Goal: Task Accomplishment & Management: Use online tool/utility

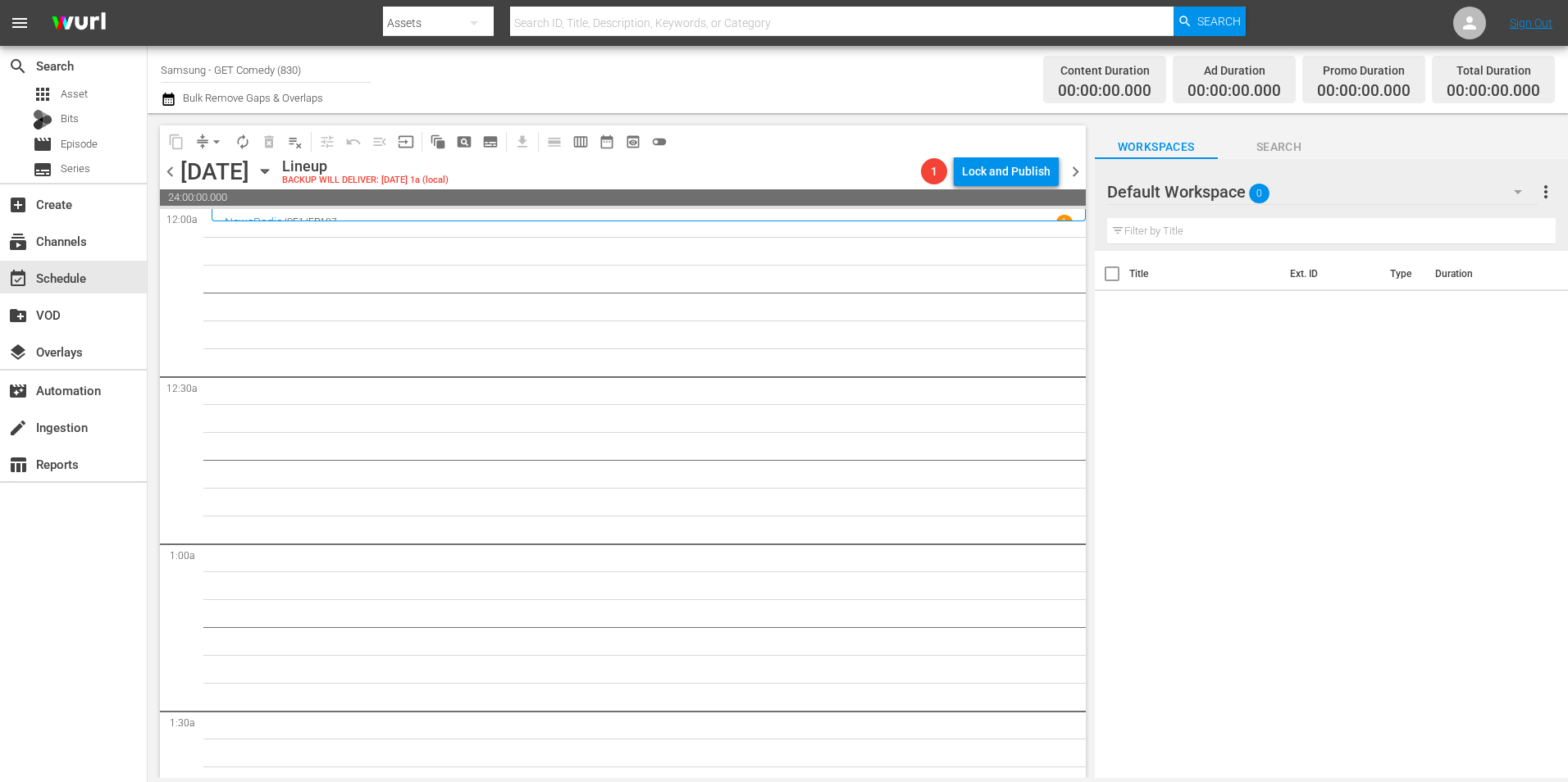
click at [1289, 192] on div "Default Workspace 0" at bounding box center [1322, 192] width 430 height 46
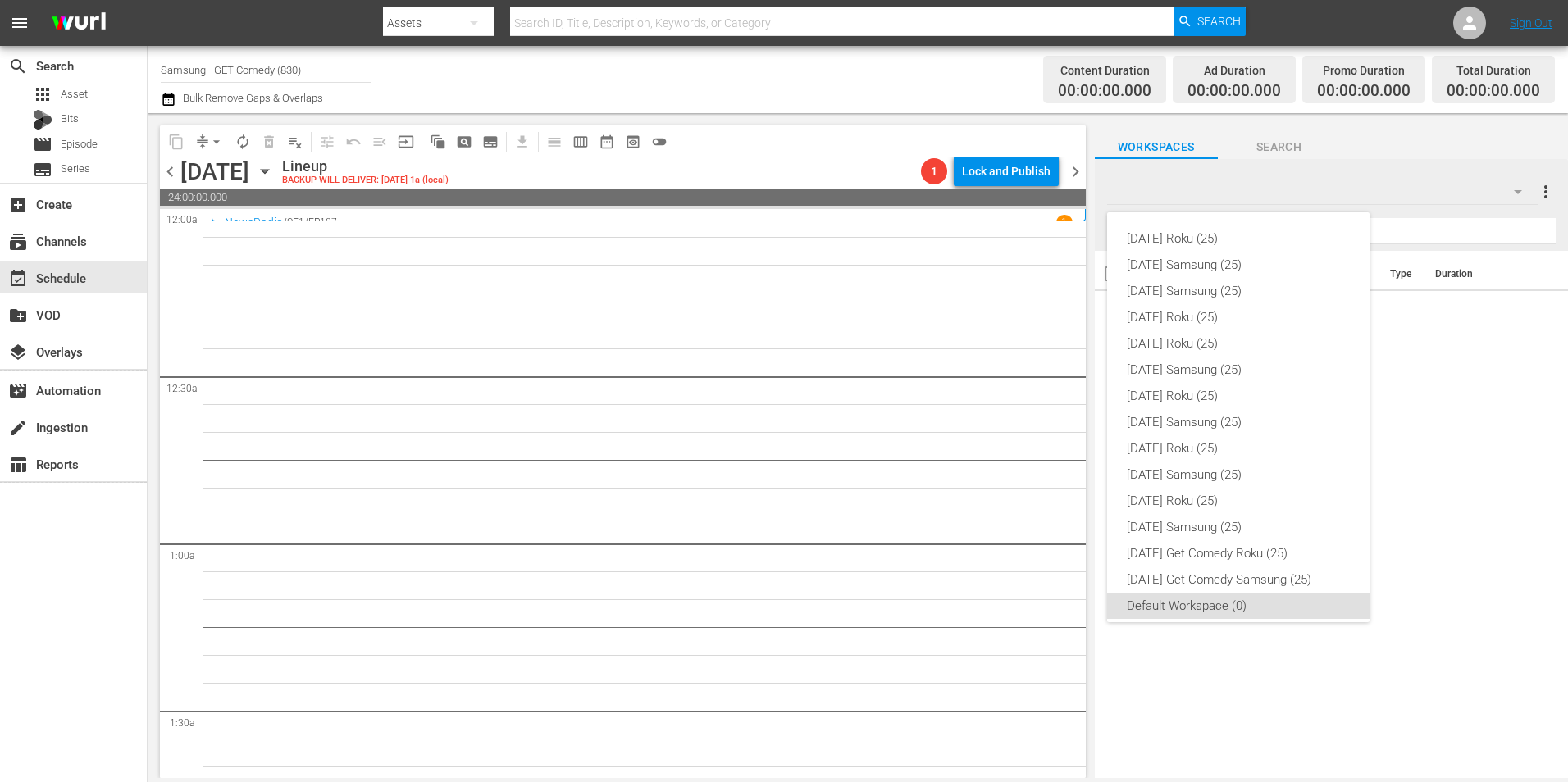
scroll to position [10, 0]
click at [1215, 416] on div "[DATE] Samsung (25)" at bounding box center [1238, 412] width 223 height 27
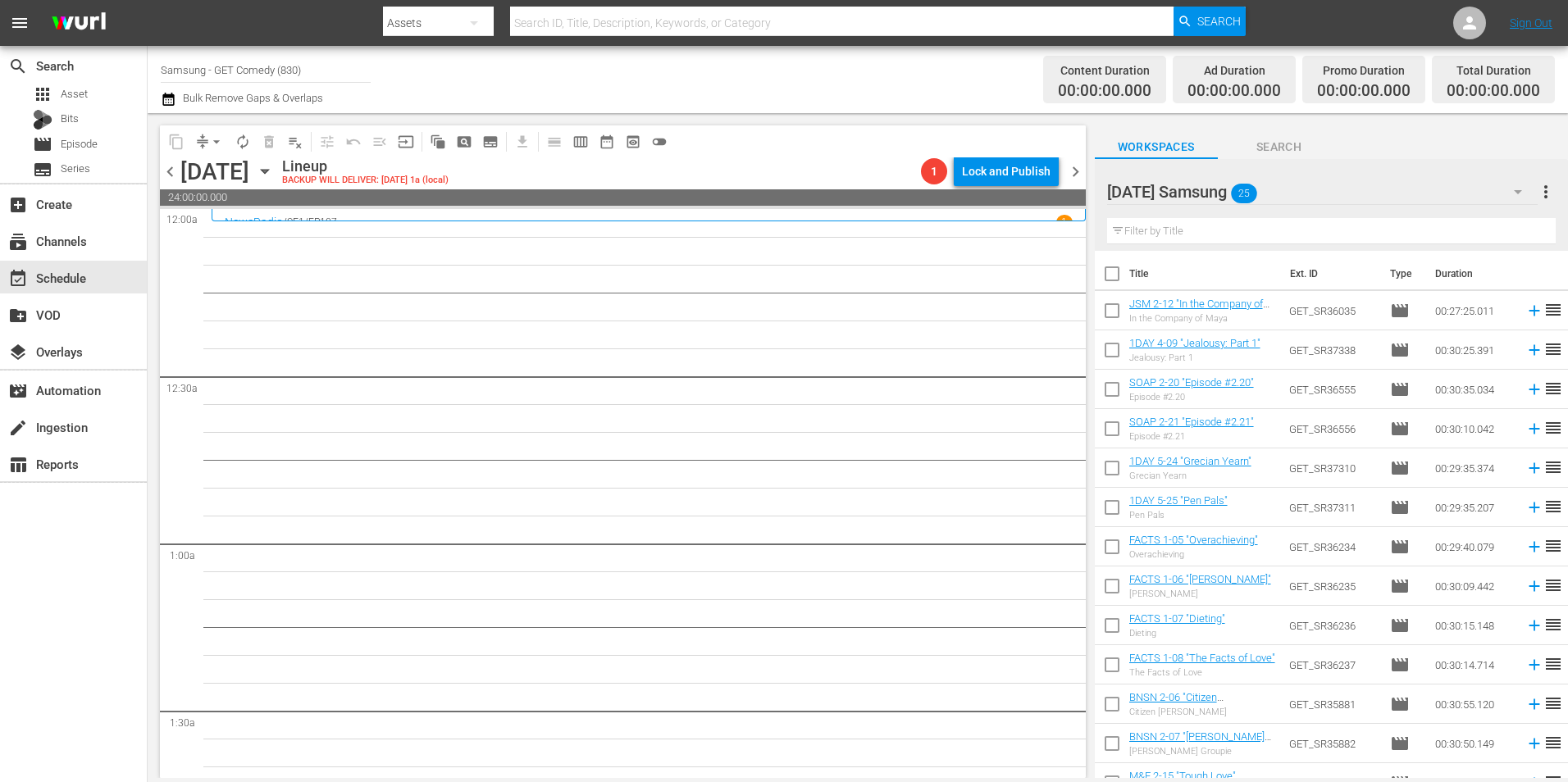
click at [1101, 314] on input "checkbox" at bounding box center [1111, 313] width 35 height 34
checkbox input "true"
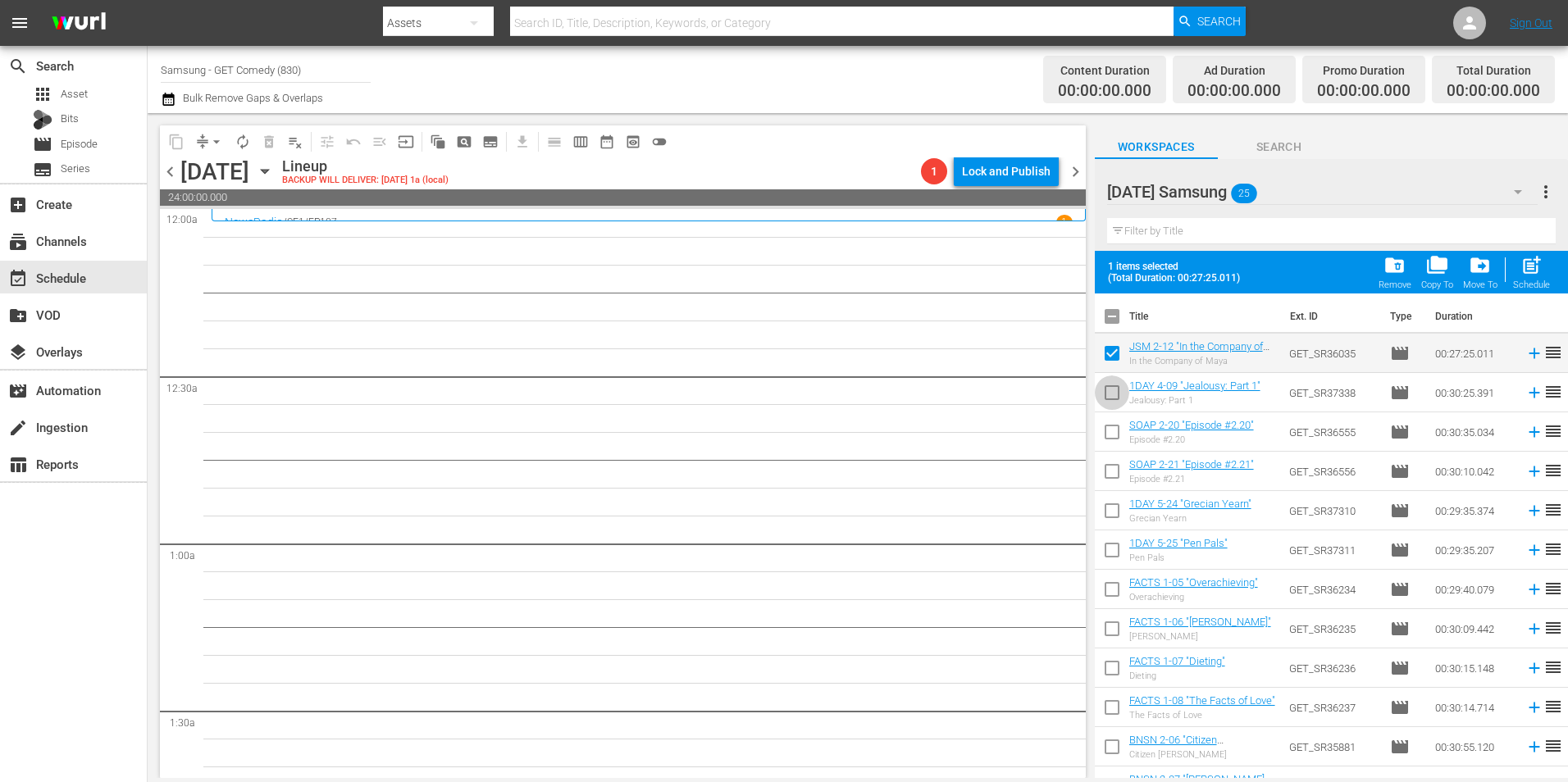
click at [1107, 391] on input "checkbox" at bounding box center [1111, 395] width 35 height 34
checkbox input "true"
click at [1108, 439] on input "checkbox" at bounding box center [1111, 435] width 35 height 34
checkbox input "true"
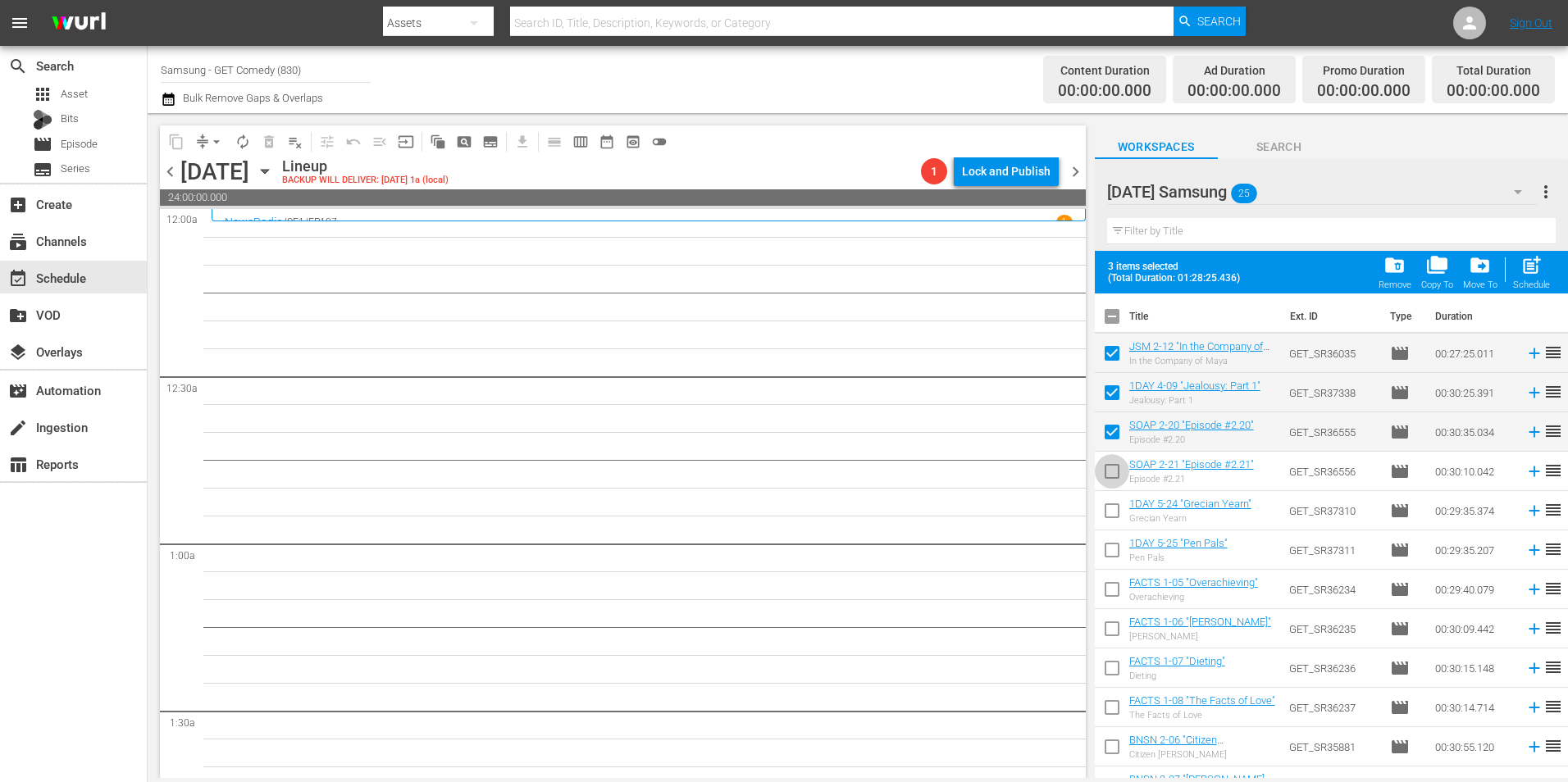
click at [1112, 479] on input "checkbox" at bounding box center [1111, 474] width 35 height 34
checkbox input "true"
click at [1109, 516] on input "checkbox" at bounding box center [1111, 514] width 35 height 34
checkbox input "true"
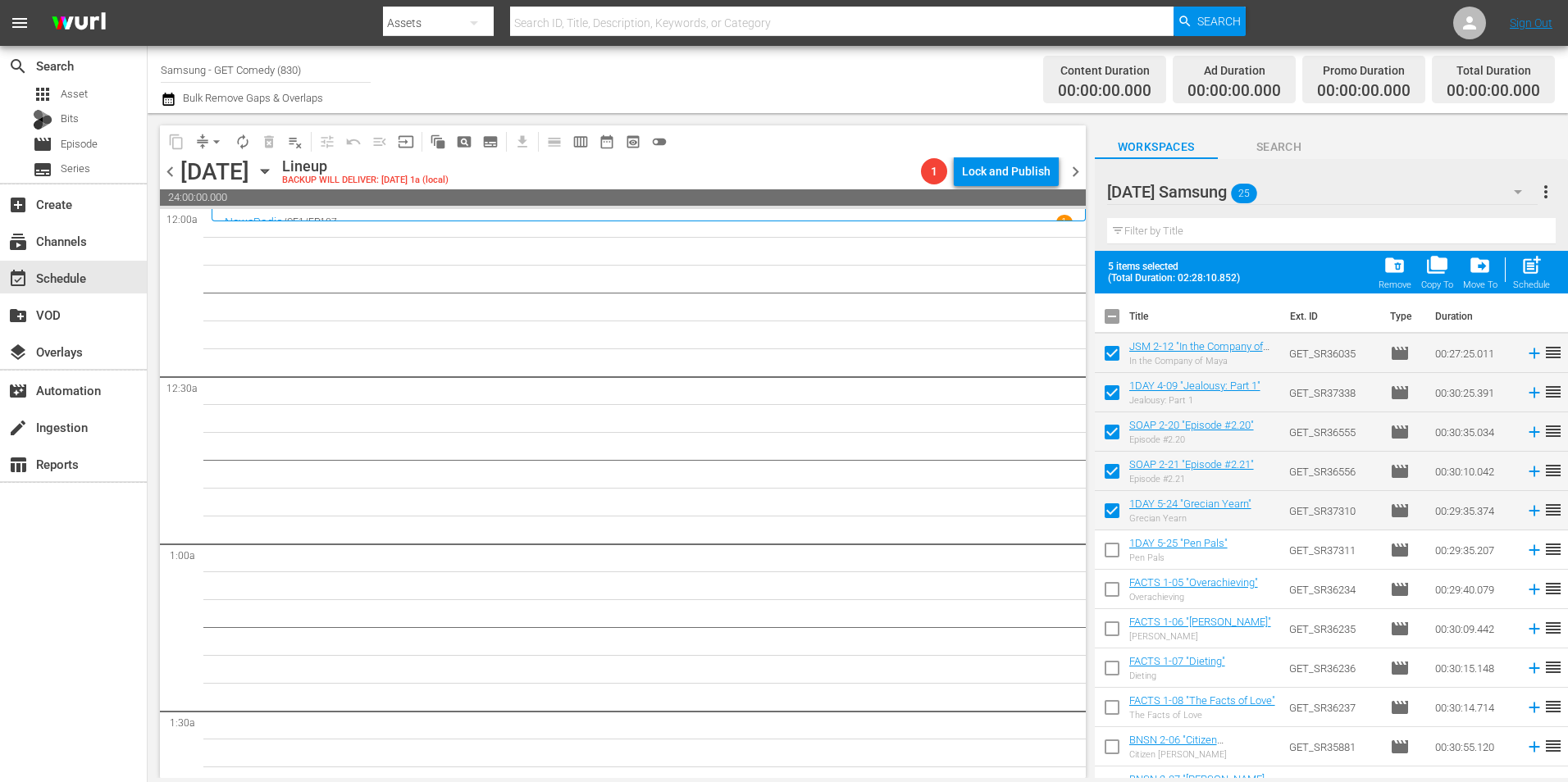
click at [1109, 542] on input "checkbox" at bounding box center [1111, 553] width 35 height 34
checkbox input "true"
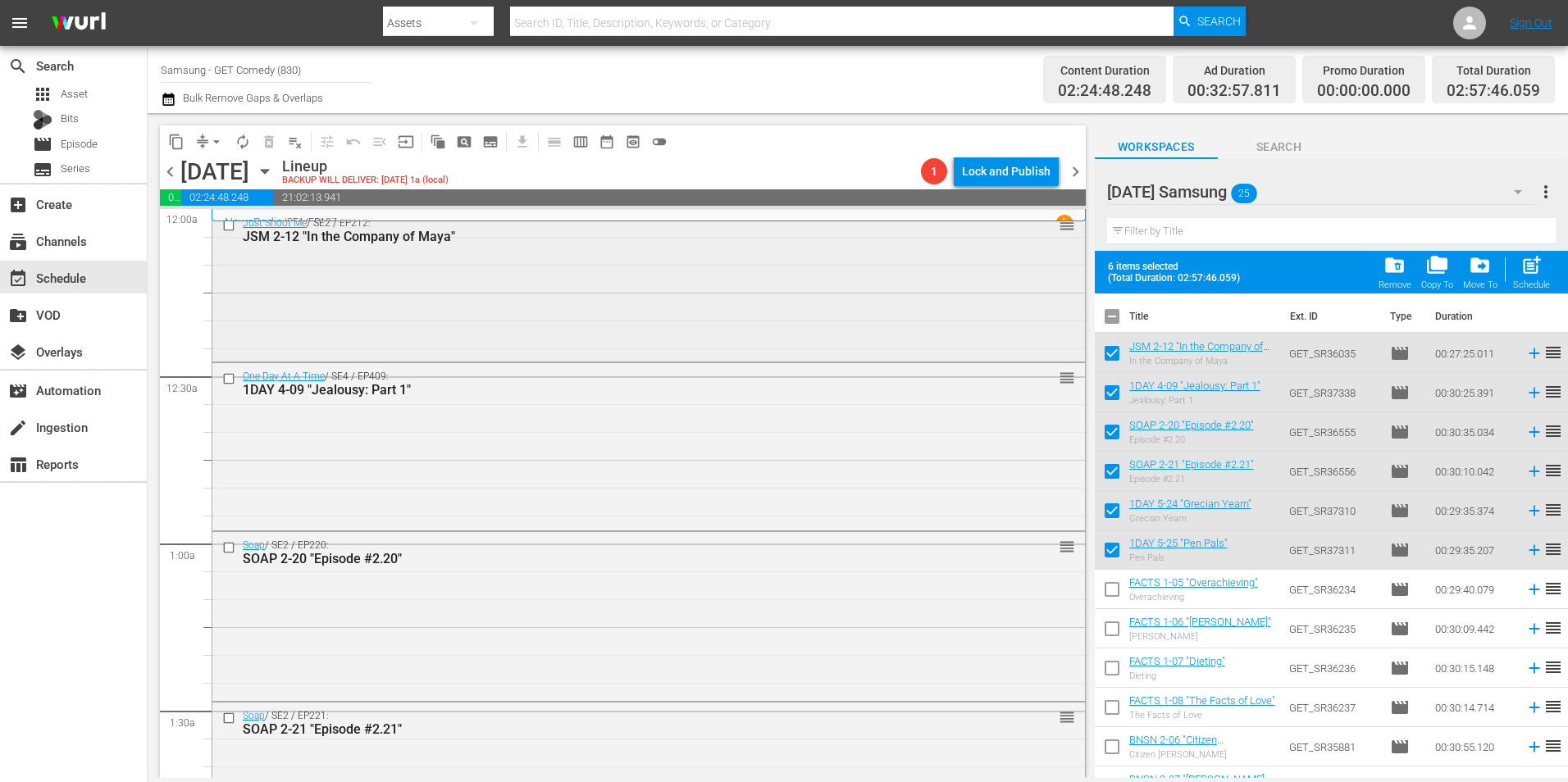
click at [560, 302] on div "Just Shoot Me / SE2 / EP212: JSM 2-12 "In the Company of Maya" reorder" at bounding box center [649, 283] width 872 height 148
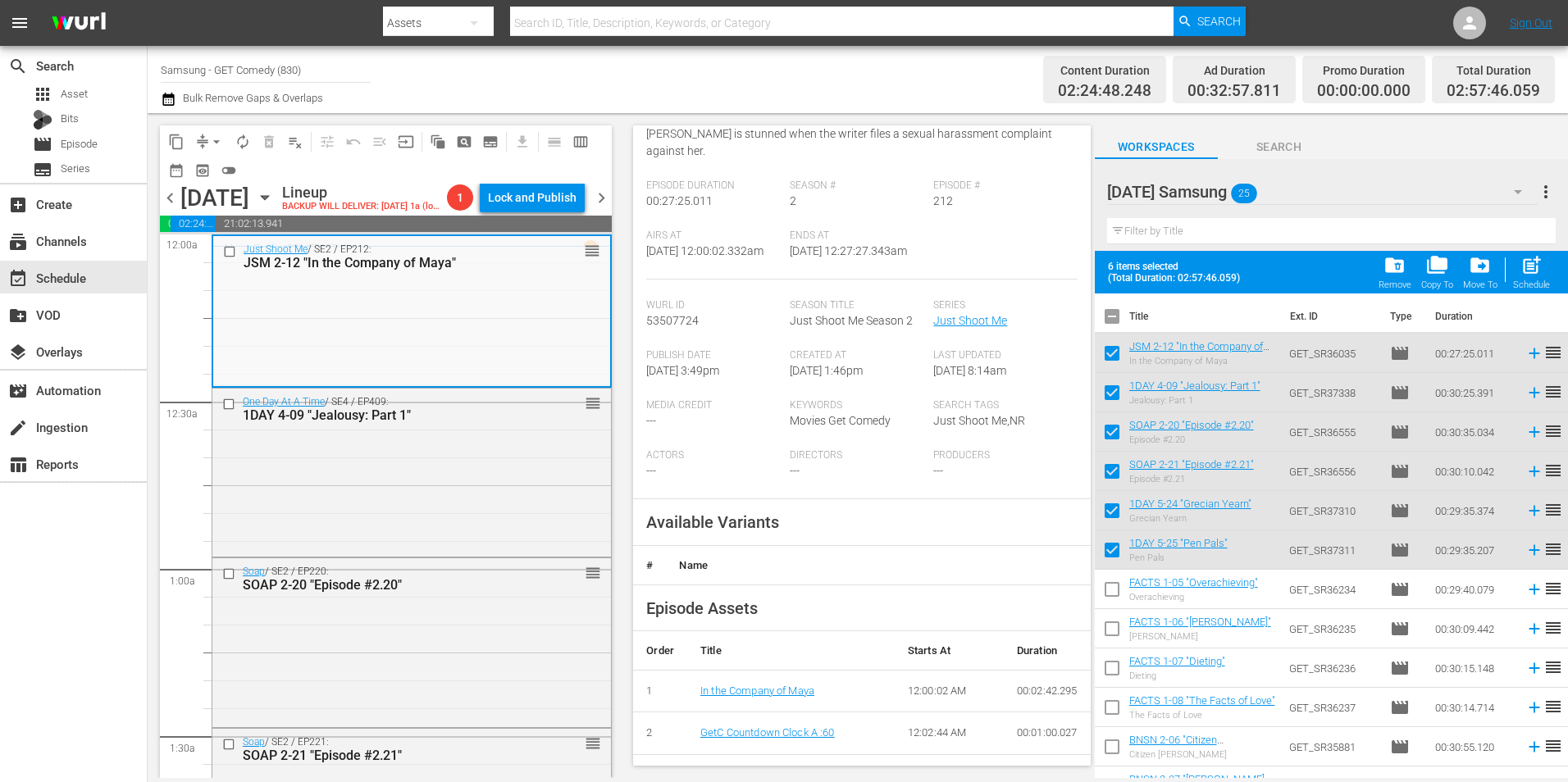
scroll to position [328, 0]
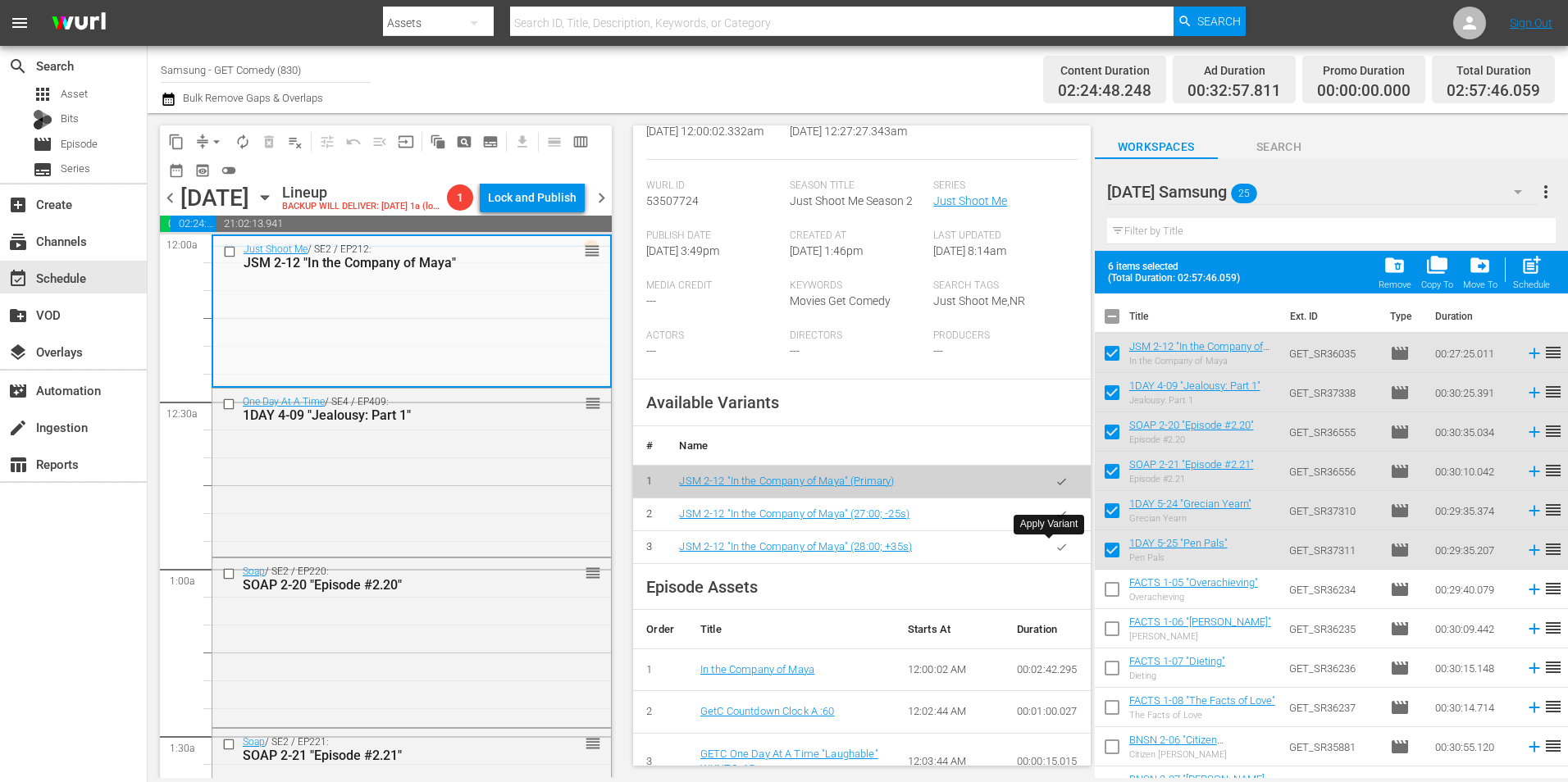
click at [1057, 551] on button "button" at bounding box center [1061, 547] width 32 height 32
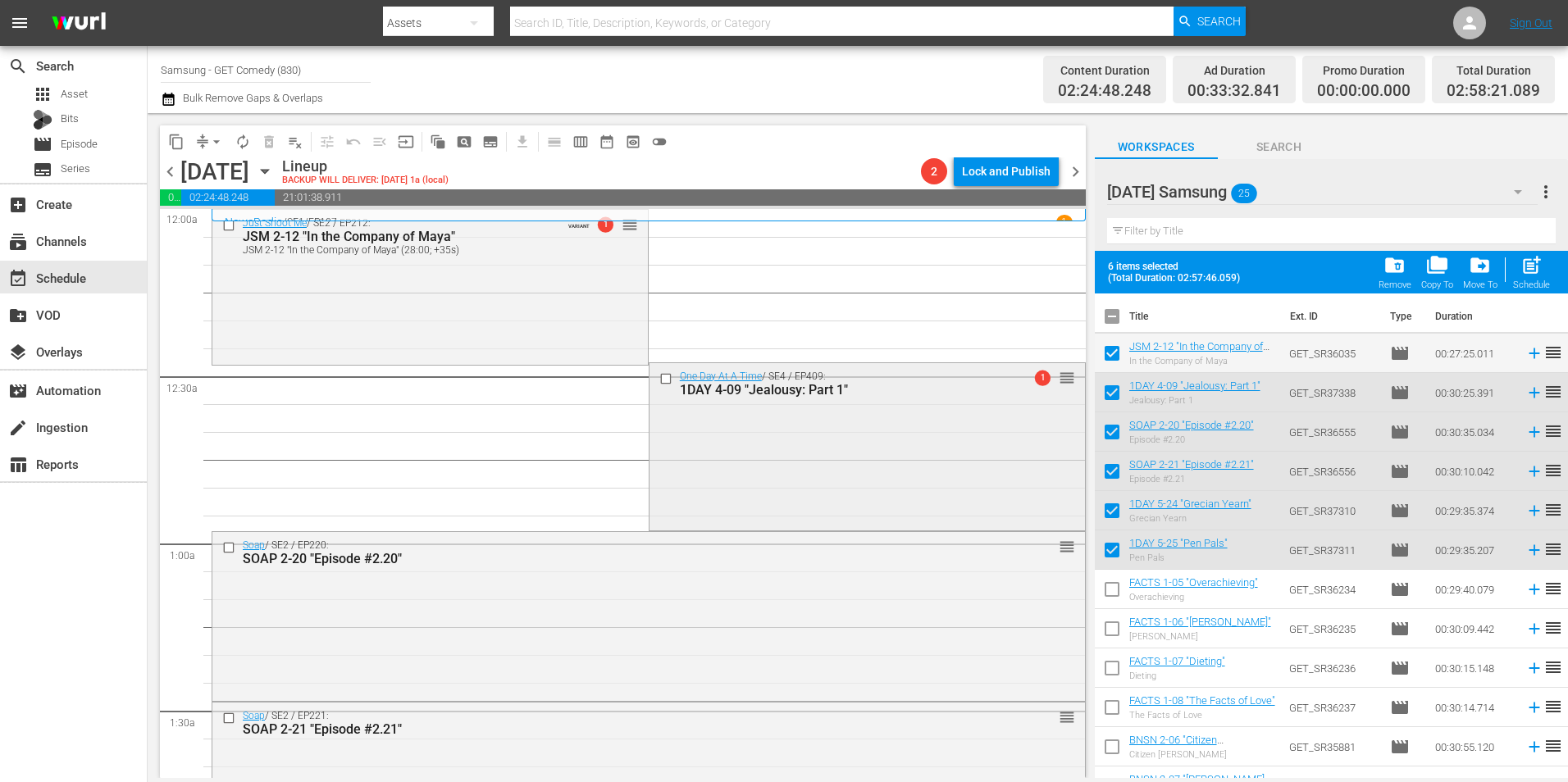
click at [857, 441] on div "One Day At A Time / SE4 / EP409: 1DAY 4-09 "Jealousy: Part 1" 1 reorder" at bounding box center [867, 445] width 435 height 165
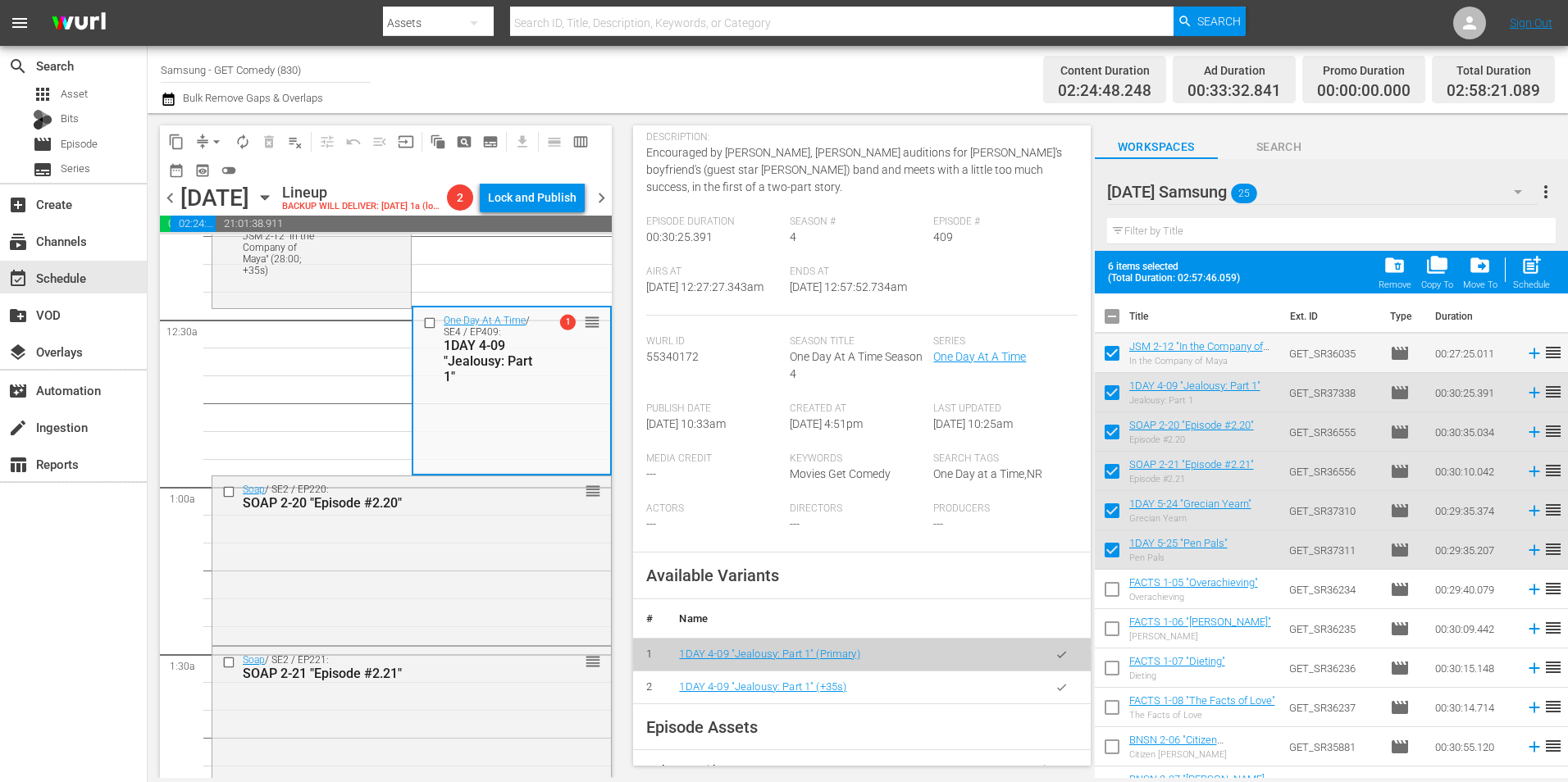
scroll to position [246, 0]
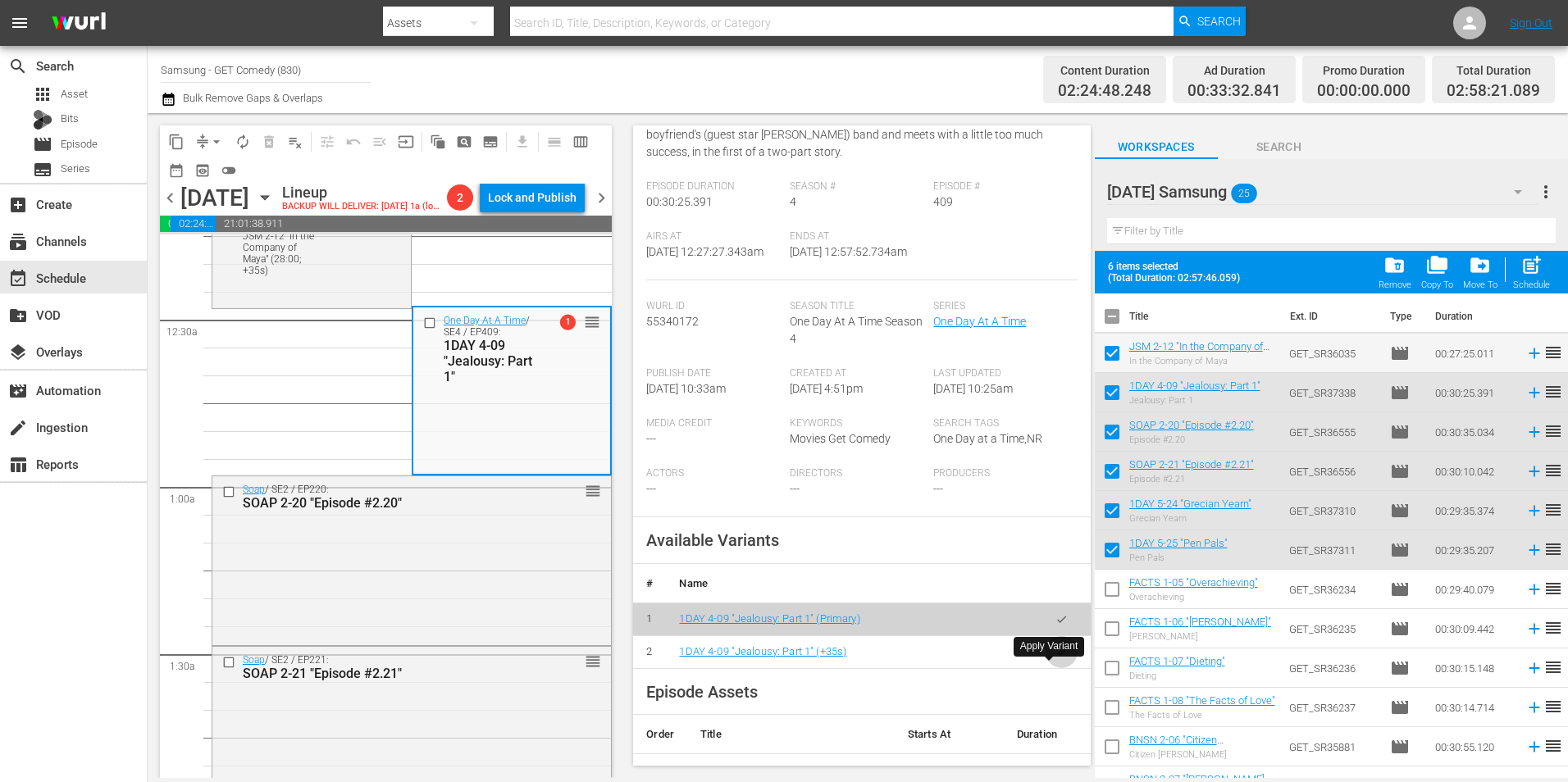
click at [1056, 658] on icon "button" at bounding box center [1062, 652] width 12 height 12
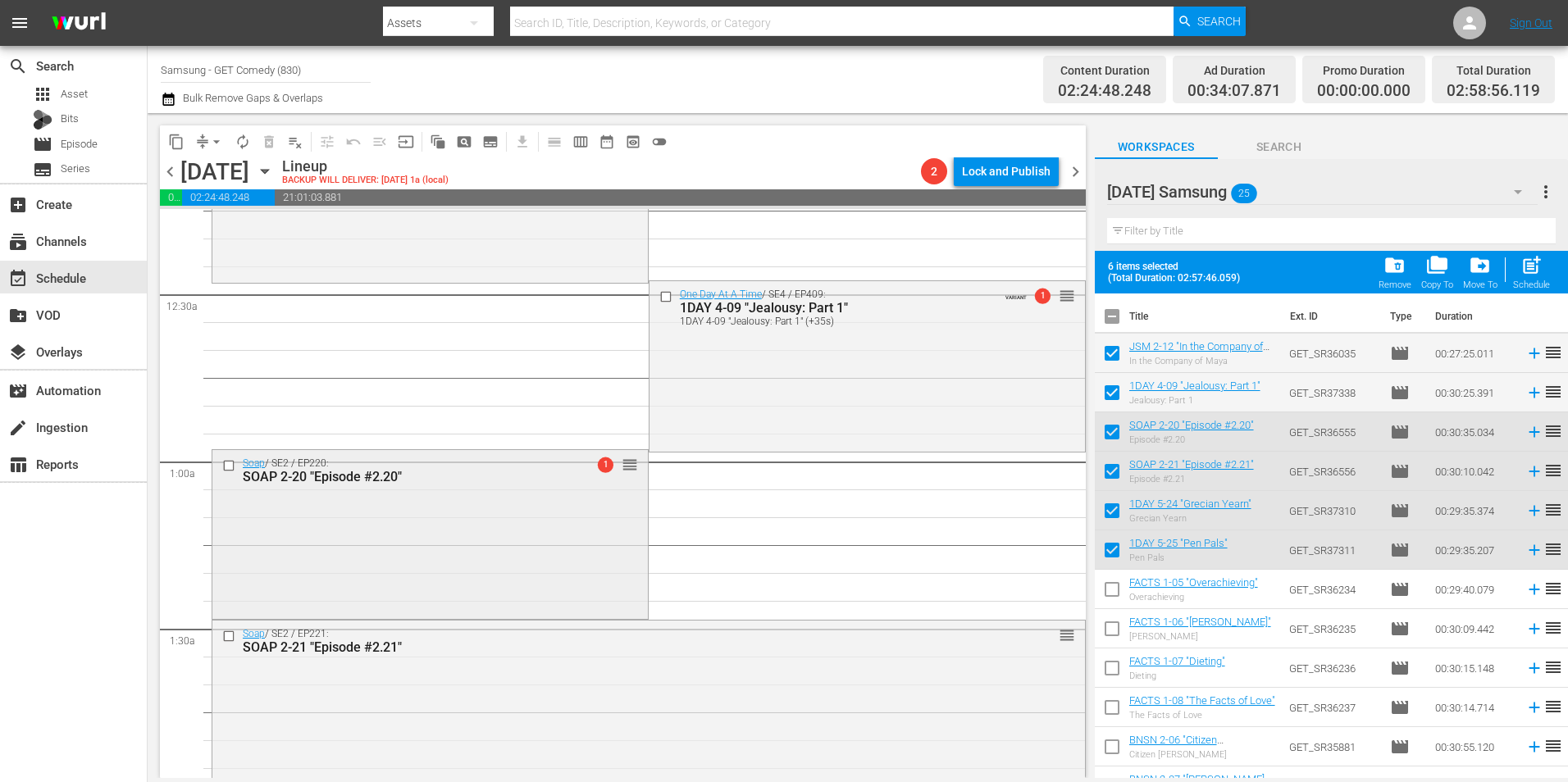
click at [531, 556] on div "Soap / SE2 / EP220: SOAP 2-20 "Episode #2.20" 1 reorder" at bounding box center [430, 533] width 435 height 165
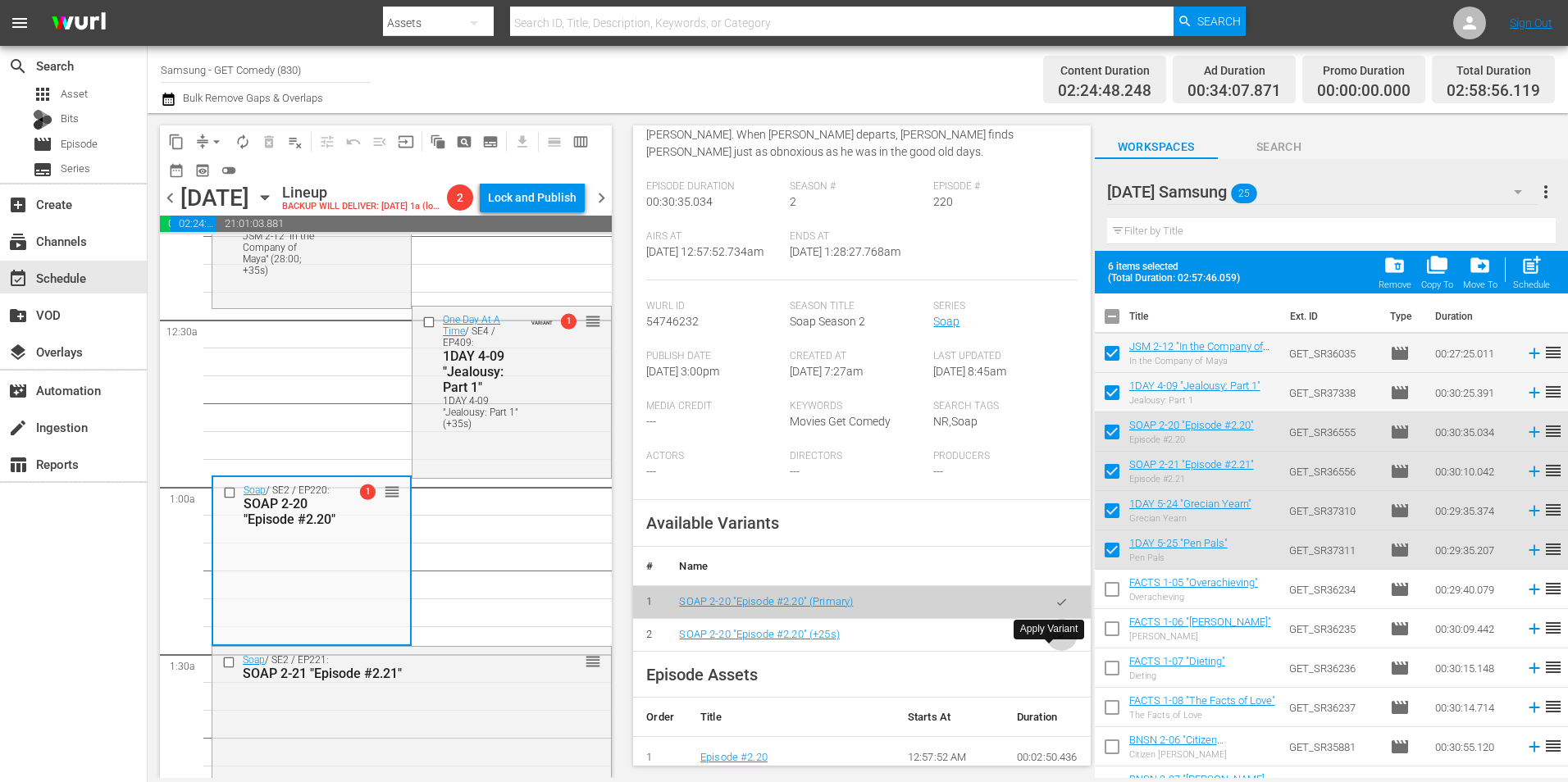
click at [1056, 645] on button "button" at bounding box center [1061, 635] width 32 height 32
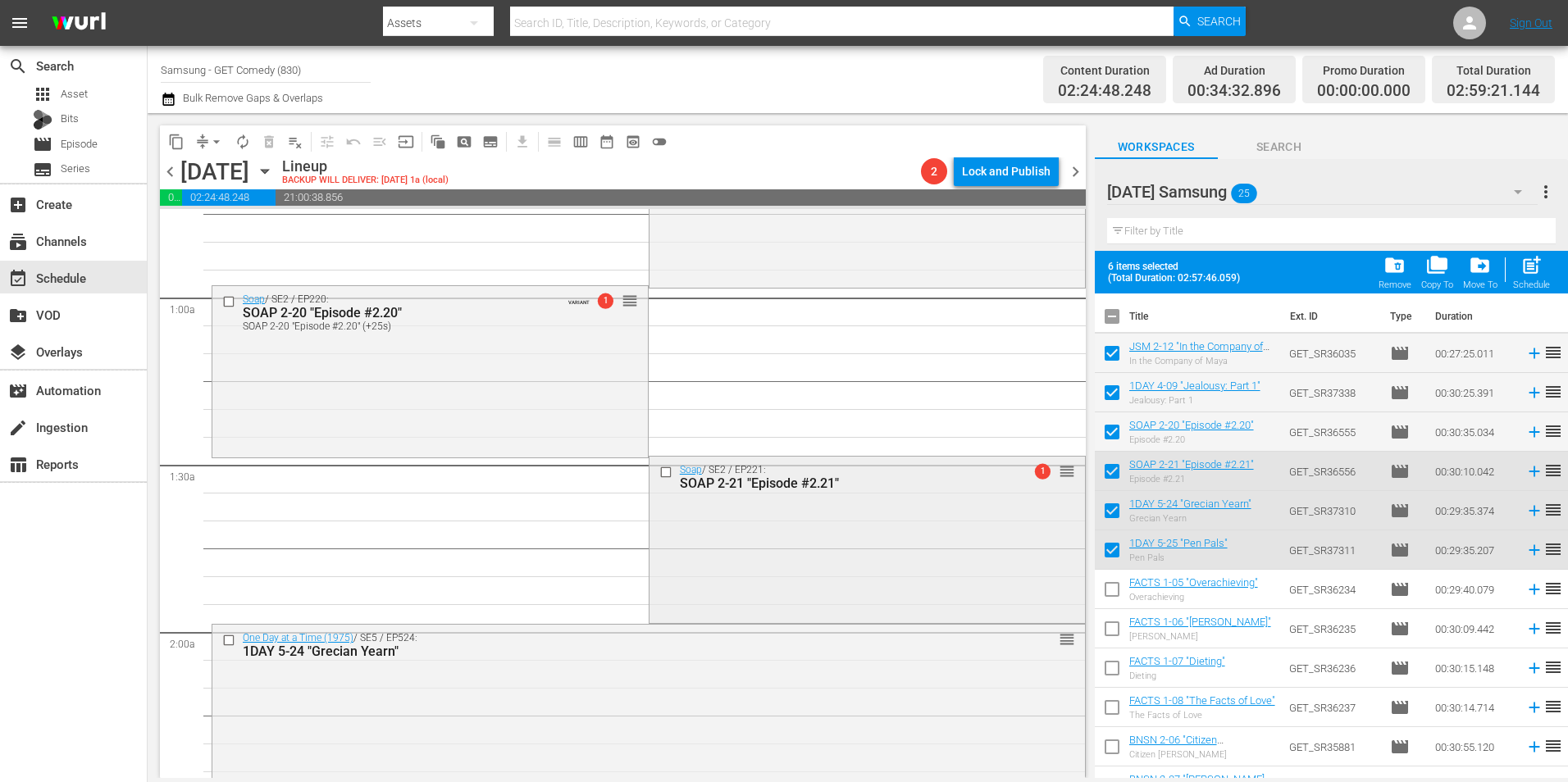
click at [792, 520] on div "Soap / SE2 / EP221: SOAP 2-21 "Episode #2.21" 1 reorder" at bounding box center [867, 538] width 435 height 163
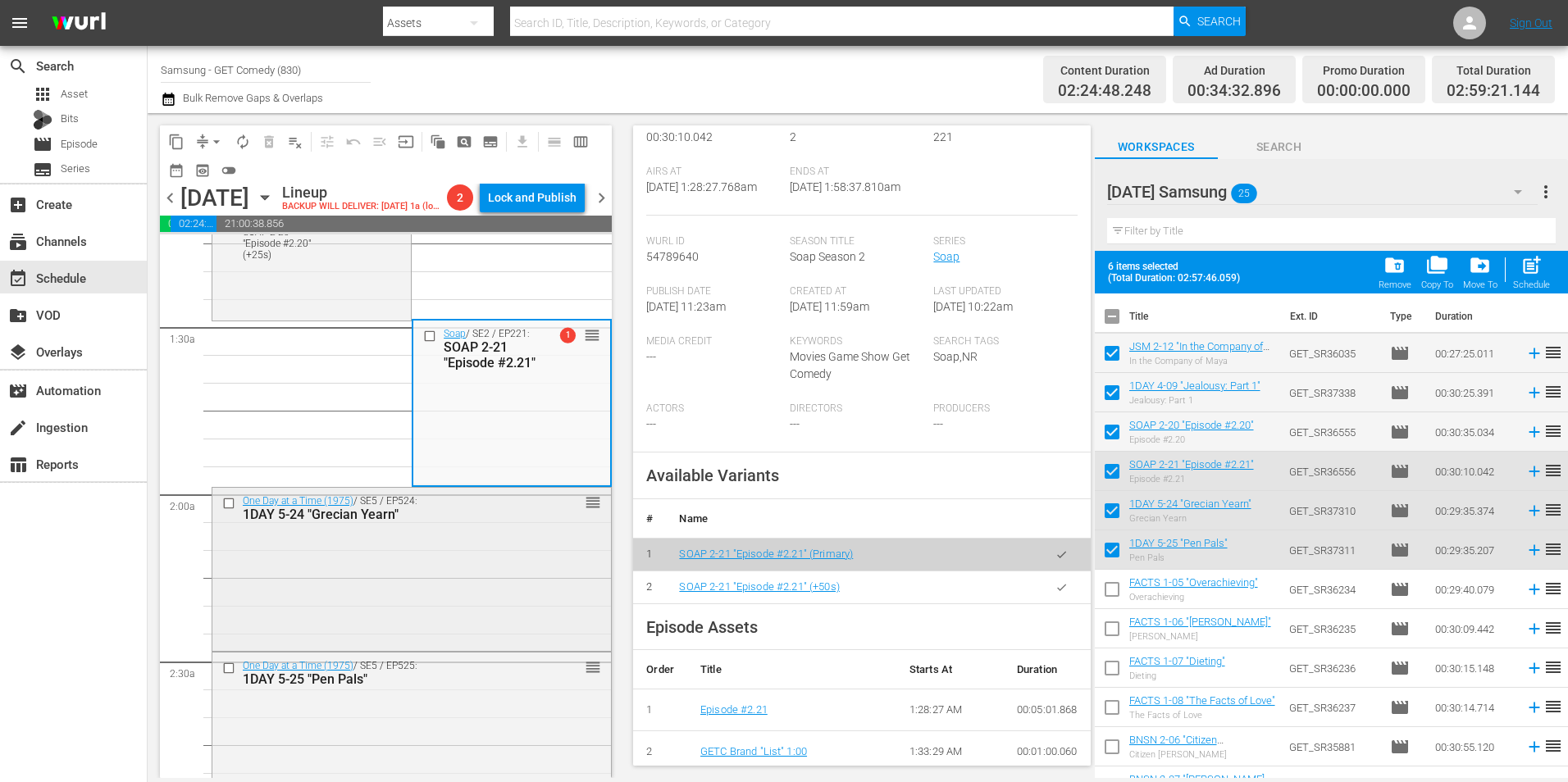
scroll to position [410, 0]
click at [415, 594] on div "One Day at a Time (1975) / SE5 / EP524: 1DAY 5-24 "Grecian Yearn" reorder" at bounding box center [411, 566] width 398 height 160
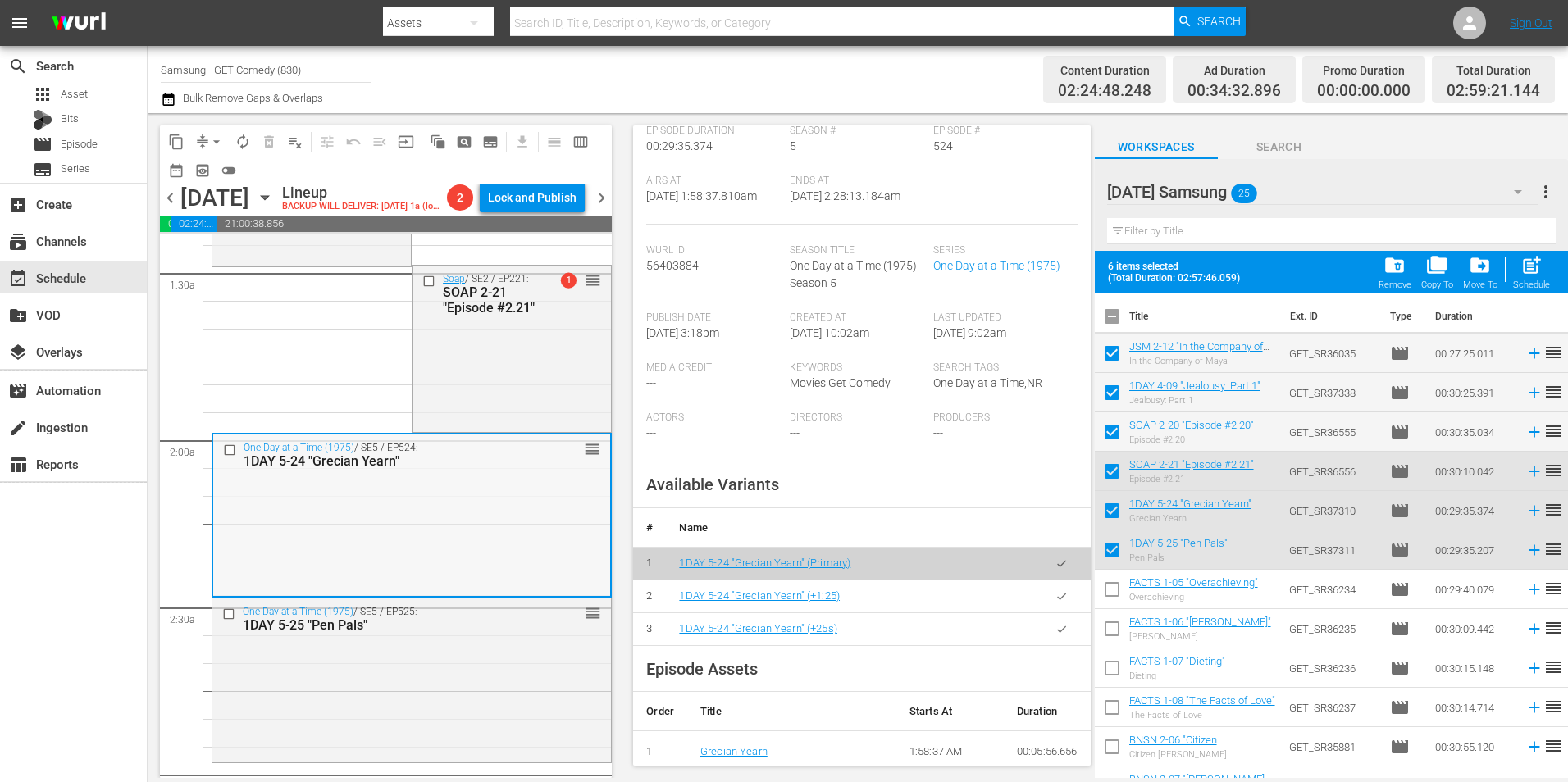
scroll to position [492, 0]
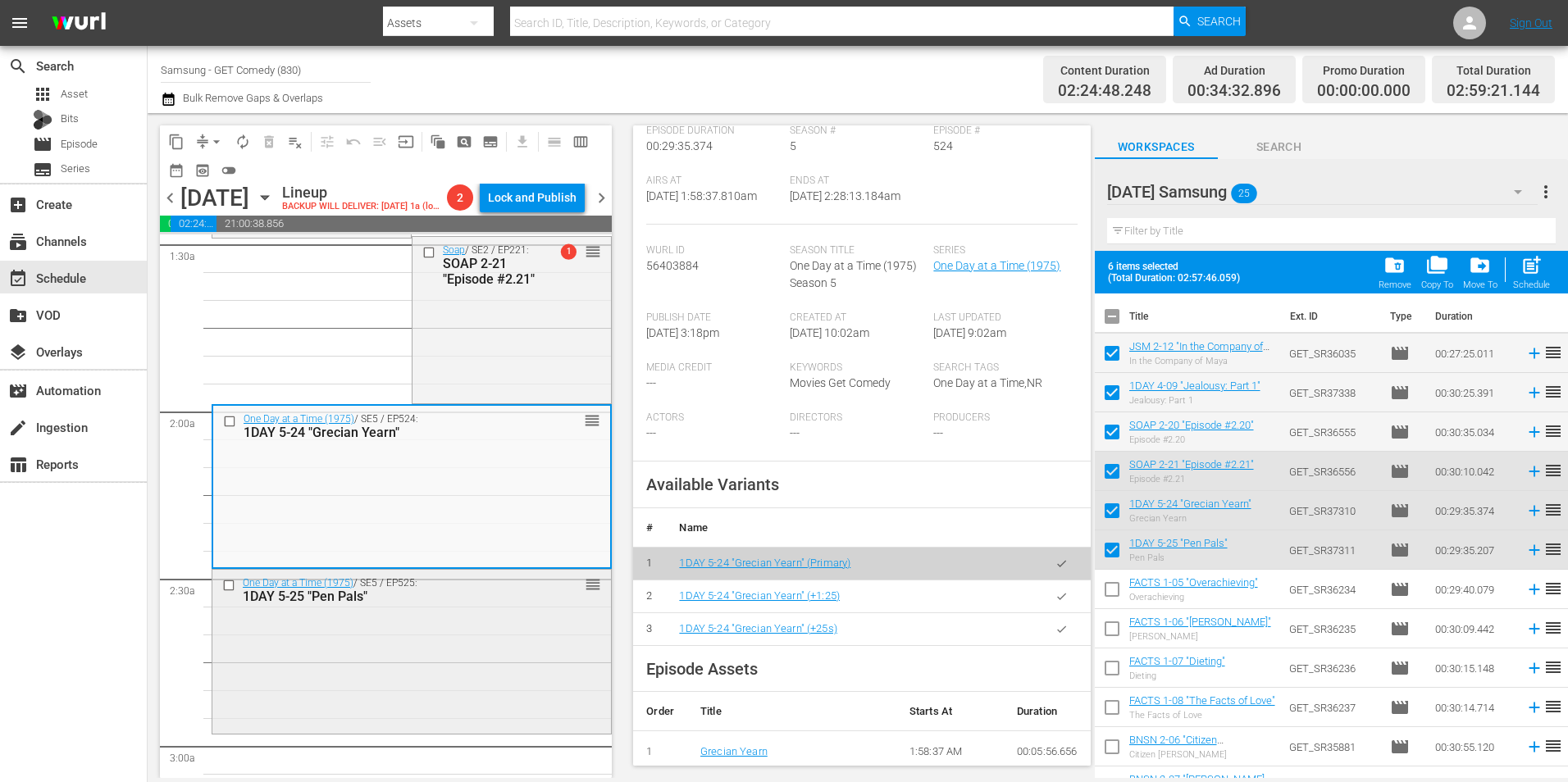
click at [356, 726] on div "One Day at a Time (1975) / SE5 / EP525: 1DAY 5-25 "Pen Pals" reorder" at bounding box center [411, 649] width 398 height 160
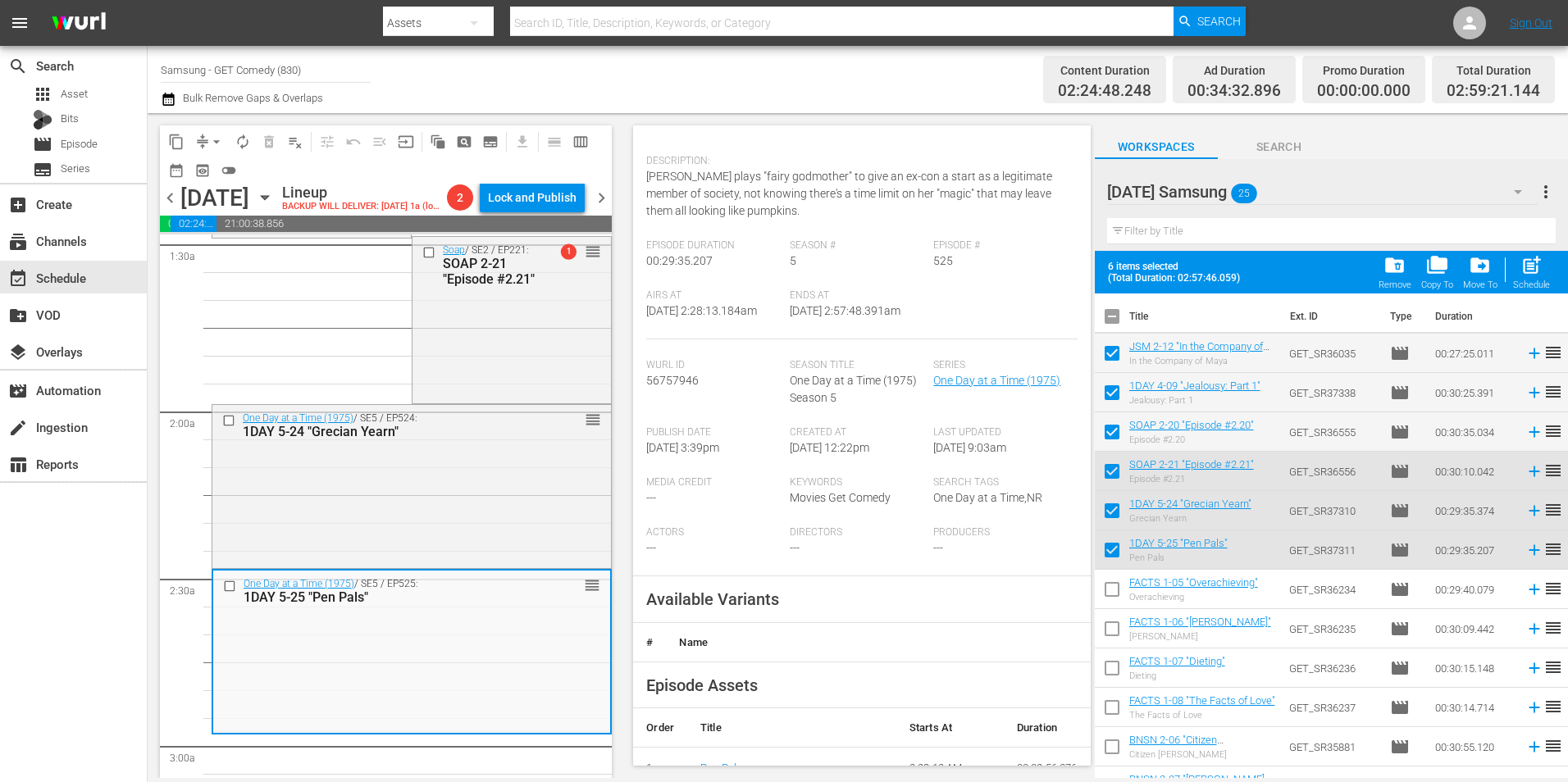
scroll to position [164, 0]
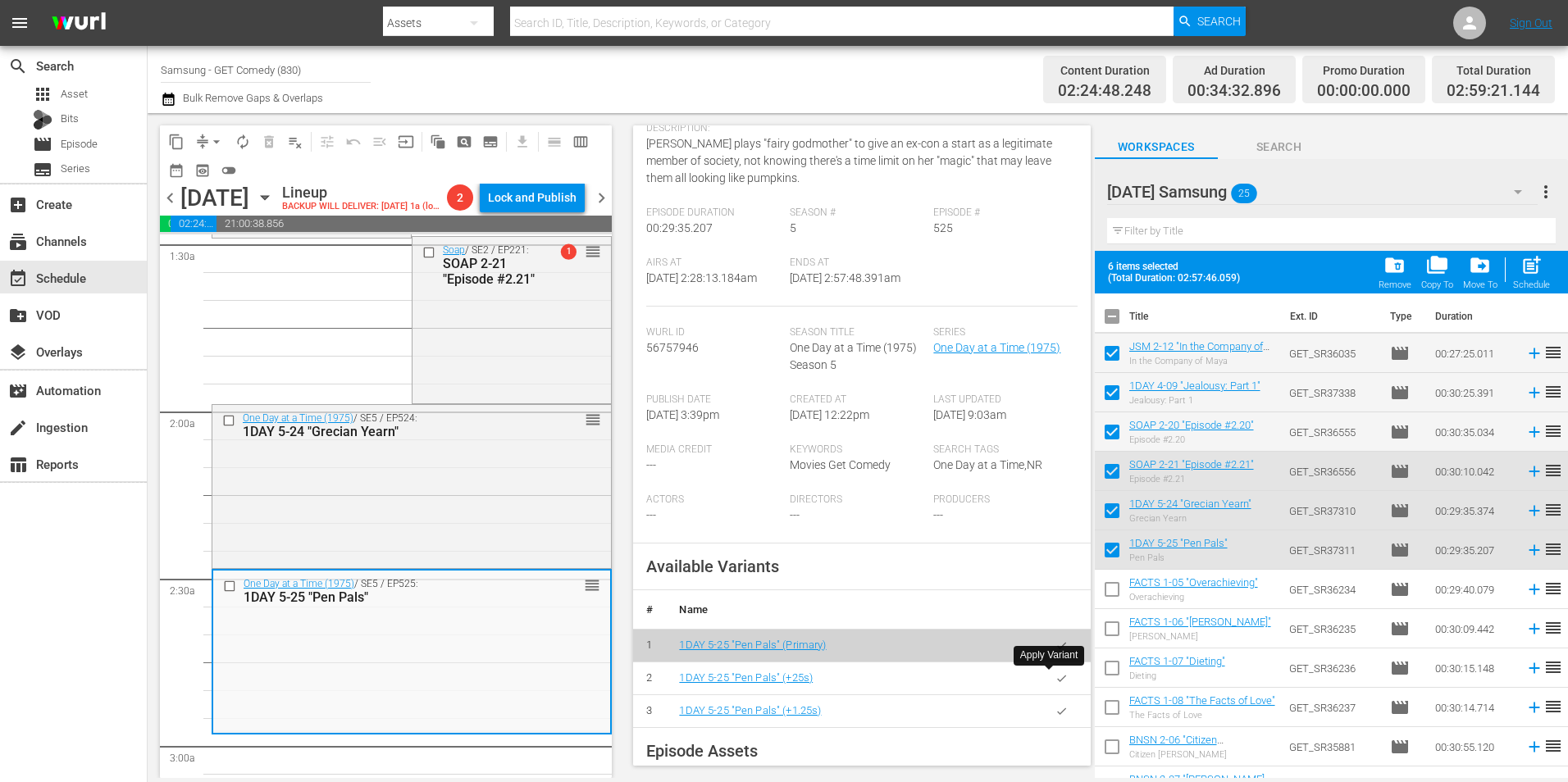
click at [1057, 681] on icon "button" at bounding box center [1061, 678] width 9 height 6
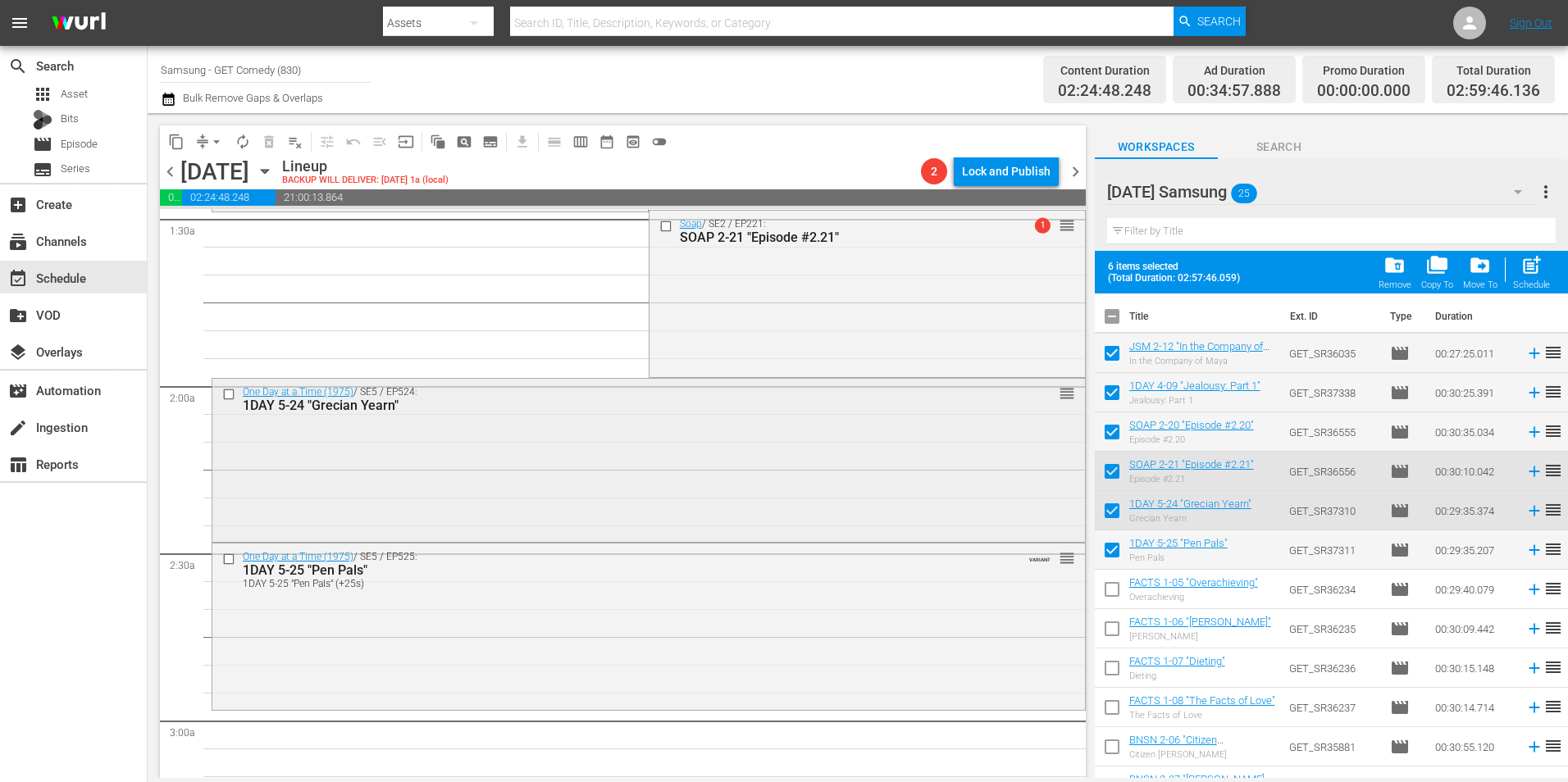
click at [465, 465] on div "One Day at a Time (1975) / SE5 / EP524: 1DAY 5-24 "Grecian Yearn" reorder" at bounding box center [649, 458] width 872 height 160
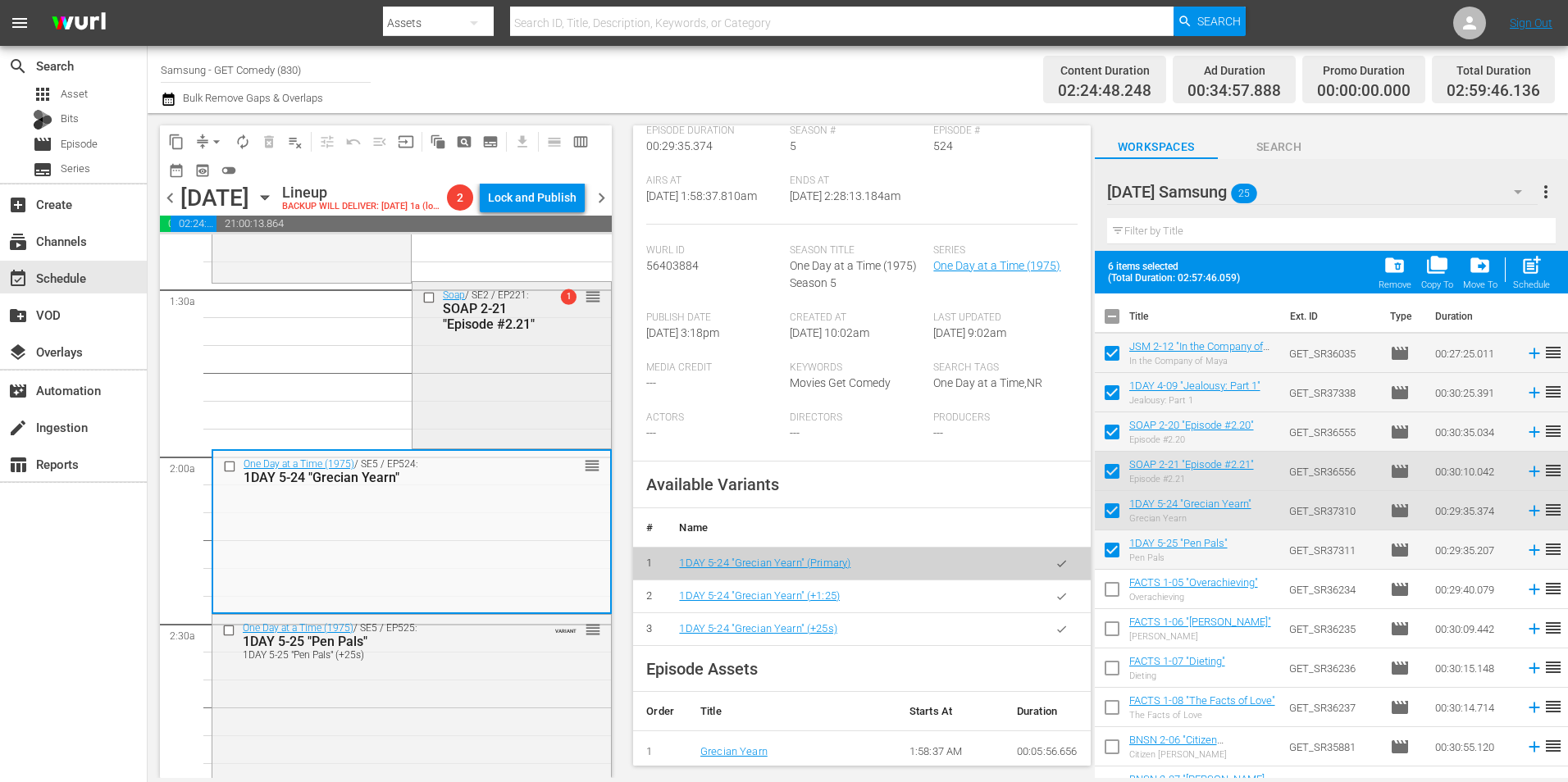
scroll to position [410, 0]
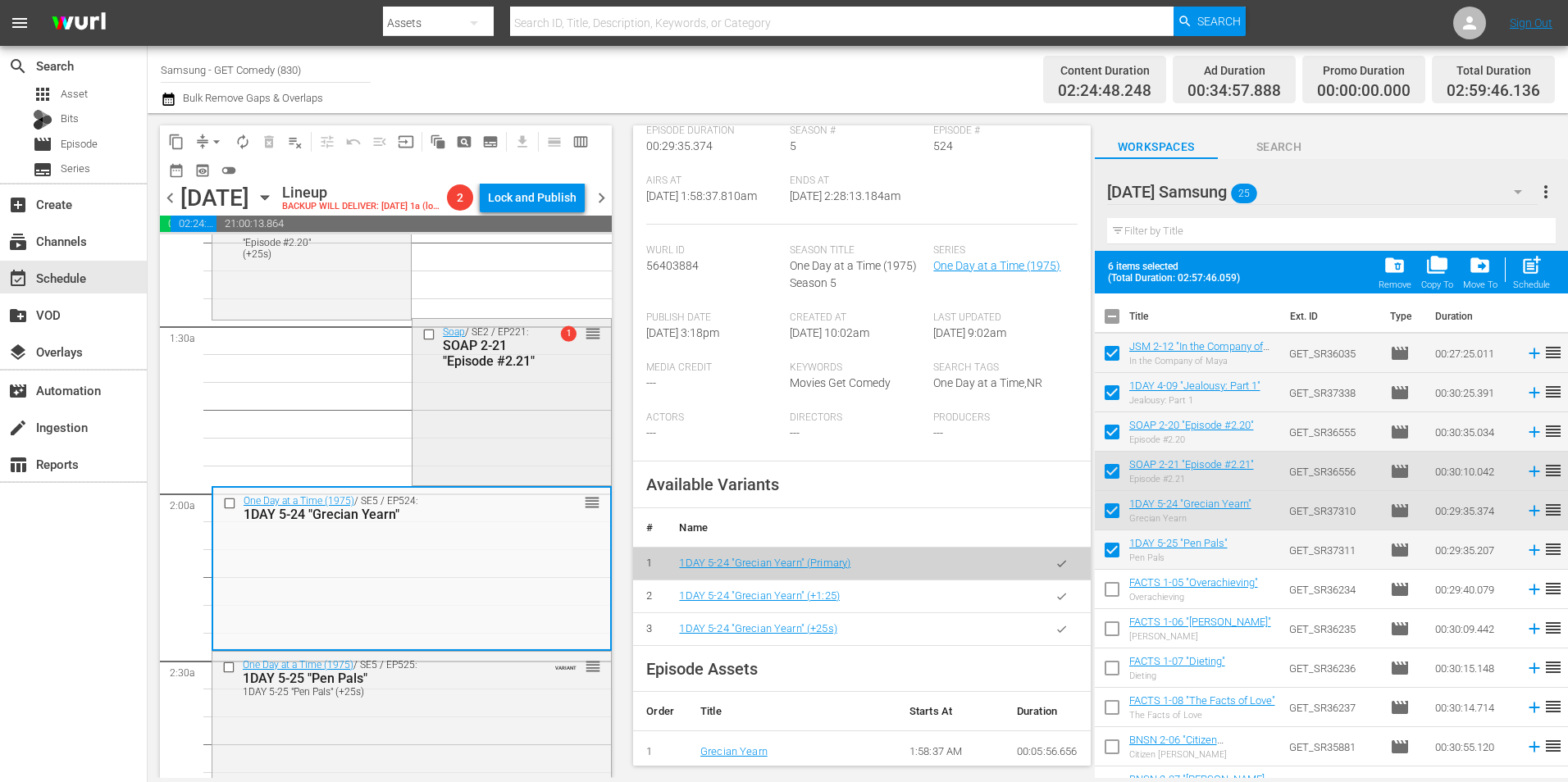
click at [516, 482] on div "Soap / SE2 / EP221: SOAP 2-21 "Episode #2.21" 1 reorder" at bounding box center [511, 400] width 198 height 163
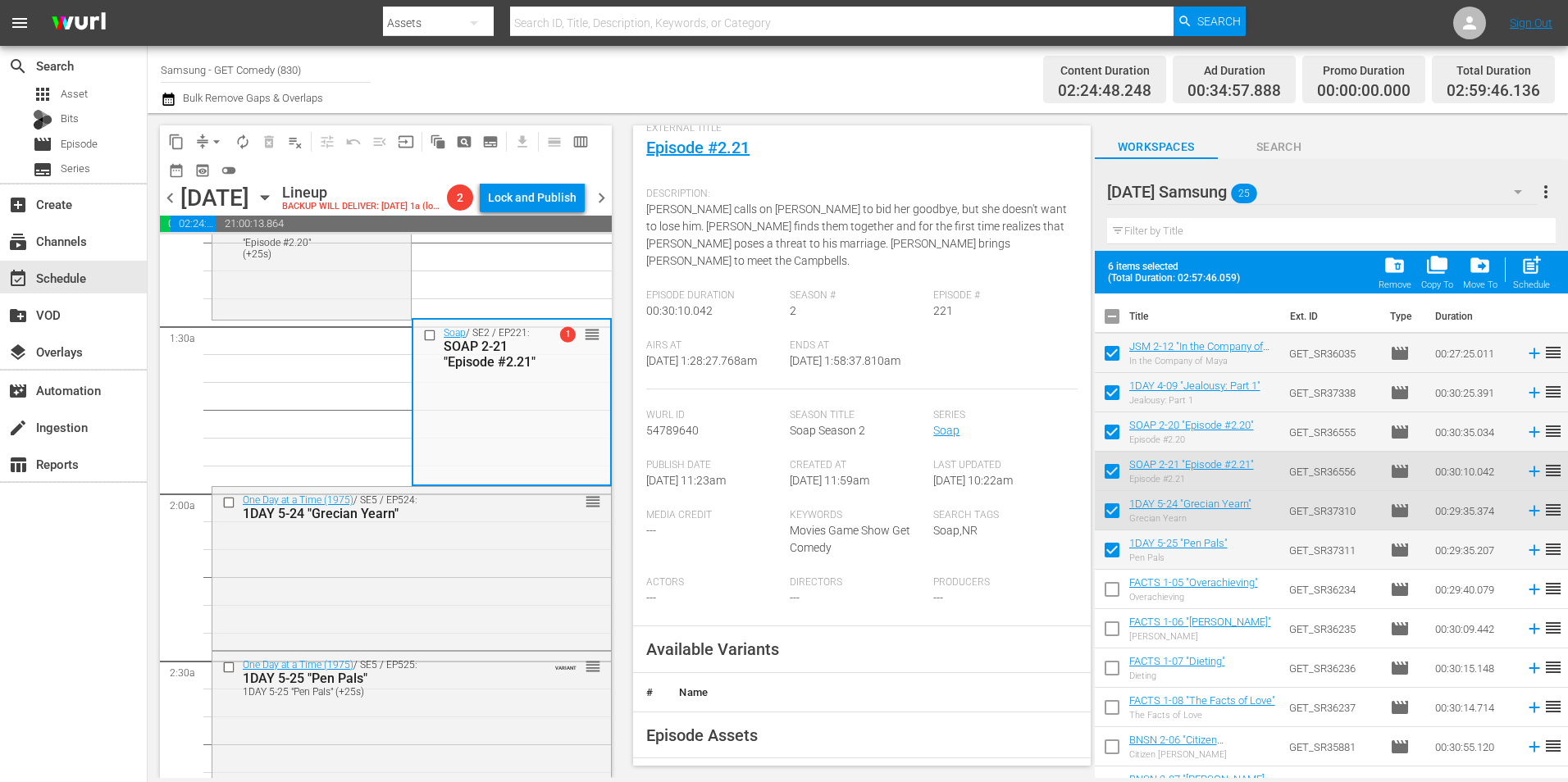
scroll to position [164, 0]
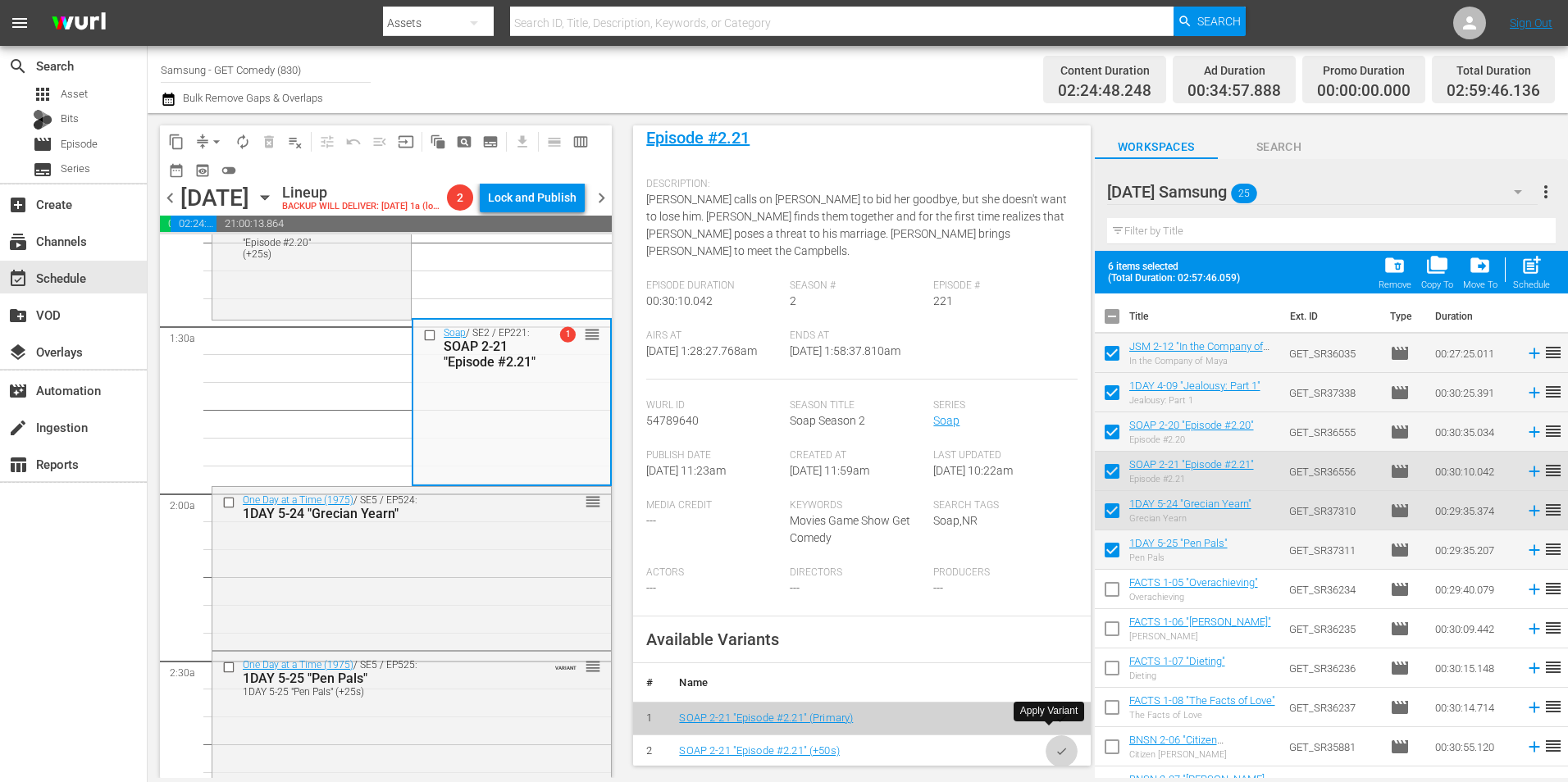
click at [1056, 745] on icon "button" at bounding box center [1062, 751] width 12 height 12
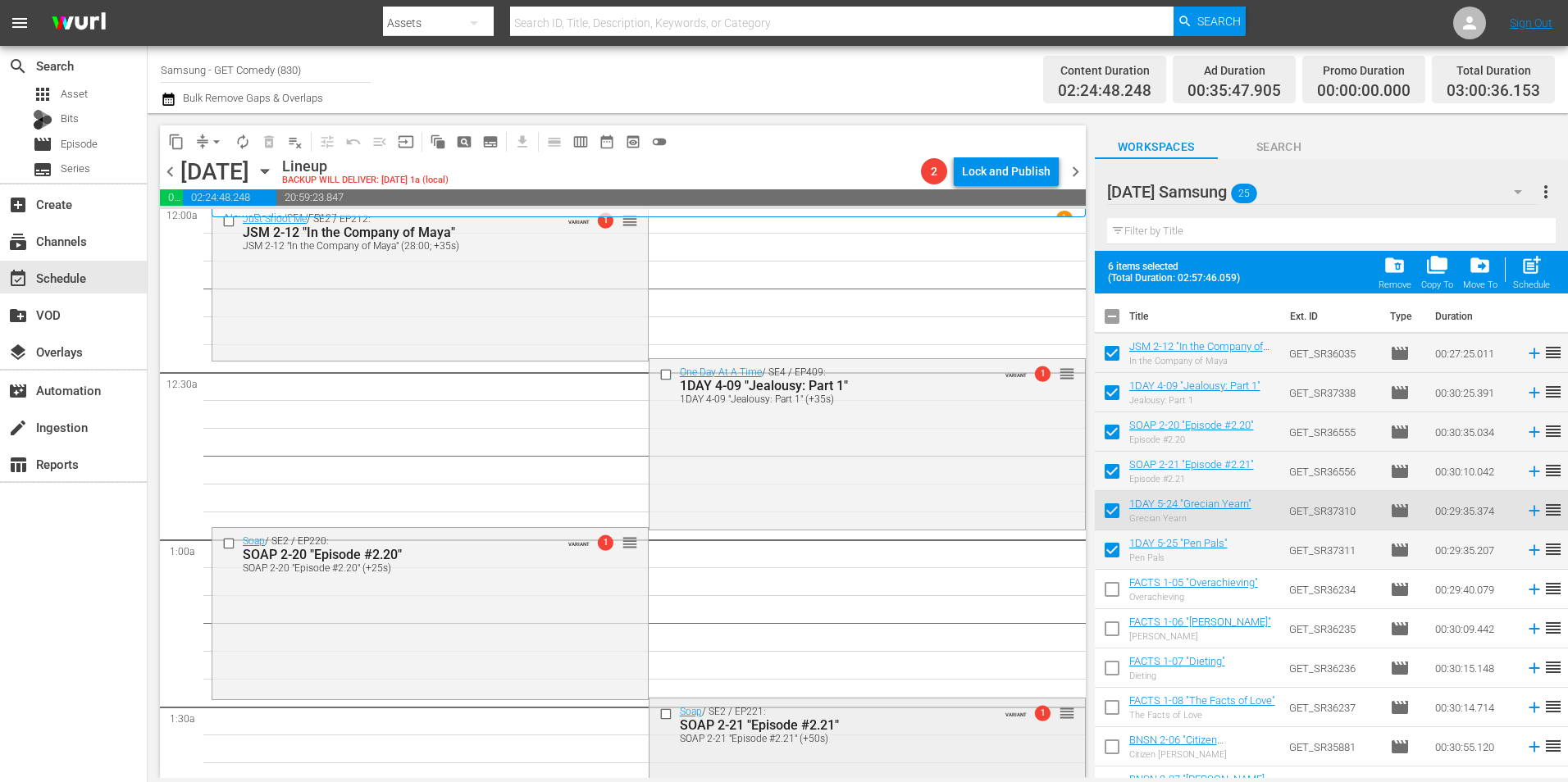
scroll to position [0, 0]
click at [826, 464] on div "One Day At A Time / SE4 / EP409: 1DAY 4-09 "Jealousy: Part 1" 1DAY 4-09 "Jealou…" at bounding box center [867, 447] width 435 height 168
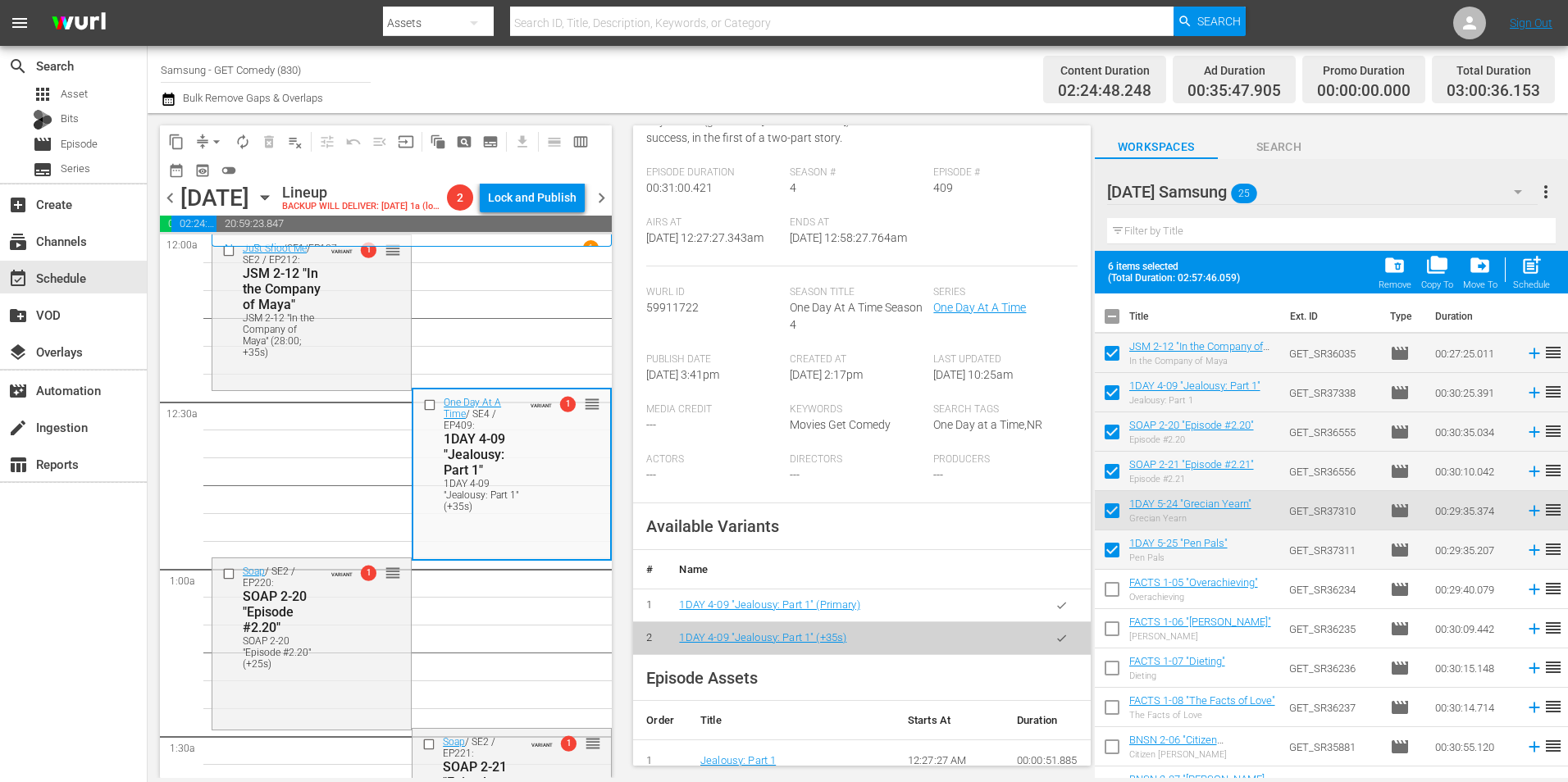
scroll to position [328, 0]
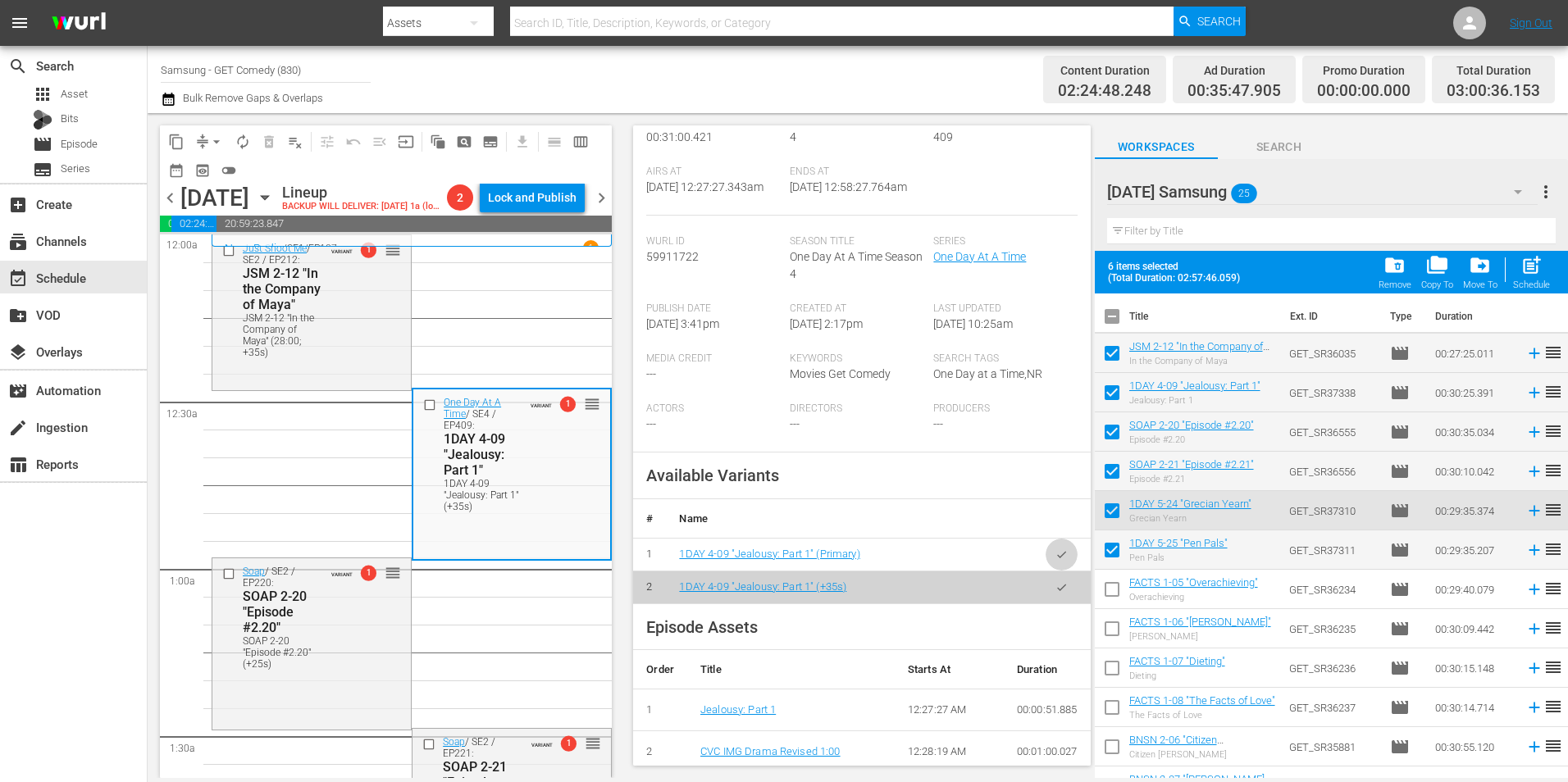
drag, startPoint x: 1045, startPoint y: 568, endPoint x: 1170, endPoint y: 558, distance: 125.4
click at [1056, 561] on icon "button" at bounding box center [1062, 555] width 12 height 12
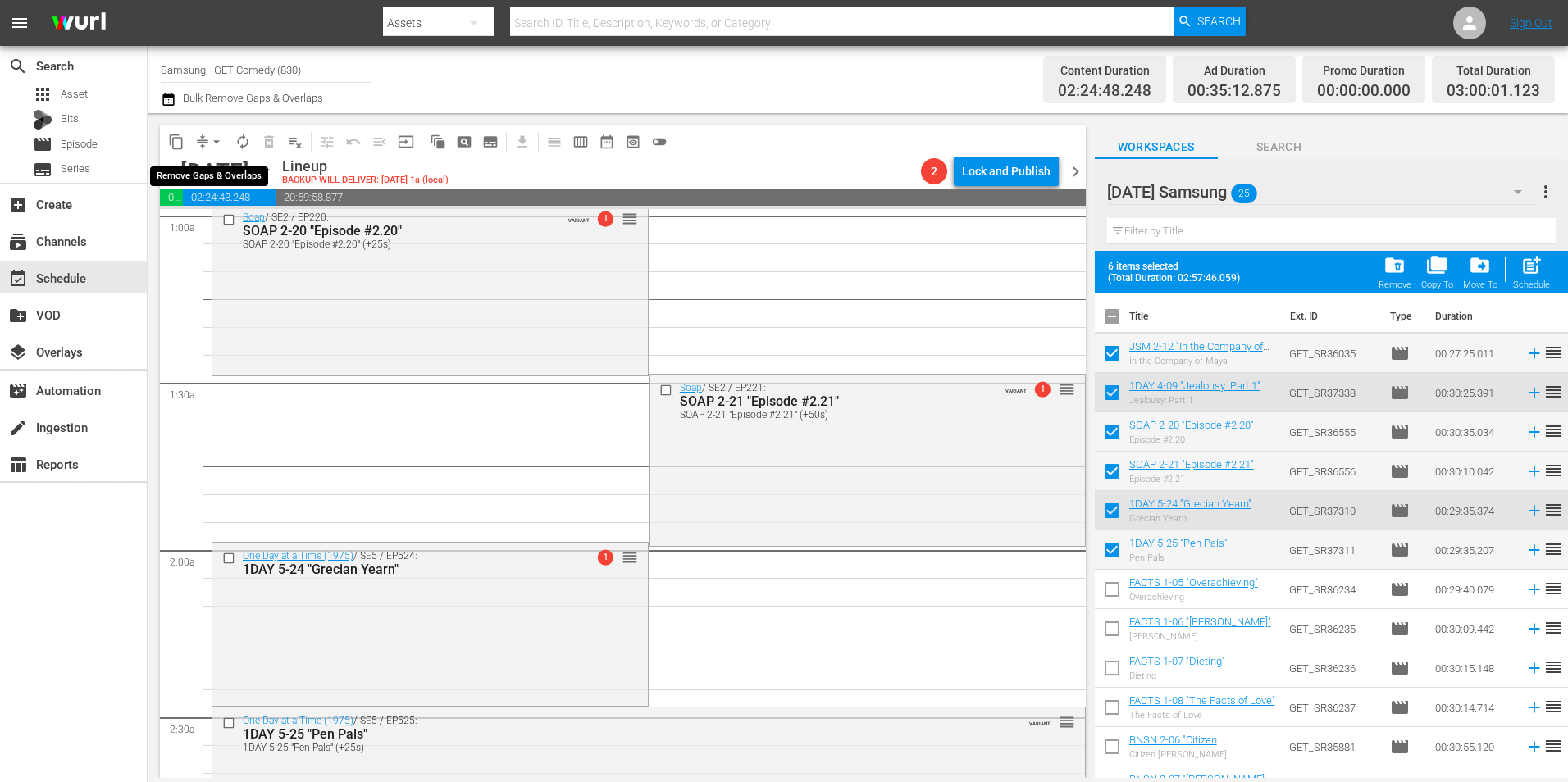
click at [210, 136] on span "arrow_drop_down" at bounding box center [216, 142] width 17 height 17
click at [218, 163] on li "Align to Midnight" at bounding box center [217, 175] width 173 height 27
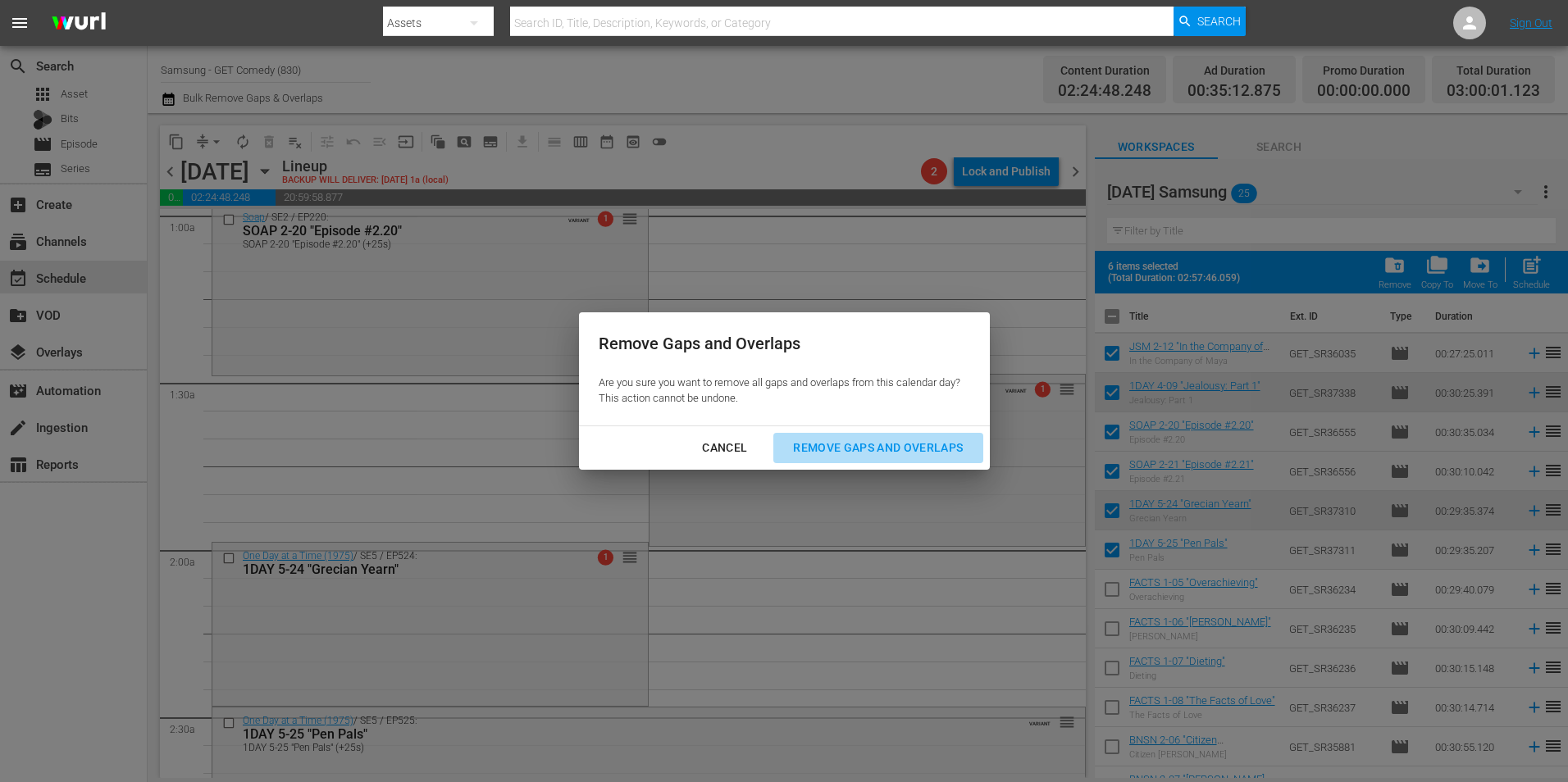
click at [942, 453] on div "Remove Gaps and Overlaps" at bounding box center [877, 448] width 196 height 20
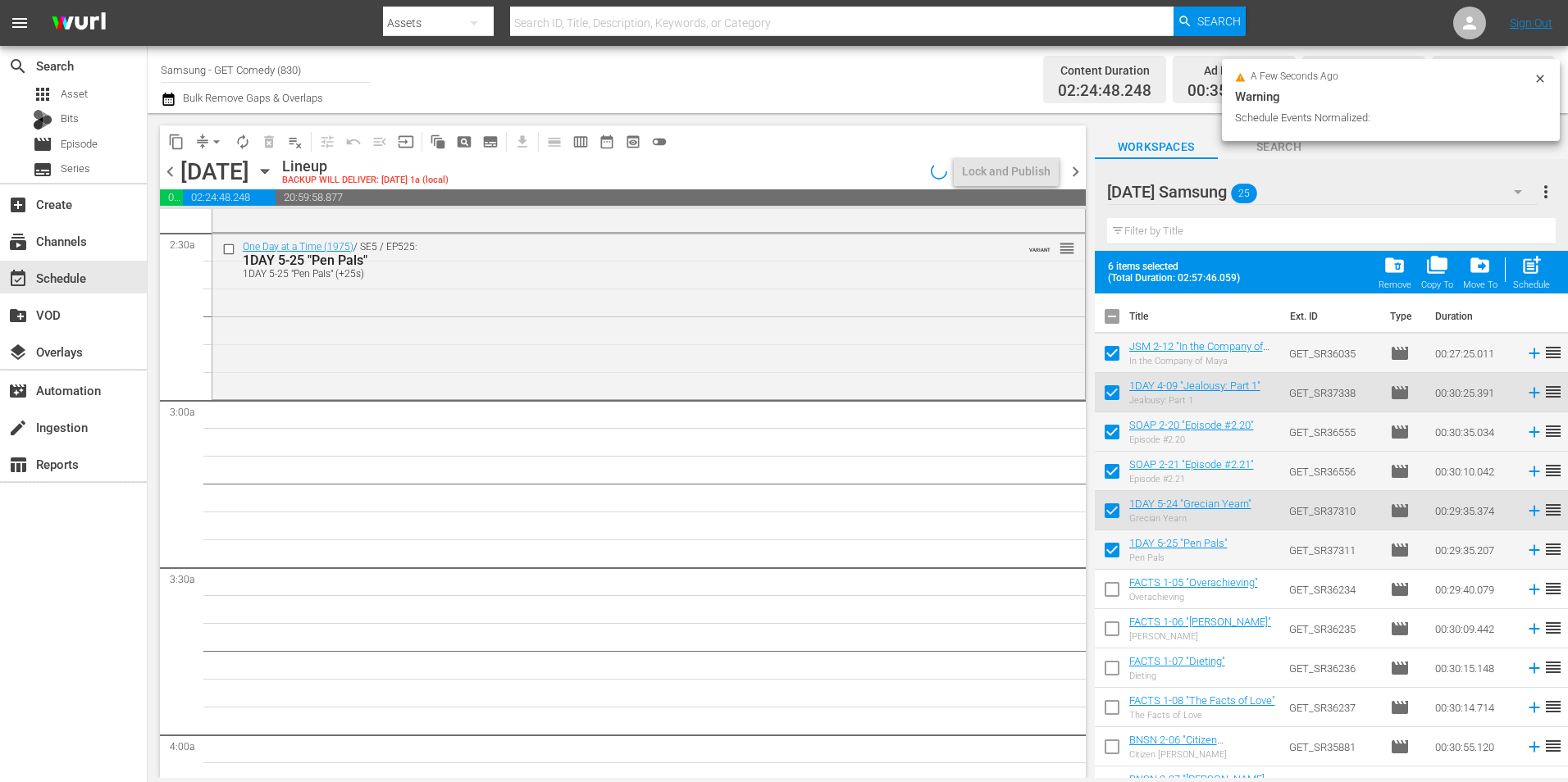
scroll to position [820, 0]
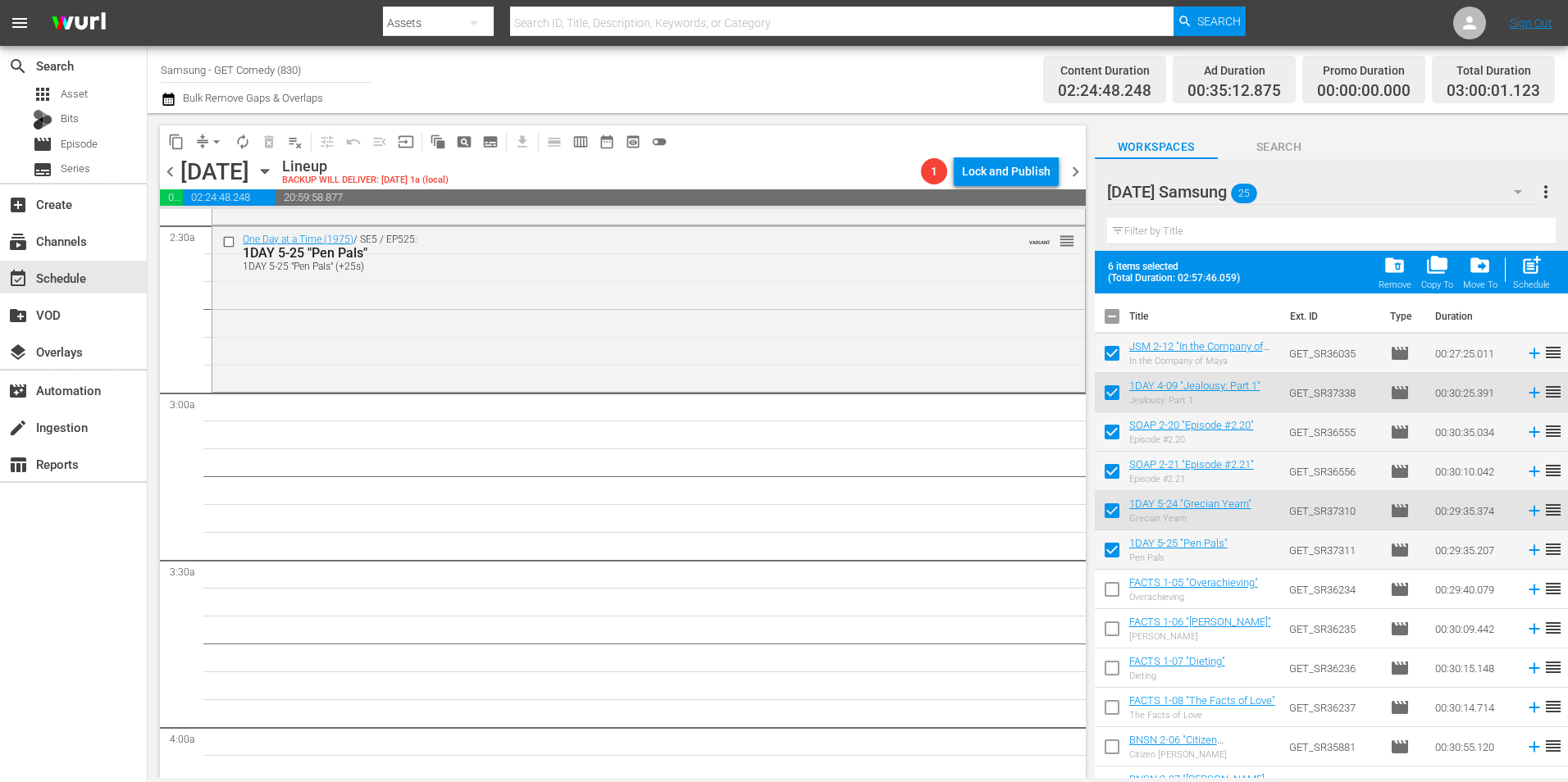
click at [278, 172] on div "Thursday, September 4th September 4th" at bounding box center [229, 172] width 97 height 27
click at [273, 172] on icon "button" at bounding box center [265, 171] width 18 height 18
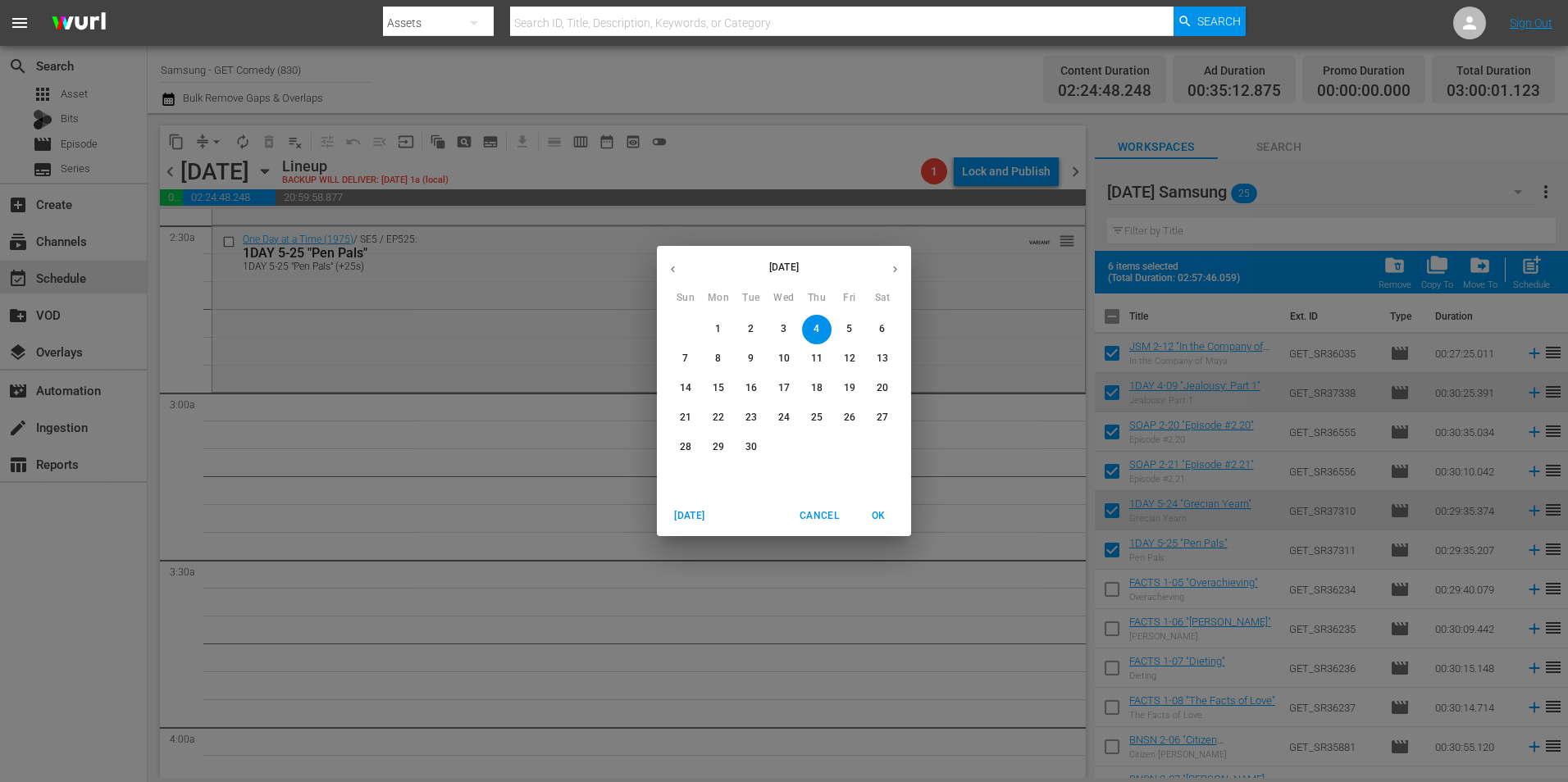
drag, startPoint x: 672, startPoint y: 268, endPoint x: 707, endPoint y: 292, distance: 42.4
click at [673, 268] on icon "button" at bounding box center [673, 269] width 12 height 12
click at [792, 448] on span "27" at bounding box center [783, 448] width 29 height 14
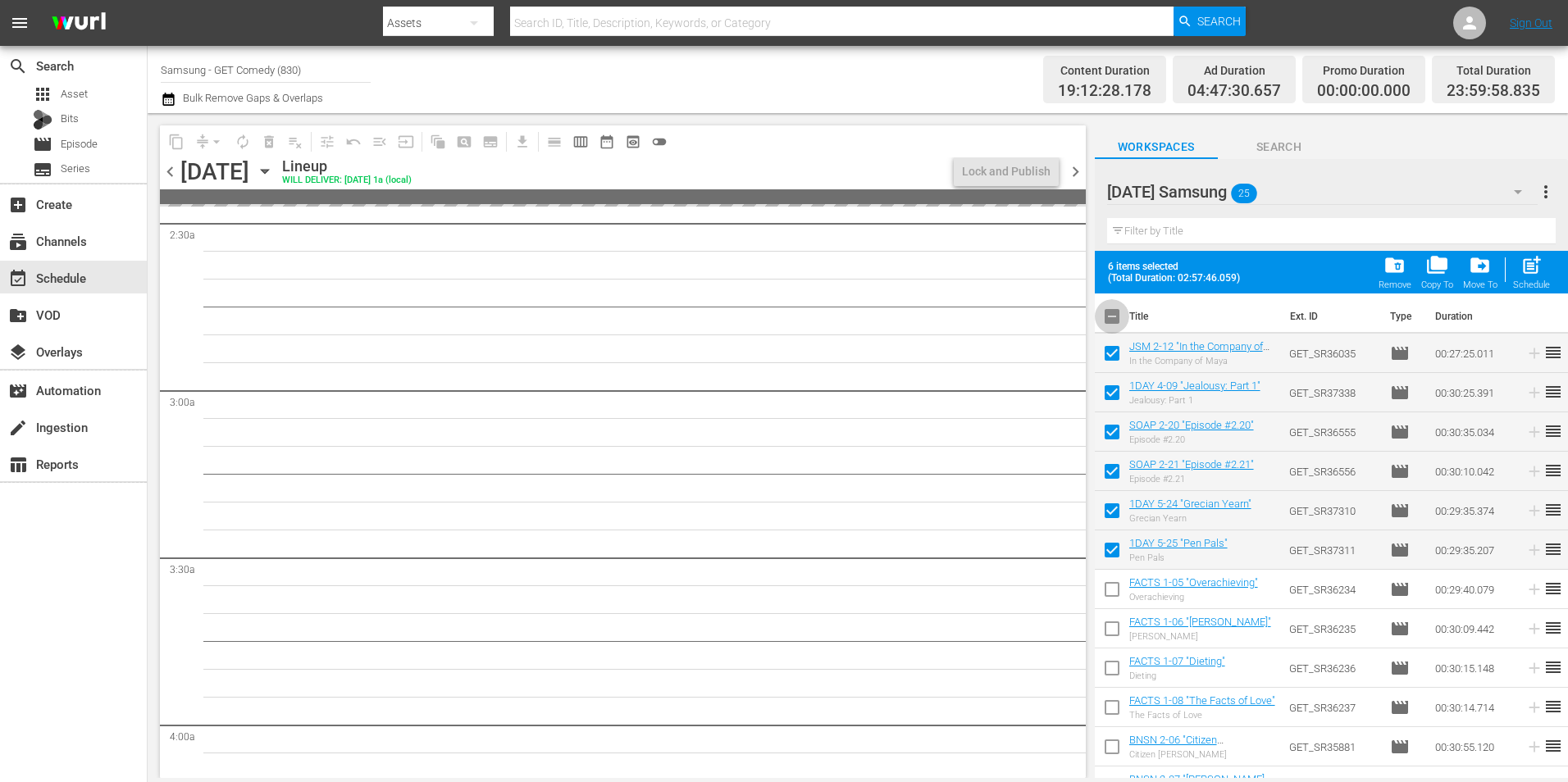
click at [1111, 314] on input "checkbox" at bounding box center [1111, 319] width 35 height 34
checkbox input "true"
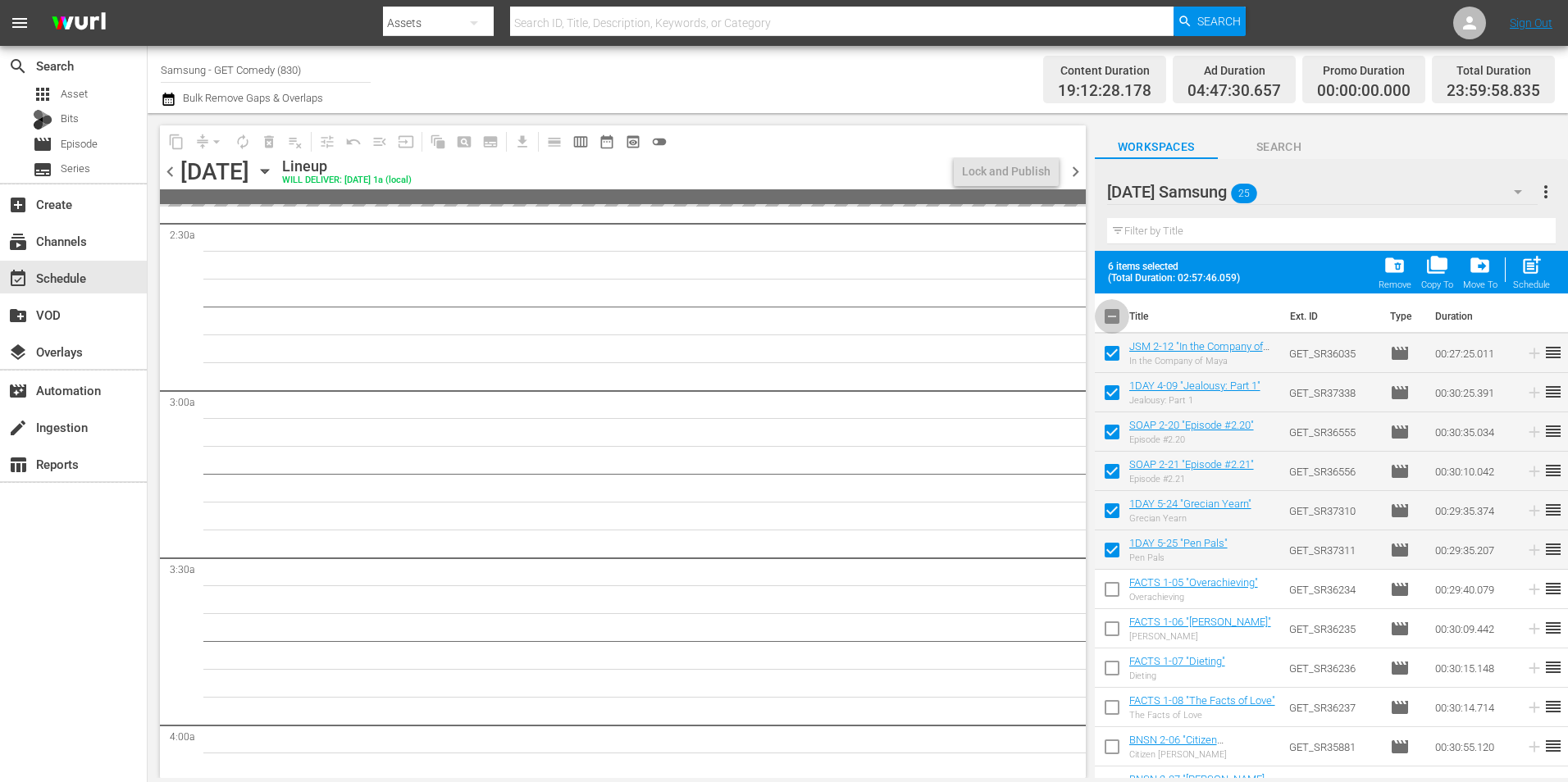
checkbox input "true"
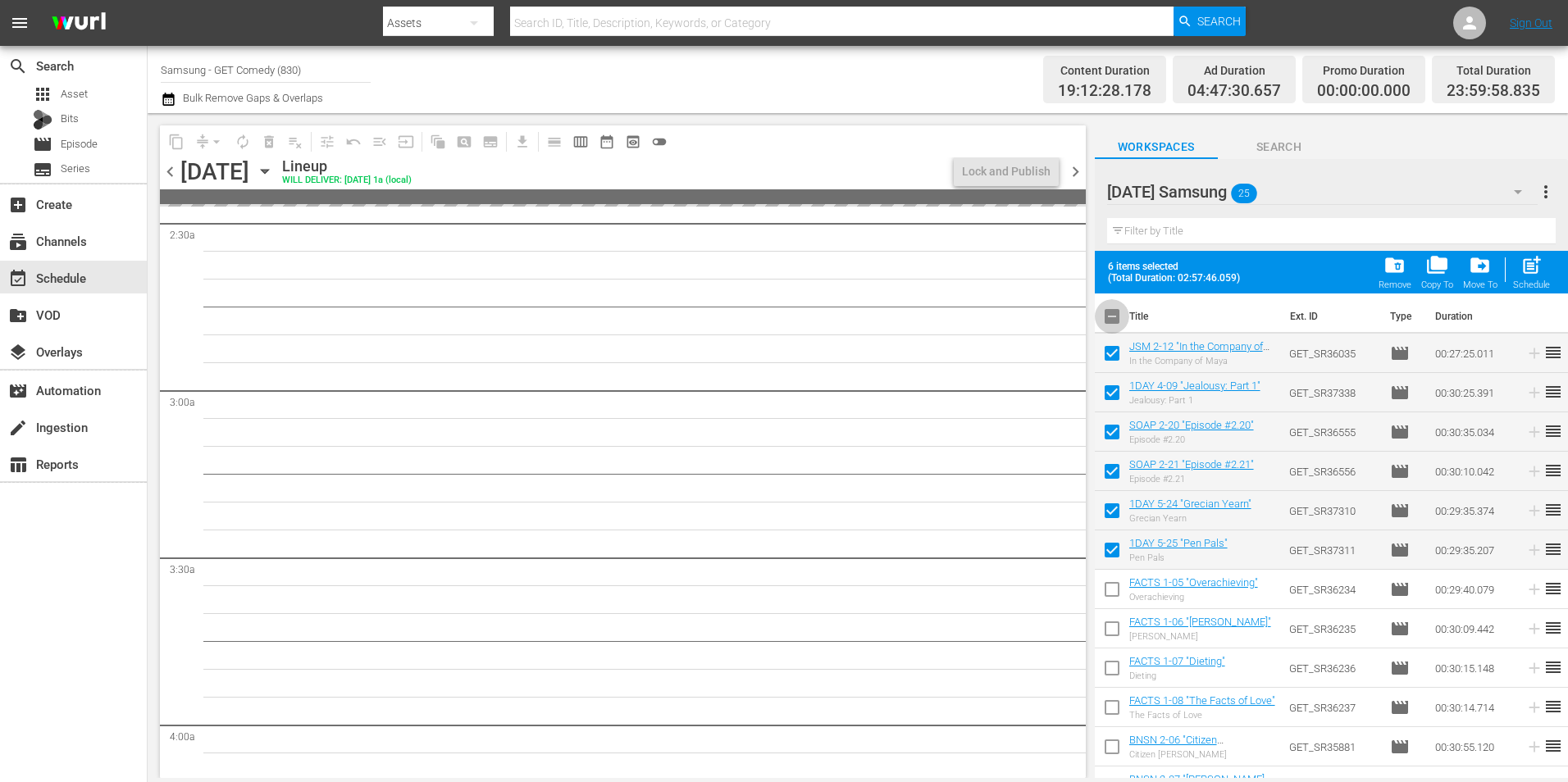
checkbox input "true"
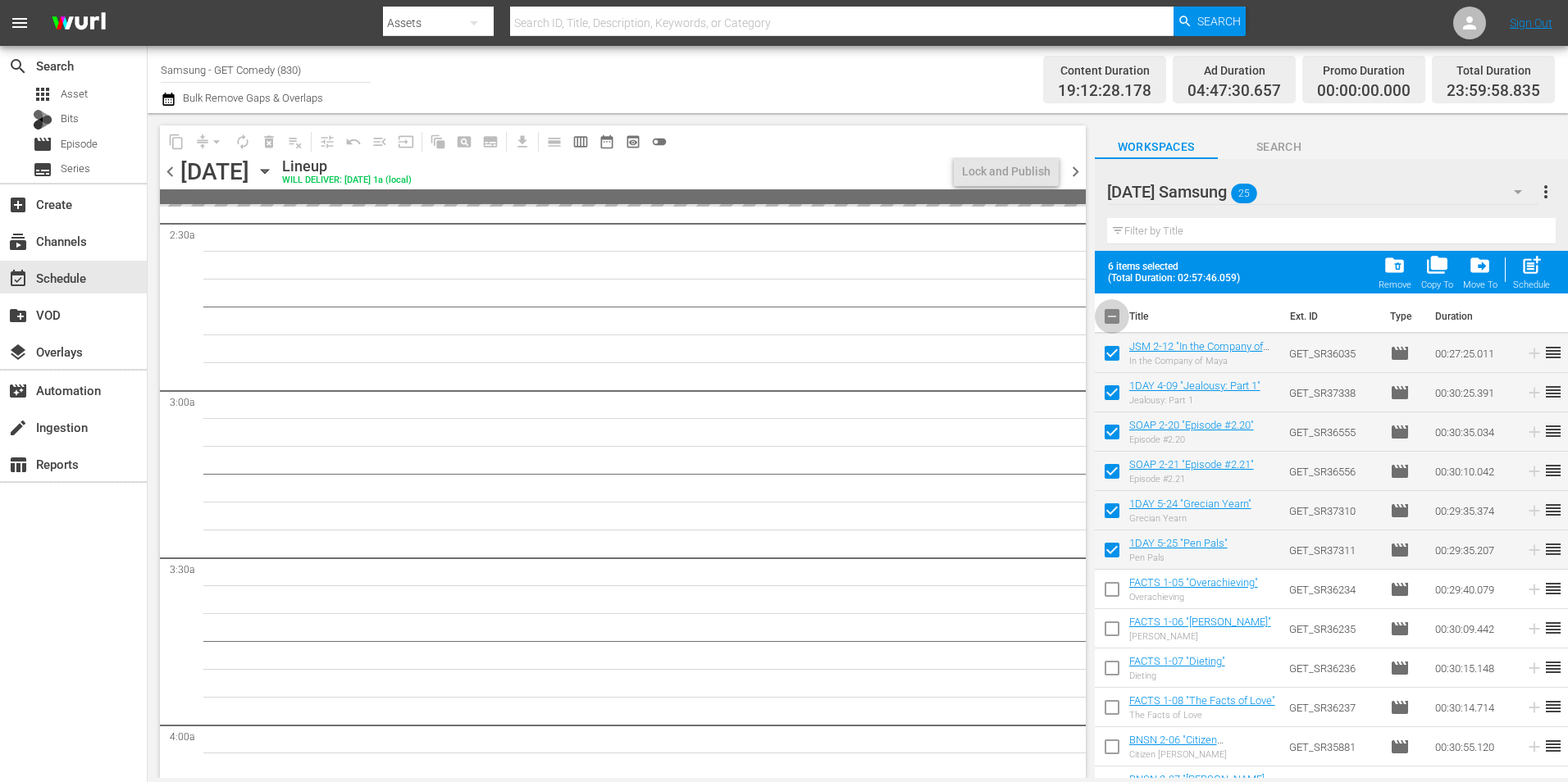
checkbox input "true"
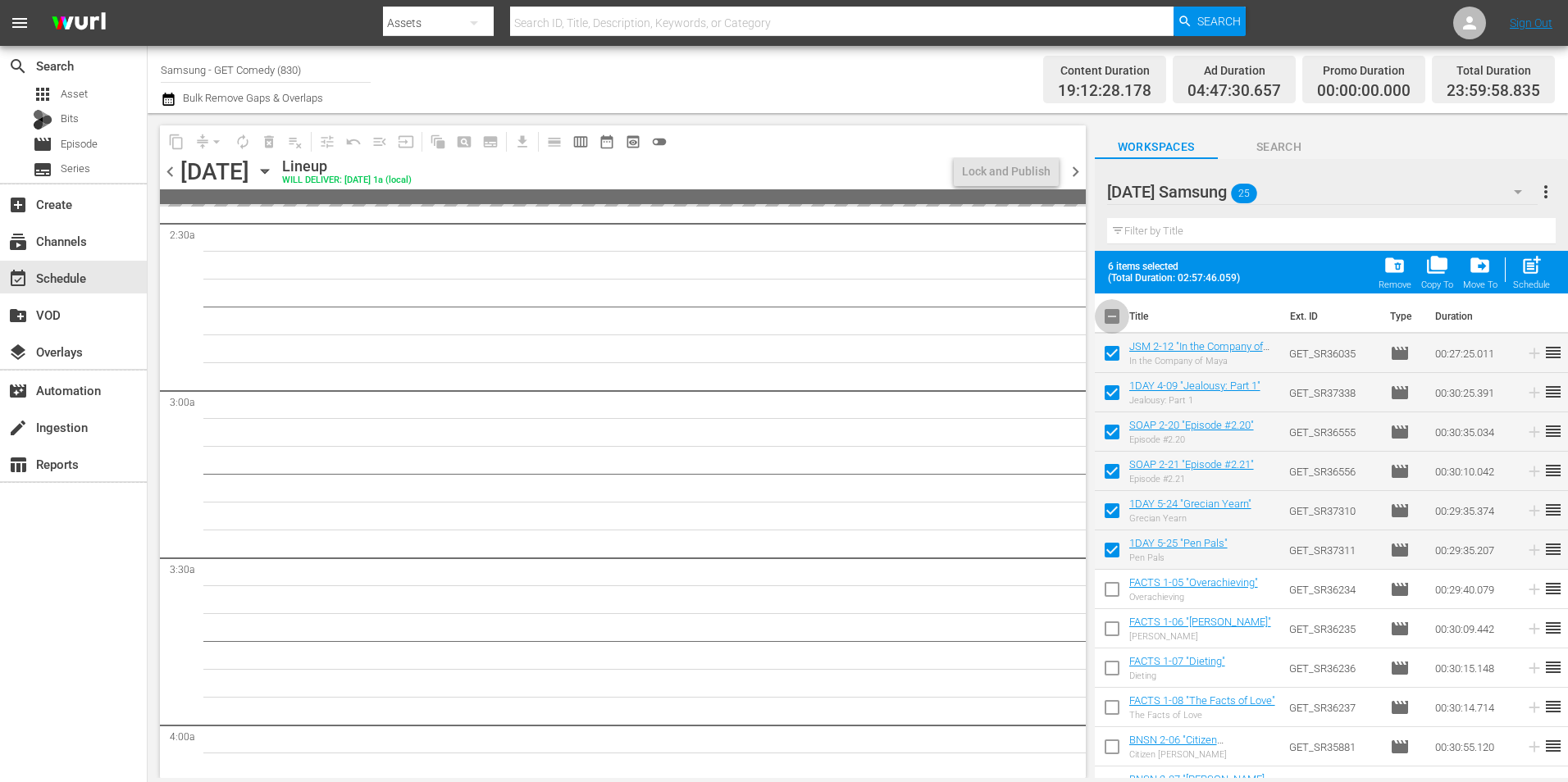
checkbox input "true"
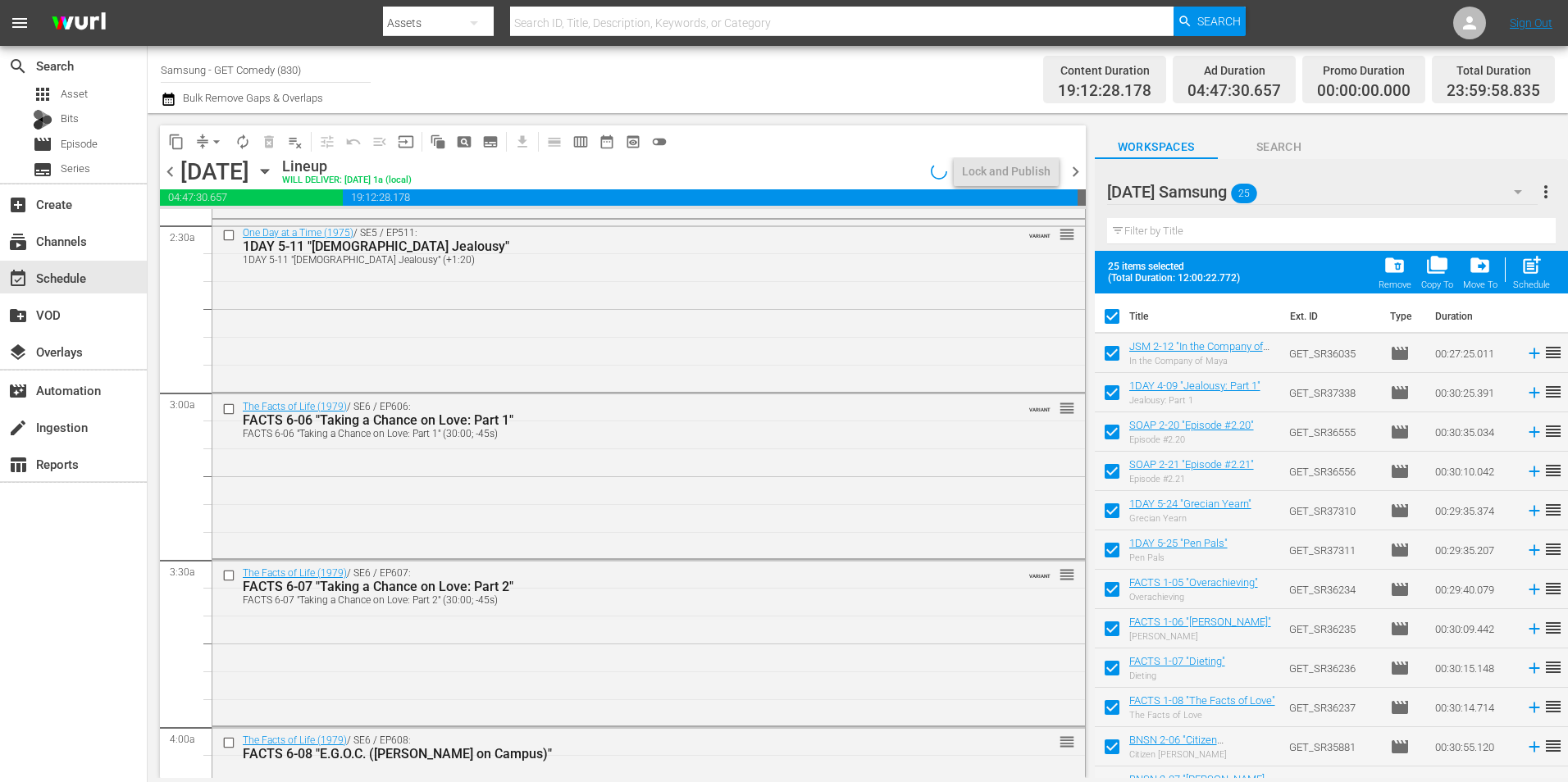
scroll to position [680, 0]
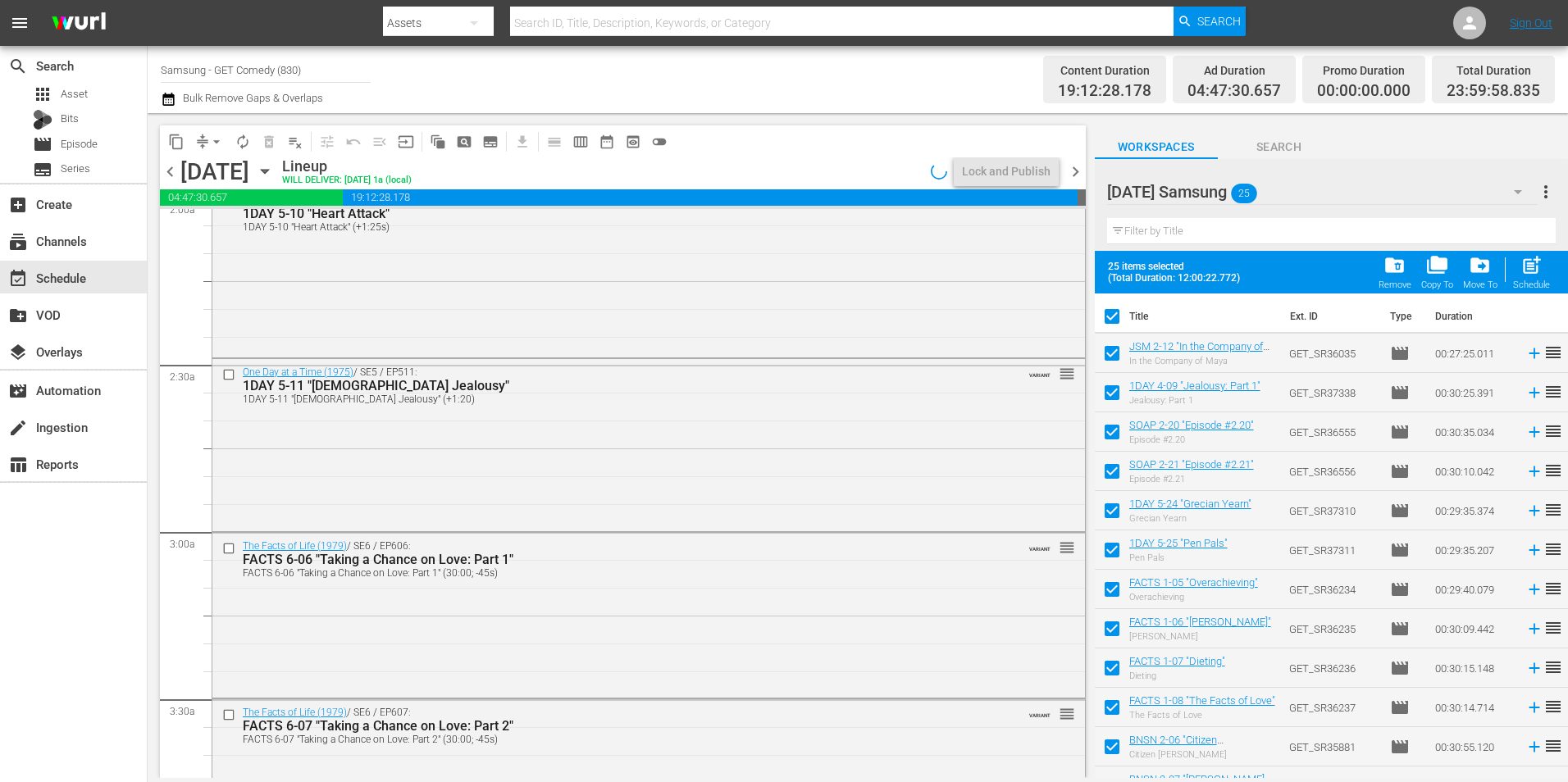
click at [1111, 314] on input "checkbox" at bounding box center [1111, 319] width 35 height 34
checkbox input "false"
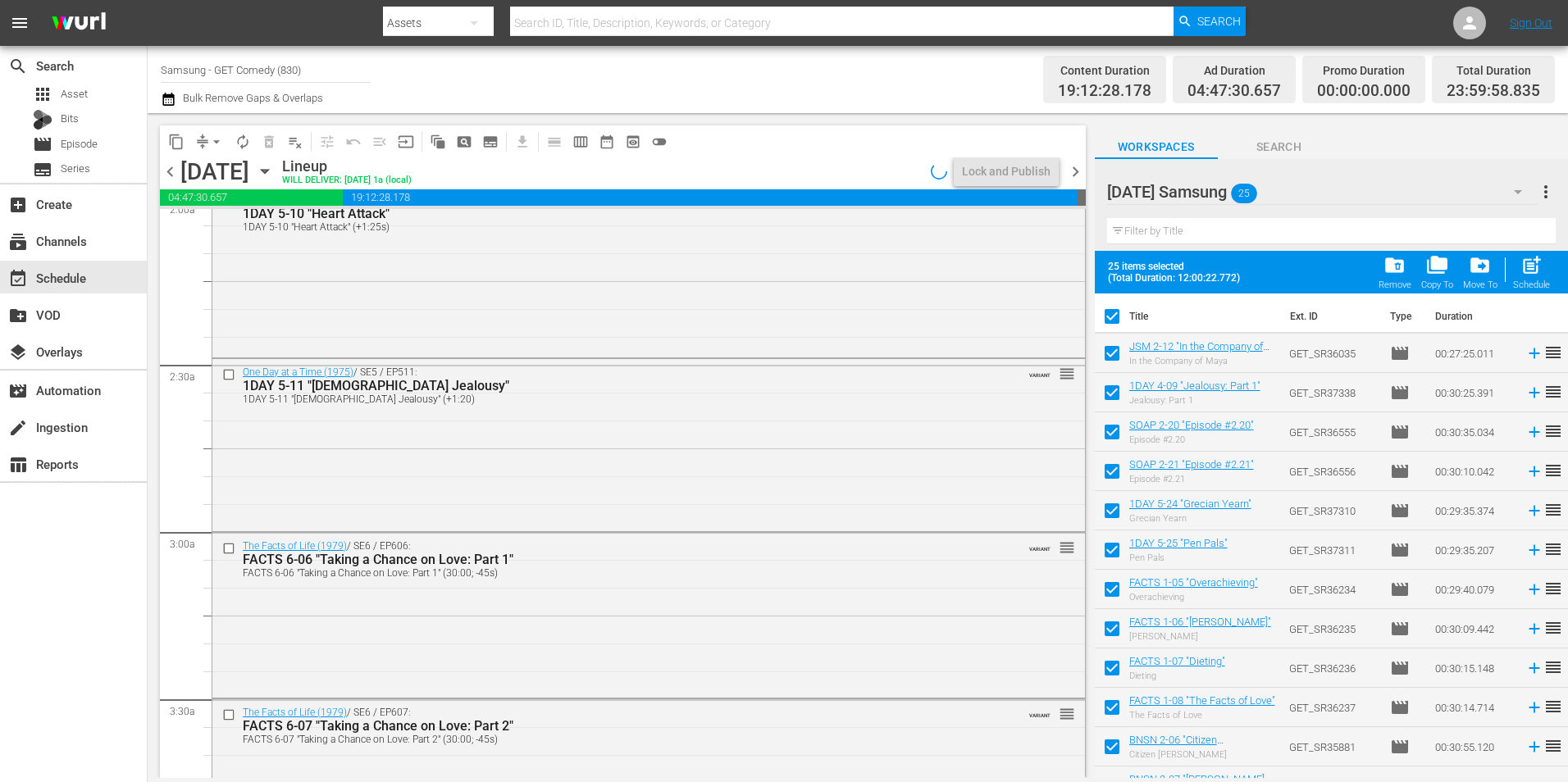
checkbox input "false"
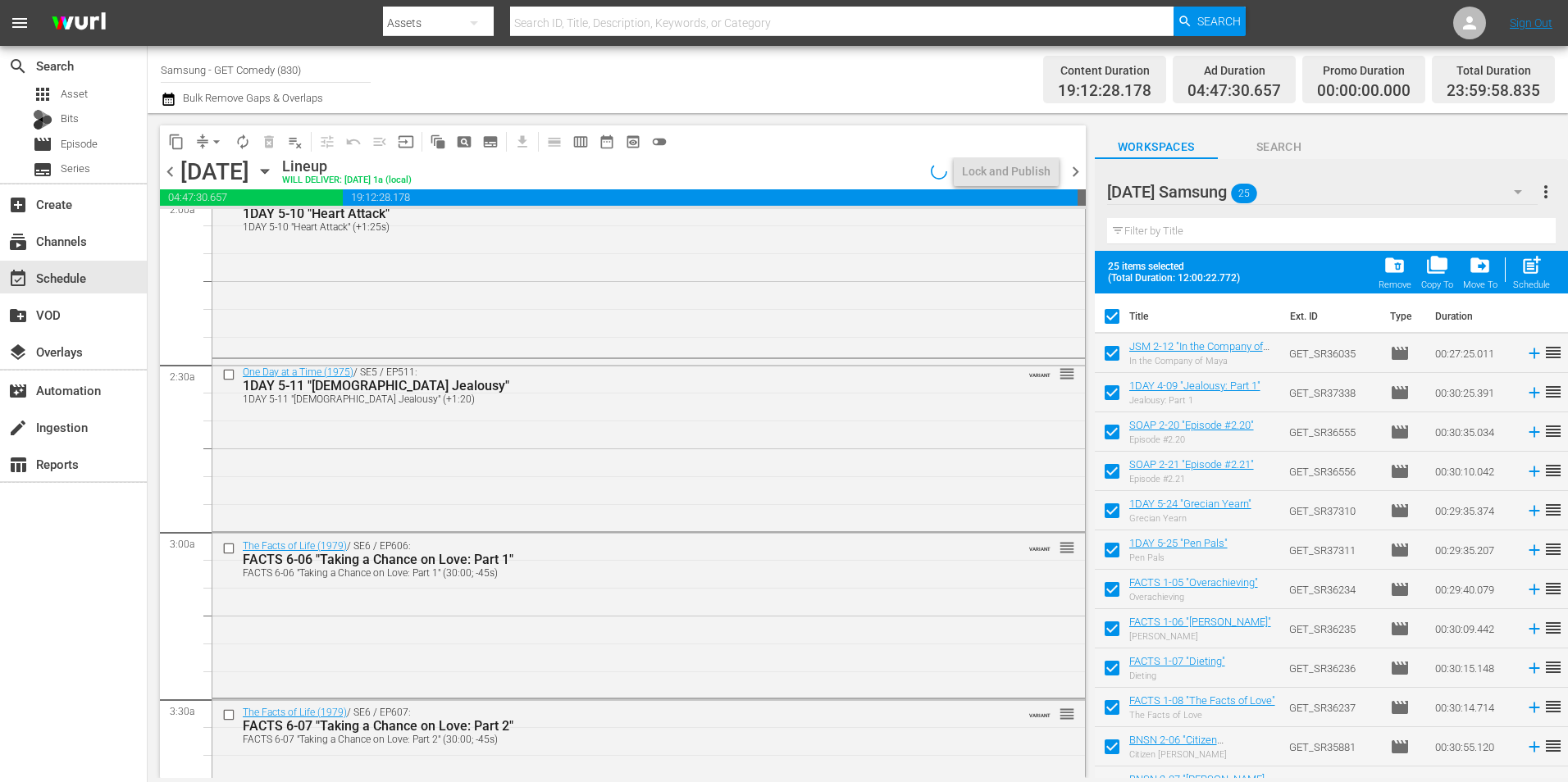
checkbox input "false"
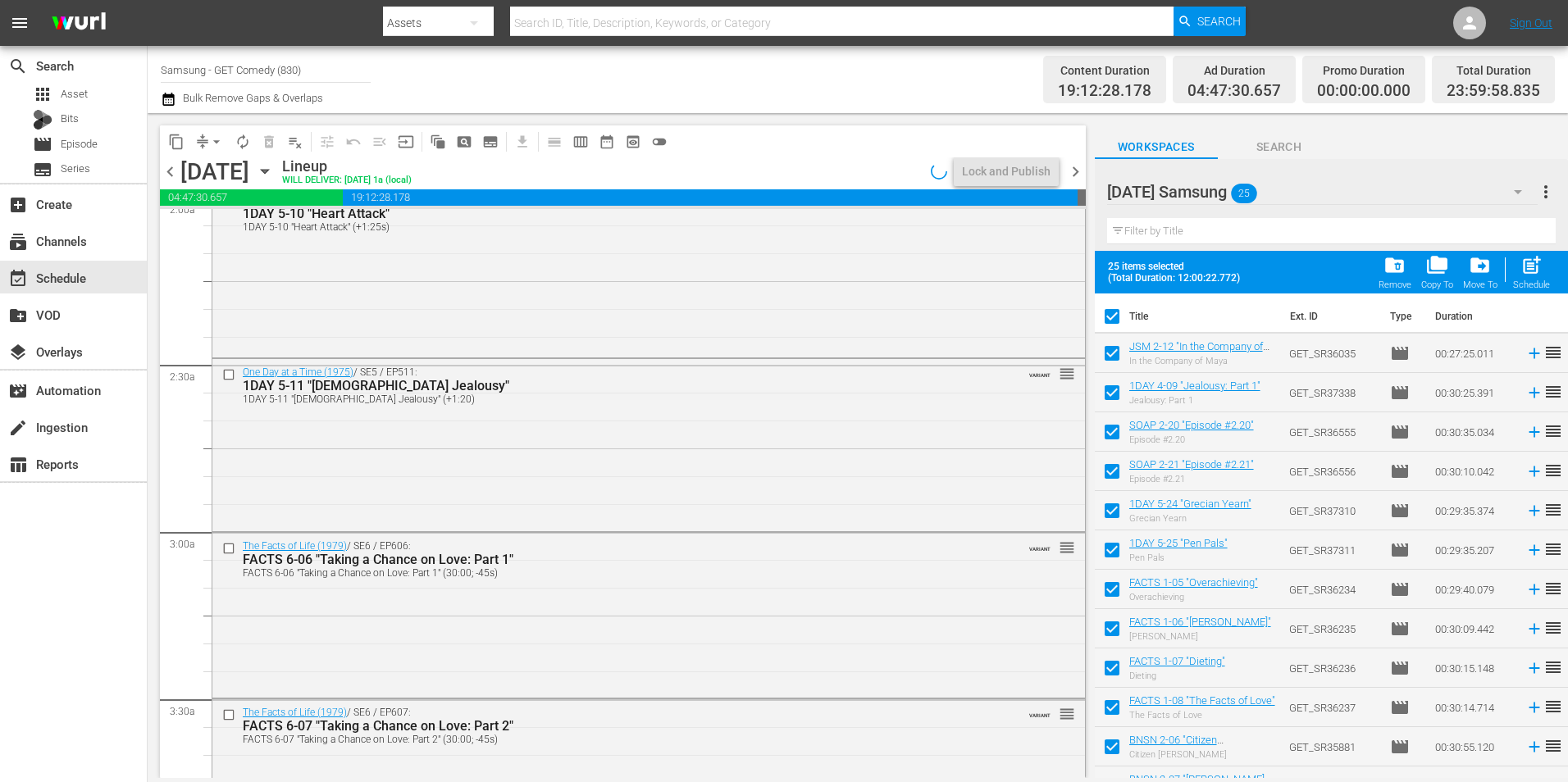
checkbox input "false"
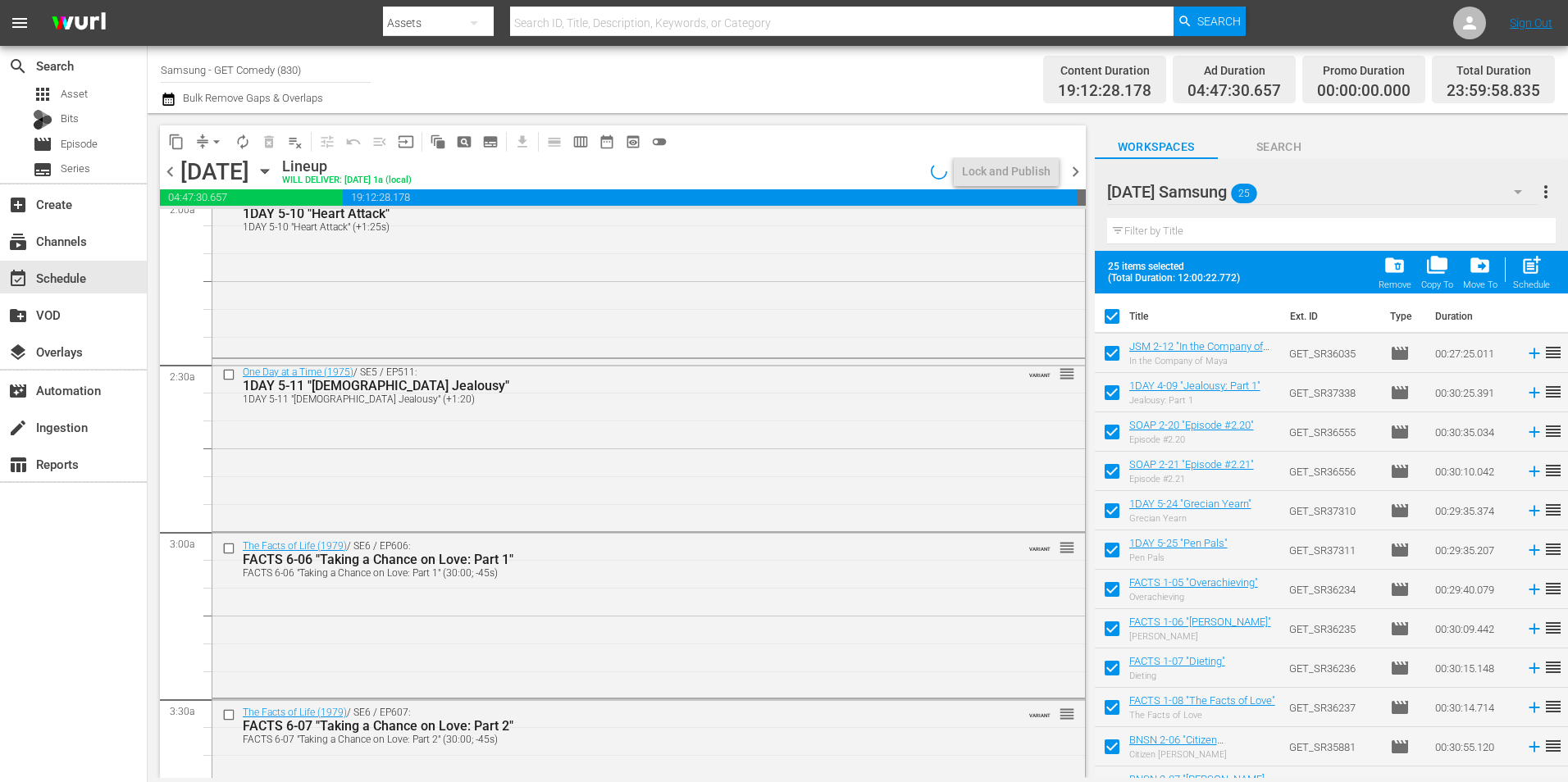
checkbox input "false"
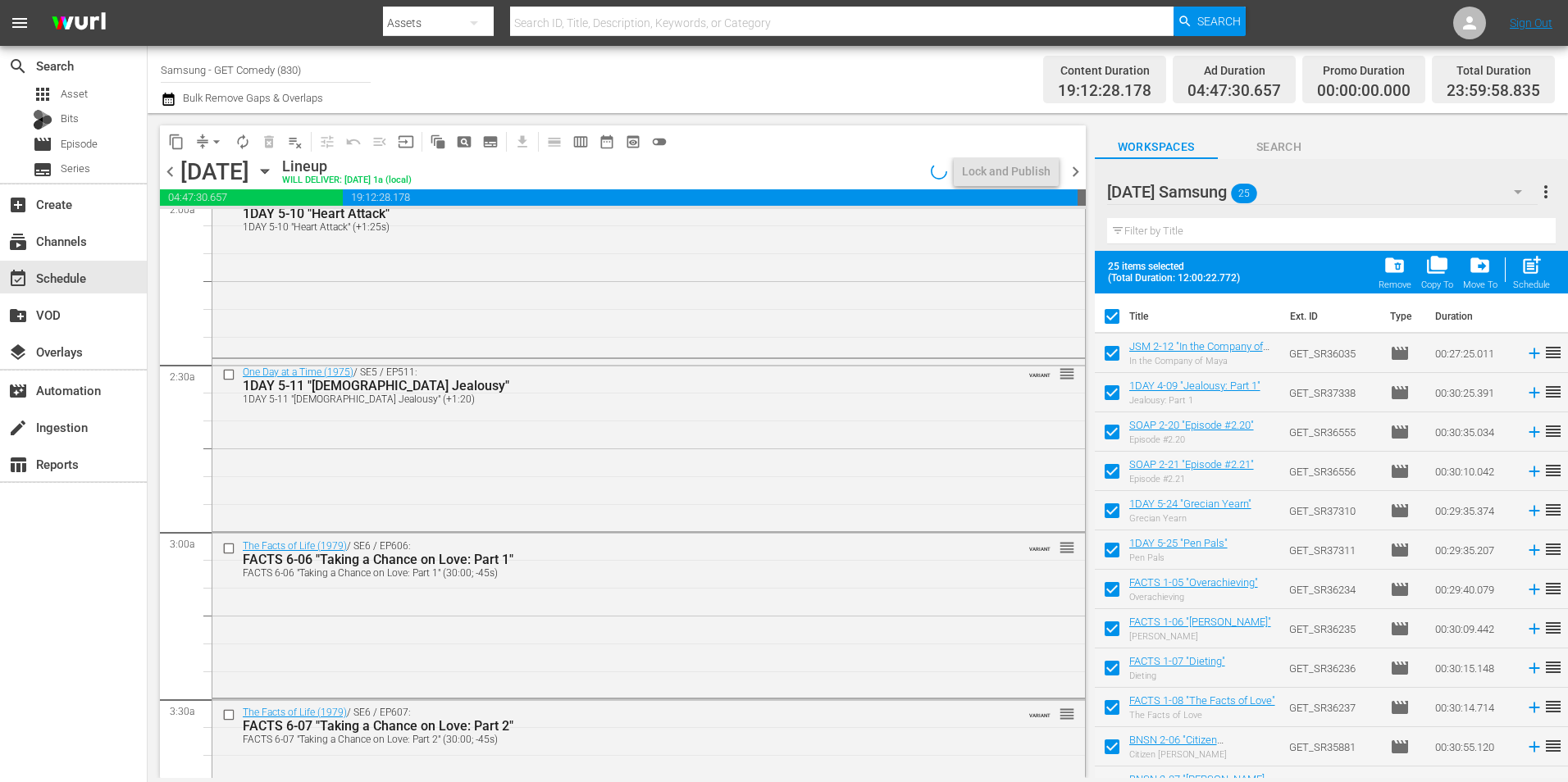
checkbox input "false"
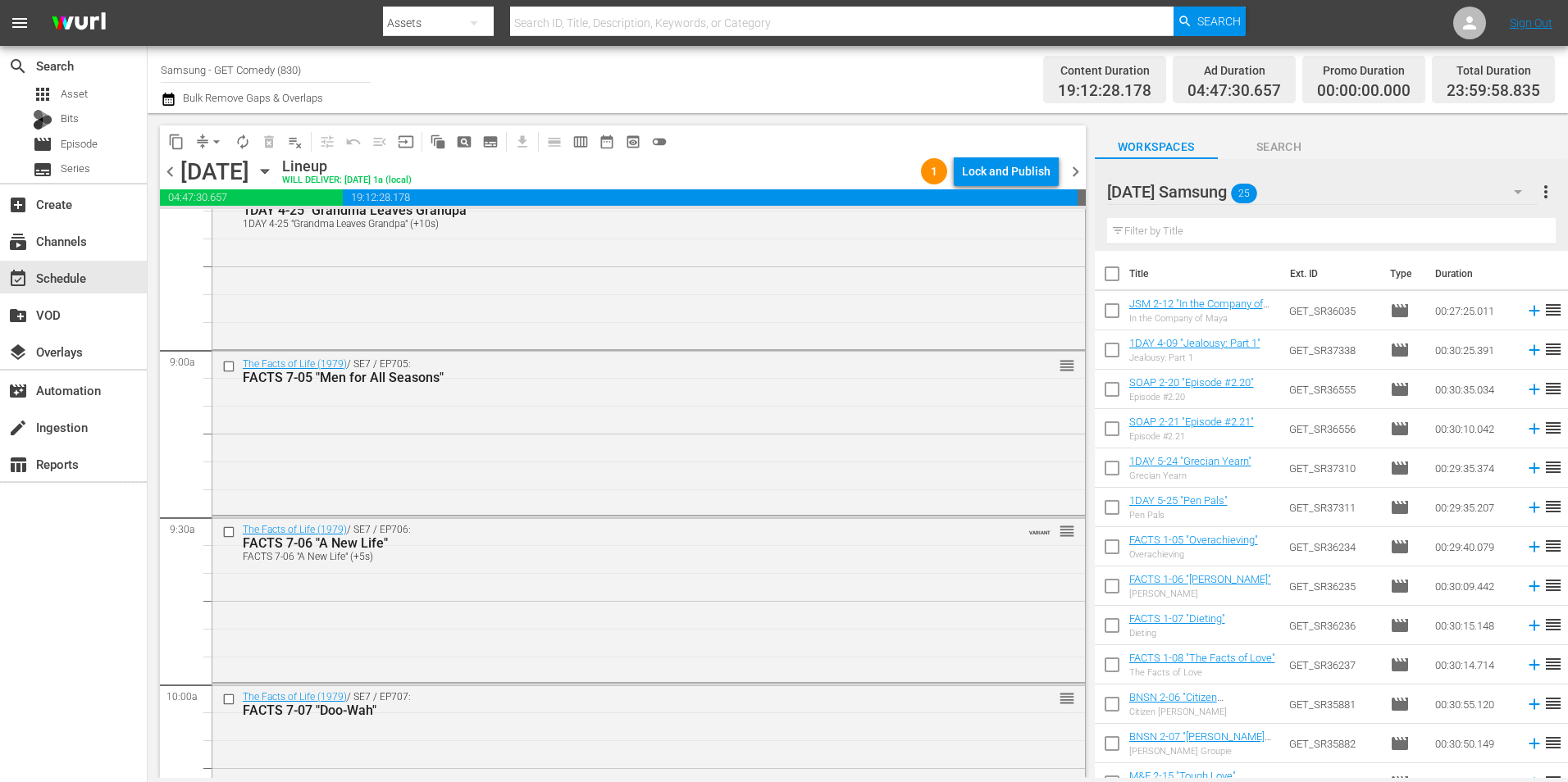
scroll to position [2951, 0]
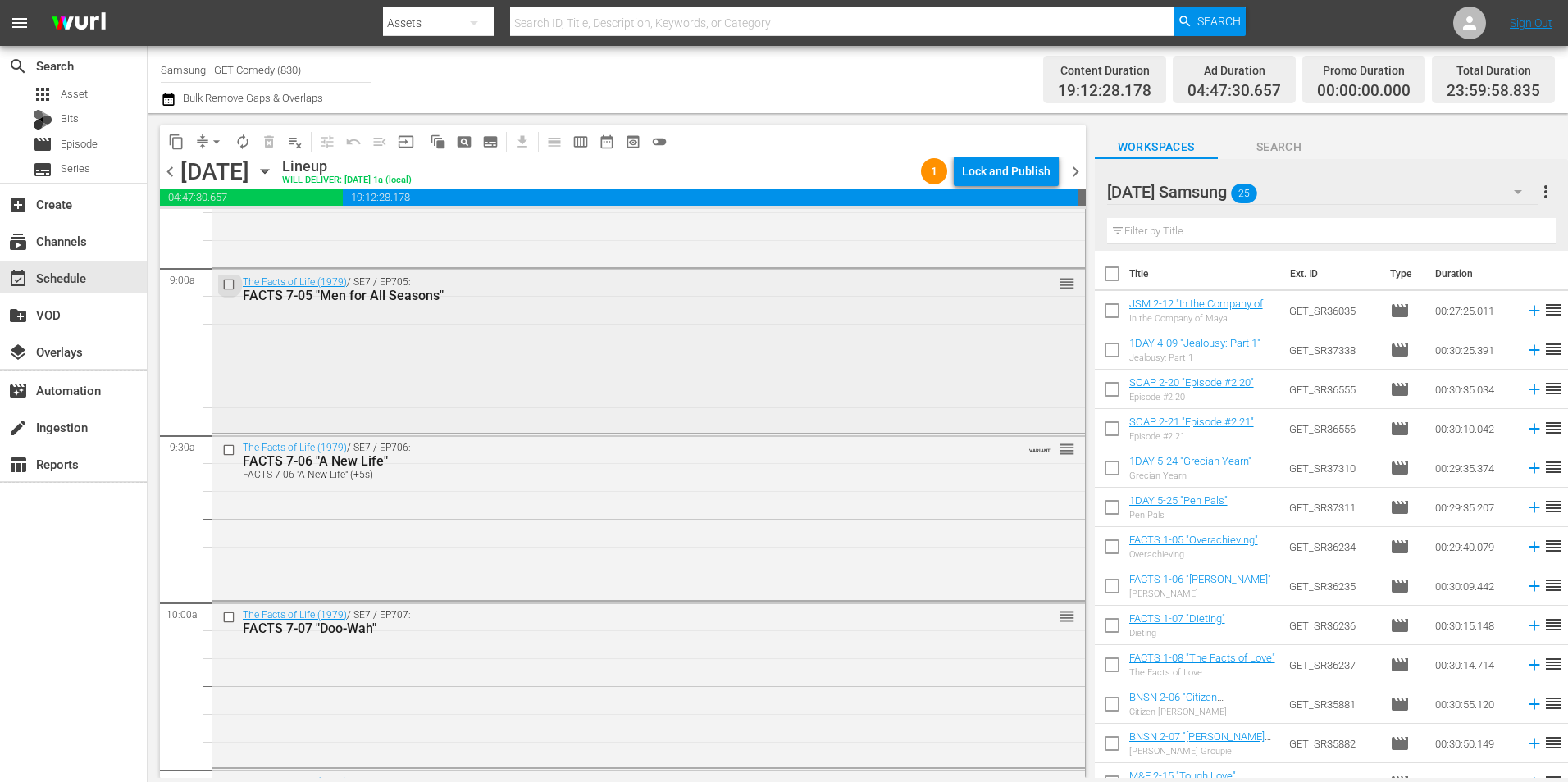
click at [232, 282] on input "checkbox" at bounding box center [230, 284] width 17 height 14
click at [224, 450] on input "checkbox" at bounding box center [230, 450] width 17 height 14
click at [226, 617] on input "checkbox" at bounding box center [230, 617] width 17 height 14
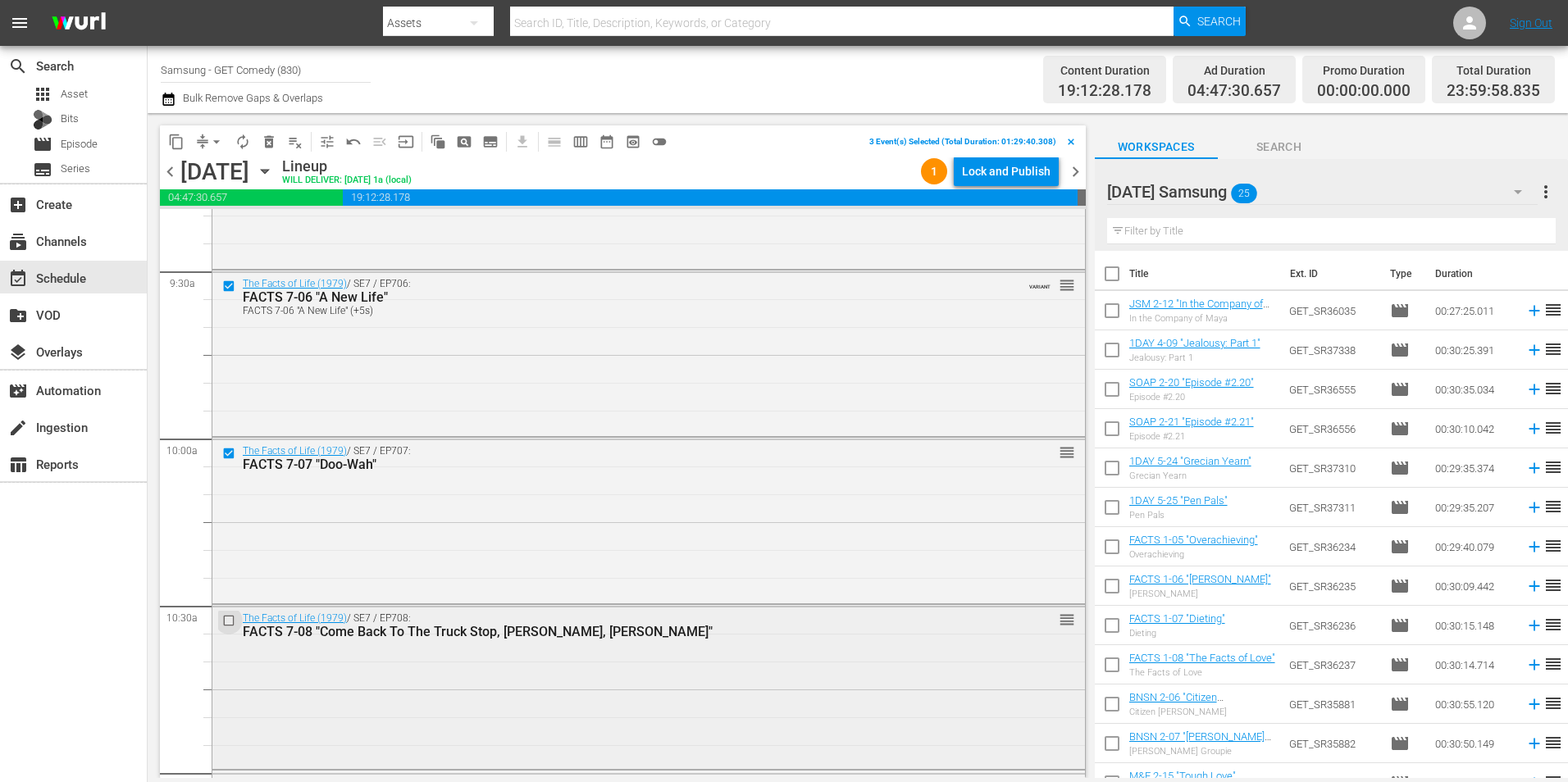
click at [232, 621] on input "checkbox" at bounding box center [230, 620] width 17 height 14
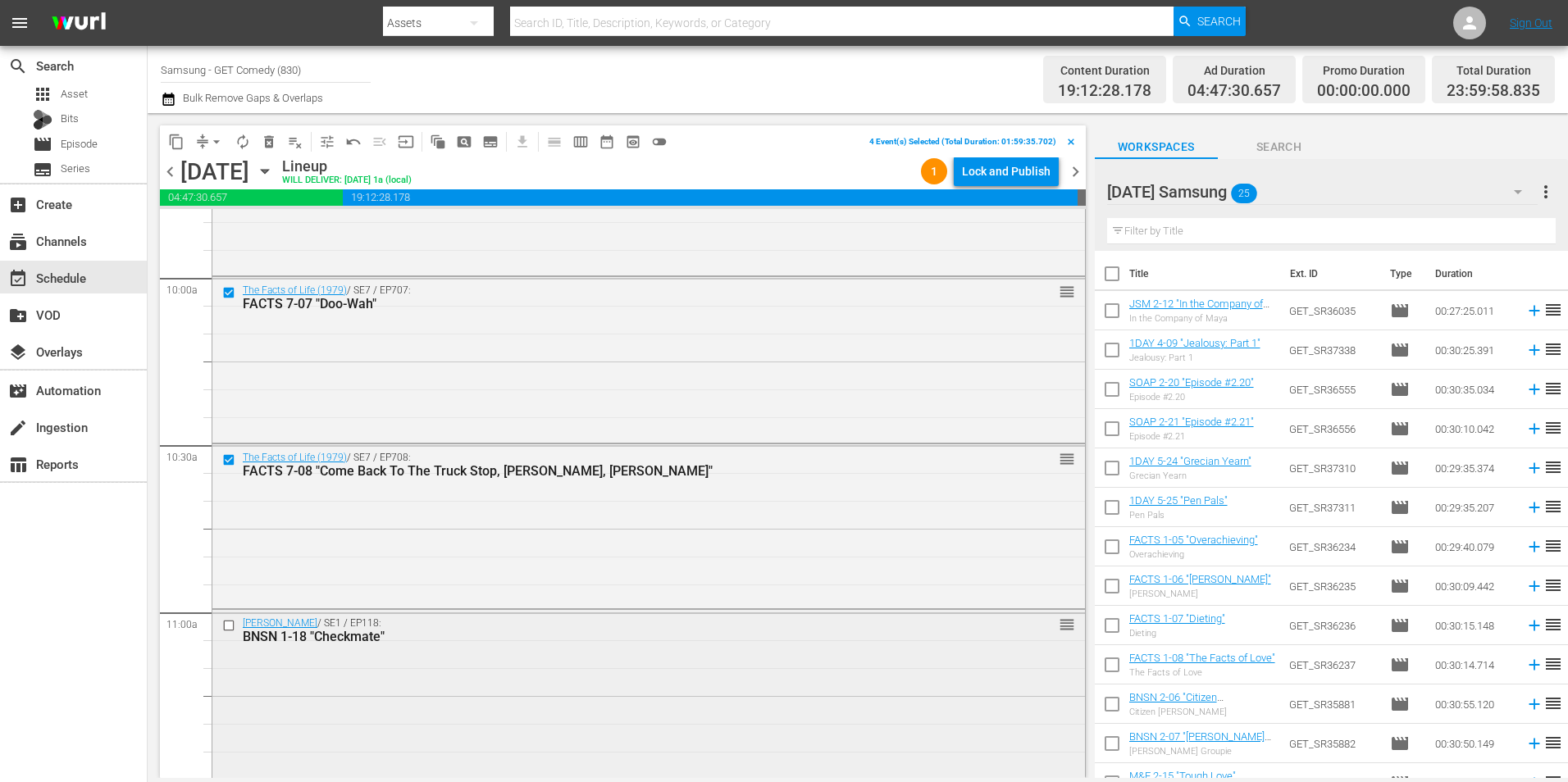
scroll to position [3278, 0]
click at [227, 621] on input "checkbox" at bounding box center [230, 623] width 17 height 14
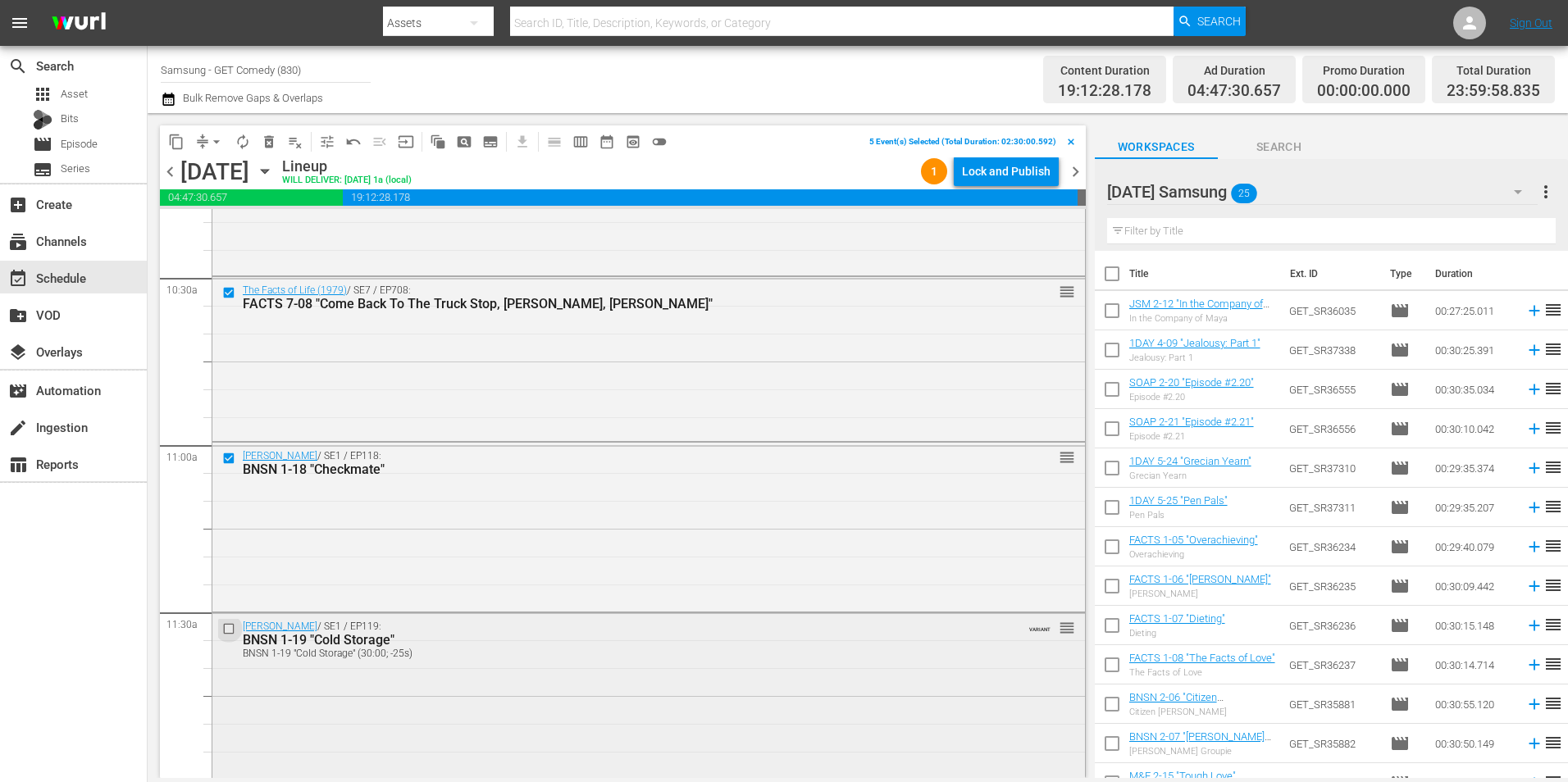
click at [227, 632] on input "checkbox" at bounding box center [230, 629] width 17 height 14
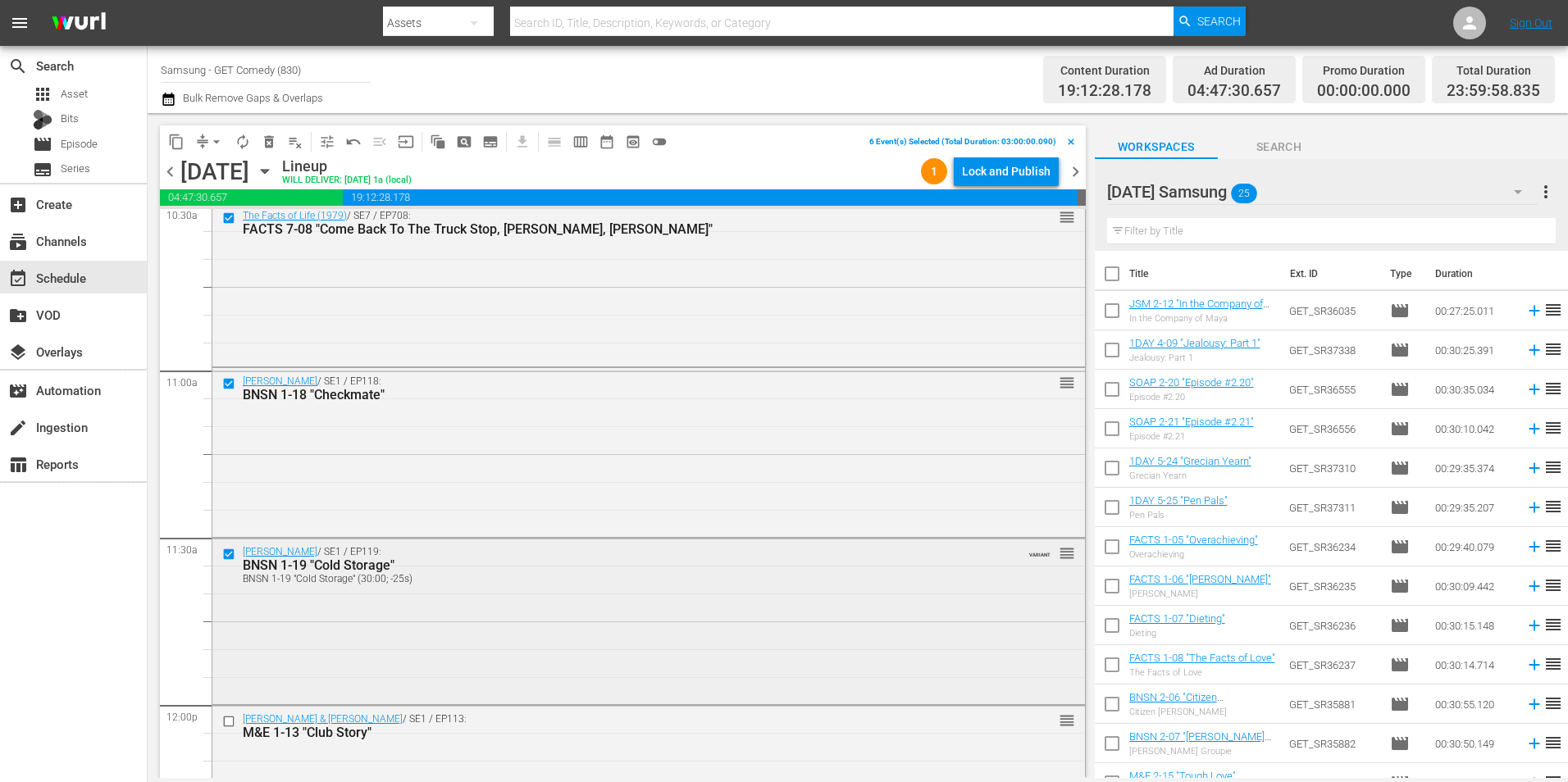
scroll to position [3607, 0]
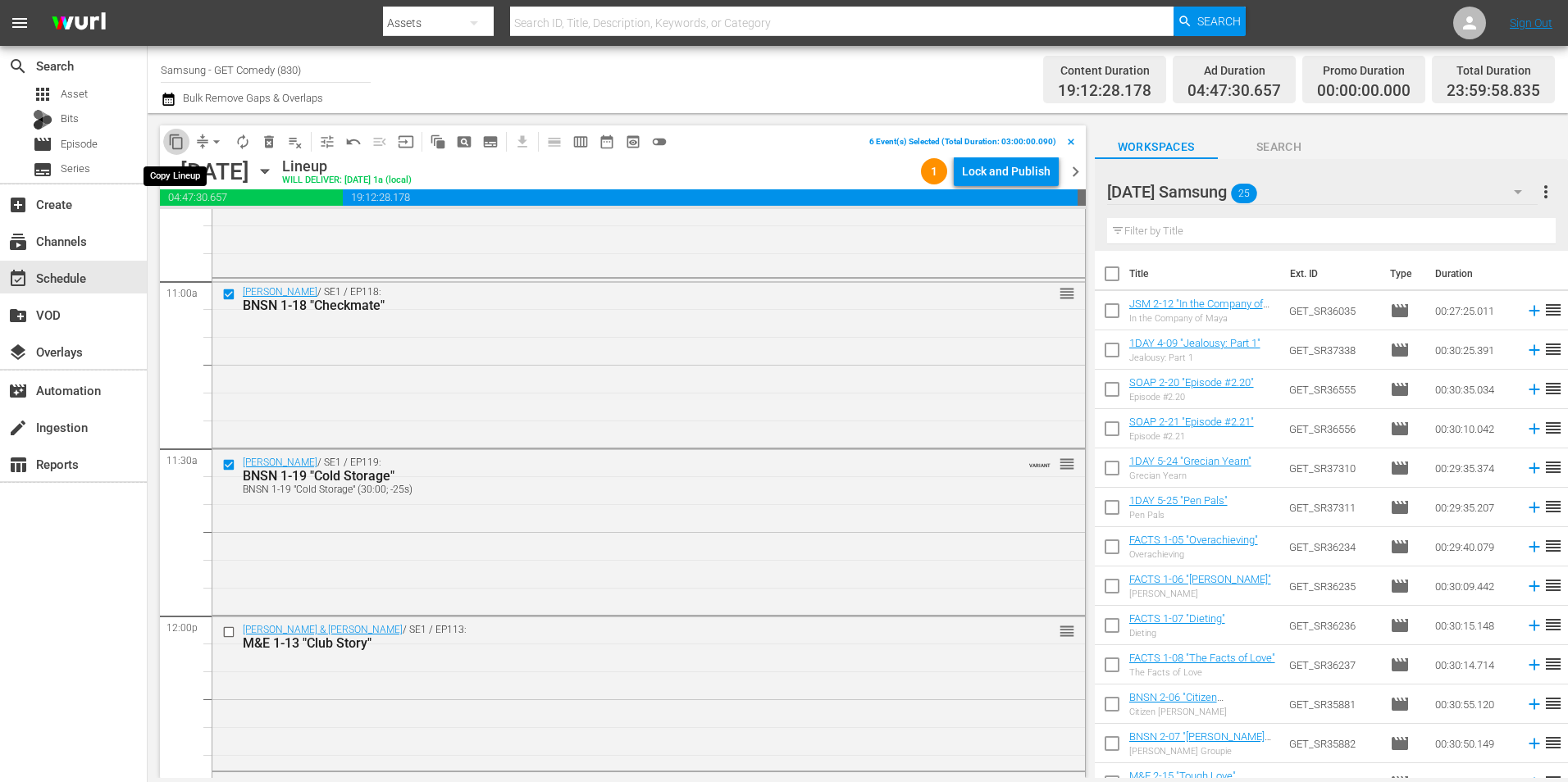
click at [173, 144] on span "content_copy" at bounding box center [176, 142] width 17 height 17
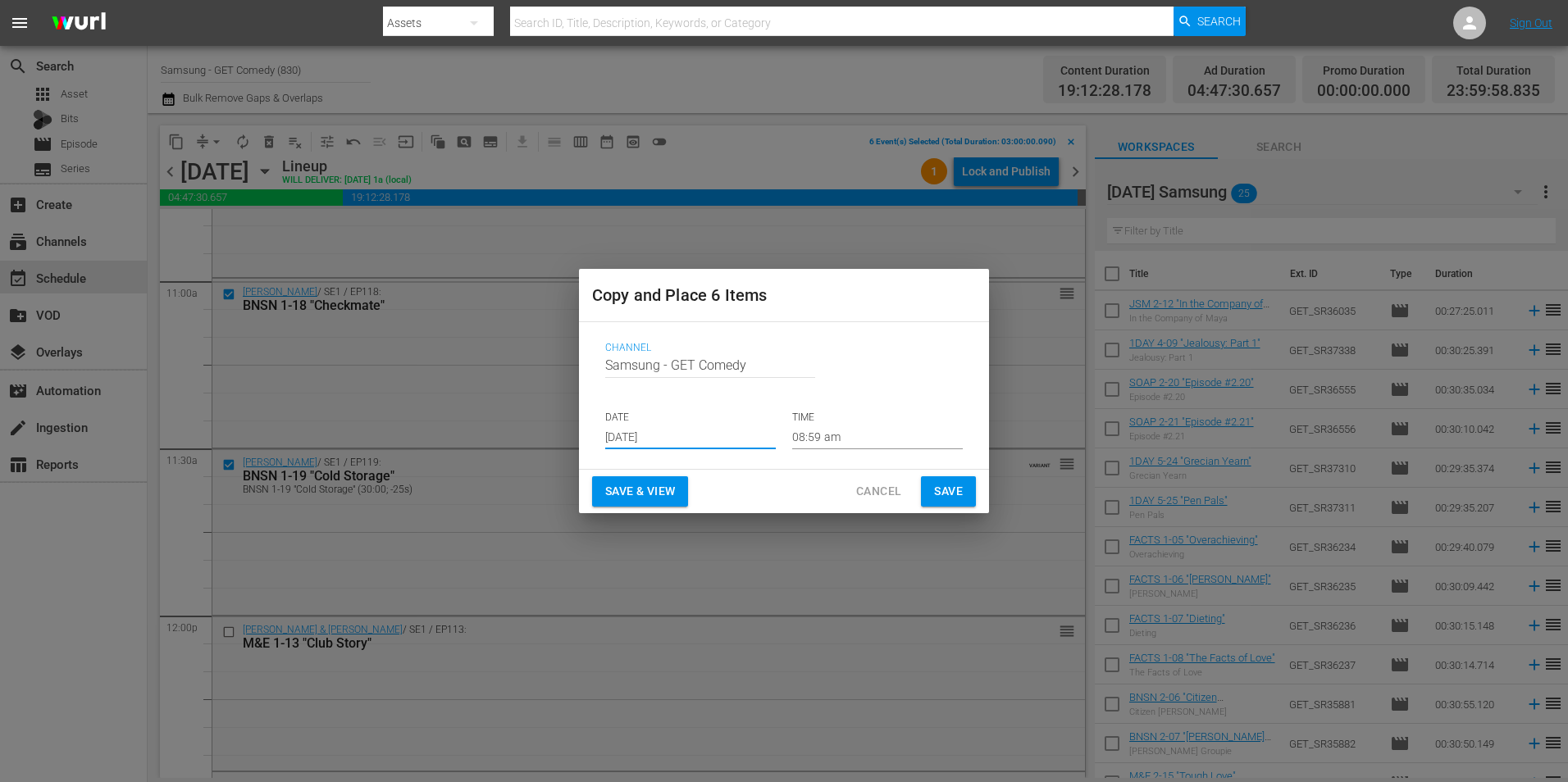
click at [629, 431] on input "[DATE]" at bounding box center [690, 437] width 171 height 25
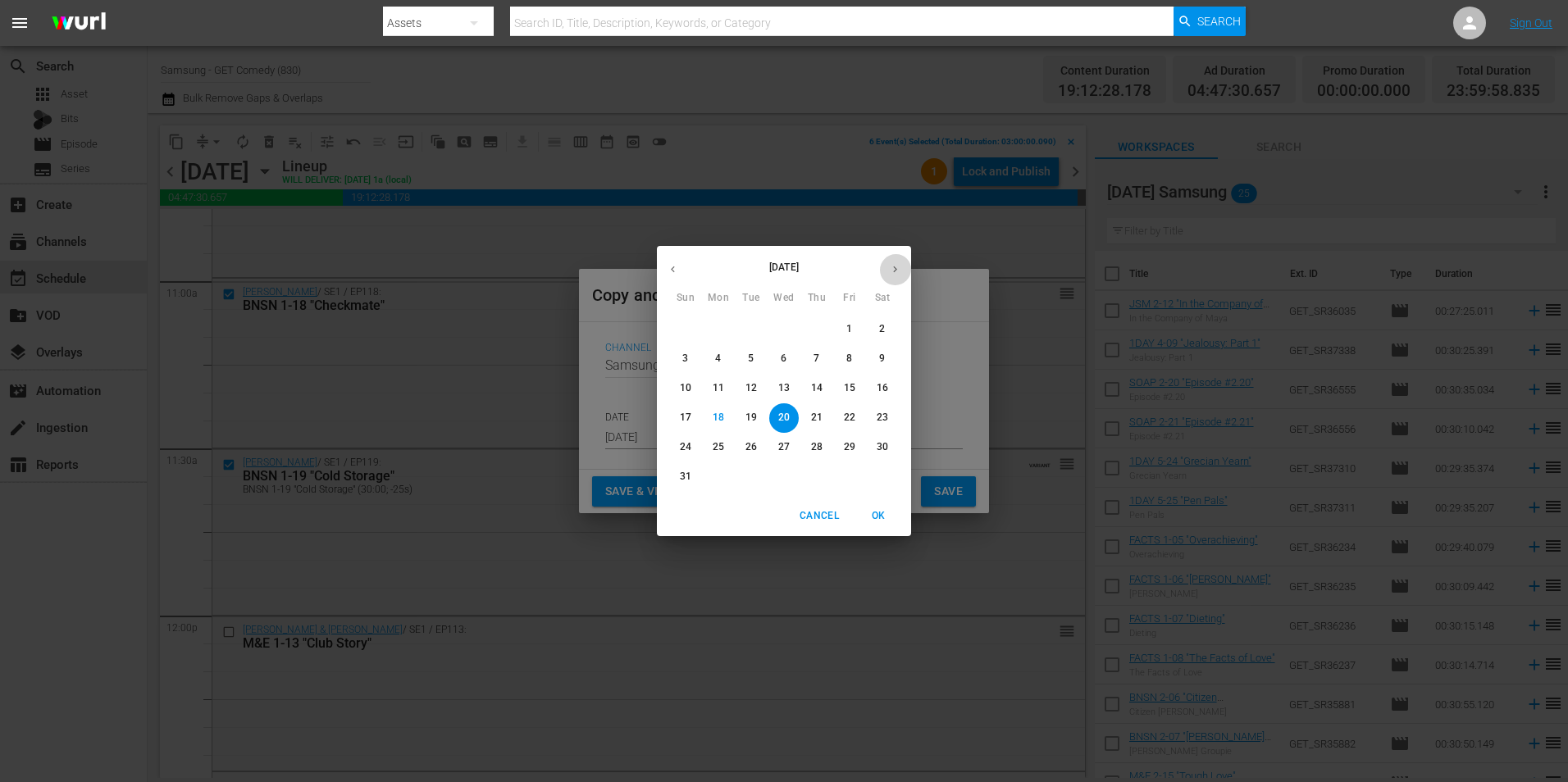
click at [899, 272] on icon "button" at bounding box center [895, 269] width 12 height 12
click at [824, 327] on span "4" at bounding box center [816, 329] width 29 height 14
type input "Sep 4th 2025"
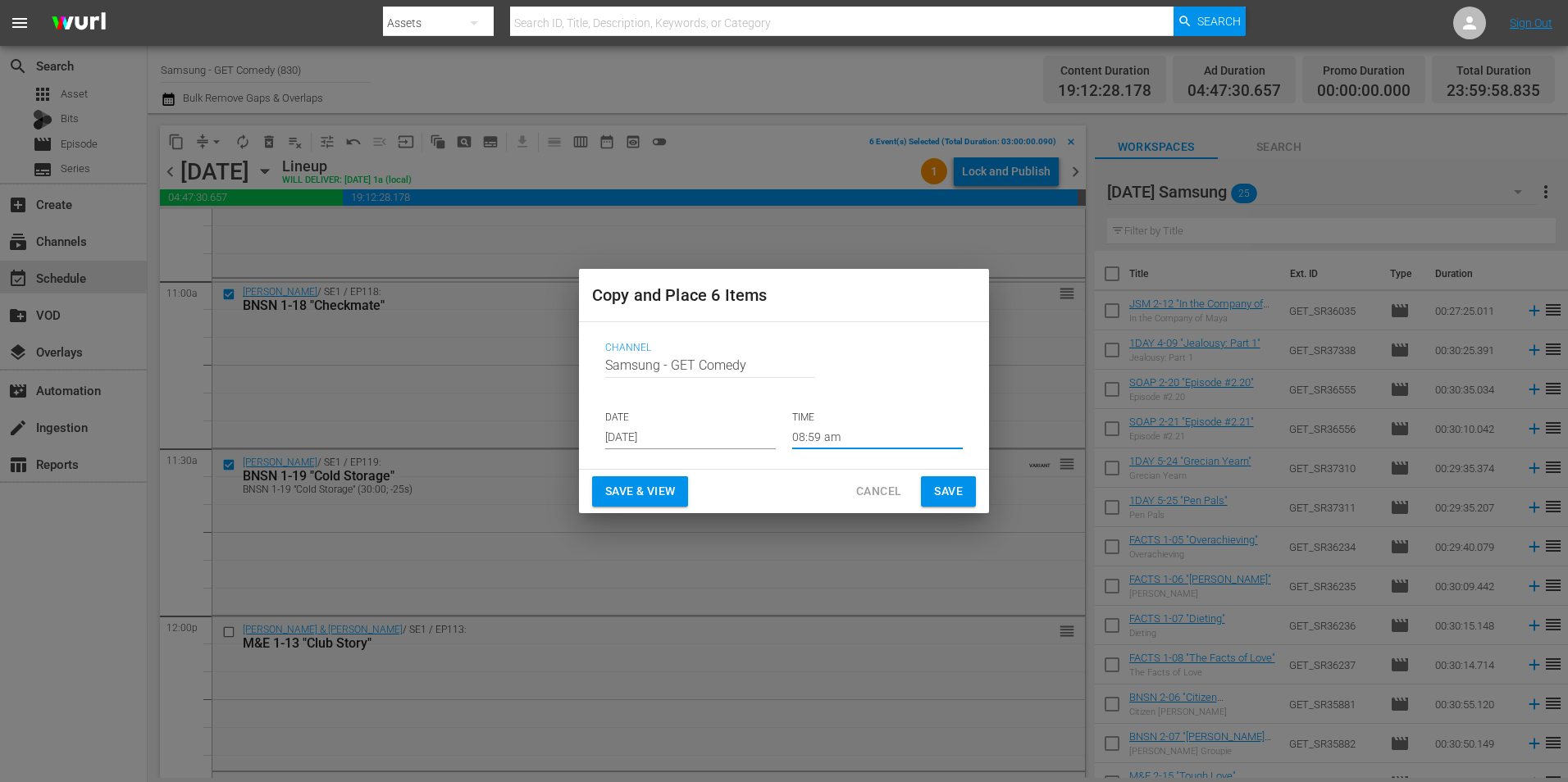
click at [810, 439] on input "08:59 am" at bounding box center [877, 437] width 171 height 25
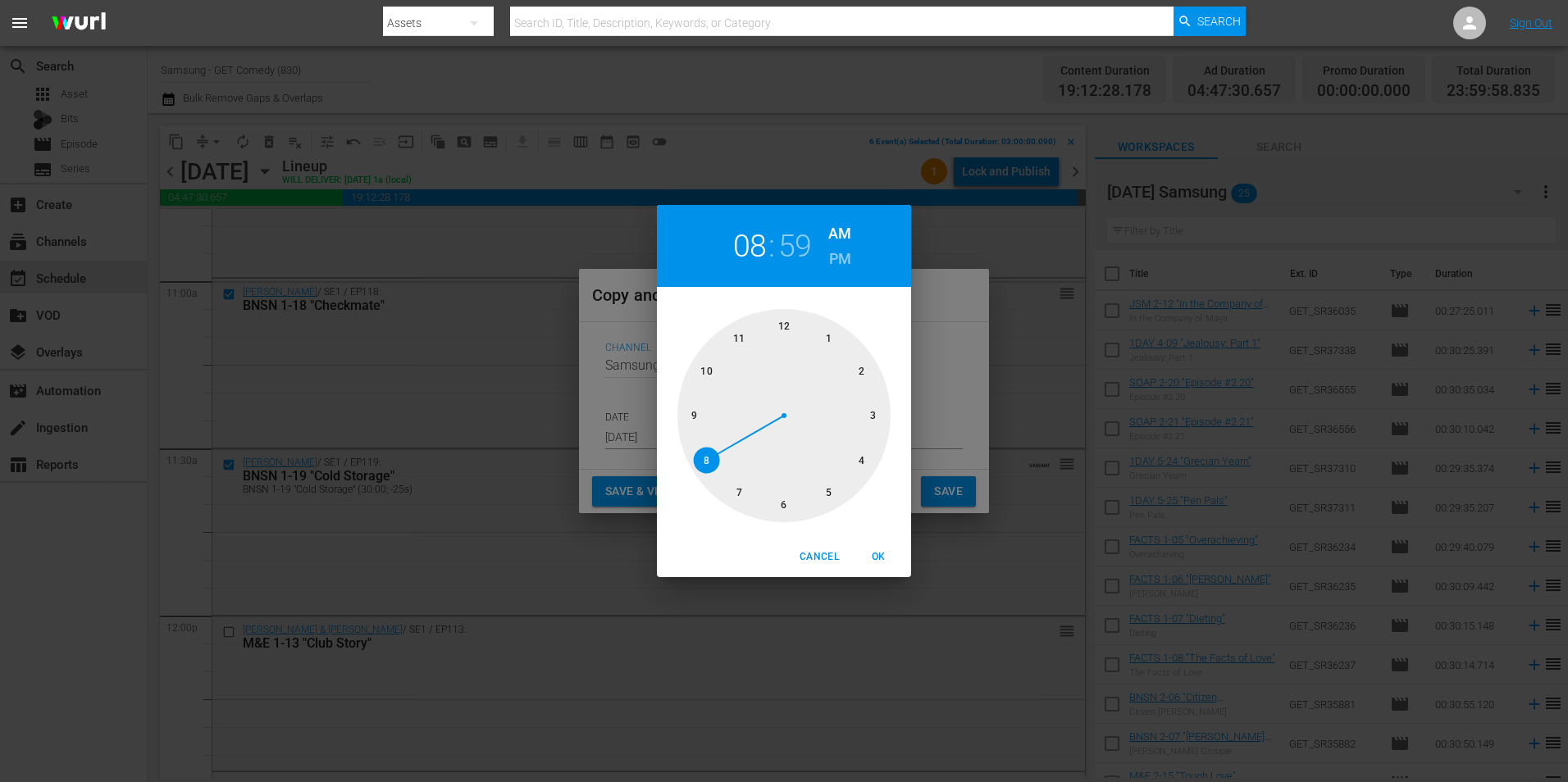
click at [880, 421] on div at bounding box center [783, 415] width 213 height 213
click at [794, 325] on div at bounding box center [783, 415] width 213 height 213
click at [875, 556] on span "OK" at bounding box center [878, 556] width 39 height 17
type input "03:00 am"
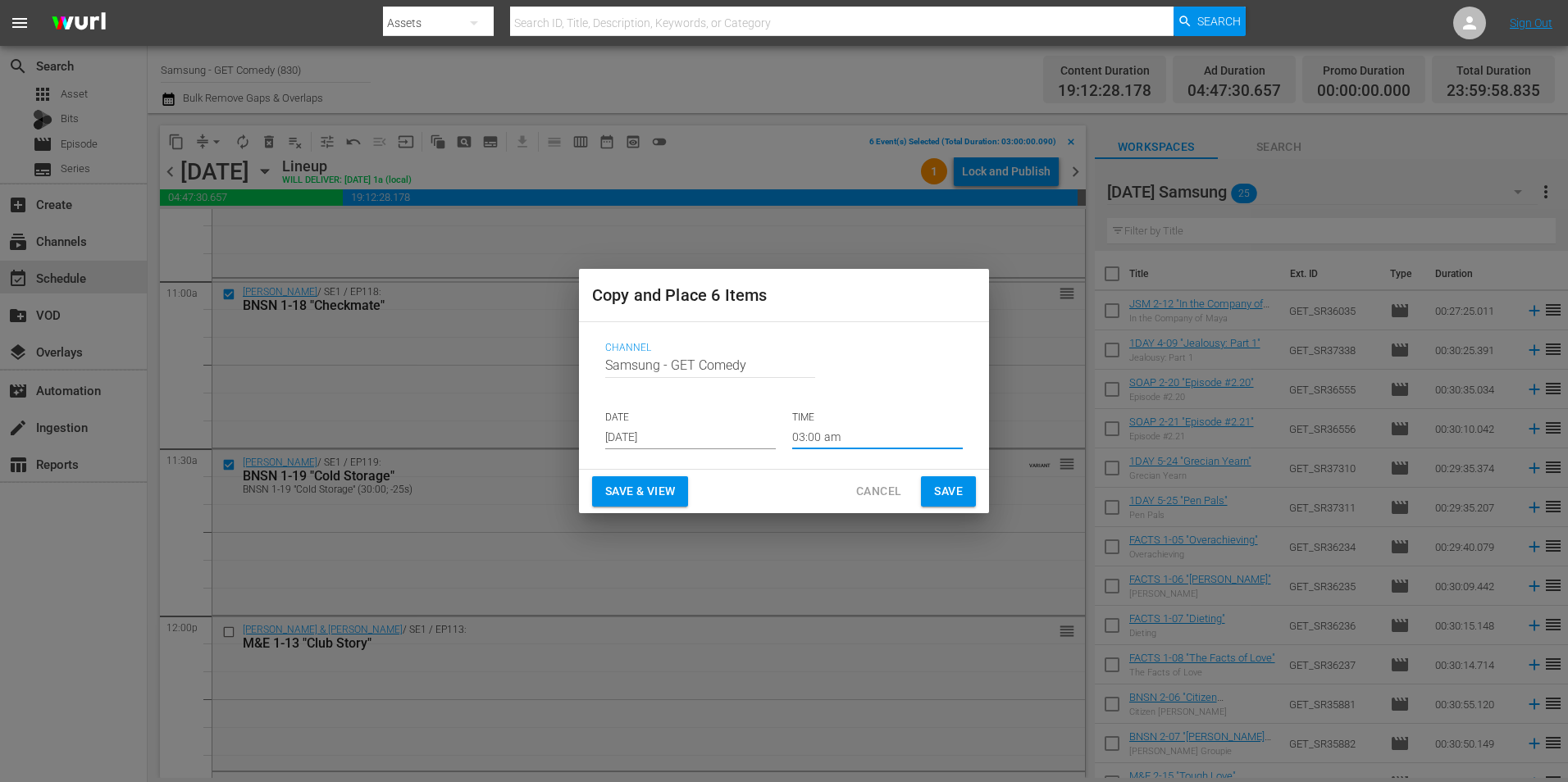
click at [963, 487] on button "Save" at bounding box center [949, 491] width 55 height 30
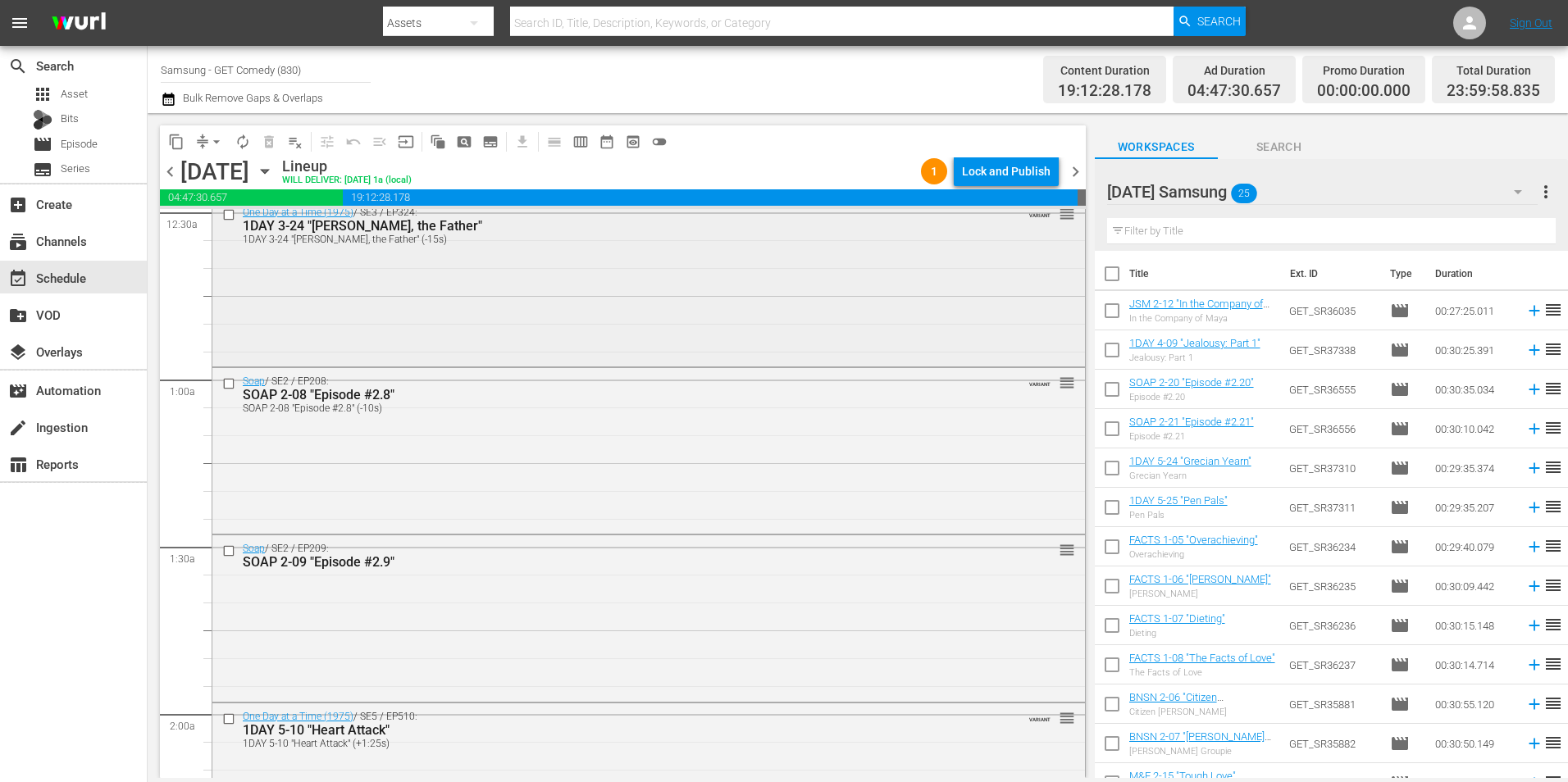
scroll to position [0, 0]
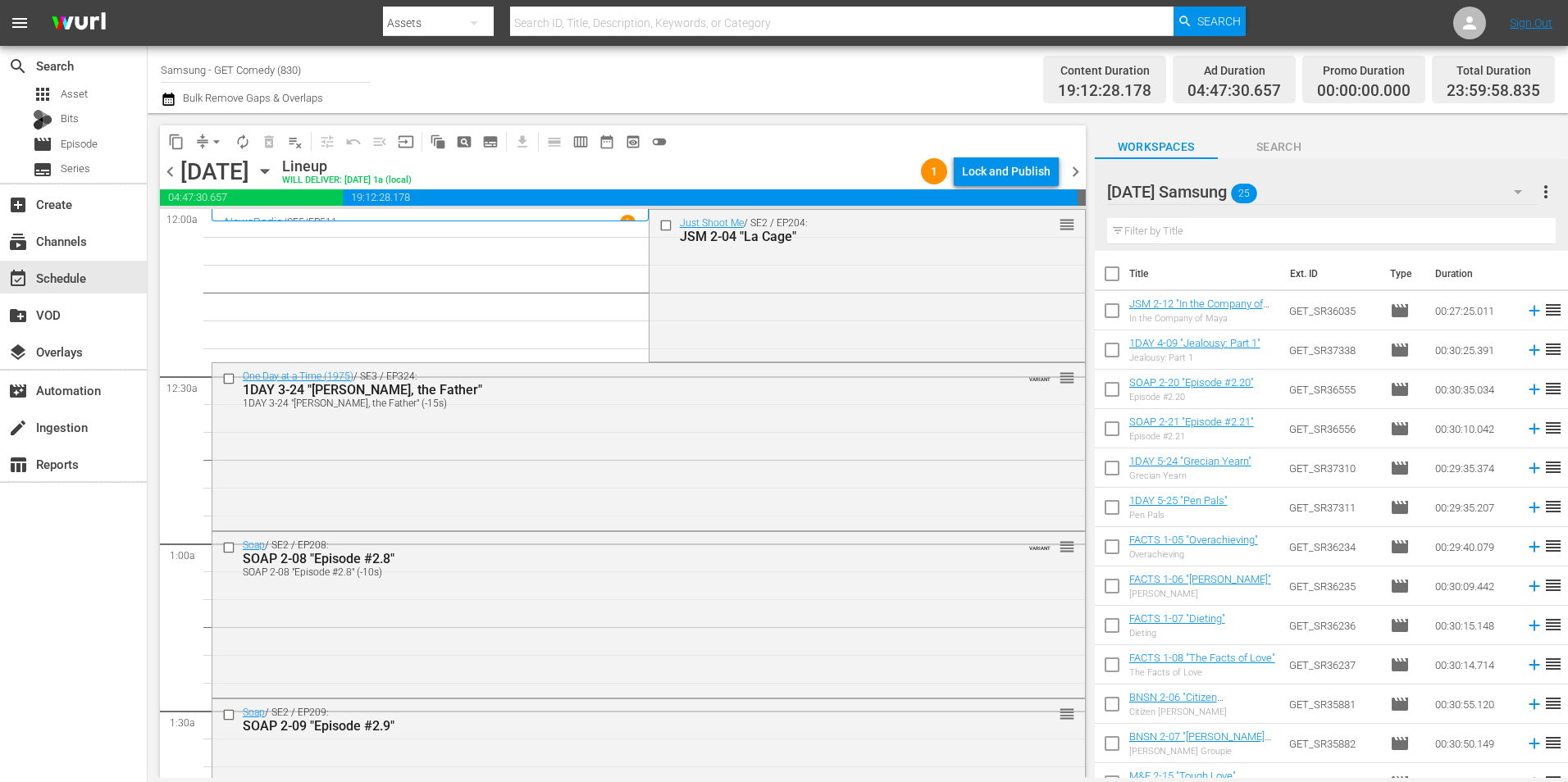
drag, startPoint x: 662, startPoint y: 226, endPoint x: 491, endPoint y: 279, distance: 179.0
click at [662, 226] on input "checkbox" at bounding box center [666, 225] width 17 height 14
click at [225, 382] on input "checkbox" at bounding box center [230, 379] width 17 height 14
click at [234, 547] on input "checkbox" at bounding box center [230, 548] width 17 height 14
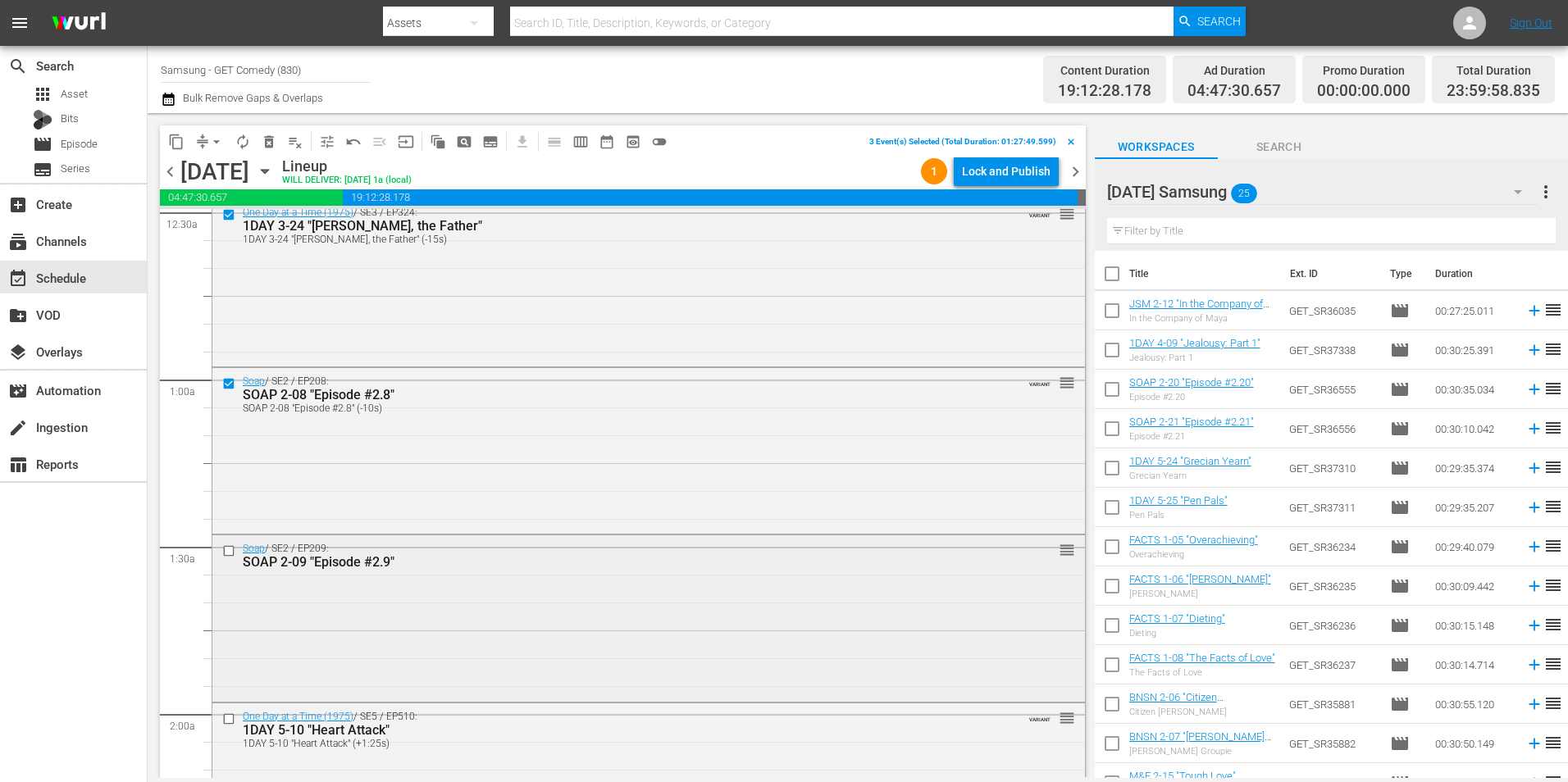
click at [229, 549] on input "checkbox" at bounding box center [230, 551] width 17 height 14
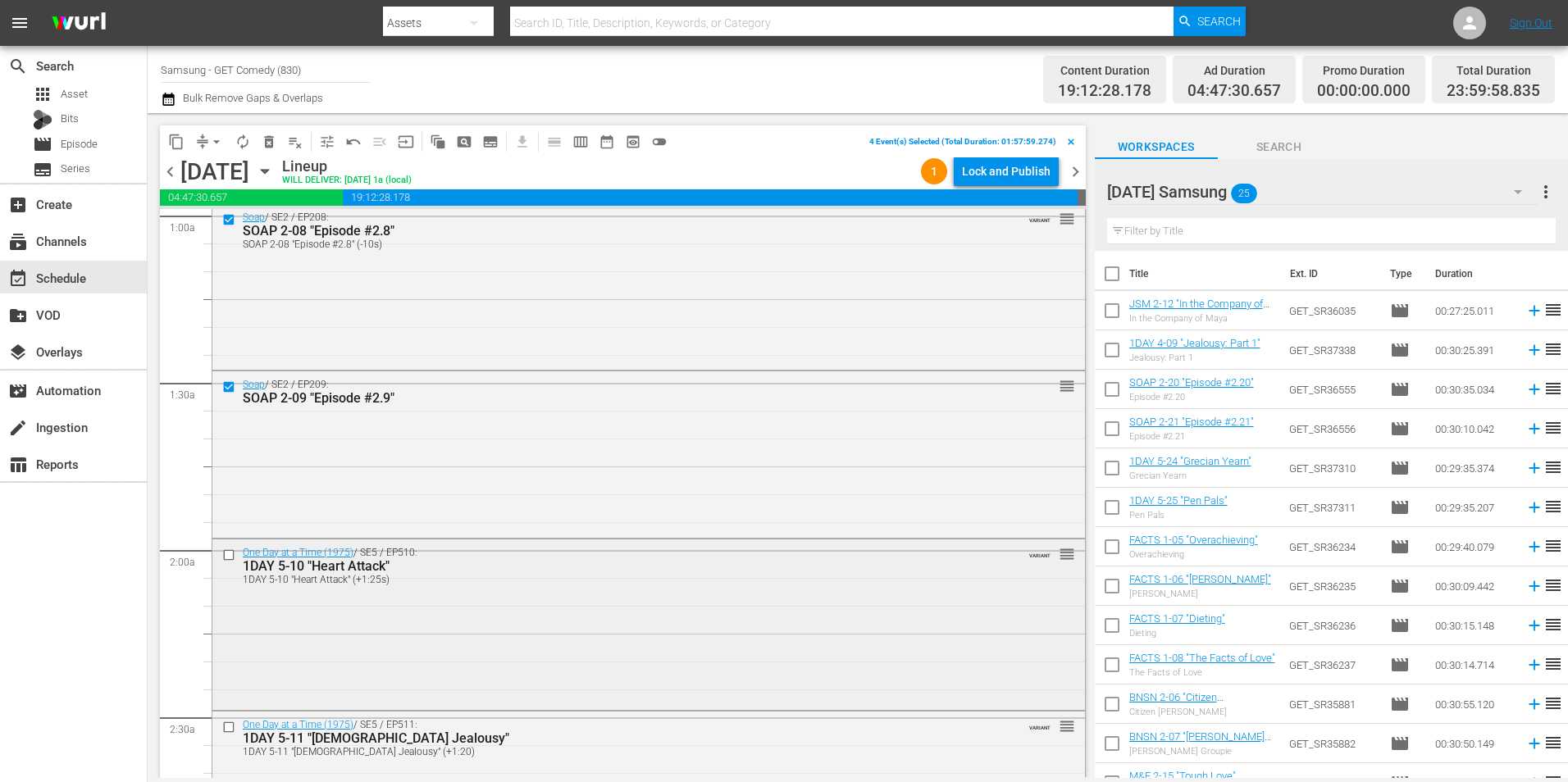
click at [229, 555] on input "checkbox" at bounding box center [230, 555] width 17 height 14
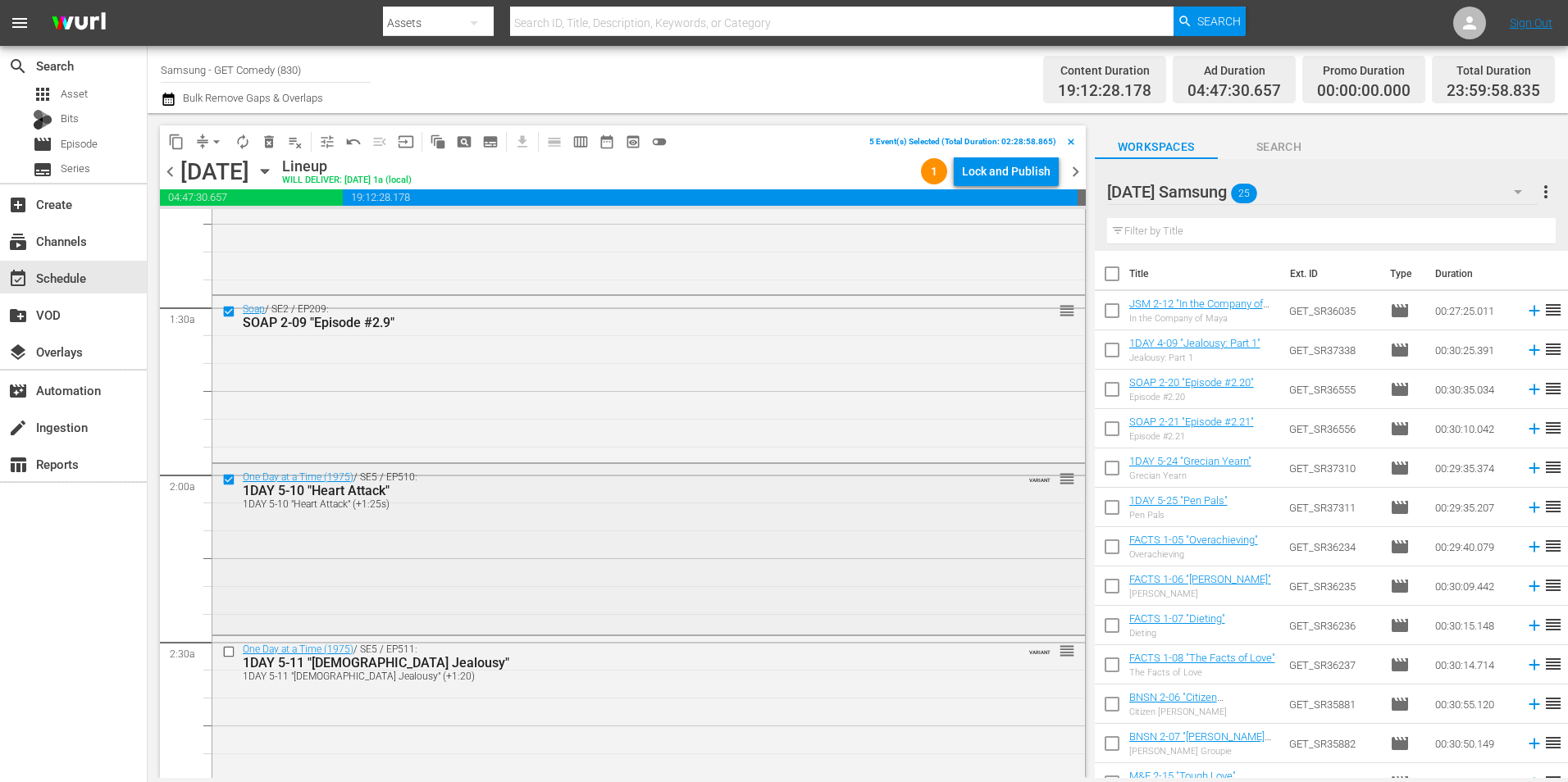
scroll to position [574, 0]
click at [229, 481] on input "checkbox" at bounding box center [230, 481] width 17 height 14
click at [178, 148] on span "content_copy" at bounding box center [176, 142] width 17 height 17
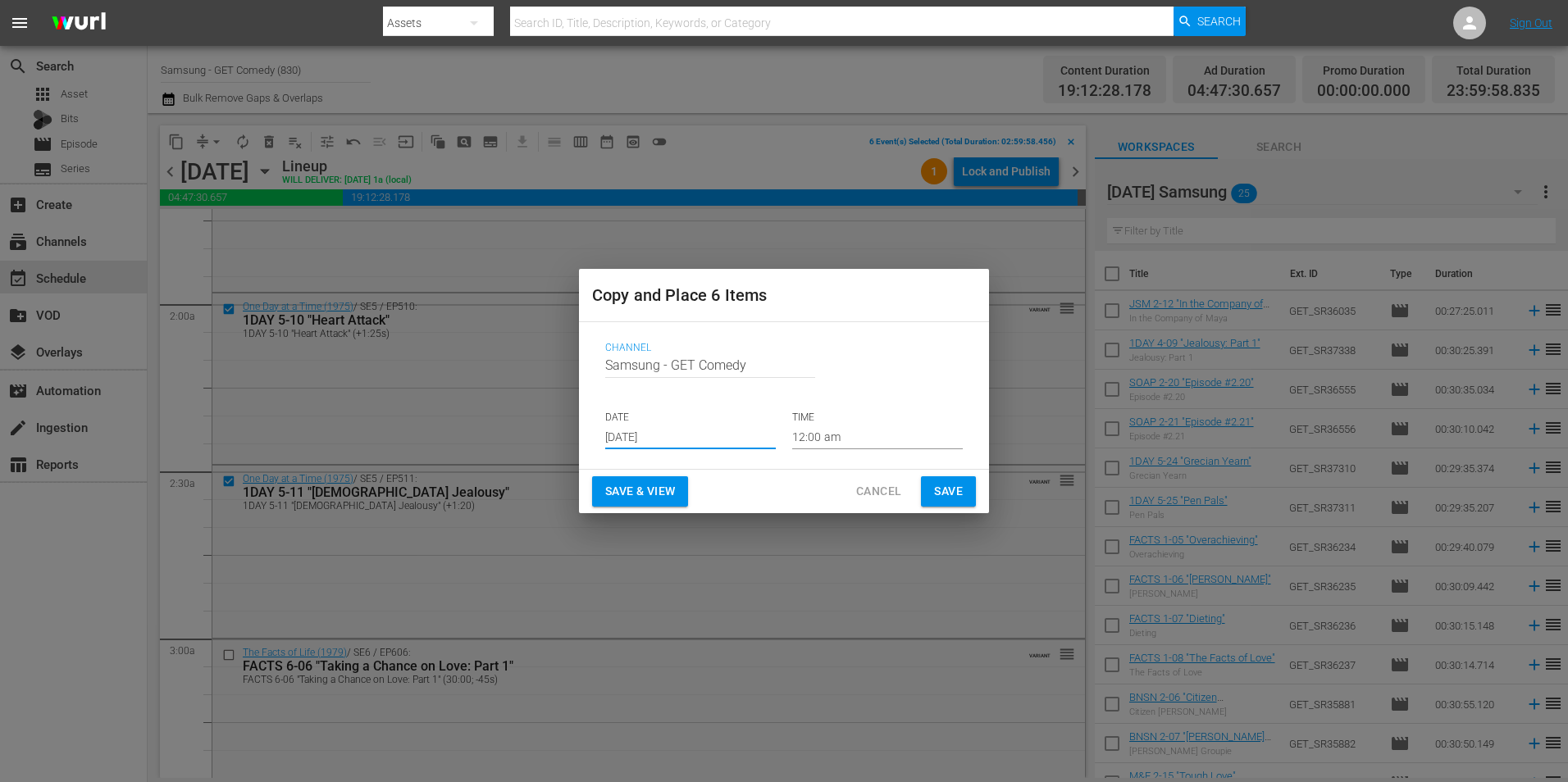
click at [646, 440] on input "[DATE]" at bounding box center [690, 437] width 171 height 25
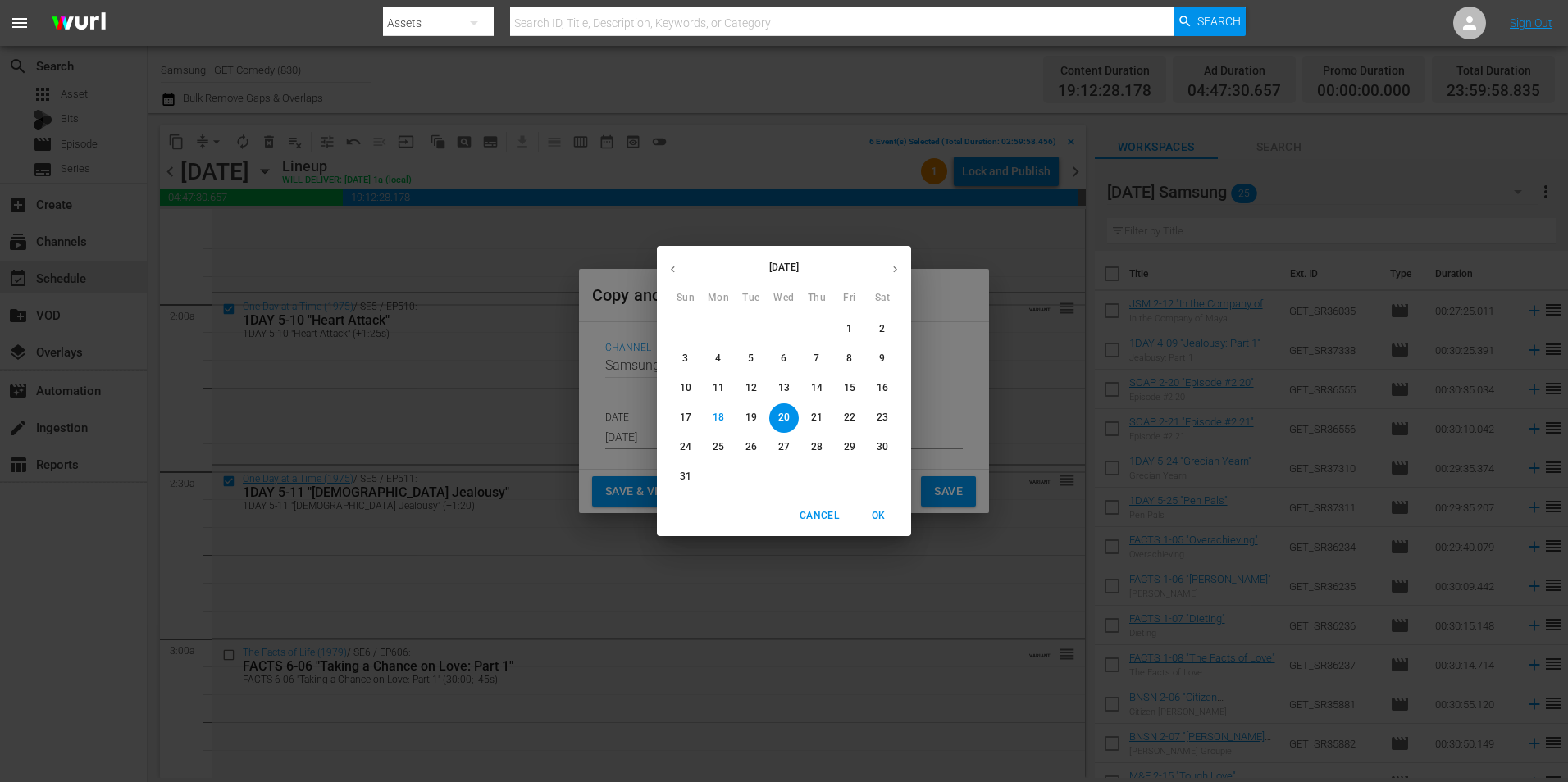
click at [891, 267] on icon "button" at bounding box center [895, 269] width 12 height 12
click at [818, 331] on p "4" at bounding box center [816, 329] width 5 height 14
type input "Sep 4th 2025"
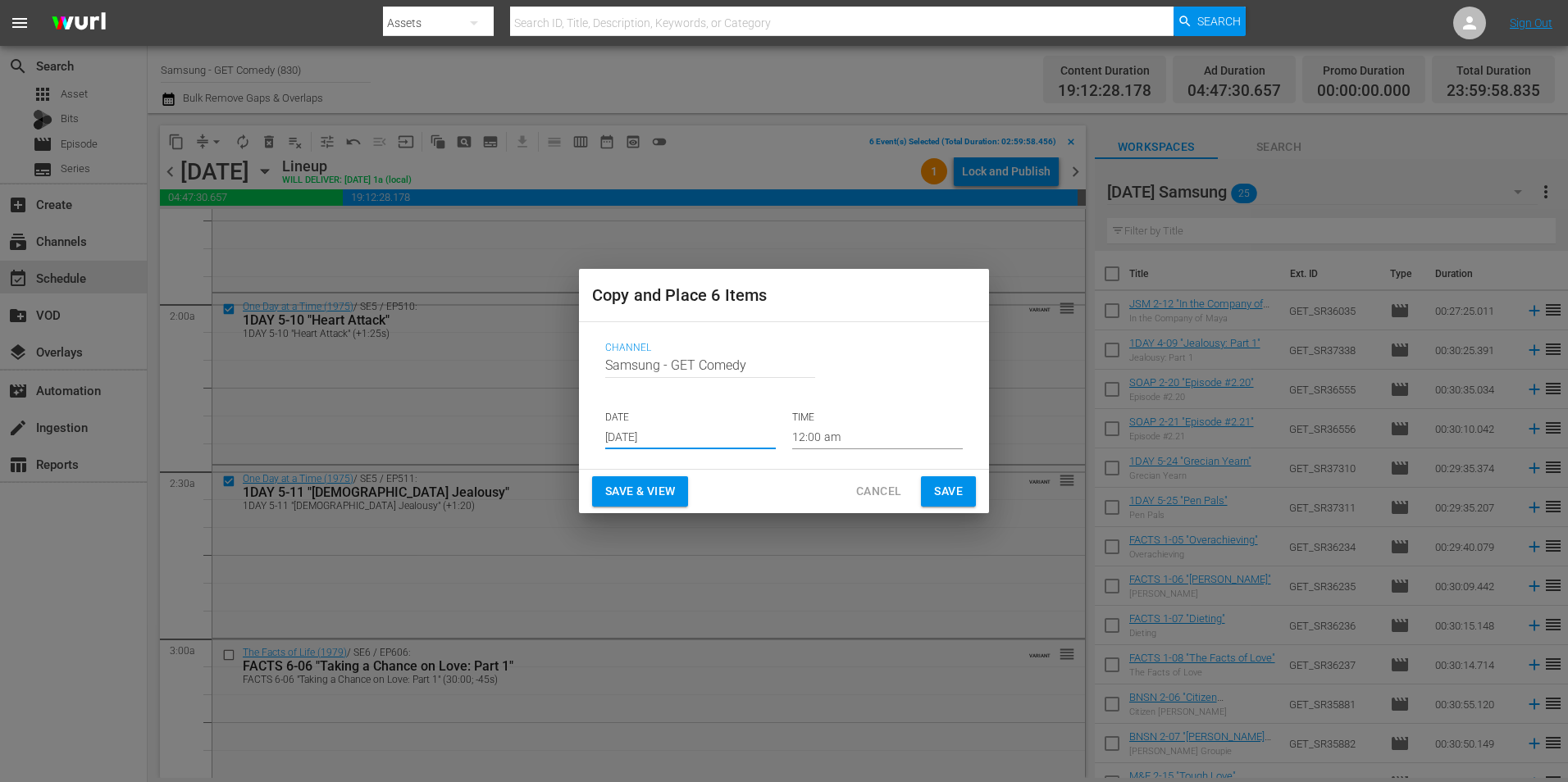
click at [826, 441] on input "12:00 am" at bounding box center [877, 437] width 171 height 25
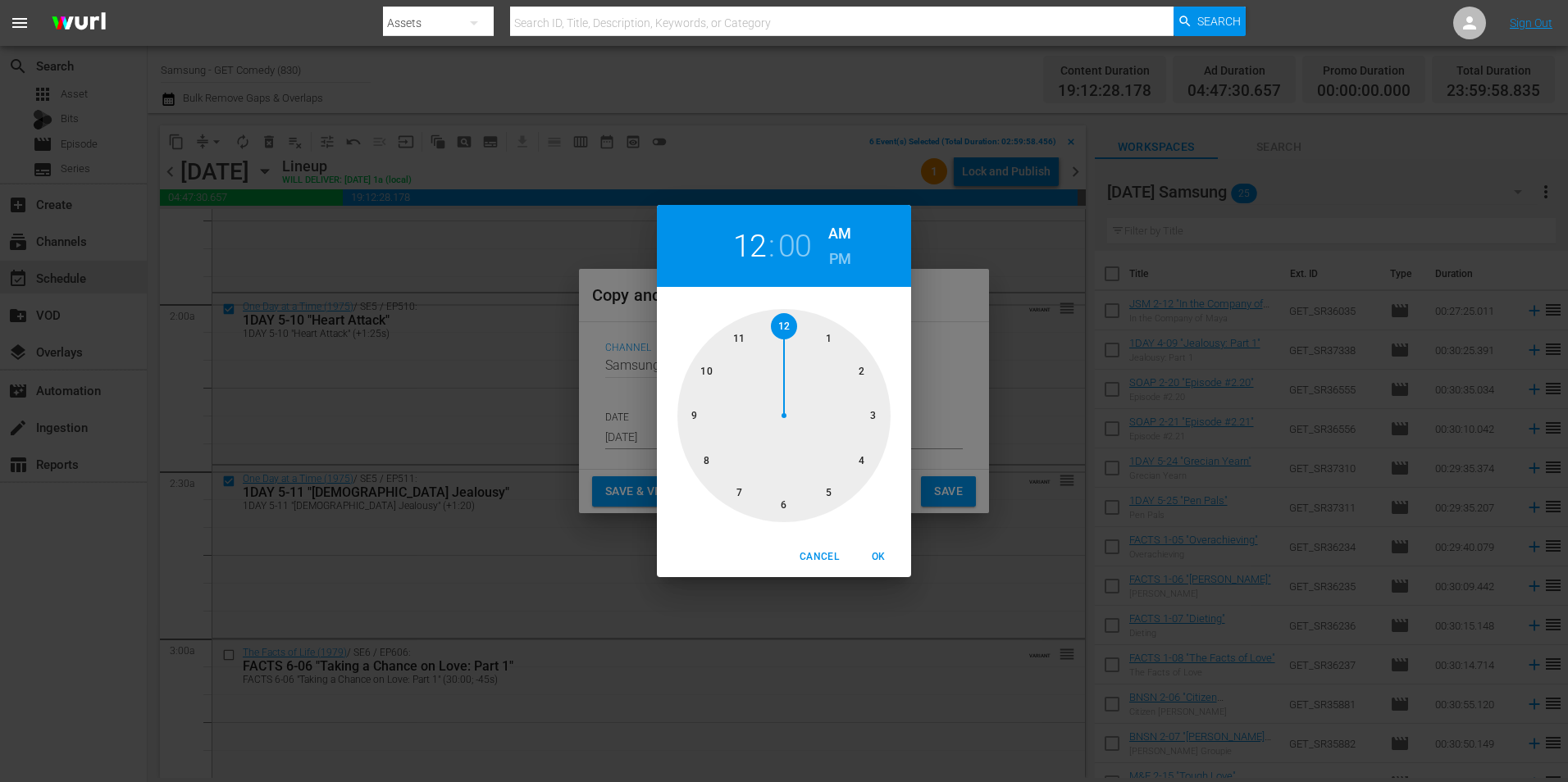
click at [788, 502] on div at bounding box center [783, 415] width 213 height 213
click at [887, 559] on span "OK" at bounding box center [878, 556] width 39 height 17
type input "06:00 am"
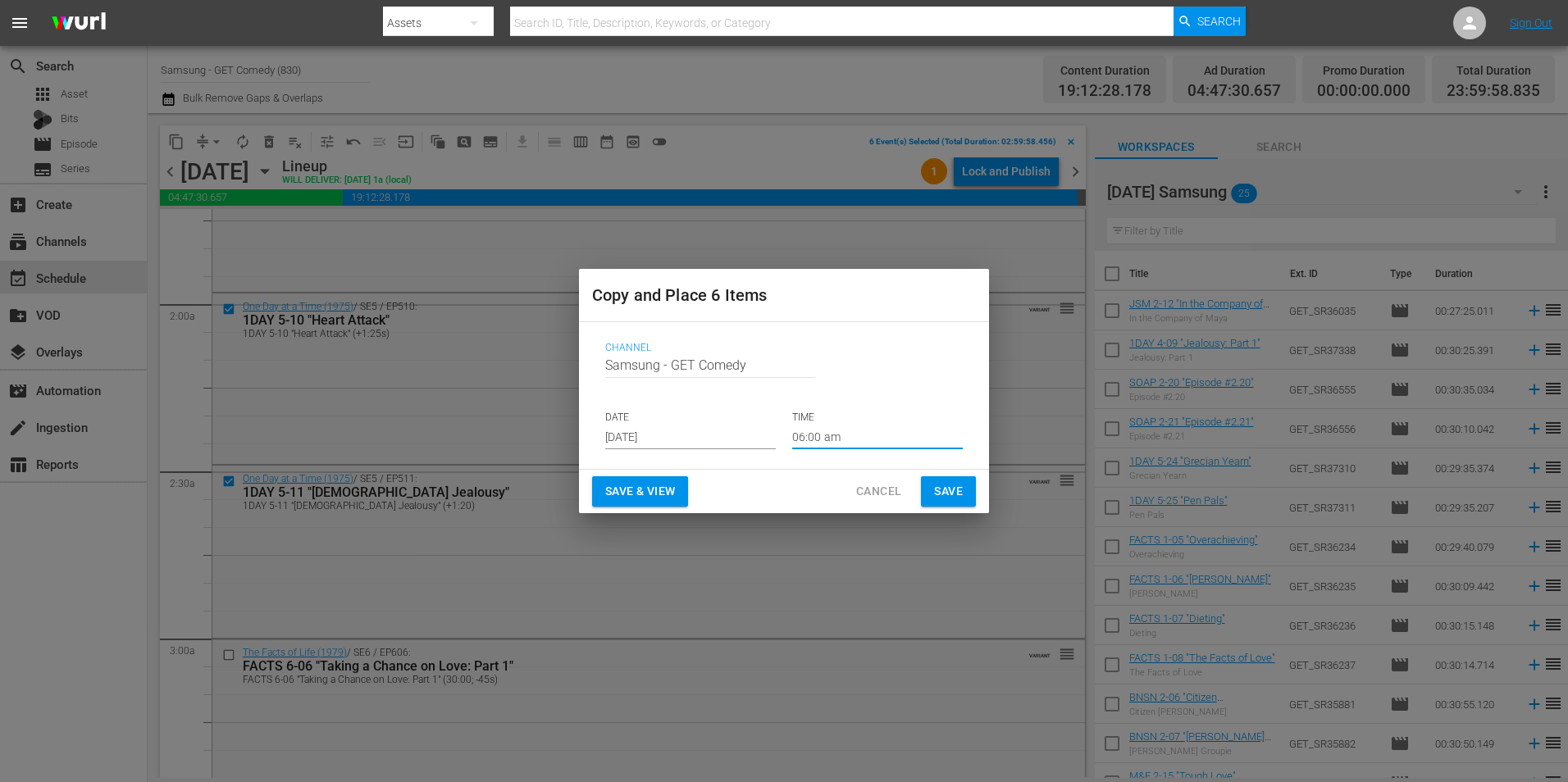
click at [950, 492] on span "Save" at bounding box center [948, 491] width 28 height 20
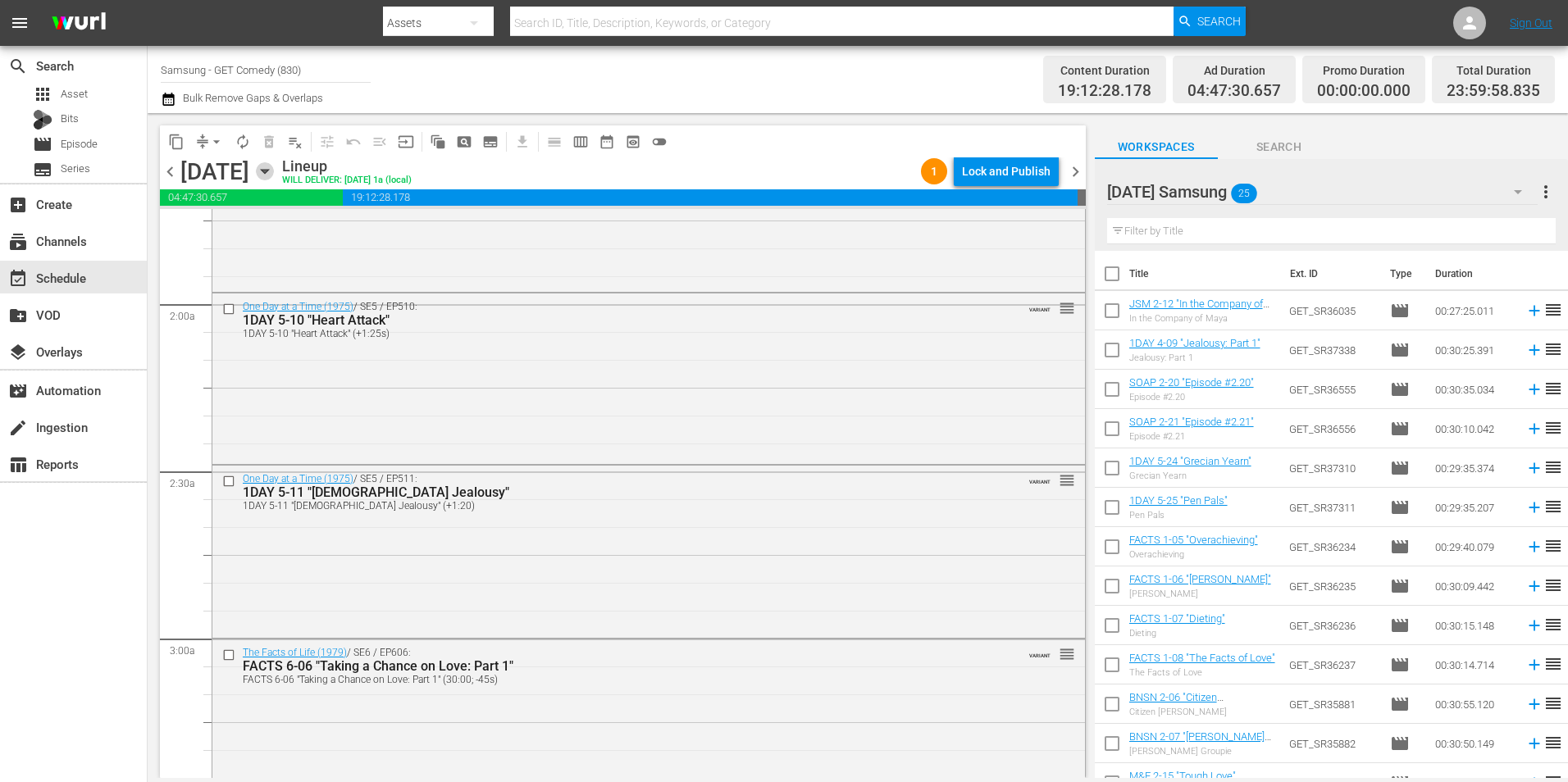
click at [273, 168] on icon "button" at bounding box center [265, 171] width 18 height 18
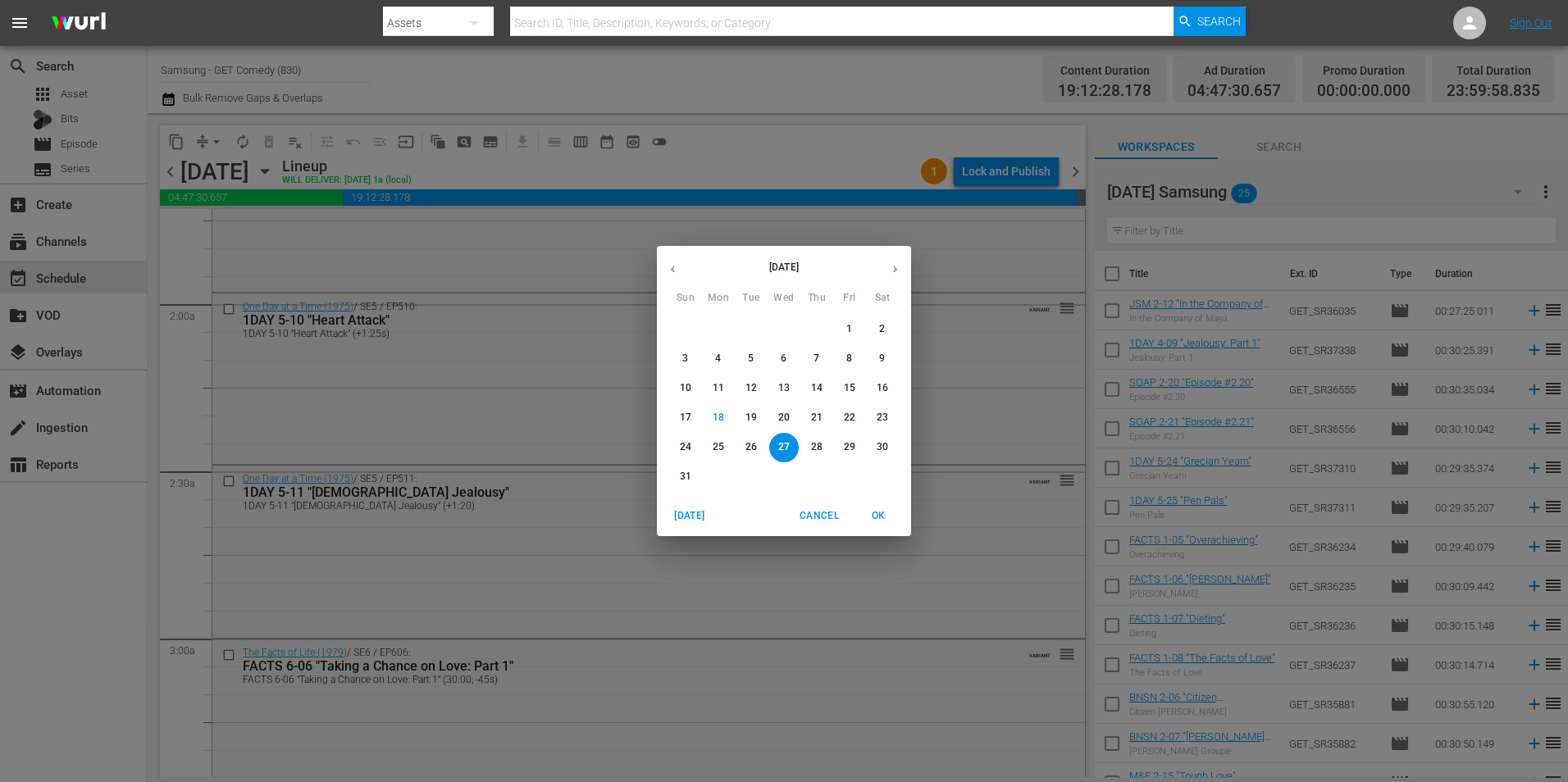
click at [450, 168] on div "August 2025 Sun Mon Tue Wed Thu Fri Sat 27 28 29 30 31 1 2 3 4 5 6 7 8 9 10 11 …" at bounding box center [784, 391] width 1568 height 782
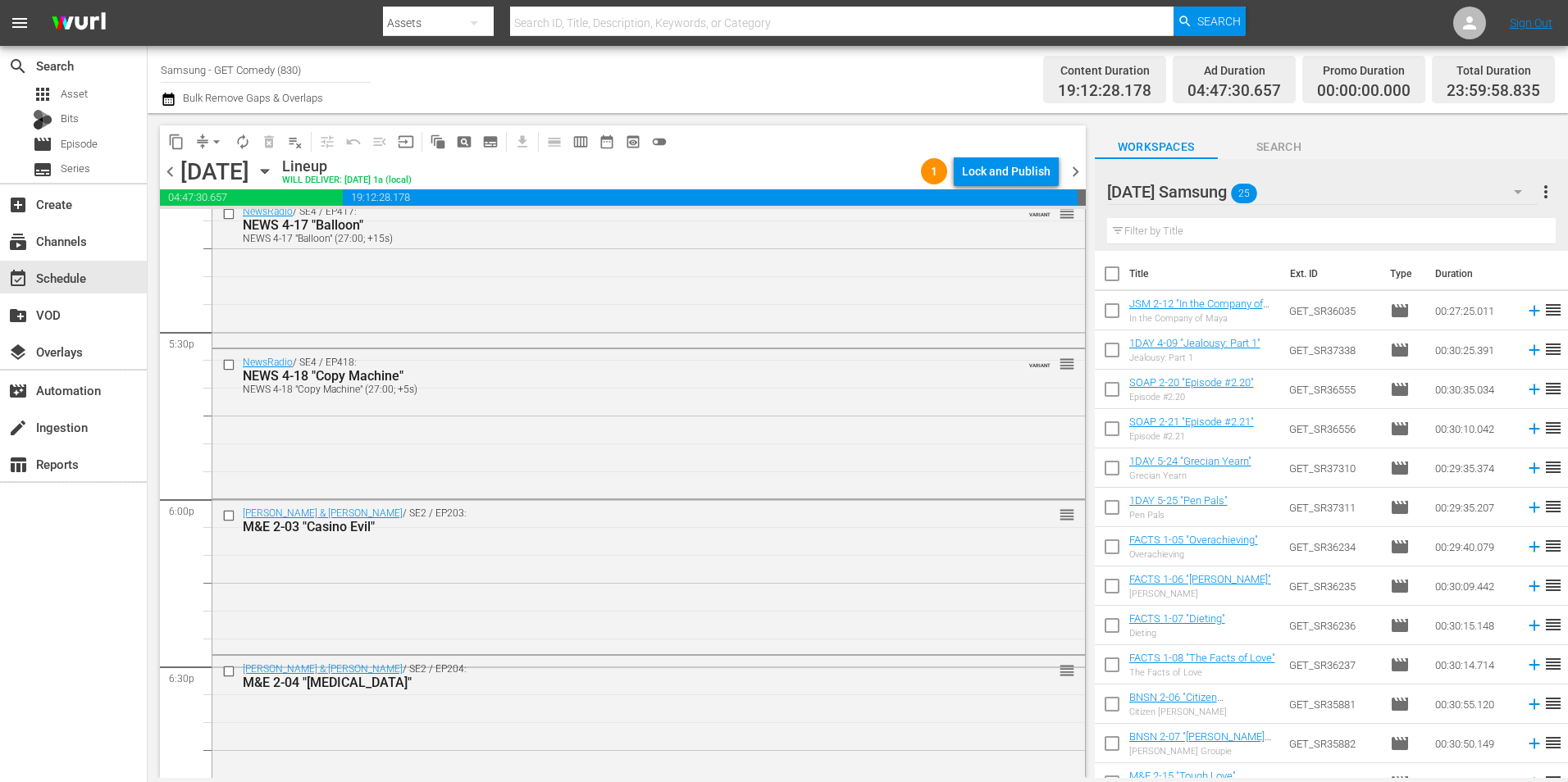
scroll to position [5738, 0]
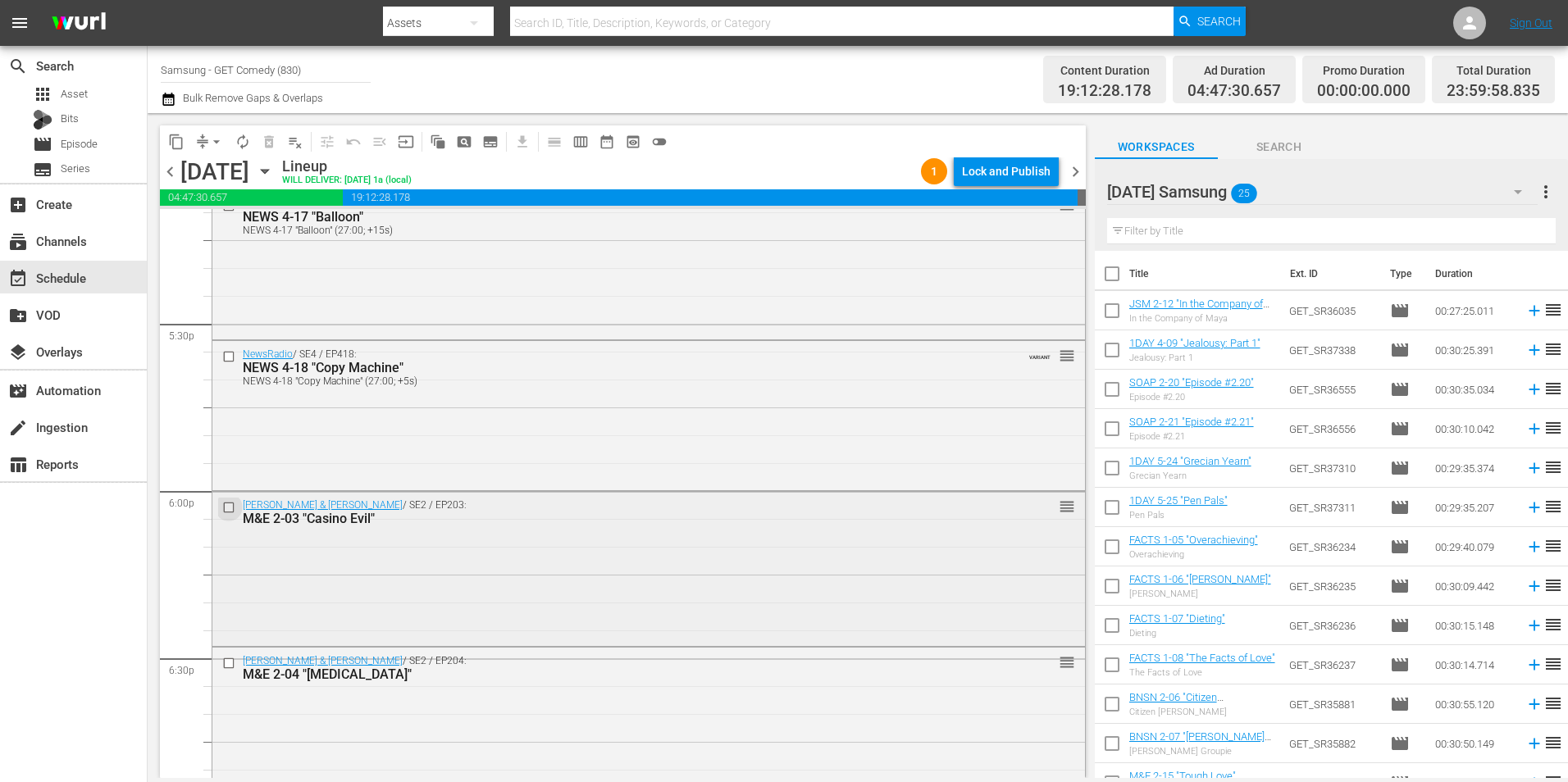
click at [229, 510] on input "checkbox" at bounding box center [230, 507] width 17 height 14
click at [227, 663] on input "checkbox" at bounding box center [230, 663] width 17 height 14
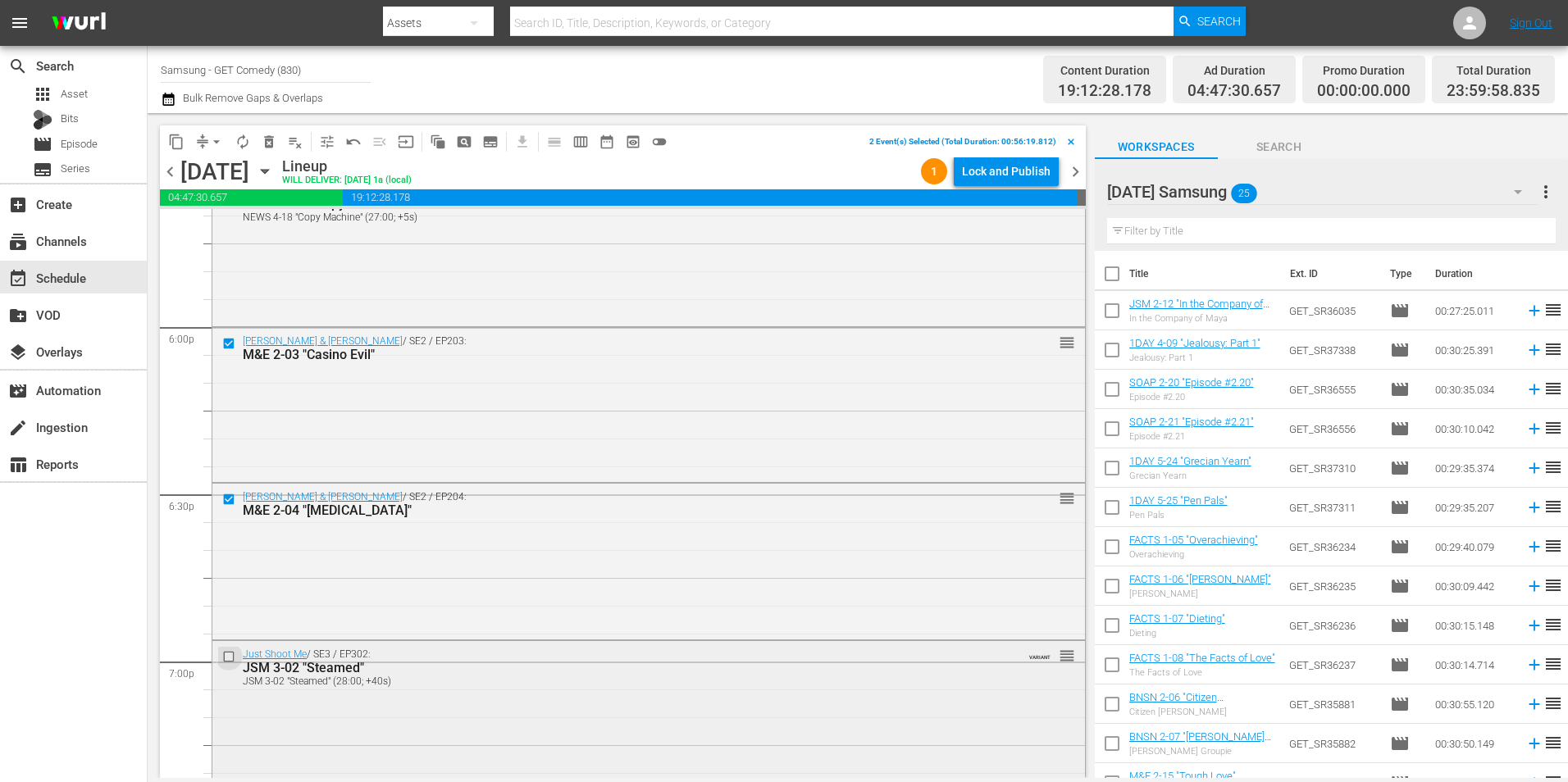
click at [227, 660] on input "checkbox" at bounding box center [230, 657] width 17 height 14
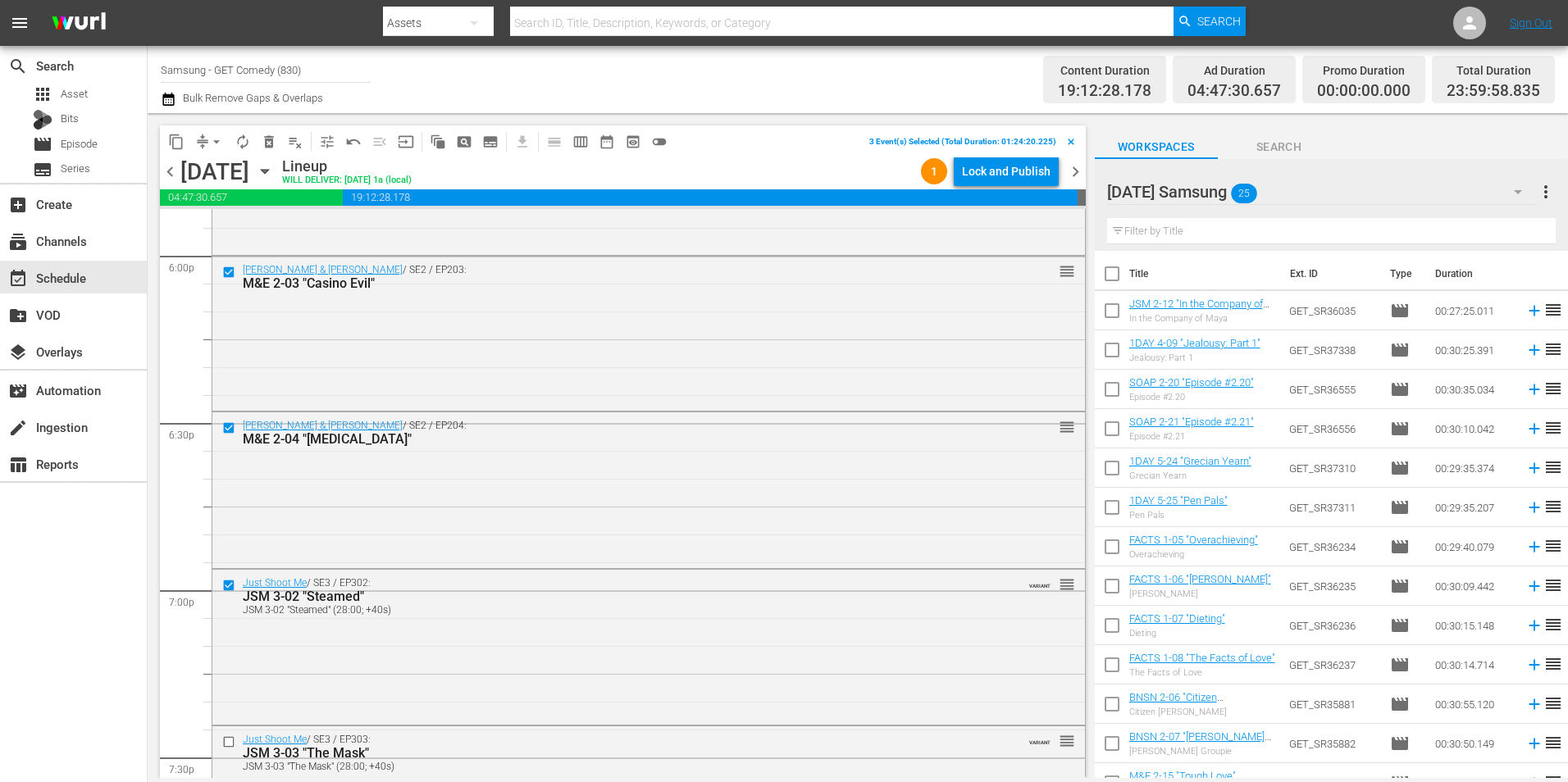
scroll to position [6066, 0]
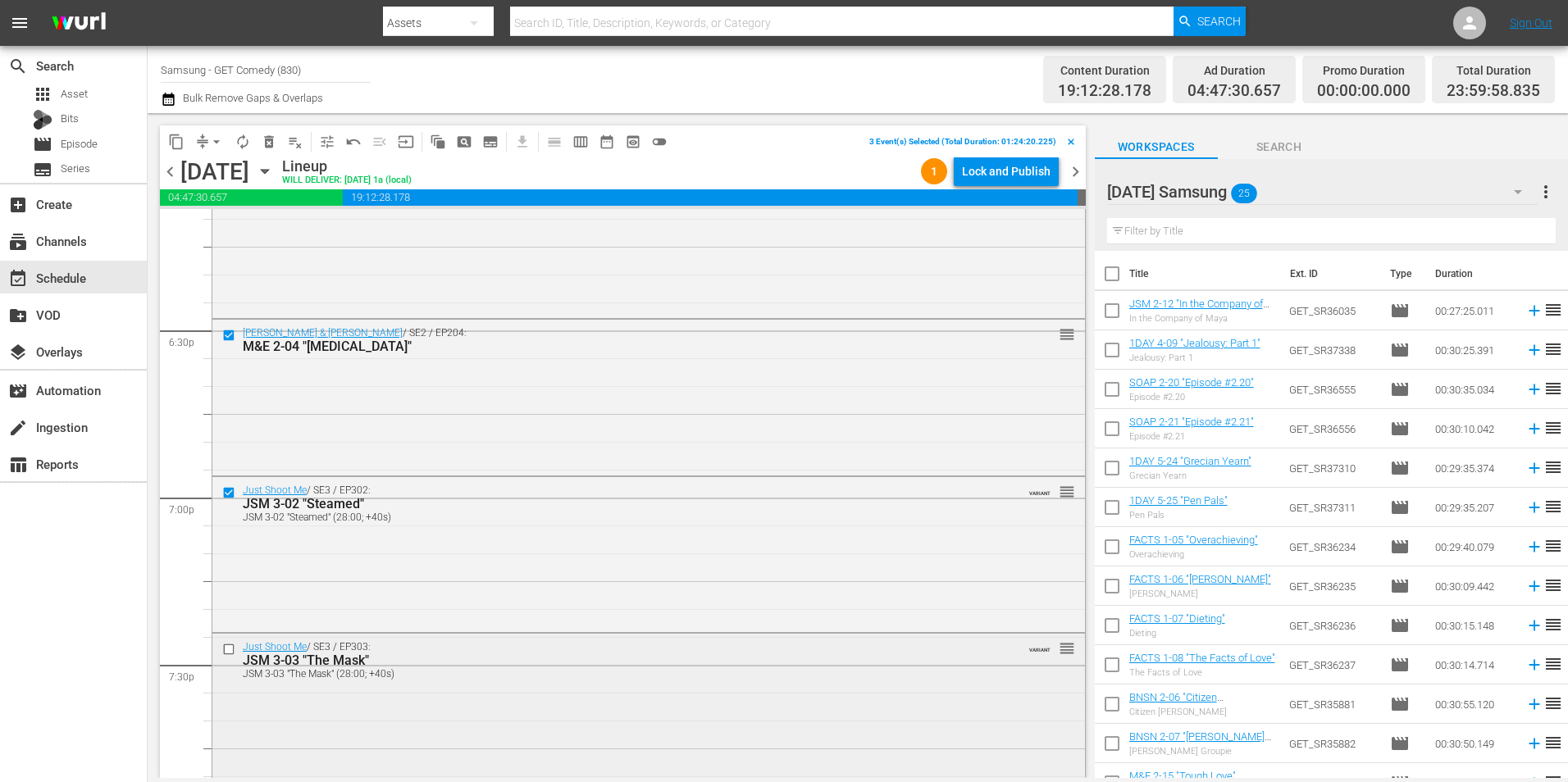
click at [226, 649] on input "checkbox" at bounding box center [230, 649] width 17 height 14
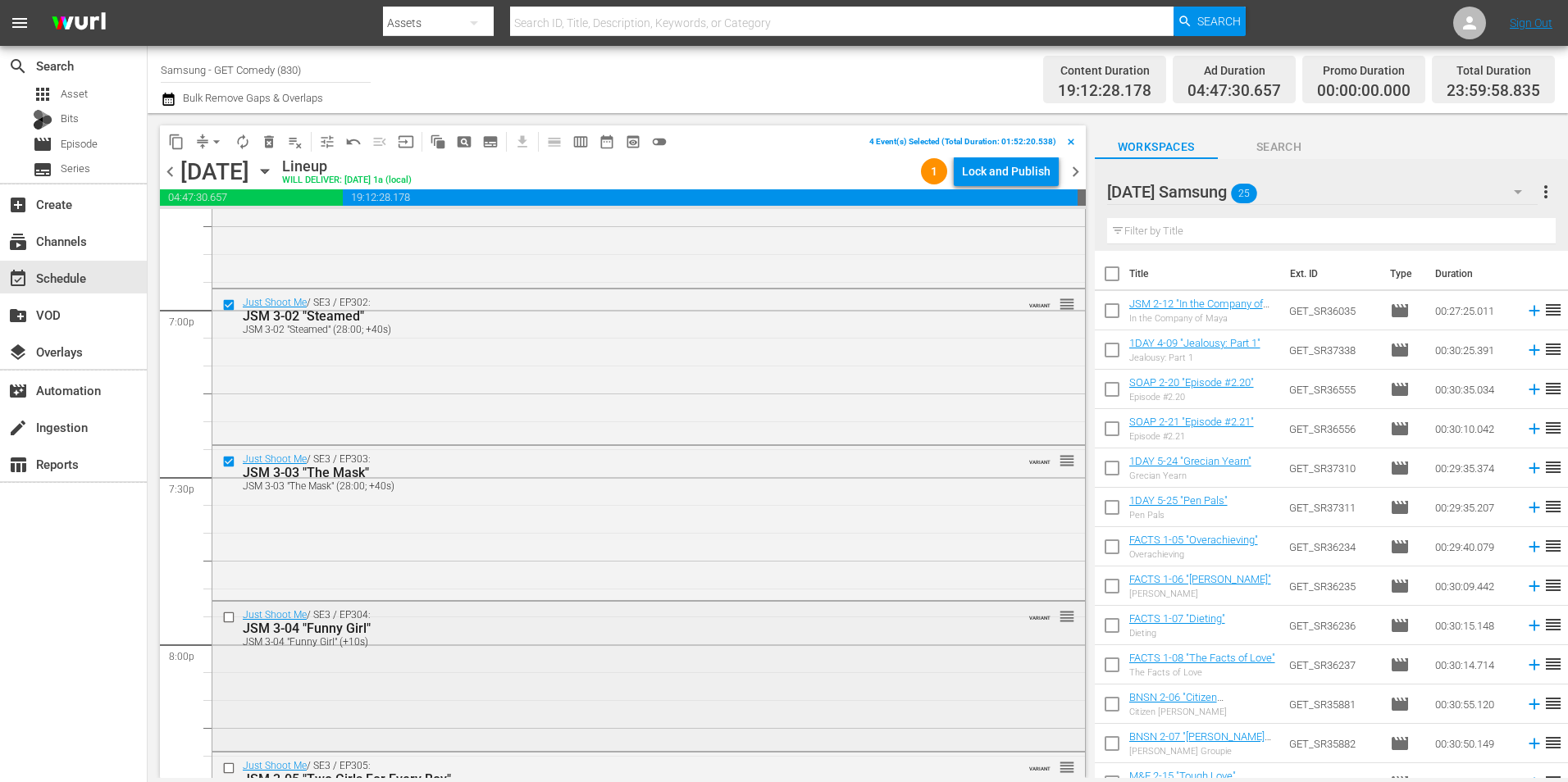
scroll to position [6312, 0]
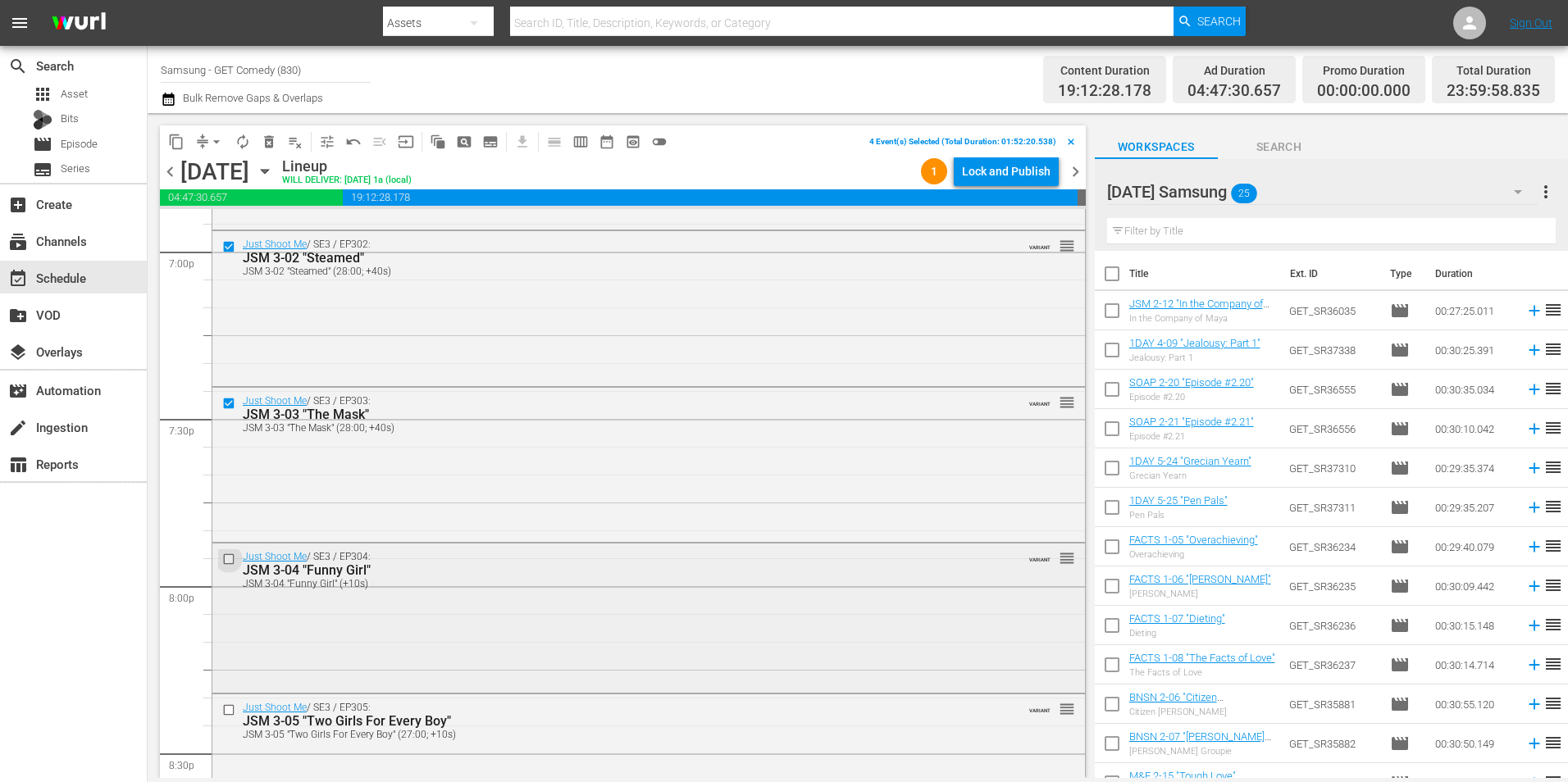
click at [229, 561] on input "checkbox" at bounding box center [230, 560] width 17 height 14
click at [230, 703] on input "checkbox" at bounding box center [230, 710] width 17 height 14
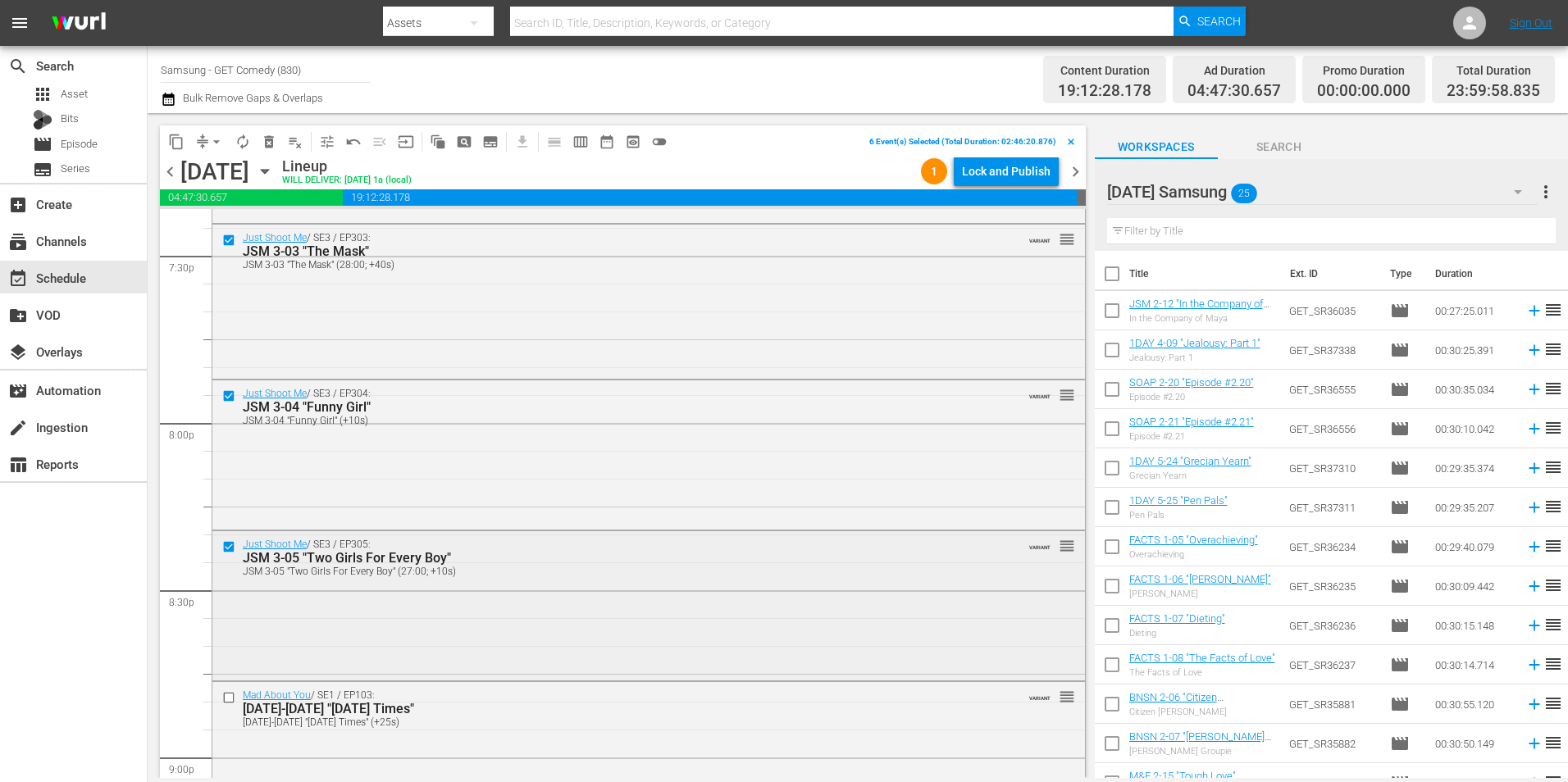
scroll to position [6475, 0]
click at [225, 697] on input "checkbox" at bounding box center [230, 696] width 17 height 14
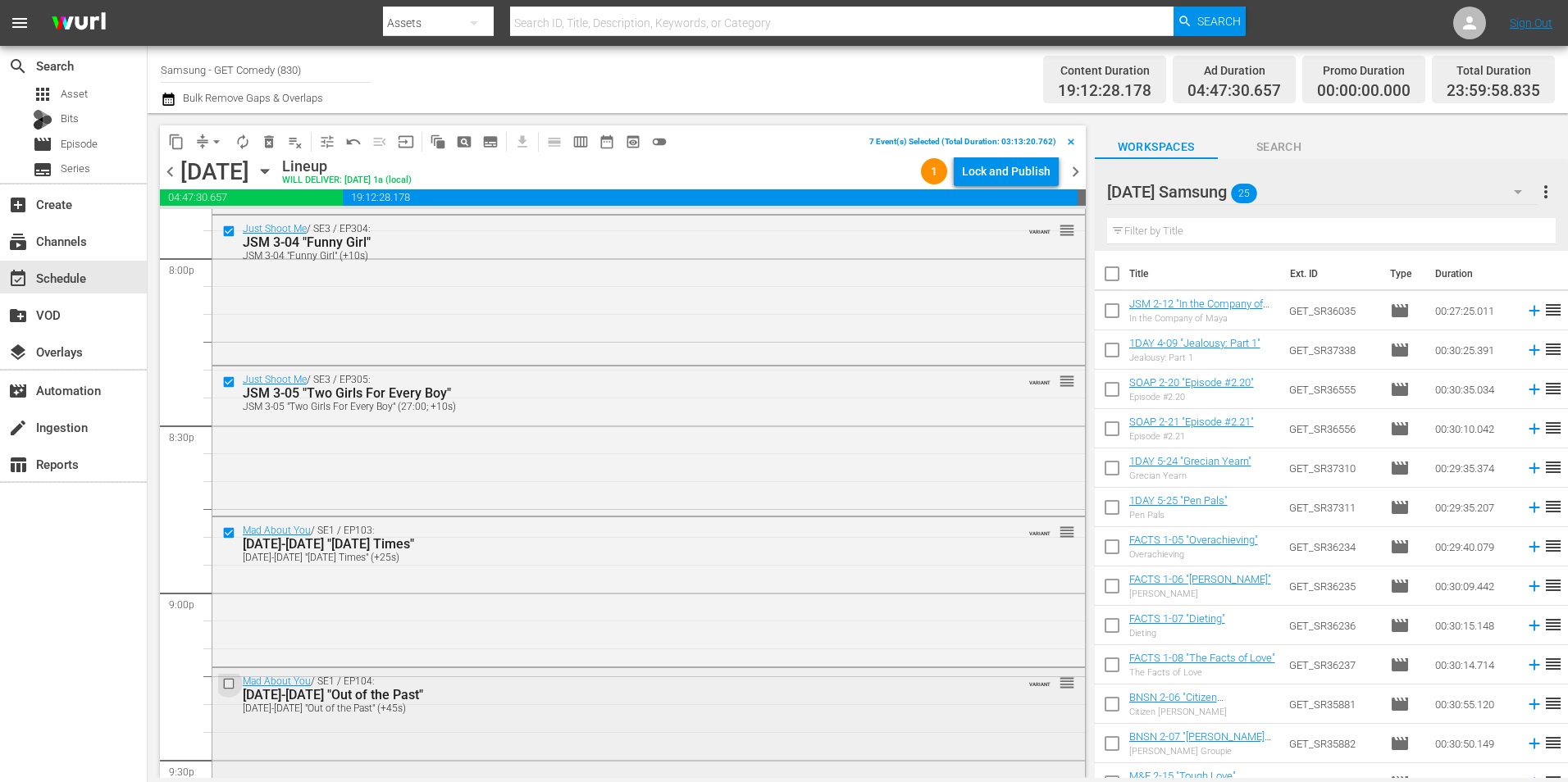
click at [230, 684] on input "checkbox" at bounding box center [230, 683] width 17 height 14
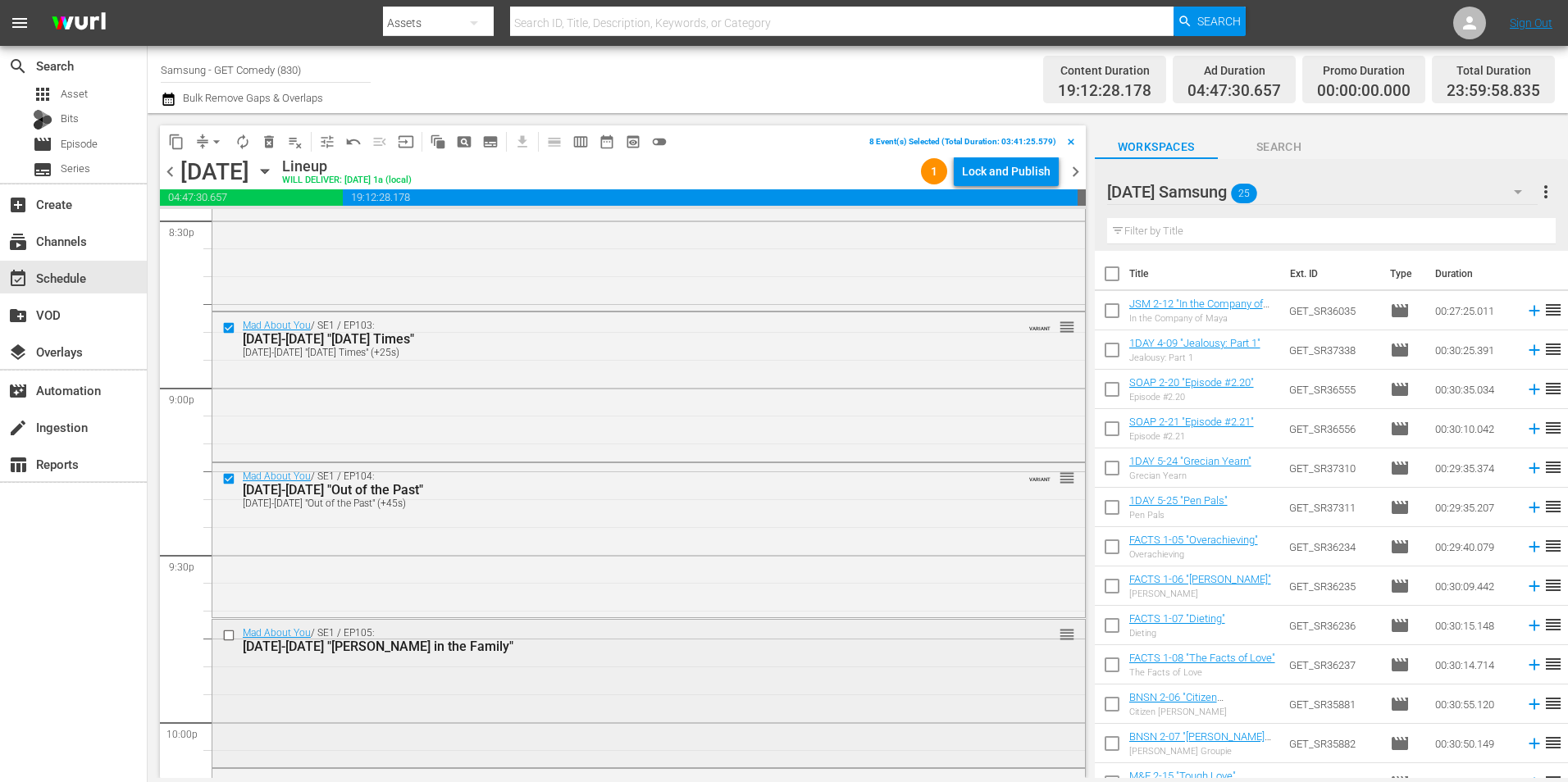
scroll to position [6885, 0]
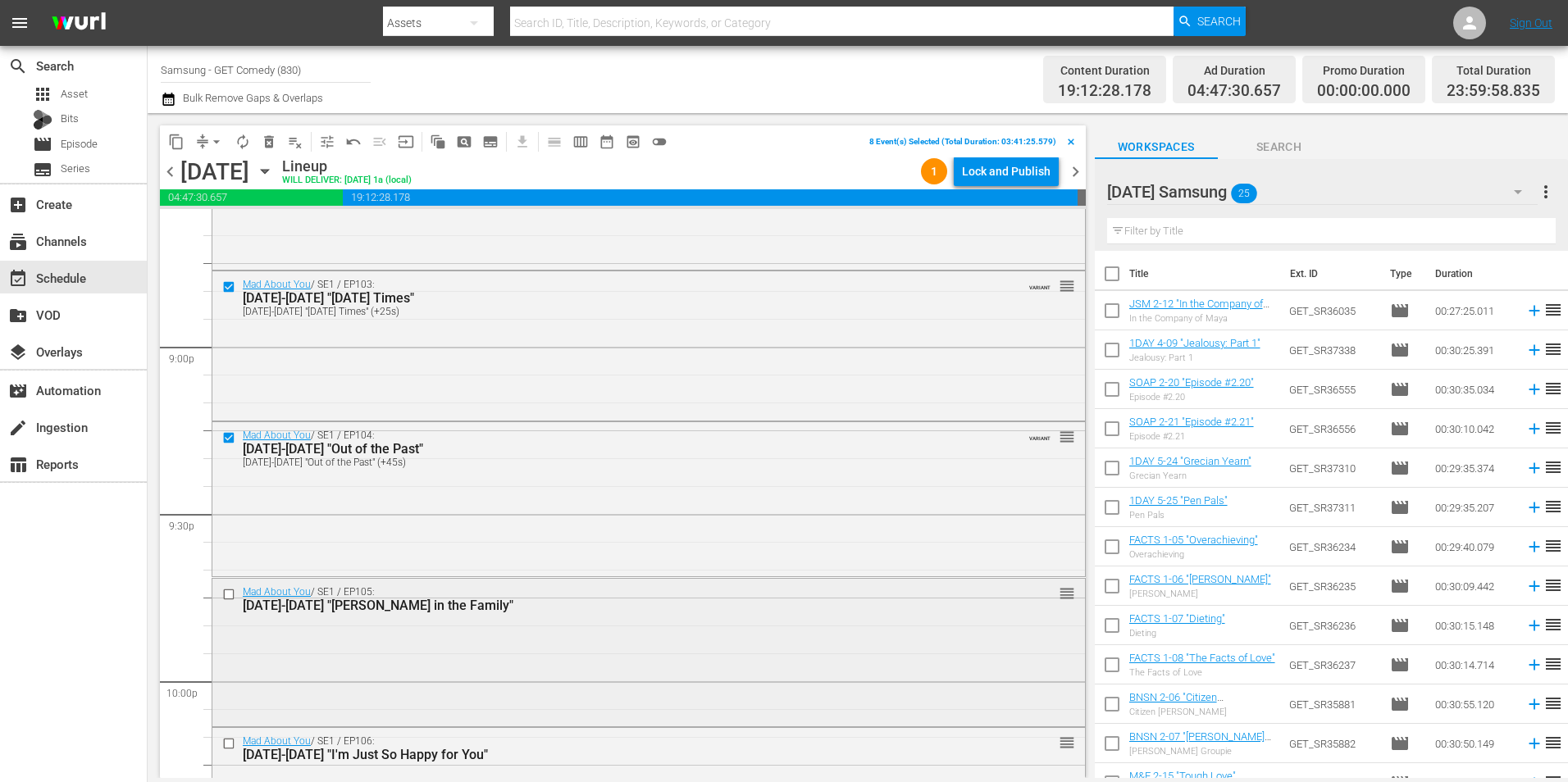
click at [233, 597] on input "checkbox" at bounding box center [230, 594] width 17 height 14
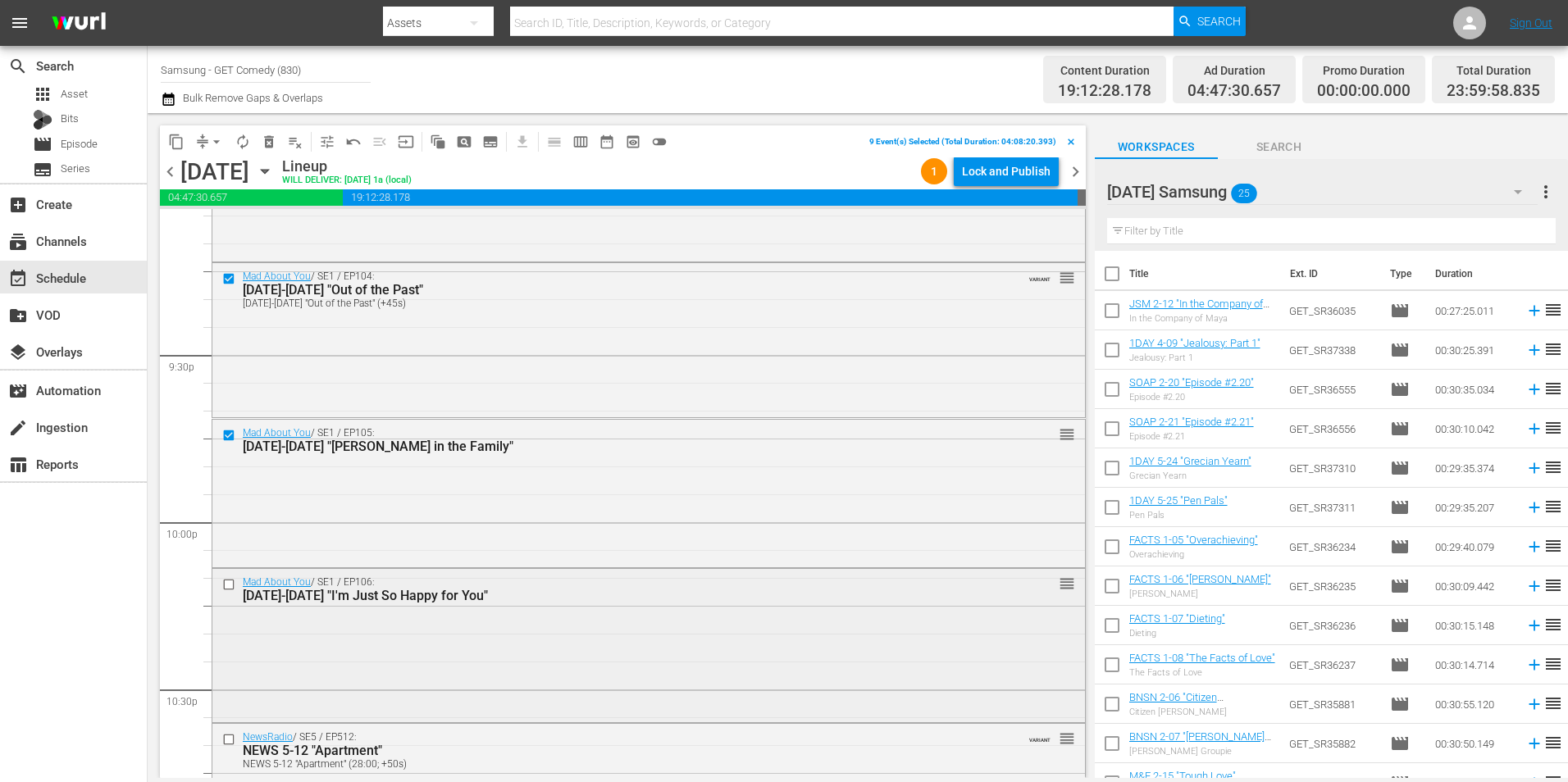
scroll to position [7050, 0]
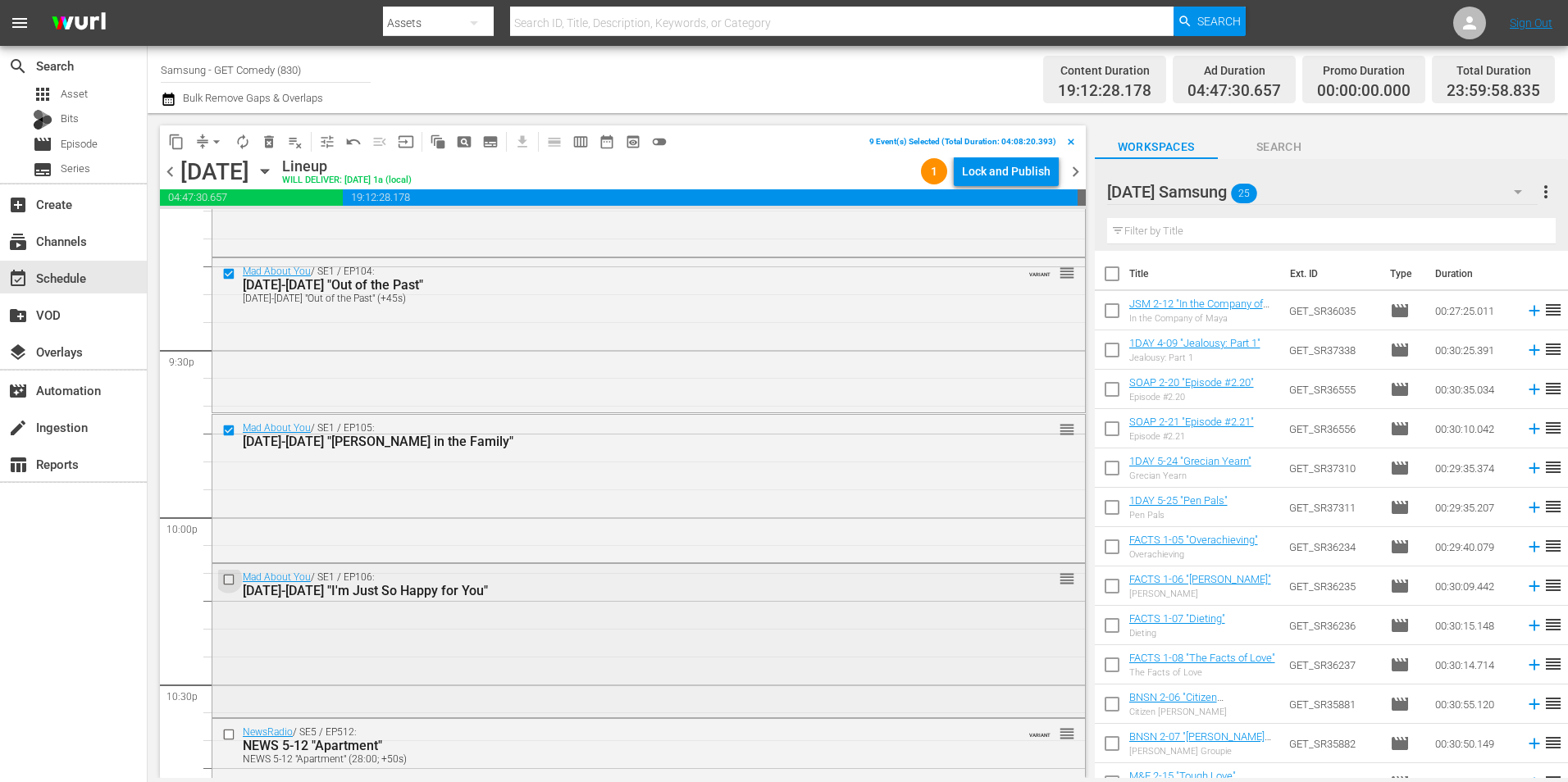
click at [226, 581] on input "checkbox" at bounding box center [230, 579] width 17 height 14
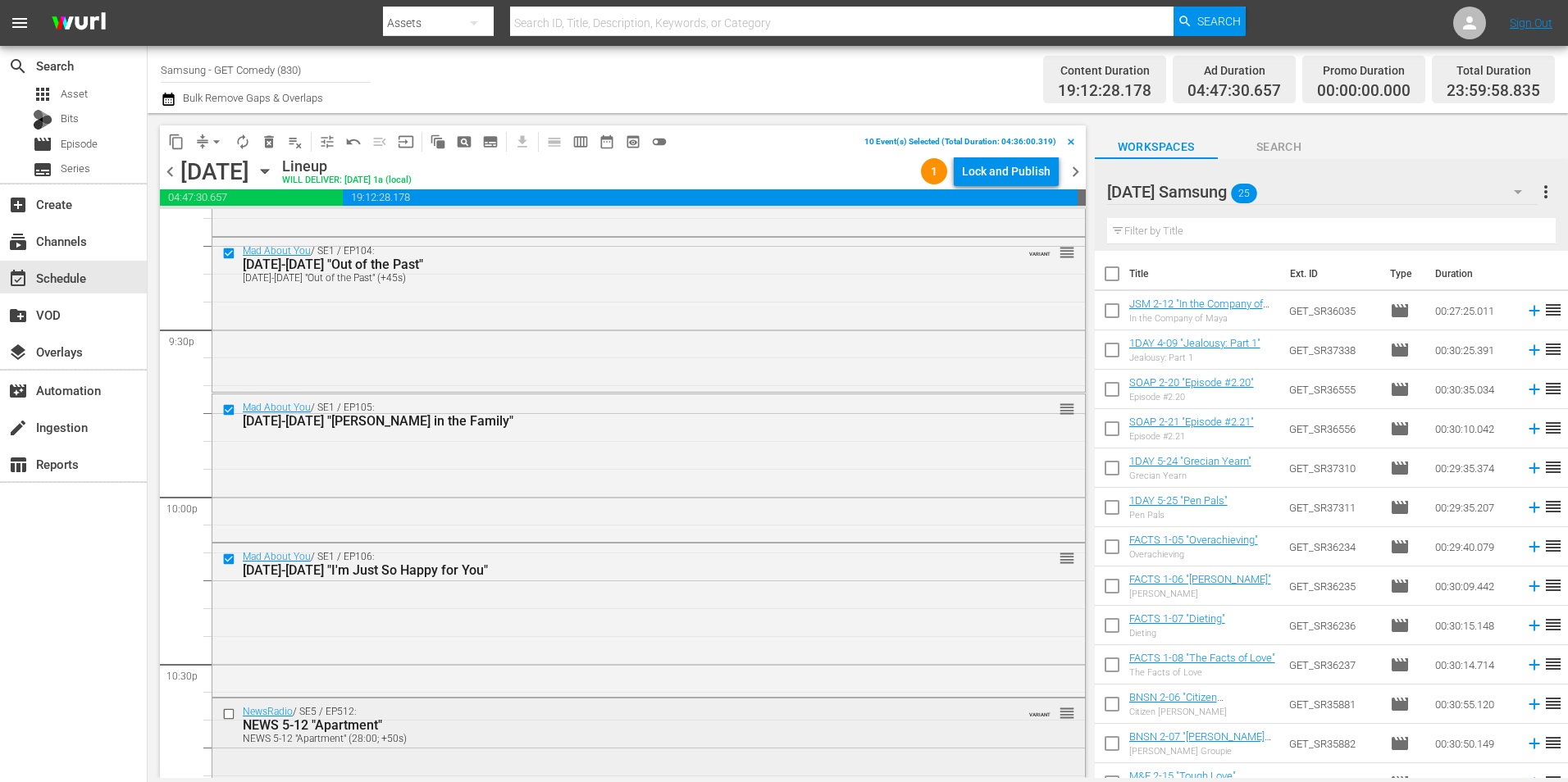
scroll to position [7131, 0]
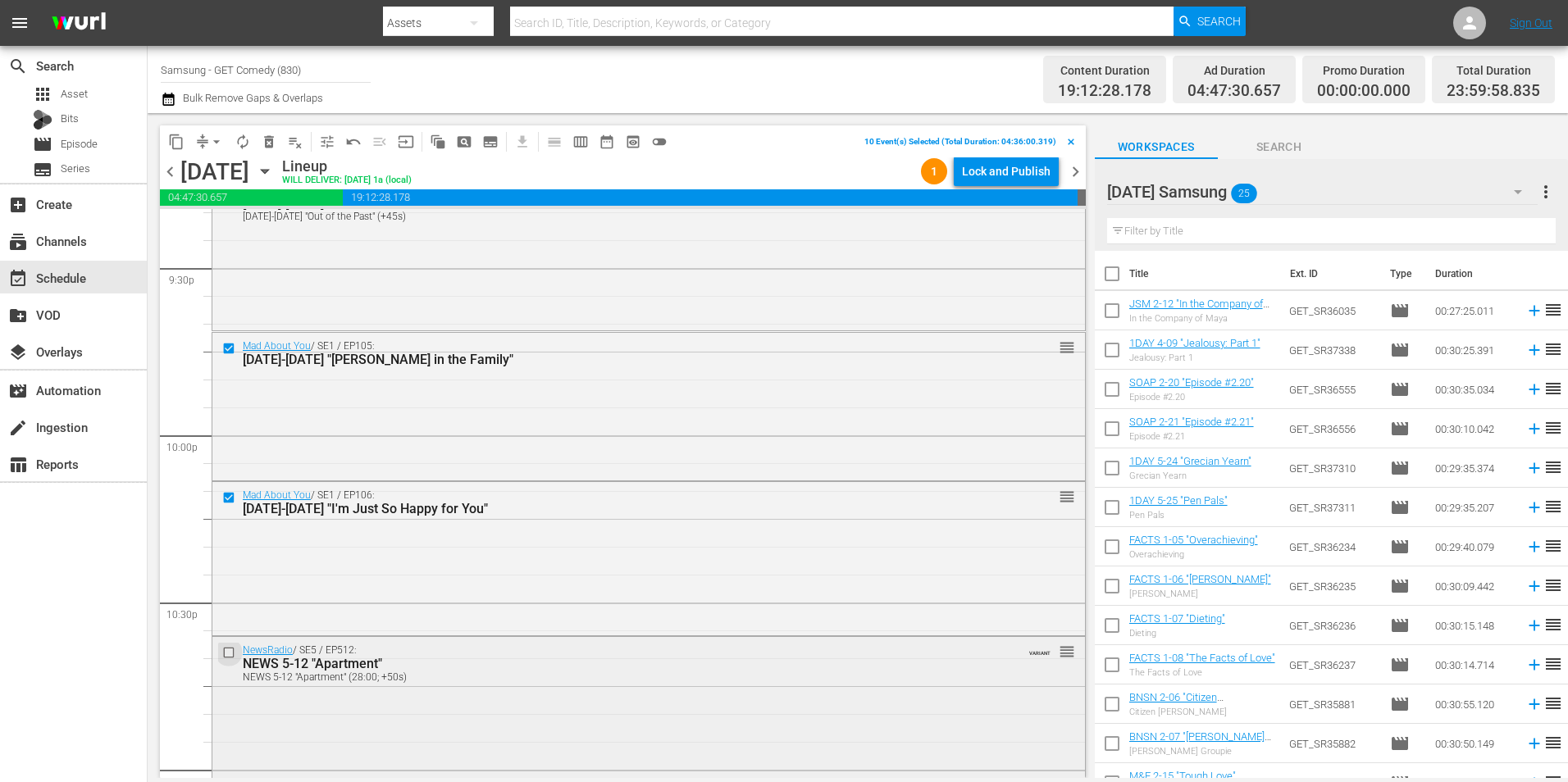
click at [231, 653] on input "checkbox" at bounding box center [230, 652] width 17 height 14
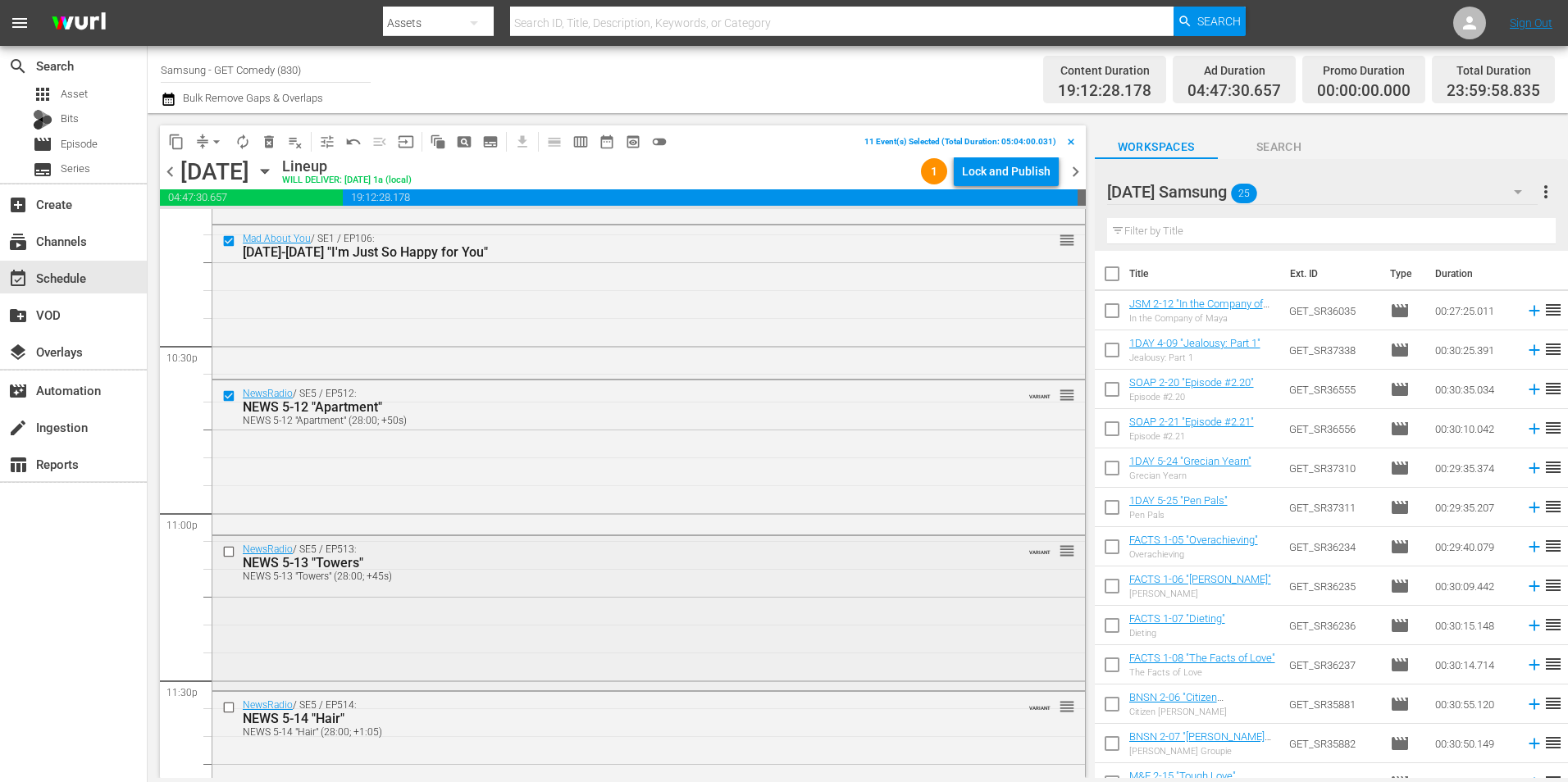
scroll to position [7457, 0]
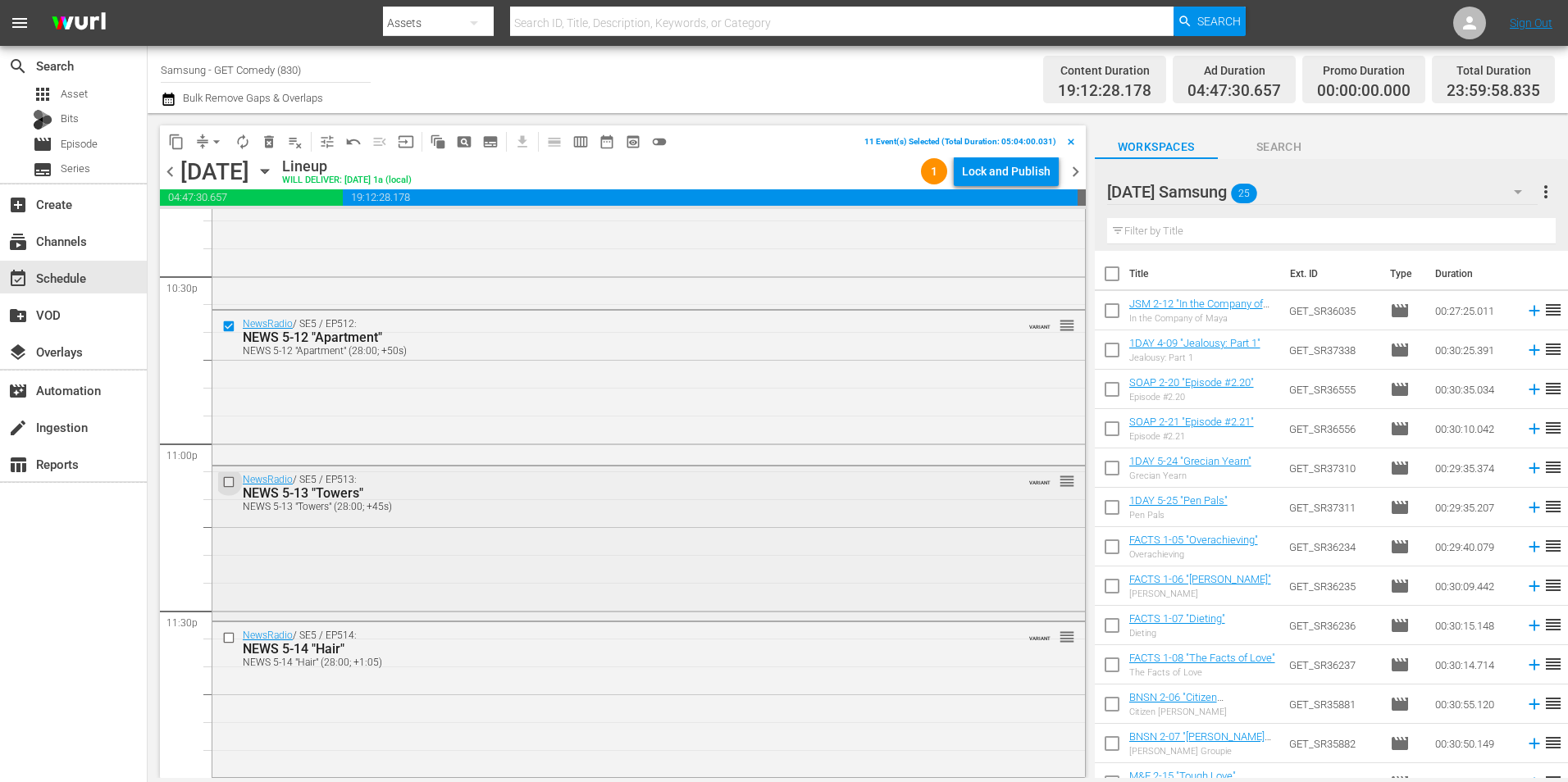
click at [228, 478] on input "checkbox" at bounding box center [230, 481] width 17 height 14
click at [229, 640] on input "checkbox" at bounding box center [230, 638] width 17 height 14
click at [171, 147] on span "content_copy" at bounding box center [176, 142] width 17 height 17
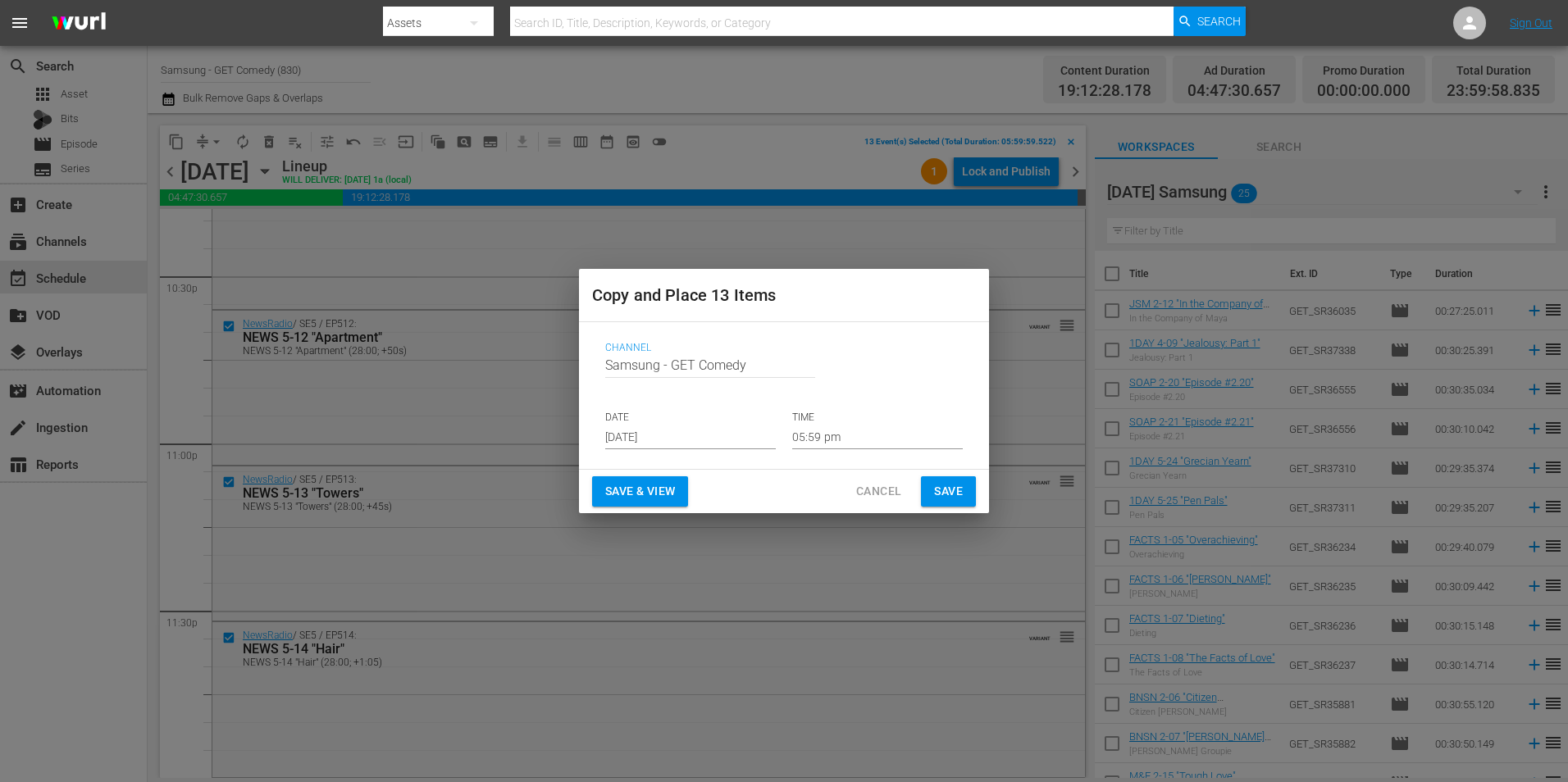
click at [633, 438] on input "[DATE]" at bounding box center [690, 437] width 171 height 25
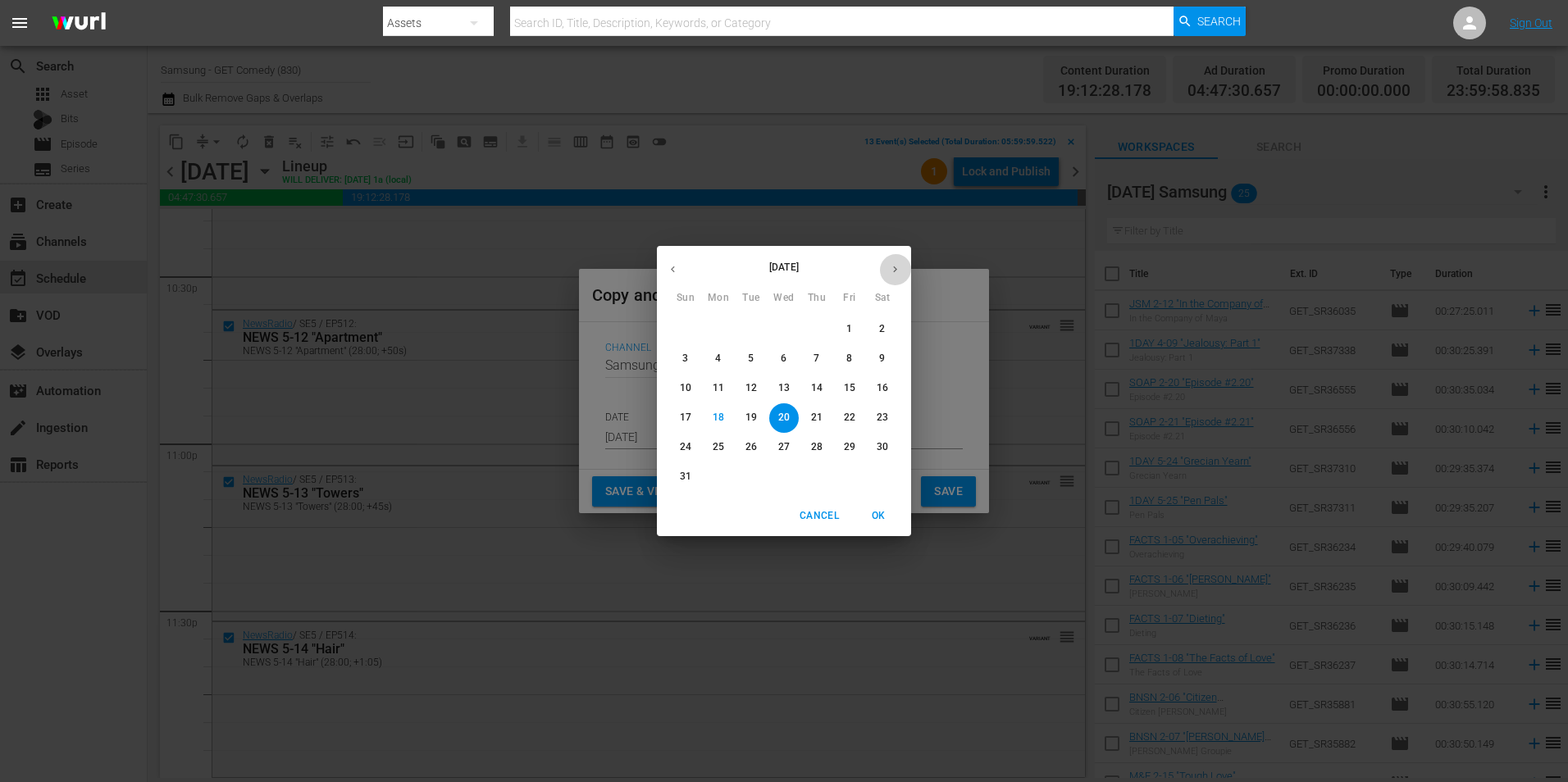
click at [888, 263] on icon "button" at bounding box center [895, 269] width 12 height 12
click at [821, 329] on span "4" at bounding box center [816, 329] width 29 height 14
type input "Sep 4th 2025"
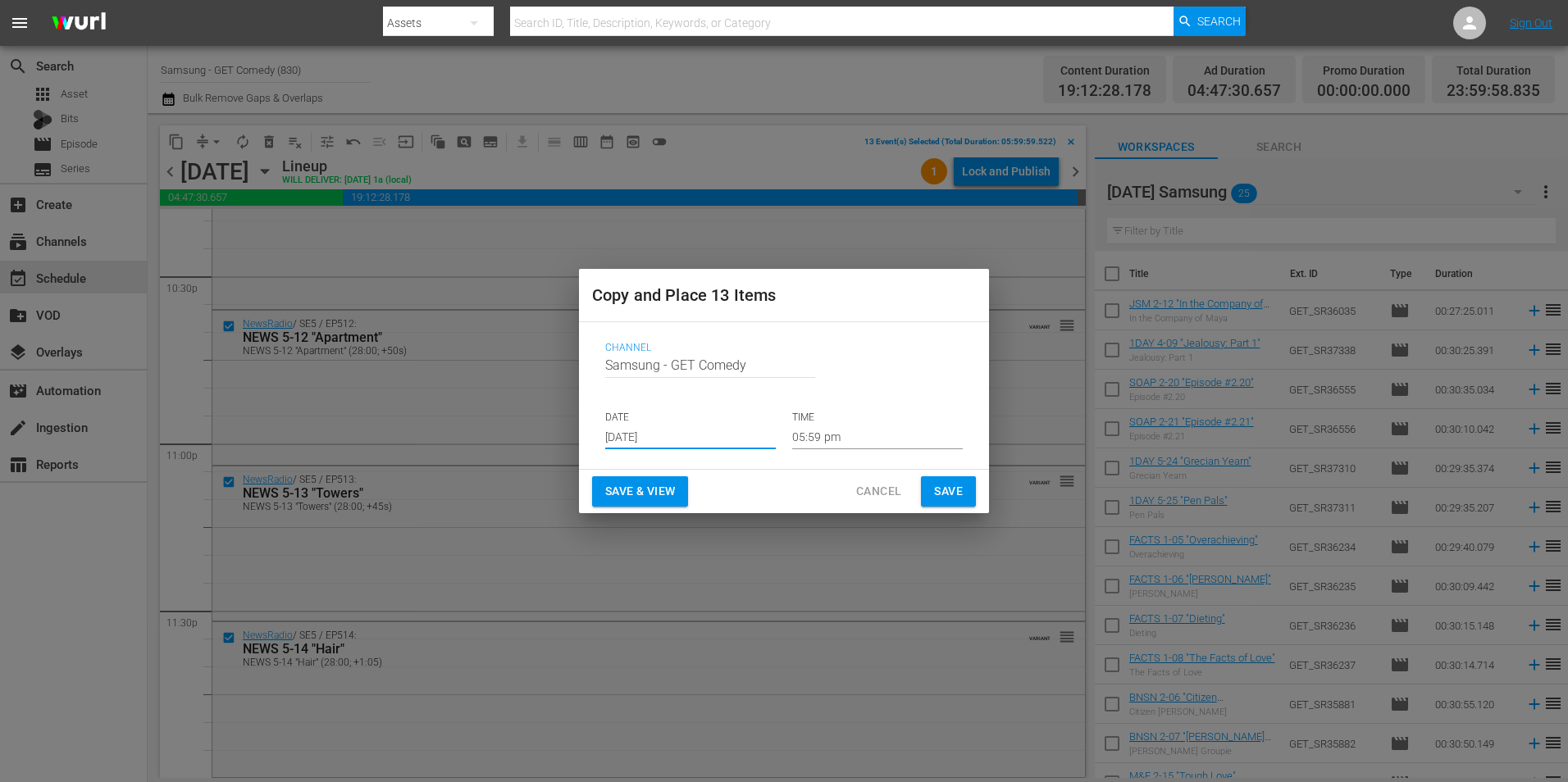
click at [826, 439] on input "05:59 pm" at bounding box center [877, 437] width 171 height 25
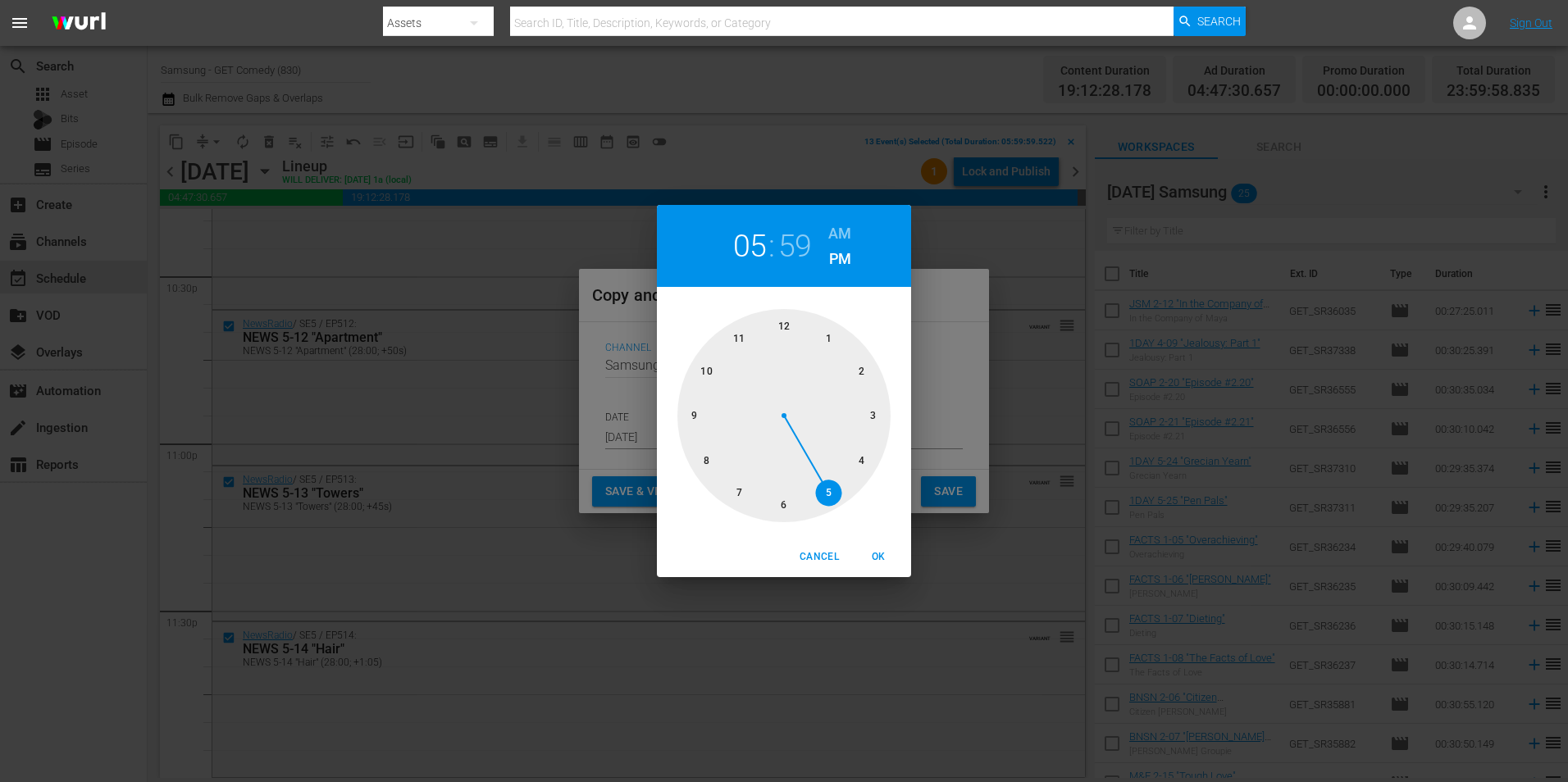
click at [783, 315] on div at bounding box center [783, 415] width 213 height 213
click at [783, 318] on div at bounding box center [783, 415] width 213 height 213
click at [880, 549] on span "OK" at bounding box center [878, 556] width 39 height 17
type input "12:00 pm"
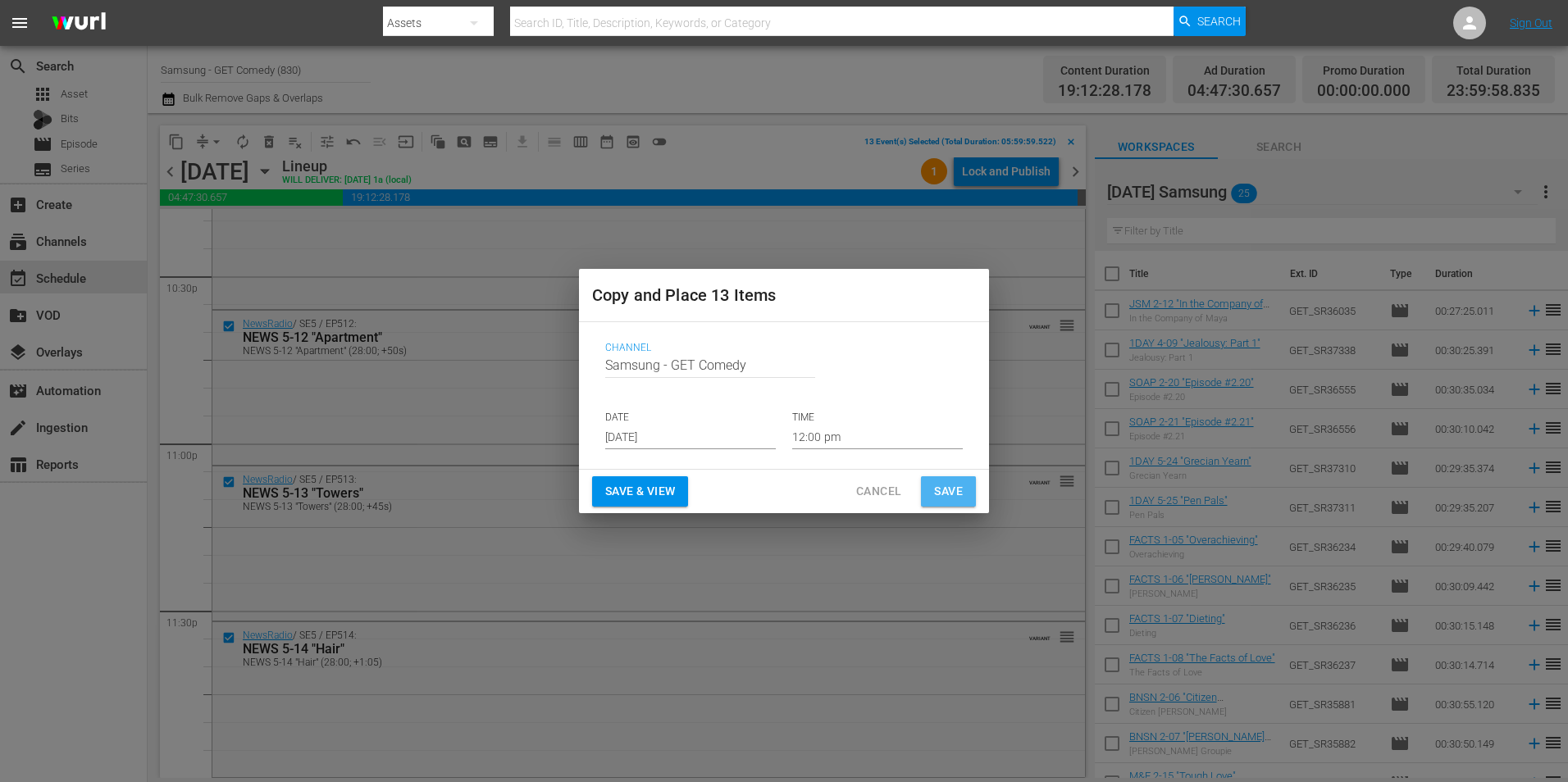
click at [958, 494] on span "Save" at bounding box center [948, 491] width 28 height 20
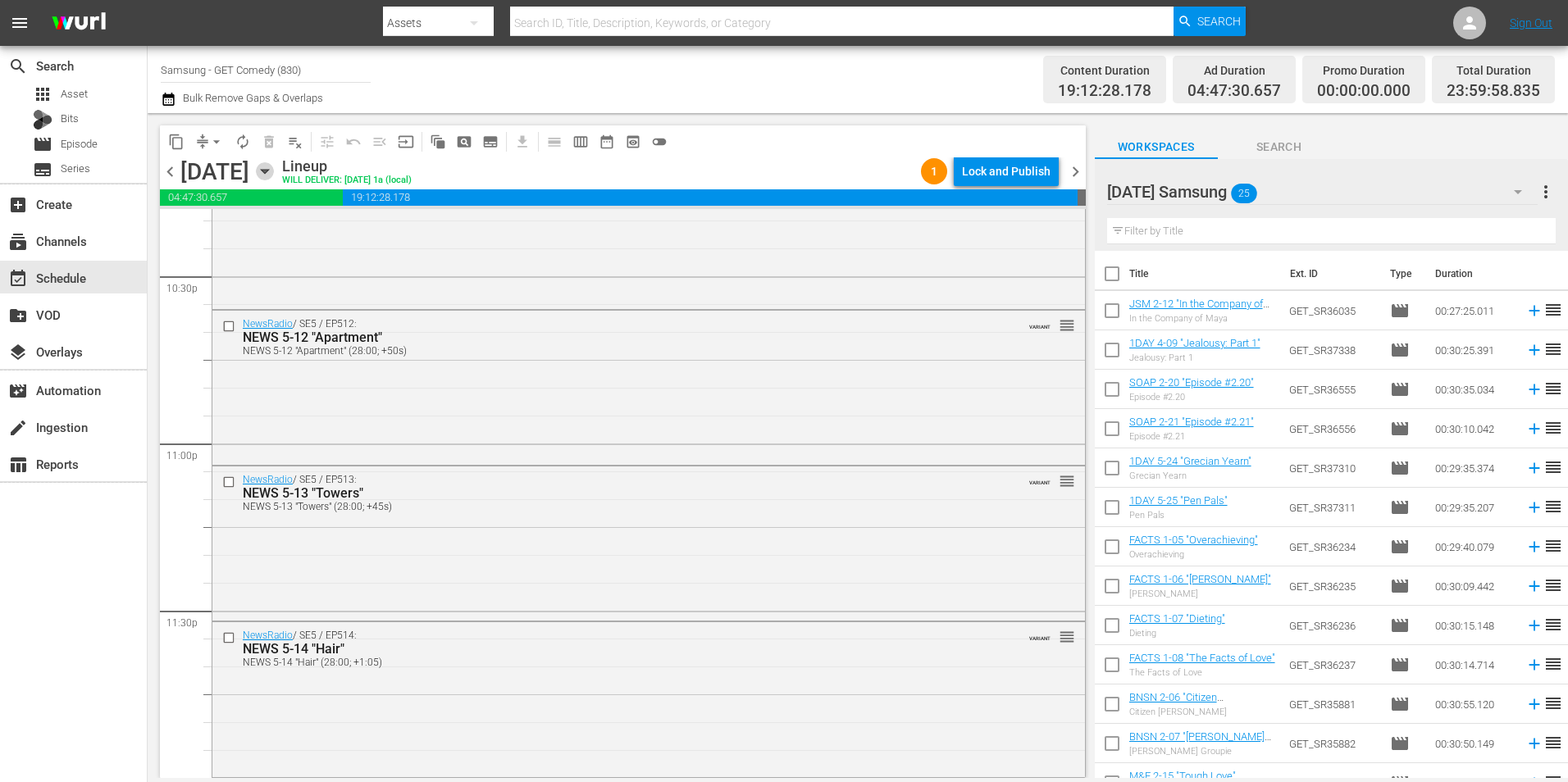
click at [273, 174] on icon "button" at bounding box center [265, 171] width 18 height 18
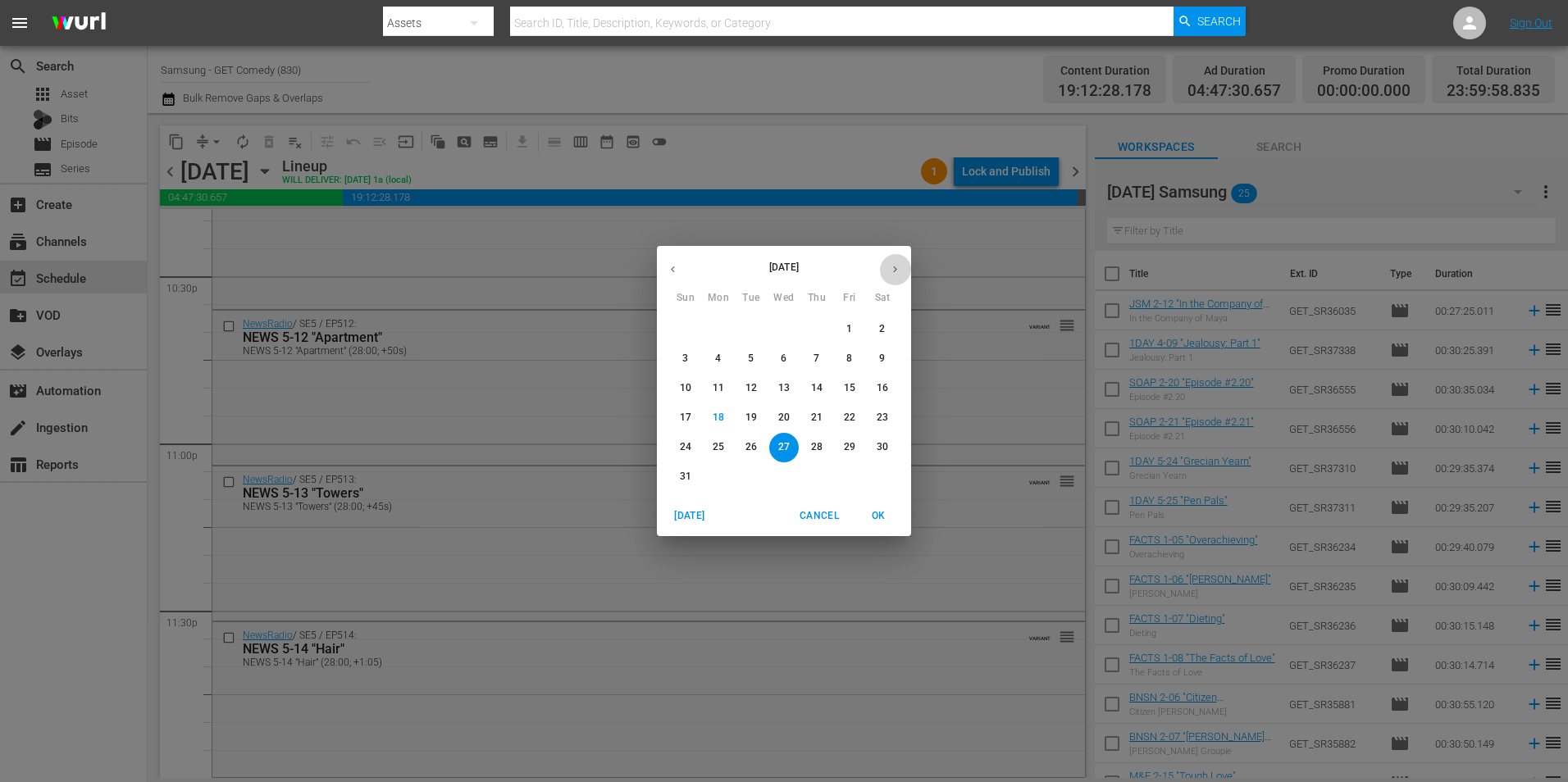
click at [903, 267] on button "button" at bounding box center [895, 269] width 32 height 32
click at [818, 329] on p "4" at bounding box center [816, 329] width 5 height 14
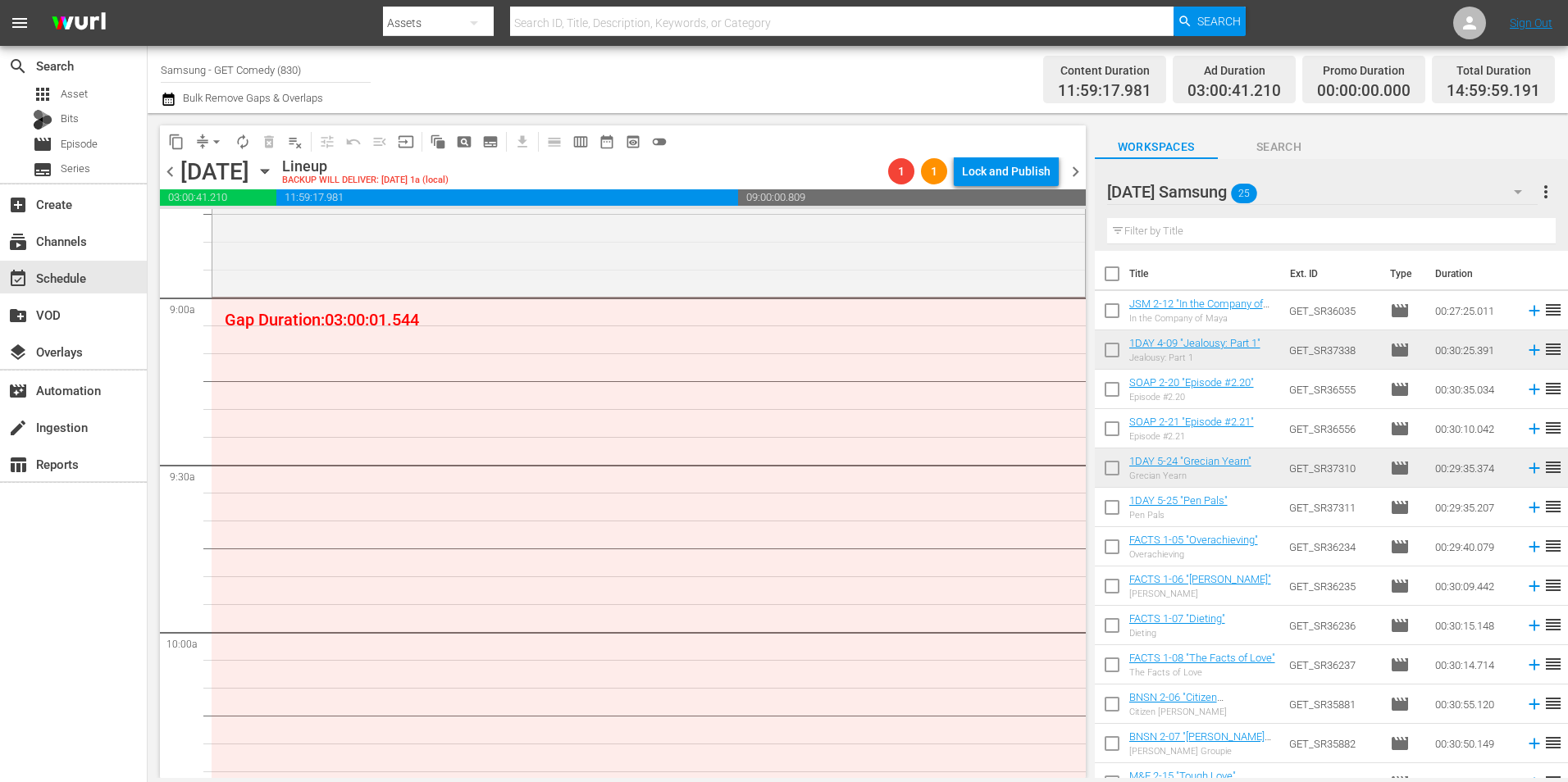
scroll to position [2951, 0]
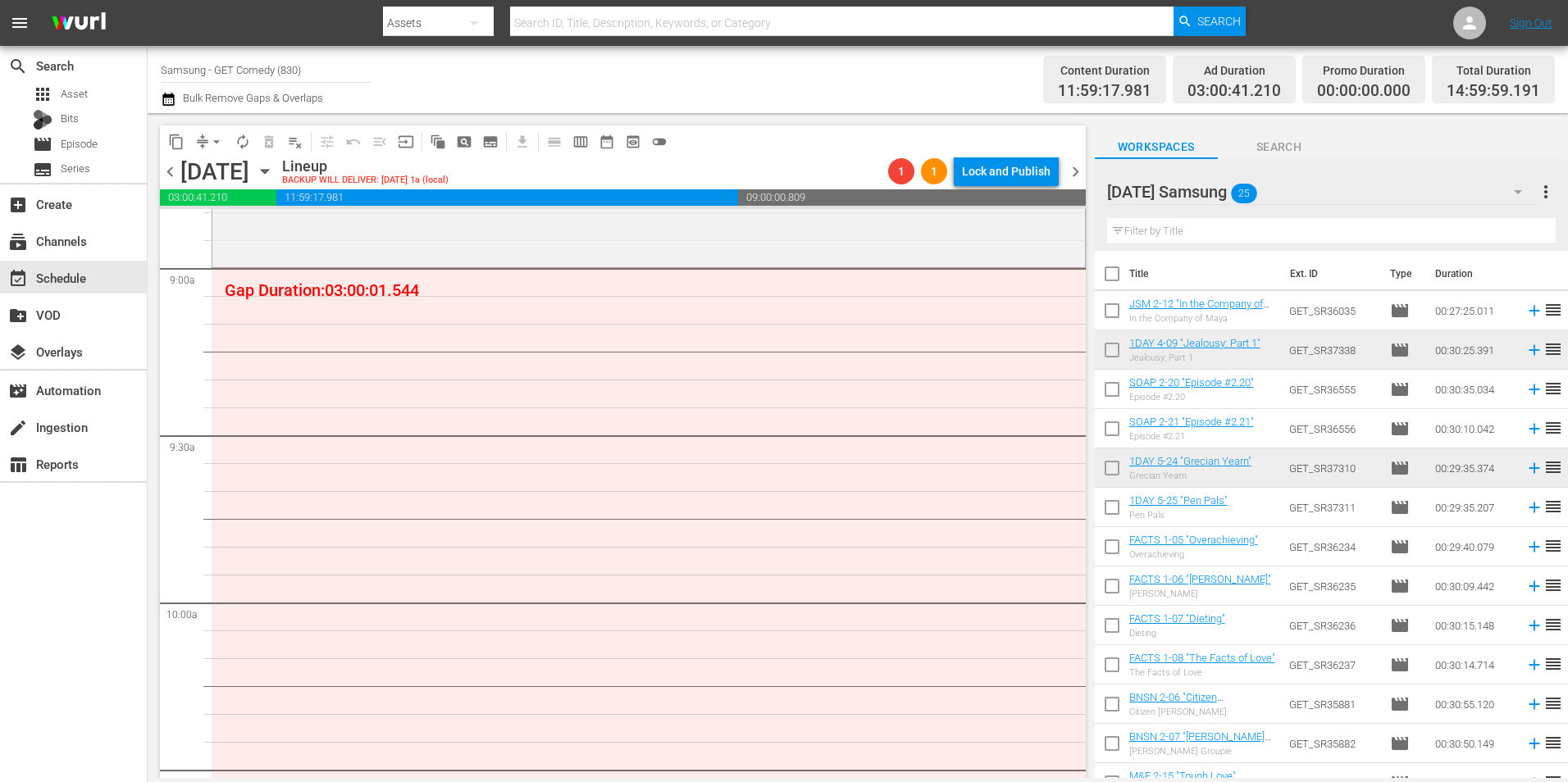
click at [1107, 539] on input "checkbox" at bounding box center [1111, 549] width 35 height 34
checkbox input "true"
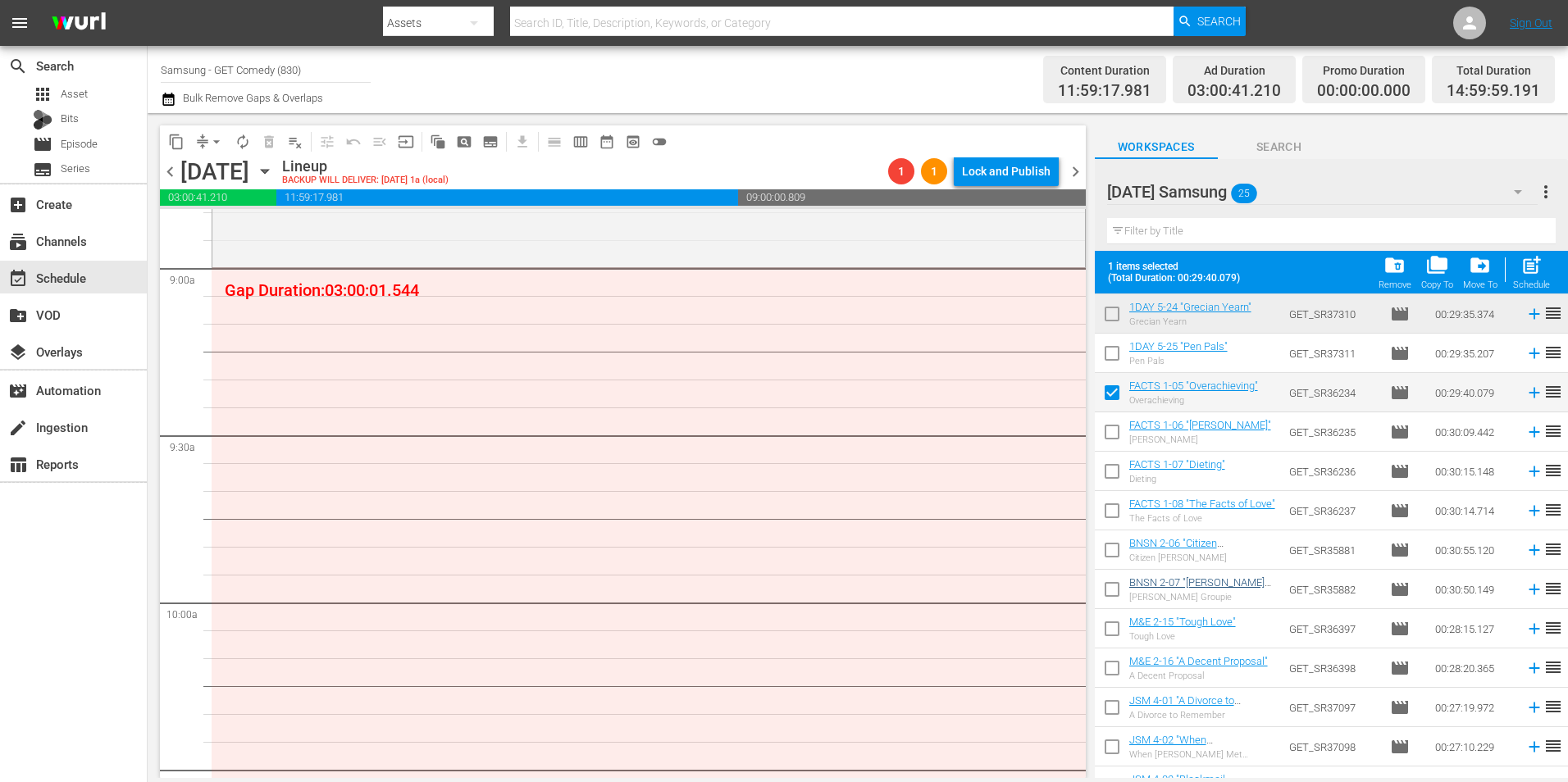
scroll to position [246, 0]
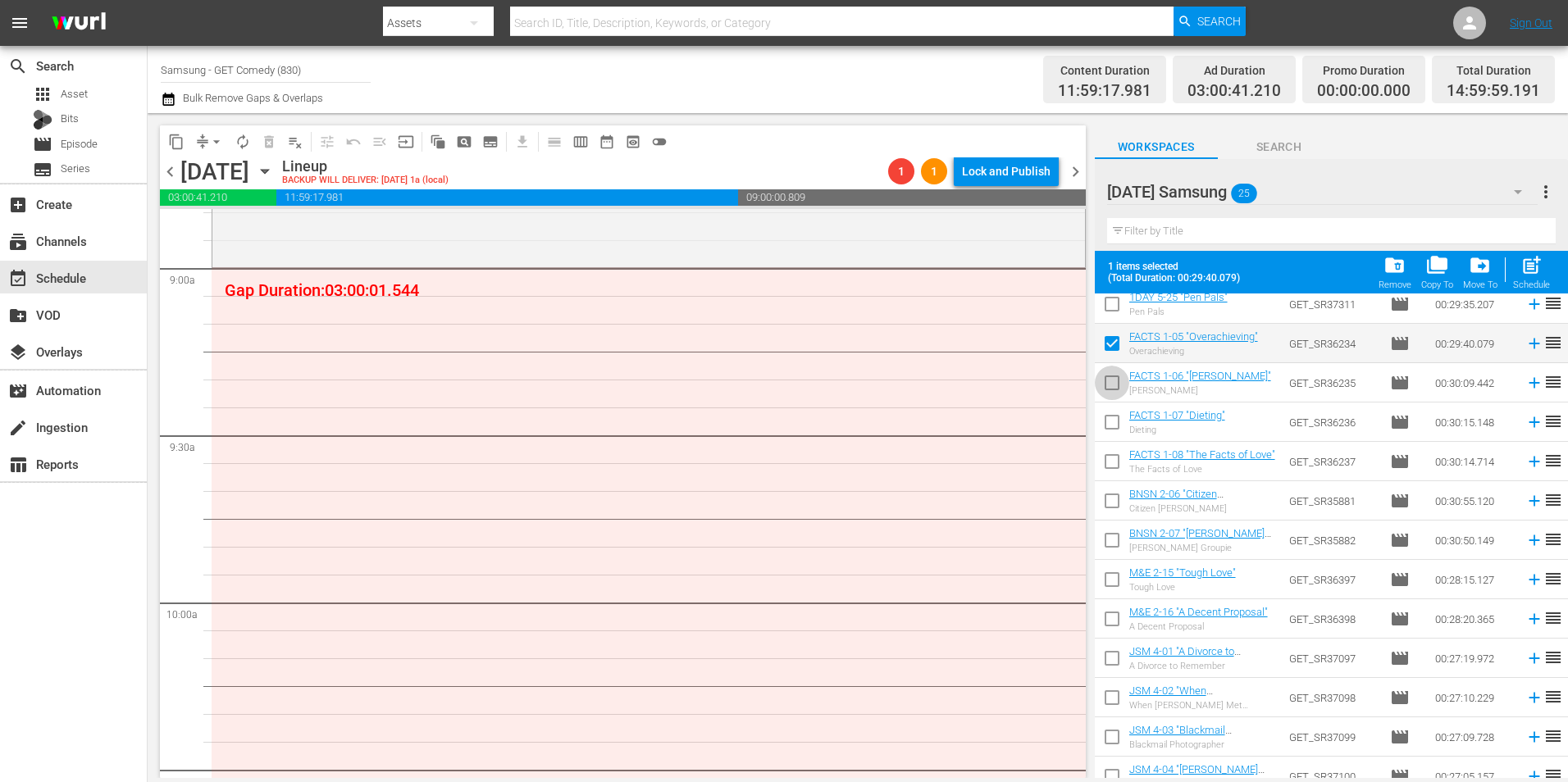
click at [1110, 387] on input "checkbox" at bounding box center [1111, 386] width 35 height 34
checkbox input "true"
click at [1119, 425] on input "checkbox" at bounding box center [1111, 425] width 35 height 34
checkbox input "true"
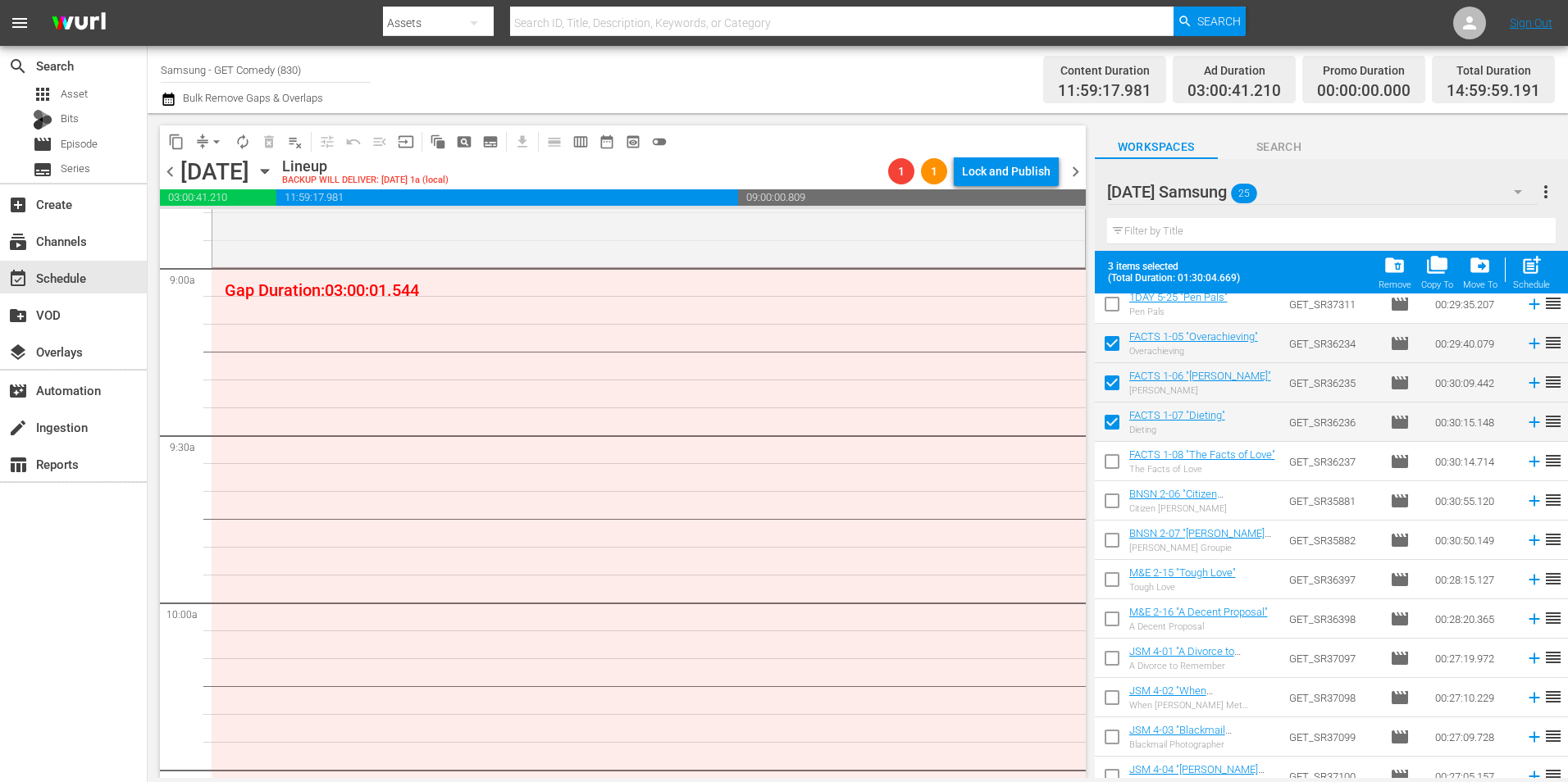
drag, startPoint x: 1112, startPoint y: 459, endPoint x: 1116, endPoint y: 495, distance: 36.2
click at [1112, 461] on input "checkbox" at bounding box center [1111, 464] width 35 height 34
checkbox input "true"
drag, startPoint x: 1112, startPoint y: 502, endPoint x: 1111, endPoint y: 525, distance: 23.0
click at [1112, 503] on input "checkbox" at bounding box center [1111, 503] width 35 height 34
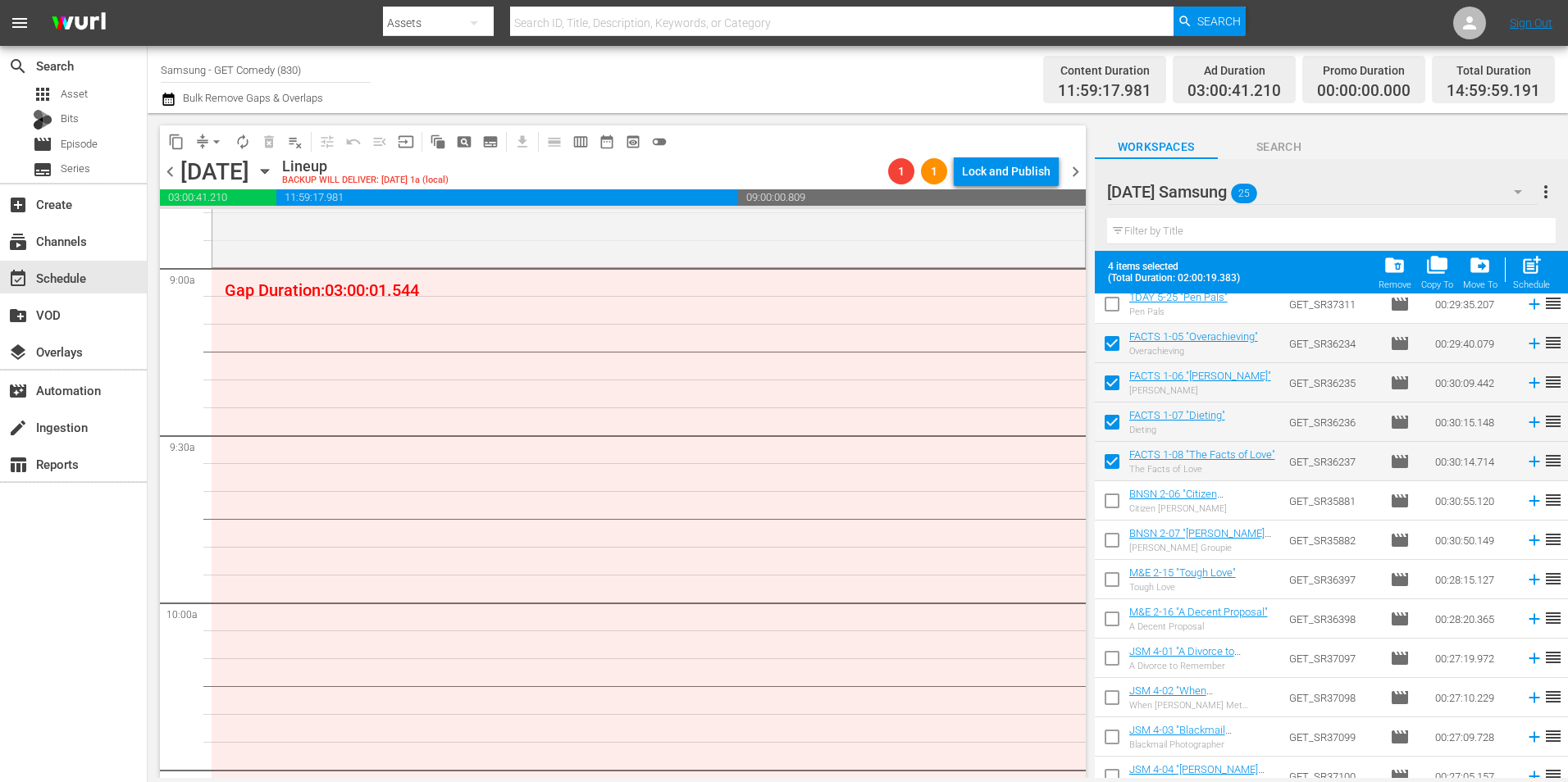
checkbox input "true"
click at [1111, 538] on input "checkbox" at bounding box center [1111, 543] width 35 height 34
checkbox input "true"
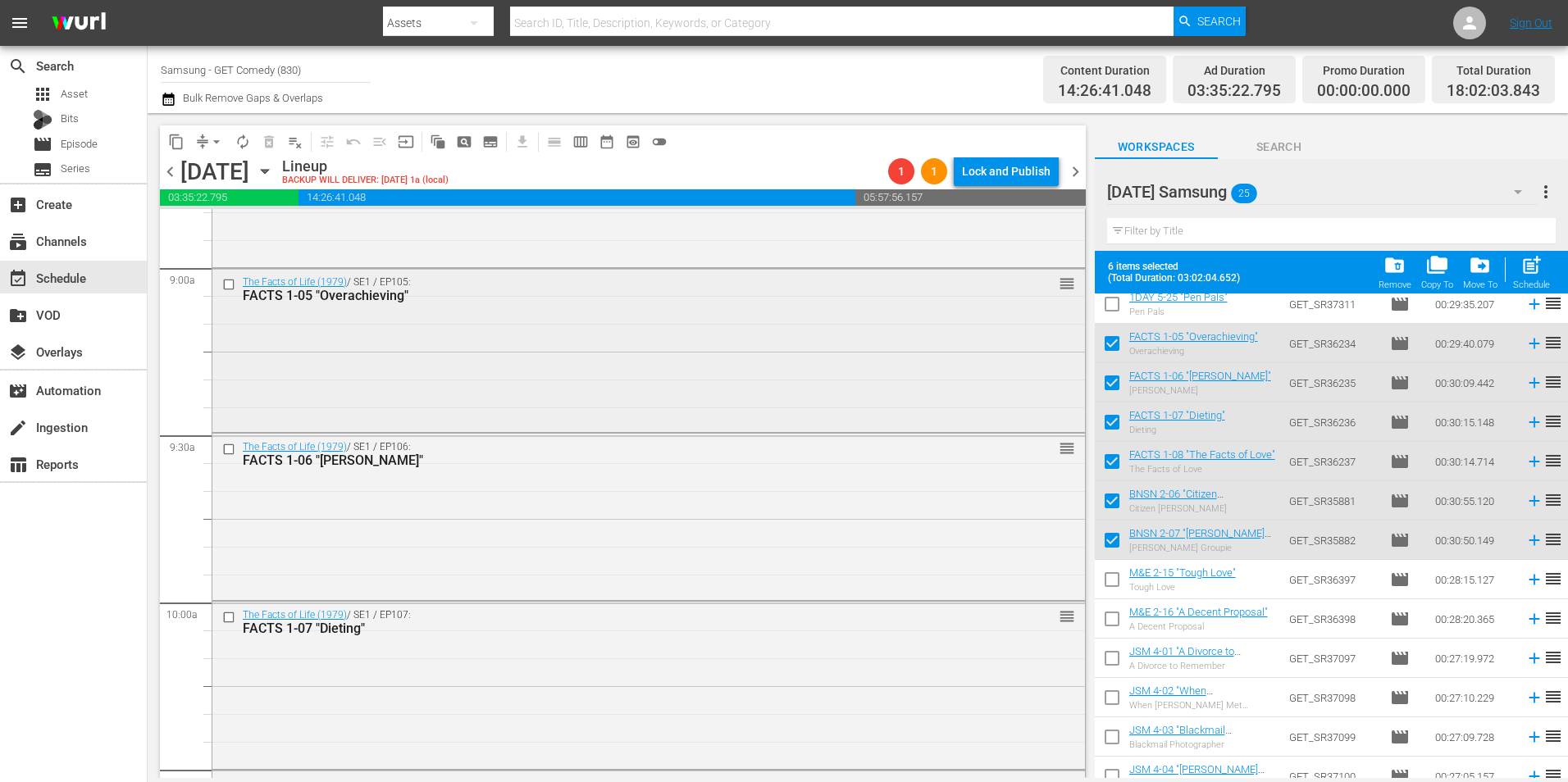
click at [528, 341] on div "The Facts of Life (1979) / SE1 / EP105: FACTS 1-05 "Overachieving" reorder" at bounding box center [649, 349] width 872 height 161
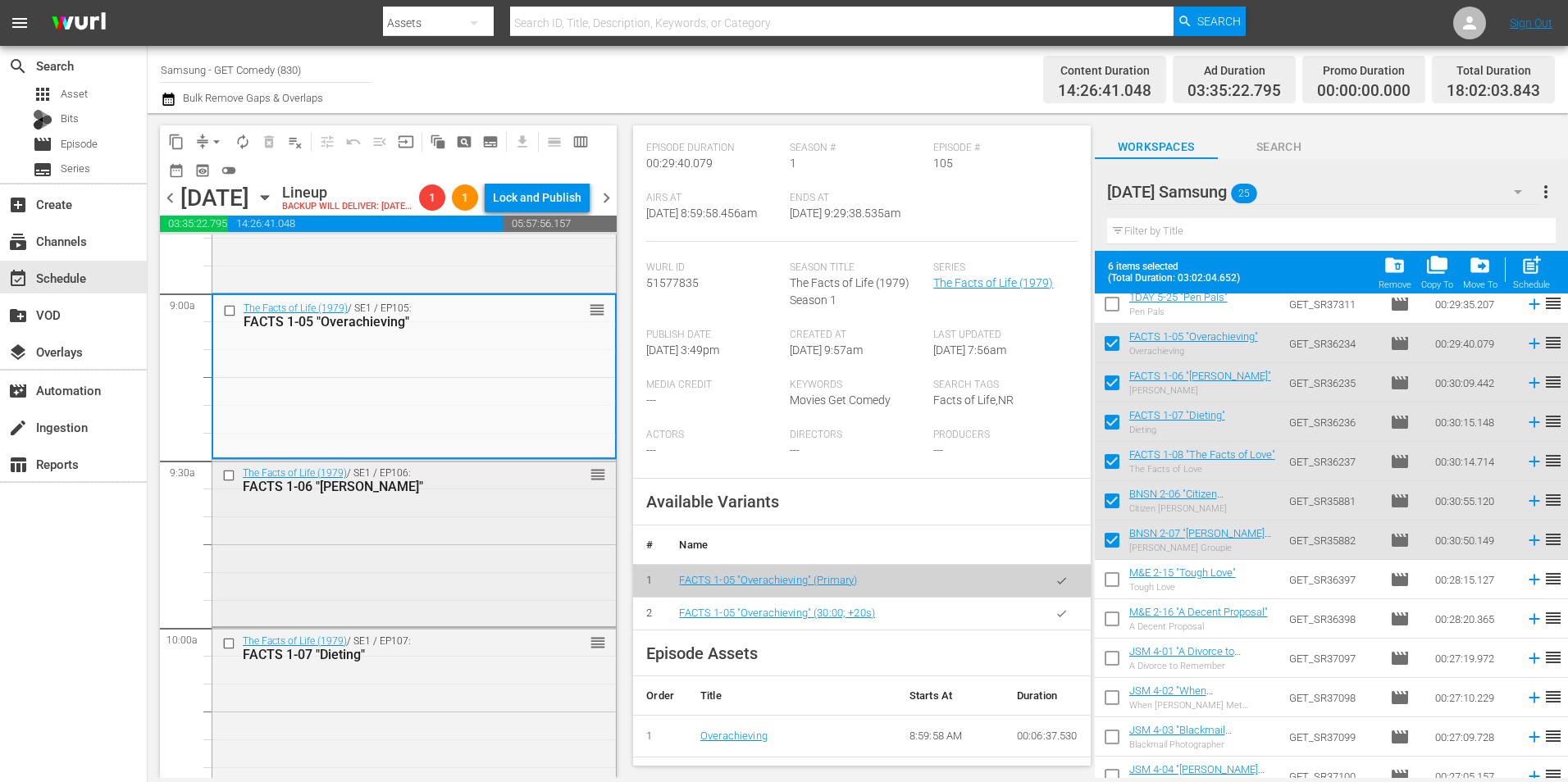
click at [353, 553] on div "The Facts of Life (1979) / SE1 / EP106: FACTS 1-06 "Emily Dickinson" reorder" at bounding box center [414, 541] width 404 height 163
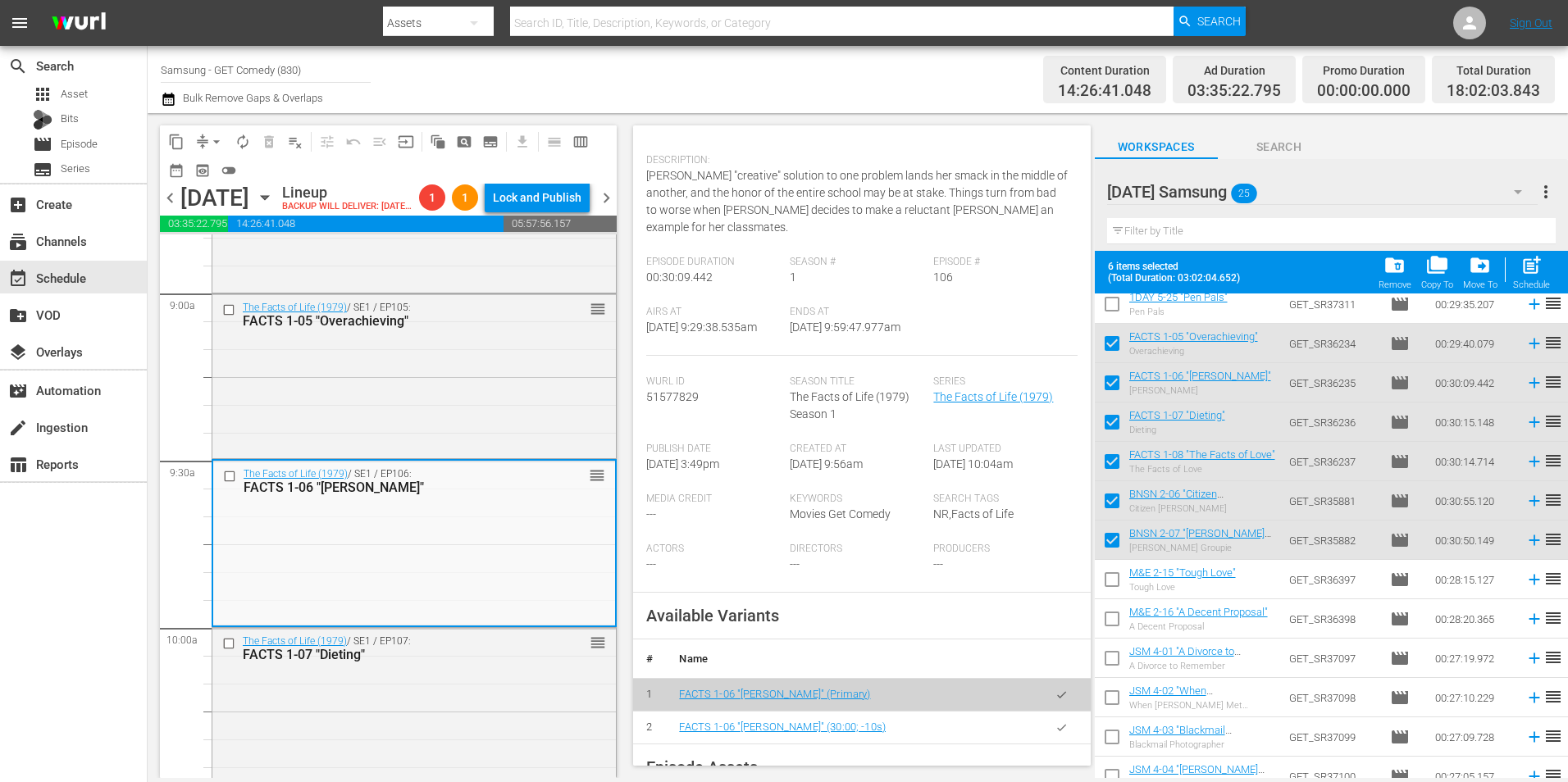
scroll to position [164, 0]
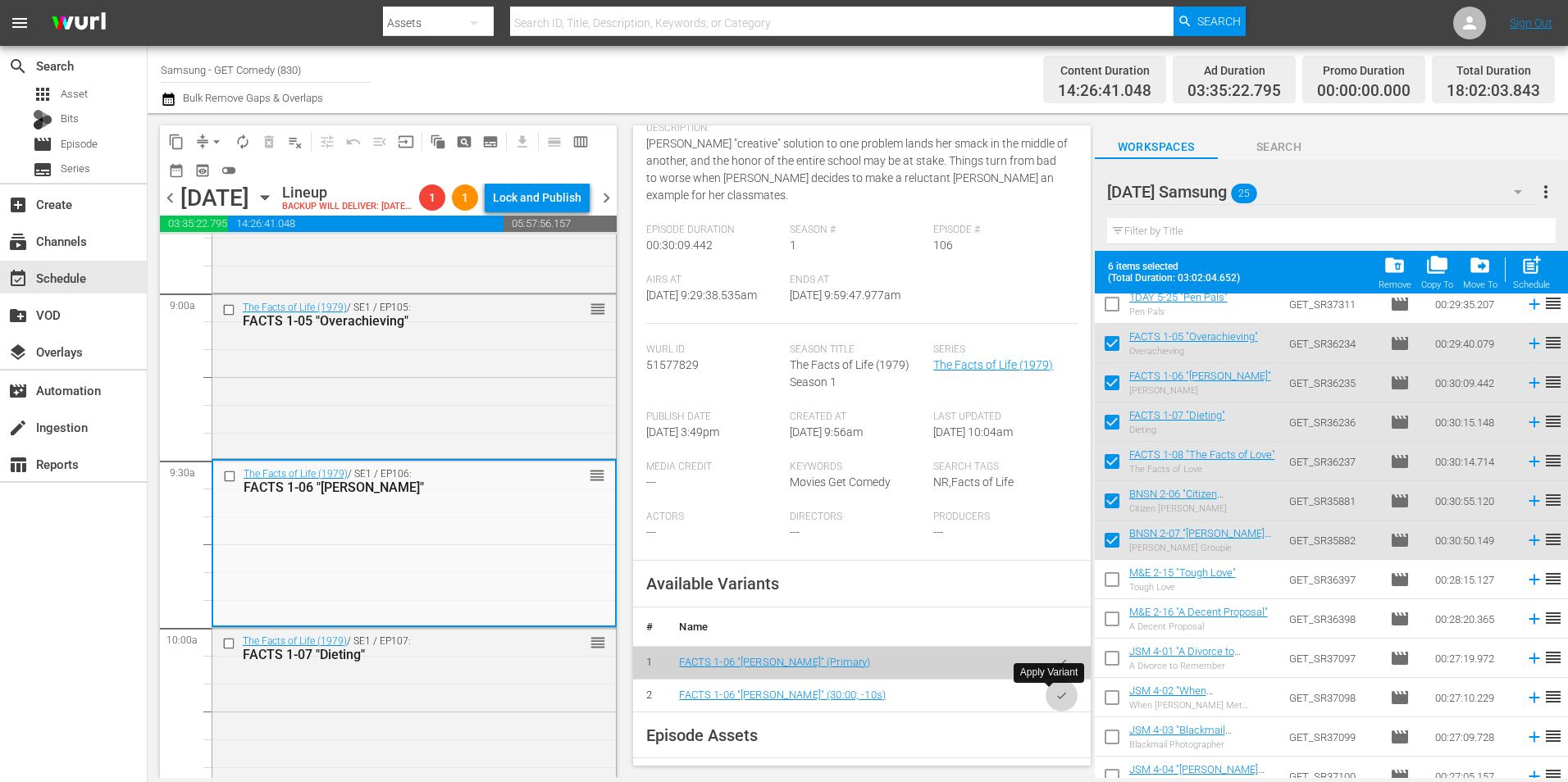
click at [1056, 695] on icon "button" at bounding box center [1062, 695] width 12 height 12
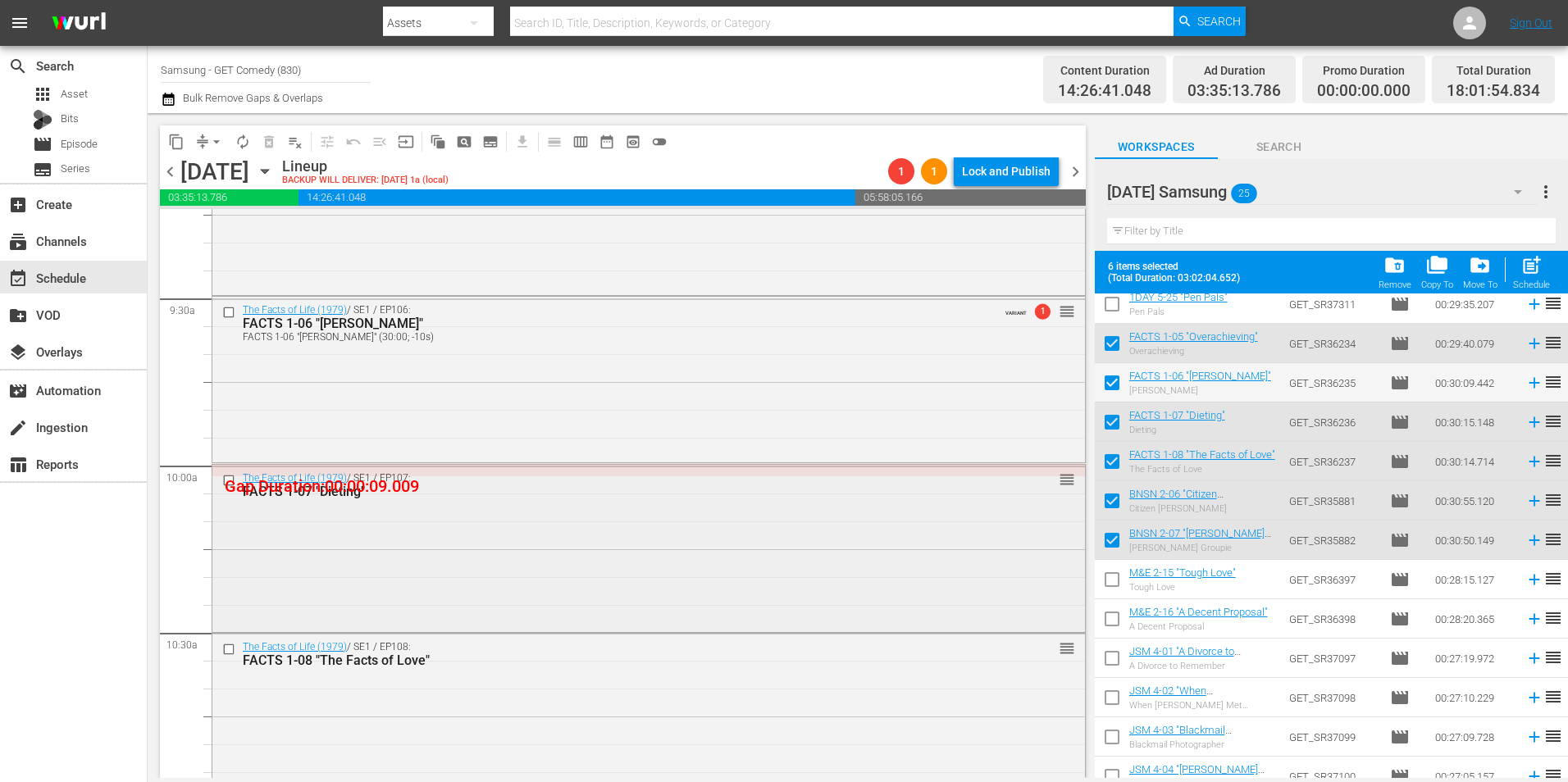
scroll to position [3115, 0]
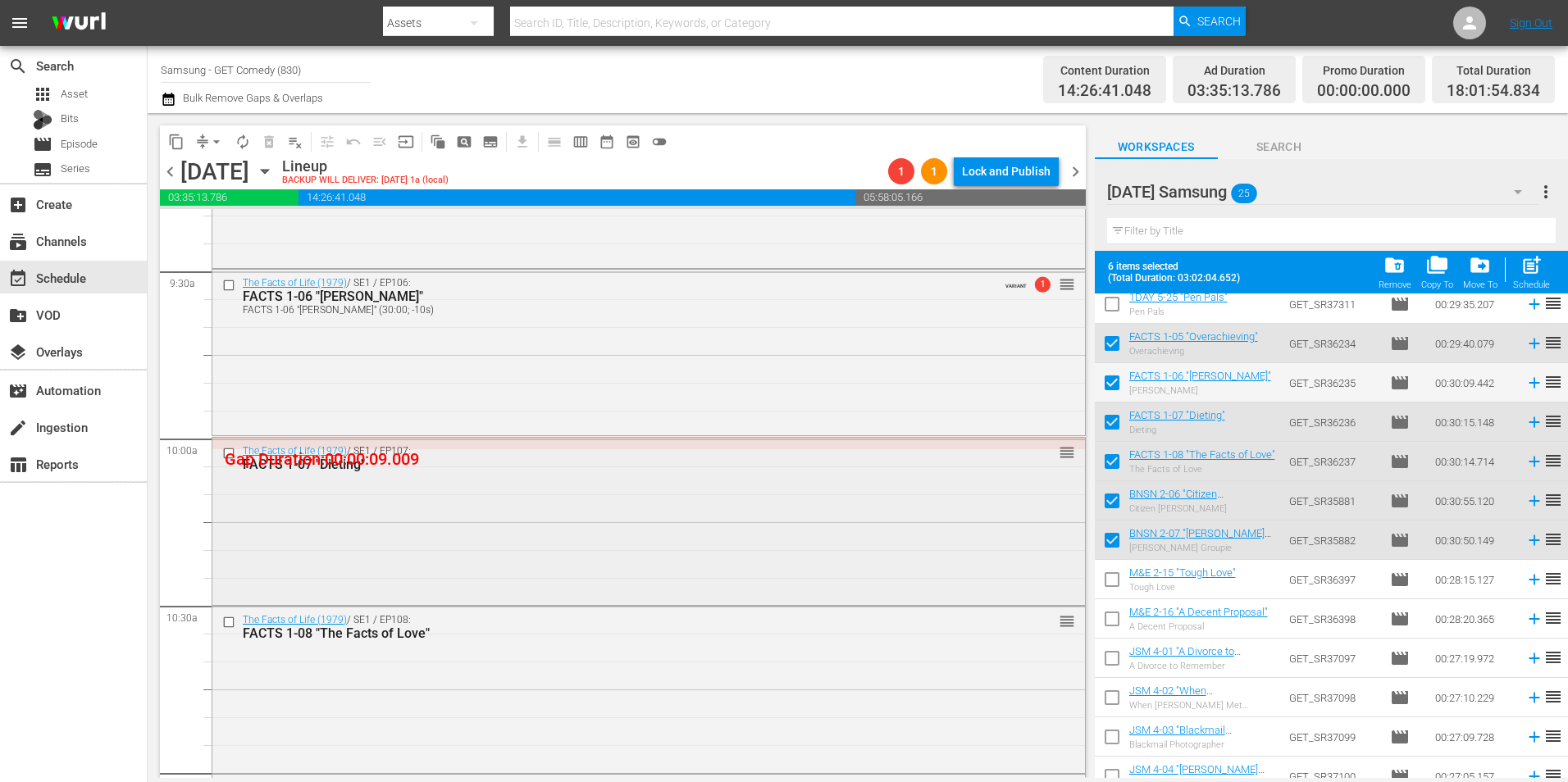
click at [549, 549] on div "The Facts of Life (1979) / SE1 / EP107: FACTS 1-07 "Dieting" reorder" at bounding box center [649, 519] width 872 height 164
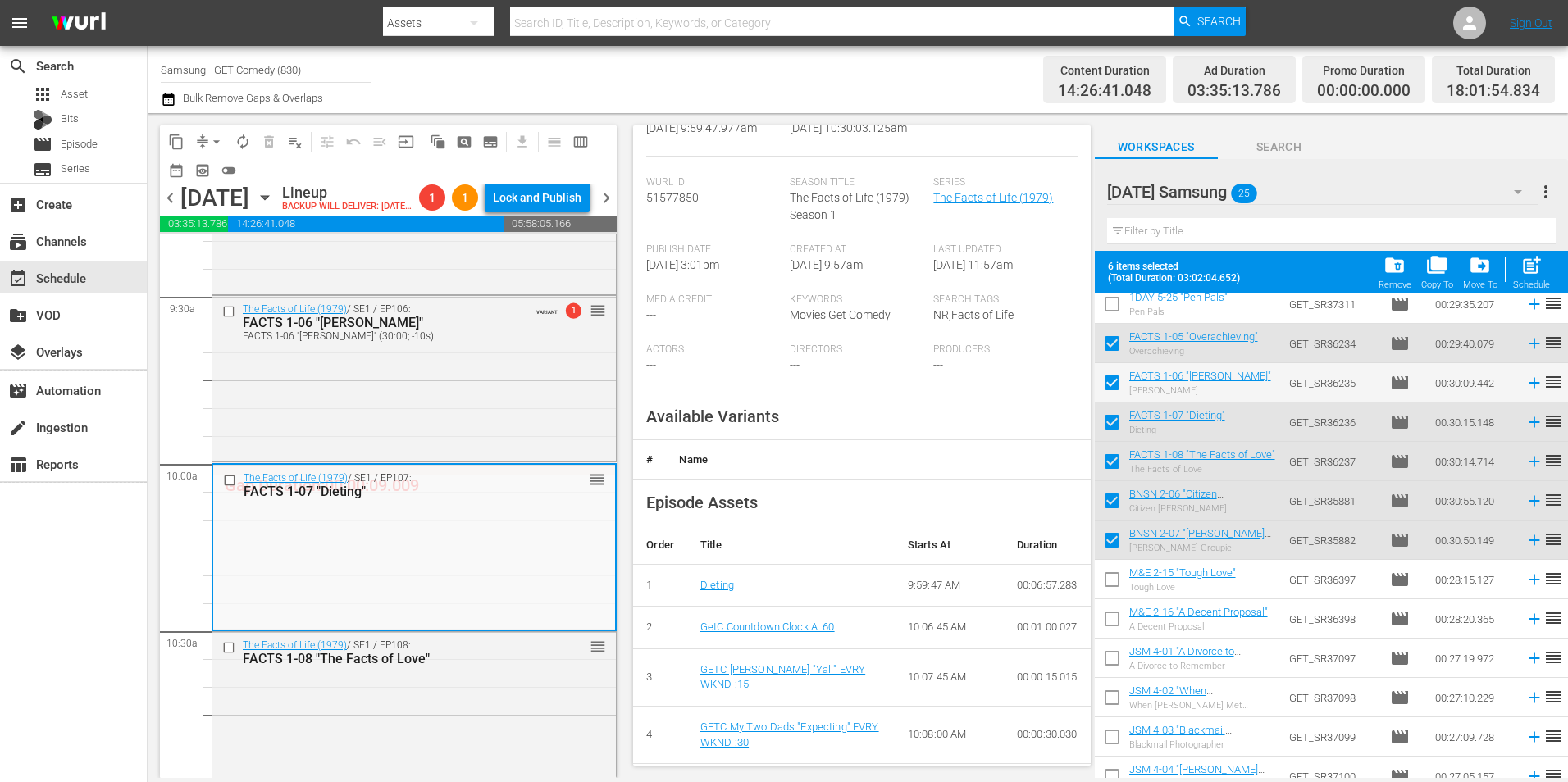
scroll to position [328, 0]
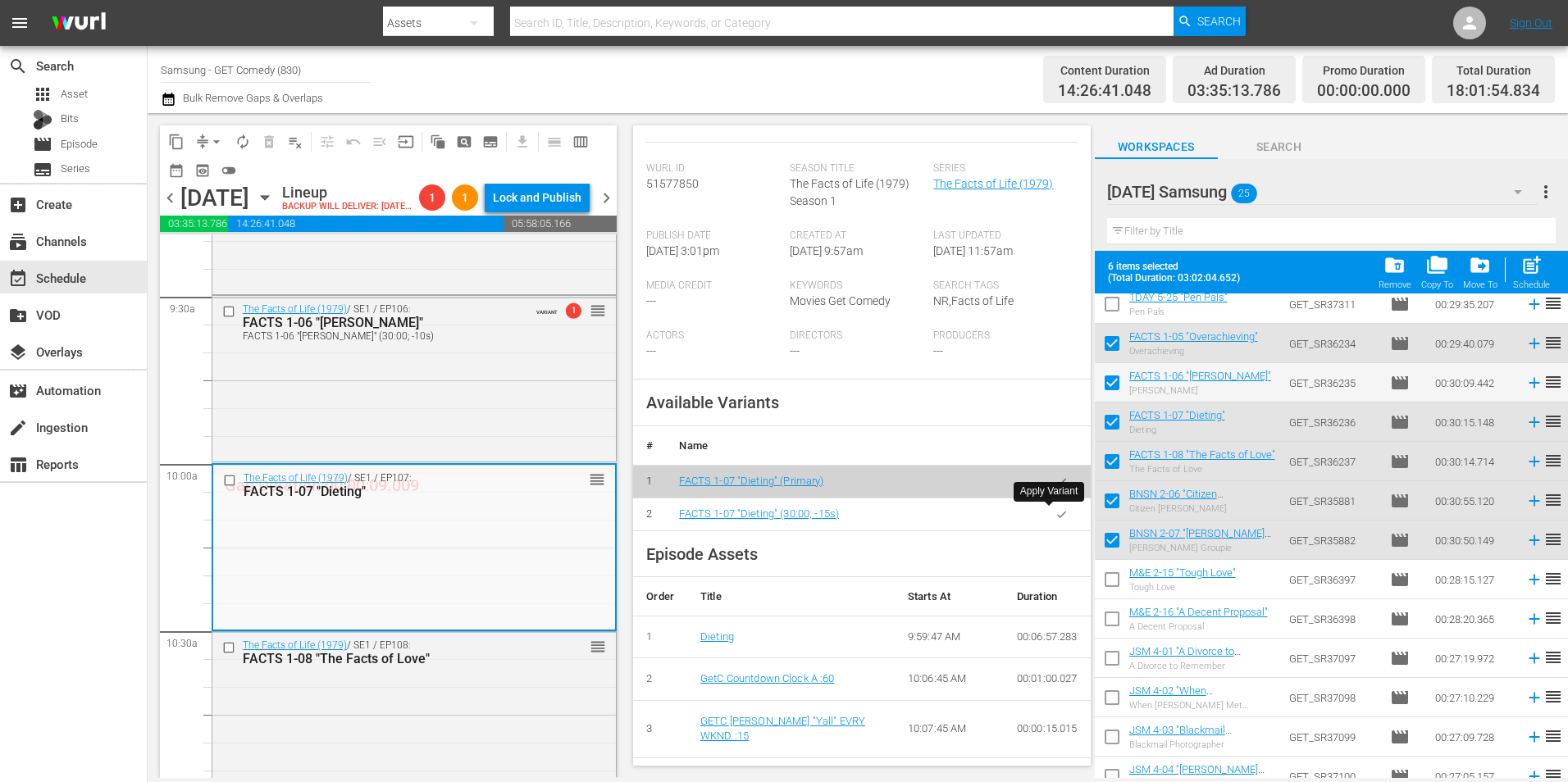
click at [1056, 510] on icon "button" at bounding box center [1062, 514] width 12 height 12
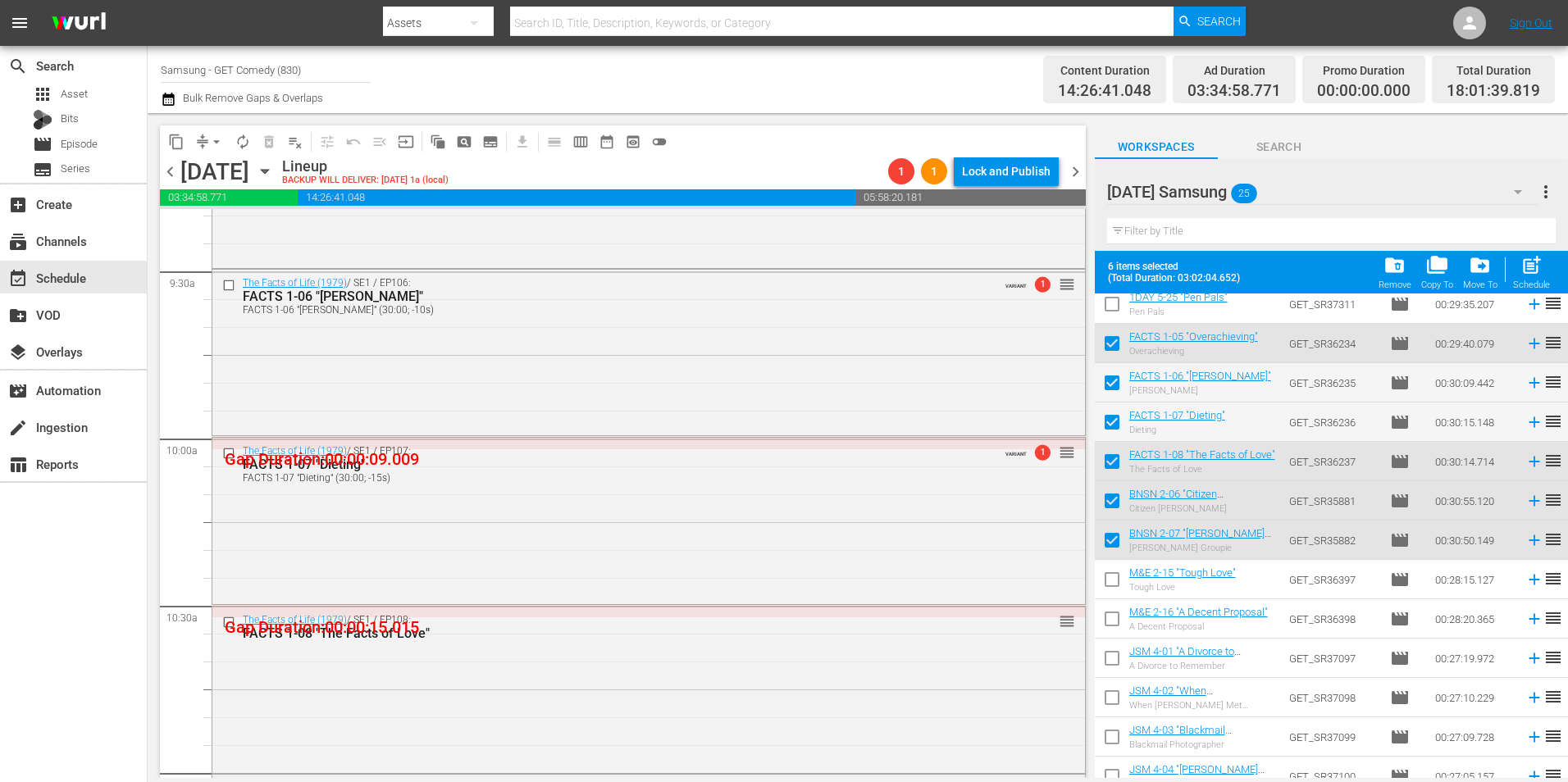
scroll to position [3278, 0]
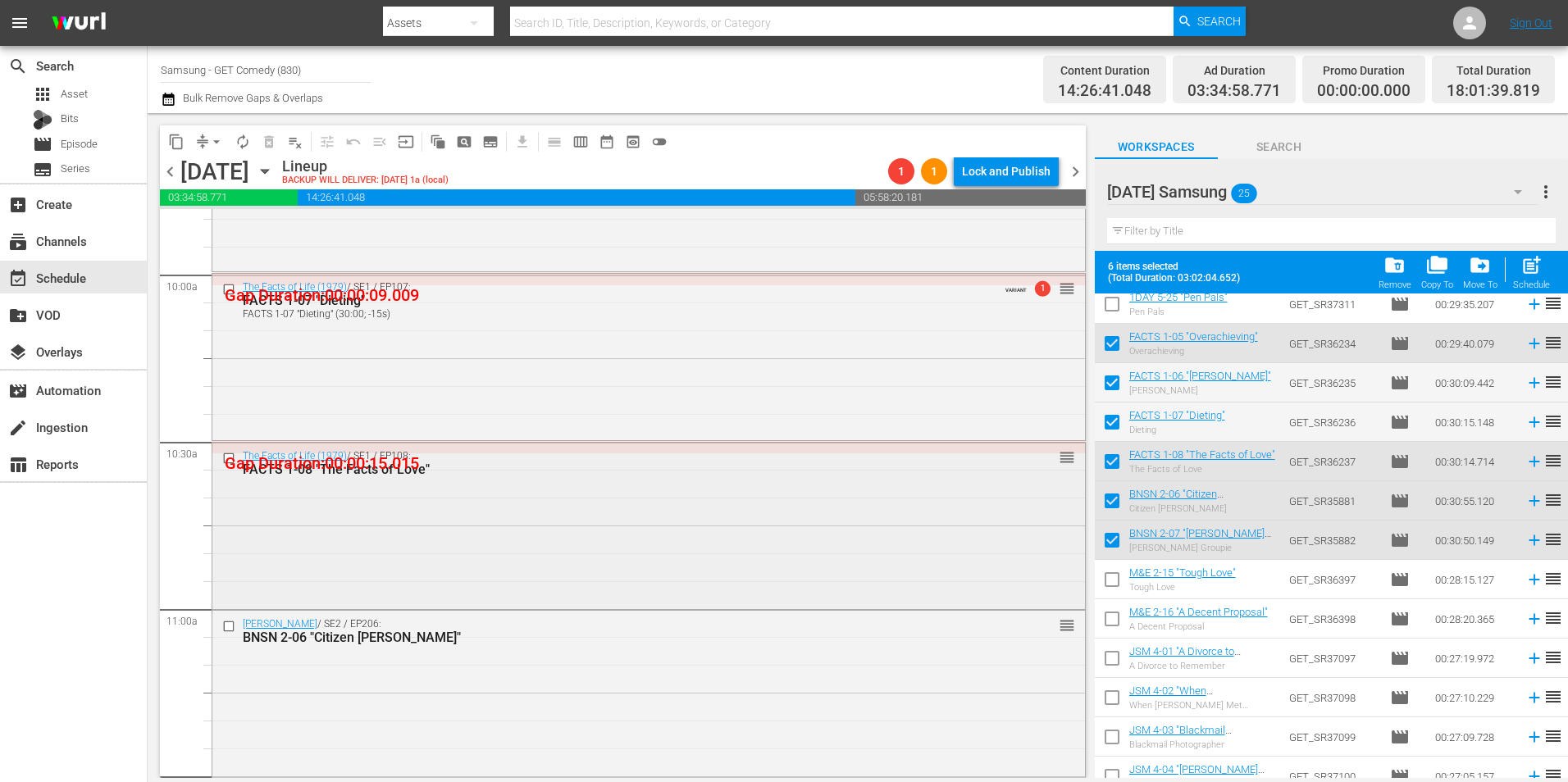
click at [508, 511] on div "The Facts of Life (1979) / SE1 / EP108: FACTS 1-08 "The Facts of Love" reorder" at bounding box center [649, 524] width 872 height 164
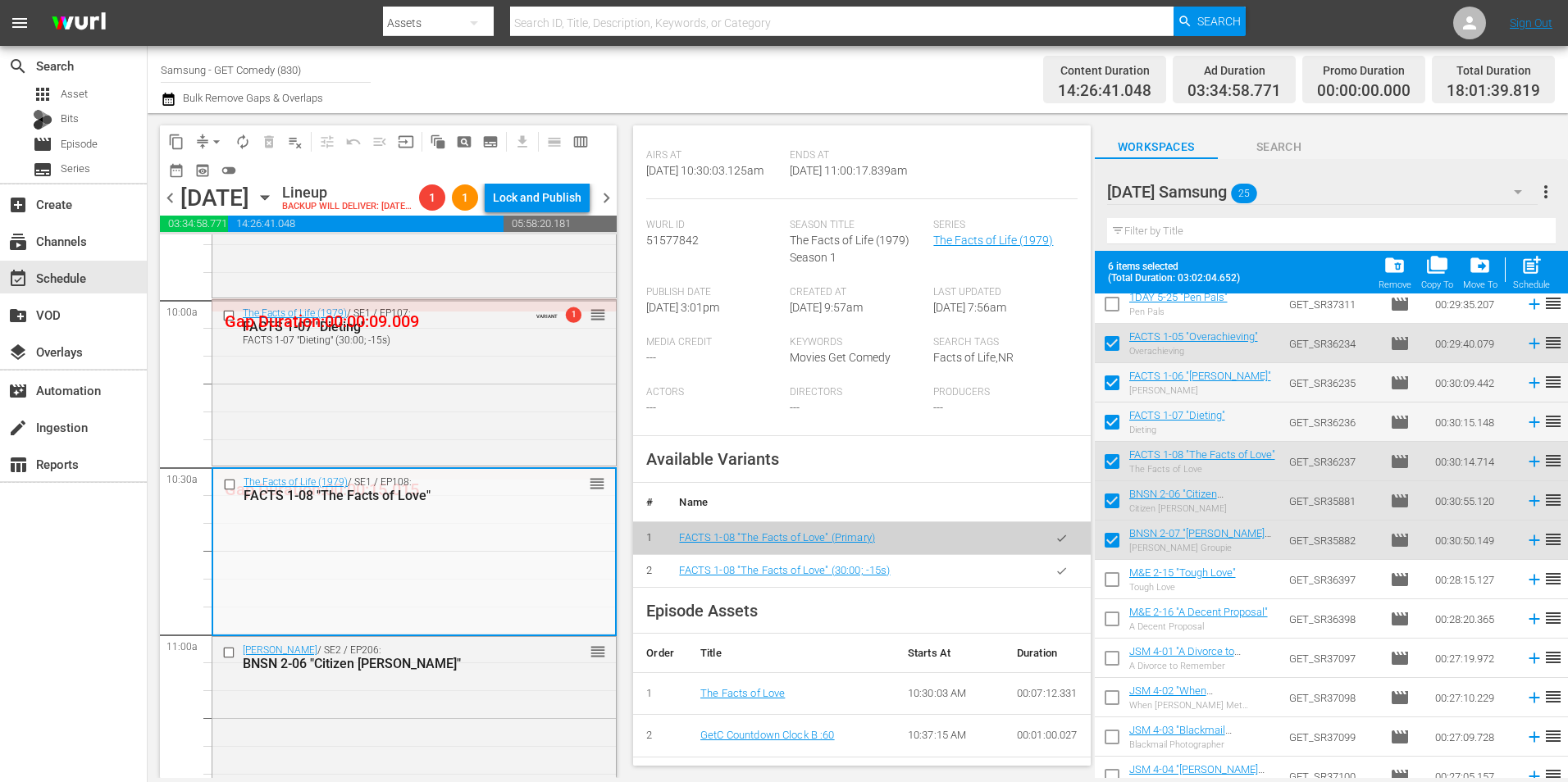
scroll to position [328, 0]
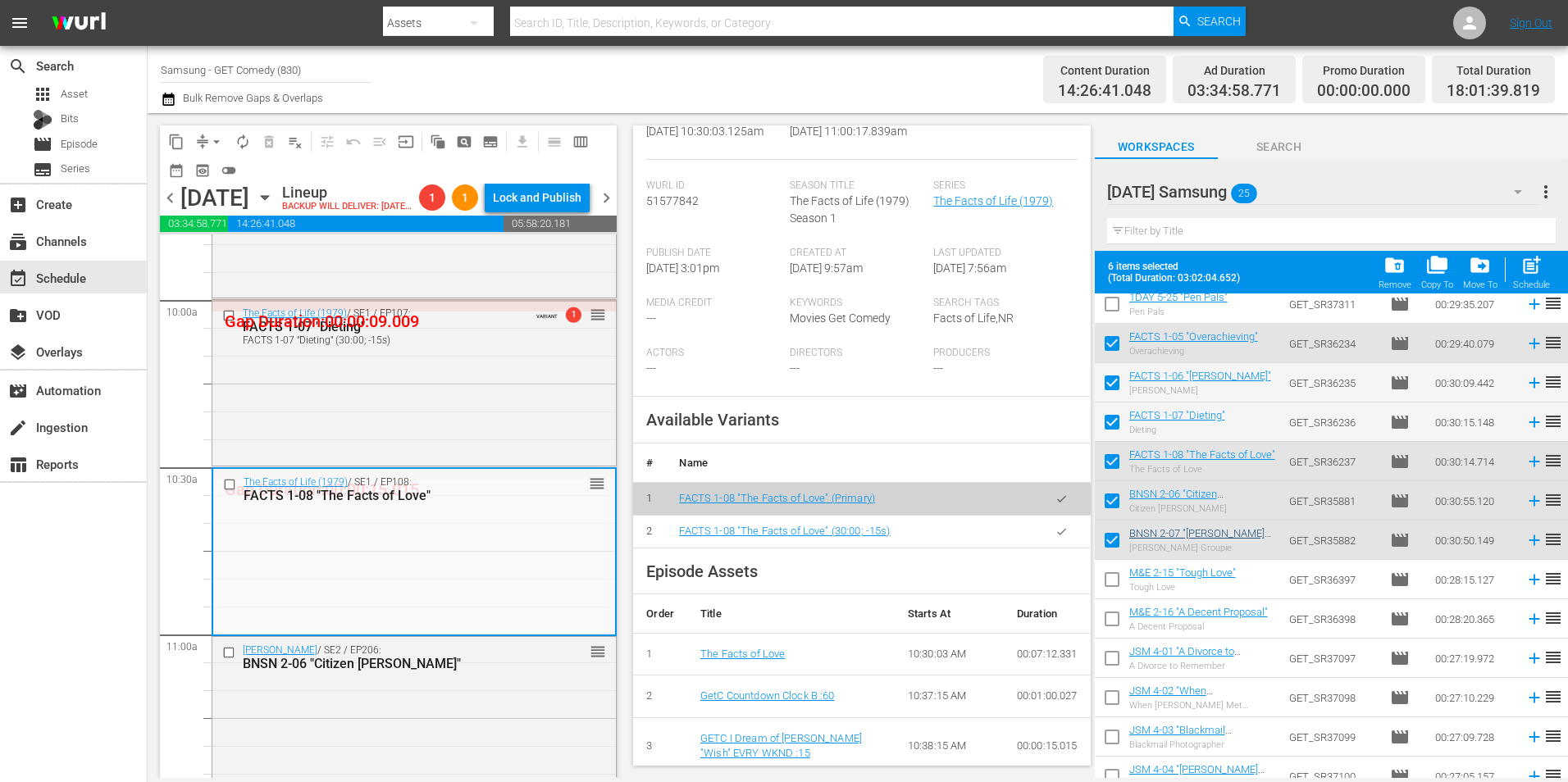
drag, startPoint x: 1044, startPoint y: 538, endPoint x: 1156, endPoint y: 539, distance: 112.0
click at [1056, 538] on icon "button" at bounding box center [1062, 532] width 12 height 12
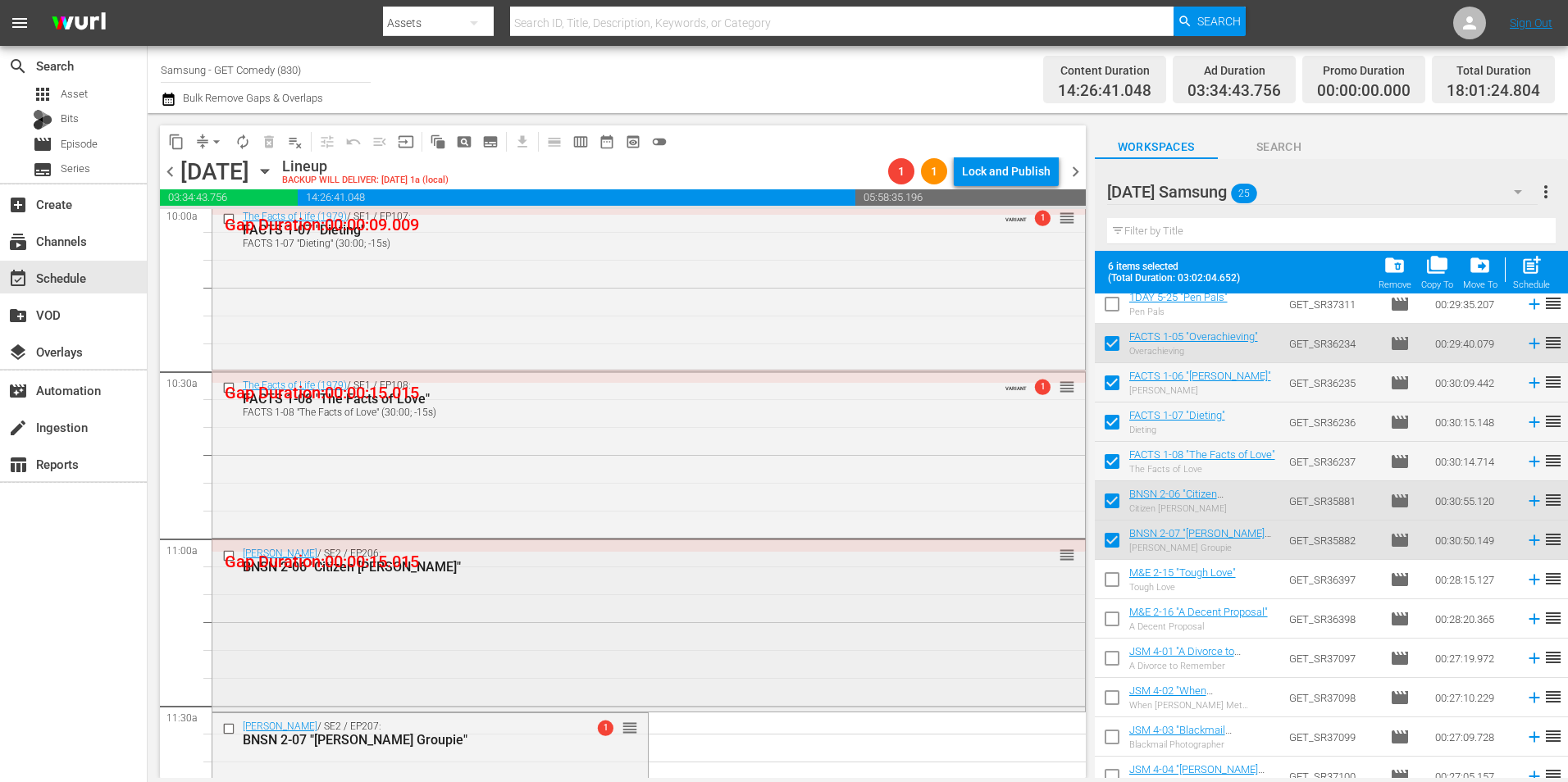
scroll to position [3361, 0]
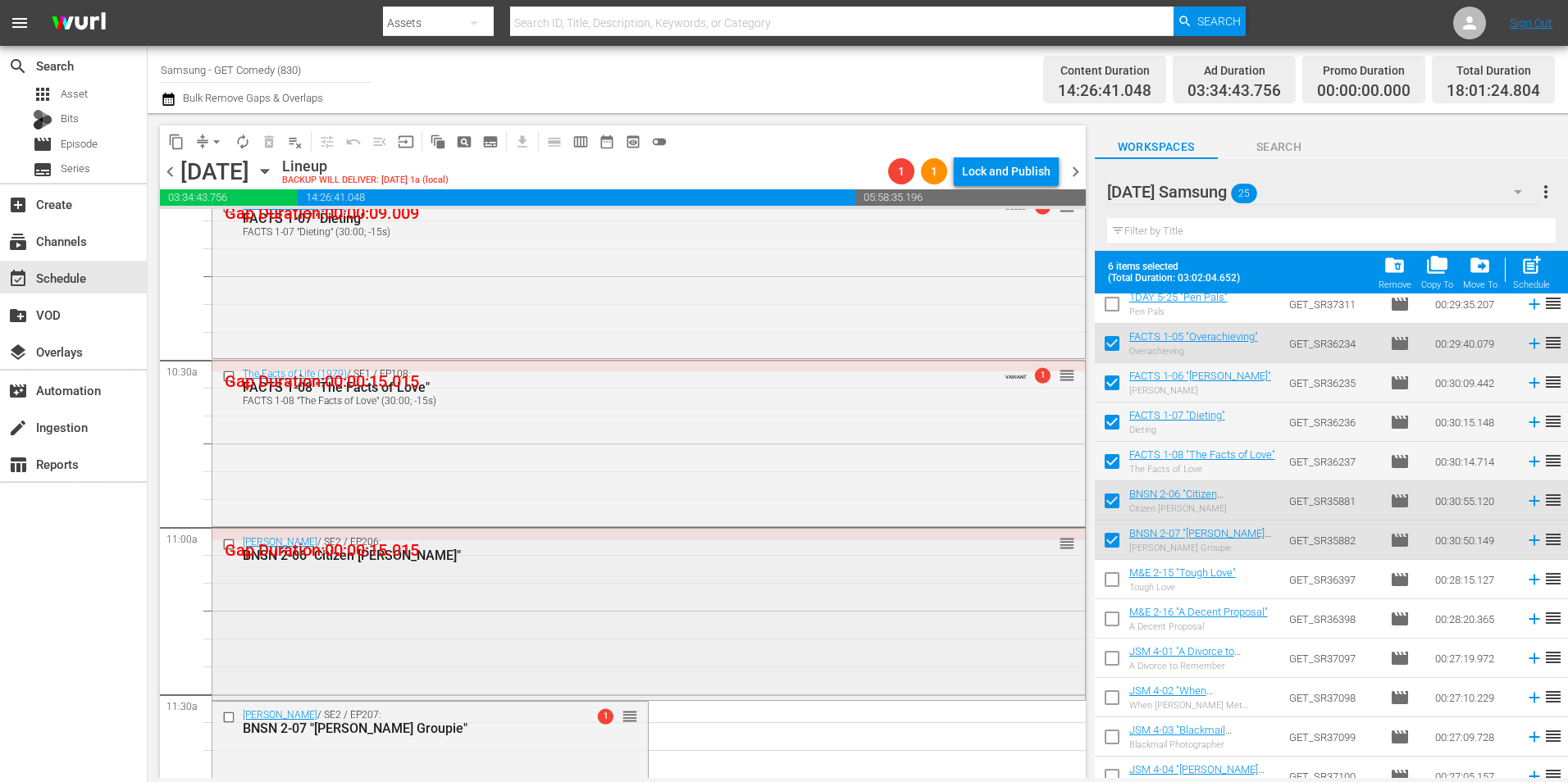
click at [444, 598] on div "Benson / SE2 / EP206: BNSN 2-06 "Citizen Kraus" reorder" at bounding box center [649, 612] width 872 height 167
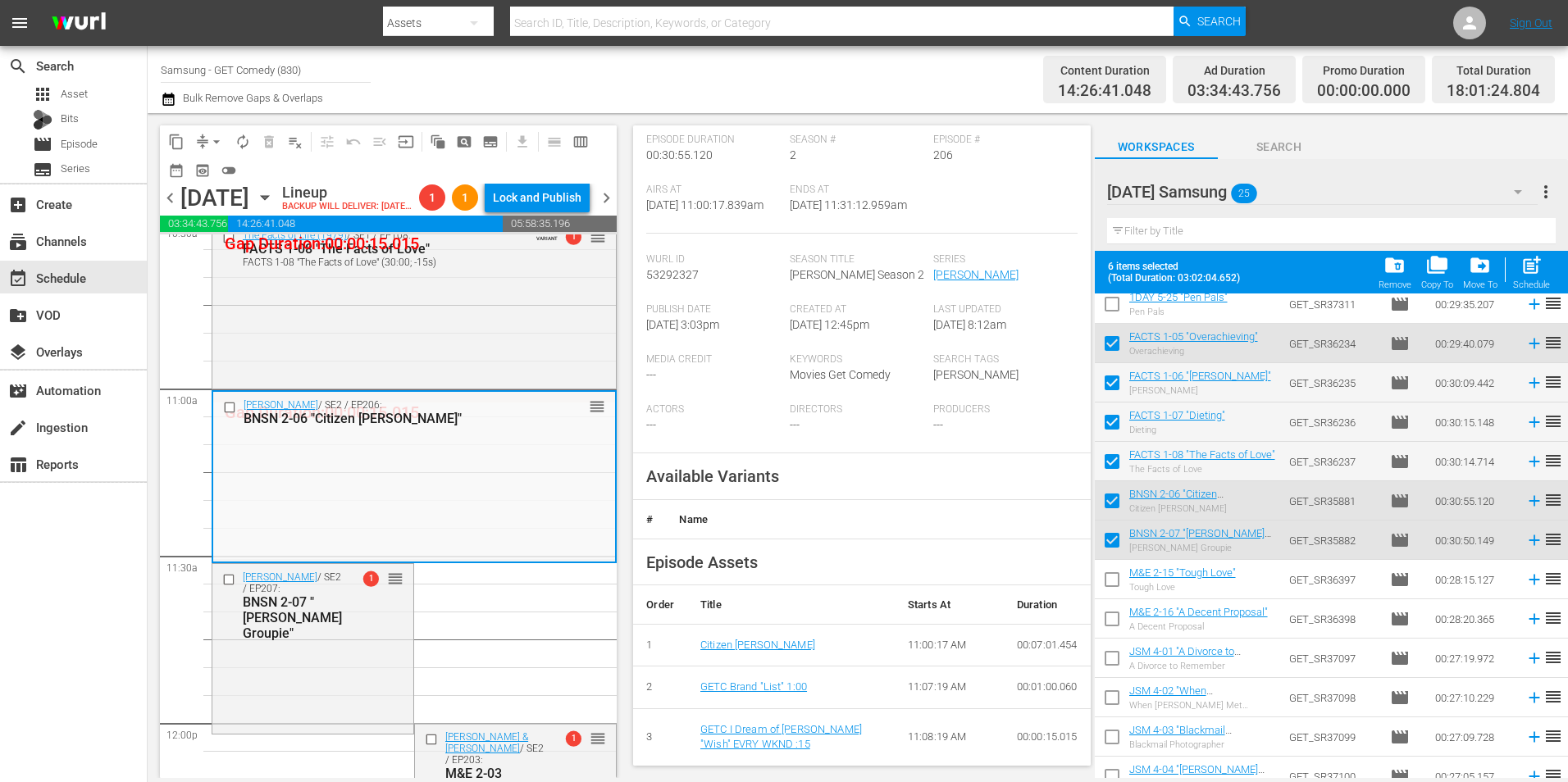
scroll to position [328, 0]
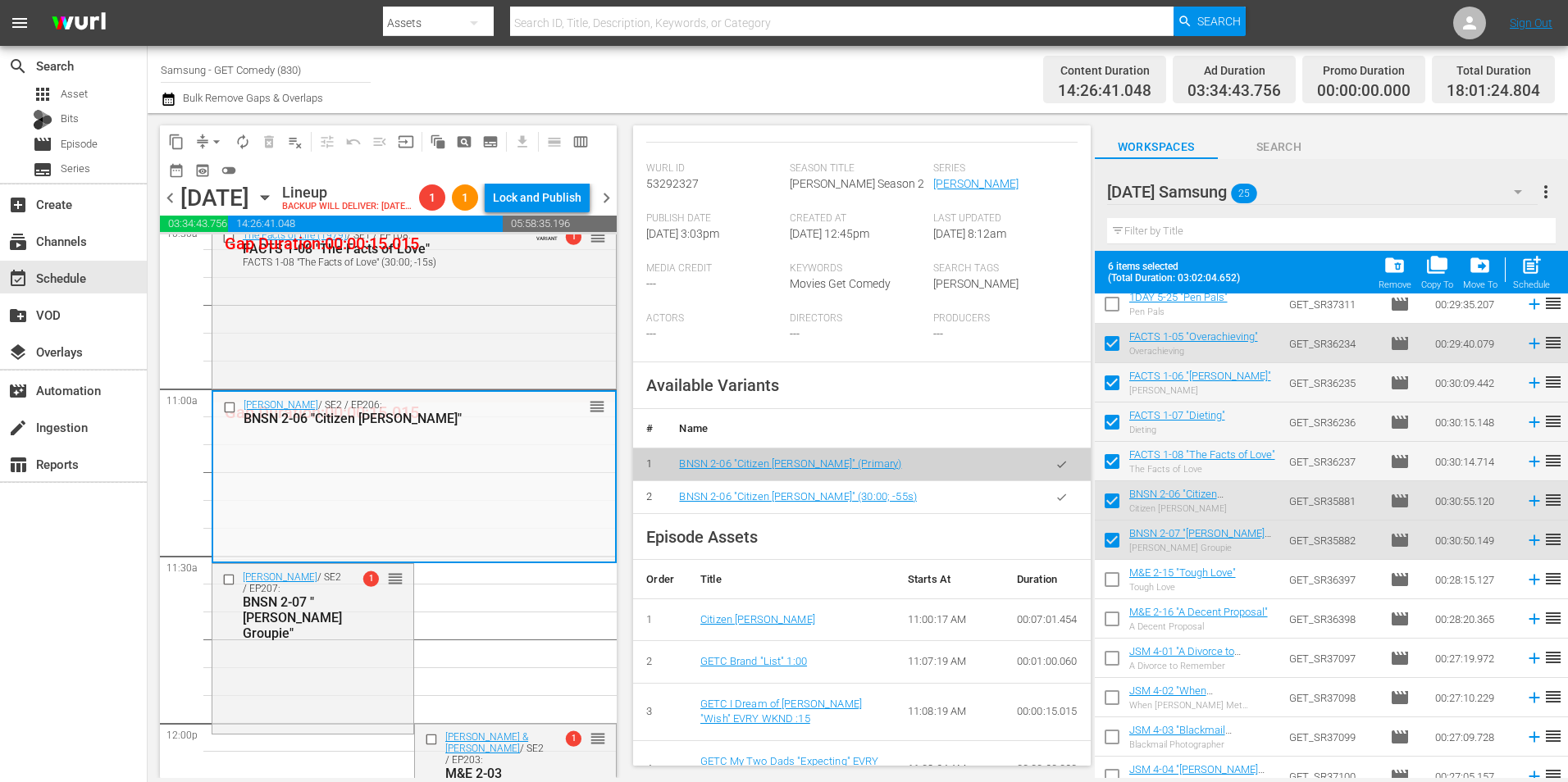
click at [1056, 503] on icon "button" at bounding box center [1062, 497] width 12 height 12
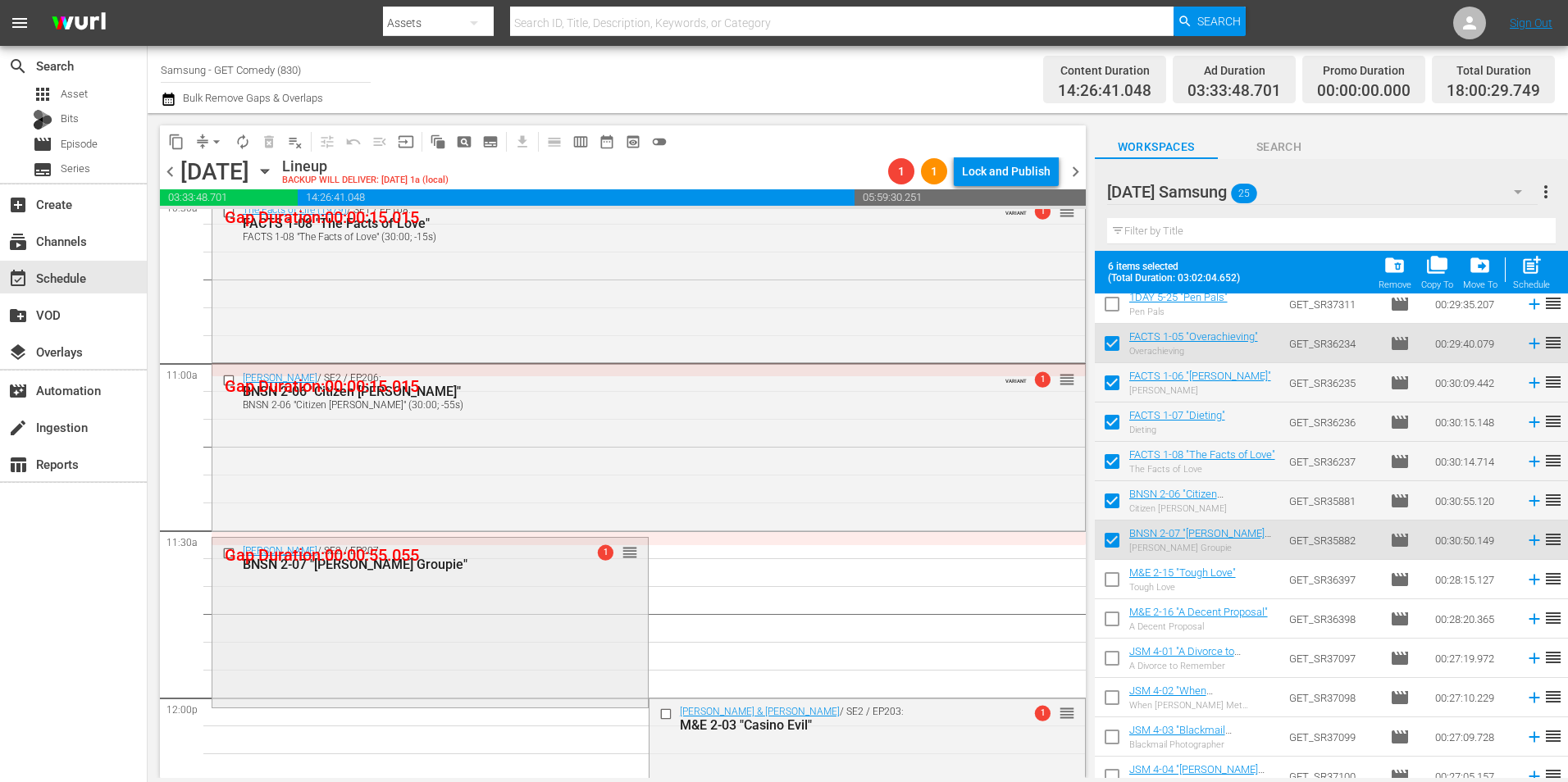
click at [335, 589] on div "Benson / SE2 / EP207: BNSN 2-07 "Benson's Groupie" 1 reorder" at bounding box center [430, 621] width 435 height 167
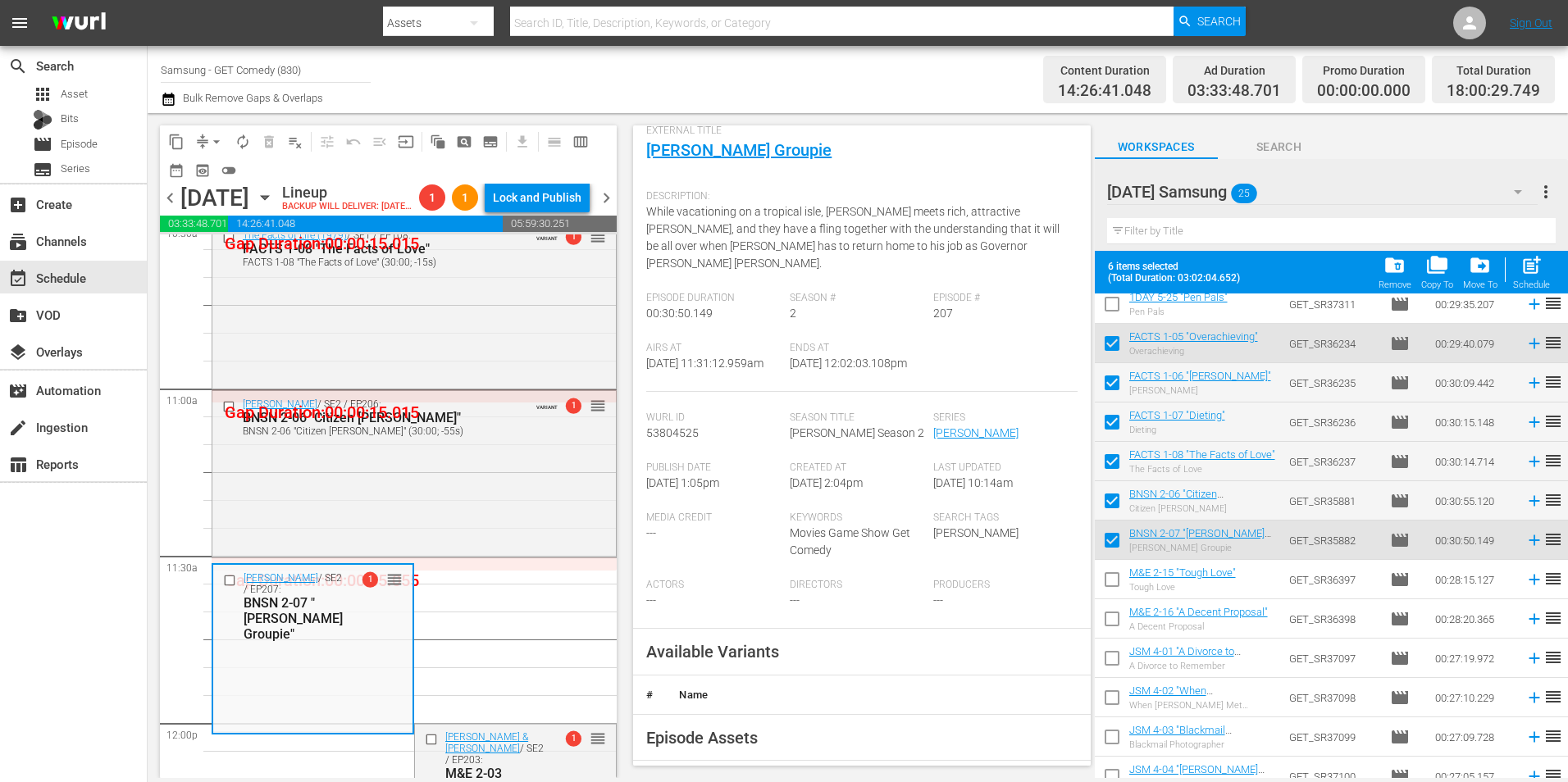
scroll to position [246, 0]
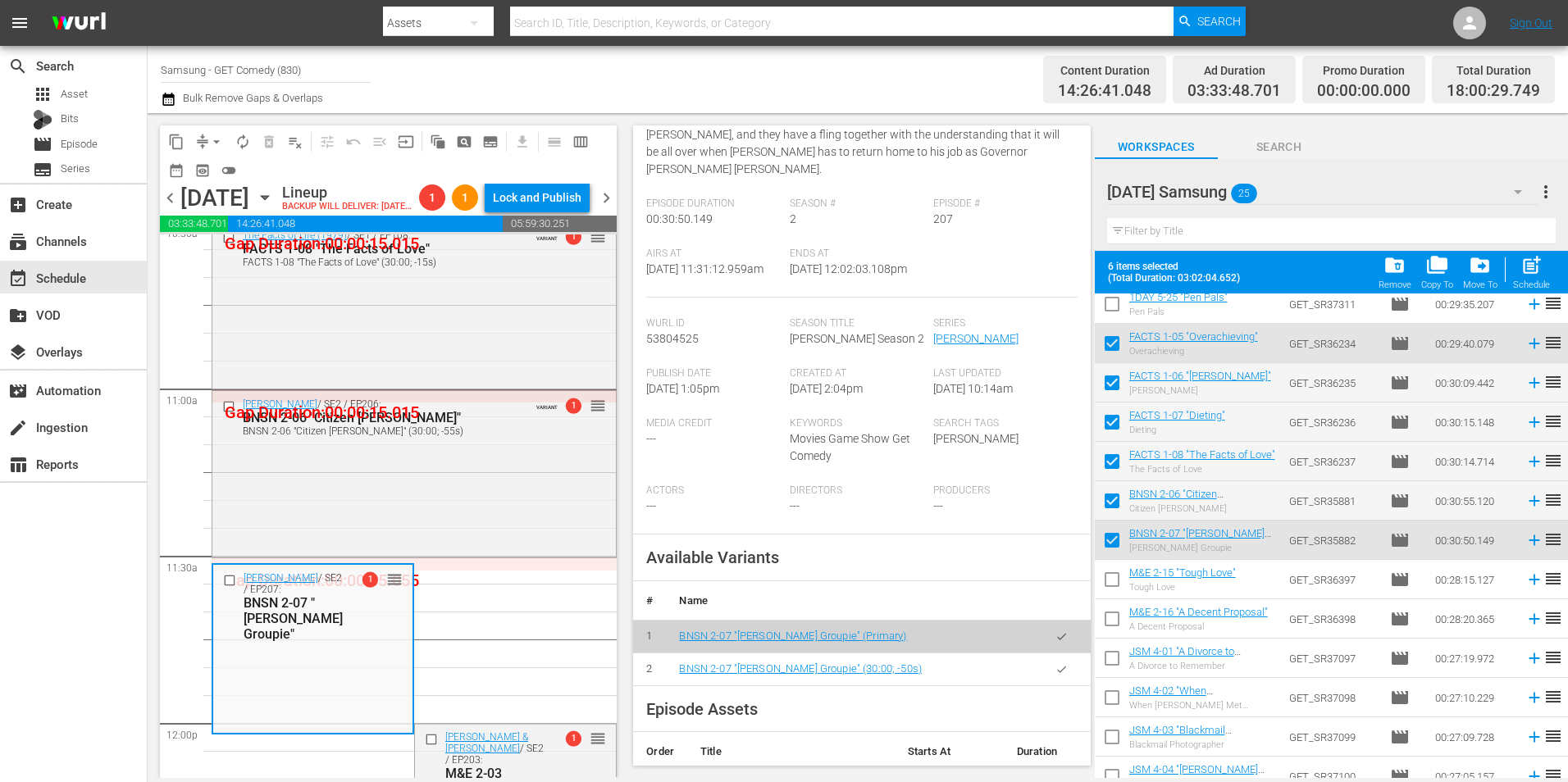
click at [1056, 672] on icon "button" at bounding box center [1062, 670] width 12 height 12
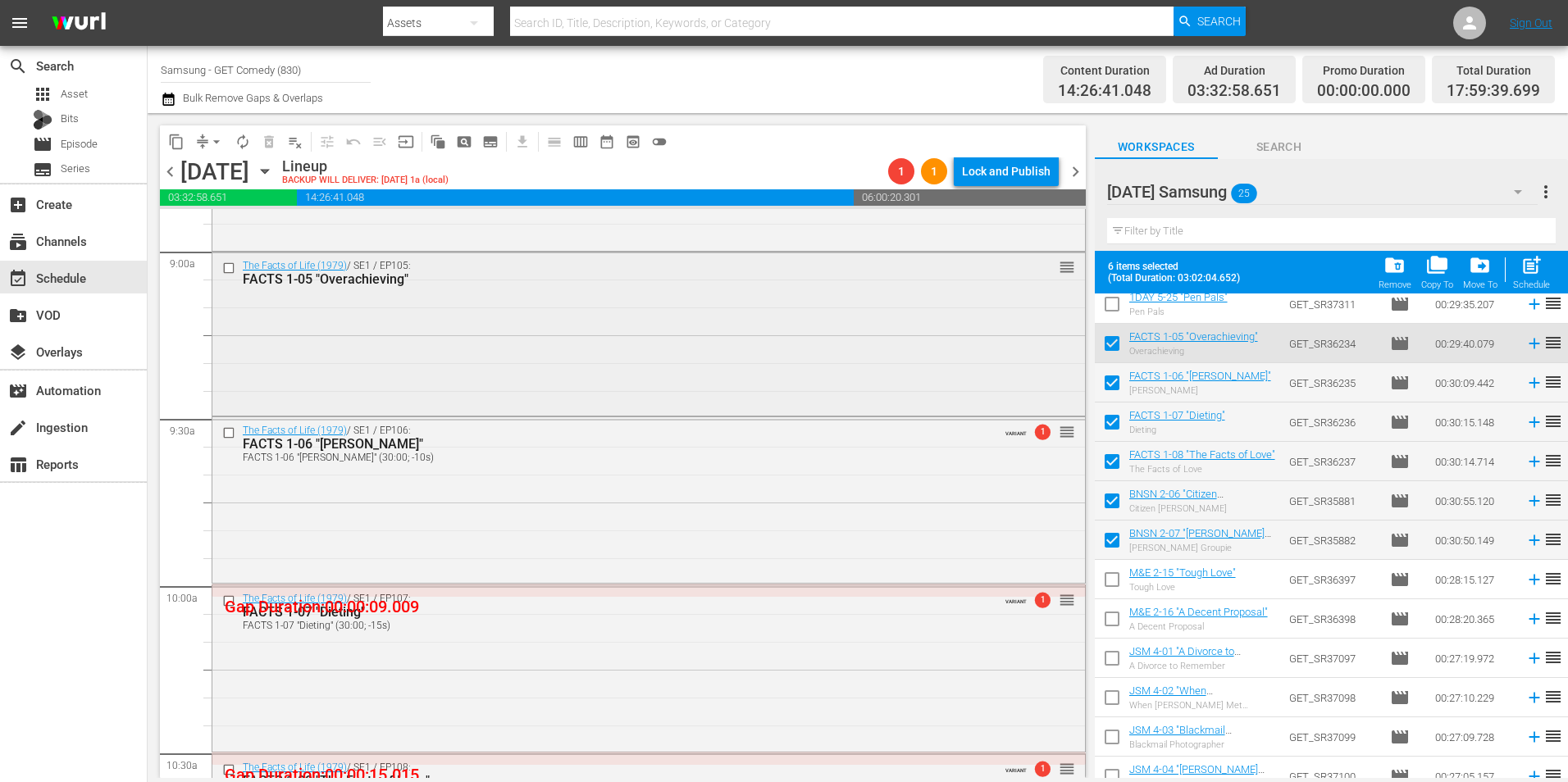
scroll to position [2951, 0]
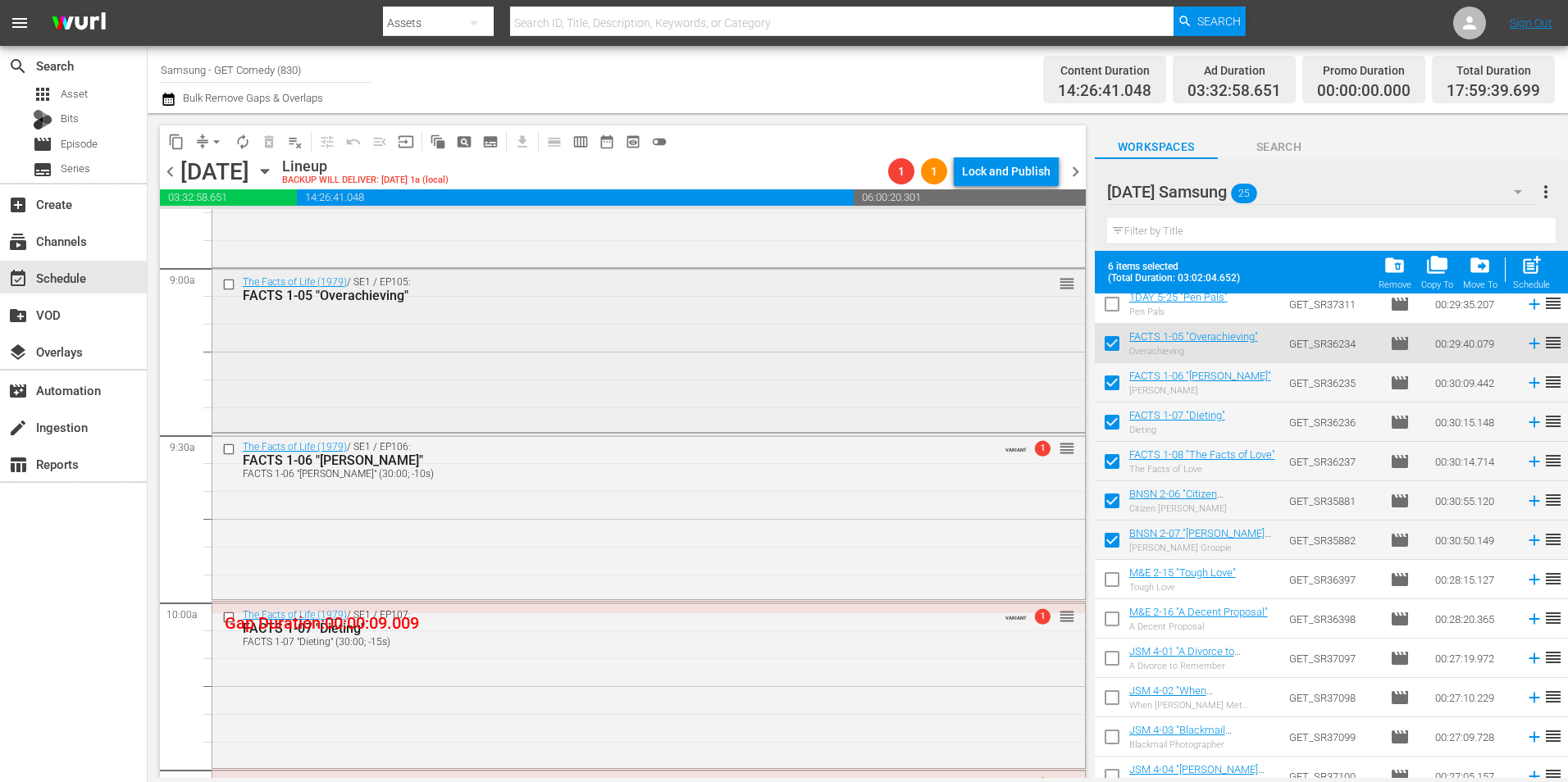
click at [486, 399] on div "The Facts of Life (1979) / SE1 / EP105: FACTS 1-05 "Overachieving" reorder" at bounding box center [649, 349] width 872 height 161
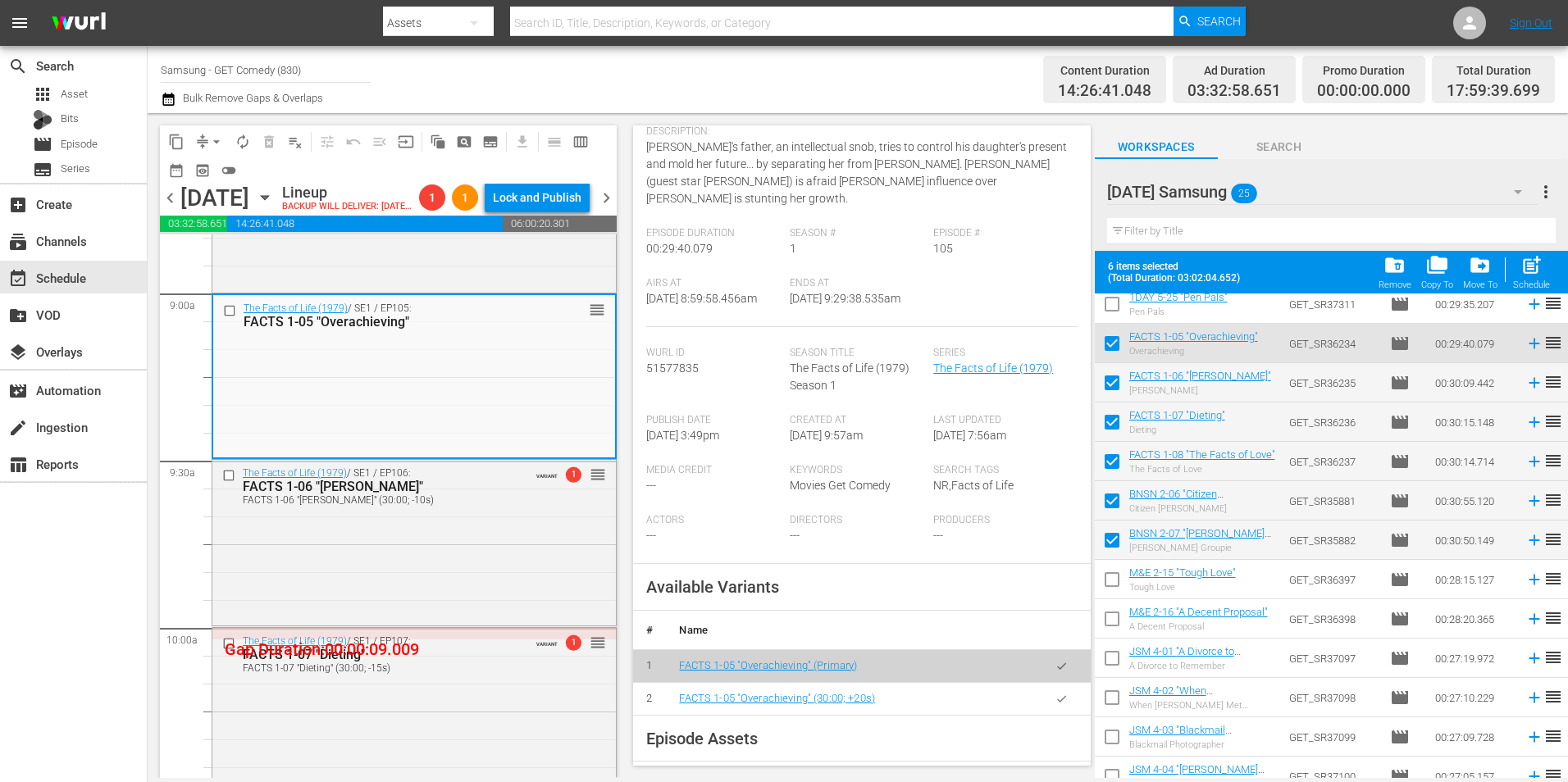
scroll to position [164, 0]
click at [1045, 680] on button "button" at bounding box center [1061, 695] width 32 height 32
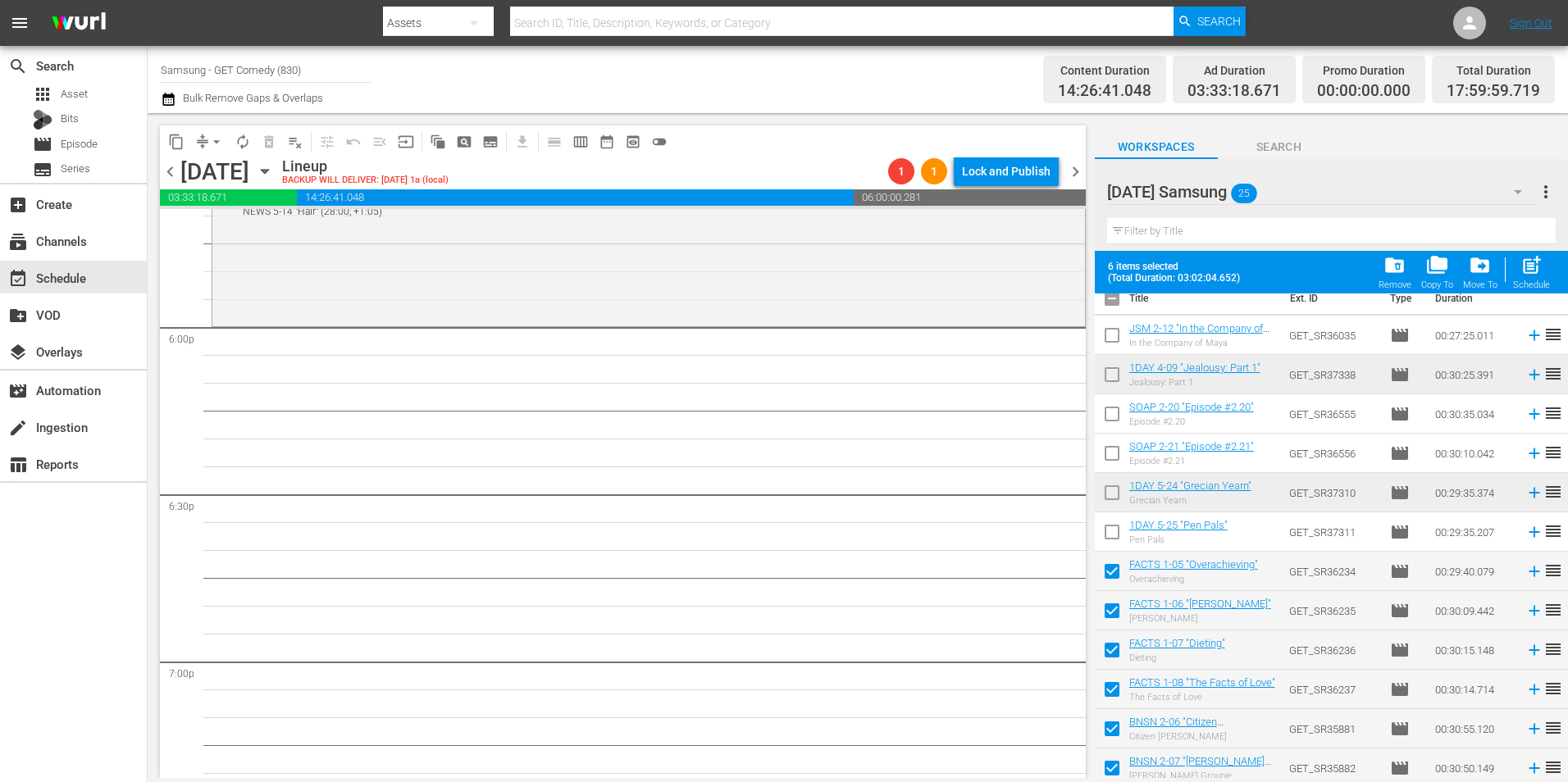
scroll to position [0, 0]
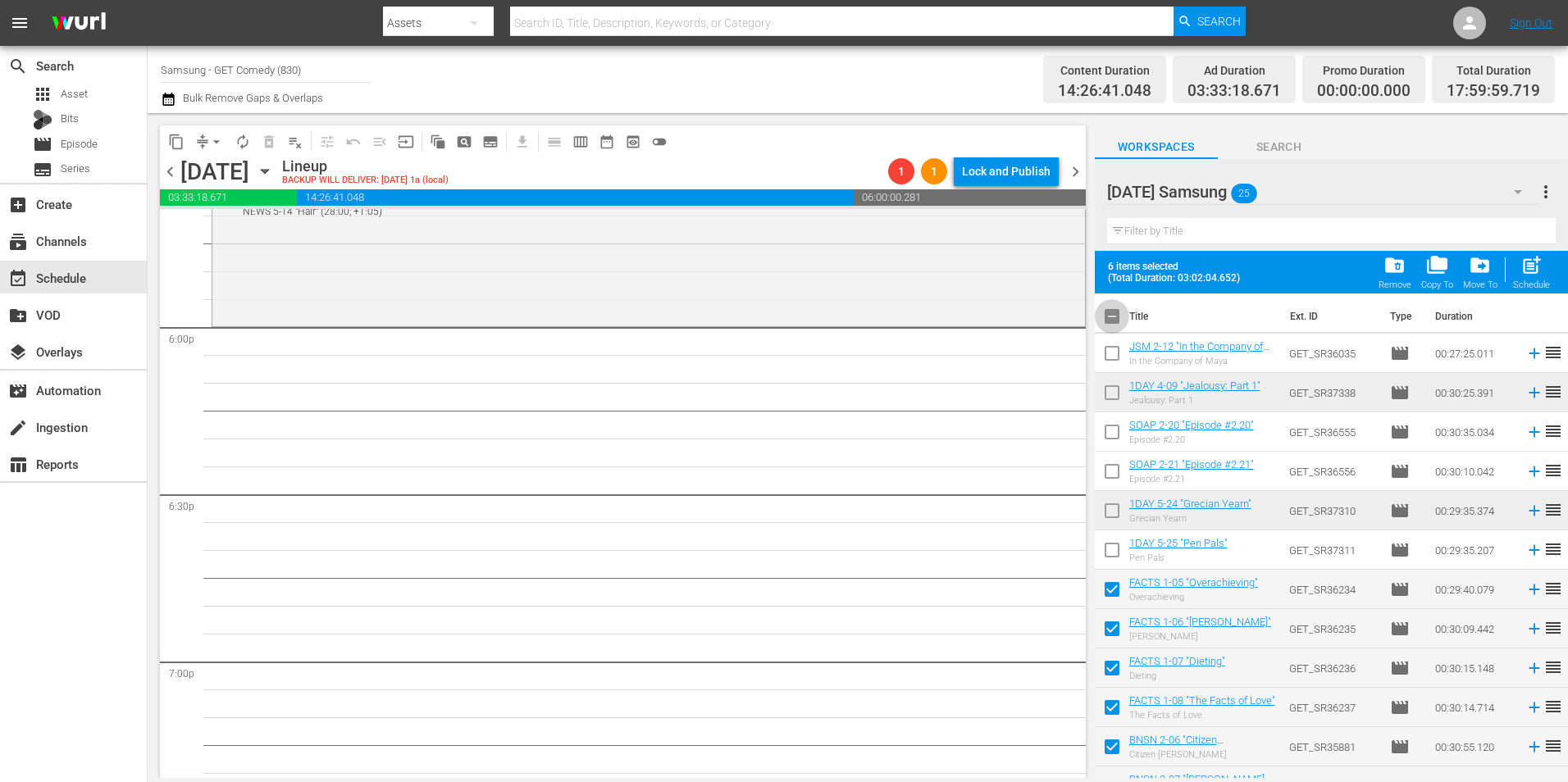
click at [1112, 324] on input "checkbox" at bounding box center [1111, 319] width 35 height 34
checkbox input "true"
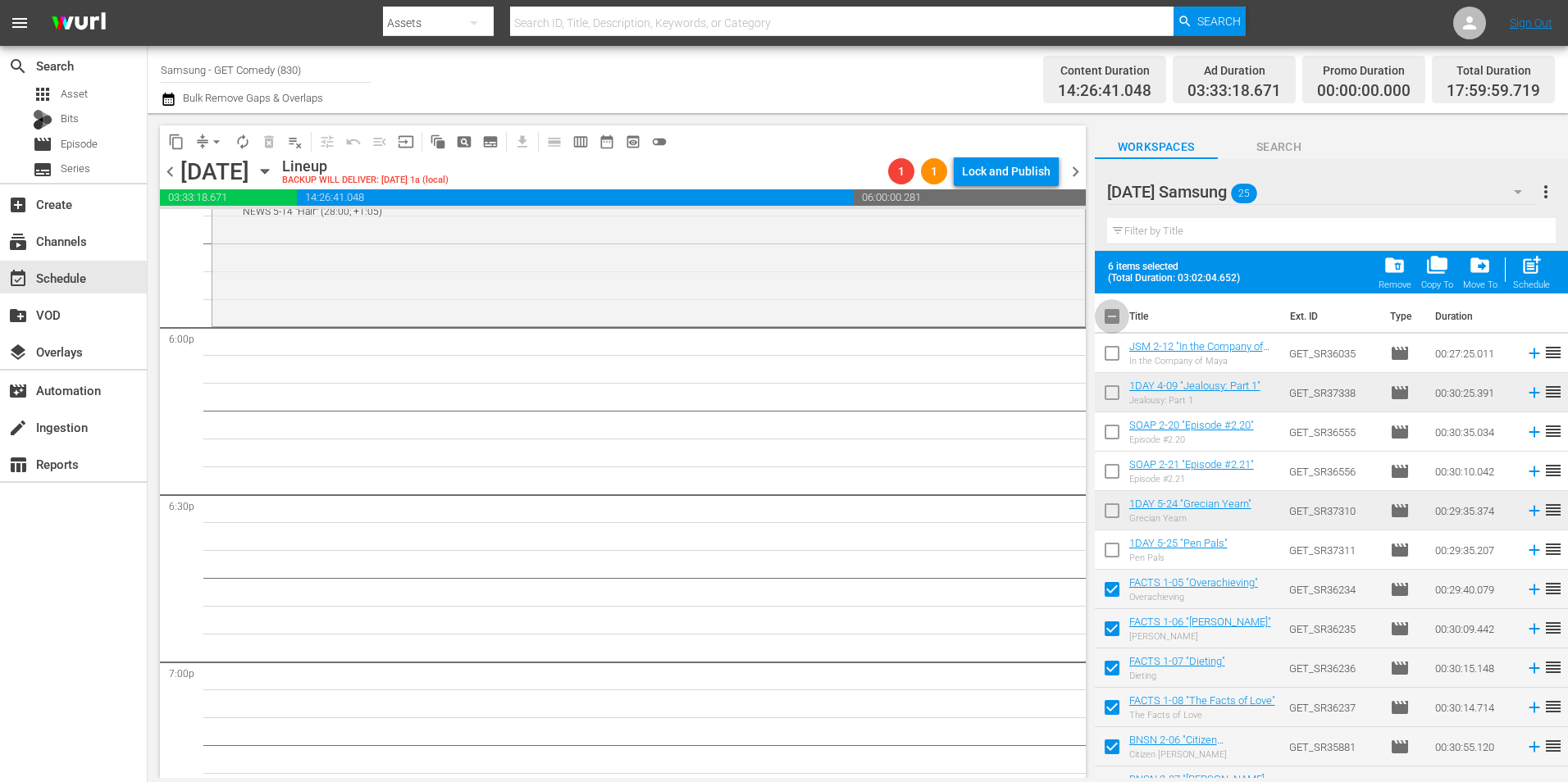
checkbox input "true"
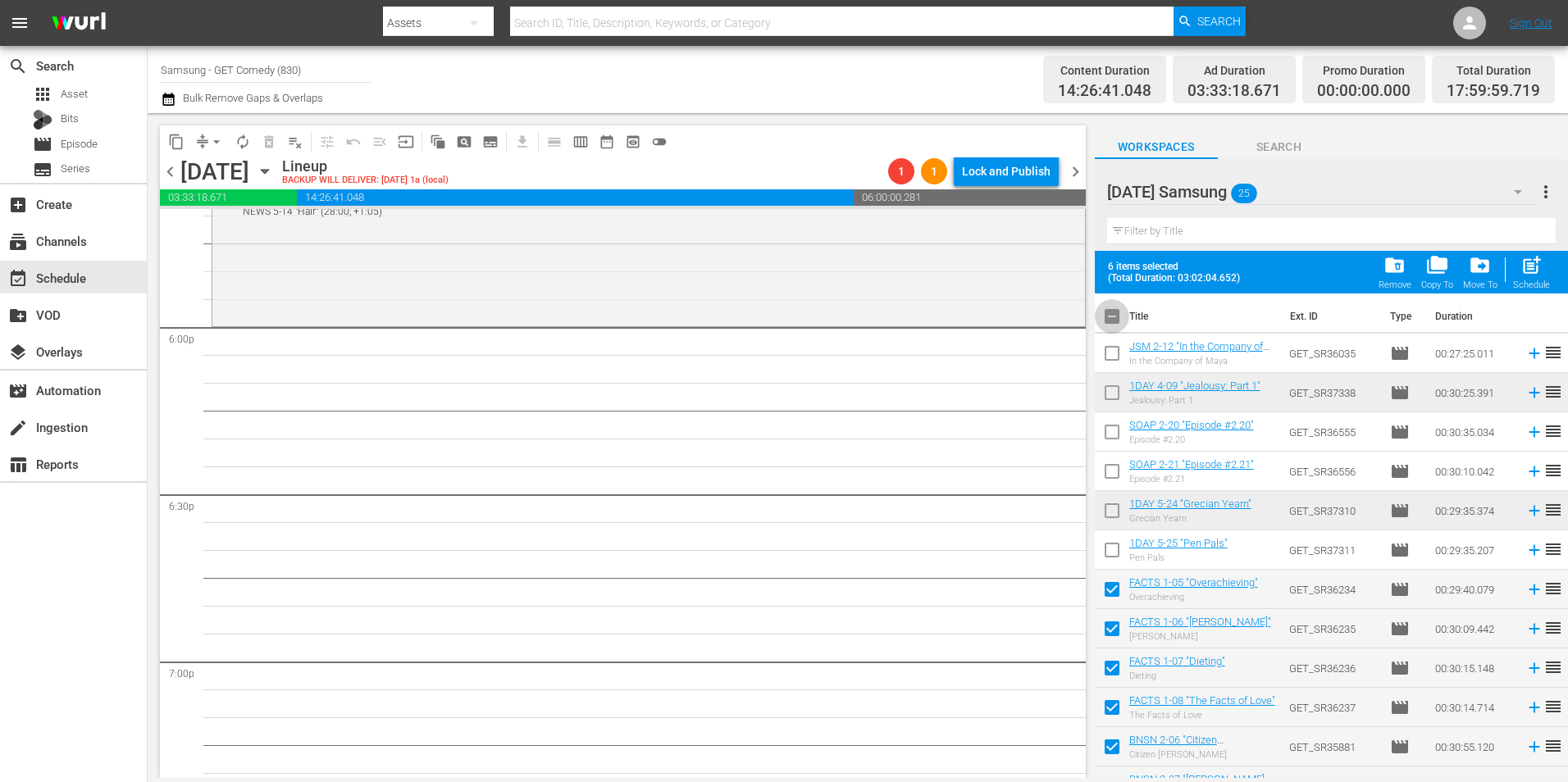
checkbox input "true"
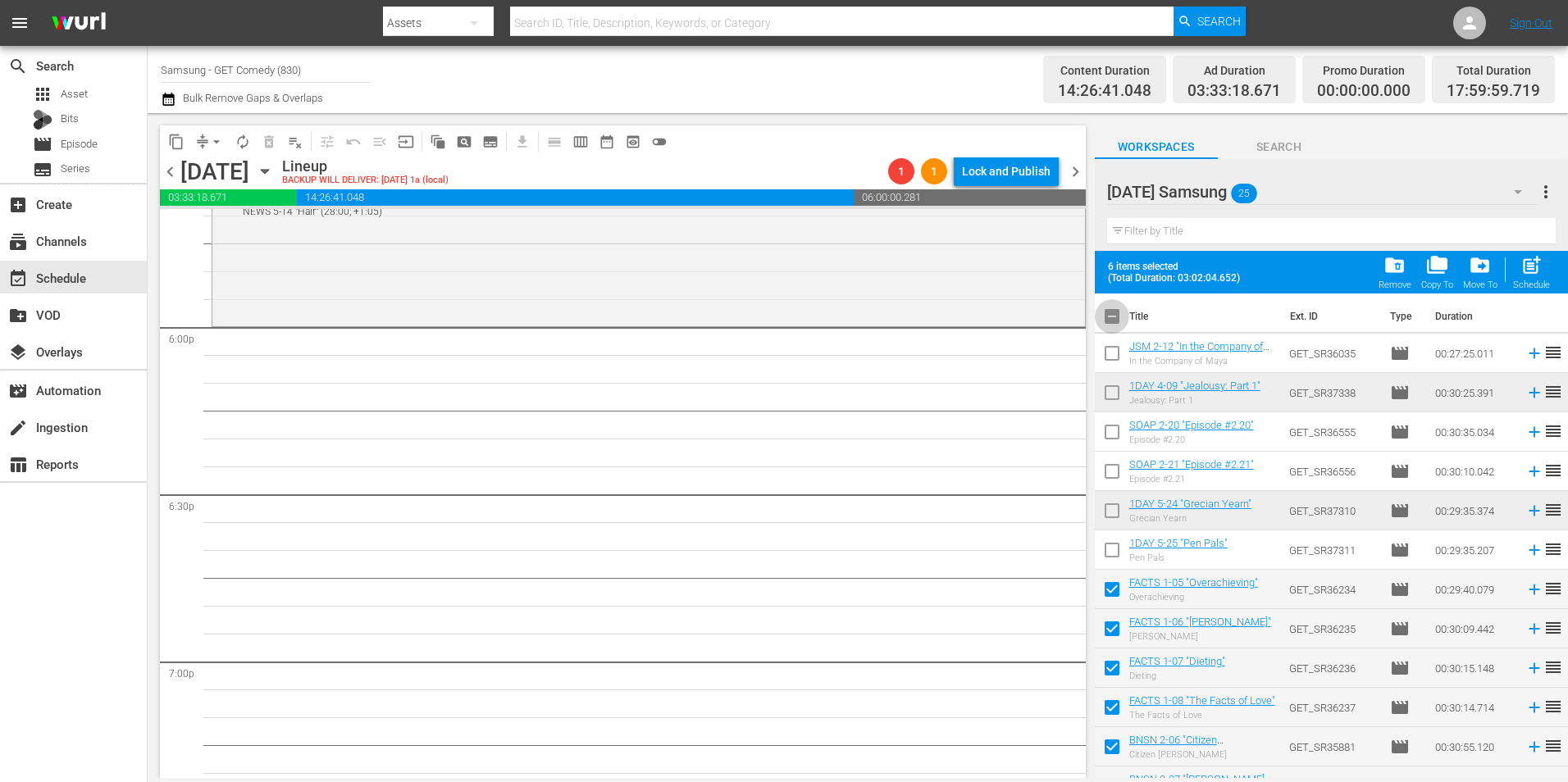
checkbox input "true"
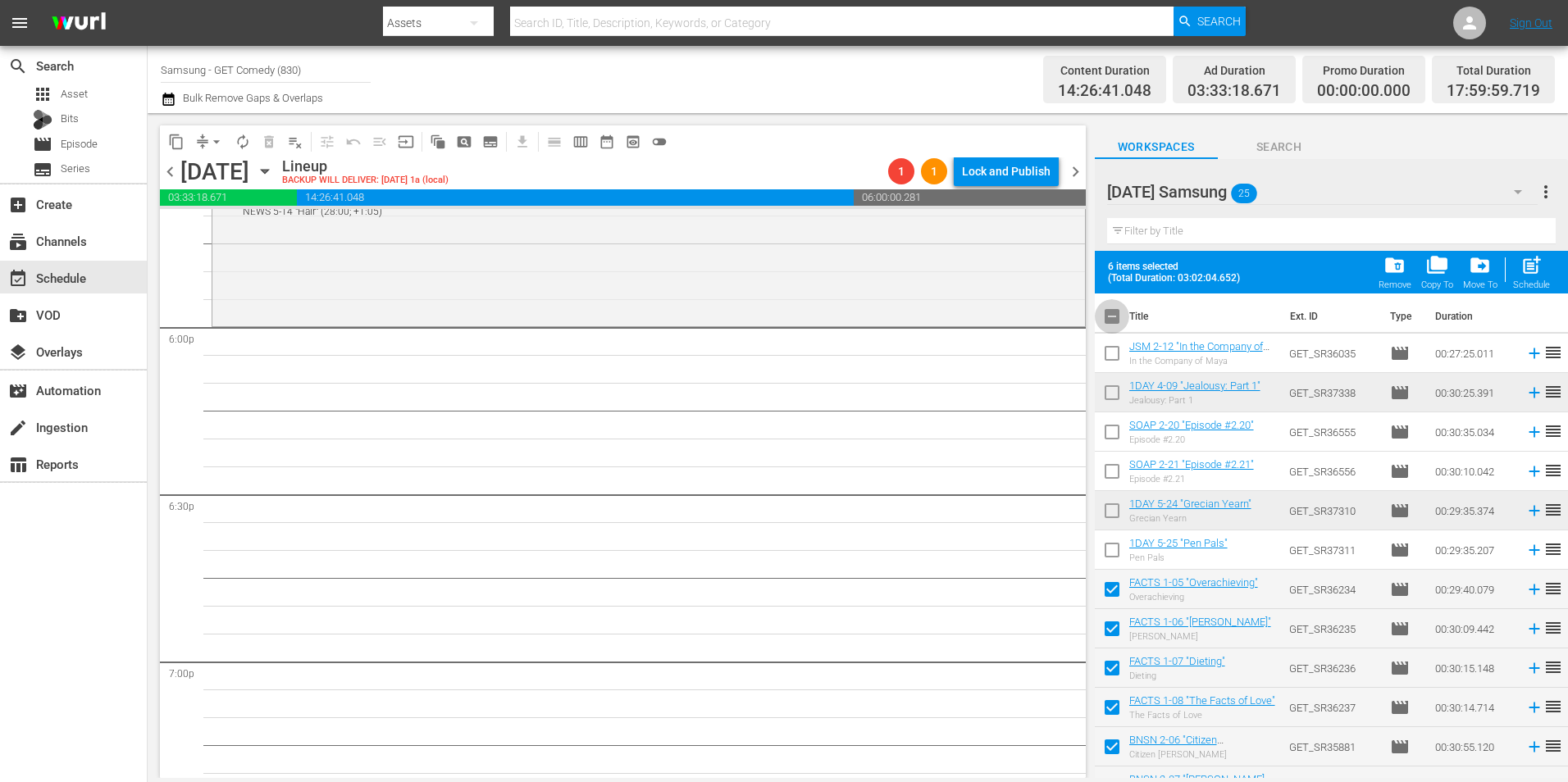
checkbox input "true"
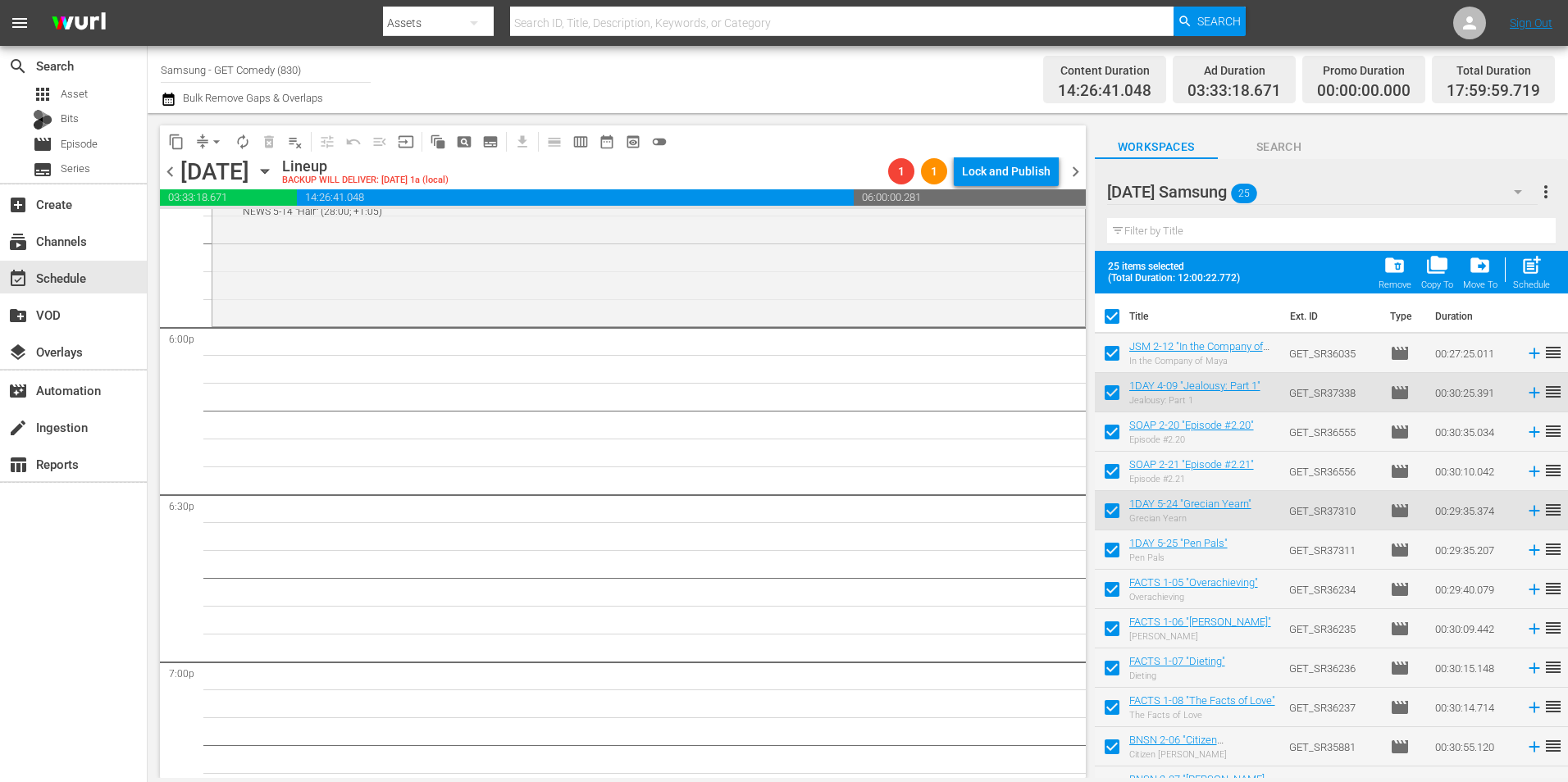
click at [1112, 324] on input "checkbox" at bounding box center [1111, 319] width 35 height 34
checkbox input "false"
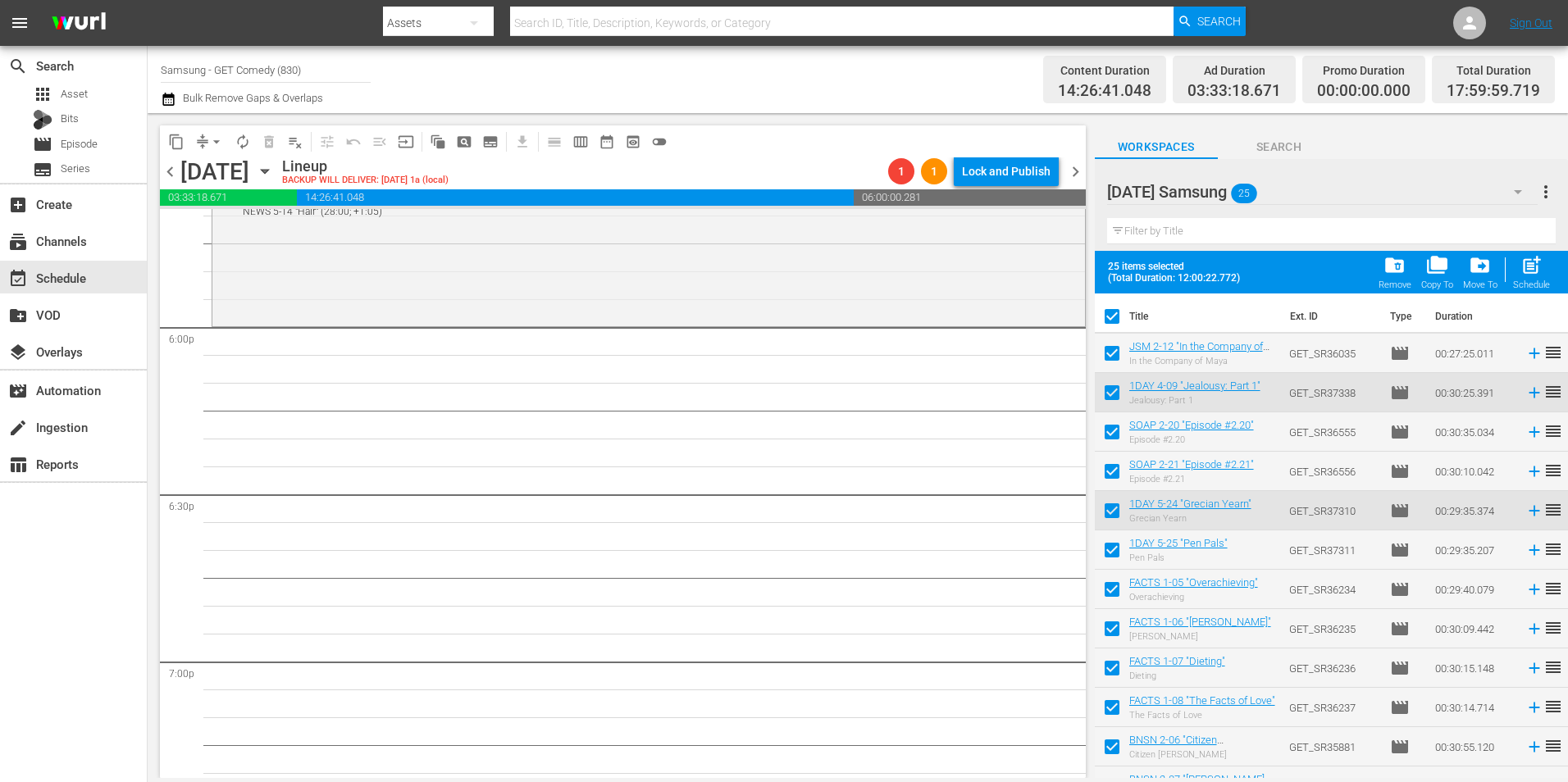
checkbox input "false"
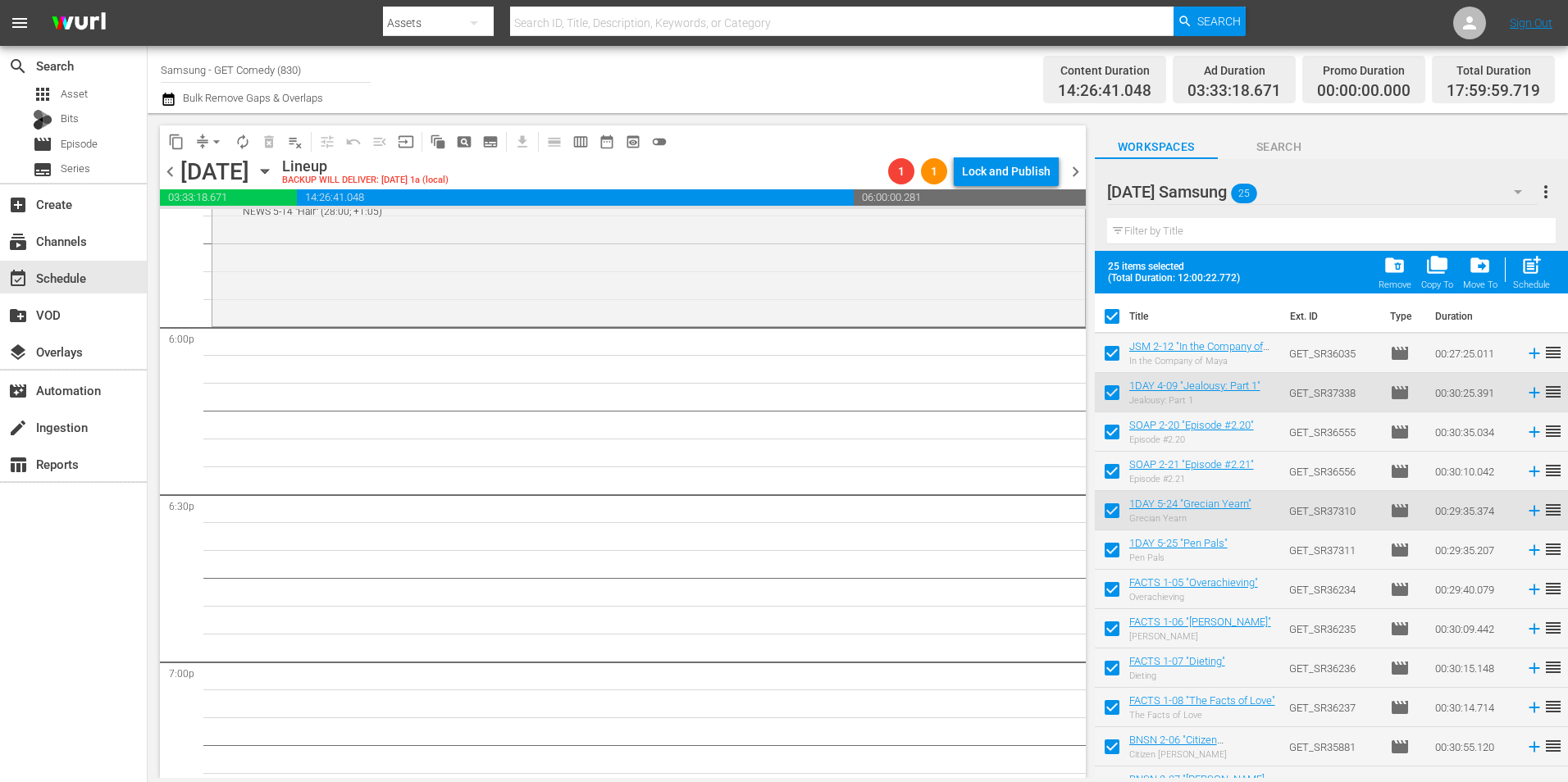
checkbox input "false"
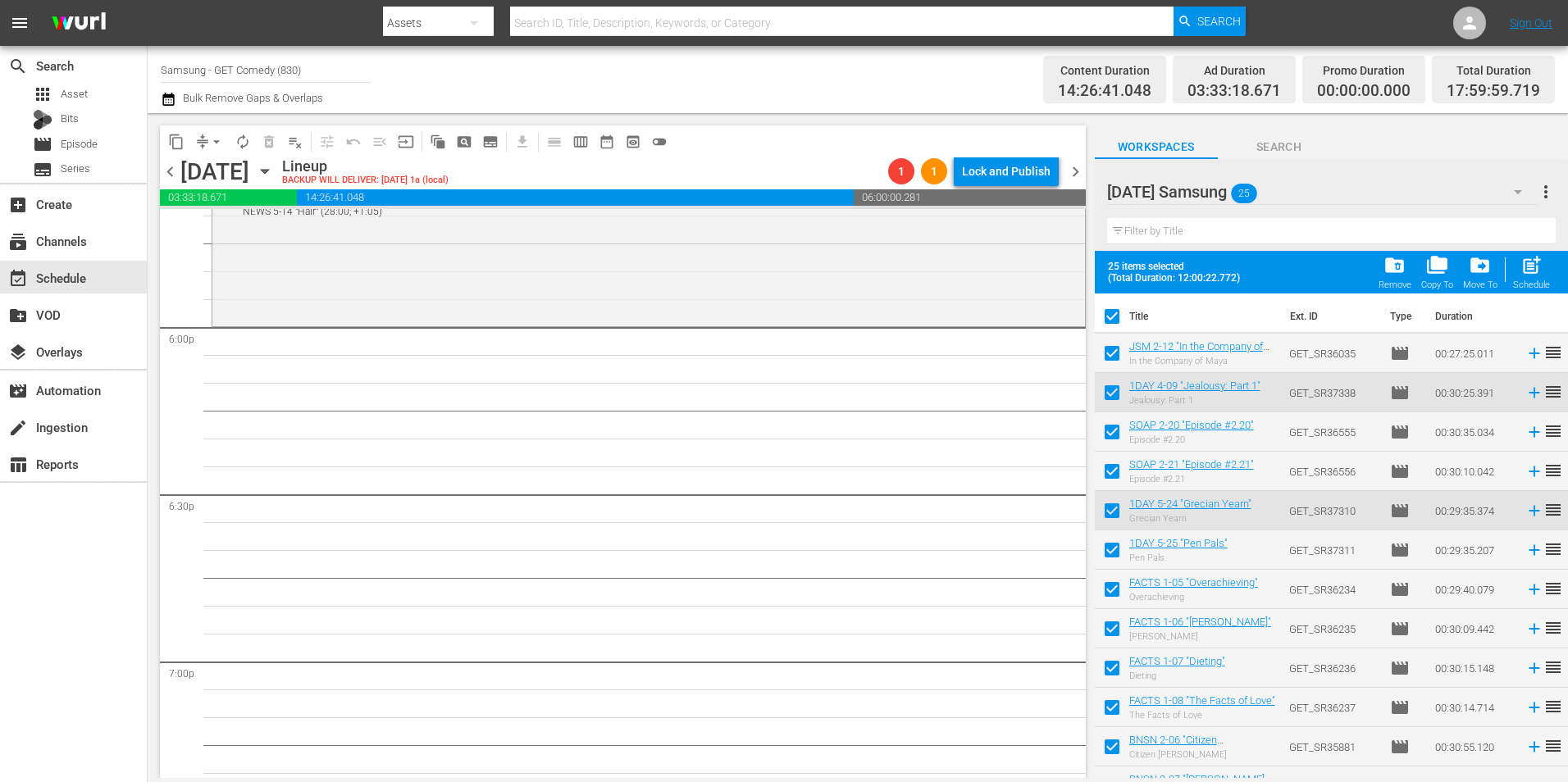
checkbox input "false"
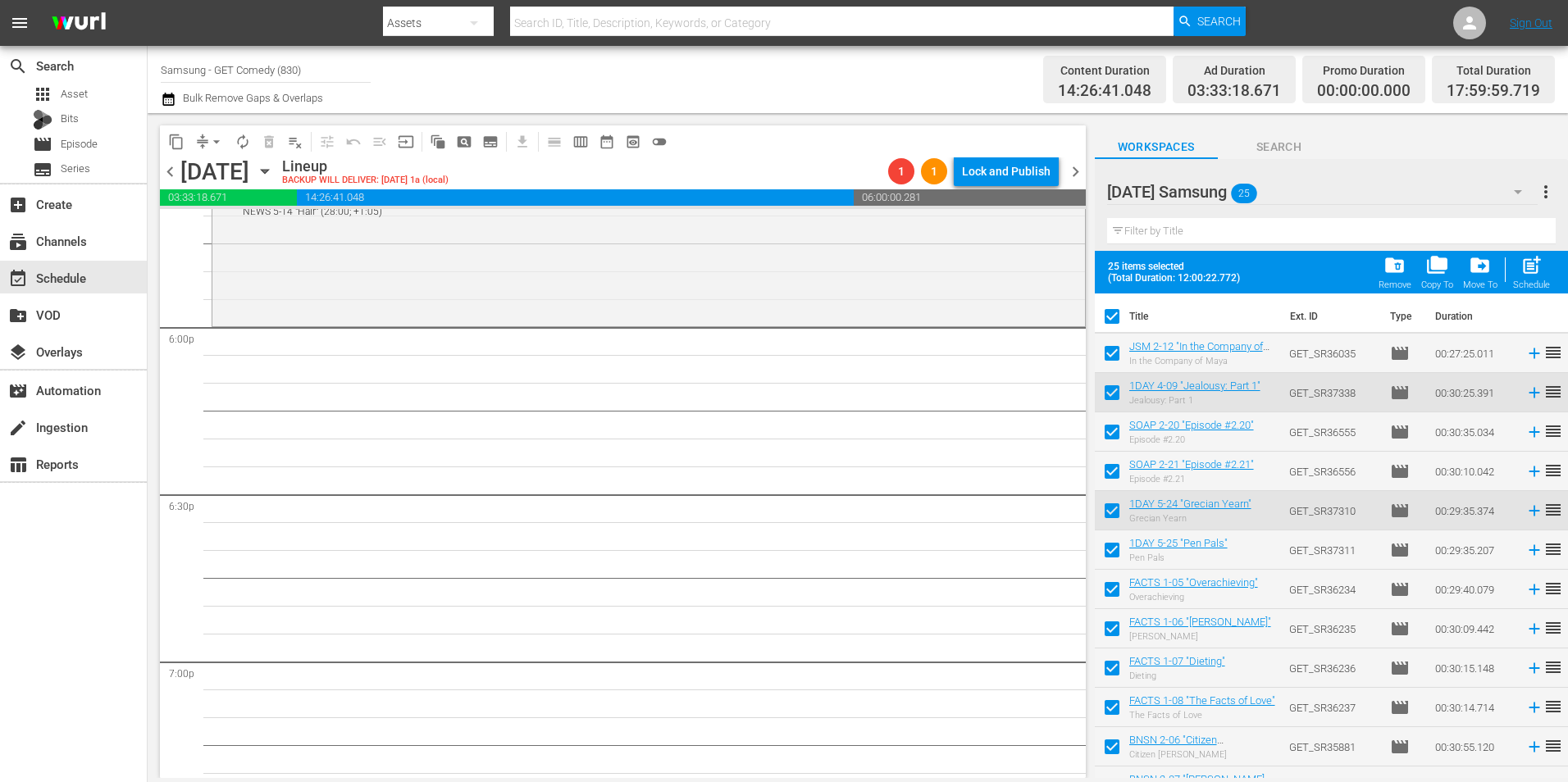
checkbox input "false"
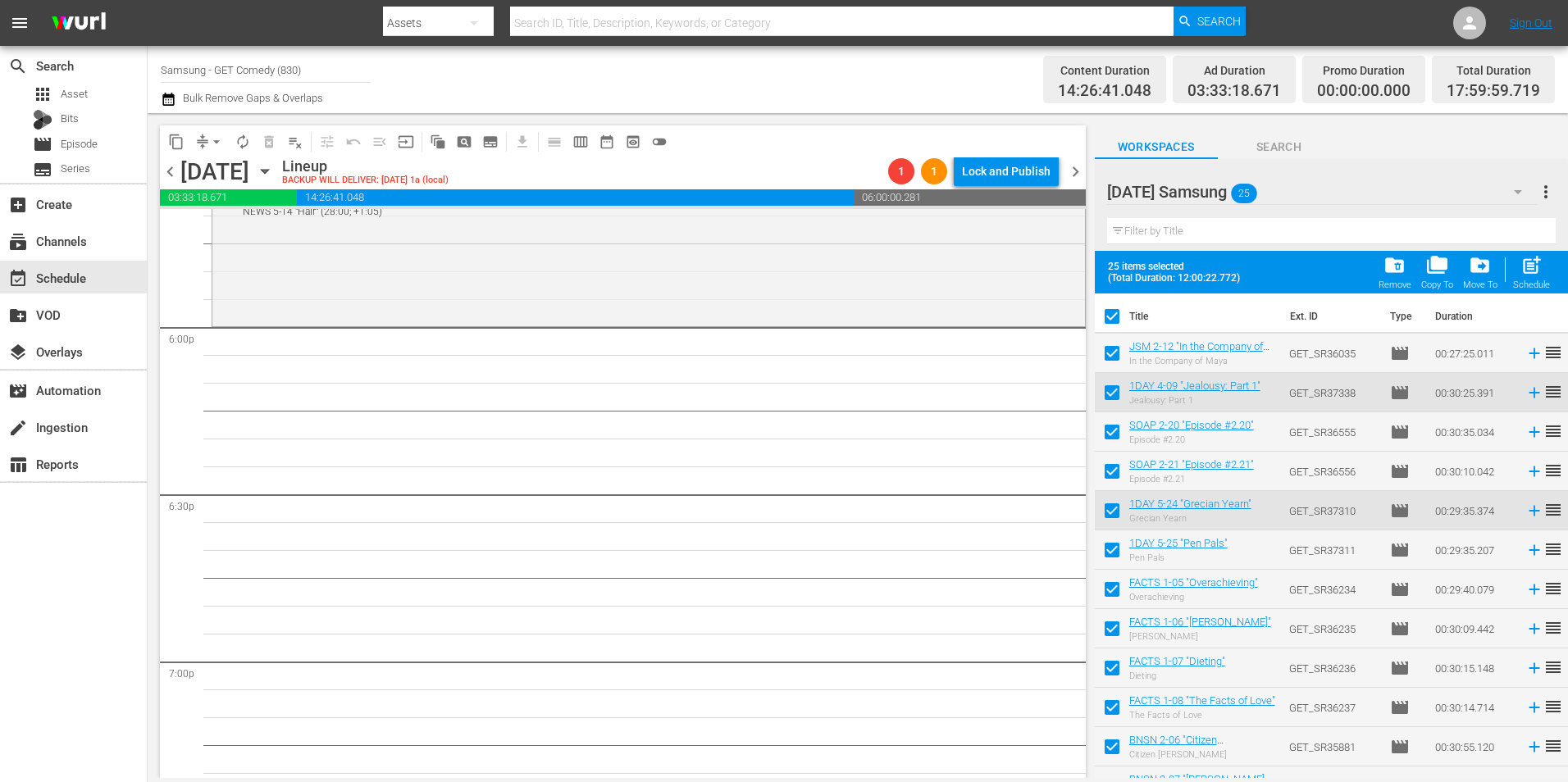
checkbox input "false"
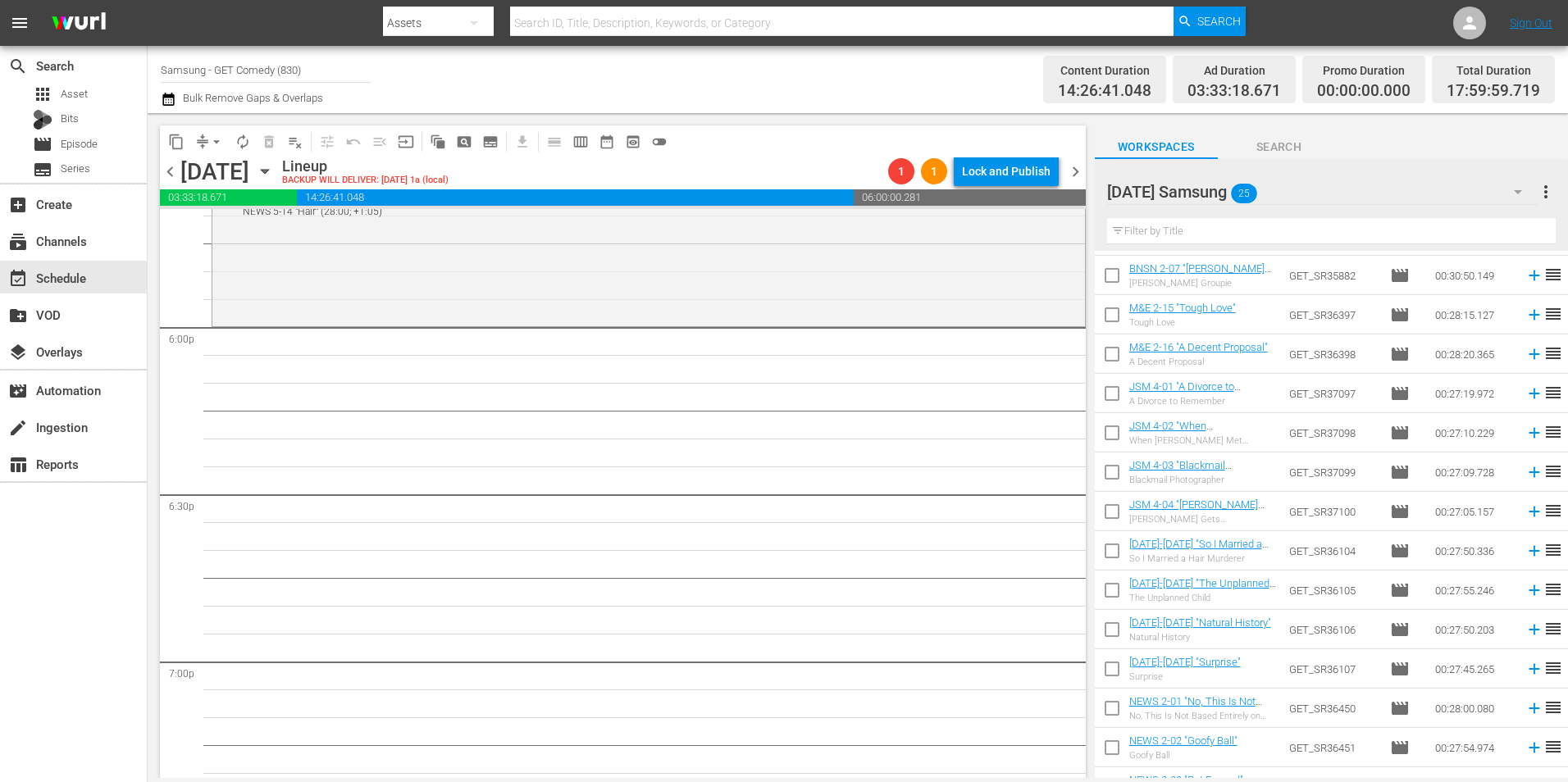
scroll to position [494, 0]
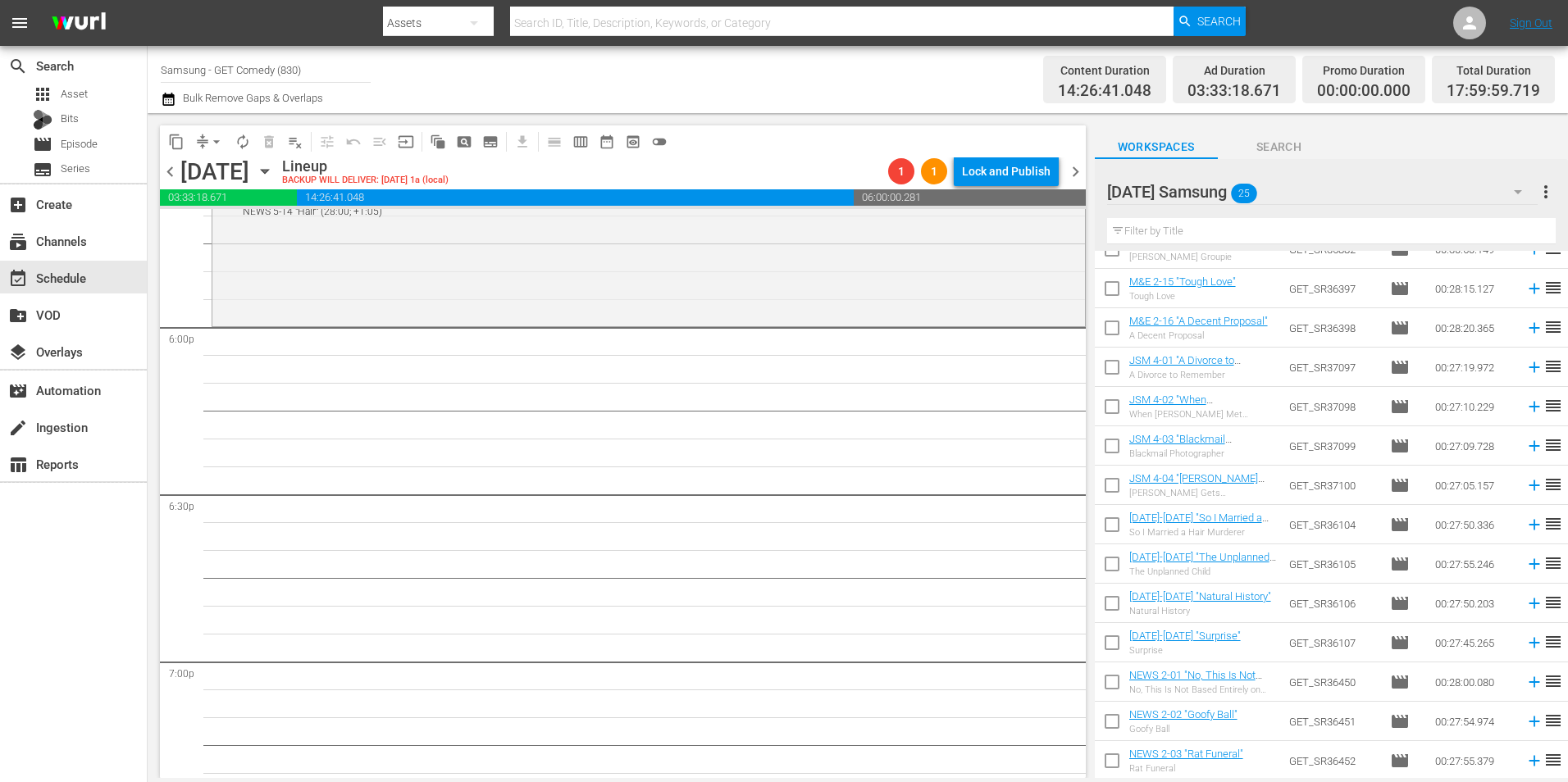
click at [1112, 289] on input "checkbox" at bounding box center [1111, 291] width 35 height 34
checkbox input "true"
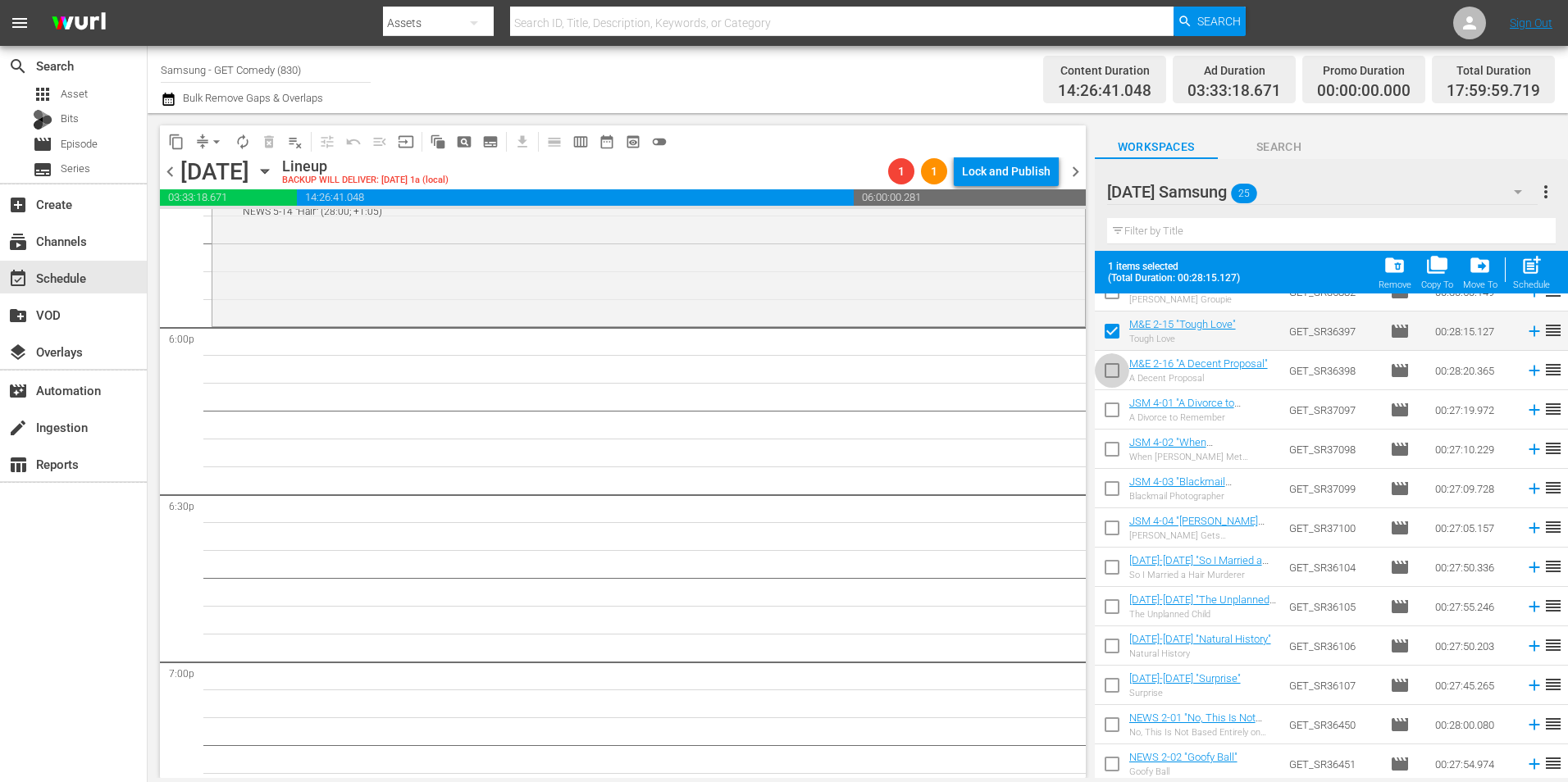
drag, startPoint x: 1111, startPoint y: 372, endPoint x: 1111, endPoint y: 396, distance: 24.0
click at [1111, 373] on input "checkbox" at bounding box center [1111, 373] width 35 height 34
checkbox input "true"
click at [1109, 416] on input "checkbox" at bounding box center [1111, 413] width 35 height 34
checkbox input "true"
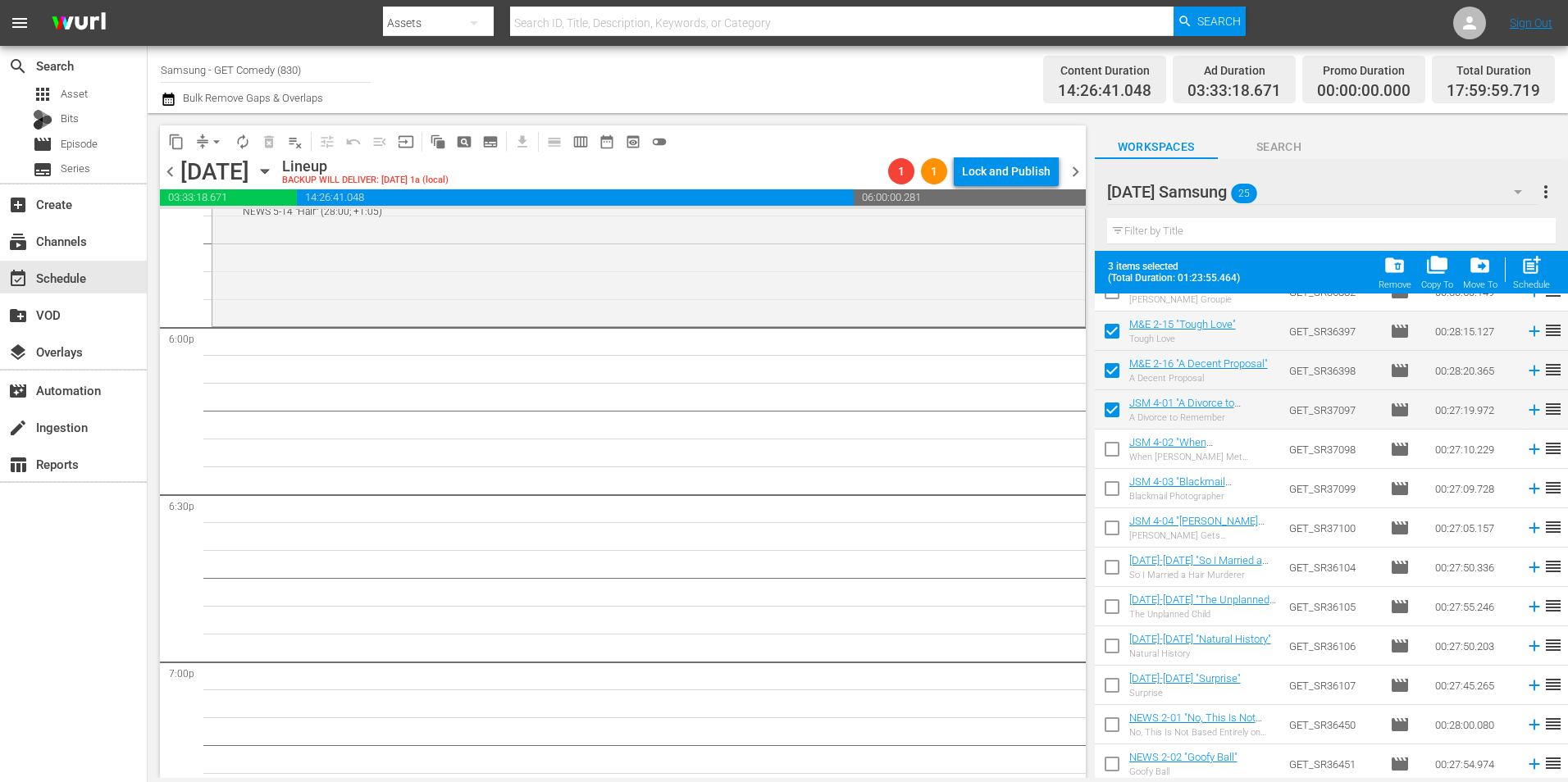
click at [1108, 454] on input "checkbox" at bounding box center [1111, 452] width 35 height 34
checkbox input "true"
click at [1111, 494] on input "checkbox" at bounding box center [1111, 491] width 35 height 34
checkbox input "true"
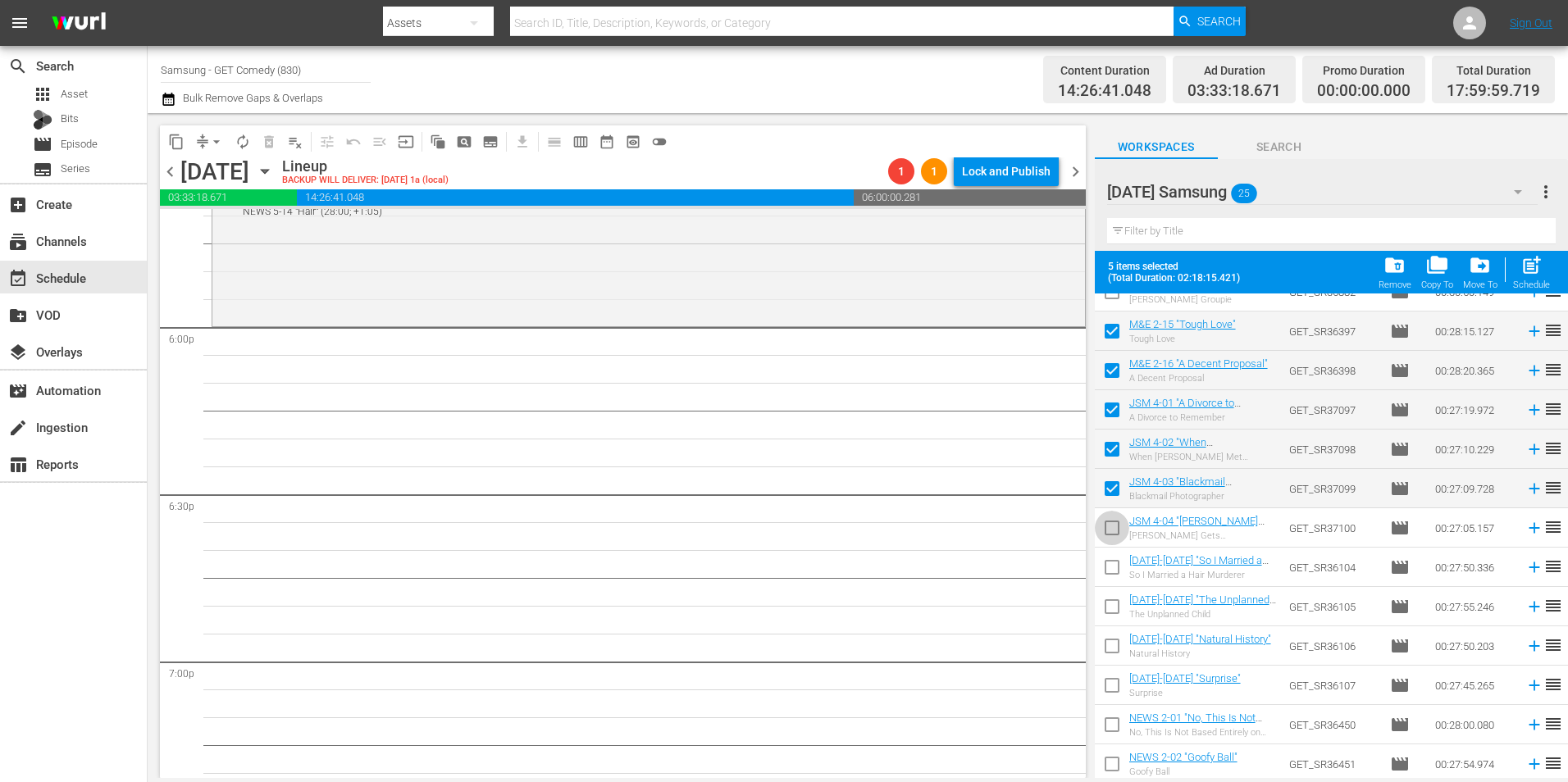
click at [1101, 530] on input "checkbox" at bounding box center [1111, 531] width 35 height 34
checkbox input "true"
click at [1113, 575] on input "checkbox" at bounding box center [1111, 570] width 35 height 34
checkbox input "true"
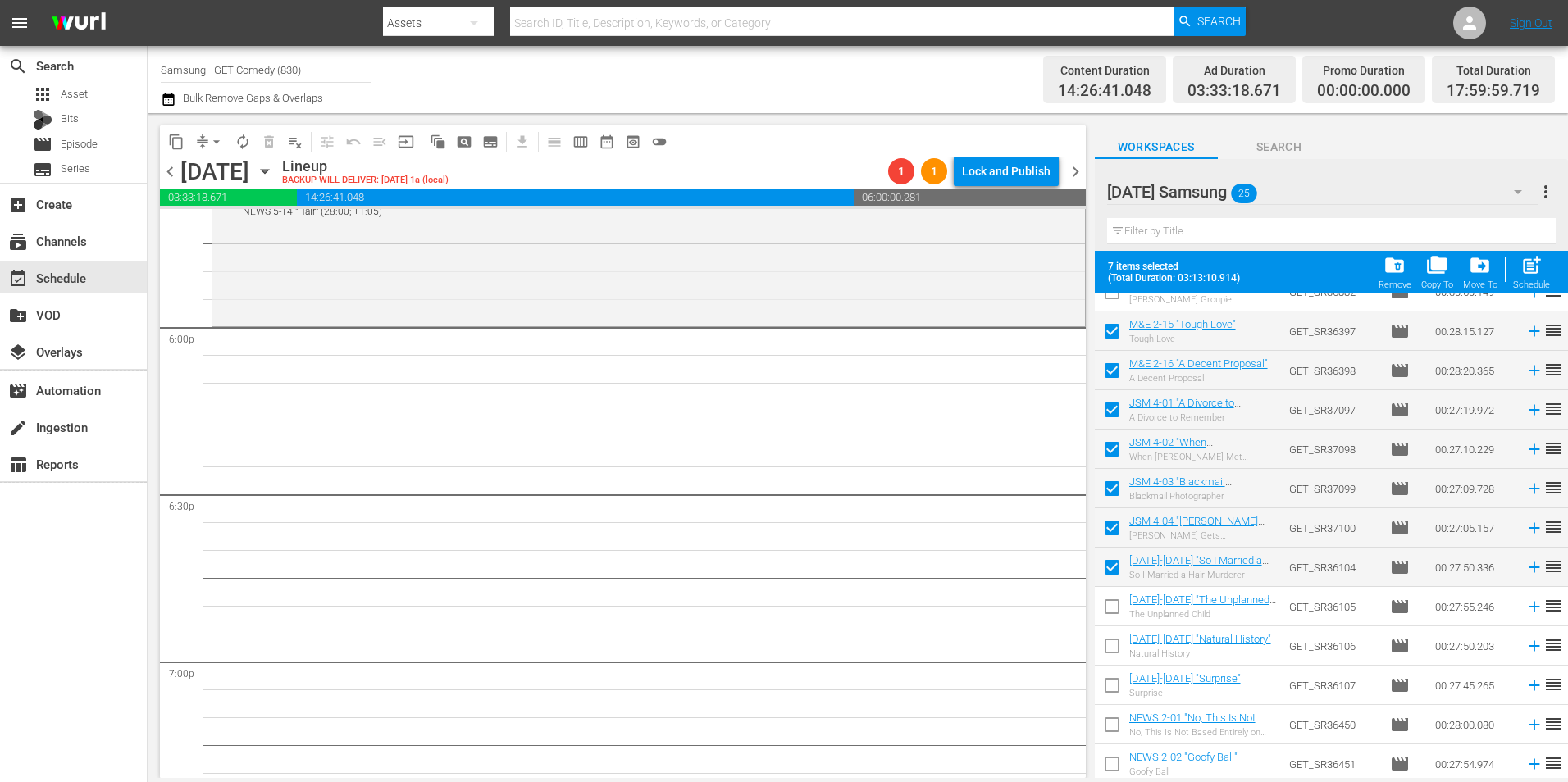
click at [1109, 615] on input "checkbox" at bounding box center [1111, 610] width 35 height 34
checkbox input "true"
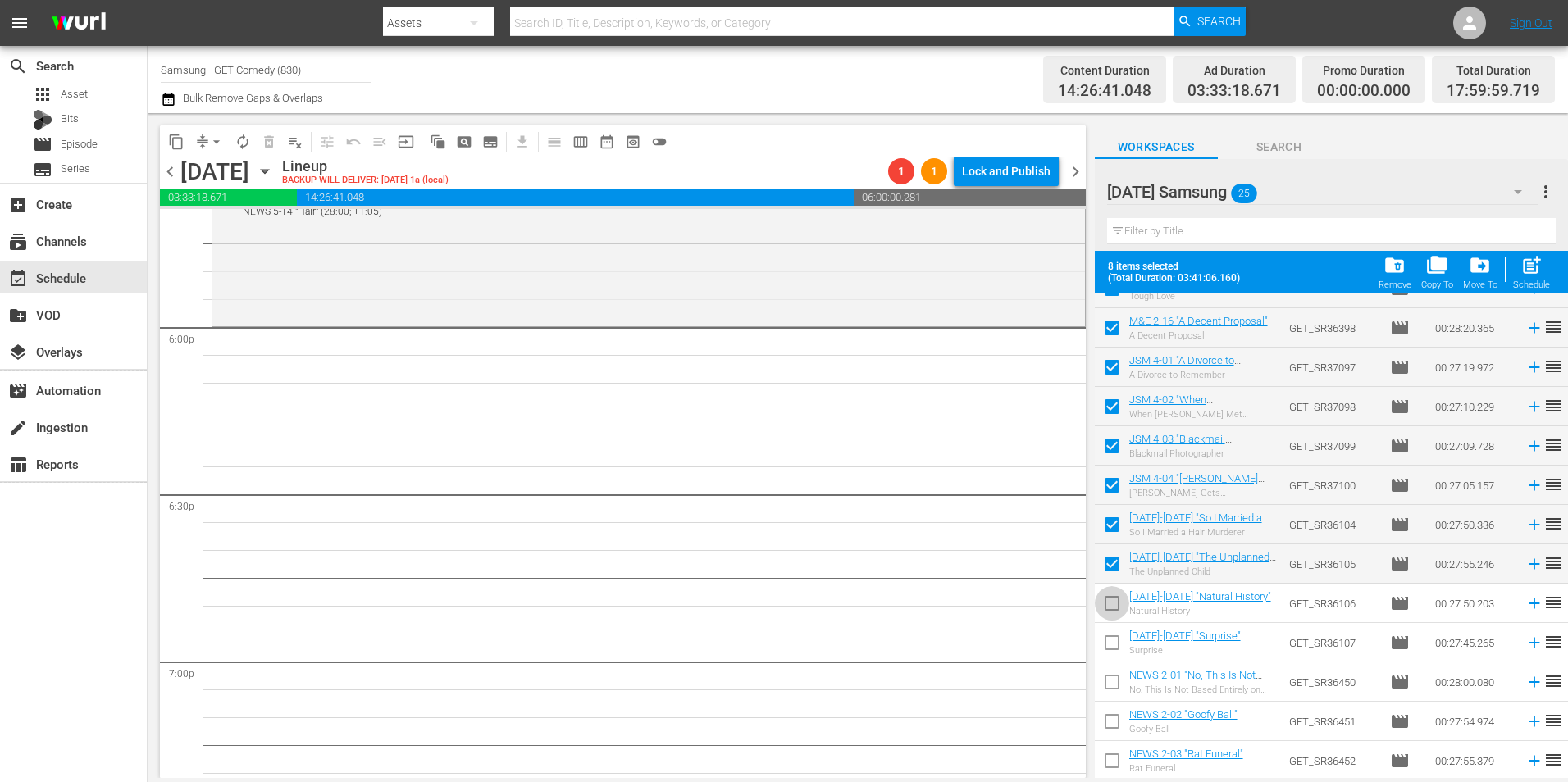
click at [1110, 609] on input "checkbox" at bounding box center [1111, 606] width 35 height 34
checkbox input "true"
click at [1103, 642] on input "checkbox" at bounding box center [1111, 646] width 35 height 34
checkbox input "true"
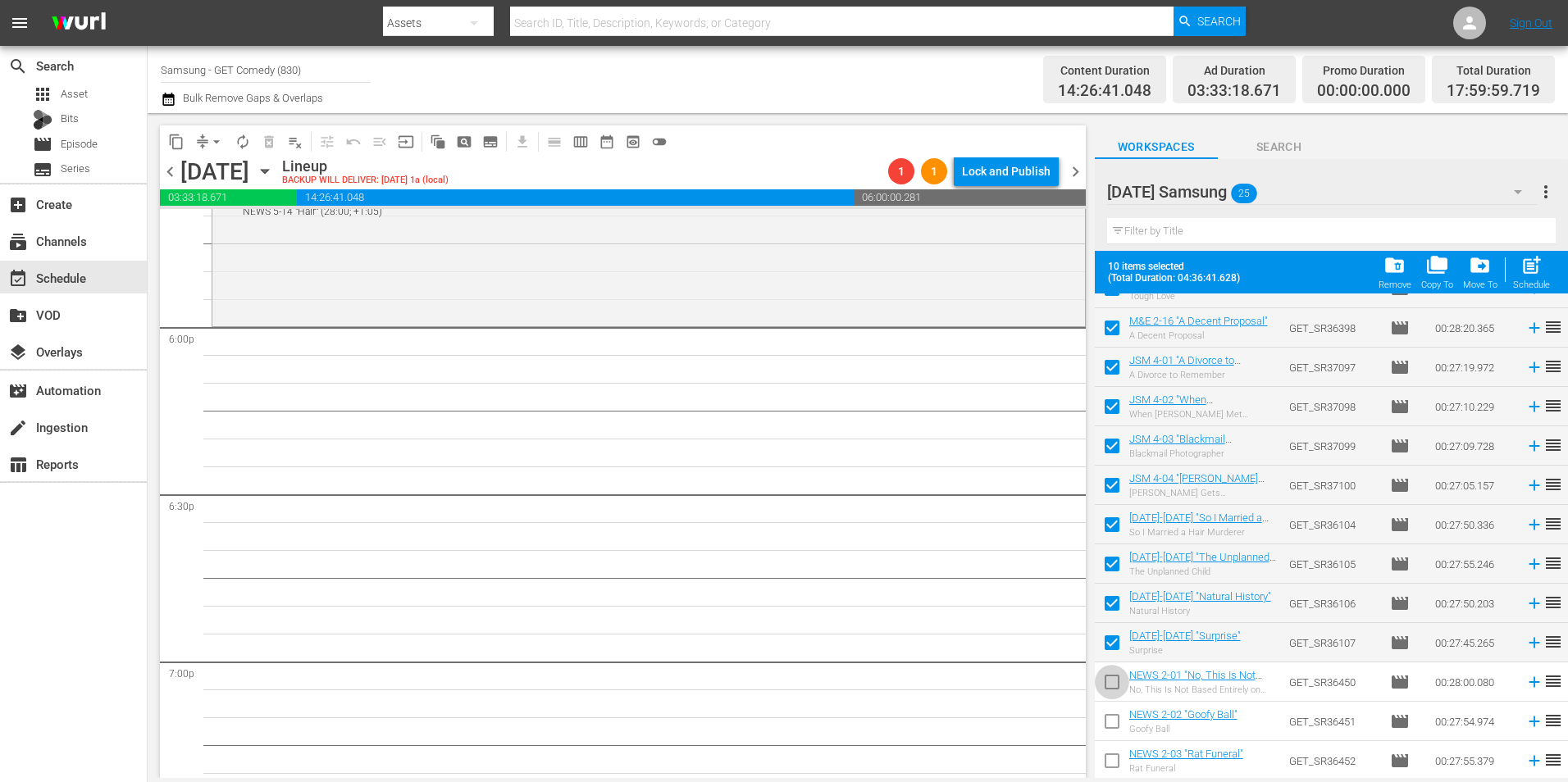
click at [1111, 694] on input "checkbox" at bounding box center [1111, 685] width 35 height 34
checkbox input "true"
drag, startPoint x: 1111, startPoint y: 724, endPoint x: 1110, endPoint y: 746, distance: 22.0
click at [1111, 724] on input "checkbox" at bounding box center [1111, 724] width 35 height 34
checkbox input "true"
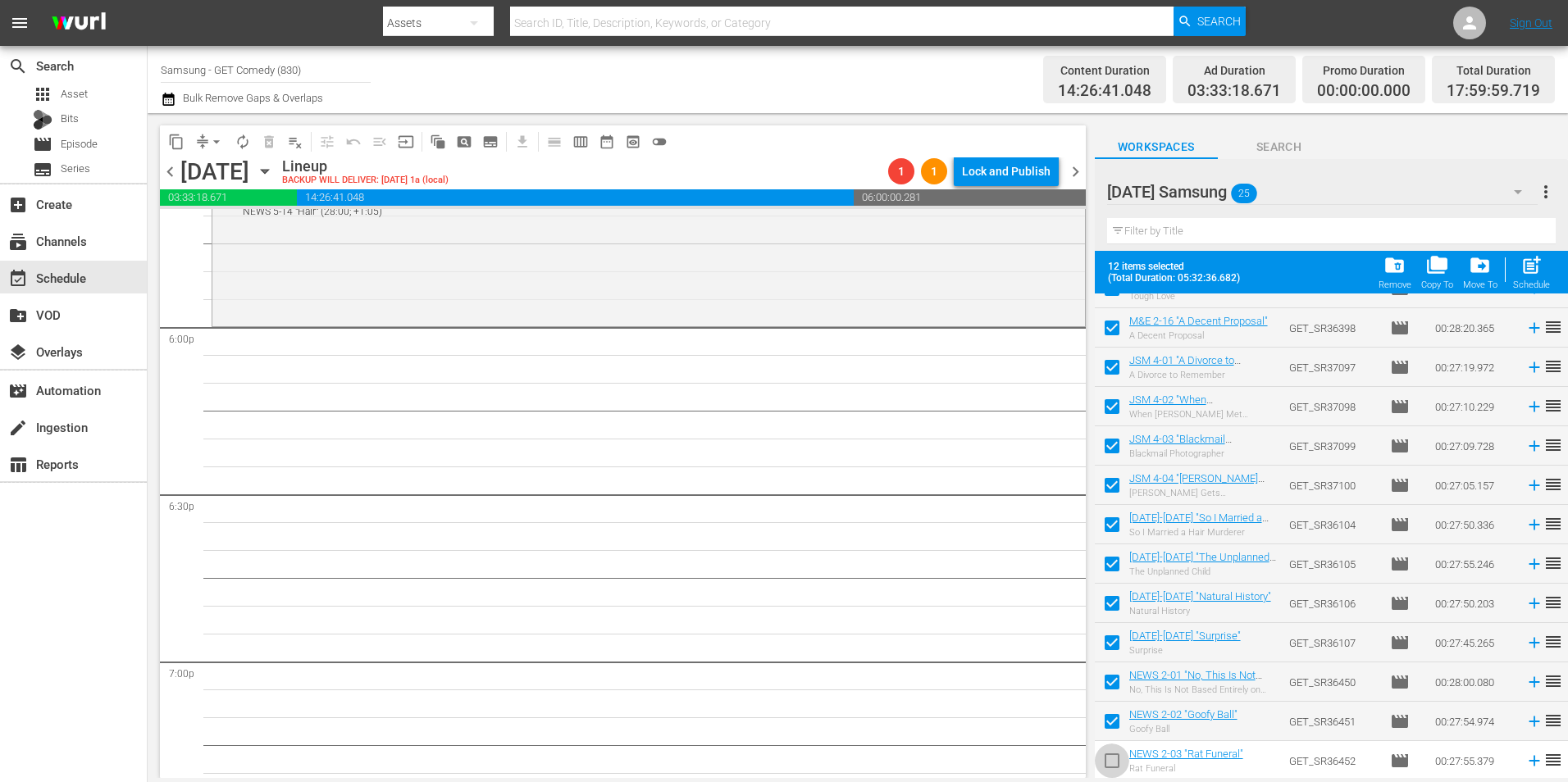
click at [1111, 771] on input "checkbox" at bounding box center [1111, 763] width 35 height 34
checkbox input "true"
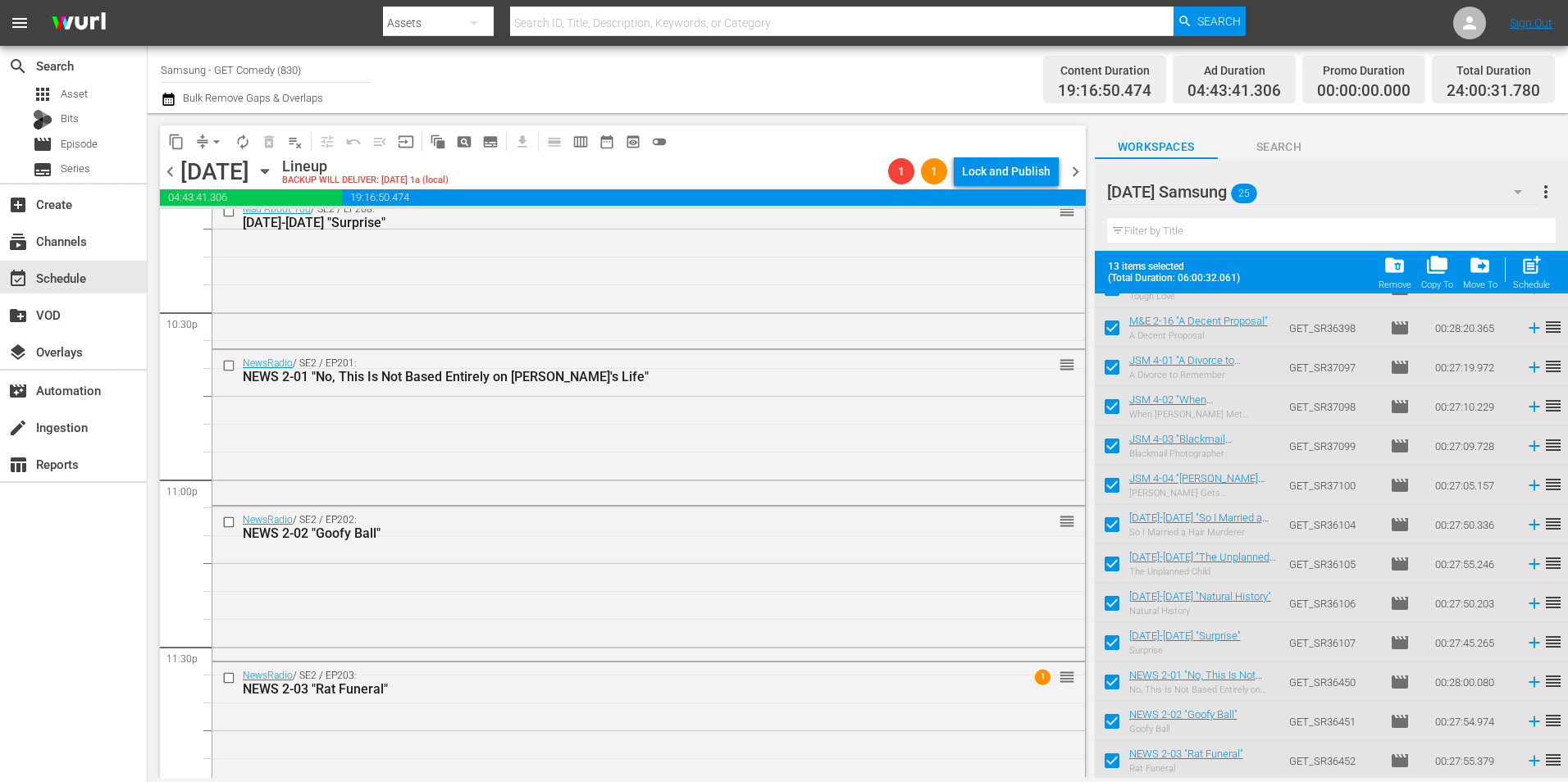
scroll to position [7461, 0]
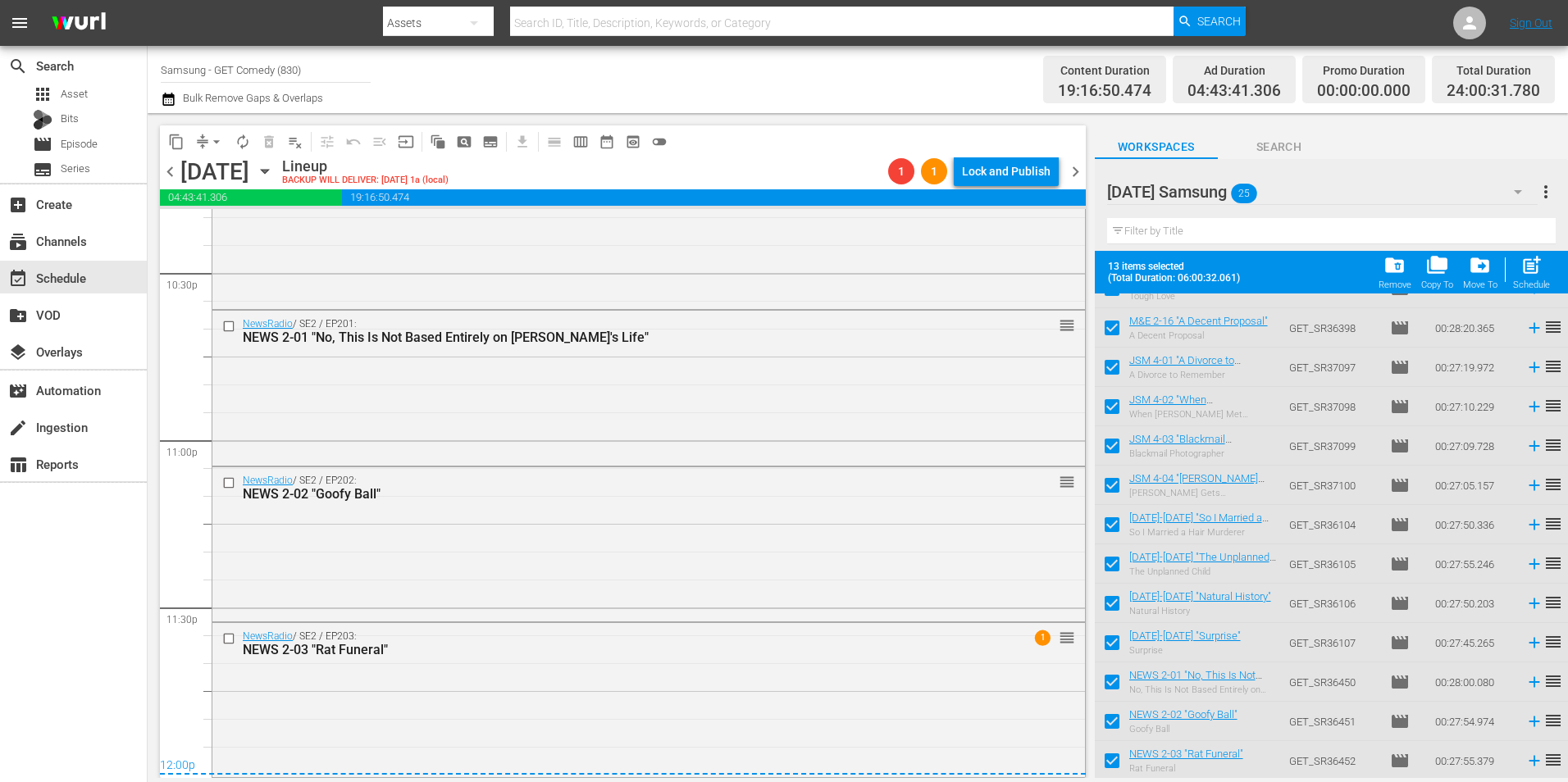
drag, startPoint x: 528, startPoint y: 677, endPoint x: 723, endPoint y: 667, distance: 195.3
click at [528, 677] on div "NewsRadio / SE2 / EP203: NEWS 2-03 "Rat Funeral" 1 reorder" at bounding box center [649, 698] width 872 height 150
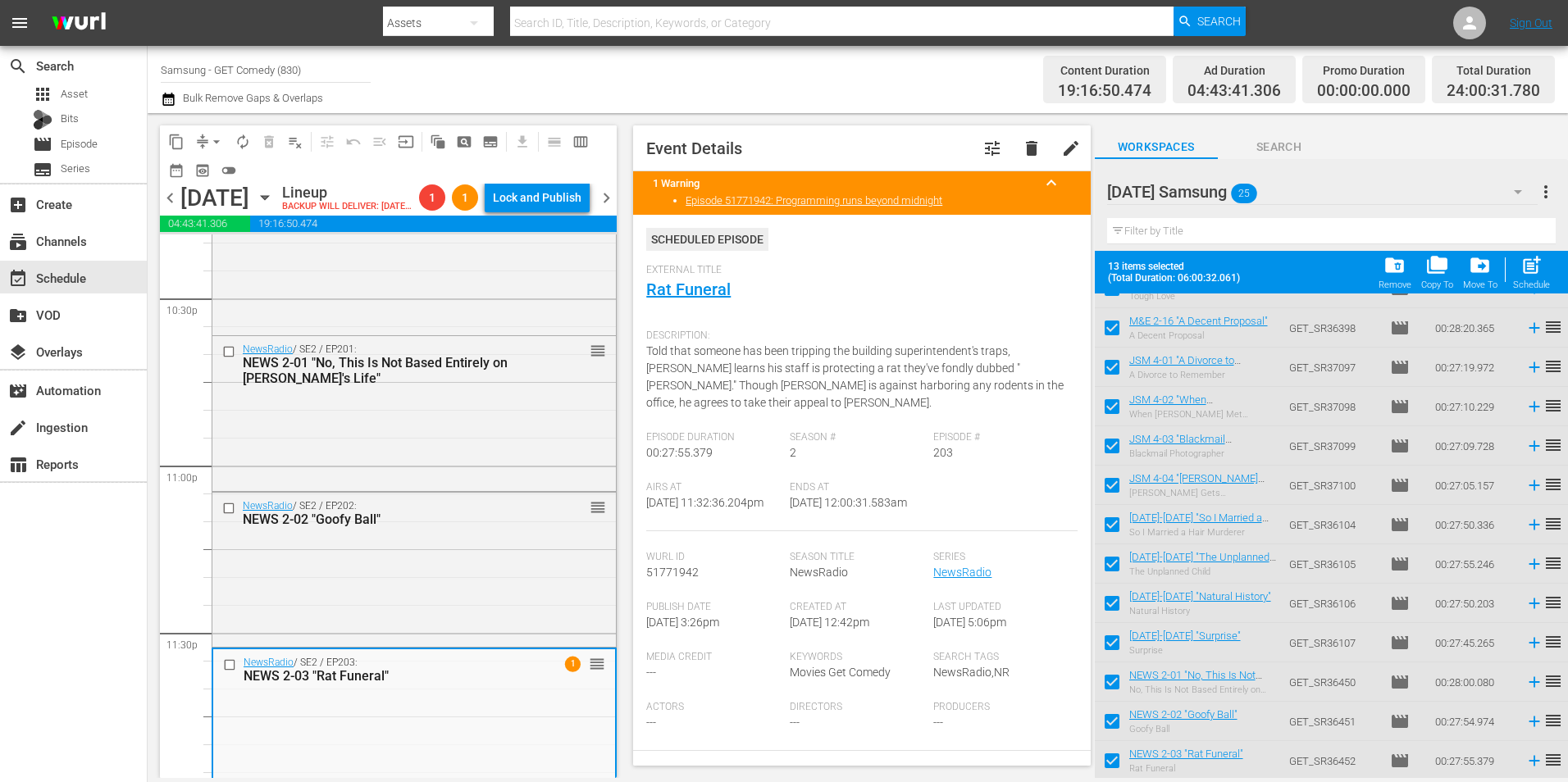
scroll to position [328, 0]
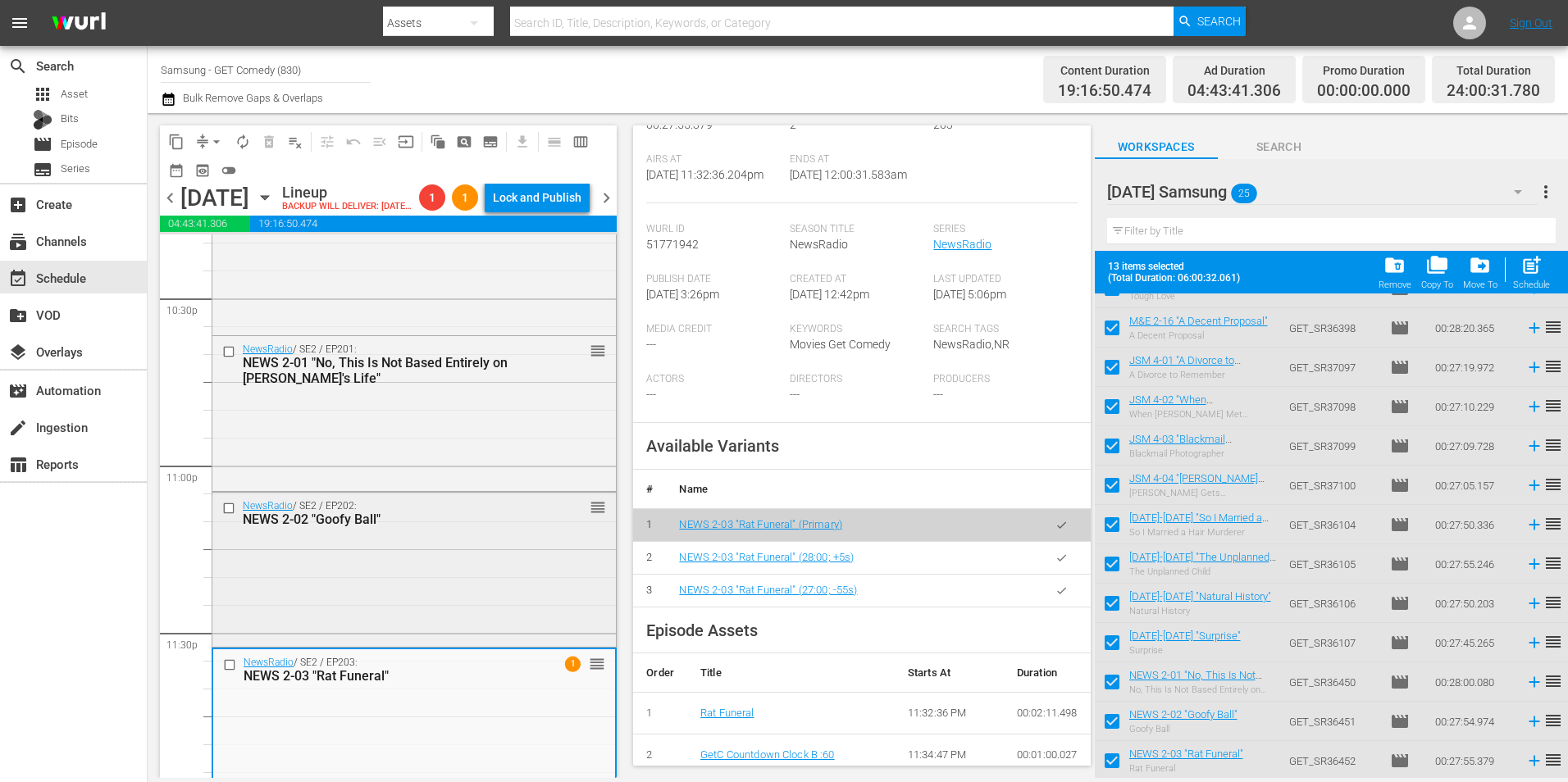
click at [411, 619] on div "NewsRadio / SE2 / EP202: NEWS 2-02 "Goofy Ball" reorder" at bounding box center [414, 568] width 404 height 150
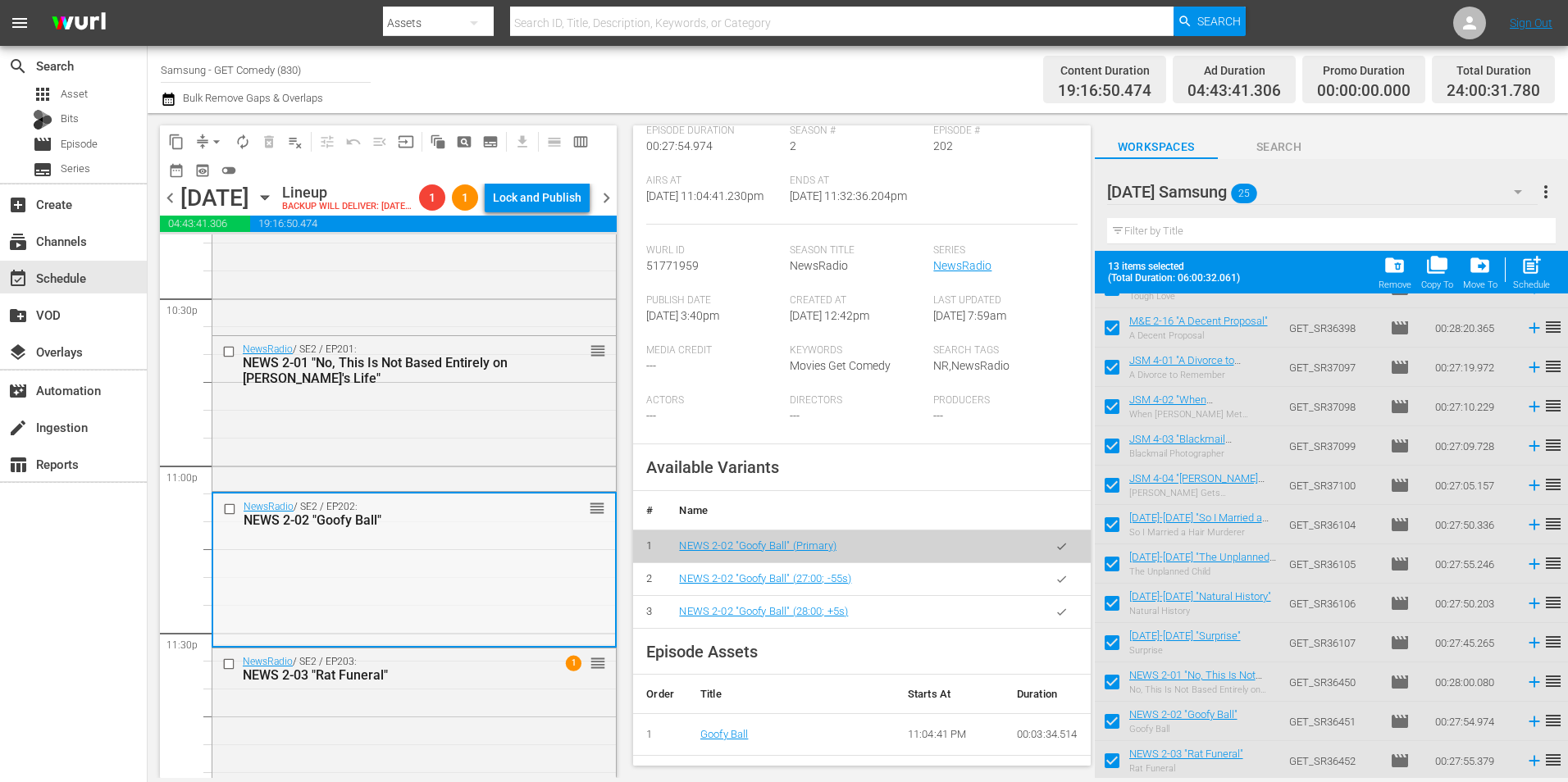
scroll to position [7379, 0]
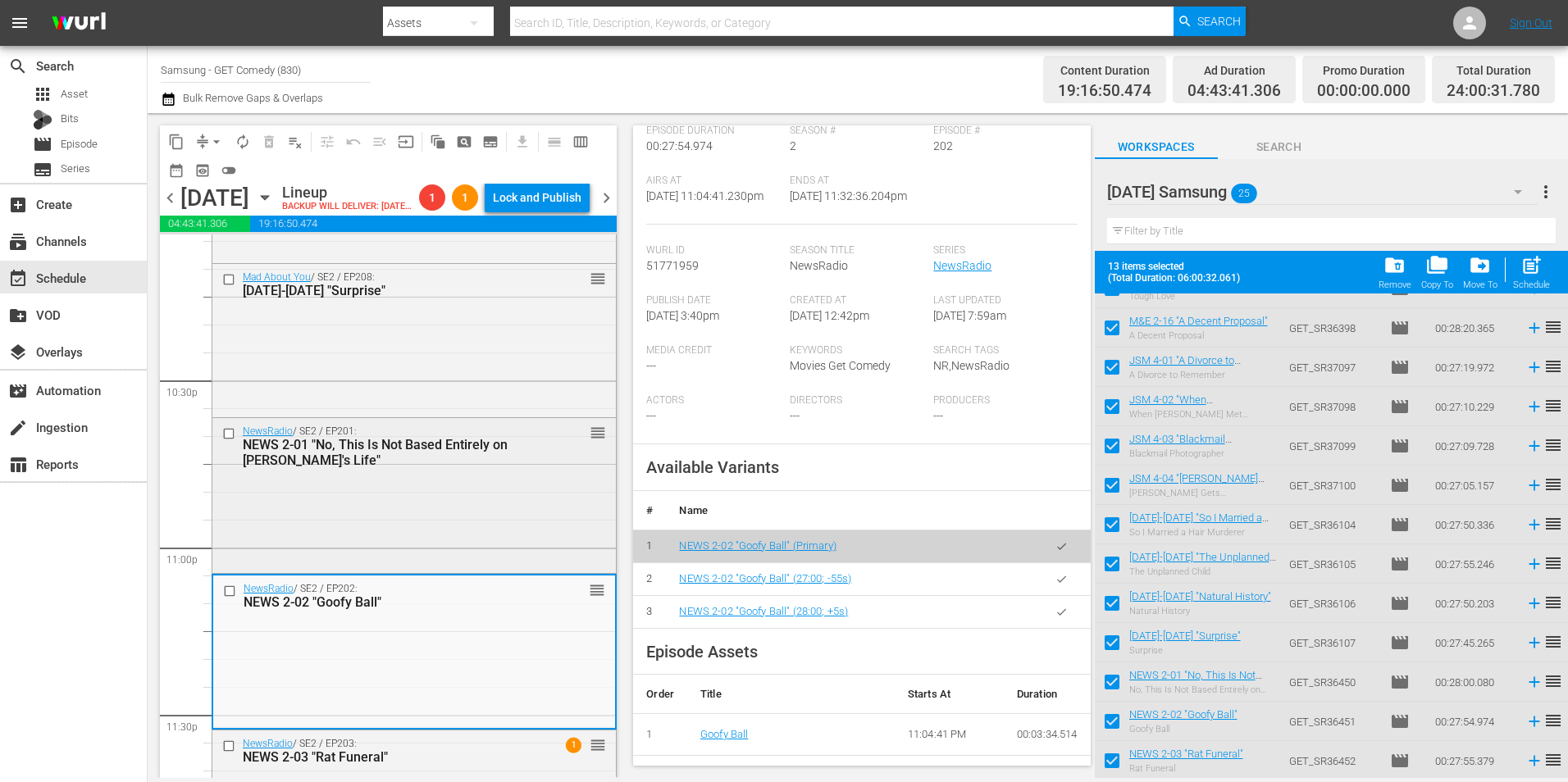
click at [451, 468] on div "NEWS 2-01 "No, This Is Not Based Entirely on [PERSON_NAME]'s Life"" at bounding box center [388, 452] width 291 height 31
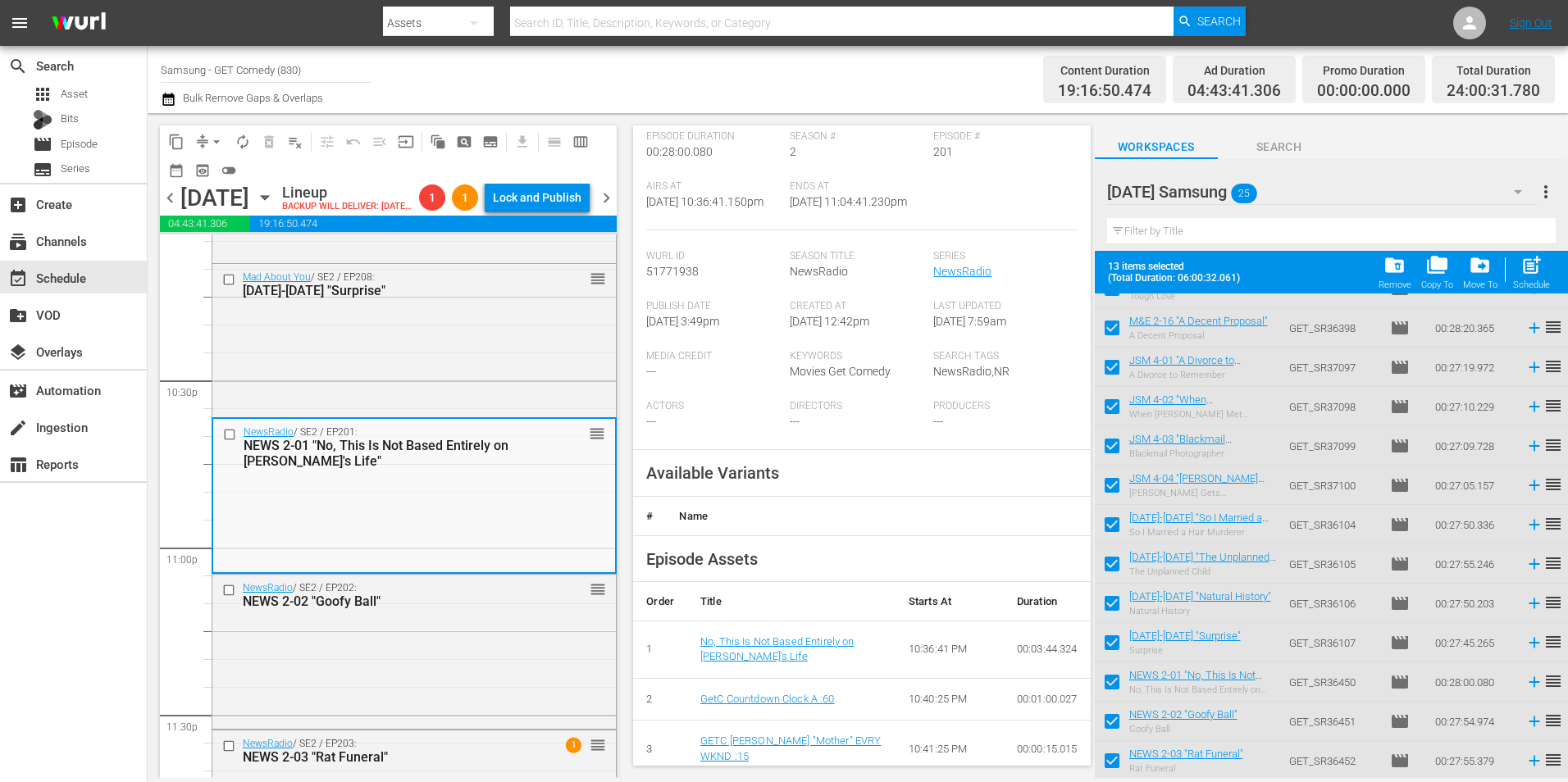
scroll to position [246, 0]
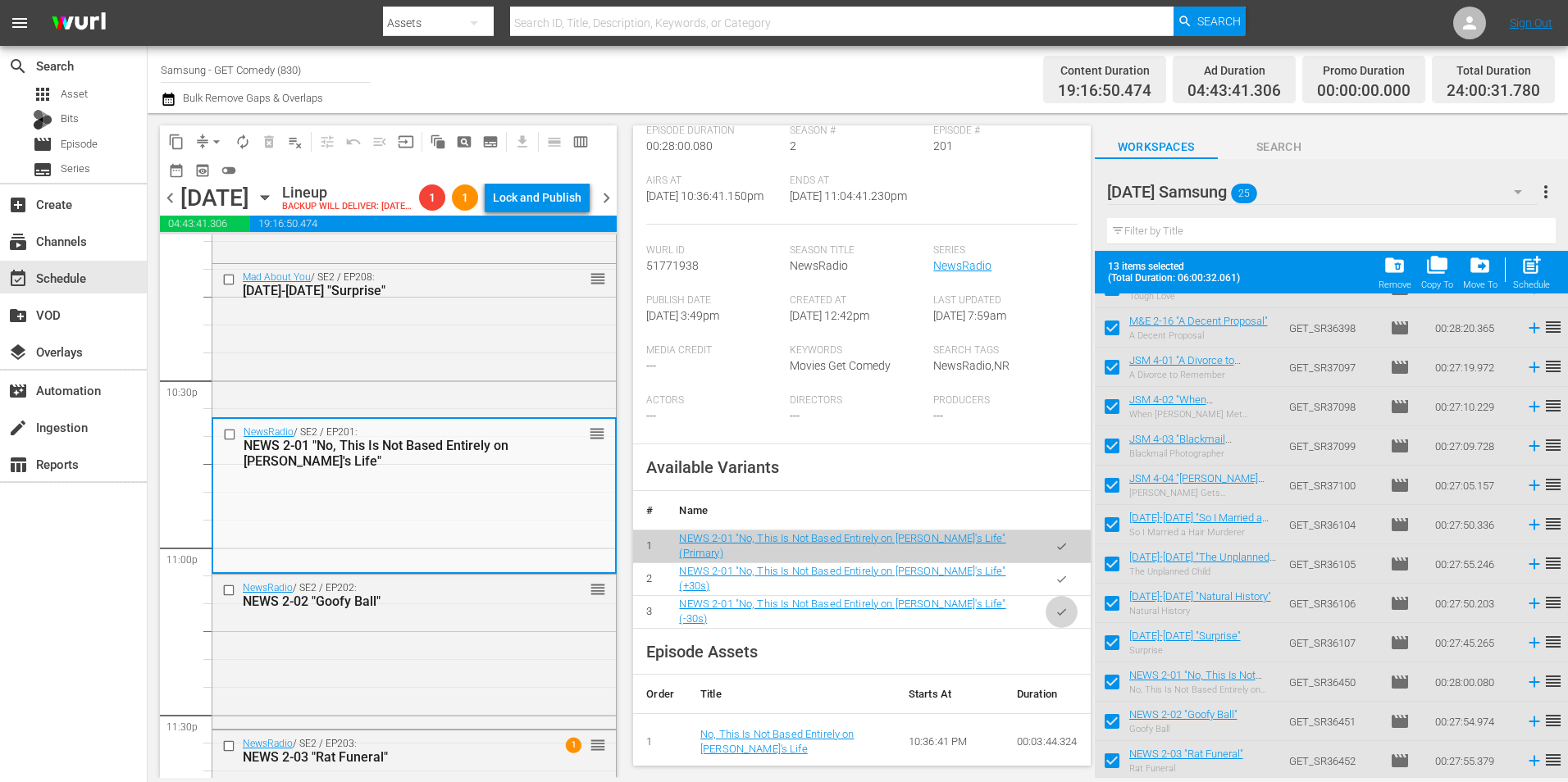
click at [1057, 615] on icon "button" at bounding box center [1061, 611] width 9 height 6
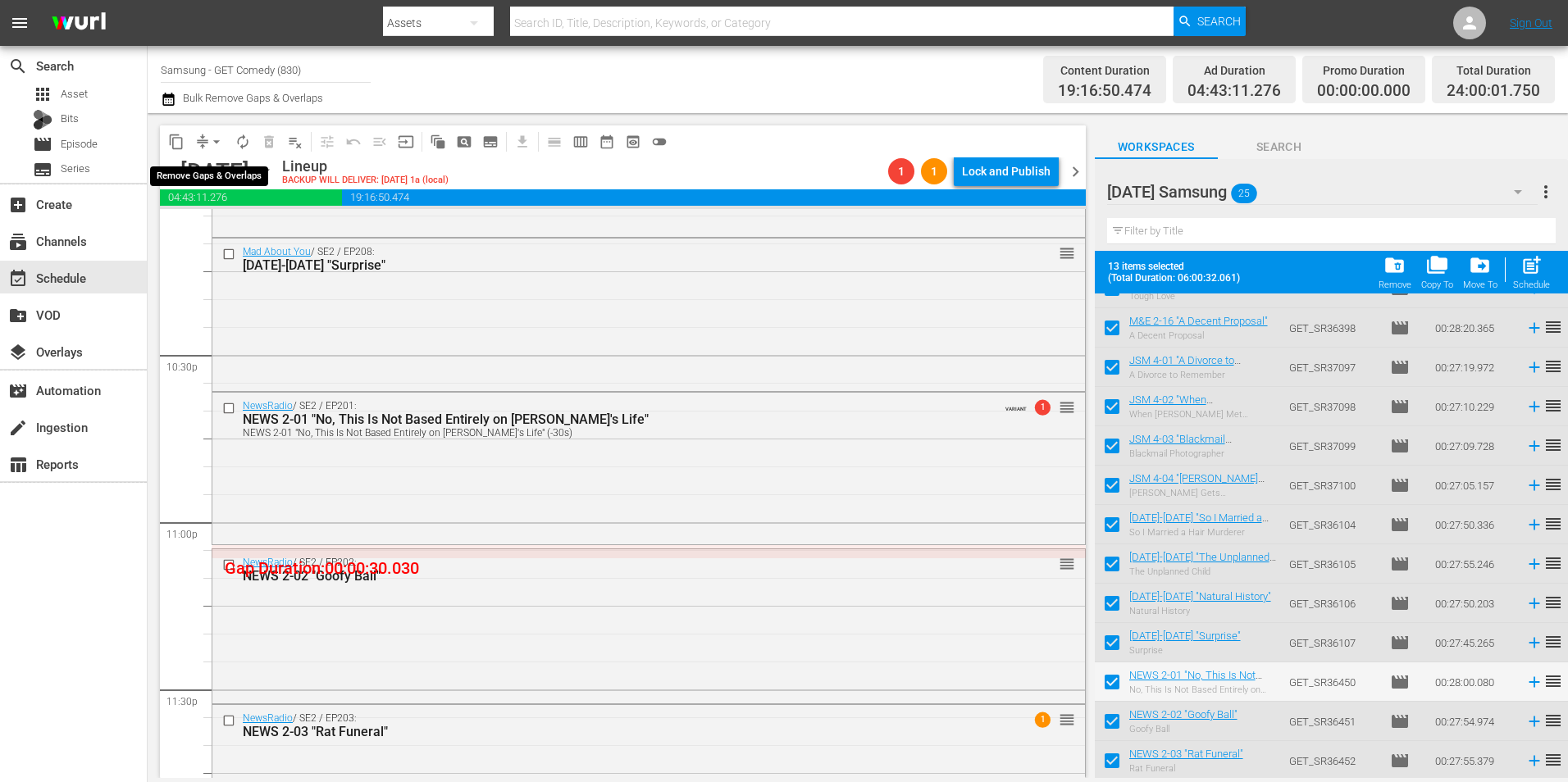
click at [217, 143] on span "arrow_drop_down" at bounding box center [216, 142] width 17 height 17
click at [212, 165] on li "Align to Midnight" at bounding box center [217, 175] width 173 height 27
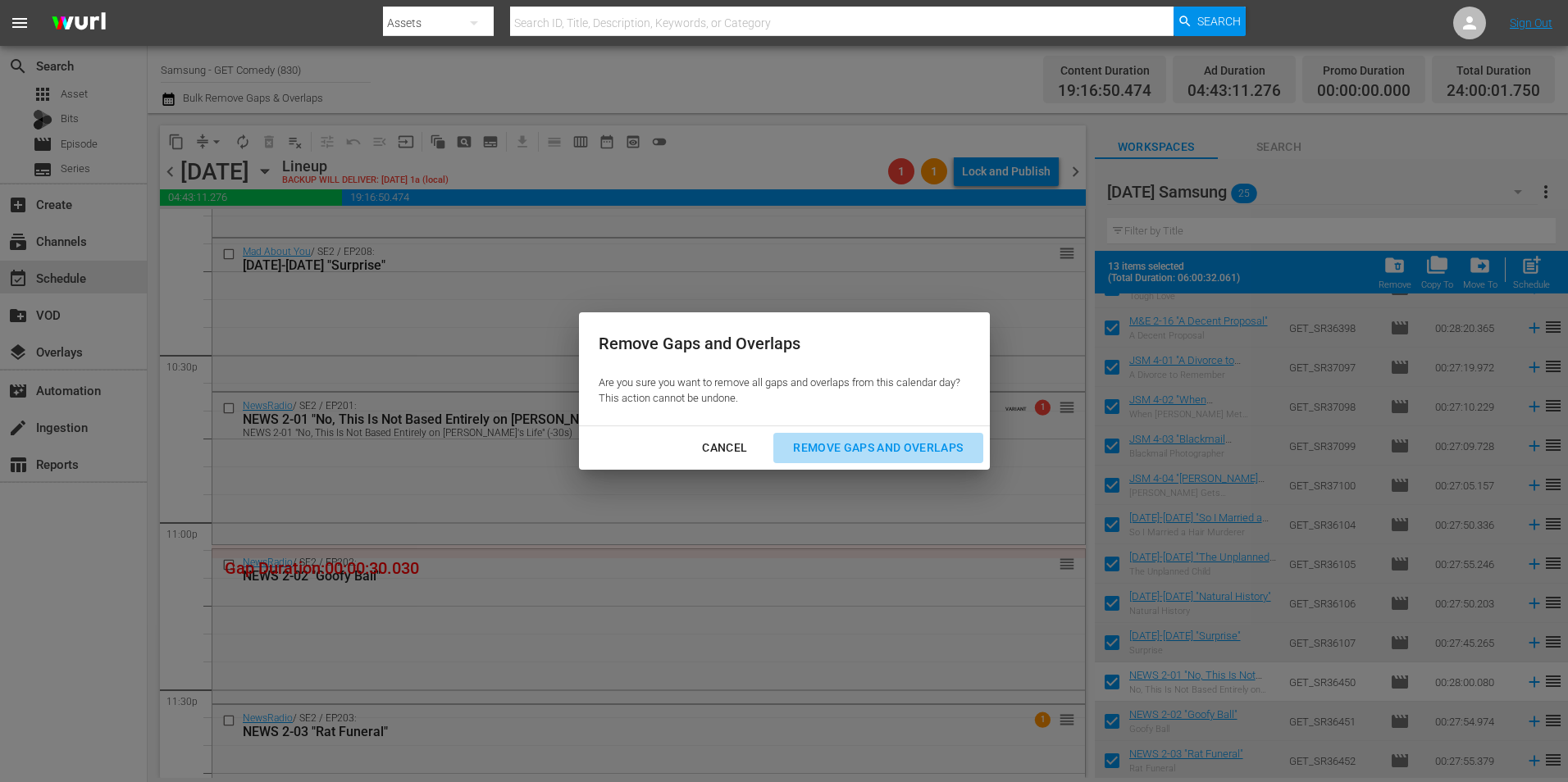
click at [952, 456] on div "Remove Gaps and Overlaps" at bounding box center [877, 448] width 196 height 20
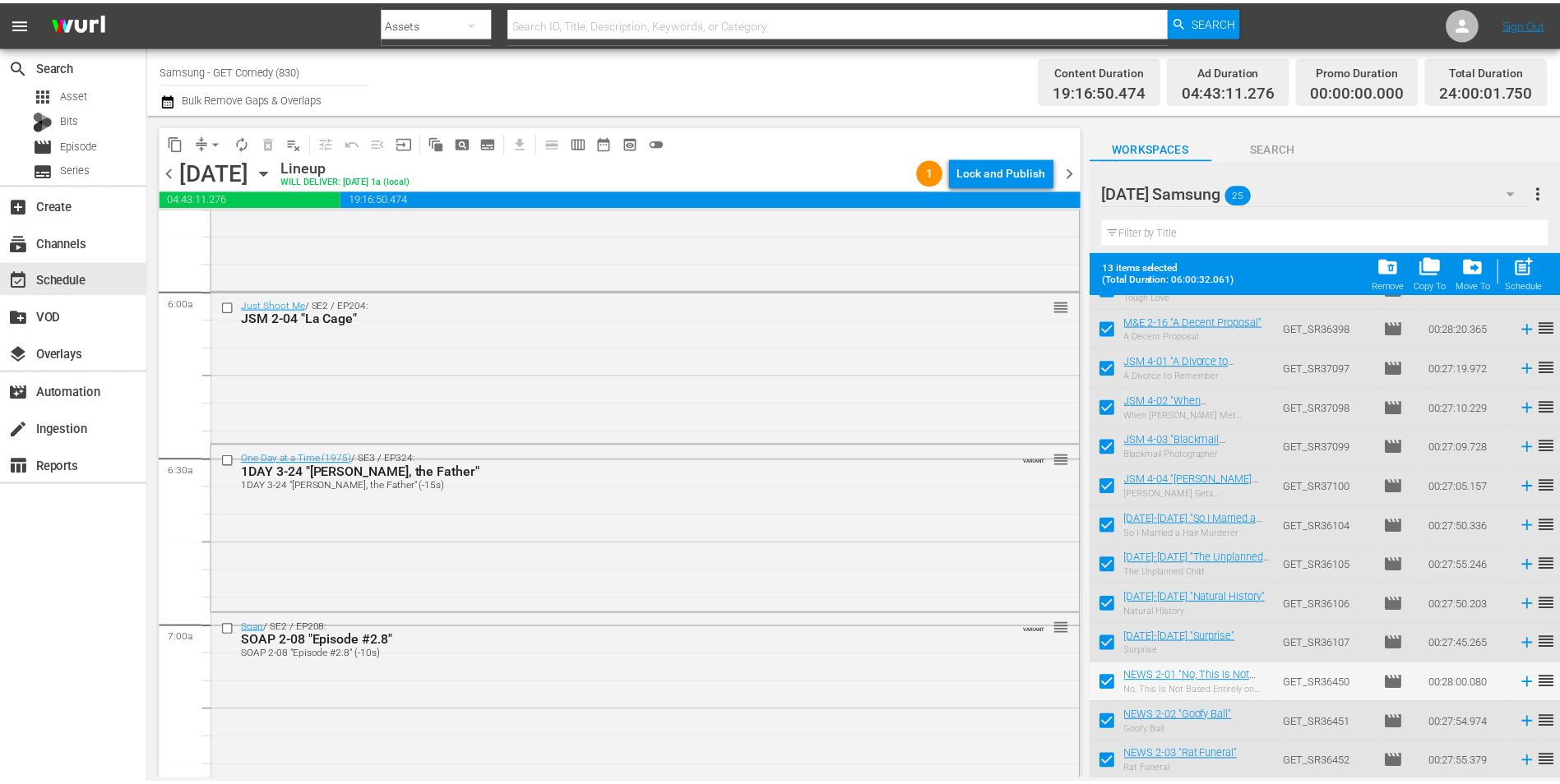
scroll to position [0, 0]
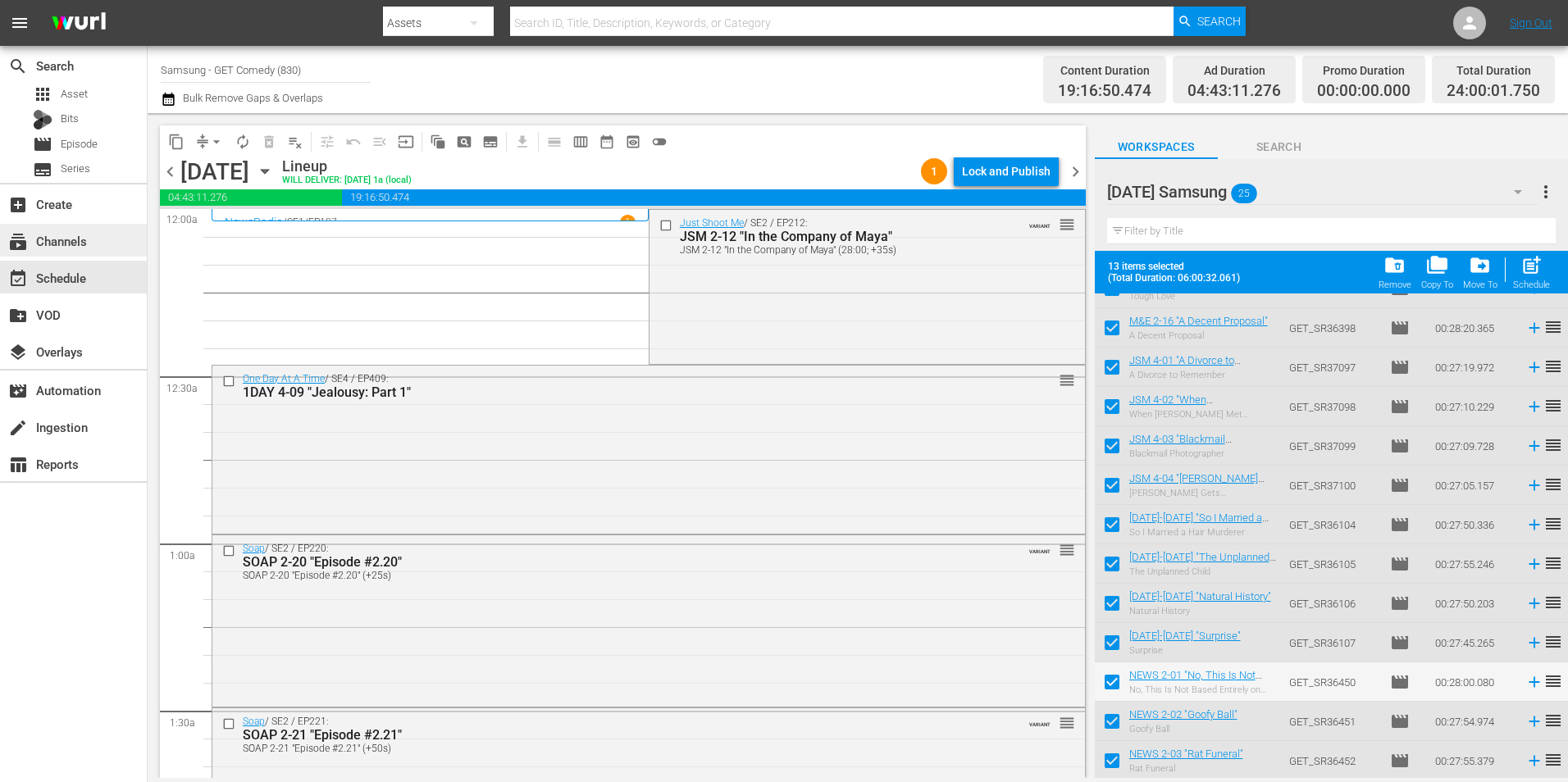
click at [74, 244] on div "subscriptions Channels" at bounding box center [46, 238] width 92 height 15
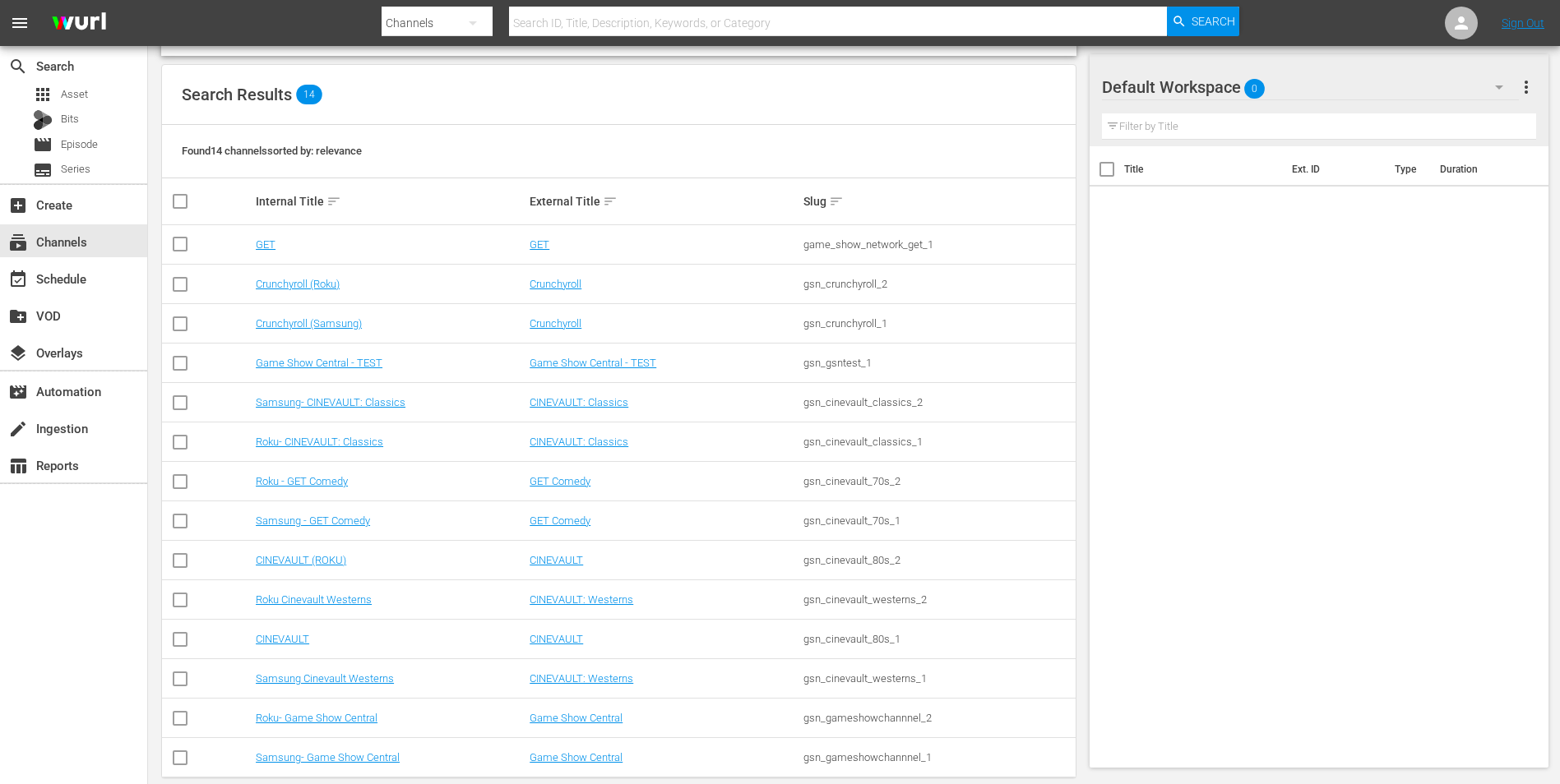
scroll to position [164, 0]
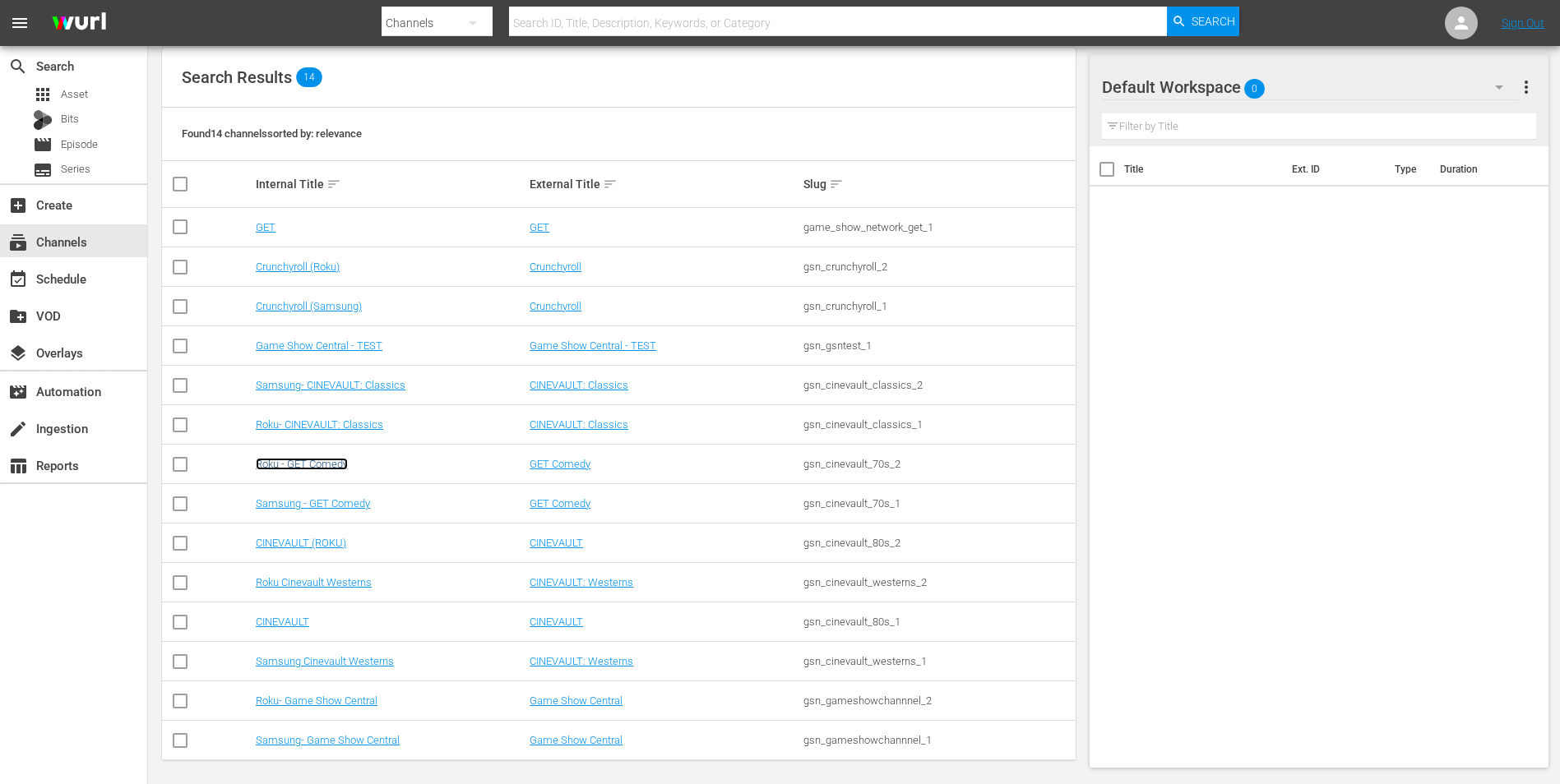
click at [307, 459] on link "Roku - GET Comedy" at bounding box center [302, 464] width 92 height 12
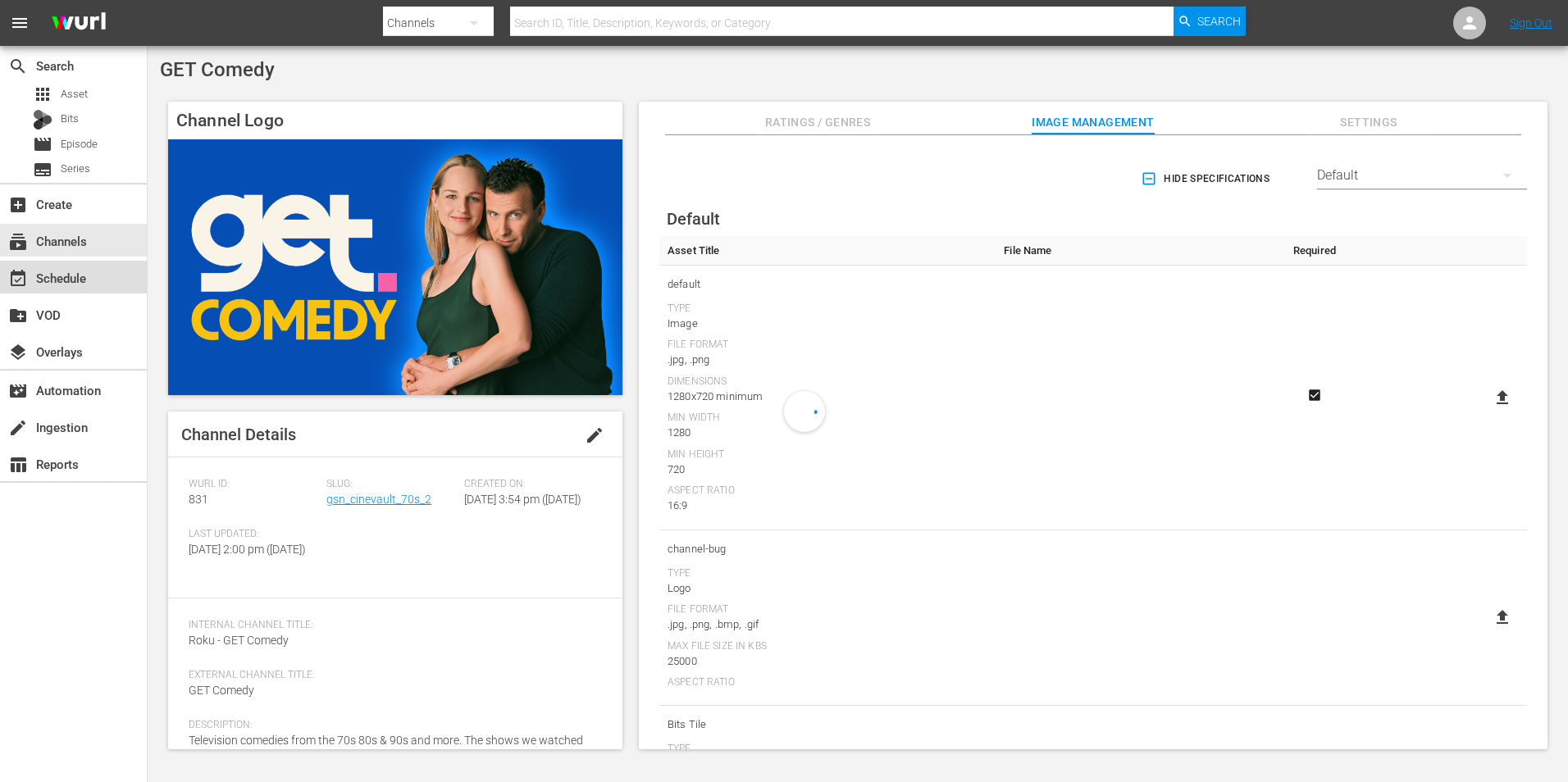
click at [107, 287] on div "event_available Schedule" at bounding box center [73, 277] width 147 height 33
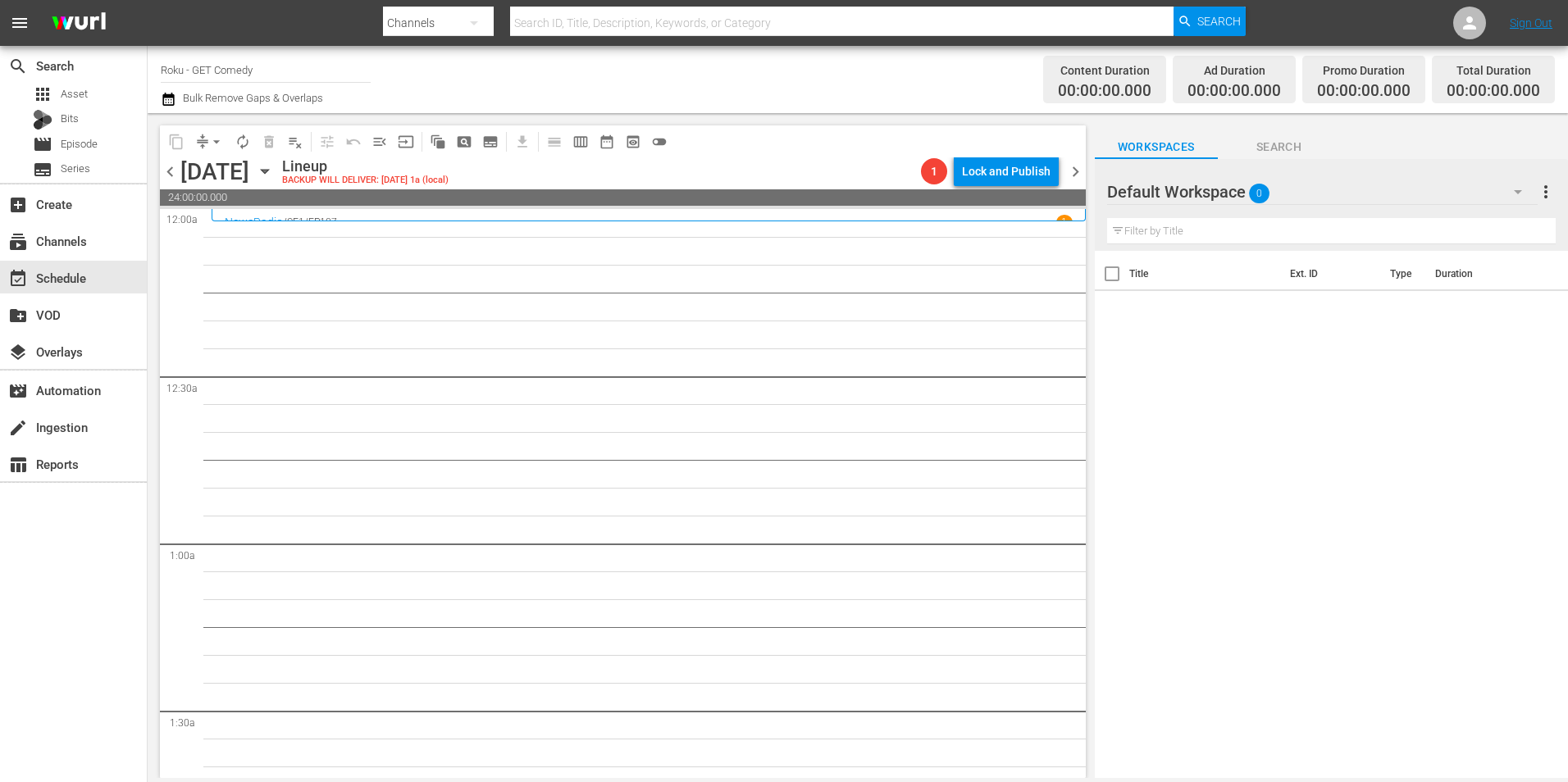
click at [1312, 188] on div "Default Workspace 0" at bounding box center [1322, 192] width 430 height 46
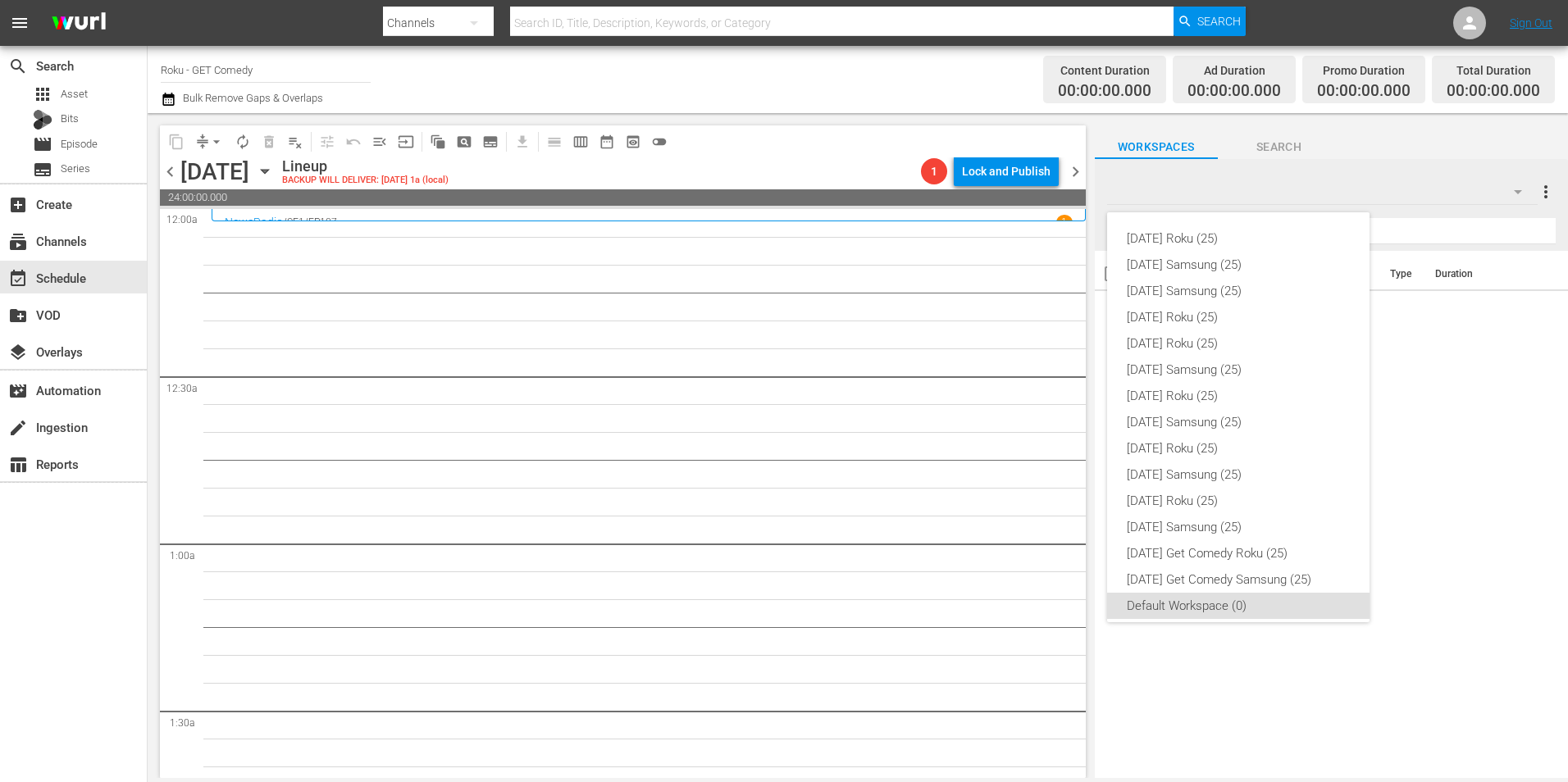
scroll to position [10, 0]
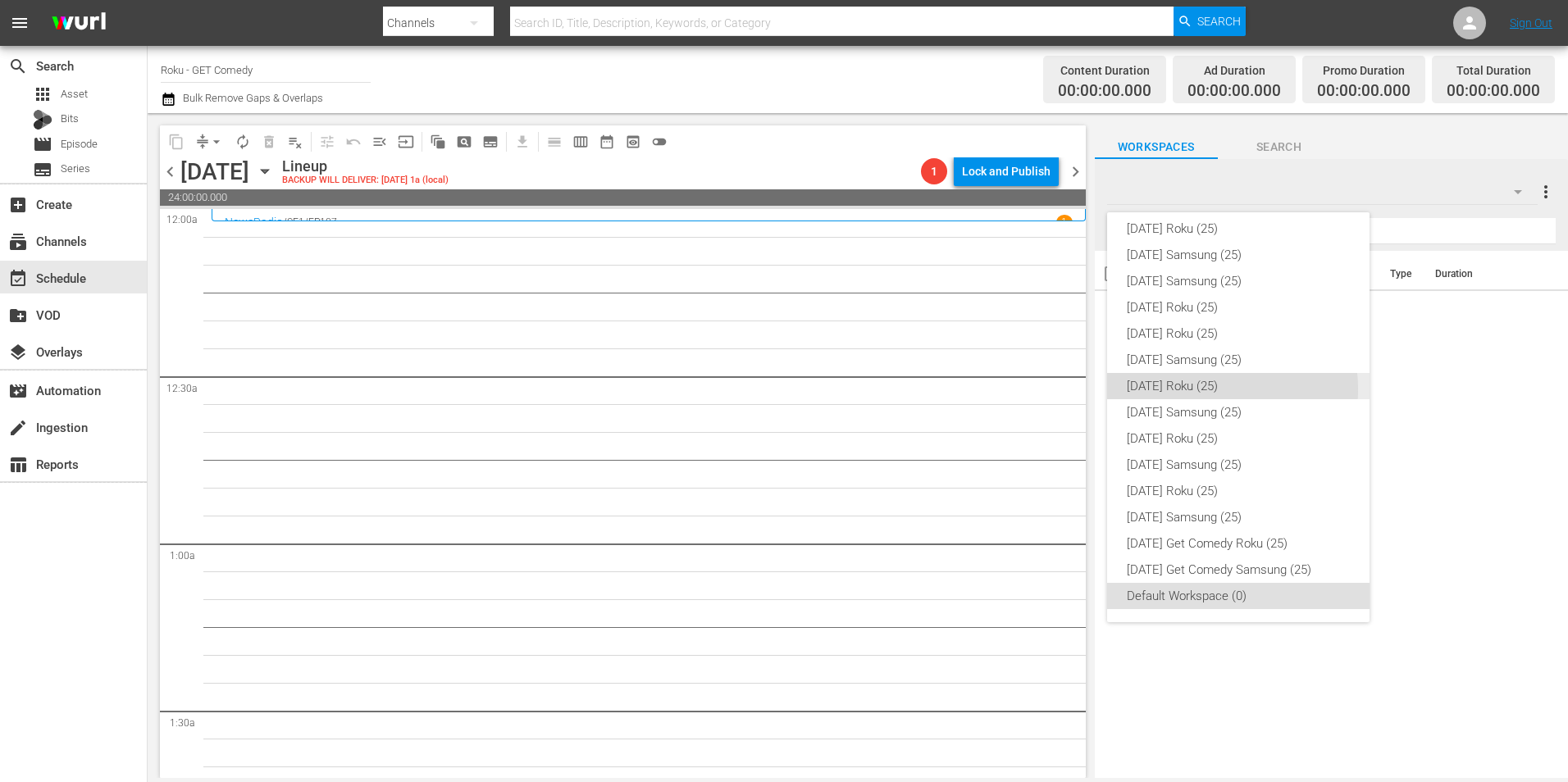
click at [1203, 389] on div "[DATE] Roku (25)" at bounding box center [1238, 387] width 223 height 27
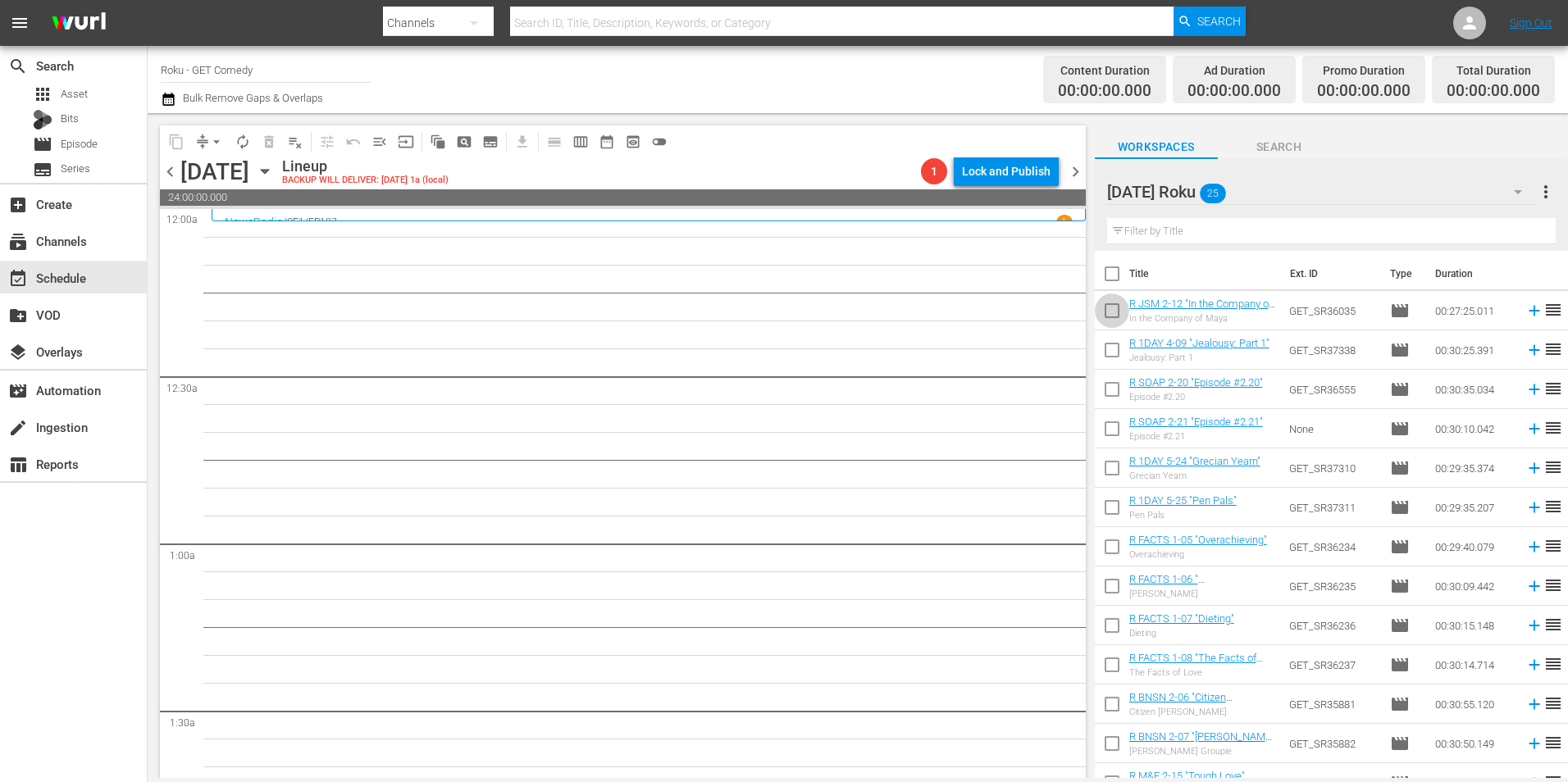
click at [1110, 313] on input "checkbox" at bounding box center [1111, 313] width 35 height 34
checkbox input "true"
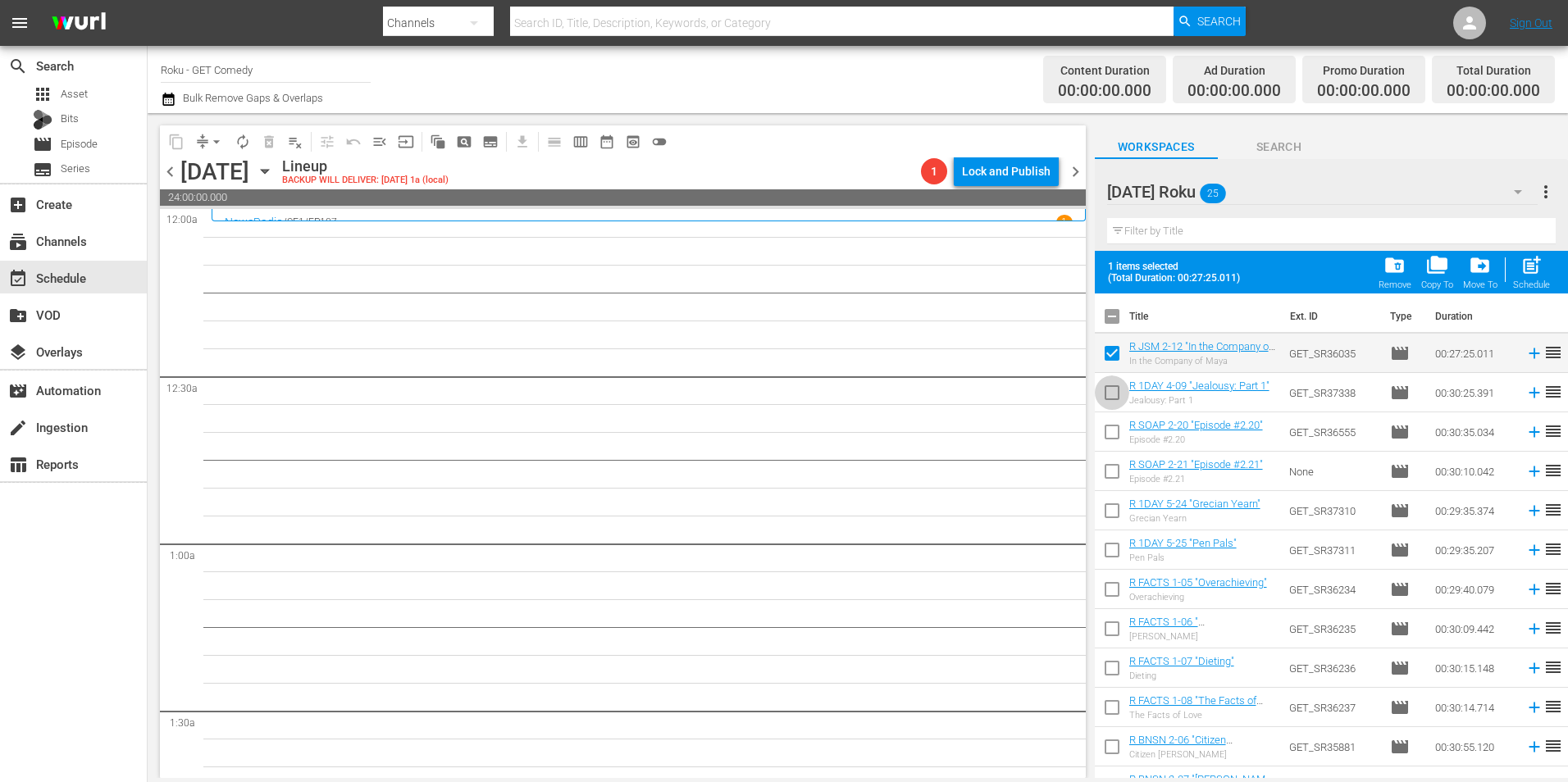
click at [1118, 396] on input "checkbox" at bounding box center [1111, 395] width 35 height 34
checkbox input "true"
click at [1112, 441] on input "checkbox" at bounding box center [1111, 435] width 35 height 34
checkbox input "true"
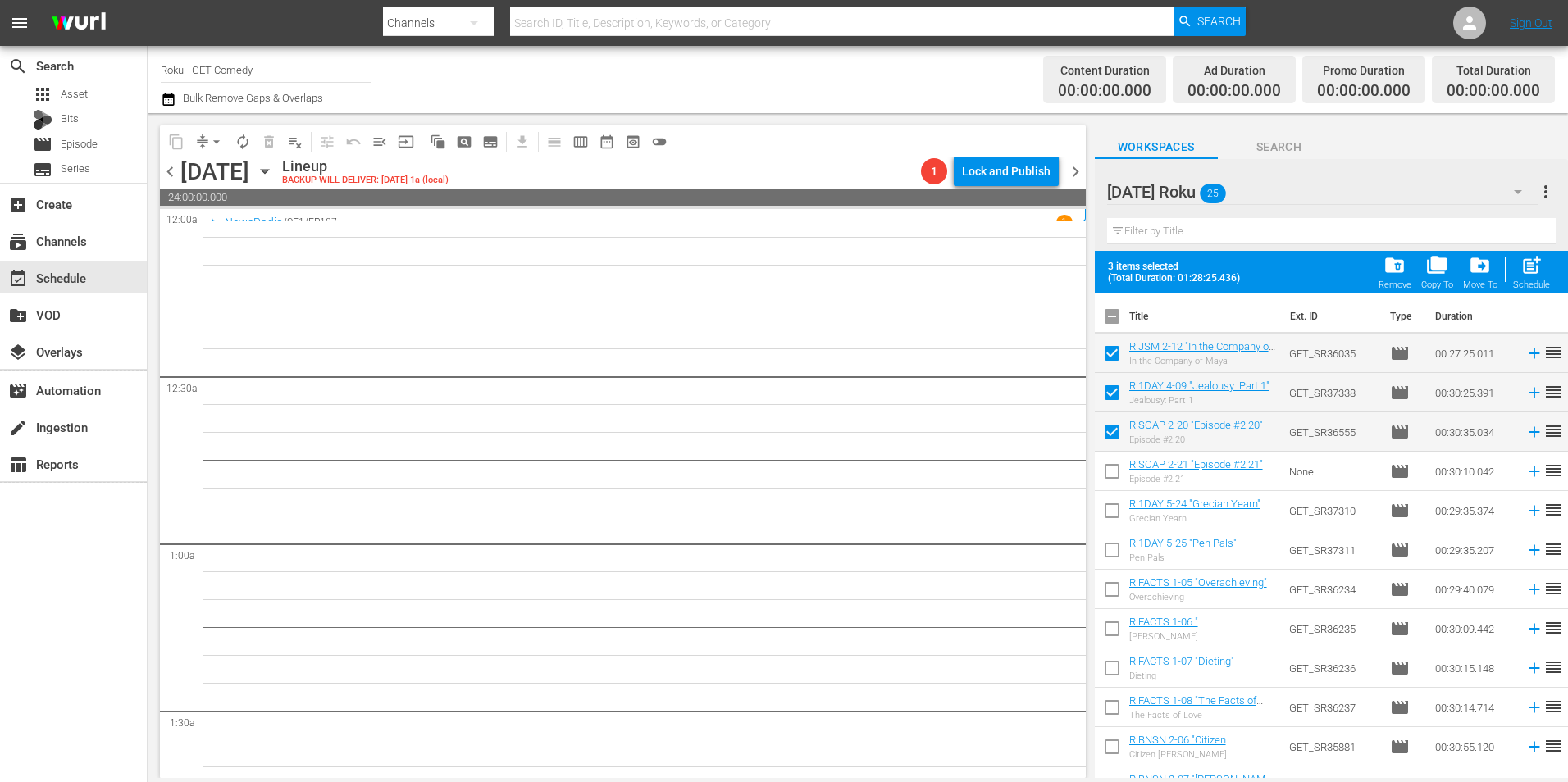
click at [1119, 475] on input "checkbox" at bounding box center [1111, 474] width 35 height 34
checkbox input "true"
click at [1115, 515] on input "checkbox" at bounding box center [1111, 514] width 35 height 34
checkbox input "true"
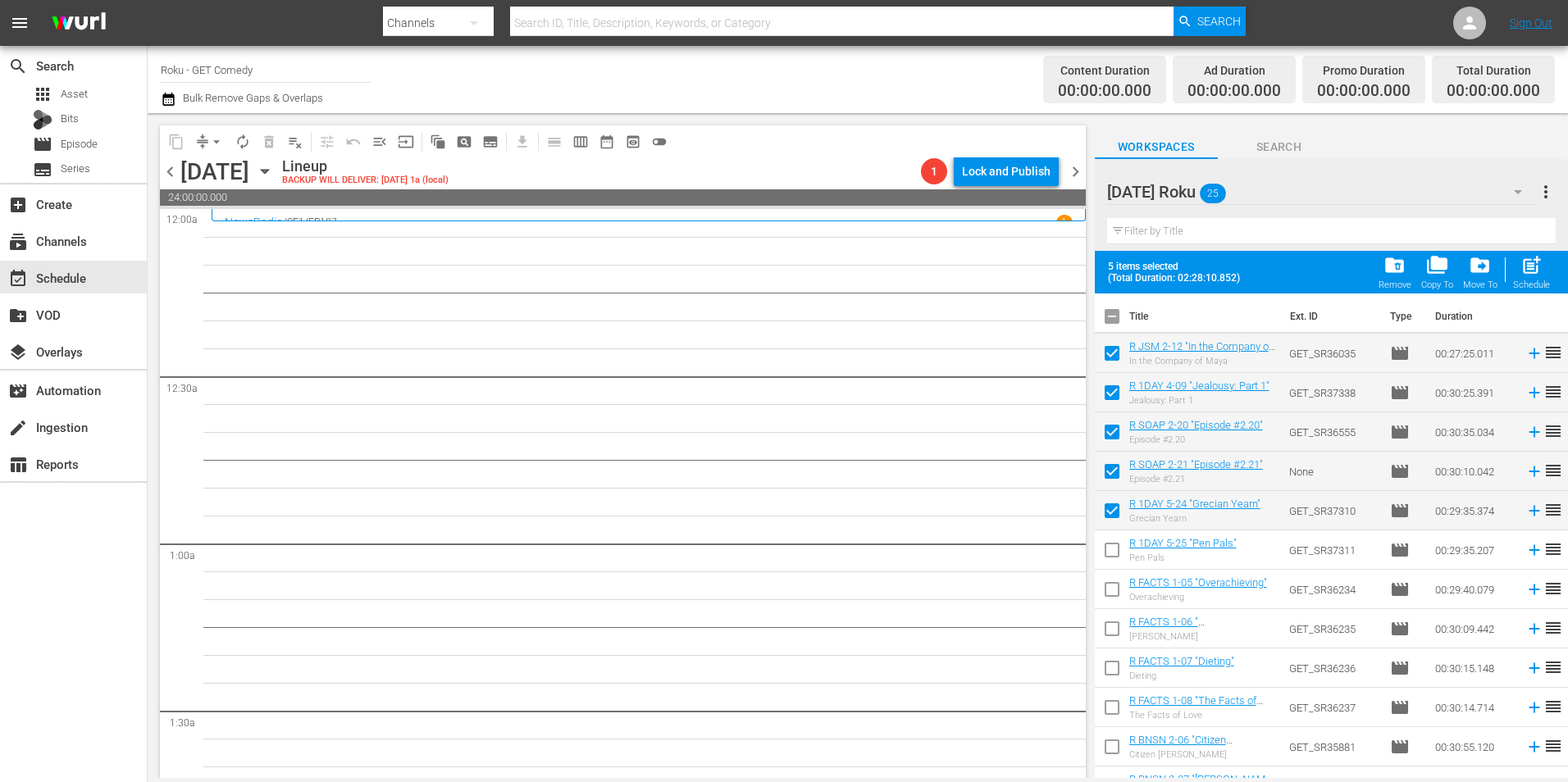
click at [1111, 552] on input "checkbox" at bounding box center [1111, 553] width 35 height 34
checkbox input "true"
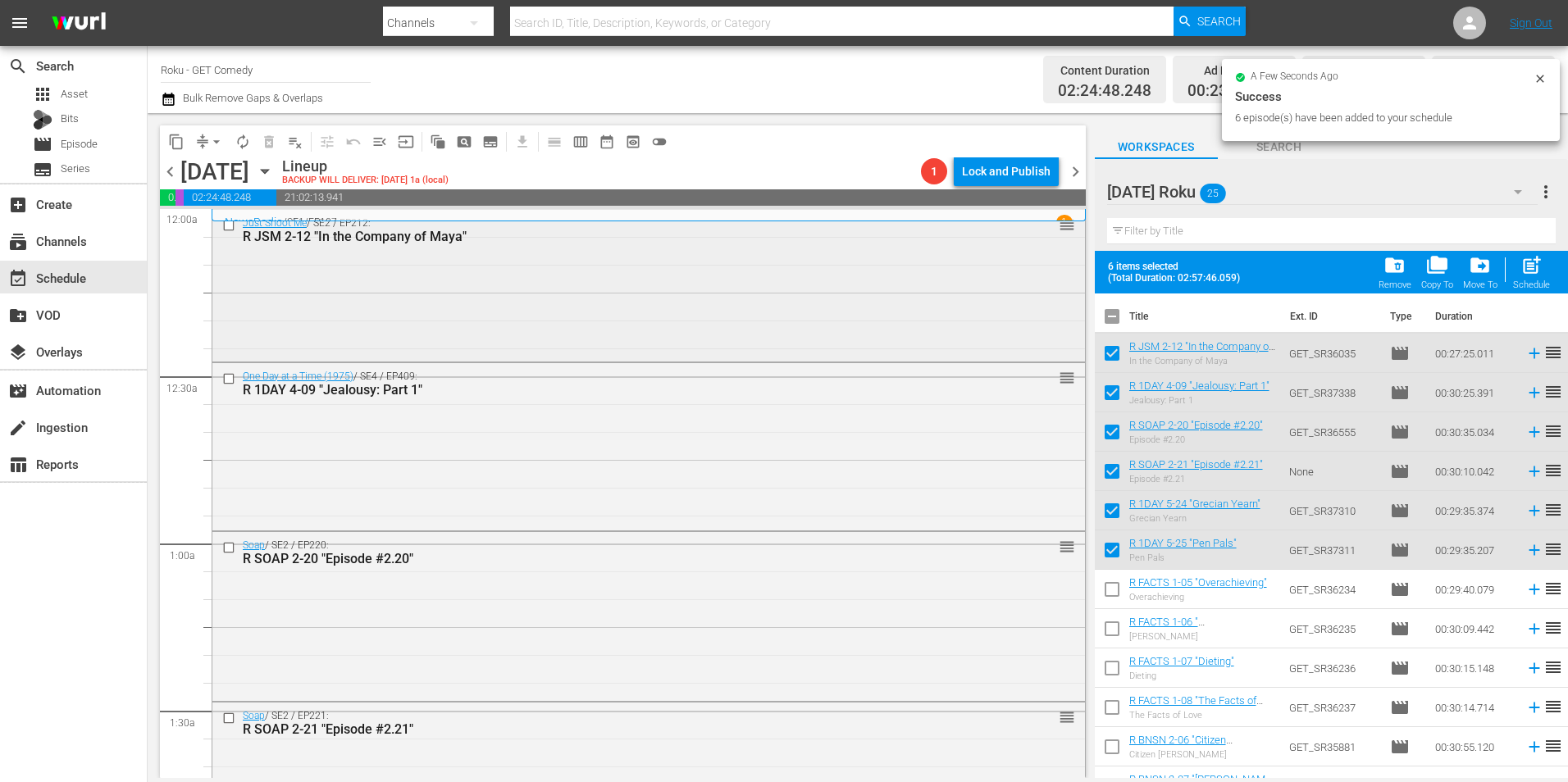
click at [464, 289] on div "Just Shoot Me / SE2 / EP212: R JSM 2-12 "In the Company of Maya" reorder" at bounding box center [649, 283] width 872 height 148
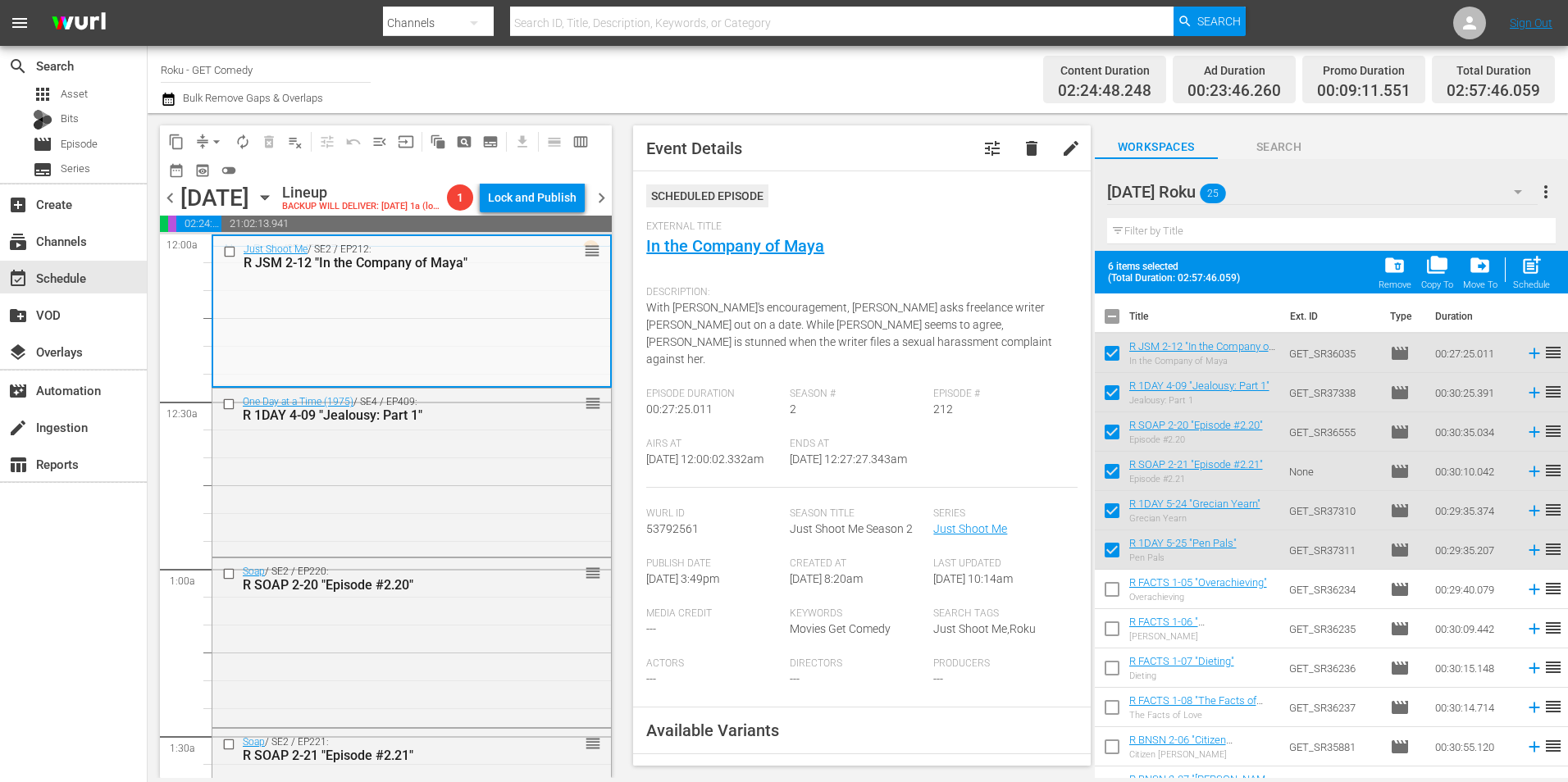
scroll to position [246, 0]
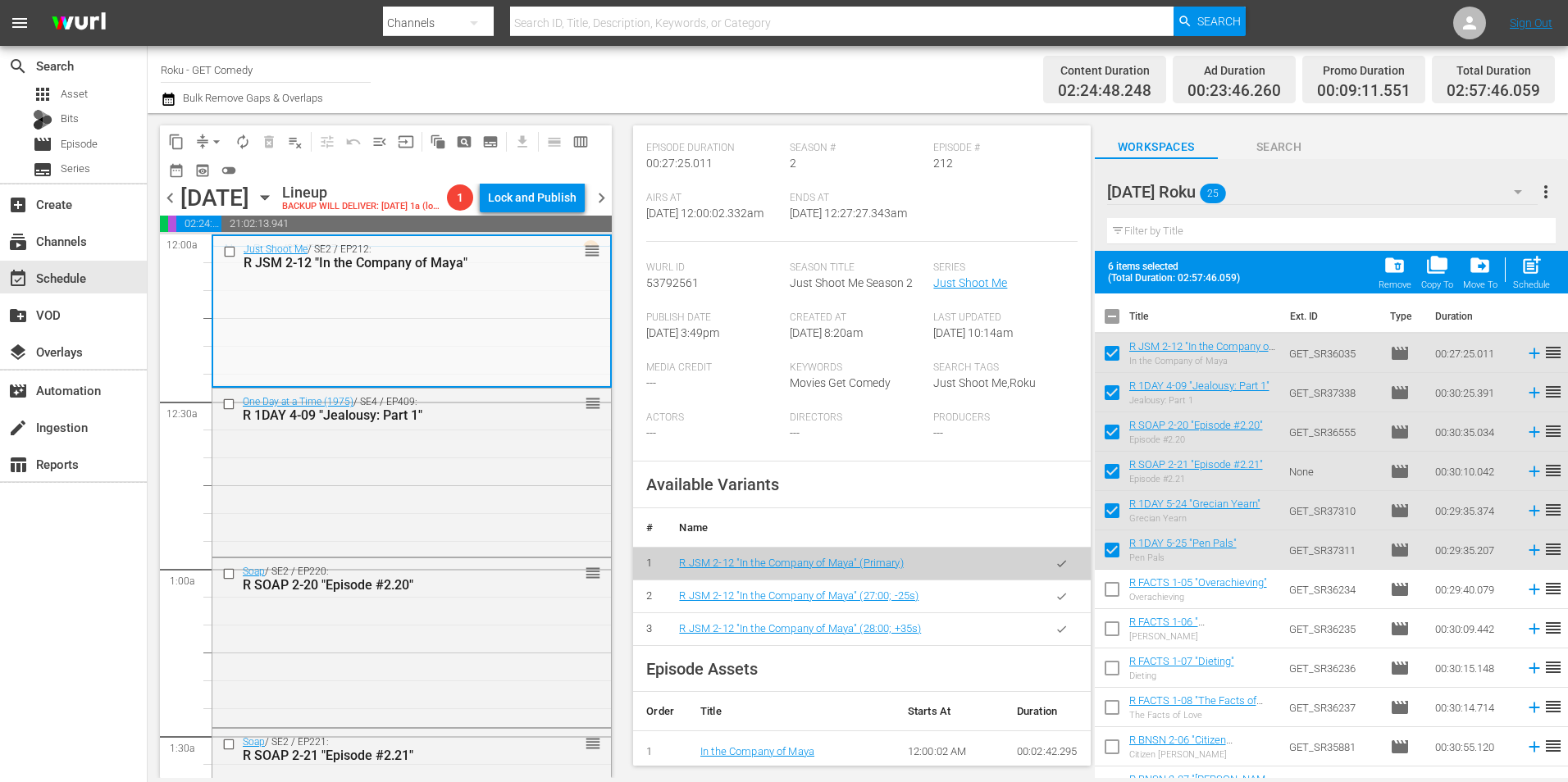
click at [1057, 631] on button "button" at bounding box center [1061, 629] width 32 height 32
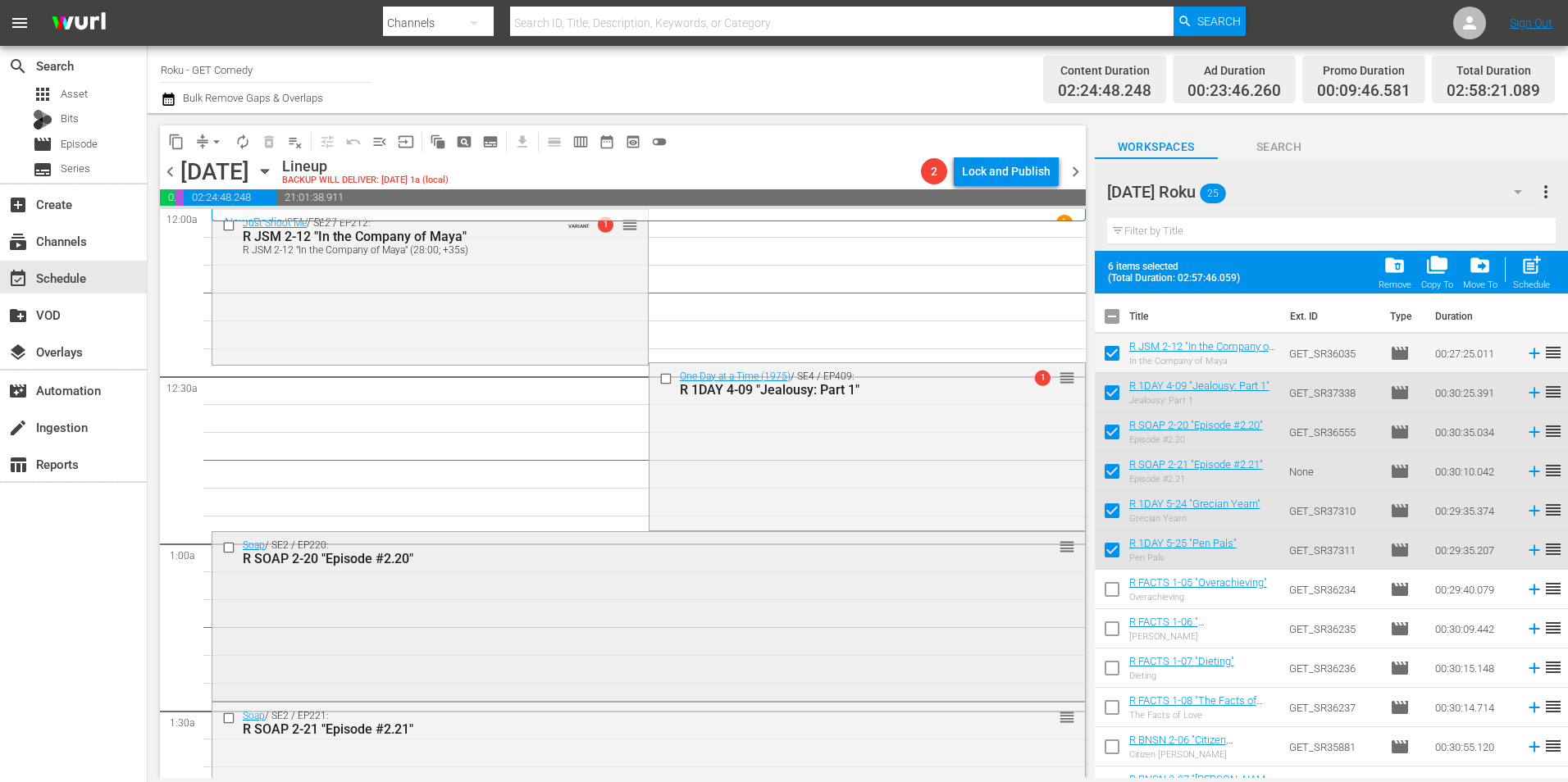
click at [419, 603] on div "Soap / SE2 / EP220: R SOAP 2-20 "Episode #2.20" reorder" at bounding box center [649, 614] width 872 height 165
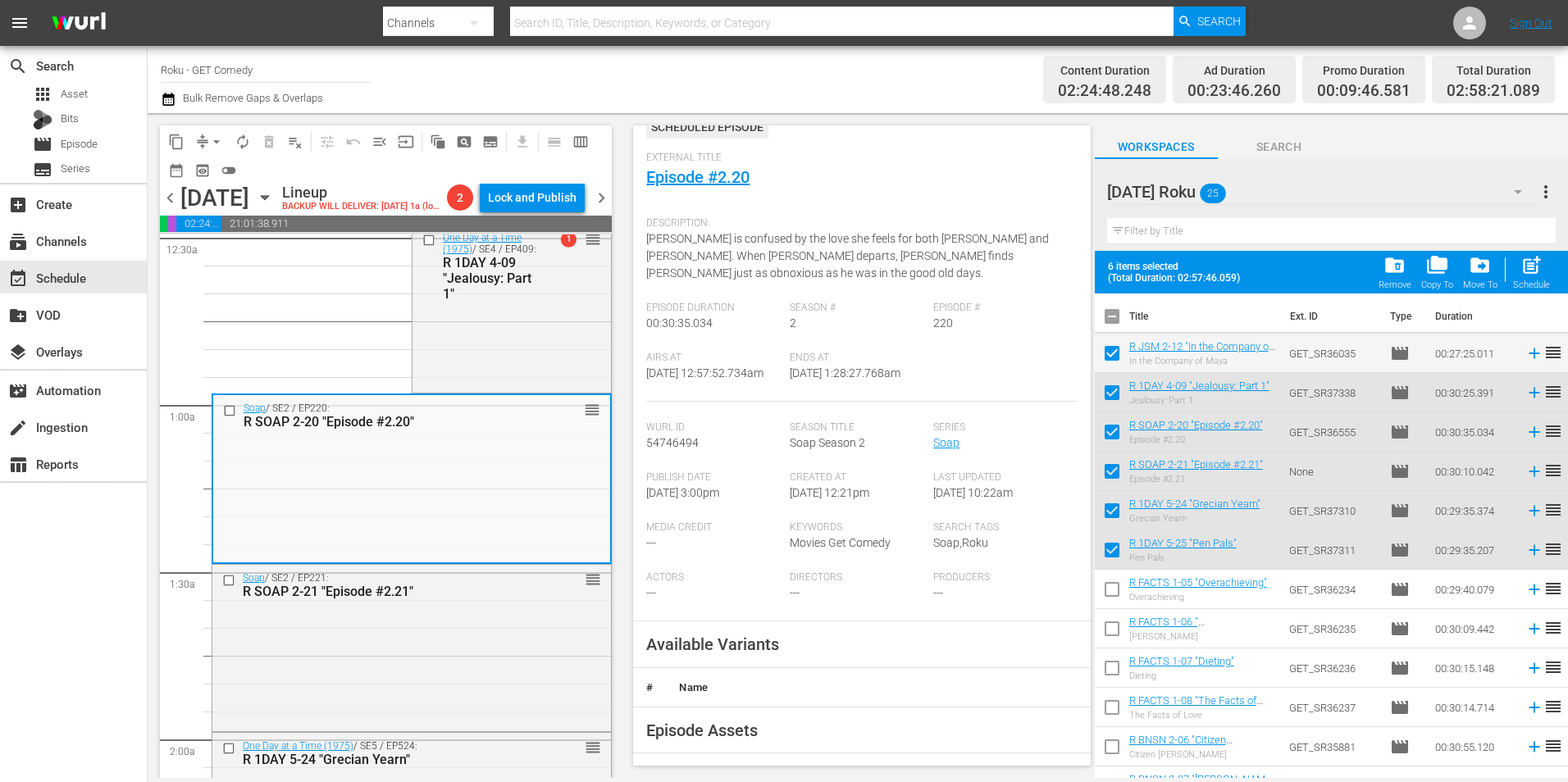
scroll to position [164, 0]
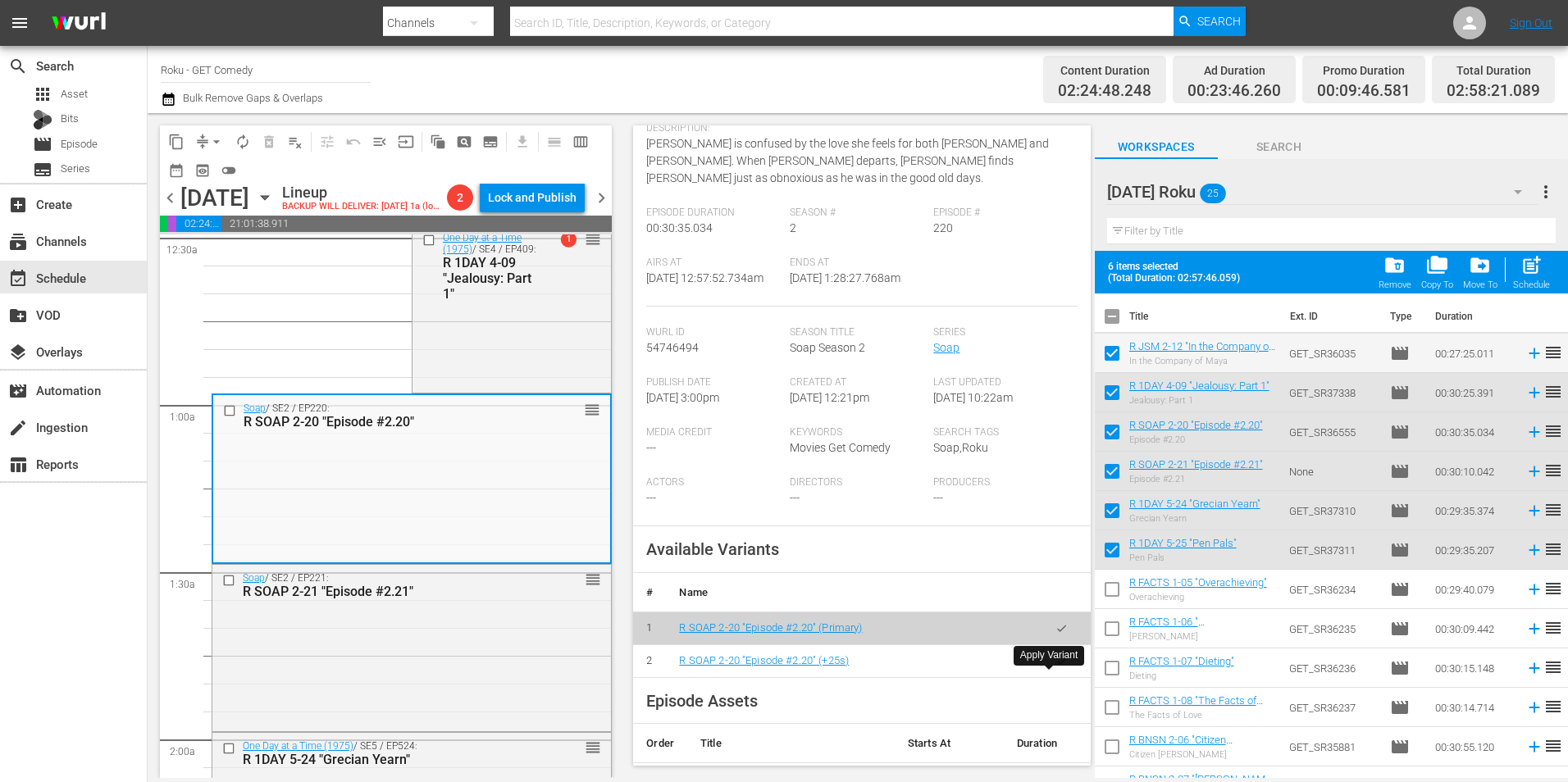
click at [1056, 667] on icon "button" at bounding box center [1062, 661] width 12 height 12
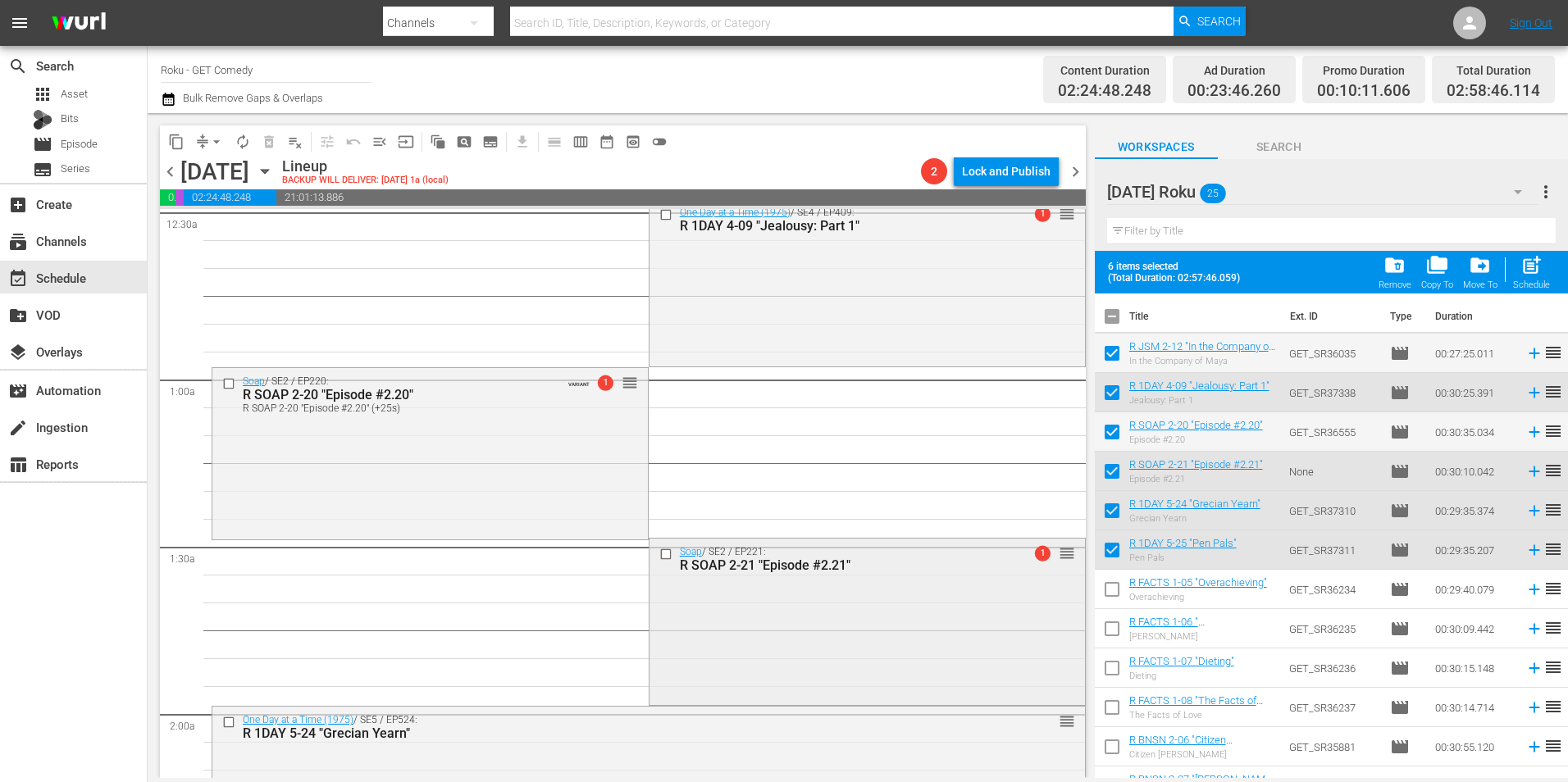
click at [771, 637] on div "Soap / SE2 / EP221: R SOAP 2-21 "Episode #2.21" 1 reorder" at bounding box center [867, 620] width 435 height 163
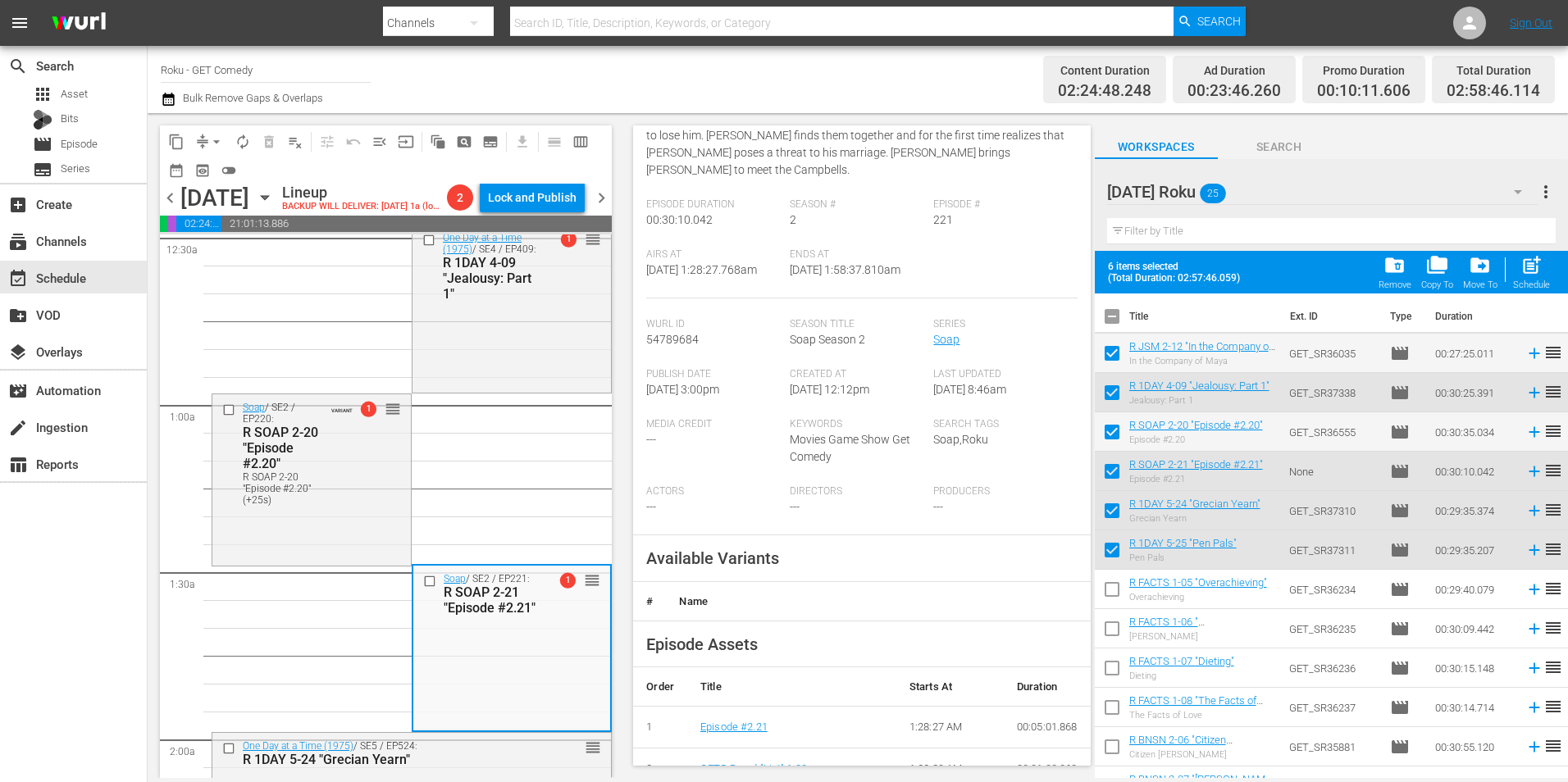
scroll to position [246, 0]
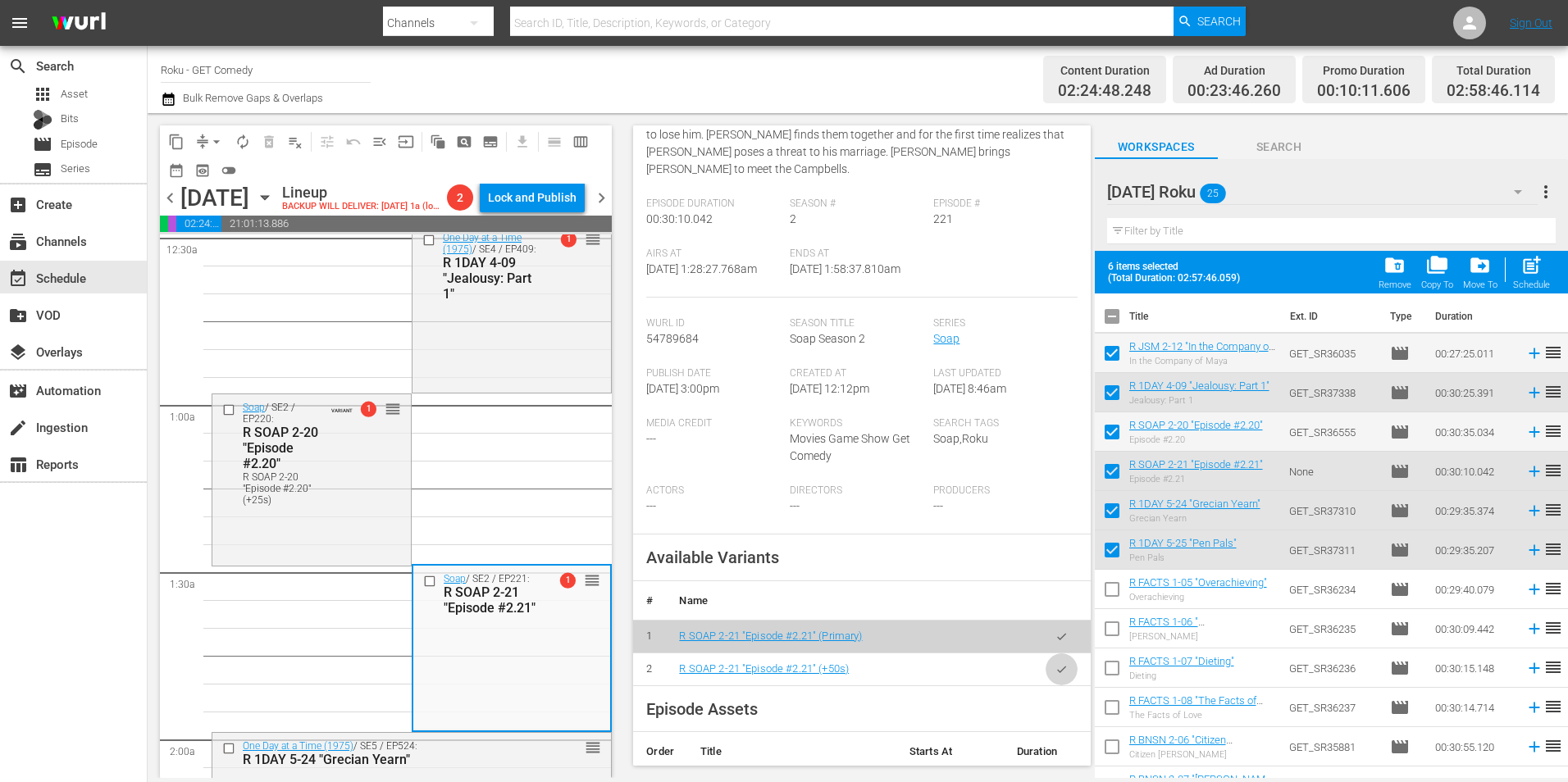
click at [1056, 663] on icon "button" at bounding box center [1062, 670] width 12 height 12
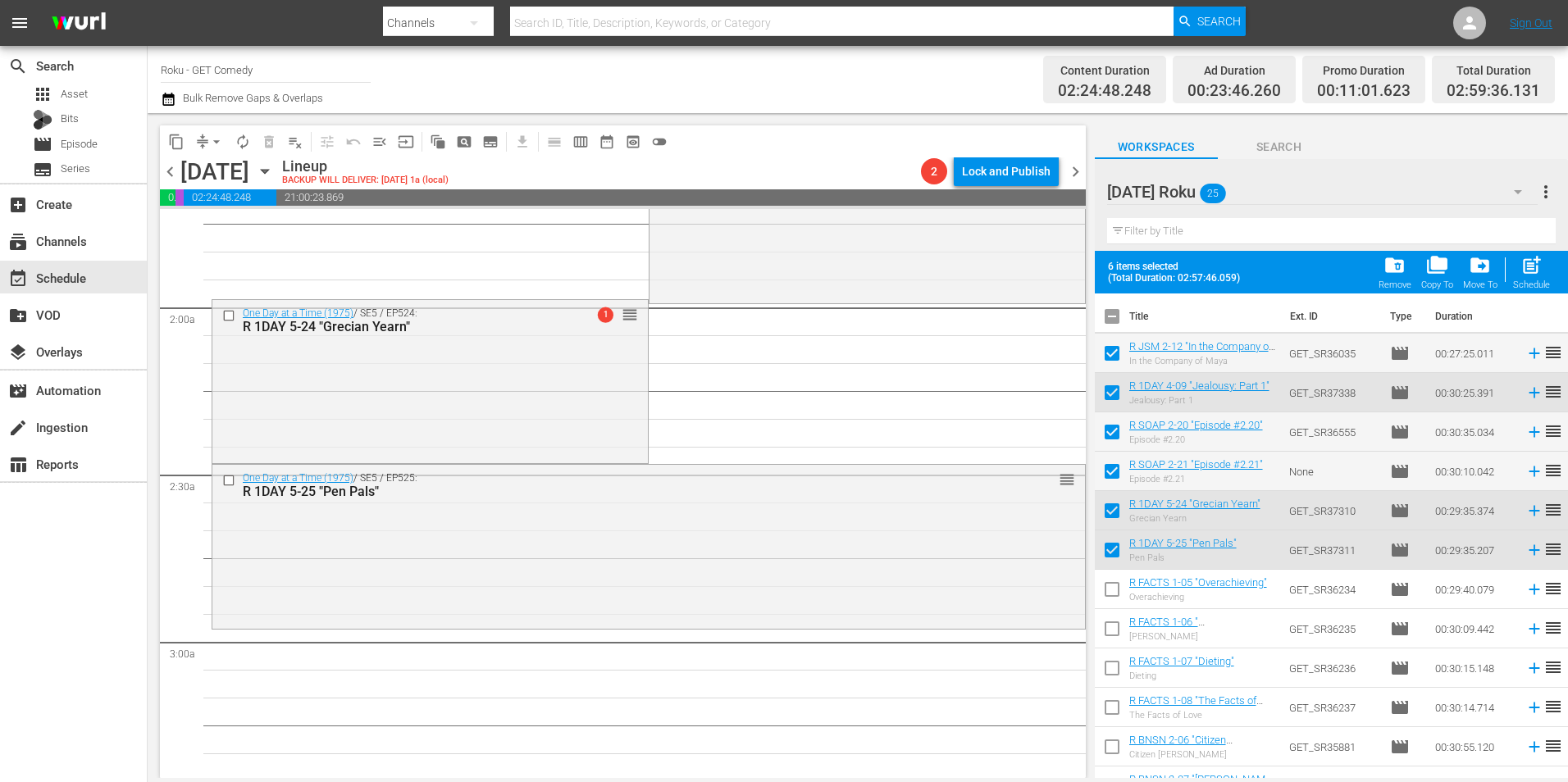
scroll to position [574, 0]
click at [536, 556] on div "One Day at a Time (1975) / SE5 / EP525: R 1DAY 5-25 "Pen Pals" reorder" at bounding box center [649, 541] width 872 height 160
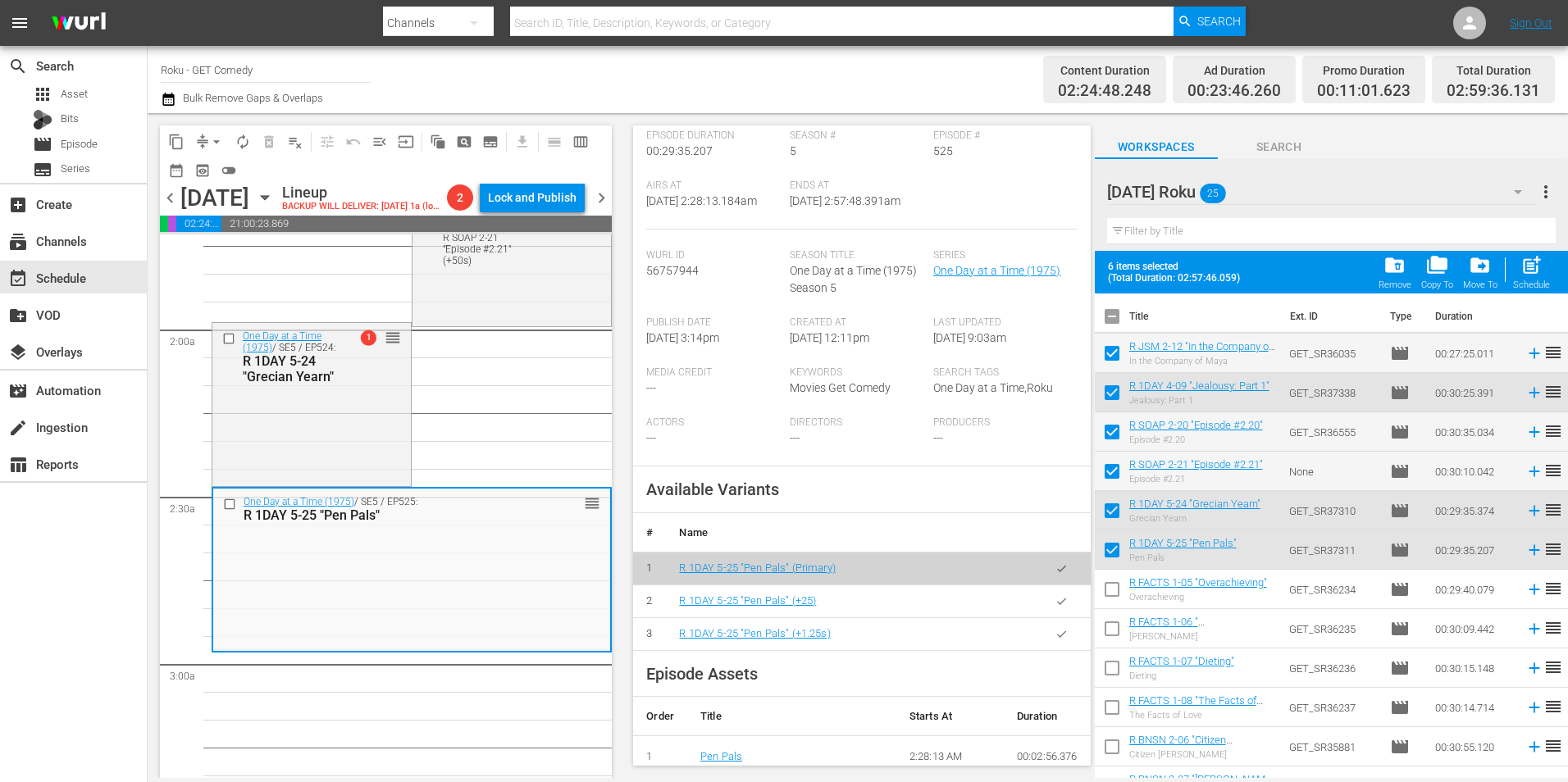
scroll to position [246, 0]
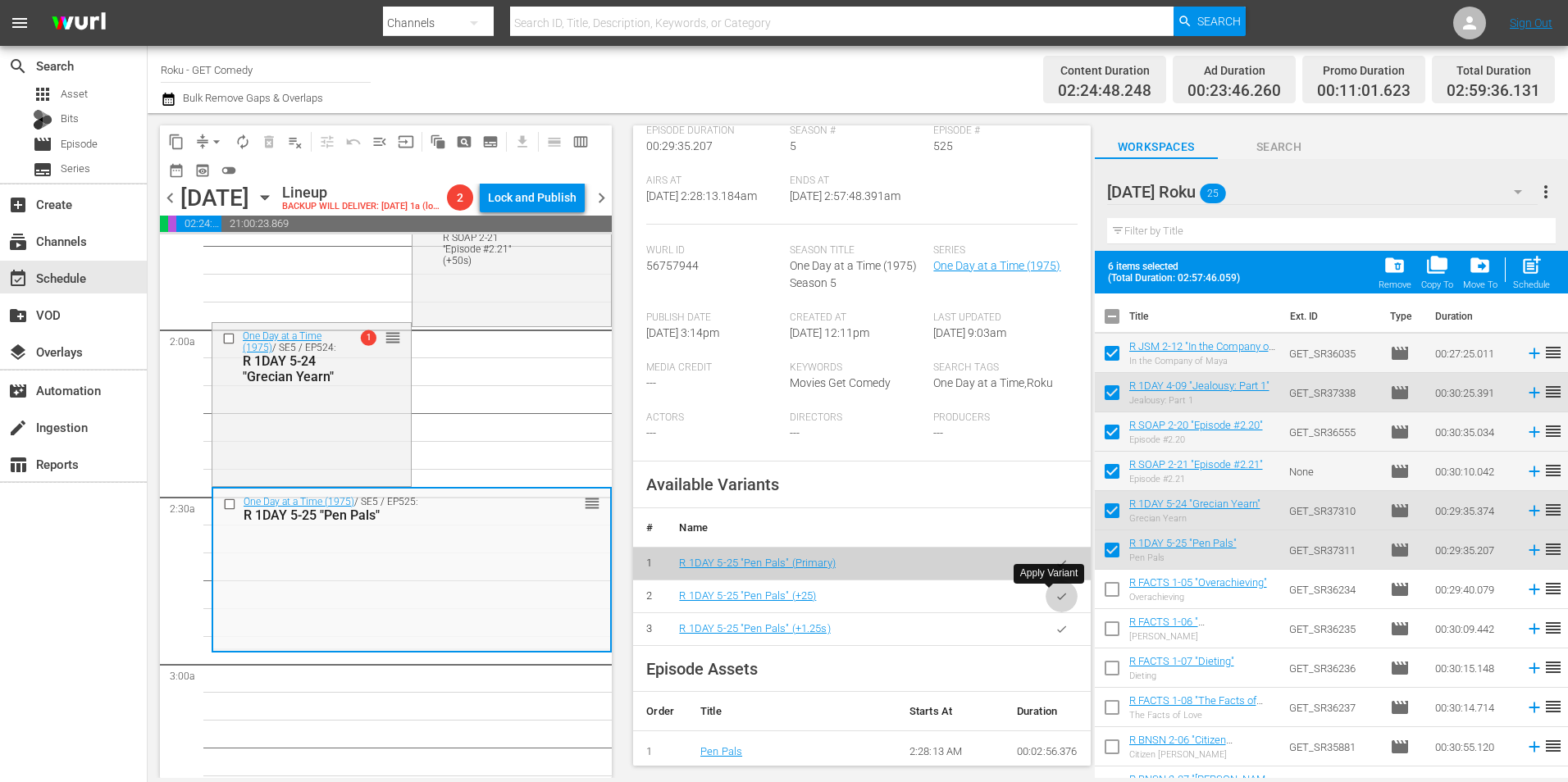
click at [1056, 602] on icon "button" at bounding box center [1062, 596] width 12 height 12
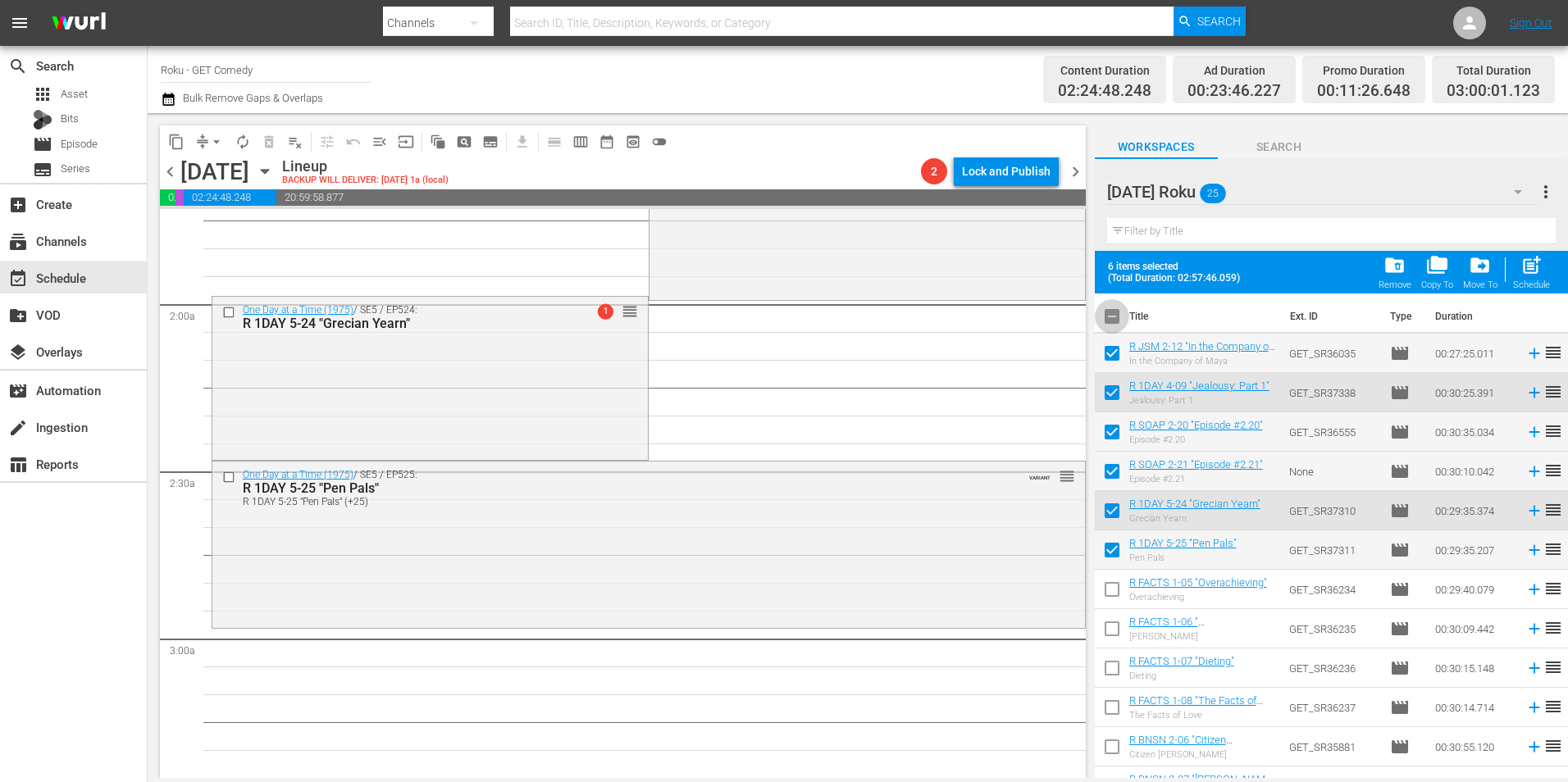
click at [1111, 311] on input "checkbox" at bounding box center [1111, 319] width 35 height 34
checkbox input "true"
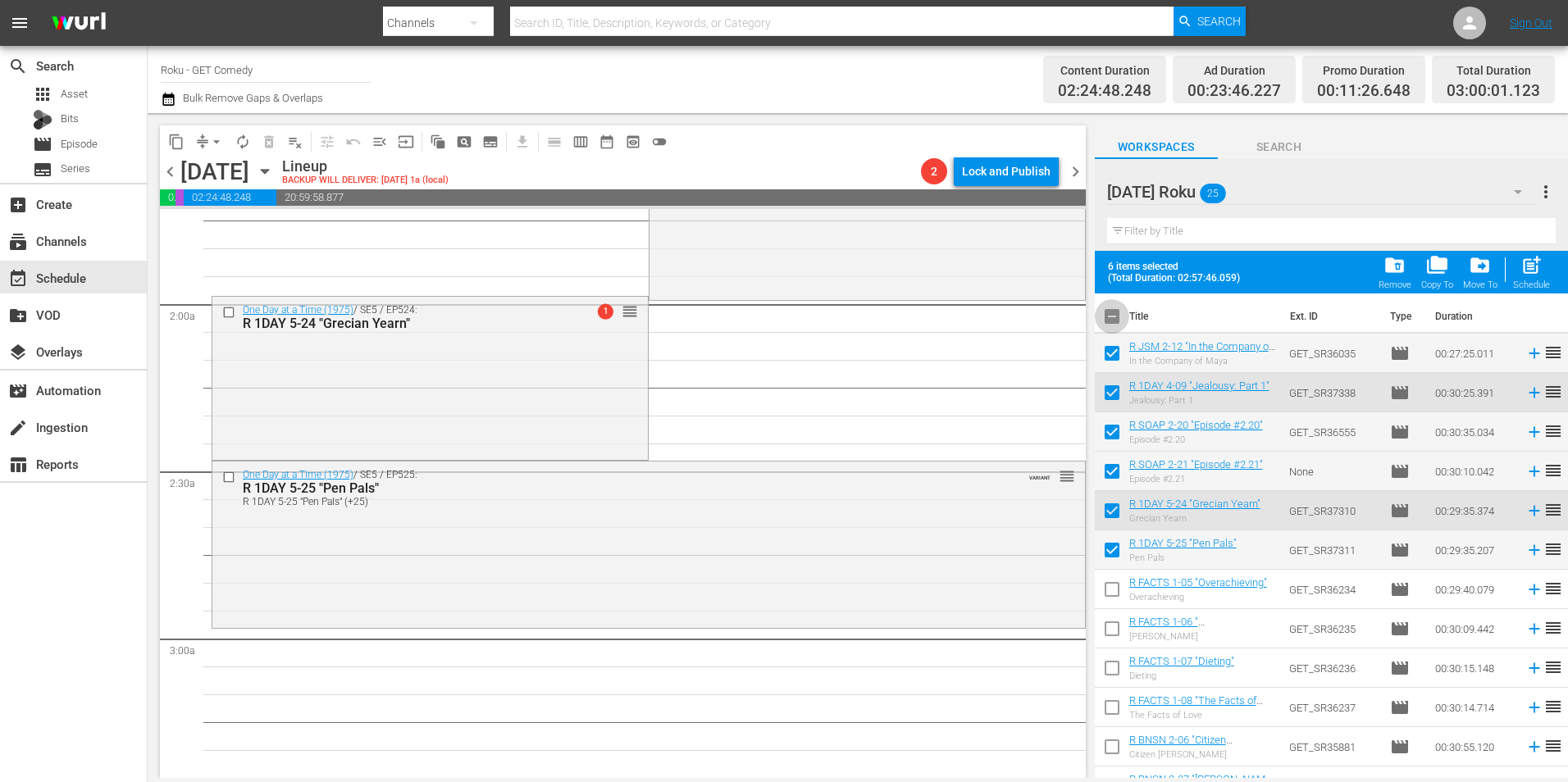
checkbox input "true"
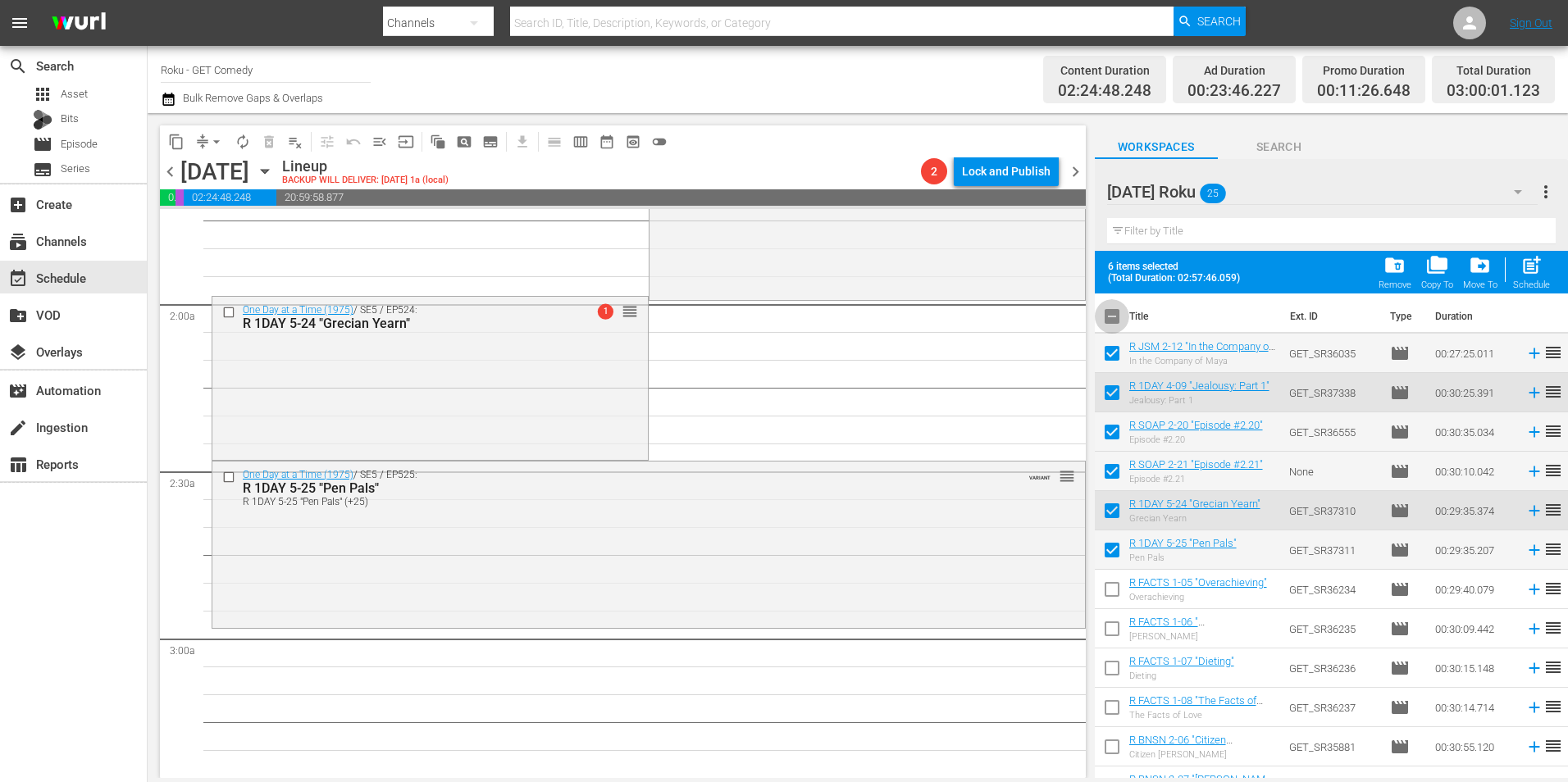
checkbox input "true"
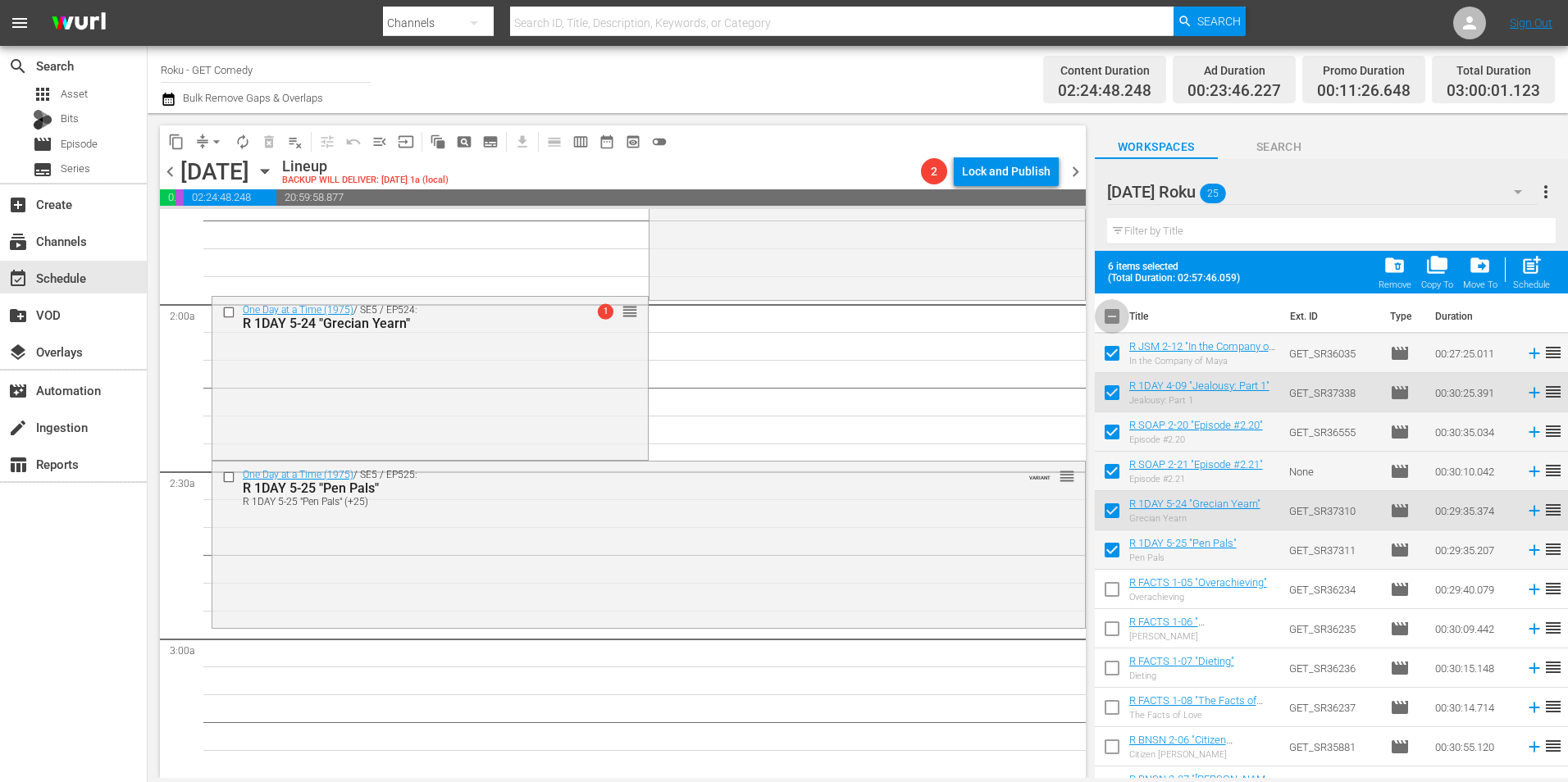
checkbox input "true"
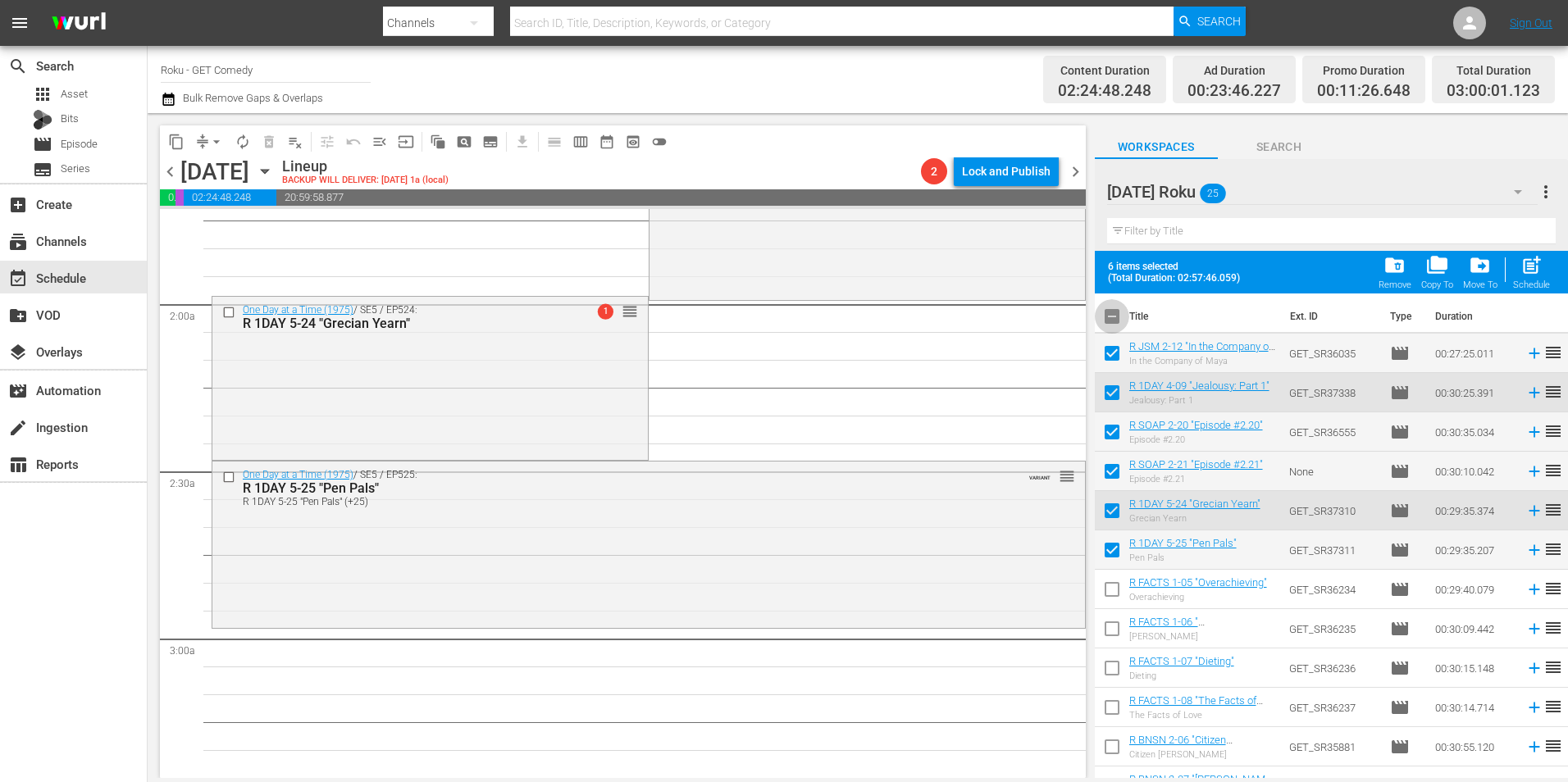
checkbox input "true"
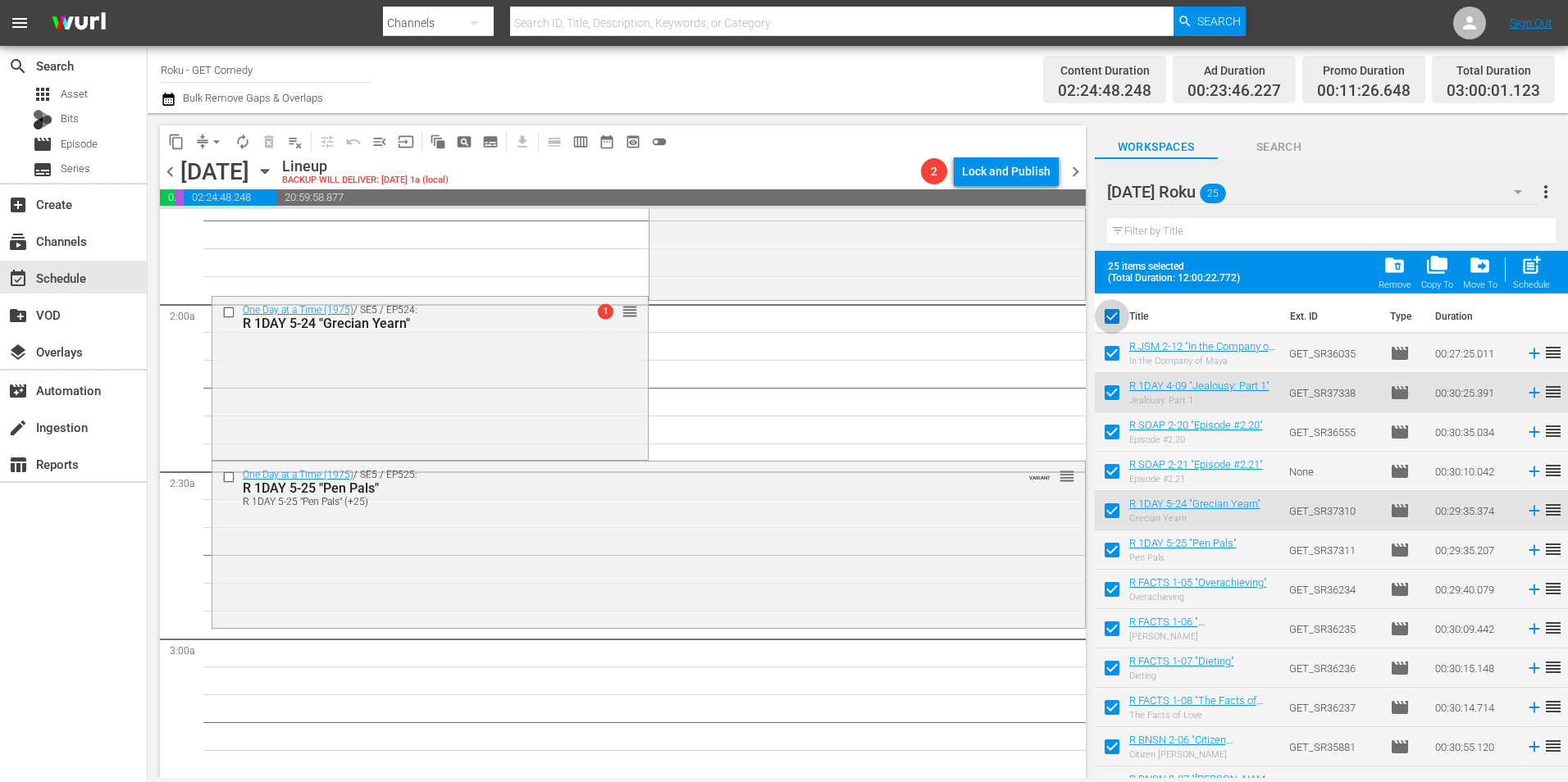
click at [1111, 314] on input "checkbox" at bounding box center [1111, 319] width 35 height 34
checkbox input "false"
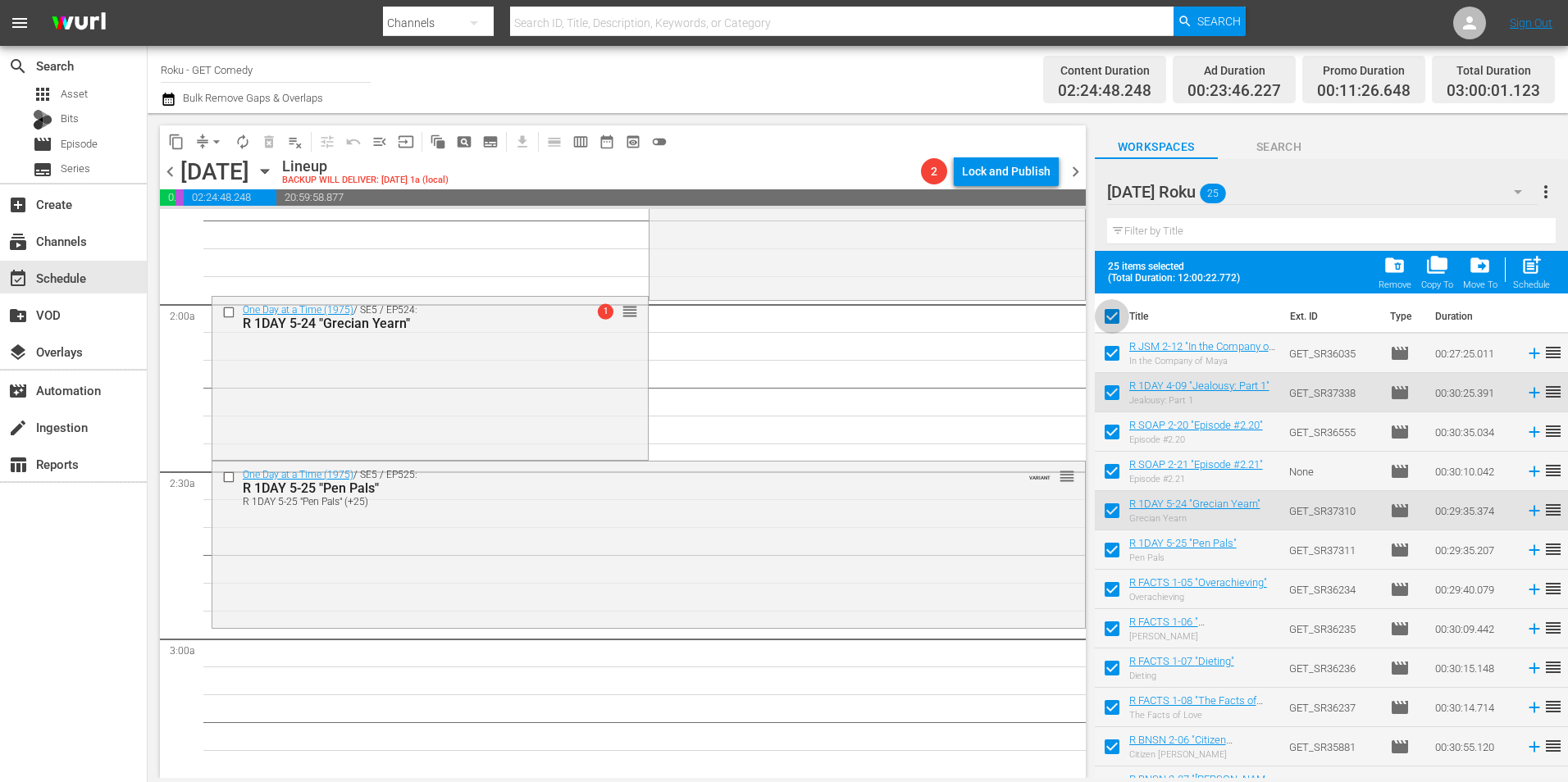
checkbox input "false"
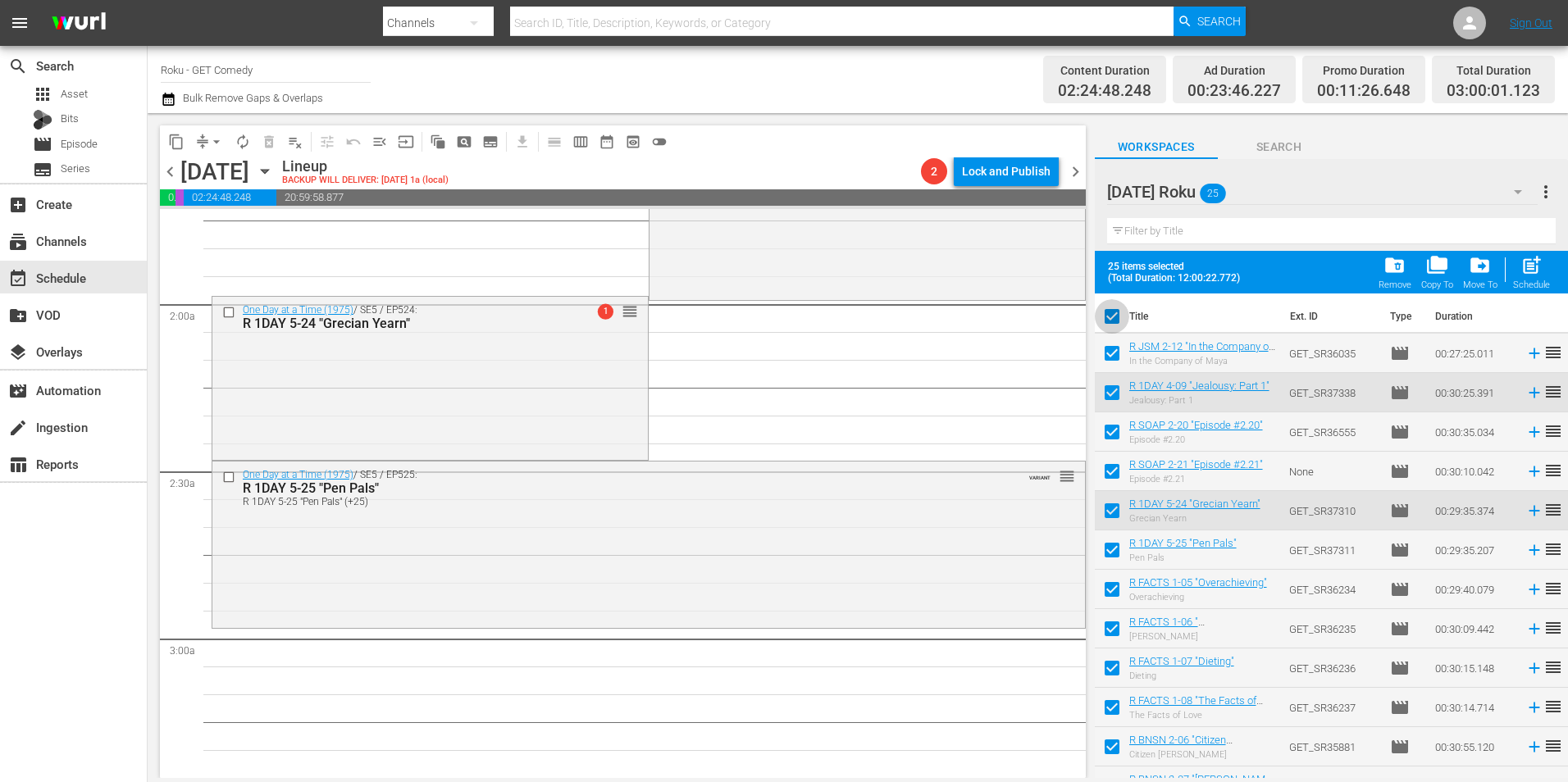
checkbox input "false"
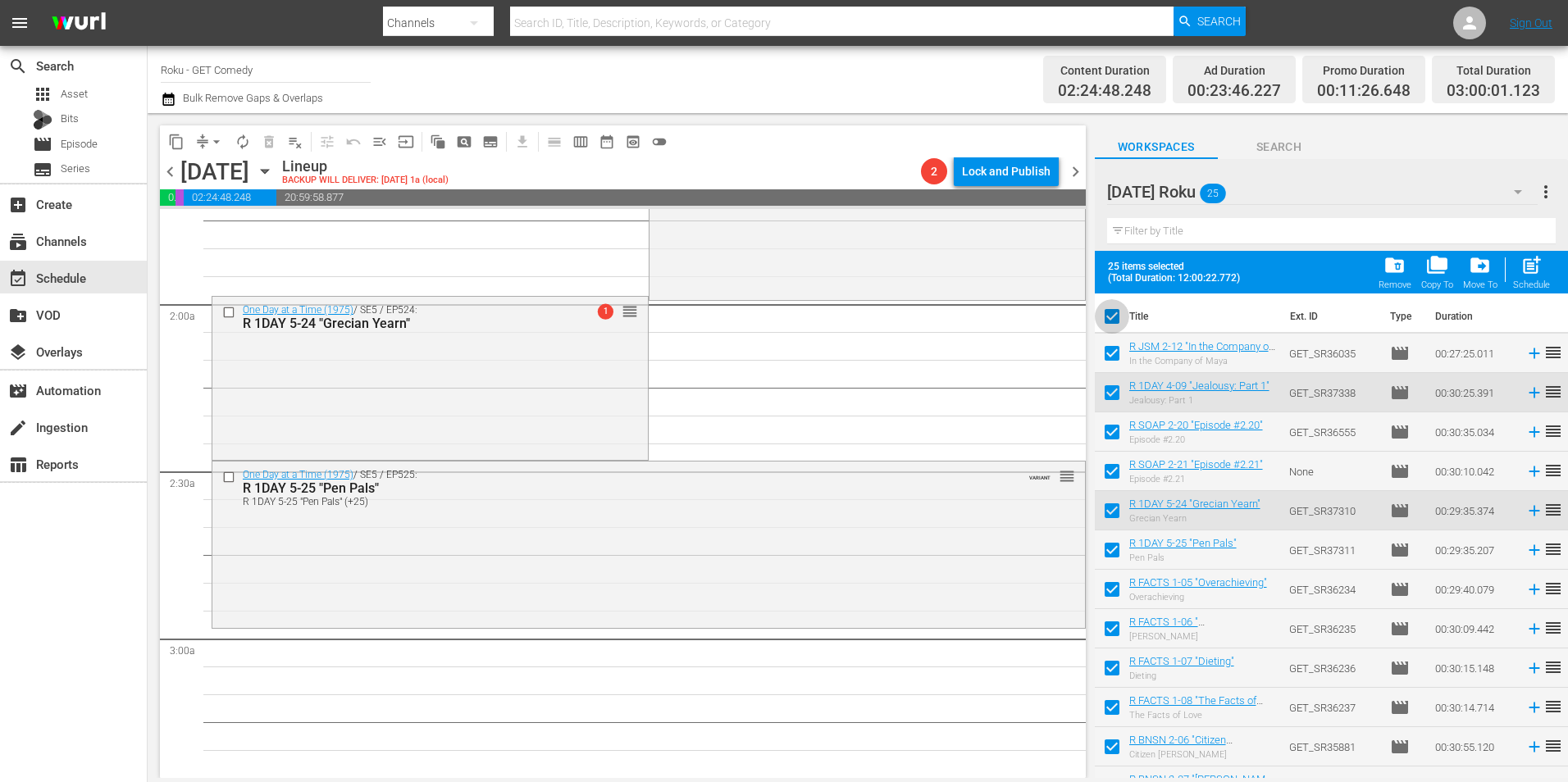
checkbox input "false"
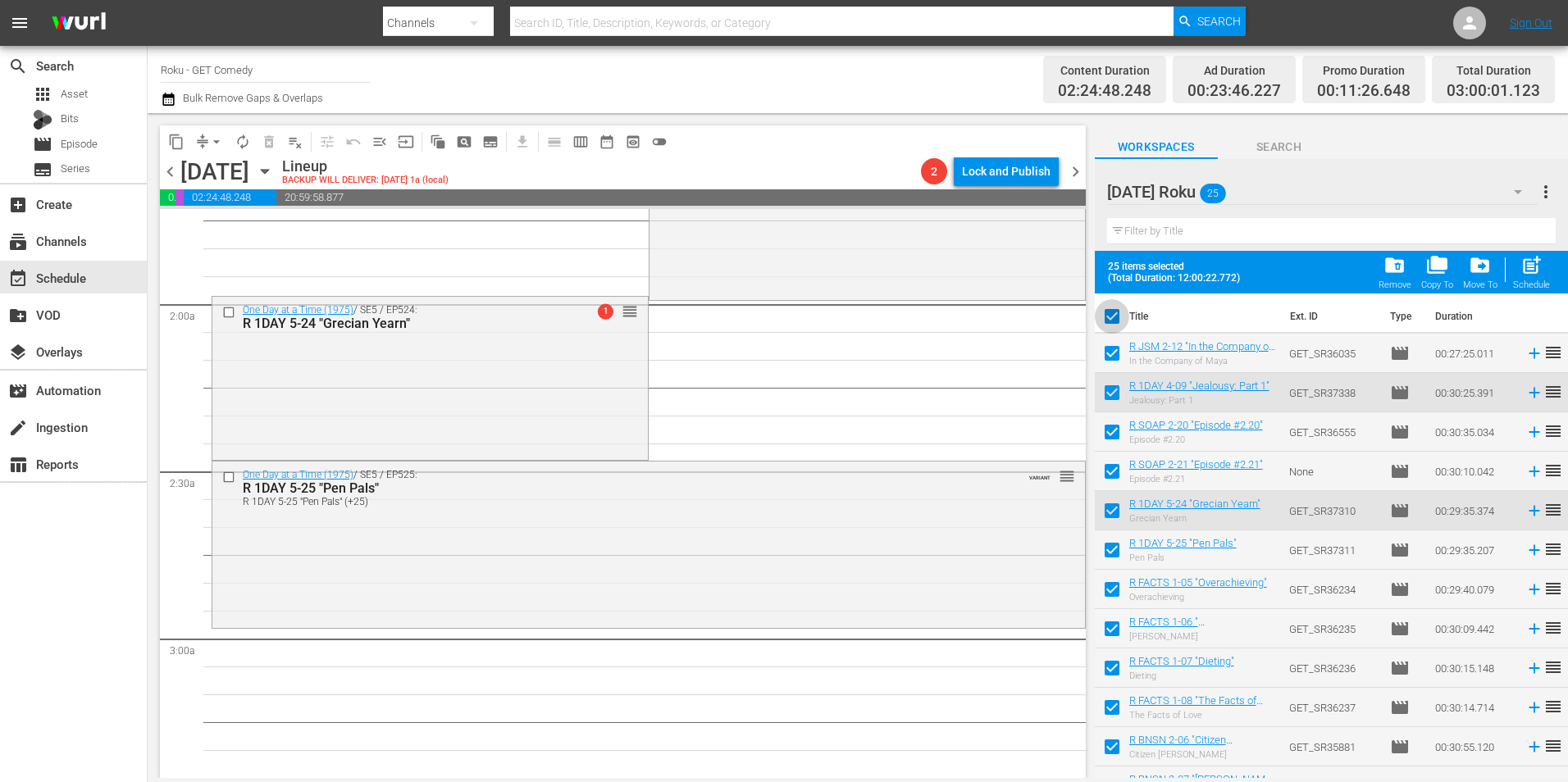
checkbox input "false"
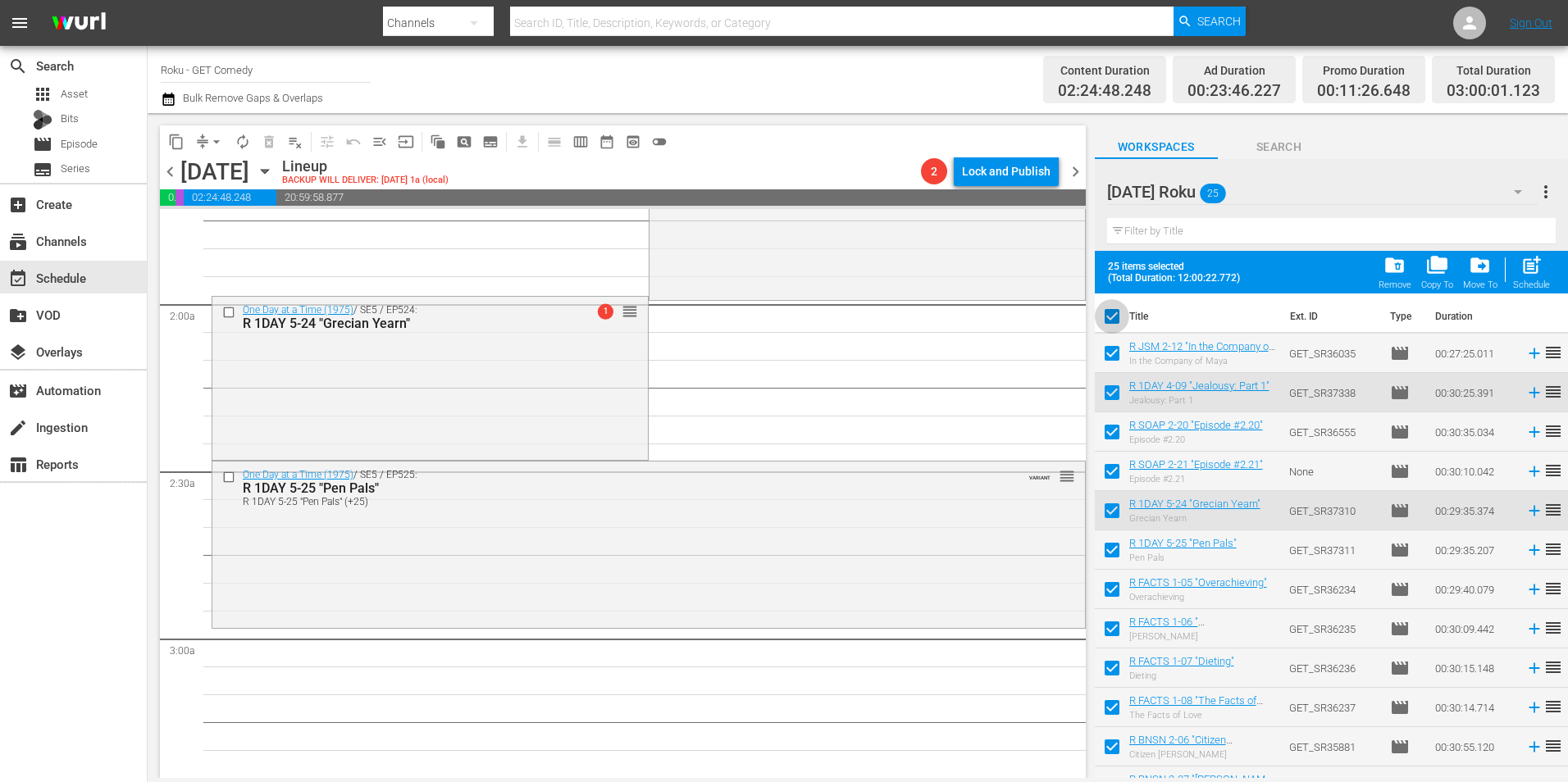
checkbox input "false"
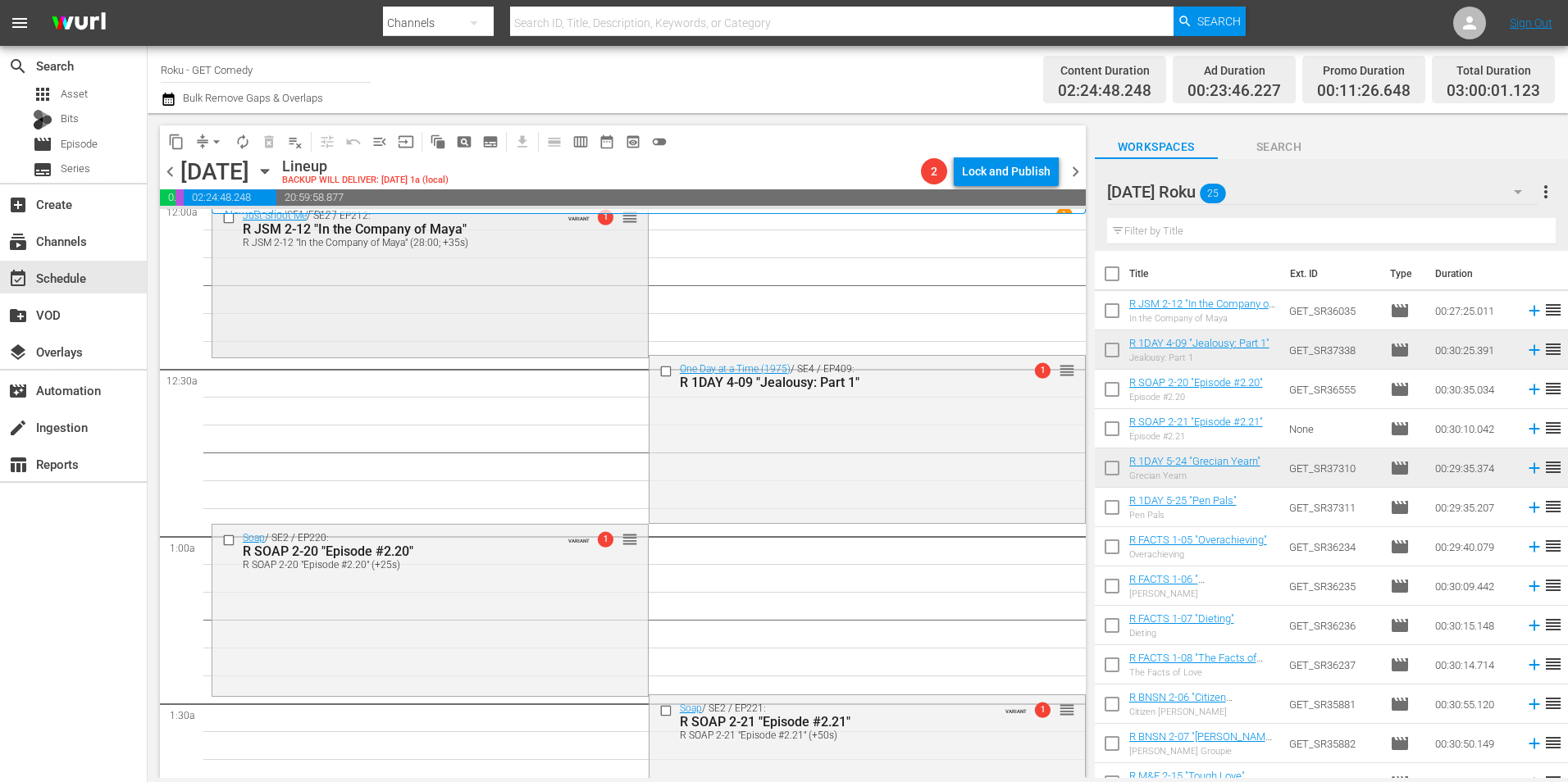
scroll to position [0, 0]
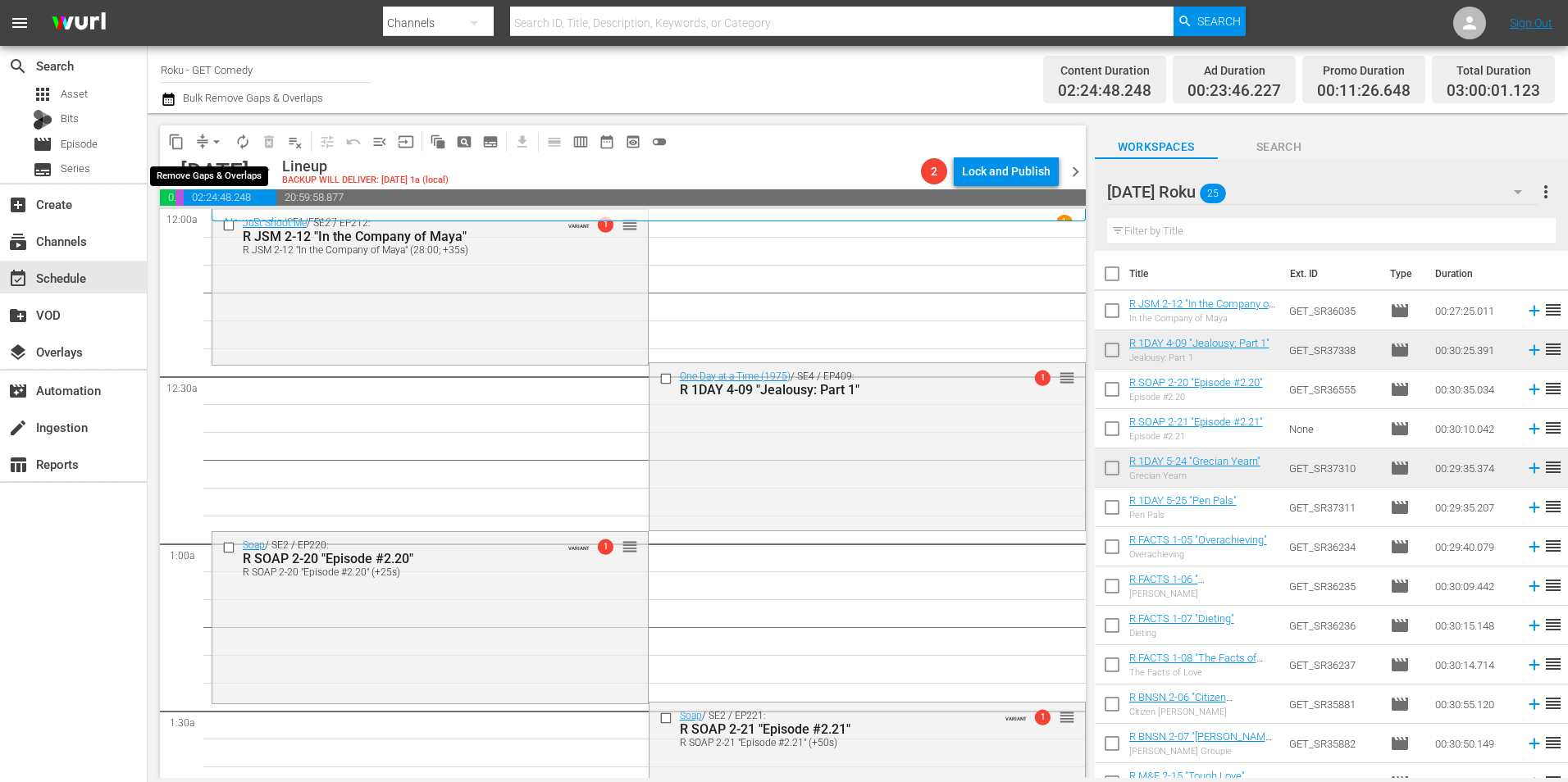
click at [206, 135] on button "arrow_drop_down" at bounding box center [217, 142] width 27 height 27
click at [227, 174] on li "Align to Midnight" at bounding box center [217, 175] width 173 height 27
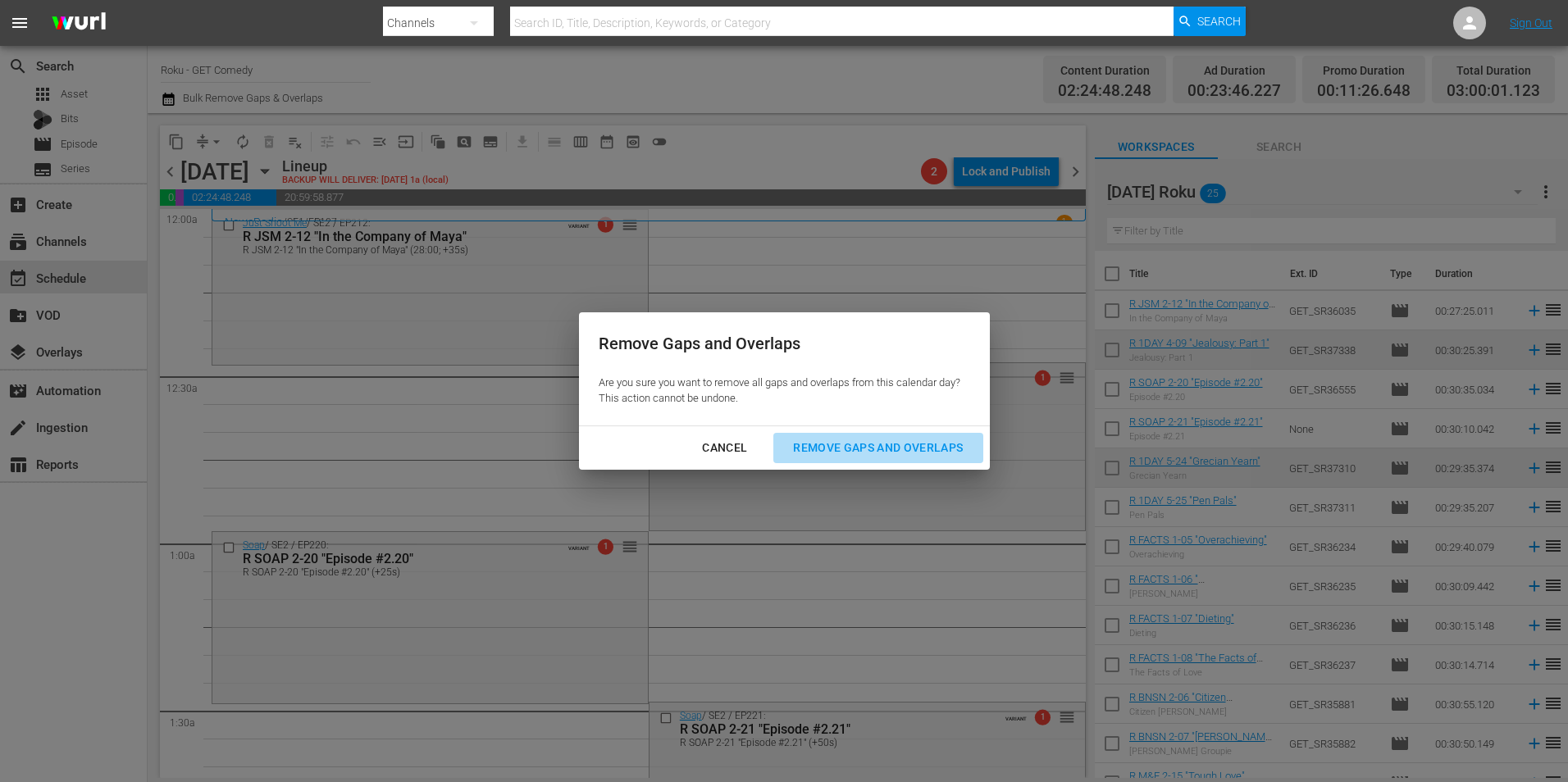
click at [873, 449] on div "Remove Gaps and Overlaps" at bounding box center [877, 448] width 196 height 20
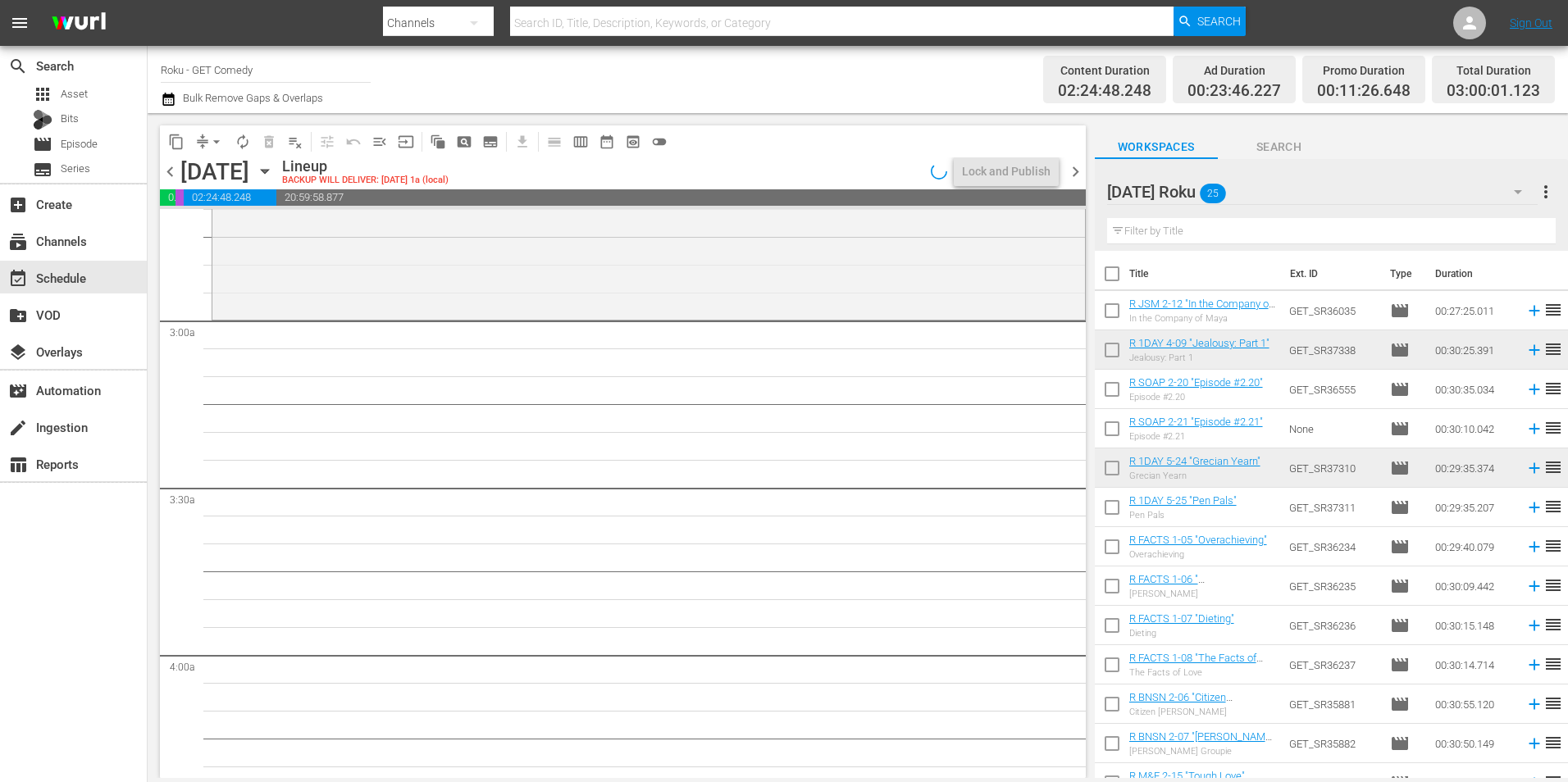
scroll to position [901, 0]
click at [273, 173] on icon "button" at bounding box center [265, 171] width 18 height 18
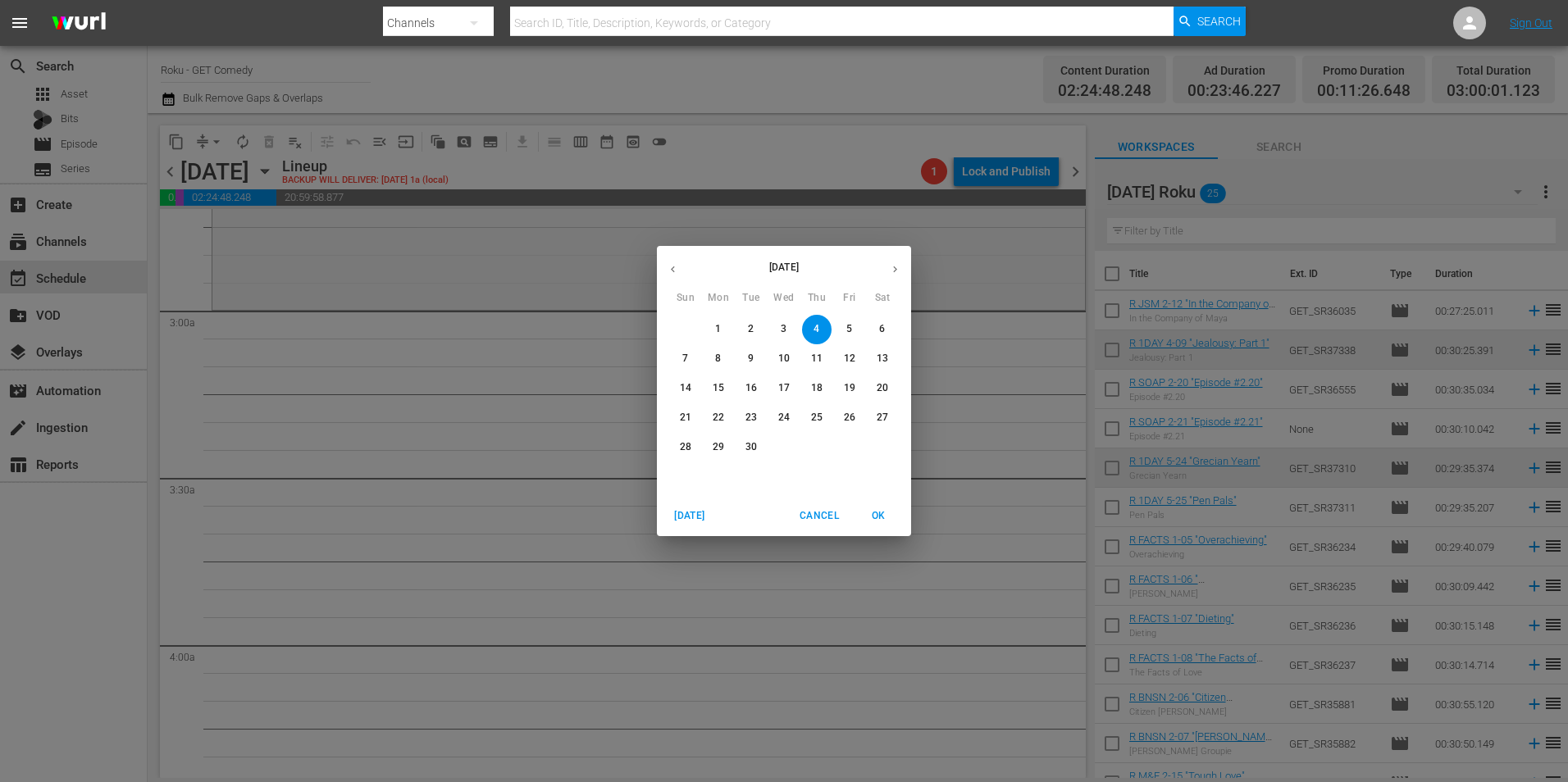
click at [666, 268] on icon "button" at bounding box center [673, 269] width 12 height 12
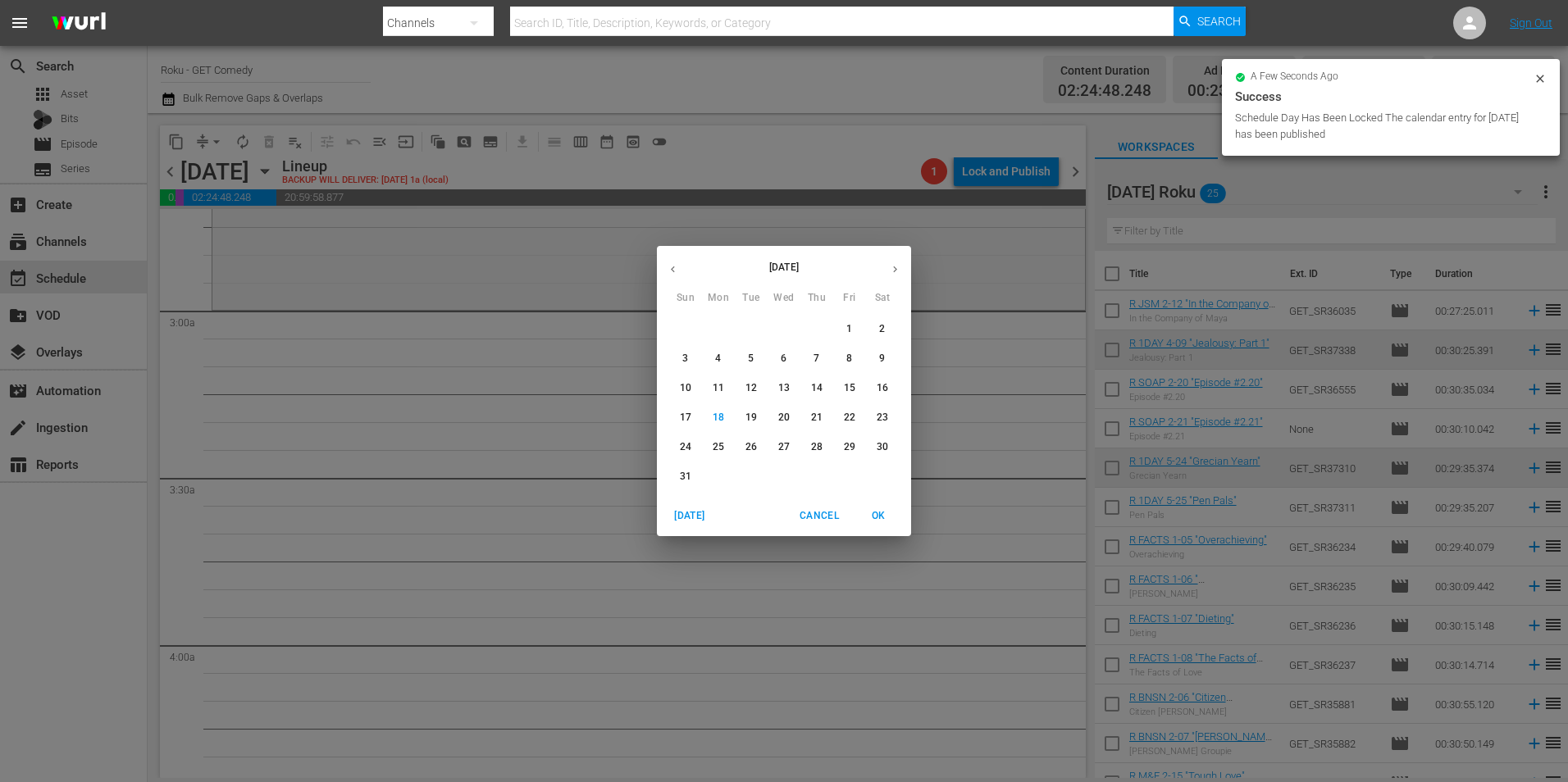
click at [790, 453] on span "27" at bounding box center [783, 448] width 29 height 14
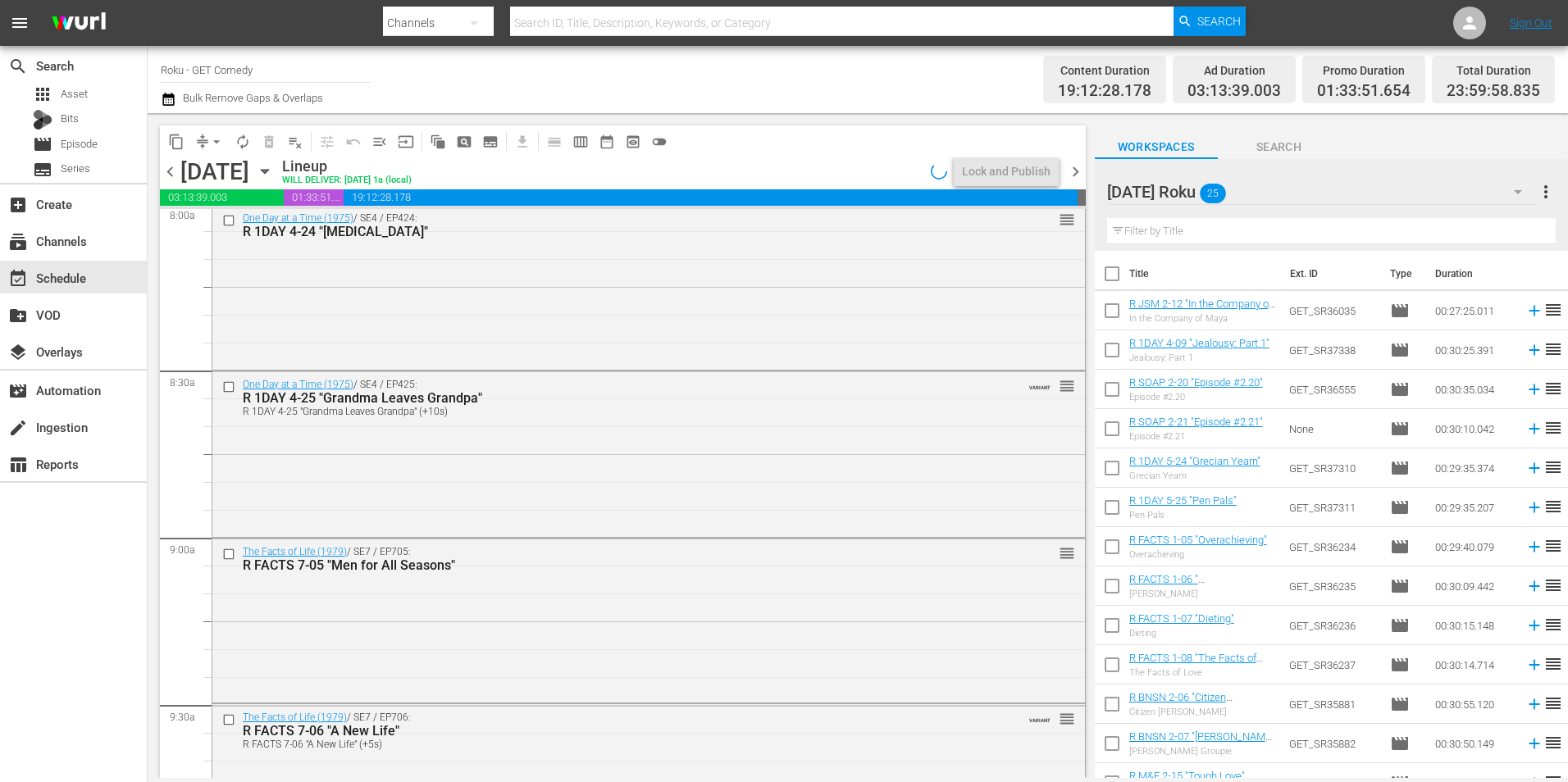
scroll to position [2705, 0]
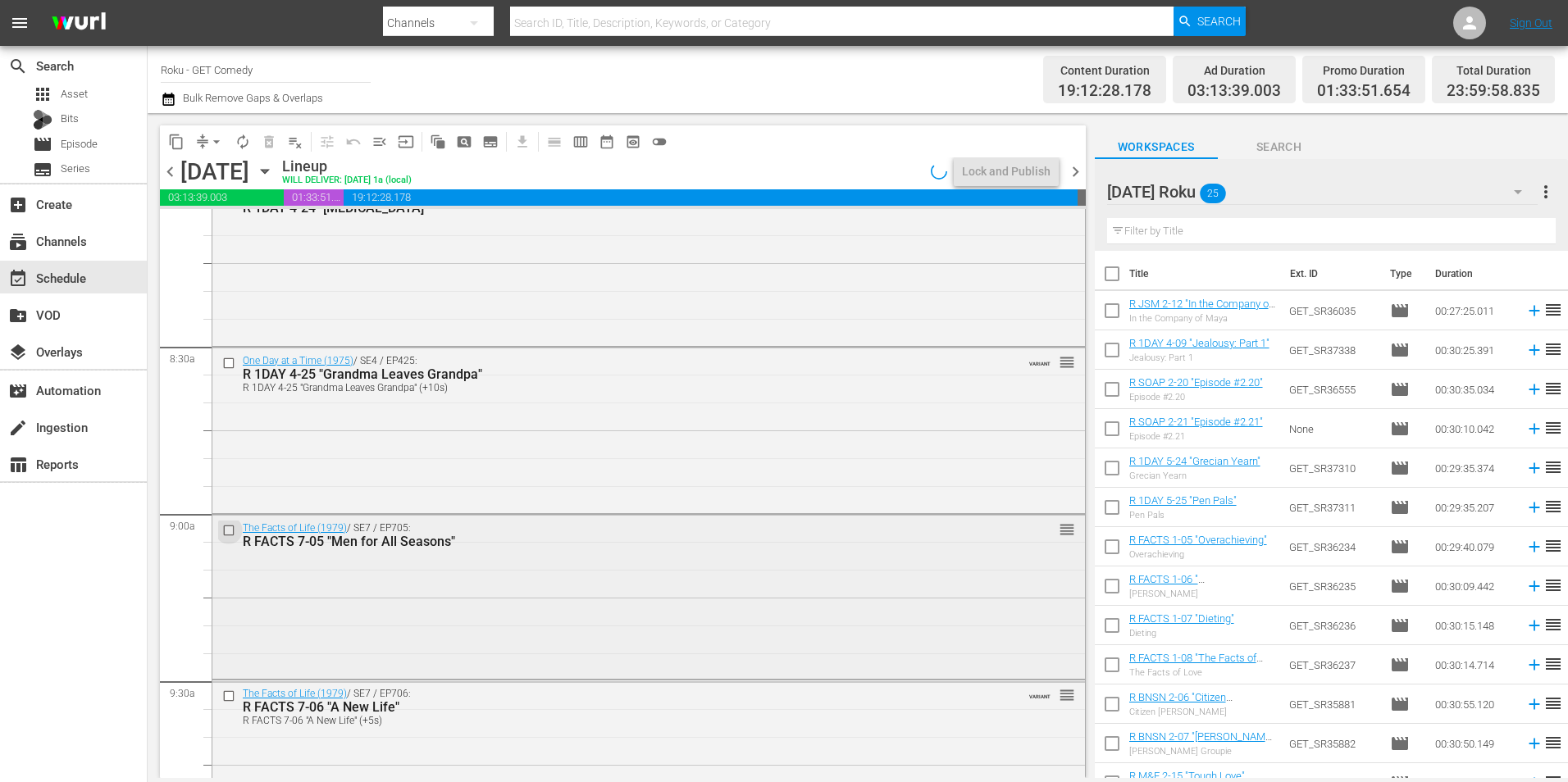
click at [231, 529] on input "checkbox" at bounding box center [230, 530] width 17 height 14
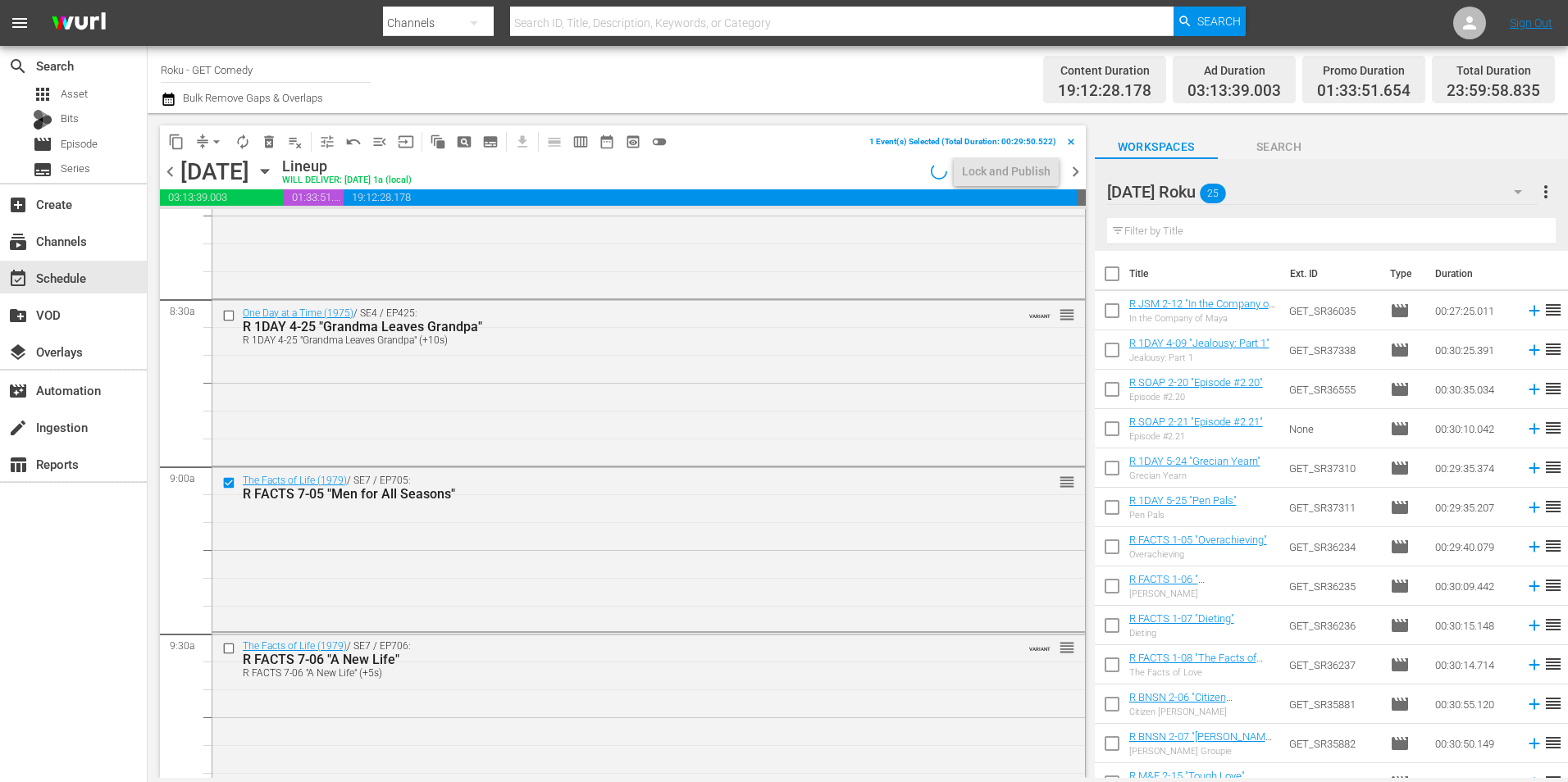
scroll to position [2787, 0]
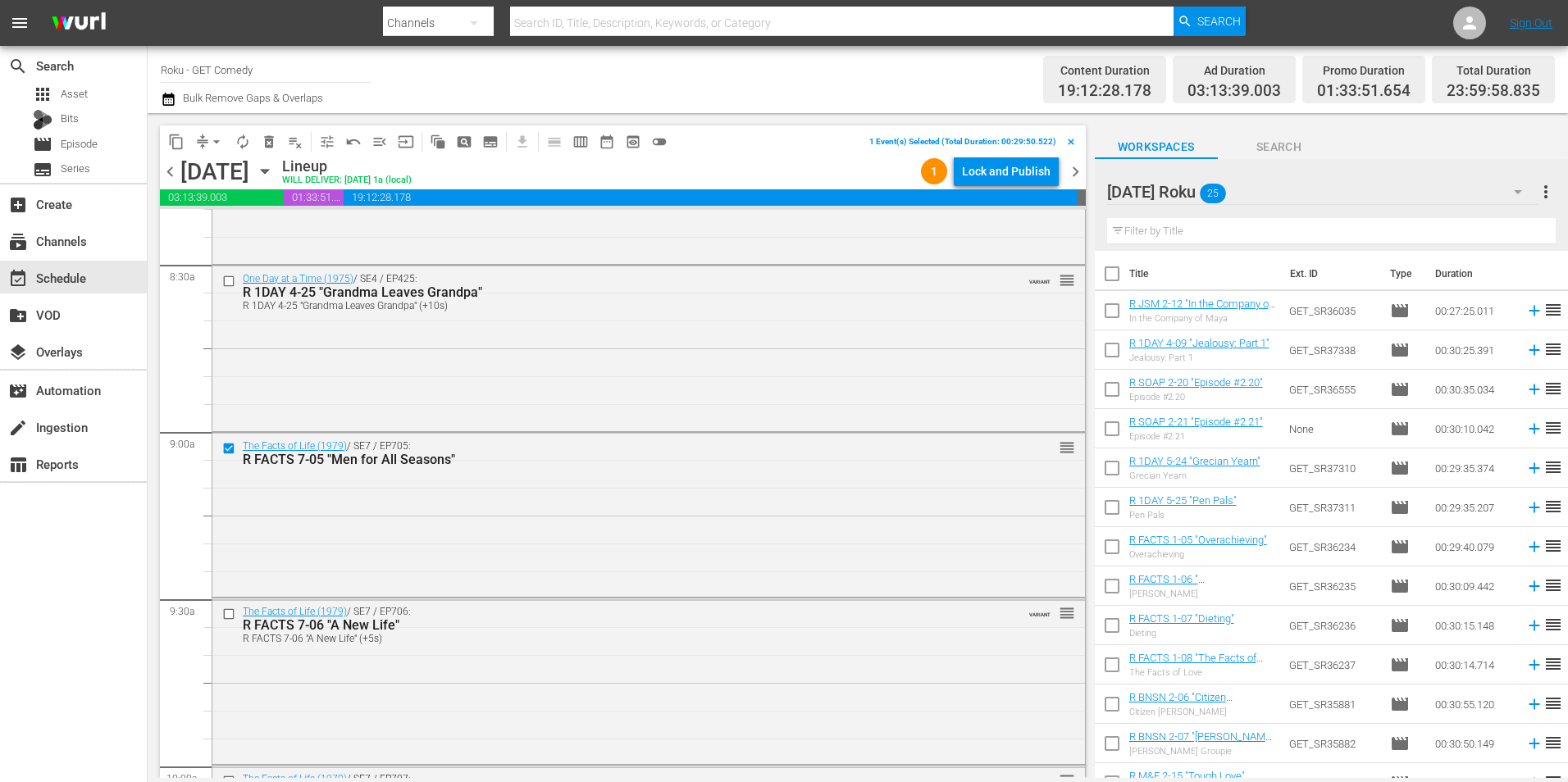
click at [229, 611] on input "checkbox" at bounding box center [230, 615] width 17 height 14
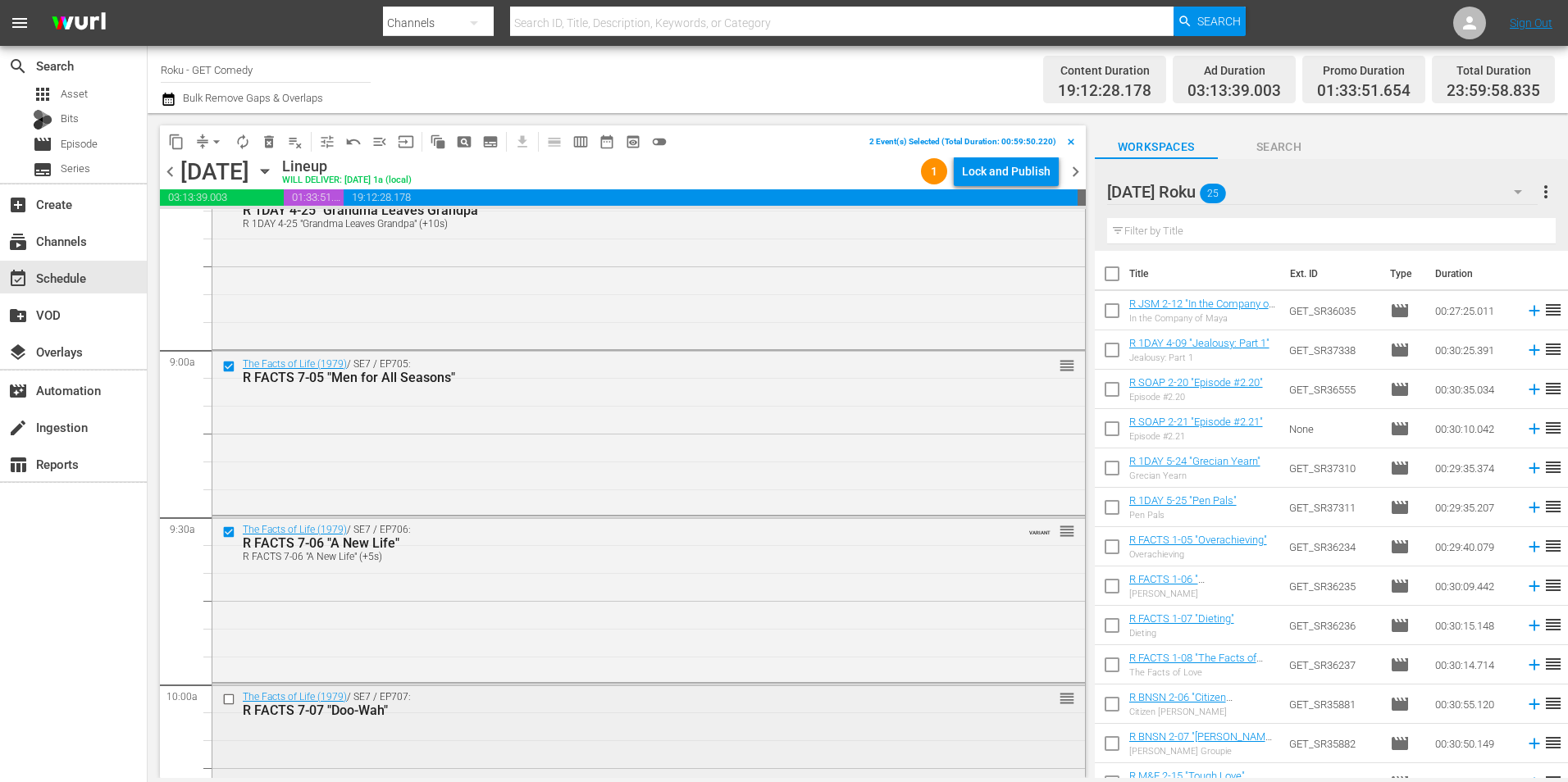
scroll to position [2951, 0]
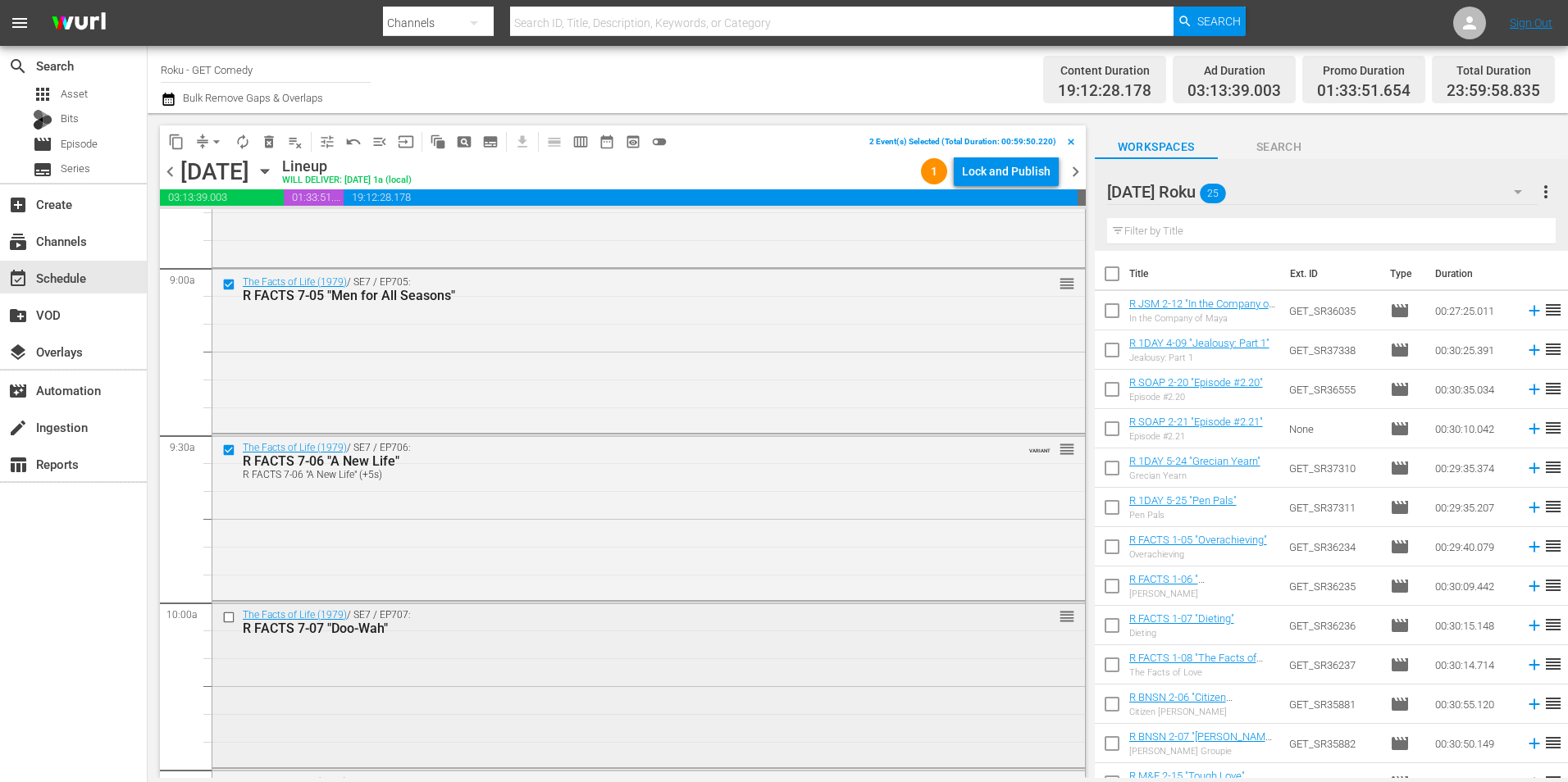
click at [228, 617] on input "checkbox" at bounding box center [230, 617] width 17 height 14
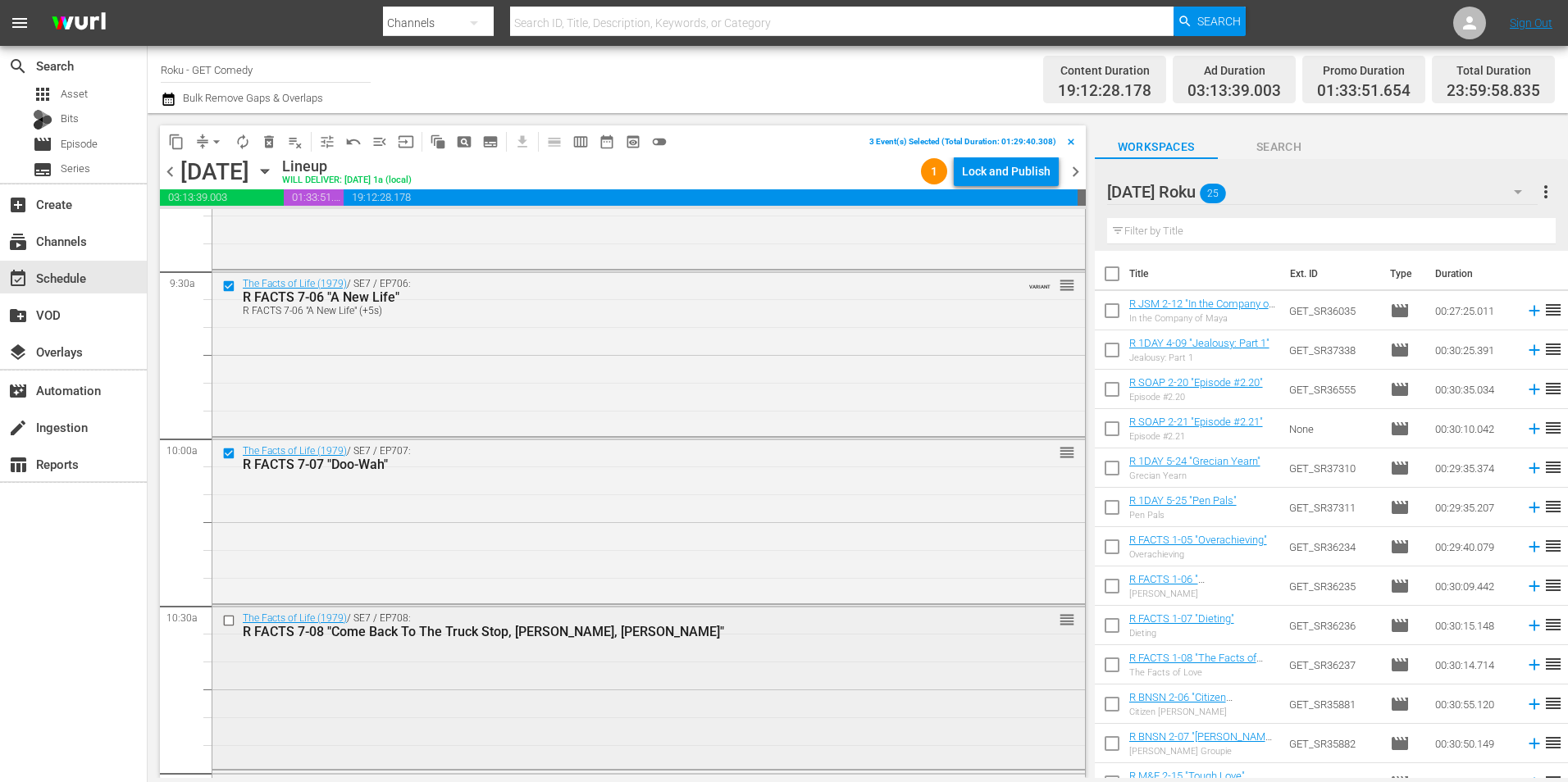
click at [229, 620] on input "checkbox" at bounding box center [230, 620] width 17 height 14
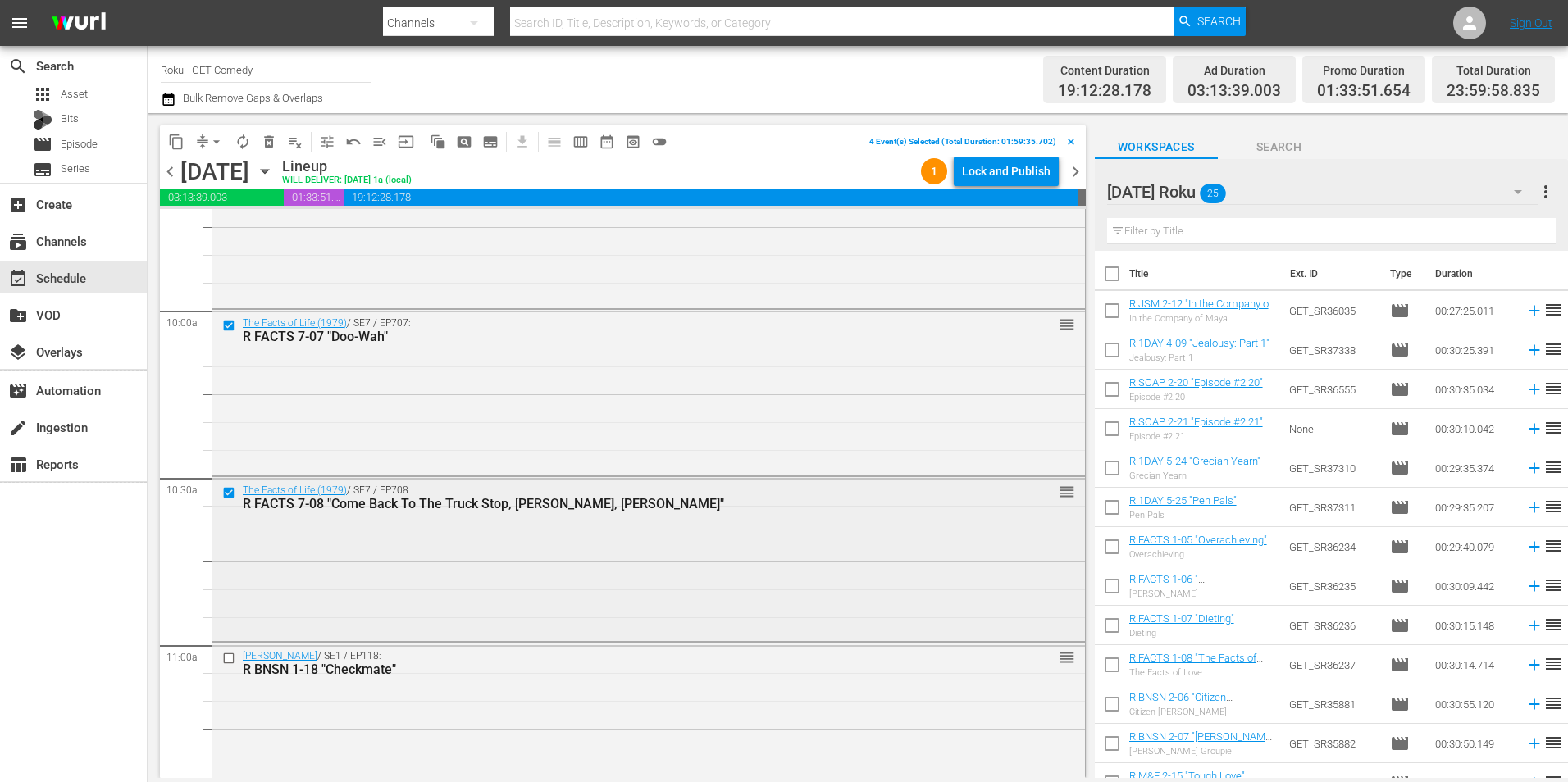
scroll to position [3278, 0]
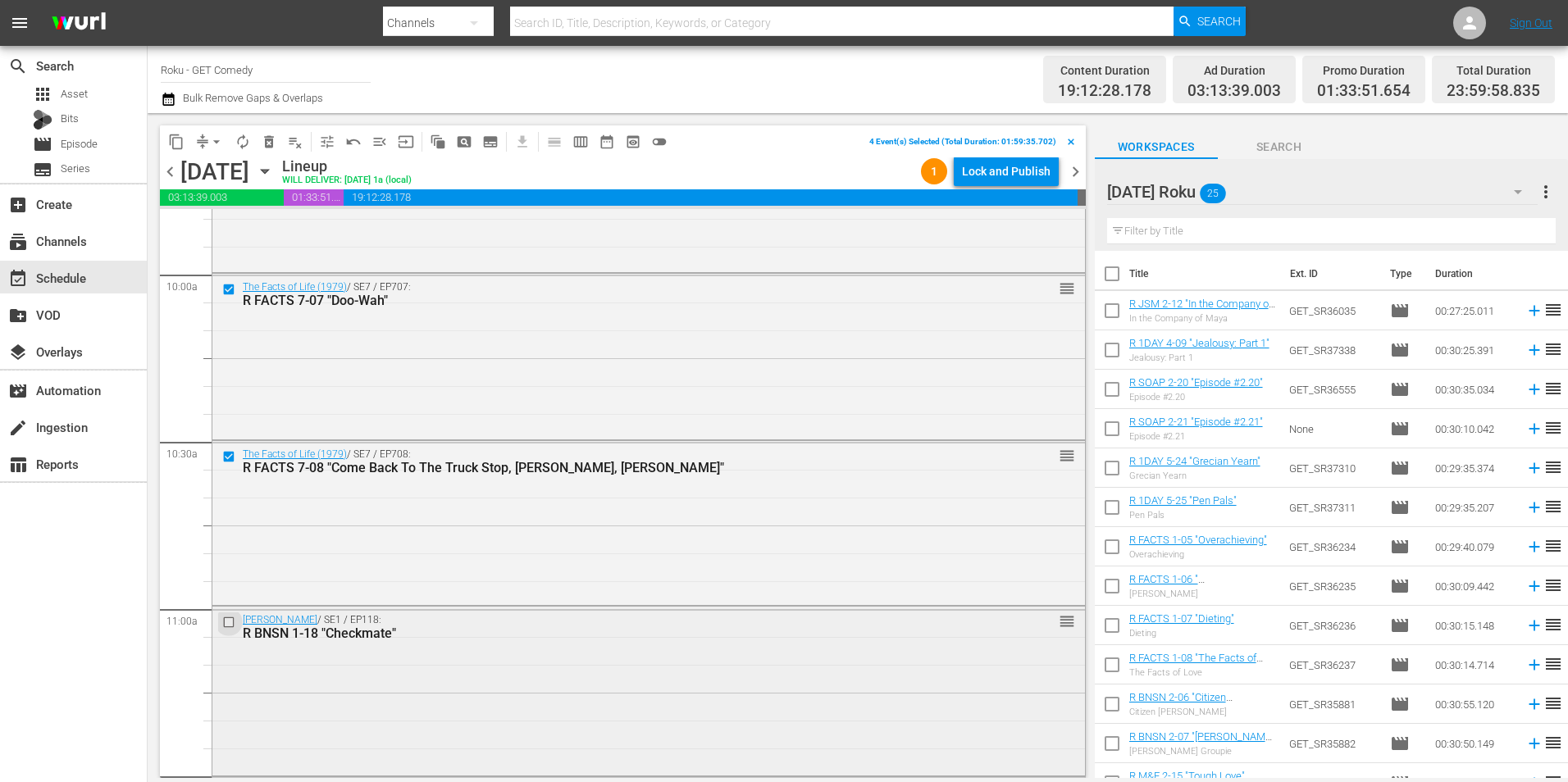
click at [228, 623] on input "checkbox" at bounding box center [230, 623] width 17 height 14
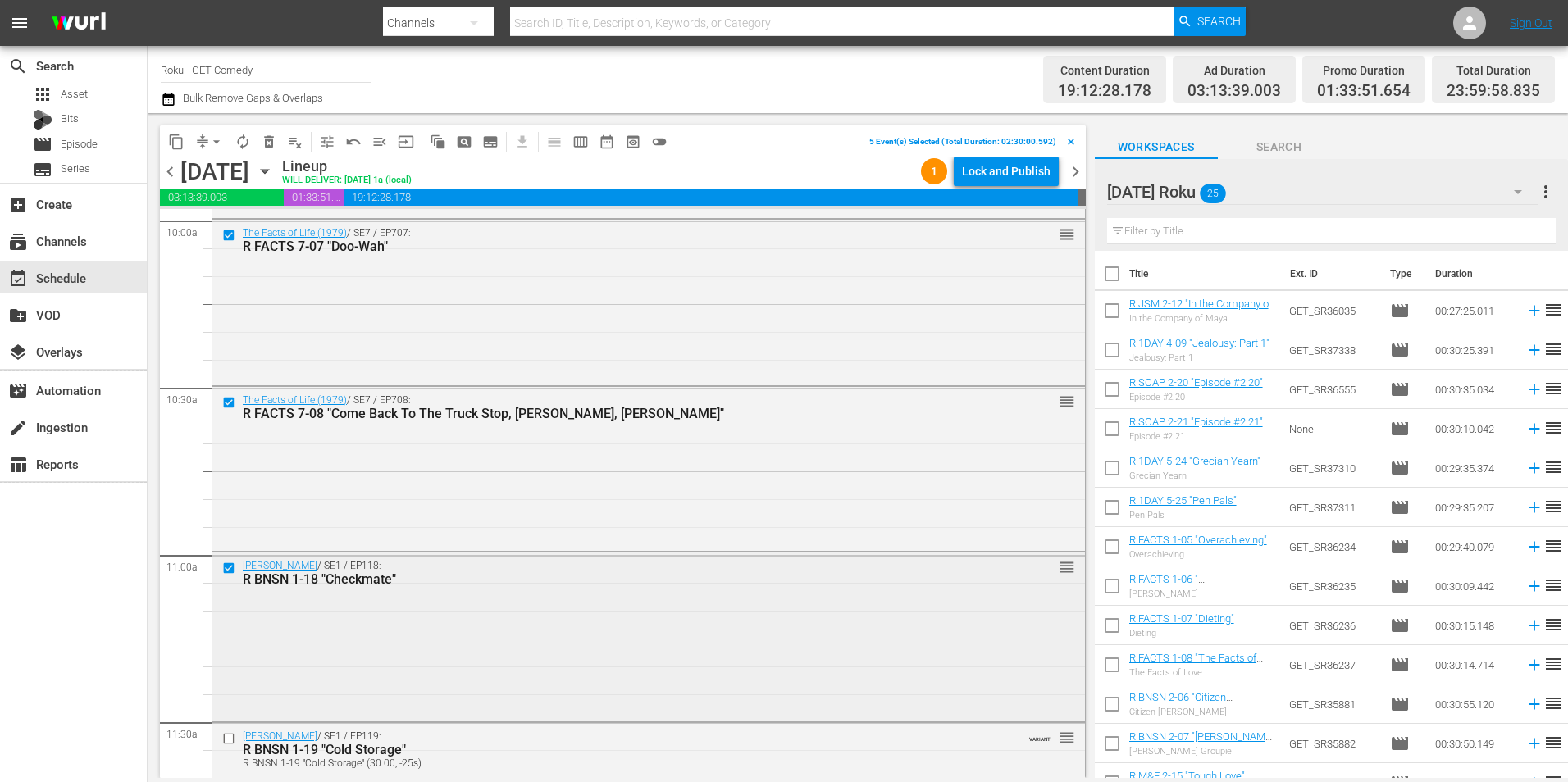
scroll to position [3361, 0]
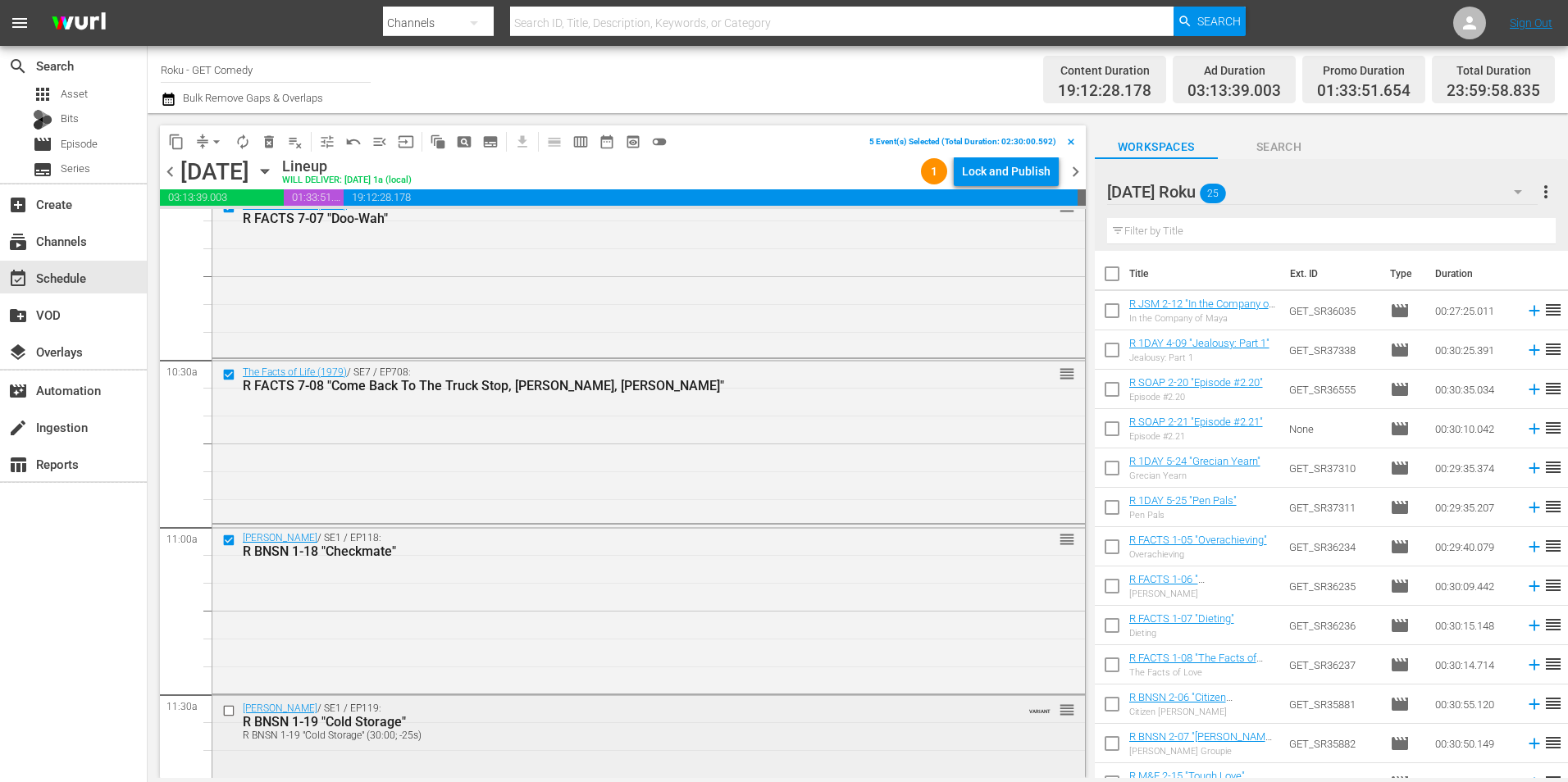
click at [228, 715] on input "checkbox" at bounding box center [230, 711] width 17 height 14
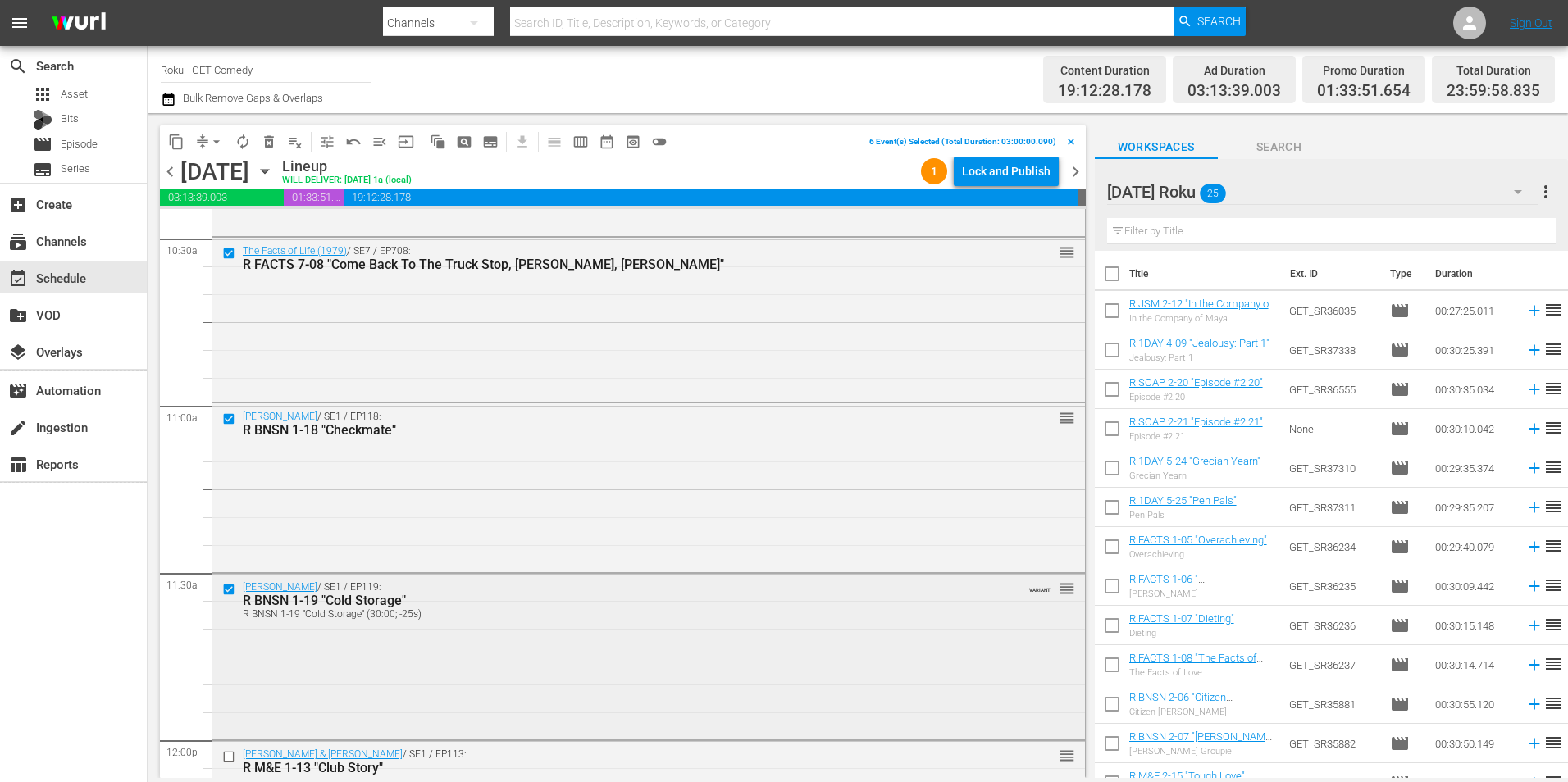
scroll to position [3524, 0]
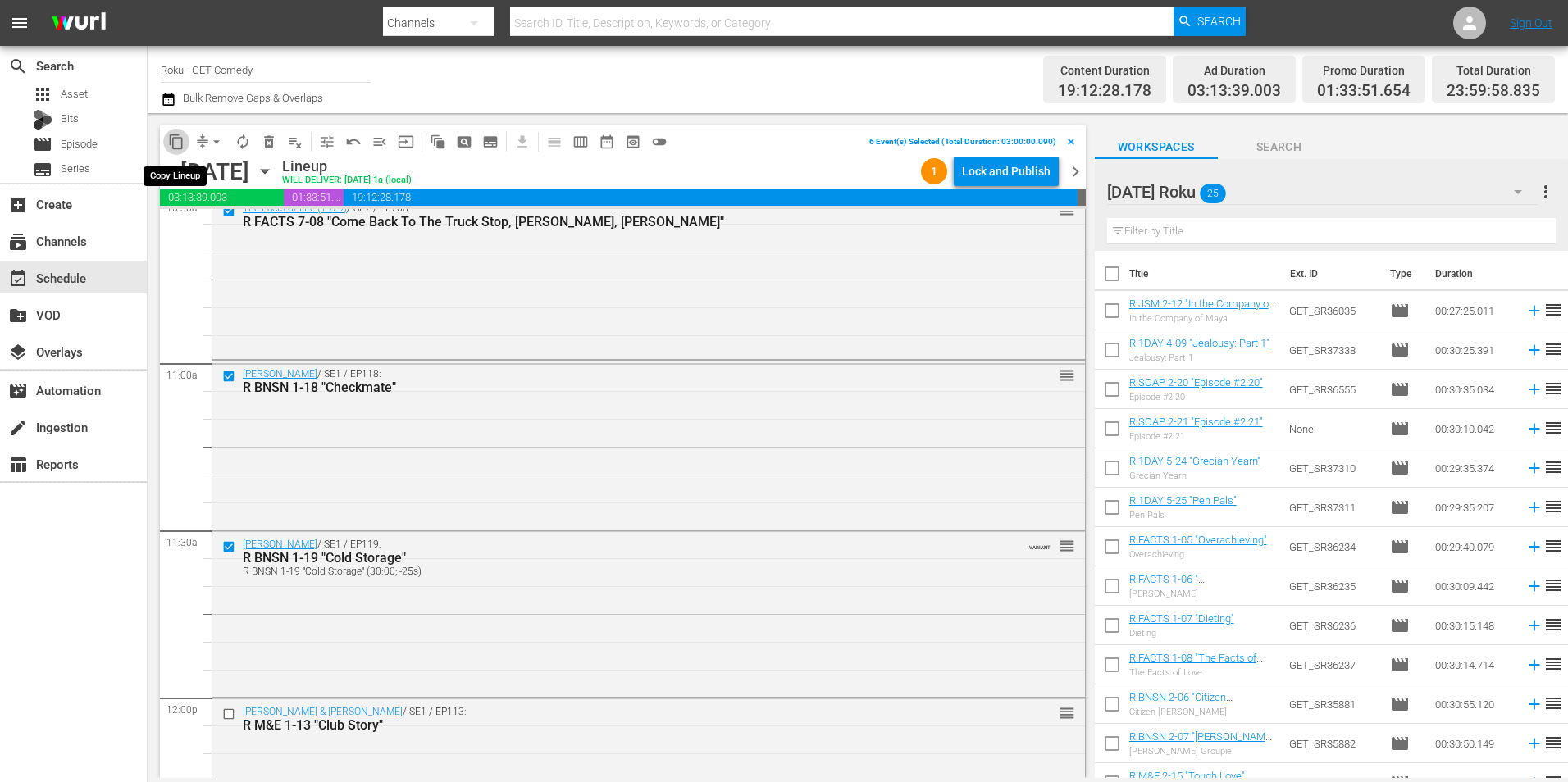
click at [181, 142] on span "content_copy" at bounding box center [176, 142] width 17 height 17
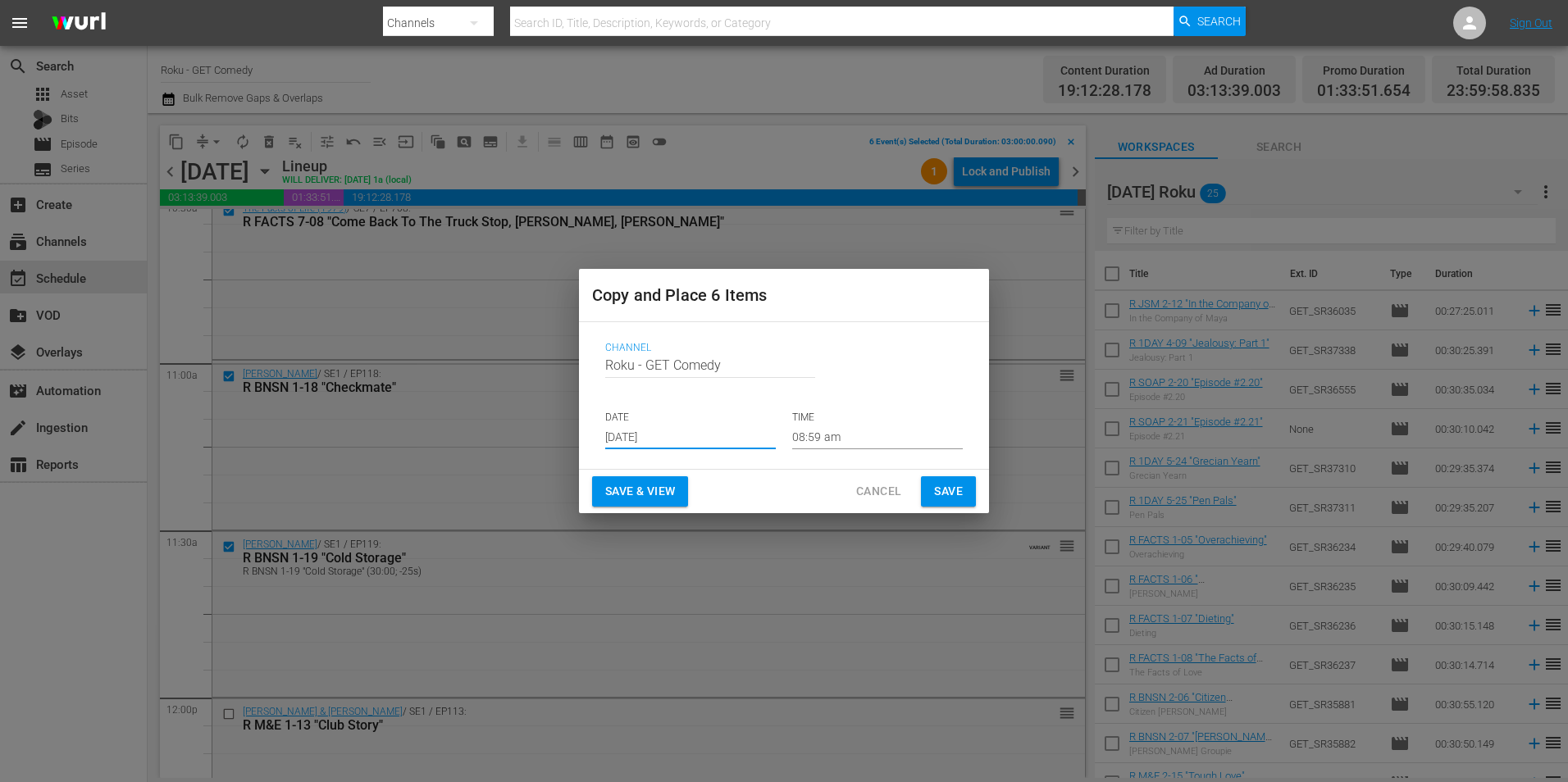
click at [654, 442] on input "[DATE]" at bounding box center [690, 437] width 171 height 25
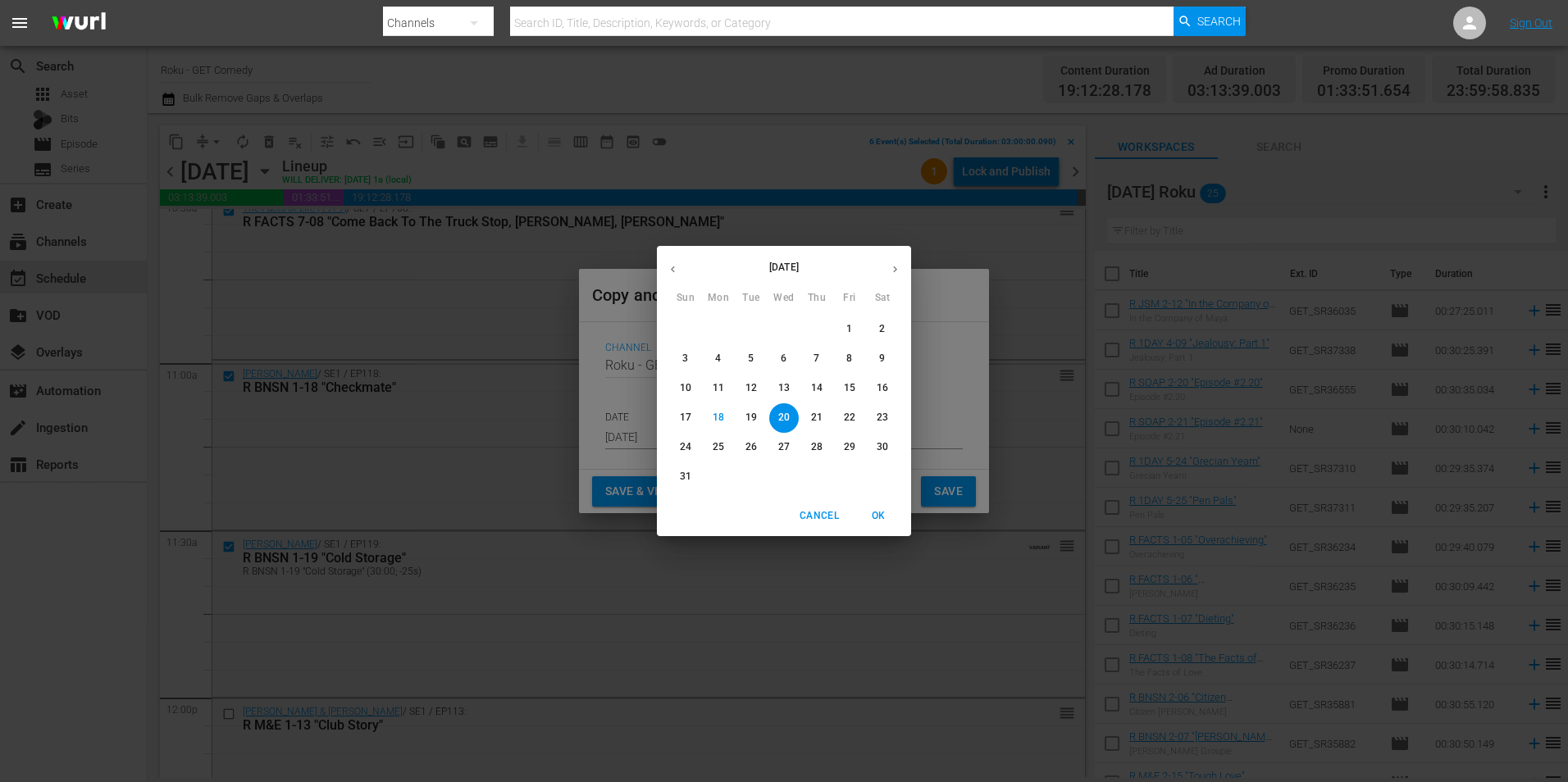
click at [900, 274] on icon "button" at bounding box center [895, 269] width 12 height 12
click at [821, 328] on span "4" at bounding box center [816, 329] width 29 height 14
type input "Sep 4th 2025"
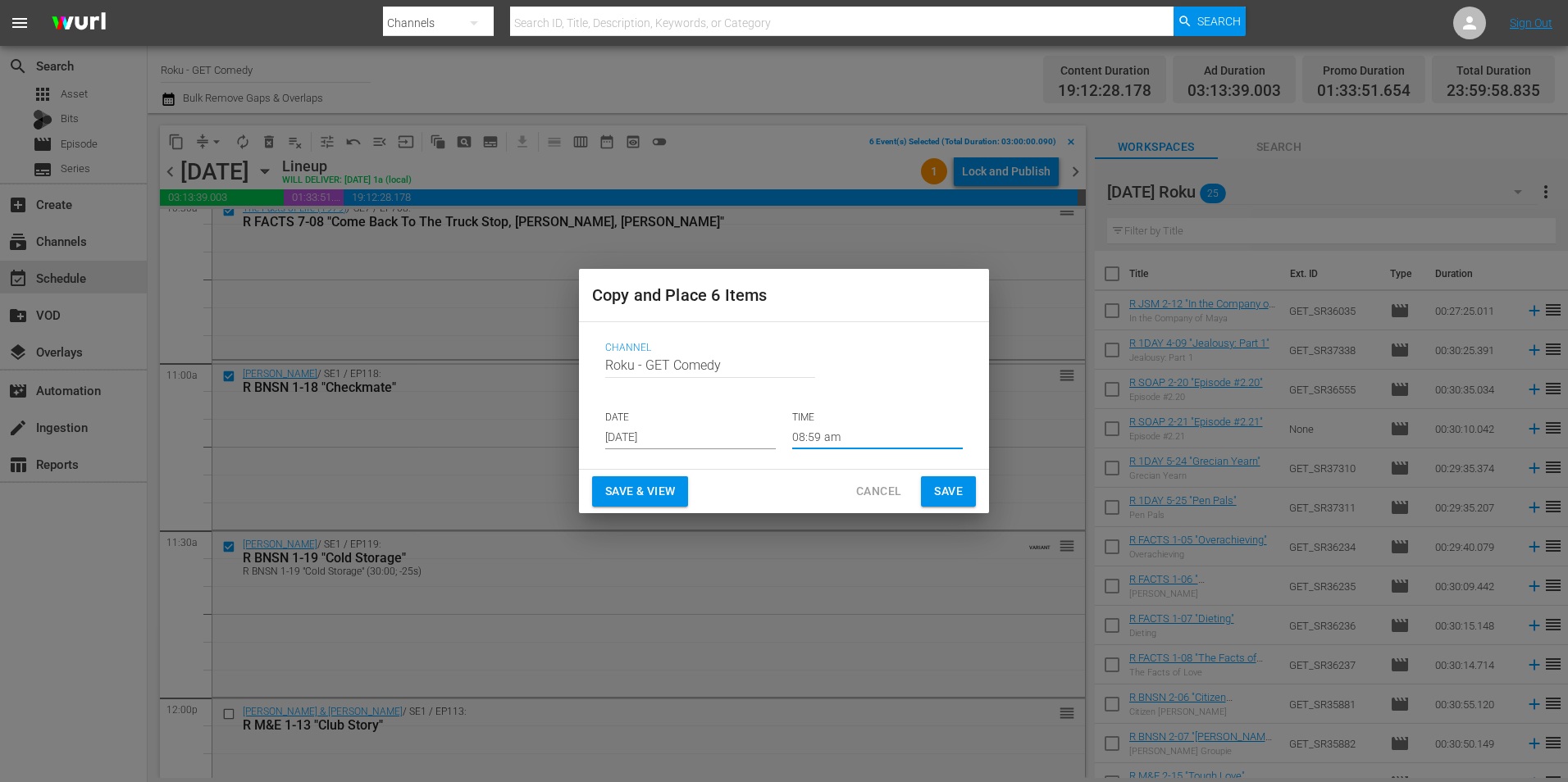
click at [816, 435] on input "08:59 am" at bounding box center [877, 437] width 171 height 25
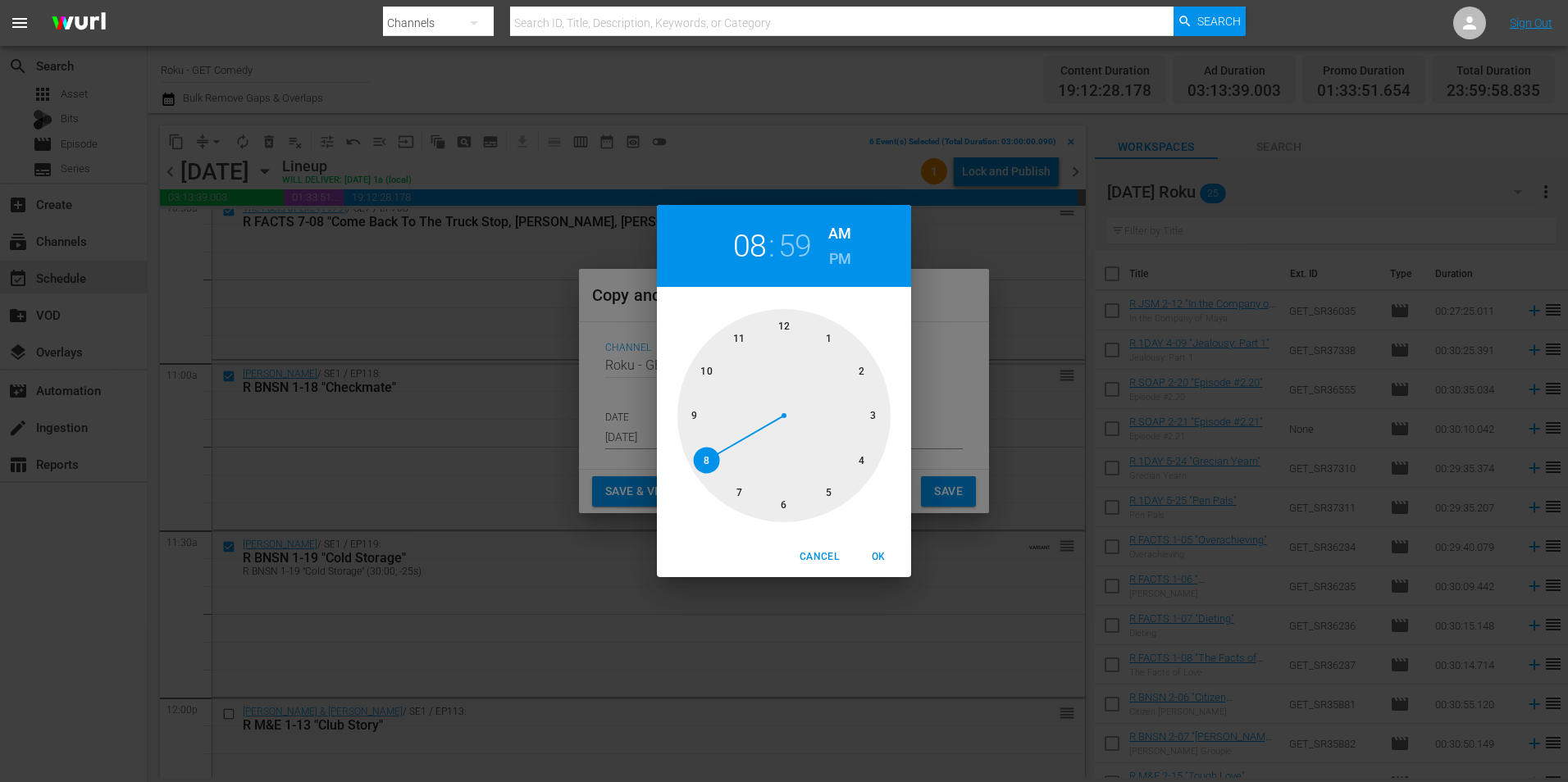
click at [880, 413] on div at bounding box center [783, 415] width 213 height 213
click at [787, 321] on div at bounding box center [783, 415] width 213 height 213
click at [887, 549] on span "OK" at bounding box center [878, 556] width 39 height 17
type input "03:00 am"
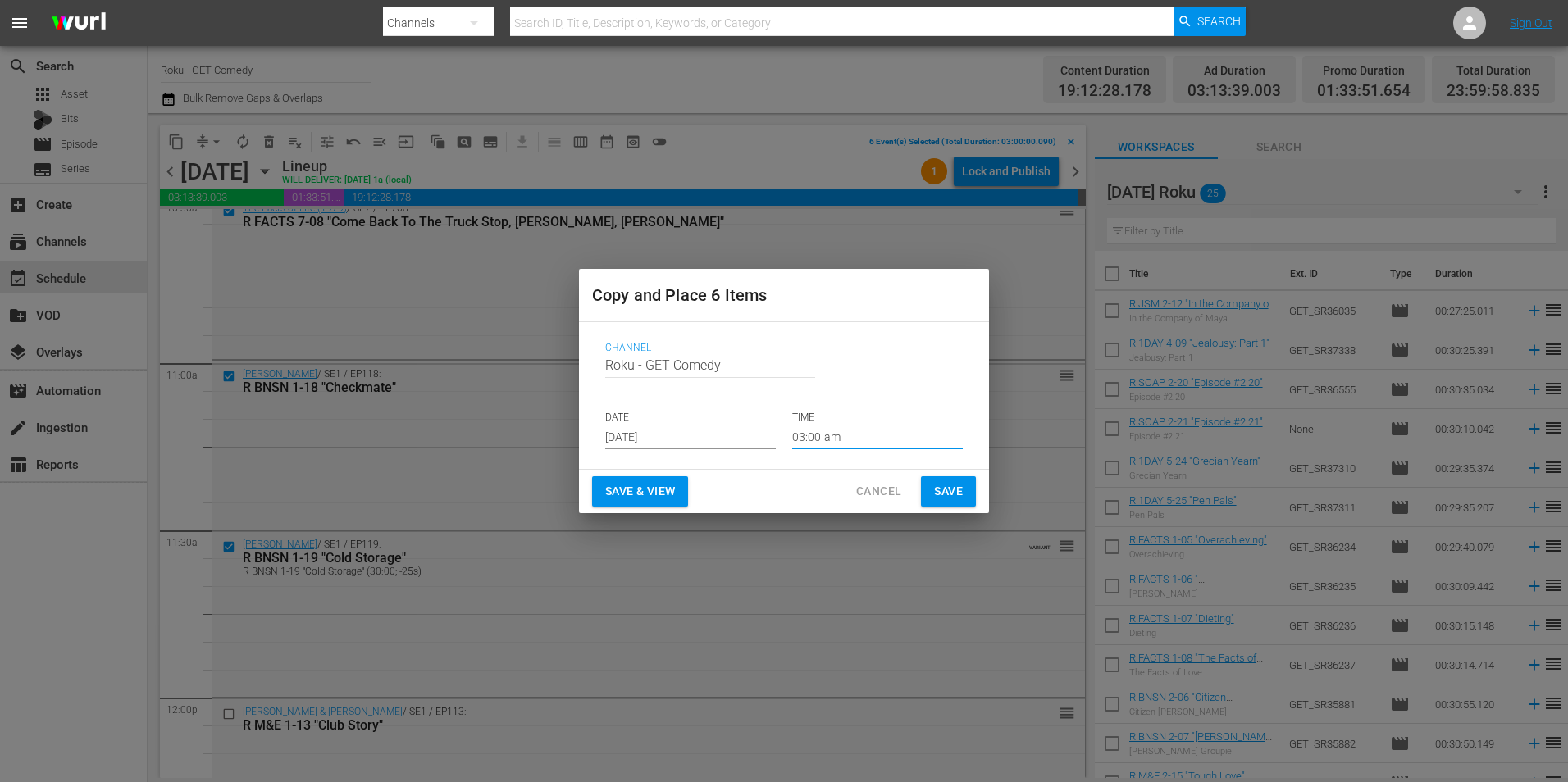
click at [963, 484] on button "Save" at bounding box center [949, 491] width 55 height 30
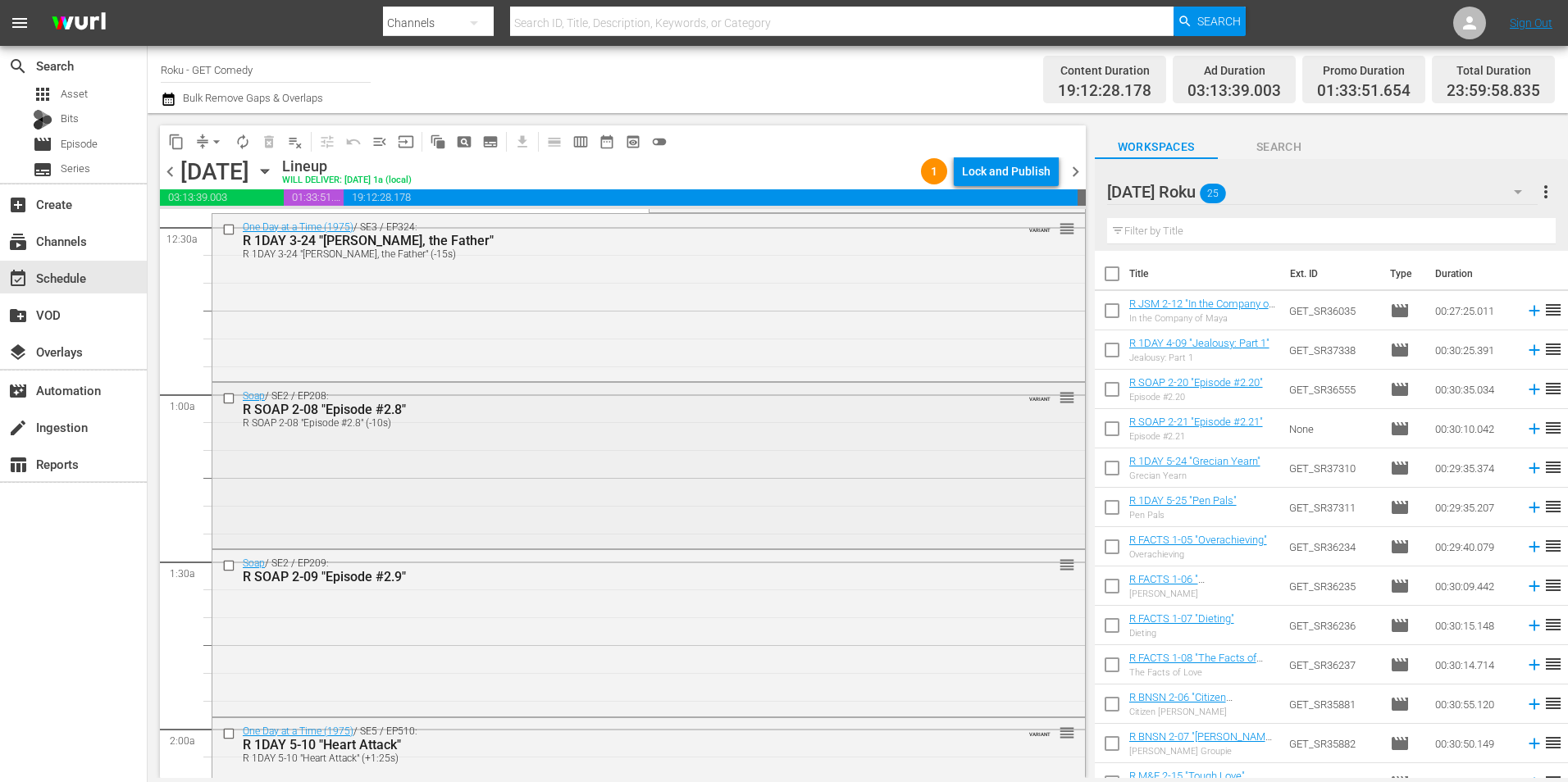
scroll to position [0, 0]
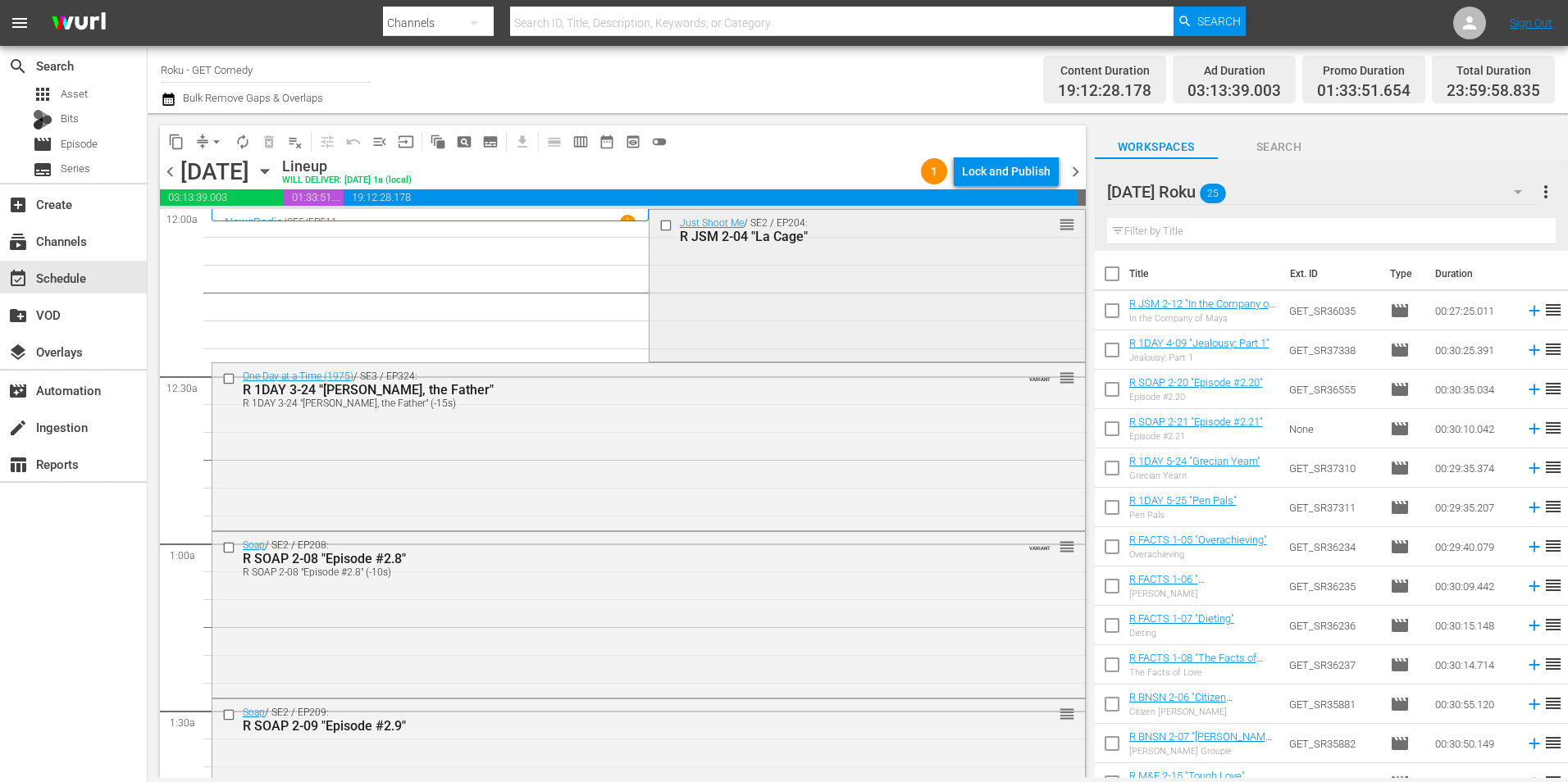
click at [659, 226] on input "checkbox" at bounding box center [666, 225] width 17 height 14
click at [224, 383] on input "checkbox" at bounding box center [230, 379] width 17 height 14
click at [230, 548] on input "checkbox" at bounding box center [230, 548] width 17 height 14
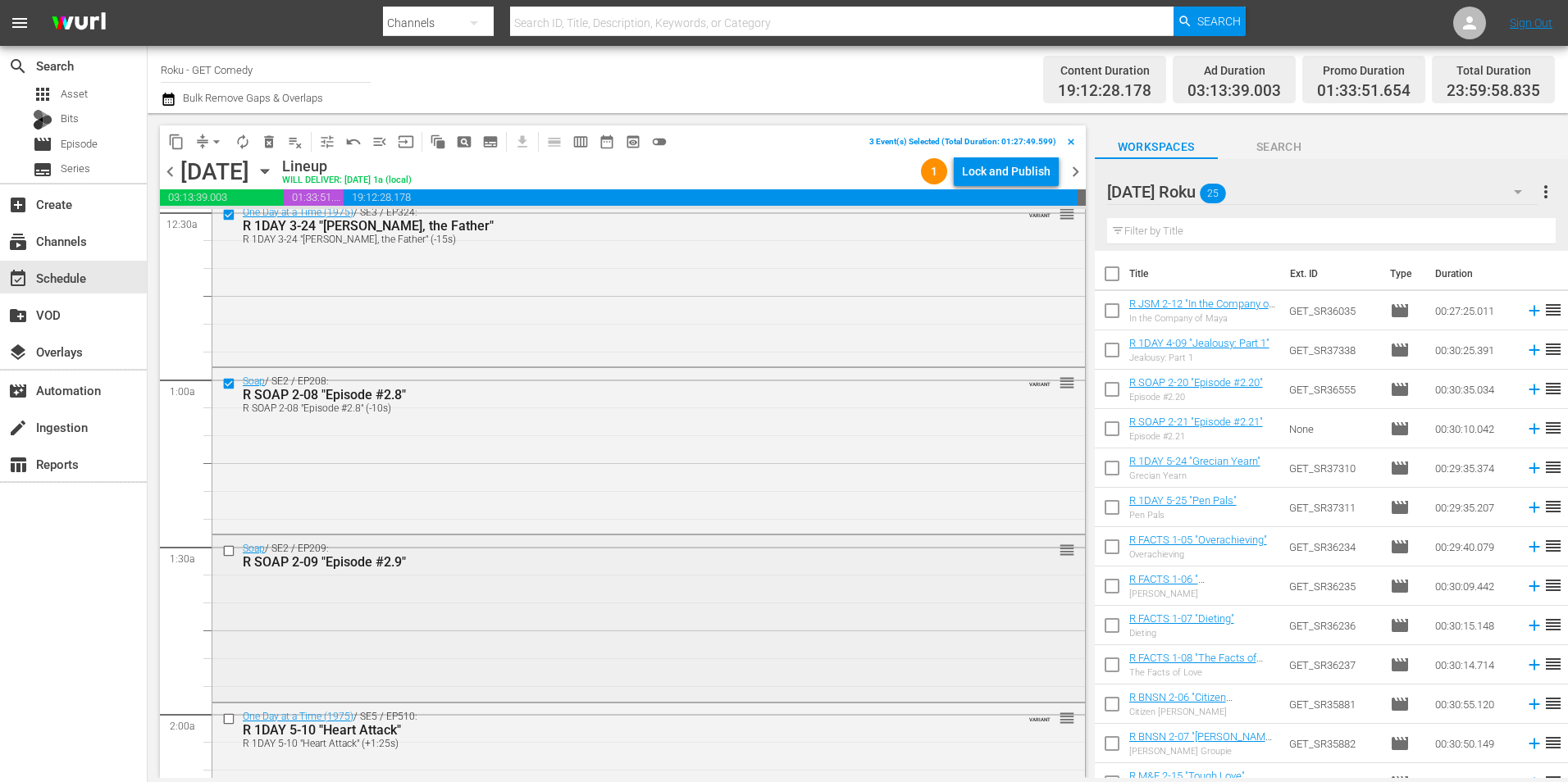
click at [229, 553] on input "checkbox" at bounding box center [230, 551] width 17 height 14
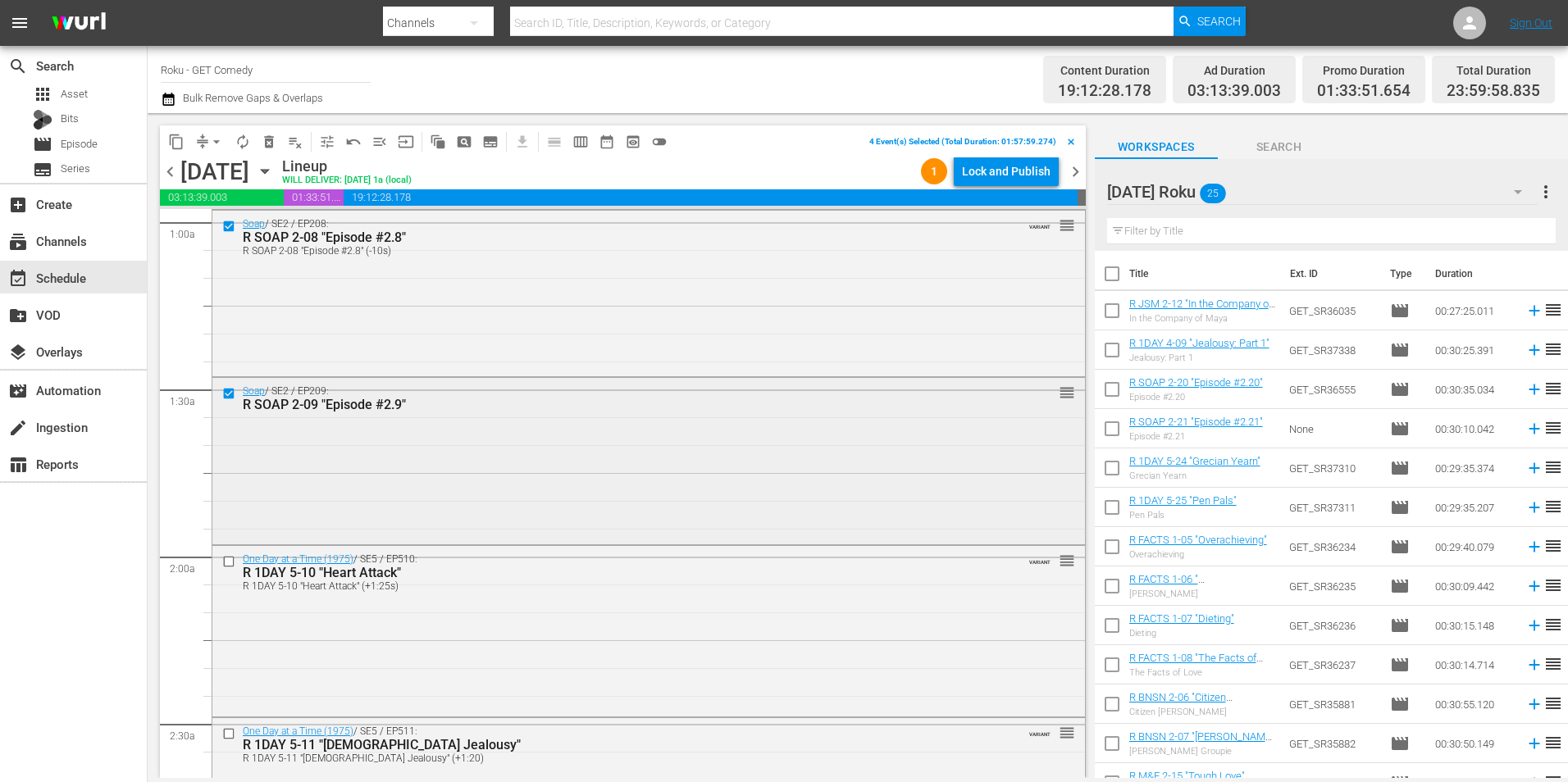
scroll to position [328, 0]
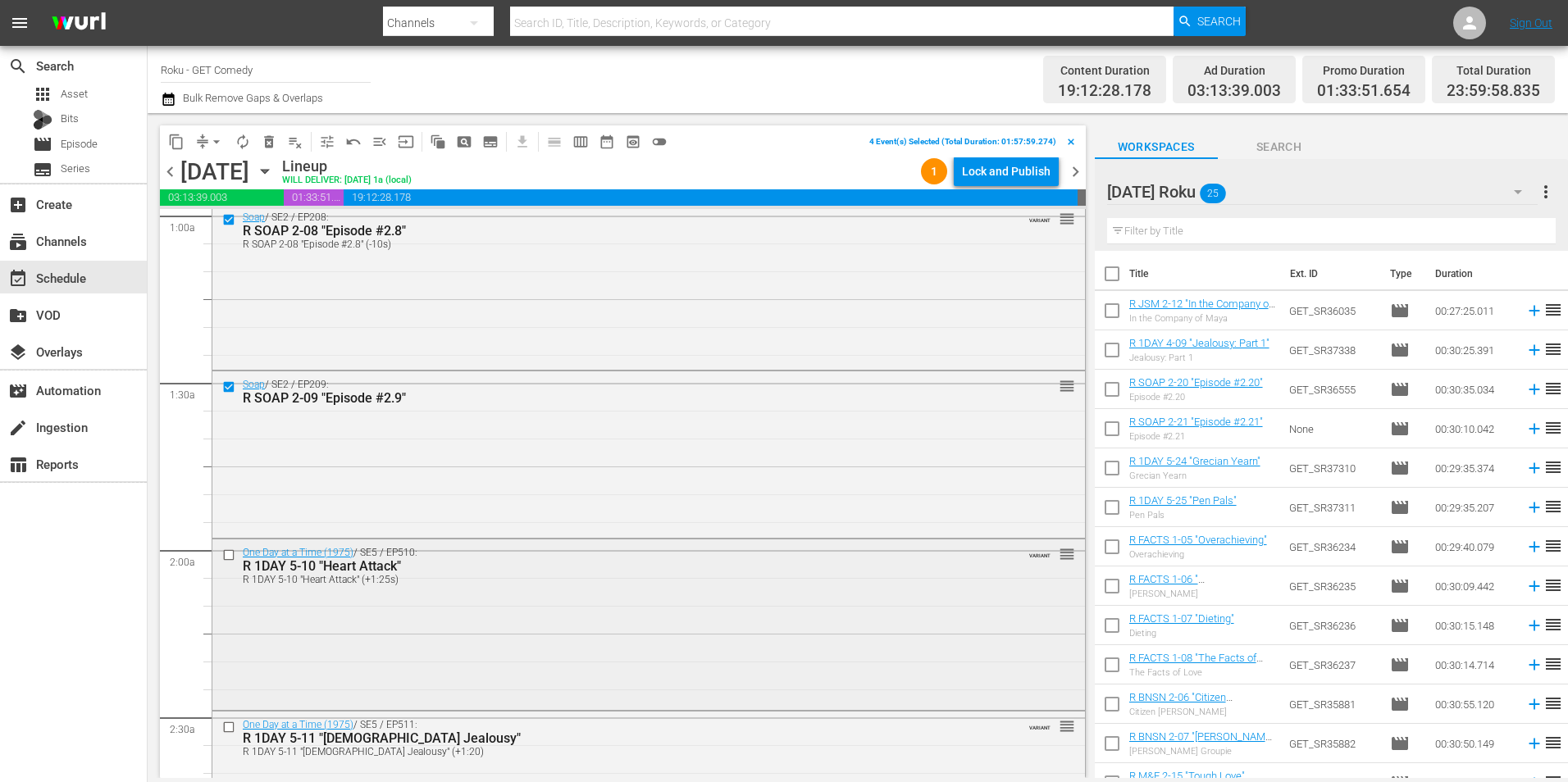
click at [228, 553] on input "checkbox" at bounding box center [230, 555] width 17 height 14
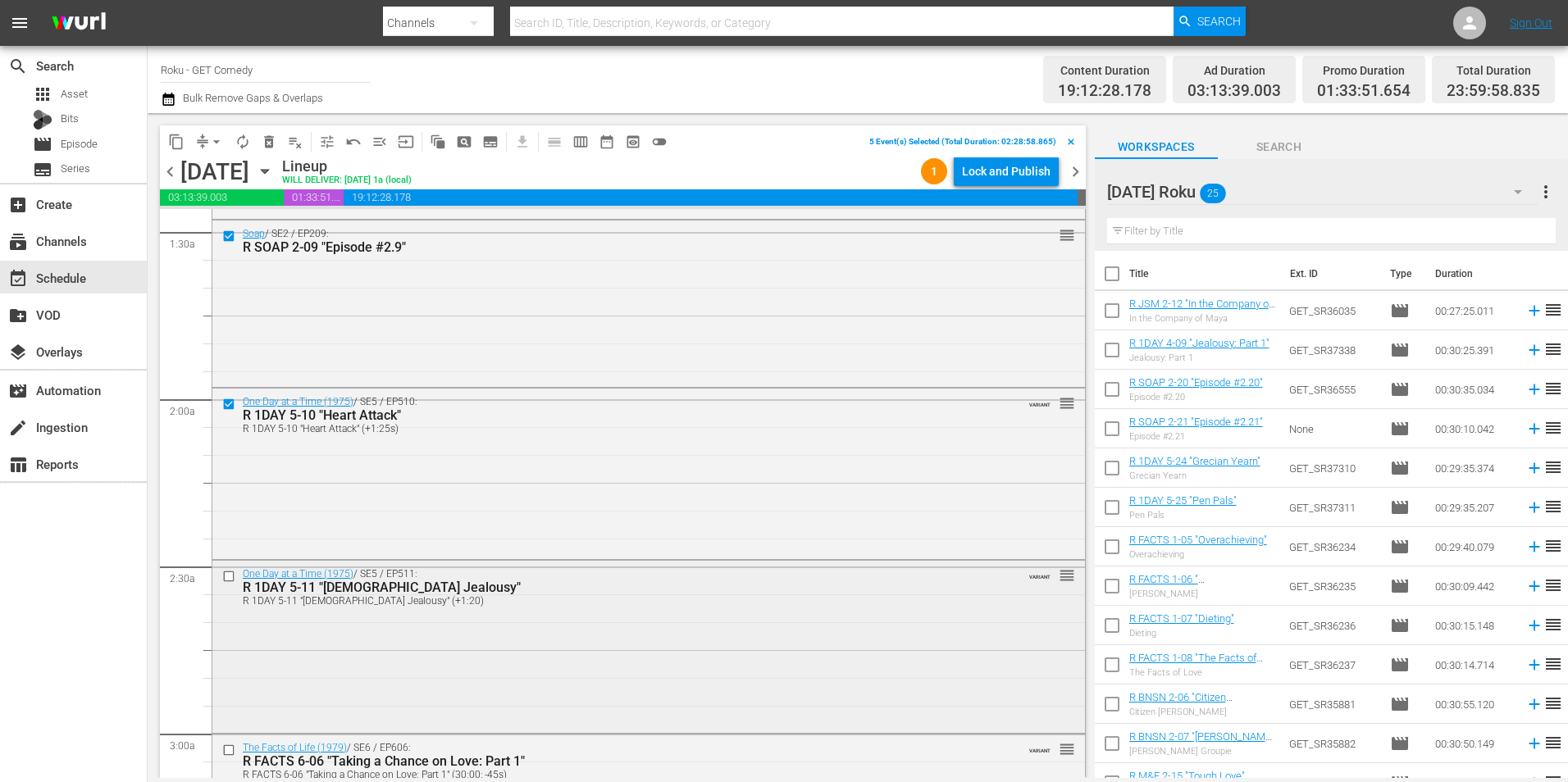
scroll to position [492, 0]
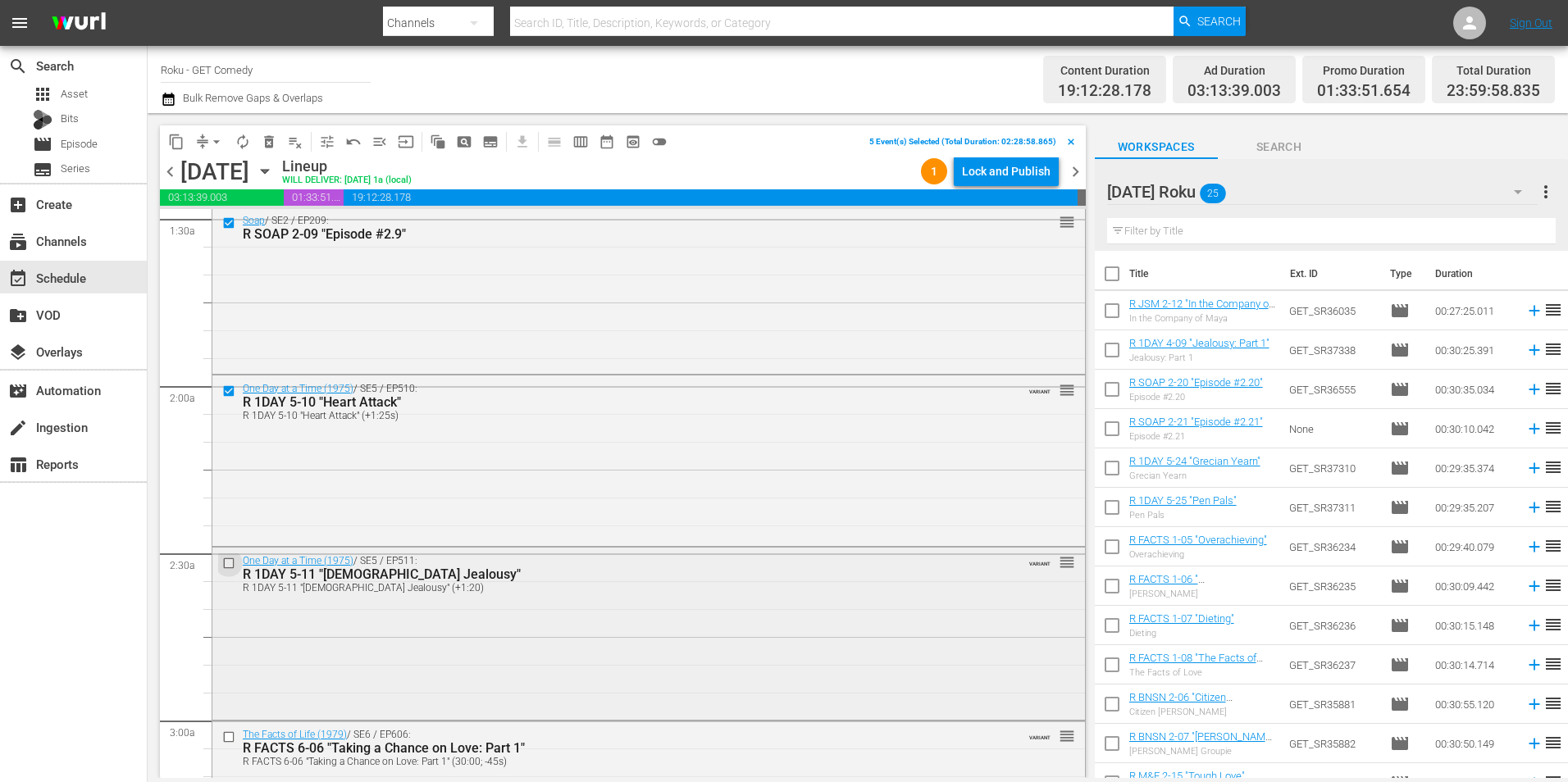
click at [230, 566] on input "checkbox" at bounding box center [230, 564] width 17 height 14
click at [172, 136] on span "content_copy" at bounding box center [176, 142] width 17 height 17
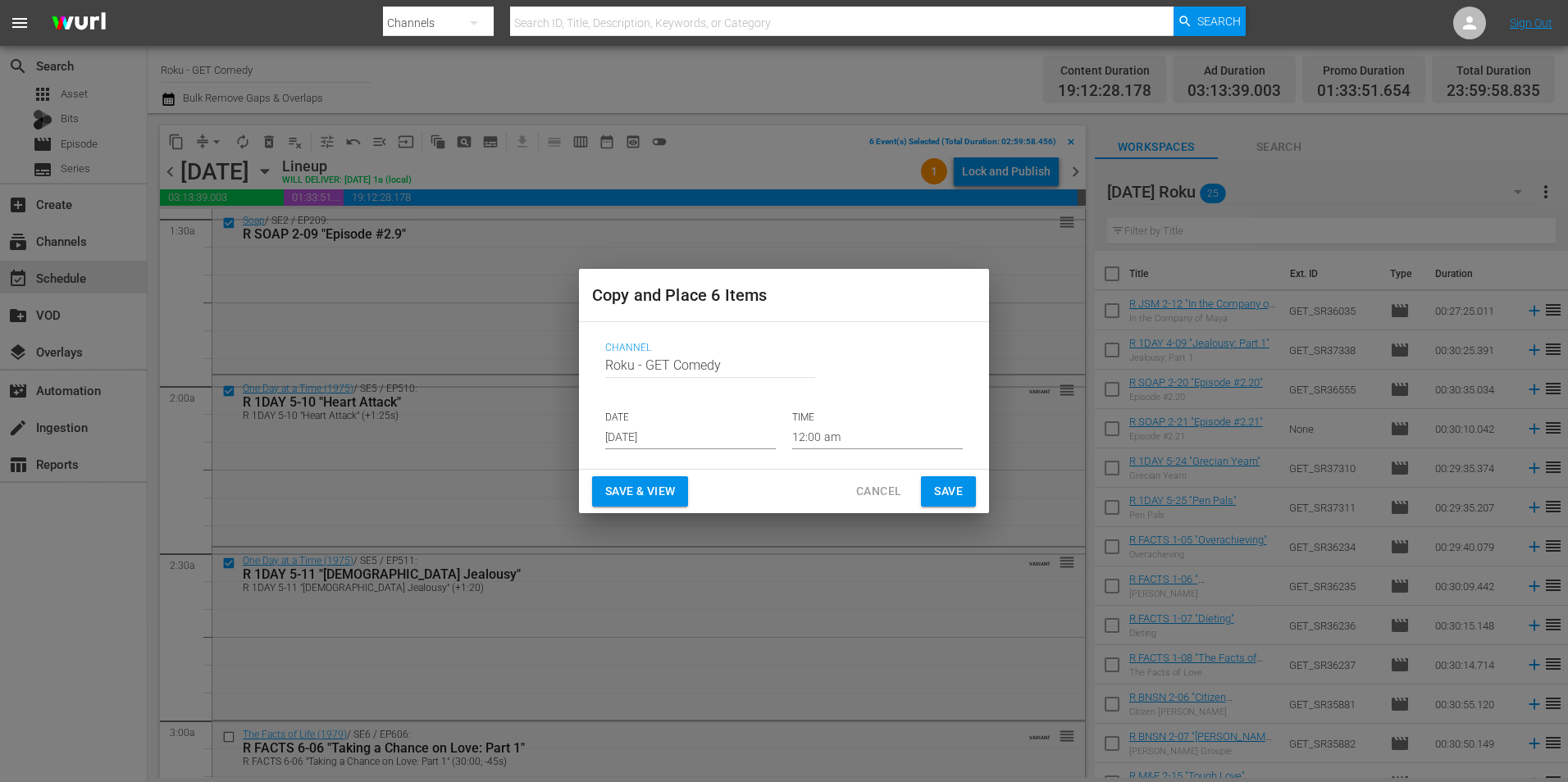
click at [649, 439] on input "Aug 20th 2025" at bounding box center [690, 437] width 171 height 25
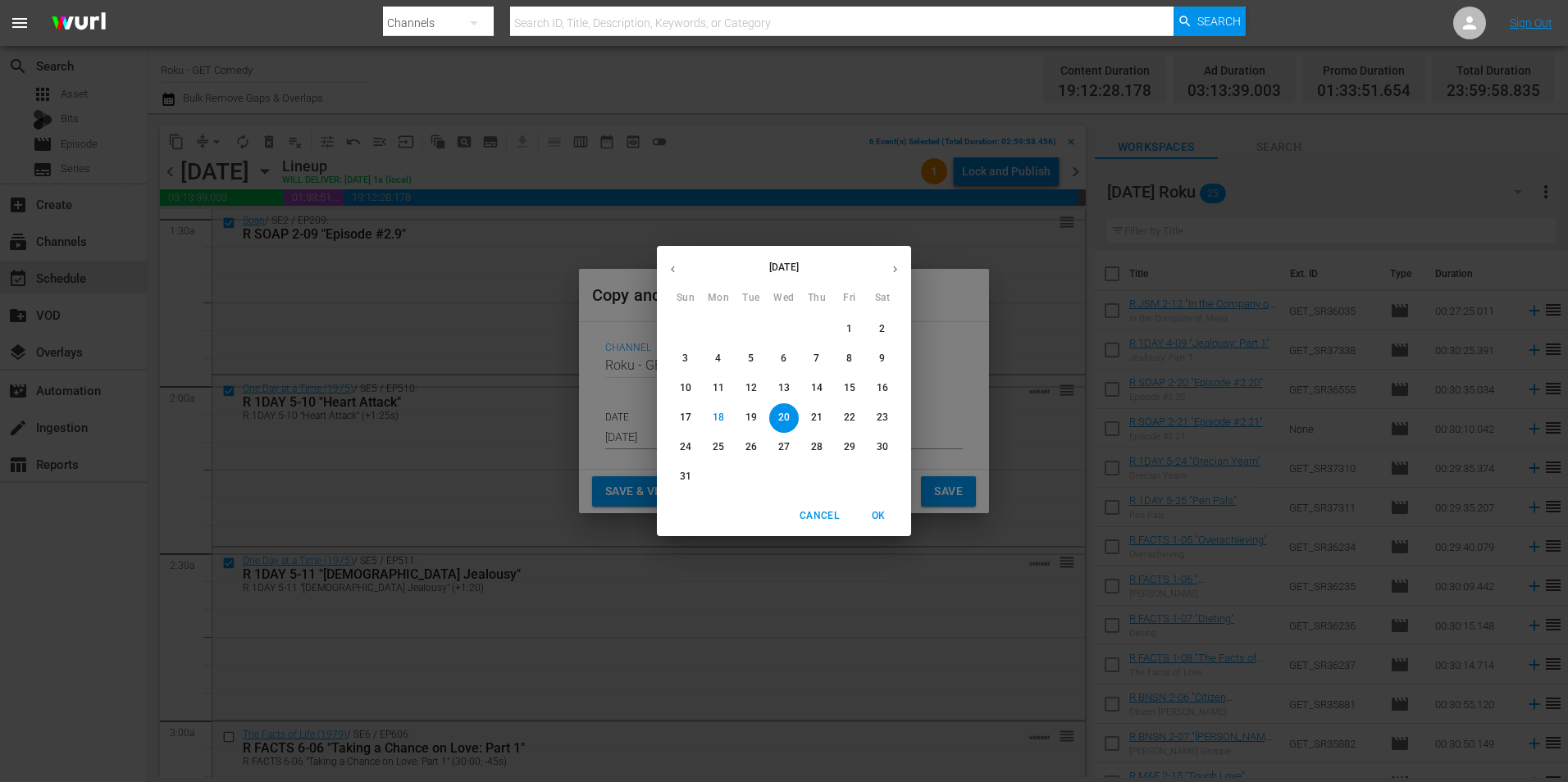
click at [895, 270] on icon "button" at bounding box center [895, 269] width 4 height 6
click at [821, 324] on span "4" at bounding box center [816, 329] width 29 height 14
type input "Sep 4th 2025"
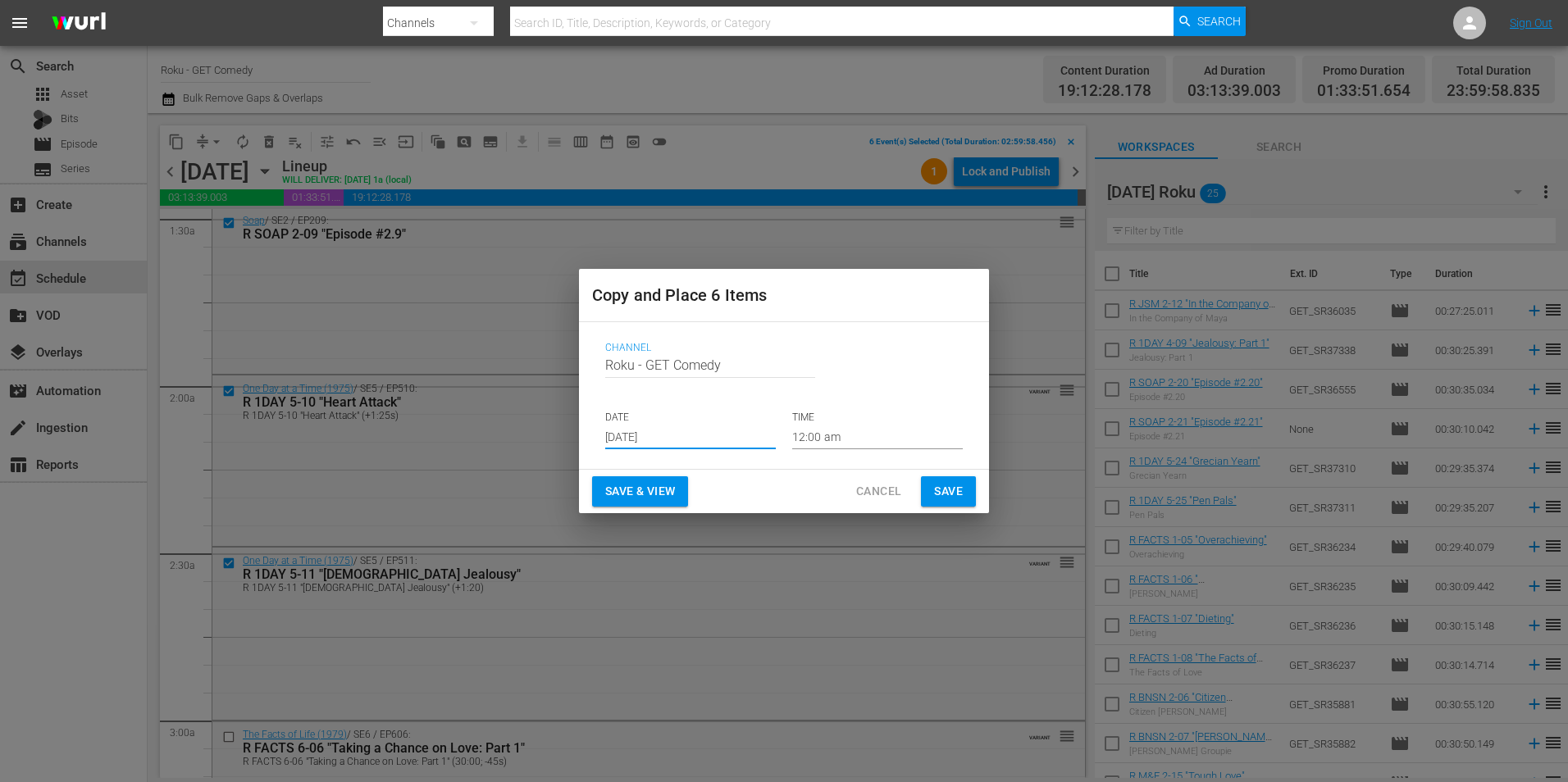
click at [826, 439] on input "12:00 am" at bounding box center [877, 437] width 171 height 25
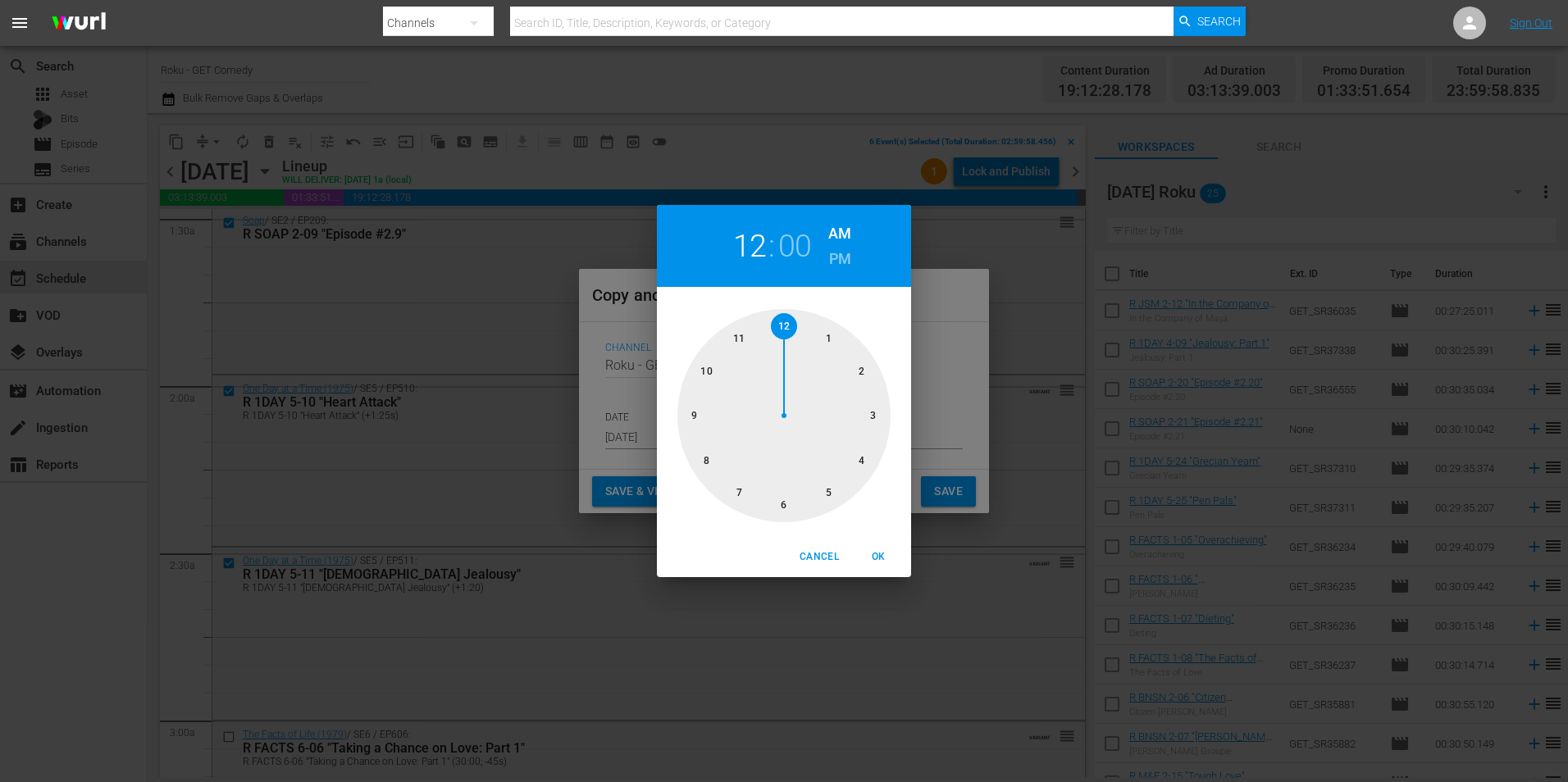
click at [792, 508] on div at bounding box center [783, 415] width 213 height 213
drag, startPoint x: 883, startPoint y: 557, endPoint x: 1003, endPoint y: 492, distance: 136.5
click at [884, 557] on span "OK" at bounding box center [878, 556] width 39 height 17
type input "06:00 am"
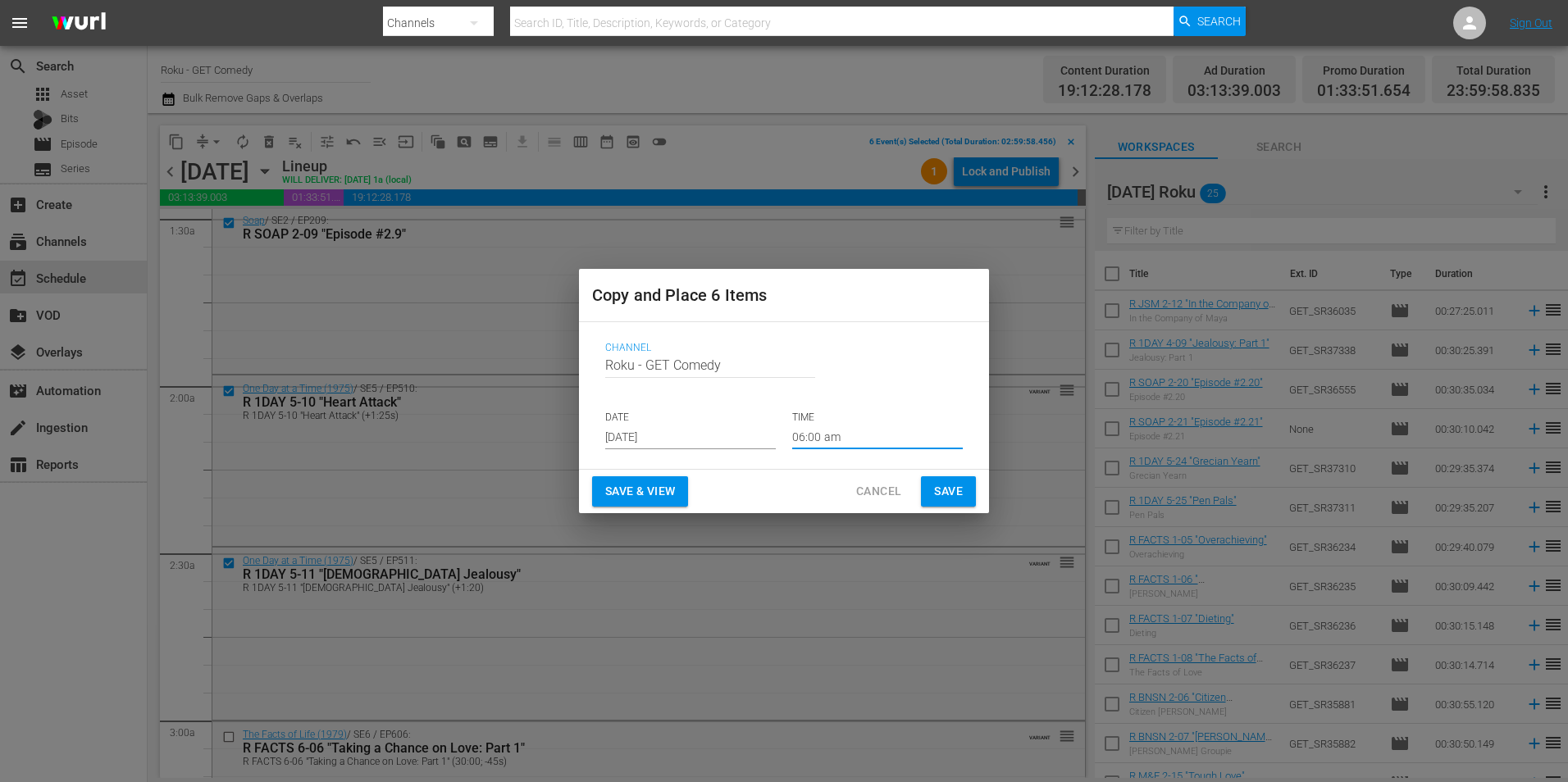
click at [965, 487] on button "Save" at bounding box center [949, 491] width 55 height 30
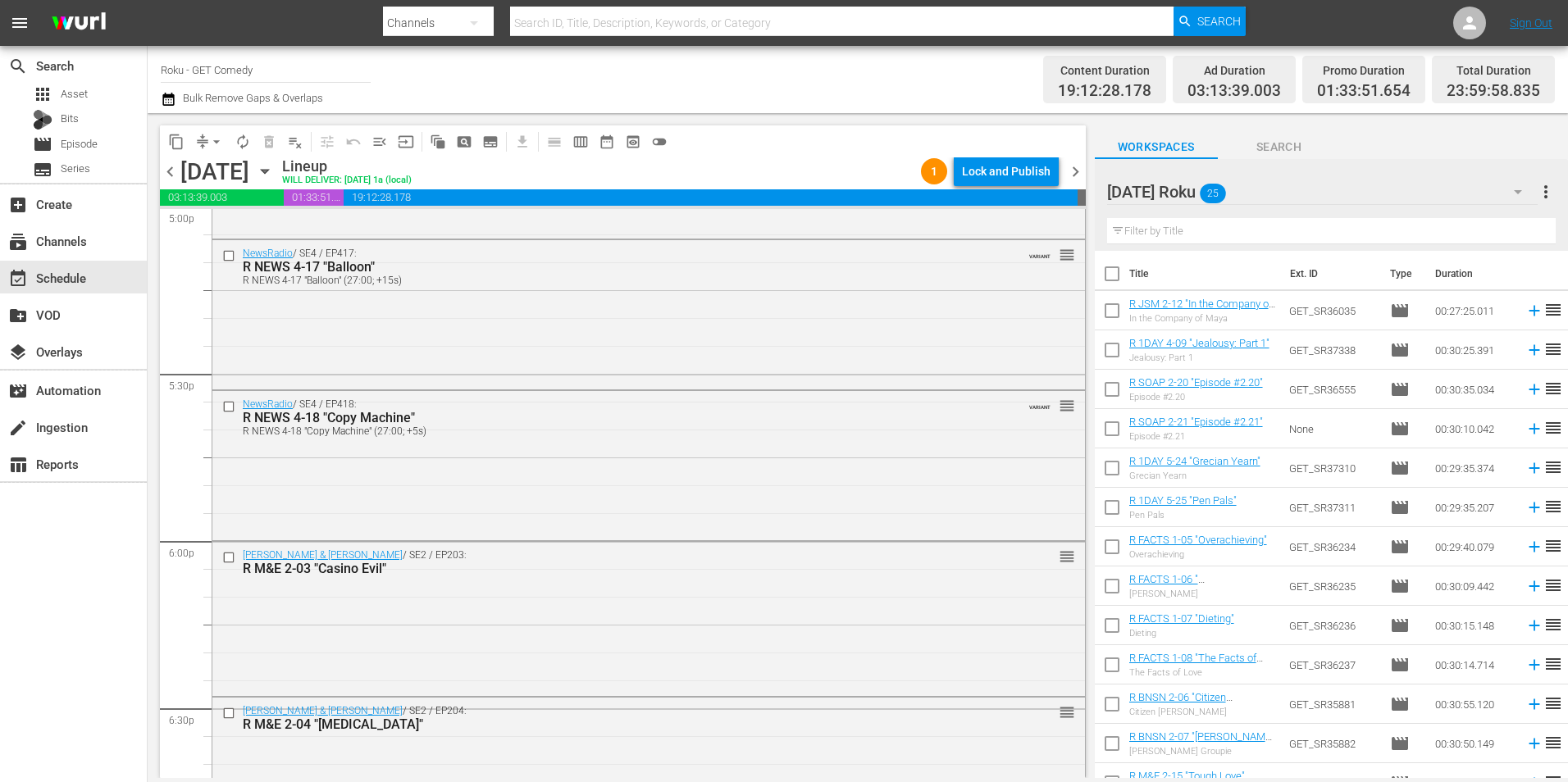
scroll to position [5738, 0]
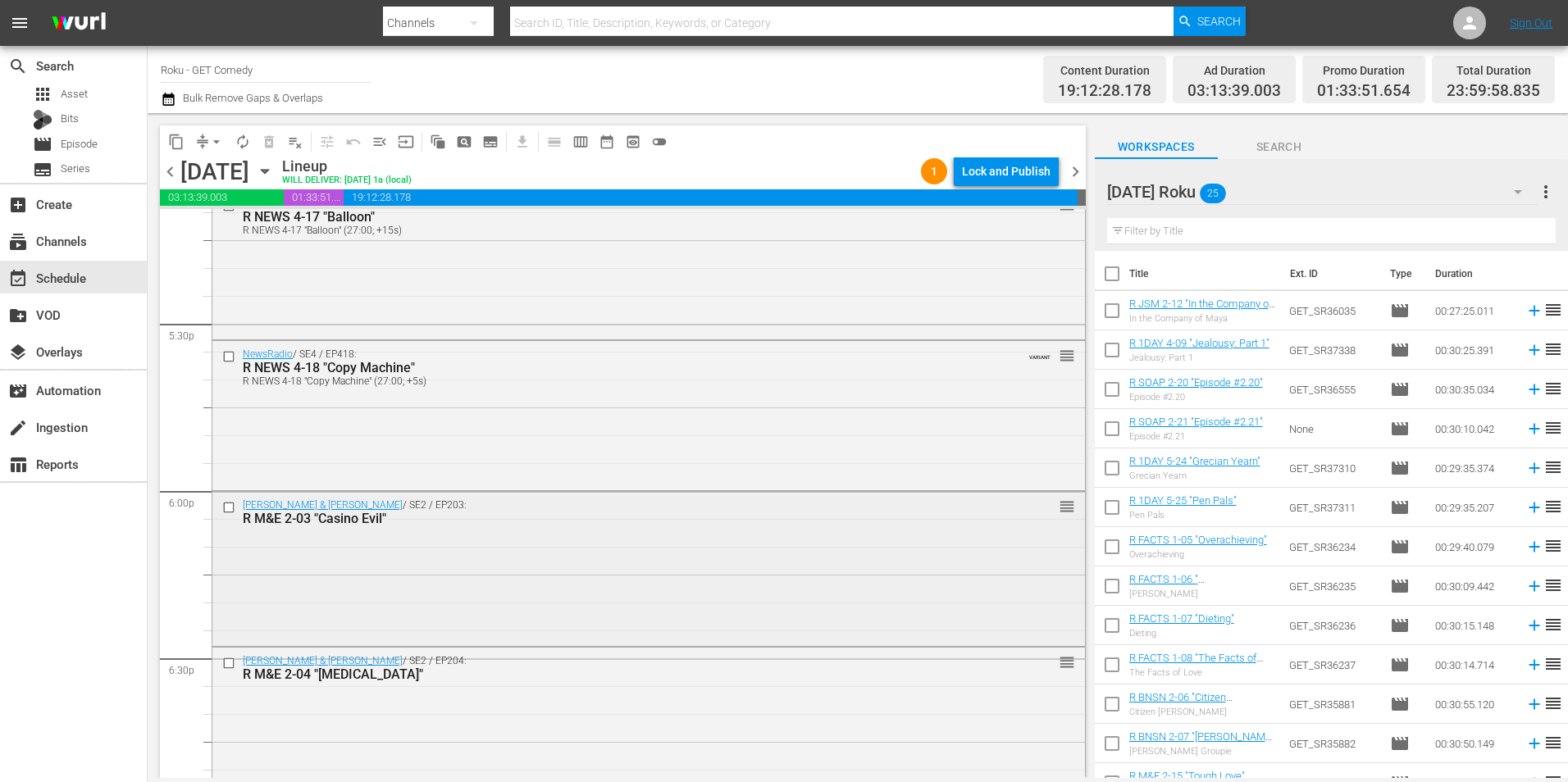
click at [223, 508] on input "checkbox" at bounding box center [230, 507] width 17 height 14
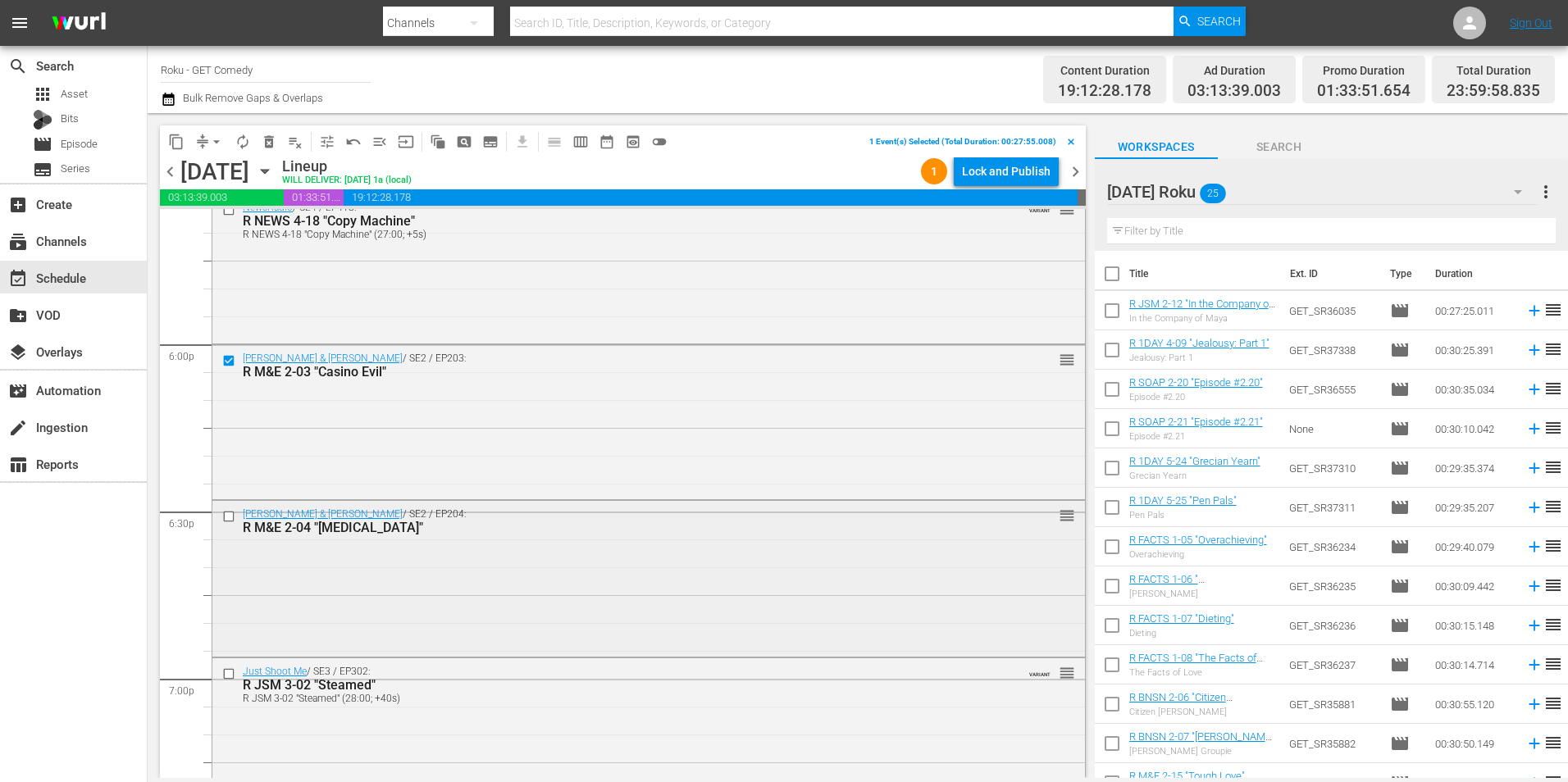
scroll to position [5901, 0]
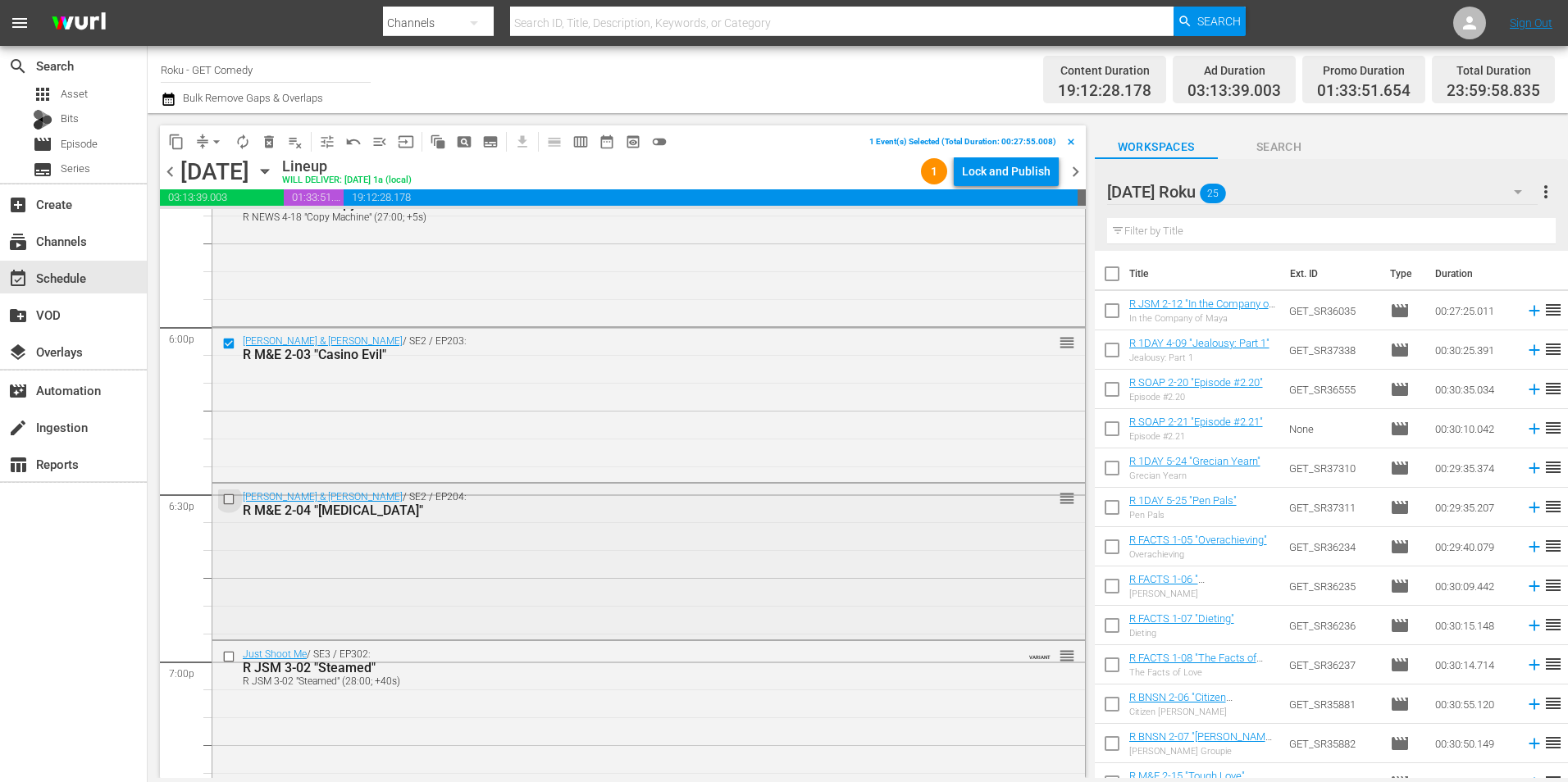
click at [224, 499] on input "checkbox" at bounding box center [230, 499] width 17 height 14
click at [228, 657] on input "checkbox" at bounding box center [230, 657] width 17 height 14
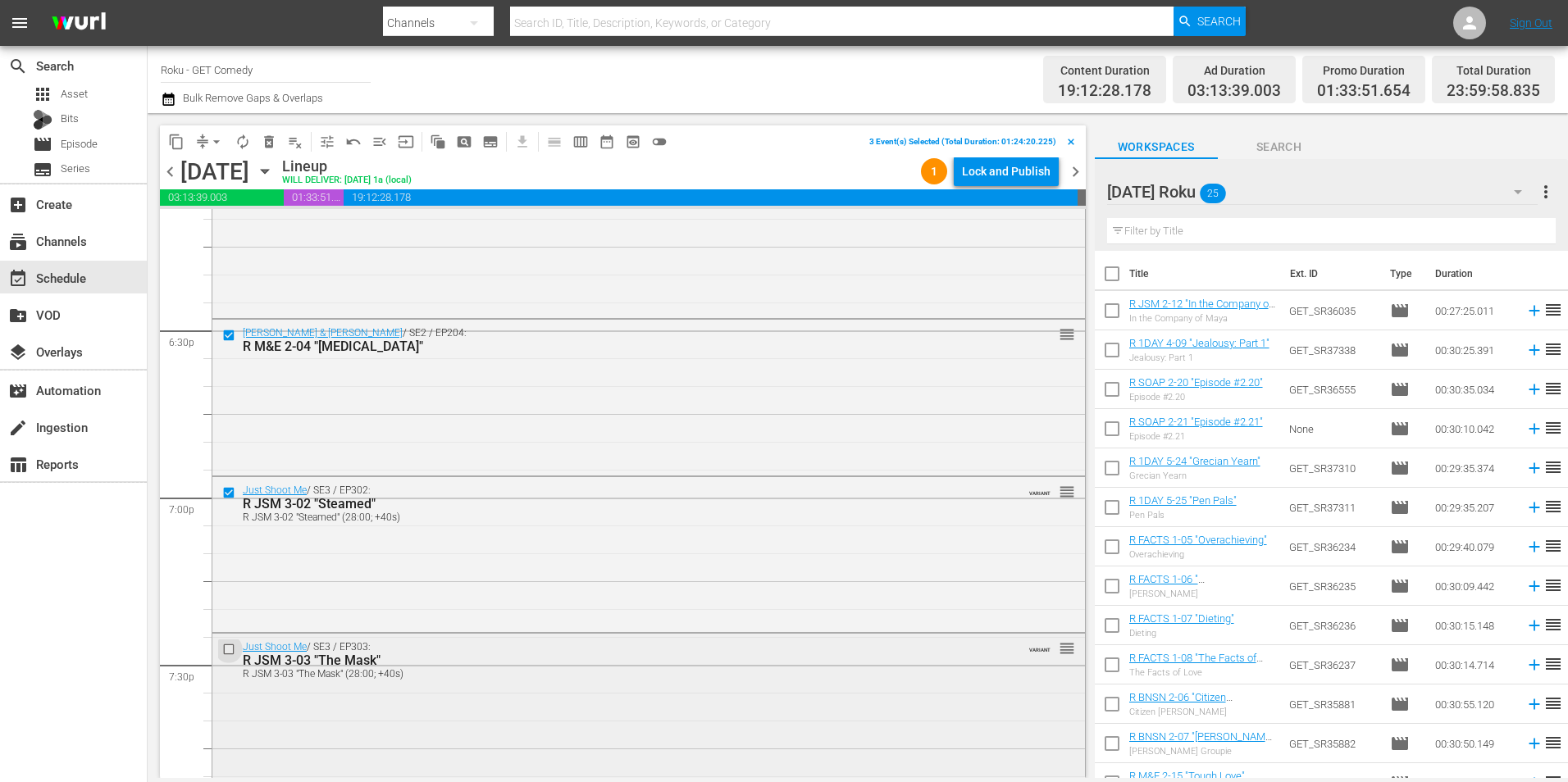
click at [231, 653] on input "checkbox" at bounding box center [230, 649] width 17 height 14
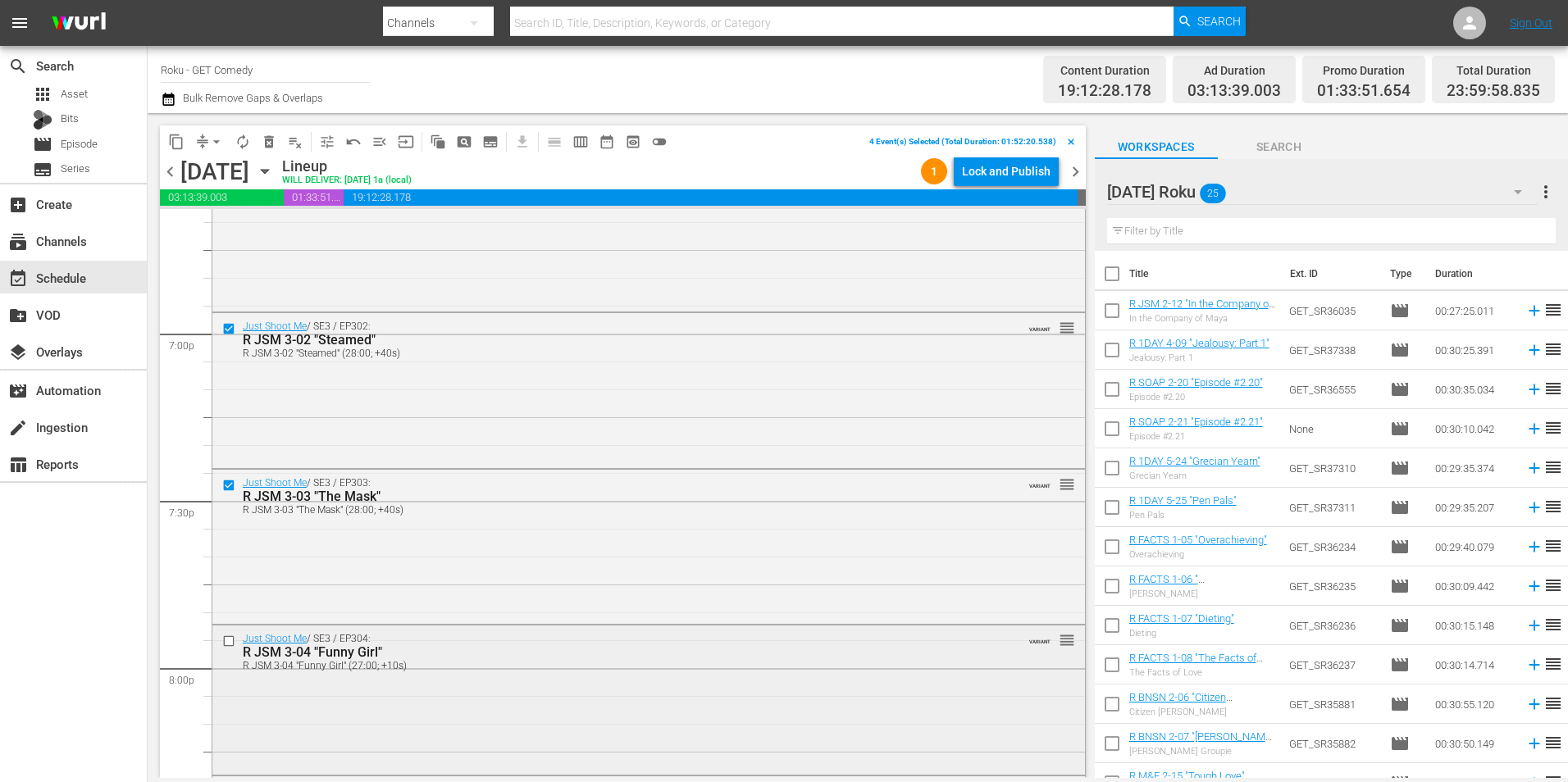
click at [234, 642] on input "checkbox" at bounding box center [230, 641] width 17 height 14
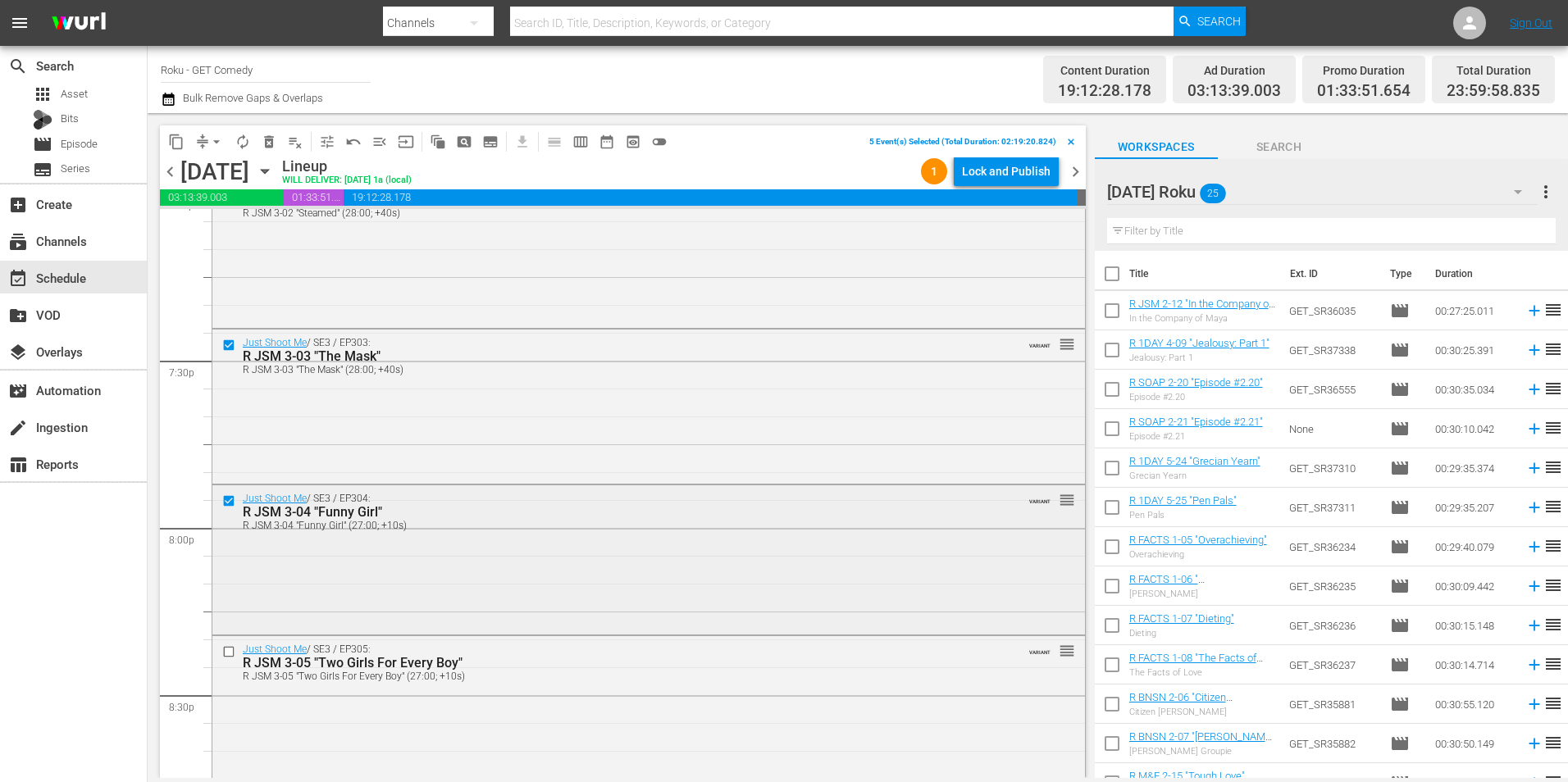
scroll to position [6393, 0]
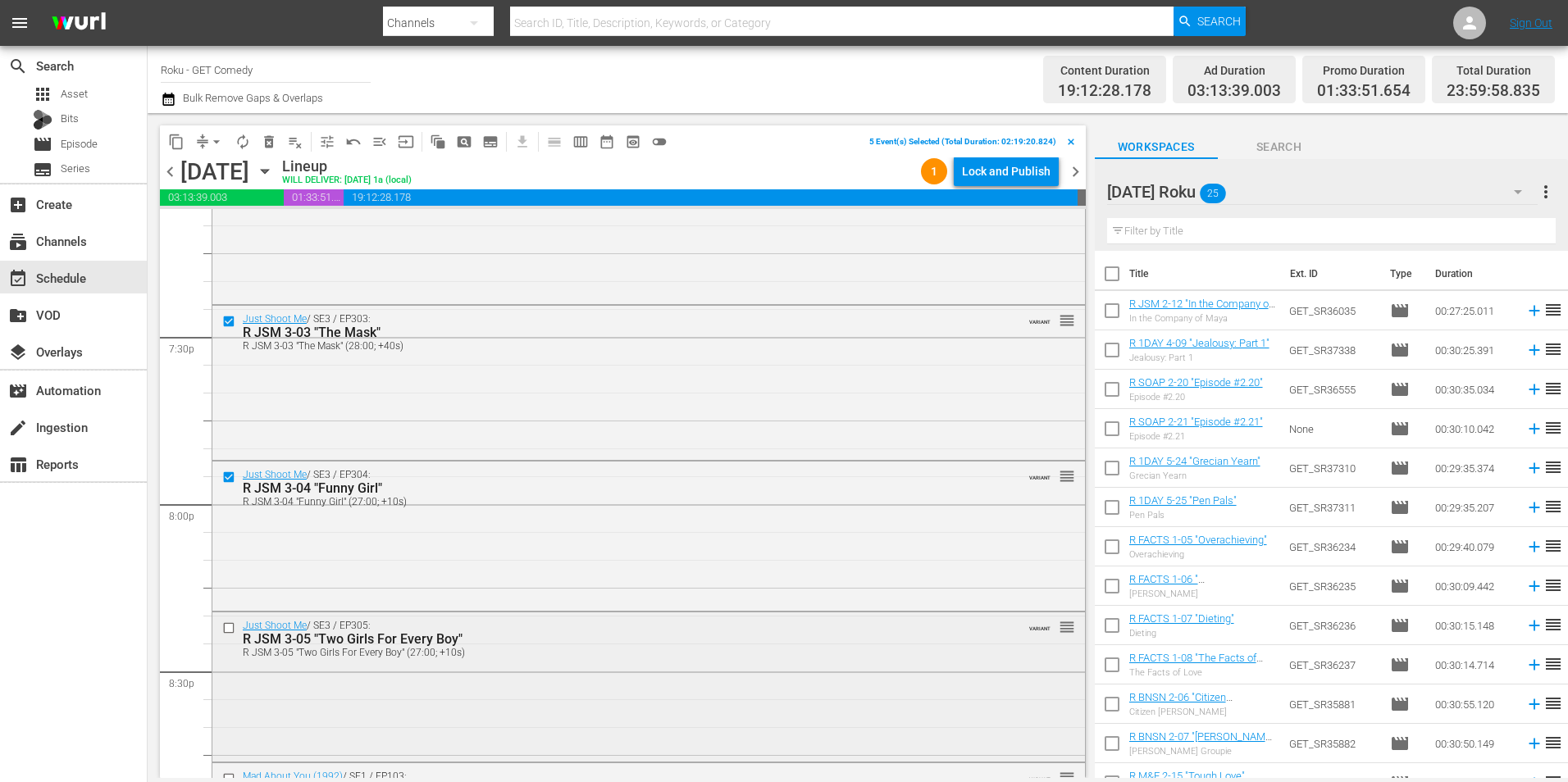
click at [231, 622] on input "checkbox" at bounding box center [230, 628] width 17 height 14
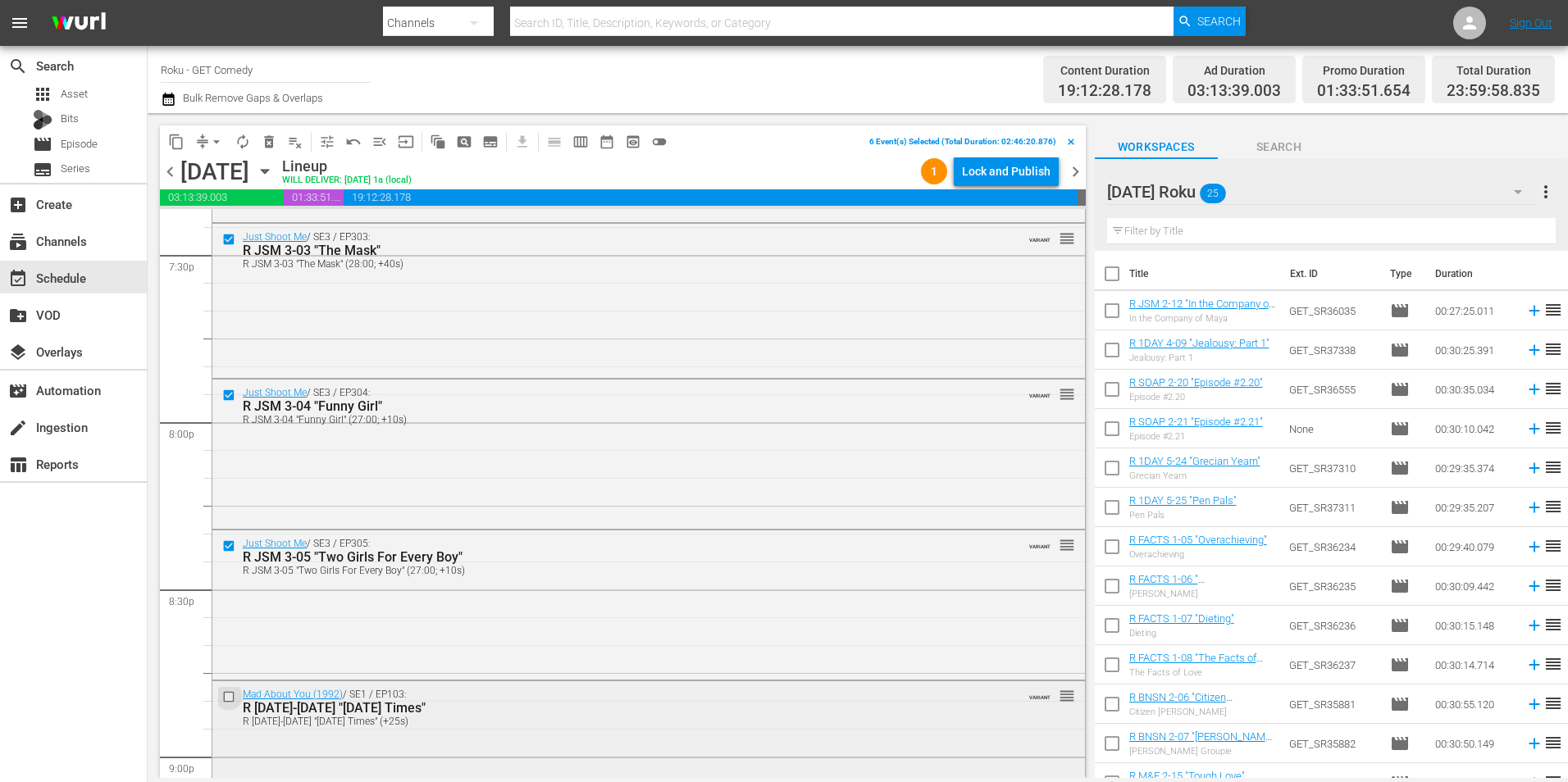
click at [229, 691] on input "checkbox" at bounding box center [230, 696] width 17 height 14
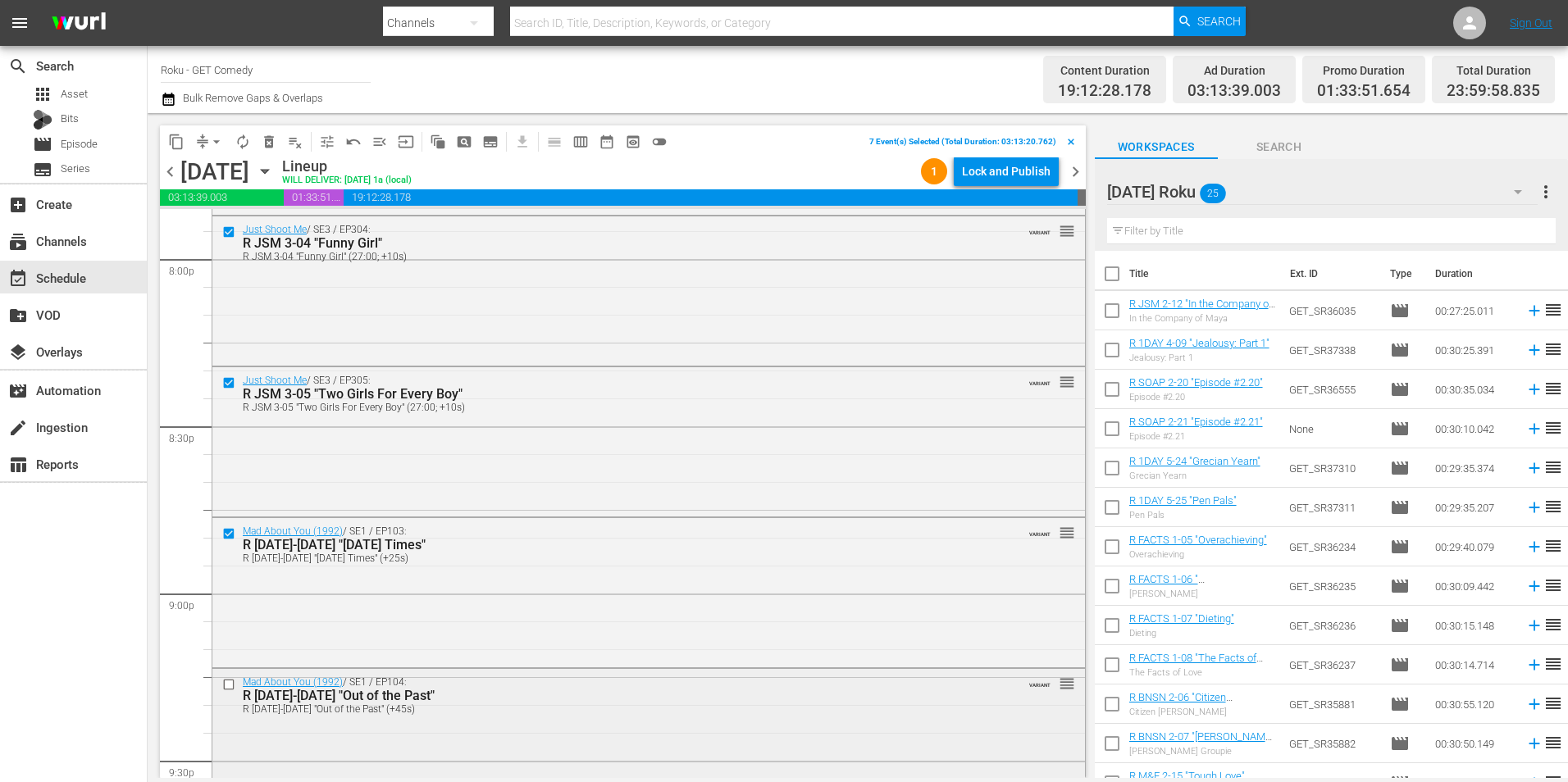
scroll to position [6639, 0]
click at [229, 686] on input "checkbox" at bounding box center [230, 683] width 17 height 14
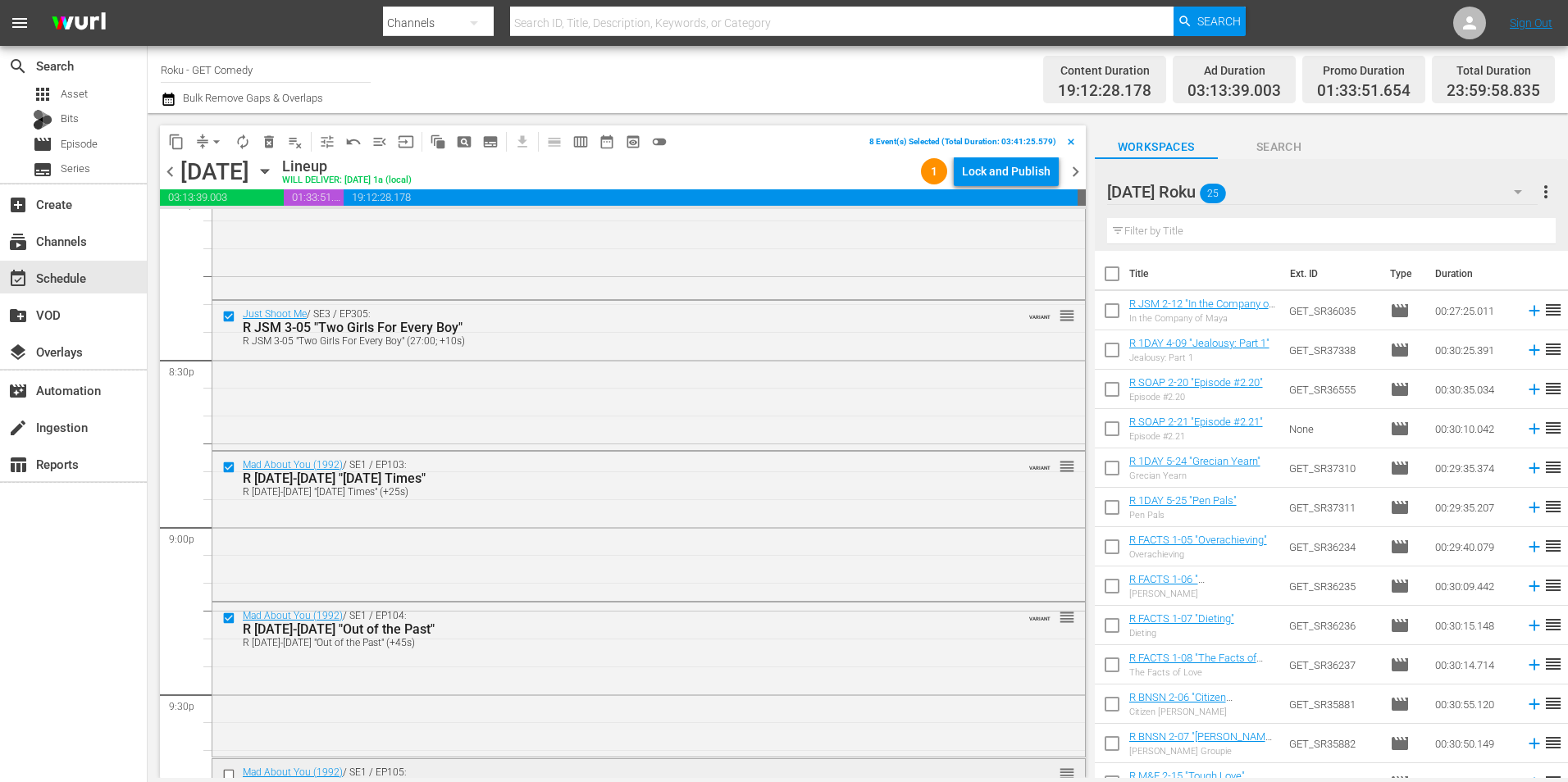
scroll to position [6804, 0]
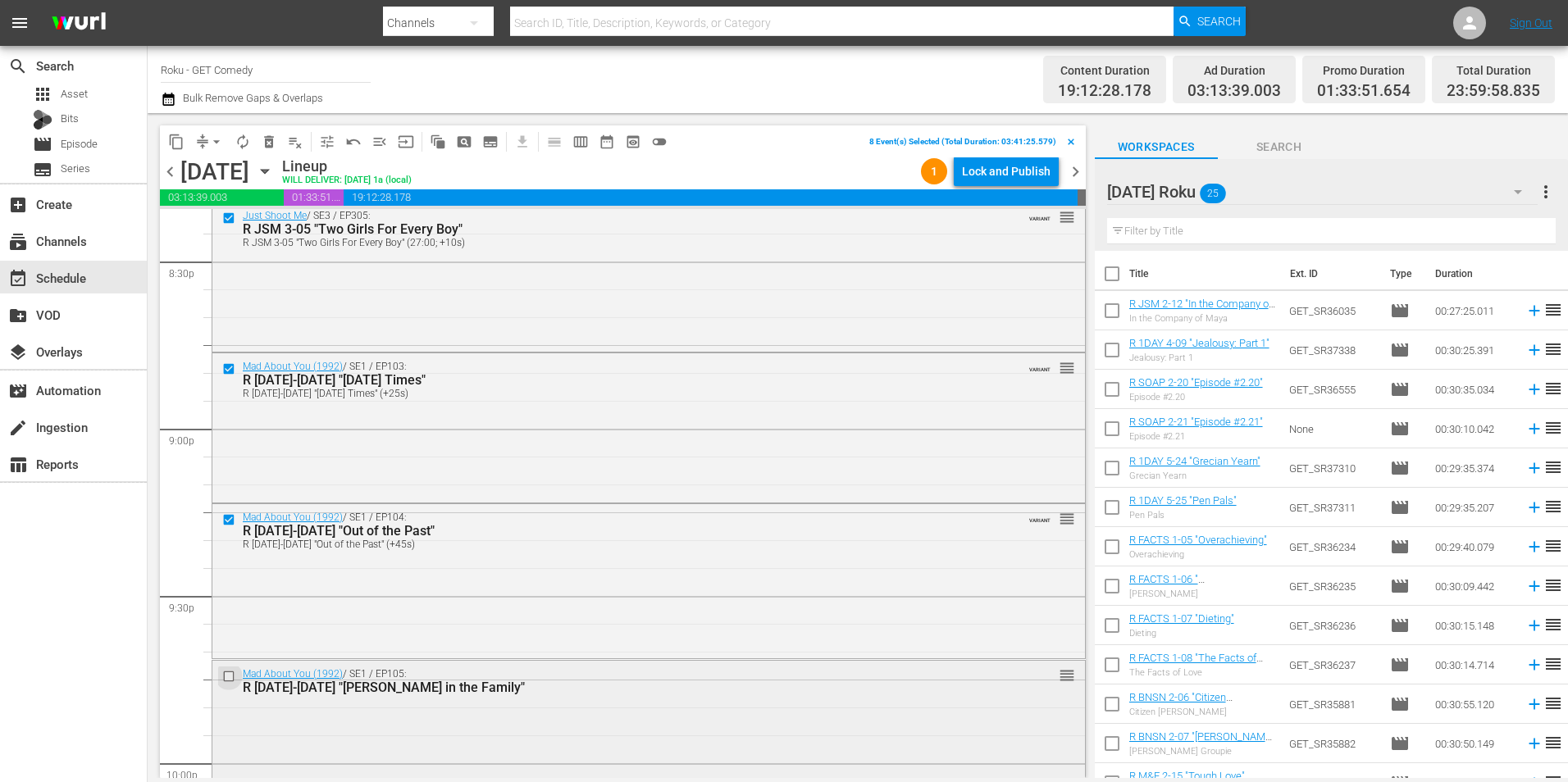
click at [227, 678] on input "checkbox" at bounding box center [230, 676] width 17 height 14
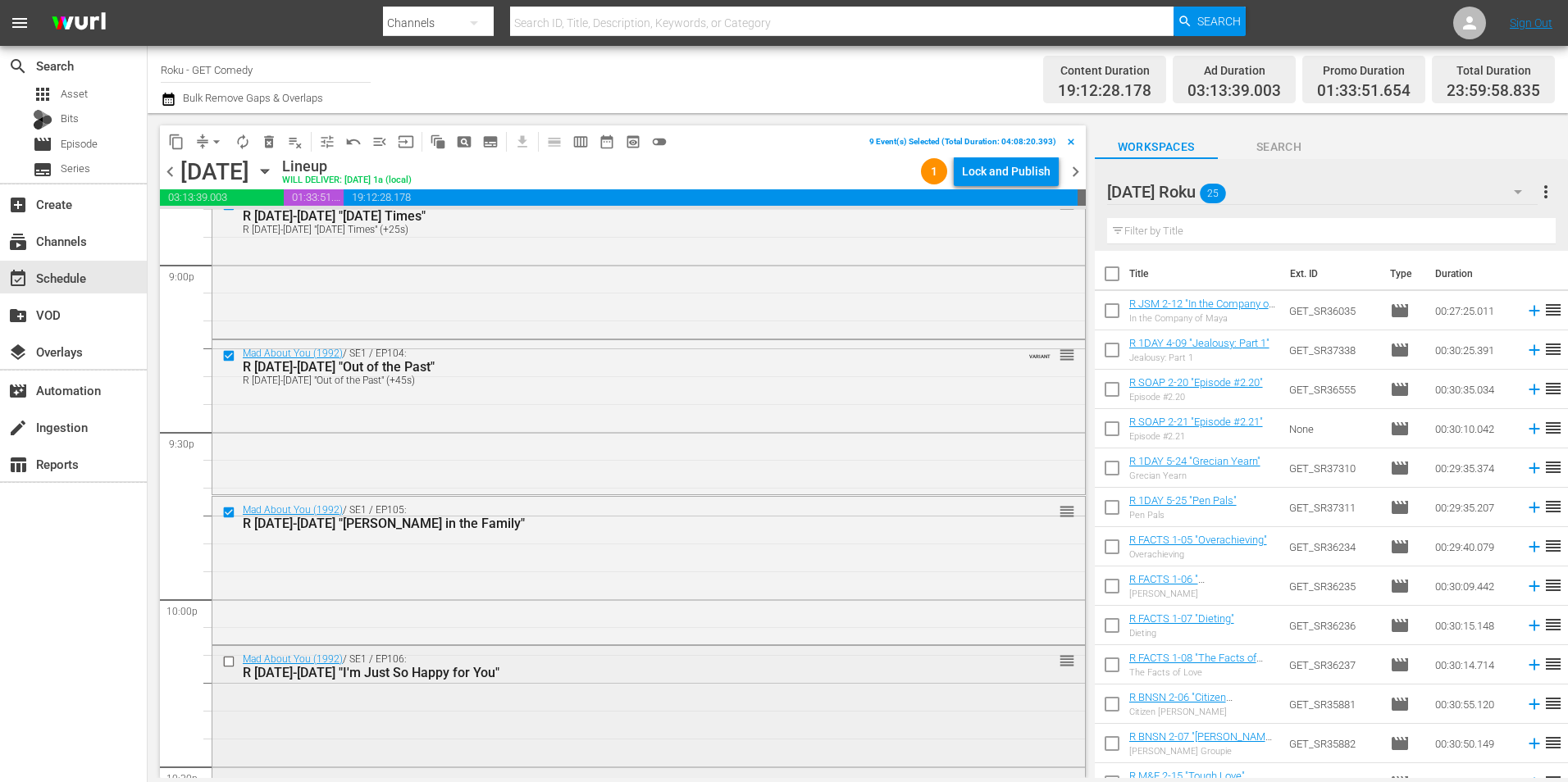
click at [228, 661] on input "checkbox" at bounding box center [230, 661] width 17 height 14
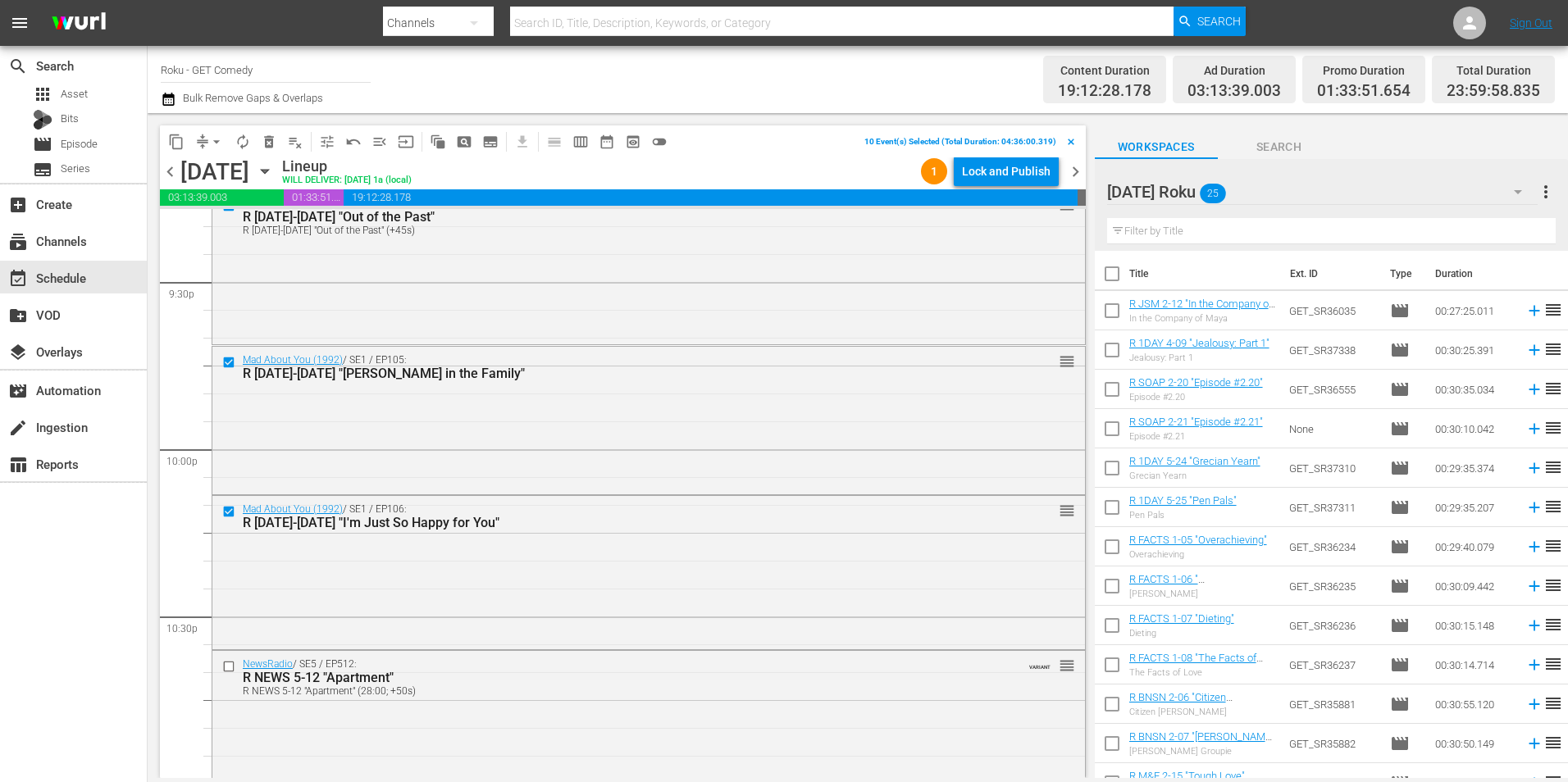
scroll to position [7131, 0]
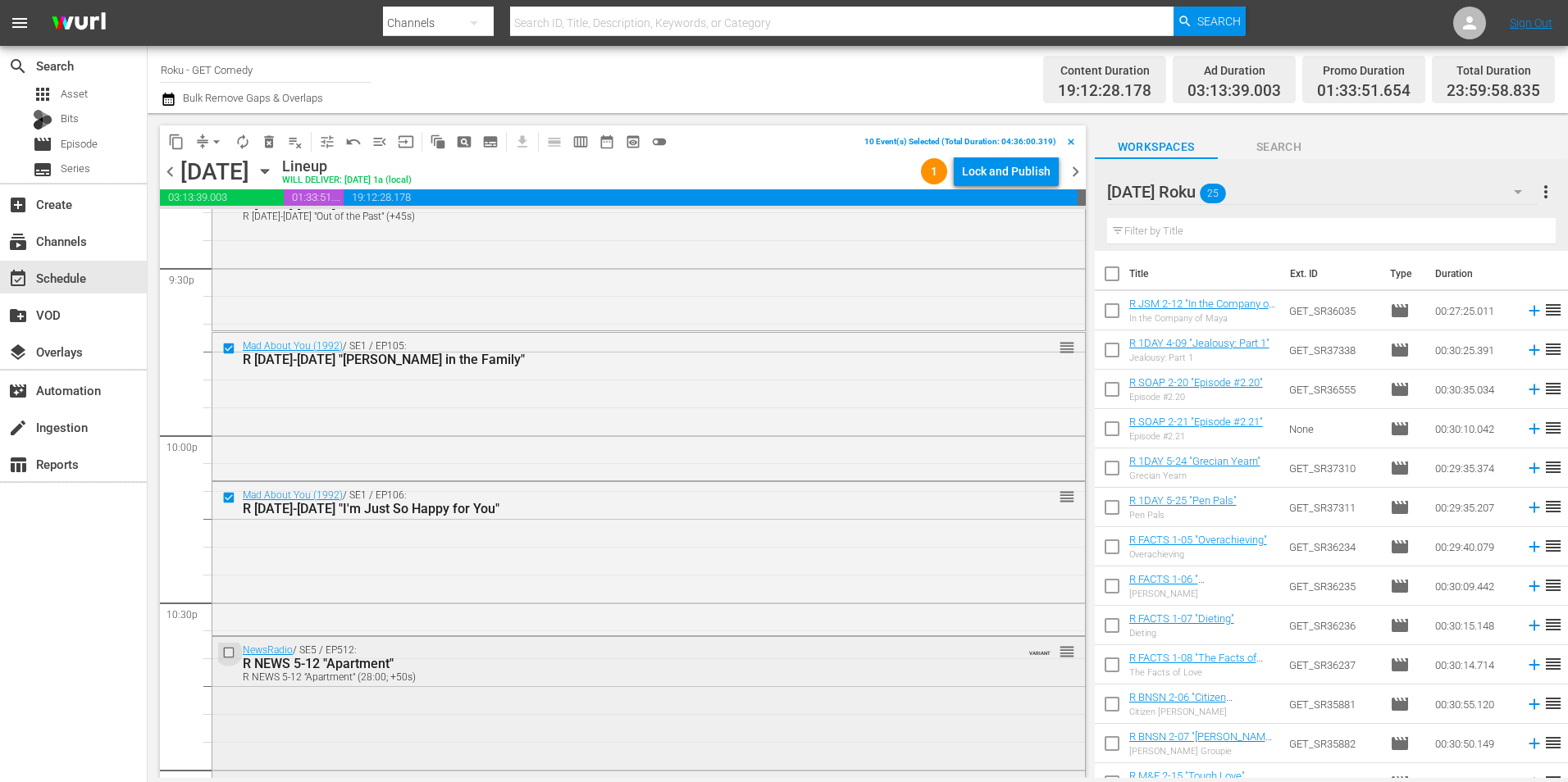
click at [228, 655] on input "checkbox" at bounding box center [230, 652] width 17 height 14
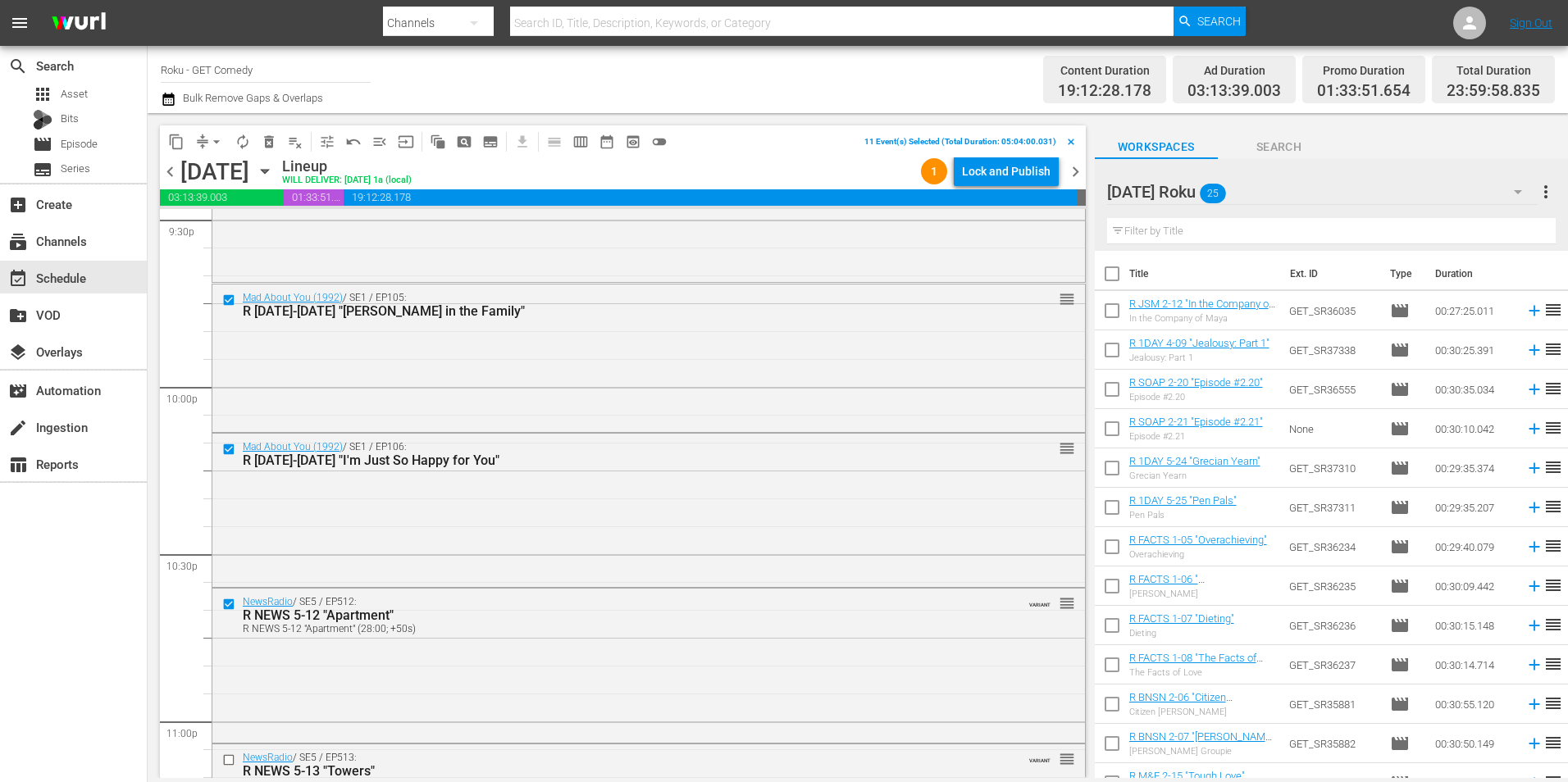
scroll to position [7213, 0]
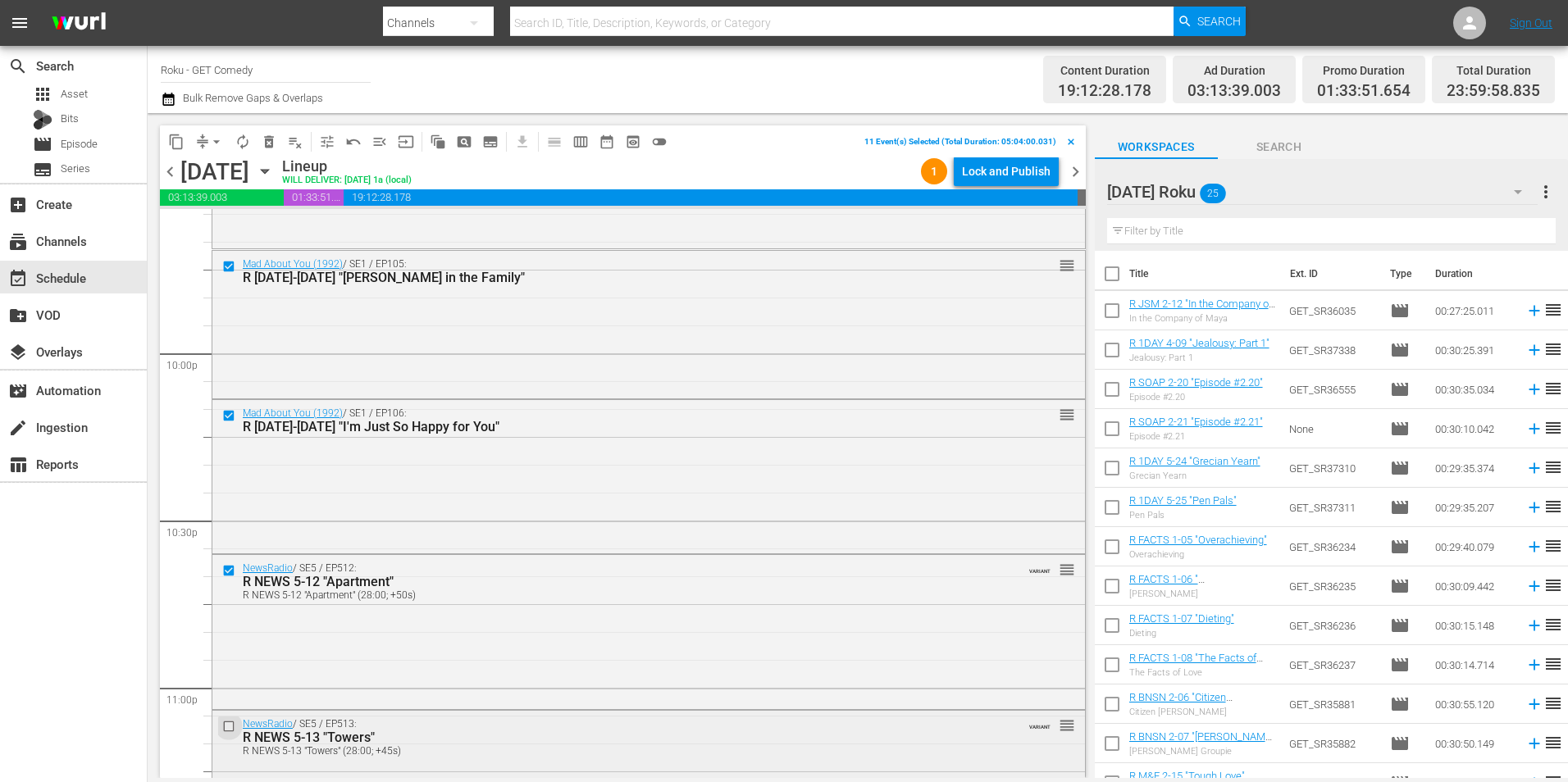
click at [225, 727] on input "checkbox" at bounding box center [230, 726] width 17 height 14
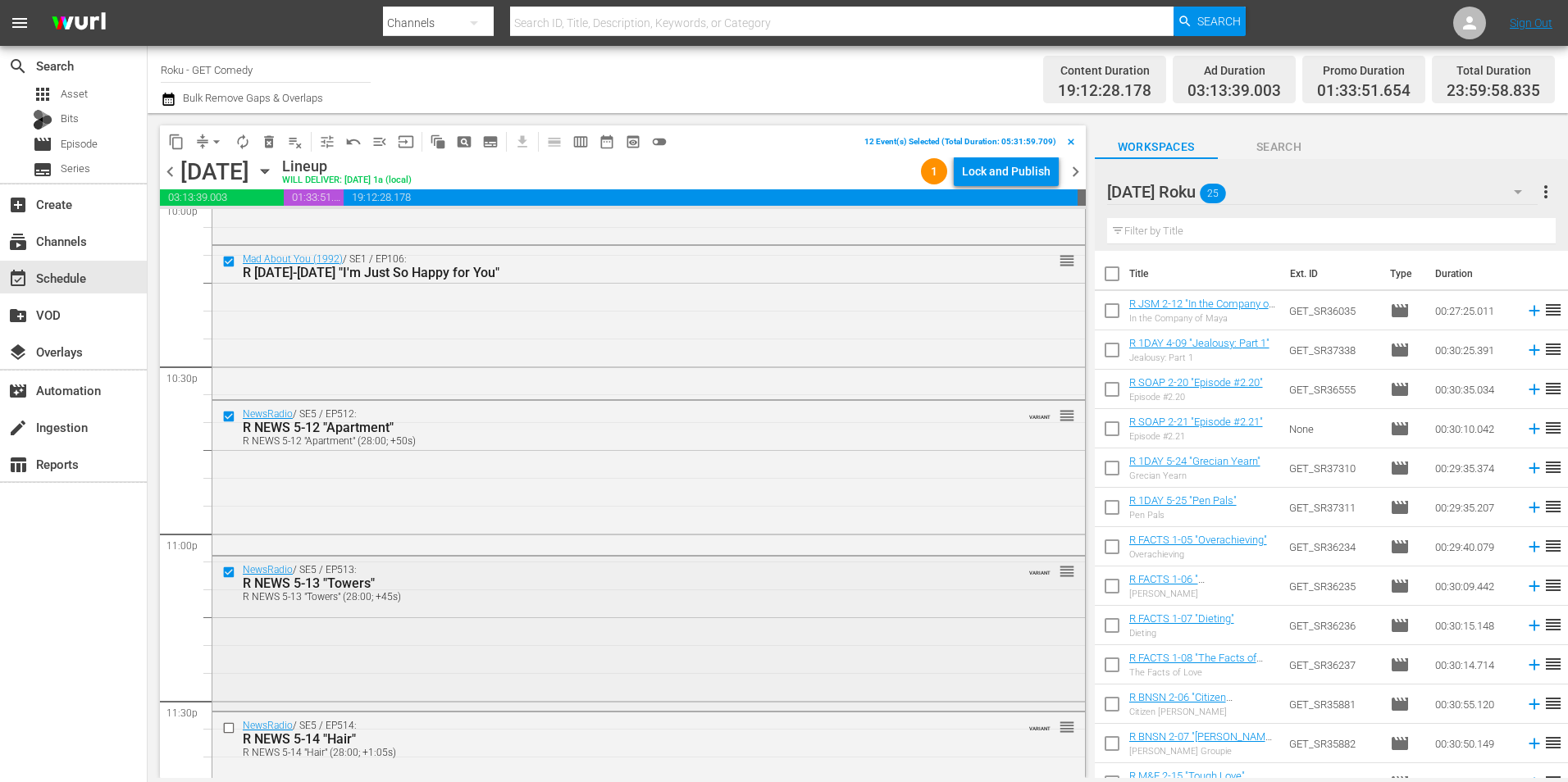
scroll to position [7377, 0]
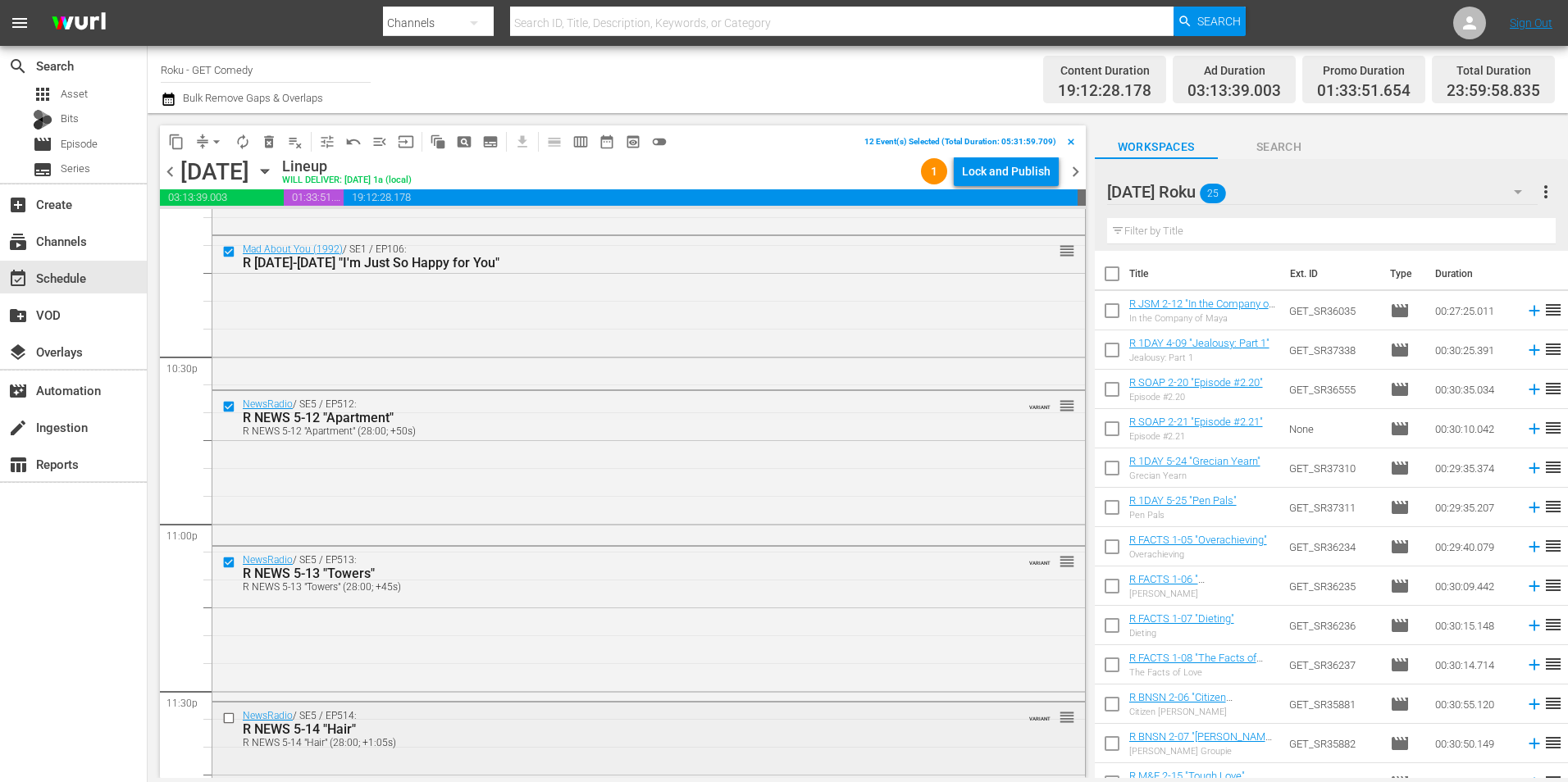
click at [229, 719] on input "checkbox" at bounding box center [230, 717] width 17 height 14
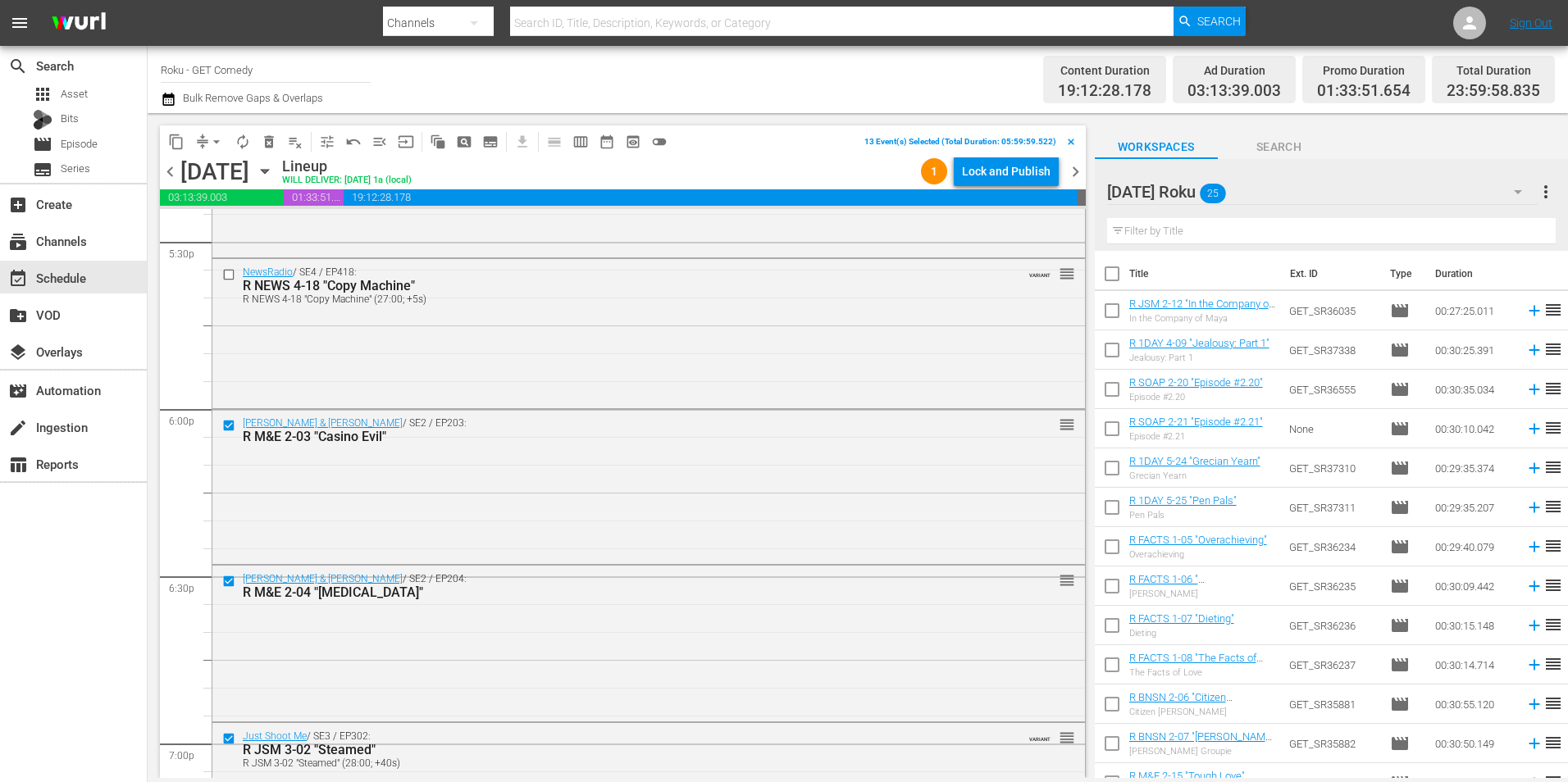
scroll to position [5818, 0]
click at [173, 140] on span "content_copy" at bounding box center [176, 142] width 17 height 17
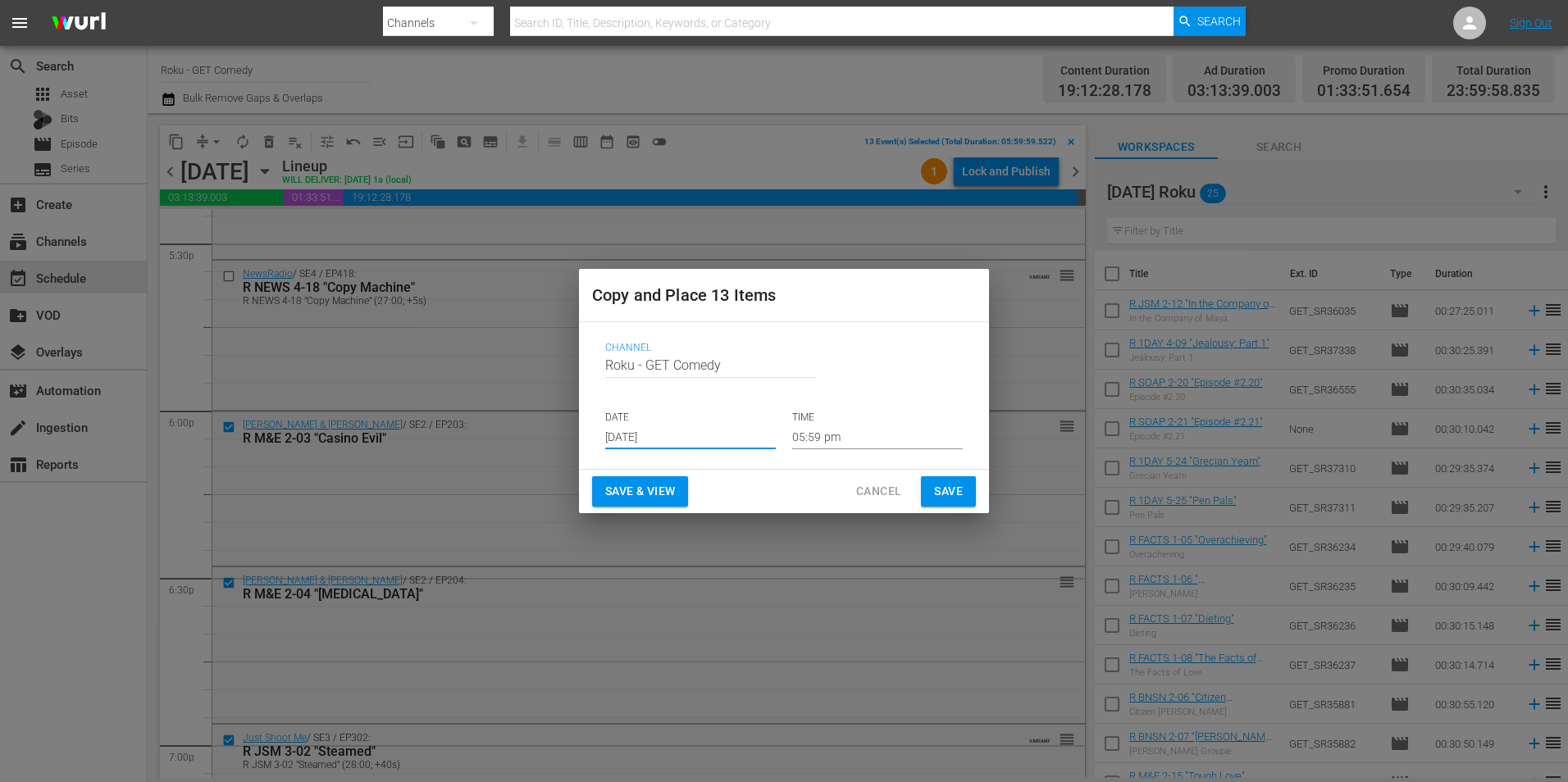
click at [687, 440] on input "Aug 20th 2025" at bounding box center [690, 437] width 171 height 25
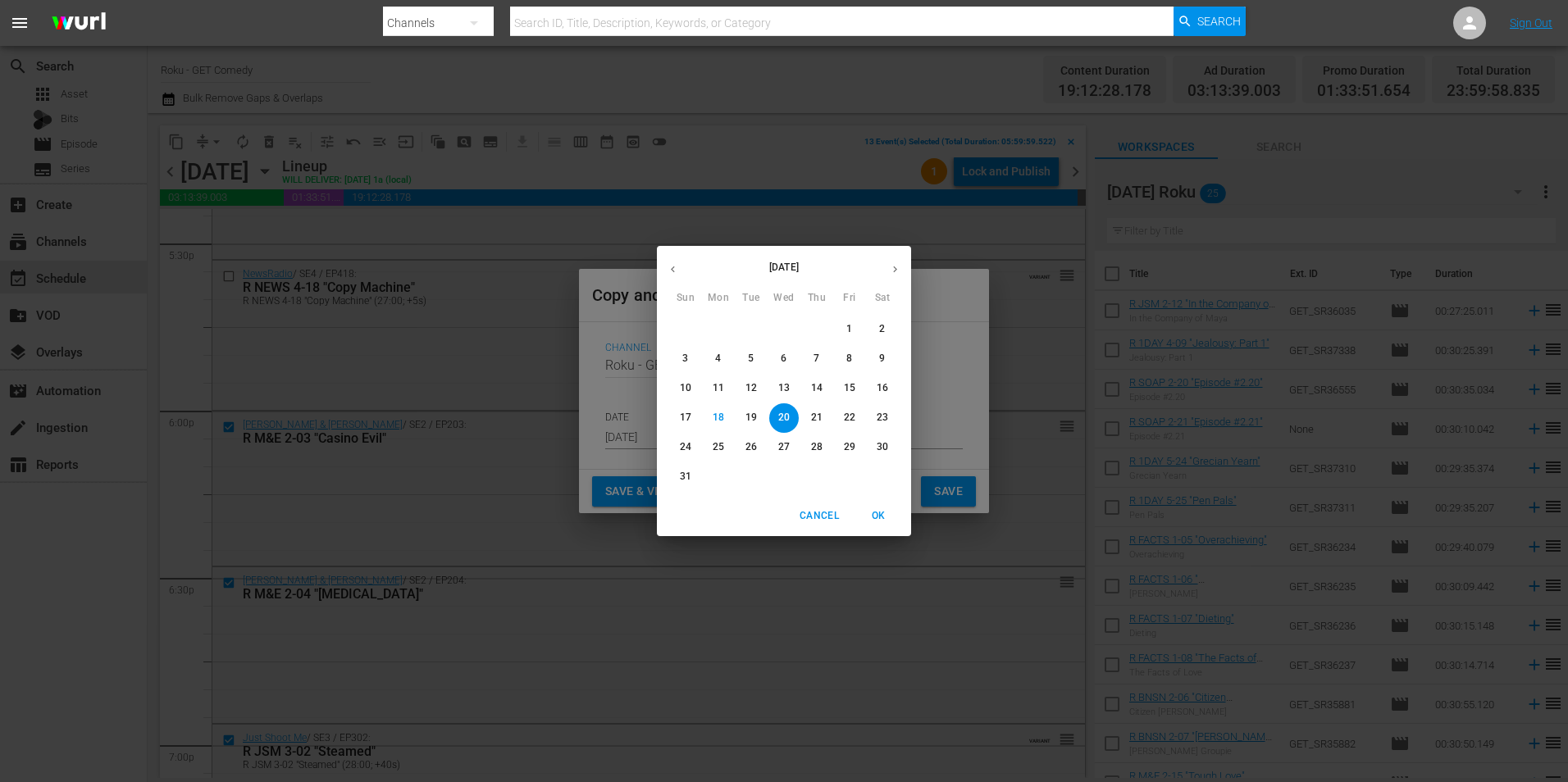
click at [888, 278] on button "button" at bounding box center [895, 269] width 32 height 32
click at [810, 327] on span "4" at bounding box center [816, 329] width 29 height 14
type input "Sep 4th 2025"
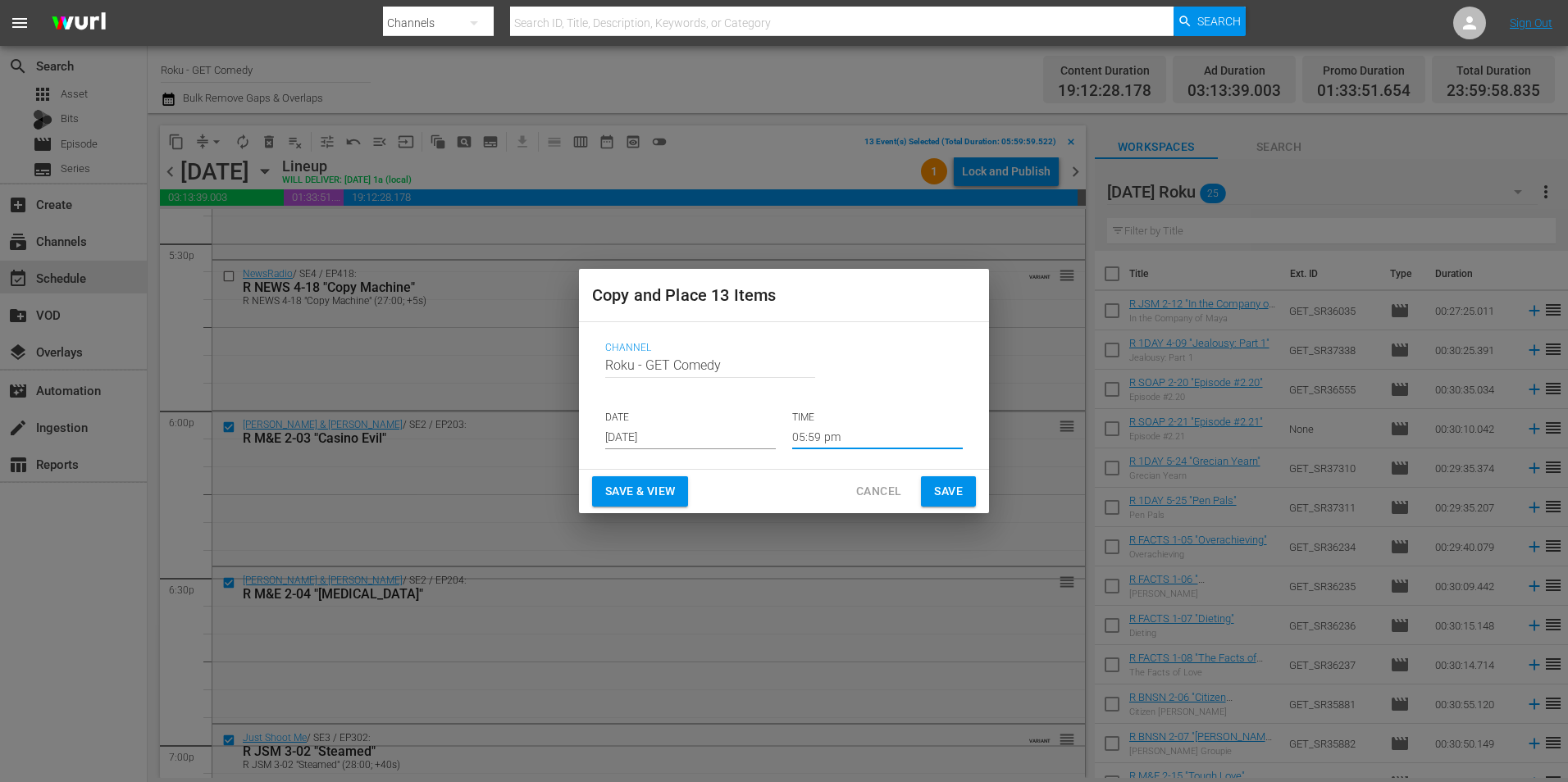
click at [814, 435] on input "05:59 pm" at bounding box center [877, 437] width 171 height 25
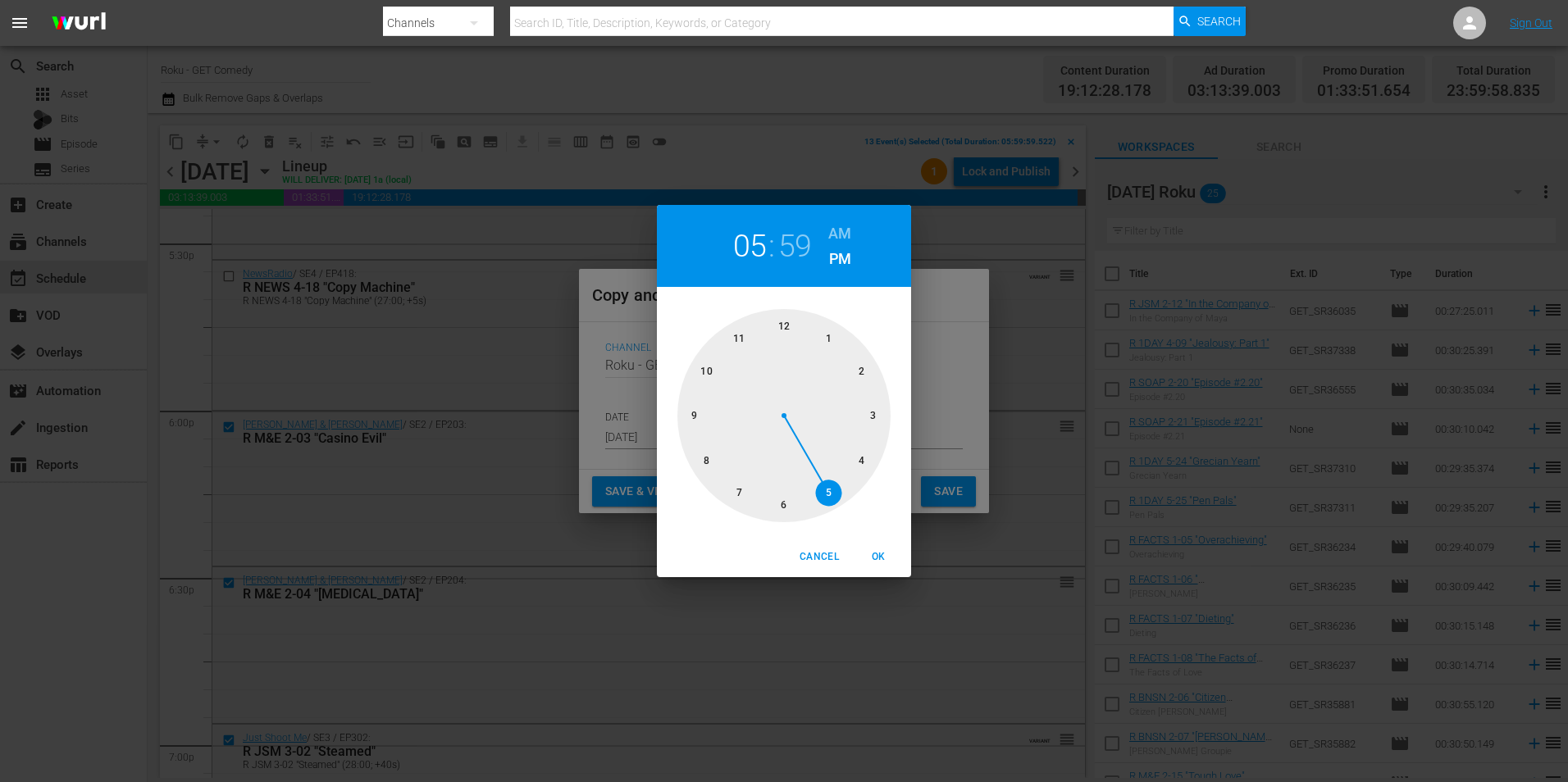
click at [787, 326] on div at bounding box center [783, 415] width 213 height 213
click at [788, 326] on div at bounding box center [783, 415] width 213 height 213
click at [869, 548] on button "OK" at bounding box center [878, 556] width 52 height 27
type input "12:00 pm"
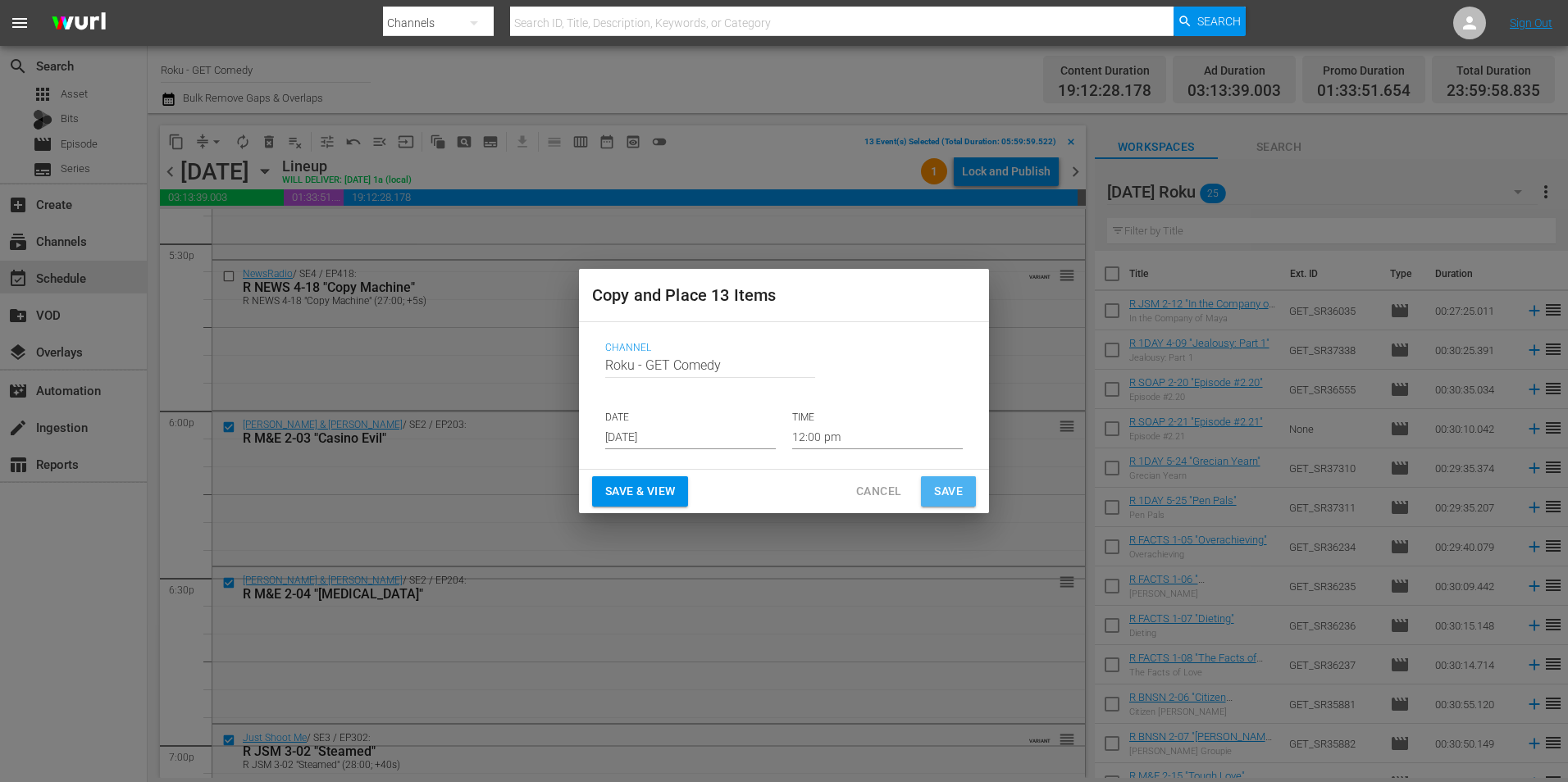
click at [946, 504] on button "Save" at bounding box center [949, 491] width 55 height 30
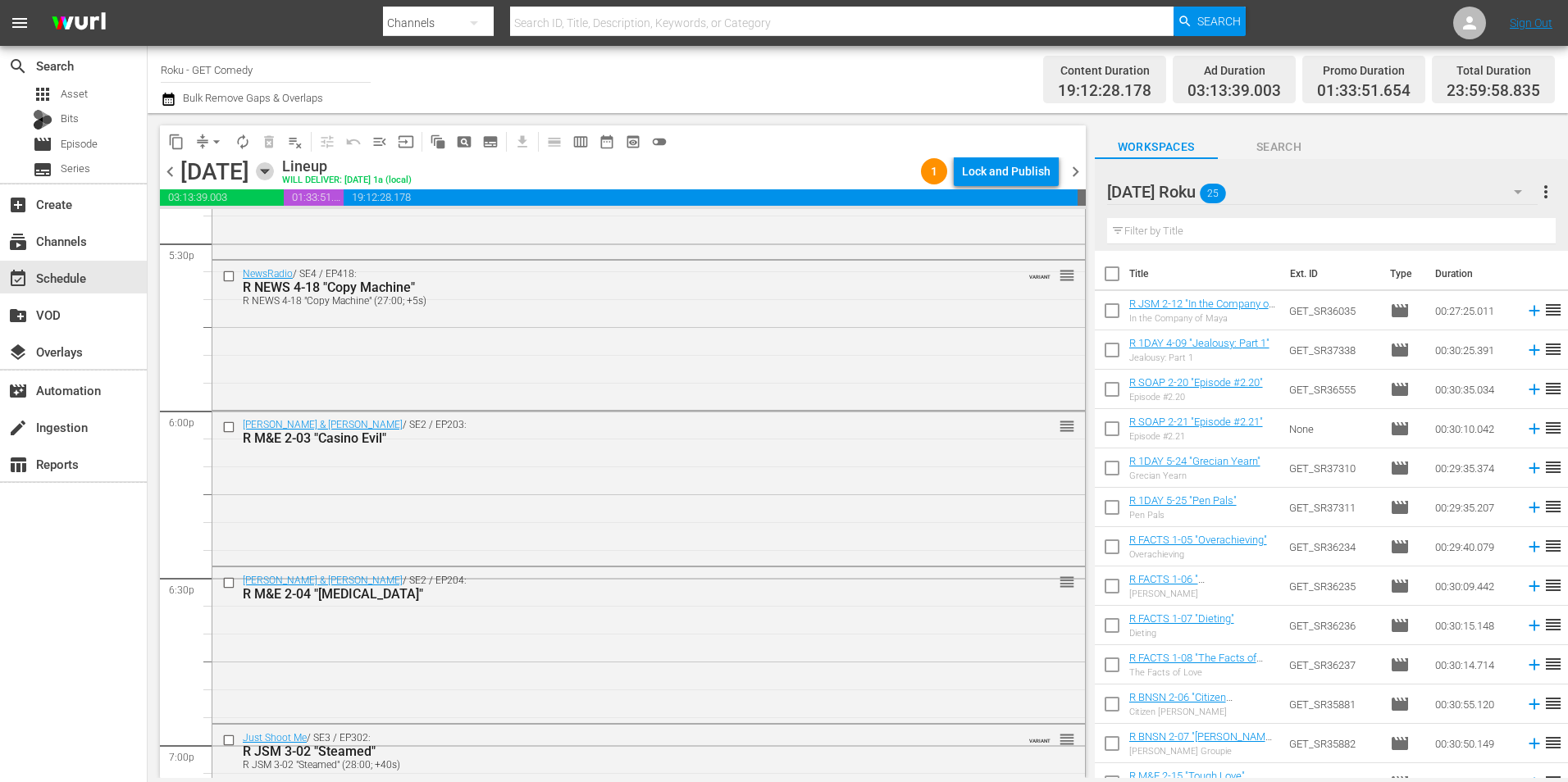
click at [273, 170] on icon "button" at bounding box center [265, 171] width 18 height 18
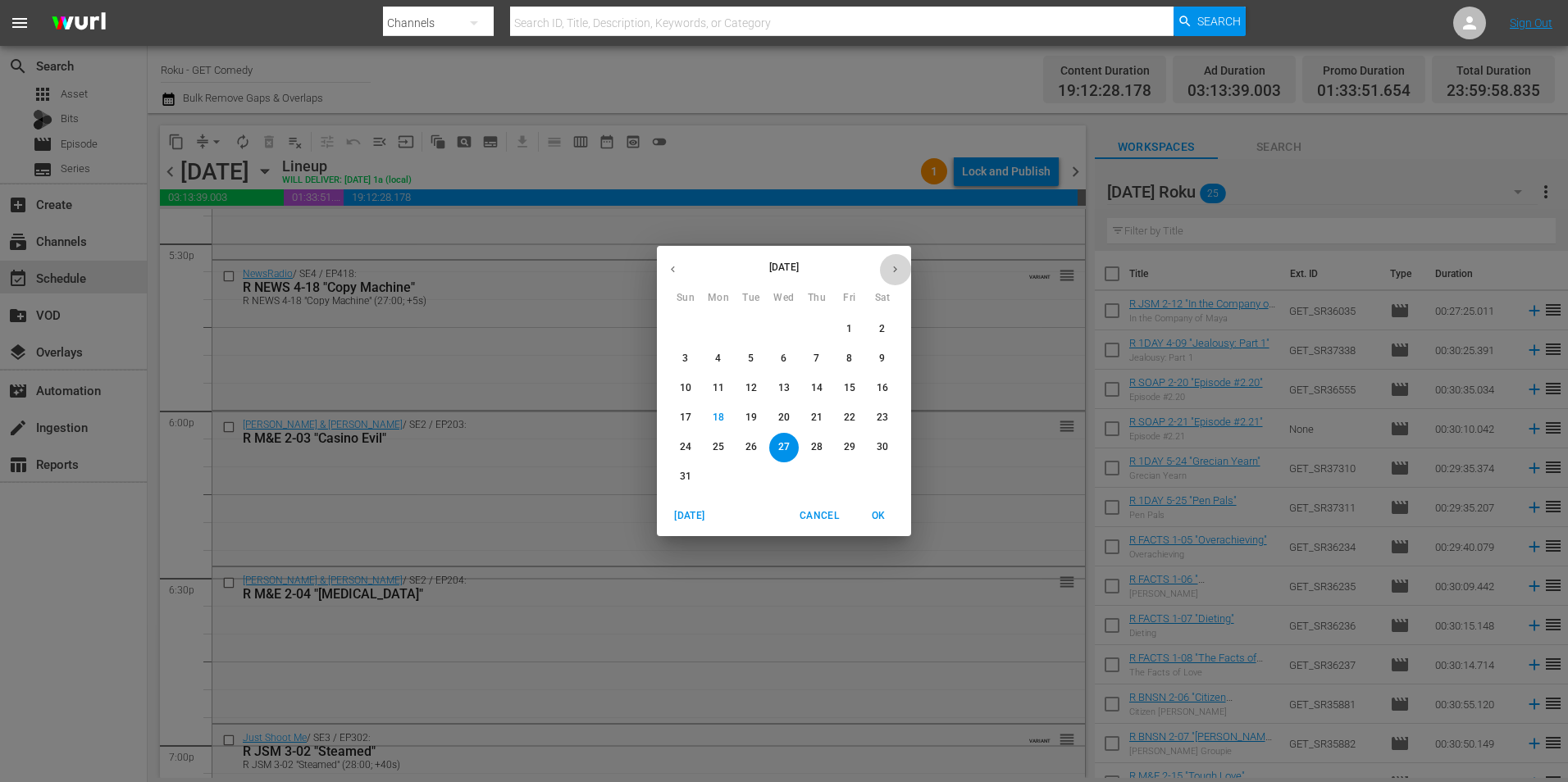
click at [895, 270] on icon "button" at bounding box center [895, 269] width 4 height 6
click at [818, 331] on p "4" at bounding box center [816, 329] width 5 height 14
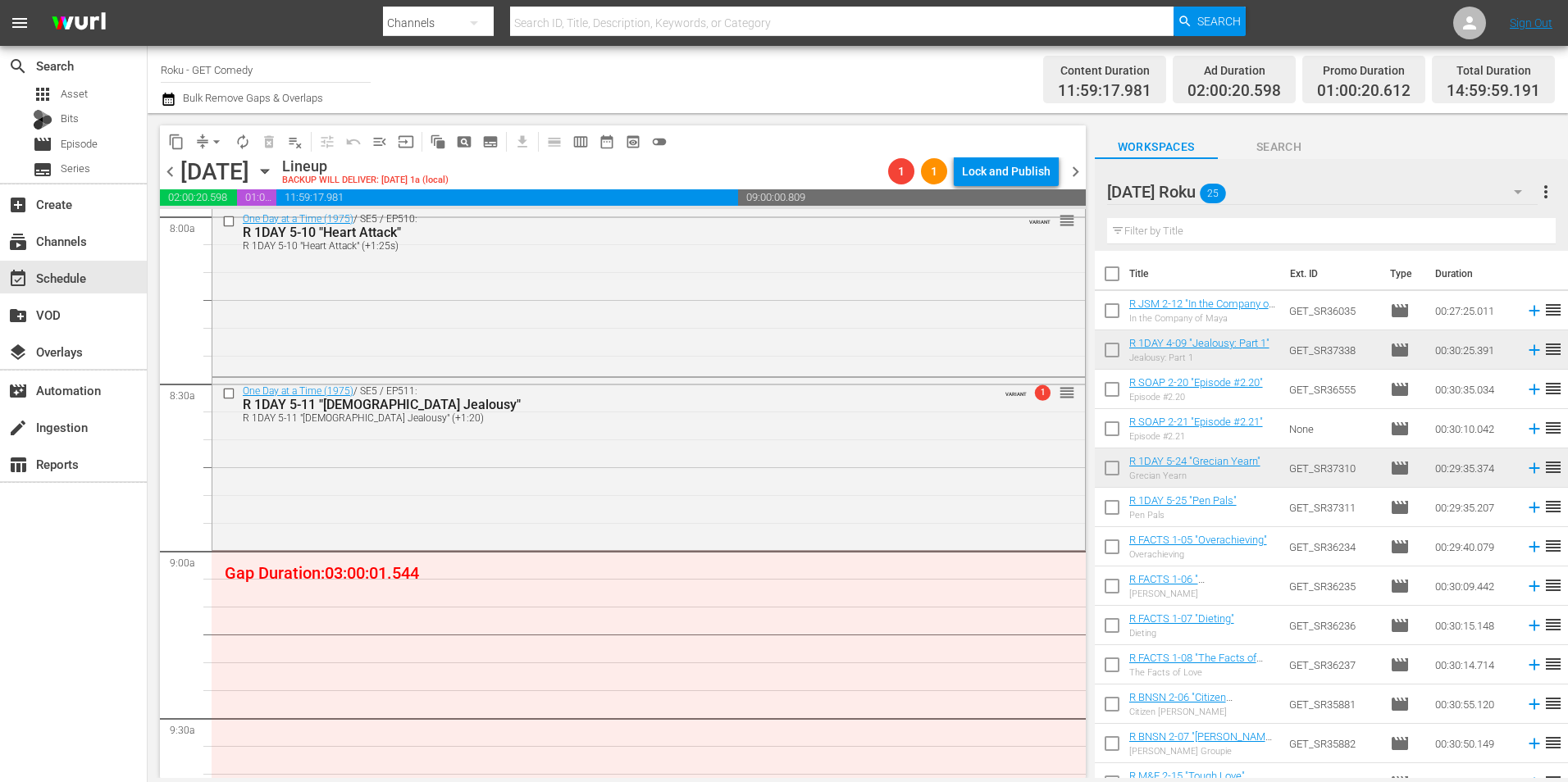
scroll to position [2964, 0]
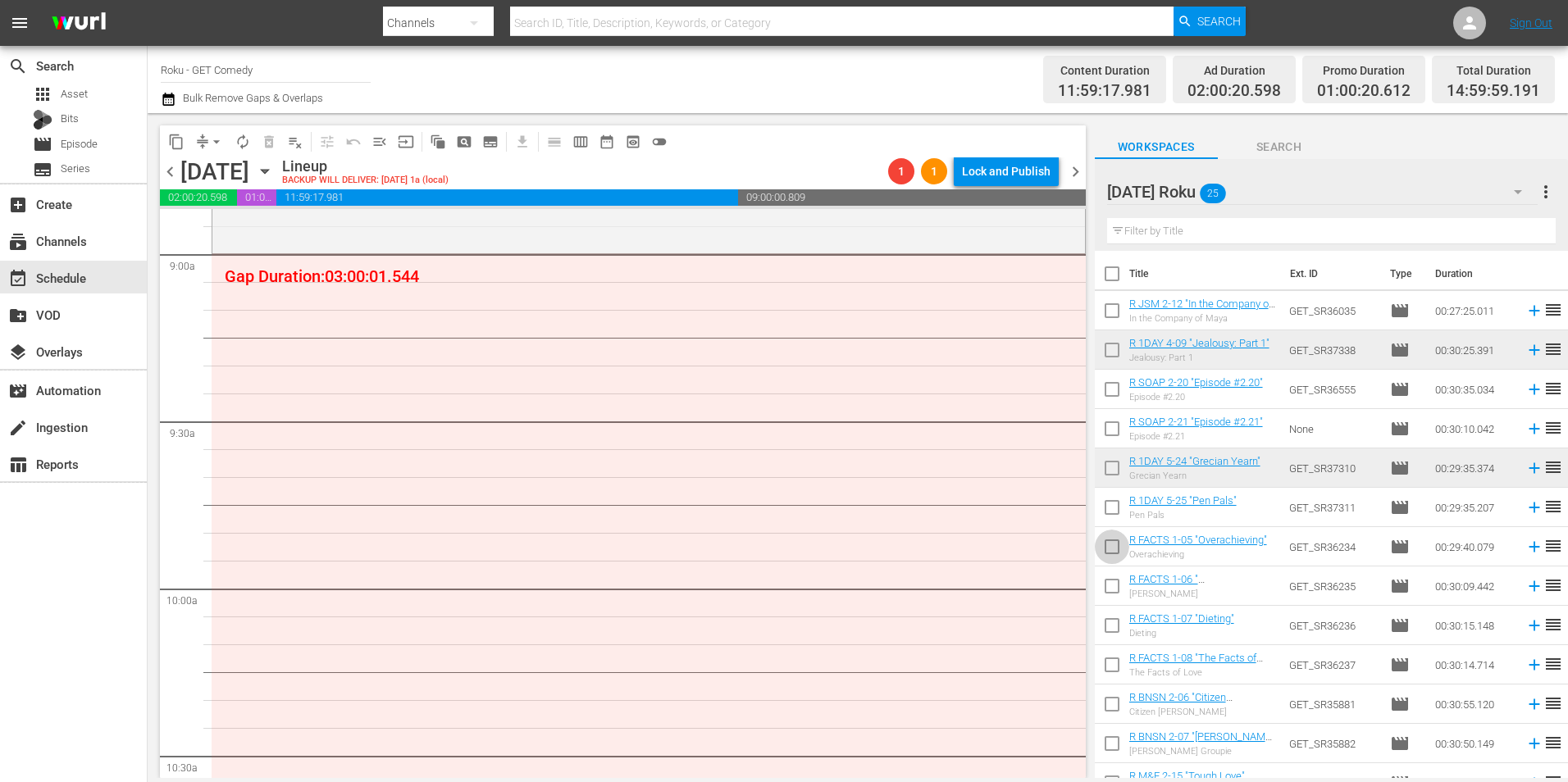
click at [1111, 548] on input "checkbox" at bounding box center [1111, 549] width 35 height 34
checkbox input "true"
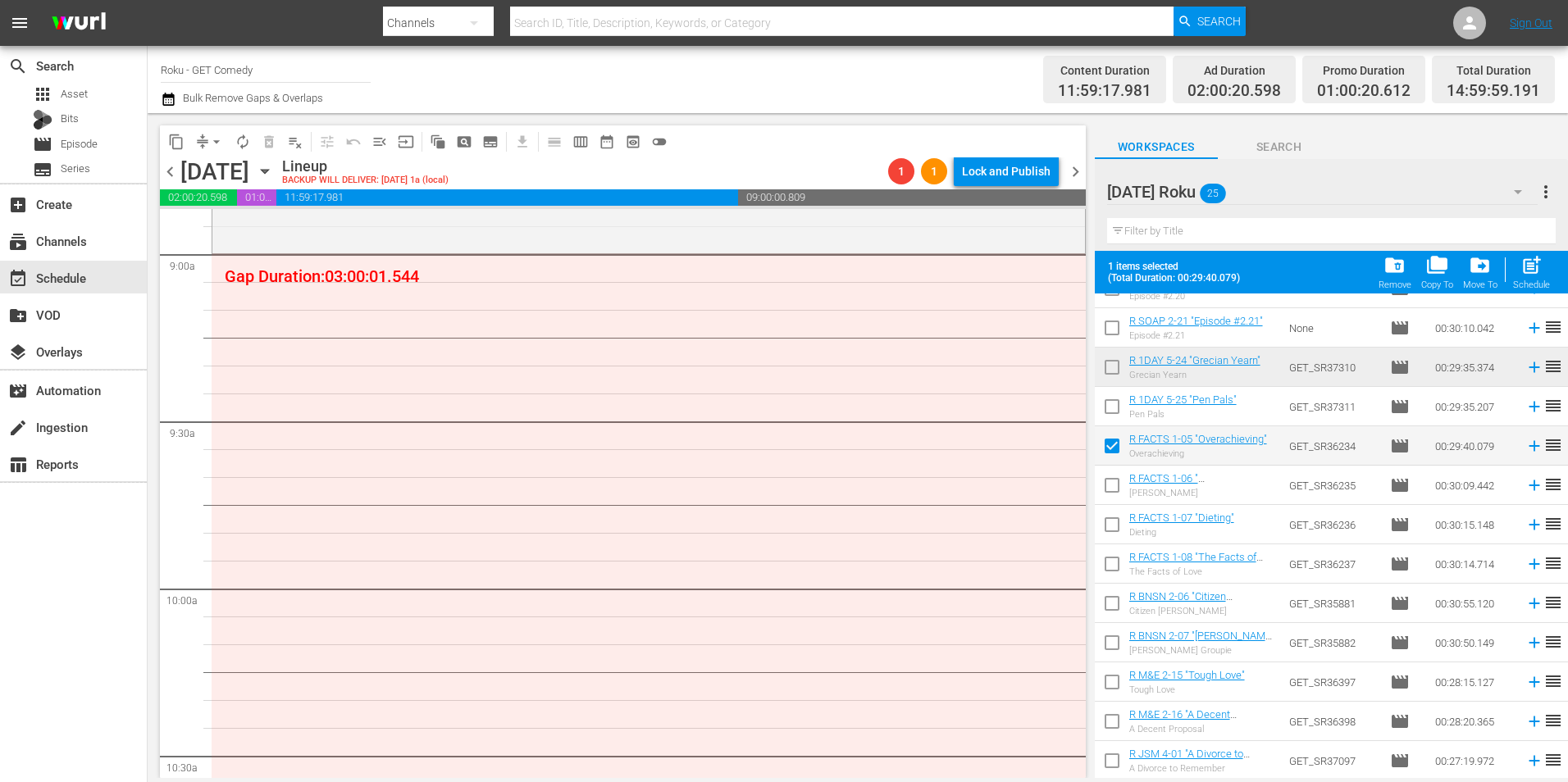
scroll to position [164, 0]
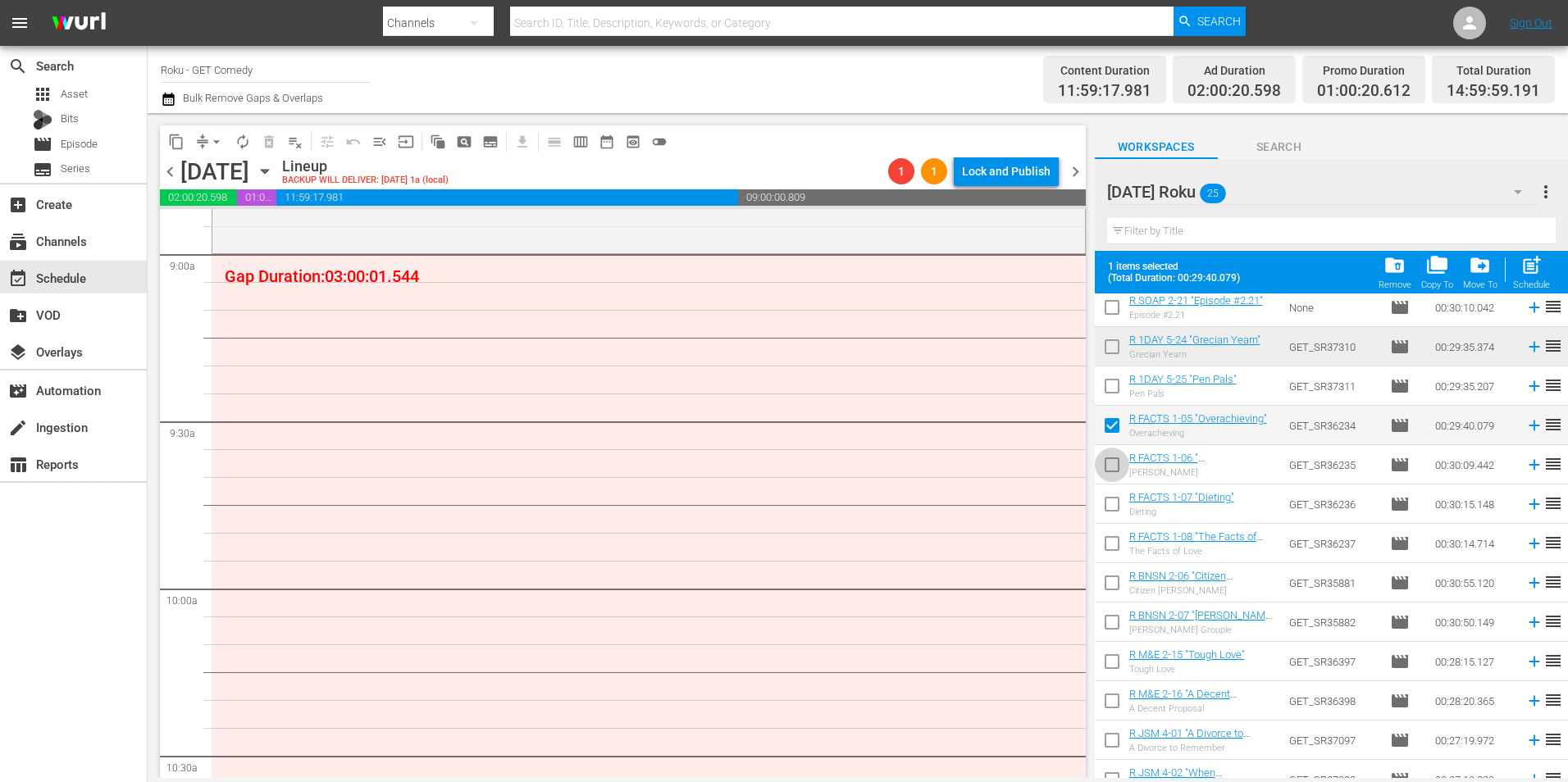
click at [1109, 467] on input "checkbox" at bounding box center [1111, 468] width 35 height 34
checkbox input "true"
click at [1108, 504] on input "checkbox" at bounding box center [1111, 507] width 35 height 34
checkbox input "true"
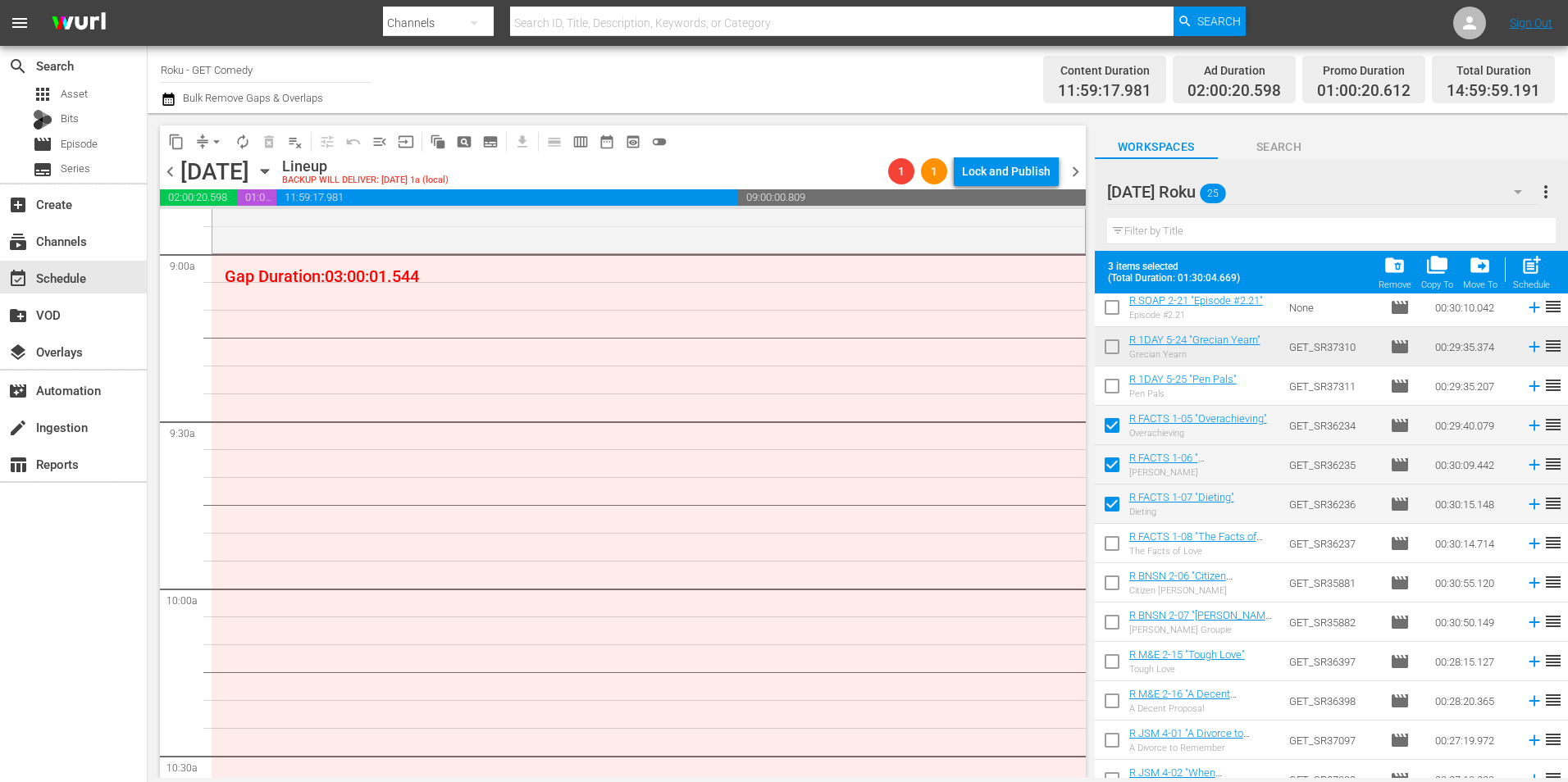
click at [1109, 539] on input "checkbox" at bounding box center [1111, 547] width 35 height 34
checkbox input "true"
click at [1111, 586] on input "checkbox" at bounding box center [1111, 586] width 35 height 34
checkbox input "true"
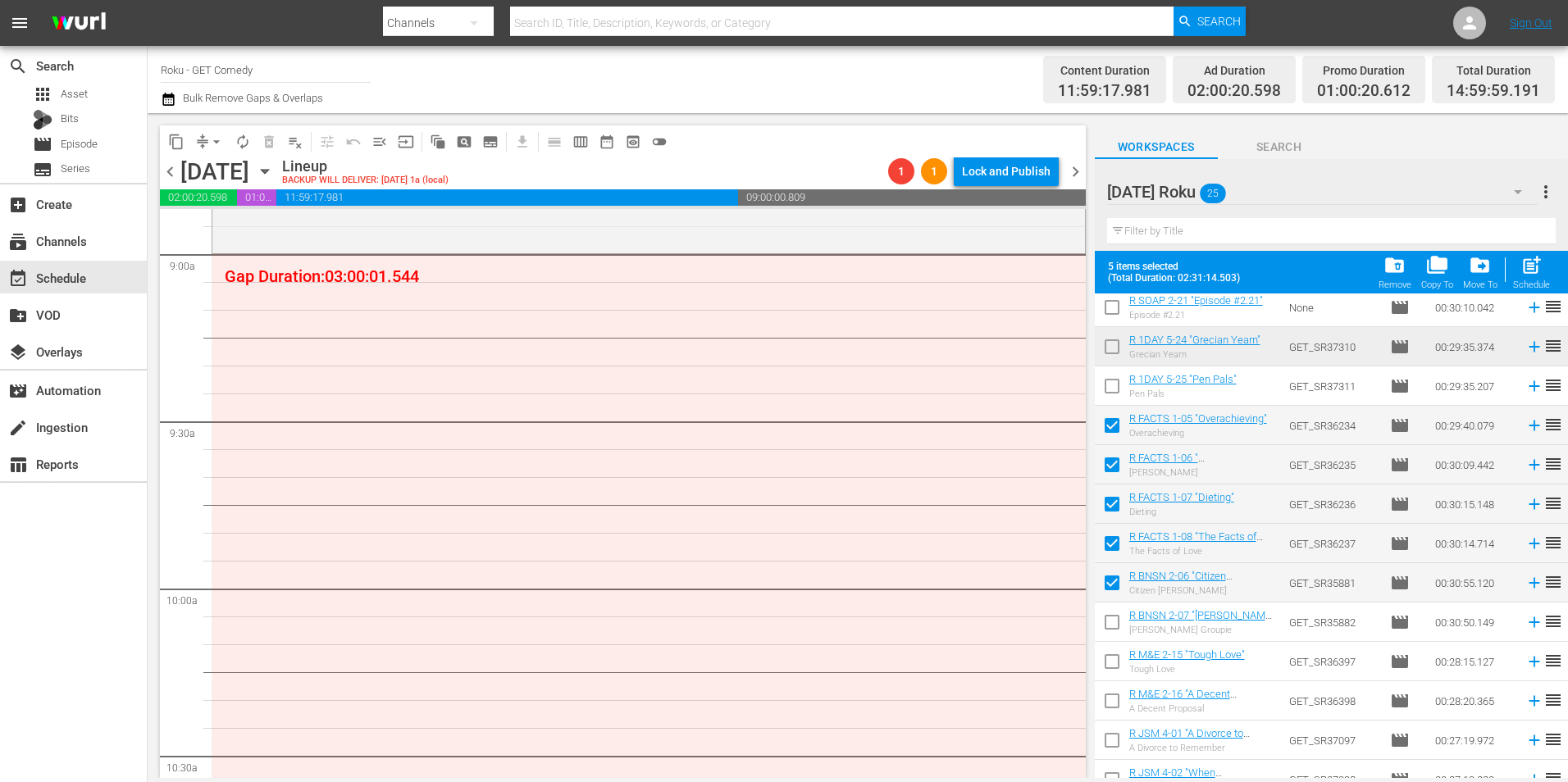
click at [1106, 613] on input "checkbox" at bounding box center [1111, 625] width 35 height 34
checkbox input "true"
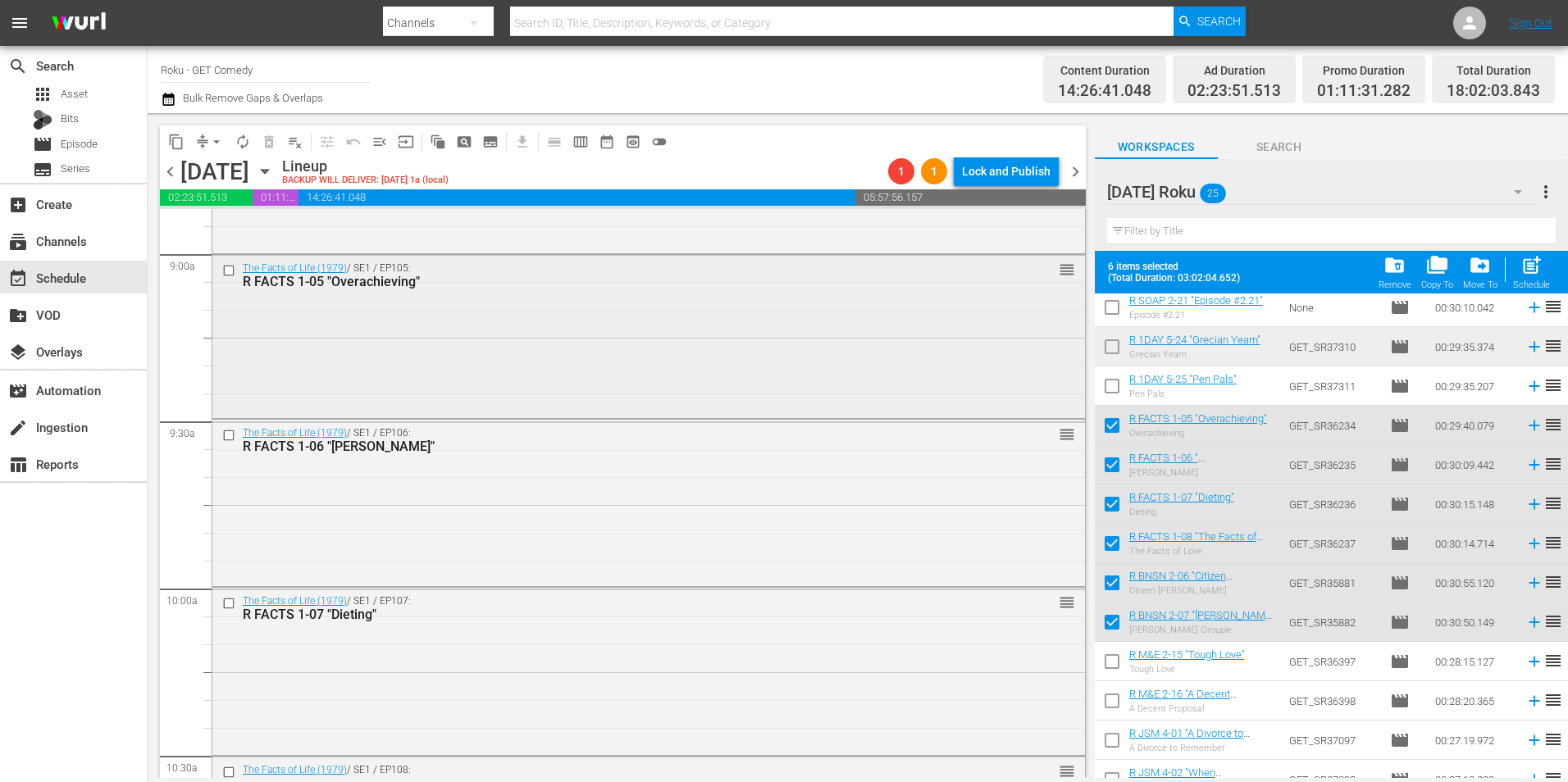
click at [626, 310] on div "The Facts of Life (1979) / SE1 / EP105: R FACTS 1-05 "Overachieving" reorder" at bounding box center [649, 335] width 872 height 161
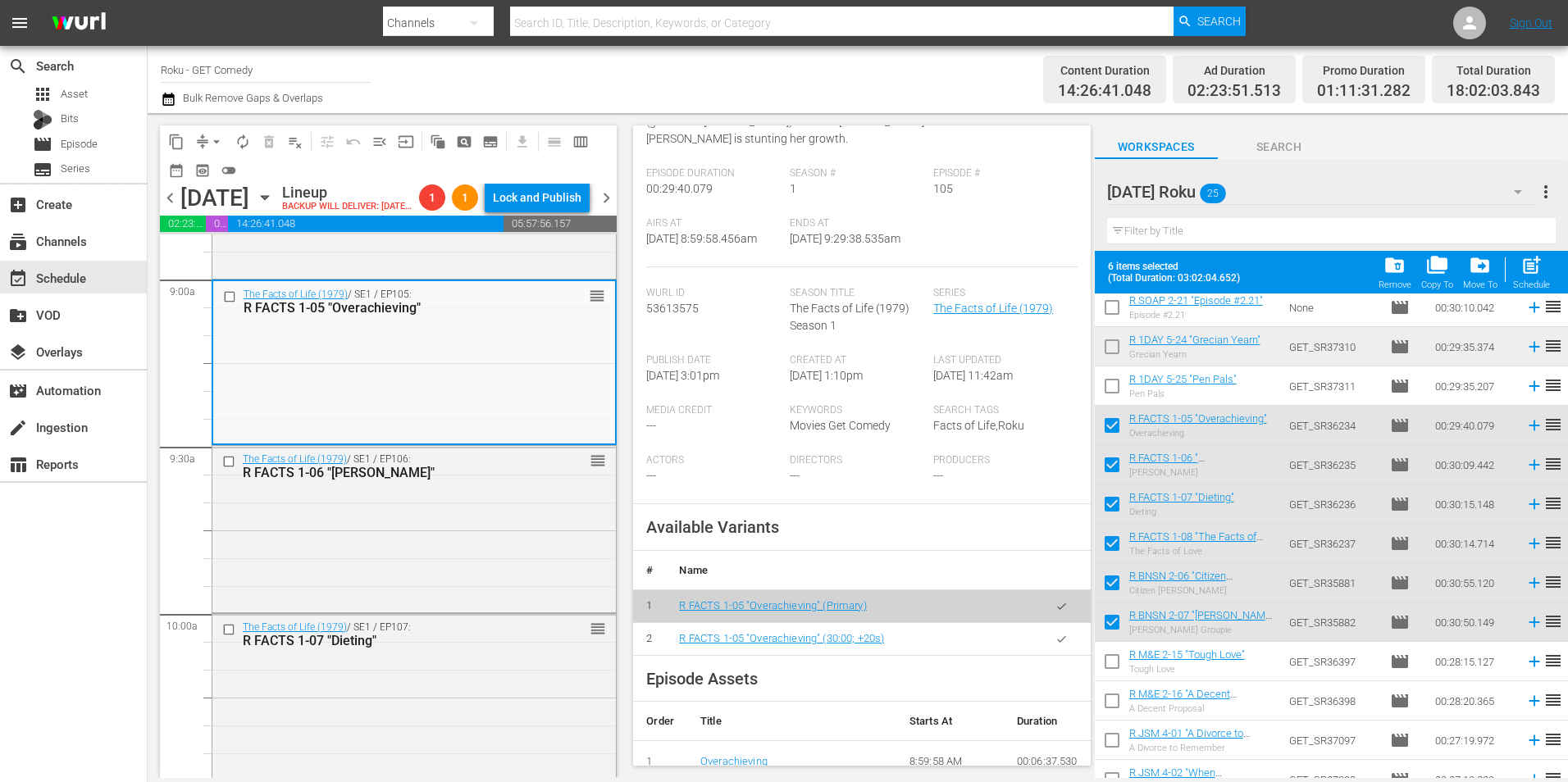
scroll to position [246, 0]
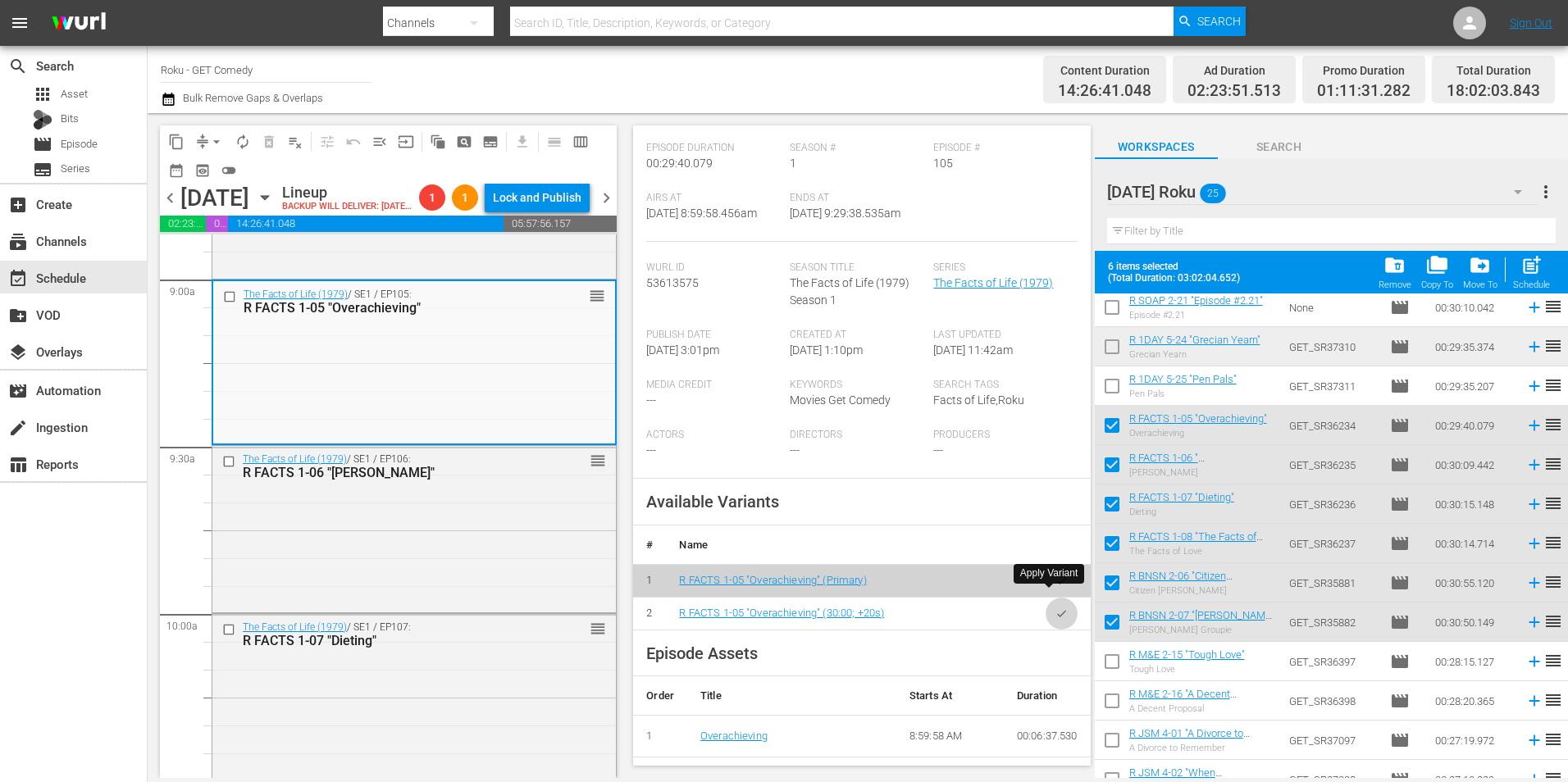
click at [1056, 608] on icon "button" at bounding box center [1062, 614] width 12 height 12
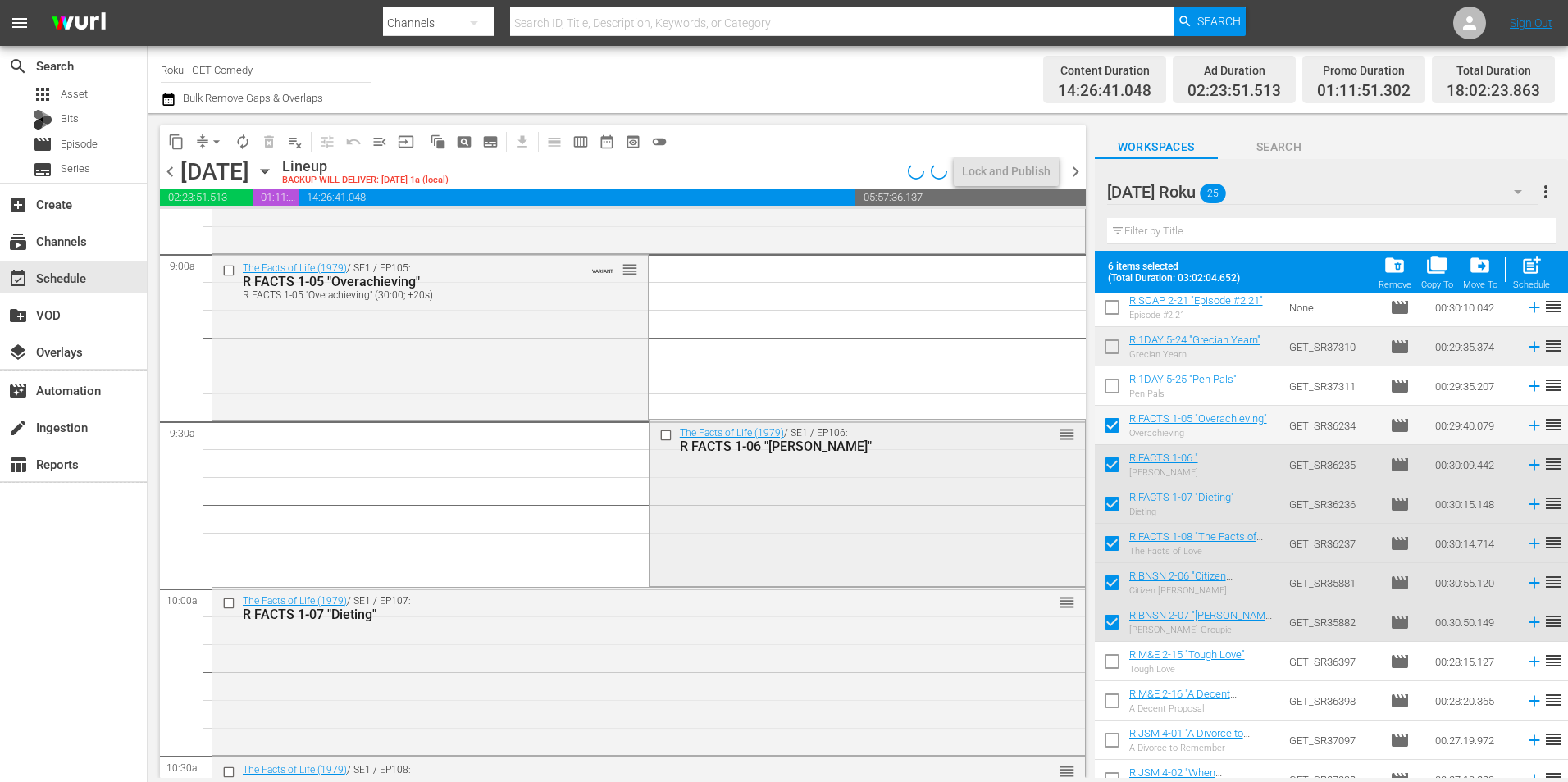
click at [816, 510] on div "The Facts of Life (1979) / SE1 / EP106: R FACTS 1-06 "Emily Dickinson" reorder" at bounding box center [867, 501] width 435 height 163
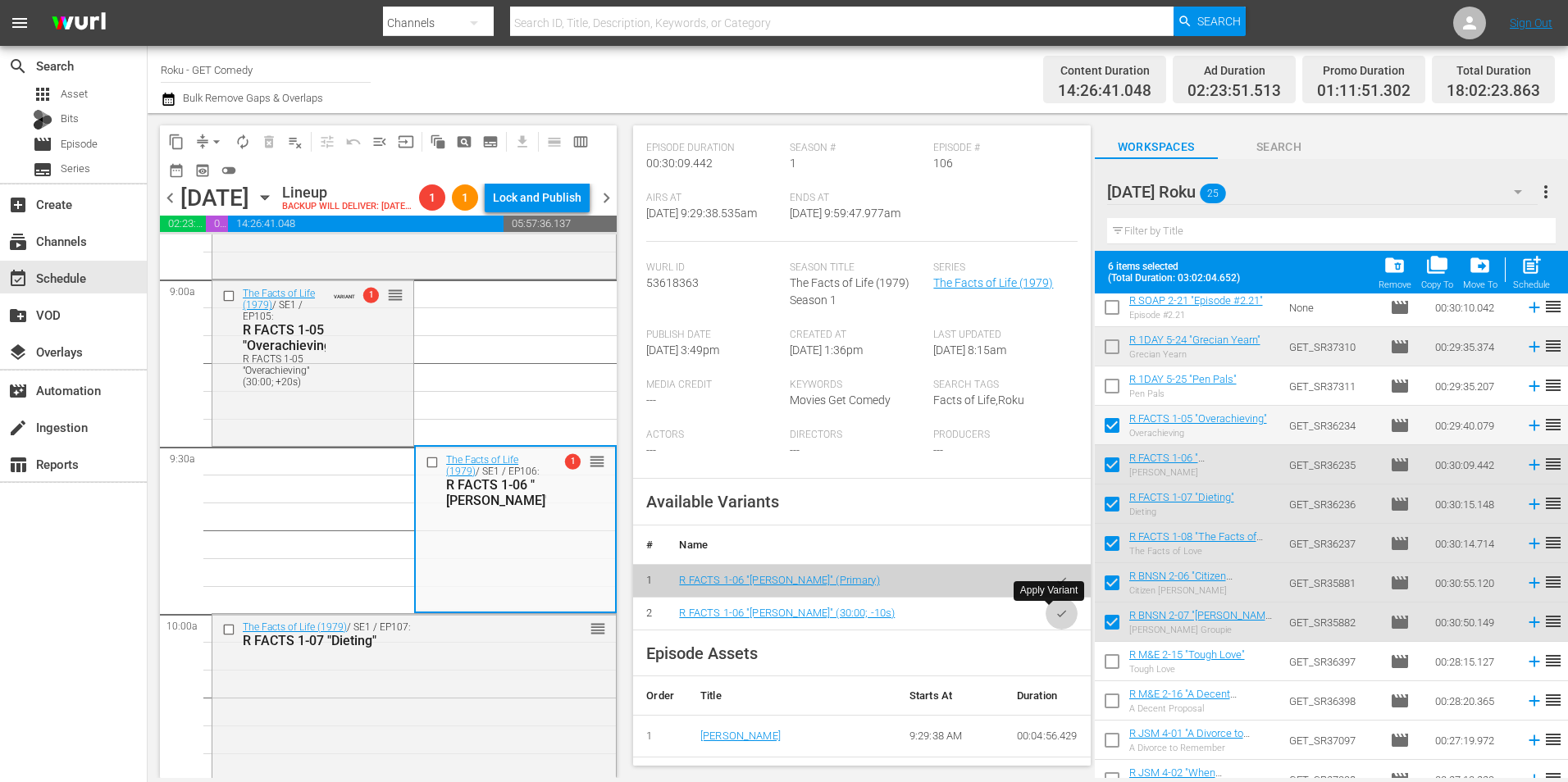
click at [1056, 618] on button "button" at bounding box center [1061, 613] width 32 height 32
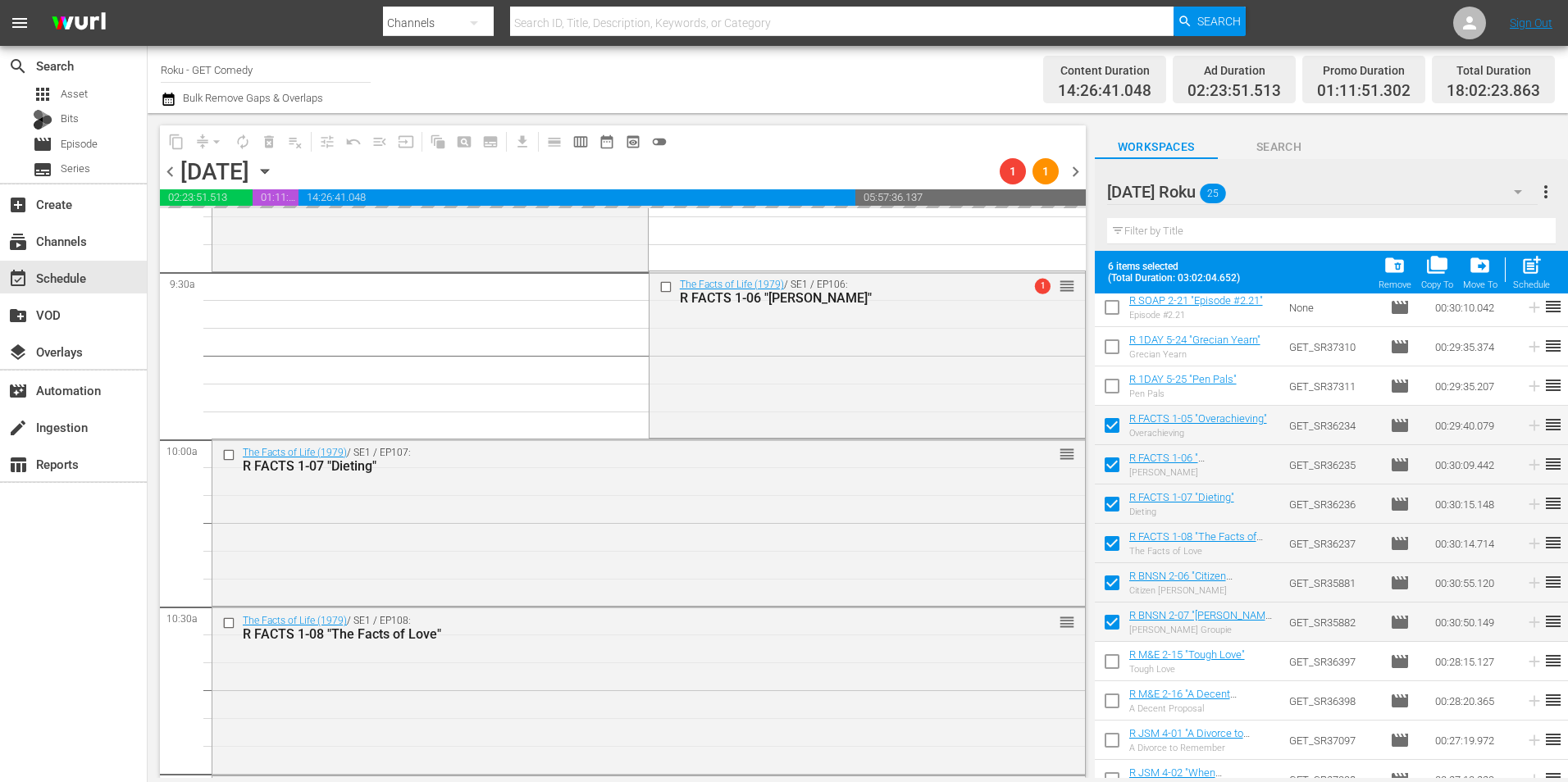
scroll to position [3129, 0]
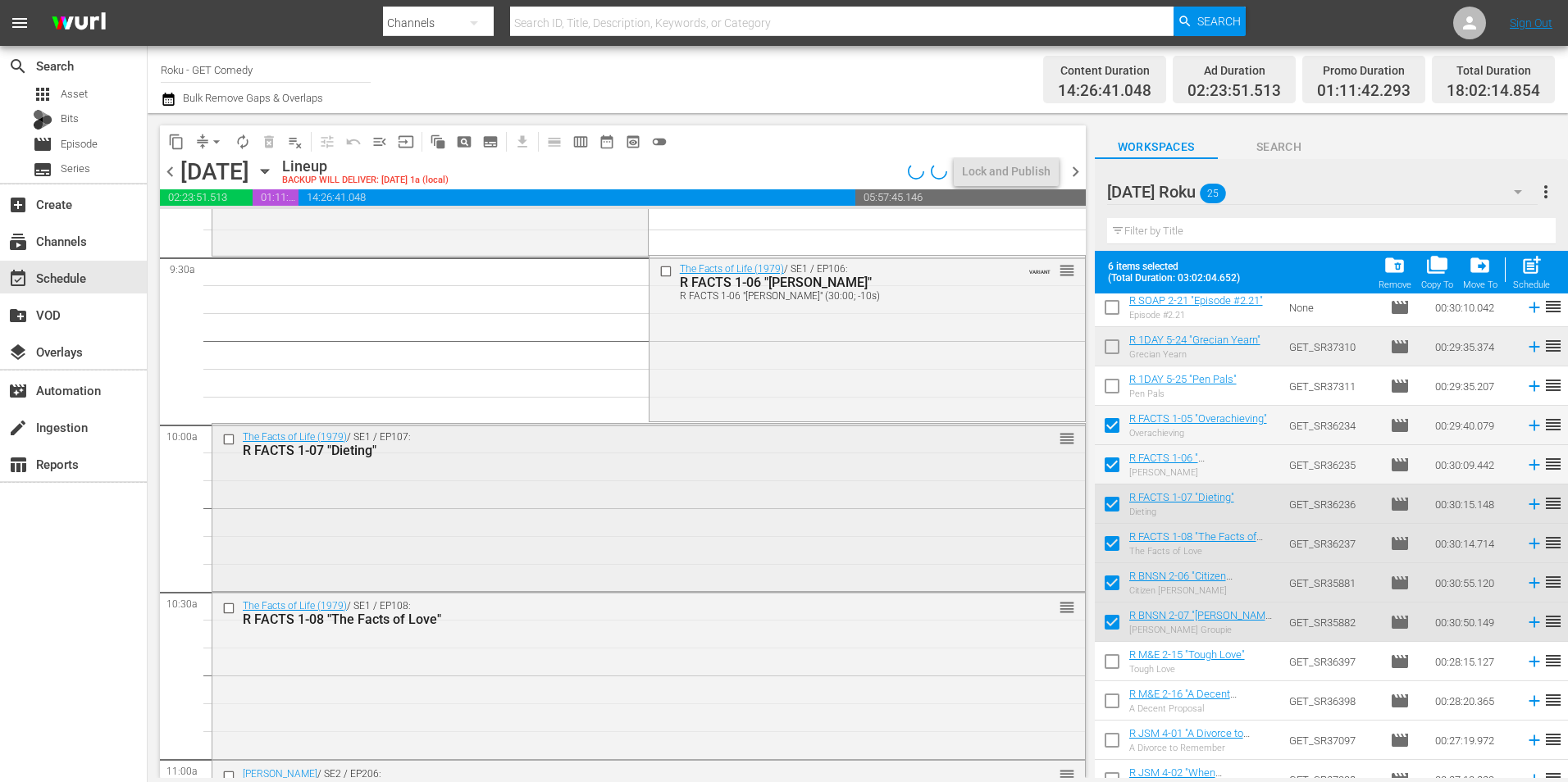
click at [395, 547] on div "The Facts of Life (1979) / SE1 / EP107: R FACTS 1-07 "Dieting" reorder" at bounding box center [649, 505] width 872 height 164
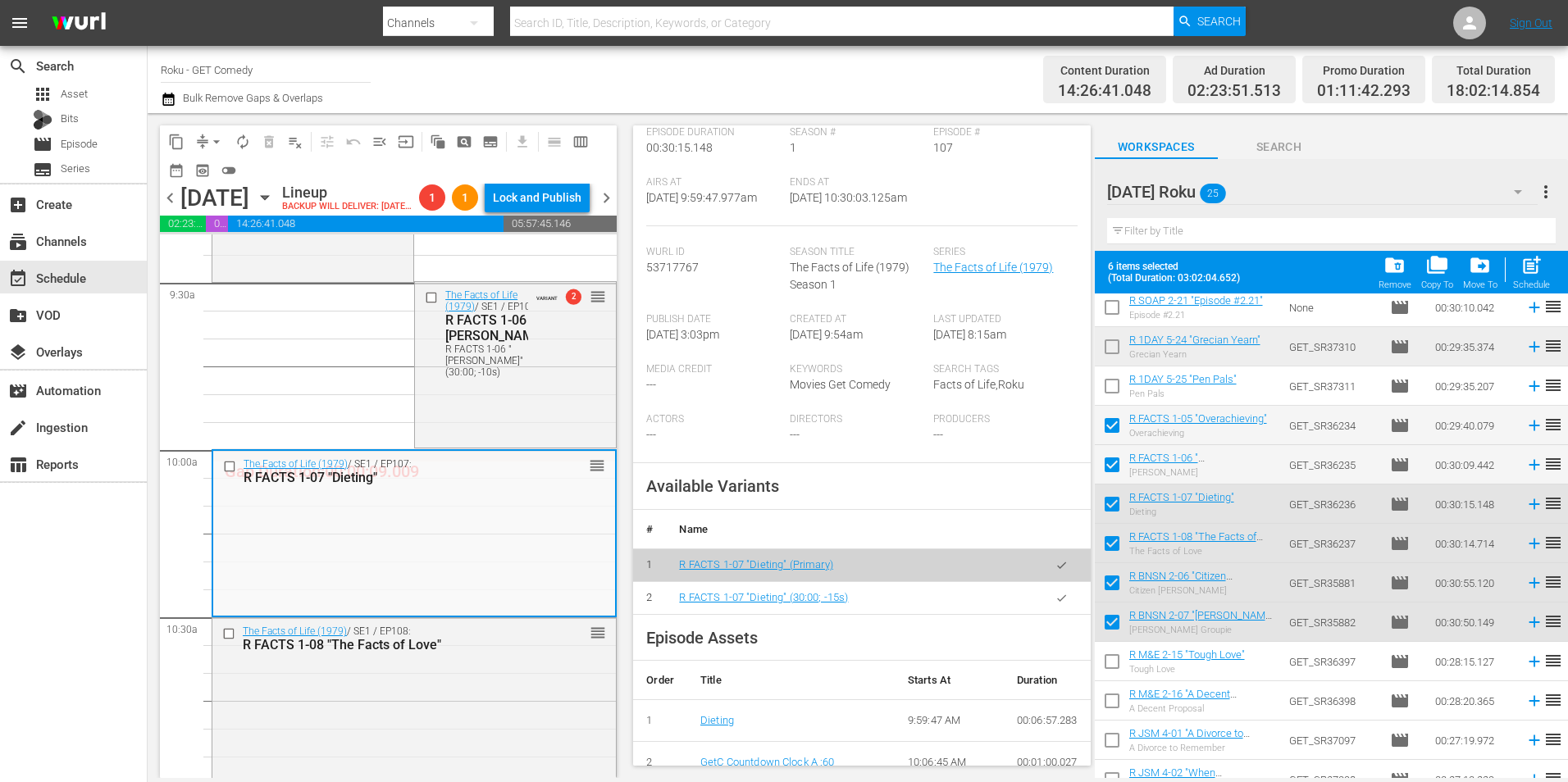
scroll to position [246, 0]
click at [1045, 603] on button "button" at bounding box center [1061, 596] width 32 height 32
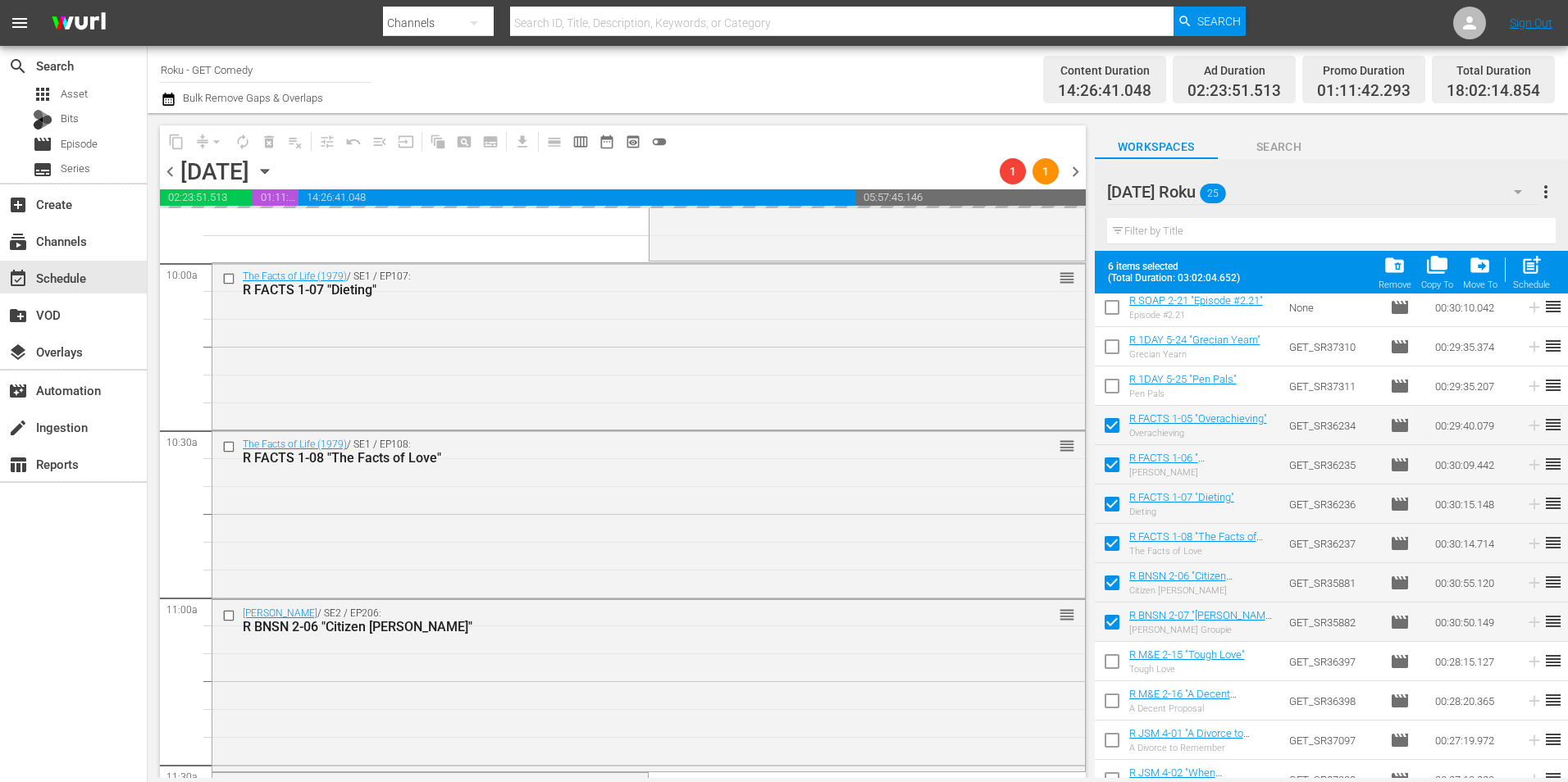
scroll to position [3293, 0]
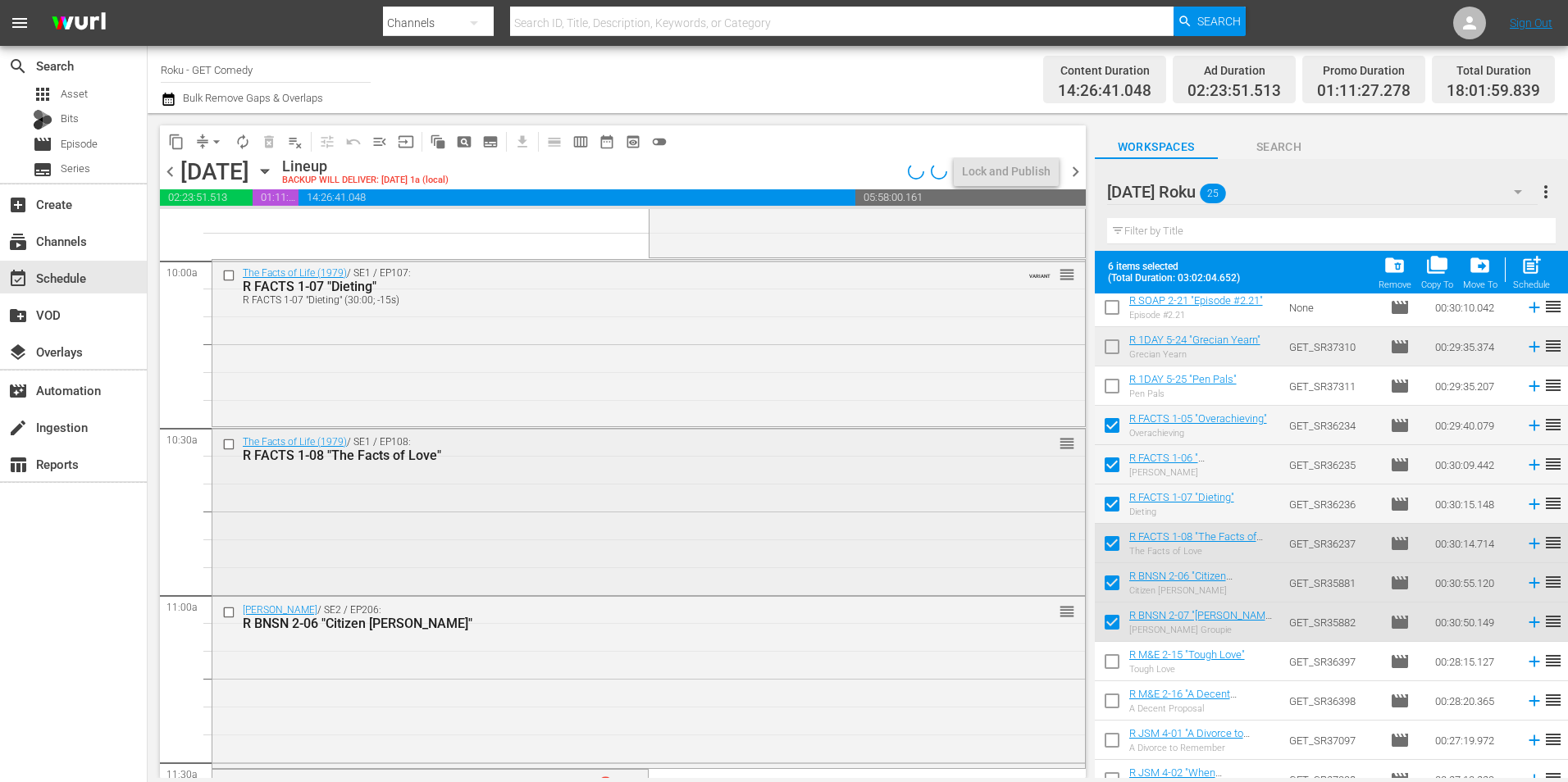
click at [388, 558] on div "The Facts of Life (1979) / SE1 / EP108: R FACTS 1-08 "The Facts of Love" reorder" at bounding box center [649, 510] width 872 height 164
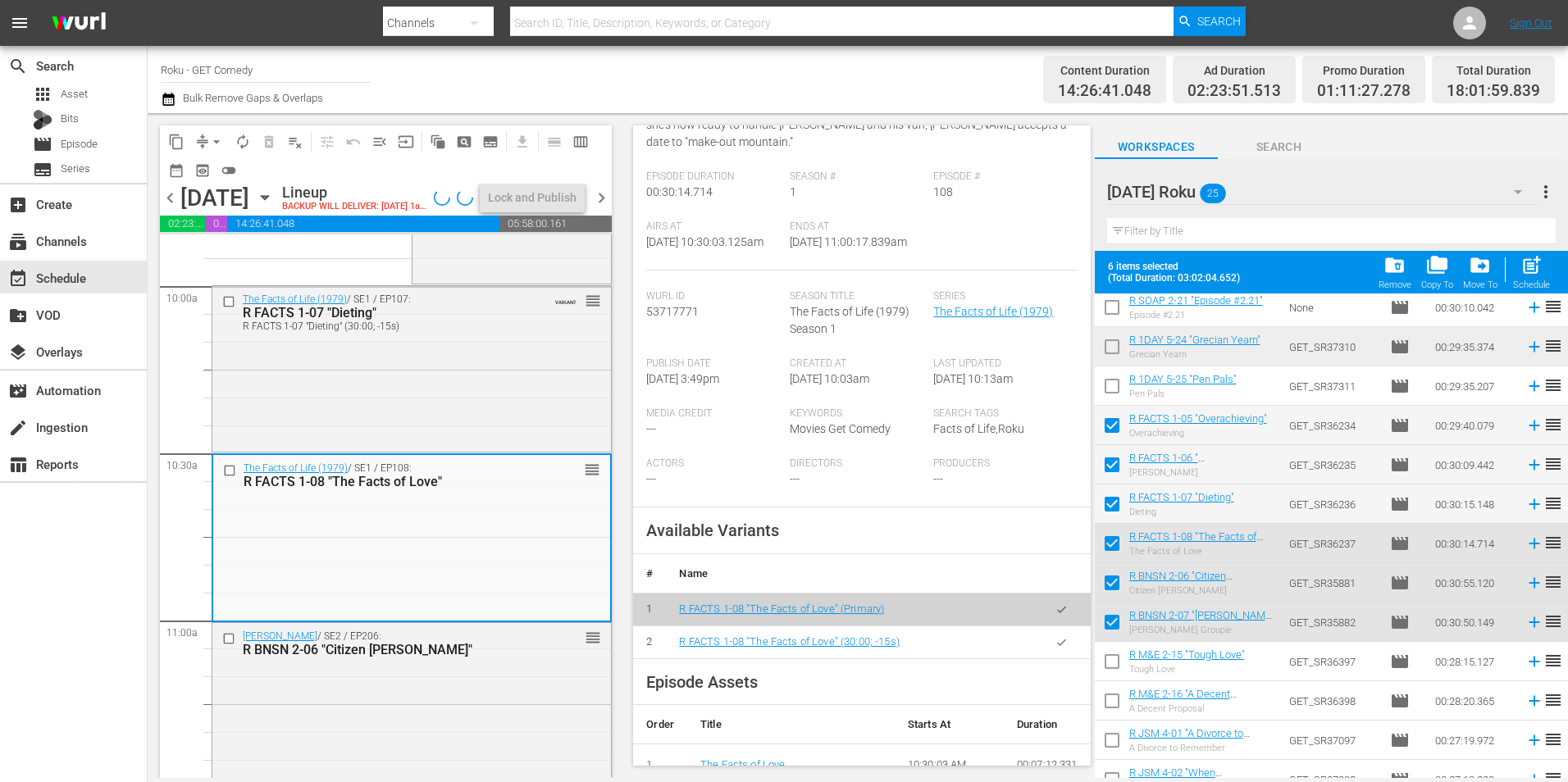
scroll to position [246, 0]
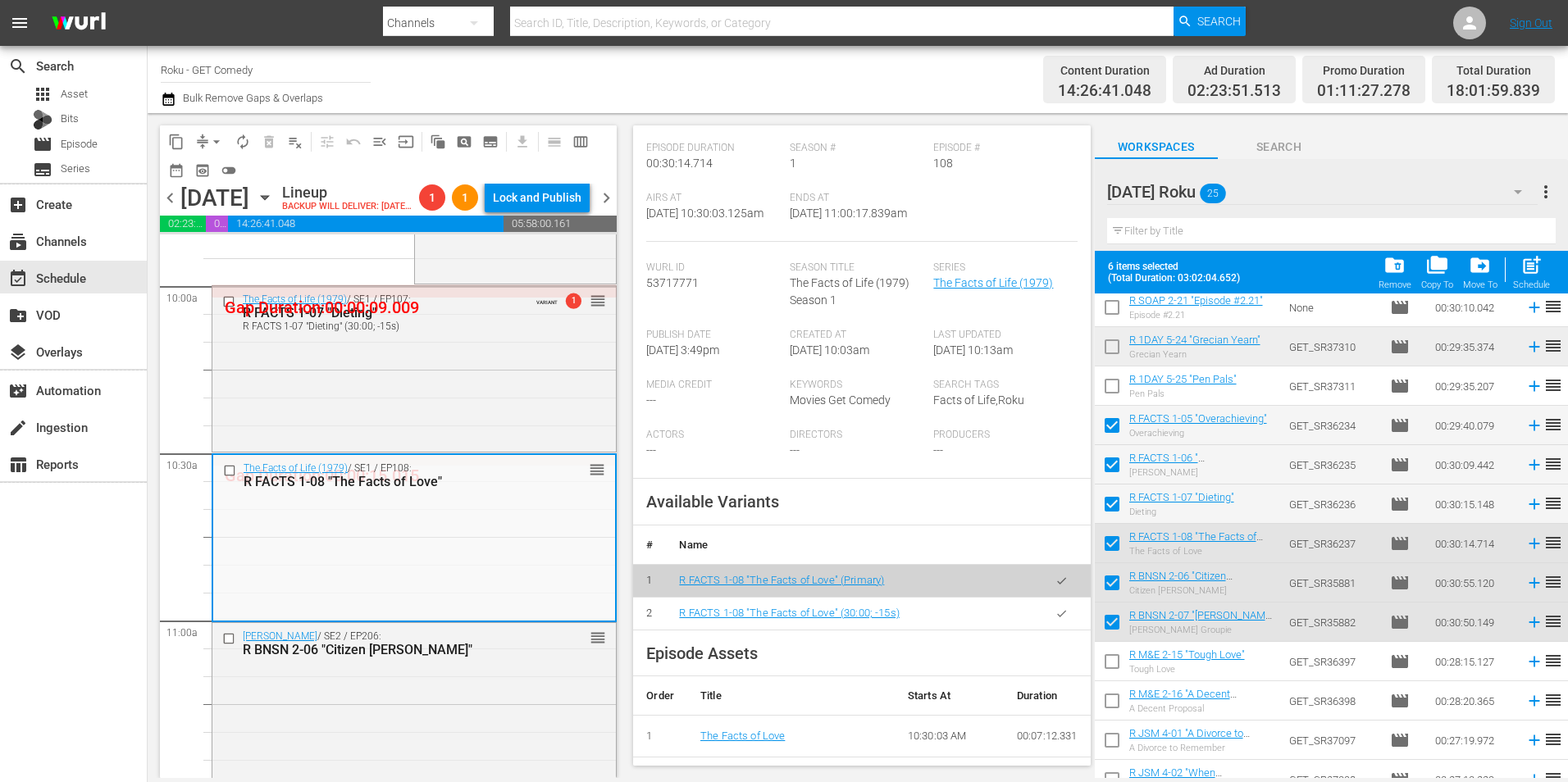
click at [1056, 617] on icon "button" at bounding box center [1062, 614] width 12 height 12
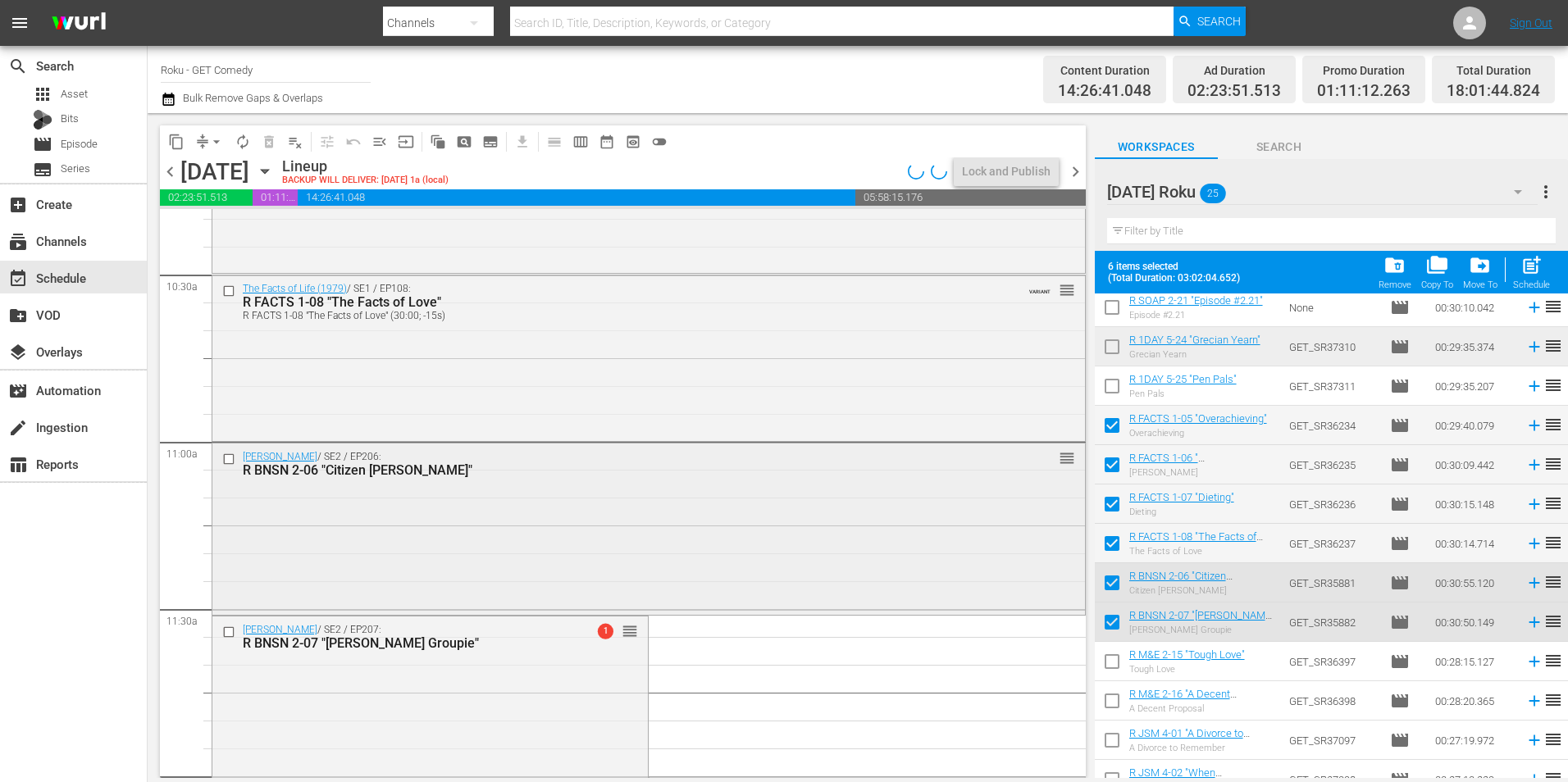
scroll to position [3456, 0]
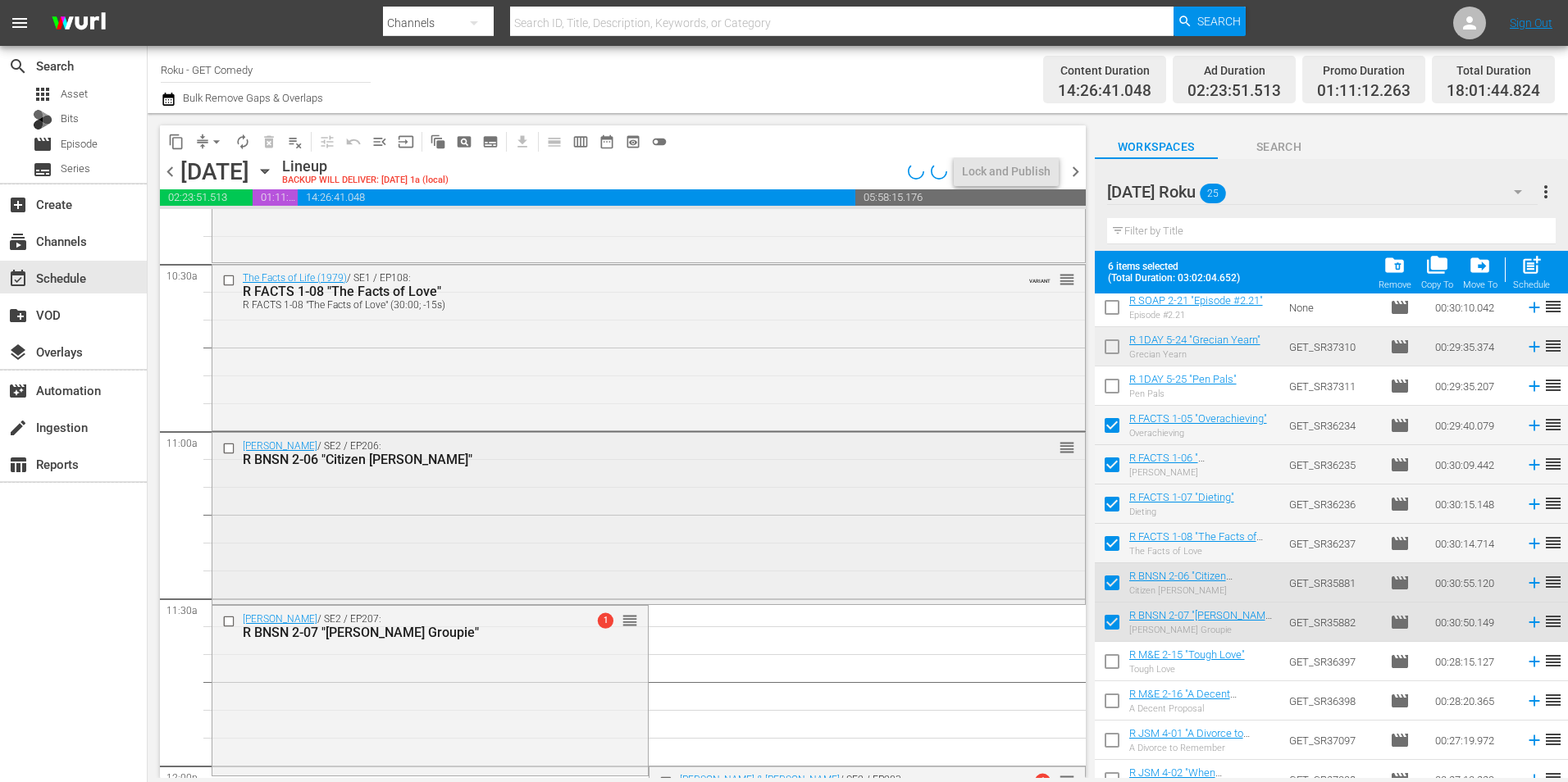
click at [599, 542] on div "Benson / SE2 / EP206: R BNSN 2-06 "Citizen Kraus" reorder" at bounding box center [649, 516] width 872 height 167
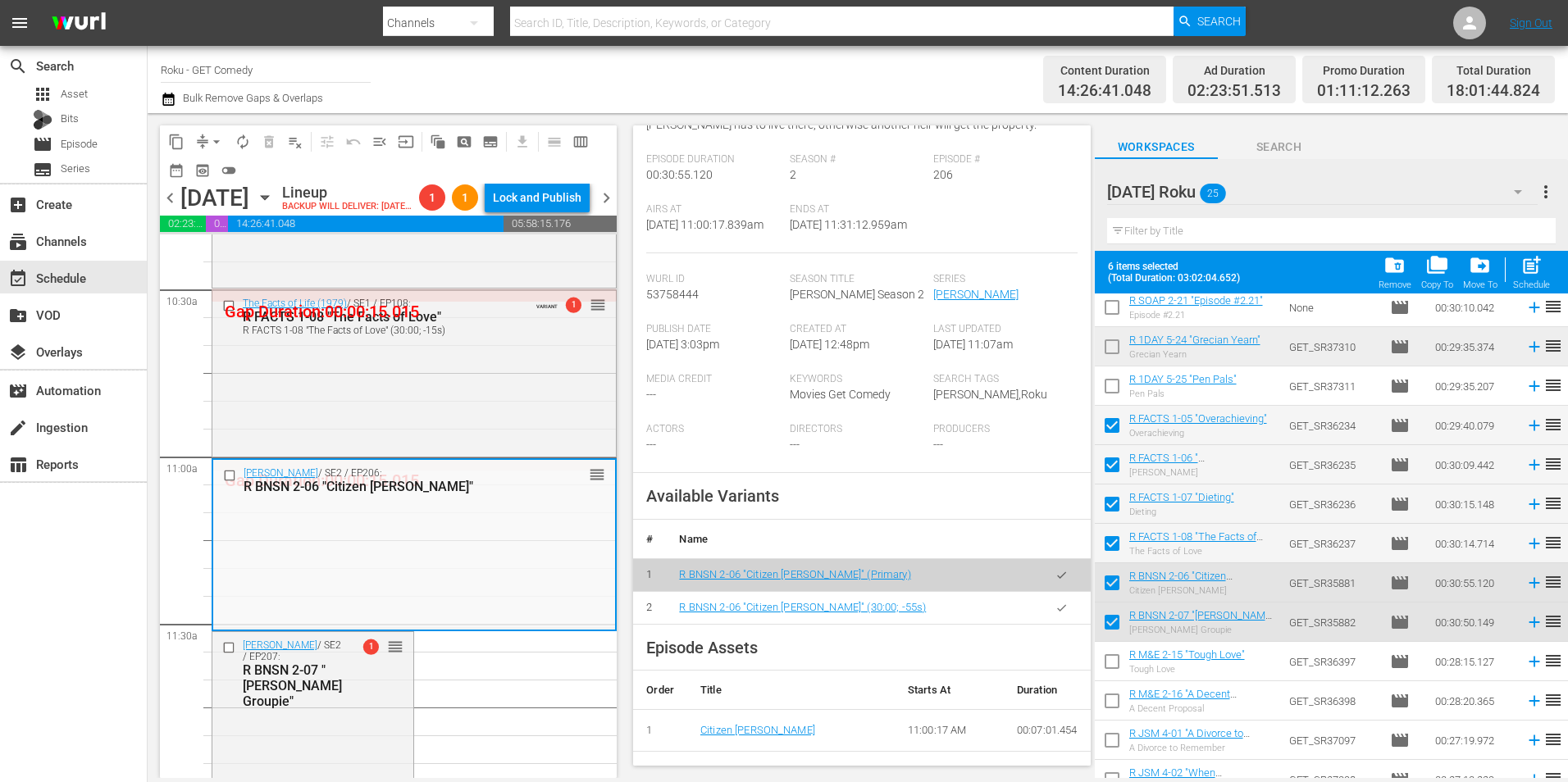
scroll to position [246, 0]
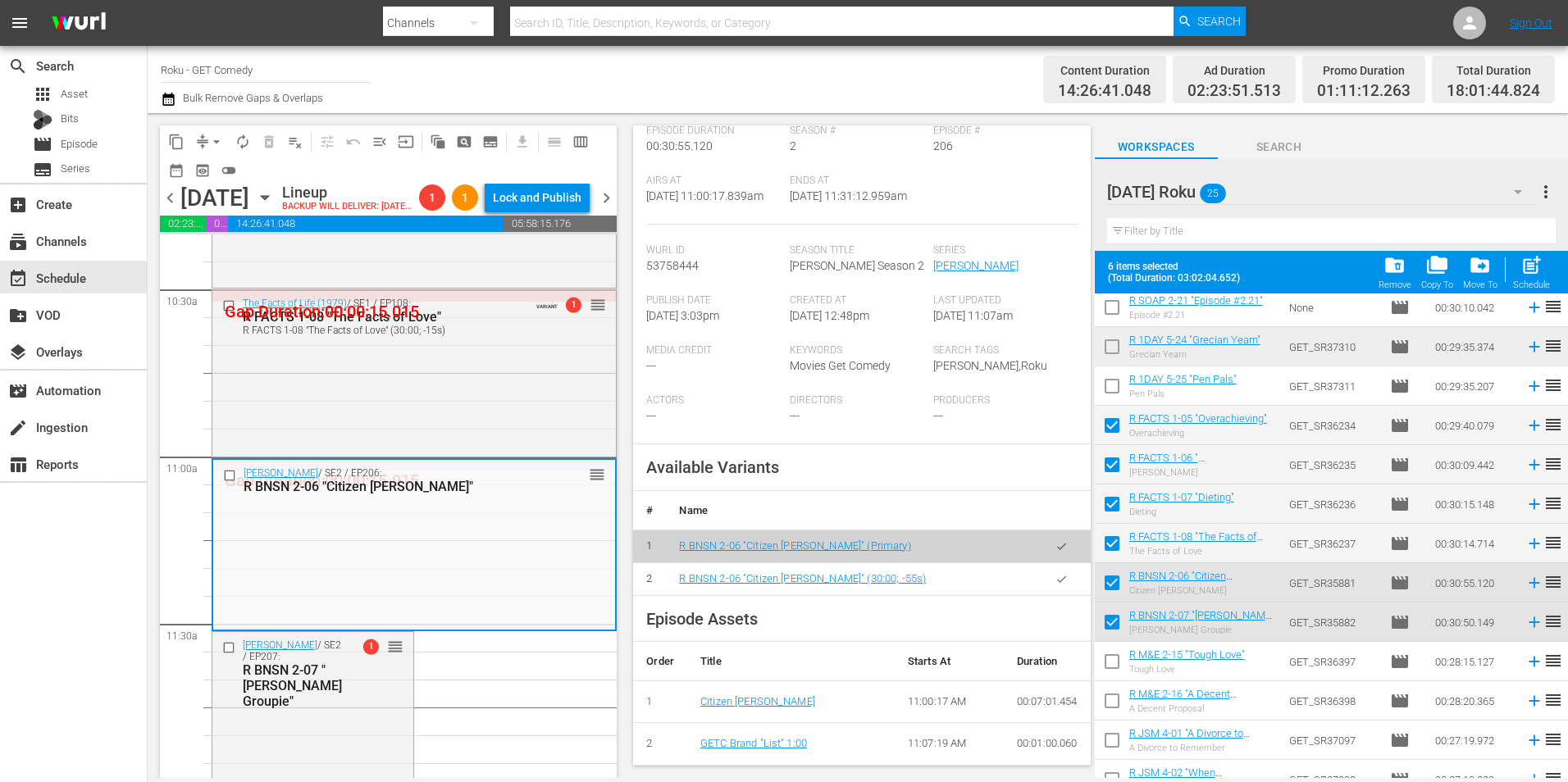
click at [1056, 586] on icon "button" at bounding box center [1062, 579] width 12 height 12
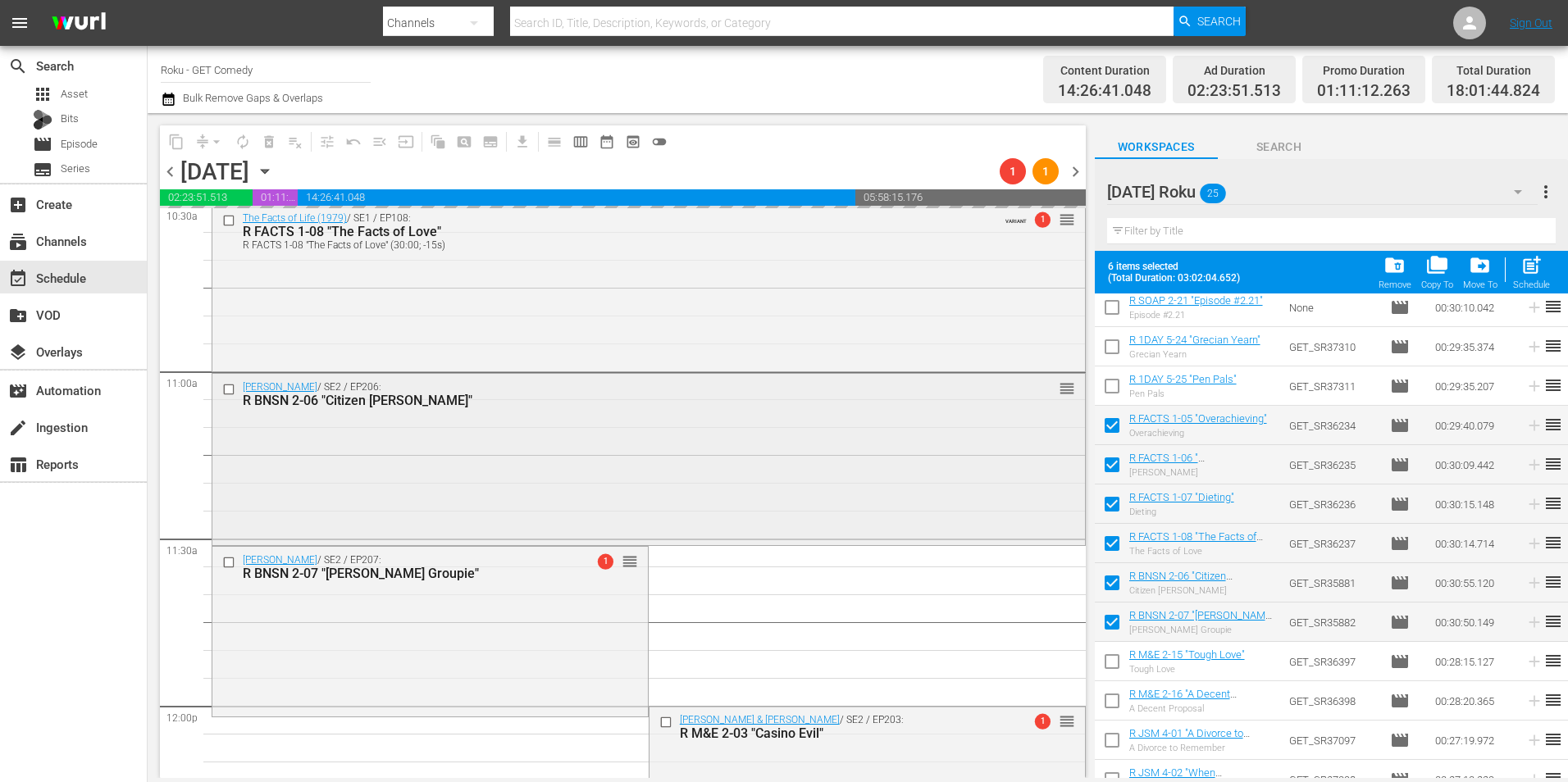
scroll to position [3538, 0]
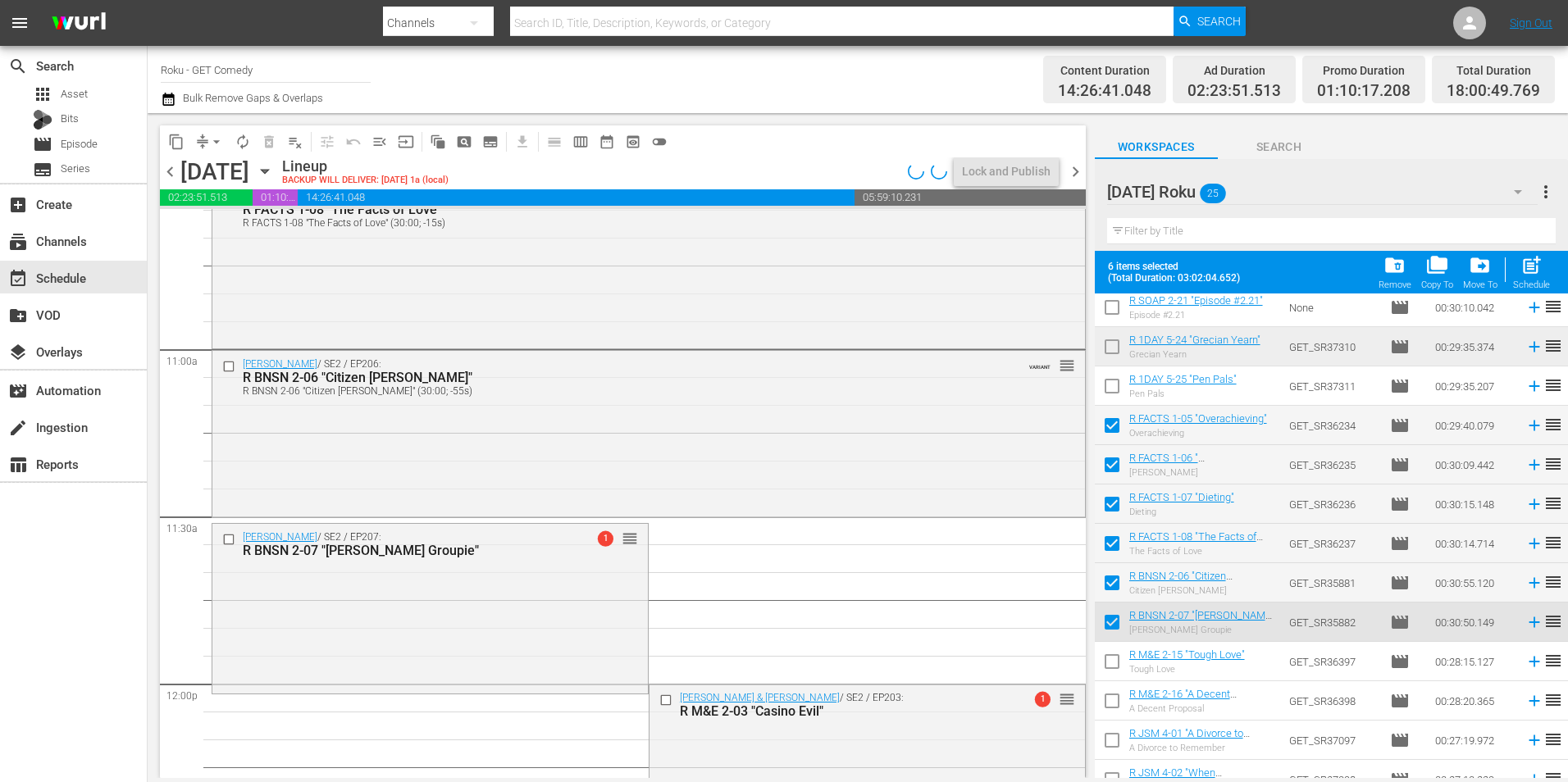
click at [505, 592] on div "Benson / SE2 / EP207: R BNSN 2-07 "Benson's Groupie" 1 reorder" at bounding box center [430, 607] width 435 height 167
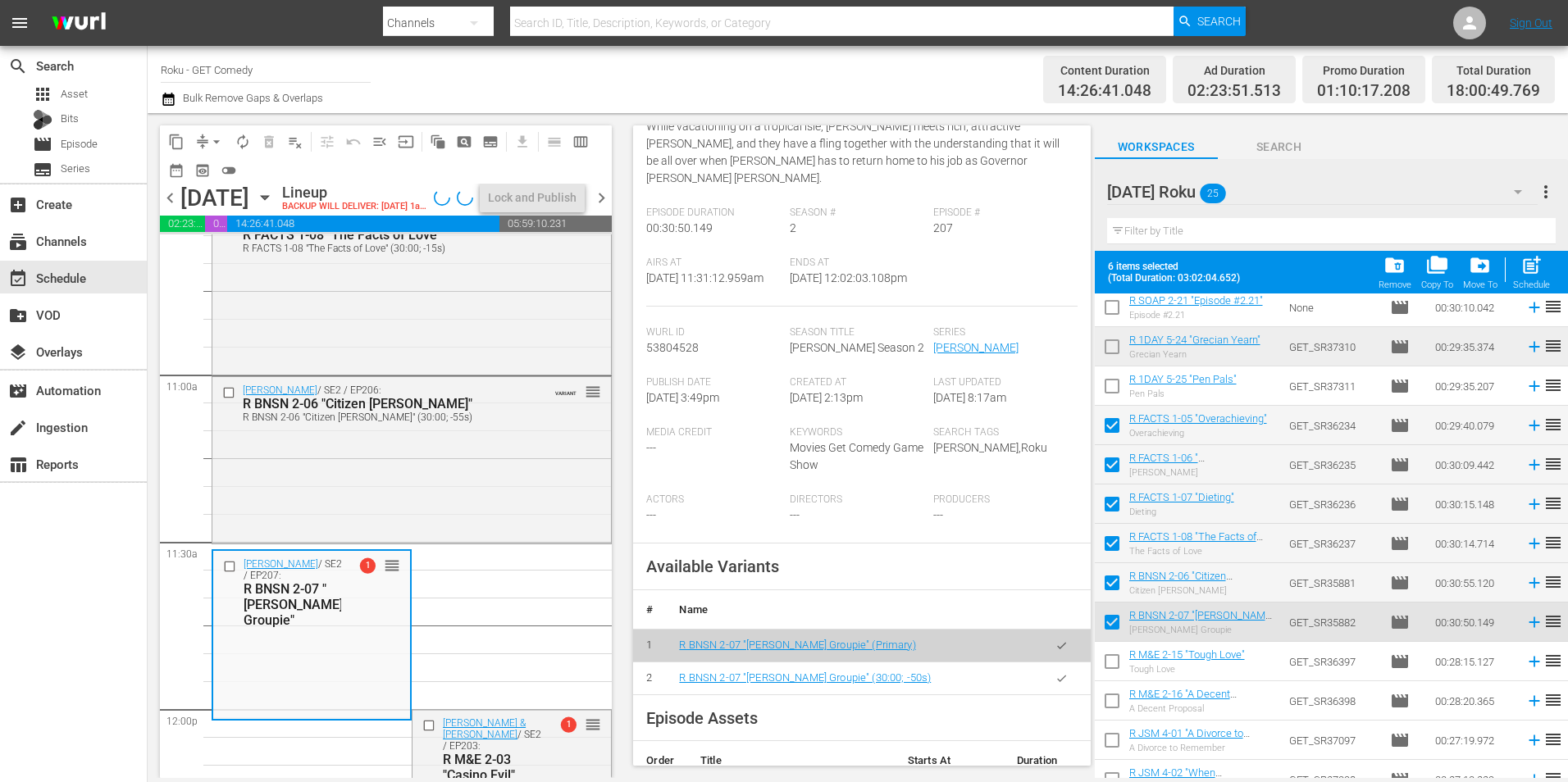
scroll to position [246, 0]
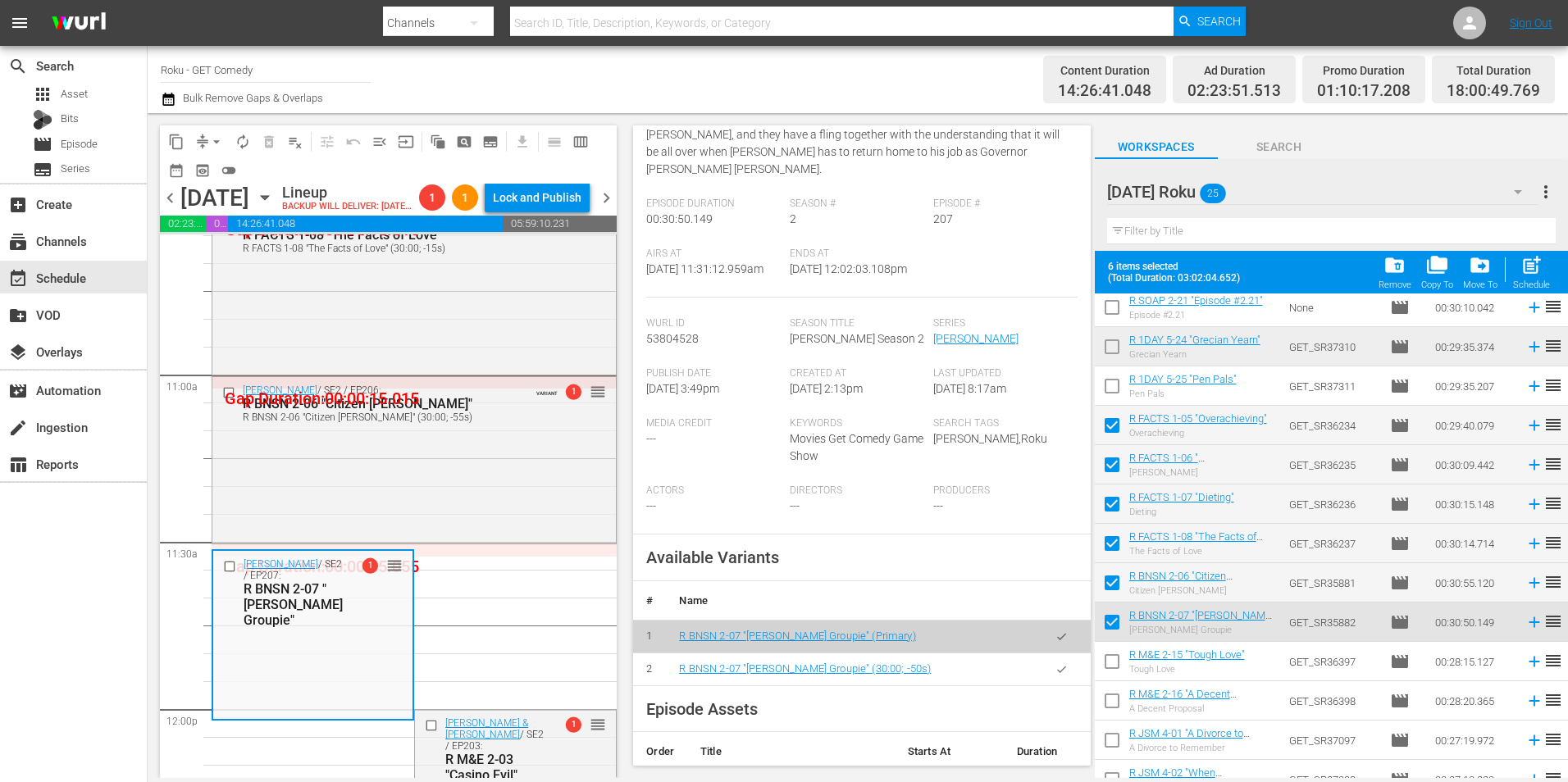
click at [1056, 674] on icon "button" at bounding box center [1062, 670] width 12 height 12
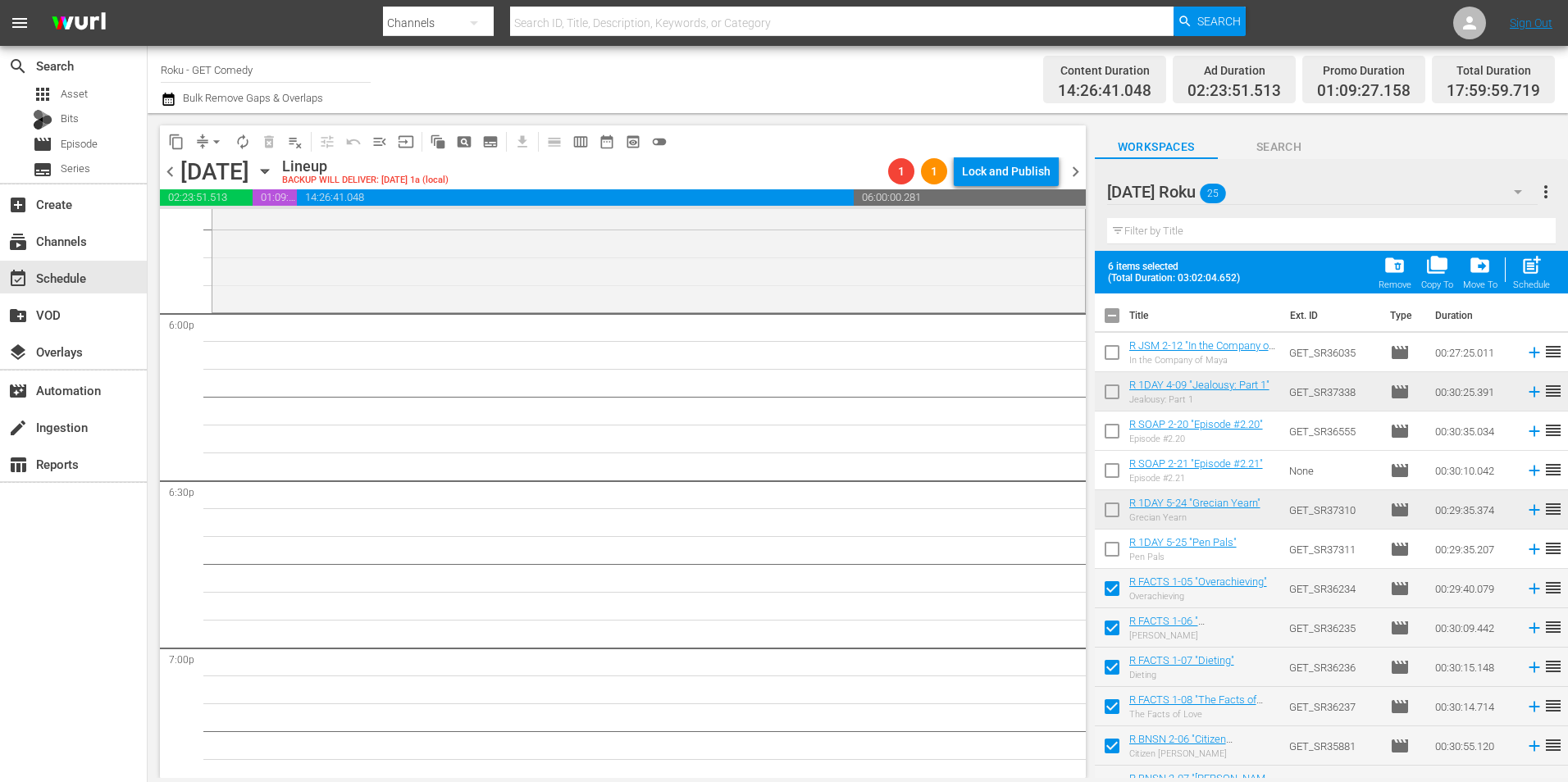
scroll to position [0, 0]
click at [1117, 319] on input "checkbox" at bounding box center [1111, 319] width 35 height 34
checkbox input "true"
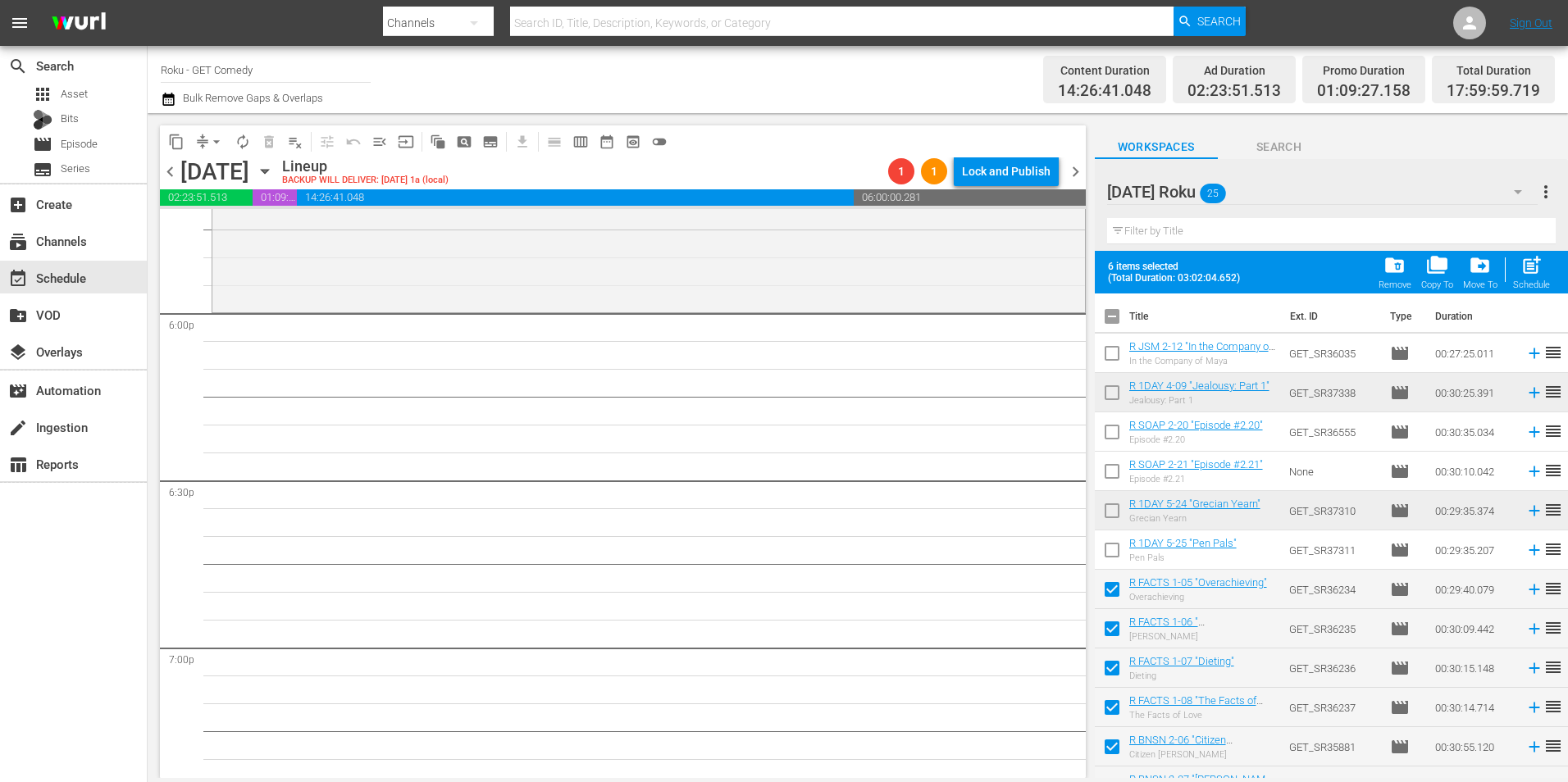
checkbox input "true"
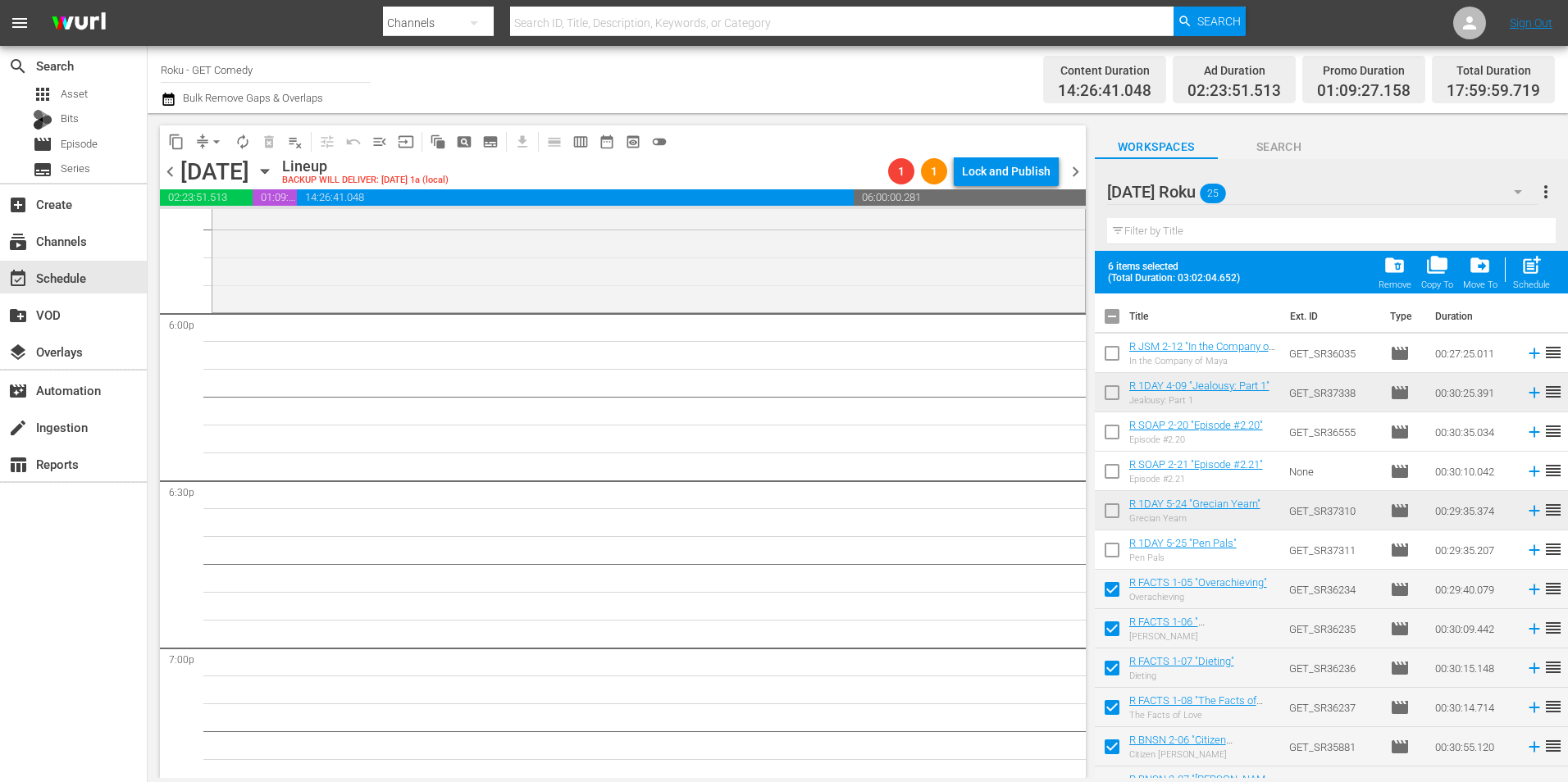
checkbox input "true"
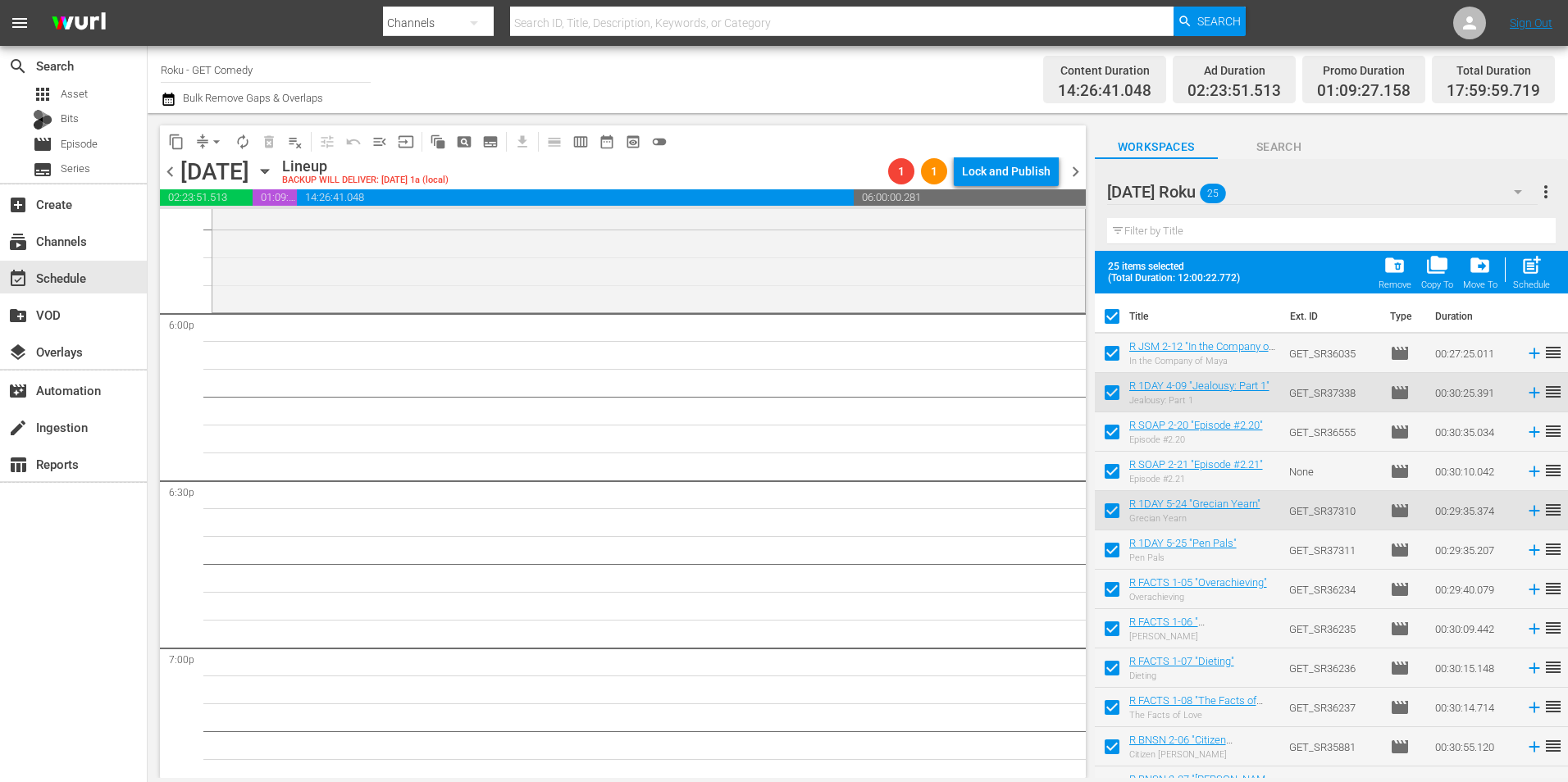
click at [1117, 319] on input "checkbox" at bounding box center [1111, 319] width 35 height 34
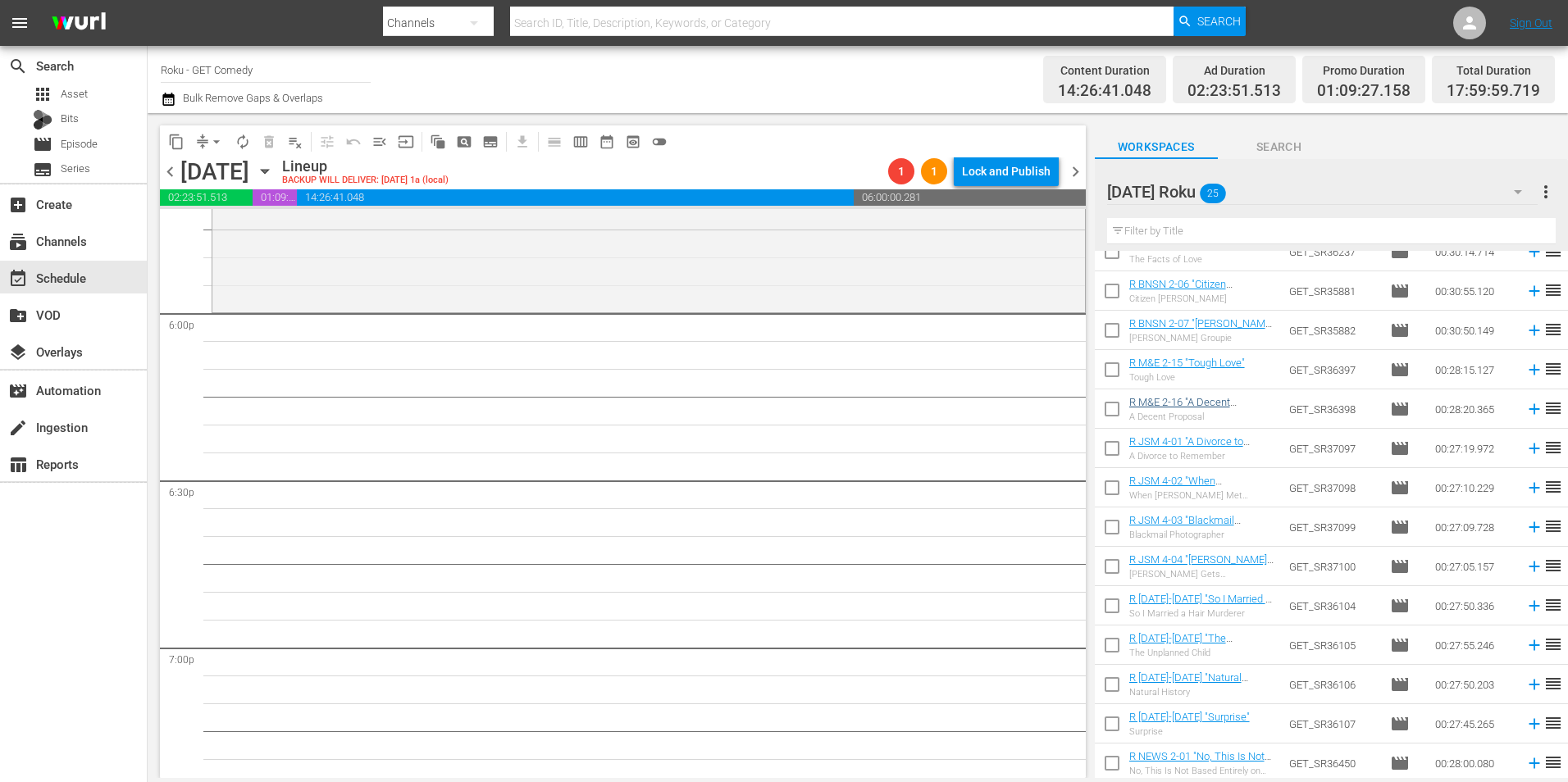
scroll to position [412, 0]
click at [1111, 372] on input "checkbox" at bounding box center [1111, 373] width 35 height 34
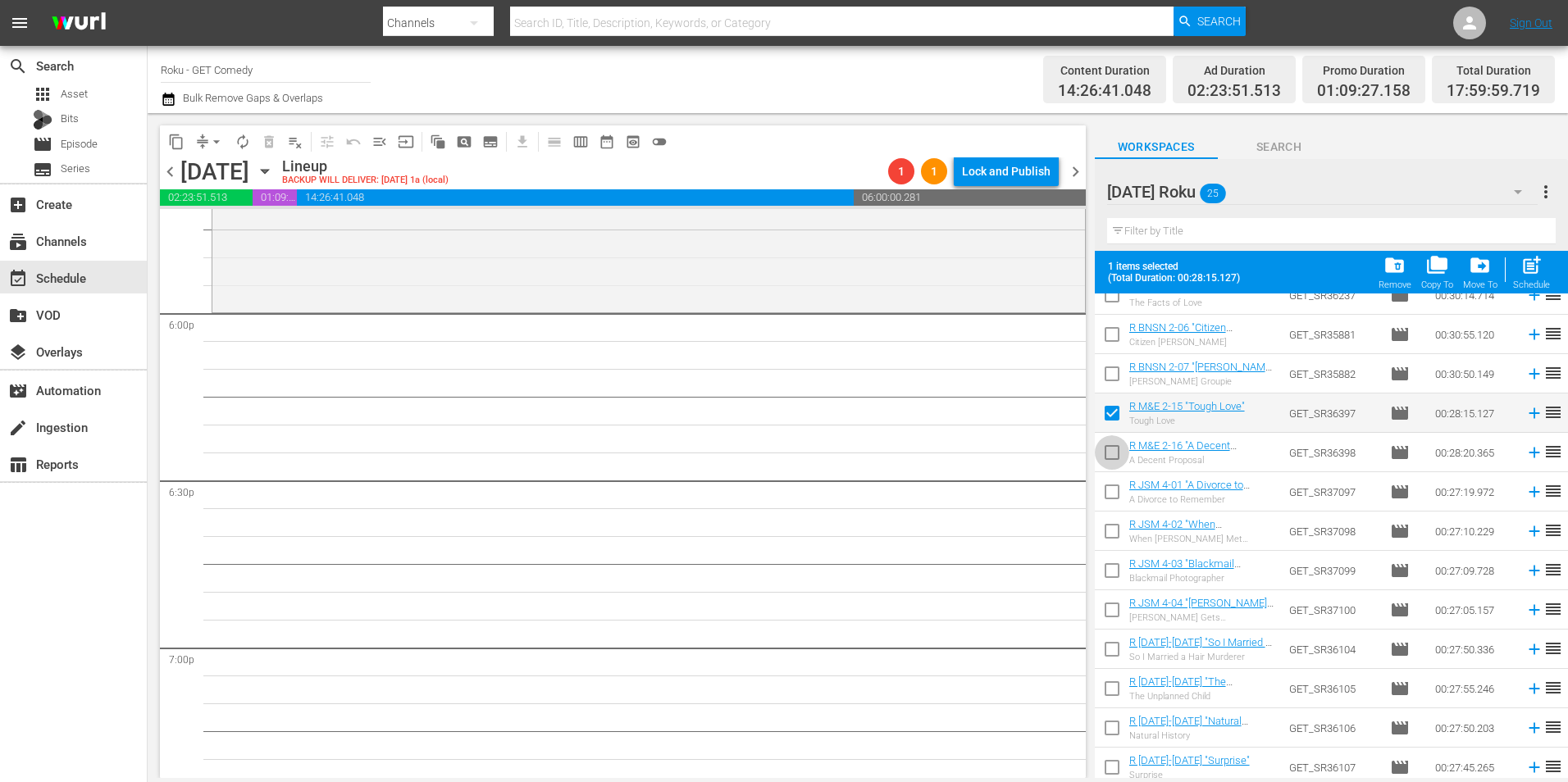
click at [1108, 450] on input "checkbox" at bounding box center [1111, 456] width 35 height 34
click at [1108, 495] on input "checkbox" at bounding box center [1111, 494] width 35 height 34
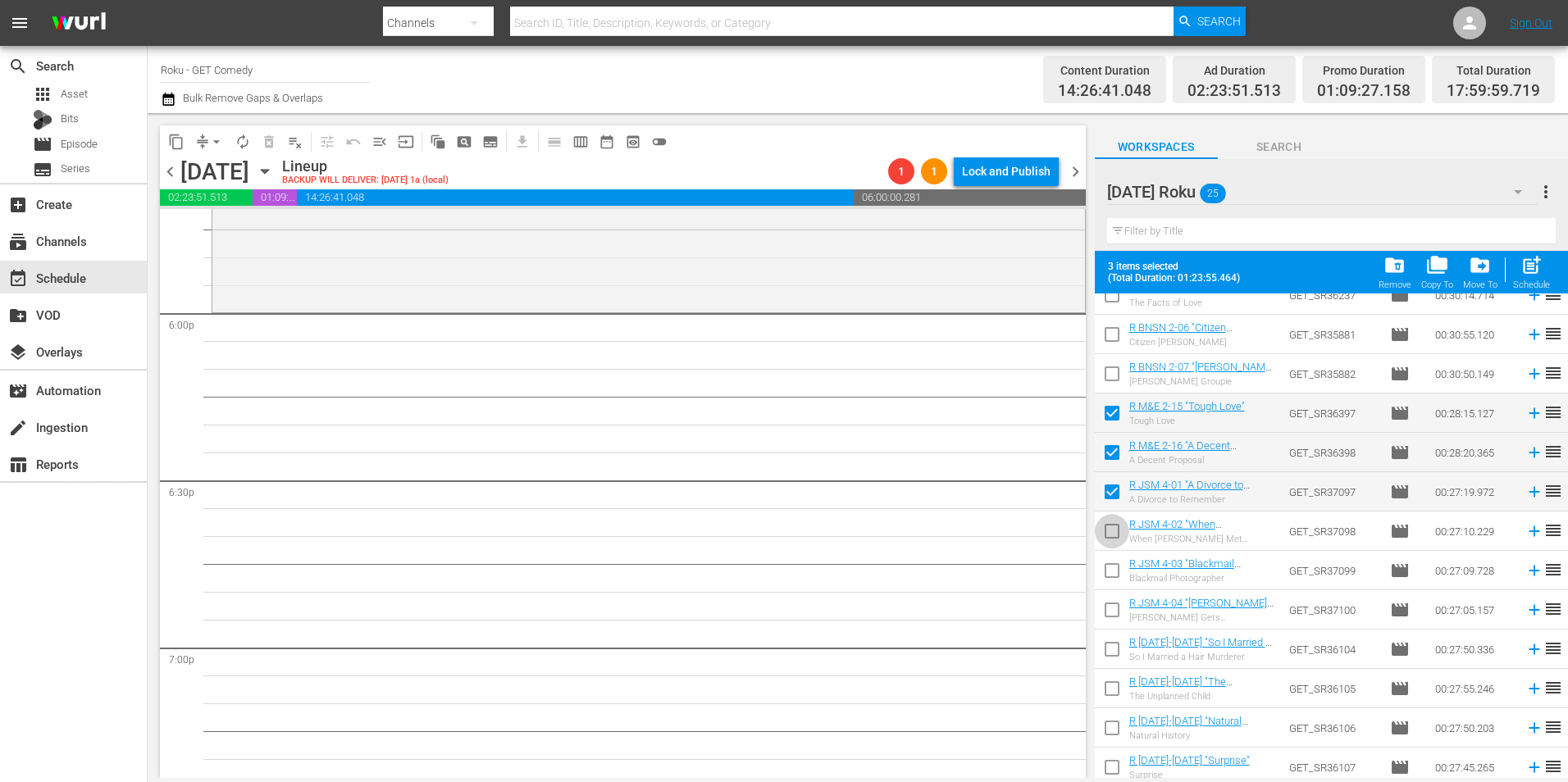
click at [1107, 541] on input "checkbox" at bounding box center [1111, 534] width 35 height 34
click at [1103, 576] on input "checkbox" at bounding box center [1111, 573] width 35 height 34
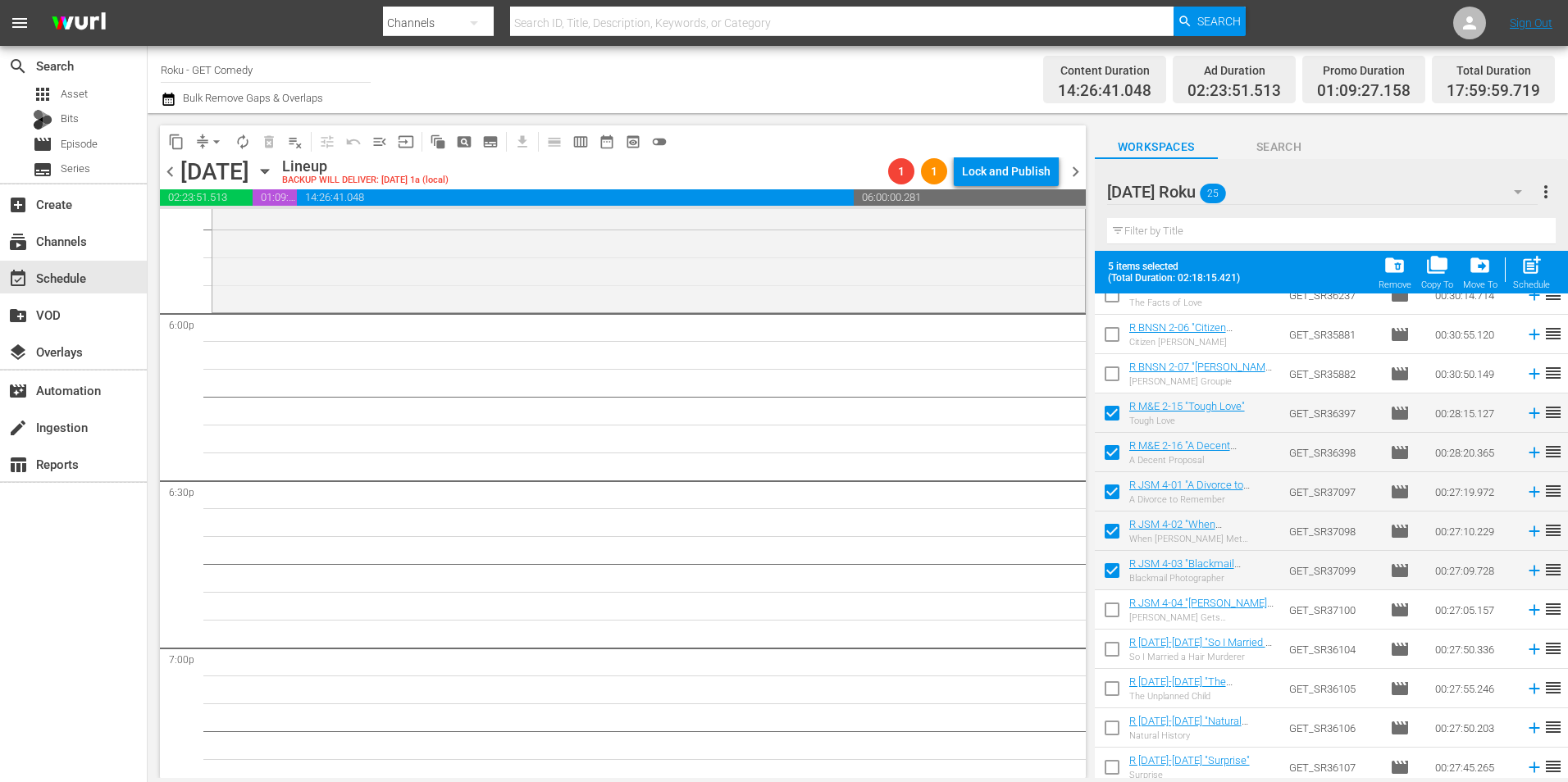
click at [1106, 613] on input "checkbox" at bounding box center [1111, 613] width 35 height 34
click at [1114, 655] on input "checkbox" at bounding box center [1111, 652] width 35 height 34
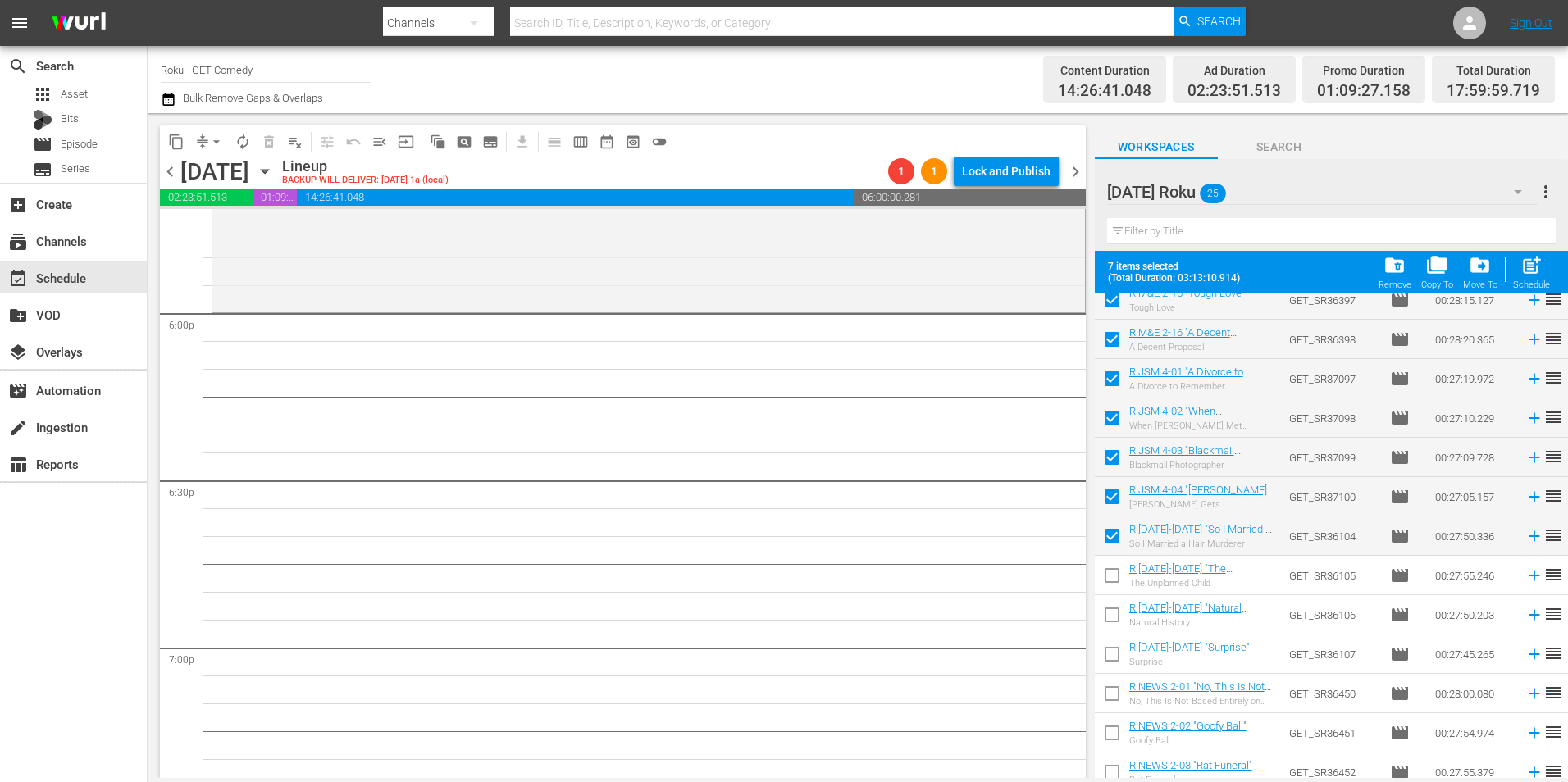
scroll to position [537, 0]
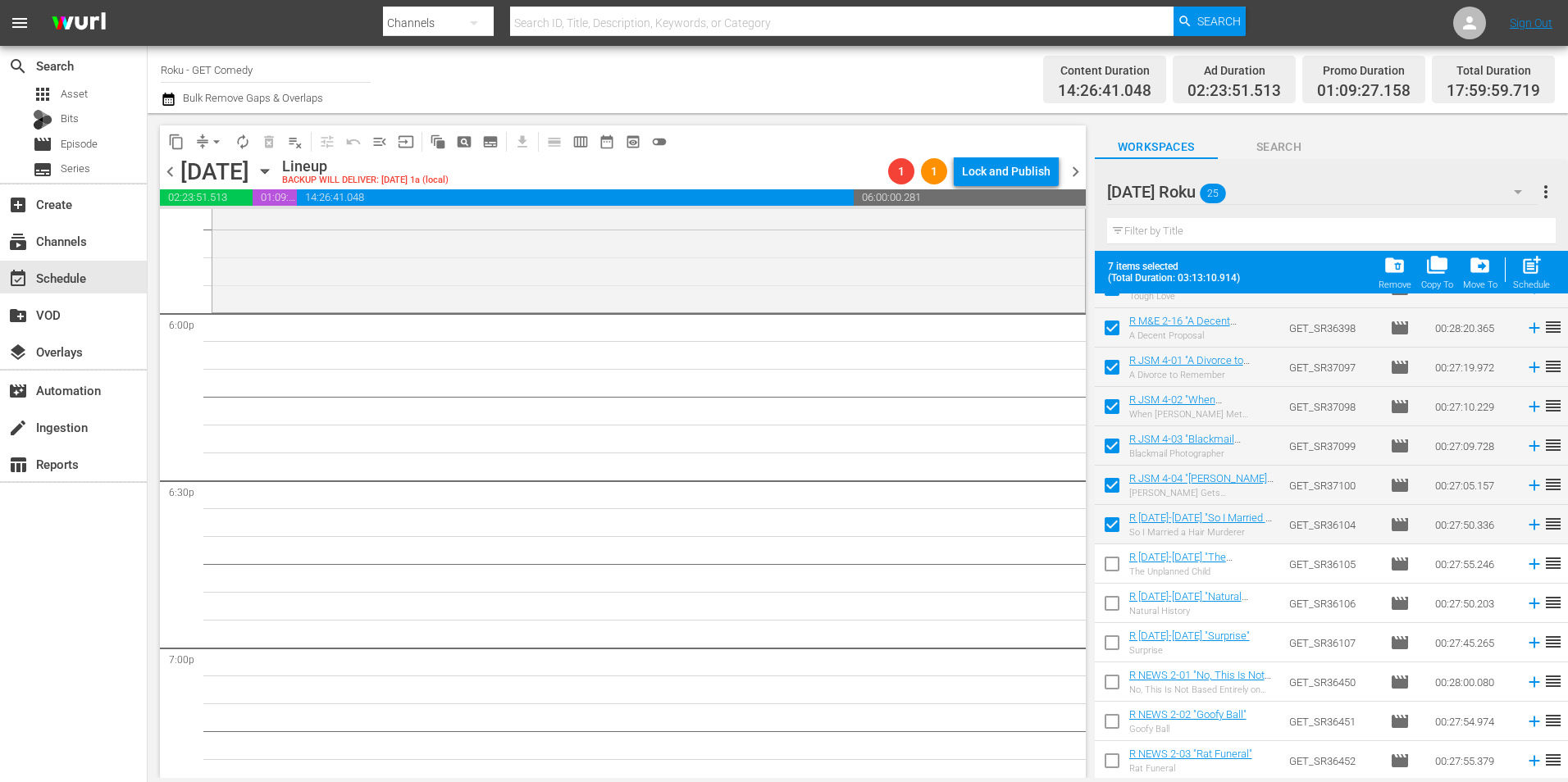
click at [1114, 570] on input "checkbox" at bounding box center [1111, 567] width 35 height 34
click at [1118, 604] on input "checkbox" at bounding box center [1111, 606] width 35 height 34
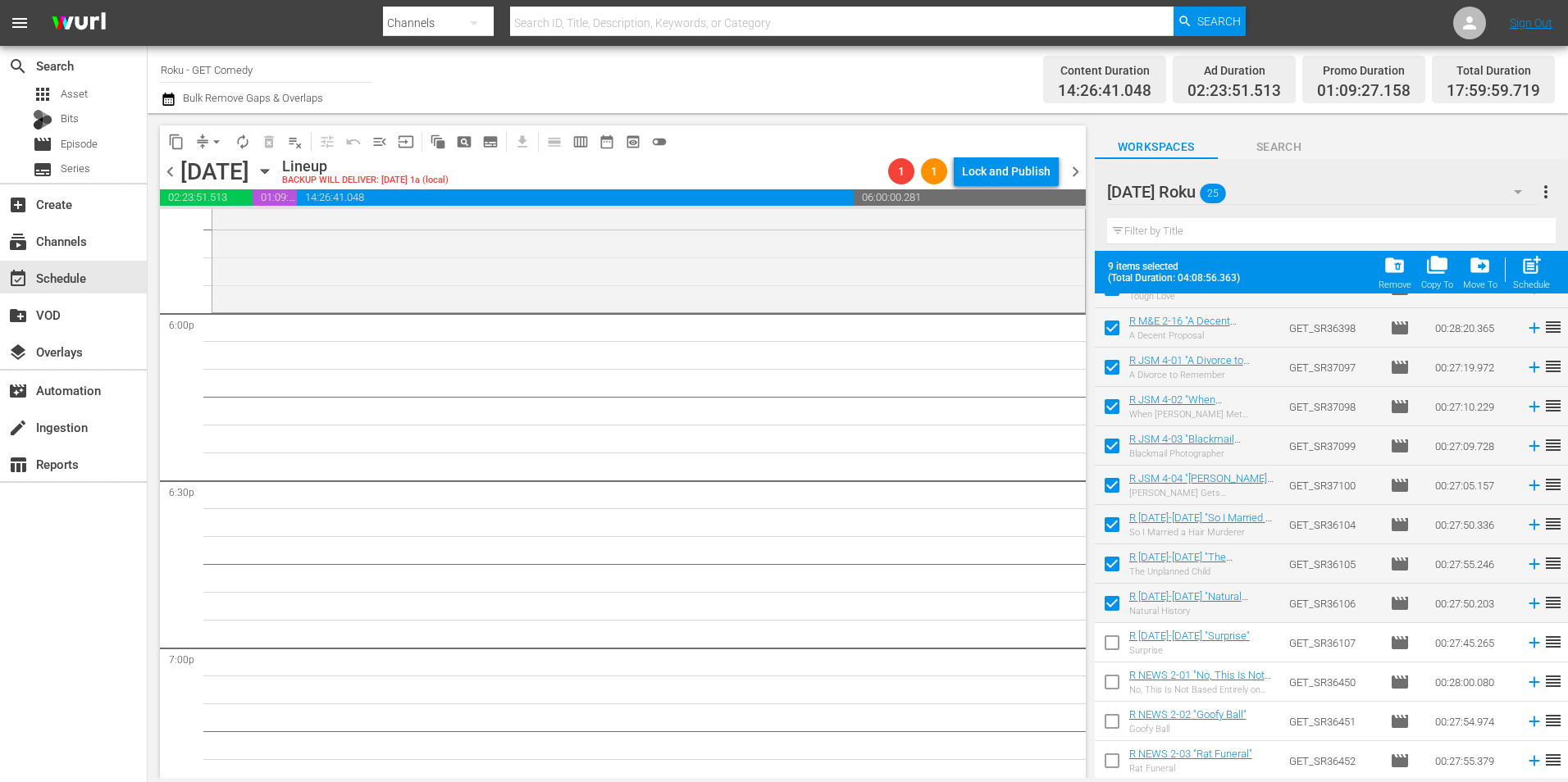
click at [1108, 654] on input "checkbox" at bounding box center [1111, 646] width 35 height 34
click at [1113, 691] on input "checkbox" at bounding box center [1111, 685] width 35 height 34
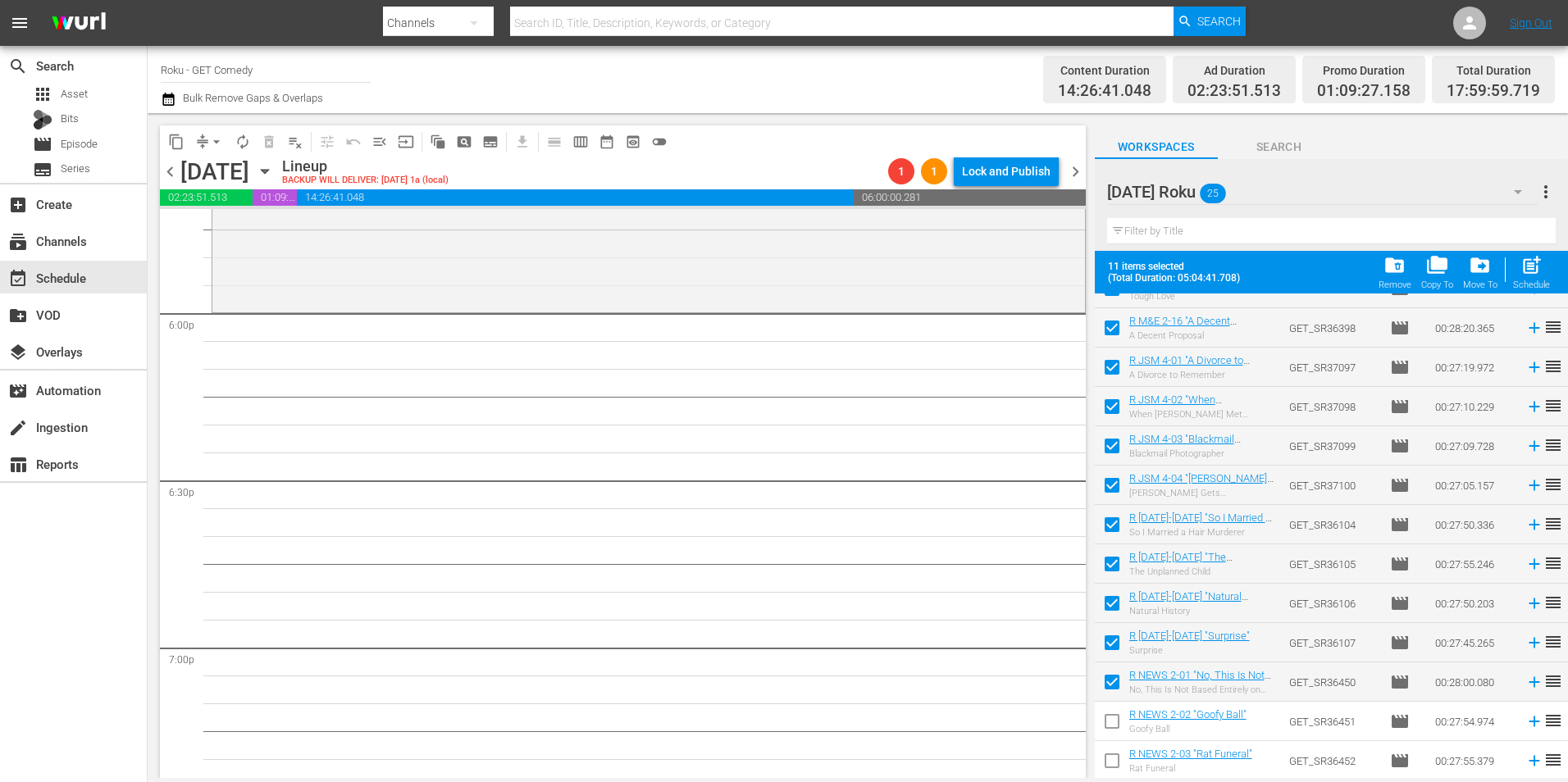
click at [1111, 727] on input "checkbox" at bounding box center [1111, 724] width 35 height 34
click at [1109, 763] on input "checkbox" at bounding box center [1111, 763] width 35 height 34
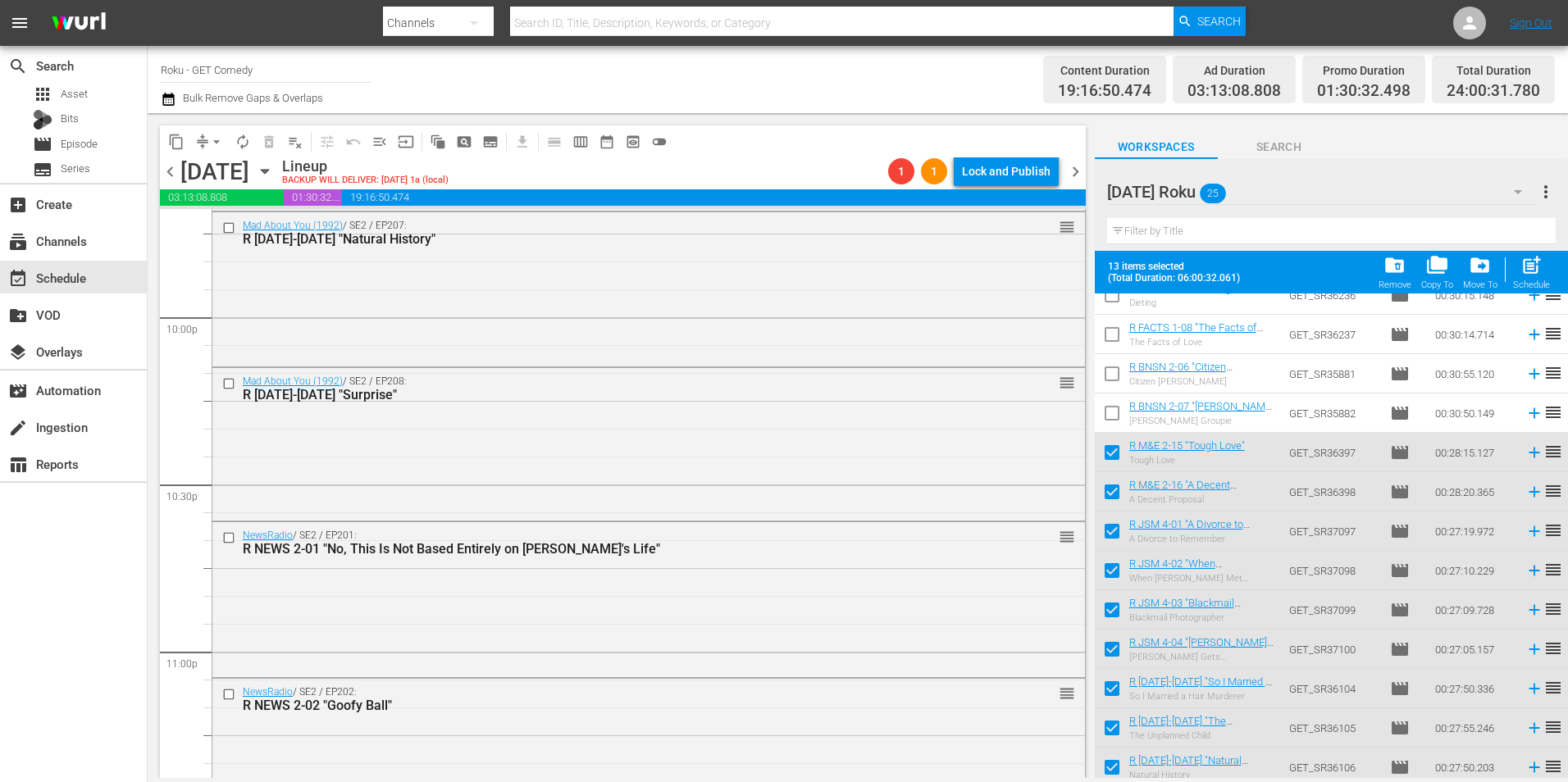
scroll to position [7309, 0]
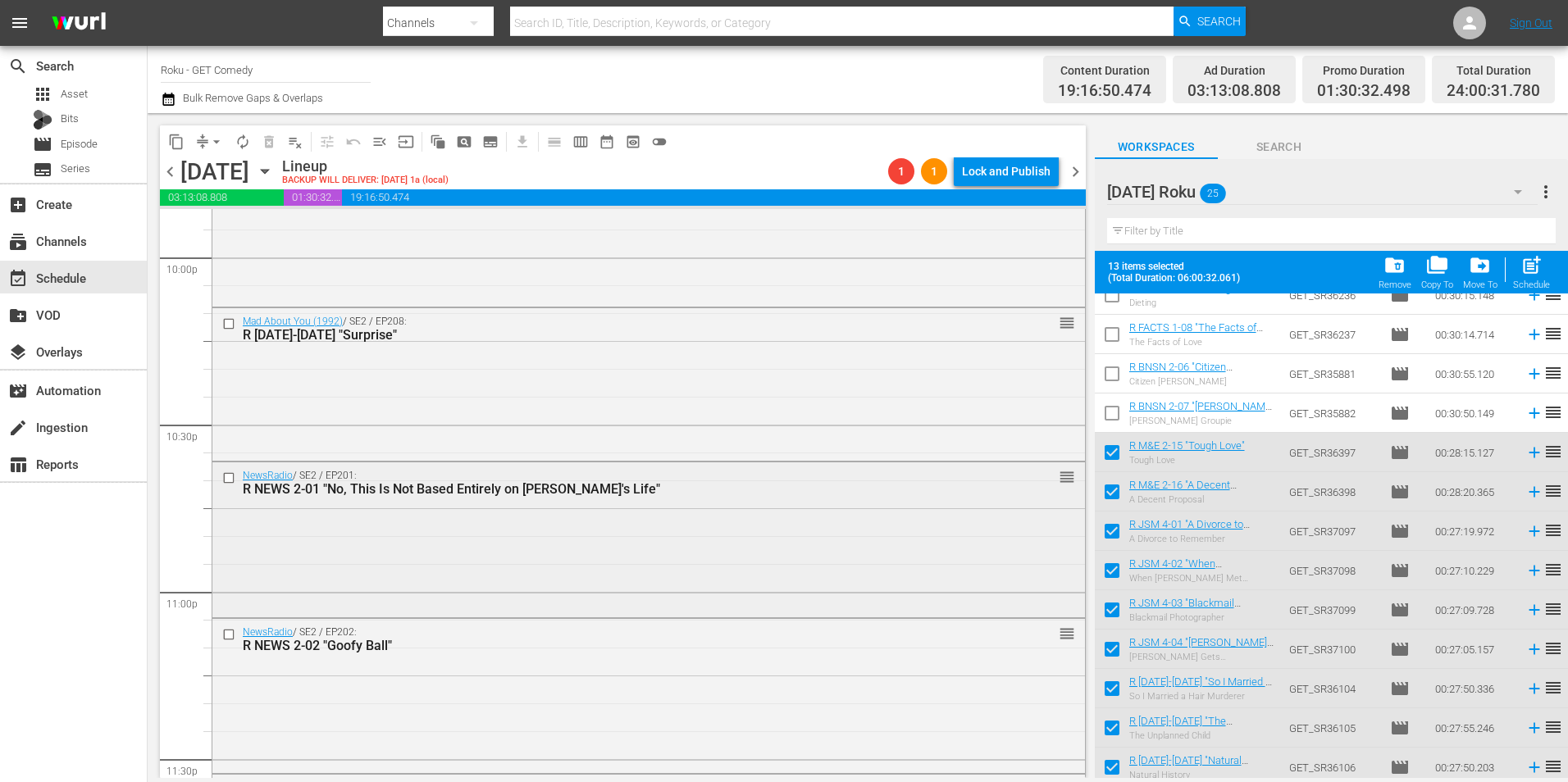
click at [518, 545] on div "NewsRadio / SE2 / EP201: R NEWS 2-01 "No, This Is Not Based Entirely on Julie's…" at bounding box center [649, 538] width 872 height 150
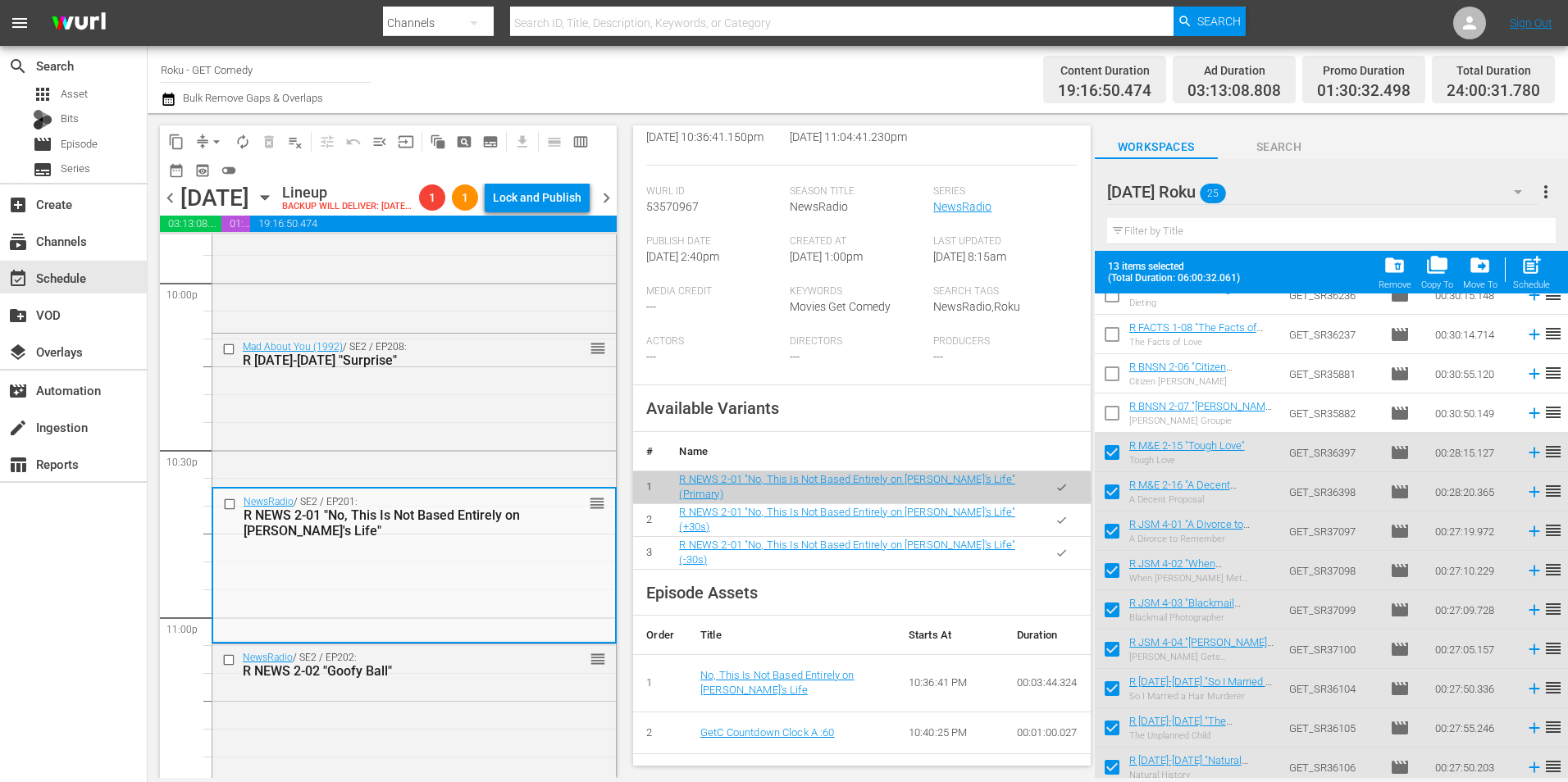
scroll to position [328, 0]
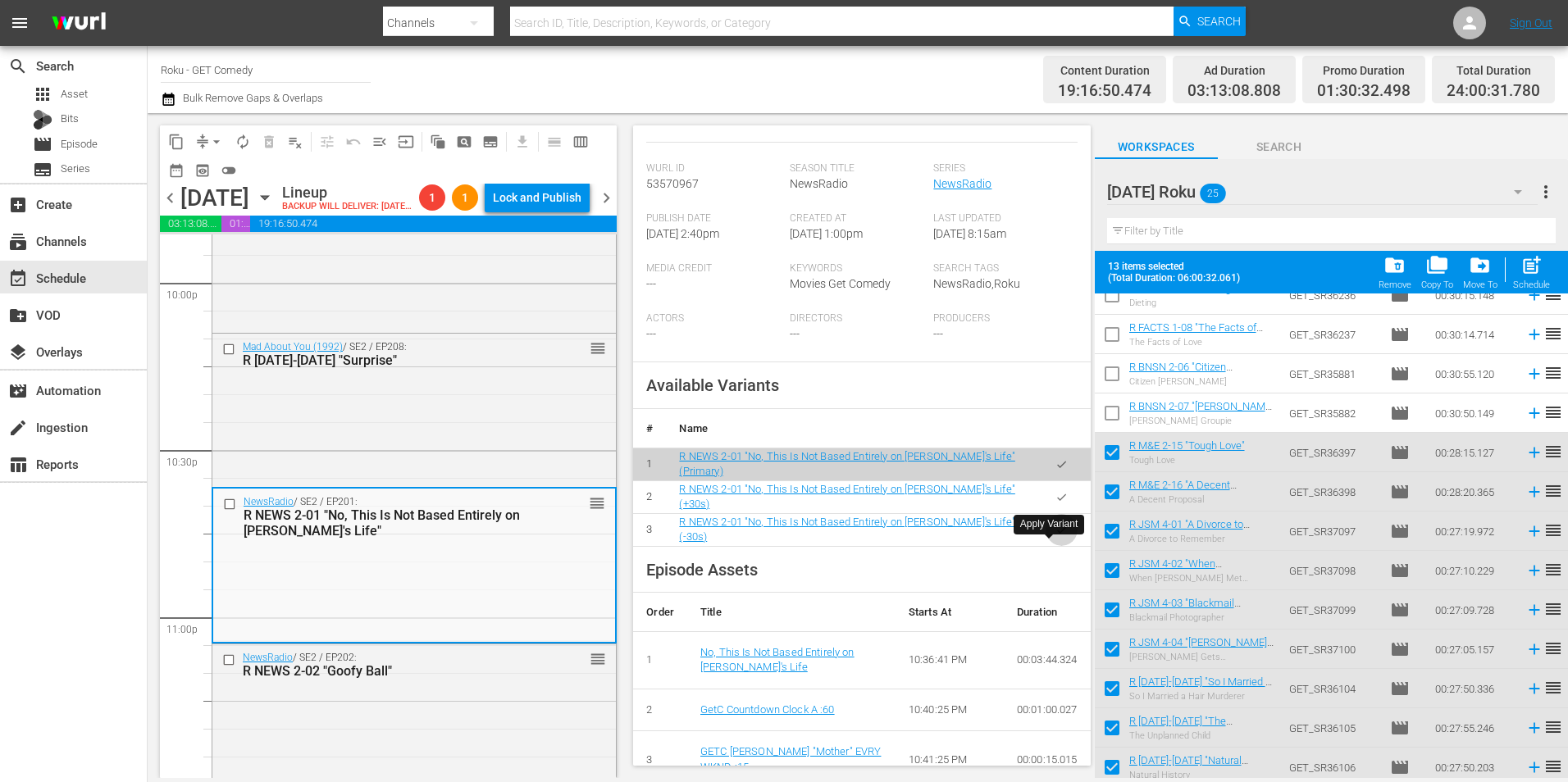
click at [1056, 536] on icon "button" at bounding box center [1062, 530] width 12 height 12
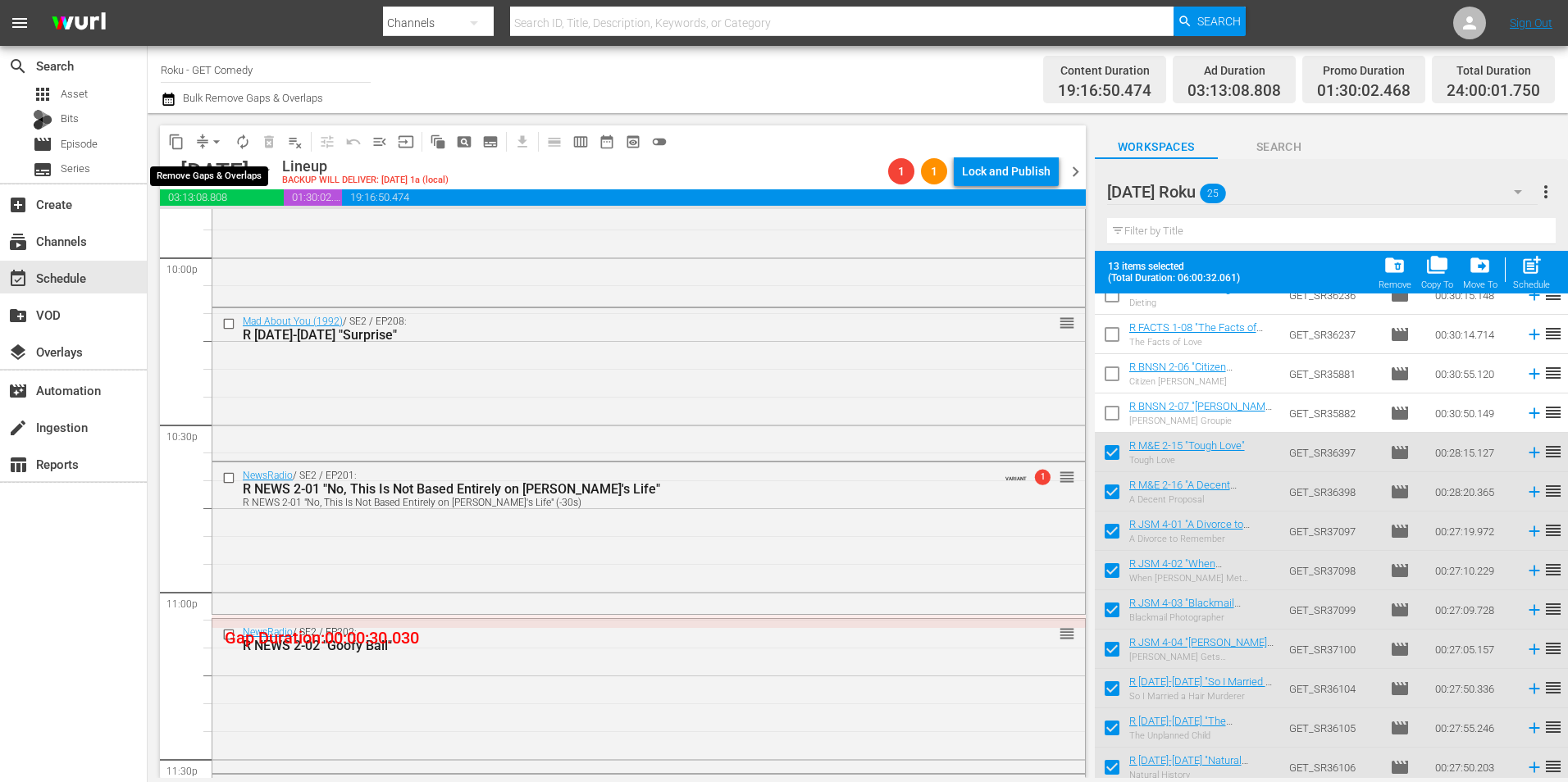
click at [211, 140] on span "arrow_drop_down" at bounding box center [216, 142] width 17 height 17
click at [242, 171] on li "Align to Midnight" at bounding box center [217, 175] width 173 height 27
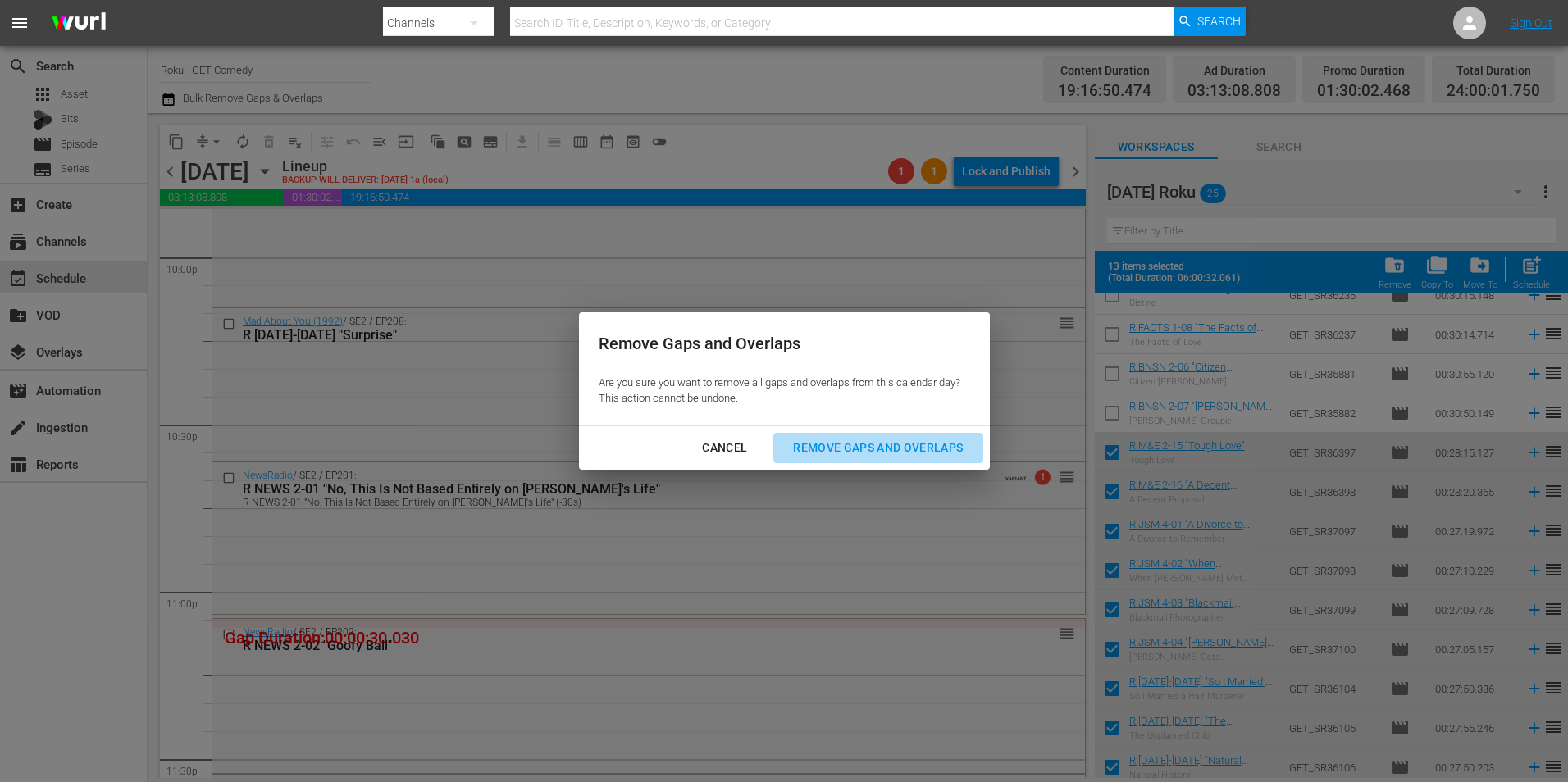
click at [955, 450] on div "Remove Gaps and Overlaps" at bounding box center [877, 448] width 196 height 20
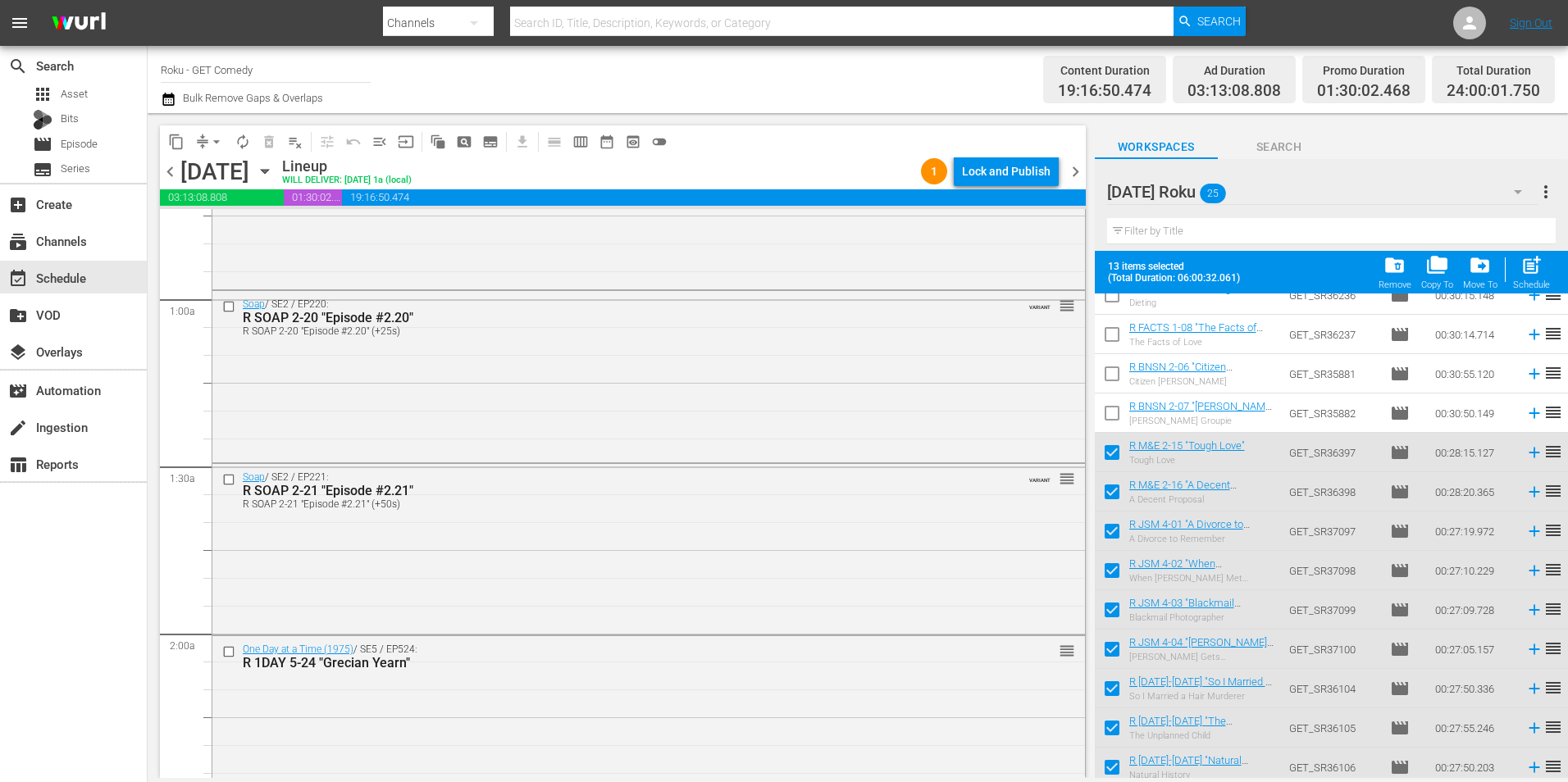
scroll to position [0, 0]
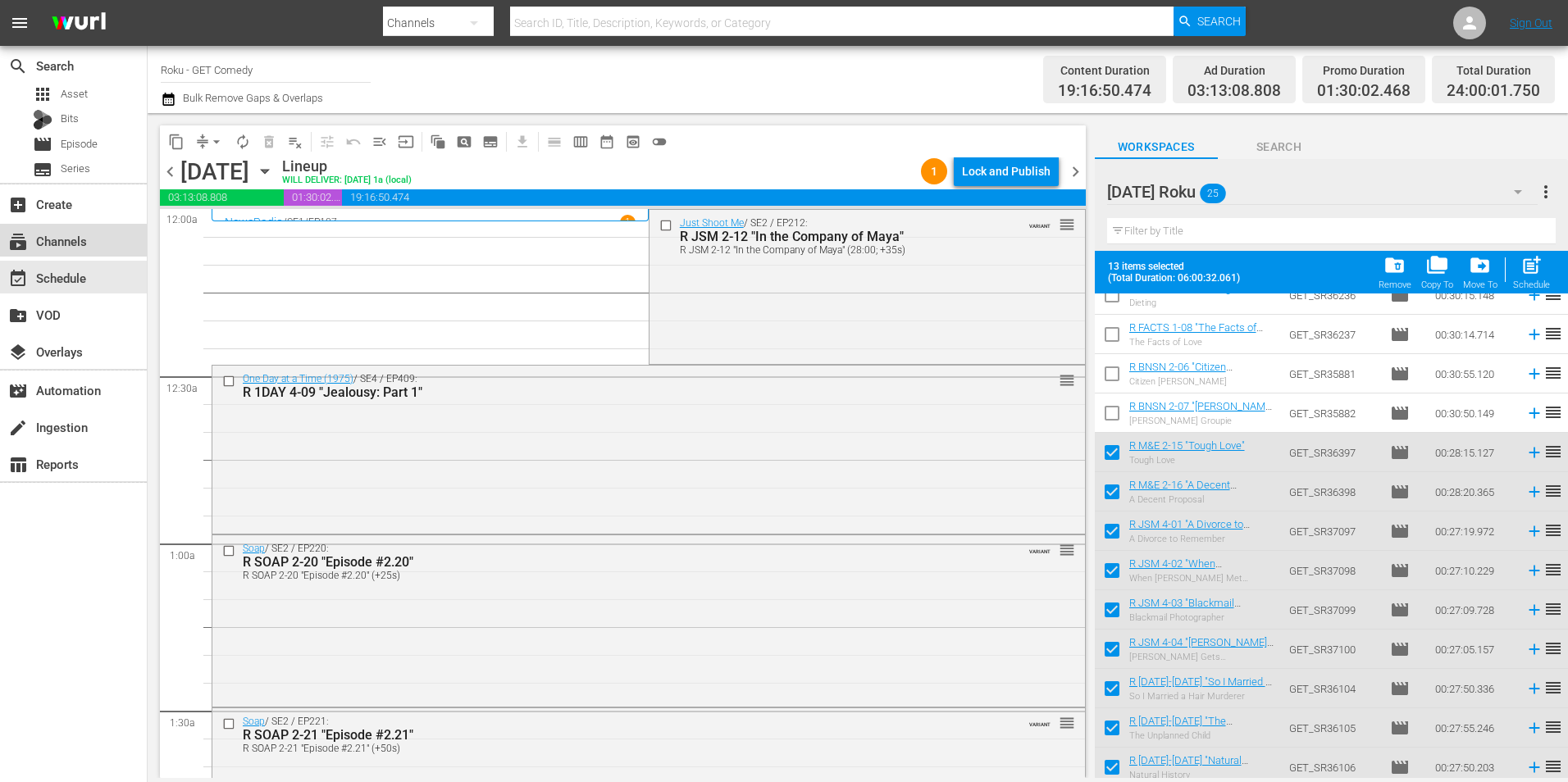
click at [82, 243] on div "subscriptions Channels" at bounding box center [46, 238] width 92 height 15
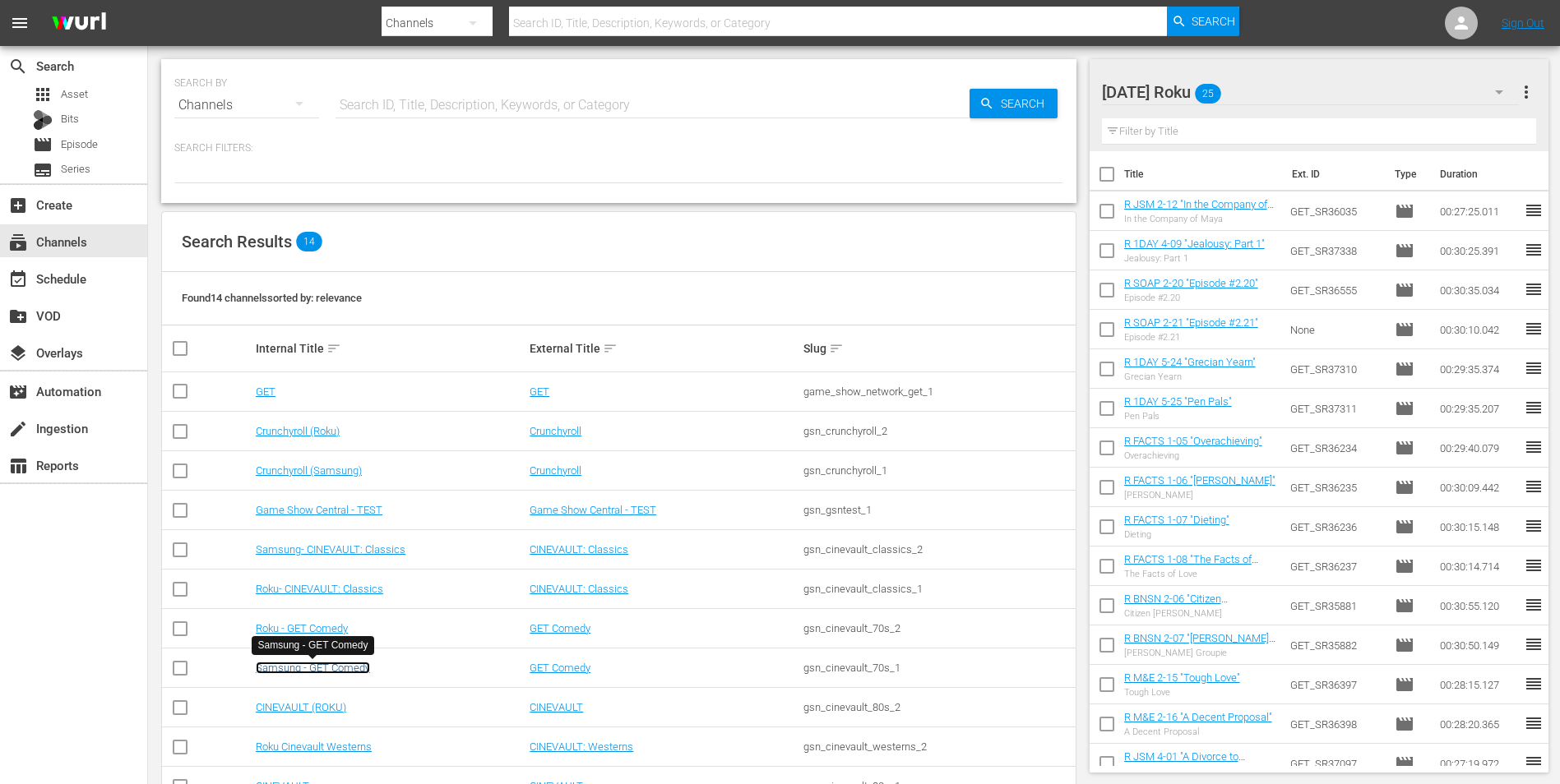
click at [342, 673] on link "Samsung - GET Comedy" at bounding box center [312, 668] width 114 height 12
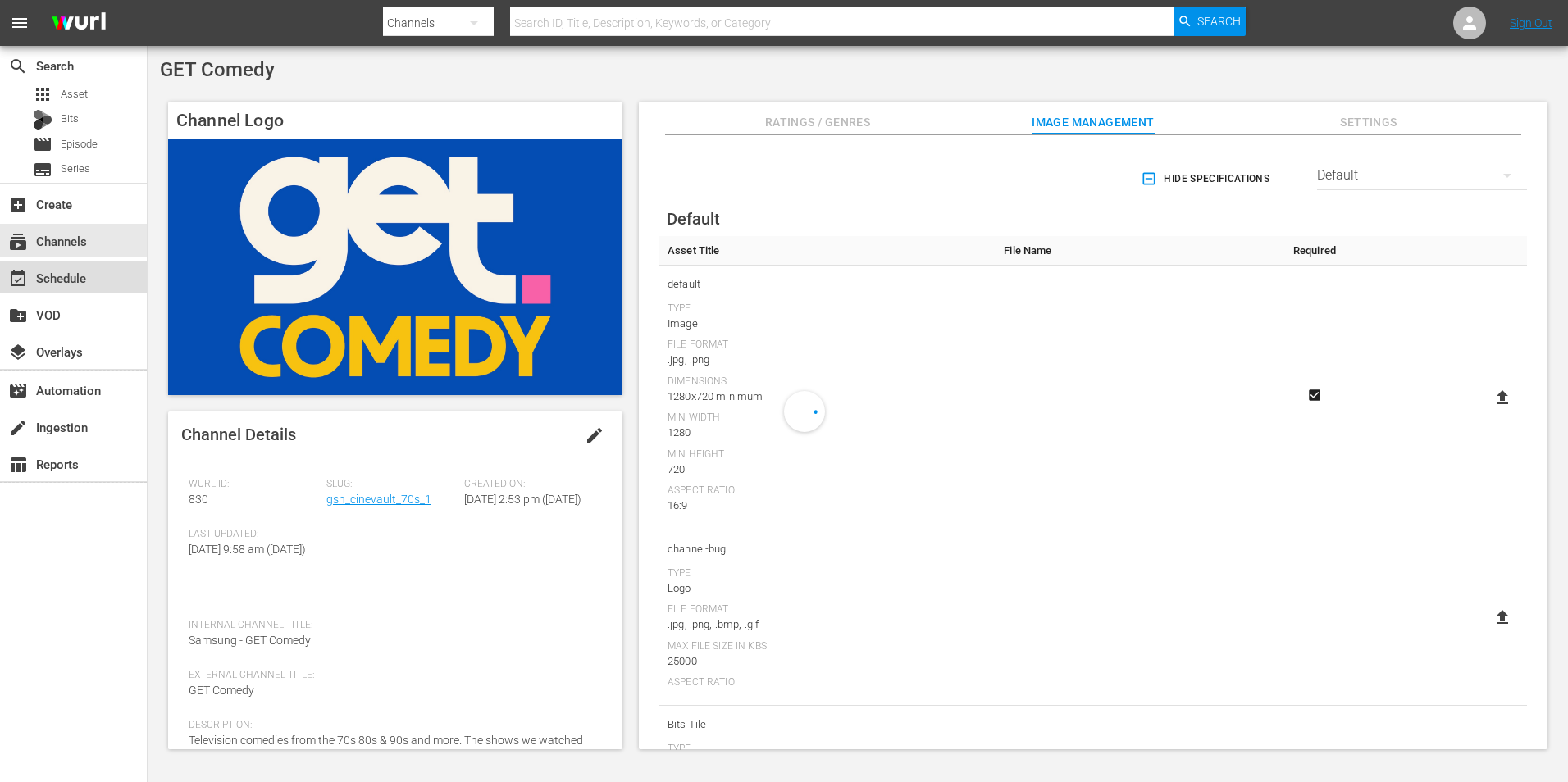
click at [69, 268] on div "event_available Schedule" at bounding box center [46, 275] width 92 height 15
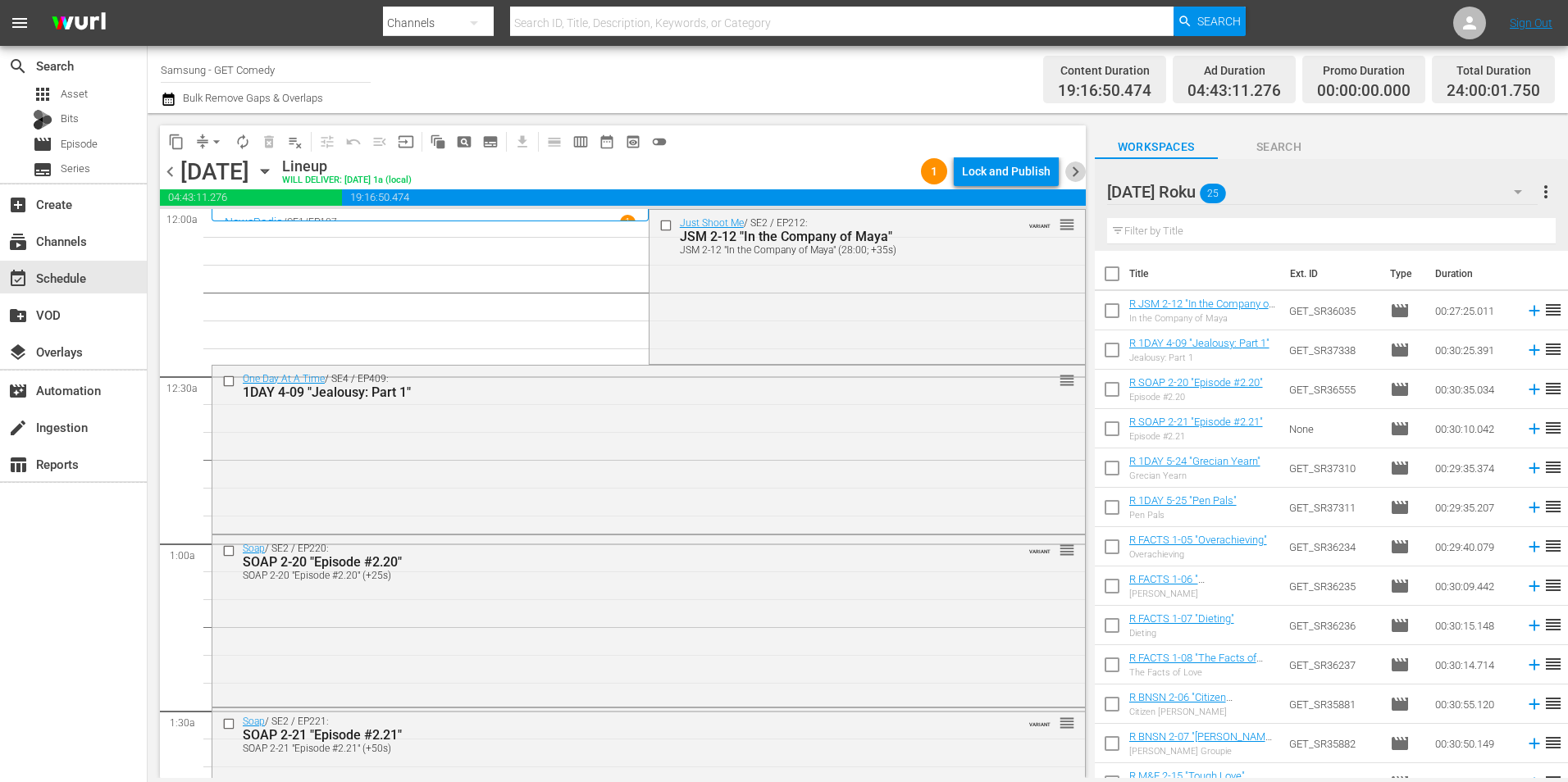
click at [1073, 170] on span "chevron_right" at bounding box center [1075, 172] width 20 height 20
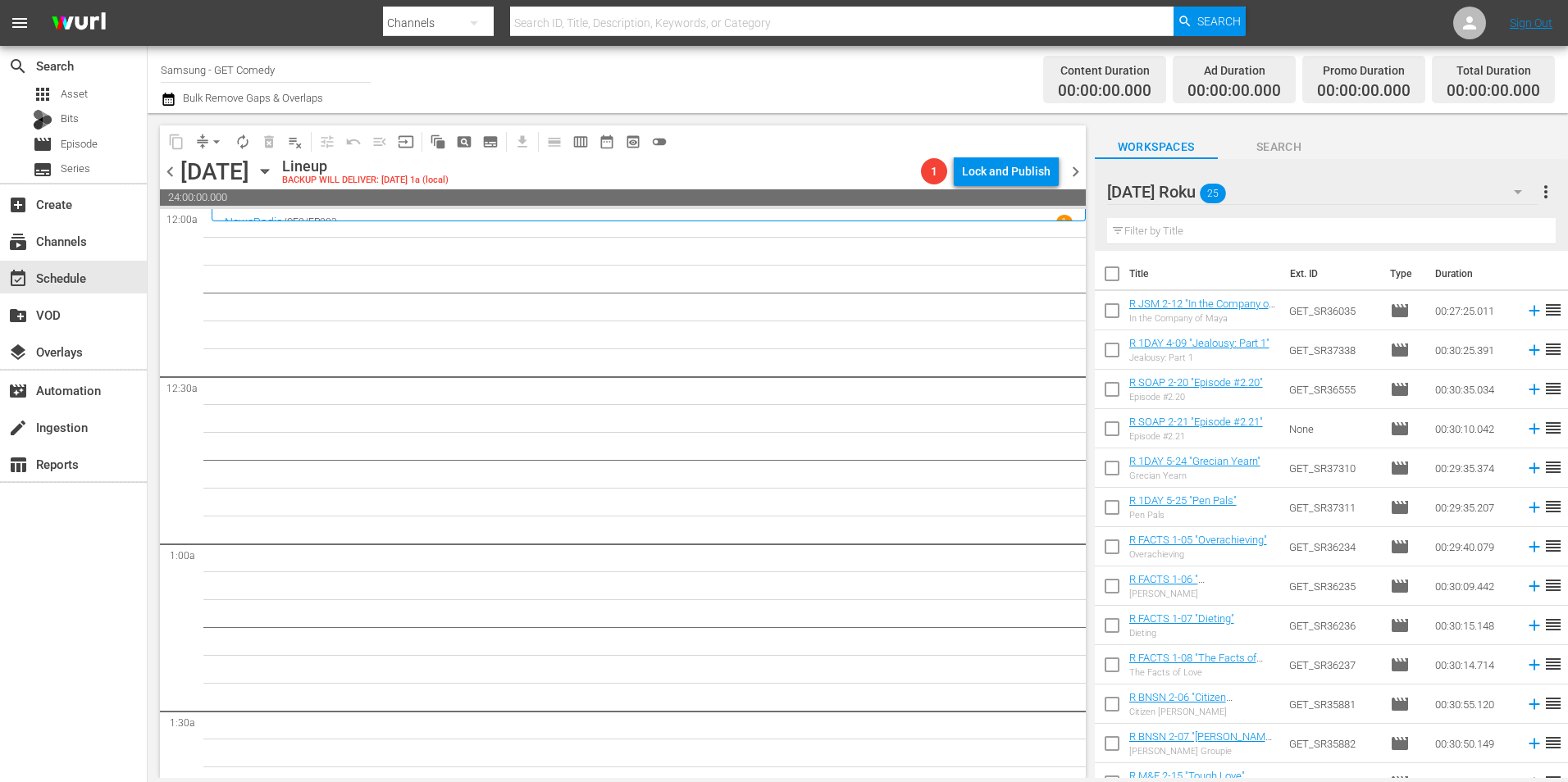
click at [1377, 182] on div "Thursday Roku 25" at bounding box center [1322, 192] width 430 height 46
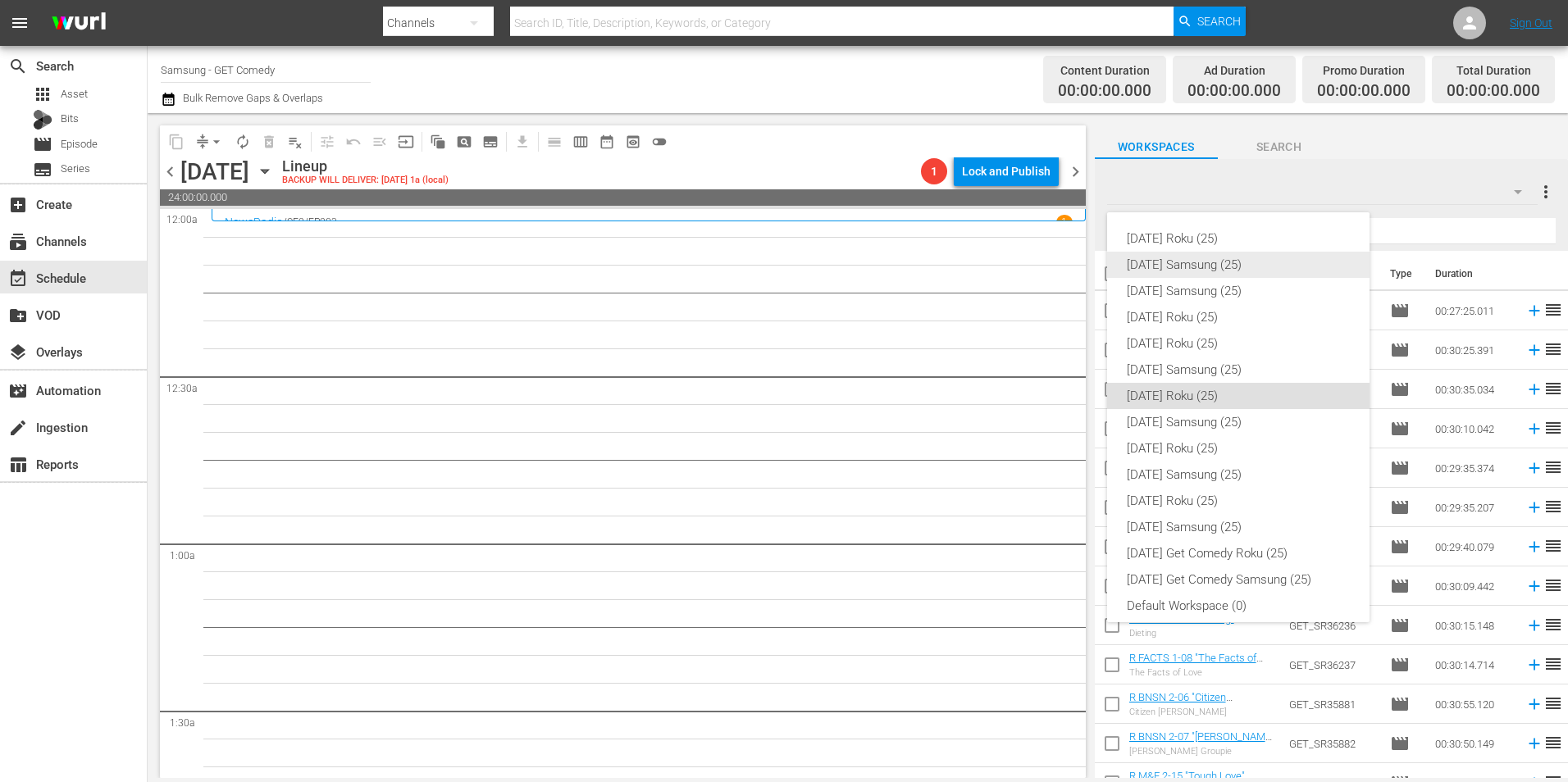
scroll to position [10, 0]
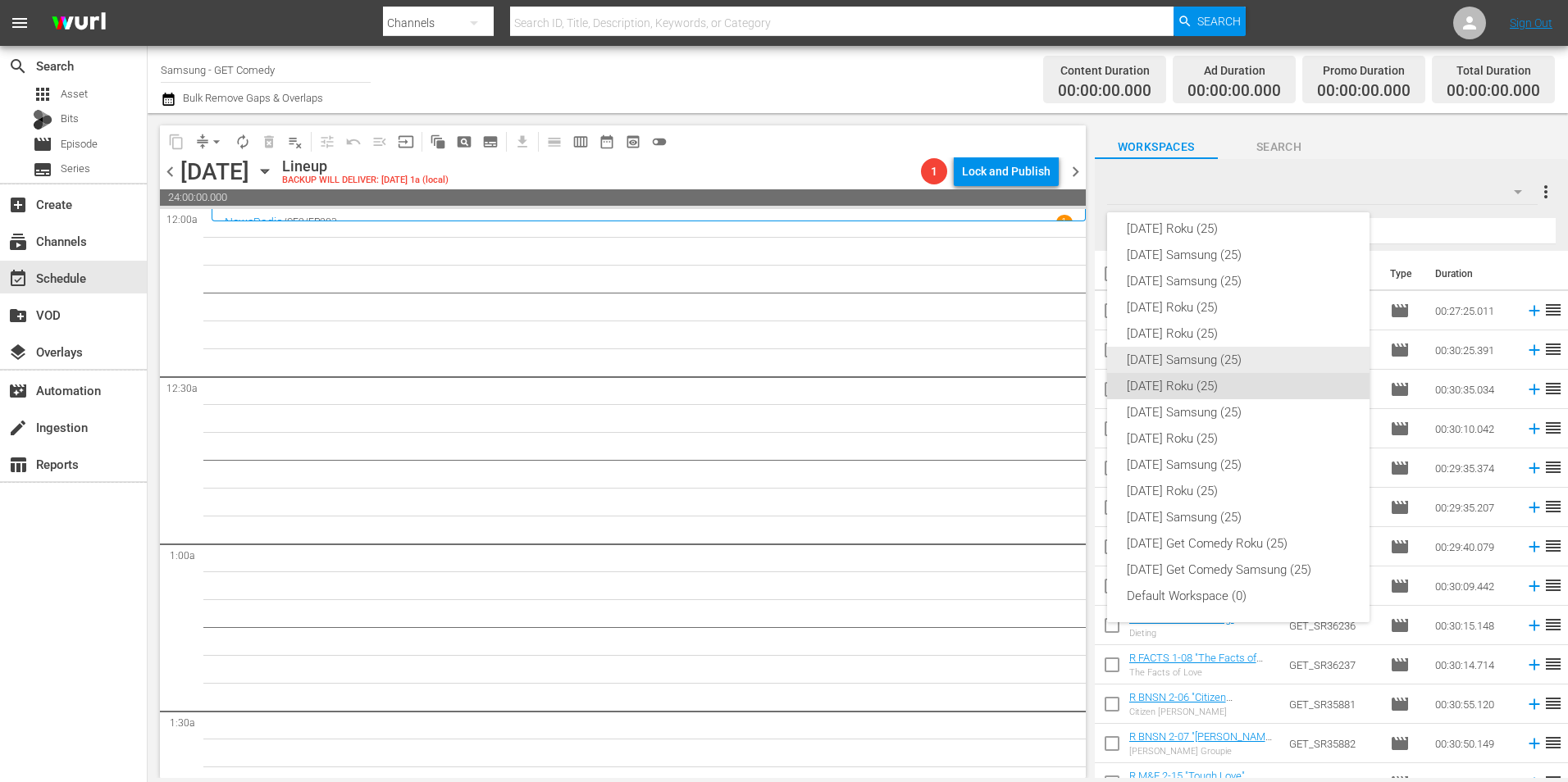
click at [1244, 359] on div "[DATE] Samsung (25)" at bounding box center [1238, 360] width 223 height 27
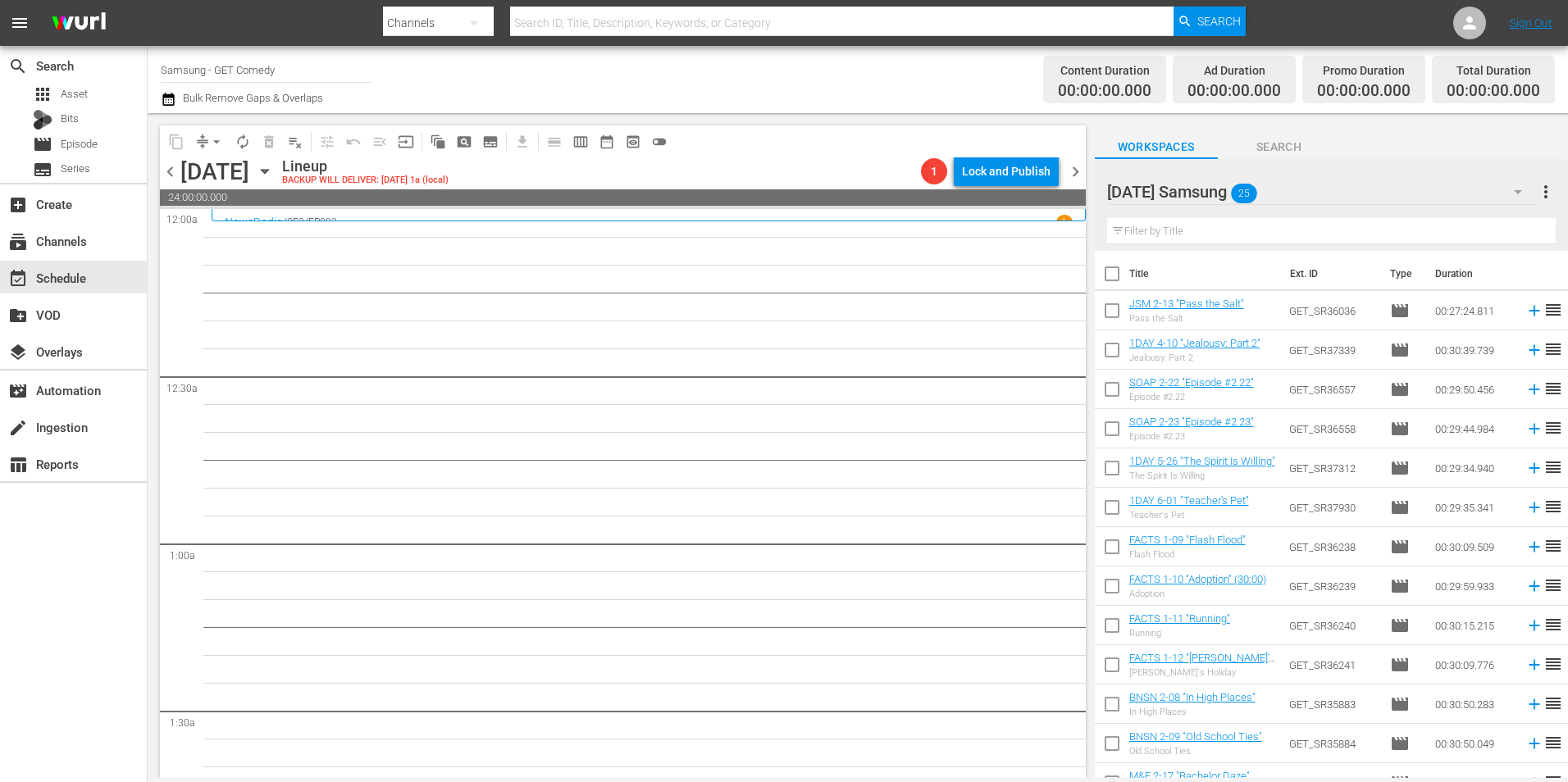
click at [1111, 311] on input "checkbox" at bounding box center [1111, 313] width 35 height 34
checkbox input "true"
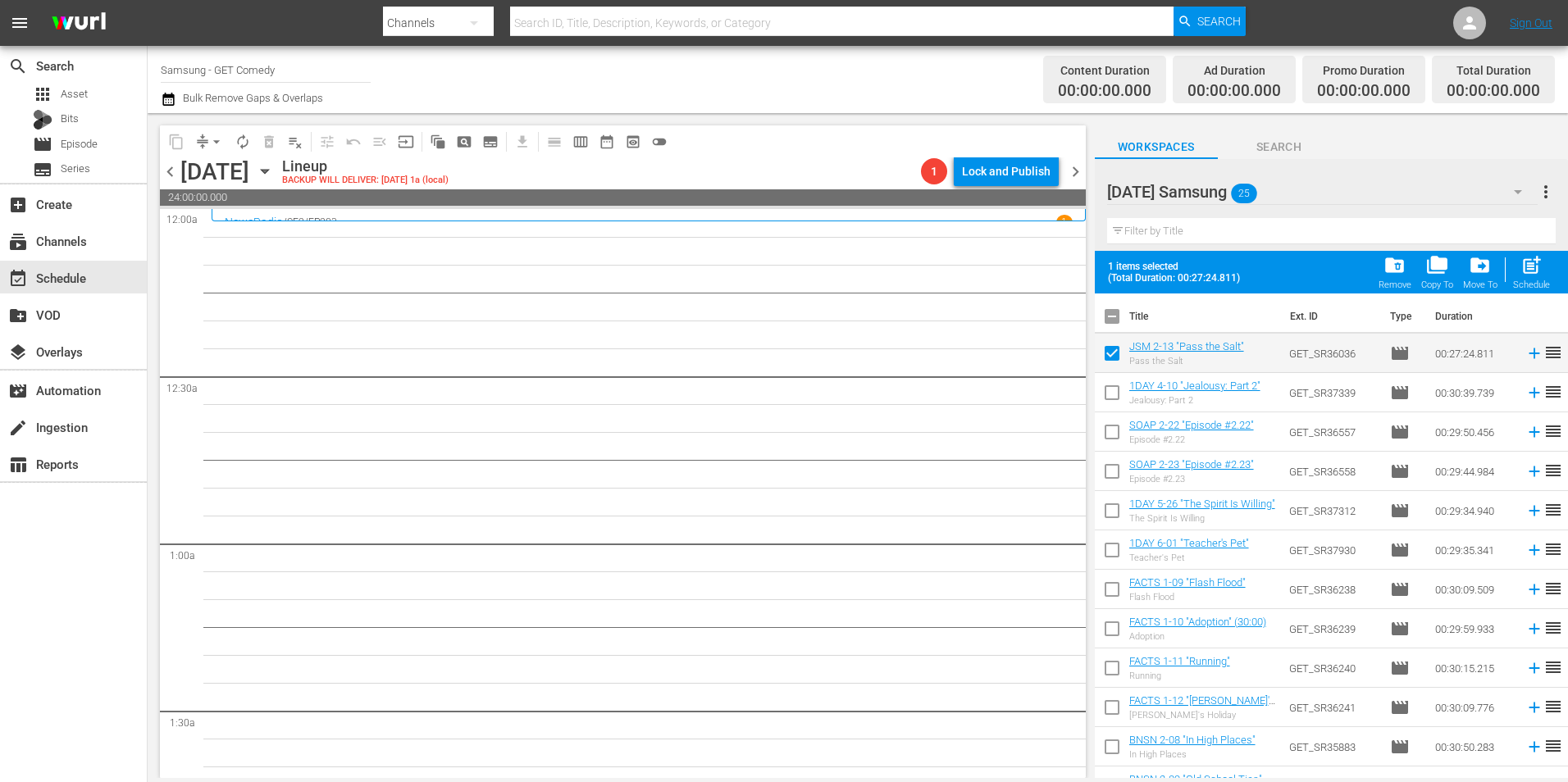
click at [1117, 400] on input "checkbox" at bounding box center [1111, 395] width 35 height 34
checkbox input "true"
click at [1115, 428] on input "checkbox" at bounding box center [1111, 435] width 35 height 34
checkbox input "true"
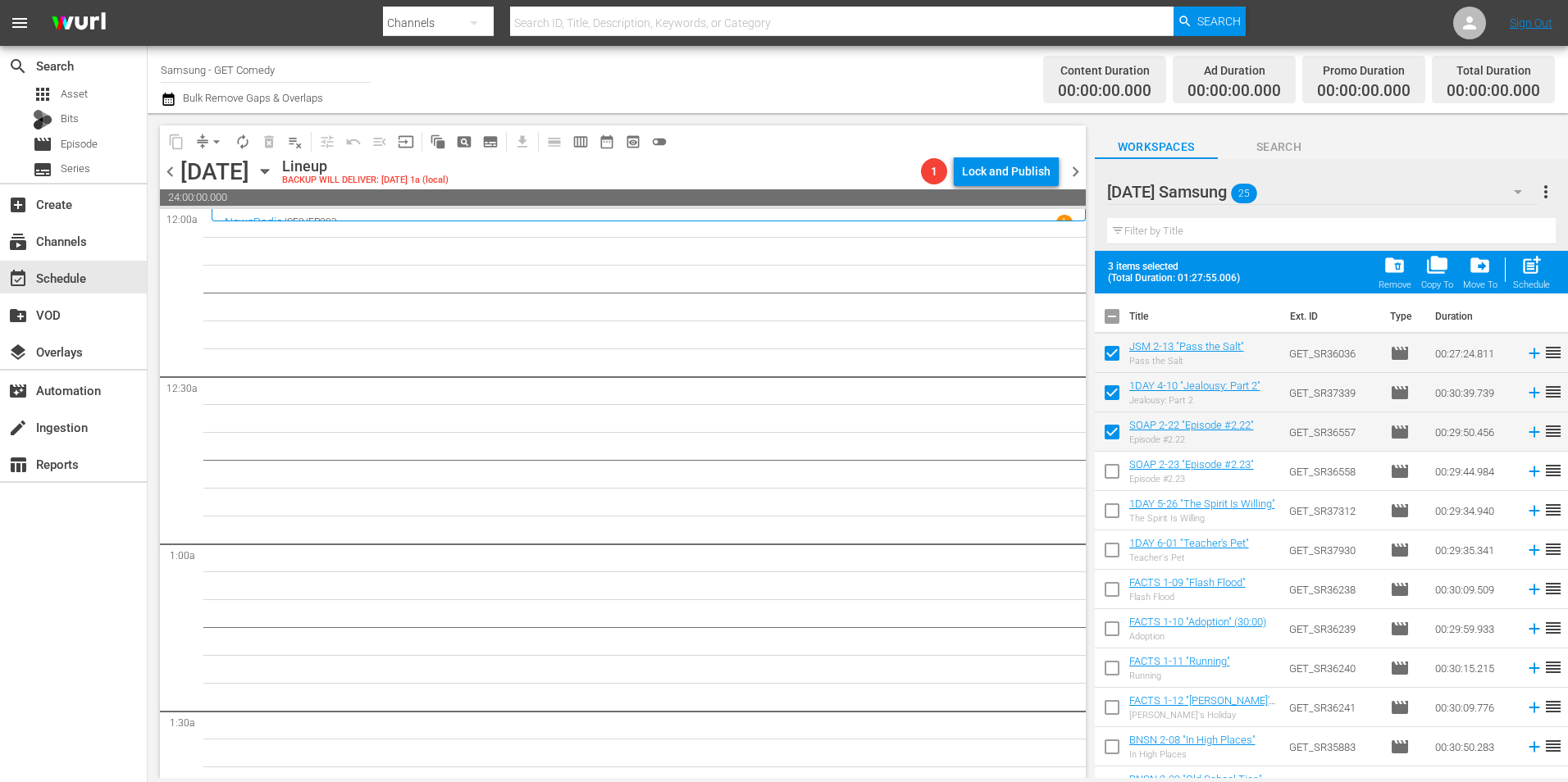
drag, startPoint x: 1112, startPoint y: 474, endPoint x: 1111, endPoint y: 496, distance: 22.0
click at [1112, 475] on input "checkbox" at bounding box center [1111, 474] width 35 height 34
checkbox input "true"
drag, startPoint x: 1111, startPoint y: 509, endPoint x: 1096, endPoint y: 570, distance: 62.8
click at [1111, 510] on input "checkbox" at bounding box center [1111, 514] width 35 height 34
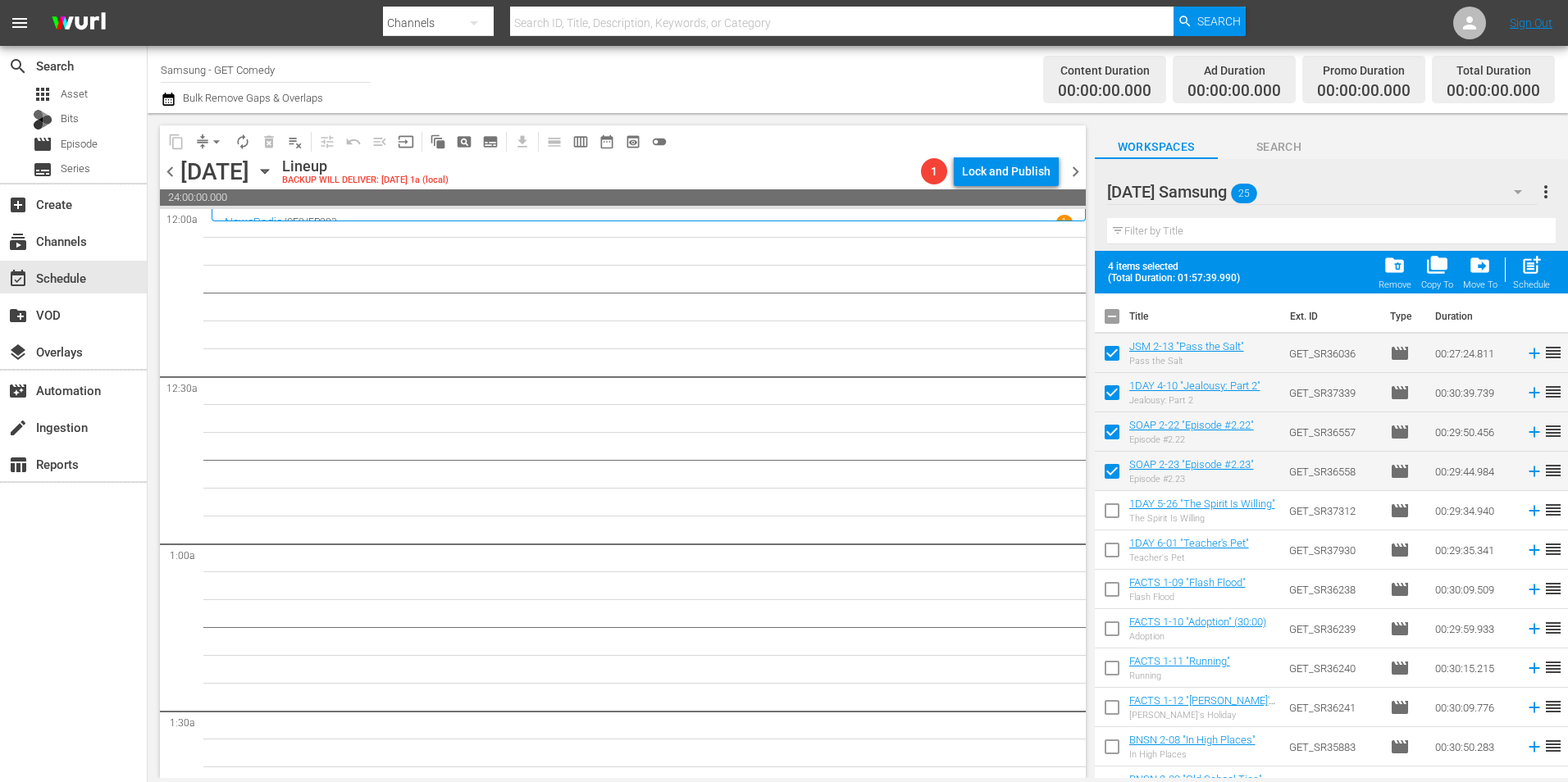
checkbox input "true"
click at [1115, 551] on input "checkbox" at bounding box center [1111, 553] width 35 height 34
checkbox input "true"
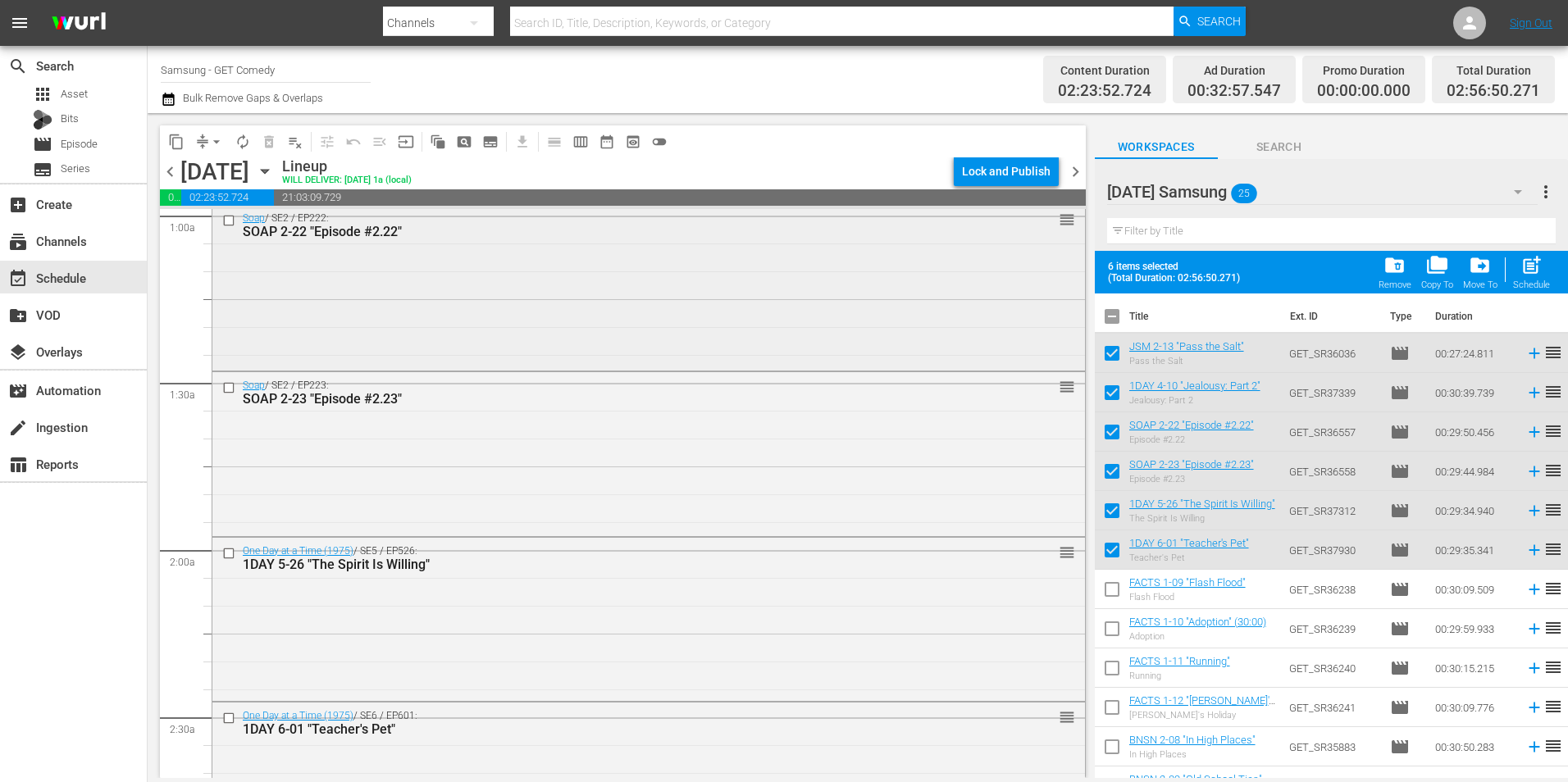
scroll to position [492, 0]
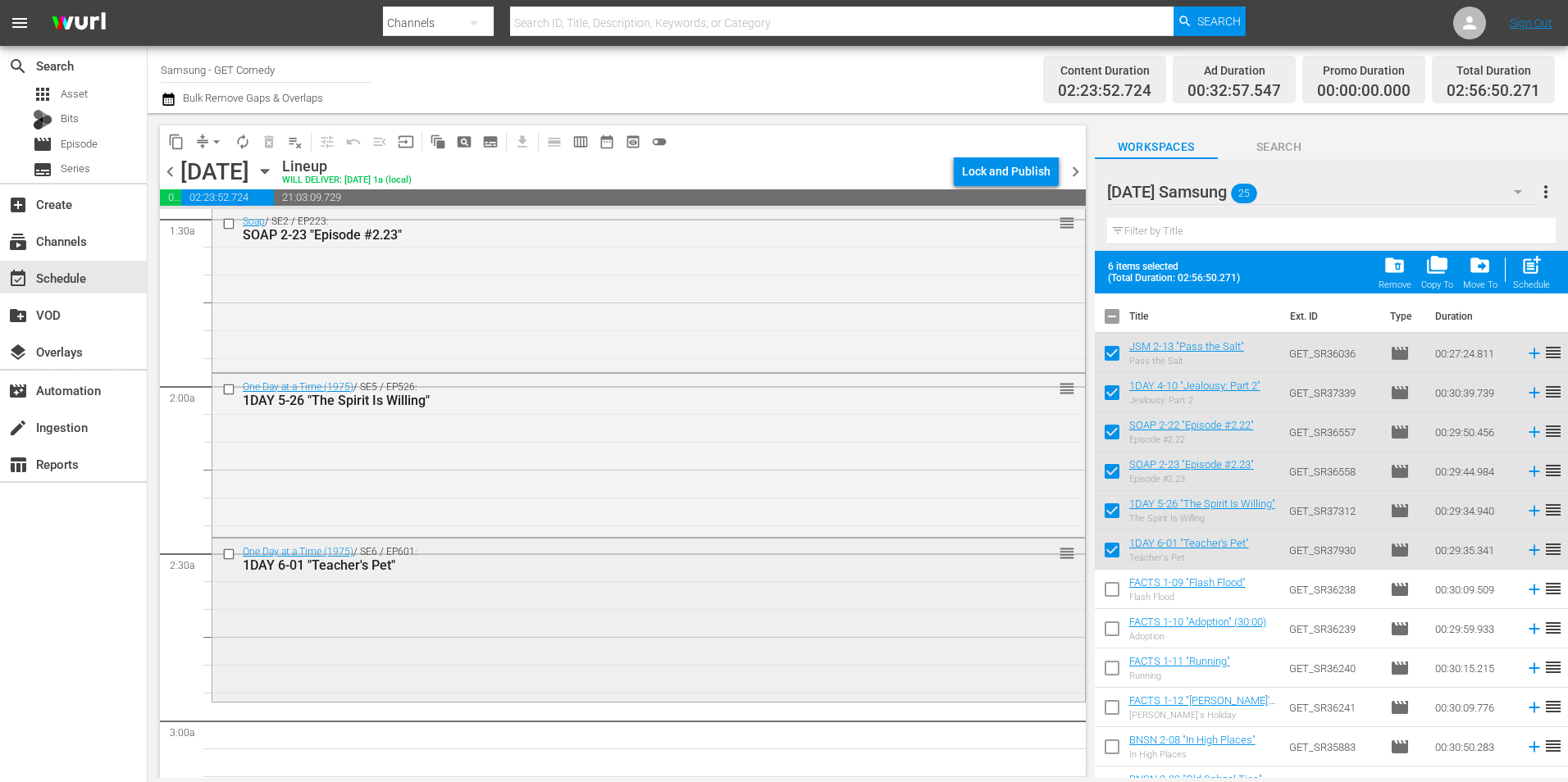
click at [538, 623] on div "One Day at a Time (1975) / SE6 / EP601: 1DAY 6-01 "Teacher's Pet" reorder" at bounding box center [649, 618] width 872 height 160
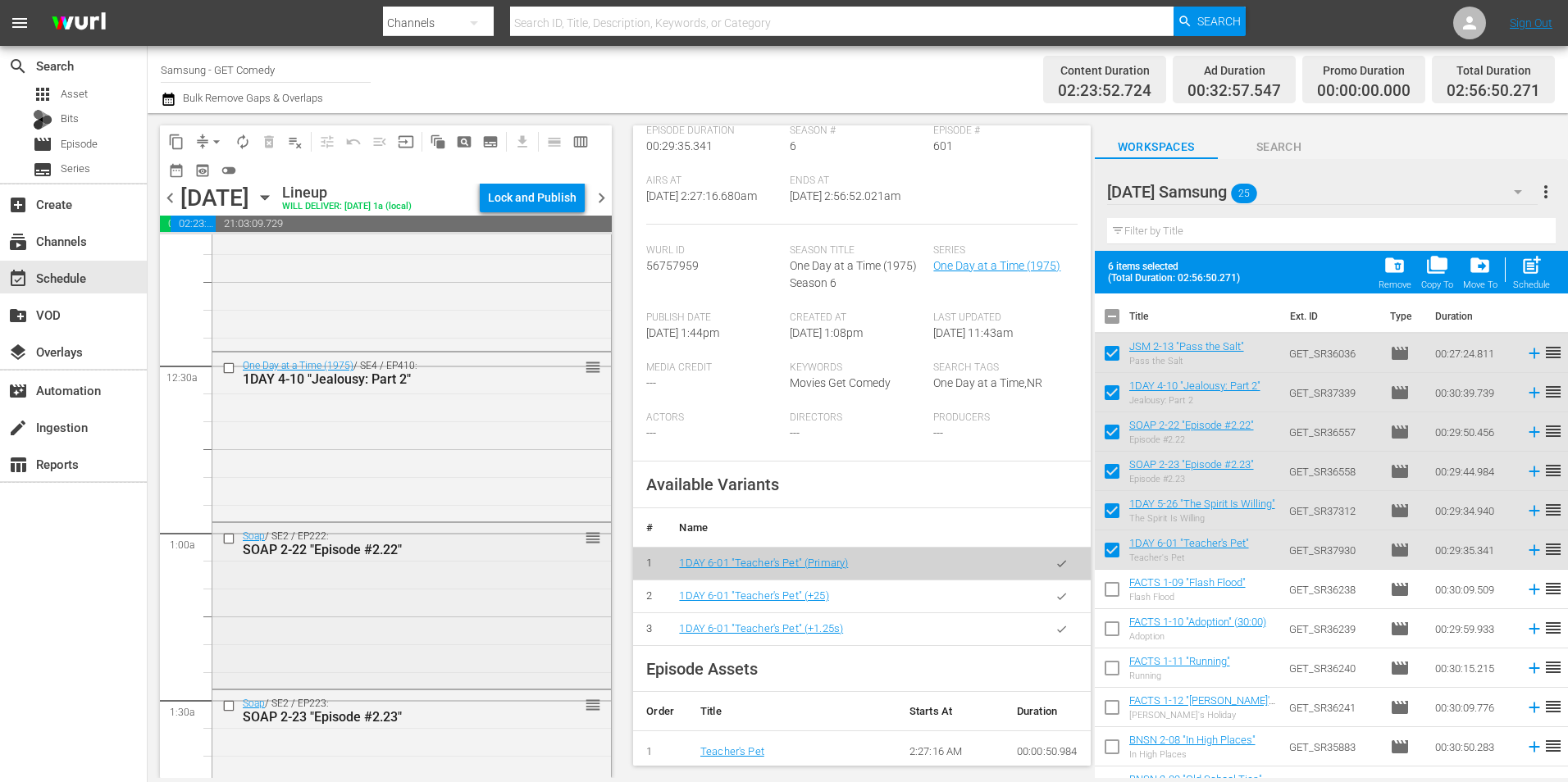
scroll to position [0, 0]
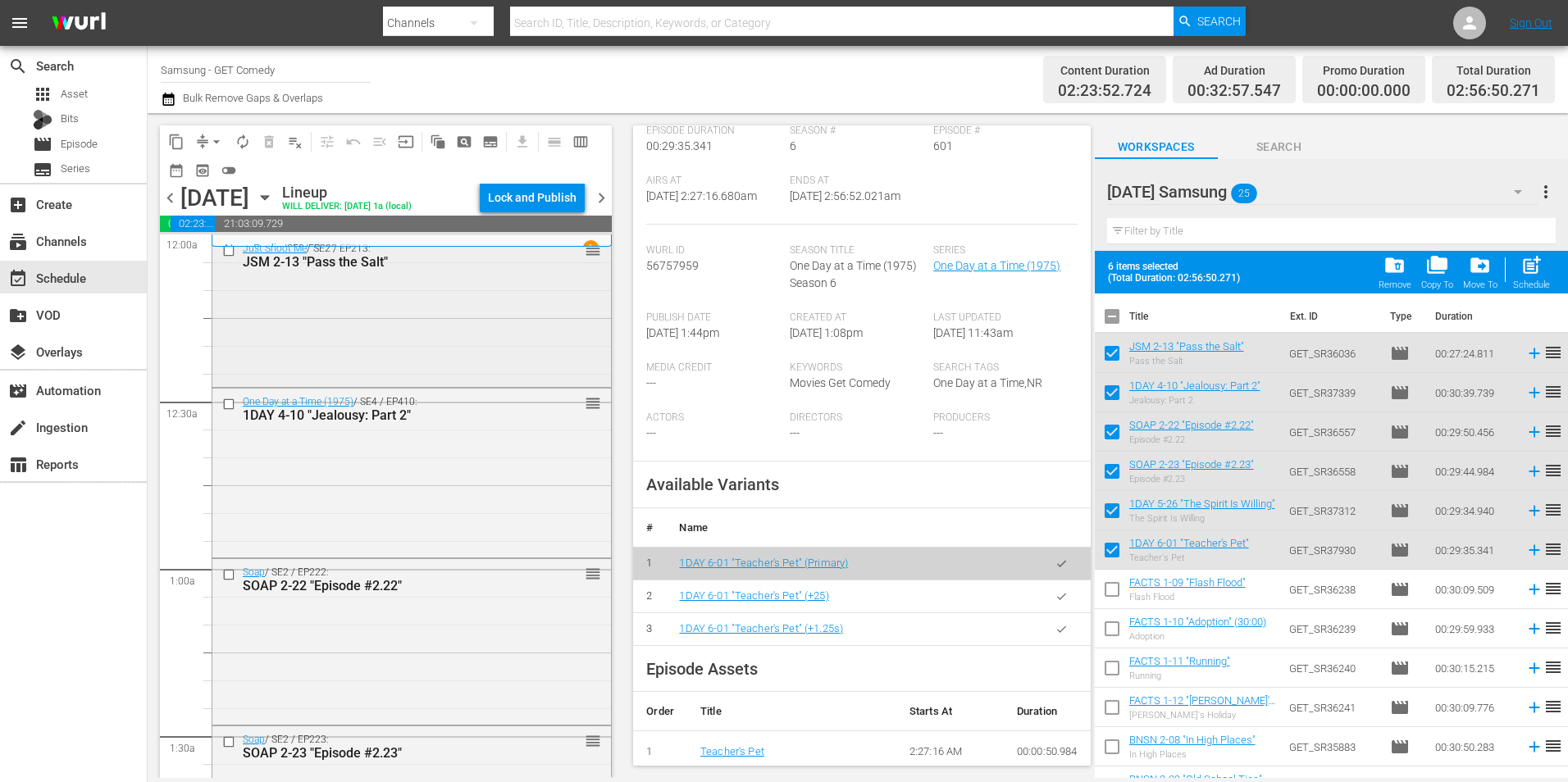
click at [486, 285] on div "Just Shoot Me / SE2 / EP213: JSM 2-13 "Pass the Salt" reorder" at bounding box center [411, 309] width 398 height 148
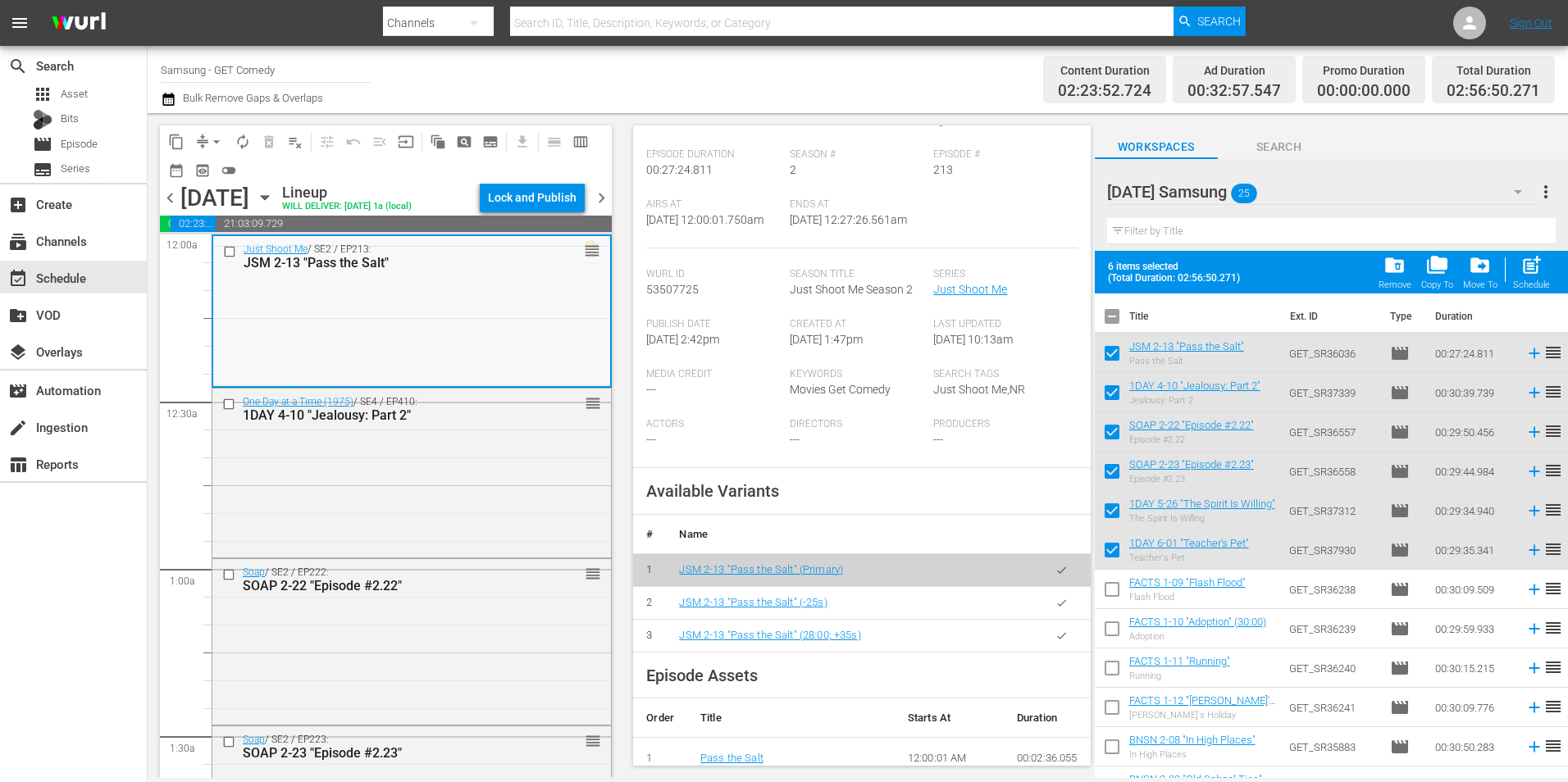
scroll to position [246, 0]
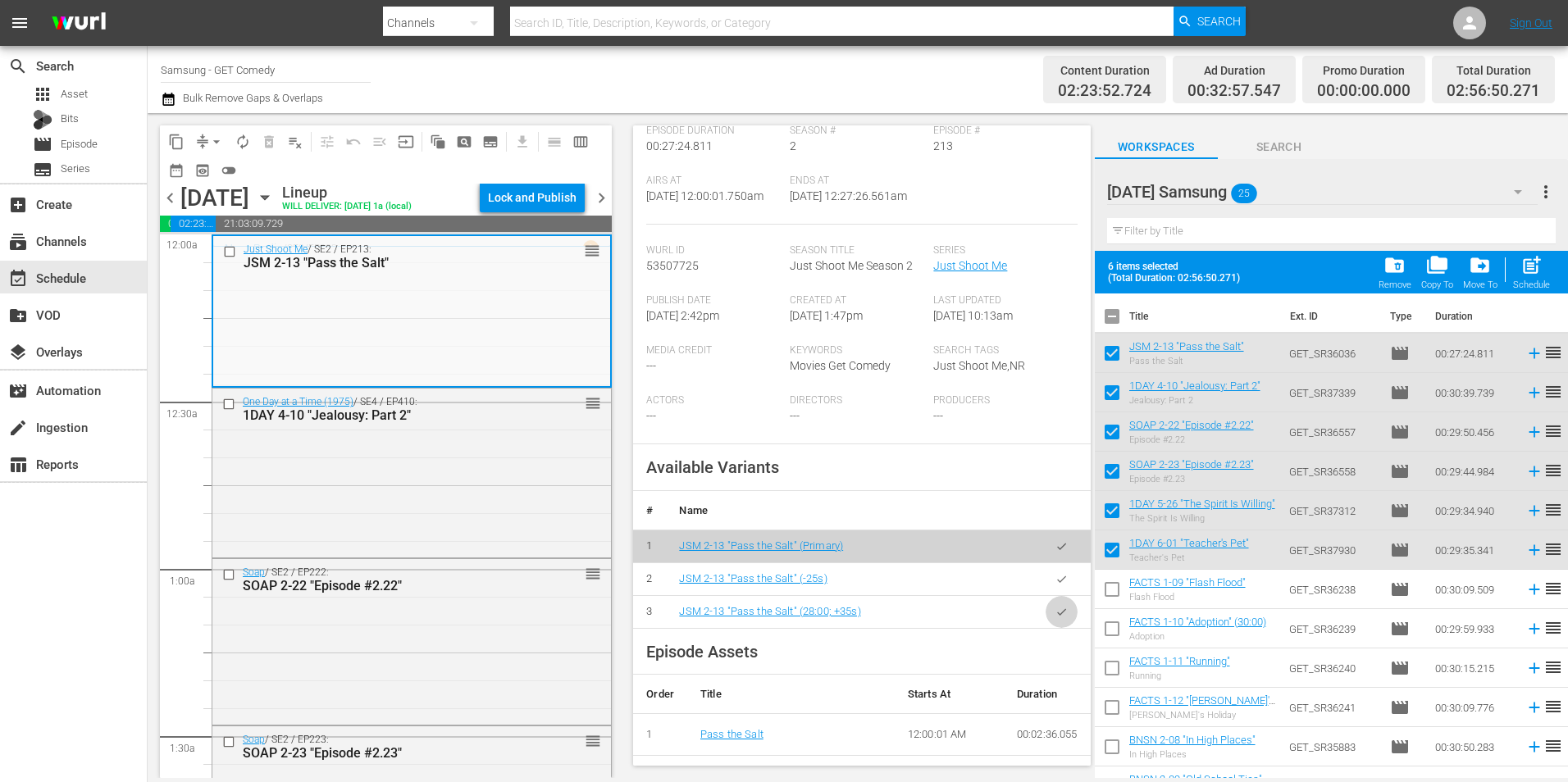
click at [1045, 628] on button "button" at bounding box center [1061, 612] width 32 height 32
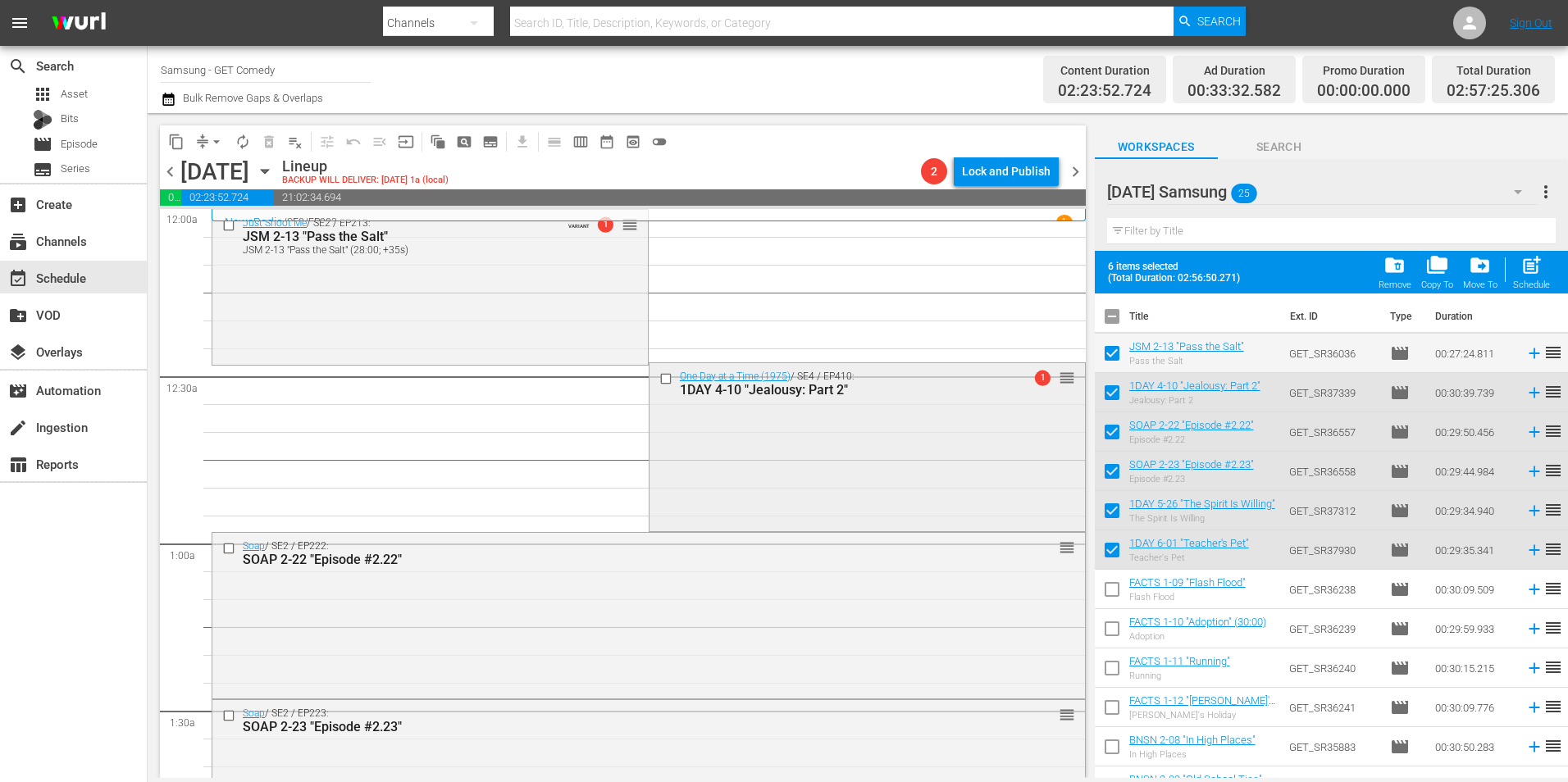
click at [865, 464] on div "One Day at a Time (1975) / SE4 / EP410: 1DAY 4-10 "Jealousy: Part 2" 1 reorder" at bounding box center [867, 446] width 435 height 166
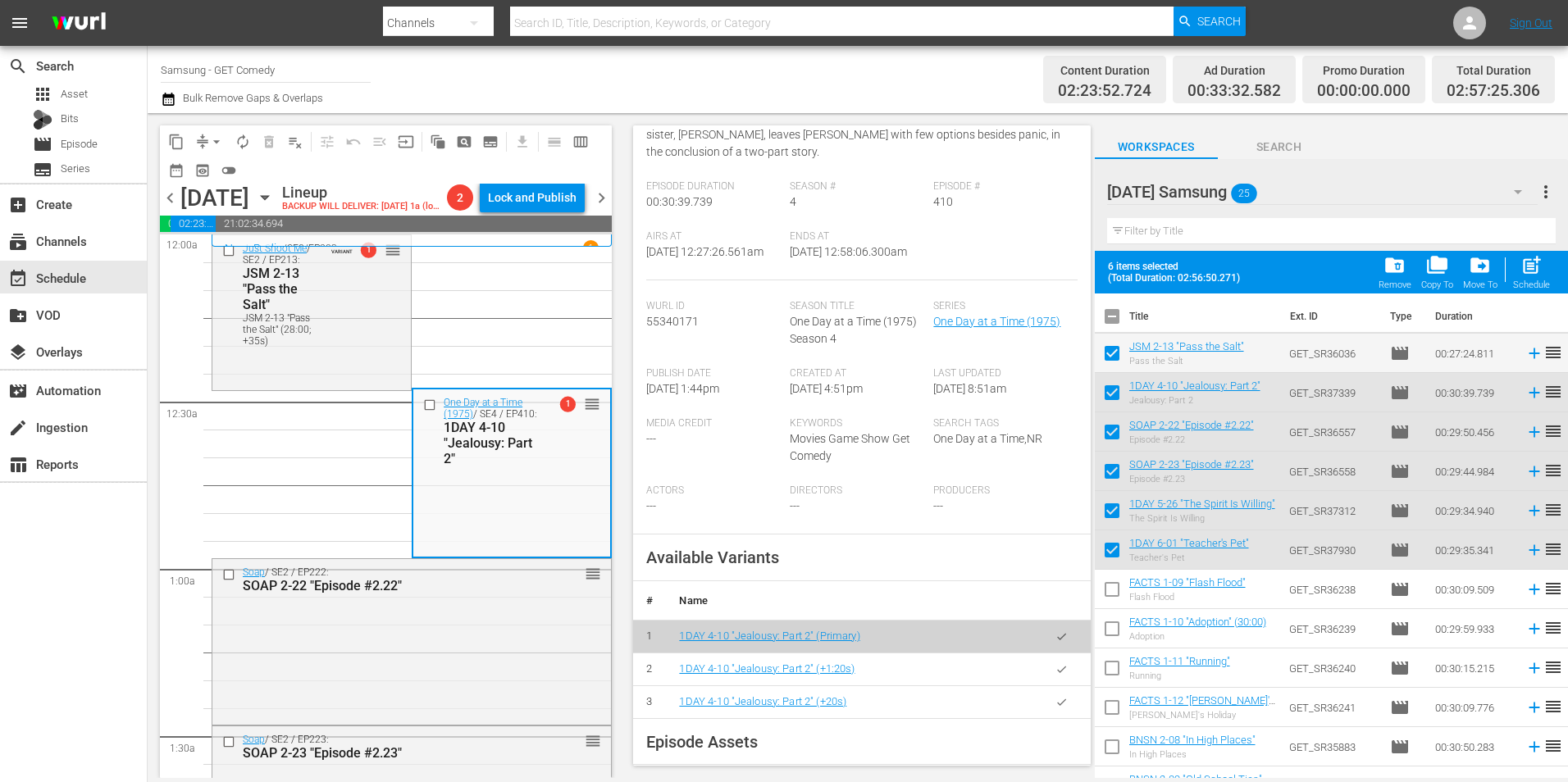
click at [1056, 697] on icon "button" at bounding box center [1062, 702] width 12 height 12
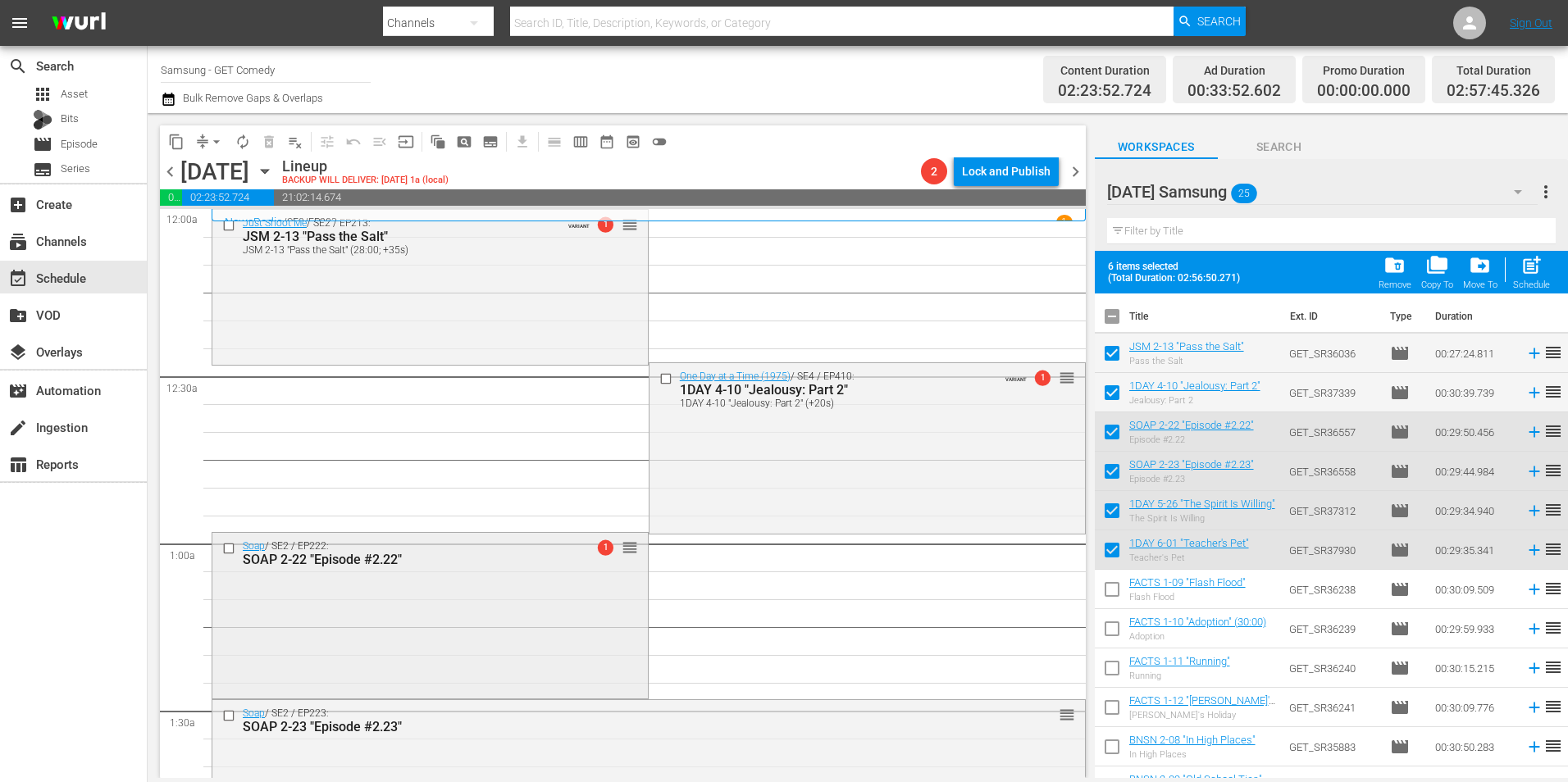
click at [464, 606] on div "Soap / SE2 / EP222: SOAP 2-22 "Episode #2.22" 1 reorder" at bounding box center [430, 613] width 435 height 162
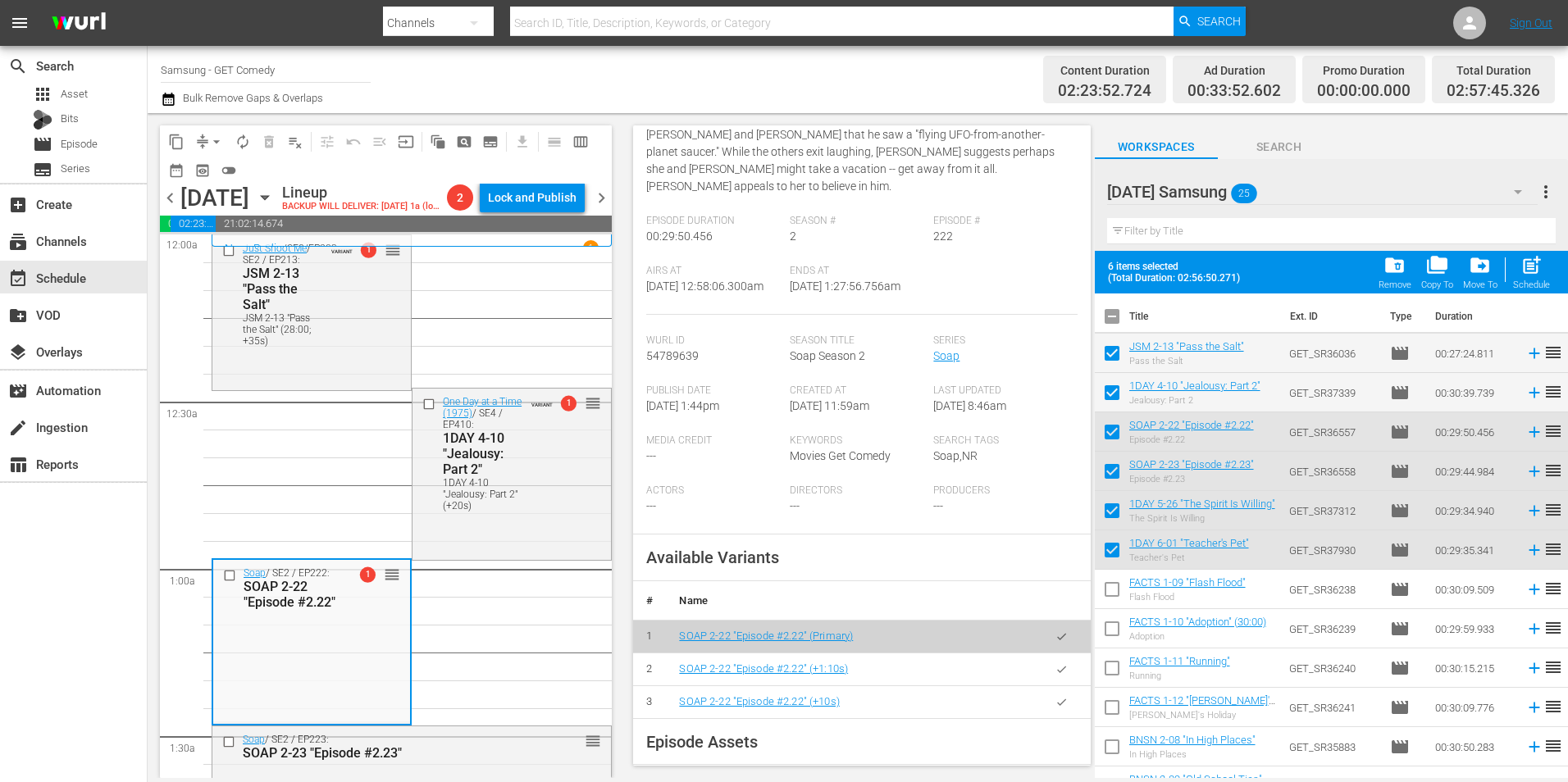
click at [1045, 711] on button "button" at bounding box center [1061, 702] width 32 height 32
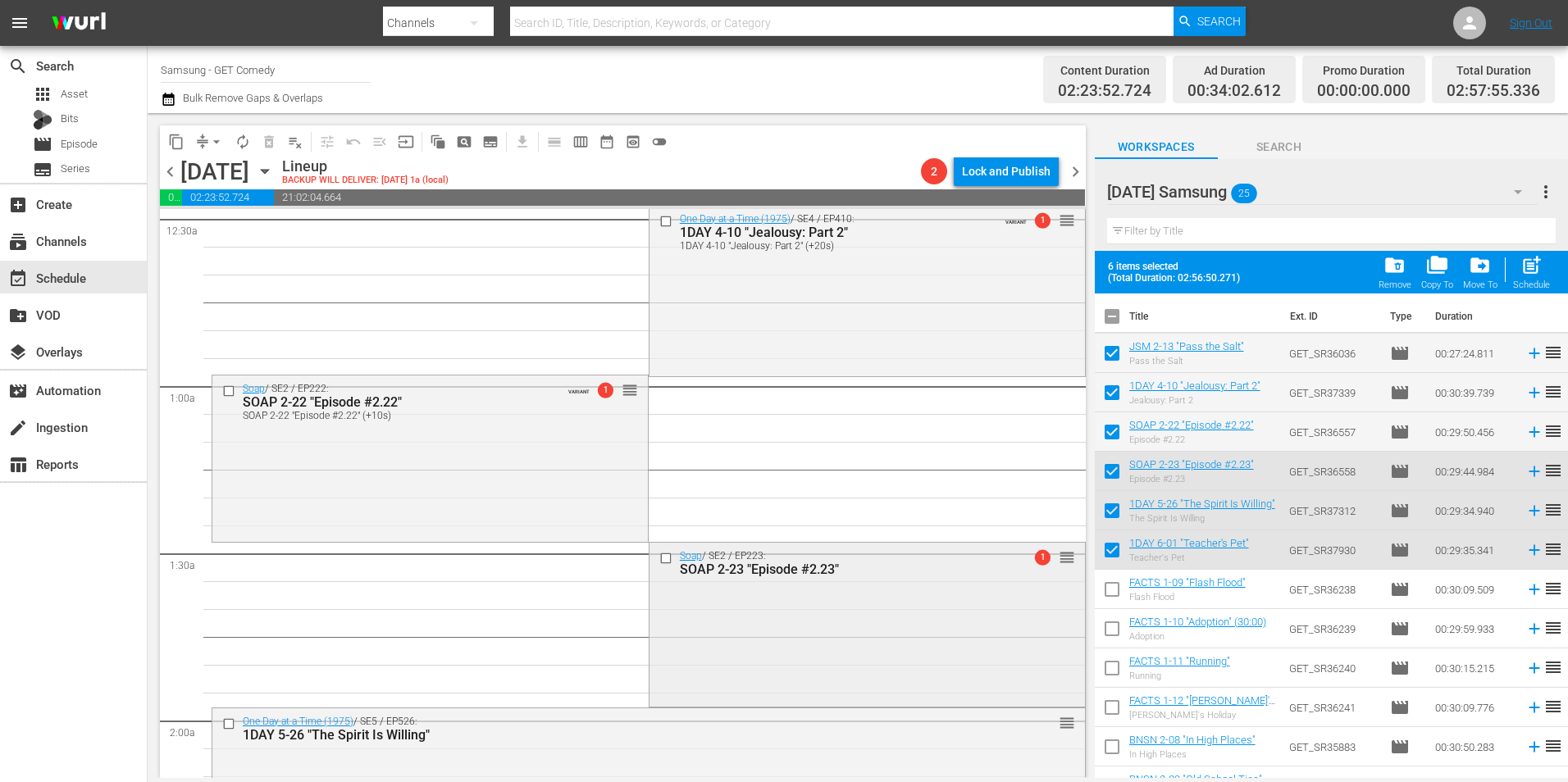
scroll to position [164, 0]
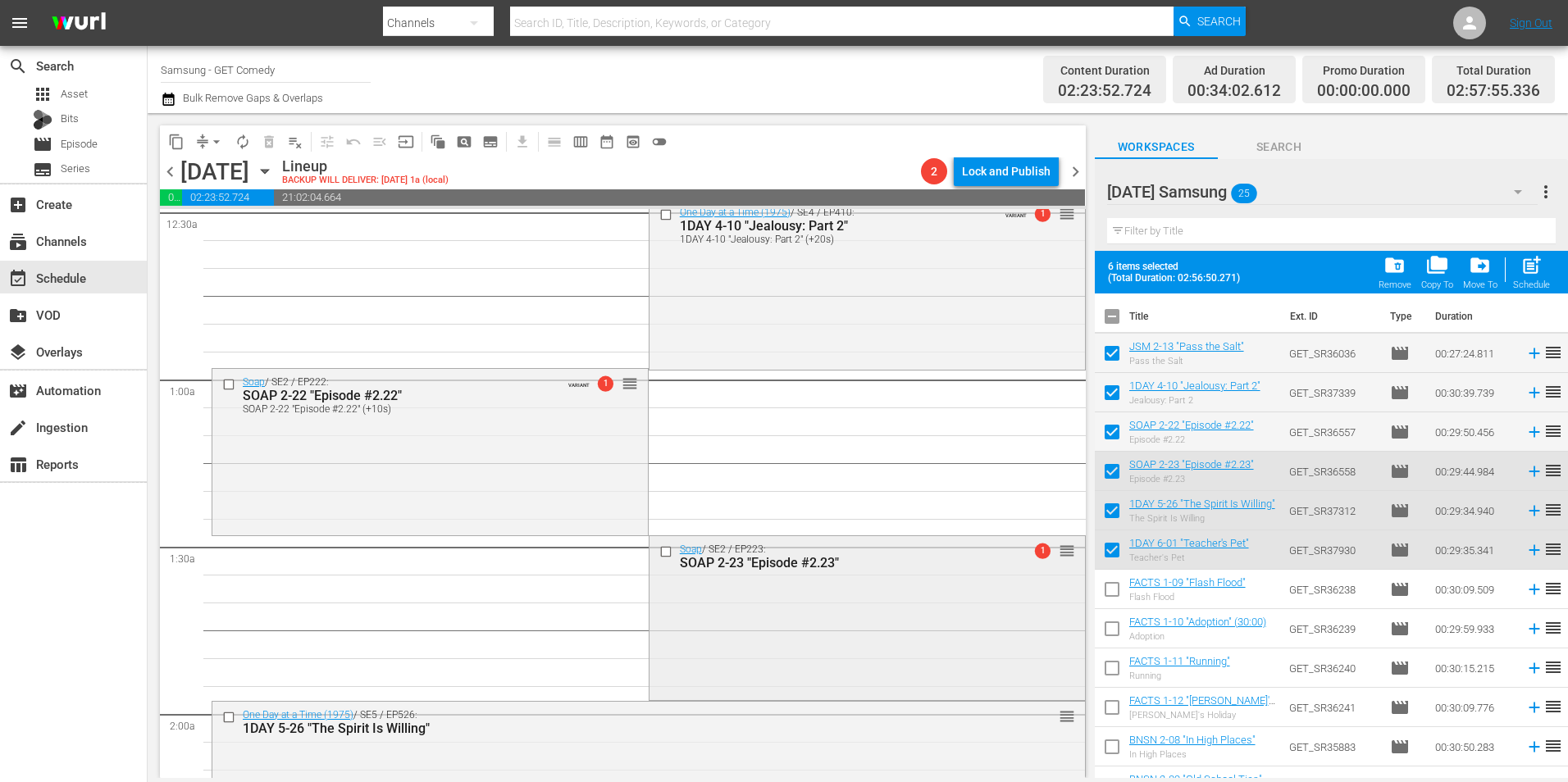
click at [752, 577] on div "Soap / SE2 / EP223: SOAP 2-23 "Episode #2.23" 1 reorder" at bounding box center [867, 617] width 435 height 161
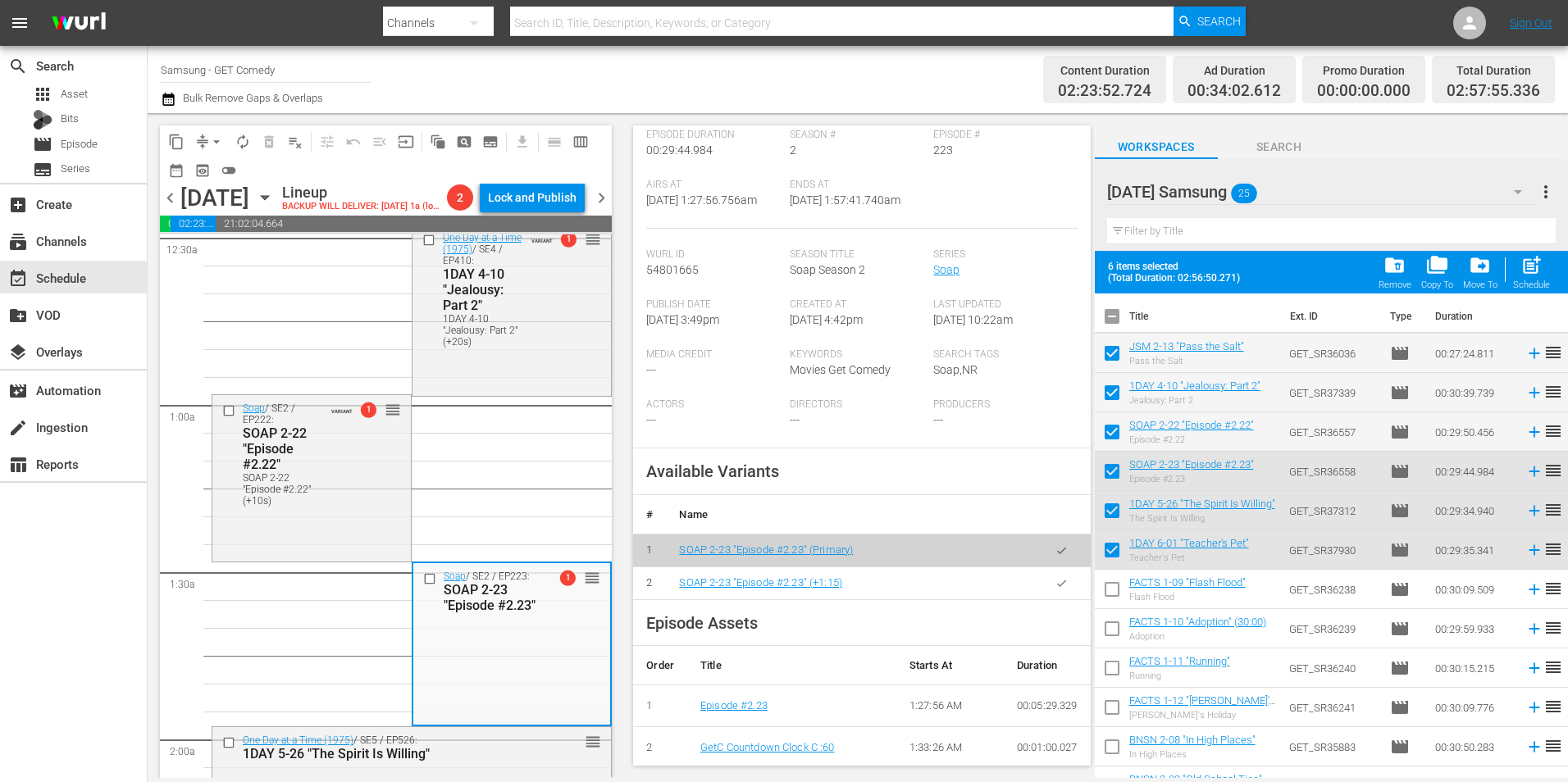
scroll to position [328, 0]
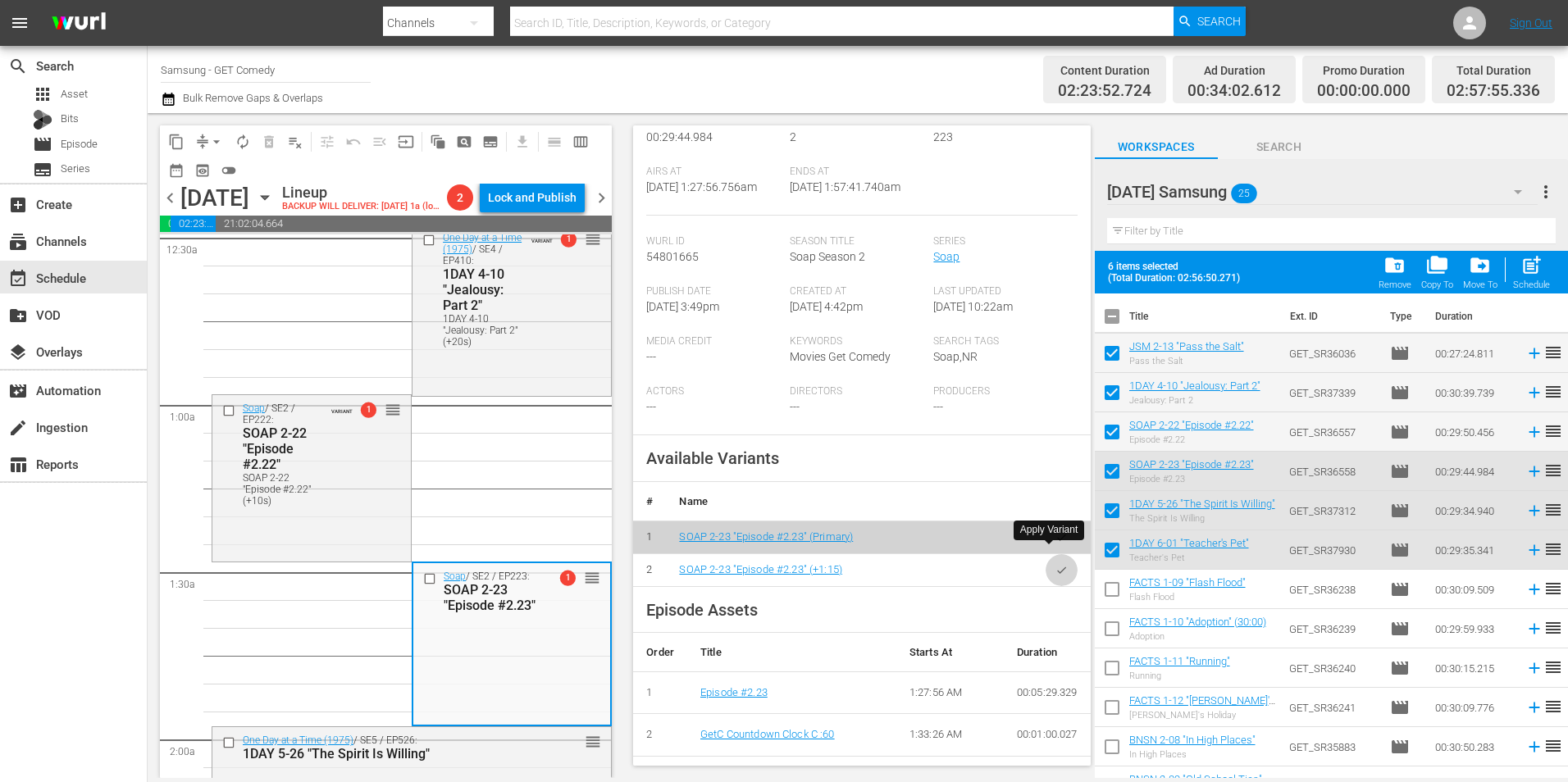
click at [1050, 560] on button "button" at bounding box center [1061, 570] width 32 height 32
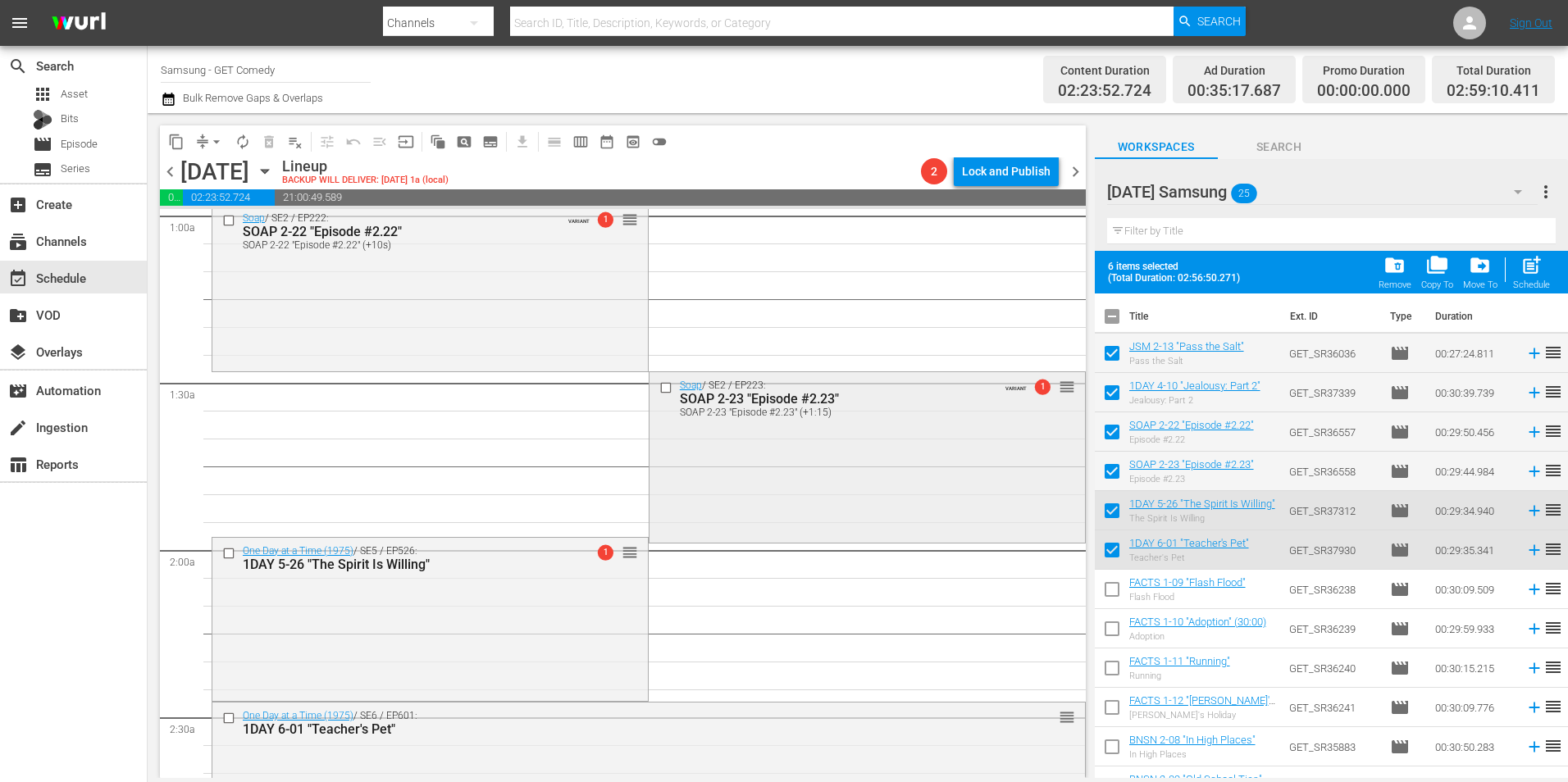
click at [880, 472] on div "Soap / SE2 / EP223: SOAP 2-23 "Episode #2.23" SOAP 2-23 "Episode #2.23" (+1:15)…" at bounding box center [867, 456] width 435 height 168
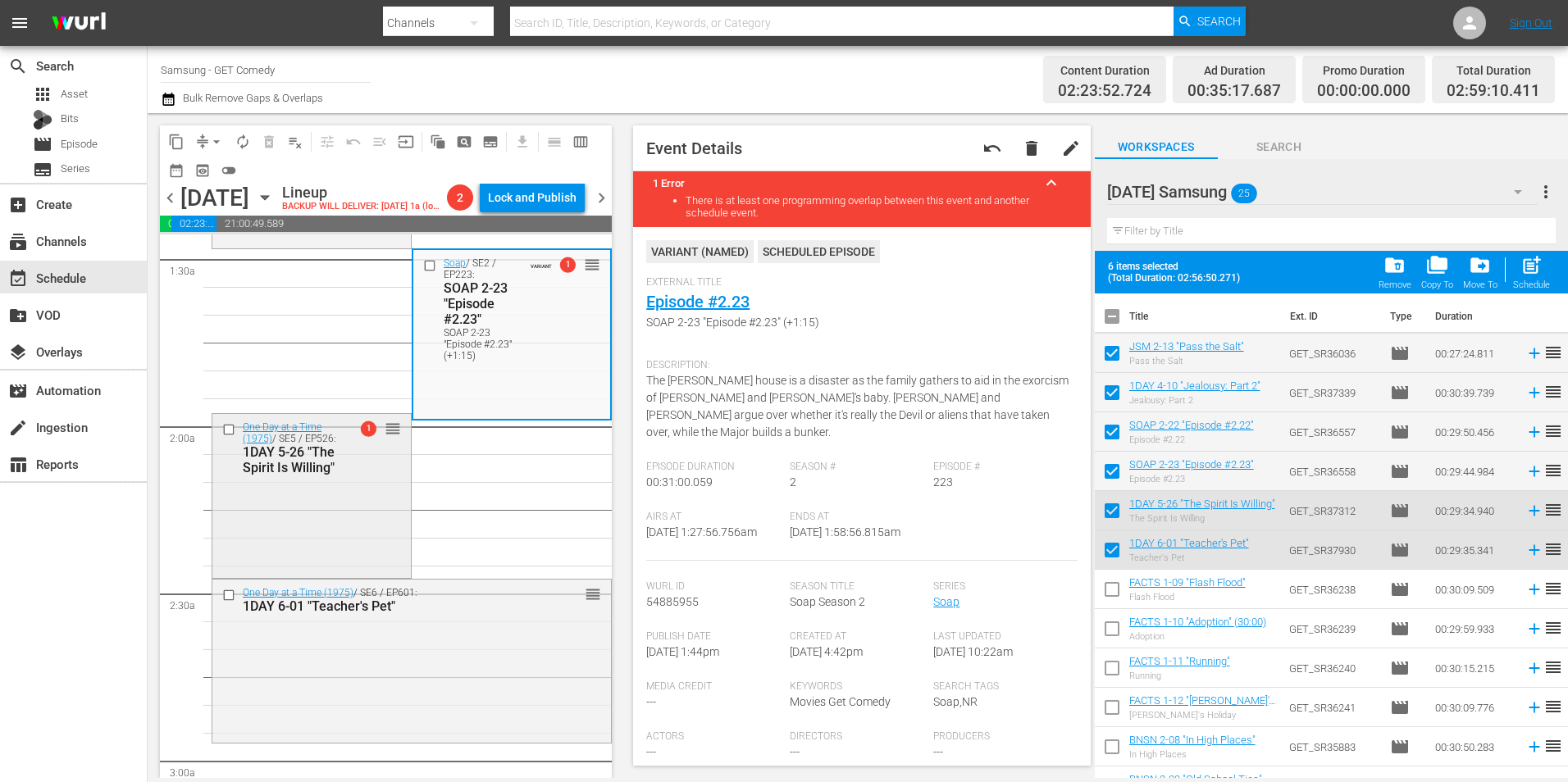
scroll to position [492, 0]
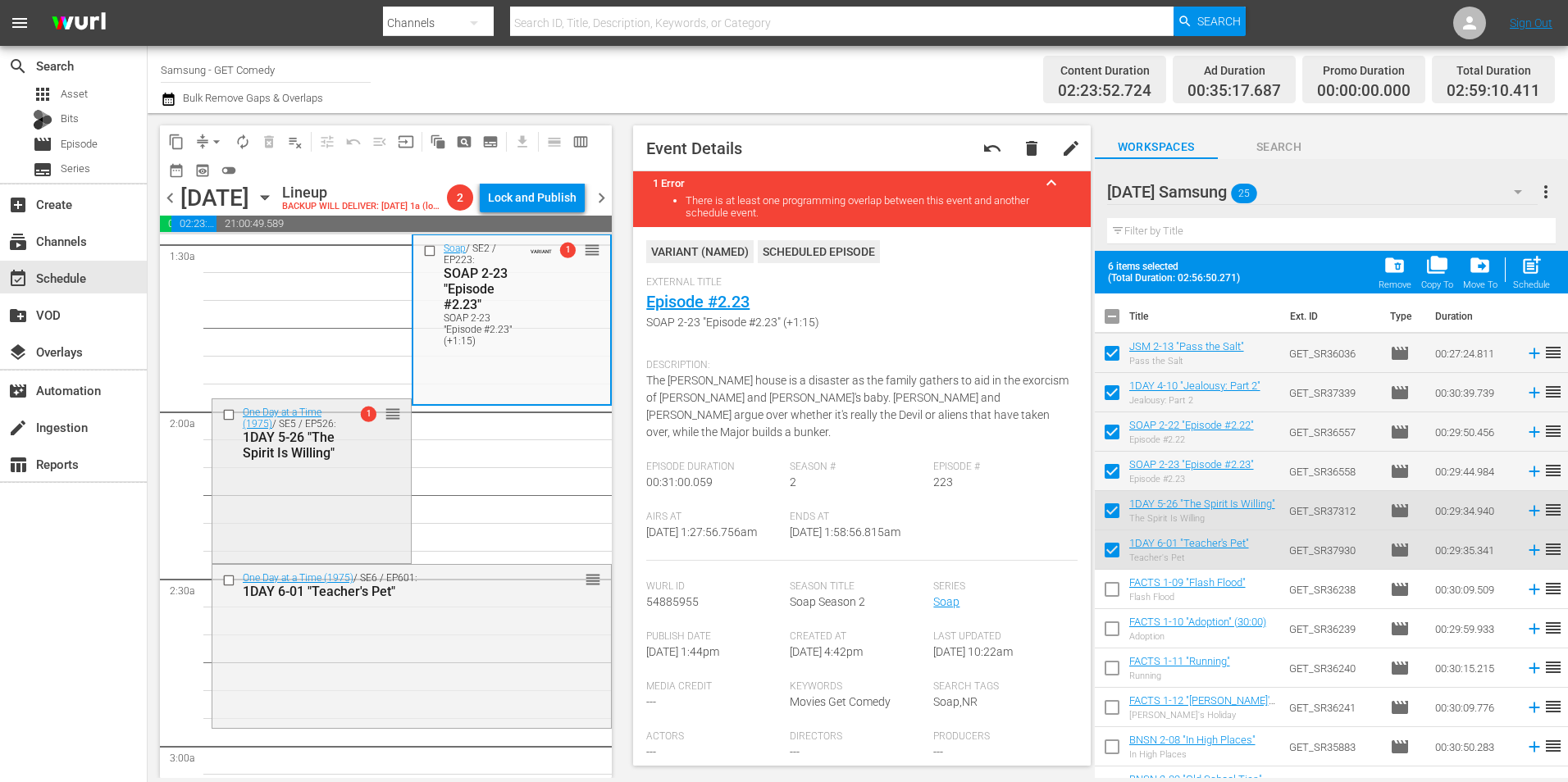
click at [352, 517] on div "One Day at a Time (1975) / SE5 / EP526: 1DAY 5-26 "The Spirit Is Willing" 1 reo…" at bounding box center [311, 479] width 198 height 160
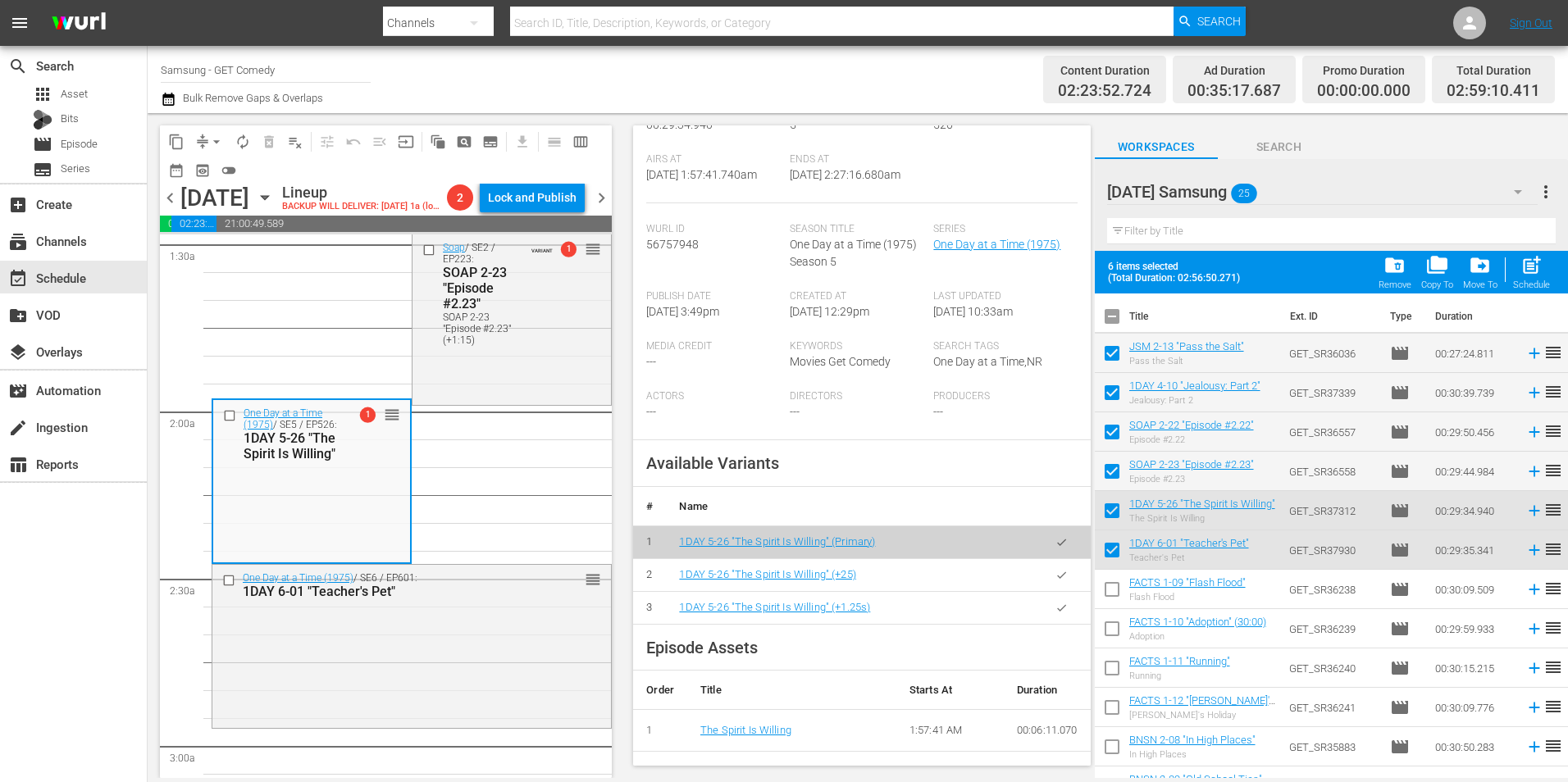
scroll to position [328, 0]
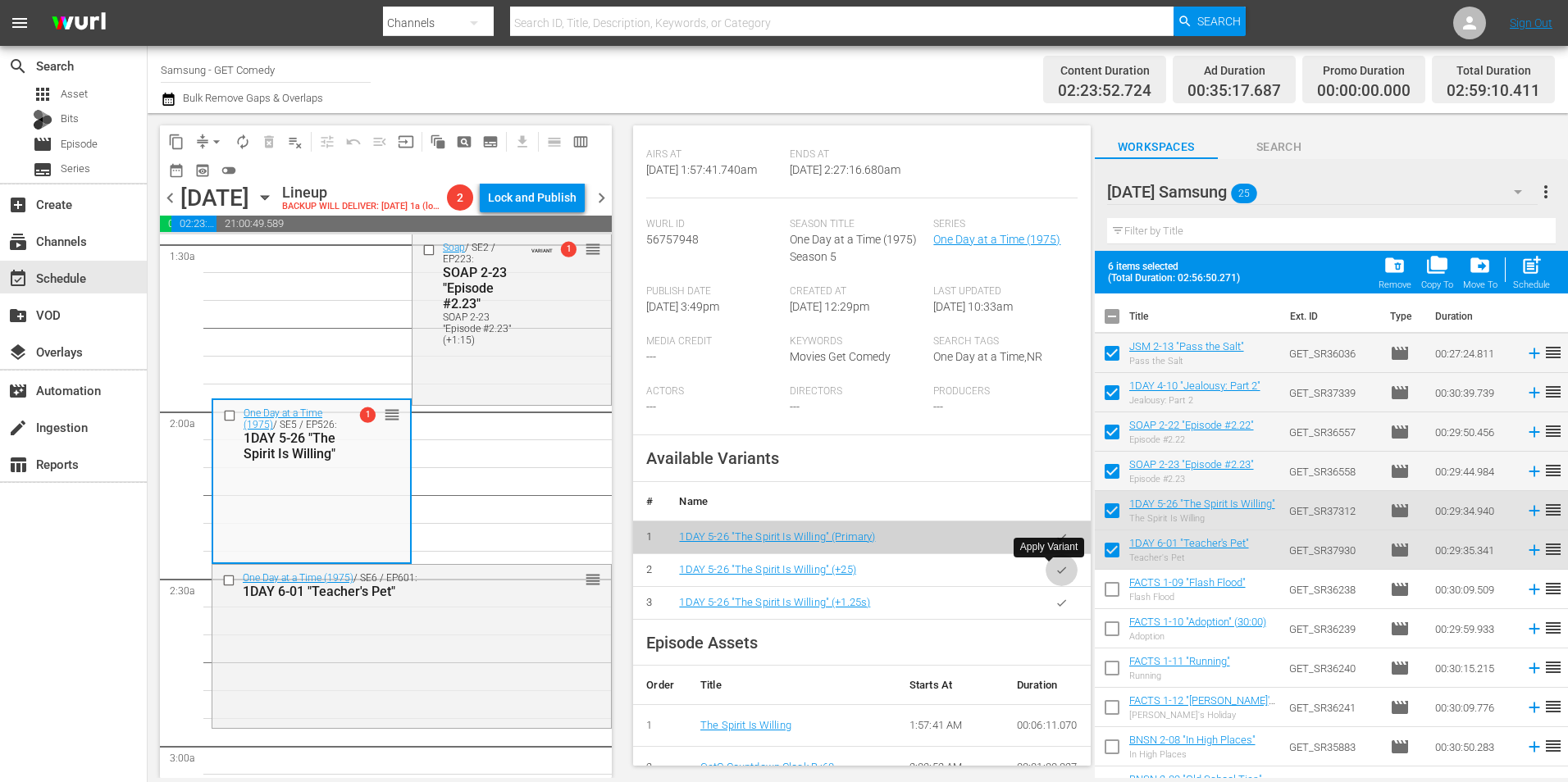
click at [1060, 569] on button "button" at bounding box center [1061, 570] width 32 height 32
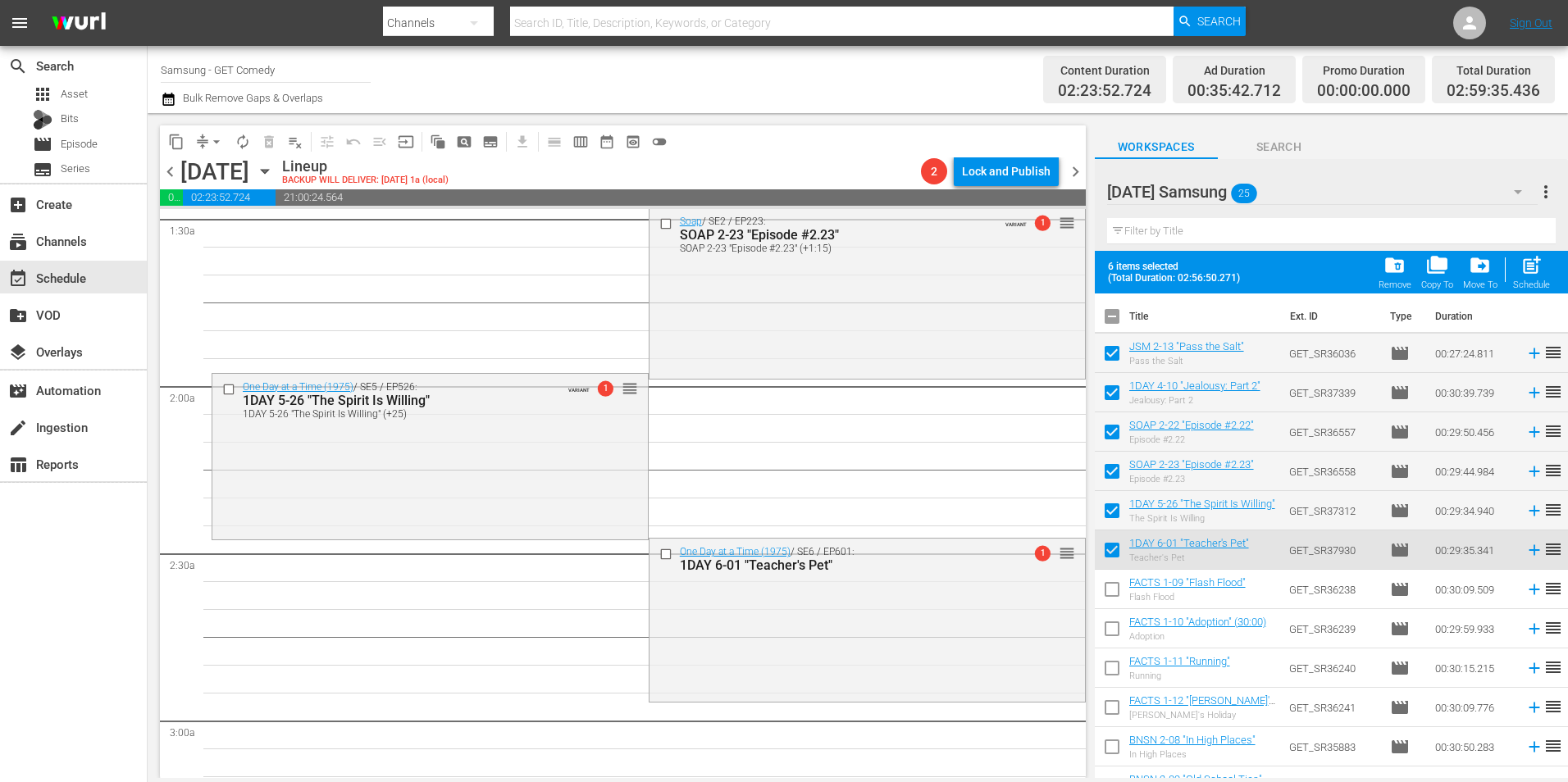
scroll to position [574, 0]
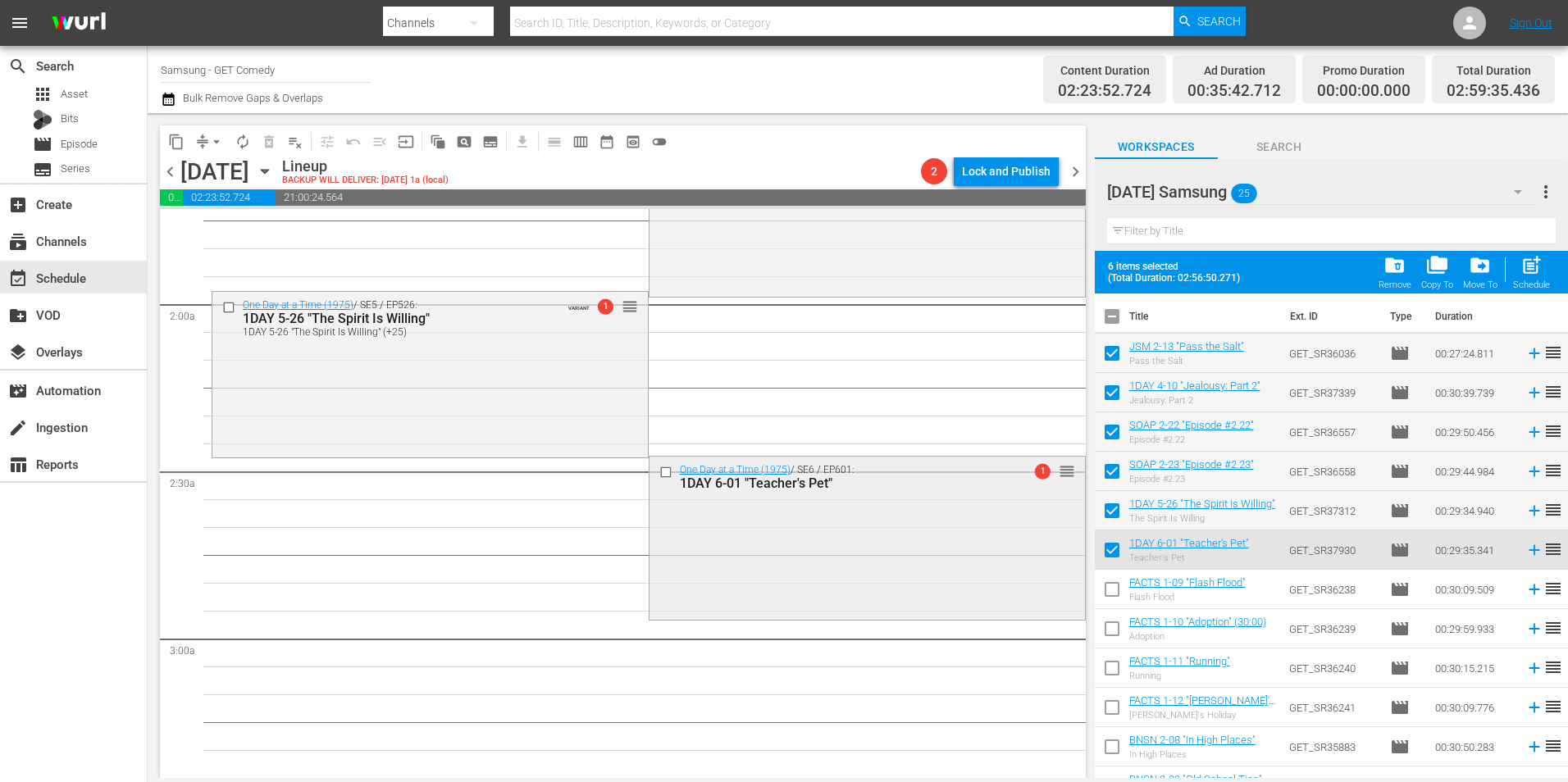
click at [833, 562] on div "One Day at a Time (1975) / SE6 / EP601: 1DAY 6-01 "Teacher's Pet" 1 reorder" at bounding box center [867, 536] width 435 height 160
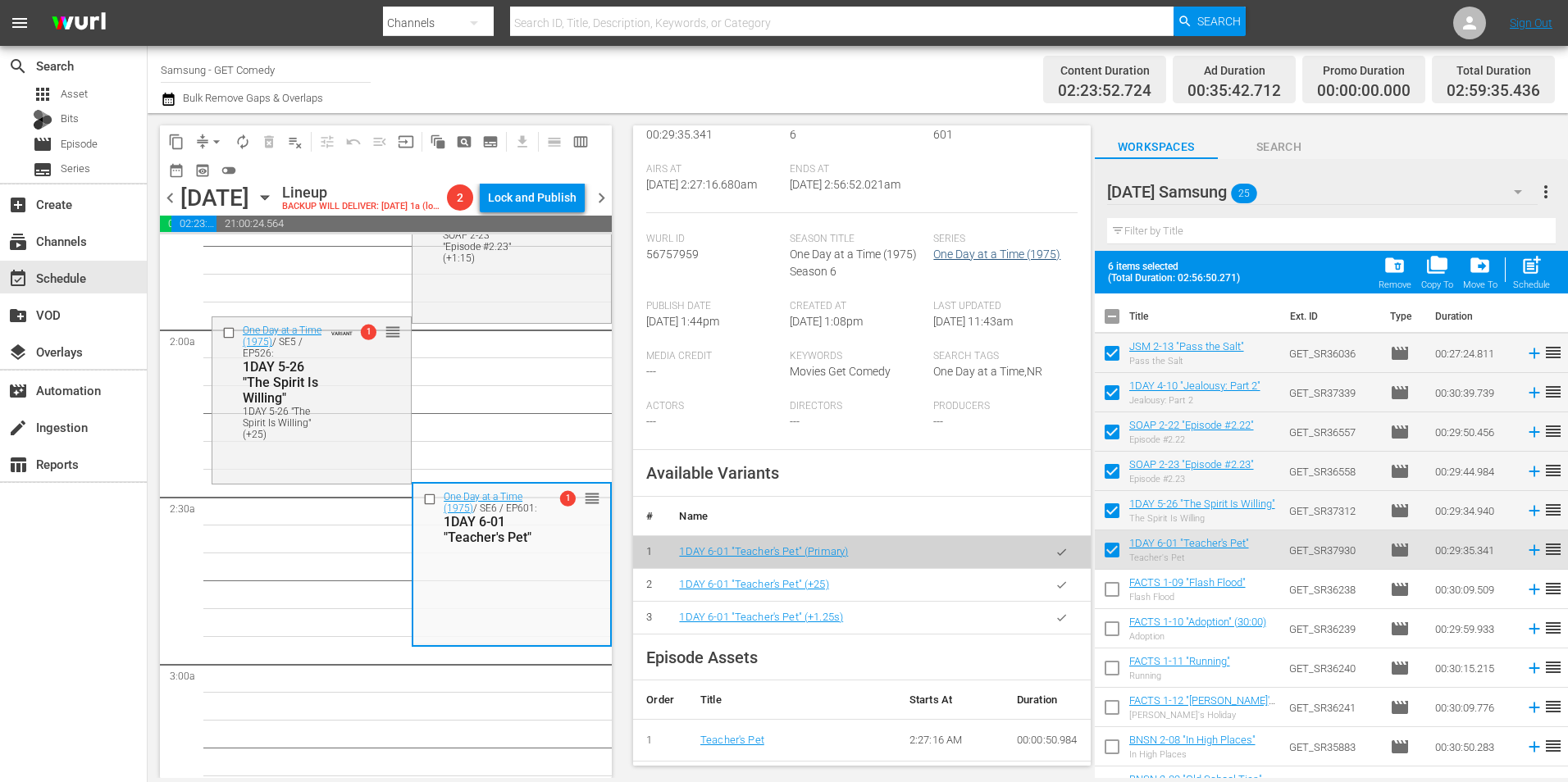
scroll to position [328, 0]
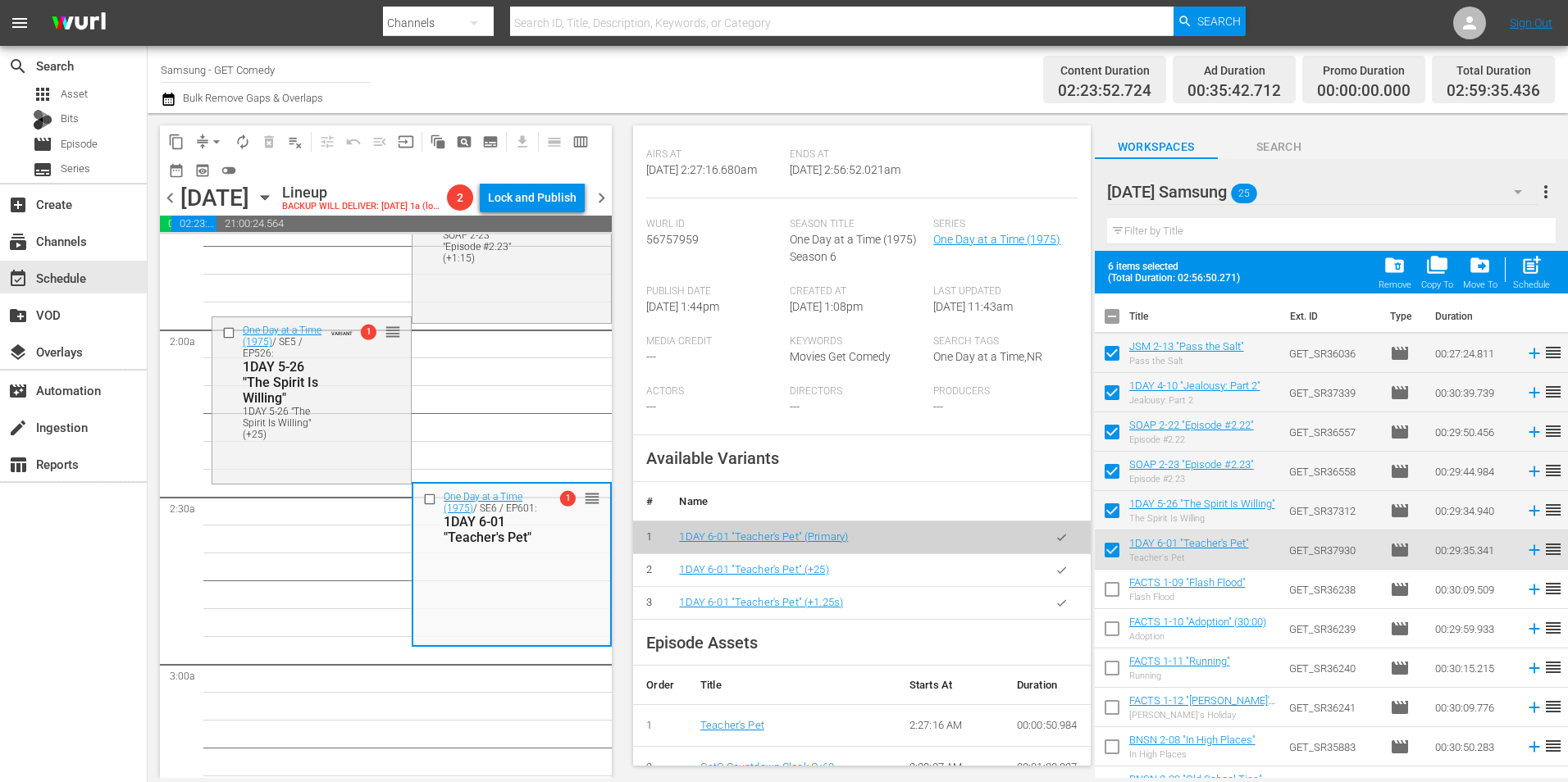
click at [1056, 564] on icon "button" at bounding box center [1062, 570] width 12 height 12
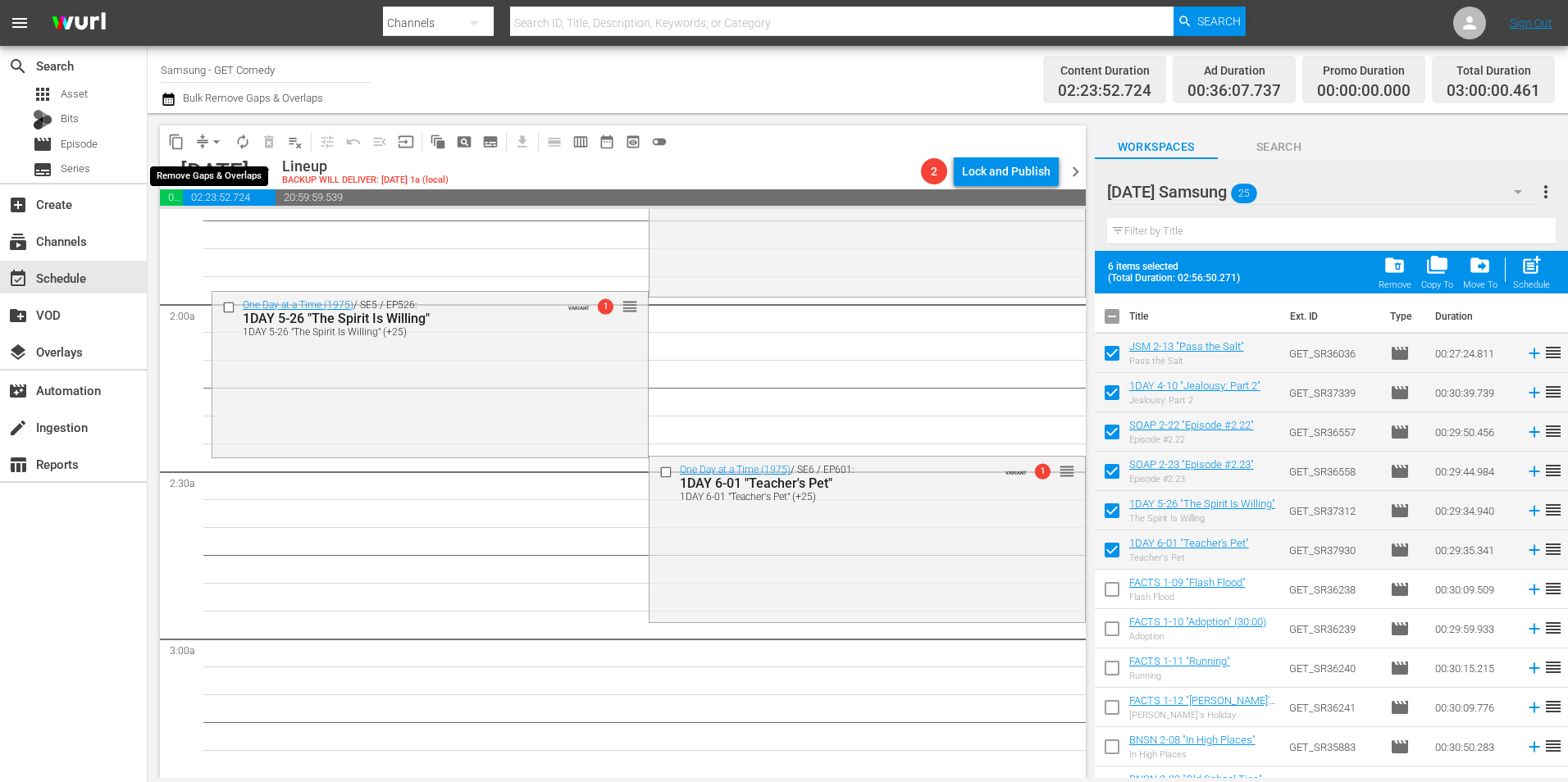
click at [206, 142] on button "arrow_drop_down" at bounding box center [217, 142] width 27 height 27
click at [220, 172] on li "Align to Midnight" at bounding box center [217, 175] width 173 height 27
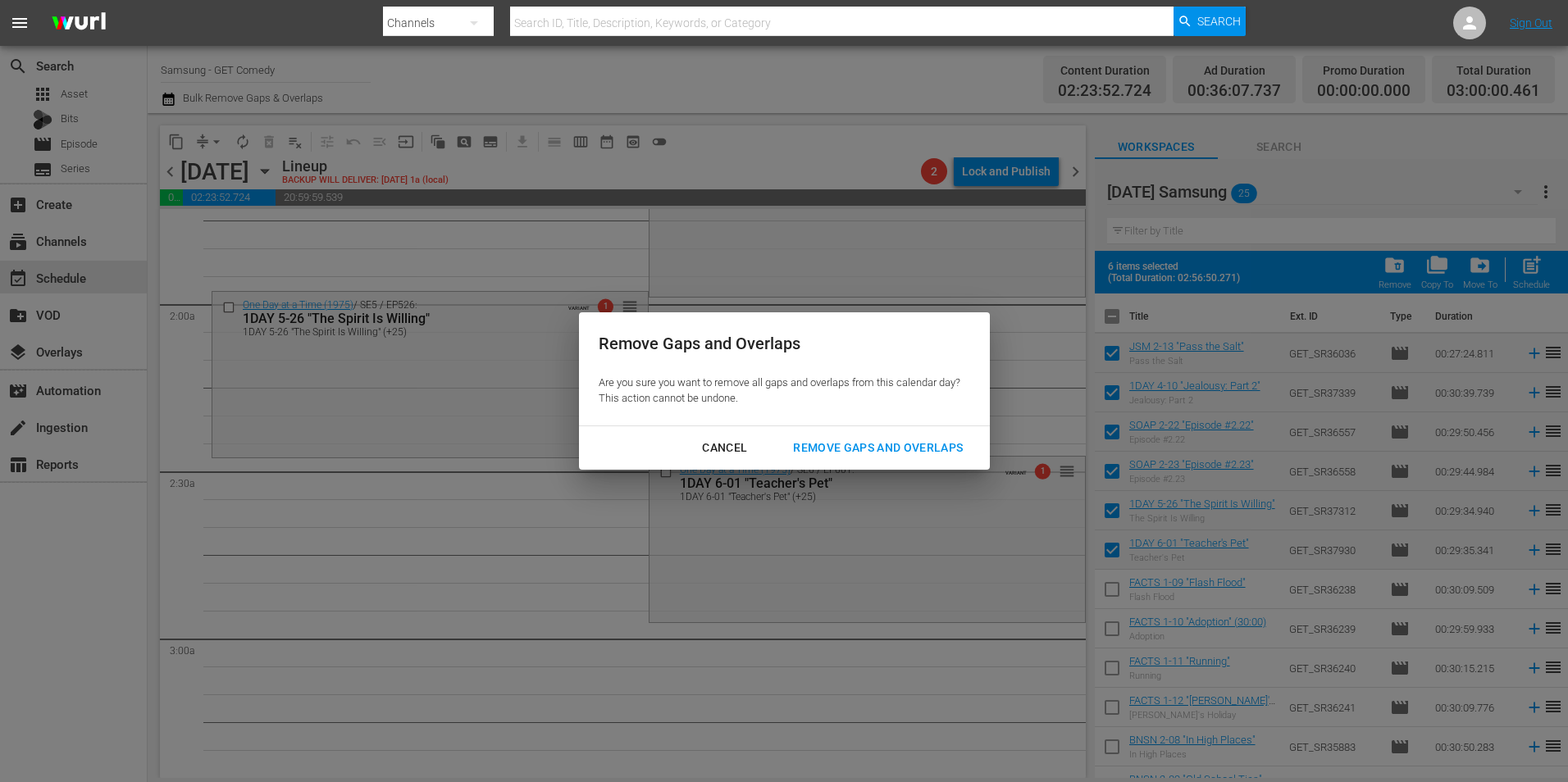
click at [920, 447] on div "Remove Gaps and Overlaps" at bounding box center [877, 448] width 196 height 20
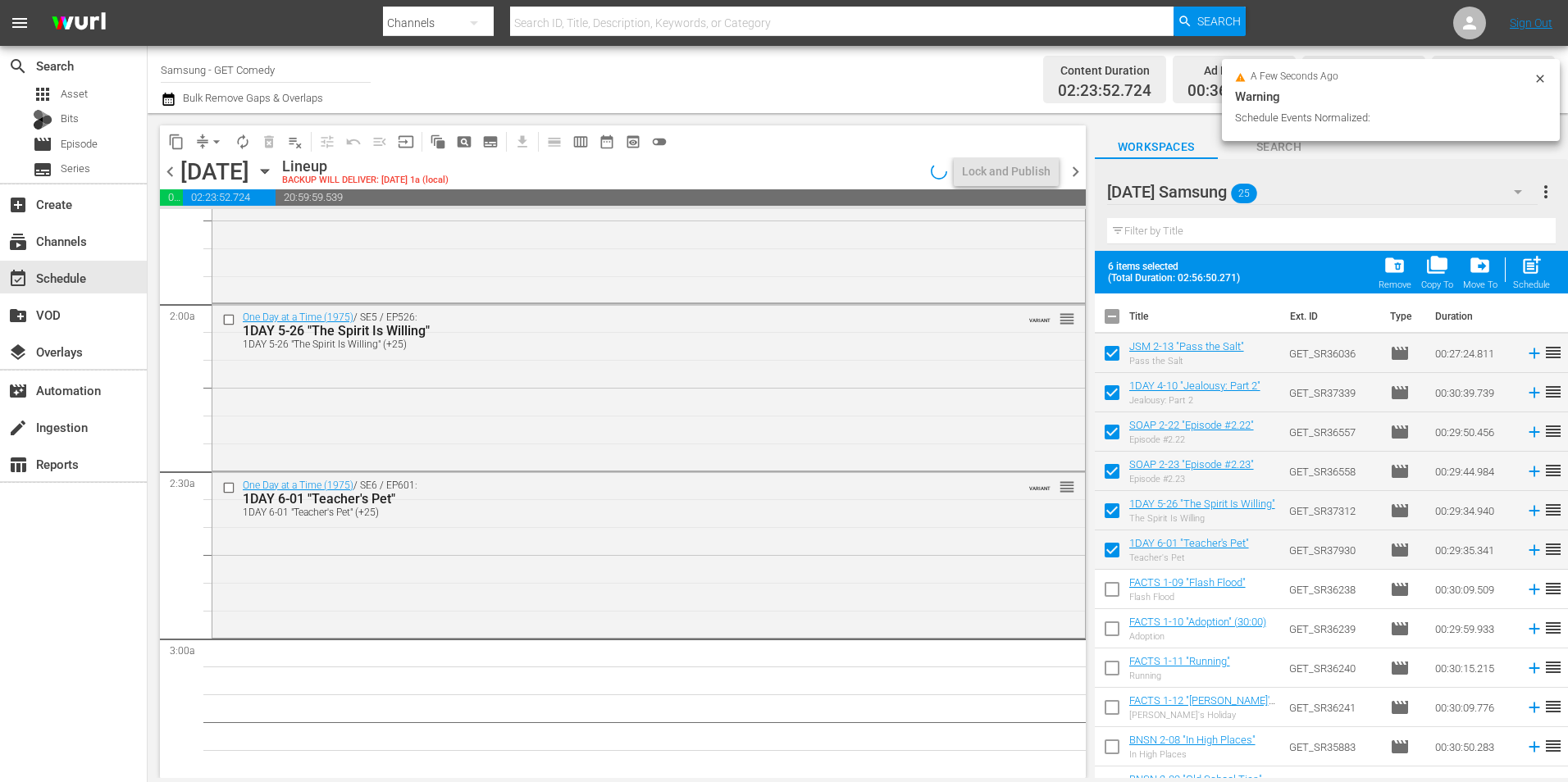
scroll to position [602, 0]
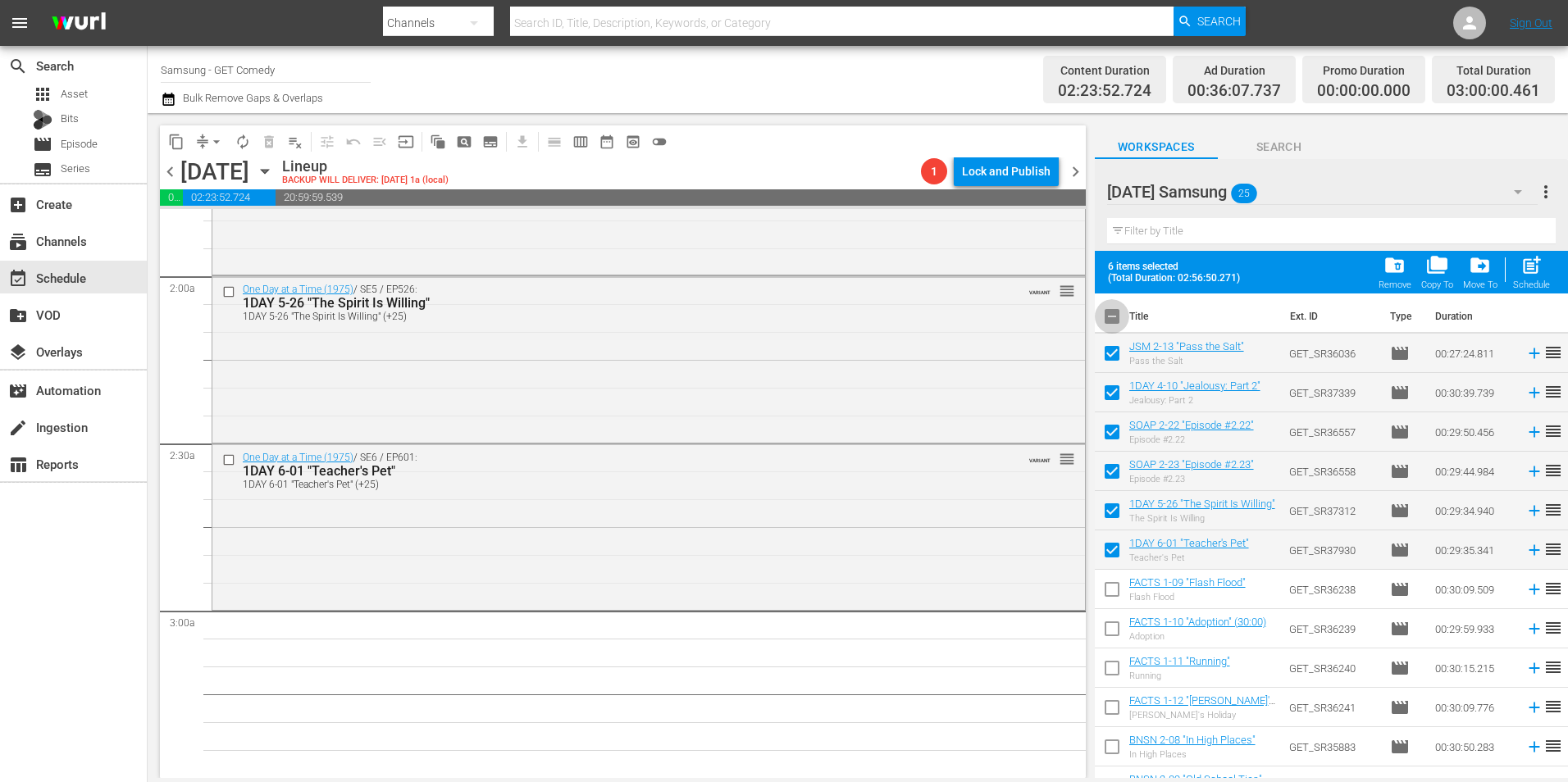
click at [1112, 315] on input "checkbox" at bounding box center [1111, 319] width 35 height 34
checkbox input "true"
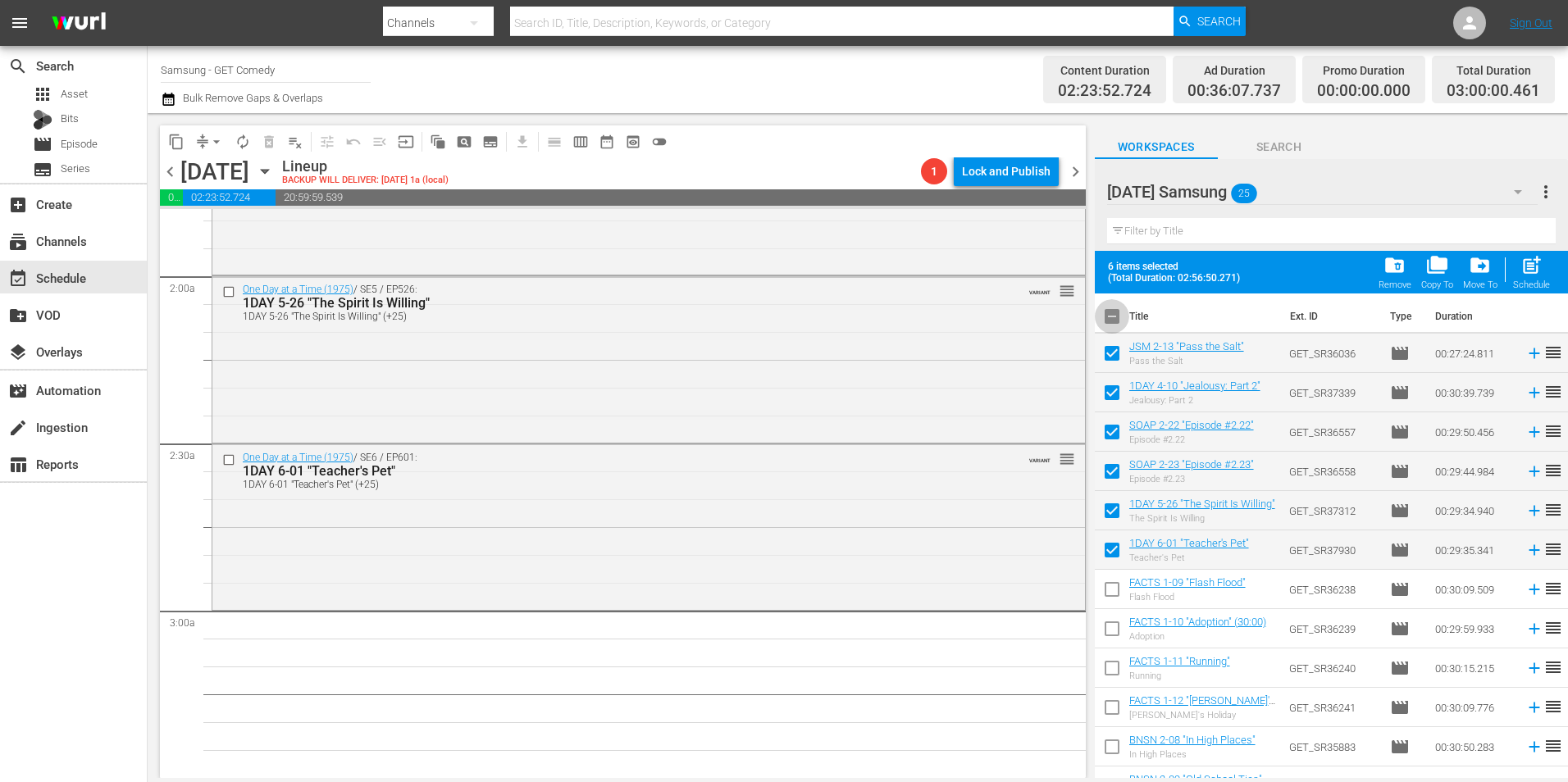
checkbox input "true"
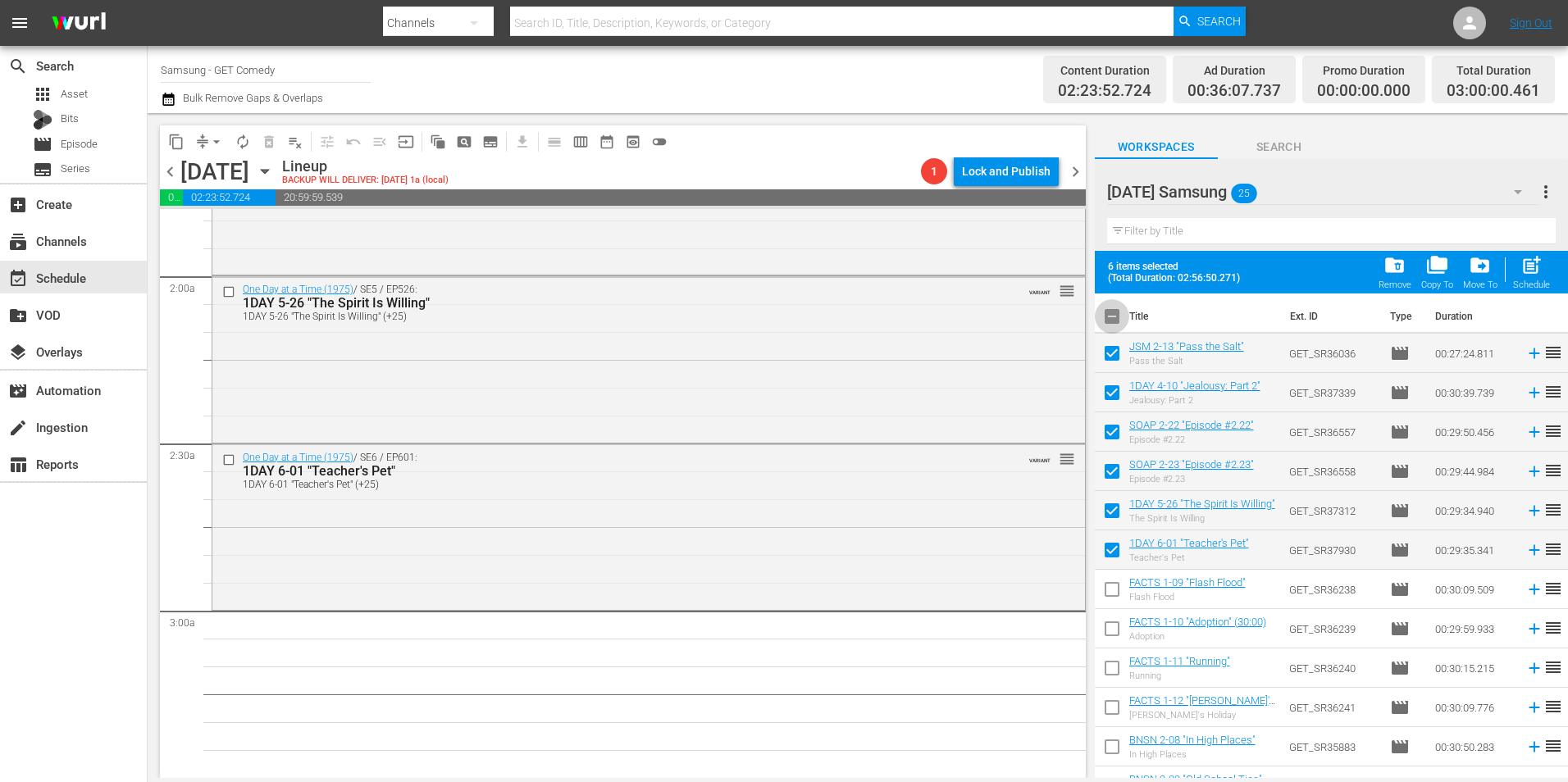
checkbox input "true"
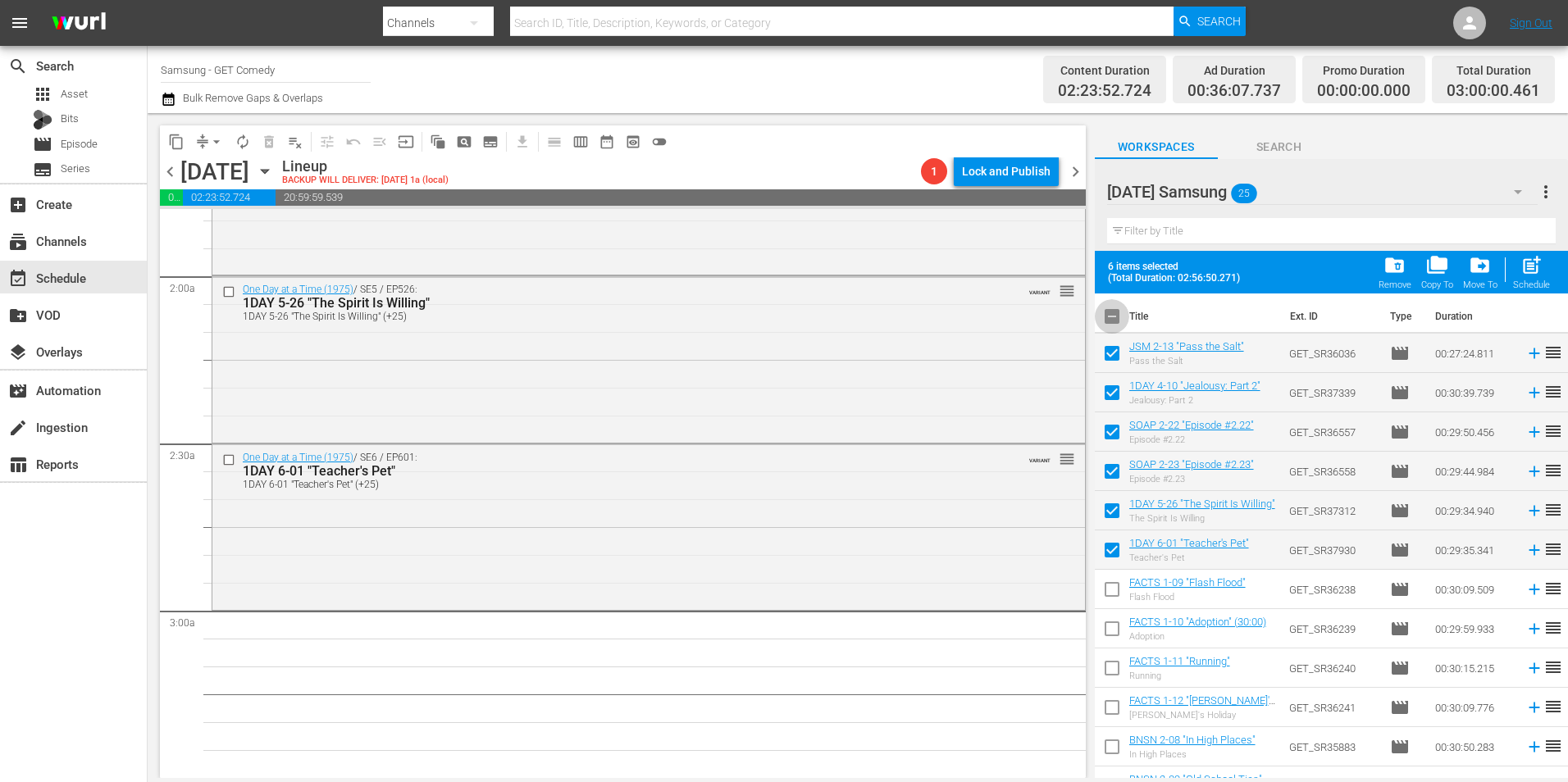
checkbox input "true"
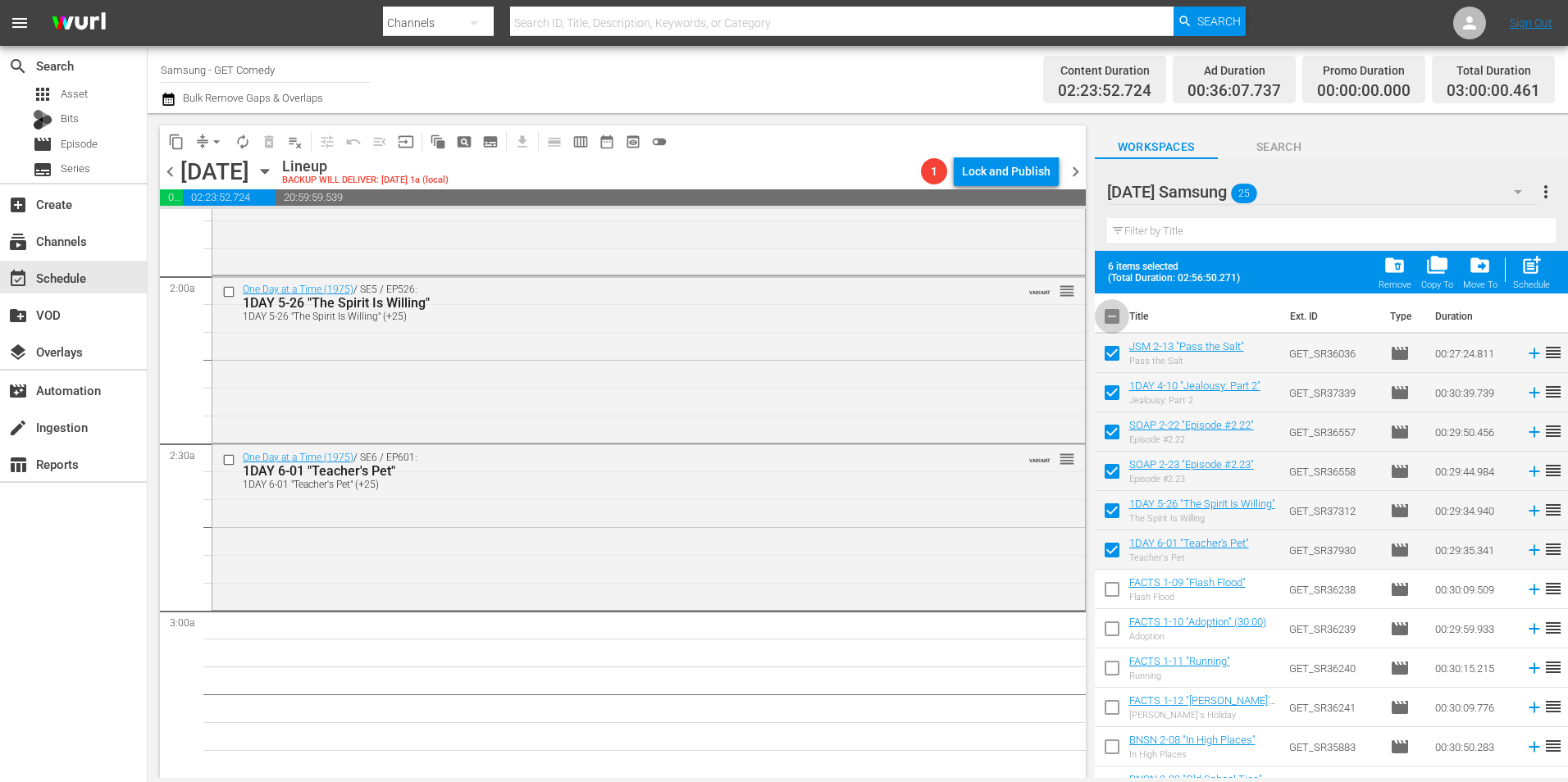
checkbox input "true"
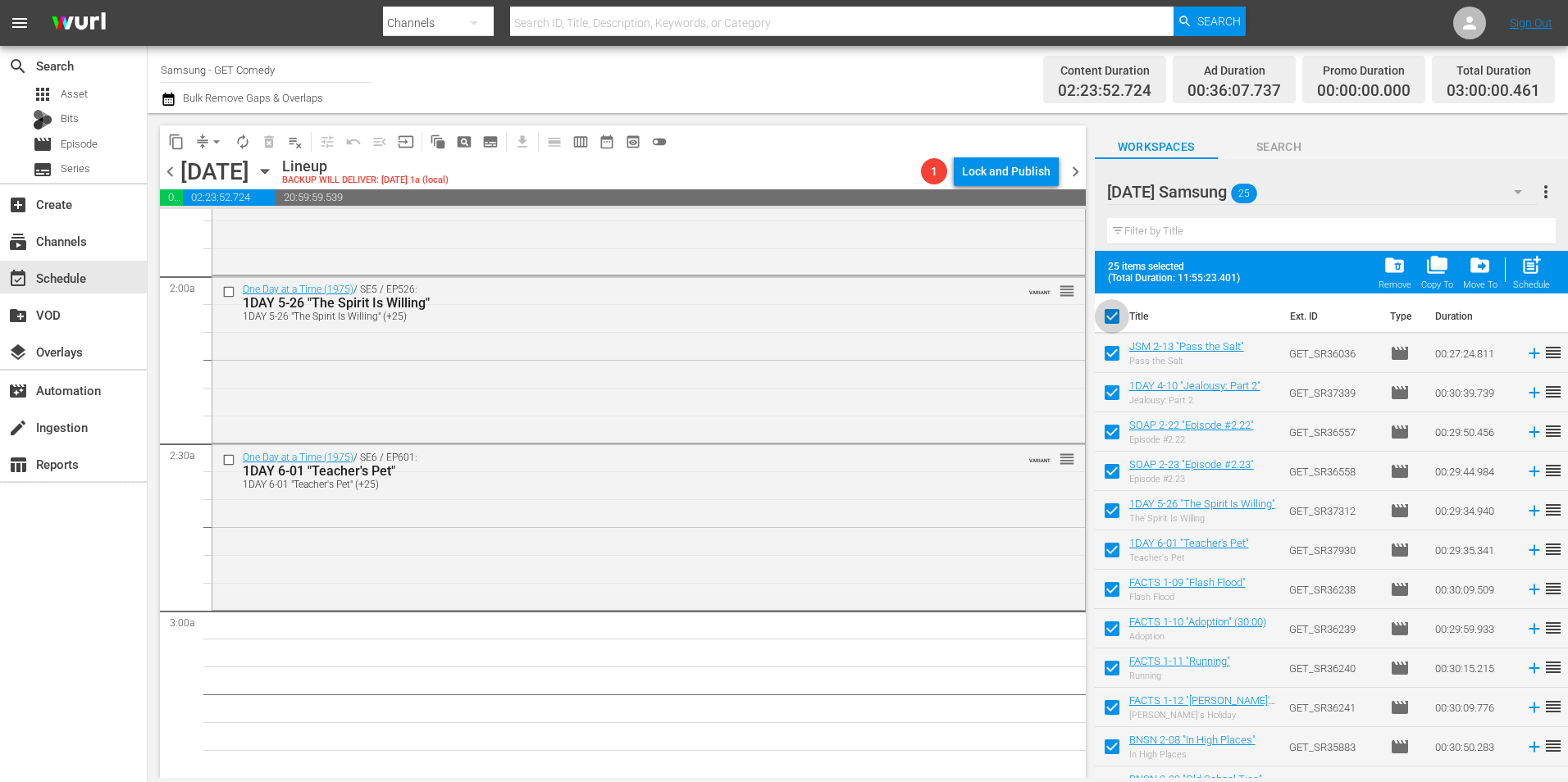
click at [1112, 315] on input "checkbox" at bounding box center [1111, 319] width 35 height 34
checkbox input "false"
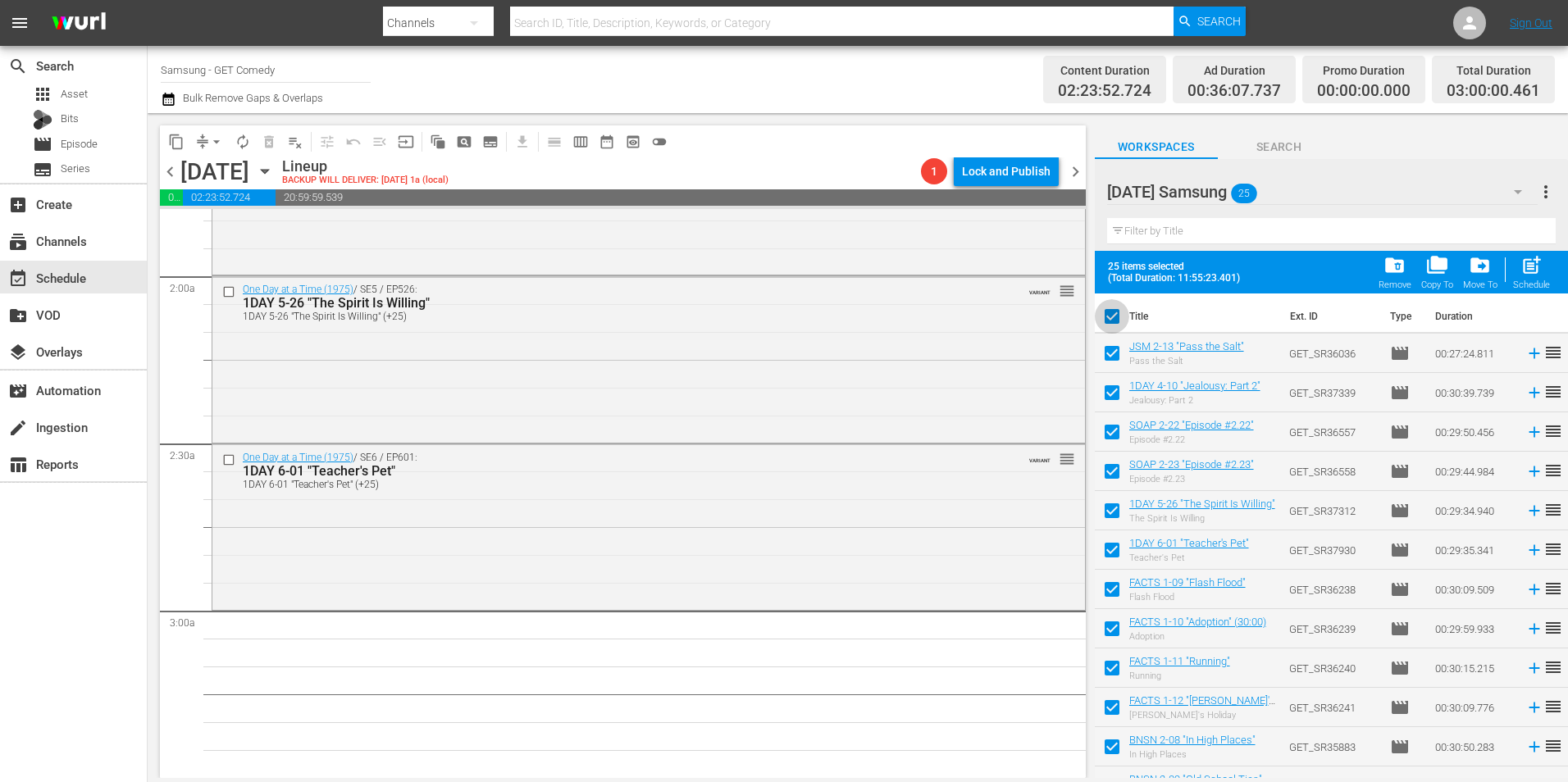
checkbox input "false"
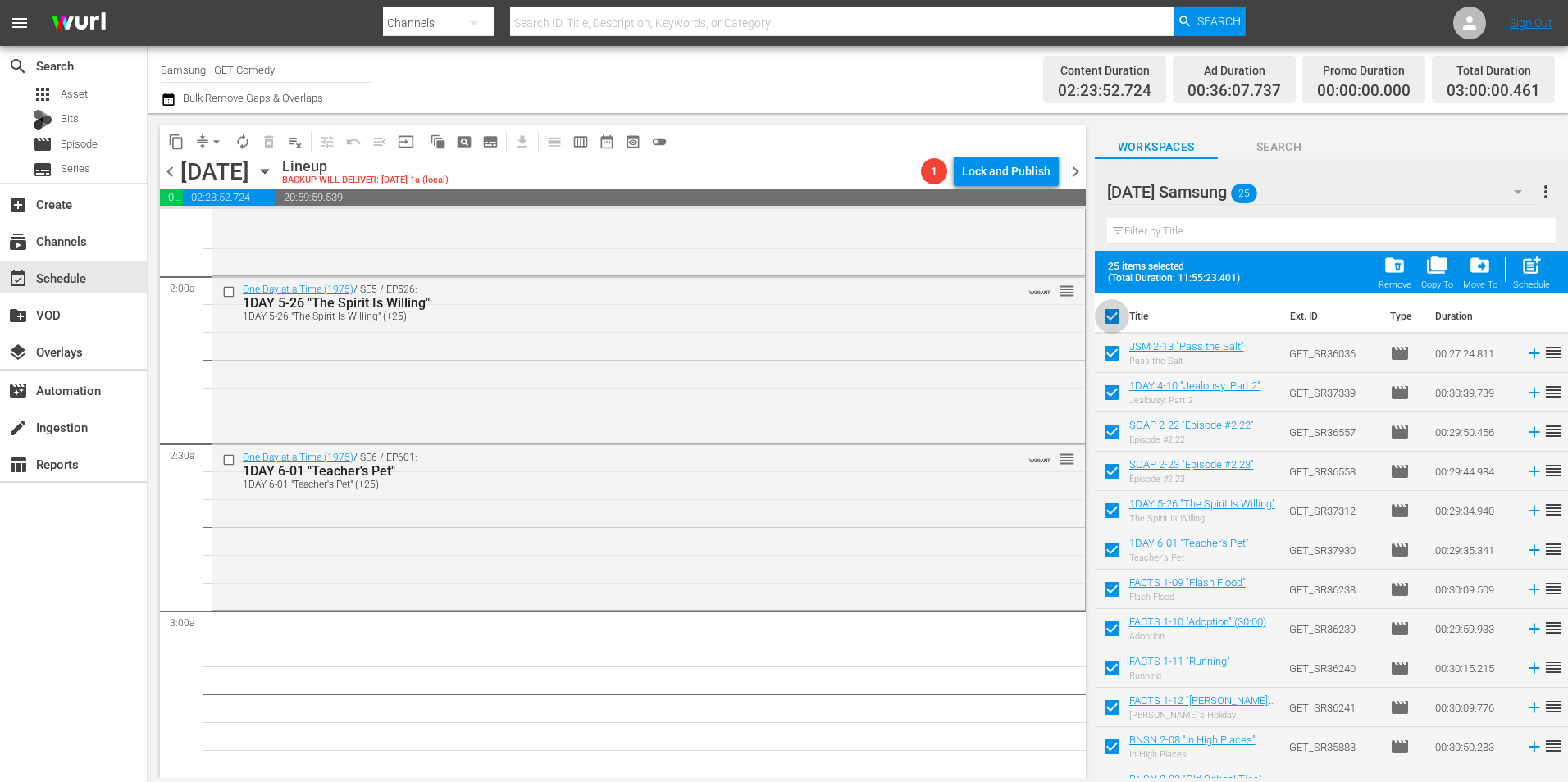
checkbox input "false"
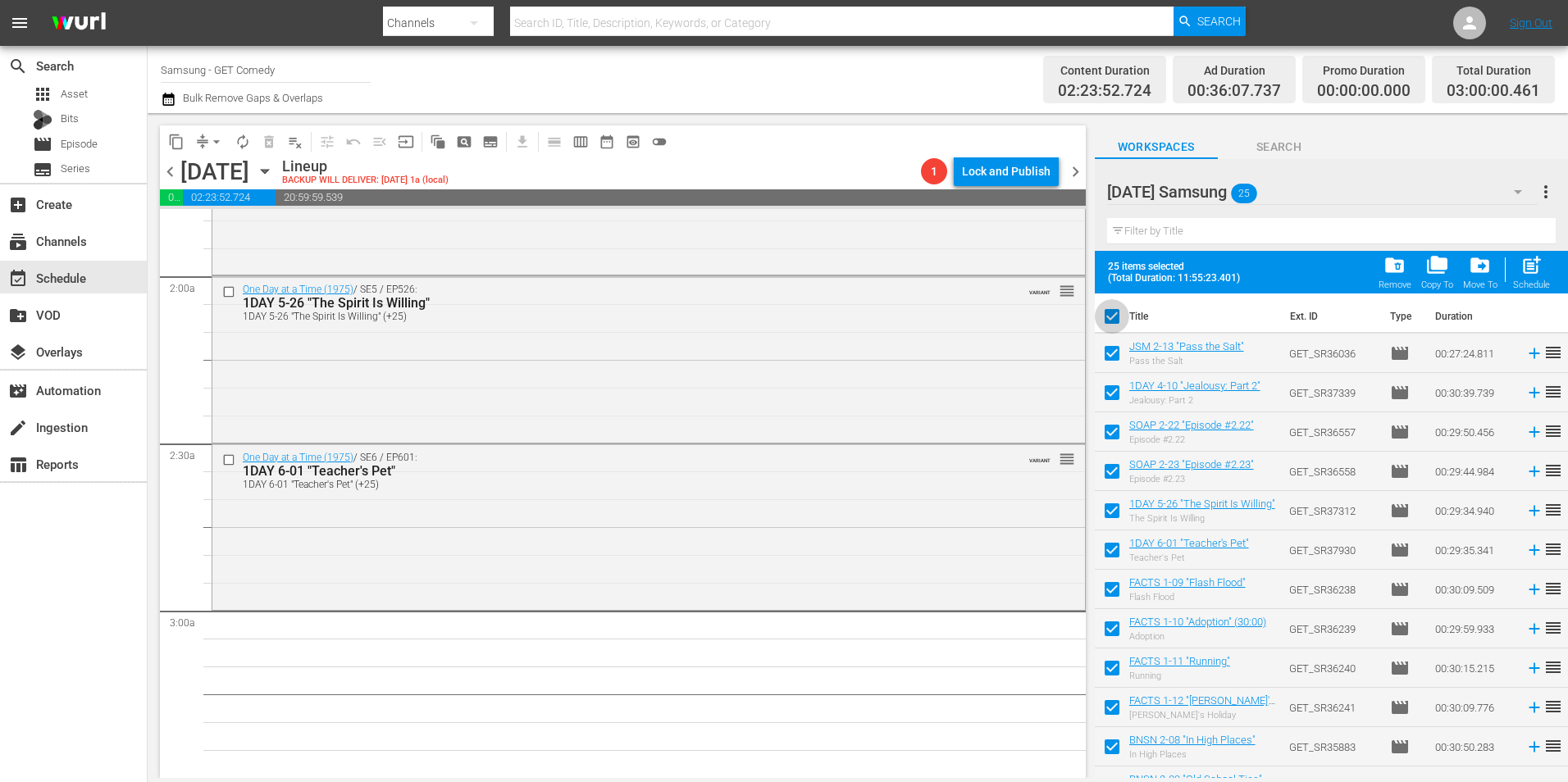
checkbox input "false"
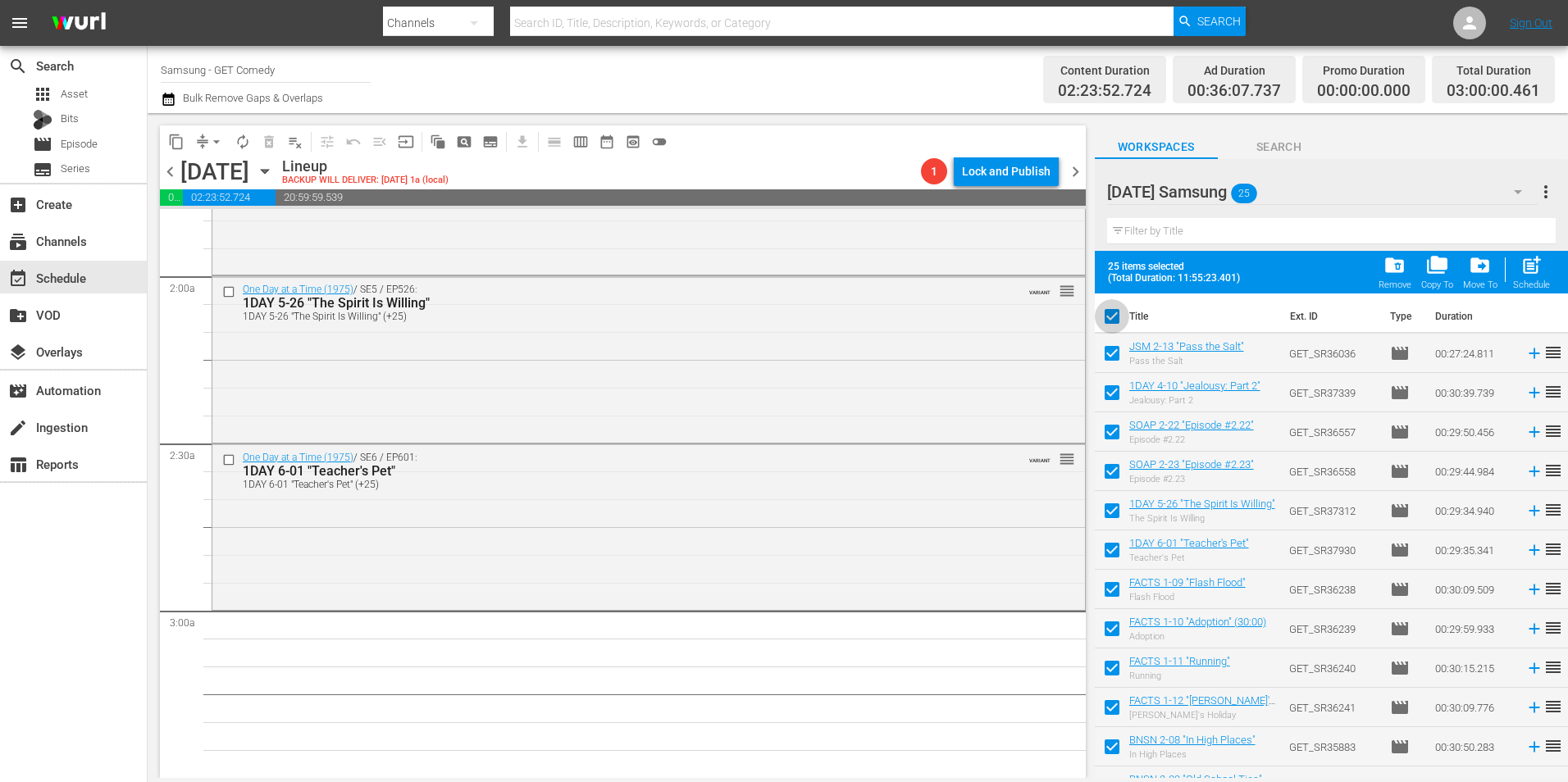
checkbox input "false"
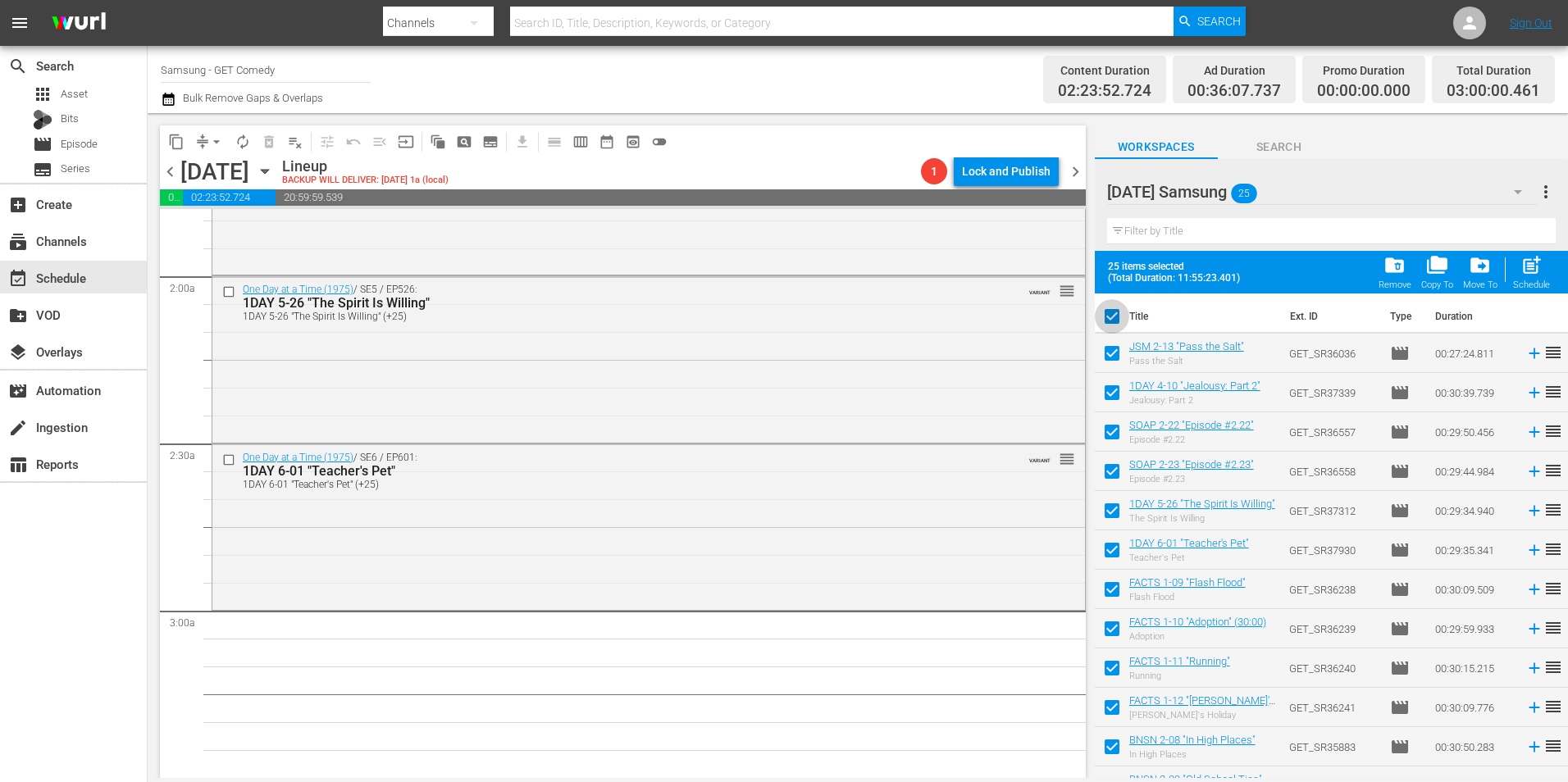
checkbox input "false"
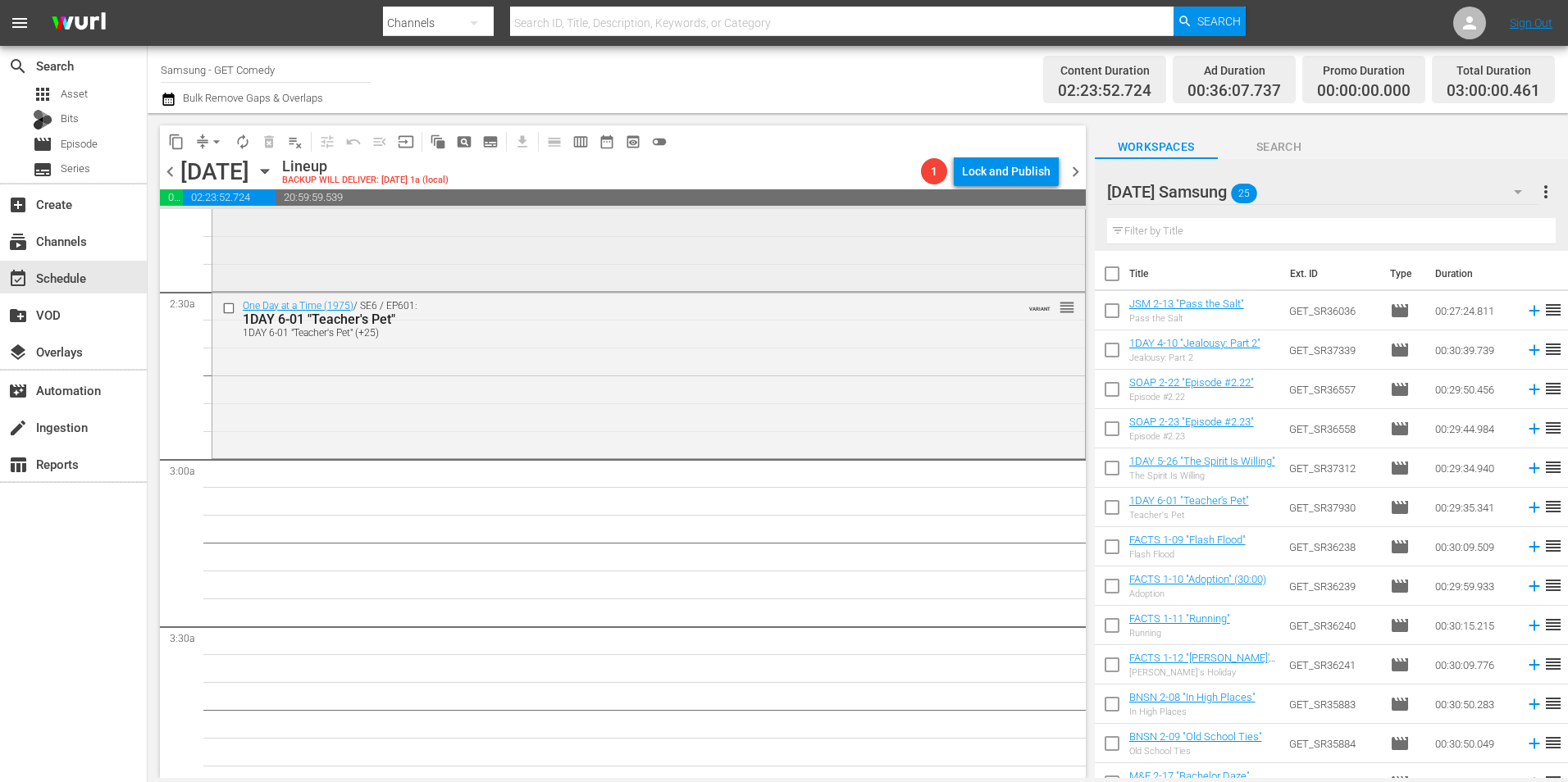
scroll to position [847, 0]
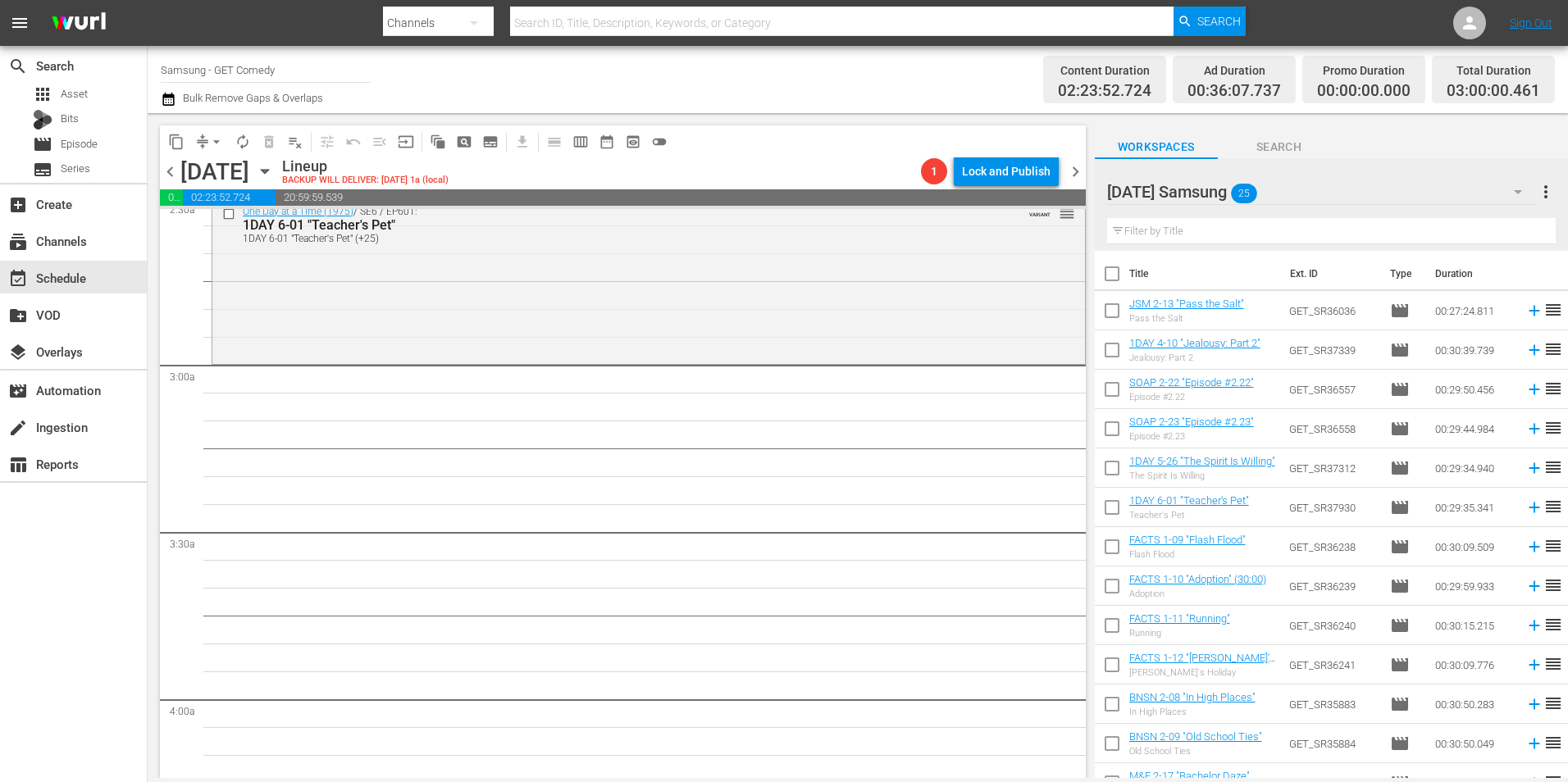
click at [273, 174] on icon "button" at bounding box center [265, 171] width 18 height 18
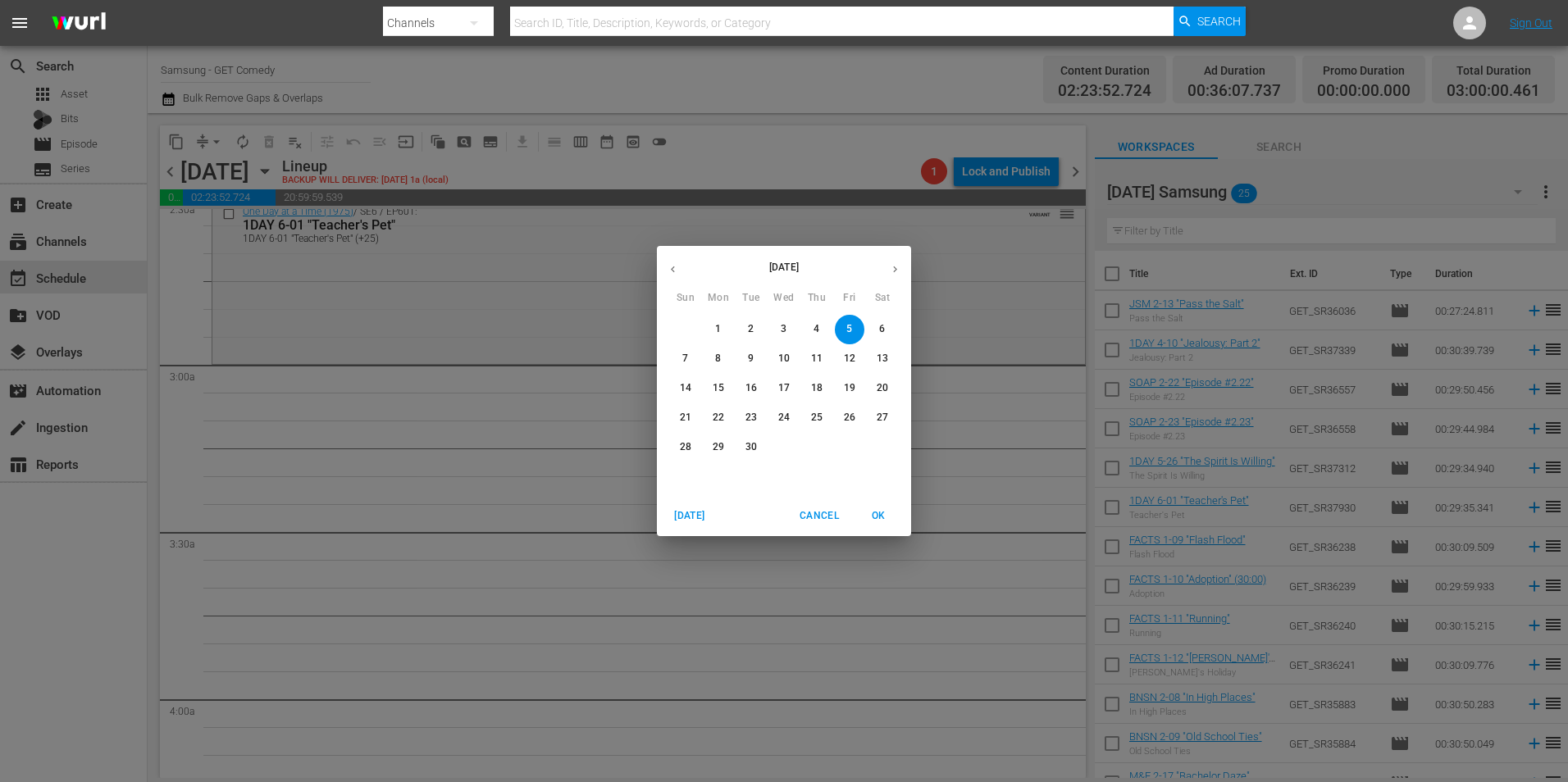
click at [675, 259] on button "button" at bounding box center [673, 269] width 32 height 32
click at [812, 442] on p "28" at bounding box center [816, 448] width 12 height 14
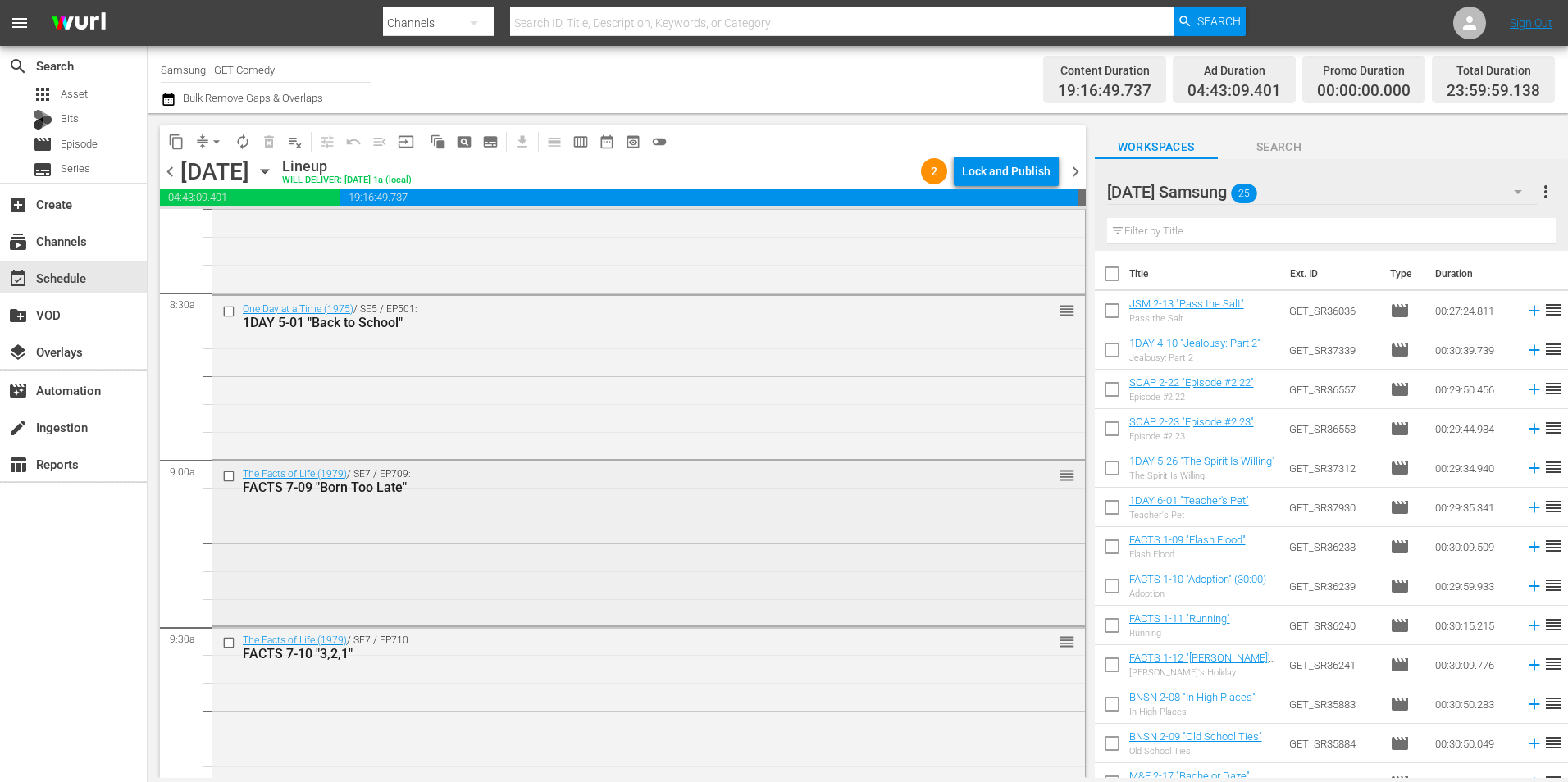
scroll to position [2841, 0]
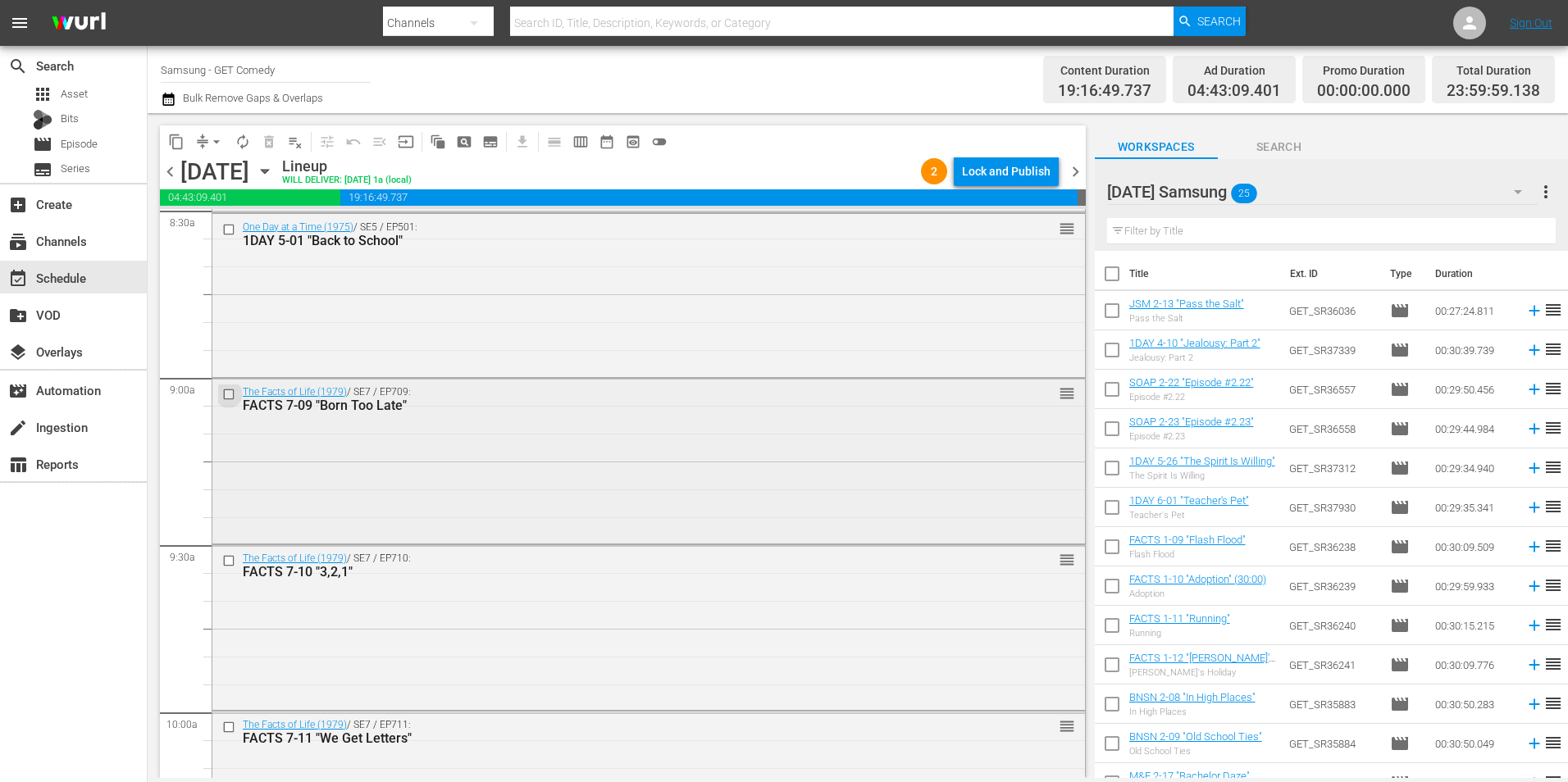
click at [223, 394] on input "checkbox" at bounding box center [230, 394] width 17 height 14
click at [226, 561] on input "checkbox" at bounding box center [230, 561] width 17 height 14
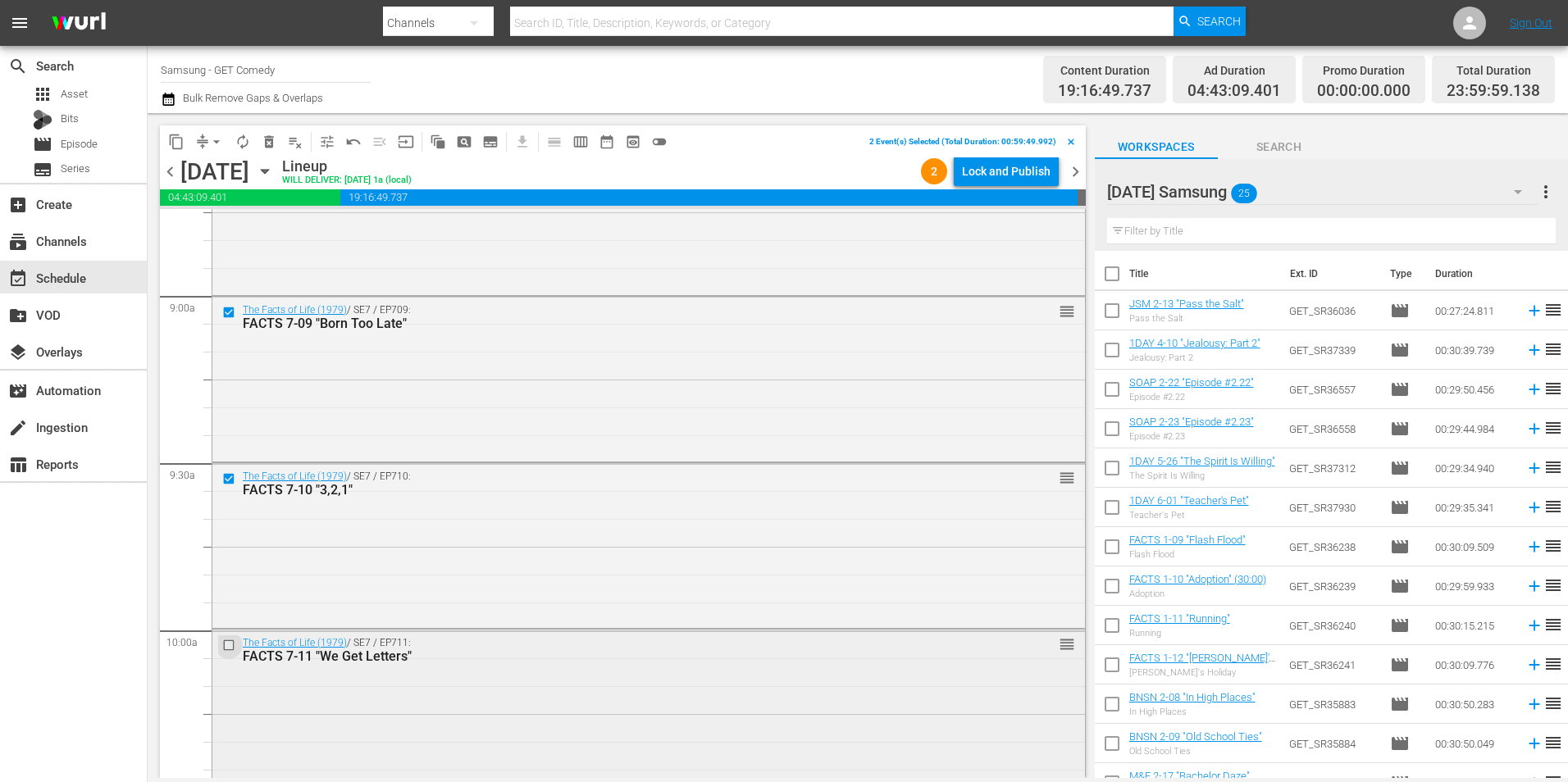
click at [227, 641] on input "checkbox" at bounding box center [230, 646] width 17 height 14
click at [227, 650] on input "checkbox" at bounding box center [230, 648] width 17 height 14
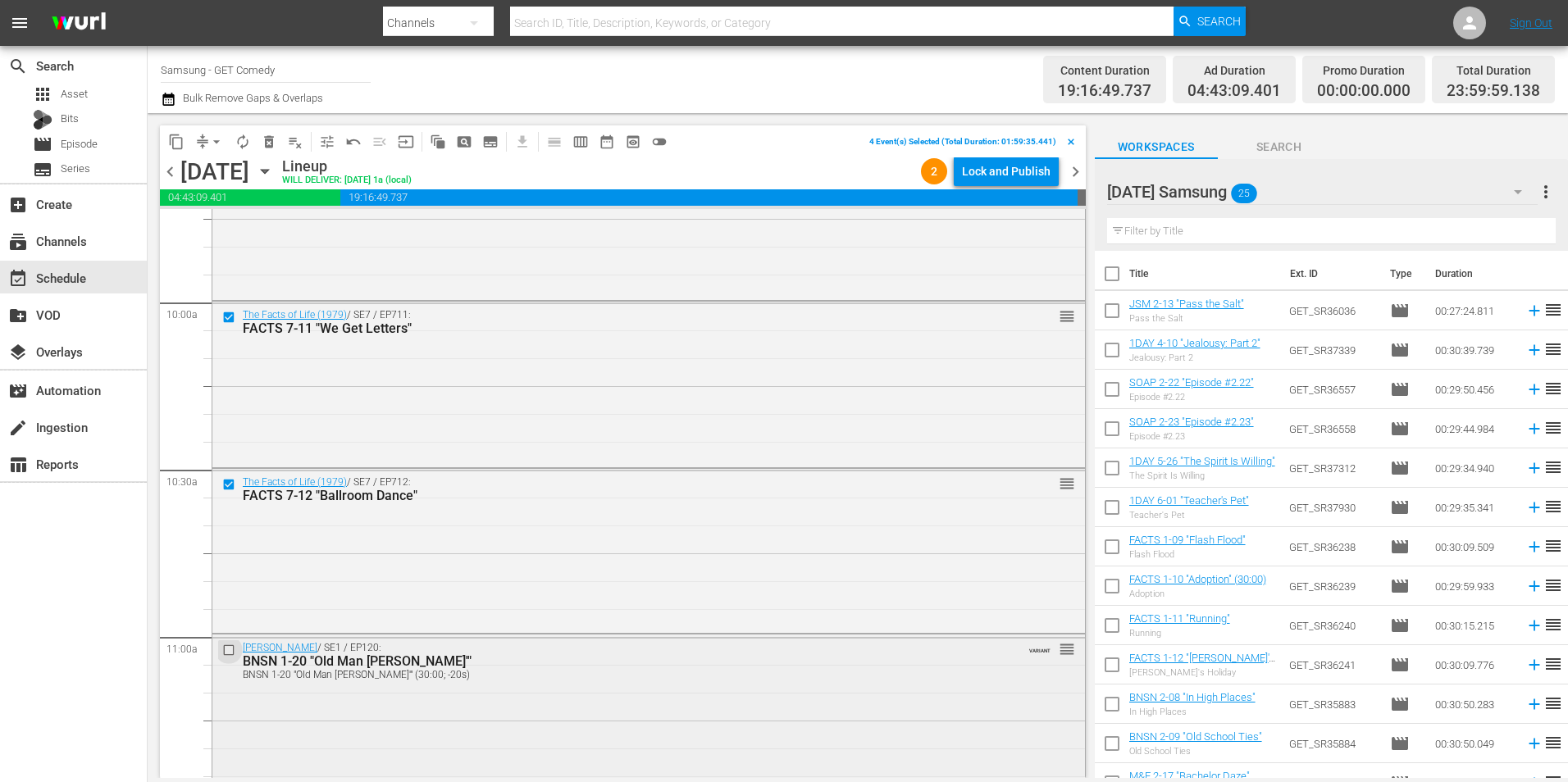
click at [231, 648] on input "checkbox" at bounding box center [230, 650] width 17 height 14
click at [235, 650] on input "checkbox" at bounding box center [230, 655] width 17 height 14
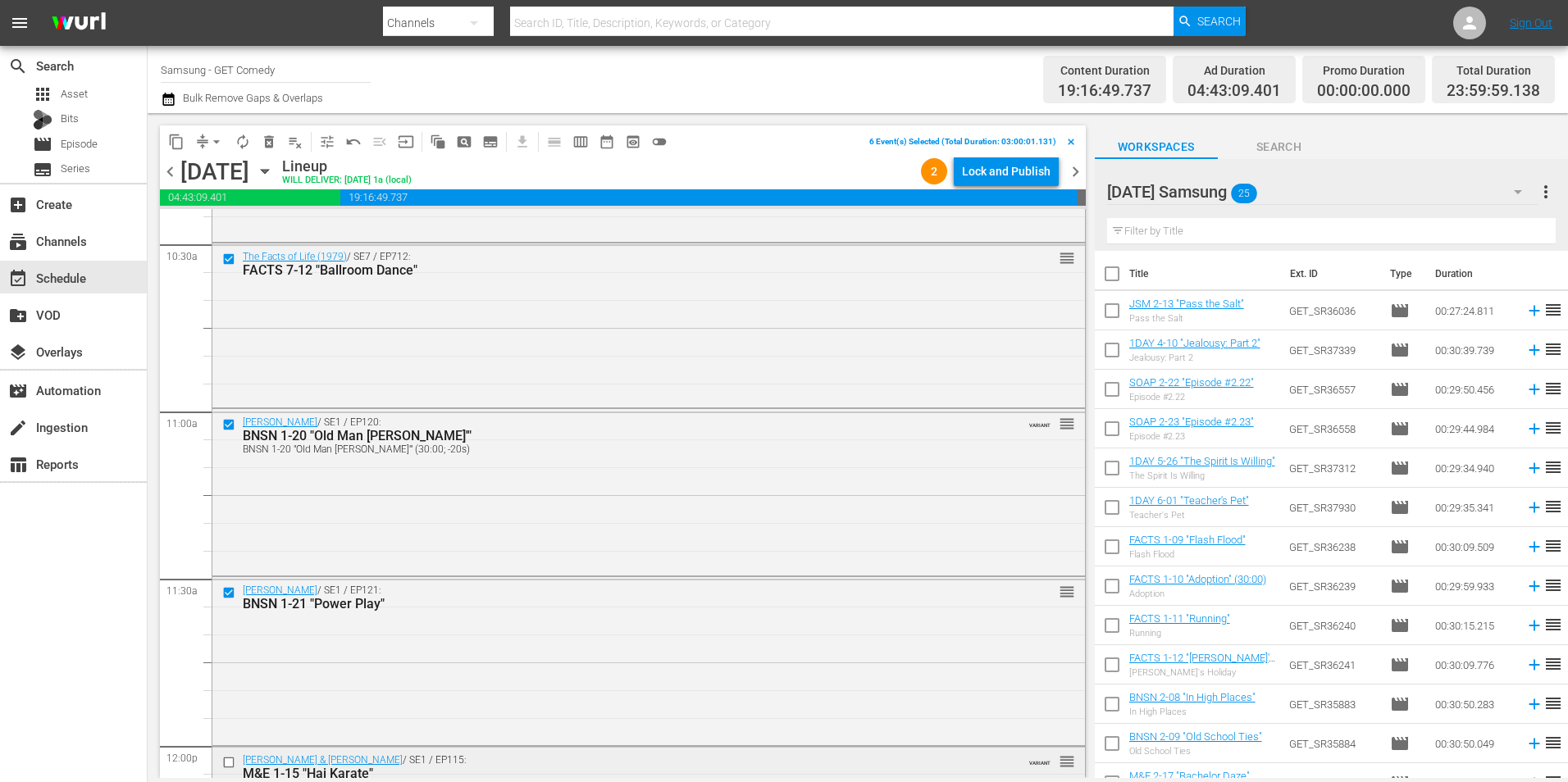
scroll to position [3579, 0]
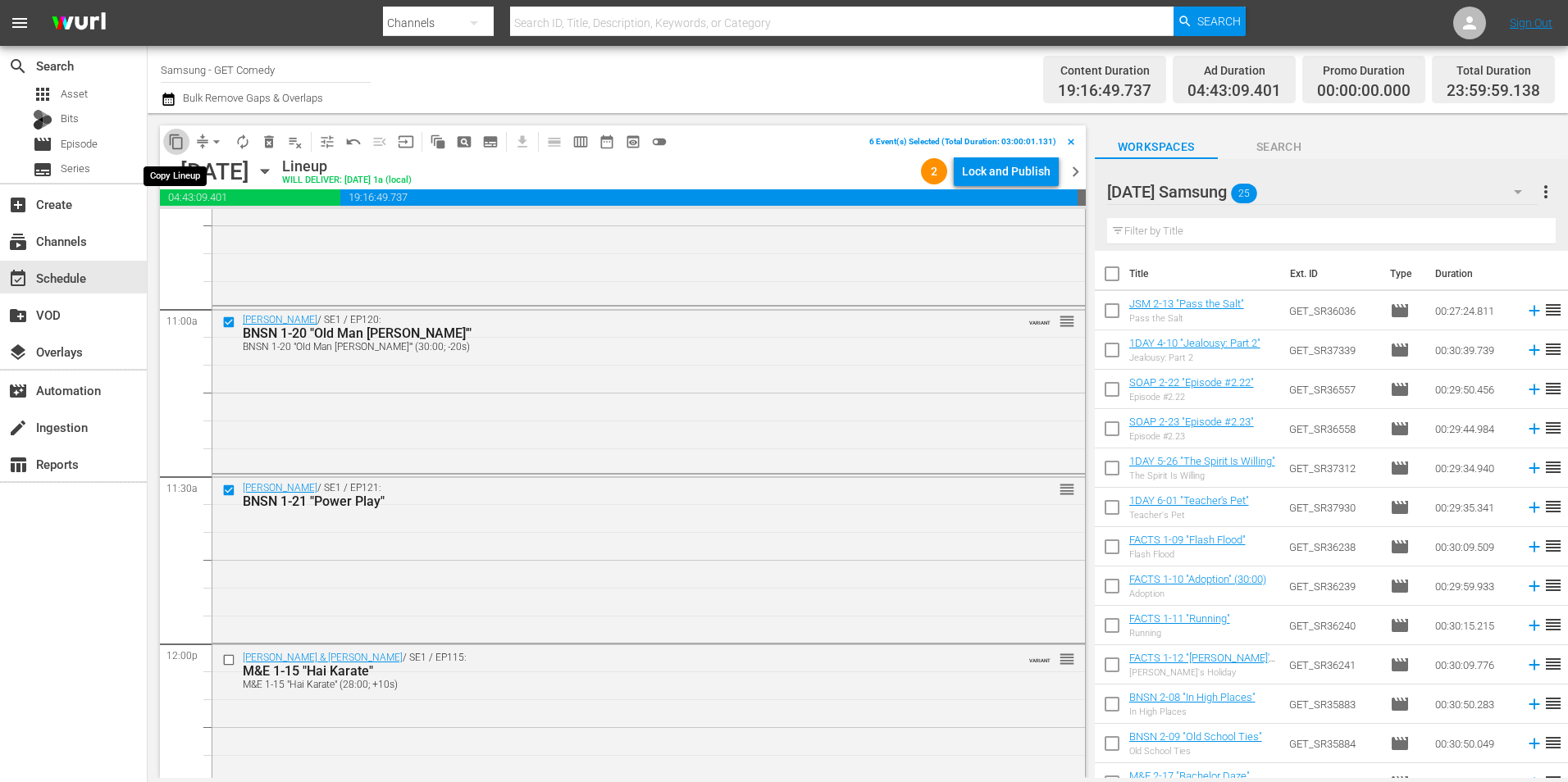
click at [173, 141] on span "content_copy" at bounding box center [176, 142] width 17 height 17
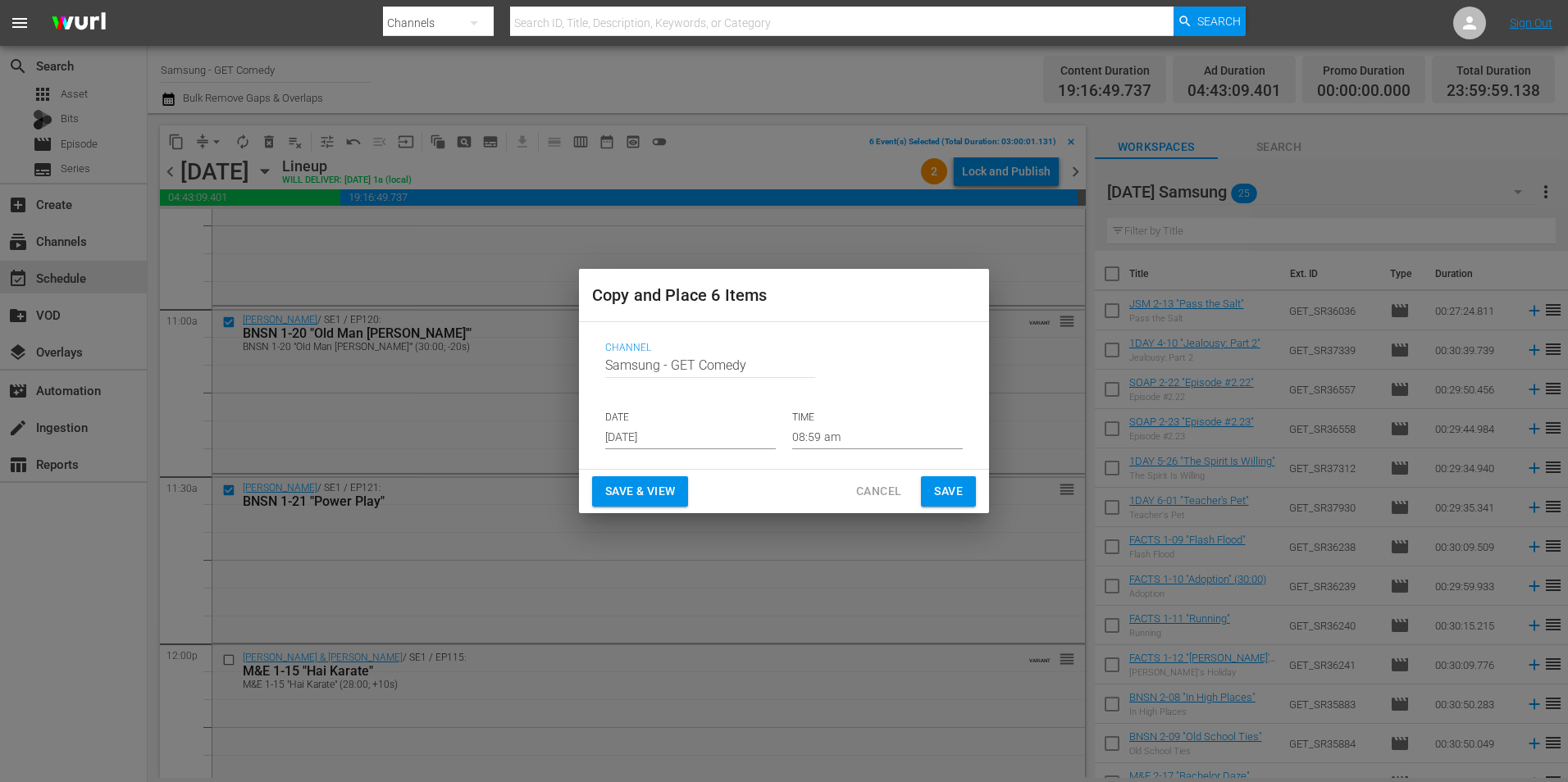
click at [661, 432] on input "[DATE]" at bounding box center [690, 437] width 171 height 25
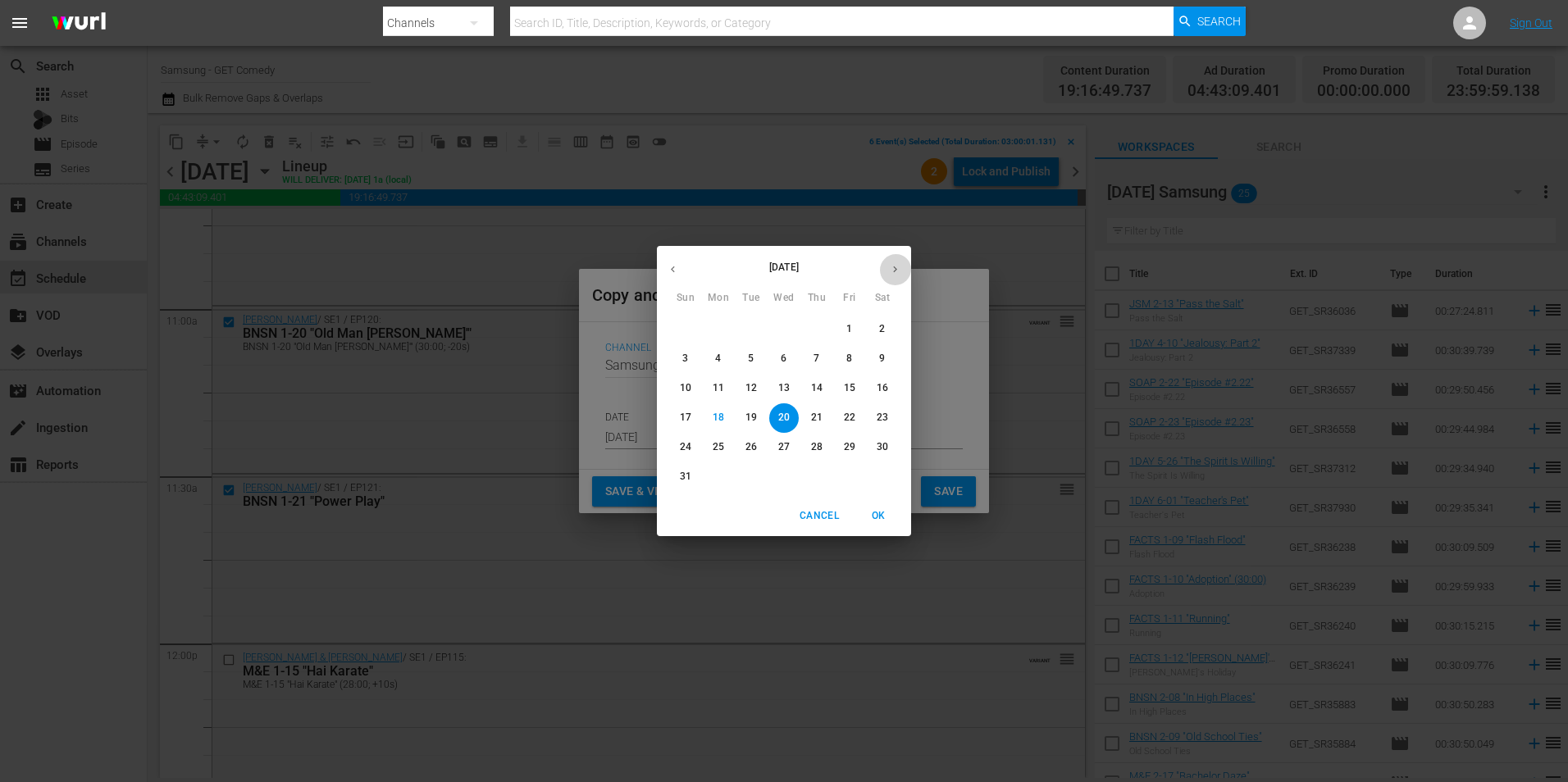
click at [890, 264] on icon "button" at bounding box center [895, 269] width 12 height 12
click at [854, 329] on span "5" at bounding box center [849, 329] width 29 height 14
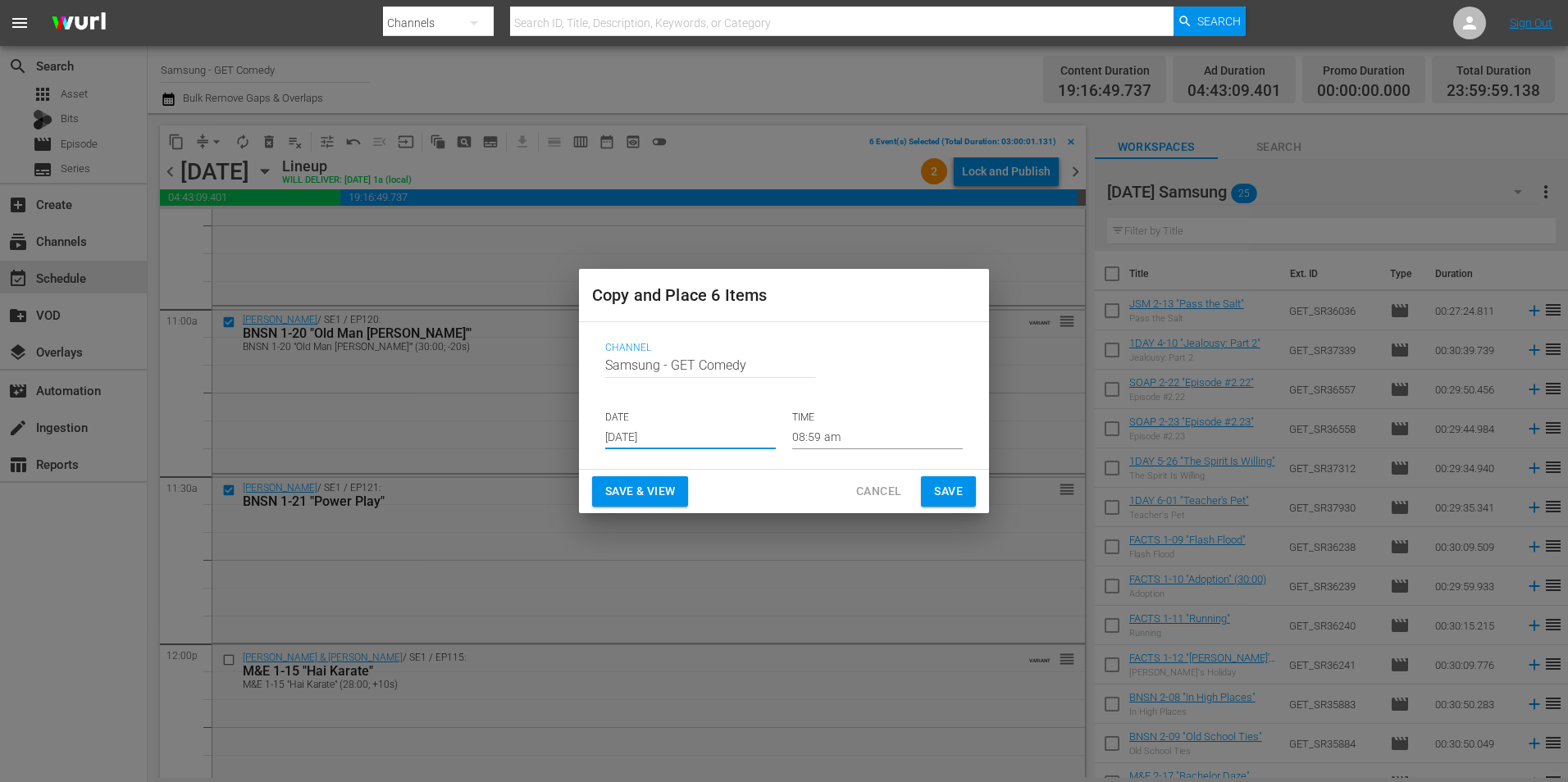
type input "Sep 5th 2025"
click at [826, 433] on input "08:59 am" at bounding box center [877, 437] width 171 height 25
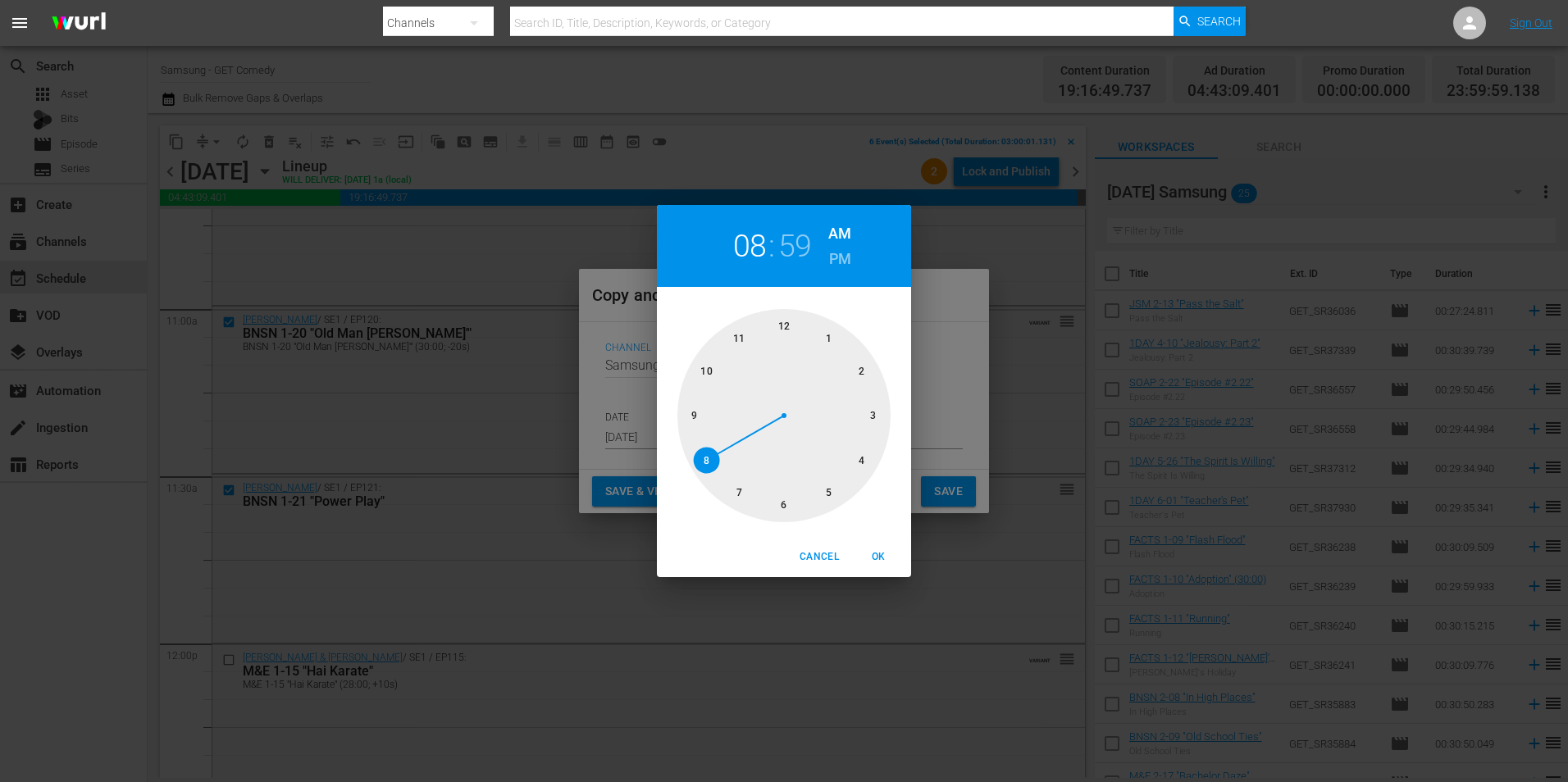
click at [869, 420] on div at bounding box center [783, 415] width 213 height 213
click at [789, 323] on div at bounding box center [783, 415] width 213 height 213
click at [888, 556] on span "OK" at bounding box center [878, 556] width 39 height 17
type input "03:00 am"
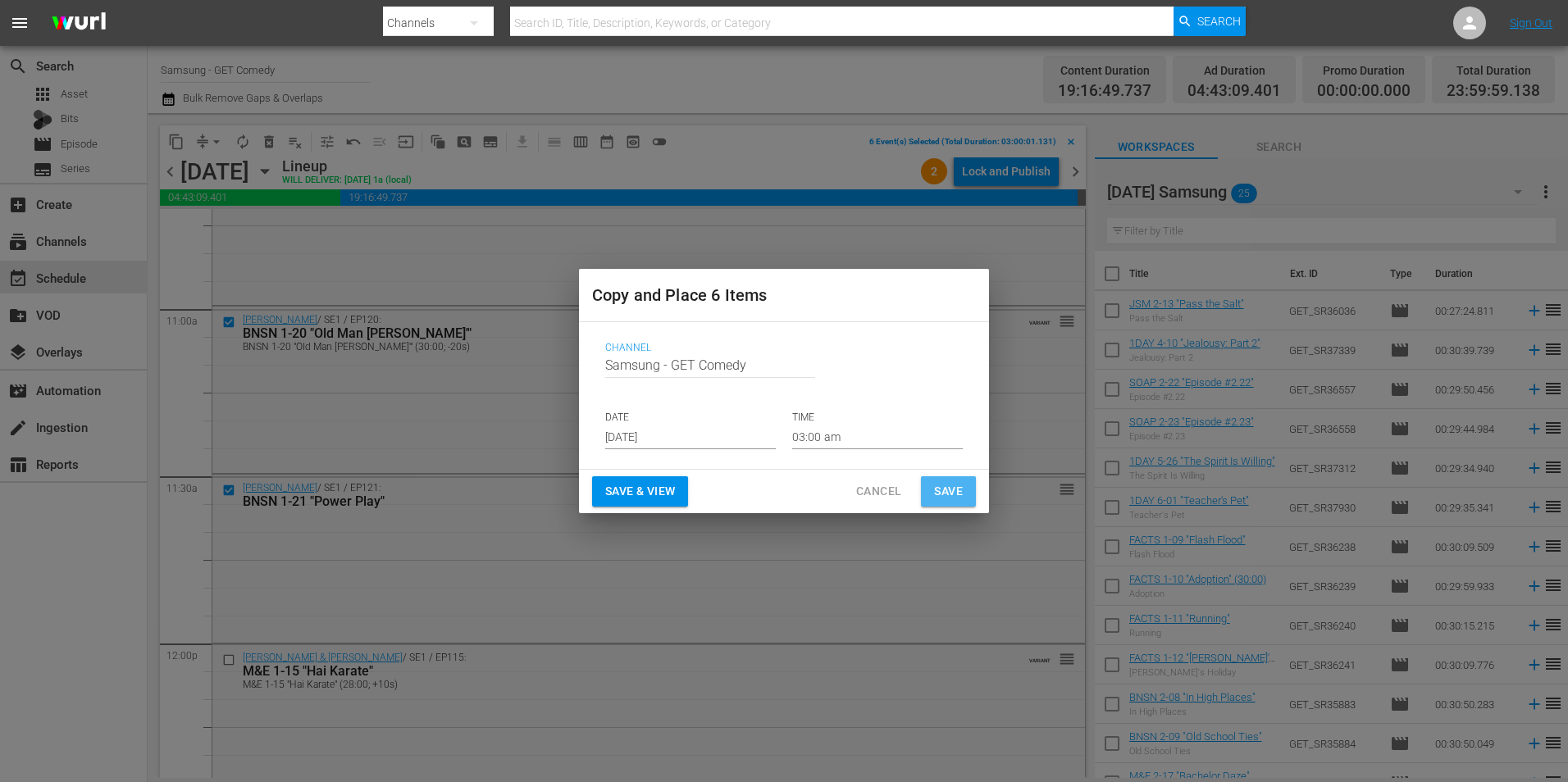
click at [947, 487] on span "Save" at bounding box center [948, 491] width 28 height 20
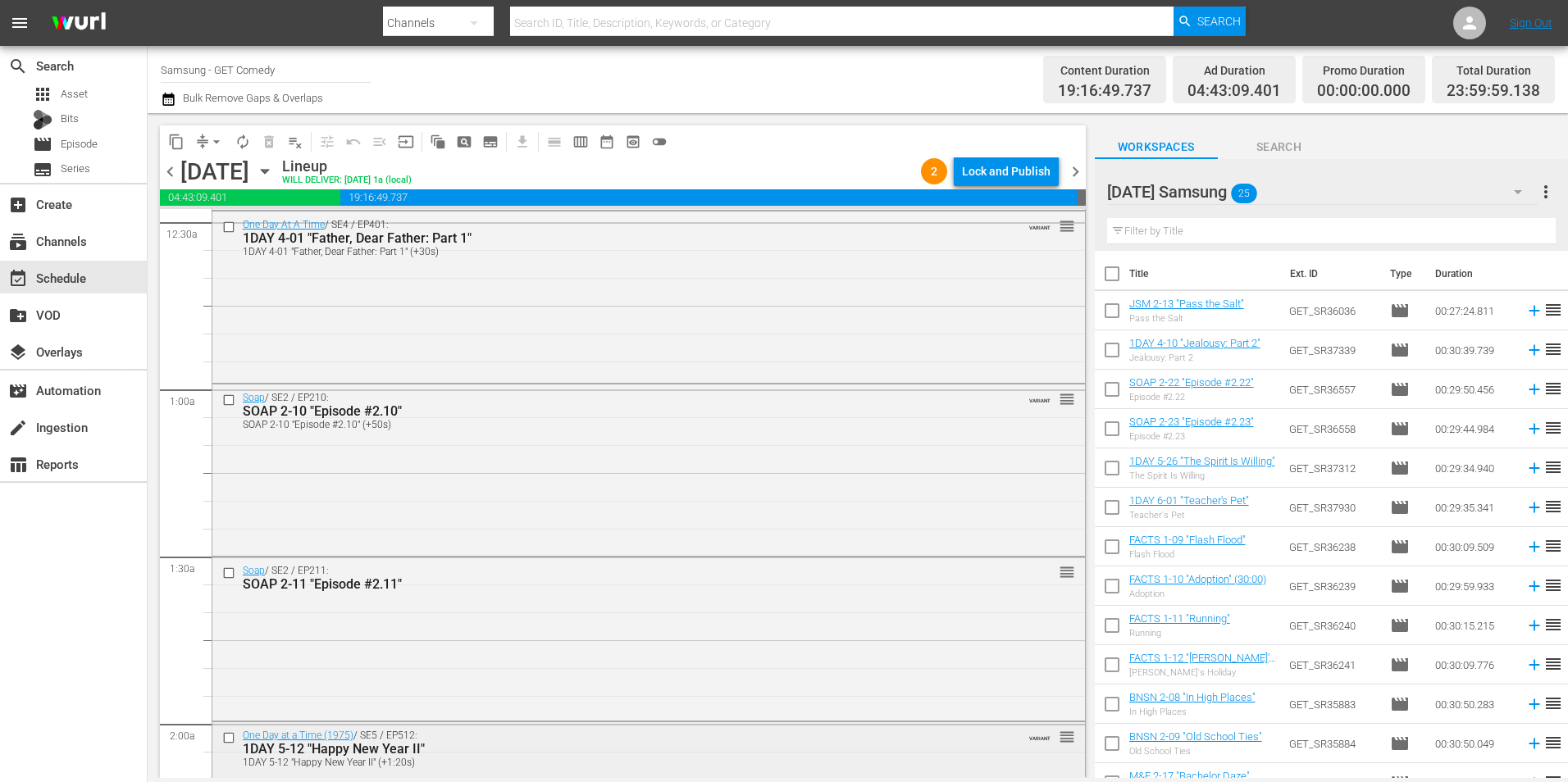
scroll to position [0, 0]
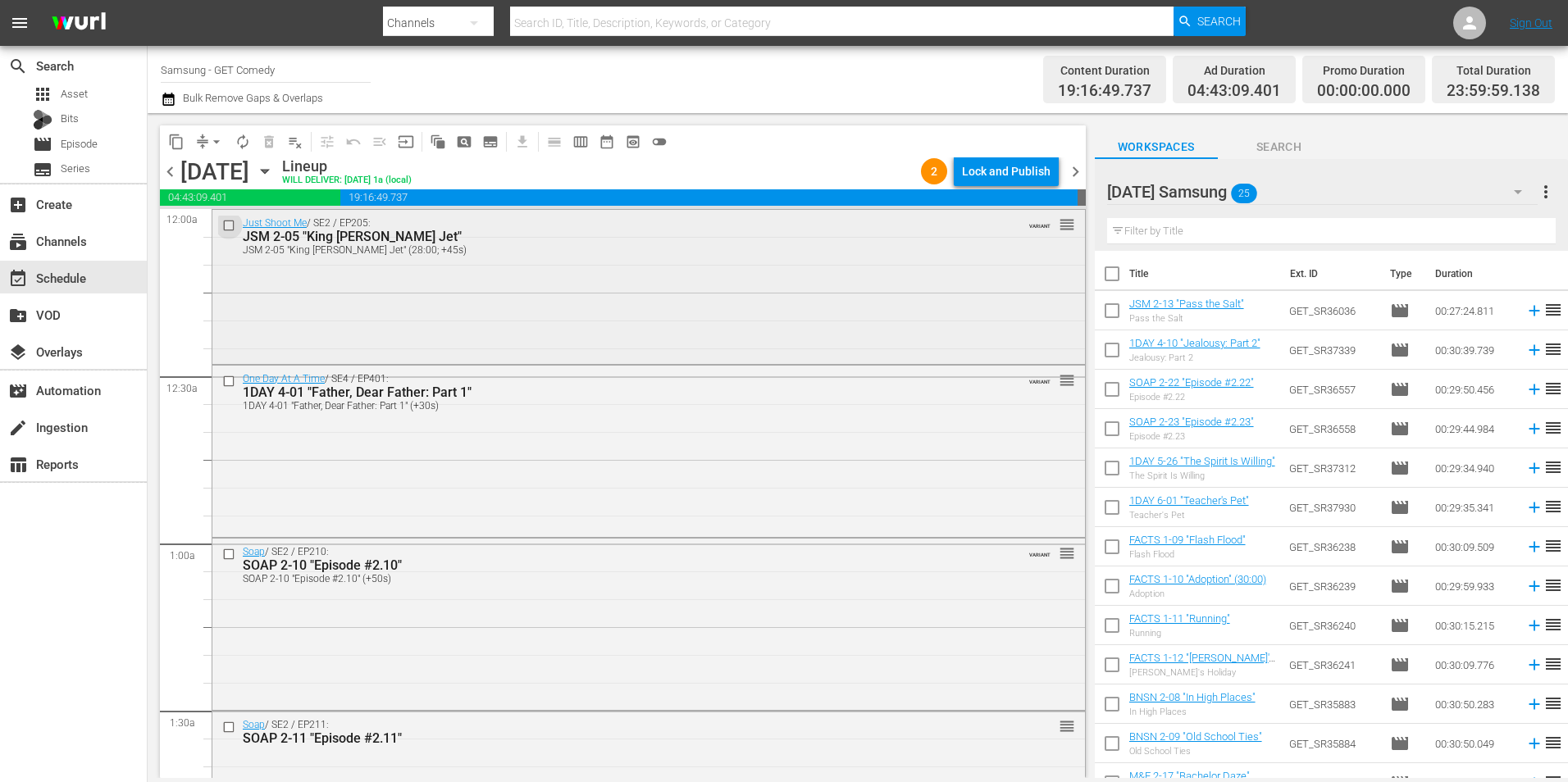
click at [225, 230] on input "checkbox" at bounding box center [230, 225] width 17 height 14
click at [237, 384] on input "checkbox" at bounding box center [230, 381] width 17 height 14
click at [226, 552] on input "checkbox" at bounding box center [230, 555] width 17 height 14
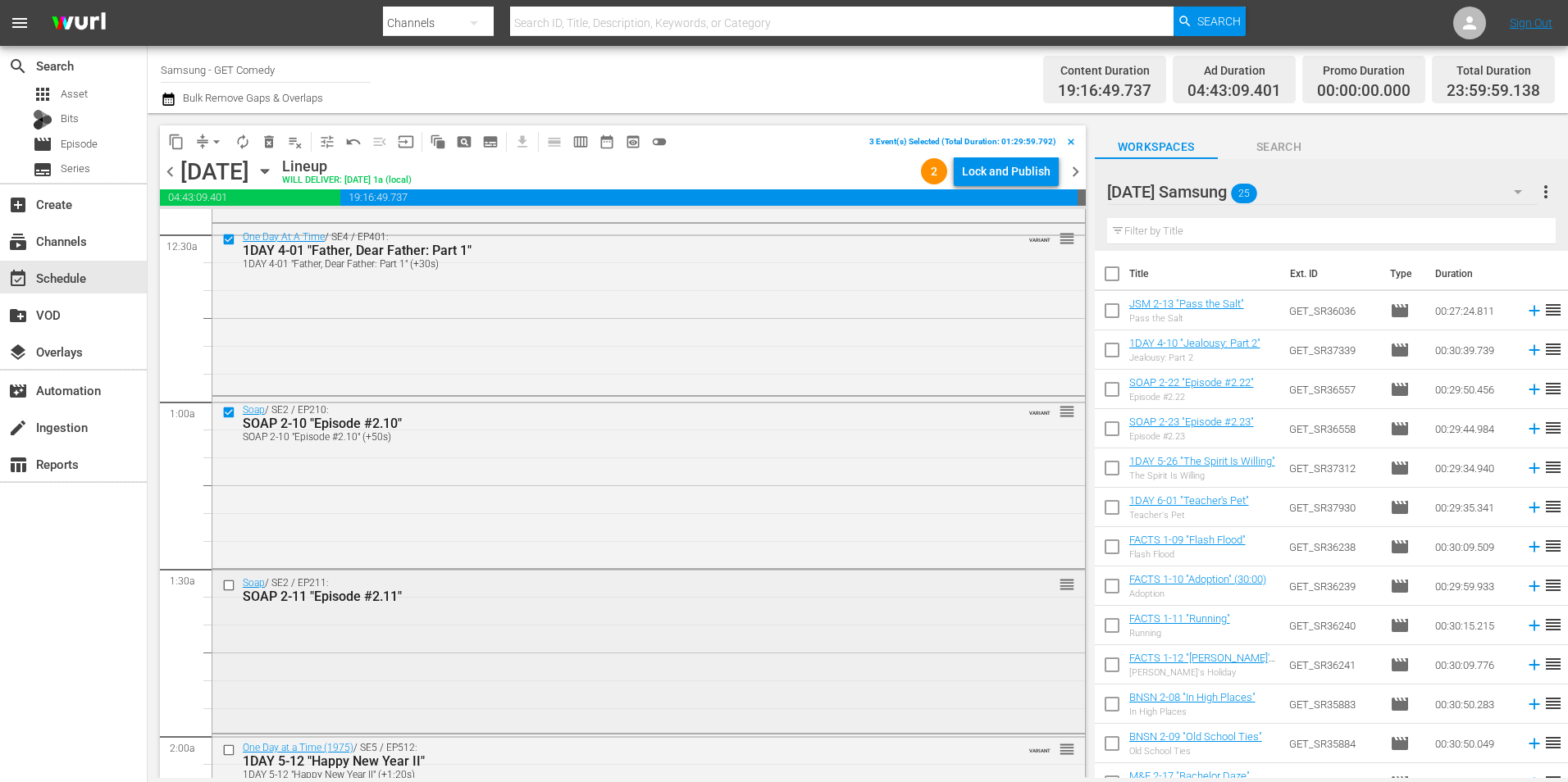
scroll to position [164, 0]
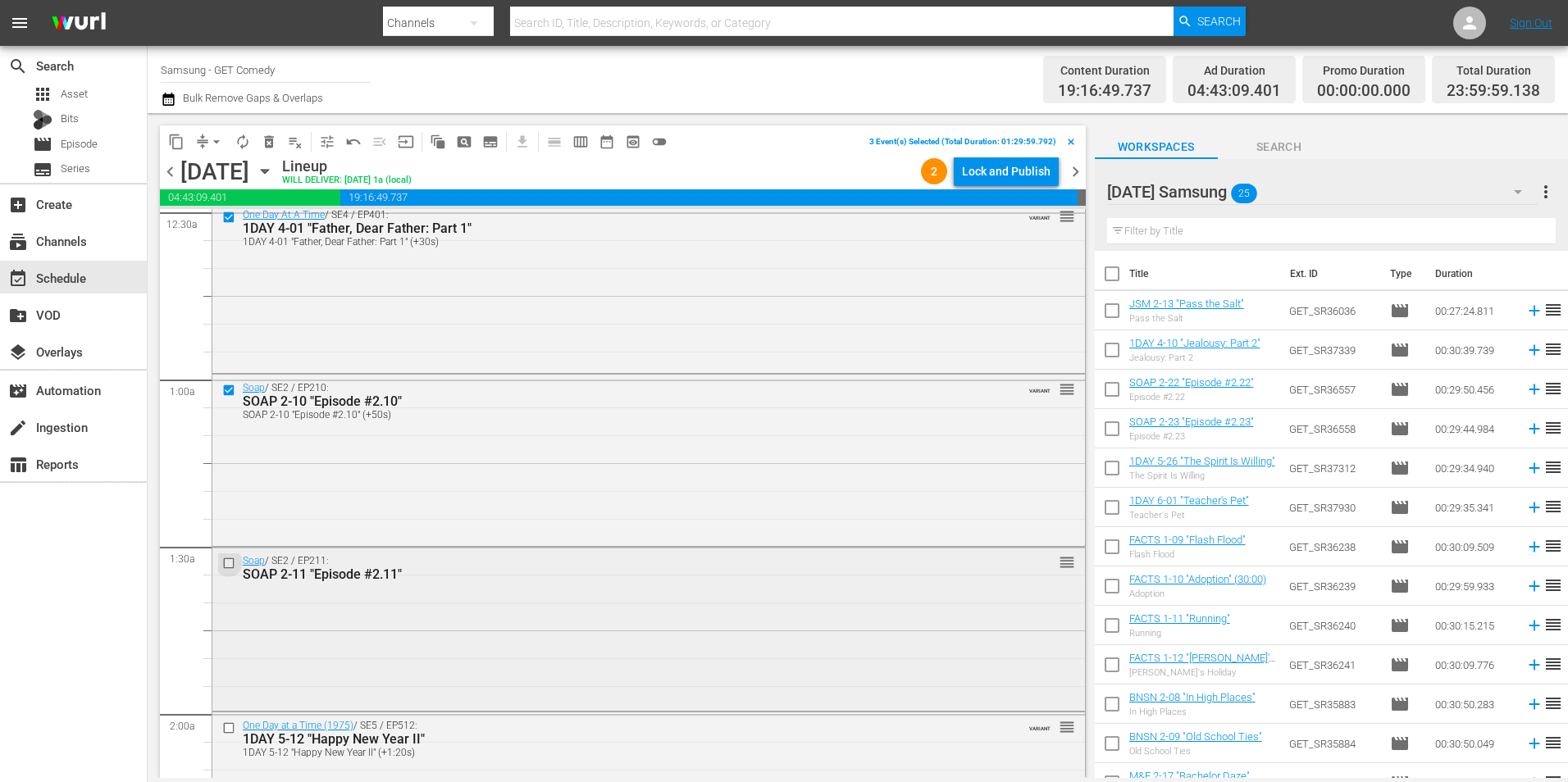
drag, startPoint x: 225, startPoint y: 558, endPoint x: 229, endPoint y: 568, distance: 10.8
click at [229, 568] on input "checkbox" at bounding box center [230, 563] width 17 height 14
click at [228, 729] on input "checkbox" at bounding box center [230, 728] width 17 height 14
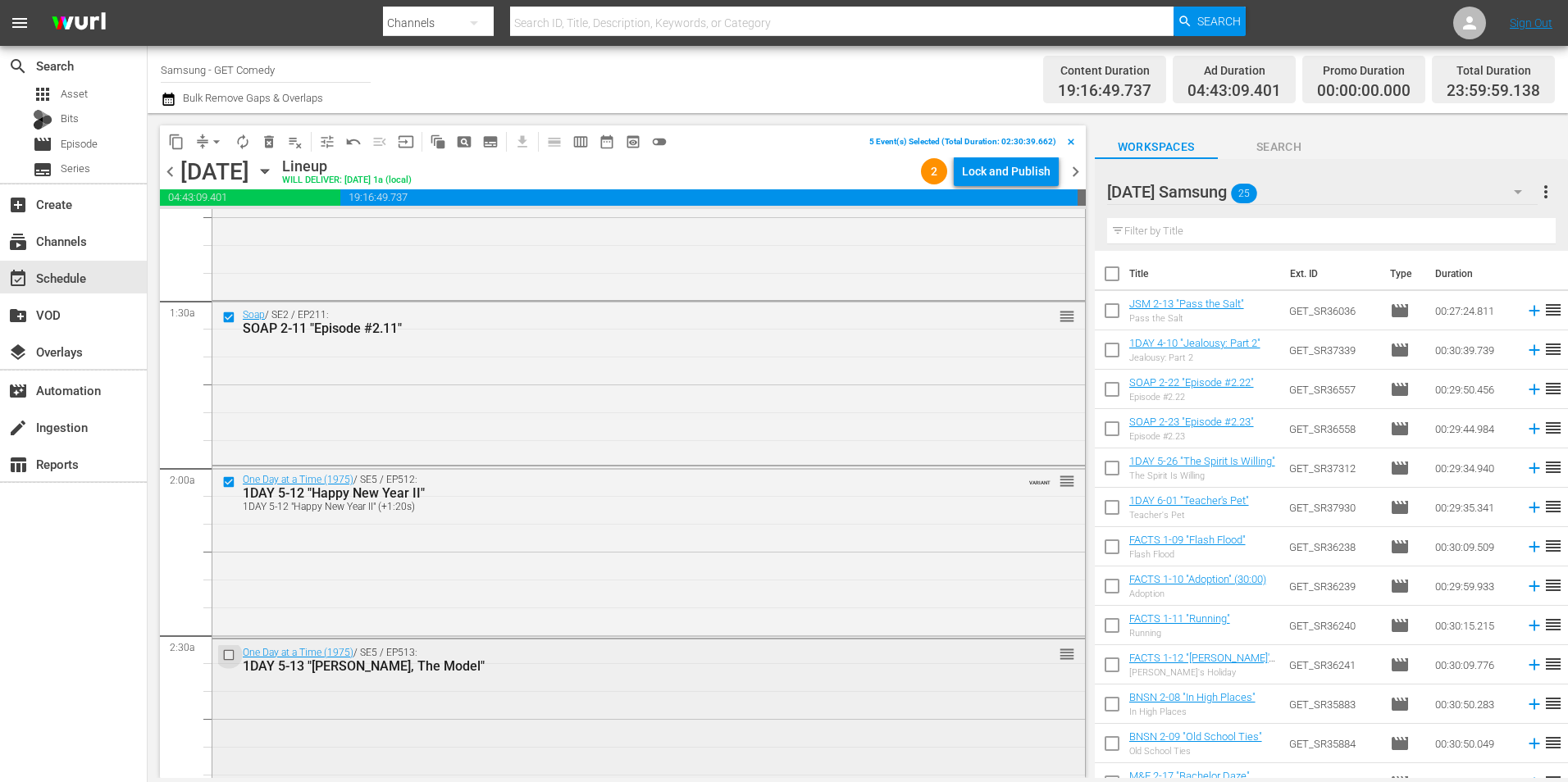
click at [229, 659] on input "checkbox" at bounding box center [230, 655] width 17 height 14
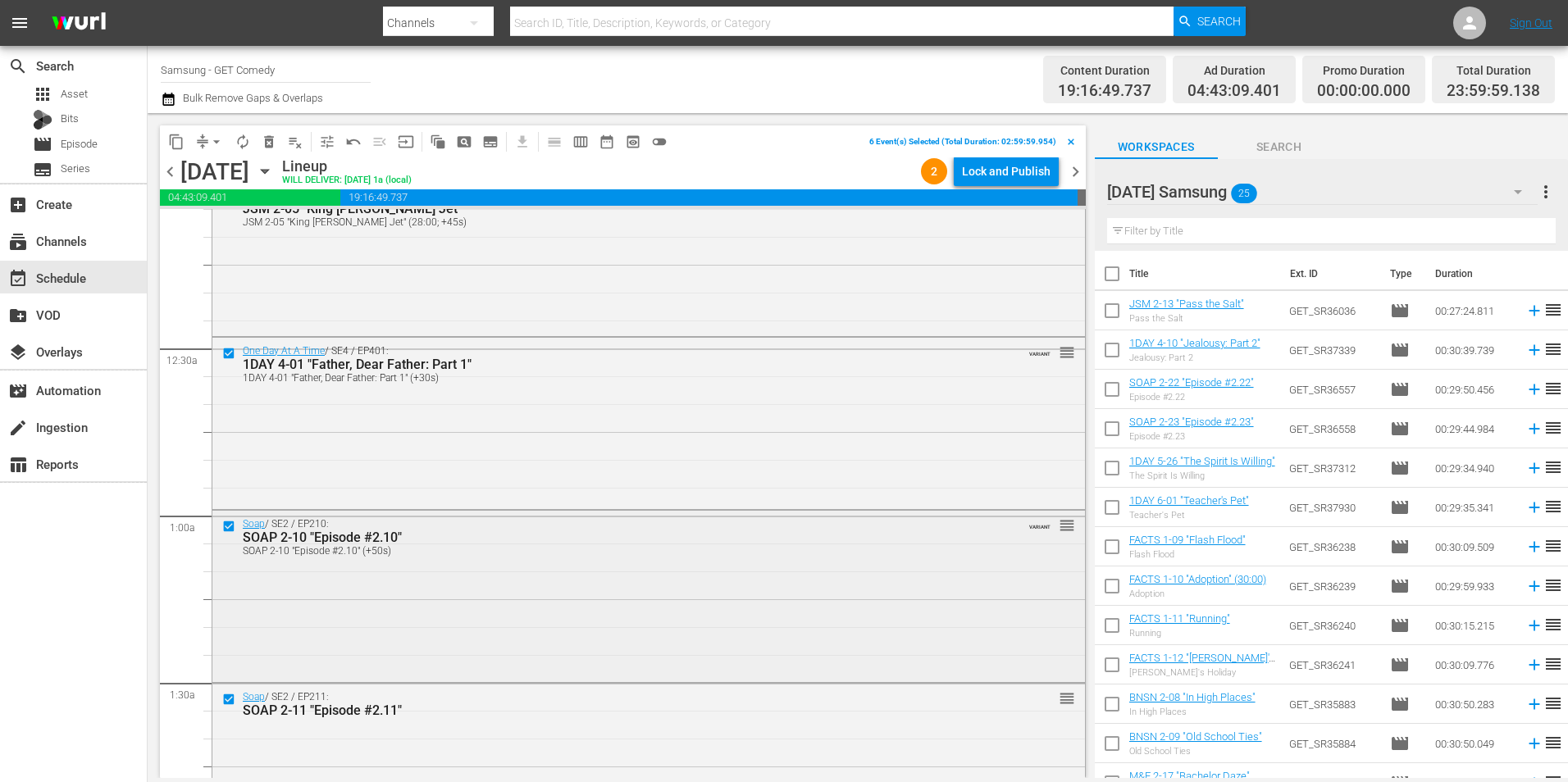
scroll to position [0, 0]
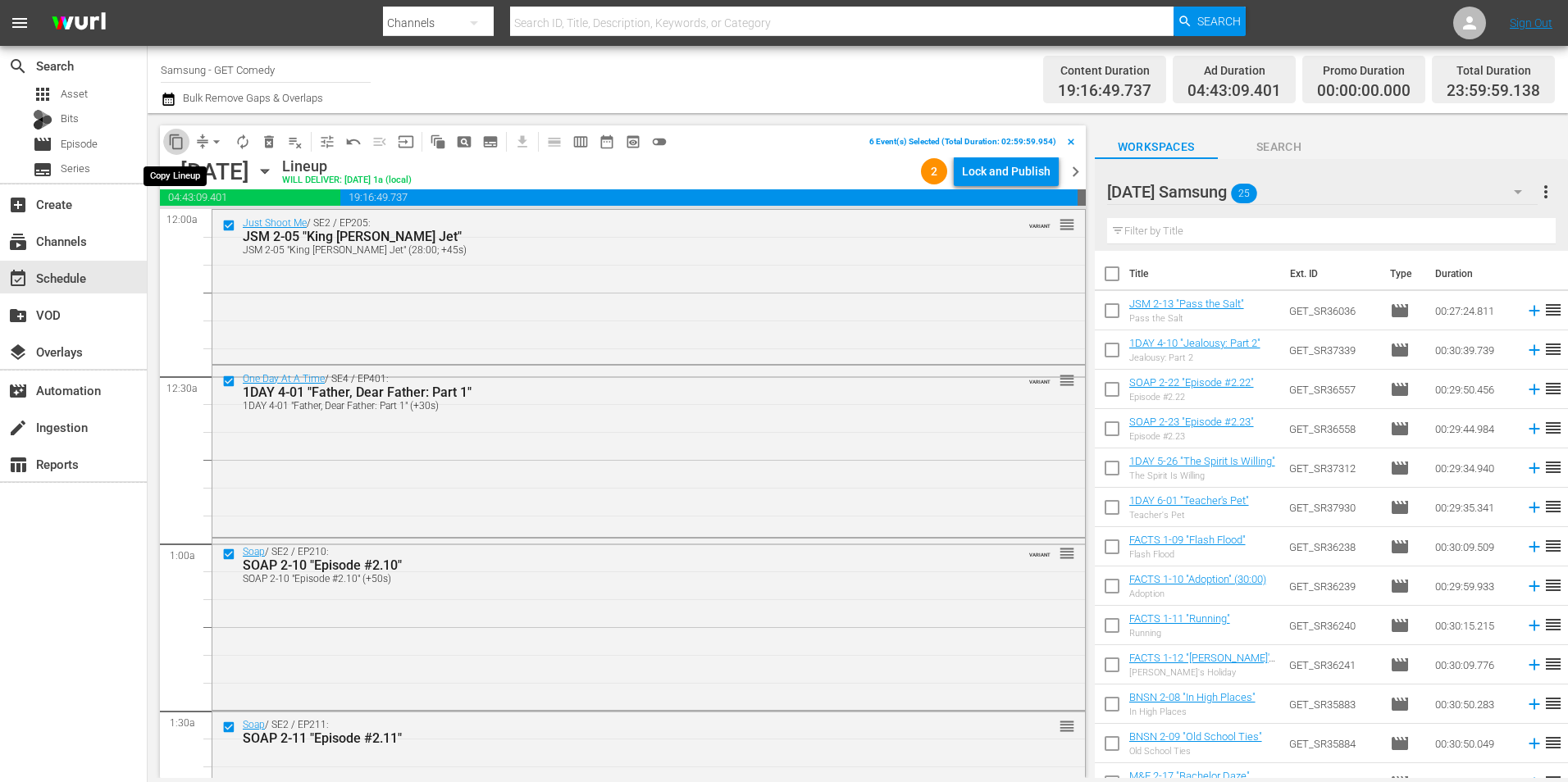
click at [182, 148] on span "content_copy" at bounding box center [176, 142] width 17 height 17
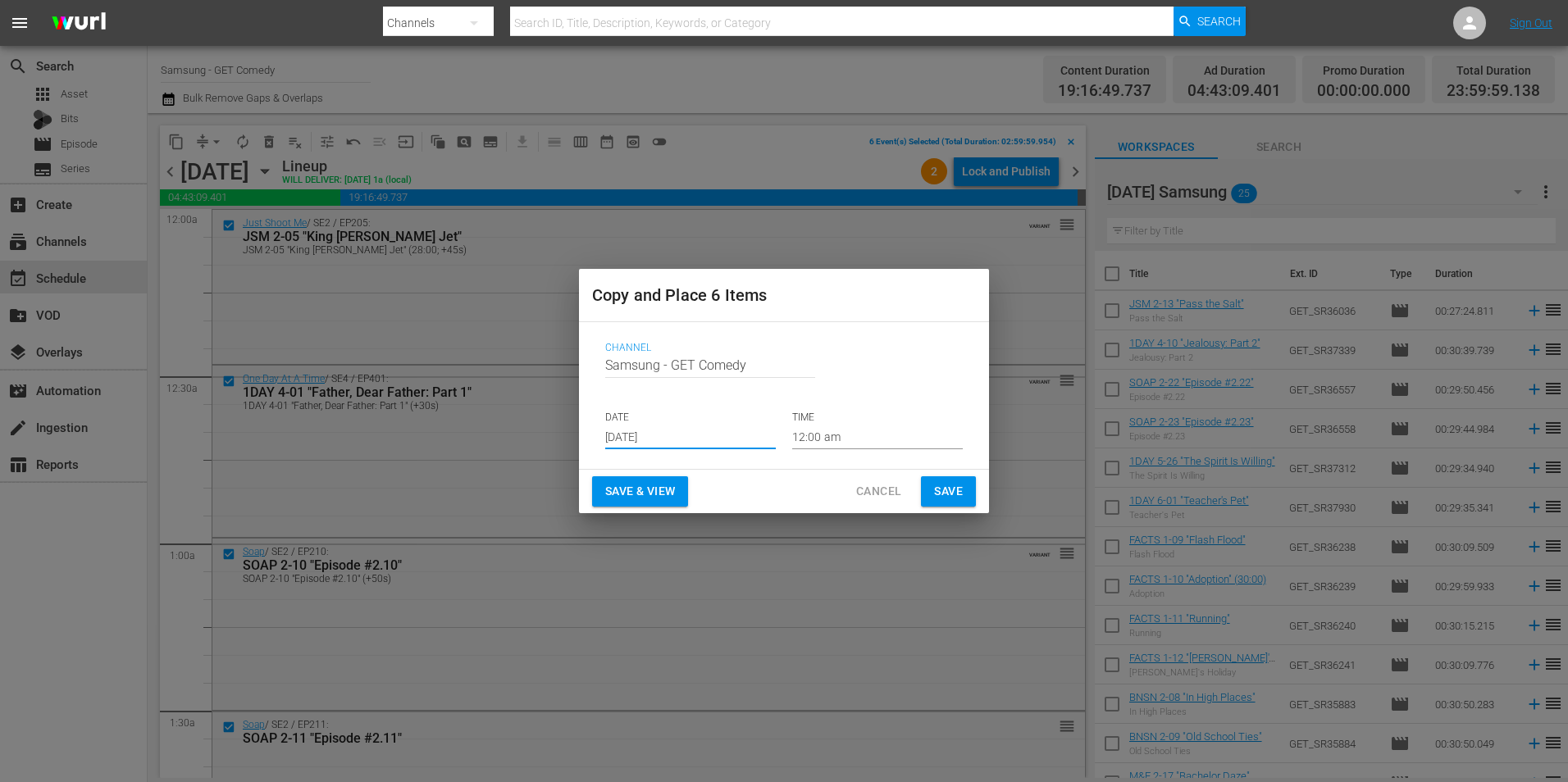
click at [672, 441] on input "[DATE]" at bounding box center [690, 437] width 171 height 25
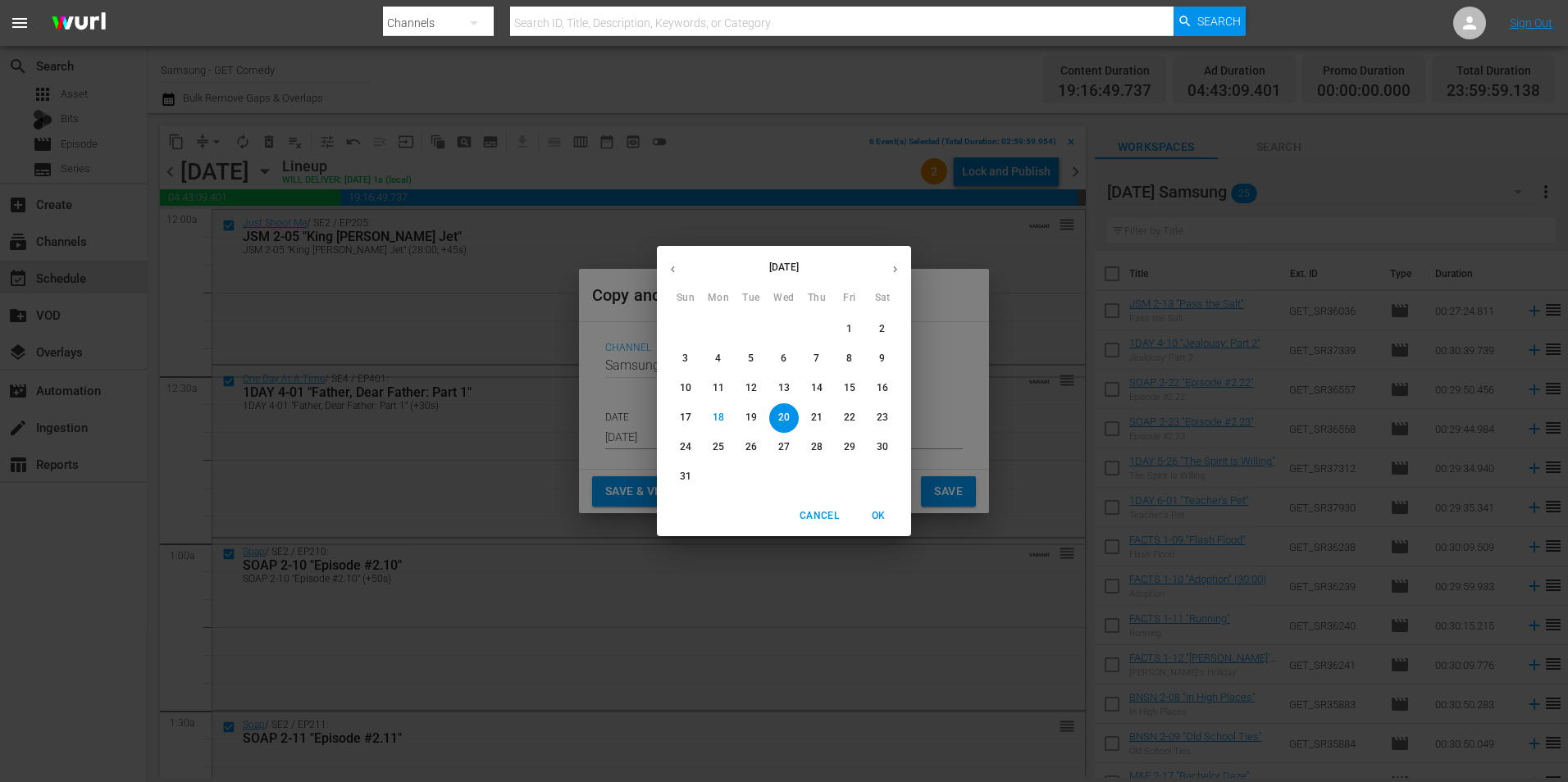
click at [895, 272] on icon "button" at bounding box center [895, 269] width 12 height 12
click at [846, 326] on p "5" at bounding box center [849, 329] width 5 height 14
type input "Sep 5th 2025"
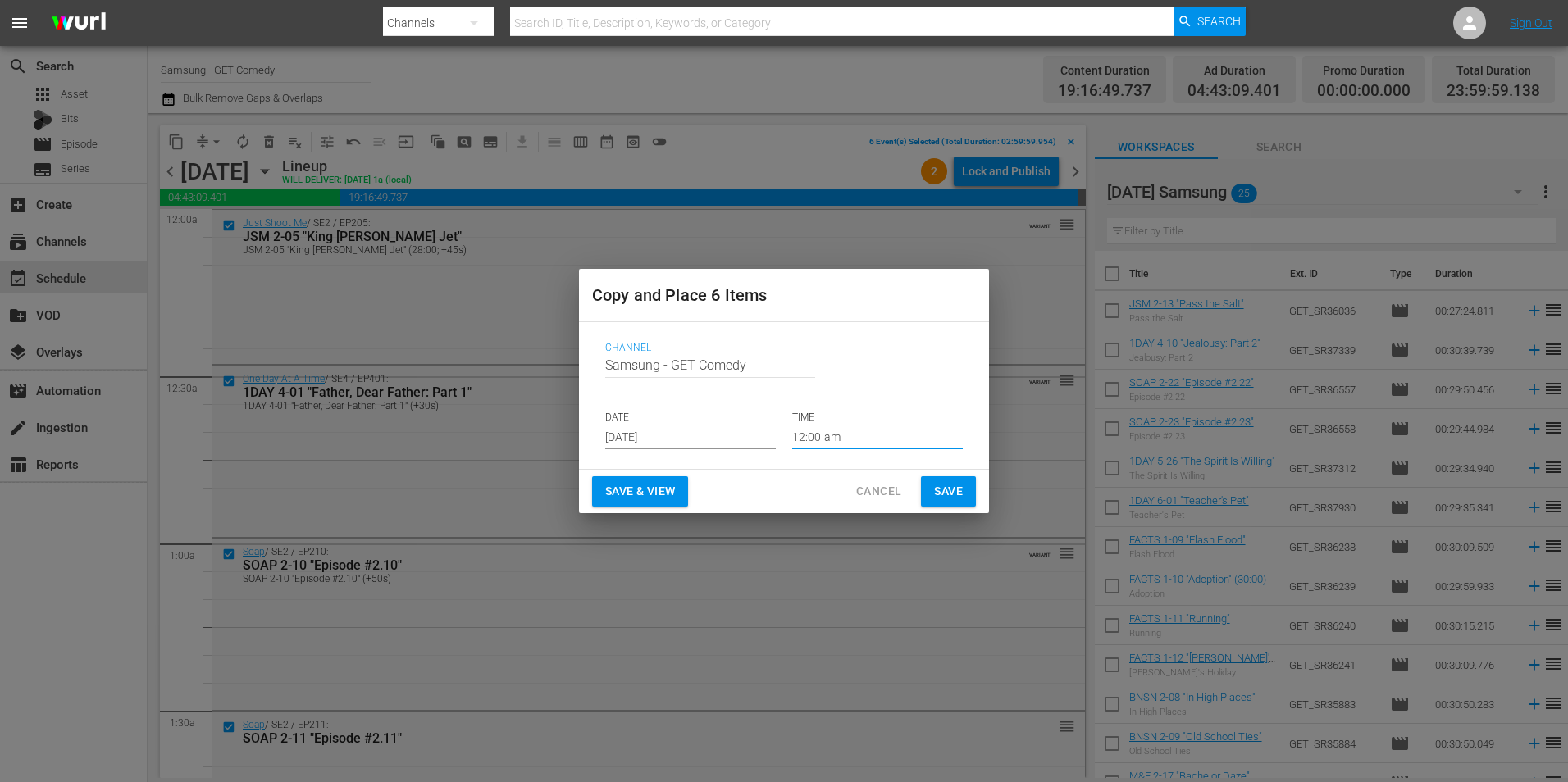
click at [820, 441] on input "12:00 am" at bounding box center [877, 437] width 171 height 25
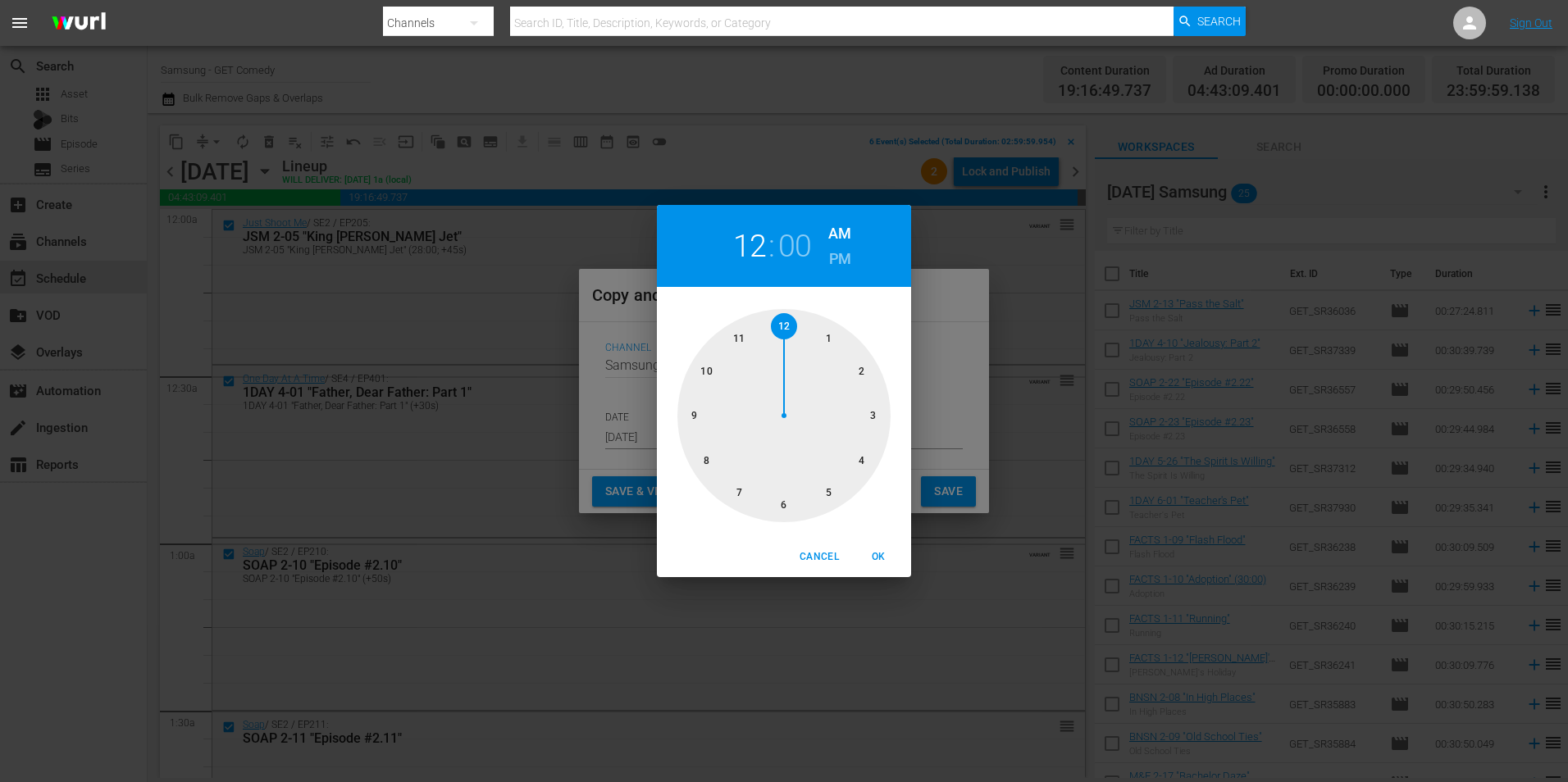
click at [785, 503] on div at bounding box center [783, 415] width 213 height 213
drag, startPoint x: 873, startPoint y: 555, endPoint x: 926, endPoint y: 503, distance: 74.2
click at [876, 553] on span "OK" at bounding box center [878, 556] width 39 height 17
type input "06:00 am"
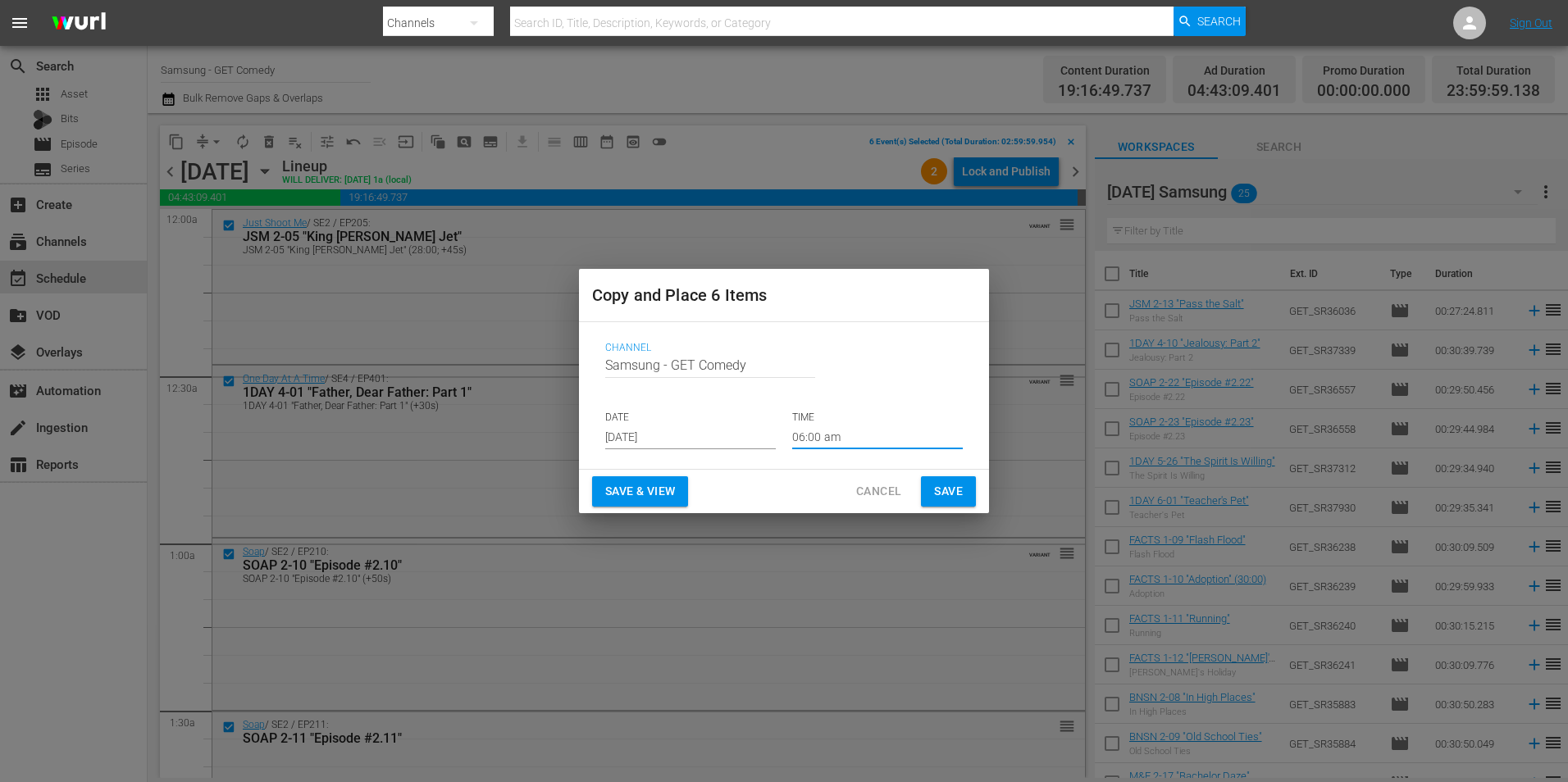
click at [937, 484] on span "Save" at bounding box center [948, 491] width 28 height 20
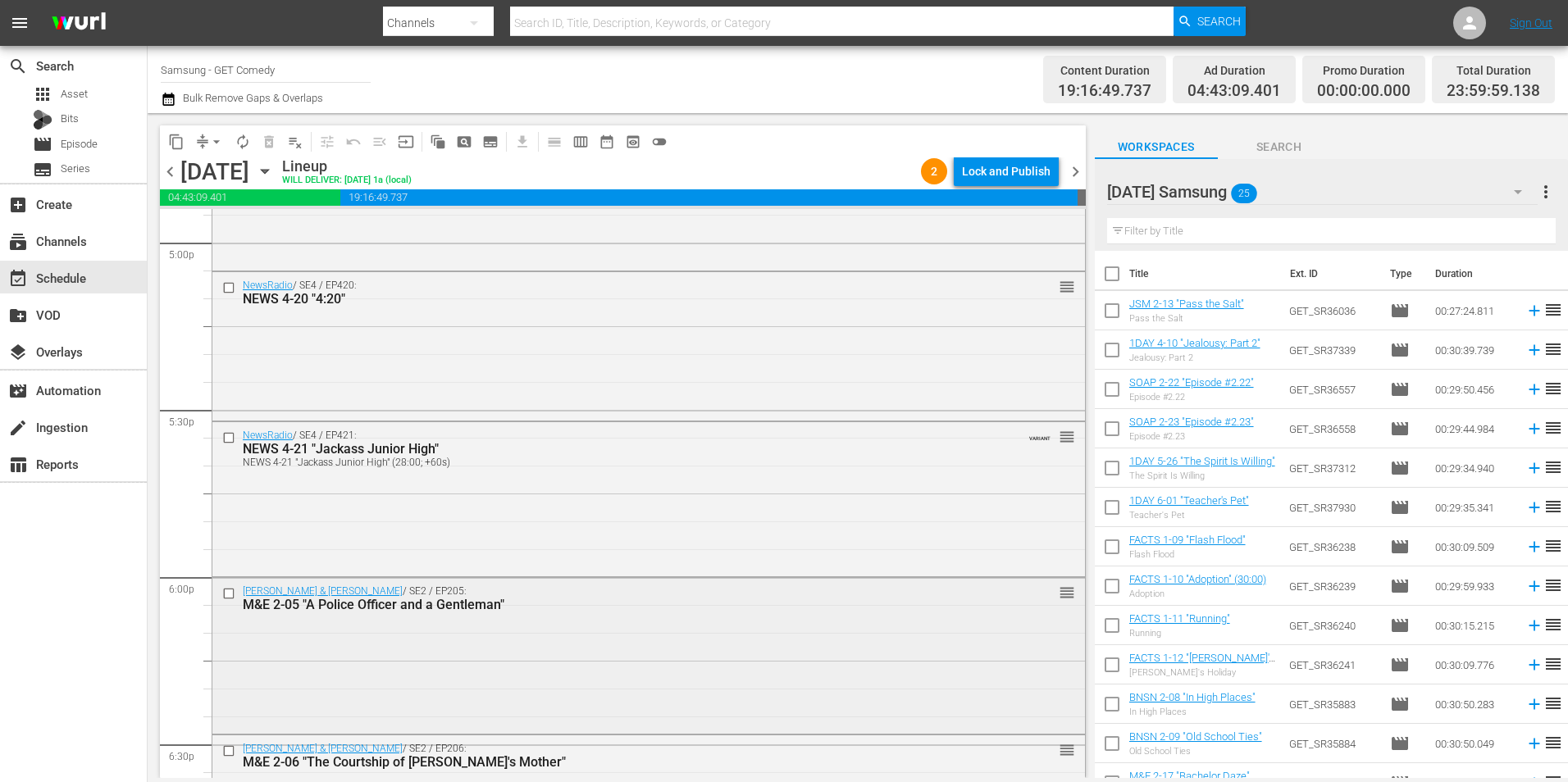
scroll to position [5738, 0]
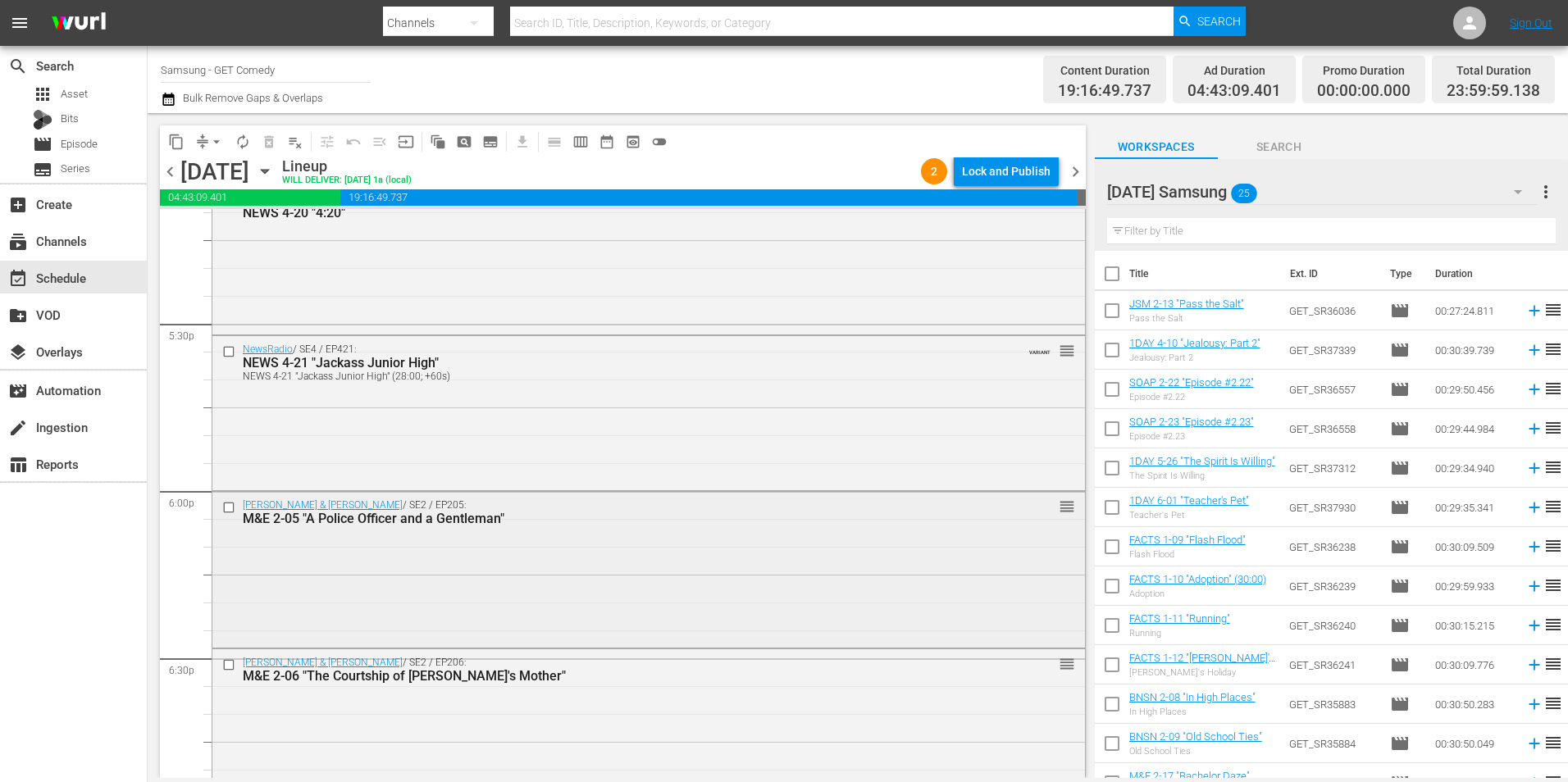
click at [229, 514] on input "checkbox" at bounding box center [230, 507] width 17 height 14
click at [228, 660] on input "checkbox" at bounding box center [230, 664] width 17 height 14
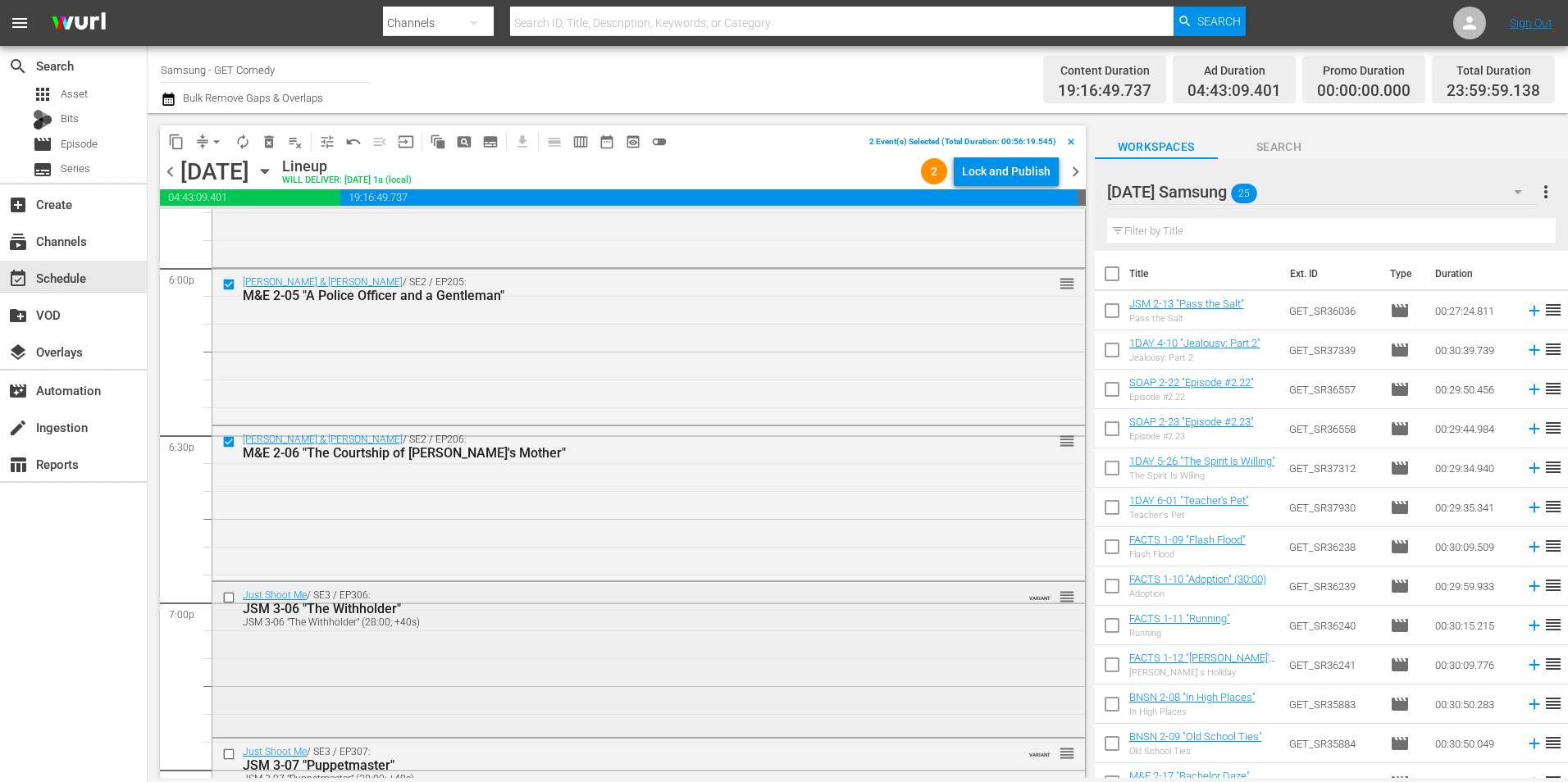
scroll to position [5984, 0]
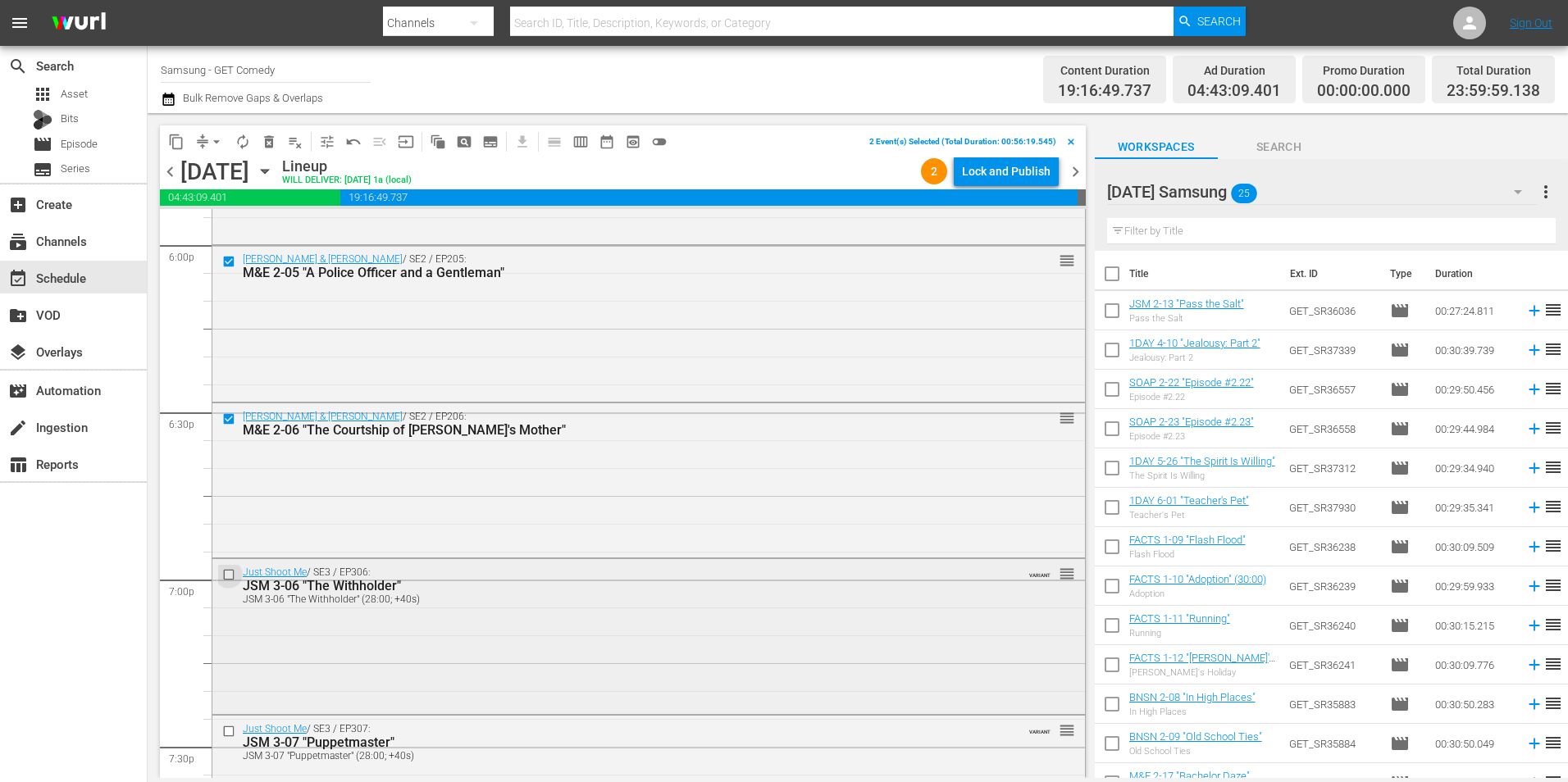
click at [229, 576] on input "checkbox" at bounding box center [230, 575] width 17 height 14
click at [229, 734] on input "checkbox" at bounding box center [230, 732] width 17 height 14
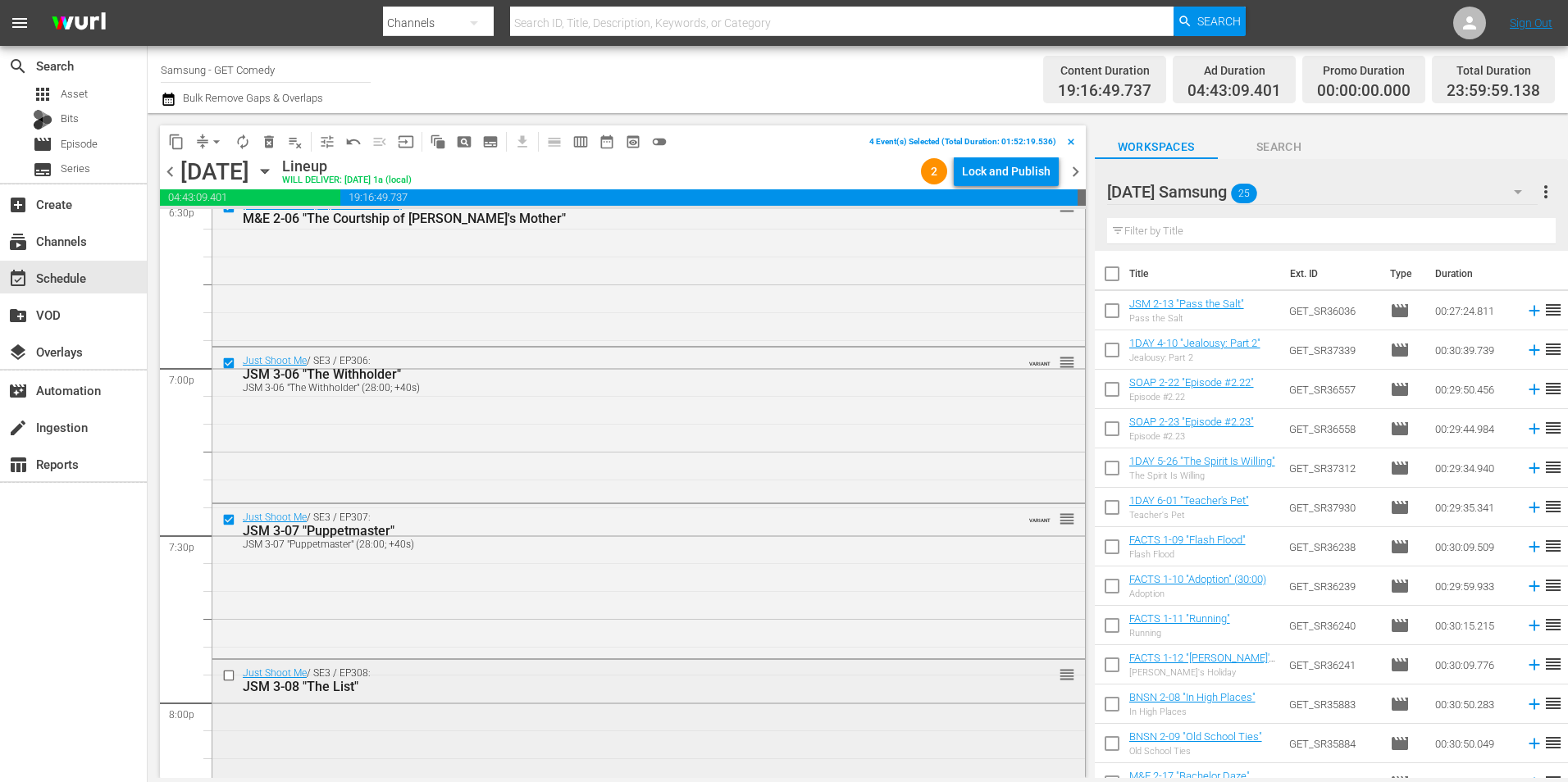
scroll to position [6229, 0]
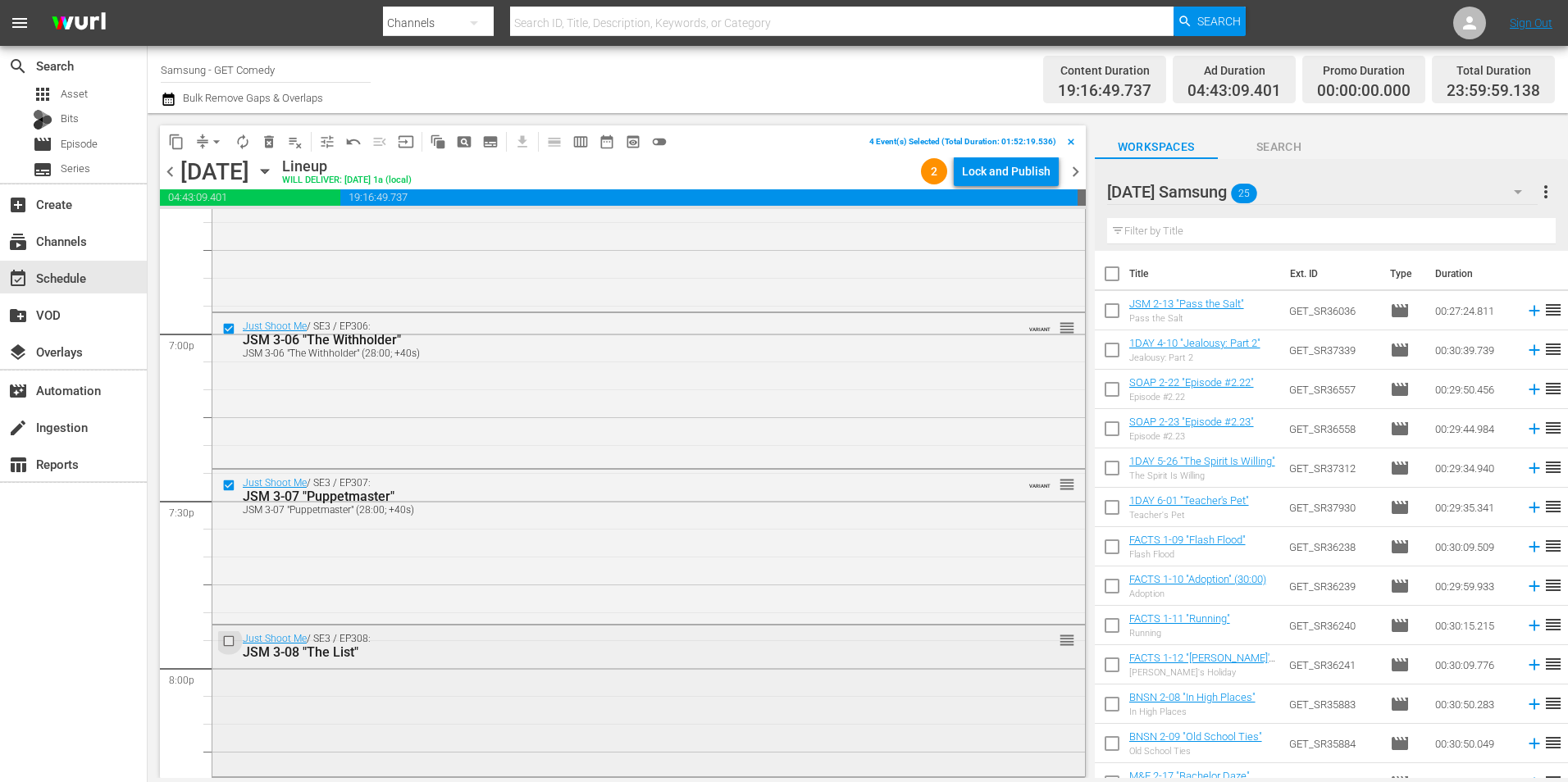
click at [224, 641] on input "checkbox" at bounding box center [230, 641] width 17 height 14
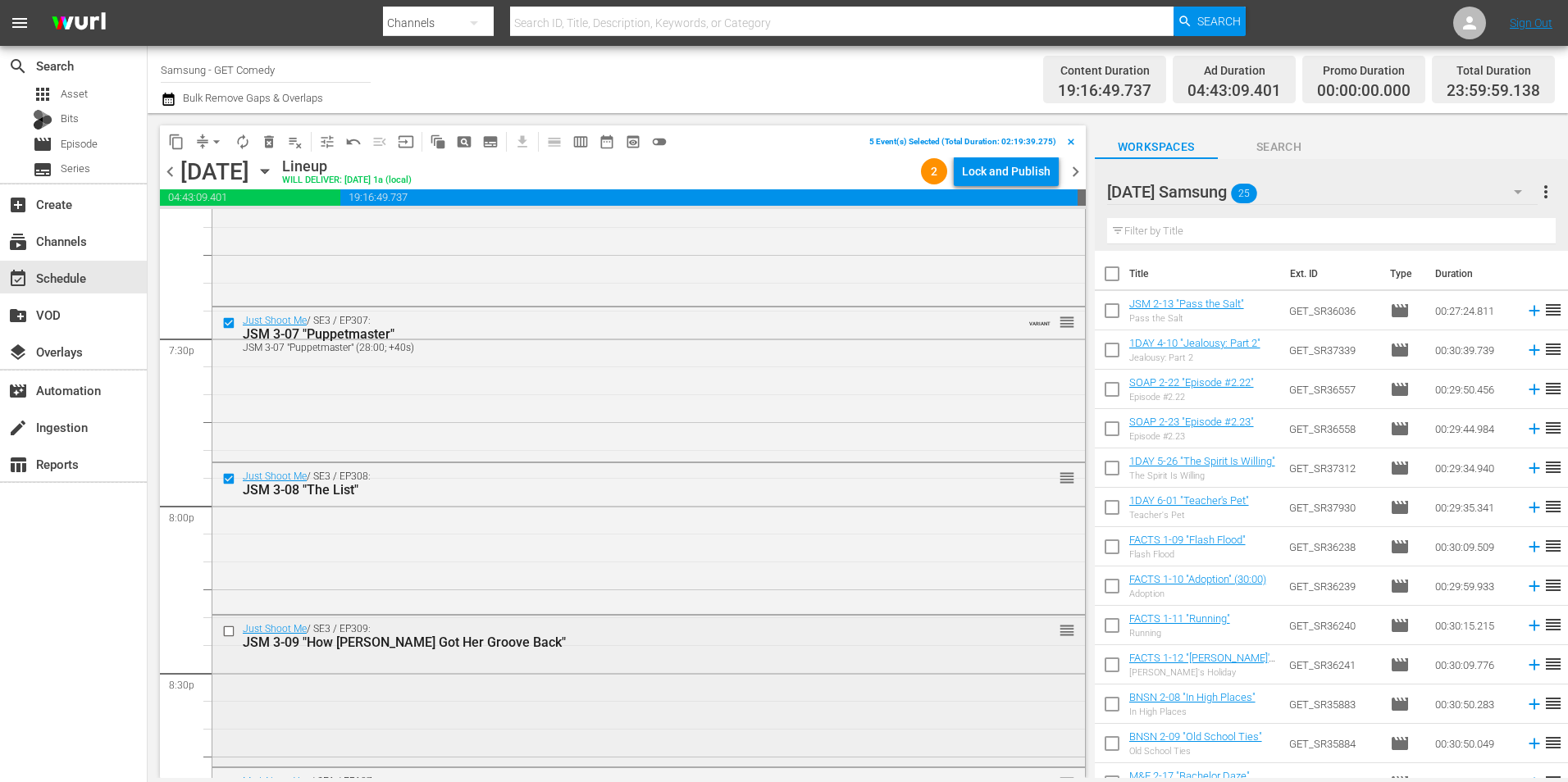
scroll to position [6393, 0]
click at [227, 629] on input "checkbox" at bounding box center [230, 630] width 17 height 14
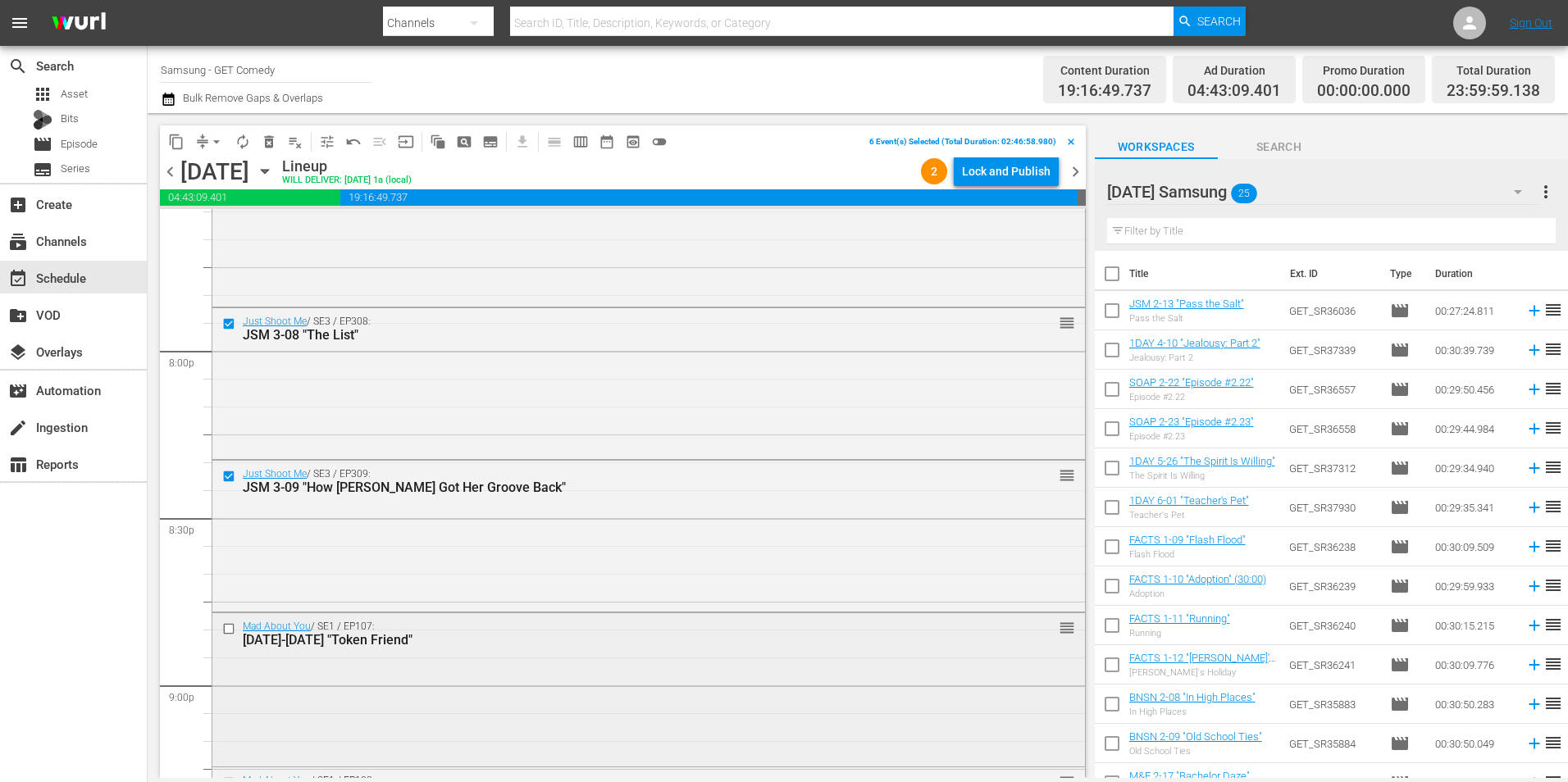
scroll to position [6558, 0]
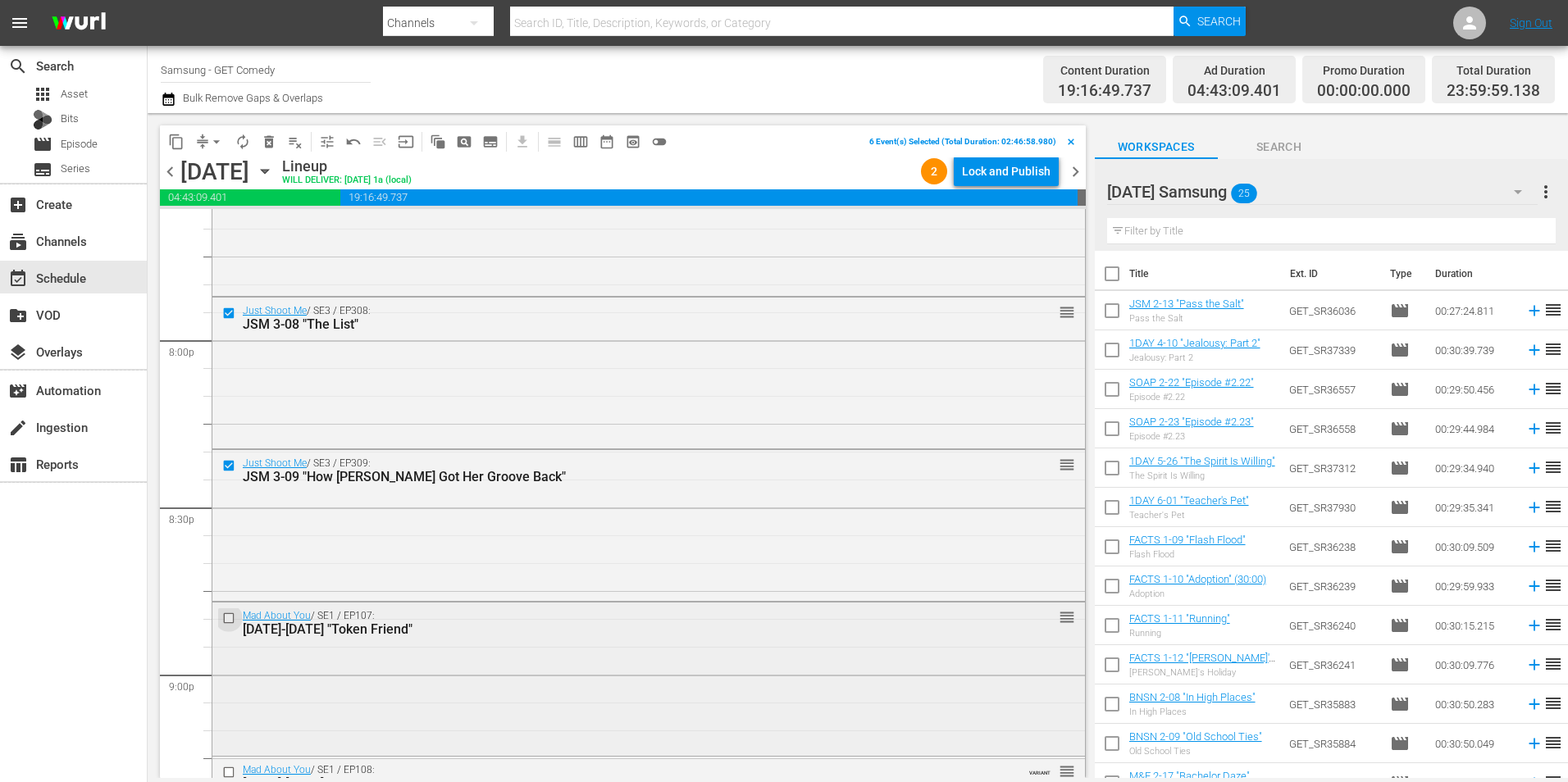
click at [228, 617] on input "checkbox" at bounding box center [230, 618] width 17 height 14
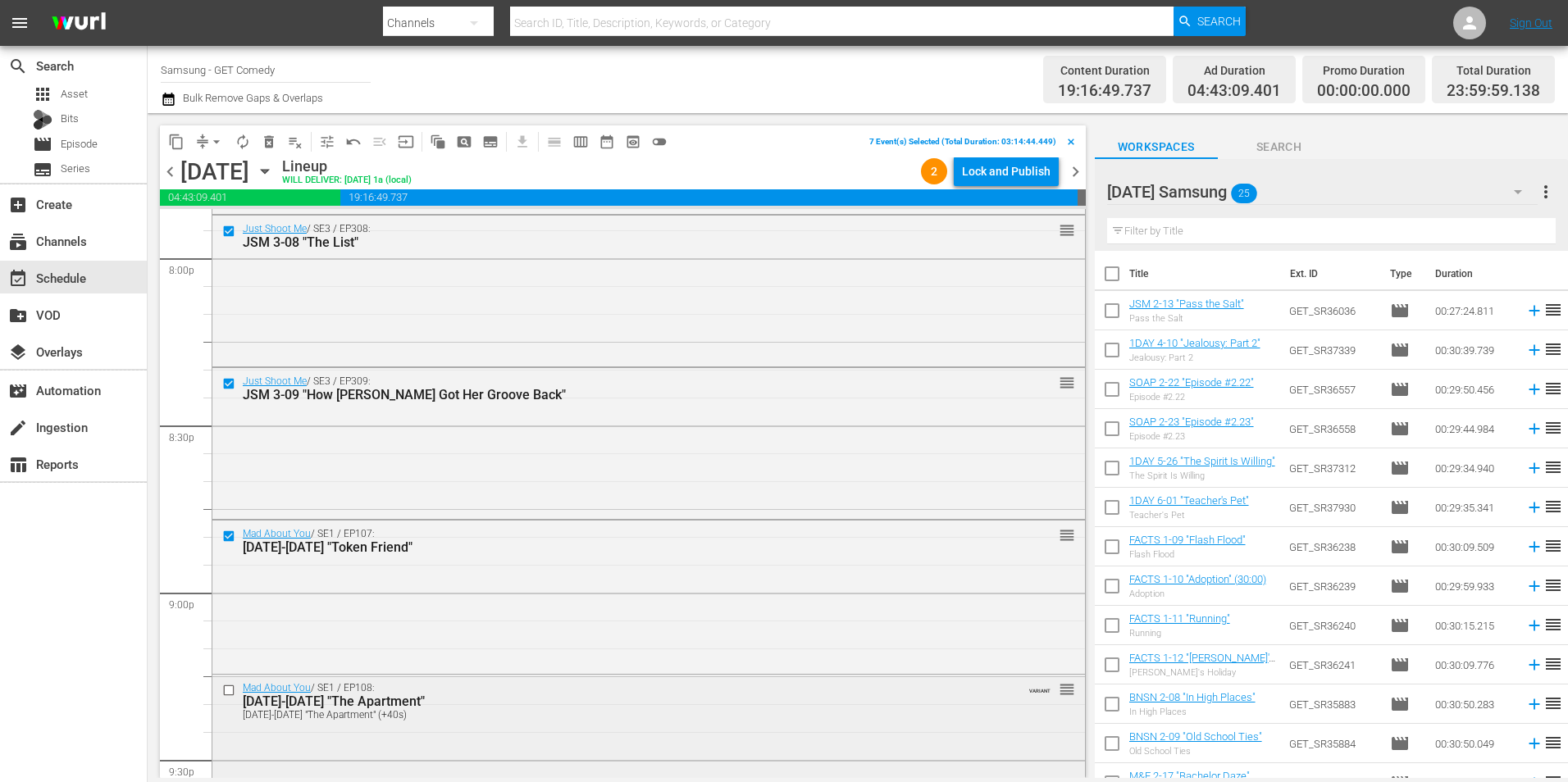
click at [230, 686] on input "checkbox" at bounding box center [230, 691] width 17 height 14
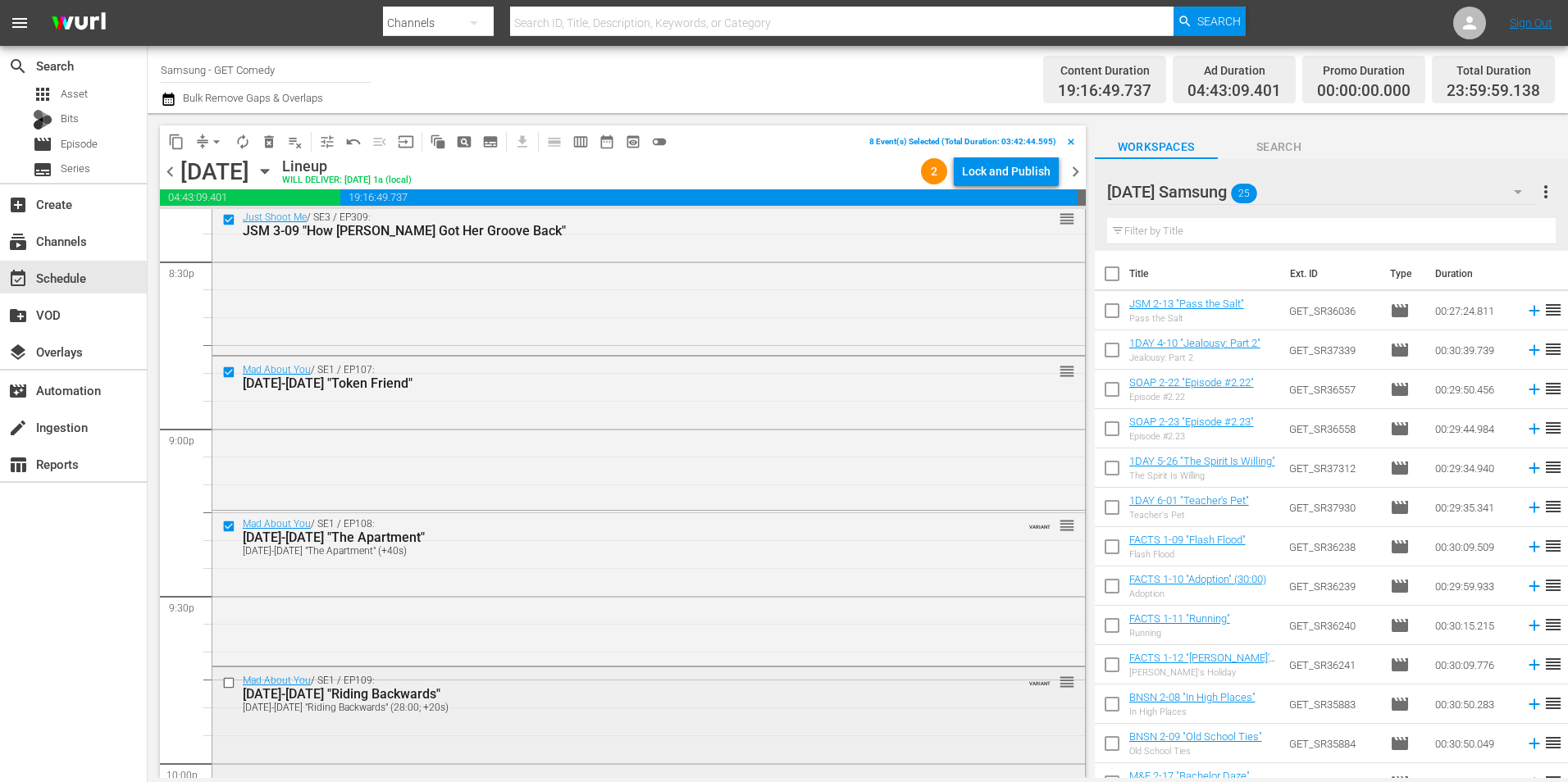
click at [232, 686] on input "checkbox" at bounding box center [230, 683] width 17 height 14
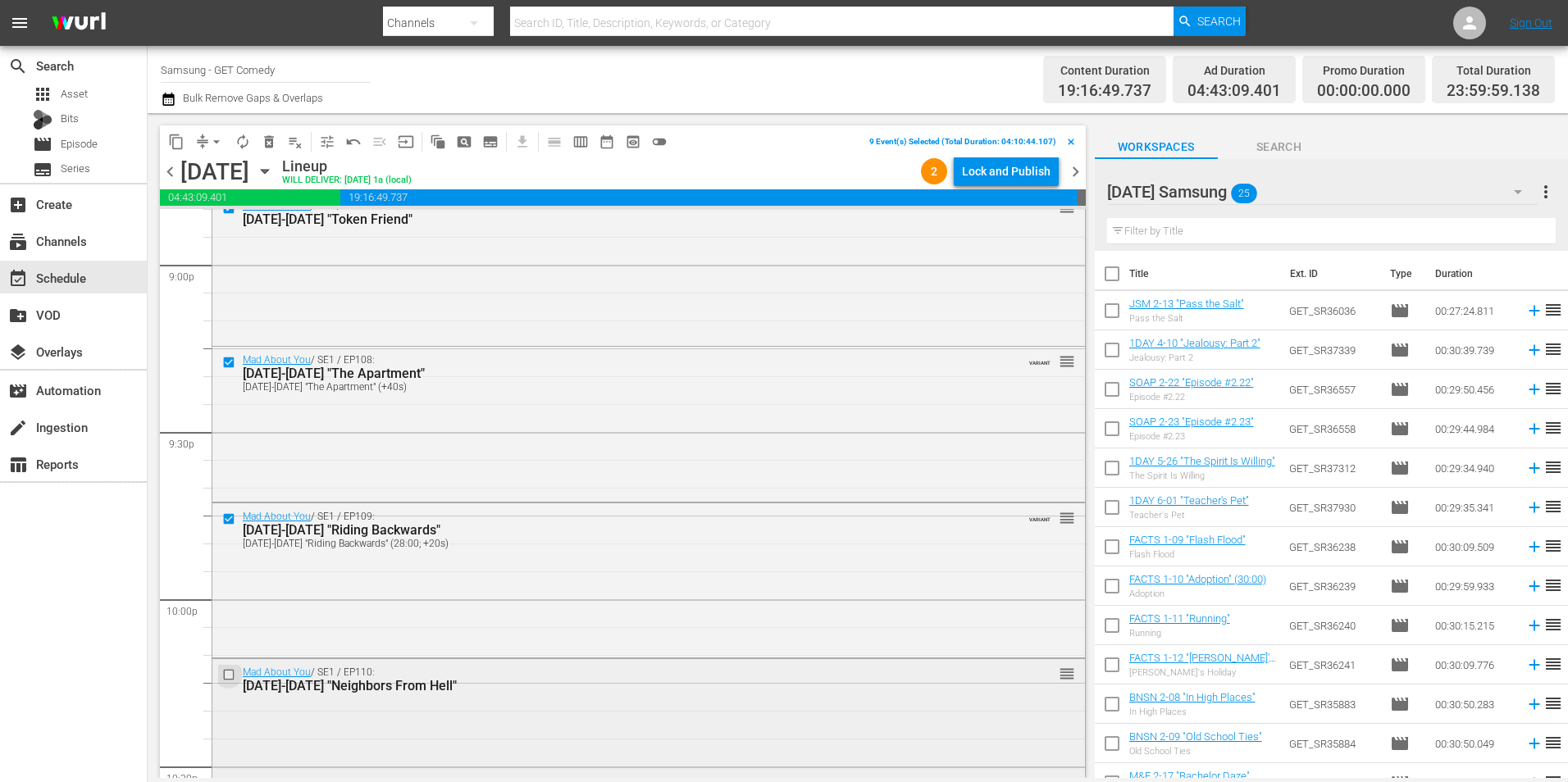
click at [229, 675] on input "checkbox" at bounding box center [230, 675] width 17 height 14
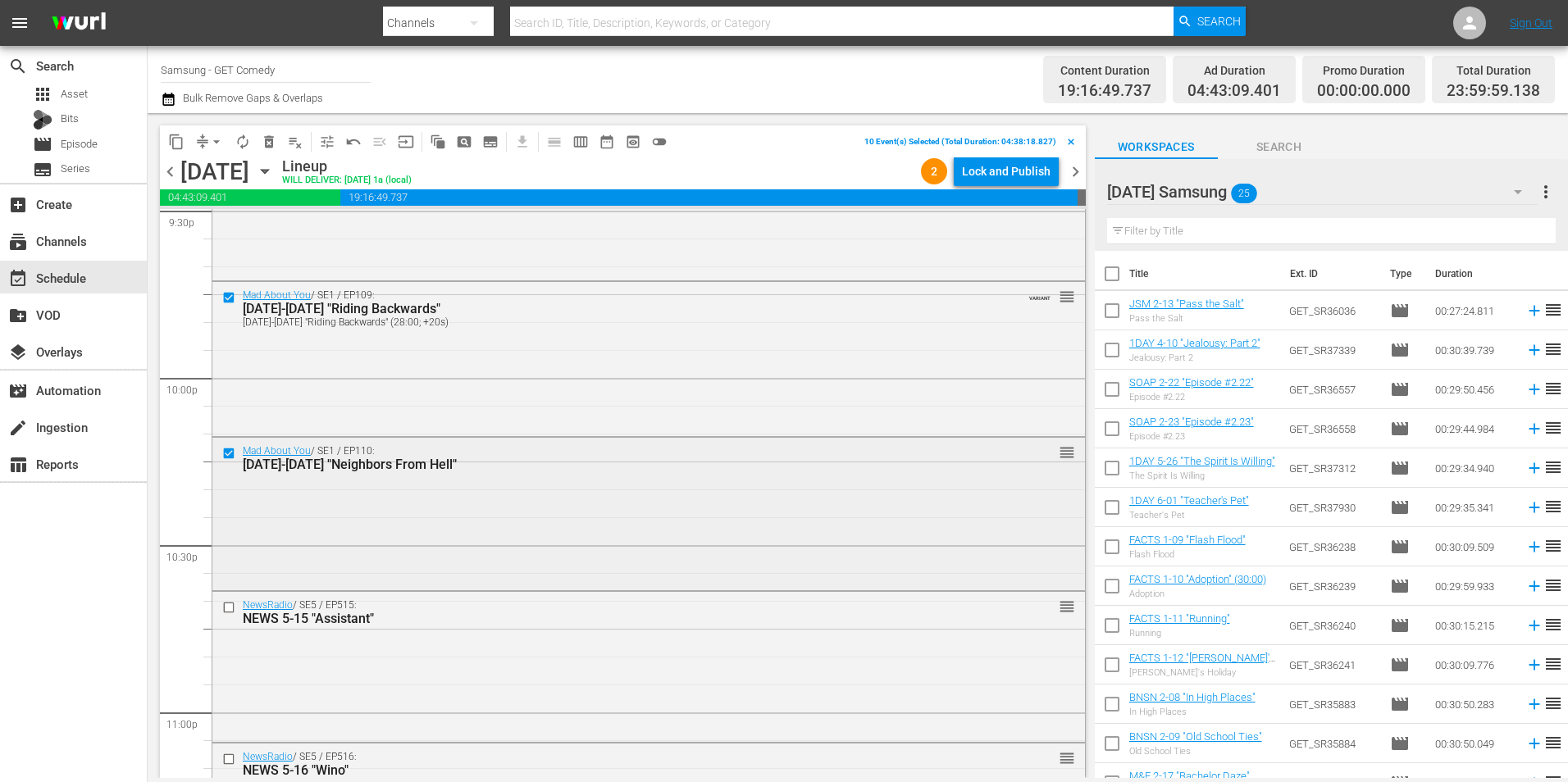
scroll to position [7213, 0]
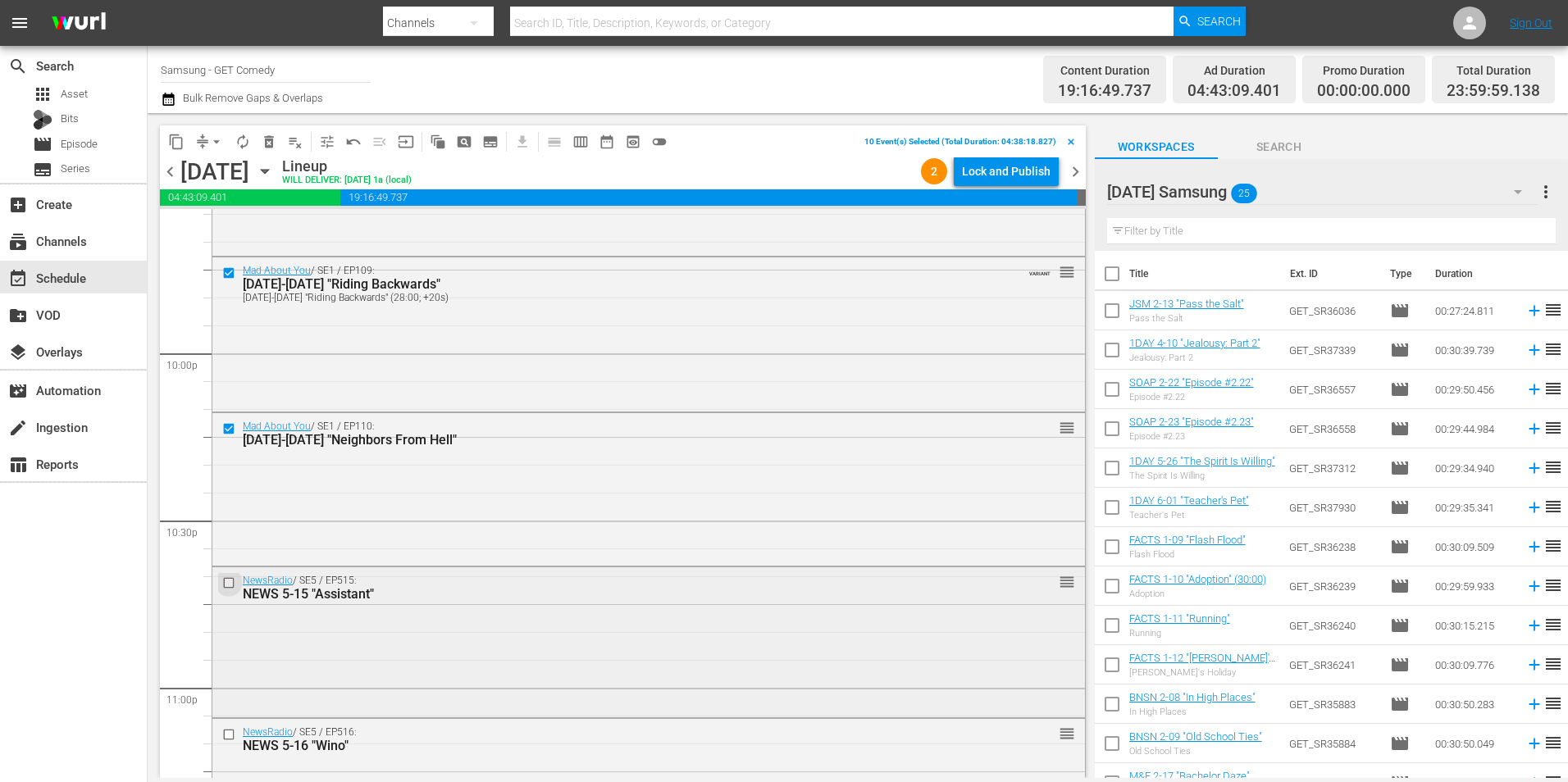
click at [227, 586] on input "checkbox" at bounding box center [230, 583] width 17 height 14
click at [227, 732] on input "checkbox" at bounding box center [230, 735] width 17 height 14
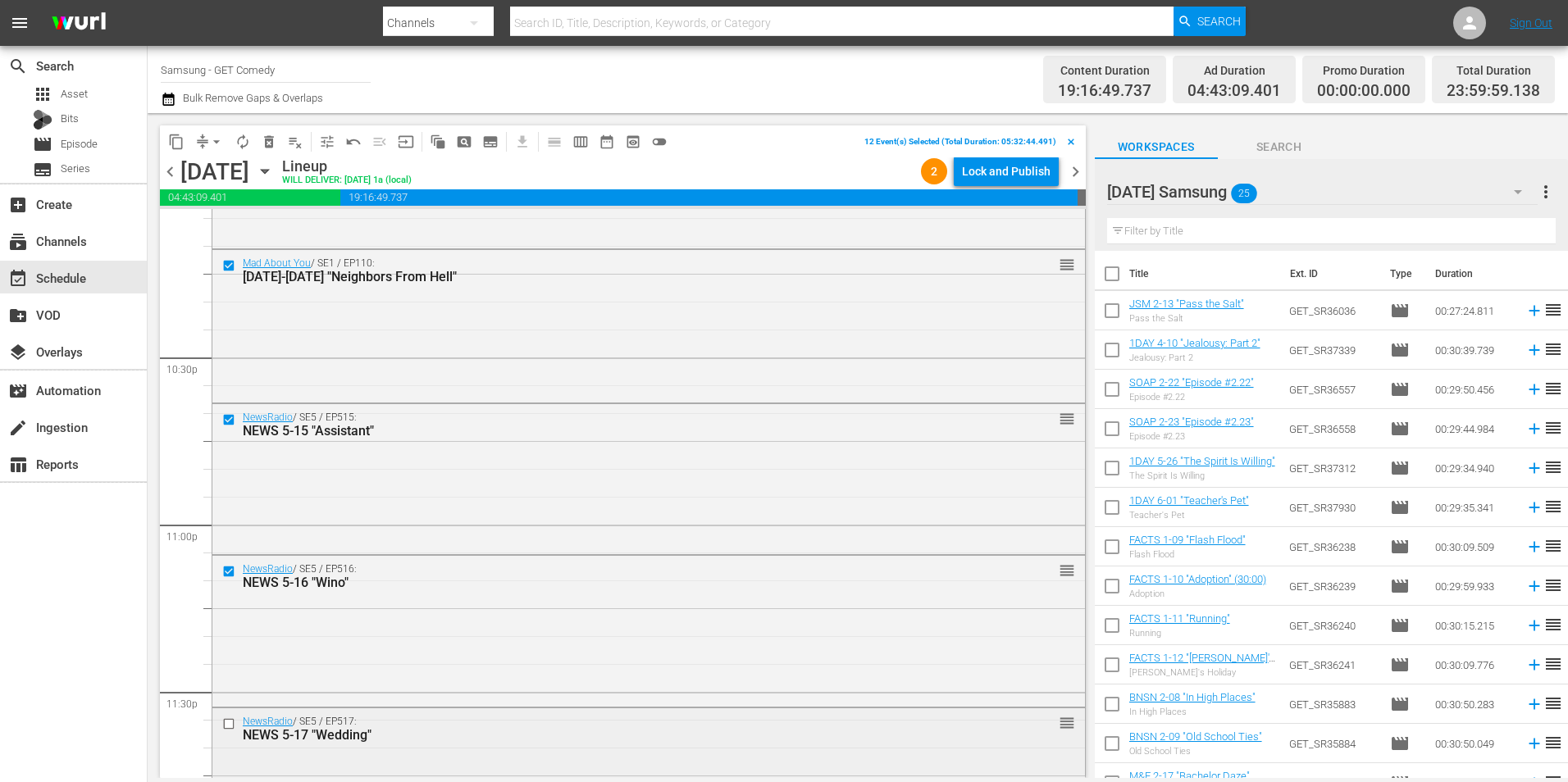
scroll to position [7377, 0]
click at [229, 723] on input "checkbox" at bounding box center [230, 723] width 17 height 14
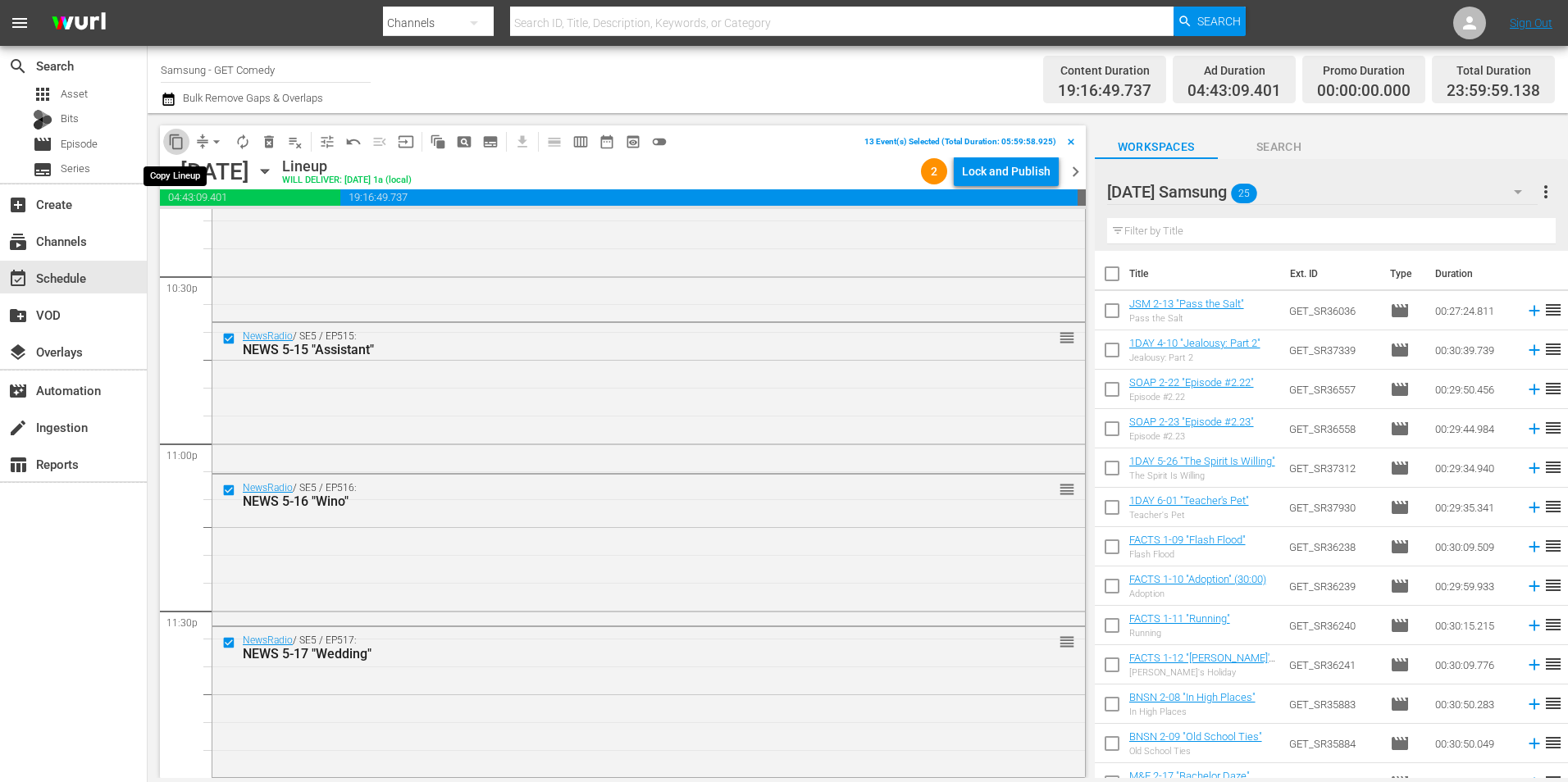
click at [172, 140] on span "content_copy" at bounding box center [176, 142] width 17 height 17
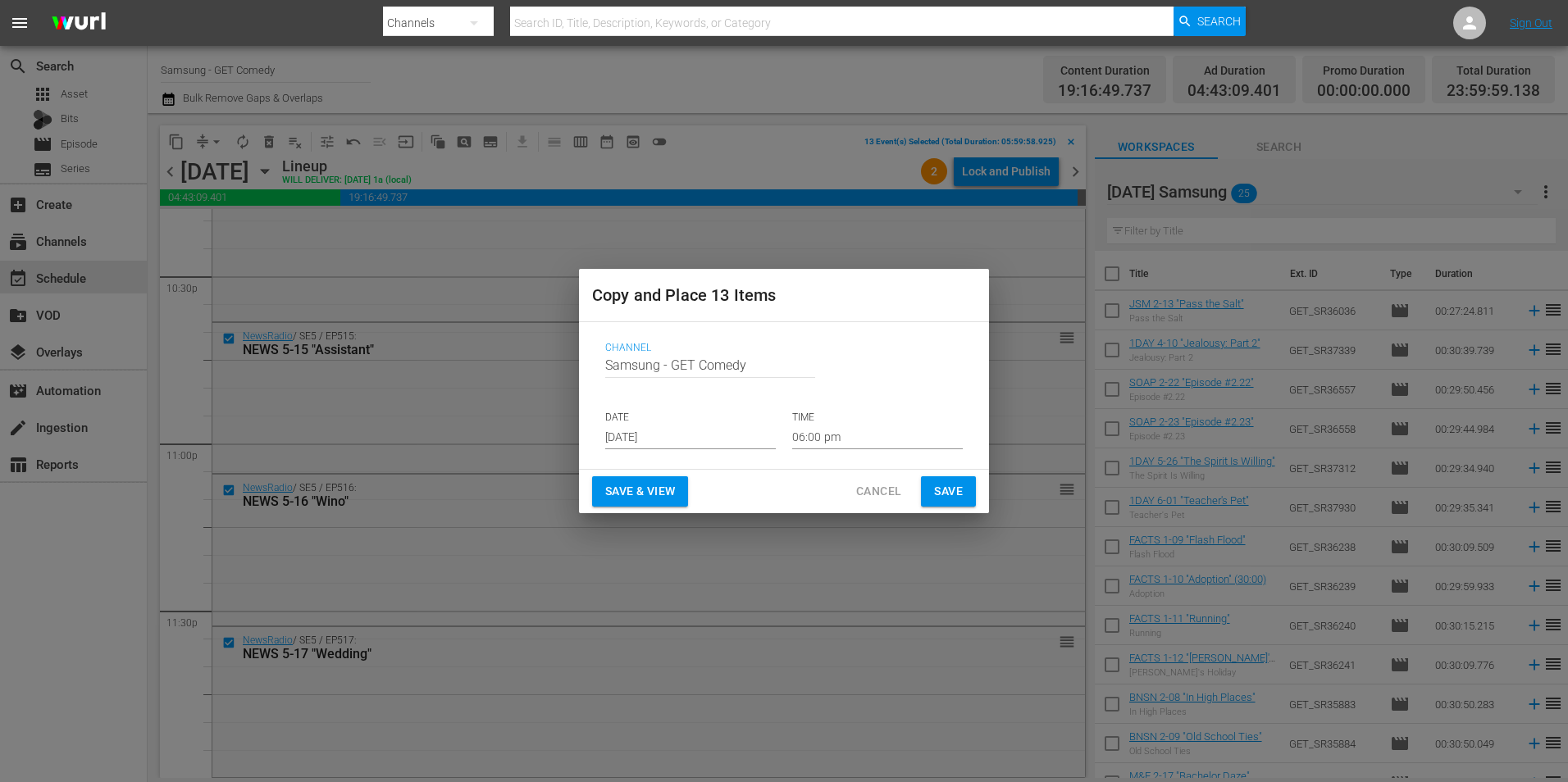
click at [656, 439] on input "[DATE]" at bounding box center [690, 437] width 171 height 25
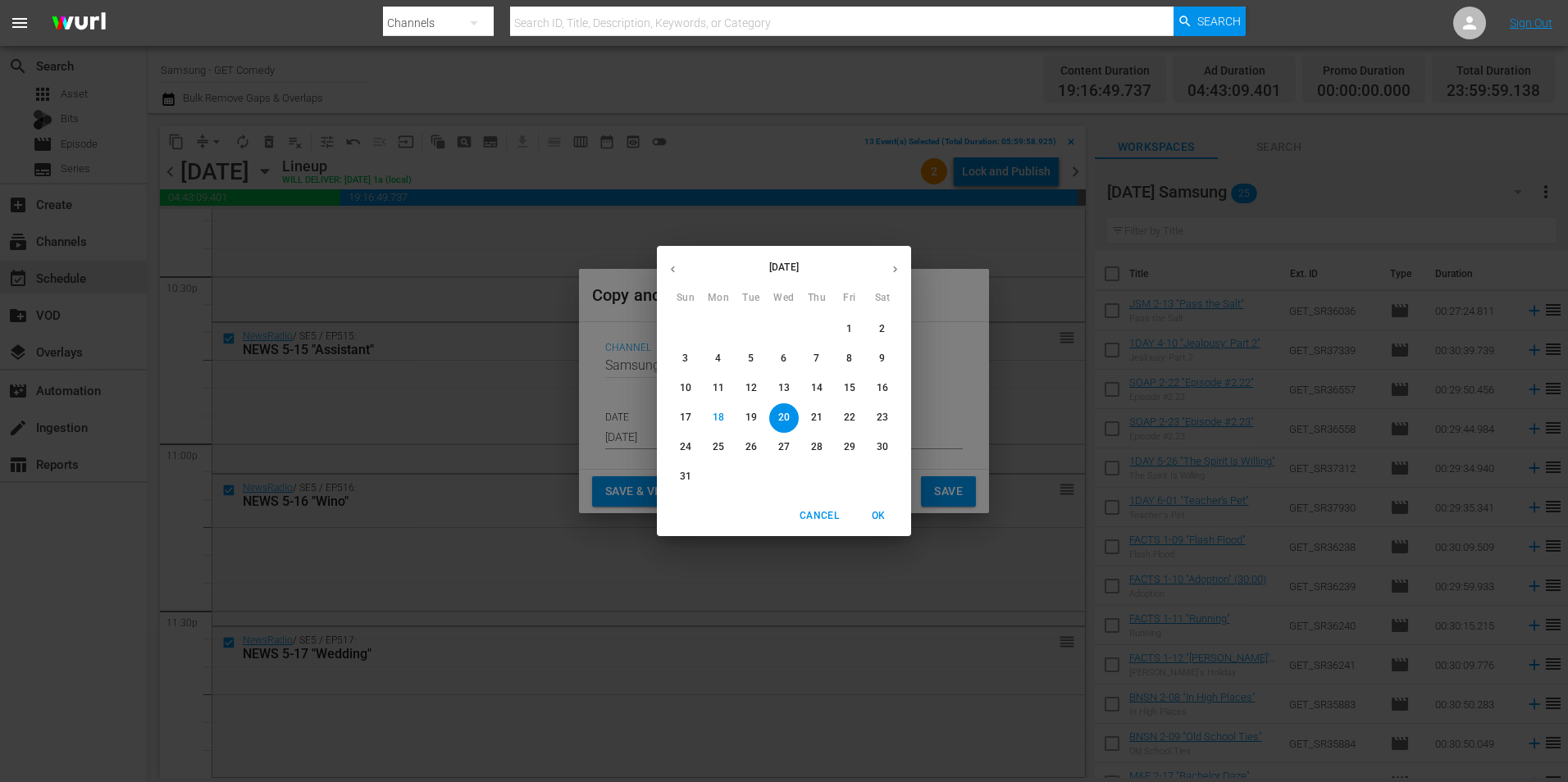
click at [889, 264] on icon "button" at bounding box center [895, 269] width 12 height 12
click at [856, 331] on span "5" at bounding box center [849, 329] width 29 height 14
type input "Sep 5th 2025"
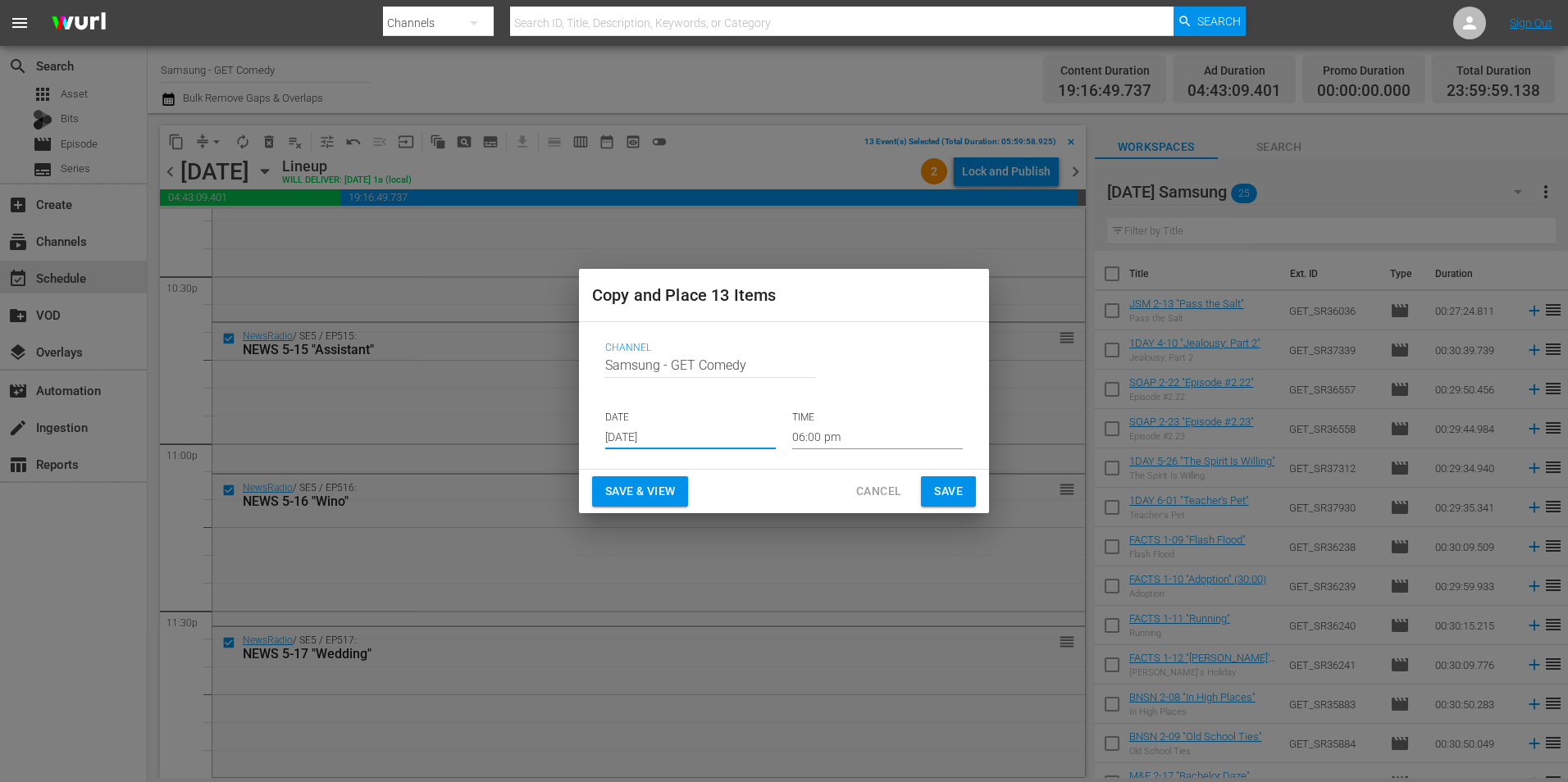
click at [815, 436] on input "06:00 pm" at bounding box center [877, 437] width 171 height 25
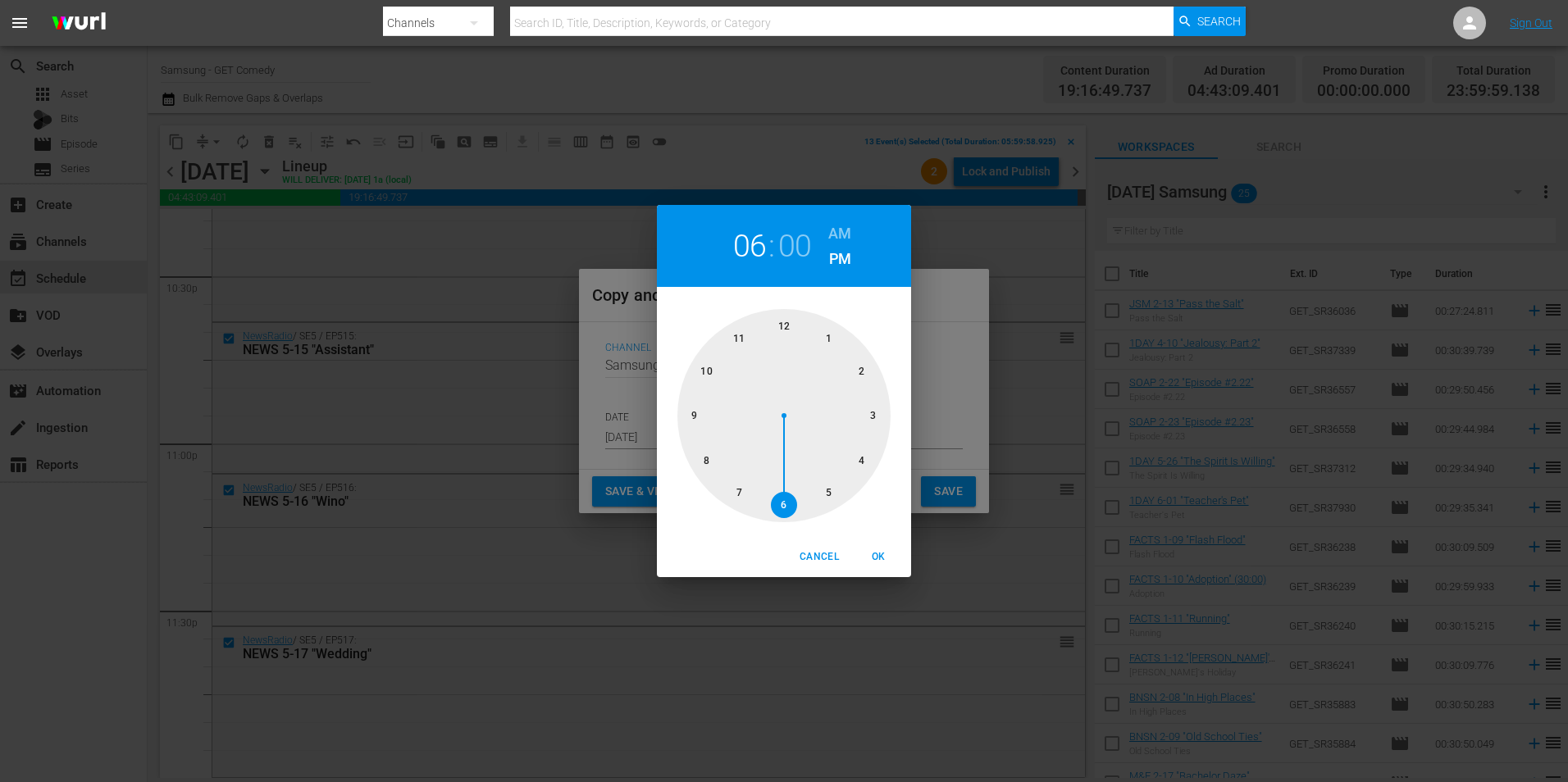
click at [780, 322] on div at bounding box center [783, 415] width 213 height 213
click at [880, 558] on span "OK" at bounding box center [878, 556] width 39 height 17
type input "12:00 pm"
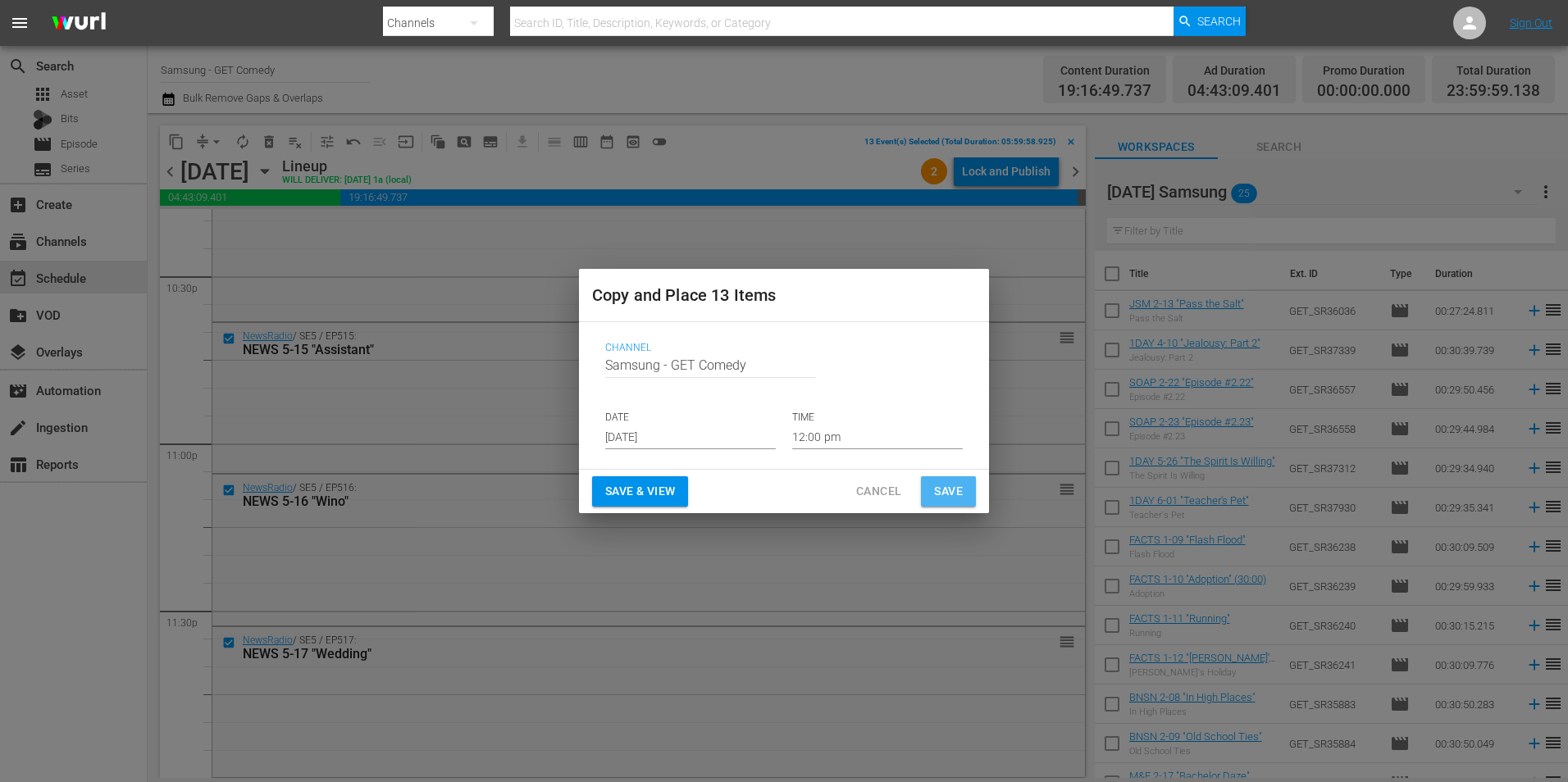
click at [945, 493] on span "Save" at bounding box center [948, 491] width 28 height 20
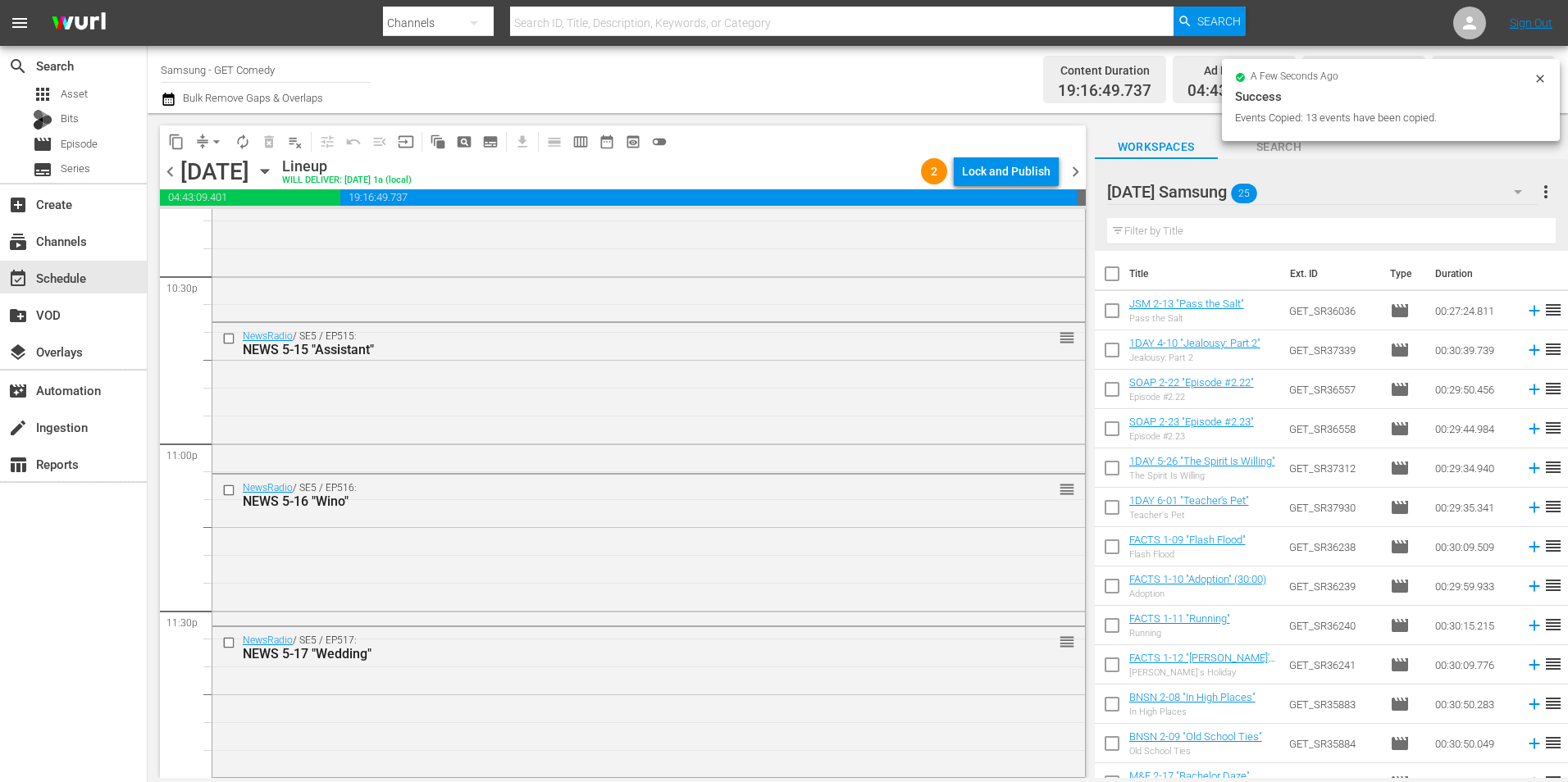
click at [273, 173] on icon "button" at bounding box center [265, 171] width 18 height 18
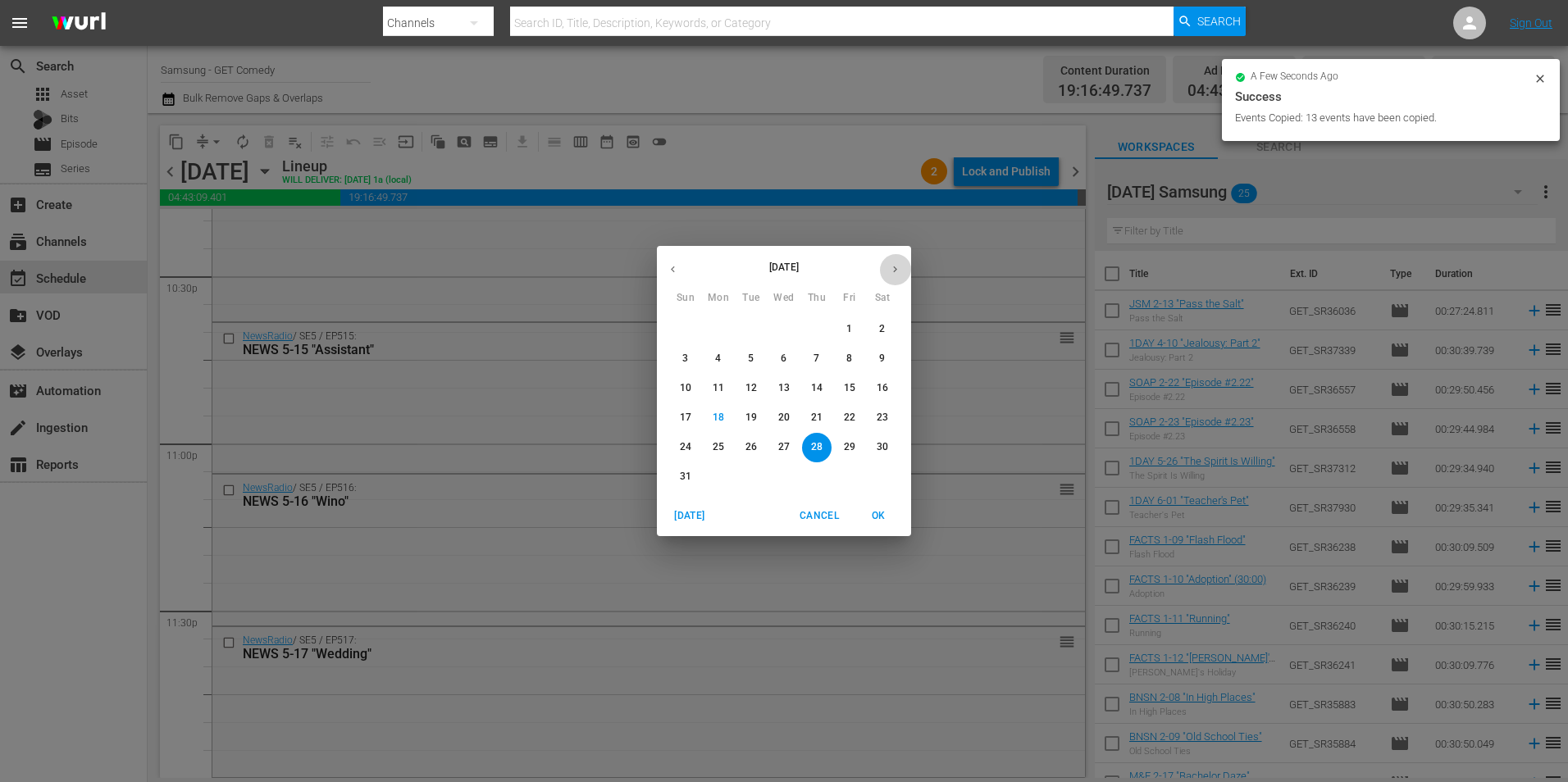
click at [895, 271] on icon "button" at bounding box center [895, 269] width 4 height 6
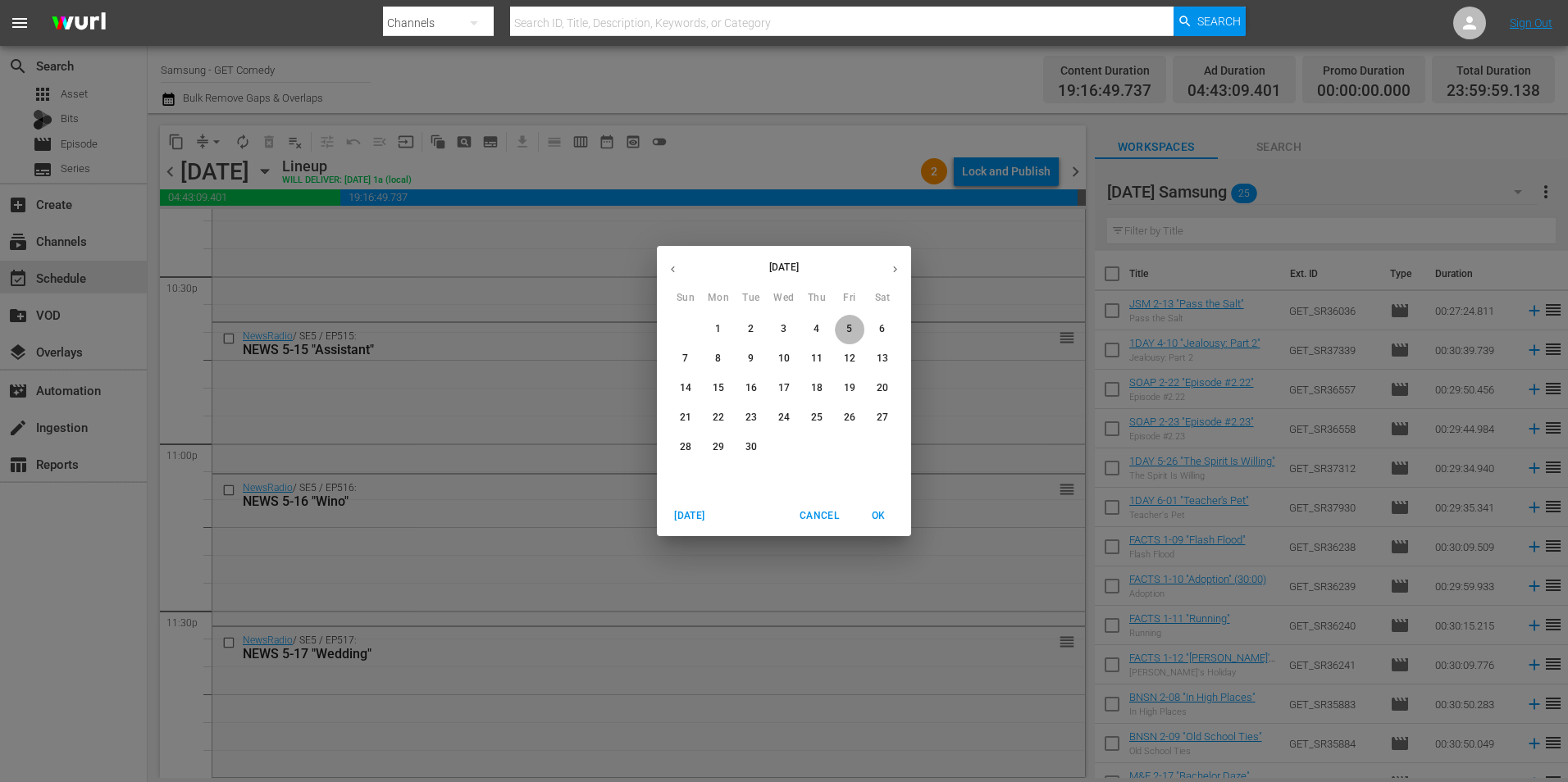
click at [848, 327] on p "5" at bounding box center [849, 329] width 5 height 14
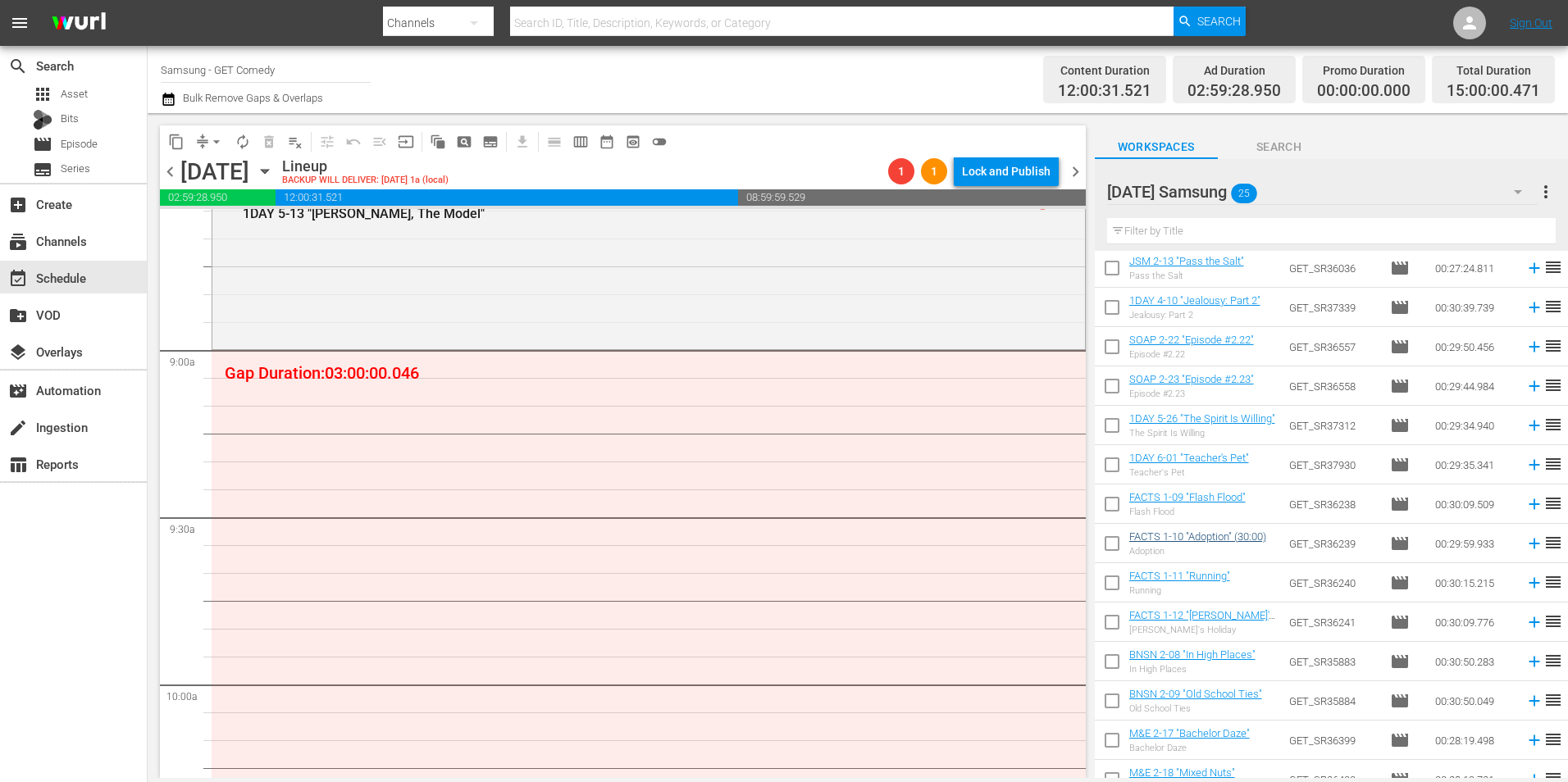
scroll to position [82, 0]
drag, startPoint x: 1110, startPoint y: 467, endPoint x: 1109, endPoint y: 476, distance: 9.1
click at [1110, 467] on input "checkbox" at bounding box center [1111, 468] width 35 height 34
checkbox input "true"
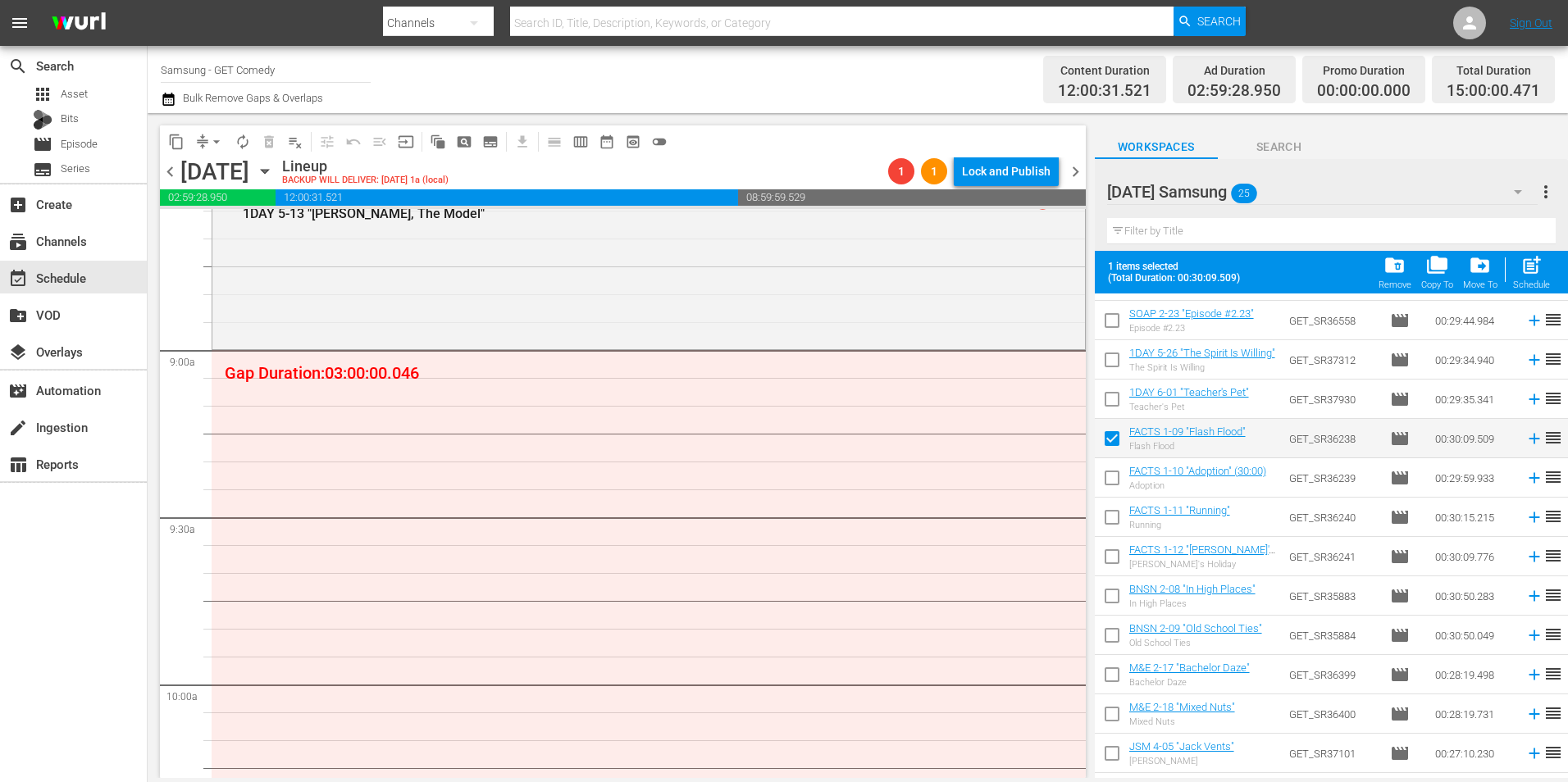
scroll to position [246, 0]
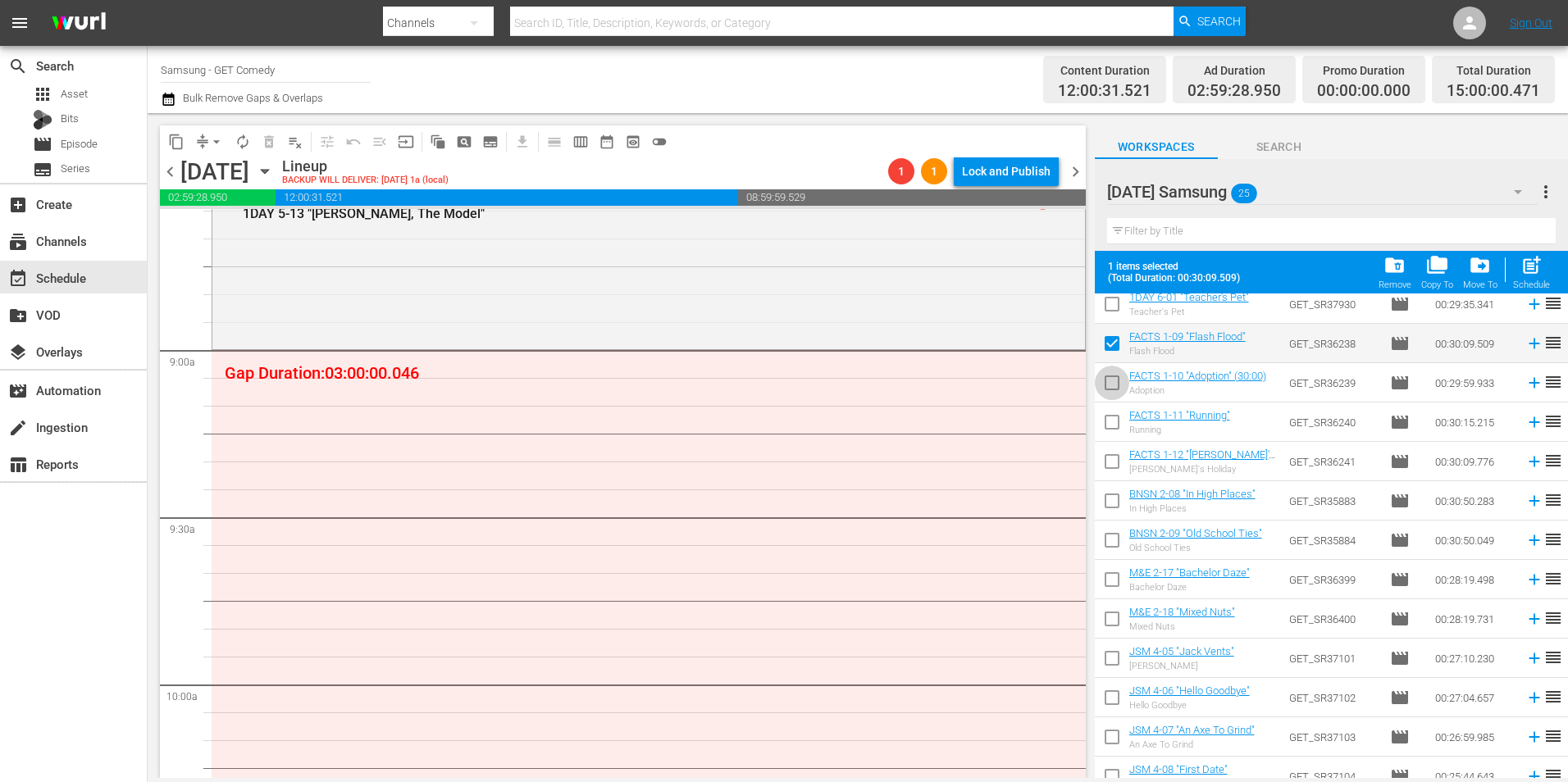
click at [1109, 391] on input "checkbox" at bounding box center [1111, 386] width 35 height 34
checkbox input "true"
click at [1110, 428] on input "checkbox" at bounding box center [1111, 425] width 35 height 34
checkbox input "true"
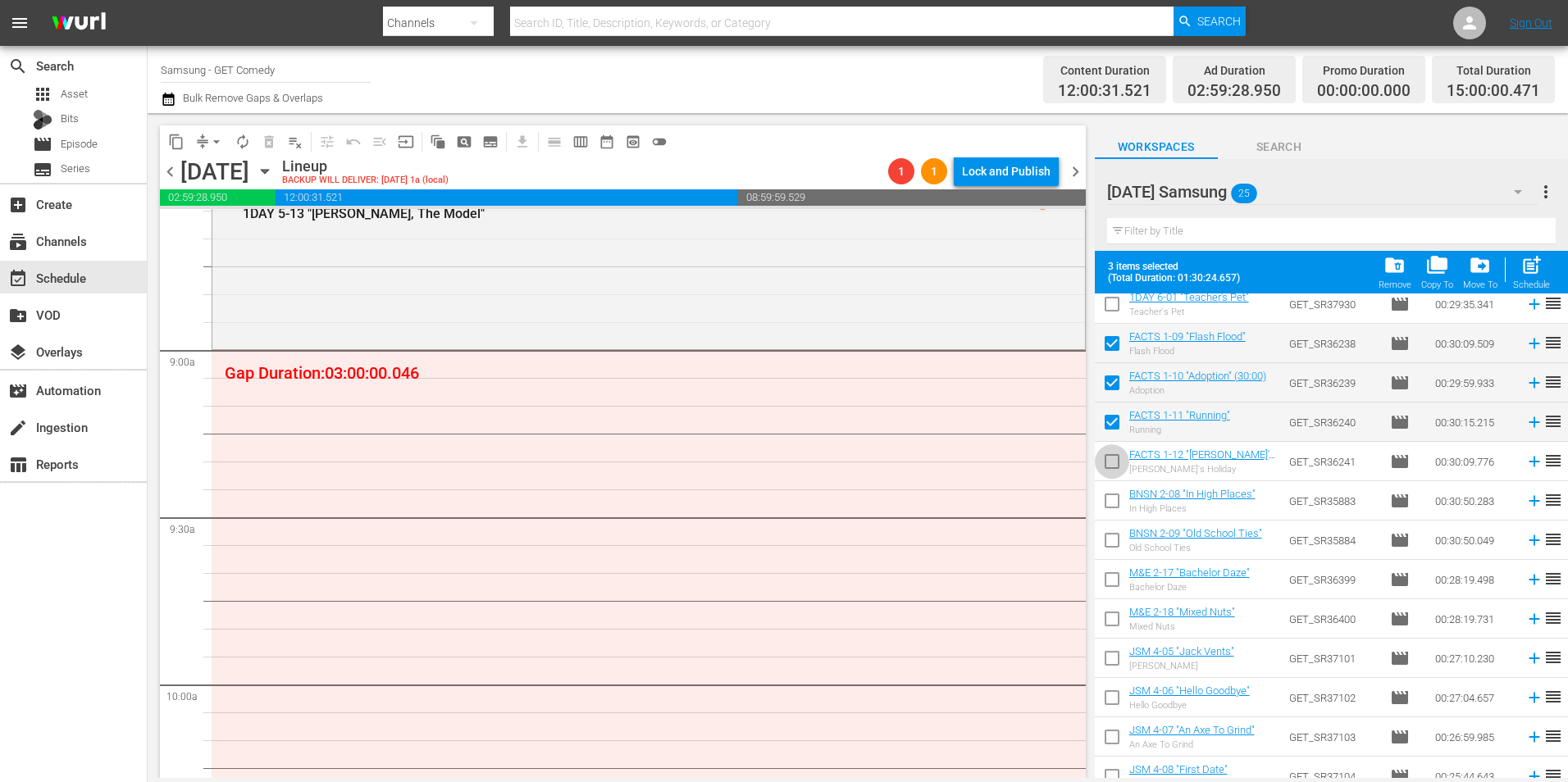
click at [1106, 466] on input "checkbox" at bounding box center [1111, 464] width 35 height 34
checkbox input "true"
click at [1109, 500] on input "checkbox" at bounding box center [1111, 503] width 35 height 34
checkbox input "true"
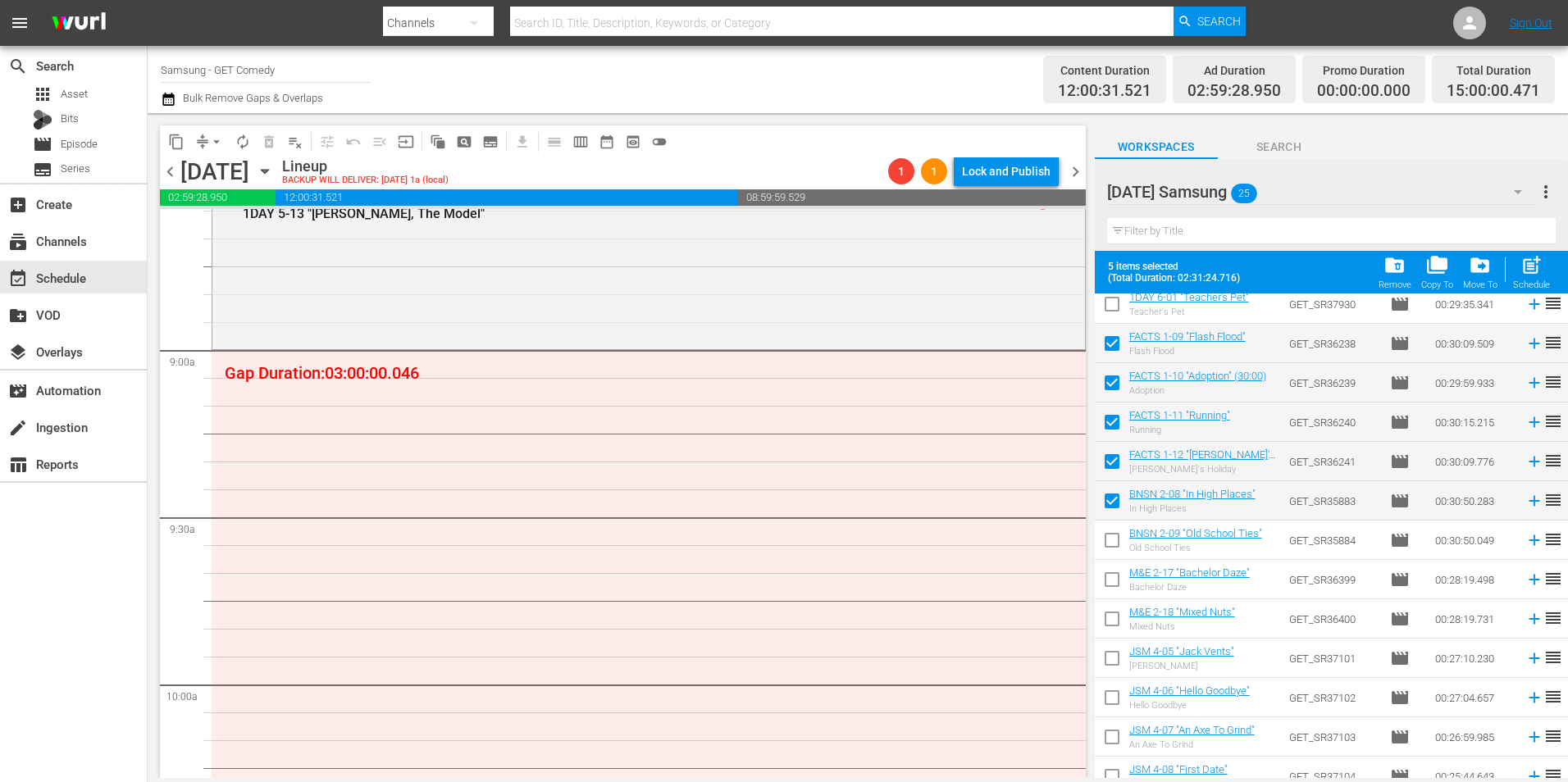
click at [1111, 540] on input "checkbox" at bounding box center [1111, 543] width 35 height 34
checkbox input "true"
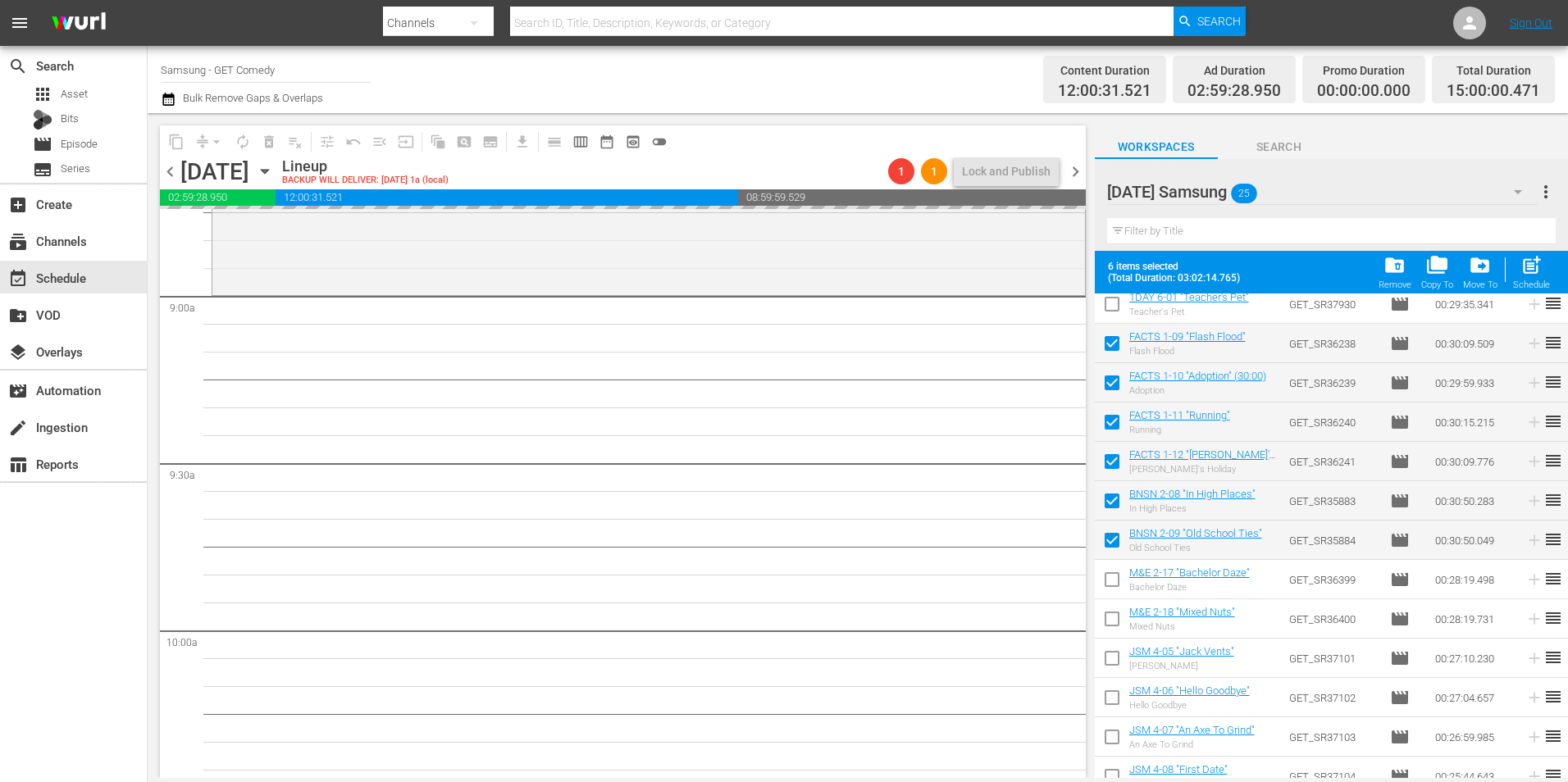
scroll to position [2951, 0]
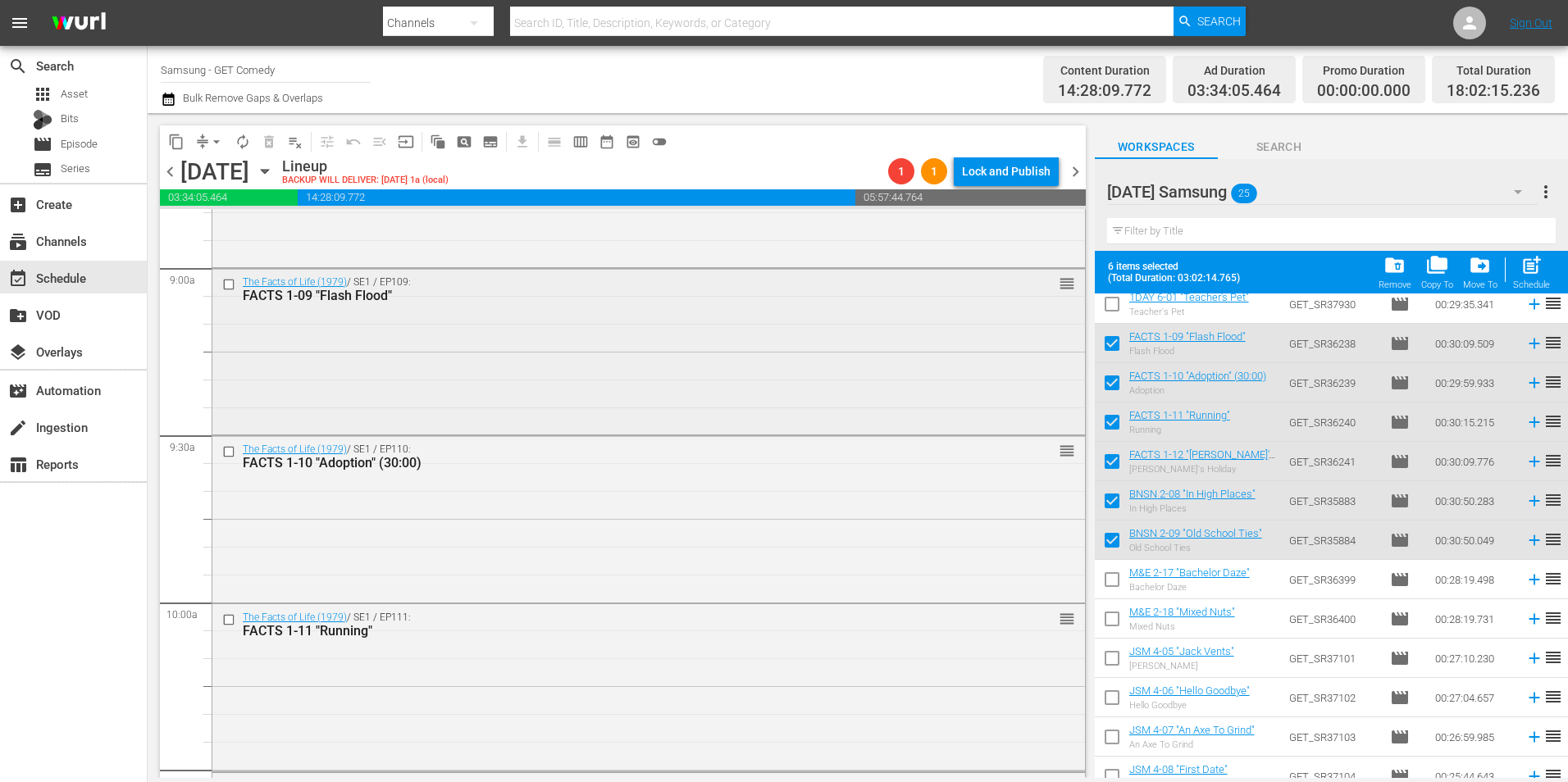
click at [411, 361] on div "The Facts of Life (1979) / SE1 / EP109: FACTS 1-09 "Flash Flood" reorder" at bounding box center [649, 350] width 872 height 163
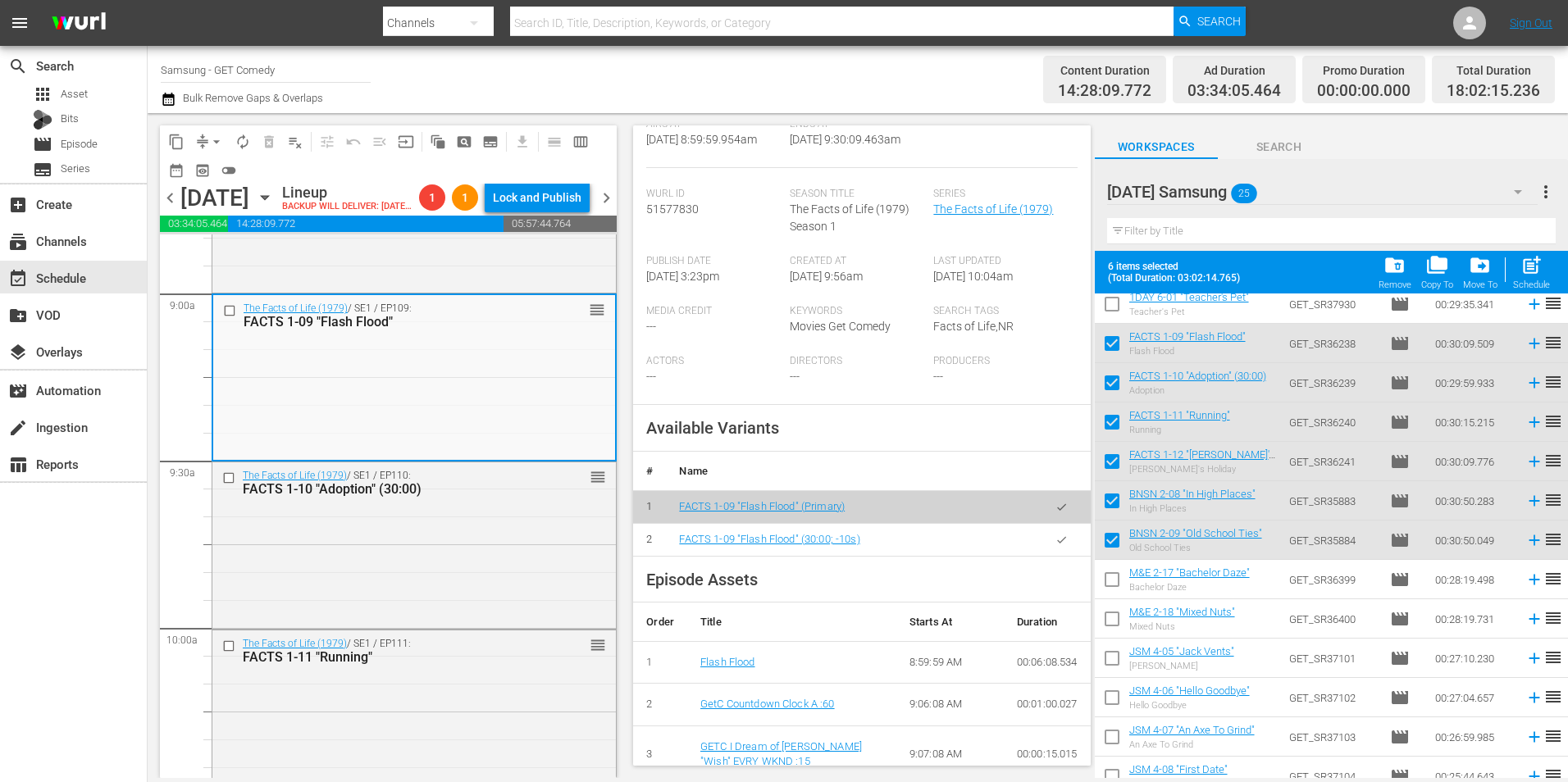
scroll to position [328, 0]
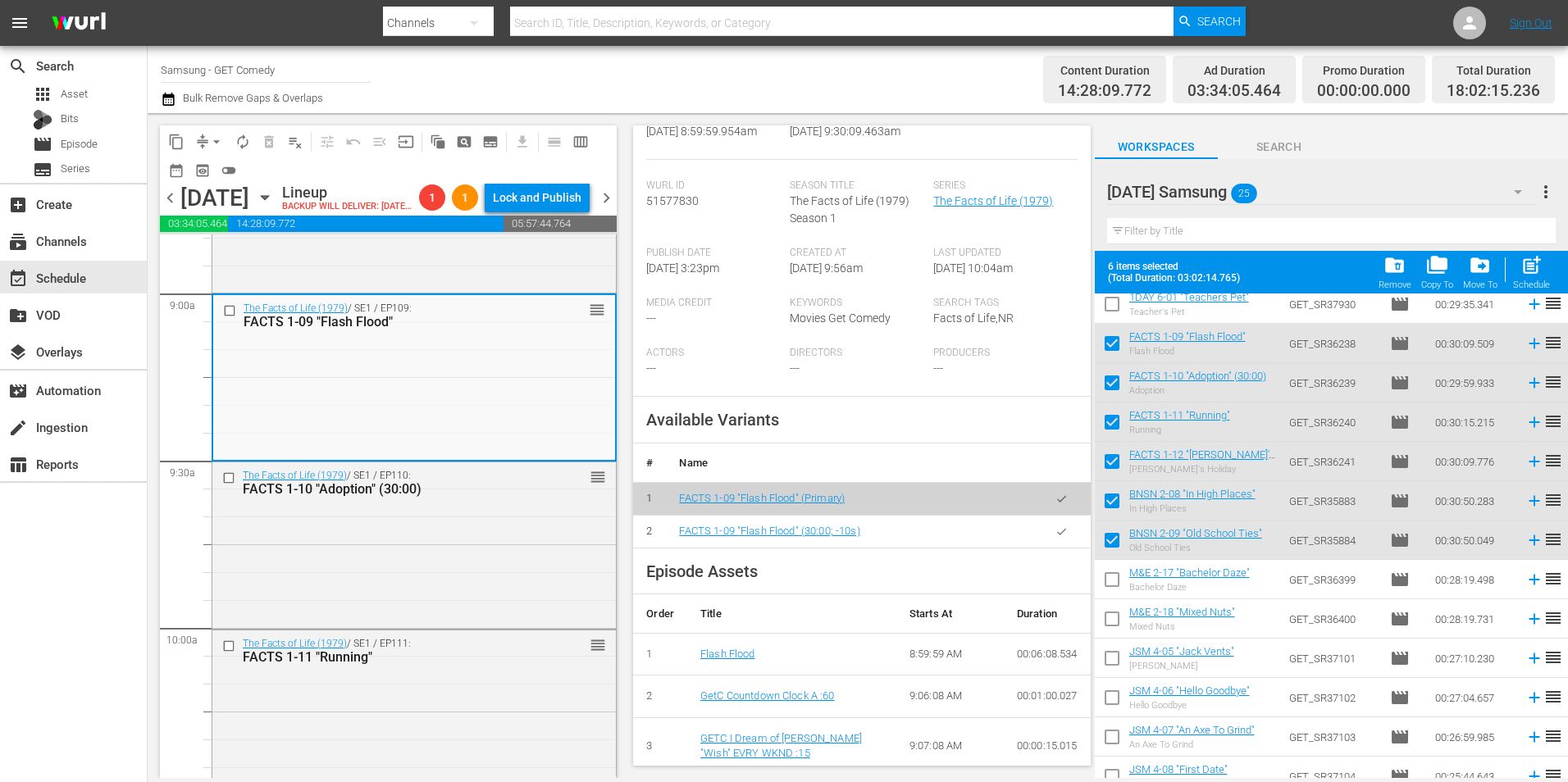
click at [1057, 534] on icon "button" at bounding box center [1061, 531] width 9 height 6
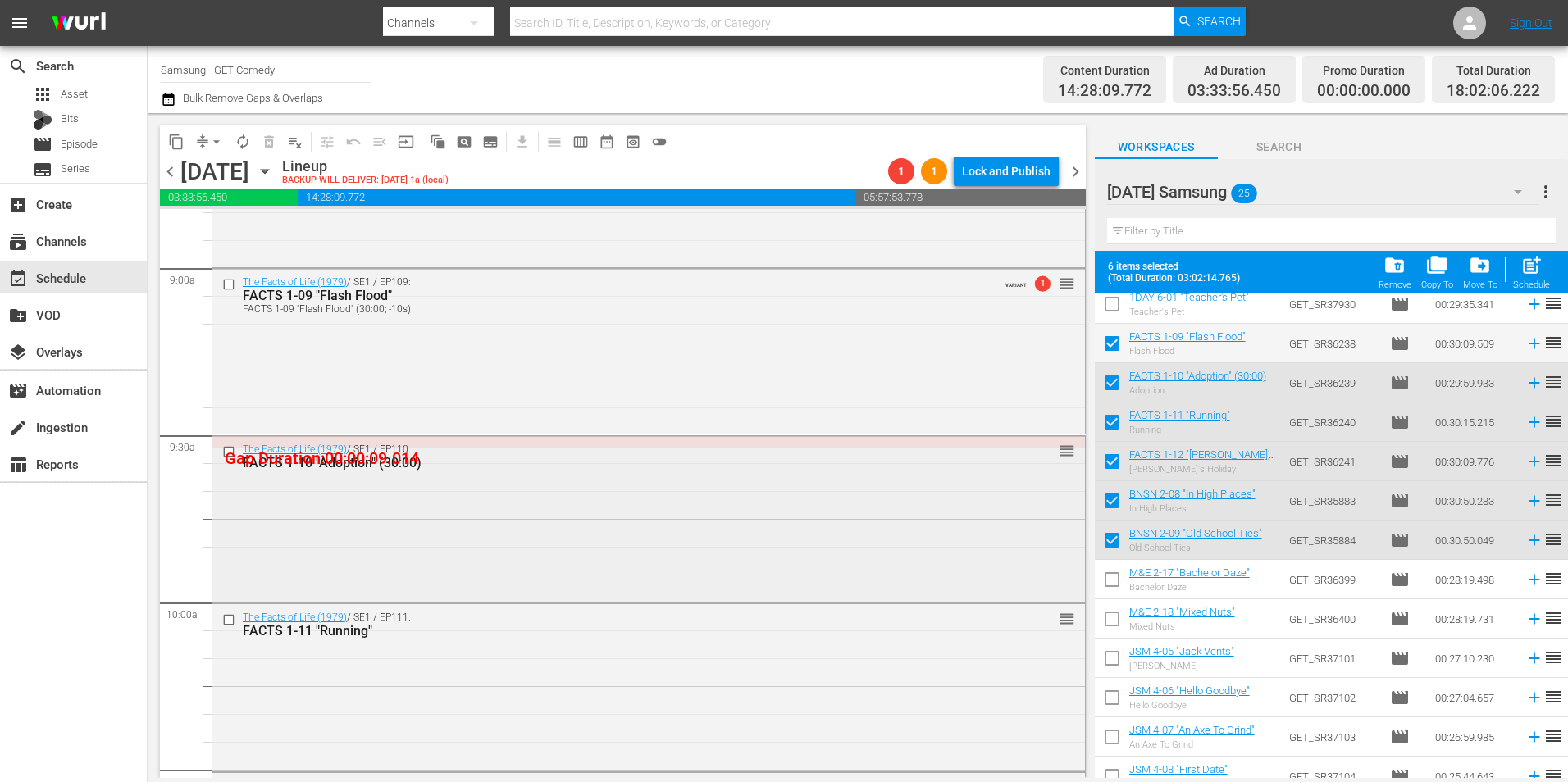
click at [538, 530] on div "The Facts of Life (1979) / SE1 / EP110: FACTS 1-10 "Adoption" (30:00) reorder" at bounding box center [649, 517] width 872 height 162
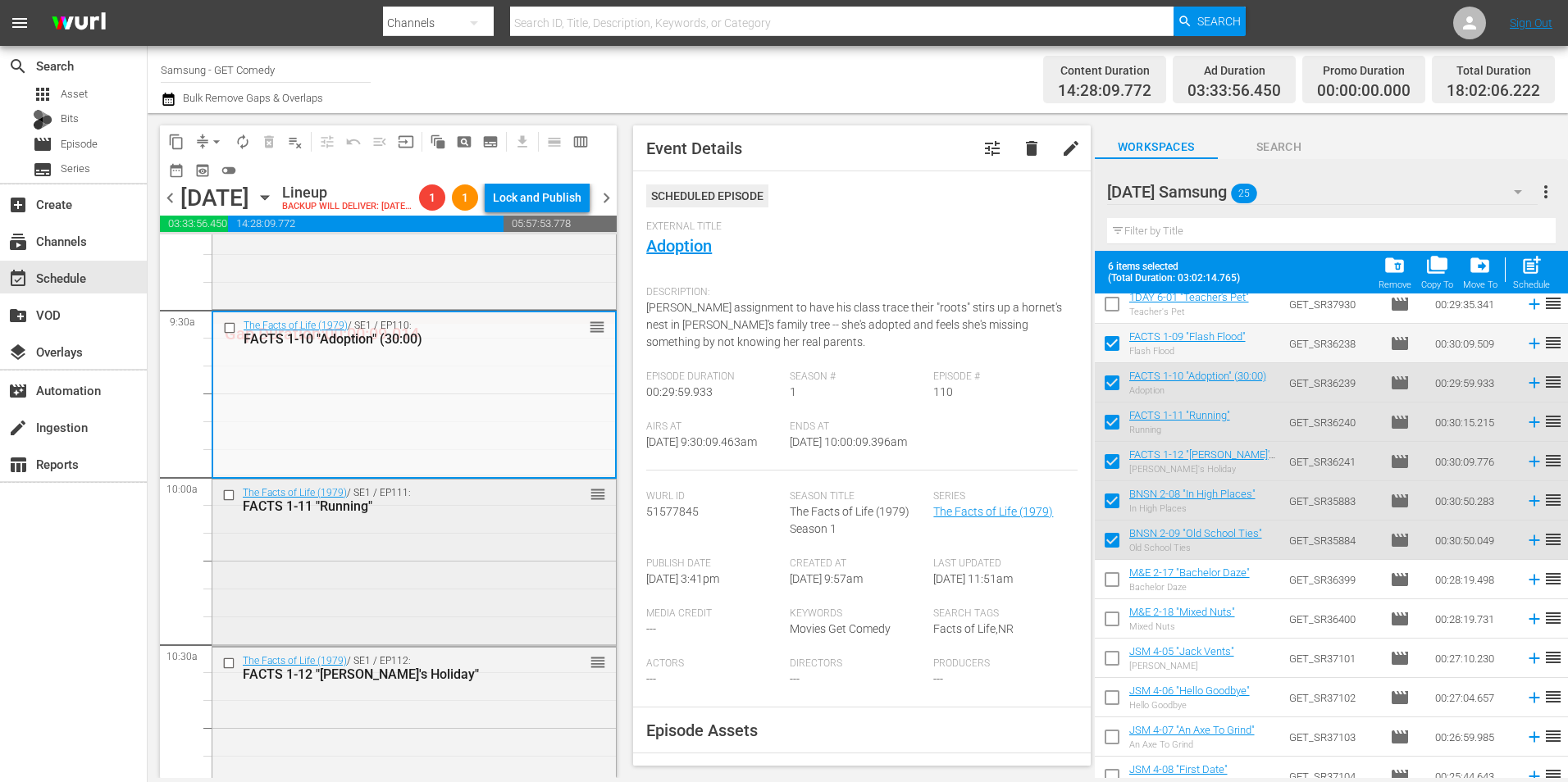
scroll to position [3115, 0]
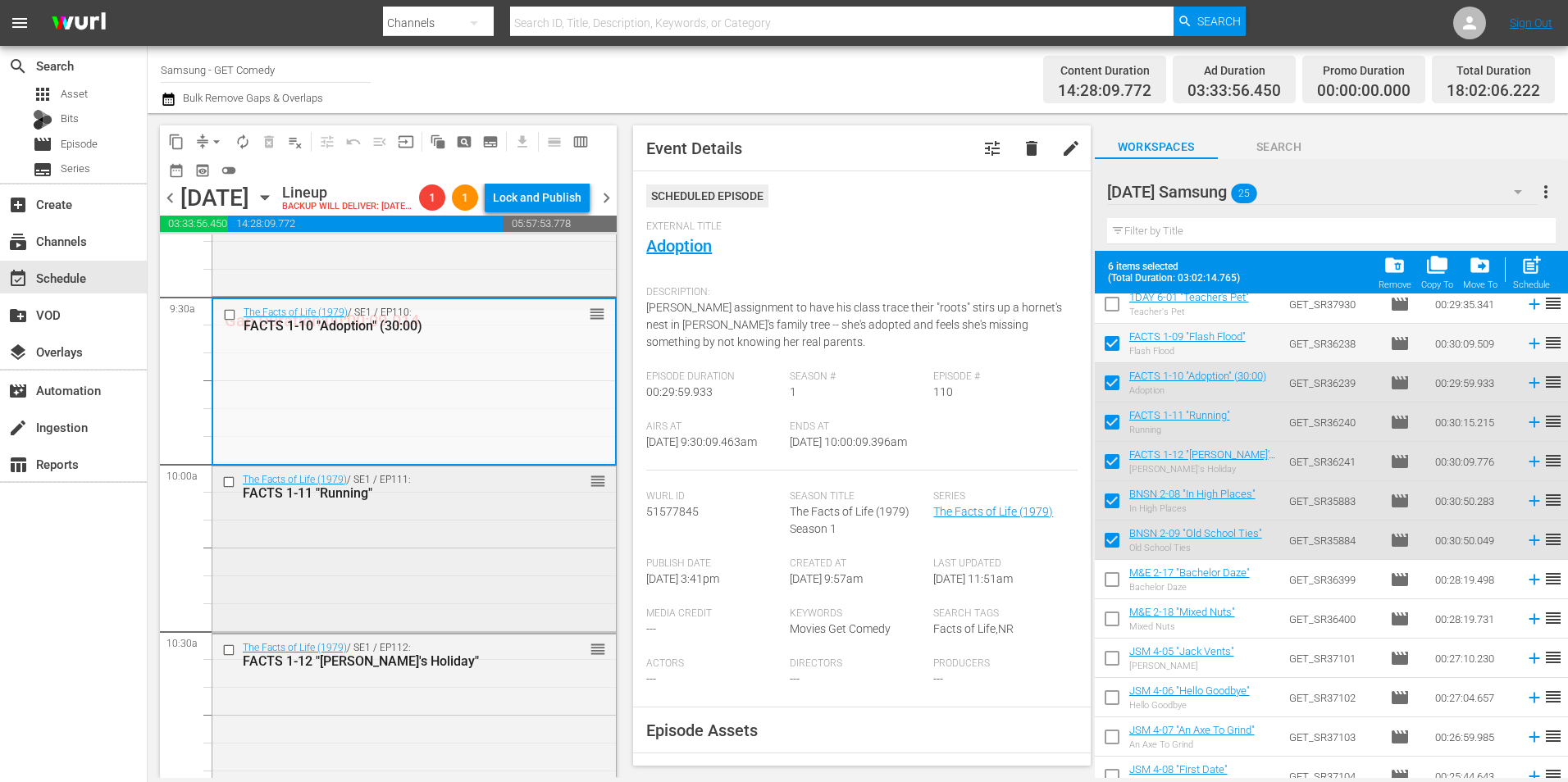
click at [381, 587] on div "The Facts of Life (1979) / SE1 / EP111: FACTS 1-11 "Running" reorder" at bounding box center [414, 548] width 404 height 164
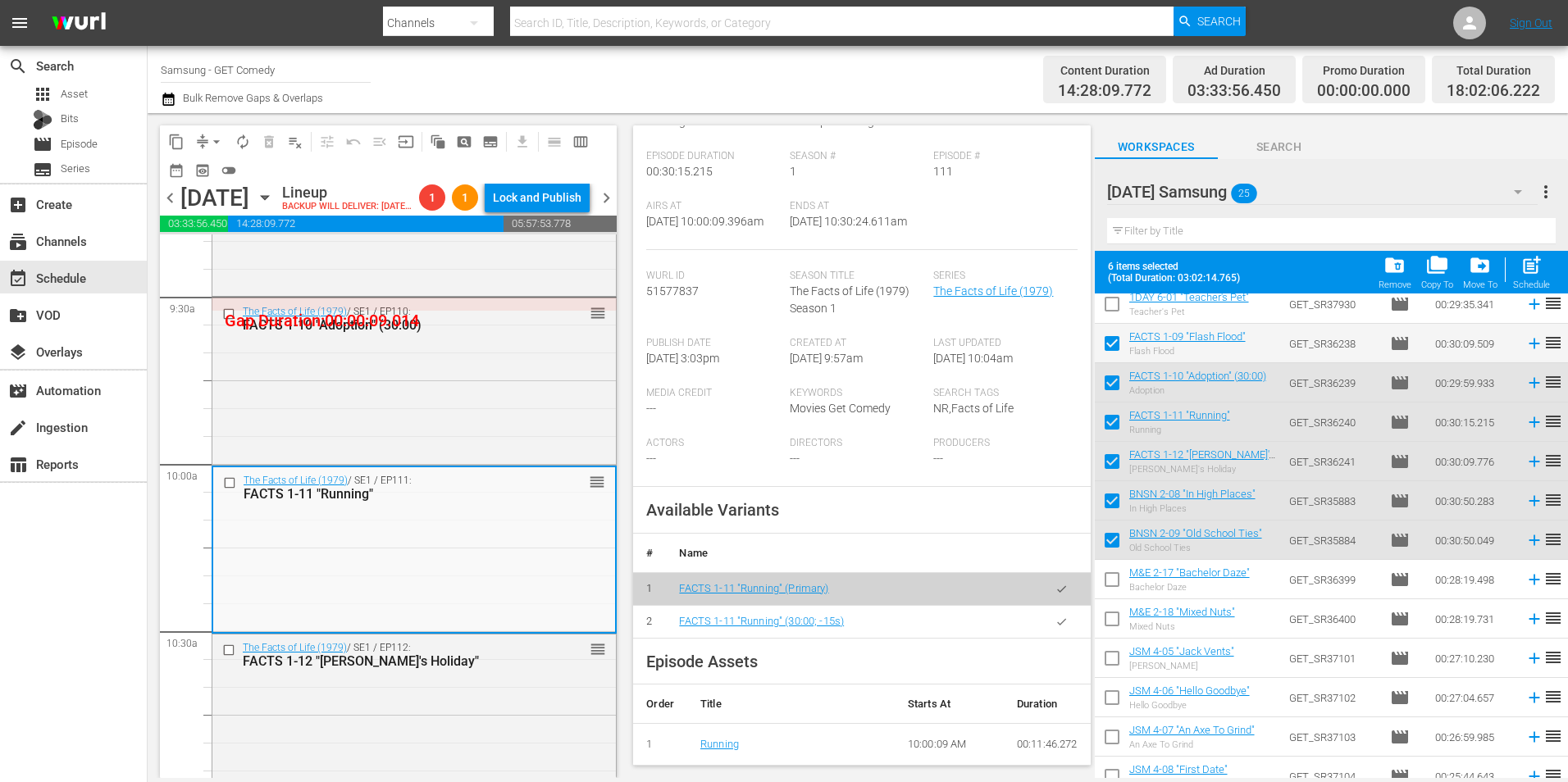
scroll to position [246, 0]
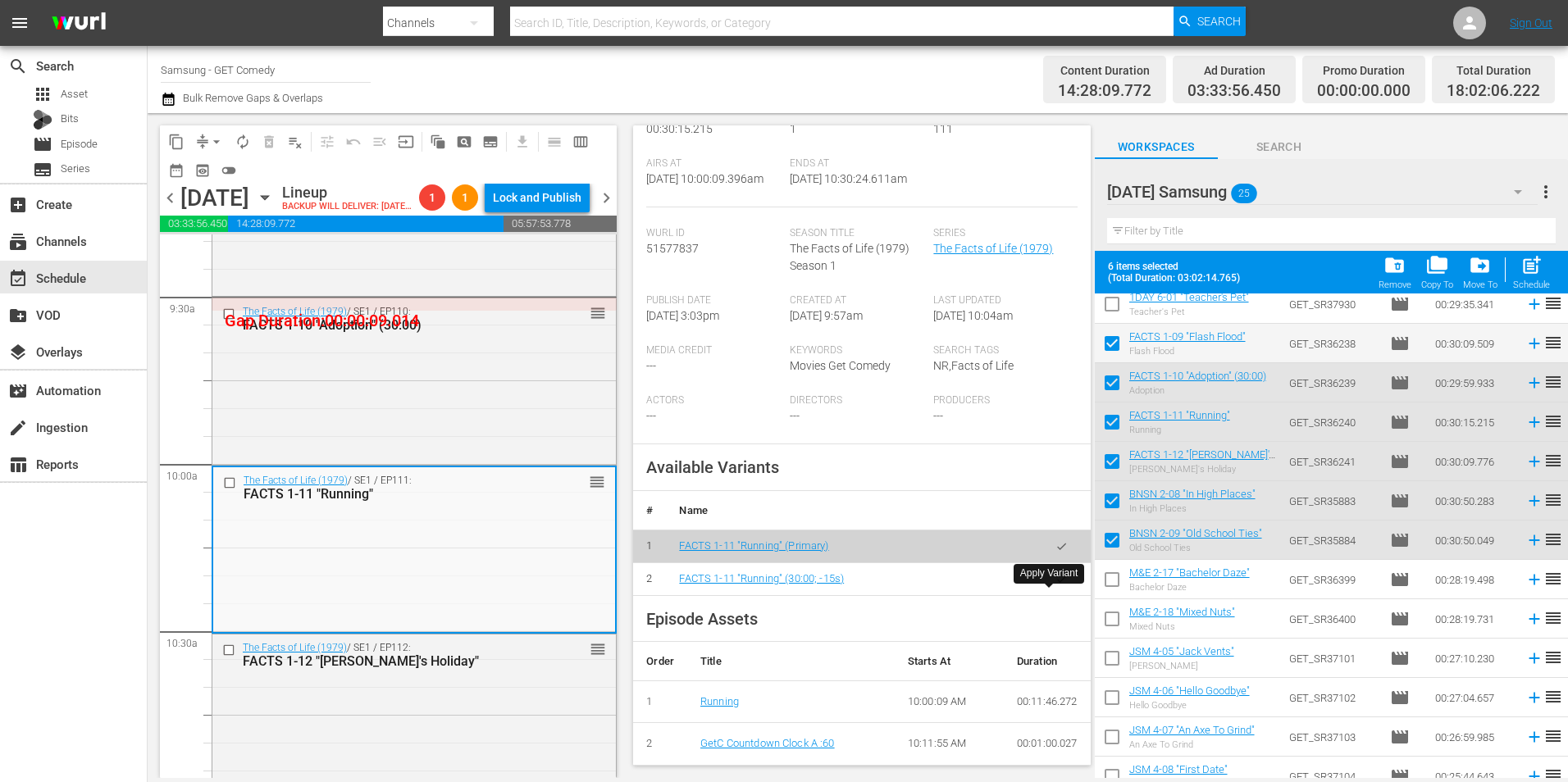
click at [1057, 595] on button "button" at bounding box center [1061, 579] width 32 height 32
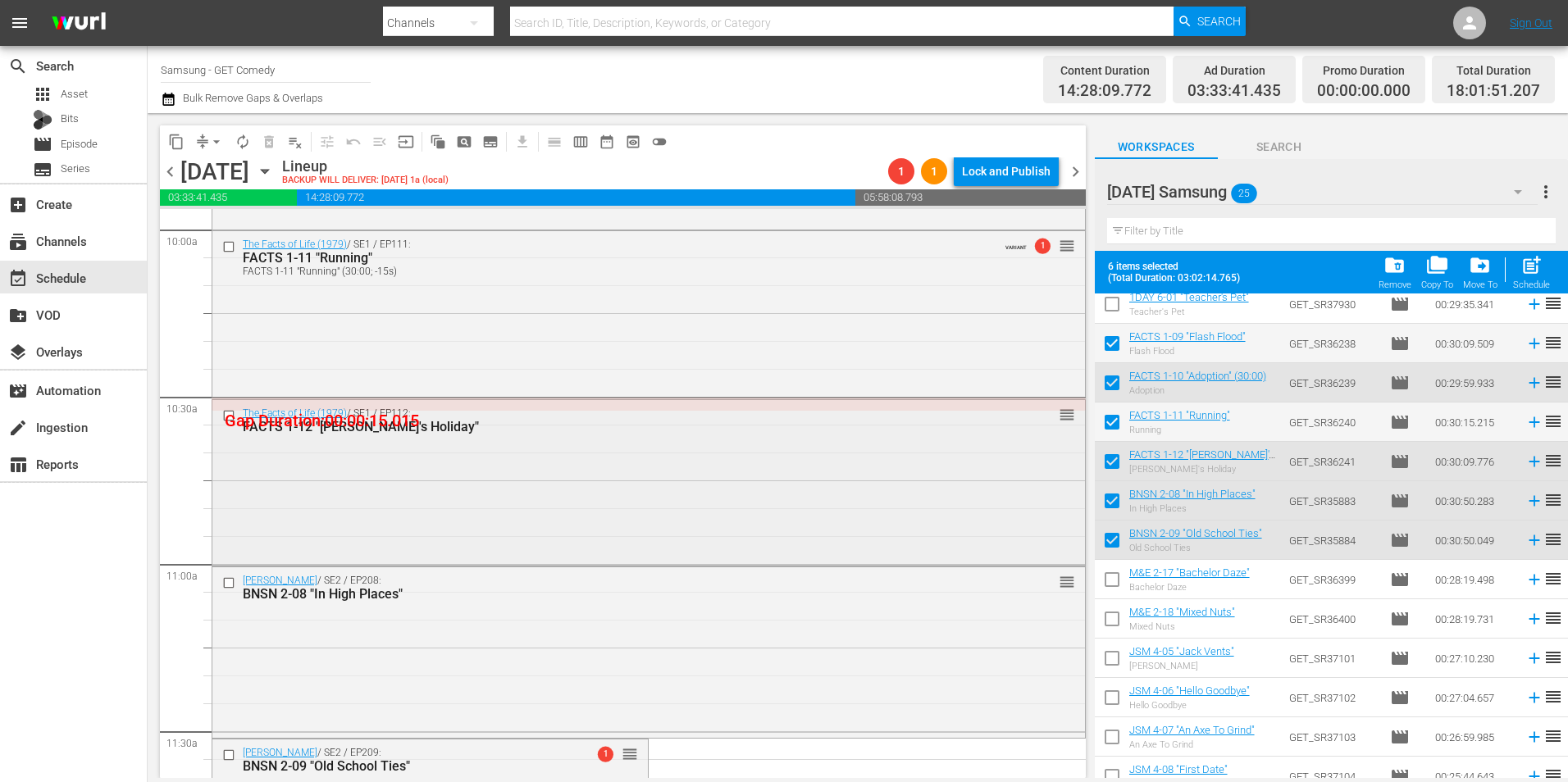
scroll to position [3361, 0]
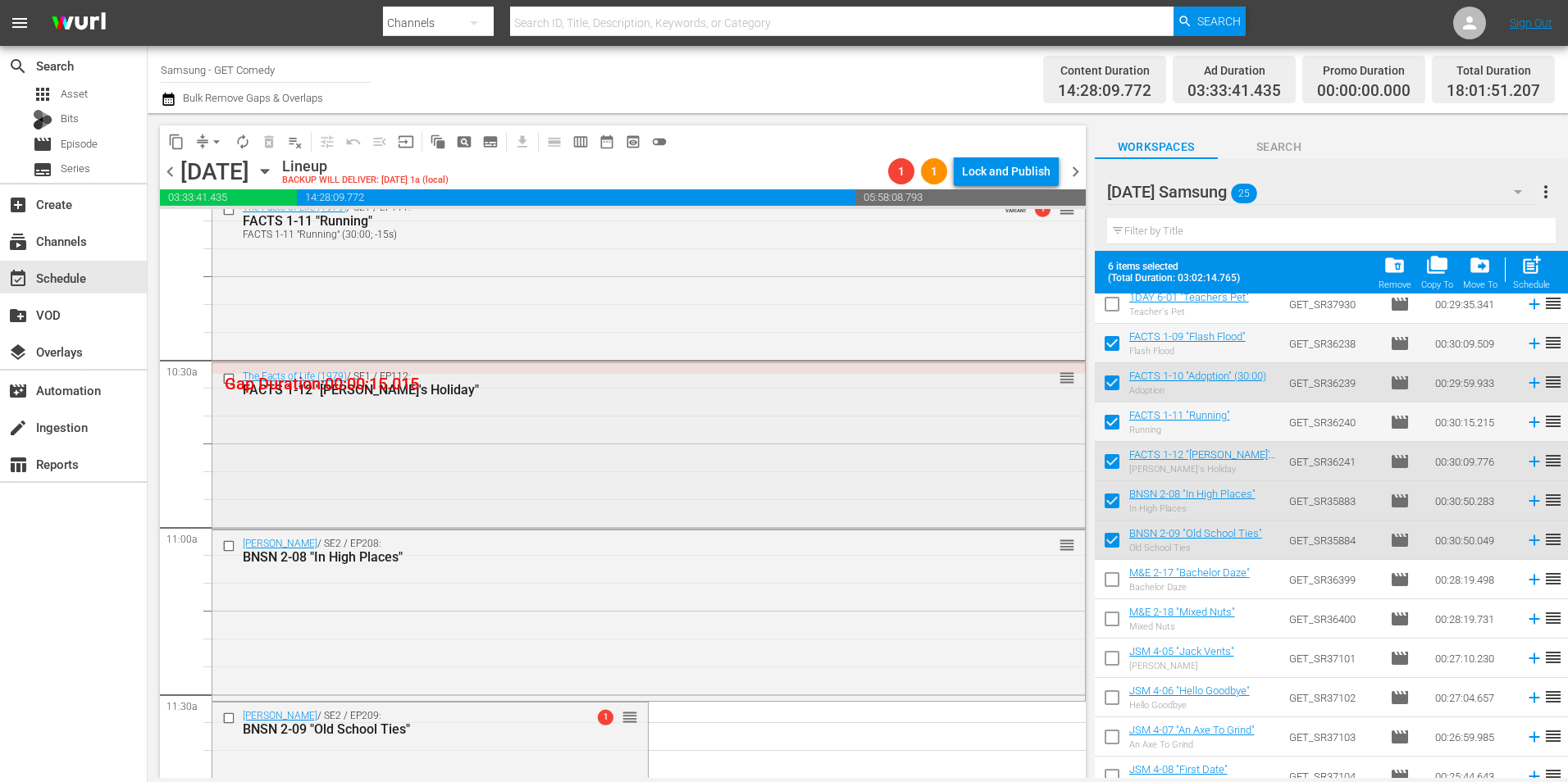
click at [615, 439] on div "The Facts of Life (1979) / SE1 / EP112: FACTS 1-12 "Molly's Holiday" reorder" at bounding box center [649, 444] width 872 height 163
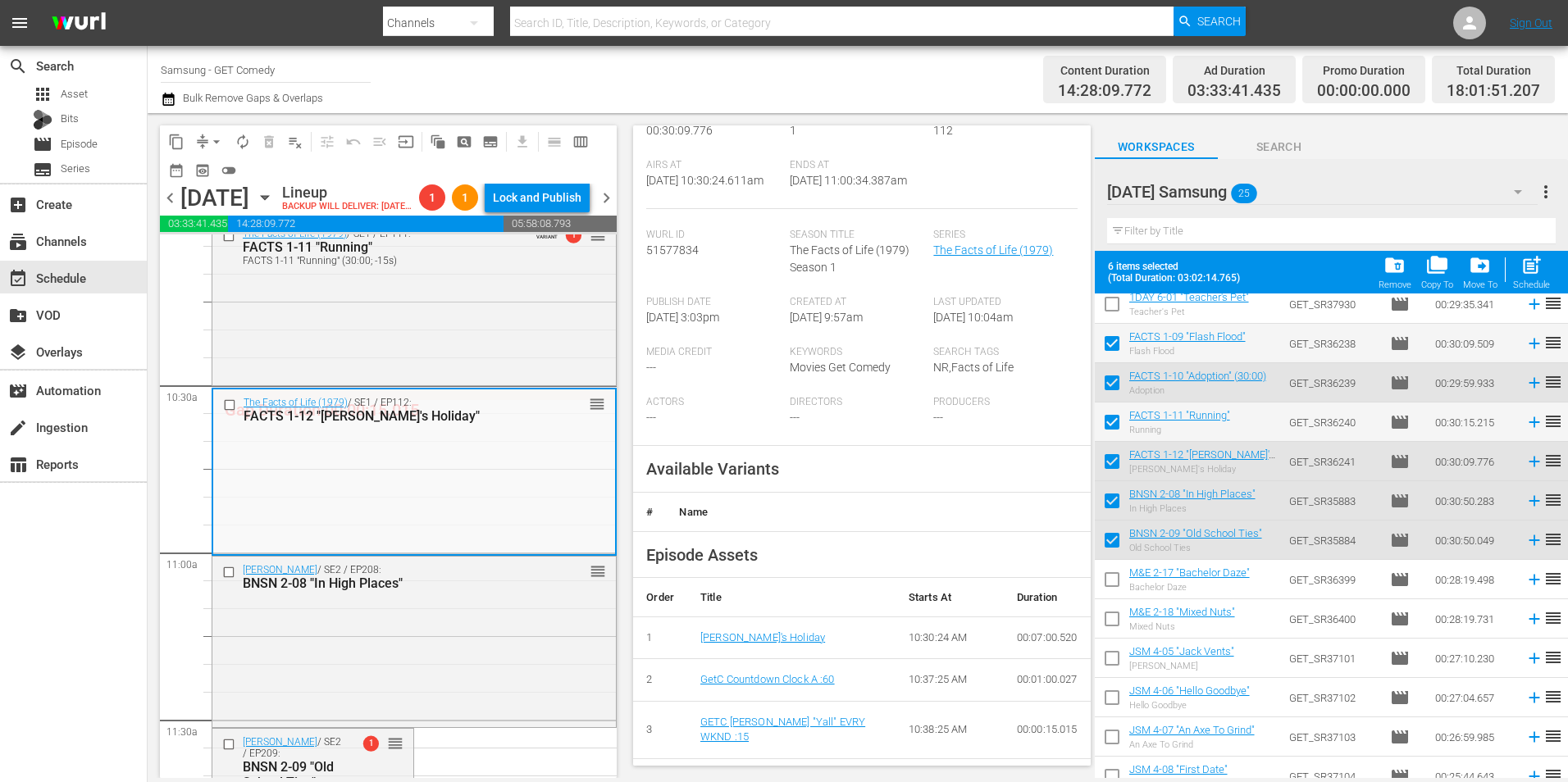
scroll to position [246, 0]
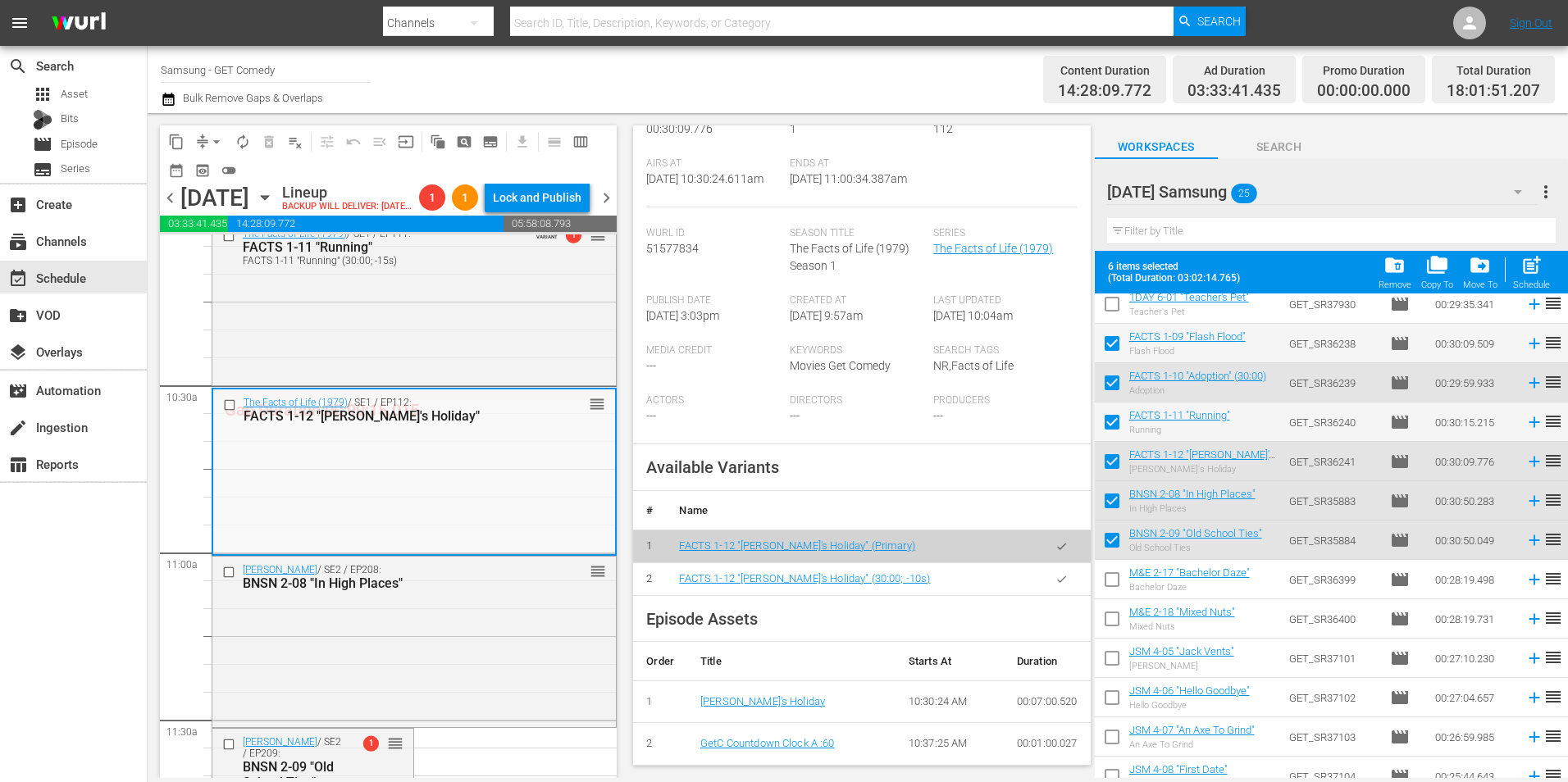
click at [1056, 586] on icon "button" at bounding box center [1062, 579] width 12 height 12
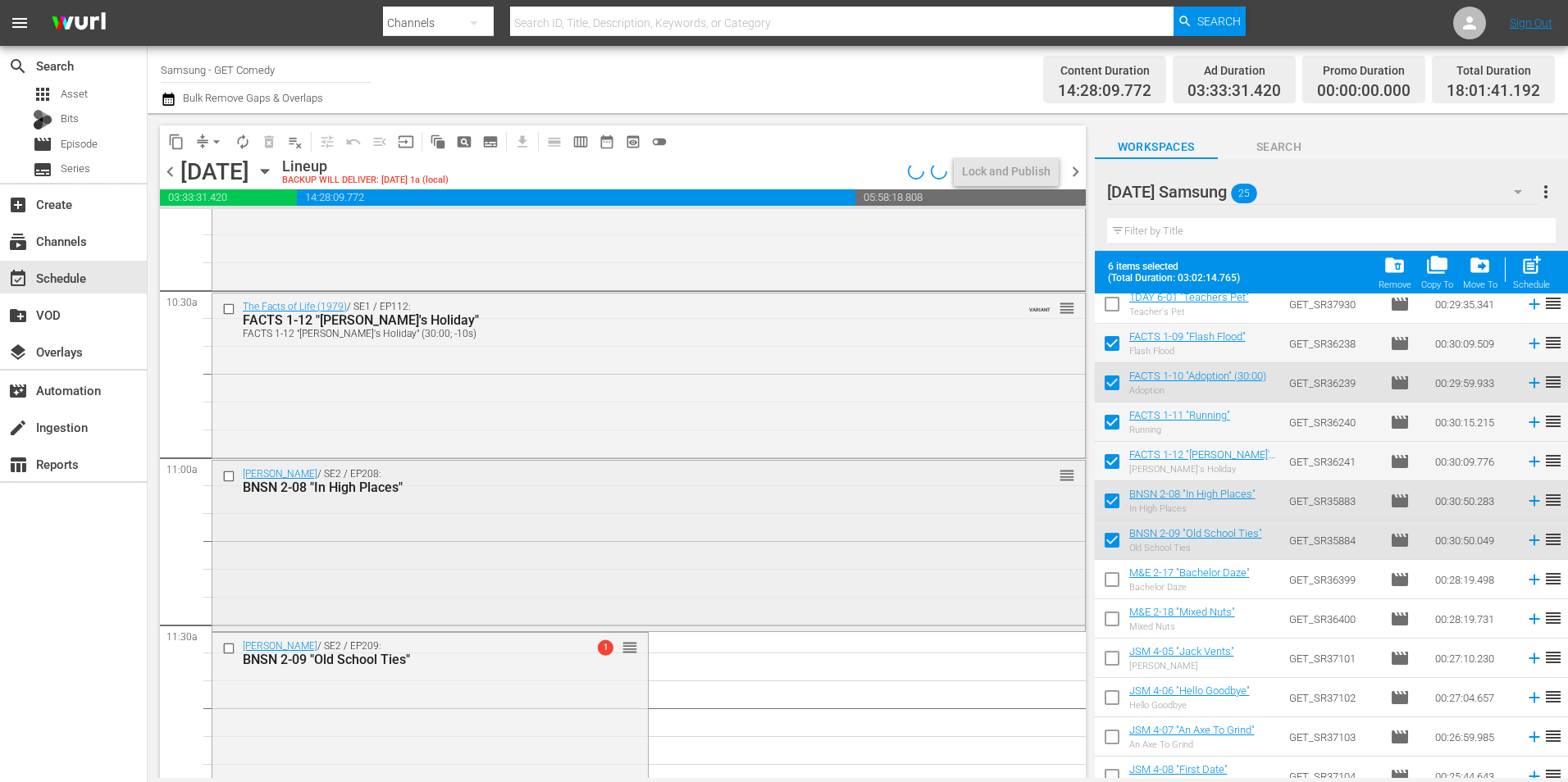
scroll to position [3524, 0]
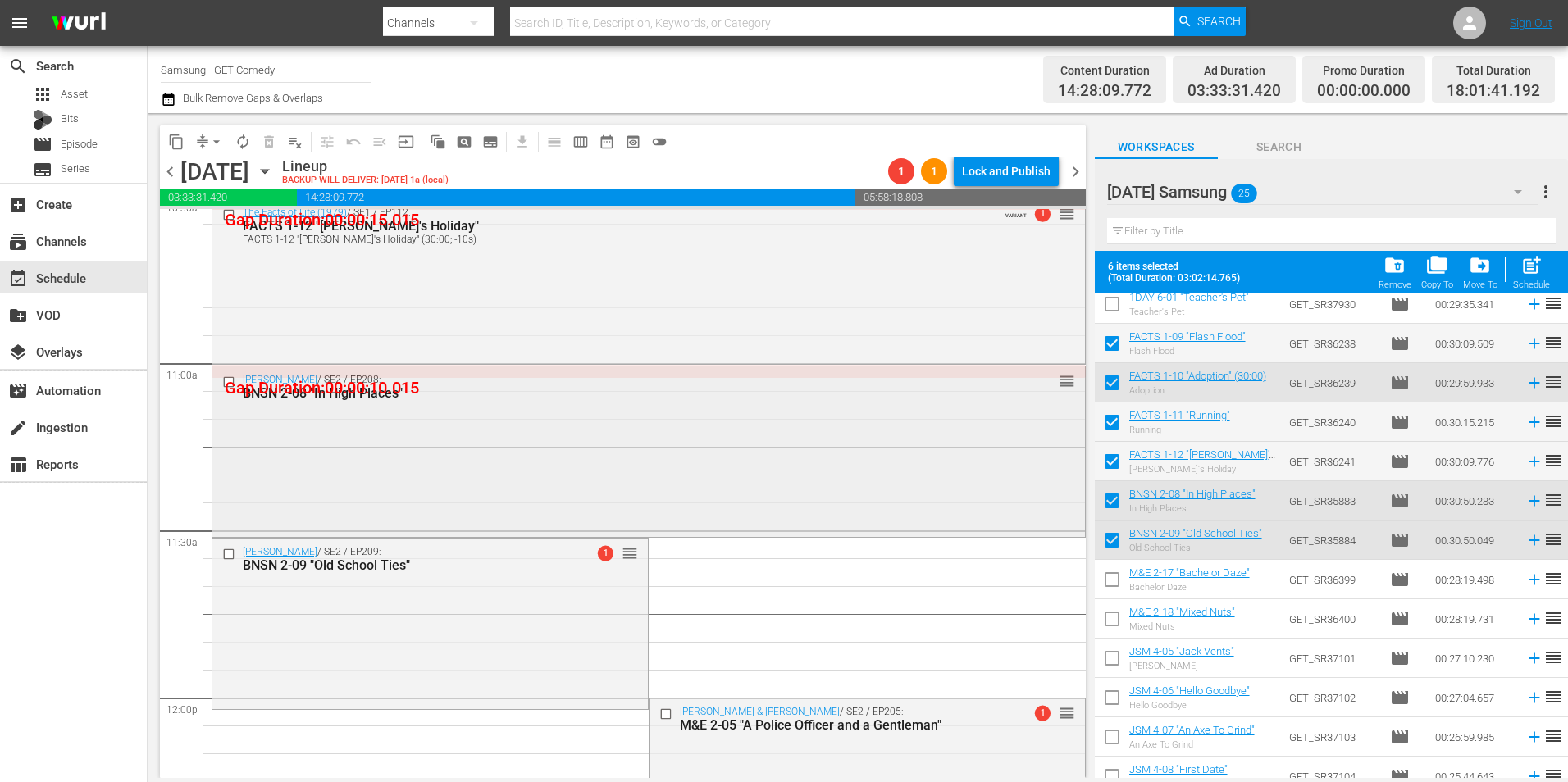
drag, startPoint x: 698, startPoint y: 512, endPoint x: 594, endPoint y: 474, distance: 110.7
click at [594, 474] on div "Benson / SE2 / EP208: BNSN 2-08 "In High Places" reorder" at bounding box center [649, 449] width 872 height 167
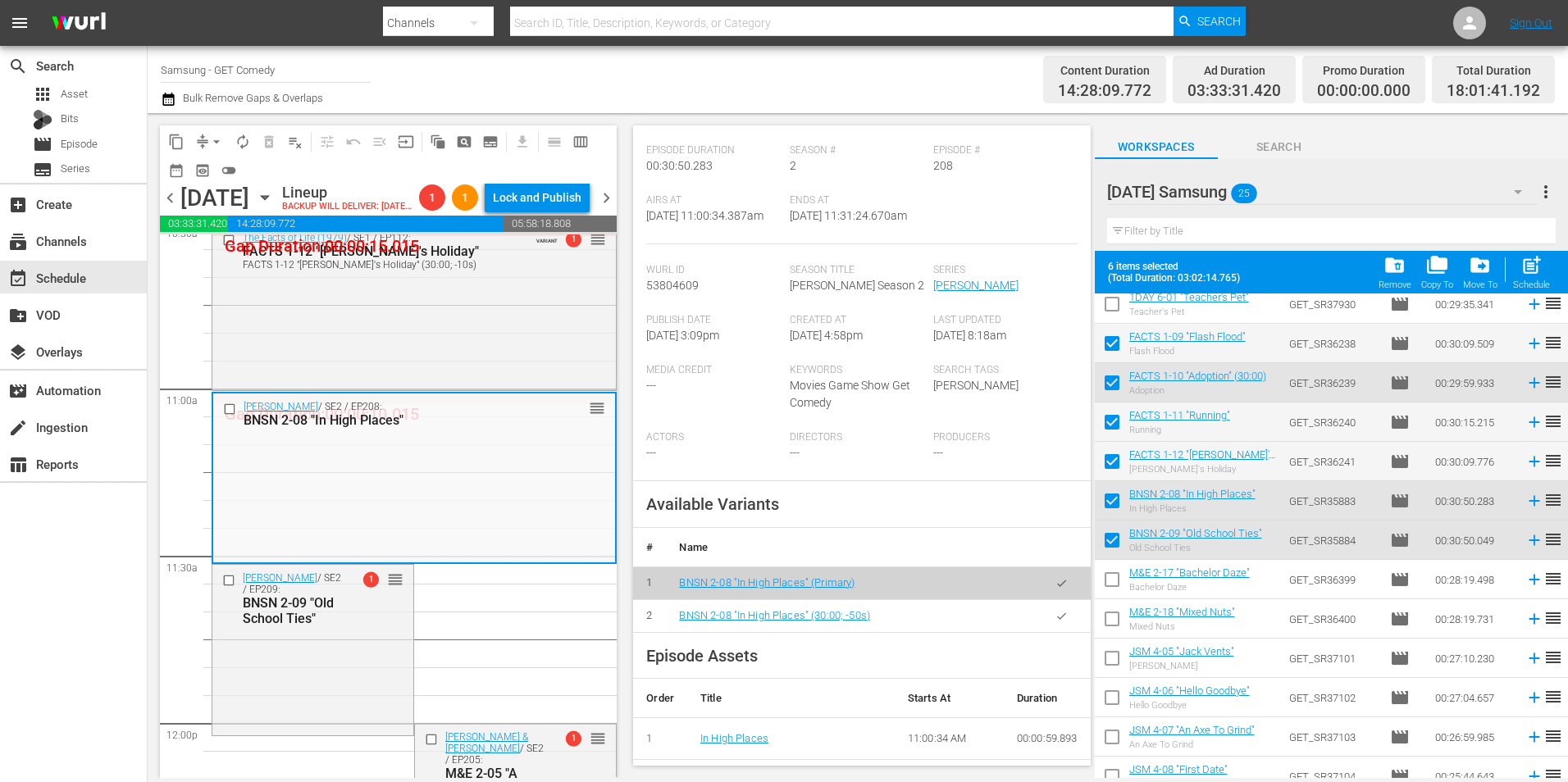
scroll to position [246, 0]
click at [1056, 620] on icon "button" at bounding box center [1062, 614] width 12 height 12
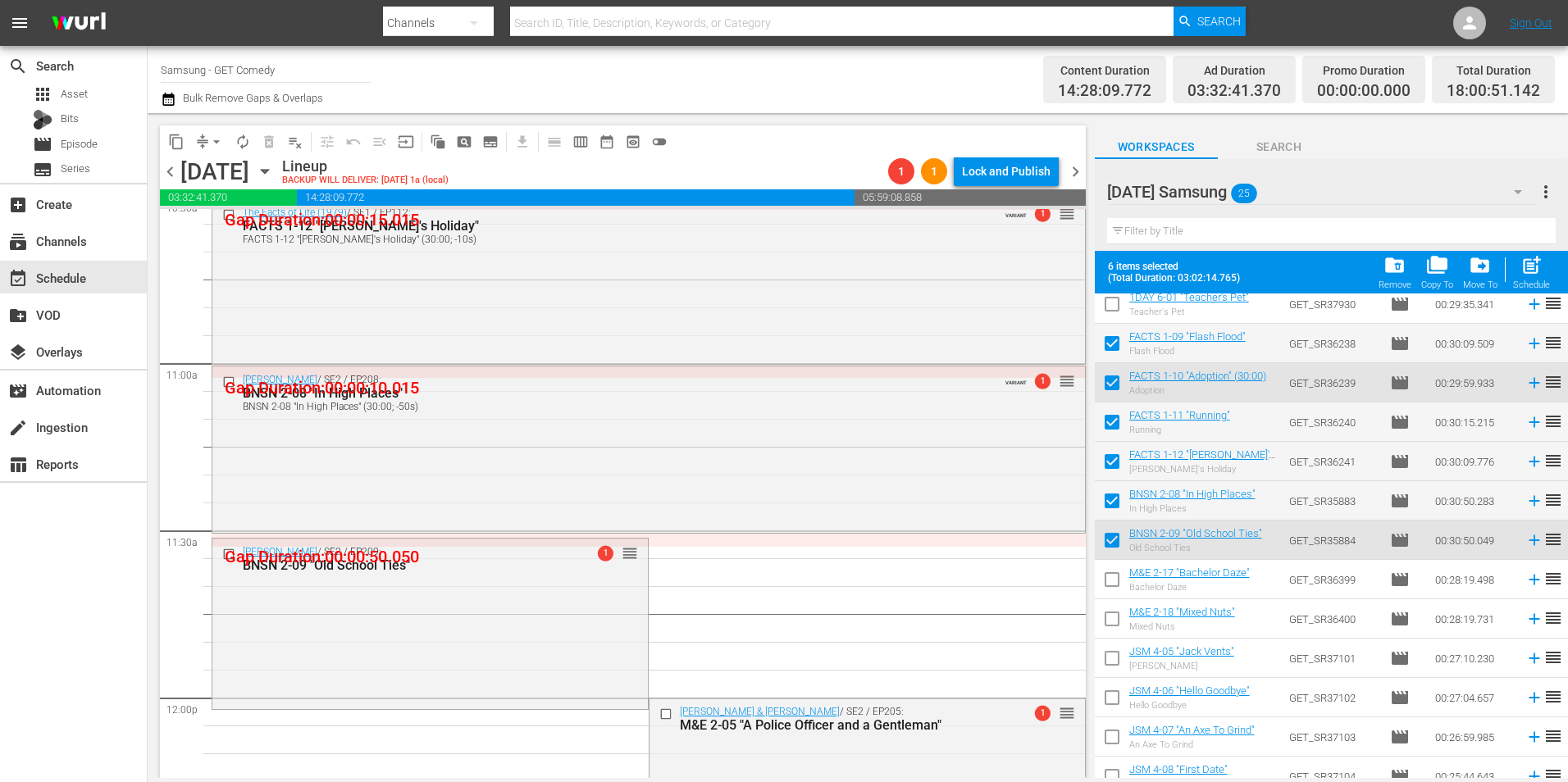
scroll to position [3689, 0]
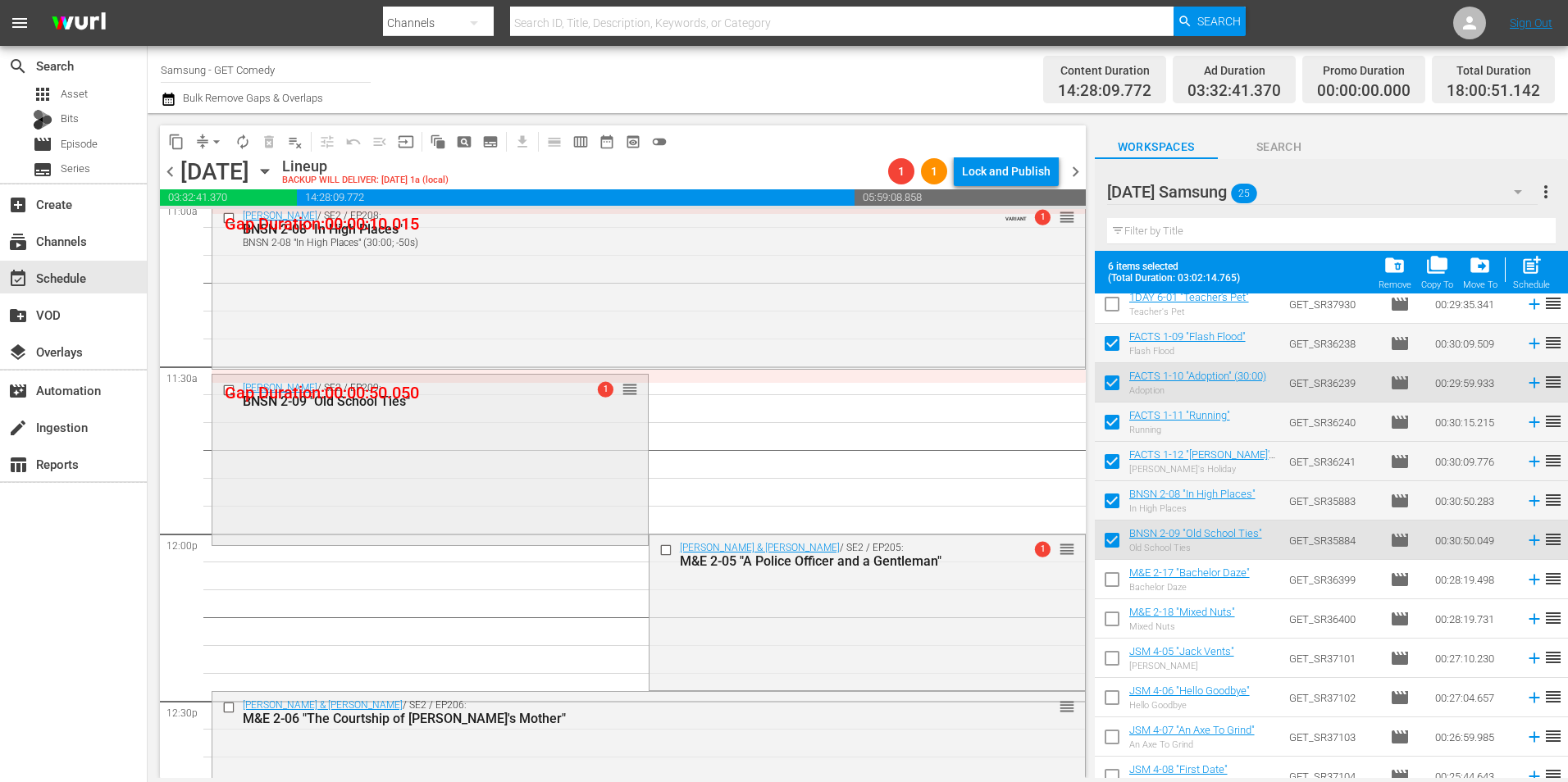
click at [543, 482] on div "Benson / SE2 / EP209: BNSN 2-09 "Old School Ties" 1 reorder" at bounding box center [430, 457] width 435 height 167
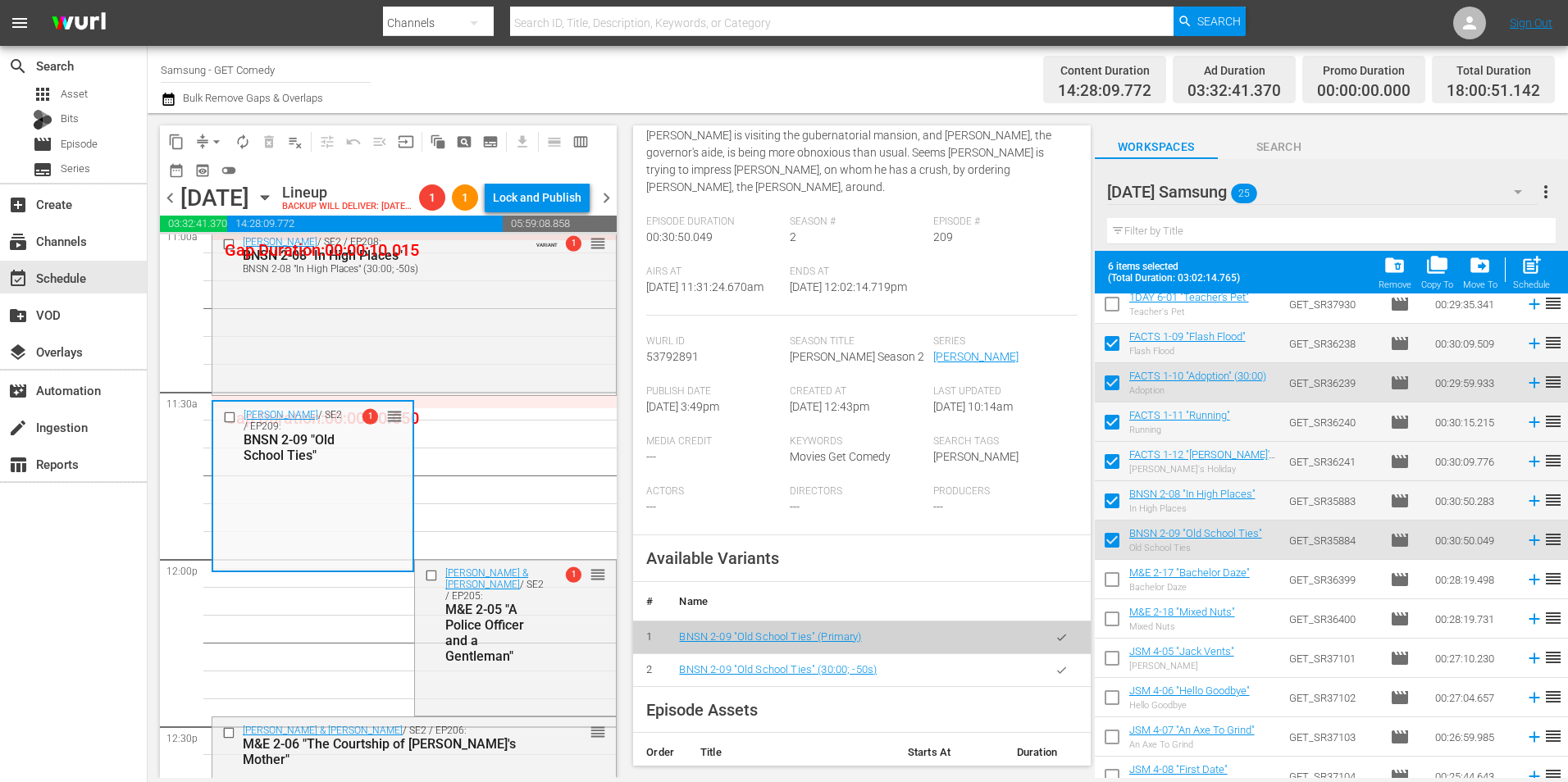
scroll to position [246, 0]
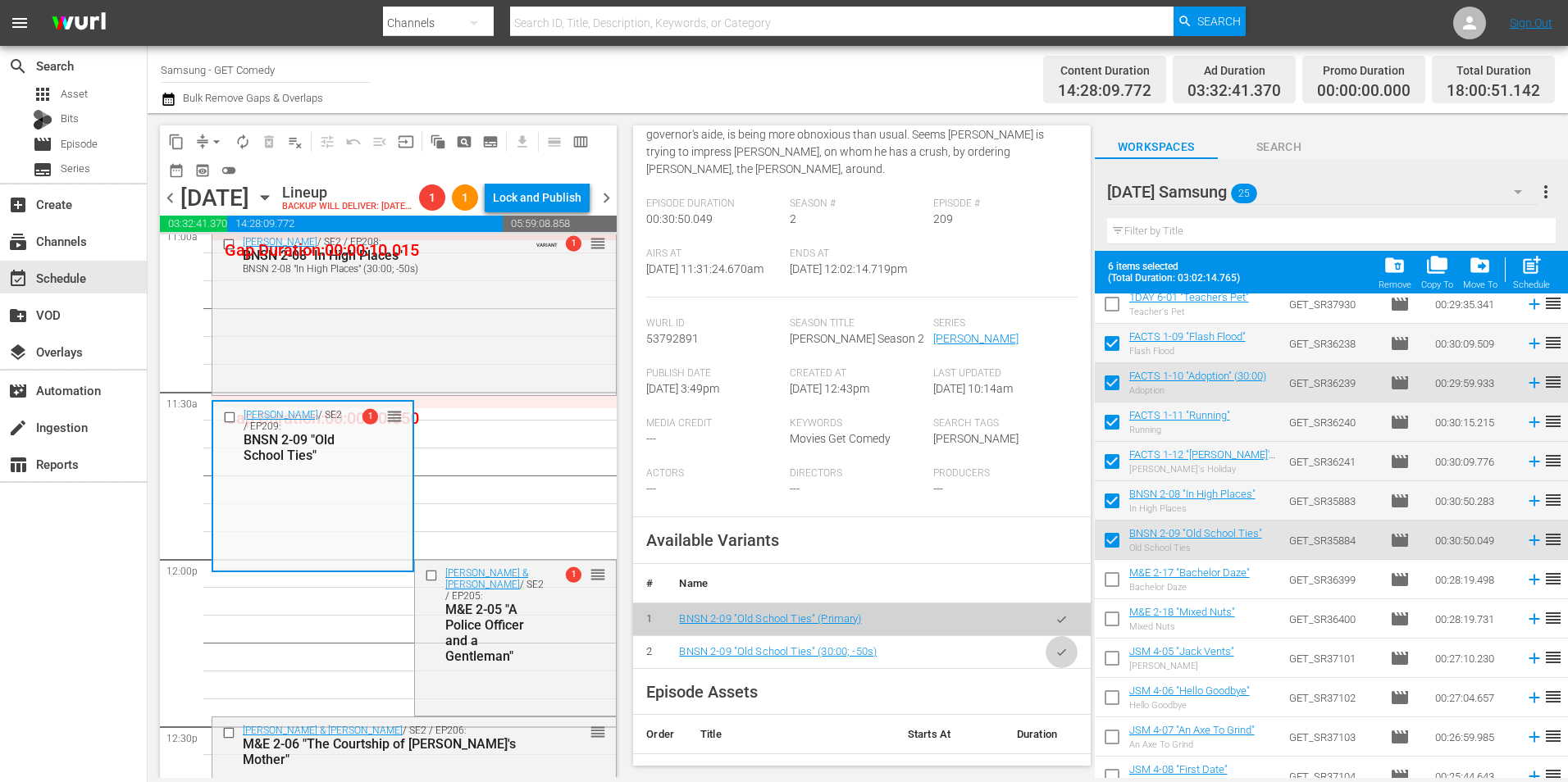
click at [1056, 655] on icon "button" at bounding box center [1062, 652] width 12 height 12
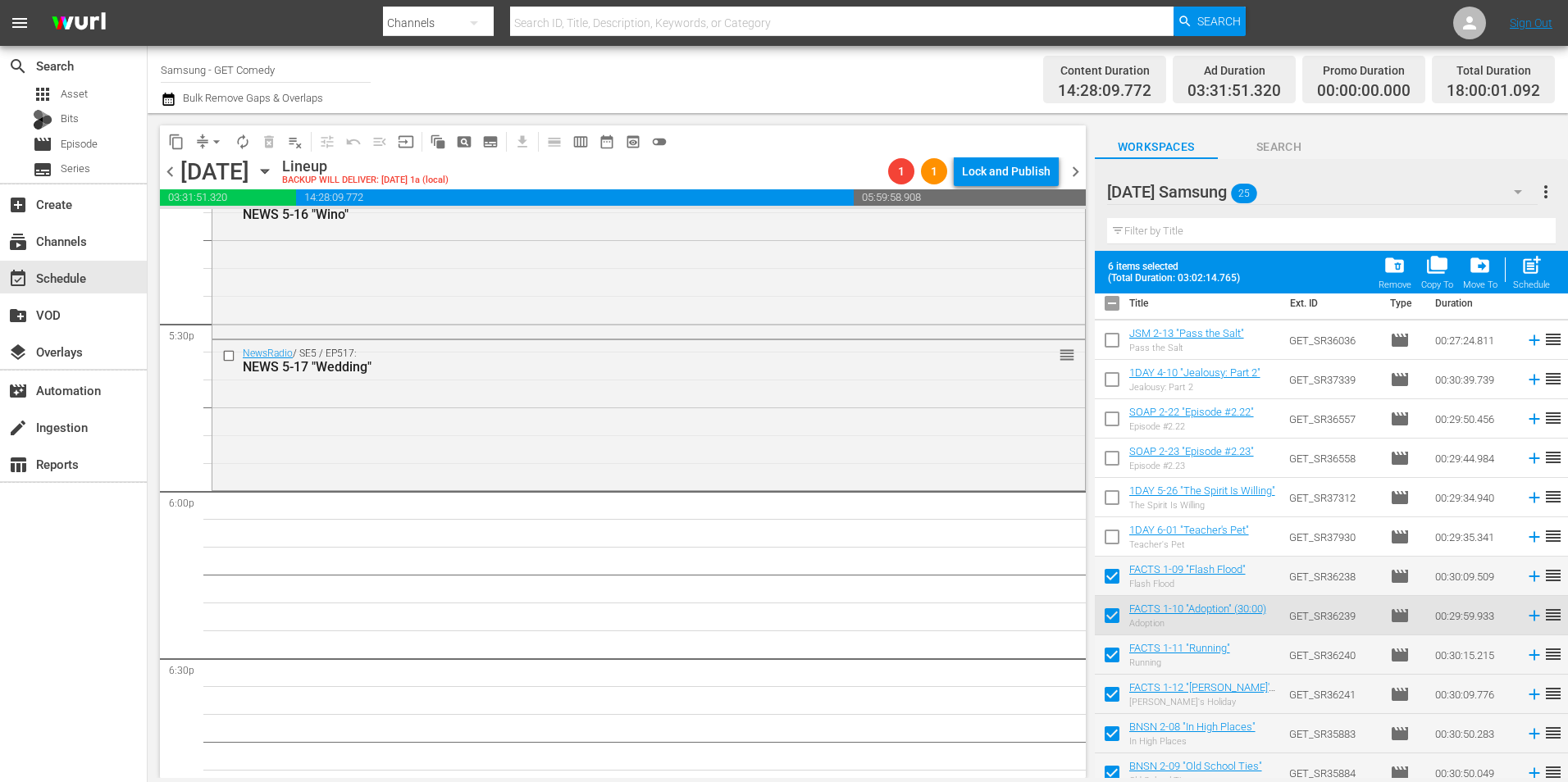
scroll to position [0, 0]
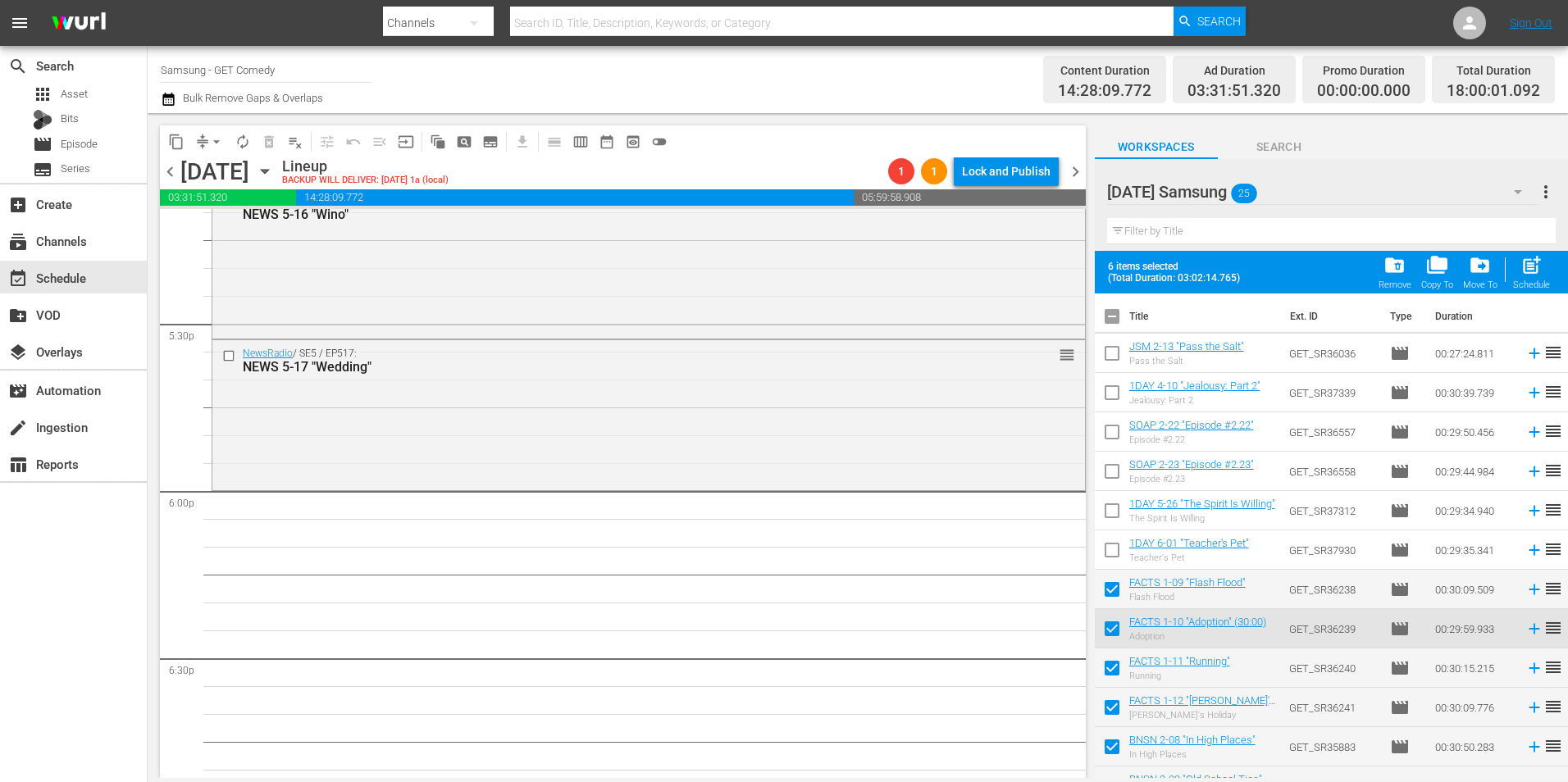
click at [1115, 316] on input "checkbox" at bounding box center [1111, 319] width 35 height 34
checkbox input "true"
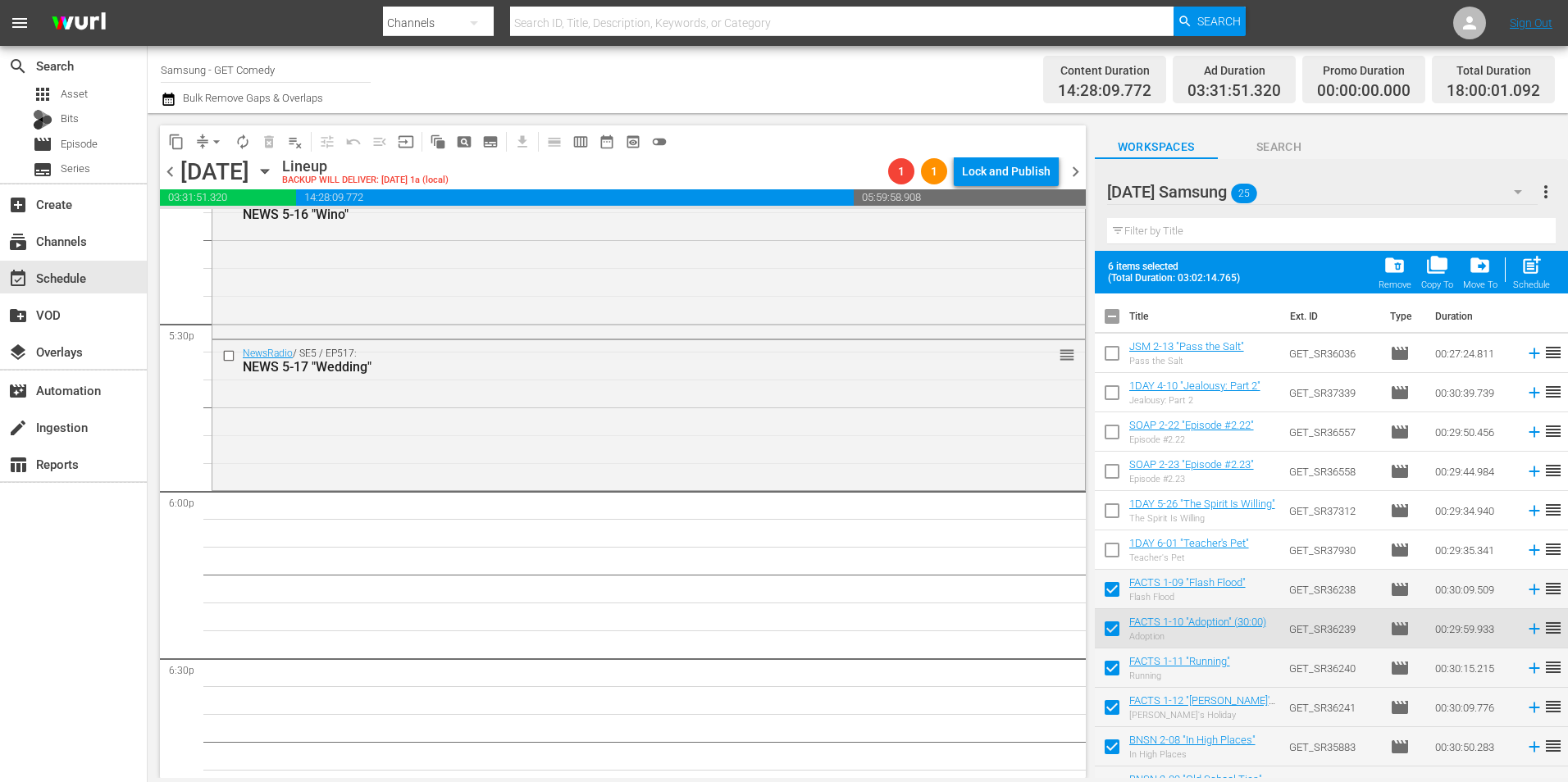
checkbox input "true"
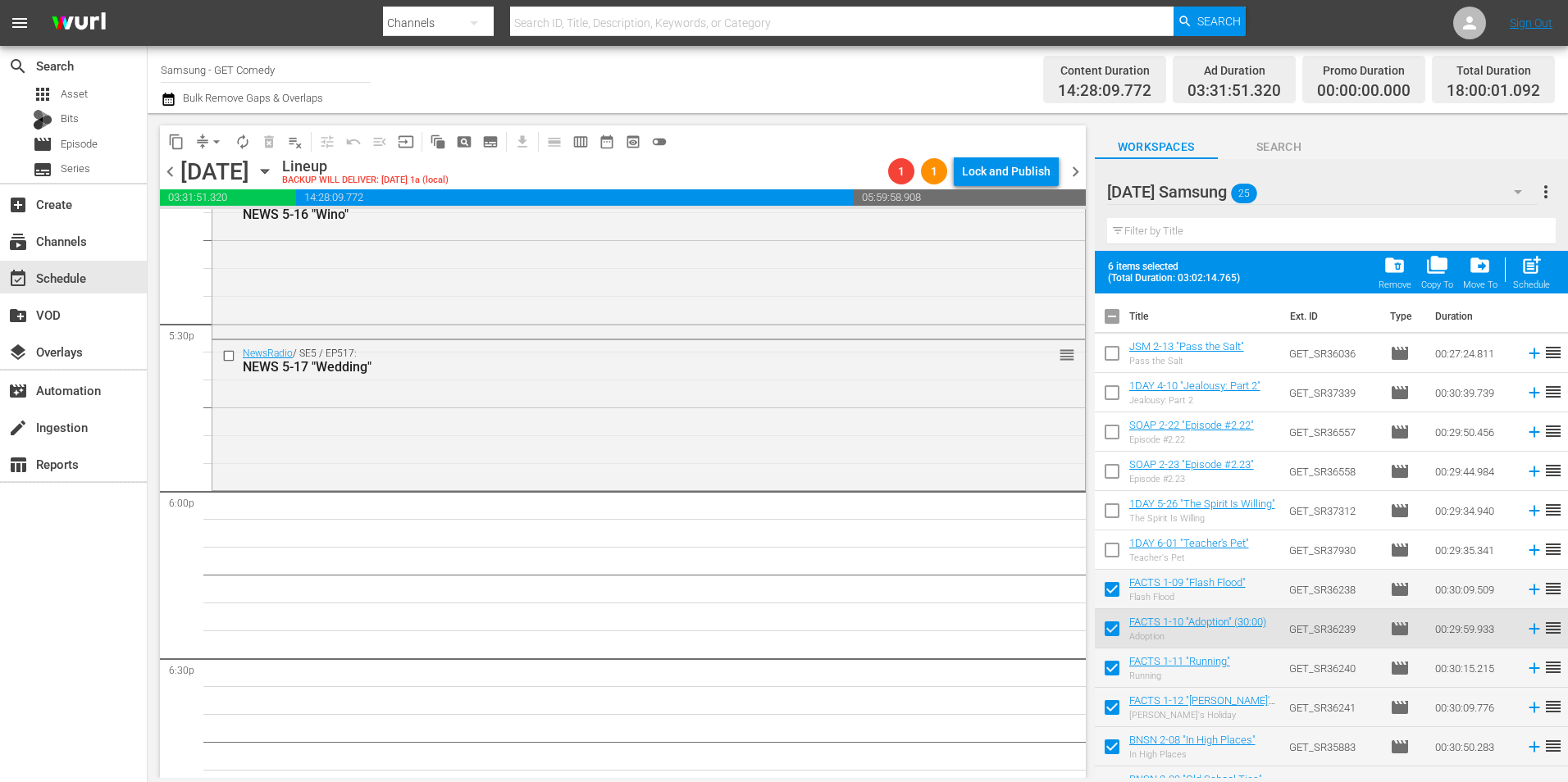
checkbox input "true"
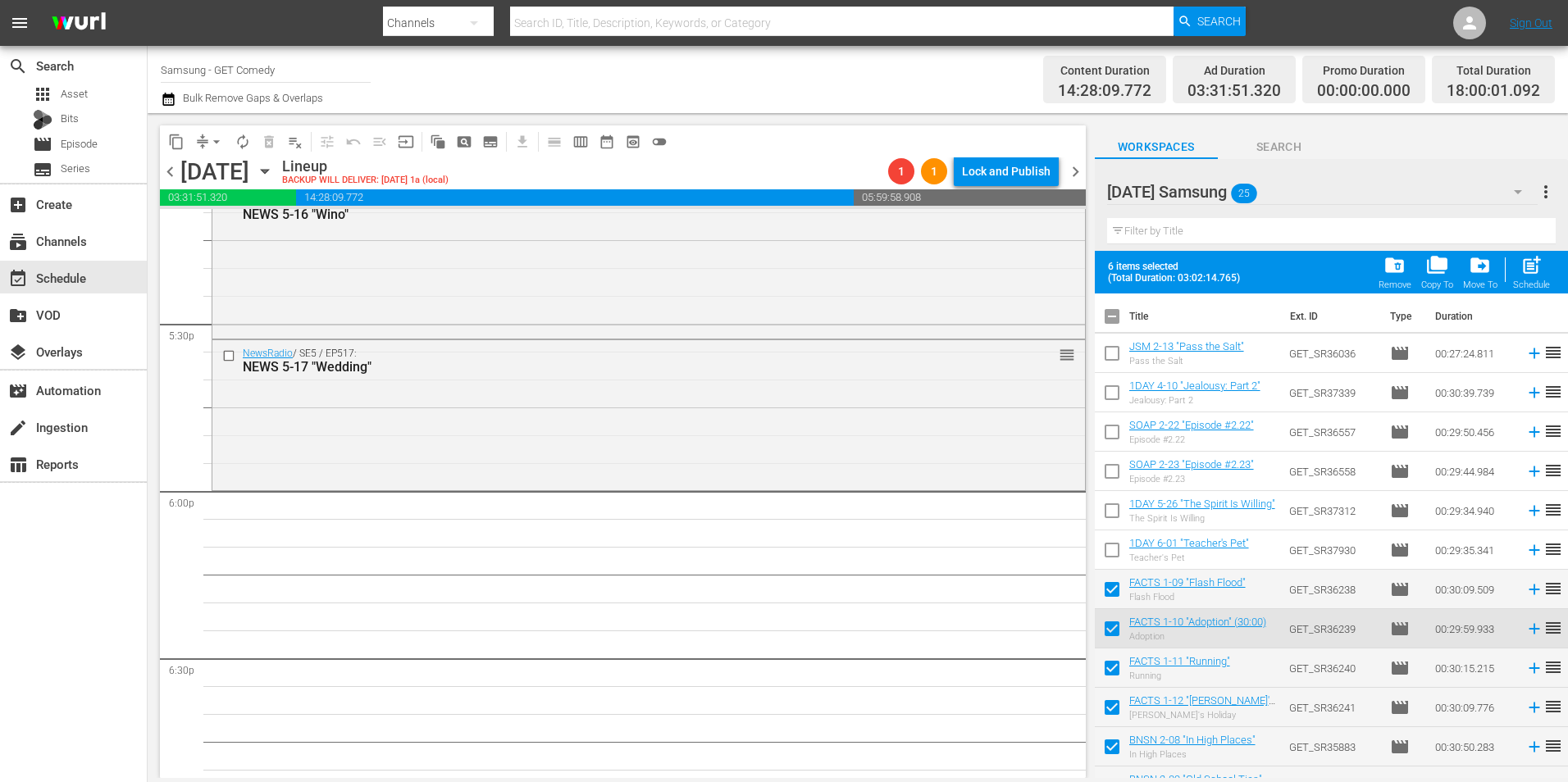
checkbox input "true"
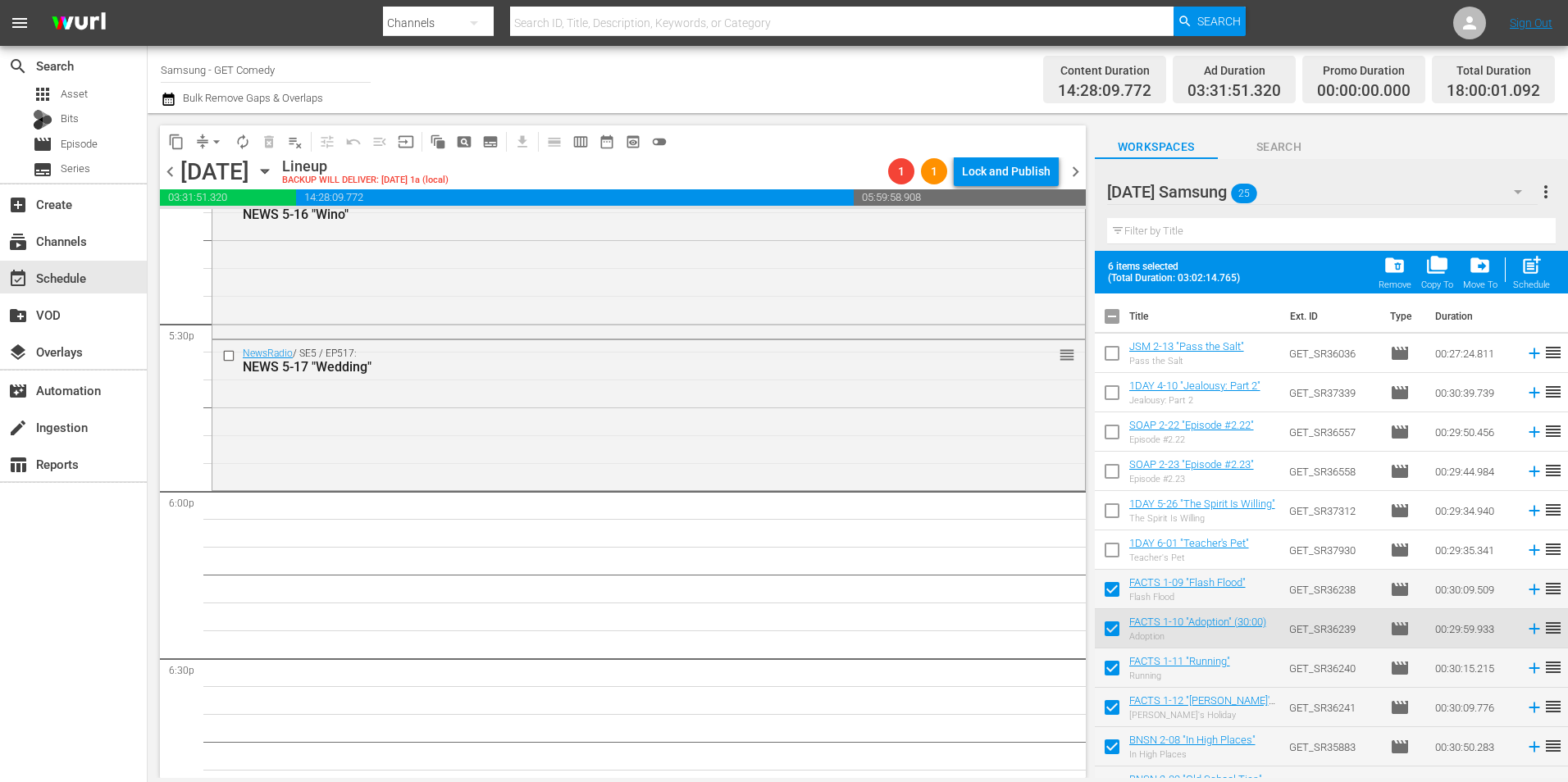
checkbox input "true"
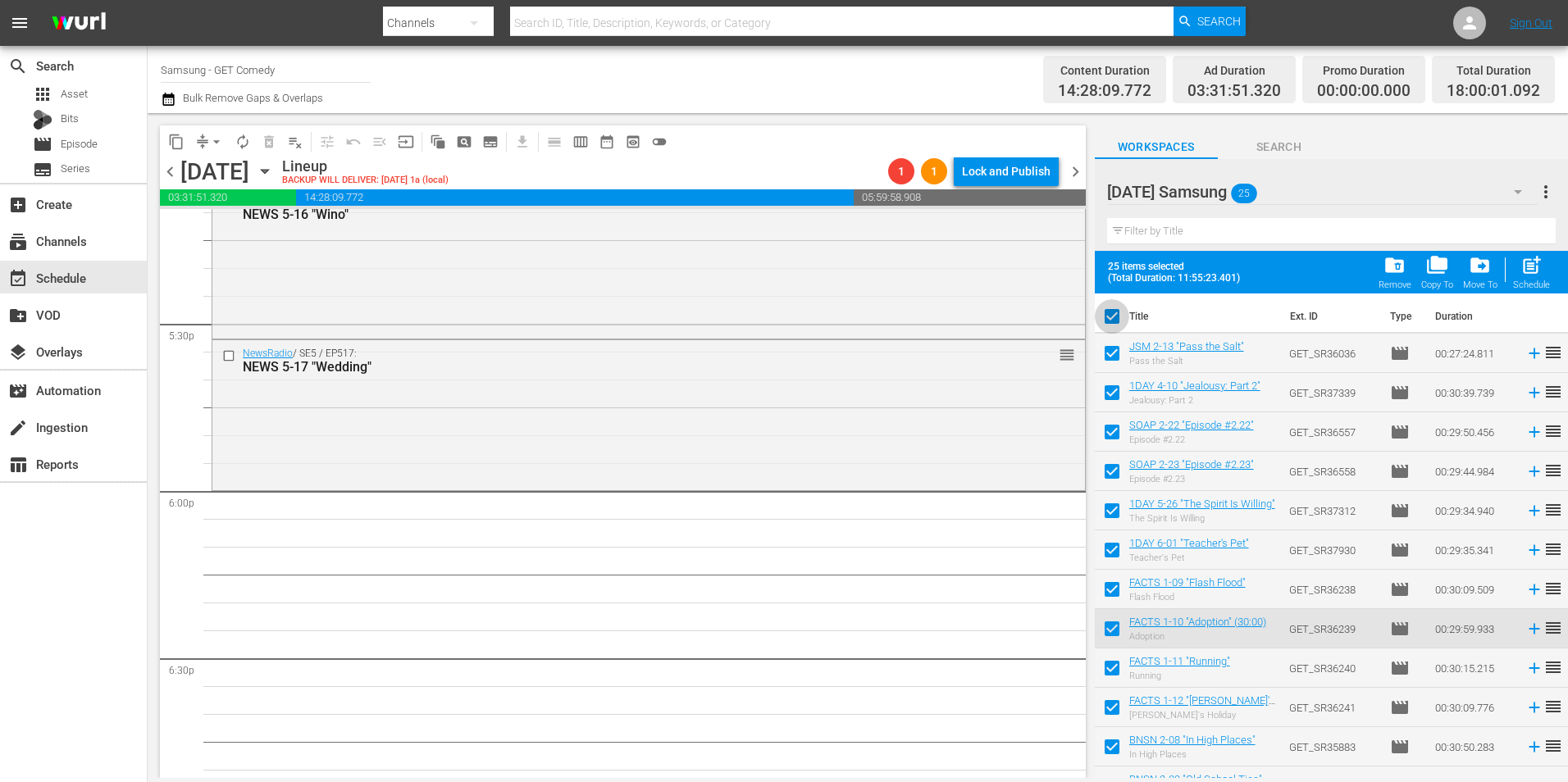
click at [1115, 316] on input "checkbox" at bounding box center [1111, 319] width 35 height 34
checkbox input "false"
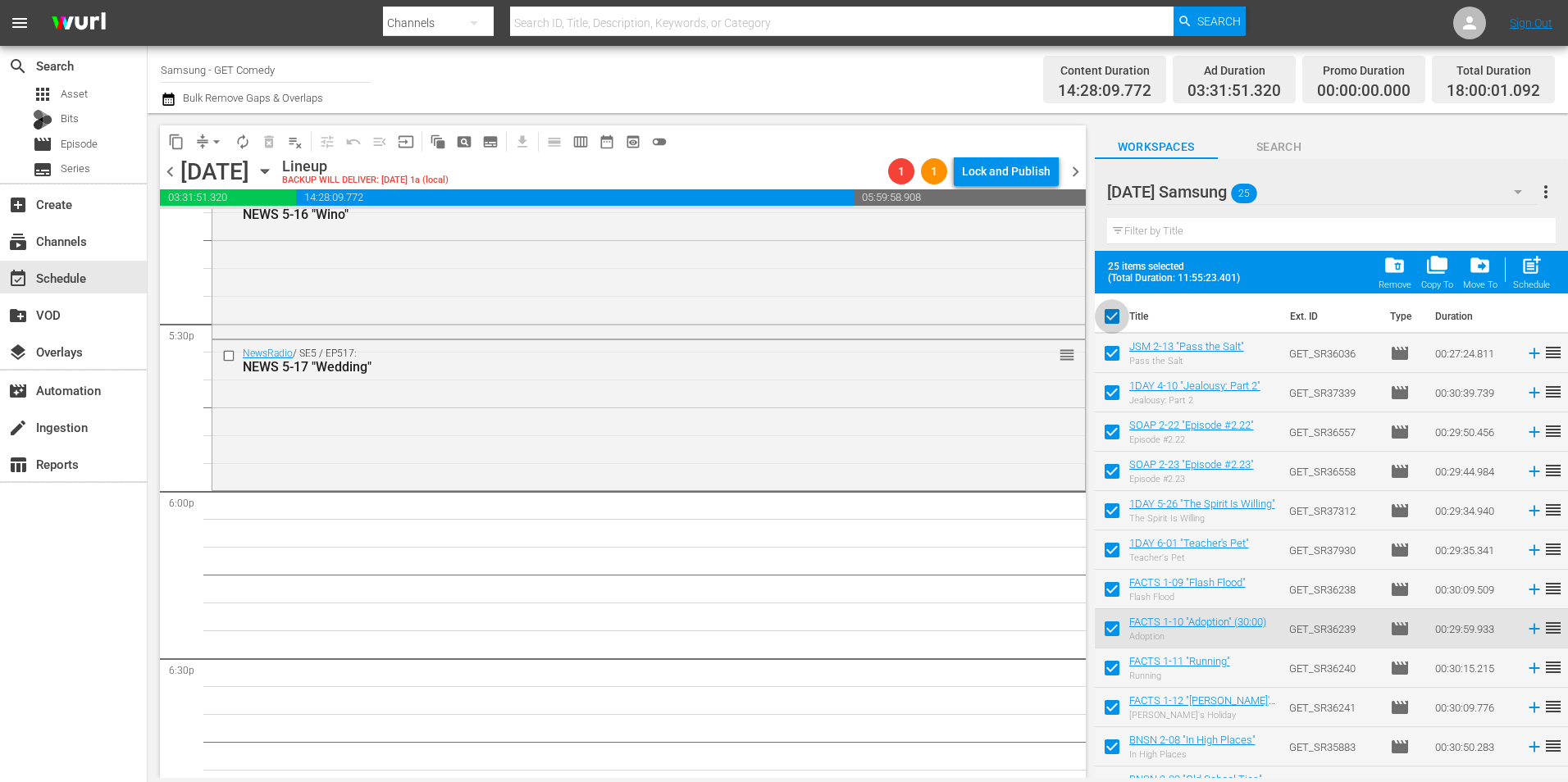
checkbox input "false"
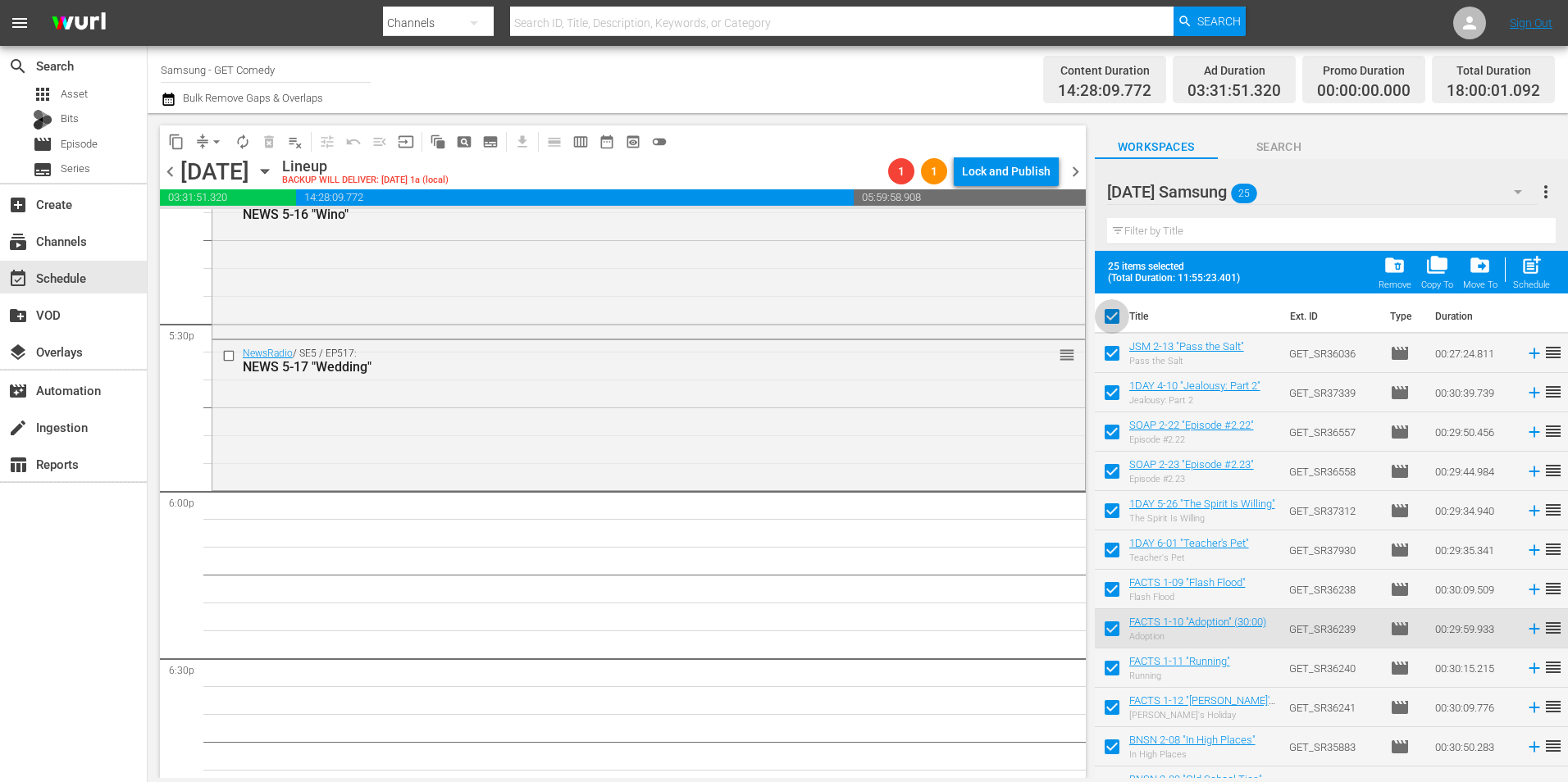
checkbox input "false"
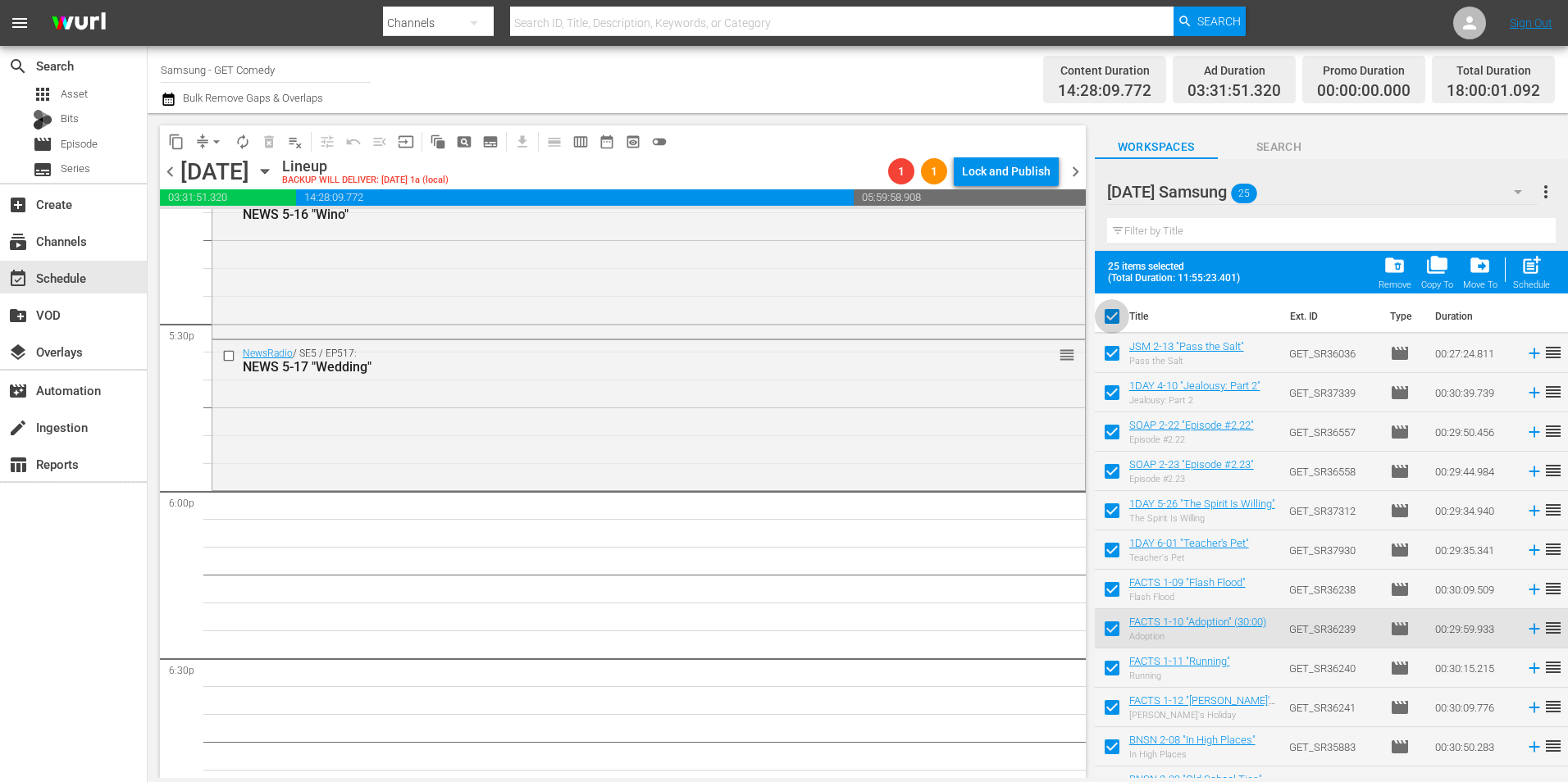
checkbox input "false"
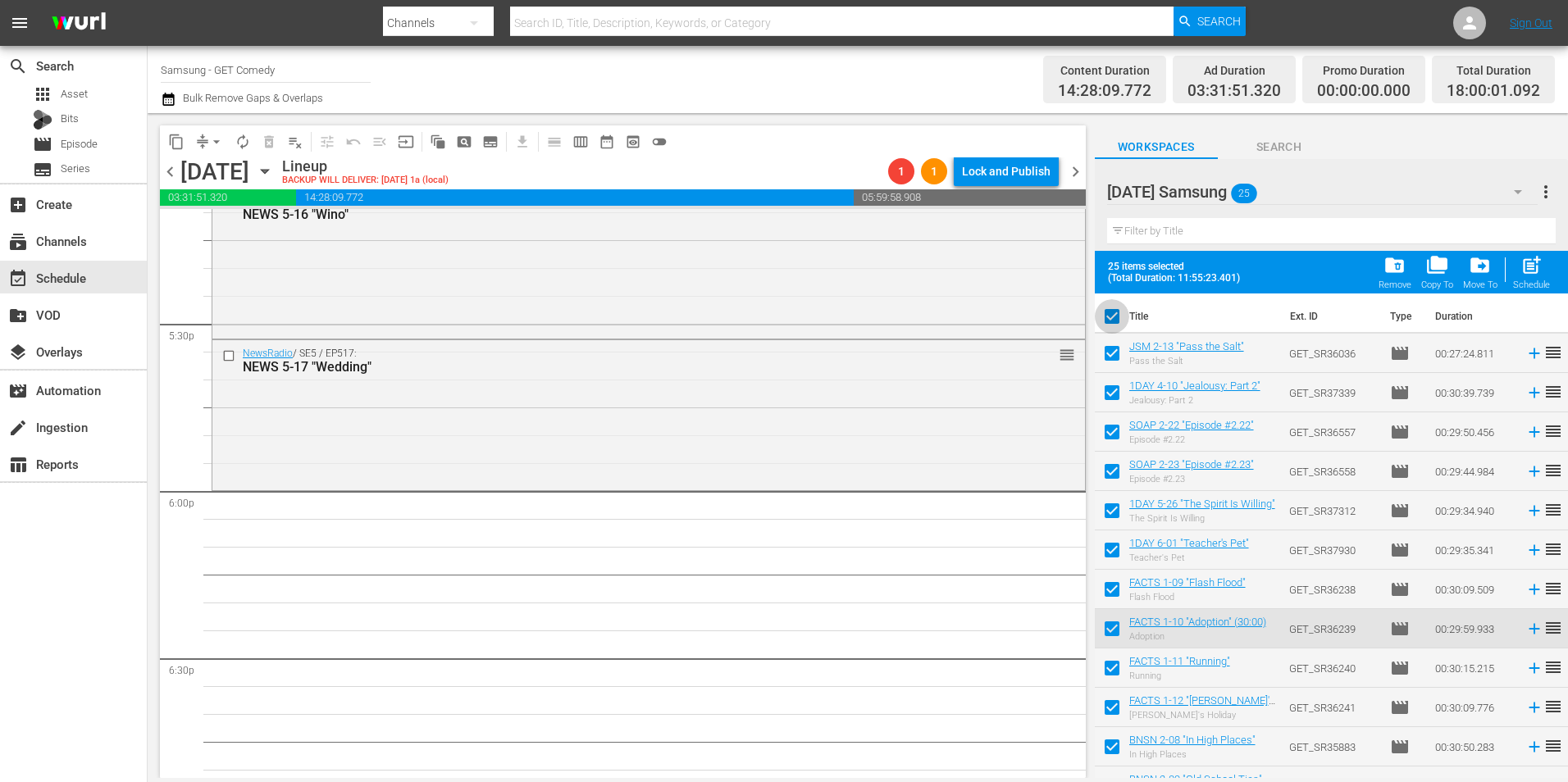
checkbox input "false"
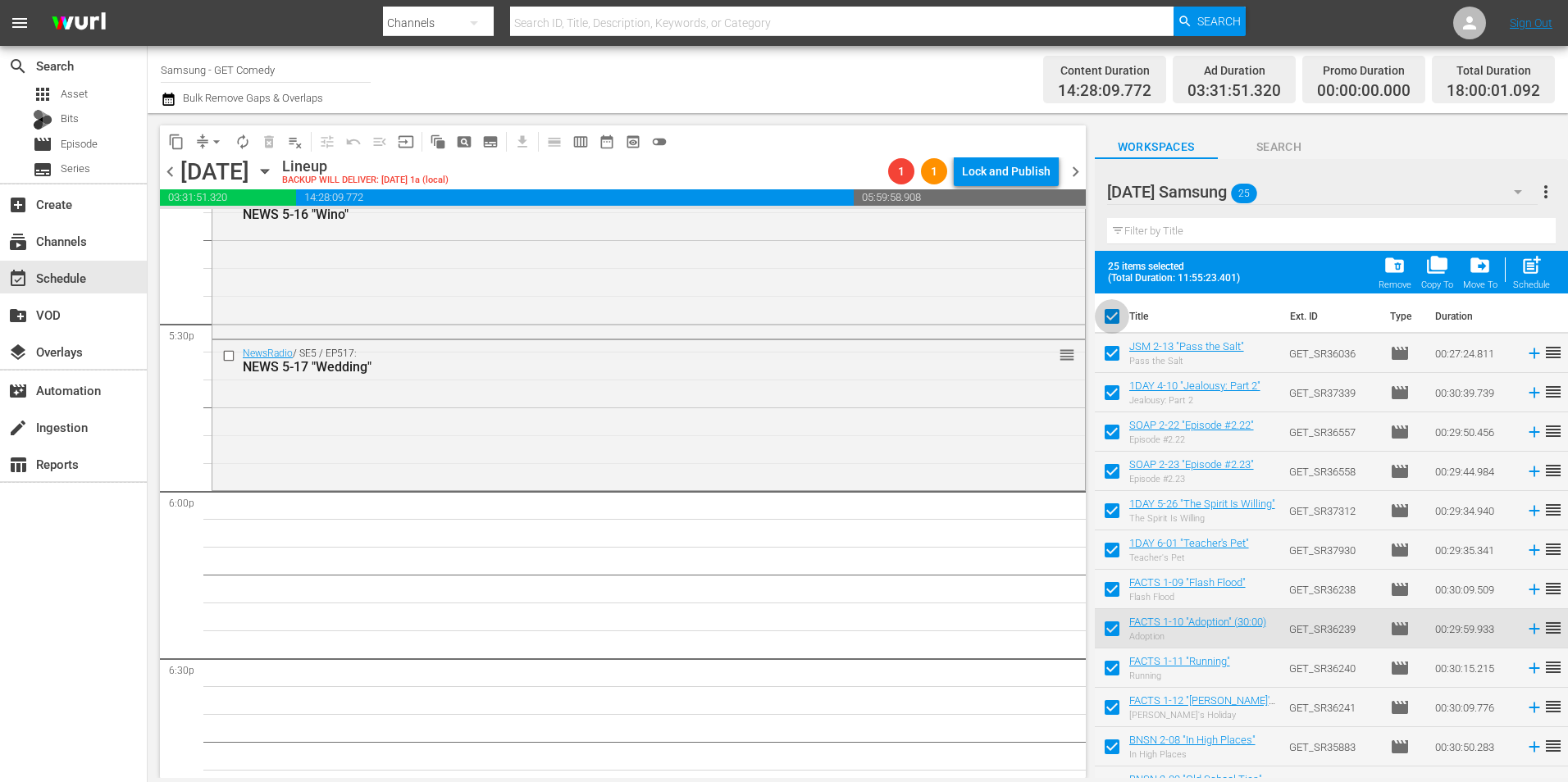
checkbox input "false"
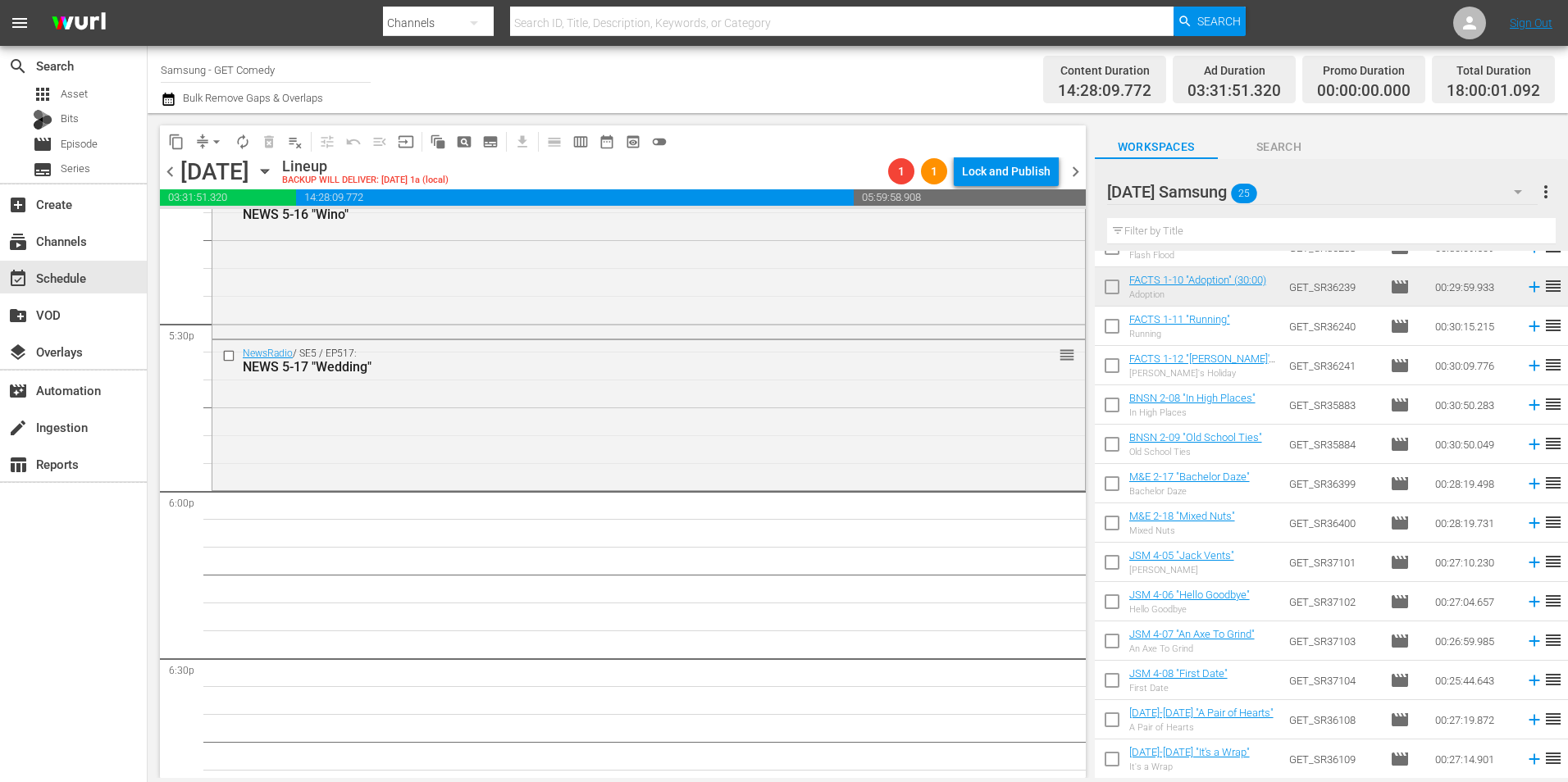
scroll to position [328, 0]
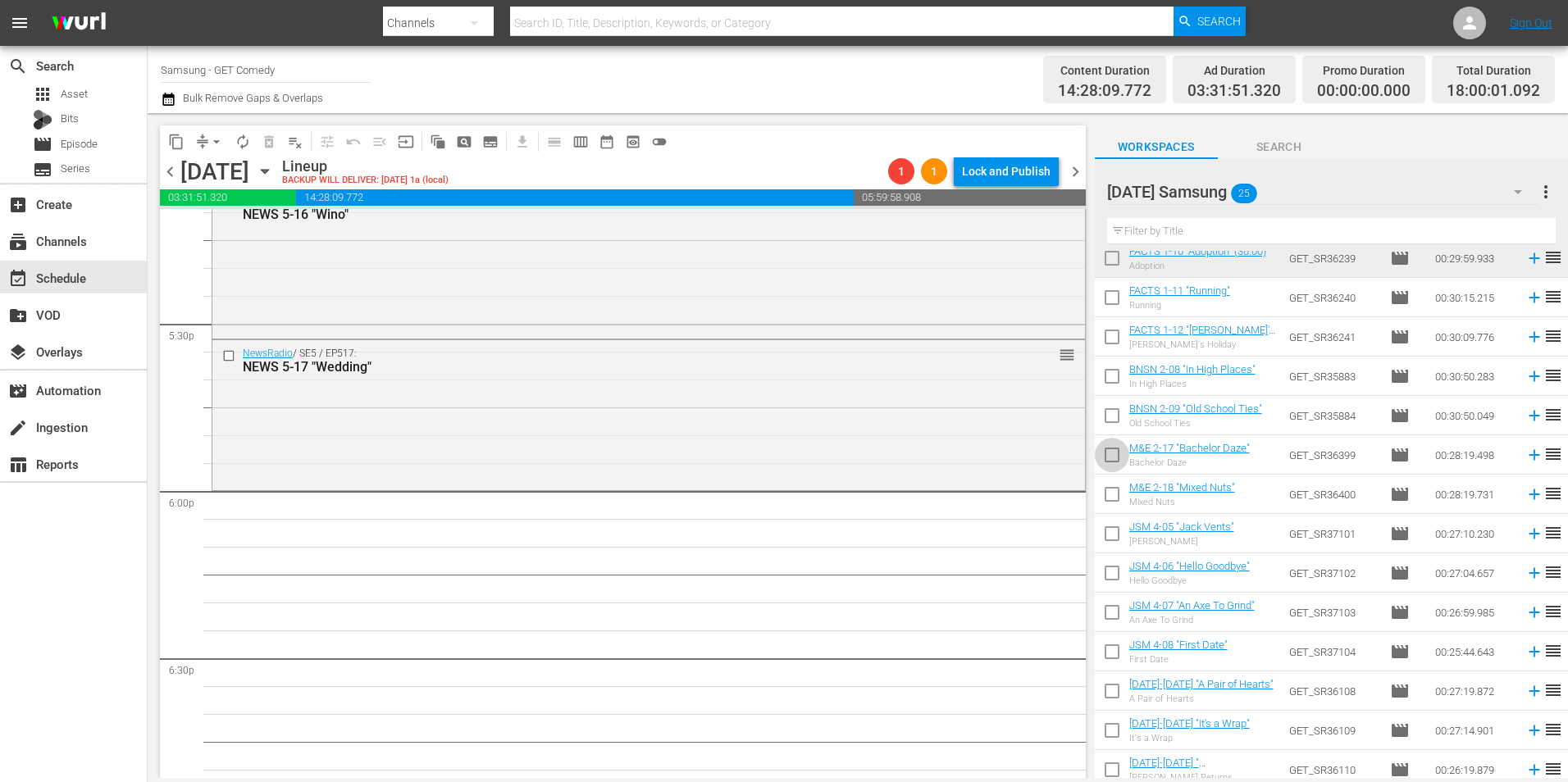
click at [1108, 456] on input "checkbox" at bounding box center [1111, 458] width 35 height 34
checkbox input "true"
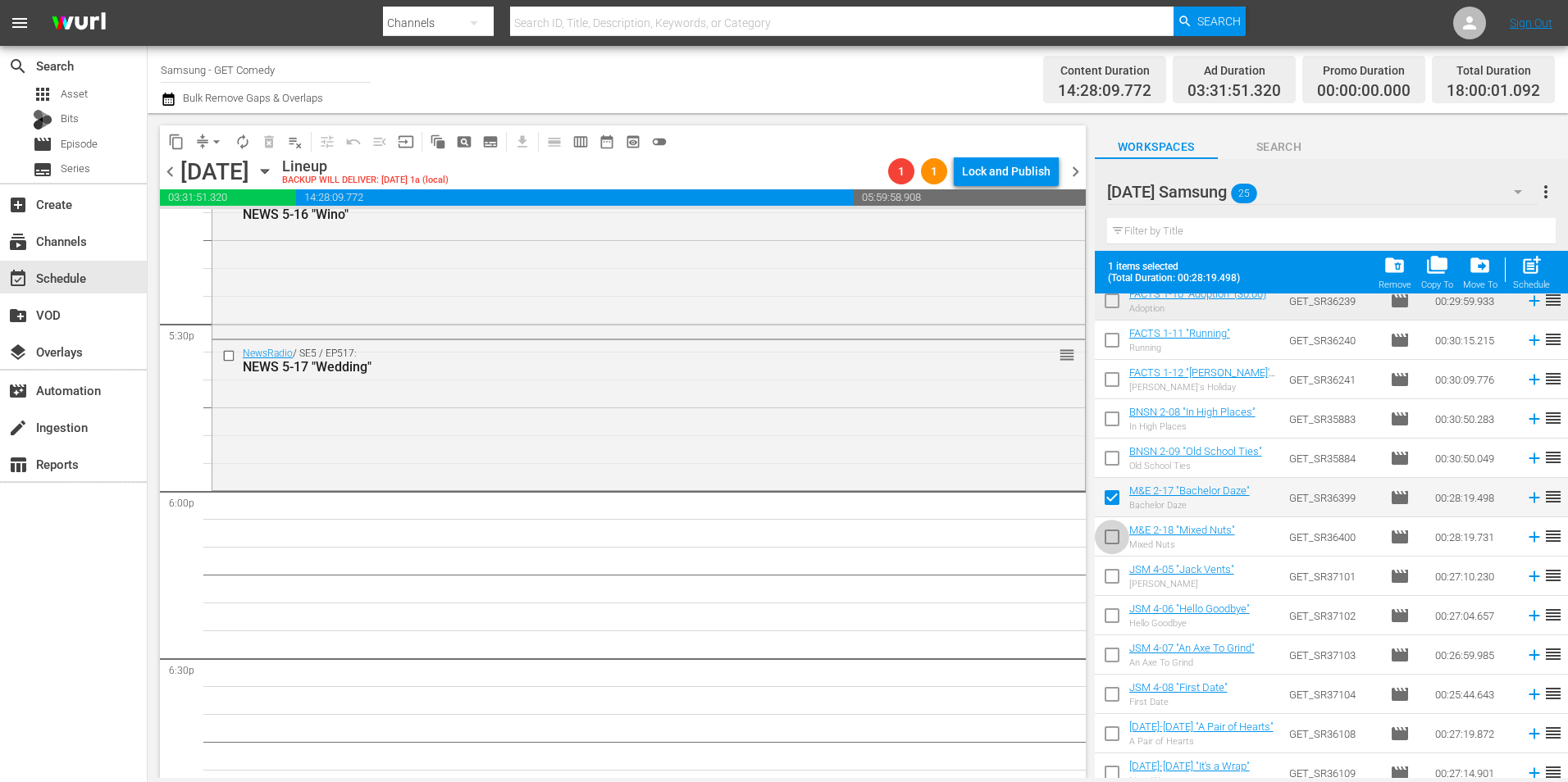
drag, startPoint x: 1112, startPoint y: 526, endPoint x: 1104, endPoint y: 533, distance: 10.6
click at [1112, 528] on input "checkbox" at bounding box center [1111, 540] width 35 height 34
checkbox input "true"
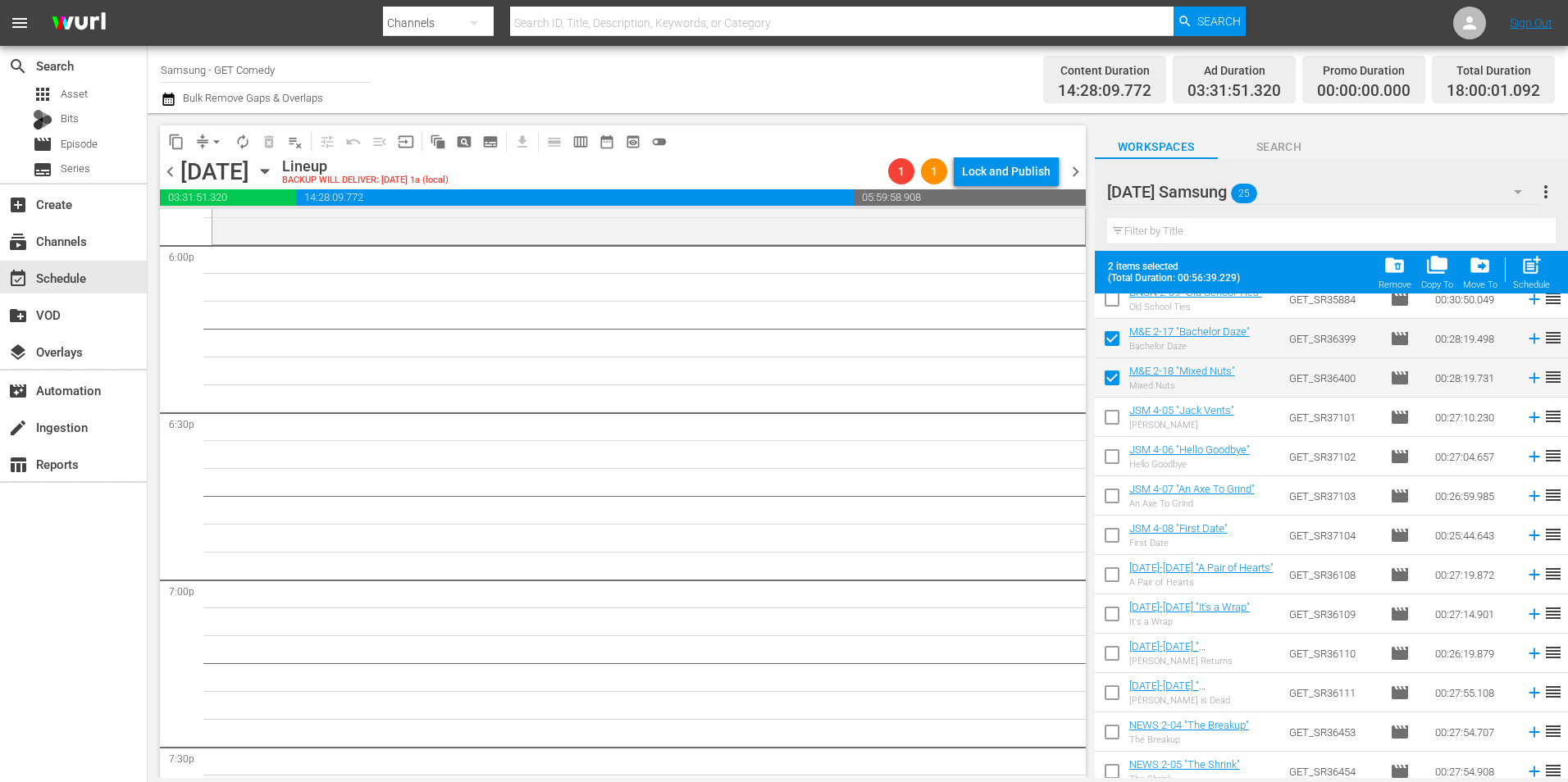
scroll to position [492, 0]
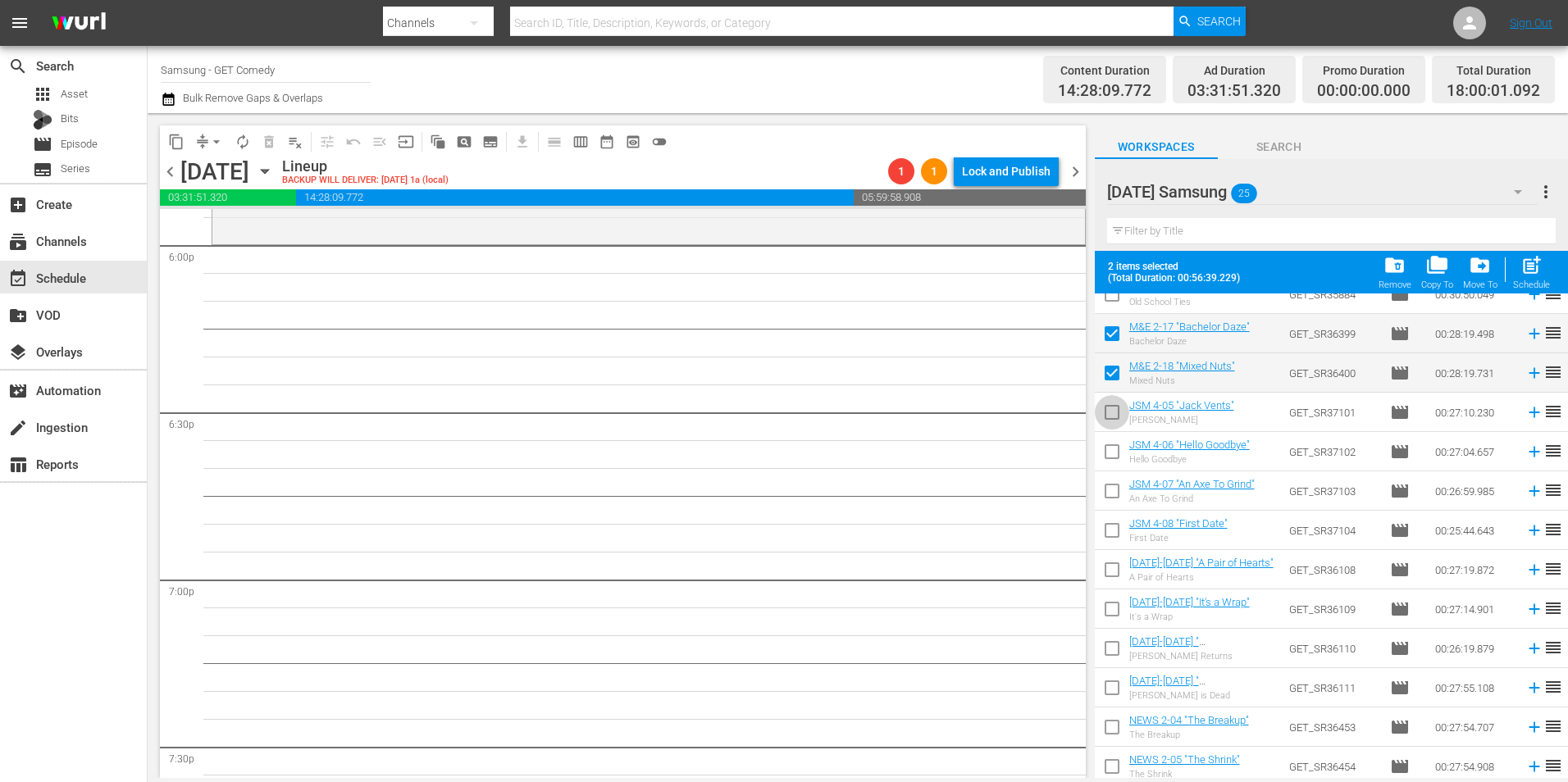
click at [1111, 418] on input "checkbox" at bounding box center [1111, 415] width 35 height 34
checkbox input "true"
click at [1108, 460] on input "checkbox" at bounding box center [1111, 455] width 35 height 34
checkbox input "true"
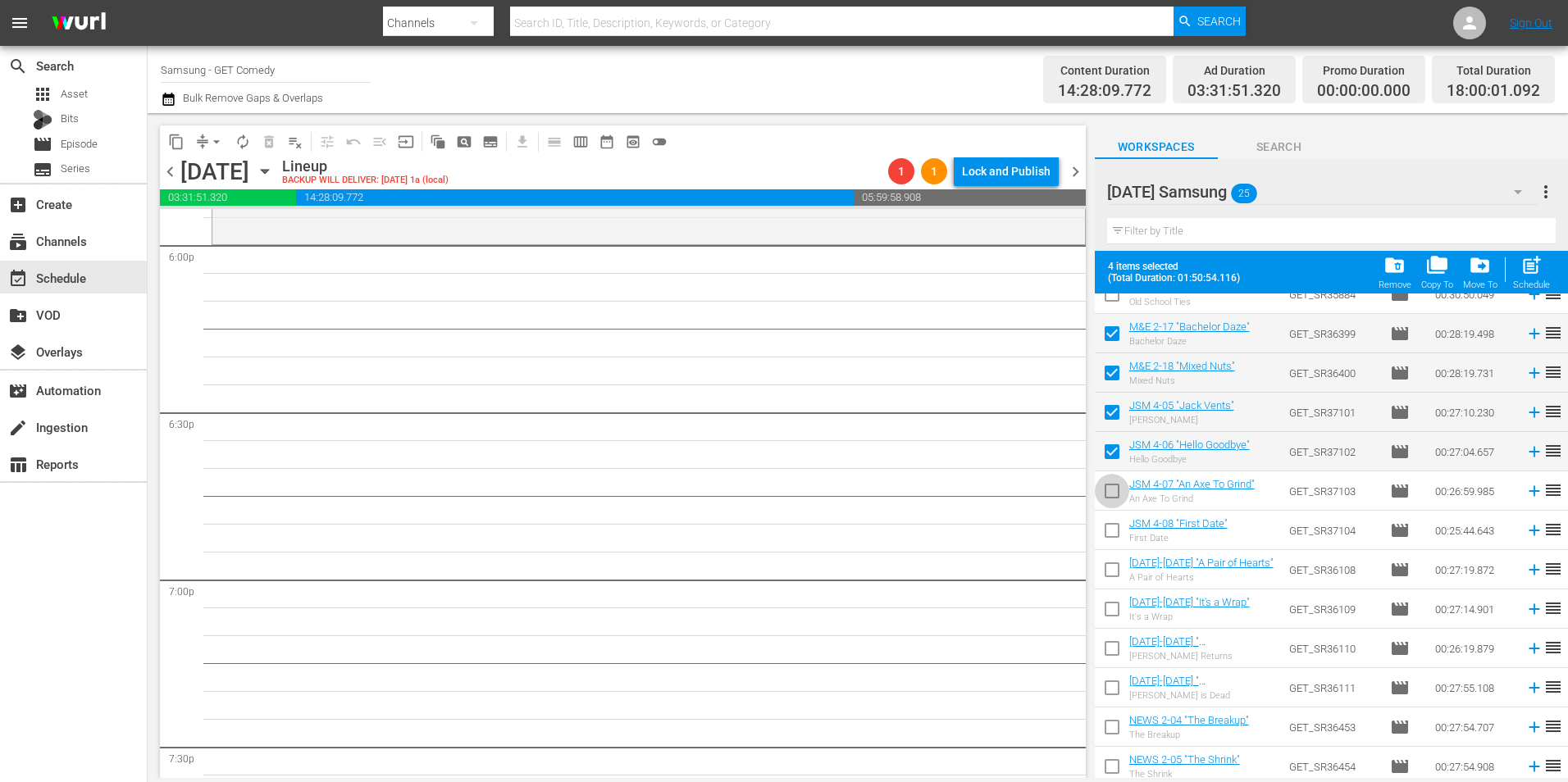
drag, startPoint x: 1108, startPoint y: 493, endPoint x: 1117, endPoint y: 528, distance: 36.1
click at [1108, 495] on input "checkbox" at bounding box center [1111, 494] width 35 height 34
checkbox input "true"
click at [1117, 531] on input "checkbox" at bounding box center [1111, 533] width 35 height 34
checkbox input "true"
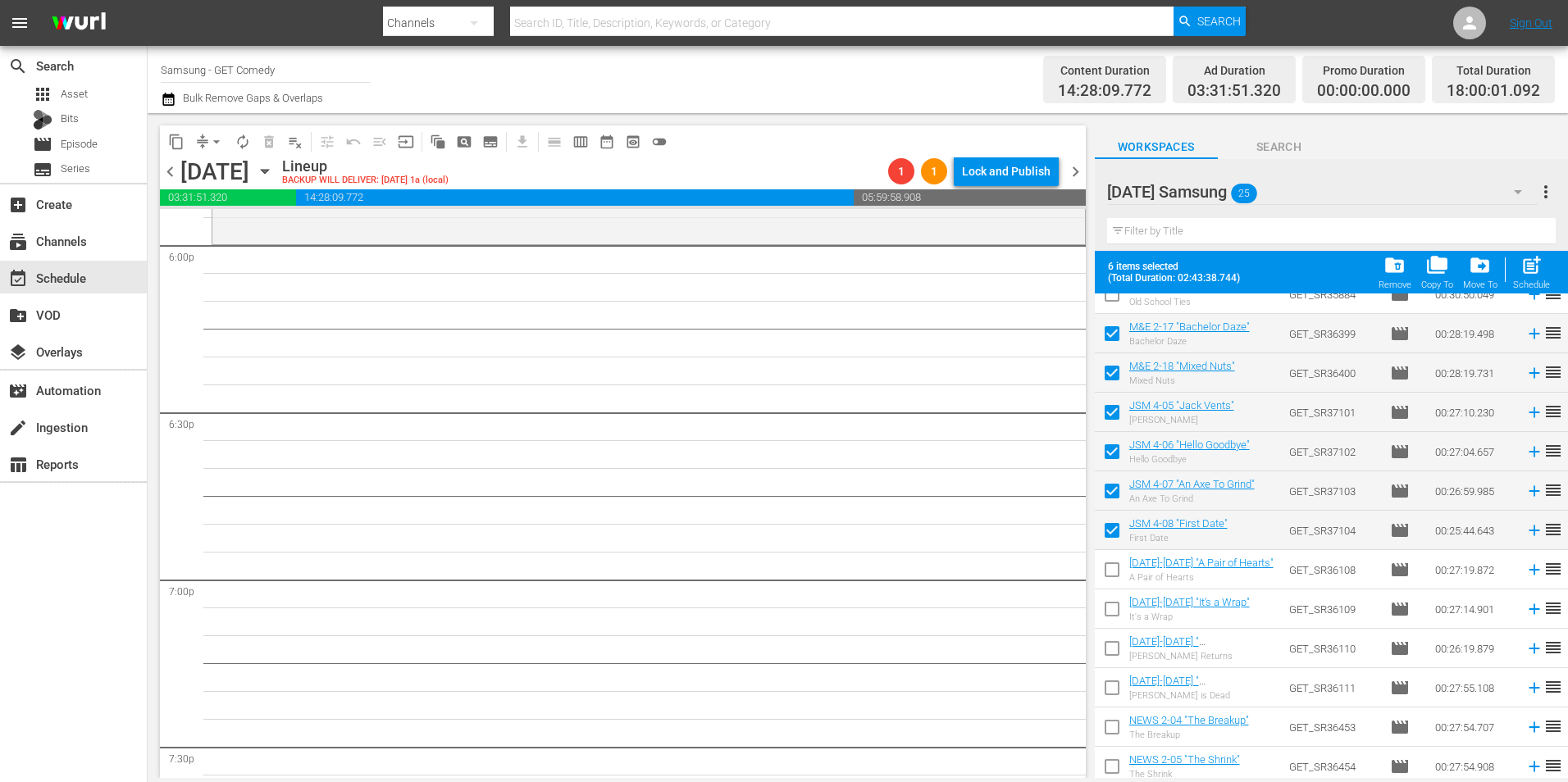
click at [1102, 582] on input "checkbox" at bounding box center [1111, 572] width 35 height 34
checkbox input "true"
click at [1113, 653] on input "checkbox" at bounding box center [1111, 651] width 35 height 34
checkbox input "true"
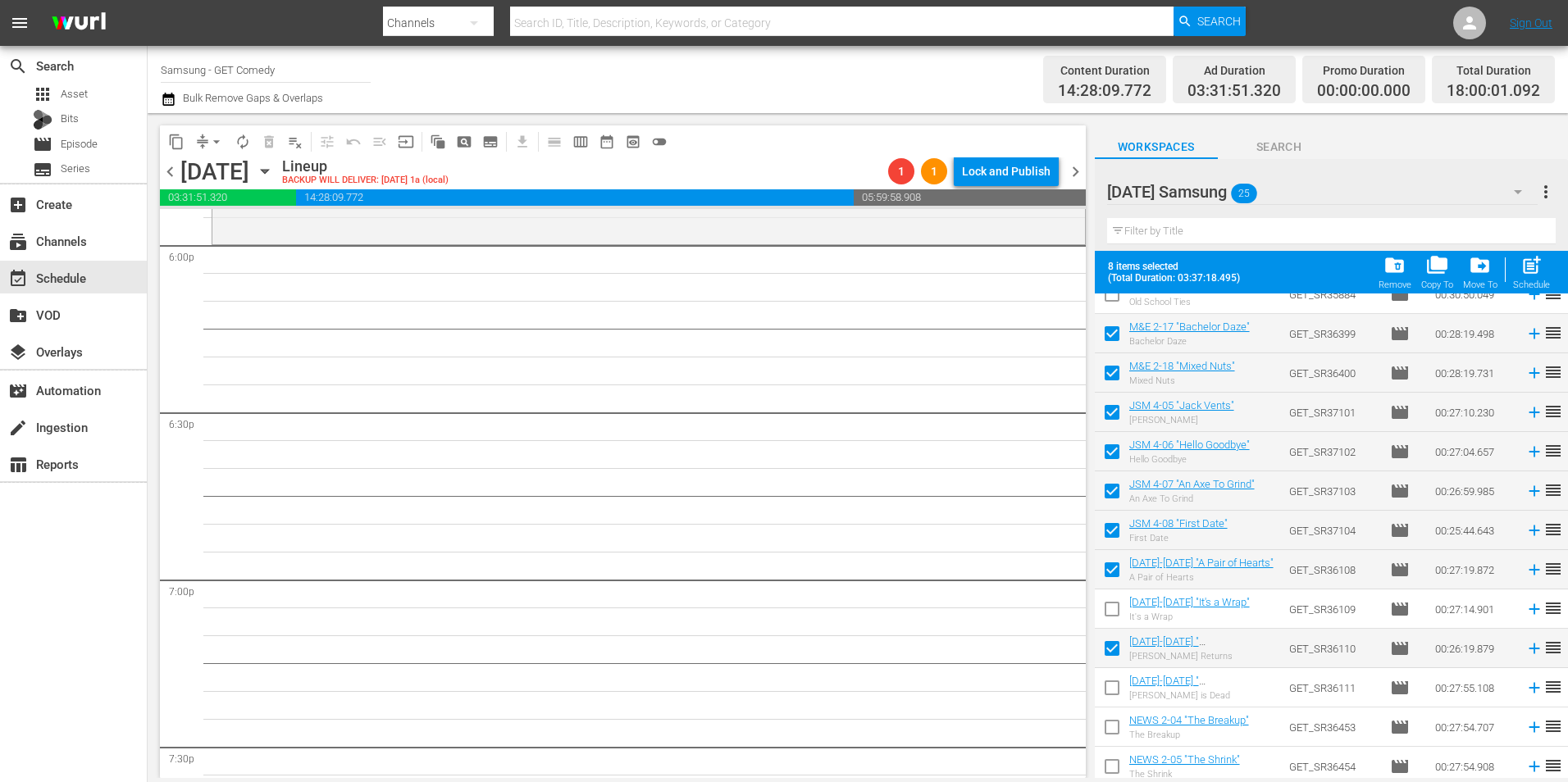
click at [1110, 602] on input "checkbox" at bounding box center [1111, 612] width 35 height 34
checkbox input "true"
click at [1110, 690] on input "checkbox" at bounding box center [1111, 691] width 35 height 34
checkbox input "true"
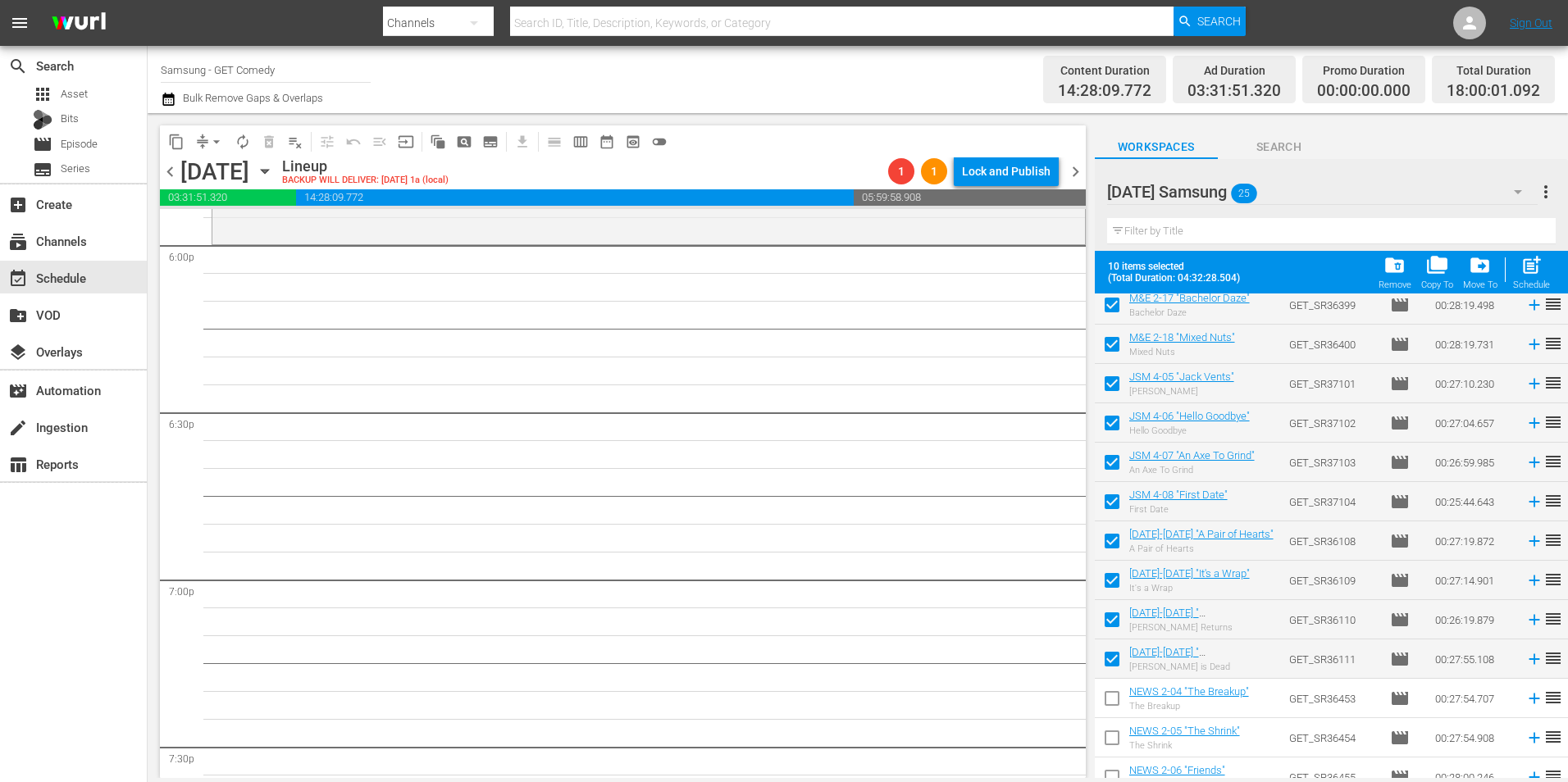
scroll to position [537, 0]
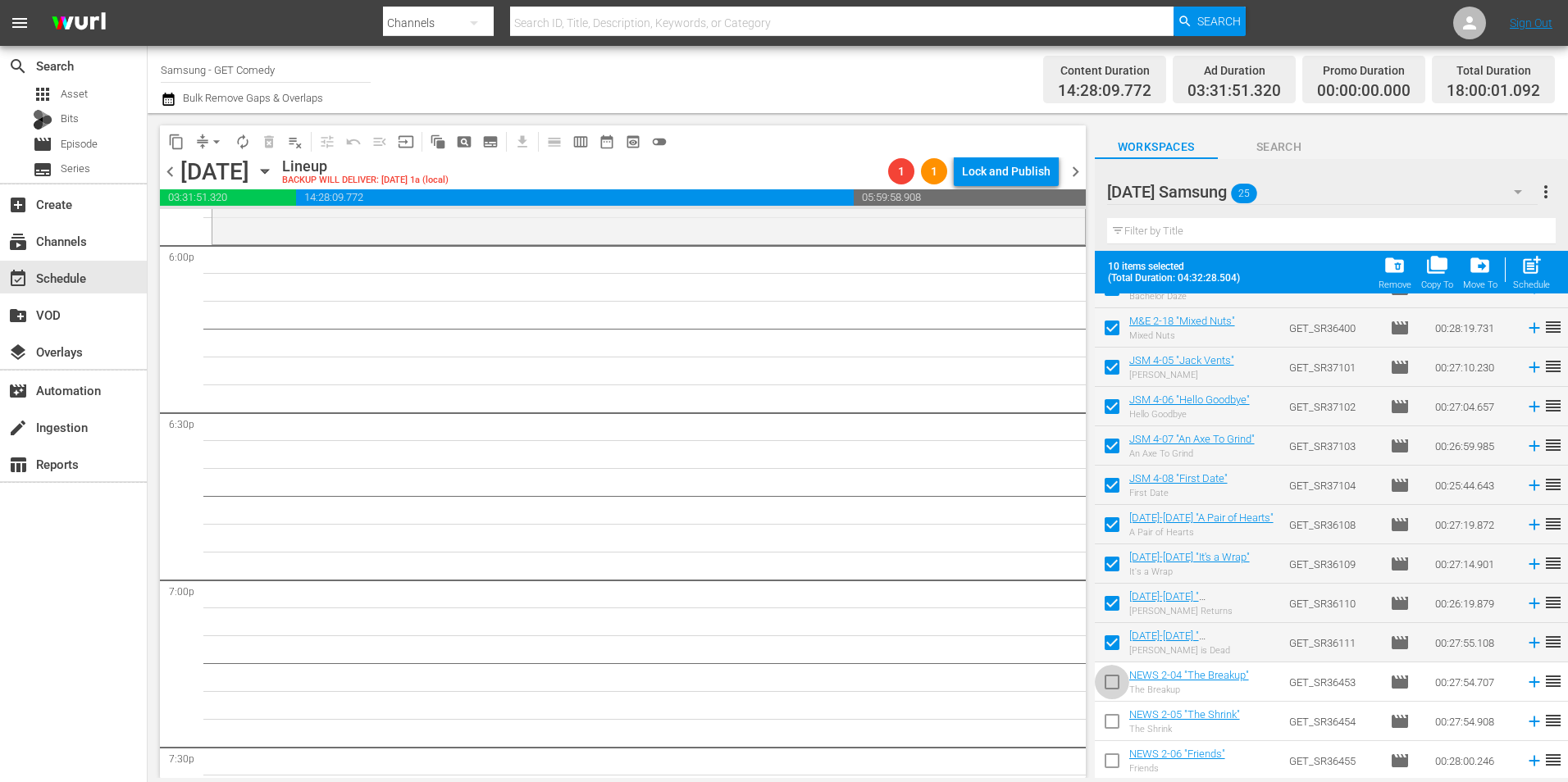
click at [1113, 676] on input "checkbox" at bounding box center [1111, 685] width 35 height 34
checkbox input "true"
click at [1111, 724] on input "checkbox" at bounding box center [1111, 724] width 35 height 34
checkbox input "true"
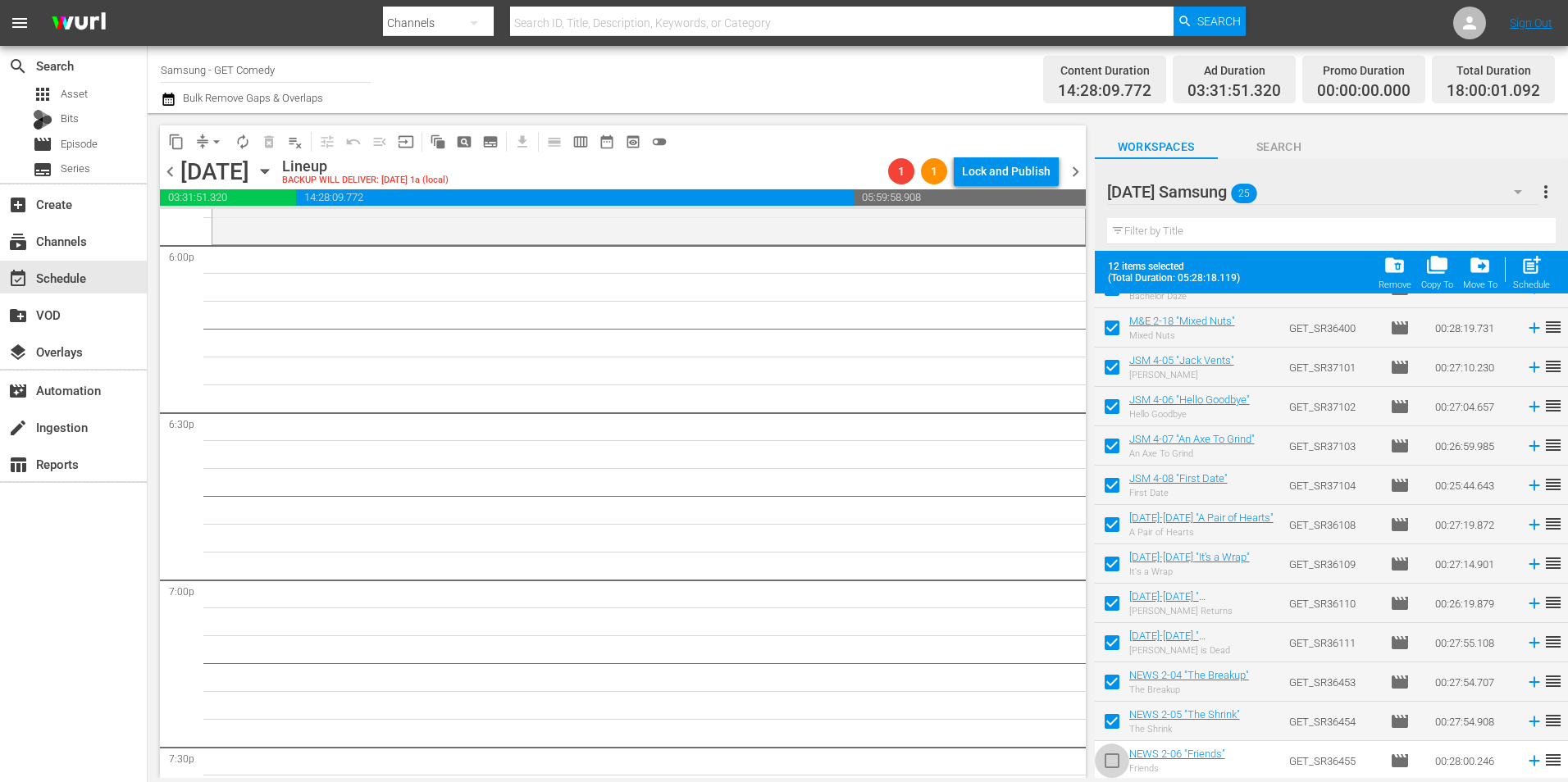
click at [1118, 757] on input "checkbox" at bounding box center [1111, 763] width 35 height 34
checkbox input "true"
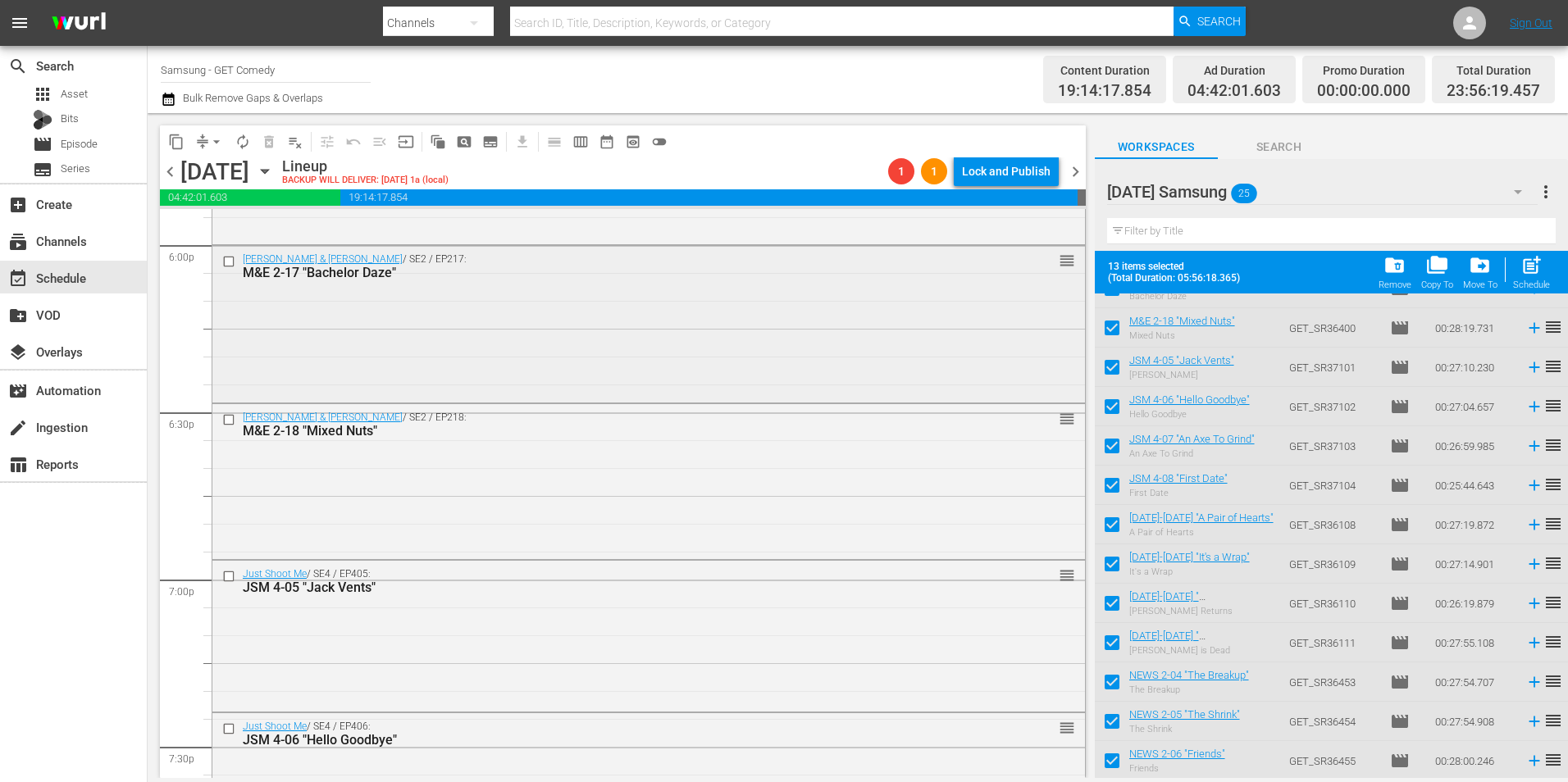
click at [536, 360] on div "Malcolm & Eddie / SE2 / EP217: M&E 2-17 "Bachelor Daze" reorder" at bounding box center [649, 322] width 872 height 153
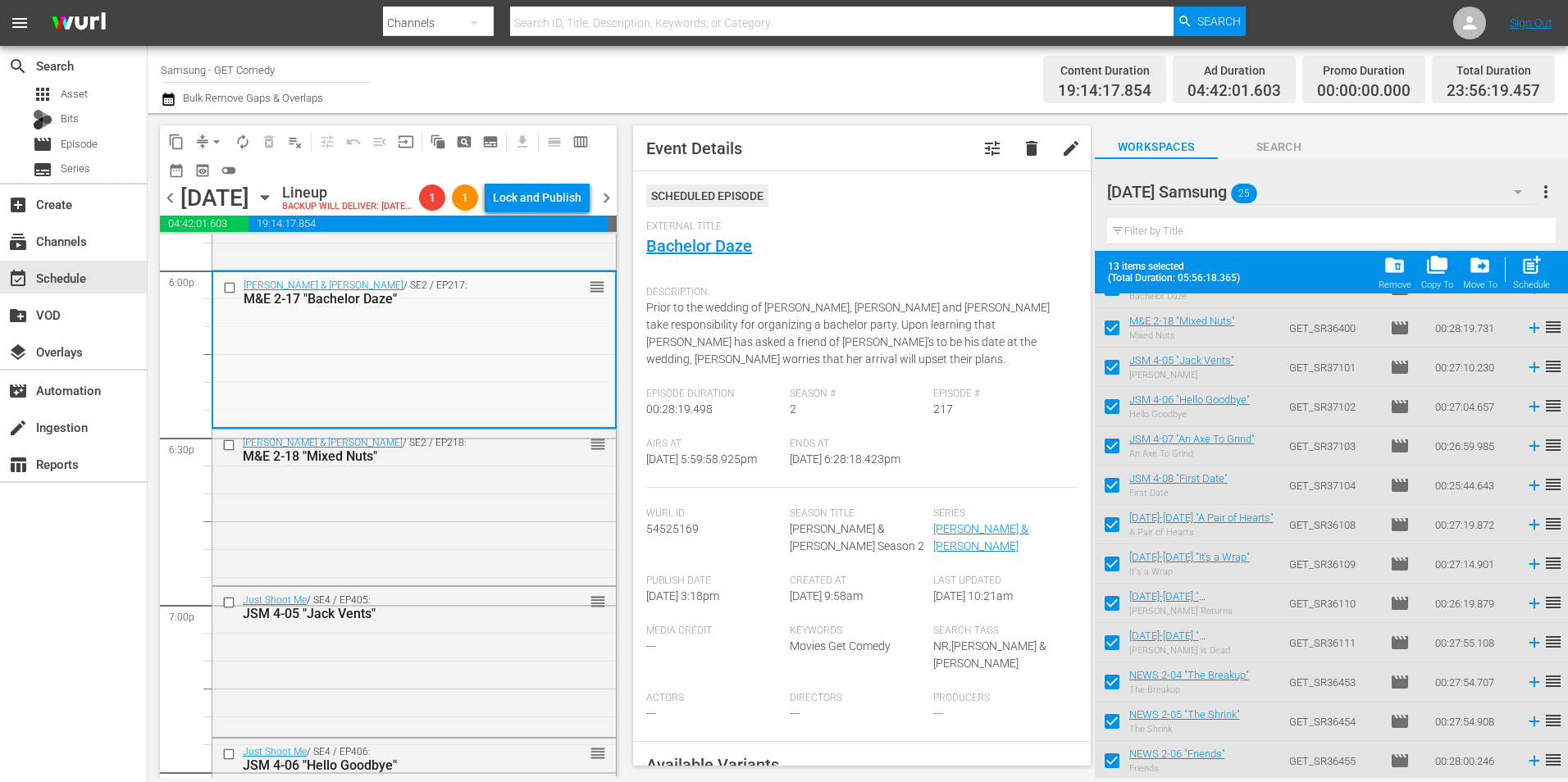
scroll to position [246, 0]
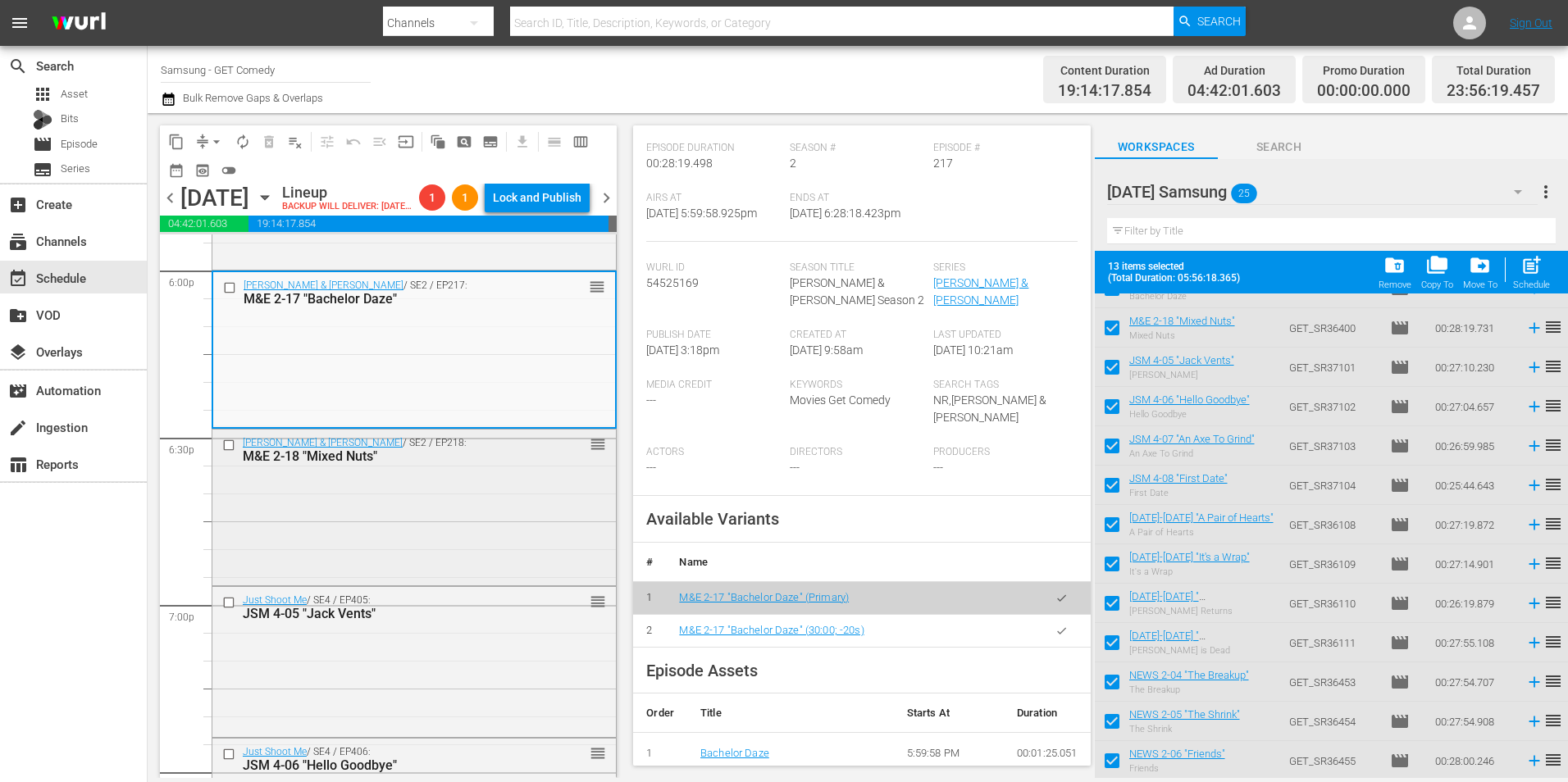
click at [396, 538] on div "Malcolm & Eddie / SE2 / EP218: M&E 2-18 "Mixed Nuts" reorder" at bounding box center [414, 506] width 404 height 153
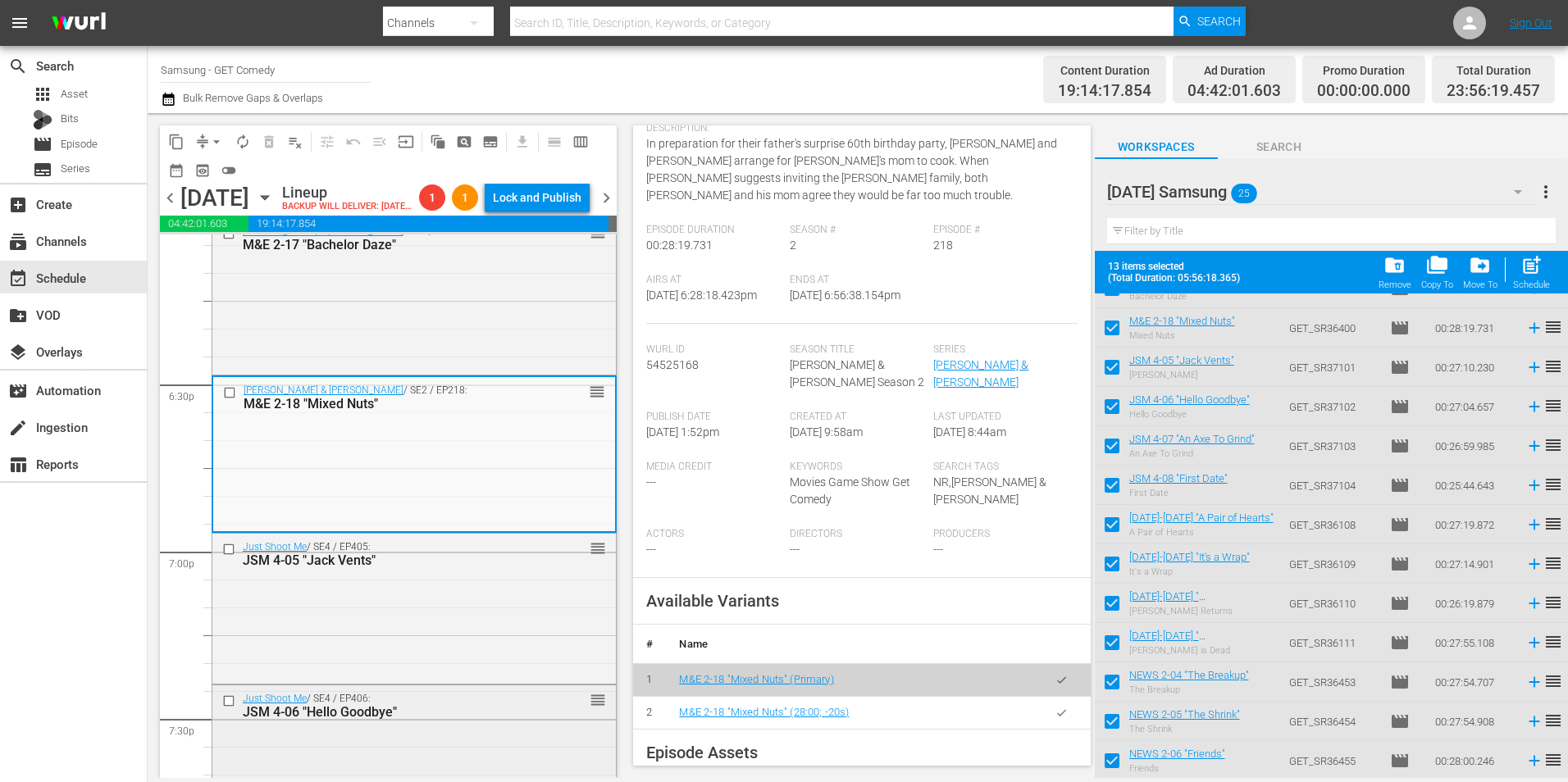
scroll to position [6066, 0]
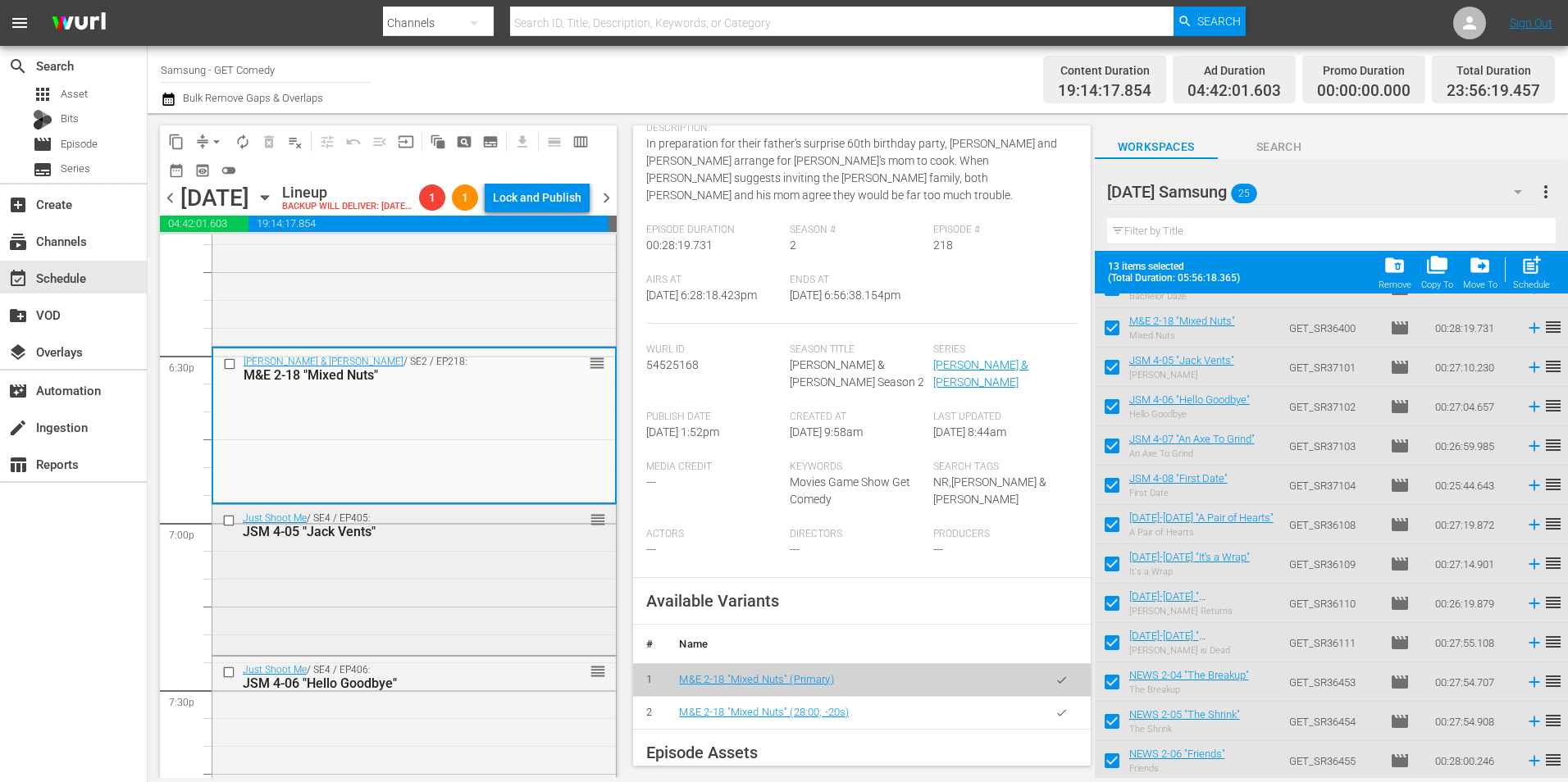
click at [419, 631] on div "Just Shoot Me / SE4 / EP405: JSM 4-05 "Jack Vents" reorder" at bounding box center [414, 579] width 404 height 147
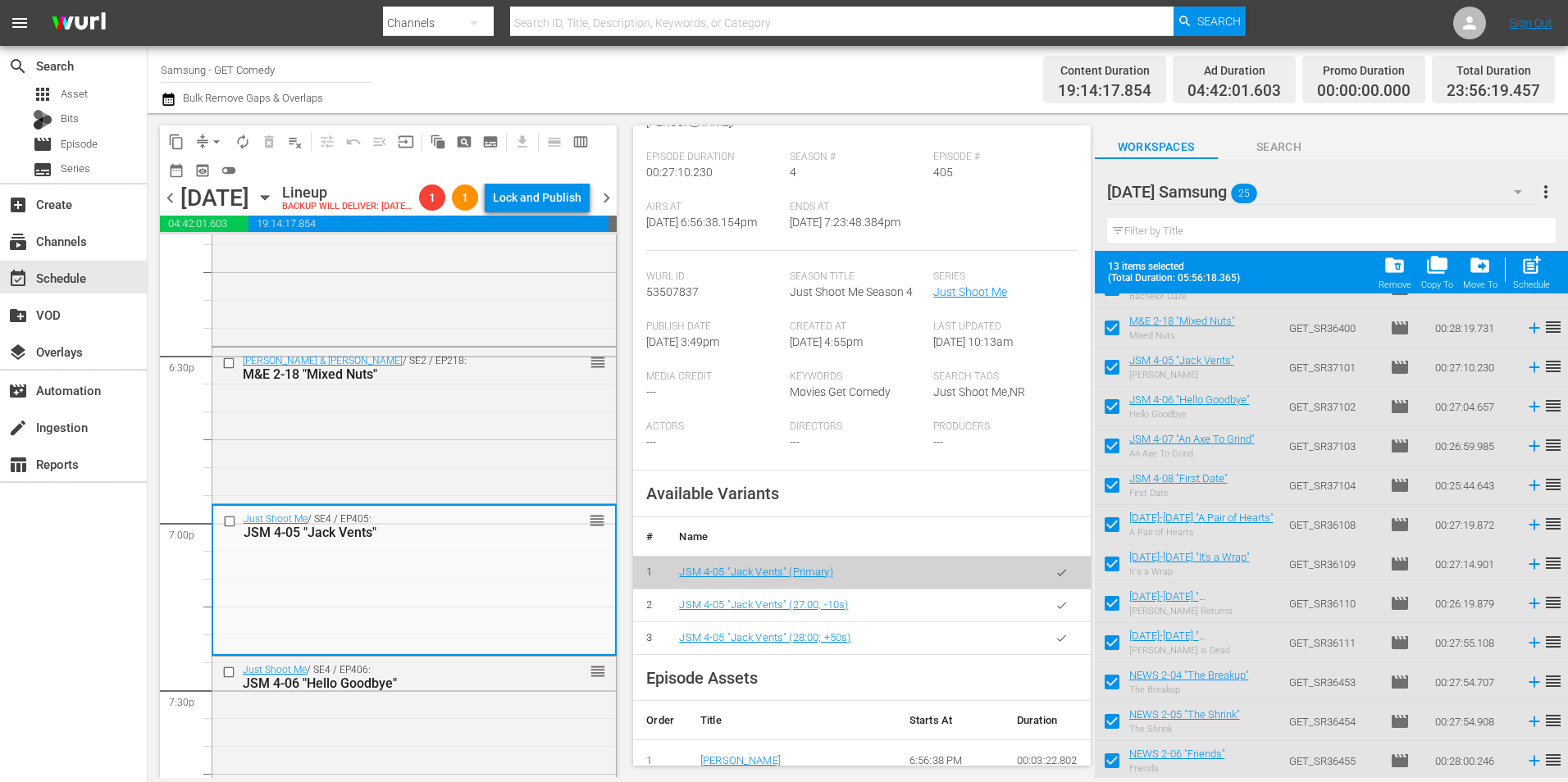
scroll to position [246, 0]
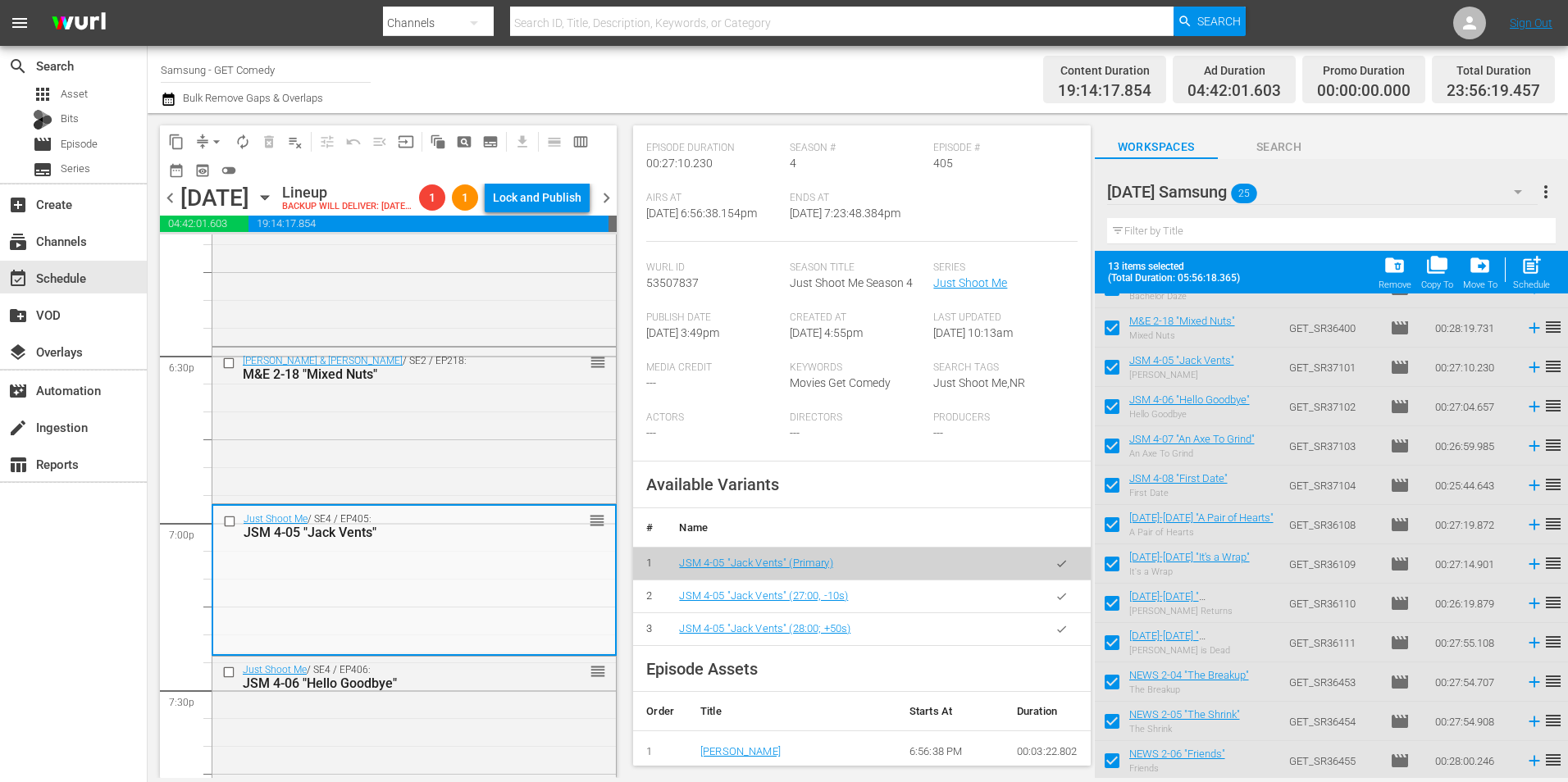
click at [1053, 624] on button "button" at bounding box center [1061, 629] width 32 height 32
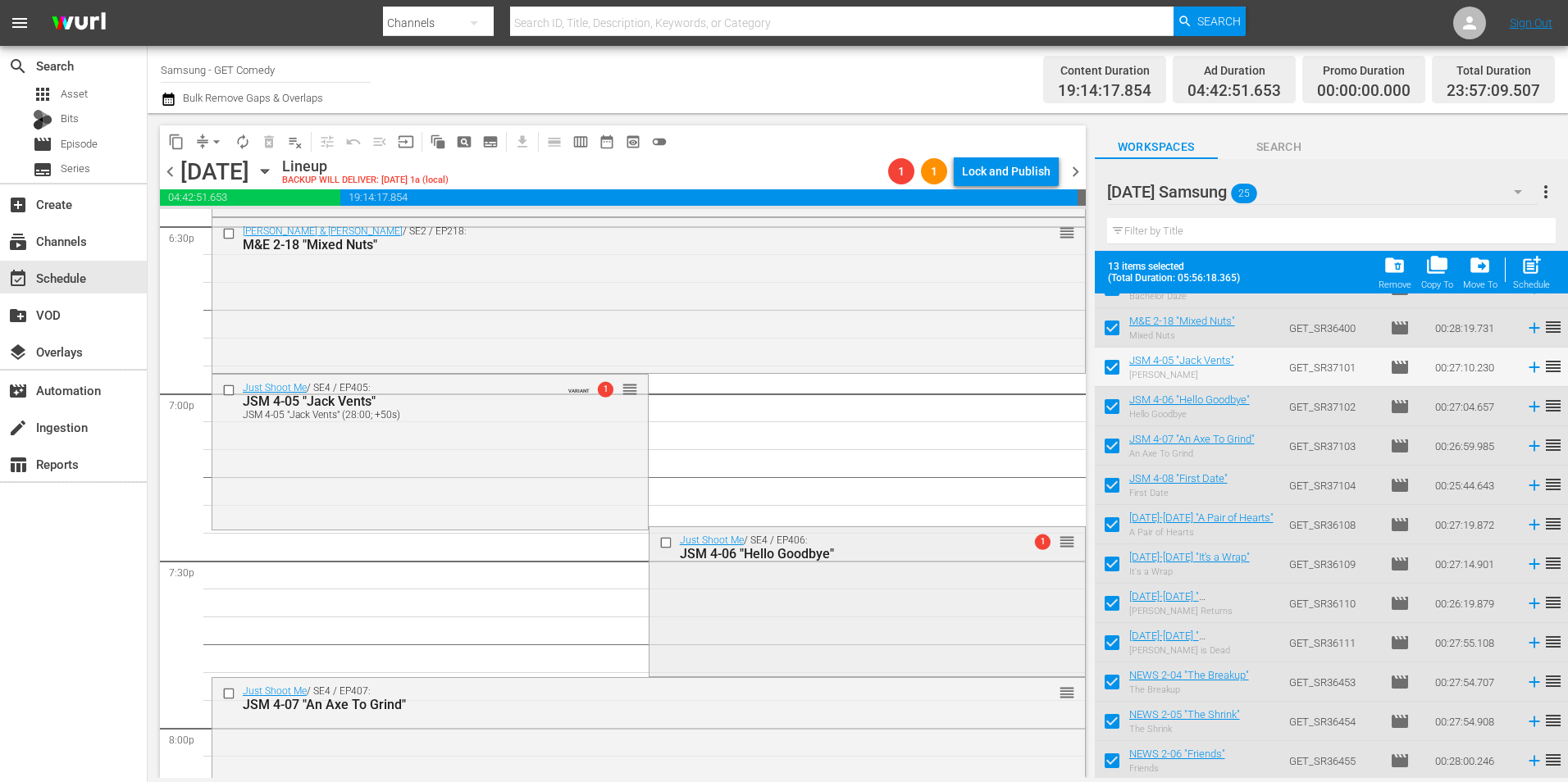
scroll to position [6312, 0]
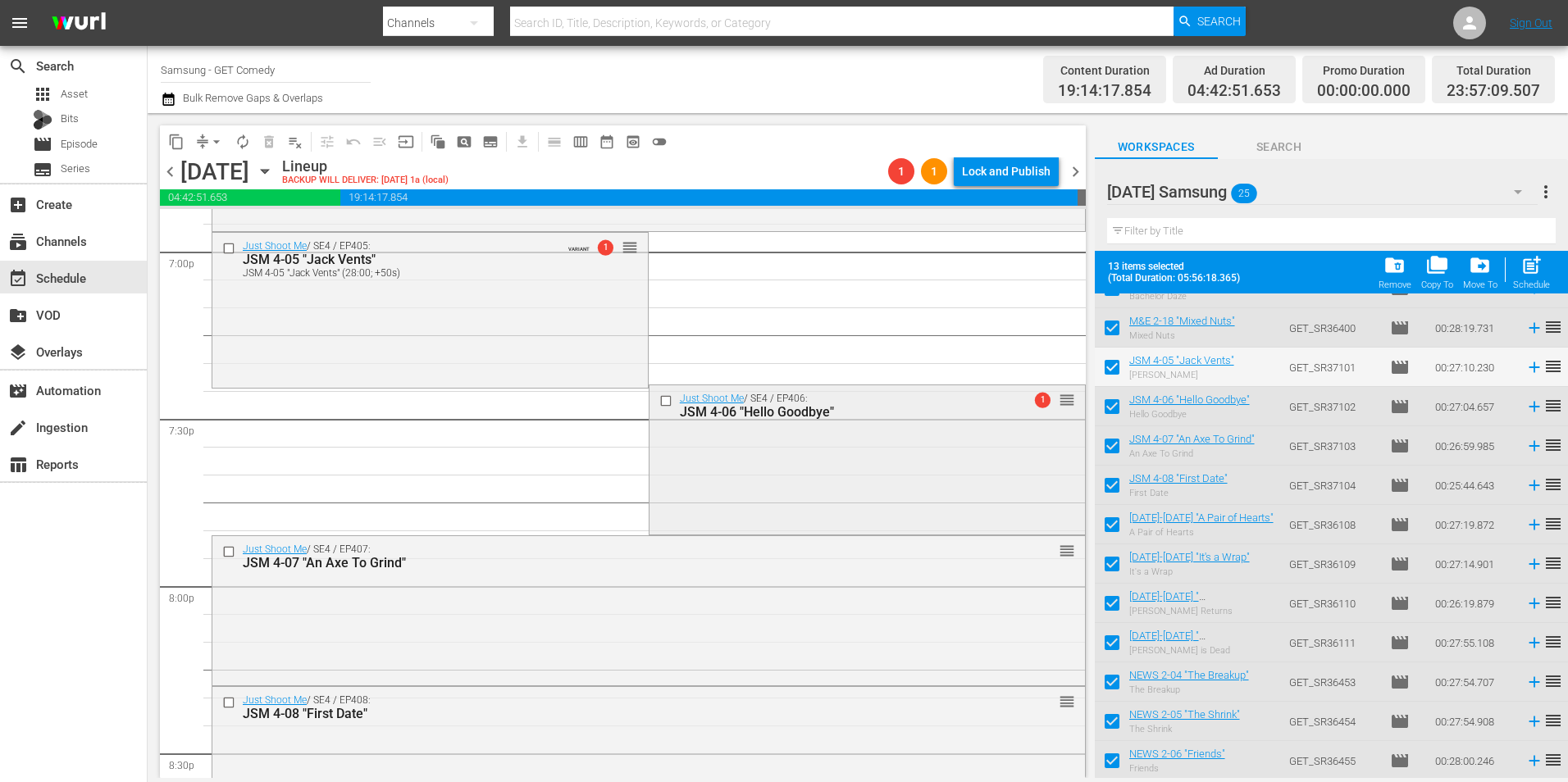
click at [784, 430] on div "Just Shoot Me / SE4 / EP406: JSM 4-06 "Hello Goodbye" 1 reorder" at bounding box center [867, 457] width 435 height 146
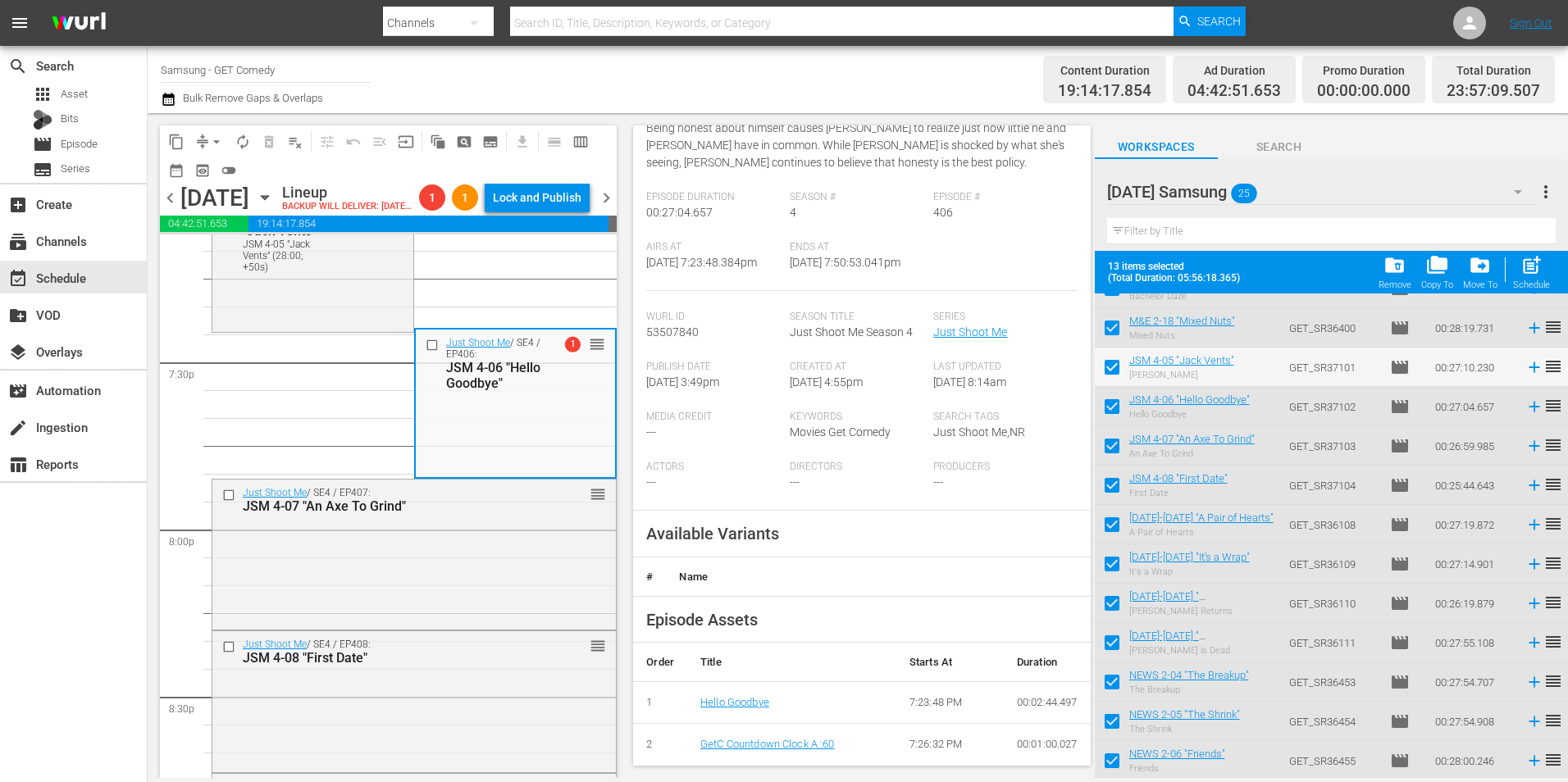
scroll to position [246, 0]
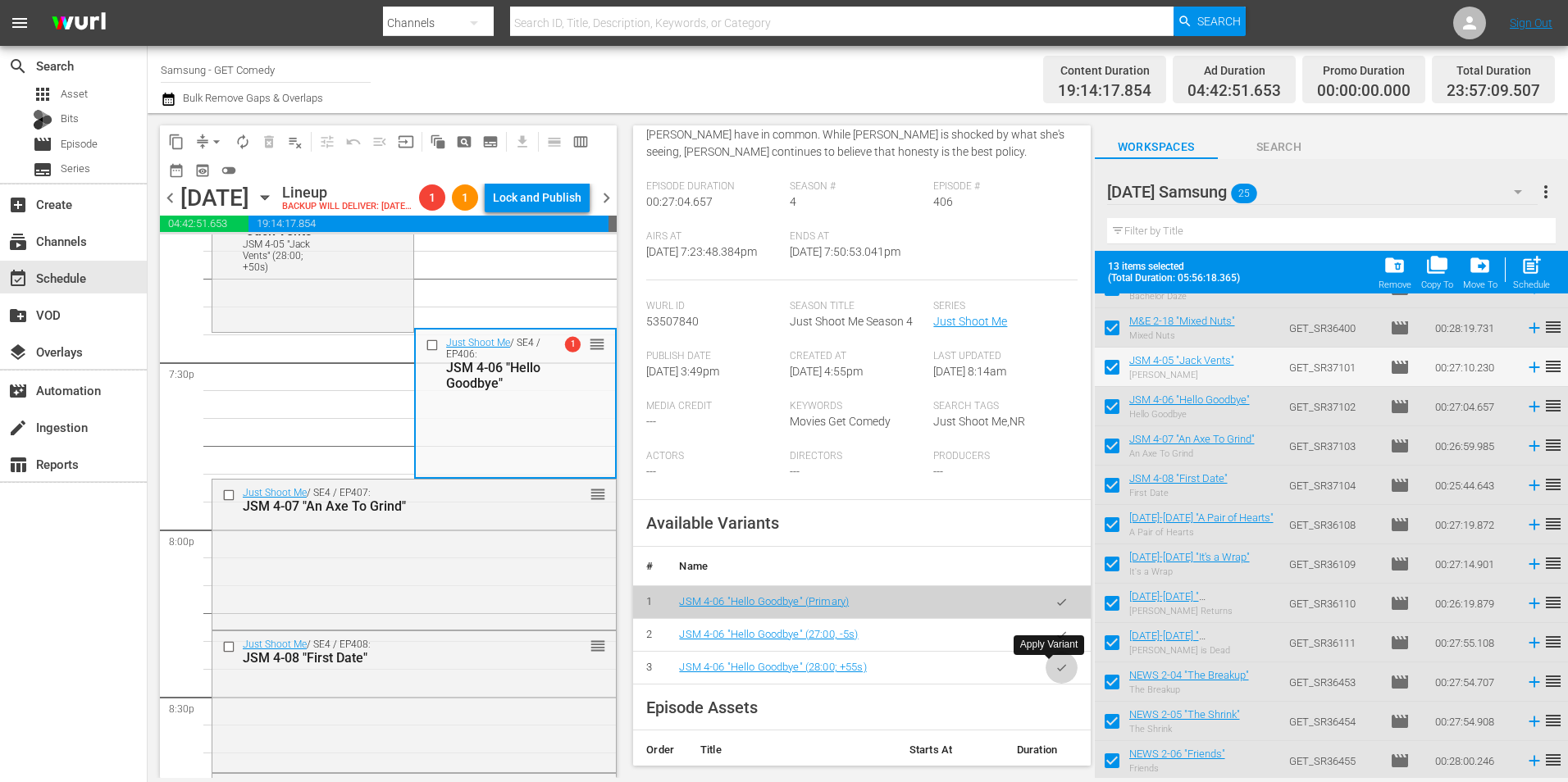
click at [1056, 677] on button "button" at bounding box center [1061, 668] width 32 height 32
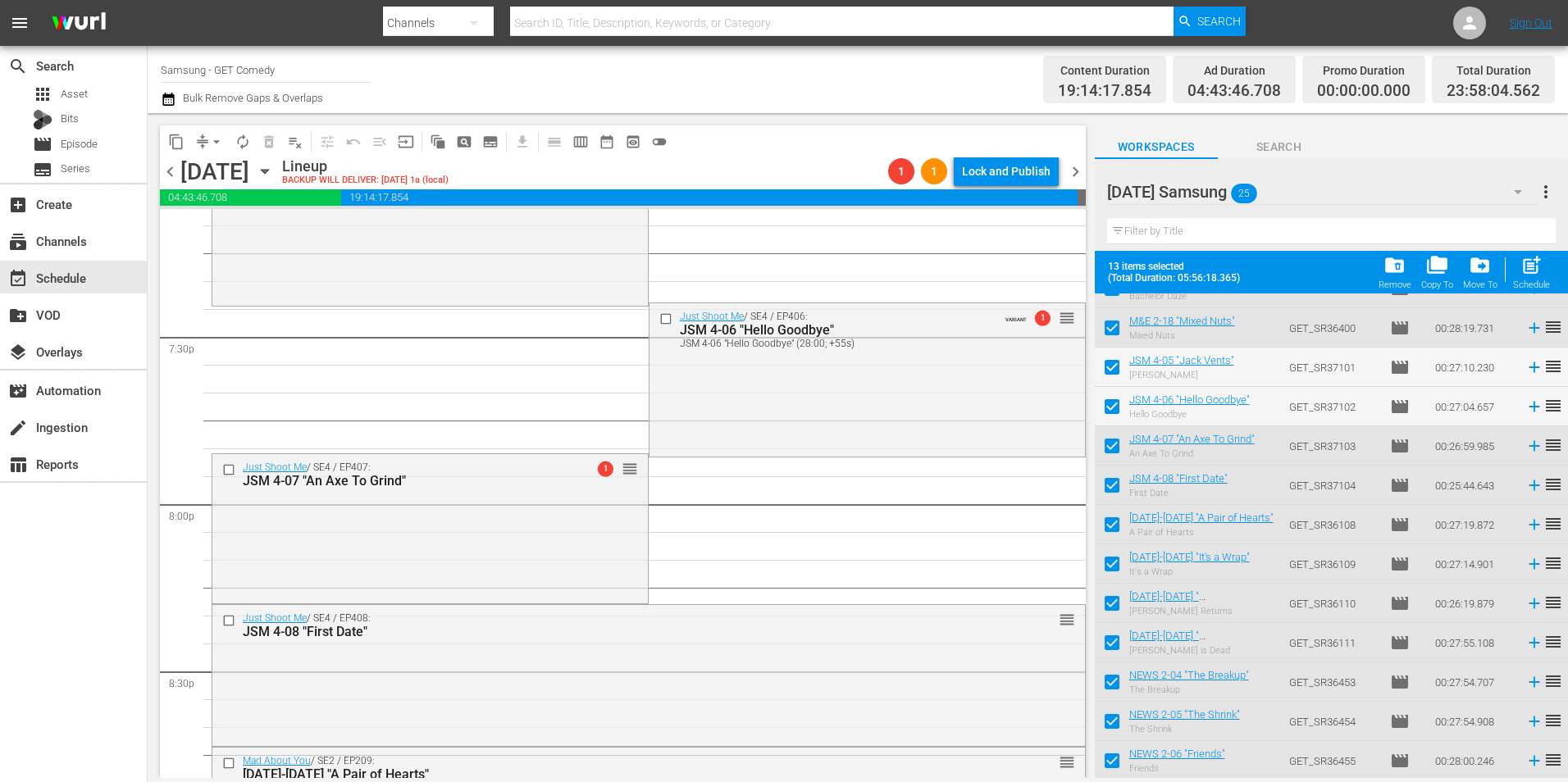
drag, startPoint x: 394, startPoint y: 524, endPoint x: 418, endPoint y: 524, distance: 24.0
click at [394, 524] on div "Just Shoot Me / SE4 / EP407: JSM 4-07 "An Axe To Grind" 1 reorder" at bounding box center [430, 526] width 435 height 146
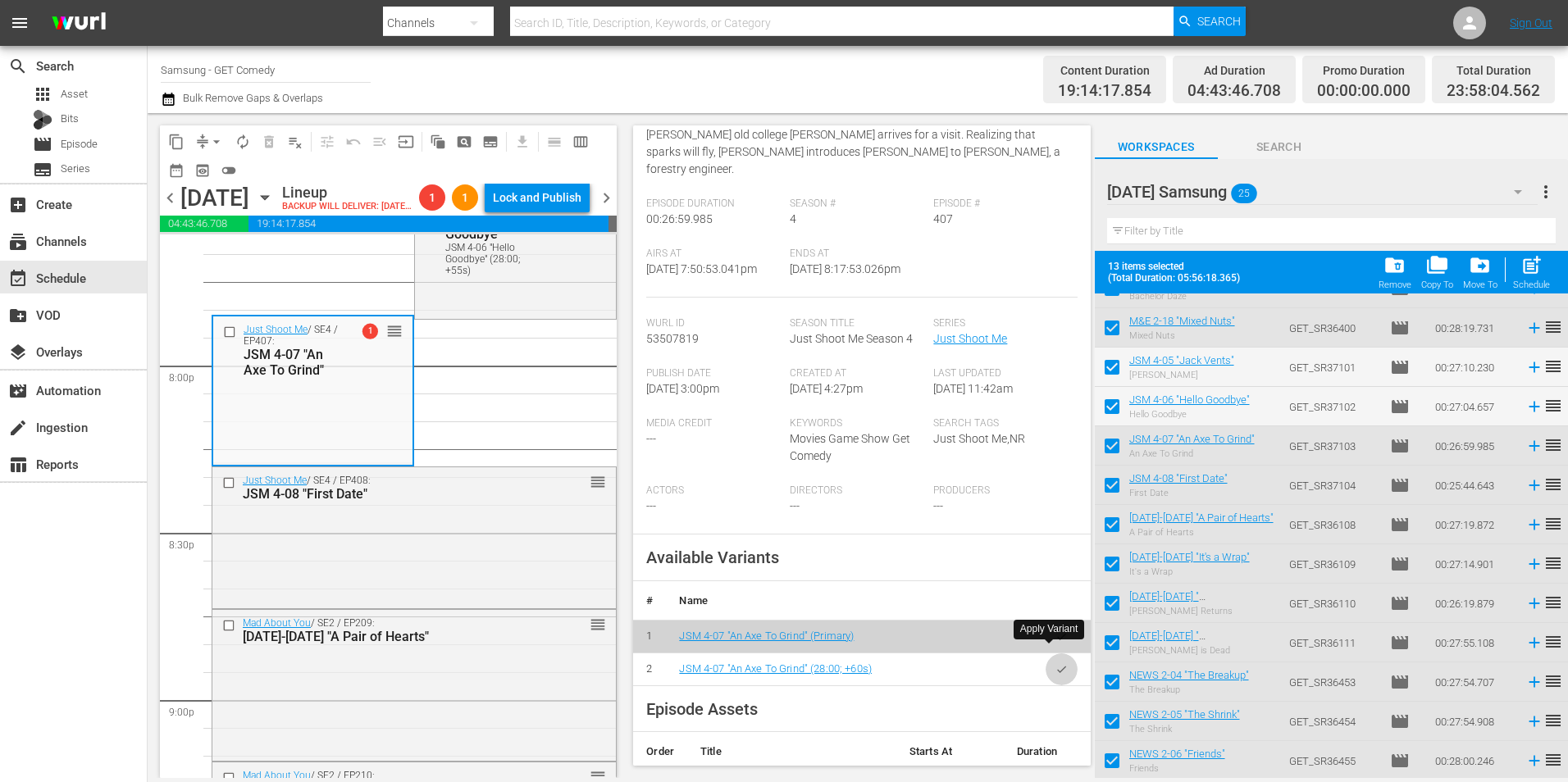
click at [1057, 653] on button "button" at bounding box center [1061, 669] width 32 height 32
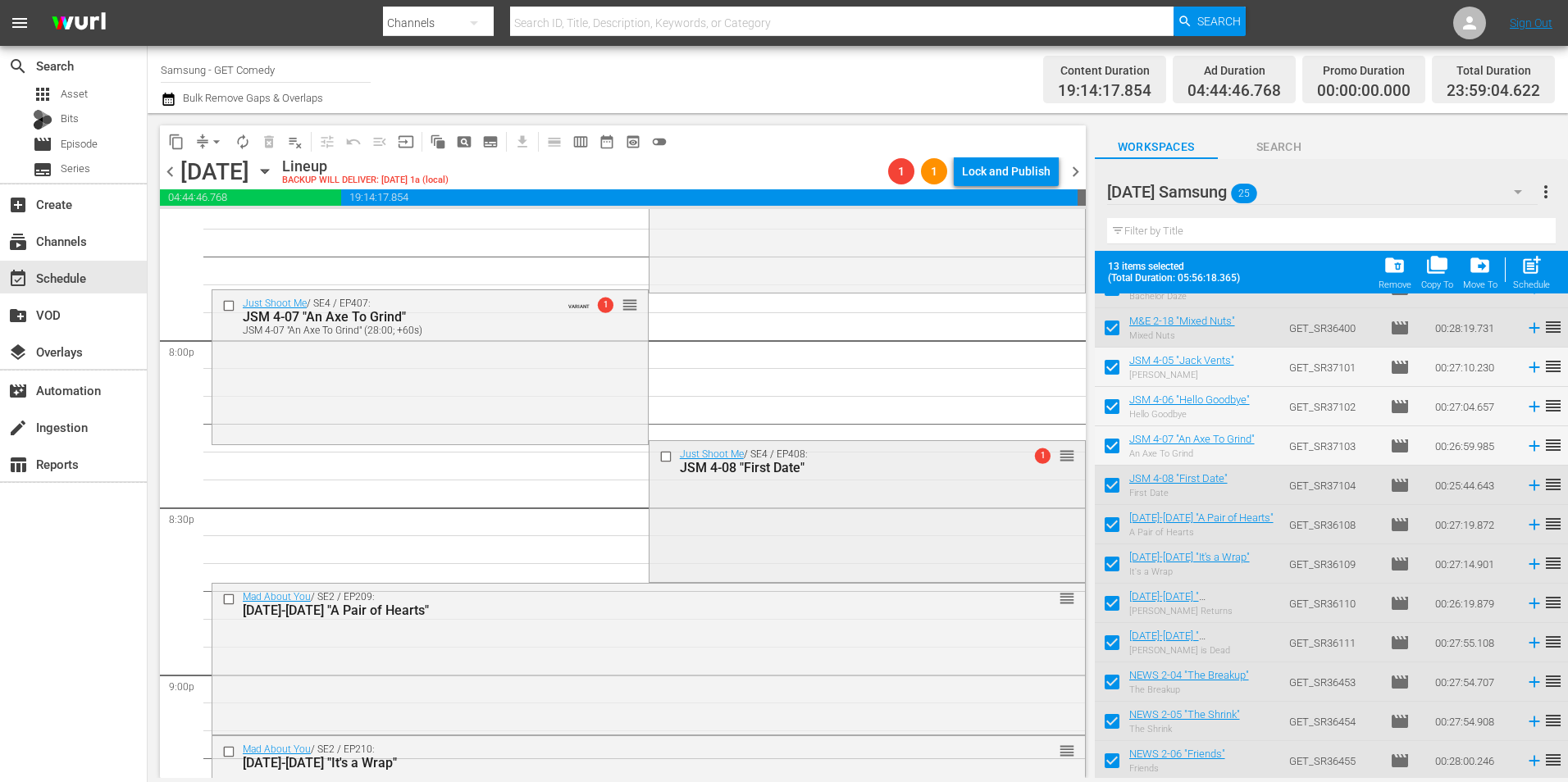
click at [974, 561] on div "Just Shoot Me / SE4 / EP408: JSM 4-08 "First Date" 1 reorder" at bounding box center [867, 510] width 435 height 139
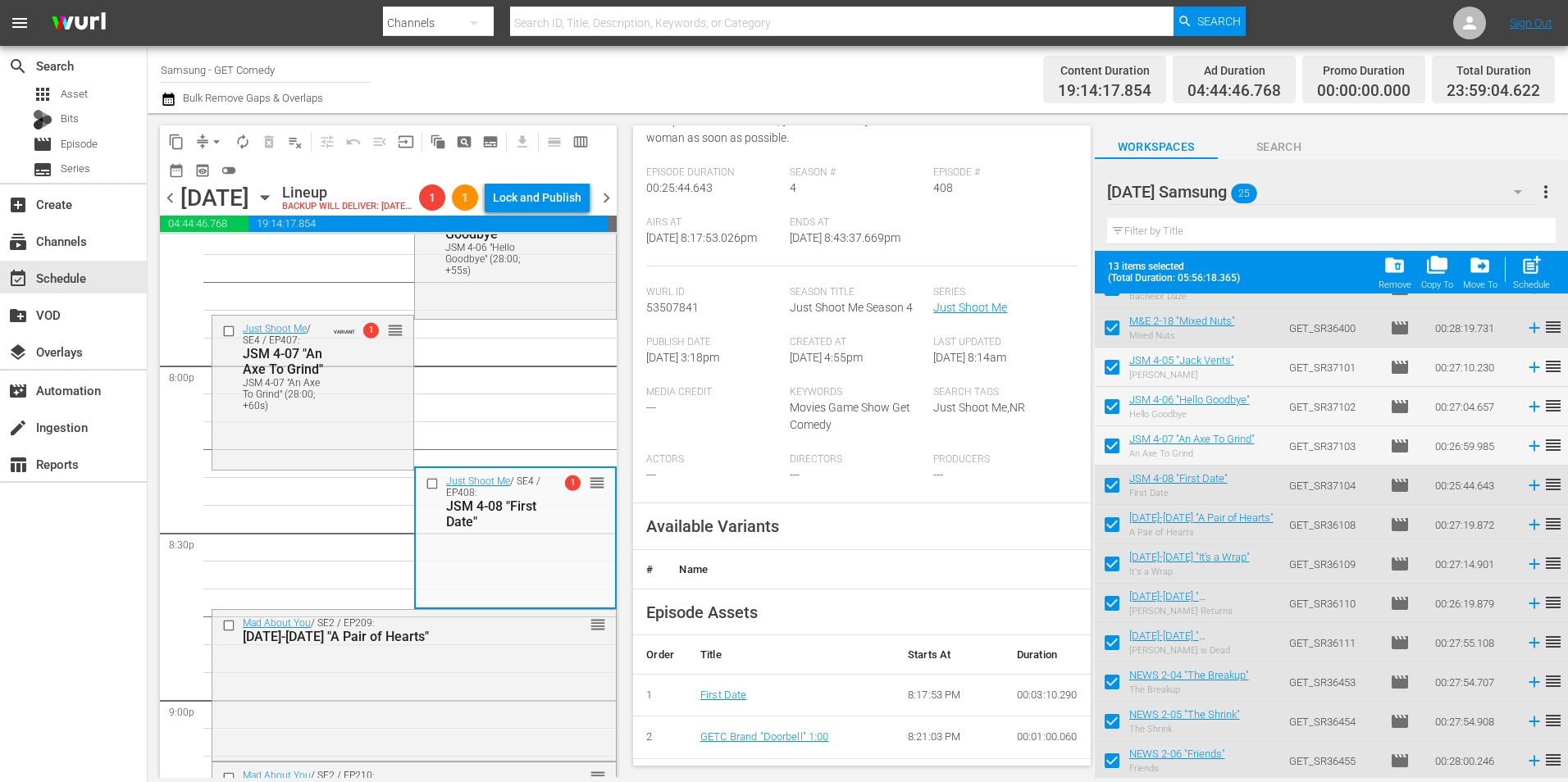
scroll to position [328, 0]
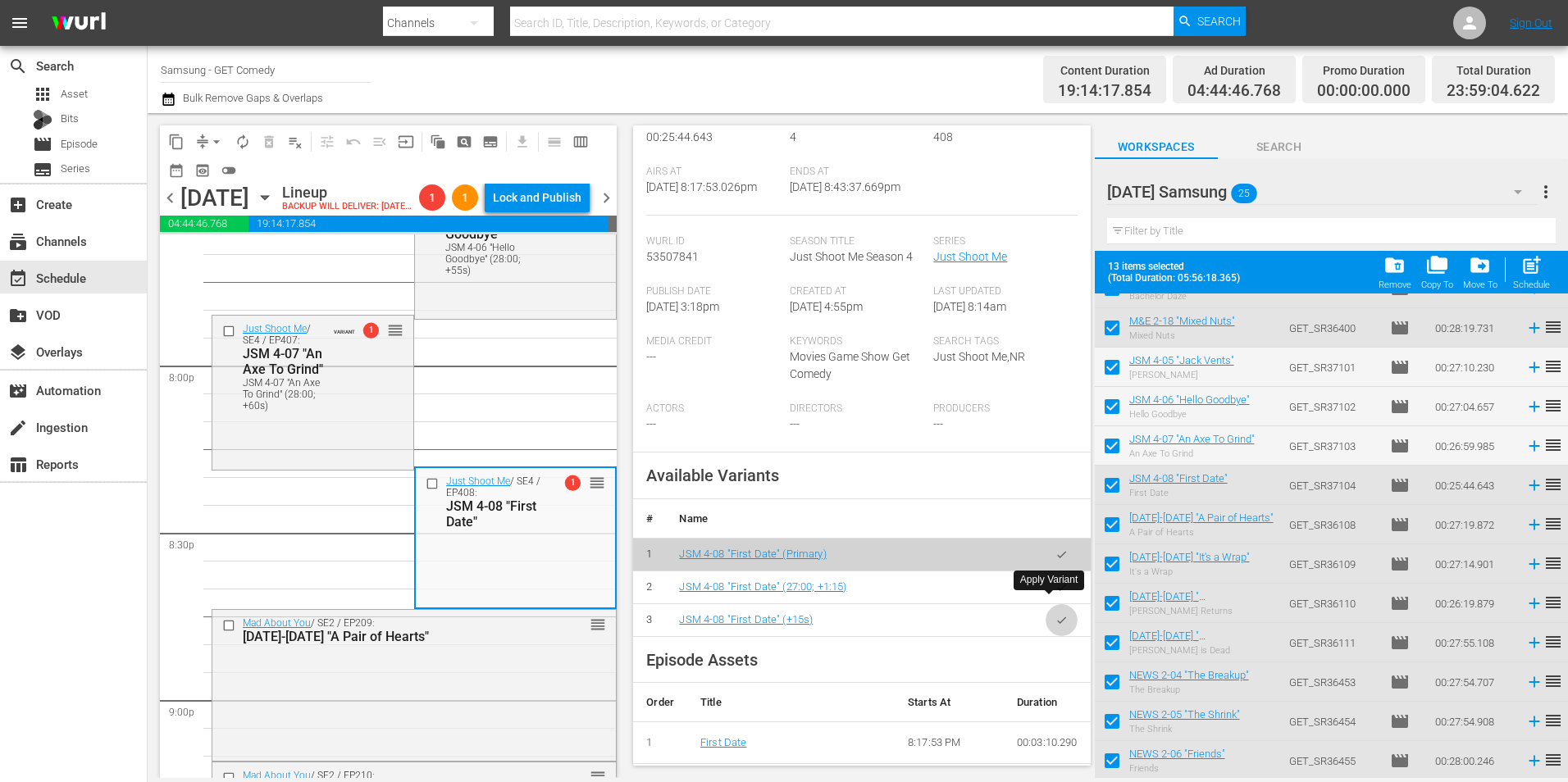
click at [1045, 607] on button "button" at bounding box center [1061, 620] width 32 height 32
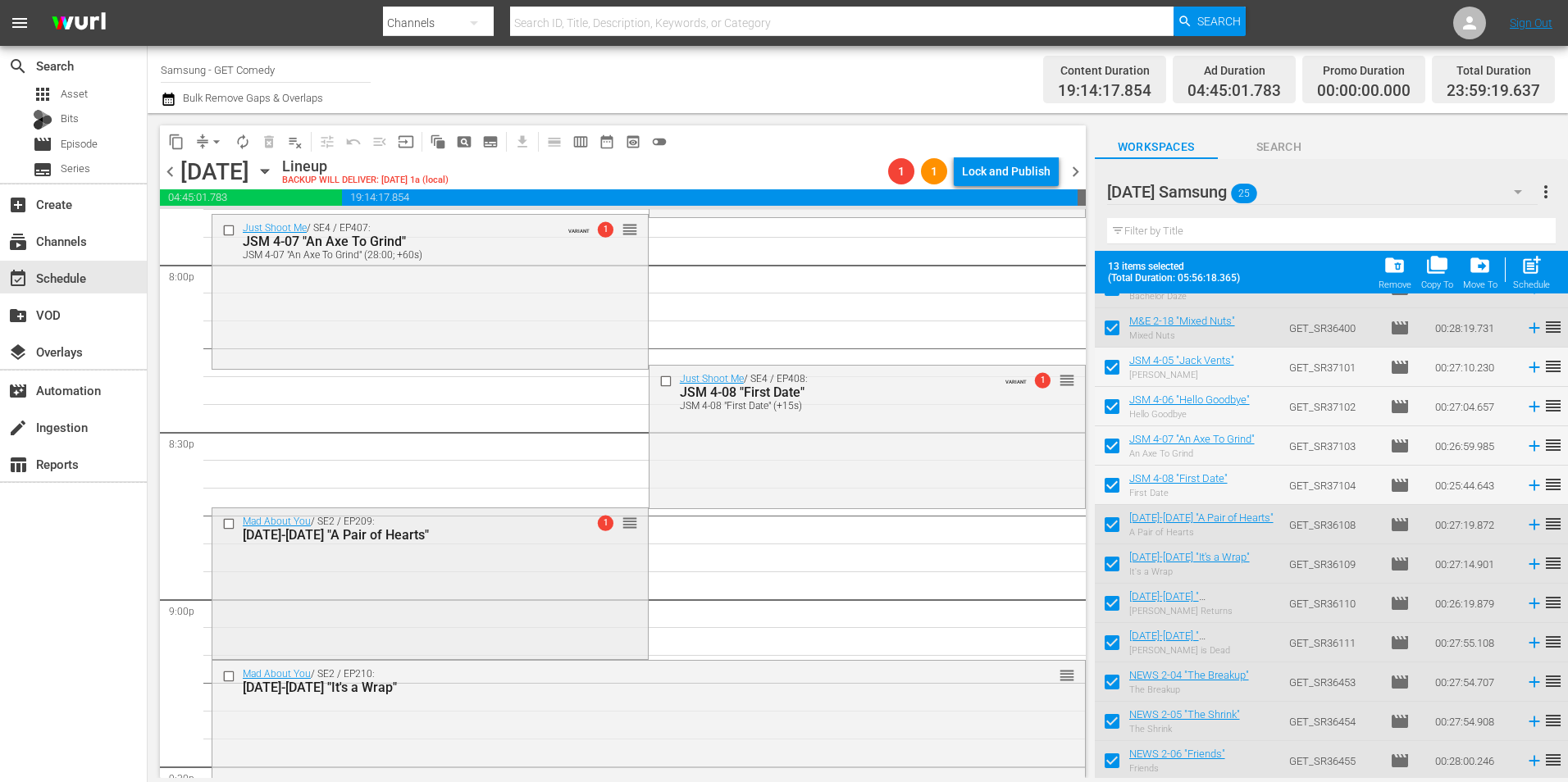
scroll to position [6721, 0]
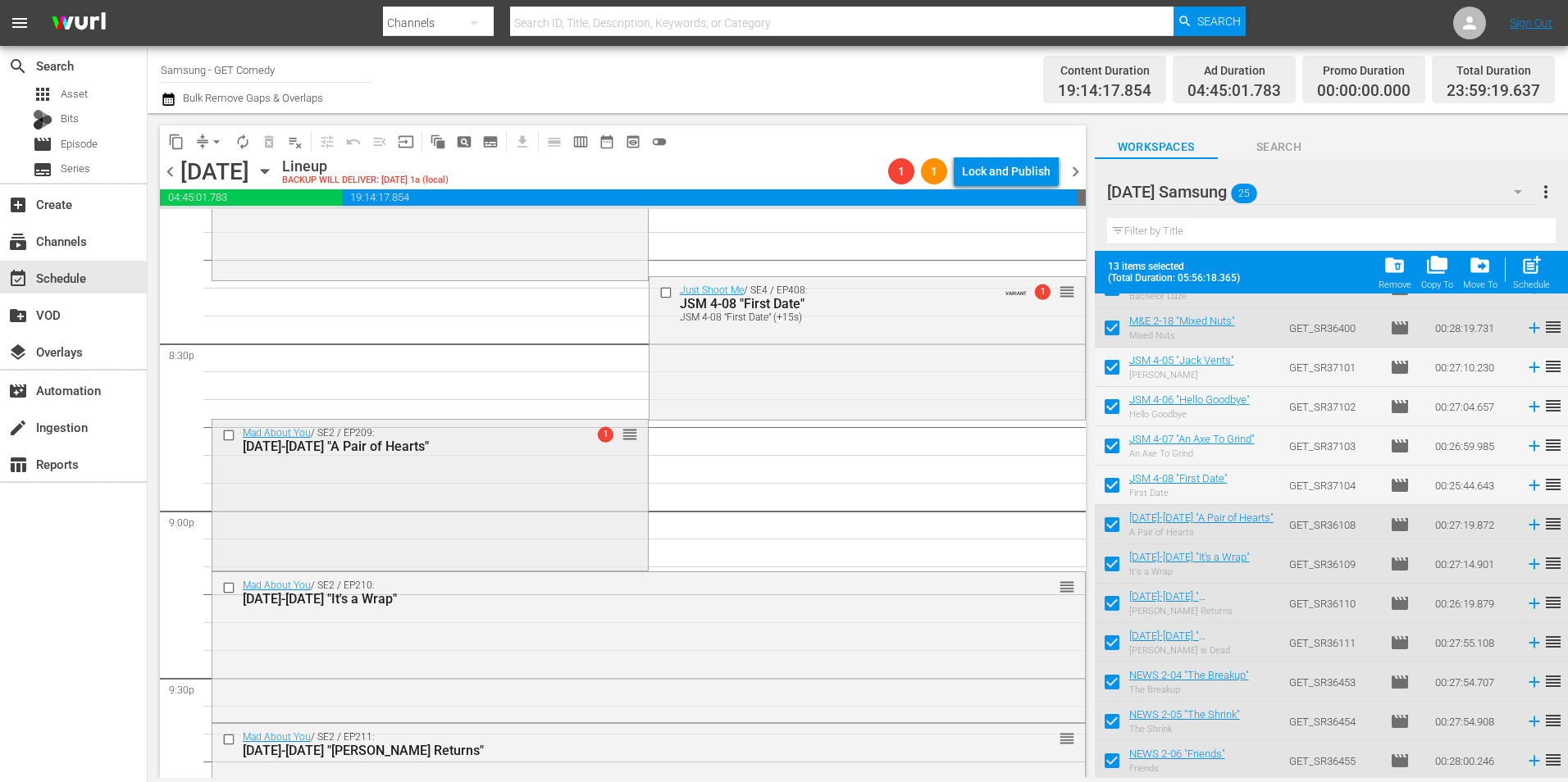
click at [450, 487] on div "Mad About You / SE2 / EP209: MAY 2-09 "A Pair of Hearts" 1 reorder" at bounding box center [430, 493] width 435 height 148
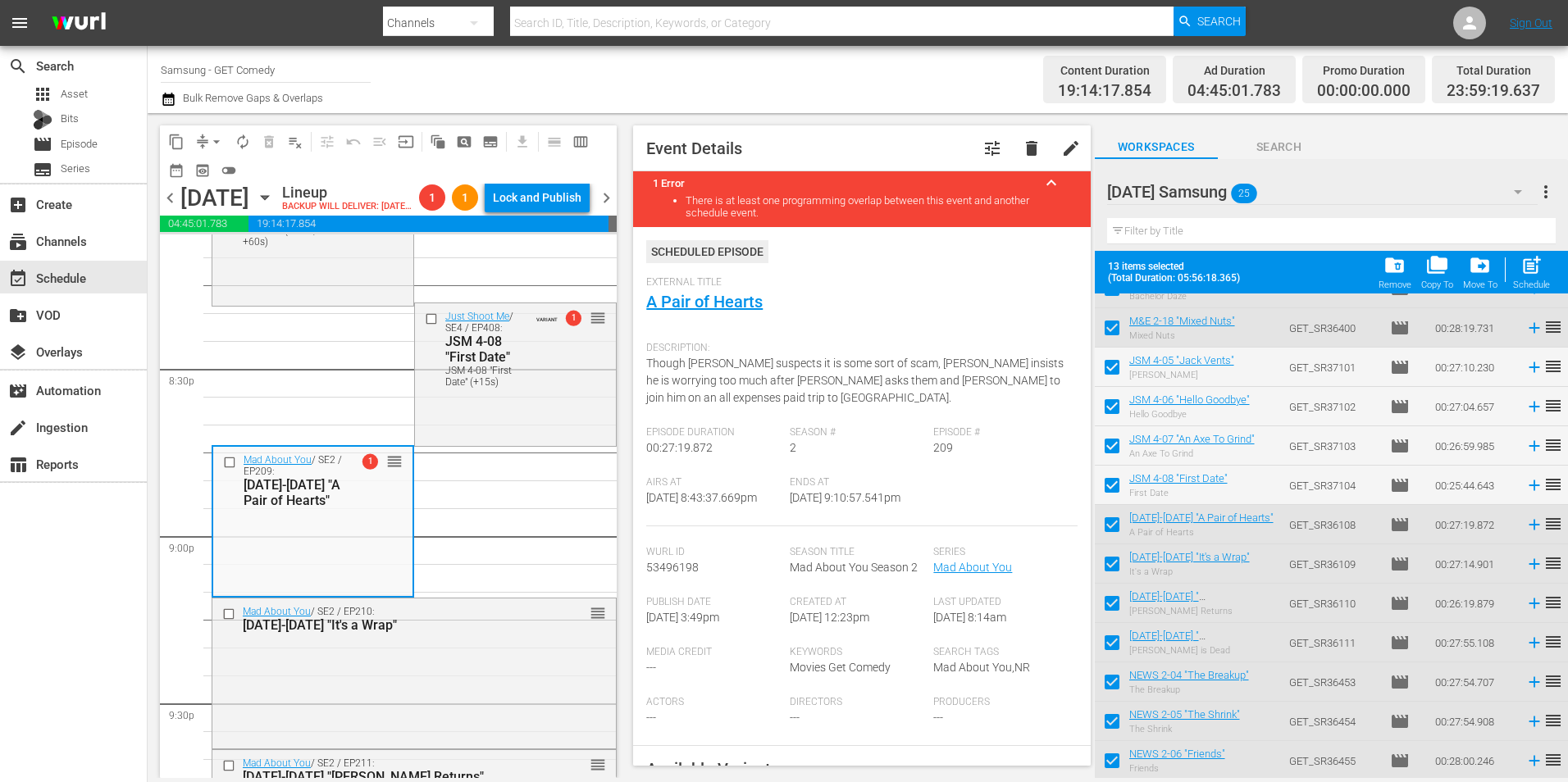
scroll to position [328, 0]
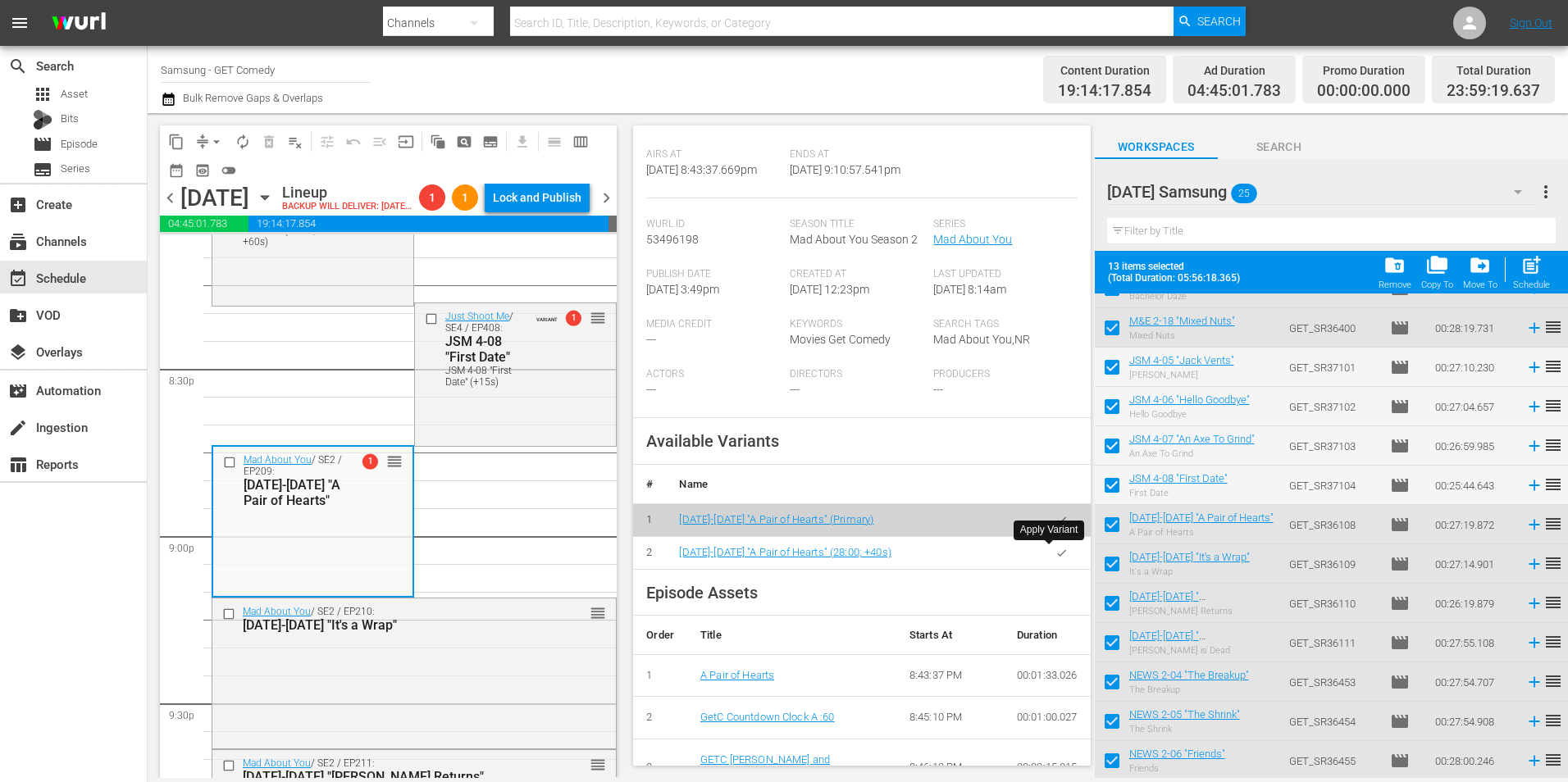
click at [1049, 562] on button "button" at bounding box center [1061, 553] width 32 height 32
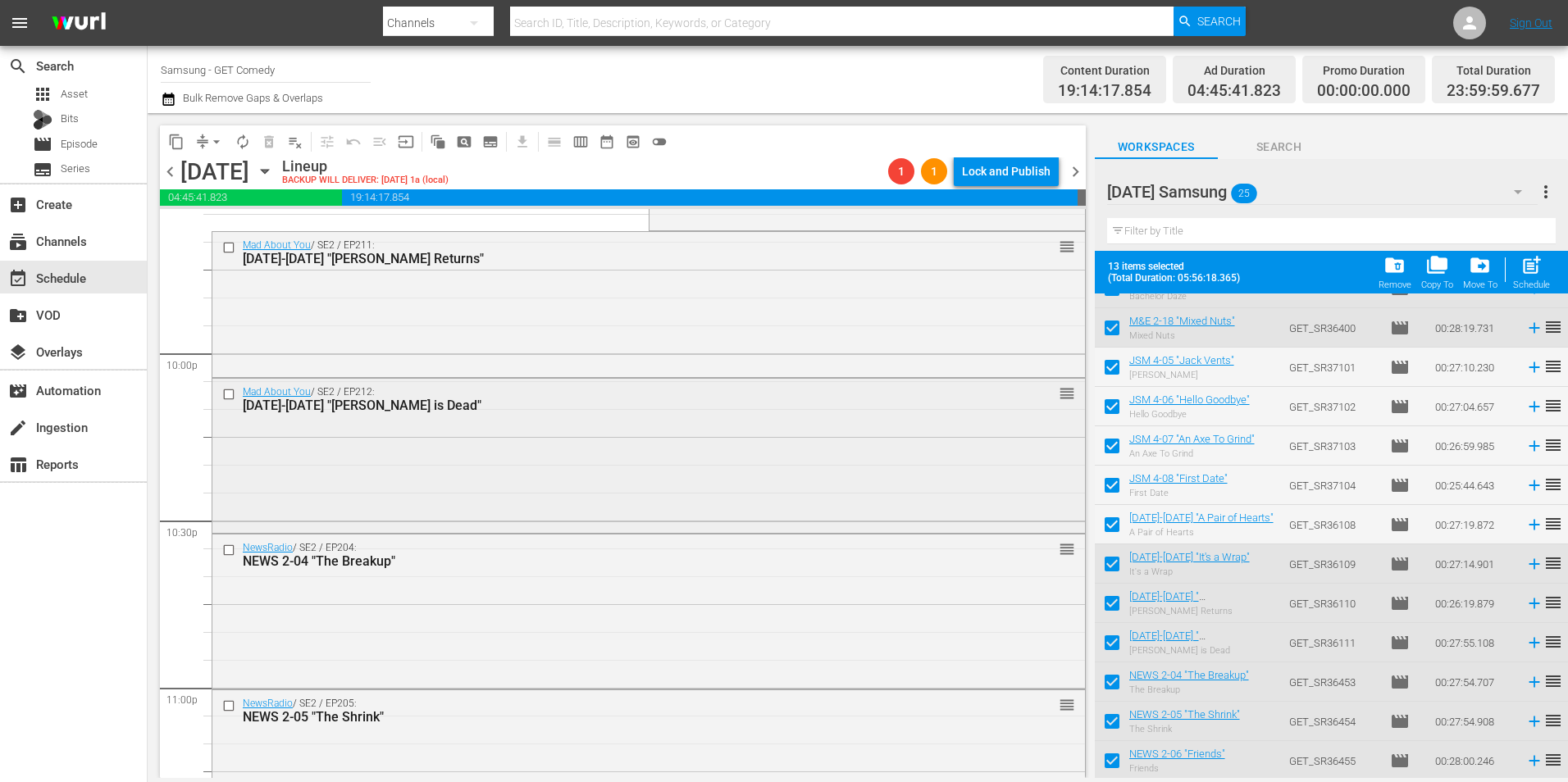
scroll to position [7457, 0]
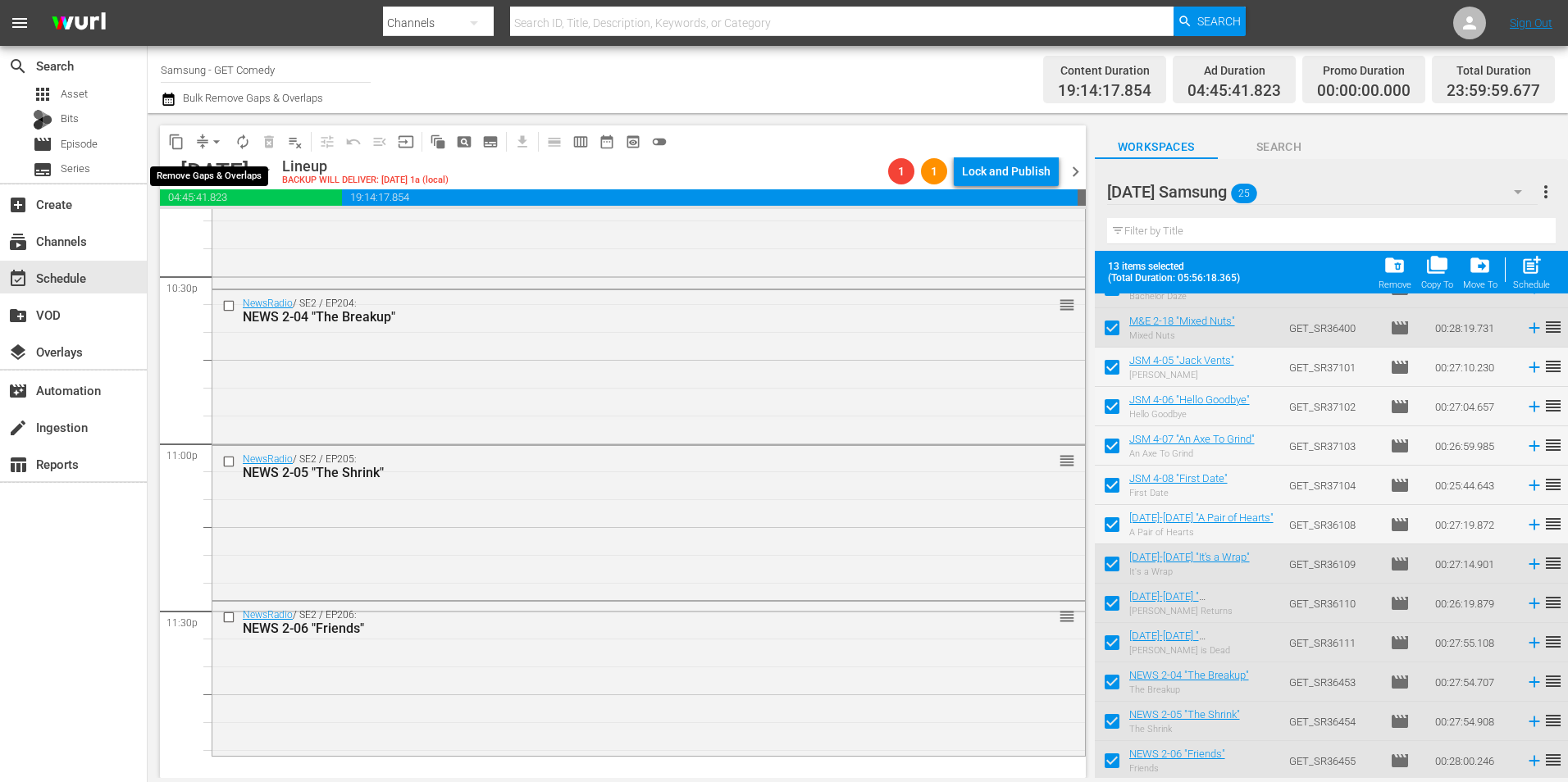
click at [207, 138] on button "arrow_drop_down" at bounding box center [217, 142] width 27 height 27
click at [224, 177] on li "Align to Midnight" at bounding box center [217, 175] width 173 height 27
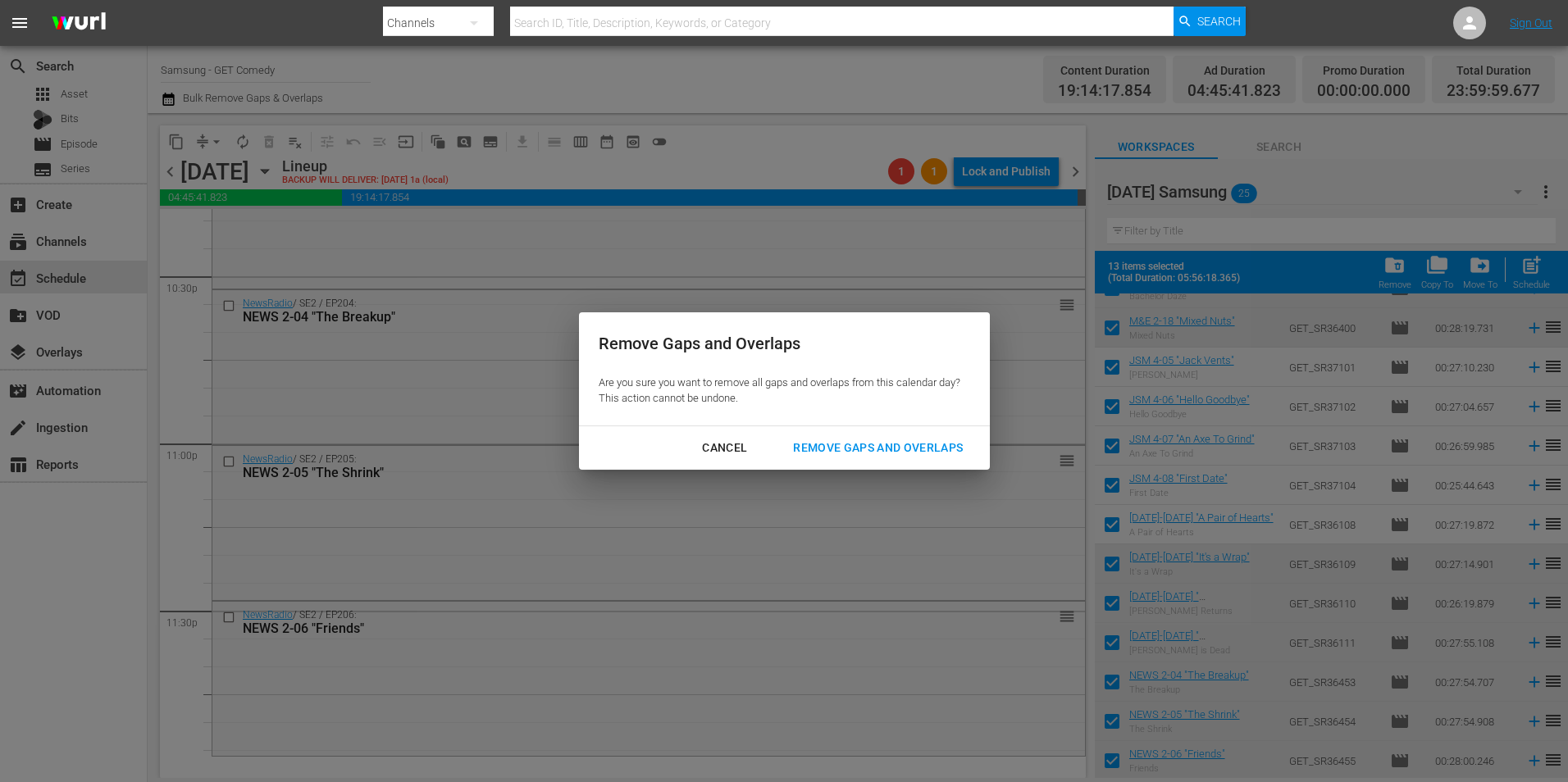
click at [915, 459] on button "Remove Gaps and Overlaps" at bounding box center [878, 448] width 209 height 30
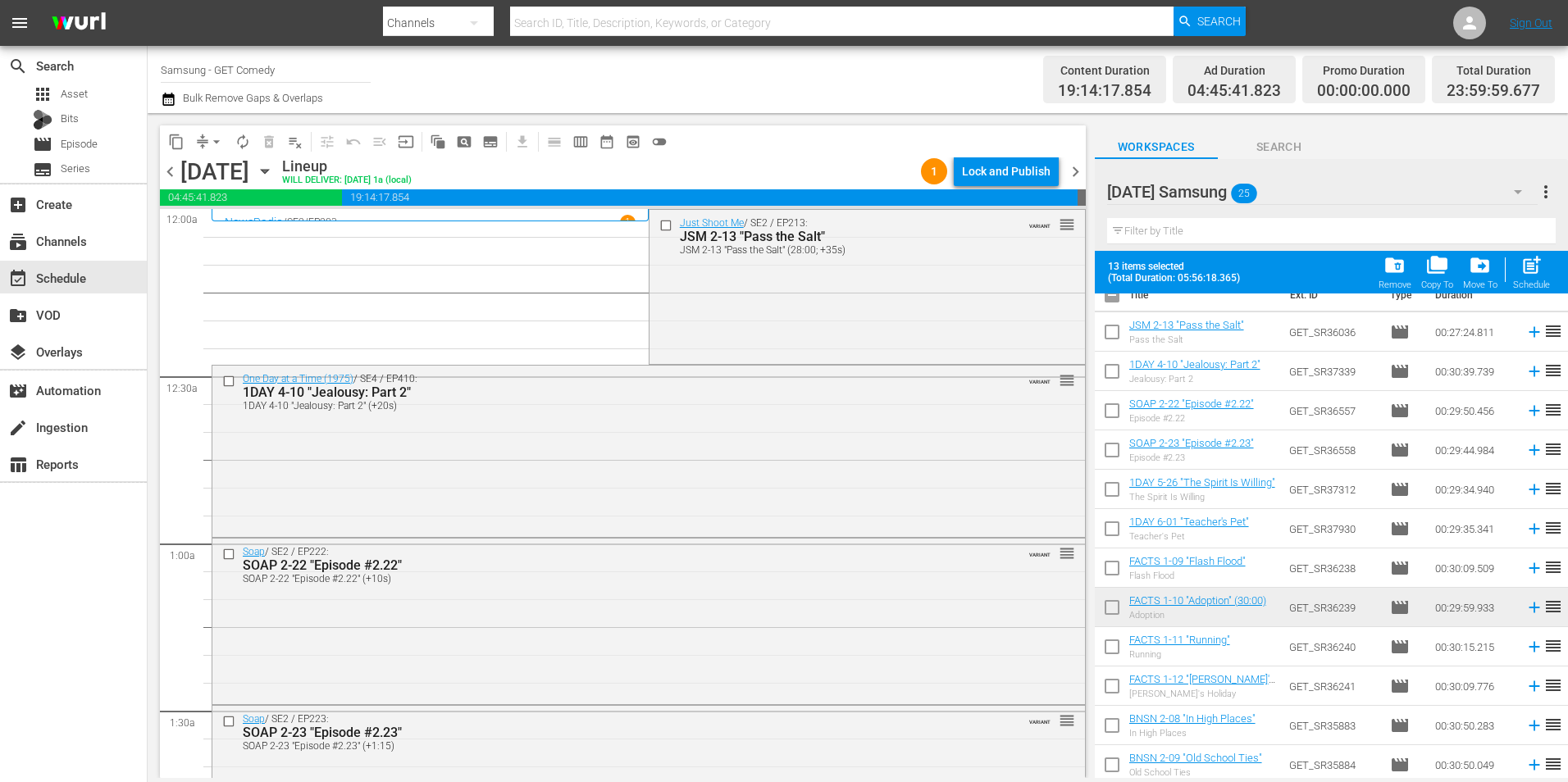
scroll to position [0, 0]
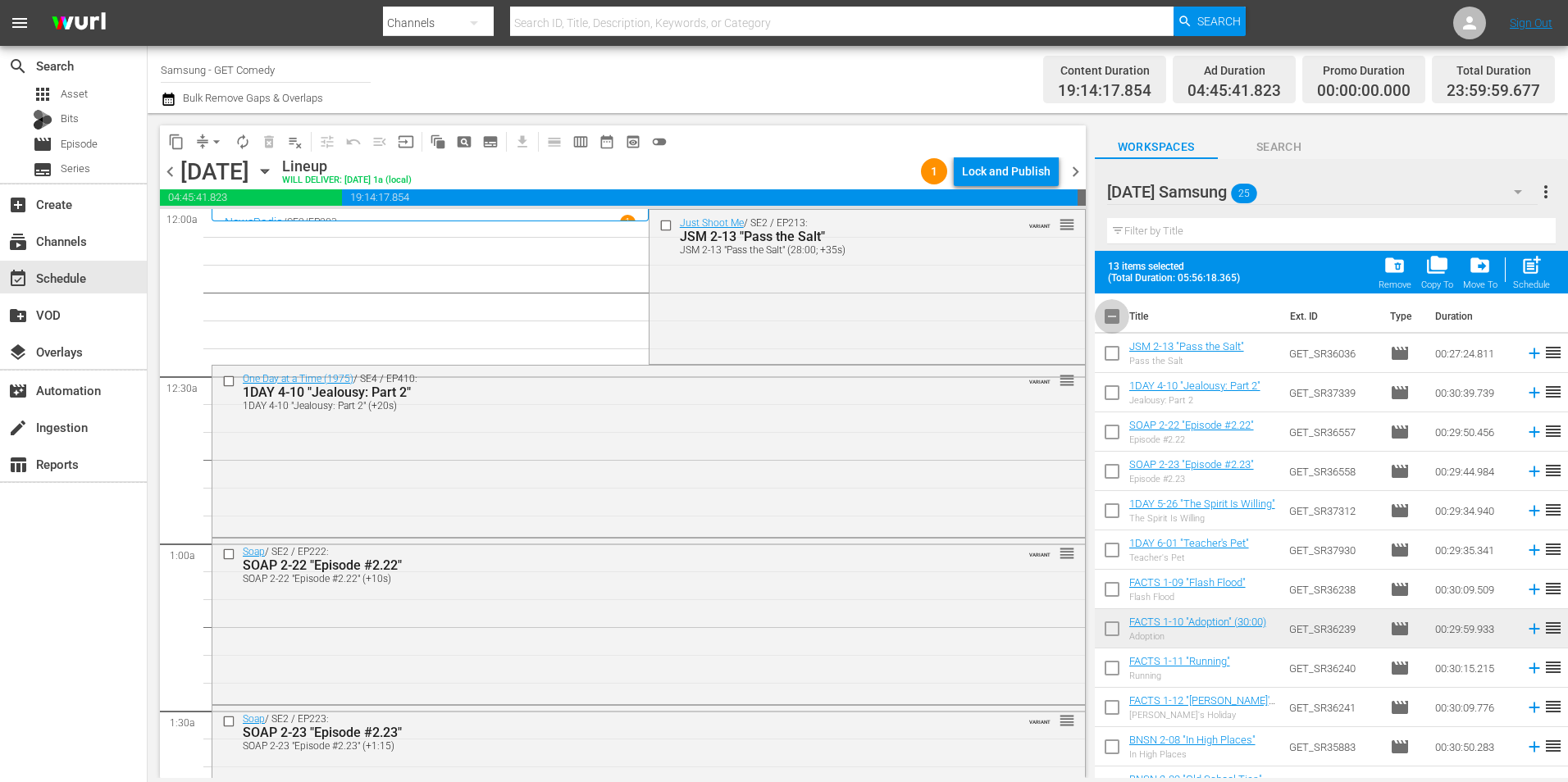
click at [1115, 326] on input "checkbox" at bounding box center [1111, 319] width 35 height 34
checkbox input "true"
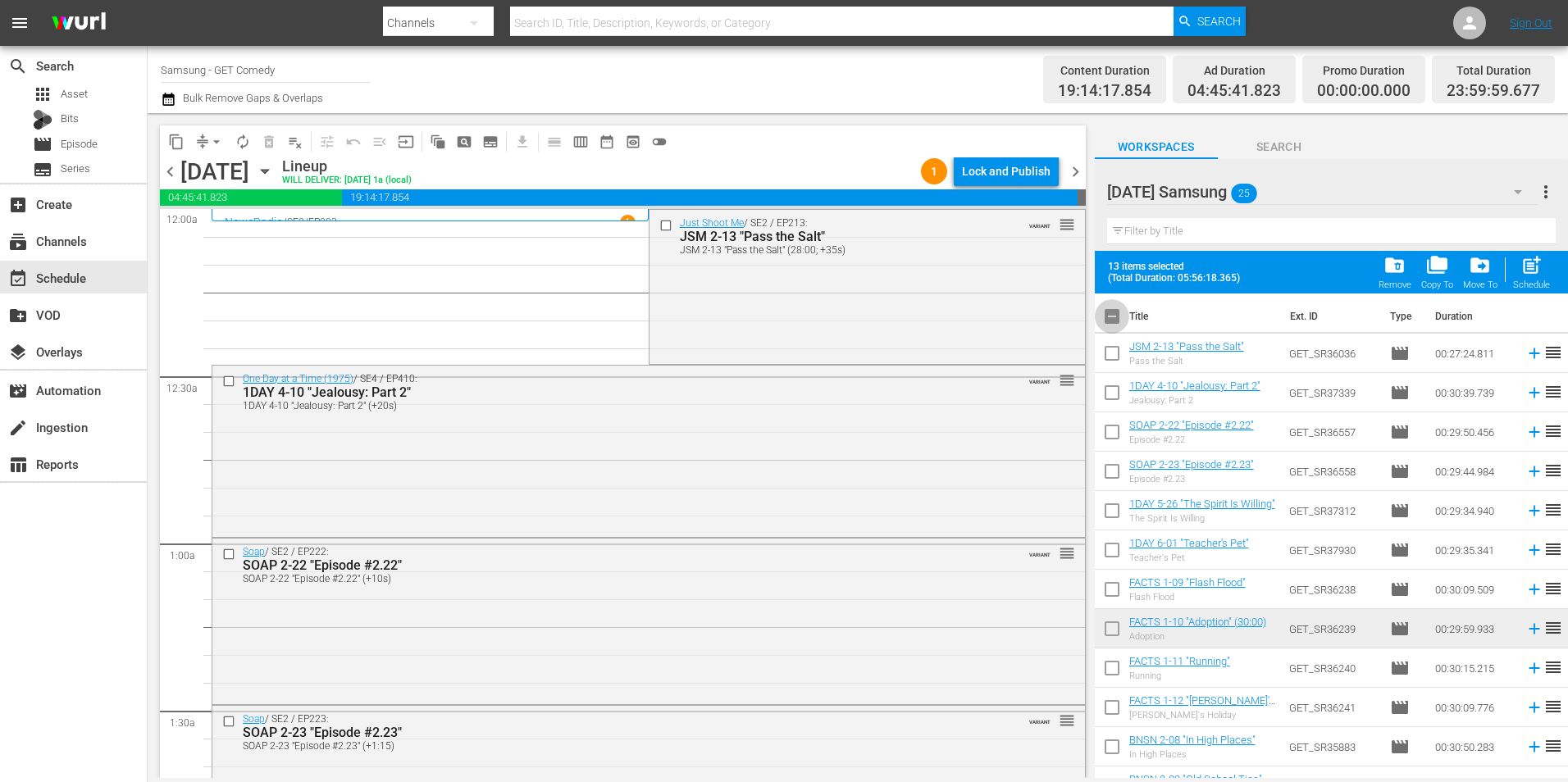
checkbox input "true"
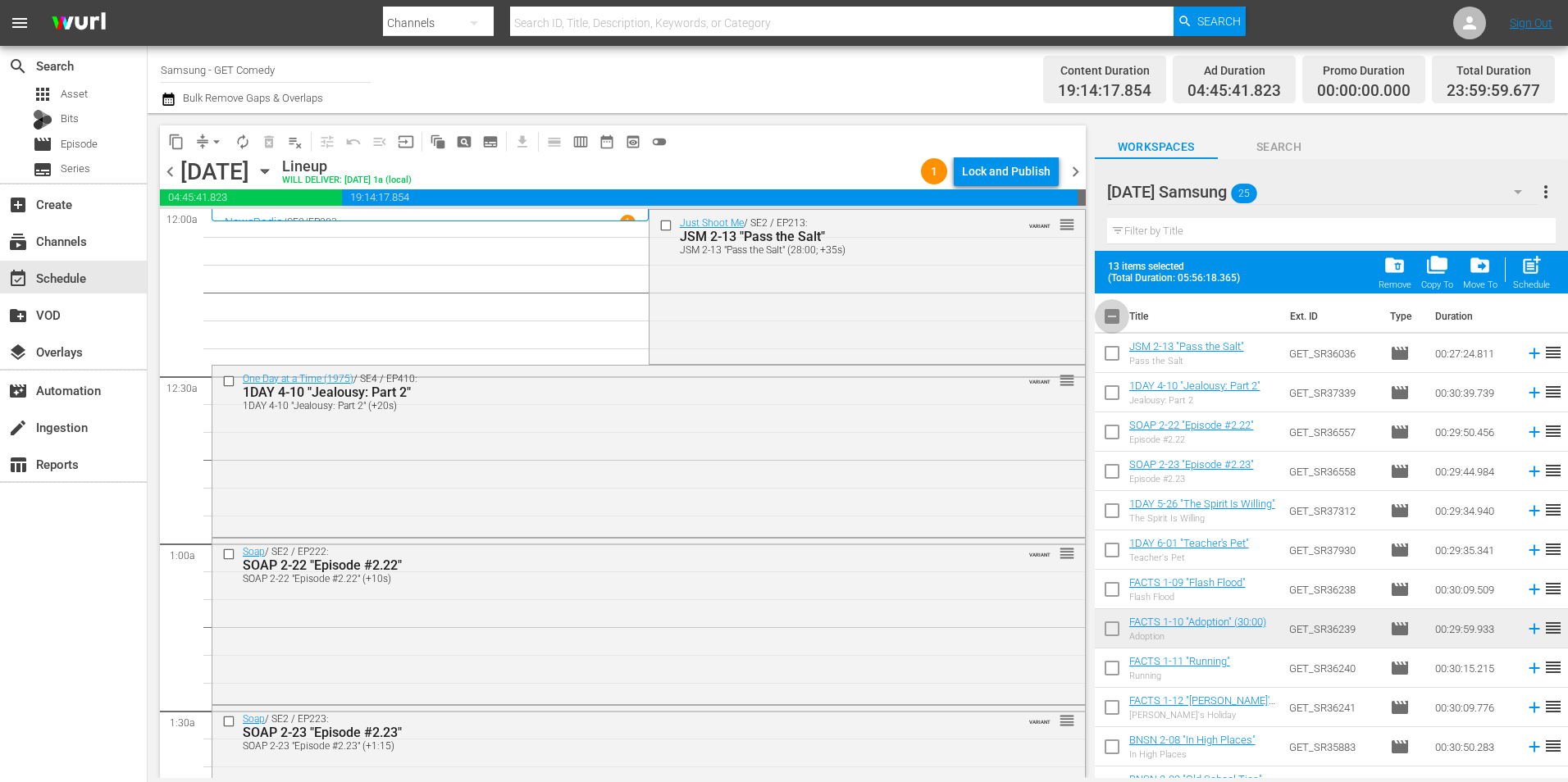
checkbox input "true"
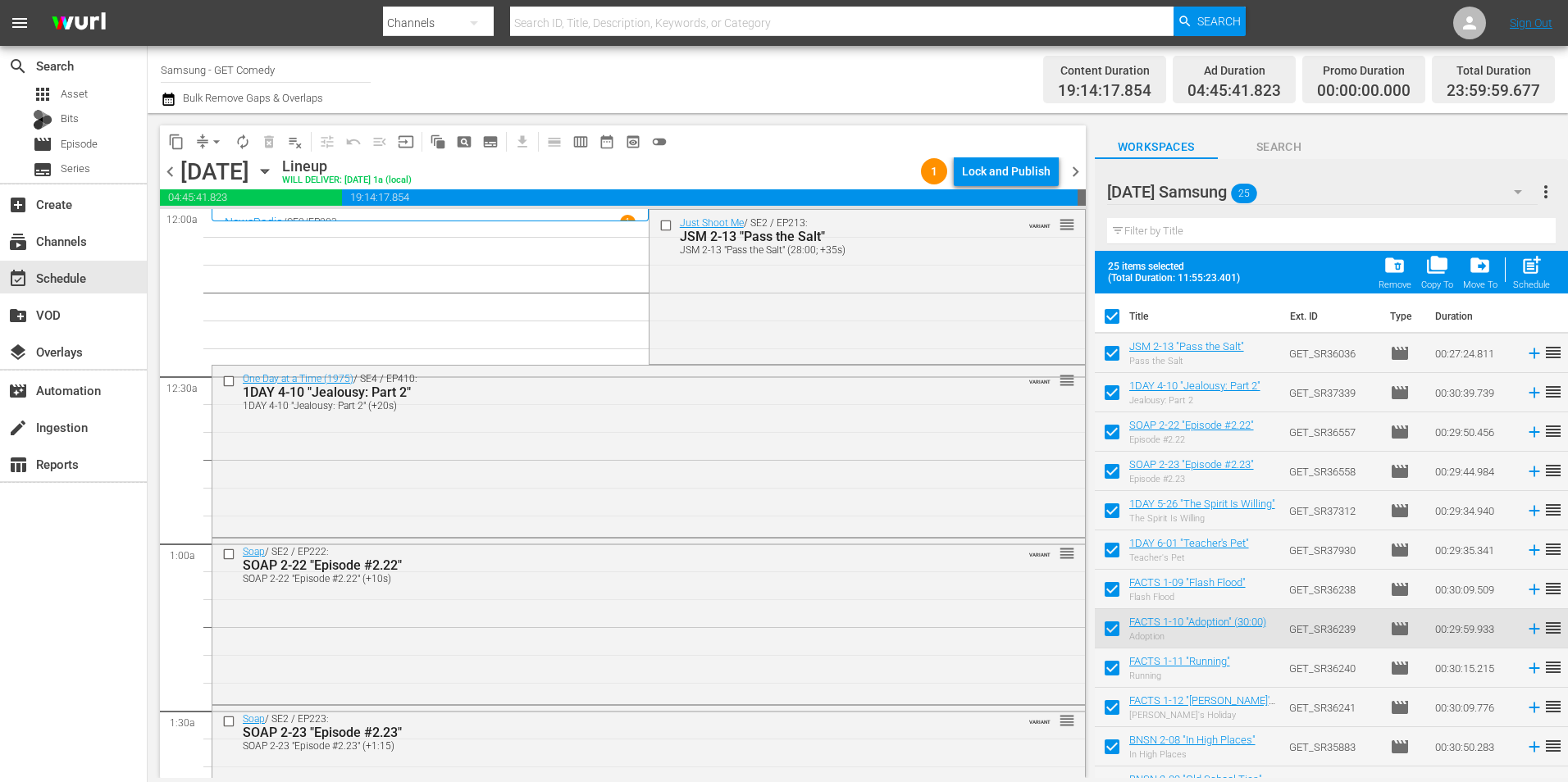
click at [1115, 324] on input "checkbox" at bounding box center [1111, 319] width 35 height 34
checkbox input "false"
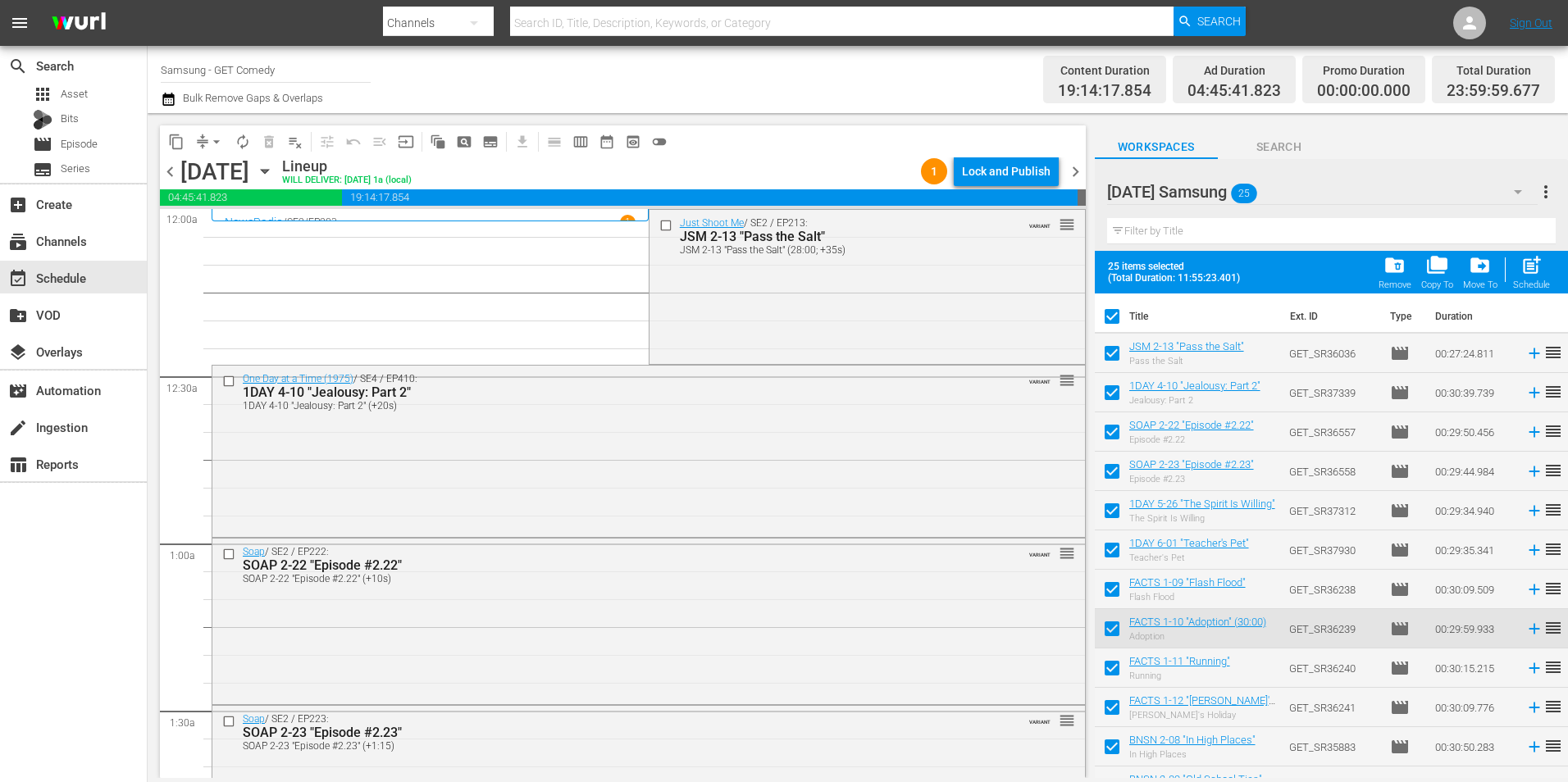
checkbox input "false"
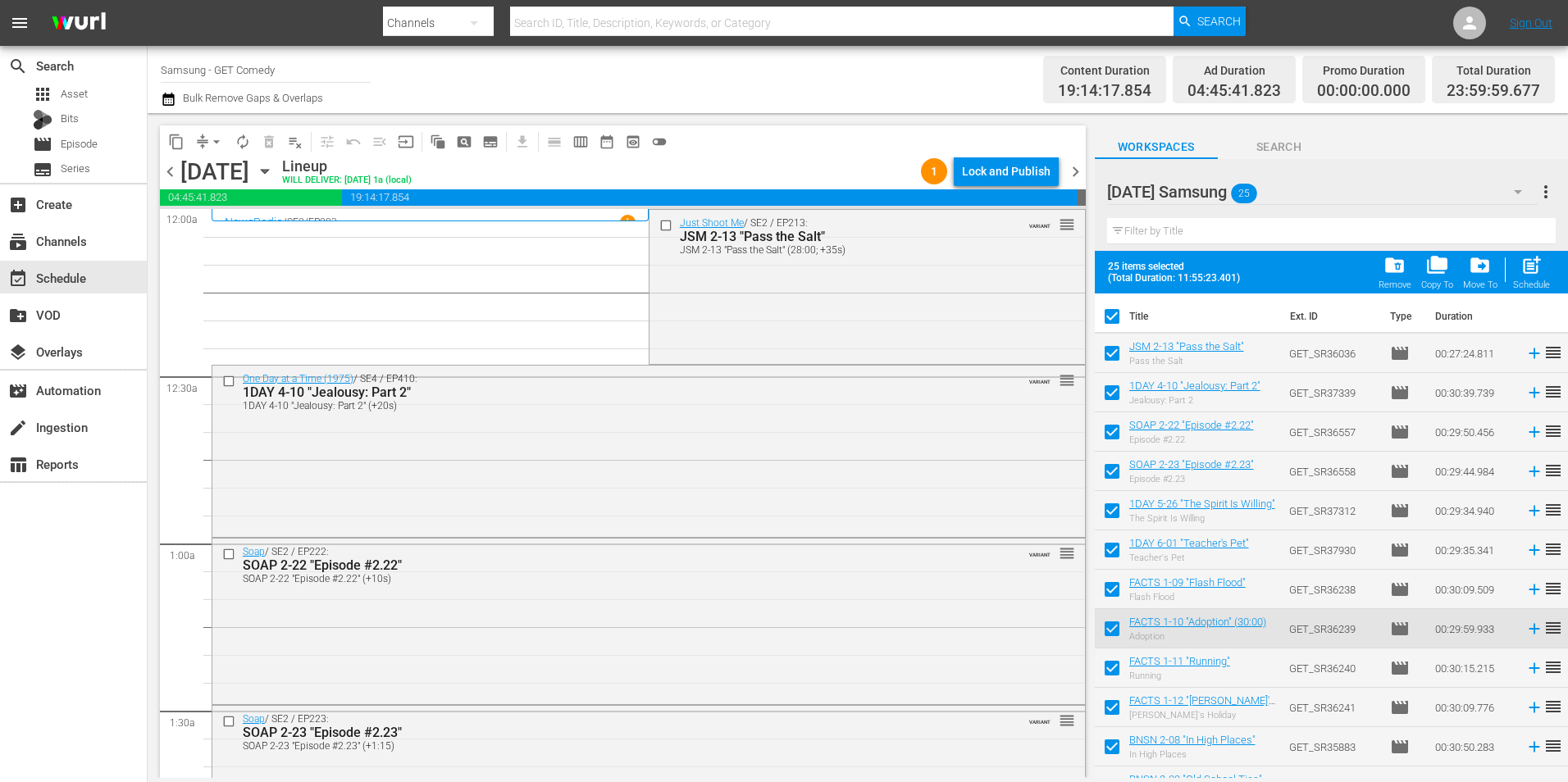
checkbox input "false"
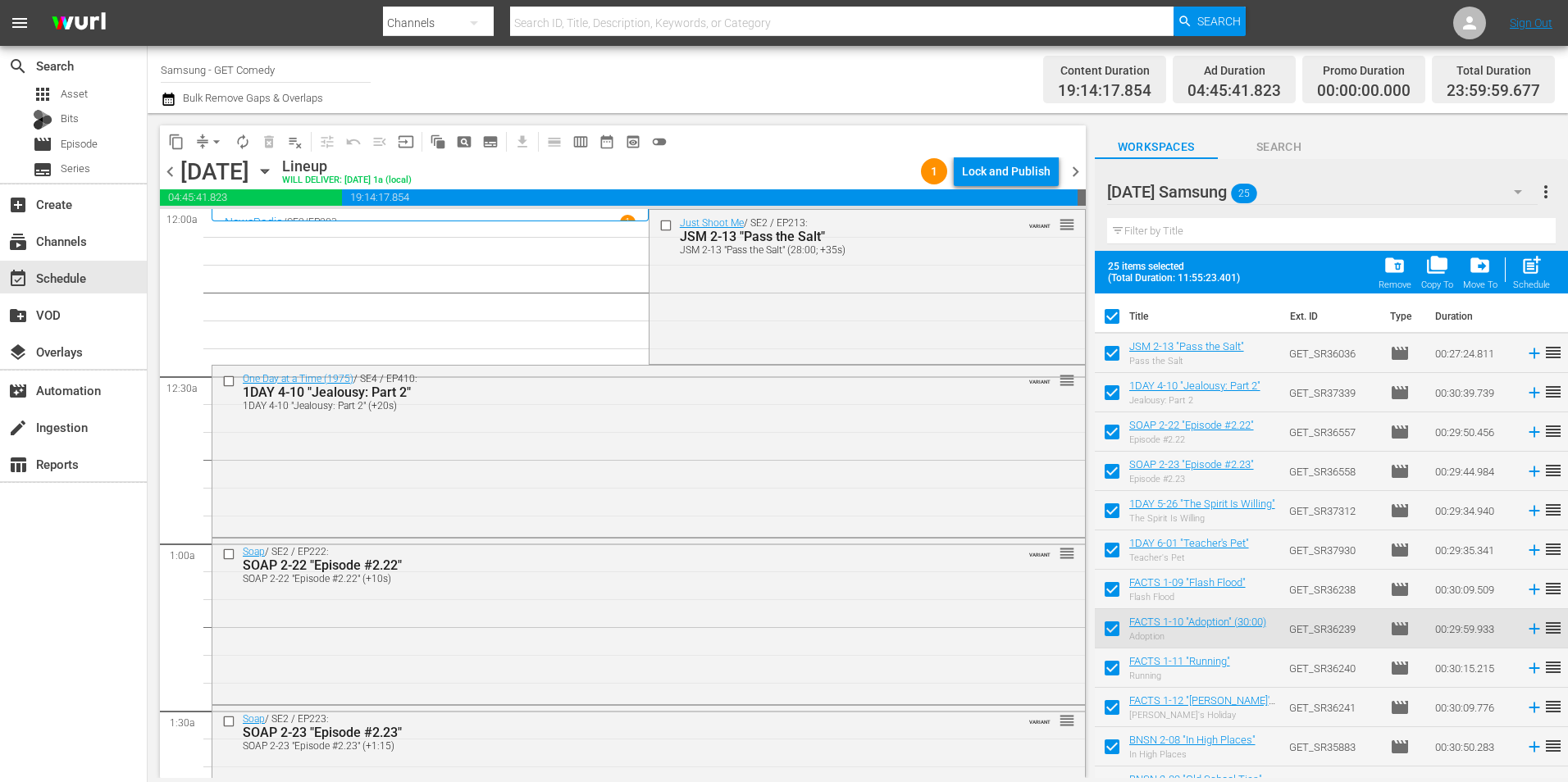
checkbox input "false"
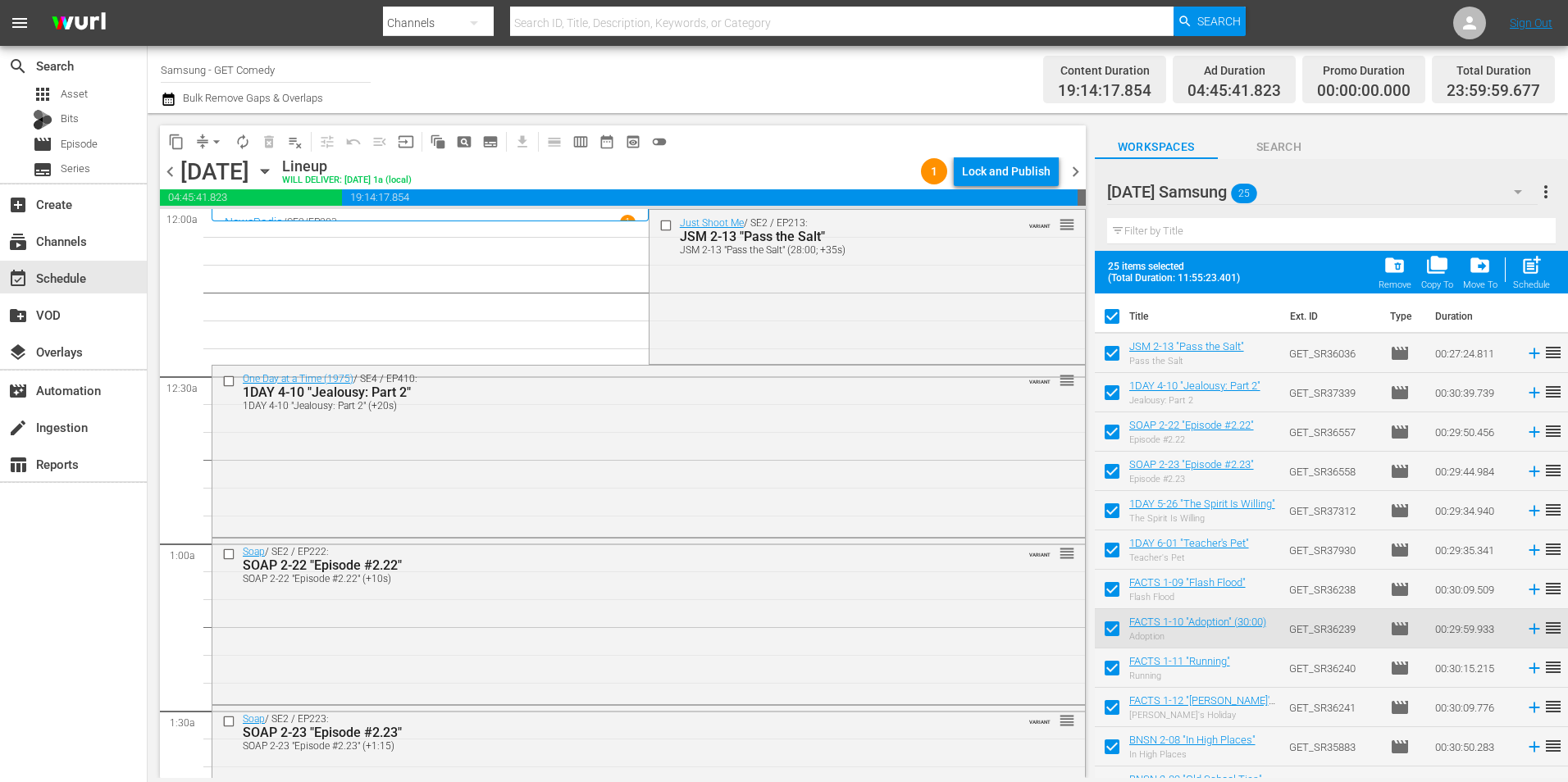
checkbox input "false"
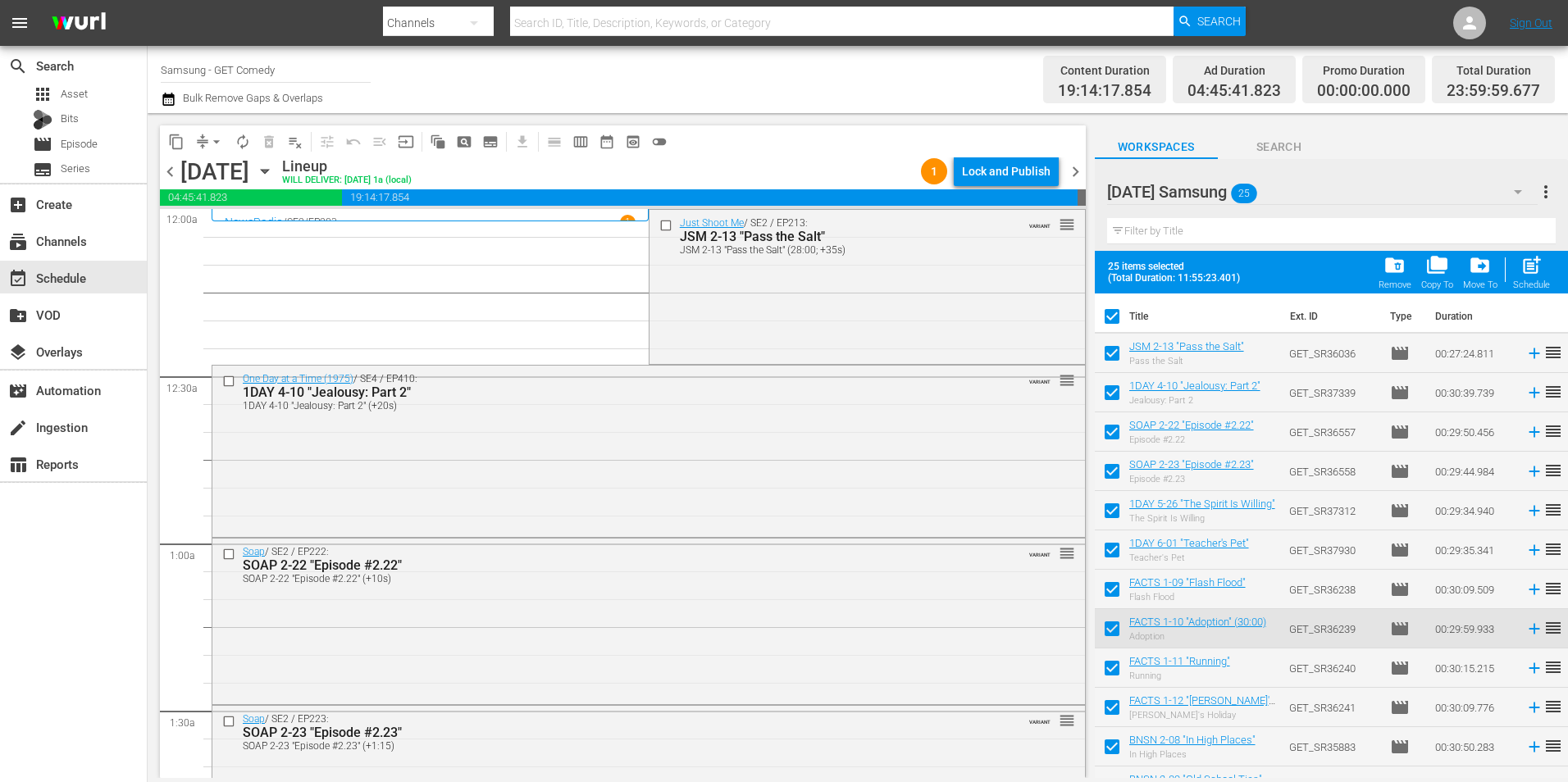
checkbox input "false"
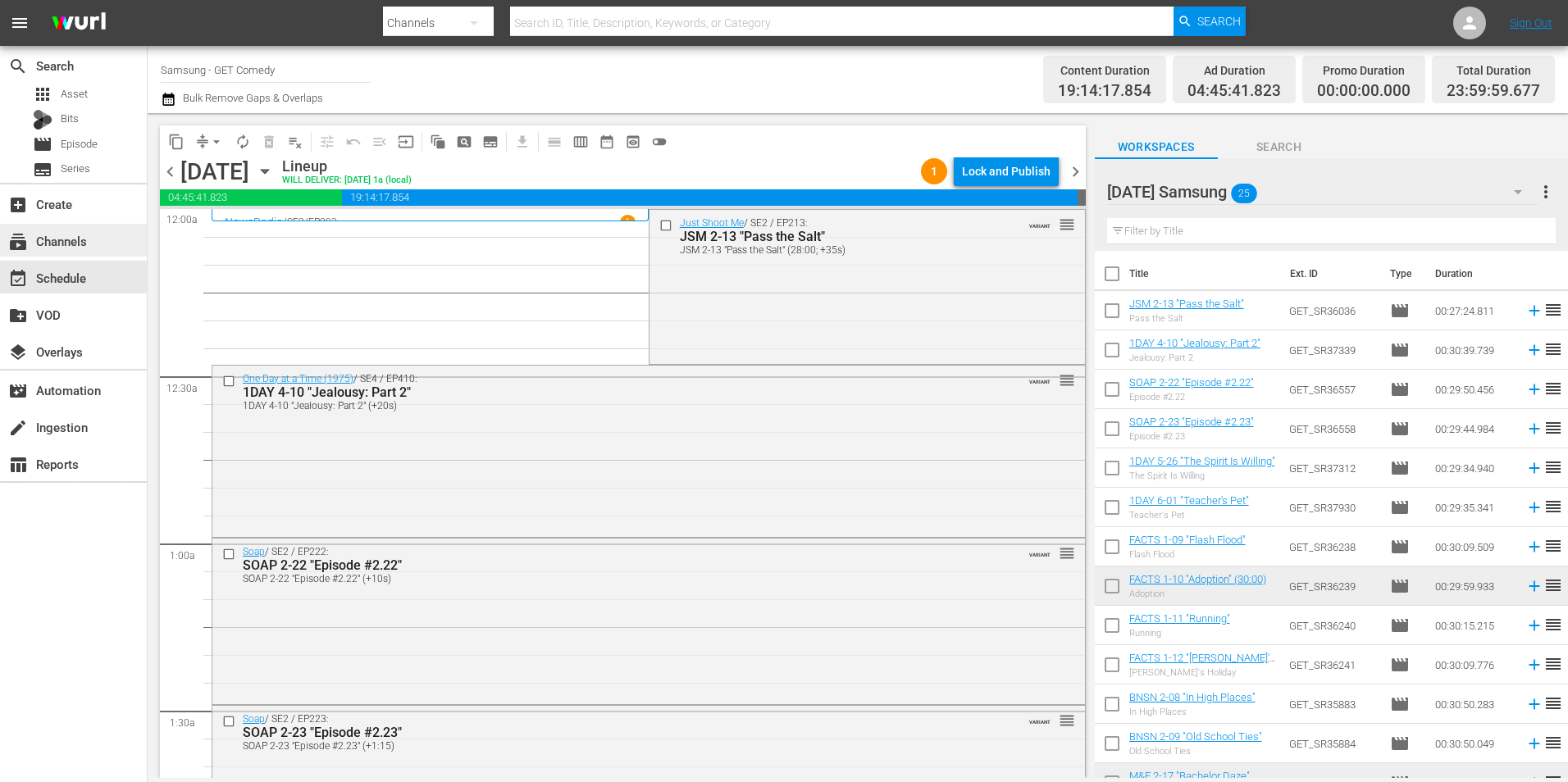
click at [73, 241] on div "subscriptions Channels" at bounding box center [46, 238] width 92 height 15
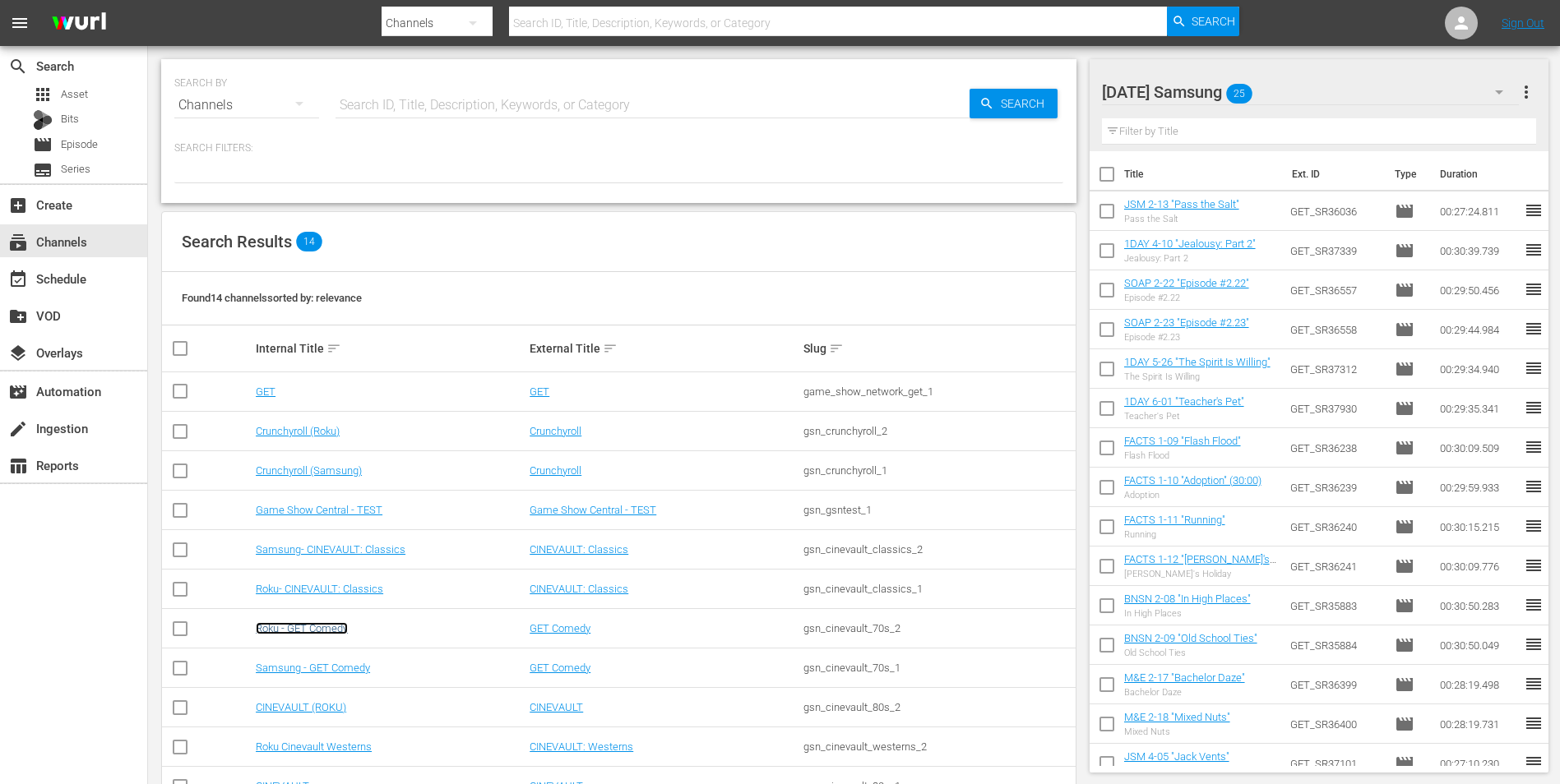
click at [319, 630] on link "Roku - GET Comedy" at bounding box center [302, 628] width 92 height 12
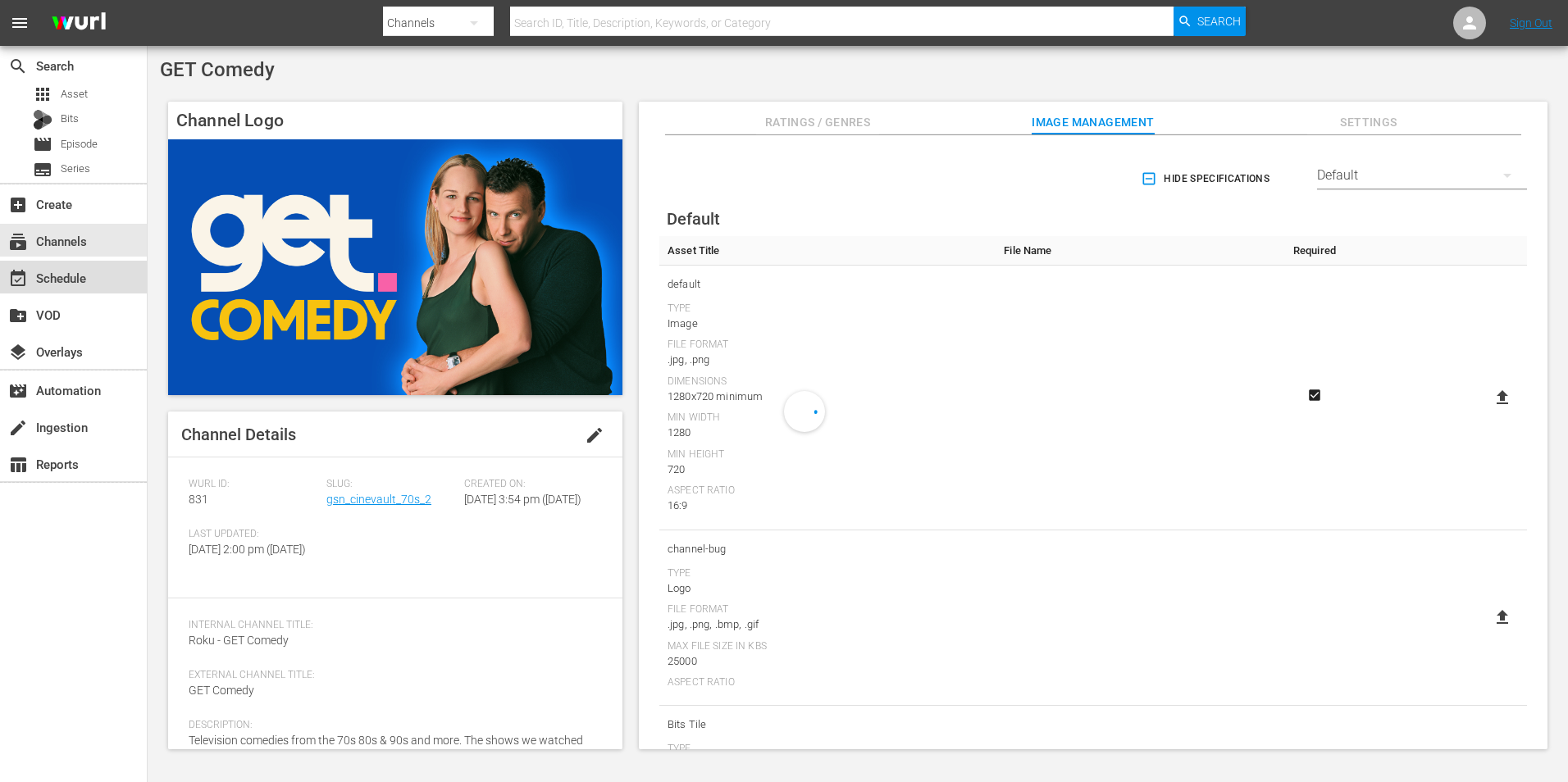
click at [57, 280] on div "event_available Schedule" at bounding box center [46, 275] width 92 height 15
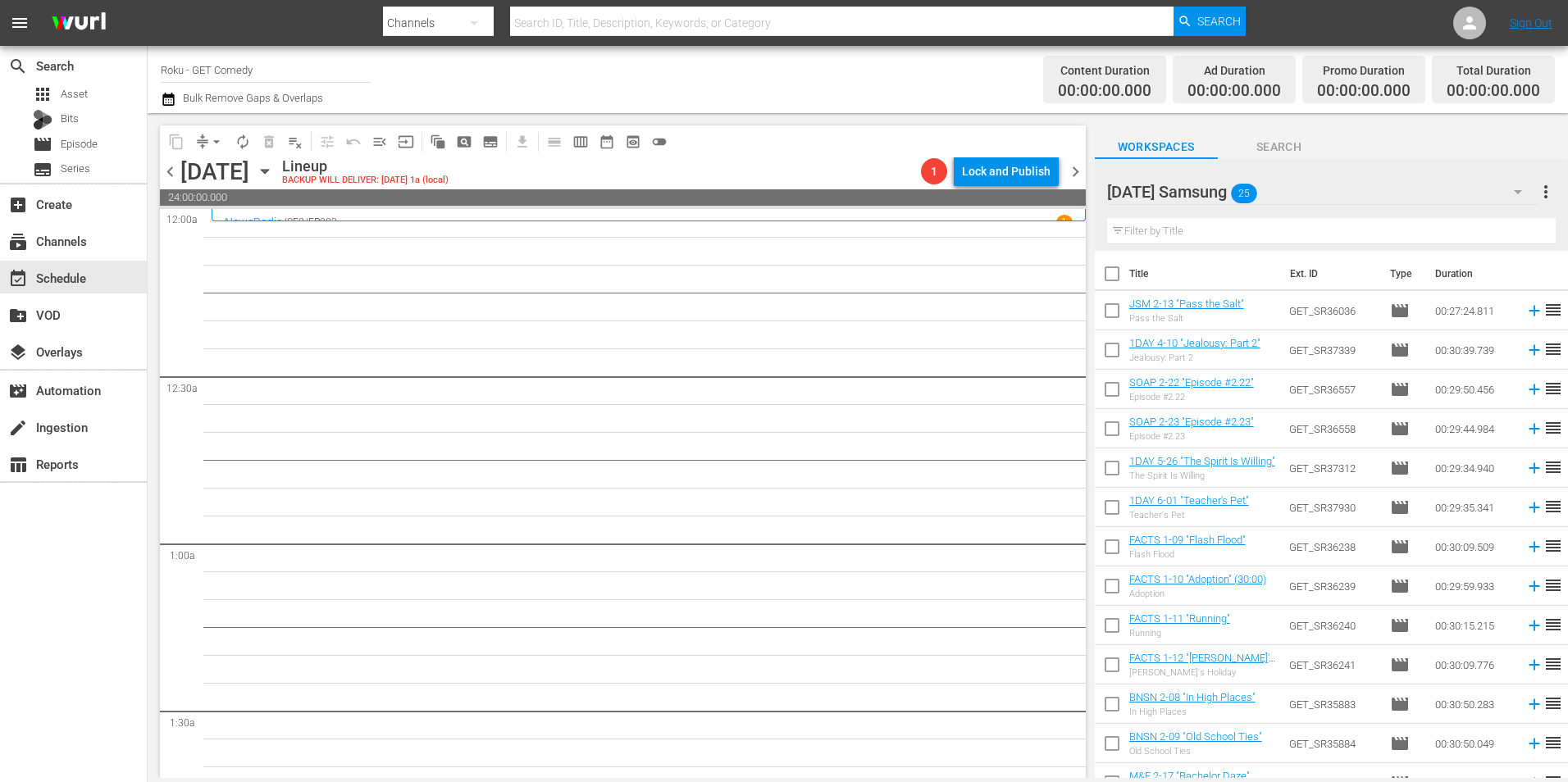
click at [1268, 189] on div at bounding box center [1188, 193] width 163 height 41
click at [1499, 119] on div "Workspaces Search Friday Samsung more_vert Filter by Title Title Ext. ID Type D…" at bounding box center [1331, 445] width 473 height 664
click at [1487, 184] on div "Friday Samsung 25" at bounding box center [1322, 192] width 430 height 46
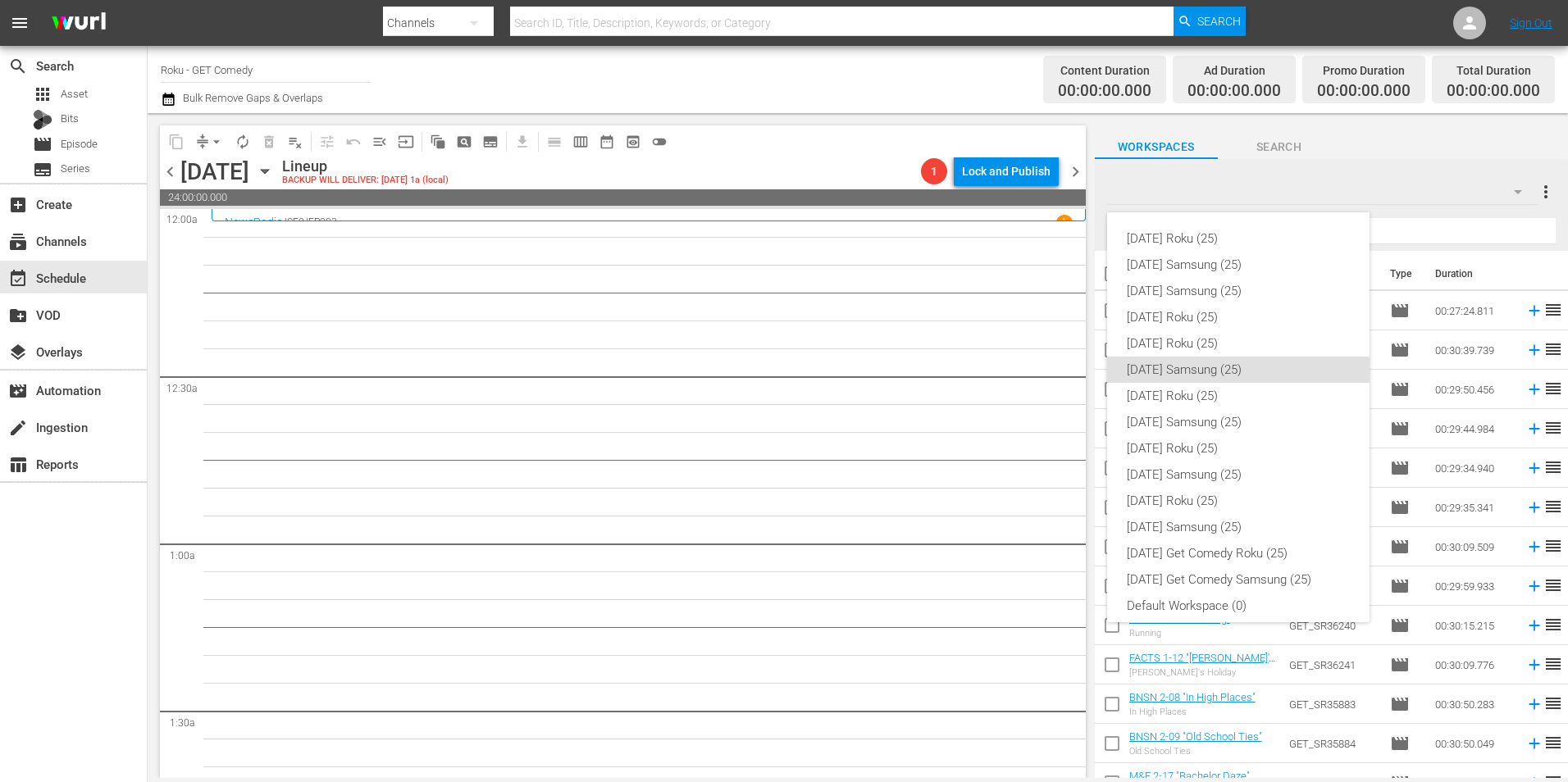
scroll to position [10, 0]
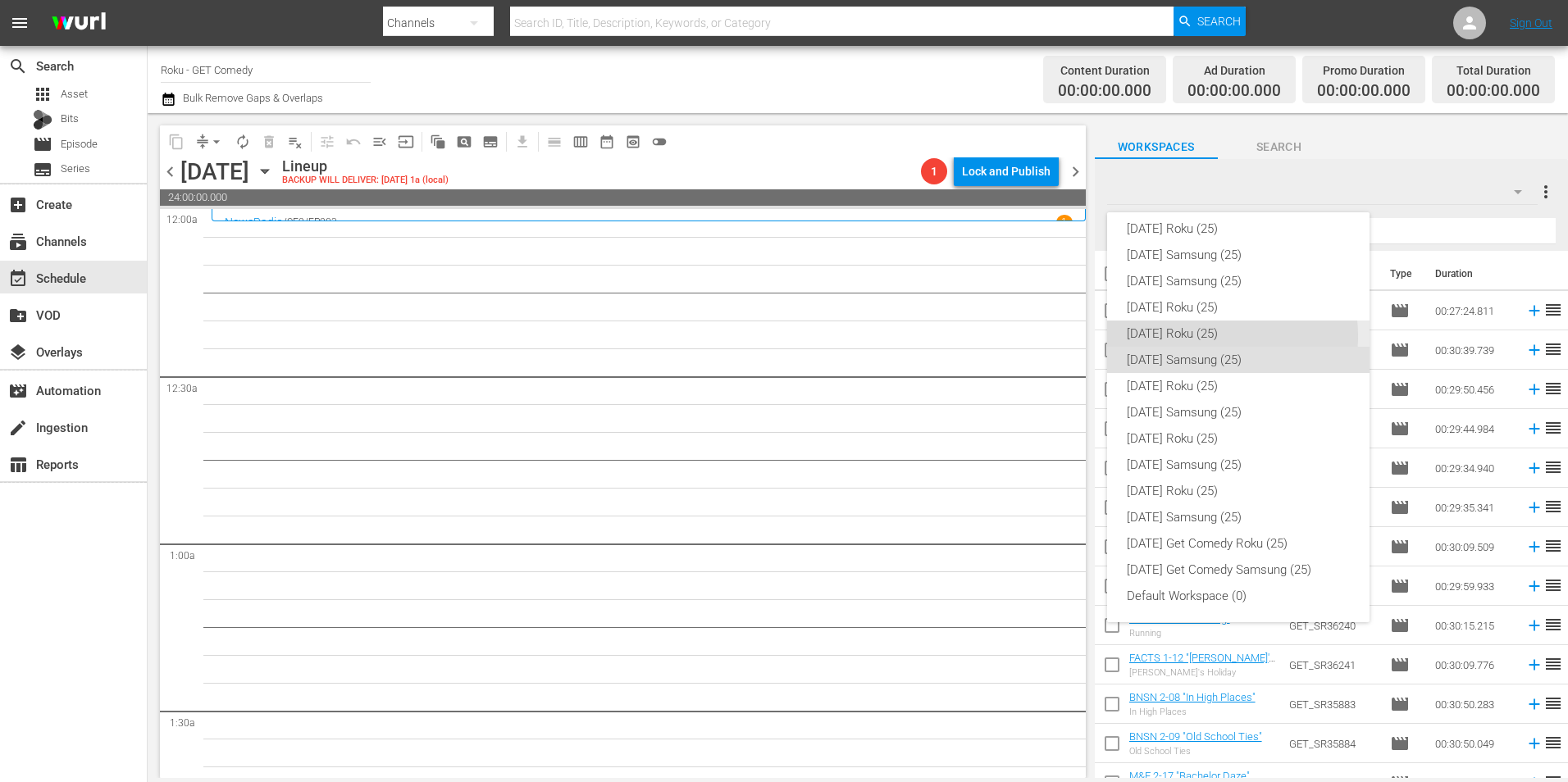
click at [1213, 336] on div "Friday Roku (25)" at bounding box center [1238, 334] width 223 height 27
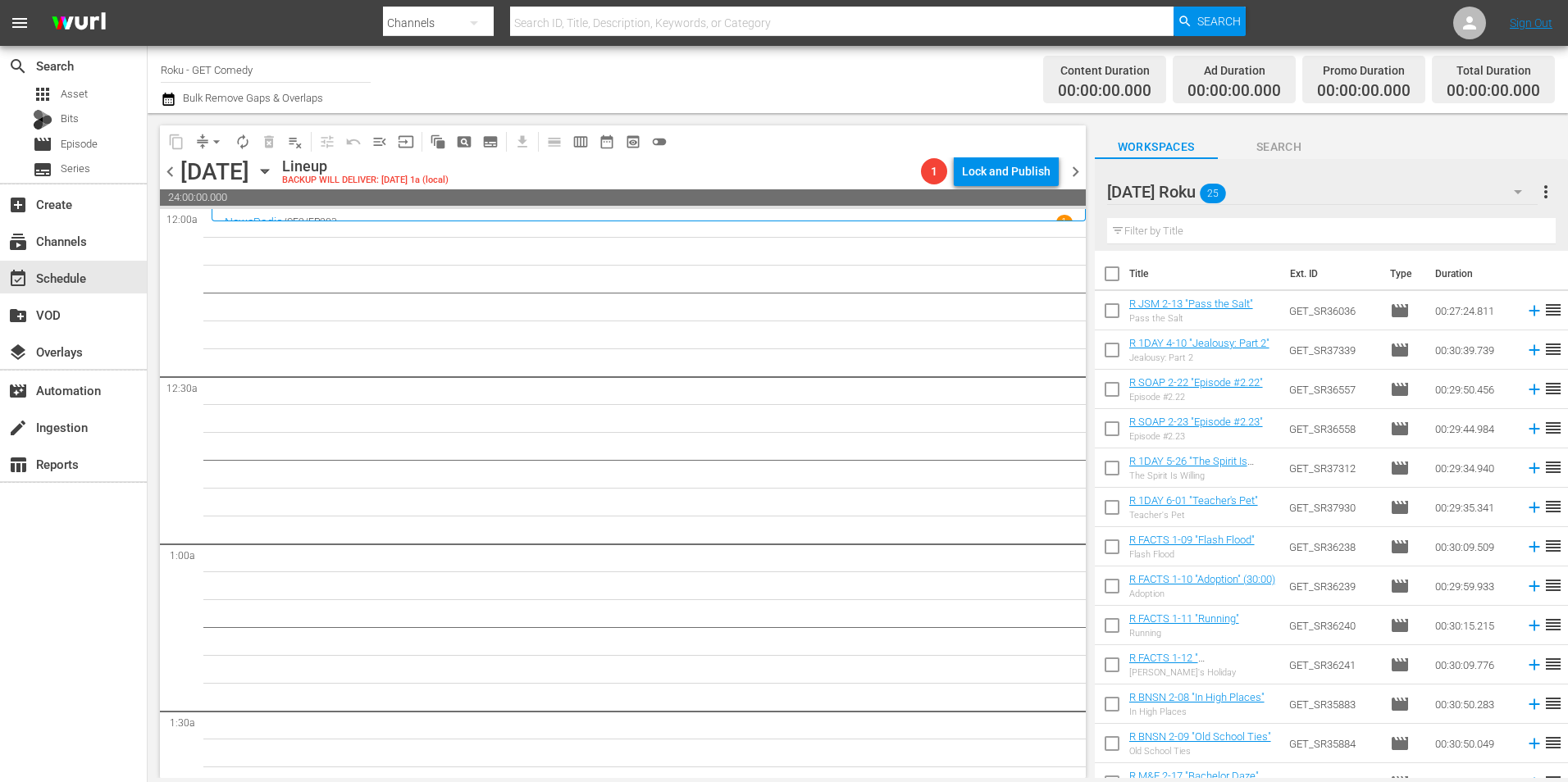
click at [1107, 306] on input "checkbox" at bounding box center [1111, 313] width 35 height 34
checkbox input "true"
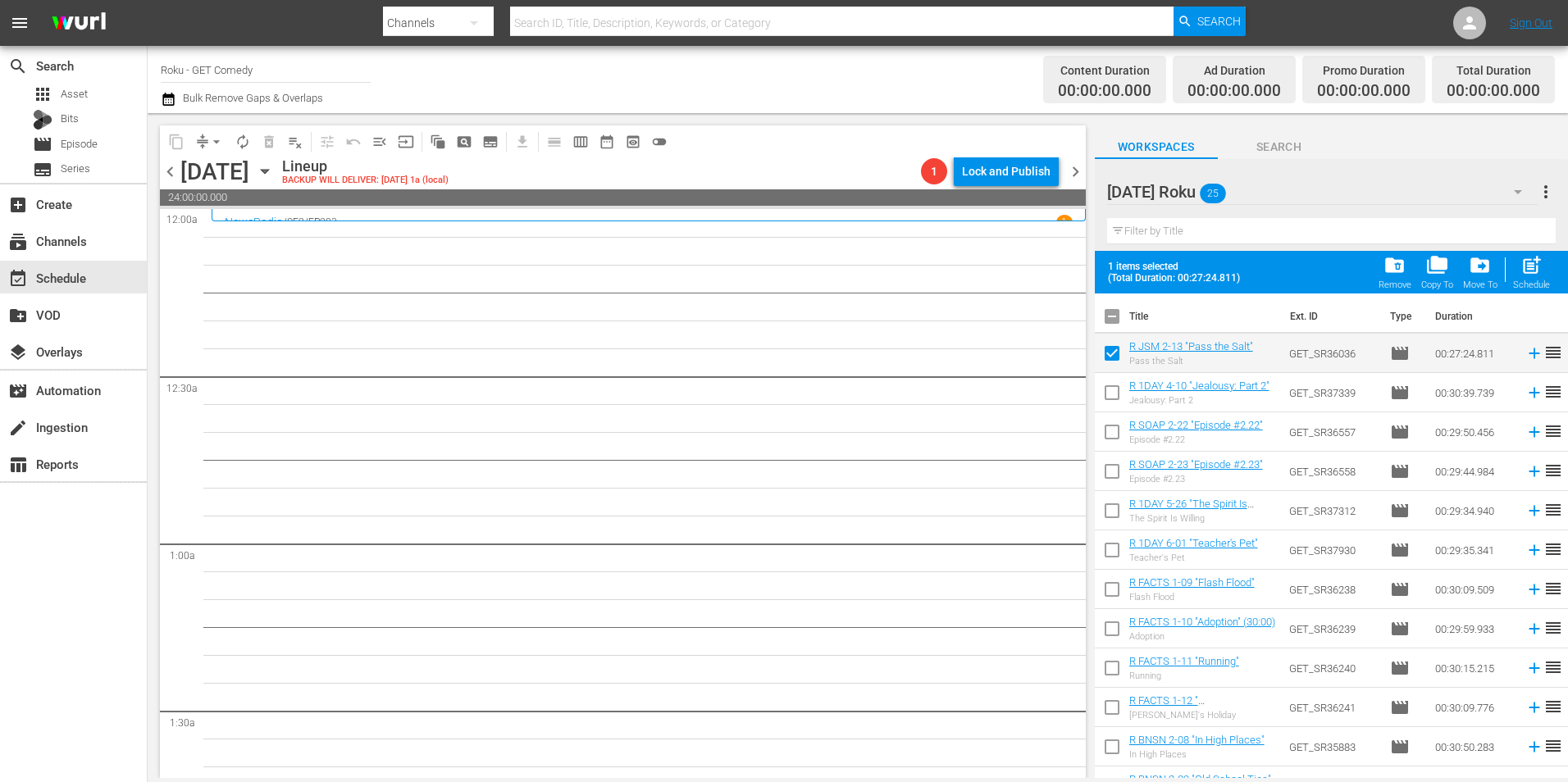
click at [1107, 395] on input "checkbox" at bounding box center [1111, 395] width 35 height 34
checkbox input "true"
drag, startPoint x: 1103, startPoint y: 430, endPoint x: 1182, endPoint y: 411, distance: 81.3
click at [1104, 430] on input "checkbox" at bounding box center [1111, 435] width 35 height 34
checkbox input "true"
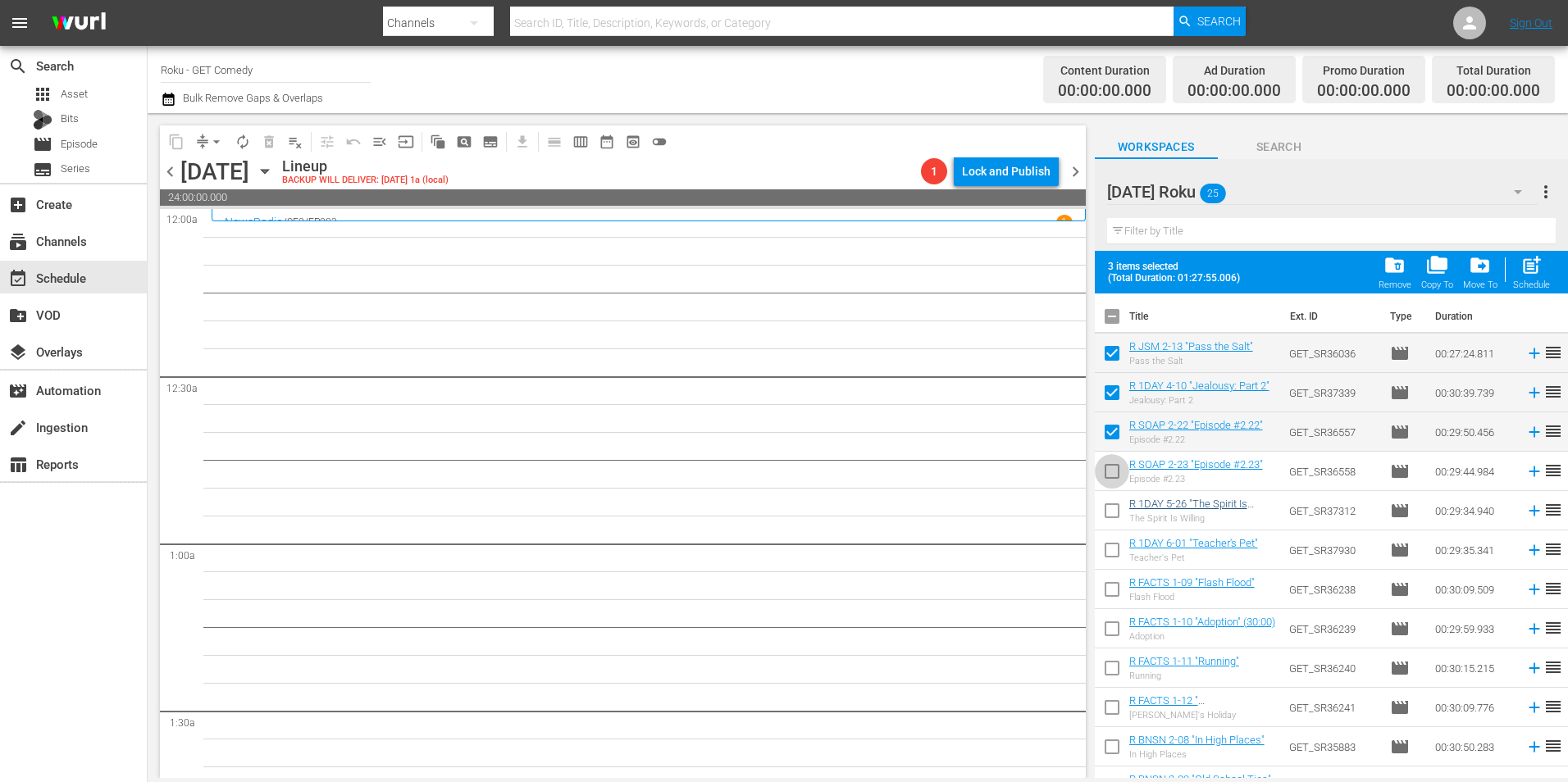
drag, startPoint x: 1104, startPoint y: 472, endPoint x: 1151, endPoint y: 502, distance: 55.8
click at [1105, 472] on input "checkbox" at bounding box center [1111, 474] width 35 height 34
checkbox input "true"
click at [1102, 512] on input "checkbox" at bounding box center [1111, 514] width 35 height 34
checkbox input "true"
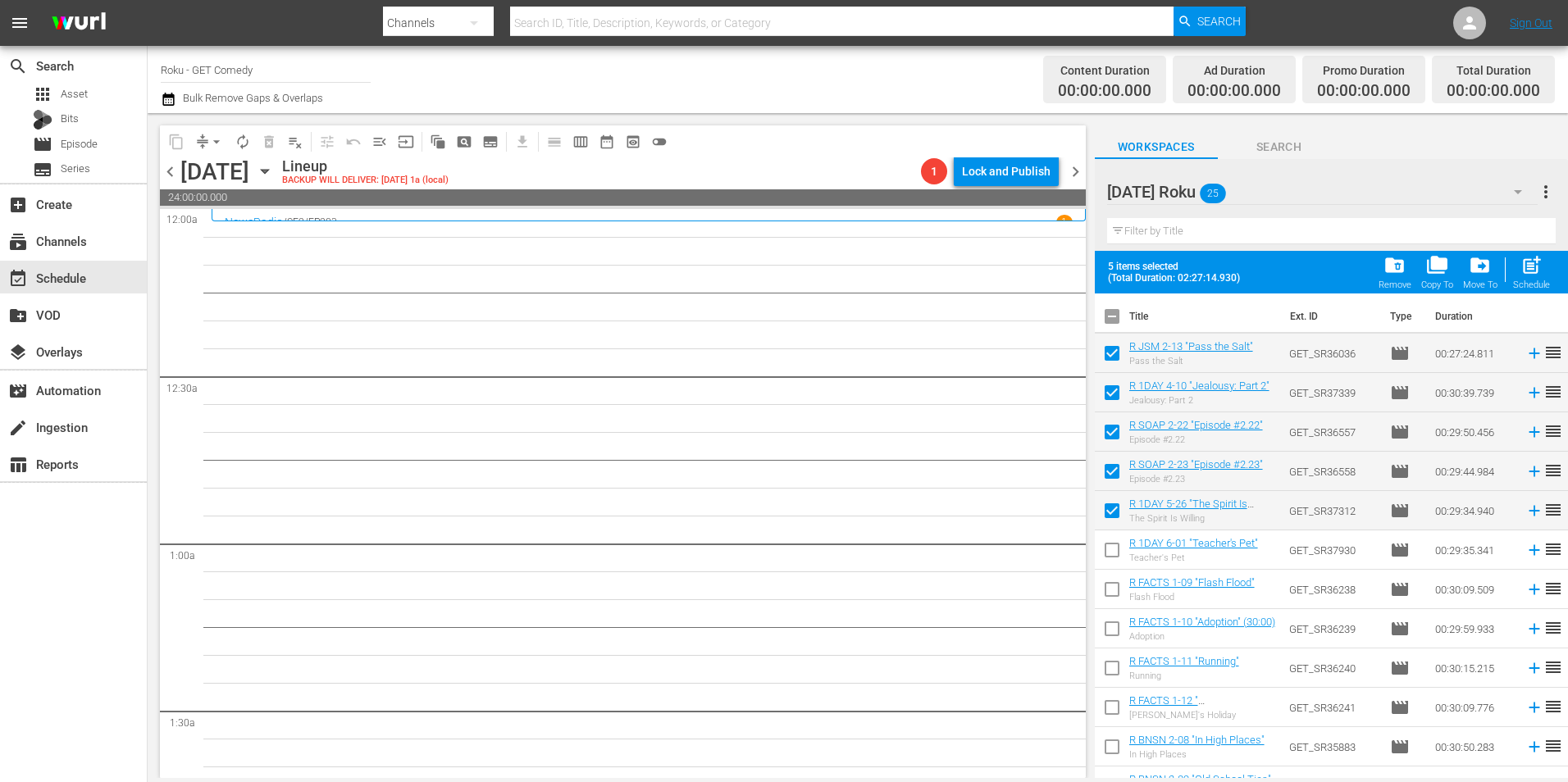
click at [1110, 555] on input "checkbox" at bounding box center [1111, 553] width 35 height 34
checkbox input "true"
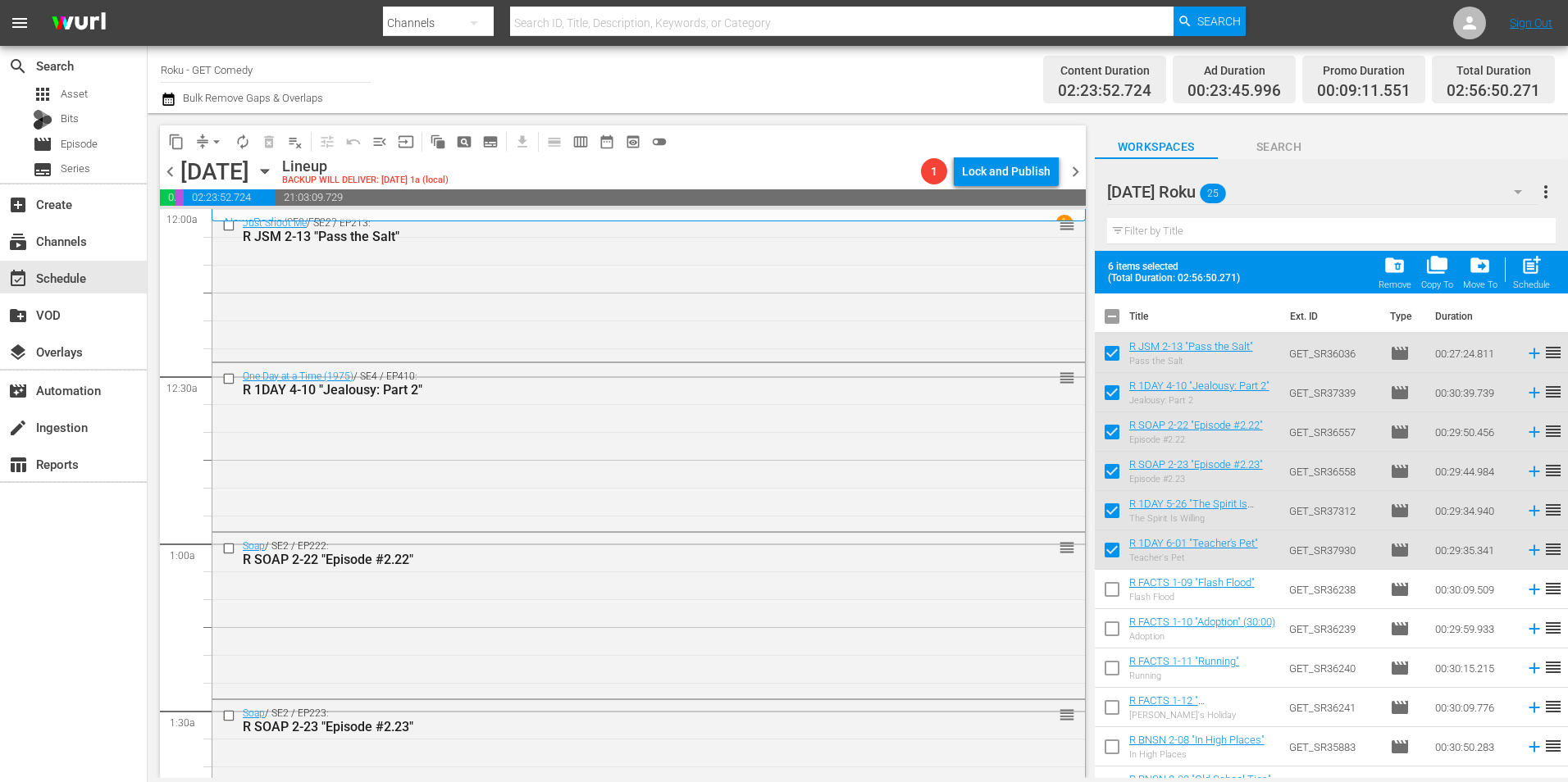
click at [618, 278] on div "Just Shoot Me / SE2 / EP213: R JSM 2-13 "Pass the Salt" reorder" at bounding box center [649, 283] width 872 height 148
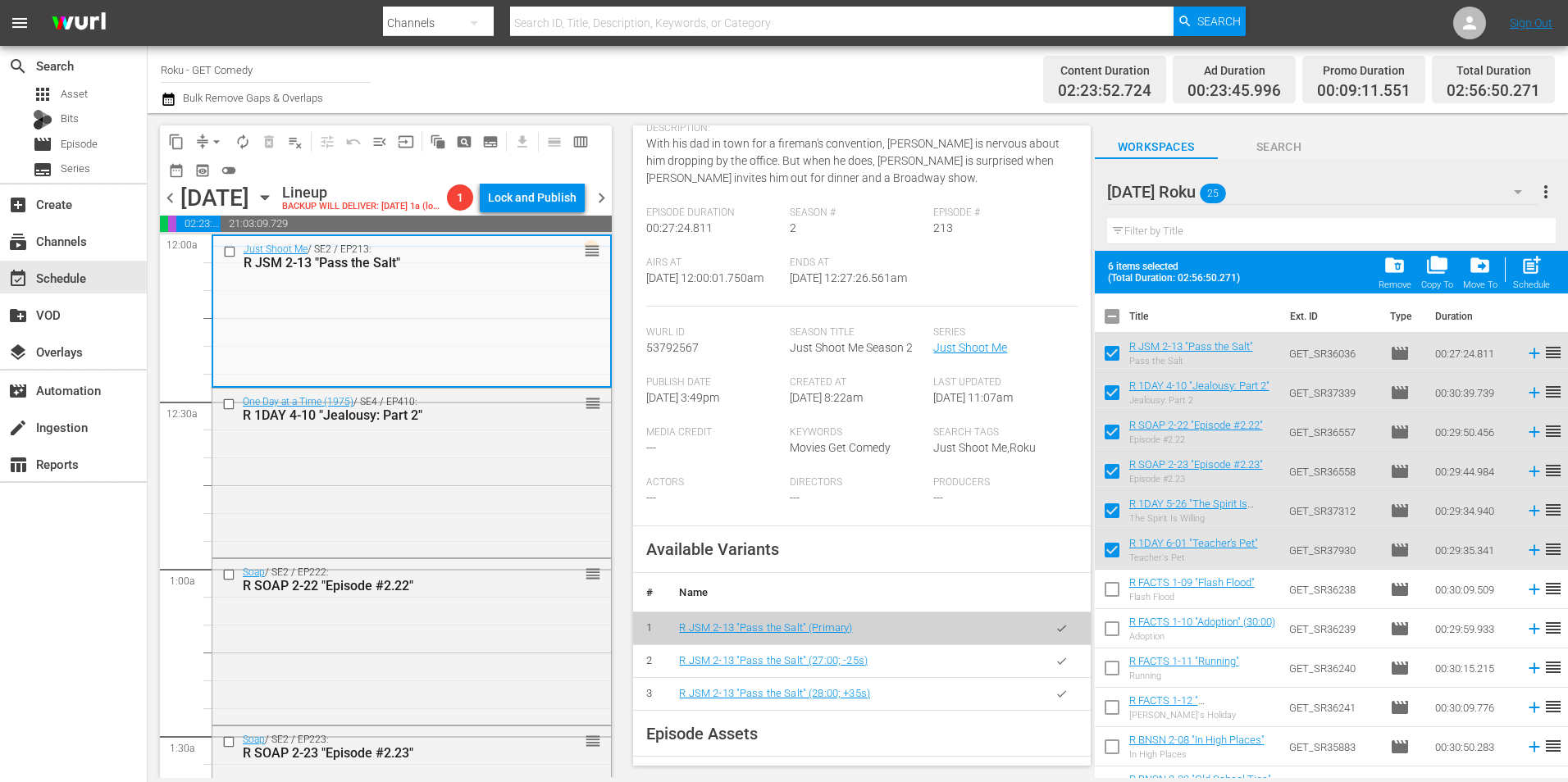
scroll to position [246, 0]
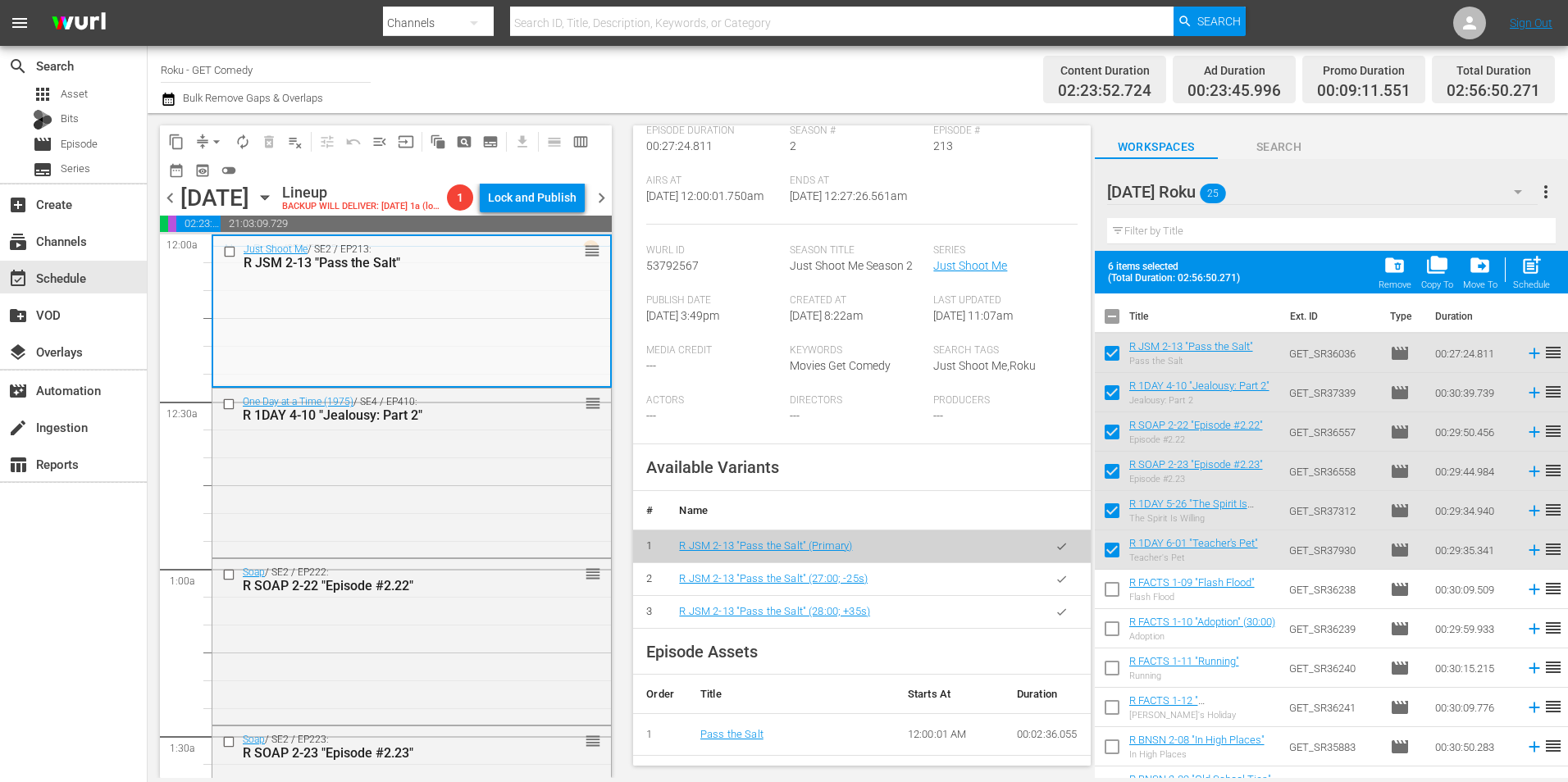
click at [1059, 628] on button "button" at bounding box center [1061, 612] width 32 height 32
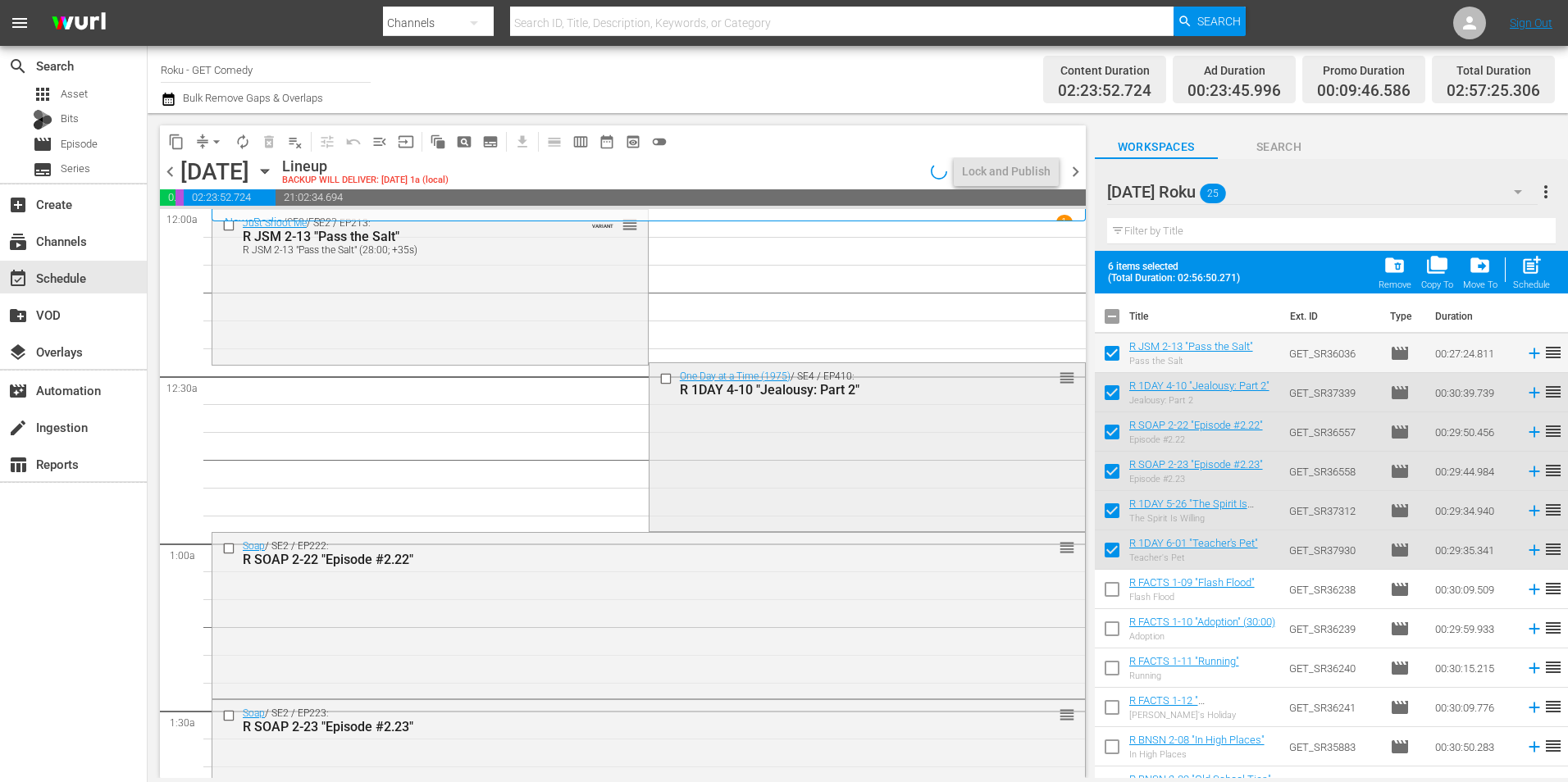
click at [919, 487] on div "One Day at a Time (1975) / SE4 / EP410: R 1DAY 4-10 "Jealousy: Part 2" reorder" at bounding box center [867, 446] width 435 height 166
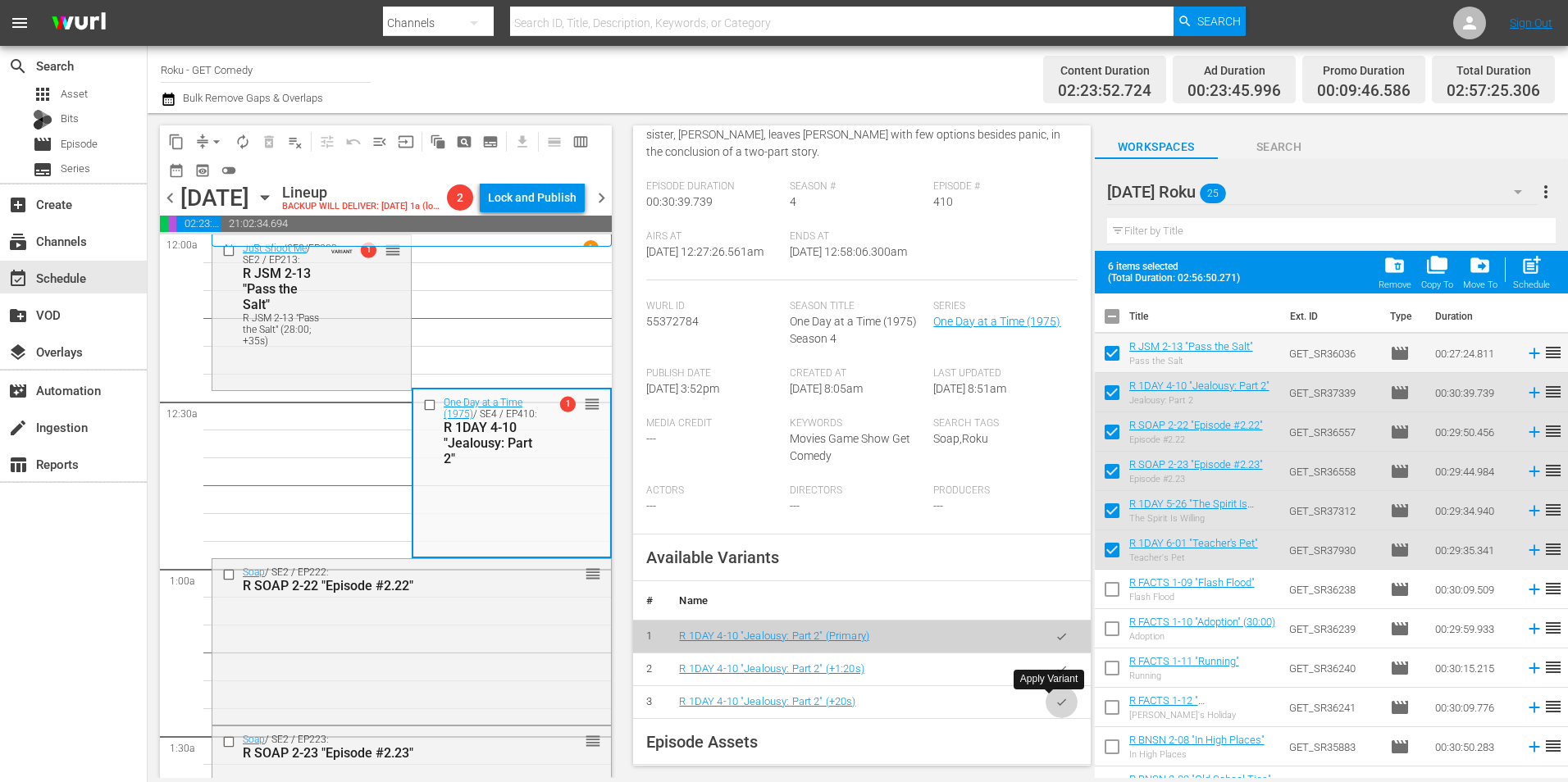
click at [1056, 696] on icon "button" at bounding box center [1062, 702] width 12 height 12
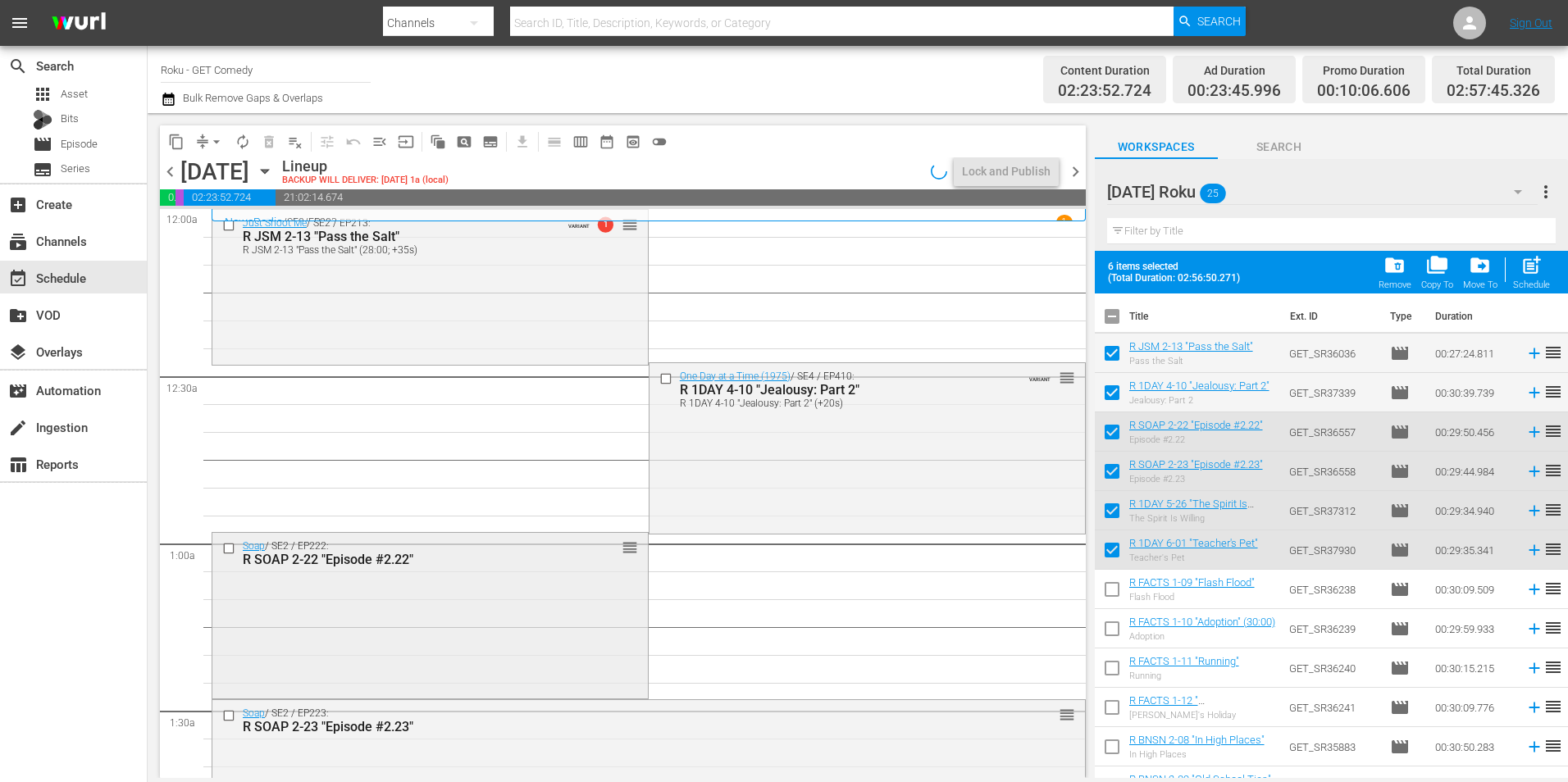
click at [363, 597] on div "Soap / SE2 / EP222: R SOAP 2-22 "Episode #2.22" reorder" at bounding box center [430, 613] width 435 height 162
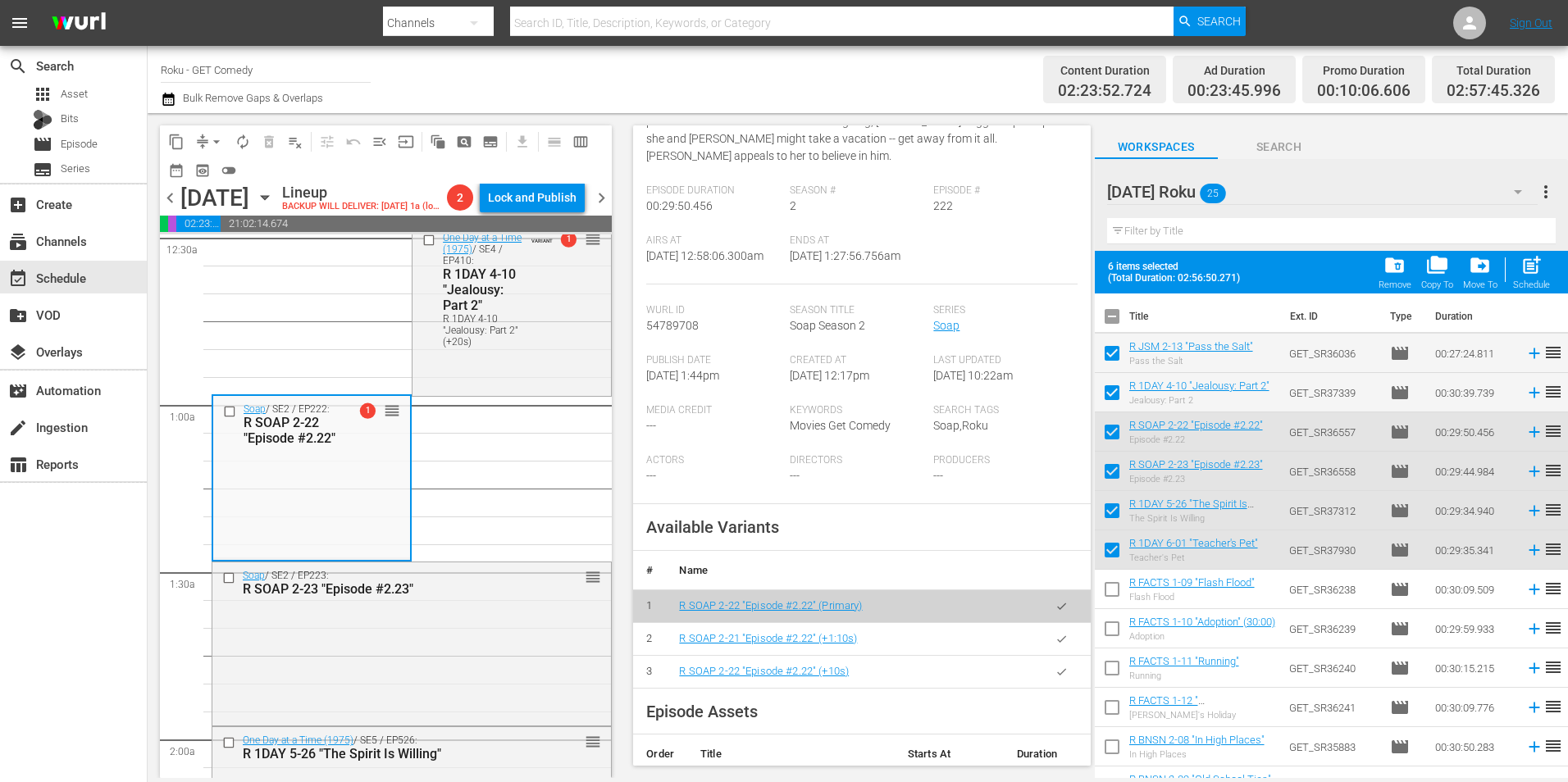
scroll to position [328, 0]
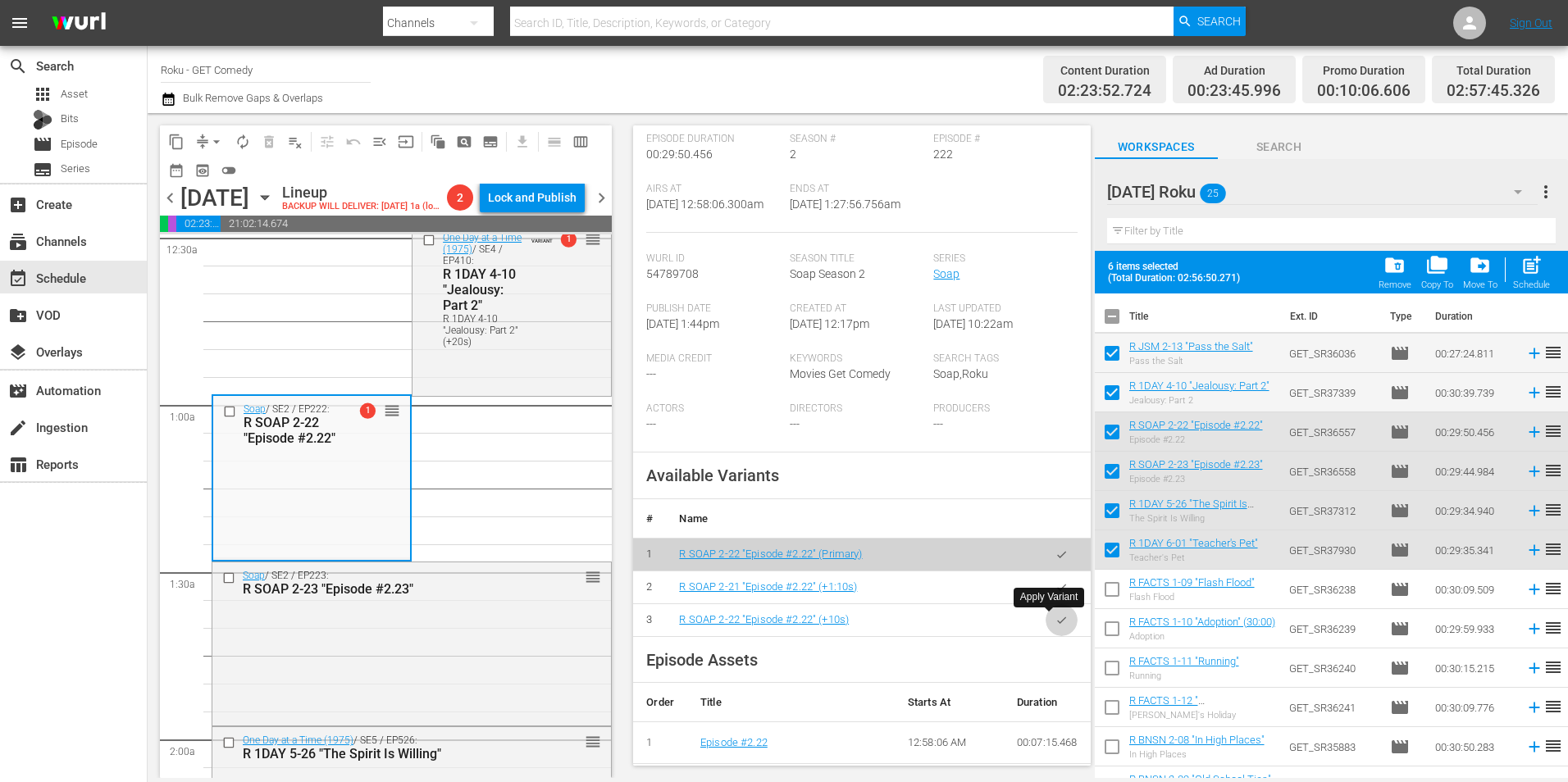
click at [1045, 627] on button "button" at bounding box center [1061, 620] width 32 height 32
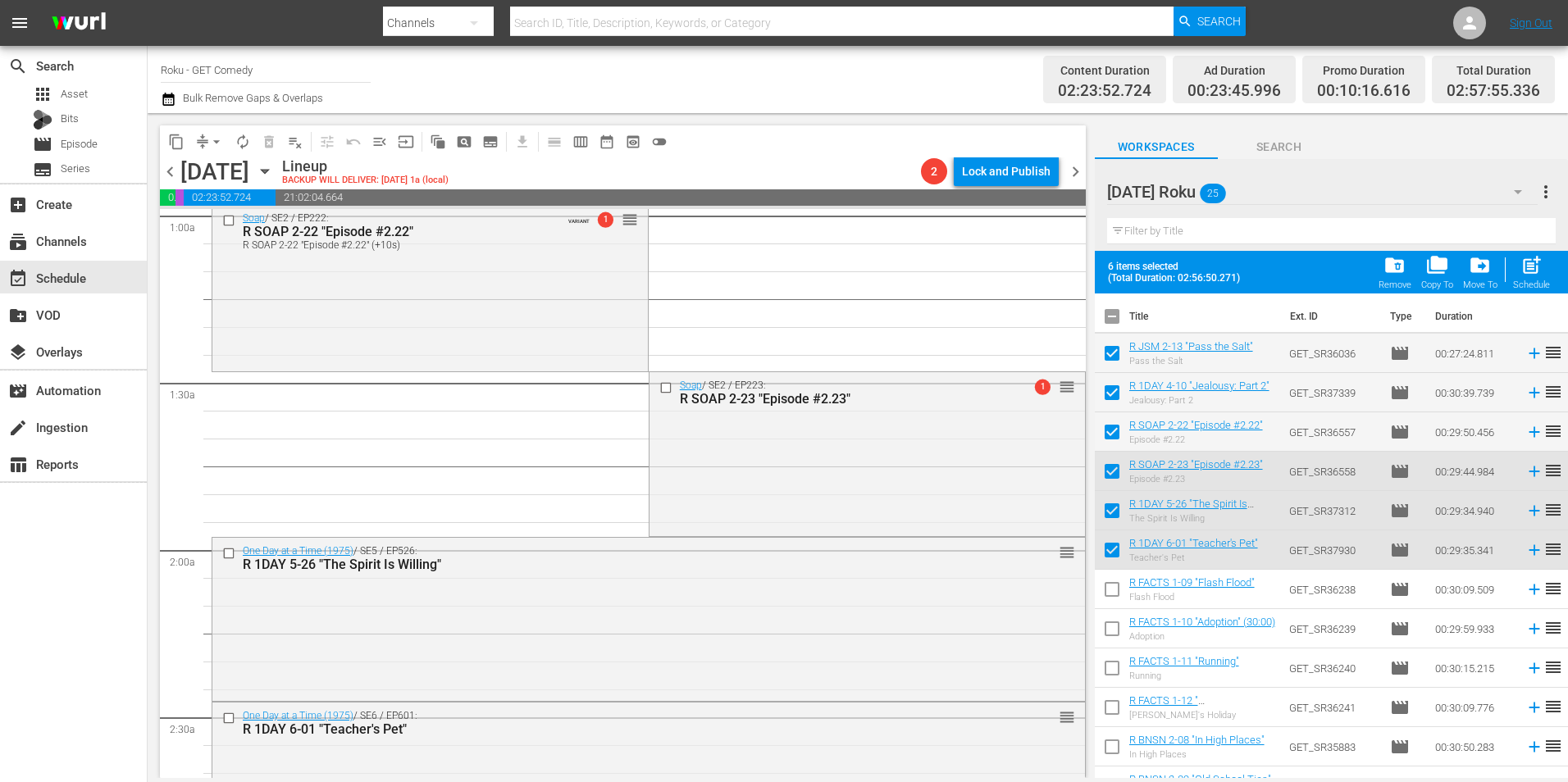
click at [877, 431] on div "Soap / SE2 / EP223: R SOAP 2-23 "Episode #2.23" 1 reorder" at bounding box center [867, 453] width 435 height 161
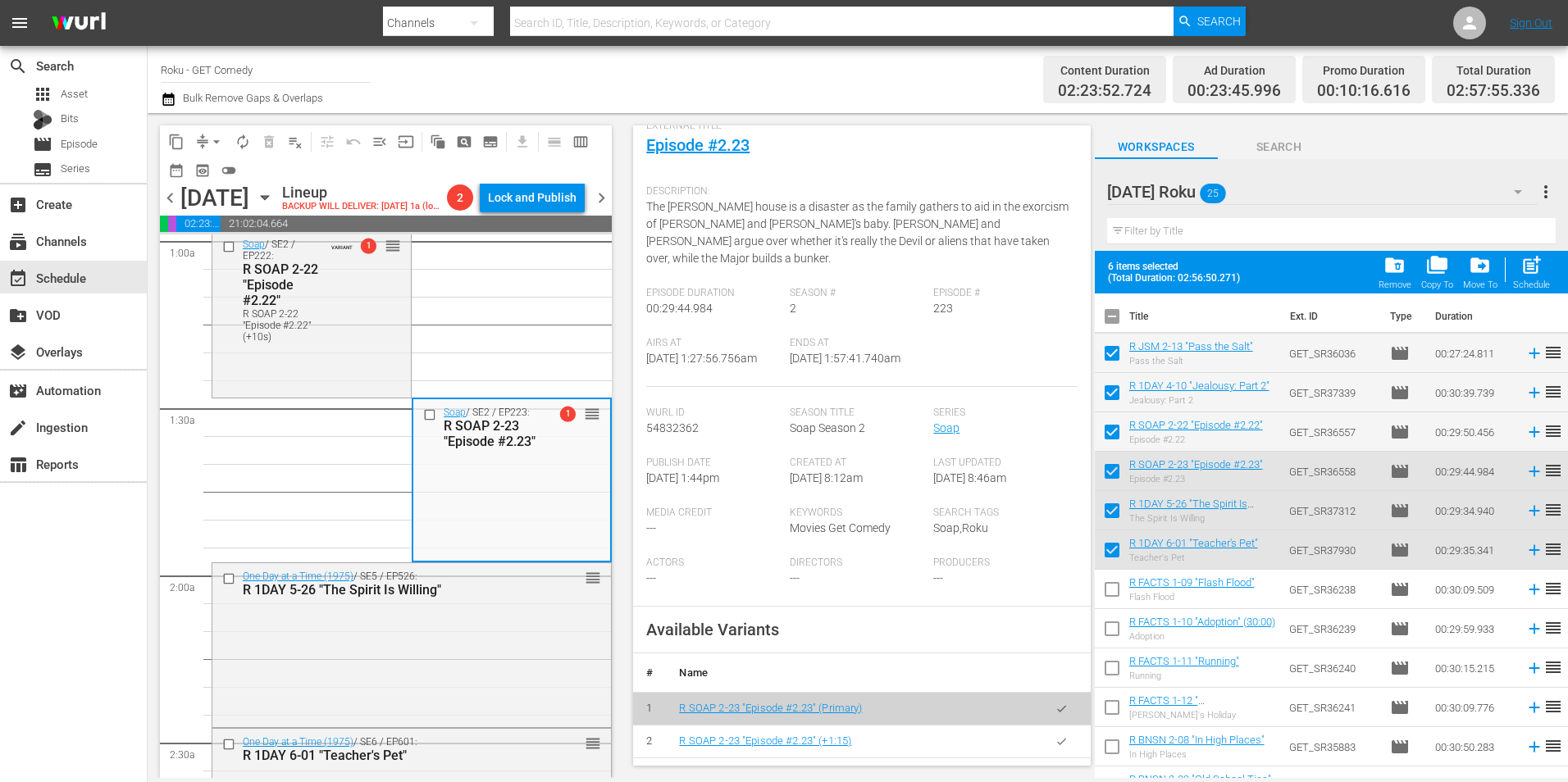
scroll to position [164, 0]
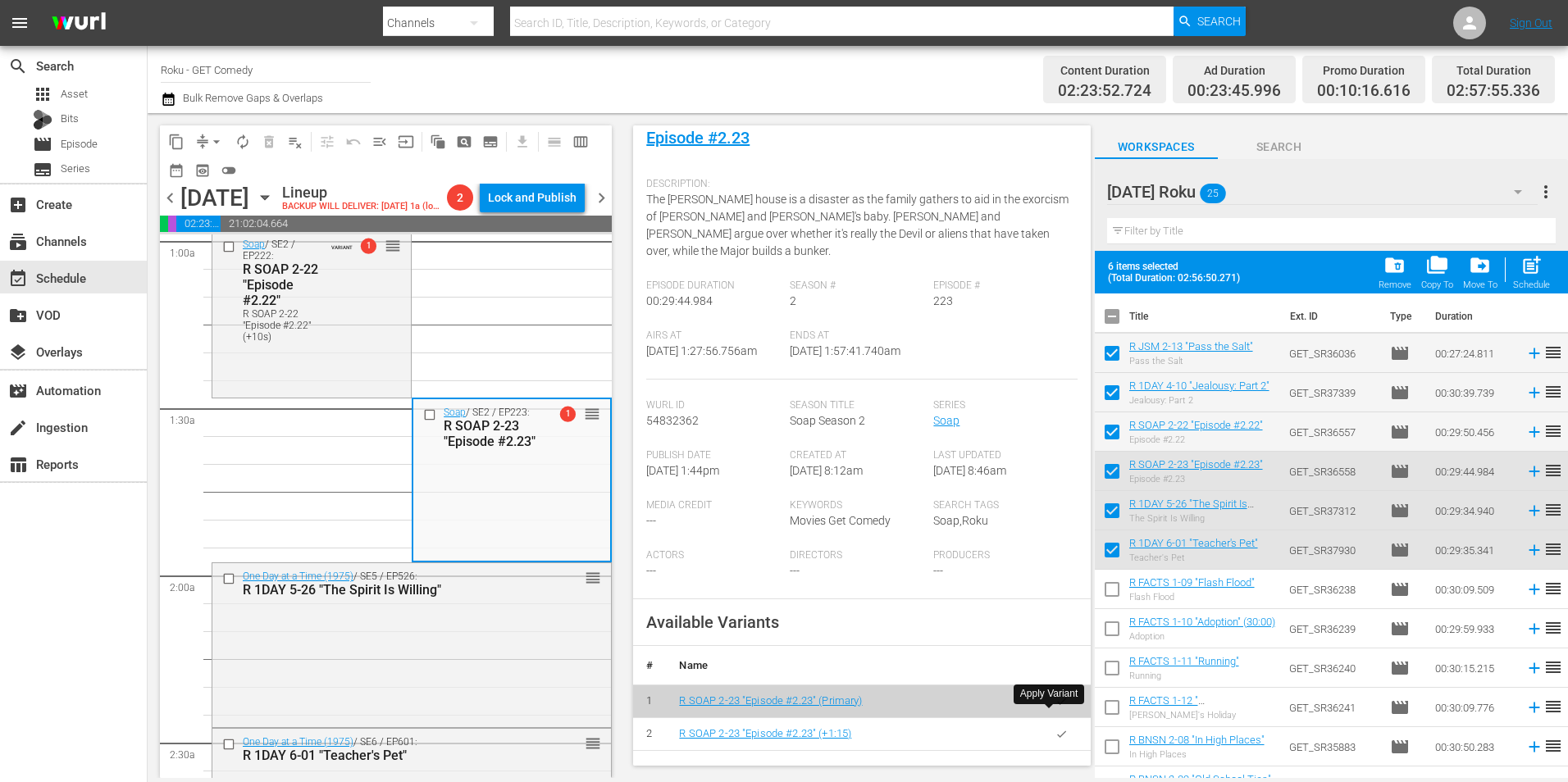
click at [1056, 721] on button "button" at bounding box center [1061, 734] width 32 height 32
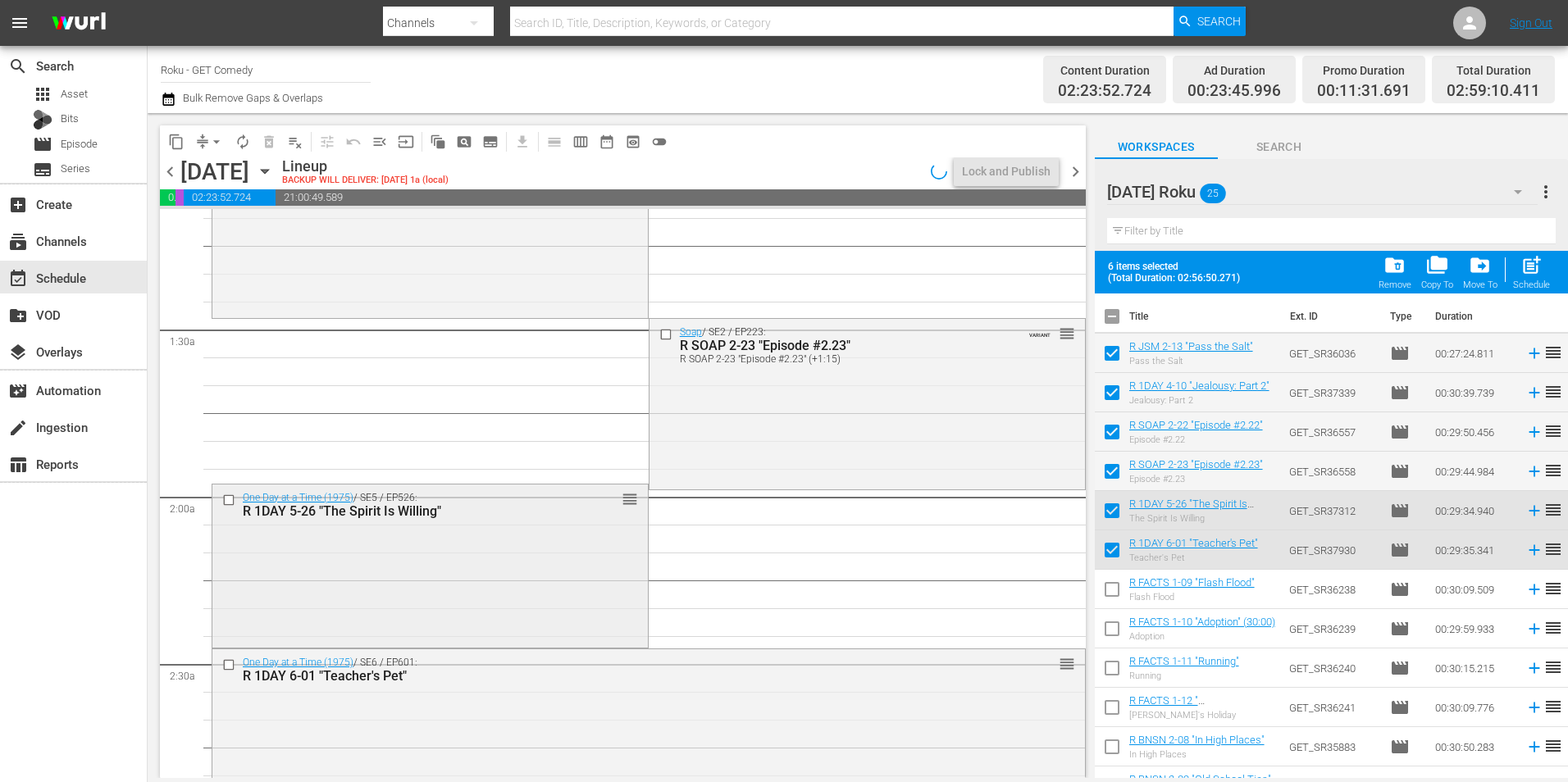
scroll to position [410, 0]
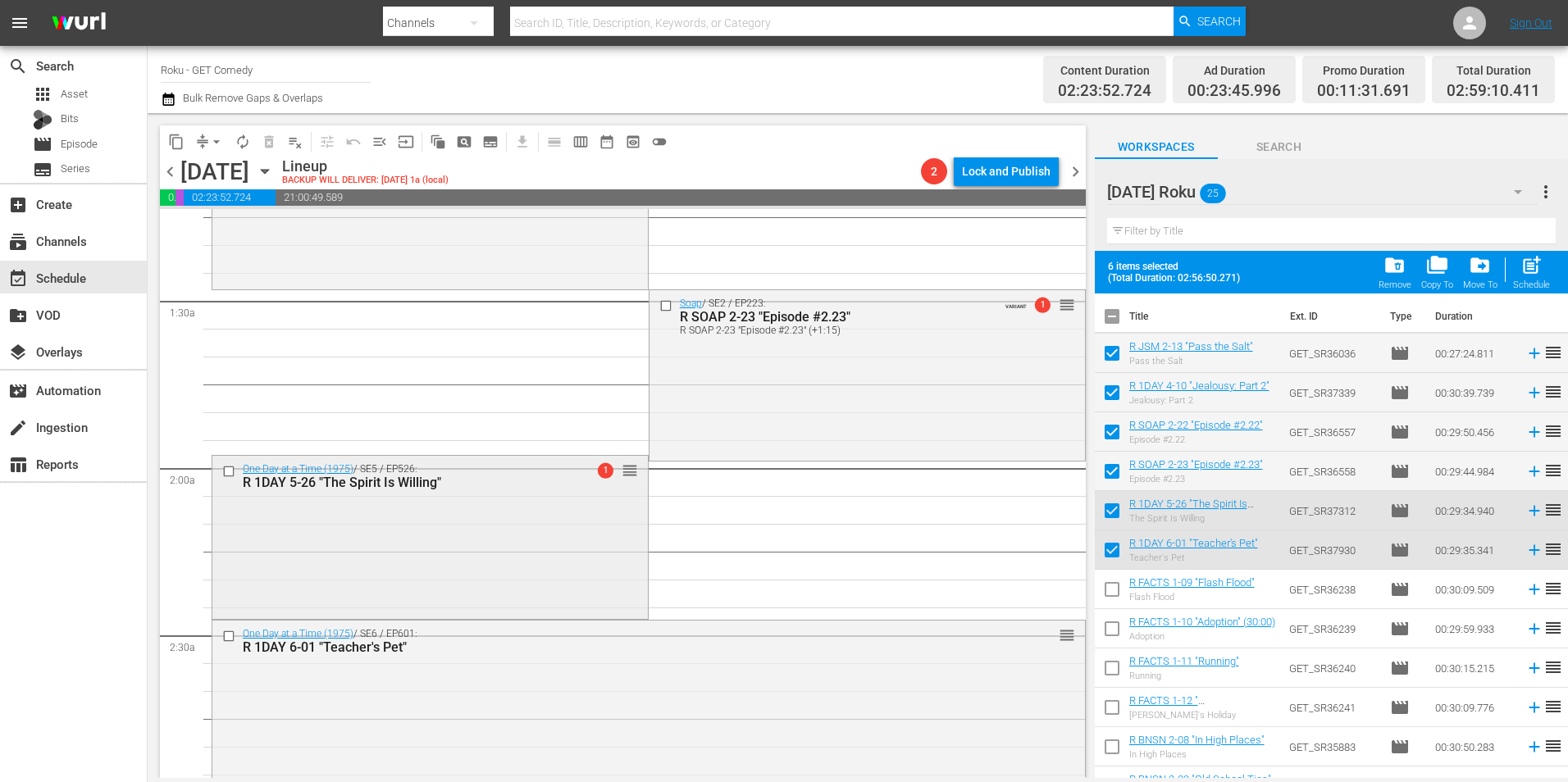
click at [523, 561] on div "One Day at a Time (1975) / SE5 / EP526: R 1DAY 5-26 "The Spirit Is Willing" 1 r…" at bounding box center [430, 535] width 435 height 160
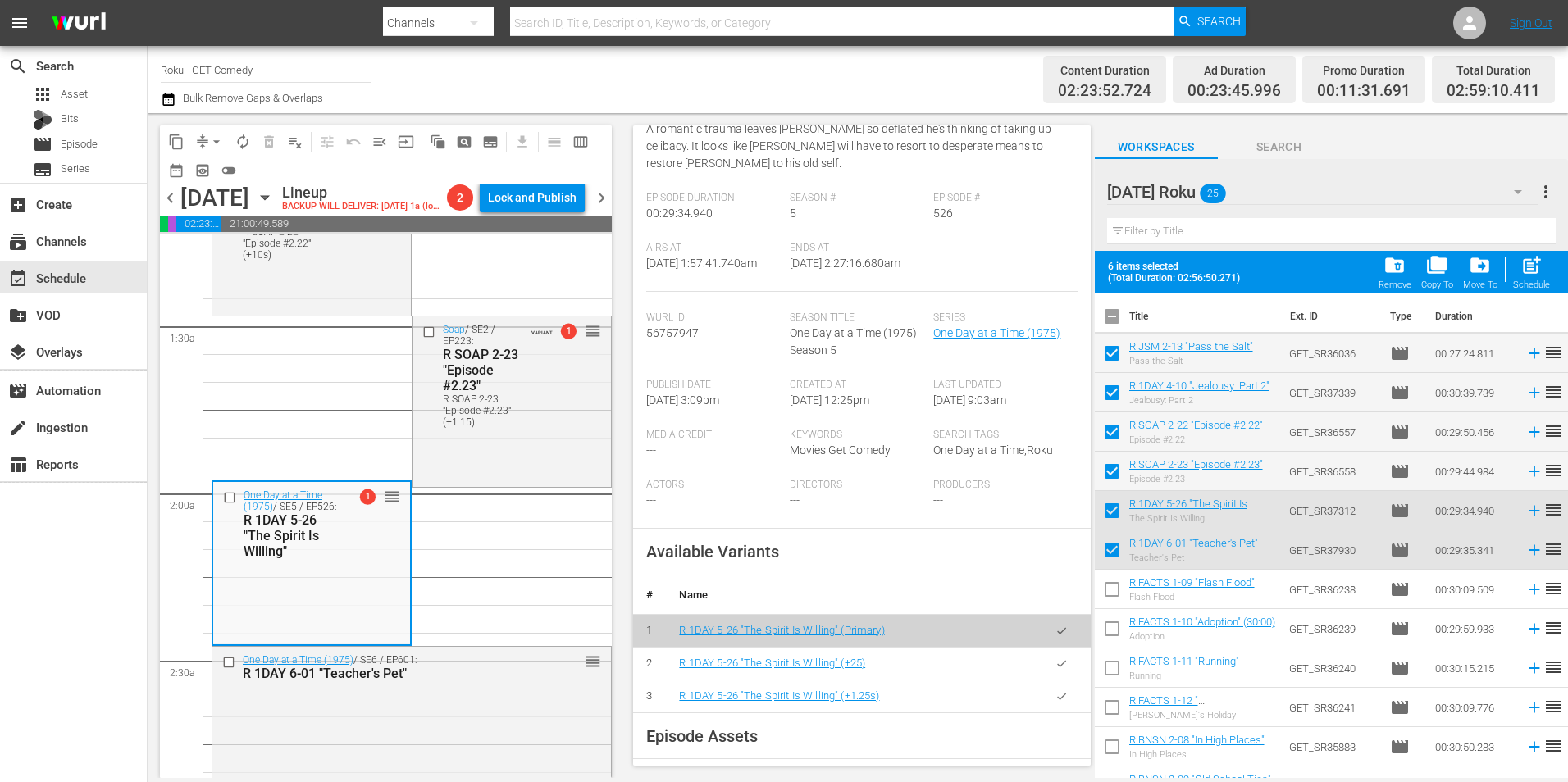
scroll to position [328, 0]
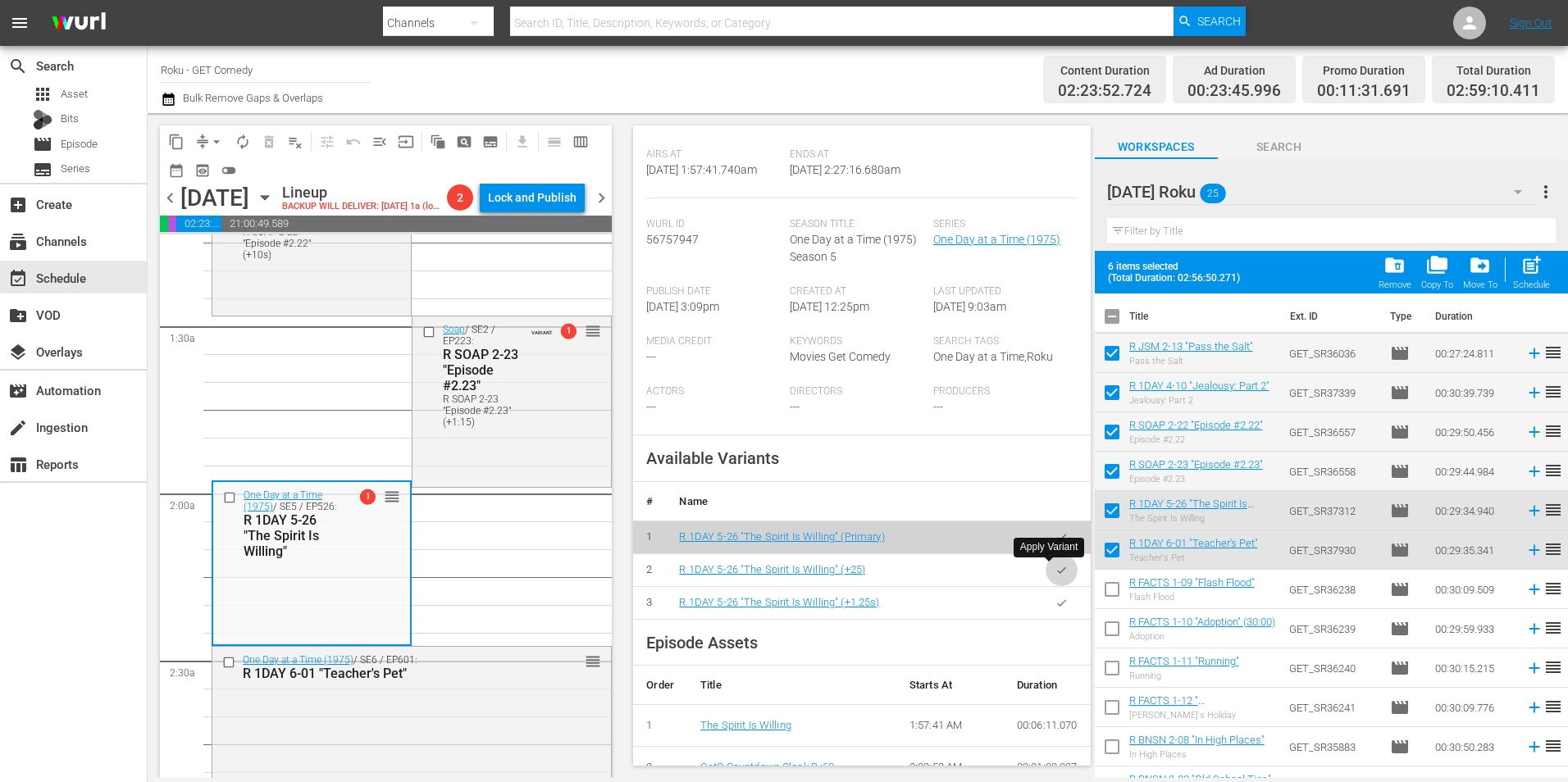
click at [1056, 569] on icon "button" at bounding box center [1062, 570] width 12 height 12
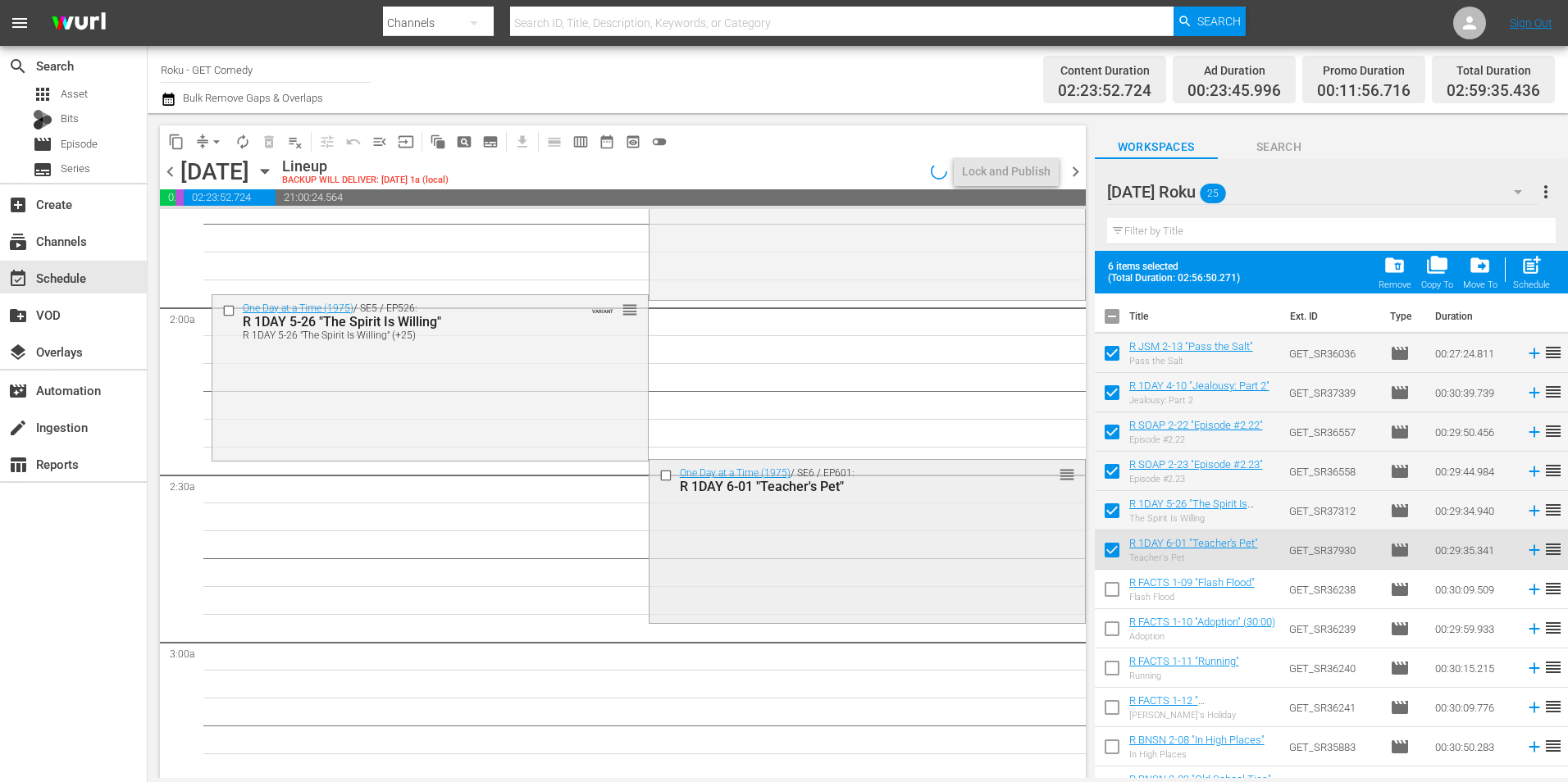
scroll to position [574, 0]
click at [749, 543] on div "One Day at a Time (1975) / SE6 / EP601: R 1DAY 6-01 "Teacher's Pet" 1 reorder" at bounding box center [867, 536] width 435 height 160
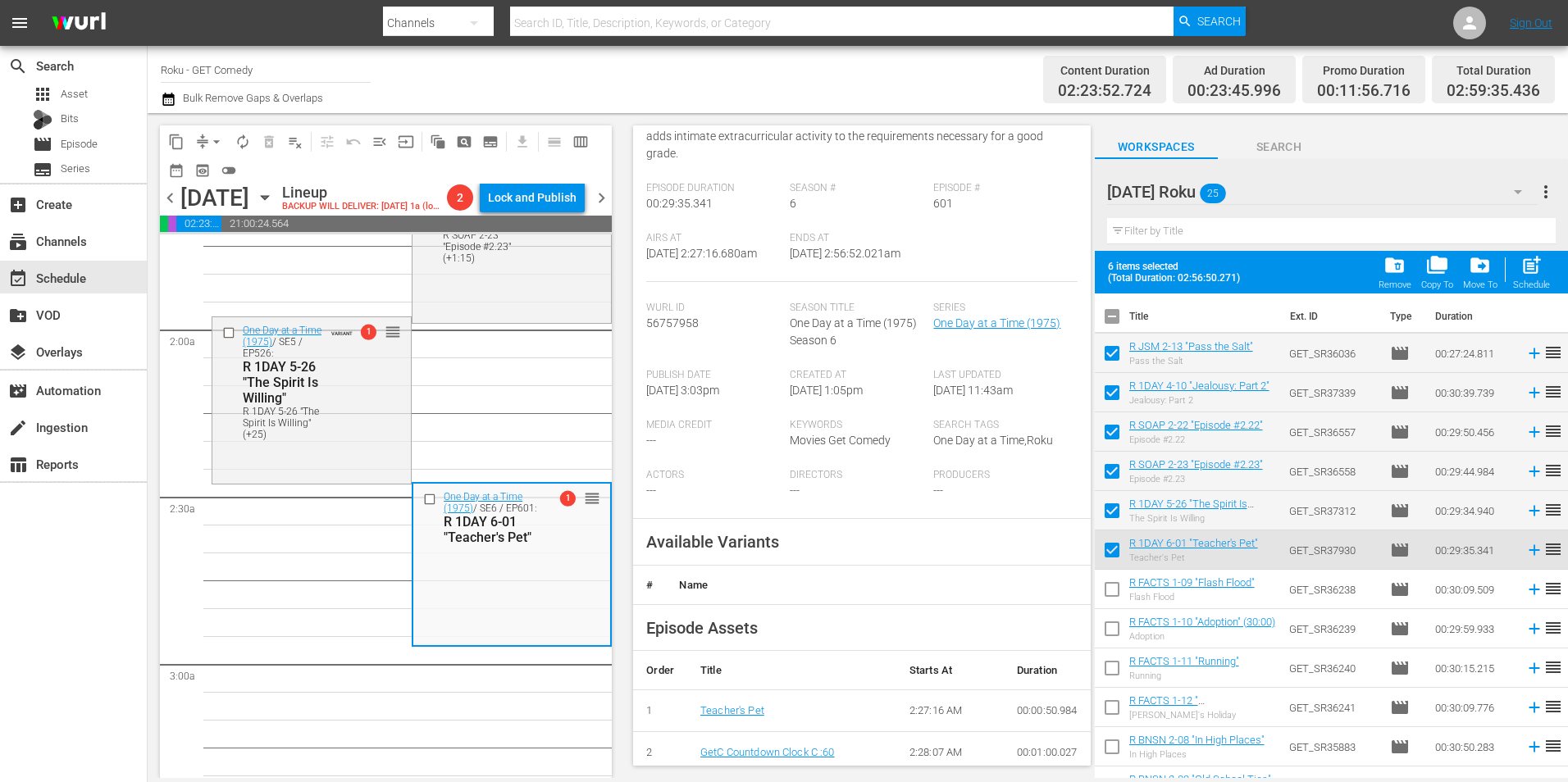
scroll to position [246, 0]
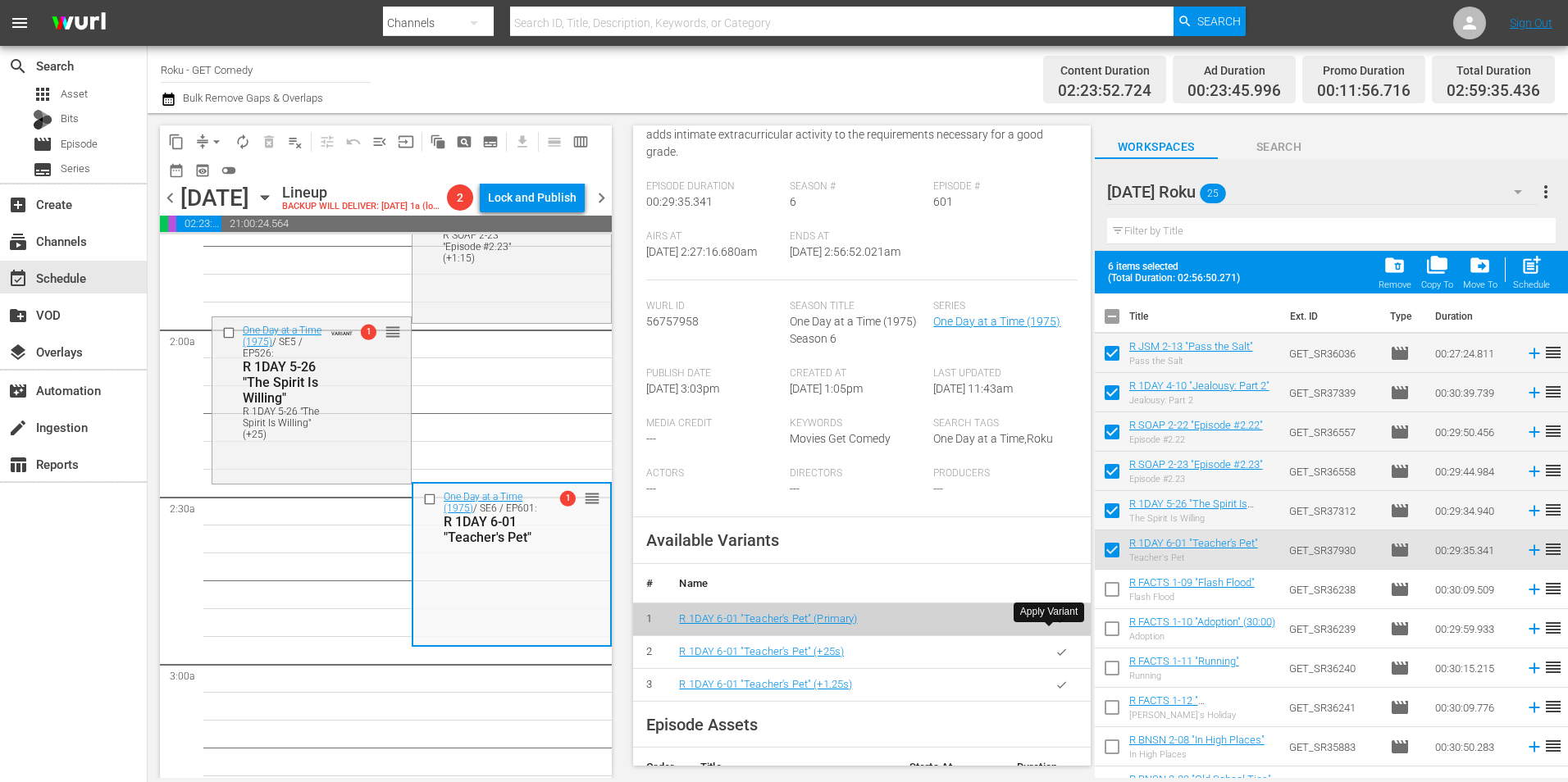
click at [1056, 646] on icon "button" at bounding box center [1062, 652] width 12 height 12
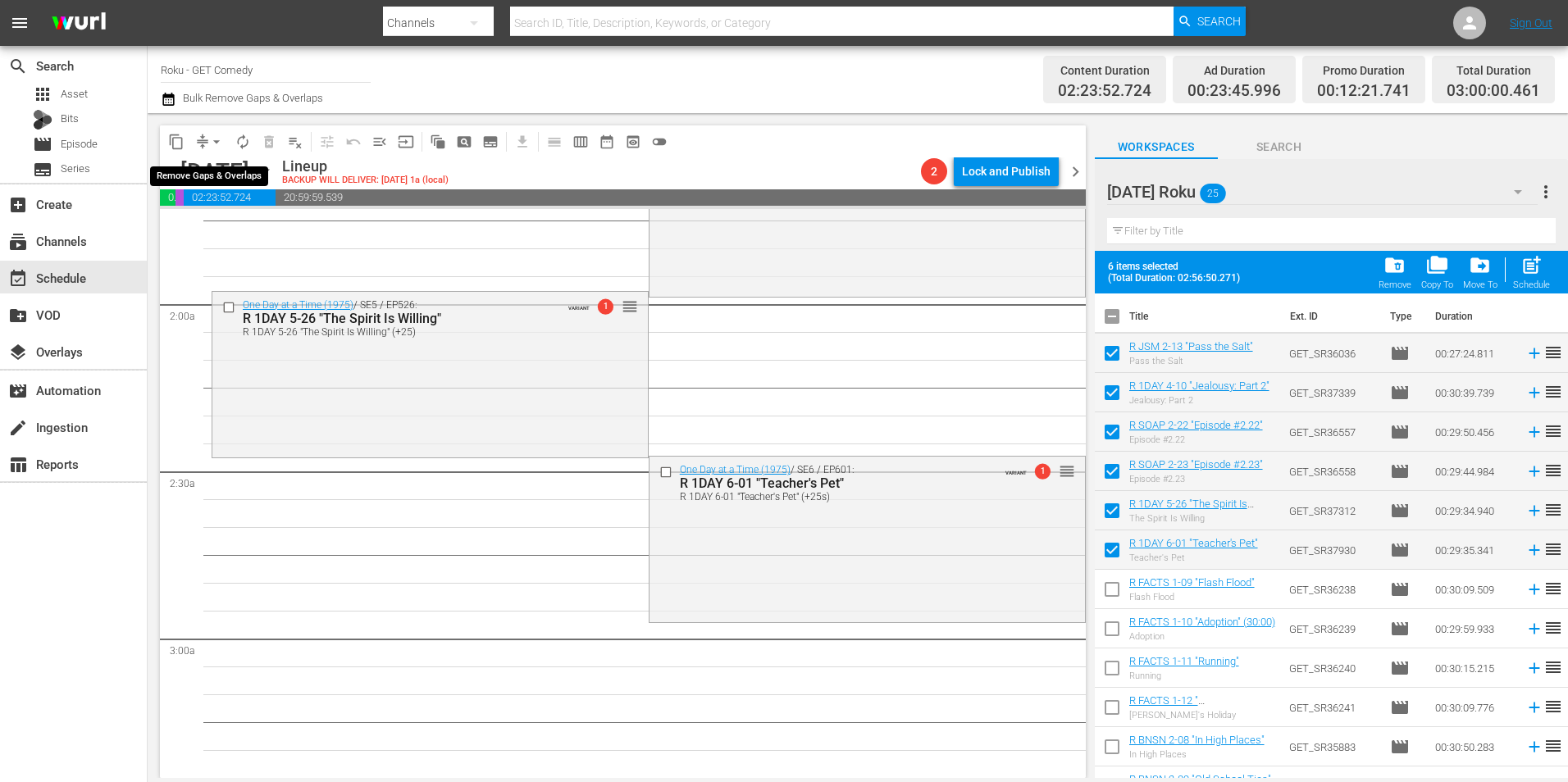
click at [207, 145] on button "arrow_drop_down" at bounding box center [217, 142] width 27 height 27
click at [213, 188] on li "Align to First Episode" at bounding box center [217, 202] width 173 height 27
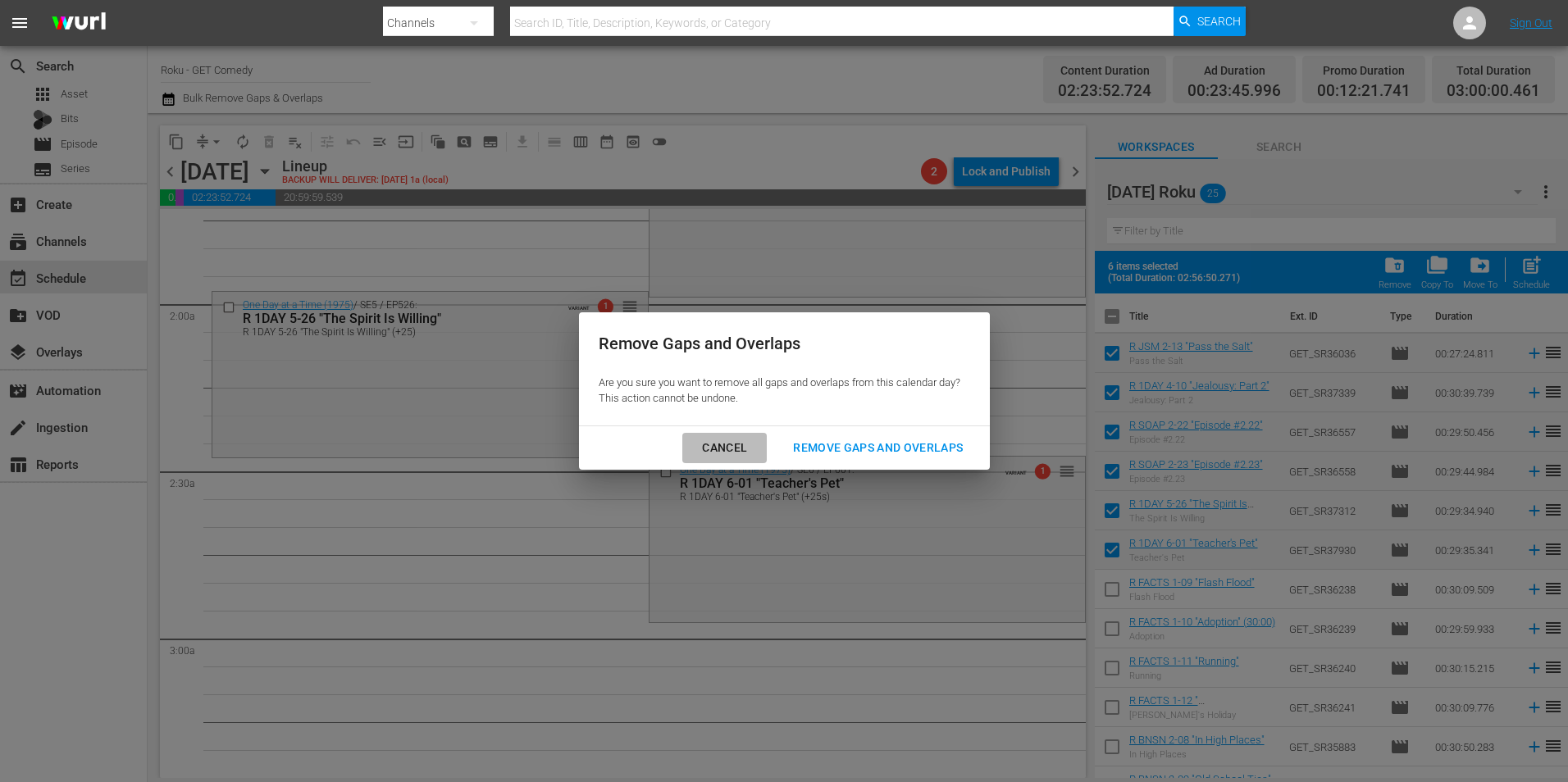
click at [740, 450] on div "Cancel" at bounding box center [724, 448] width 72 height 20
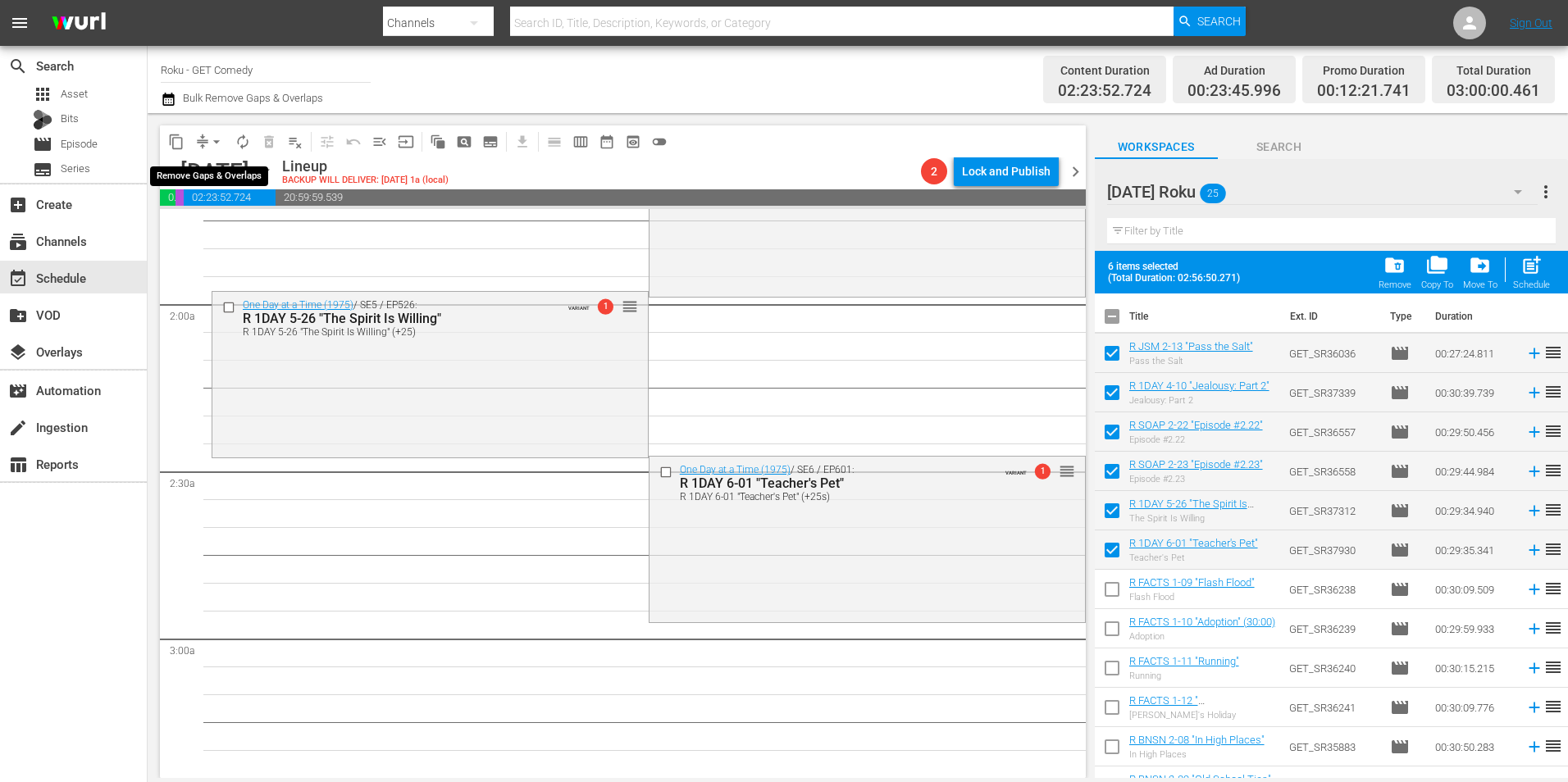
click at [222, 140] on span "arrow_drop_down" at bounding box center [216, 142] width 17 height 17
click at [221, 166] on li "Align to Midnight" at bounding box center [217, 175] width 173 height 27
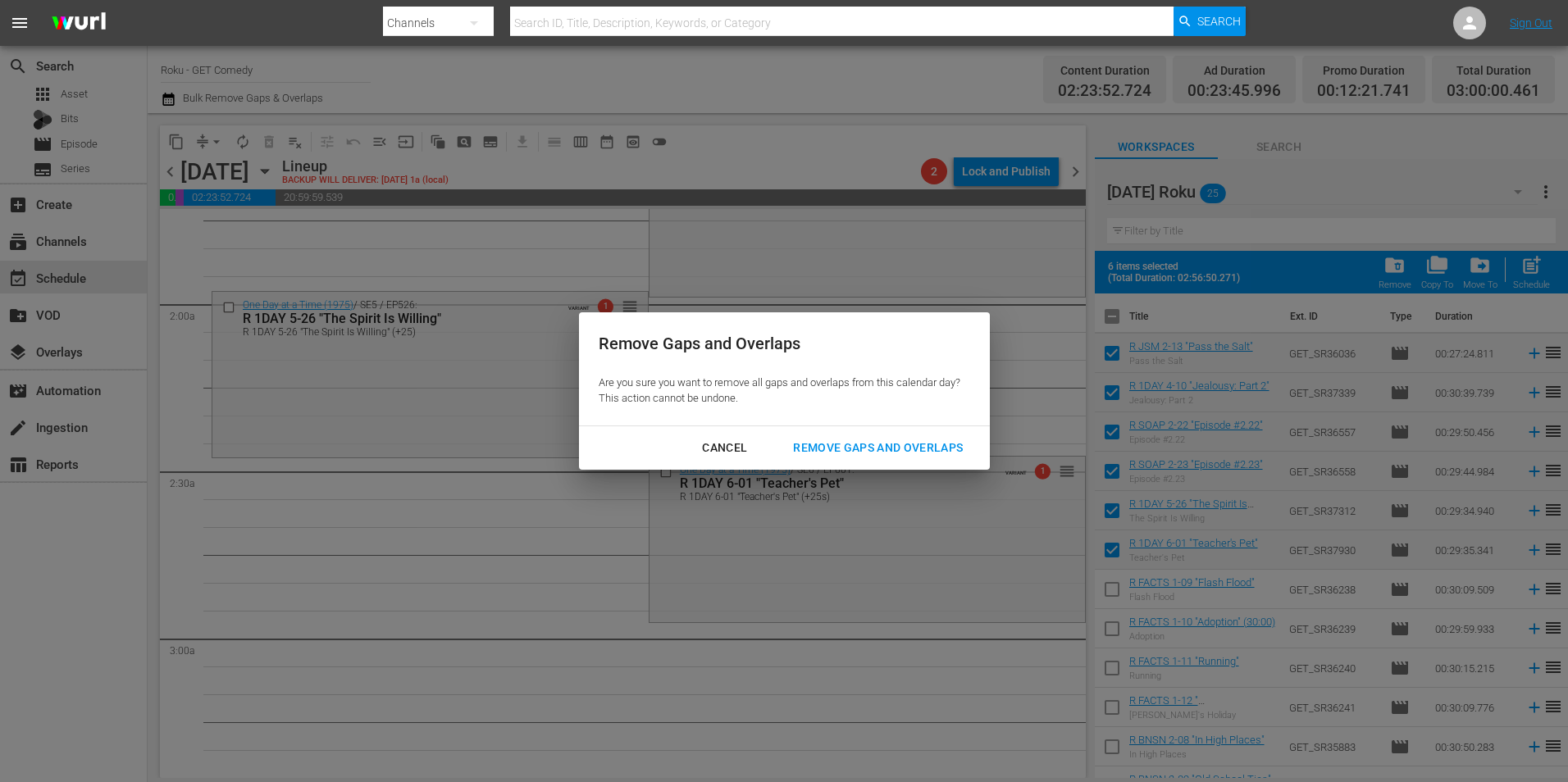
click at [840, 450] on div "Remove Gaps and Overlaps" at bounding box center [877, 448] width 196 height 20
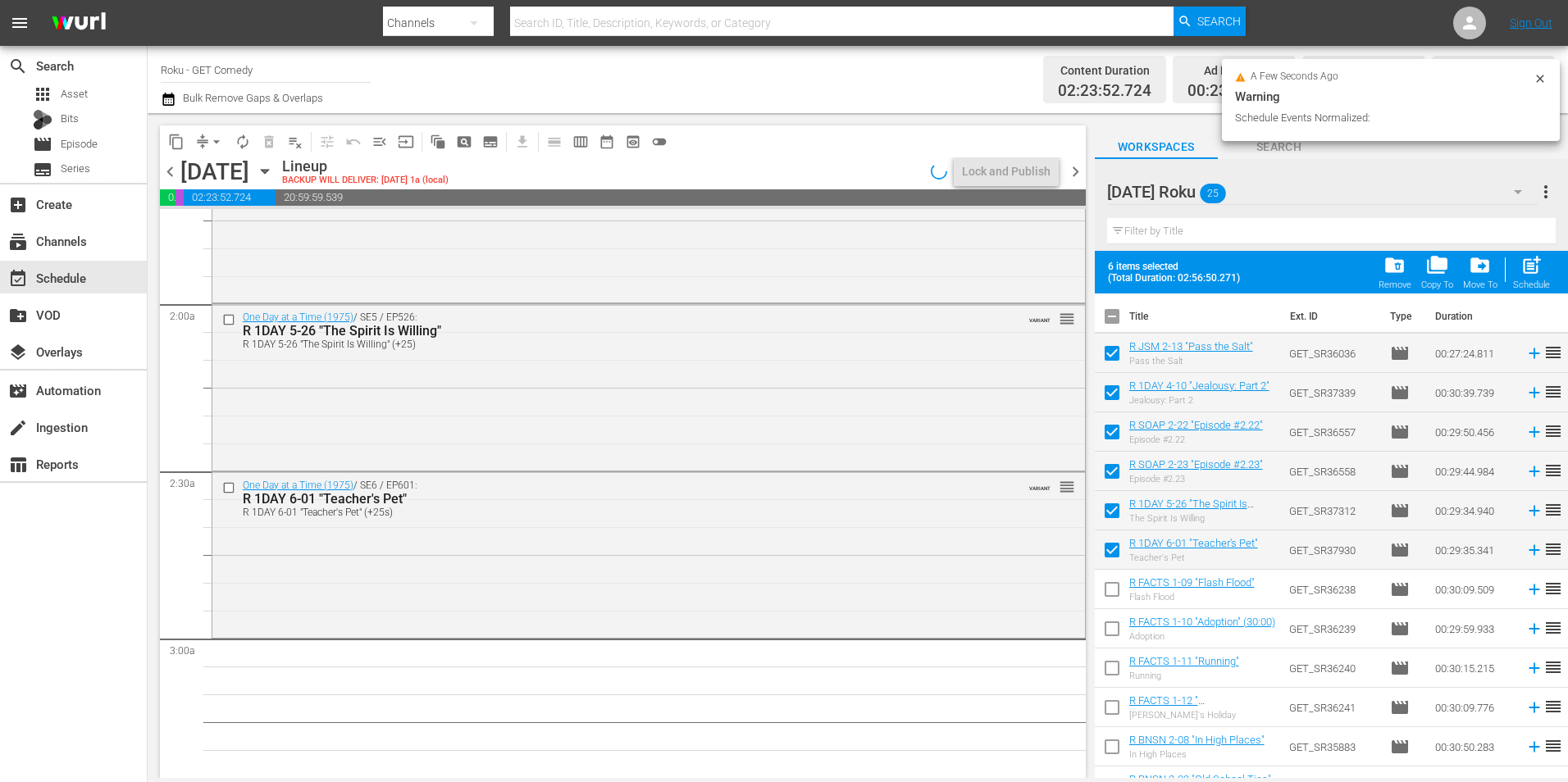
scroll to position [602, 0]
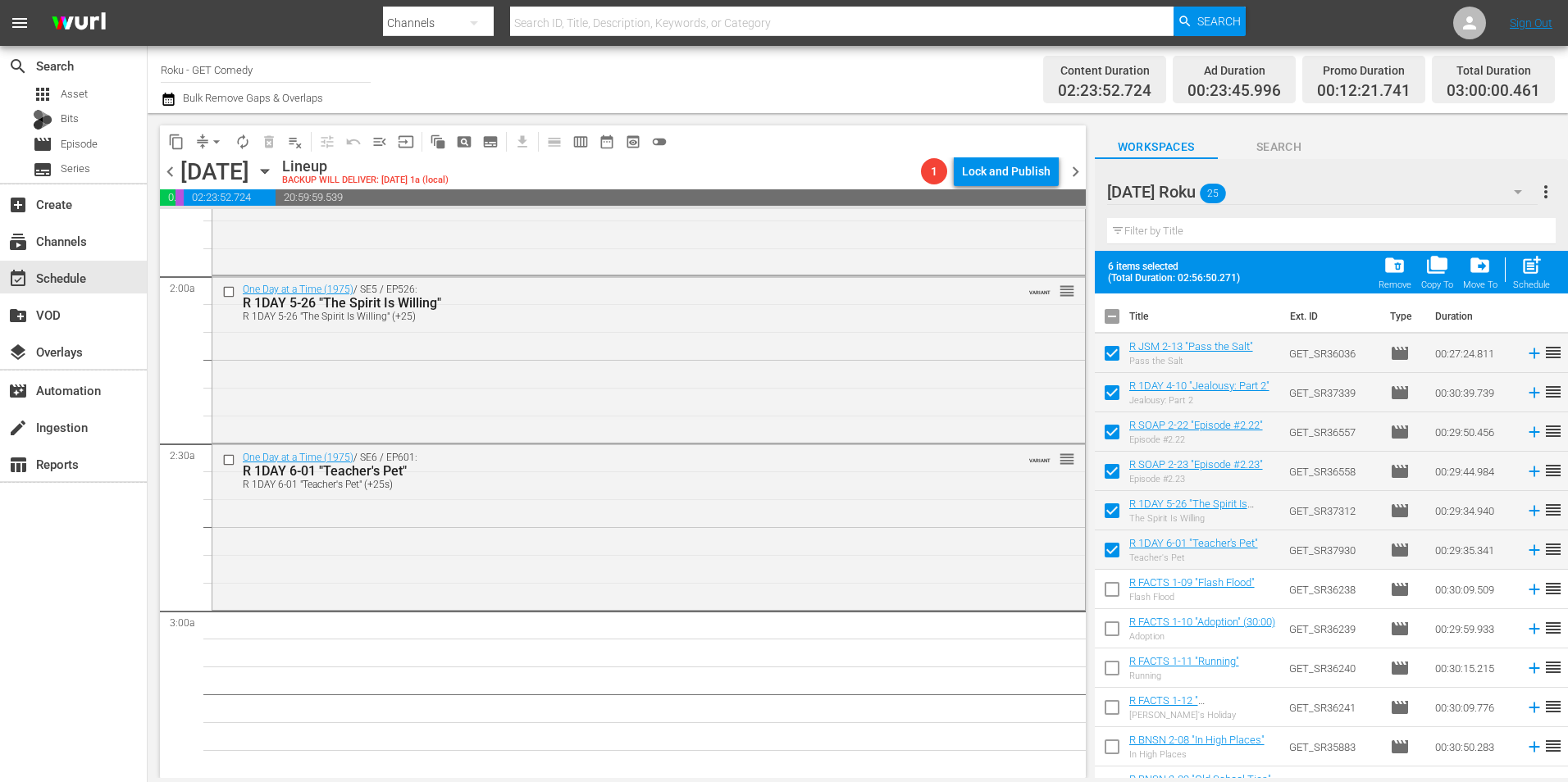
click at [278, 167] on div "Friday, September 5th September 5th" at bounding box center [229, 172] width 97 height 27
click at [273, 172] on icon "button" at bounding box center [265, 171] width 18 height 18
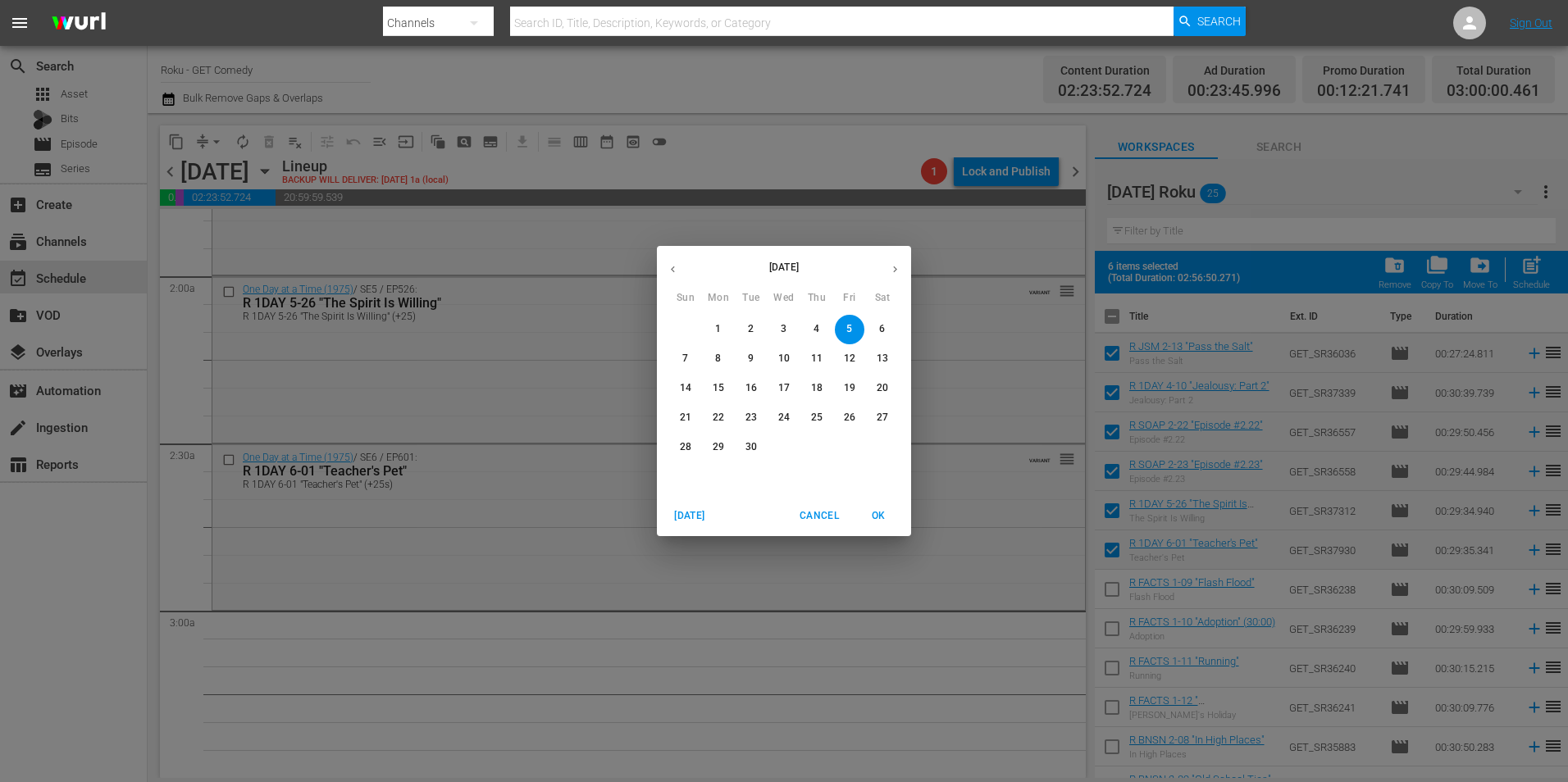
click at [672, 270] on icon "button" at bounding box center [673, 269] width 4 height 6
click at [818, 449] on p "28" at bounding box center [816, 448] width 12 height 14
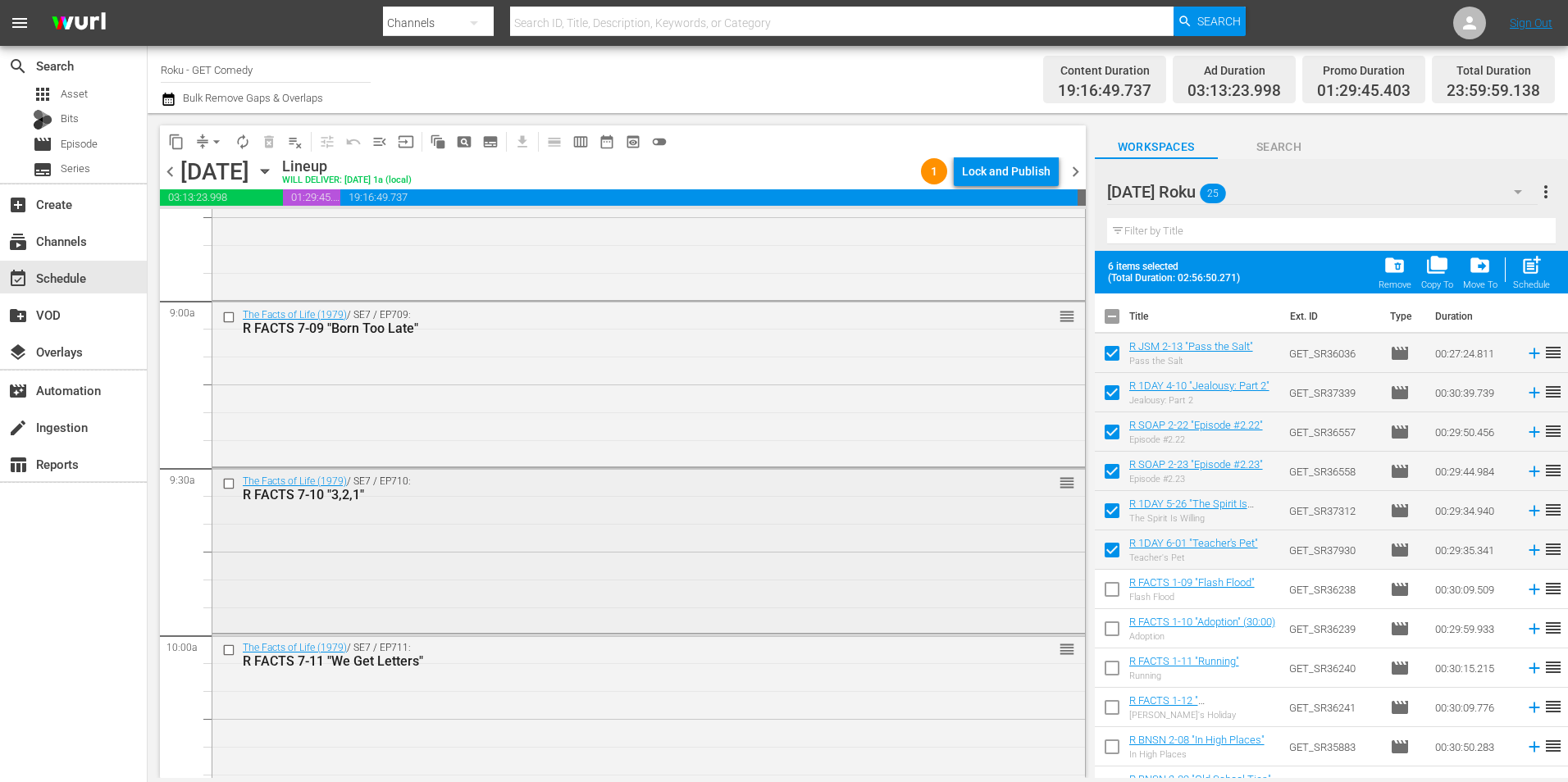
scroll to position [2925, 0]
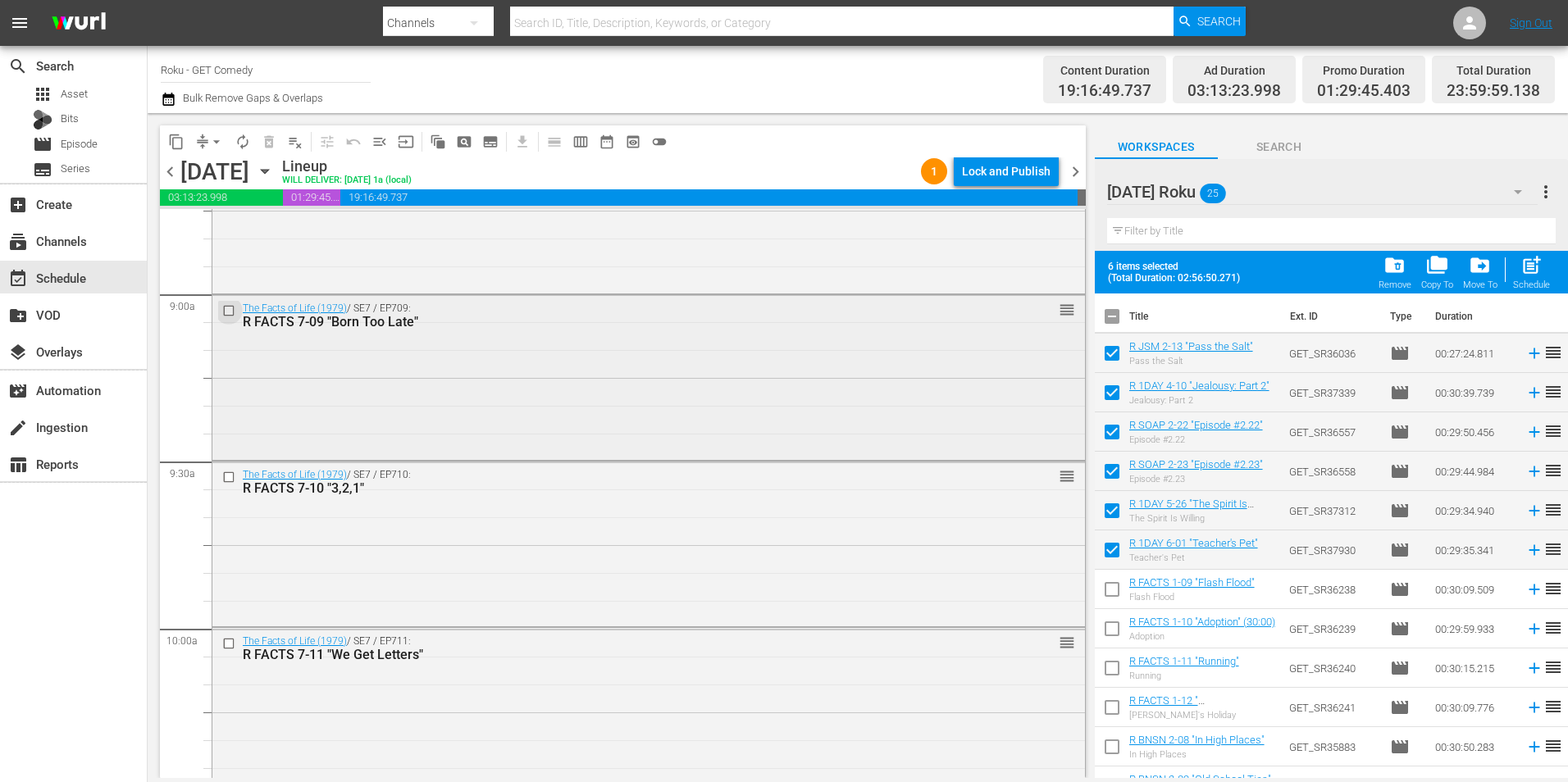
click at [222, 309] on input "checkbox" at bounding box center [230, 310] width 17 height 14
click at [227, 471] on input "checkbox" at bounding box center [230, 478] width 17 height 14
click at [229, 644] on input "checkbox" at bounding box center [230, 644] width 17 height 14
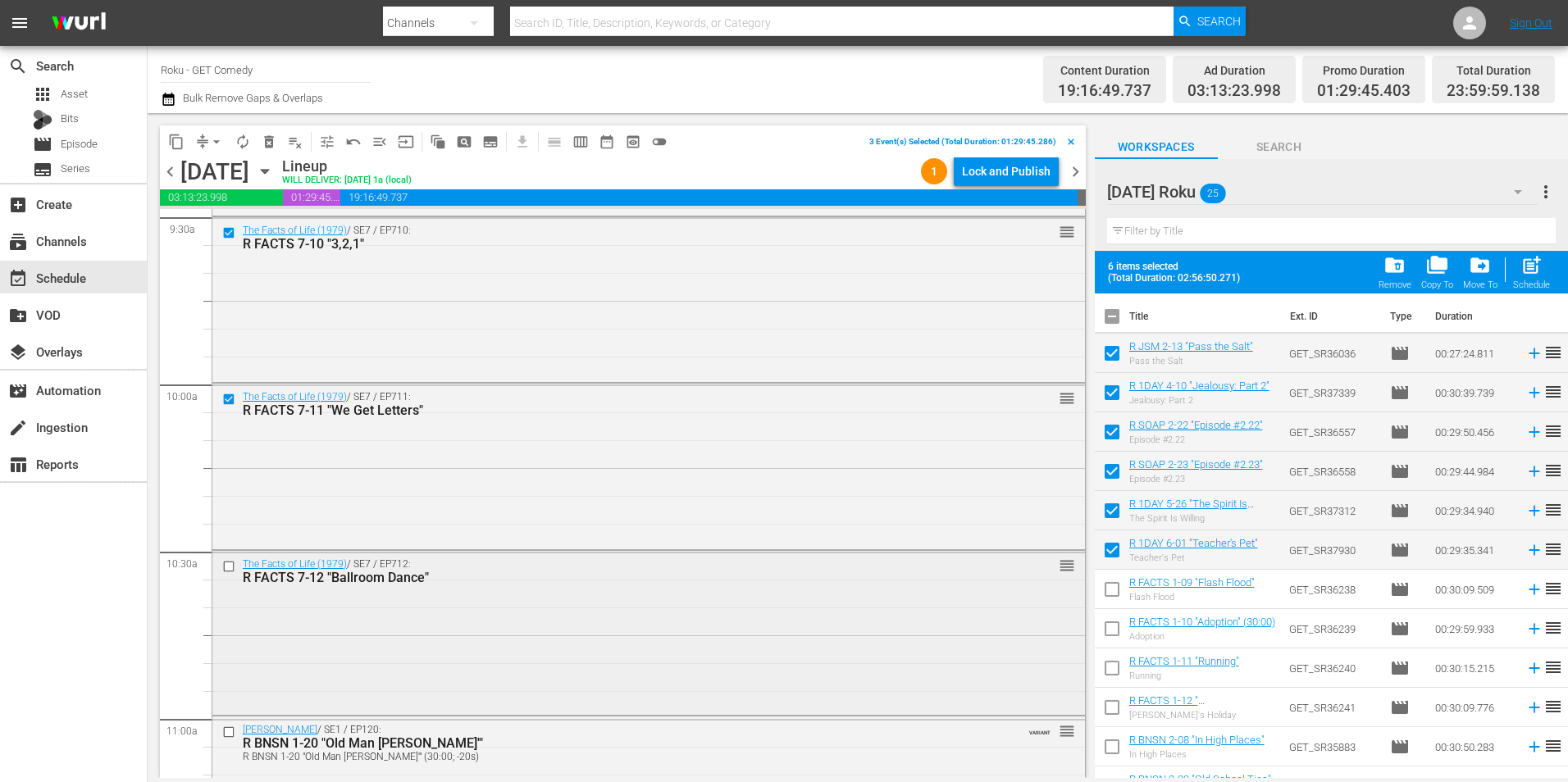
scroll to position [3170, 0]
click at [227, 562] on input "checkbox" at bounding box center [230, 564] width 17 height 14
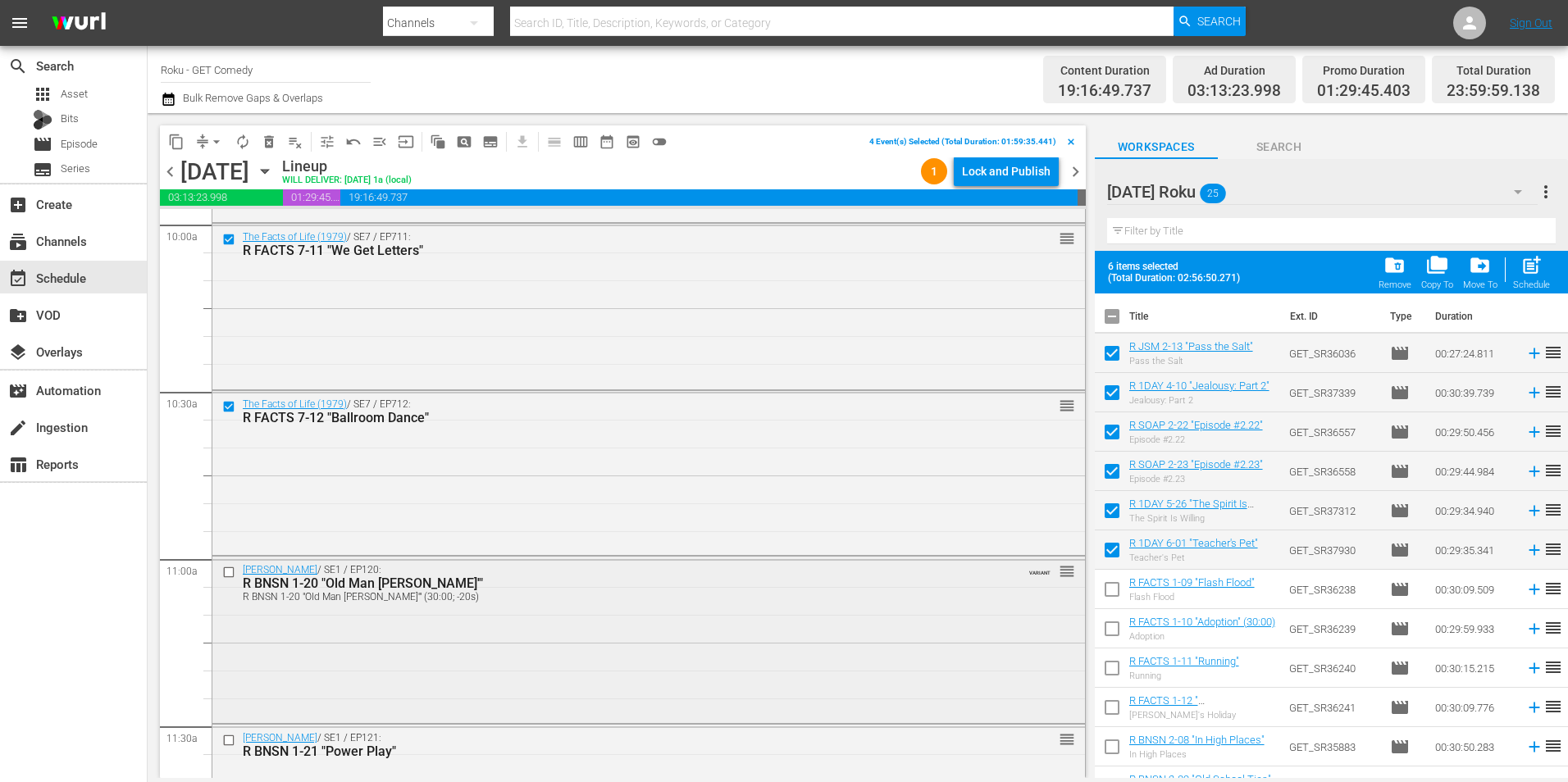
scroll to position [3334, 0]
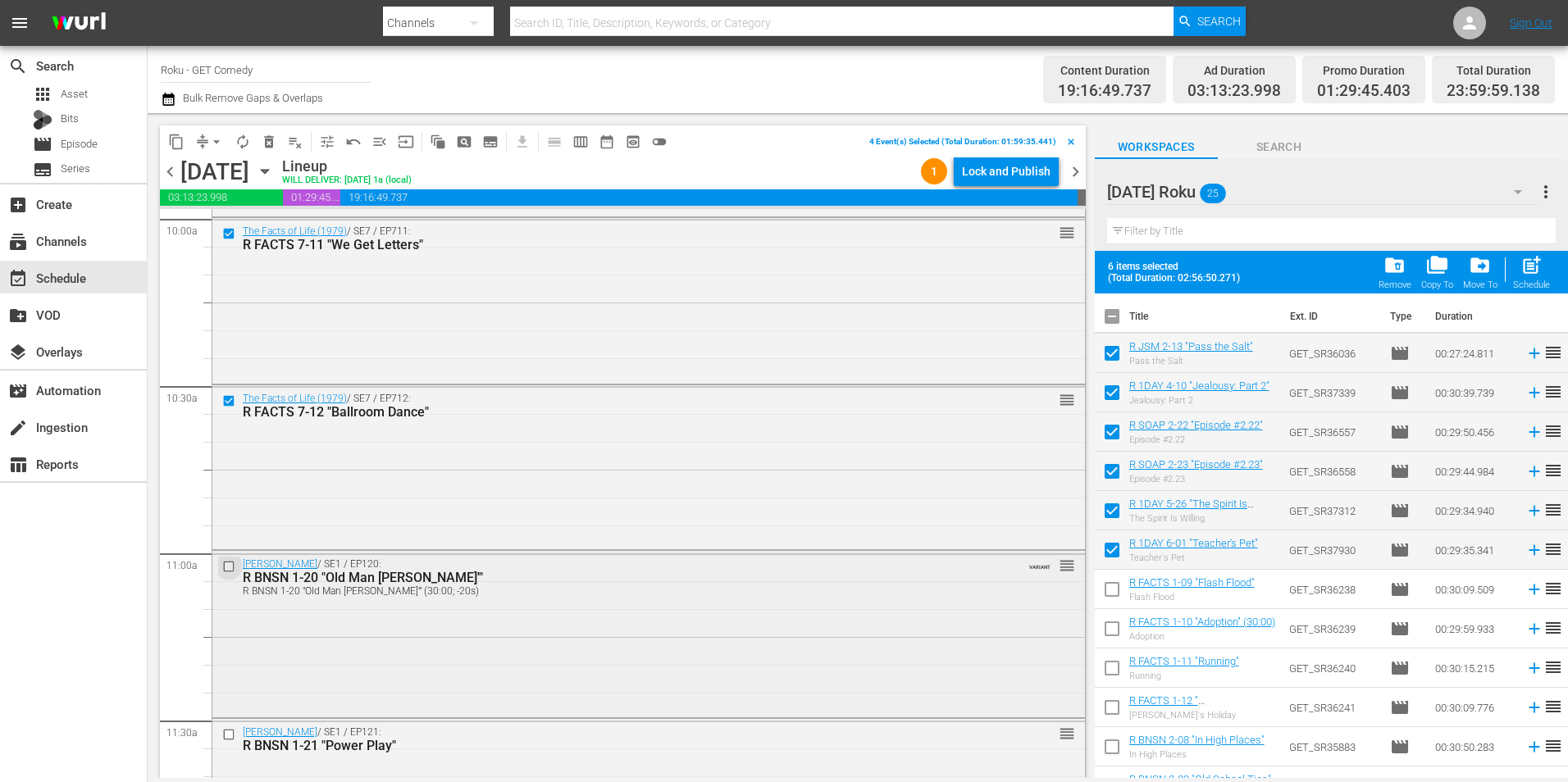
click at [231, 567] on input "checkbox" at bounding box center [230, 567] width 17 height 14
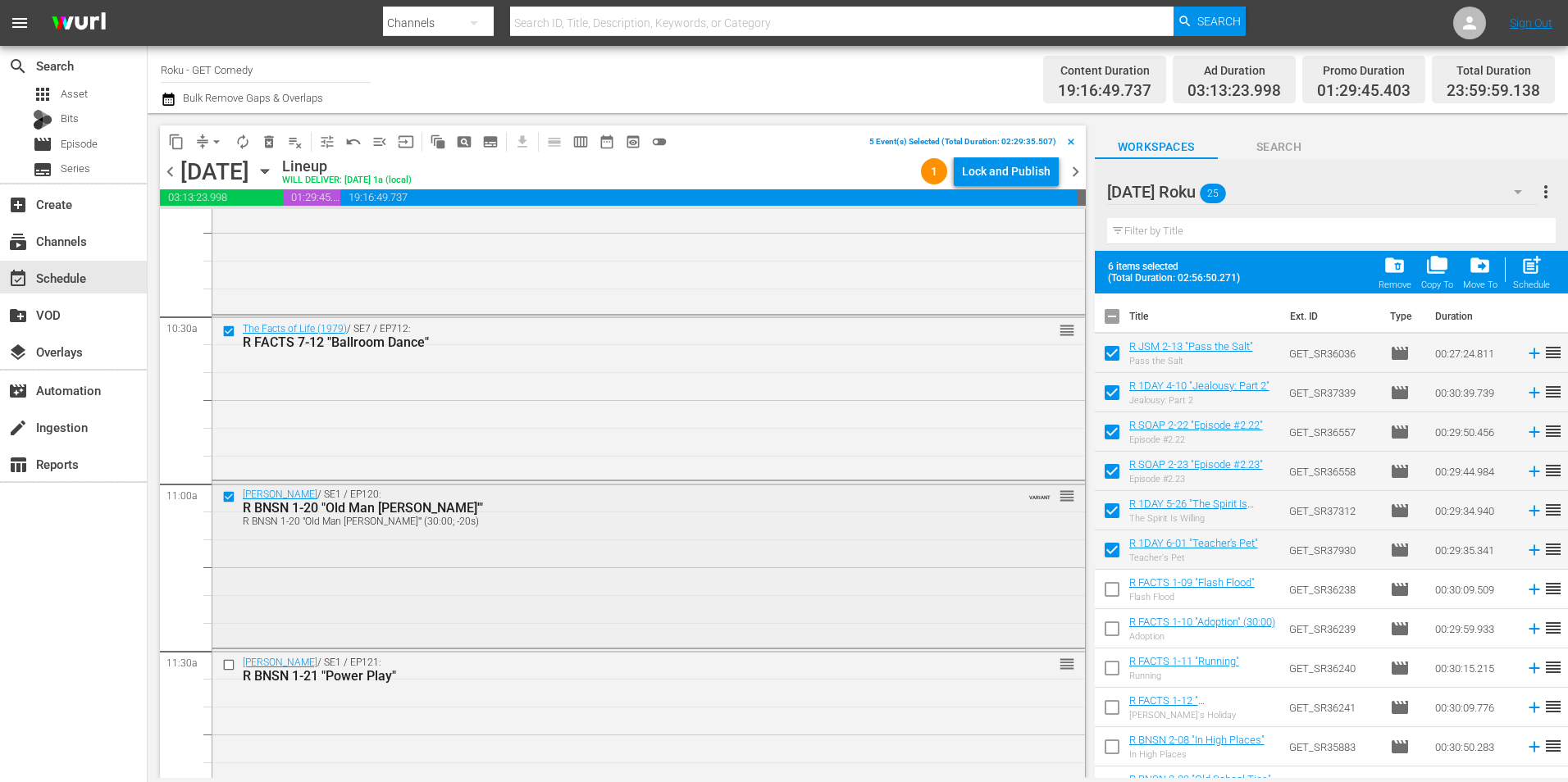
scroll to position [3499, 0]
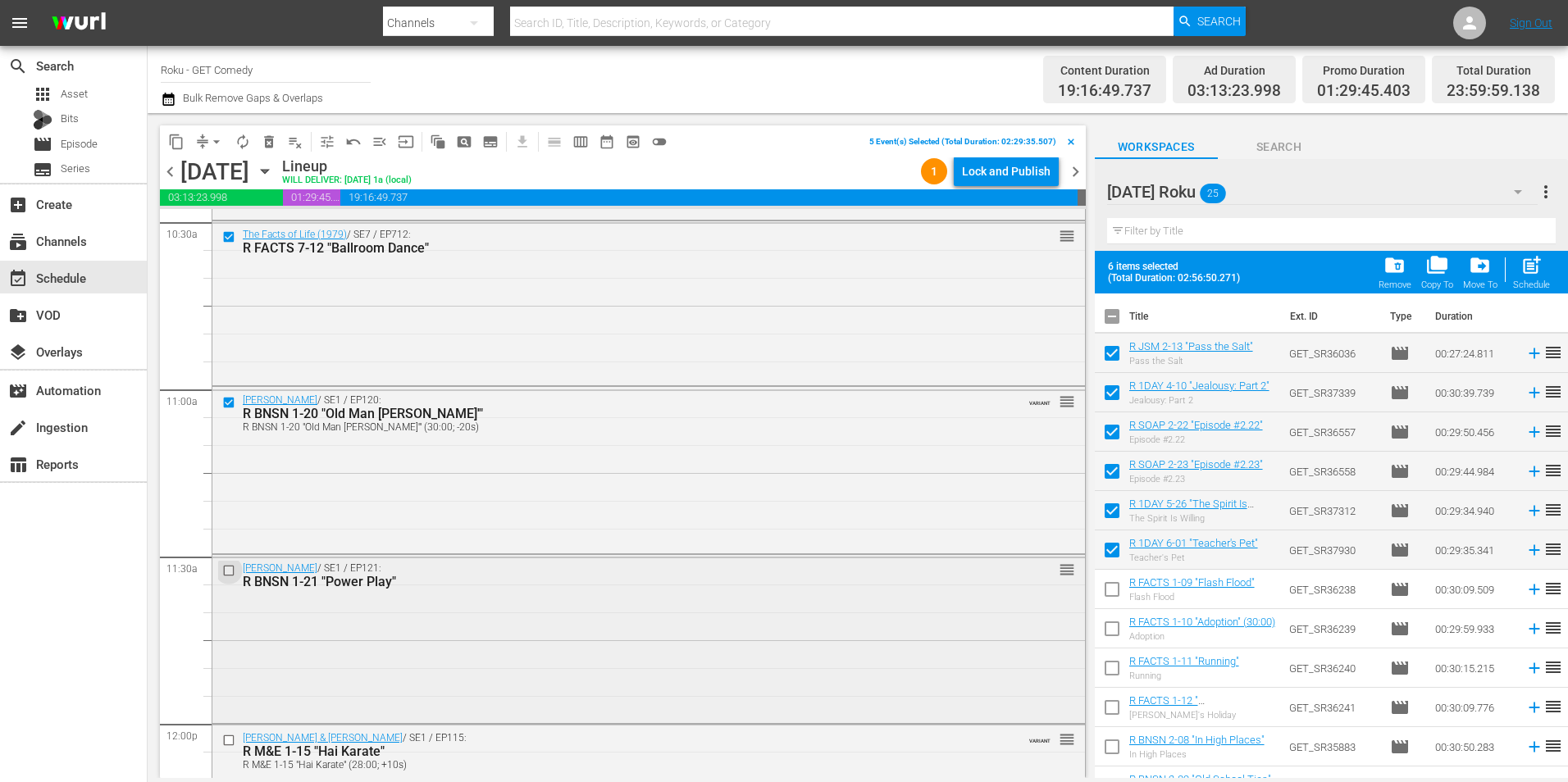
click at [229, 575] on input "checkbox" at bounding box center [230, 571] width 17 height 14
click at [173, 142] on span "content_copy" at bounding box center [176, 142] width 17 height 17
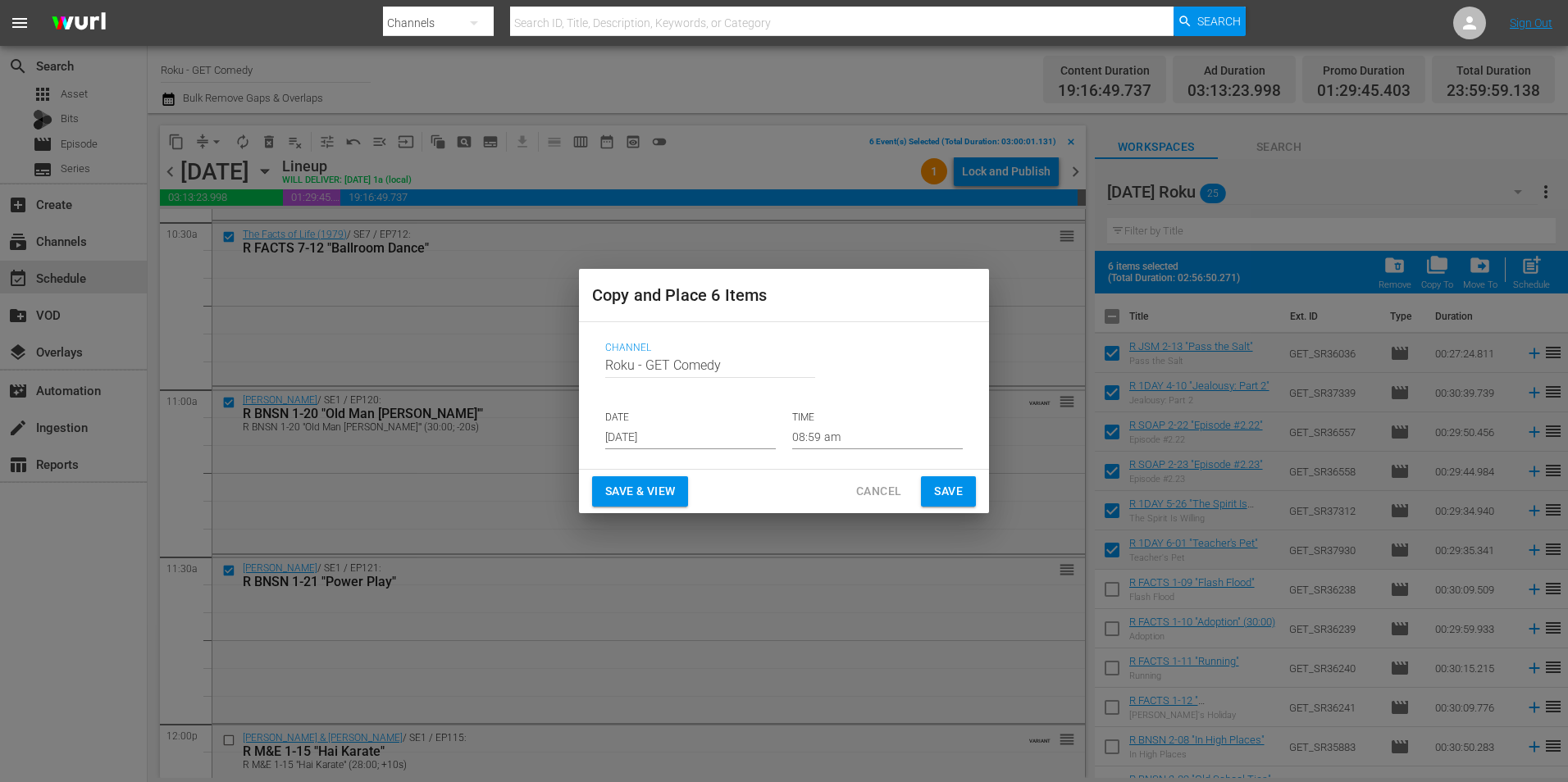
click at [652, 438] on input "Aug 20th 2025" at bounding box center [690, 437] width 171 height 25
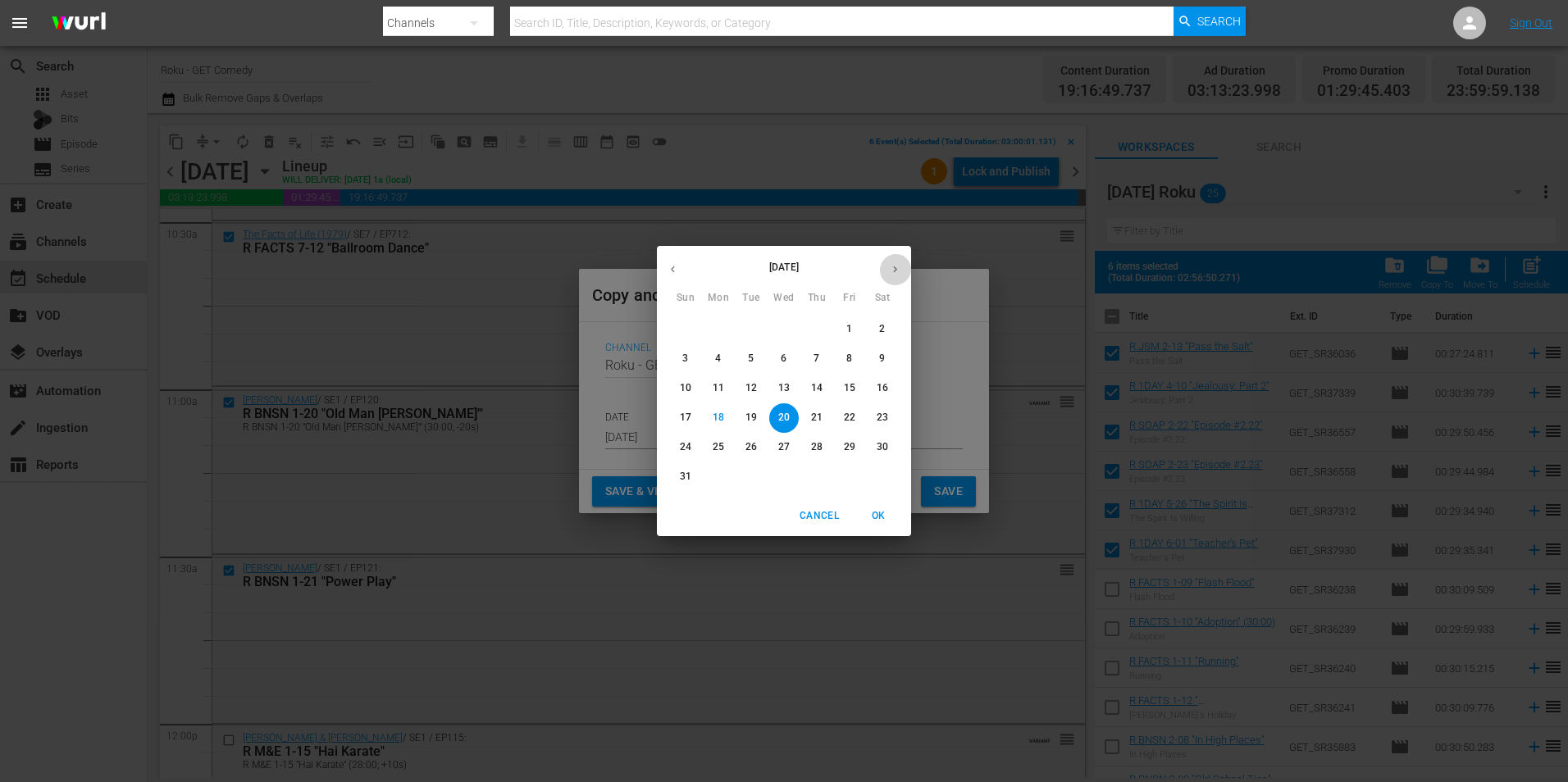
click at [892, 266] on icon "button" at bounding box center [895, 269] width 12 height 12
click at [857, 331] on span "5" at bounding box center [849, 329] width 29 height 14
type input "Sep 5th 2025"
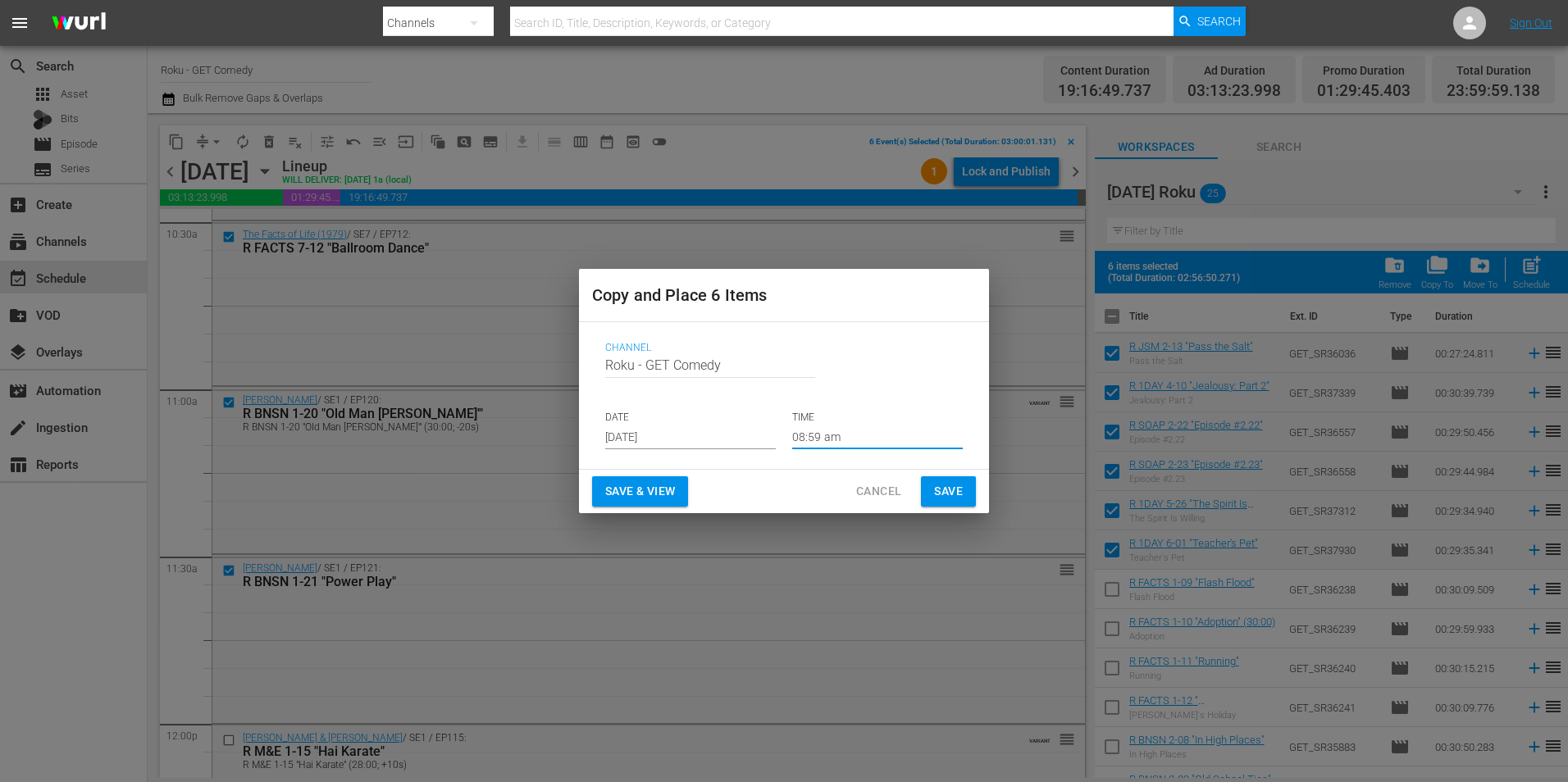
click at [811, 443] on input "08:59 am" at bounding box center [877, 437] width 171 height 25
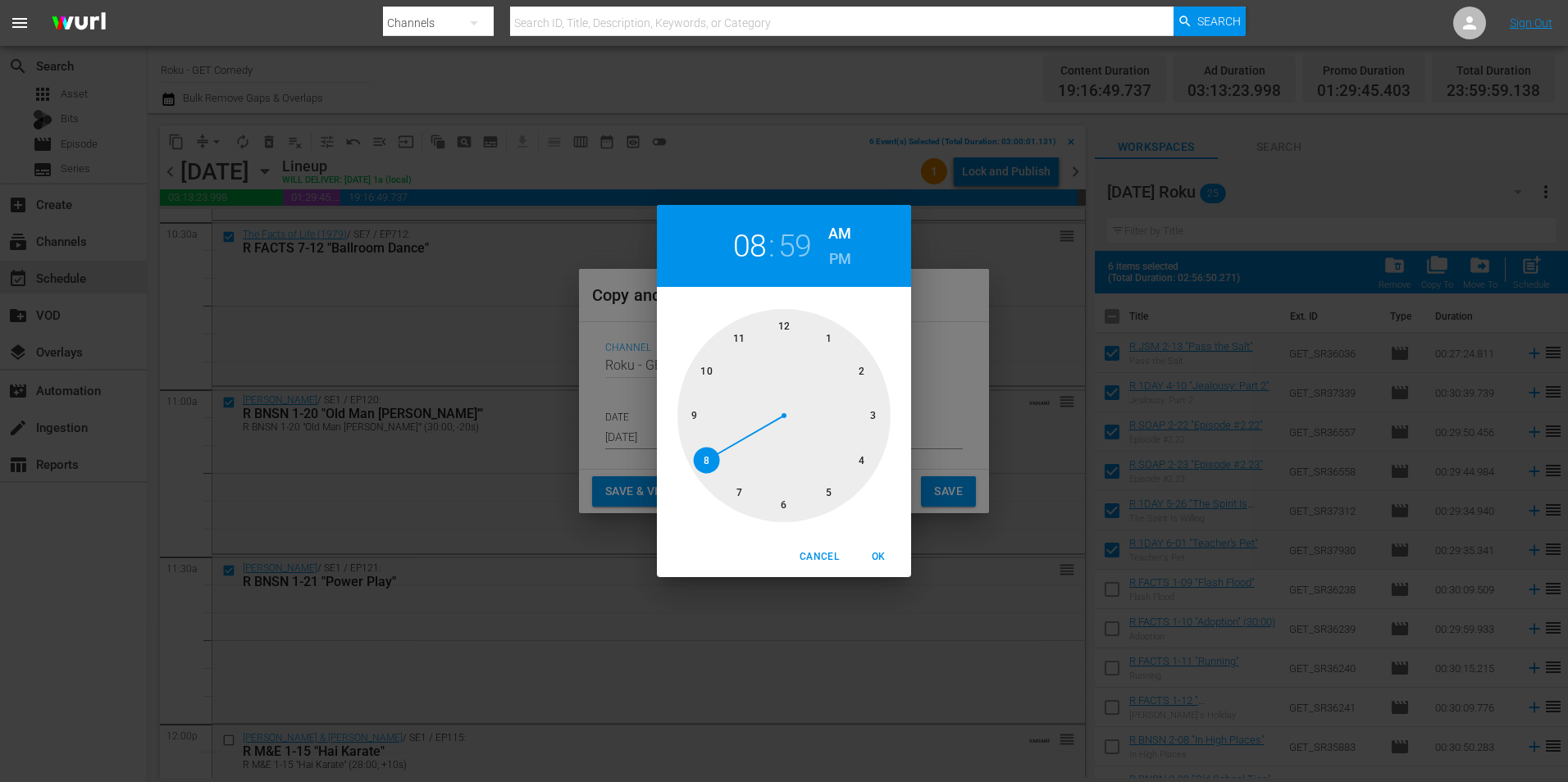
click at [876, 417] on div at bounding box center [783, 415] width 213 height 213
drag, startPoint x: 788, startPoint y: 327, endPoint x: 803, endPoint y: 341, distance: 20.5
click at [788, 327] on div at bounding box center [783, 415] width 213 height 213
click at [883, 555] on span "OK" at bounding box center [878, 556] width 39 height 17
type input "03:00 am"
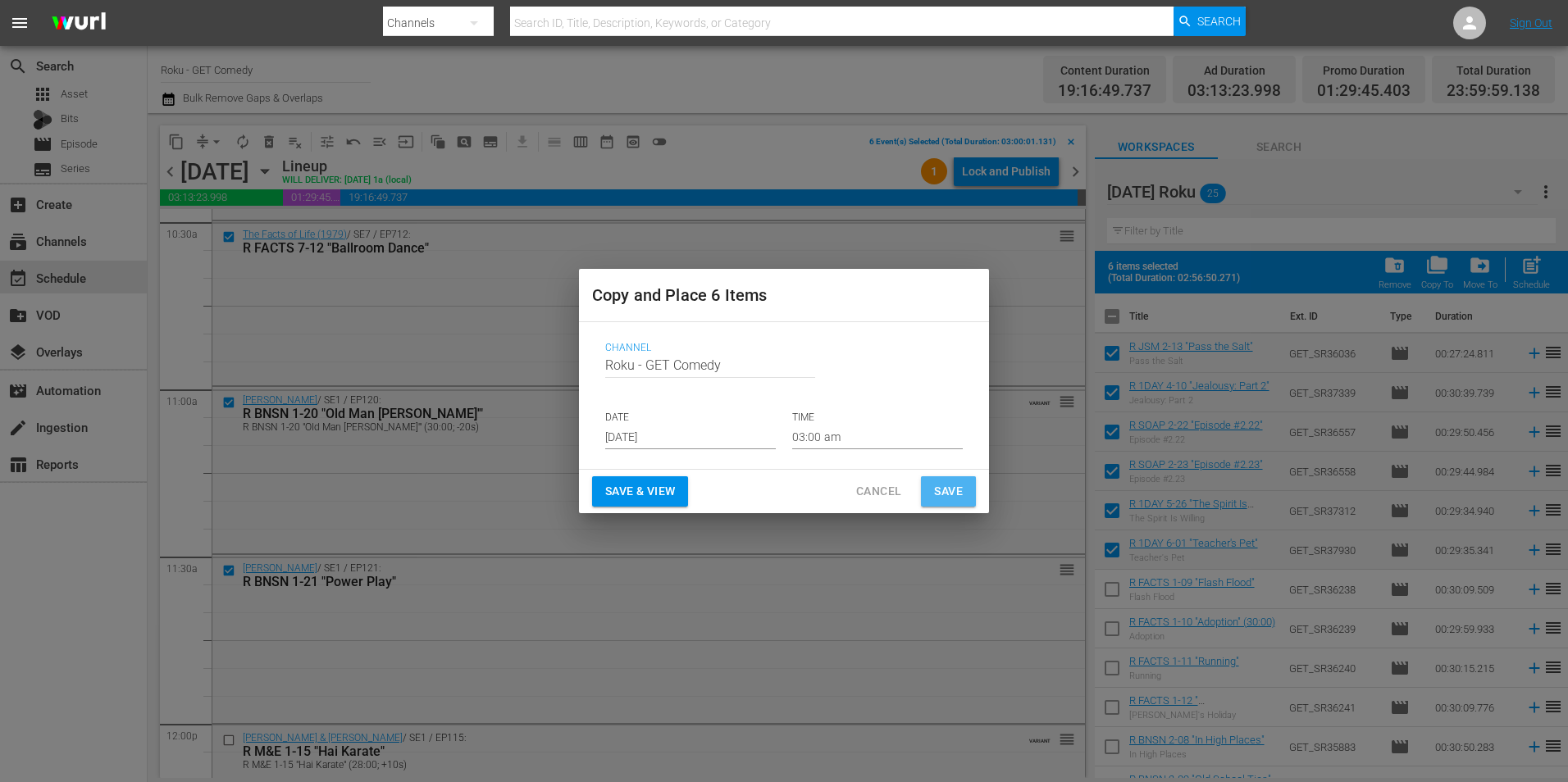
click at [950, 486] on span "Save" at bounding box center [948, 491] width 28 height 20
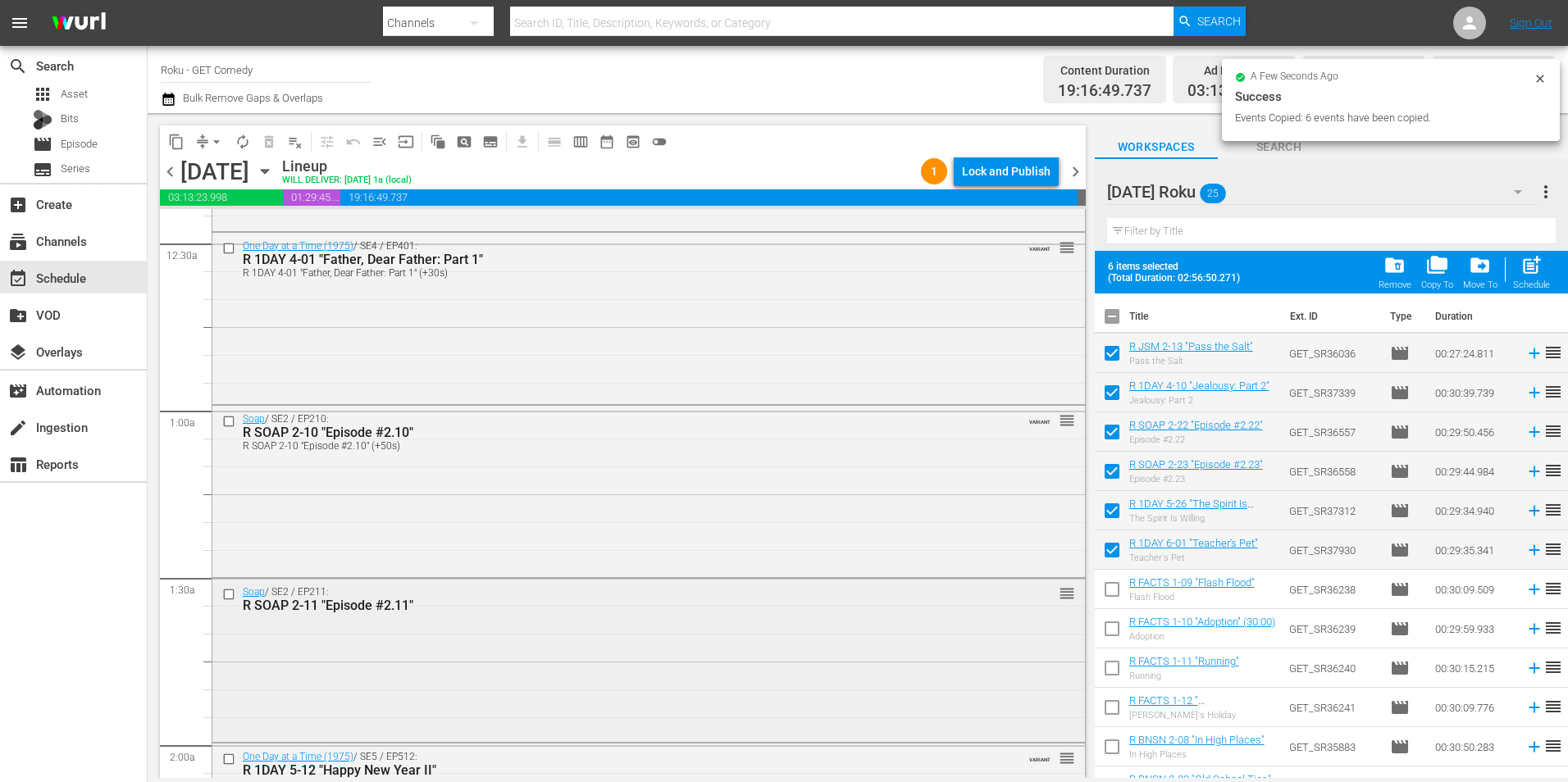
scroll to position [0, 0]
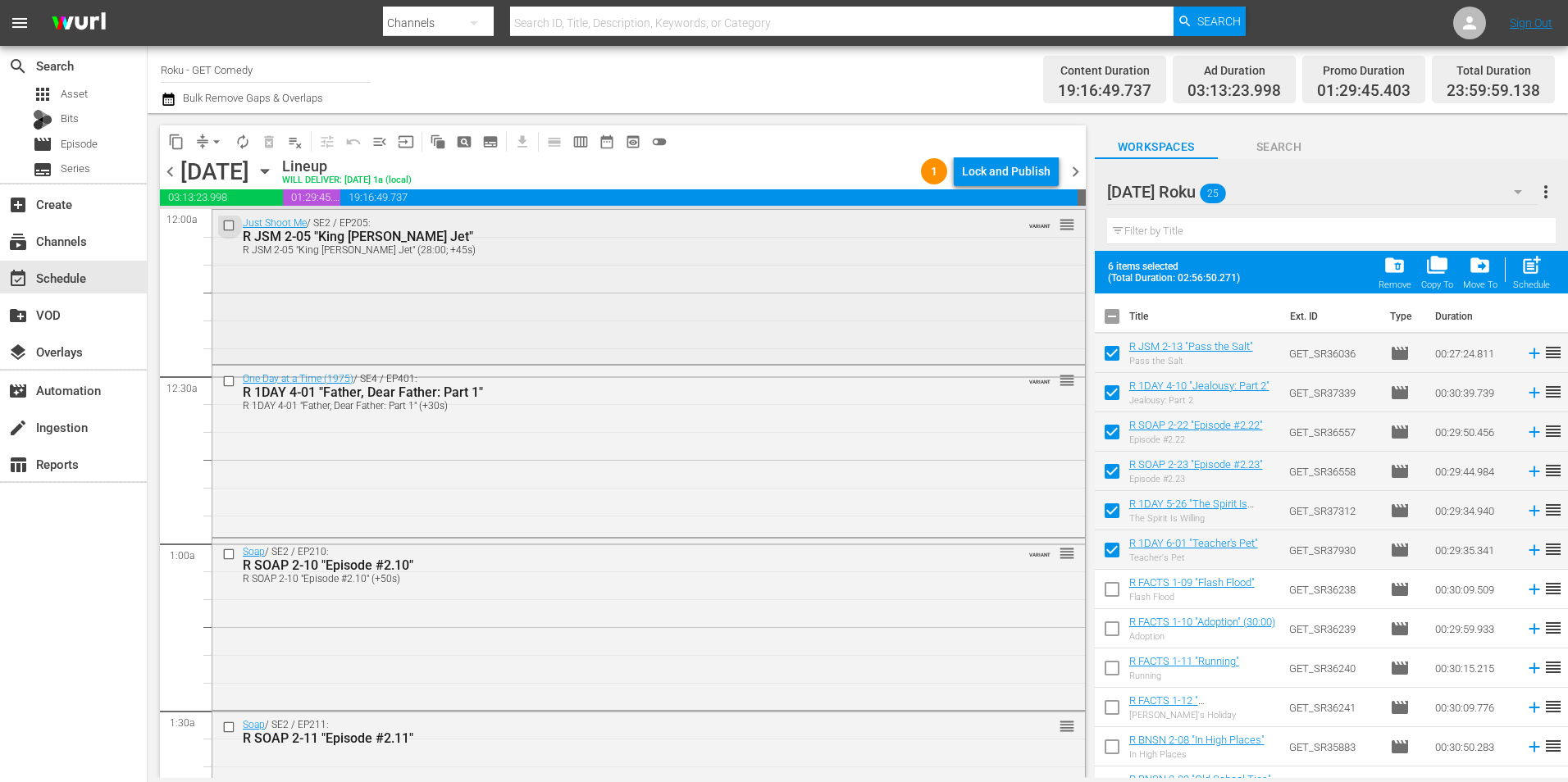
click at [225, 221] on input "checkbox" at bounding box center [230, 225] width 17 height 14
click at [224, 387] on input "checkbox" at bounding box center [230, 381] width 17 height 14
click at [227, 550] on input "checkbox" at bounding box center [230, 555] width 17 height 14
click at [229, 731] on input "checkbox" at bounding box center [230, 727] width 17 height 14
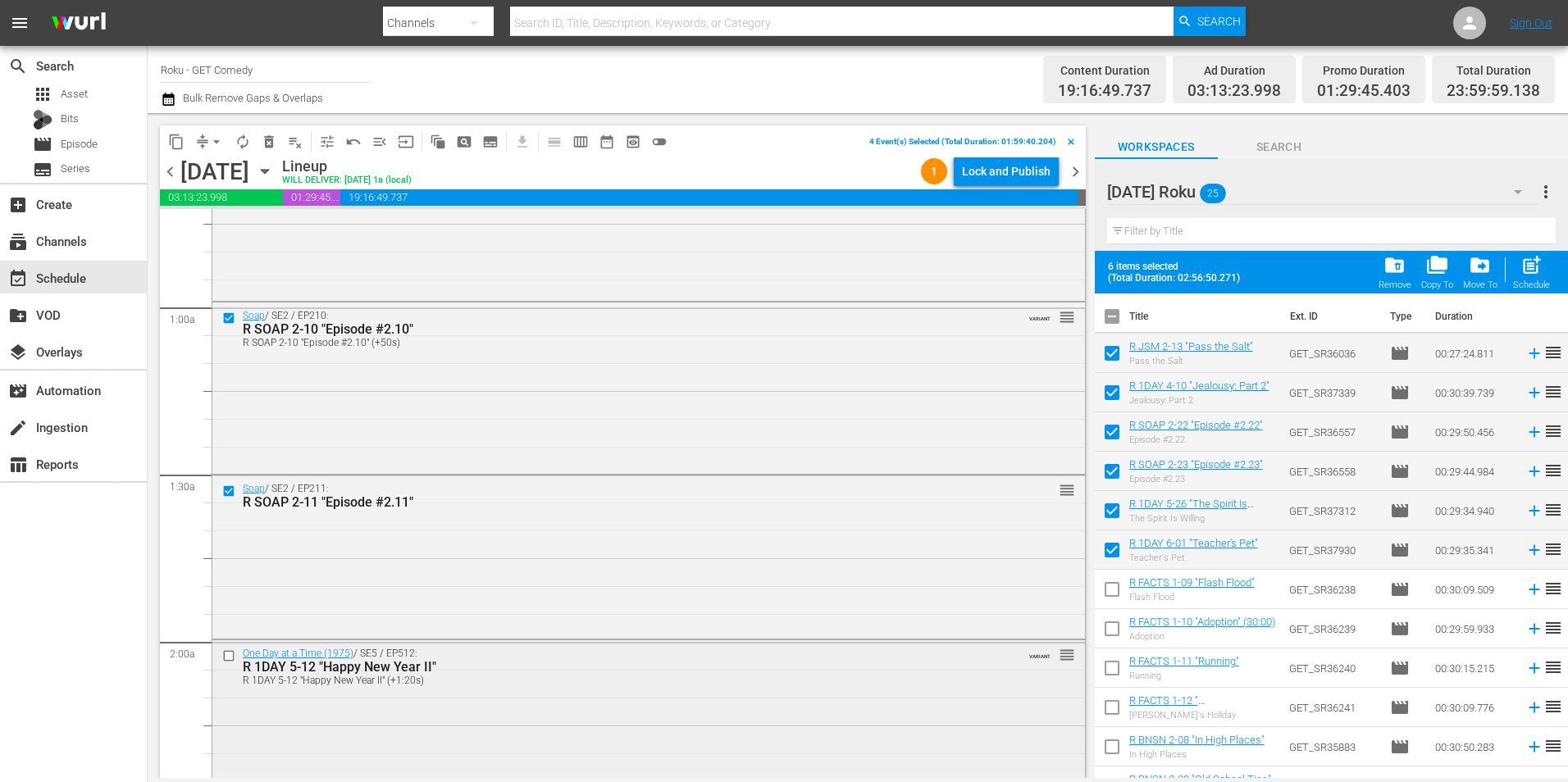
scroll to position [246, 0]
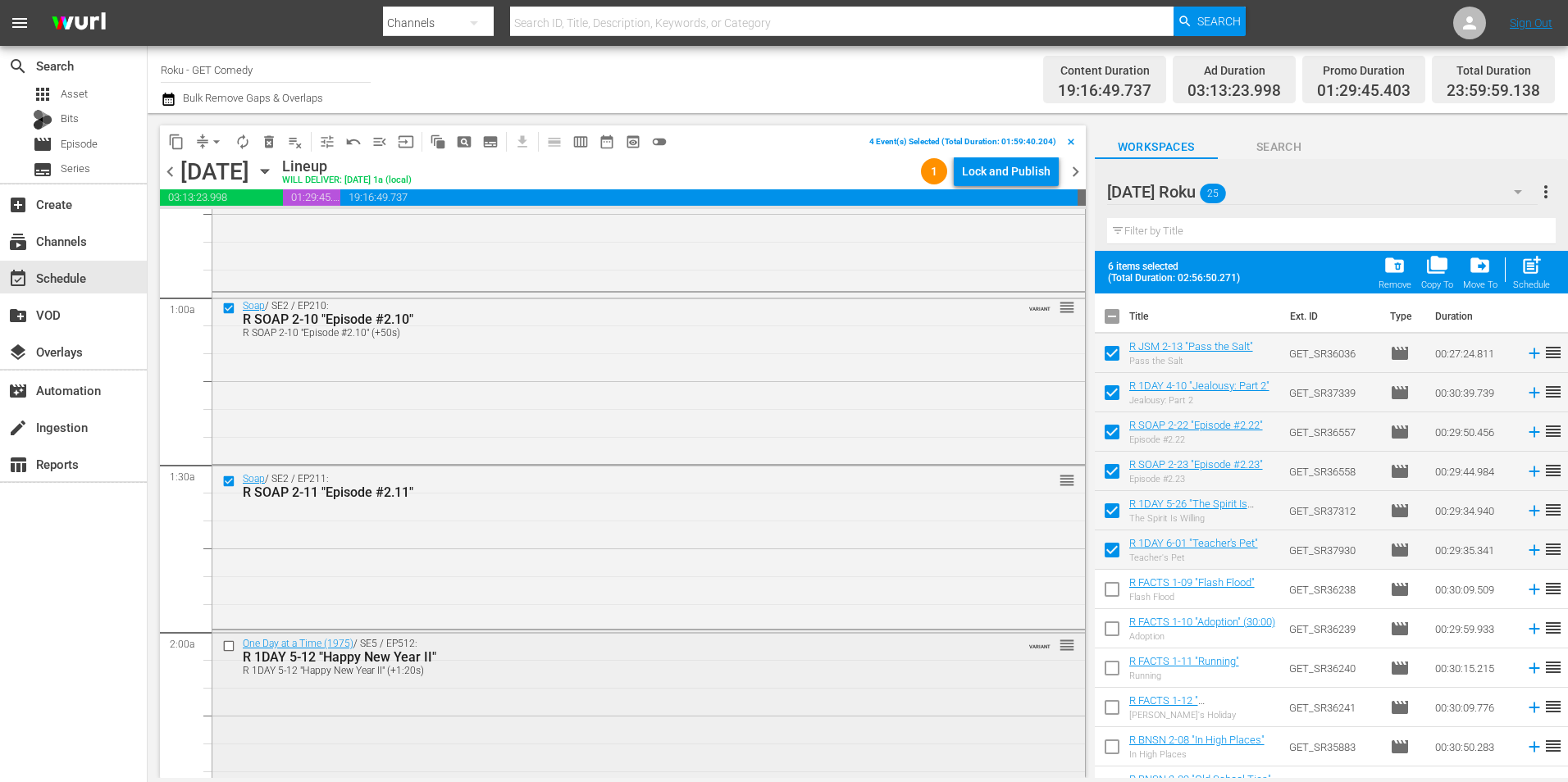
click at [229, 642] on input "checkbox" at bounding box center [230, 647] width 17 height 14
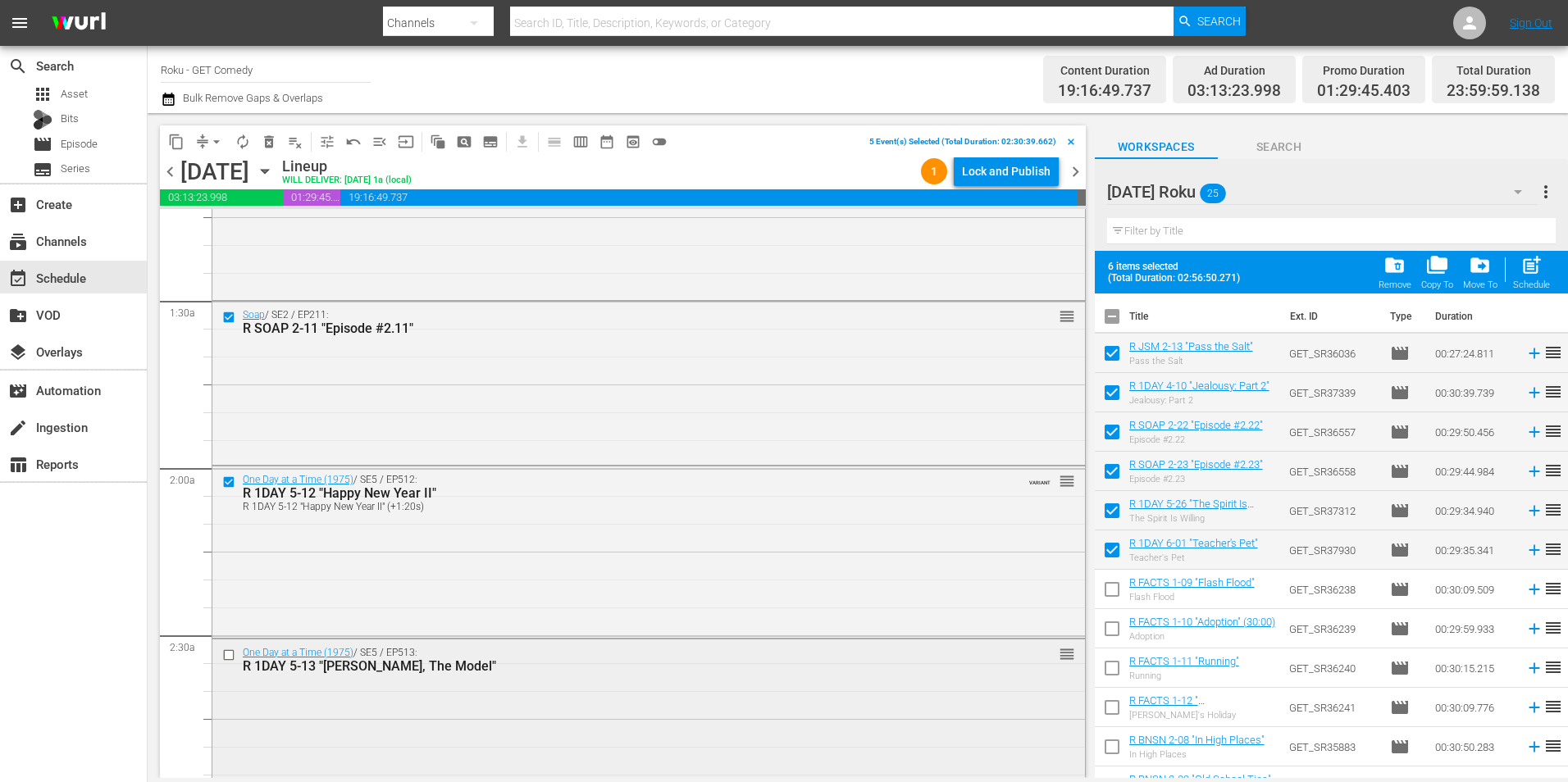
click at [230, 653] on input "checkbox" at bounding box center [230, 655] width 17 height 14
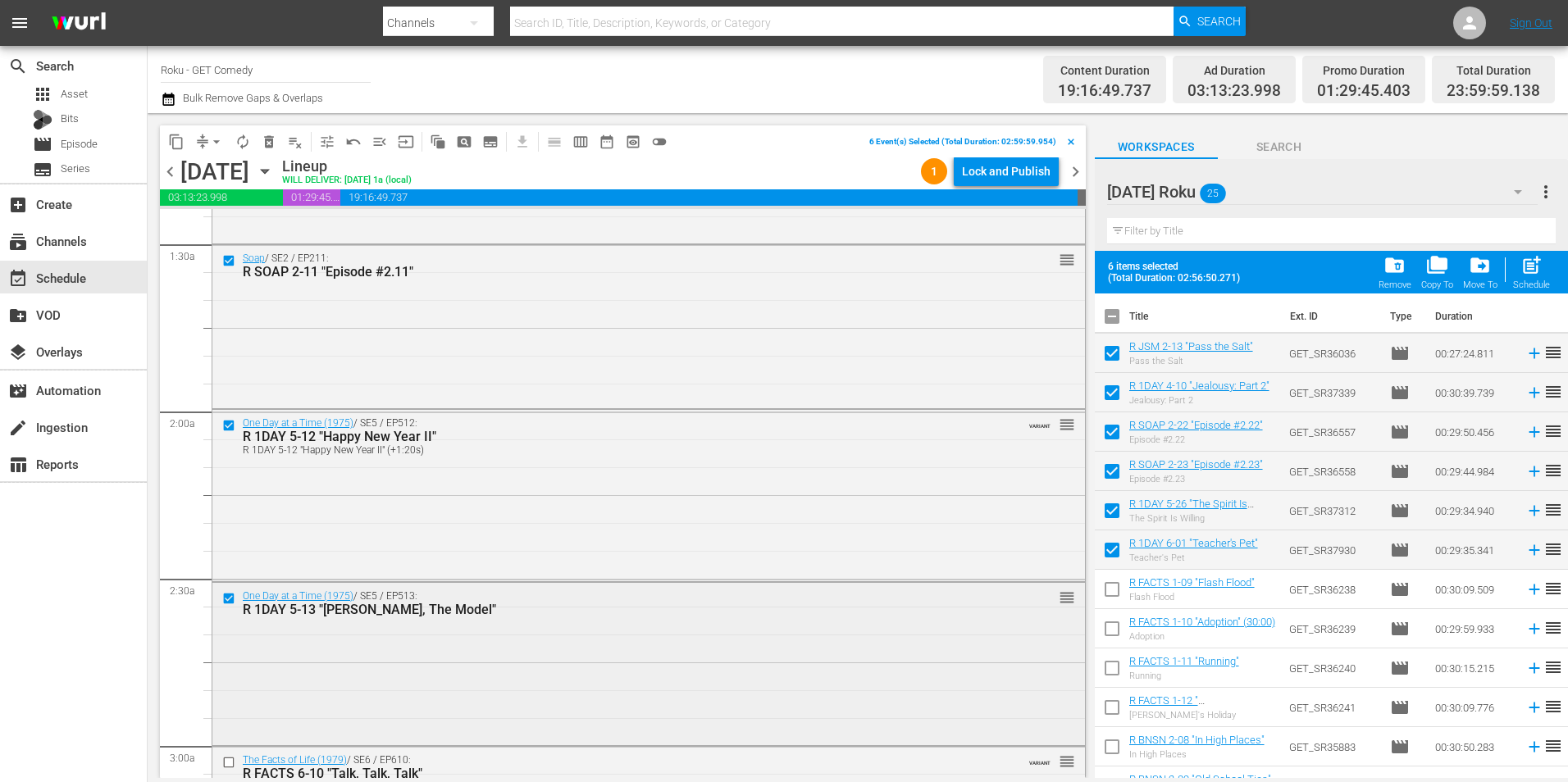
scroll to position [574, 0]
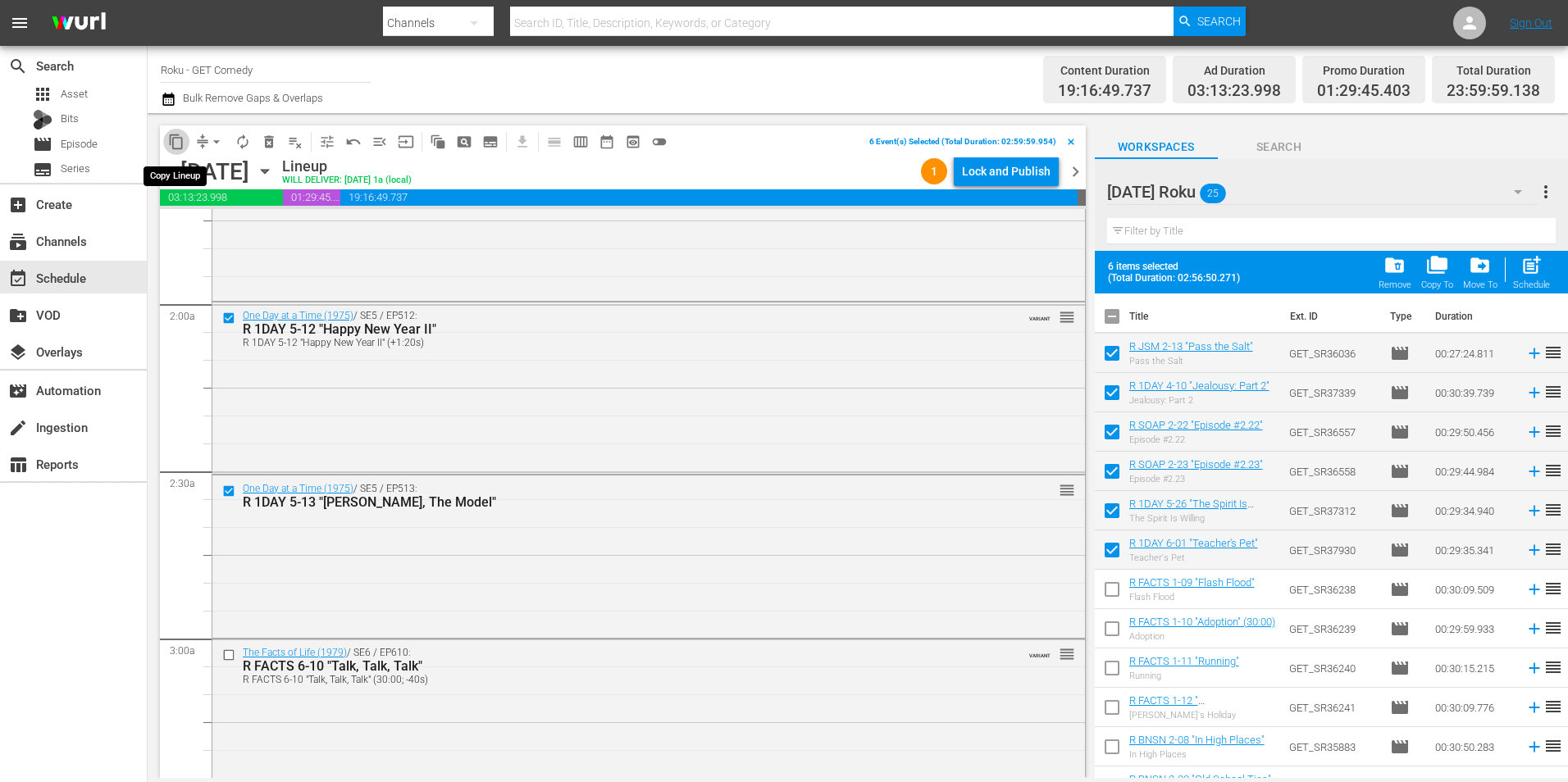
click at [172, 145] on span "content_copy" at bounding box center [176, 142] width 17 height 17
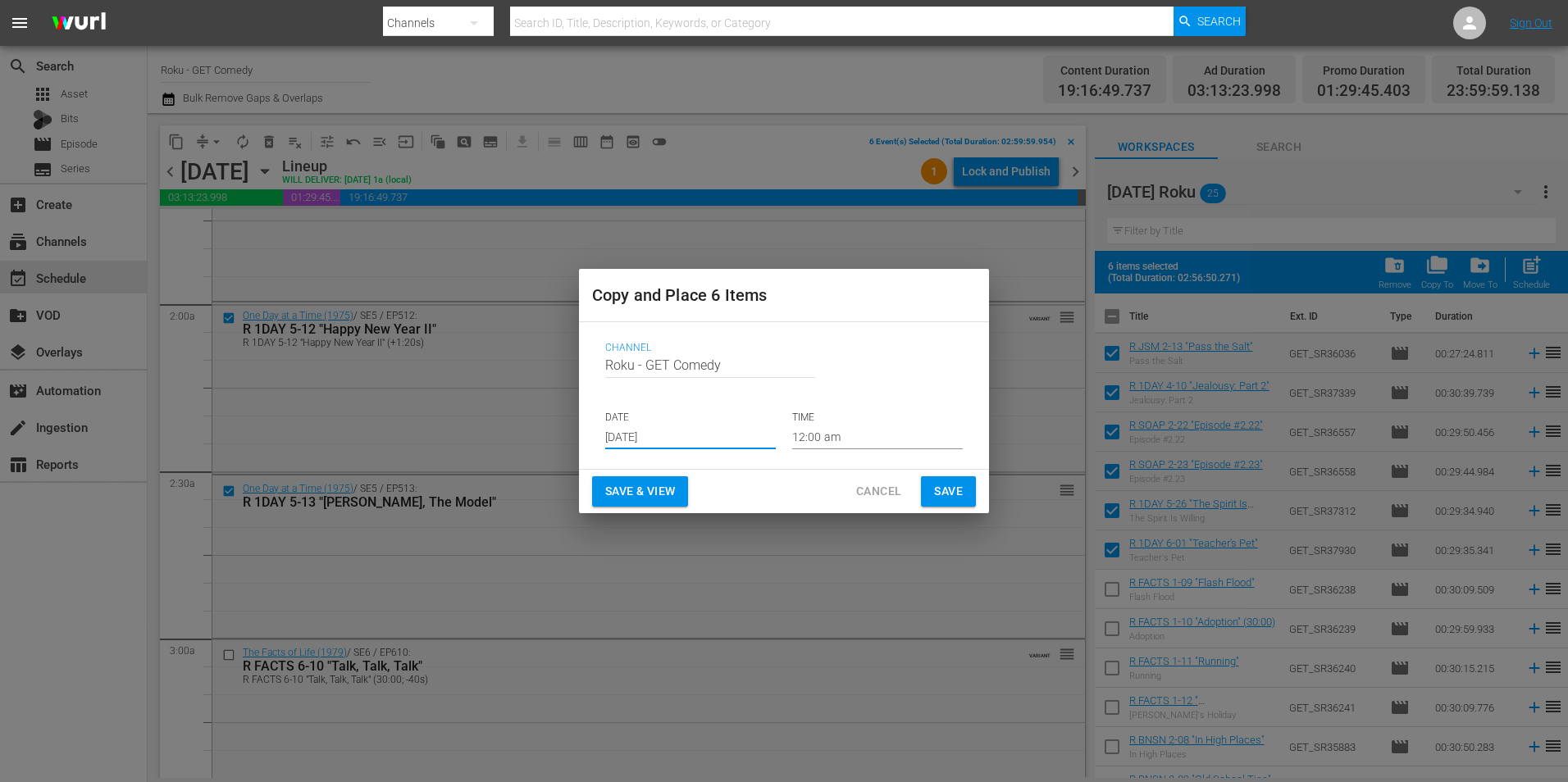
click at [638, 441] on input "Aug 20th 2025" at bounding box center [690, 437] width 171 height 25
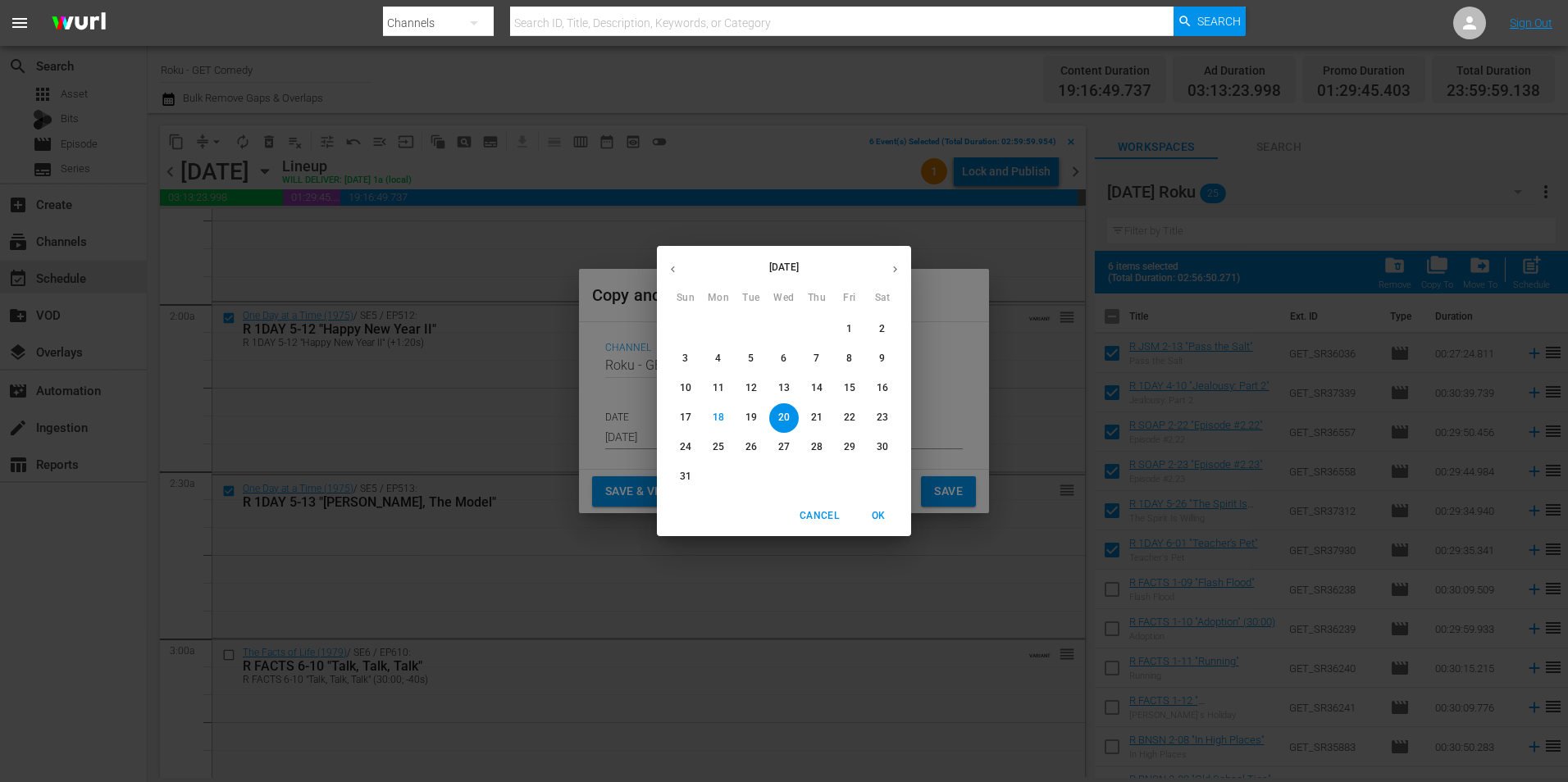
click at [897, 271] on icon "button" at bounding box center [895, 269] width 12 height 12
click at [850, 329] on p "5" at bounding box center [849, 329] width 5 height 14
type input "Sep 5th 2025"
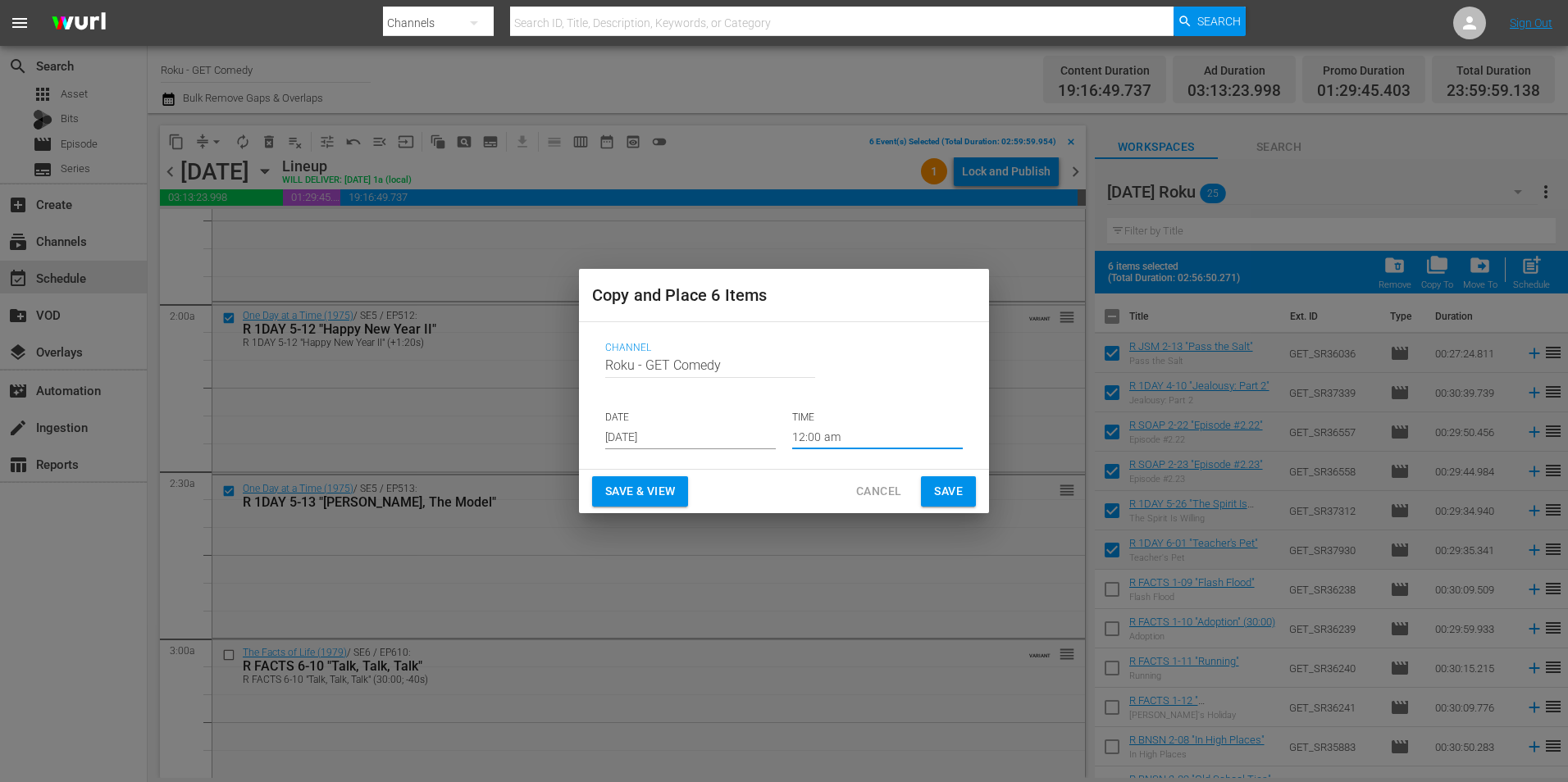
click at [828, 437] on input "12:00 am" at bounding box center [877, 437] width 171 height 25
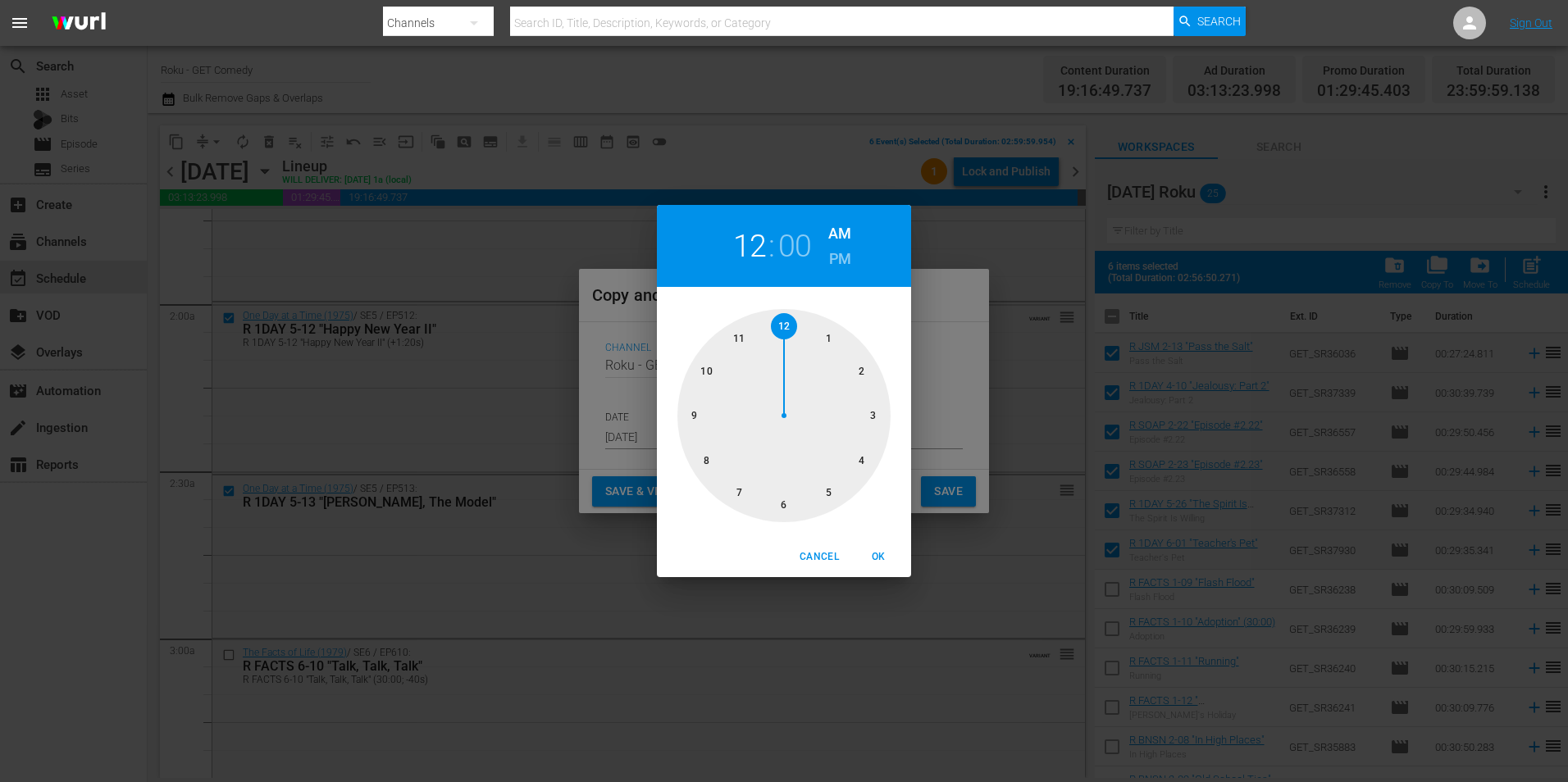
click at [788, 505] on div at bounding box center [783, 415] width 213 height 213
click at [882, 556] on span "OK" at bounding box center [878, 556] width 39 height 17
type input "06:00 am"
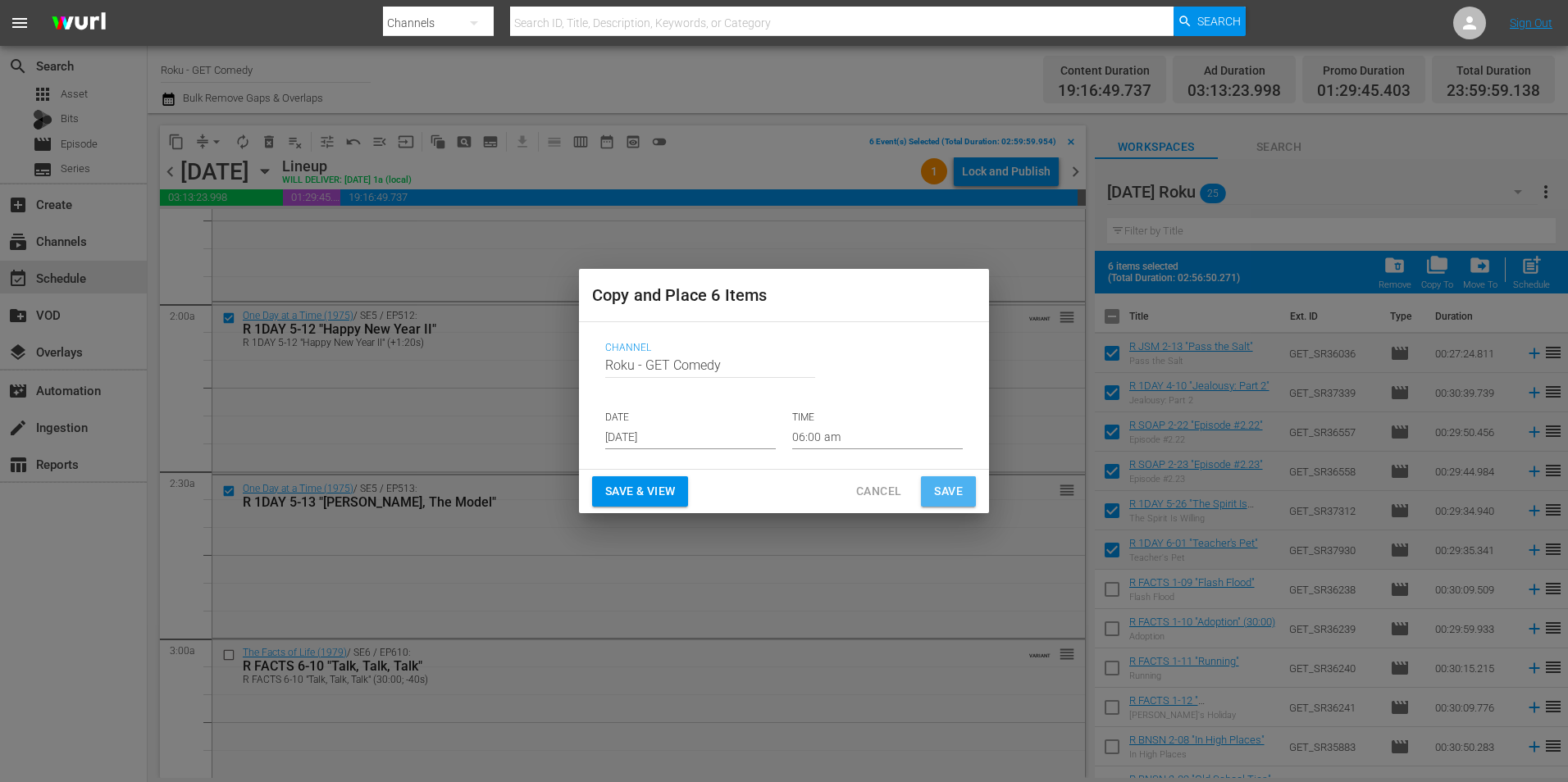
click at [937, 494] on span "Save" at bounding box center [948, 491] width 28 height 20
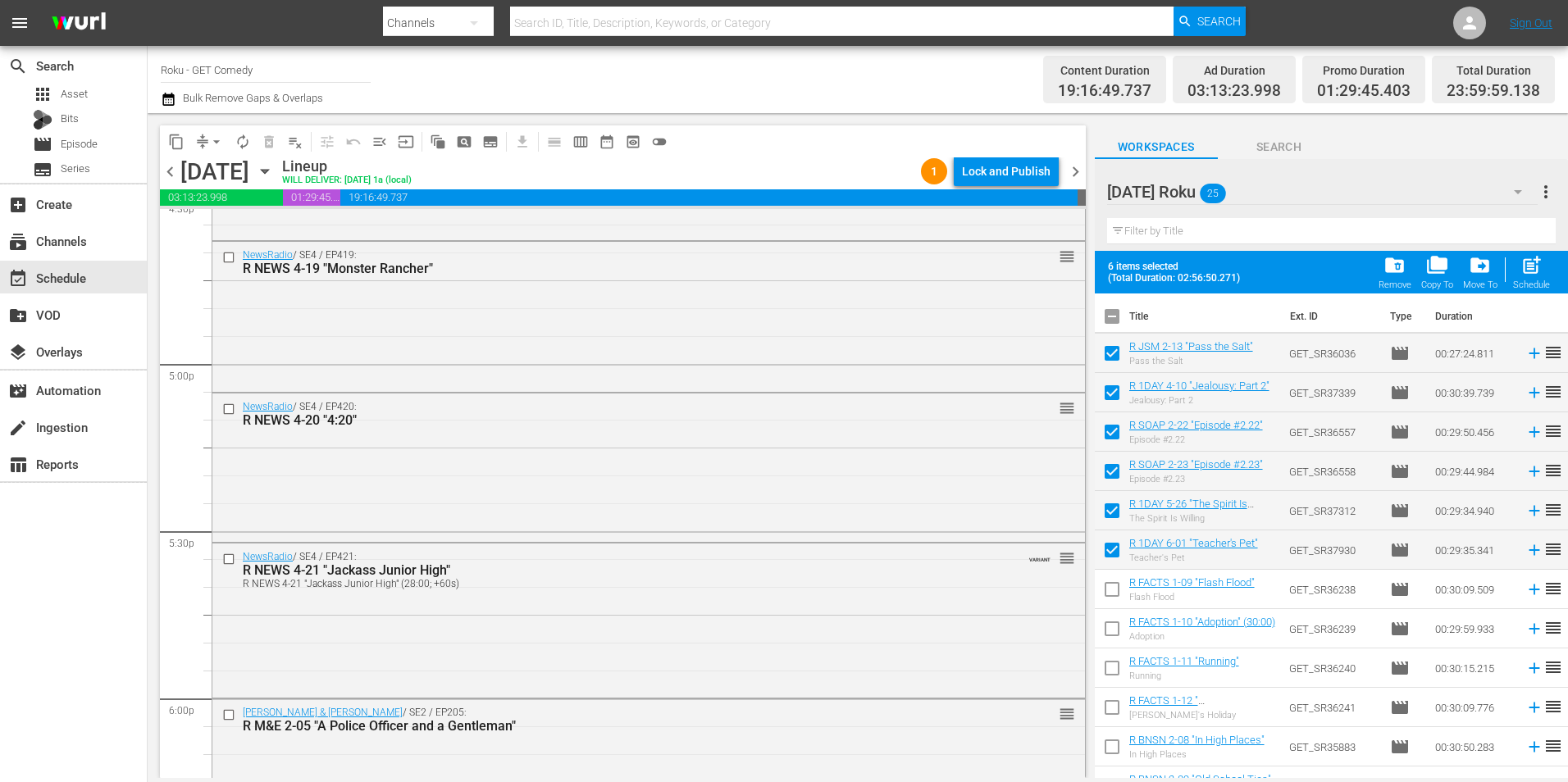
scroll to position [5738, 0]
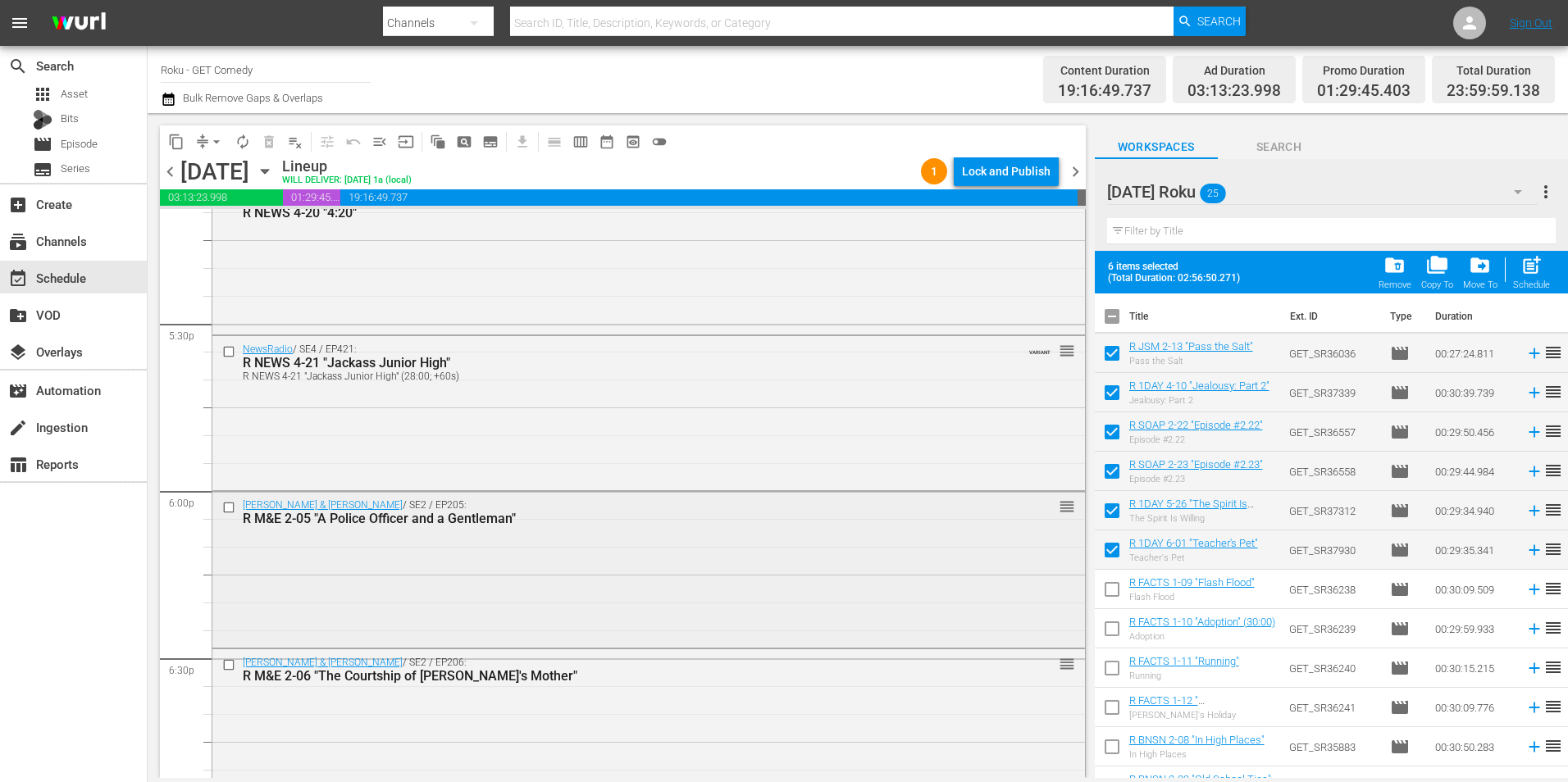
click at [231, 508] on input "checkbox" at bounding box center [230, 507] width 17 height 14
click at [229, 665] on input "checkbox" at bounding box center [230, 664] width 17 height 14
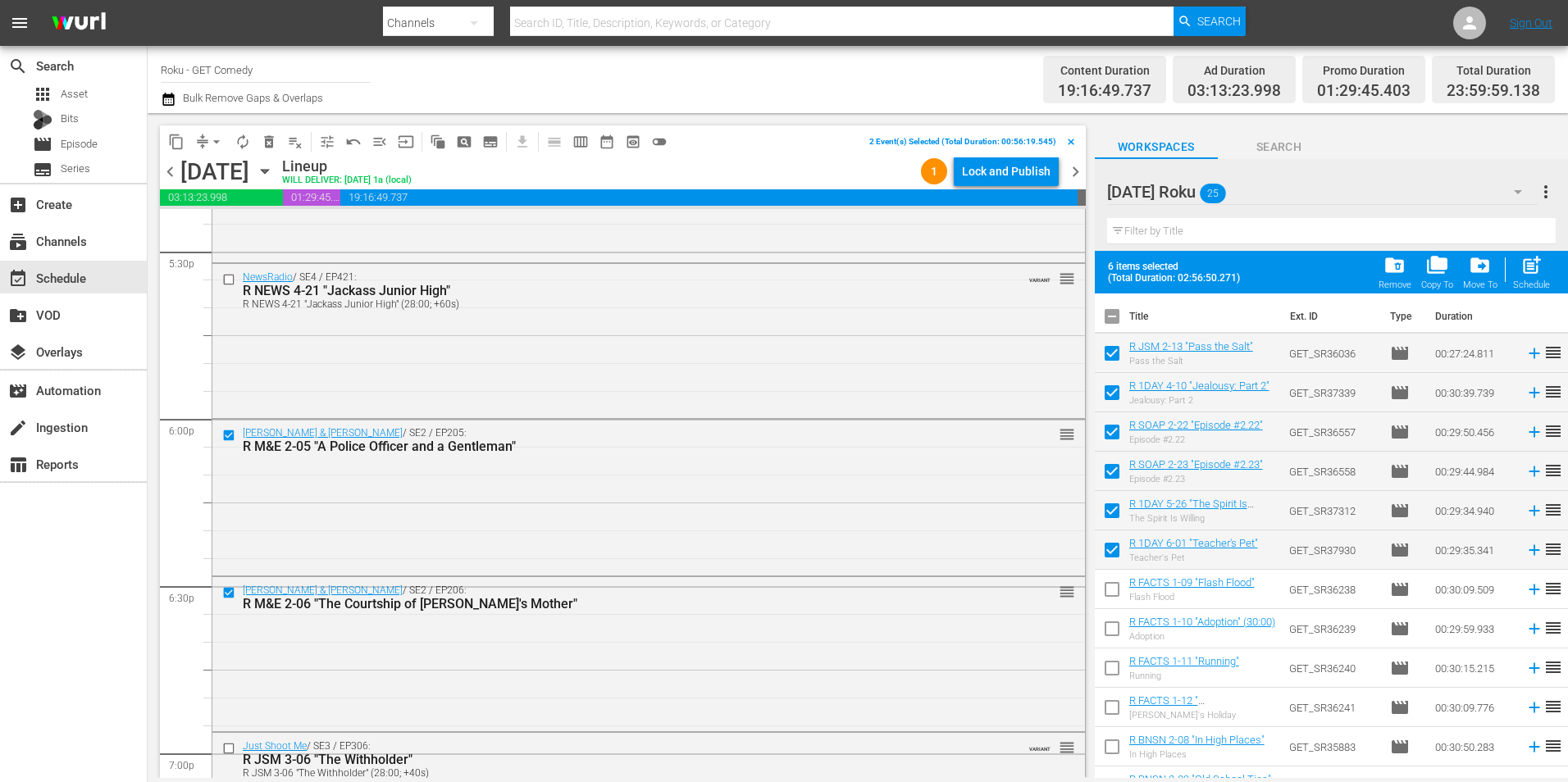
scroll to position [5901, 0]
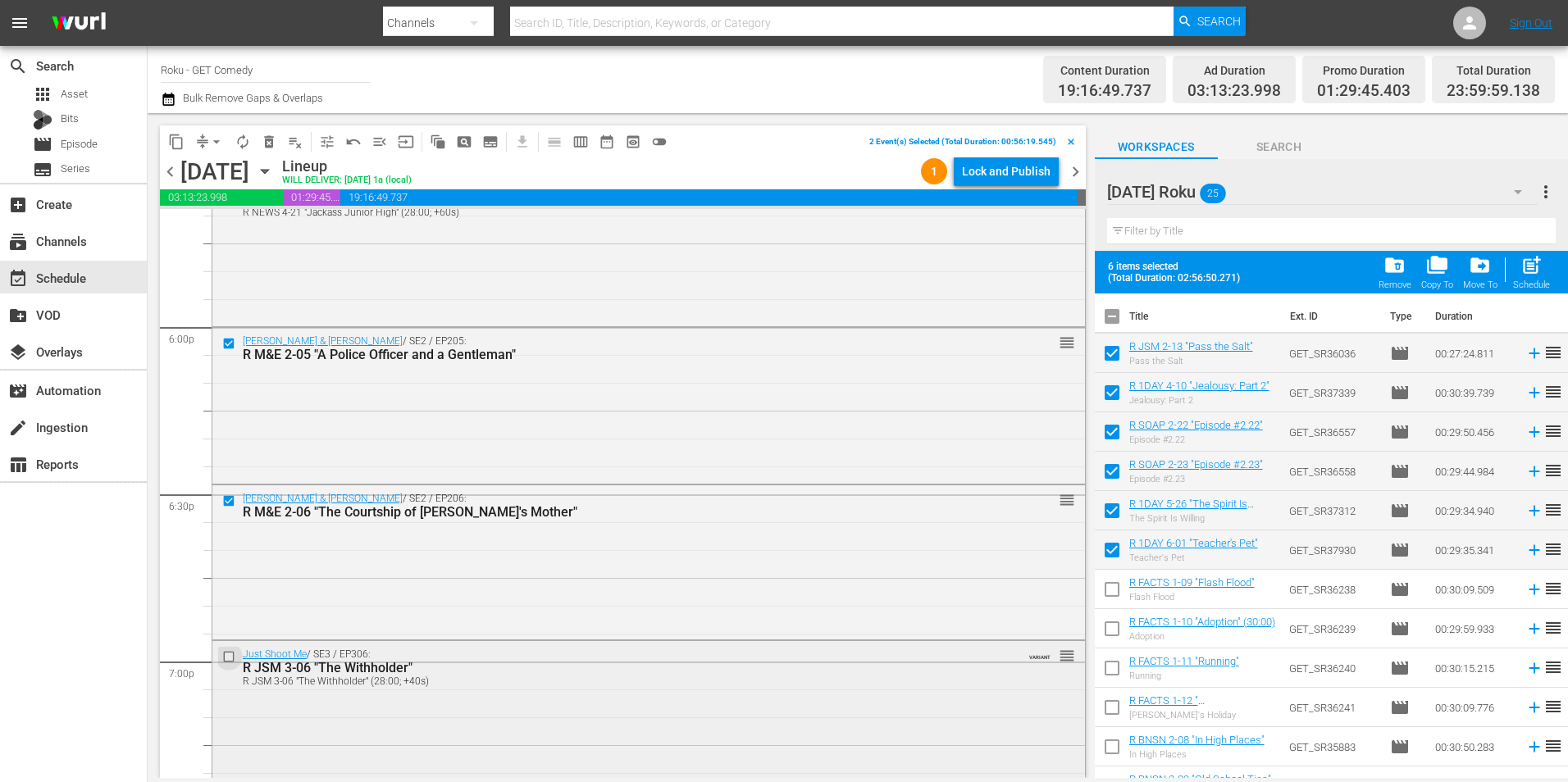
click at [227, 656] on input "checkbox" at bounding box center [230, 657] width 17 height 14
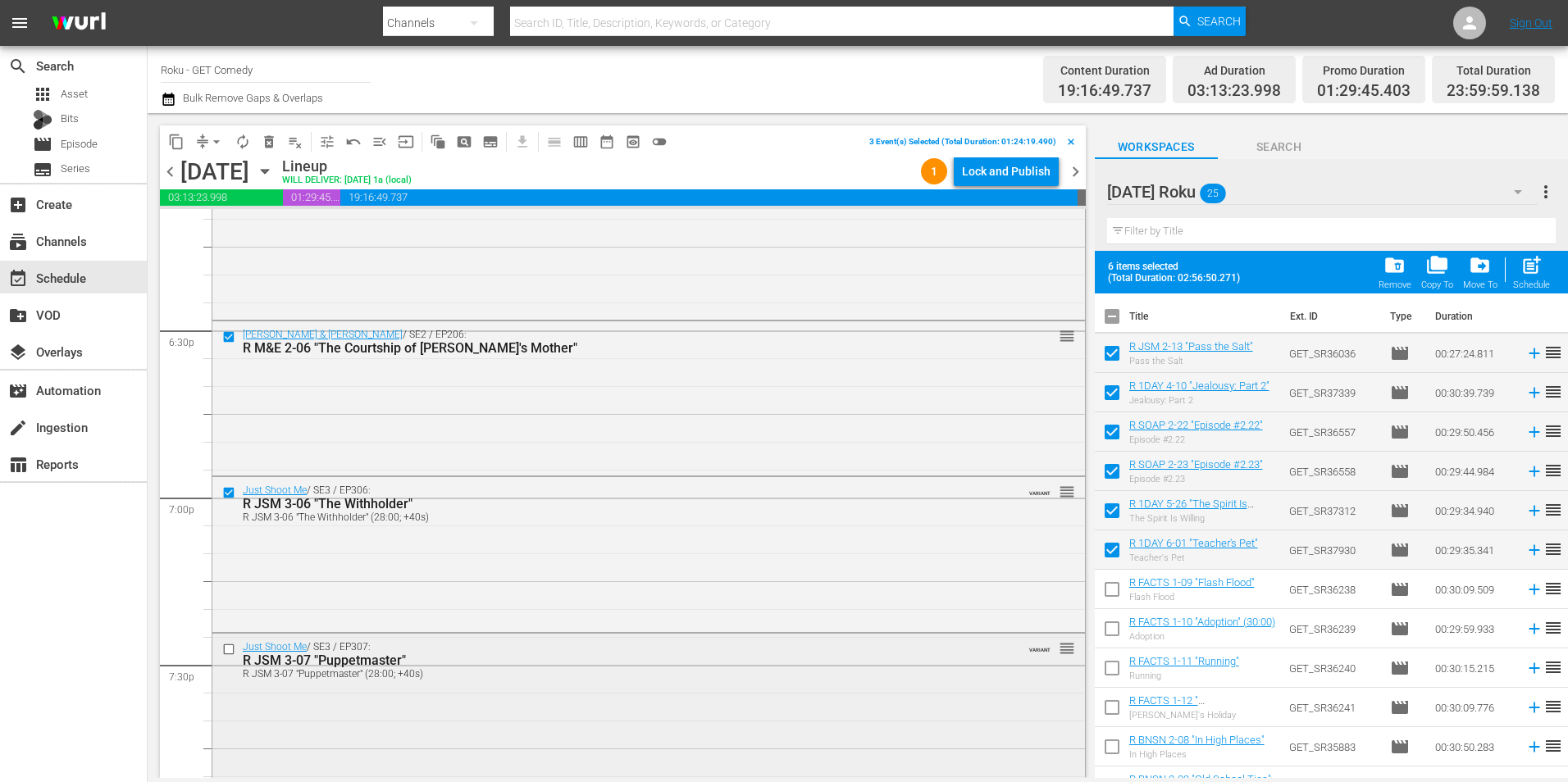
click at [226, 651] on input "checkbox" at bounding box center [230, 649] width 17 height 14
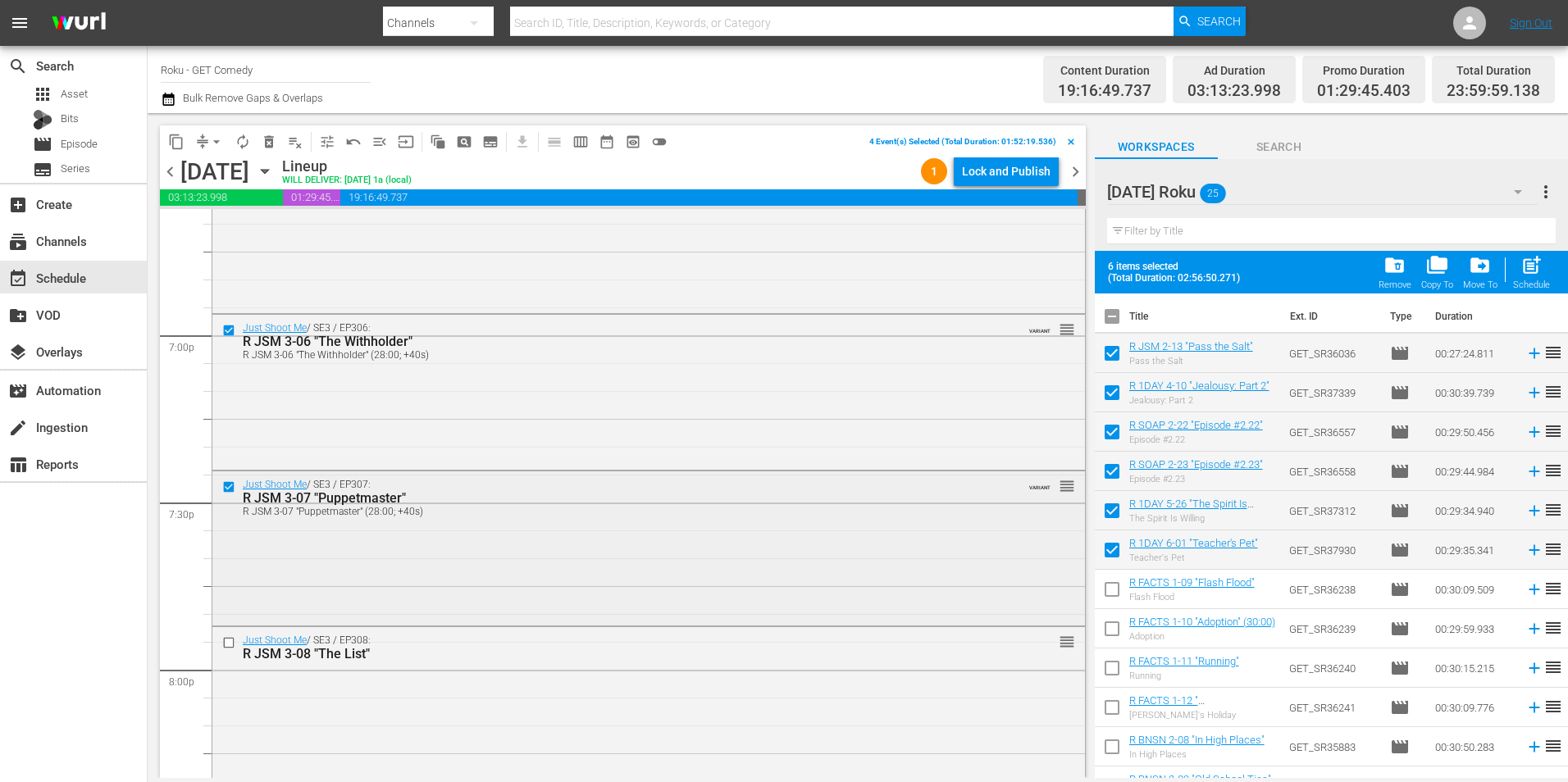
scroll to position [6229, 0]
click at [229, 640] on input "checkbox" at bounding box center [230, 641] width 17 height 14
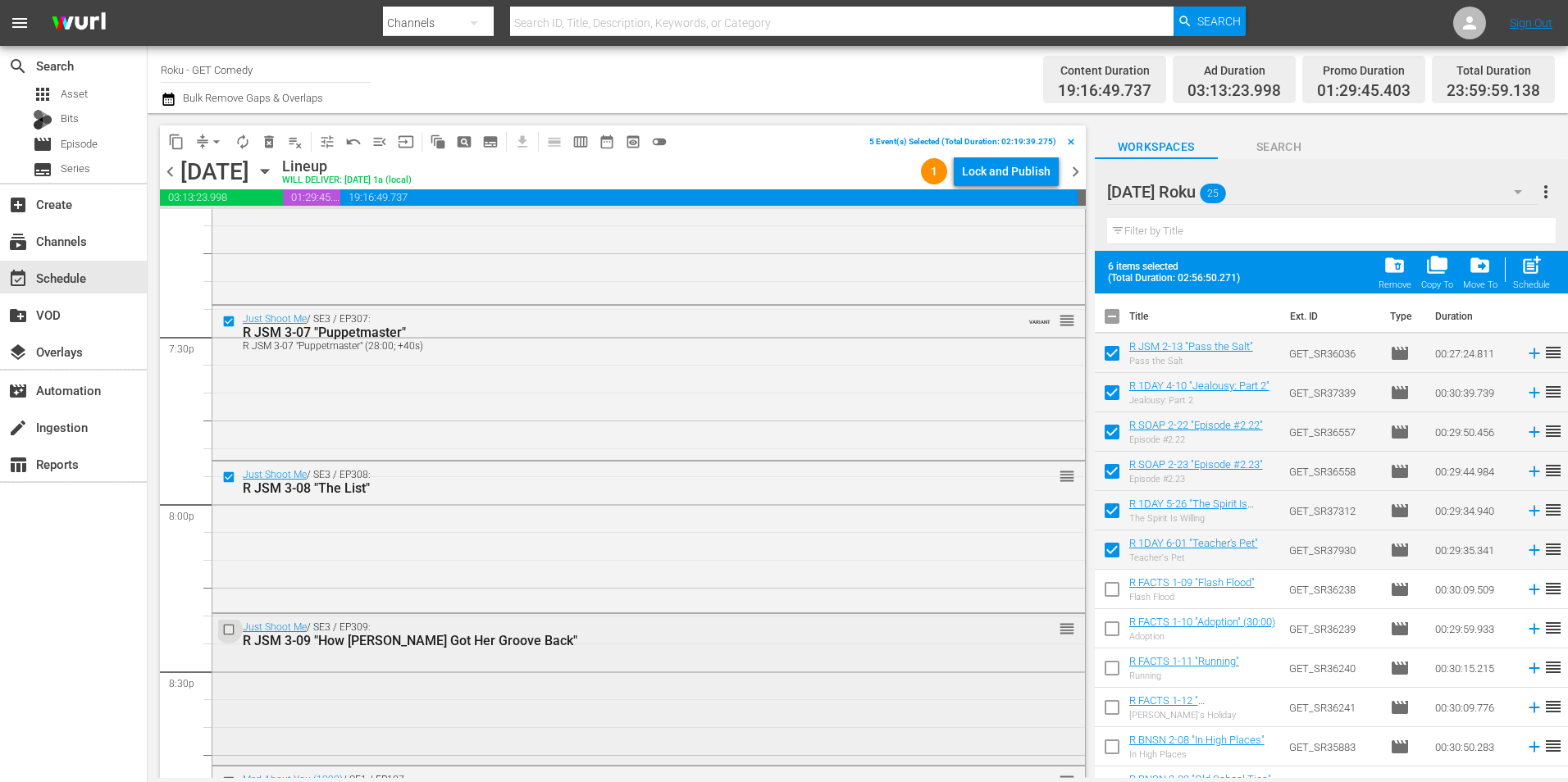
click at [229, 628] on input "checkbox" at bounding box center [230, 630] width 17 height 14
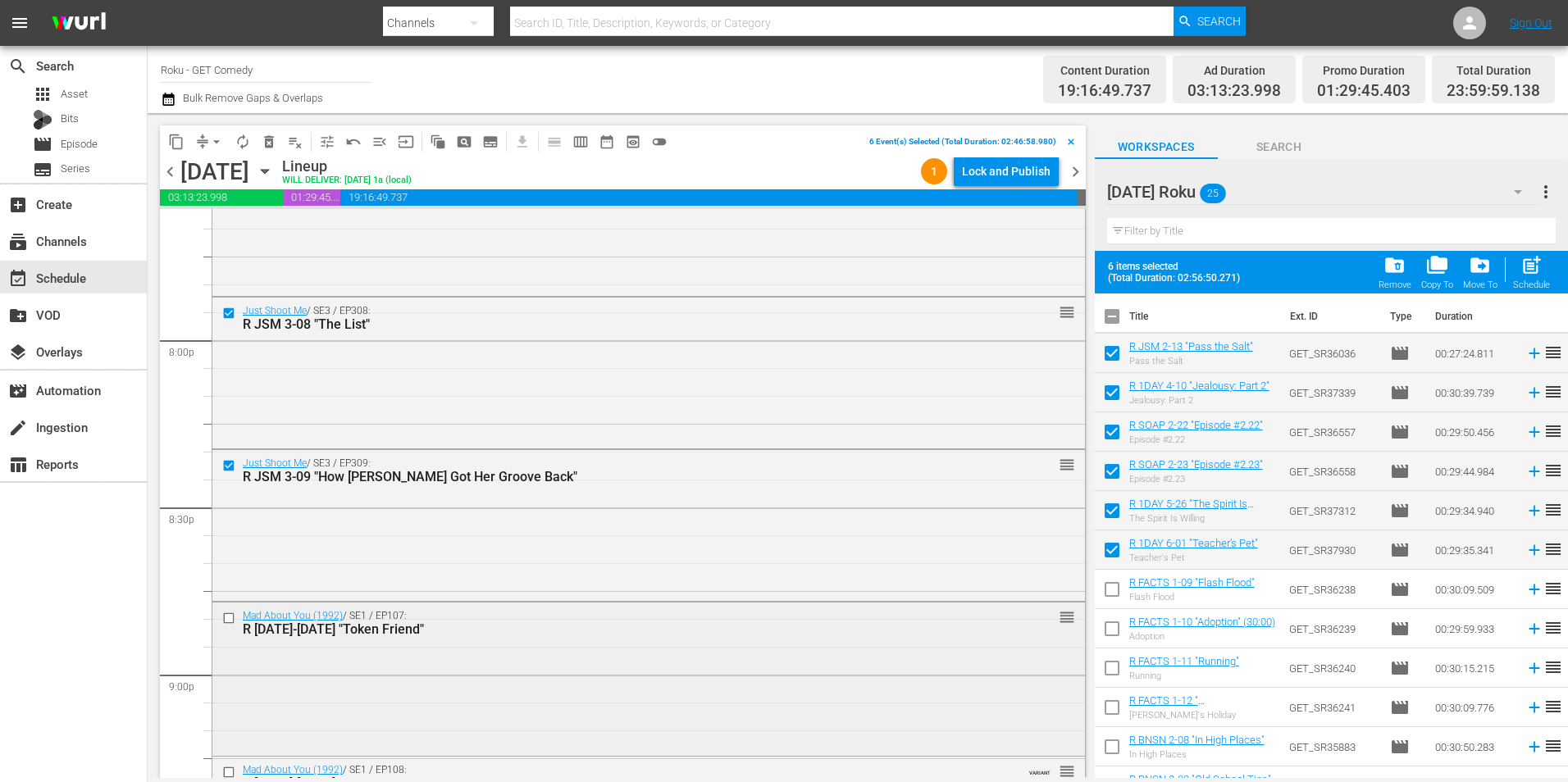
click at [225, 620] on input "checkbox" at bounding box center [230, 618] width 17 height 14
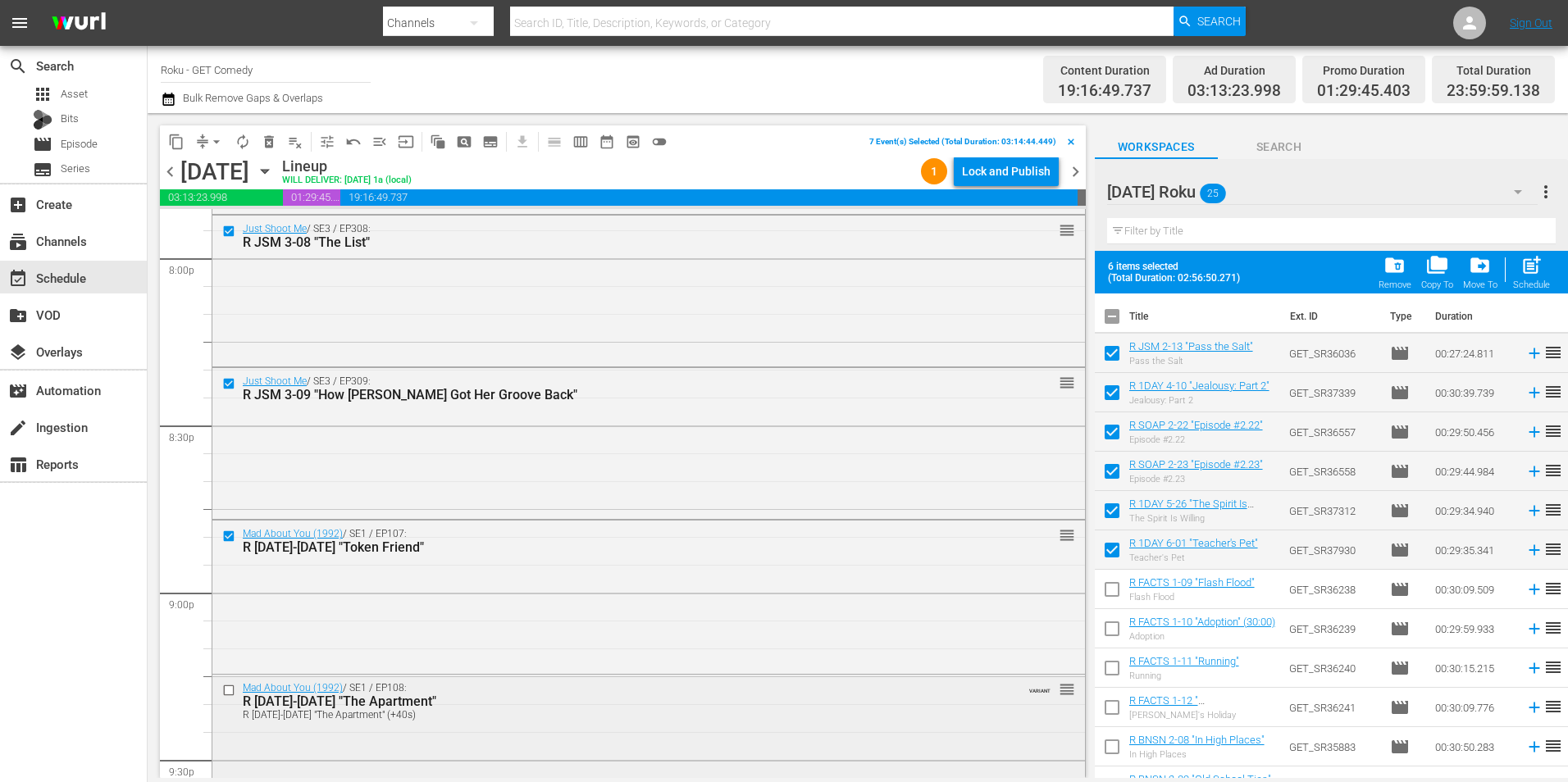
click at [228, 689] on input "checkbox" at bounding box center [230, 691] width 17 height 14
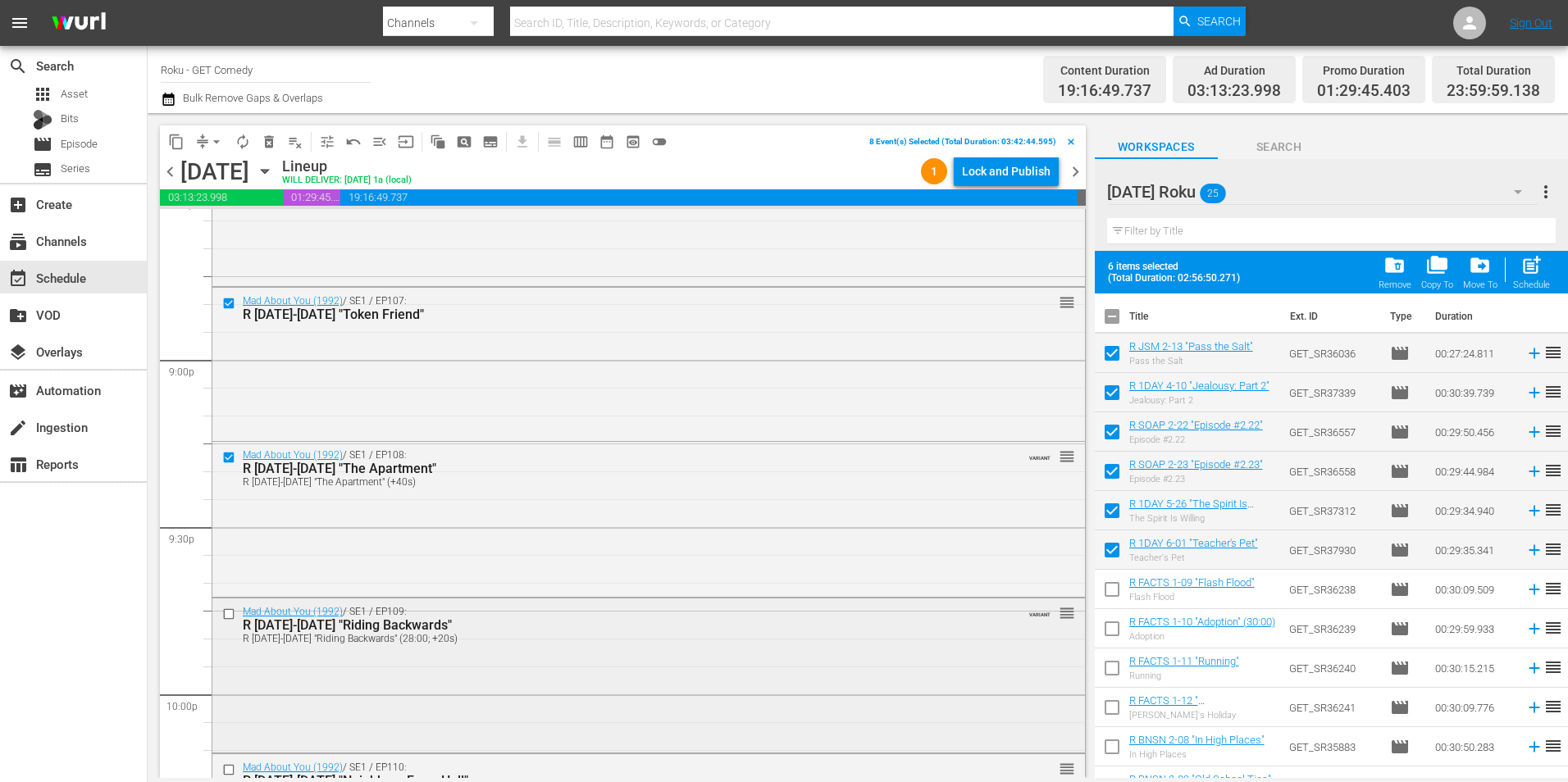
scroll to position [6885, 0]
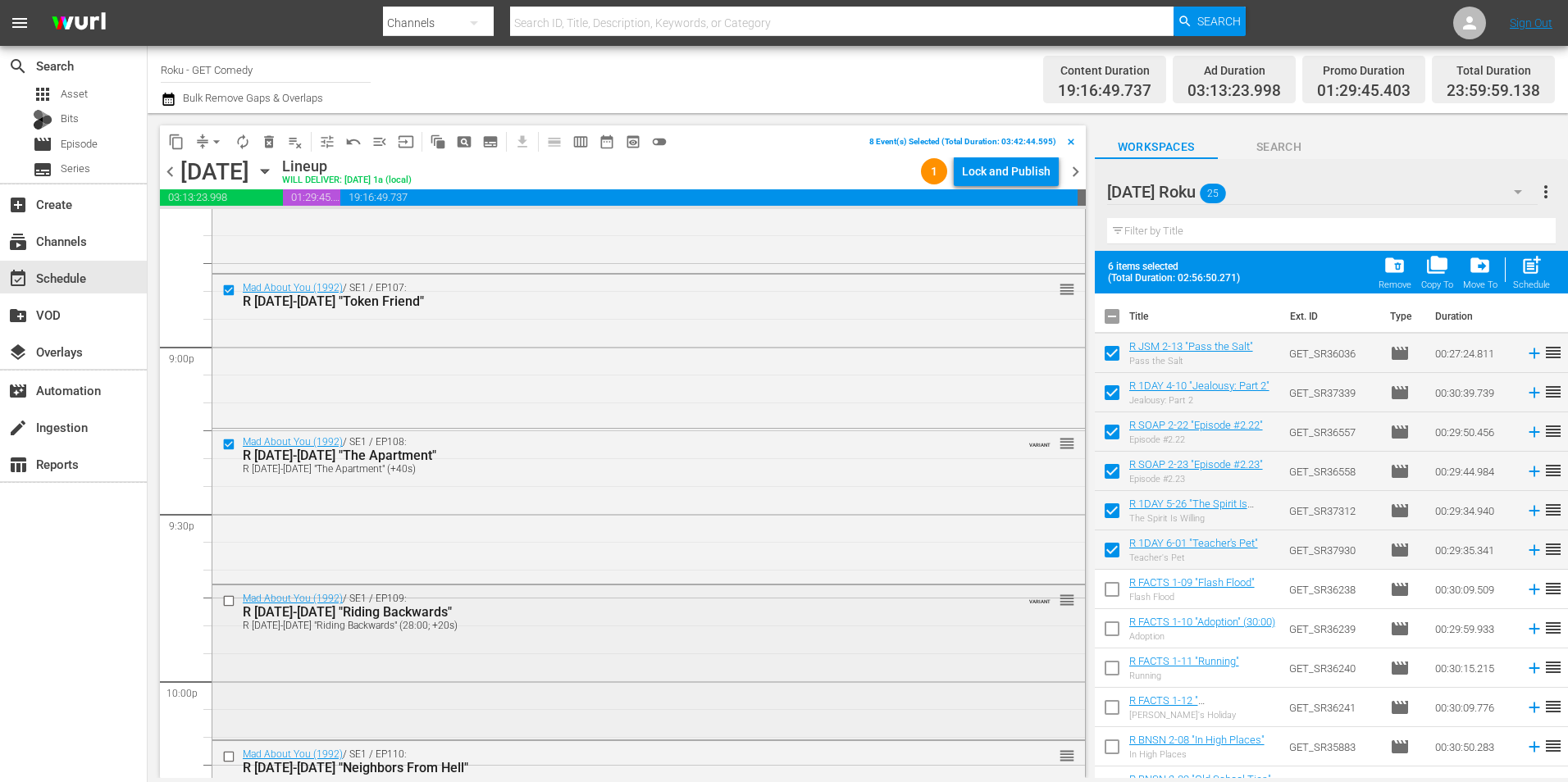
click at [225, 600] on input "checkbox" at bounding box center [230, 602] width 17 height 14
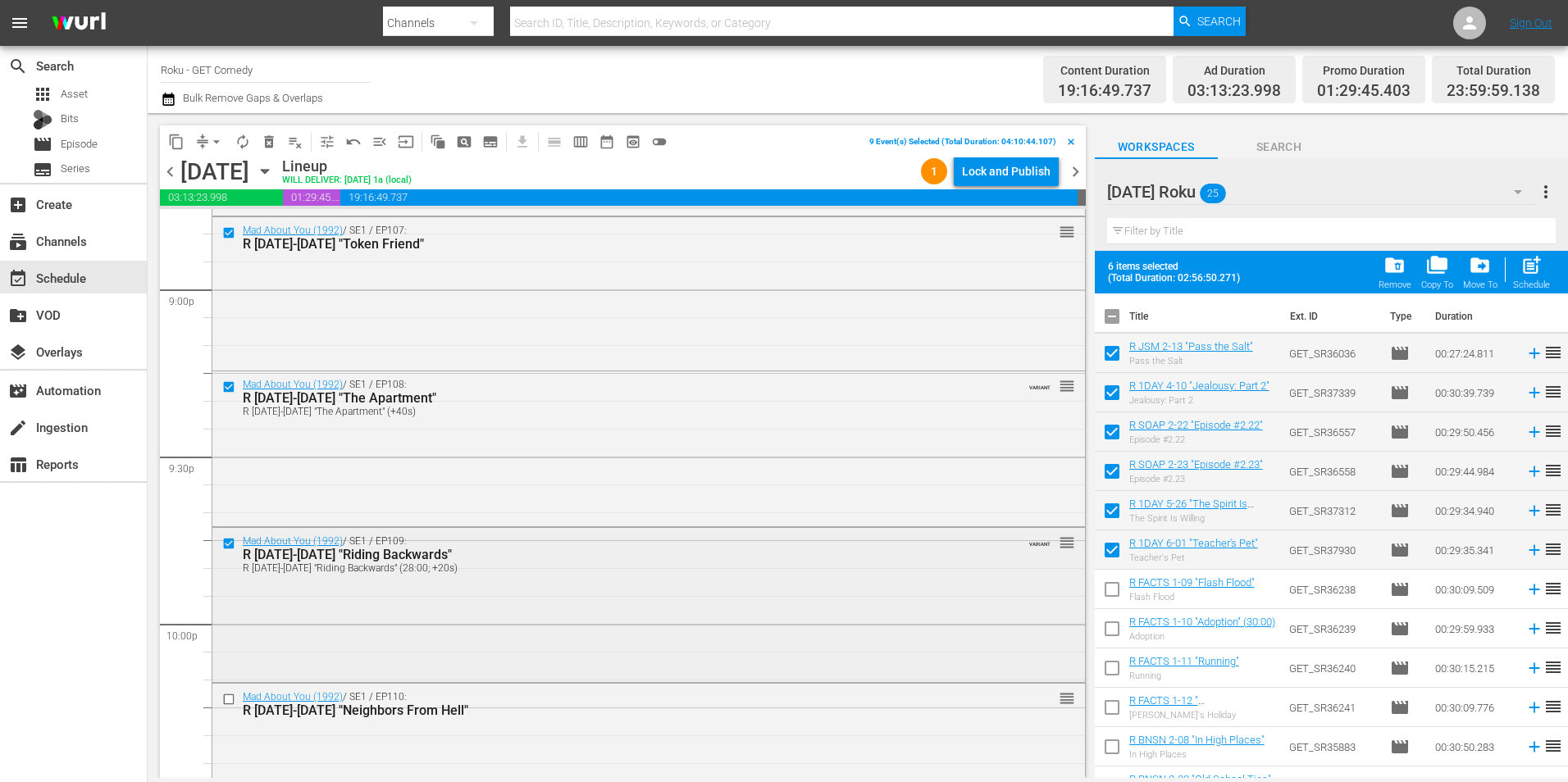
scroll to position [6967, 0]
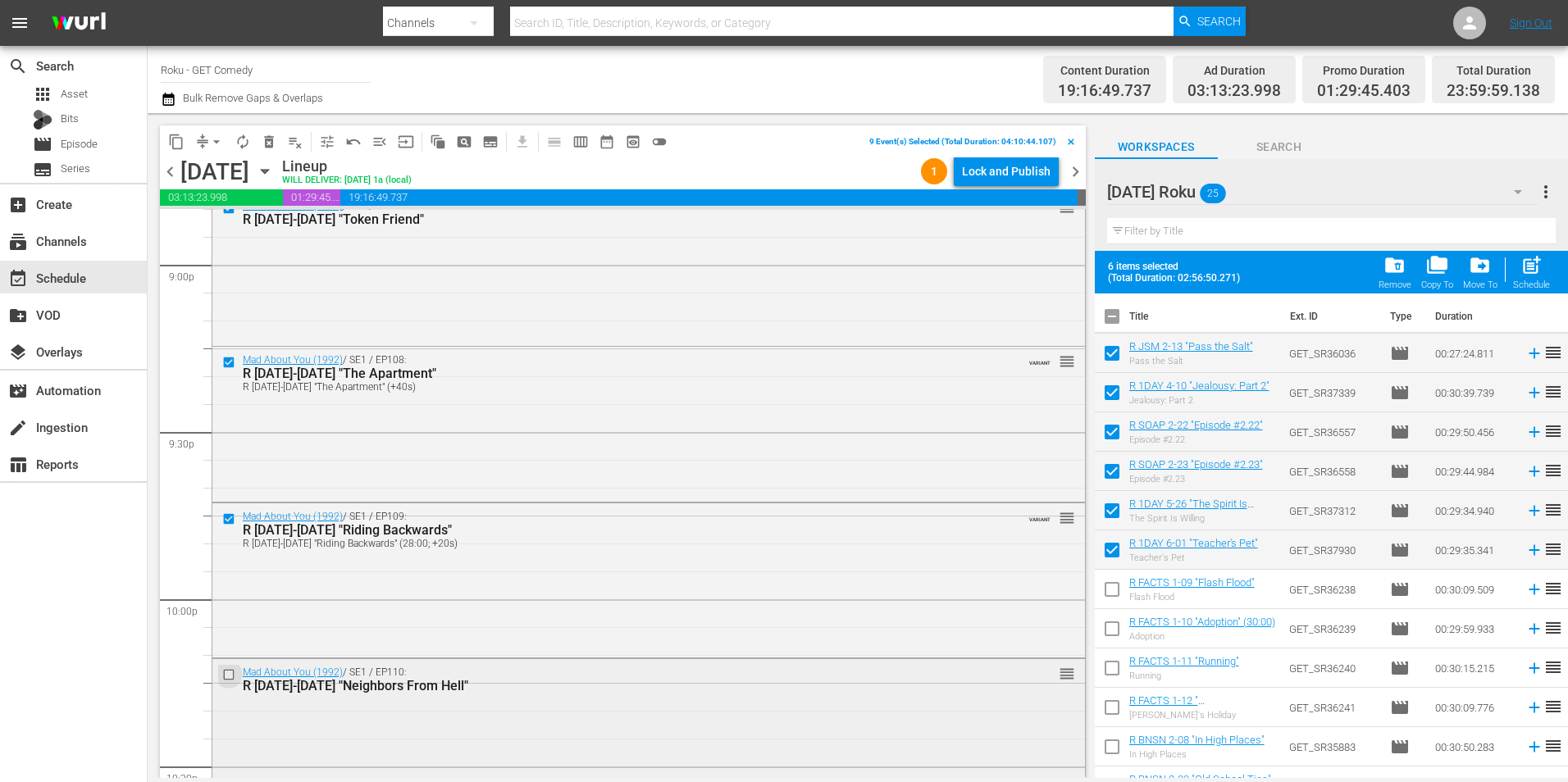
click at [226, 670] on input "checkbox" at bounding box center [230, 675] width 17 height 14
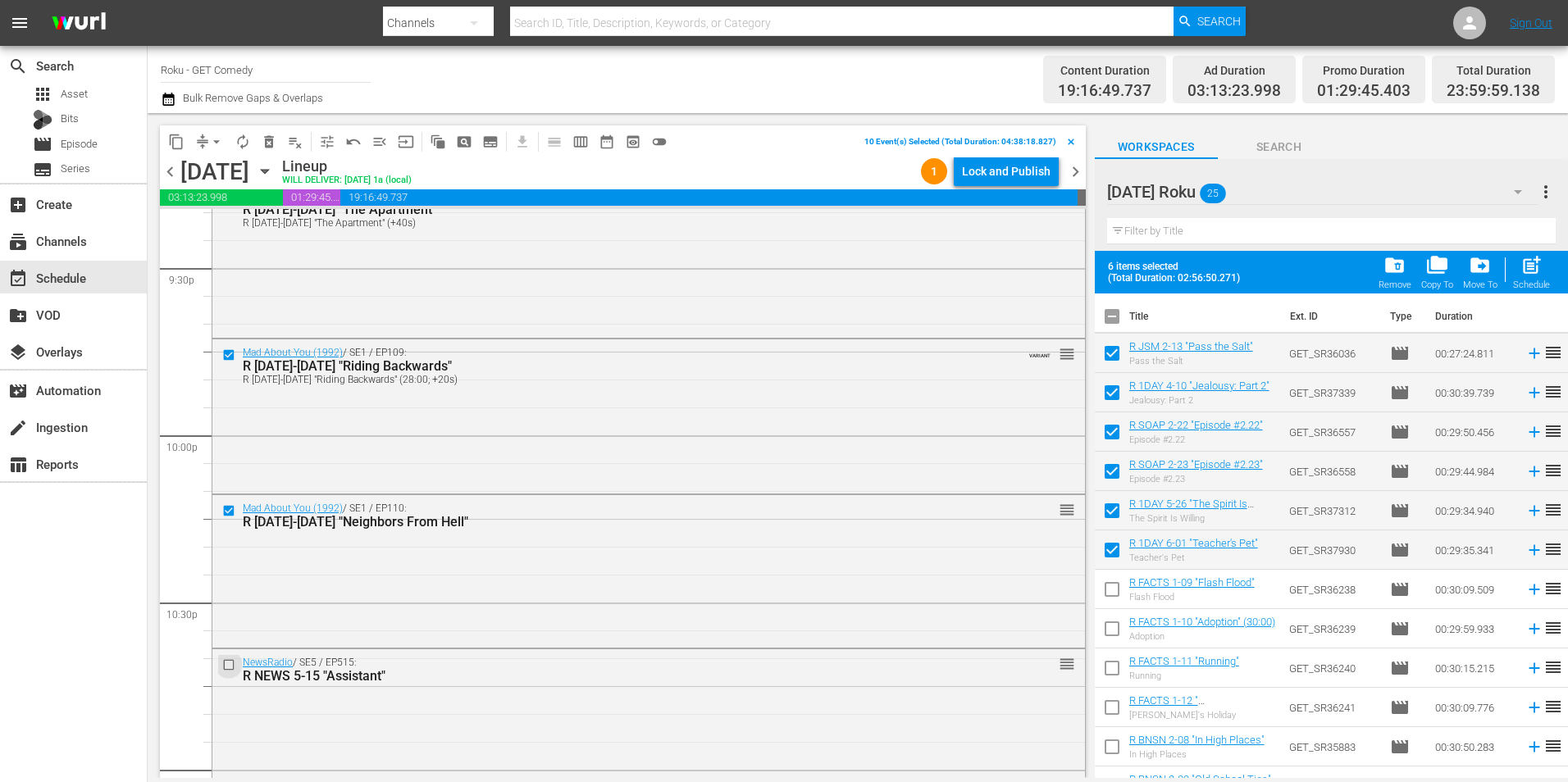
click at [226, 670] on input "checkbox" at bounding box center [230, 665] width 17 height 14
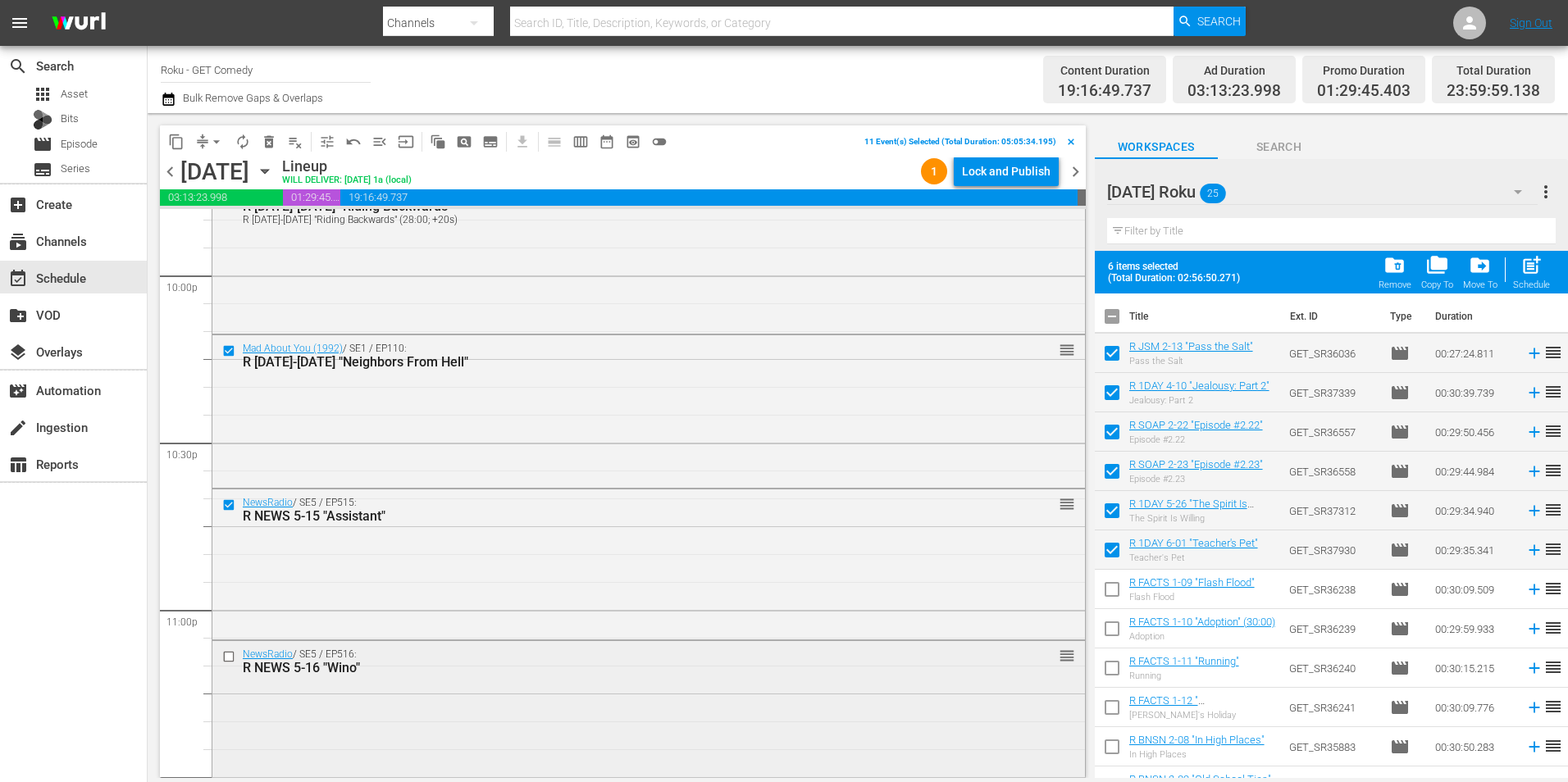
scroll to position [7295, 0]
click at [229, 654] on input "checkbox" at bounding box center [230, 653] width 17 height 14
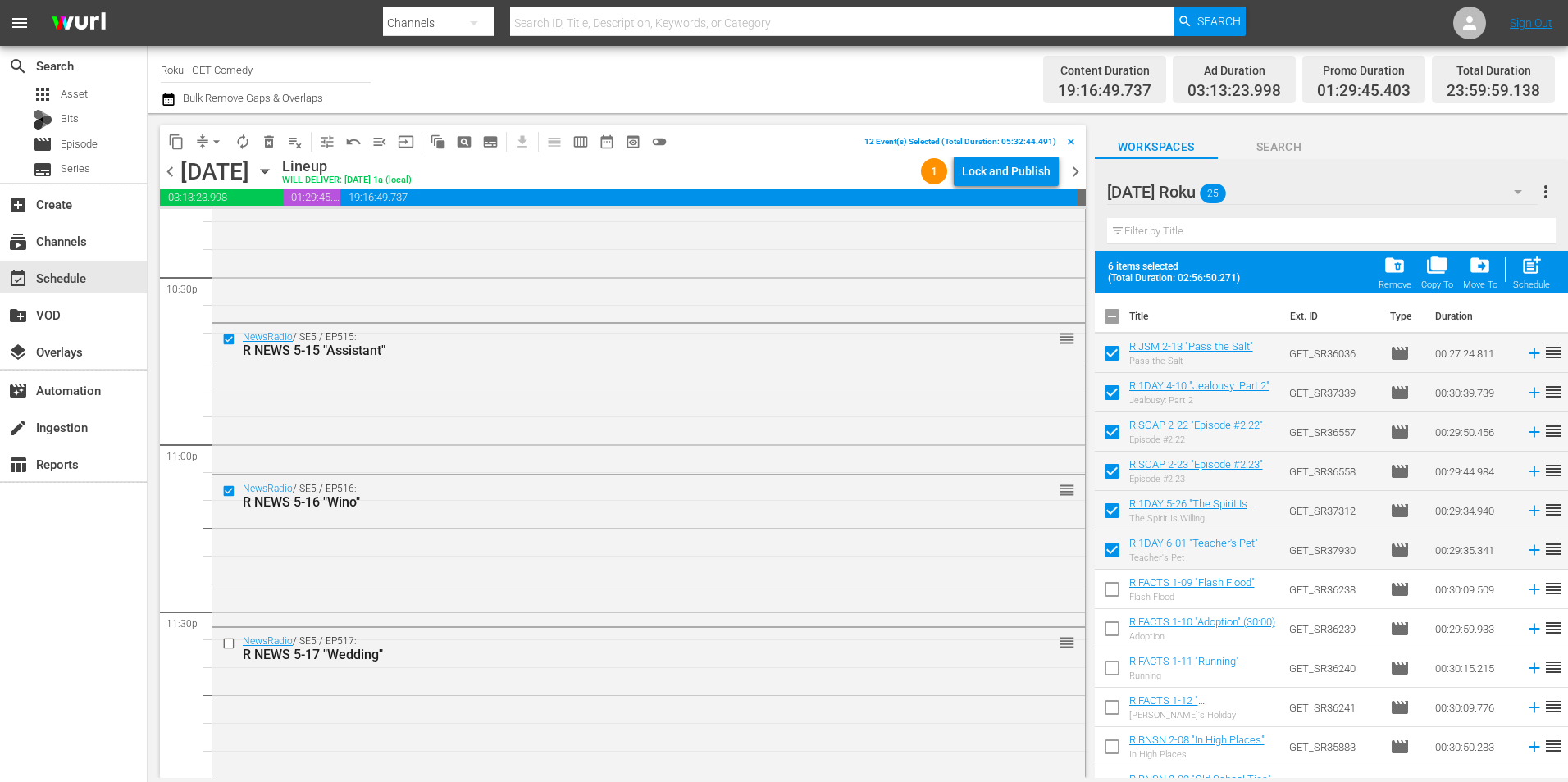
scroll to position [7457, 0]
click at [228, 642] on input "checkbox" at bounding box center [230, 642] width 17 height 14
click at [179, 144] on span "content_copy" at bounding box center [176, 142] width 17 height 17
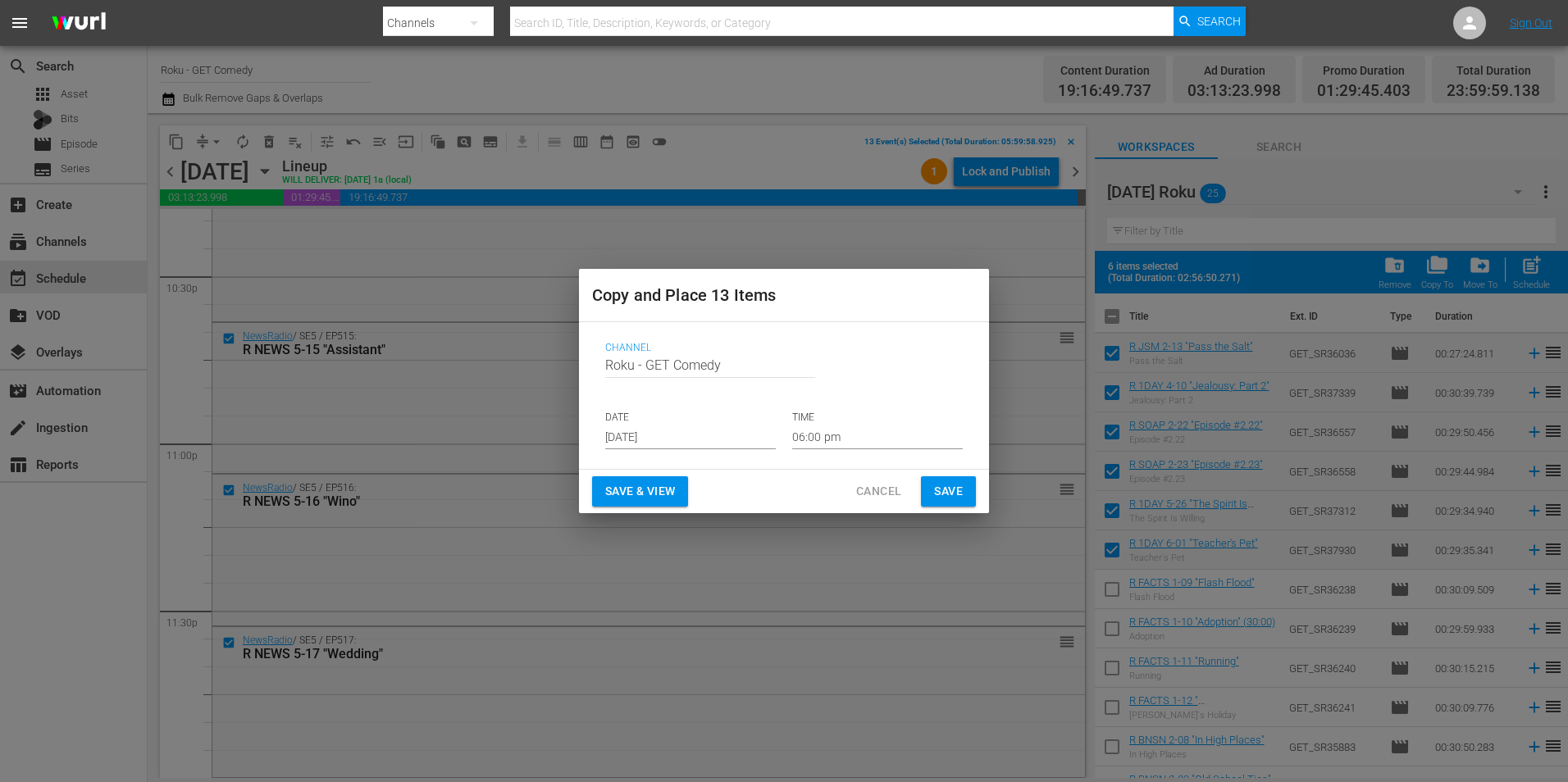
click at [642, 447] on input "Aug 20th 2025" at bounding box center [690, 437] width 171 height 25
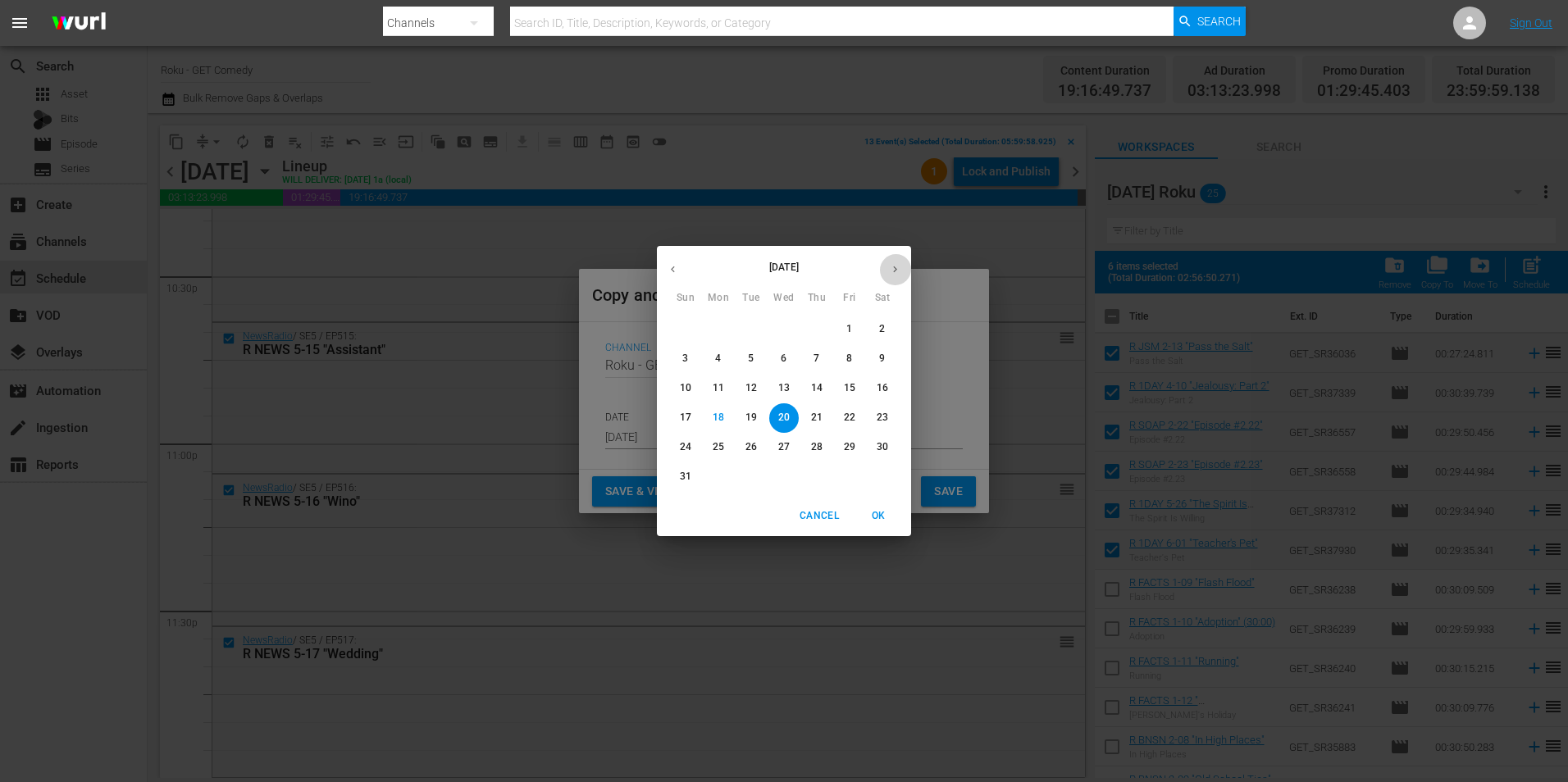
click at [894, 268] on icon "button" at bounding box center [895, 269] width 12 height 12
click at [853, 333] on span "5" at bounding box center [849, 329] width 29 height 14
type input "Sep 5th 2025"
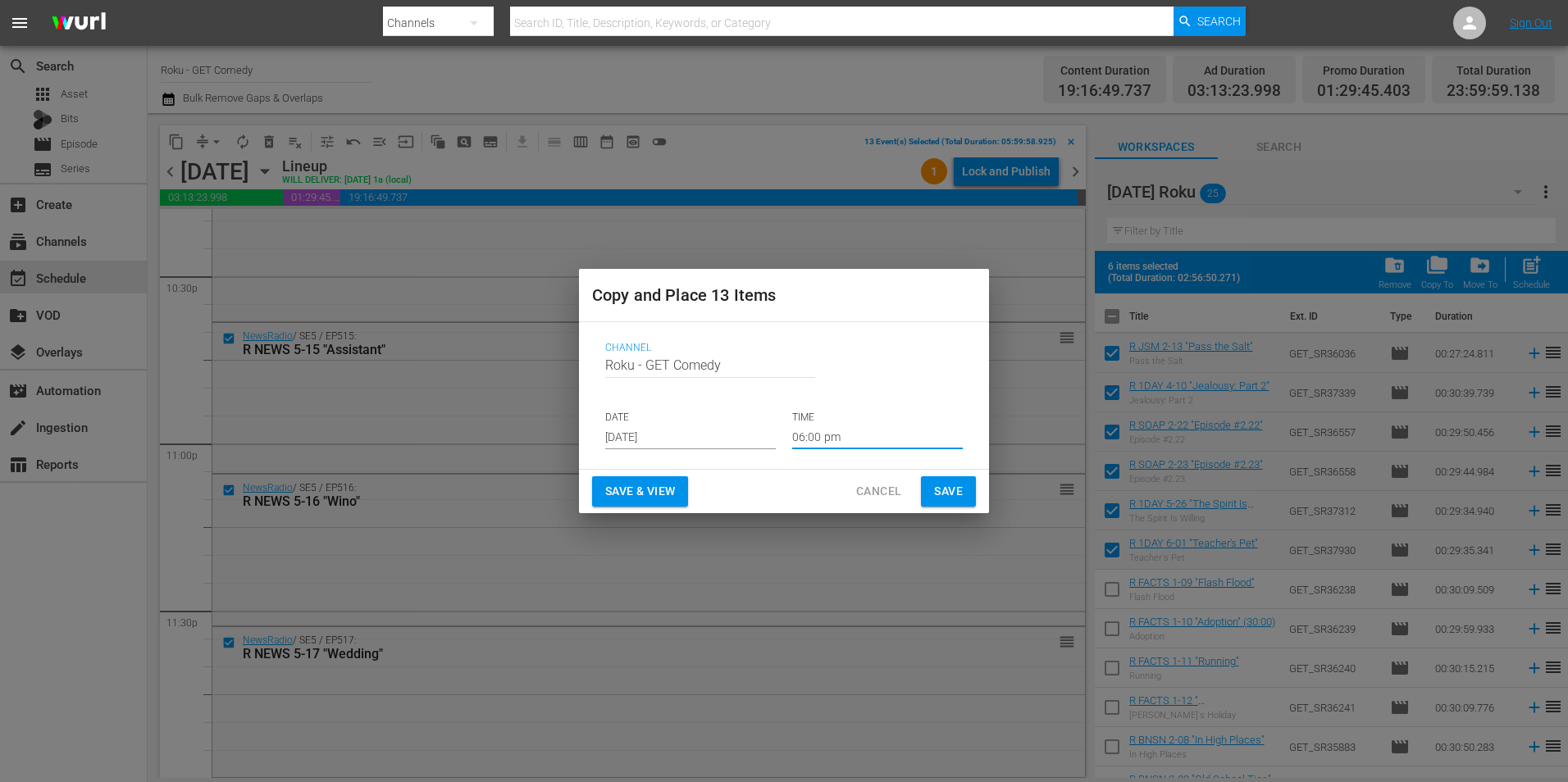
click at [813, 437] on input "06:00 pm" at bounding box center [877, 437] width 171 height 25
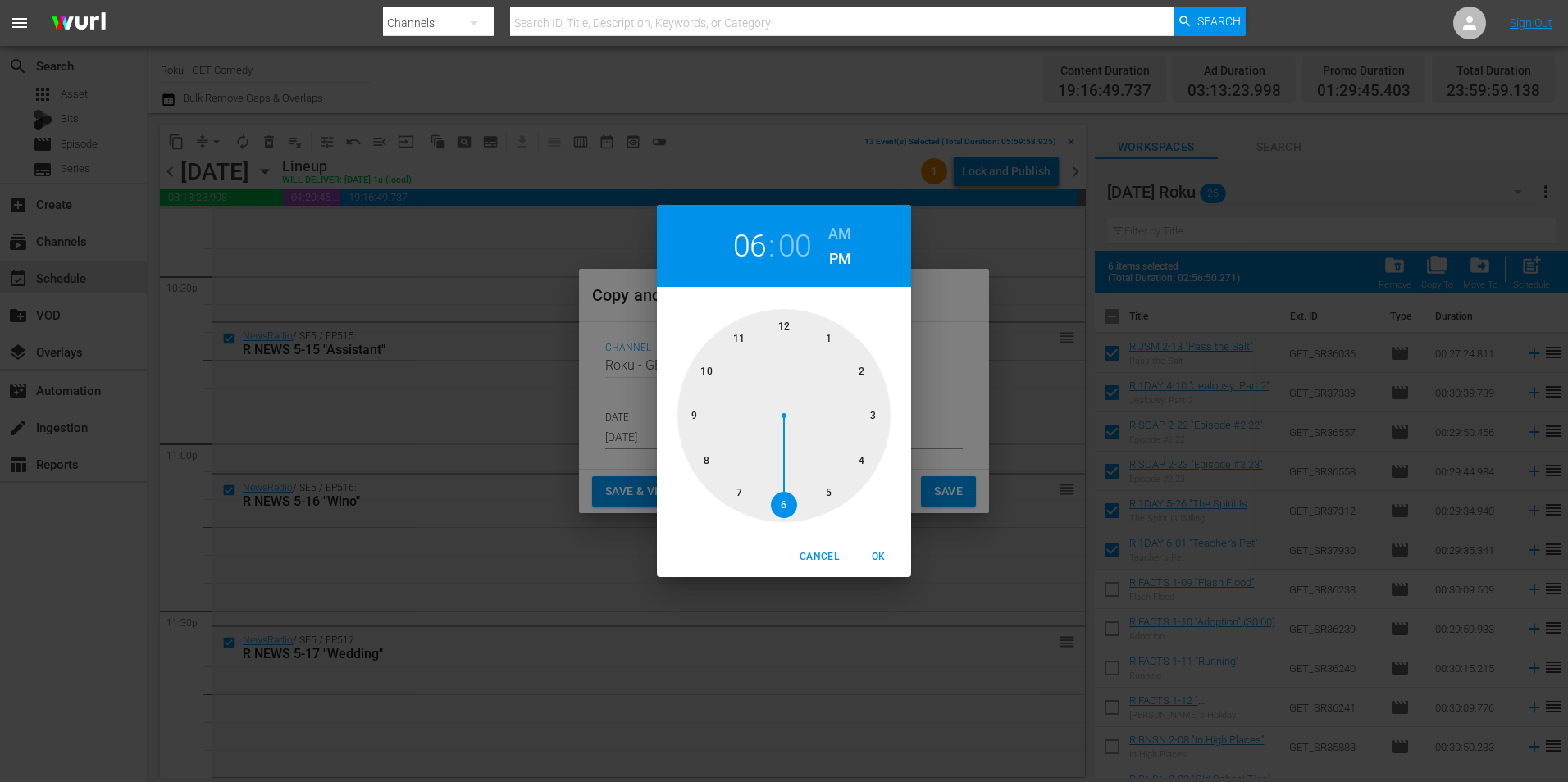
click at [785, 331] on div at bounding box center [783, 415] width 213 height 213
drag, startPoint x: 879, startPoint y: 558, endPoint x: 921, endPoint y: 513, distance: 61.6
click at [879, 556] on span "OK" at bounding box center [878, 556] width 39 height 17
type input "12:00 pm"
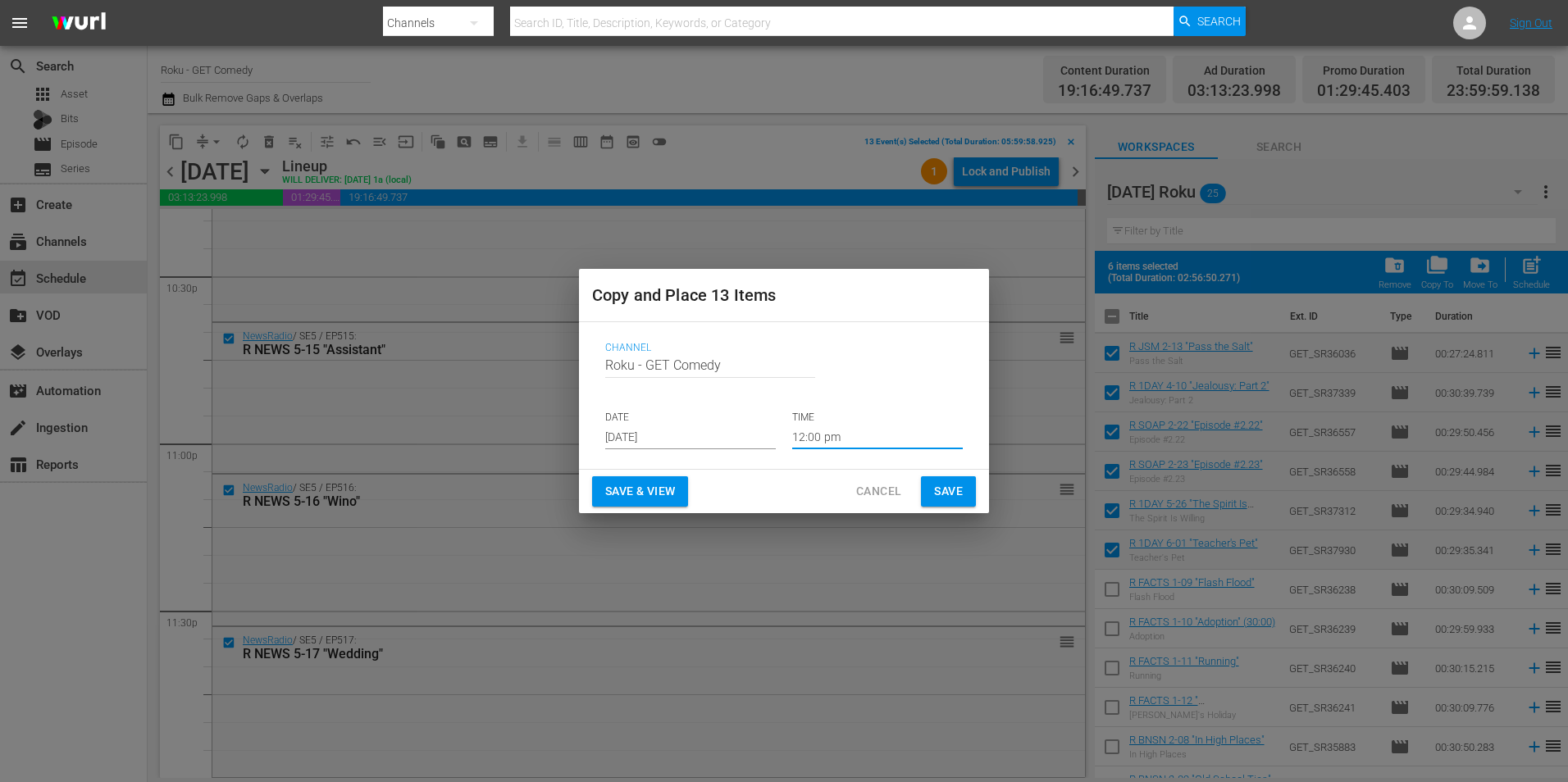
click at [950, 480] on button "Save" at bounding box center [949, 491] width 55 height 30
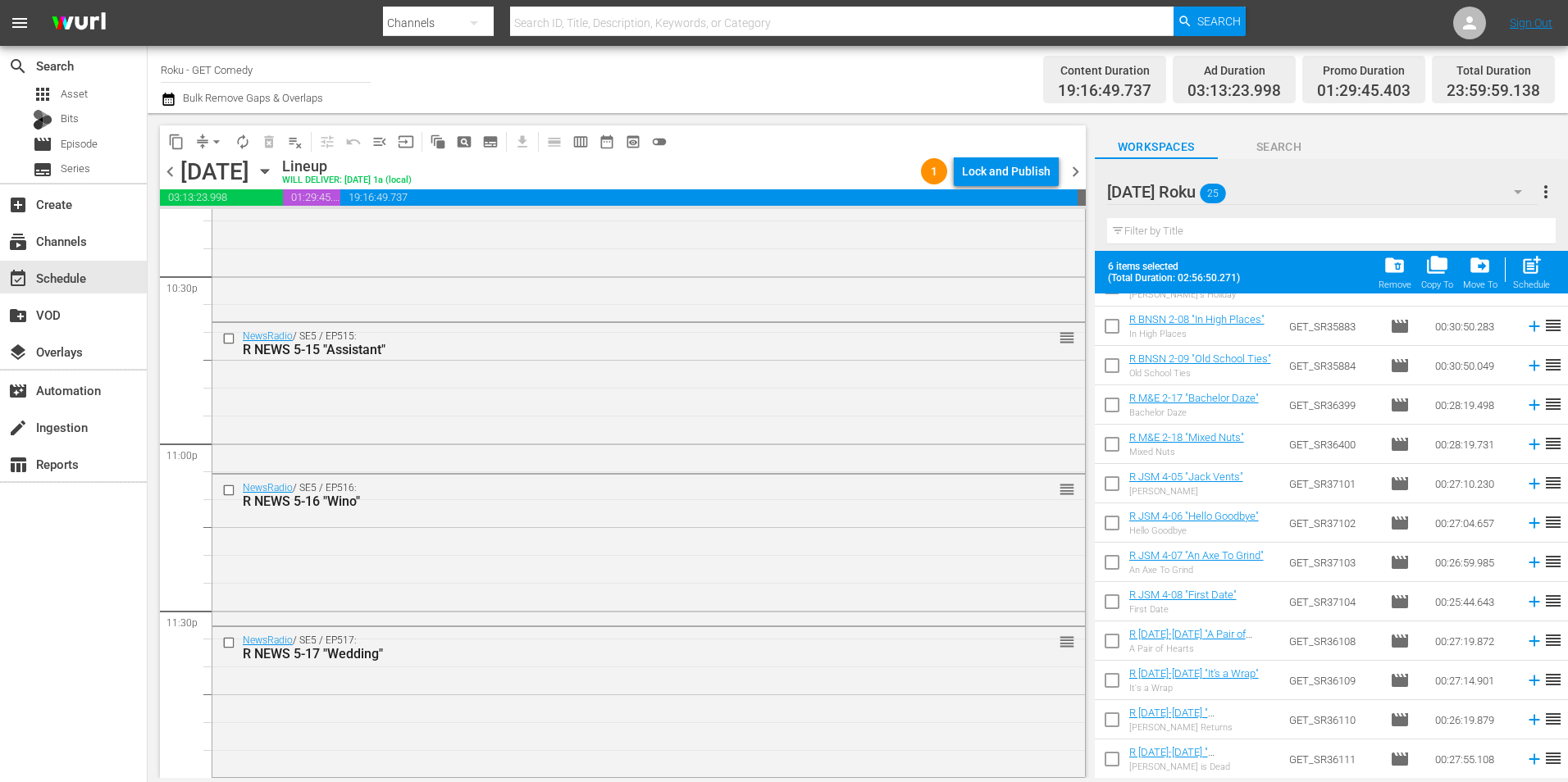
scroll to position [537, 0]
click at [268, 171] on icon "button" at bounding box center [265, 172] width 7 height 4
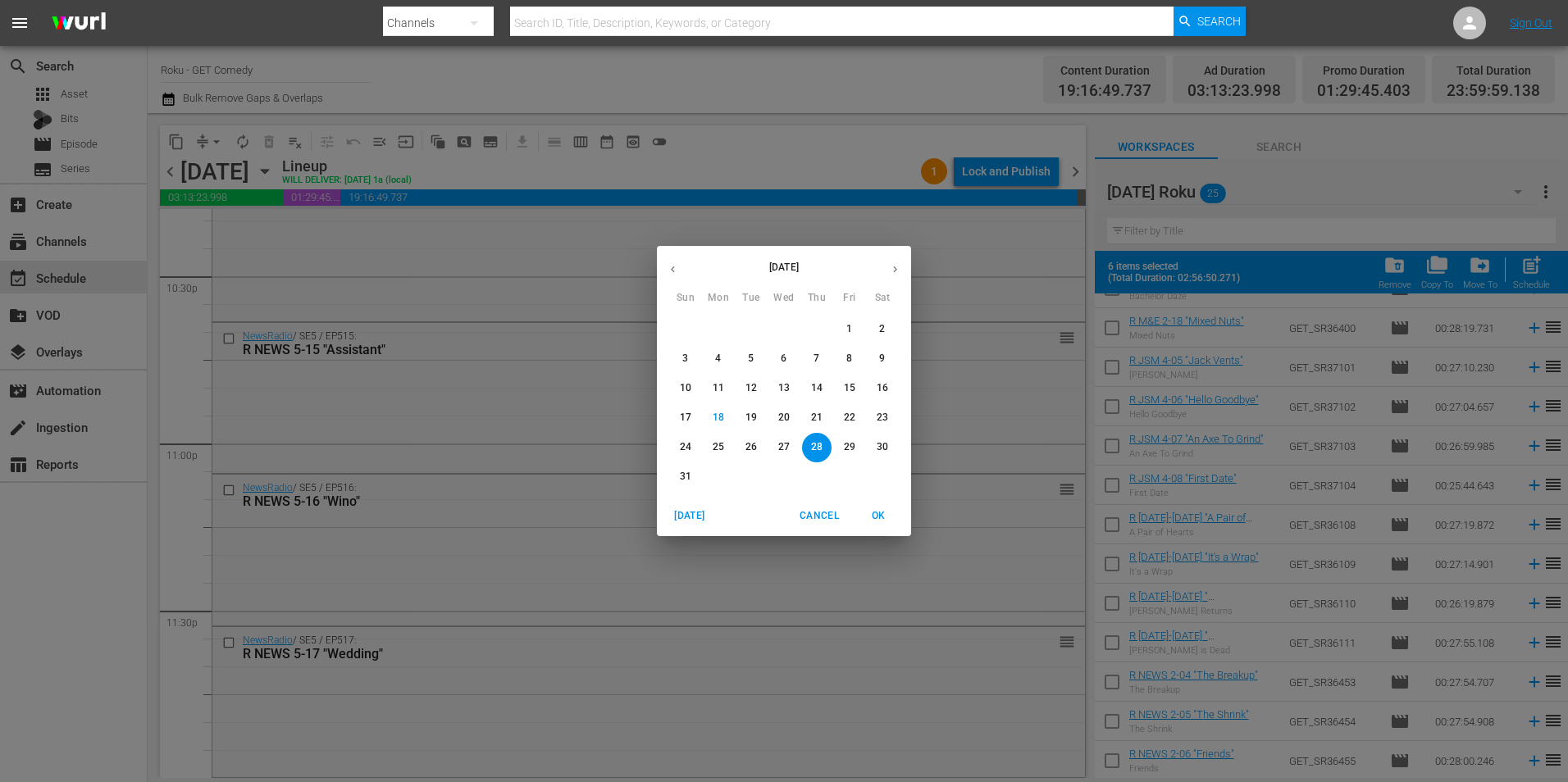
click at [897, 279] on button "button" at bounding box center [895, 269] width 32 height 32
click at [853, 331] on span "5" at bounding box center [849, 329] width 29 height 14
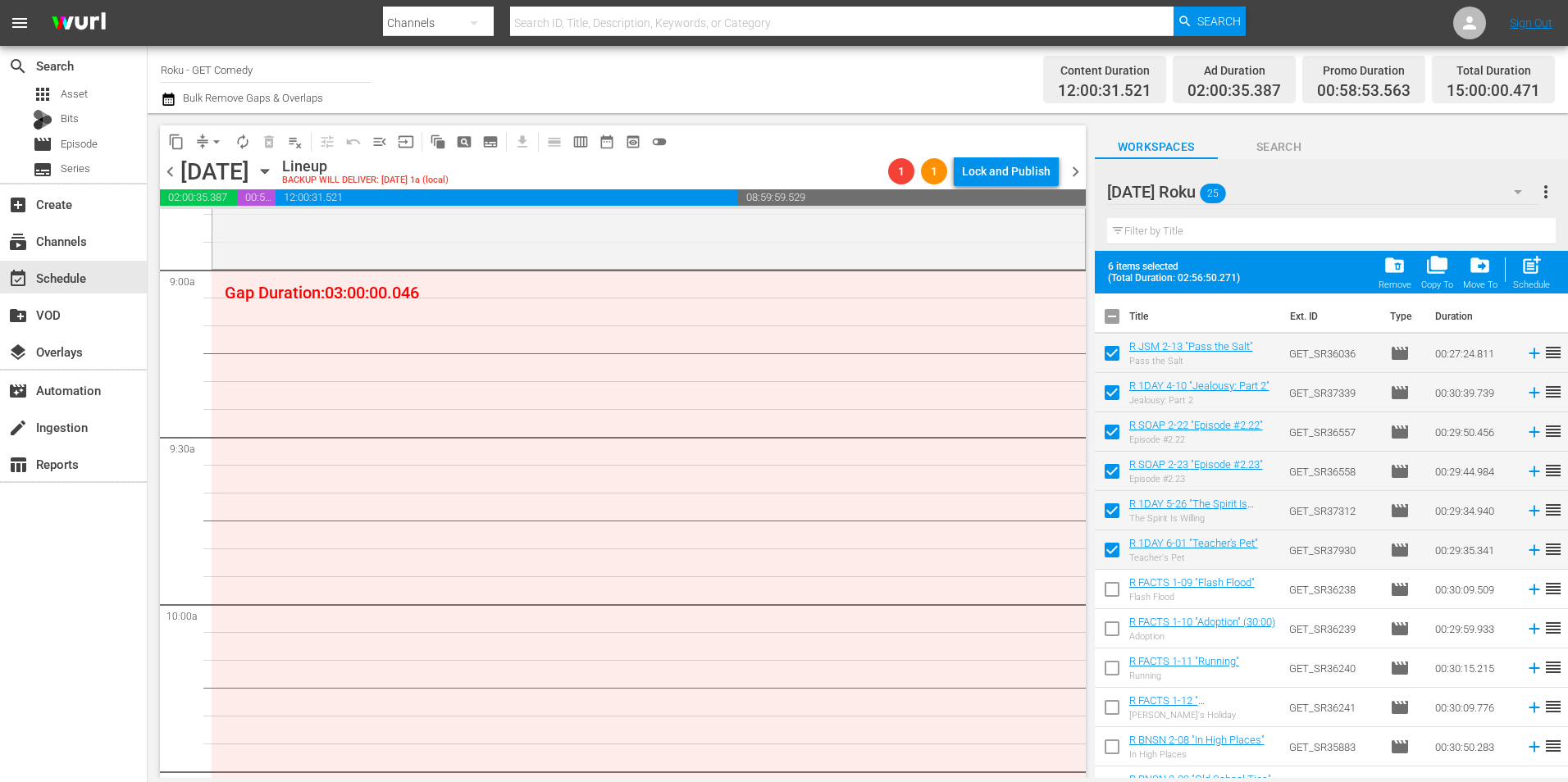
scroll to position [2951, 0]
drag, startPoint x: 1107, startPoint y: 310, endPoint x: 1114, endPoint y: 314, distance: 8.1
click at [1107, 310] on input "checkbox" at bounding box center [1111, 319] width 35 height 34
checkbox input "true"
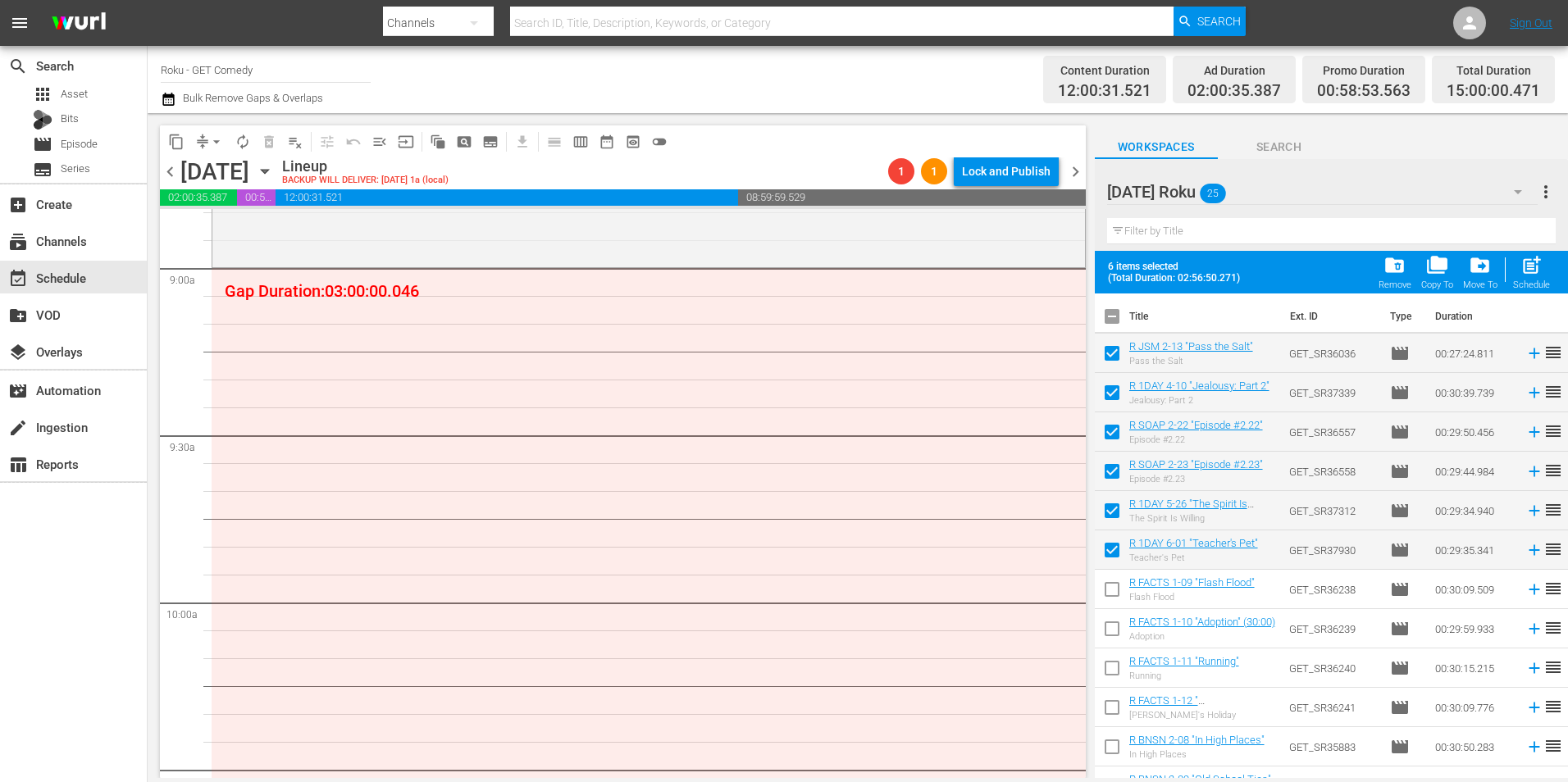
checkbox input "true"
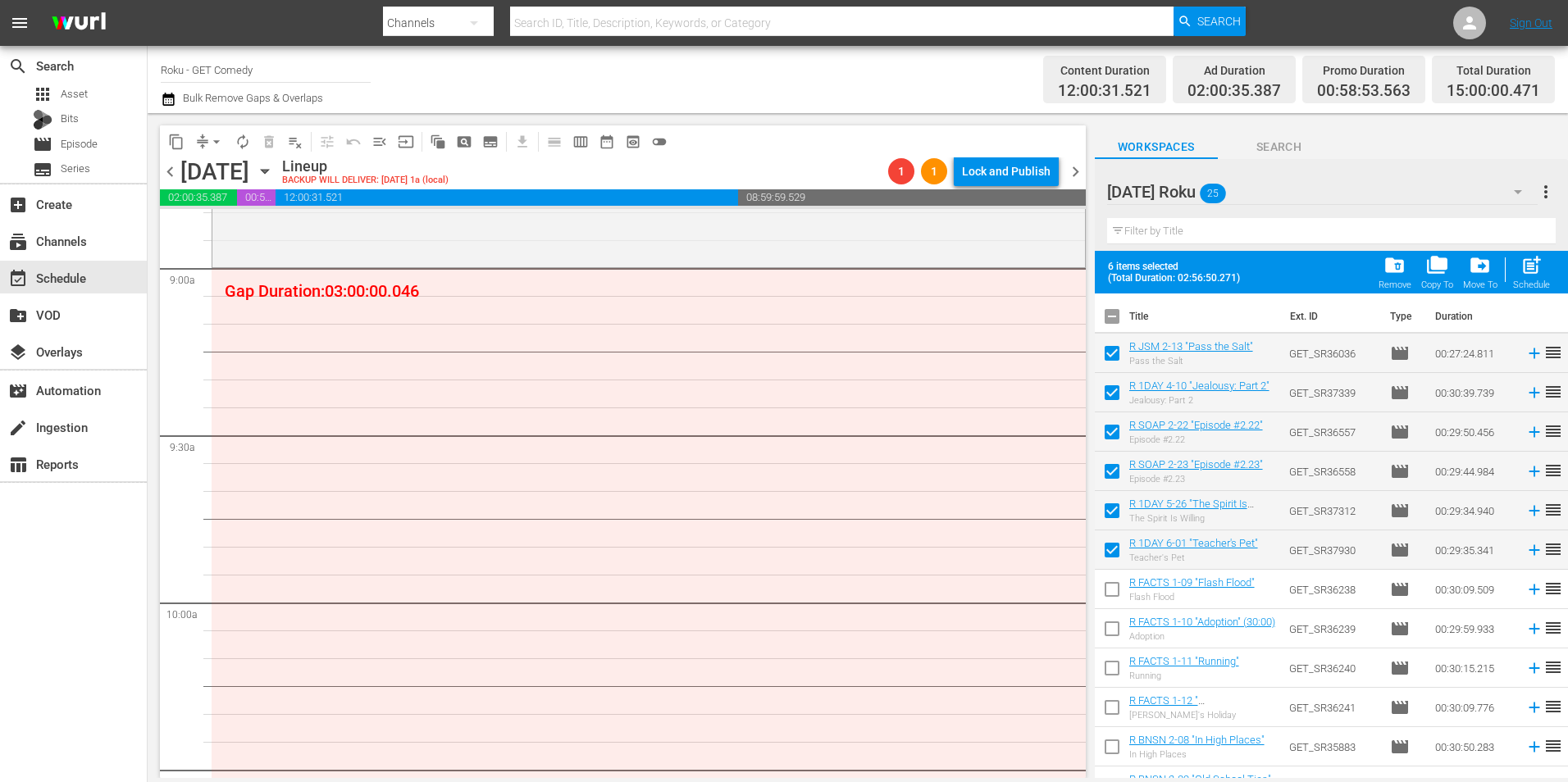
checkbox input "true"
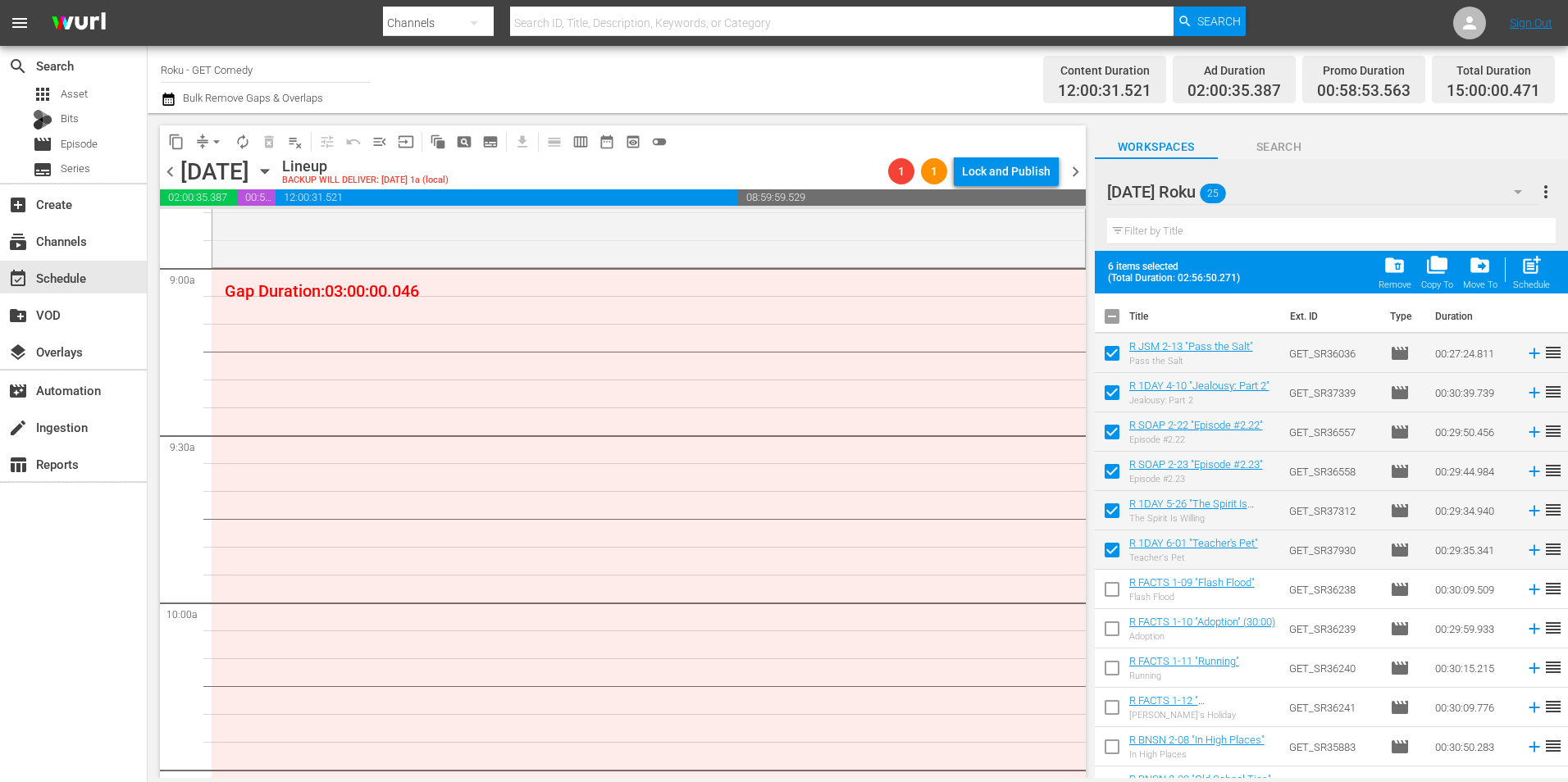
checkbox input "true"
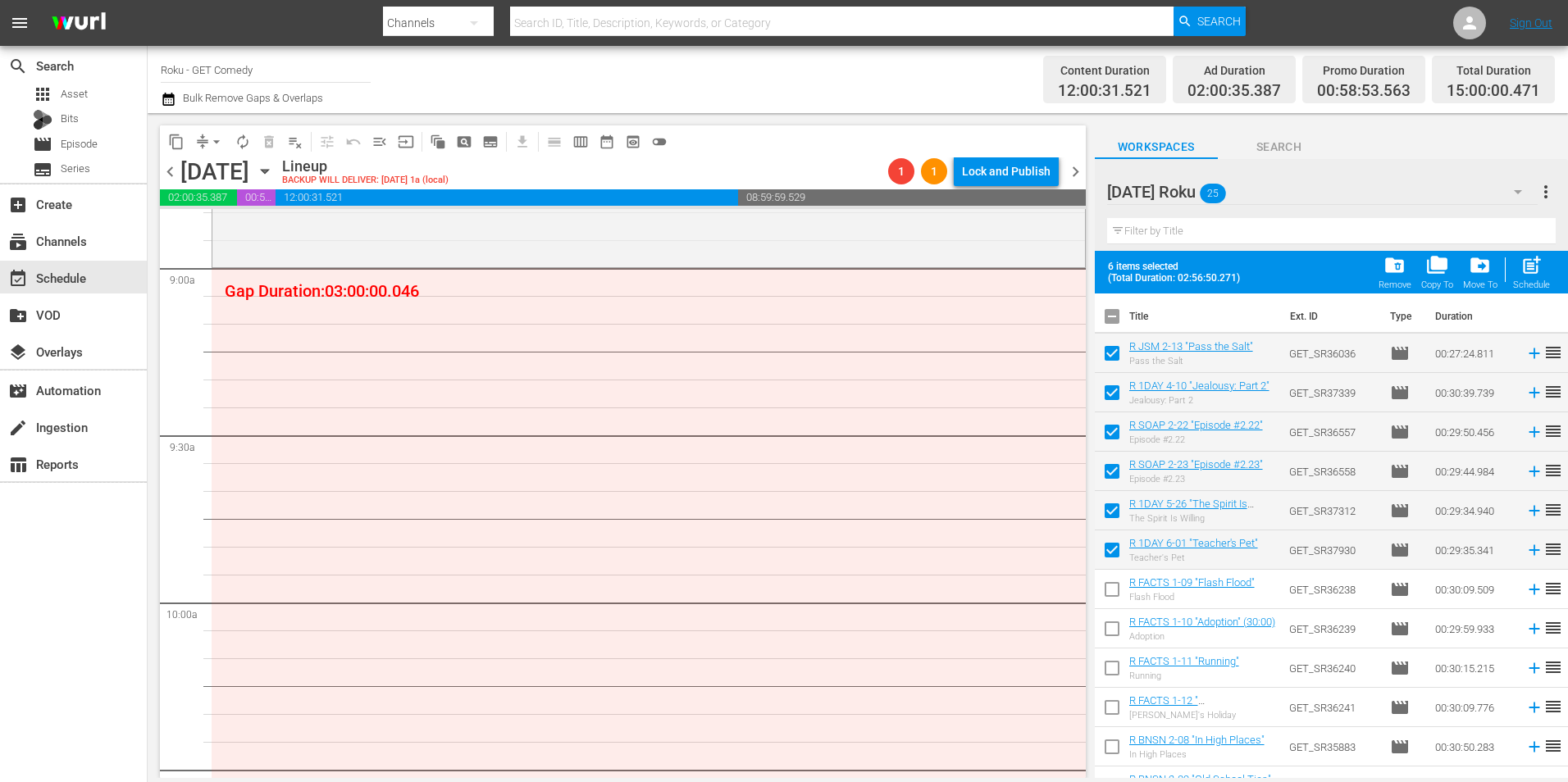
checkbox input "true"
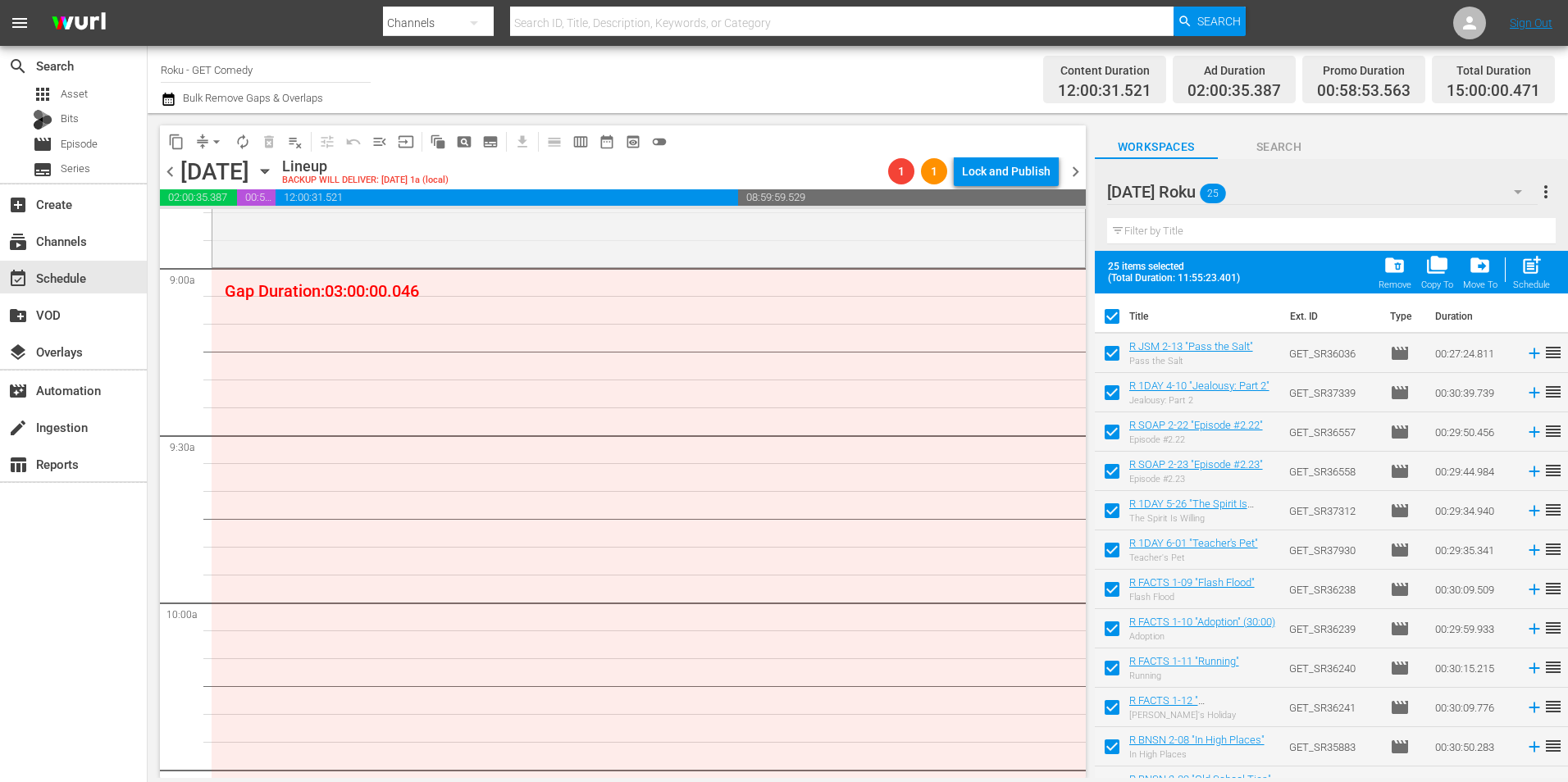
click at [1114, 314] on input "checkbox" at bounding box center [1111, 319] width 35 height 34
checkbox input "false"
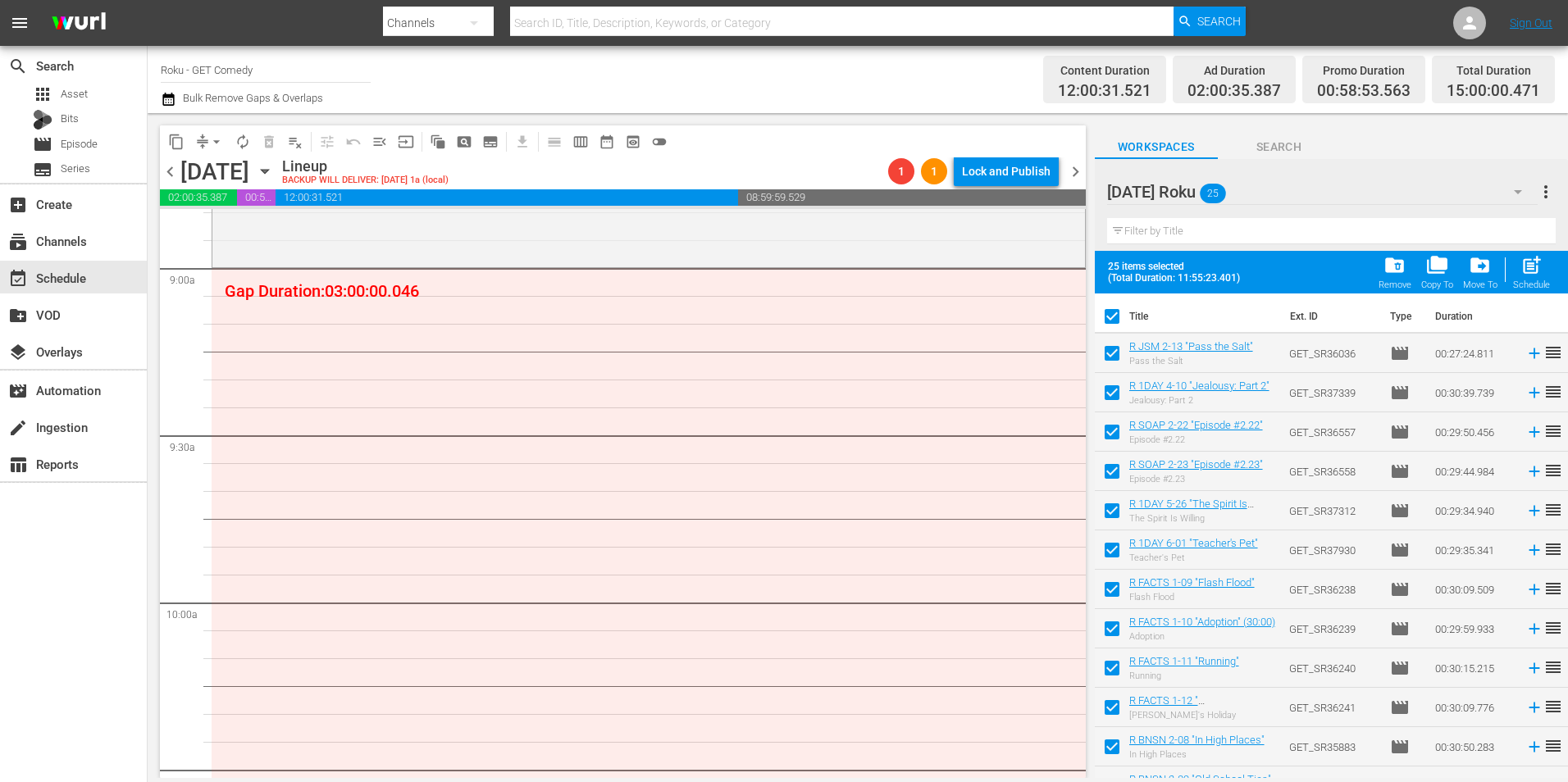
checkbox input "false"
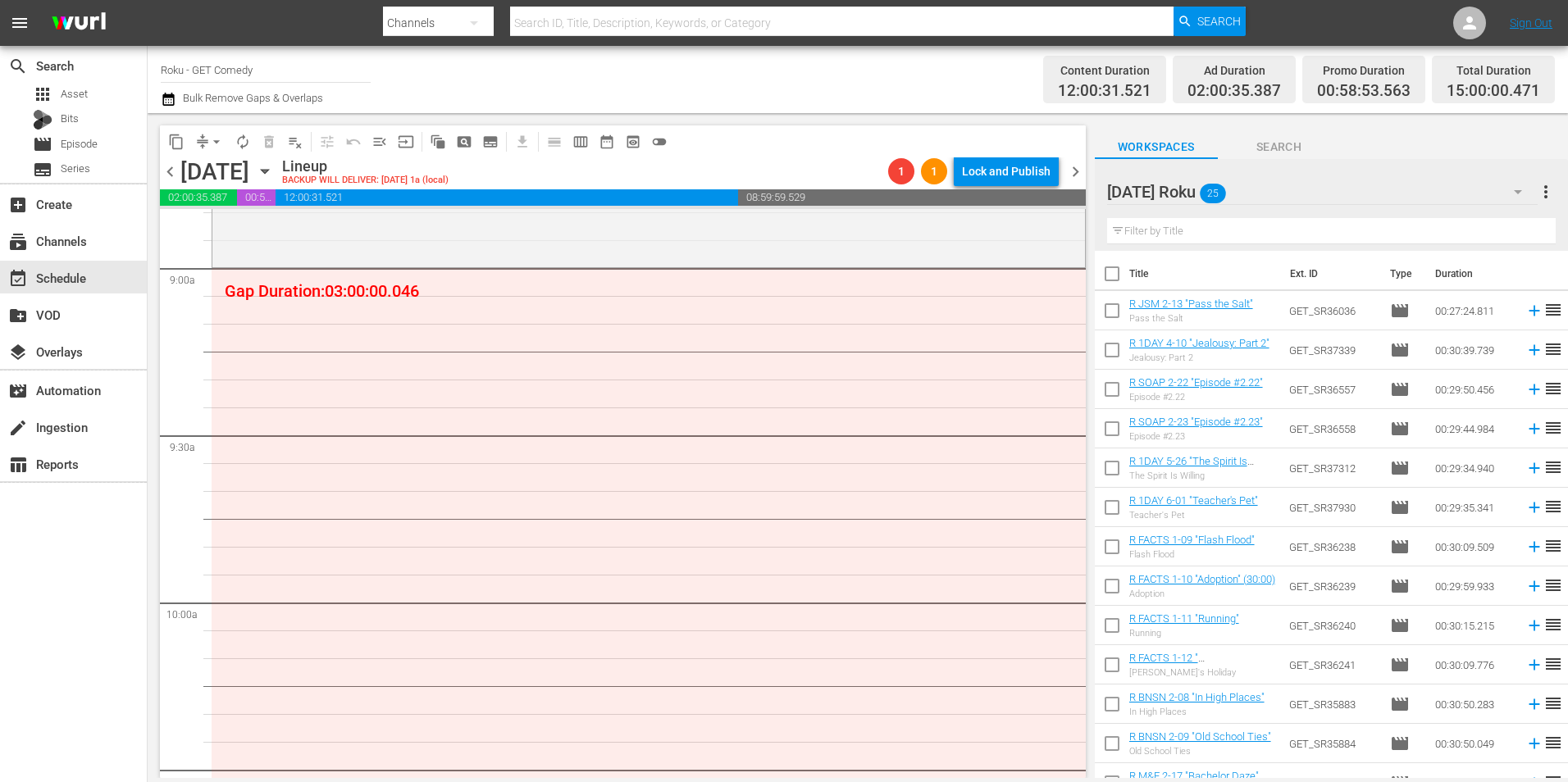
click at [1110, 548] on input "checkbox" at bounding box center [1111, 549] width 35 height 34
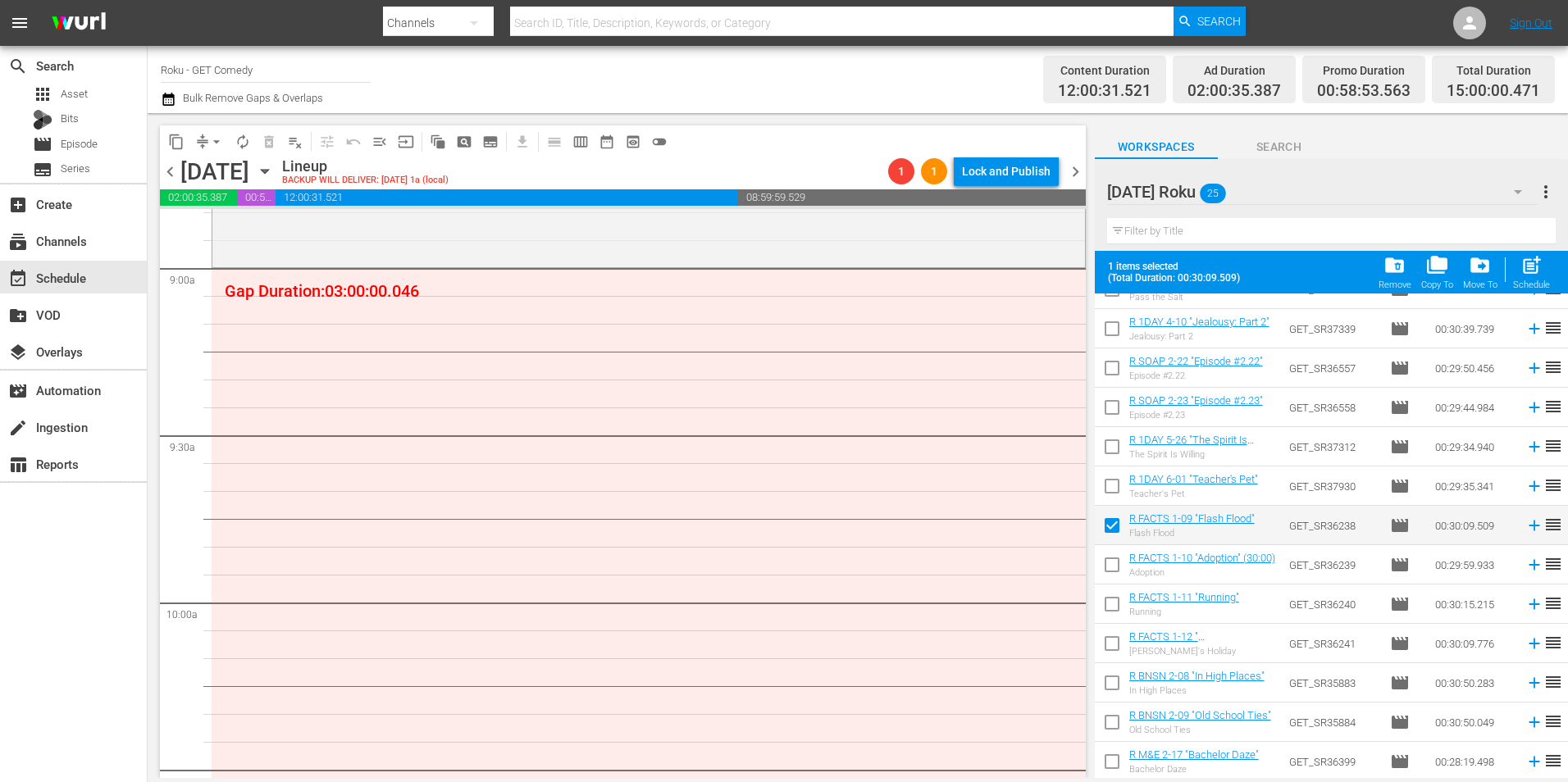
scroll to position [164, 0]
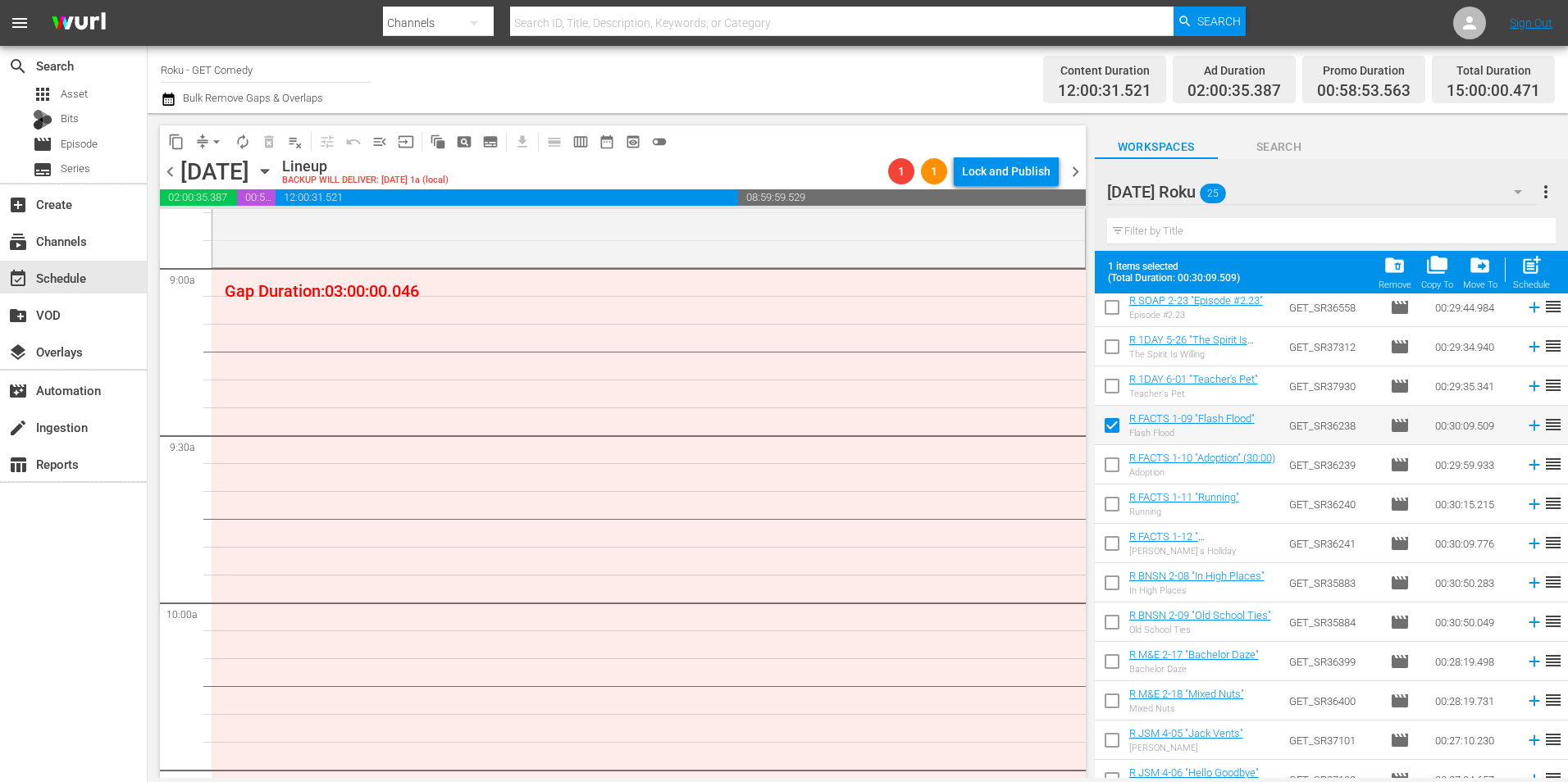
click at [1109, 471] on input "checkbox" at bounding box center [1111, 468] width 35 height 34
click at [1113, 506] on input "checkbox" at bounding box center [1111, 507] width 35 height 34
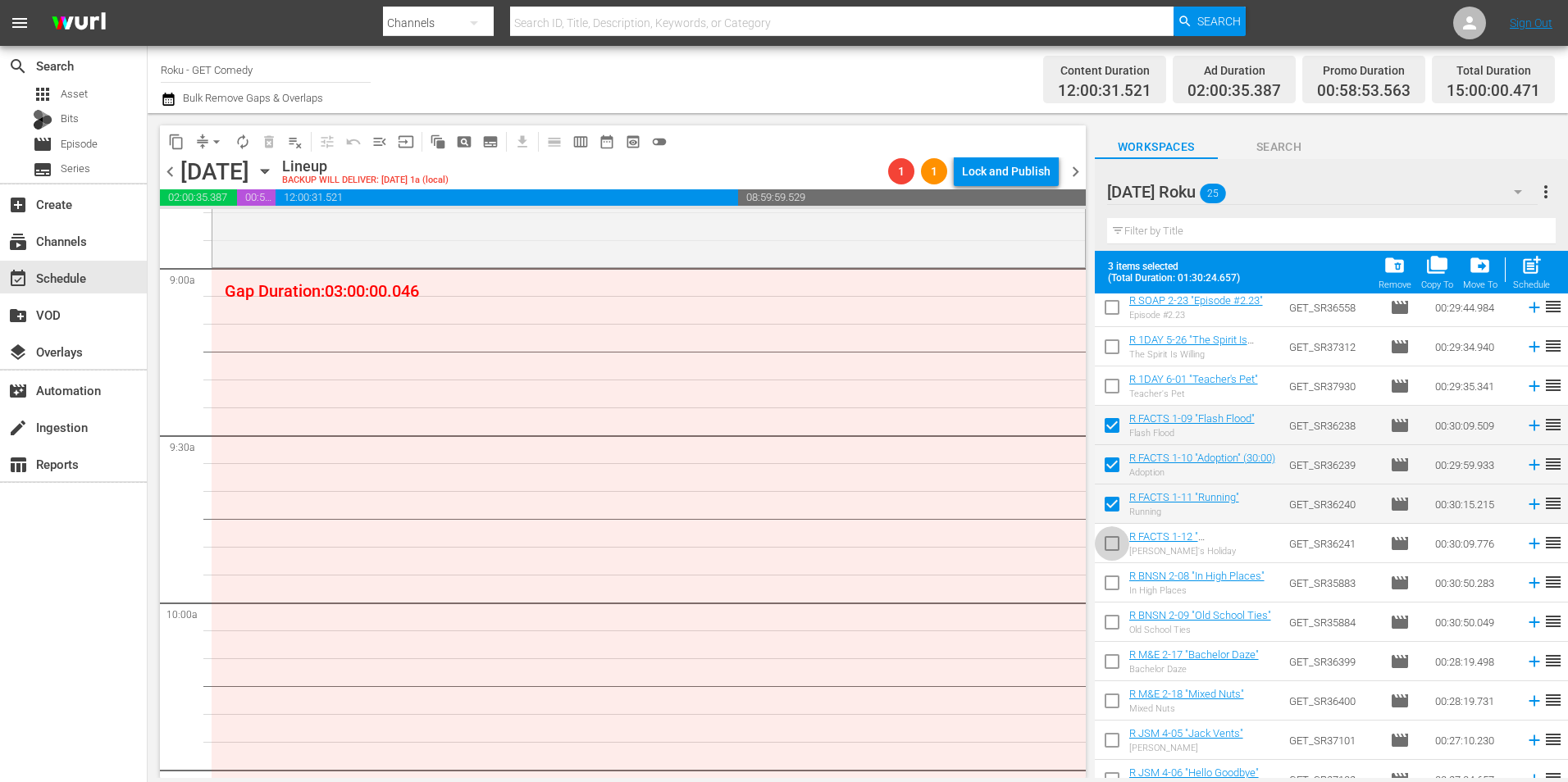
click at [1097, 550] on input "checkbox" at bounding box center [1111, 547] width 35 height 34
click at [1103, 583] on input "checkbox" at bounding box center [1111, 586] width 35 height 34
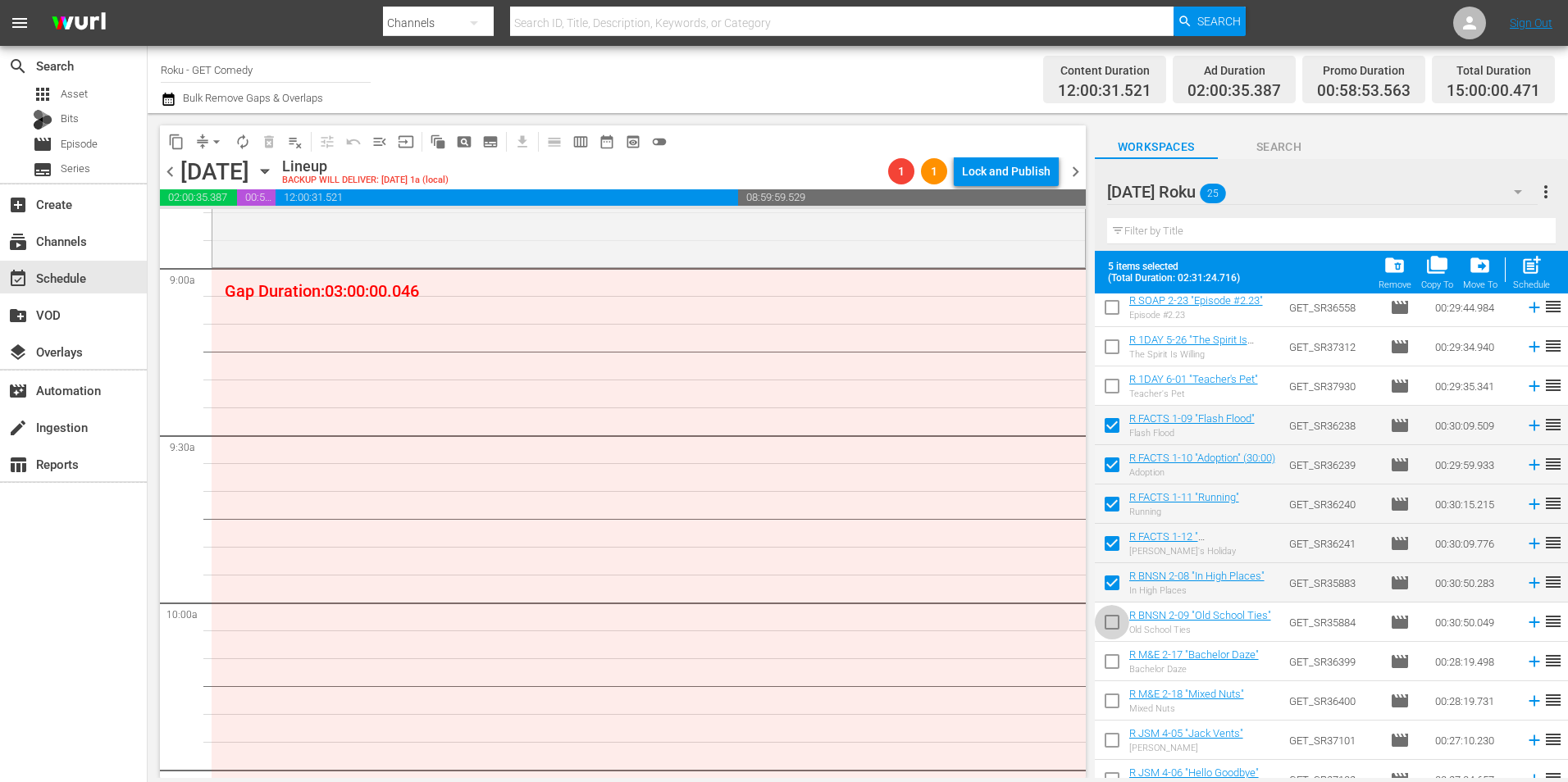
click at [1111, 620] on input "checkbox" at bounding box center [1111, 625] width 35 height 34
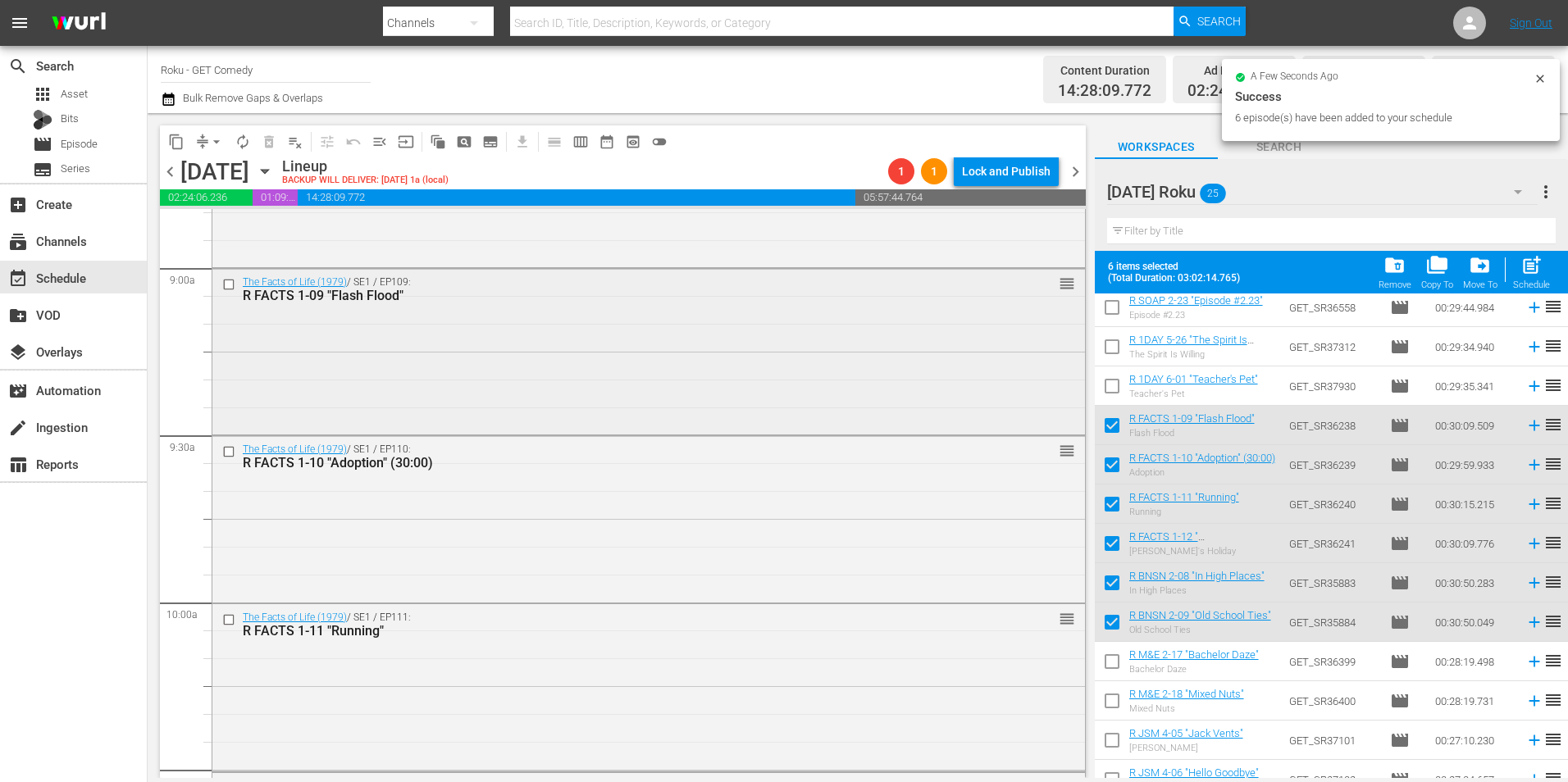
click at [476, 309] on div "The Facts of Life (1979) / SE1 / EP109: R FACTS 1-09 "Flash Flood" reorder" at bounding box center [649, 350] width 872 height 163
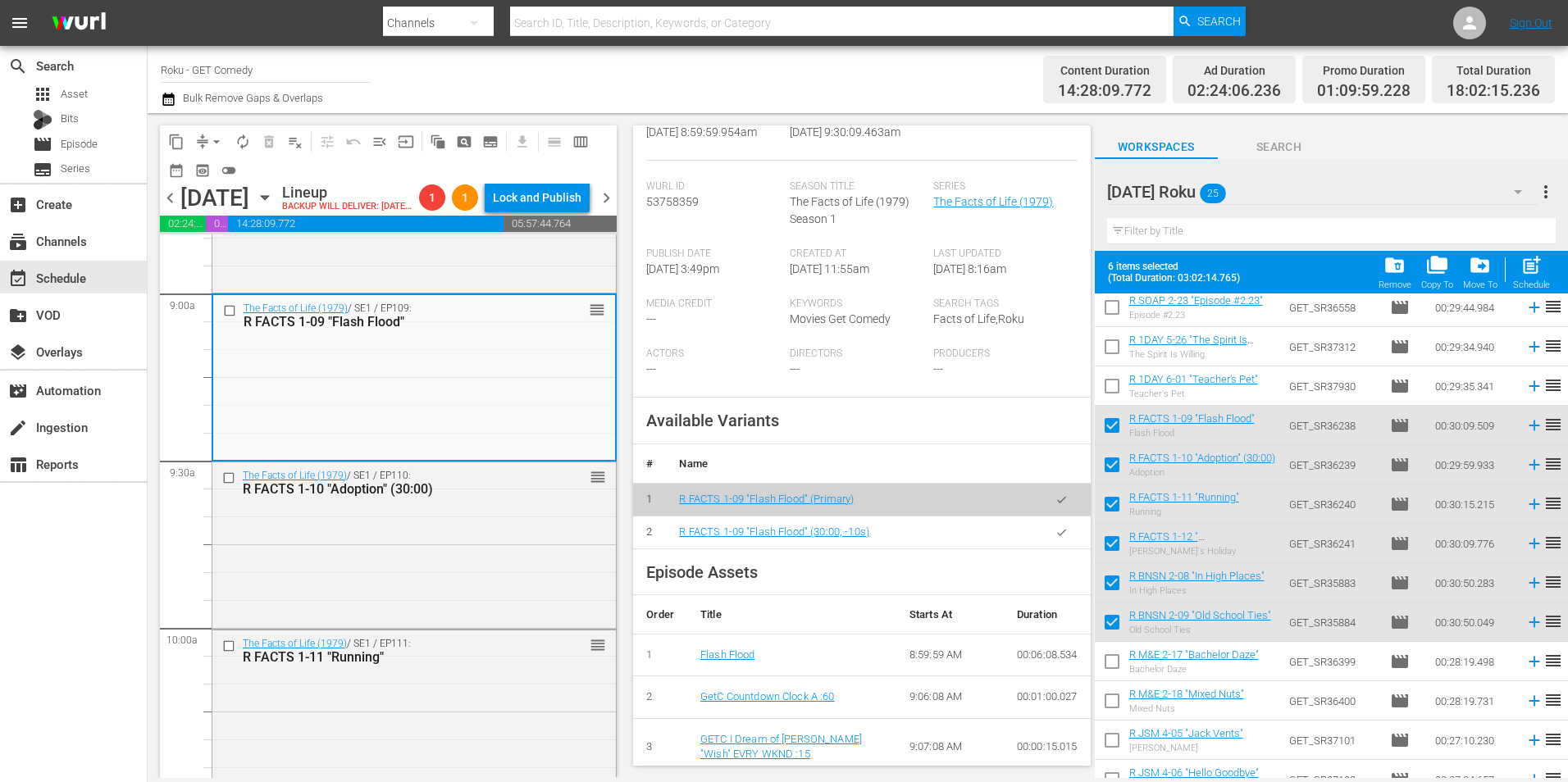
scroll to position [328, 0]
click at [1056, 537] on icon "button" at bounding box center [1062, 532] width 12 height 12
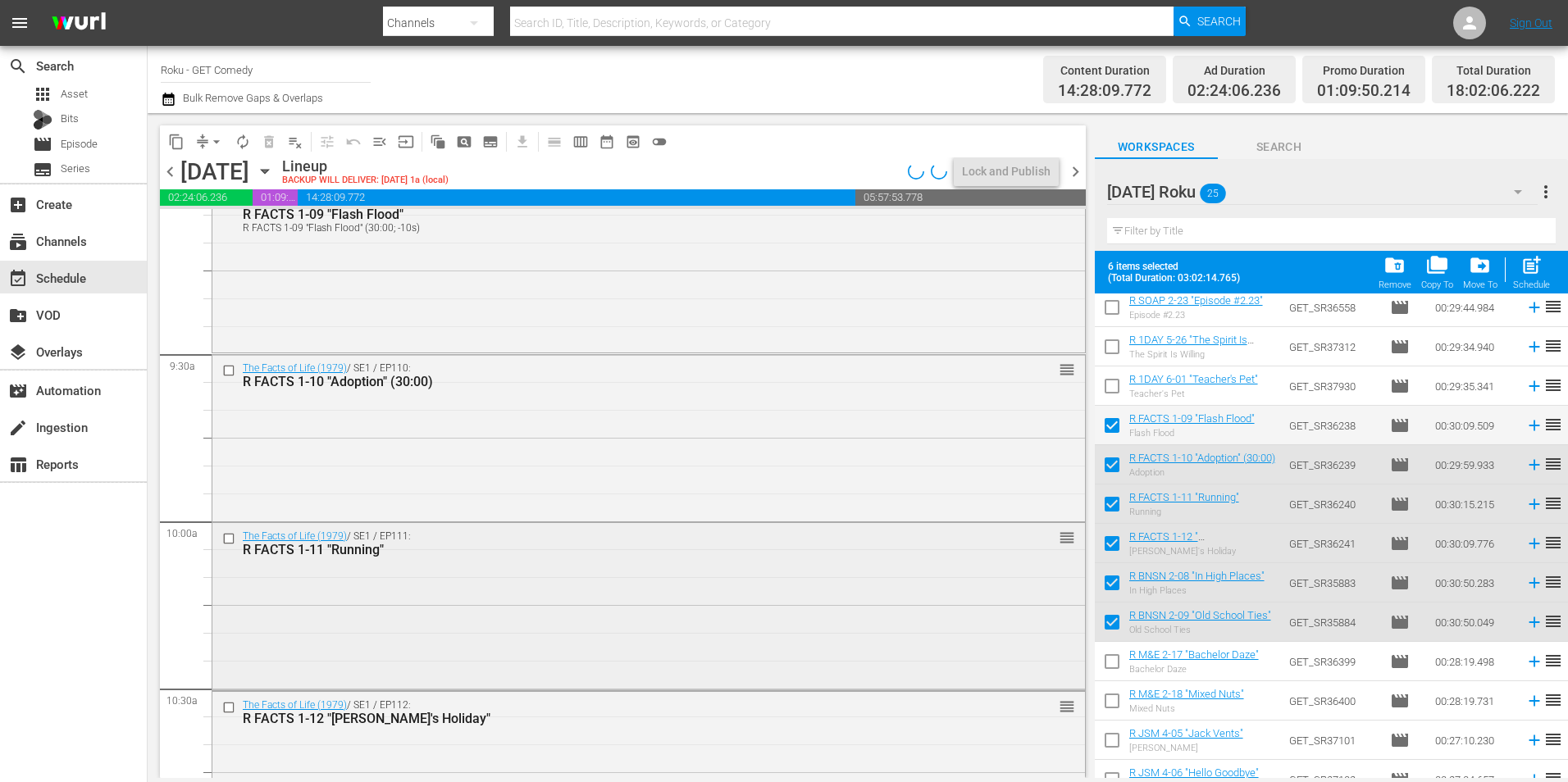
scroll to position [3032, 0]
click at [528, 581] on div "The Facts of Life (1979) / SE1 / EP111: R FACTS 1-11 "Running" reorder" at bounding box center [649, 603] width 872 height 164
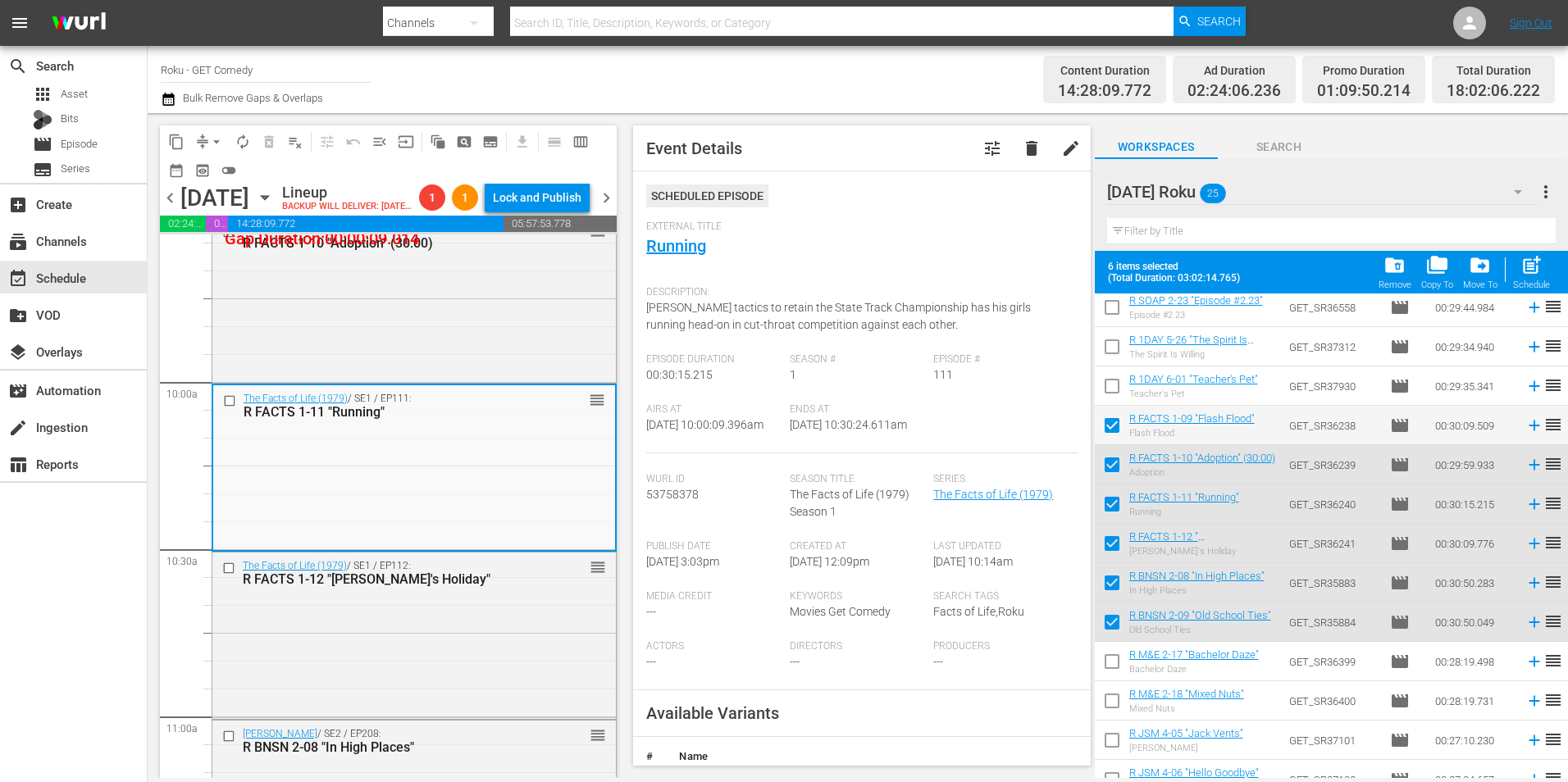
scroll to position [246, 0]
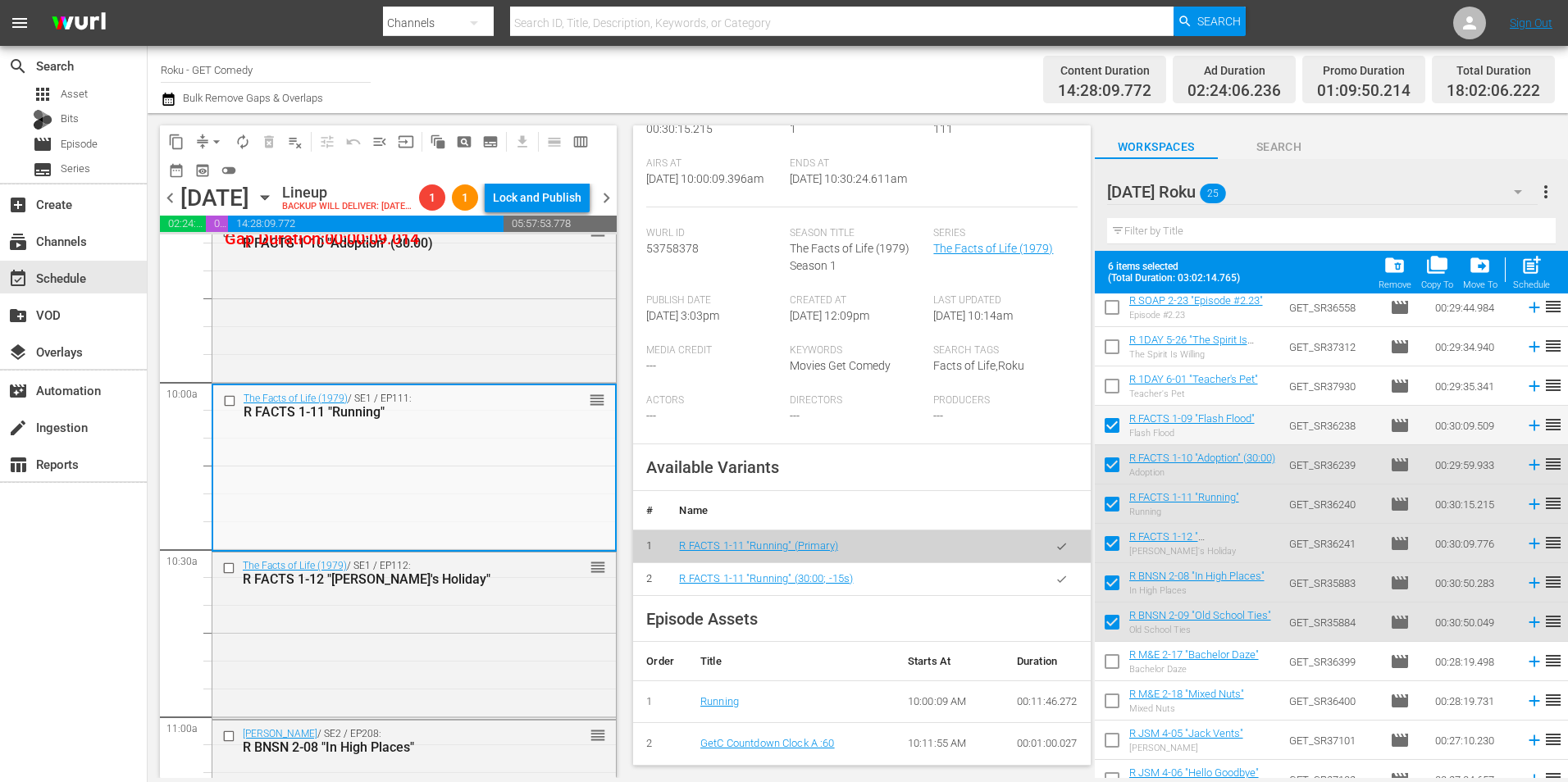
click at [1057, 582] on icon "button" at bounding box center [1061, 578] width 9 height 6
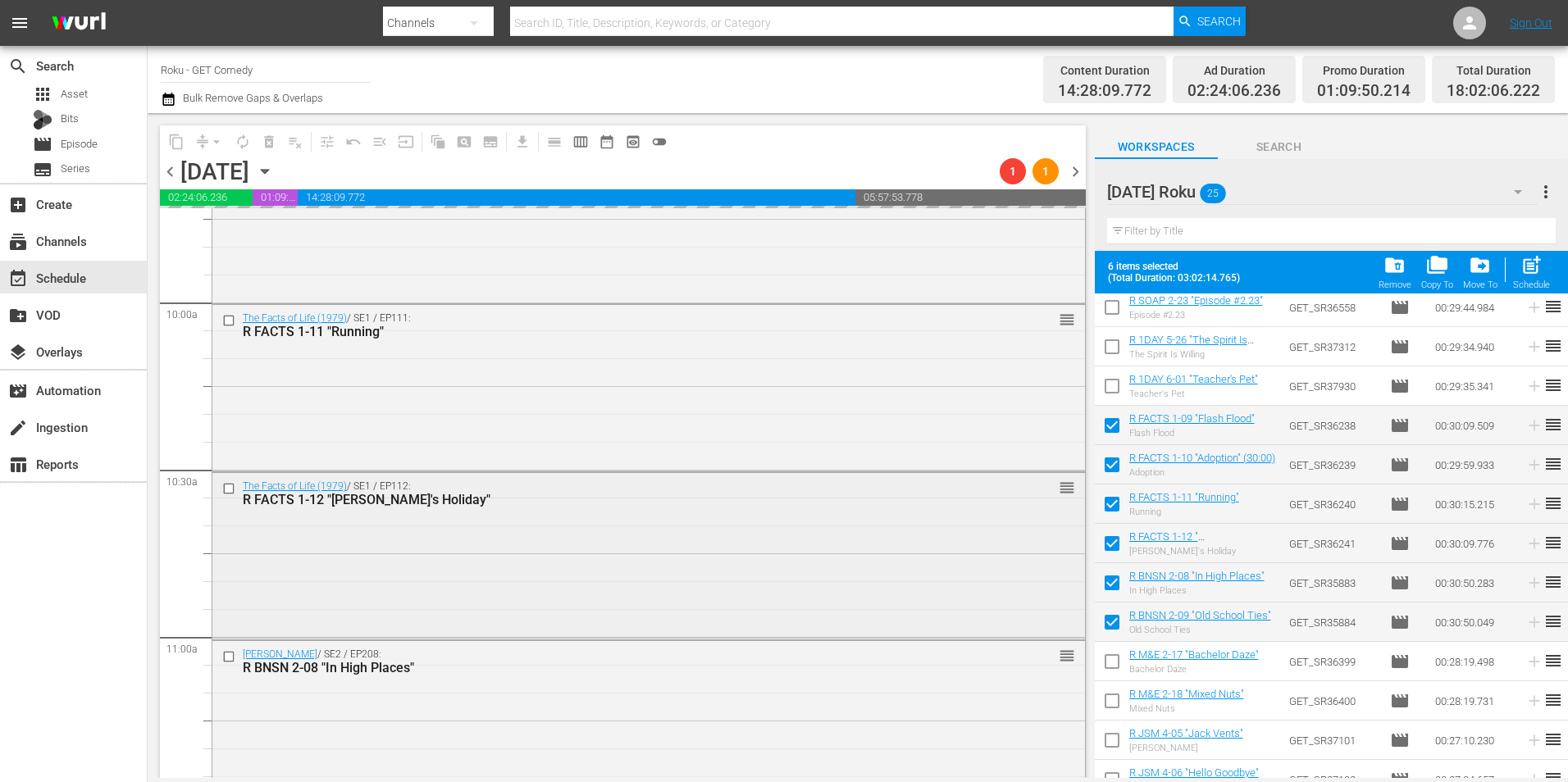
scroll to position [3278, 0]
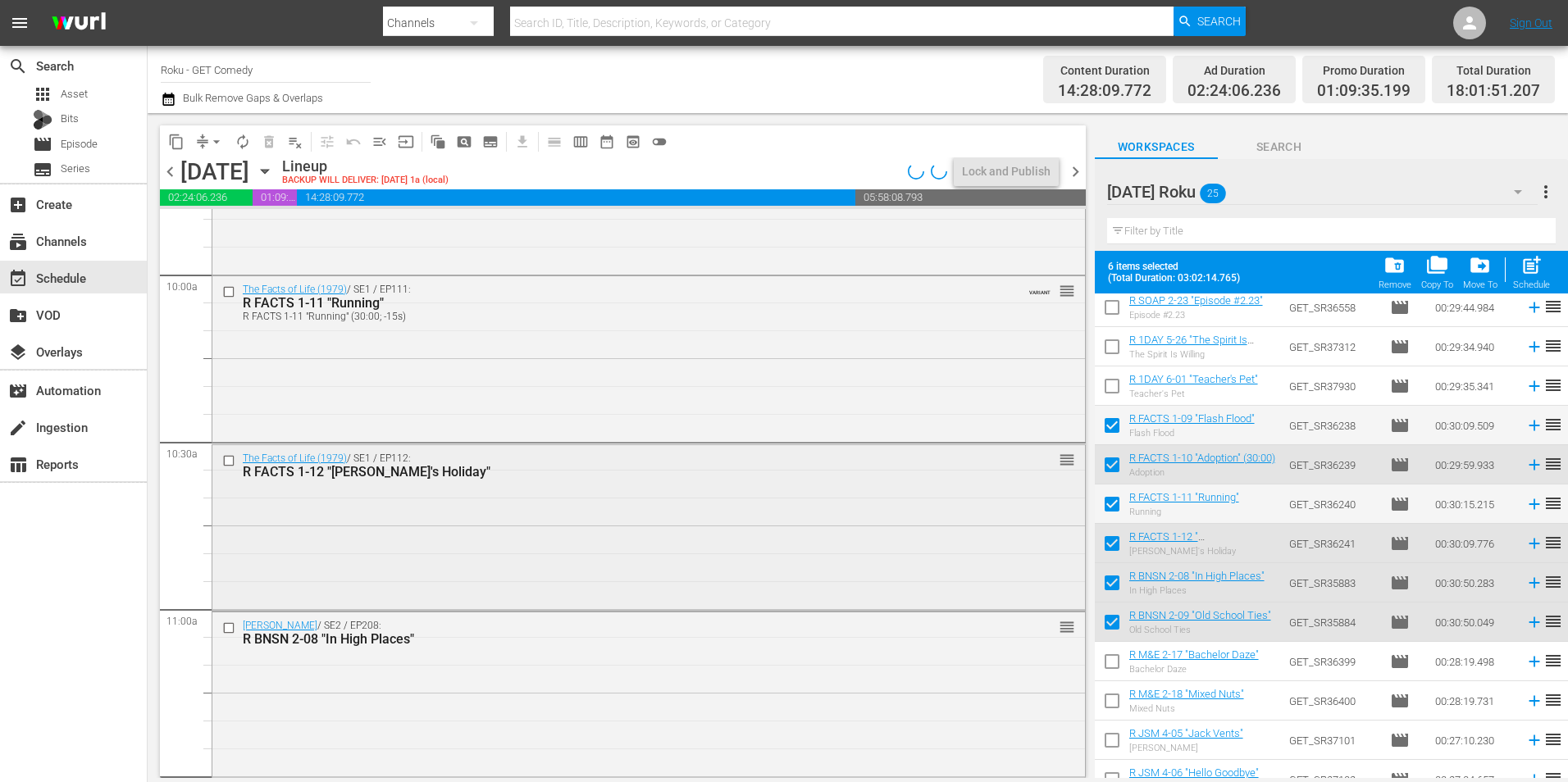
click at [486, 518] on div "The Facts of Life (1979) / SE1 / EP112: R FACTS 1-12 "Molly's Holiday" reorder" at bounding box center [649, 526] width 872 height 163
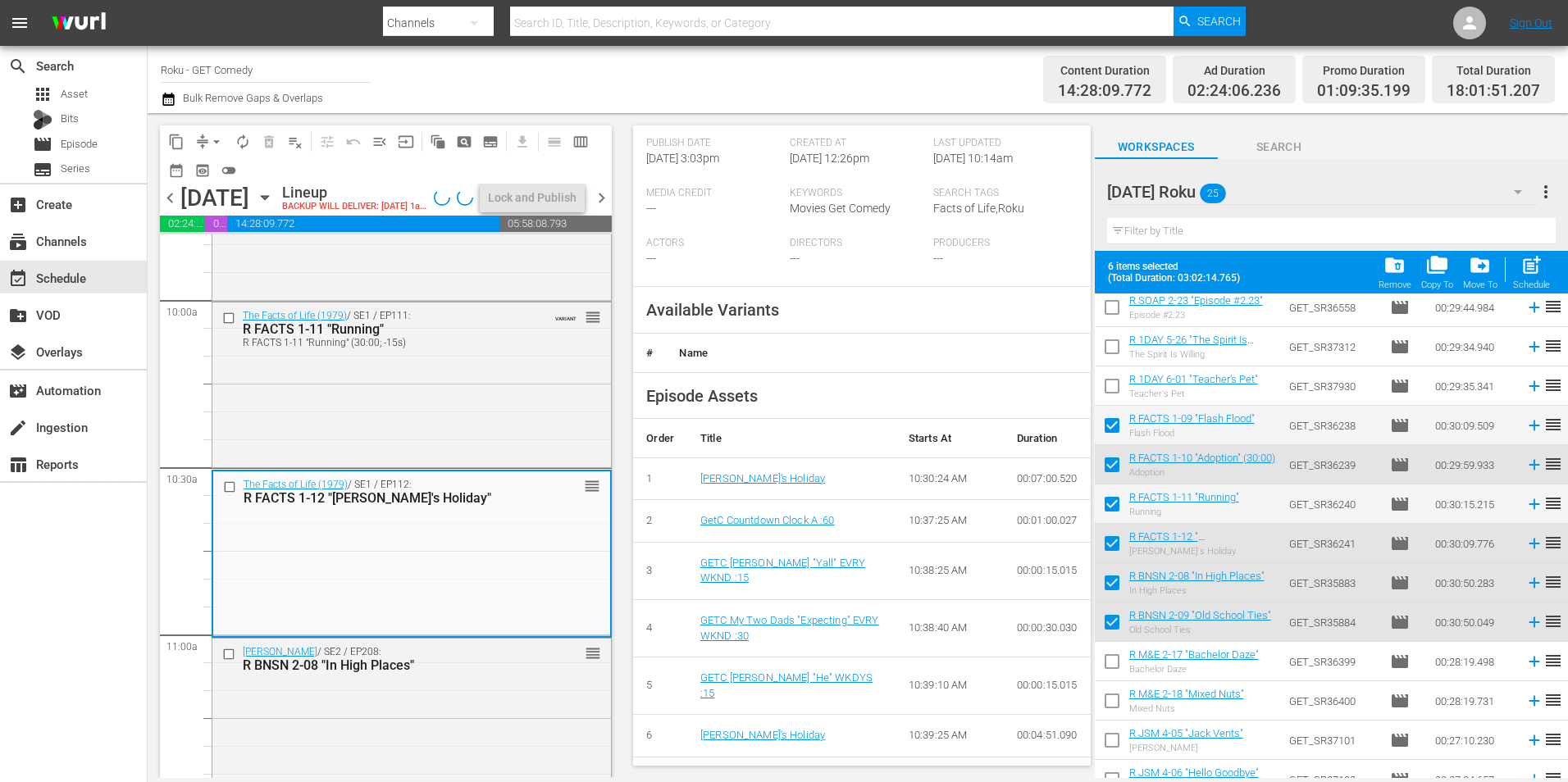
scroll to position [410, 0]
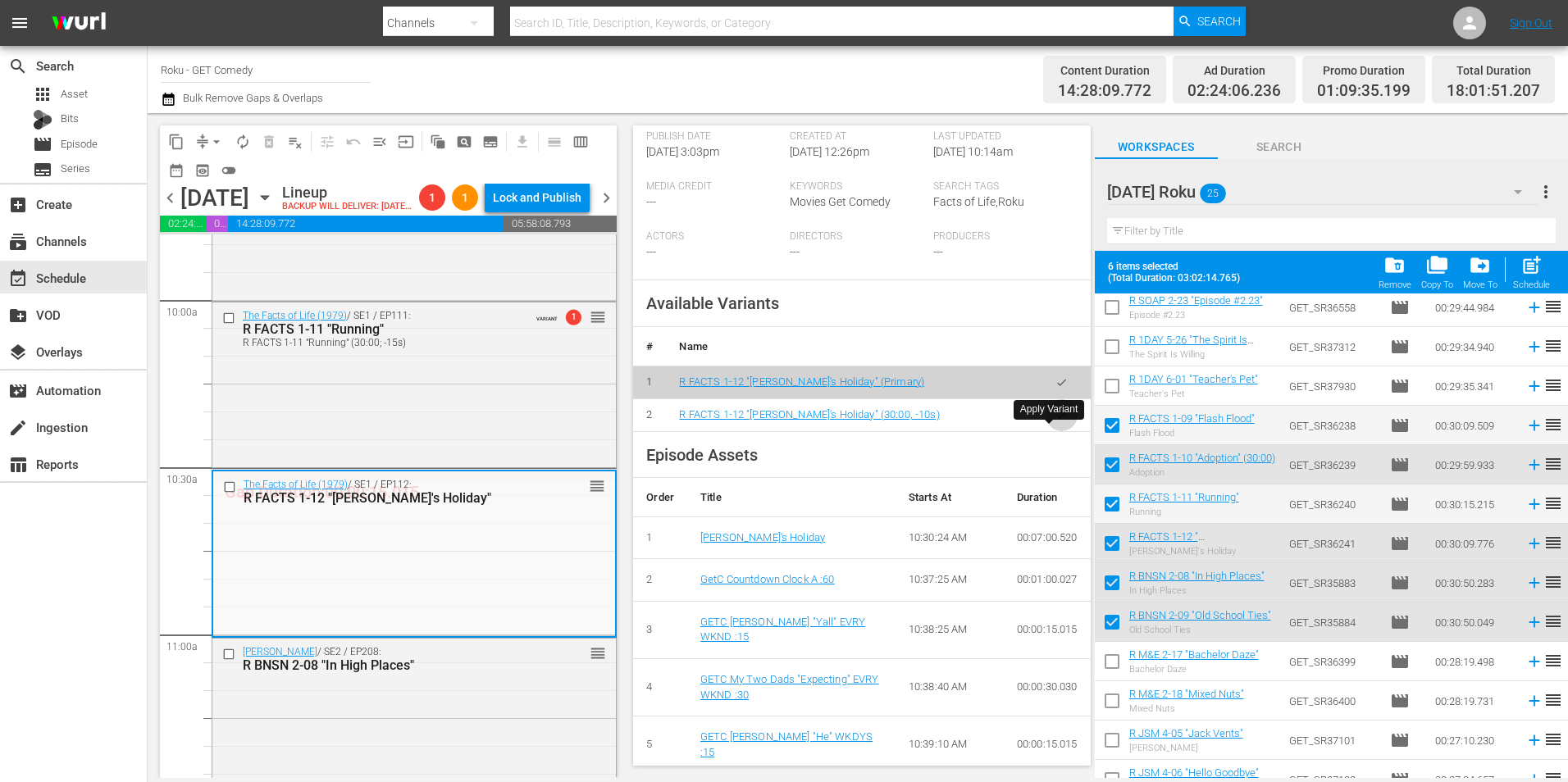
click at [1056, 421] on icon "button" at bounding box center [1062, 415] width 12 height 12
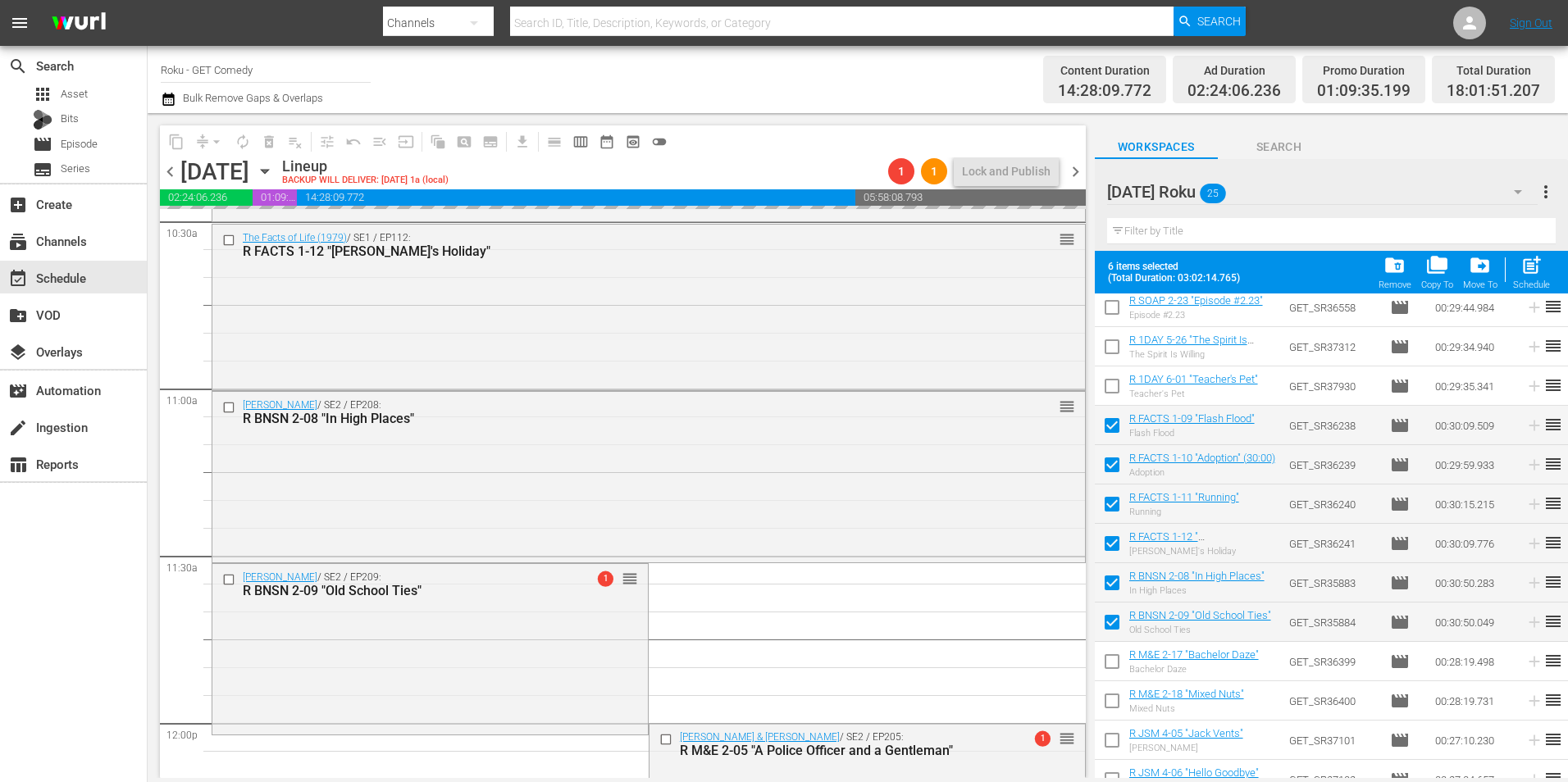
scroll to position [3524, 0]
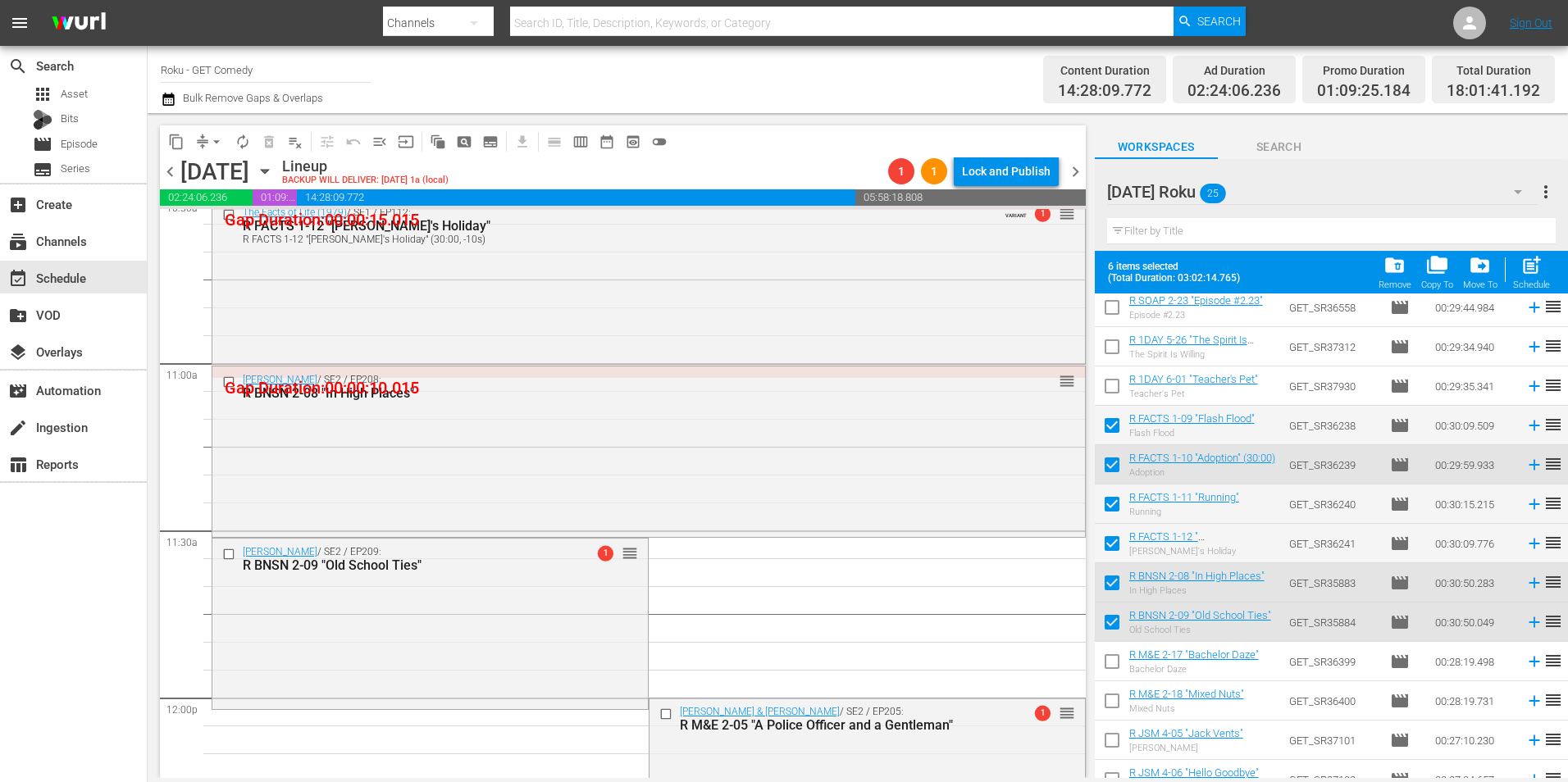
click at [442, 503] on div "Benson / SE2 / EP208: R BNSN 2-08 "In High Places" reorder" at bounding box center [649, 449] width 872 height 167
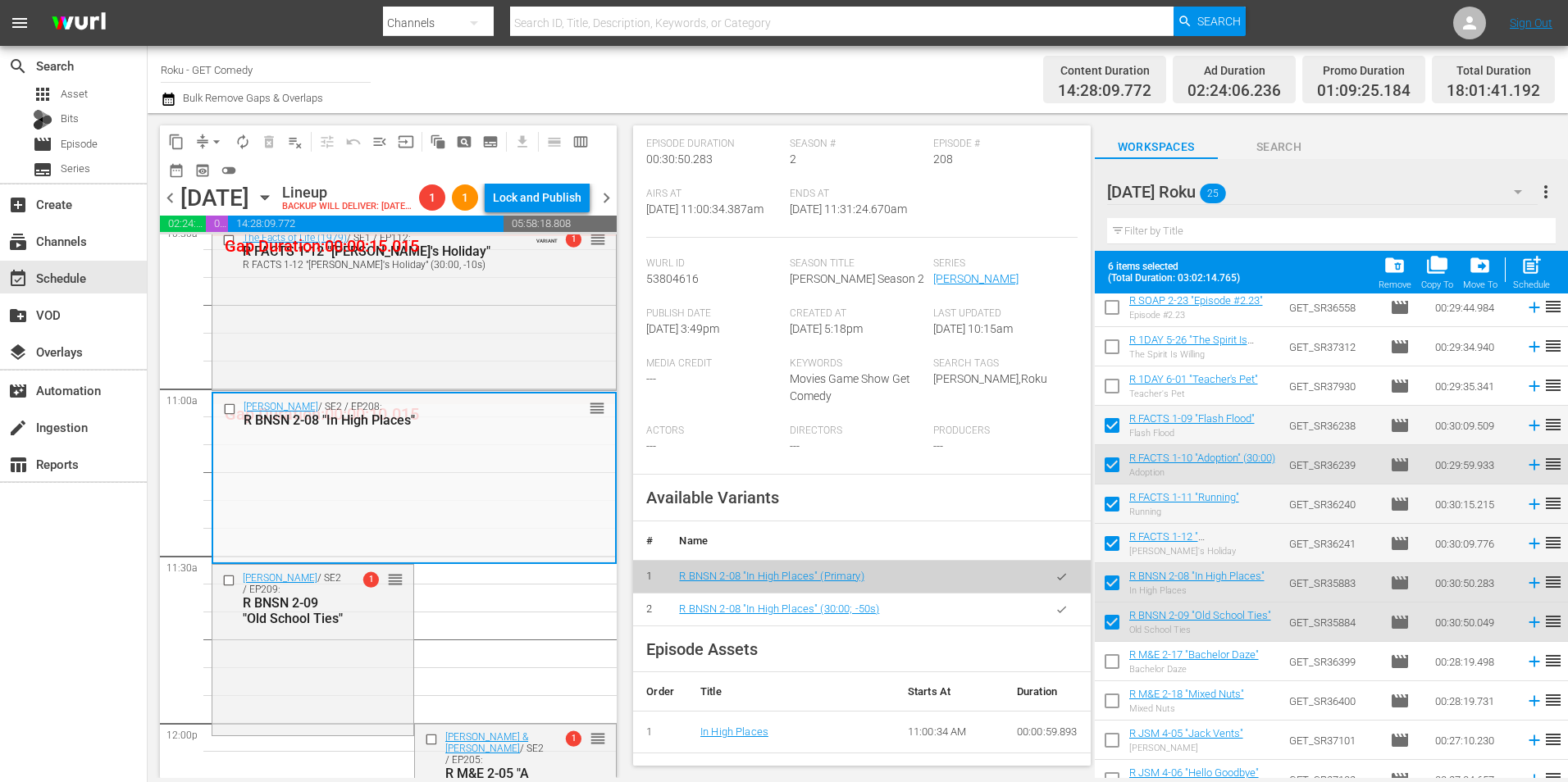
scroll to position [328, 0]
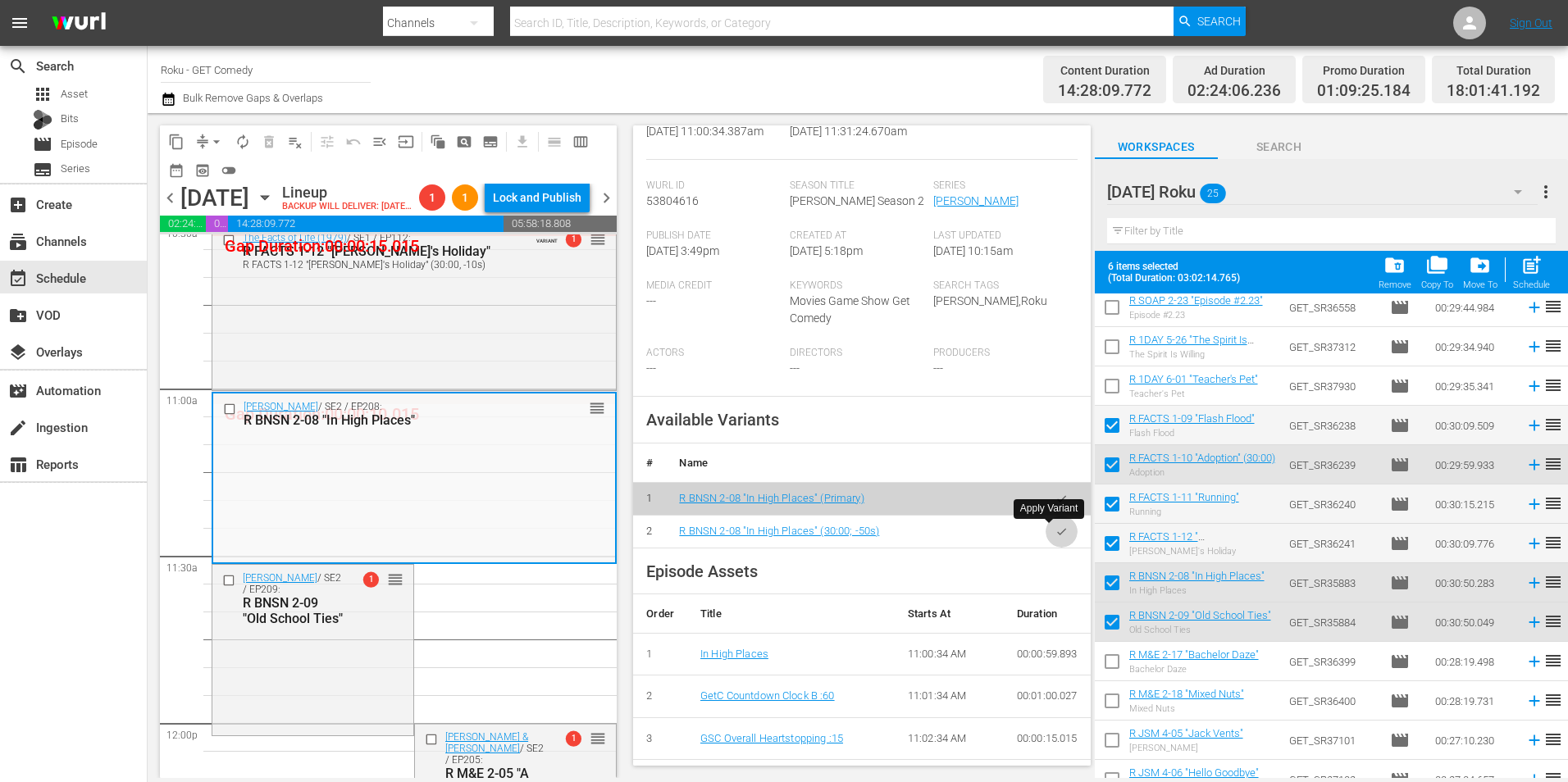
click at [1053, 540] on button "button" at bounding box center [1061, 532] width 32 height 32
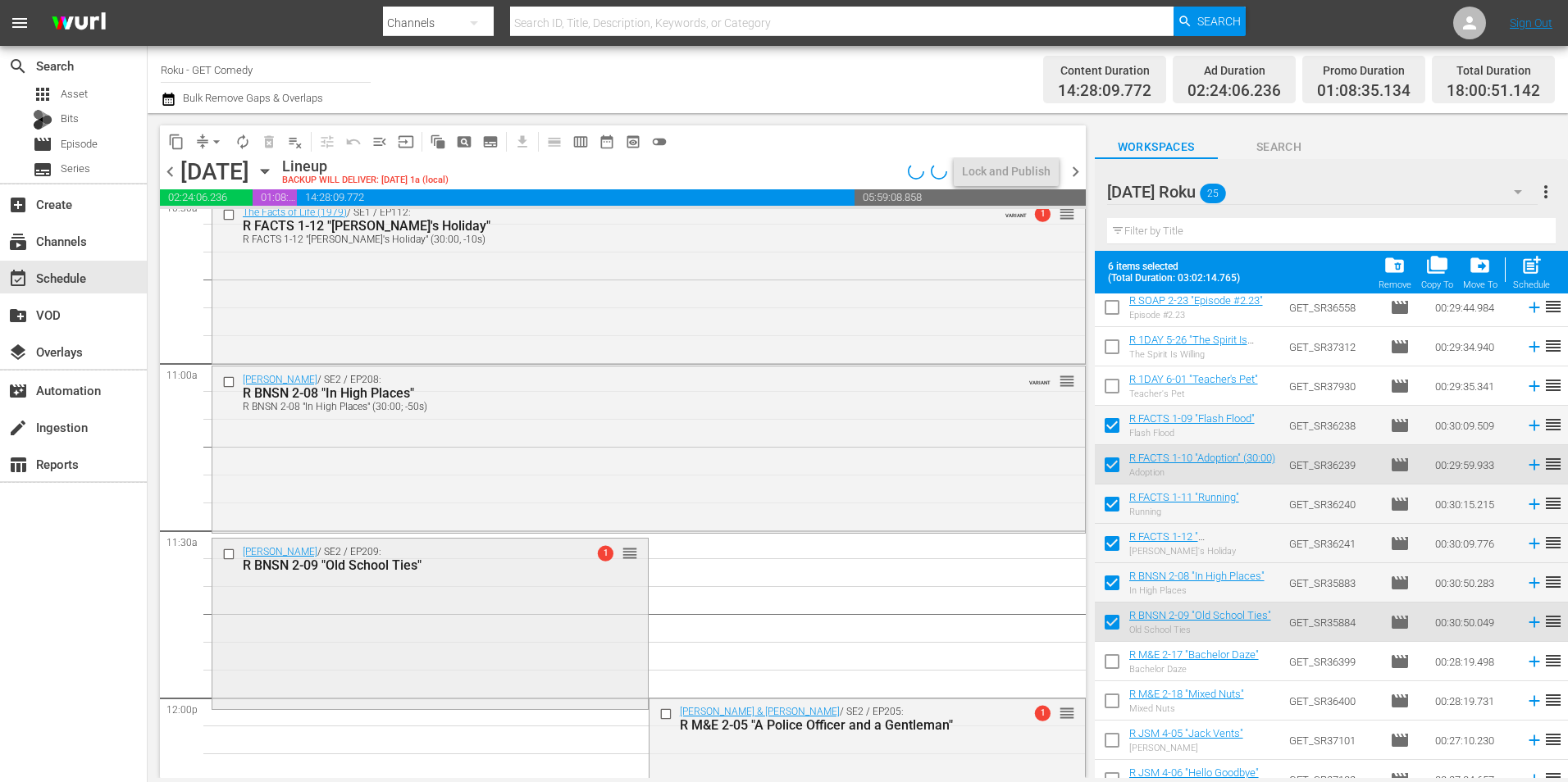
click at [364, 644] on div "Benson / SE2 / EP209: R BNSN 2-09 "Old School Ties" 1 reorder" at bounding box center [430, 622] width 435 height 167
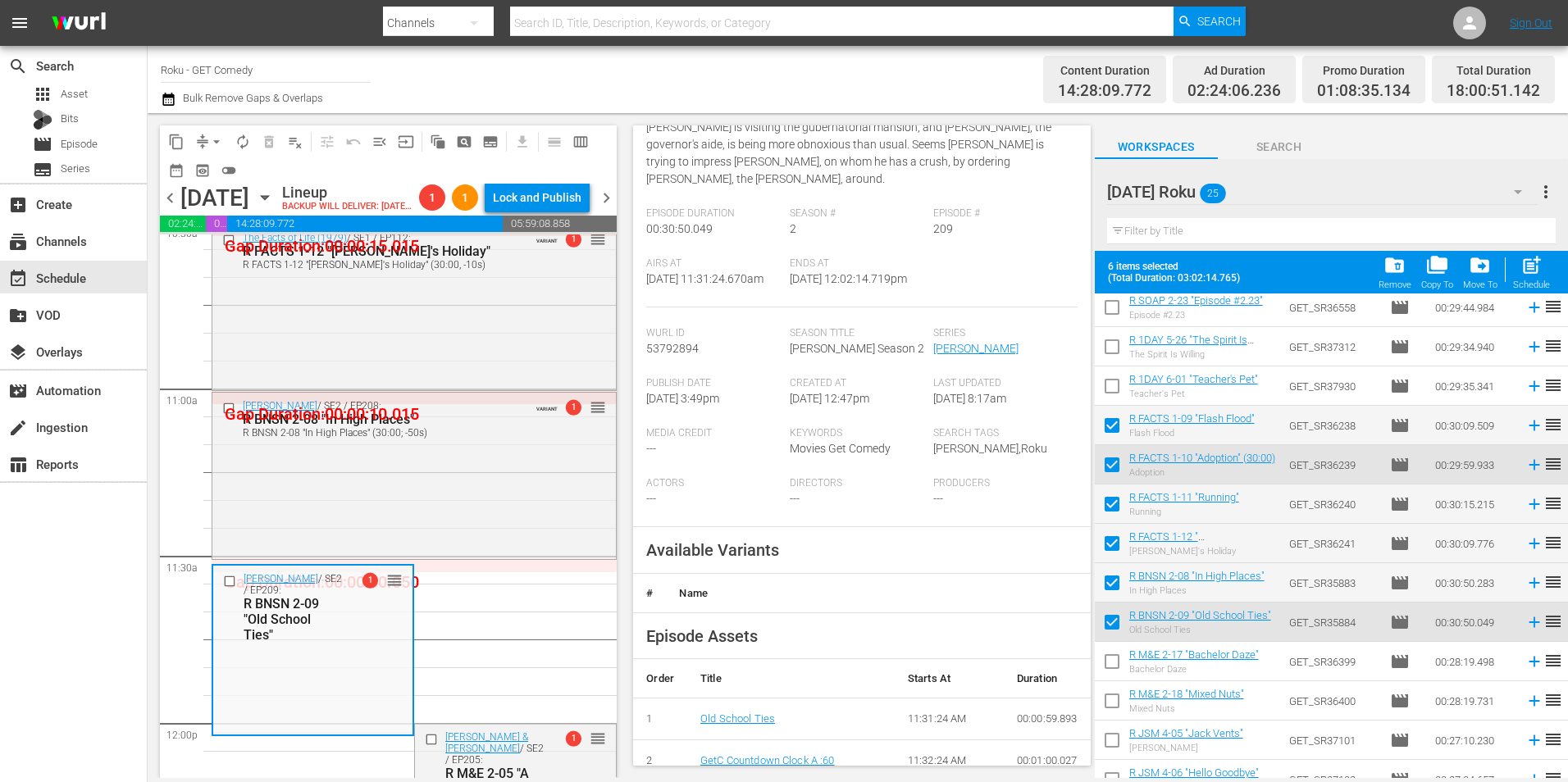
scroll to position [246, 0]
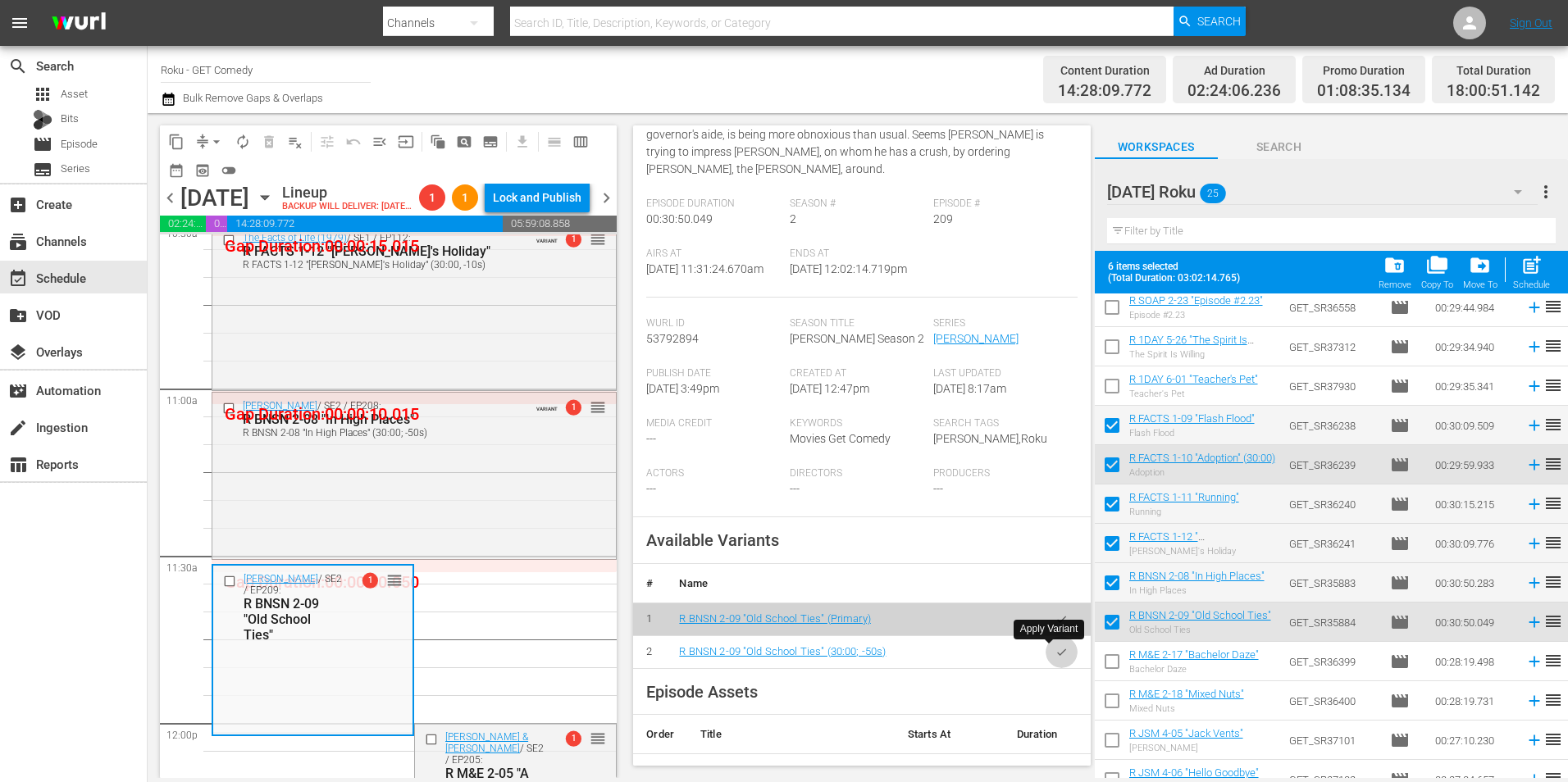
click at [1057, 654] on icon "button" at bounding box center [1061, 651] width 9 height 6
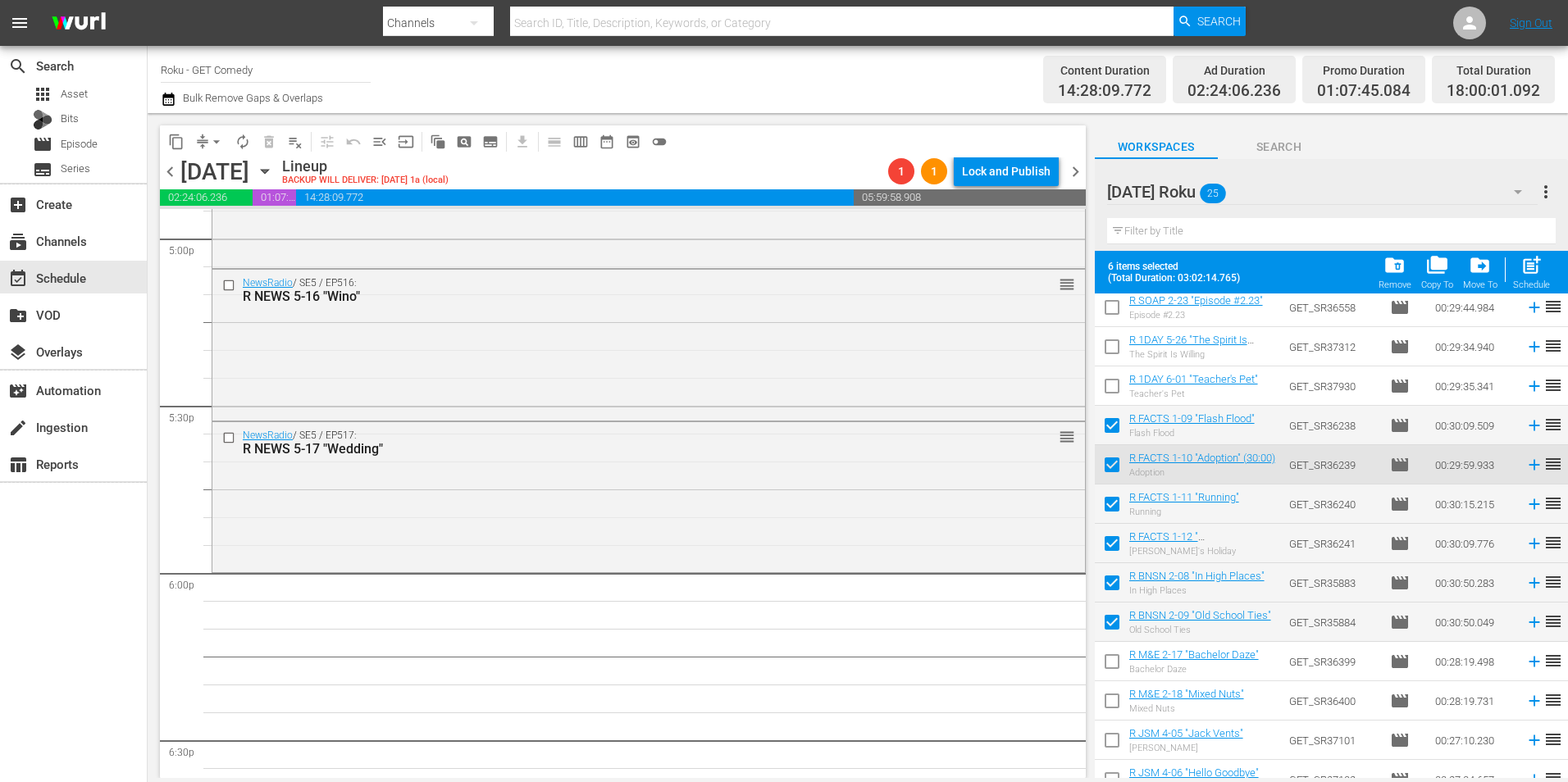
scroll to position [0, 0]
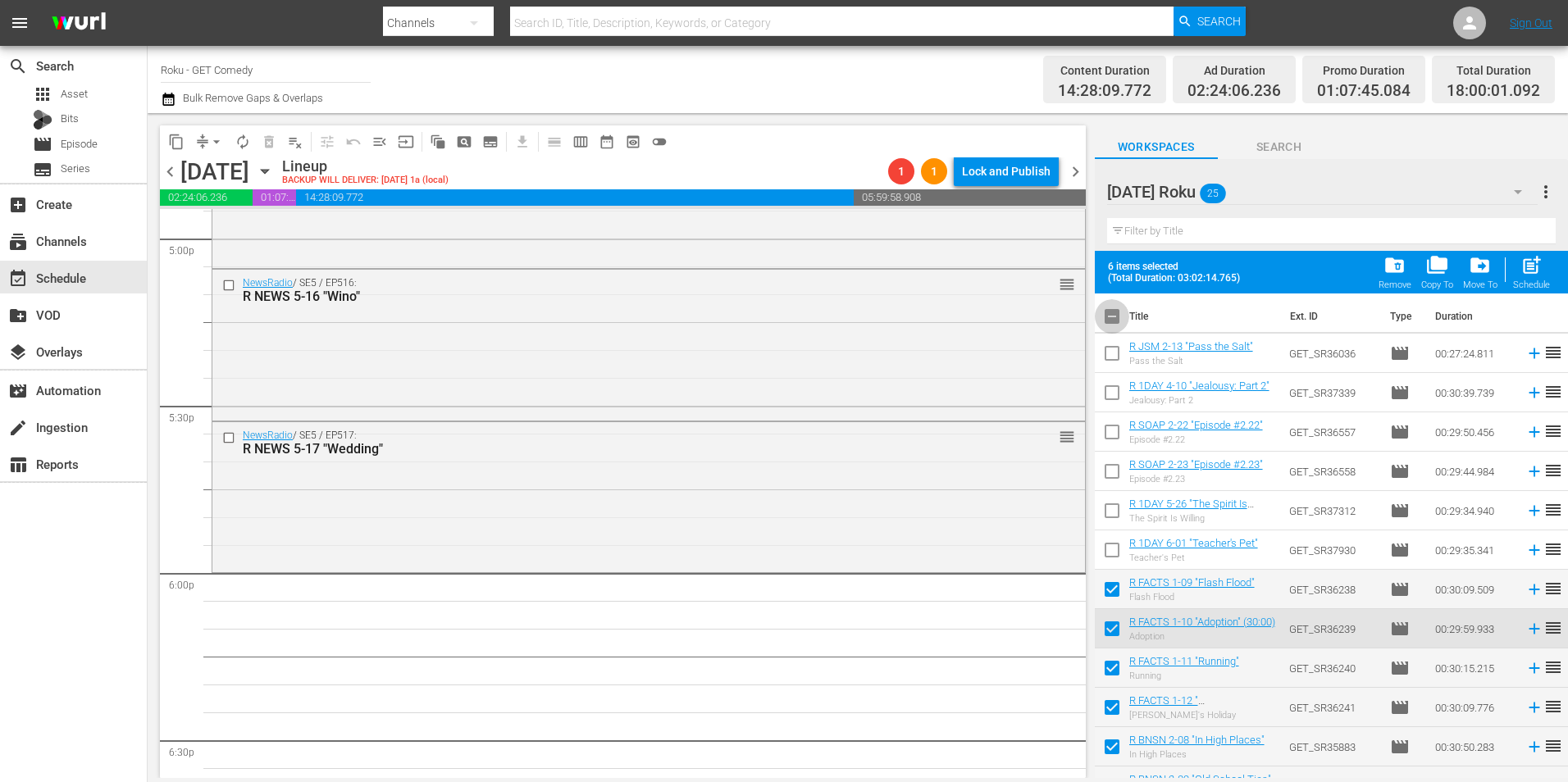
click at [1119, 315] on input "checkbox" at bounding box center [1111, 319] width 35 height 34
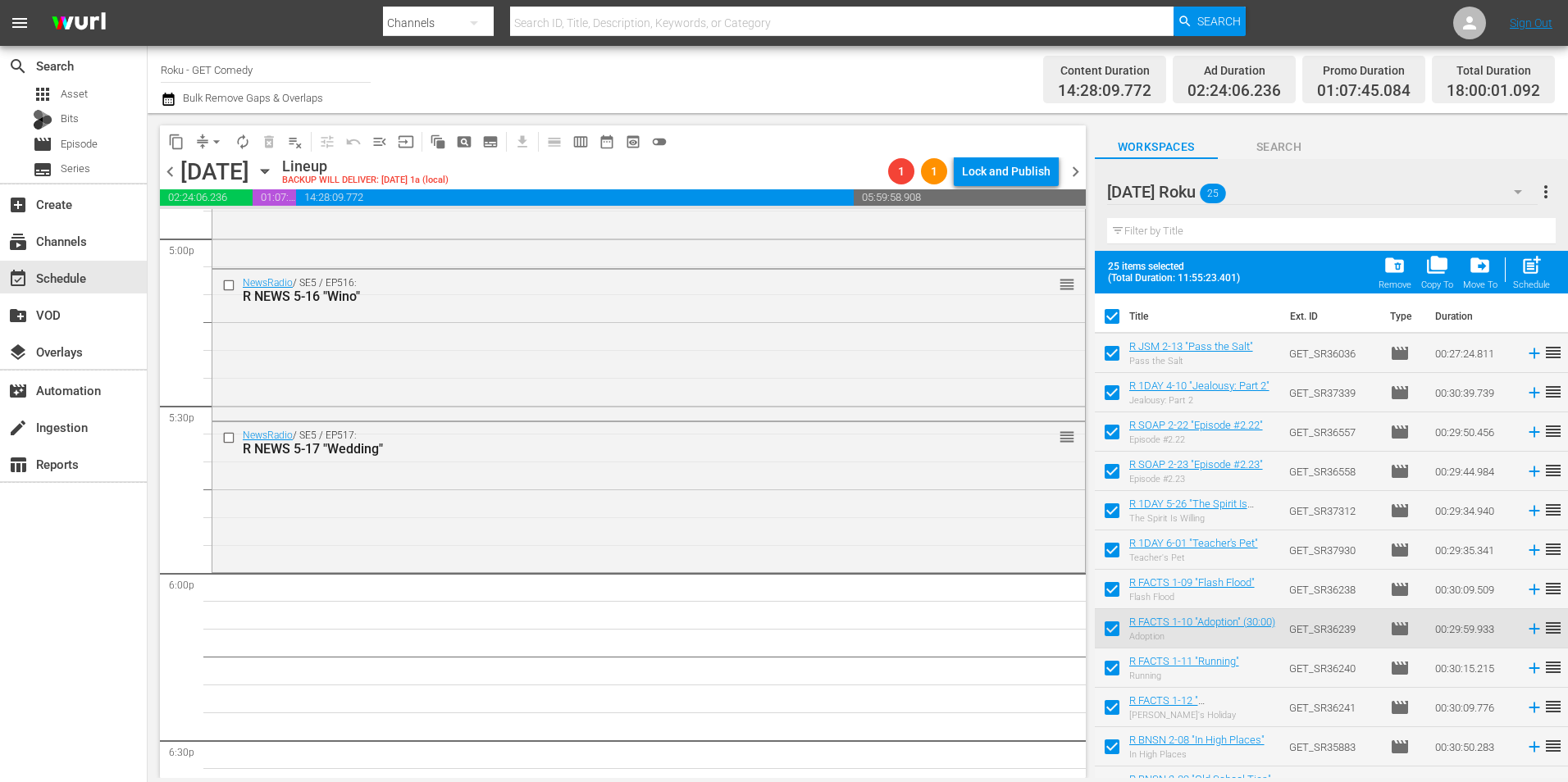
click at [1119, 315] on input "checkbox" at bounding box center [1111, 319] width 35 height 34
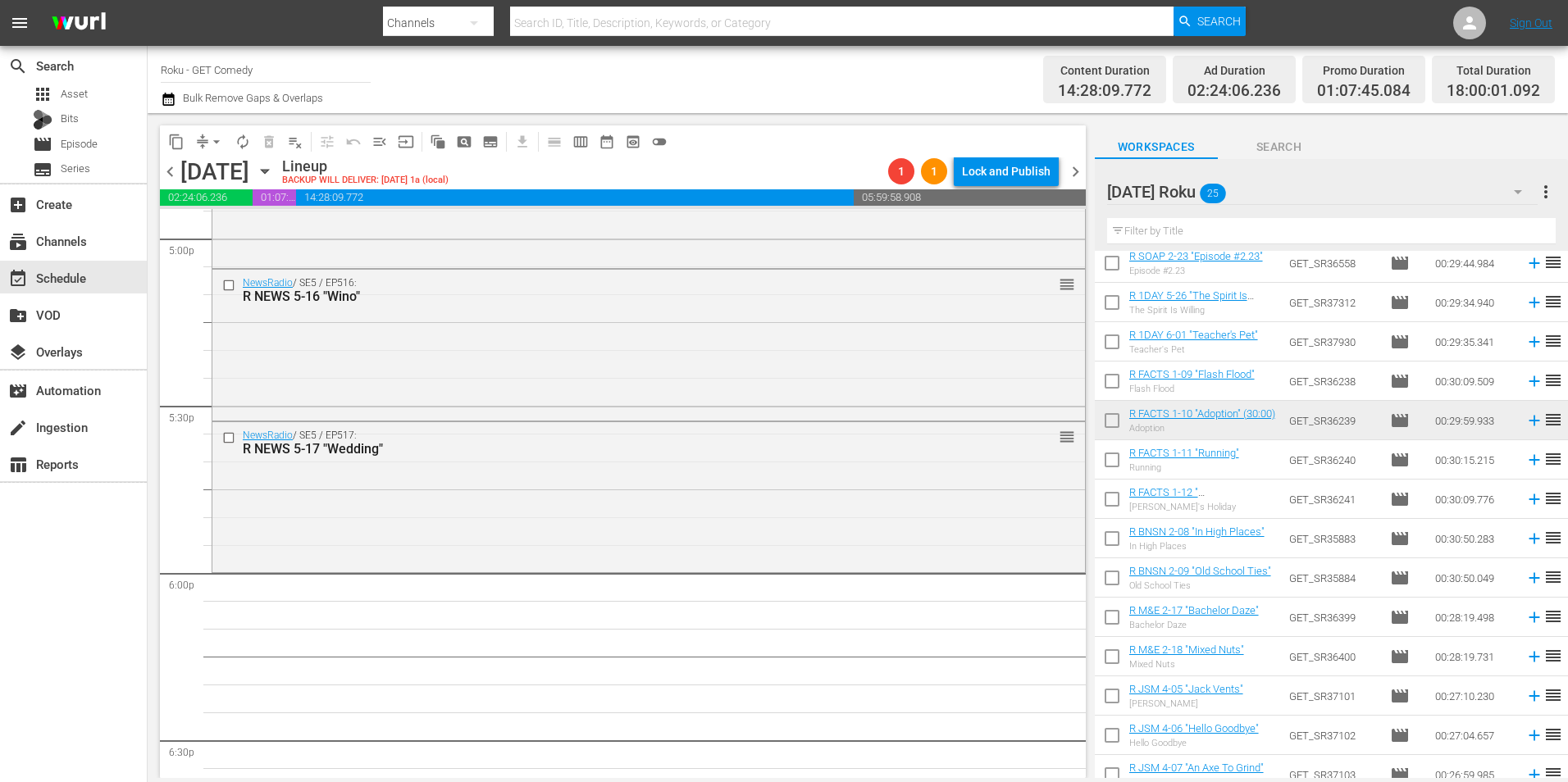
scroll to position [246, 0]
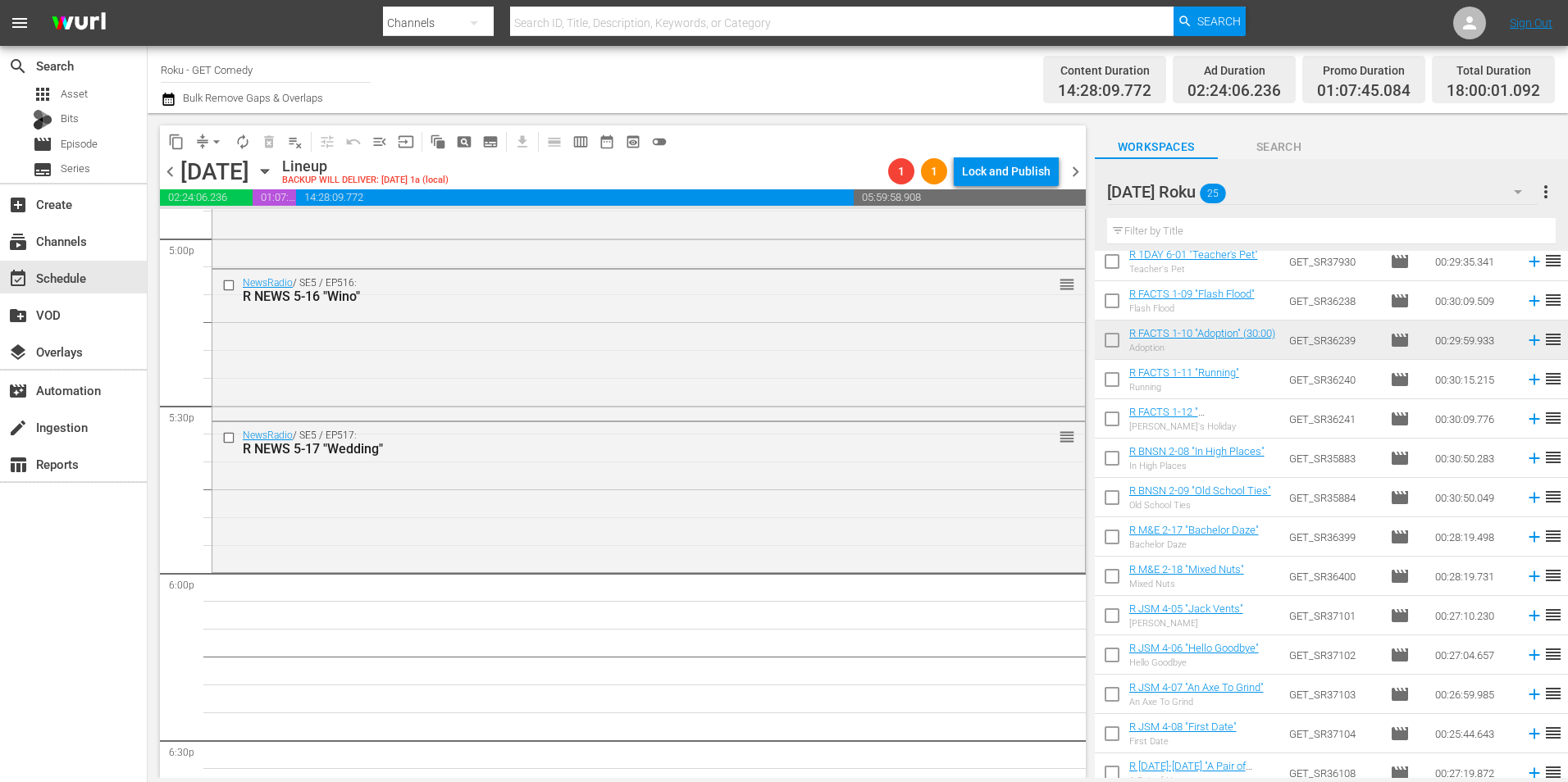
click at [1108, 547] on input "checkbox" at bounding box center [1111, 540] width 35 height 34
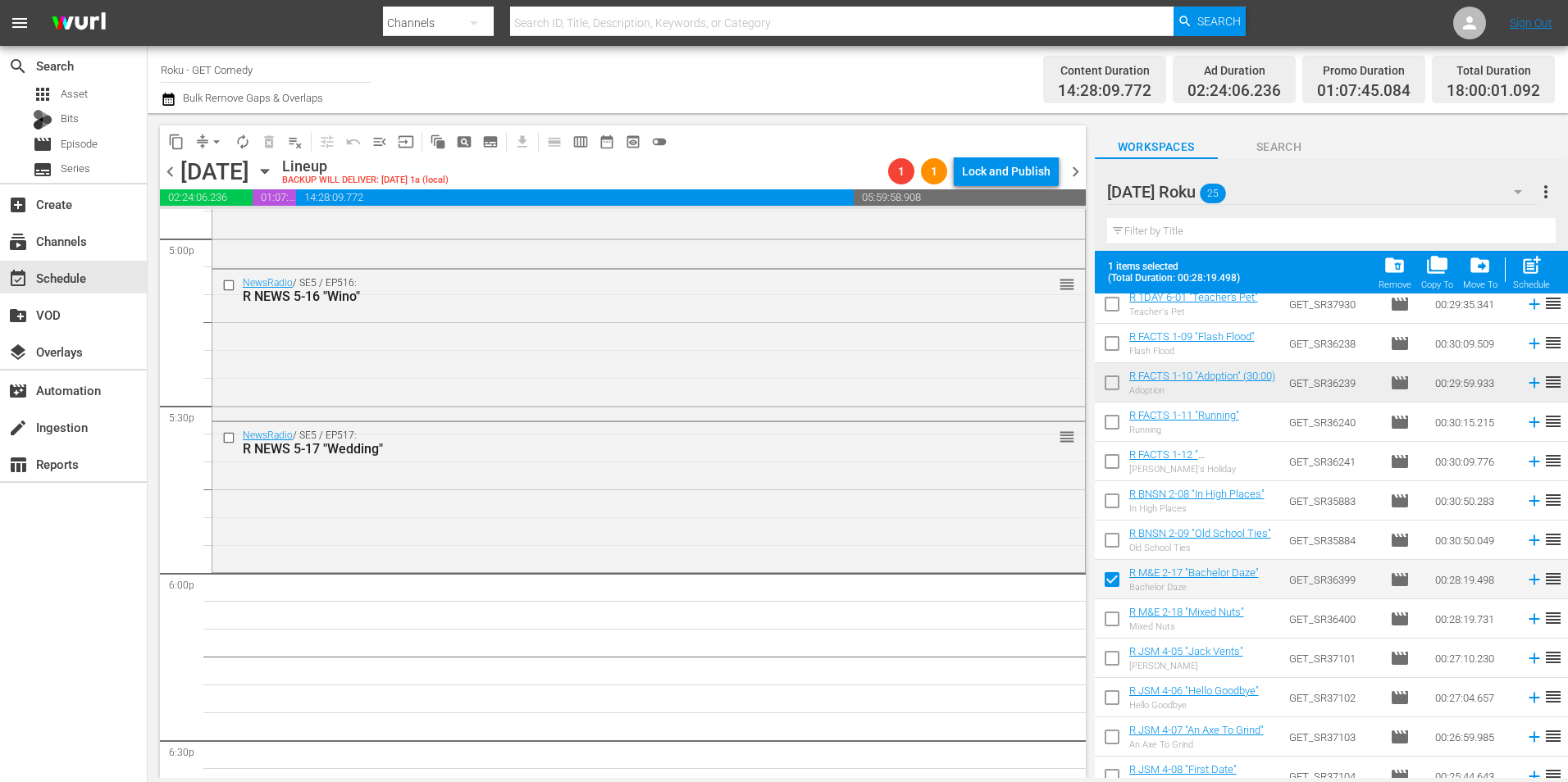
click at [1107, 612] on input "checkbox" at bounding box center [1111, 622] width 35 height 34
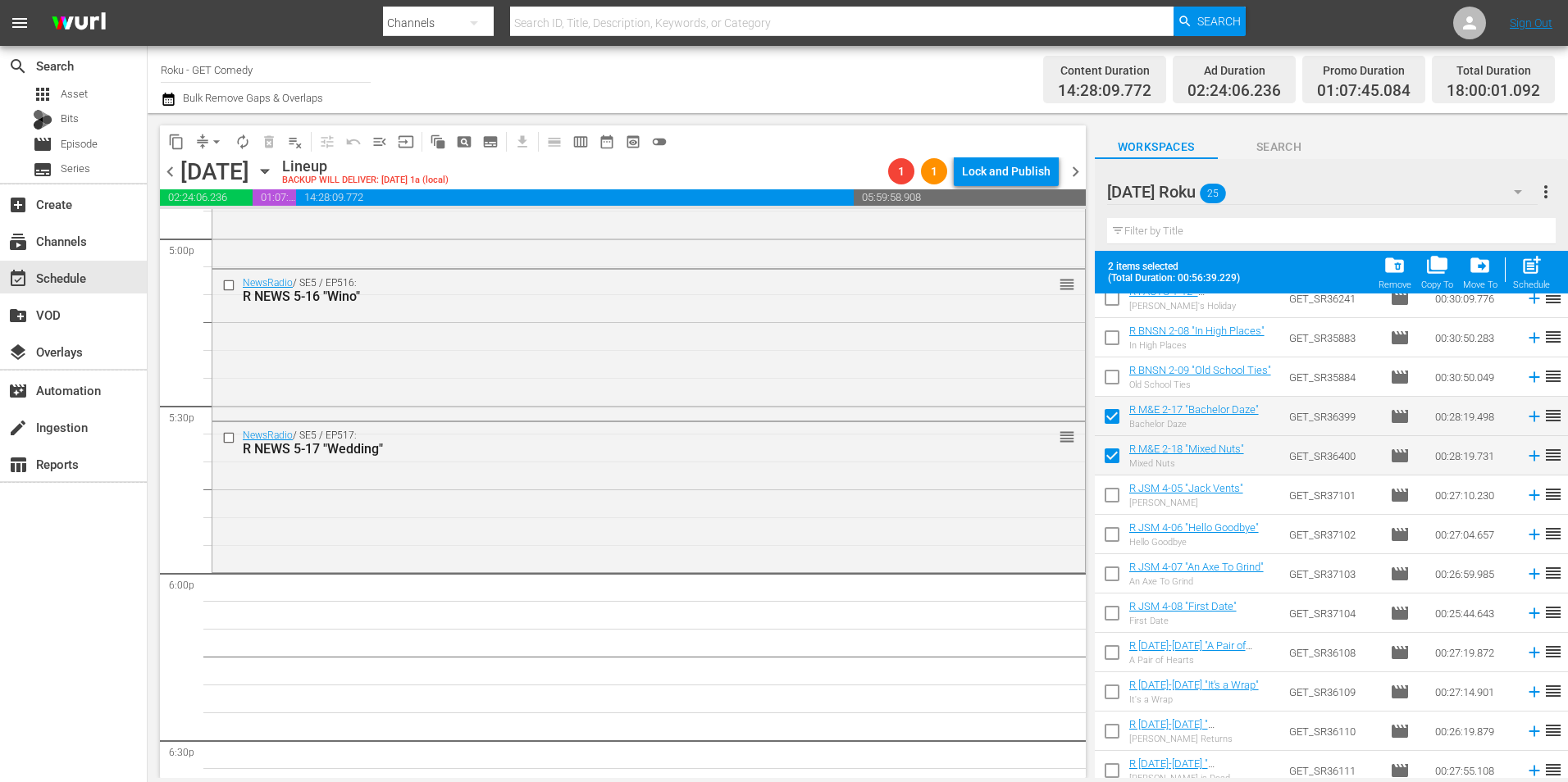
scroll to position [410, 0]
click at [1117, 493] on input "checkbox" at bounding box center [1111, 497] width 35 height 34
click at [1114, 581] on input "checkbox" at bounding box center [1111, 576] width 35 height 34
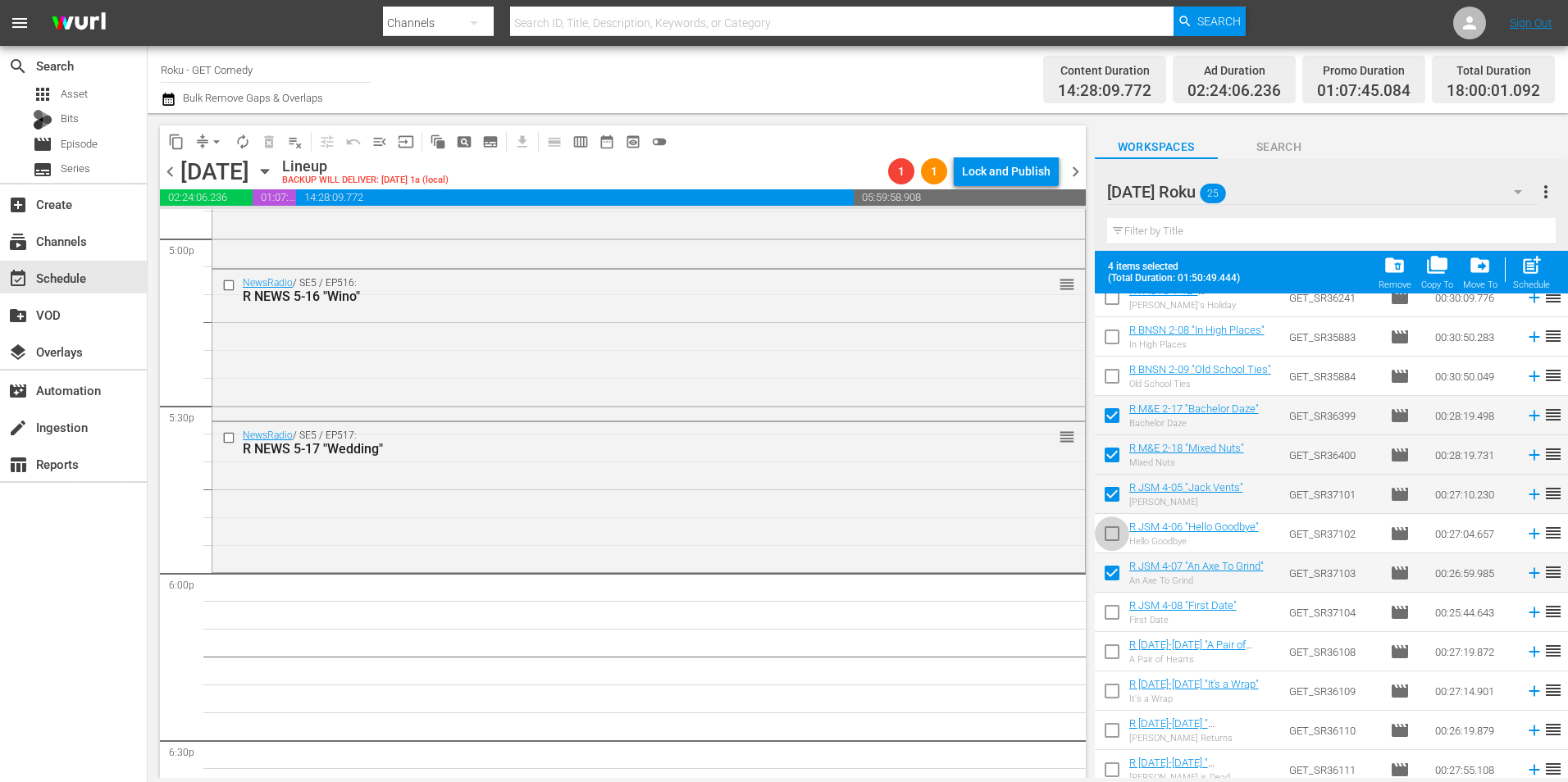
click at [1111, 548] on input "checkbox" at bounding box center [1111, 536] width 35 height 34
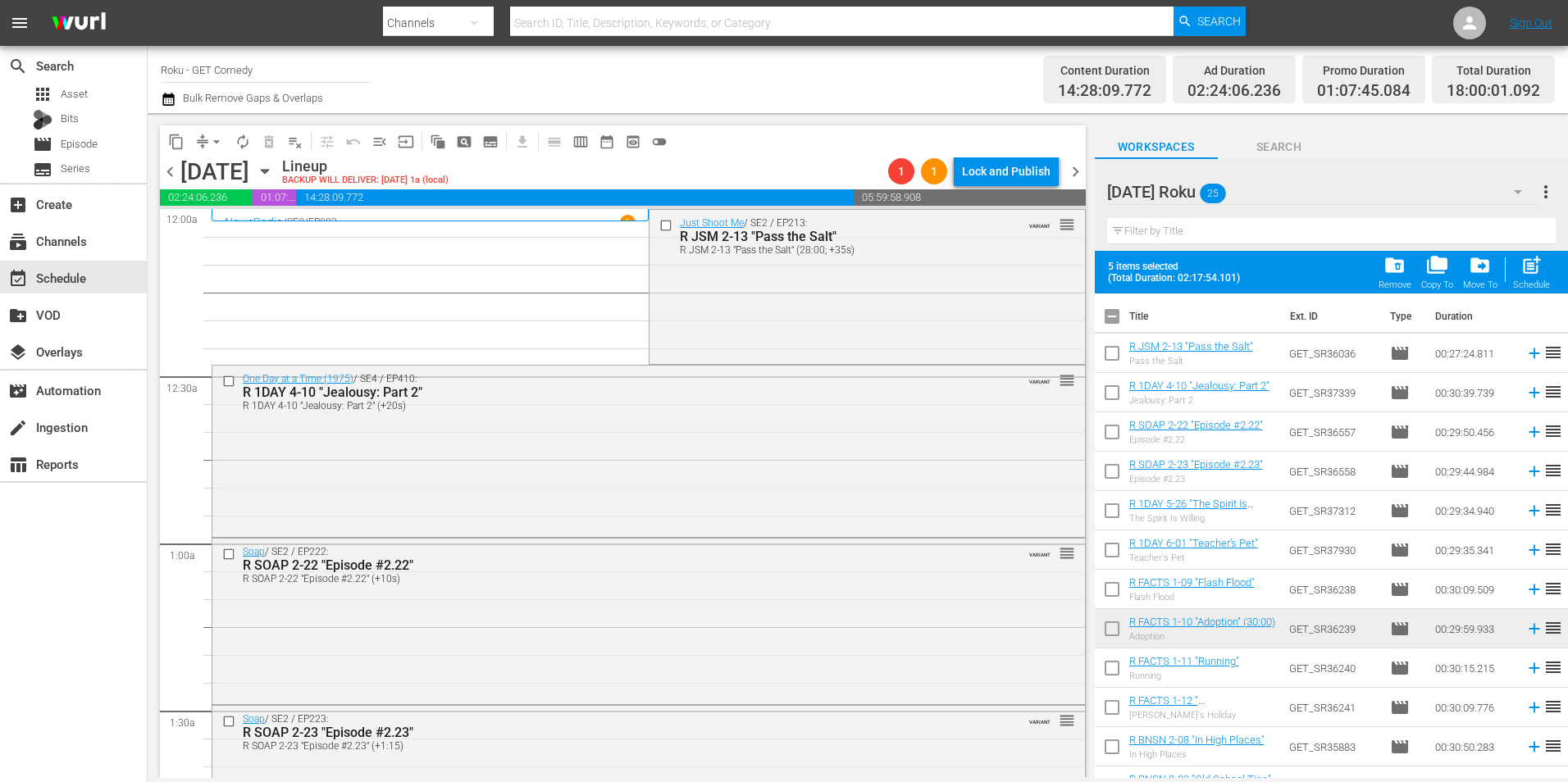
scroll to position [410, 0]
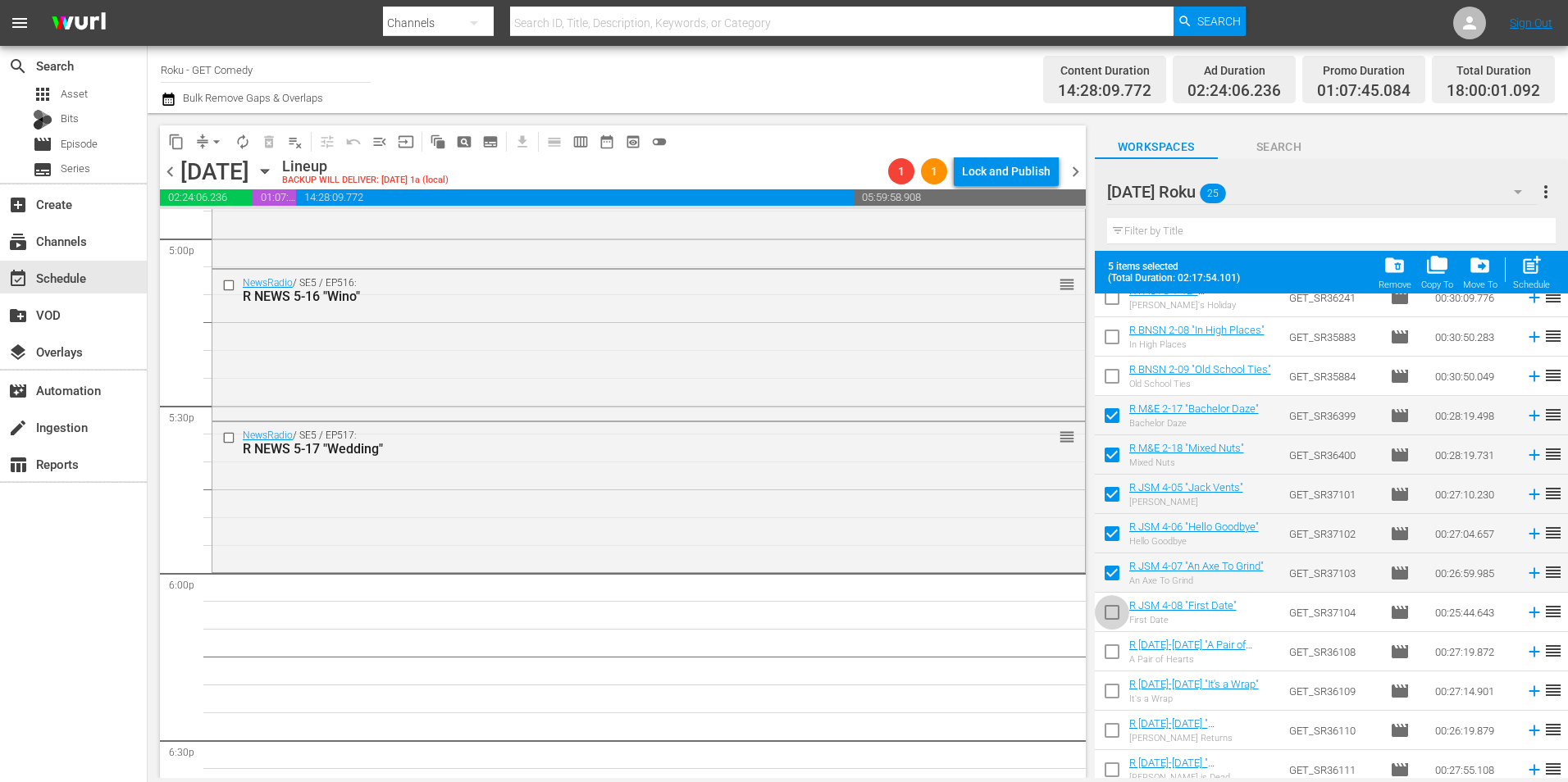
click at [1114, 608] on input "checkbox" at bounding box center [1111, 615] width 35 height 34
checkbox input "true"
click at [1118, 650] on input "checkbox" at bounding box center [1111, 655] width 35 height 34
checkbox input "true"
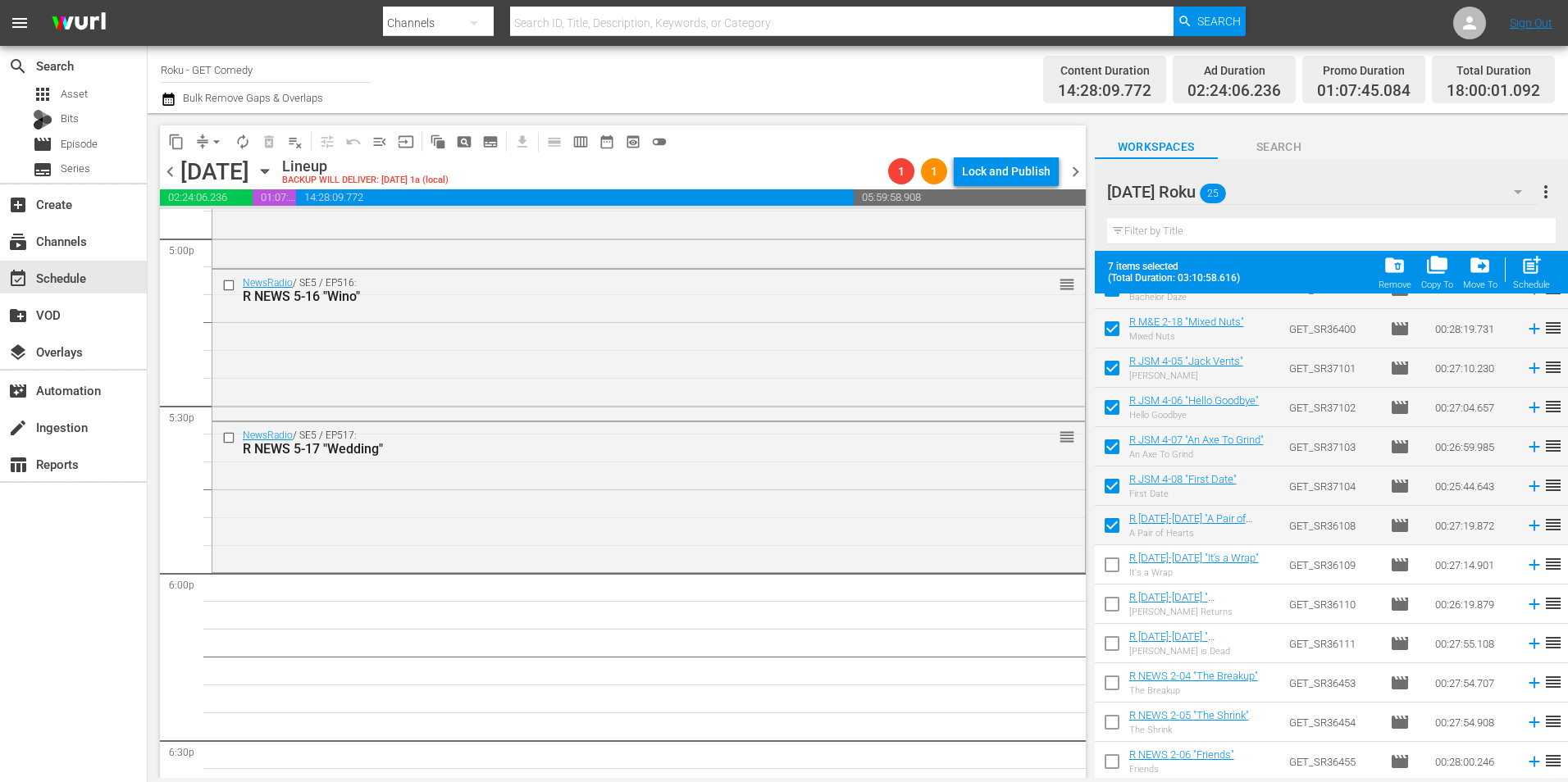
scroll to position [537, 0]
click at [1112, 579] on input "checkbox" at bounding box center [1111, 567] width 35 height 34
checkbox input "true"
drag, startPoint x: 1114, startPoint y: 602, endPoint x: 1113, endPoint y: 626, distance: 24.0
click at [1114, 605] on input "checkbox" at bounding box center [1111, 606] width 35 height 34
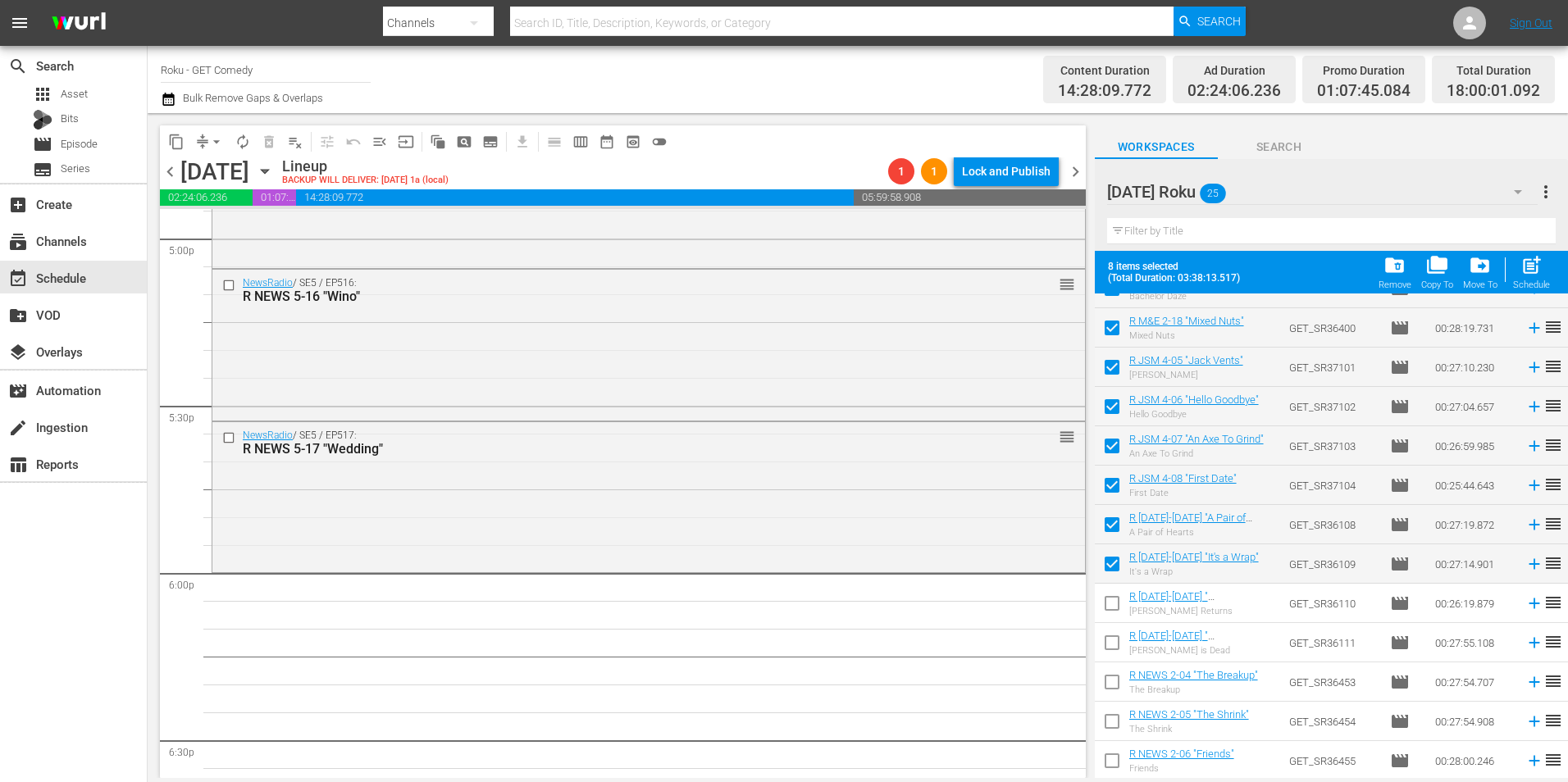
checkbox input "true"
click at [1111, 641] on input "checkbox" at bounding box center [1111, 646] width 35 height 34
checkbox input "true"
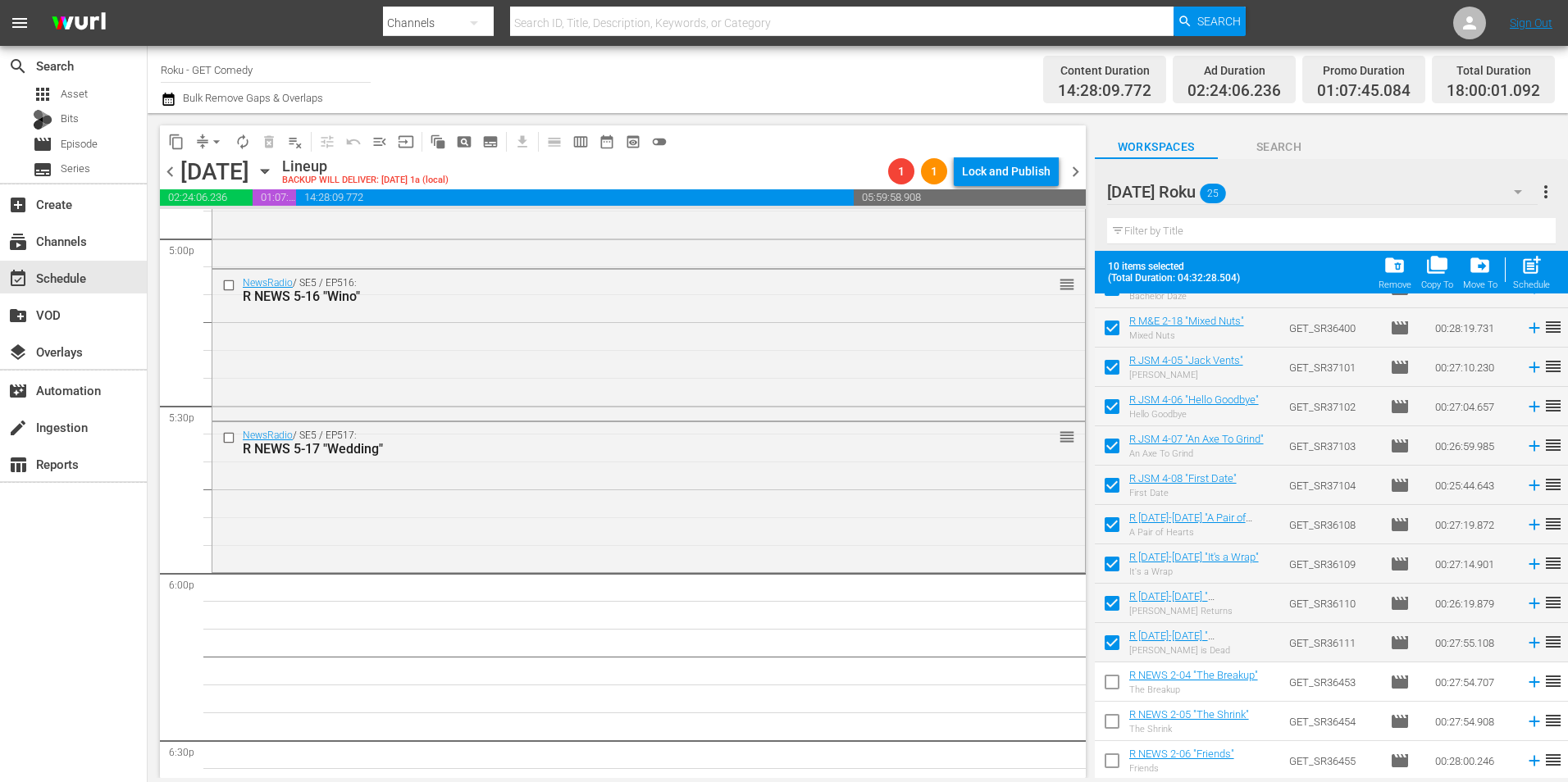
click at [1113, 685] on input "checkbox" at bounding box center [1111, 685] width 35 height 34
checkbox input "true"
click at [1113, 717] on input "checkbox" at bounding box center [1111, 724] width 35 height 34
checkbox input "true"
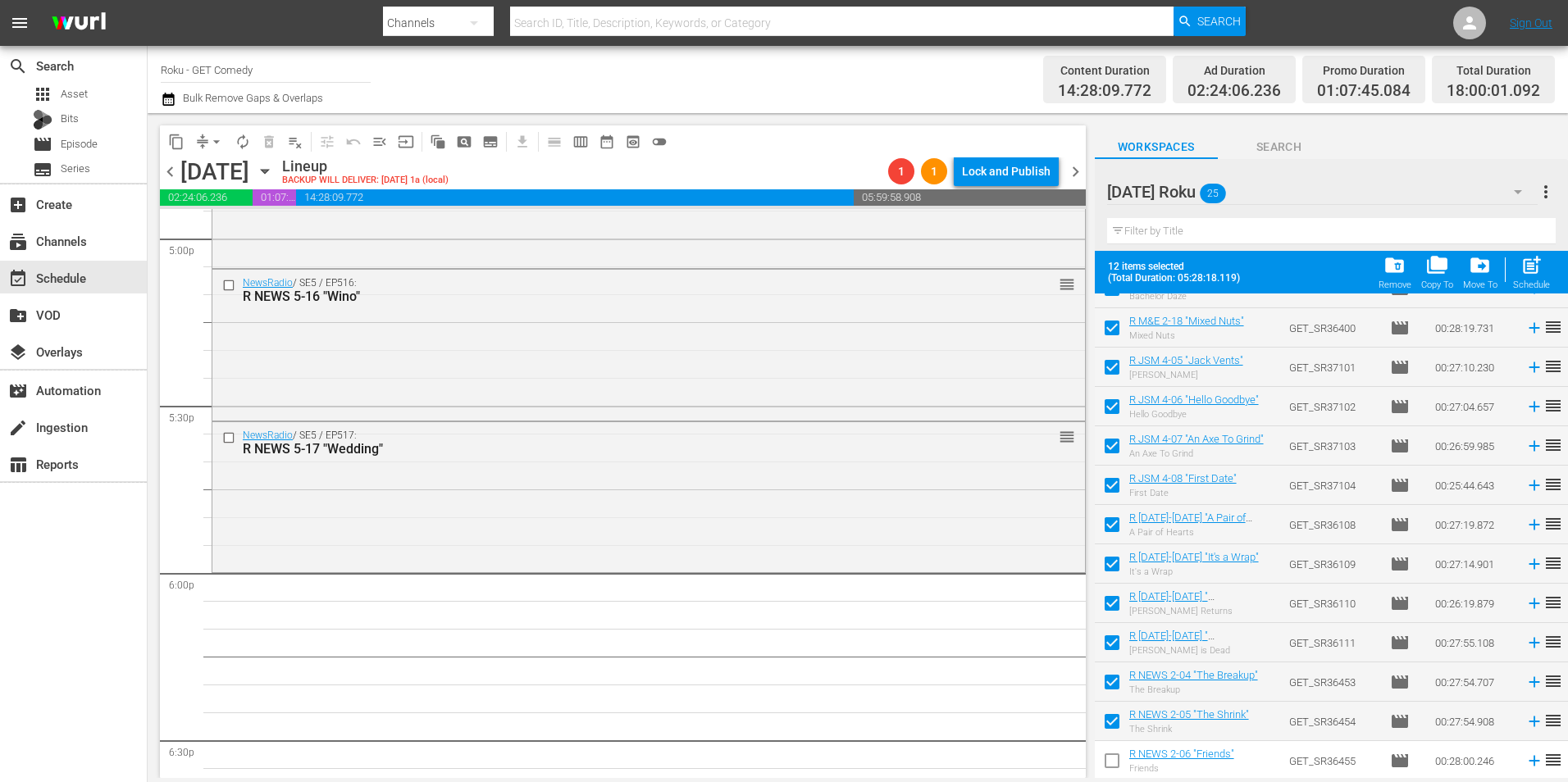
click at [1109, 754] on input "checkbox" at bounding box center [1111, 763] width 35 height 34
checkbox input "true"
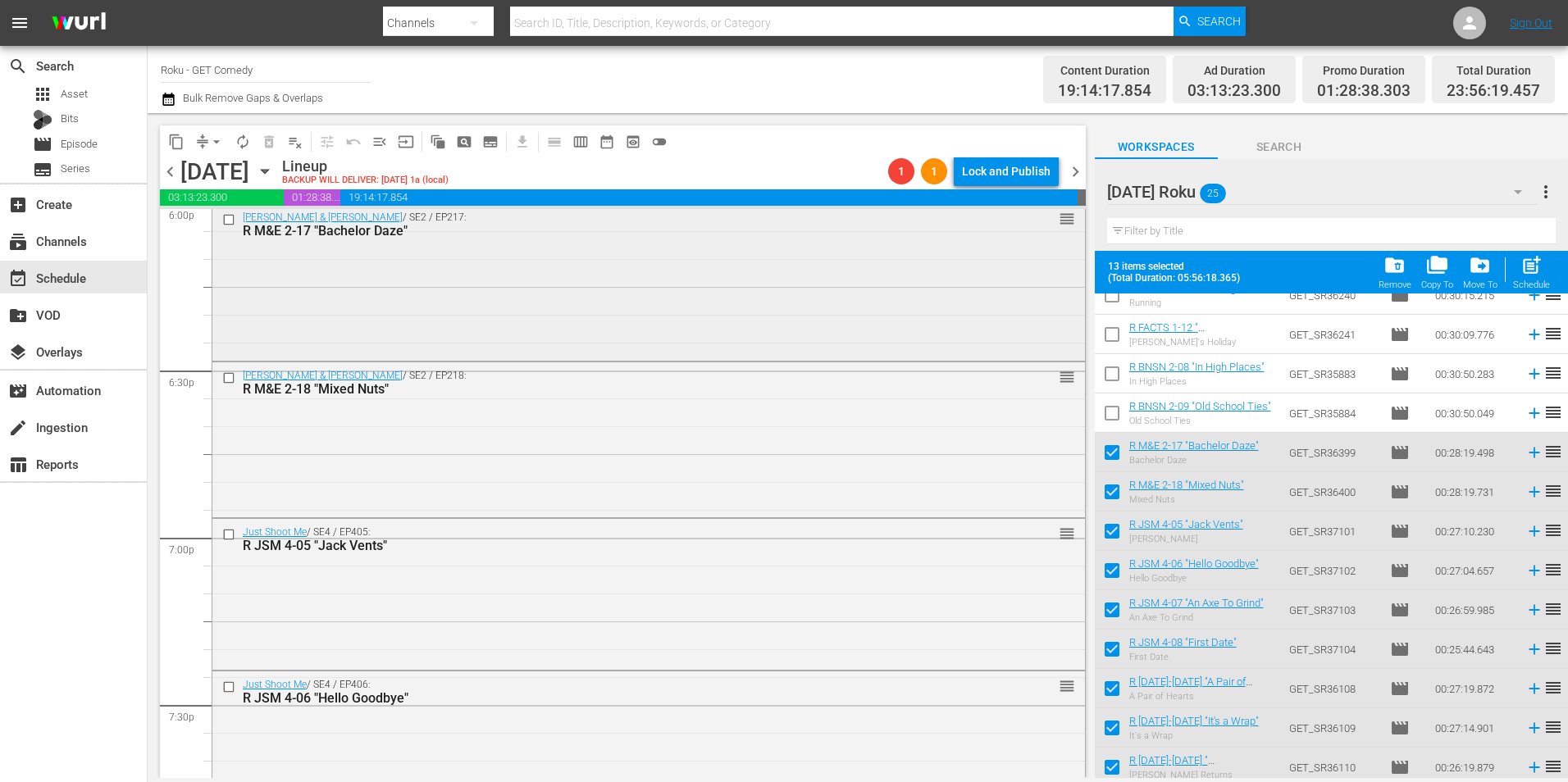
scroll to position [6066, 0]
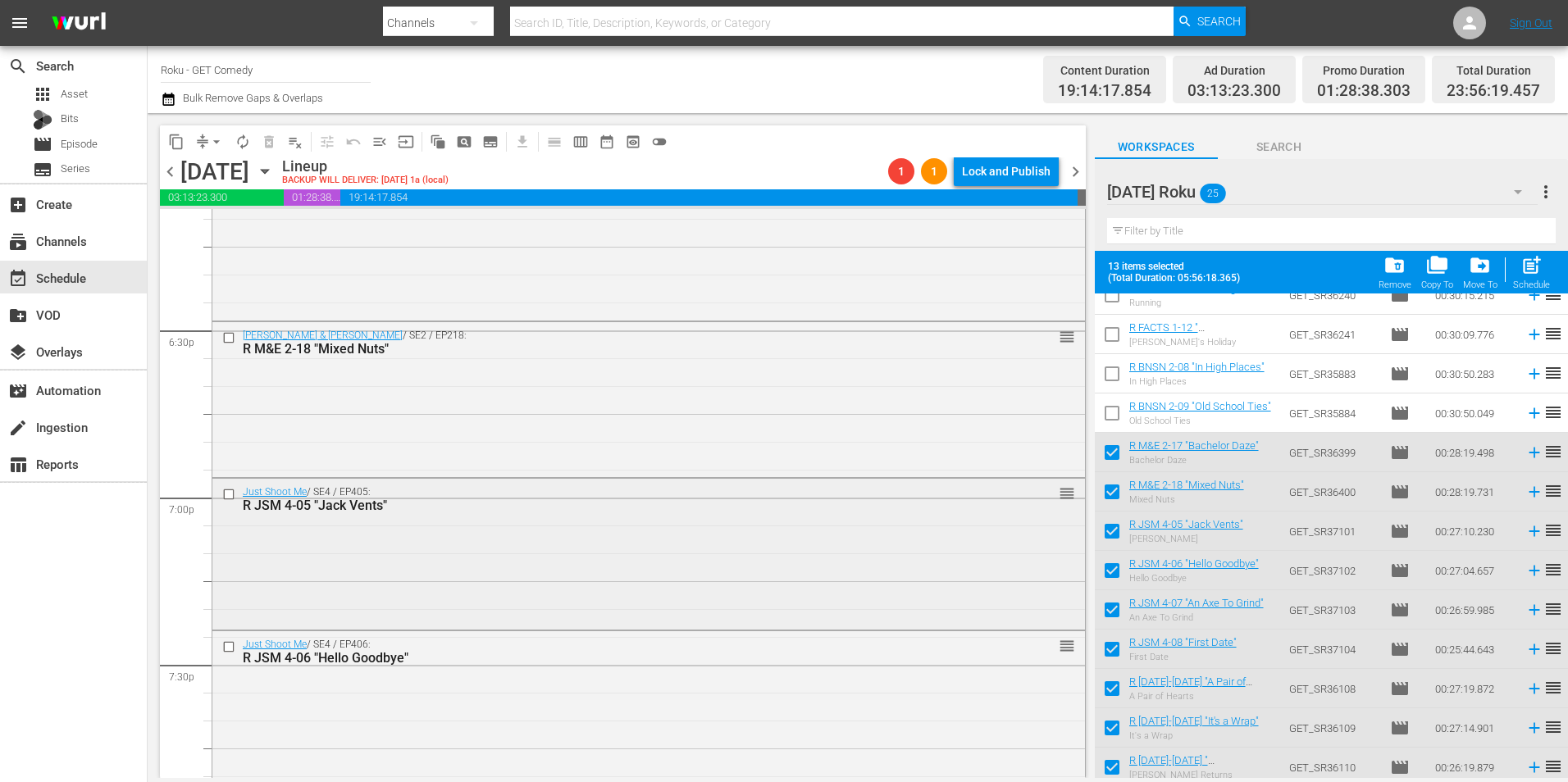
click at [511, 559] on div "Just Shoot Me / SE4 / EP405: R JSM 4-05 "Jack Vents" reorder" at bounding box center [649, 552] width 872 height 147
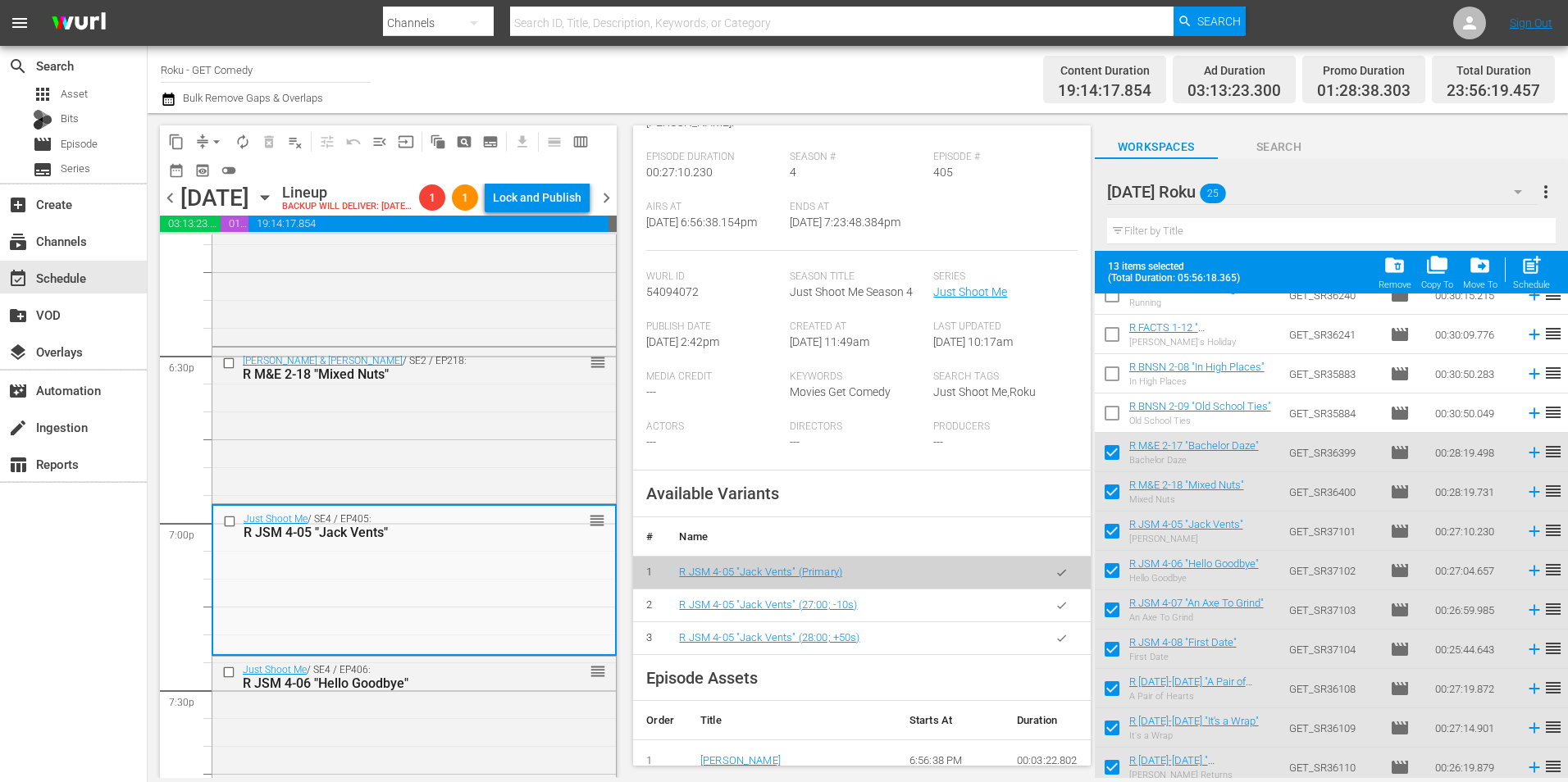
scroll to position [246, 0]
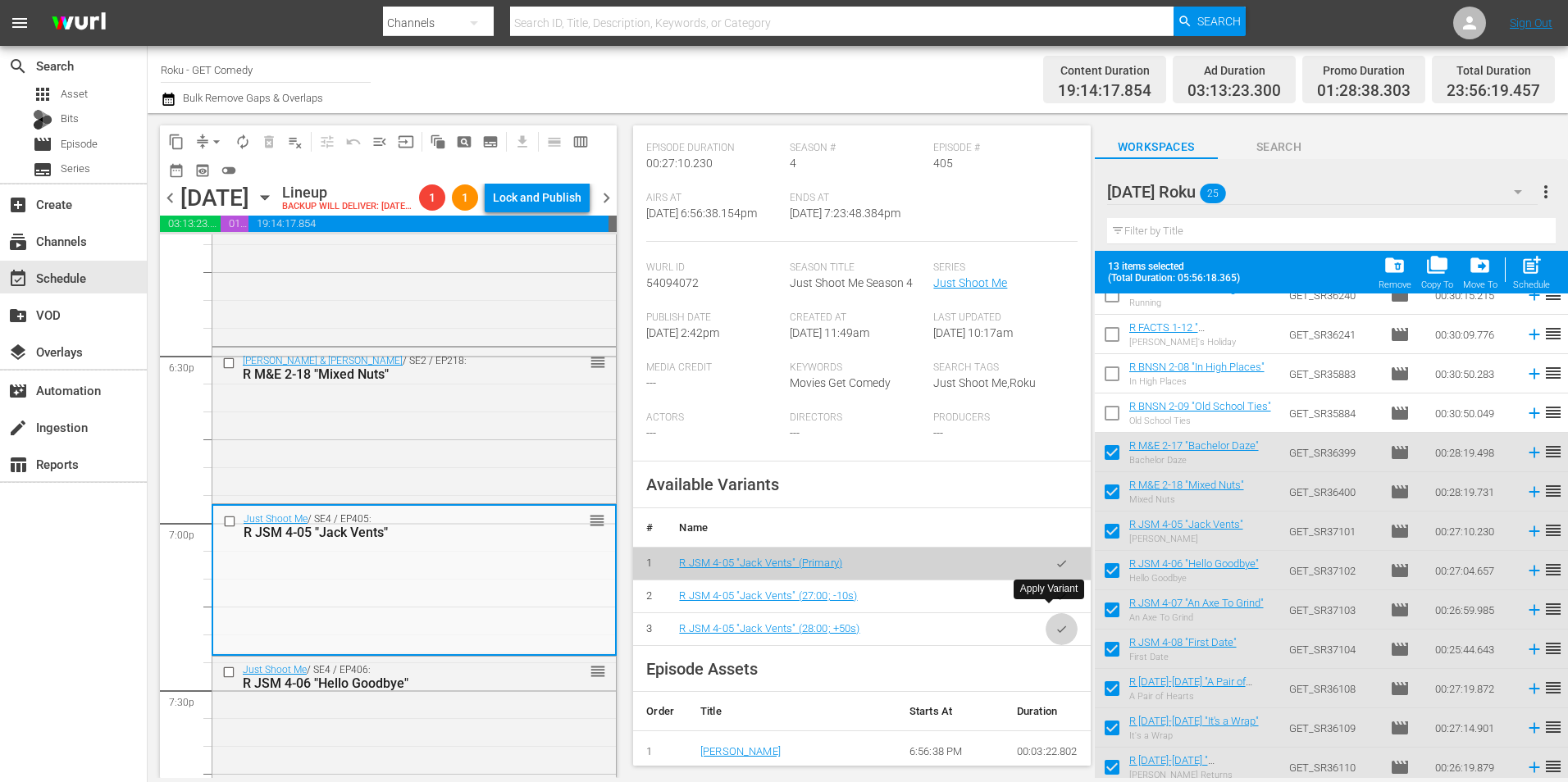
click at [1057, 625] on icon "button" at bounding box center [1061, 628] width 9 height 6
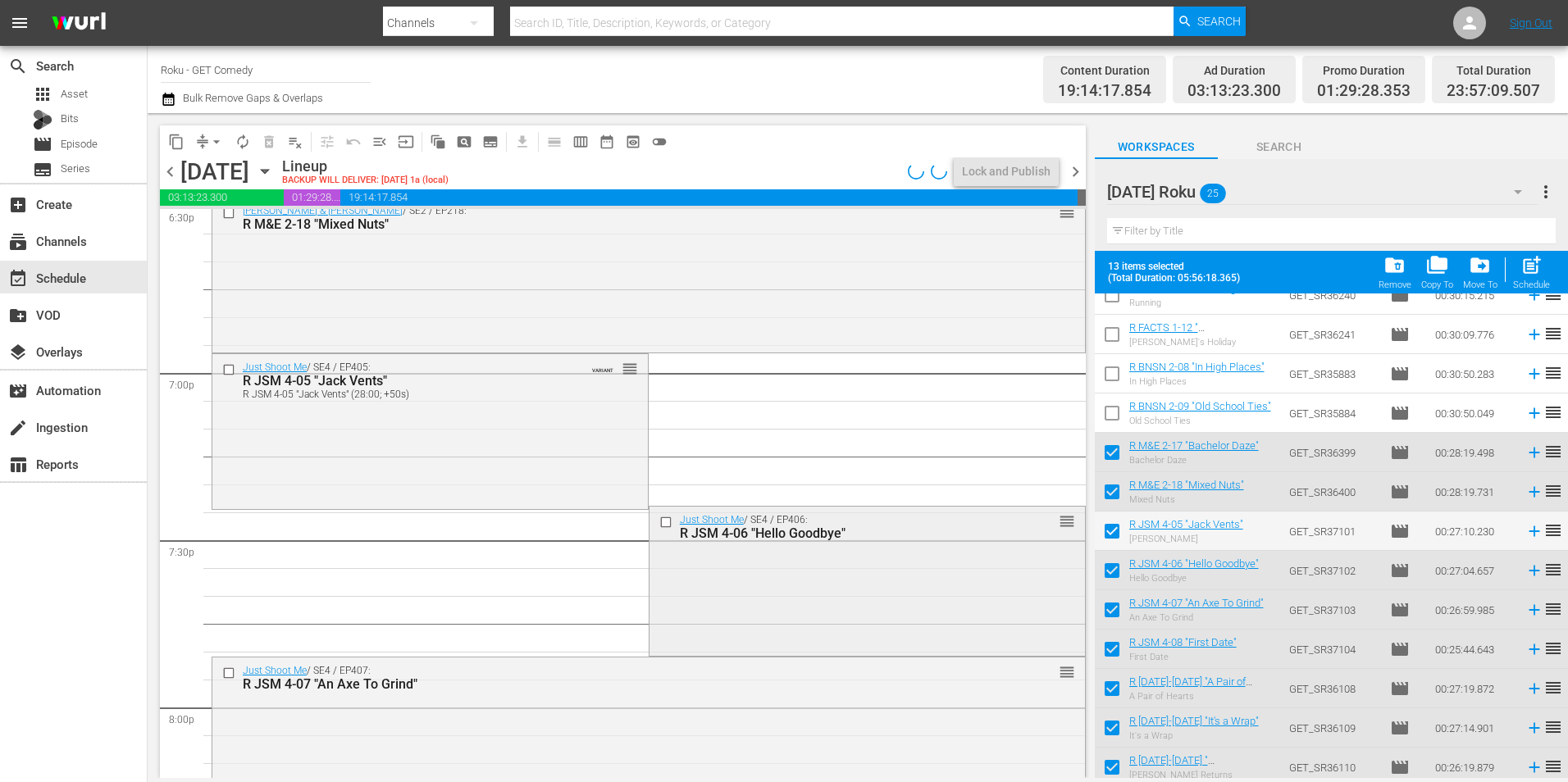
scroll to position [6229, 0]
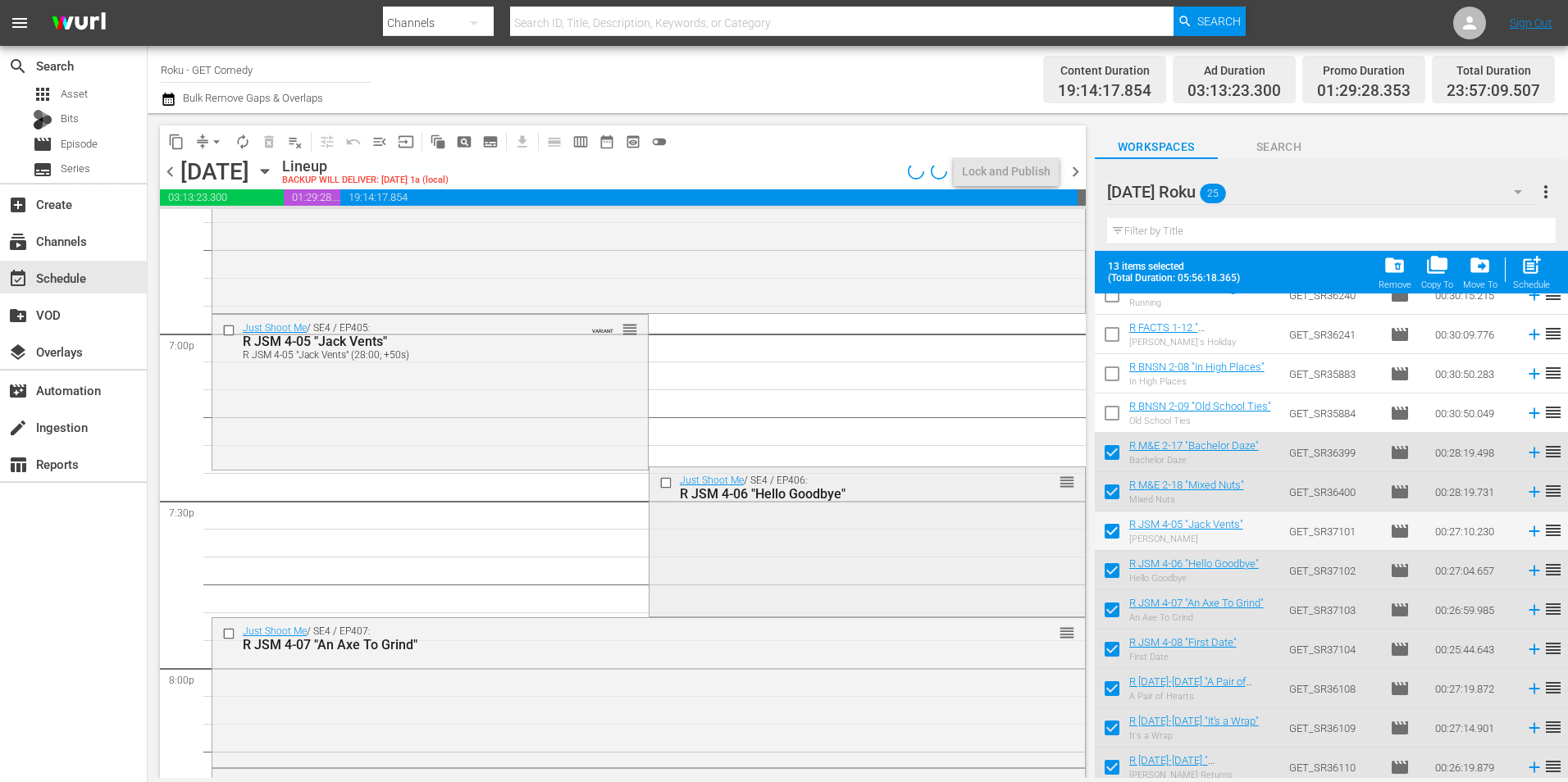
click at [888, 551] on div "Just Shoot Me / SE4 / EP406: R JSM 4-06 "Hello Goodbye" reorder" at bounding box center [867, 540] width 435 height 146
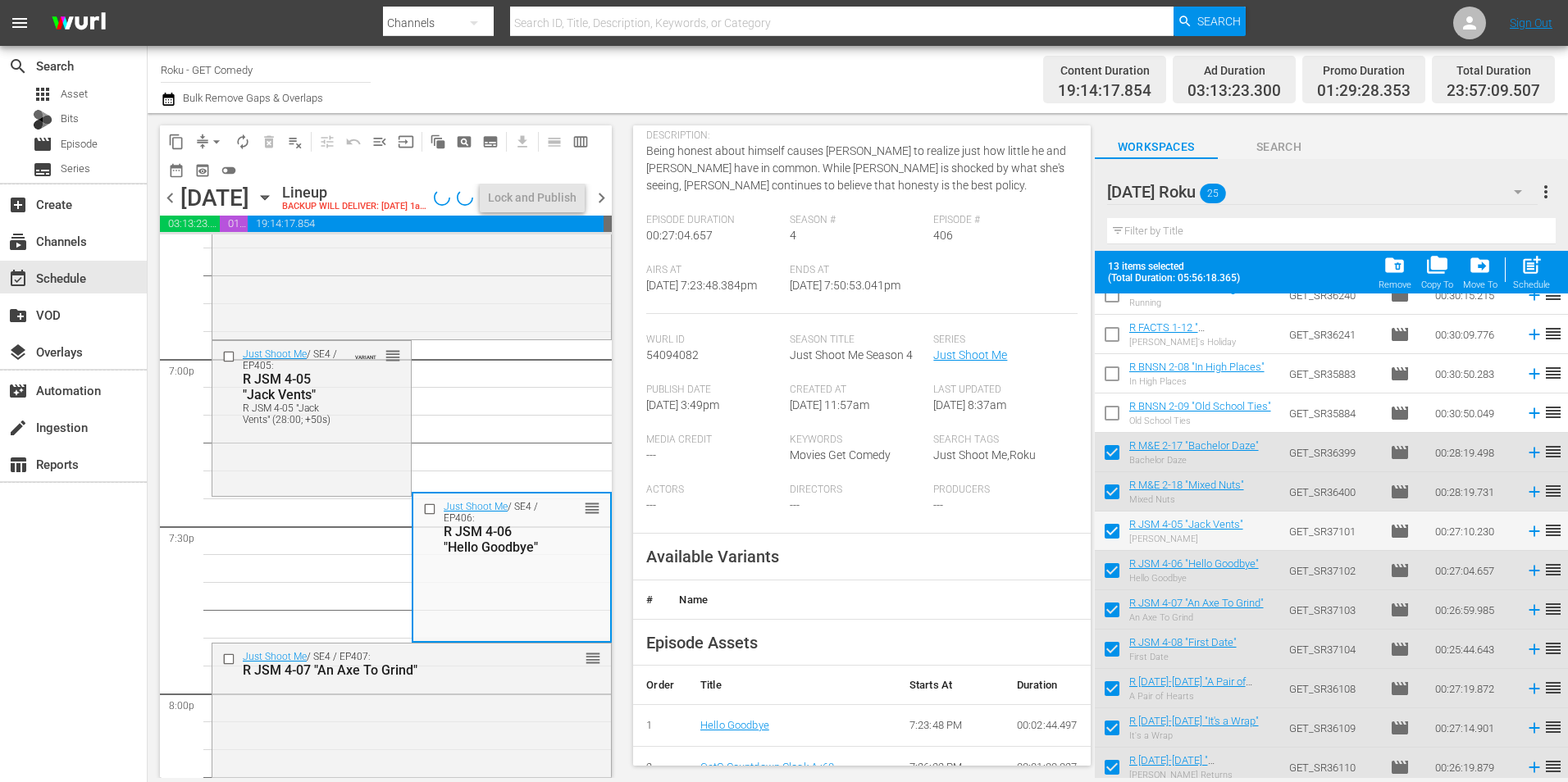
scroll to position [164, 0]
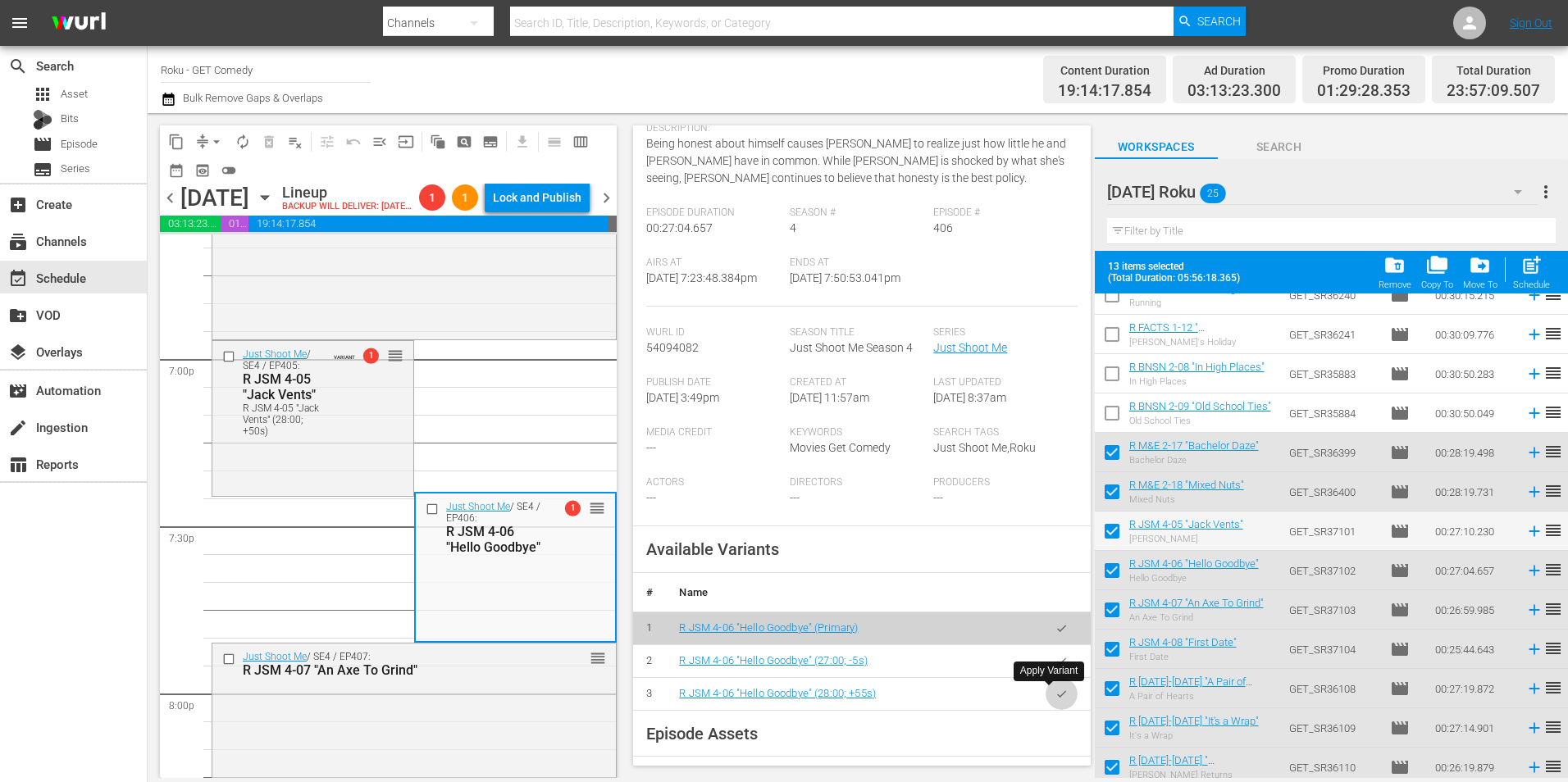
click at [1056, 699] on icon "button" at bounding box center [1062, 694] width 12 height 12
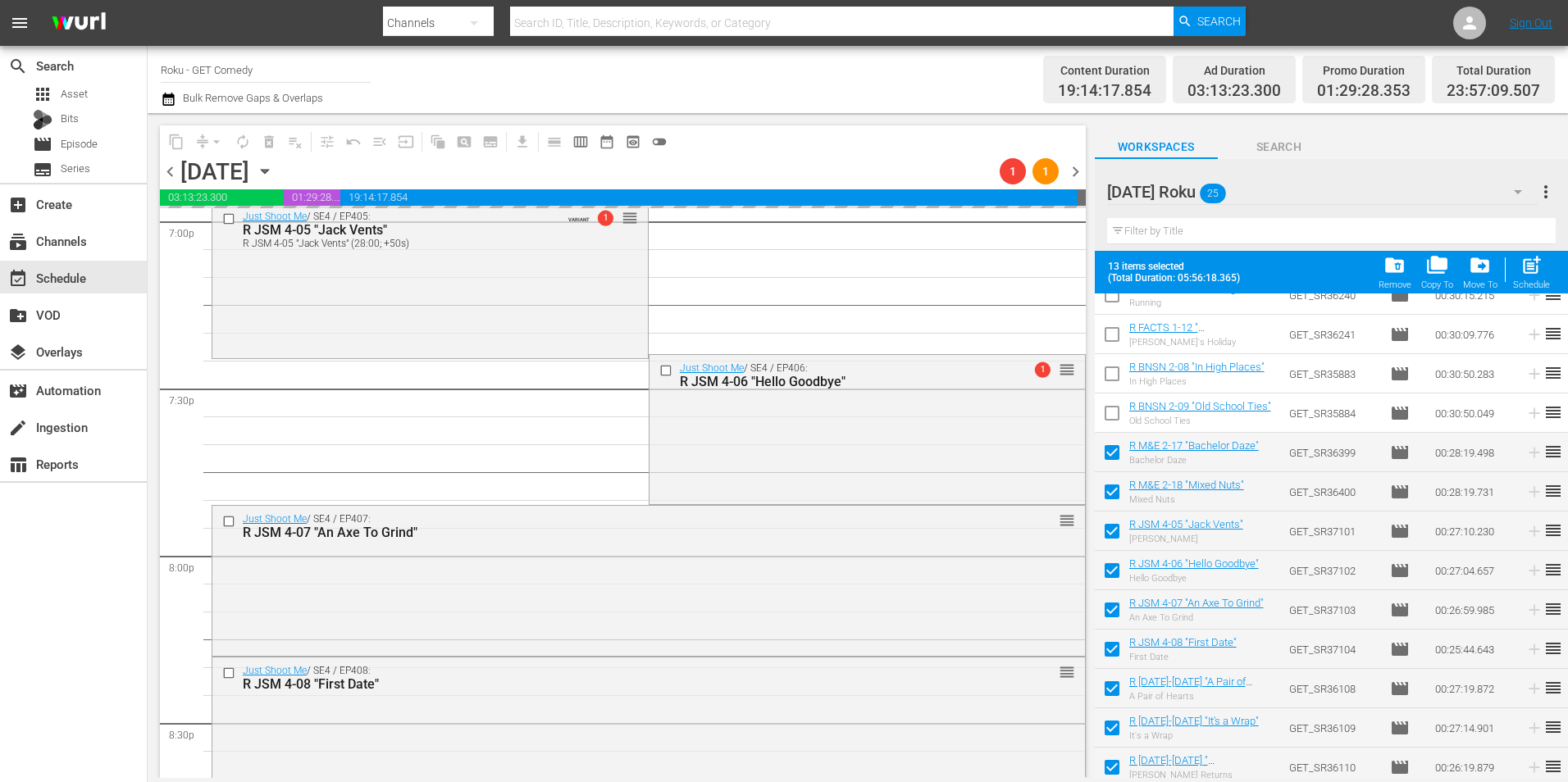
scroll to position [6393, 0]
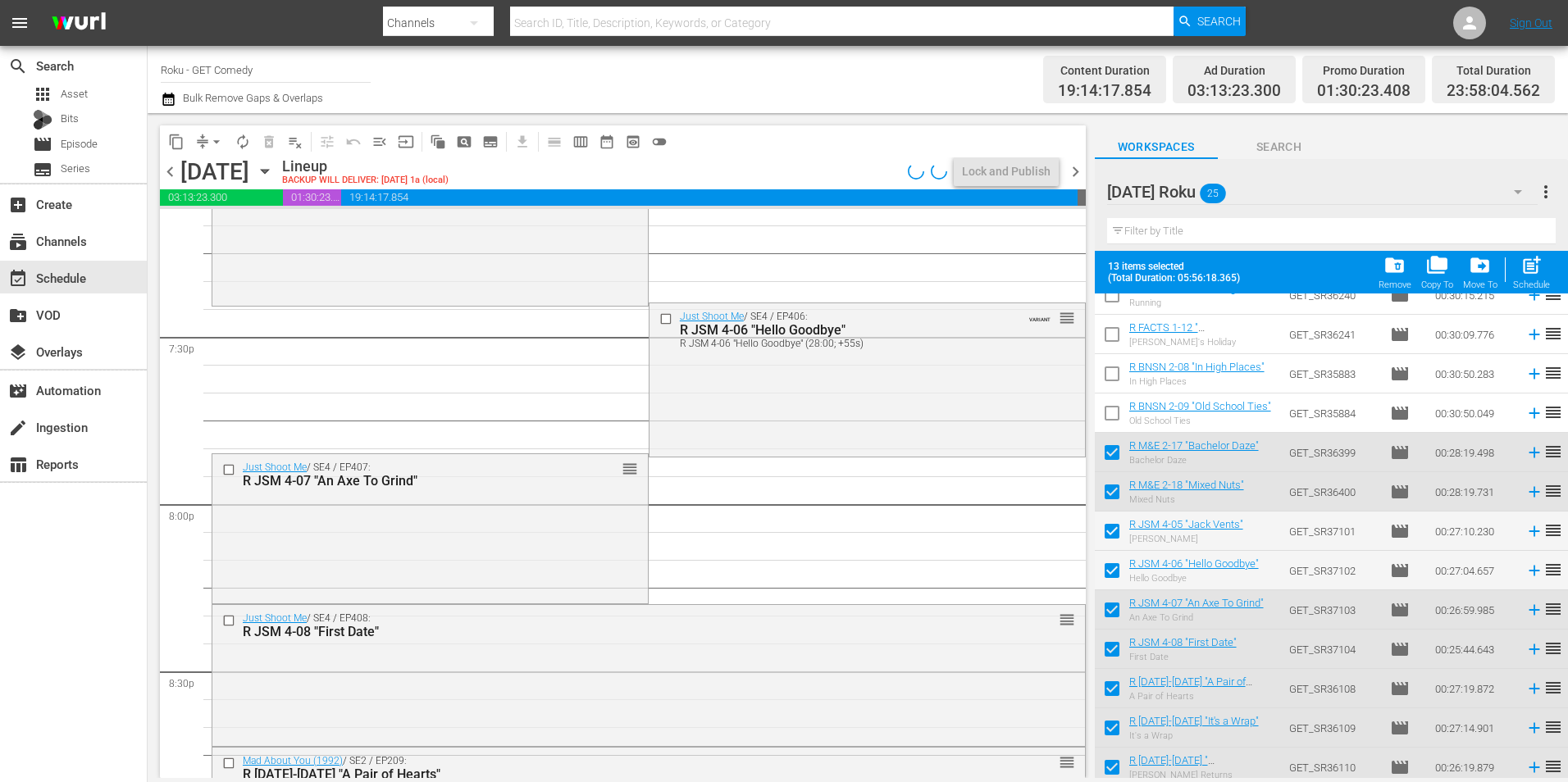
click at [413, 537] on div "Just Shoot Me / SE4 / EP407: R JSM 4-07 "An Axe To Grind" reorder" at bounding box center [430, 526] width 435 height 146
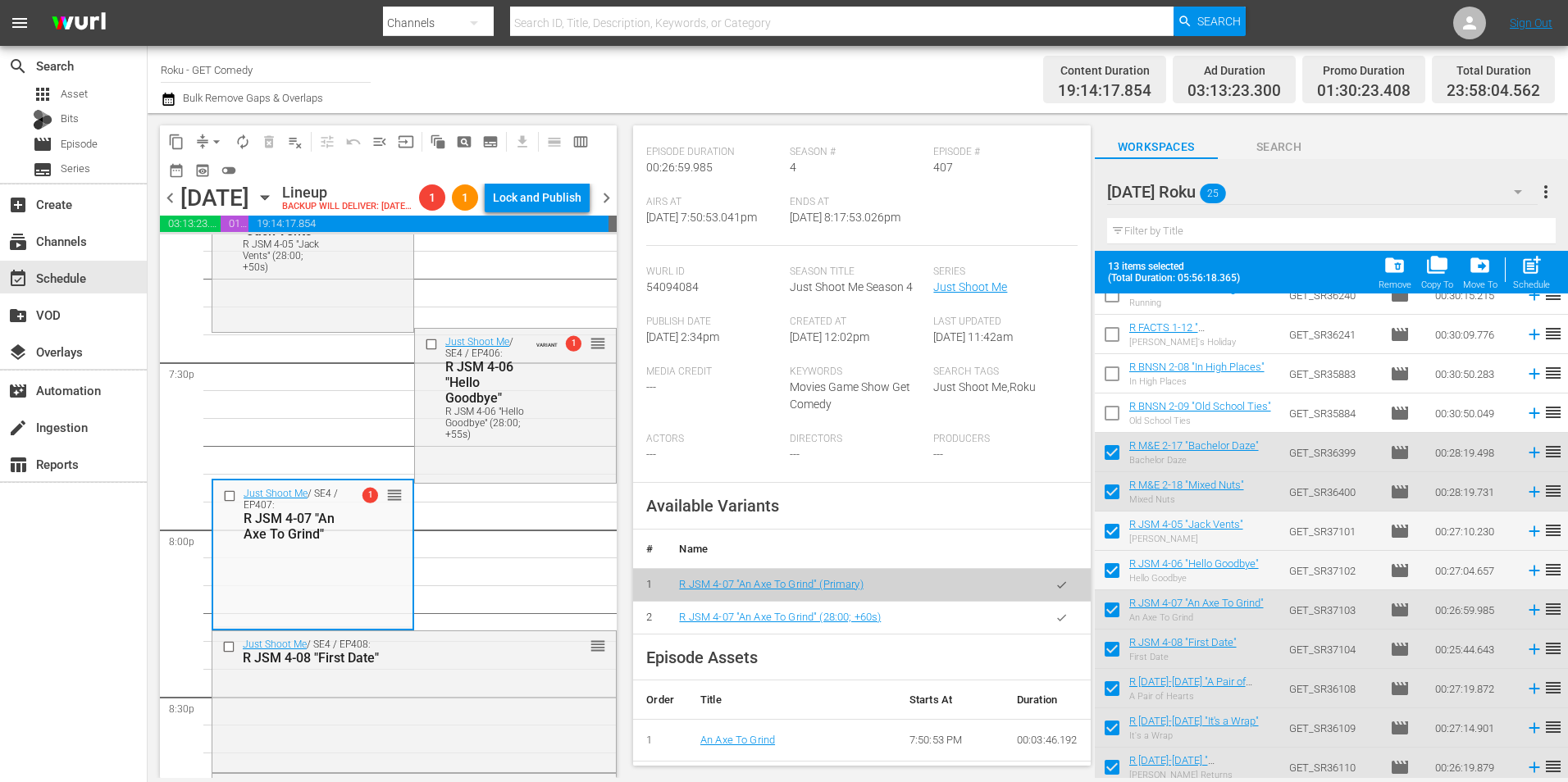
scroll to position [246, 0]
click at [1053, 609] on button "button" at bounding box center [1061, 613] width 32 height 32
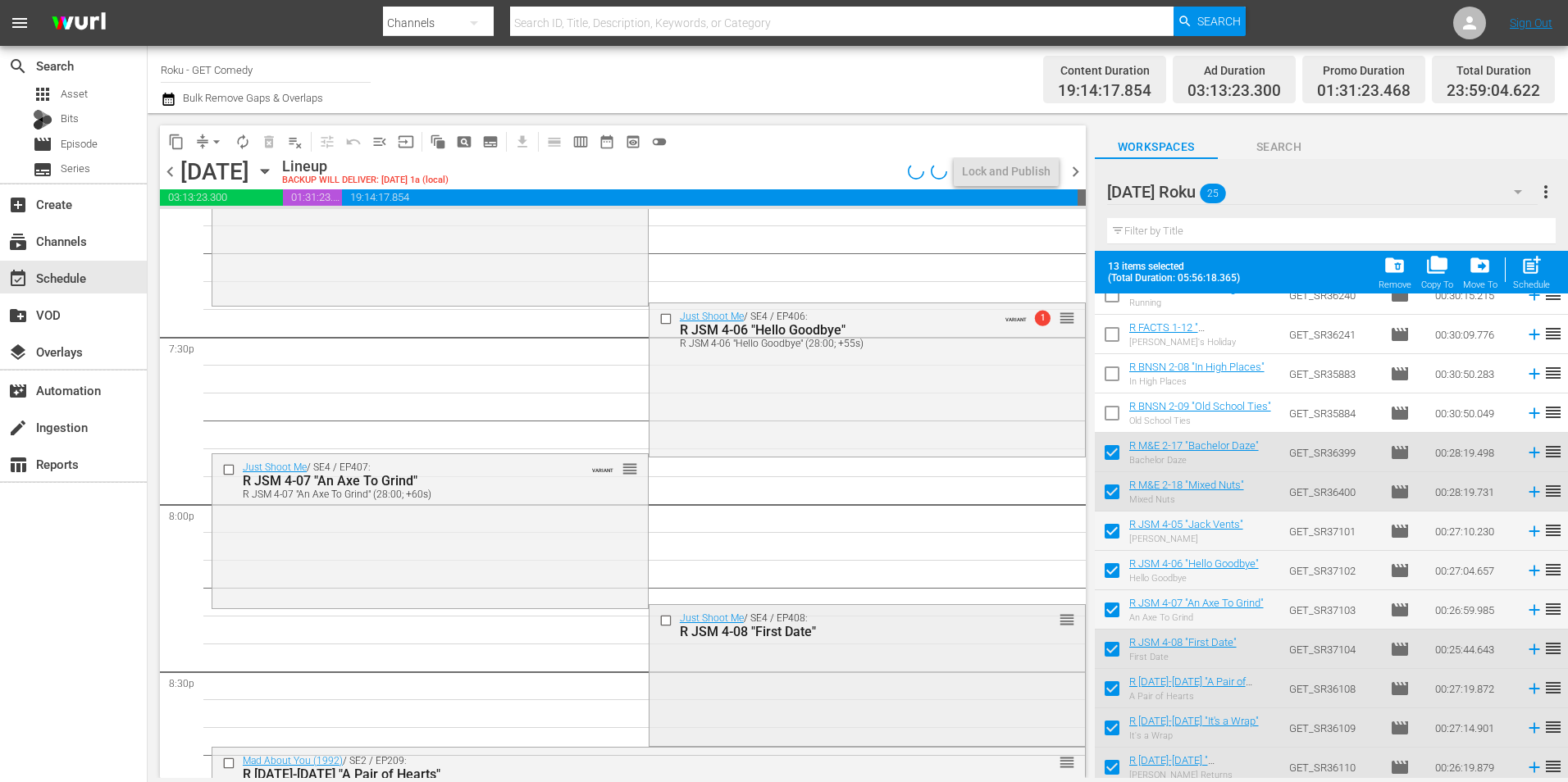
click at [676, 674] on div "Just Shoot Me / SE4 / EP408: R JSM 4-08 "First Date" reorder" at bounding box center [867, 674] width 435 height 139
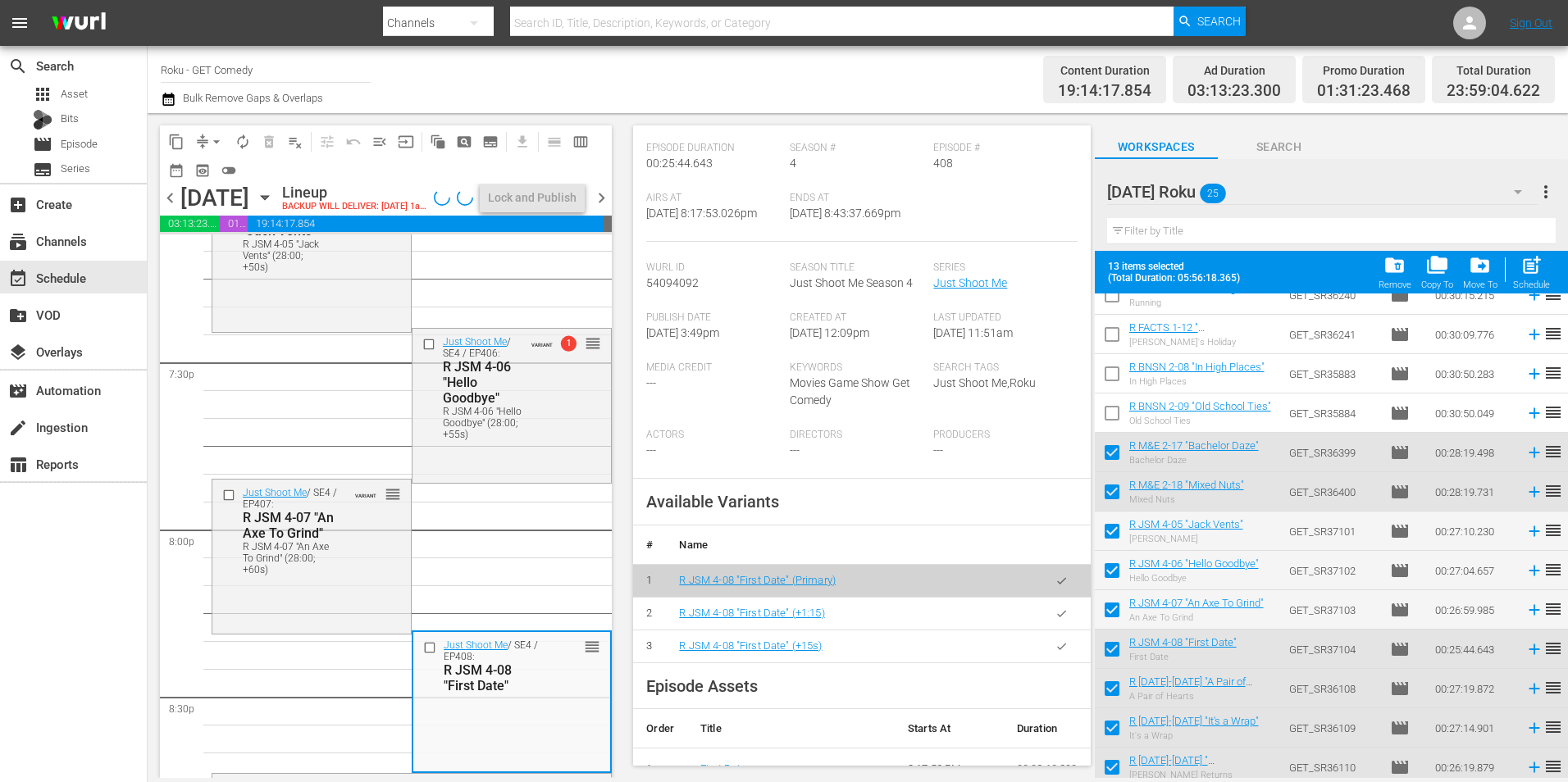
click at [1056, 640] on icon "button" at bounding box center [1062, 647] width 12 height 12
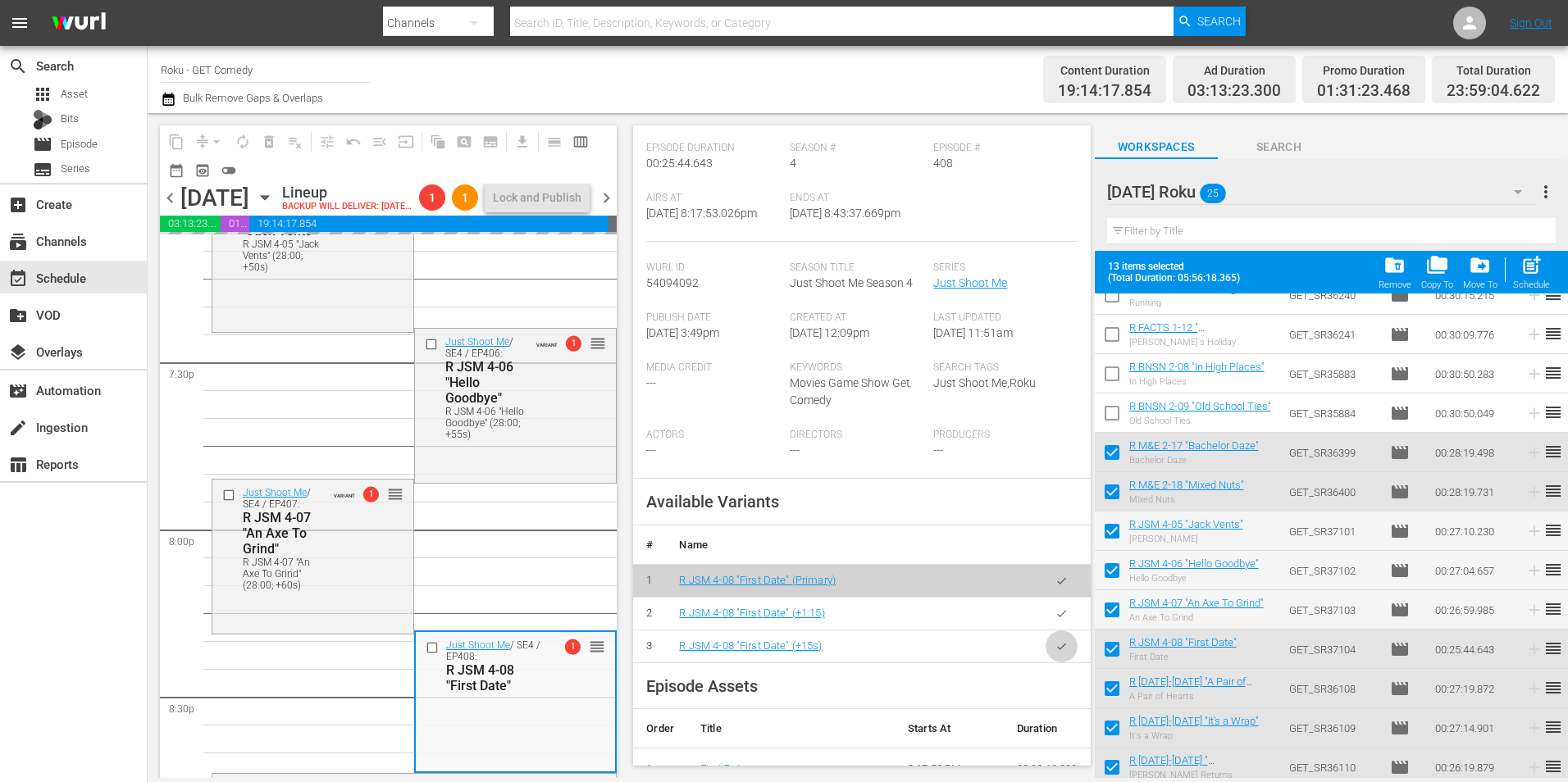
click at [1056, 640] on icon "button" at bounding box center [1062, 647] width 12 height 12
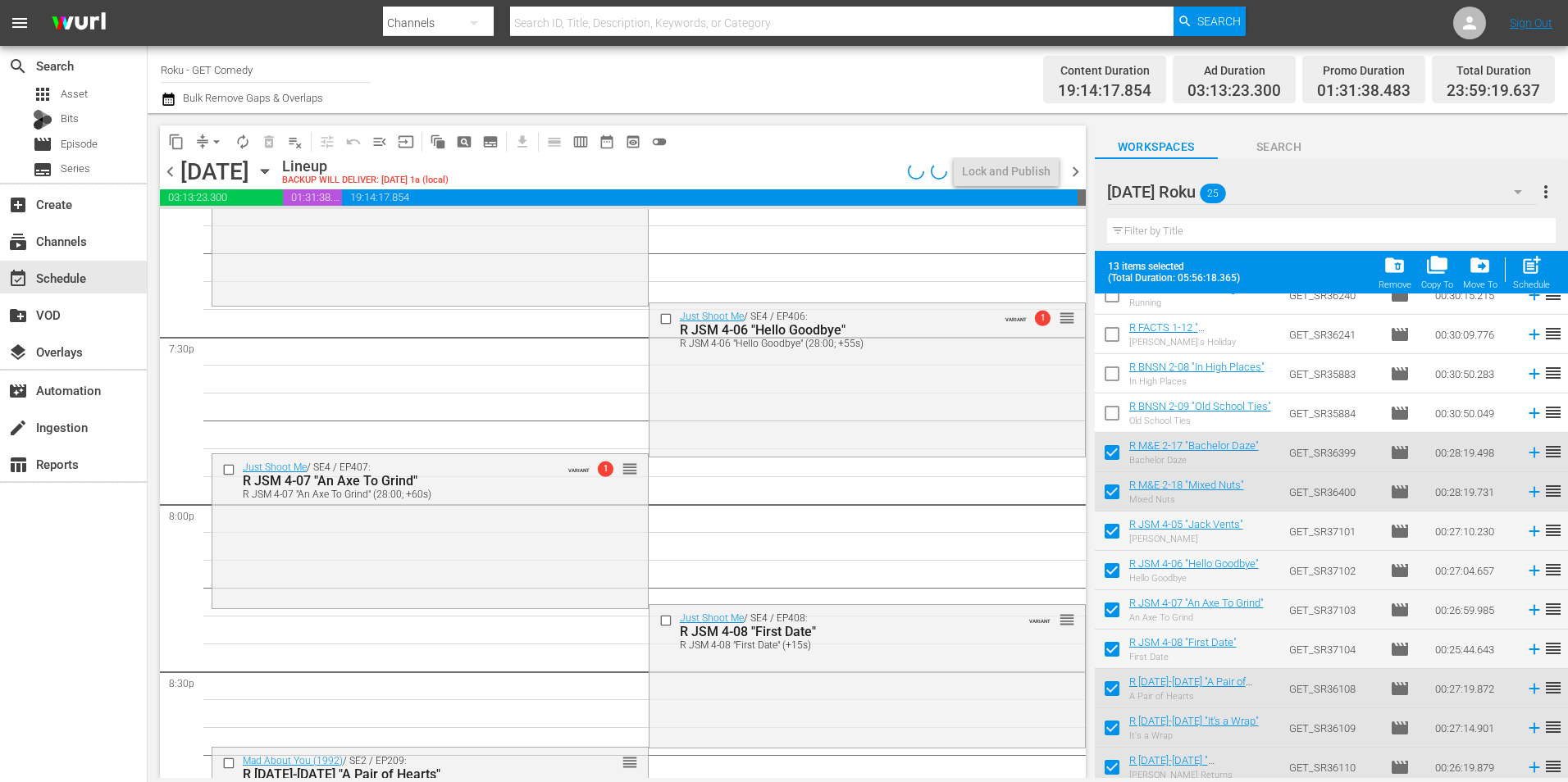
scroll to position [6475, 0]
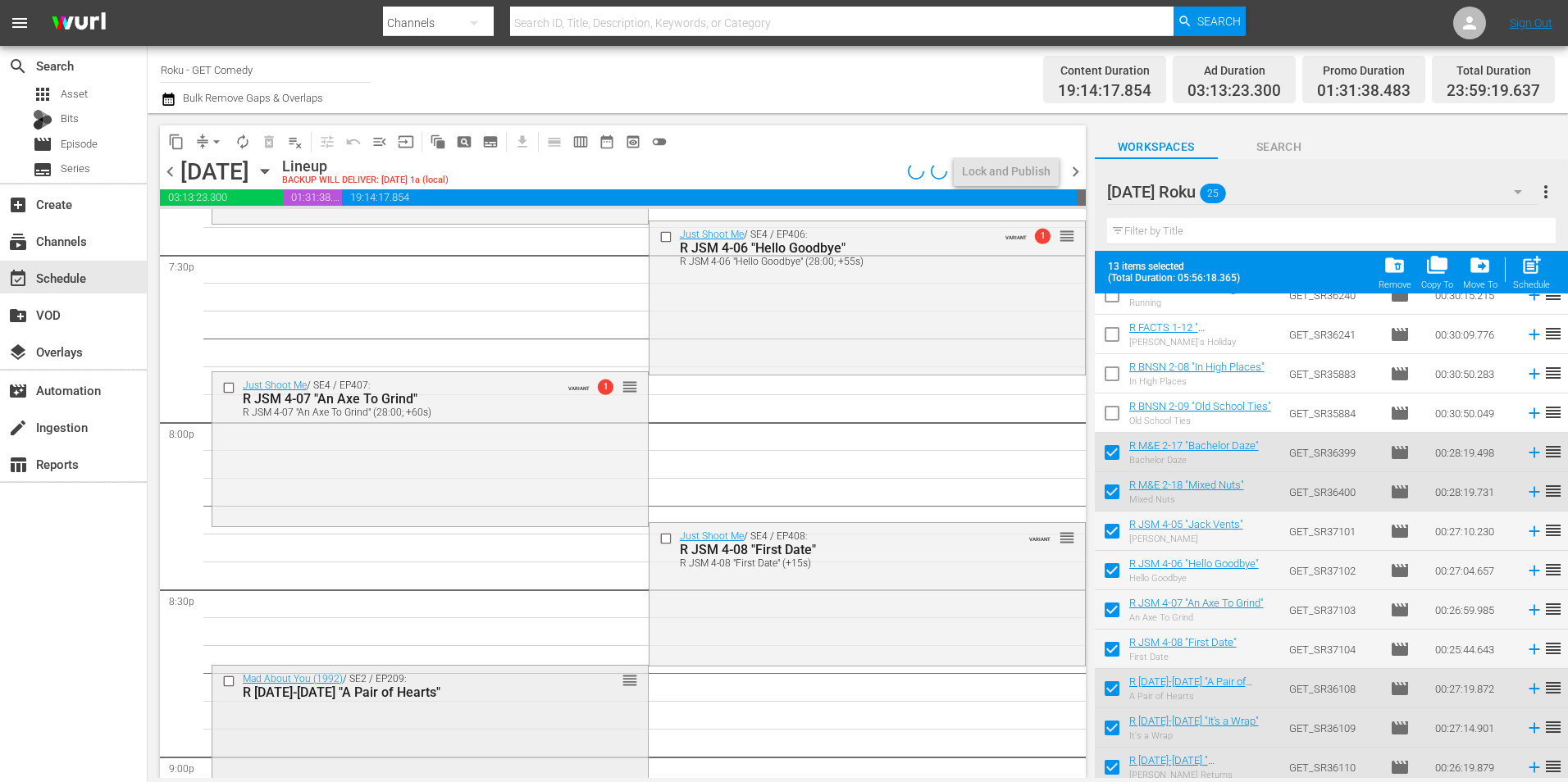
click at [459, 724] on div "Mad About You (1992) / SE2 / EP209: R [DATE]-[DATE] "A Pair of Hearts" reorder" at bounding box center [430, 739] width 435 height 148
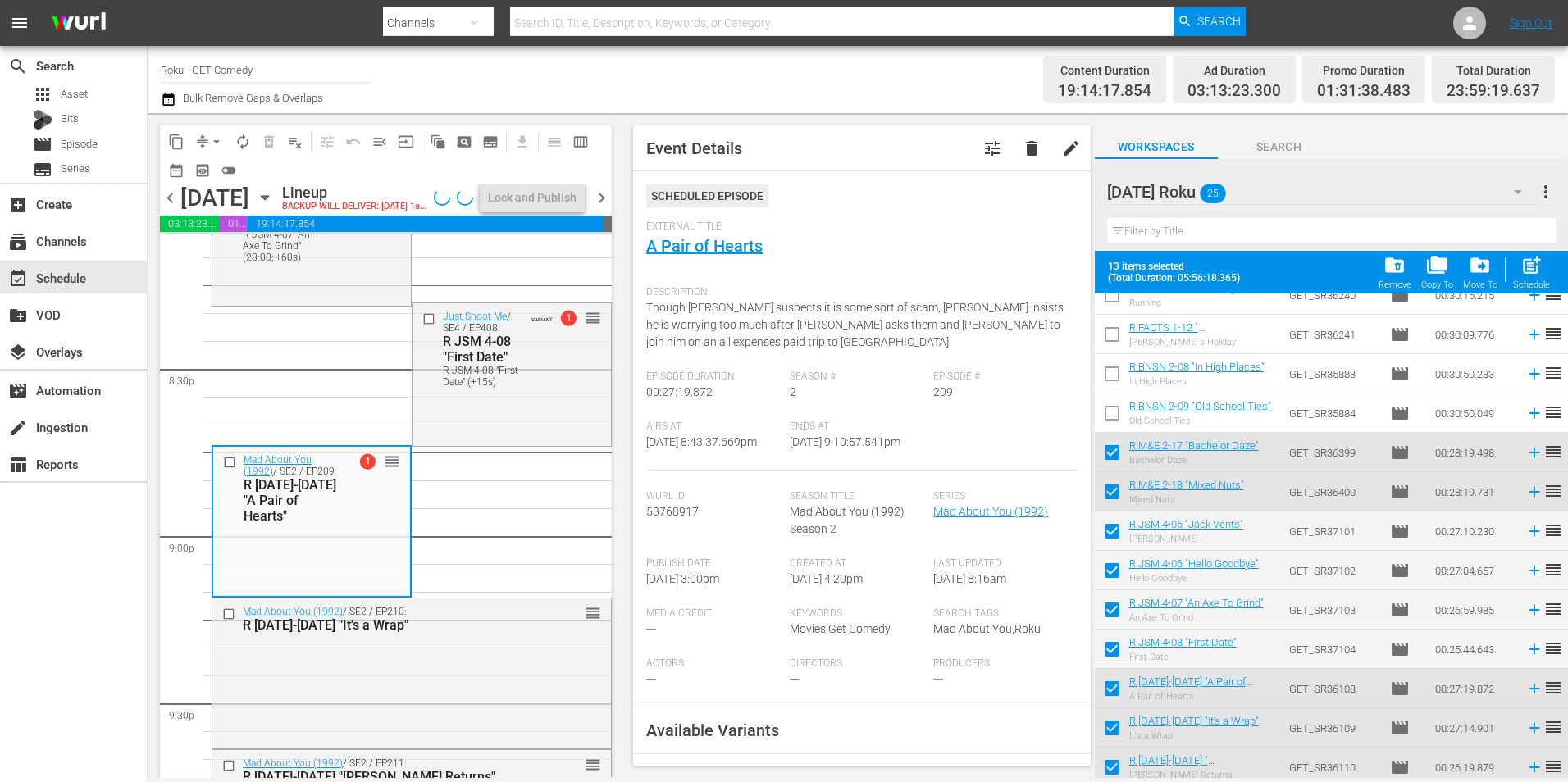
scroll to position [164, 0]
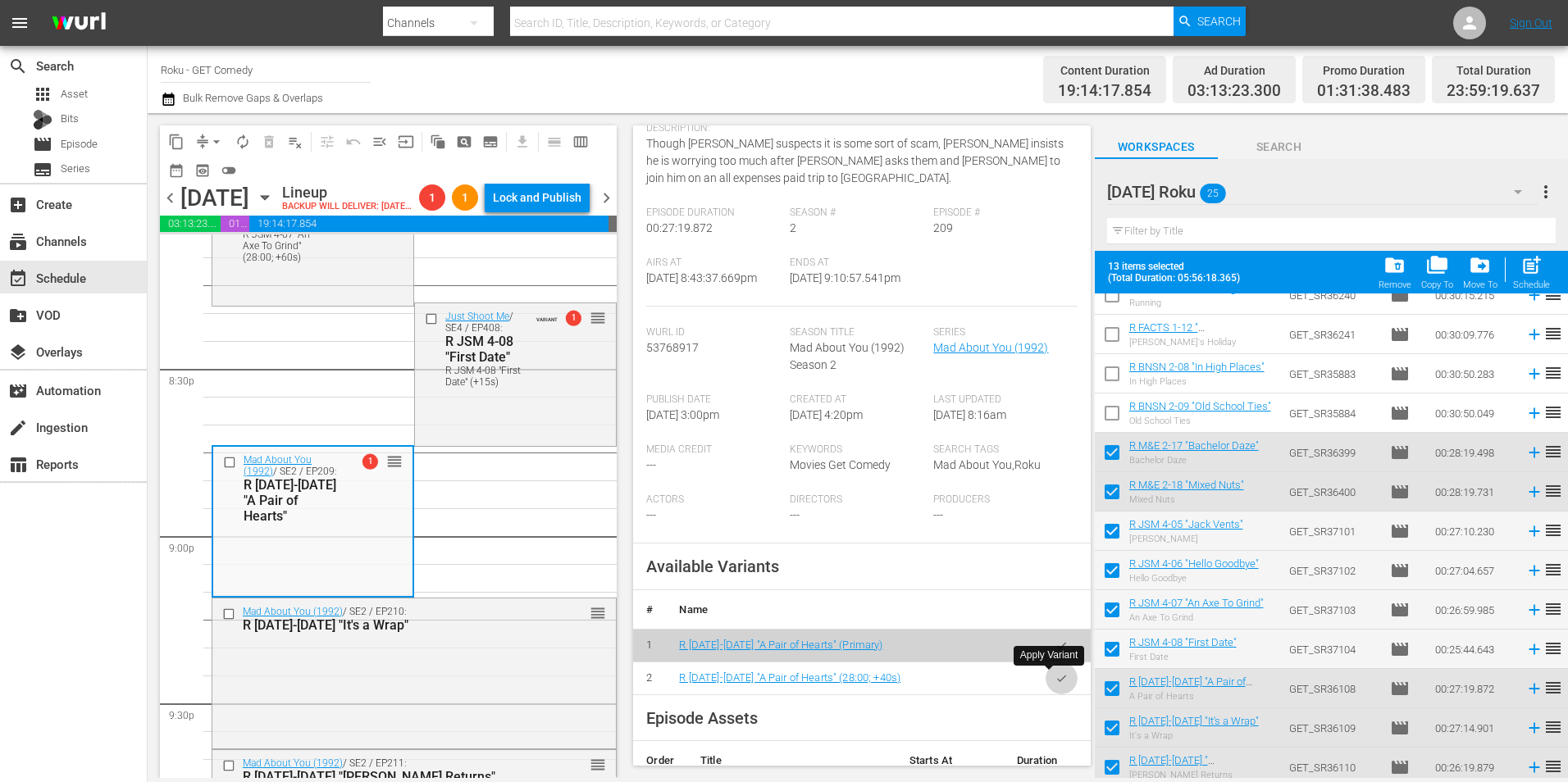
click at [1057, 680] on icon "button" at bounding box center [1061, 678] width 9 height 6
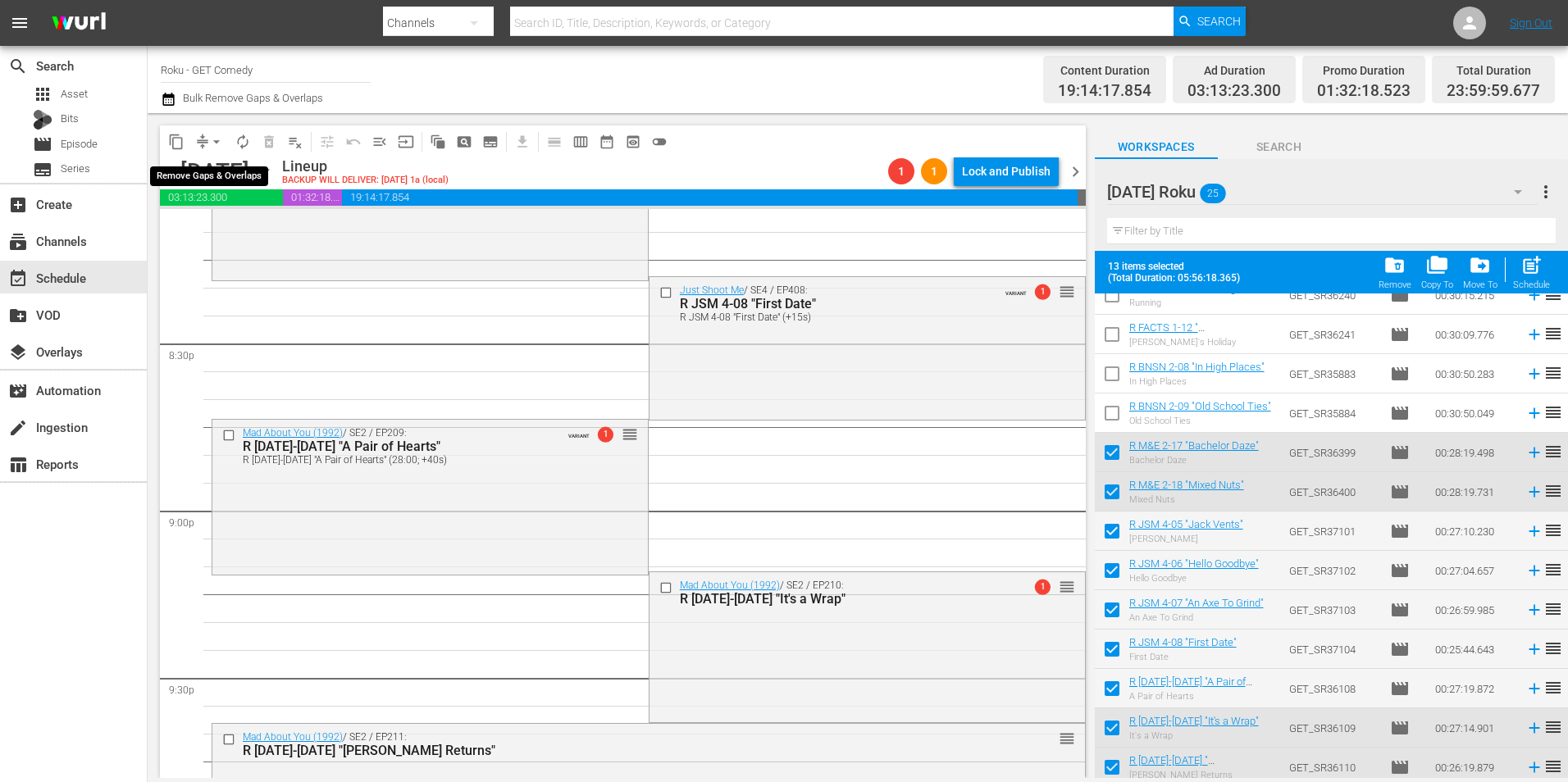
click at [211, 136] on span "arrow_drop_down" at bounding box center [216, 142] width 17 height 17
click at [230, 176] on li "Align to Midnight" at bounding box center [217, 175] width 173 height 27
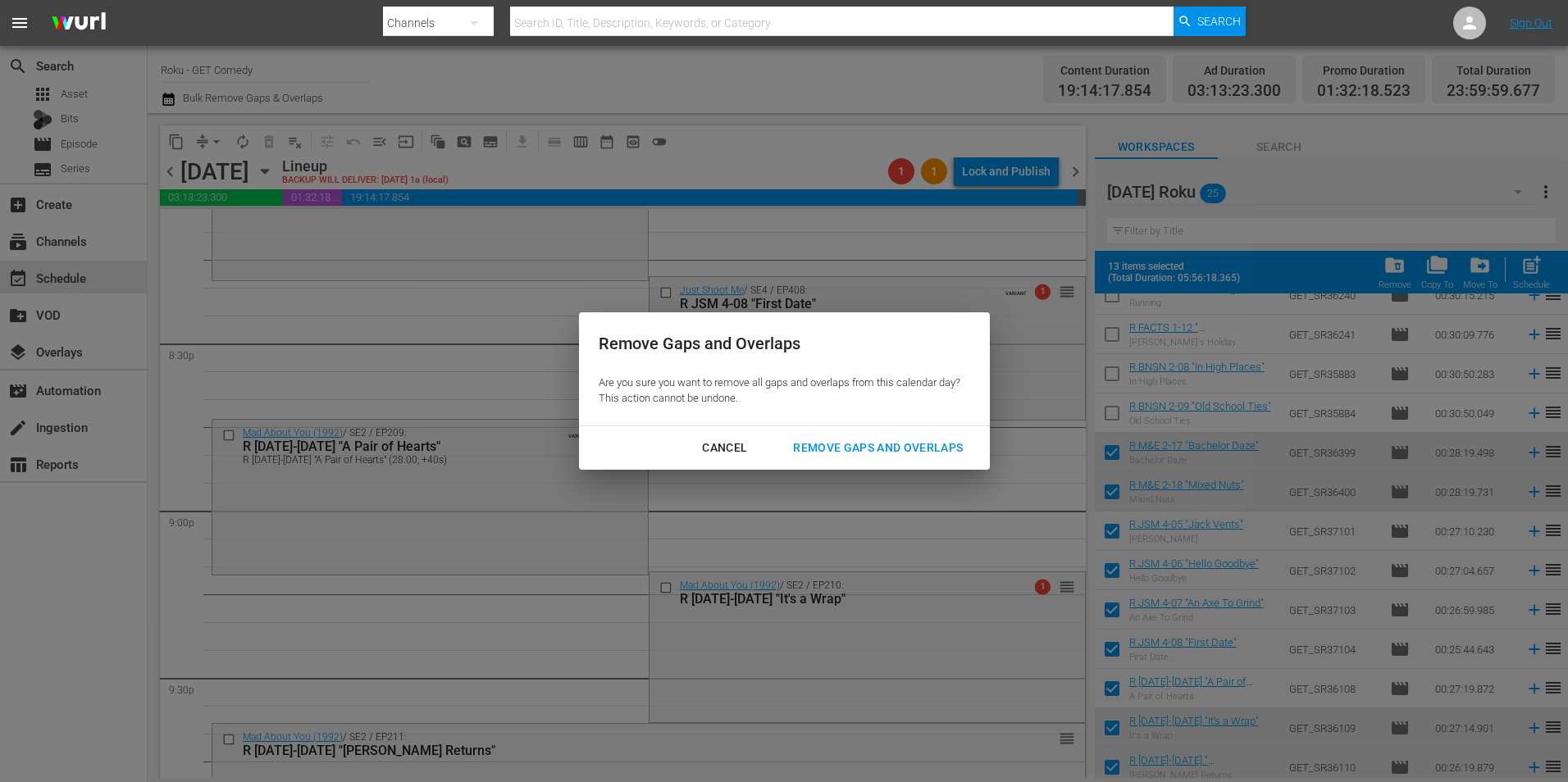
click at [811, 433] on button "Remove Gaps and Overlaps" at bounding box center [878, 448] width 209 height 30
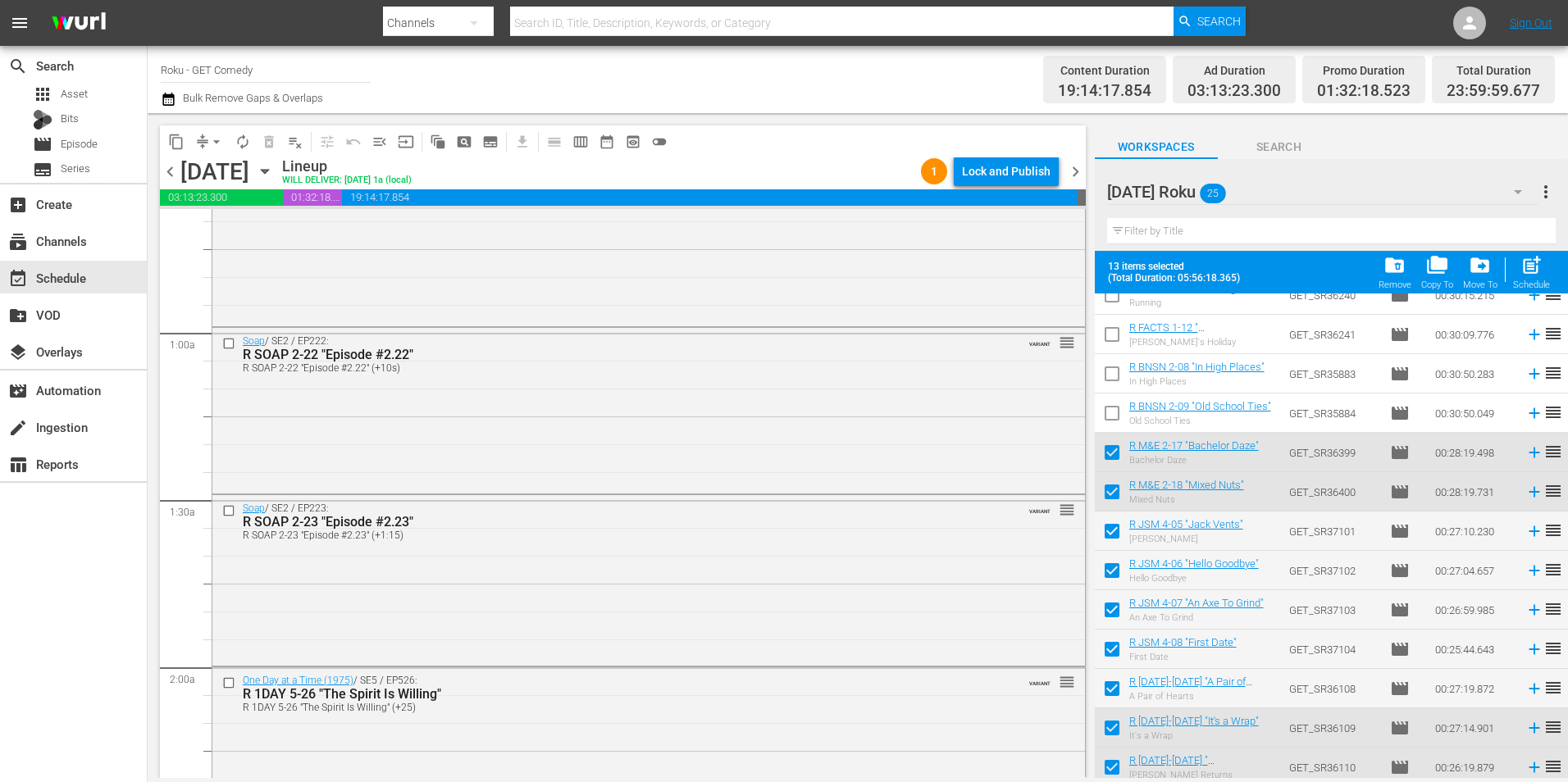
scroll to position [0, 0]
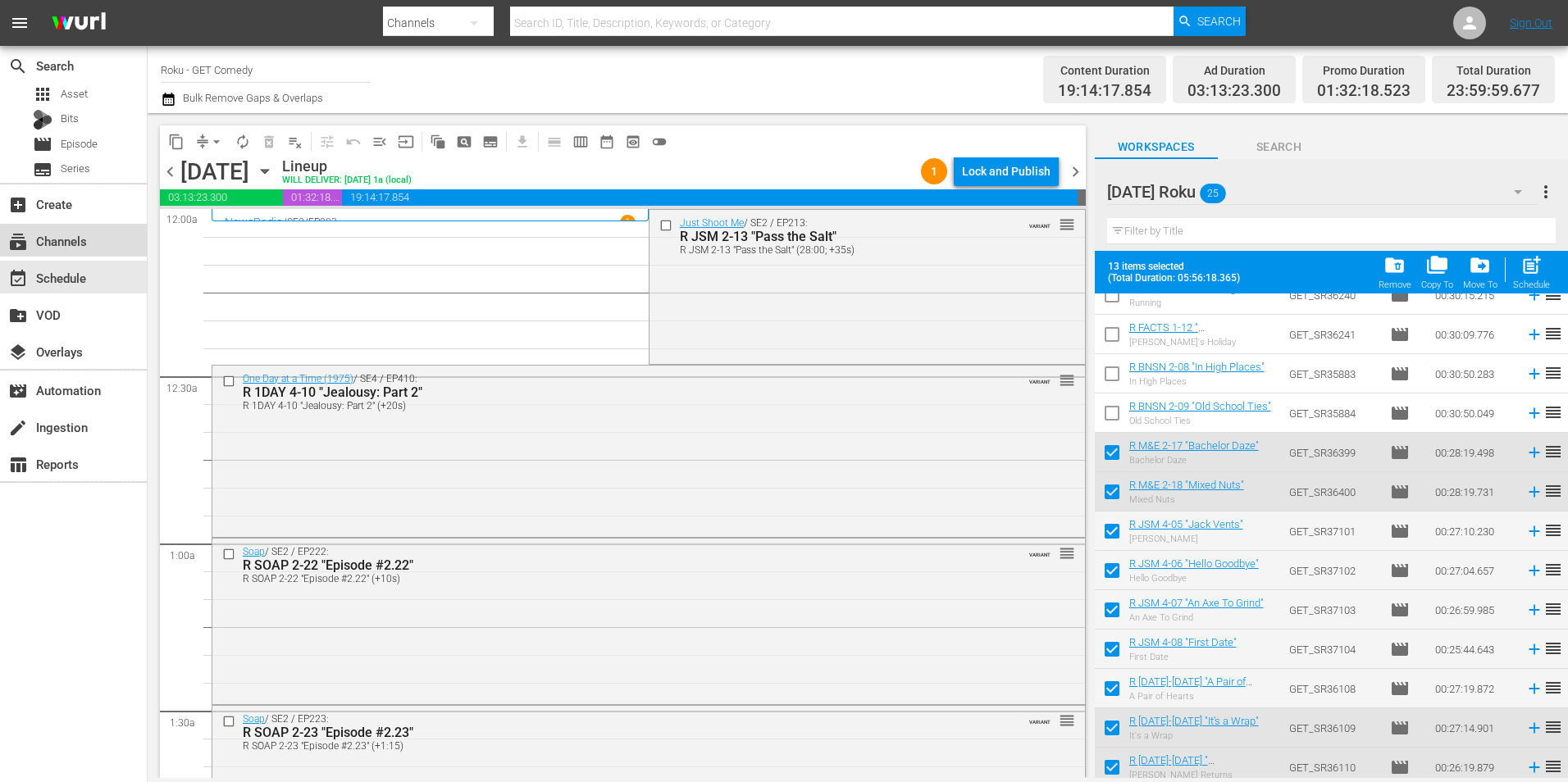
click at [74, 256] on div "subscriptions Channels" at bounding box center [73, 240] width 147 height 33
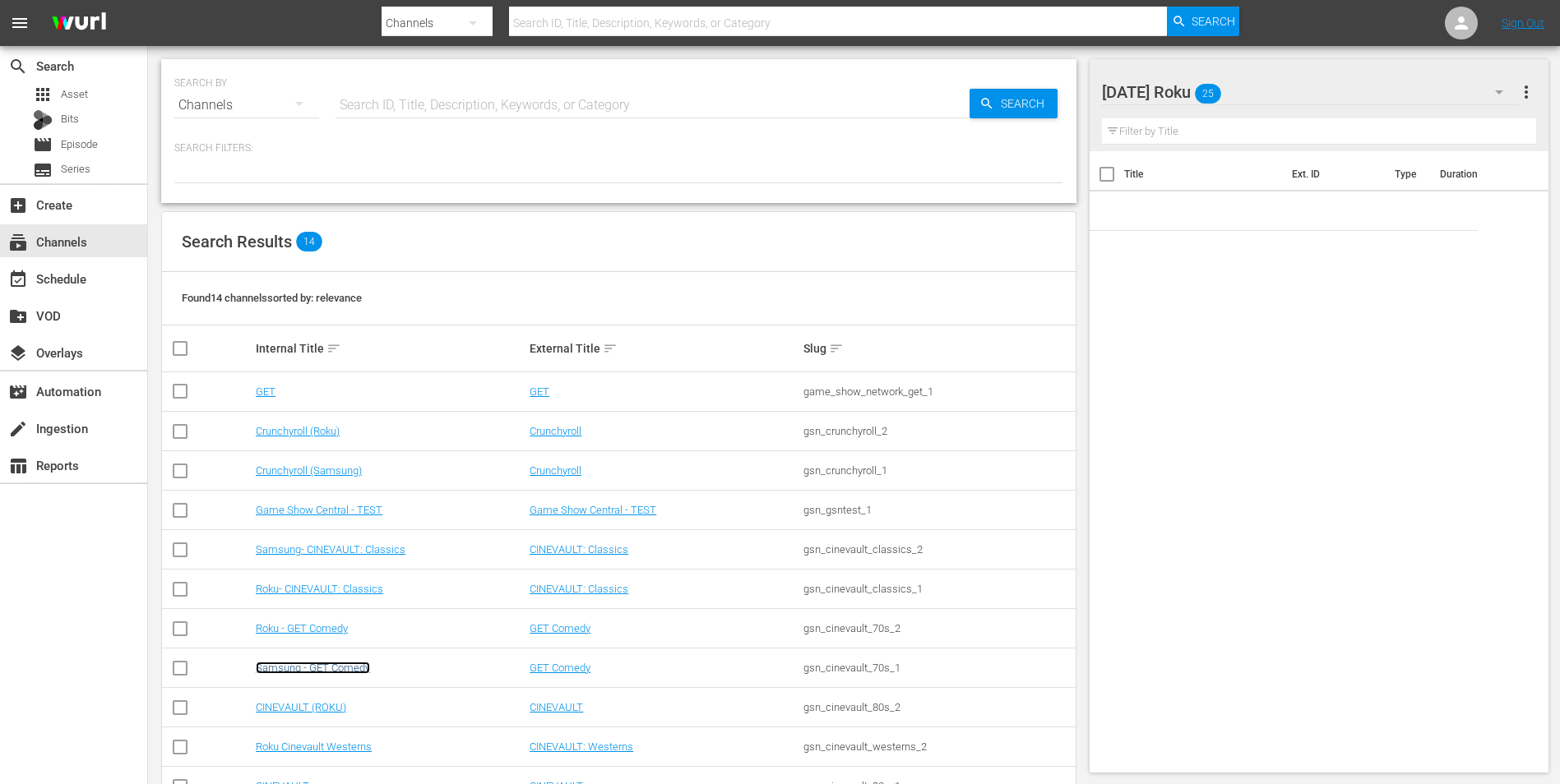
click at [351, 672] on link "Samsung - GET Comedy" at bounding box center [312, 668] width 114 height 12
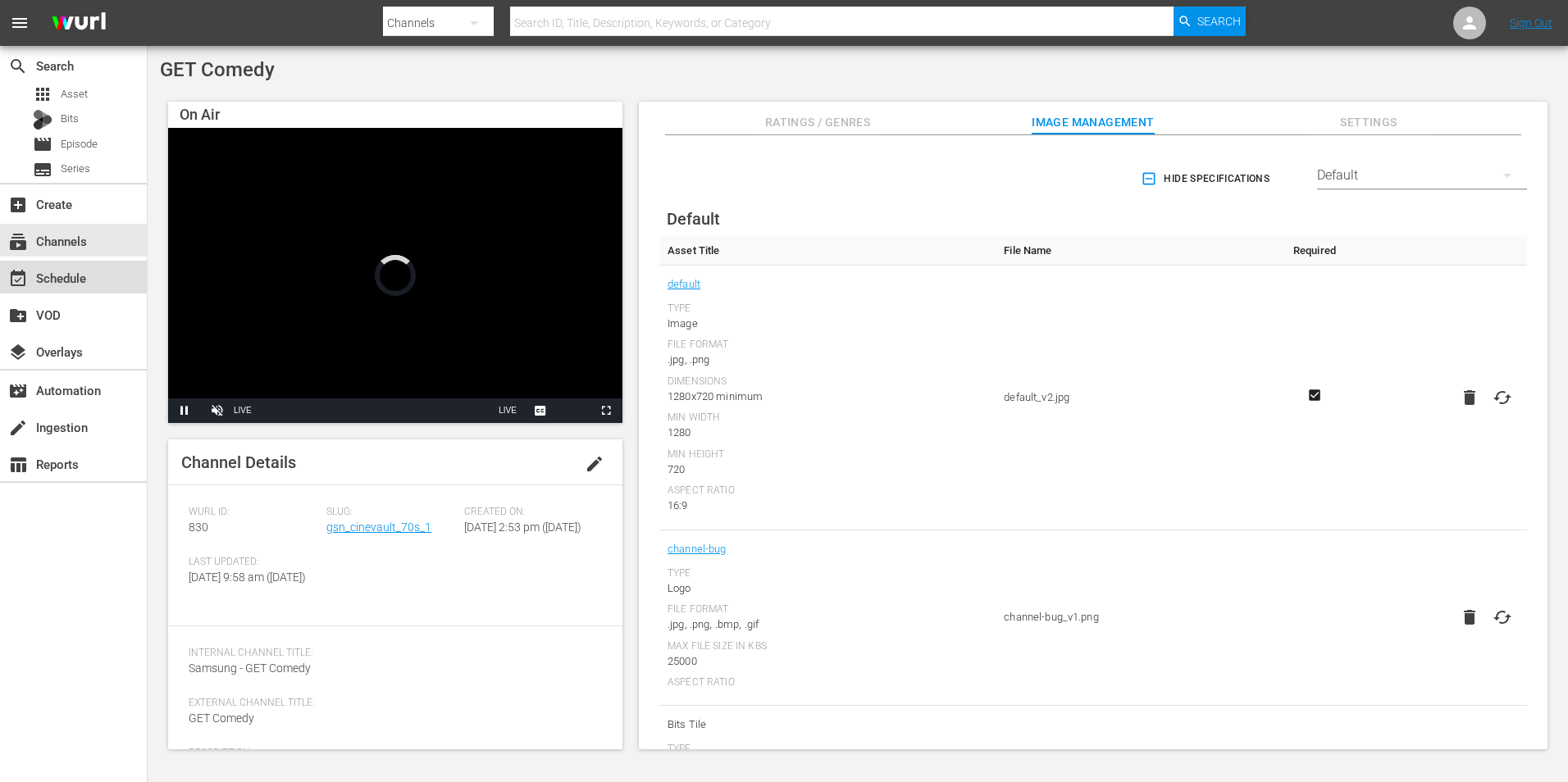
click at [59, 266] on div "event_available Schedule" at bounding box center [73, 277] width 147 height 33
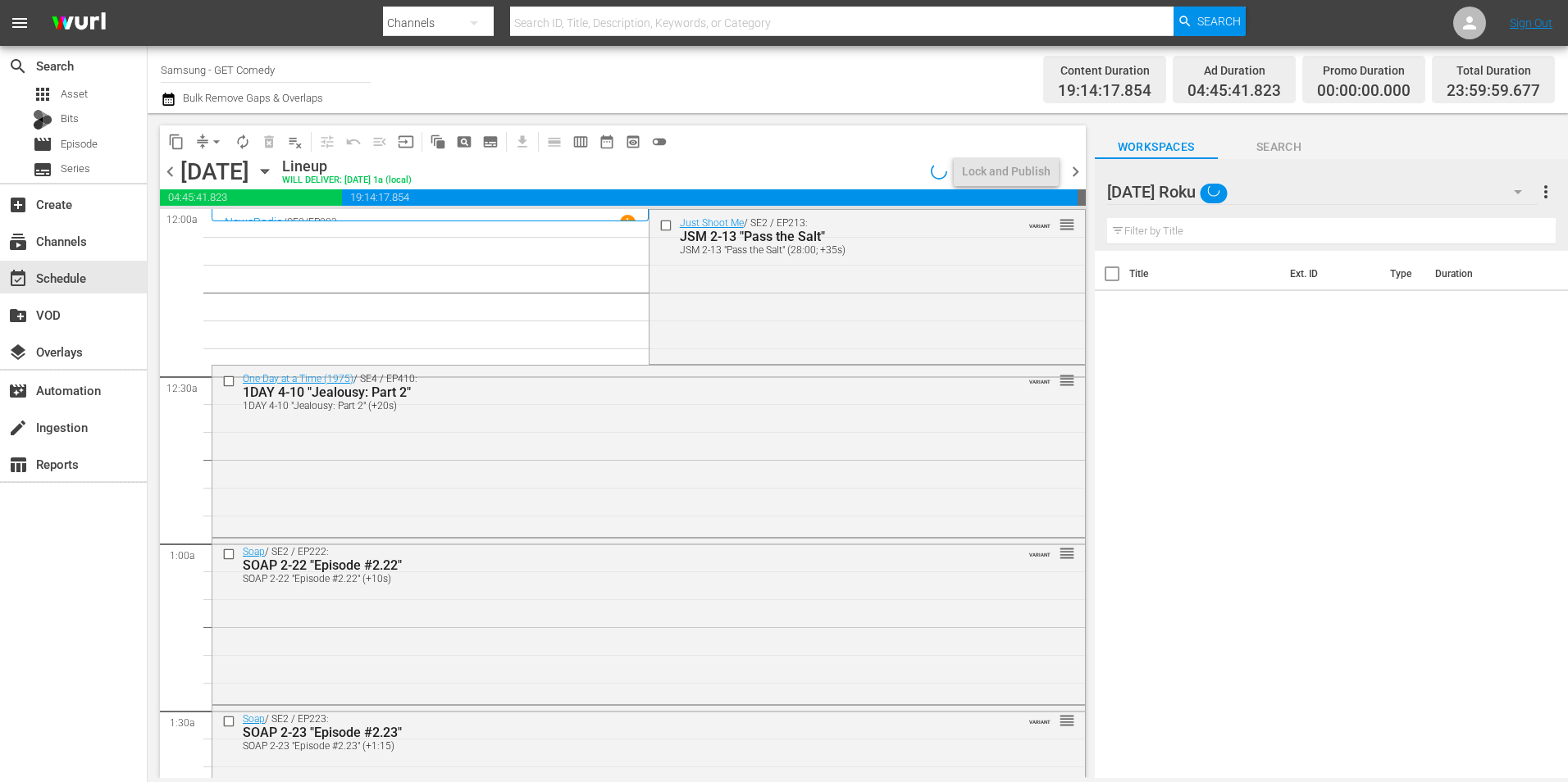
click at [1267, 186] on div "[DATE] Roku" at bounding box center [1322, 192] width 430 height 46
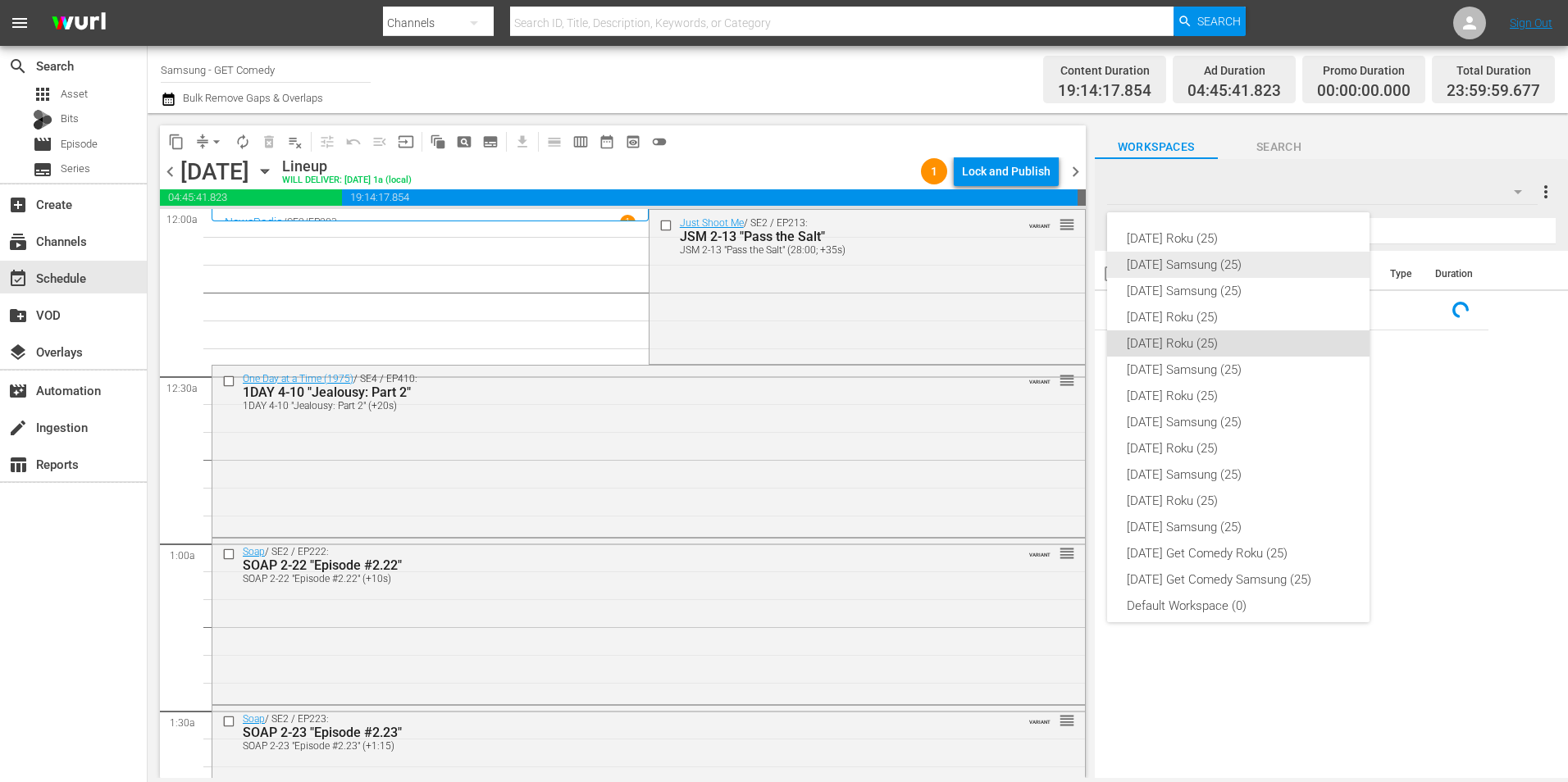
scroll to position [10, 0]
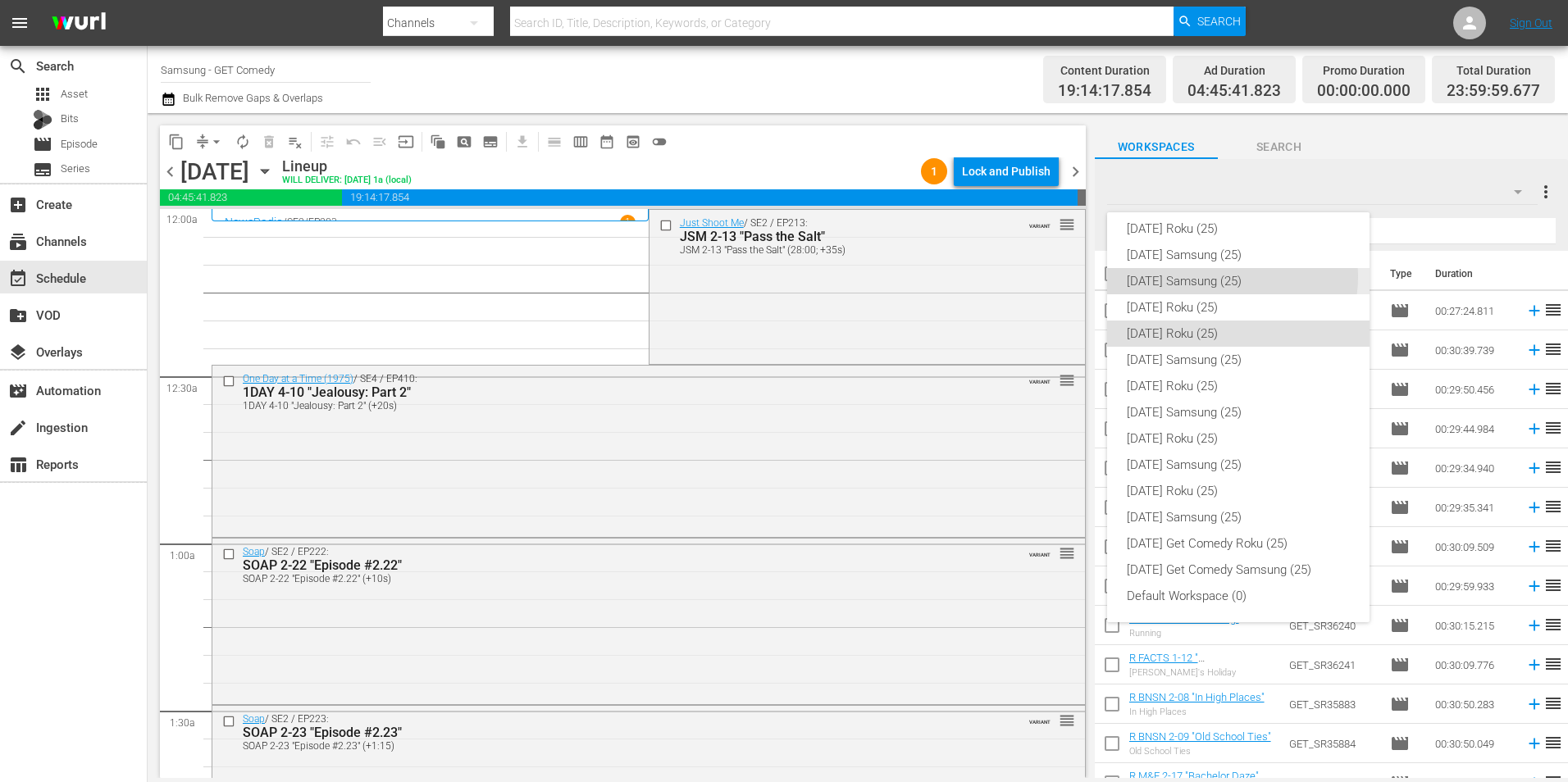
click at [1226, 277] on div "[DATE] Samsung (25)" at bounding box center [1238, 281] width 223 height 27
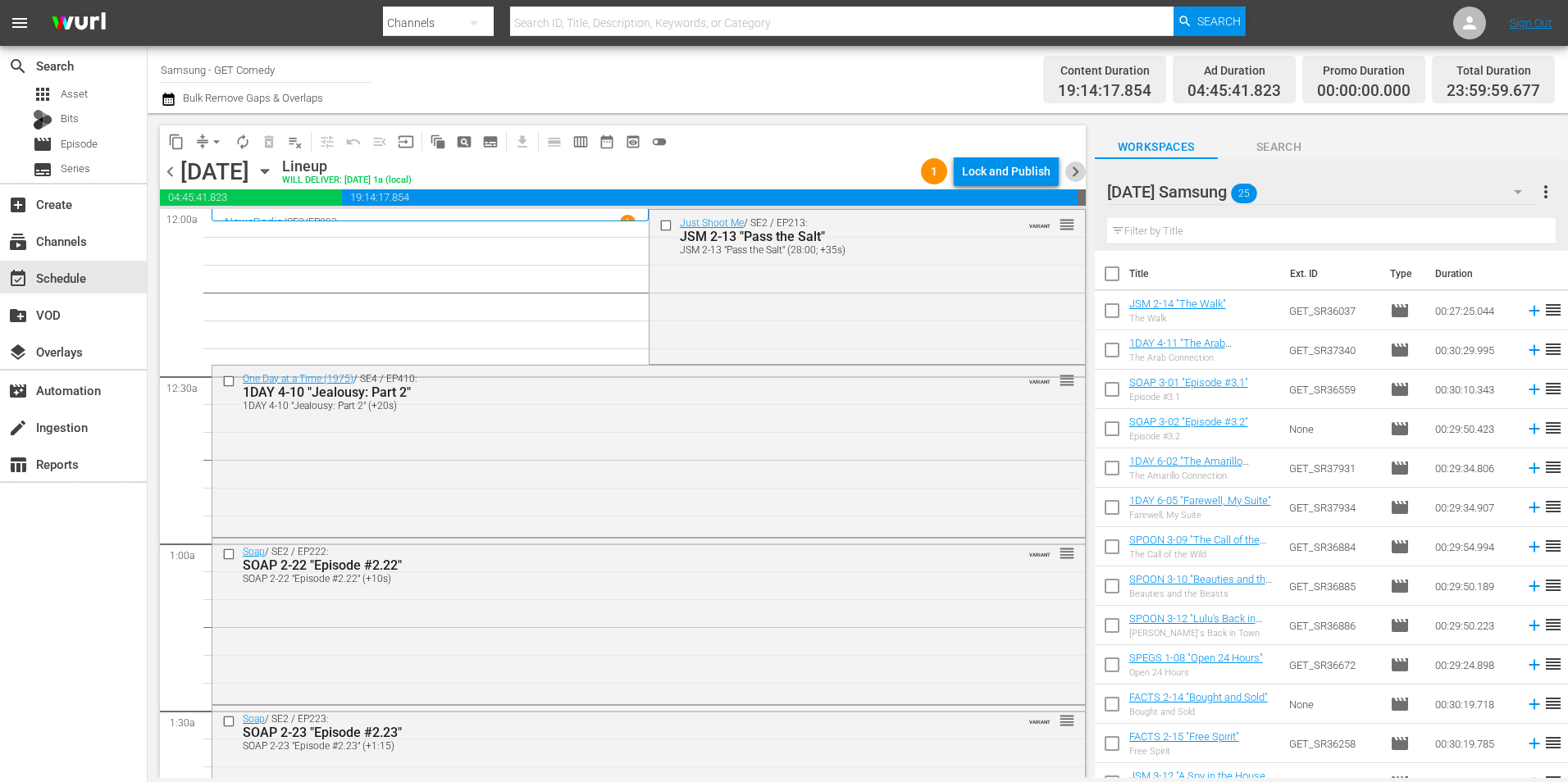
click at [1069, 172] on span "chevron_right" at bounding box center [1075, 172] width 20 height 20
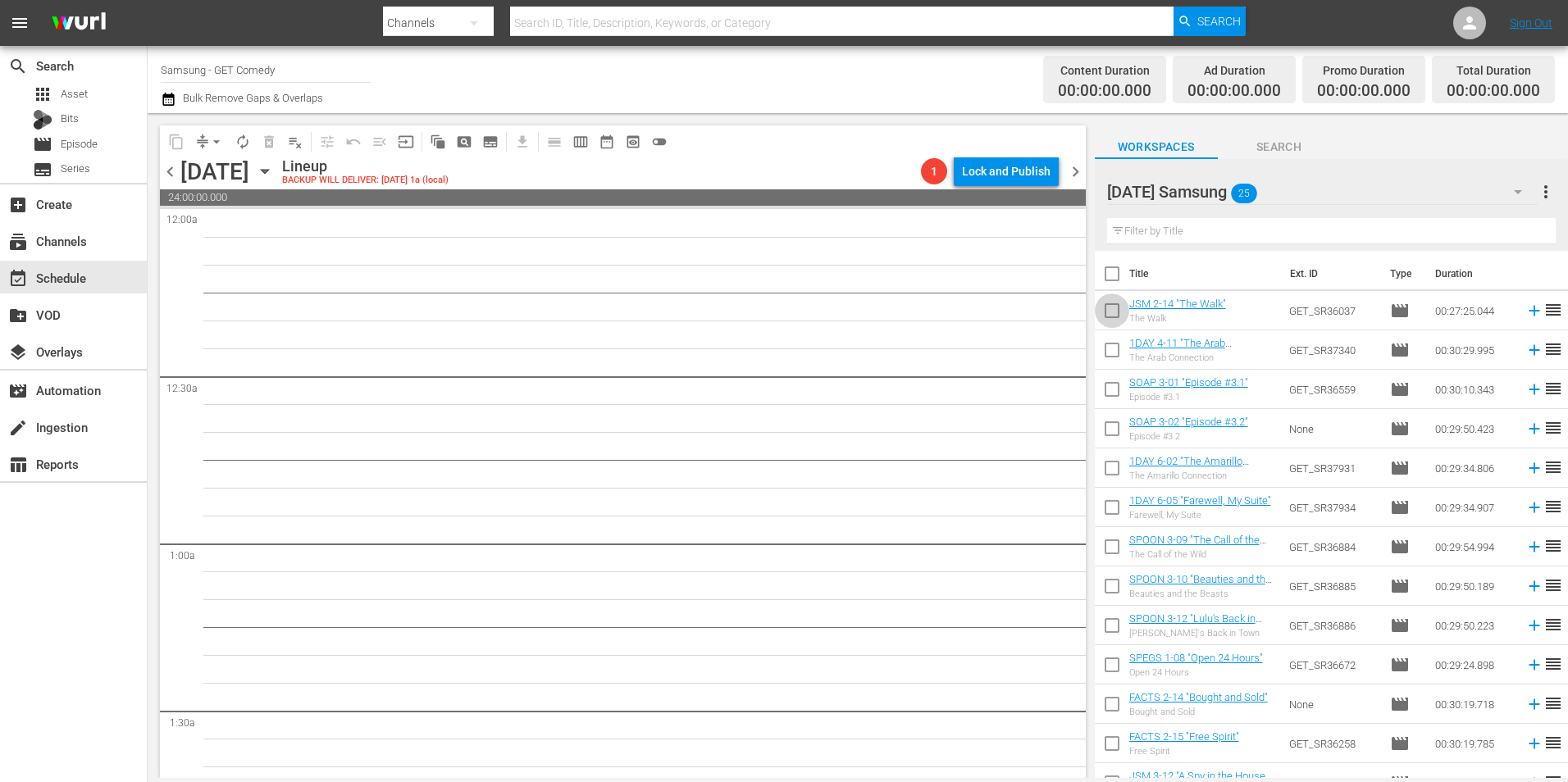
click at [1113, 327] on input "checkbox" at bounding box center [1111, 313] width 35 height 34
checkbox input "true"
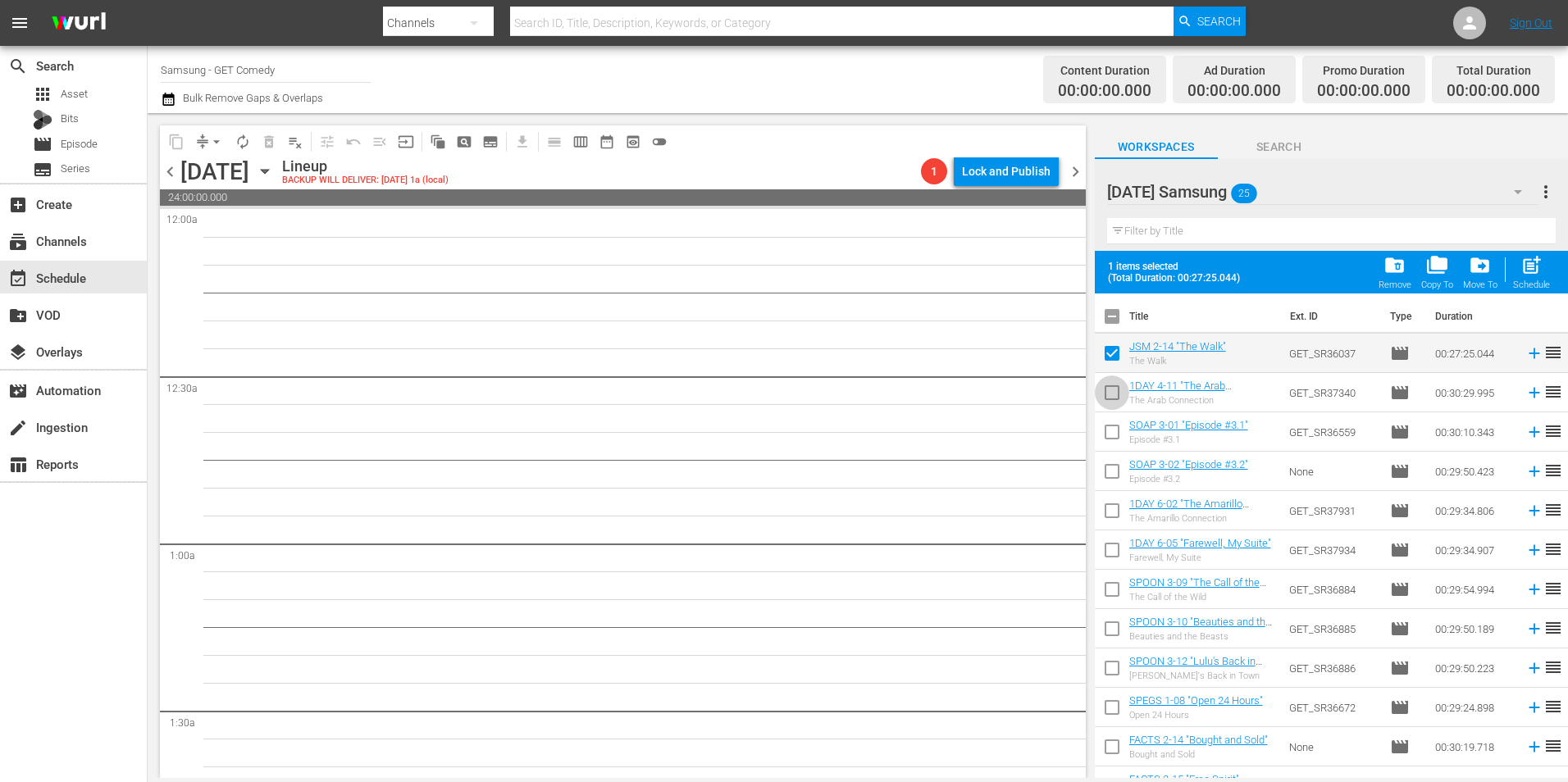
click at [1113, 396] on input "checkbox" at bounding box center [1111, 395] width 35 height 34
checkbox input "true"
click at [1111, 441] on input "checkbox" at bounding box center [1111, 435] width 35 height 34
checkbox input "true"
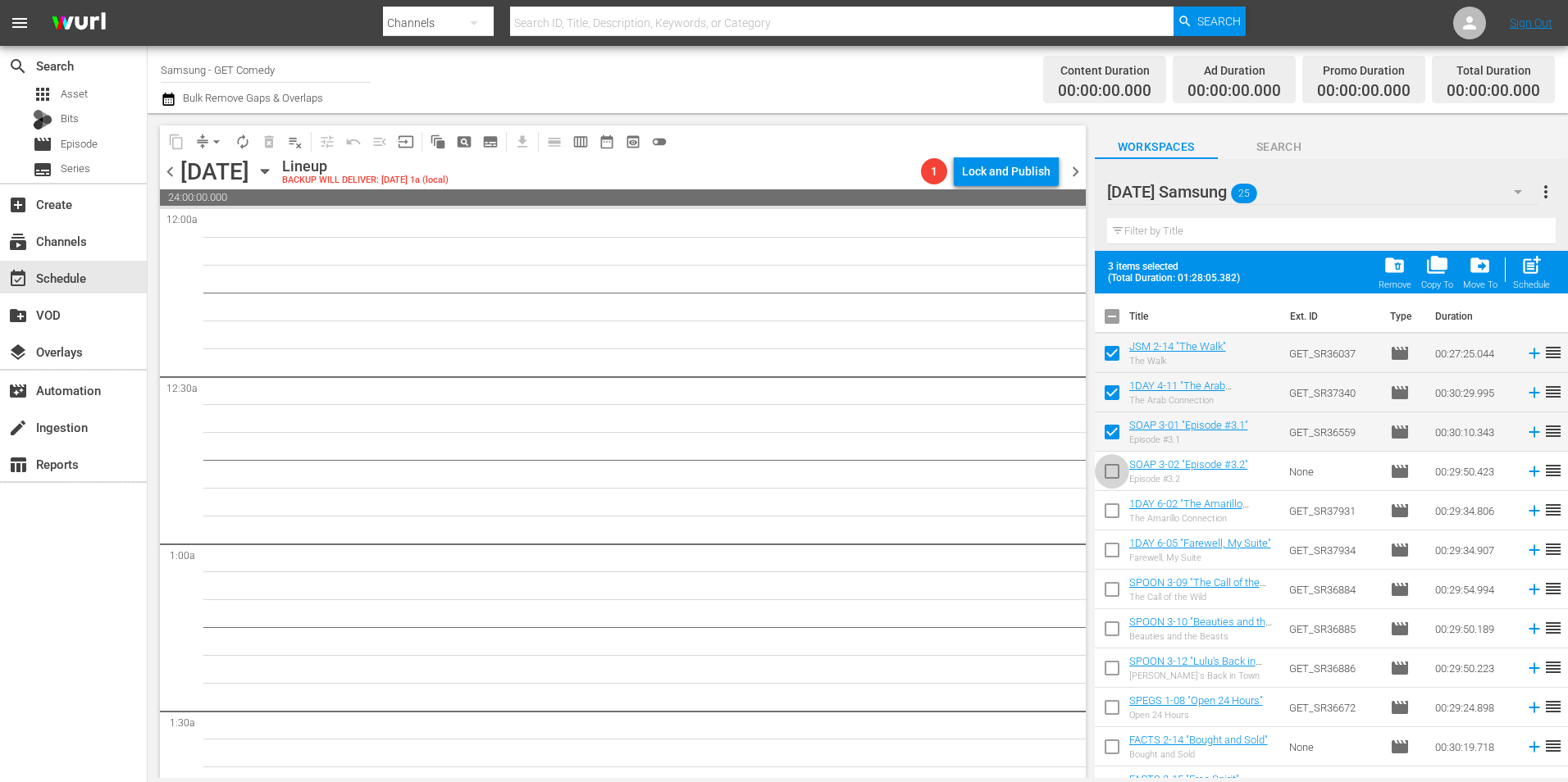
drag, startPoint x: 1100, startPoint y: 468, endPoint x: 1112, endPoint y: 478, distance: 15.6
click at [1100, 469] on input "checkbox" at bounding box center [1111, 474] width 35 height 34
checkbox input "true"
click at [1107, 519] on input "checkbox" at bounding box center [1111, 514] width 35 height 34
checkbox input "true"
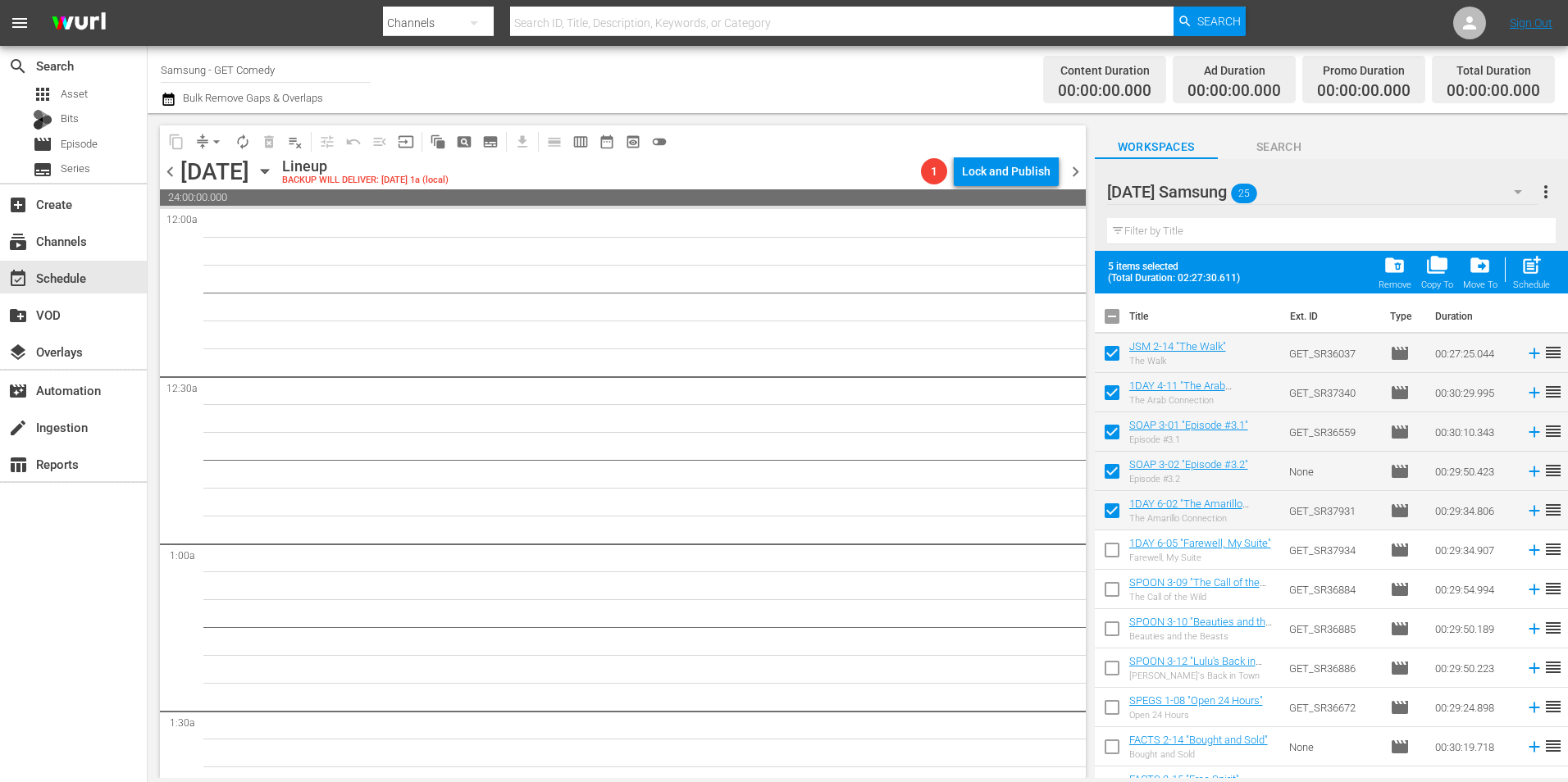
click at [1112, 546] on input "checkbox" at bounding box center [1111, 553] width 35 height 34
checkbox input "true"
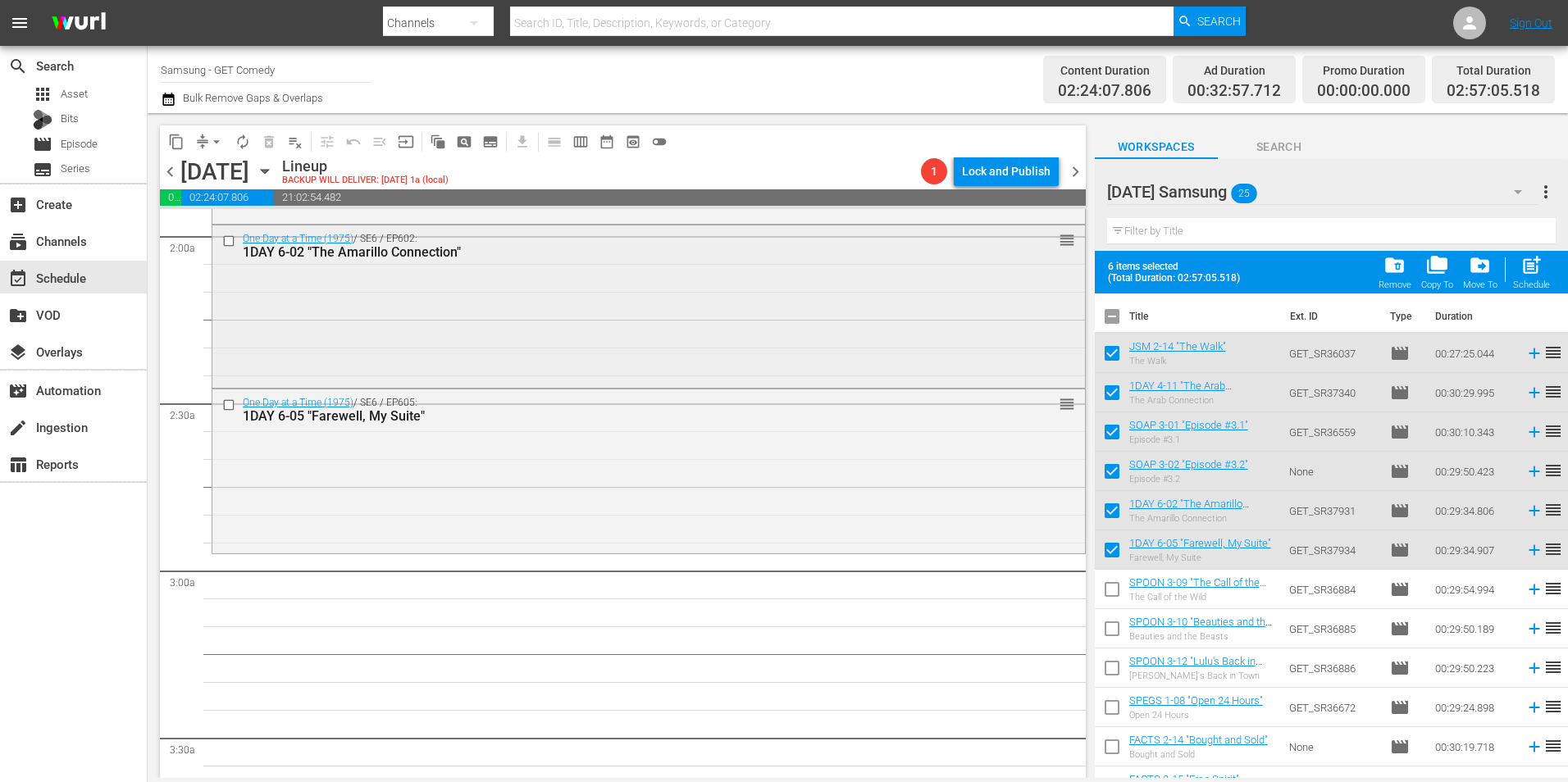
scroll to position [738, 0]
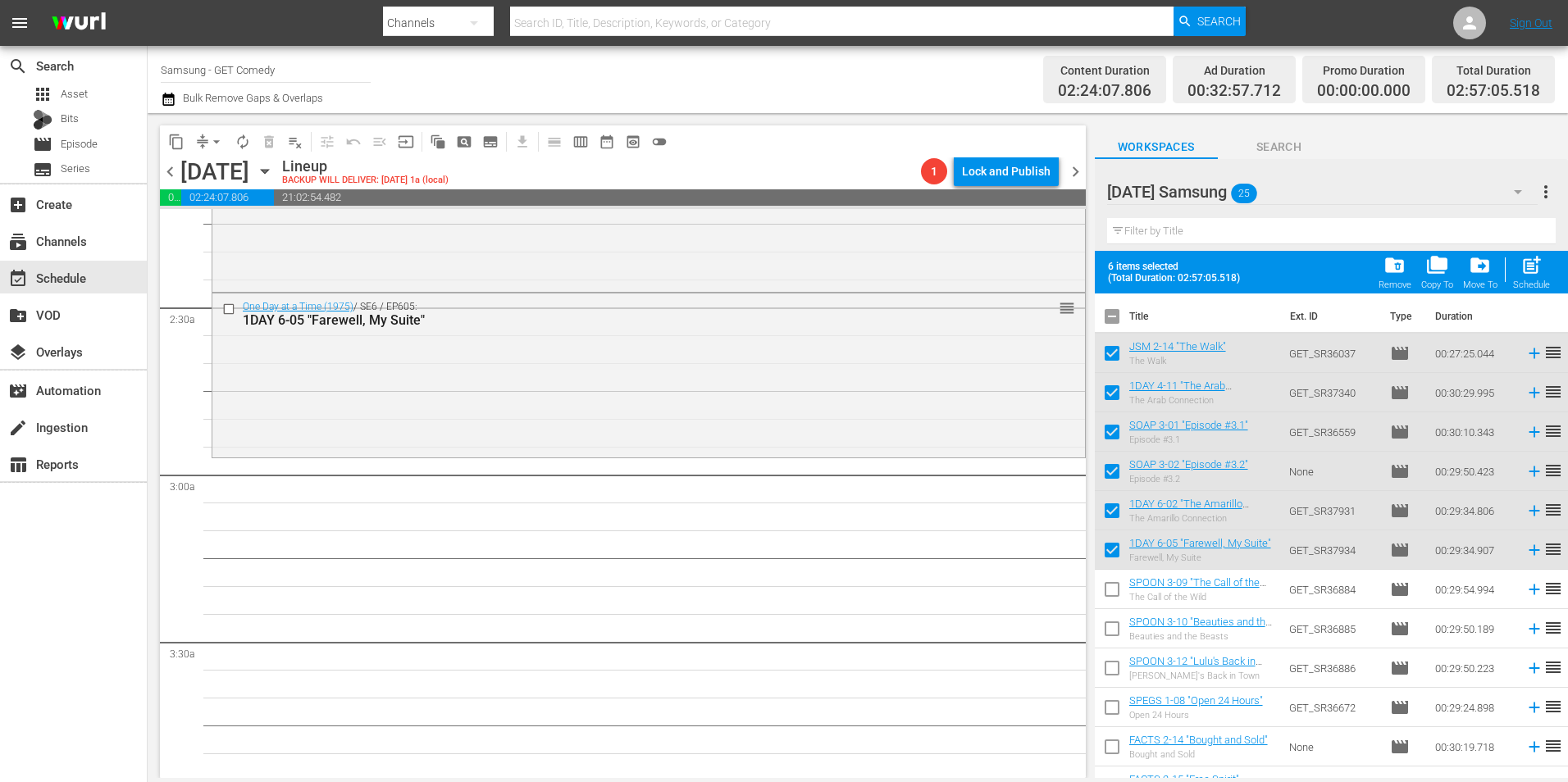
click at [268, 171] on icon "button" at bounding box center [265, 172] width 7 height 4
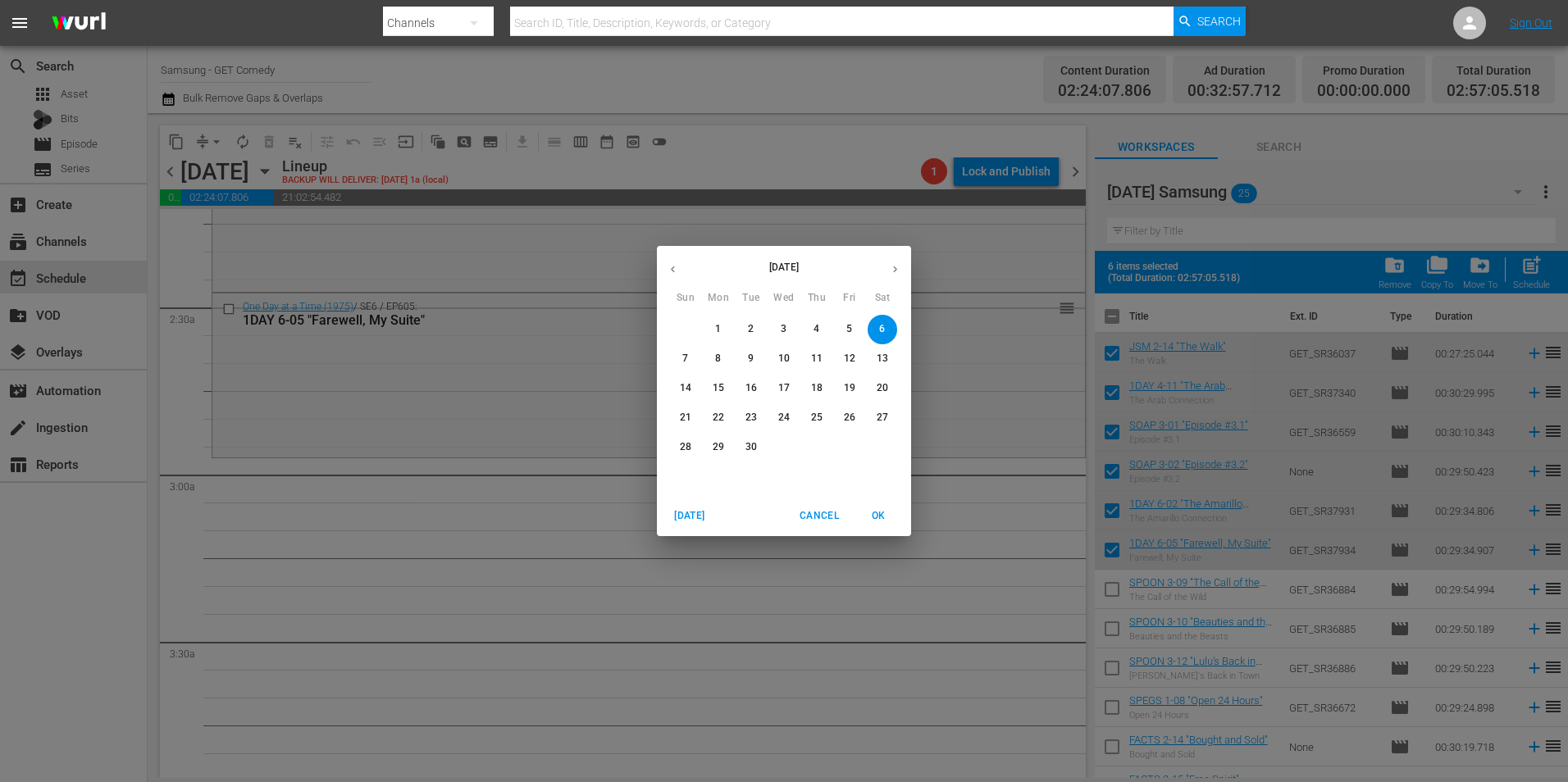
click at [675, 273] on icon "button" at bounding box center [673, 269] width 12 height 12
click at [815, 452] on p "28" at bounding box center [816, 448] width 12 height 14
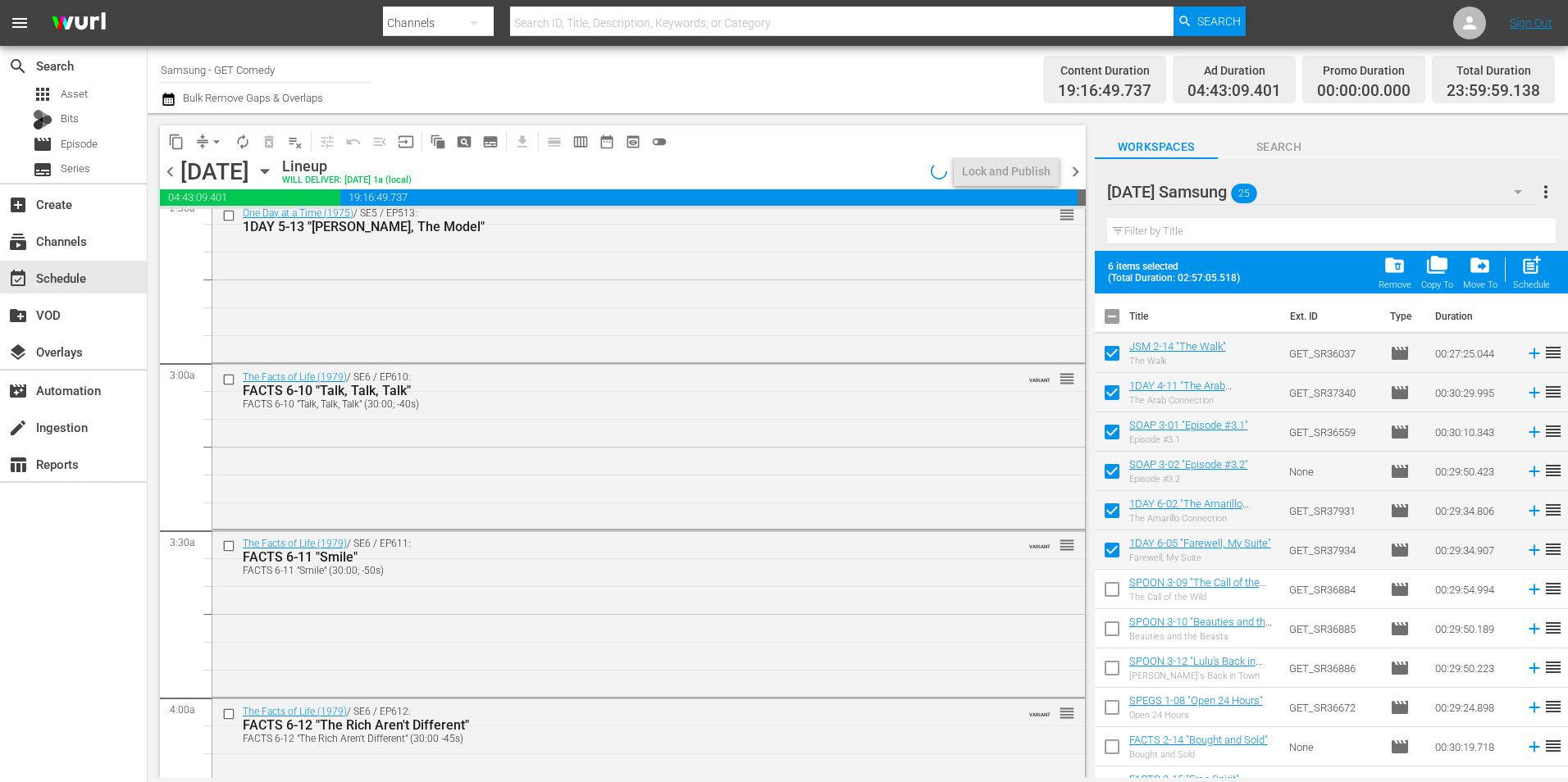
scroll to position [794, 0]
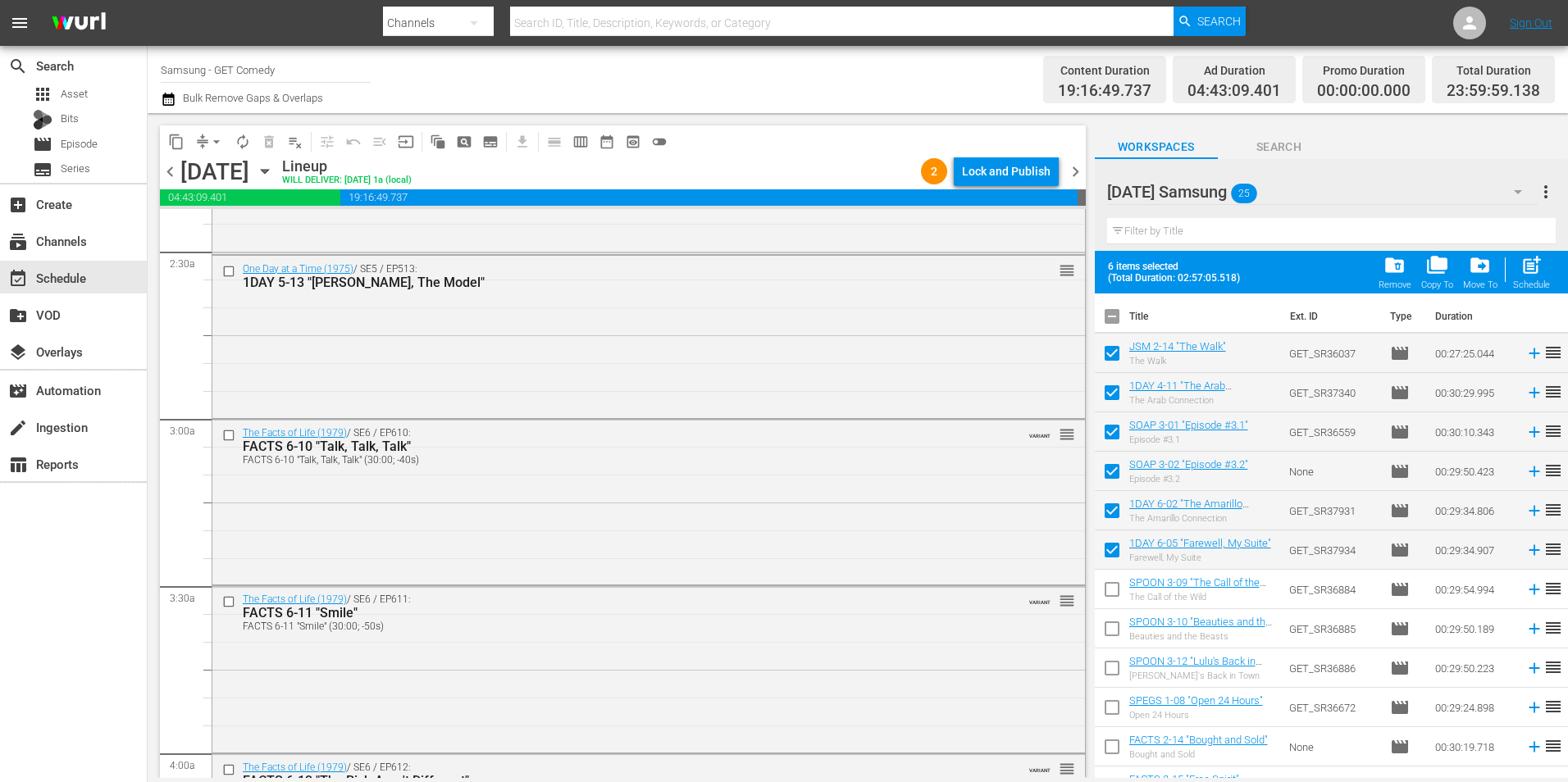
click at [273, 175] on icon "button" at bounding box center [265, 171] width 18 height 18
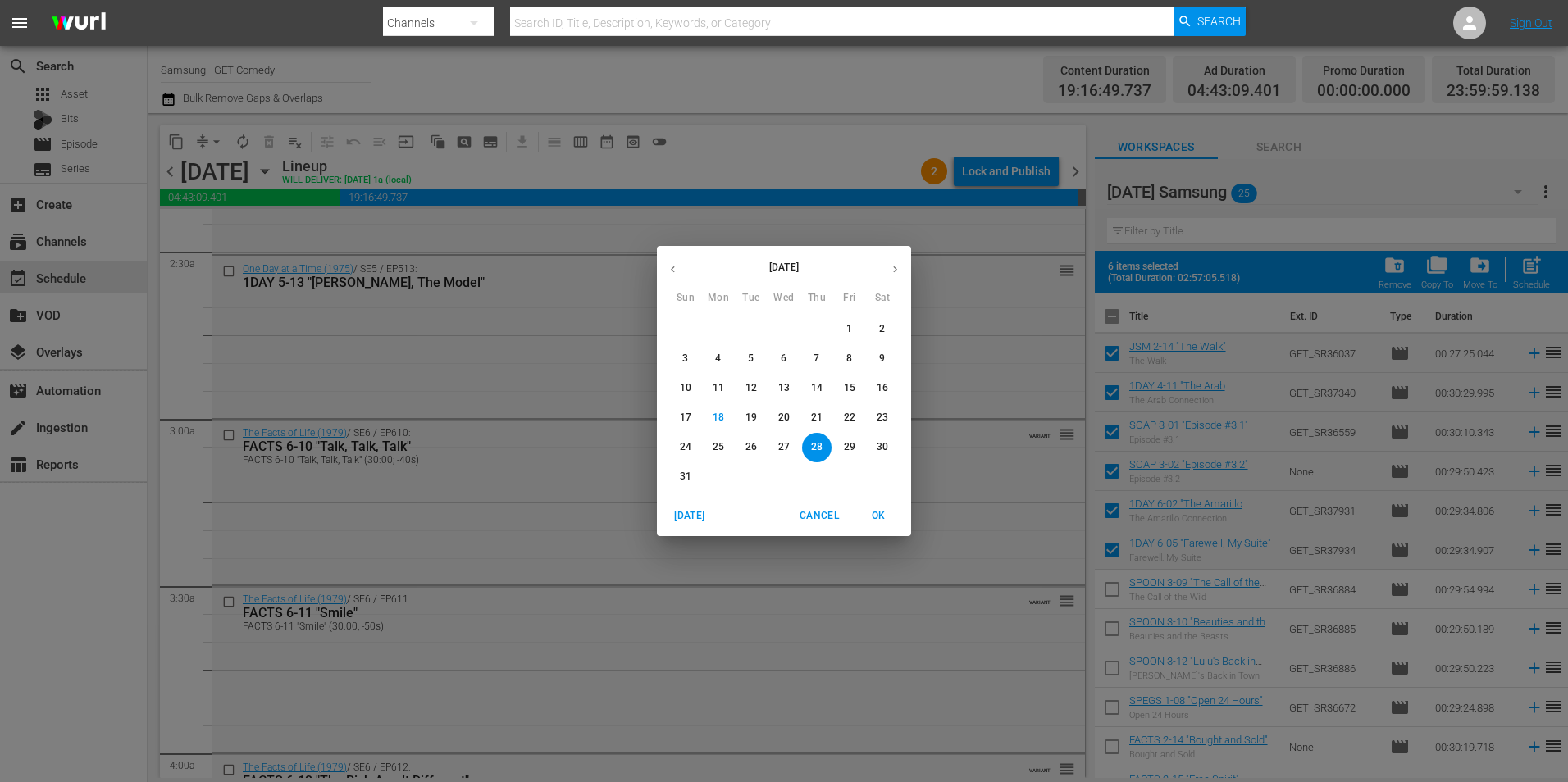
click at [688, 447] on p "24" at bounding box center [685, 448] width 12 height 14
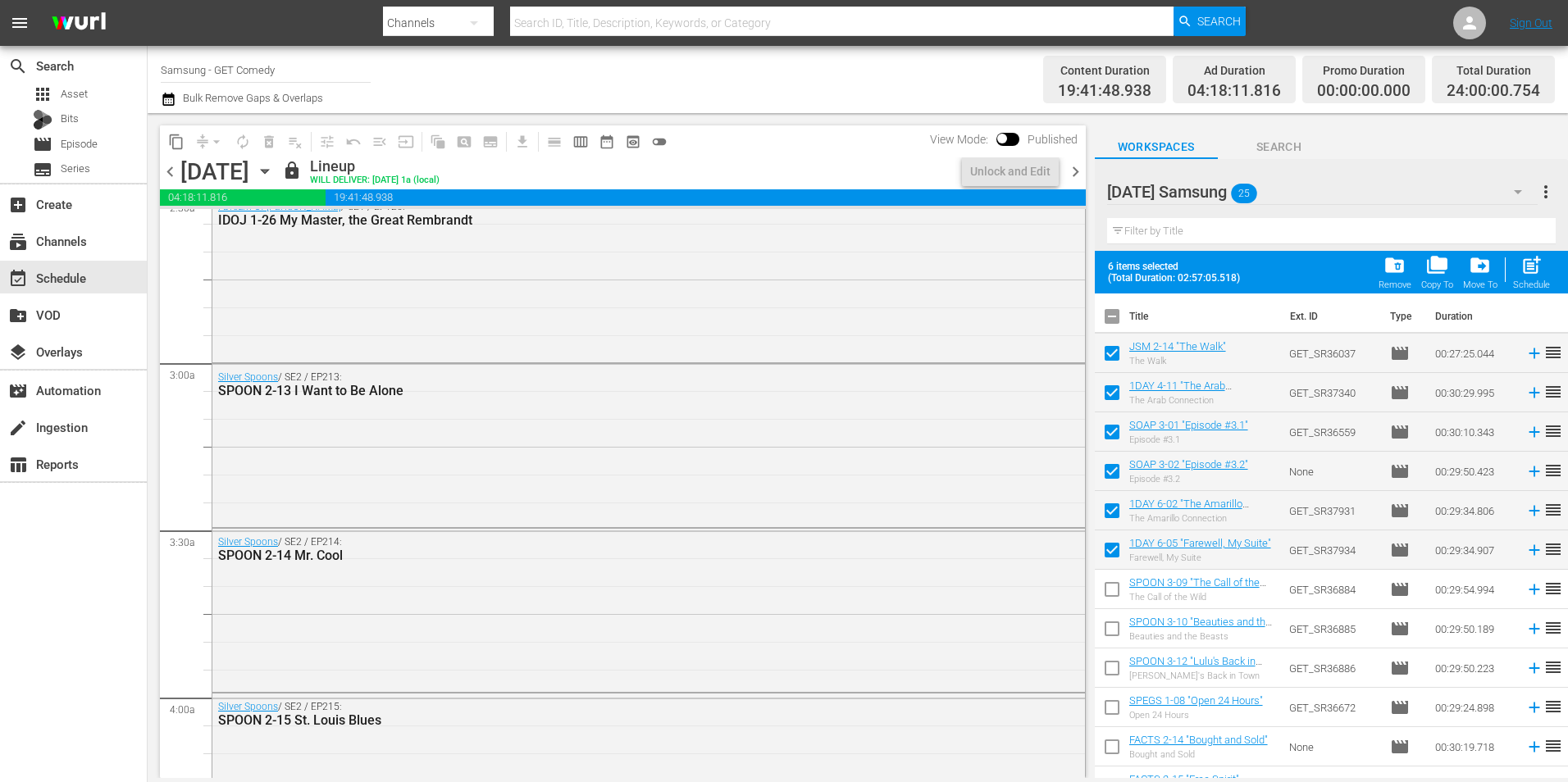
scroll to position [738, 0]
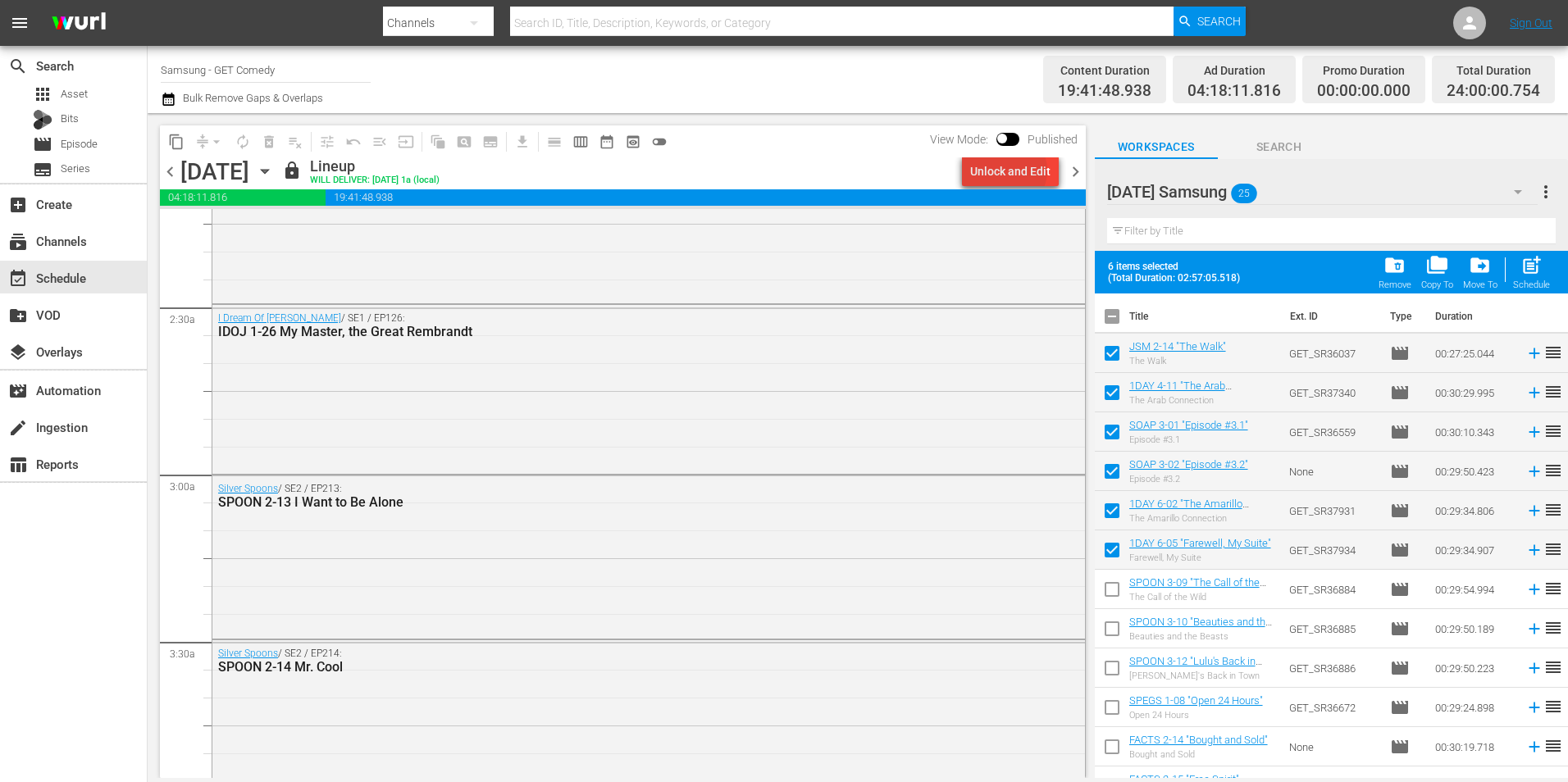
click at [1011, 171] on div "Unlock and Edit" at bounding box center [1010, 171] width 81 height 29
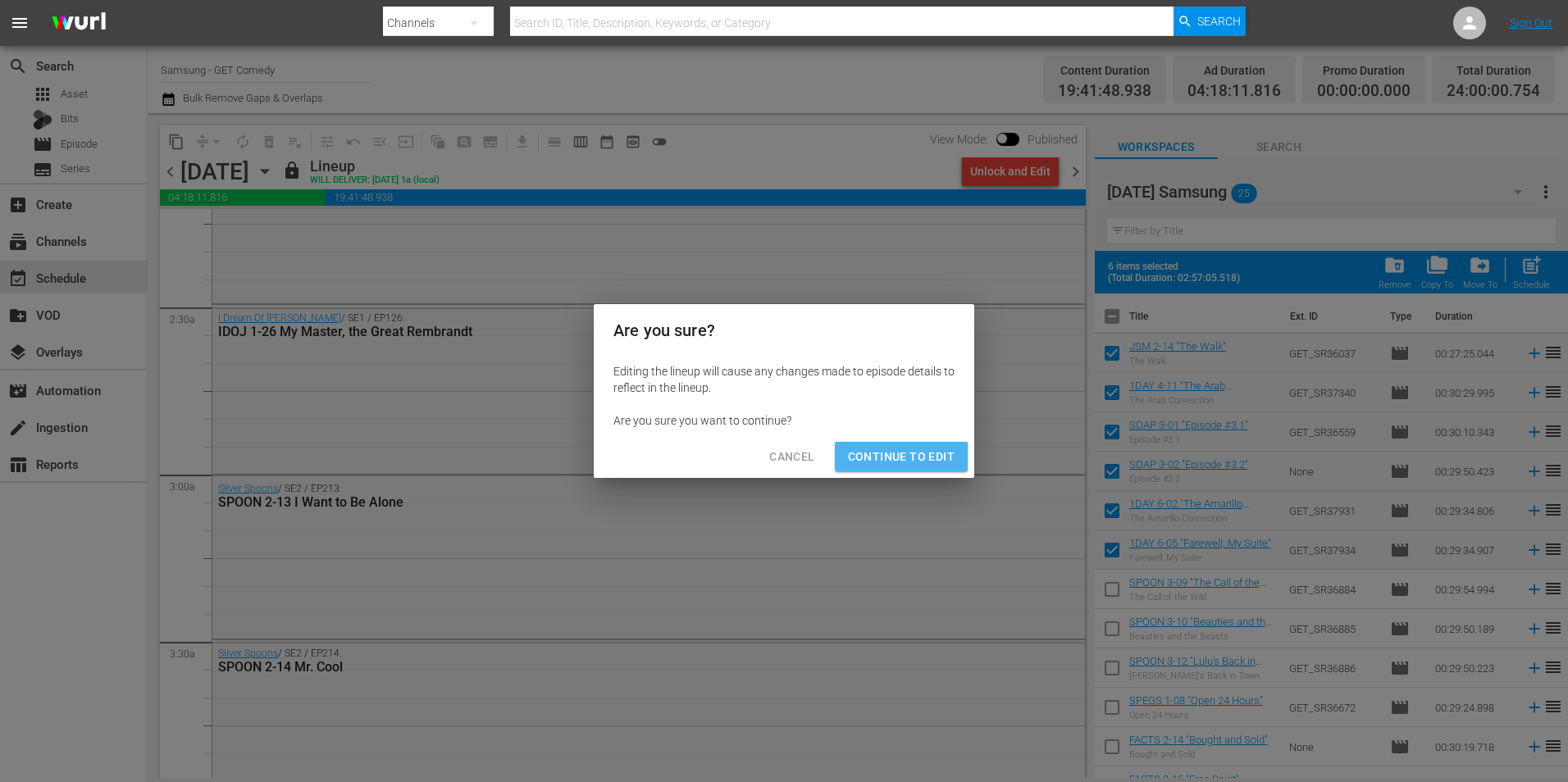
click at [908, 450] on span "Continue to Edit" at bounding box center [901, 456] width 106 height 20
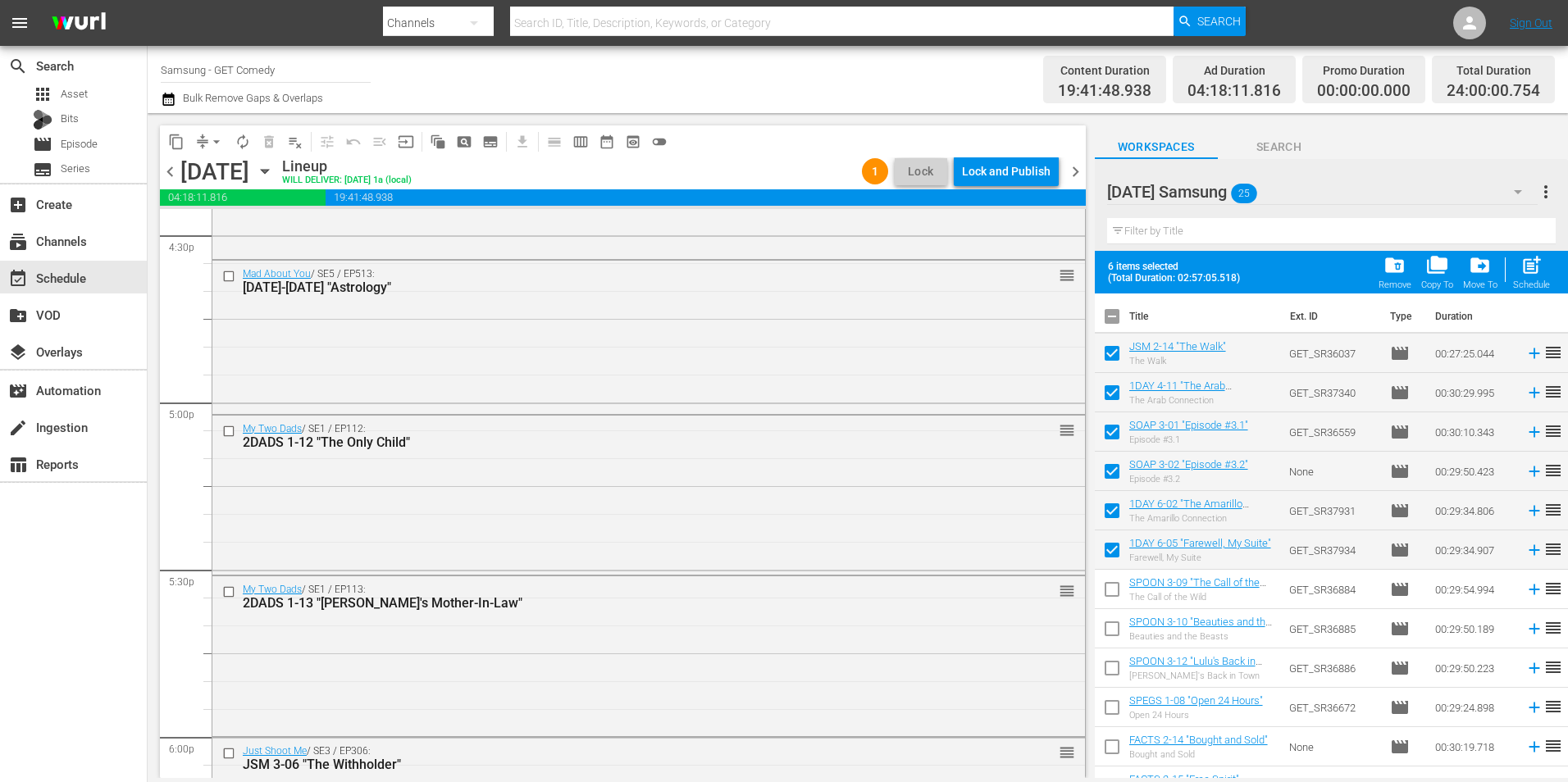
scroll to position [5820, 0]
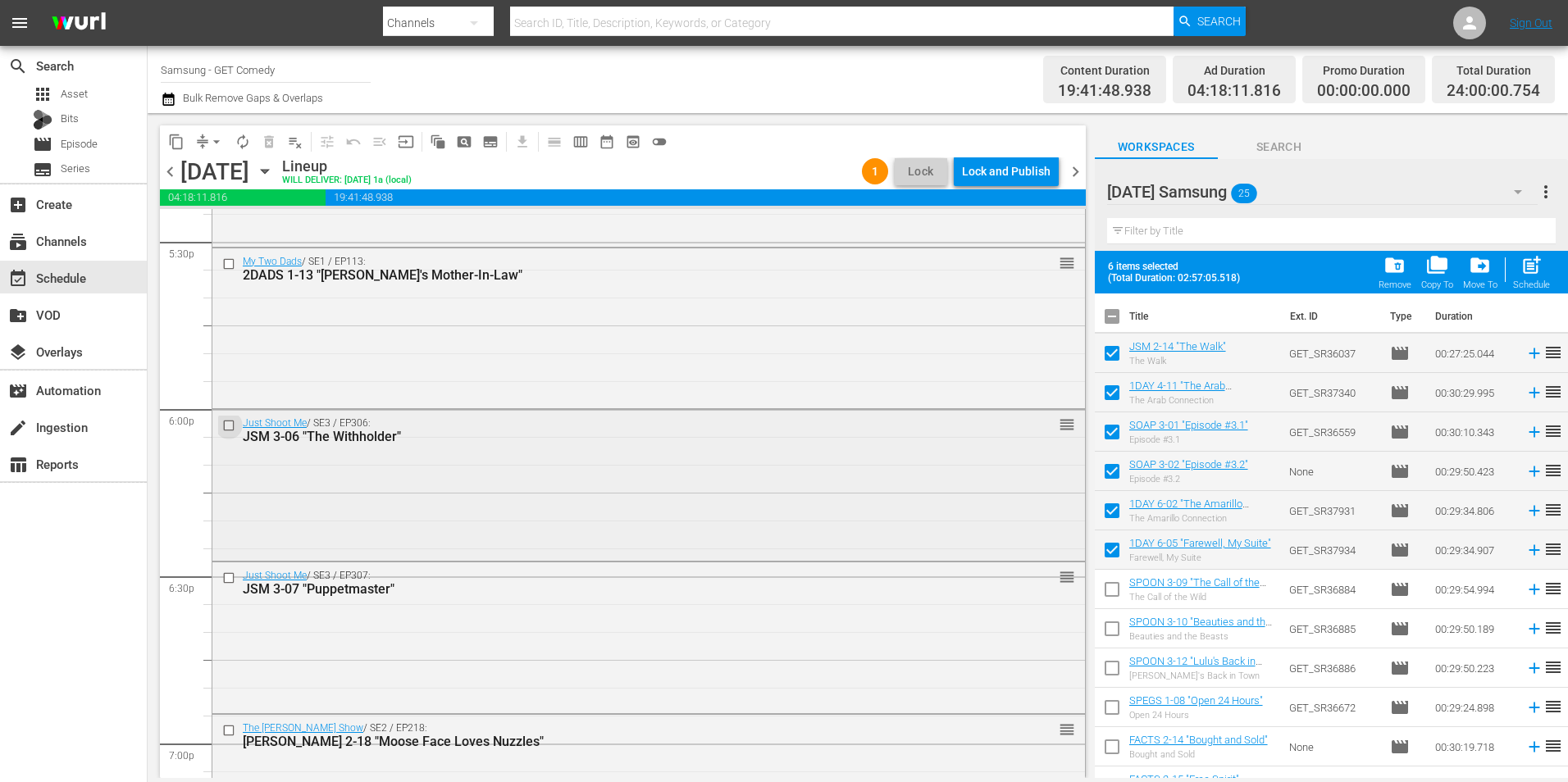
click at [225, 422] on input "checkbox" at bounding box center [230, 426] width 17 height 14
click at [226, 581] on input "checkbox" at bounding box center [230, 578] width 17 height 14
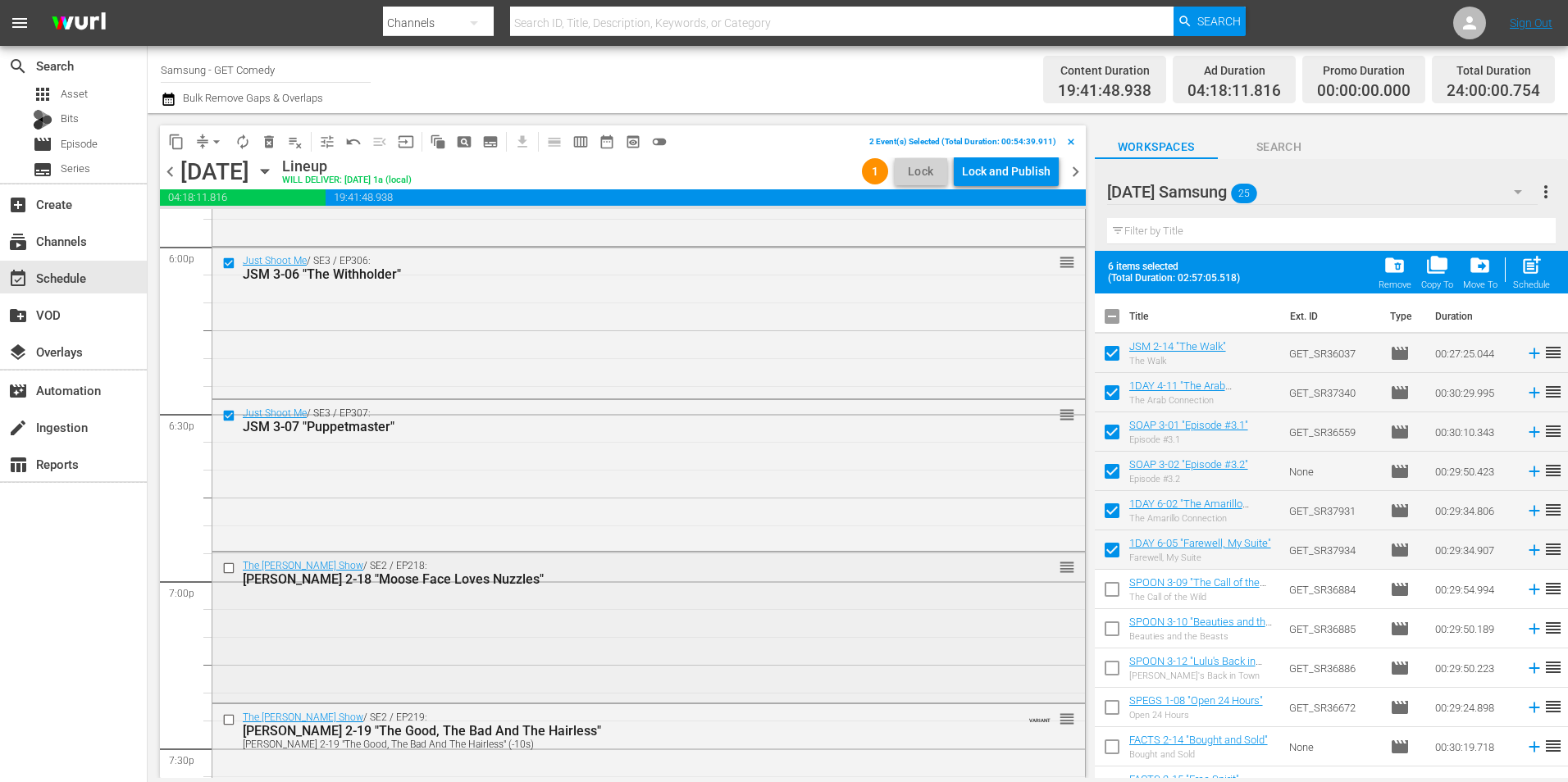
scroll to position [5984, 0]
click at [227, 564] on input "checkbox" at bounding box center [230, 566] width 17 height 14
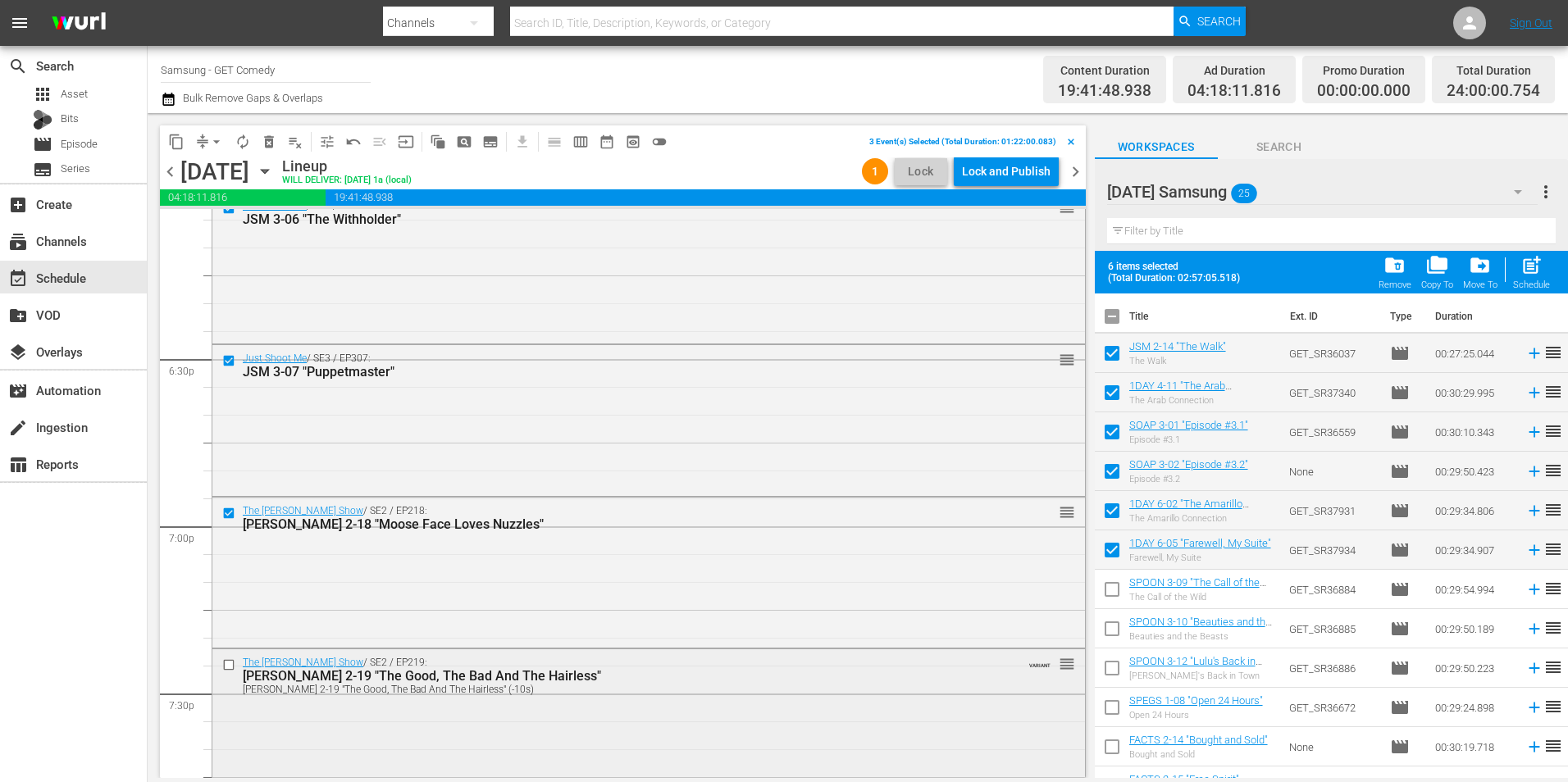
scroll to position [6066, 0]
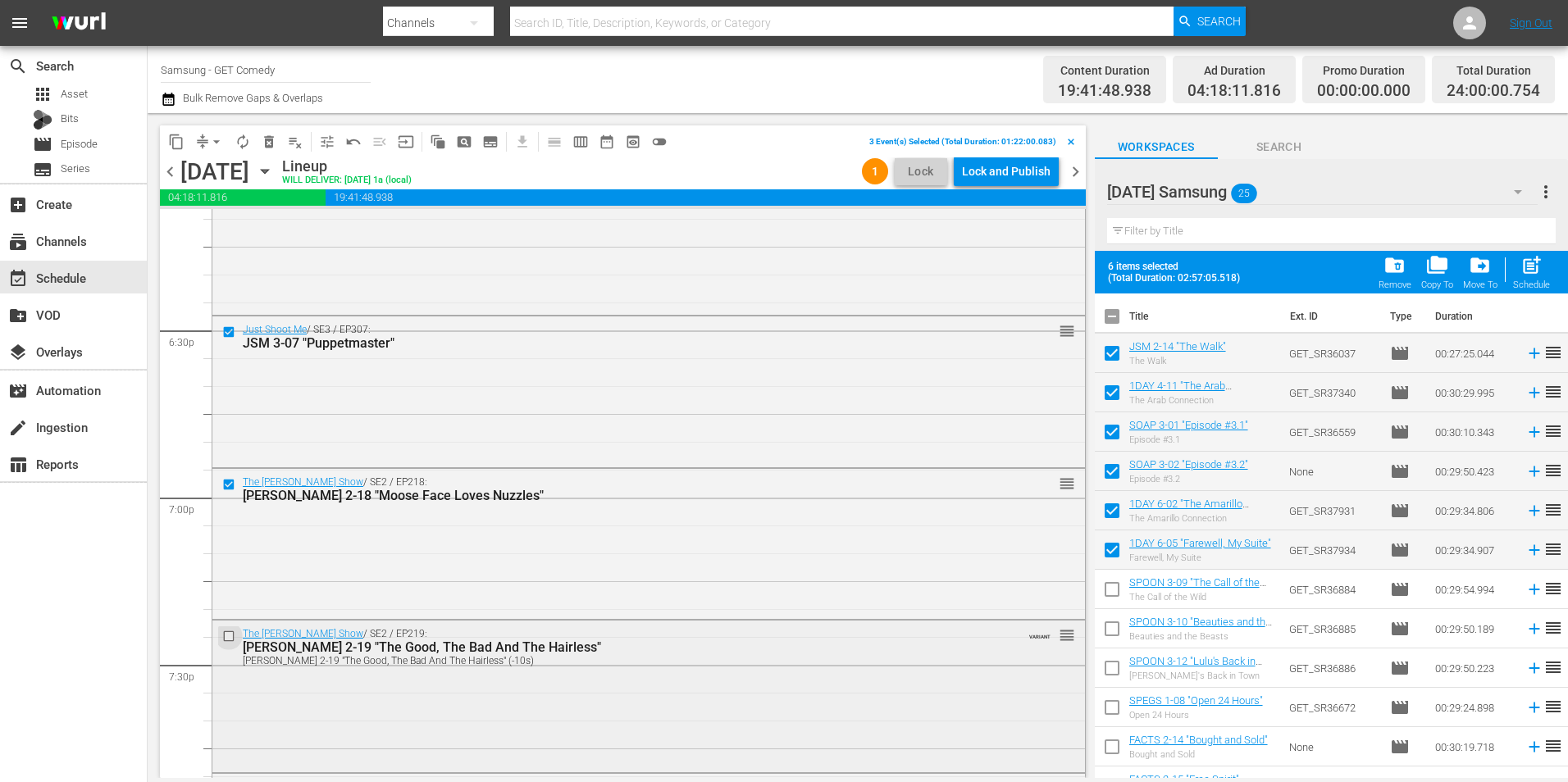
click at [228, 638] on input "checkbox" at bounding box center [230, 636] width 17 height 14
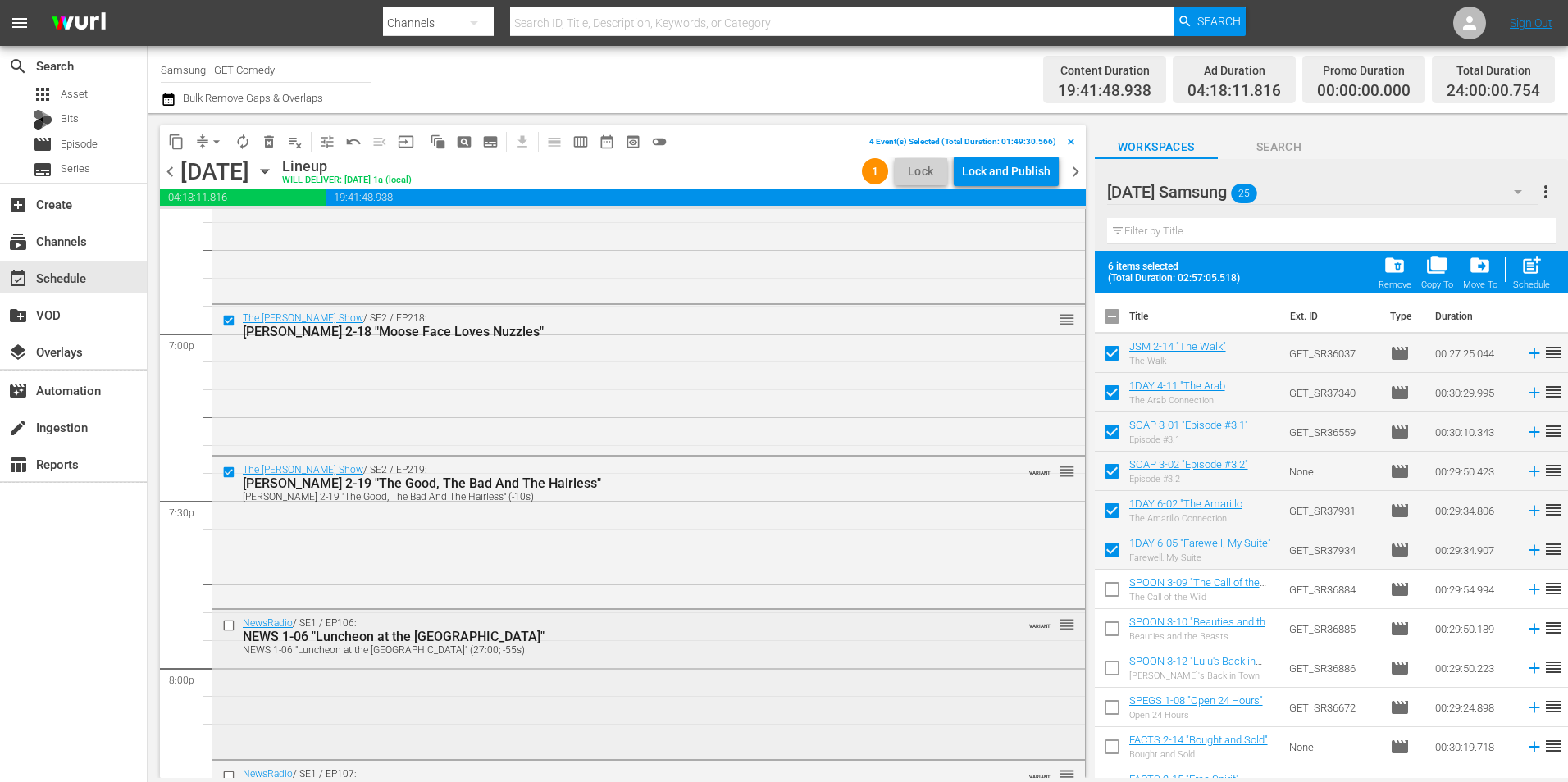
click at [226, 629] on input "checkbox" at bounding box center [230, 625] width 17 height 14
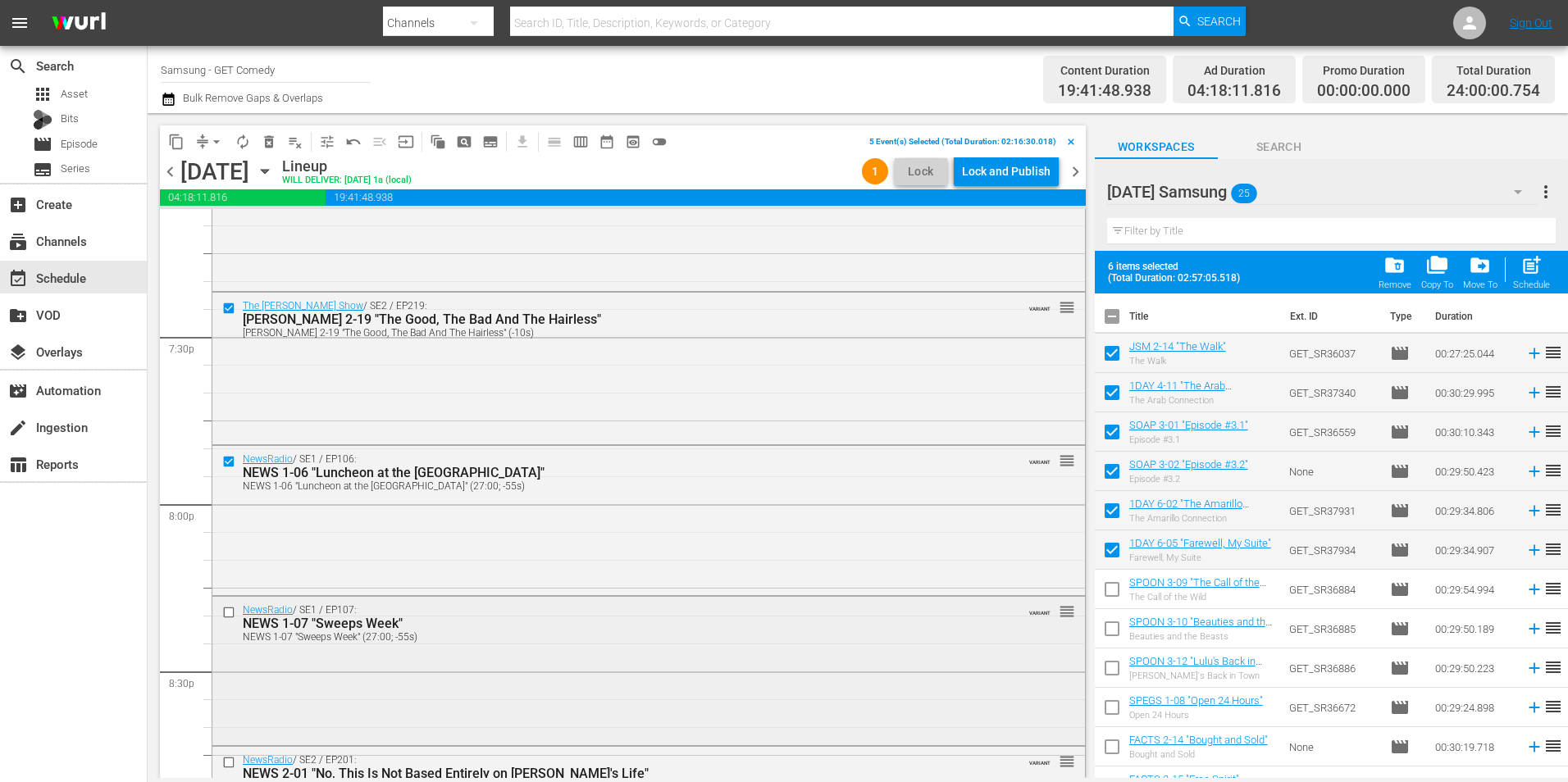
click at [226, 612] on input "checkbox" at bounding box center [230, 612] width 17 height 14
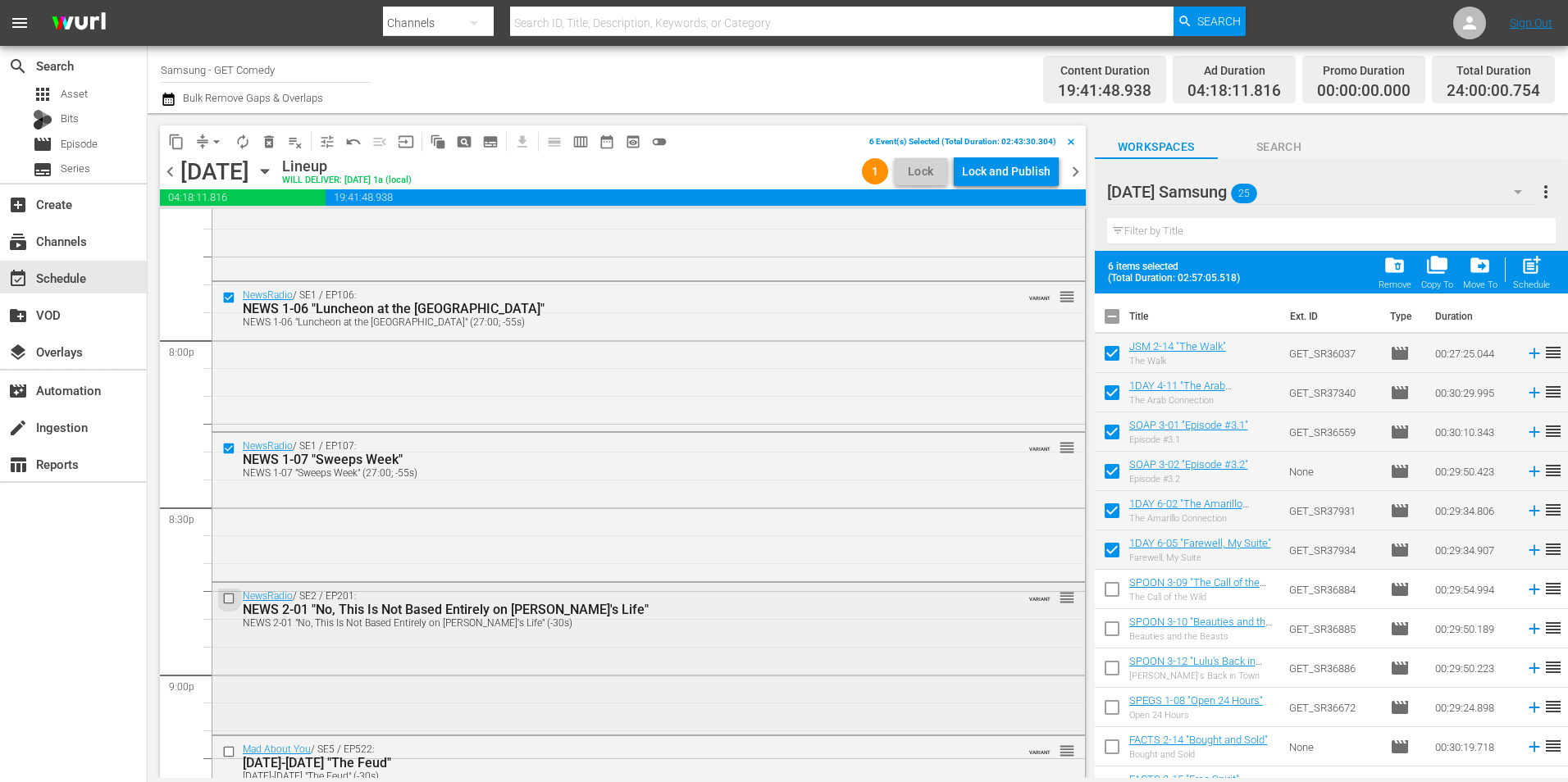
click at [229, 599] on input "checkbox" at bounding box center [230, 599] width 17 height 14
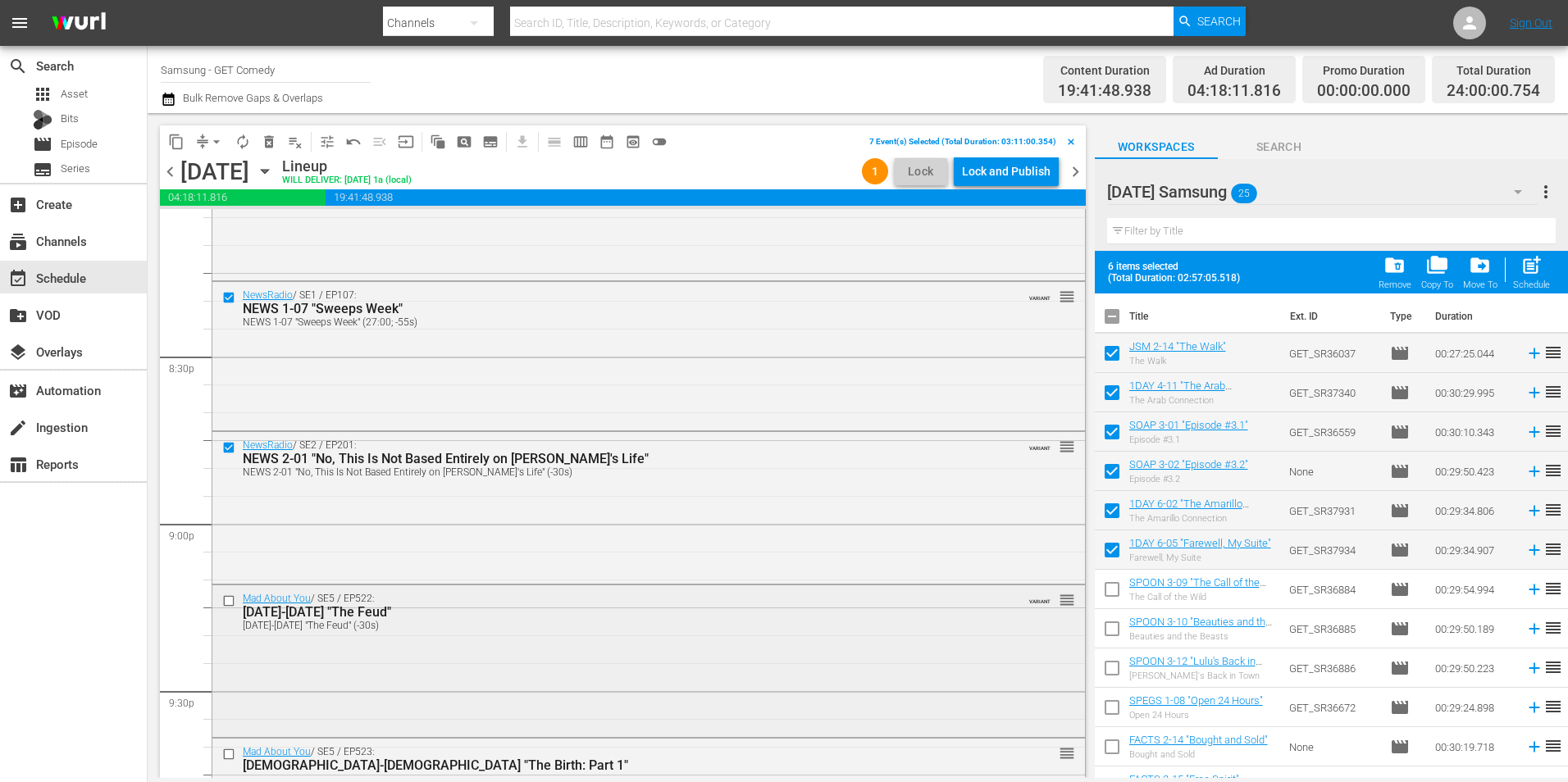
scroll to position [6721, 0]
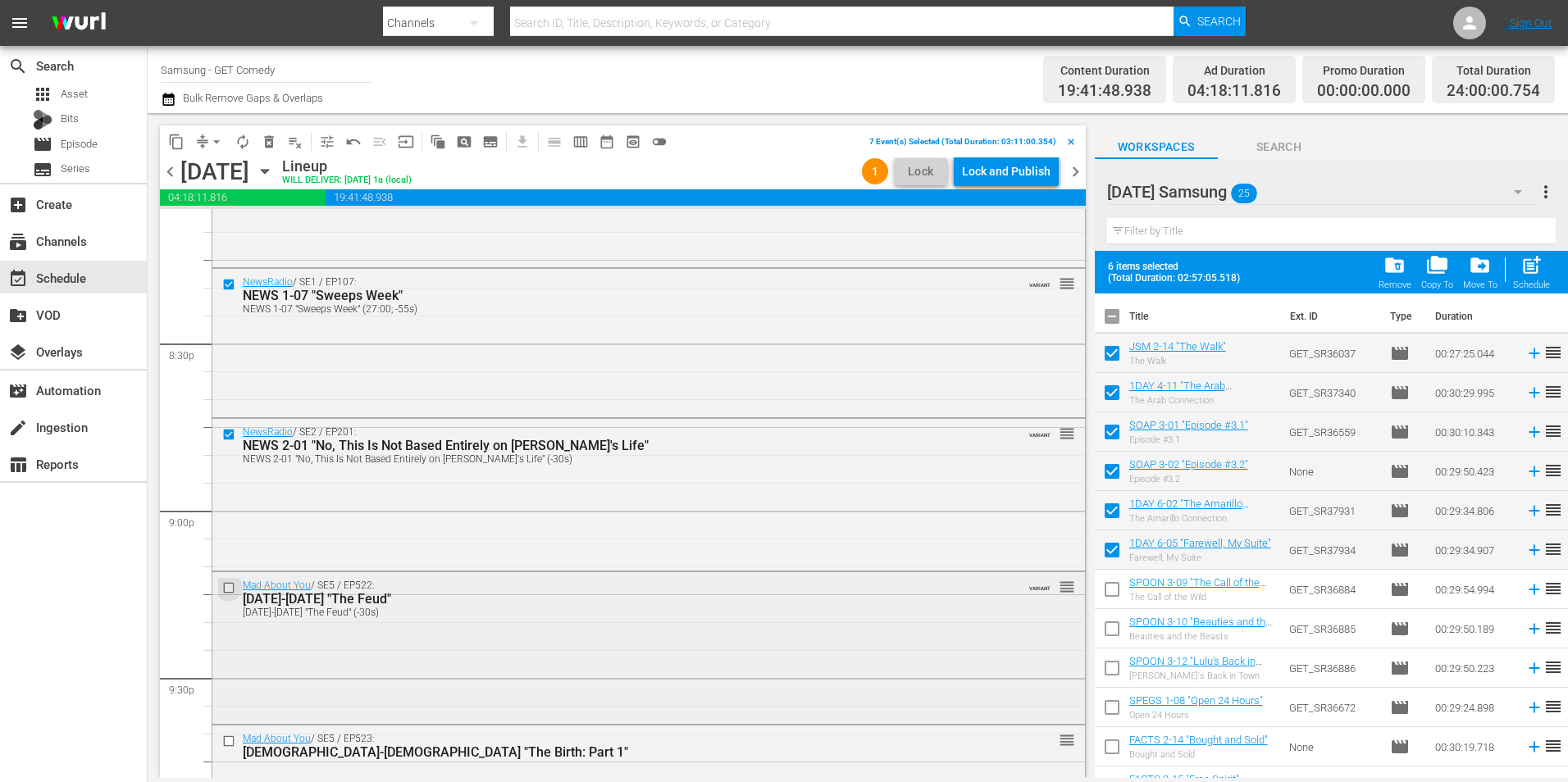
click at [231, 583] on input "checkbox" at bounding box center [230, 588] width 17 height 14
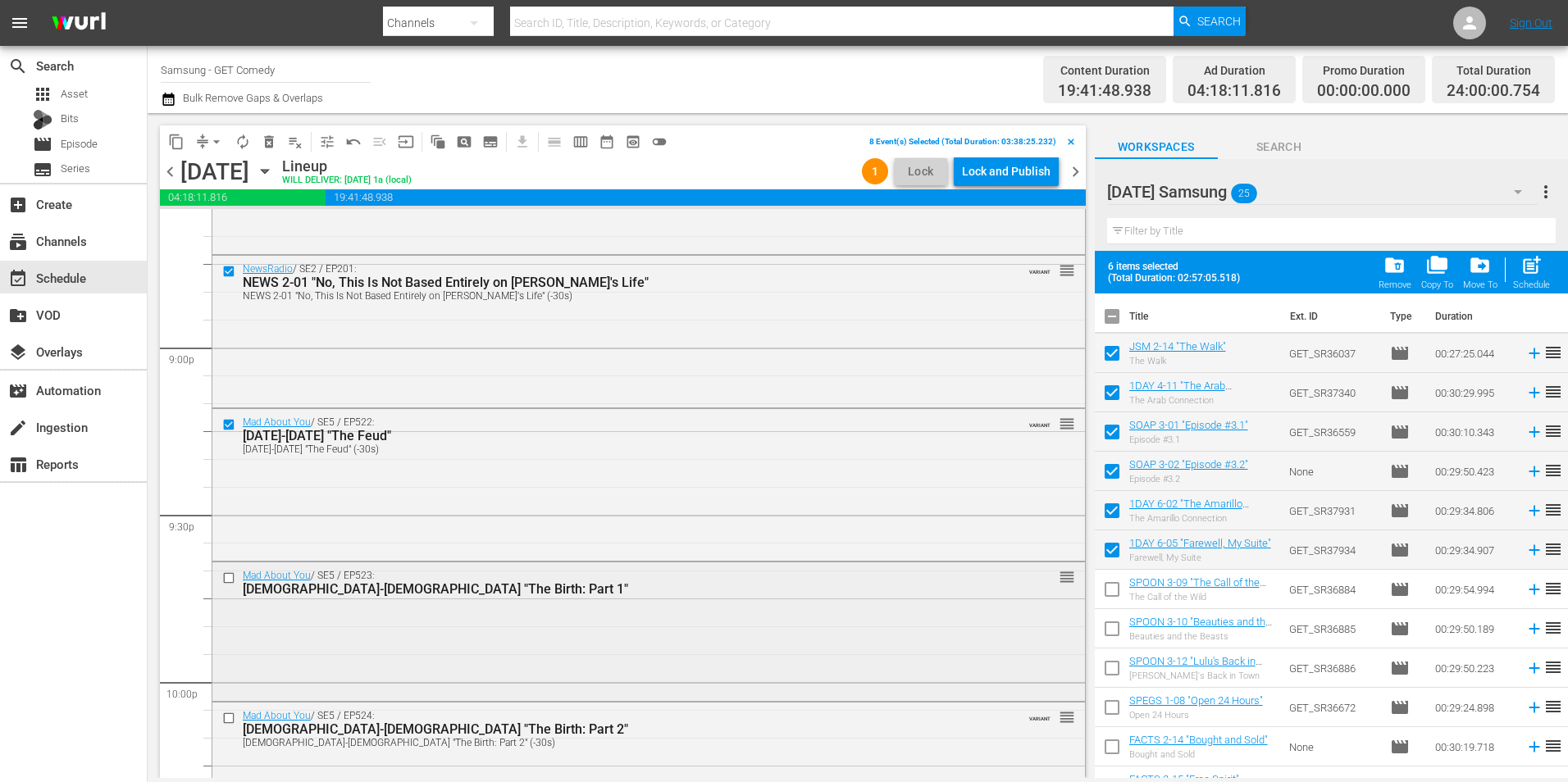
scroll to position [6885, 0]
click at [229, 583] on input "checkbox" at bounding box center [230, 578] width 17 height 14
click at [228, 717] on input "checkbox" at bounding box center [230, 717] width 17 height 14
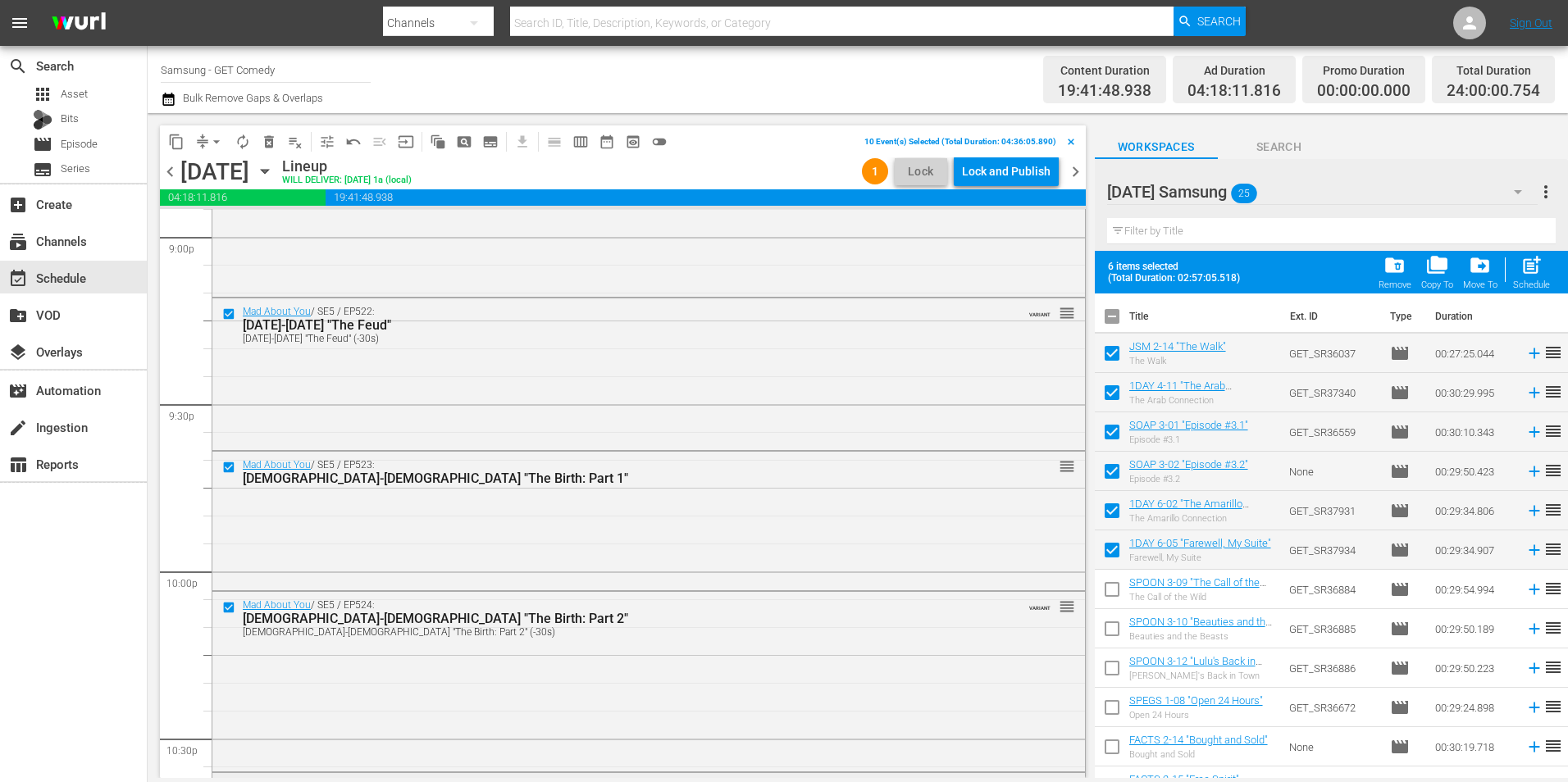
scroll to position [7050, 0]
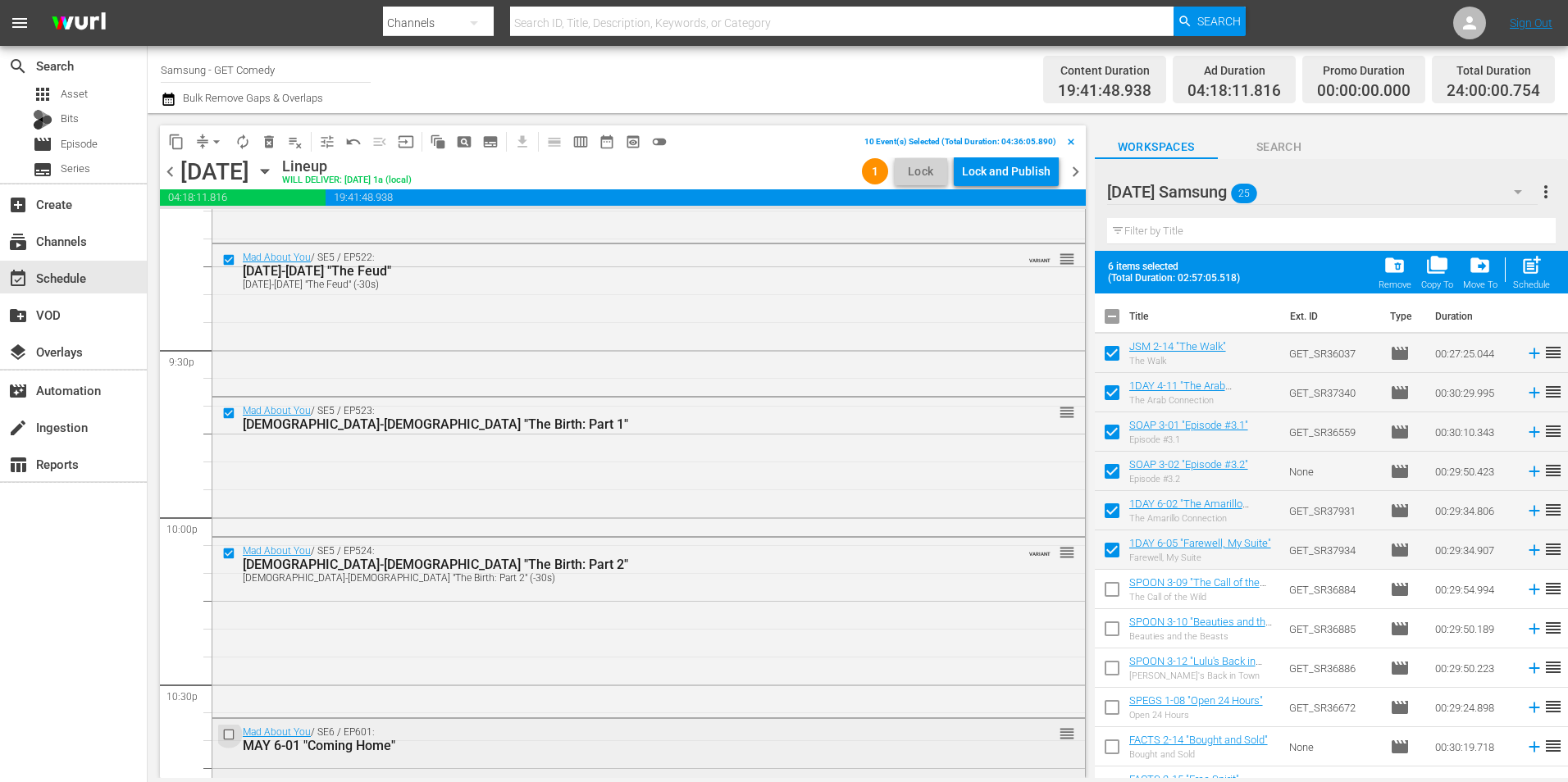
click at [229, 738] on input "checkbox" at bounding box center [230, 734] width 17 height 14
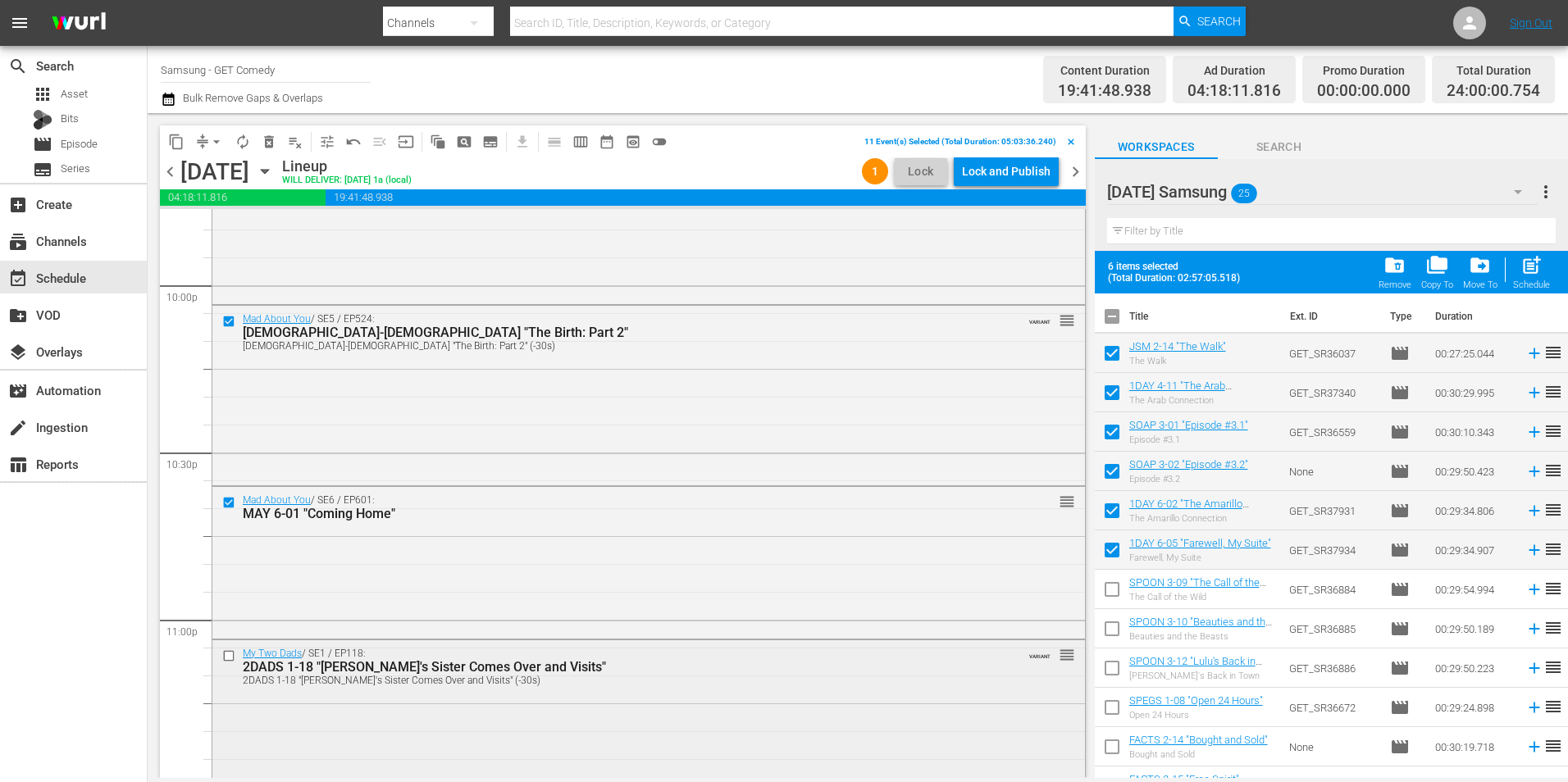
scroll to position [7295, 0]
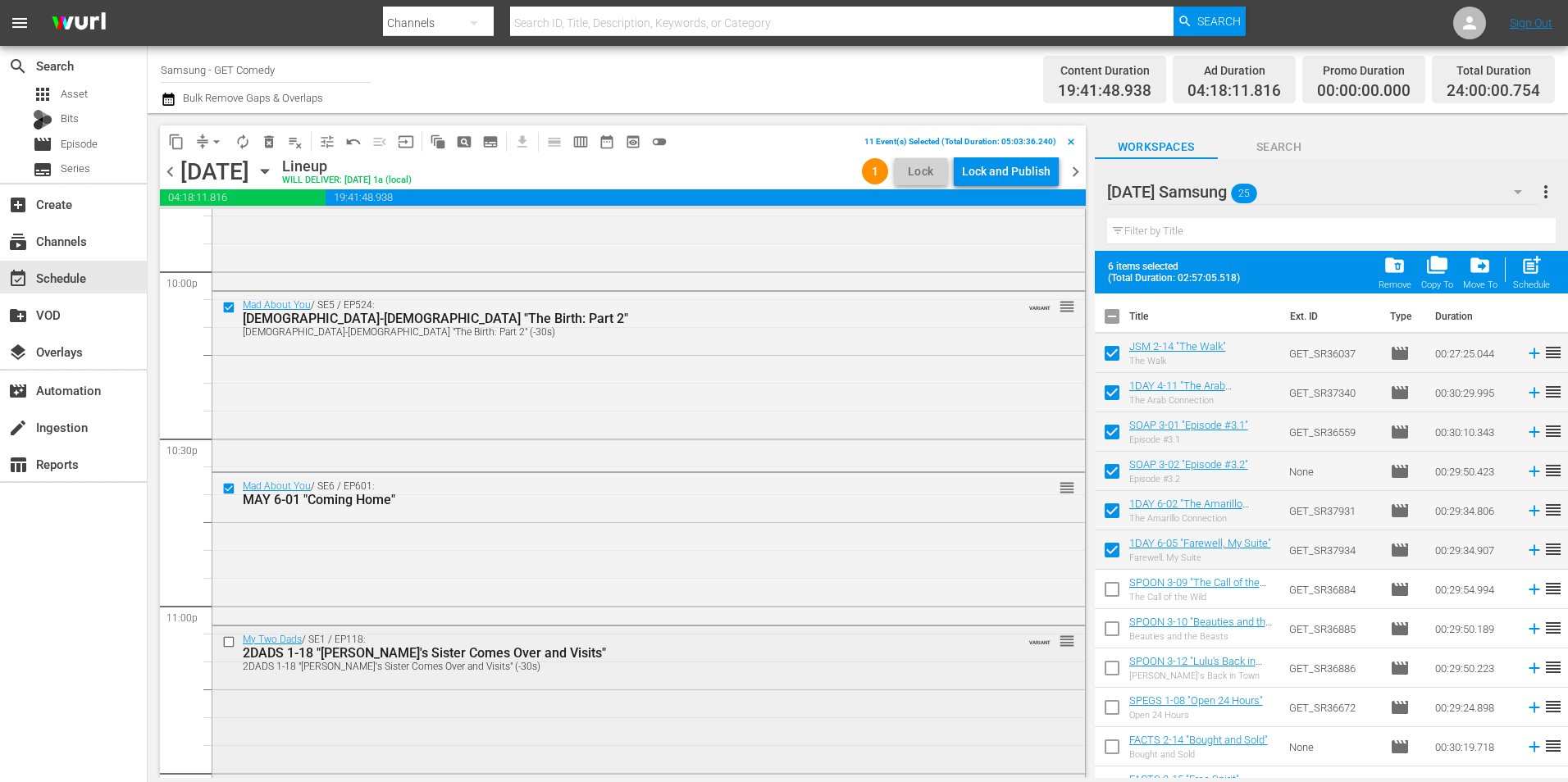
click at [229, 644] on input "checkbox" at bounding box center [230, 641] width 17 height 14
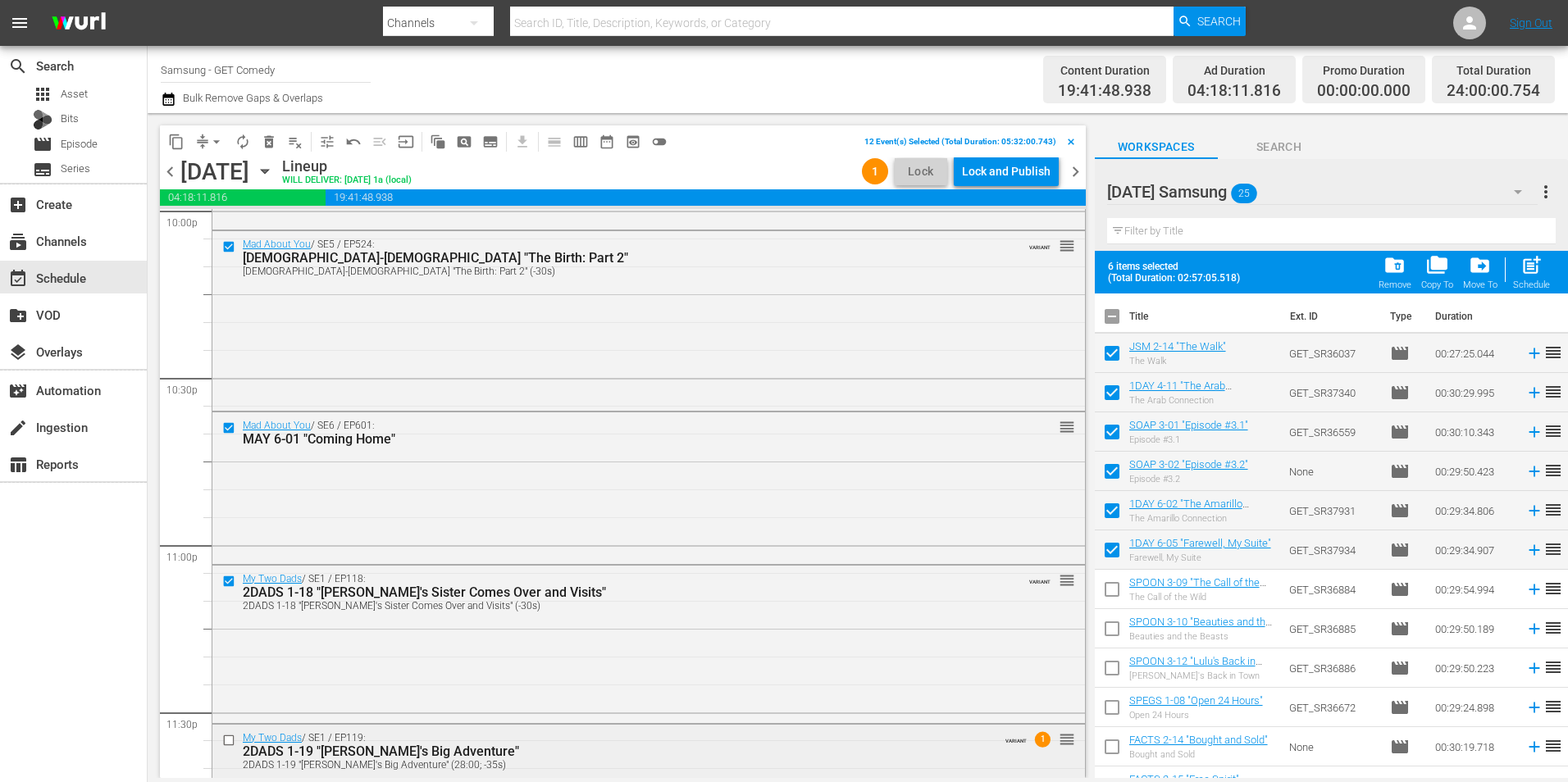
scroll to position [7457, 0]
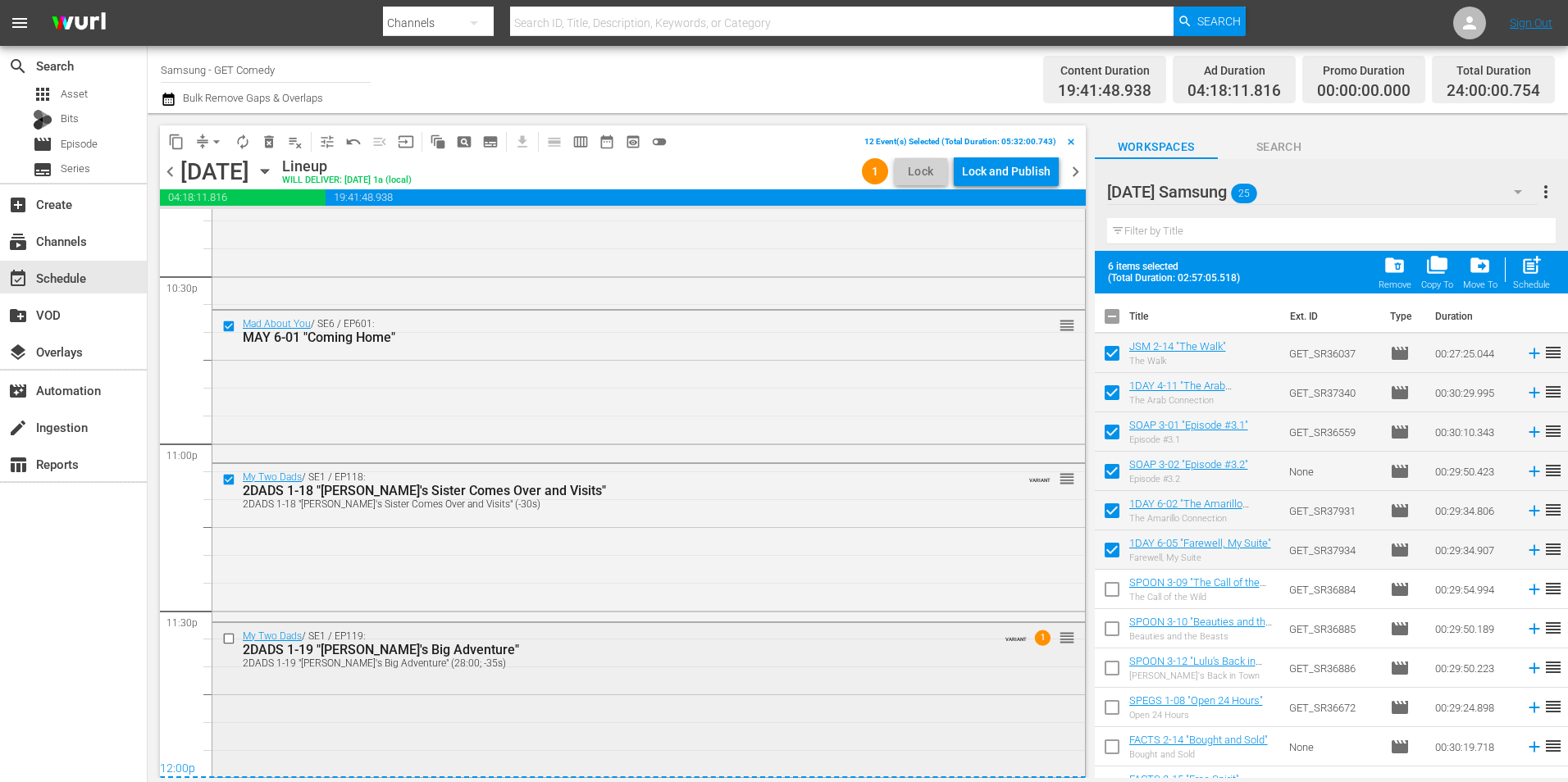
click at [230, 638] on input "checkbox" at bounding box center [230, 638] width 17 height 14
click at [181, 140] on span "content_copy" at bounding box center [176, 142] width 17 height 17
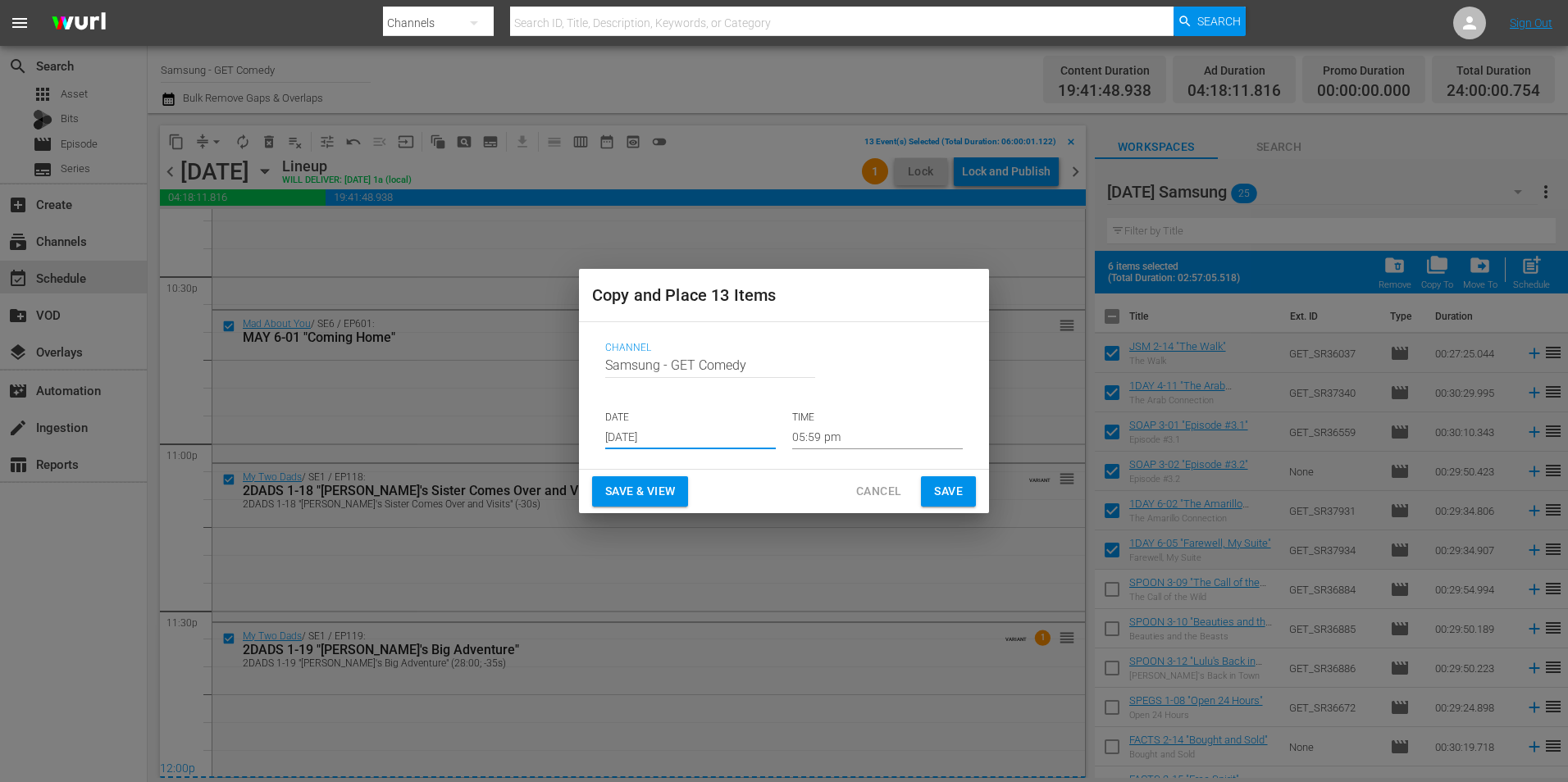
click at [649, 445] on input "[DATE]" at bounding box center [690, 437] width 171 height 25
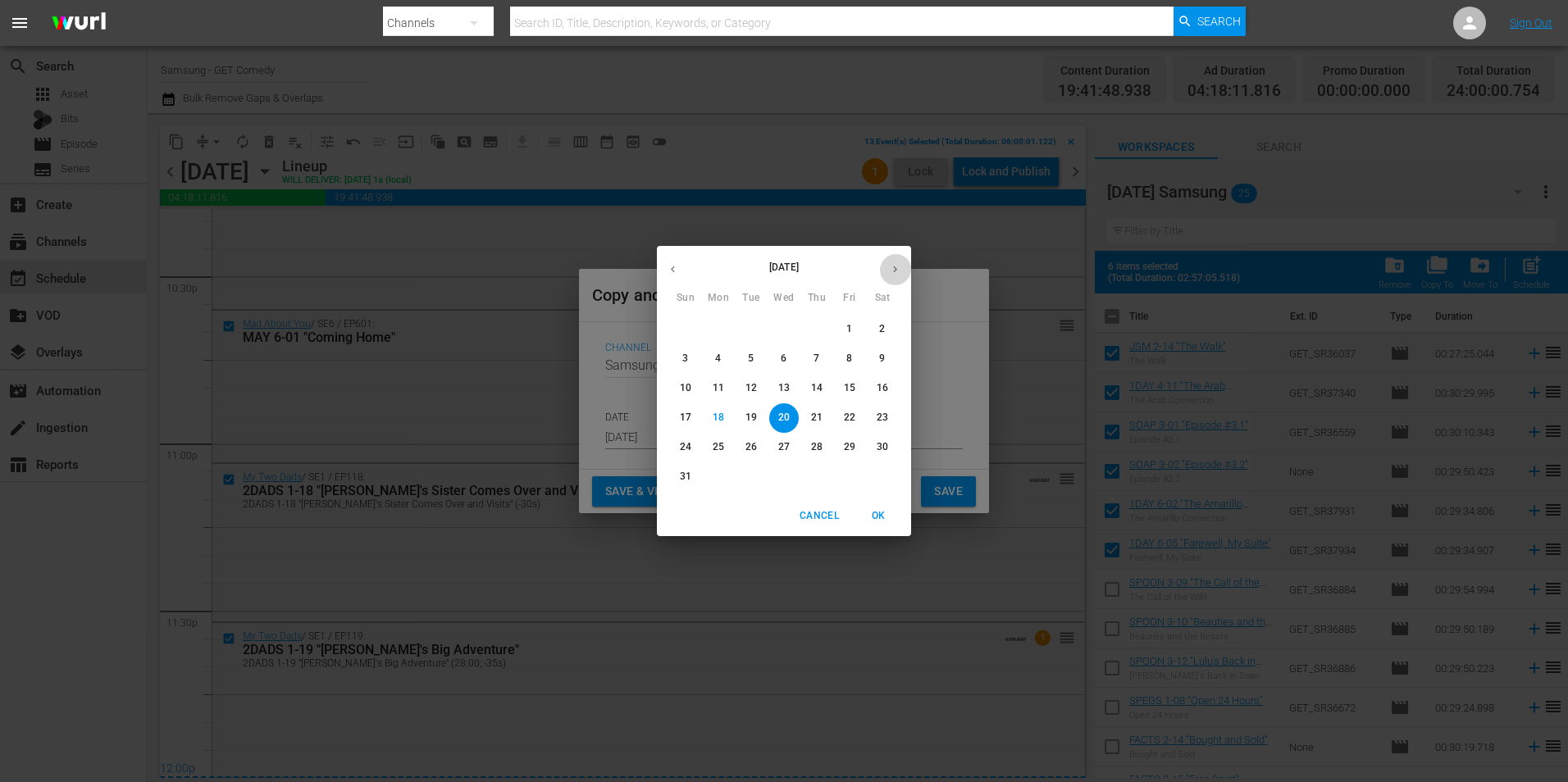
click at [890, 266] on icon "button" at bounding box center [895, 269] width 12 height 12
click at [878, 329] on span "6" at bounding box center [881, 329] width 29 height 14
type input "[DATE]"
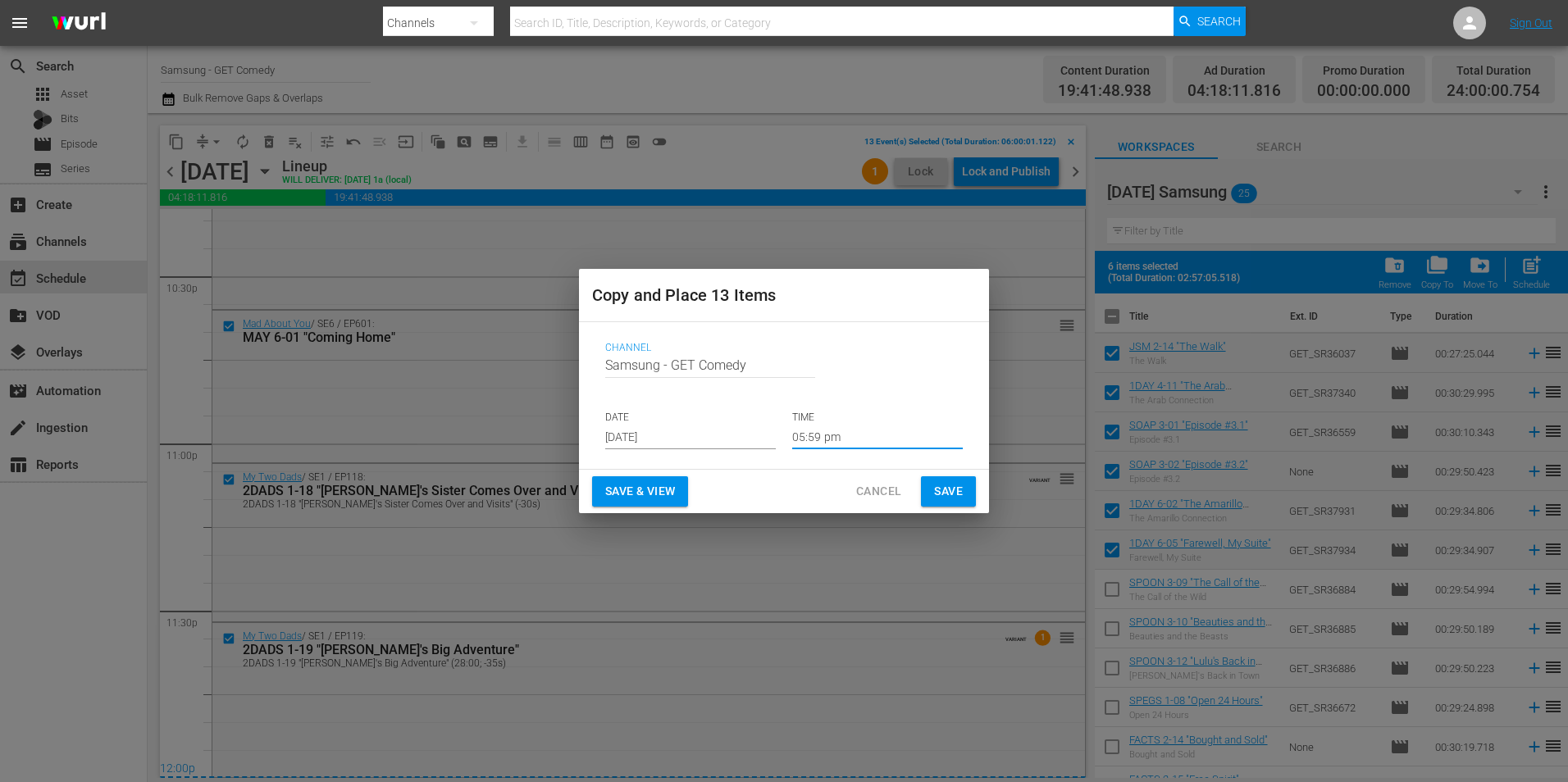
click at [826, 441] on input "05:59 pm" at bounding box center [877, 437] width 171 height 25
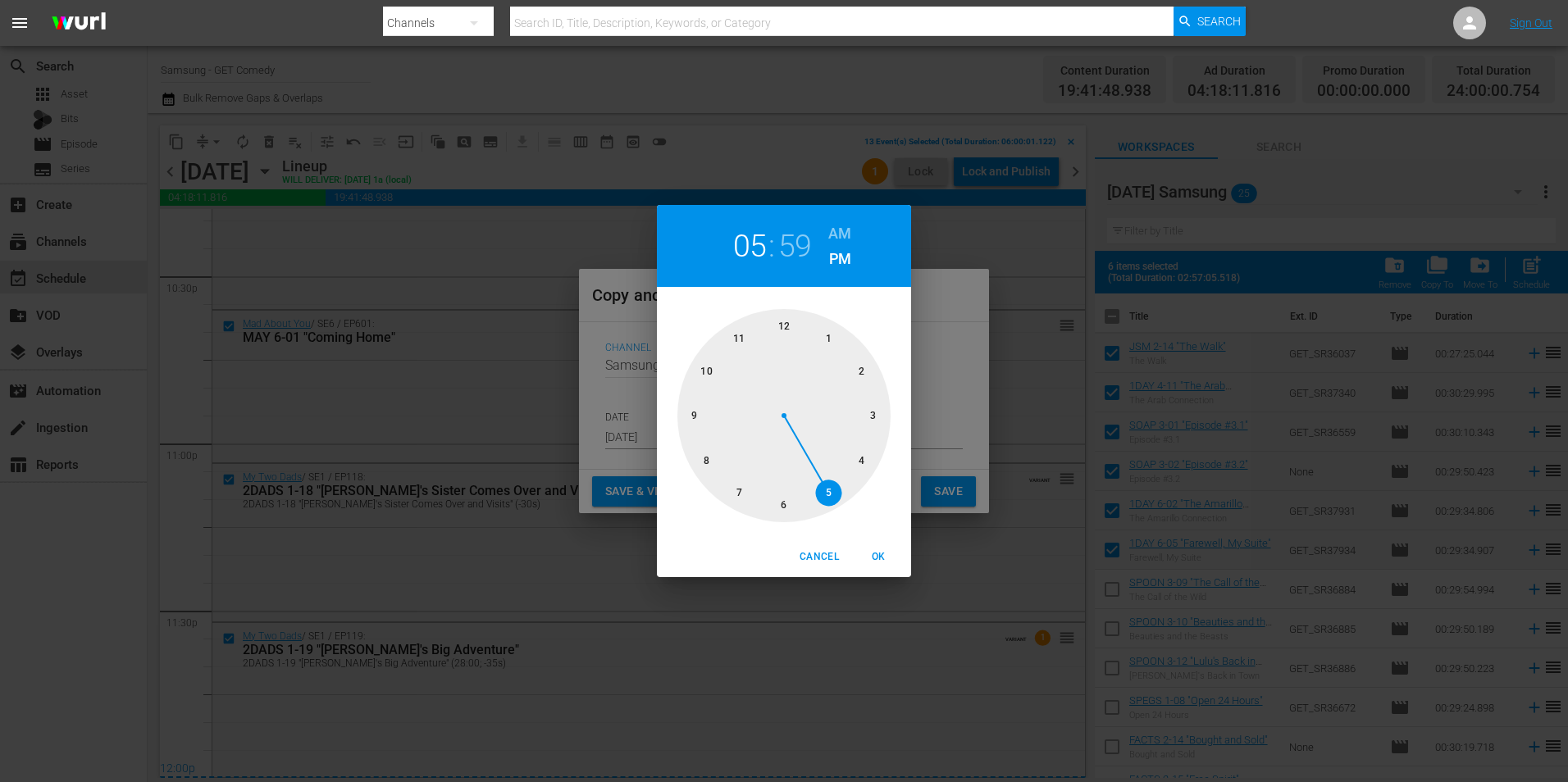
click at [788, 326] on div at bounding box center [783, 415] width 213 height 213
click at [877, 562] on span "OK" at bounding box center [878, 556] width 39 height 17
type input "12:59 pm"
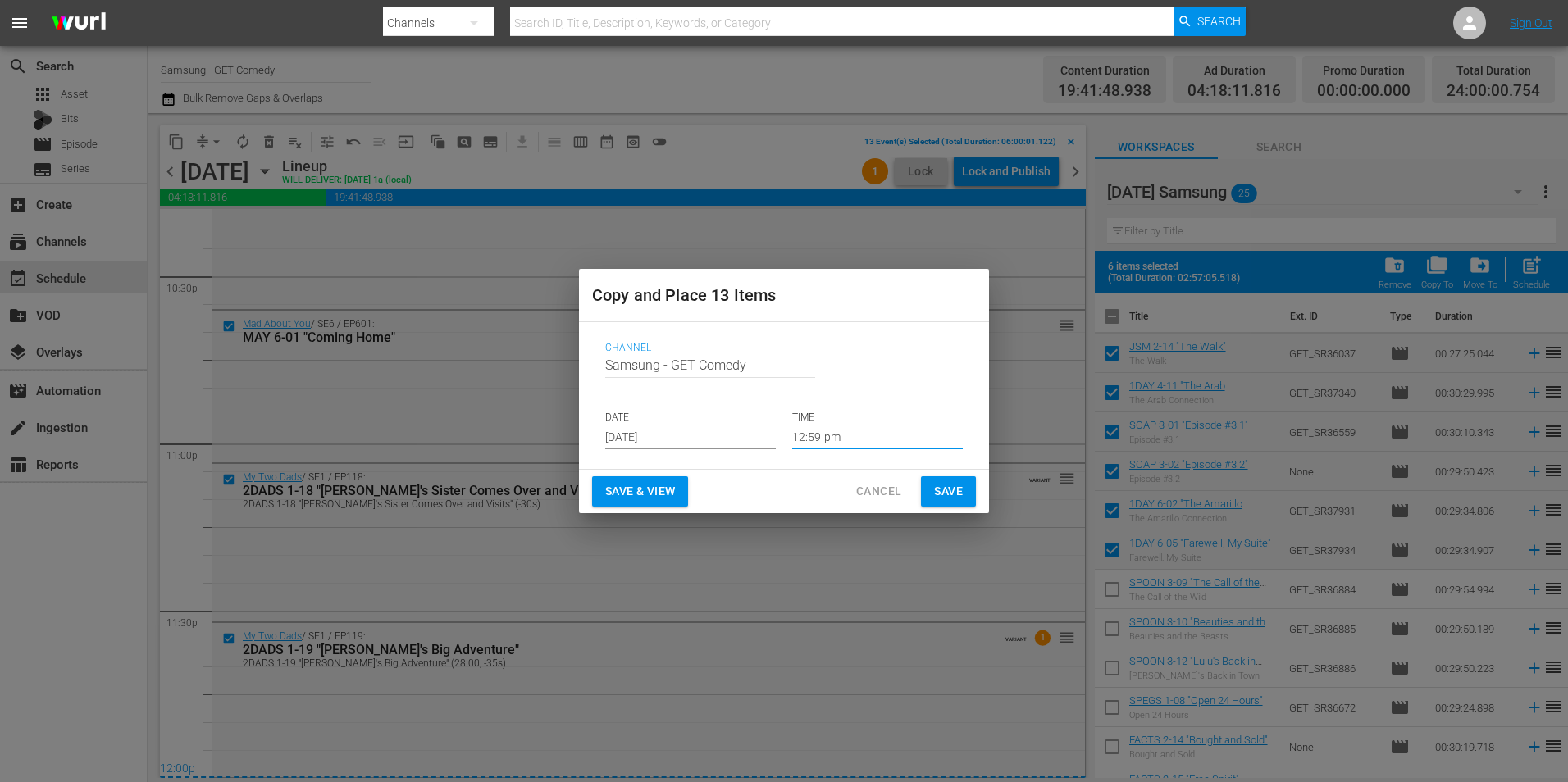
click at [957, 495] on span "Save" at bounding box center [948, 491] width 28 height 20
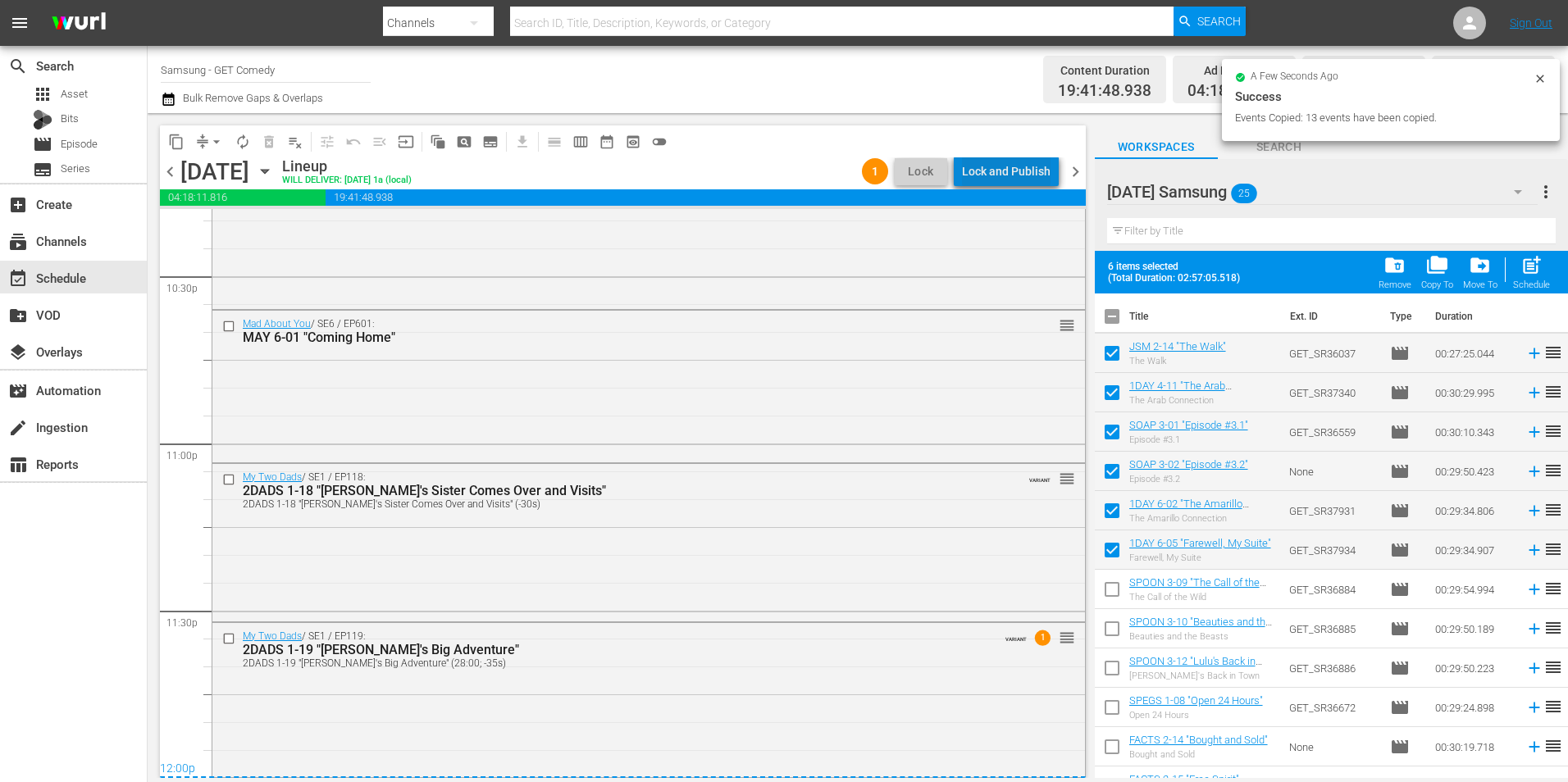
click at [1037, 176] on div "Lock and Publish" at bounding box center [1006, 171] width 88 height 29
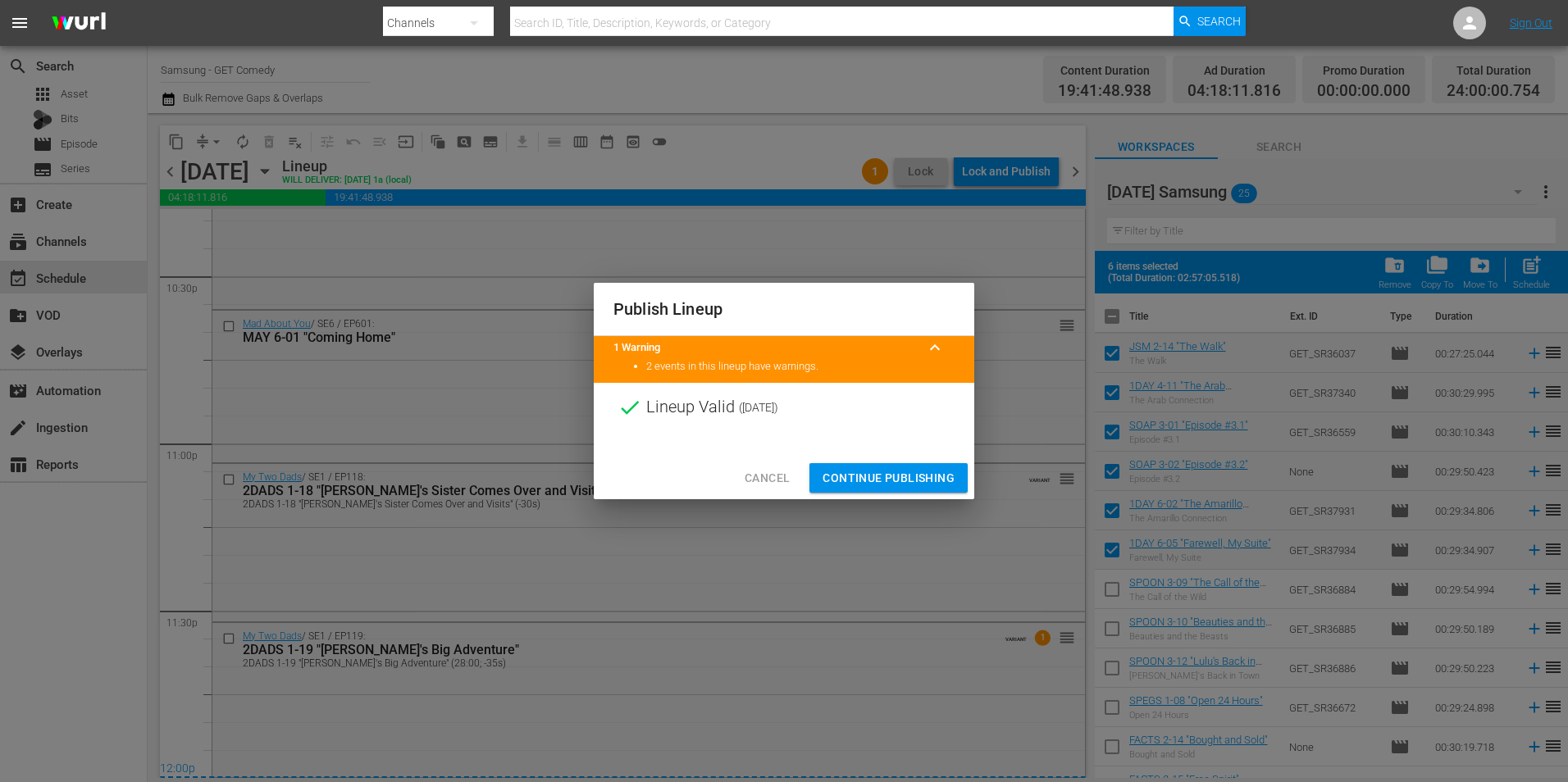
click at [890, 478] on span "Continue Publishing" at bounding box center [888, 478] width 132 height 20
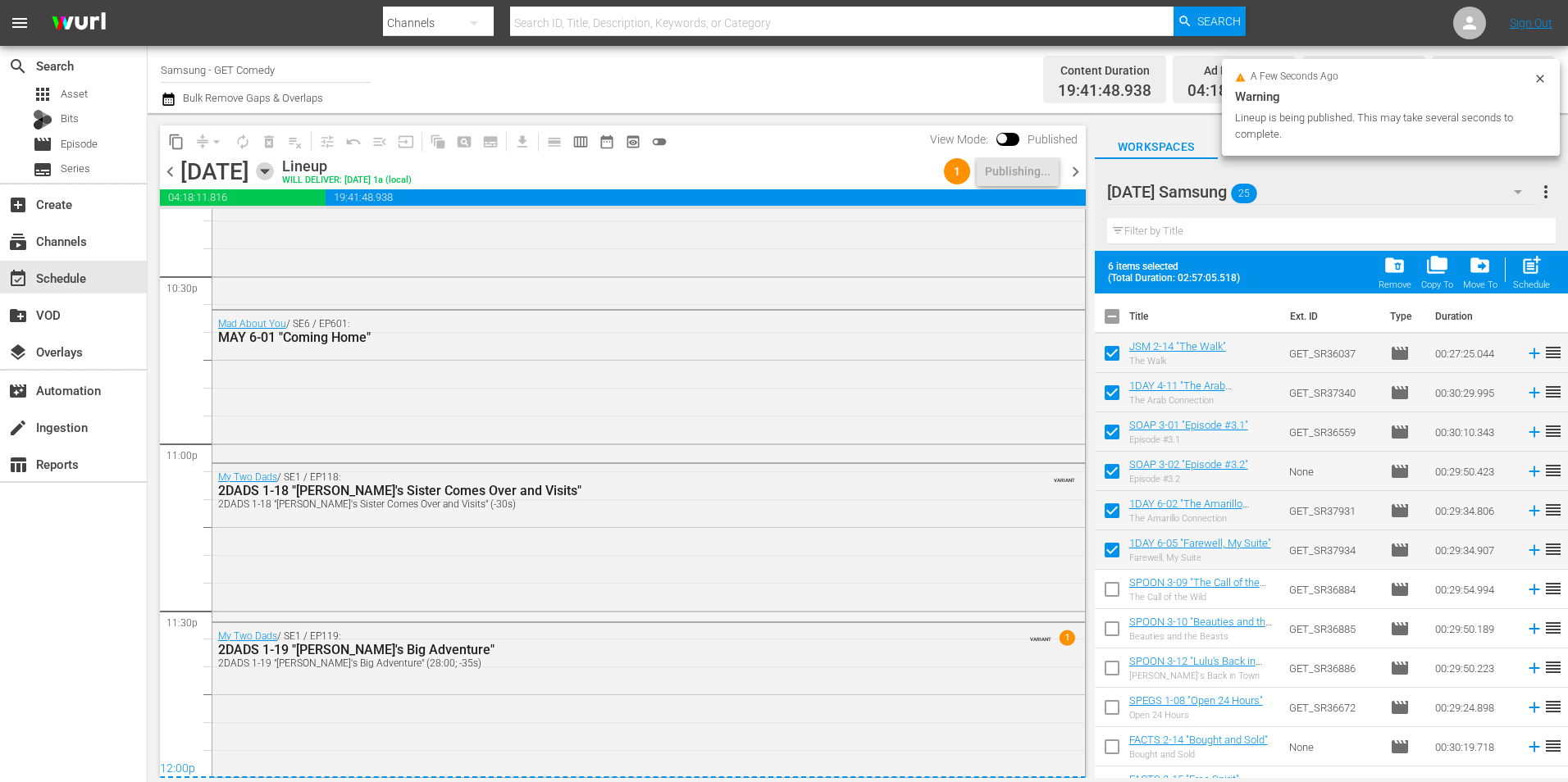
click at [268, 170] on icon "button" at bounding box center [265, 172] width 7 height 4
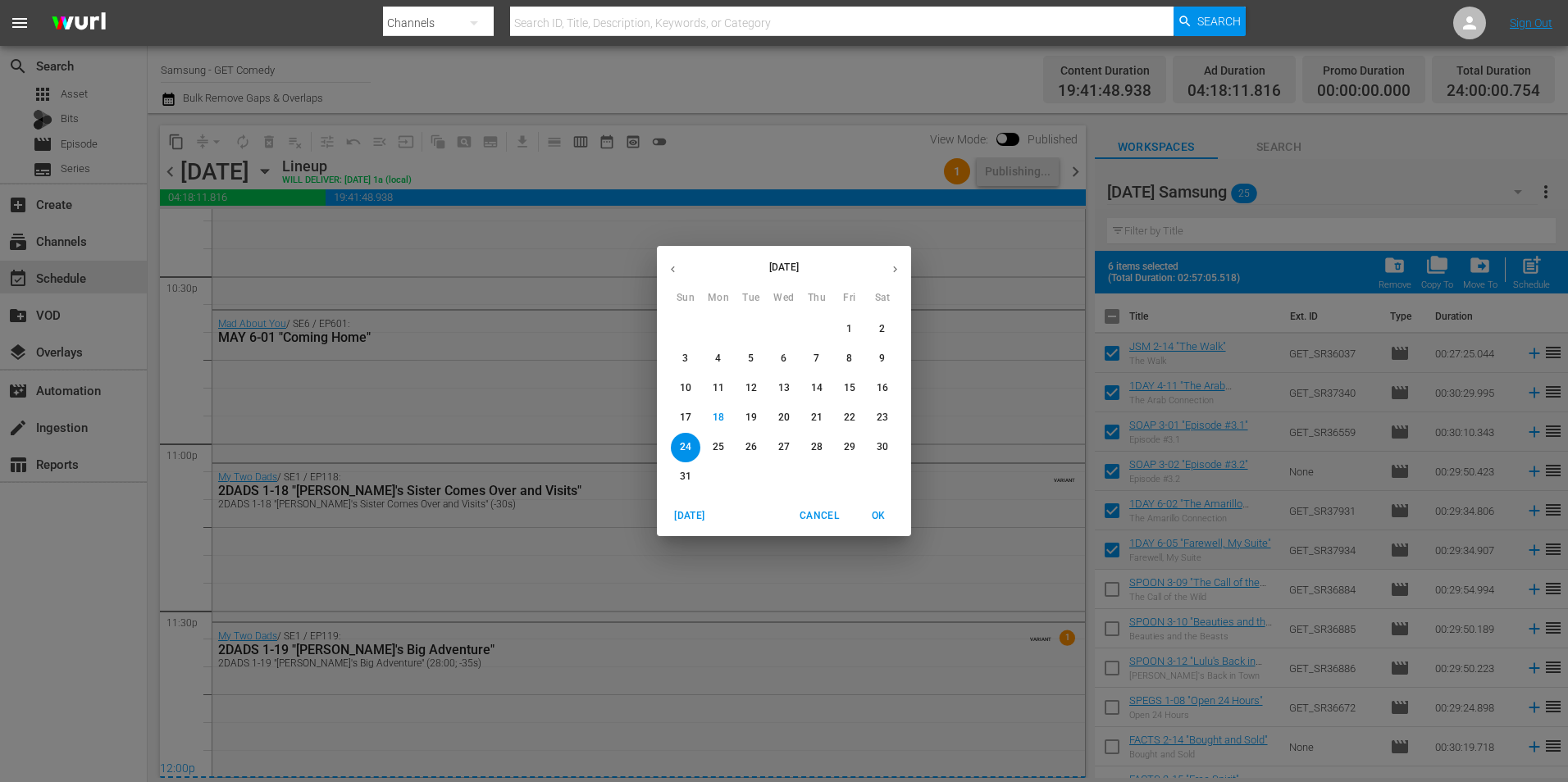
click at [853, 448] on p "29" at bounding box center [849, 448] width 12 height 14
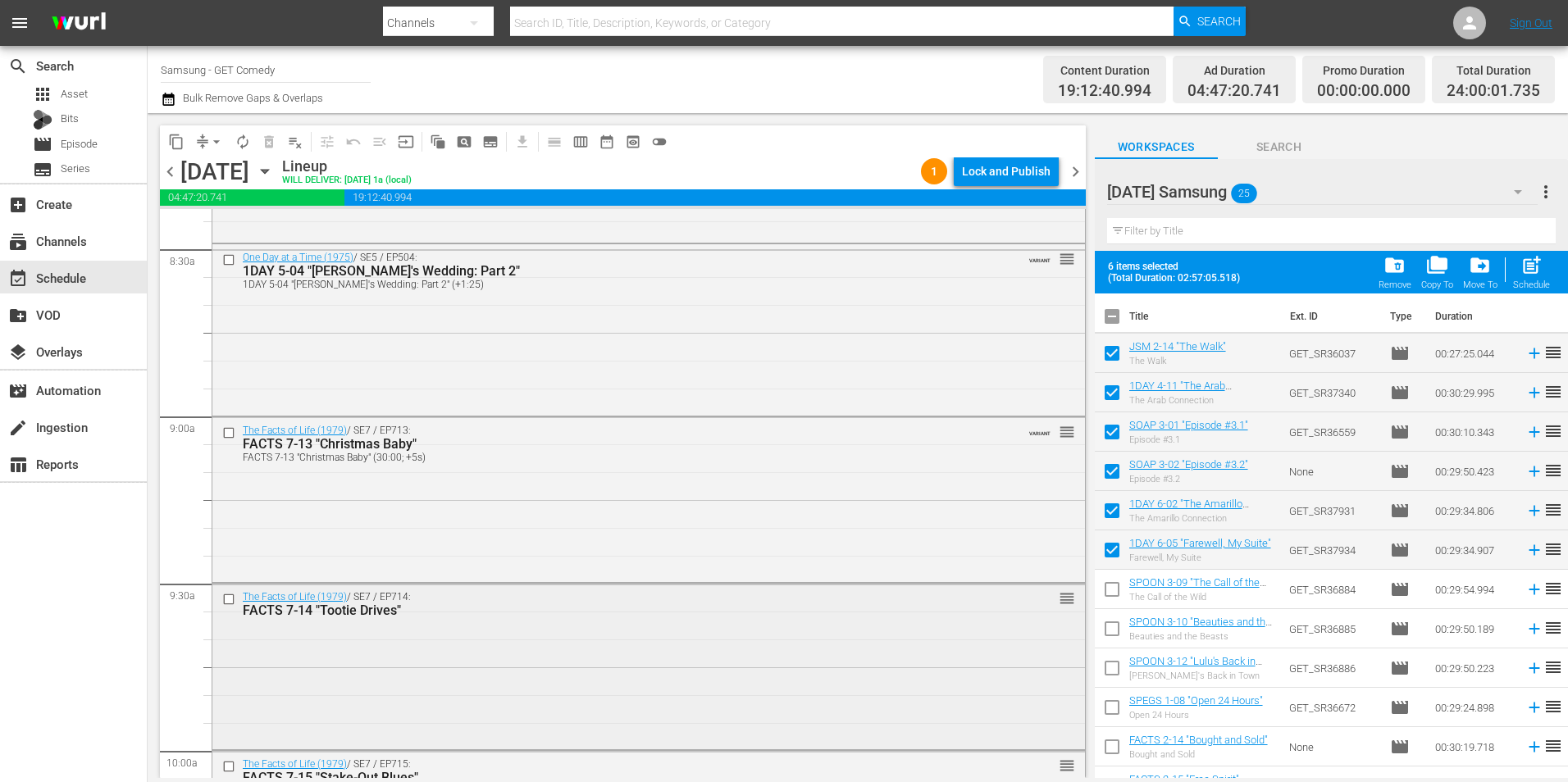
scroll to position [2949, 0]
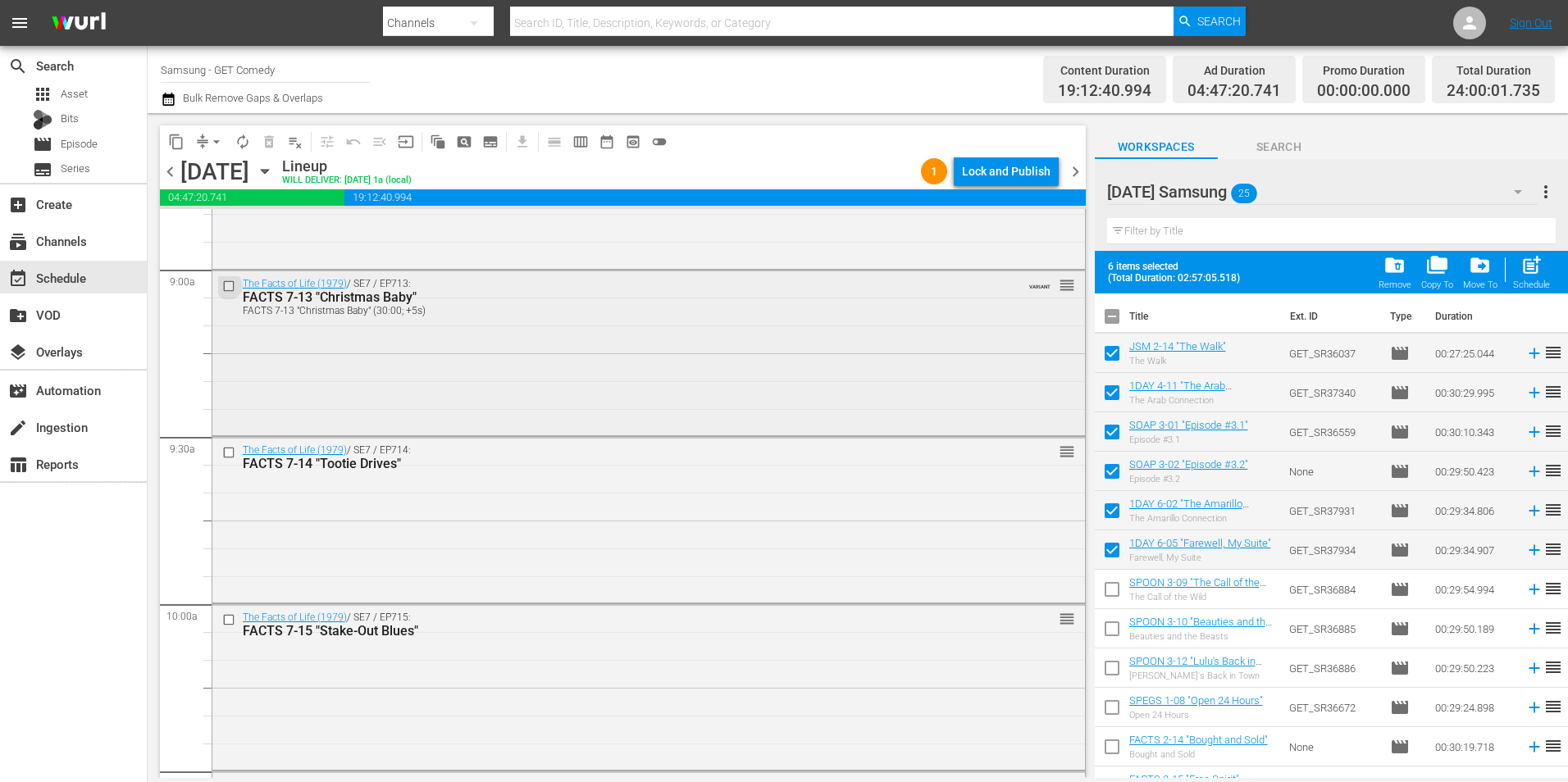
click at [223, 290] on input "checkbox" at bounding box center [230, 286] width 17 height 14
click at [230, 455] on input "checkbox" at bounding box center [230, 453] width 17 height 14
click at [229, 619] on input "checkbox" at bounding box center [230, 620] width 17 height 14
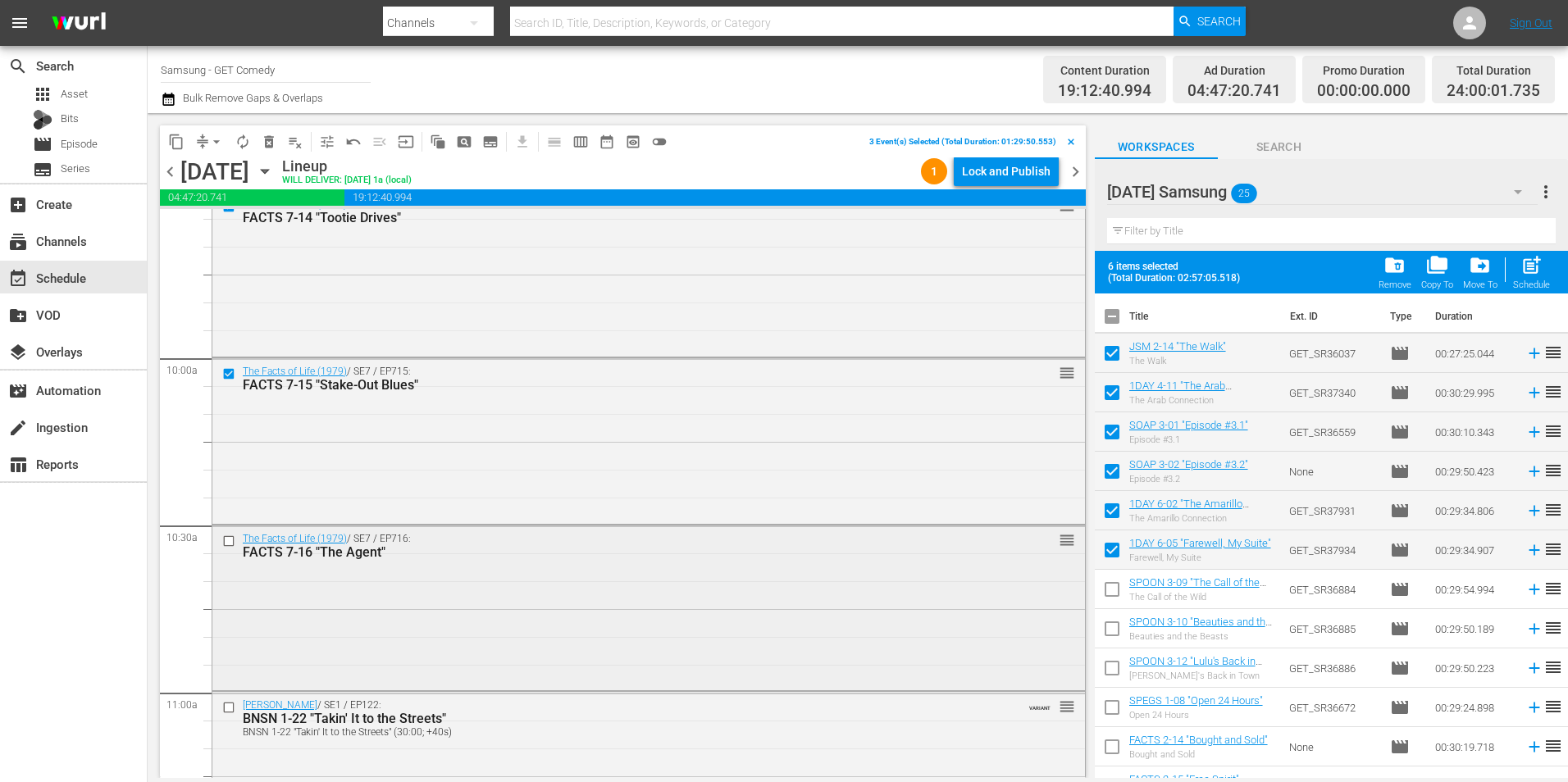
click at [231, 540] on input "checkbox" at bounding box center [230, 540] width 17 height 14
click at [227, 546] on input "checkbox" at bounding box center [230, 544] width 17 height 14
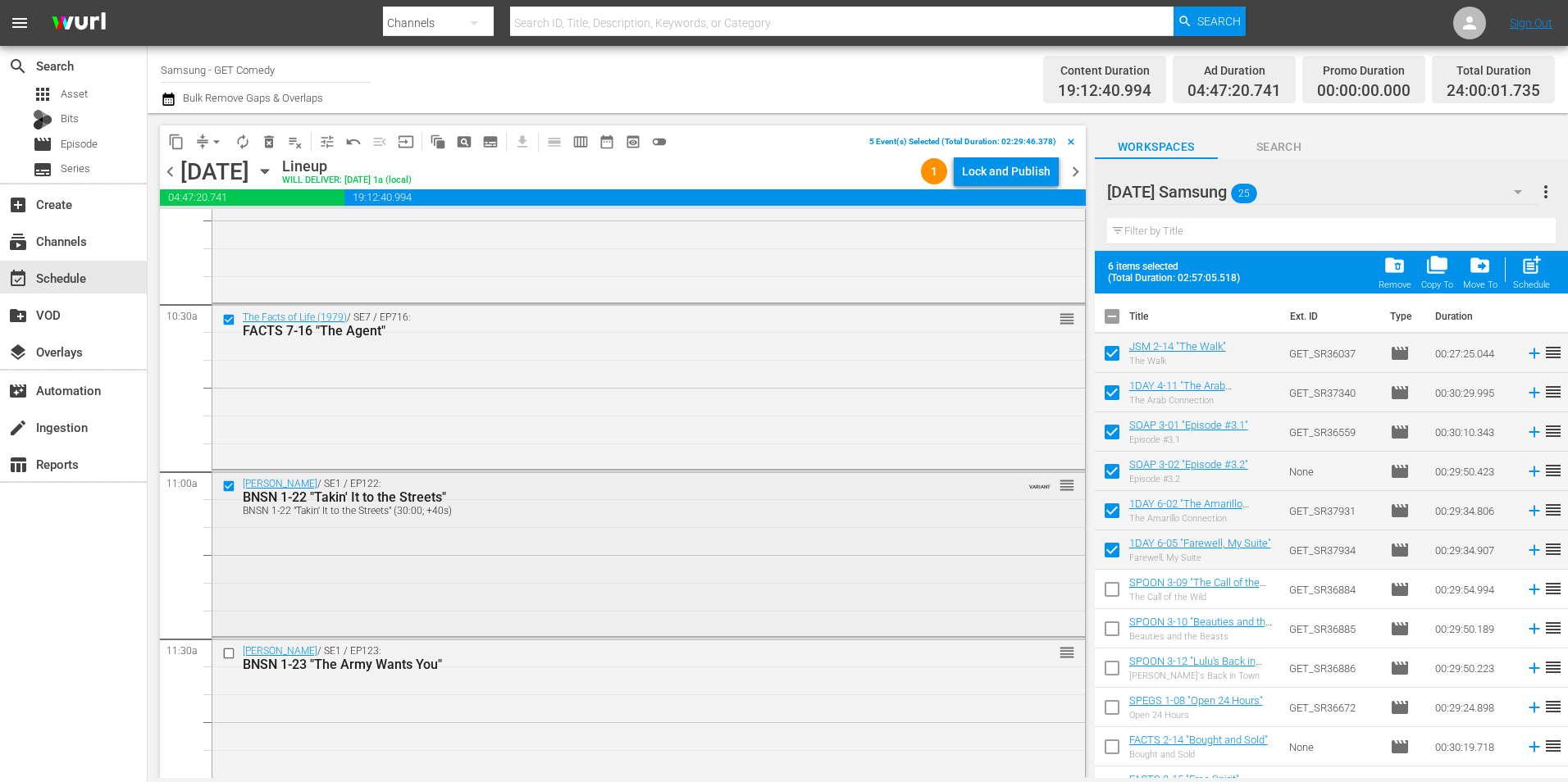
scroll to position [3441, 0]
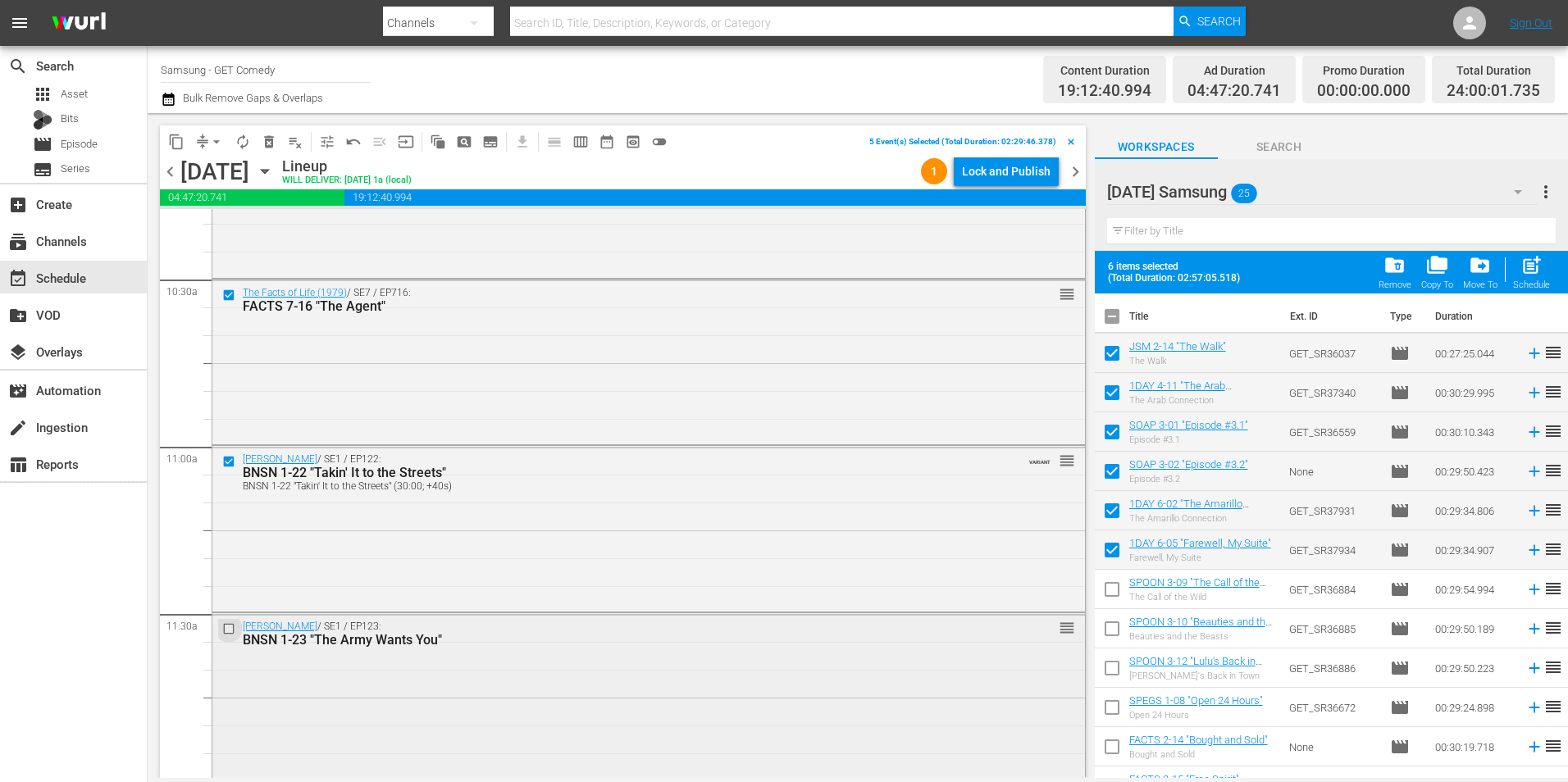
click at [222, 626] on input "checkbox" at bounding box center [230, 629] width 17 height 14
click at [182, 139] on span "content_copy" at bounding box center [176, 142] width 17 height 17
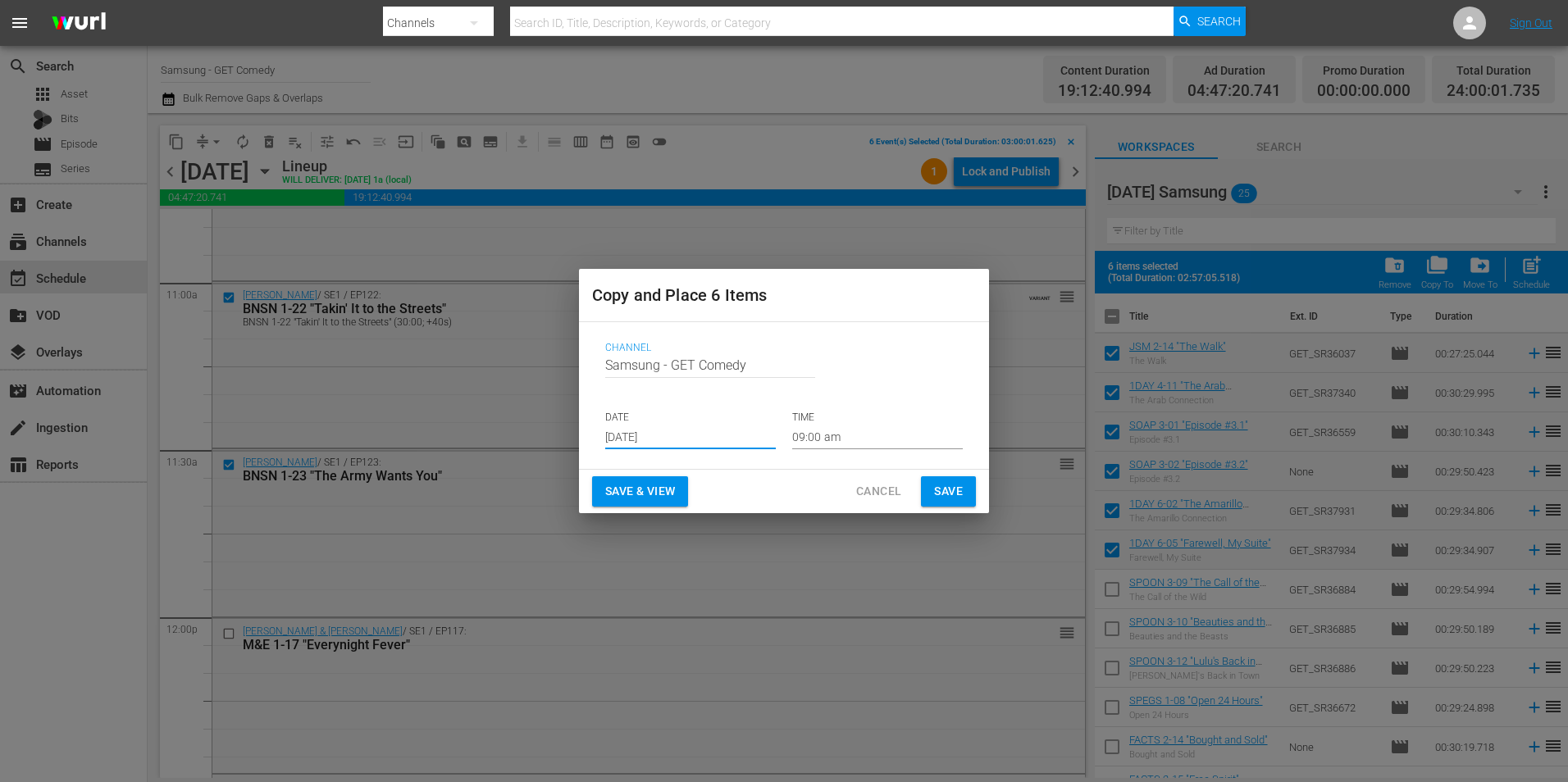
click at [662, 441] on input "[DATE]" at bounding box center [690, 437] width 171 height 25
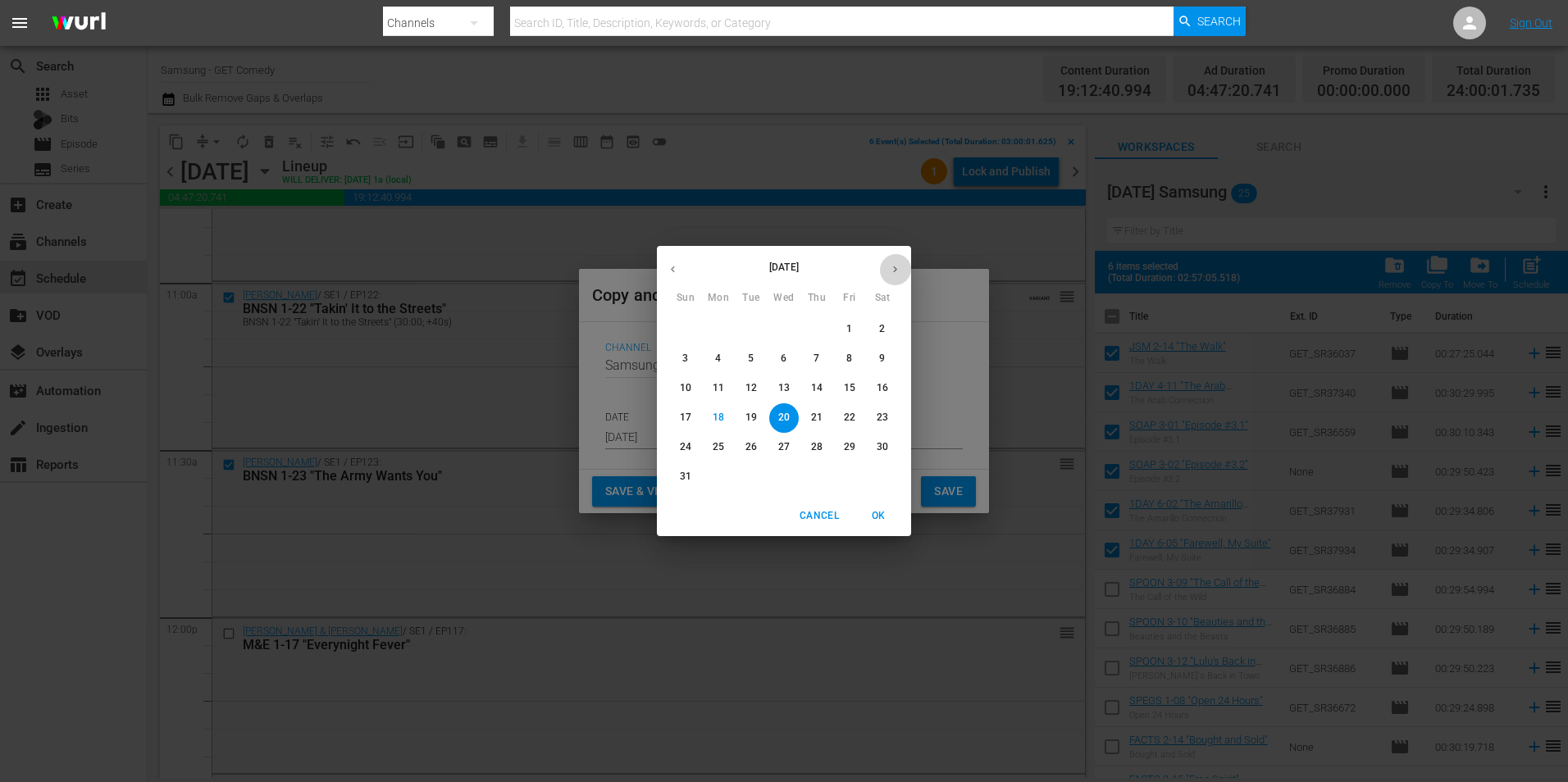
click at [895, 269] on icon "button" at bounding box center [895, 269] width 4 height 6
click at [885, 327] on p "6" at bounding box center [881, 329] width 5 height 14
type input "[DATE]"
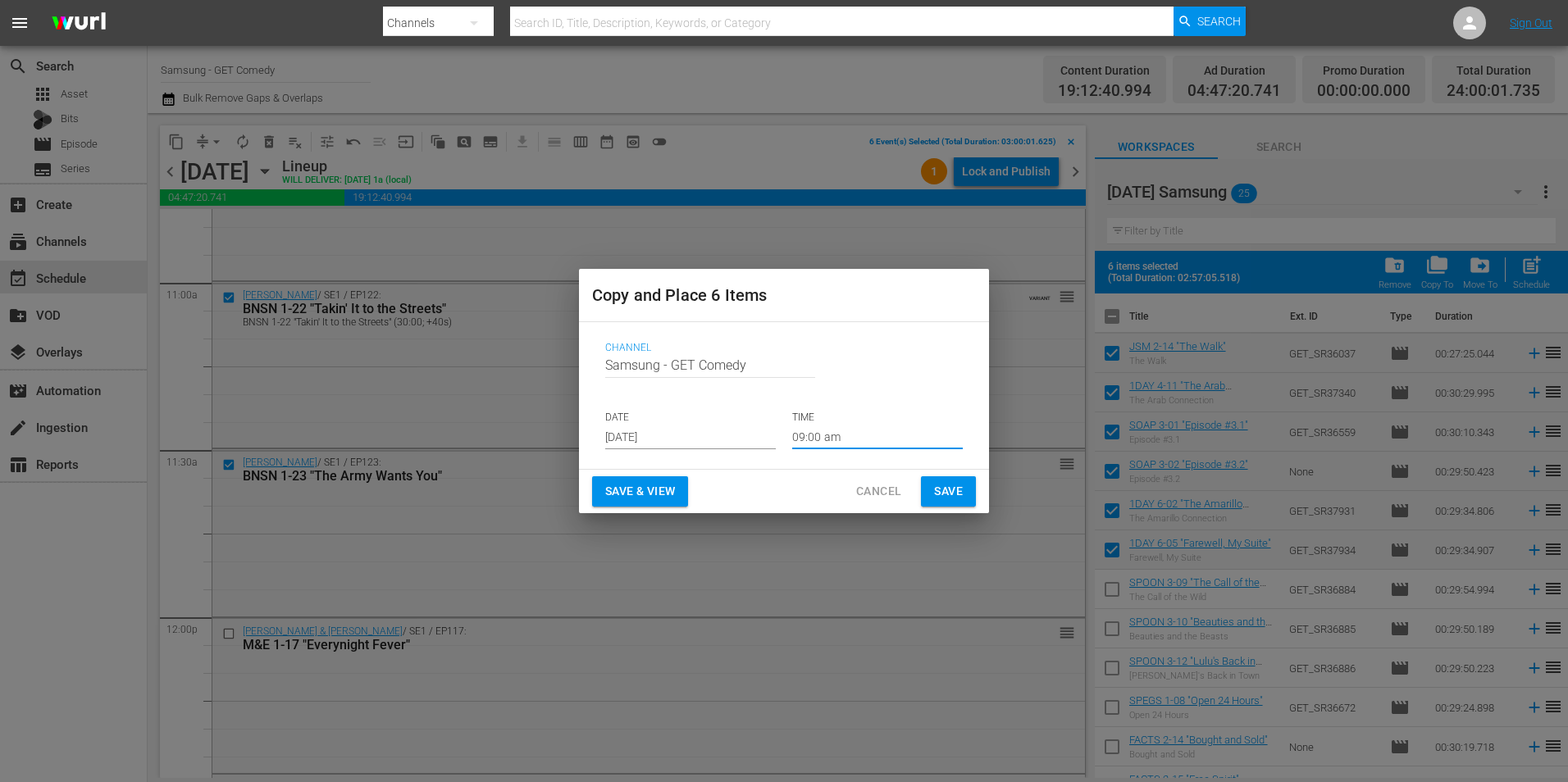
click at [816, 433] on input "09:00 am" at bounding box center [877, 437] width 171 height 25
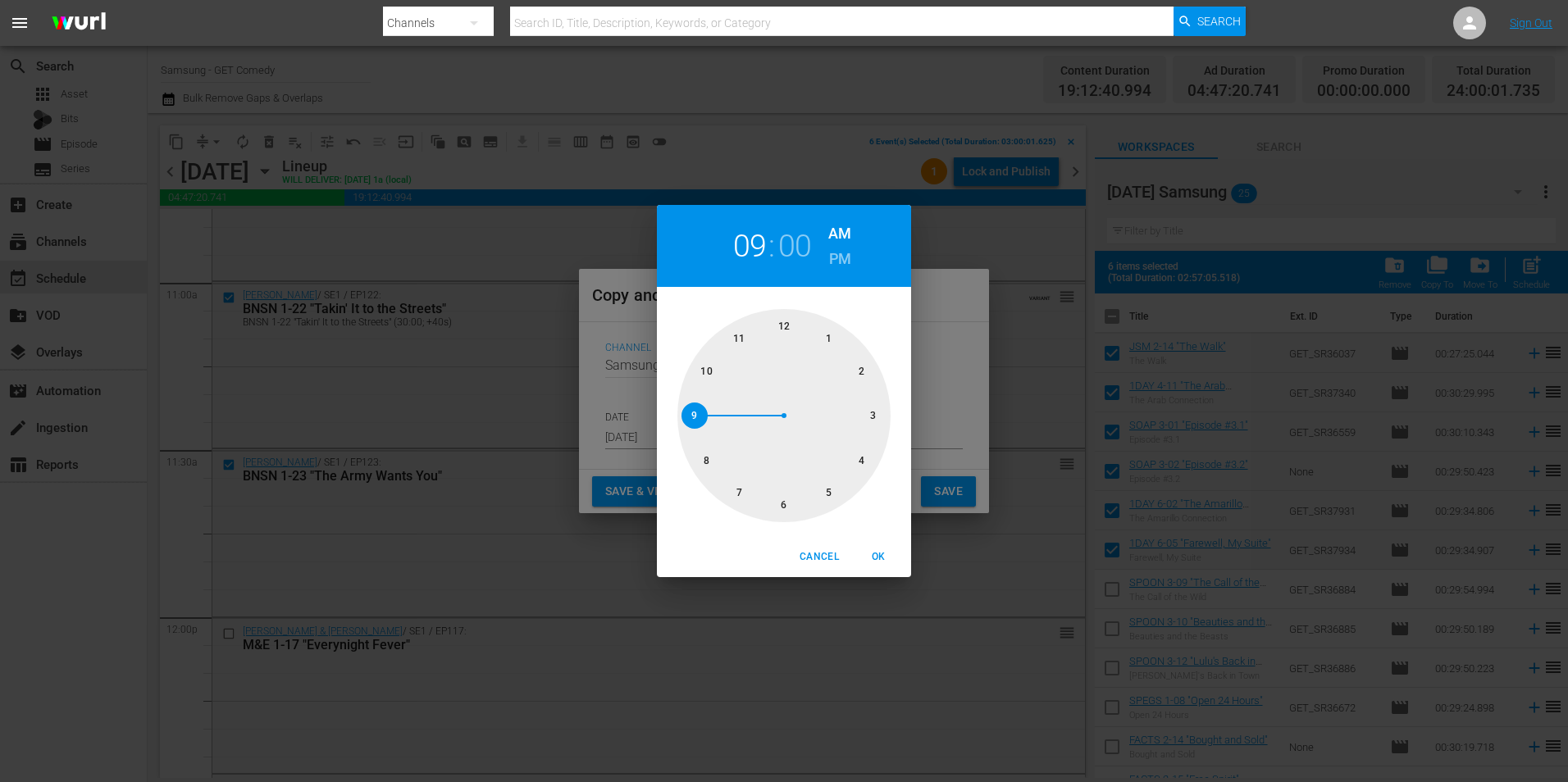
click at [877, 416] on div at bounding box center [783, 415] width 213 height 213
click at [875, 550] on span "OK" at bounding box center [878, 556] width 39 height 17
type input "03:00 am"
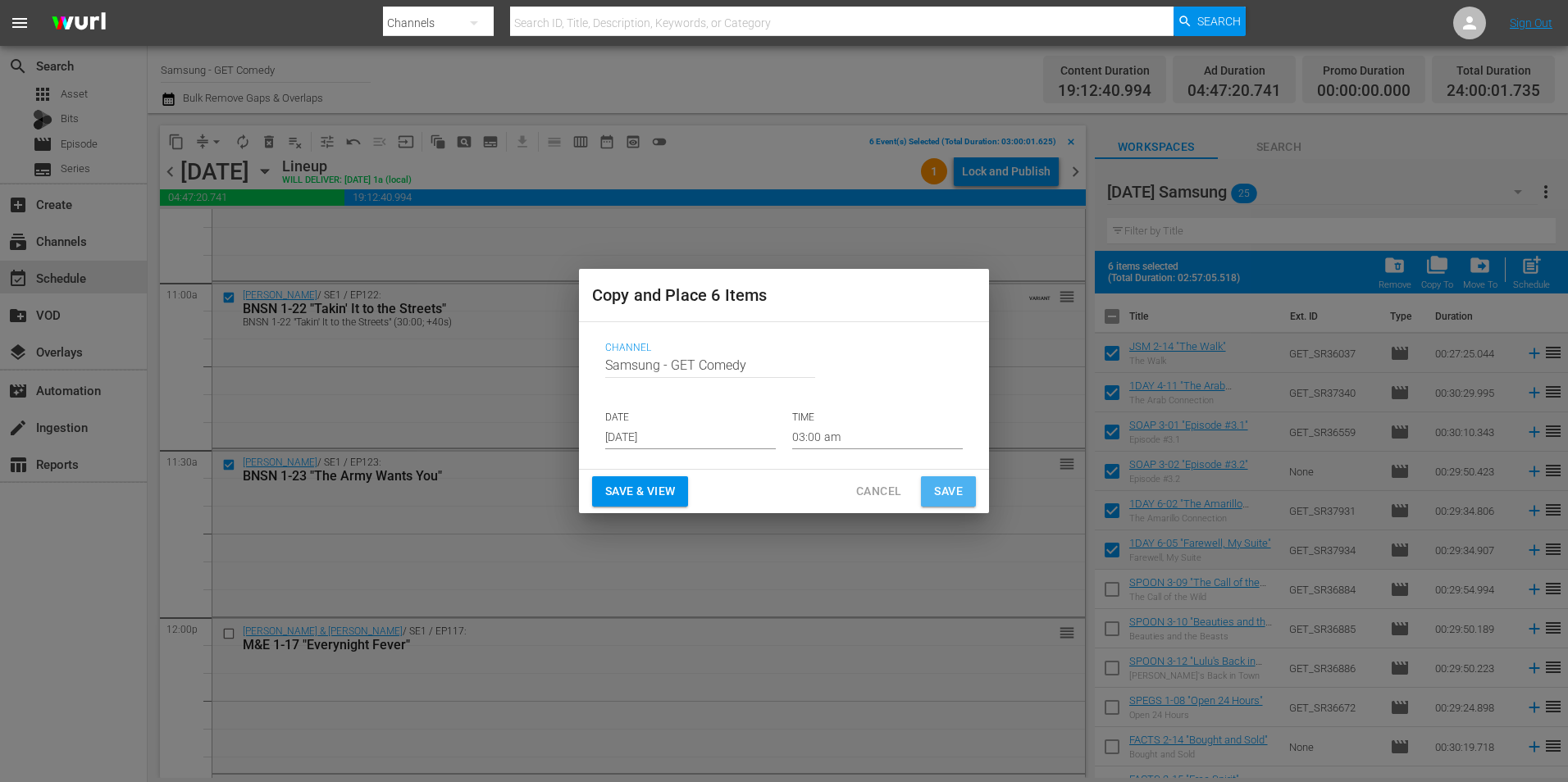
click at [970, 494] on button "Save" at bounding box center [949, 491] width 55 height 30
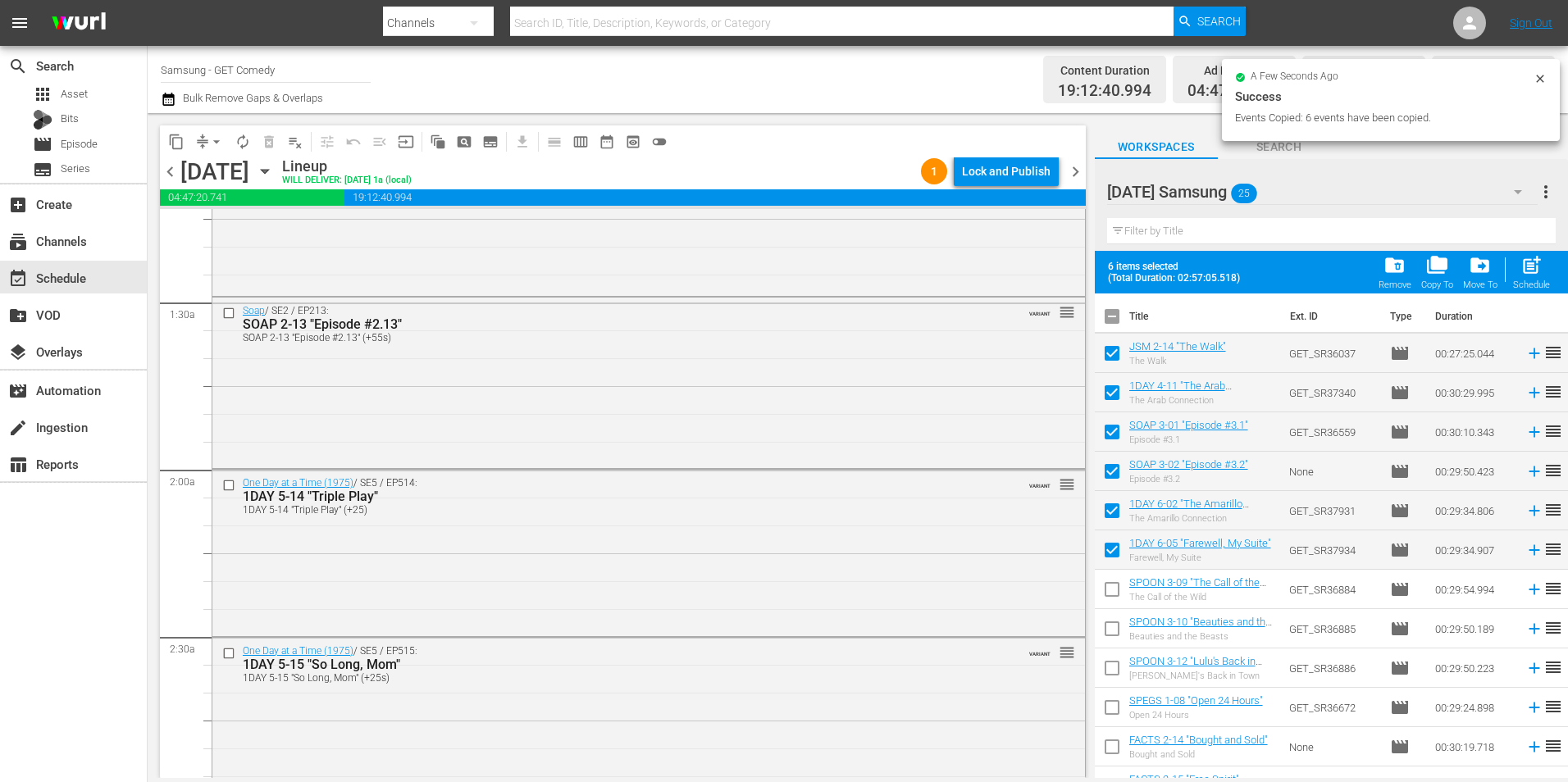
scroll to position [0, 0]
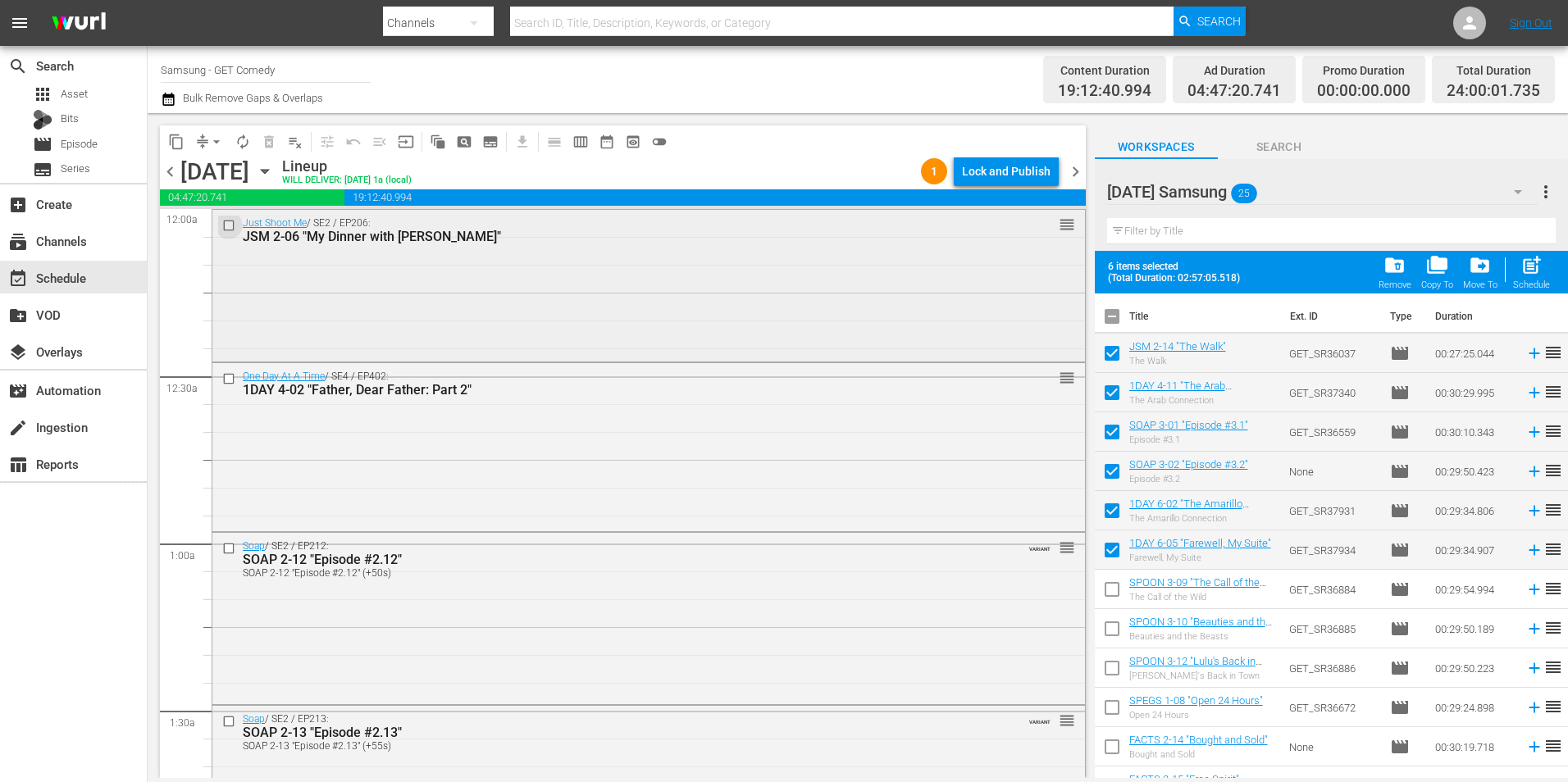
click at [225, 224] on input "checkbox" at bounding box center [230, 225] width 17 height 14
click at [227, 378] on input "checkbox" at bounding box center [230, 379] width 17 height 14
click at [227, 551] on input "checkbox" at bounding box center [230, 548] width 17 height 14
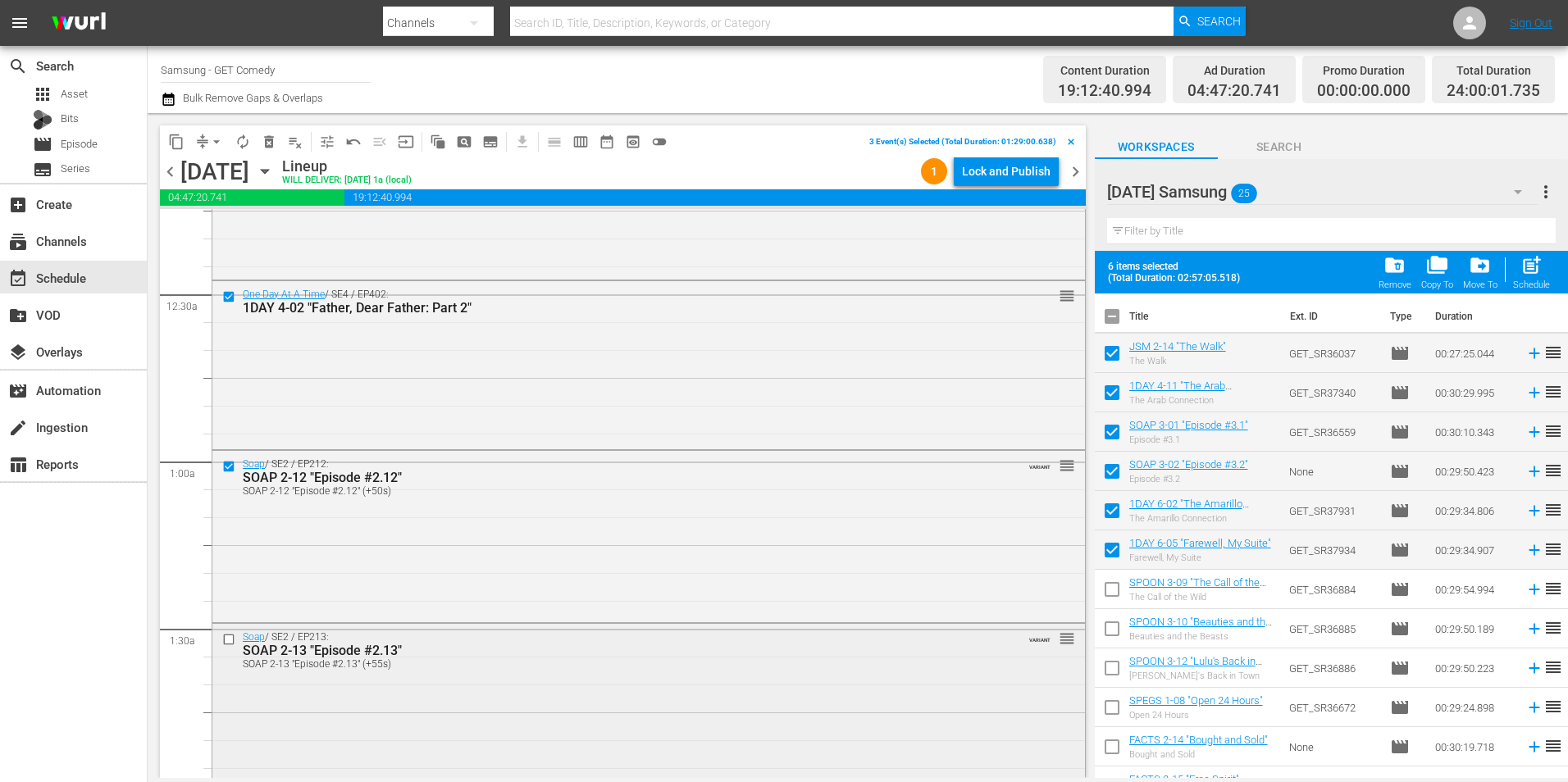
click at [227, 633] on input "checkbox" at bounding box center [230, 639] width 17 height 14
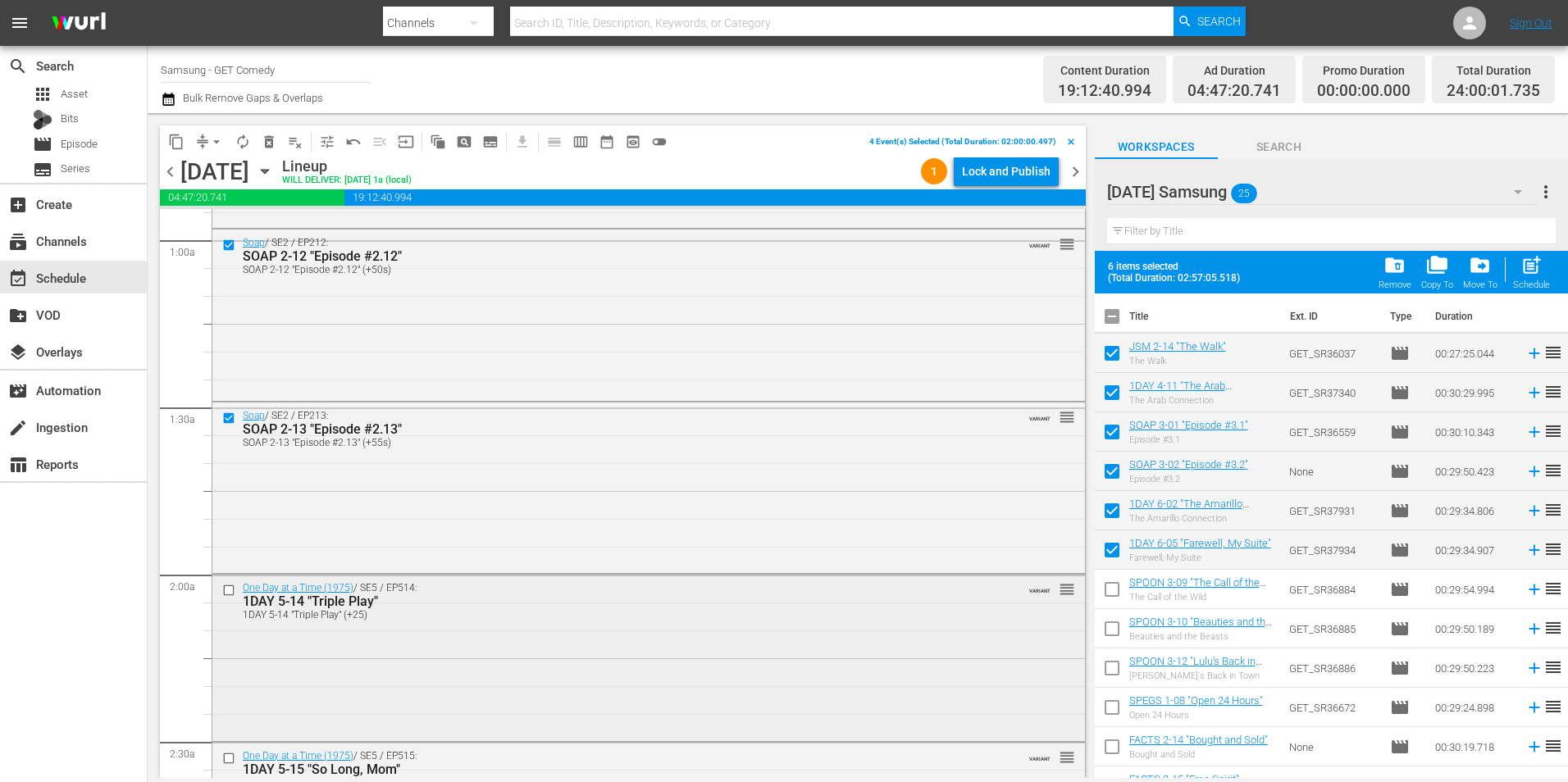
scroll to position [328, 0]
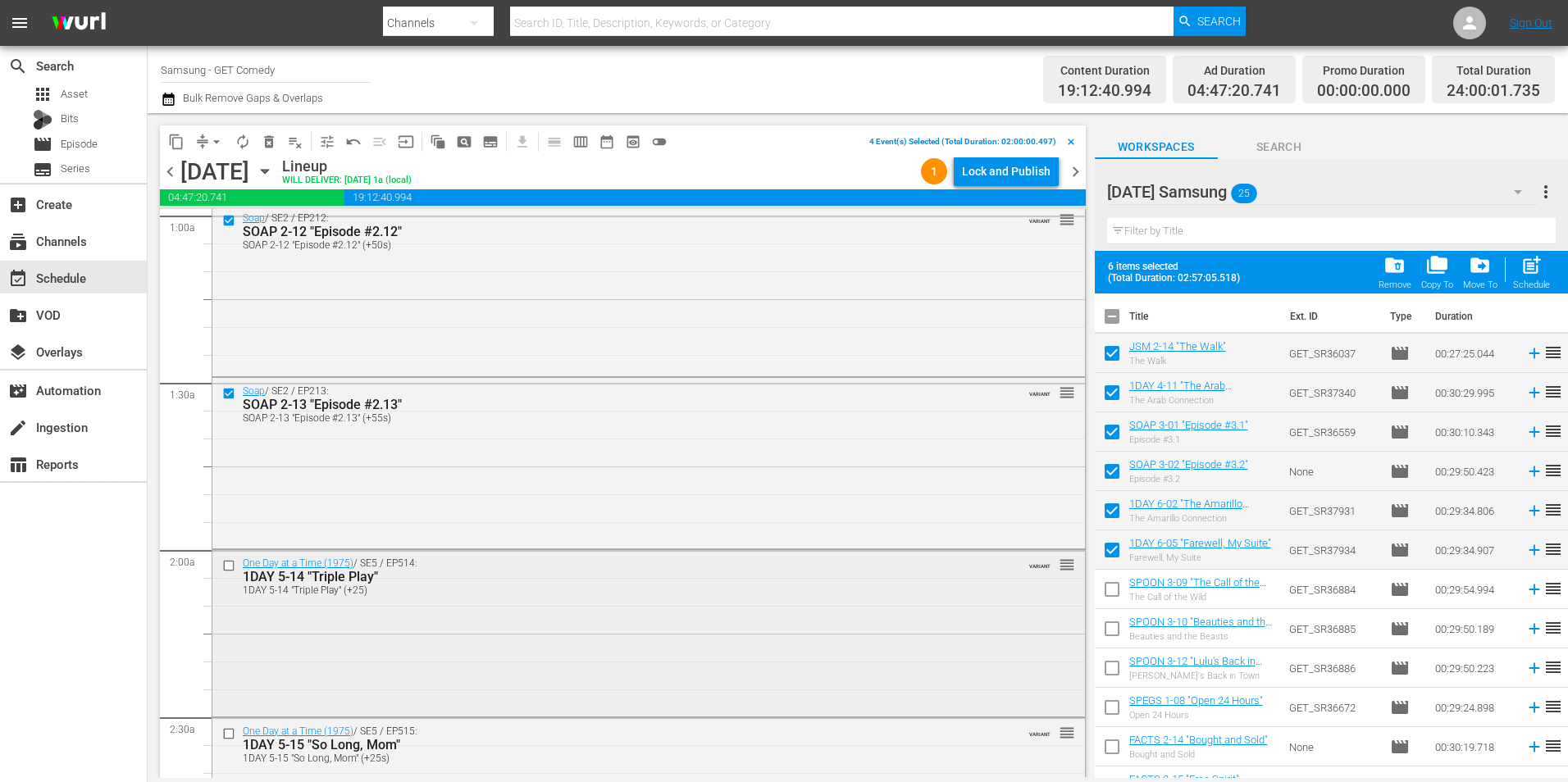
click at [229, 564] on input "checkbox" at bounding box center [230, 566] width 17 height 14
click at [229, 734] on input "checkbox" at bounding box center [230, 734] width 17 height 14
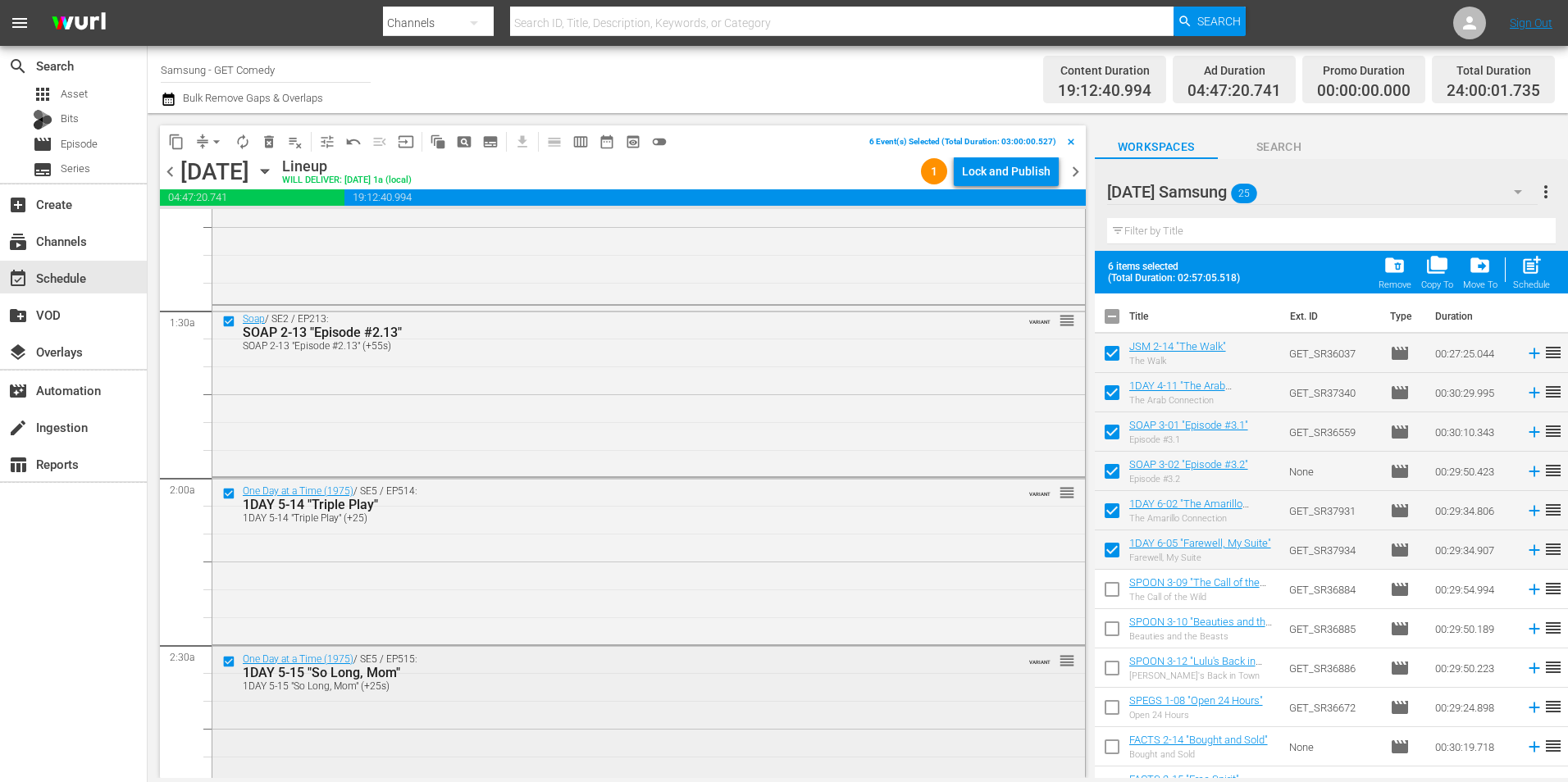
scroll to position [492, 0]
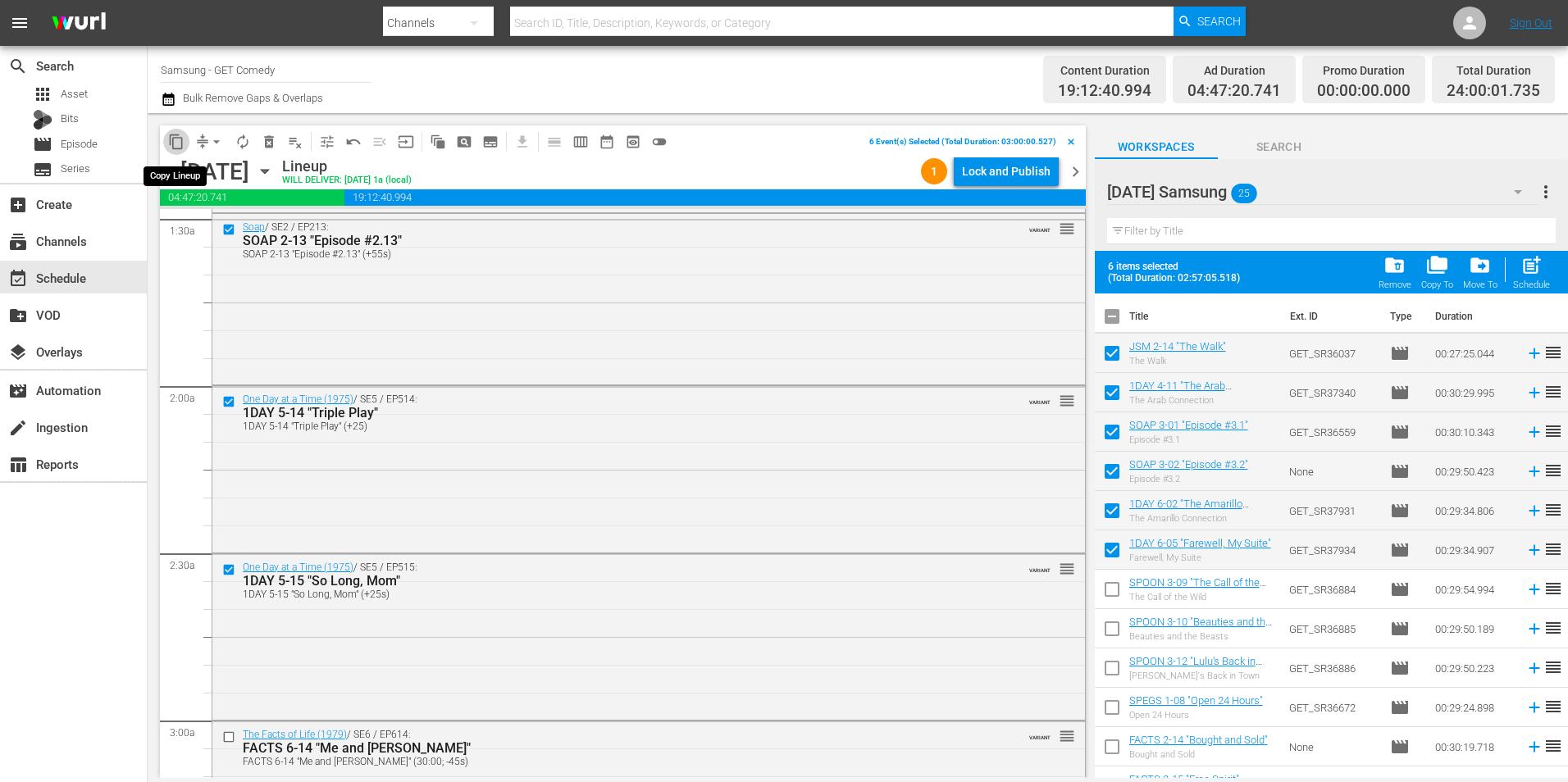
click at [182, 144] on span "content_copy" at bounding box center [176, 142] width 17 height 17
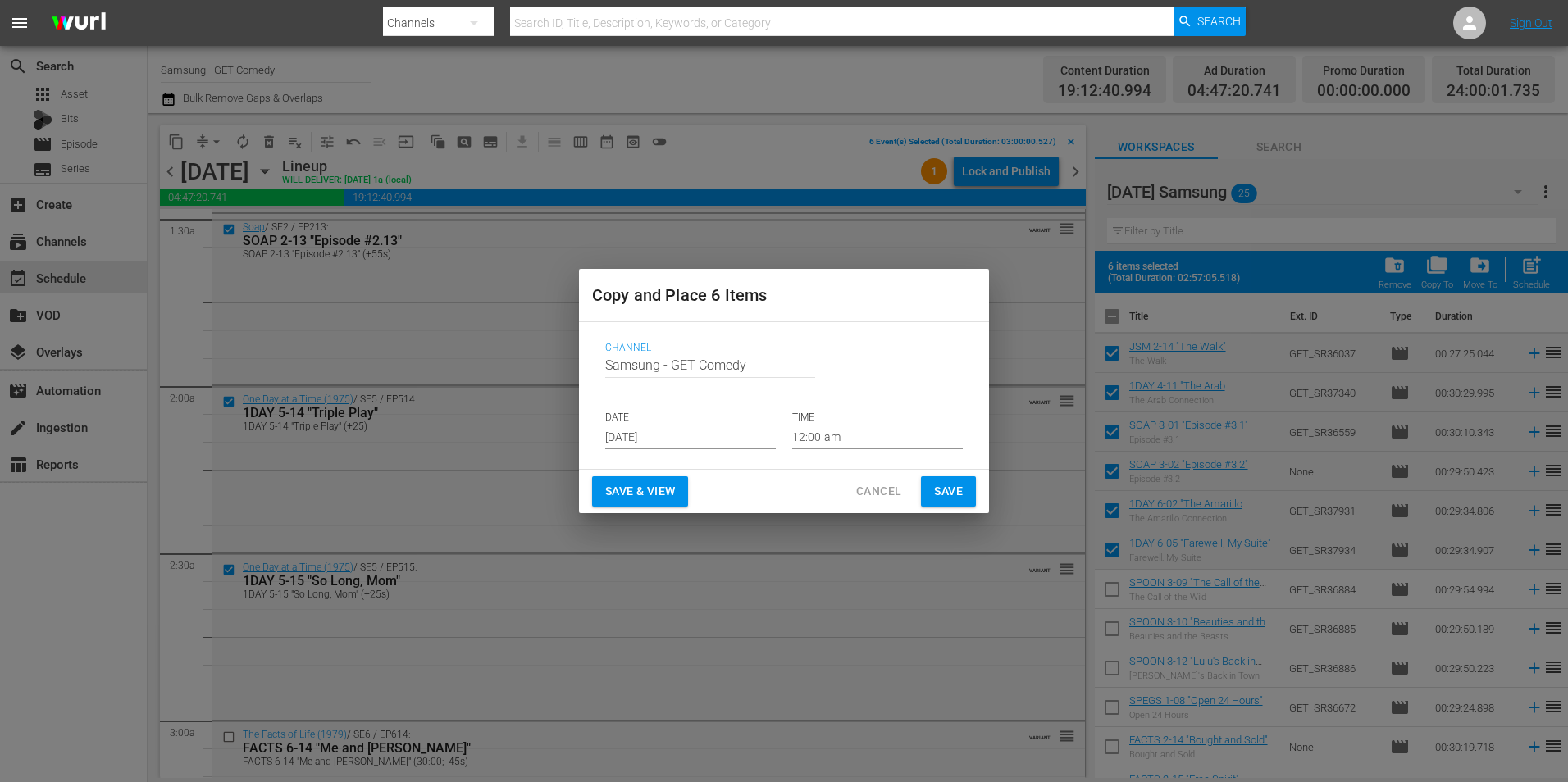
click at [632, 433] on input "[DATE]" at bounding box center [690, 437] width 171 height 25
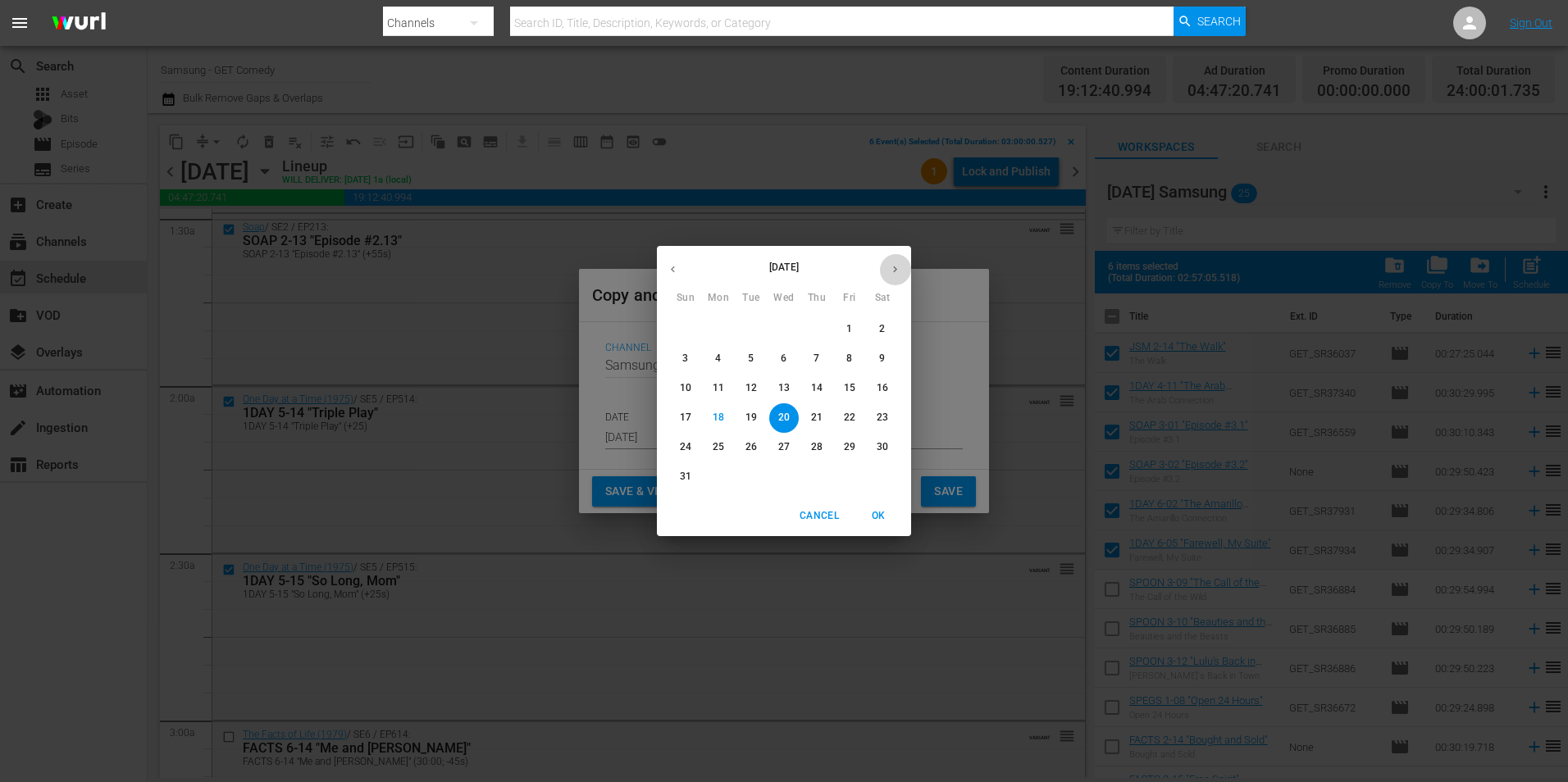
click at [899, 280] on button "button" at bounding box center [895, 269] width 32 height 32
click at [887, 327] on span "6" at bounding box center [881, 329] width 29 height 14
type input "[DATE]"
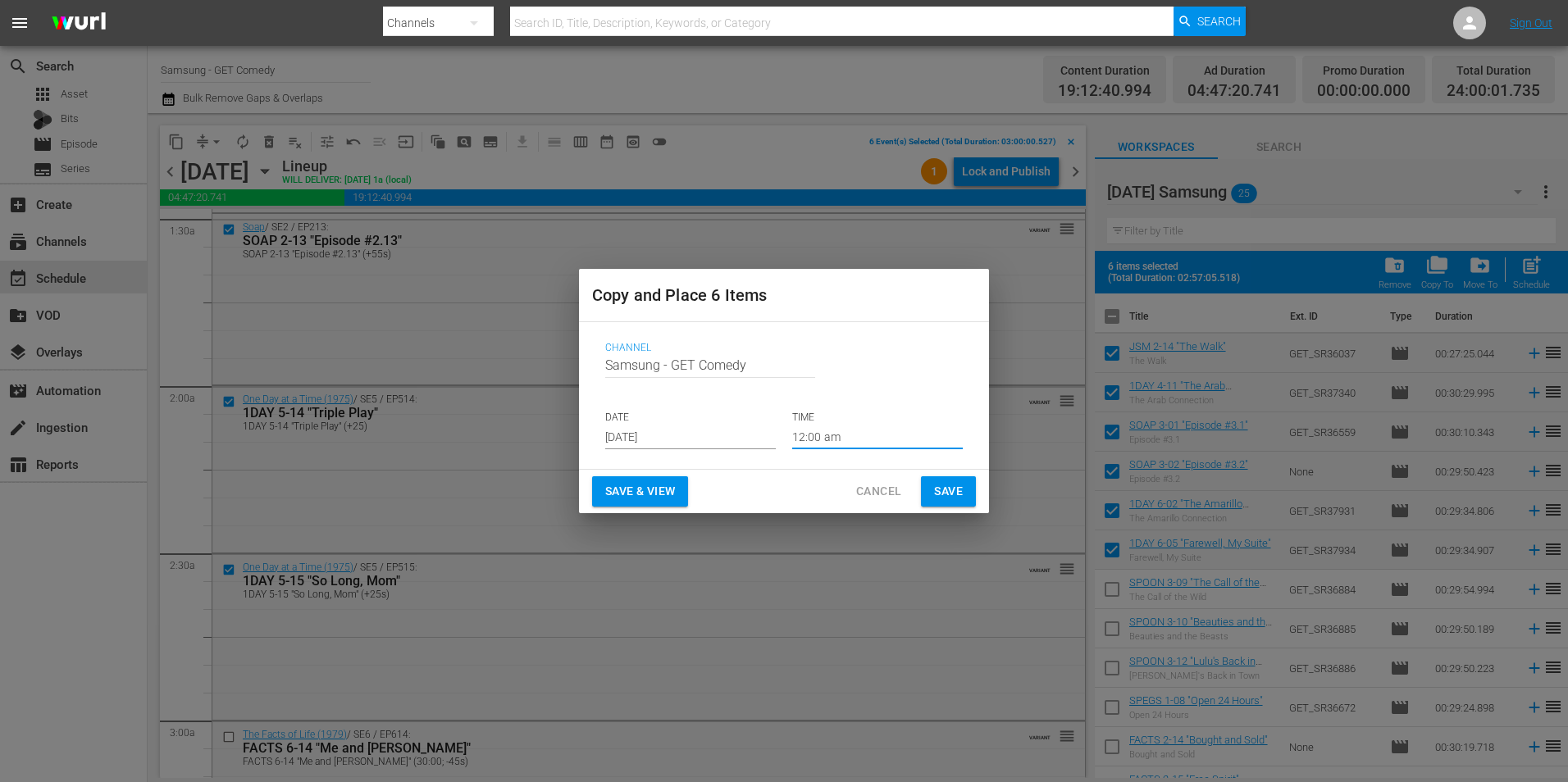
click at [804, 441] on input "12:00 am" at bounding box center [877, 437] width 171 height 25
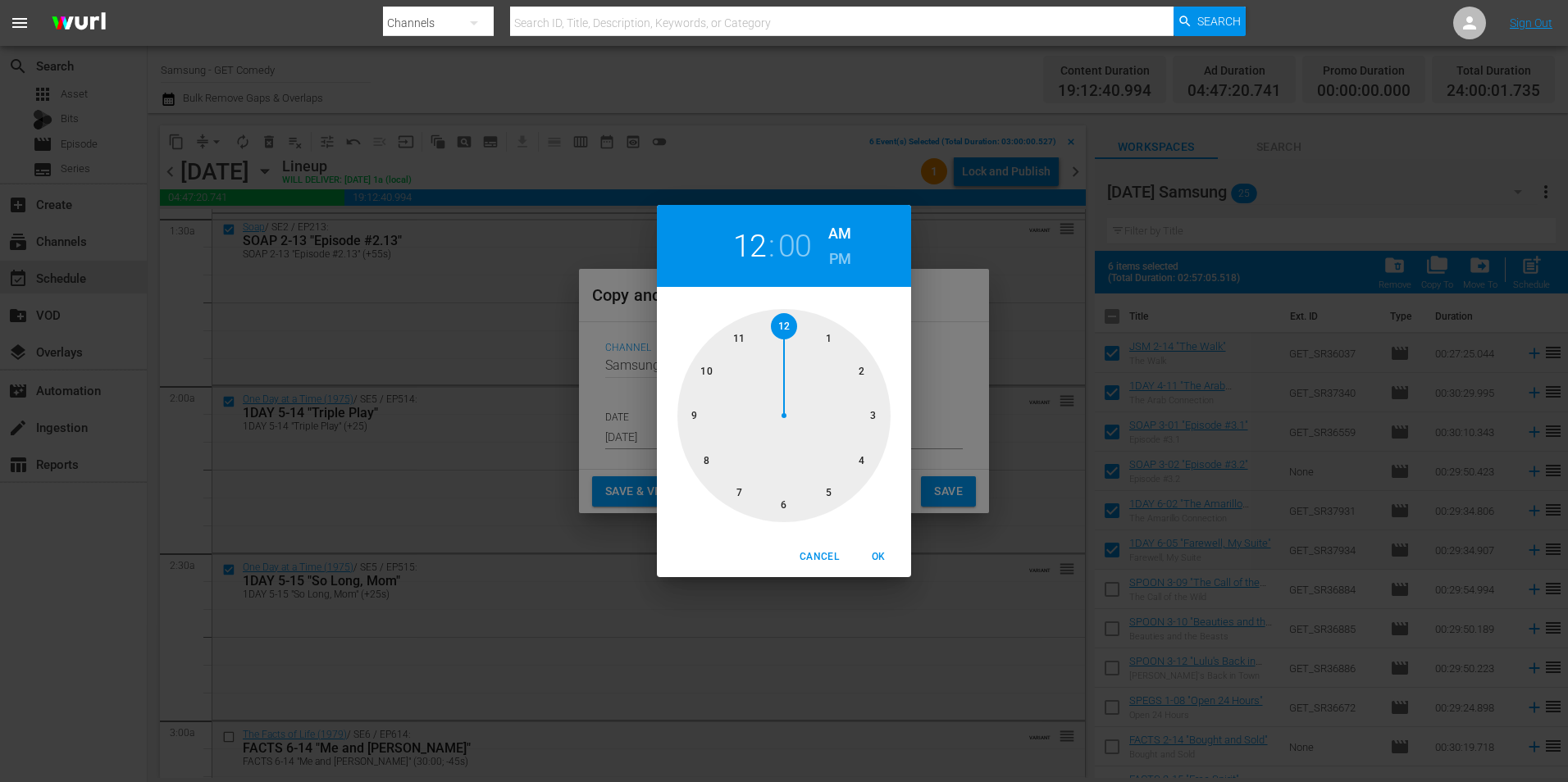
click at [781, 507] on div at bounding box center [783, 415] width 213 height 213
click at [882, 549] on span "OK" at bounding box center [878, 556] width 39 height 17
type input "06:00 am"
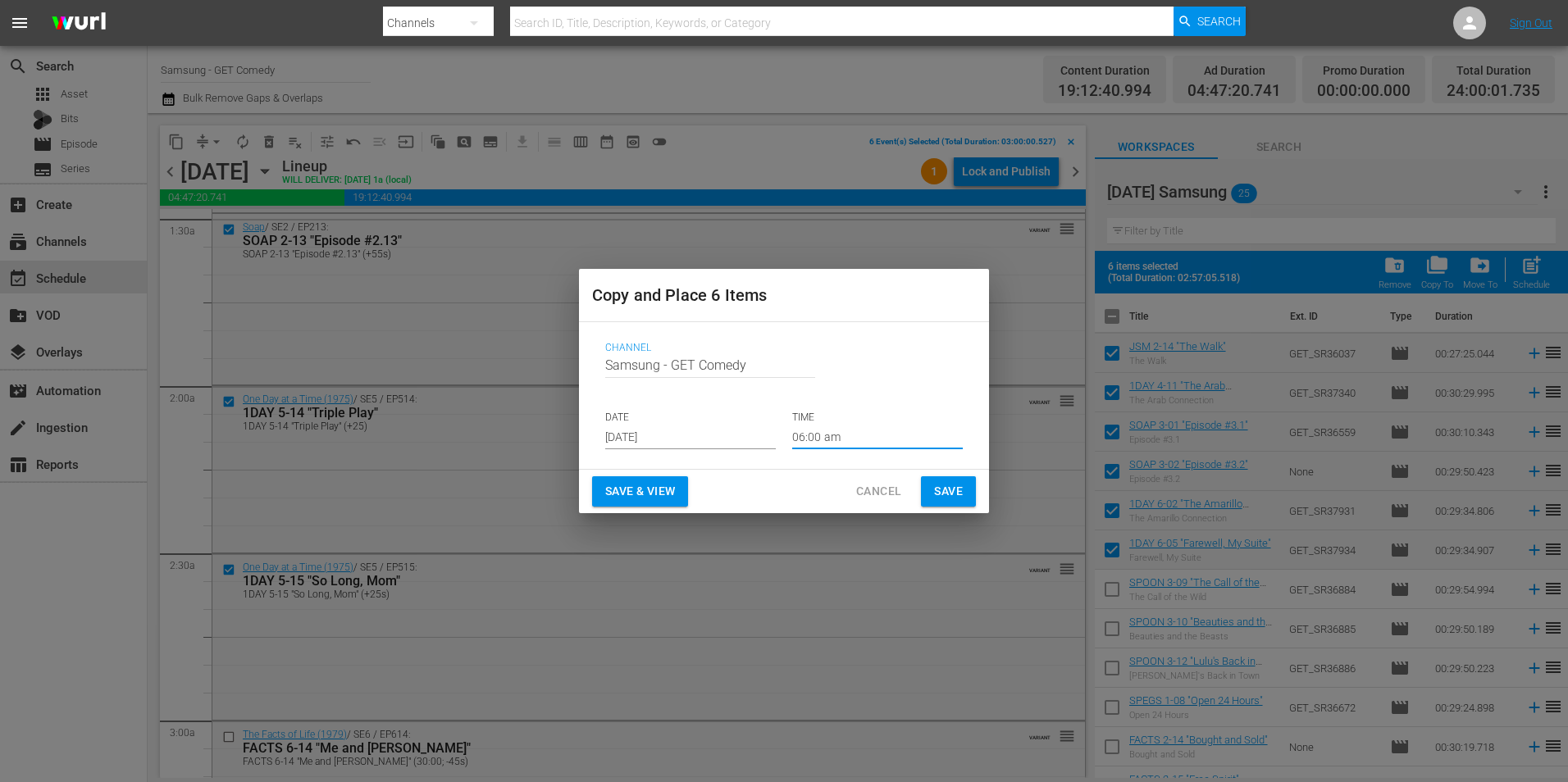
click at [940, 486] on span "Save" at bounding box center [948, 491] width 28 height 20
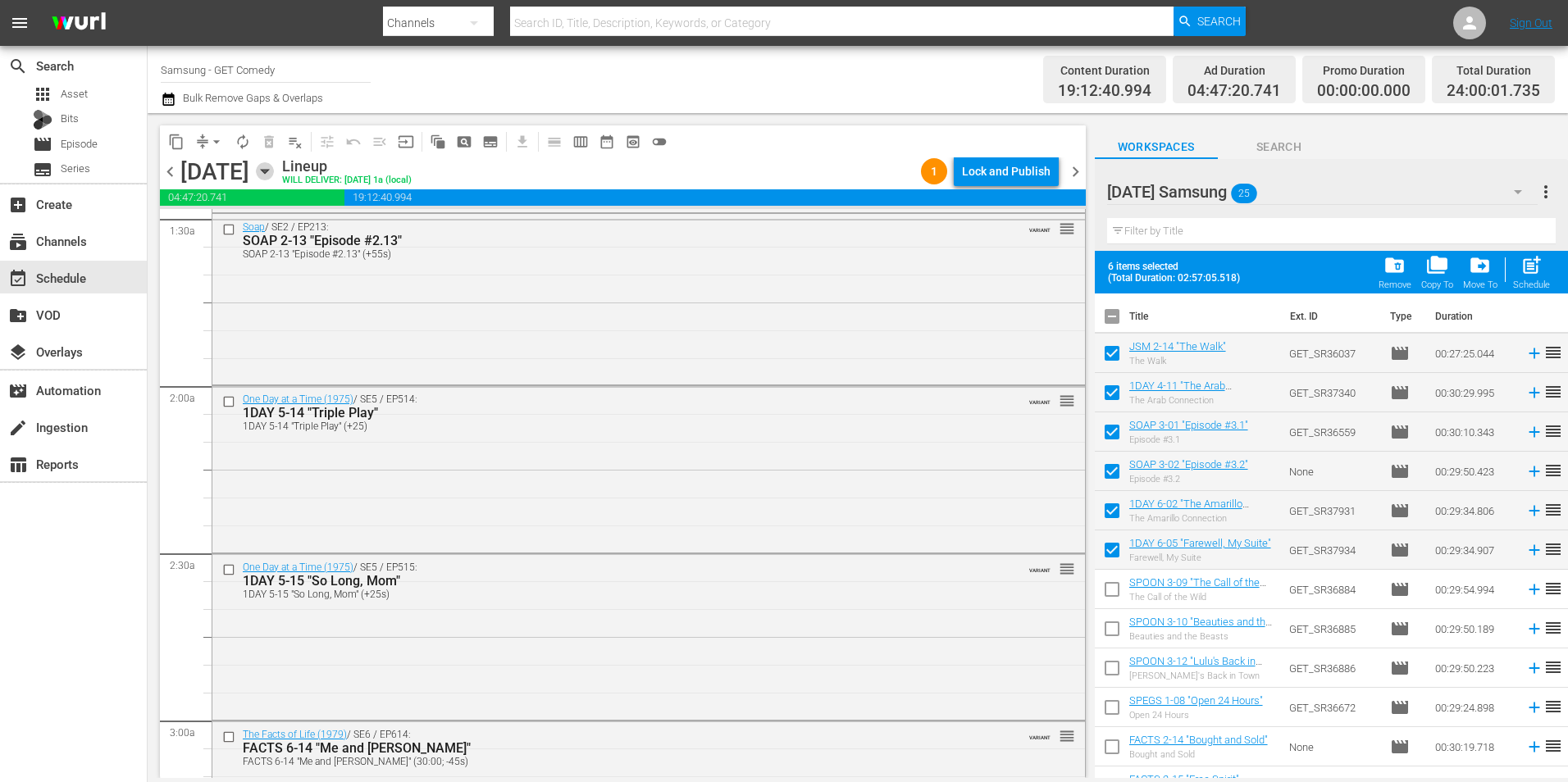
click at [273, 175] on icon "button" at bounding box center [265, 171] width 18 height 18
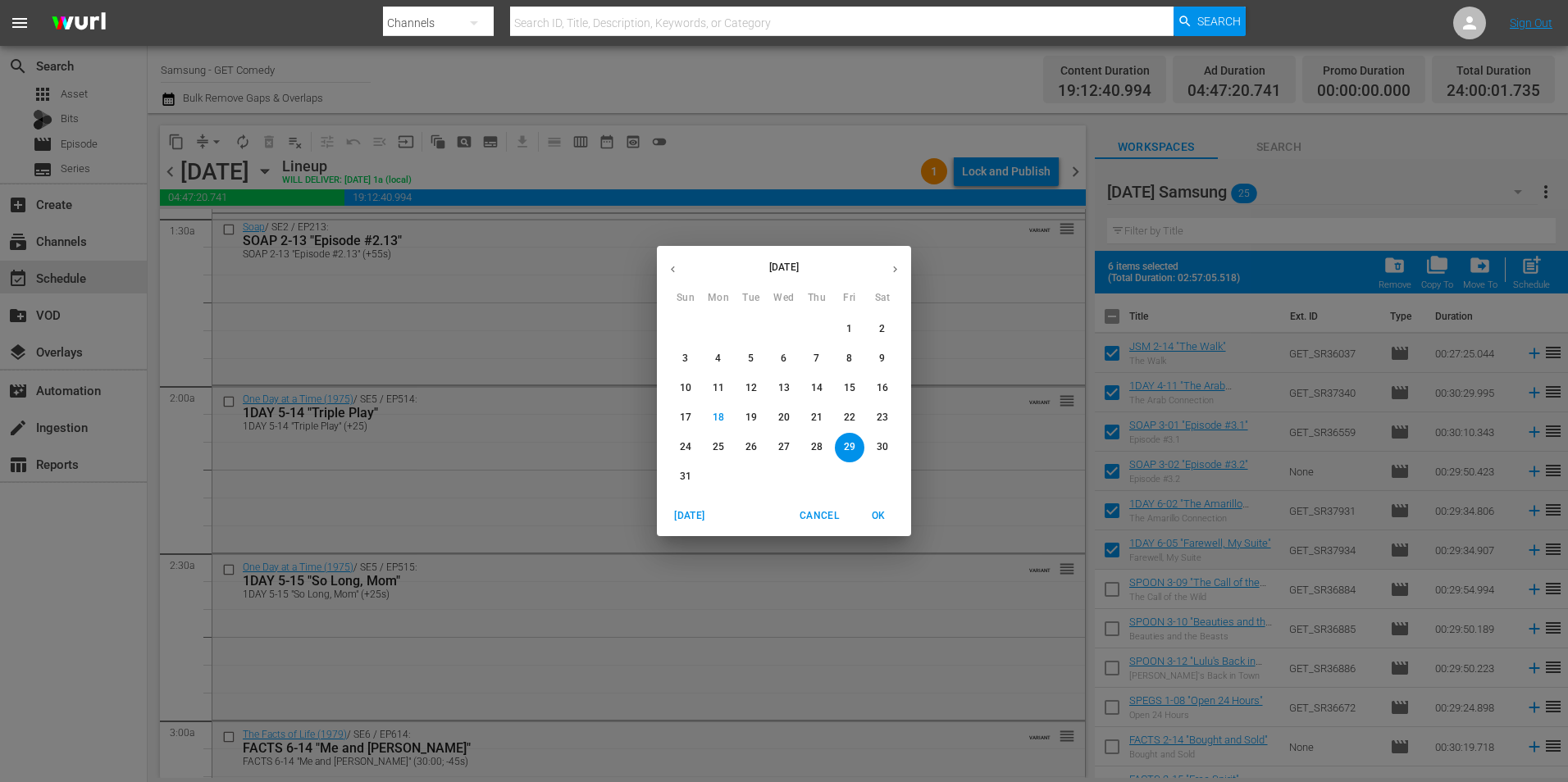
click at [897, 274] on icon "button" at bounding box center [895, 269] width 12 height 12
click at [878, 326] on span "6" at bounding box center [881, 329] width 29 height 14
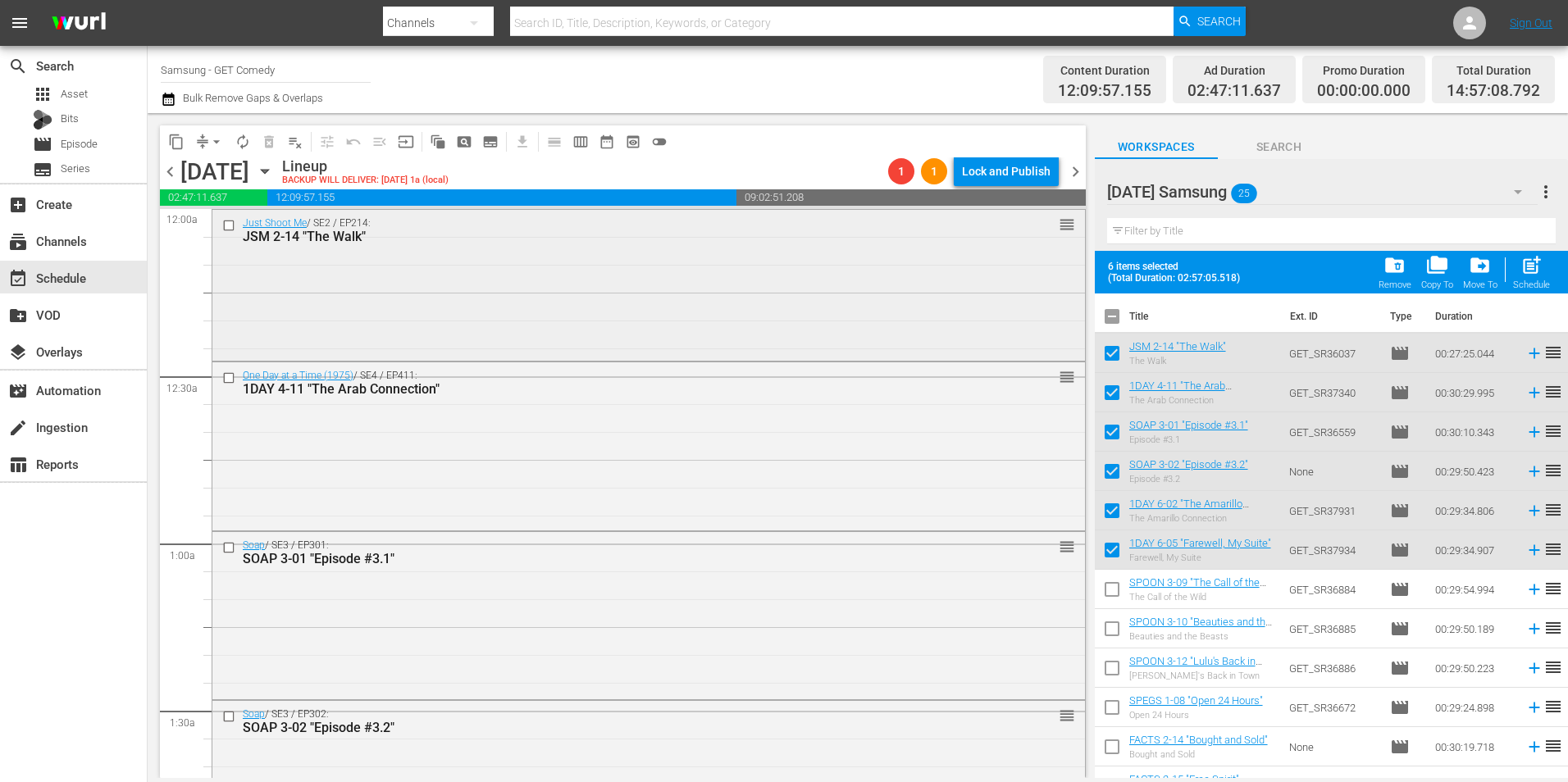
click at [539, 334] on div "Just Shoot Me / SE2 / EP214: JSM 2-14 "The Walk" reorder" at bounding box center [649, 283] width 872 height 148
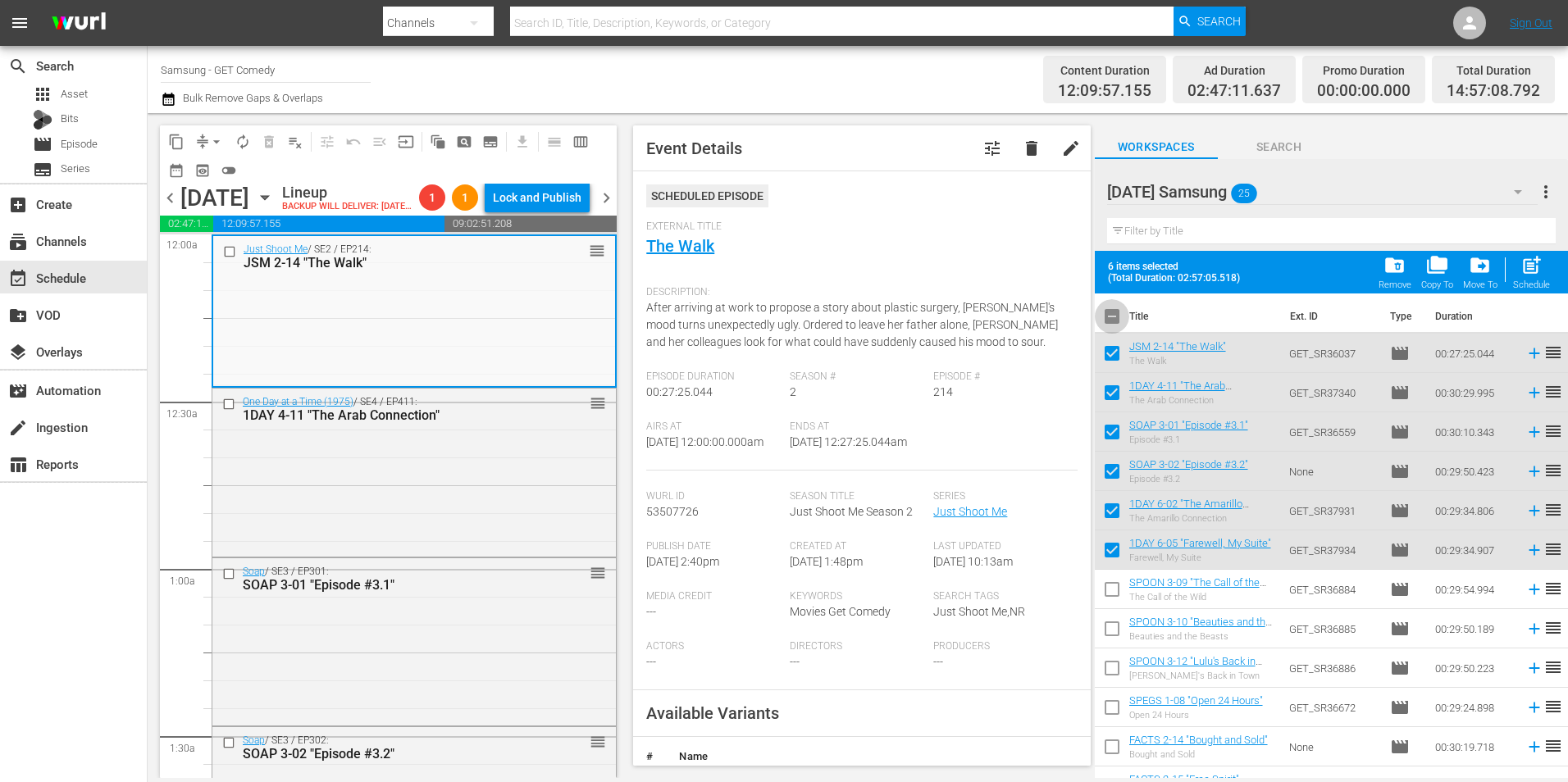
click at [1113, 316] on input "checkbox" at bounding box center [1111, 319] width 35 height 34
checkbox input "true"
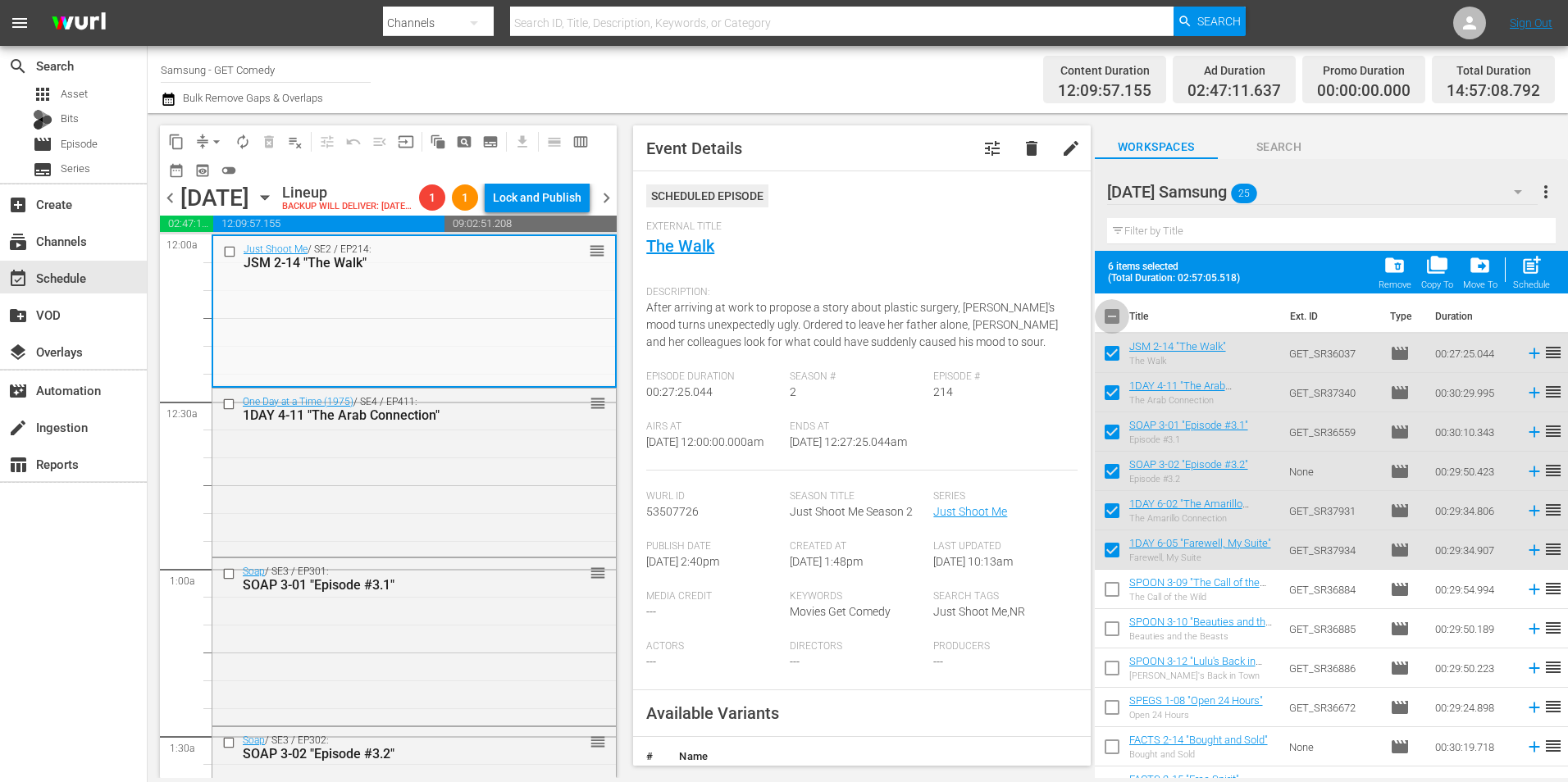
checkbox input "true"
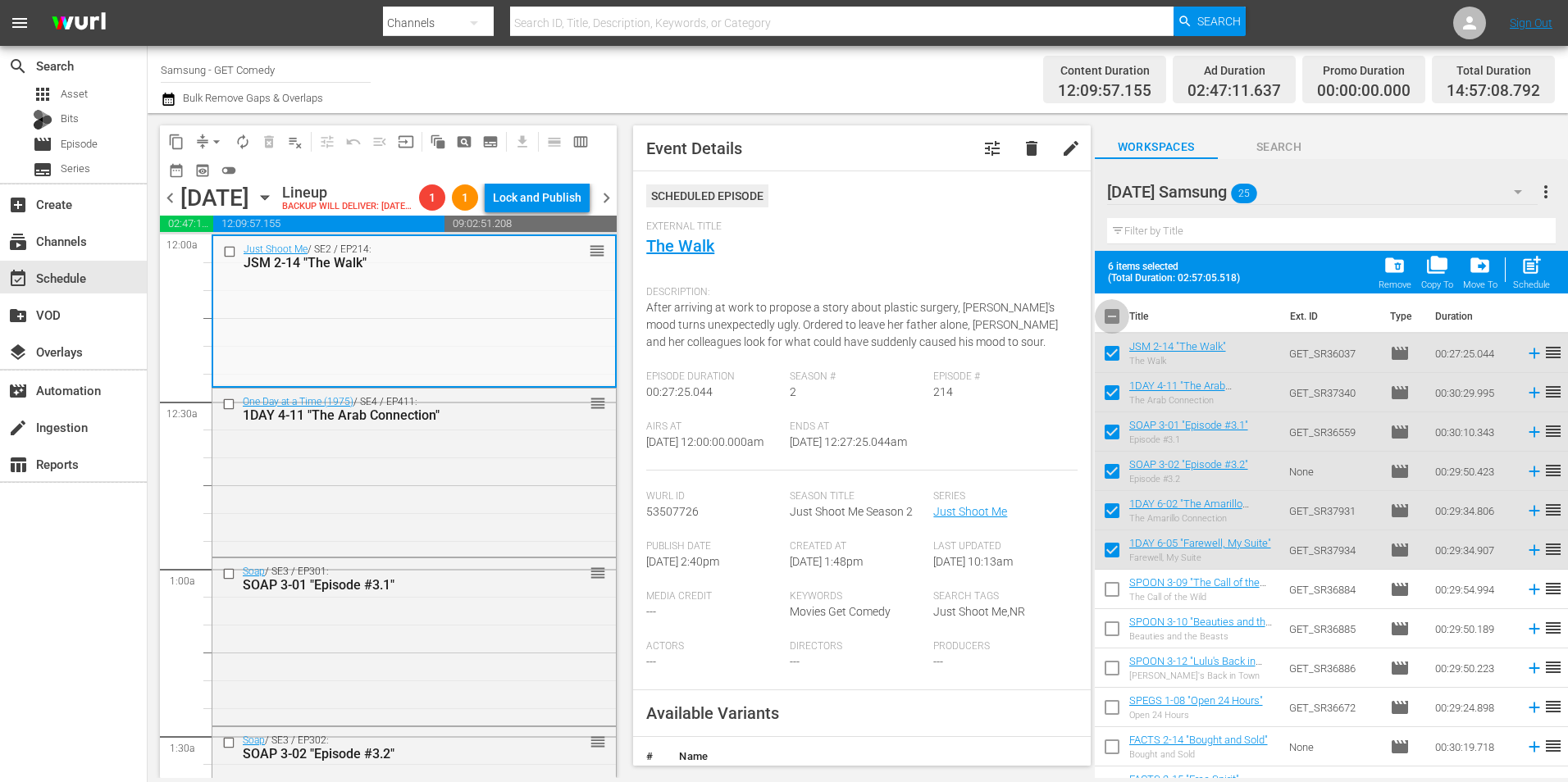
checkbox input "true"
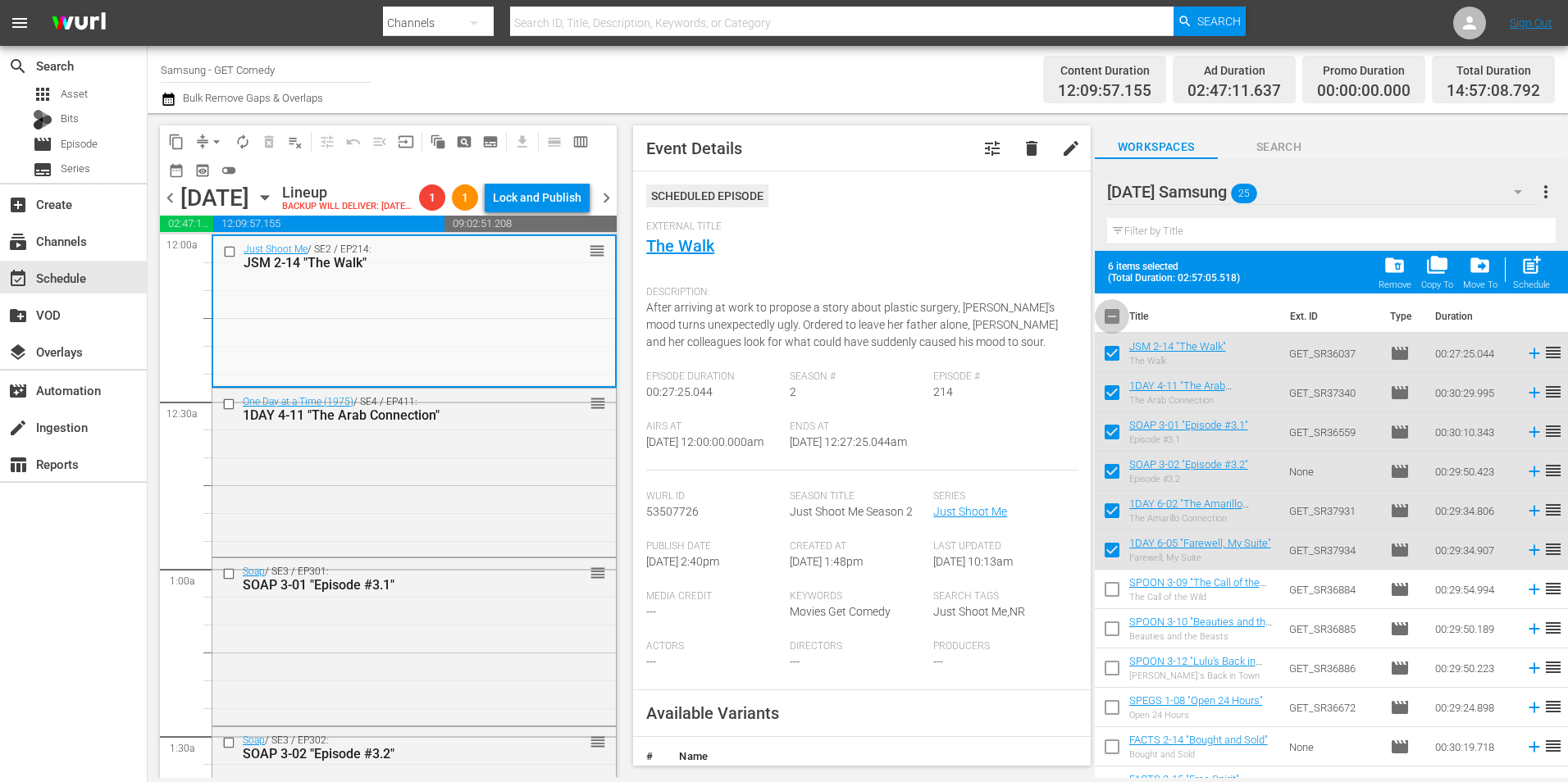
checkbox input "true"
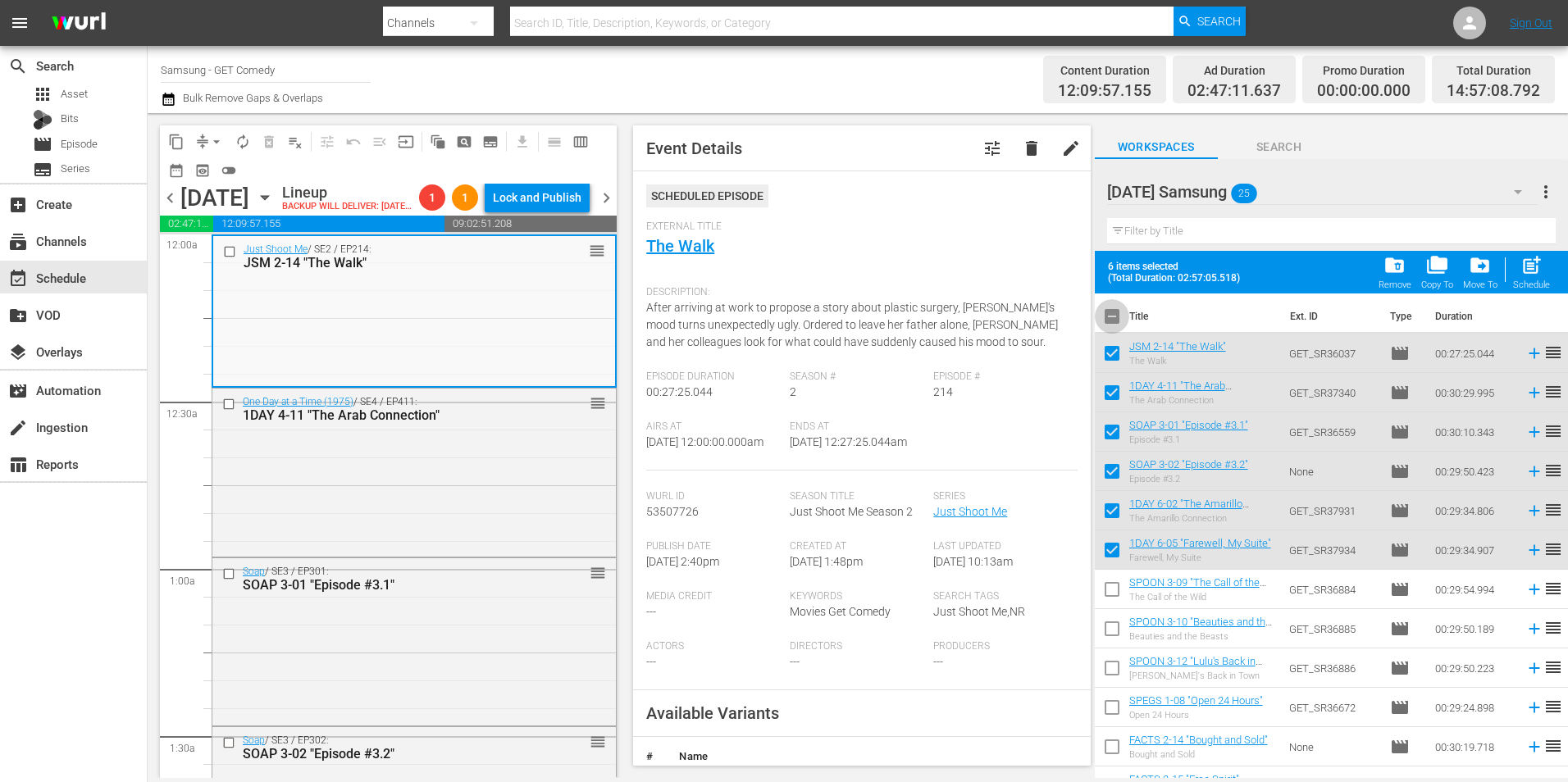
checkbox input "true"
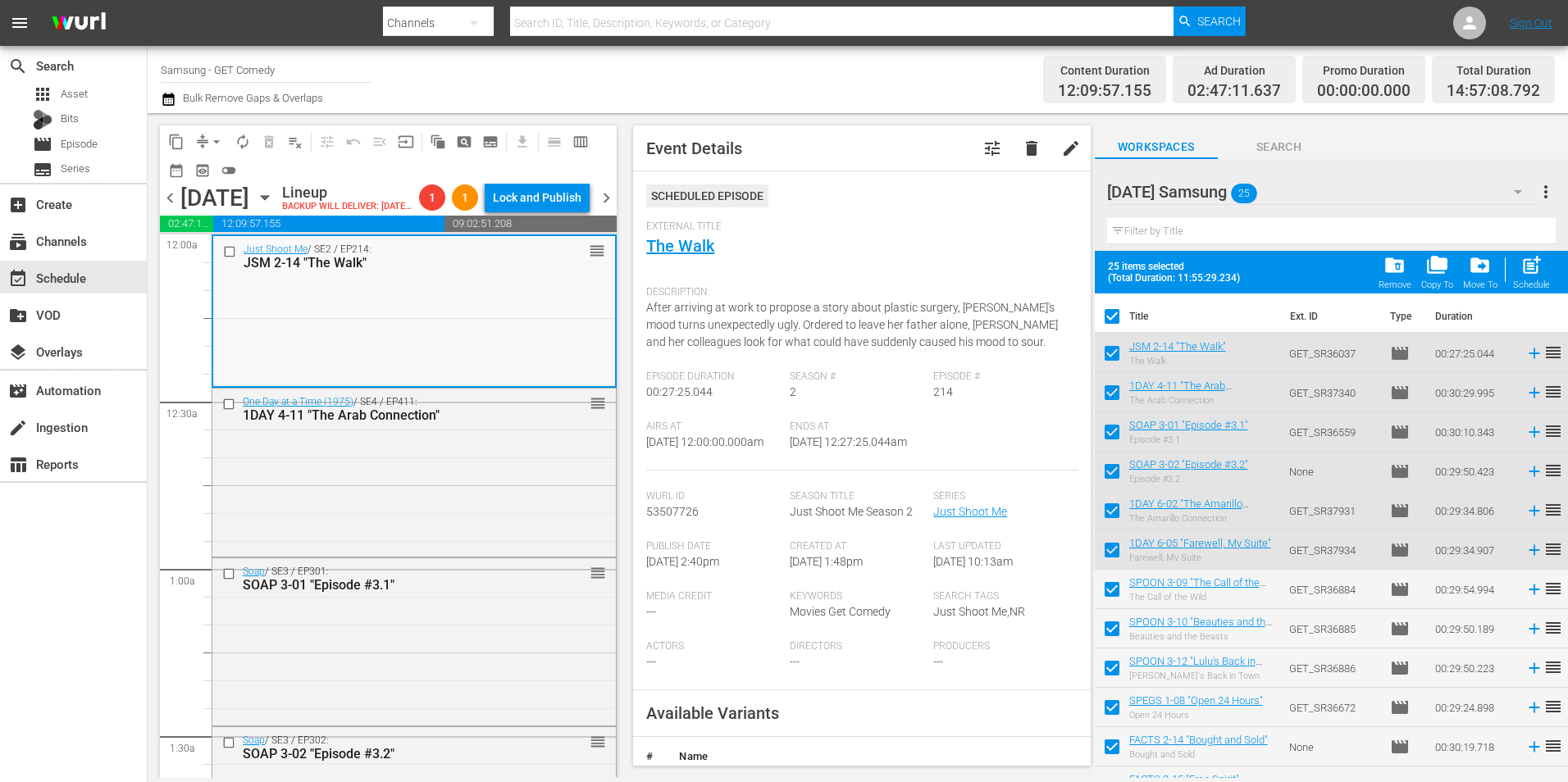
click at [1113, 316] on input "checkbox" at bounding box center [1111, 319] width 35 height 34
checkbox input "false"
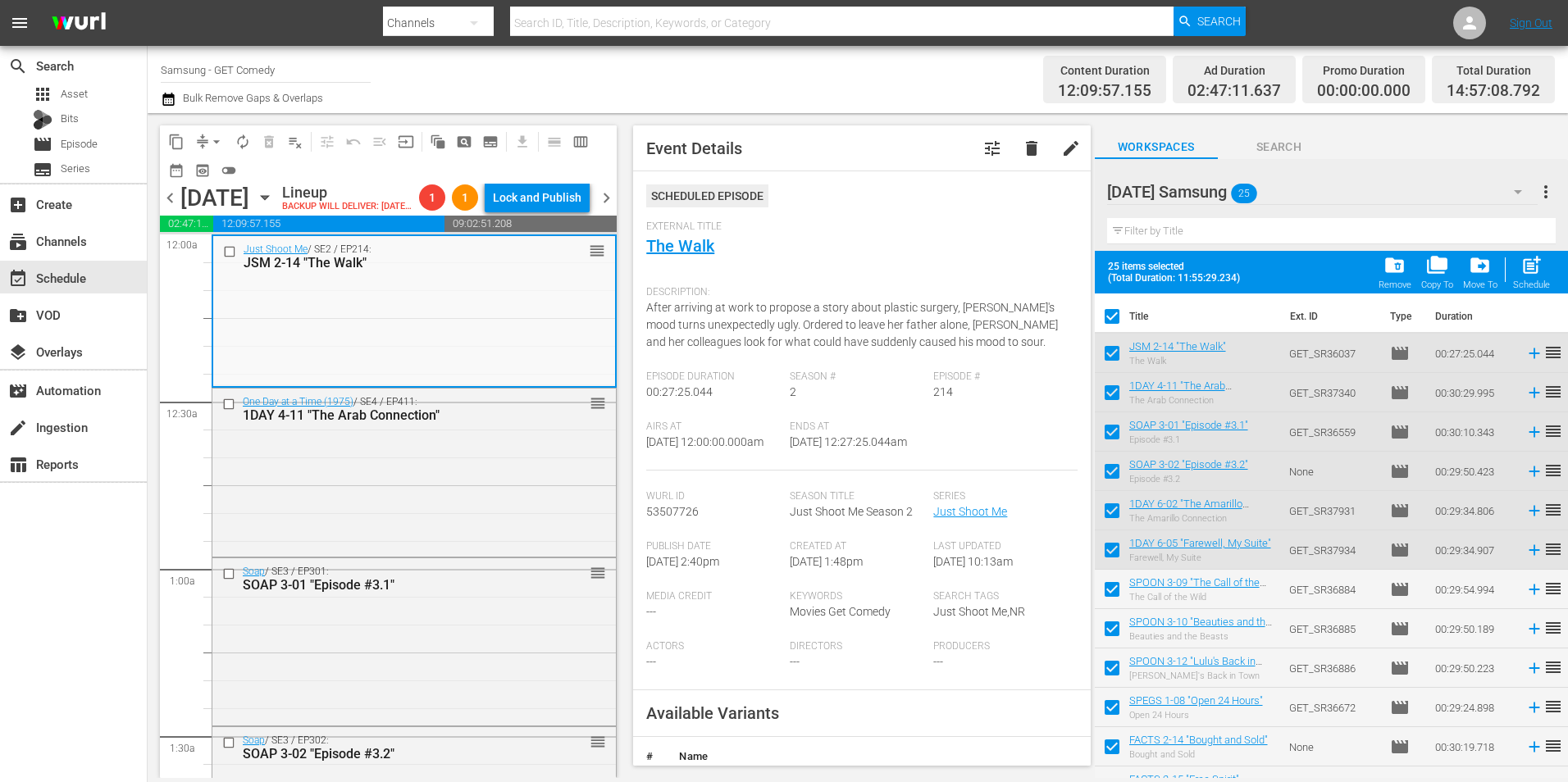
checkbox input "false"
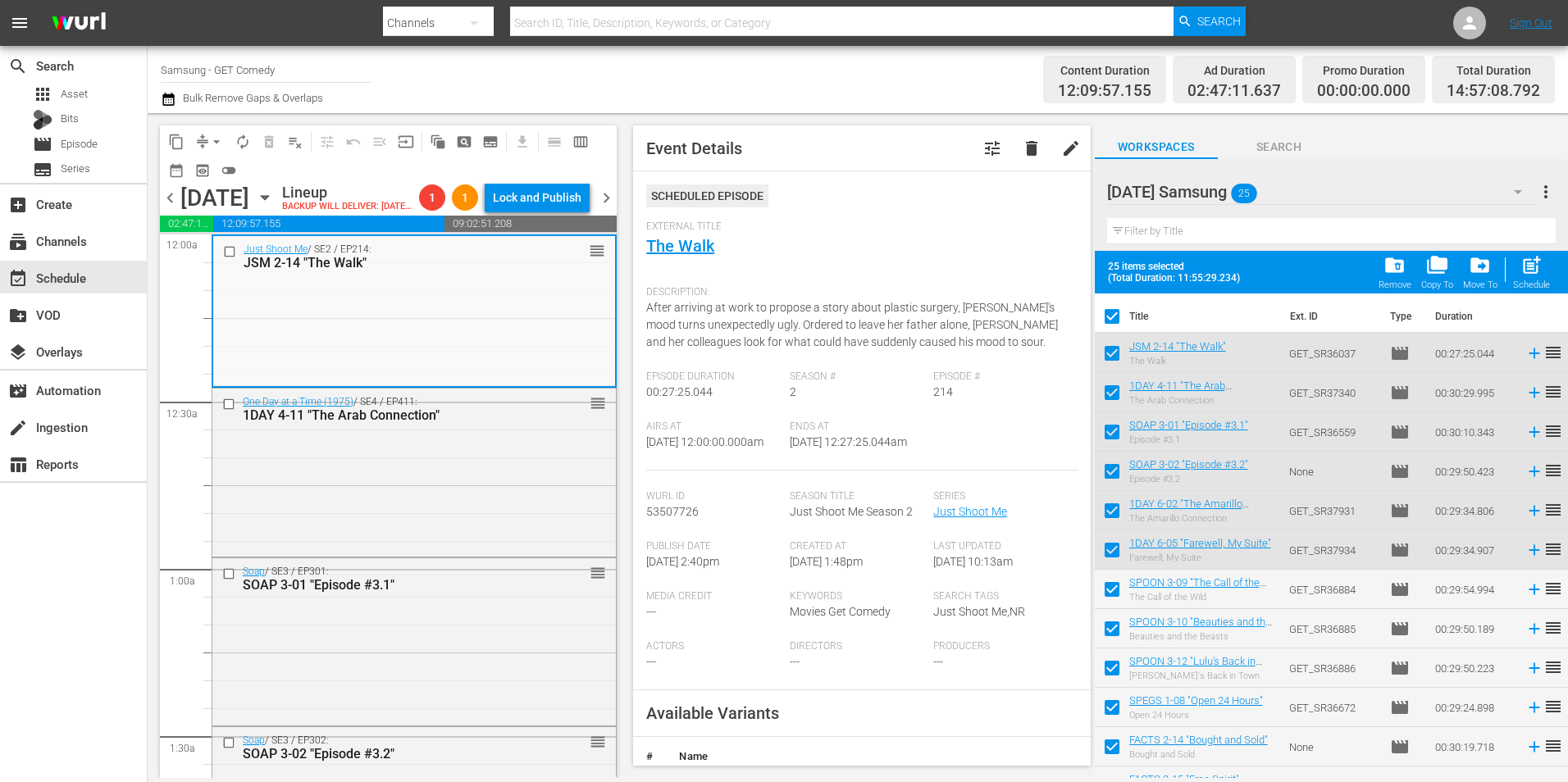
checkbox input "false"
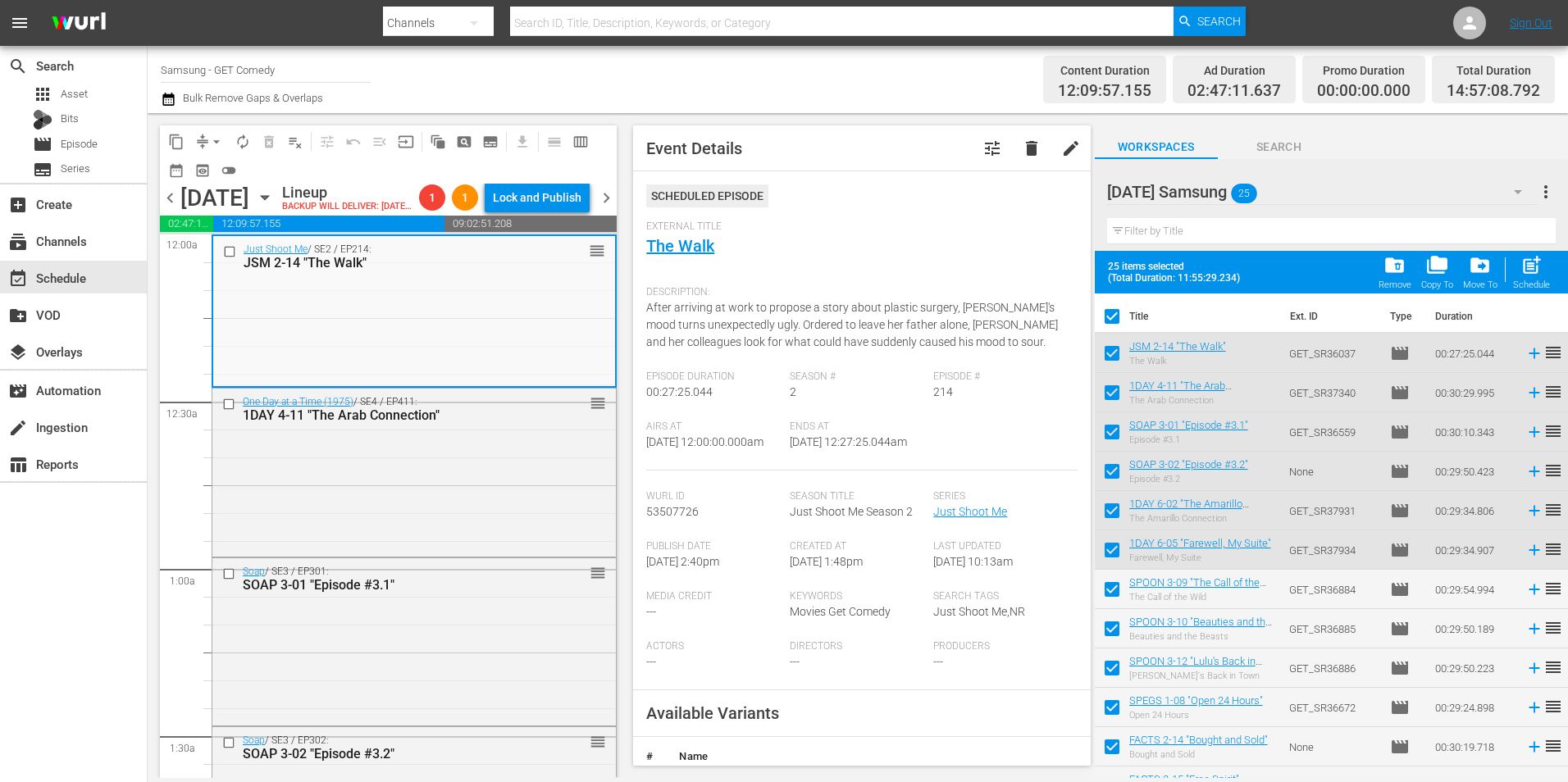
checkbox input "false"
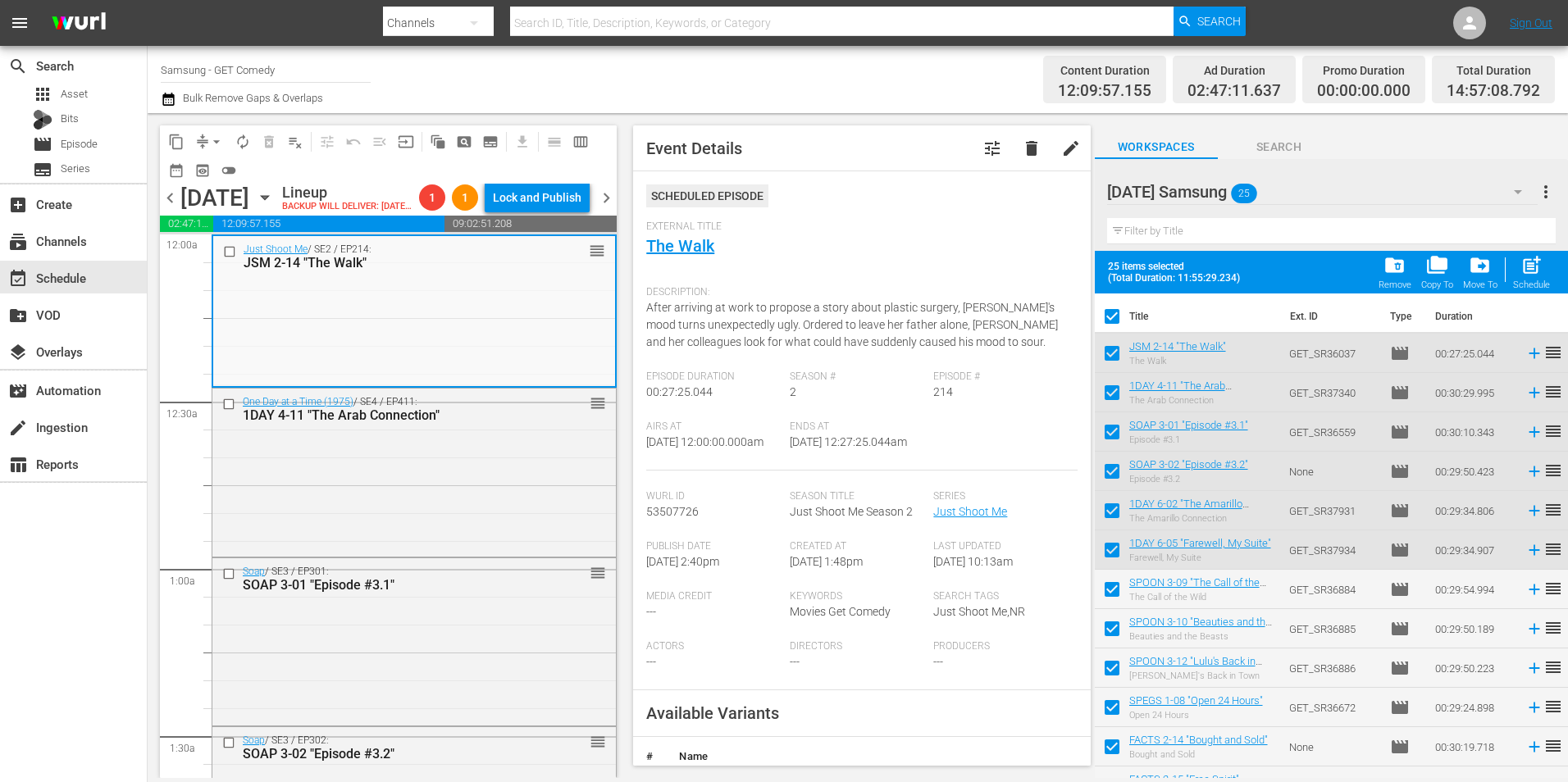
checkbox input "false"
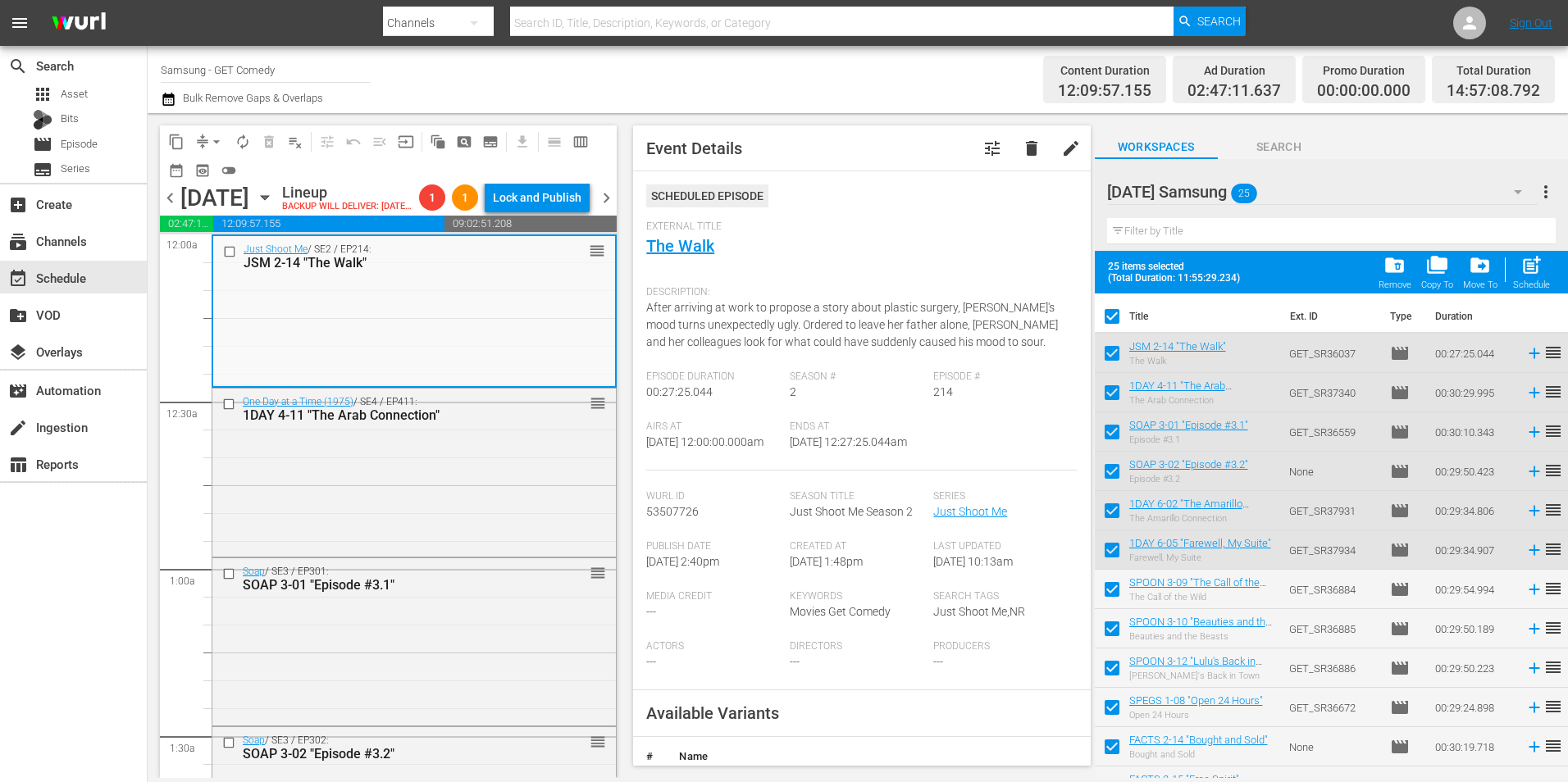
checkbox input "false"
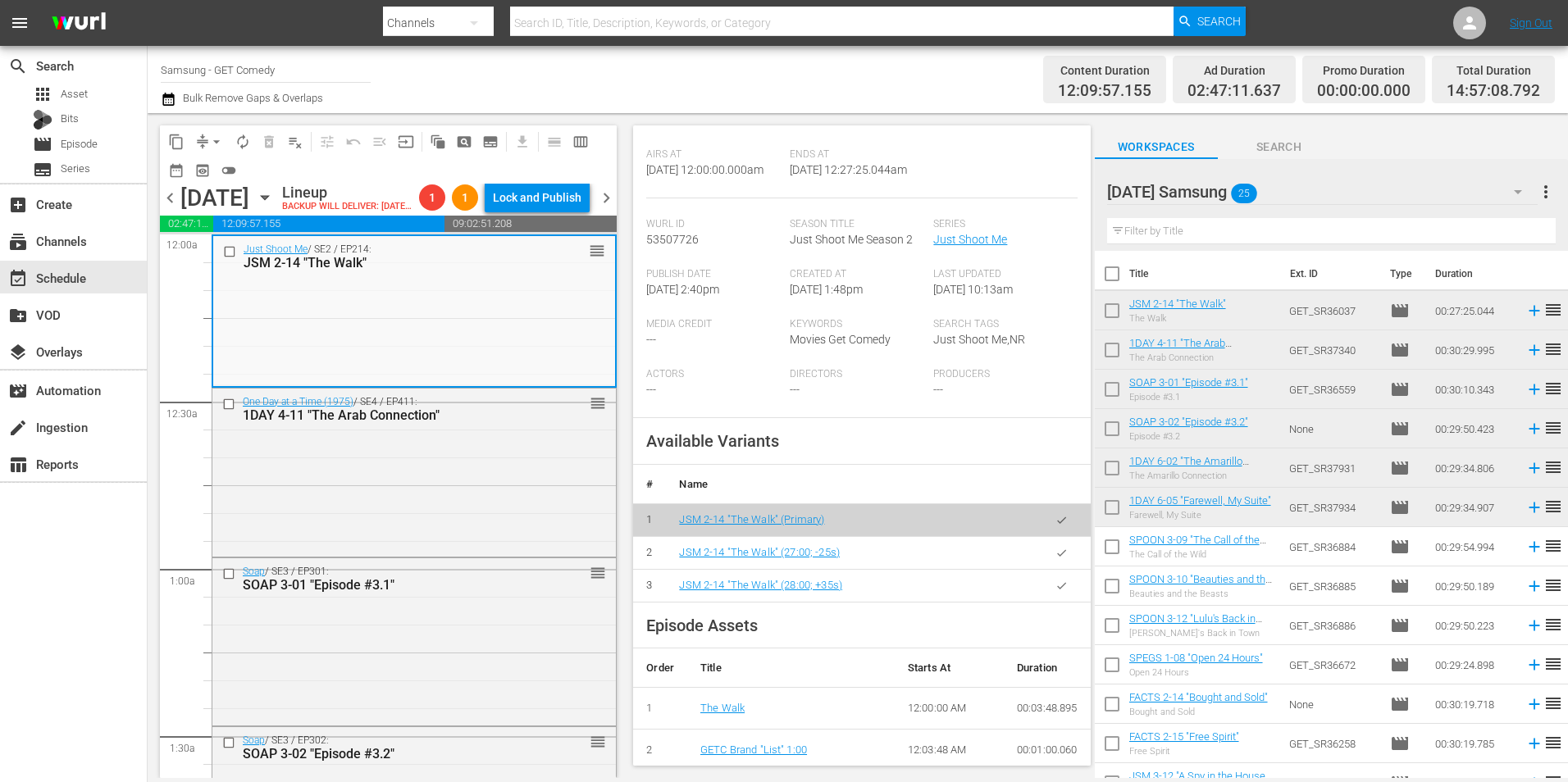
scroll to position [328, 0]
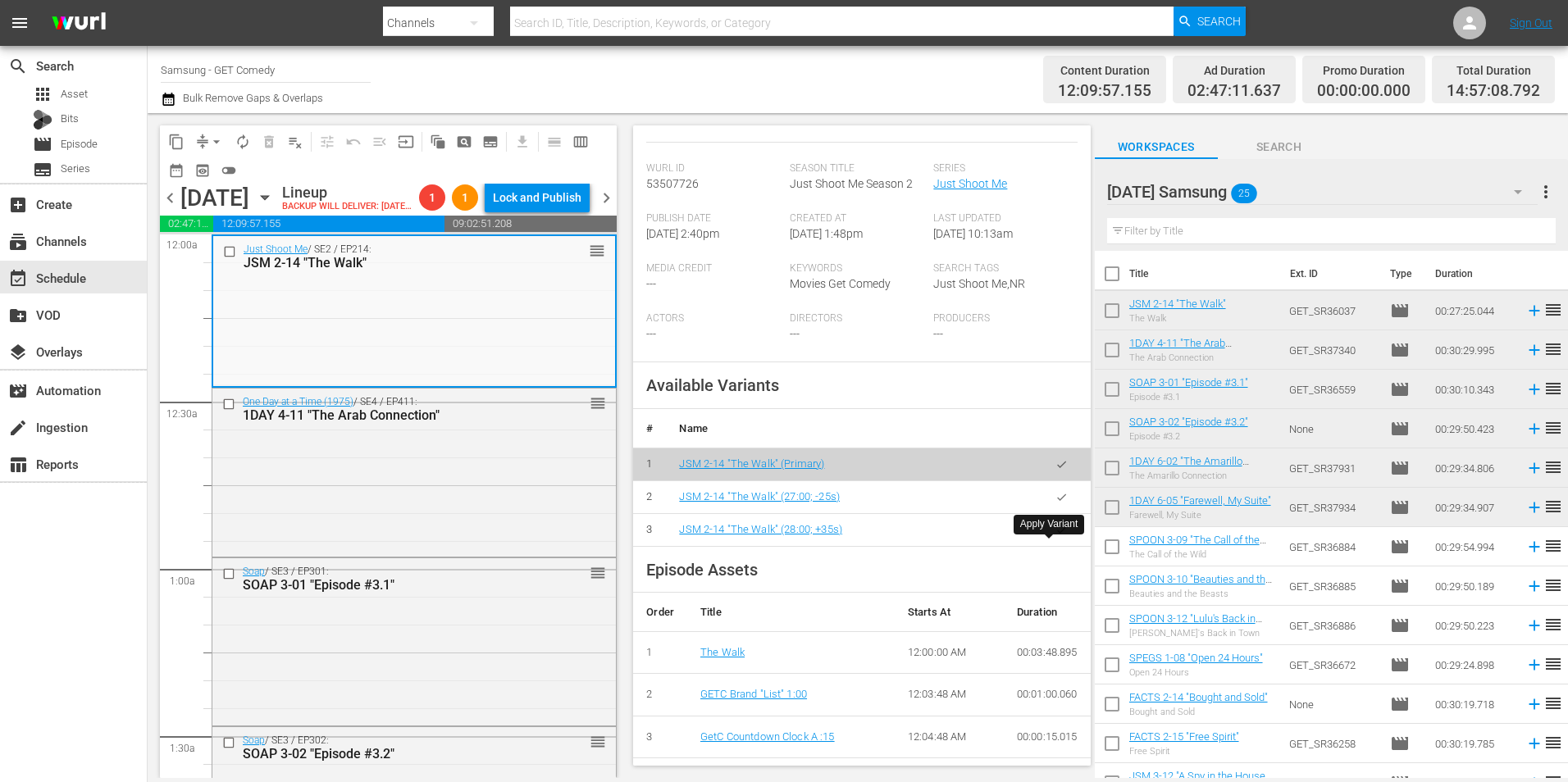
click at [1056, 546] on button "button" at bounding box center [1061, 530] width 32 height 32
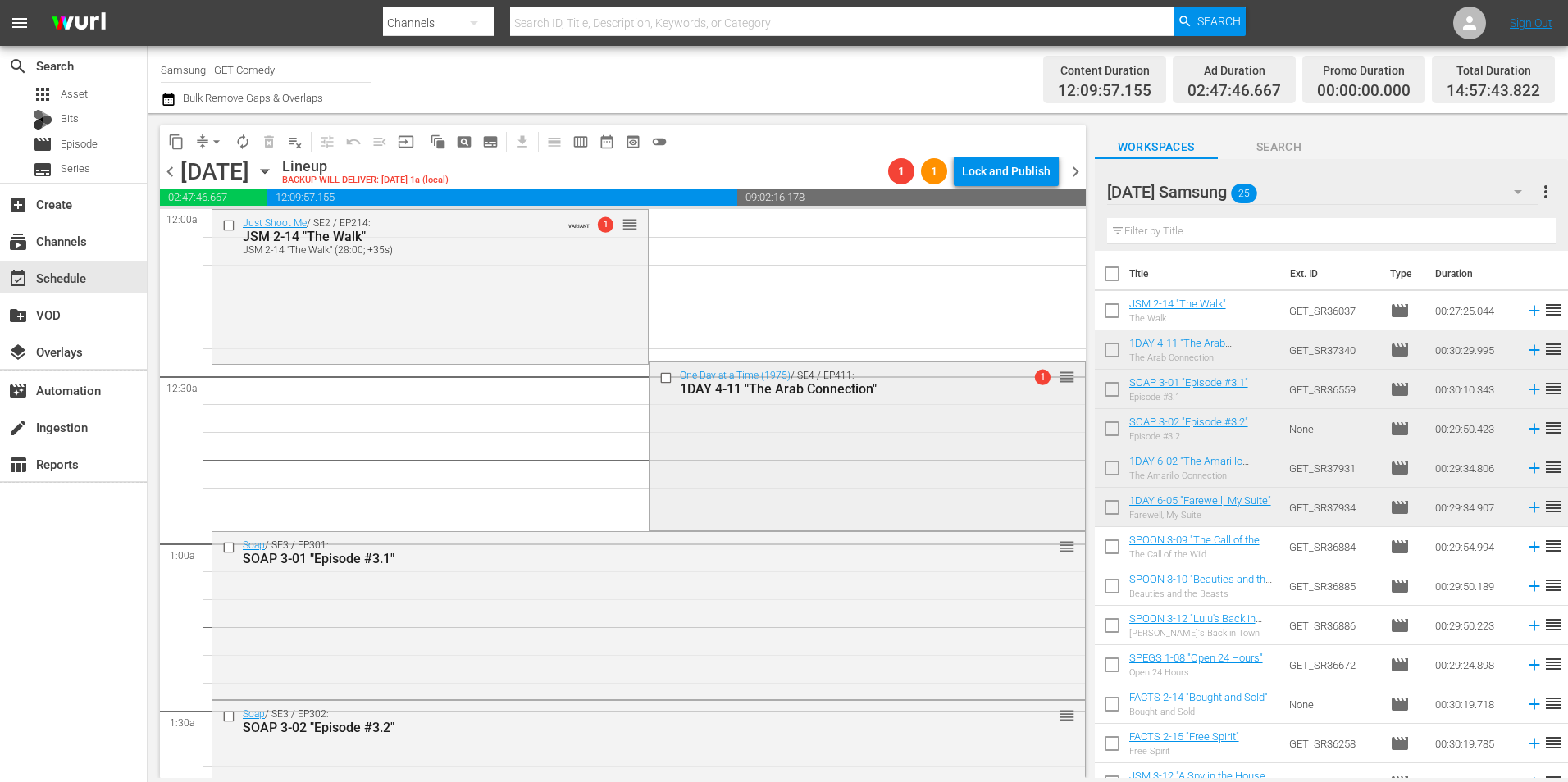
click at [911, 445] on div "One Day at a Time (1975) / SE4 / EP411: 1DAY 4-11 "The Arab Connection" 1 reord…" at bounding box center [867, 445] width 435 height 165
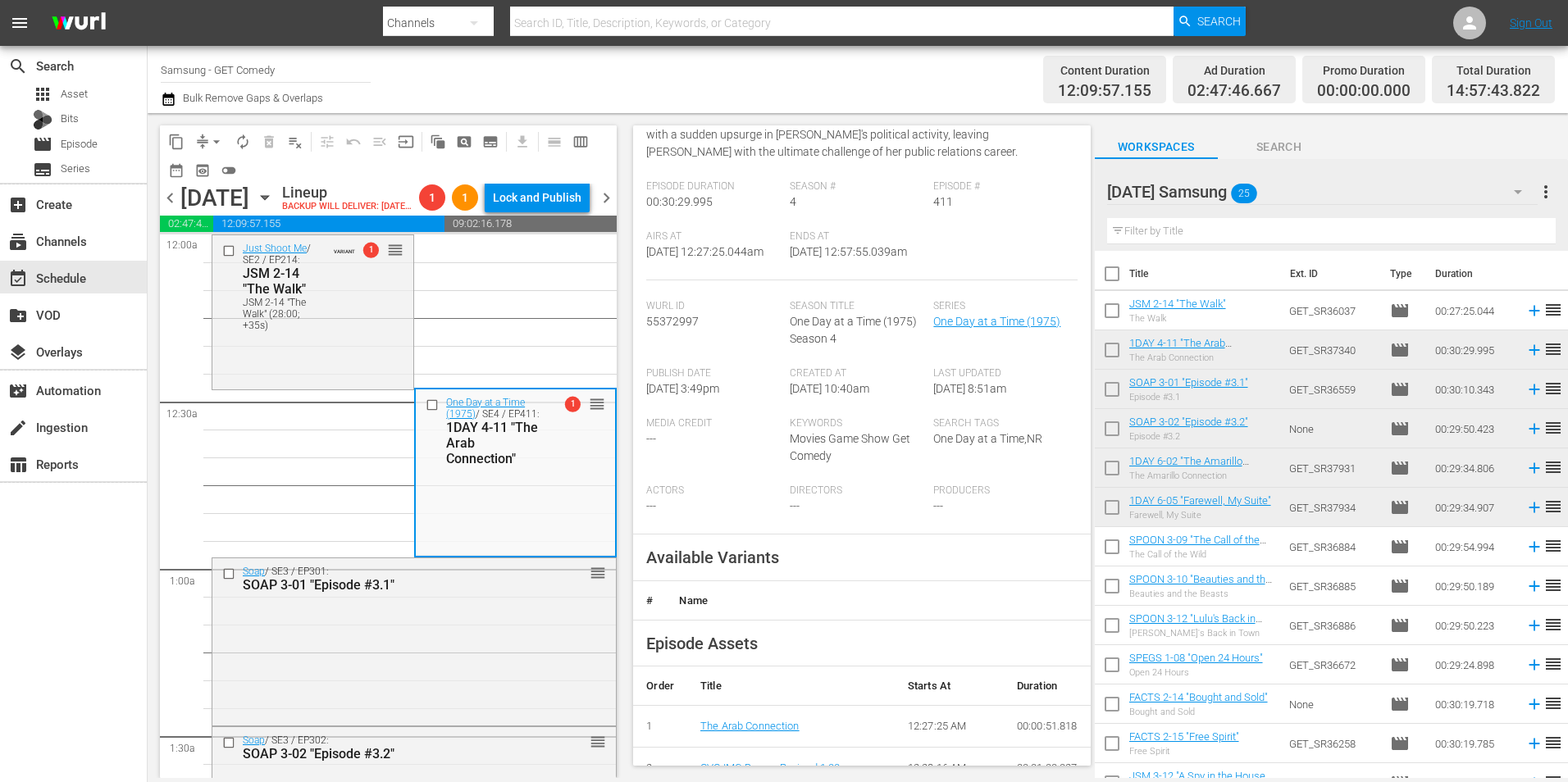
scroll to position [410, 0]
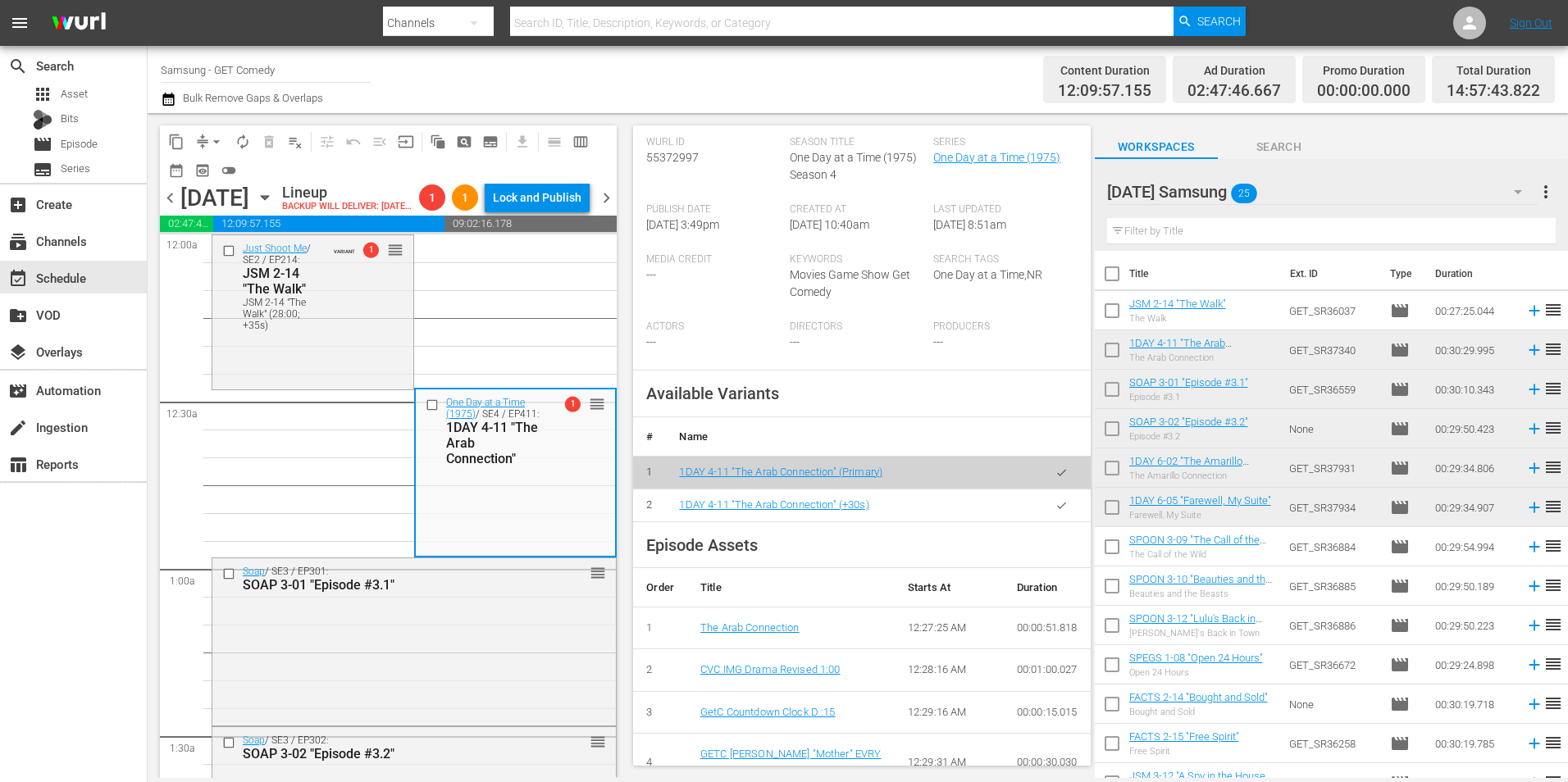
click at [1056, 511] on icon "button" at bounding box center [1062, 505] width 12 height 12
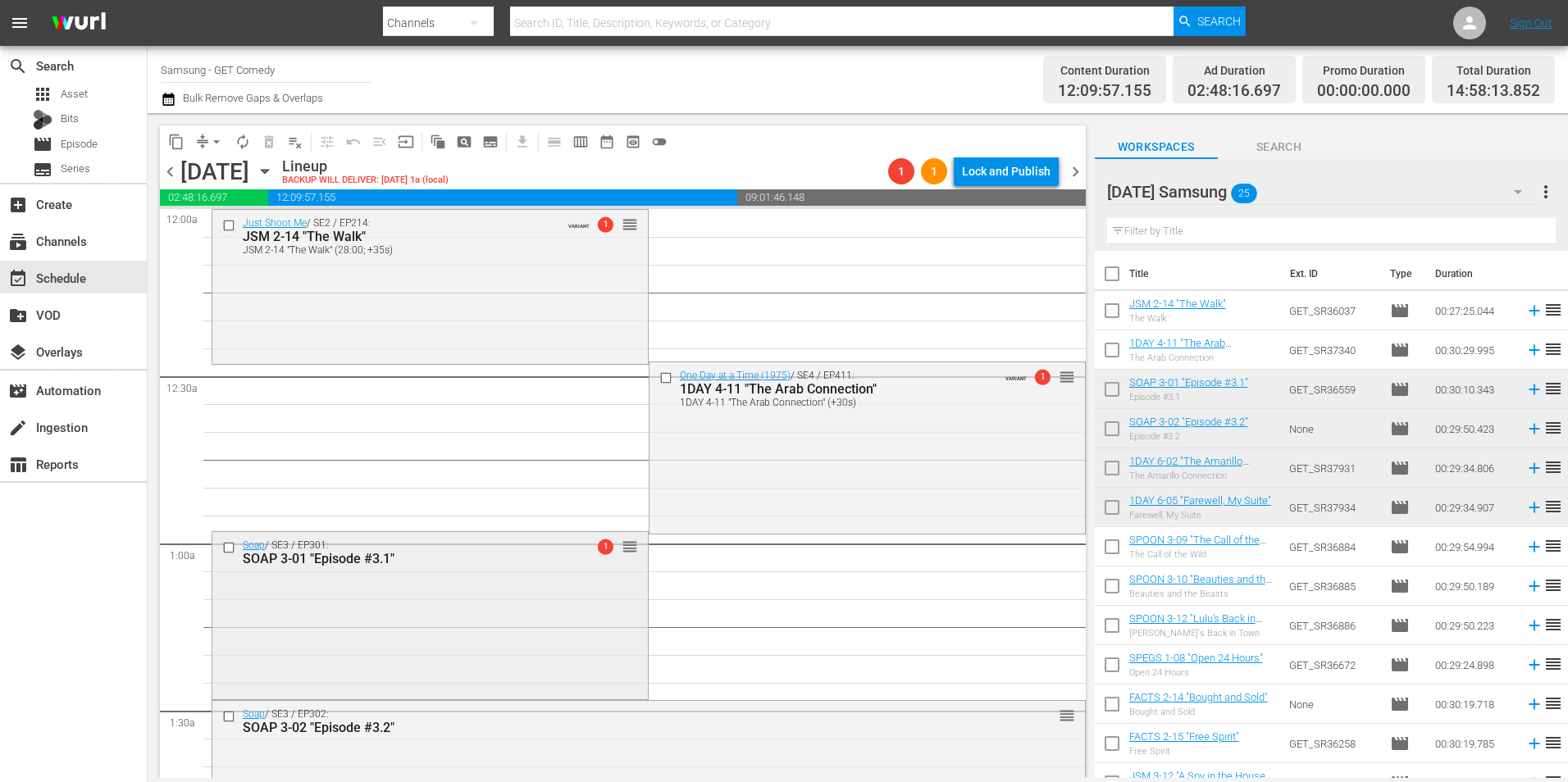
click at [361, 634] on div "Soap / SE3 / EP301: SOAP 3-01 "Episode #3.1" 1 reorder" at bounding box center [430, 613] width 435 height 163
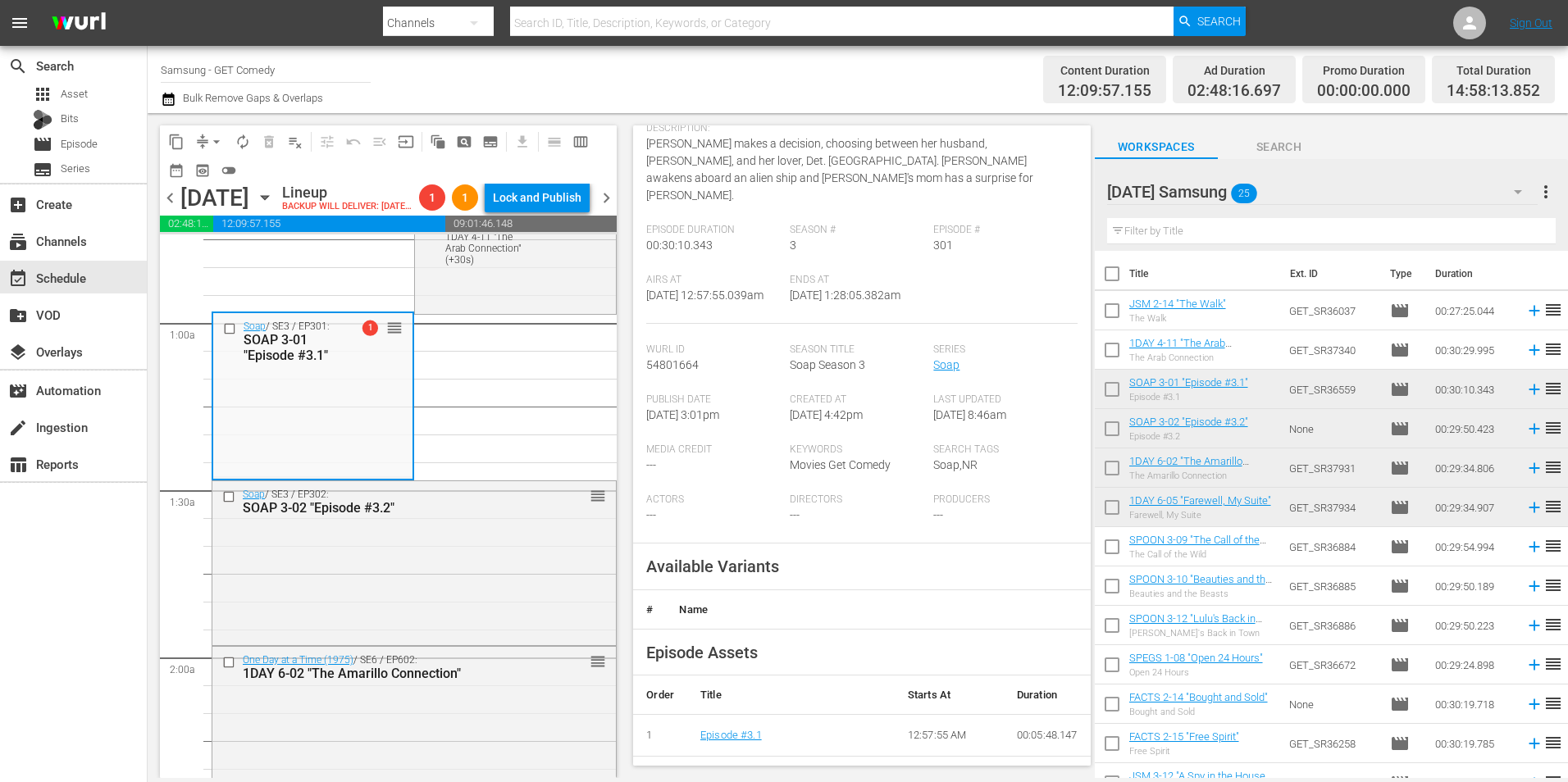
scroll to position [328, 0]
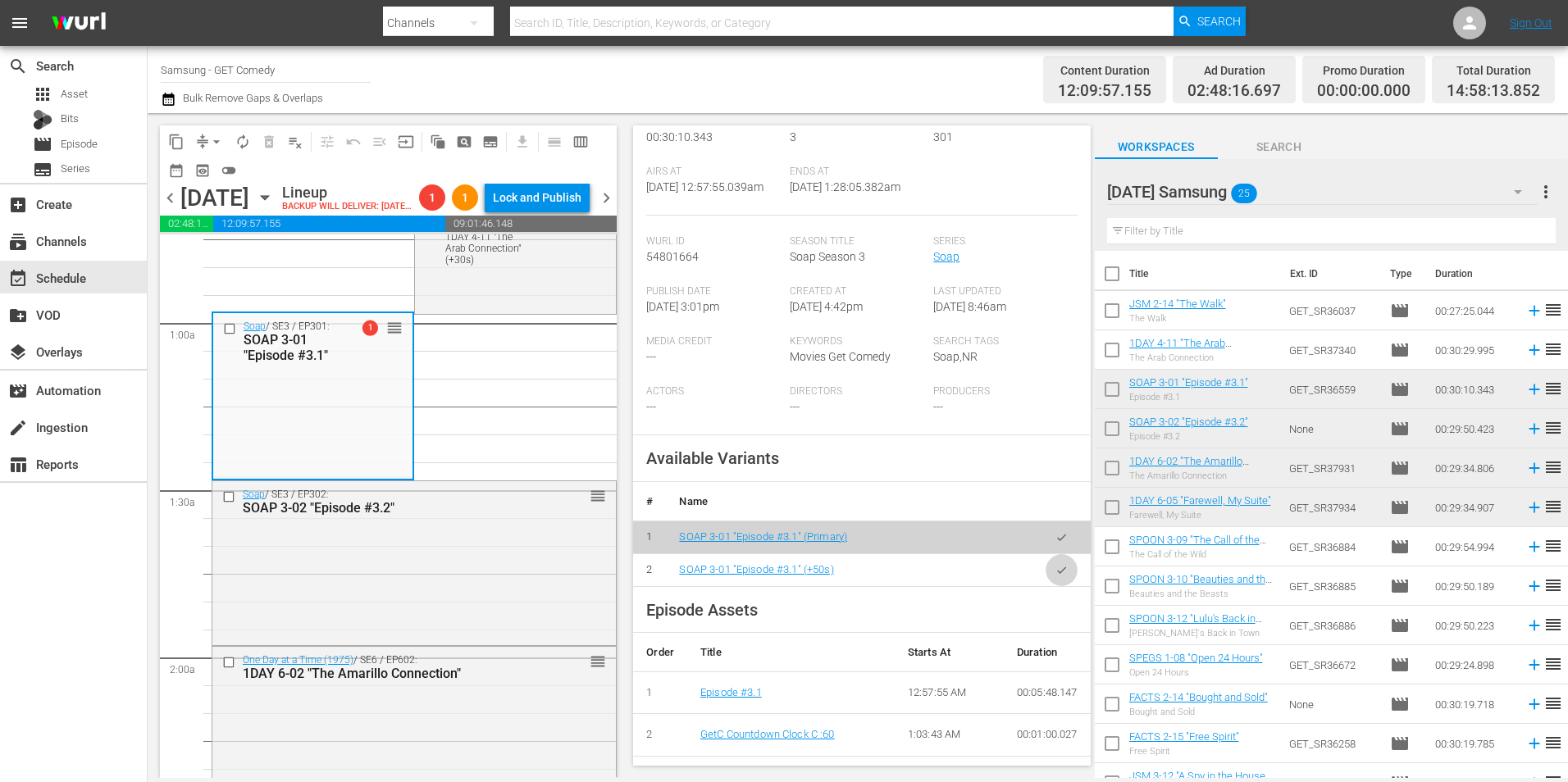
click at [1056, 571] on icon "button" at bounding box center [1062, 570] width 12 height 12
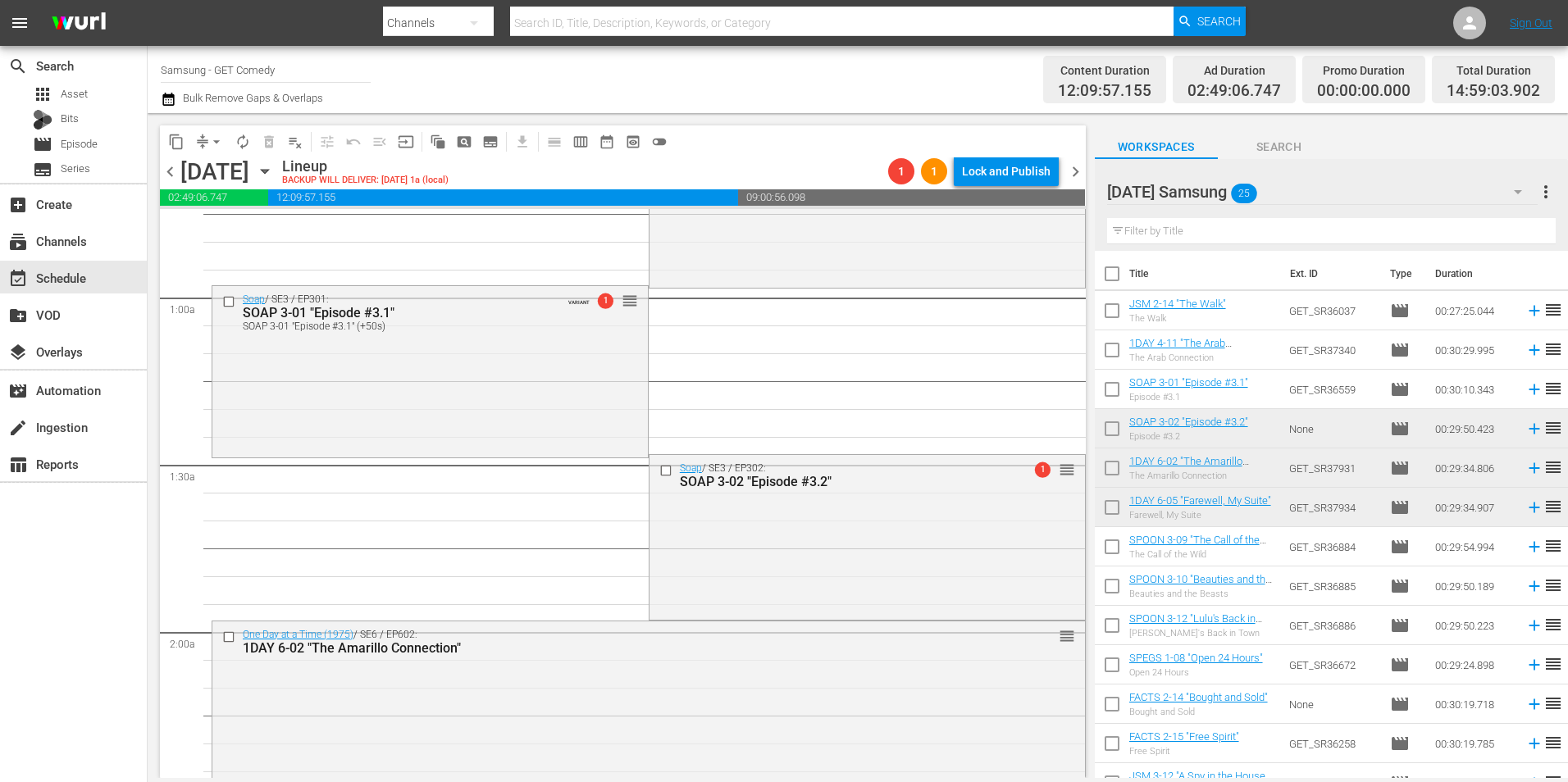
click at [860, 547] on div "Soap / SE3 / EP302: SOAP 3-02 "Episode #3.2" 1 reorder" at bounding box center [867, 535] width 435 height 162
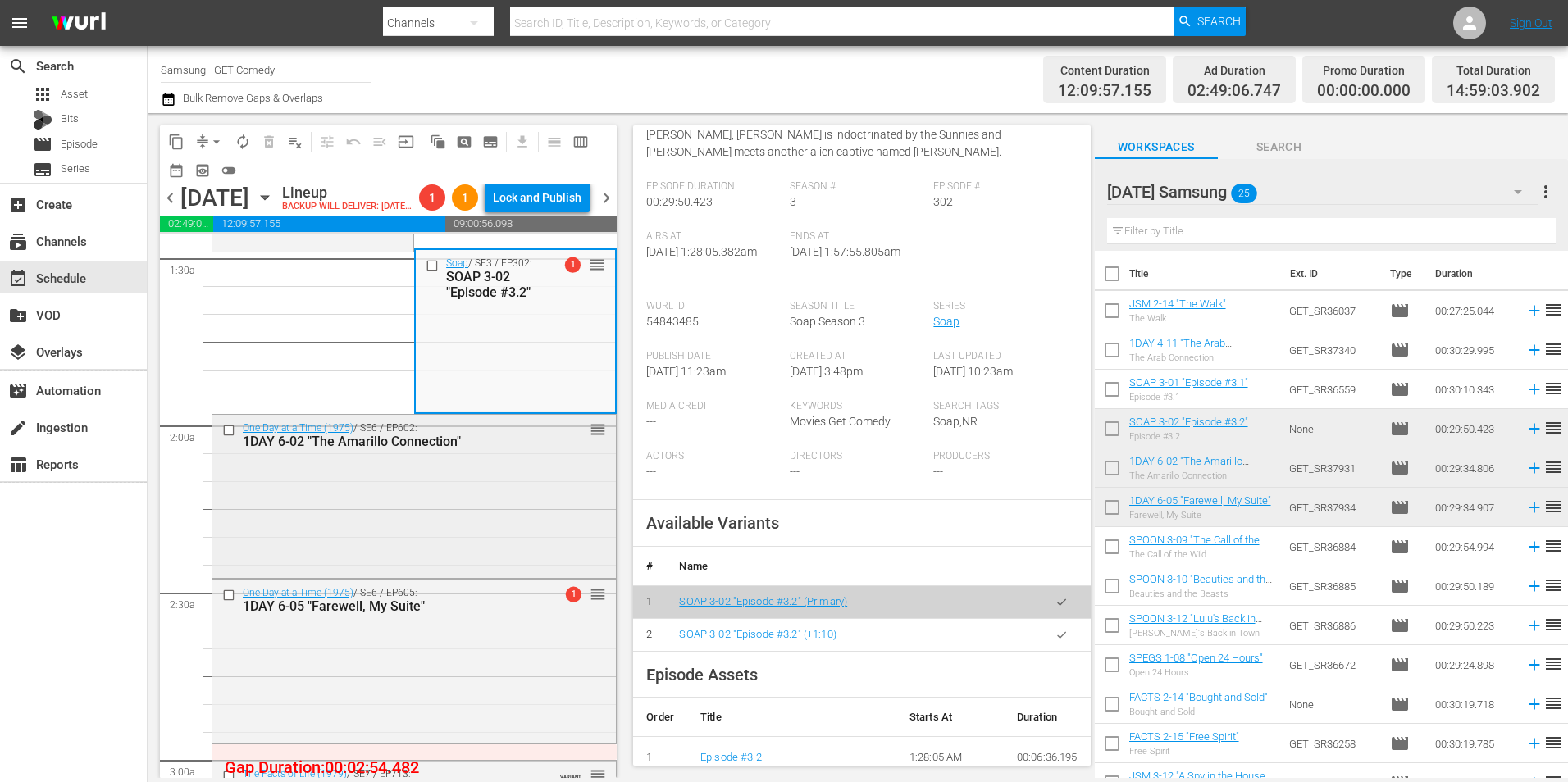
scroll to position [492, 0]
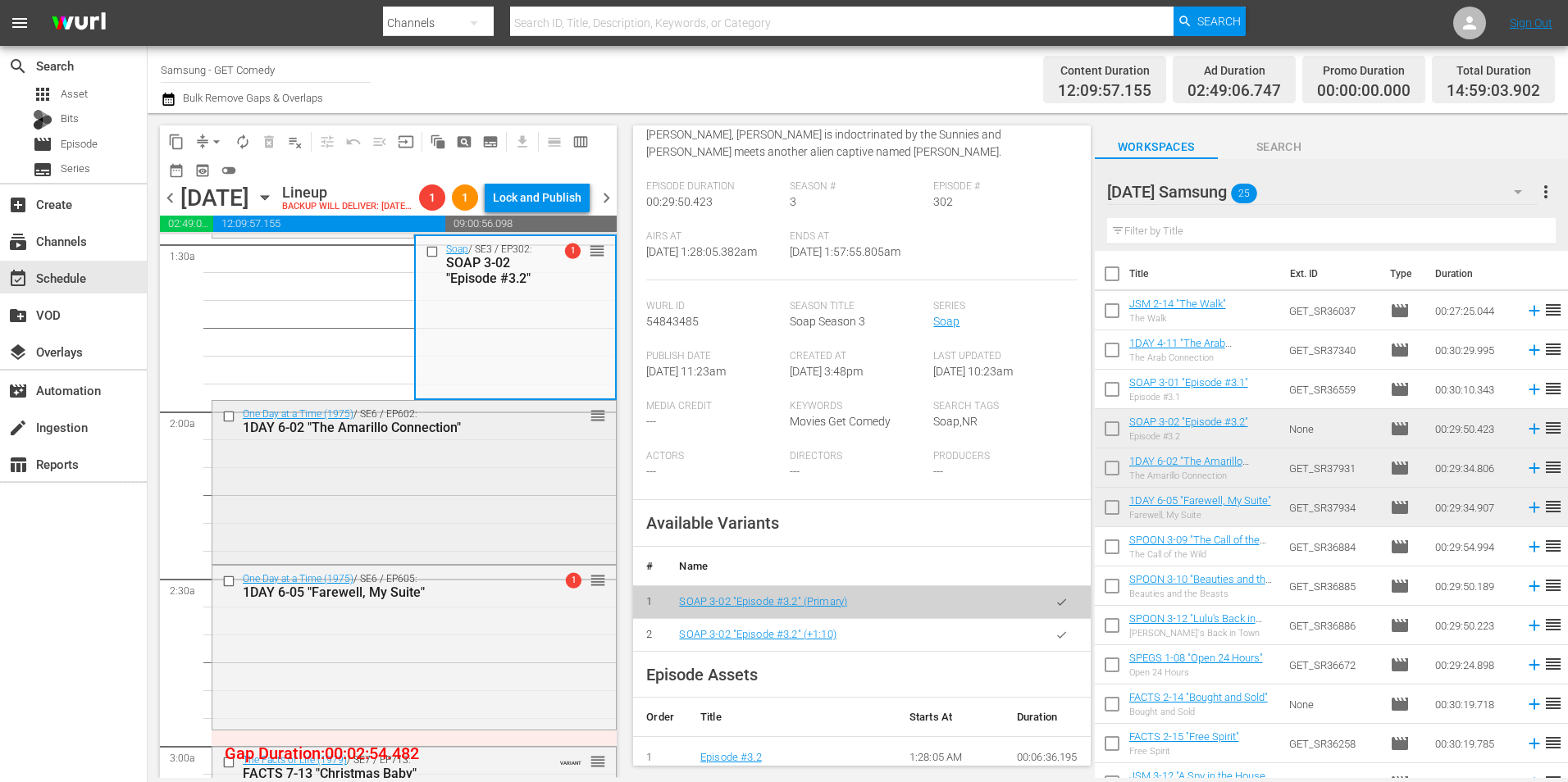
click at [408, 553] on div "One Day at a Time (1975) / SE6 / EP602: 1DAY 6-02 "The Amarillo Connection" reo…" at bounding box center [414, 480] width 404 height 160
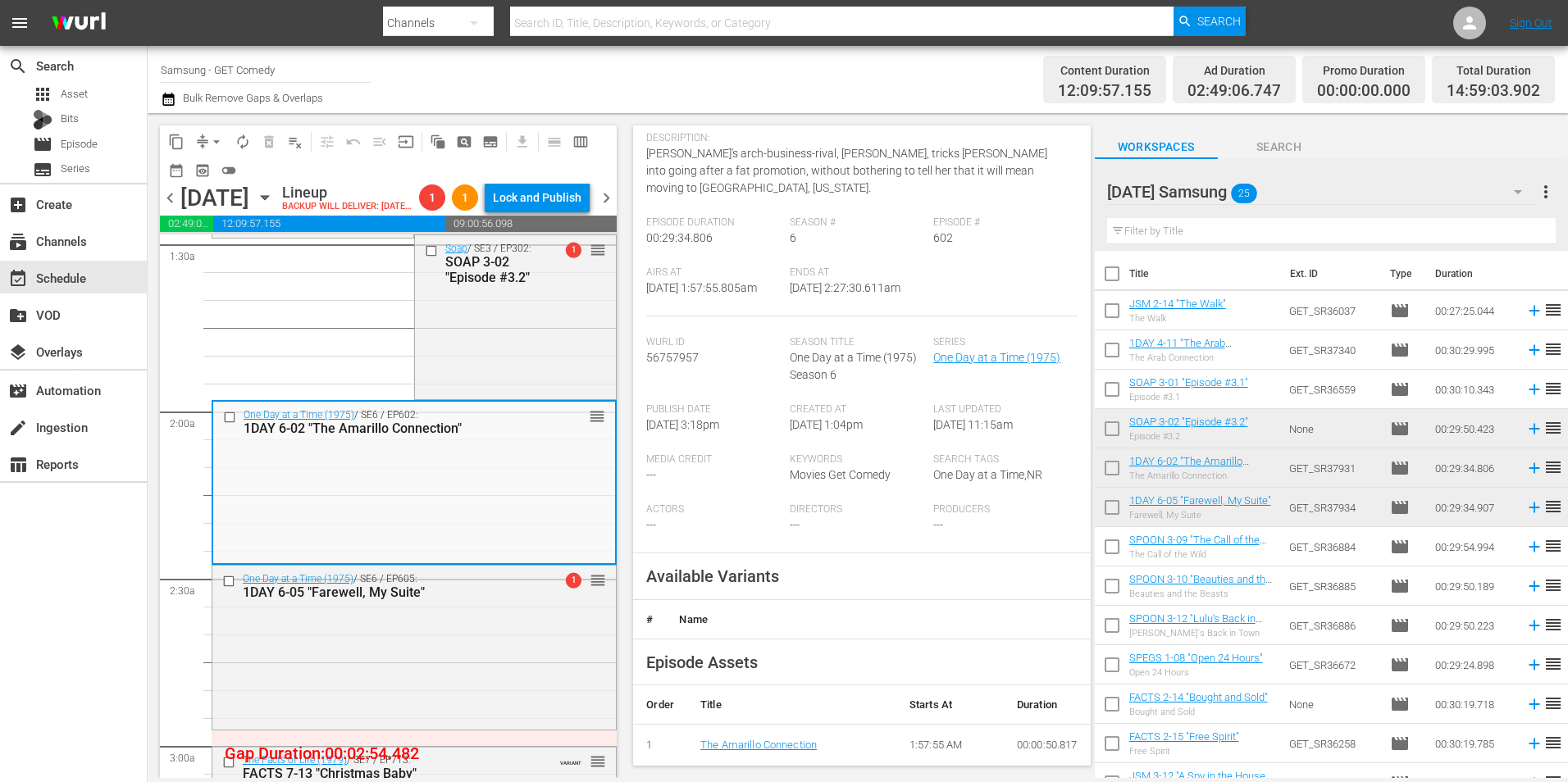
scroll to position [164, 0]
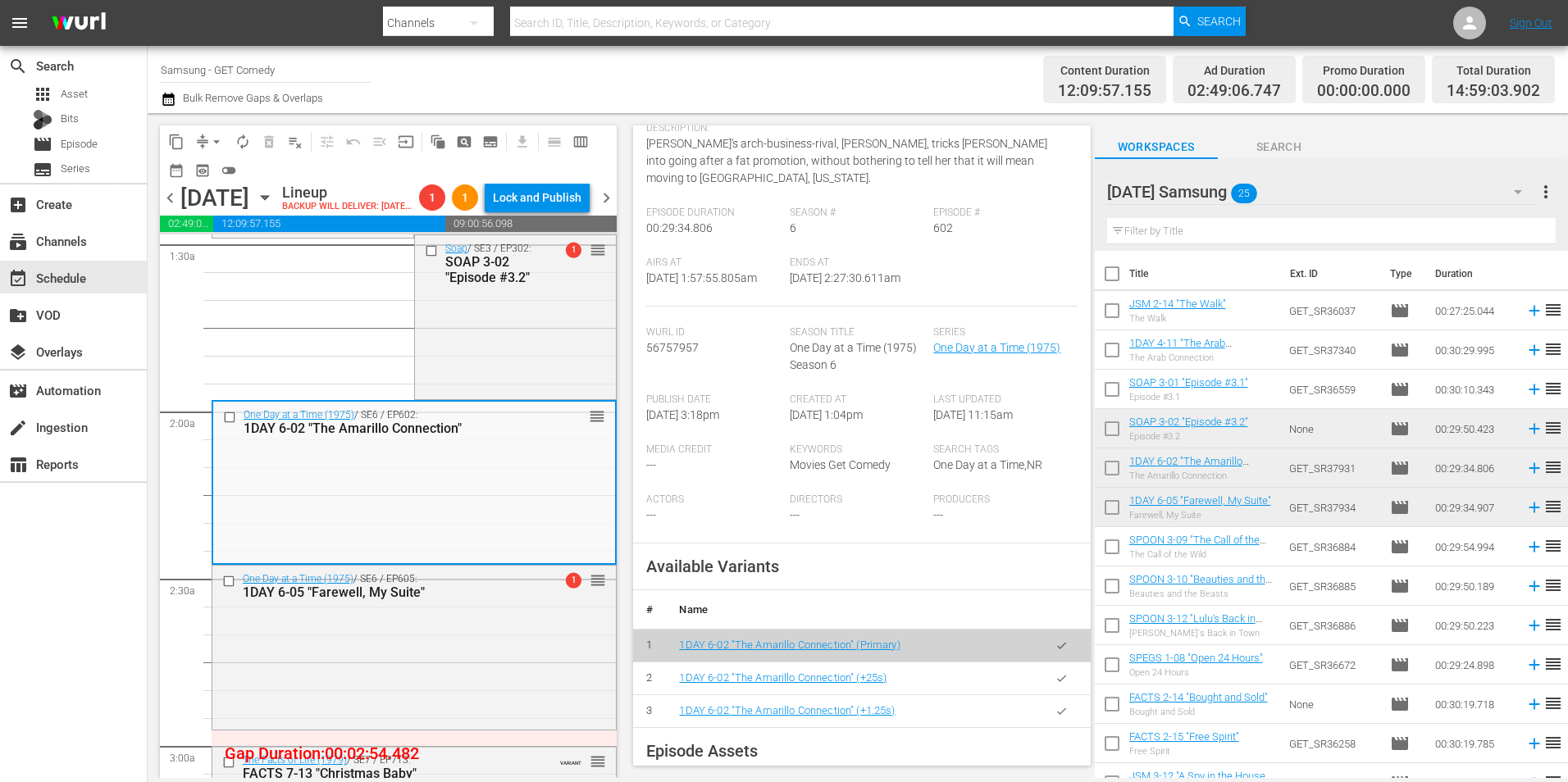
click at [1056, 672] on icon "button" at bounding box center [1062, 678] width 12 height 12
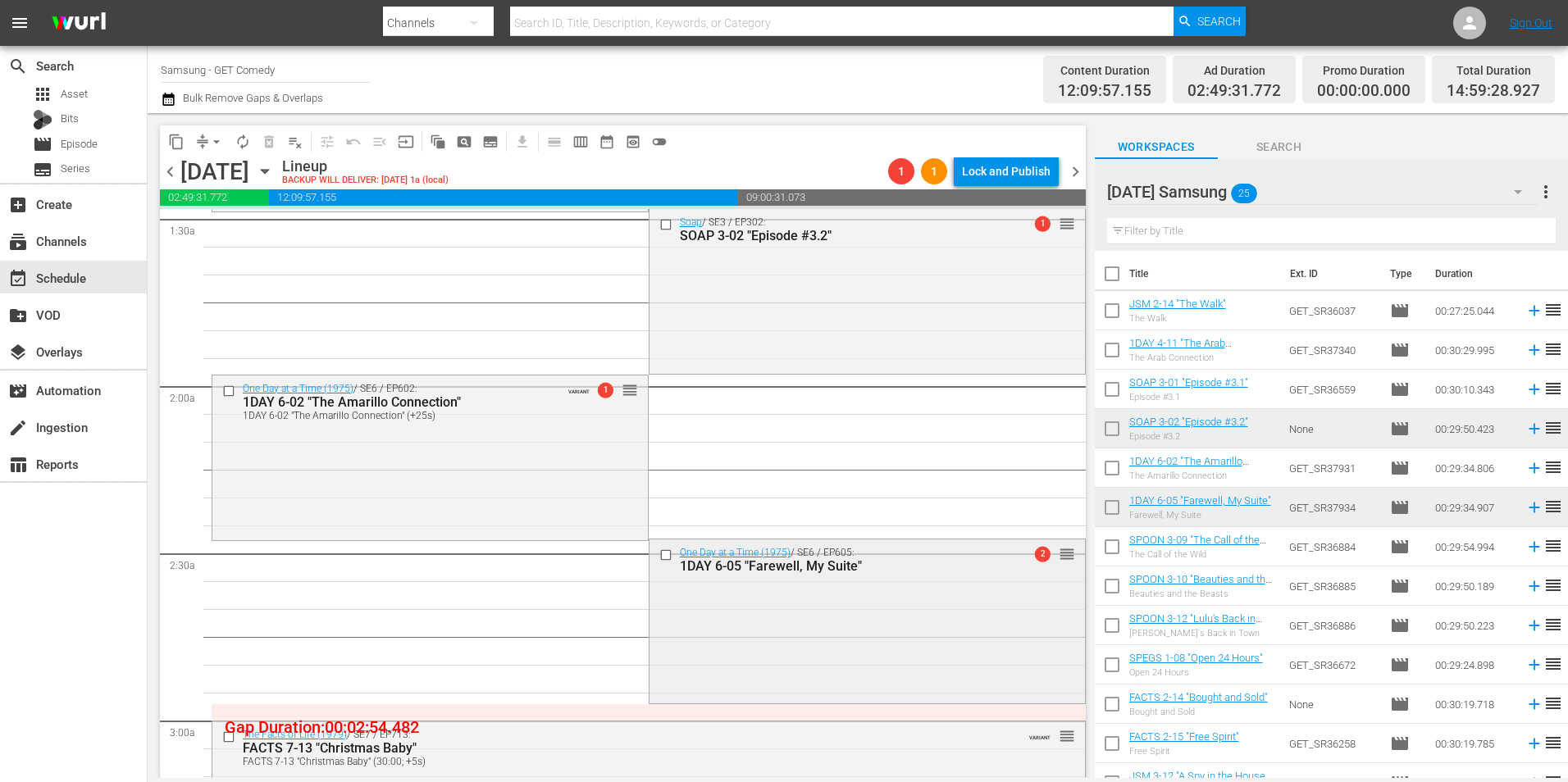
click at [887, 634] on div "One Day at a Time (1975) / SE6 / EP605: 1DAY 6-05 "Farewell, My Suite" 2 reorder" at bounding box center [867, 619] width 435 height 160
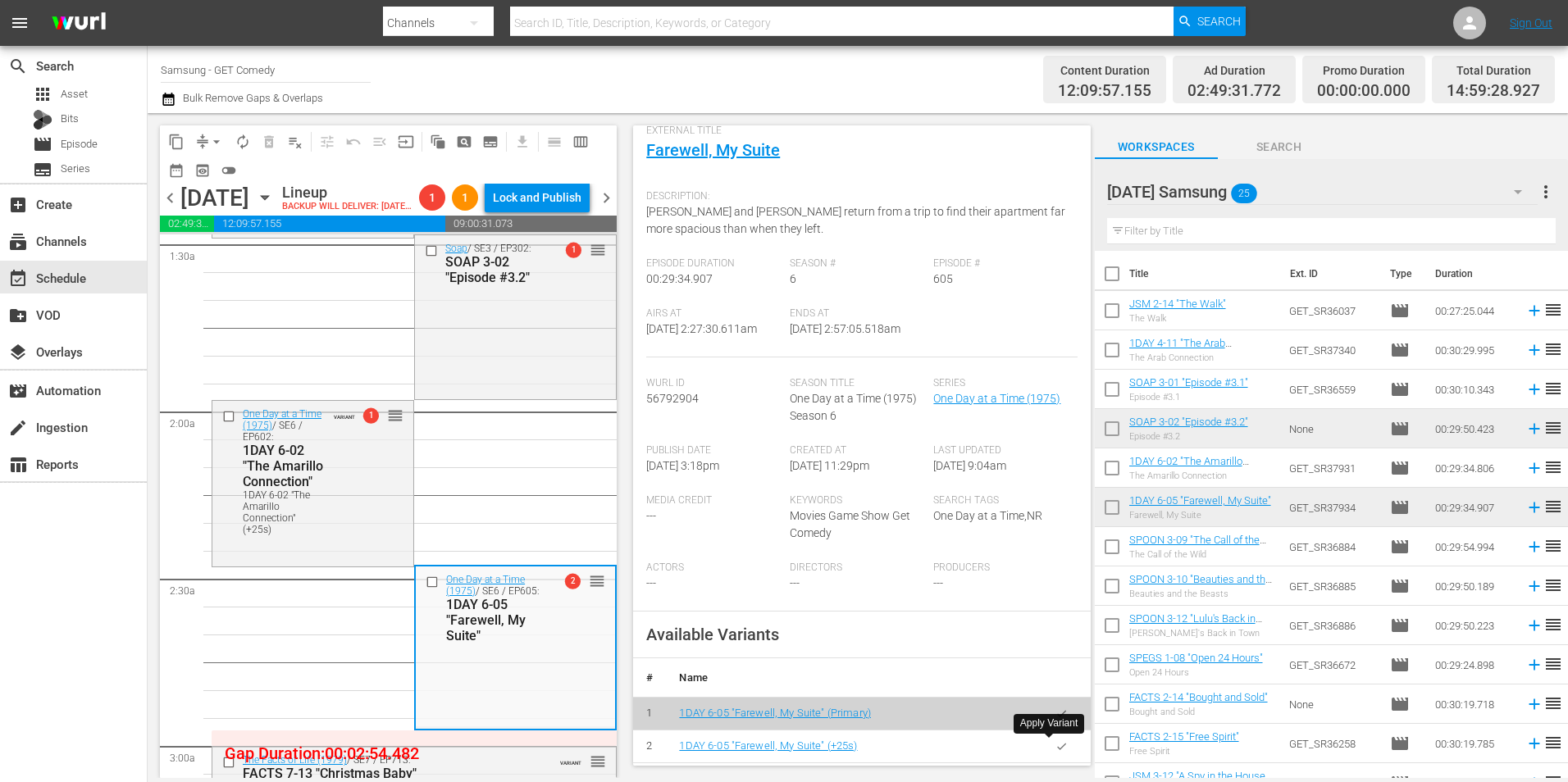
drag, startPoint x: 1046, startPoint y: 754, endPoint x: 1542, endPoint y: 697, distance: 499.3
click at [1049, 754] on button "button" at bounding box center [1061, 747] width 32 height 32
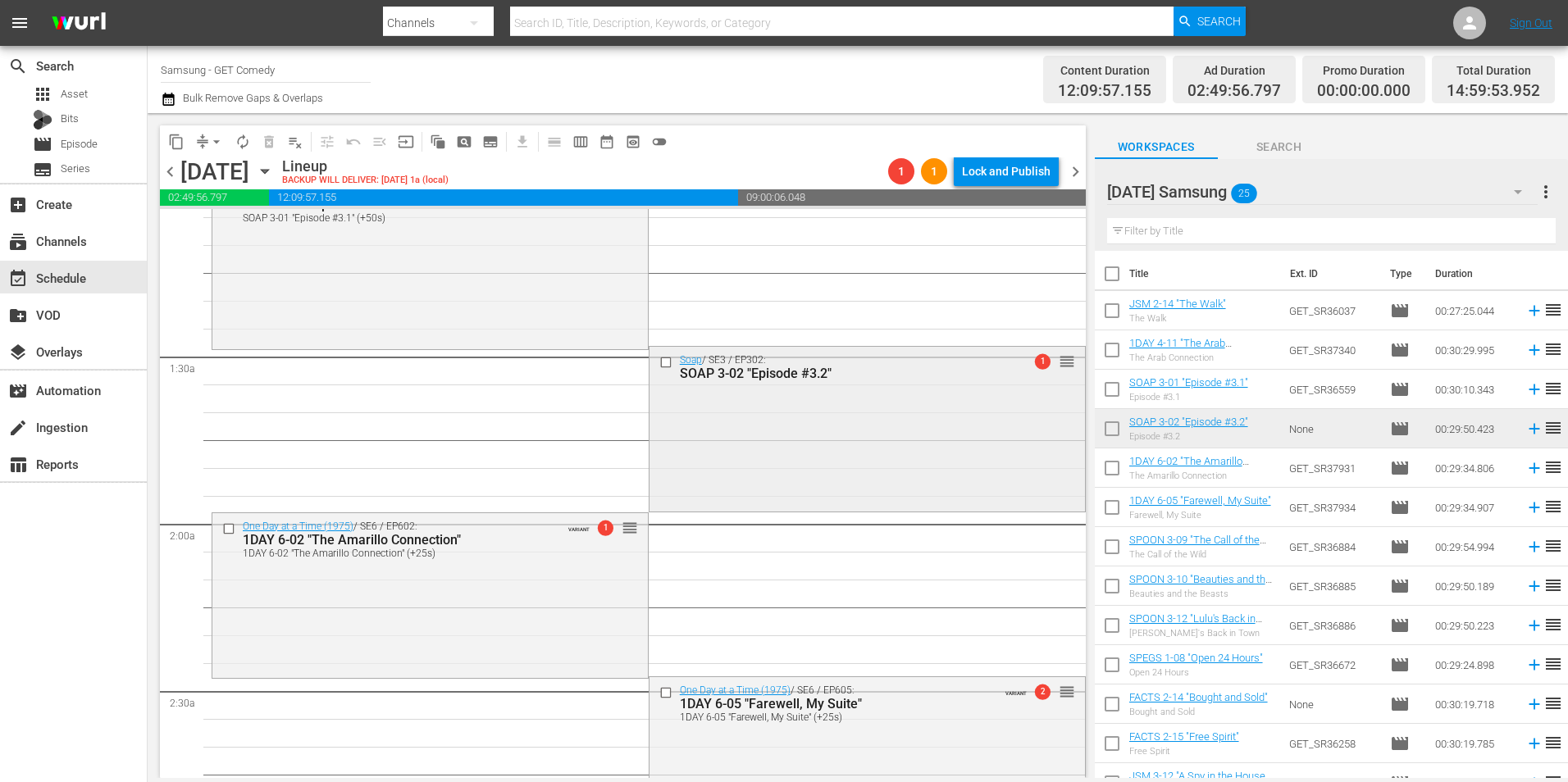
scroll to position [328, 0]
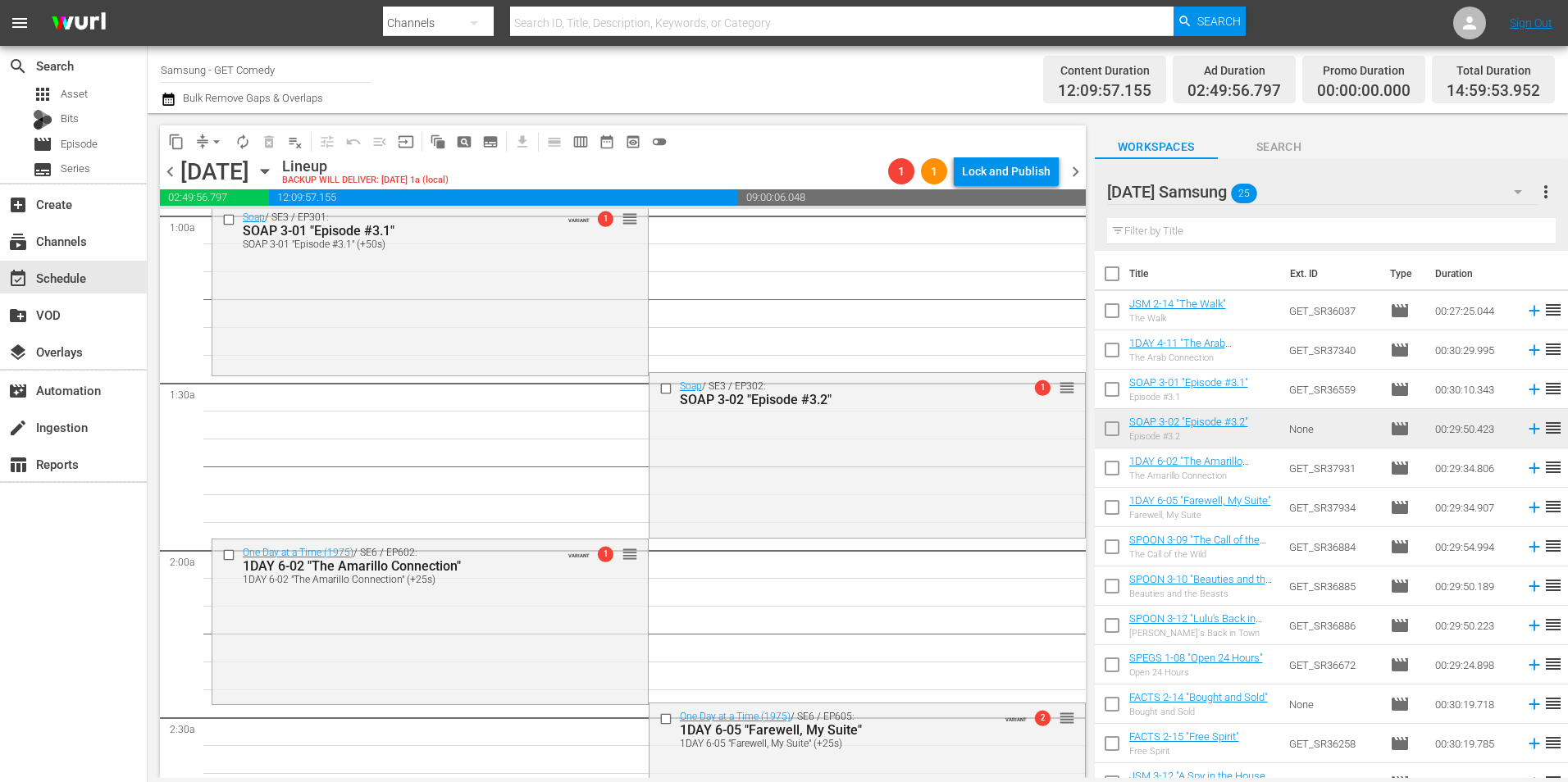
click at [748, 426] on div "Soap / SE3 / EP302: SOAP 3-02 "Episode #3.2" 1 reorder" at bounding box center [867, 454] width 435 height 162
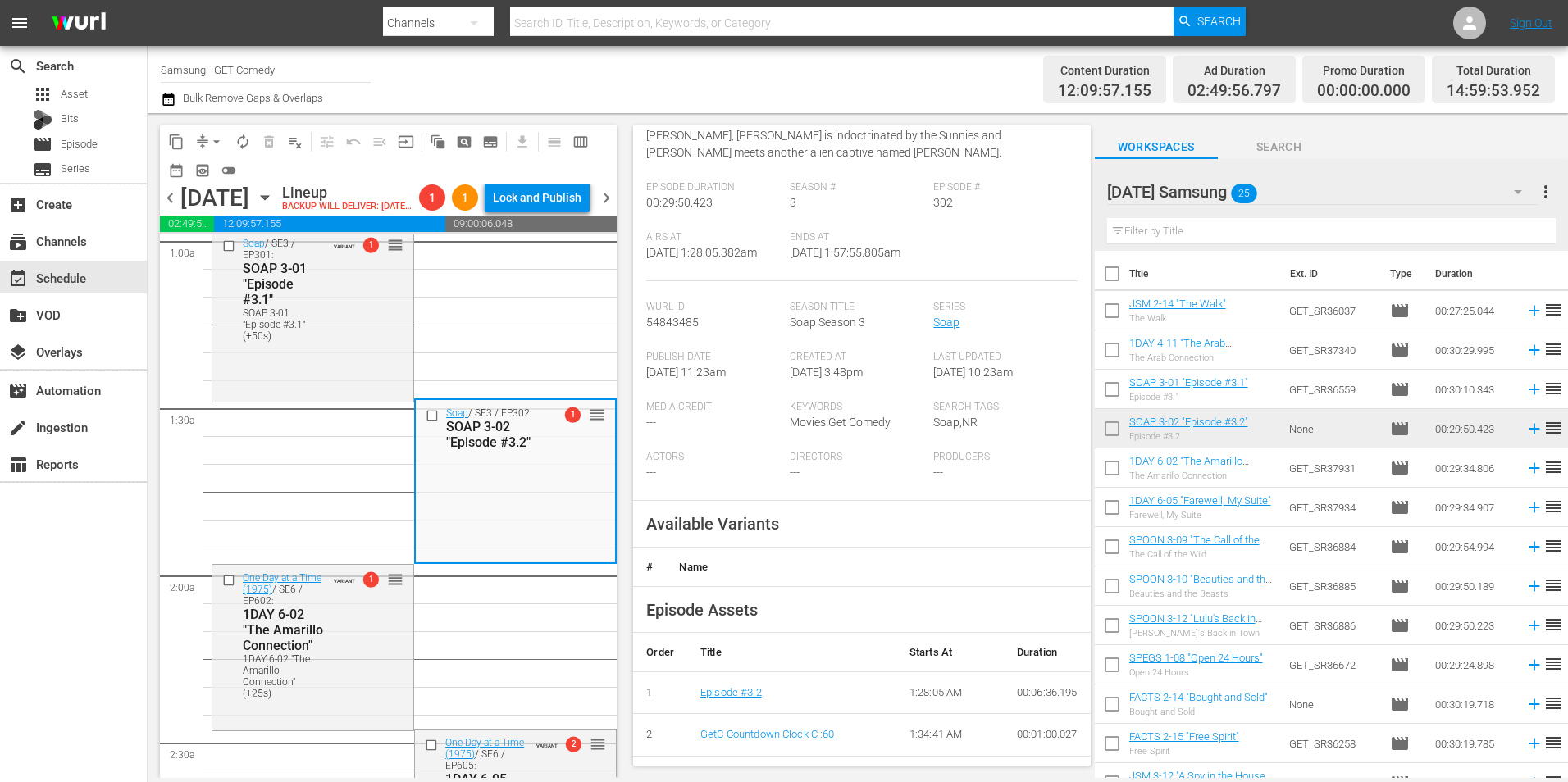
scroll to position [246, 0]
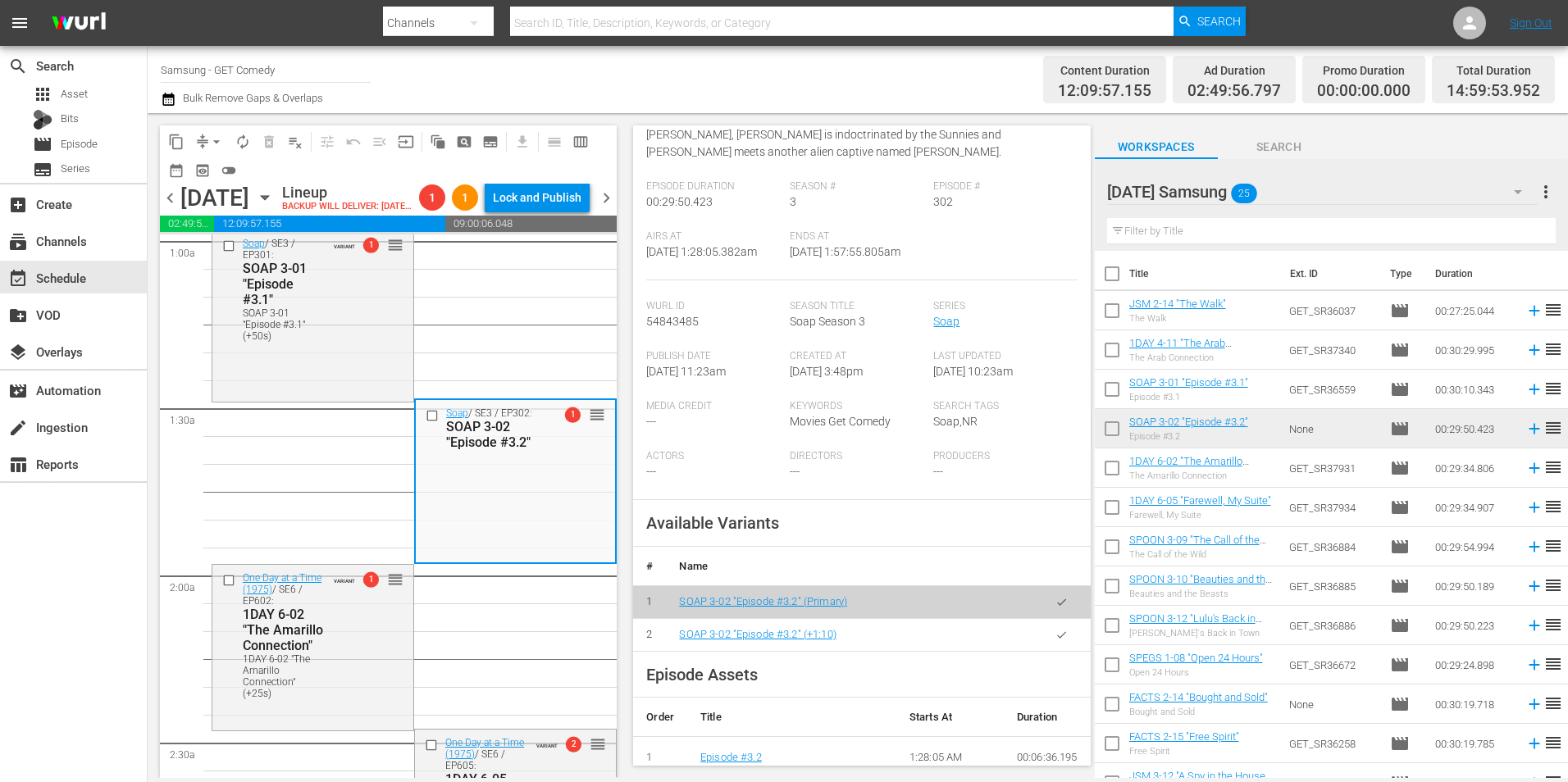
click at [1056, 633] on button "button" at bounding box center [1061, 635] width 32 height 32
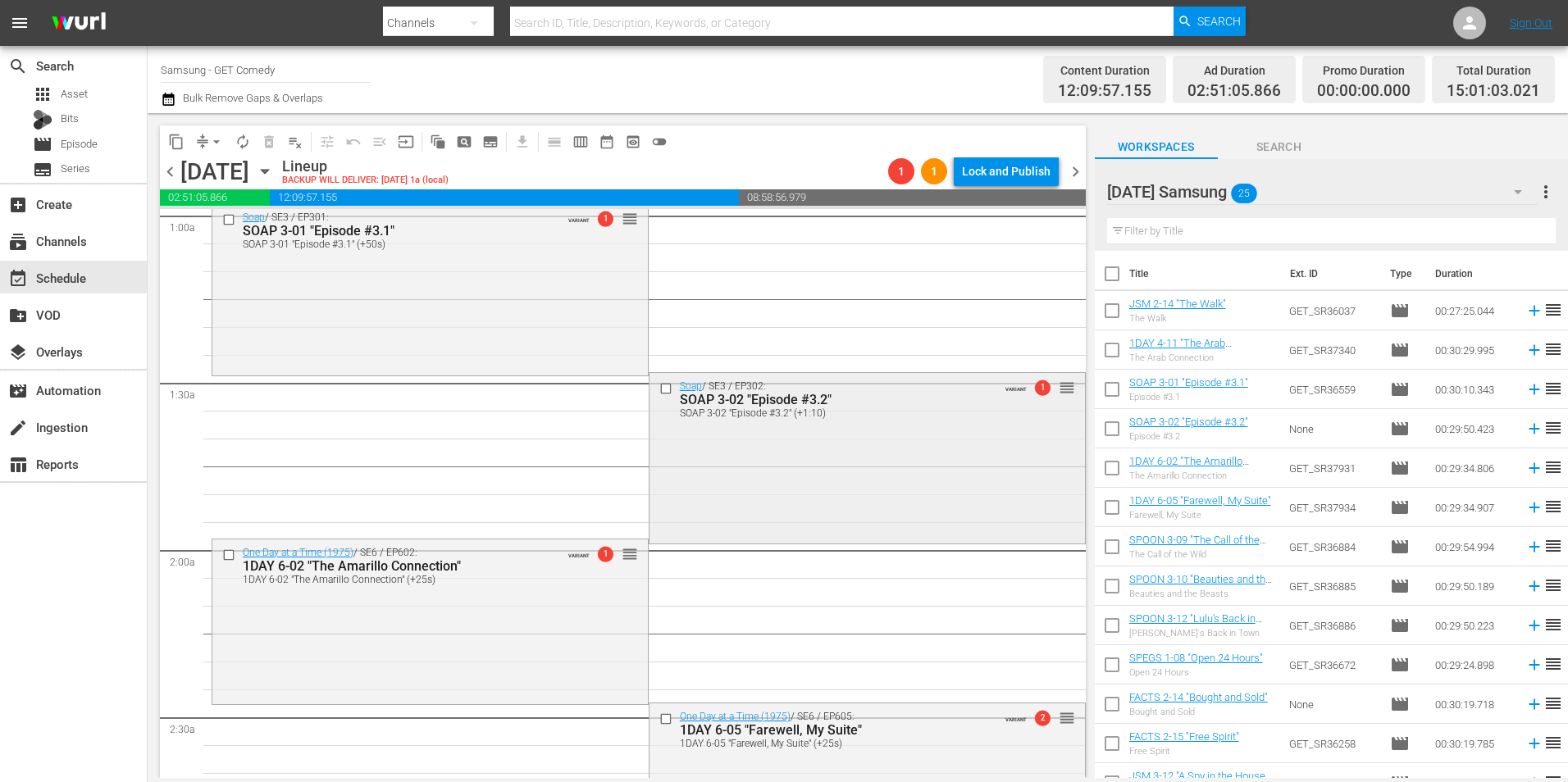
click at [722, 478] on div "Soap / SE3 / EP302: SOAP 3-02 "Episode #3.2" SOAP 3-02 "Episode #3.2" (+1:10) V…" at bounding box center [867, 457] width 435 height 168
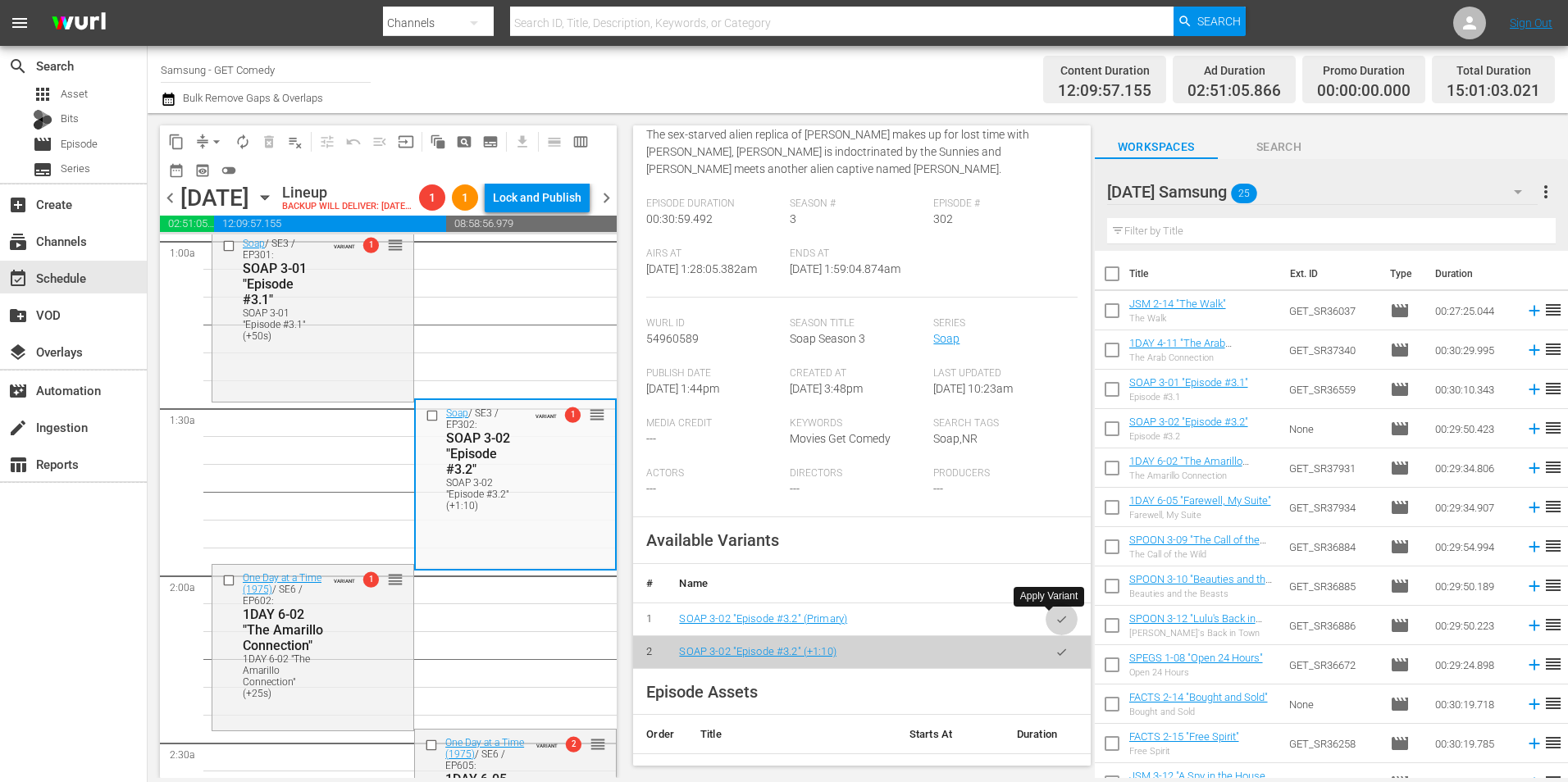
click at [1056, 615] on icon "button" at bounding box center [1062, 619] width 12 height 12
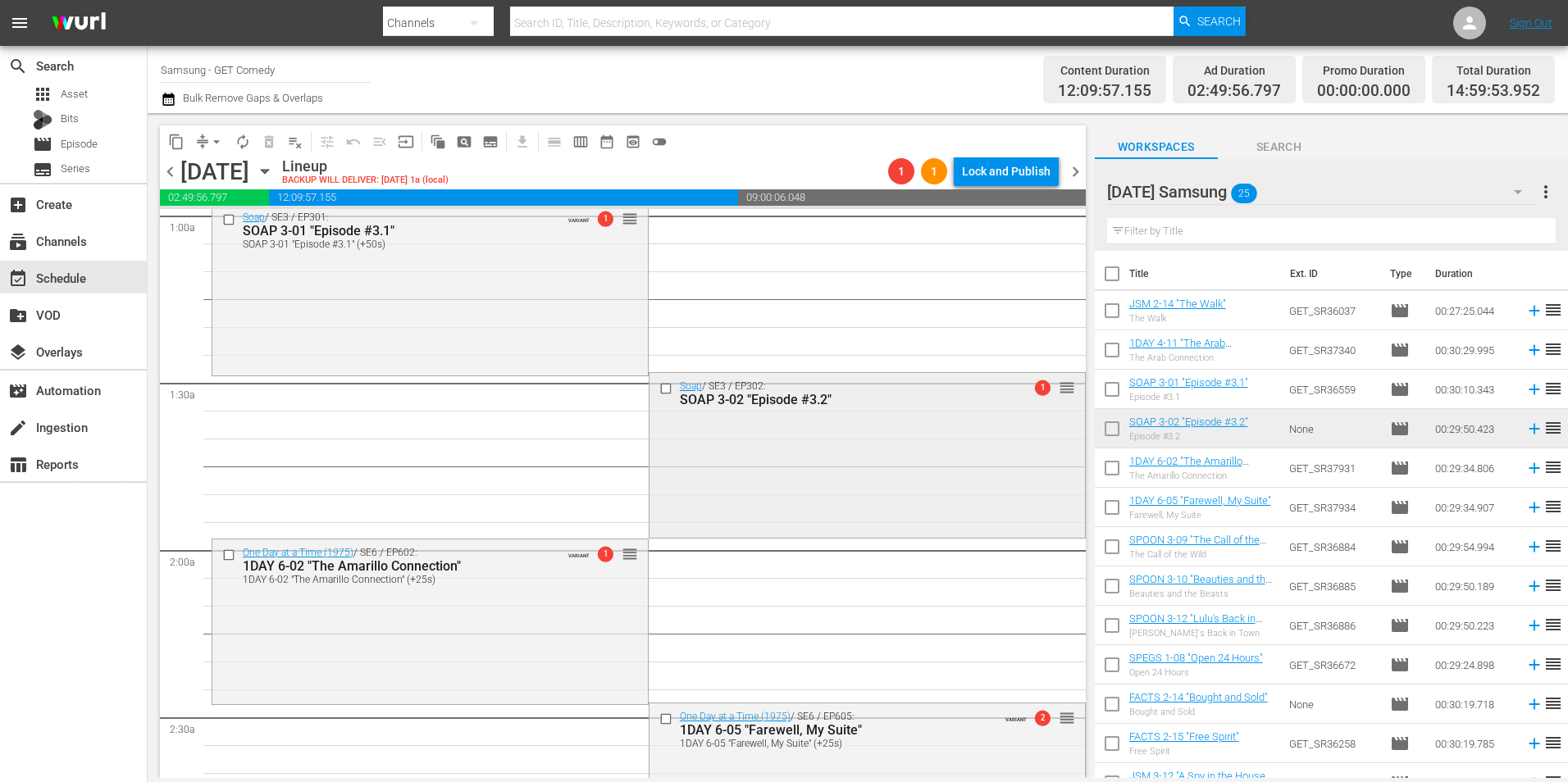
click at [892, 478] on div "Soap / SE3 / EP302: SOAP 3-02 "Episode #3.2" 1 reorder" at bounding box center [867, 454] width 435 height 162
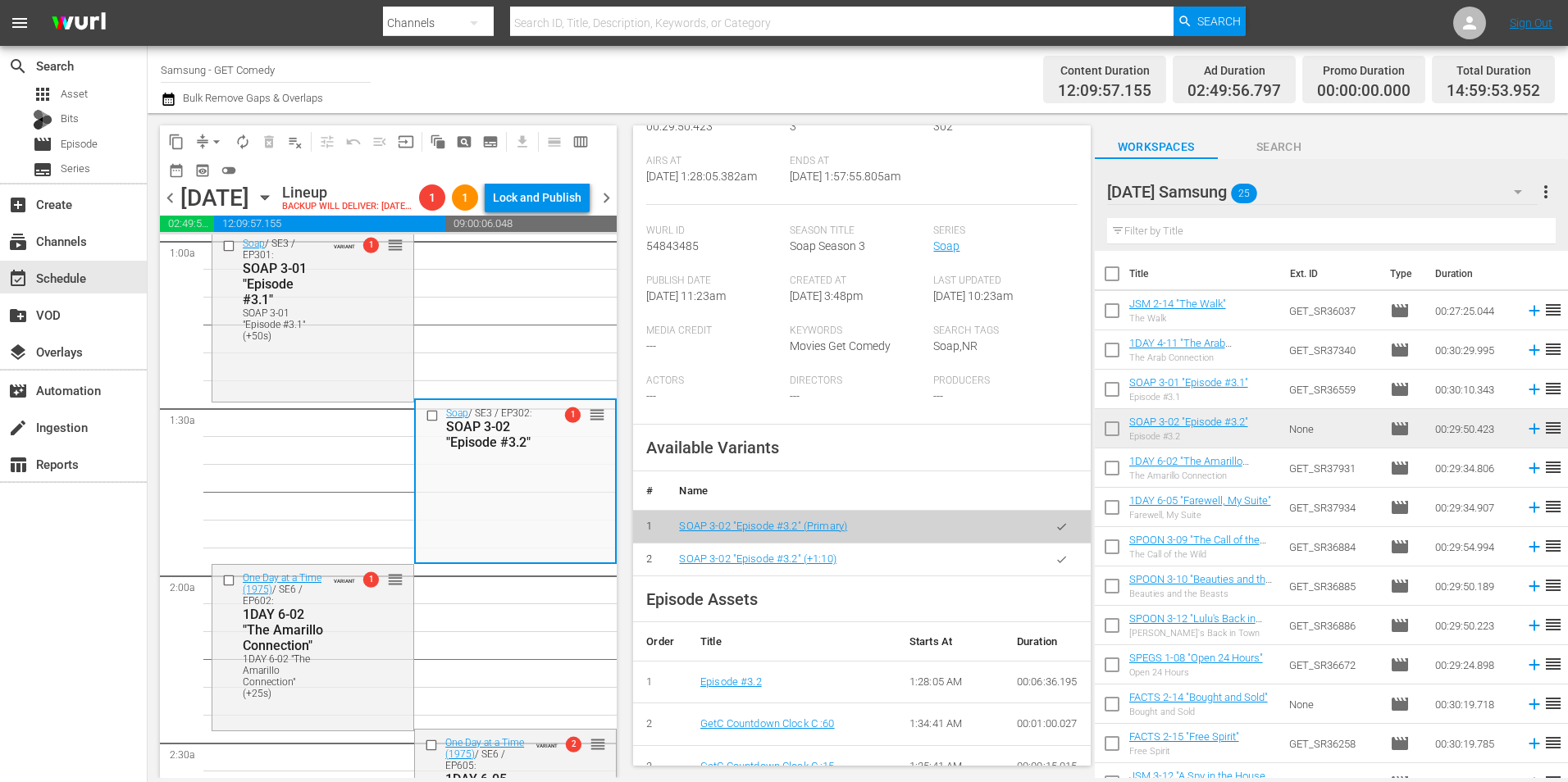
scroll to position [328, 0]
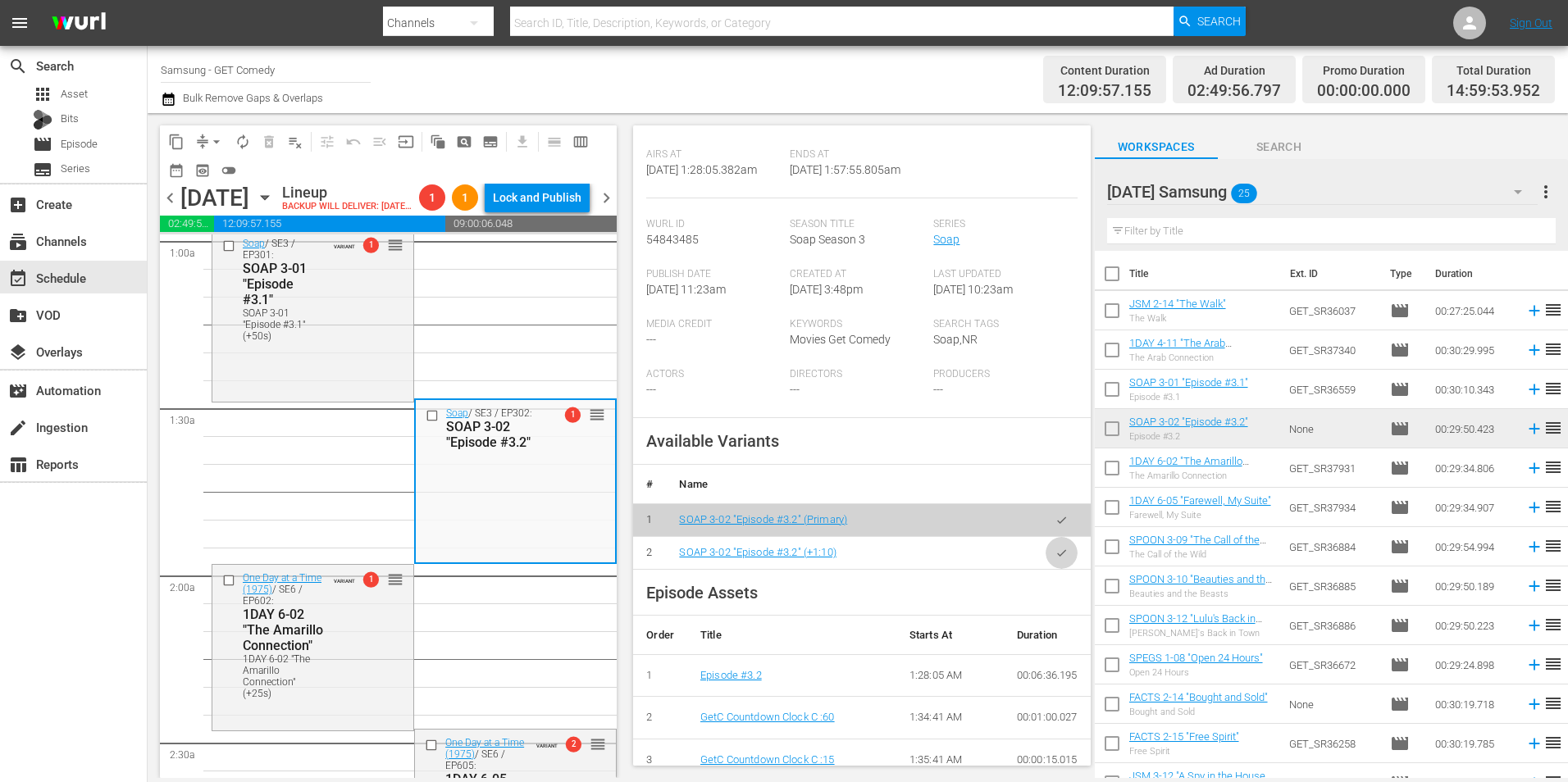
click at [1056, 554] on icon "button" at bounding box center [1062, 553] width 12 height 12
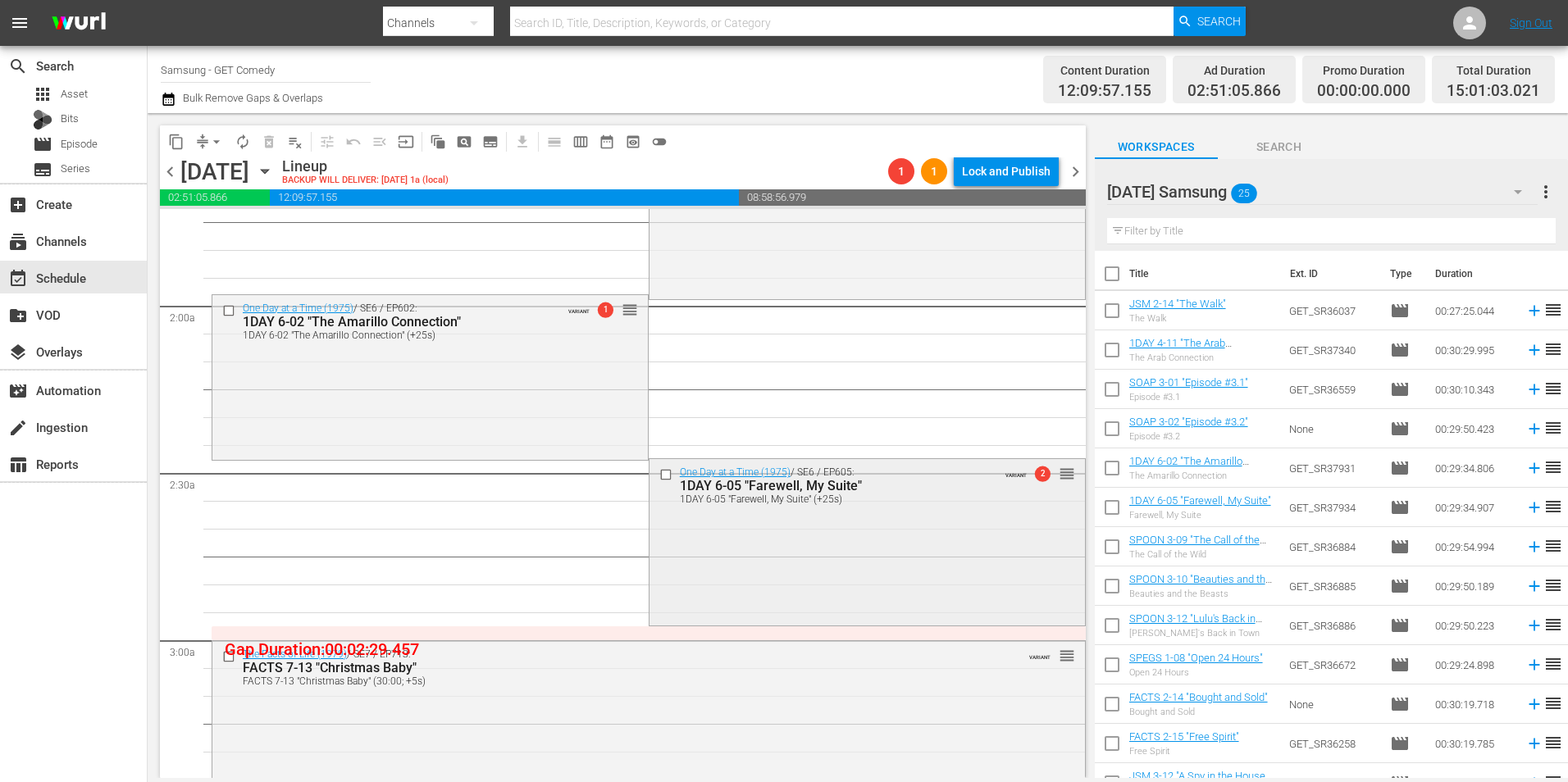
scroll to position [574, 0]
click at [765, 564] on div "One Day at a Time (1975) / SE6 / EP605: 1DAY 6-05 "Farewell, My Suite" 1DAY 6-0…" at bounding box center [867, 538] width 435 height 162
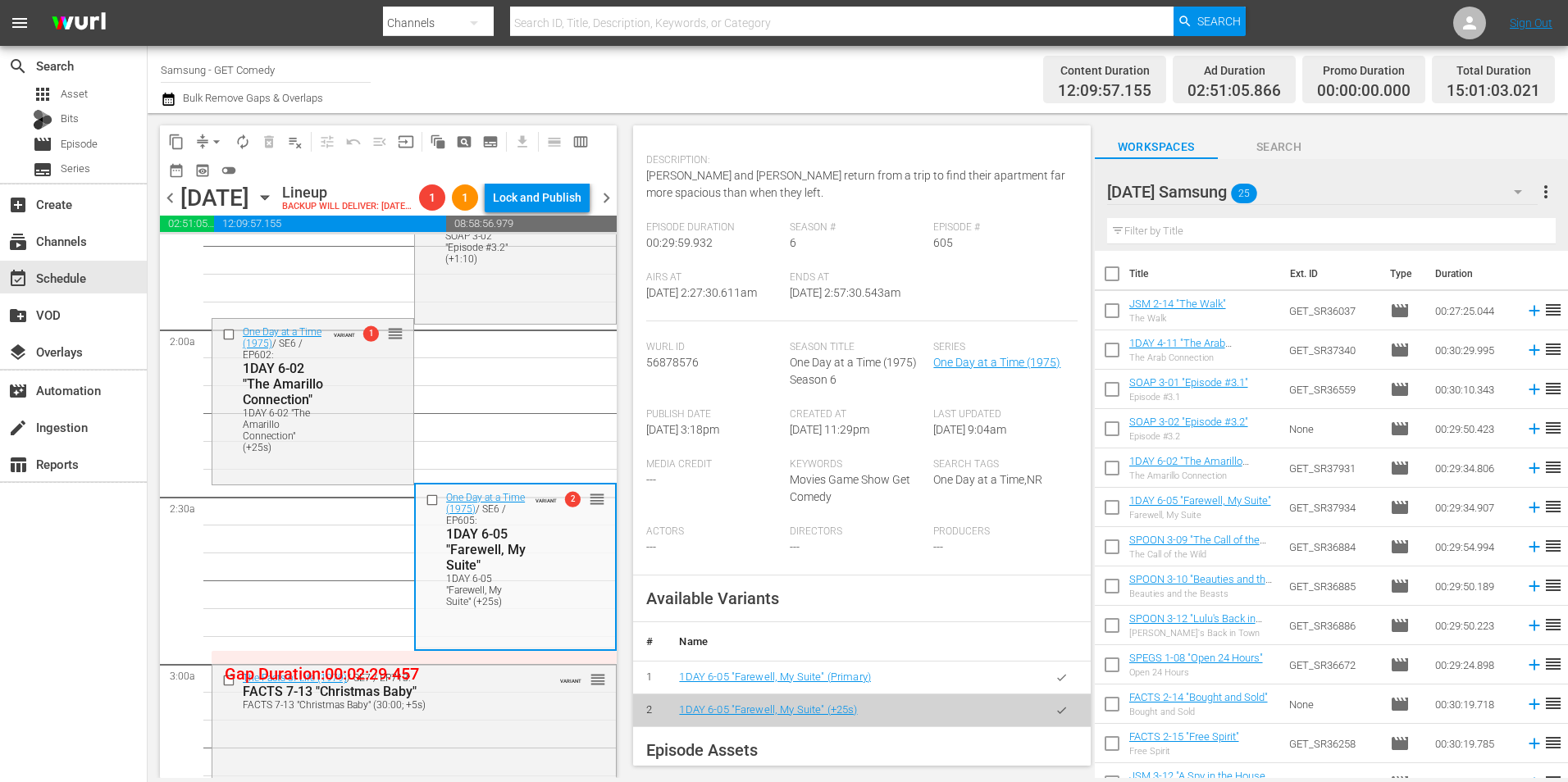
scroll to position [246, 0]
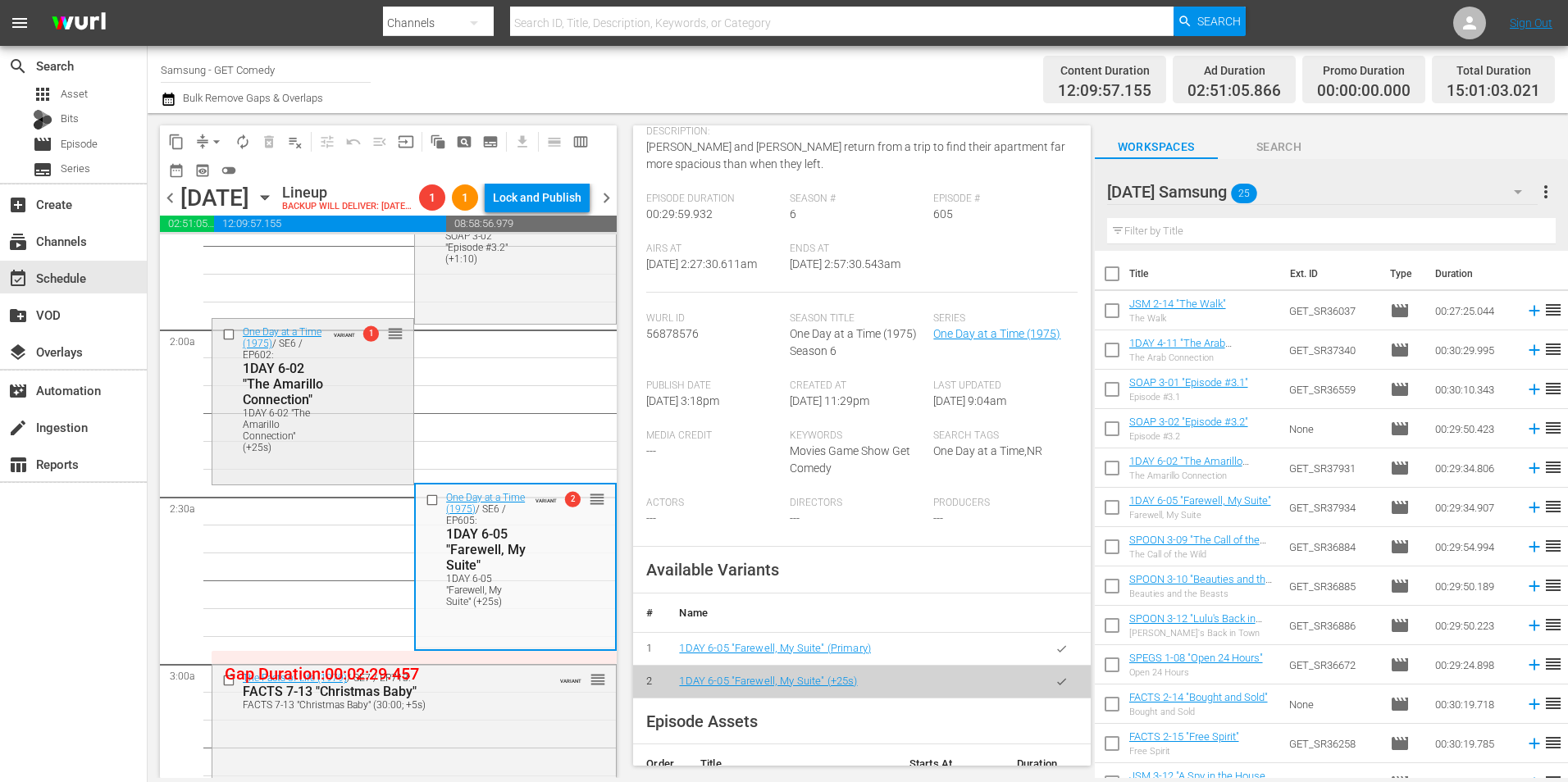
click at [373, 459] on div "One Day at a Time (1975) / SE6 / EP602: 1DAY 6-02 "The Amarillo Connection" 1DA…" at bounding box center [312, 388] width 201 height 140
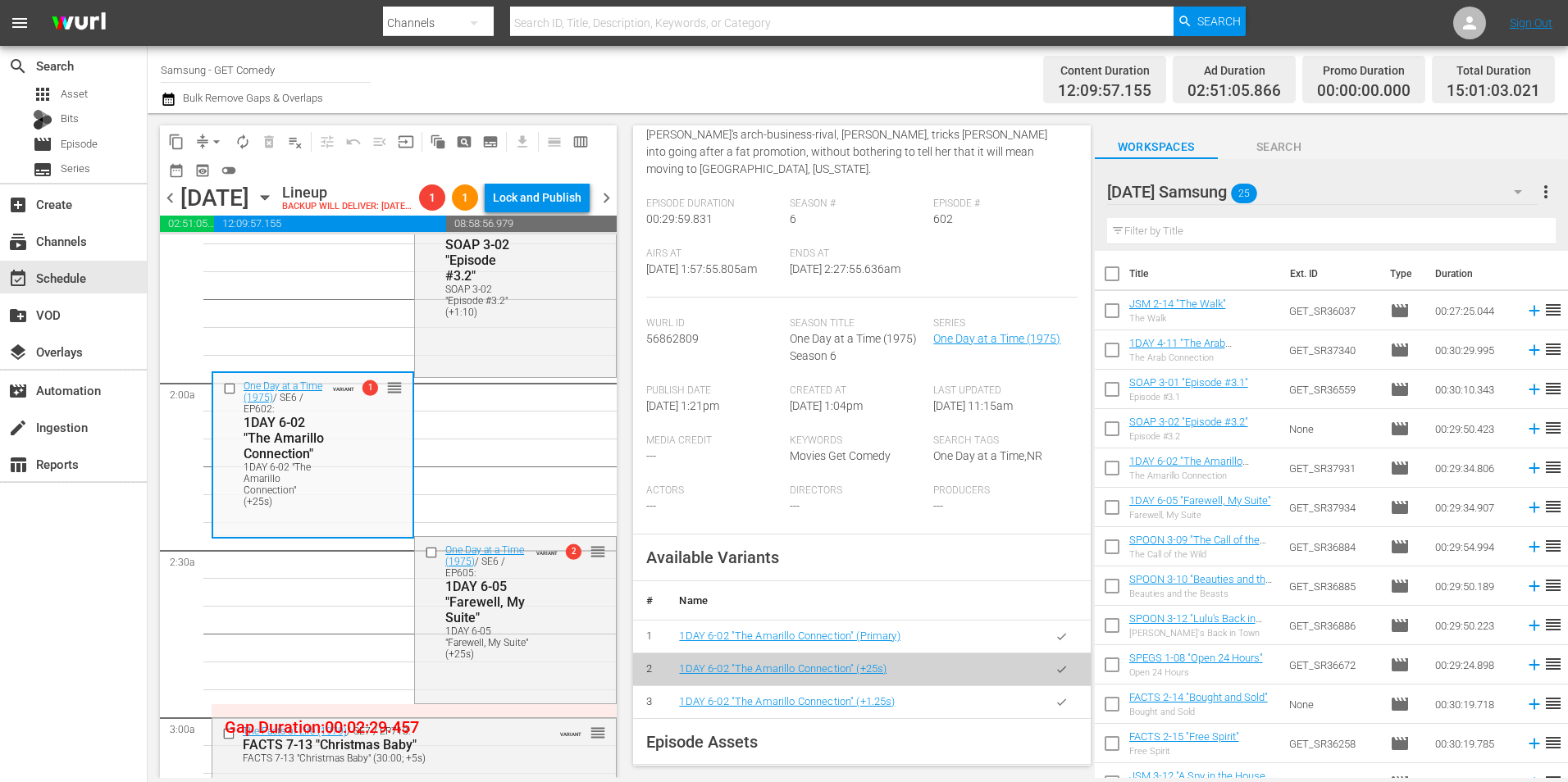
scroll to position [492, 0]
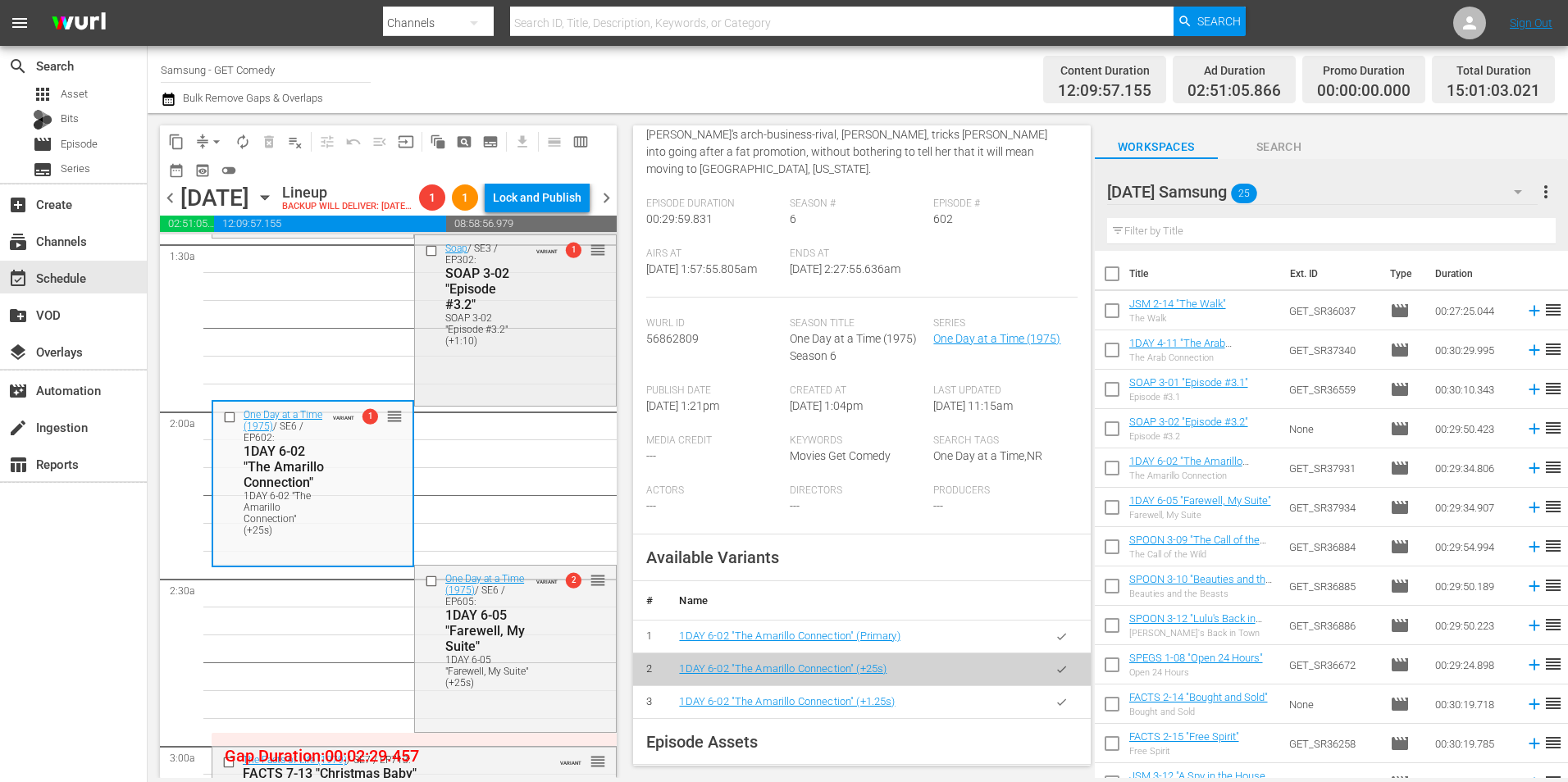
click at [568, 392] on div "Soap / SE3 / EP302: SOAP 3-02 "Episode #3.2" SOAP 3-02 "Episode #3.2" (+1:10) V…" at bounding box center [515, 319] width 201 height 168
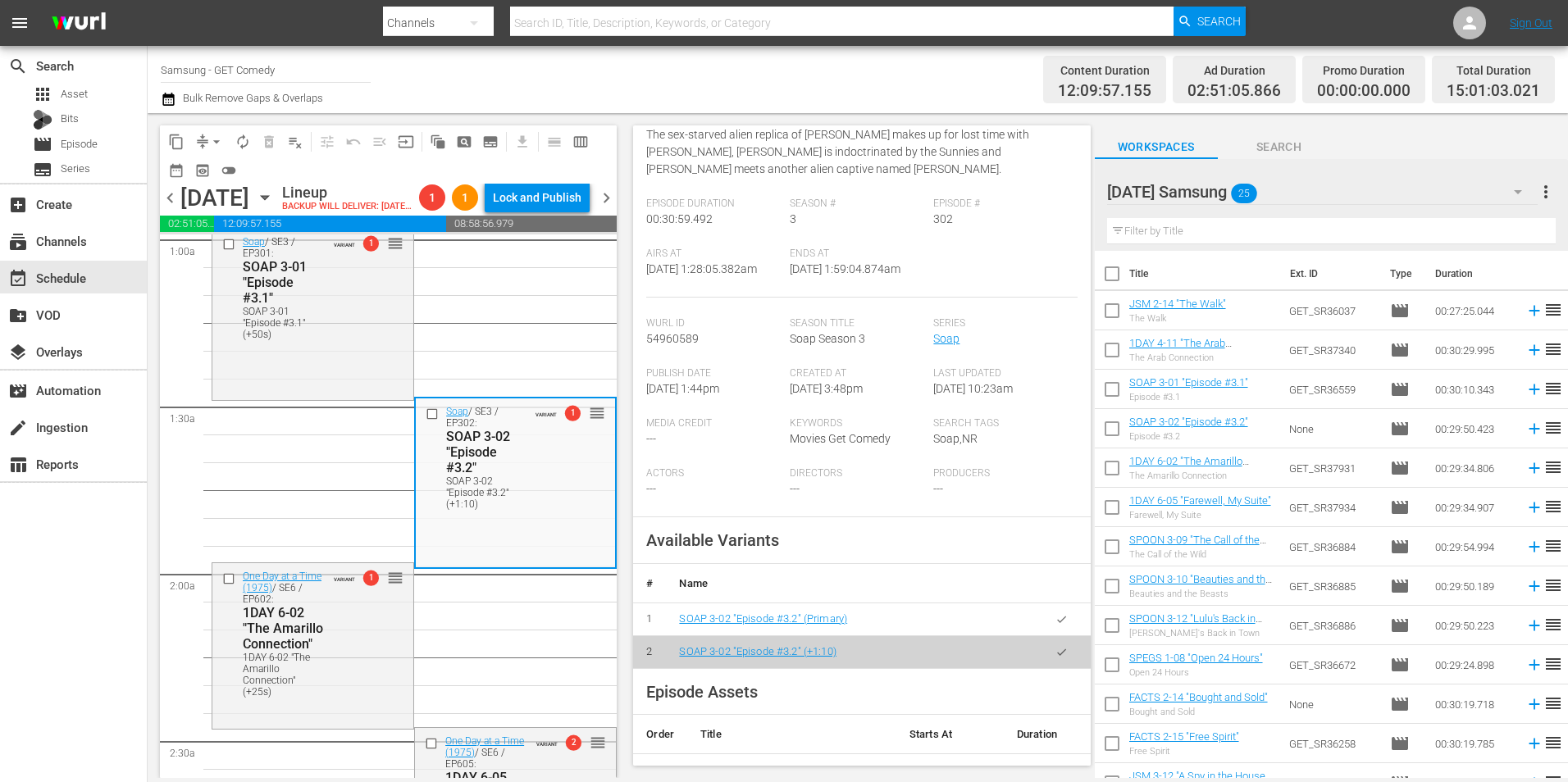
scroll to position [328, 0]
drag, startPoint x: 318, startPoint y: 379, endPoint x: 419, endPoint y: 396, distance: 102.4
click at [318, 379] on div "Soap / SE3 / EP301: SOAP 3-01 "Episode #3.1" SOAP 3-01 "Episode #3.1" (+50s) VA…" at bounding box center [312, 314] width 201 height 168
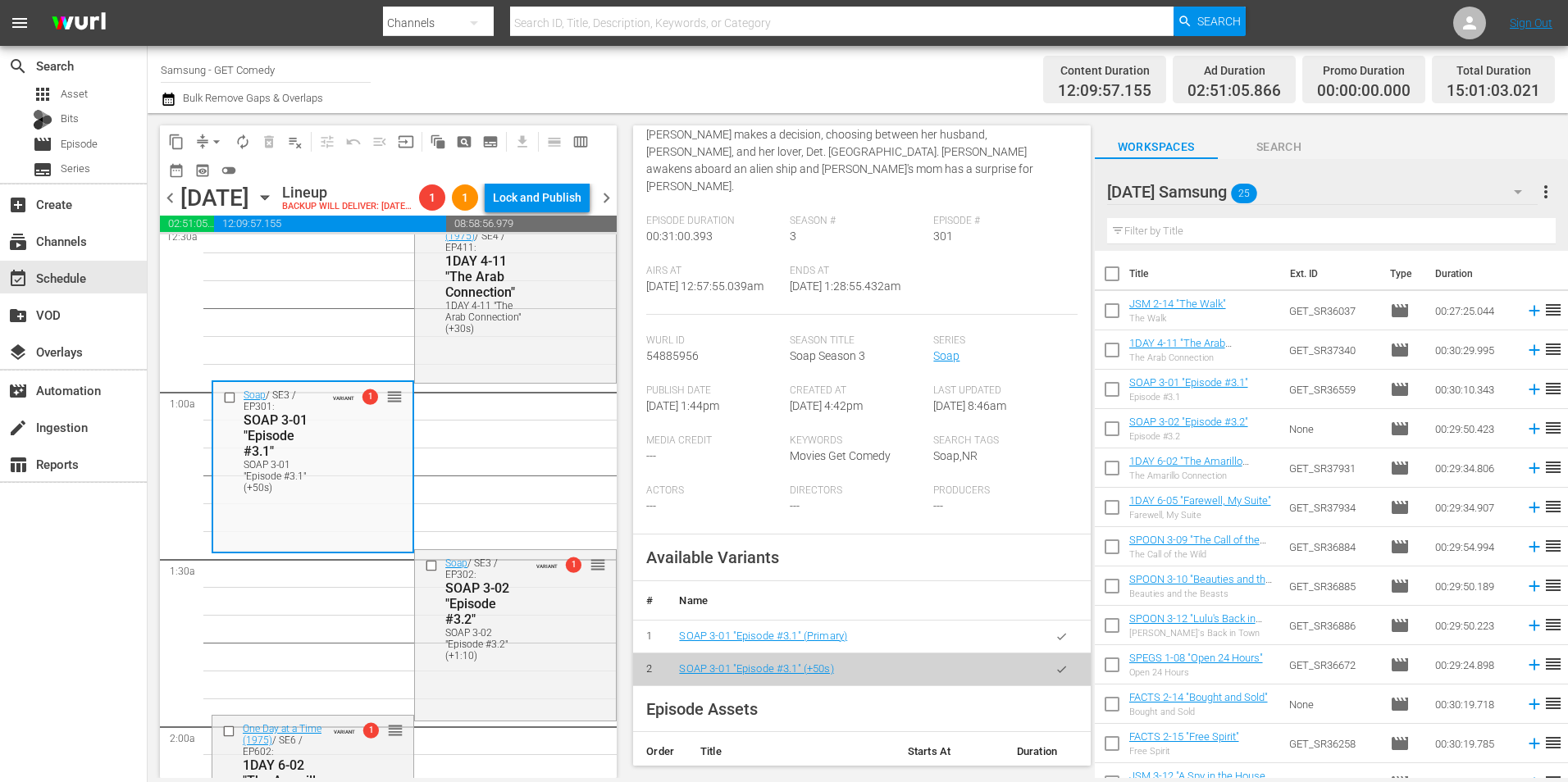
scroll to position [164, 0]
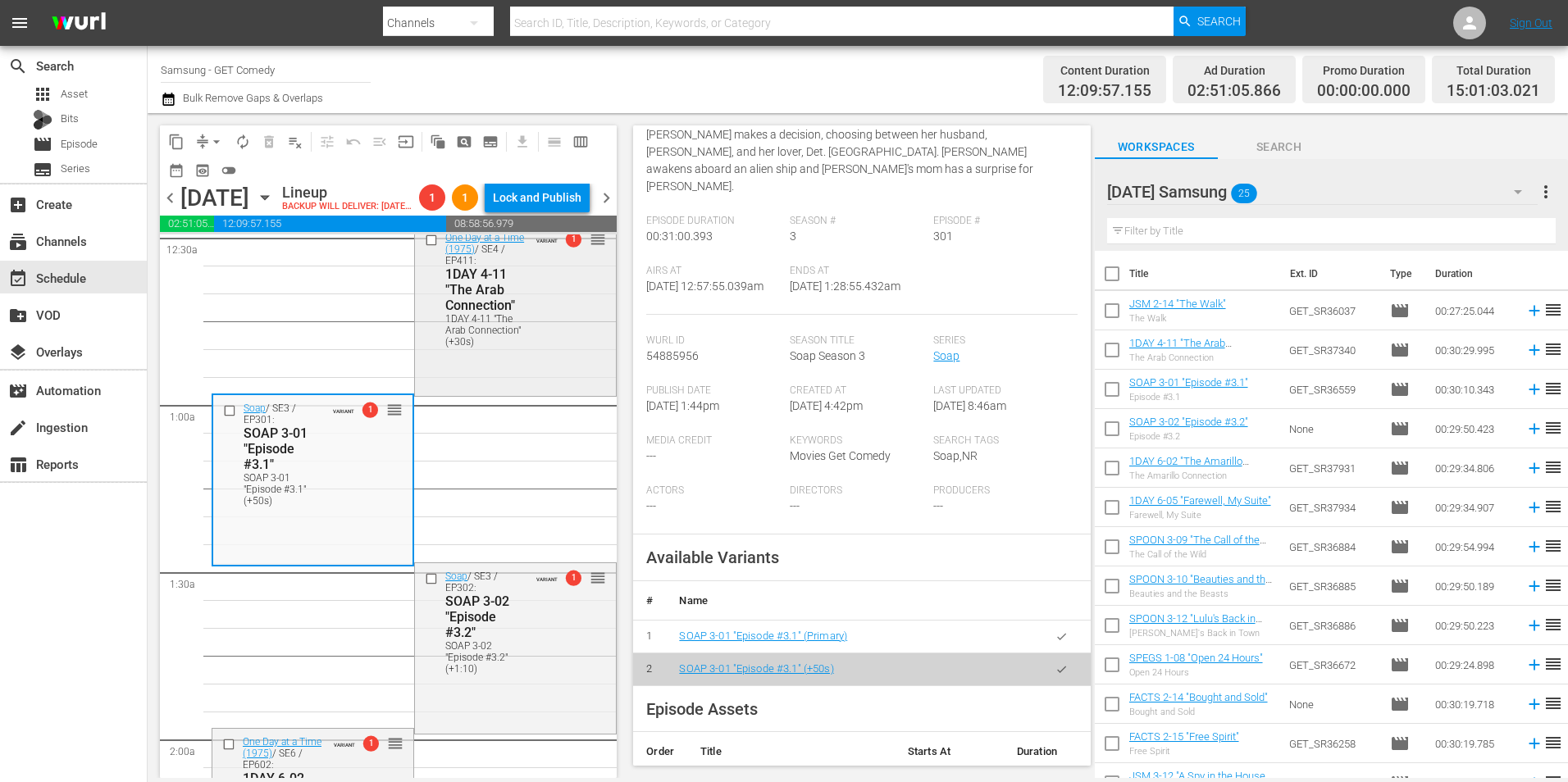
click at [468, 348] on div "1DAY 4-11 "The Arab Connection" (+30s)" at bounding box center [487, 330] width 83 height 34
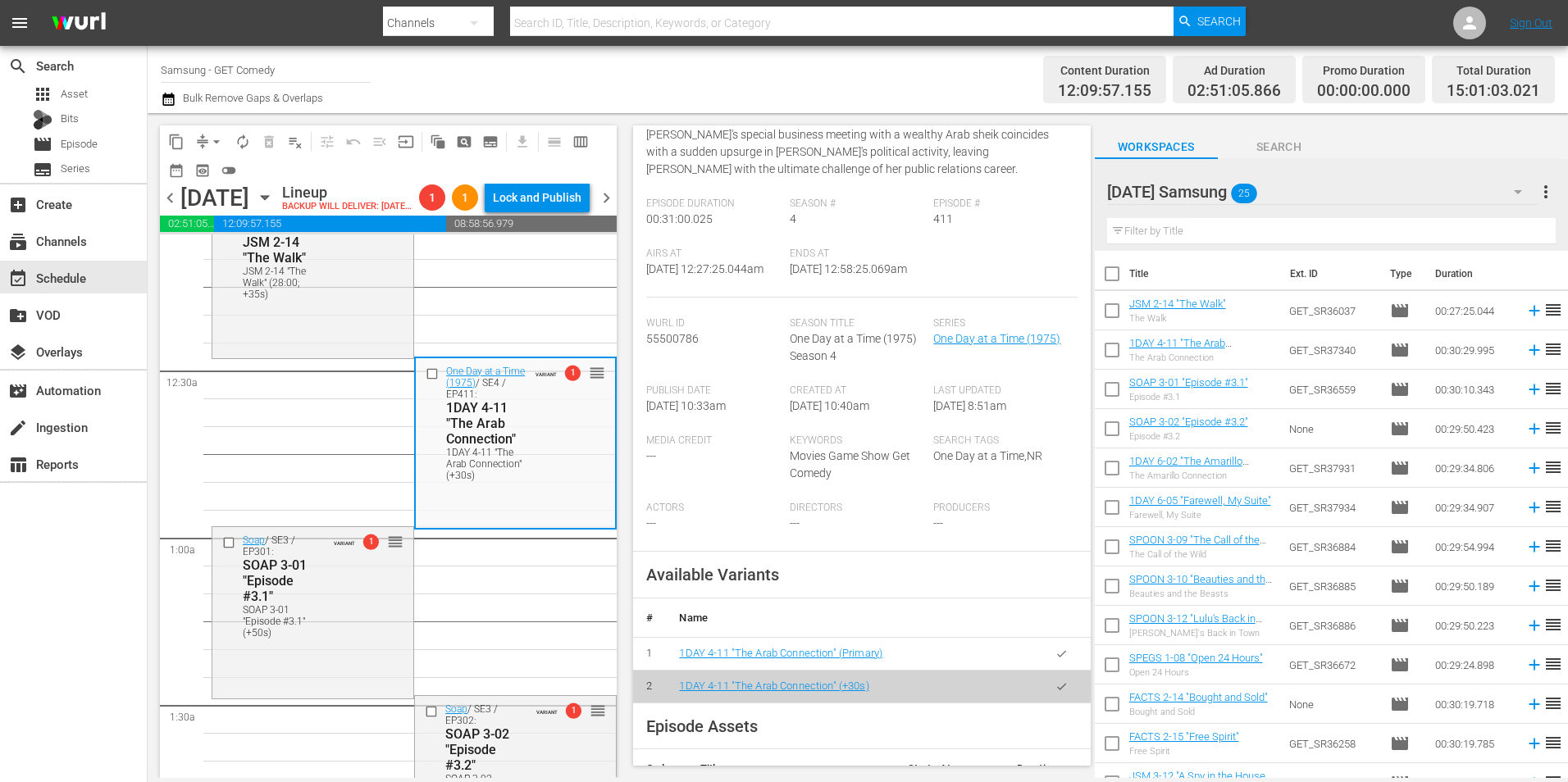
scroll to position [0, 0]
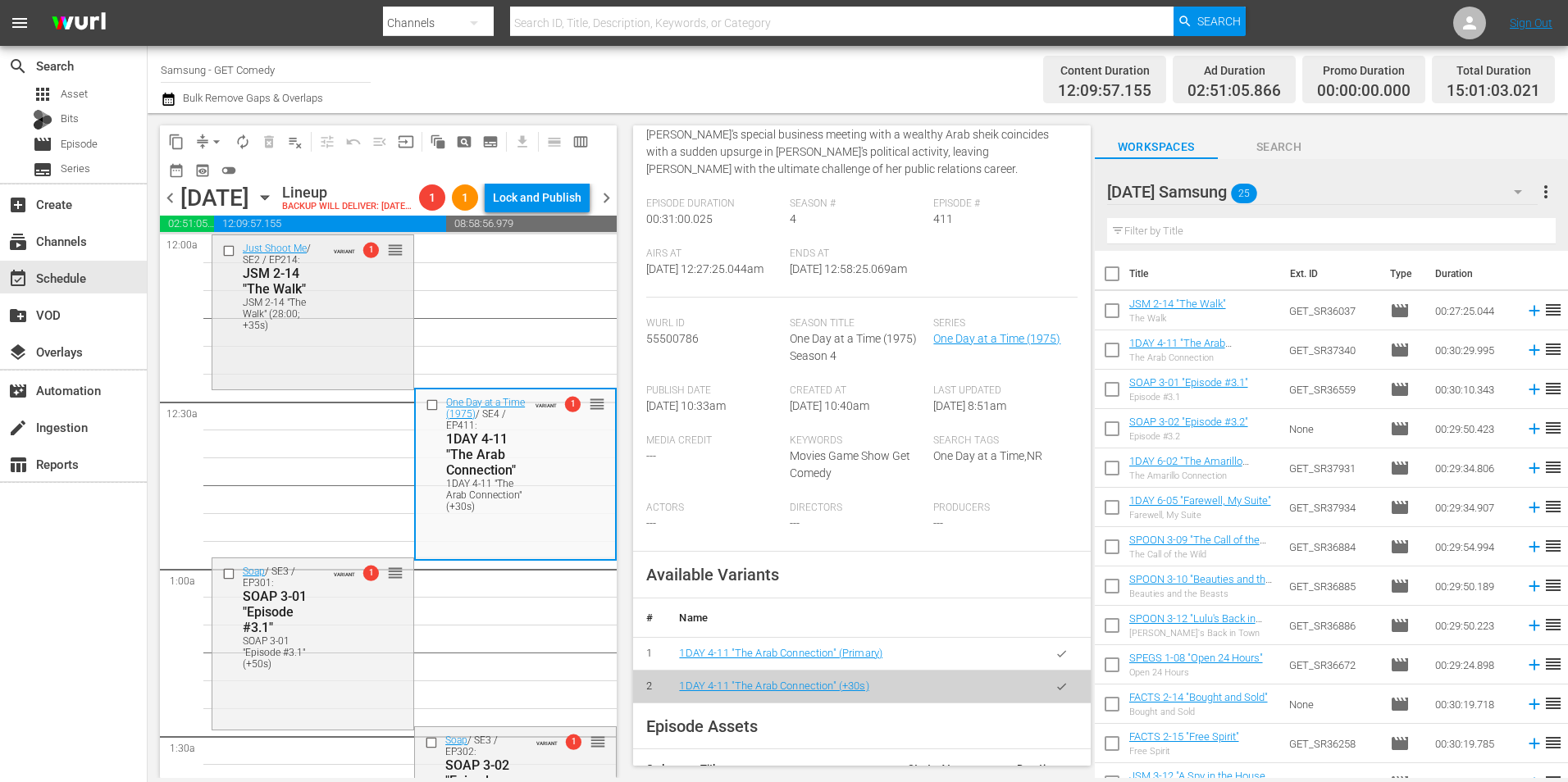
click at [228, 329] on div "Just Shoot Me / SE2 / EP214: JSM 2-14 "The Walk" JSM 2-14 "The Walk" (28:00; +3…" at bounding box center [271, 286] width 107 height 90
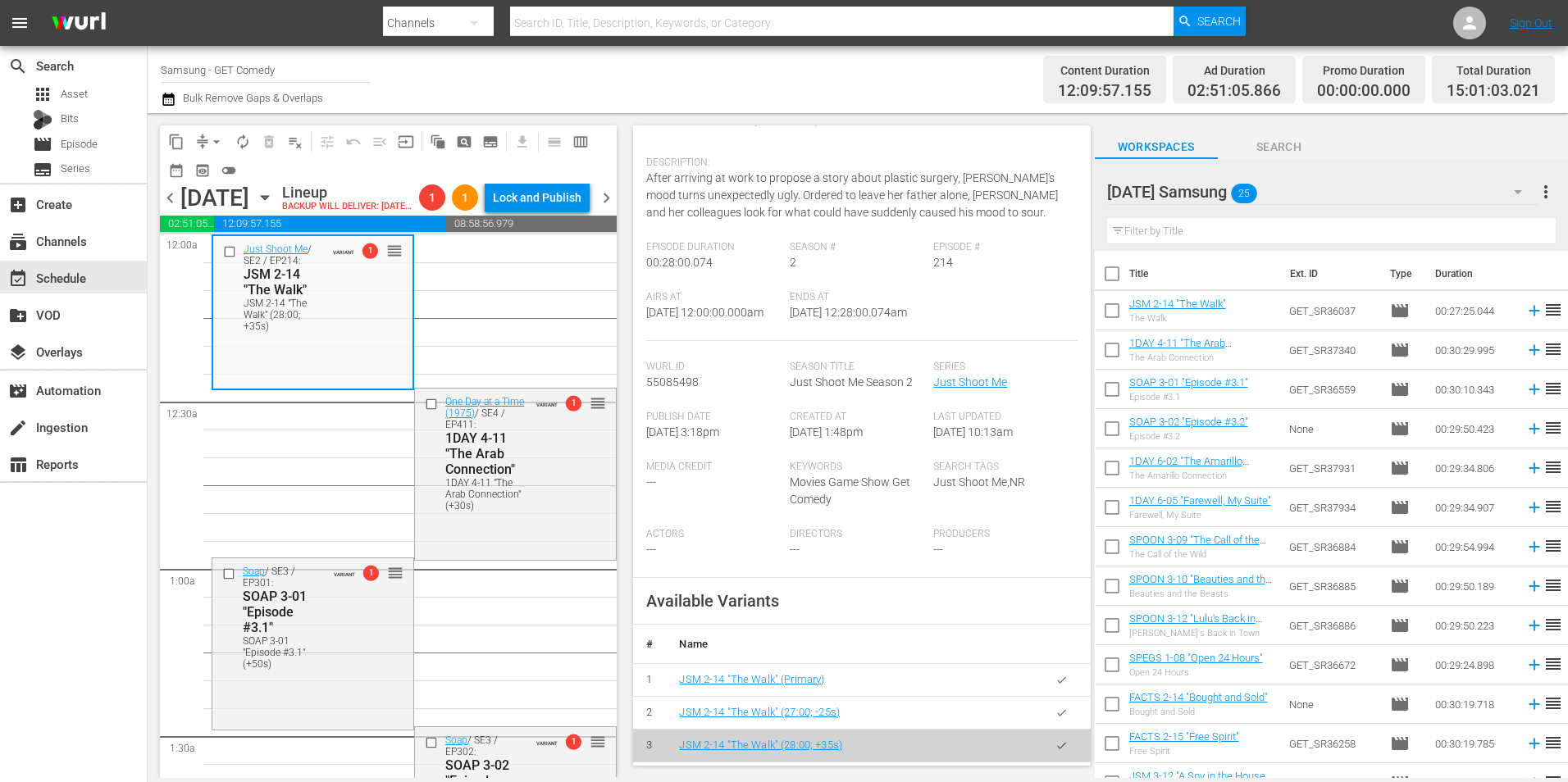
scroll to position [246, 0]
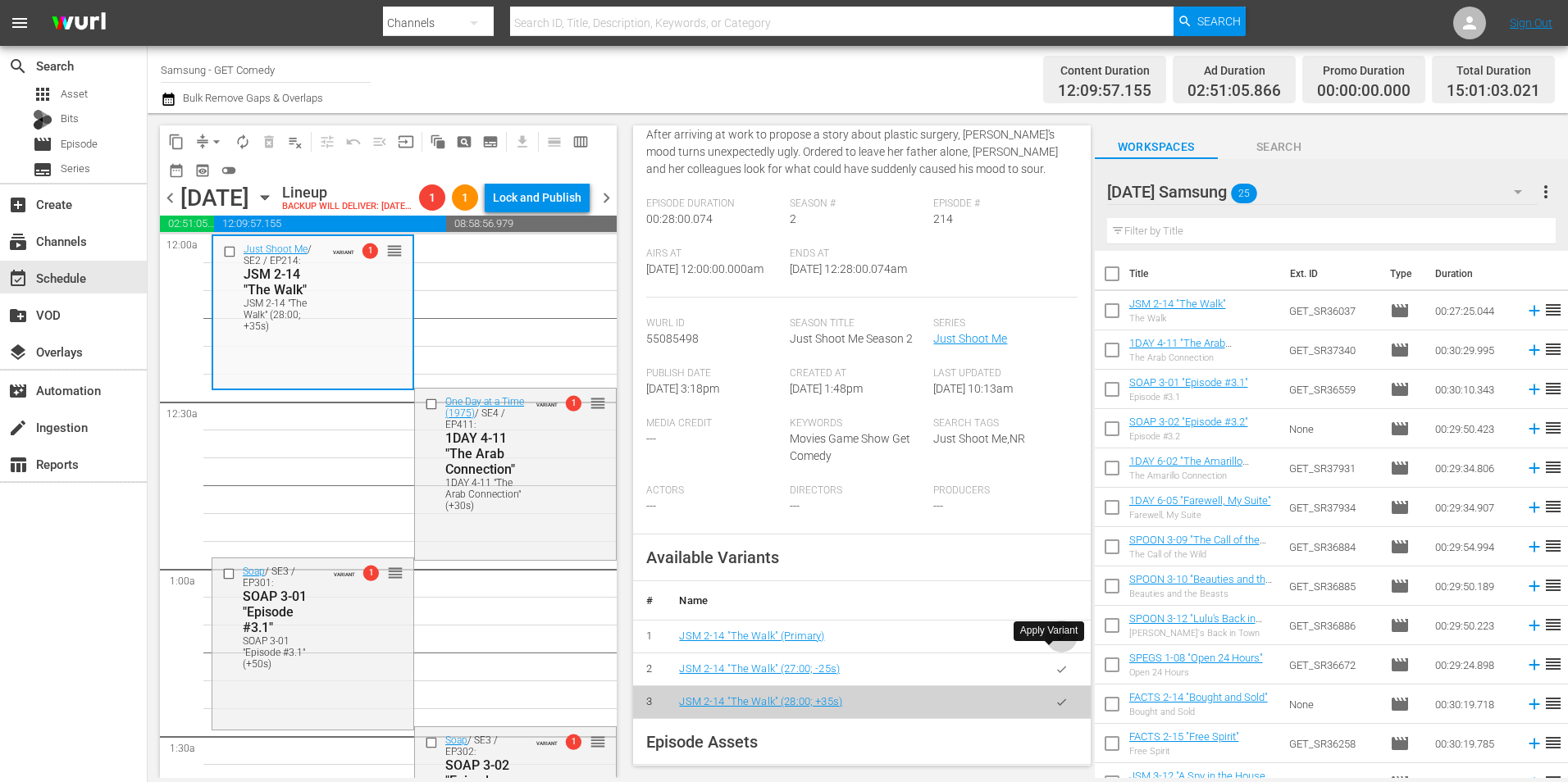
click at [1056, 642] on icon "button" at bounding box center [1062, 637] width 12 height 12
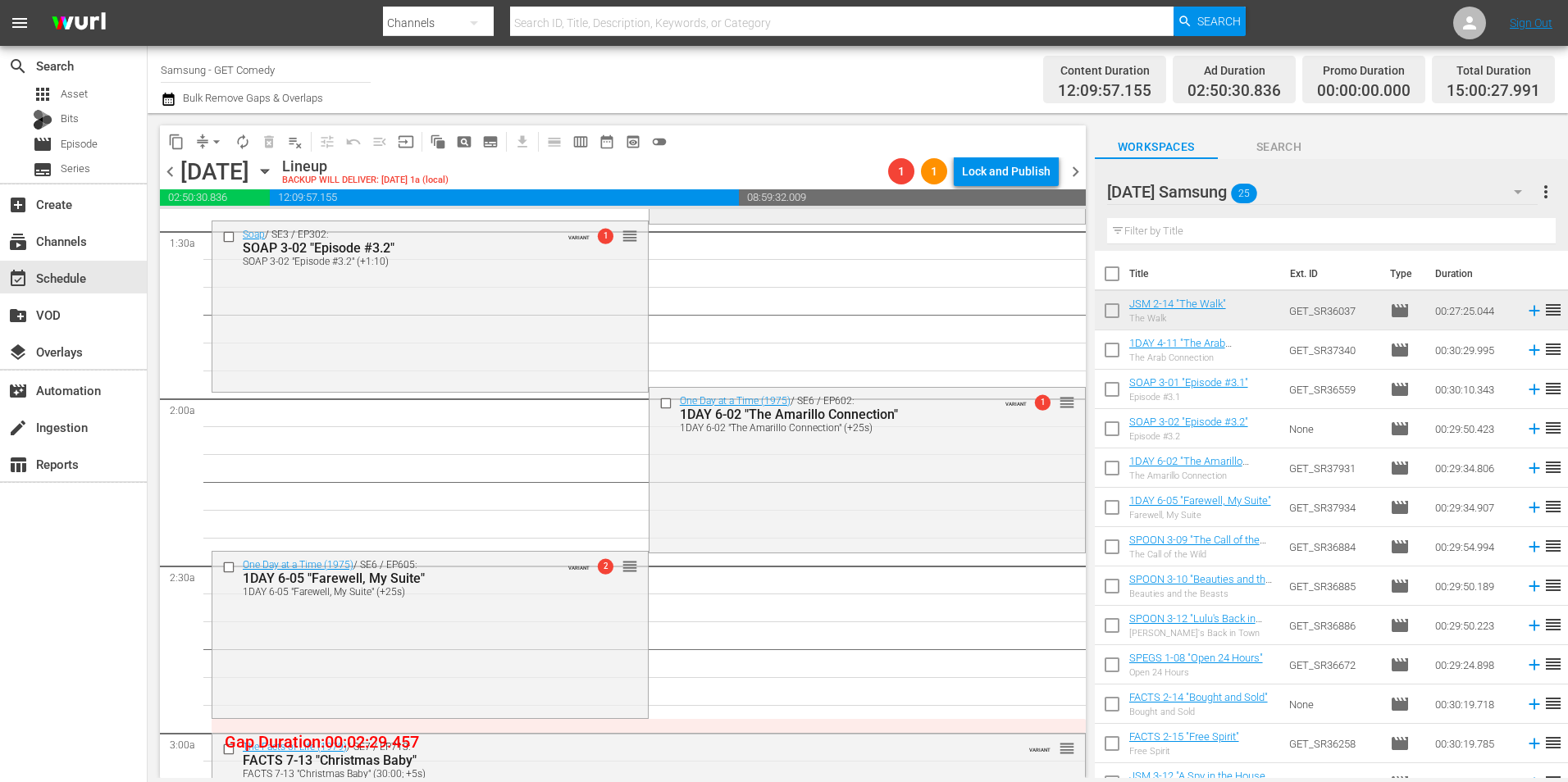
scroll to position [492, 0]
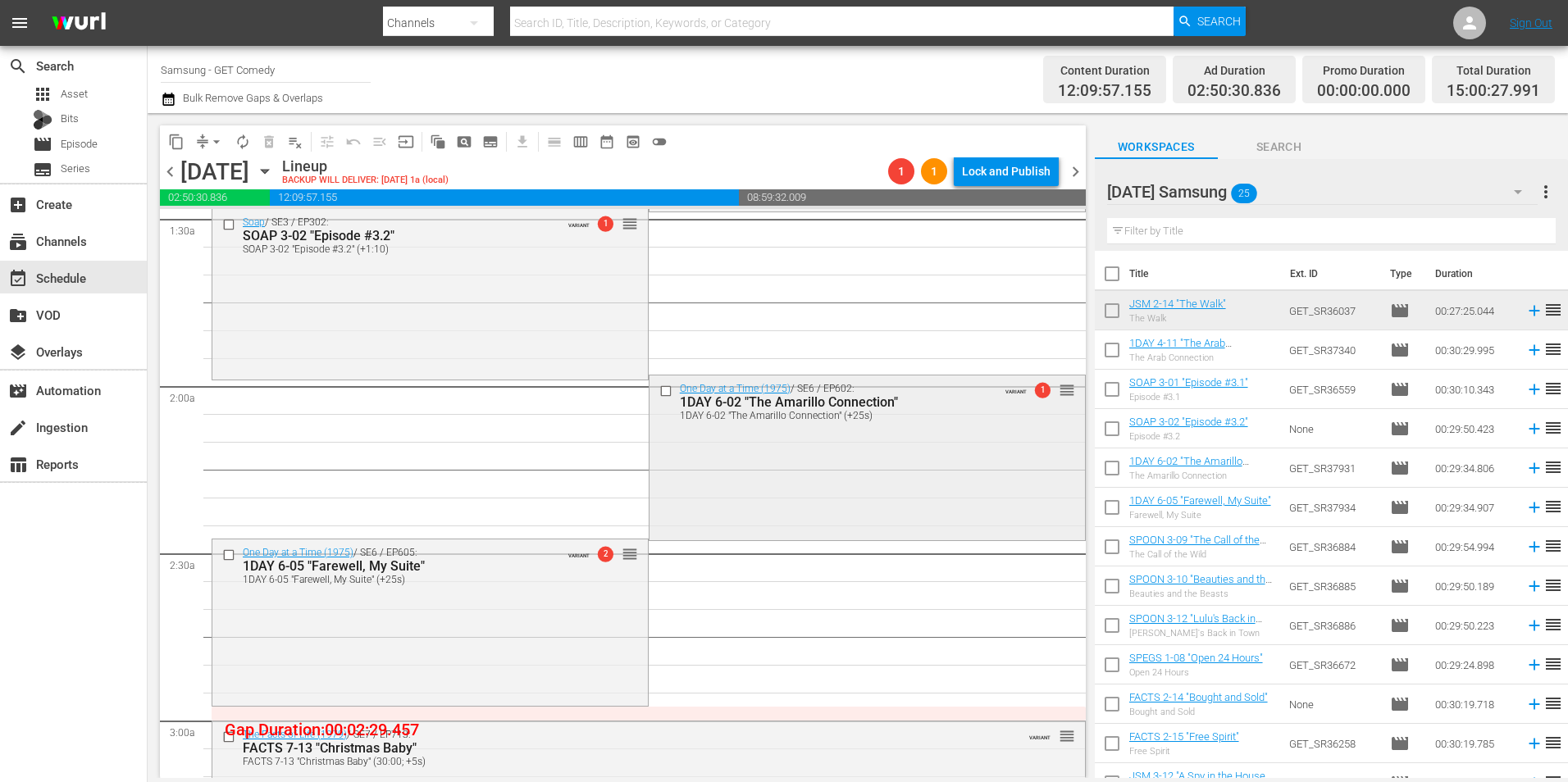
click at [849, 458] on div "One Day at a Time (1975) / SE6 / EP602: 1DAY 6-02 "The Amarillo Connection" 1DA…" at bounding box center [867, 456] width 435 height 162
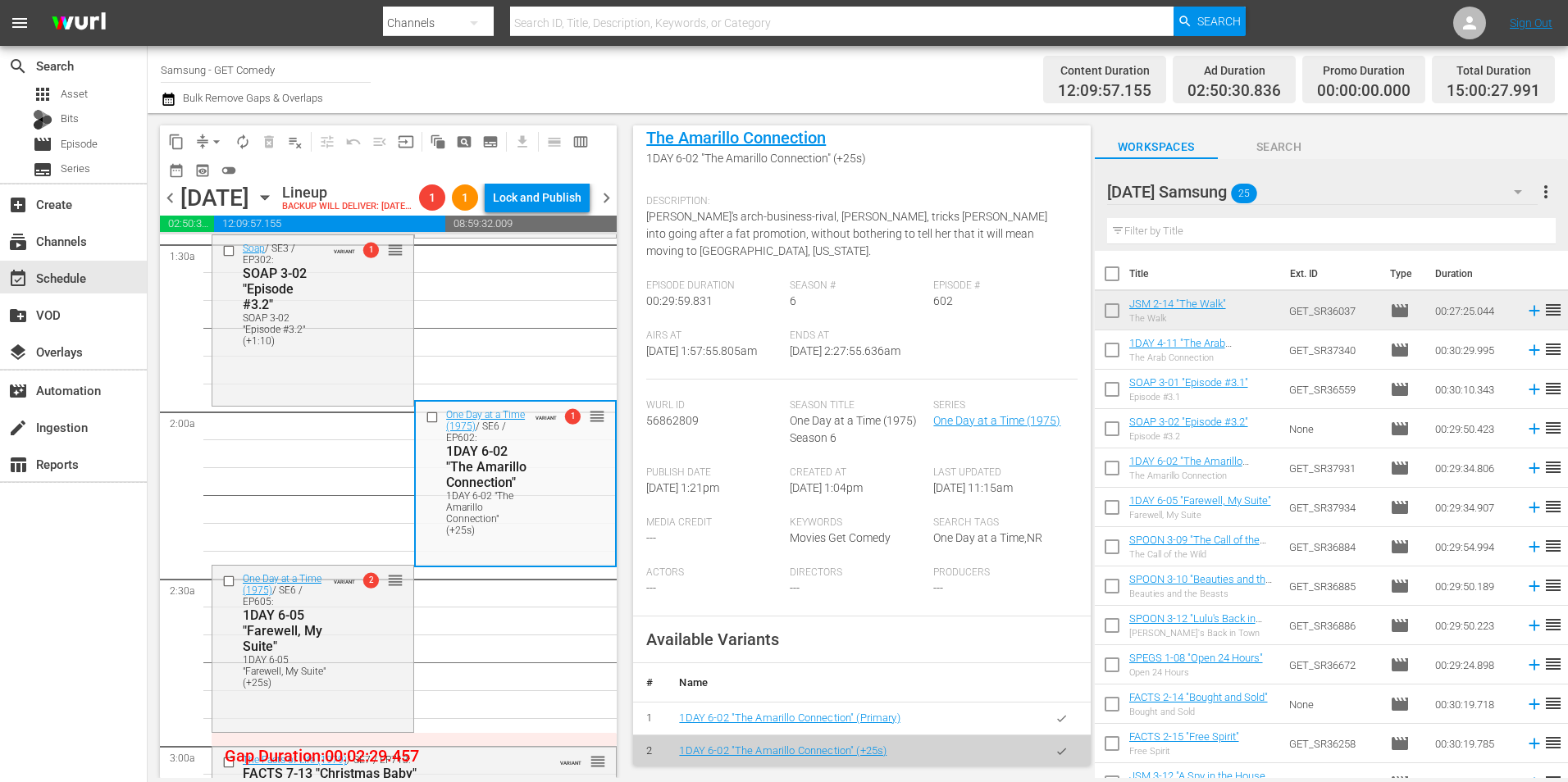
scroll to position [246, 0]
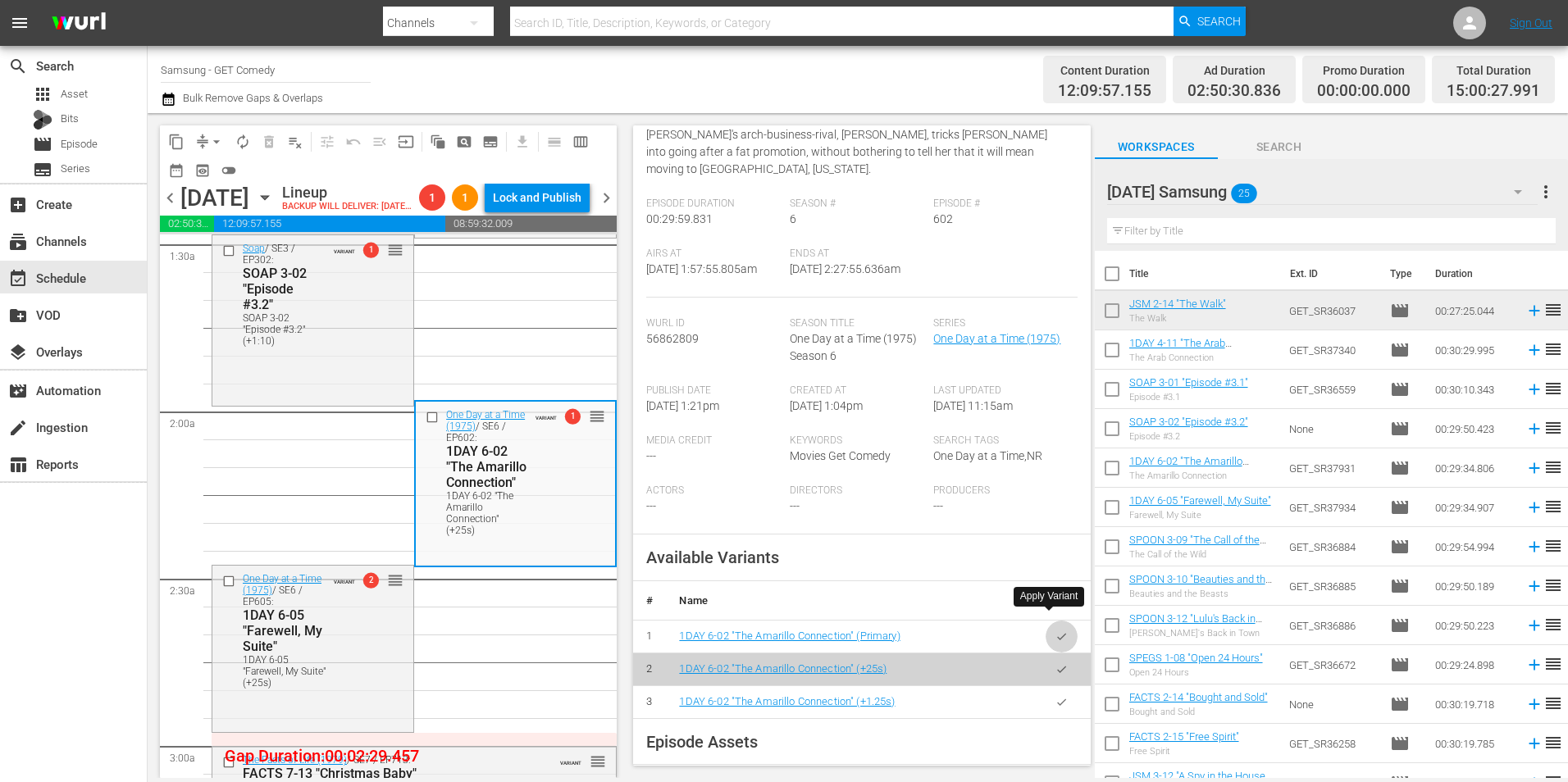
click at [1056, 620] on button "button" at bounding box center [1061, 636] width 32 height 32
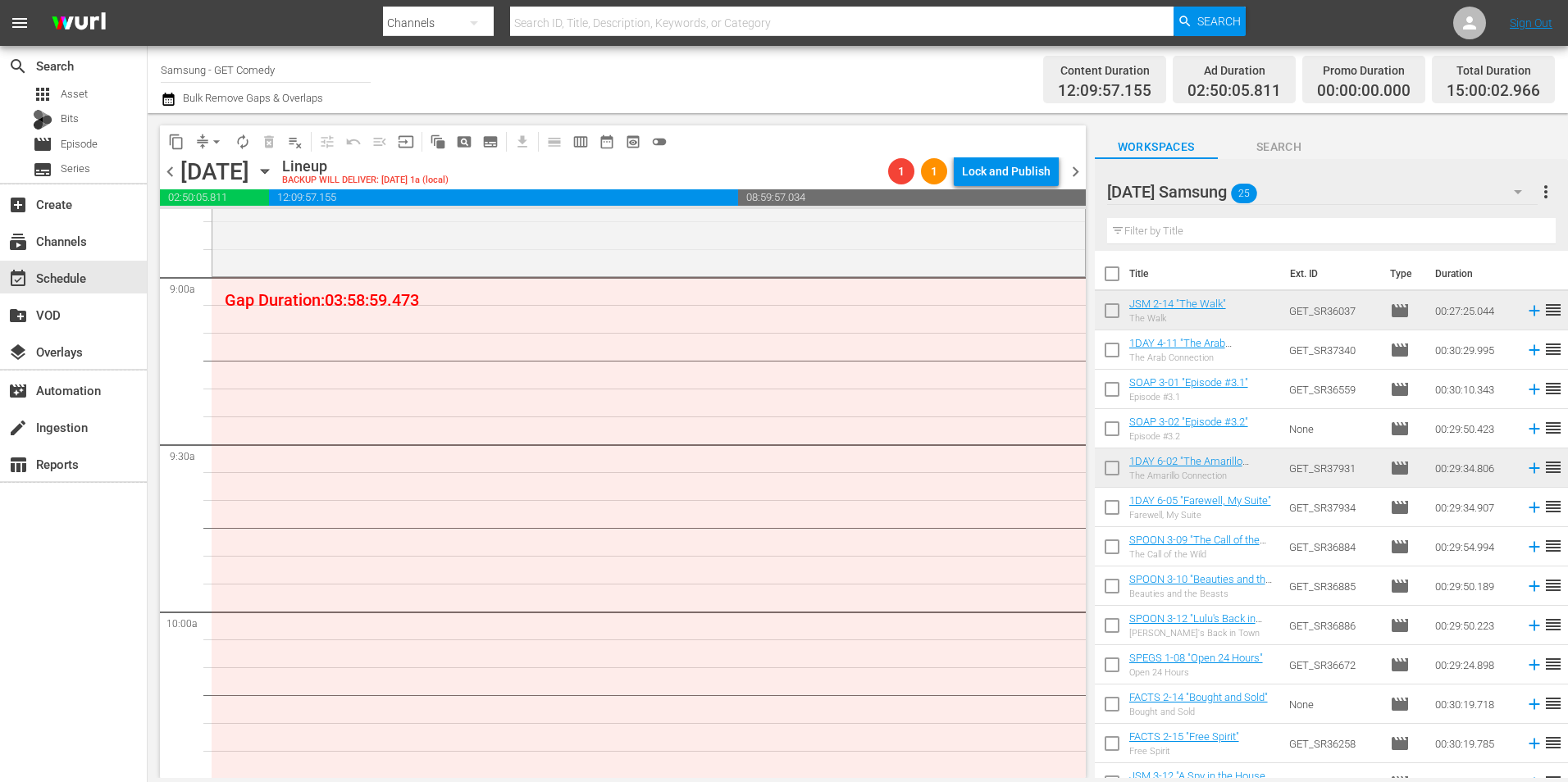
scroll to position [2951, 0]
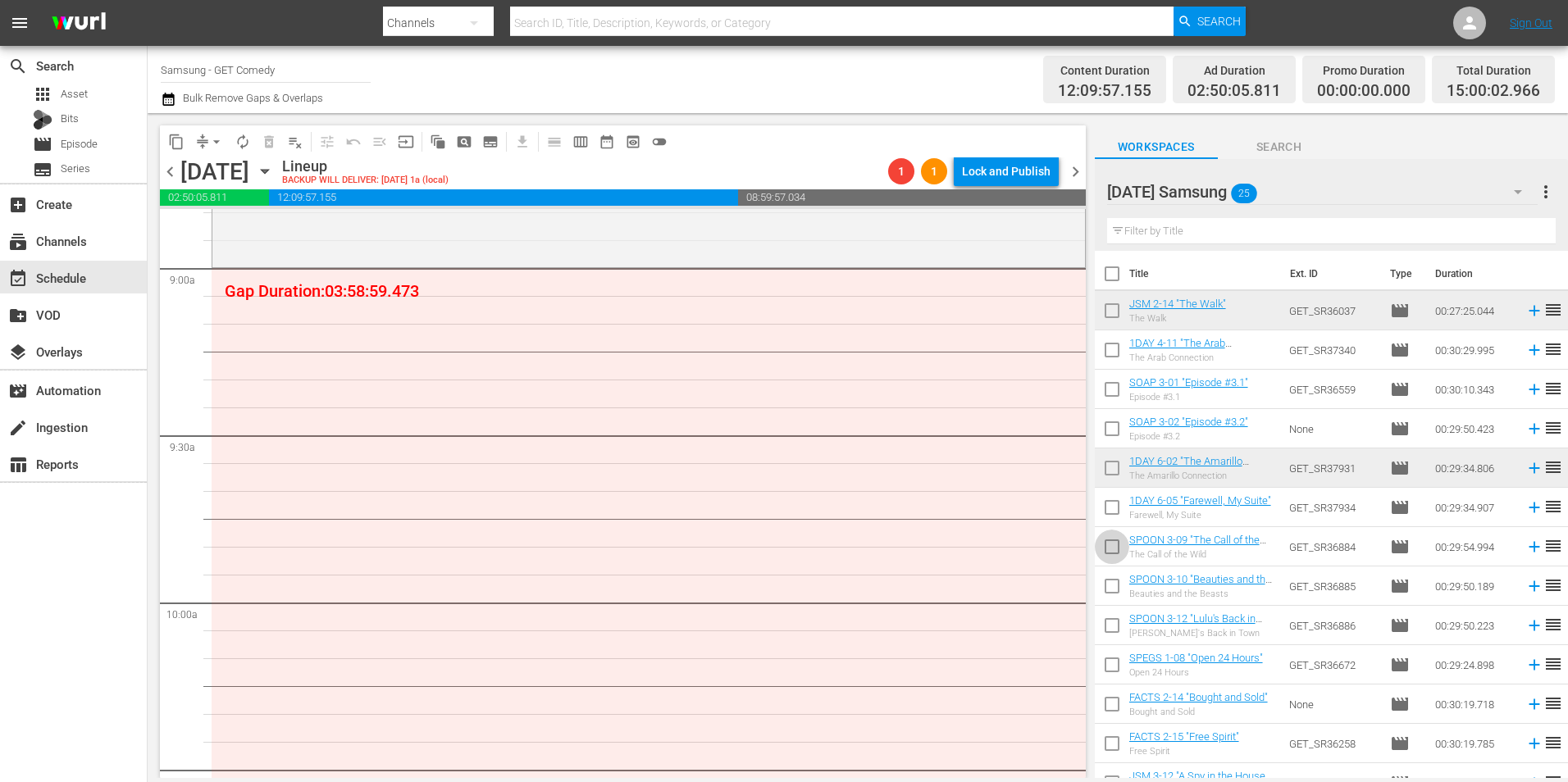
click at [1107, 556] on input "checkbox" at bounding box center [1111, 549] width 35 height 34
checkbox input "true"
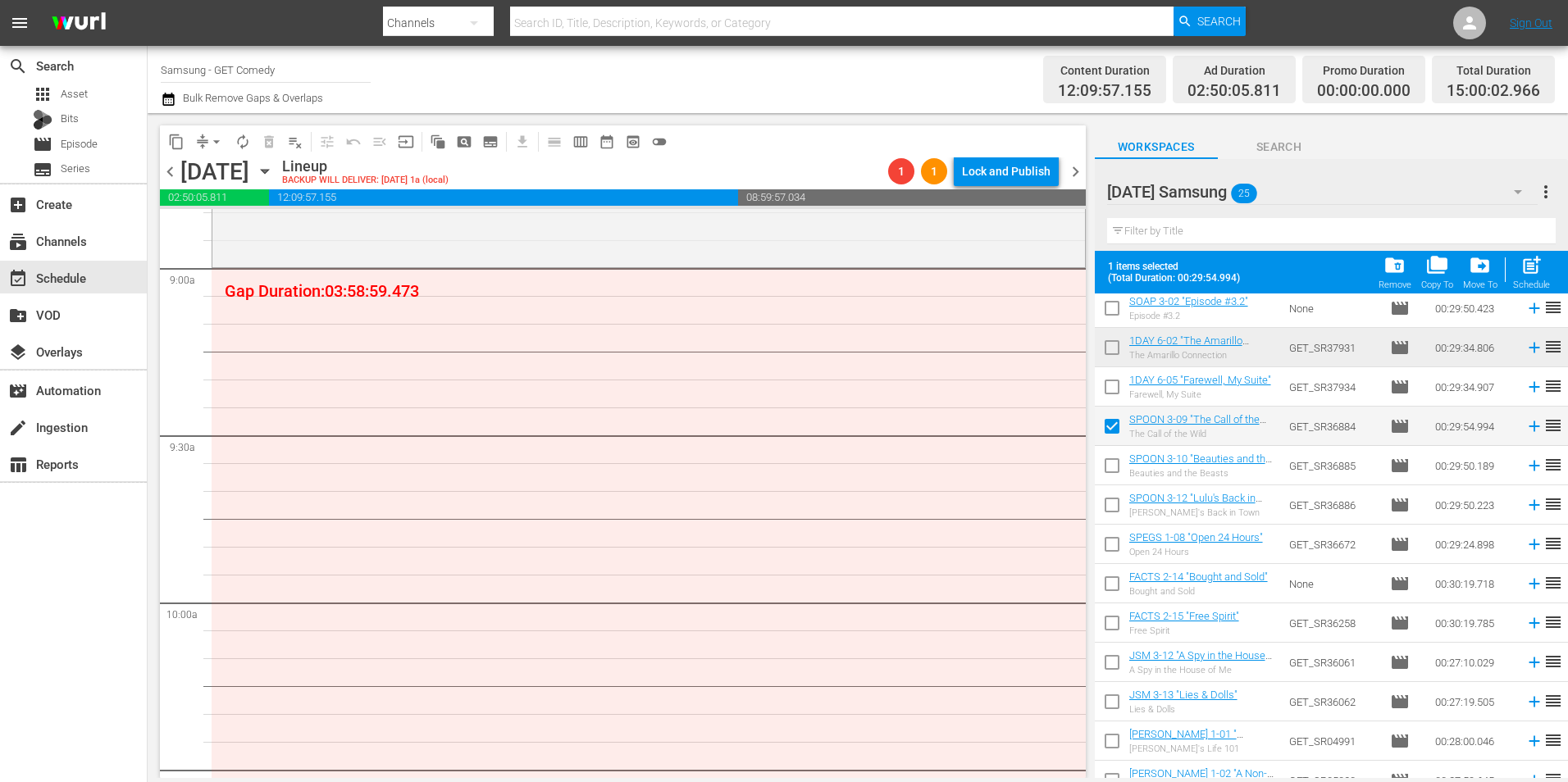
scroll to position [164, 0]
click at [1116, 466] on input "checkbox" at bounding box center [1111, 468] width 35 height 34
checkbox input "true"
click at [1113, 503] on input "checkbox" at bounding box center [1111, 507] width 35 height 34
checkbox input "true"
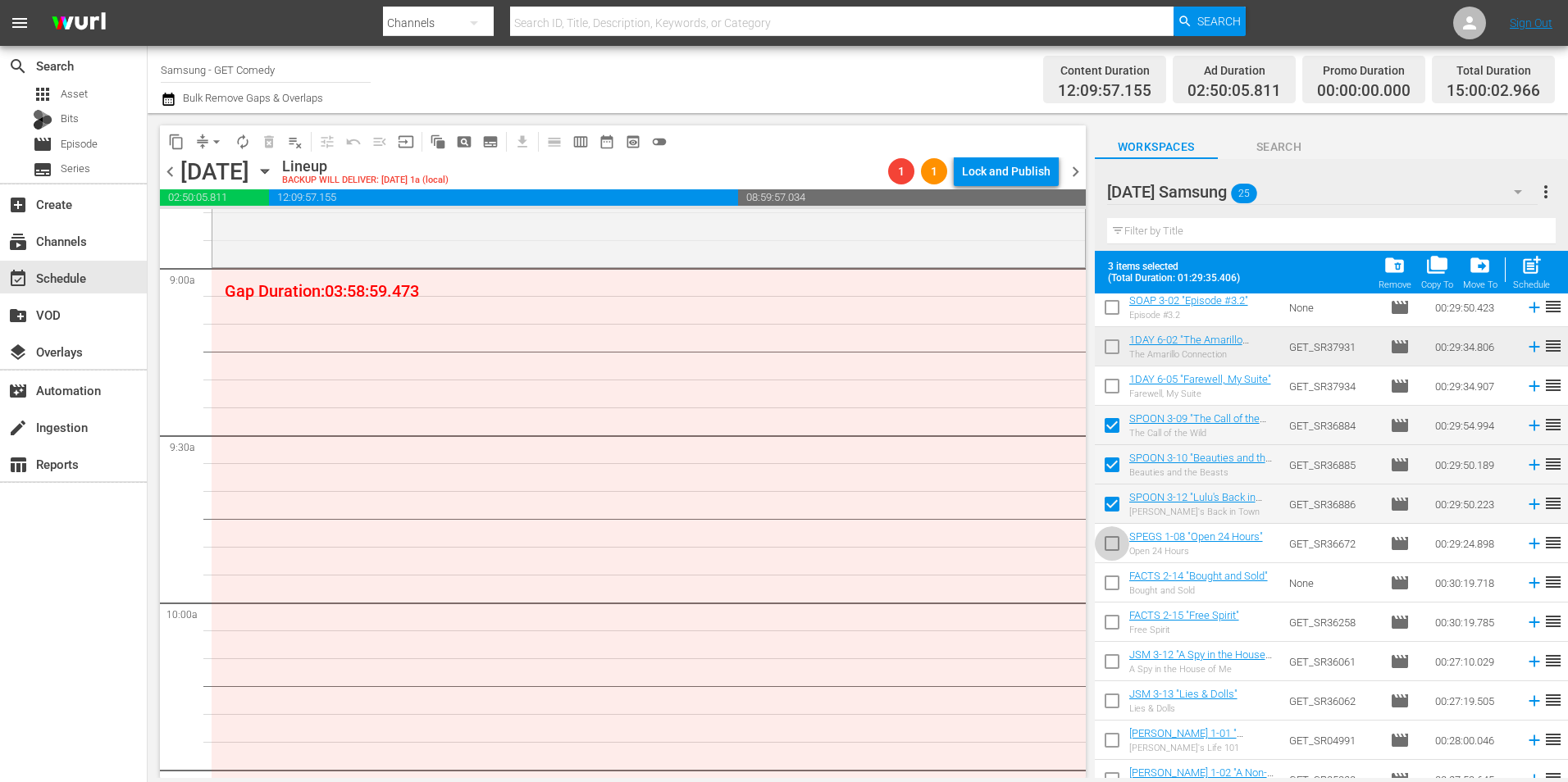
click at [1113, 543] on input "checkbox" at bounding box center [1111, 547] width 35 height 34
checkbox input "true"
click at [1110, 585] on input "checkbox" at bounding box center [1111, 586] width 35 height 34
checkbox input "true"
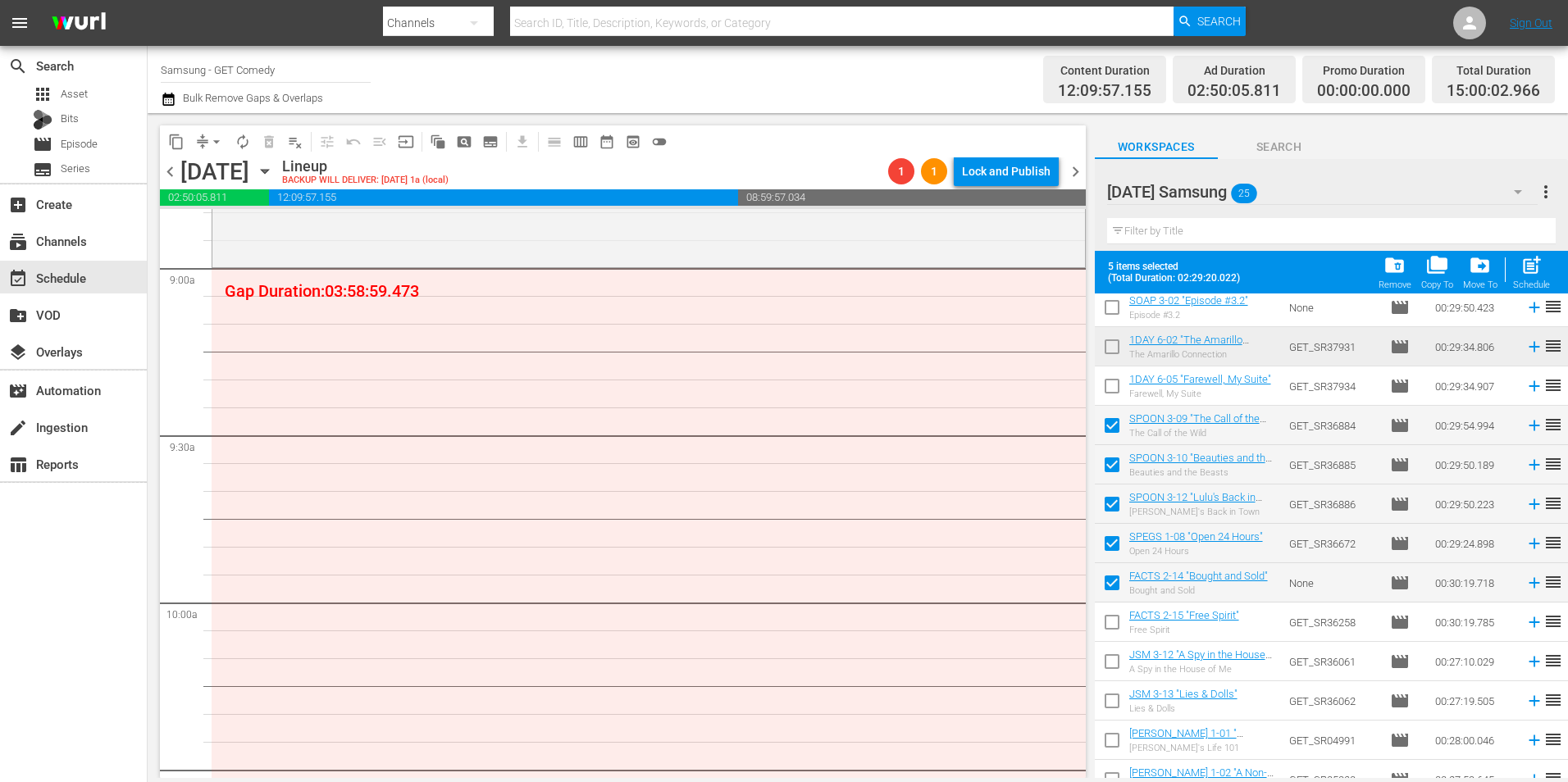
click at [1112, 618] on input "checkbox" at bounding box center [1111, 625] width 35 height 34
checkbox input "true"
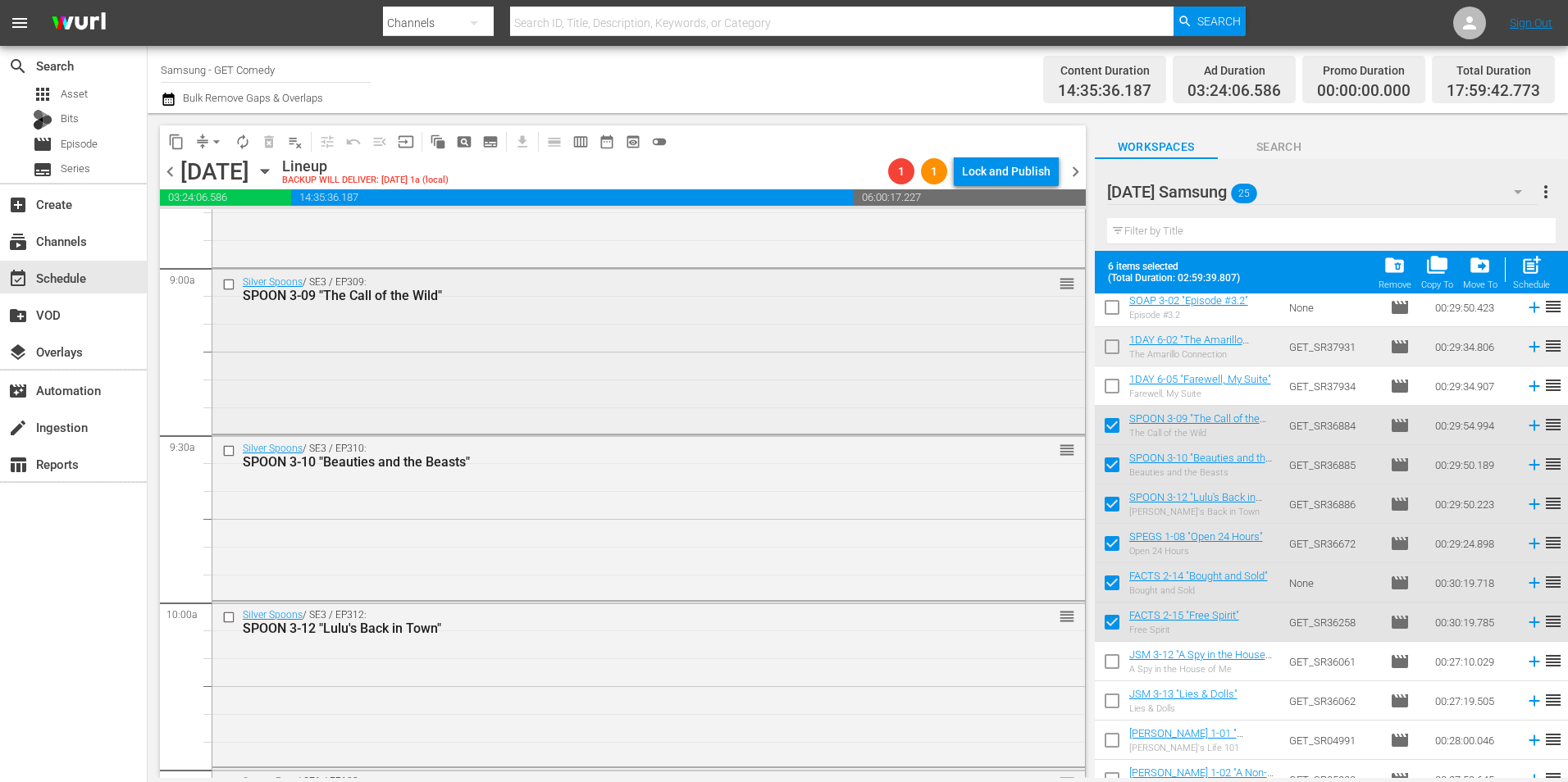
click at [540, 313] on div "Silver Spoons / SE3 / EP309: SPOON 3-09 "The Call of the Wild" reorder" at bounding box center [649, 349] width 872 height 162
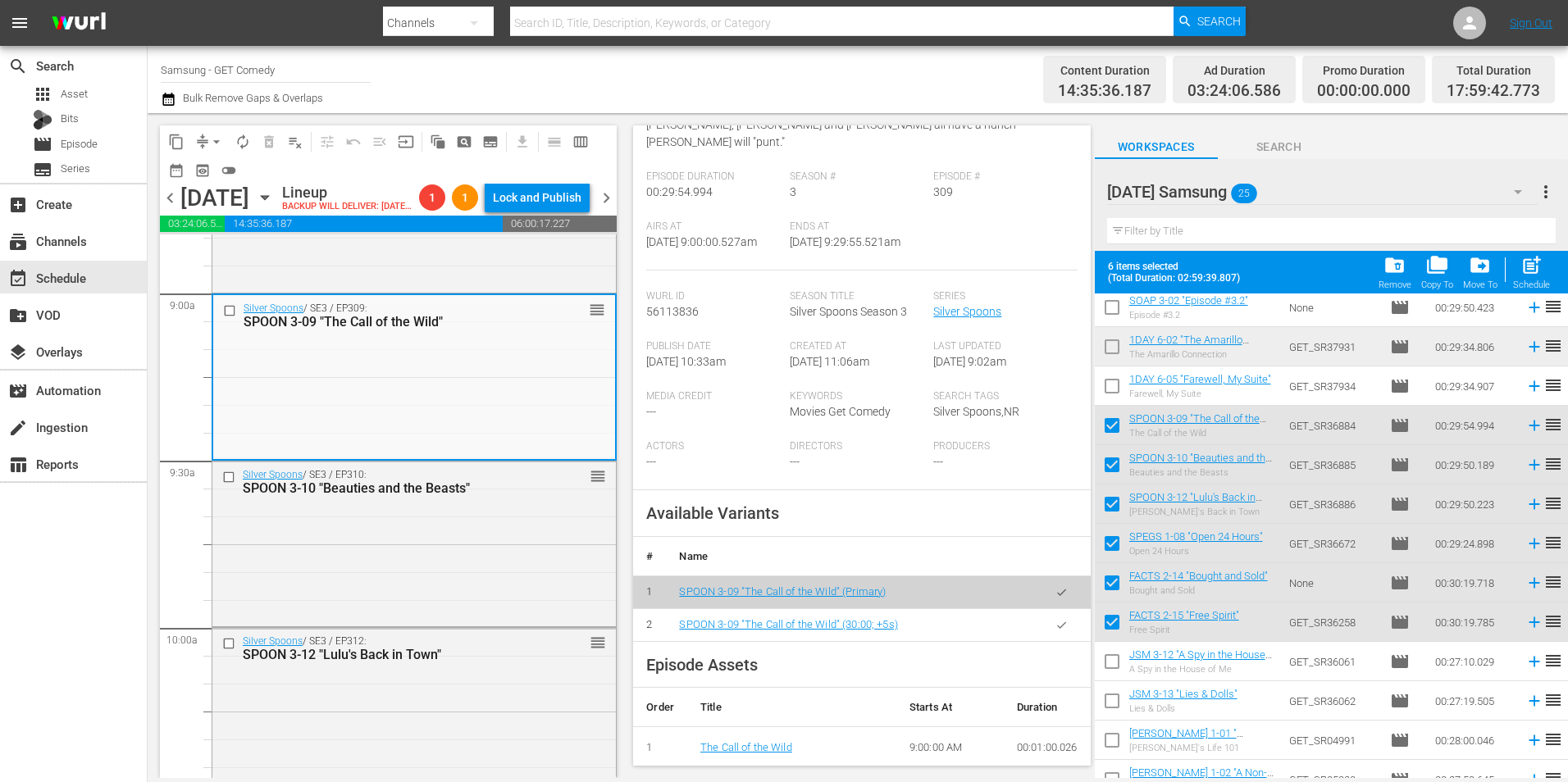
scroll to position [246, 0]
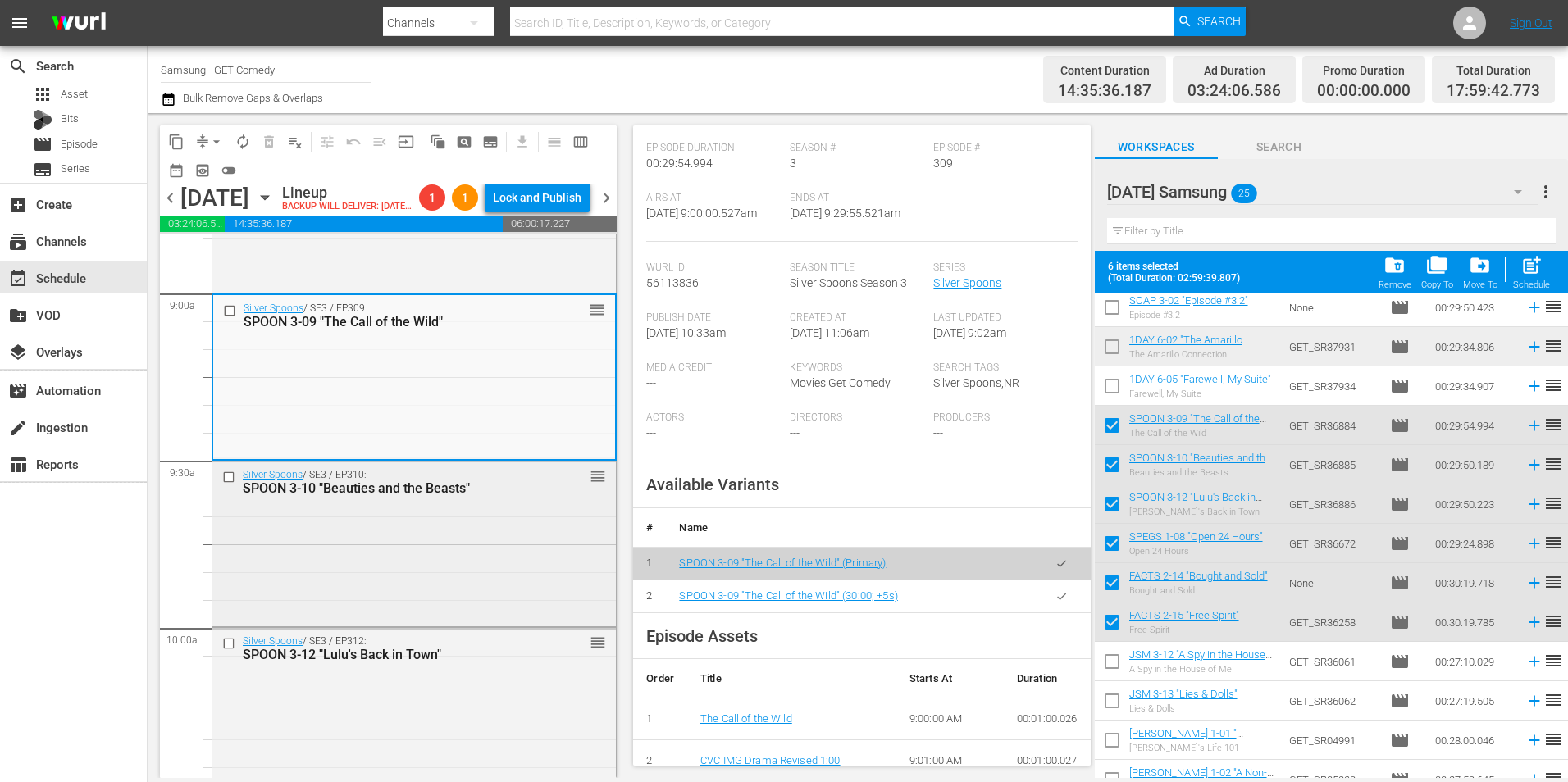
click at [402, 579] on div "Silver Spoons / SE3 / EP310: SPOON 3-10 "Beauties and the Beasts" reorder" at bounding box center [414, 542] width 404 height 162
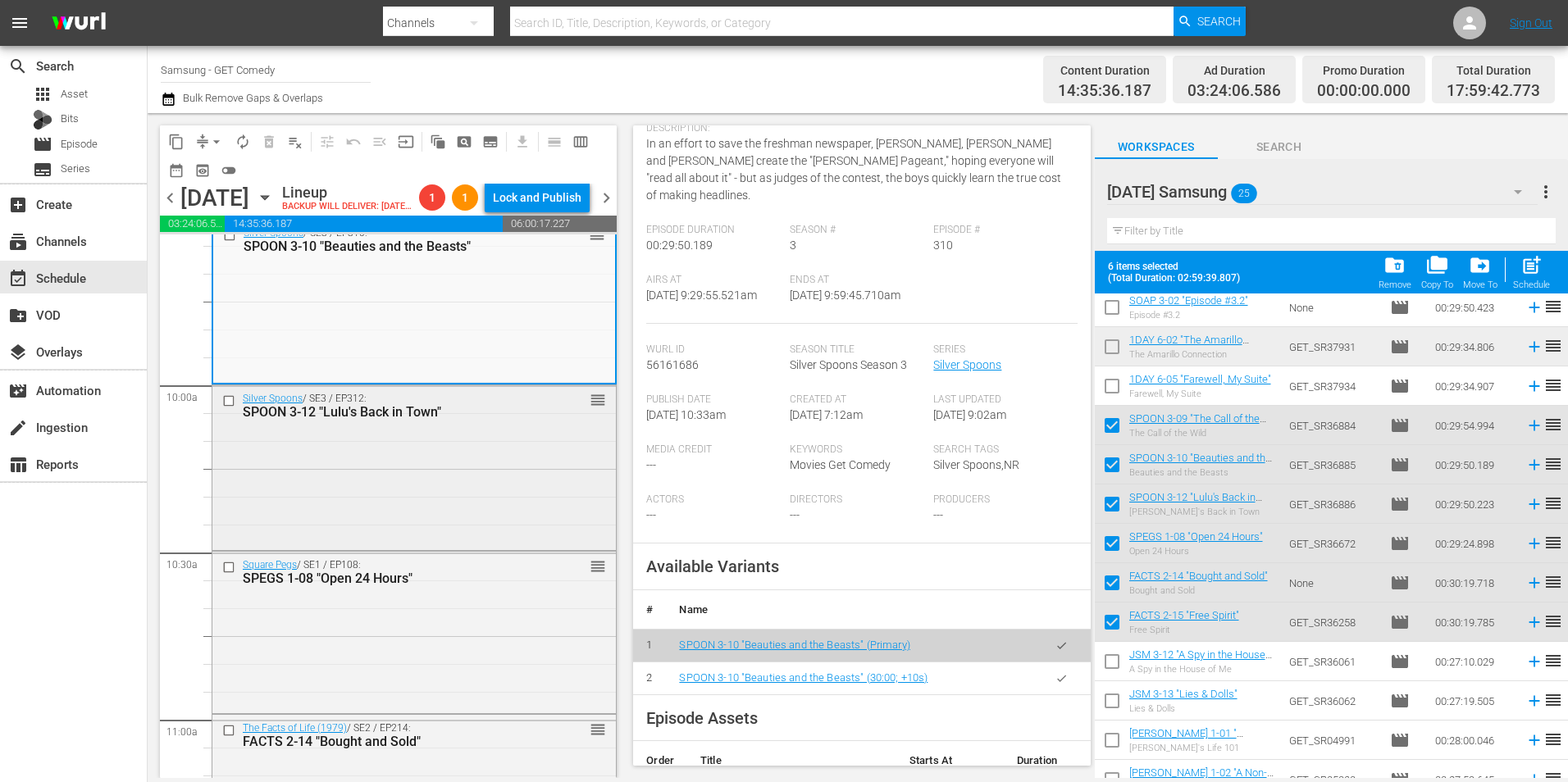
scroll to position [3197, 0]
click at [473, 483] on div "Silver Spoons / SE3 / EP312: SPOON 3-12 "Lulu's Back in Town" reorder" at bounding box center [414, 463] width 404 height 162
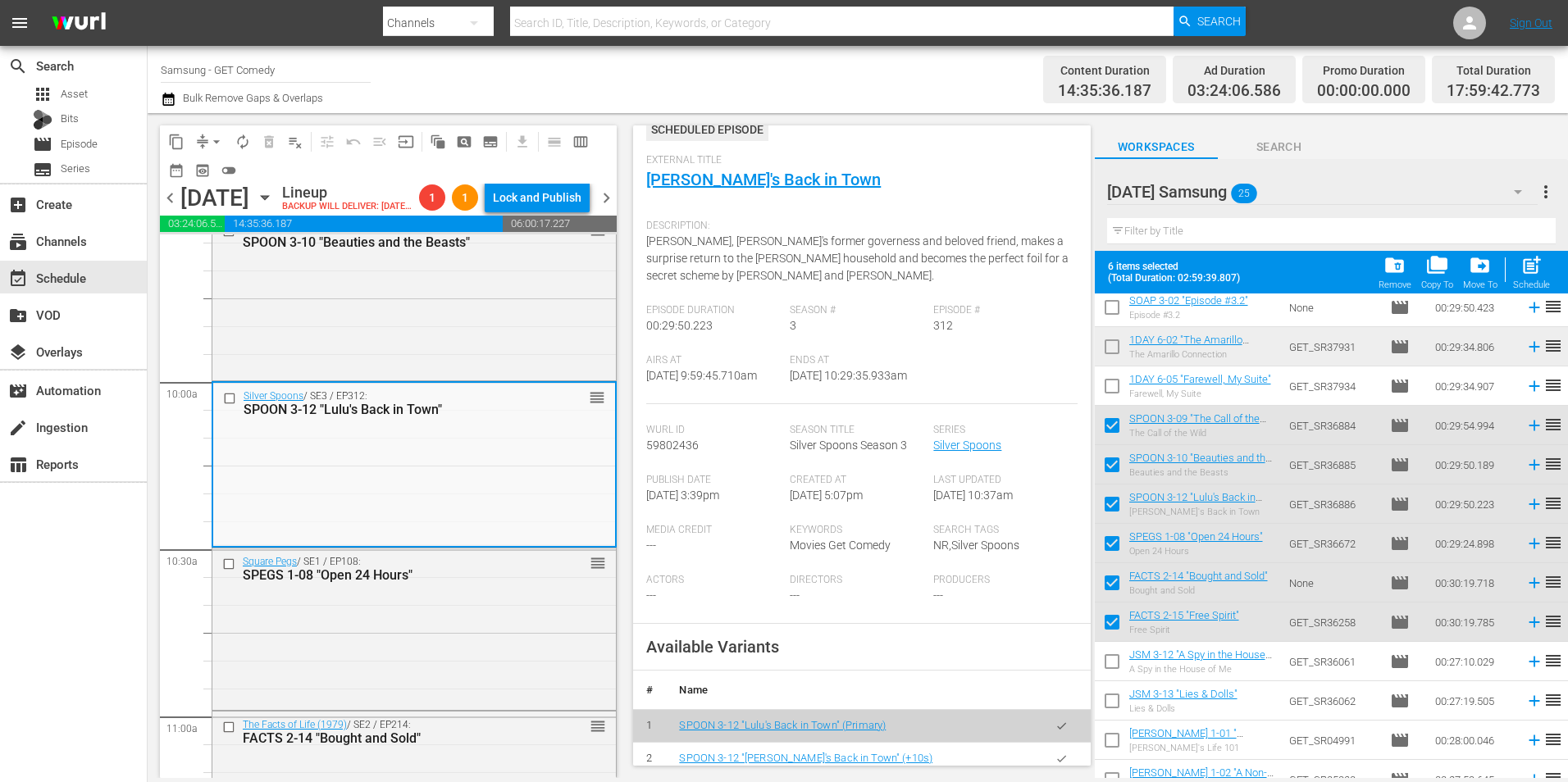
scroll to position [164, 0]
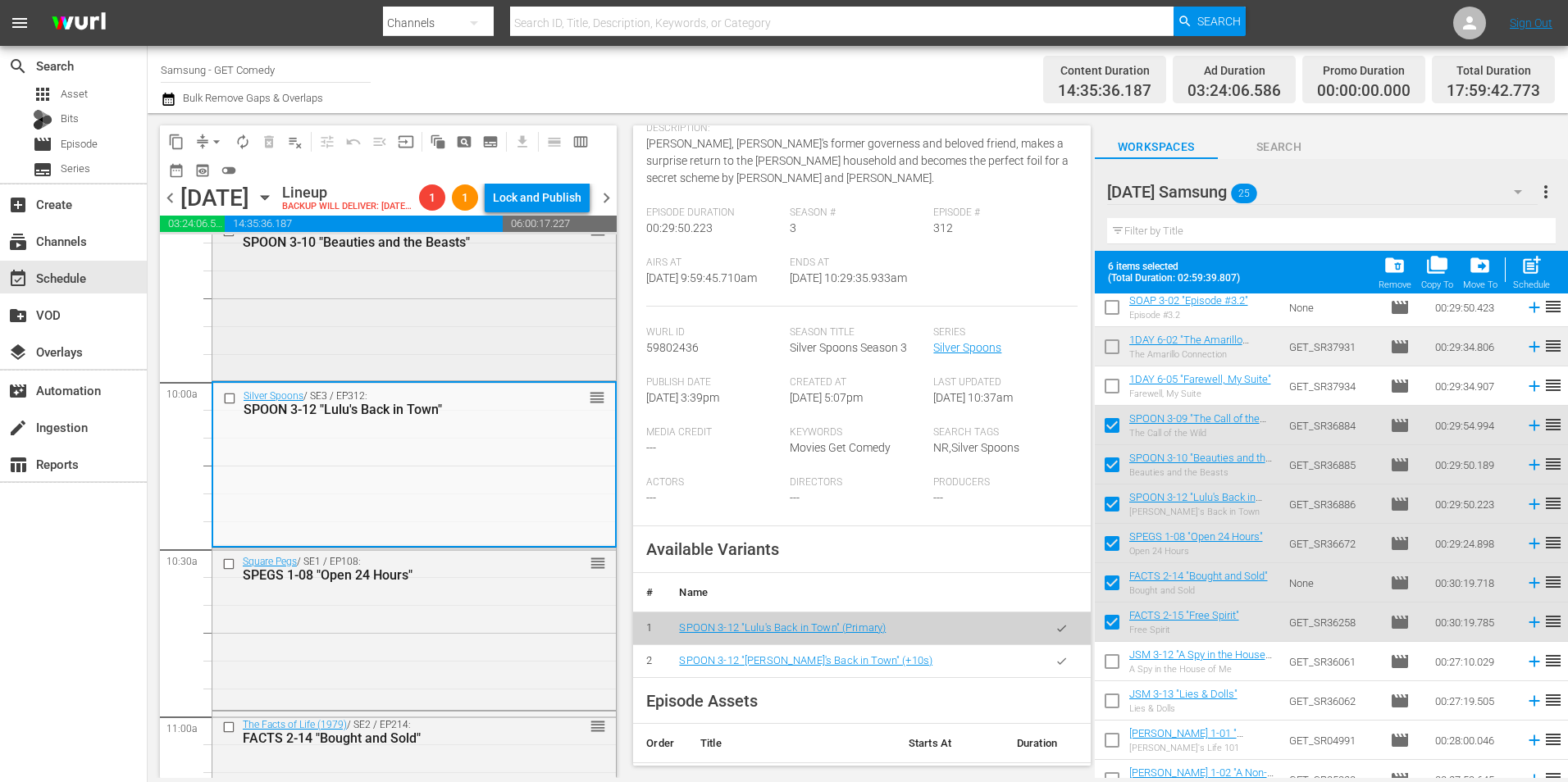
click at [407, 352] on div "Silver Spoons / SE3 / EP310: SPOON 3-10 "Beauties and the Beasts" reorder" at bounding box center [414, 296] width 404 height 162
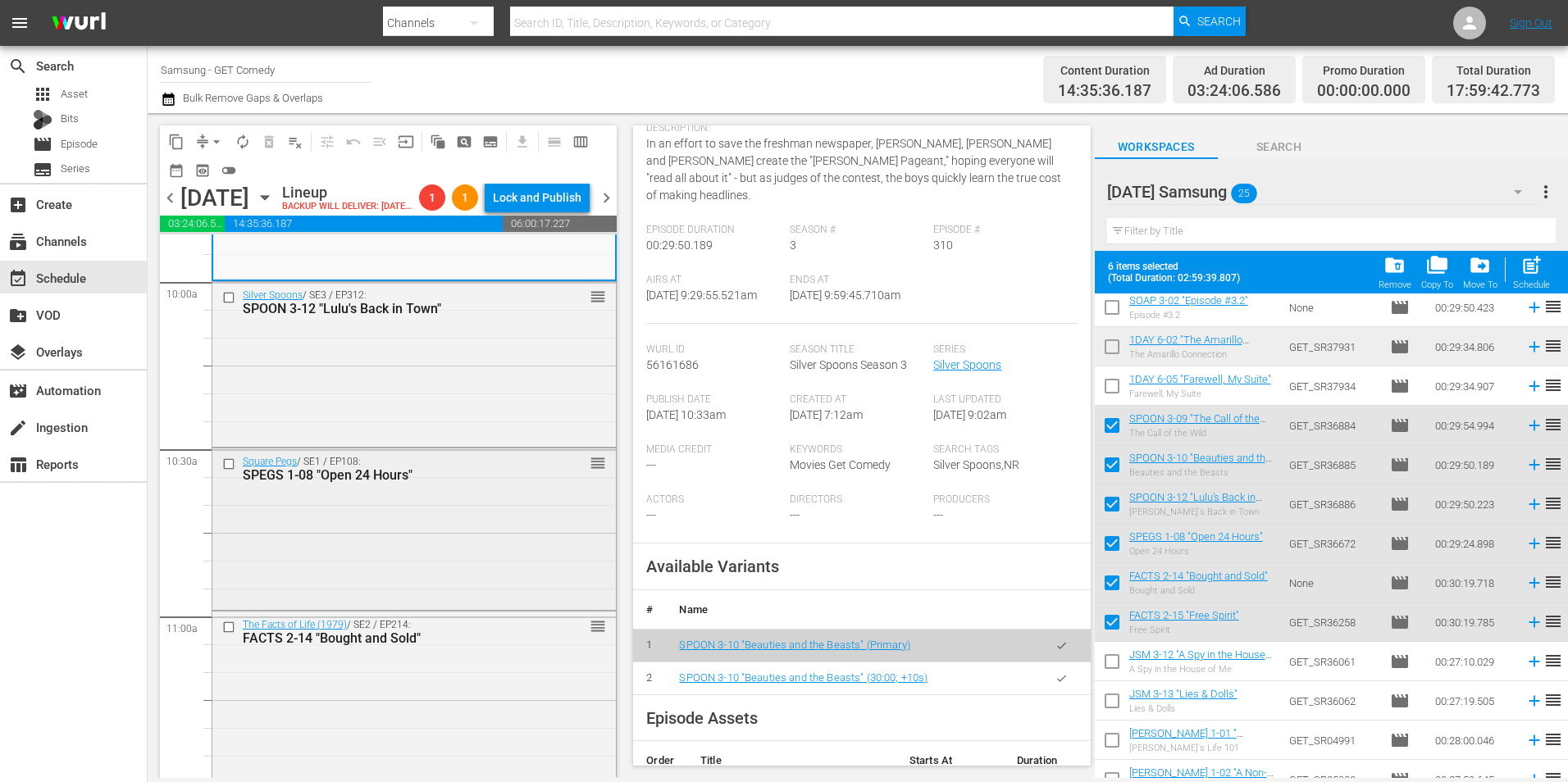
scroll to position [3361, 0]
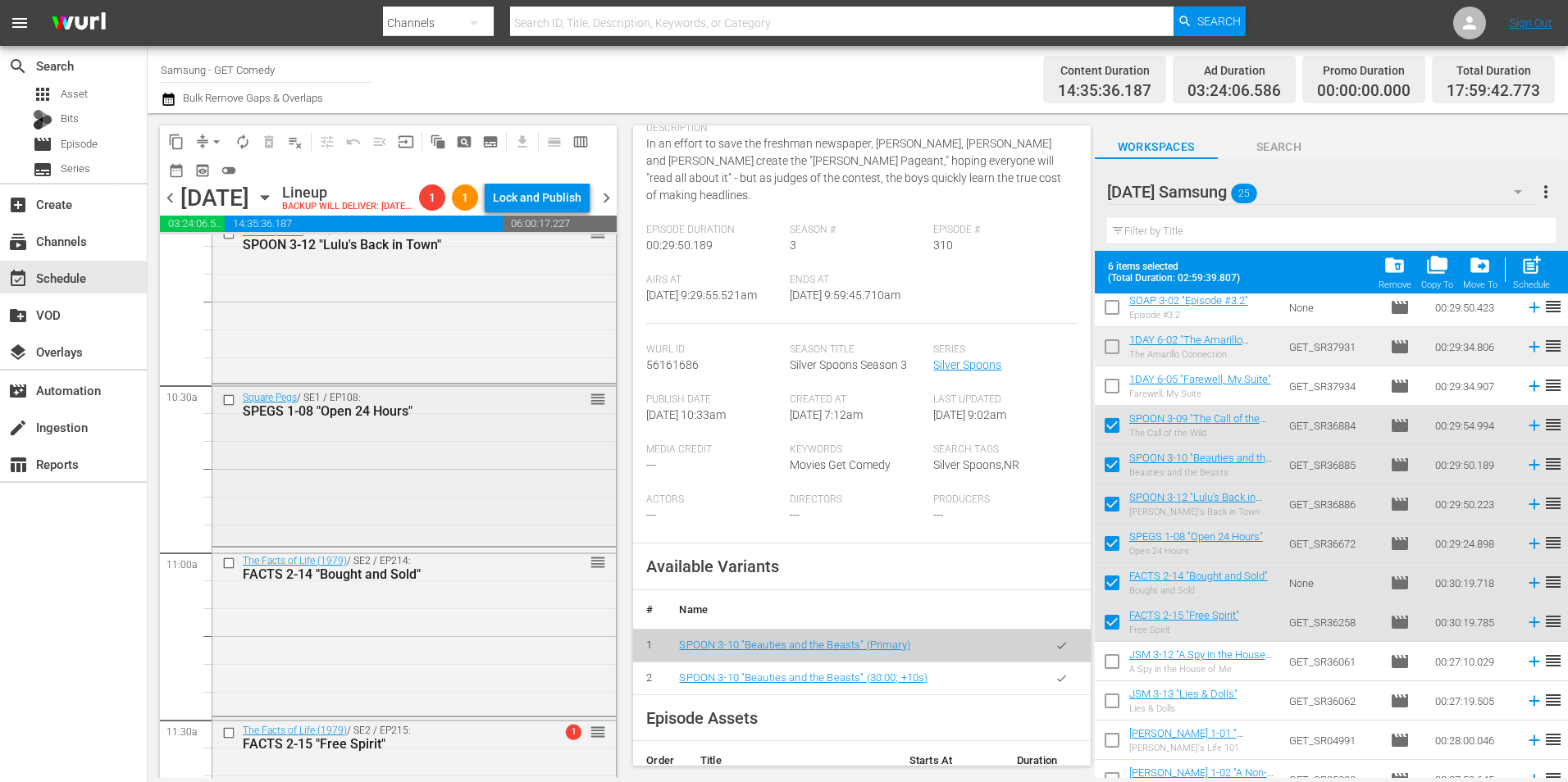
click at [487, 503] on div "Square Pegs / SE1 / EP108: SPEGS 1-08 "Open 24 Hours" reorder" at bounding box center [414, 464] width 404 height 159
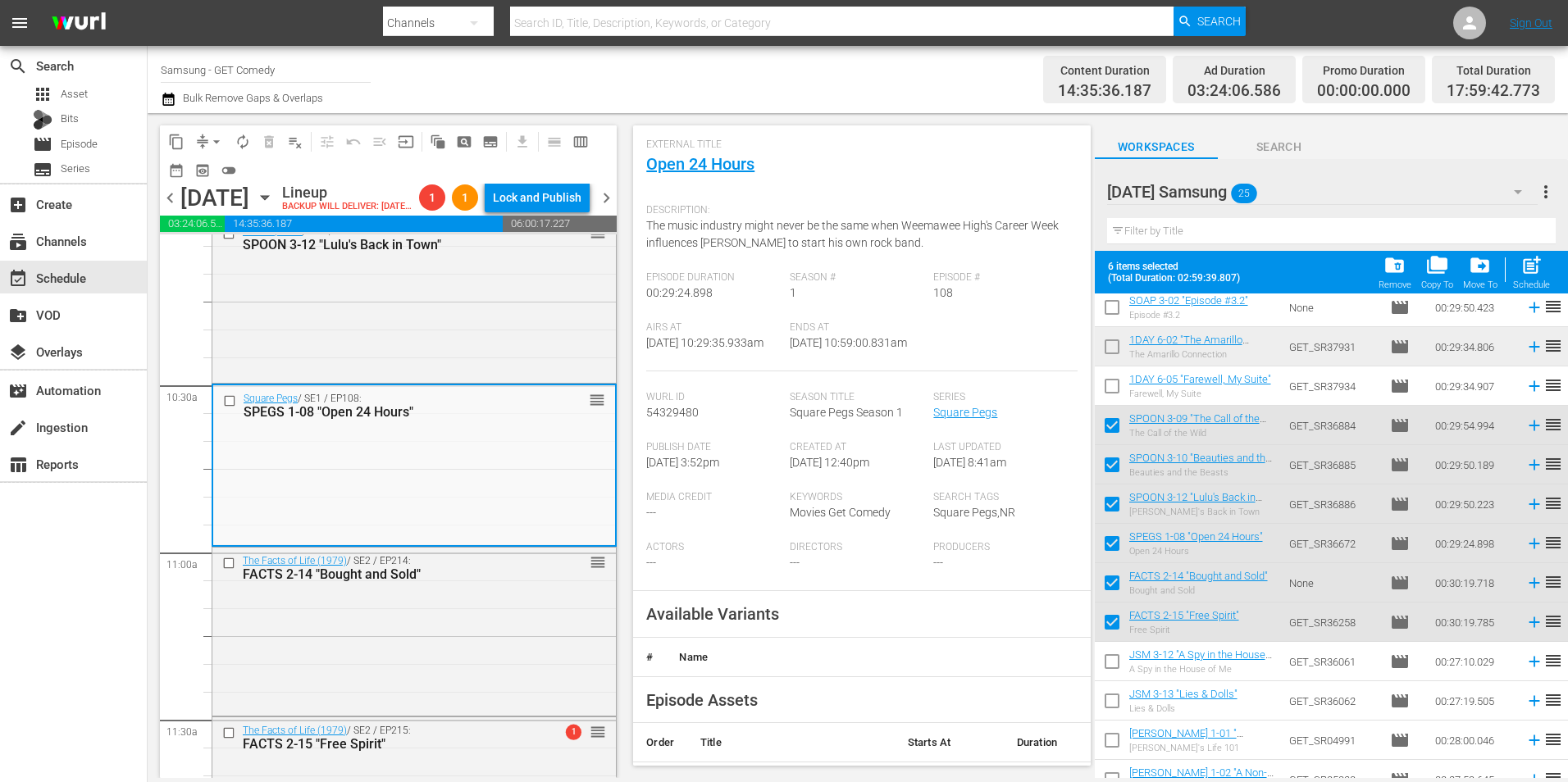
scroll to position [164, 0]
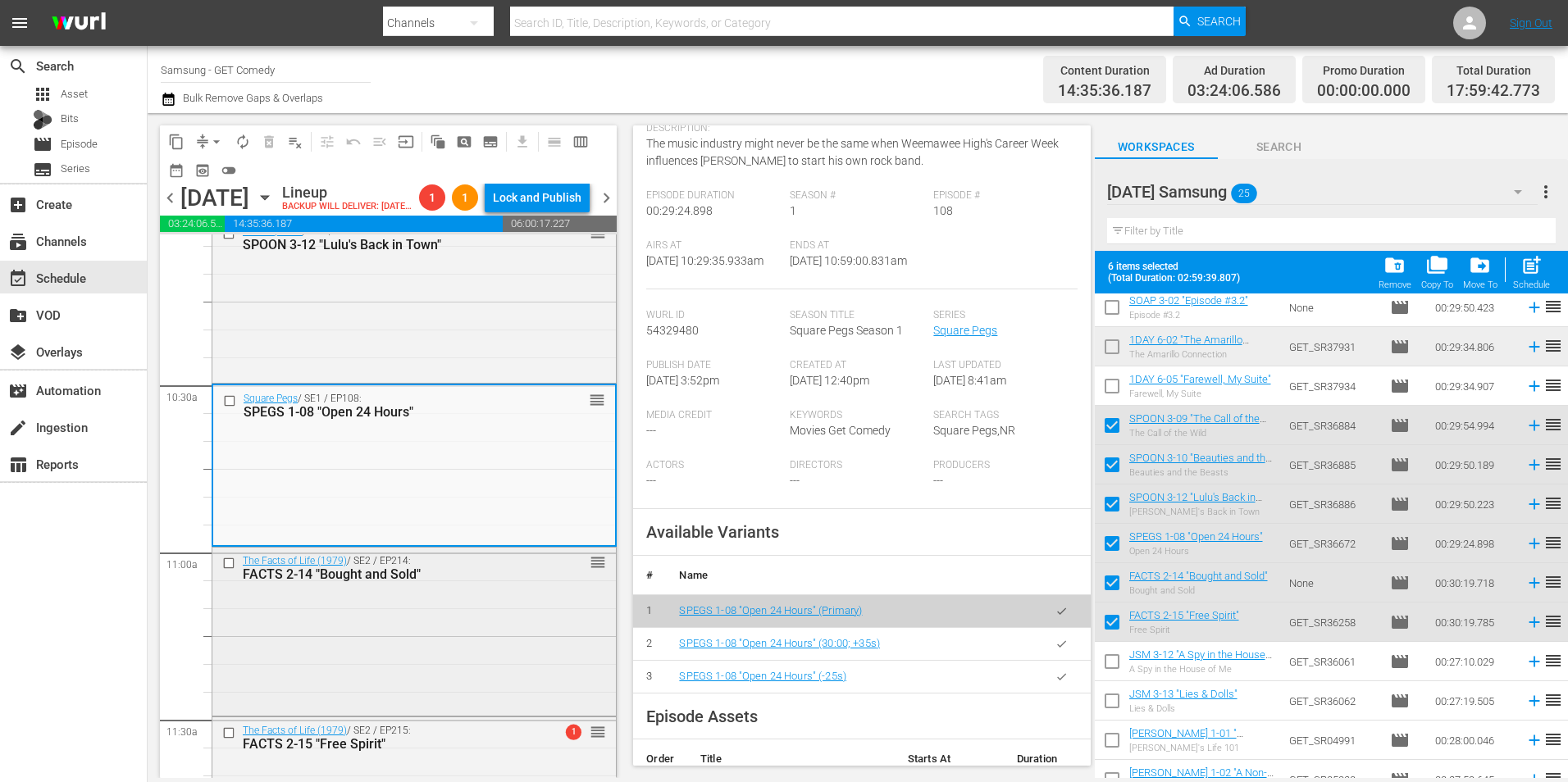
click at [541, 656] on div "The Facts of Life (1979) / SE2 / EP214: FACTS 2-14 "Bought and Sold" reorder" at bounding box center [414, 629] width 404 height 164
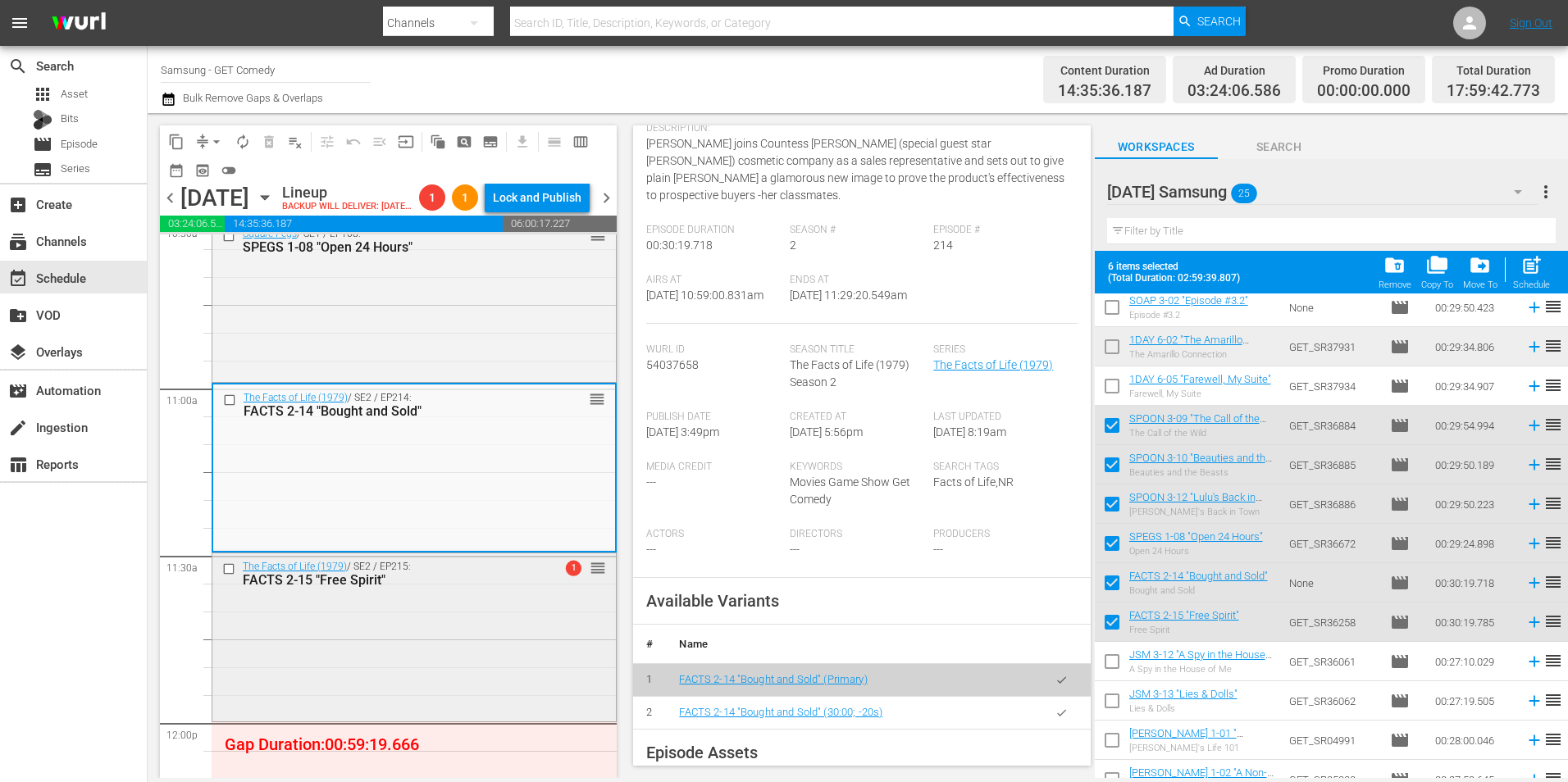
scroll to position [246, 0]
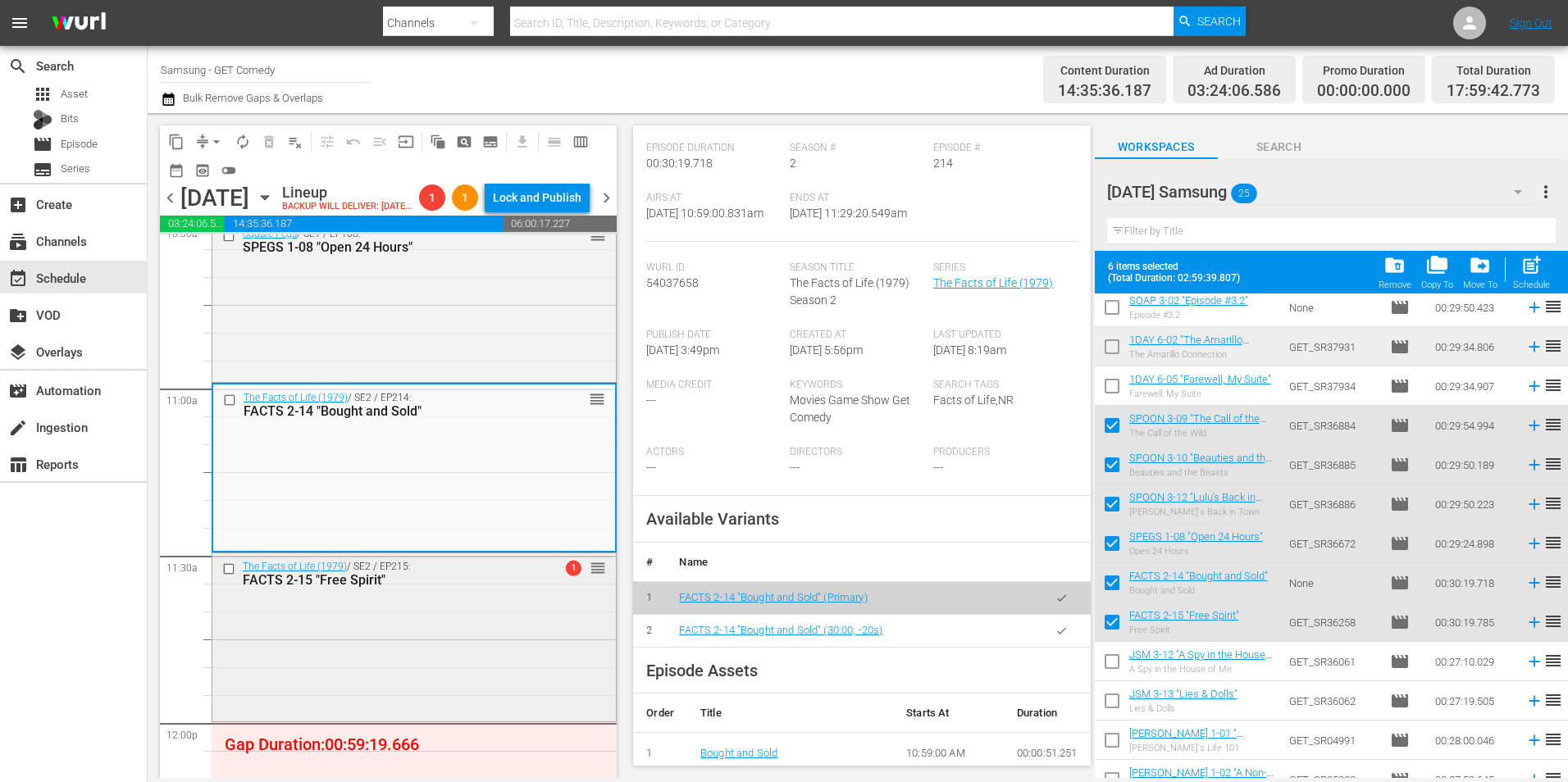
click at [471, 655] on div "The Facts of Life (1979) / SE2 / EP215: FACTS 2-15 "Free Spirit" 1 reorder" at bounding box center [414, 634] width 404 height 164
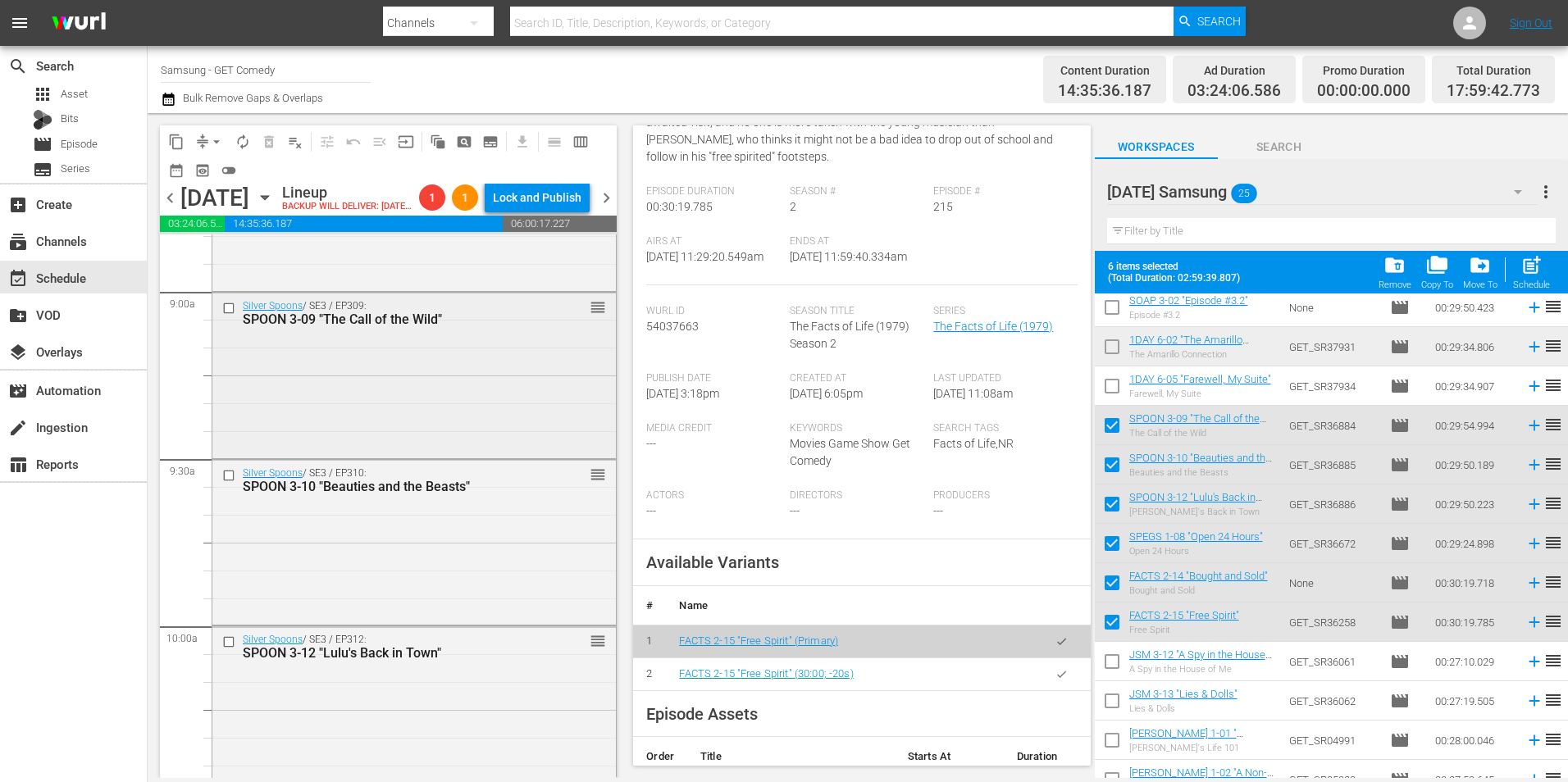
scroll to position [2951, 0]
click at [419, 408] on div "Silver Spoons / SE3 / EP309: SPOON 3-09 "The Call of the Wild" reorder" at bounding box center [414, 375] width 404 height 162
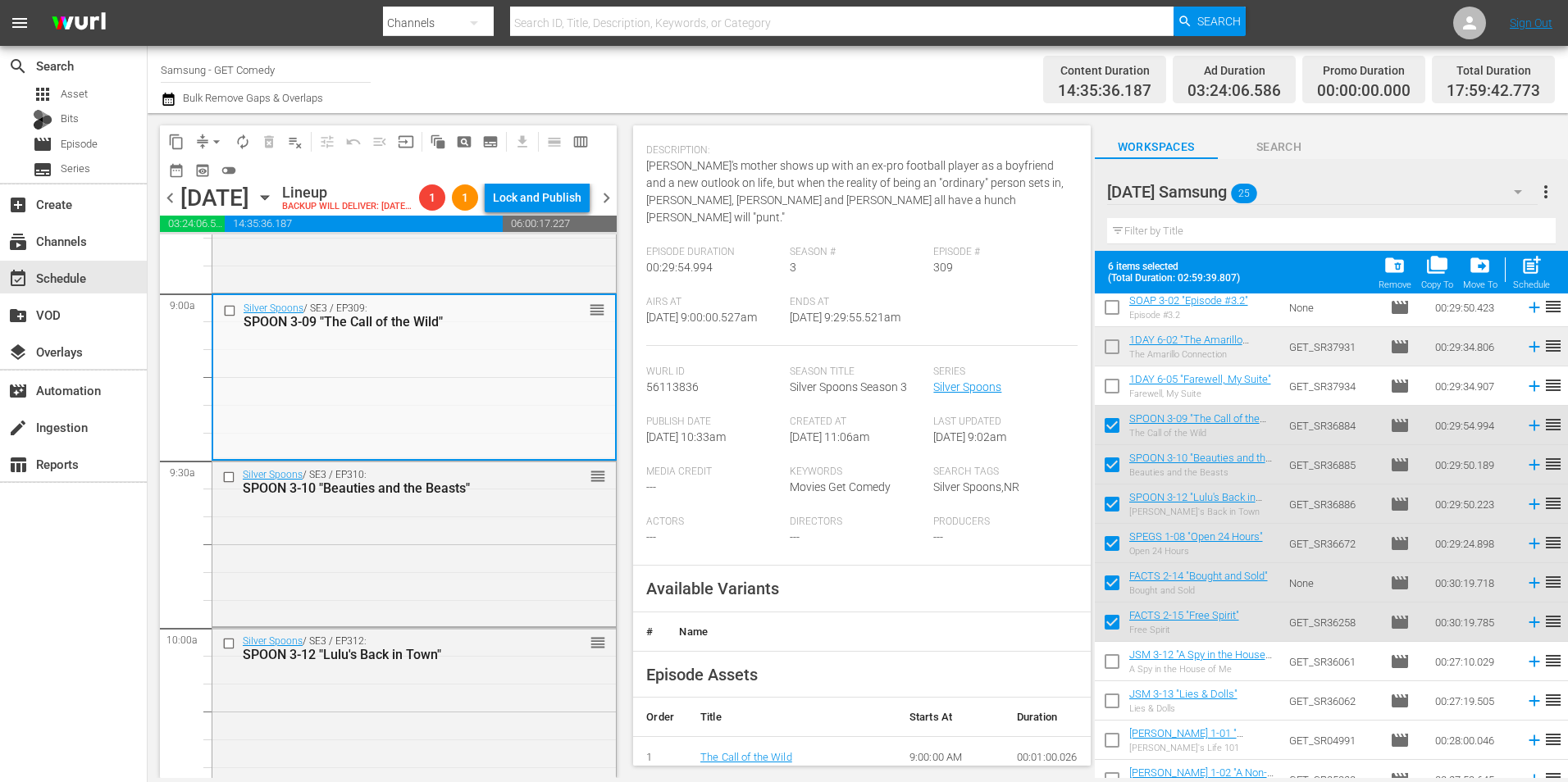
scroll to position [164, 0]
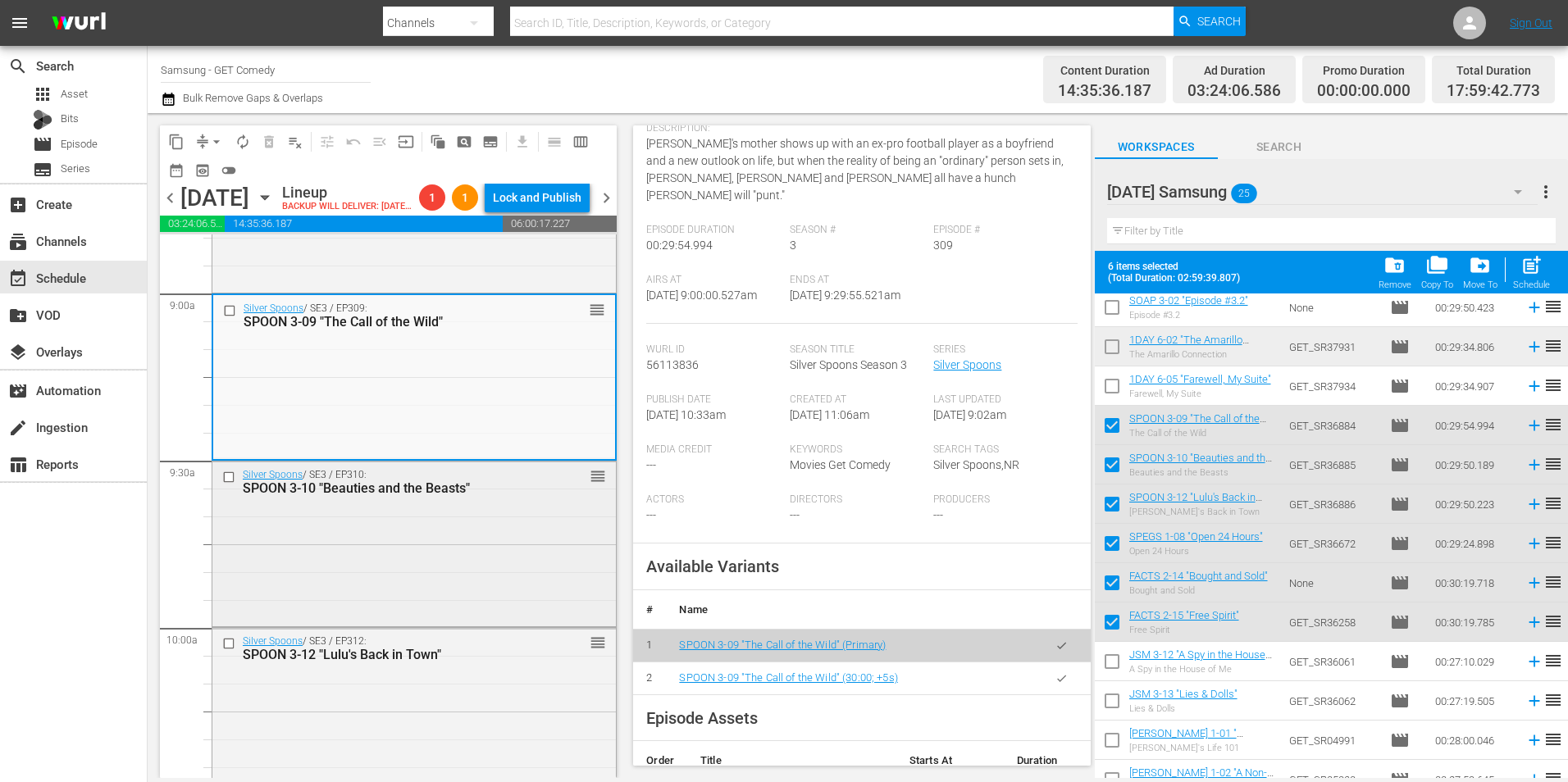
click at [416, 623] on div "Silver Spoons / SE3 / EP310: SPOON 3-10 "Beauties and the Beasts" reorder" at bounding box center [414, 542] width 404 height 162
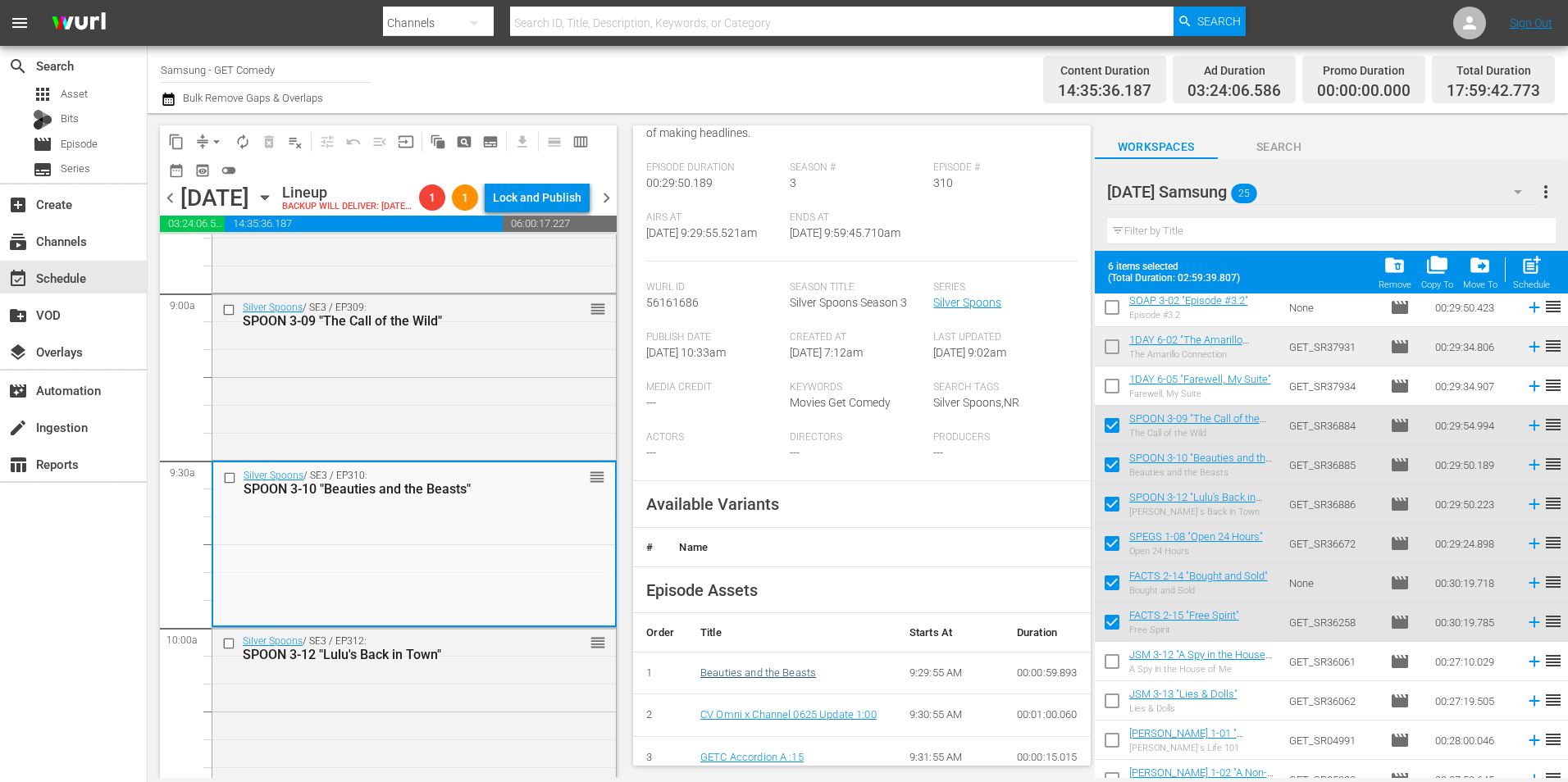
scroll to position [246, 0]
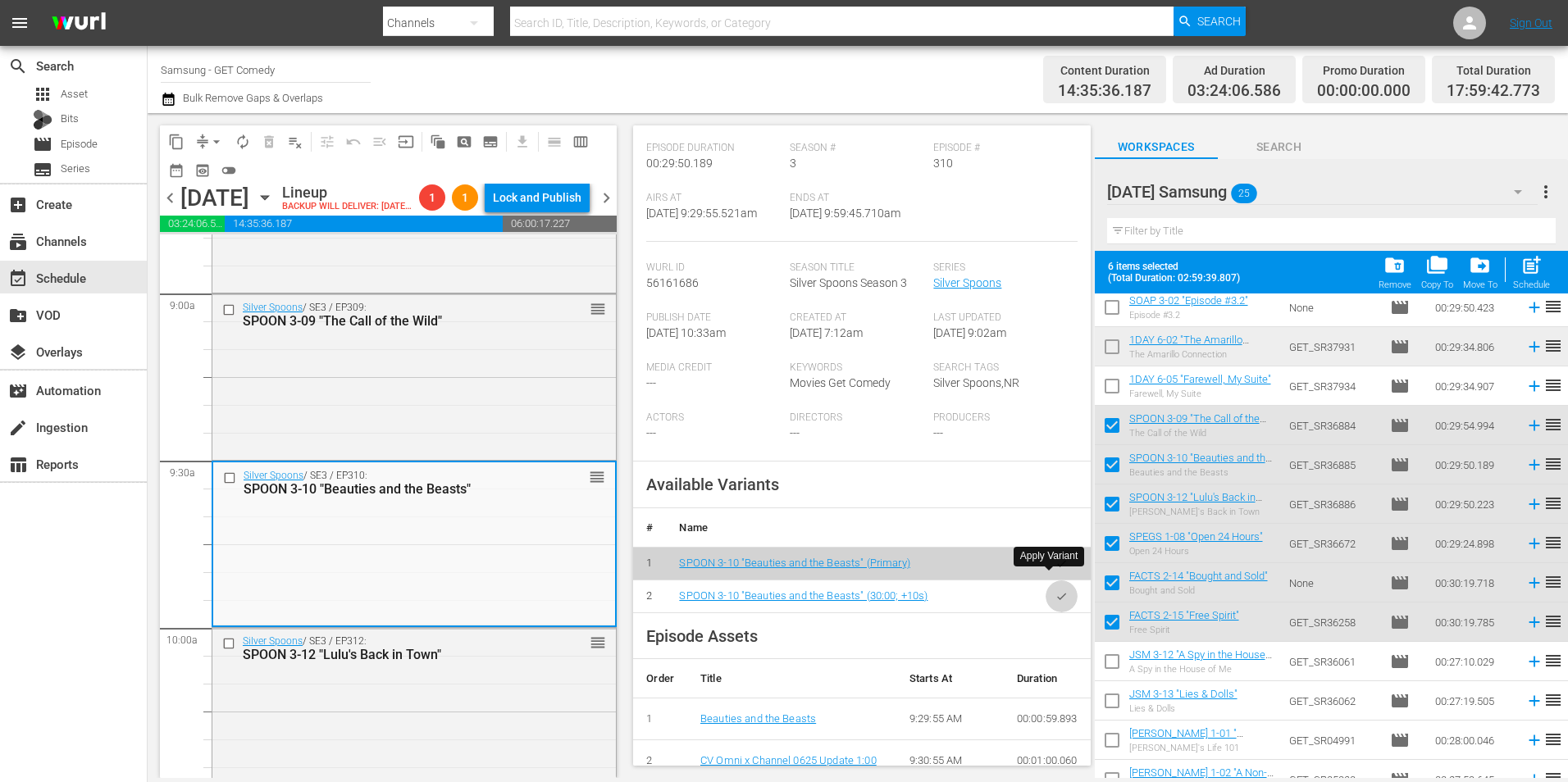
click at [1056, 590] on icon "button" at bounding box center [1062, 596] width 12 height 12
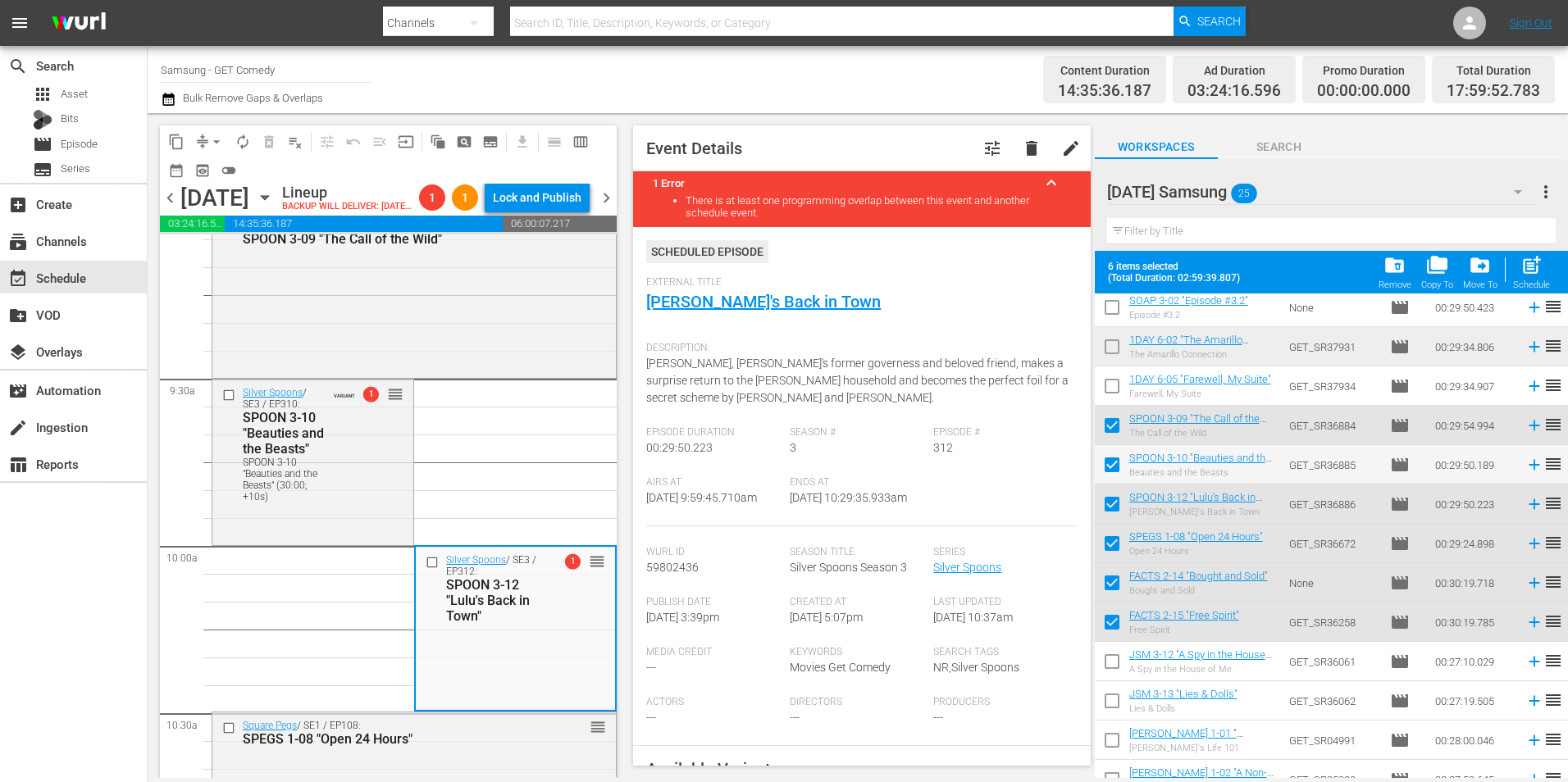
scroll to position [164, 0]
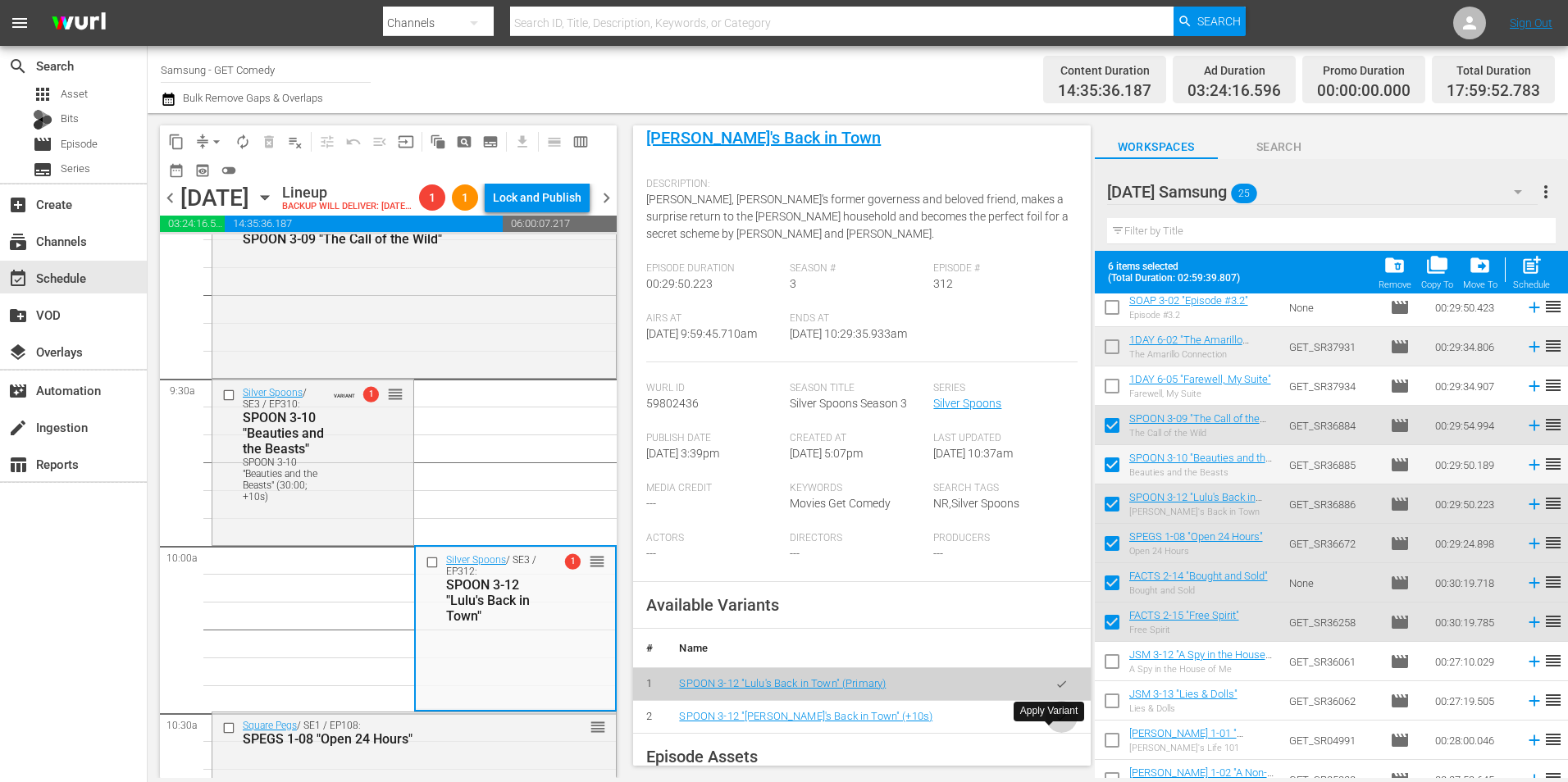
click at [1056, 723] on icon "button" at bounding box center [1062, 717] width 12 height 12
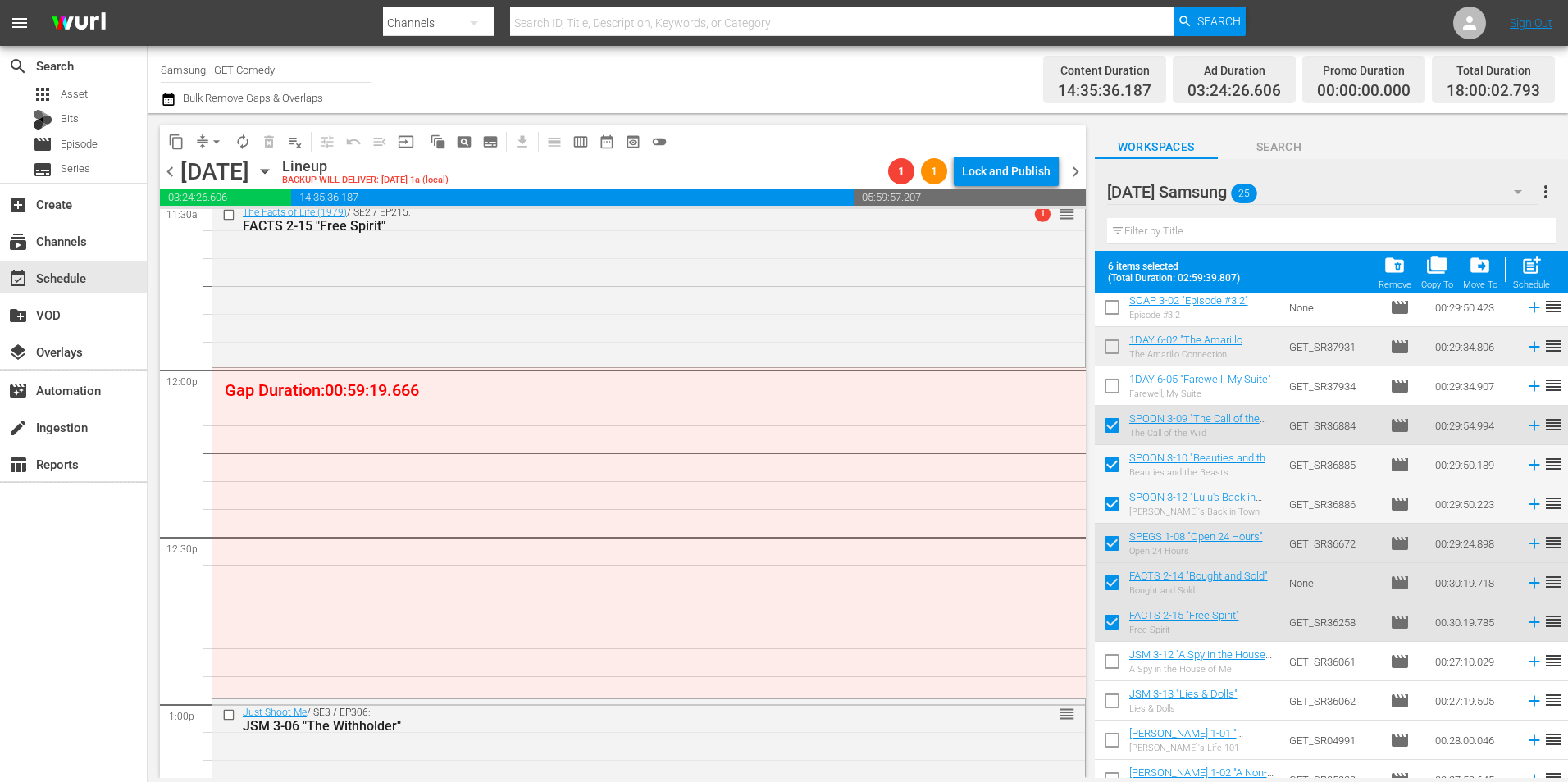
scroll to position [3935, 0]
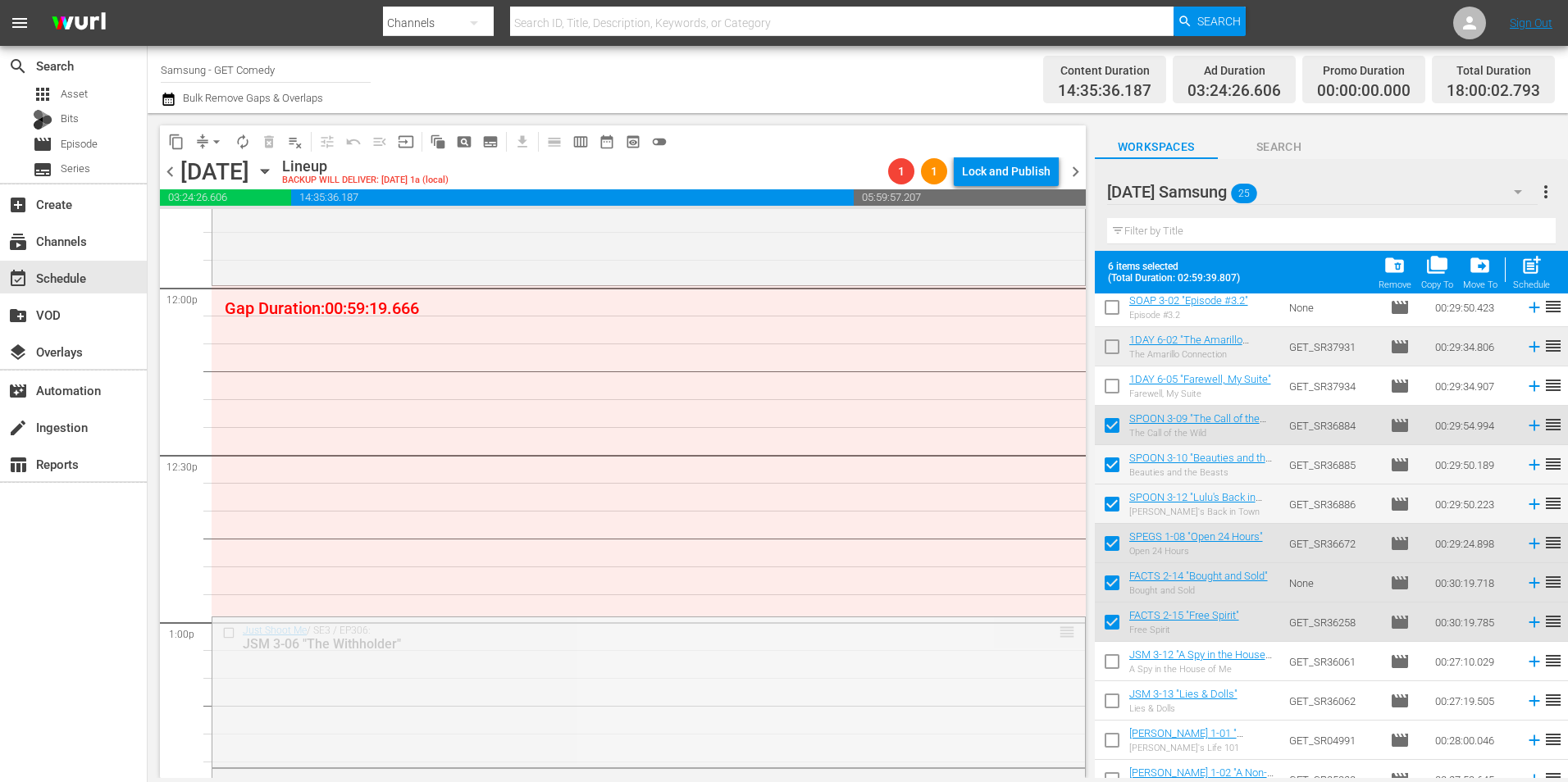
drag, startPoint x: 1052, startPoint y: 631, endPoint x: 1001, endPoint y: 305, distance: 330.0
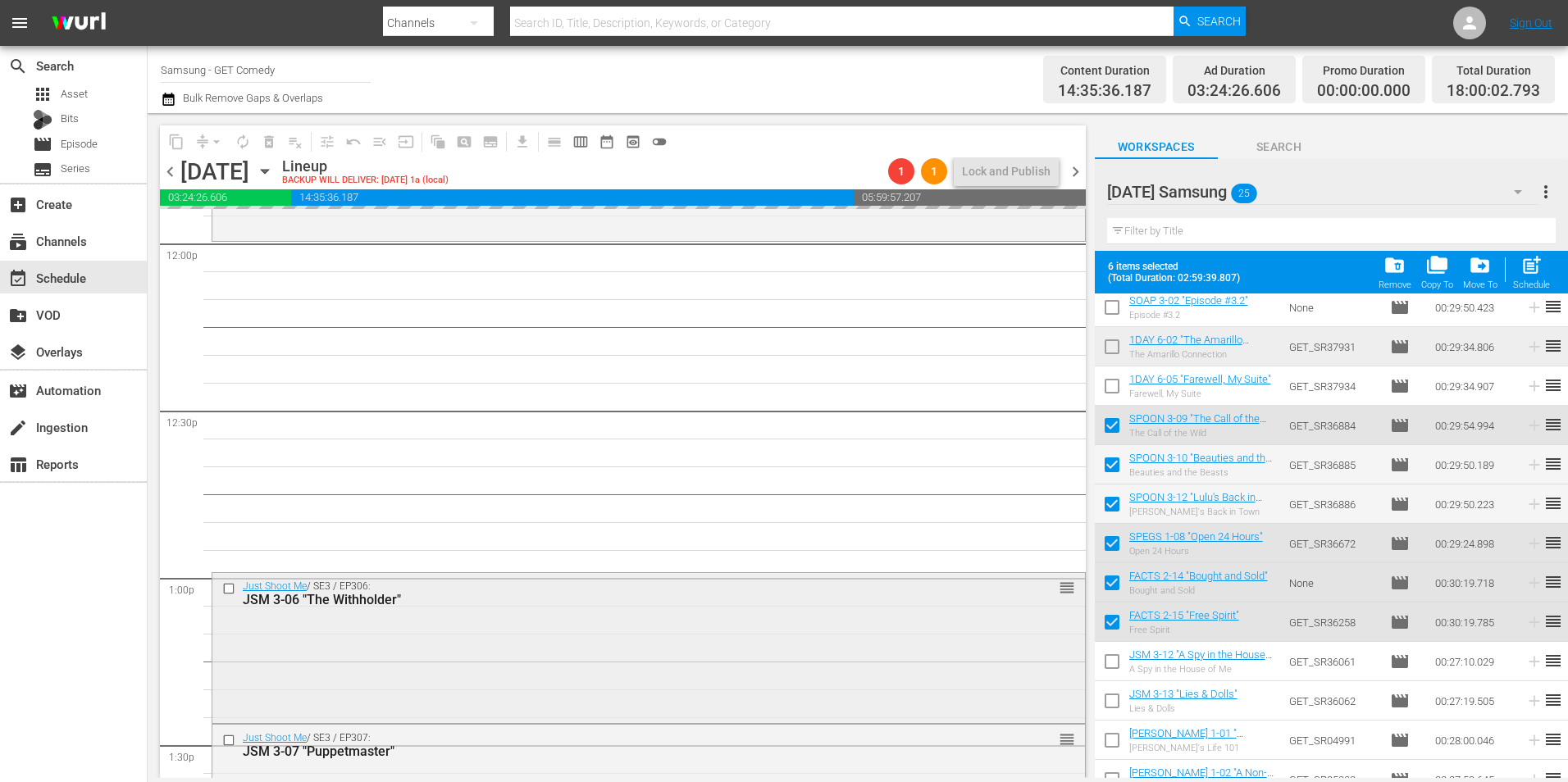
scroll to position [4016, 0]
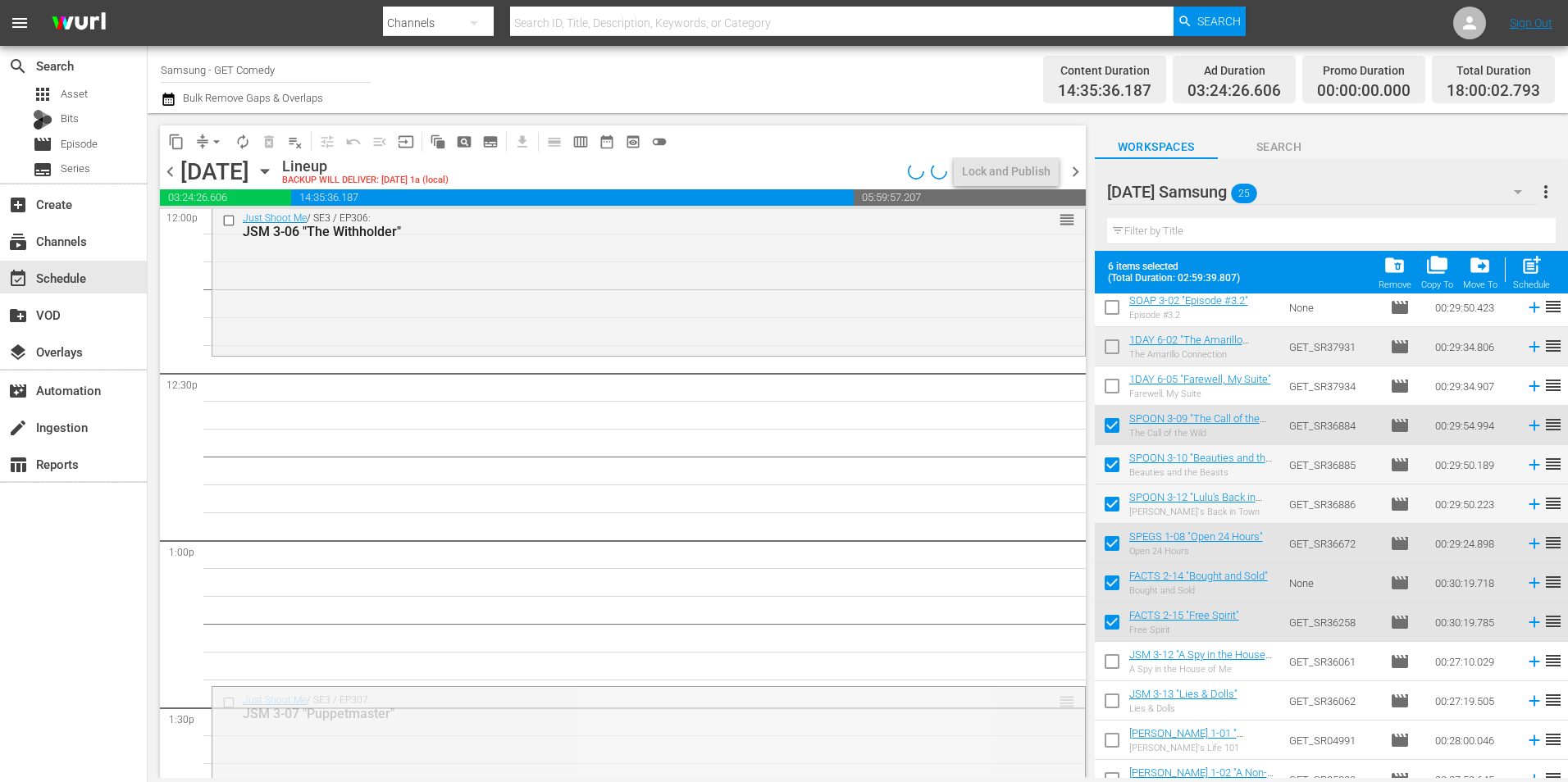
drag, startPoint x: 1046, startPoint y: 632, endPoint x: 1011, endPoint y: 369, distance: 265.3
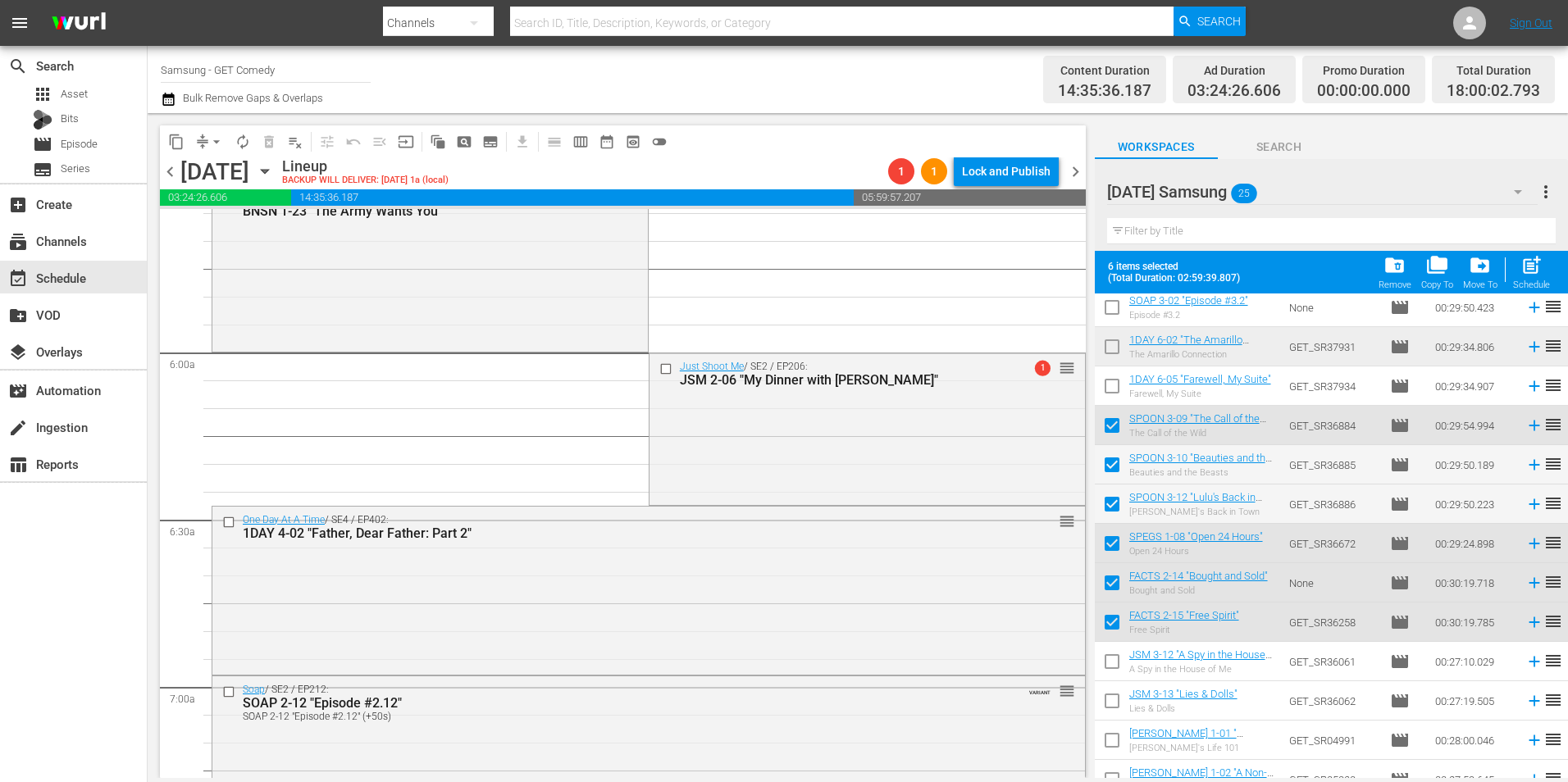
scroll to position [1804, 0]
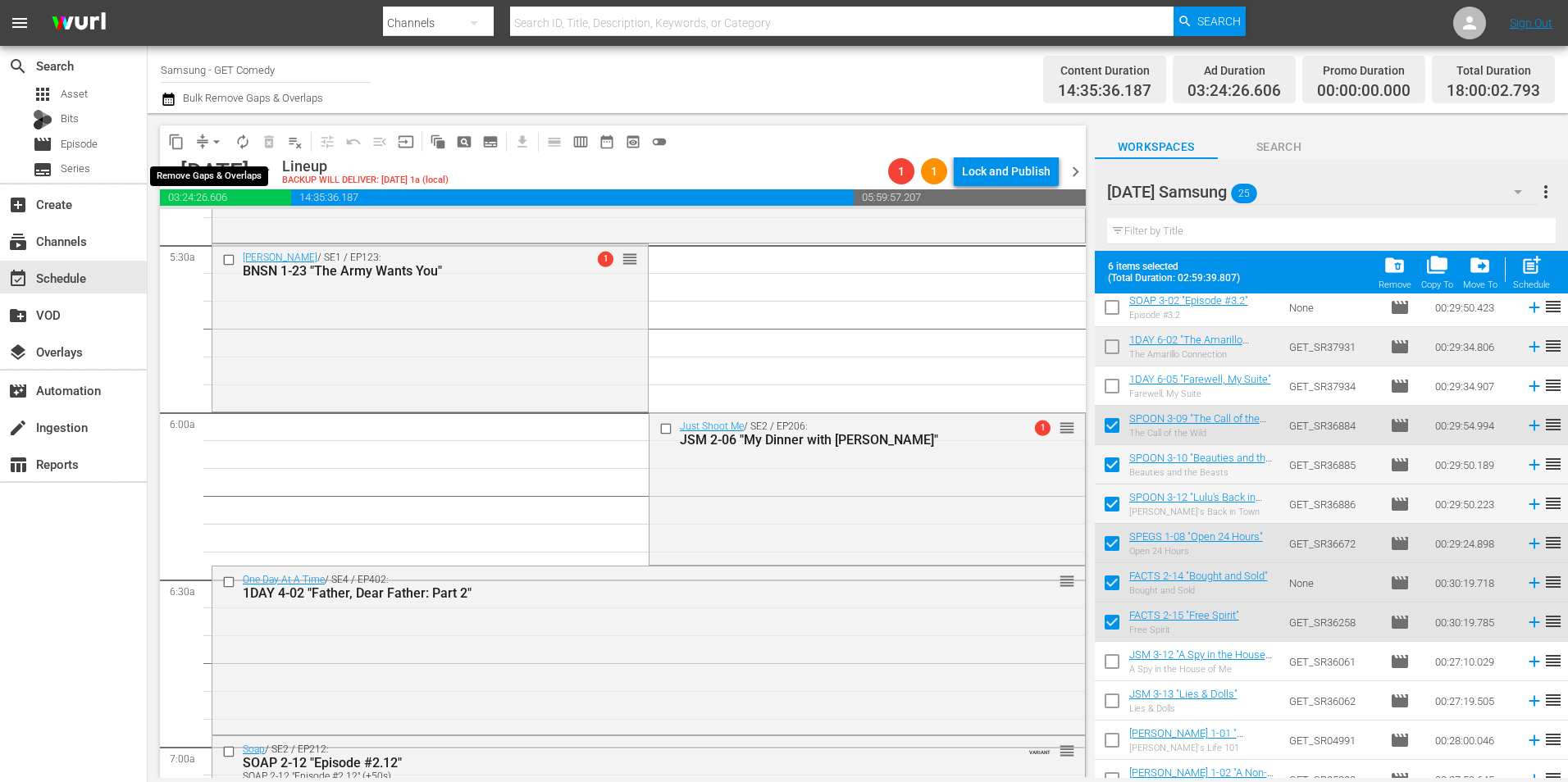
click at [207, 136] on button "arrow_drop_down" at bounding box center [217, 142] width 27 height 27
click at [217, 162] on ul "Align to Midnight Align to First Episode" at bounding box center [217, 188] width 135 height 67
click at [217, 165] on li "Align to Midnight" at bounding box center [217, 175] width 135 height 27
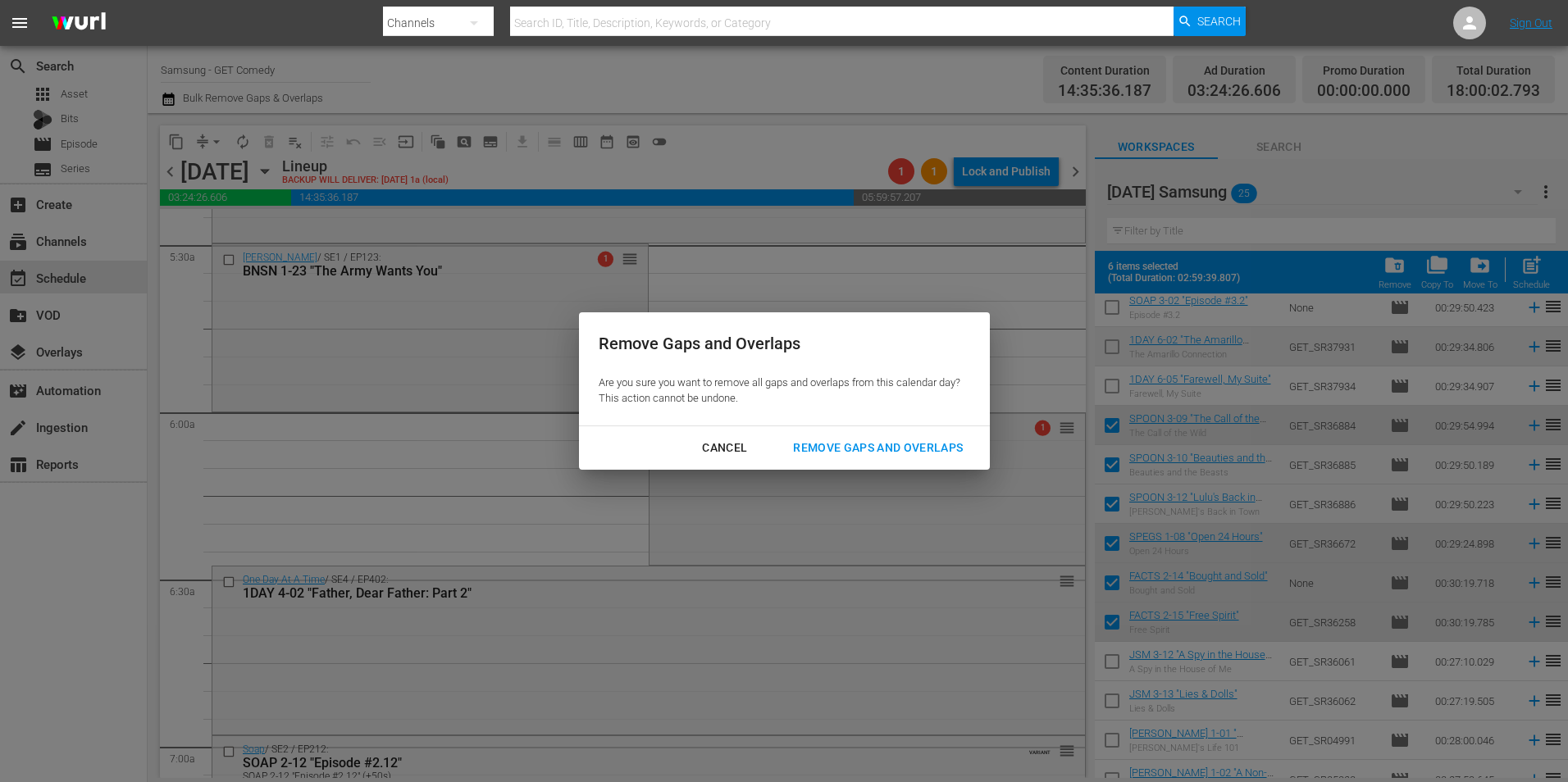
click at [900, 438] on div "Remove Gaps and Overlaps" at bounding box center [877, 448] width 196 height 20
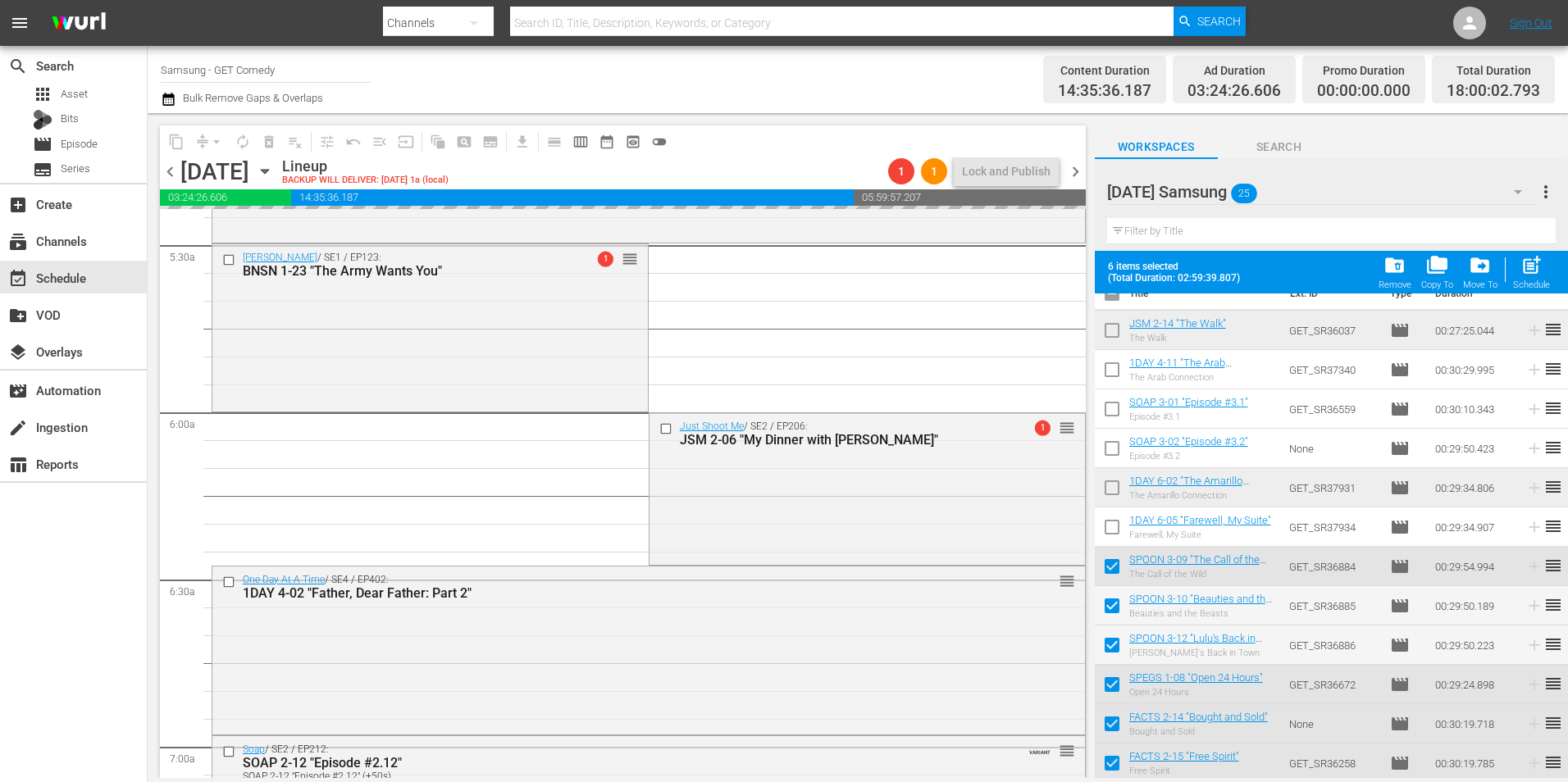
scroll to position [0, 0]
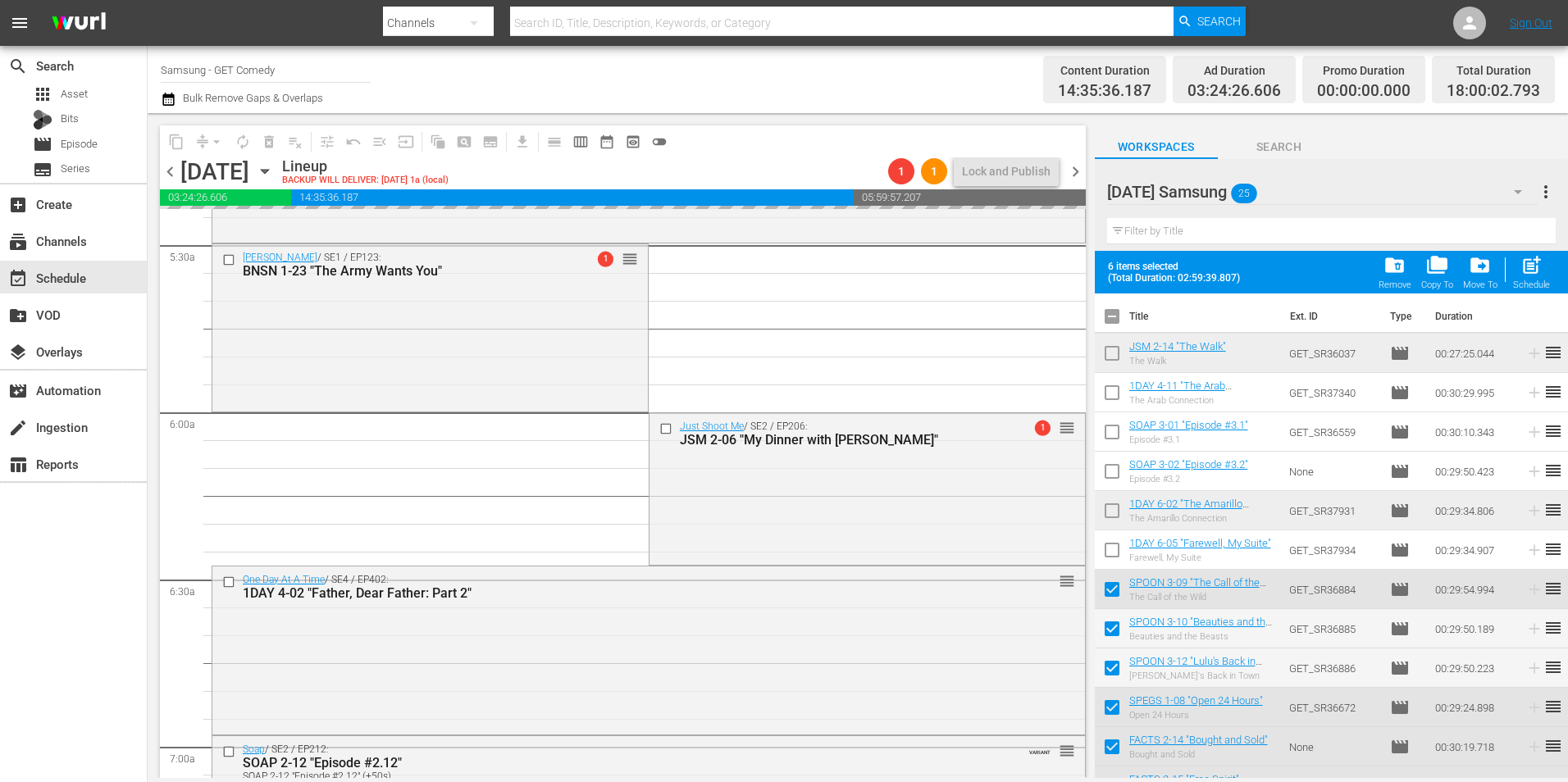
click at [1118, 310] on input "checkbox" at bounding box center [1111, 319] width 35 height 34
checkbox input "true"
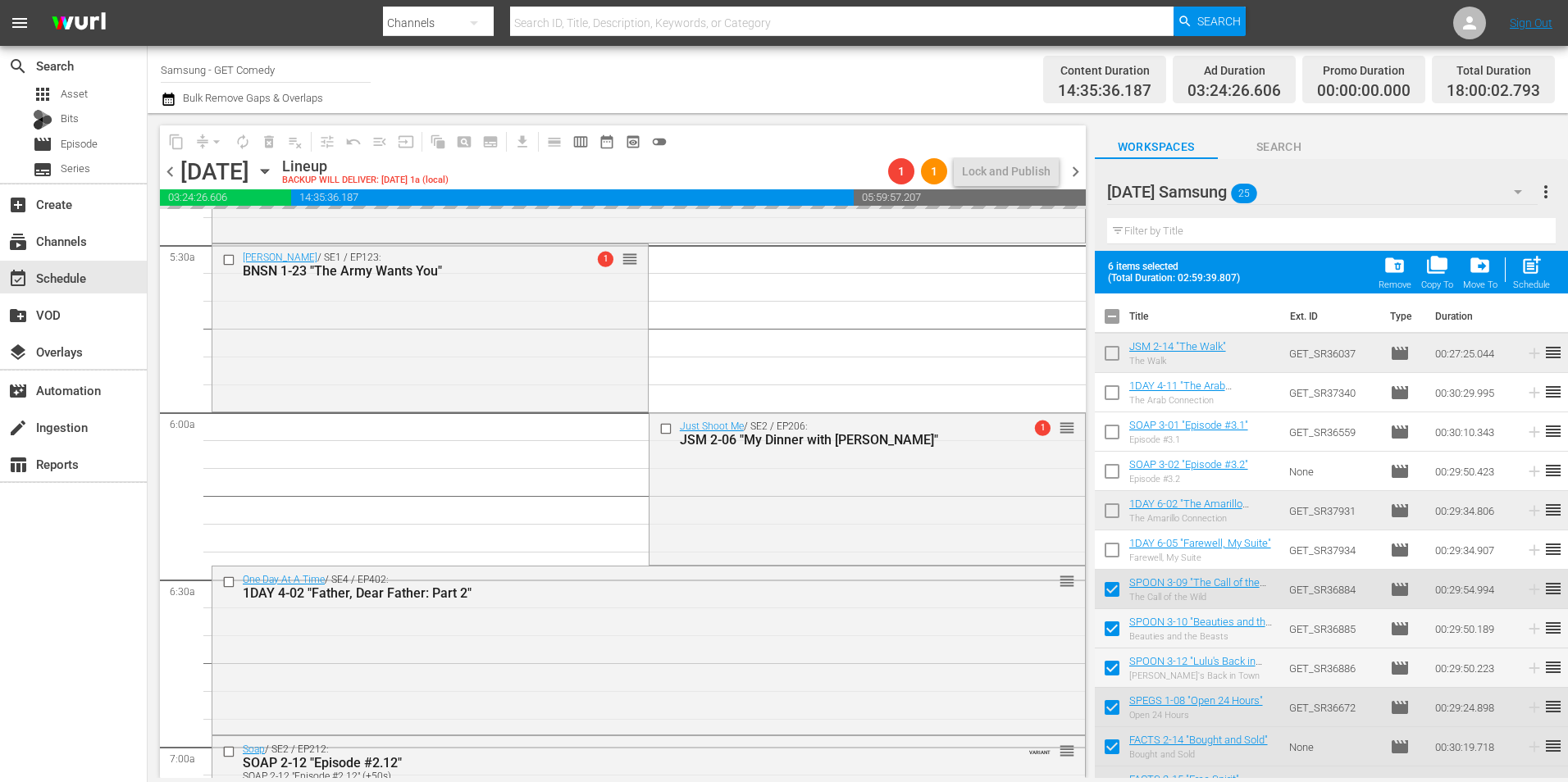
checkbox input "true"
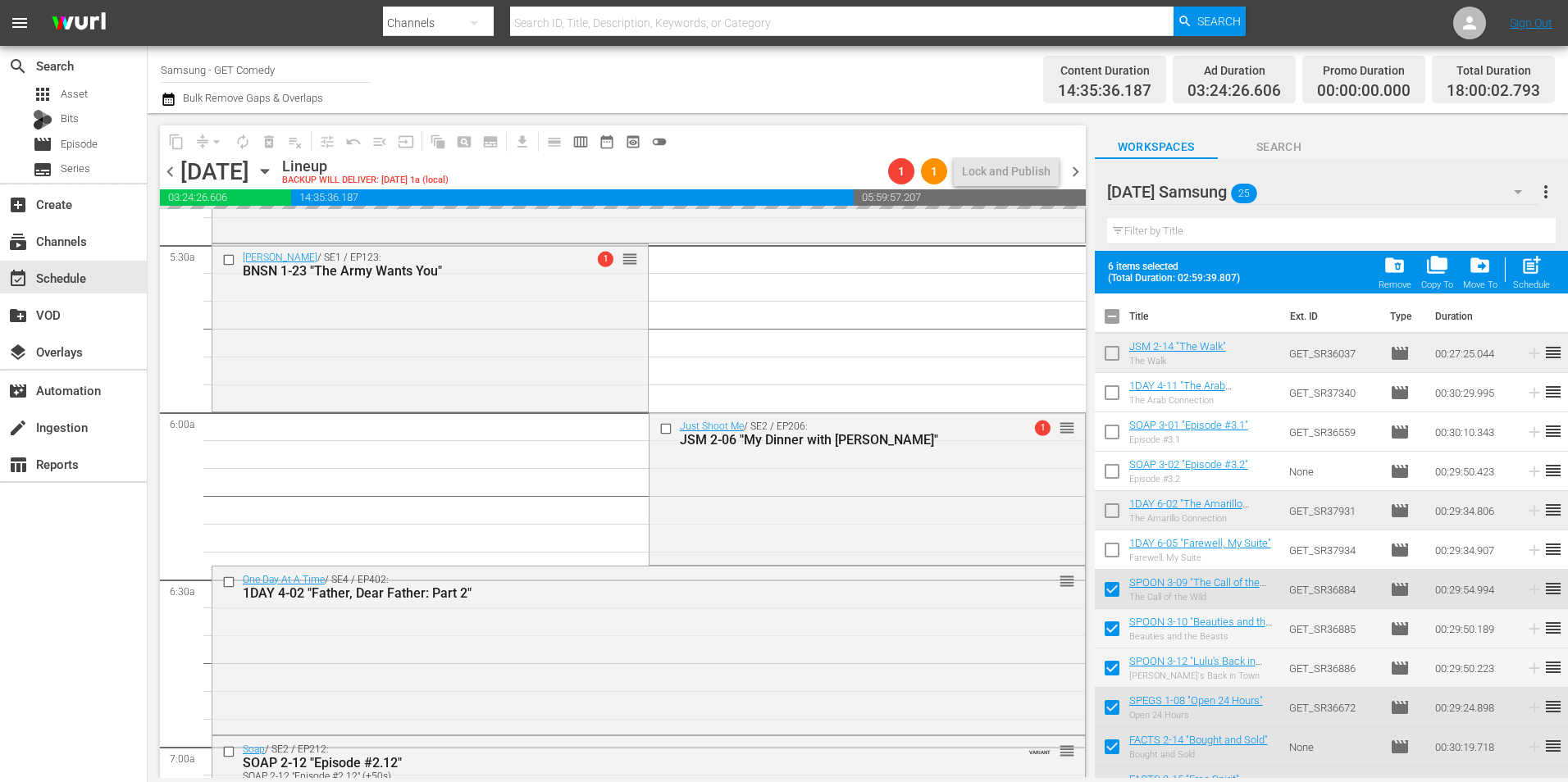
checkbox input "true"
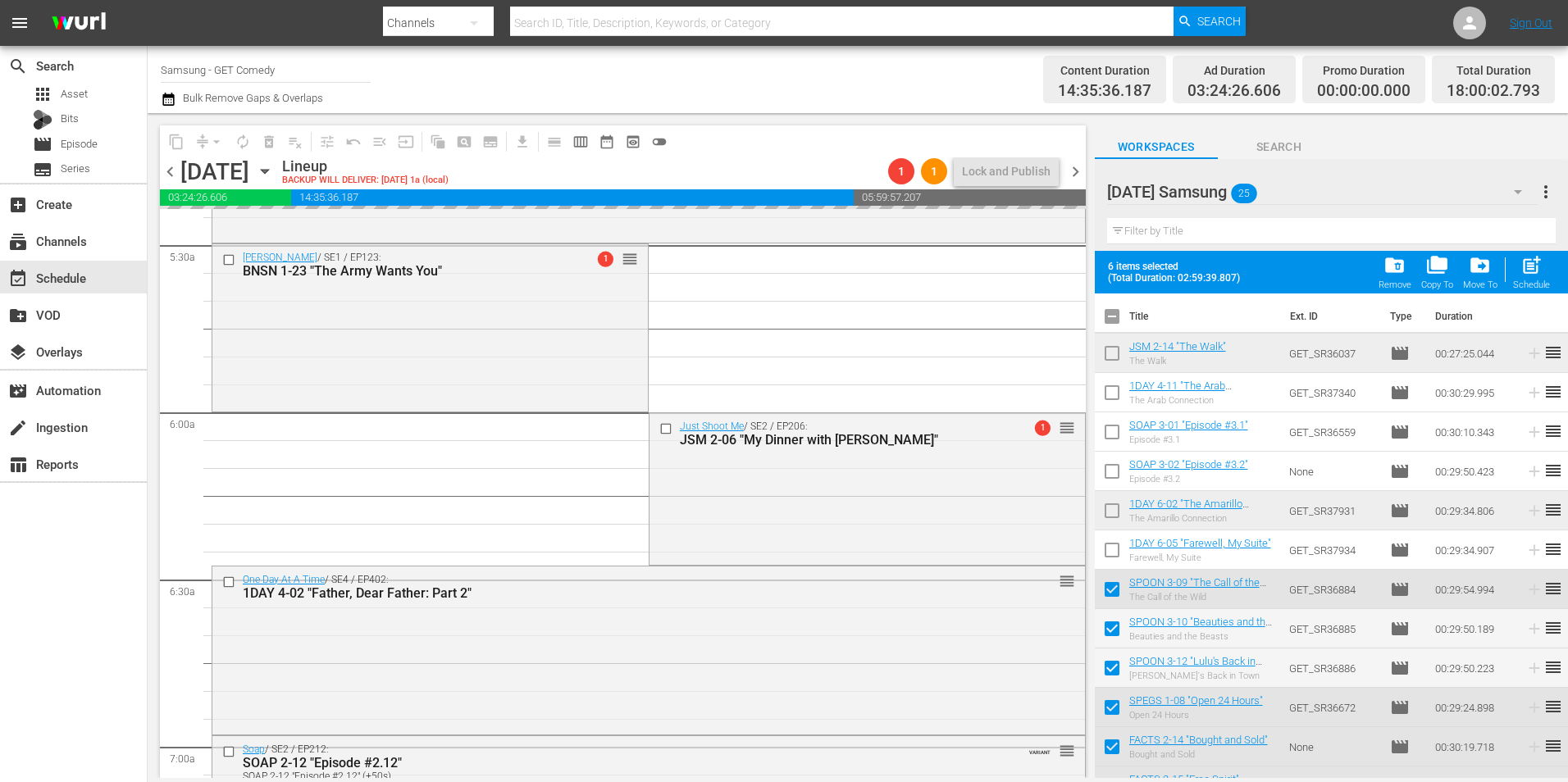
checkbox input "true"
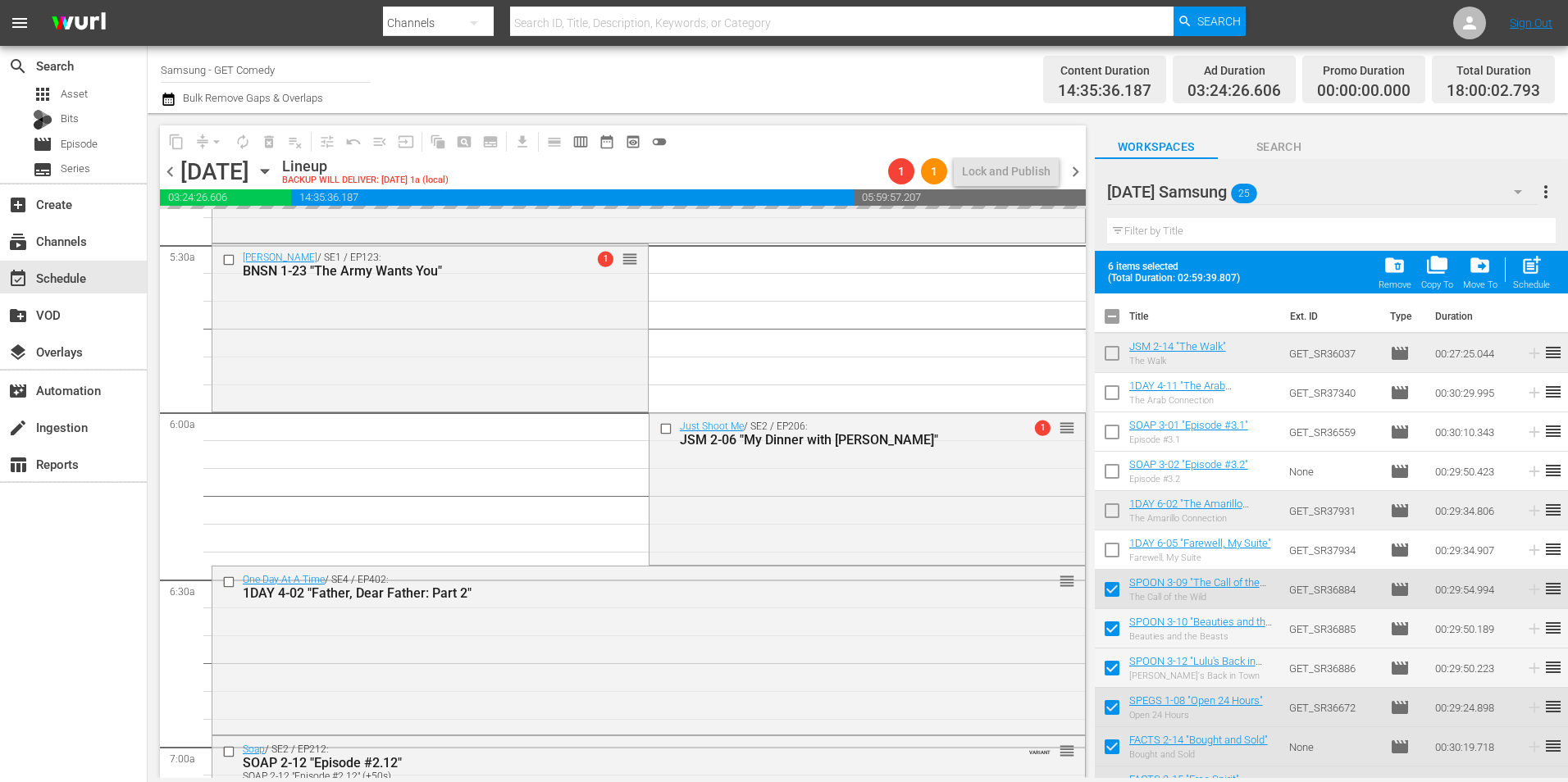
checkbox input "true"
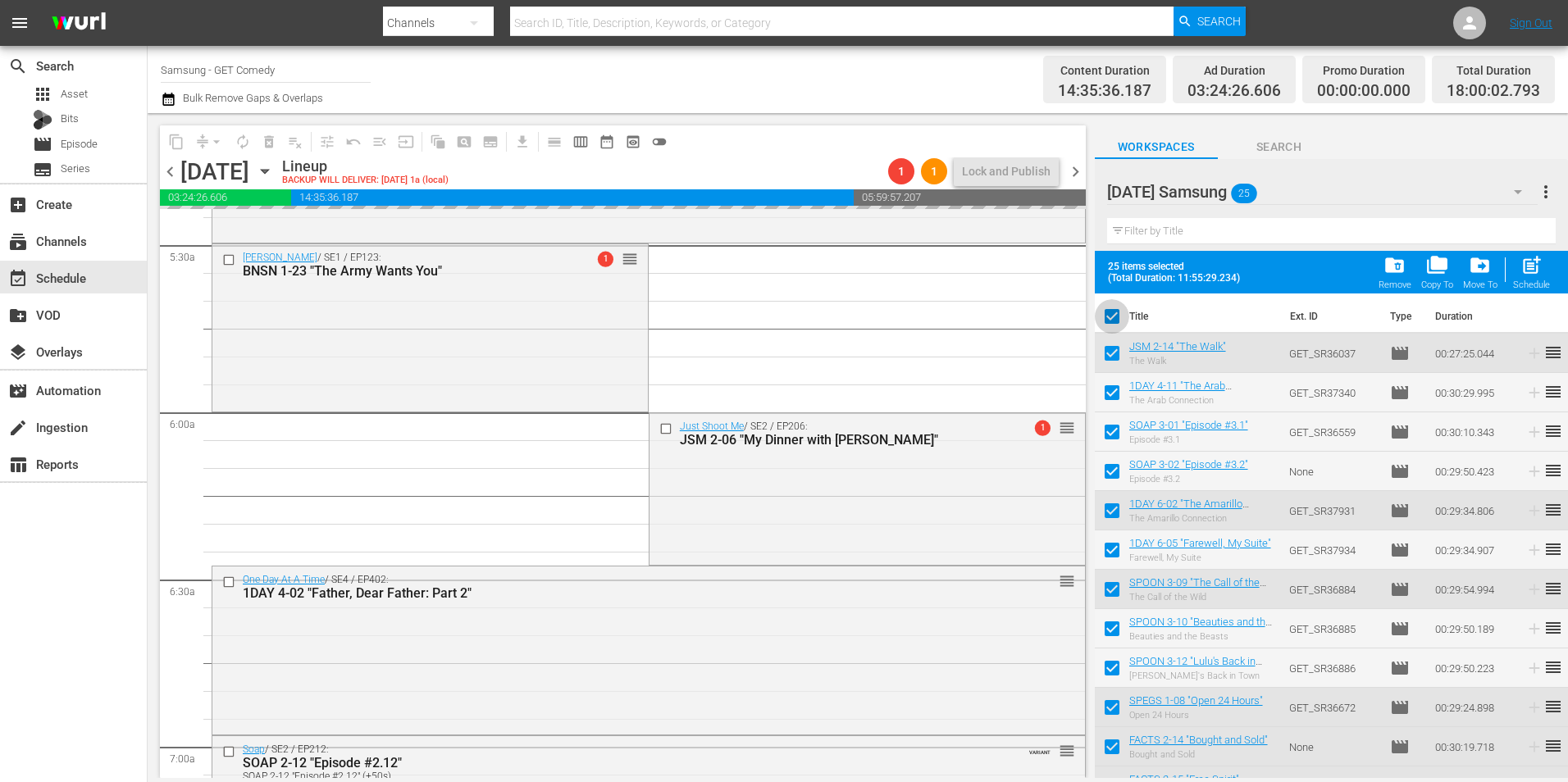
click at [1118, 310] on input "checkbox" at bounding box center [1111, 319] width 35 height 34
checkbox input "false"
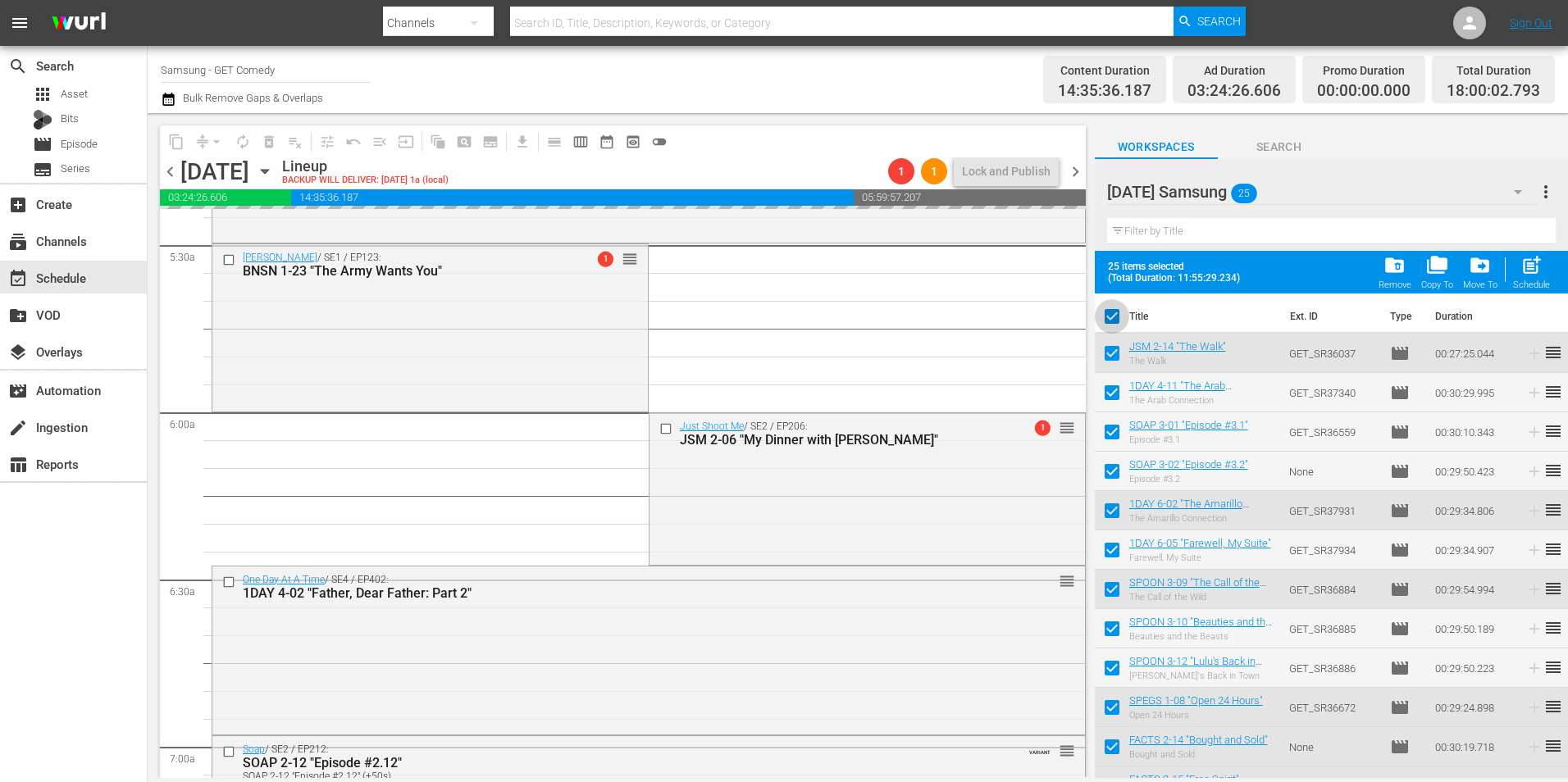
checkbox input "false"
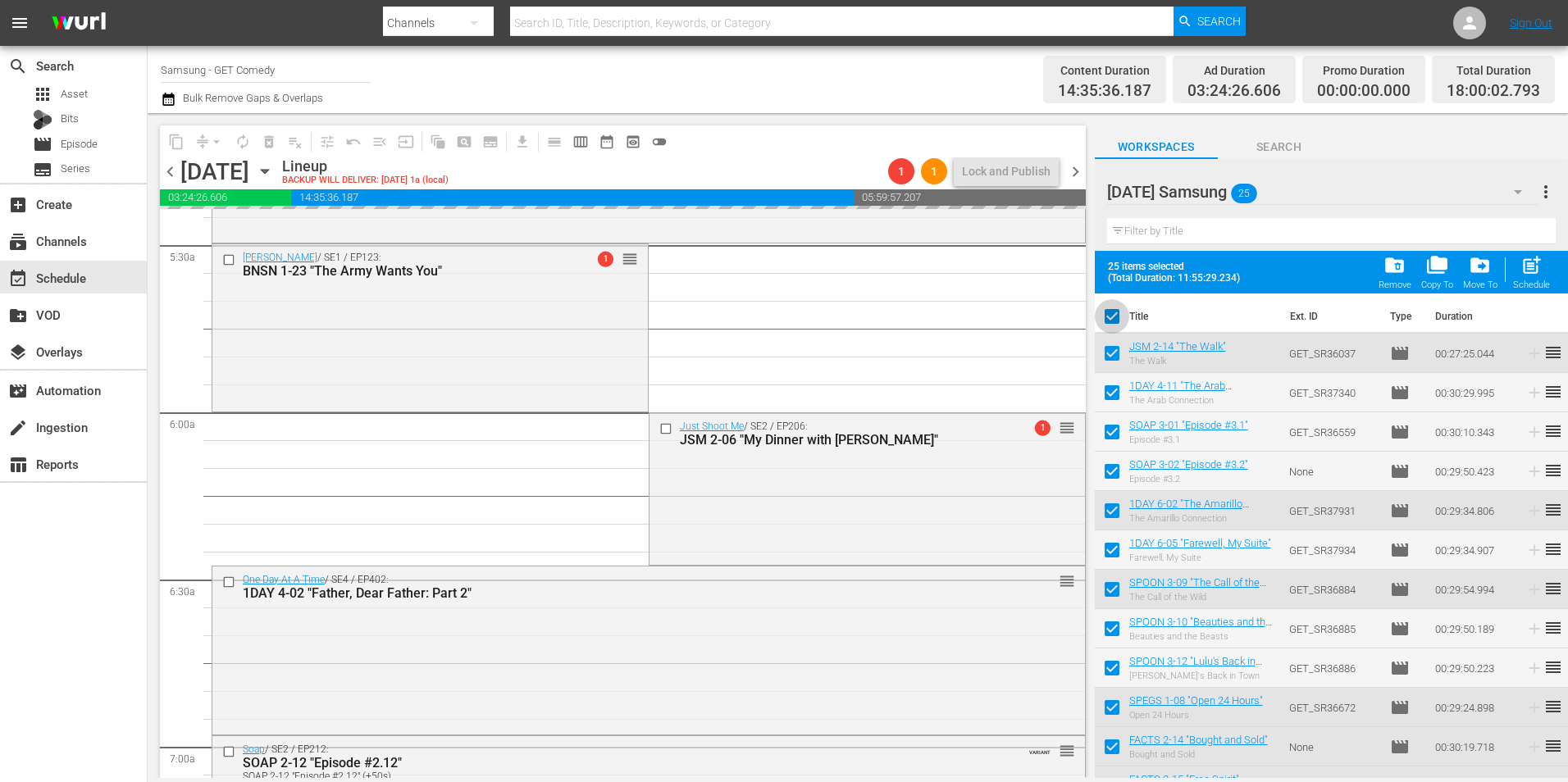
checkbox input "false"
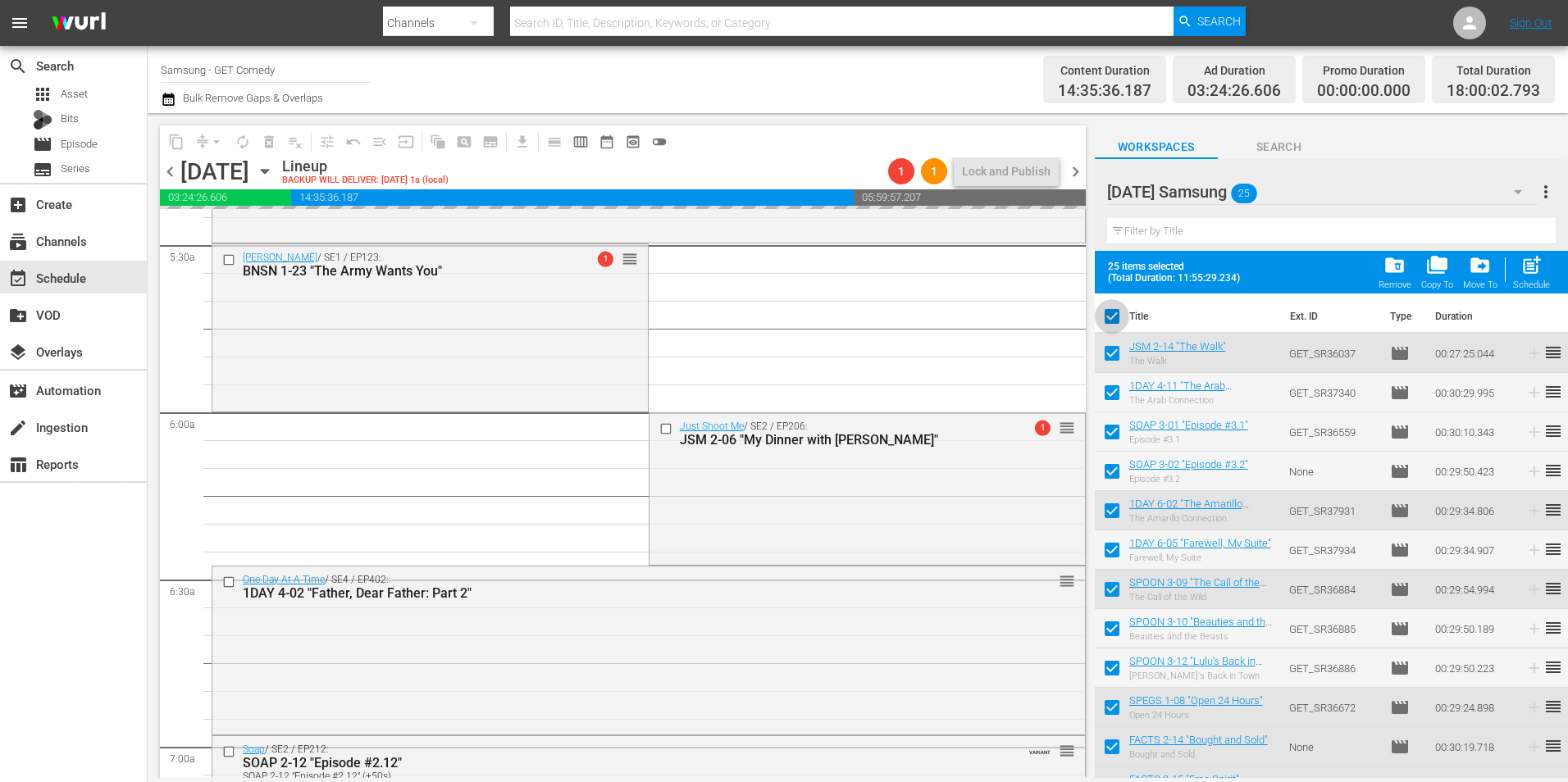
checkbox input "false"
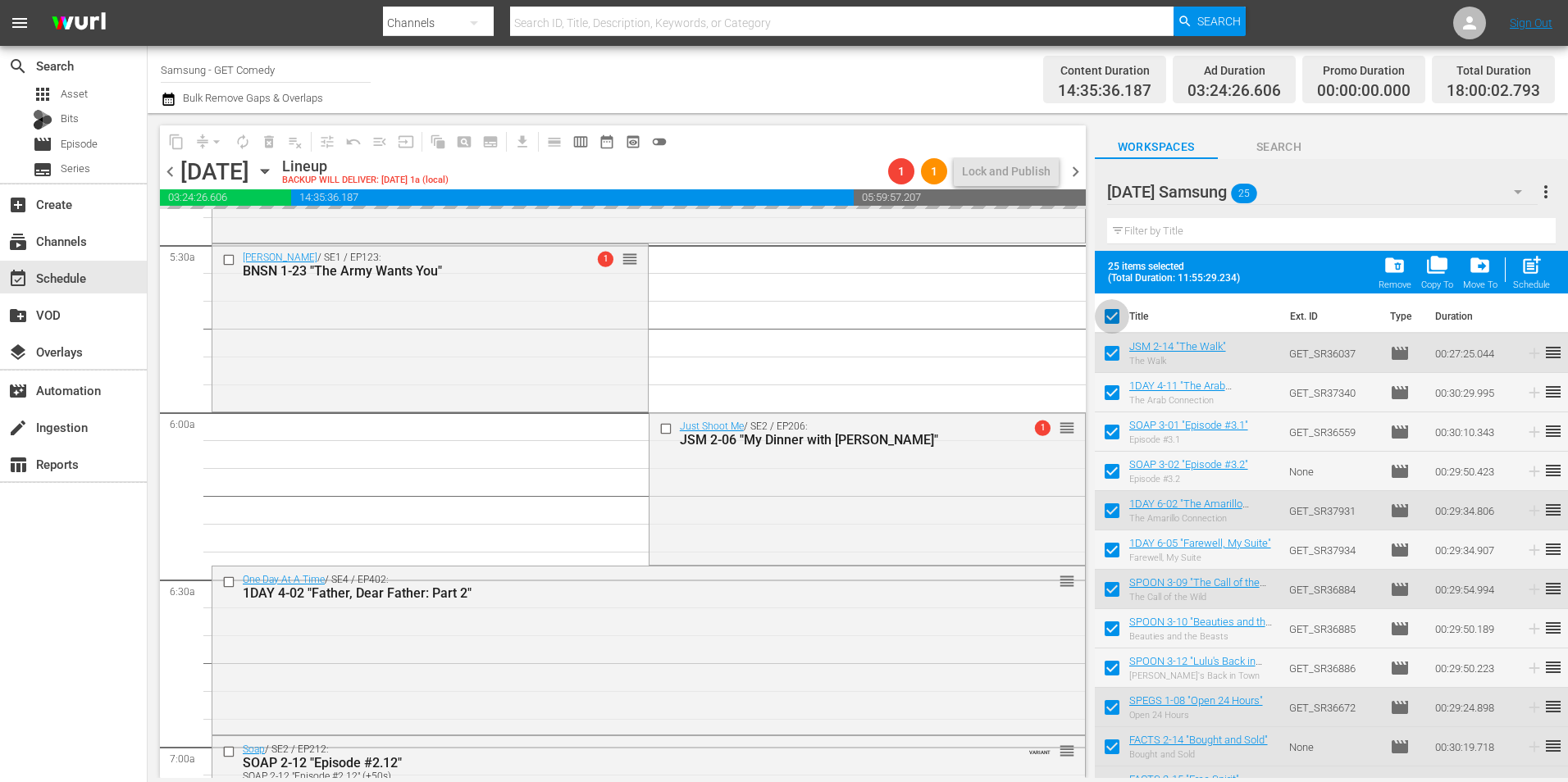
checkbox input "false"
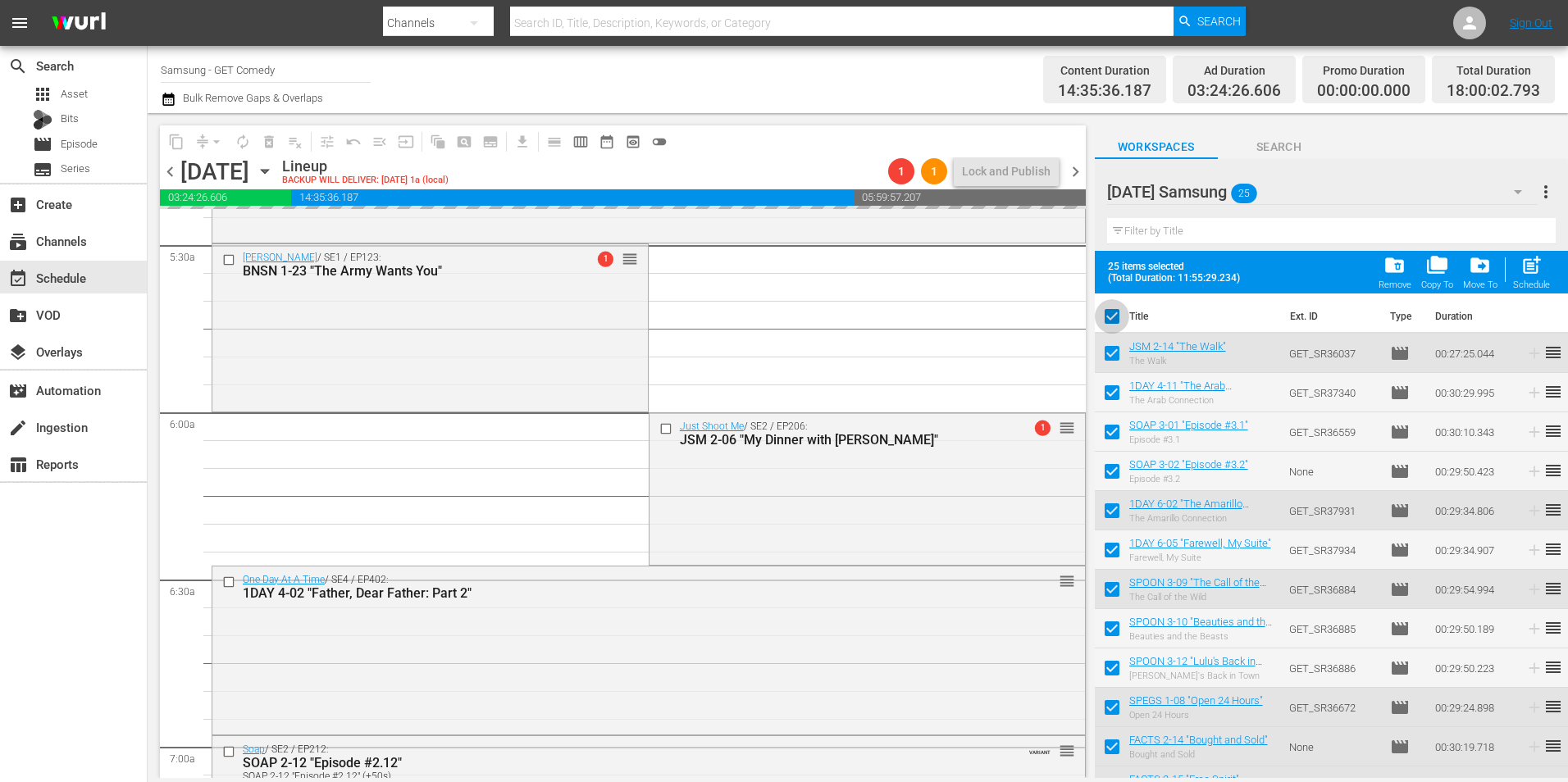
checkbox input "false"
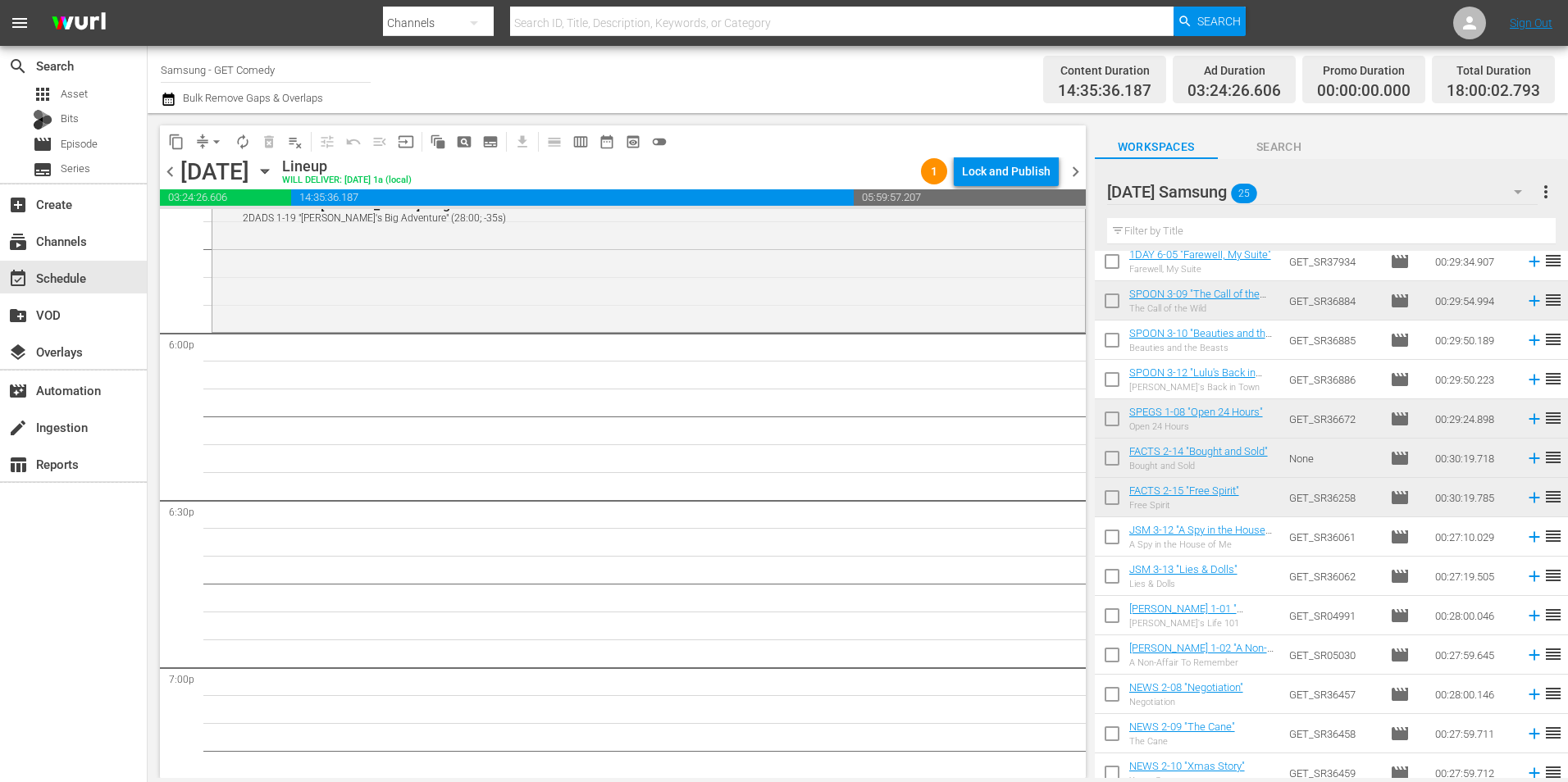
scroll to position [5901, 0]
drag, startPoint x: 1110, startPoint y: 551, endPoint x: 1111, endPoint y: 563, distance: 12.0
click at [1110, 551] on input "checkbox" at bounding box center [1111, 540] width 35 height 34
checkbox input "true"
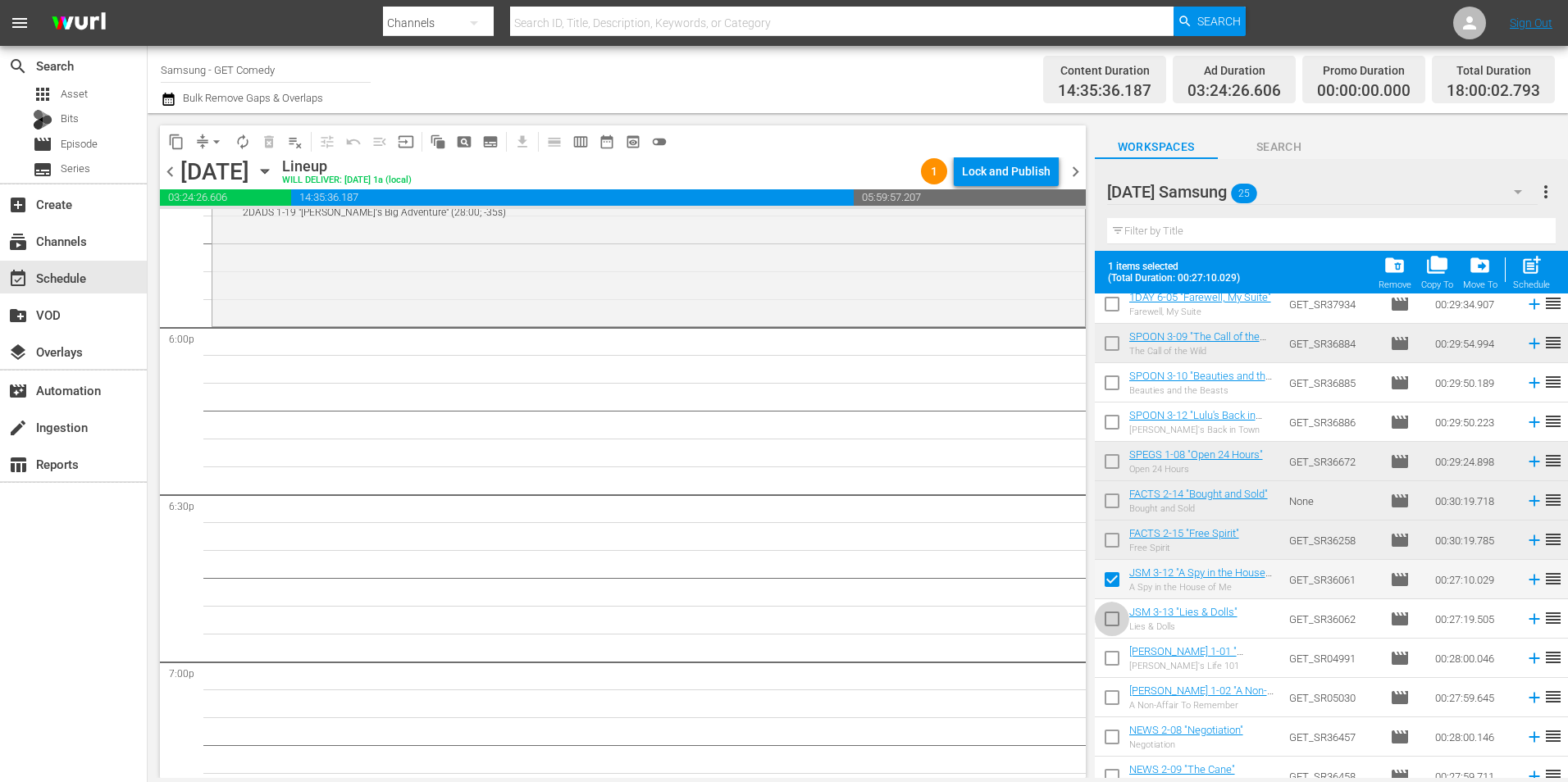
click at [1114, 620] on input "checkbox" at bounding box center [1111, 622] width 35 height 34
checkbox input "true"
click at [1109, 660] on input "checkbox" at bounding box center [1111, 661] width 35 height 34
checkbox input "true"
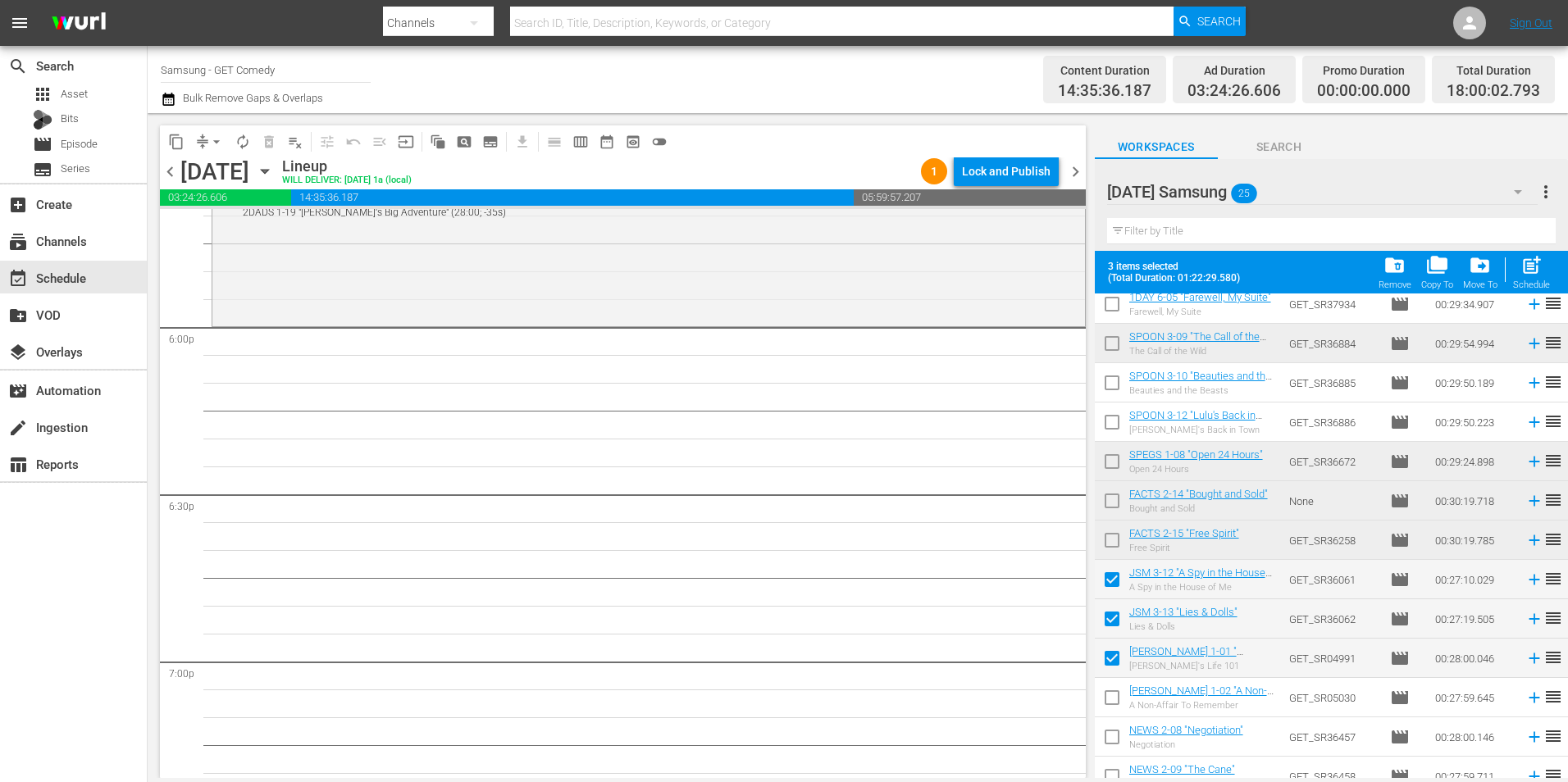
click at [1105, 698] on input "checkbox" at bounding box center [1111, 701] width 35 height 34
checkbox input "true"
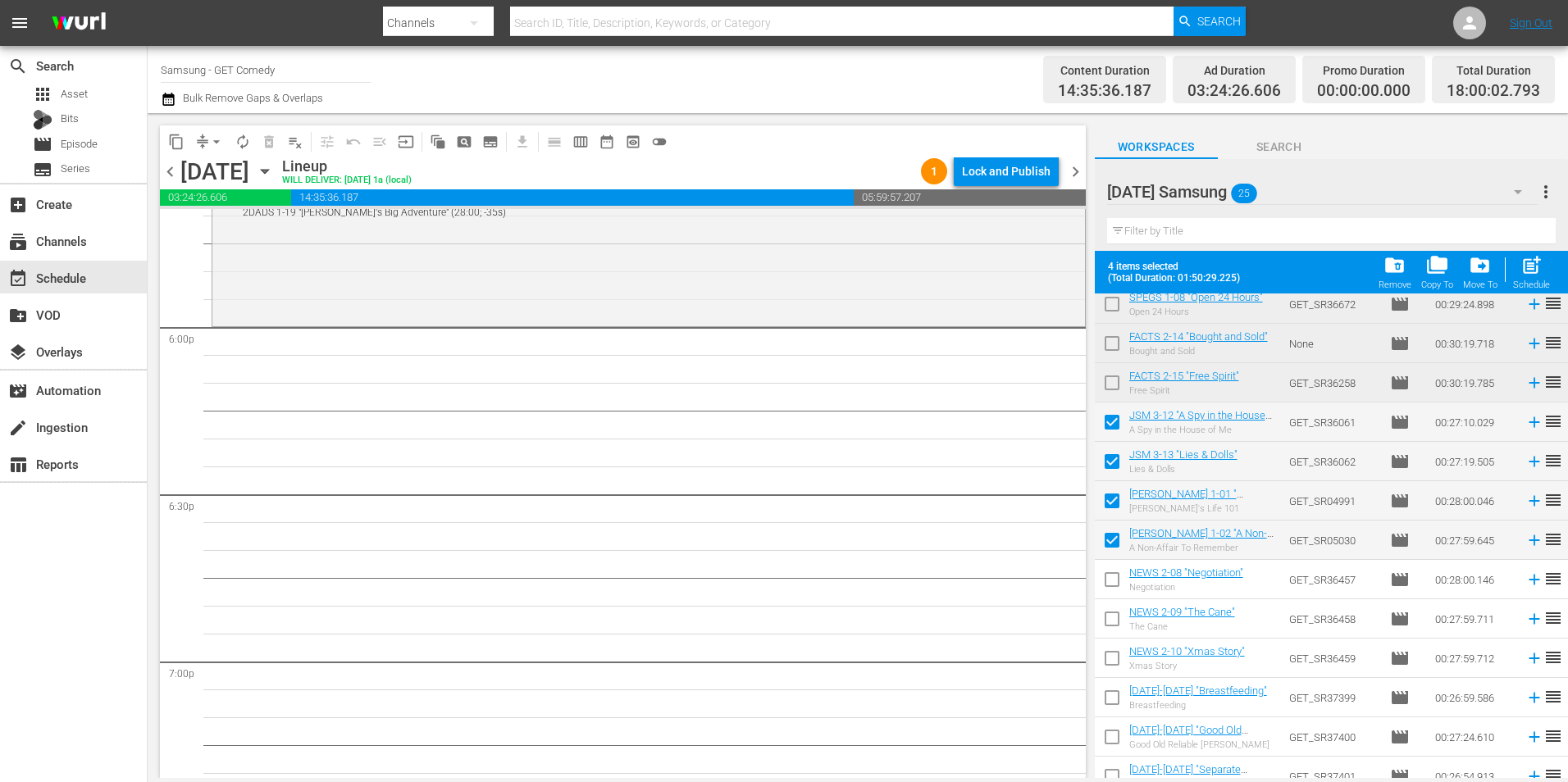
scroll to position [410, 0]
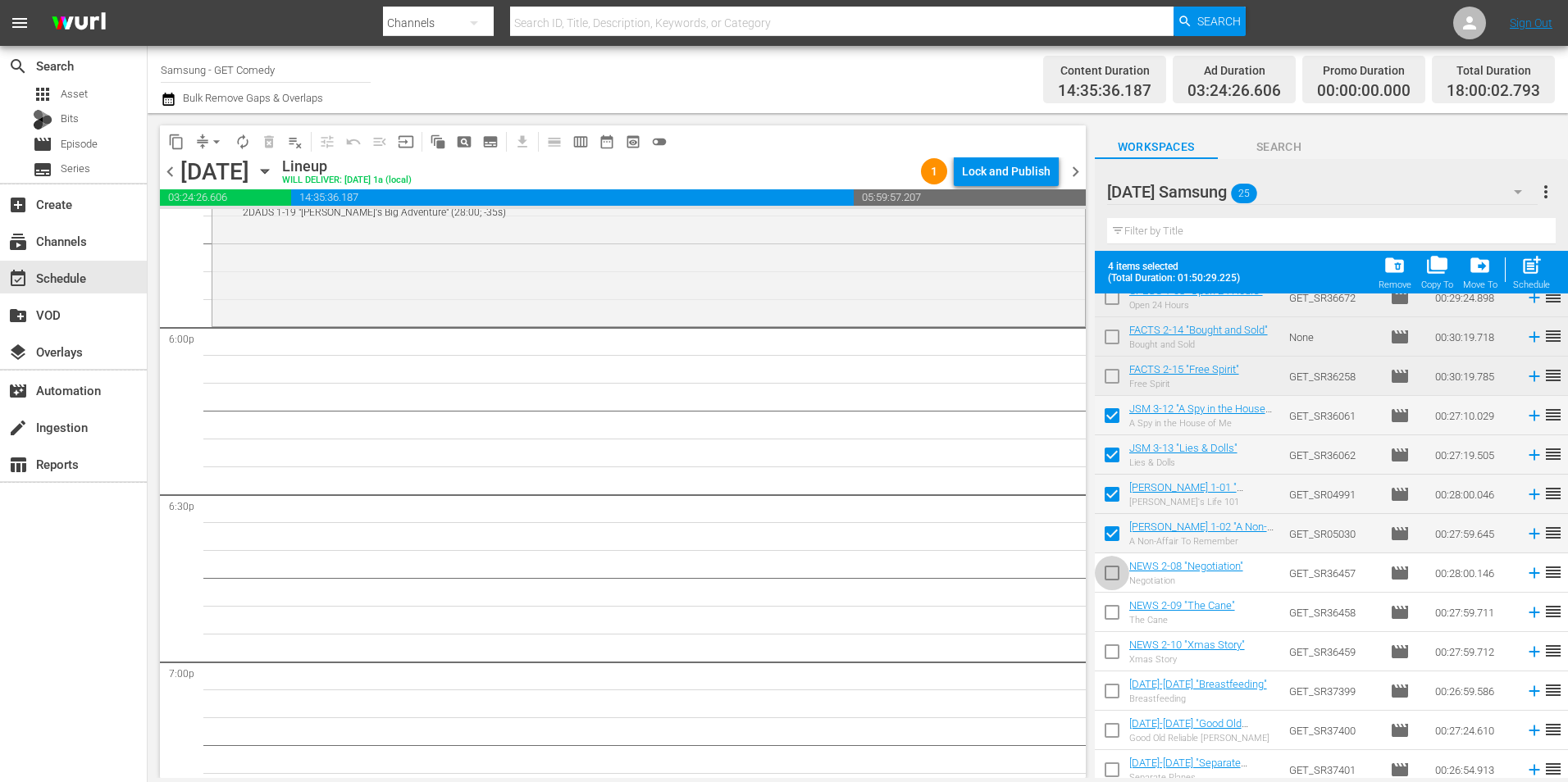
click at [1104, 574] on input "checkbox" at bounding box center [1111, 576] width 35 height 34
checkbox input "true"
click at [1112, 624] on input "checkbox" at bounding box center [1111, 615] width 35 height 34
checkbox input "true"
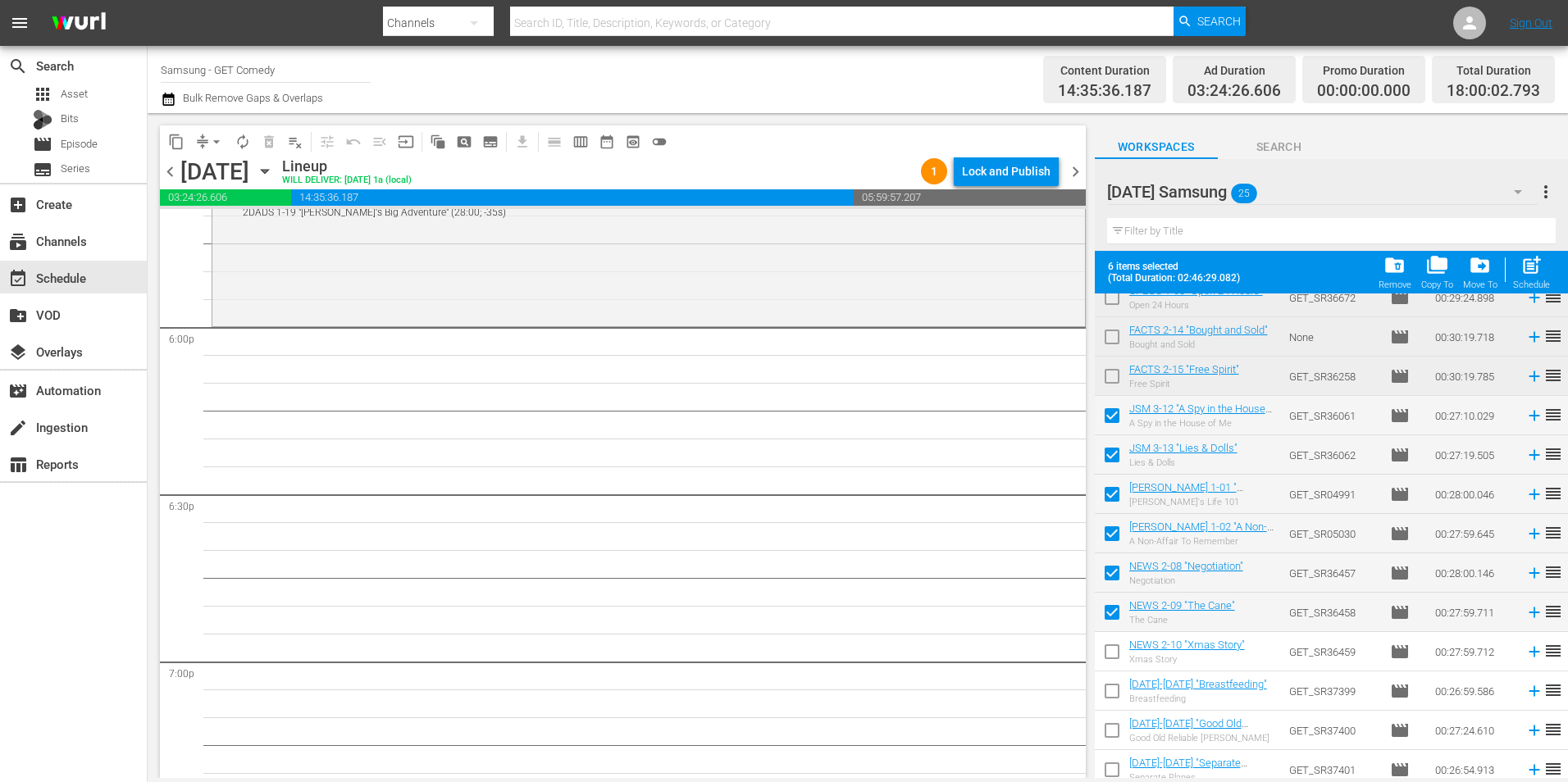
drag, startPoint x: 1110, startPoint y: 644, endPoint x: 1111, endPoint y: 659, distance: 15.0
click at [1110, 645] on input "checkbox" at bounding box center [1111, 655] width 35 height 34
checkbox input "true"
click at [1111, 688] on input "checkbox" at bounding box center [1111, 694] width 35 height 34
checkbox input "true"
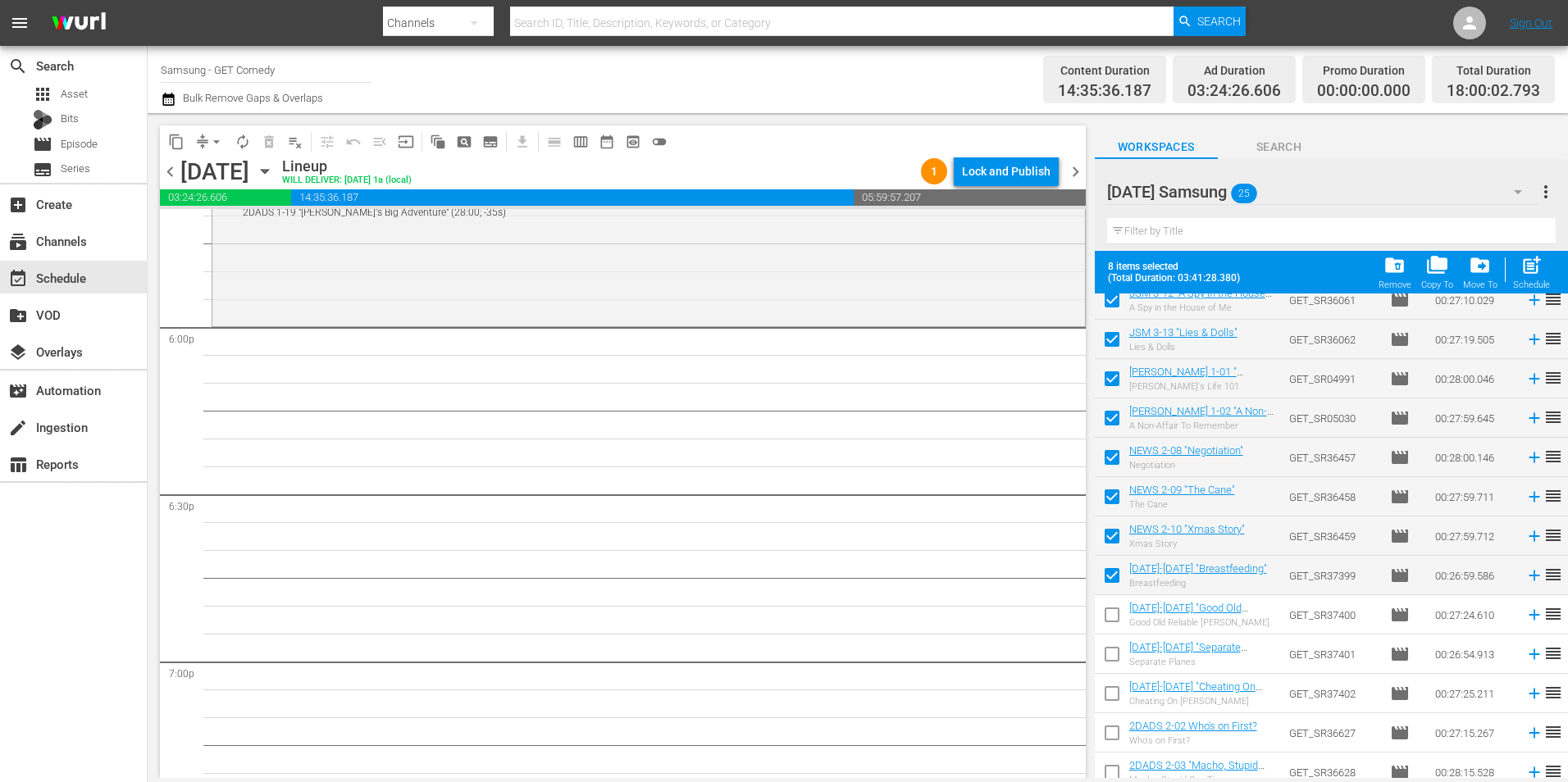
scroll to position [537, 0]
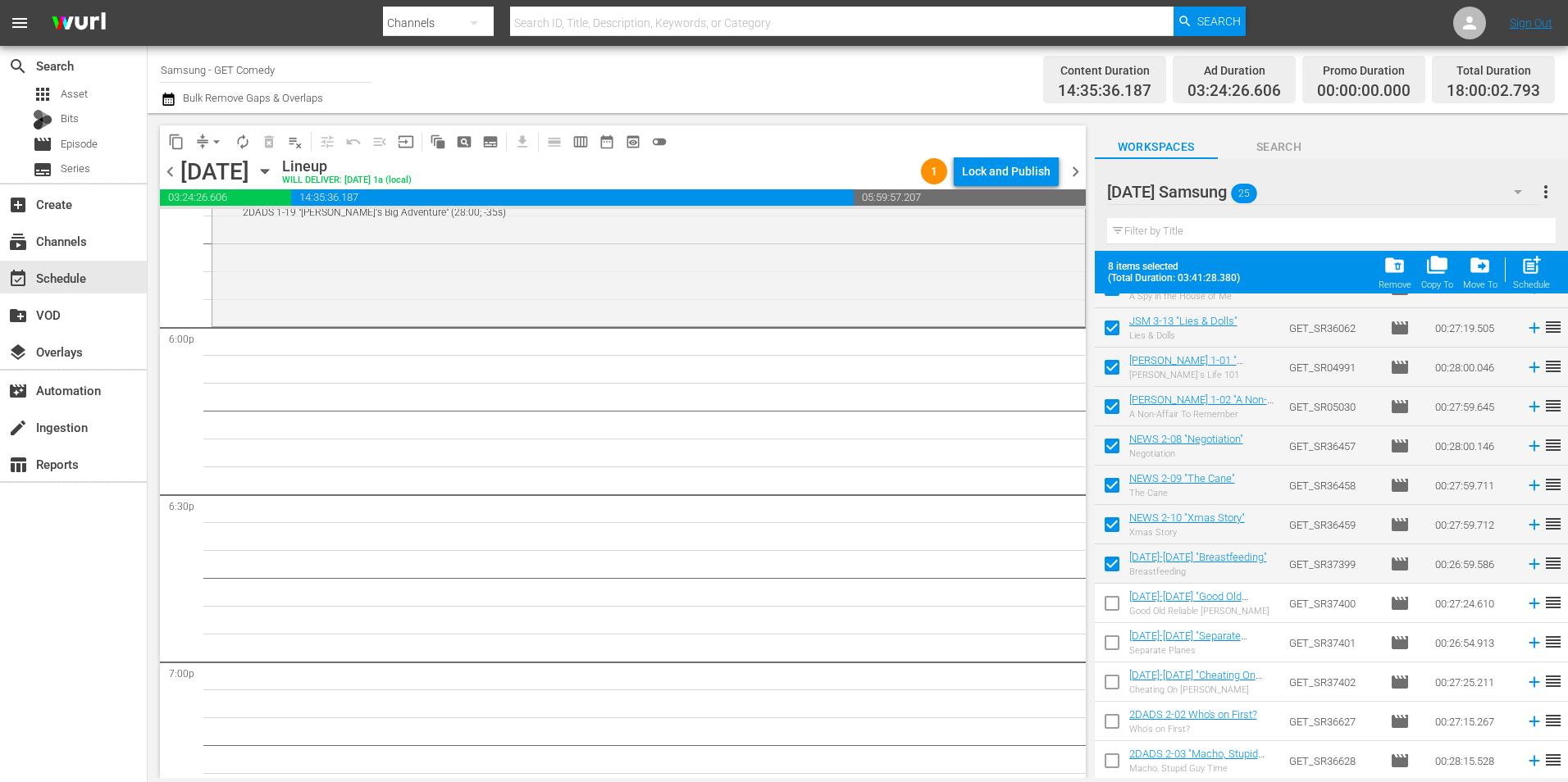
click at [1113, 616] on input "checkbox" at bounding box center [1111, 606] width 35 height 34
checkbox input "true"
drag, startPoint x: 1113, startPoint y: 644, endPoint x: 1110, endPoint y: 672, distance: 28.2
click at [1113, 645] on input "checkbox" at bounding box center [1111, 646] width 35 height 34
checkbox input "true"
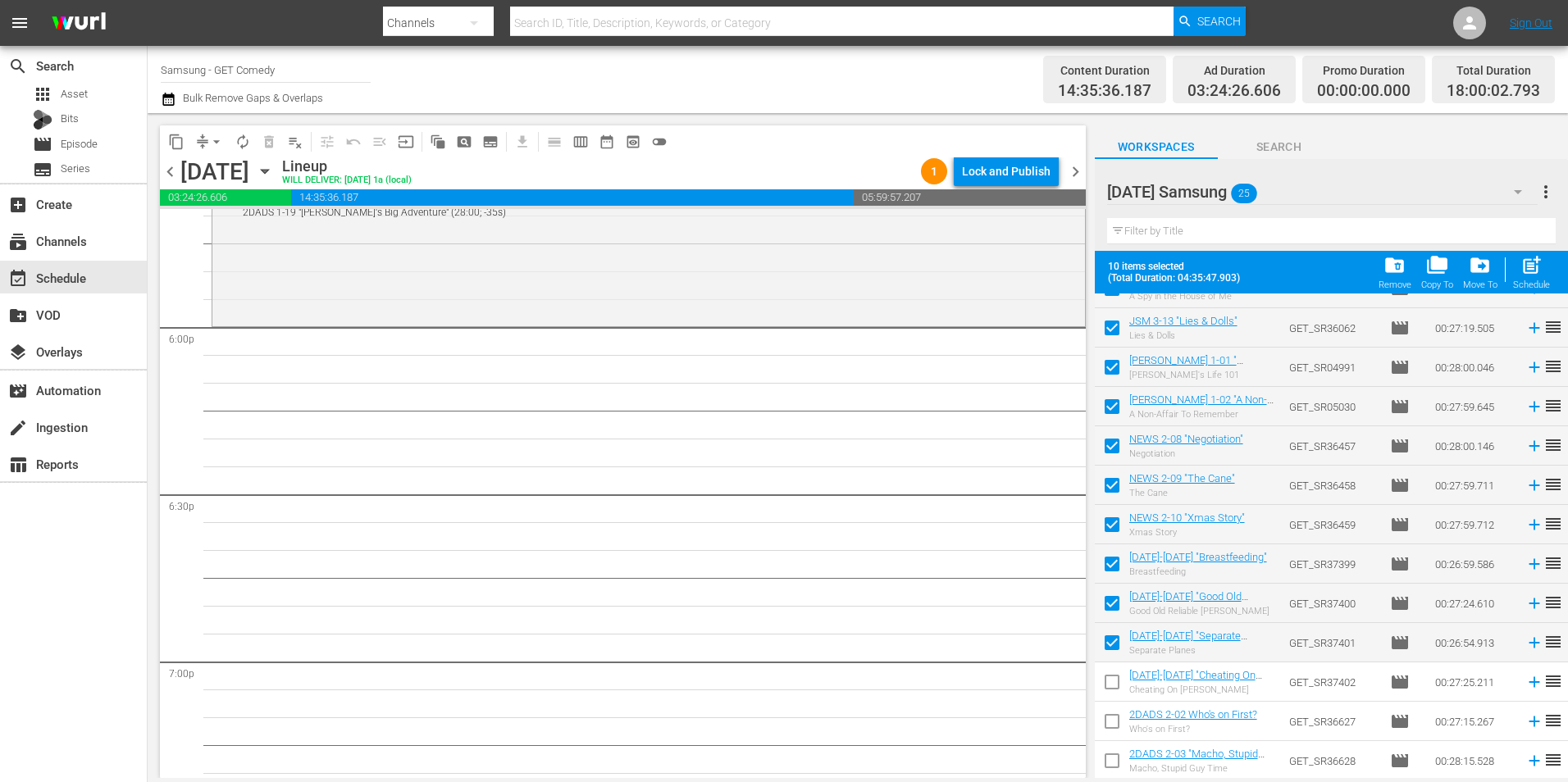
click at [1107, 675] on input "checkbox" at bounding box center [1111, 685] width 35 height 34
checkbox input "true"
click at [1111, 729] on input "checkbox" at bounding box center [1111, 724] width 35 height 34
checkbox input "true"
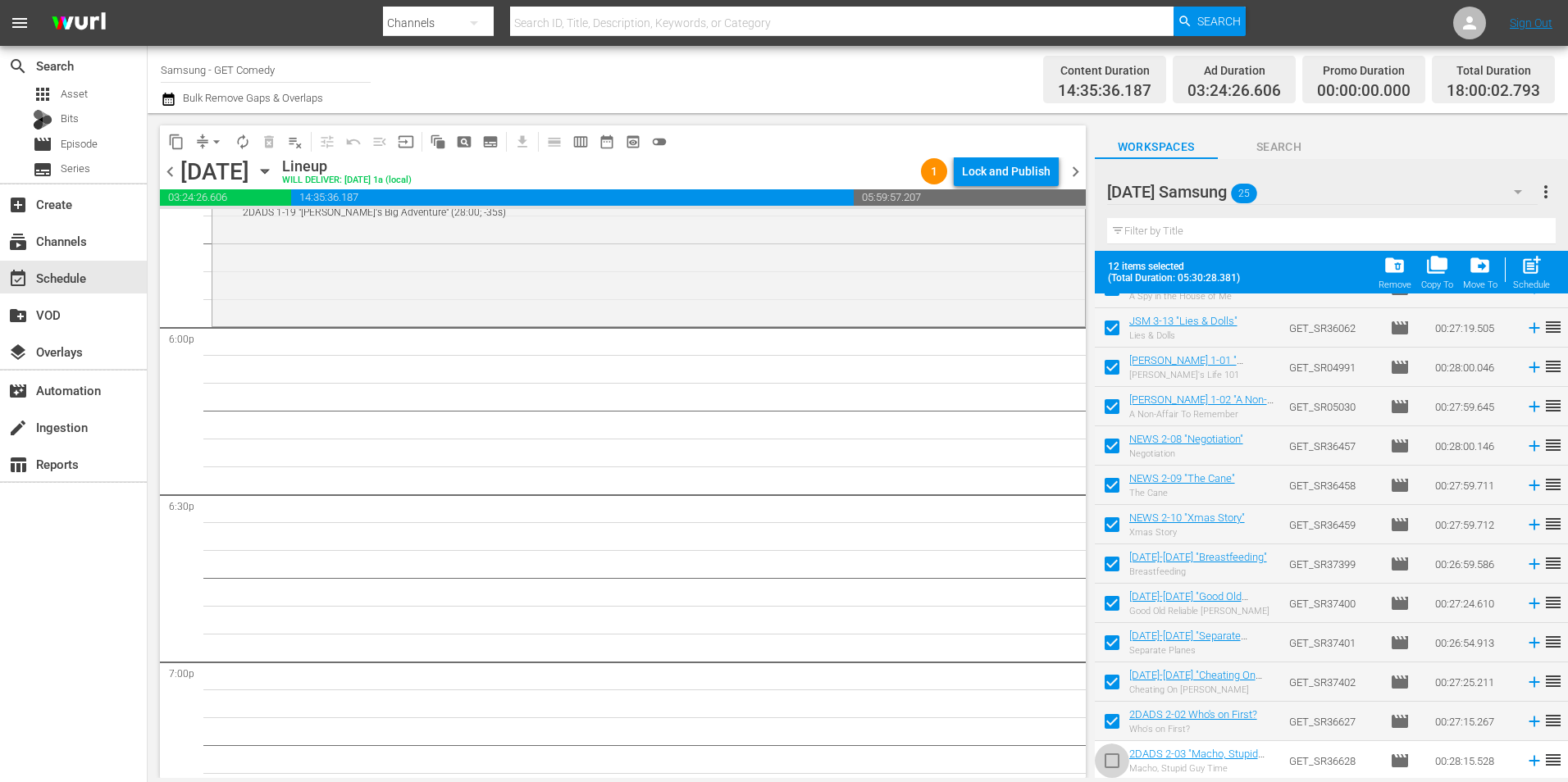
click at [1111, 761] on input "checkbox" at bounding box center [1111, 763] width 35 height 34
checkbox input "true"
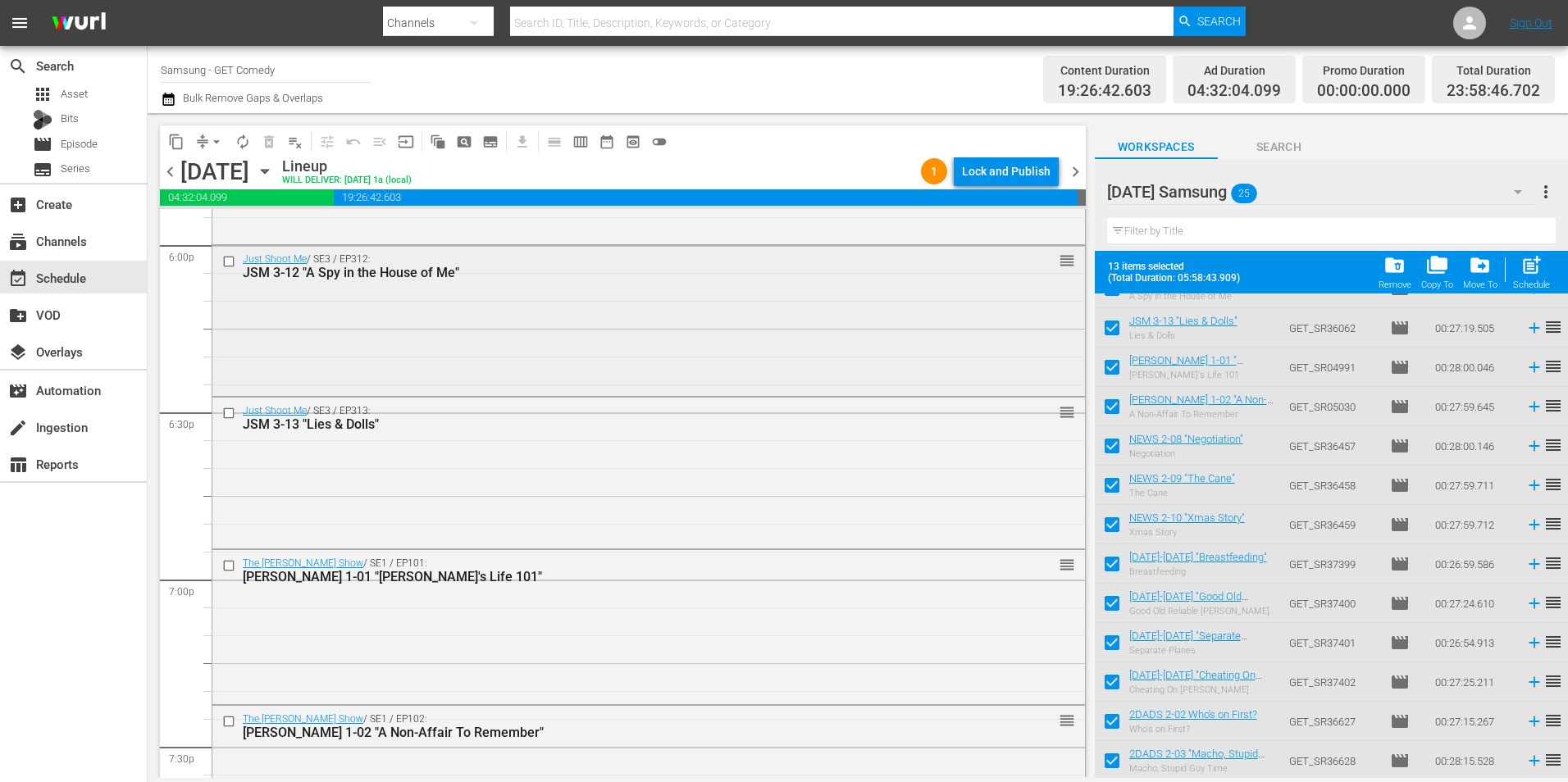
click at [414, 343] on div "Just Shoot Me / SE3 / EP312: JSM 3-12 "A Spy in the House of Me" reorder" at bounding box center [649, 319] width 872 height 147
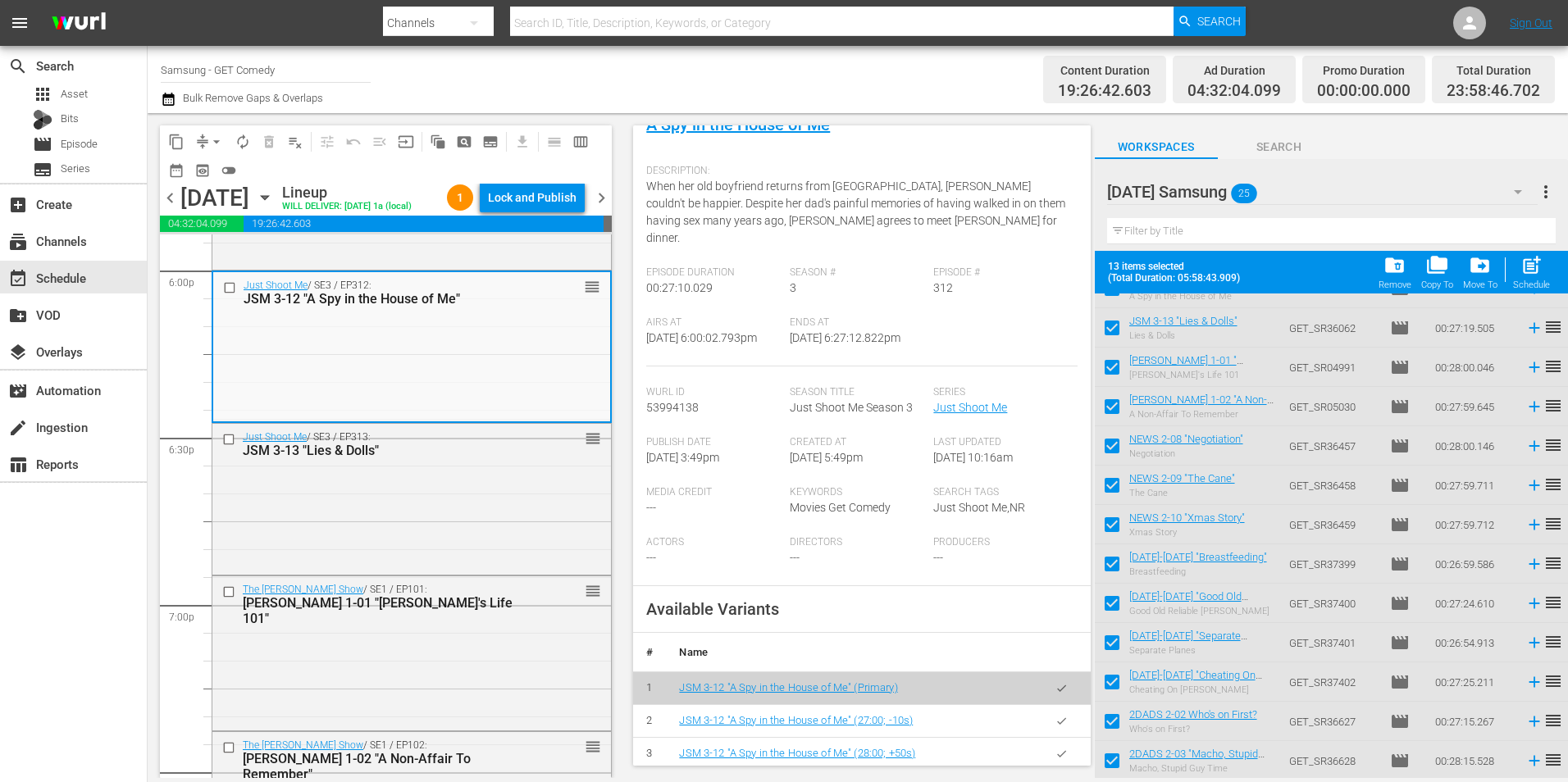
scroll to position [246, 0]
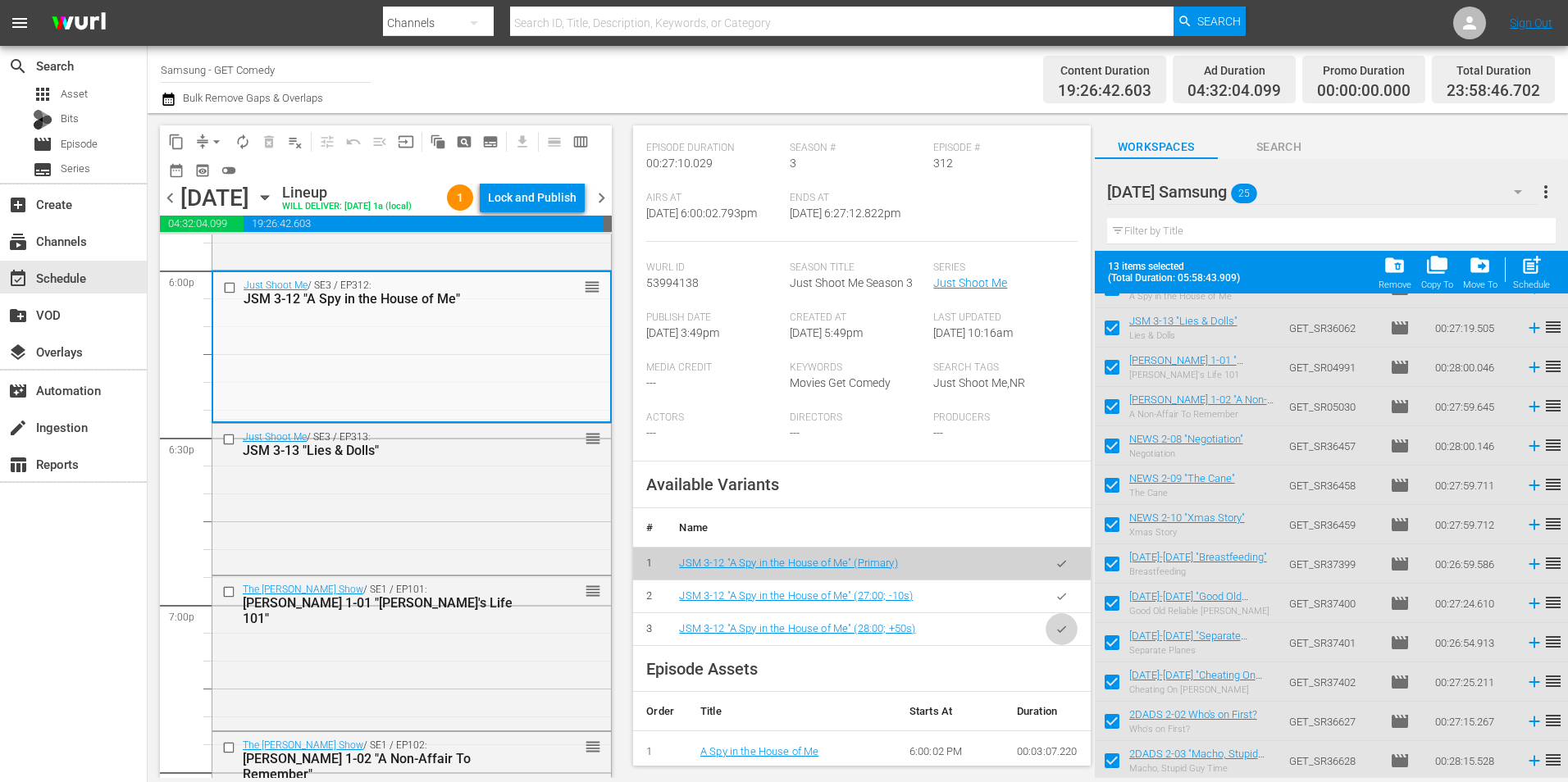
click at [1056, 616] on button "button" at bounding box center [1061, 629] width 32 height 32
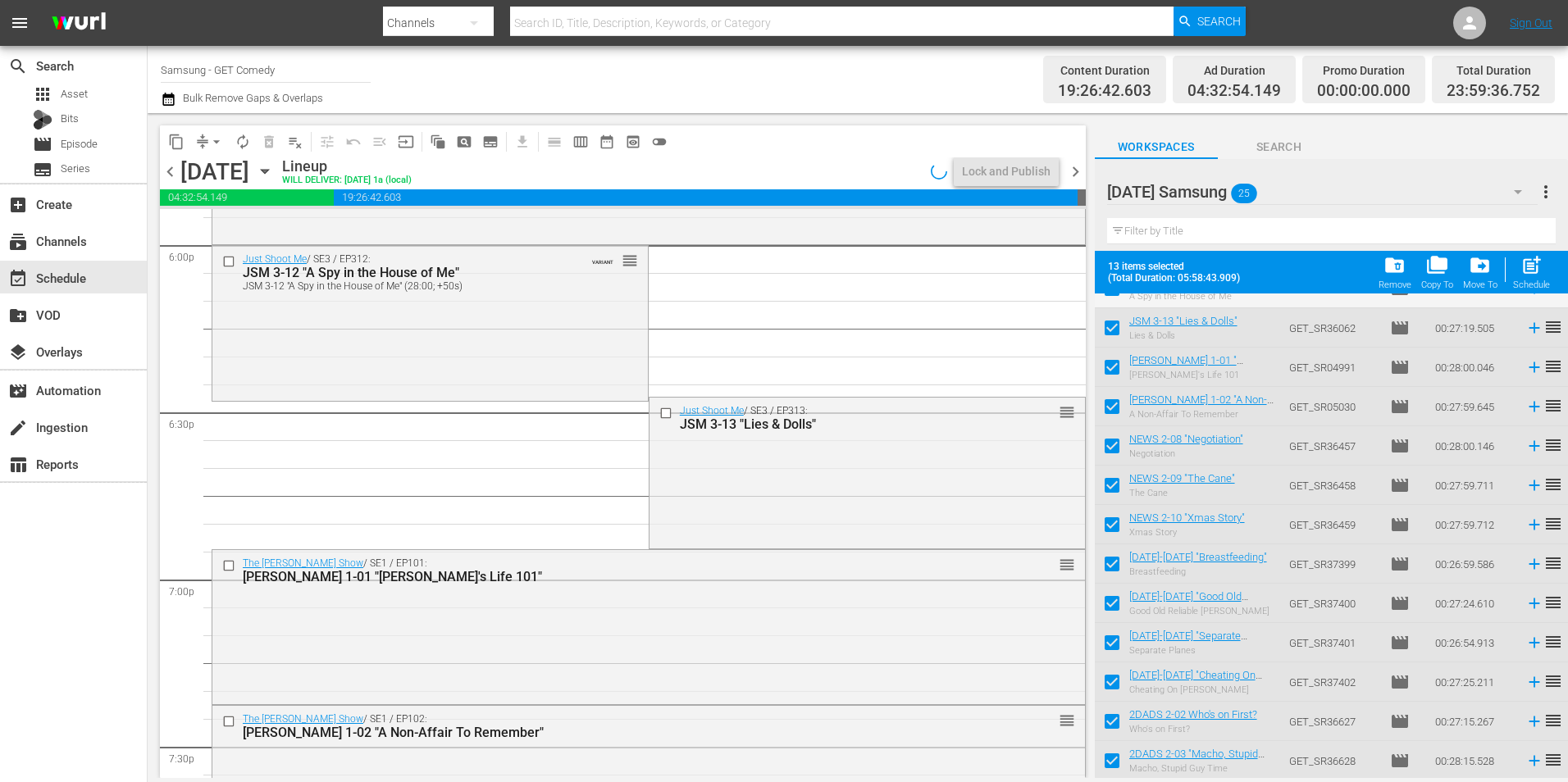
drag, startPoint x: 753, startPoint y: 457, endPoint x: 767, endPoint y: 486, distance: 32.2
click at [753, 457] on div "Just Shoot Me / SE3 / EP313: JSM 3-13 "Lies & Dolls" reorder" at bounding box center [867, 471] width 435 height 148
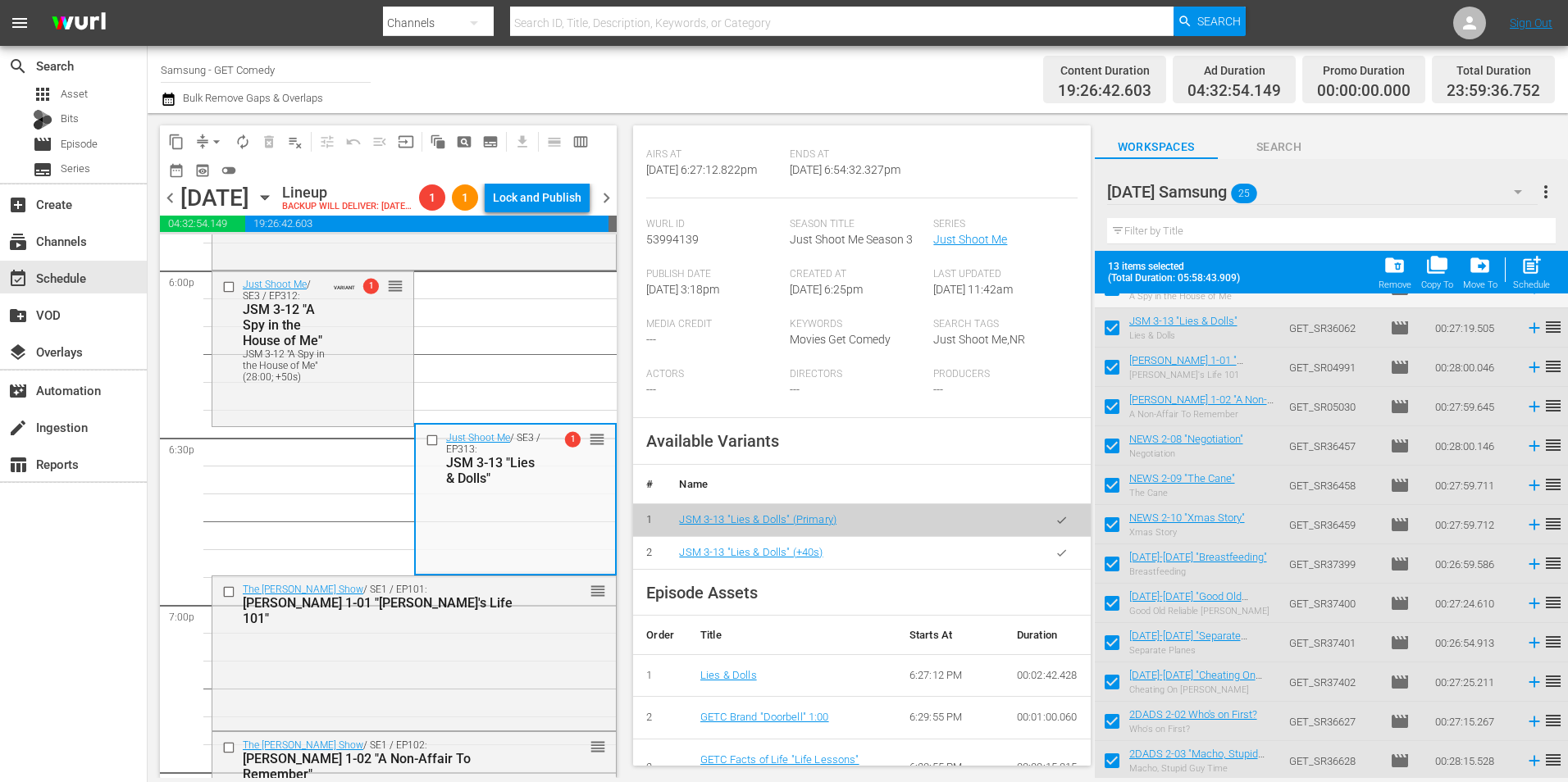
scroll to position [328, 0]
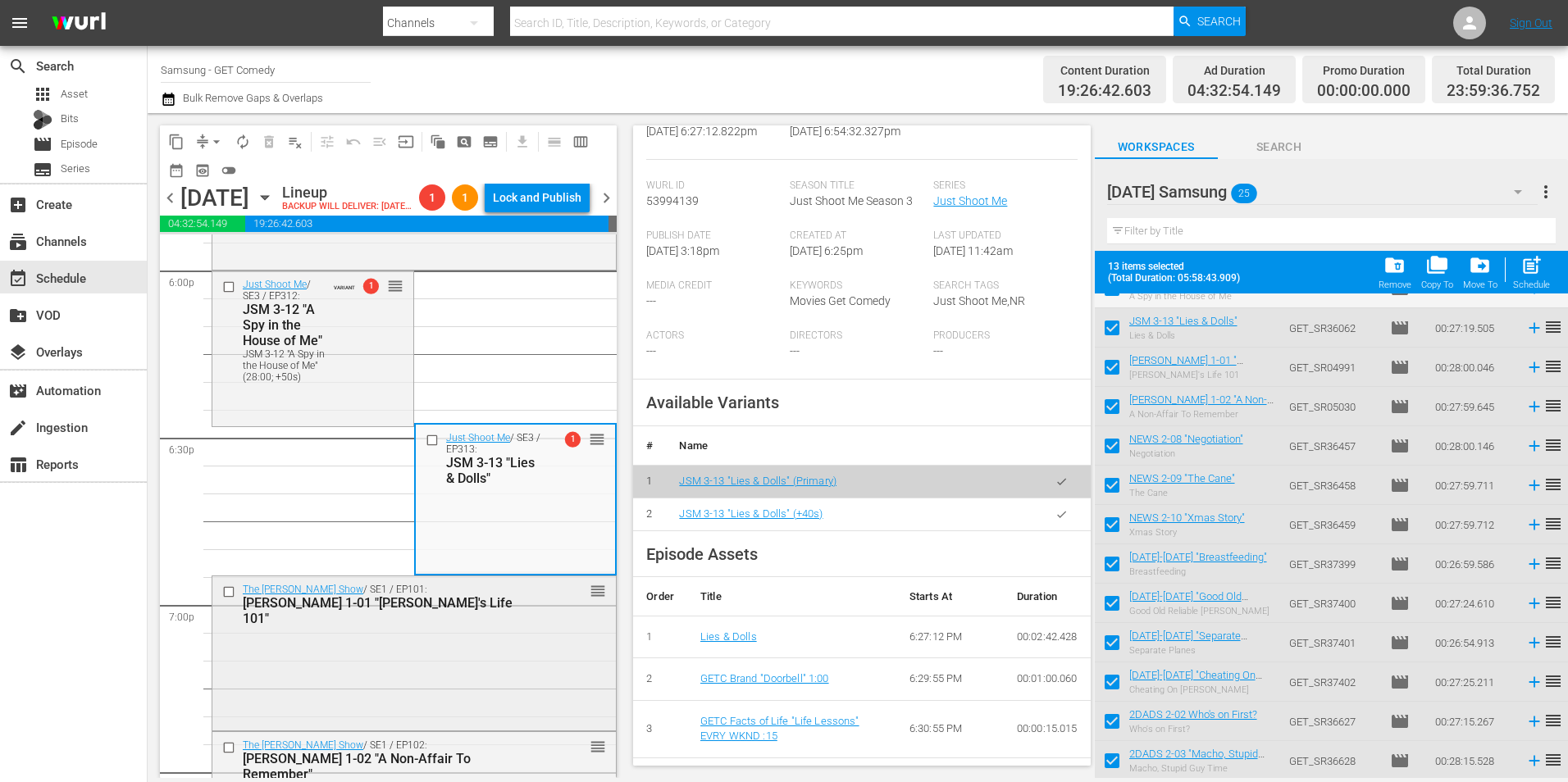
click at [367, 722] on div "The Jeff Foxworthy Show / SE1 / EP101: JEFF 1-01 "Jeff's Life 101" reorder" at bounding box center [414, 651] width 404 height 150
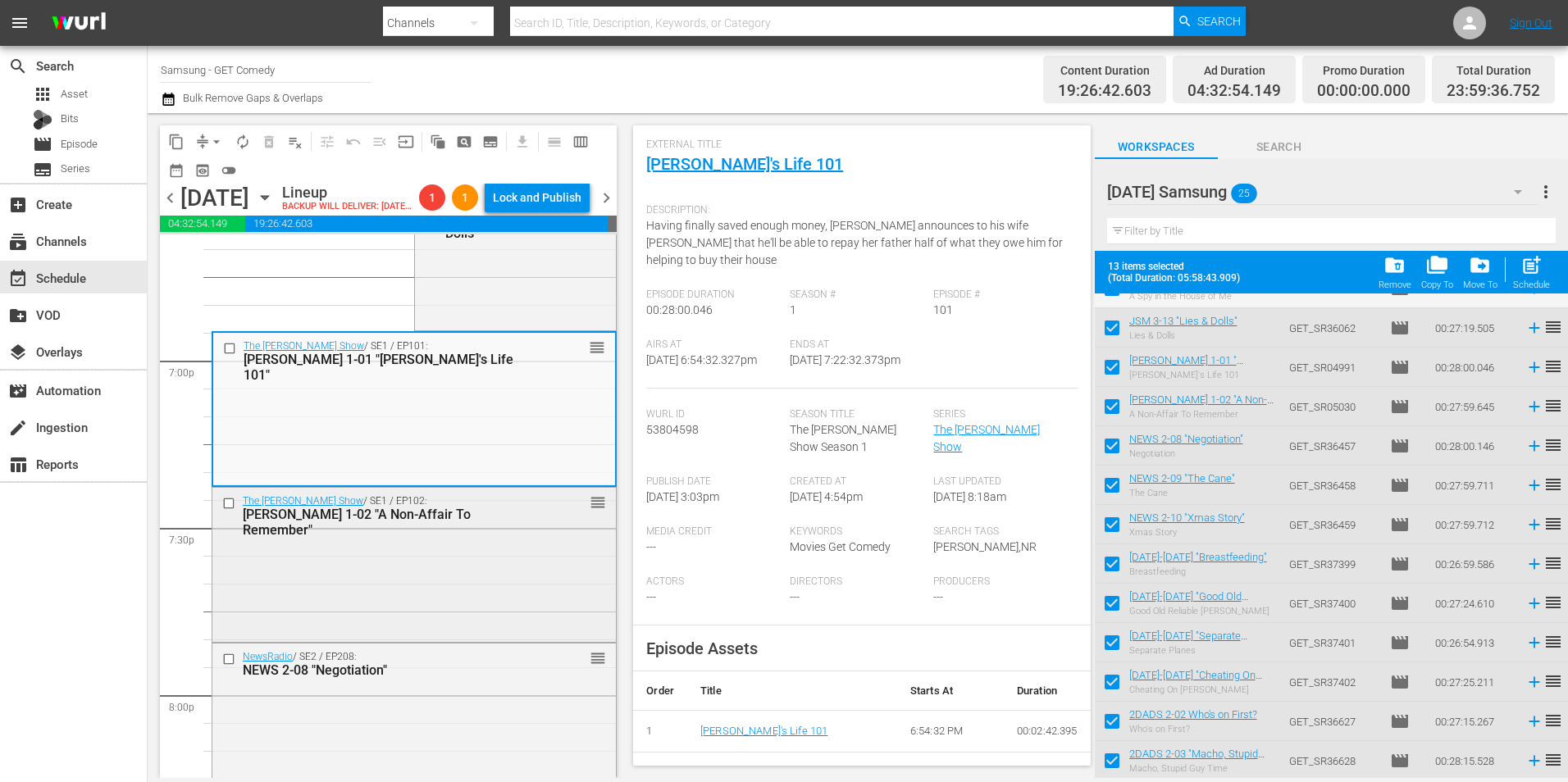
scroll to position [6229, 0]
click at [461, 603] on div "The Jeff Foxworthy Show / SE1 / EP102: JEFF 1-02 "A Non-Affair To Remember" reo…" at bounding box center [414, 561] width 404 height 150
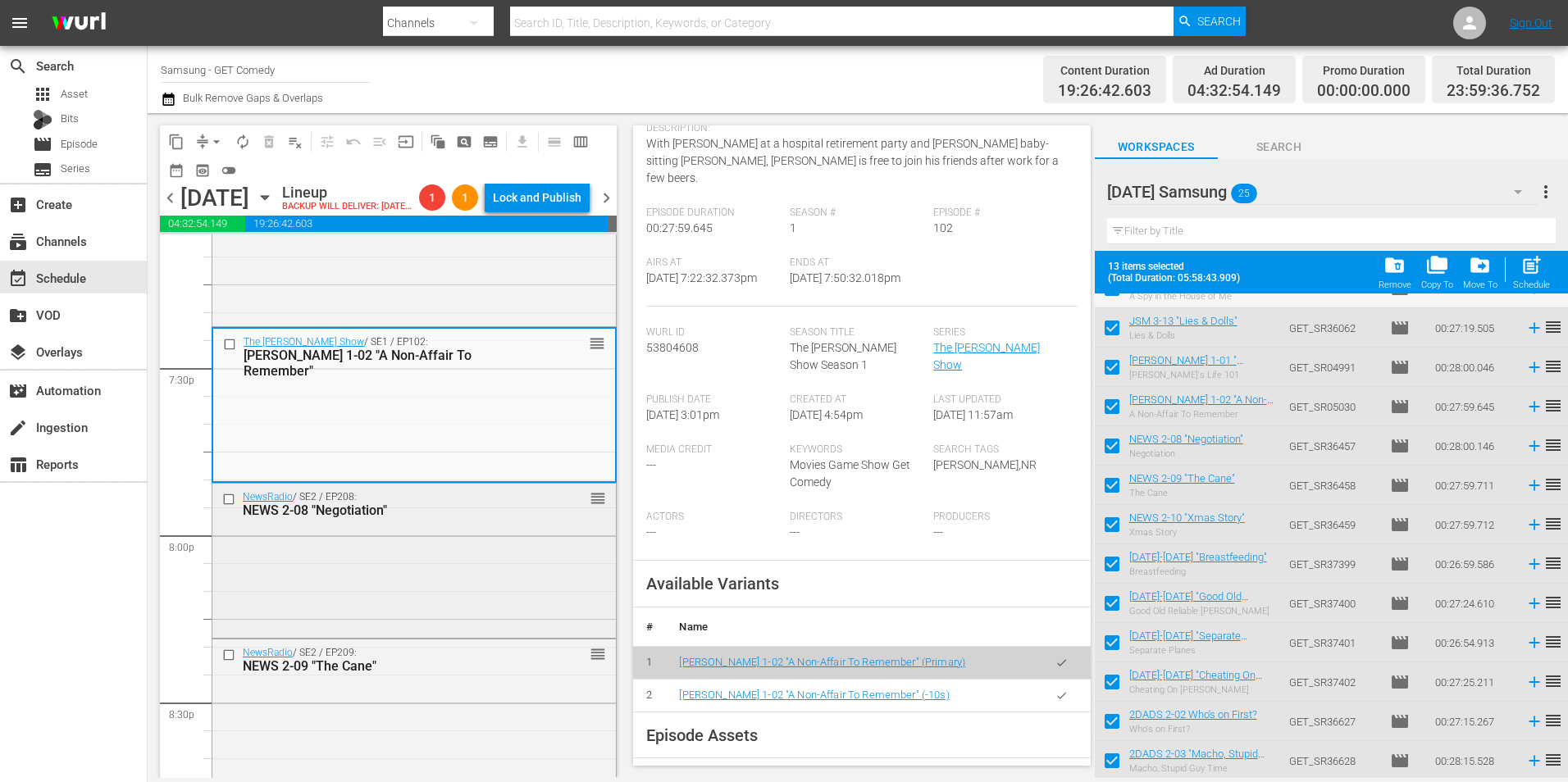
scroll to position [6393, 0]
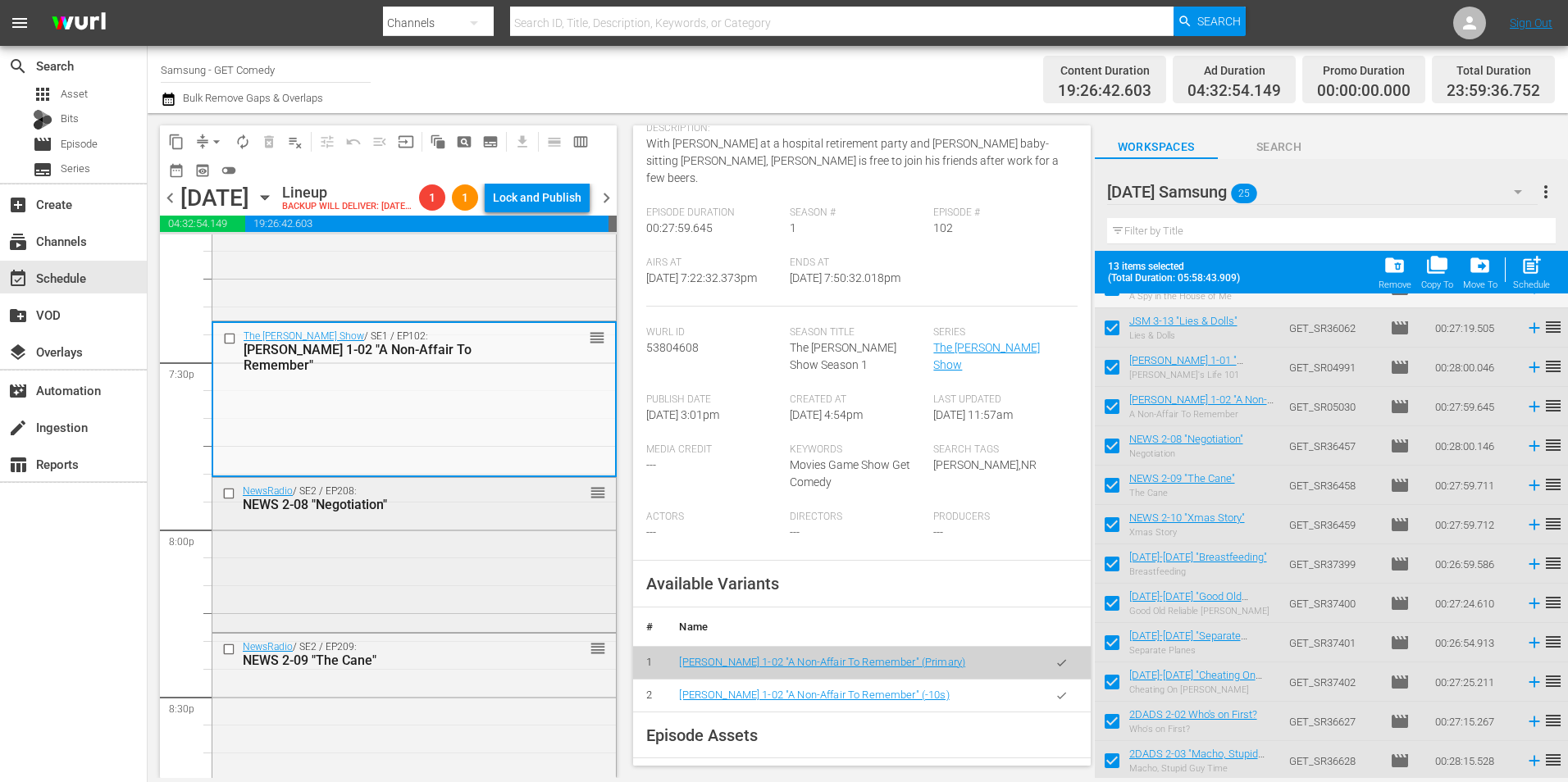
click at [358, 512] on div "NEWS 2-08 "Negotiation"" at bounding box center [388, 505] width 291 height 16
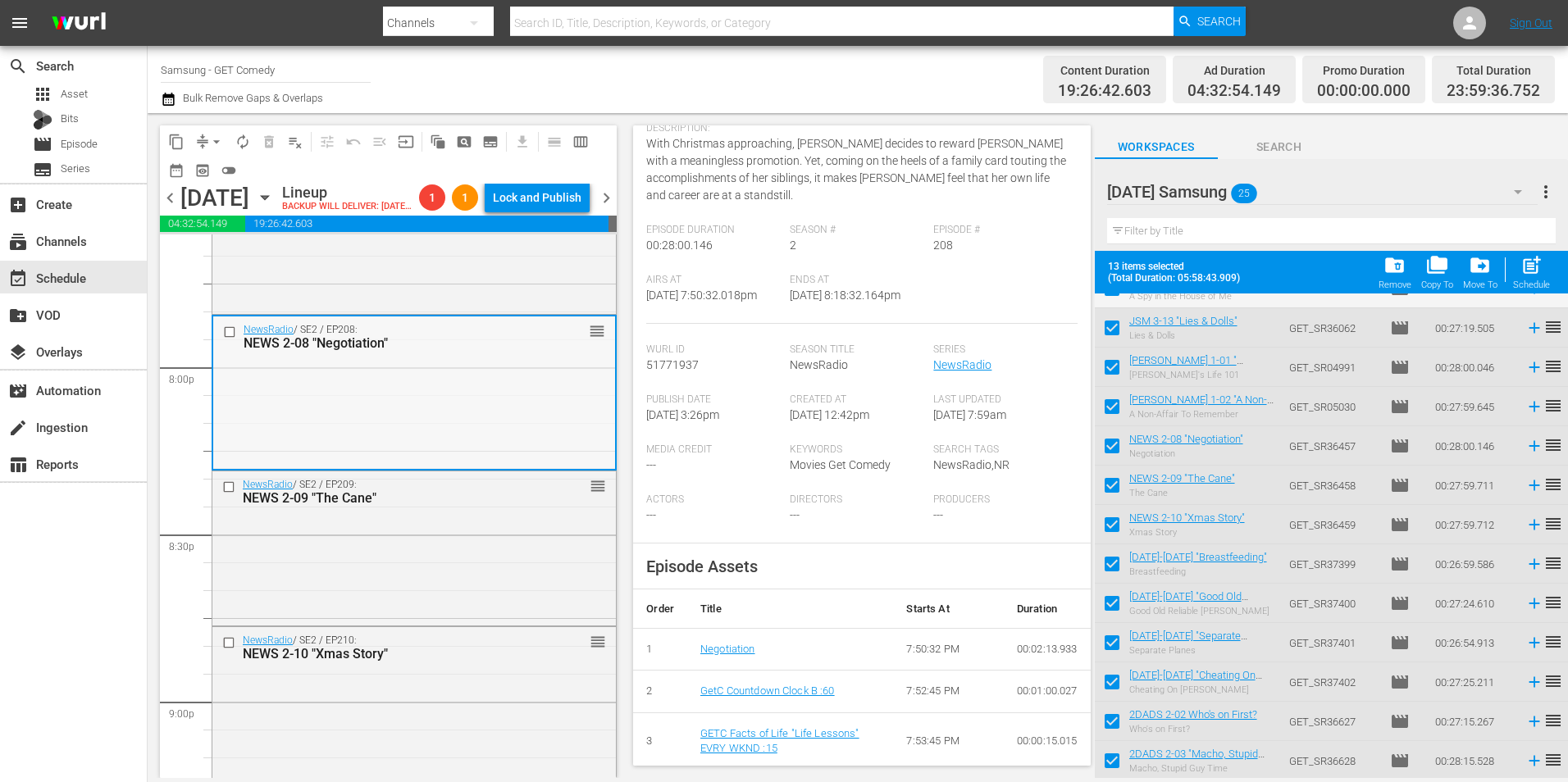
scroll to position [6558, 0]
click at [480, 609] on div "NewsRadio / SE2 / EP209: NEWS 2-09 "The Cane" reorder" at bounding box center [414, 545] width 404 height 150
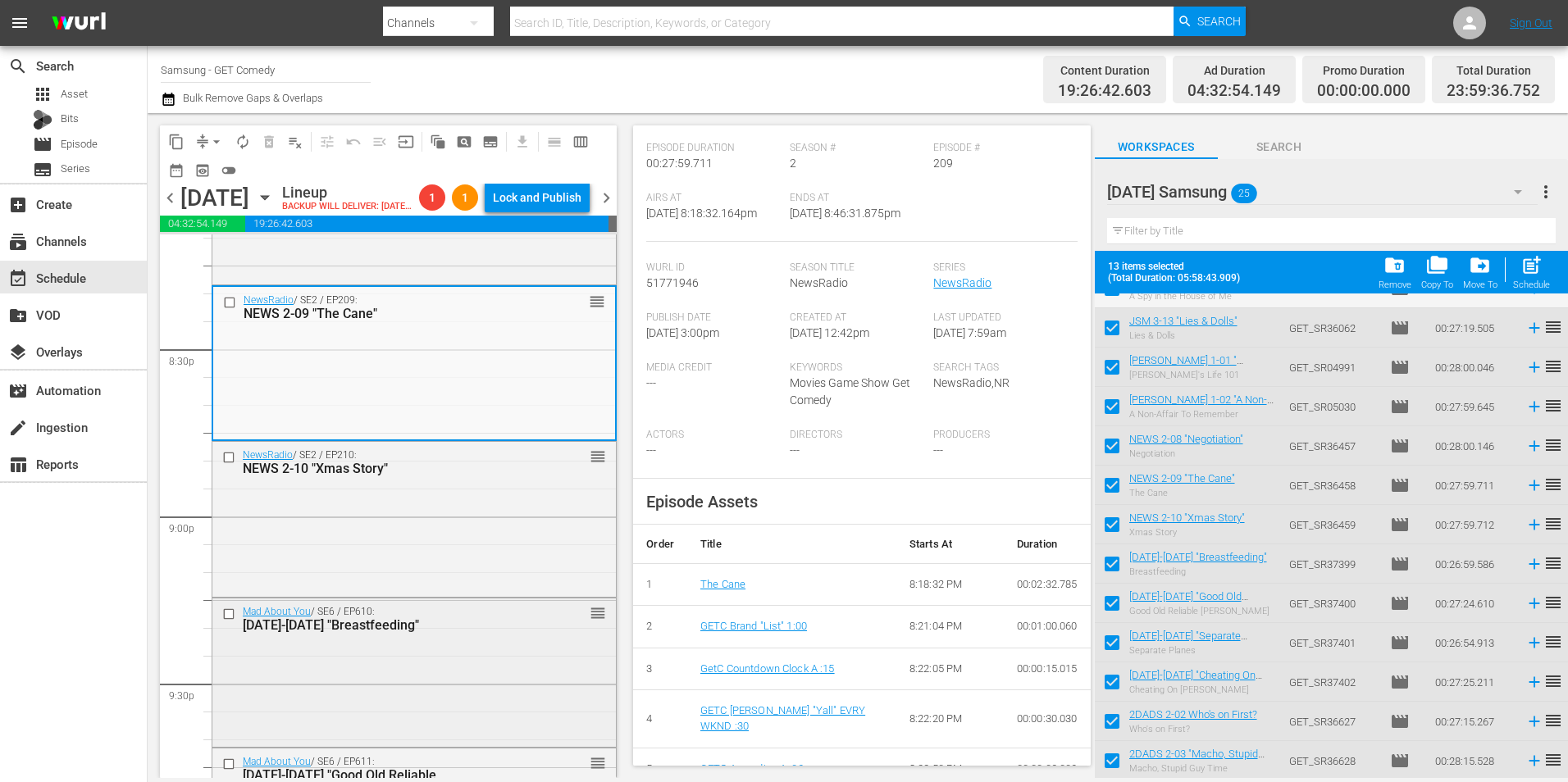
scroll to position [6804, 0]
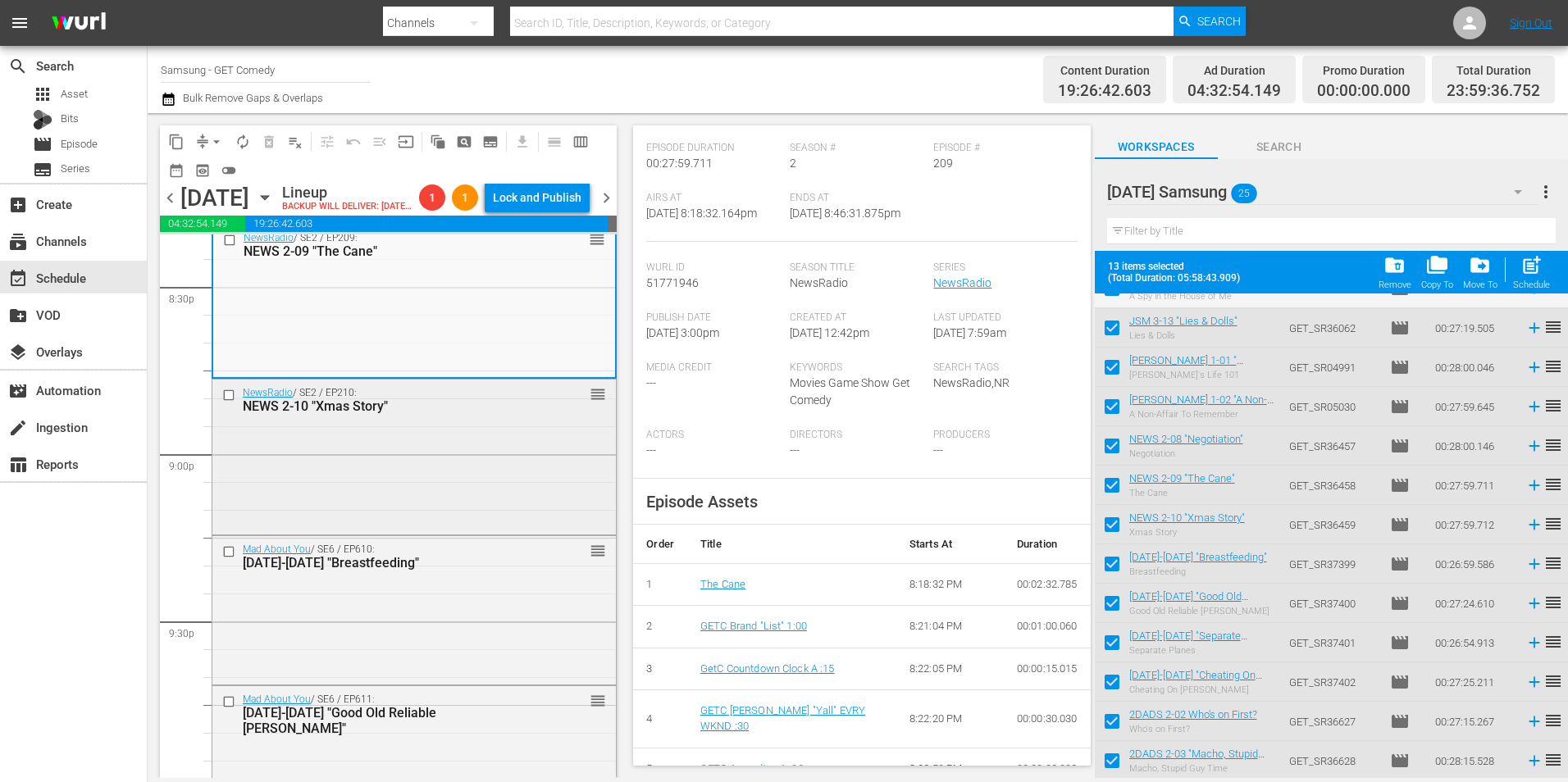
click at [449, 511] on div "NewsRadio / SE2 / EP210: NEWS 2-10 "Xmas Story" reorder" at bounding box center [414, 455] width 404 height 150
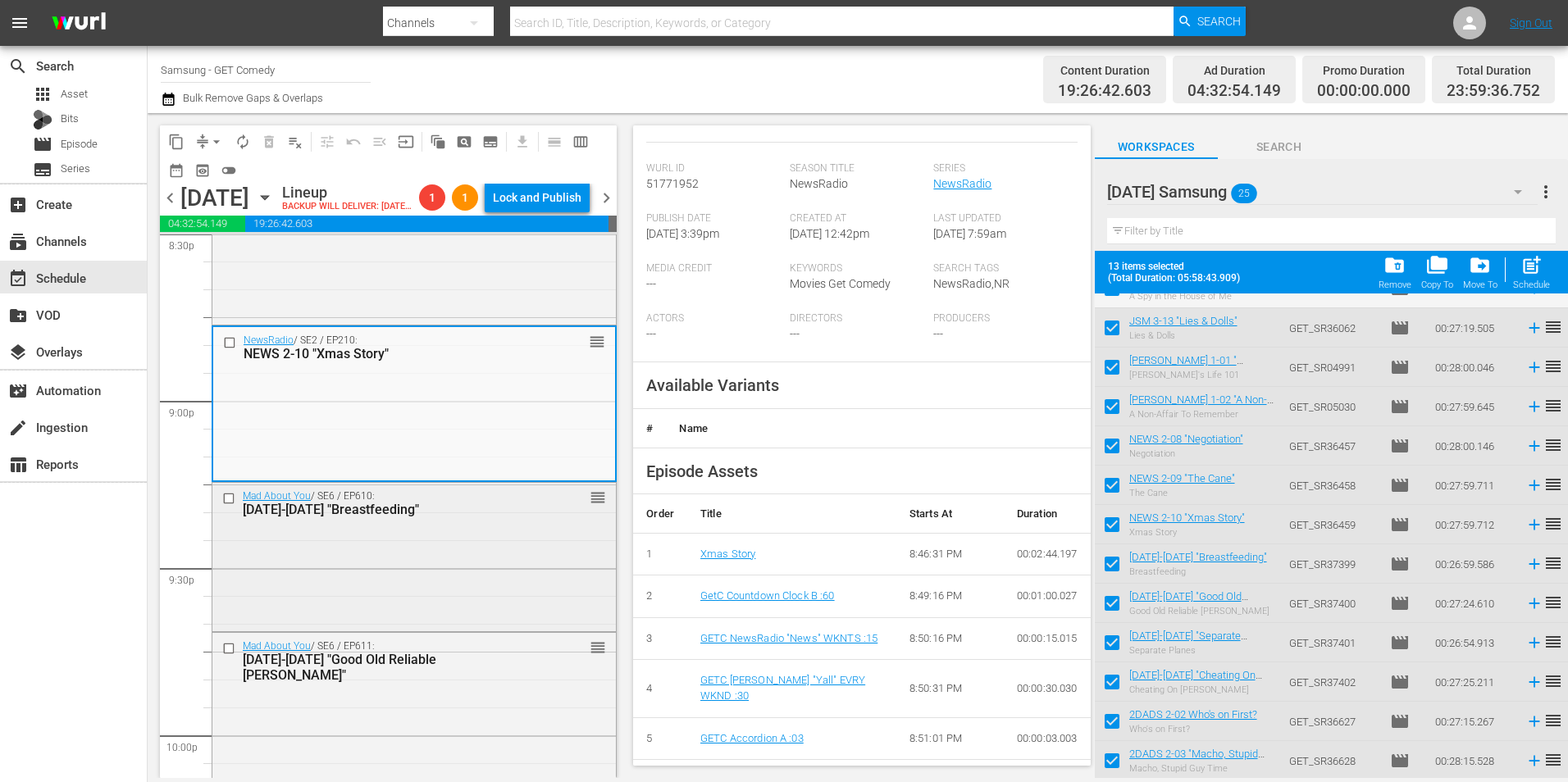
scroll to position [6885, 0]
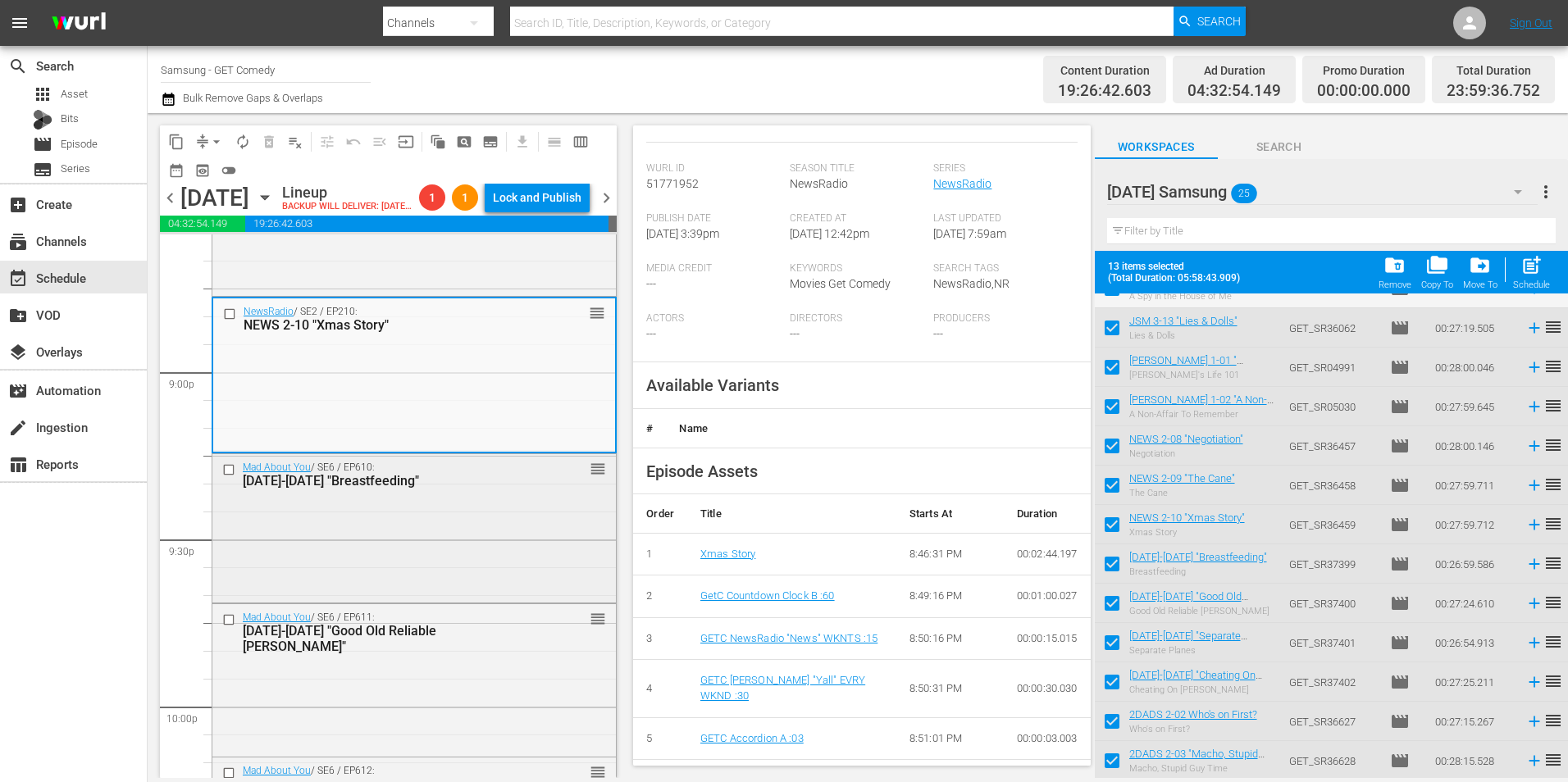
click at [421, 555] on div "Mad About You / SE6 / EP610: MAY 6-10 "Breastfeeding" reorder" at bounding box center [414, 526] width 404 height 146
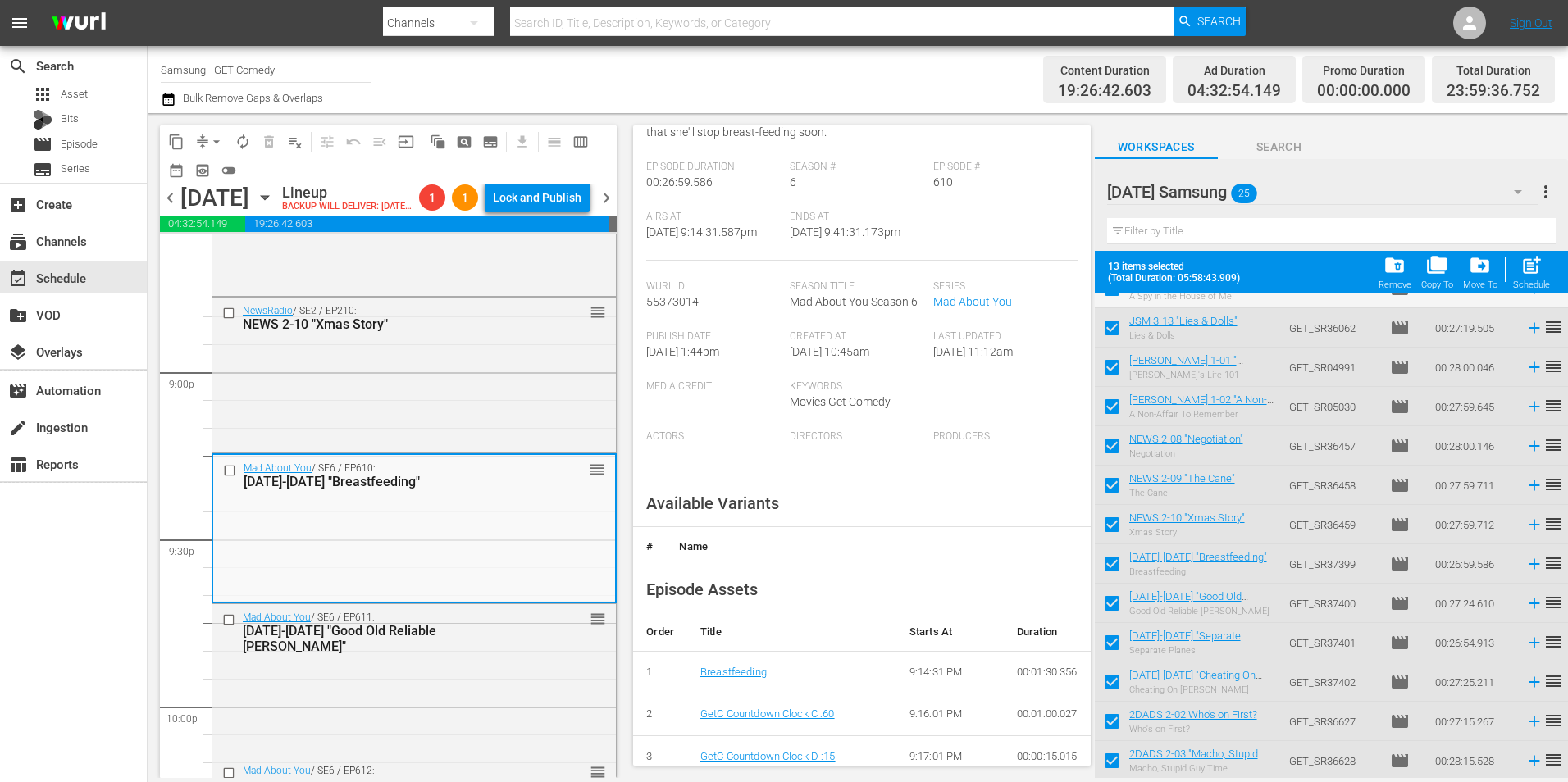
scroll to position [246, 0]
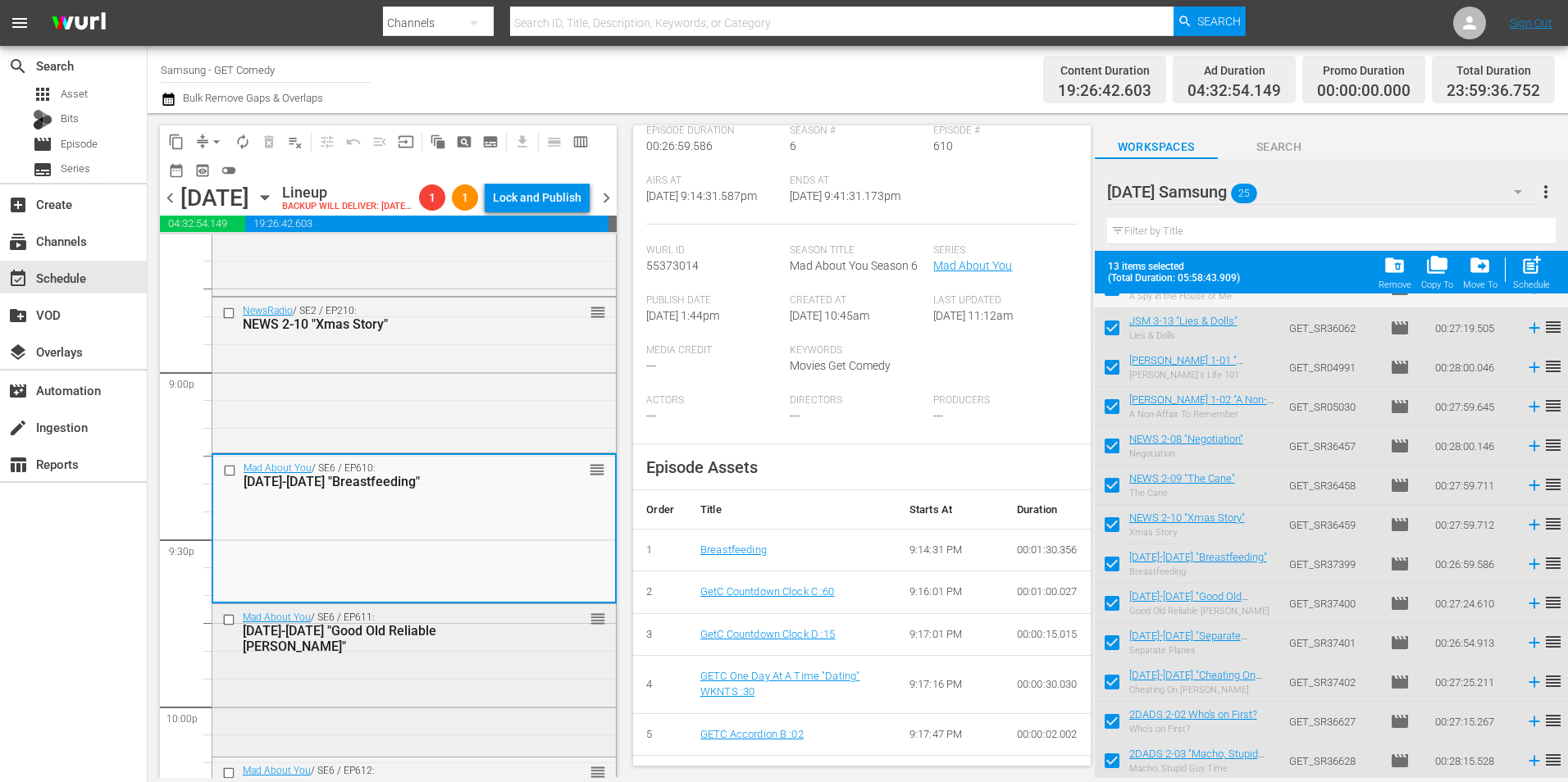
click at [478, 719] on div "Mad About You / SE6 / EP611: MAY 6-11 "Good Old Reliable Nathan" reorder" at bounding box center [414, 678] width 404 height 148
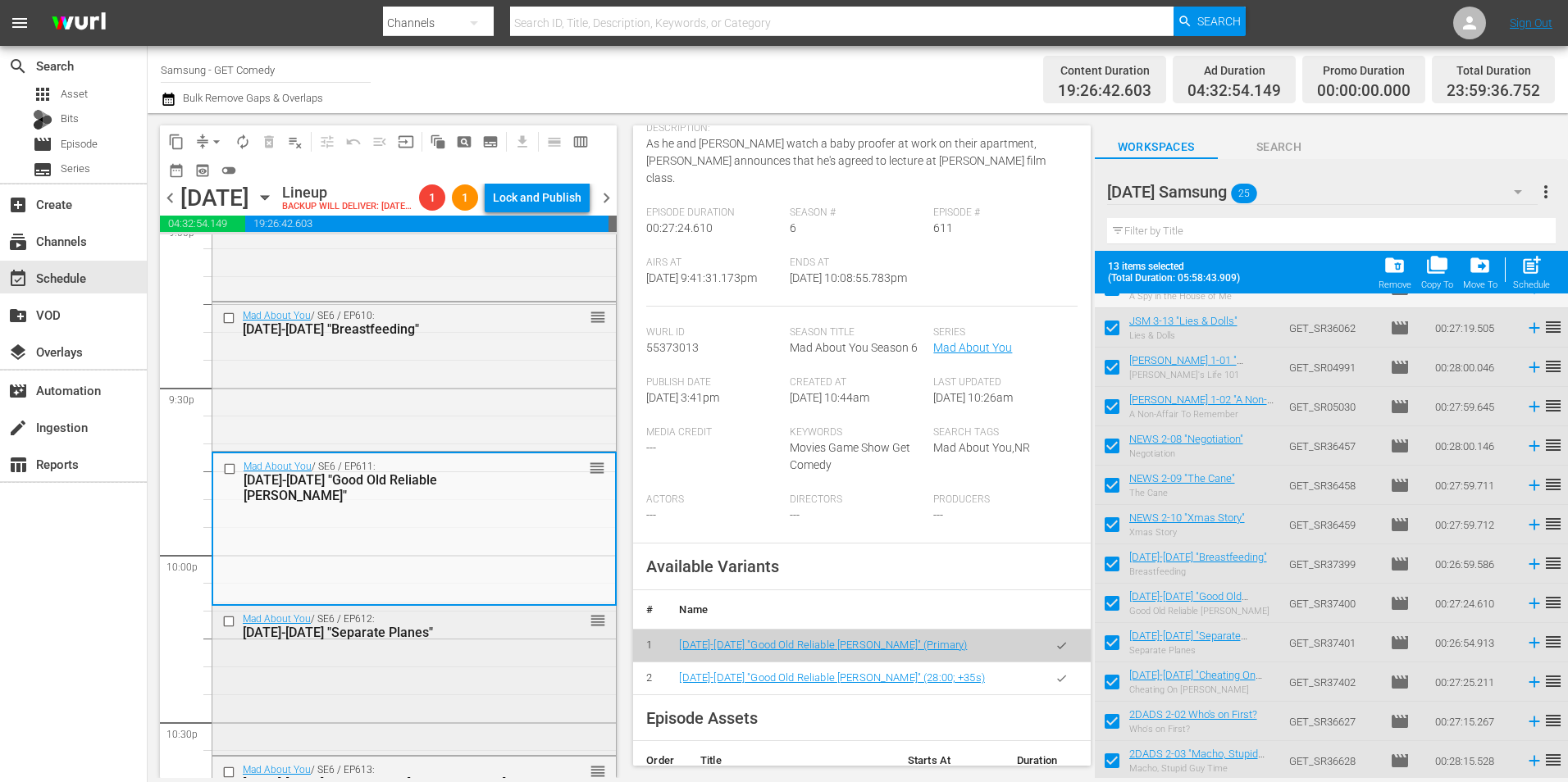
scroll to position [7131, 0]
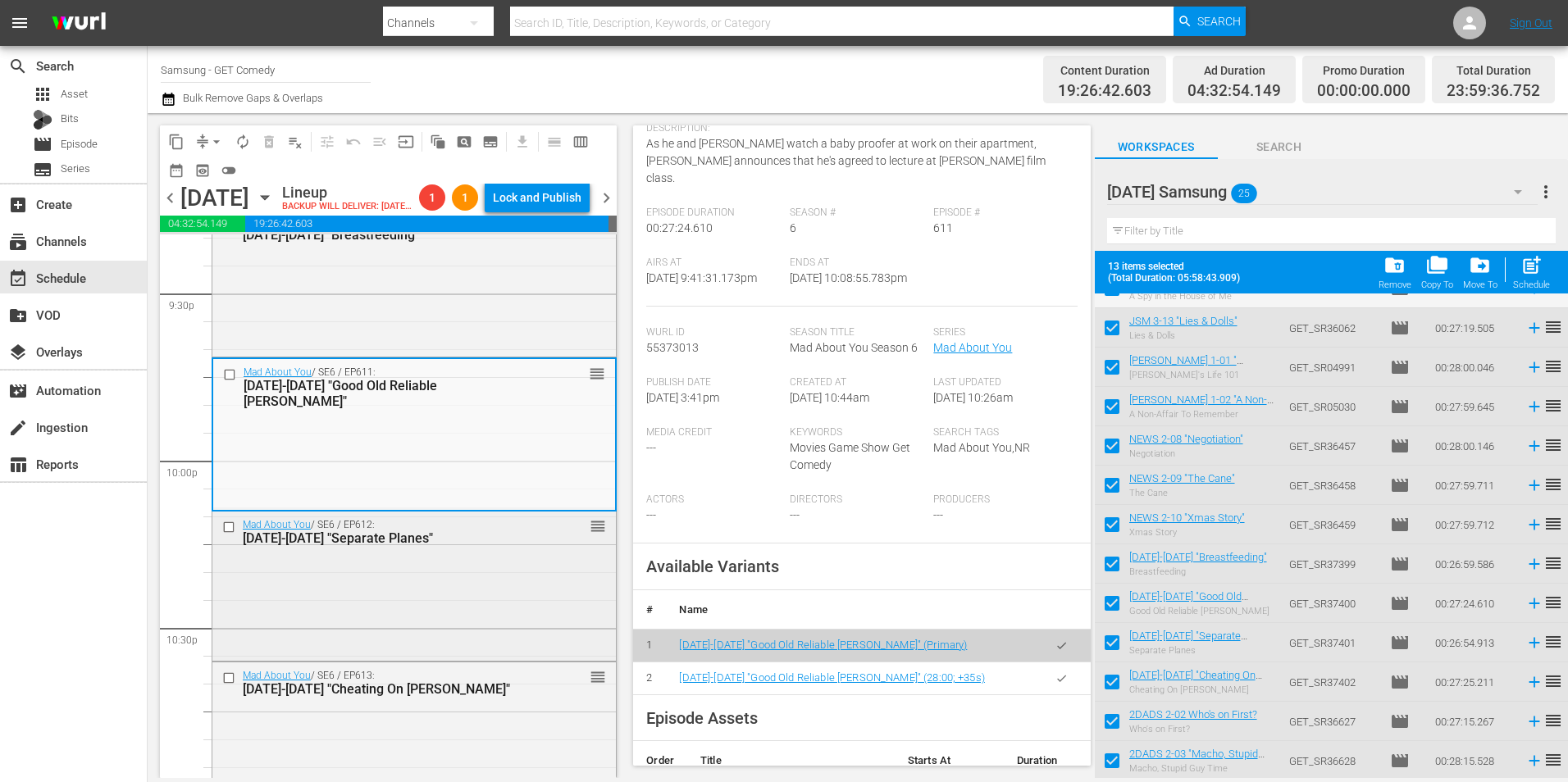
click at [368, 589] on div "Mad About You / SE6 / EP612: MAY 6-12 "Separate Planes" reorder" at bounding box center [414, 584] width 404 height 145
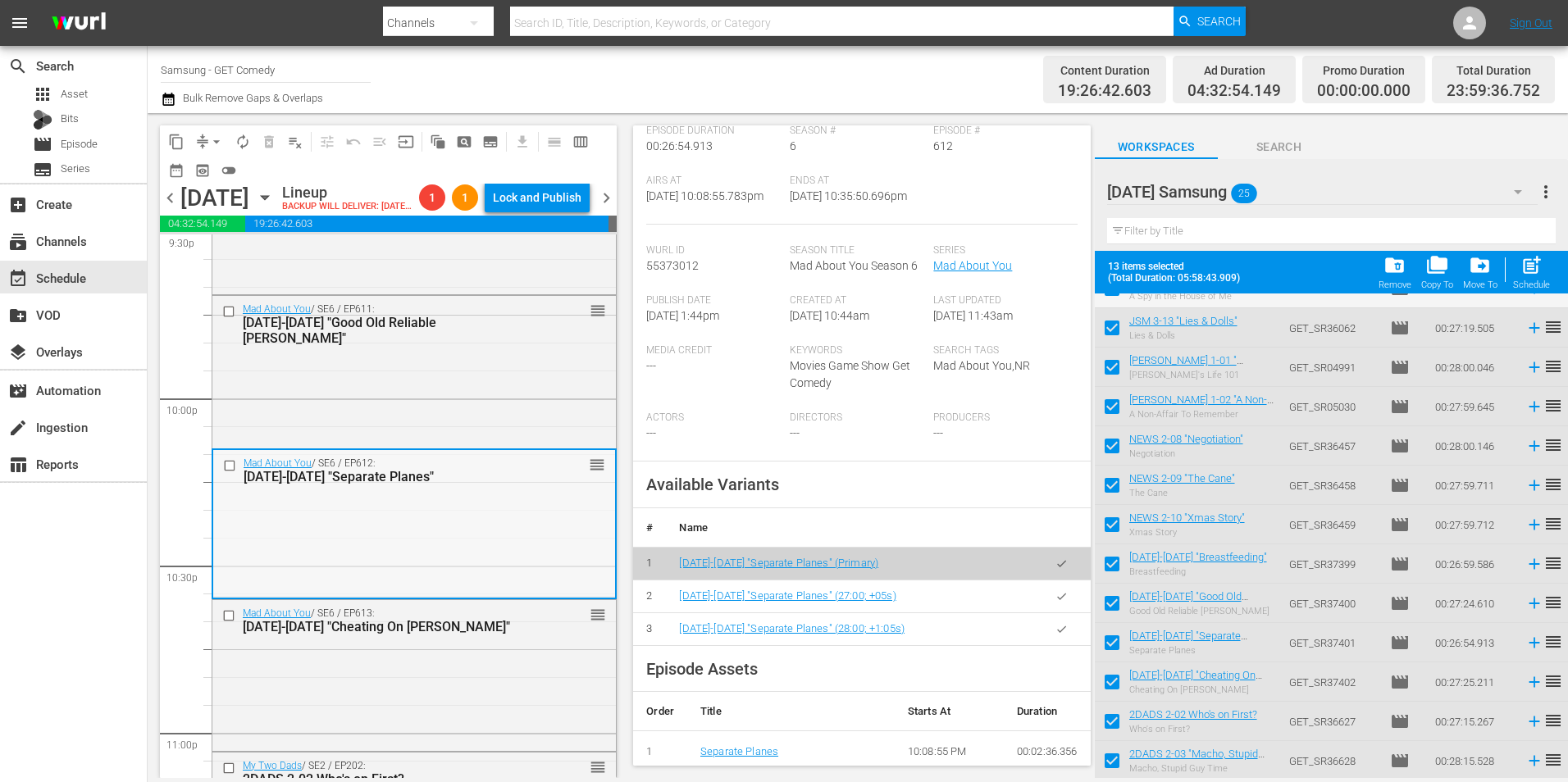
scroll to position [7295, 0]
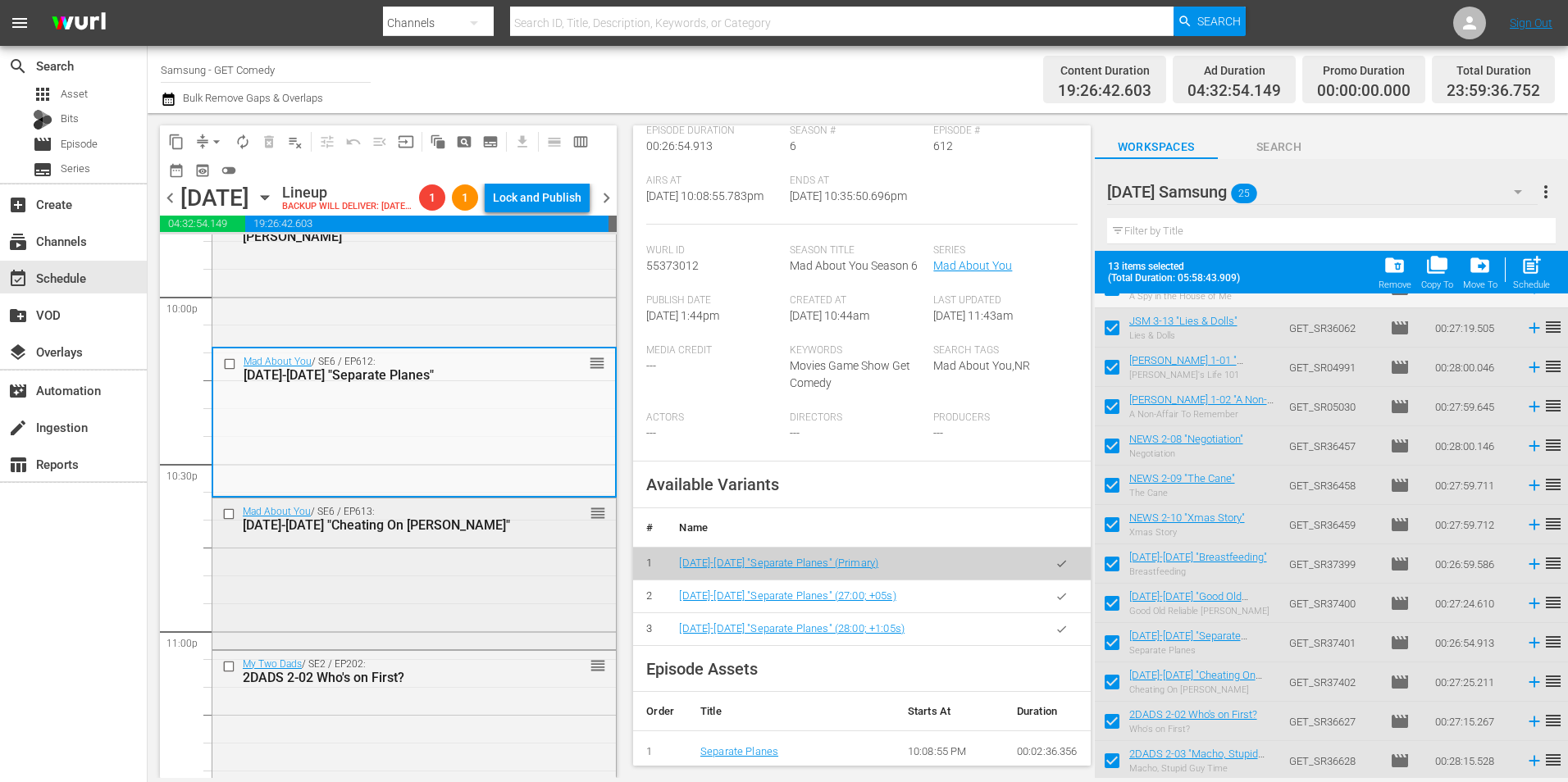
click at [463, 618] on div "Mad About You / SE6 / EP613: MAY 6-13 "Cheating On Sheila" reorder" at bounding box center [414, 571] width 404 height 148
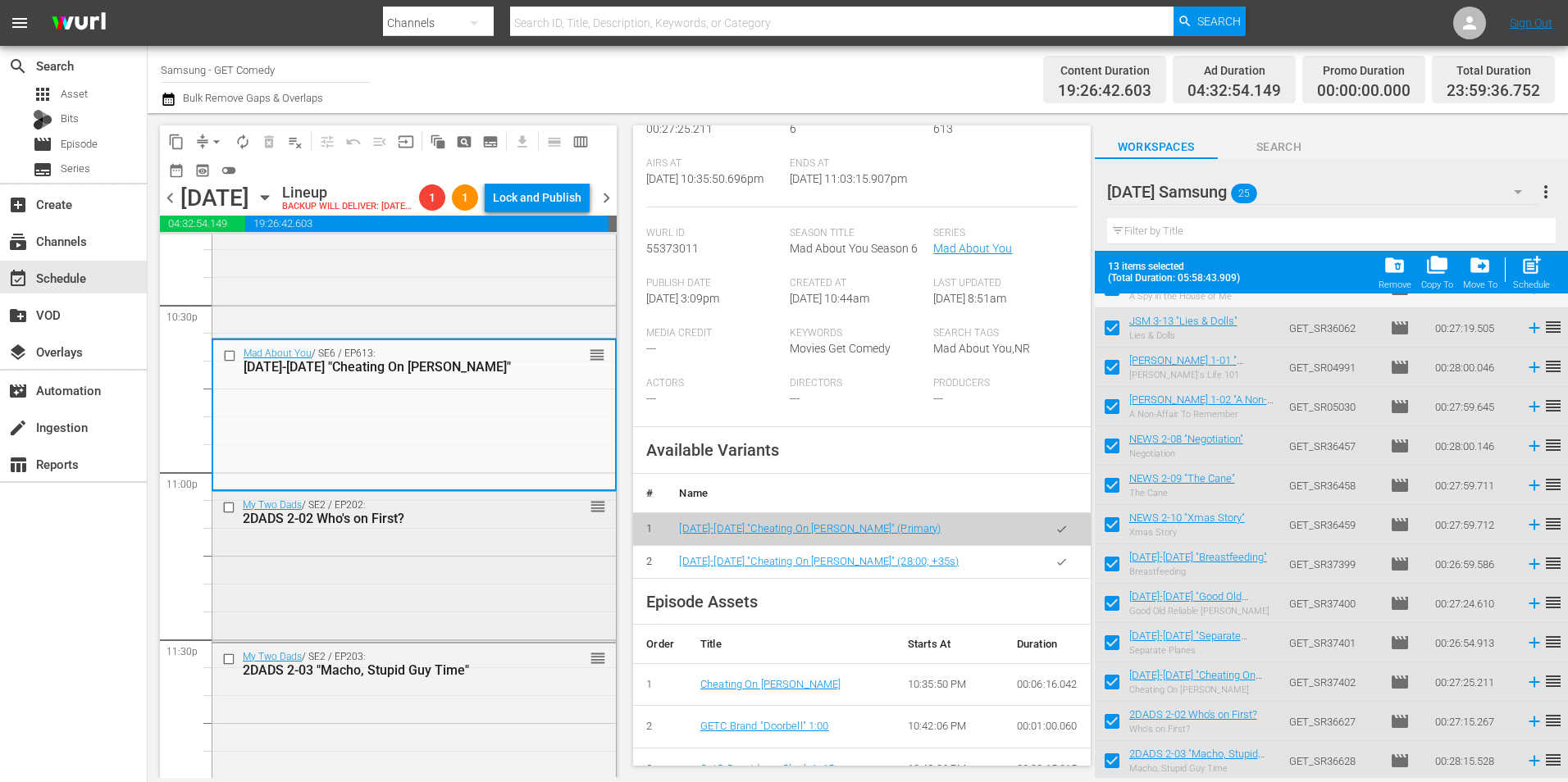
scroll to position [7459, 0]
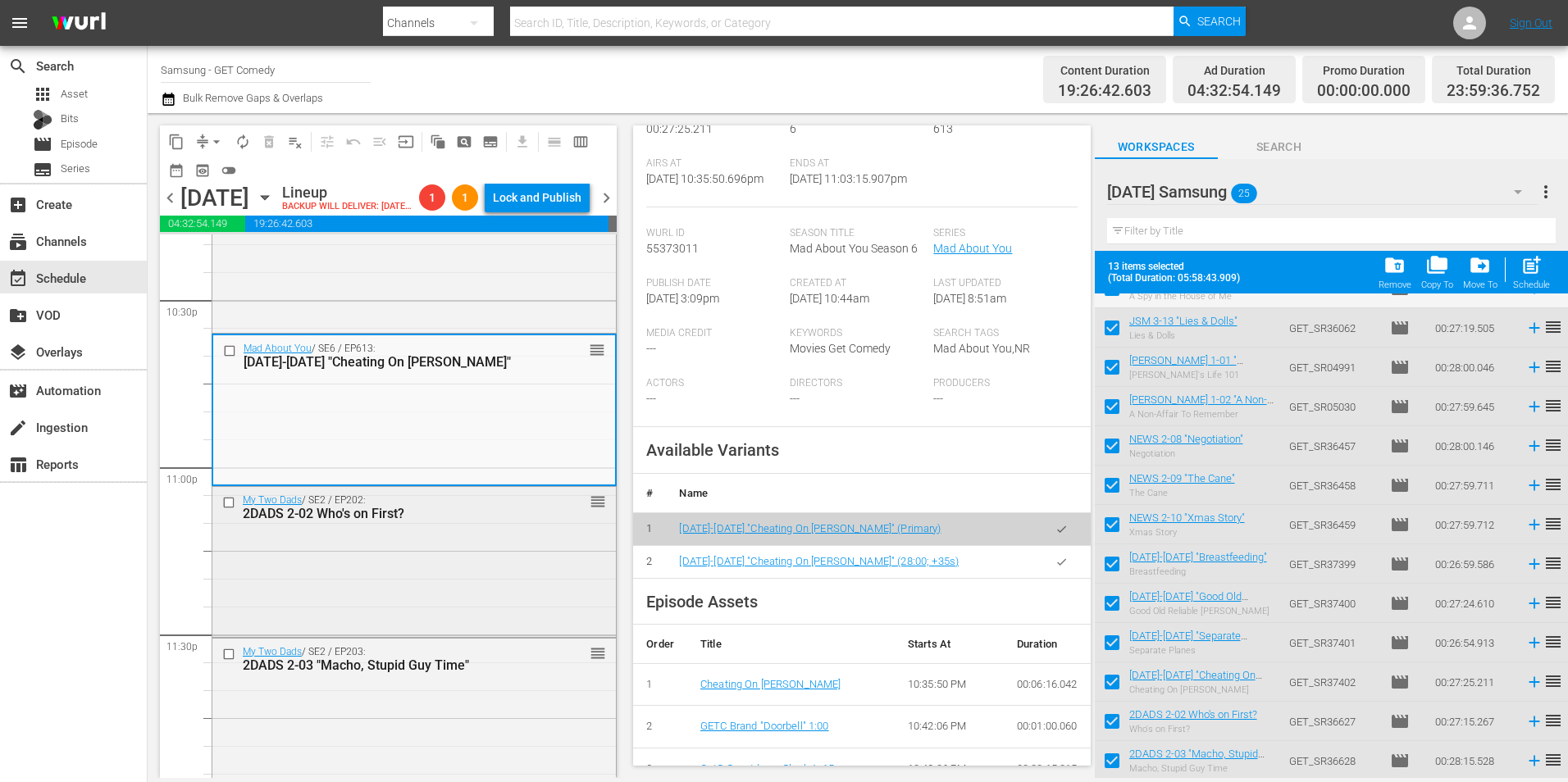
click at [470, 570] on div "My Two Dads / SE2 / EP202: 2DADS 2-02 Who's on First? reorder" at bounding box center [414, 560] width 404 height 147
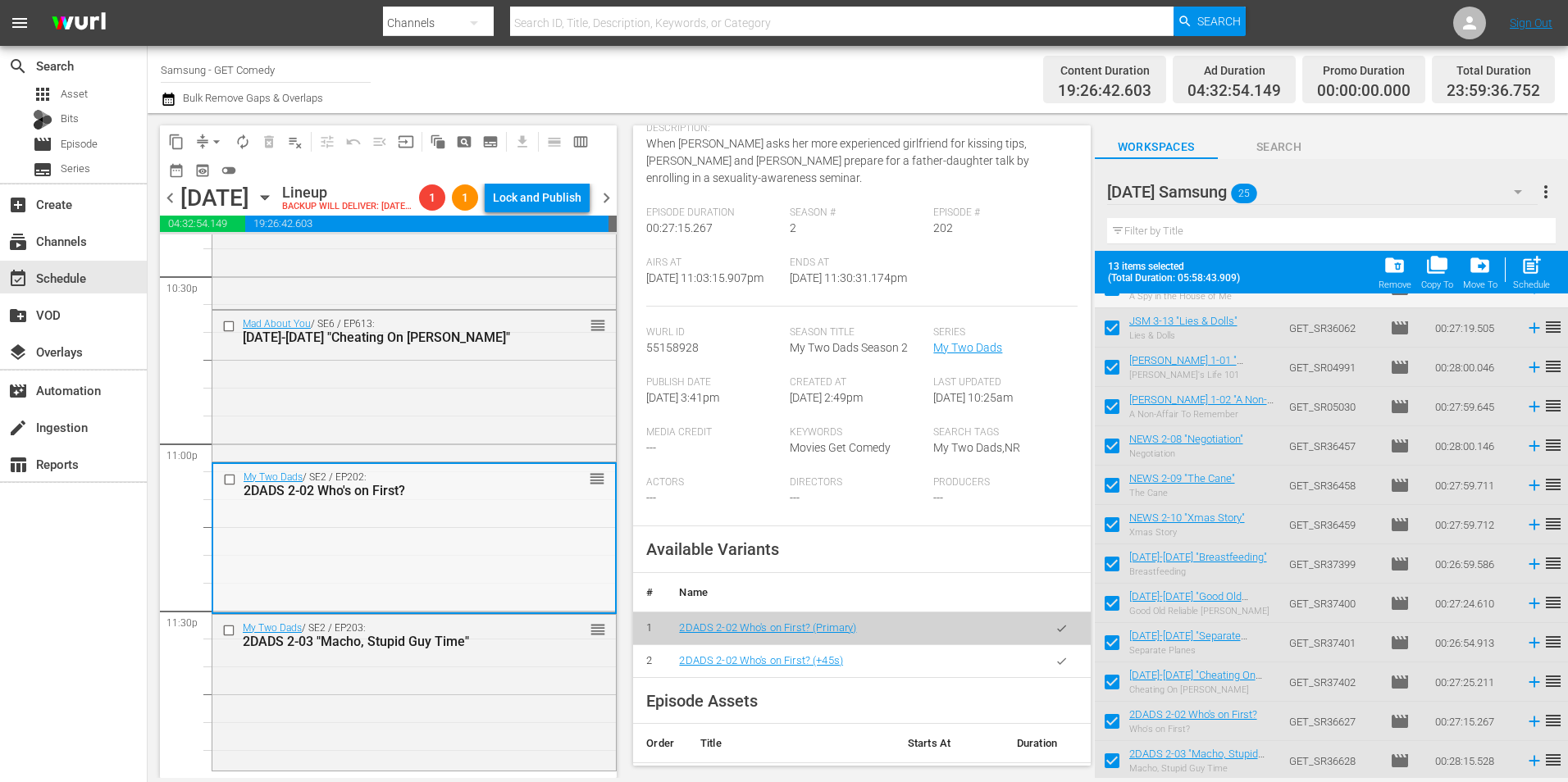
scroll to position [7510, 0]
click at [464, 711] on div "My Two Dads / SE2 / EP203: 2DADS 2-03 "Macho, Stupid Guy Time" reorder" at bounding box center [414, 691] width 404 height 152
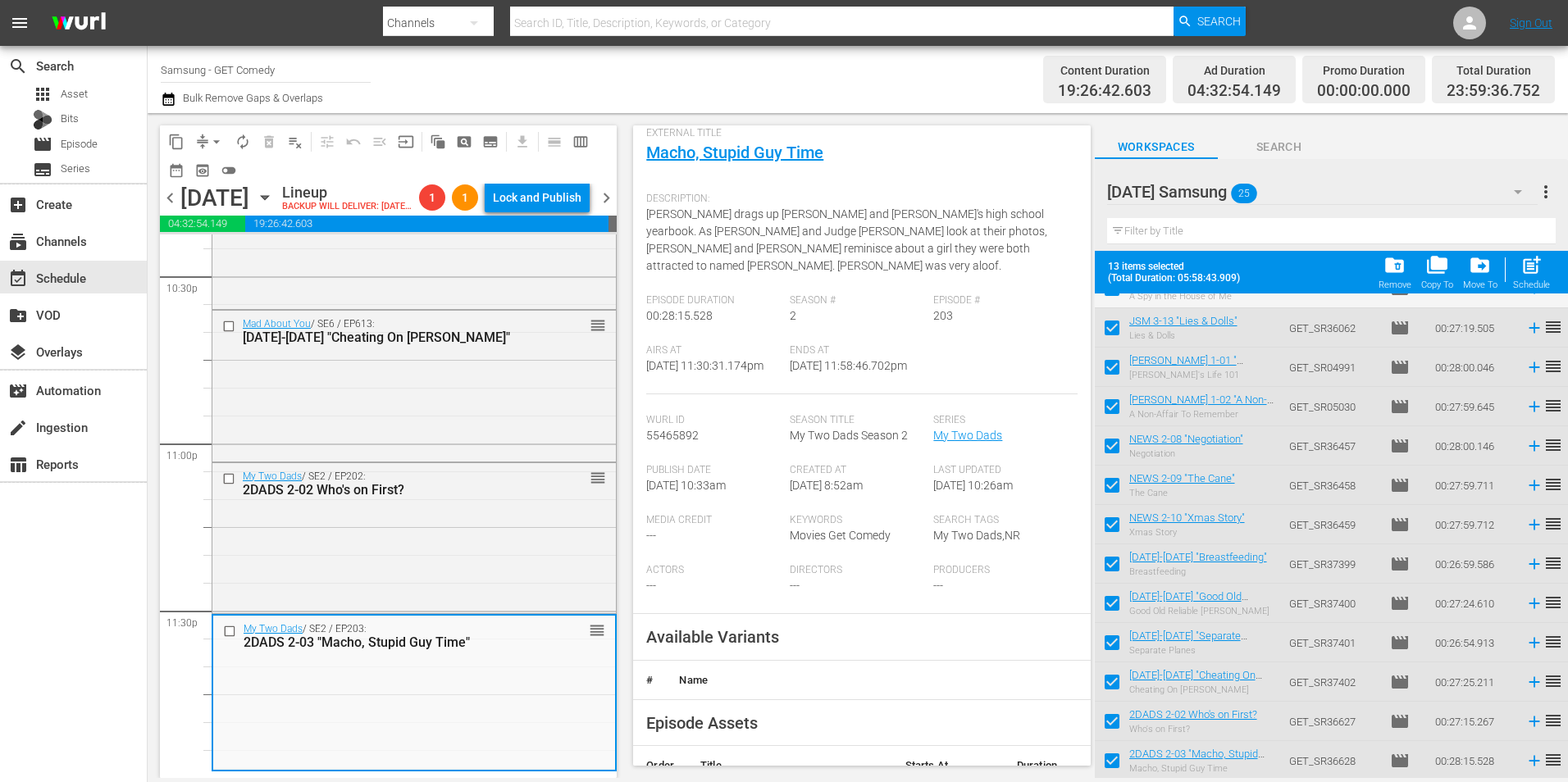
scroll to position [246, 0]
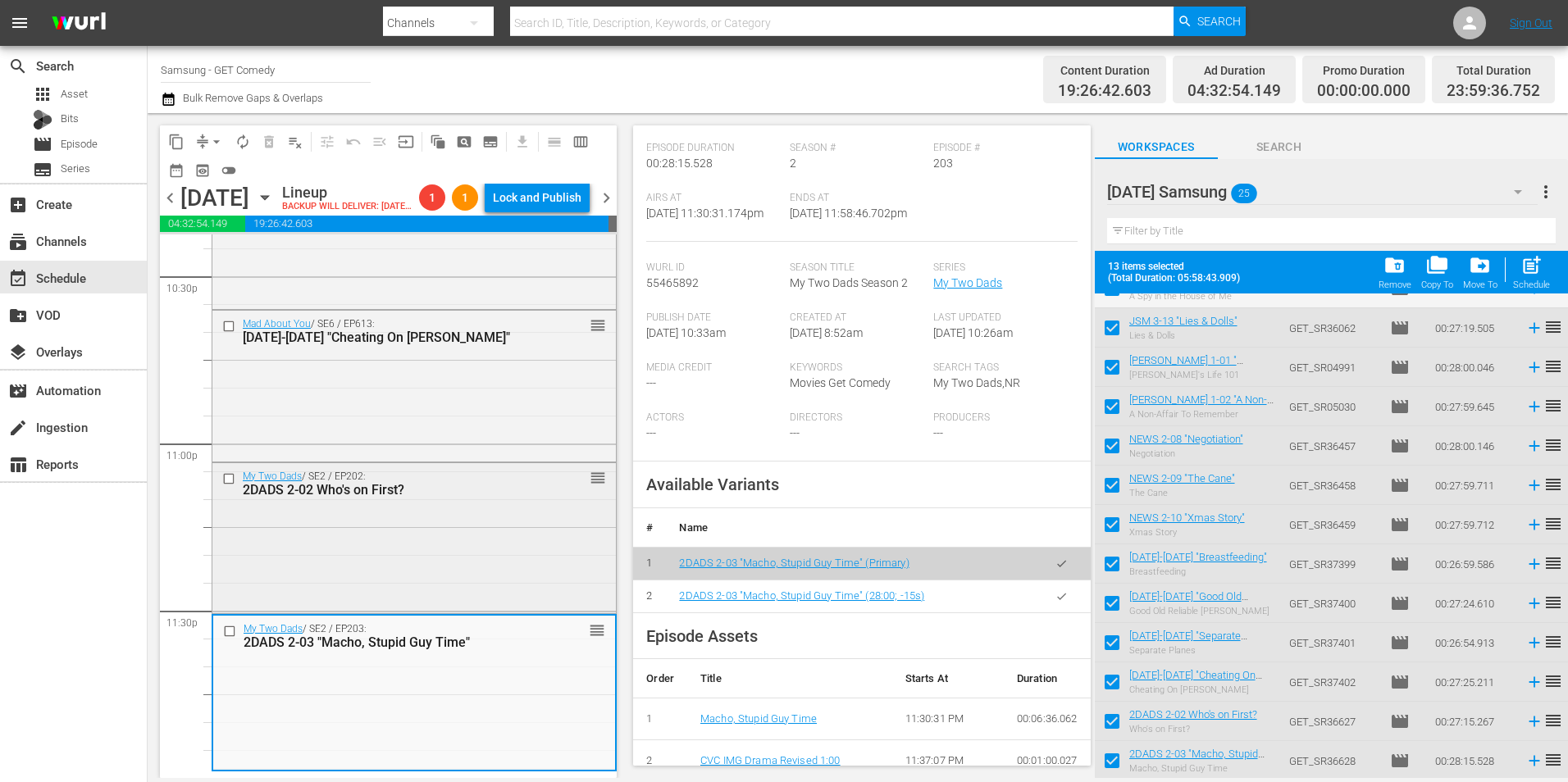
click at [385, 567] on div "My Two Dads / SE2 / EP202: 2DADS 2-02 Who's on First? reorder" at bounding box center [414, 537] width 404 height 147
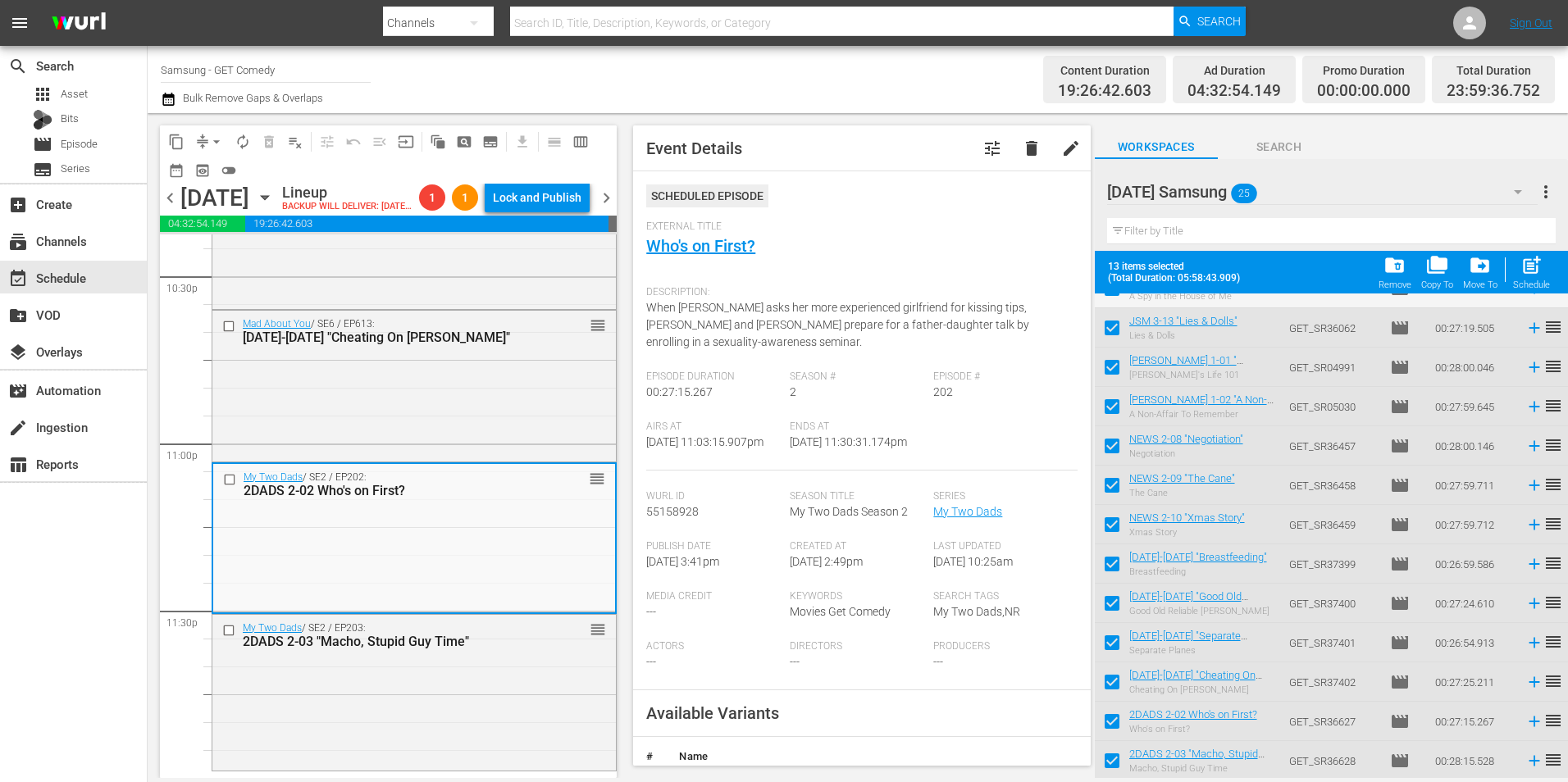
scroll to position [164, 0]
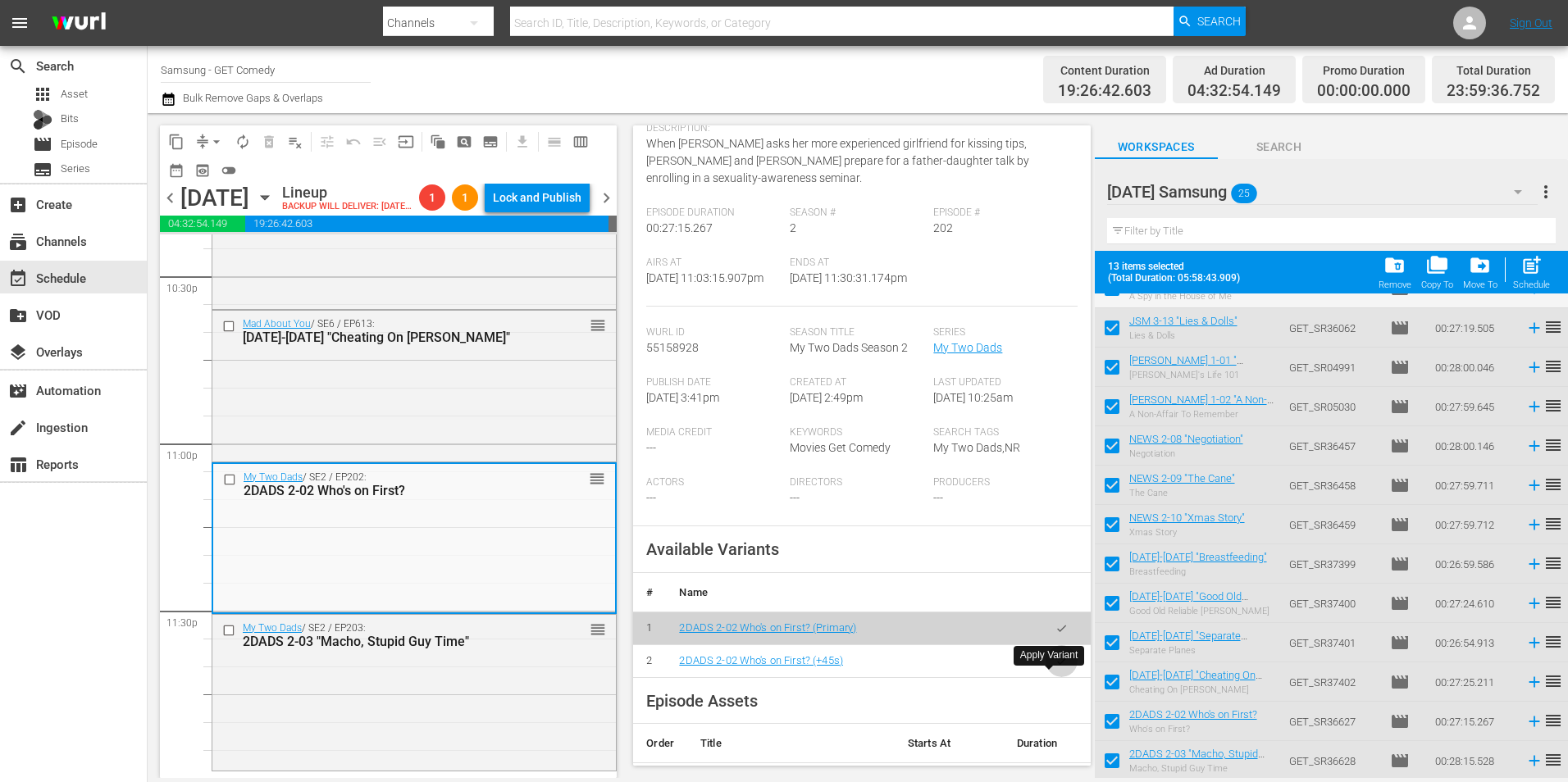
click at [1055, 677] on button "button" at bounding box center [1061, 661] width 32 height 32
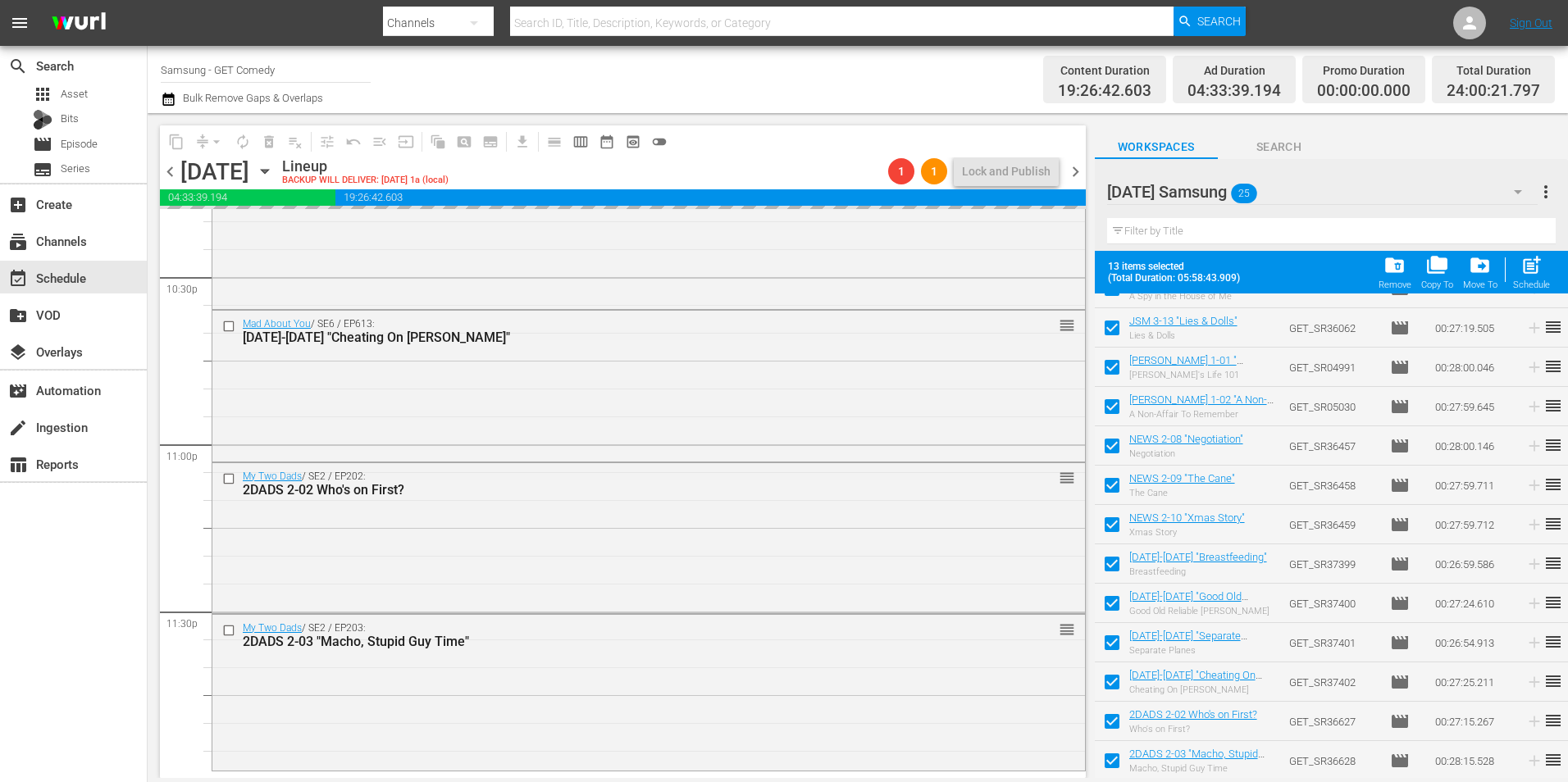
scroll to position [7457, 0]
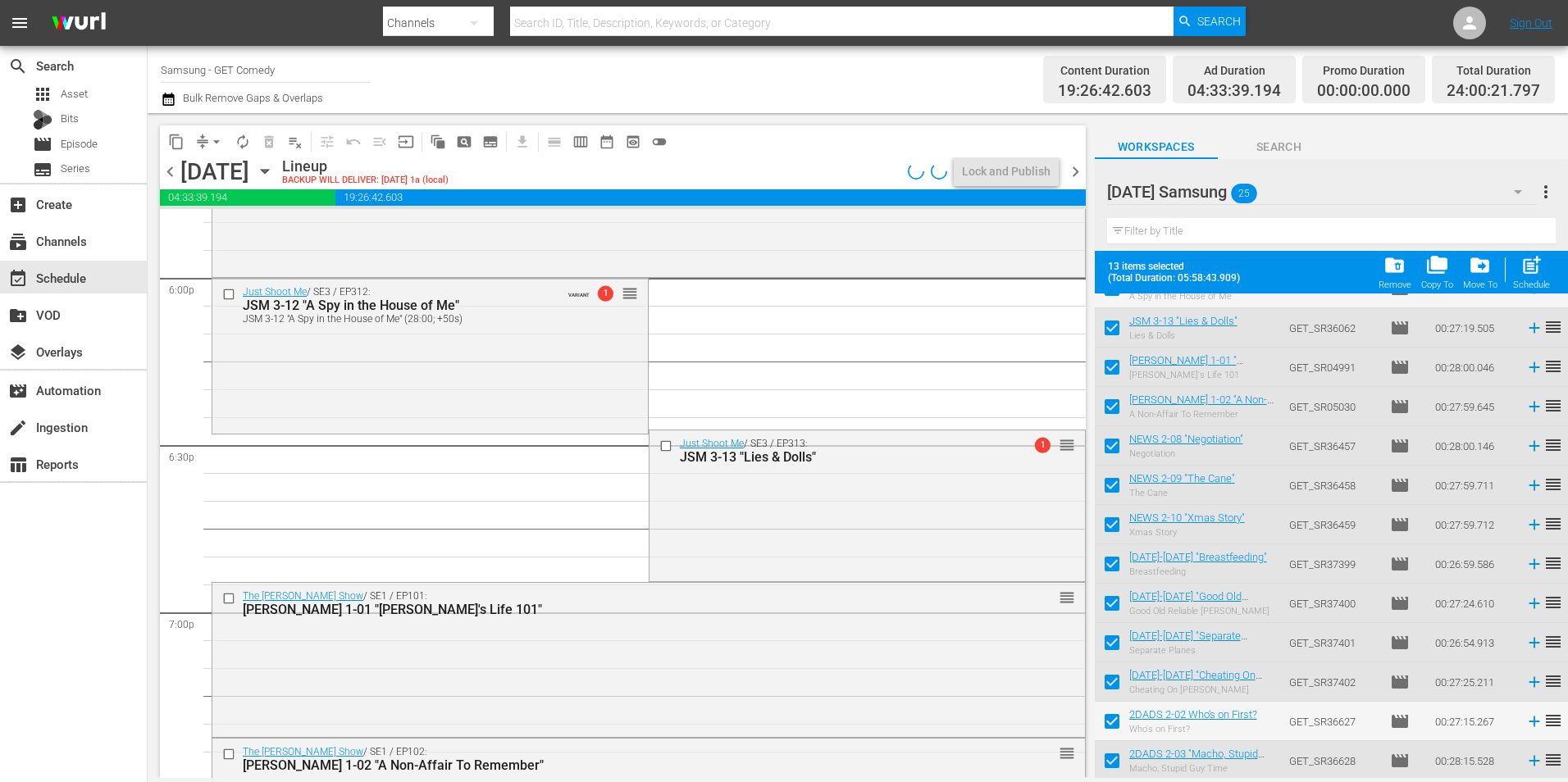
scroll to position [5900, 0]
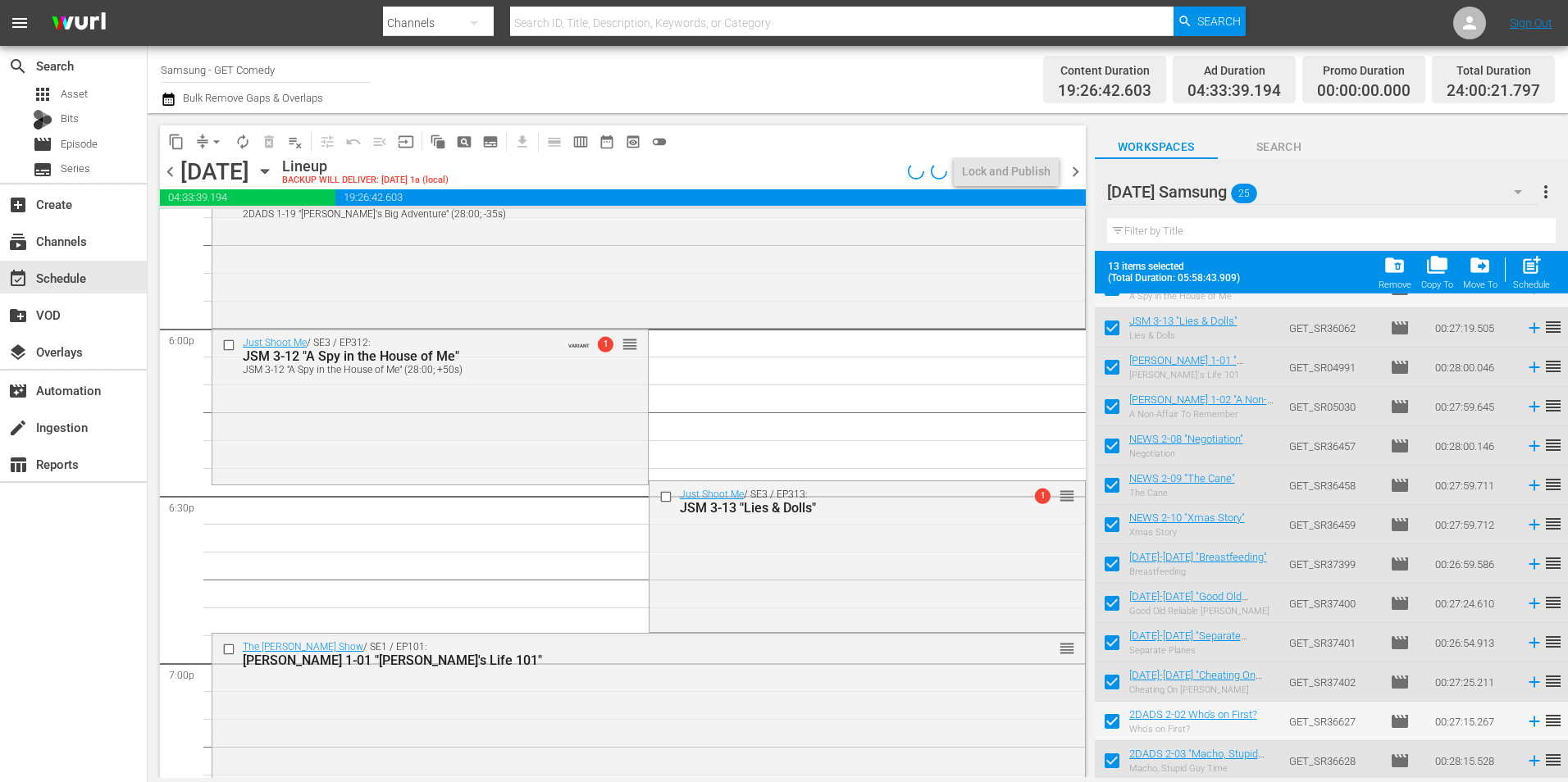
drag, startPoint x: 507, startPoint y: 446, endPoint x: 757, endPoint y: 457, distance: 250.2
click at [507, 446] on div "Just Shoot Me / SE3 / EP312: JSM 3-12 "A Spy in the House of Me" JSM 3-12 "A Sp…" at bounding box center [430, 404] width 435 height 150
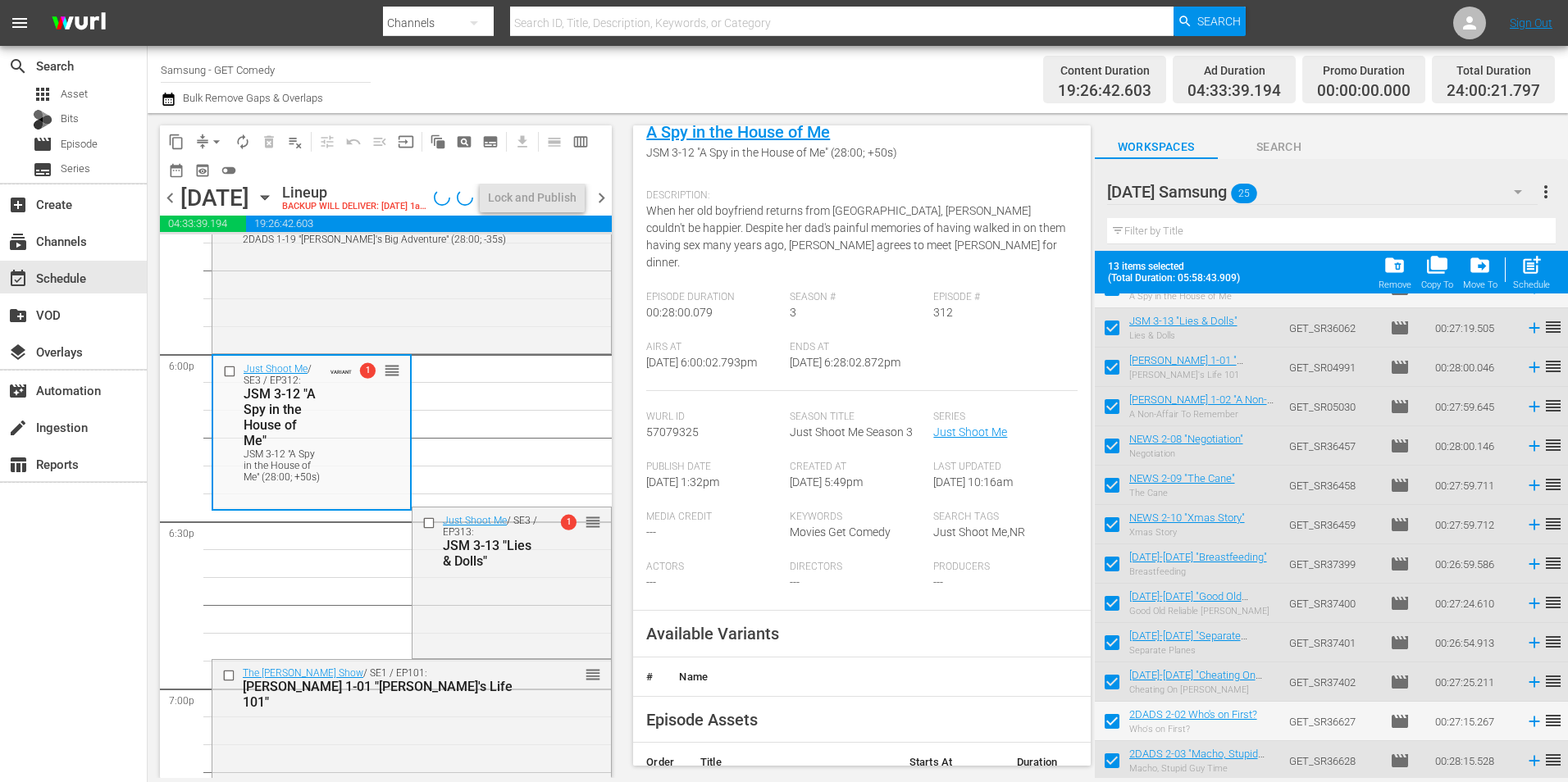
scroll to position [328, 0]
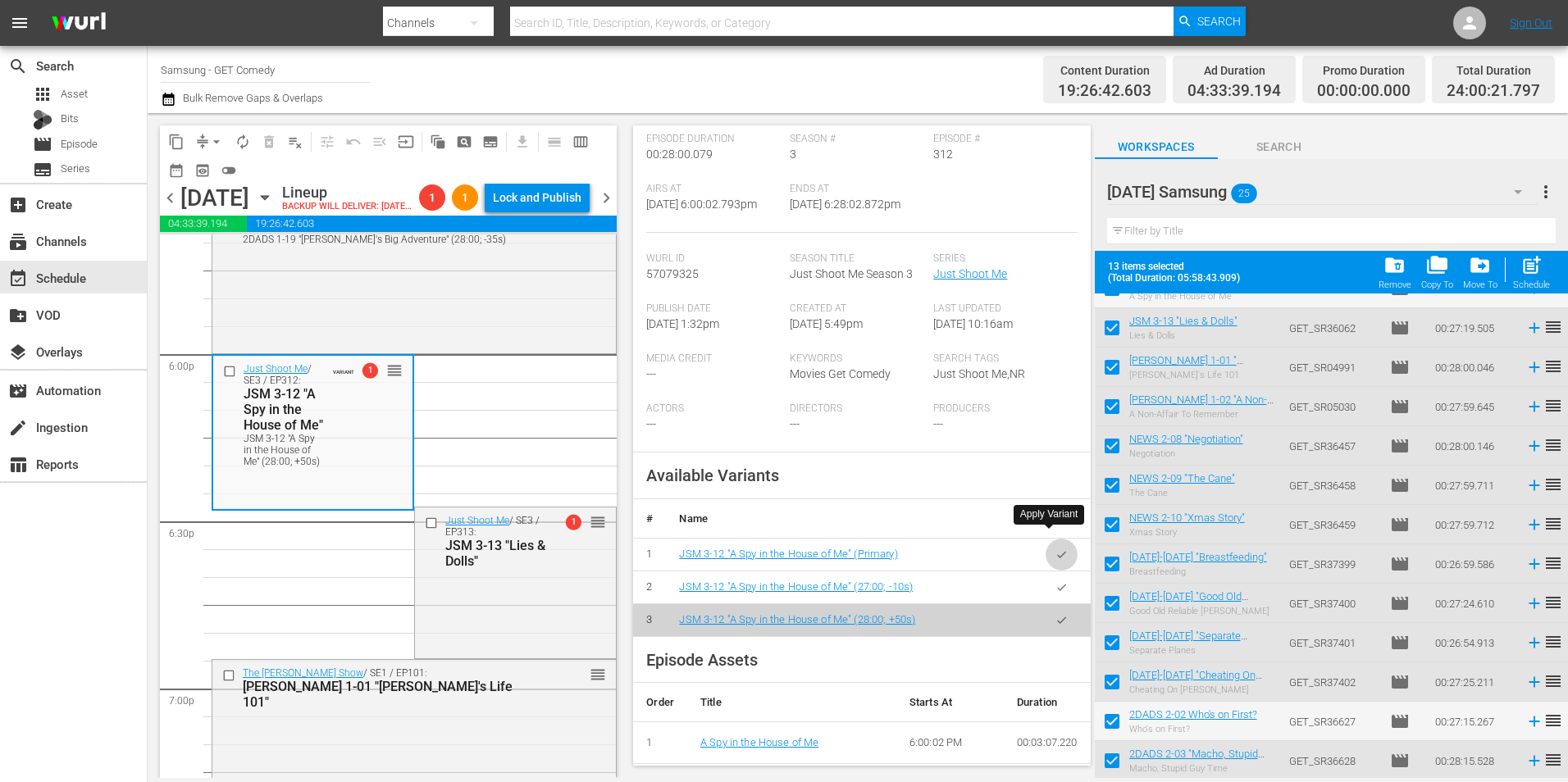
click at [1057, 542] on button "button" at bounding box center [1061, 555] width 32 height 32
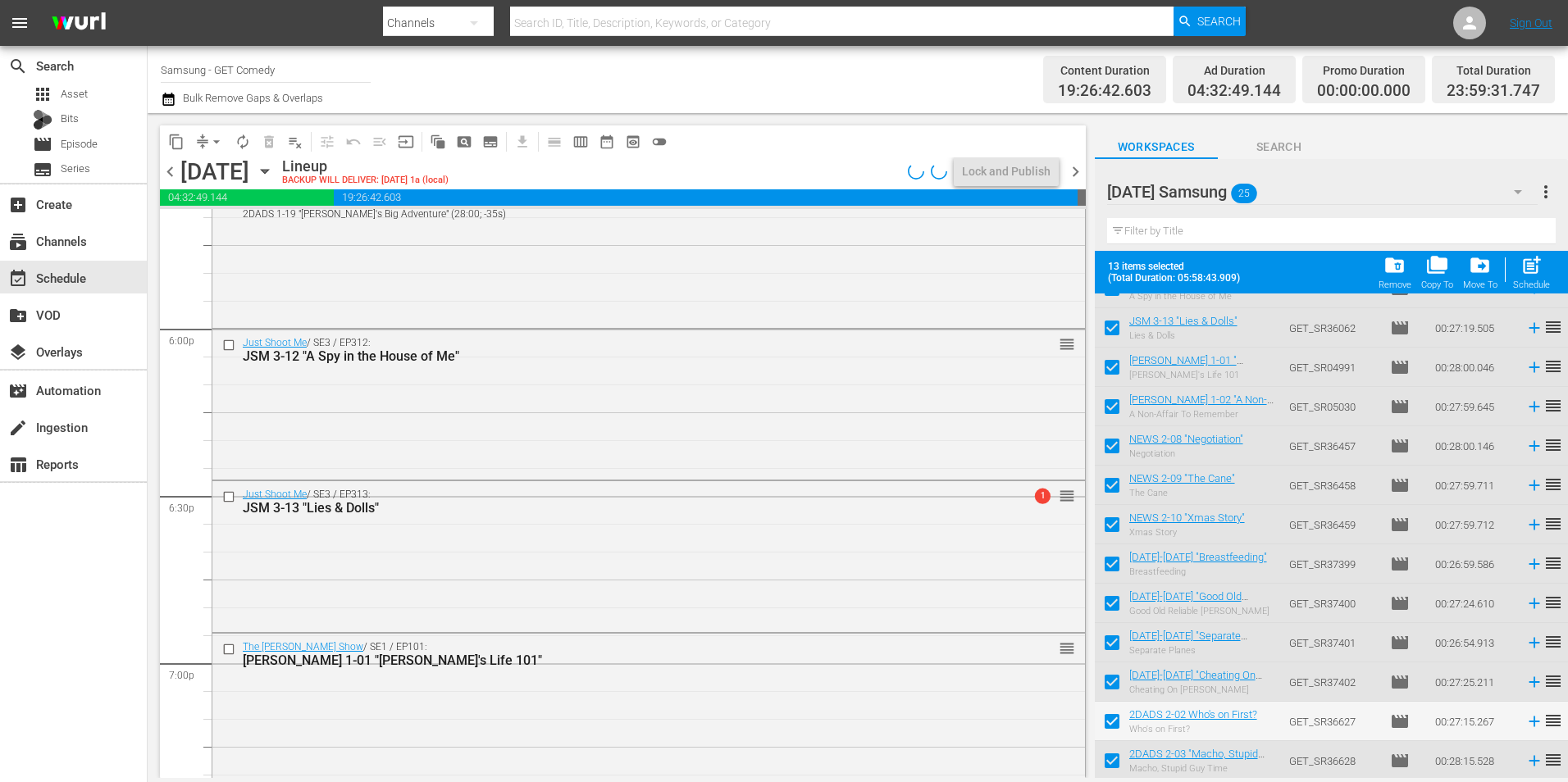
click at [777, 588] on div "Just Shoot Me / SE3 / EP313: JSM 3-13 "Lies & Dolls" 1 reorder" at bounding box center [649, 555] width 872 height 148
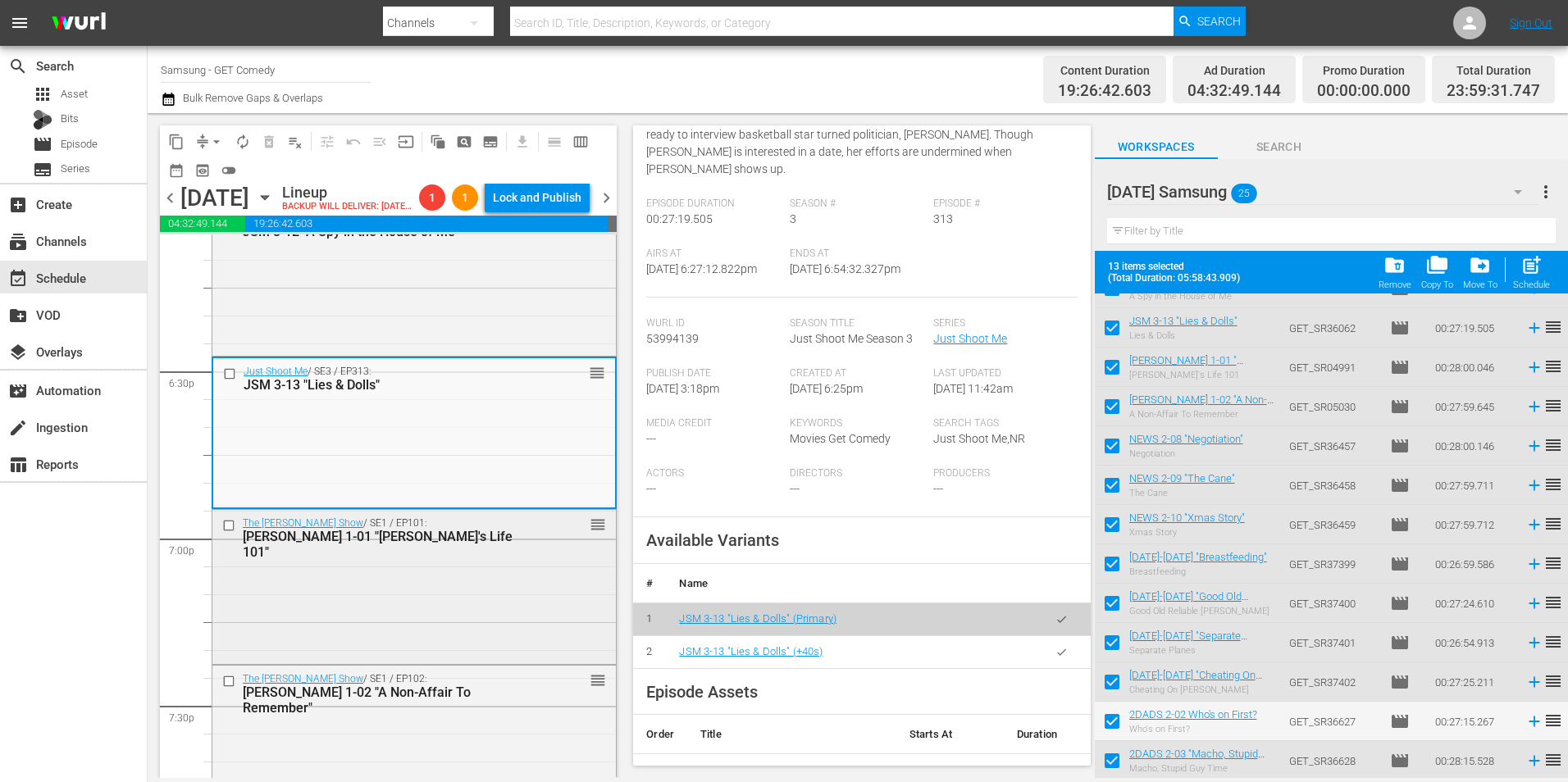
scroll to position [6064, 0]
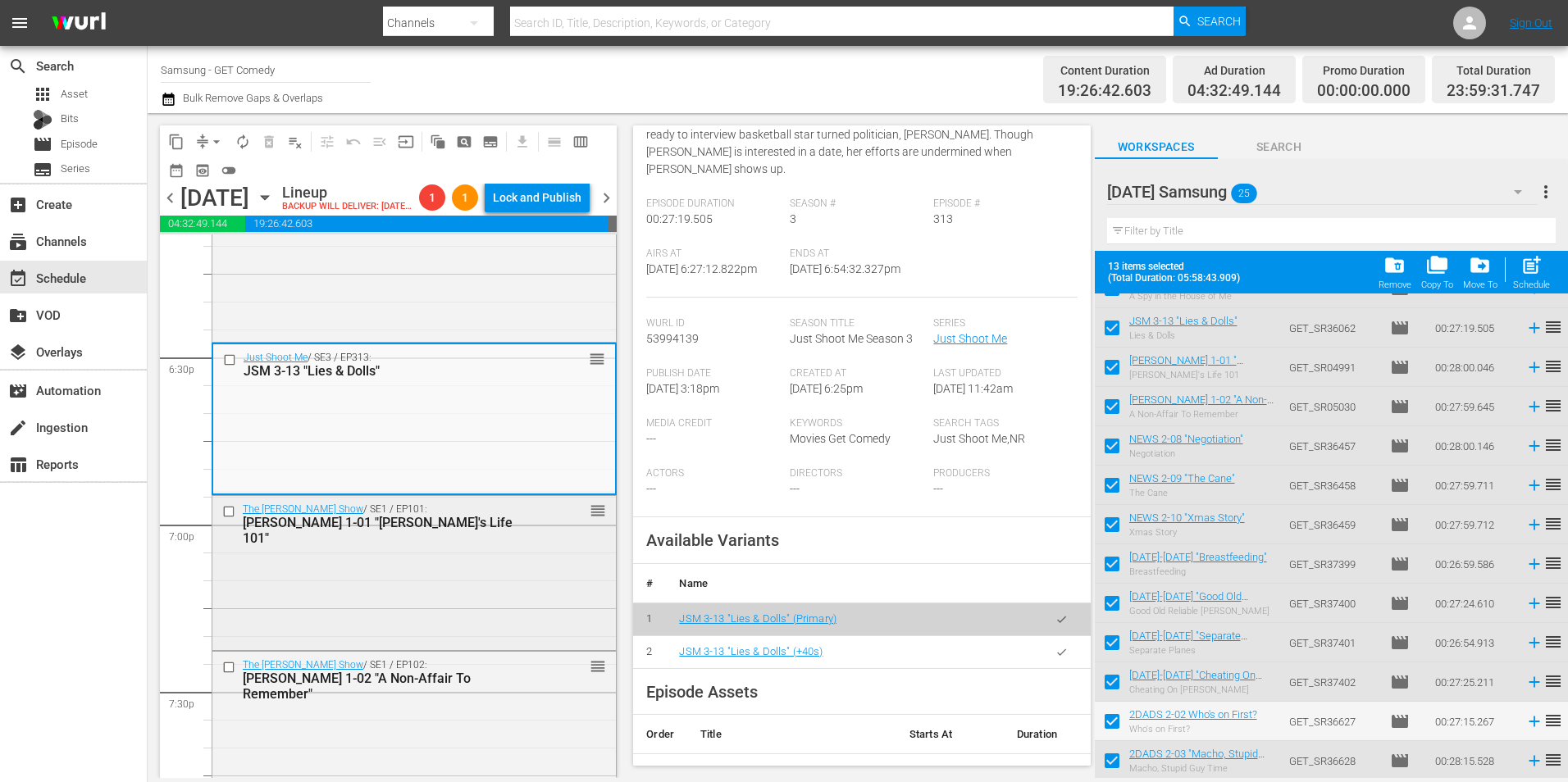
click at [398, 617] on div "The [PERSON_NAME] Show / SE1 / EP101: [PERSON_NAME] 1-01 "[PERSON_NAME]'s Life …" at bounding box center [414, 571] width 404 height 150
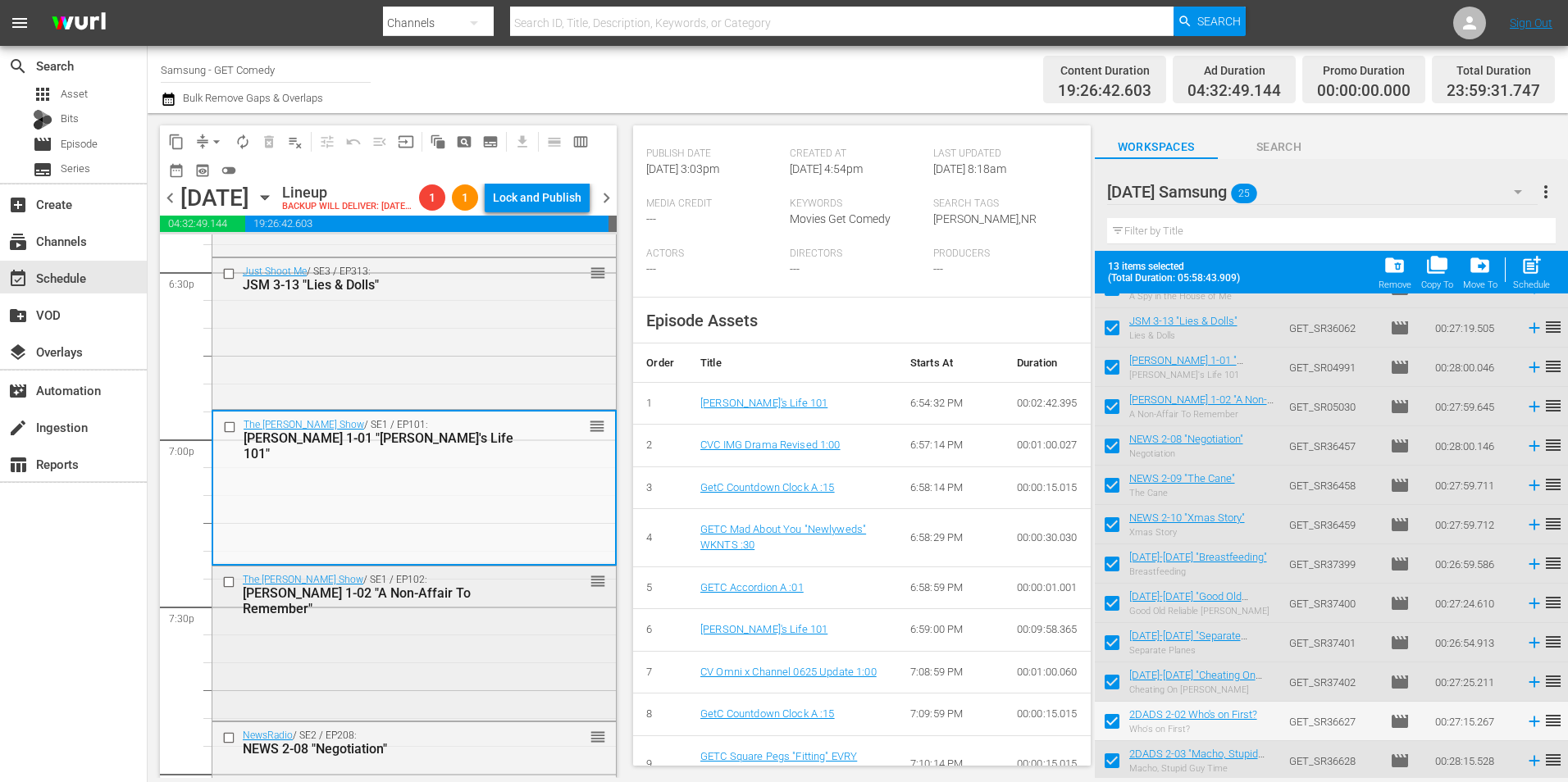
scroll to position [6228, 0]
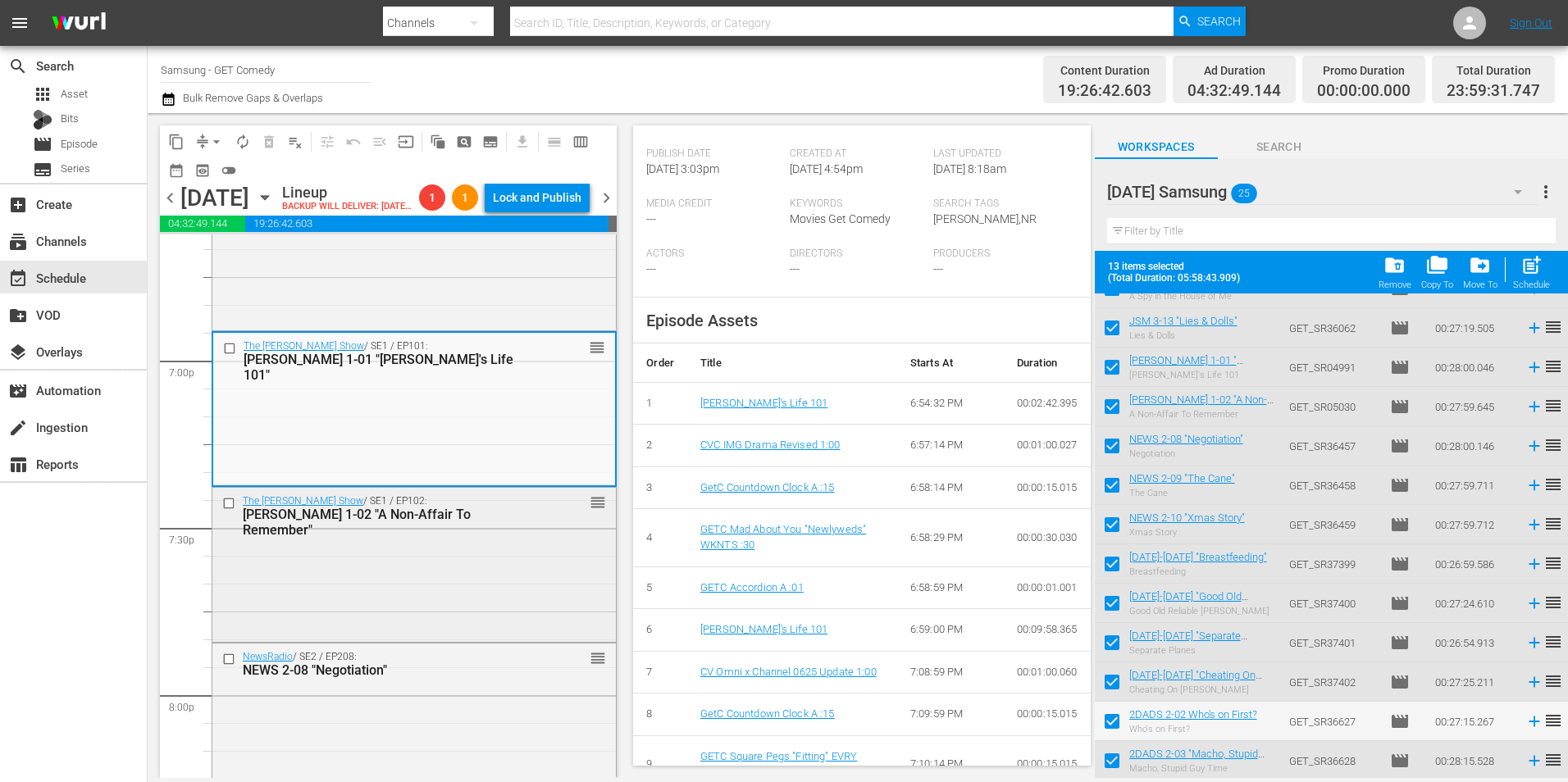
click at [488, 612] on div "The [PERSON_NAME] Show / SE1 / EP102: [PERSON_NAME] 1-02 "A Non-Affair To Remem…" at bounding box center [414, 563] width 404 height 150
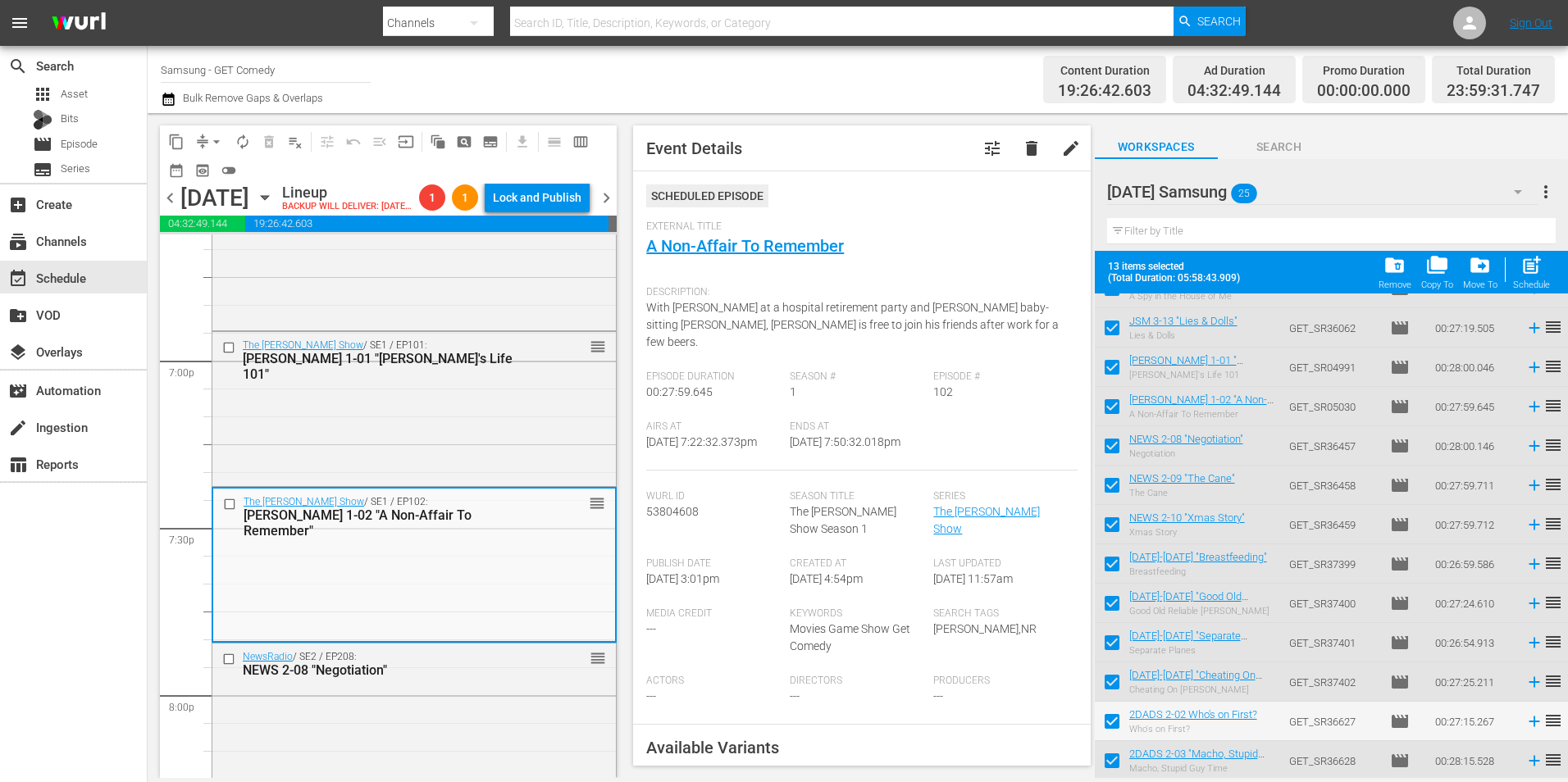
scroll to position [164, 0]
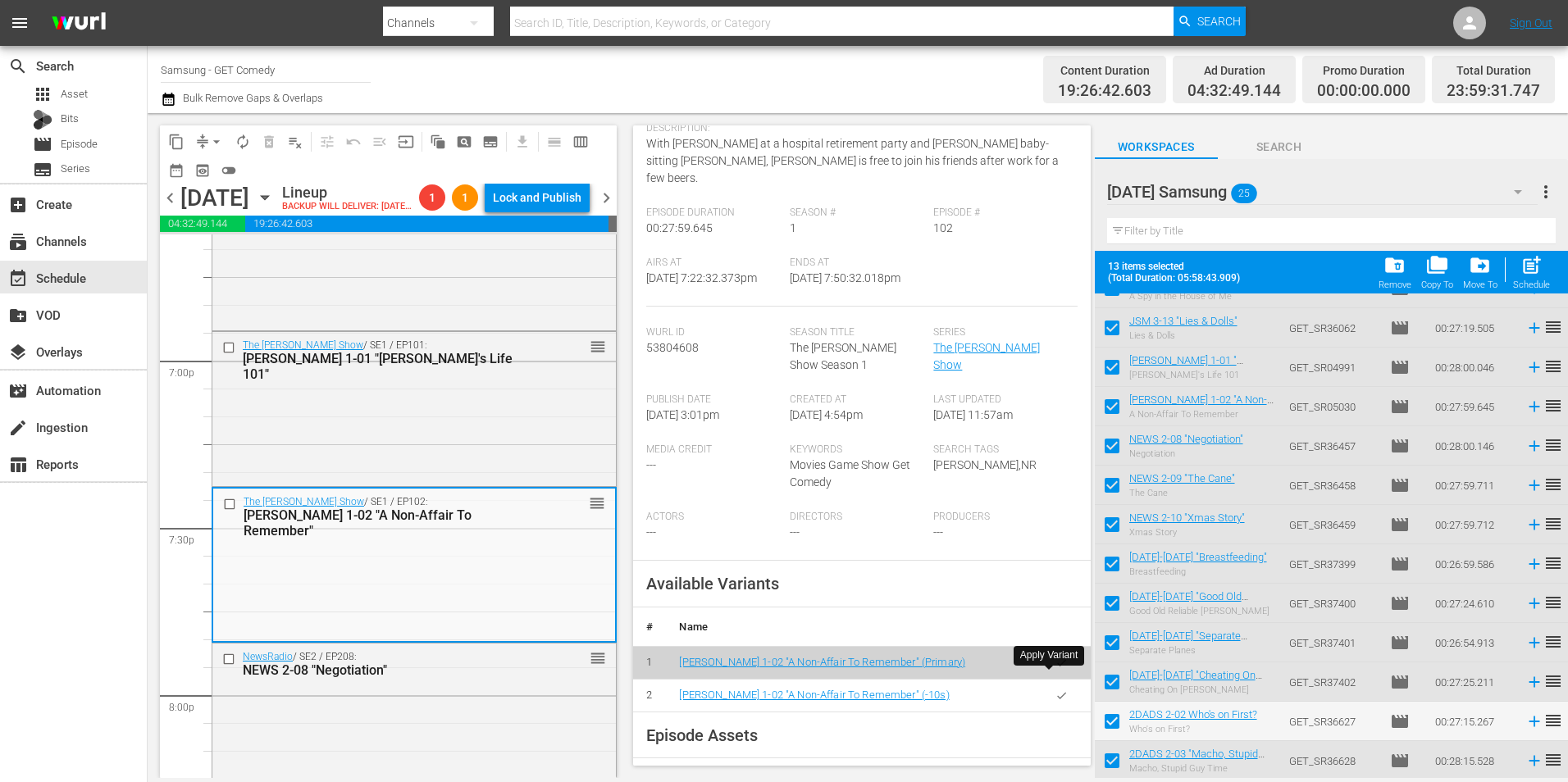
drag, startPoint x: 1055, startPoint y: 687, endPoint x: 1107, endPoint y: 687, distance: 52.0
click at [1055, 687] on button "button" at bounding box center [1061, 695] width 32 height 32
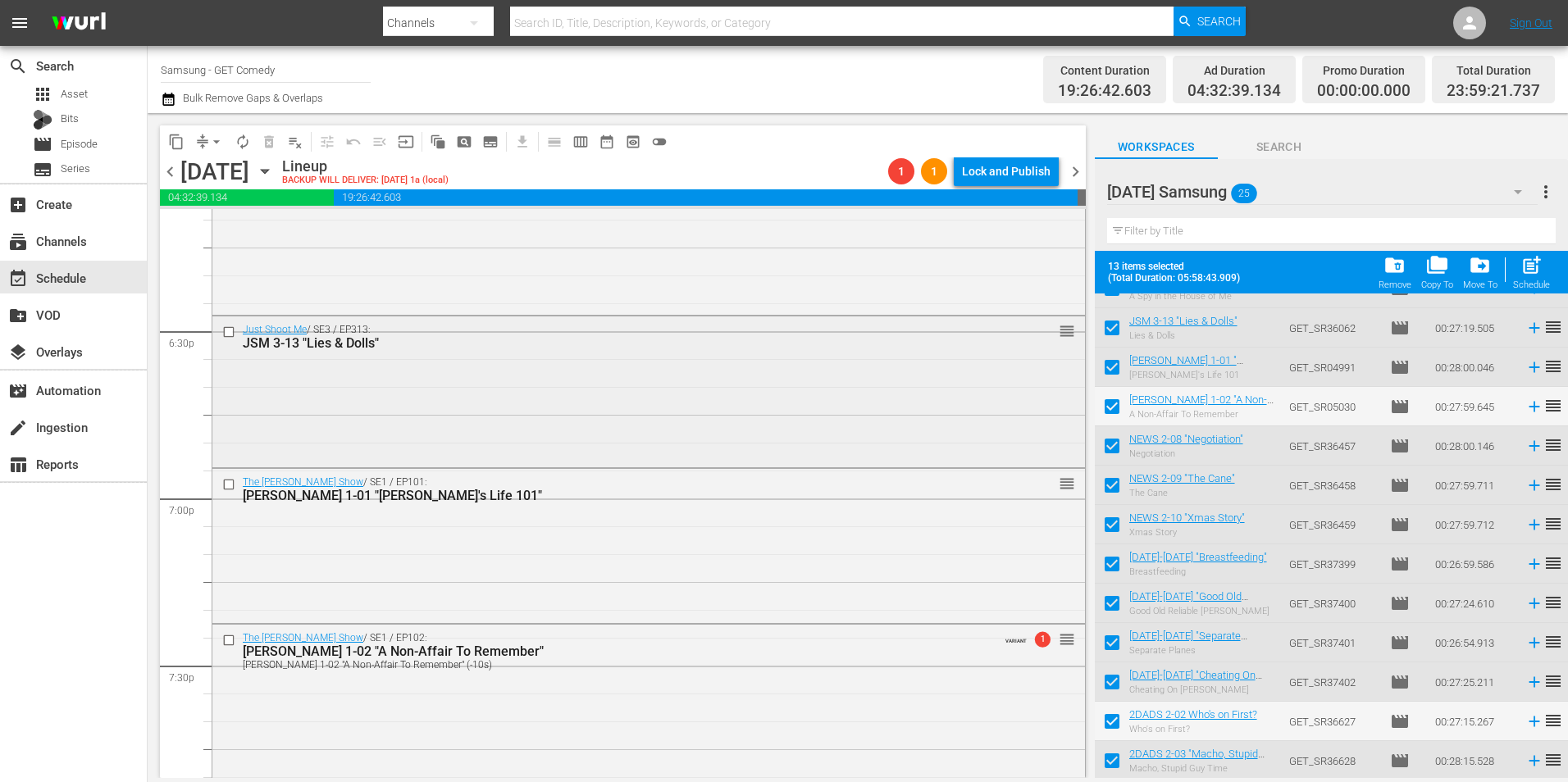
scroll to position [6064, 0]
drag, startPoint x: 550, startPoint y: 424, endPoint x: 1142, endPoint y: 587, distance: 614.0
click at [550, 424] on div "Just Shoot Me / SE3 / EP313: JSM 3-13 "Lies & Dolls" reorder" at bounding box center [649, 391] width 872 height 148
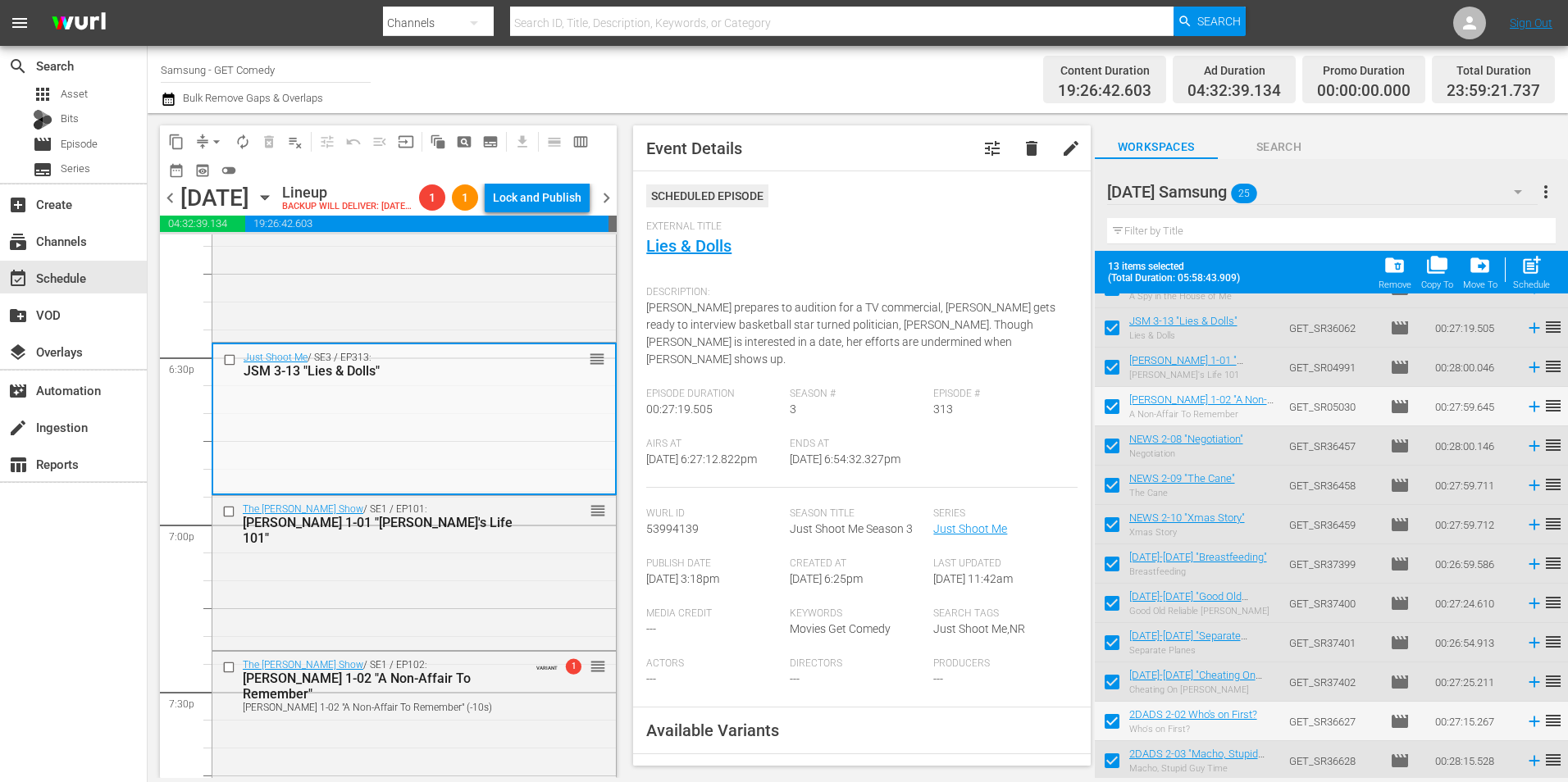
scroll to position [164, 0]
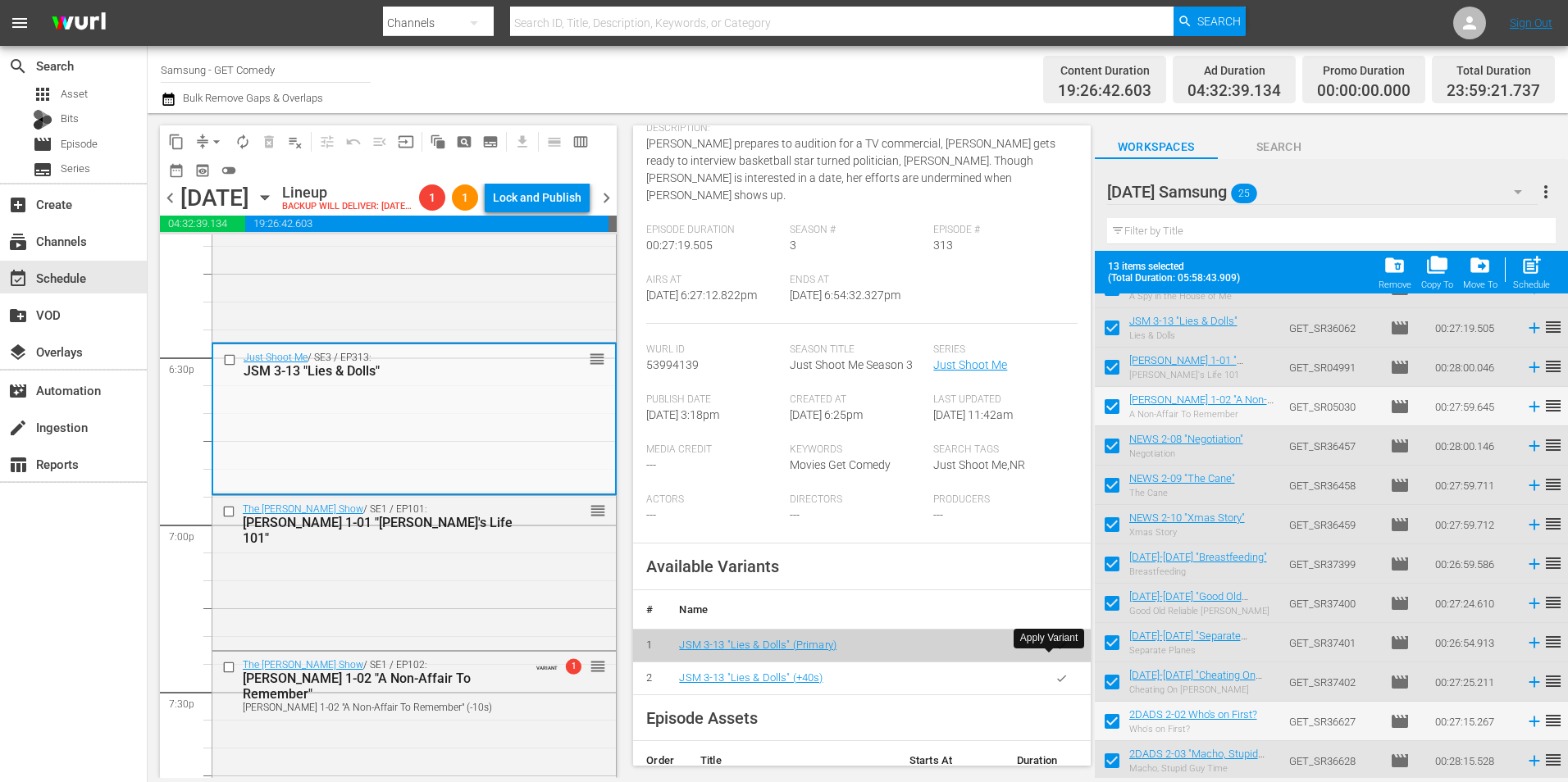
click at [1062, 666] on button "button" at bounding box center [1061, 678] width 32 height 32
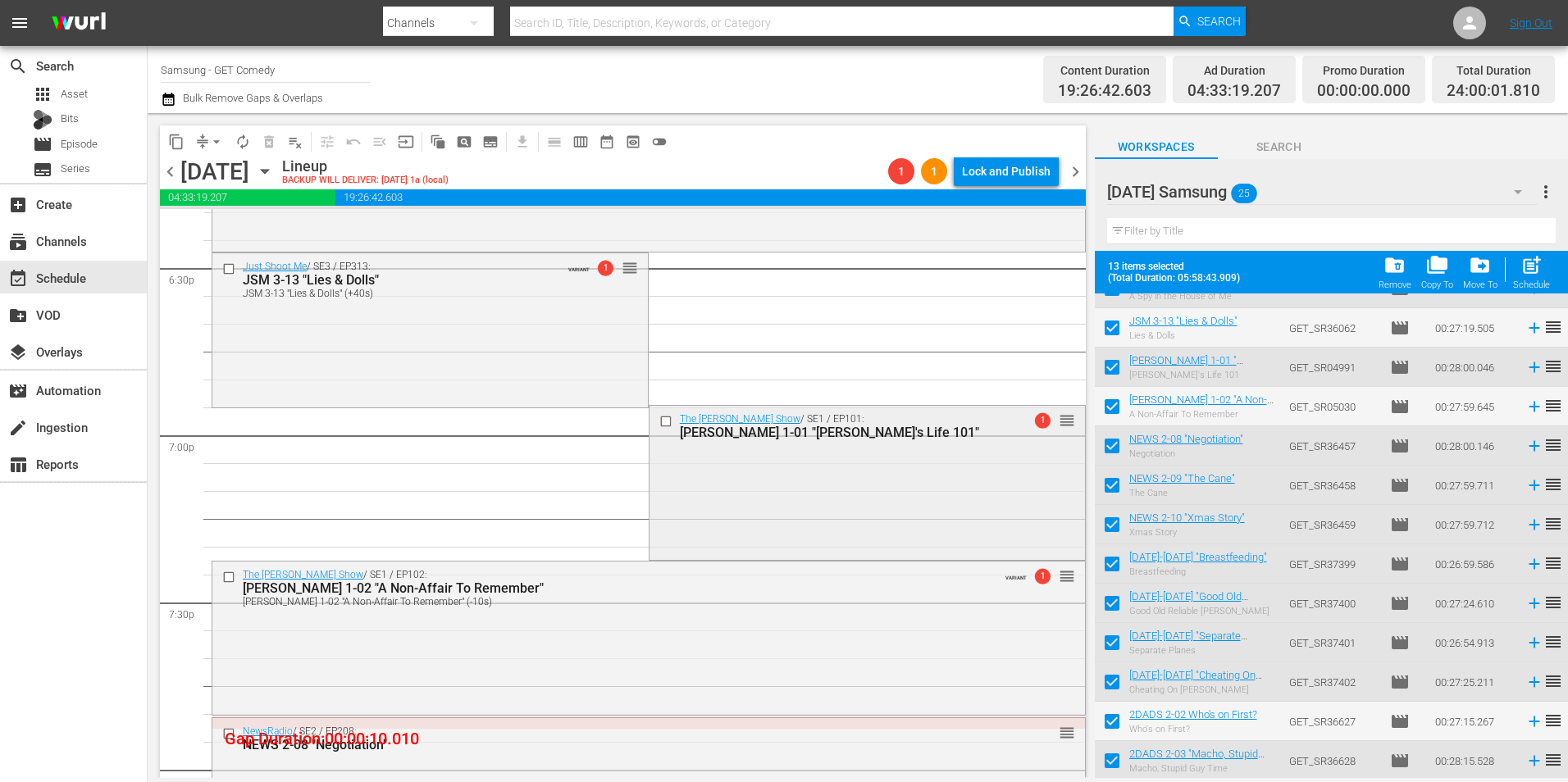
scroll to position [6146, 0]
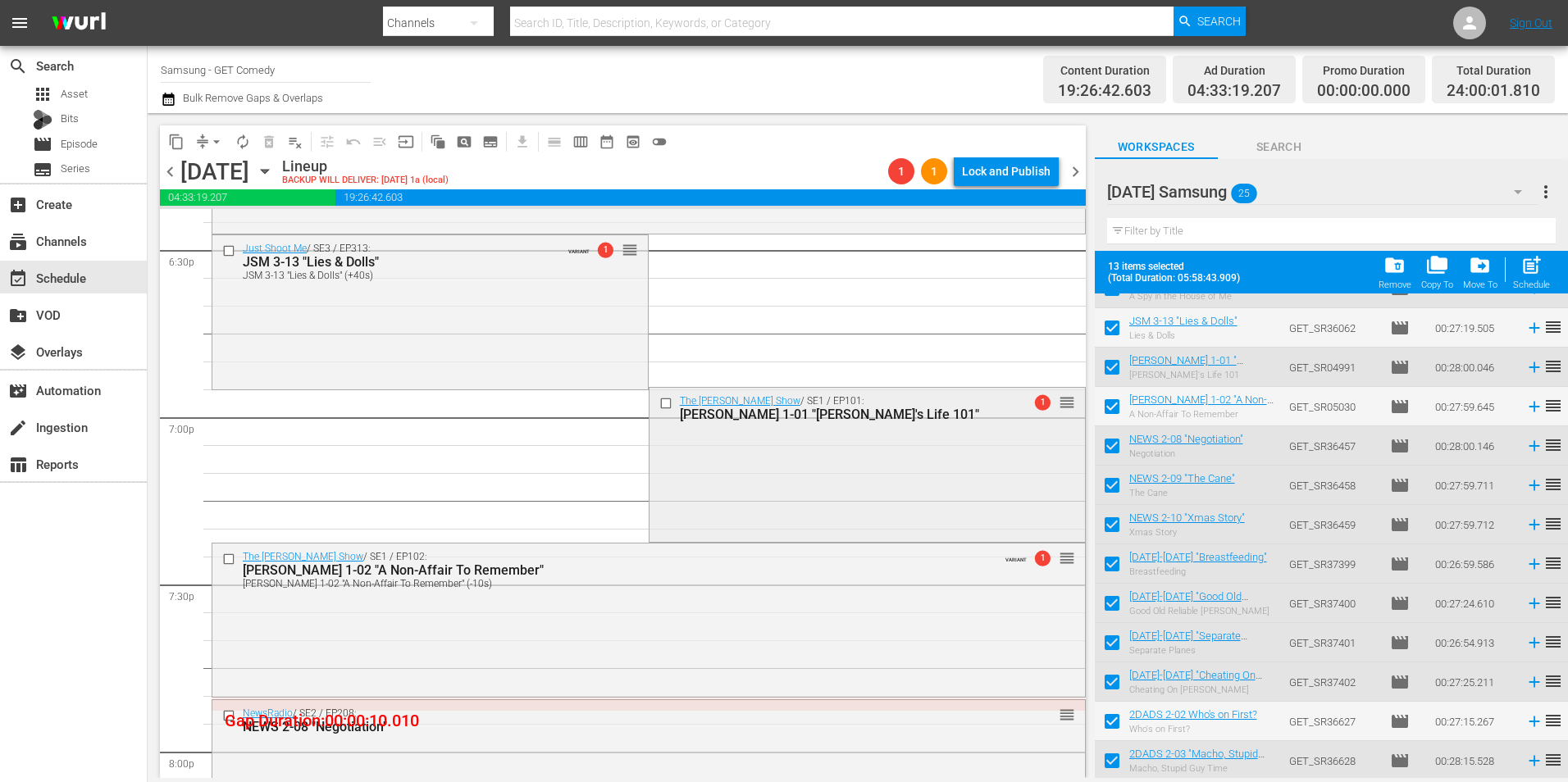
click at [820, 487] on div "The Jeff Foxworthy Show / SE1 / EP101: JEFF 1-01 "Jeff's Life 101" 1 reorder" at bounding box center [867, 463] width 435 height 150
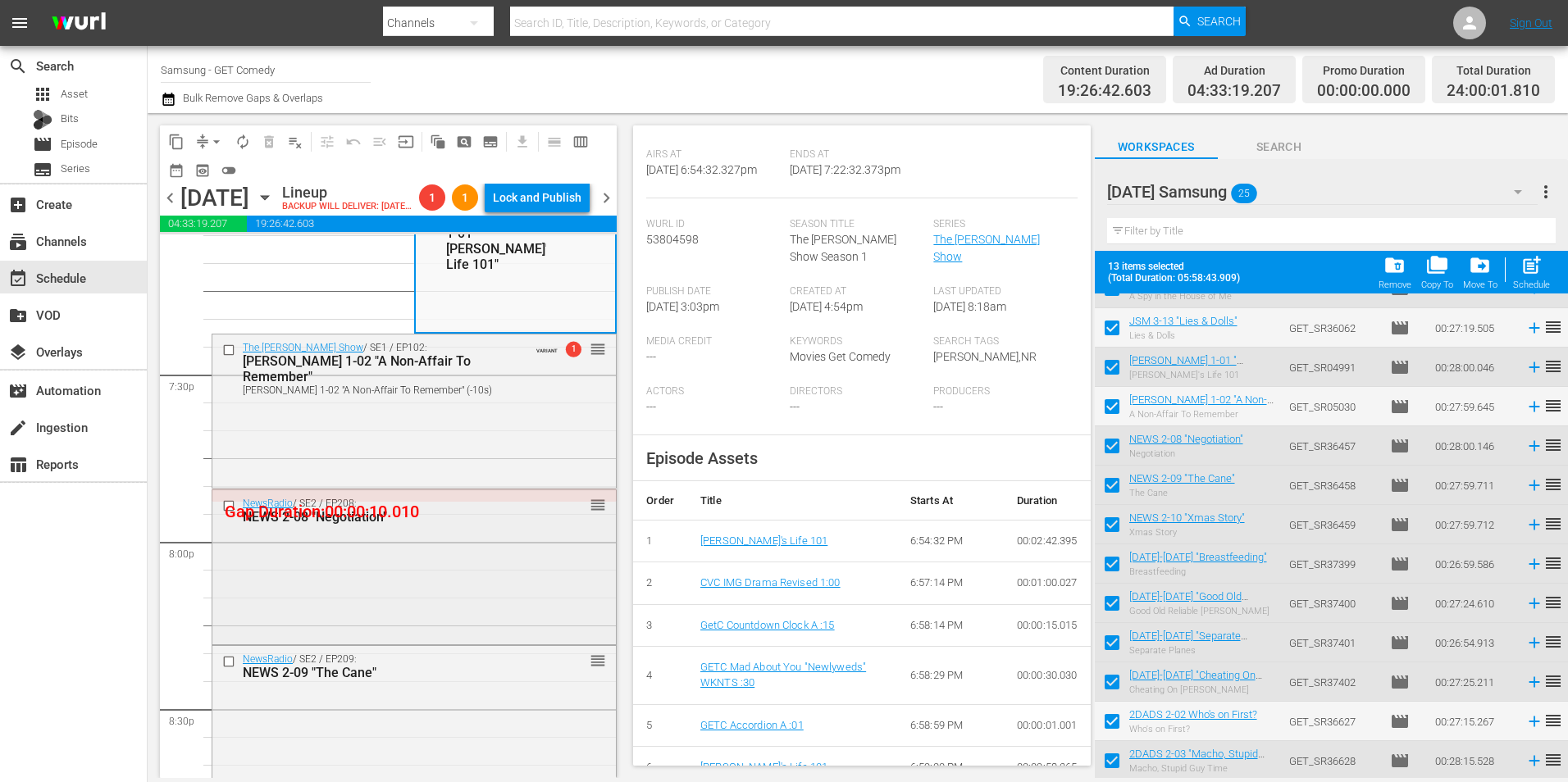
scroll to position [6392, 0]
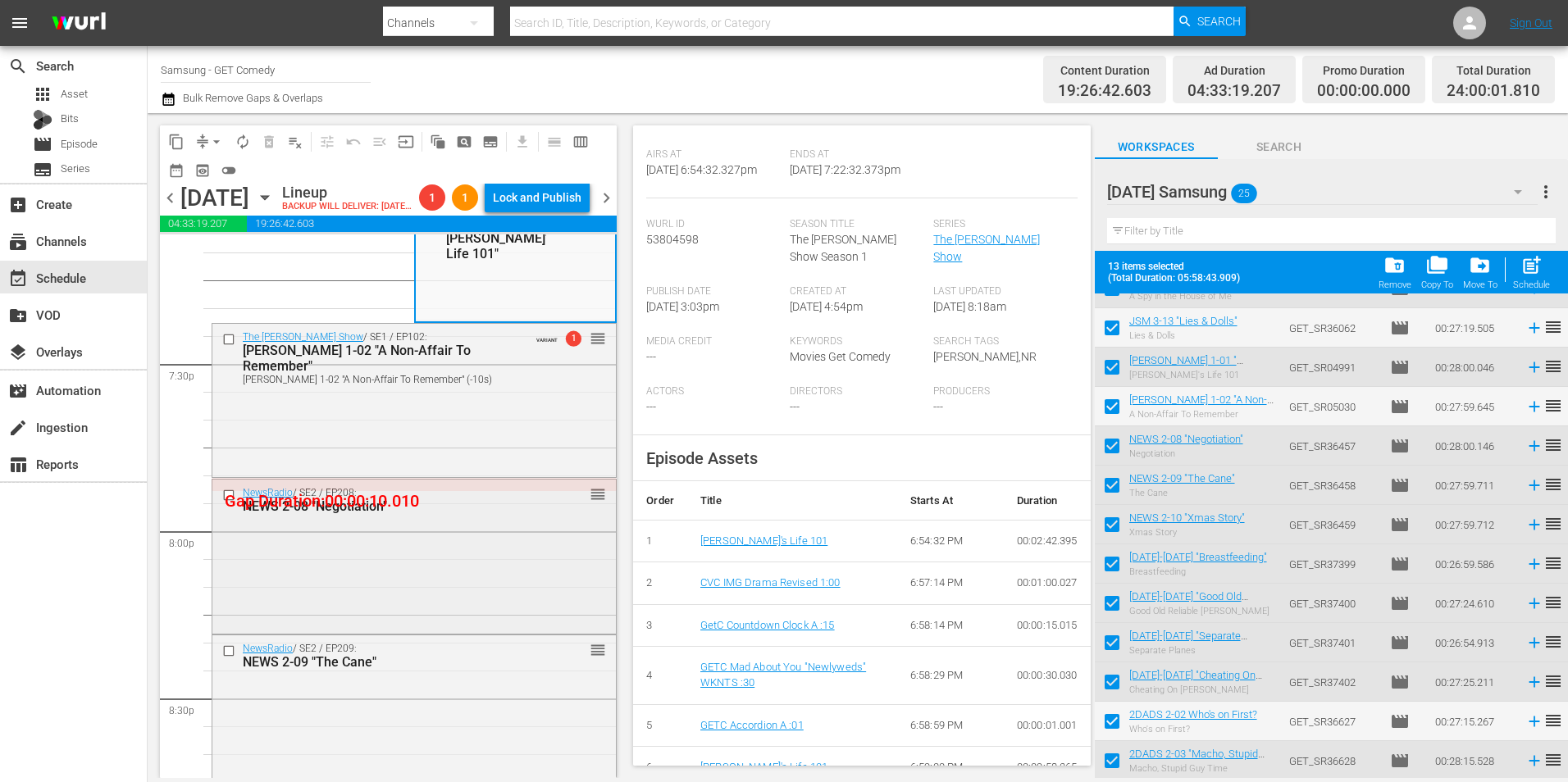
click at [424, 564] on div "NewsRadio / SE2 / EP208: NEWS 2-08 "Negotiation" reorder" at bounding box center [414, 555] width 404 height 150
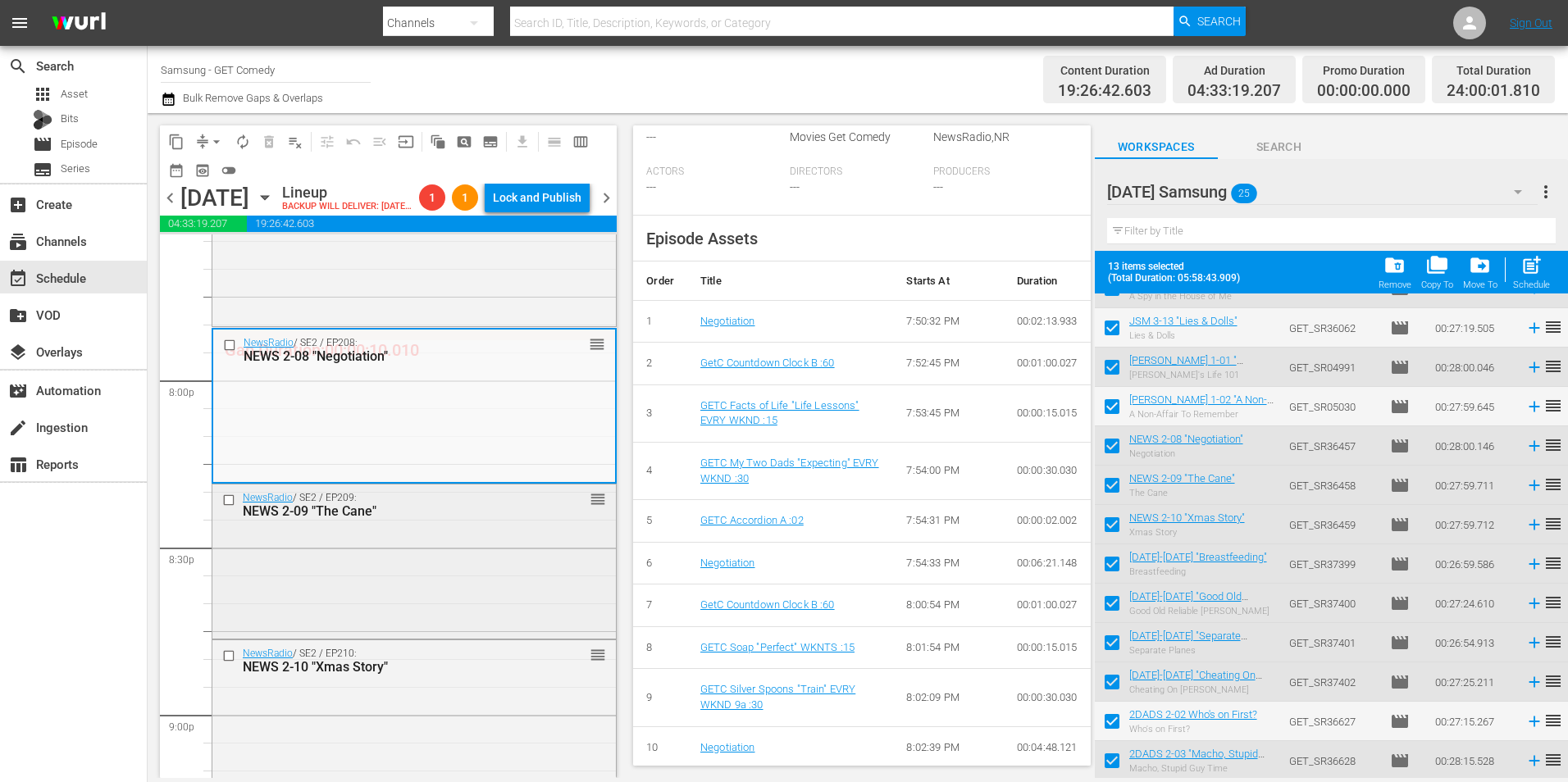
scroll to position [6556, 0]
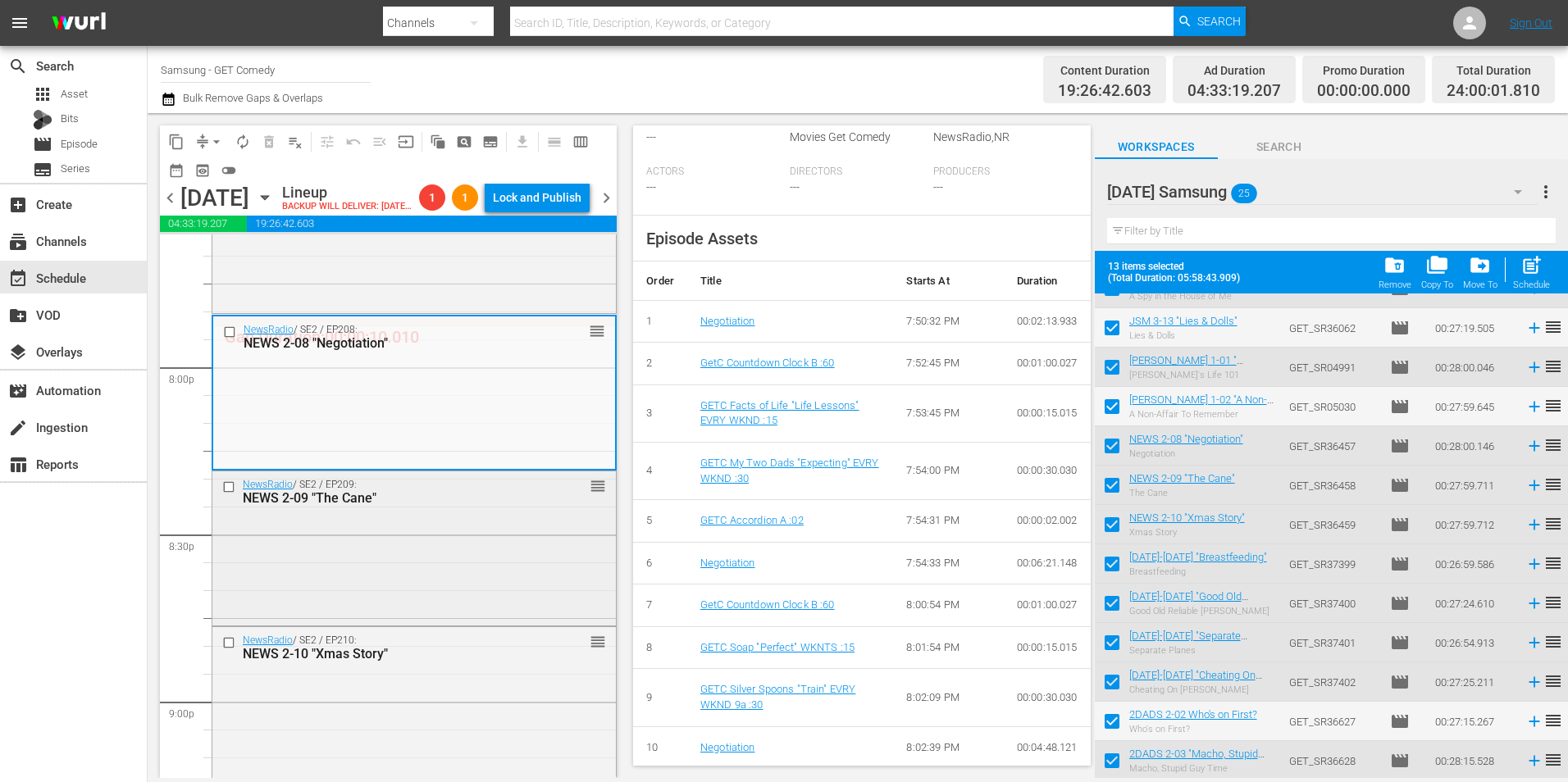
click at [442, 620] on div "NewsRadio / SE2 / EP209: NEWS 2-09 "The Cane" reorder" at bounding box center [414, 547] width 404 height 150
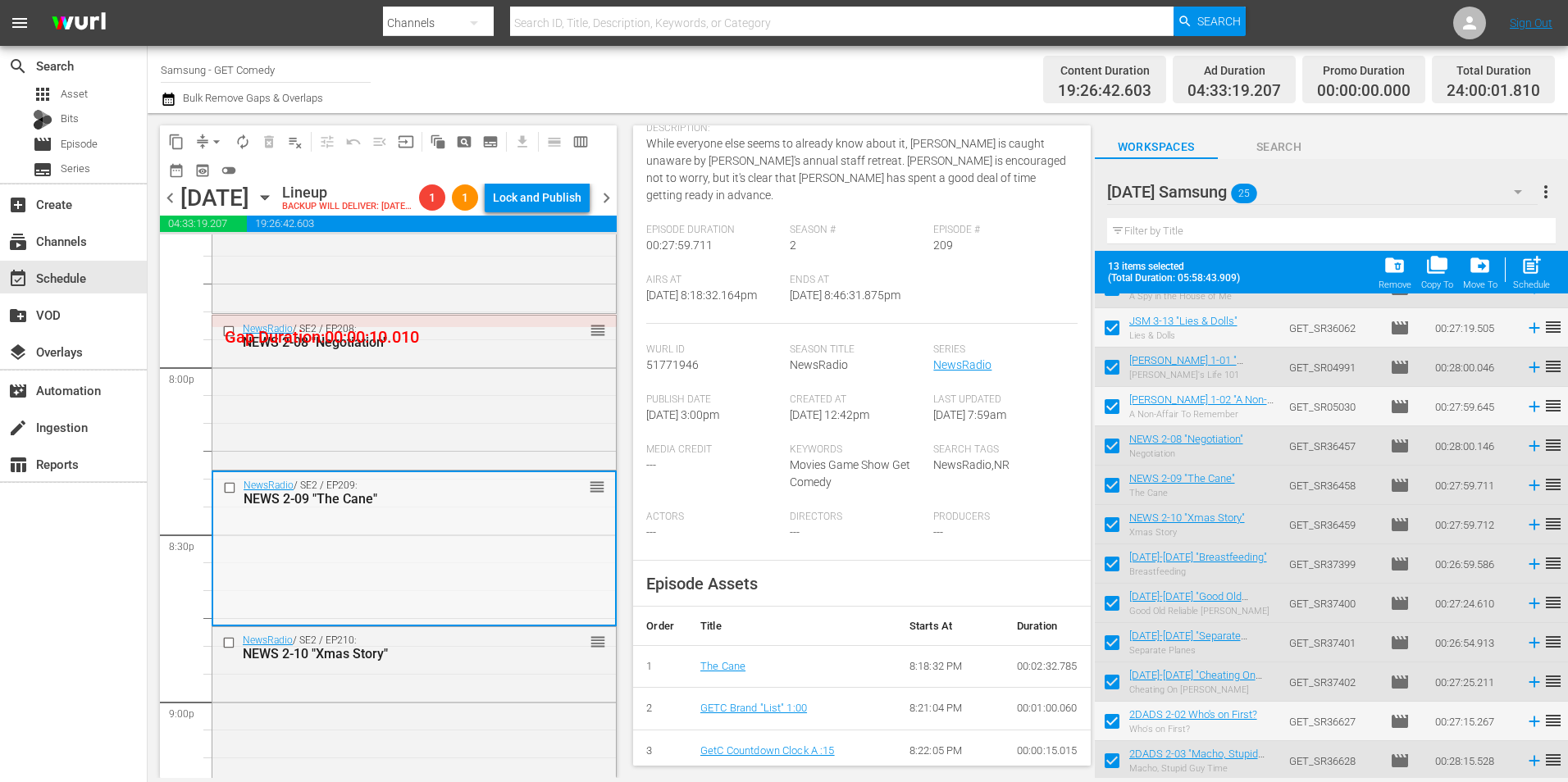
scroll to position [6638, 0]
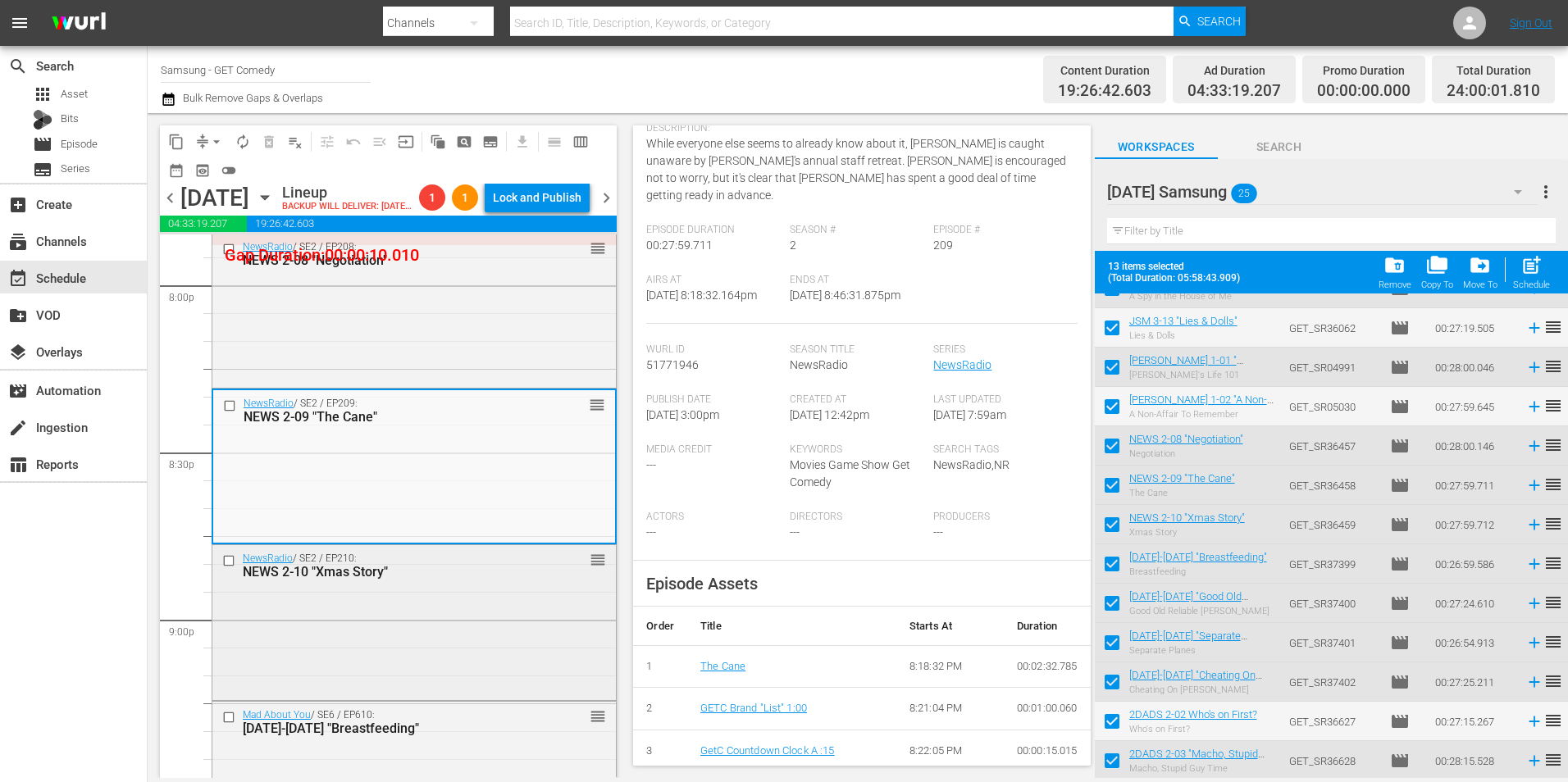
click at [496, 623] on div "NewsRadio / SE2 / EP210: NEWS 2-10 "Xmas Story" reorder" at bounding box center [414, 620] width 404 height 150
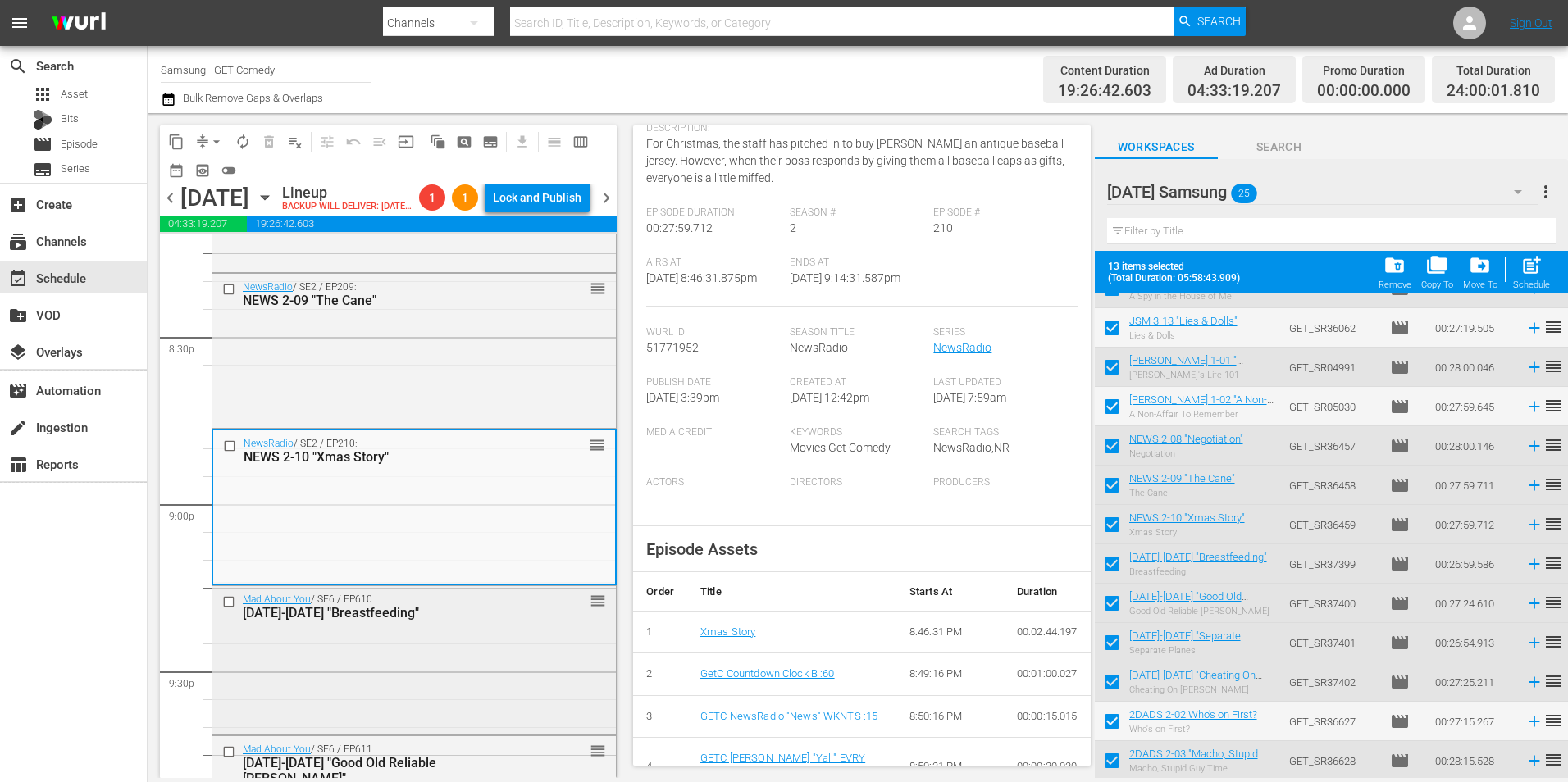
scroll to position [6802, 0]
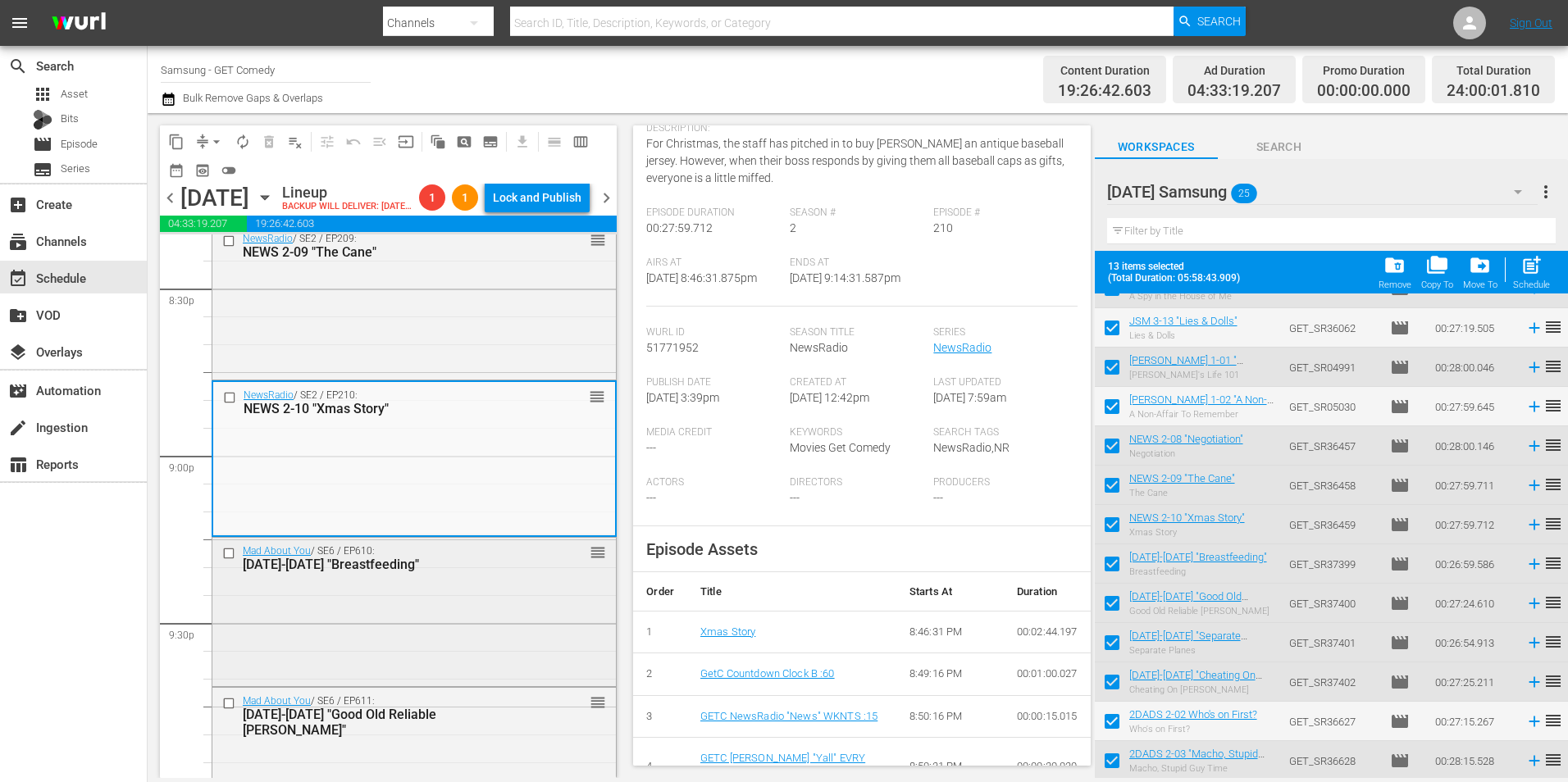
click at [400, 670] on div "Mad About You / SE6 / EP610: [DATE]-[DATE] "Breastfeeding" reorder" at bounding box center [414, 610] width 404 height 146
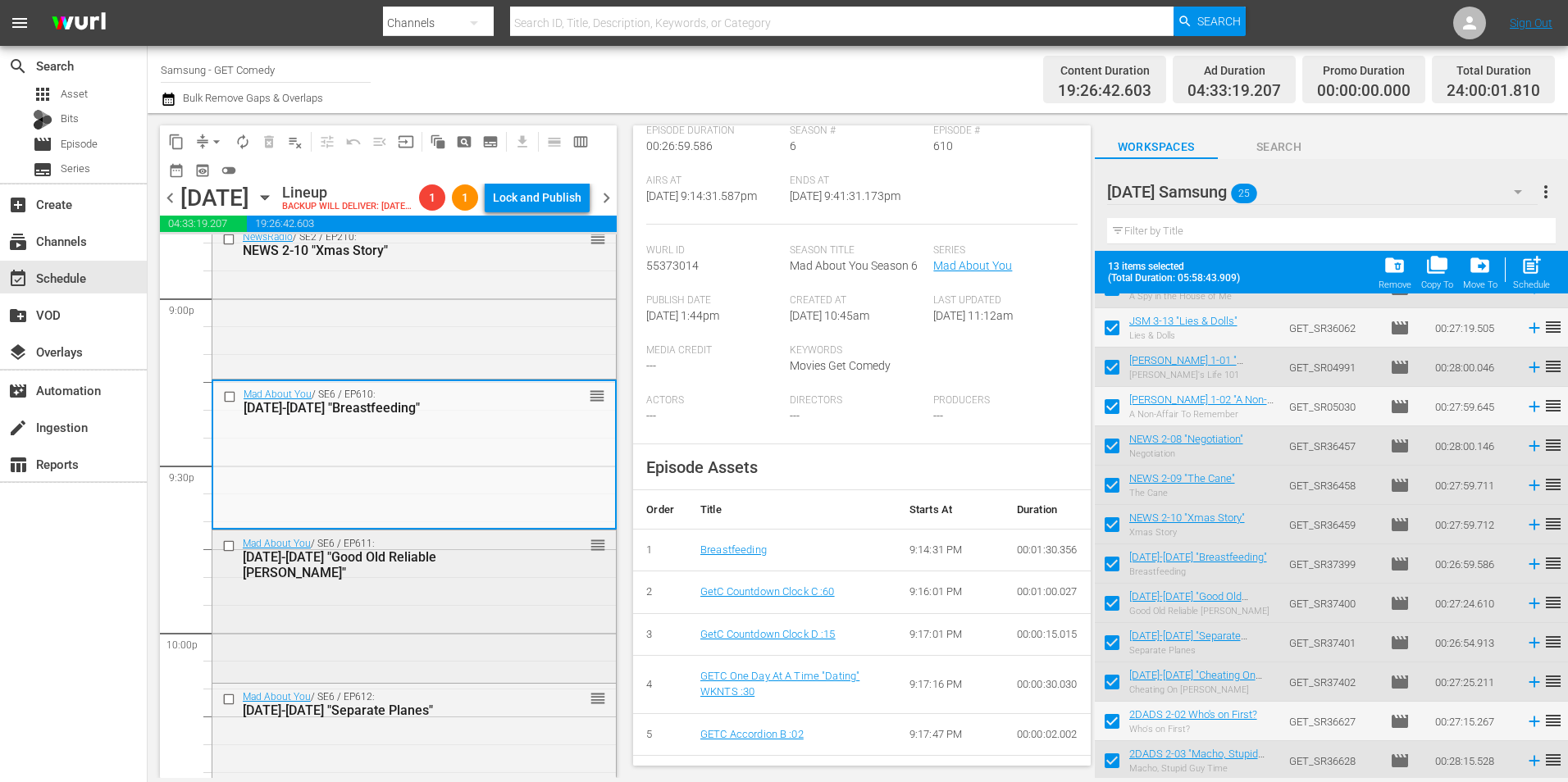
scroll to position [6965, 0]
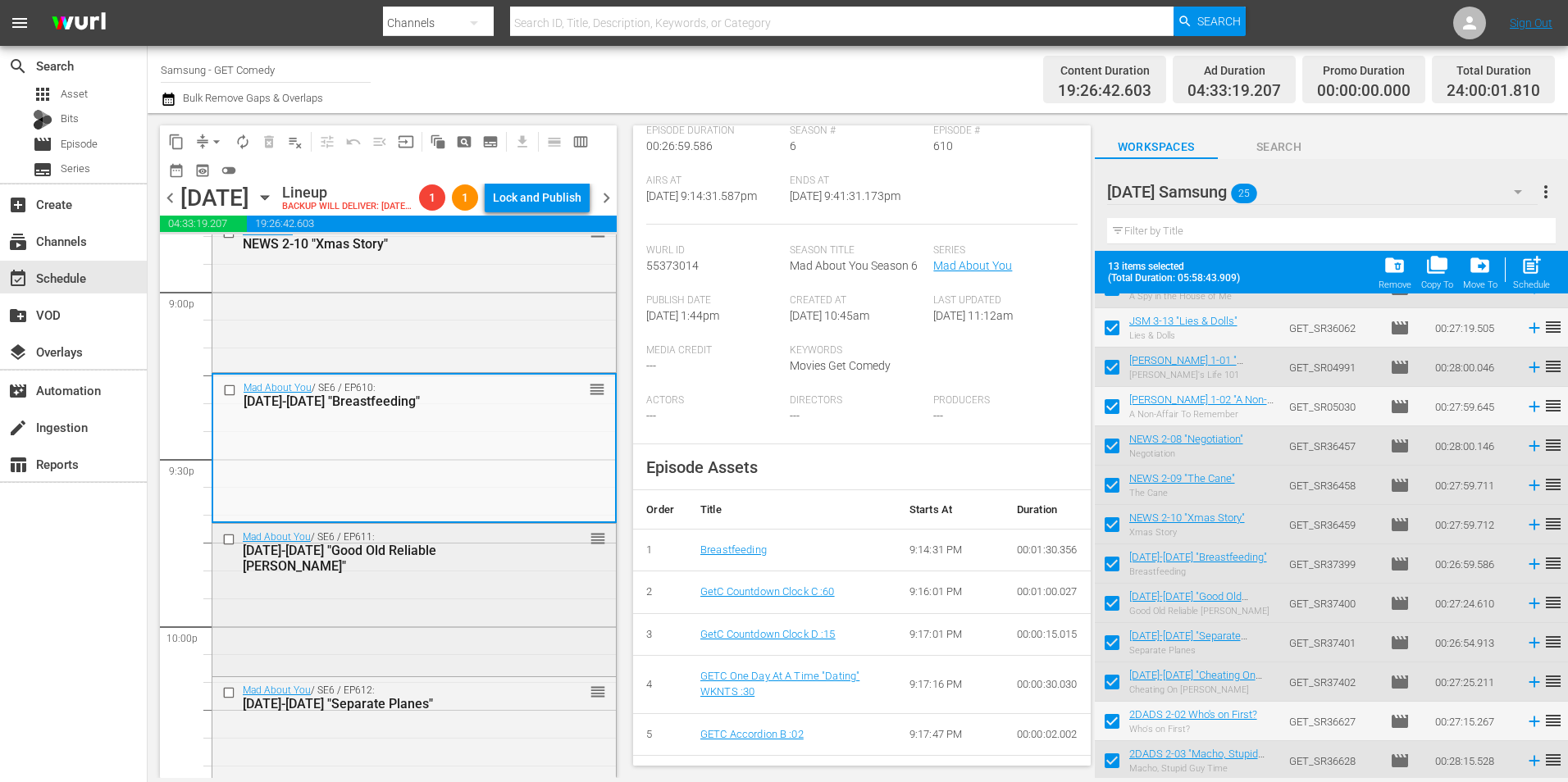
click at [510, 623] on div "Mad About You / SE6 / EP611: [DATE]-[DATE] "Good Old Reliable [PERSON_NAME]" re…" at bounding box center [414, 597] width 404 height 148
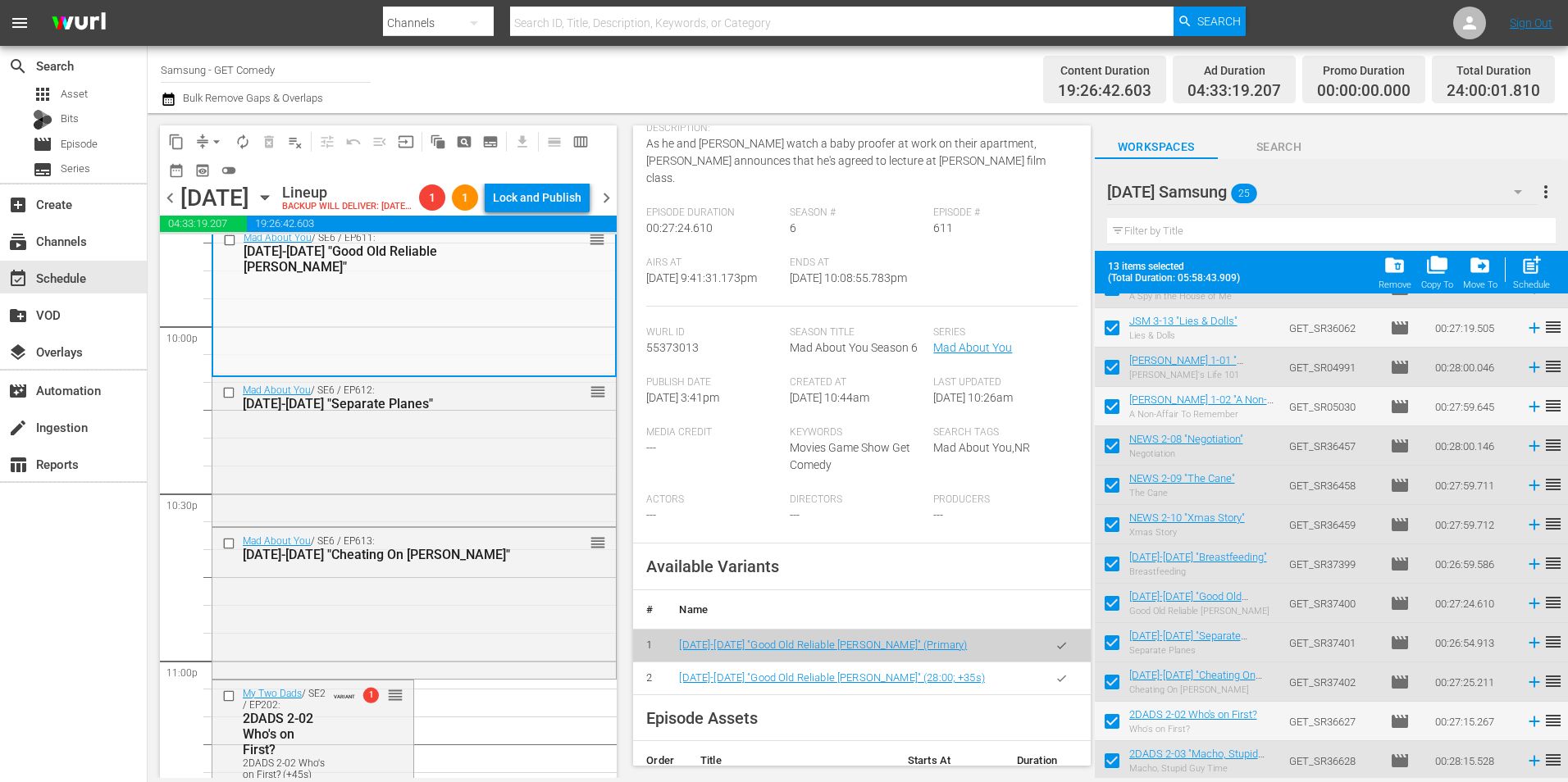
scroll to position [7294, 0]
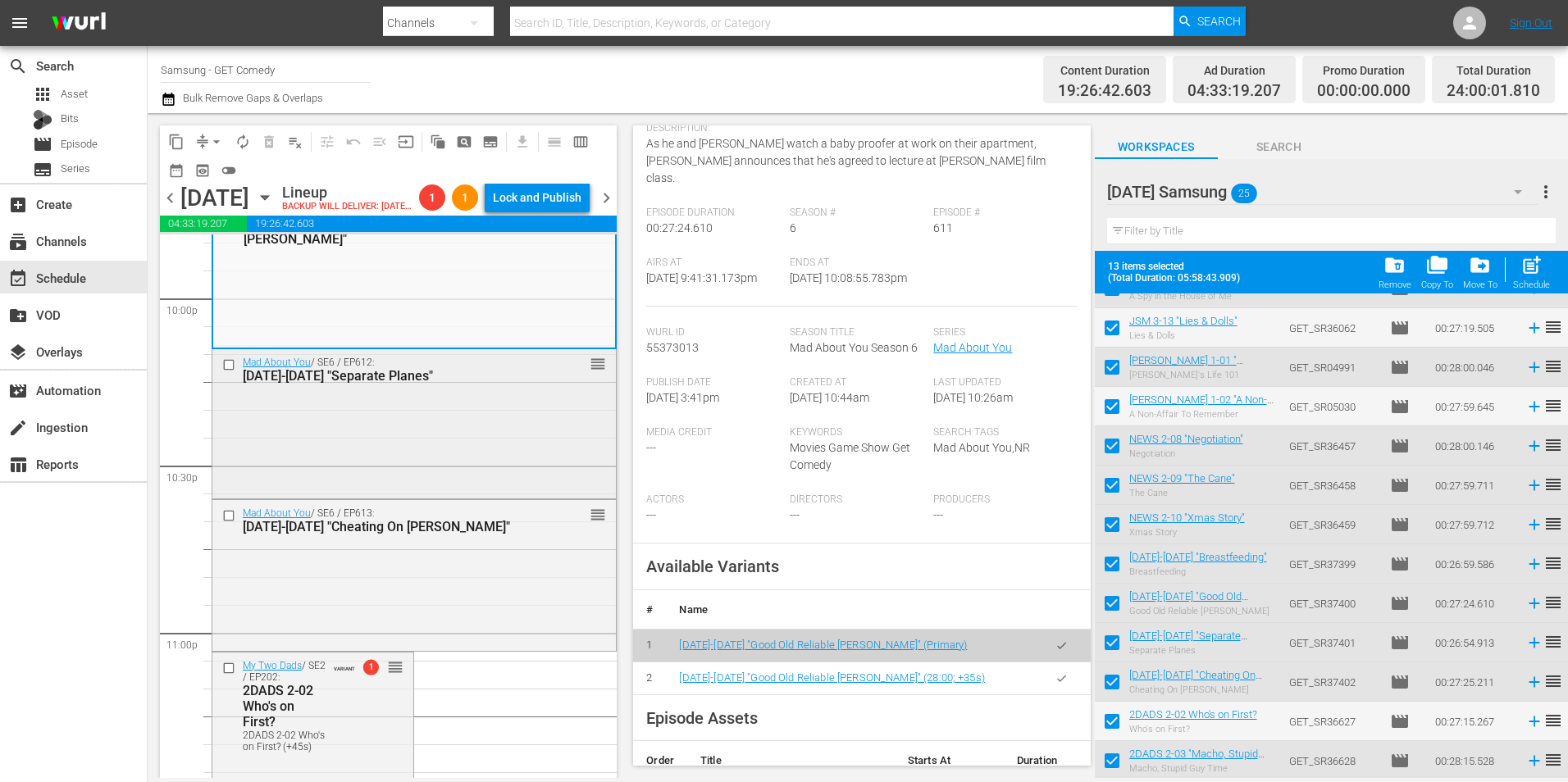
click at [475, 439] on div "Mad About You / SE6 / EP612: [DATE]-[DATE] "Separate Planes" reorder" at bounding box center [414, 422] width 404 height 145
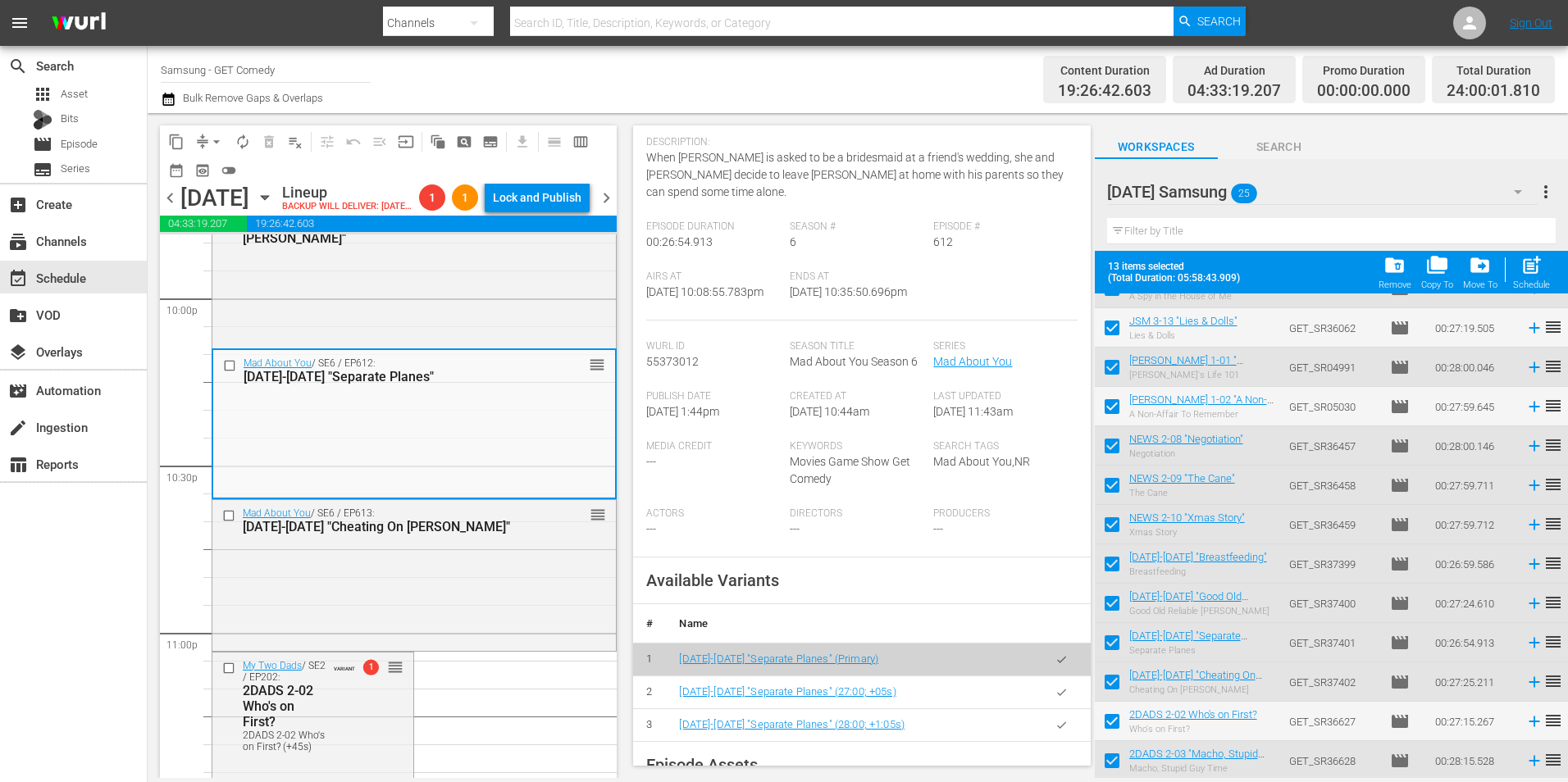
scroll to position [164, 0]
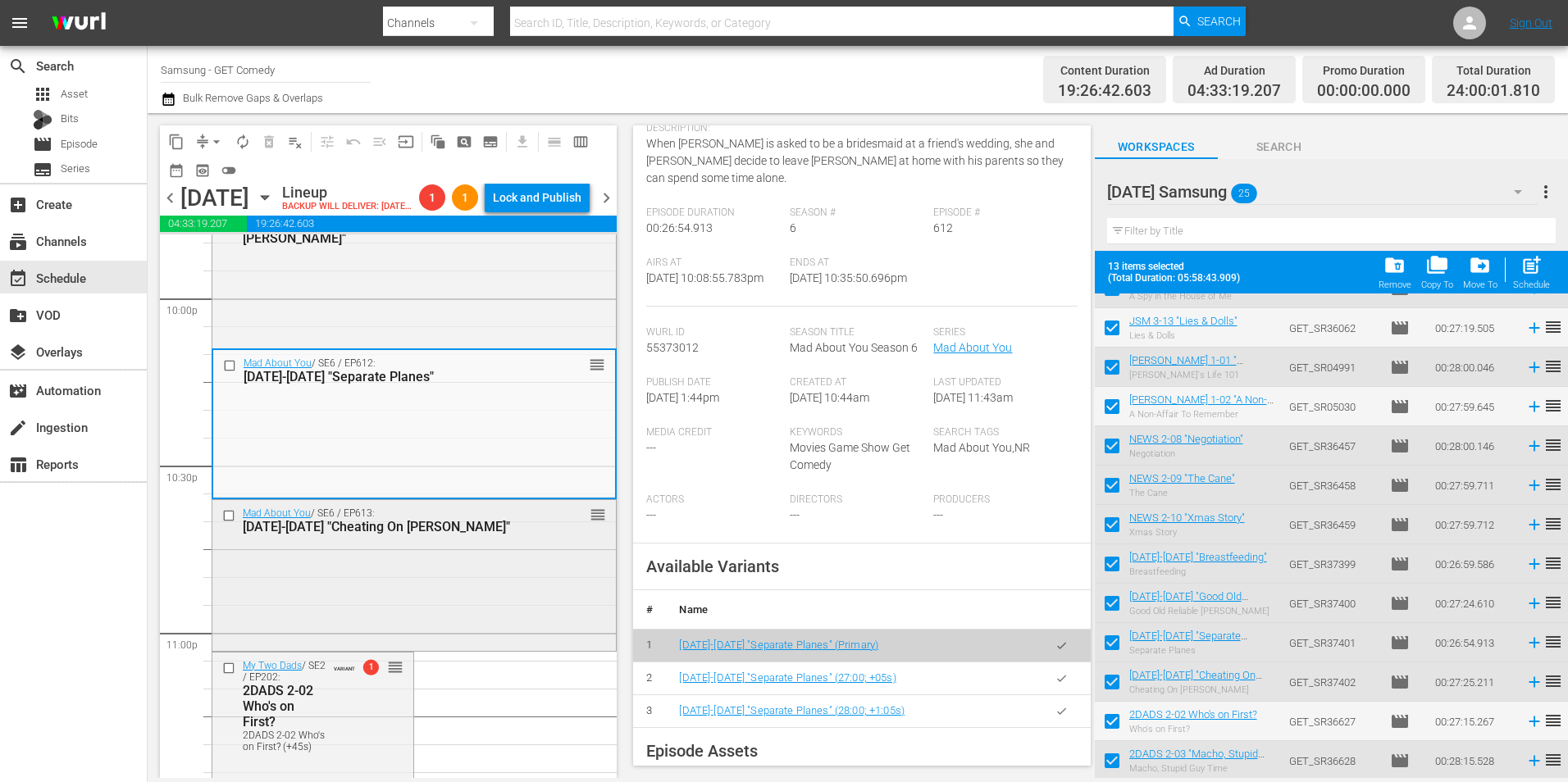
click at [468, 623] on div "Mad About You / SE6 / EP613: [DATE]-[DATE] "Cheating On [PERSON_NAME]" reorder" at bounding box center [414, 573] width 404 height 148
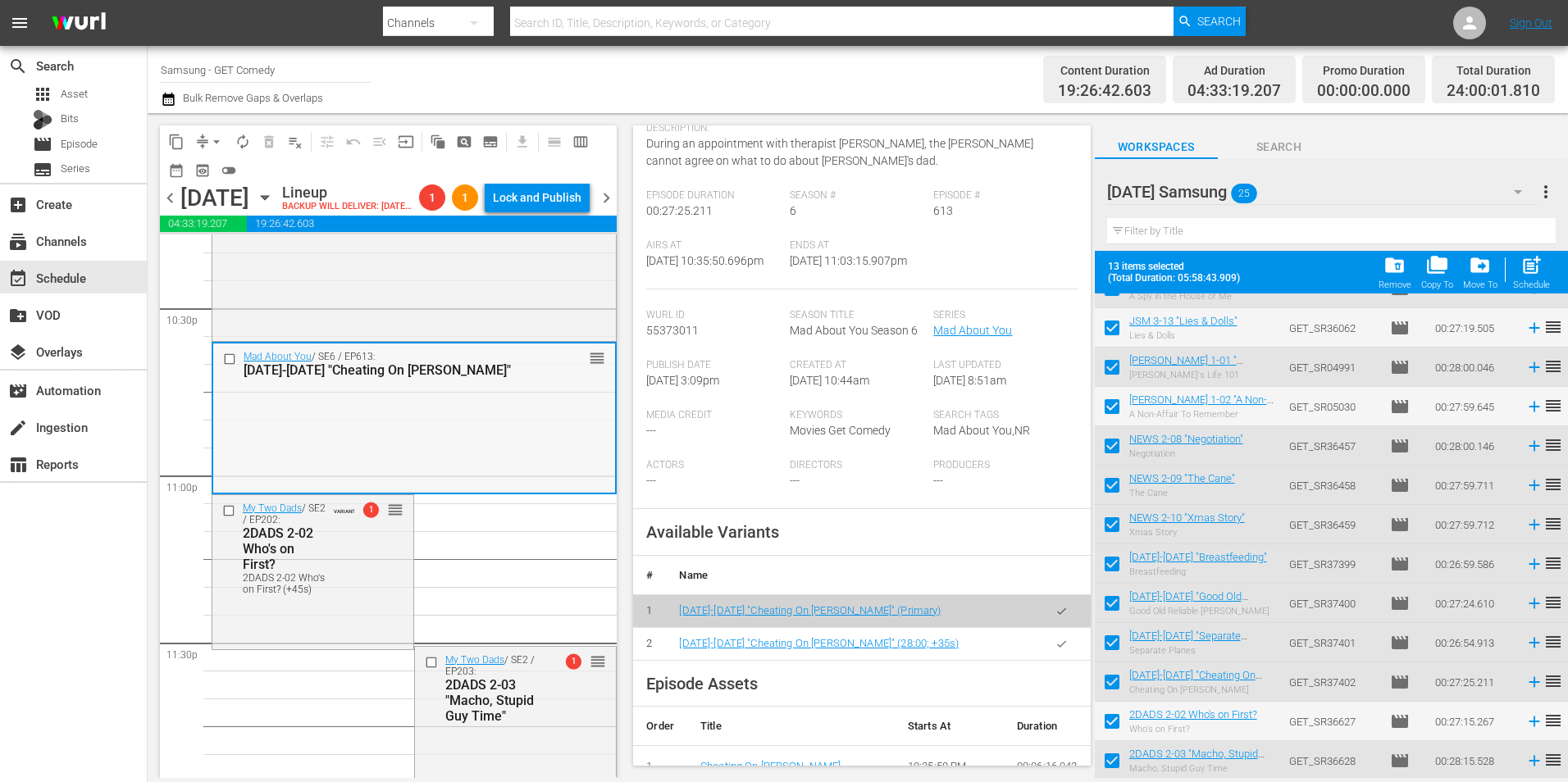
scroll to position [7457, 0]
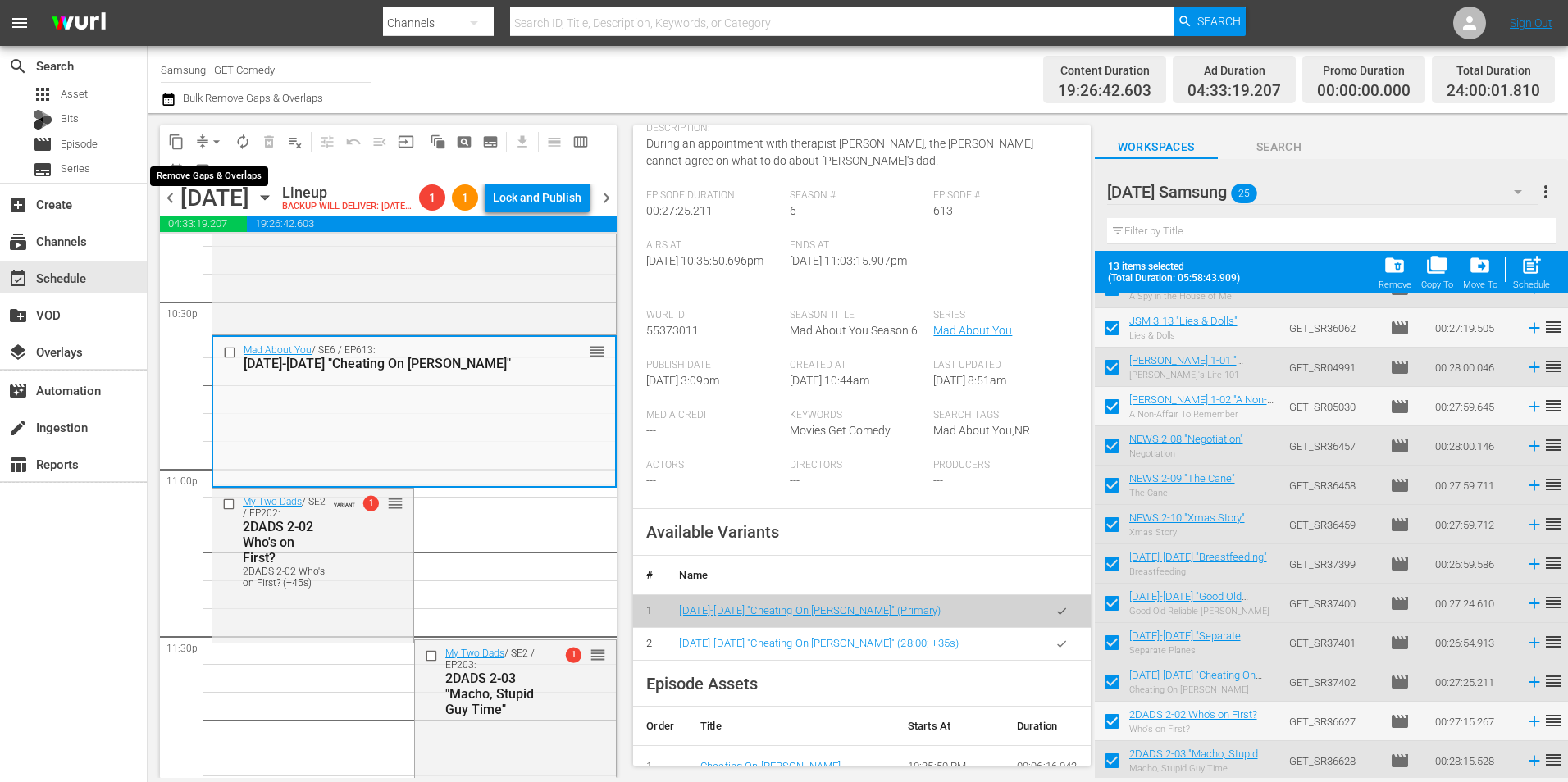
click at [205, 140] on button "arrow_drop_down" at bounding box center [217, 142] width 27 height 27
click at [226, 178] on li "Align to Midnight" at bounding box center [217, 175] width 135 height 27
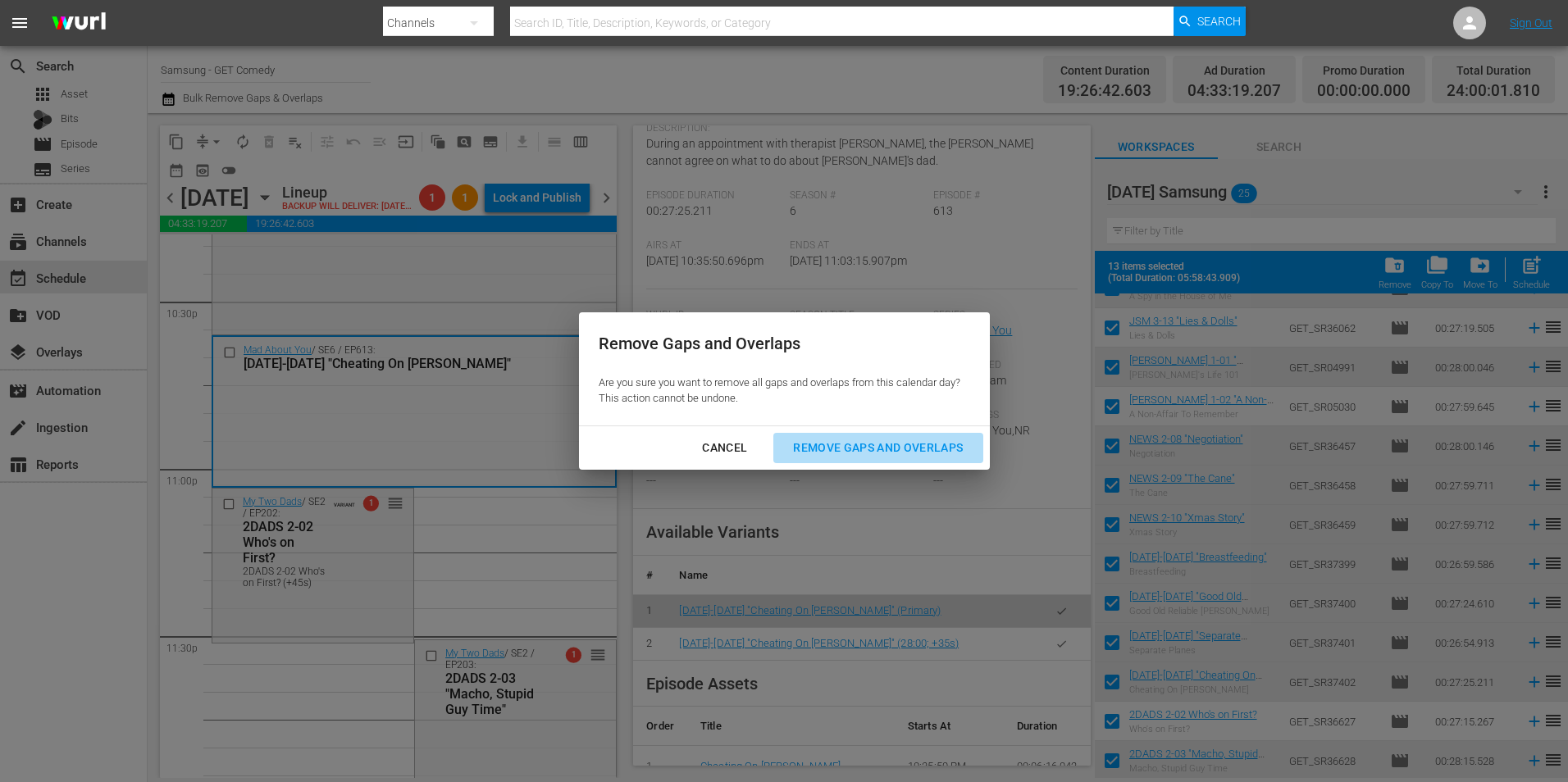
click at [978, 452] on button "Remove Gaps and Overlaps" at bounding box center [878, 448] width 209 height 30
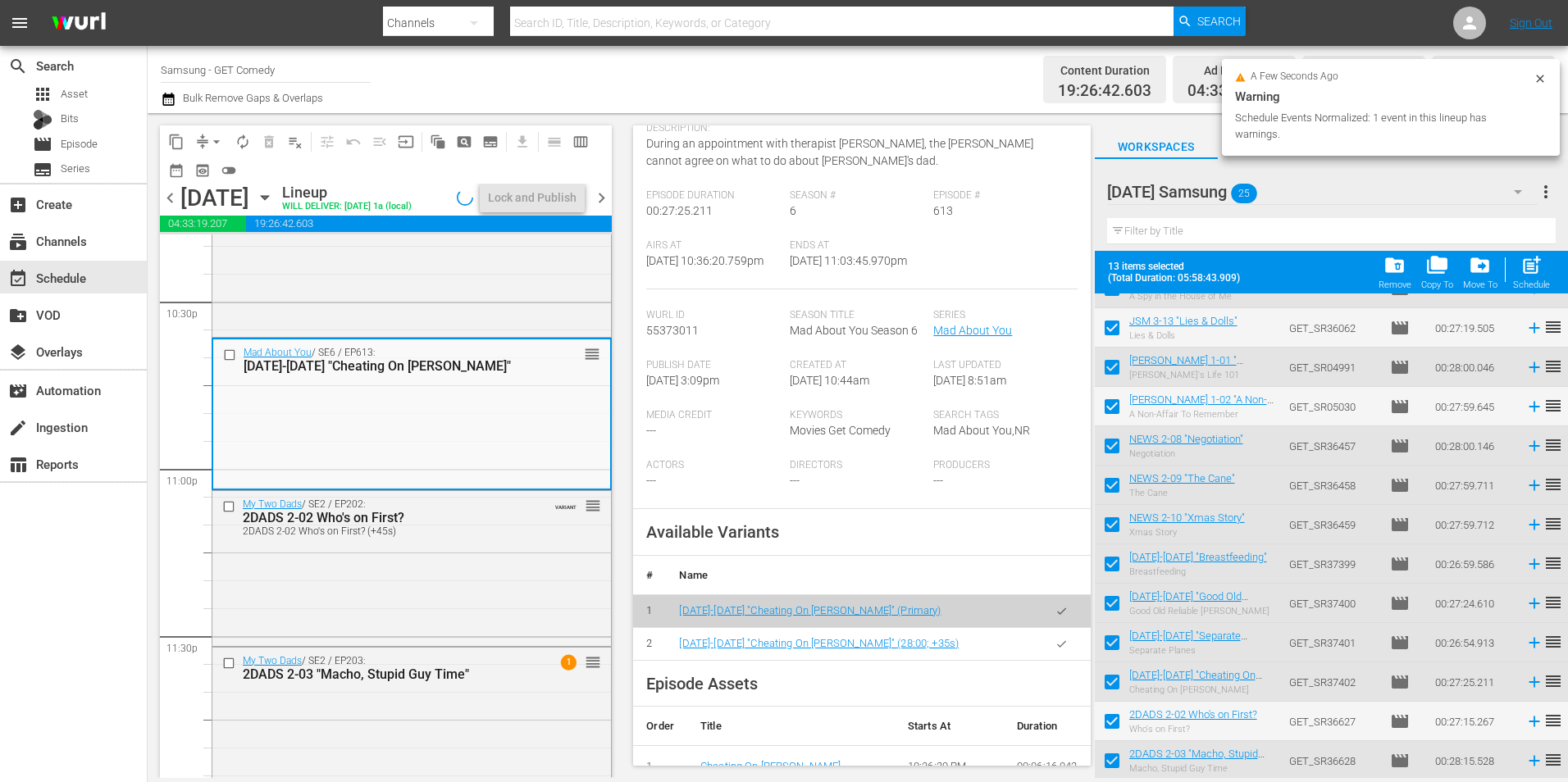
scroll to position [7486, 0]
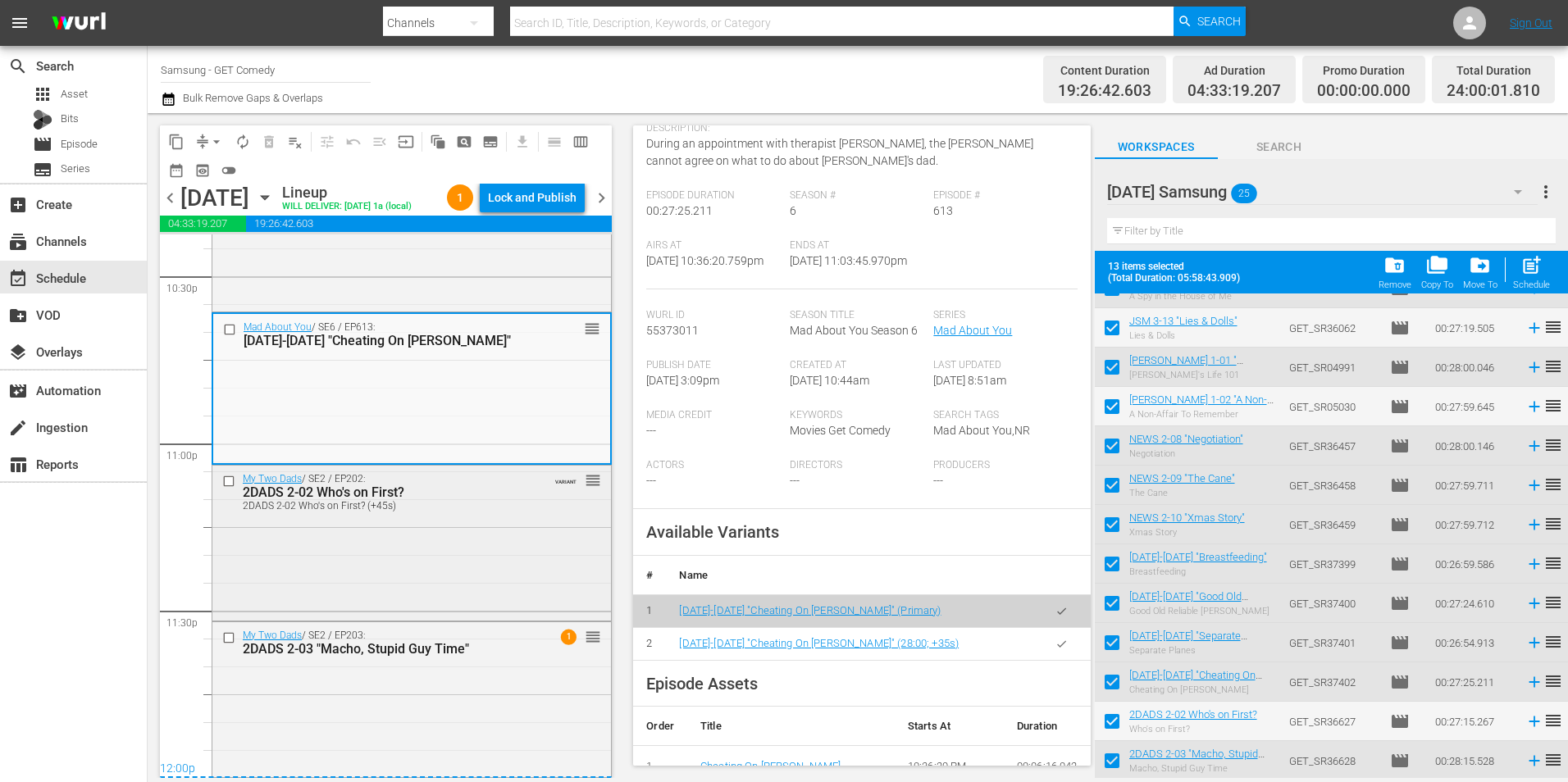
click at [451, 602] on div "My Two Dads / SE2 / EP202: 2DADS 2-02 Who's on First? 2DADS 2-02 Who's on First…" at bounding box center [411, 540] width 398 height 150
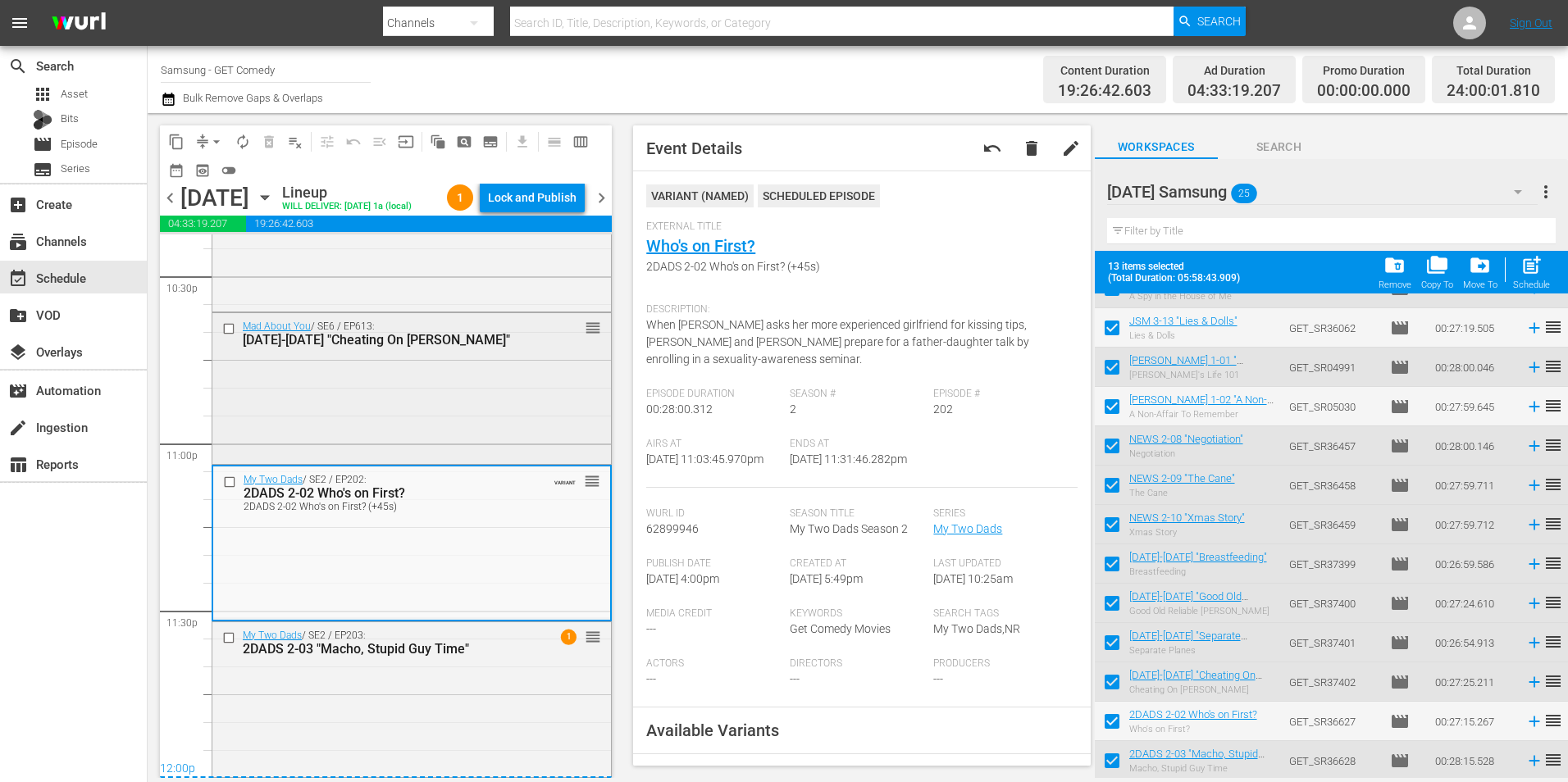
click at [542, 440] on div "Mad About You / SE6 / EP613: [DATE]-[DATE] "Cheating On [PERSON_NAME]" reorder" at bounding box center [411, 387] width 398 height 148
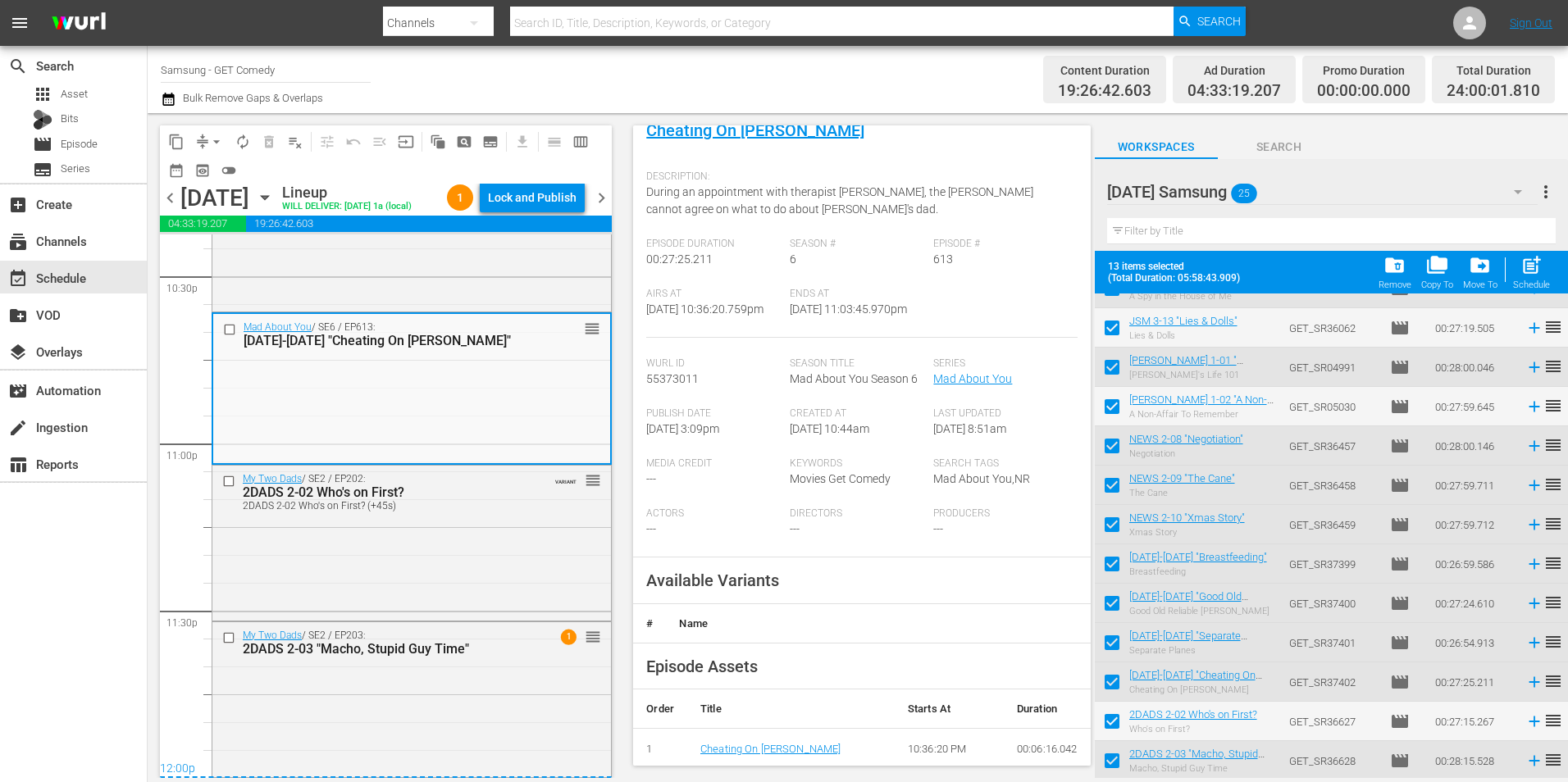
scroll to position [164, 0]
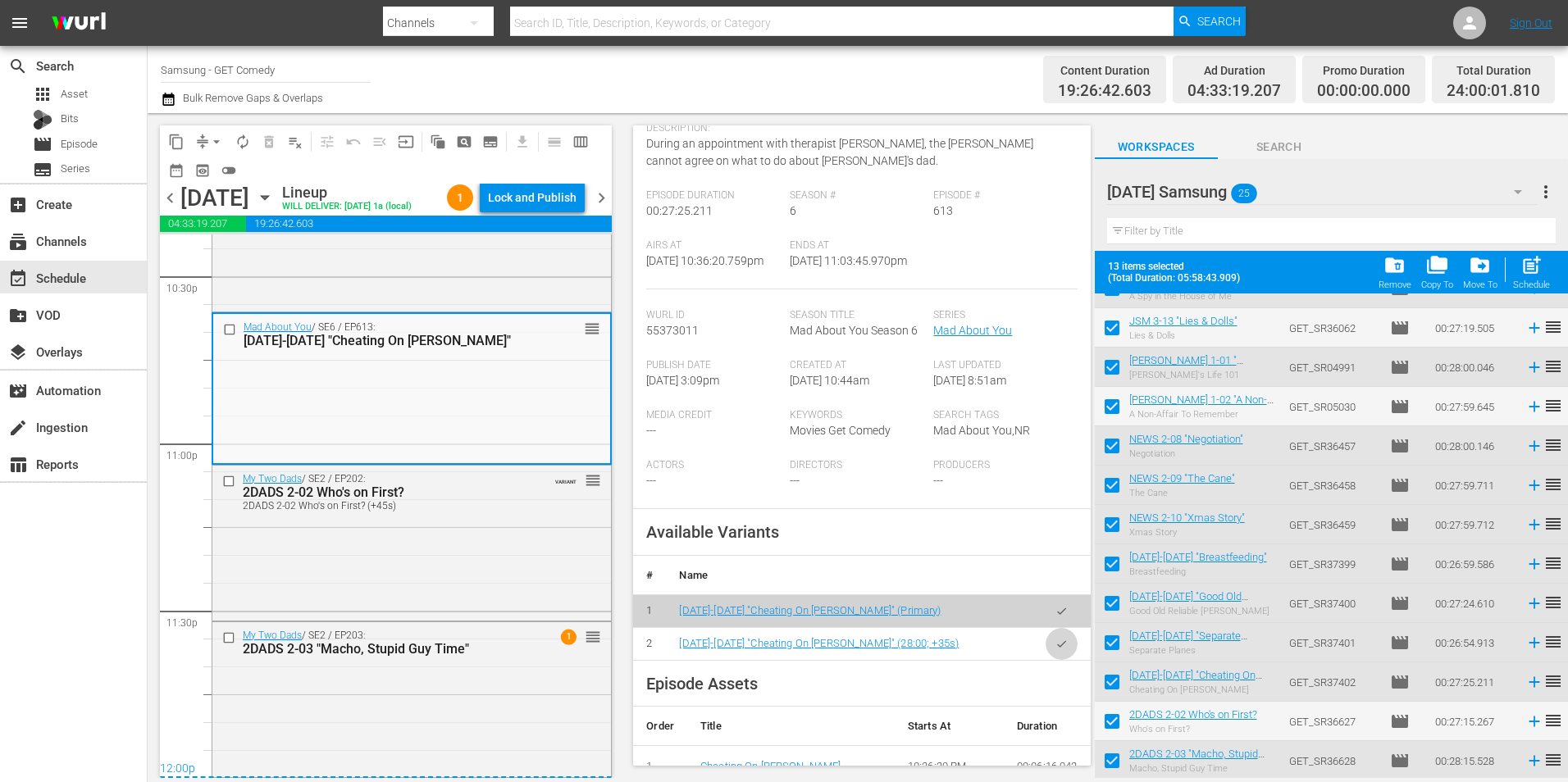
click at [1056, 650] on icon "button" at bounding box center [1062, 644] width 12 height 12
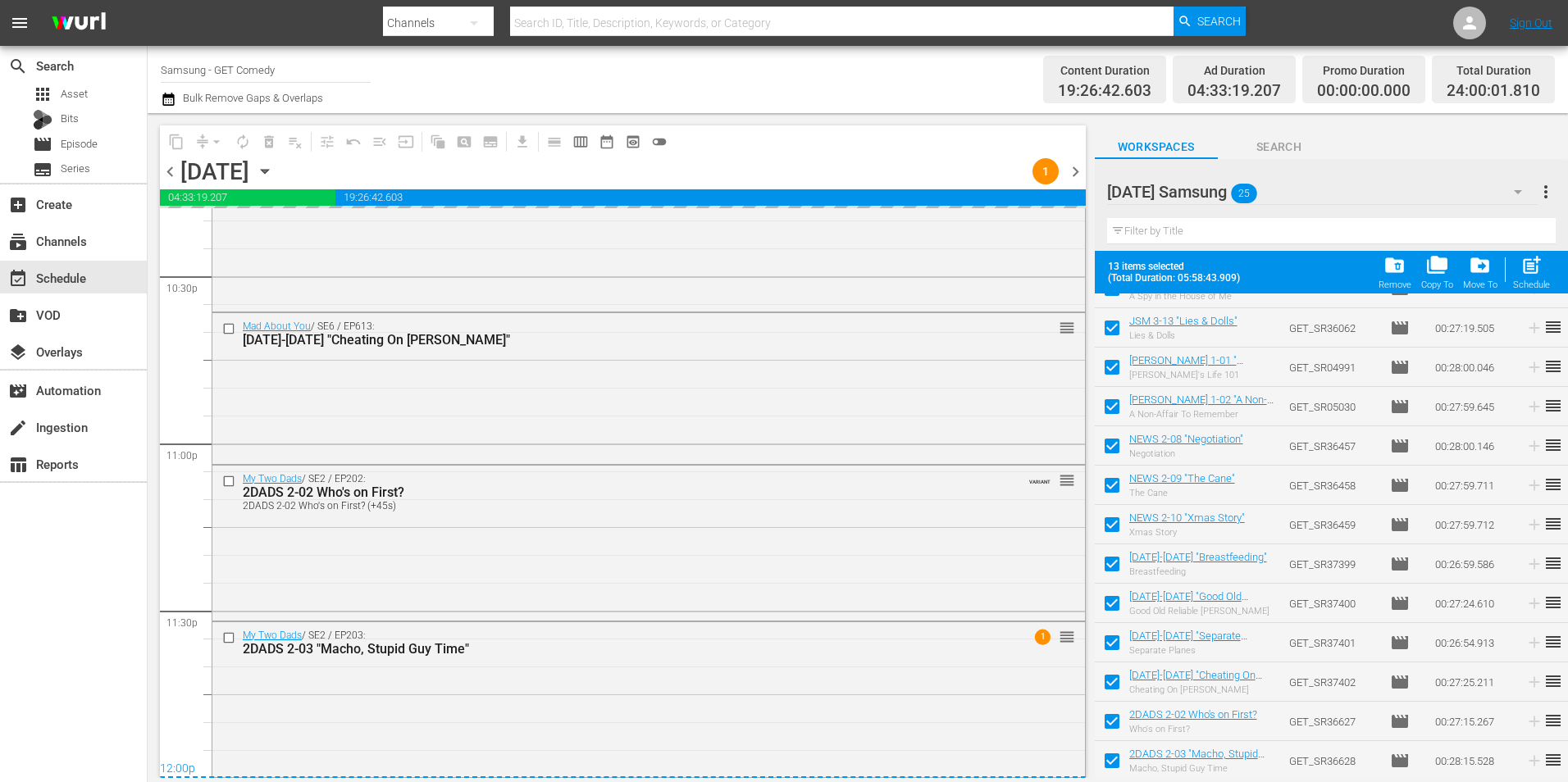
scroll to position [7456, 0]
click at [518, 564] on div "My Two Dads / SE2 / EP202: 2DADS 2-02 Who's on First? 2DADS 2-02 Who's on First…" at bounding box center [649, 540] width 872 height 150
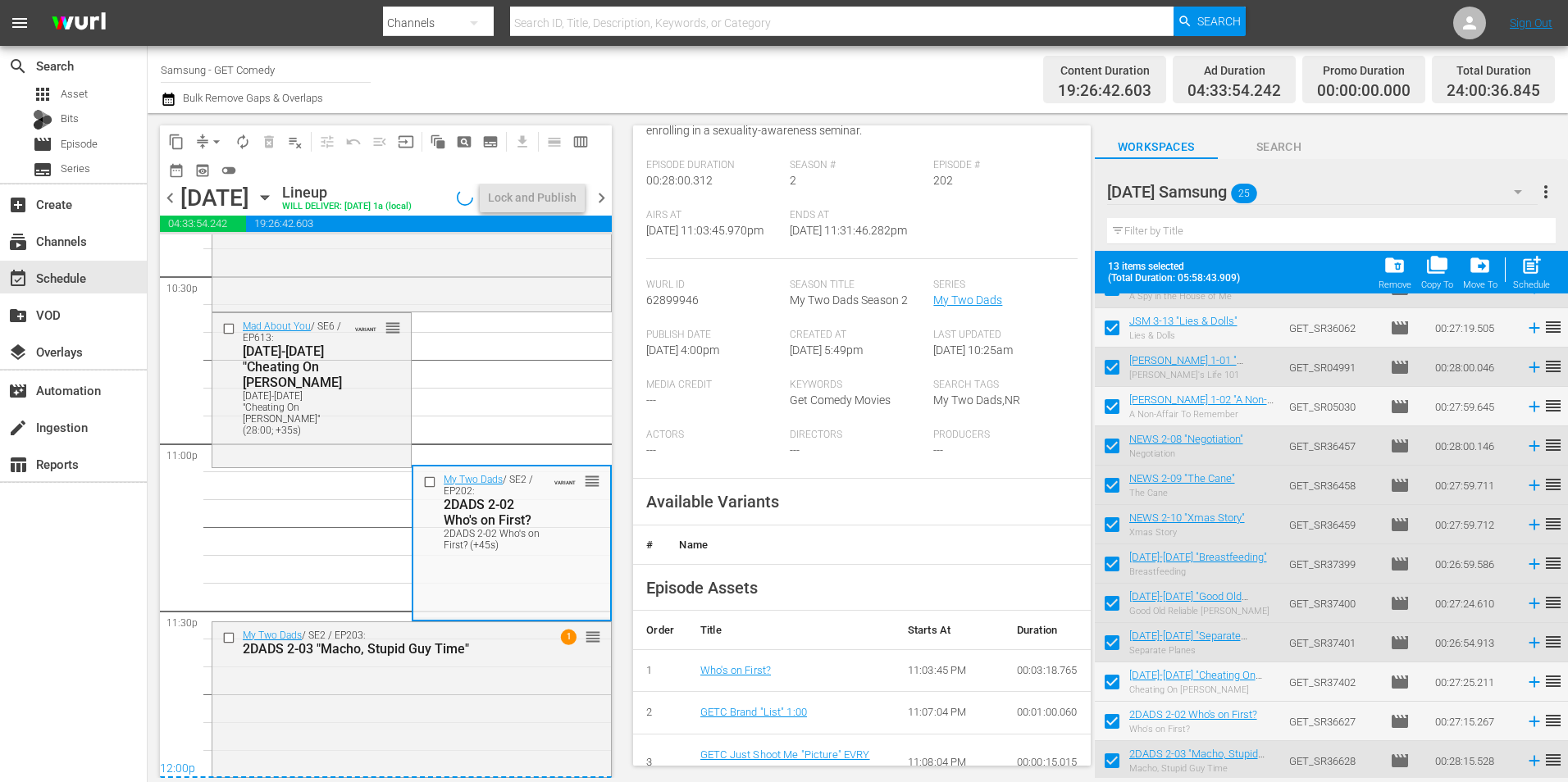
scroll to position [246, 0]
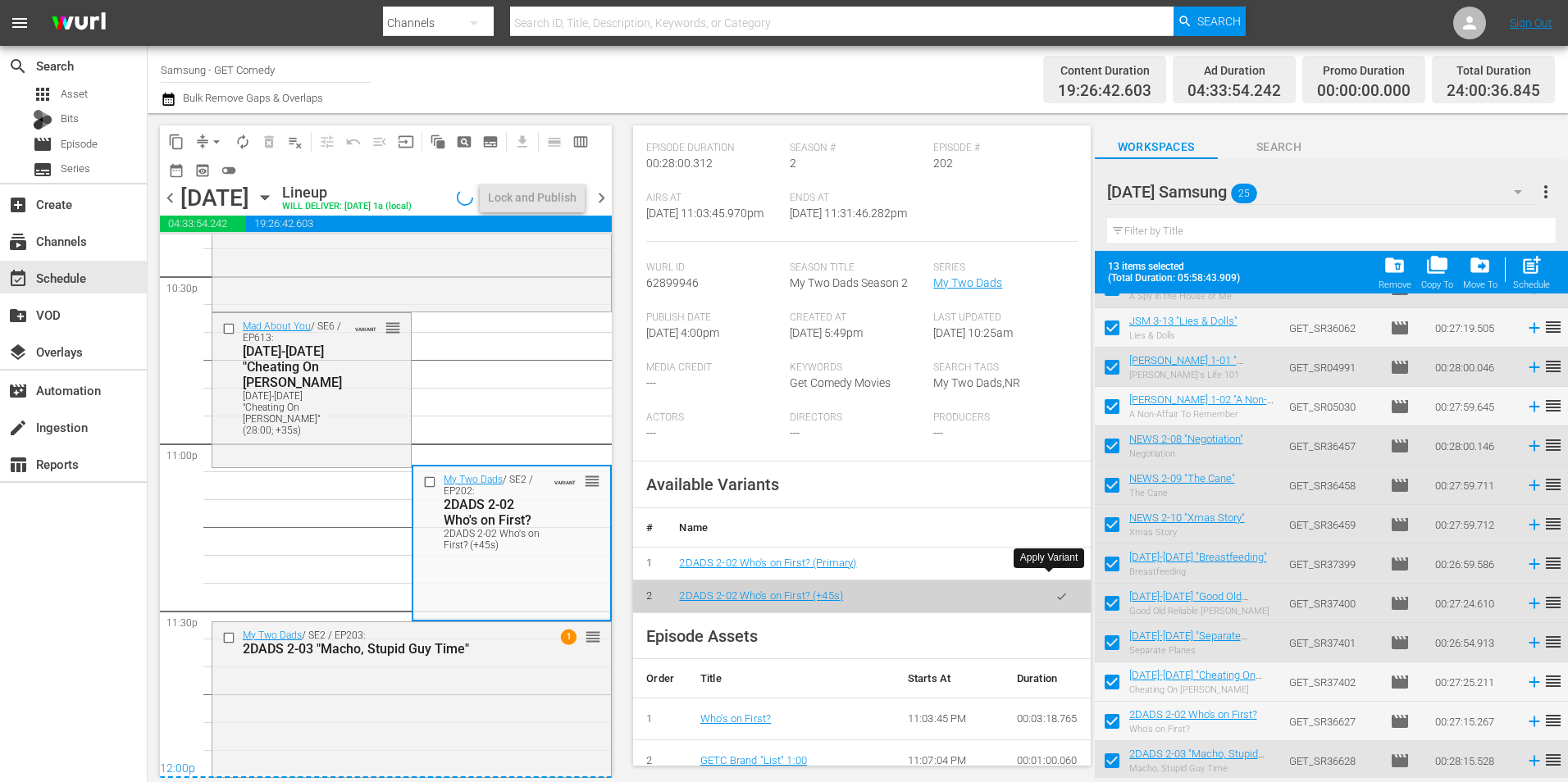
click at [1056, 570] on icon "button" at bounding box center [1062, 564] width 12 height 12
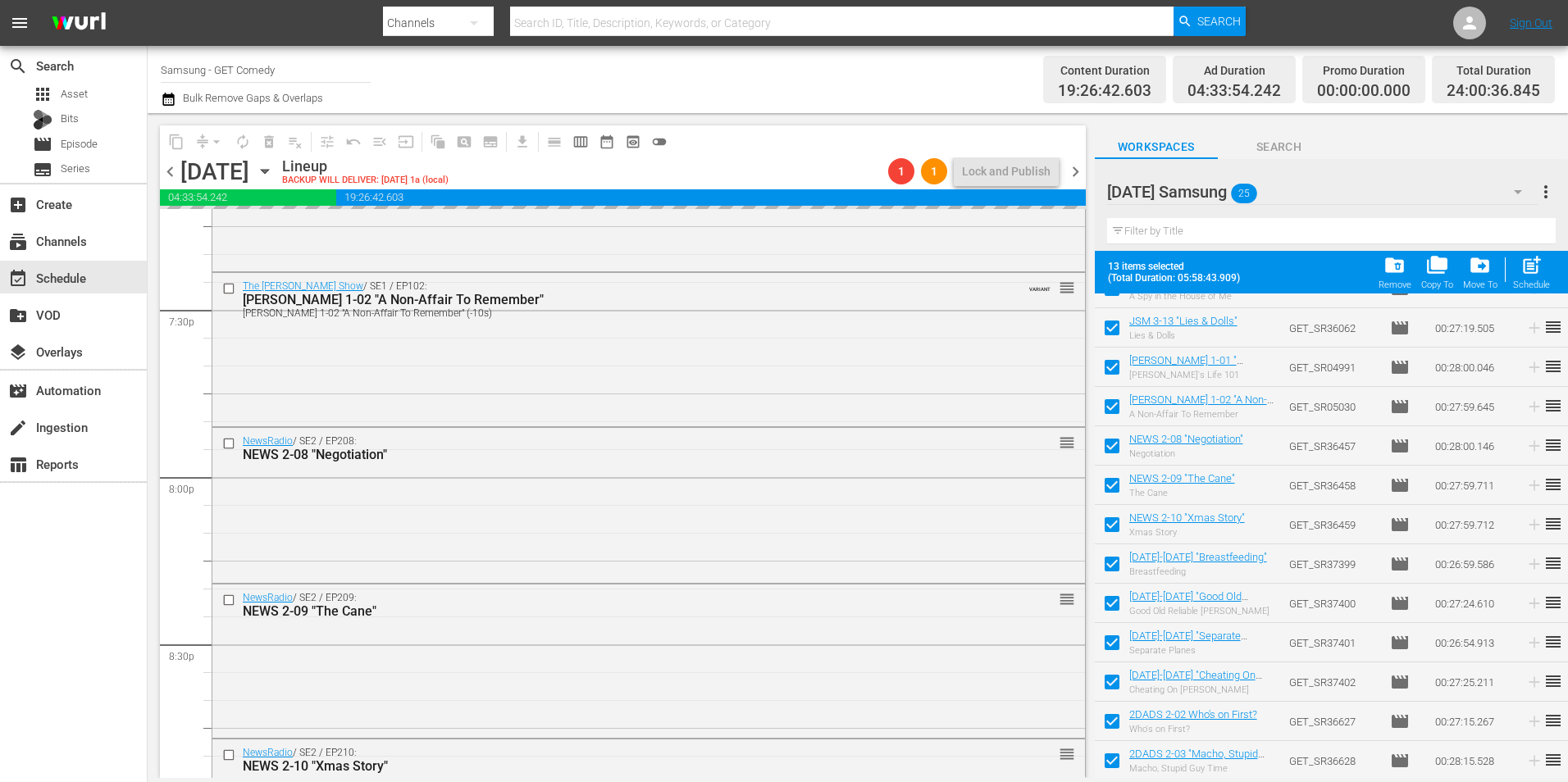
scroll to position [6337, 0]
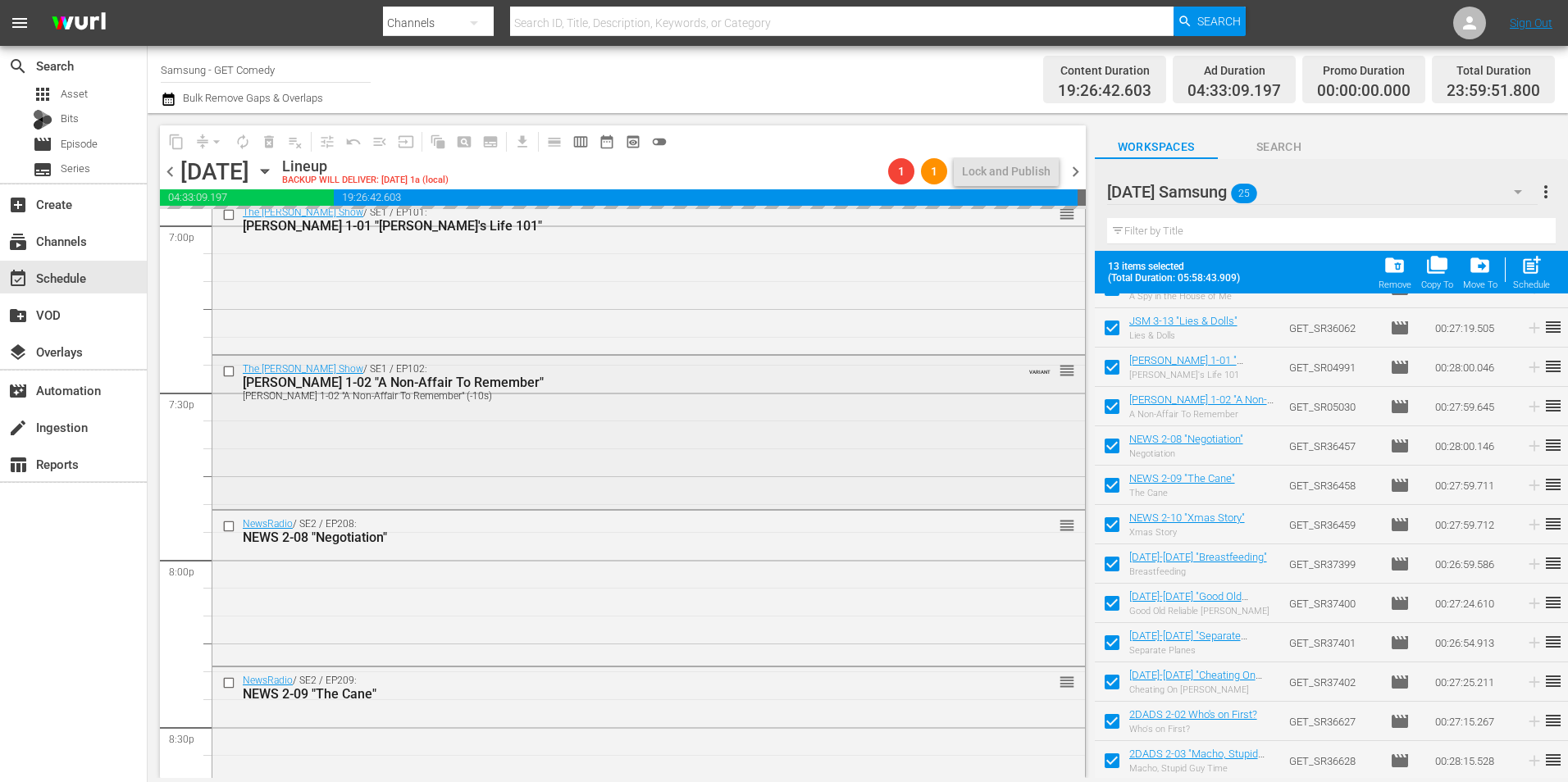
click at [588, 479] on div "The Jeff Foxworthy Show / SE1 / EP102: JEFF 1-02 "A Non-Affair To Remember" JEF…" at bounding box center [649, 431] width 872 height 150
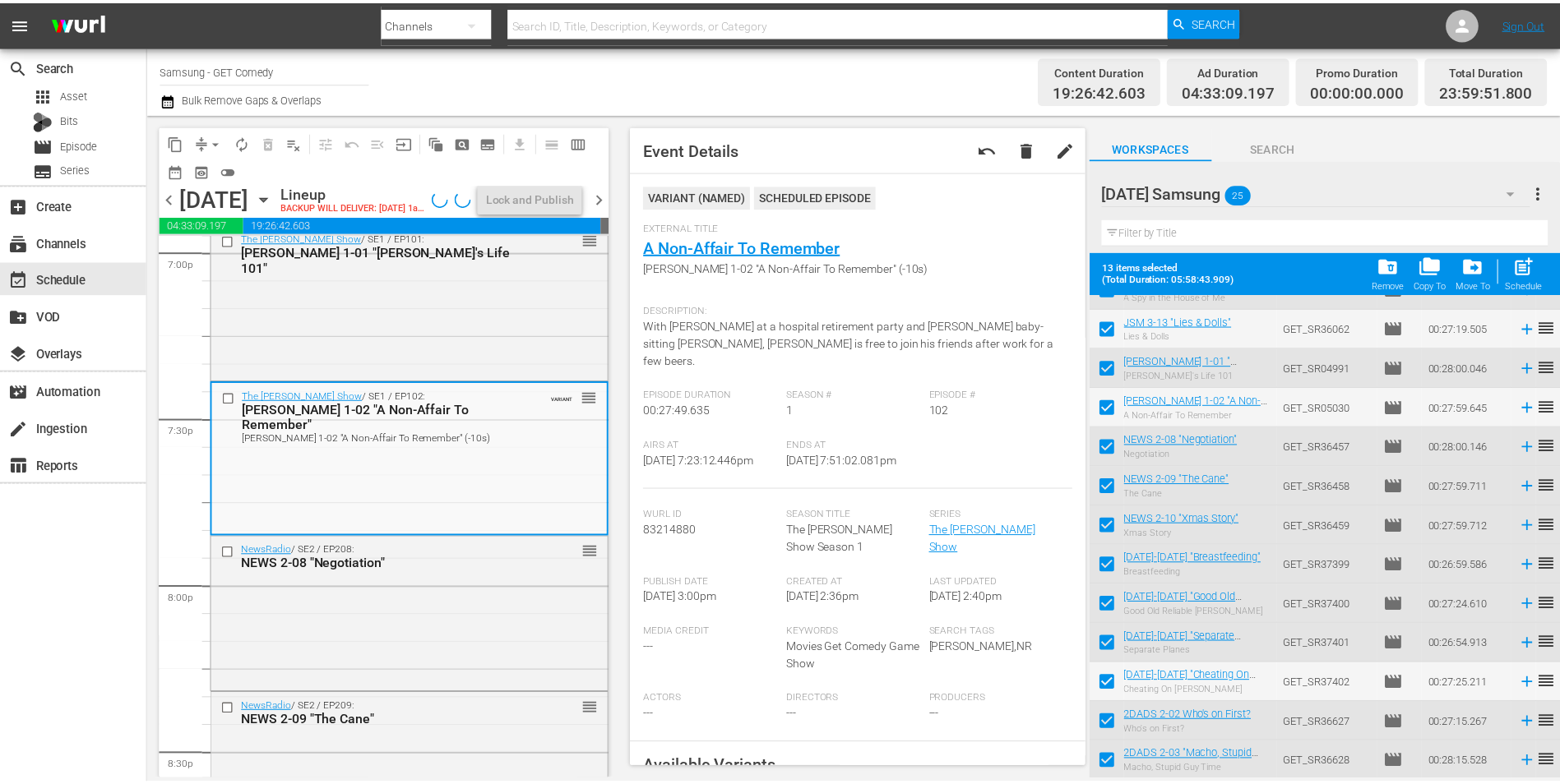
scroll to position [247, 0]
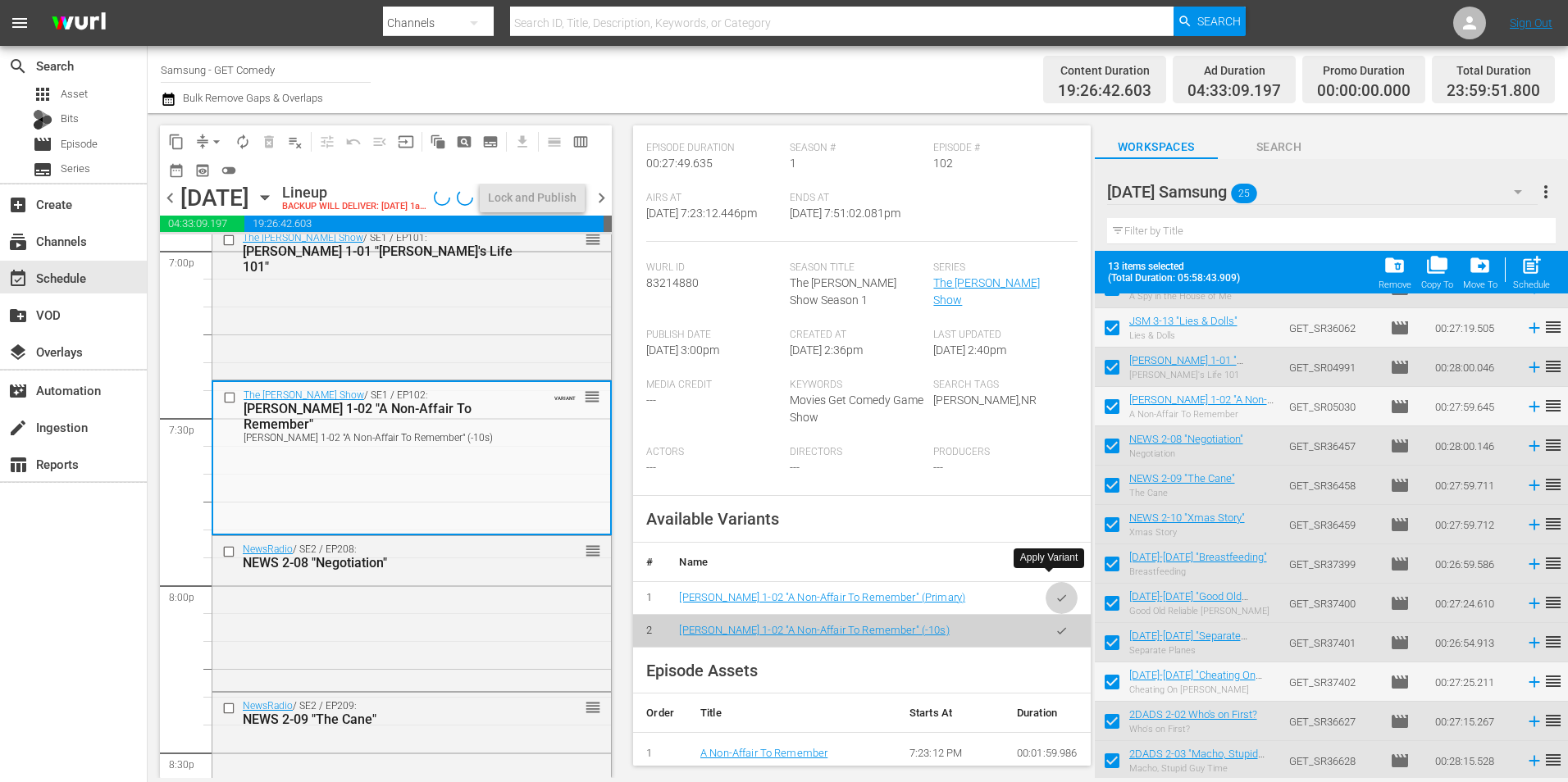
click at [1059, 584] on button "button" at bounding box center [1061, 598] width 32 height 32
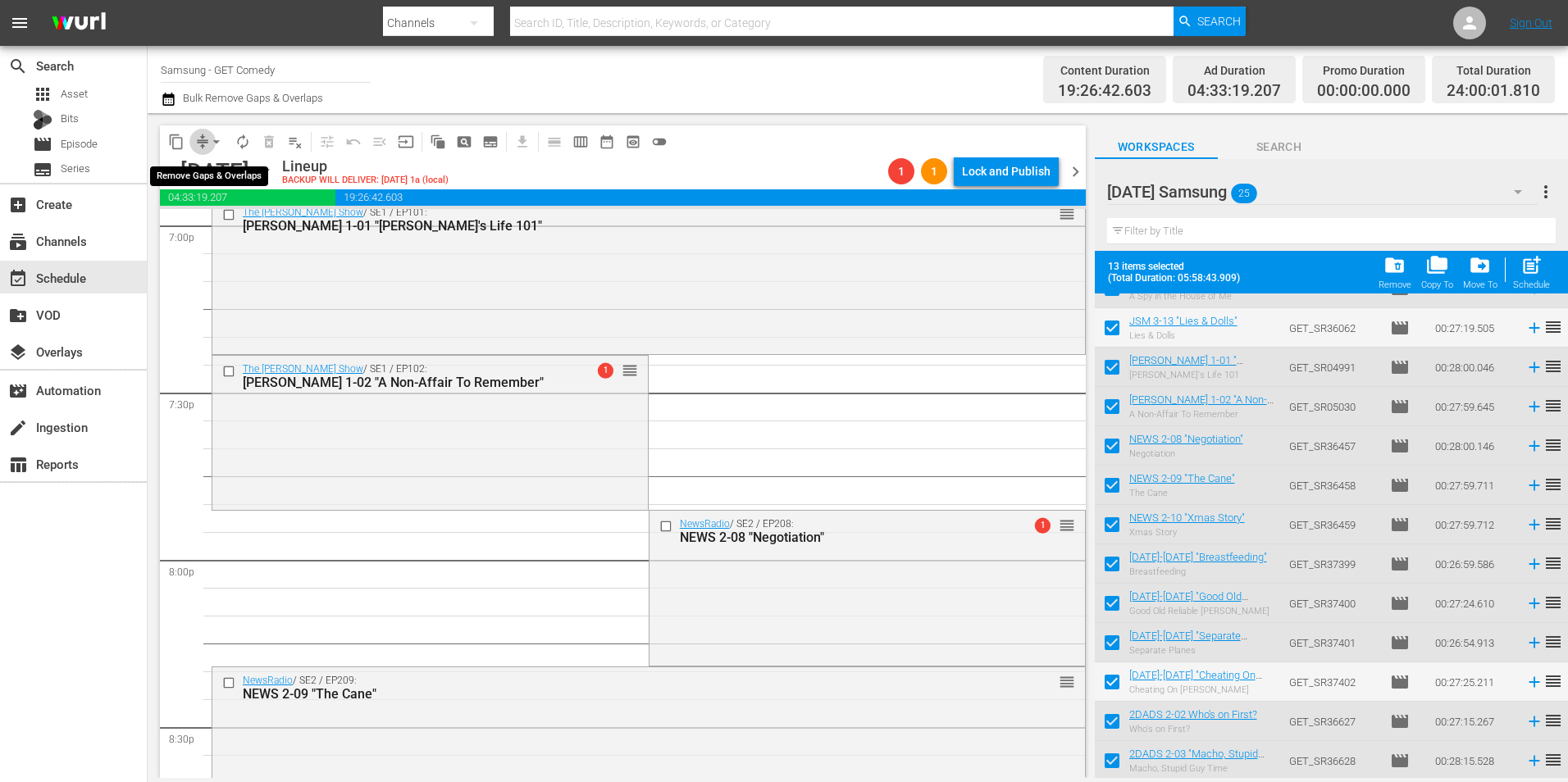
click at [201, 142] on span "compress" at bounding box center [203, 142] width 17 height 17
click at [215, 144] on span "arrow_drop_down" at bounding box center [216, 142] width 17 height 17
click at [216, 164] on li "Align to Midnight" at bounding box center [217, 175] width 135 height 27
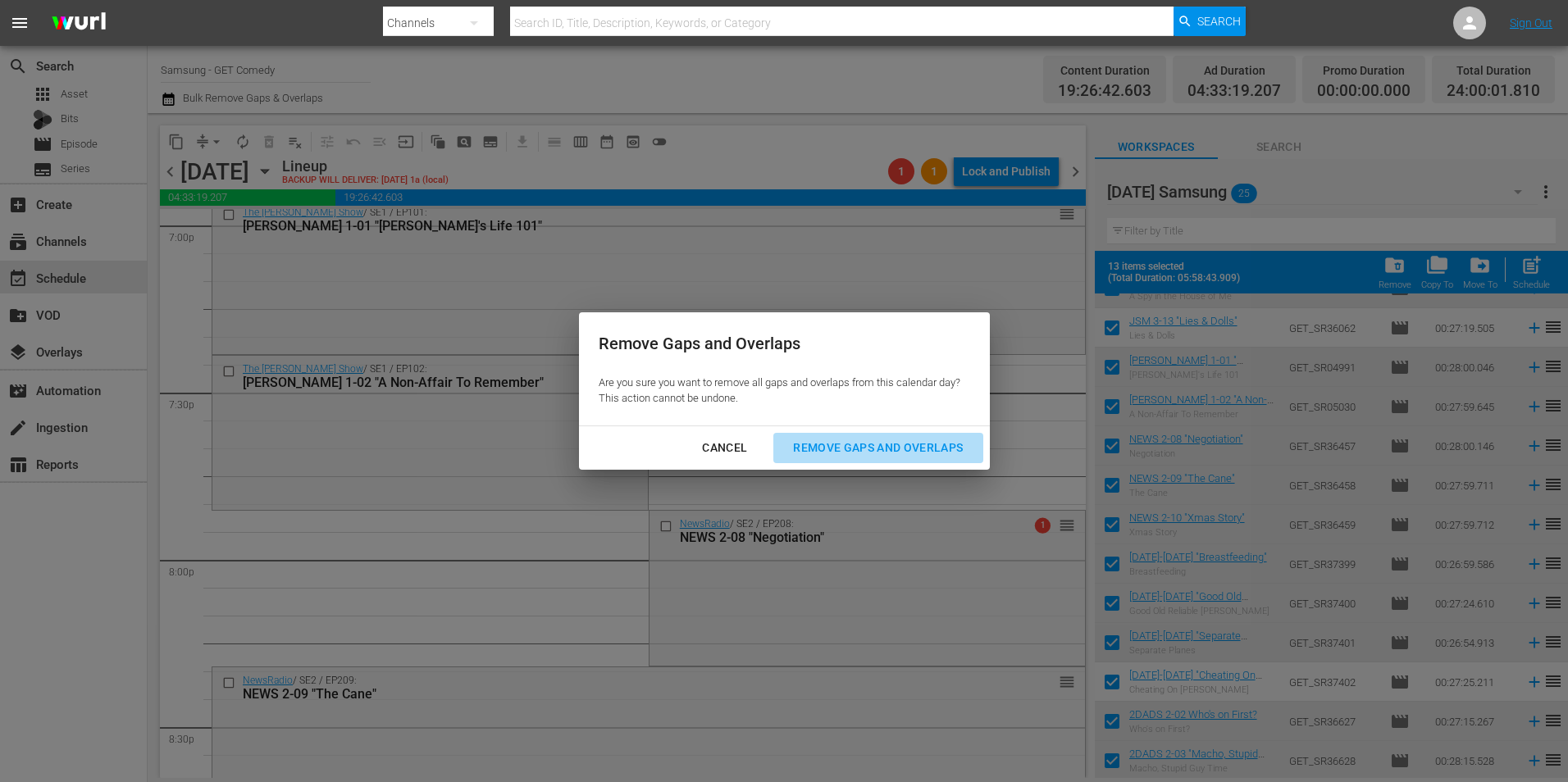
click at [865, 448] on div "Remove Gaps and Overlaps" at bounding box center [877, 448] width 196 height 20
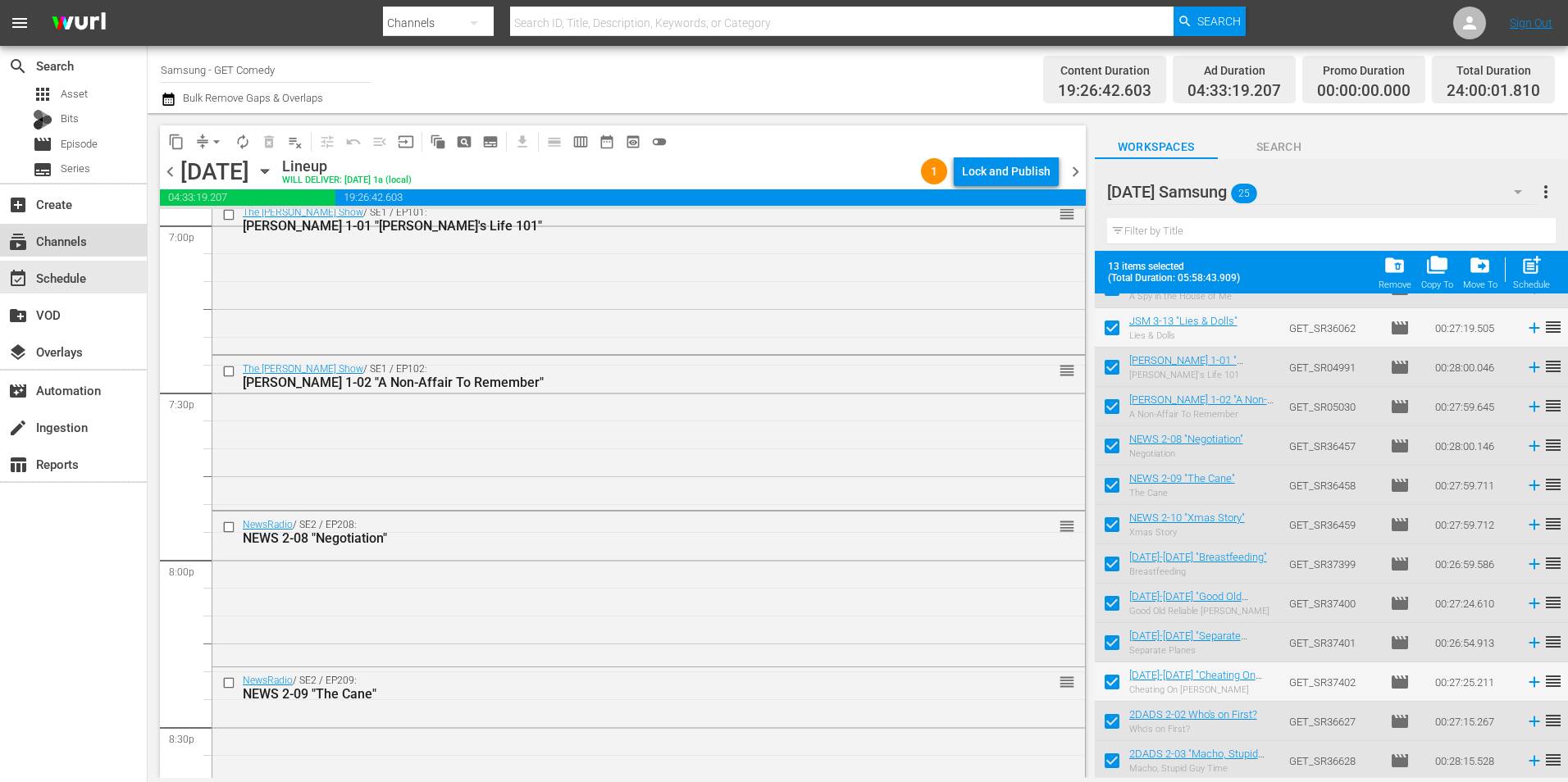
click at [106, 242] on div "subscriptions Channels" at bounding box center [73, 240] width 147 height 33
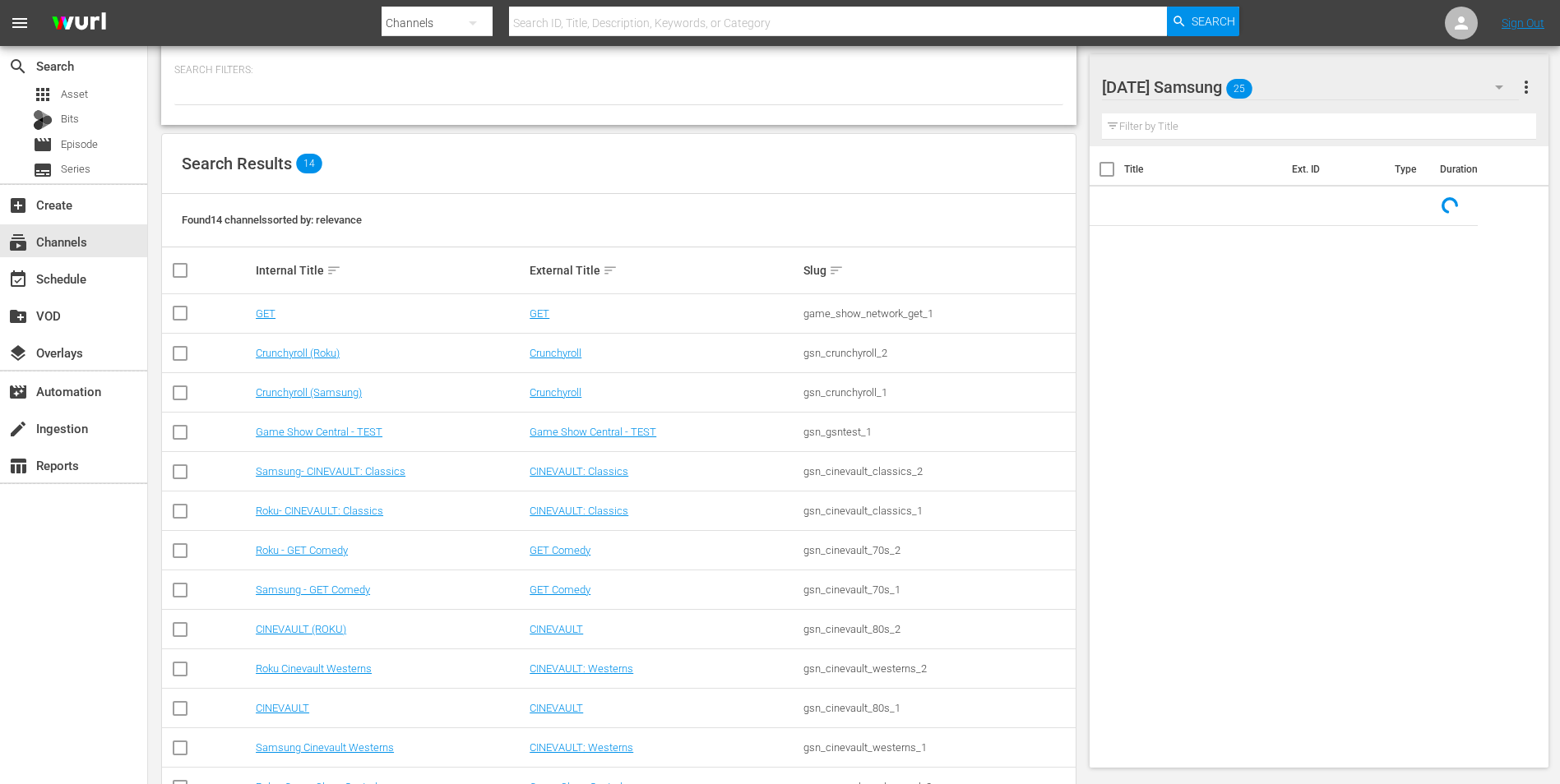
scroll to position [82, 0]
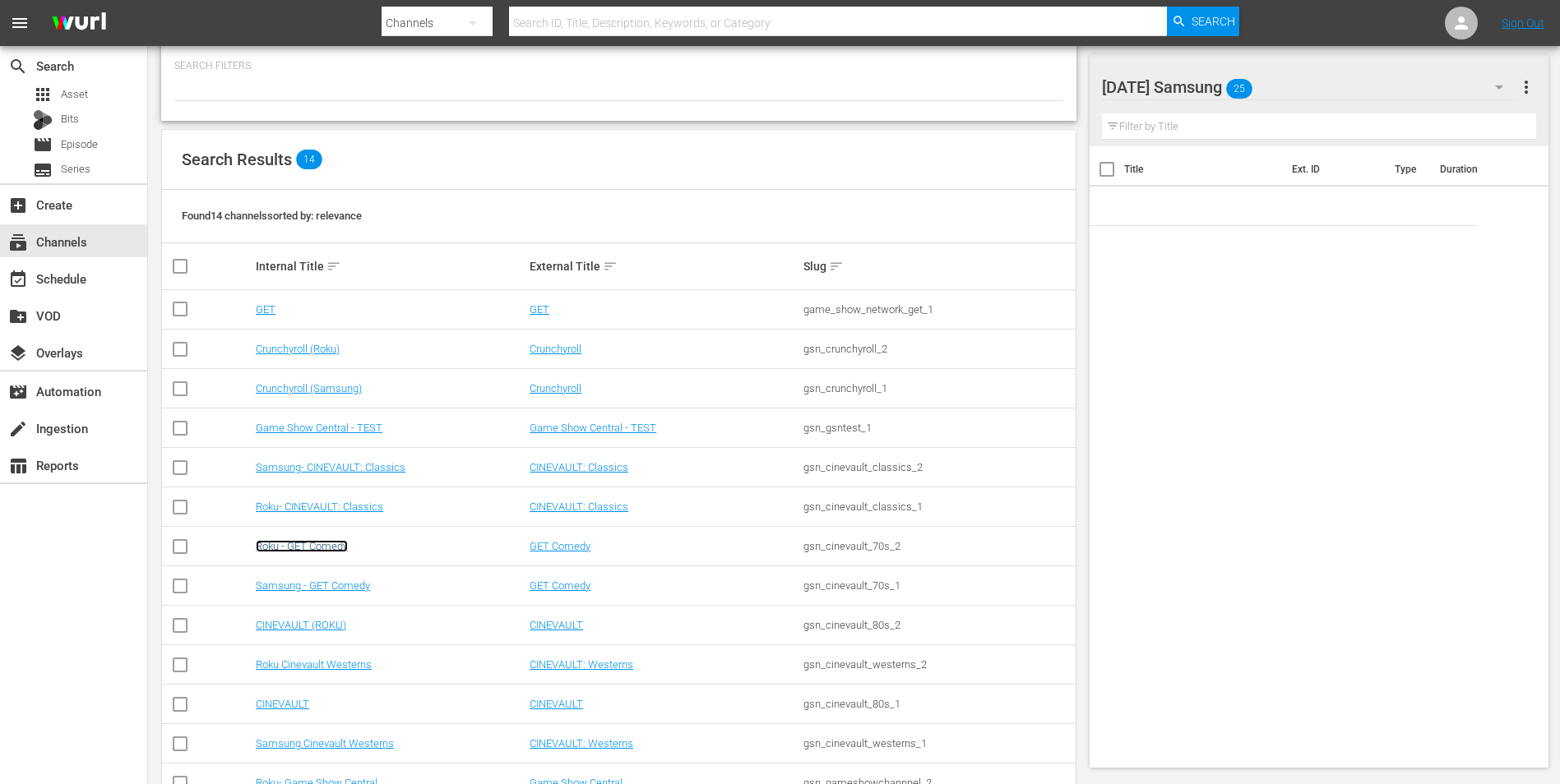
click at [336, 547] on link "Roku - GET Comedy" at bounding box center [302, 546] width 92 height 12
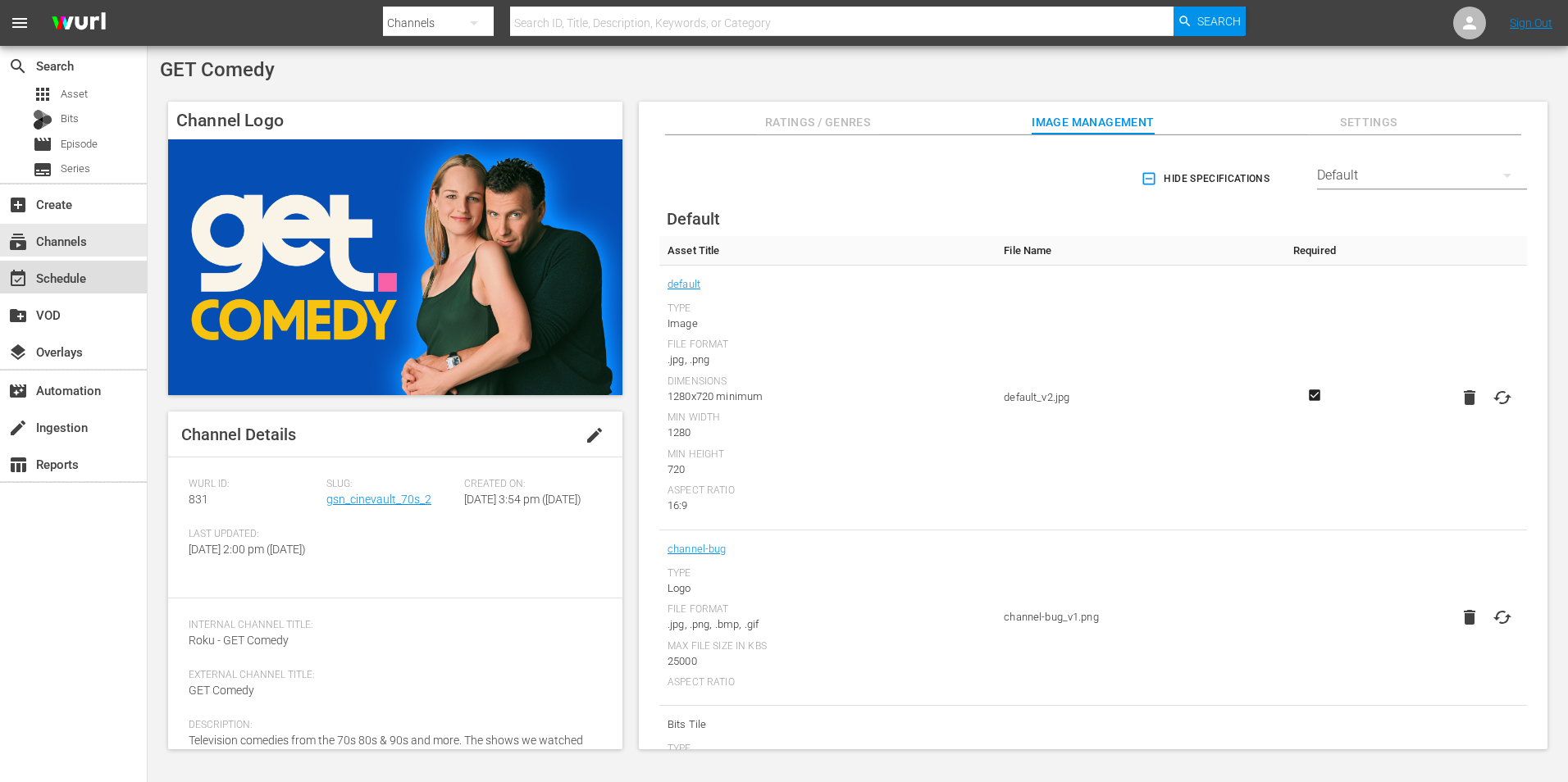
click at [46, 279] on div "event_available Schedule" at bounding box center [46, 275] width 92 height 15
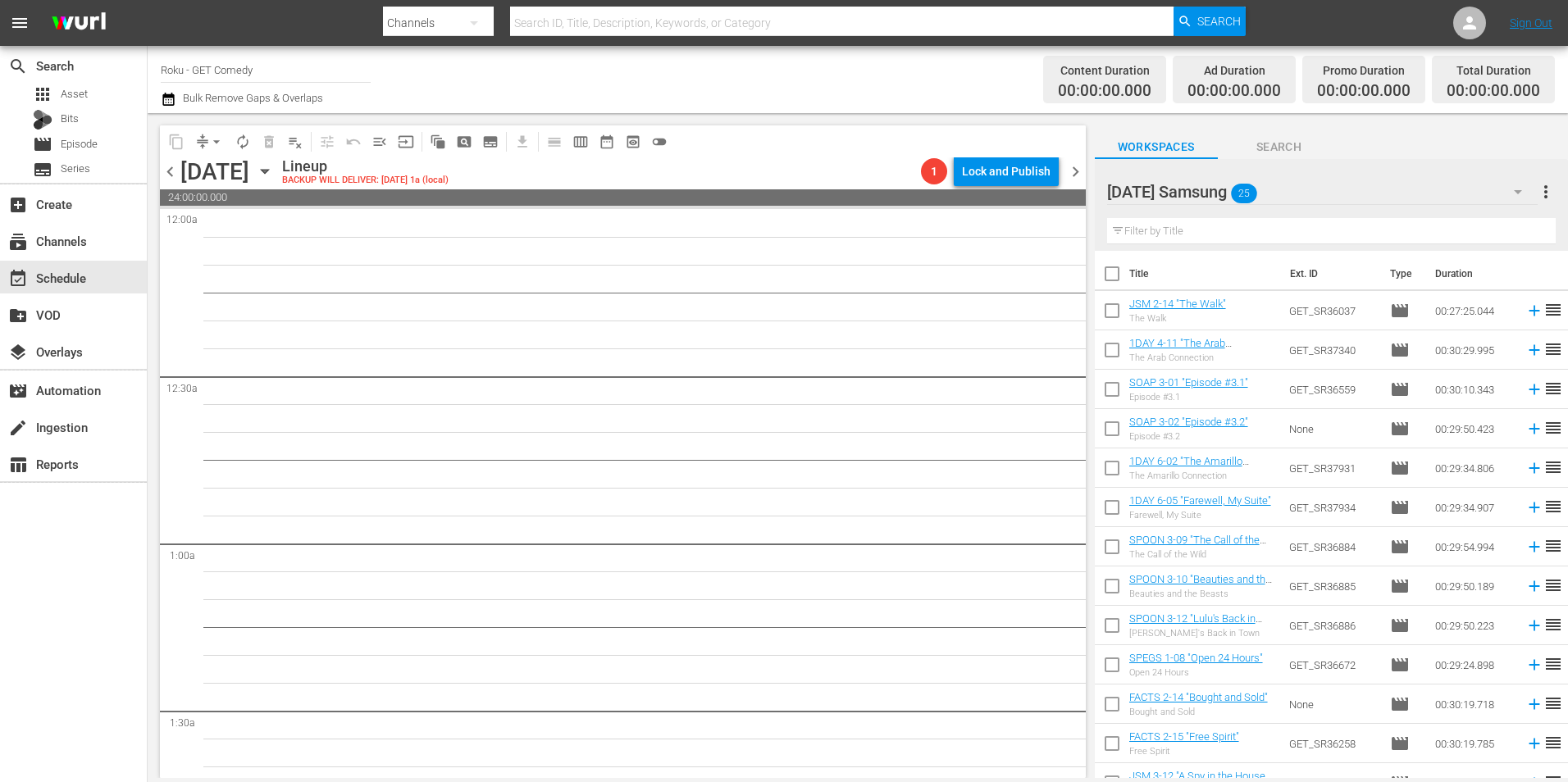
click at [1327, 196] on div "Saturday Samsung 25" at bounding box center [1322, 192] width 430 height 46
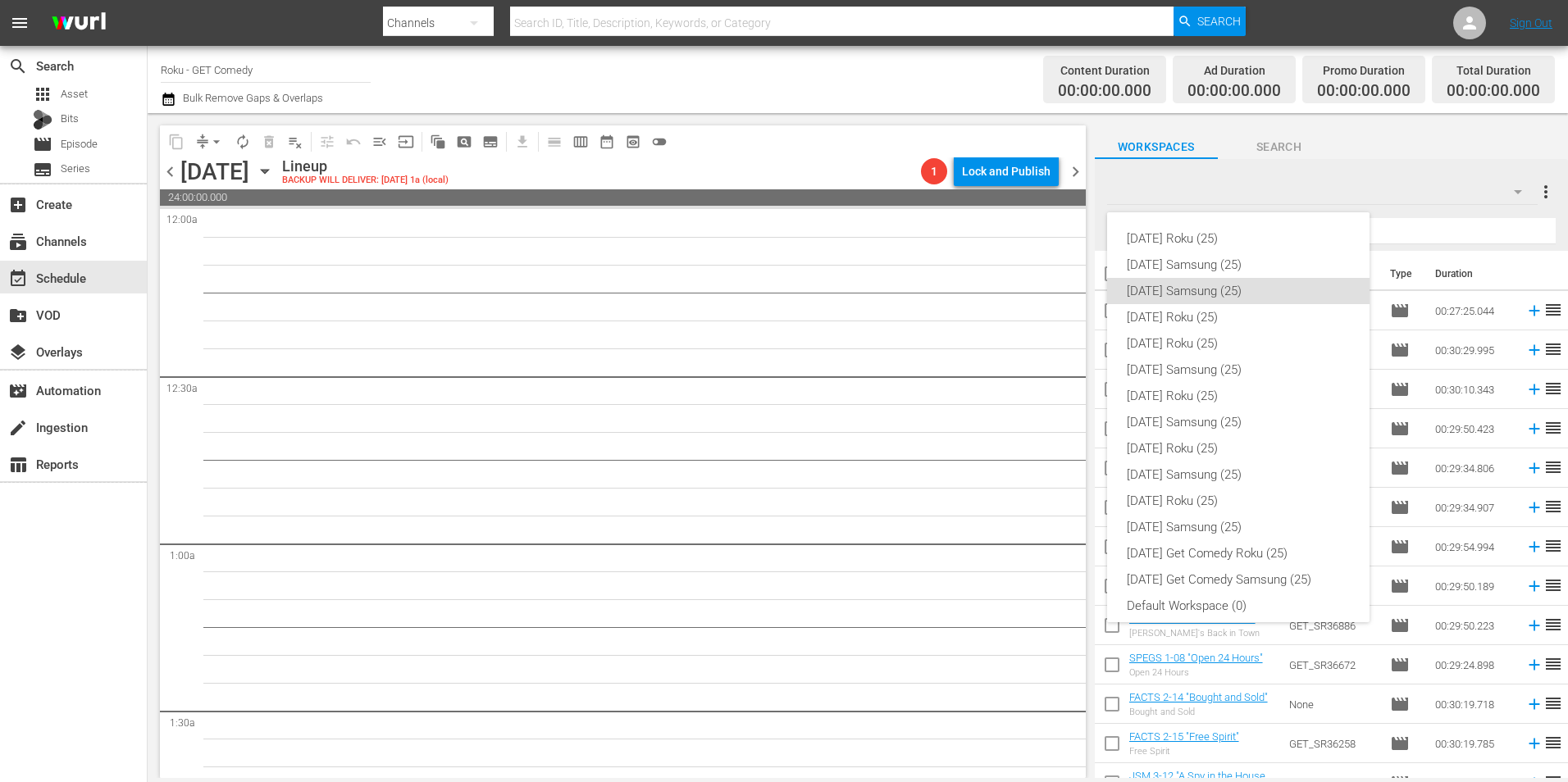
scroll to position [10, 0]
click at [1220, 303] on div "[DATE] Roku (25)" at bounding box center [1238, 308] width 223 height 27
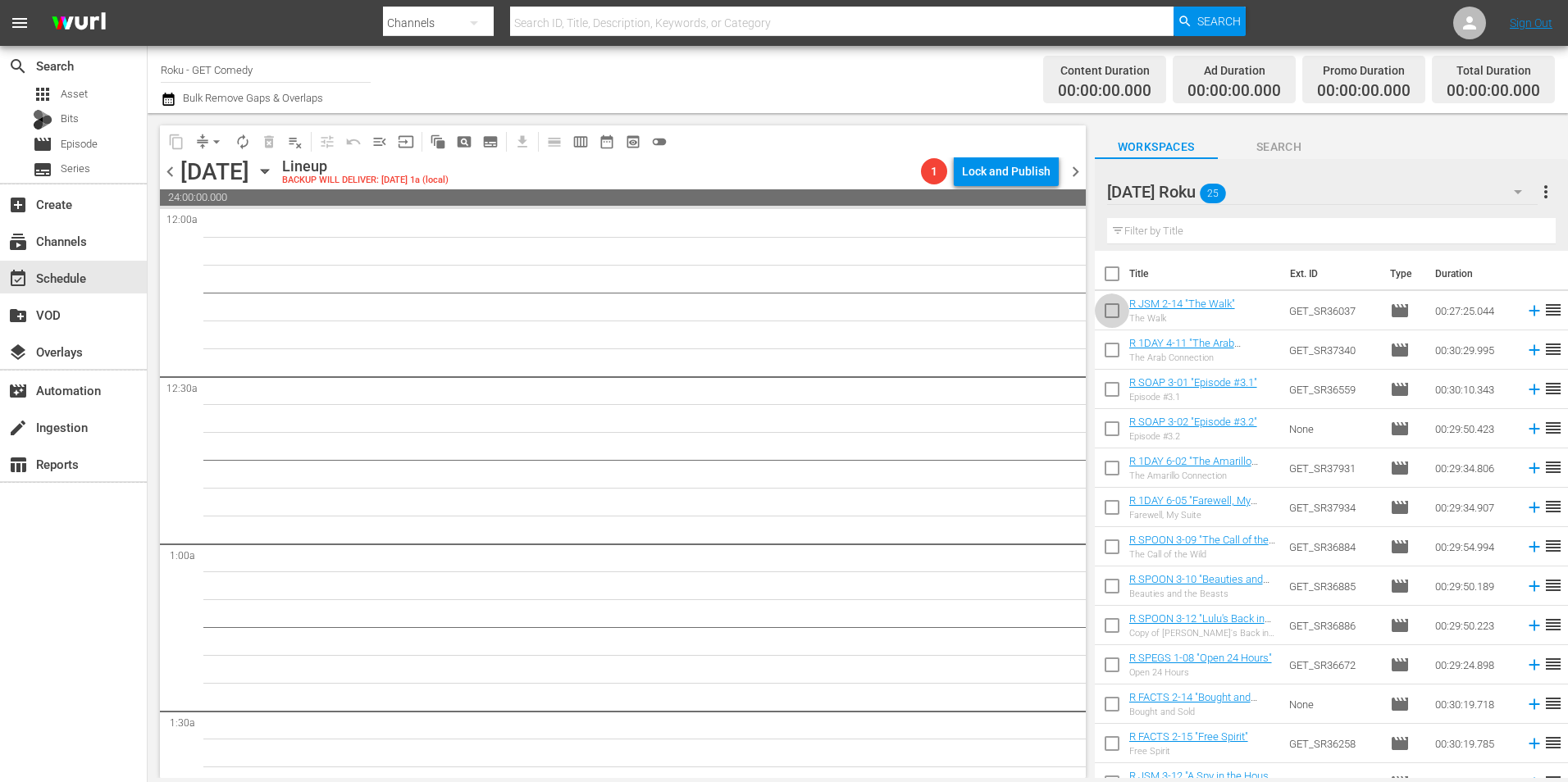
click at [1111, 320] on input "checkbox" at bounding box center [1111, 313] width 35 height 34
checkbox input "true"
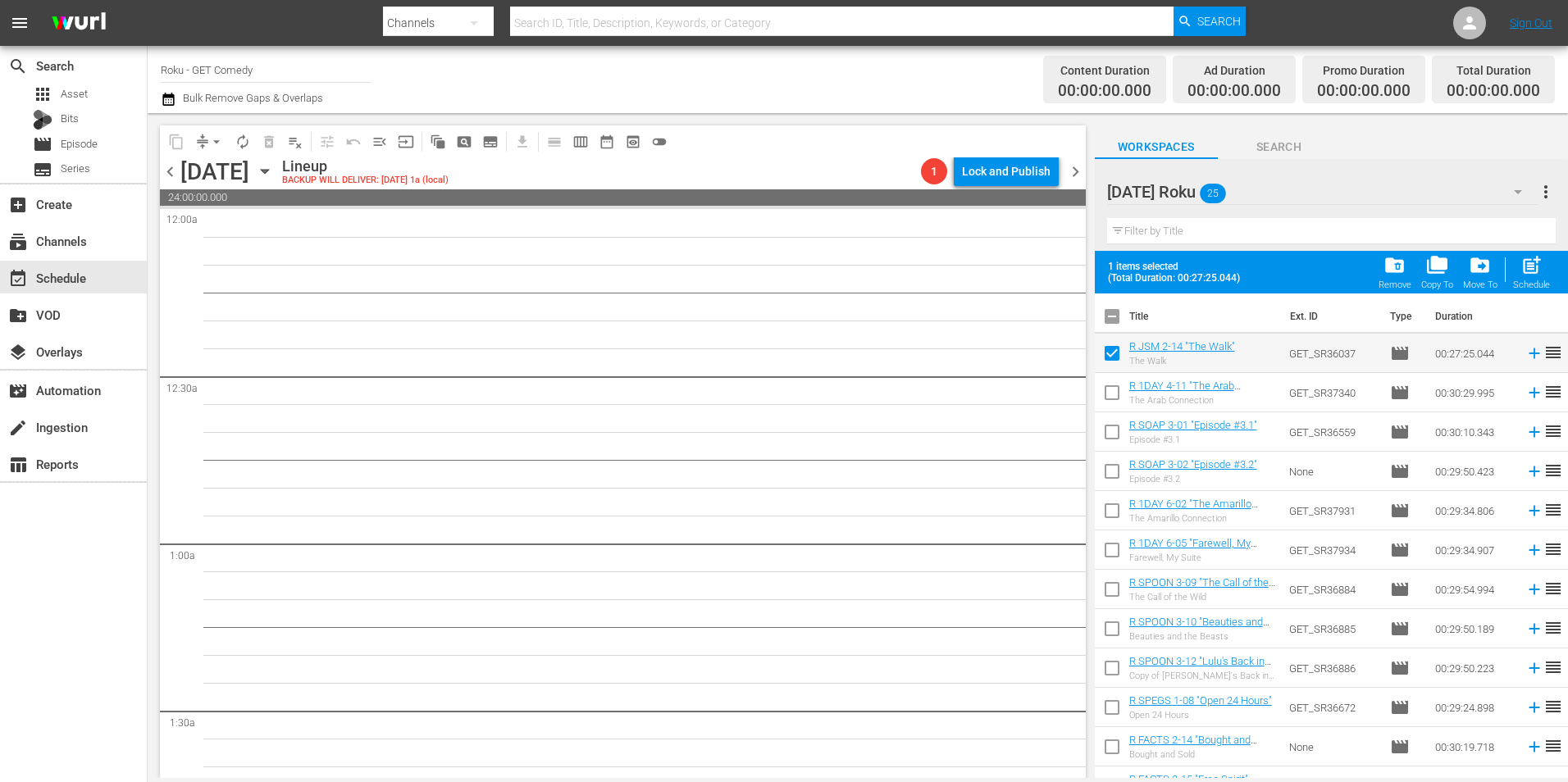
click at [1117, 395] on input "checkbox" at bounding box center [1111, 395] width 35 height 34
checkbox input "true"
click at [1104, 439] on input "checkbox" at bounding box center [1111, 435] width 35 height 34
checkbox input "true"
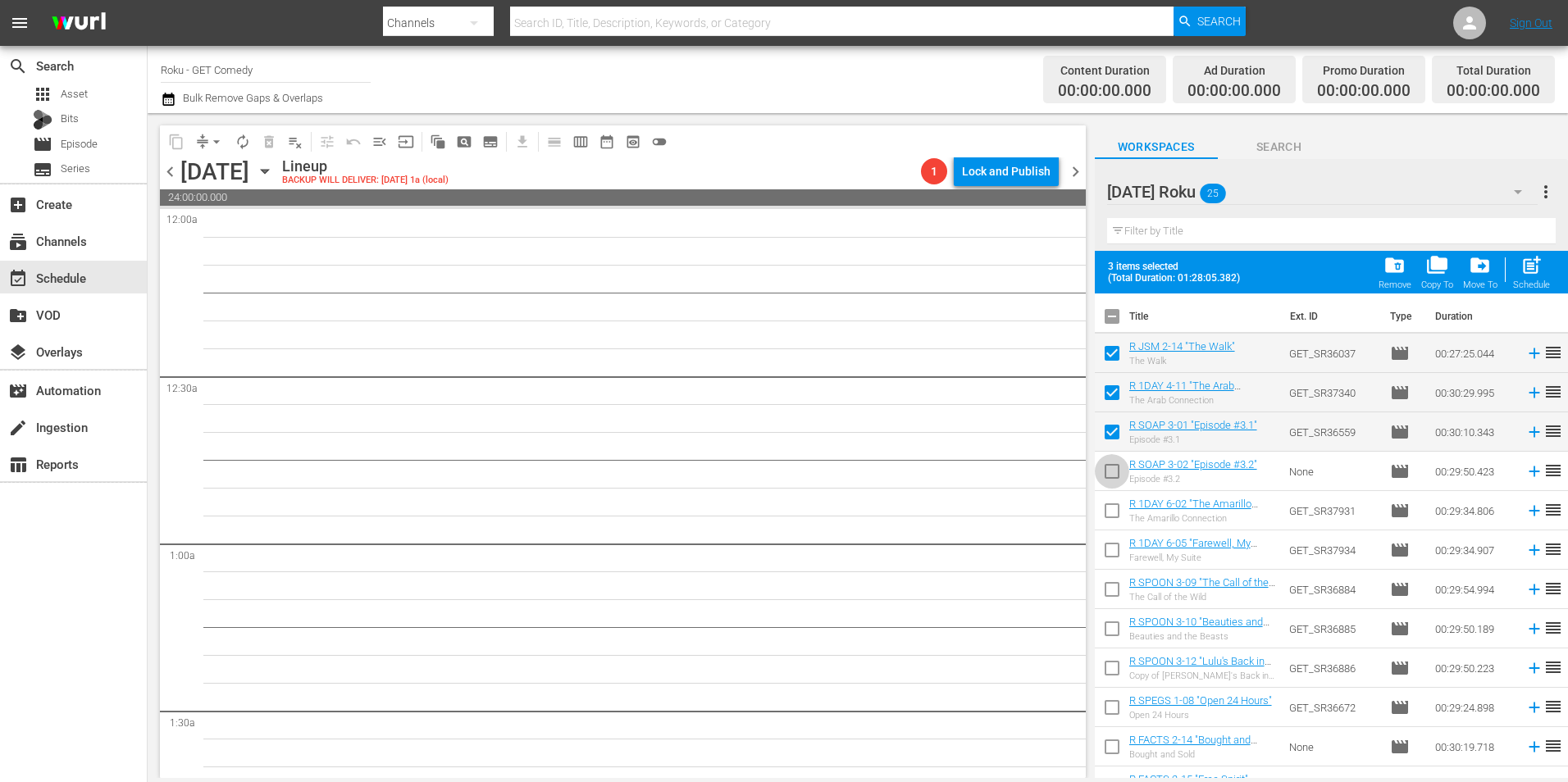
click at [1111, 476] on input "checkbox" at bounding box center [1111, 474] width 35 height 34
checkbox input "true"
click at [1104, 514] on input "checkbox" at bounding box center [1111, 514] width 35 height 34
checkbox input "true"
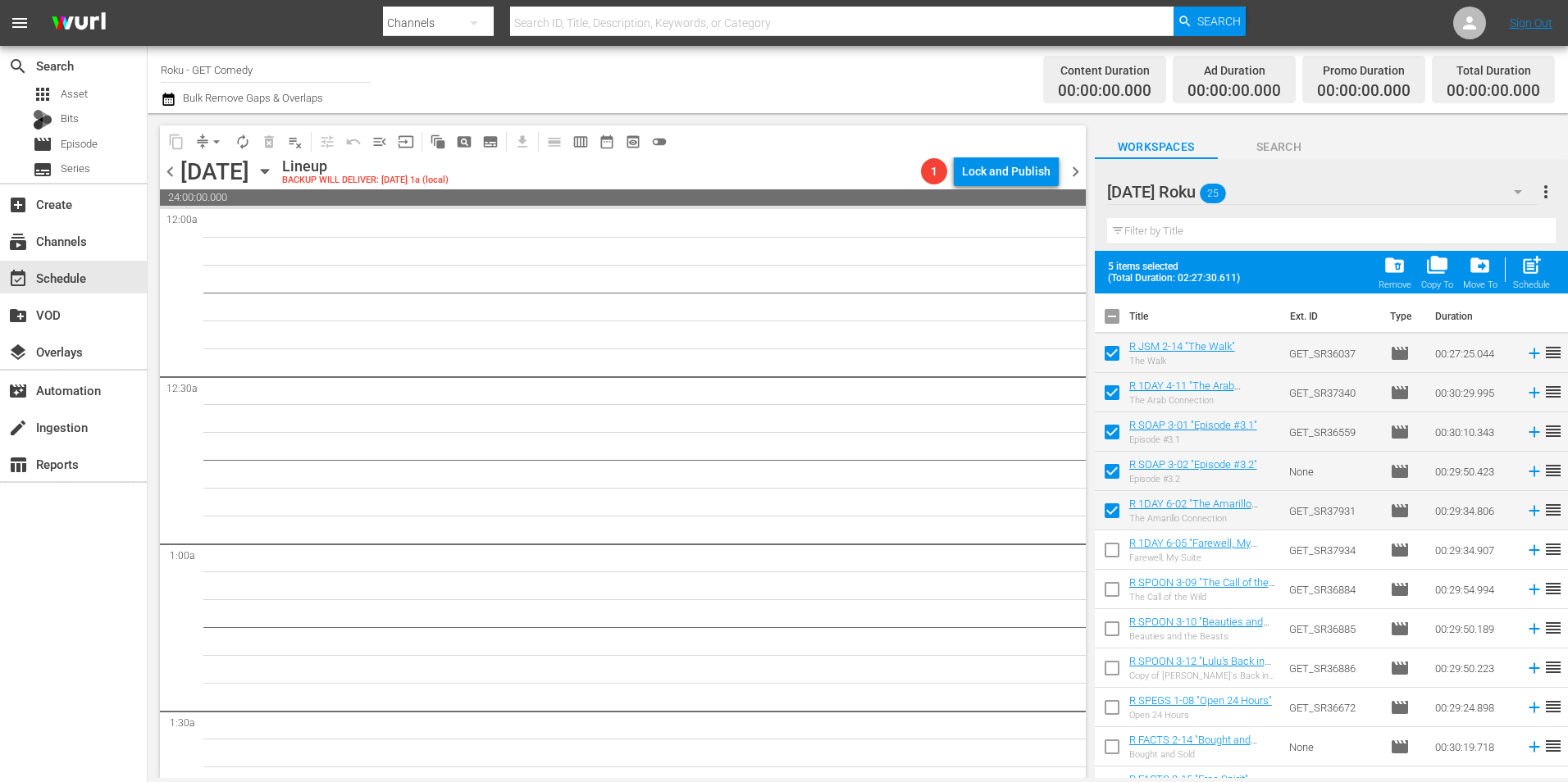
click at [1111, 547] on input "checkbox" at bounding box center [1111, 553] width 35 height 34
checkbox input "true"
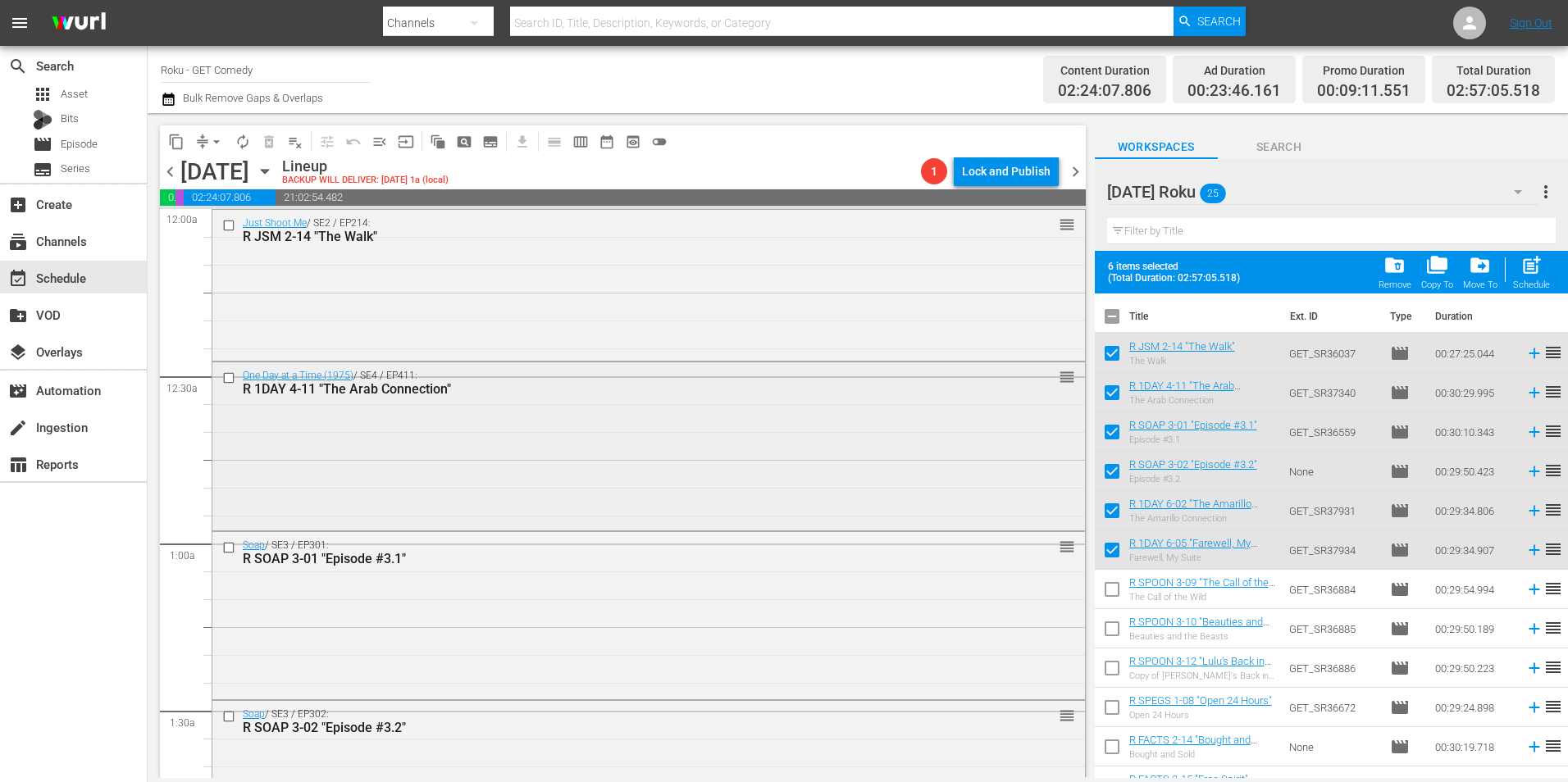
click at [744, 462] on div "One Day at a Time (1975) / SE4 / EP411: R 1DAY 4-11 "The Arab Connection" reord…" at bounding box center [649, 445] width 872 height 165
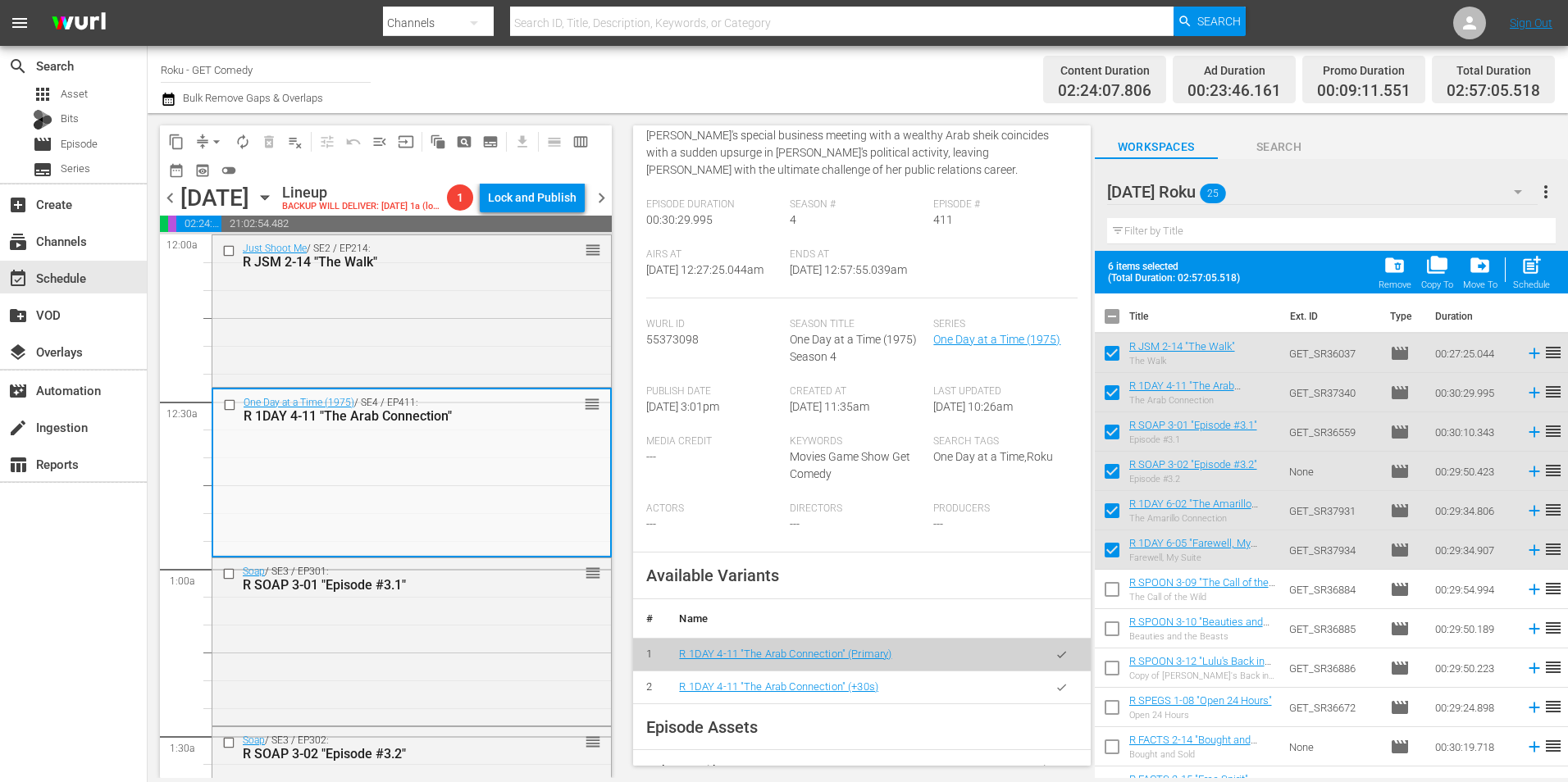
scroll to position [246, 0]
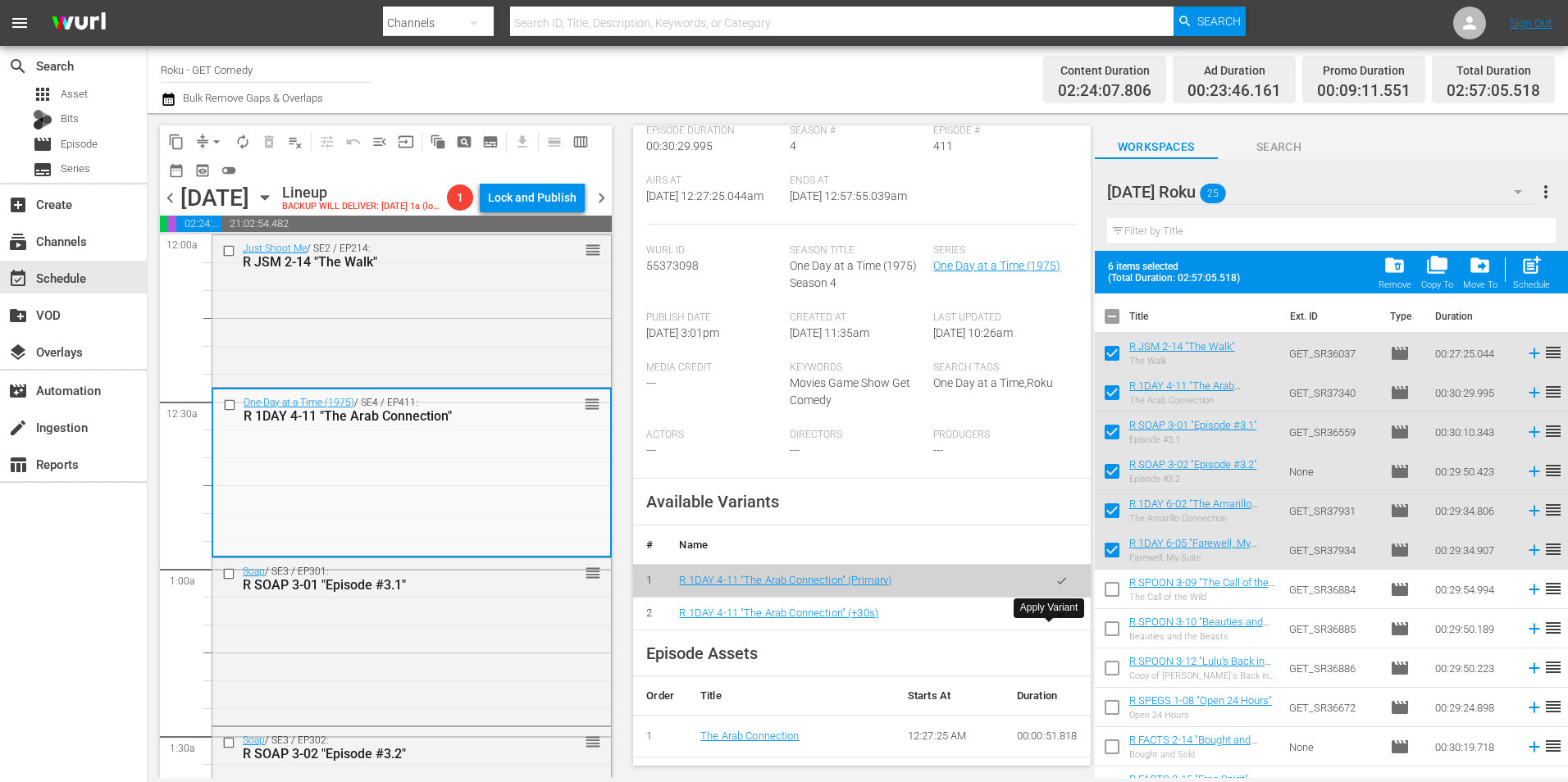
click at [1045, 630] on button "button" at bounding box center [1061, 613] width 32 height 32
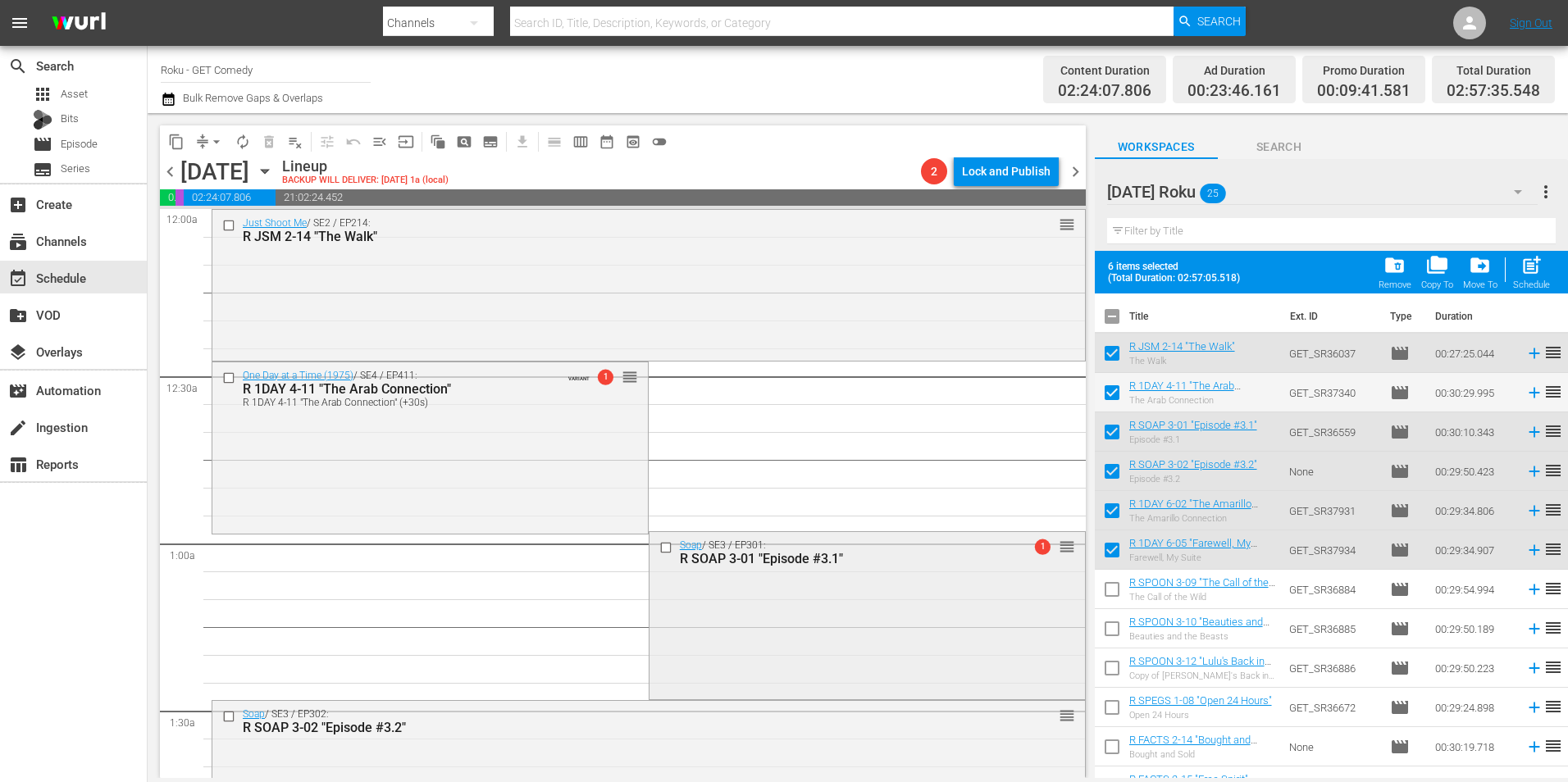
click at [810, 642] on div "Soap / SE3 / EP301: R SOAP 3-01 "Episode #3.1" 1 reorder" at bounding box center [867, 613] width 435 height 163
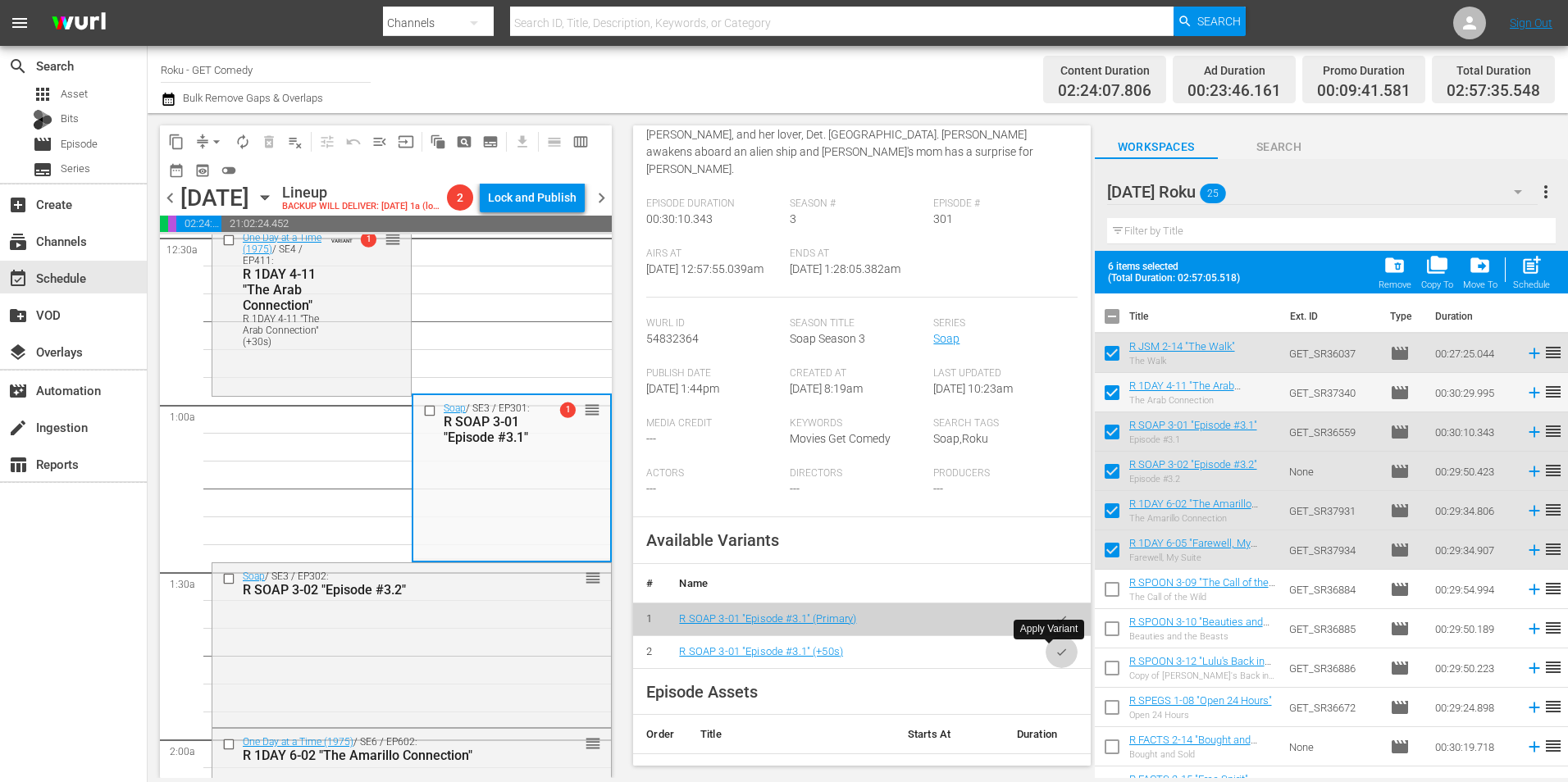
click at [1056, 657] on button "button" at bounding box center [1061, 652] width 32 height 32
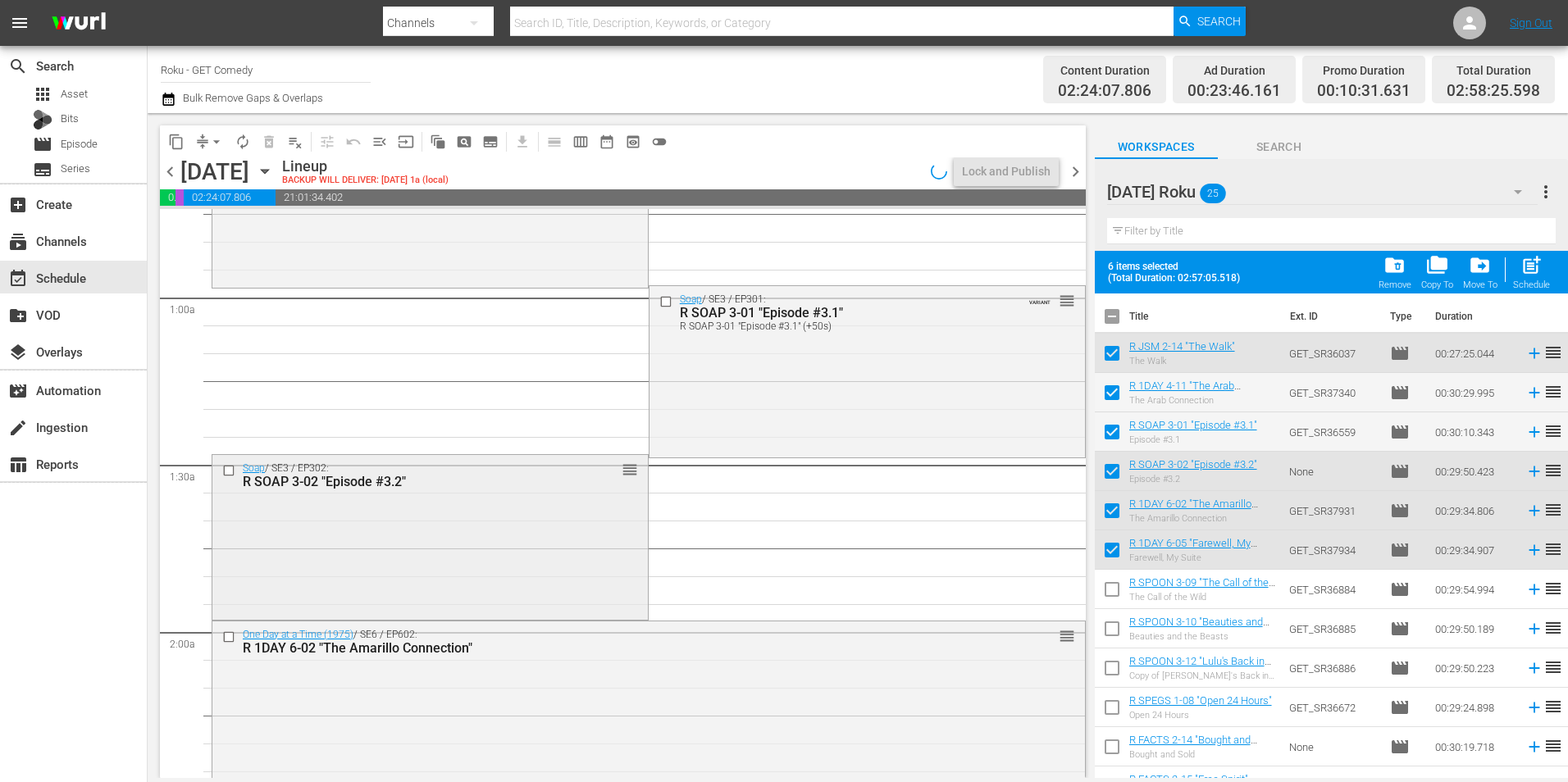
click at [534, 571] on div "Soap / SE3 / EP302: R SOAP 3-02 "Episode #3.2" reorder" at bounding box center [430, 535] width 435 height 162
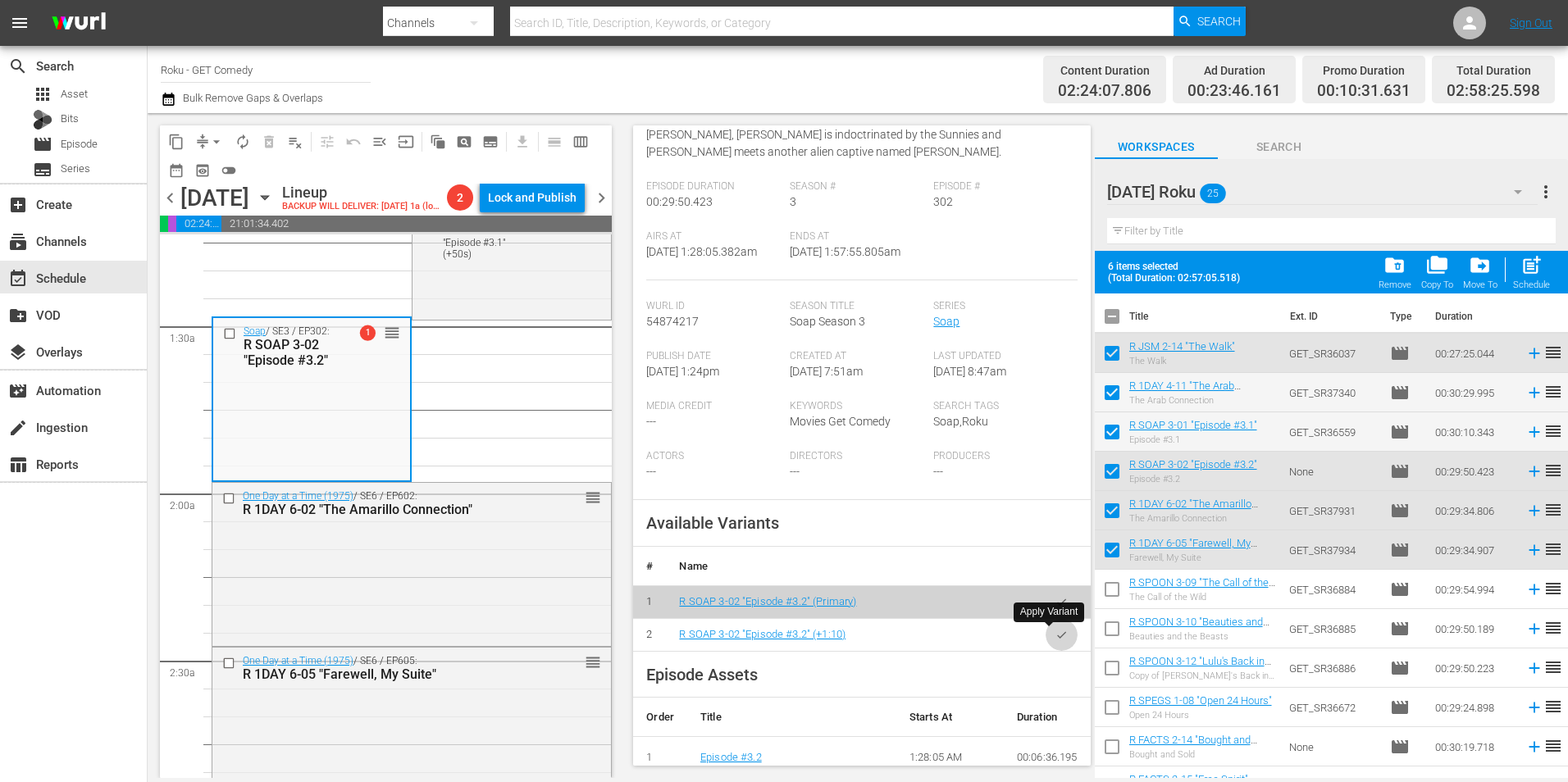
click at [1056, 629] on icon "button" at bounding box center [1062, 635] width 12 height 12
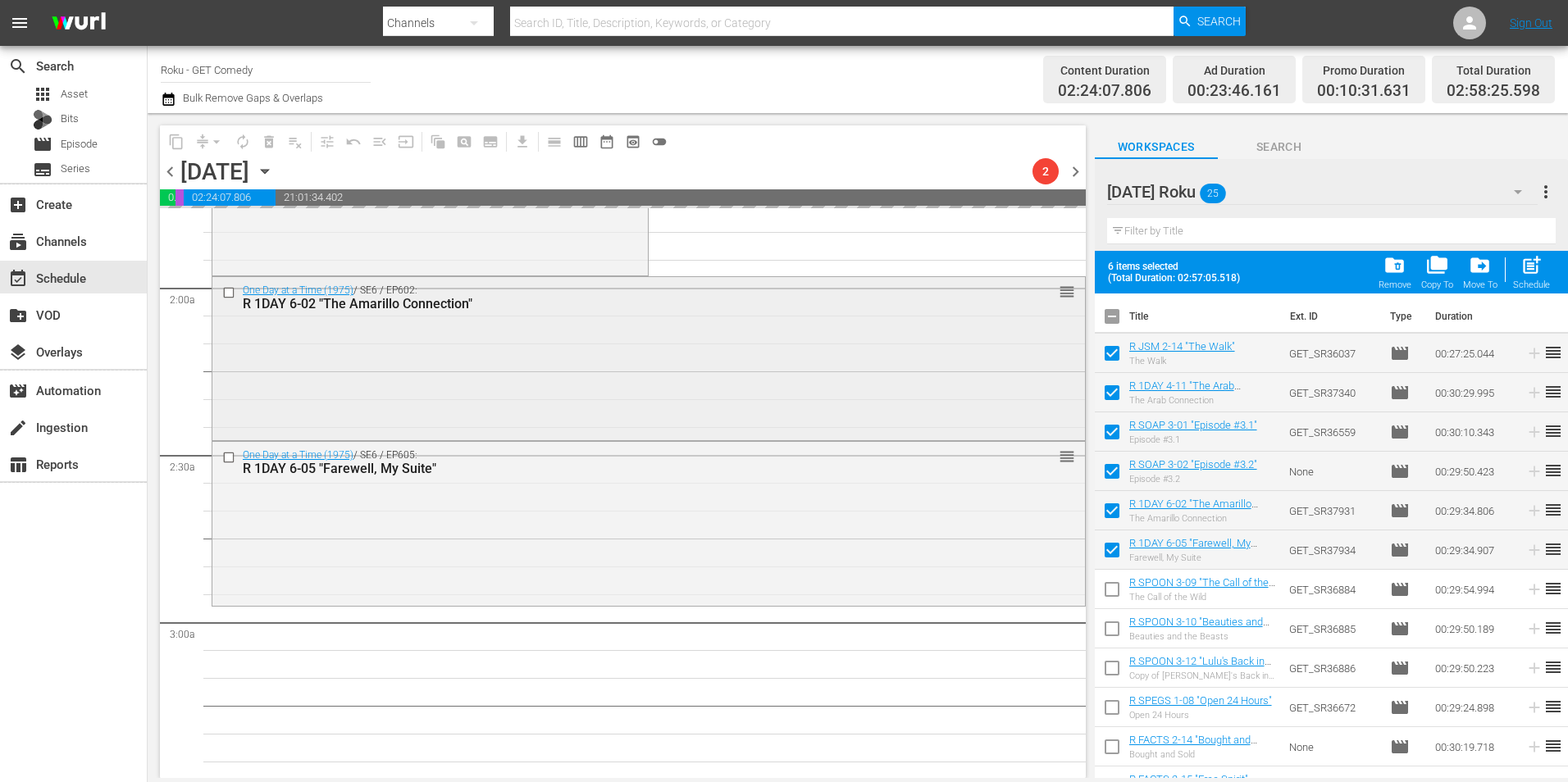
scroll to position [656, 0]
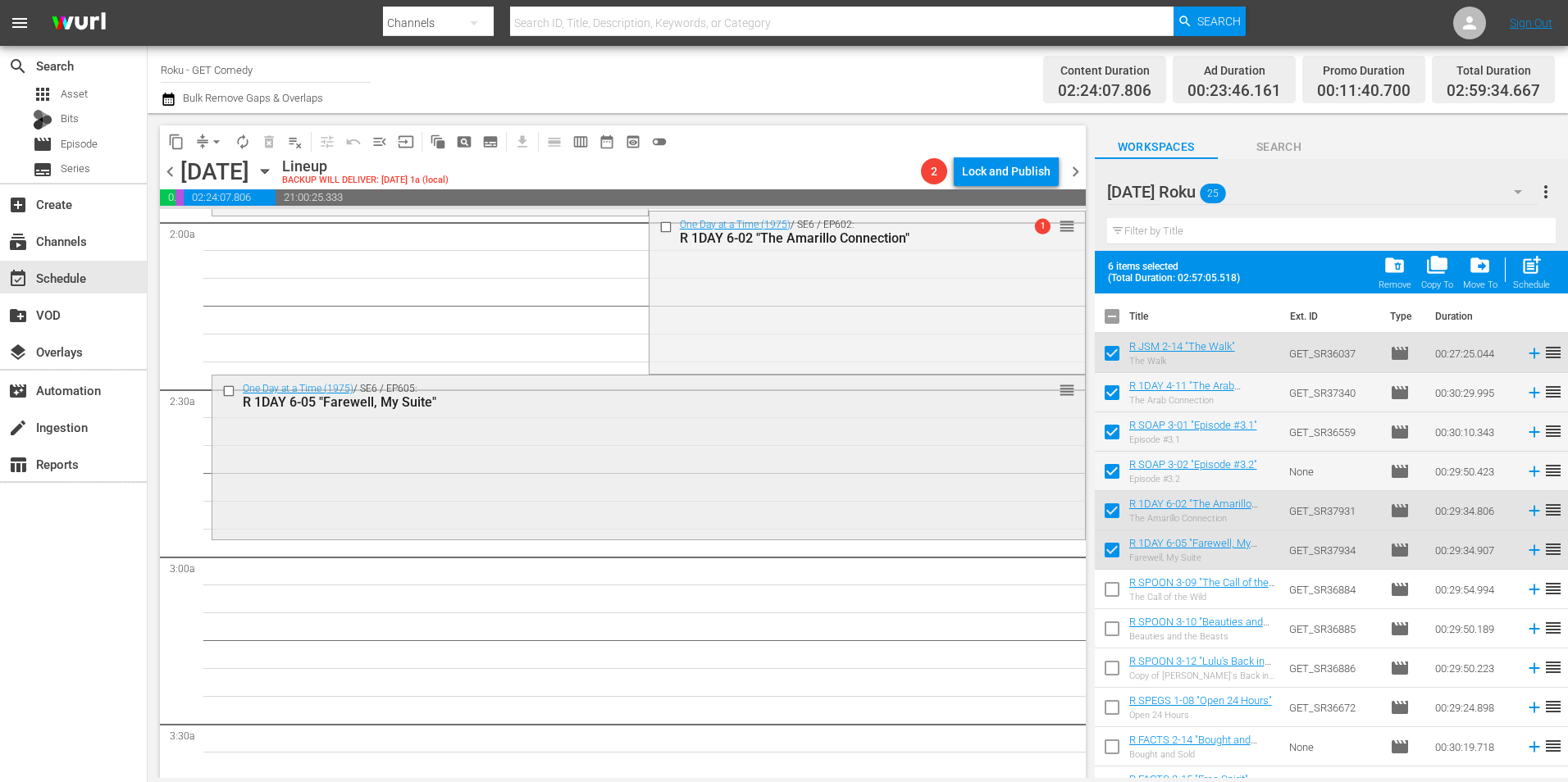
drag, startPoint x: 486, startPoint y: 508, endPoint x: 493, endPoint y: 502, distance: 9.2
click at [493, 502] on div "One Day at a Time (1975) / SE6 / EP605: R 1DAY 6-05 "Farewell, My Suite" reorder" at bounding box center [649, 455] width 872 height 160
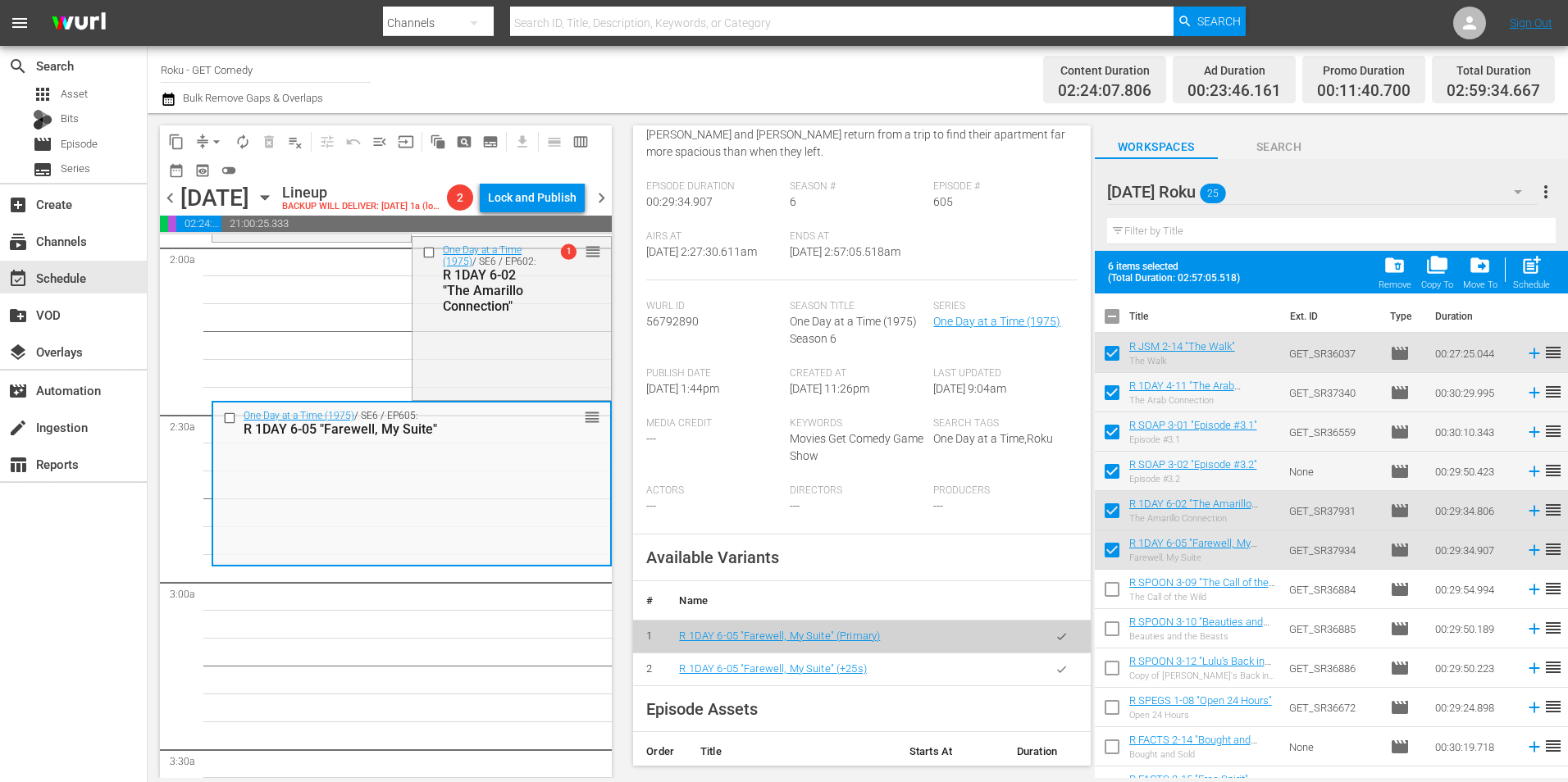
scroll to position [246, 0]
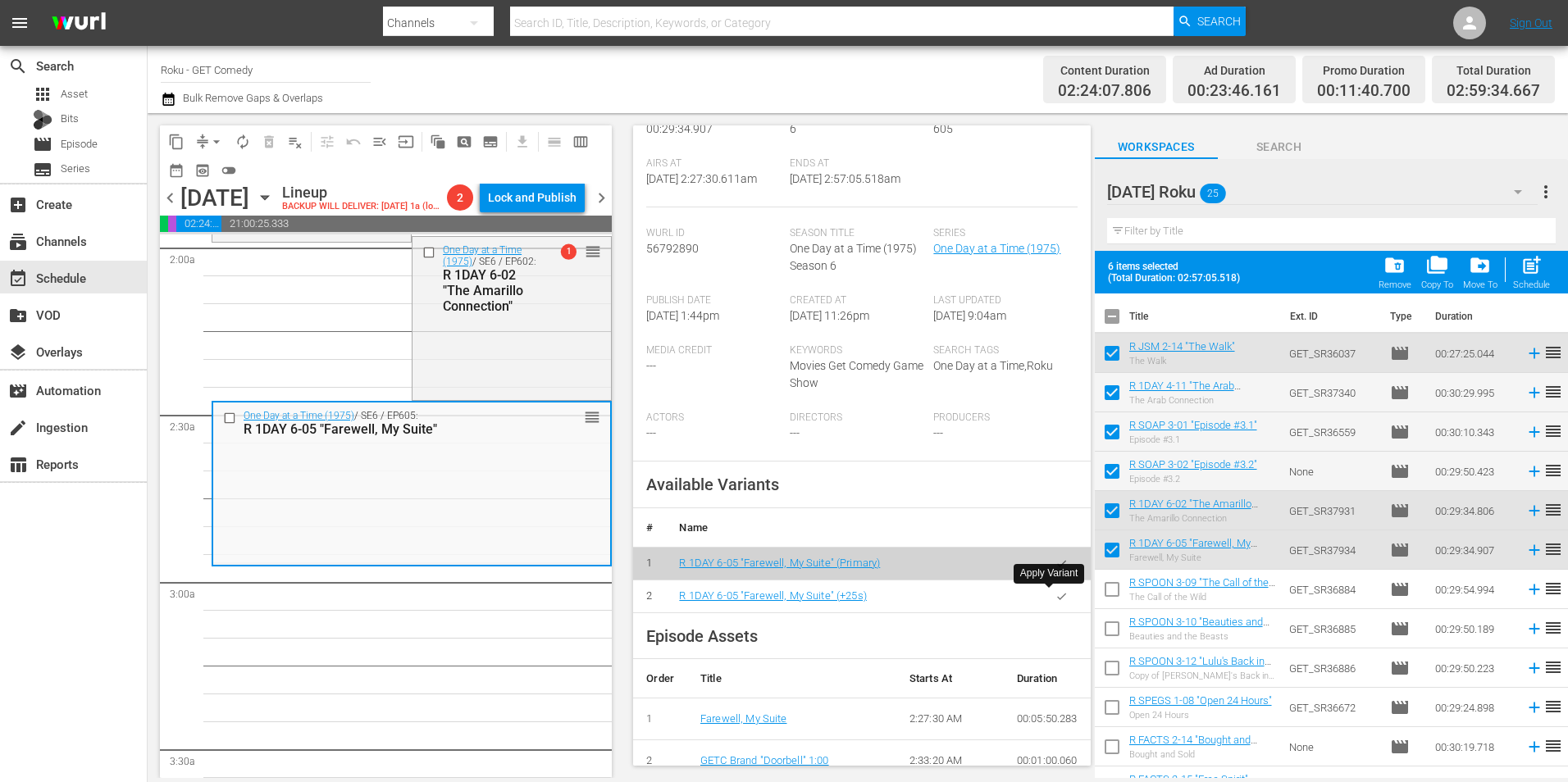
click at [1056, 597] on icon "button" at bounding box center [1062, 596] width 12 height 12
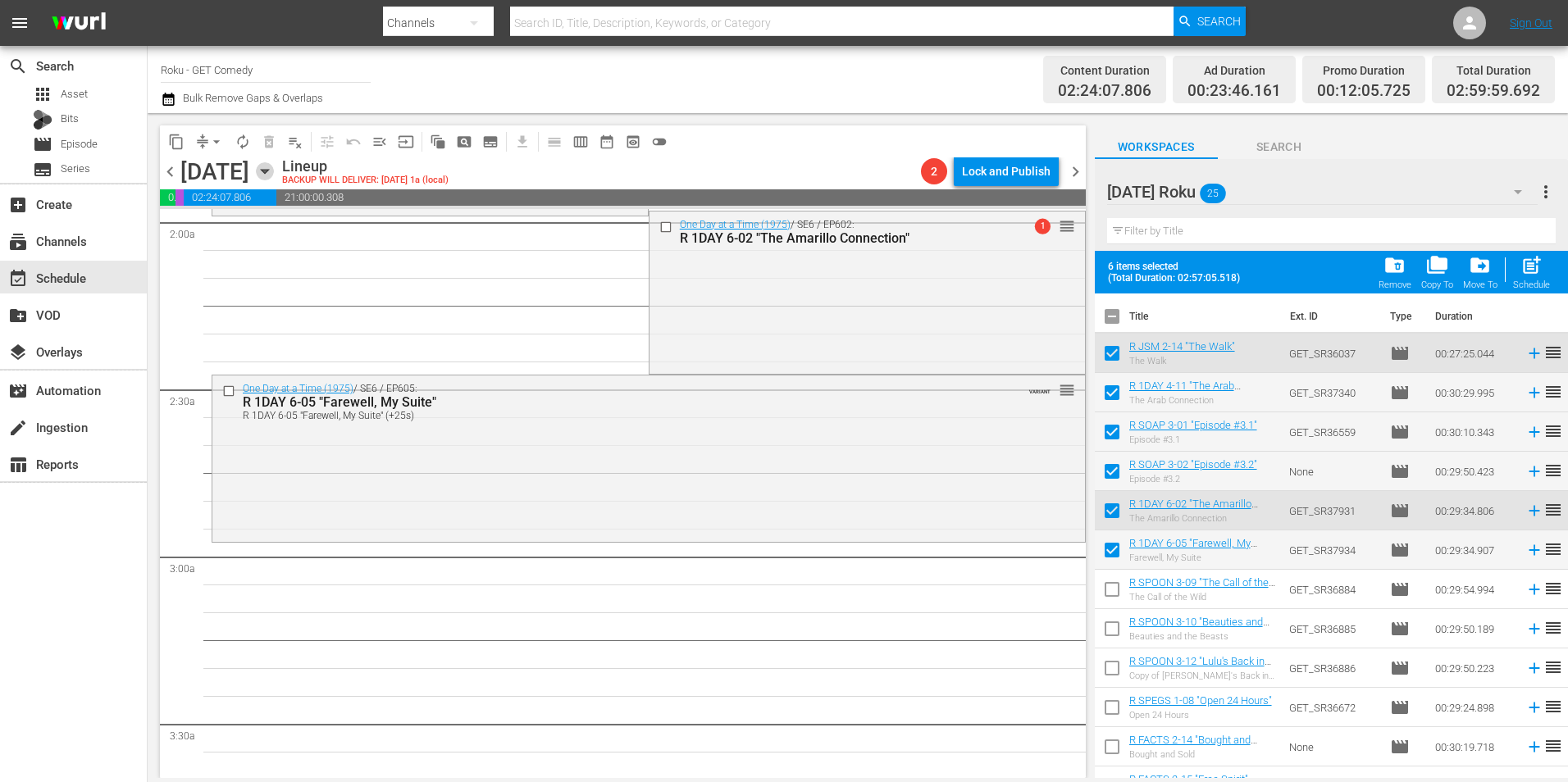
click at [268, 171] on icon "button" at bounding box center [265, 172] width 7 height 4
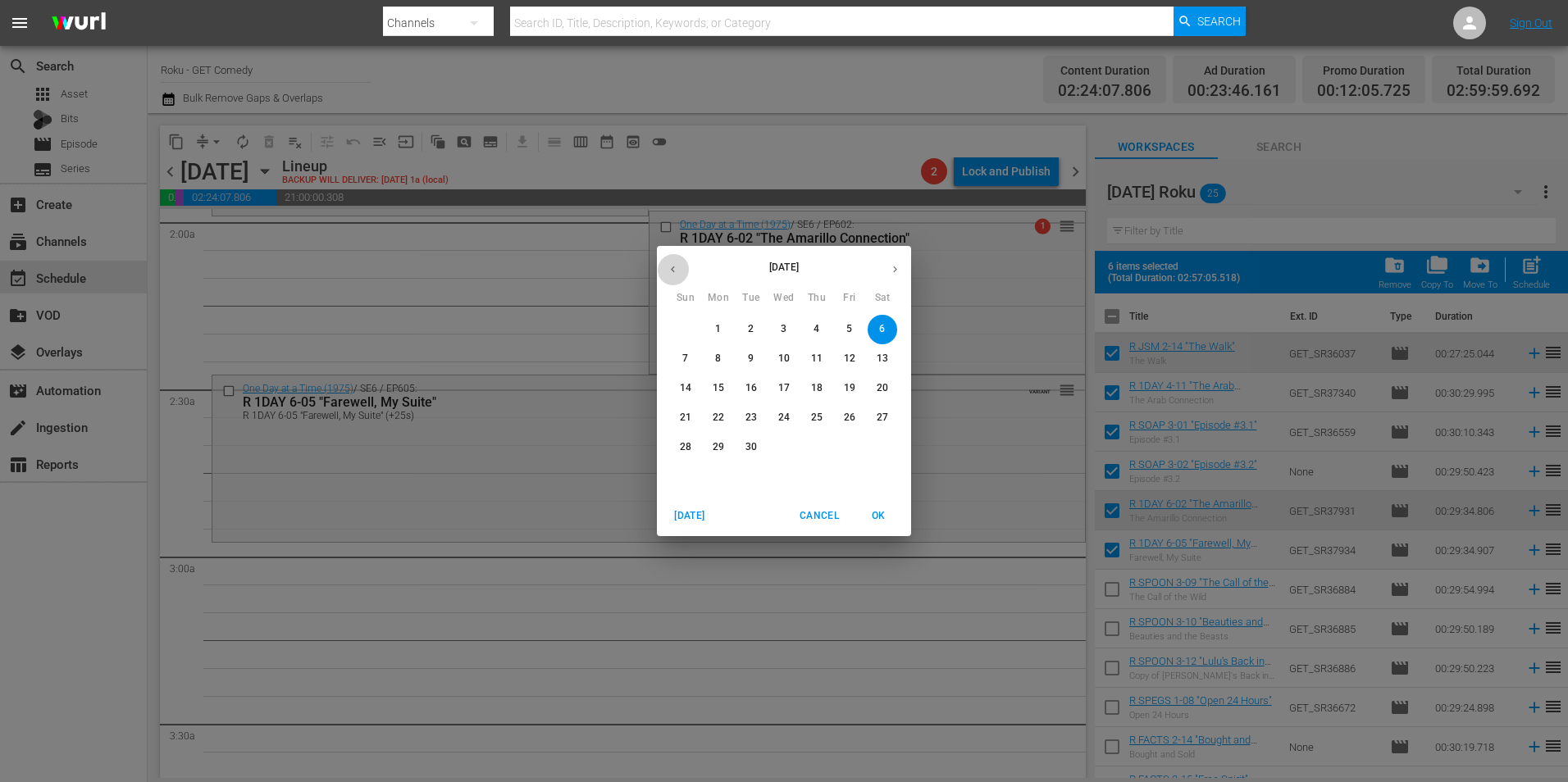
click at [676, 273] on icon "button" at bounding box center [673, 269] width 12 height 12
click at [850, 447] on p "29" at bounding box center [849, 448] width 12 height 14
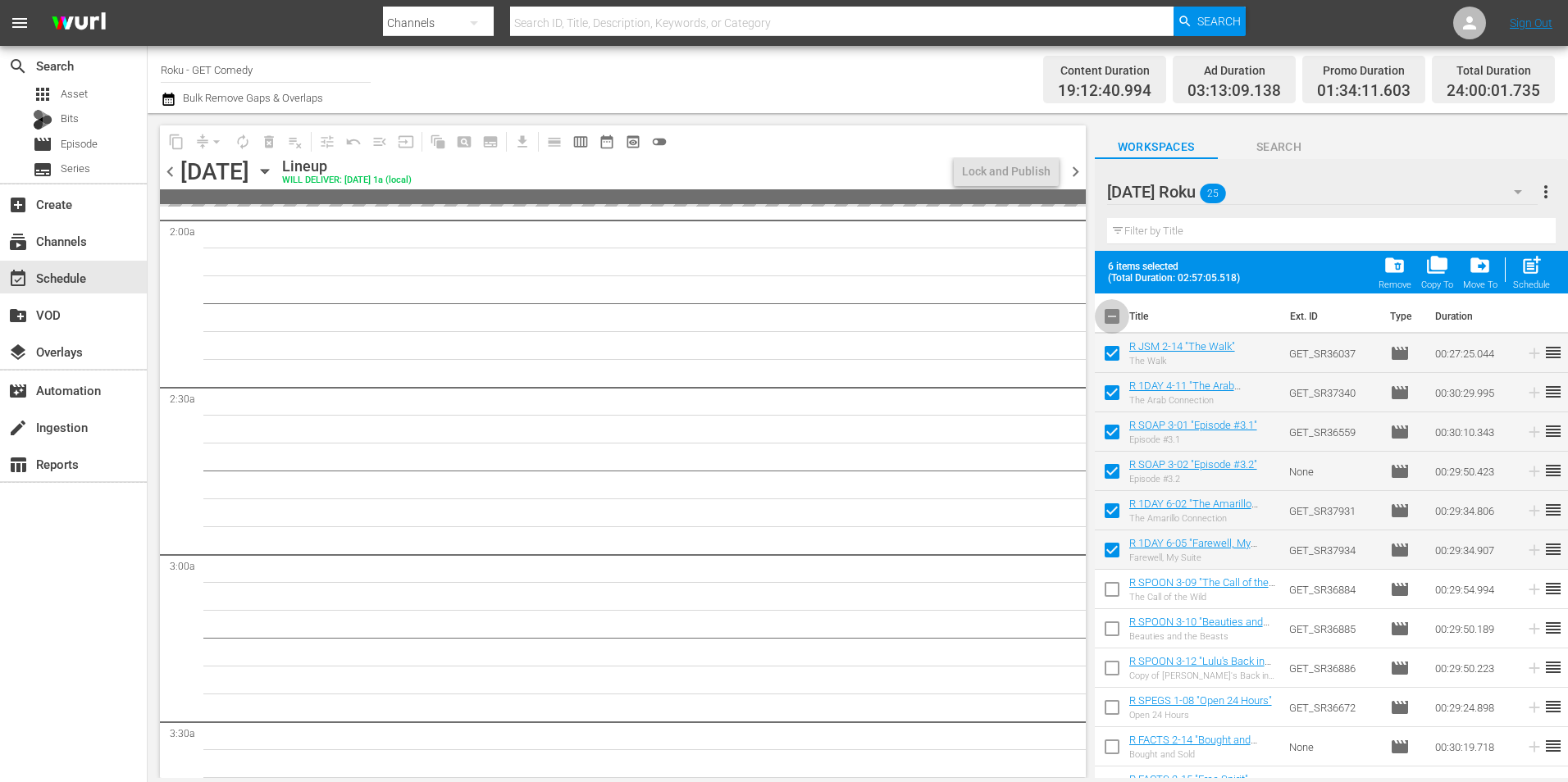
click at [1116, 313] on input "checkbox" at bounding box center [1111, 319] width 35 height 34
checkbox input "true"
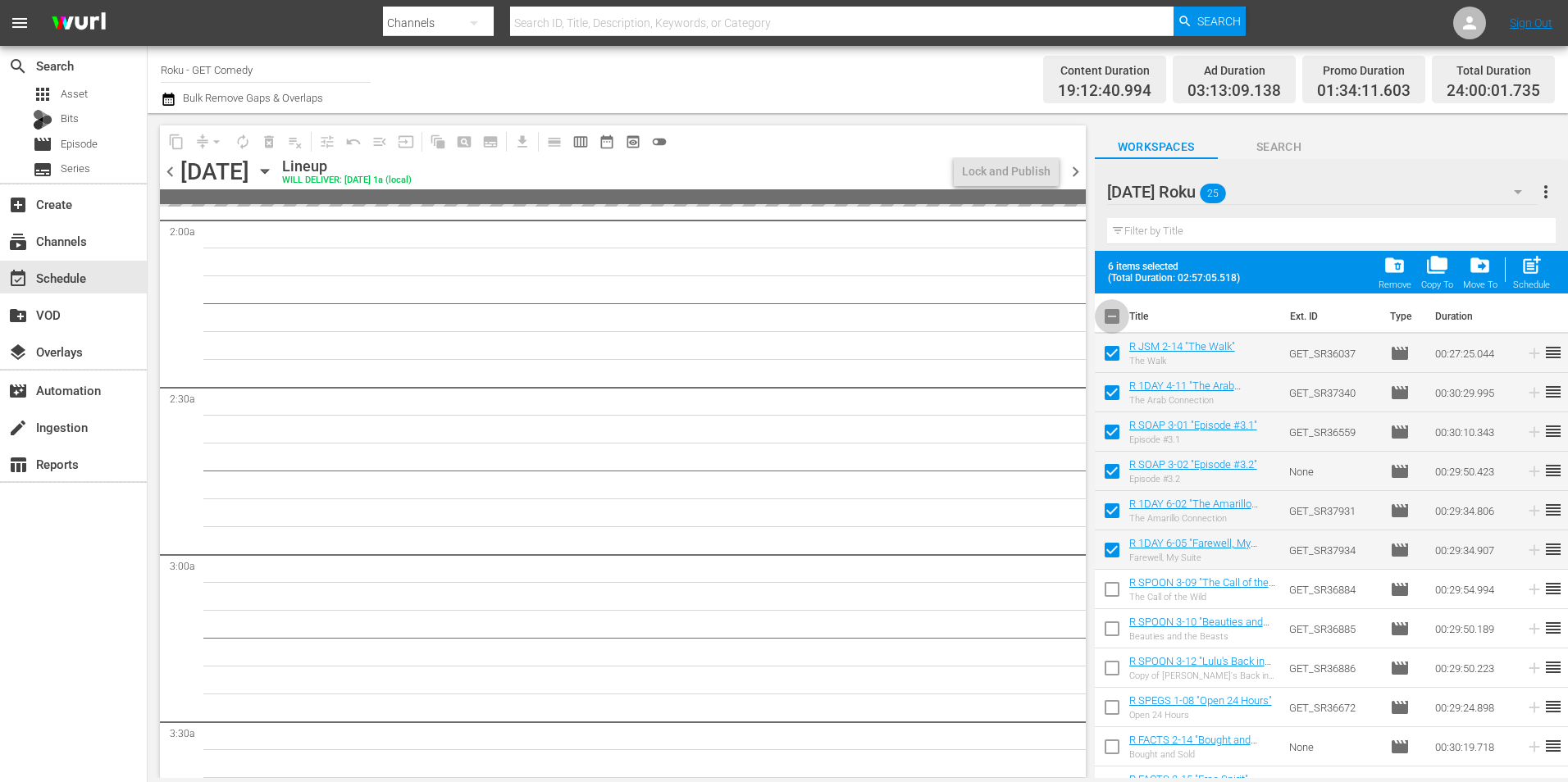
checkbox input "true"
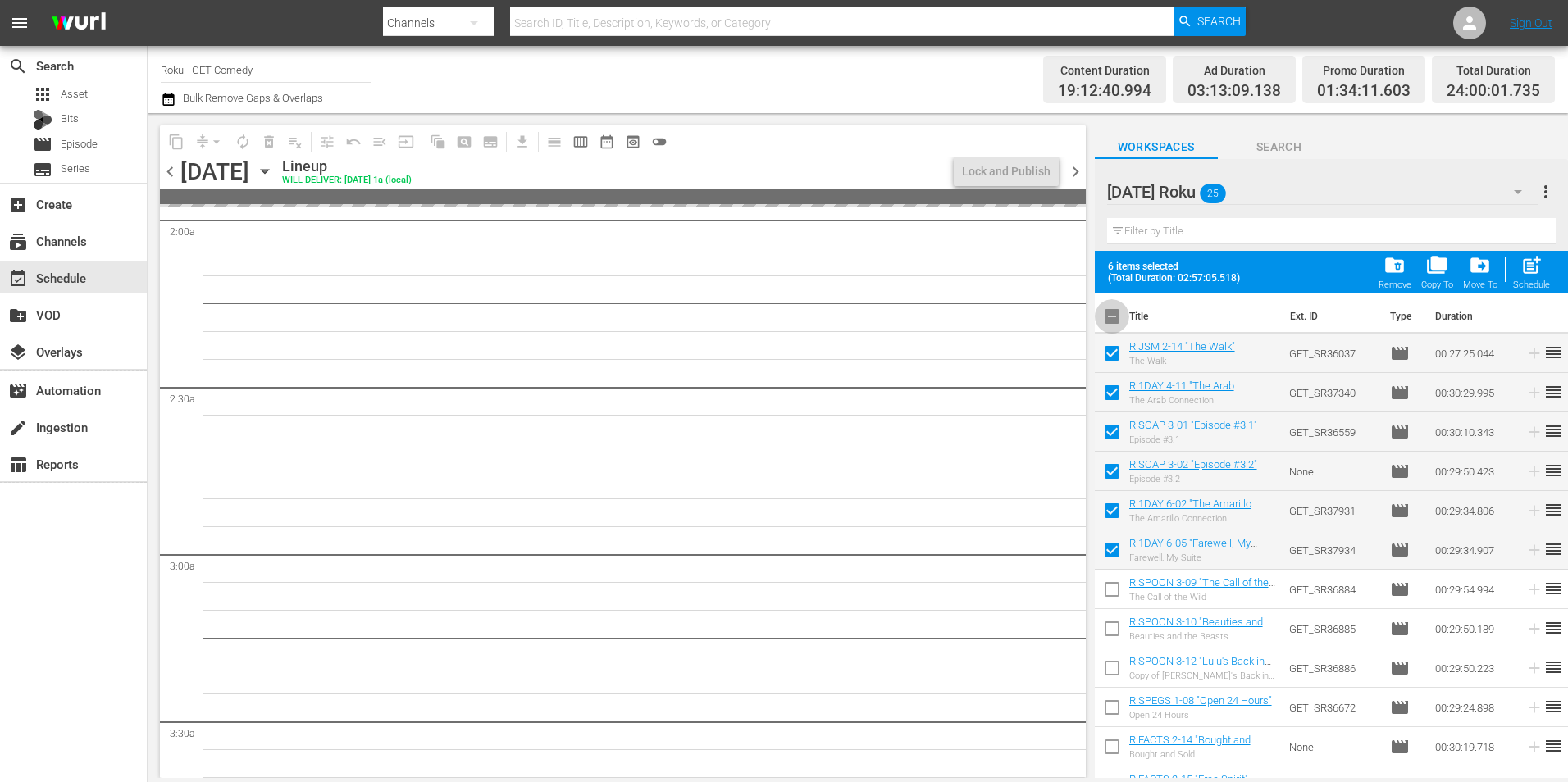
checkbox input "true"
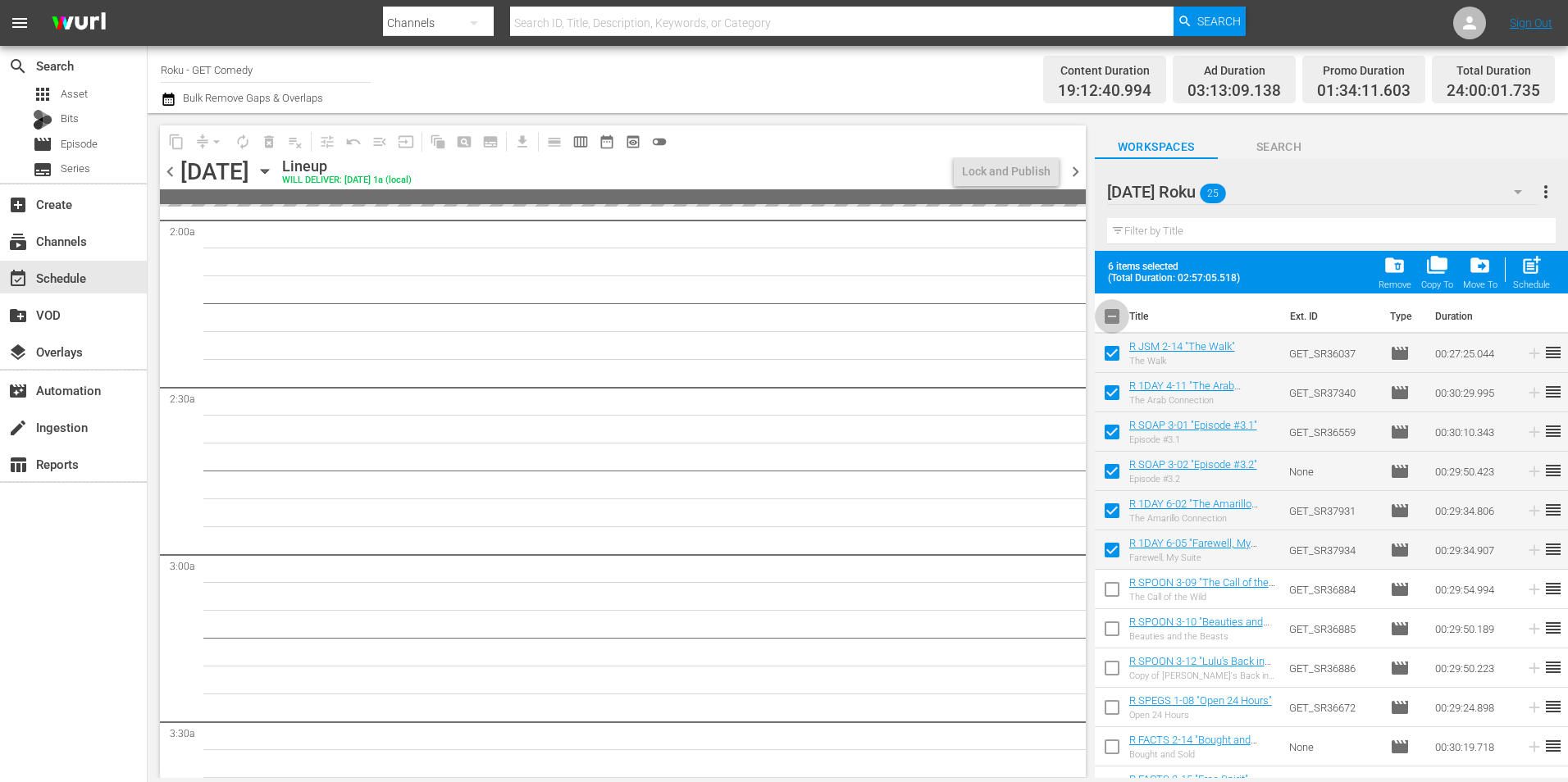
checkbox input "true"
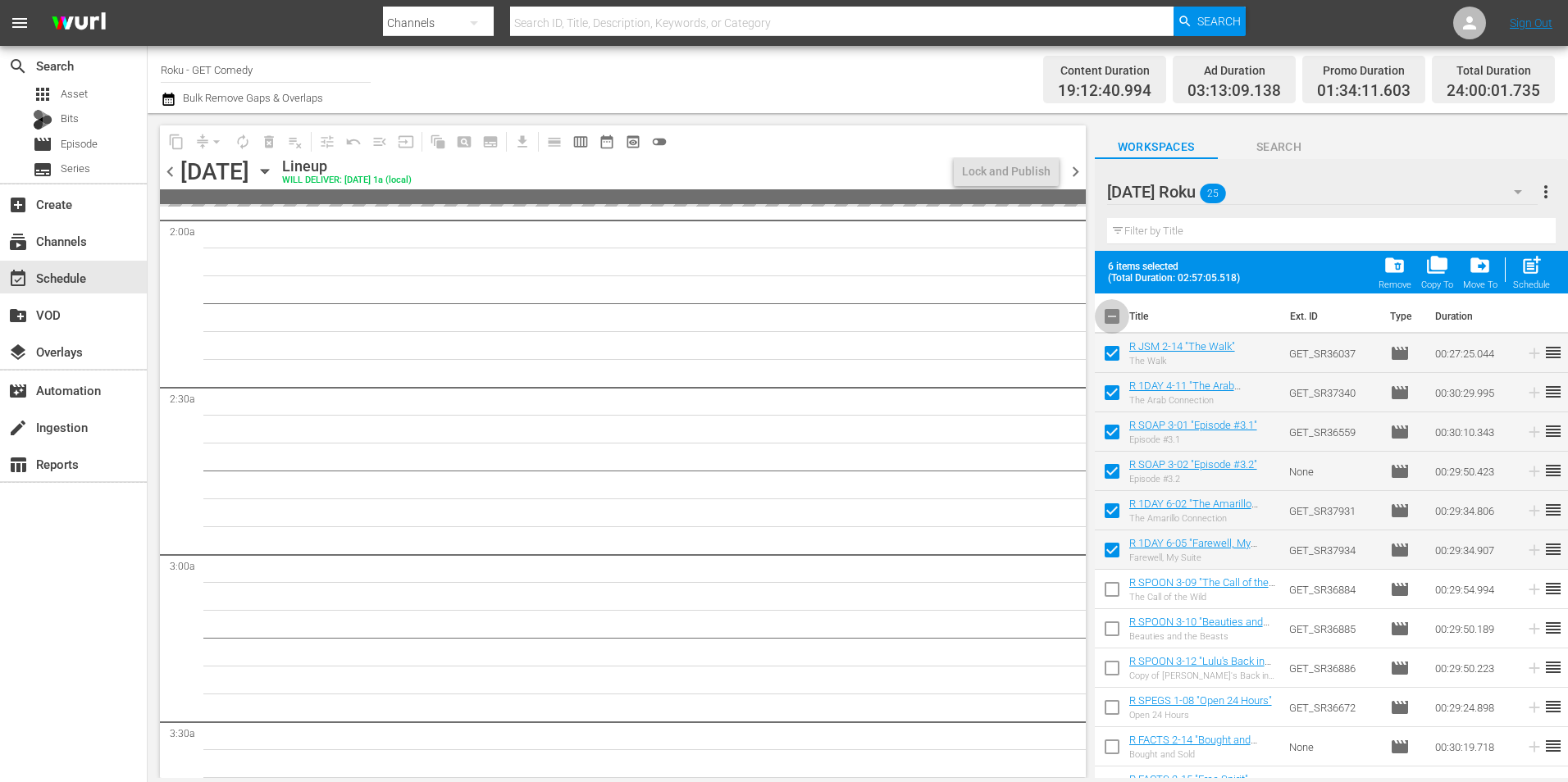
checkbox input "true"
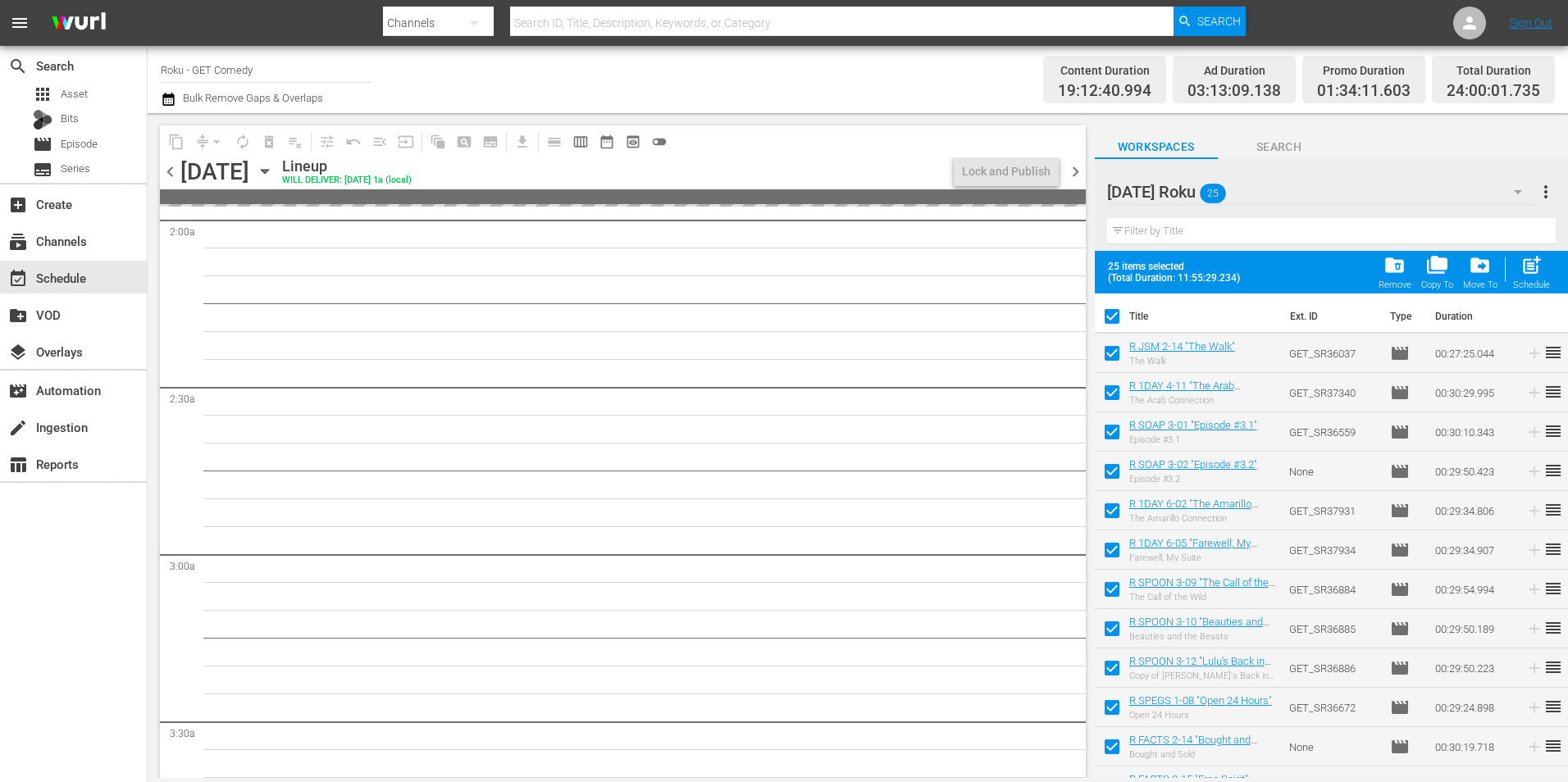
click at [1116, 313] on input "checkbox" at bounding box center [1111, 319] width 35 height 34
checkbox input "false"
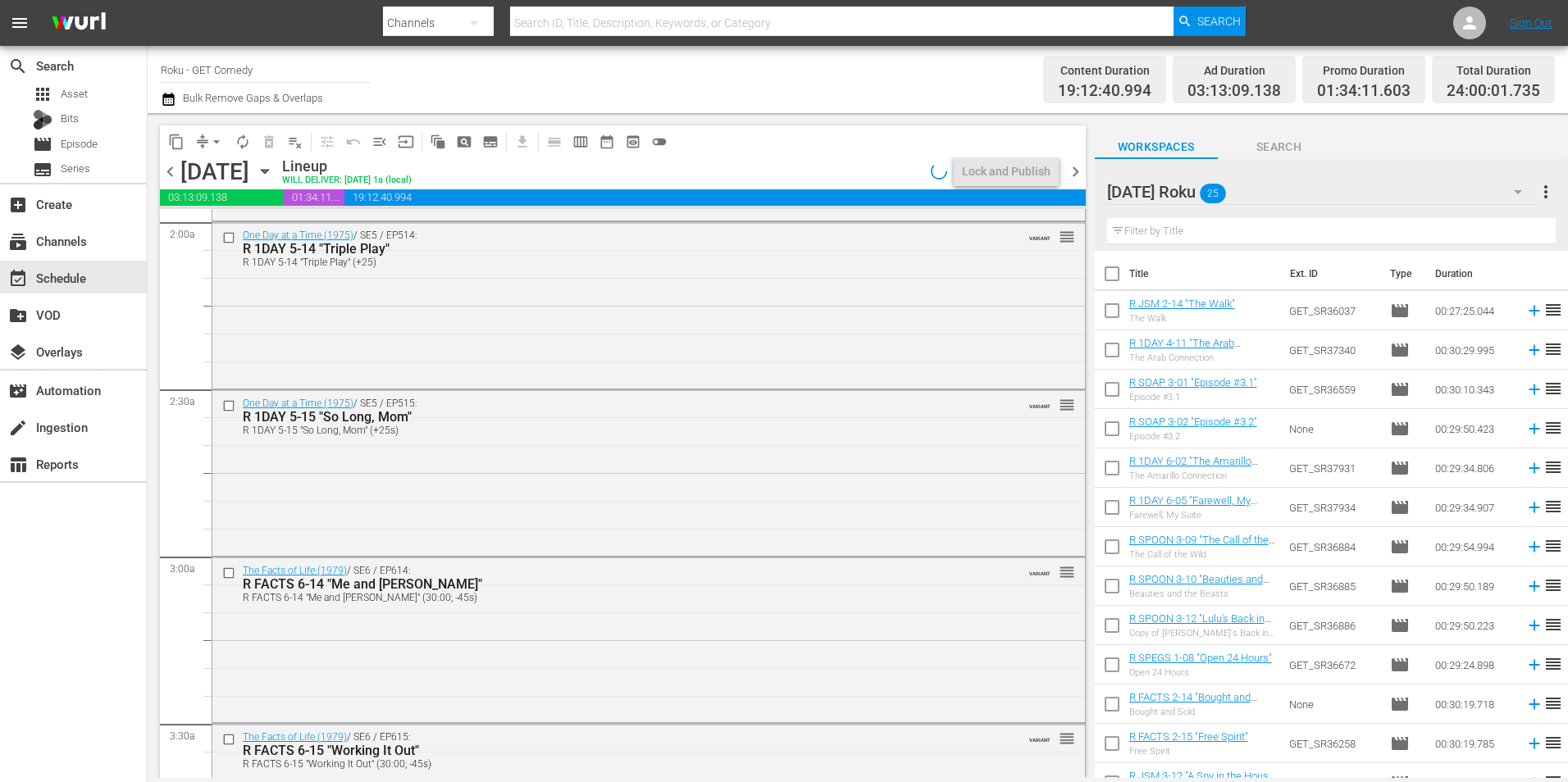
checkbox input "false"
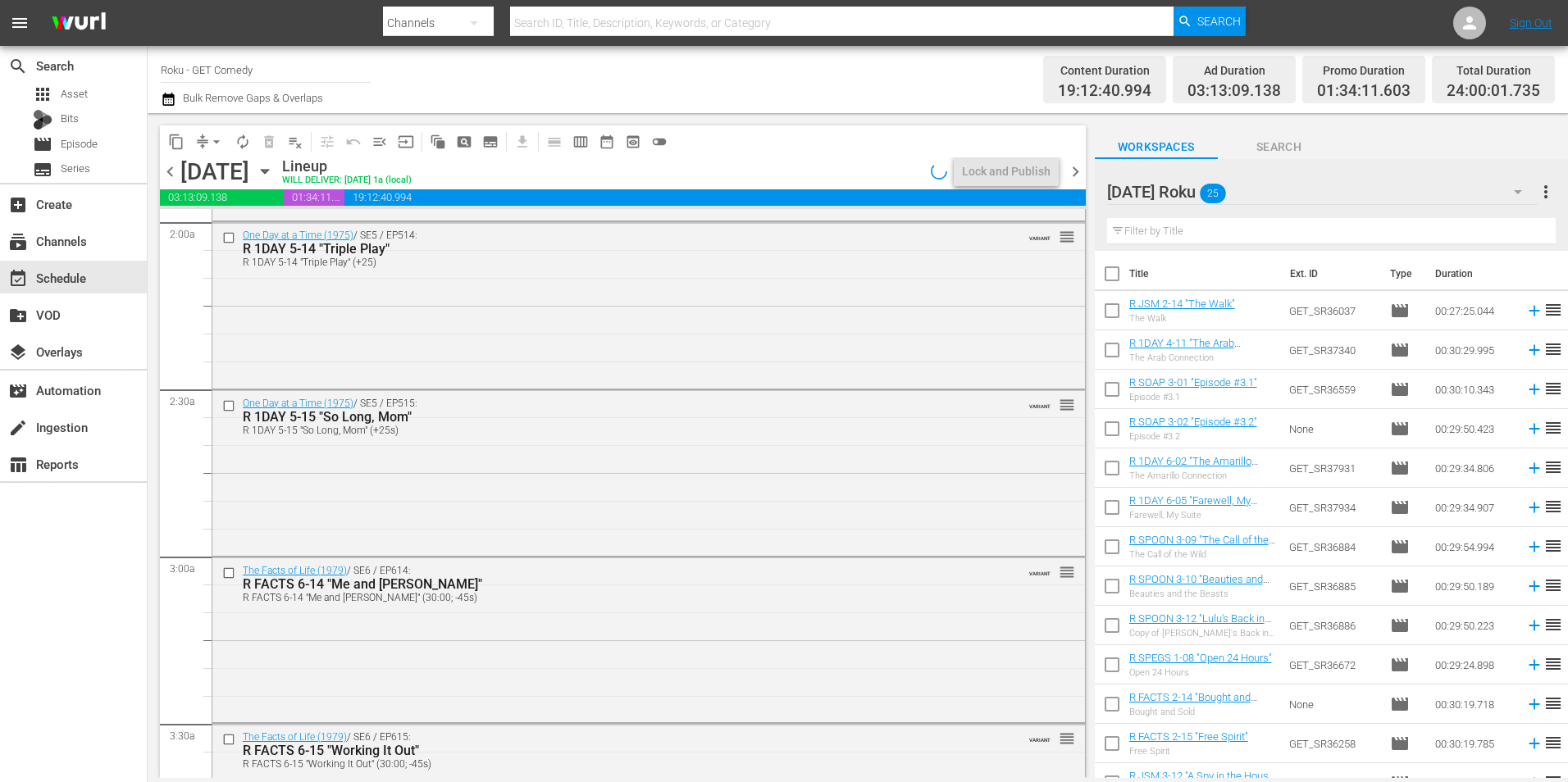
checkbox input "false"
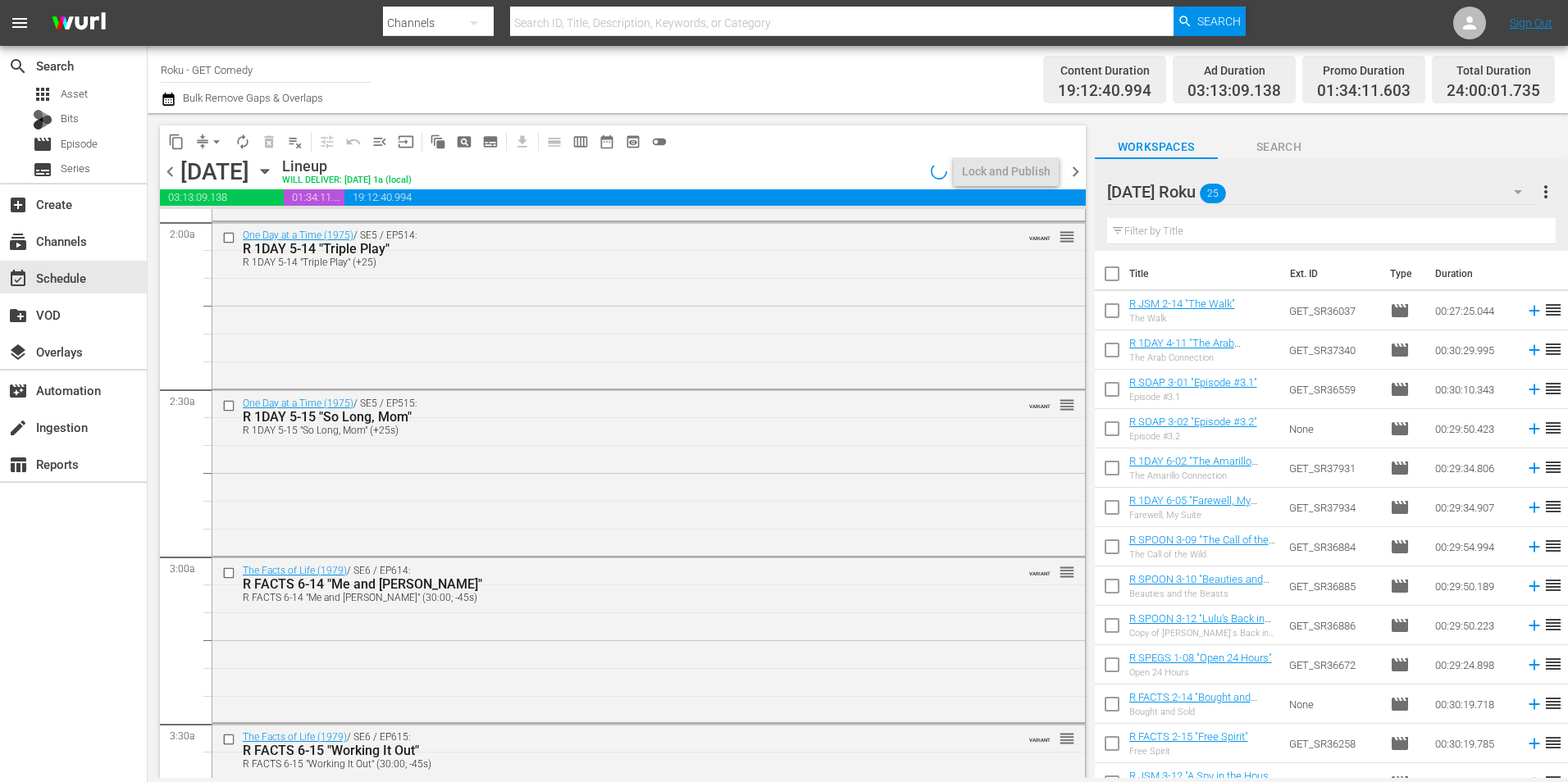
checkbox input "false"
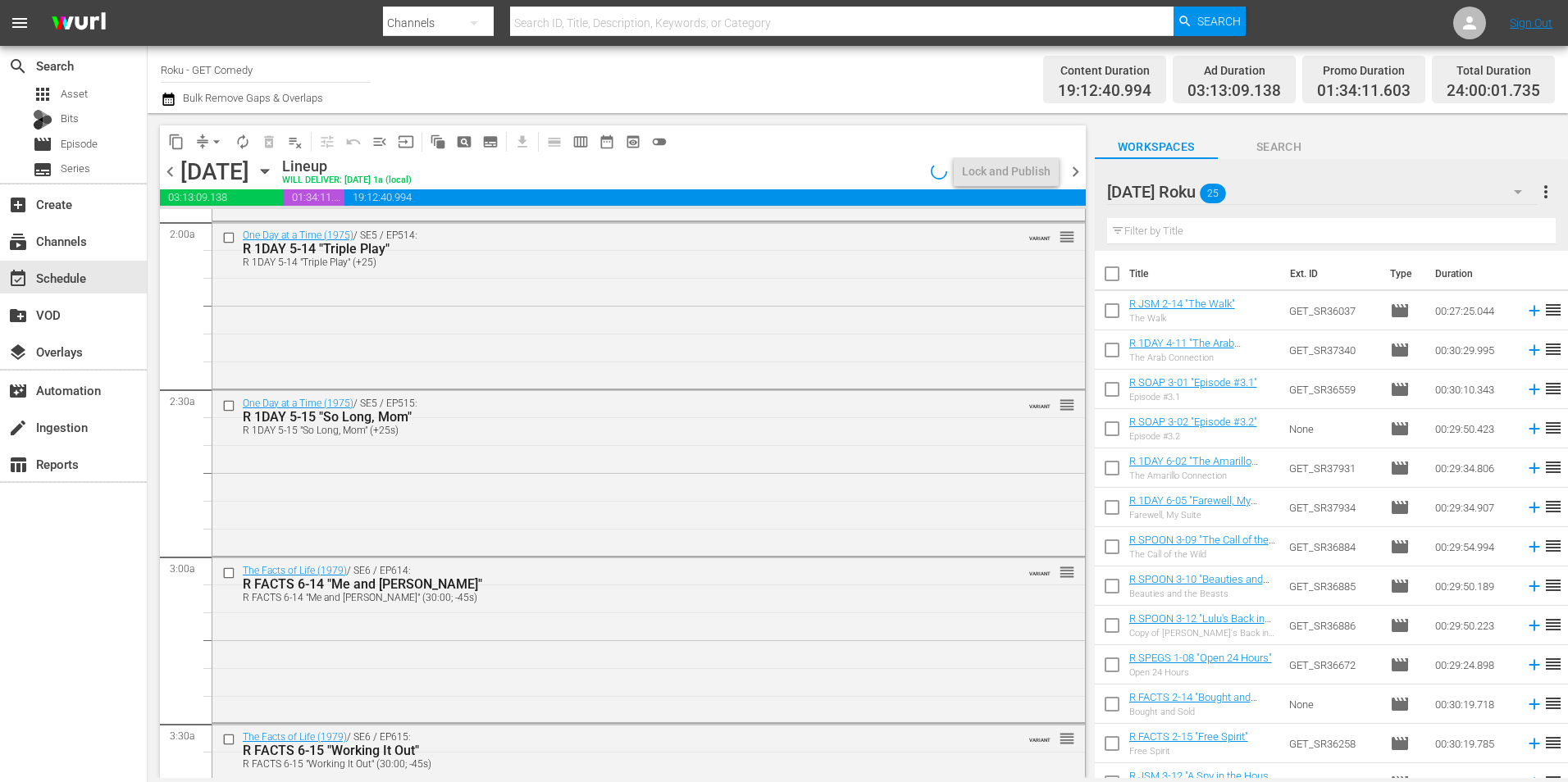
checkbox input "false"
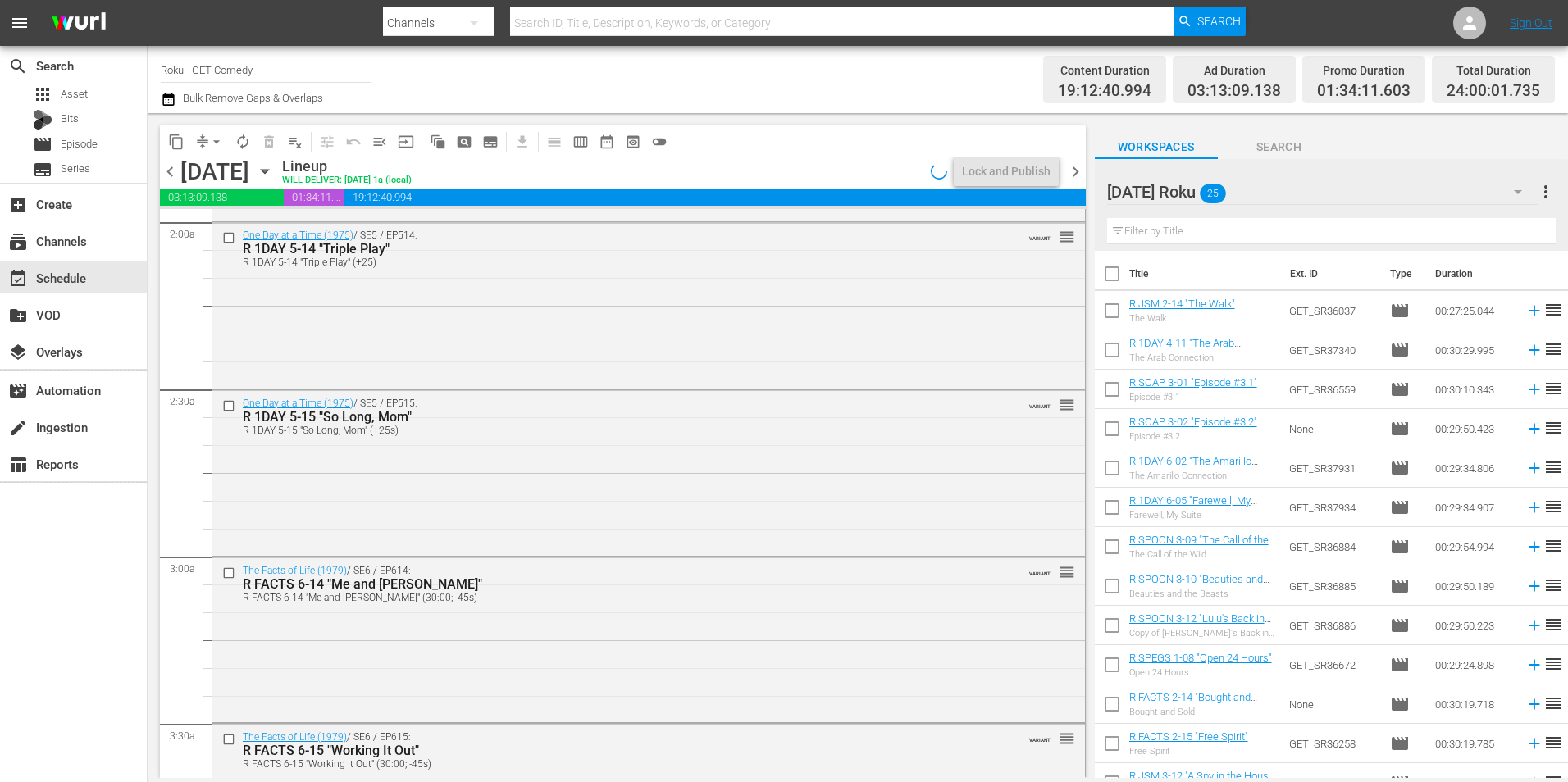
checkbox input "false"
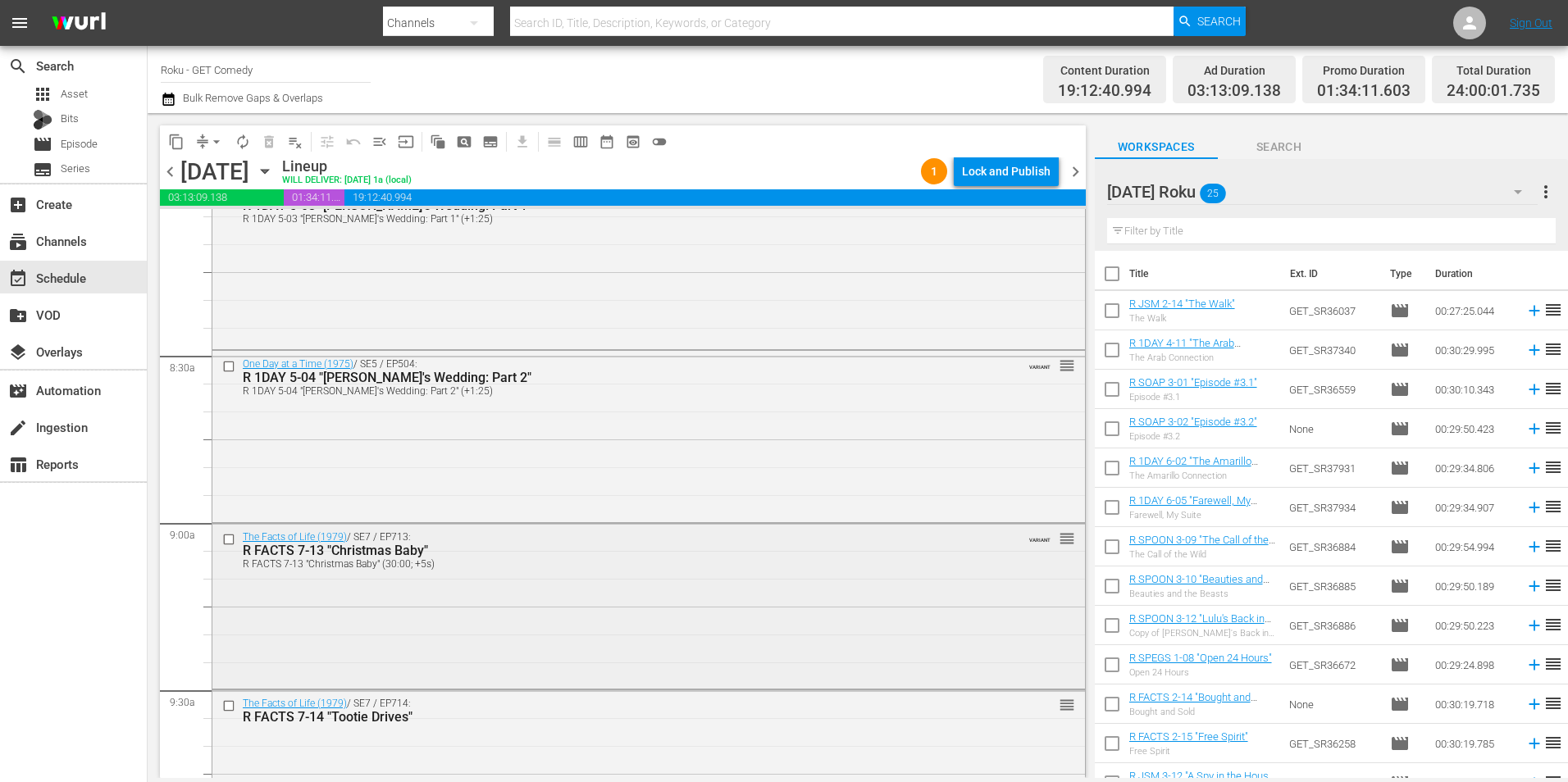
scroll to position [2705, 0]
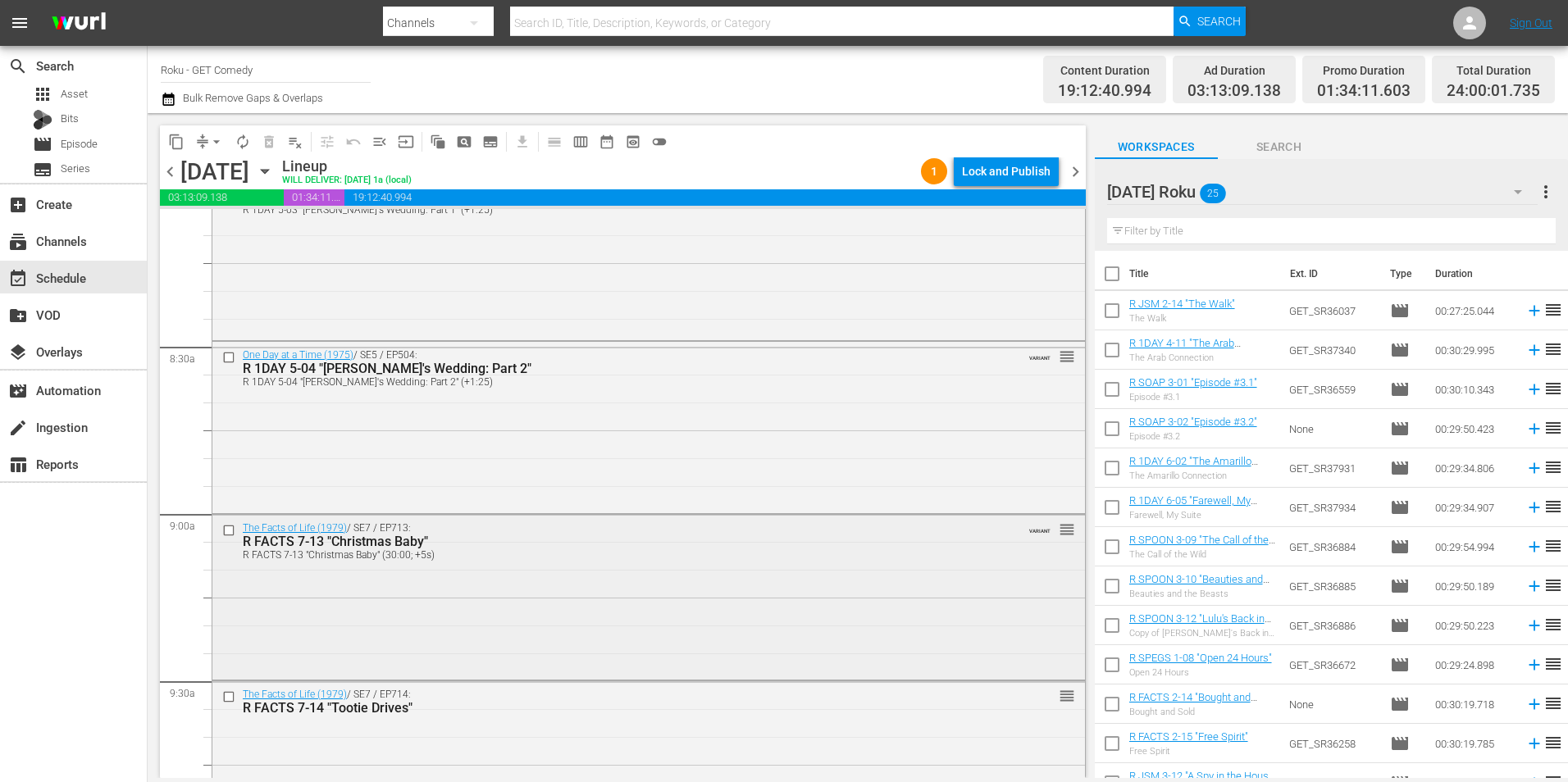
click at [229, 534] on input "checkbox" at bounding box center [230, 530] width 17 height 14
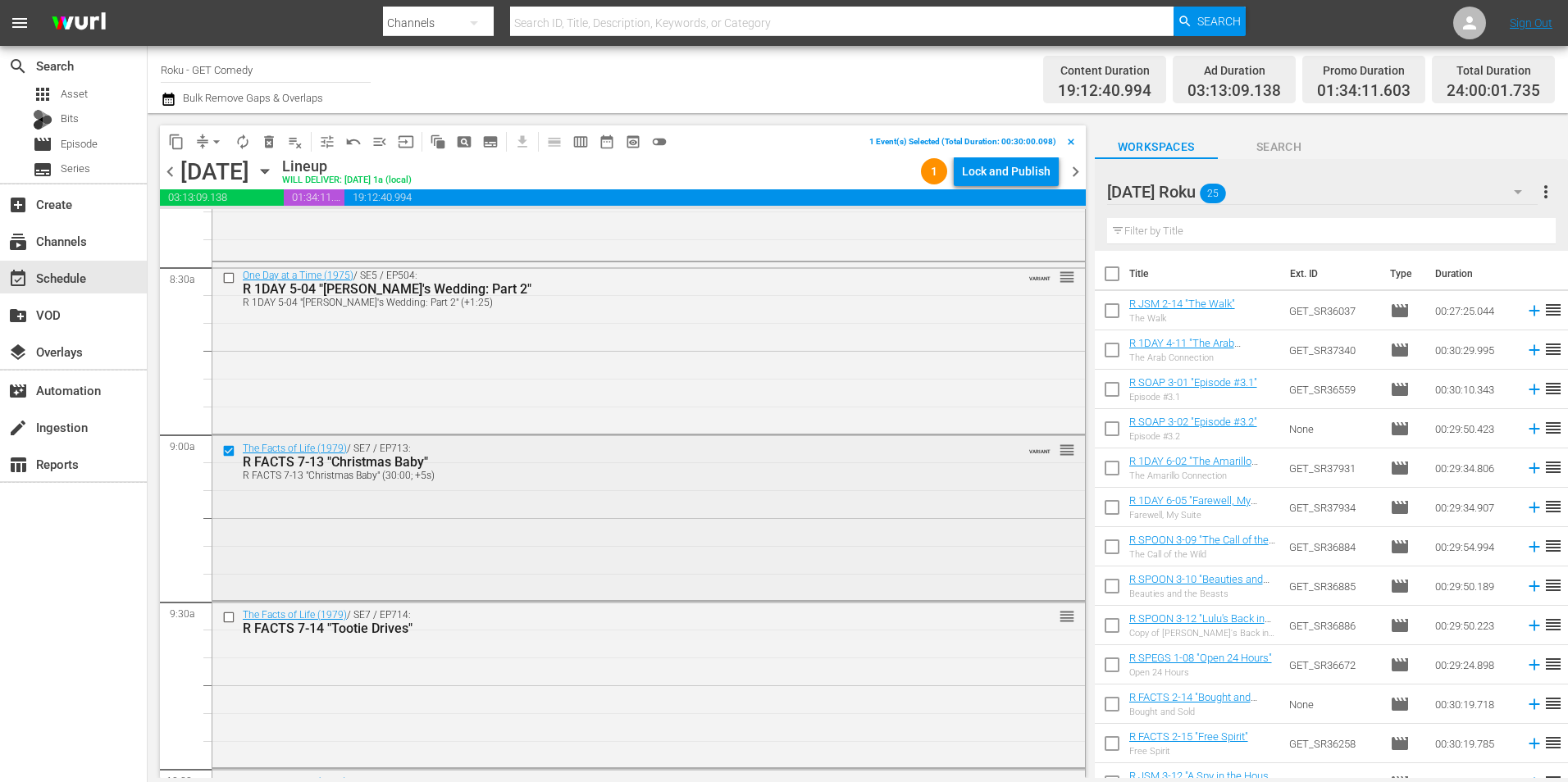
scroll to position [2787, 0]
click at [229, 617] on input "checkbox" at bounding box center [230, 616] width 17 height 14
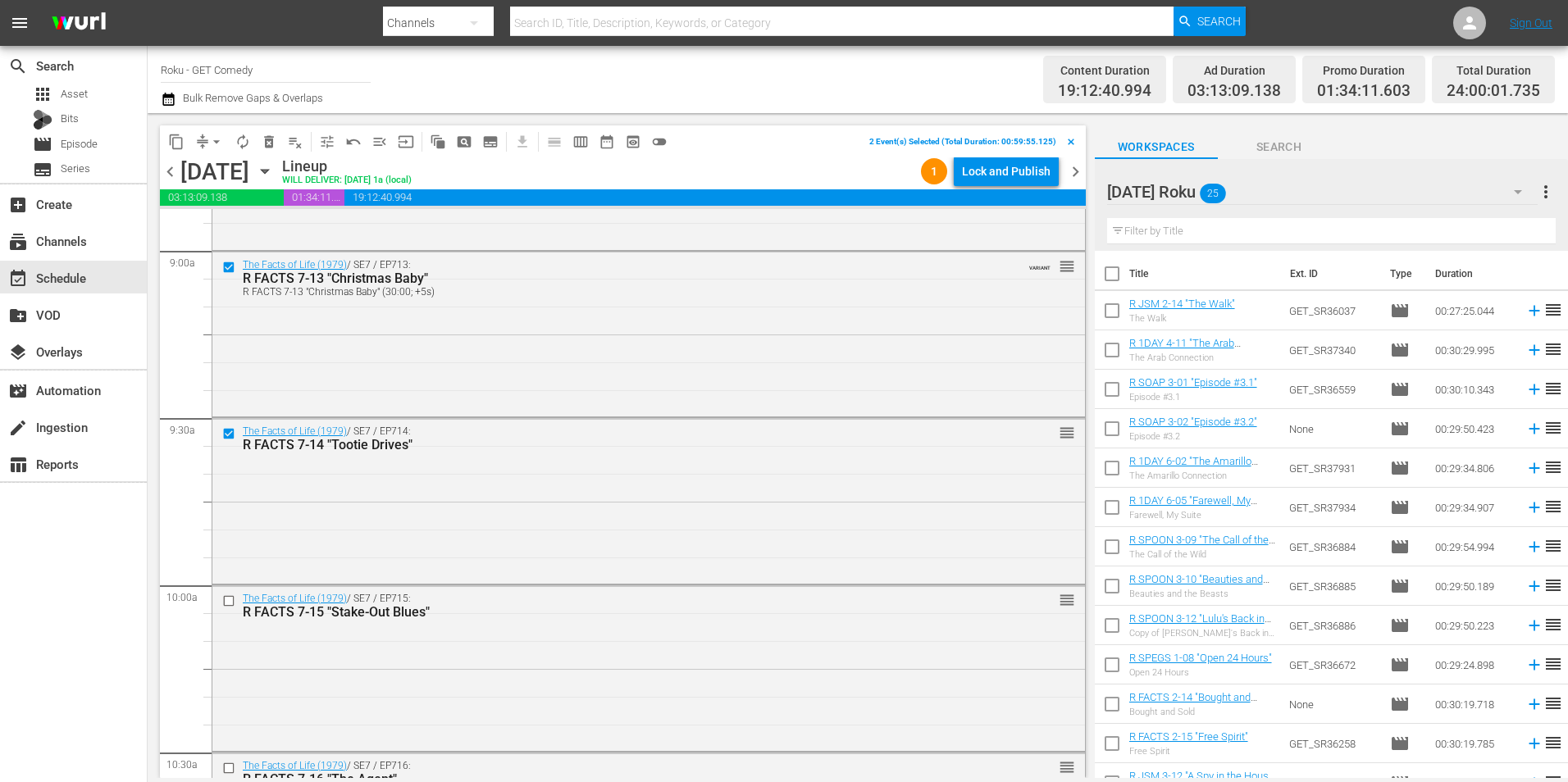
scroll to position [3032, 0]
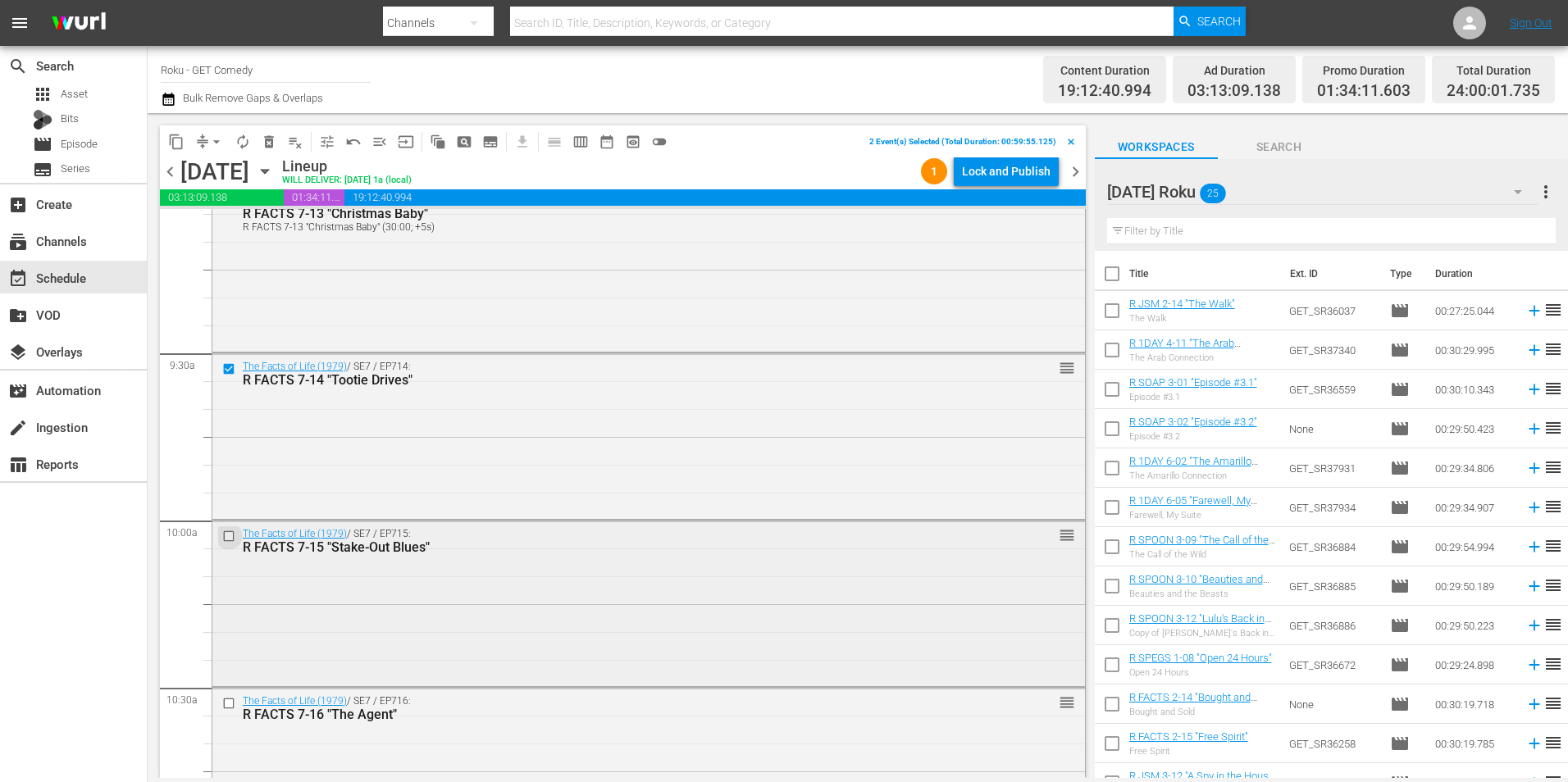
click at [227, 538] on input "checkbox" at bounding box center [230, 537] width 17 height 14
click at [227, 702] on input "checkbox" at bounding box center [230, 703] width 17 height 14
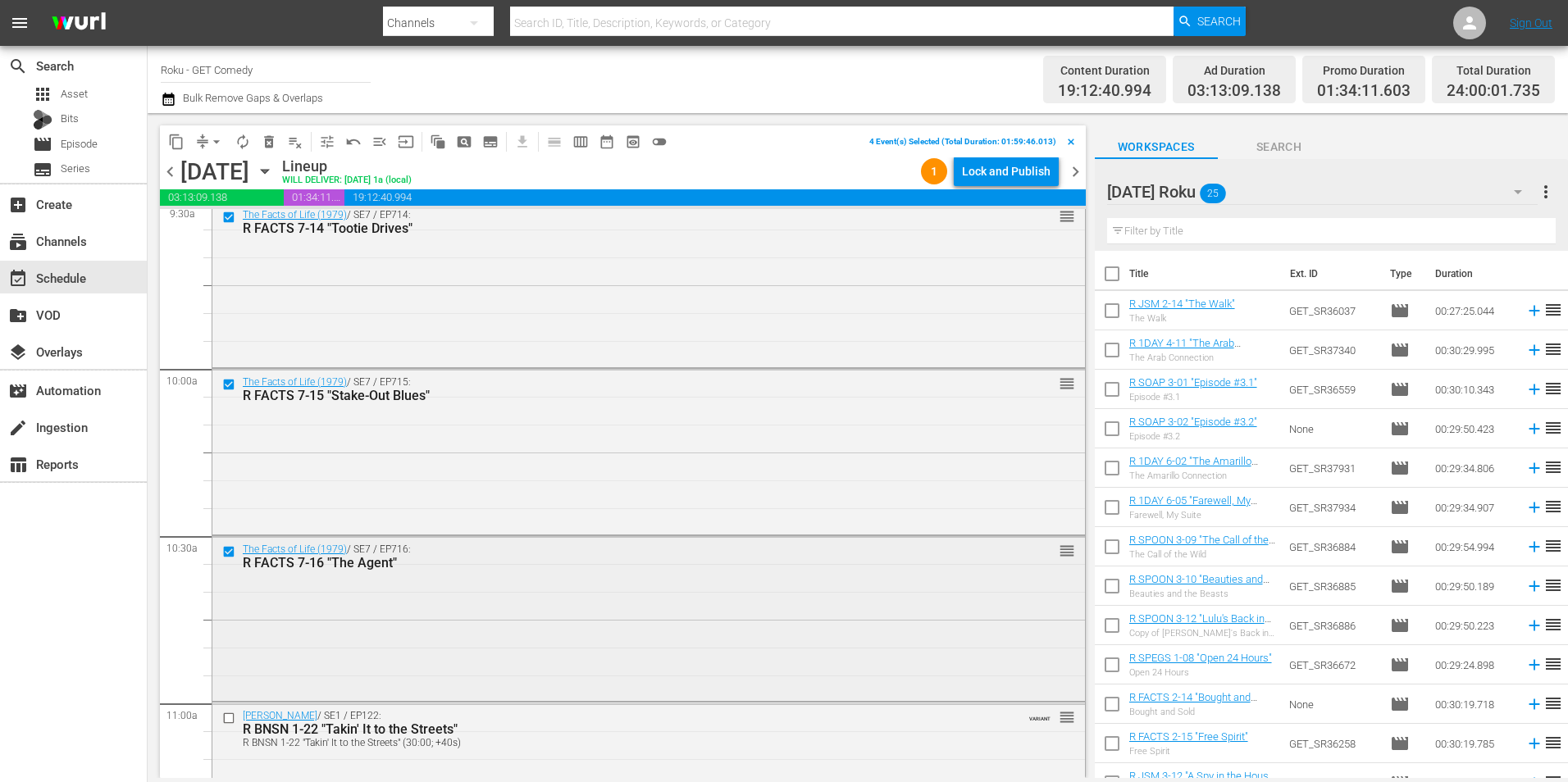
scroll to position [3197, 0]
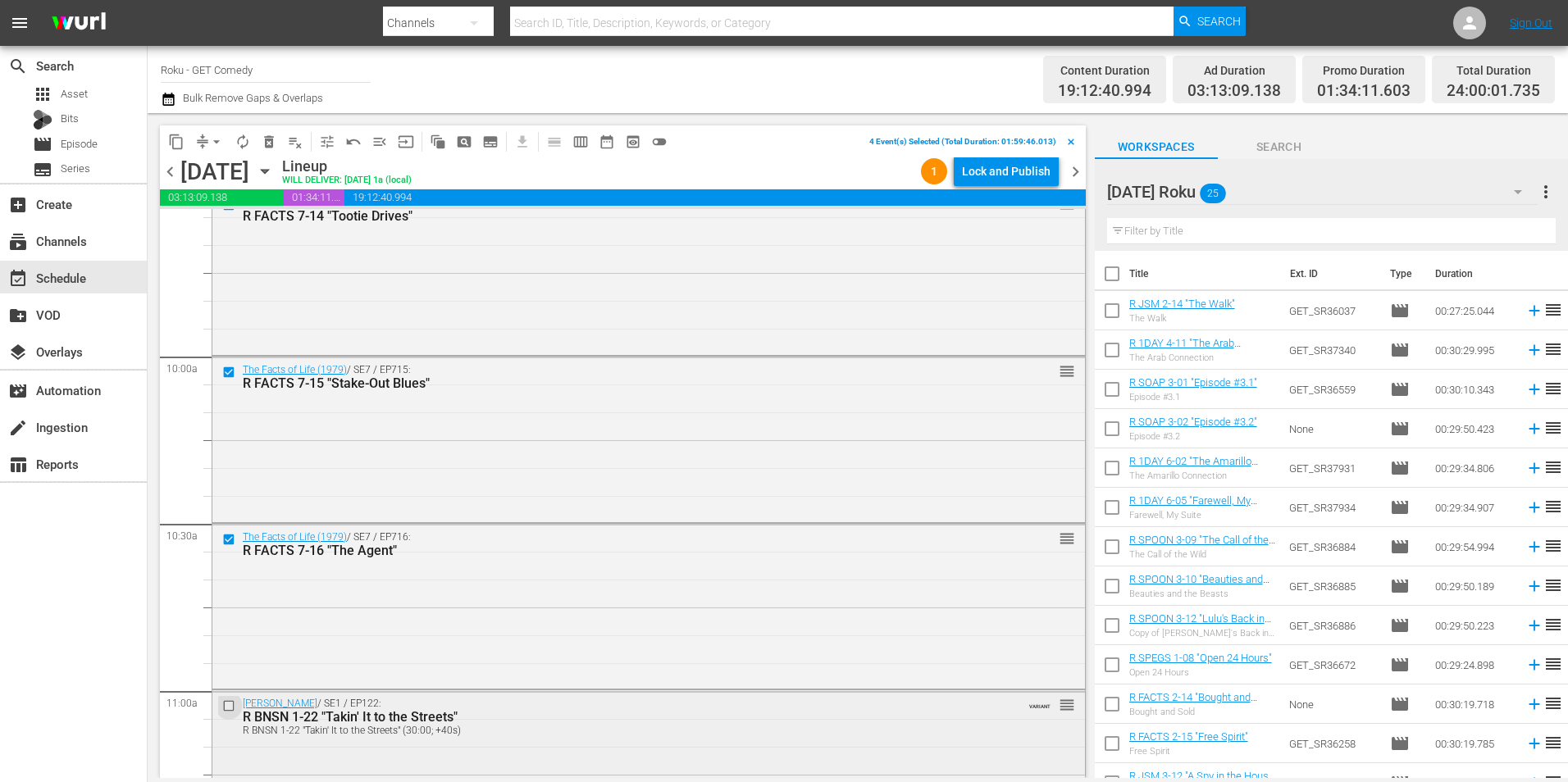
click at [229, 707] on input "checkbox" at bounding box center [230, 706] width 17 height 14
click at [230, 709] on input "checkbox" at bounding box center [230, 709] width 17 height 14
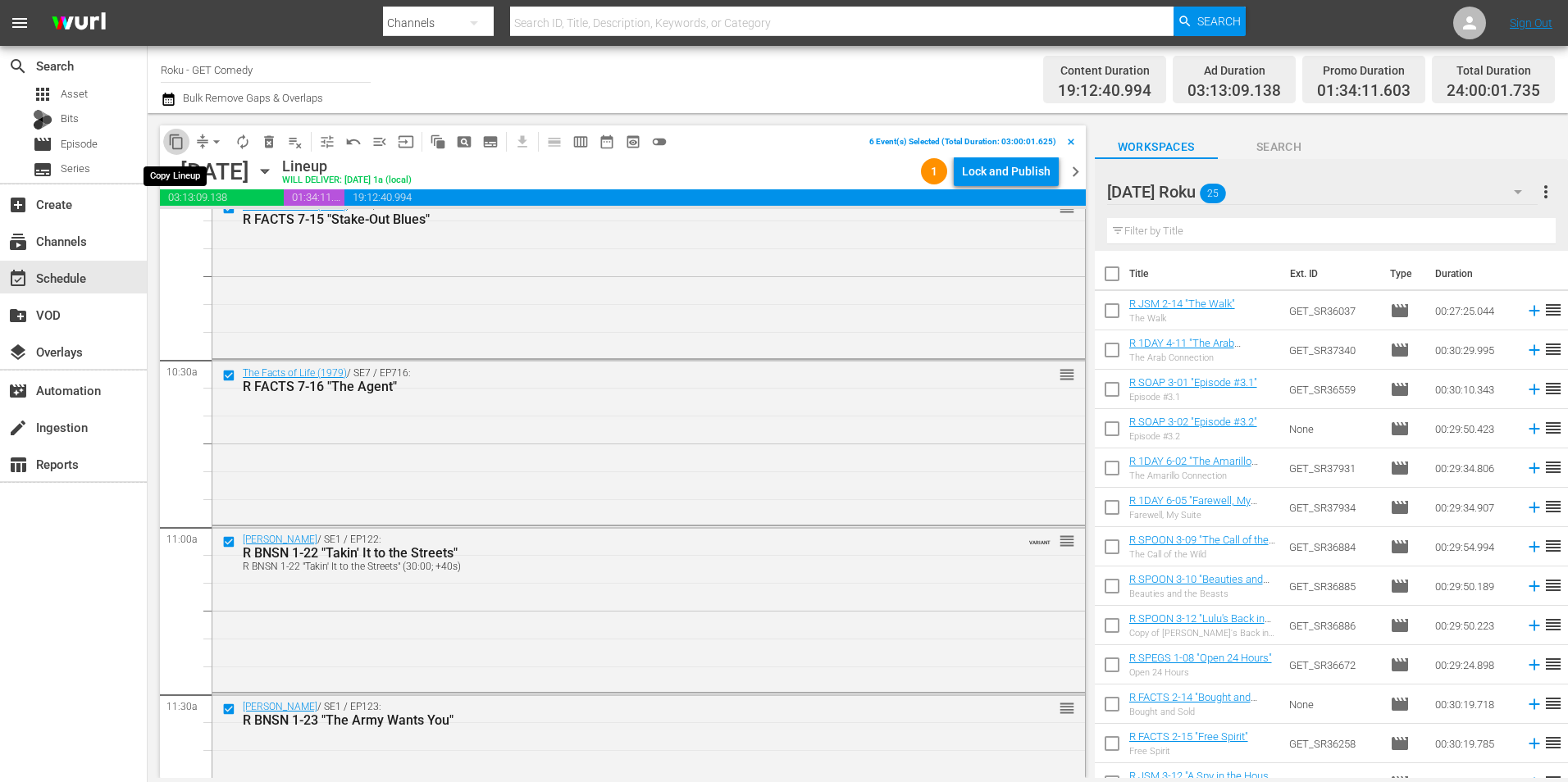
click at [184, 150] on button "content_copy" at bounding box center [176, 142] width 27 height 27
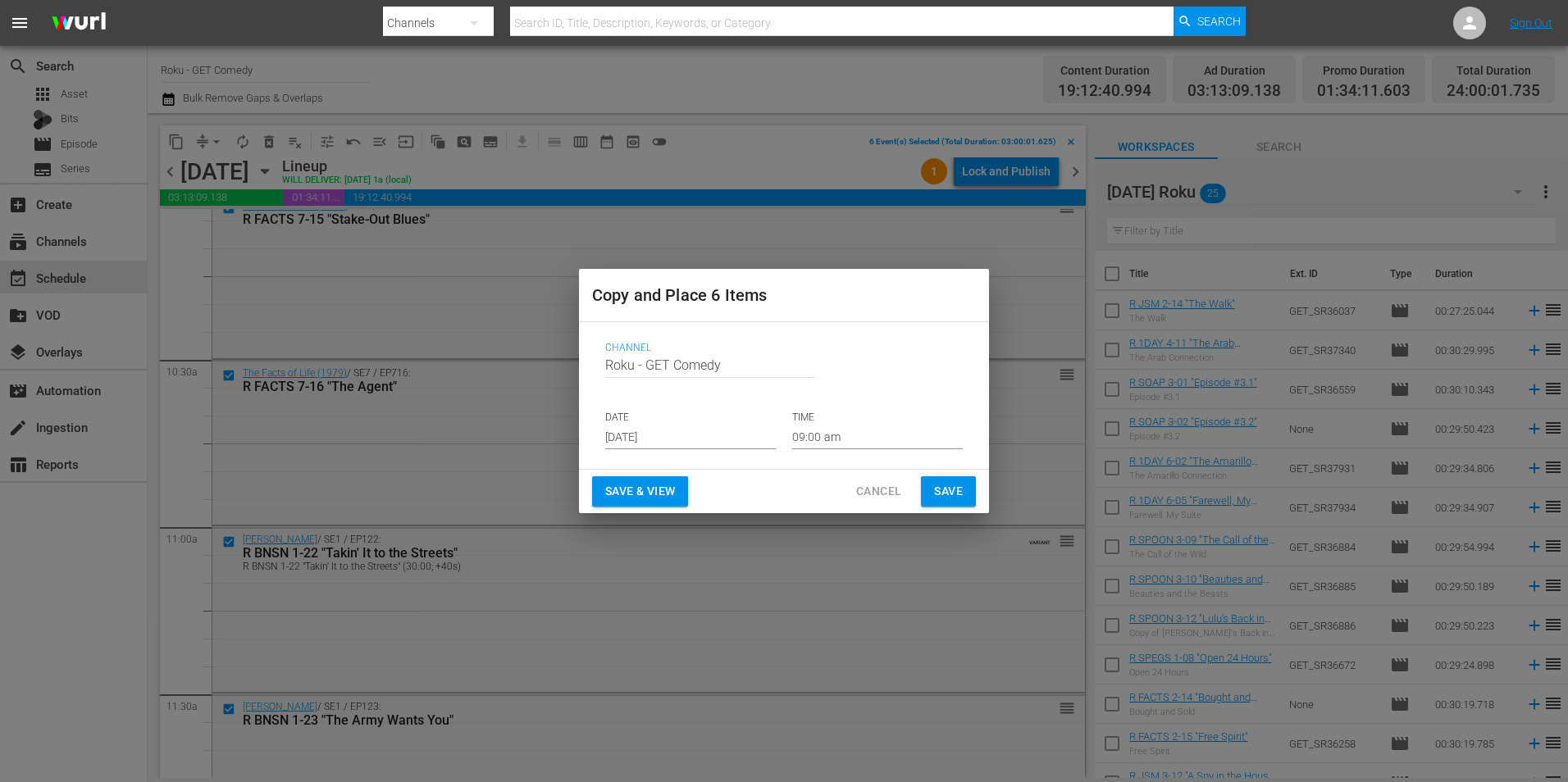
click at [653, 434] on input "[DATE]" at bounding box center [690, 437] width 171 height 25
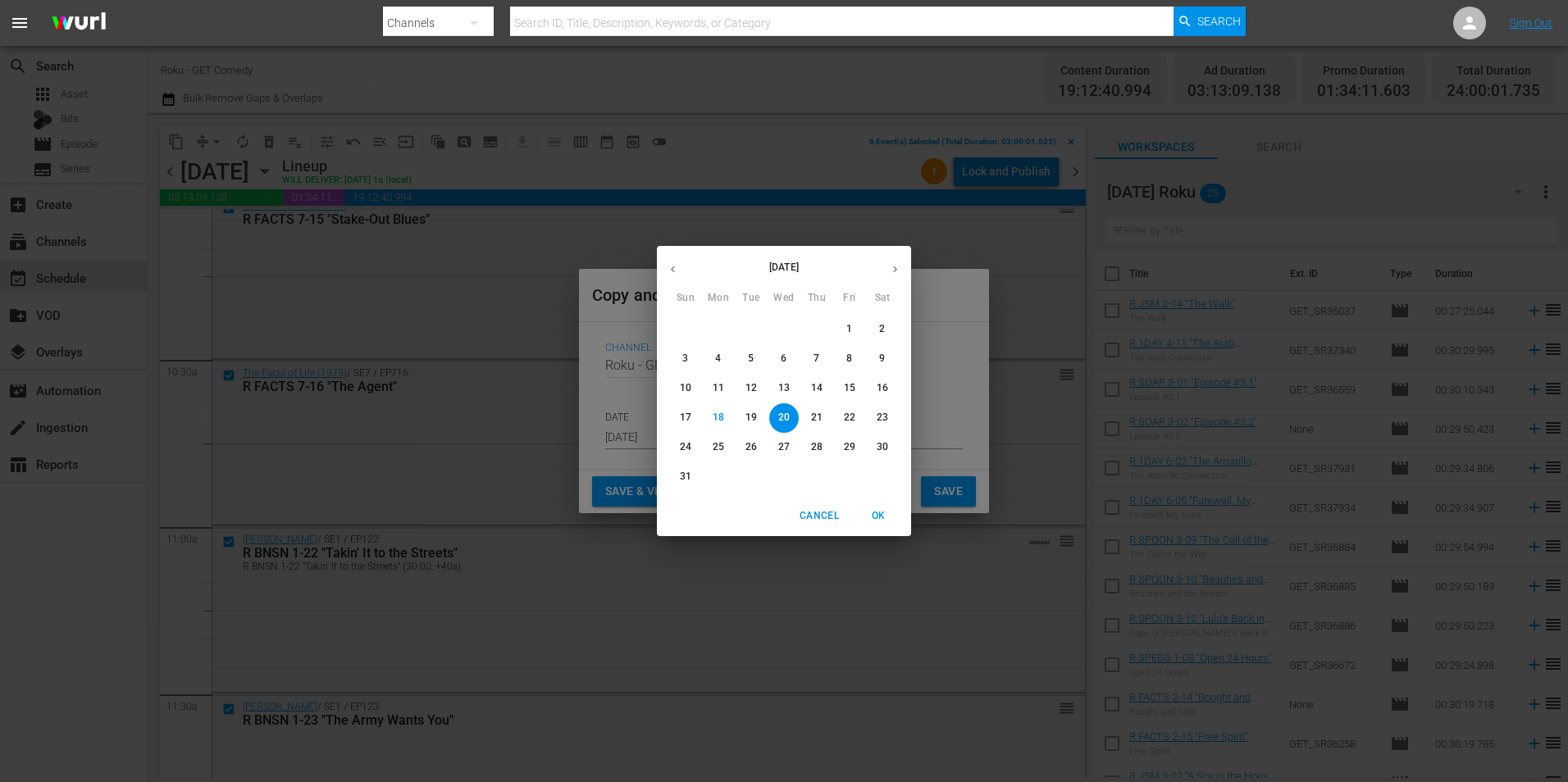
click at [882, 263] on button "button" at bounding box center [895, 269] width 32 height 32
click at [884, 329] on p "6" at bounding box center [881, 329] width 5 height 14
type input "[DATE]"
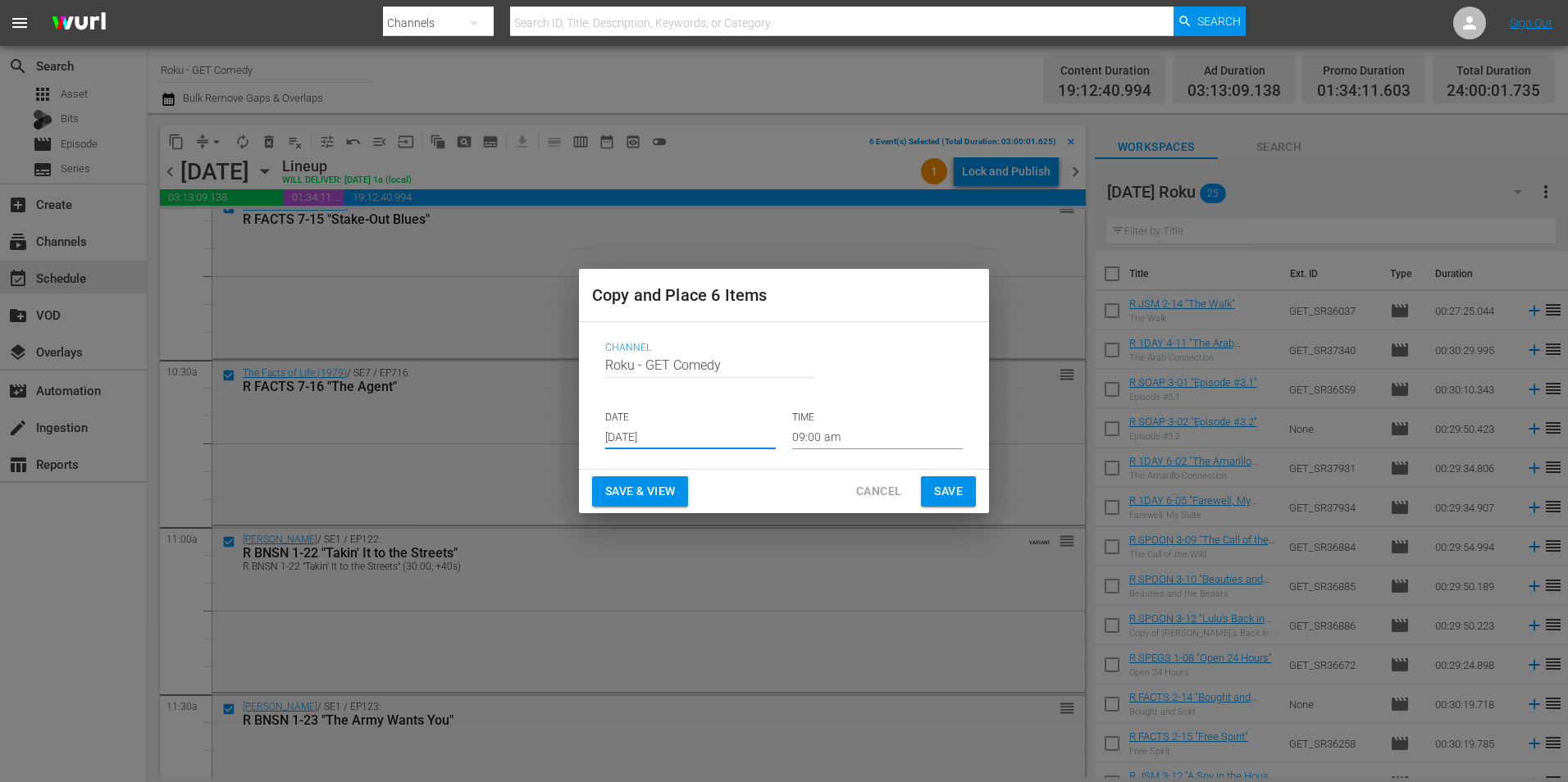
click at [821, 441] on input "09:00 am" at bounding box center [877, 437] width 171 height 25
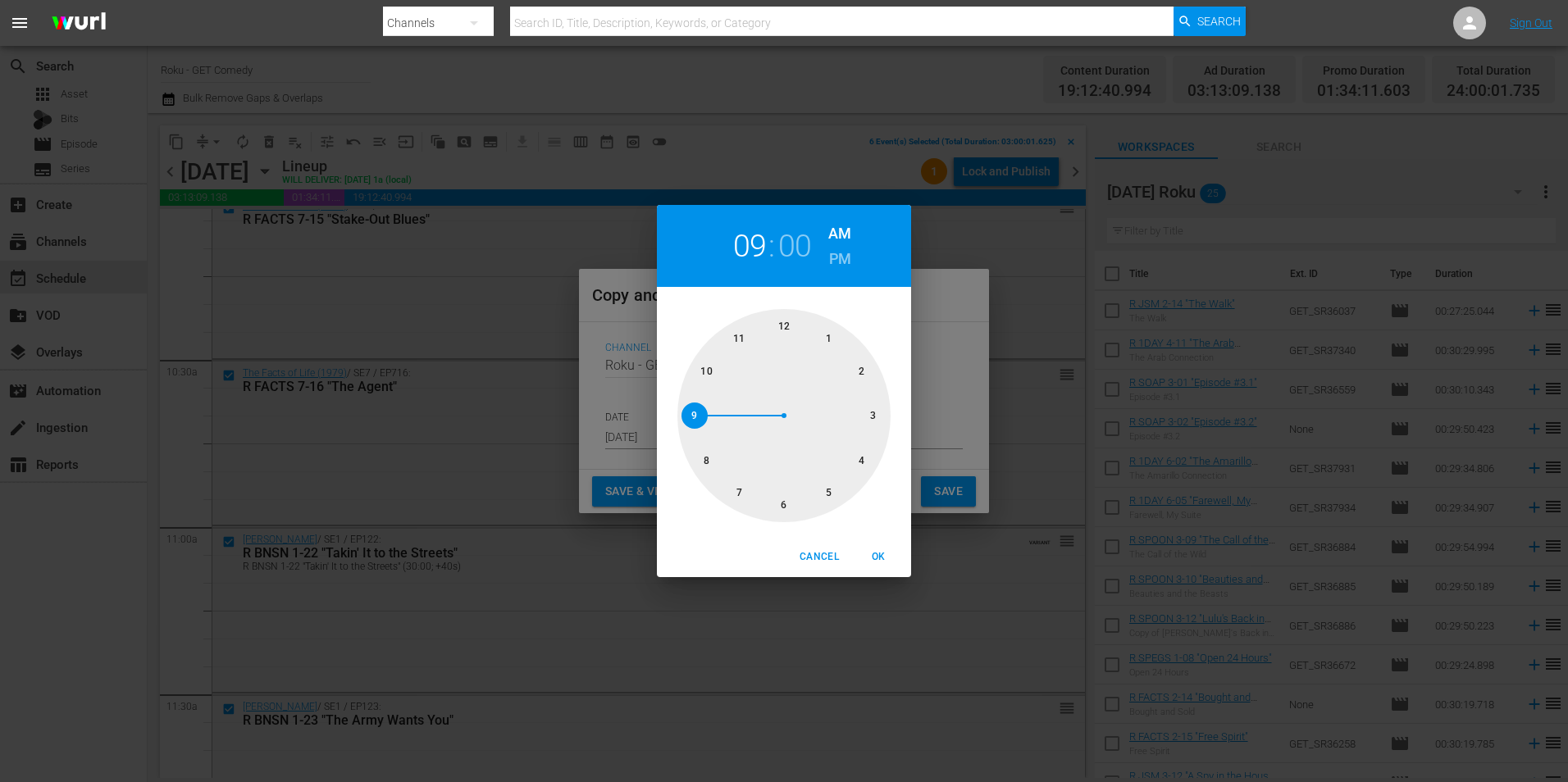
click at [870, 418] on div at bounding box center [783, 415] width 213 height 213
click at [886, 562] on span "OK" at bounding box center [878, 556] width 39 height 17
type input "03:00 am"
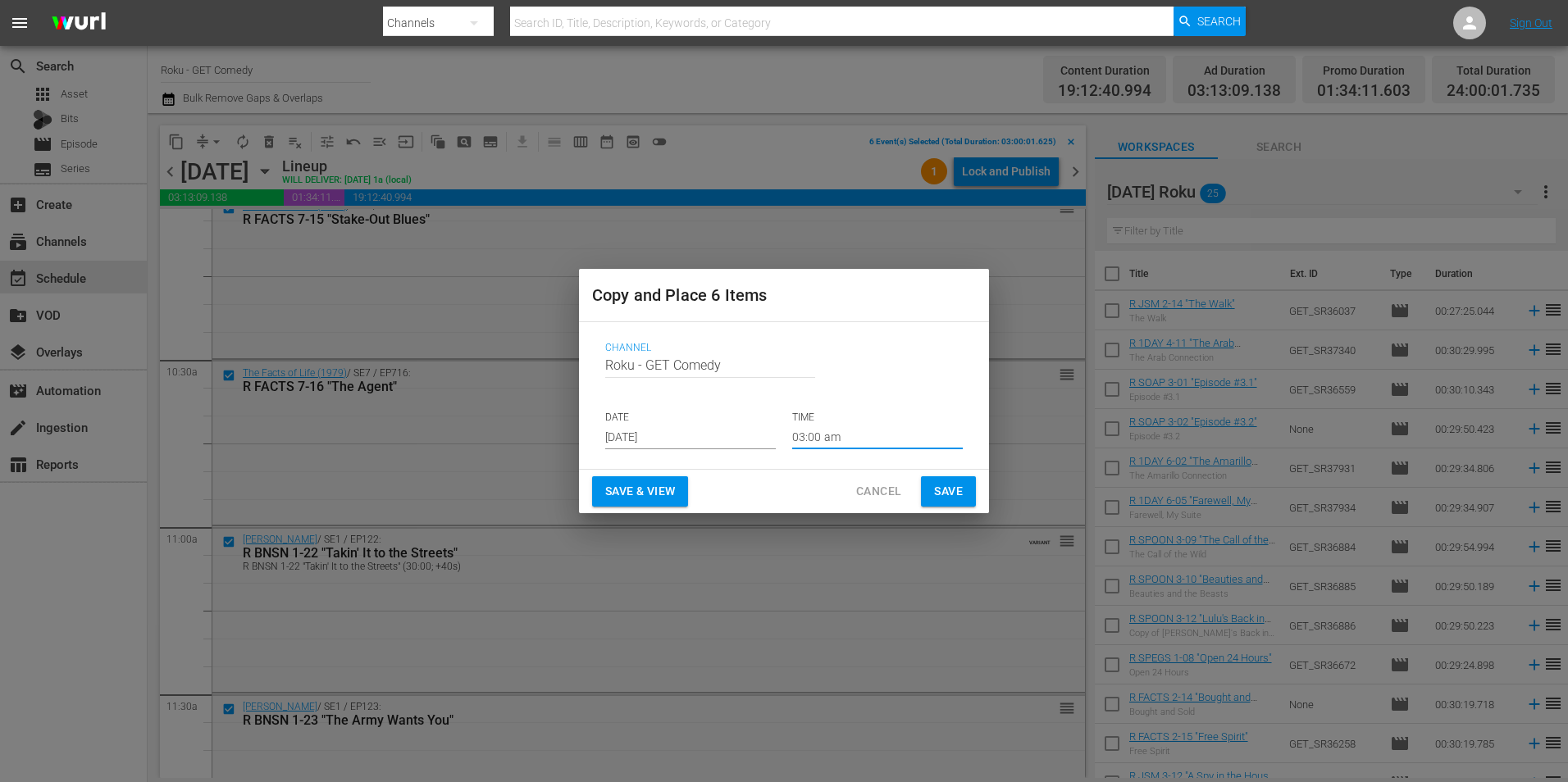
click at [957, 486] on span "Save" at bounding box center [948, 491] width 28 height 20
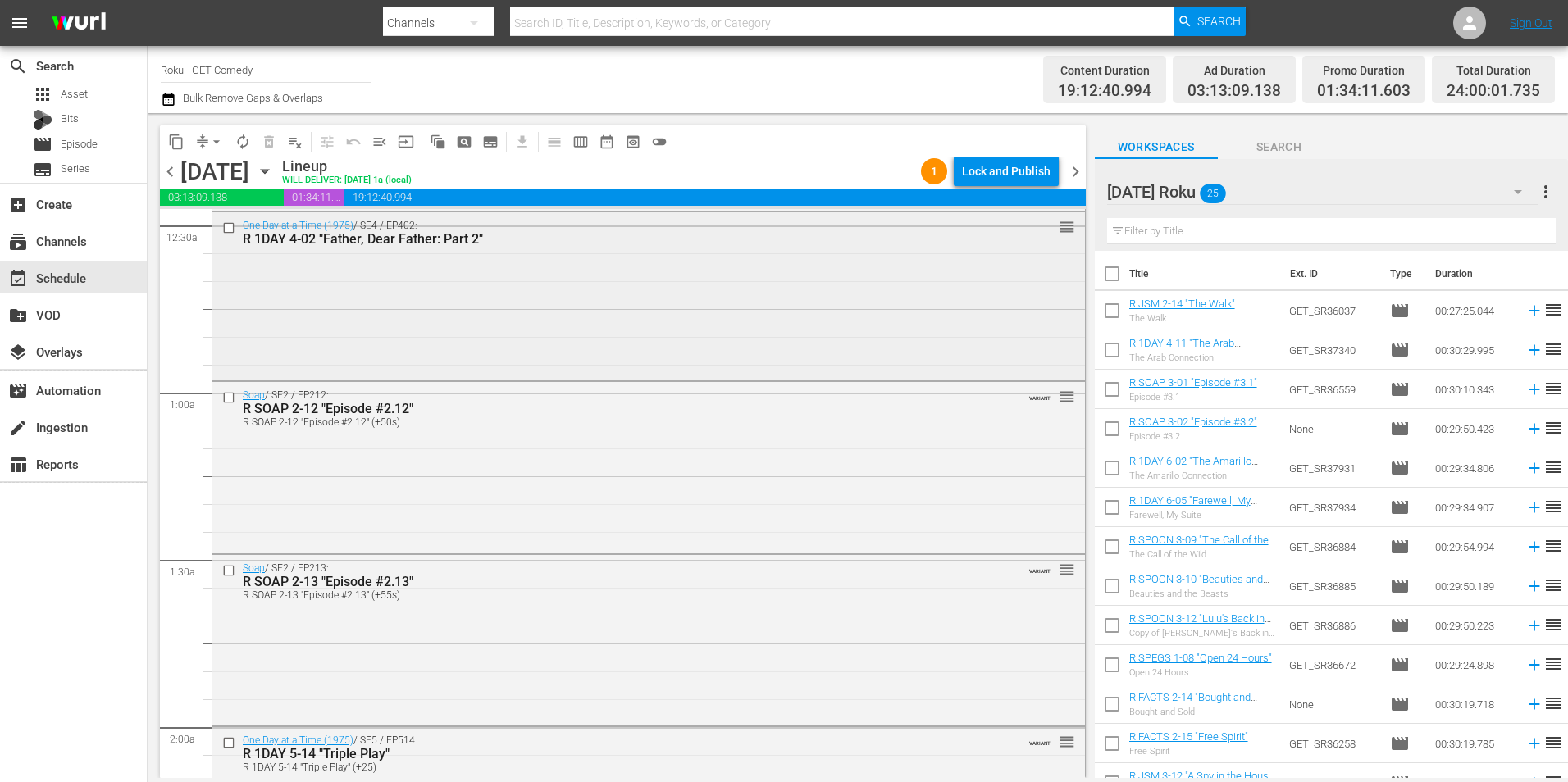
scroll to position [0, 0]
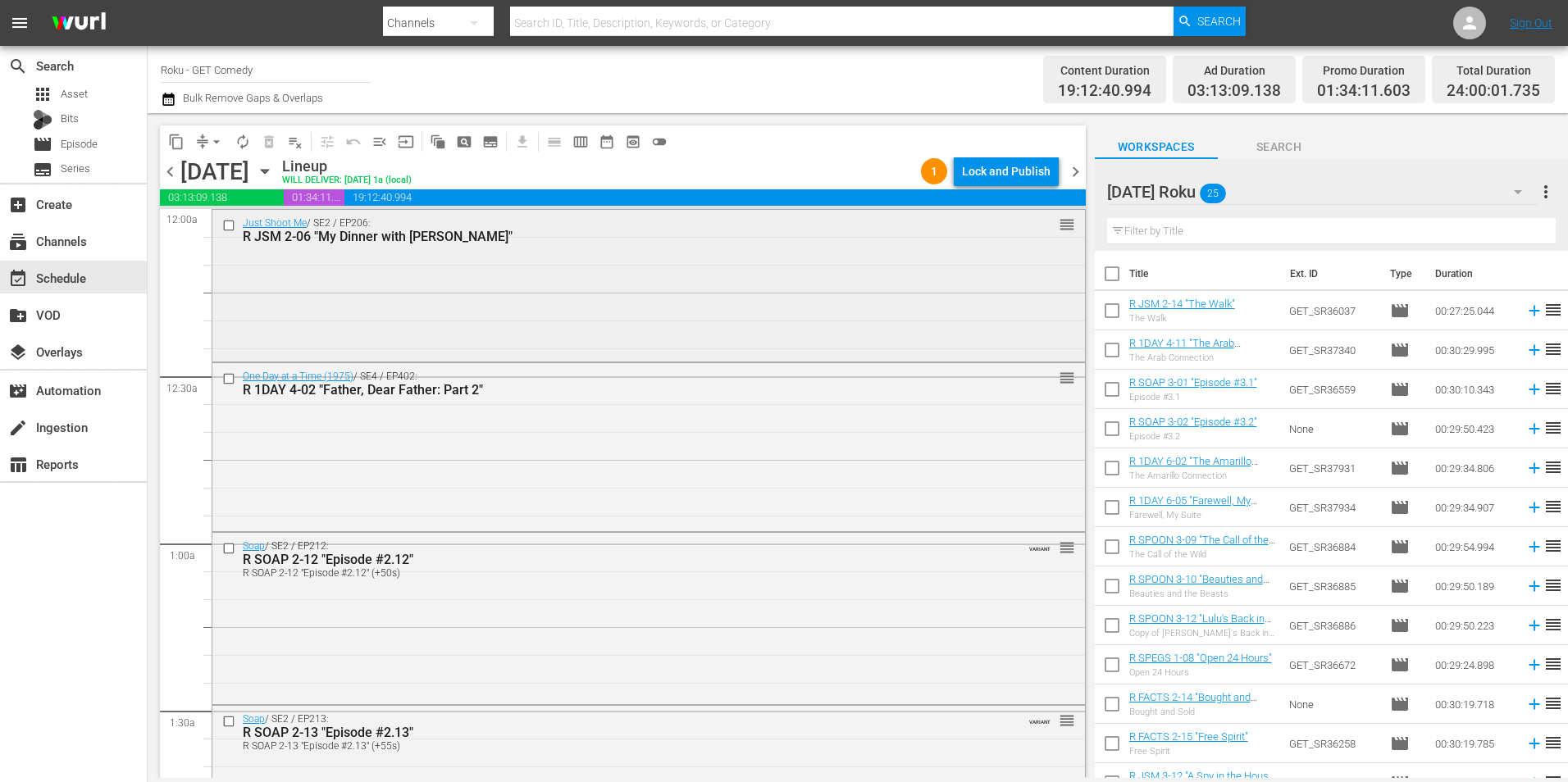
click at [227, 228] on input "checkbox" at bounding box center [230, 225] width 17 height 14
click at [227, 376] on input "checkbox" at bounding box center [230, 379] width 17 height 14
click at [230, 548] on input "checkbox" at bounding box center [230, 548] width 17 height 14
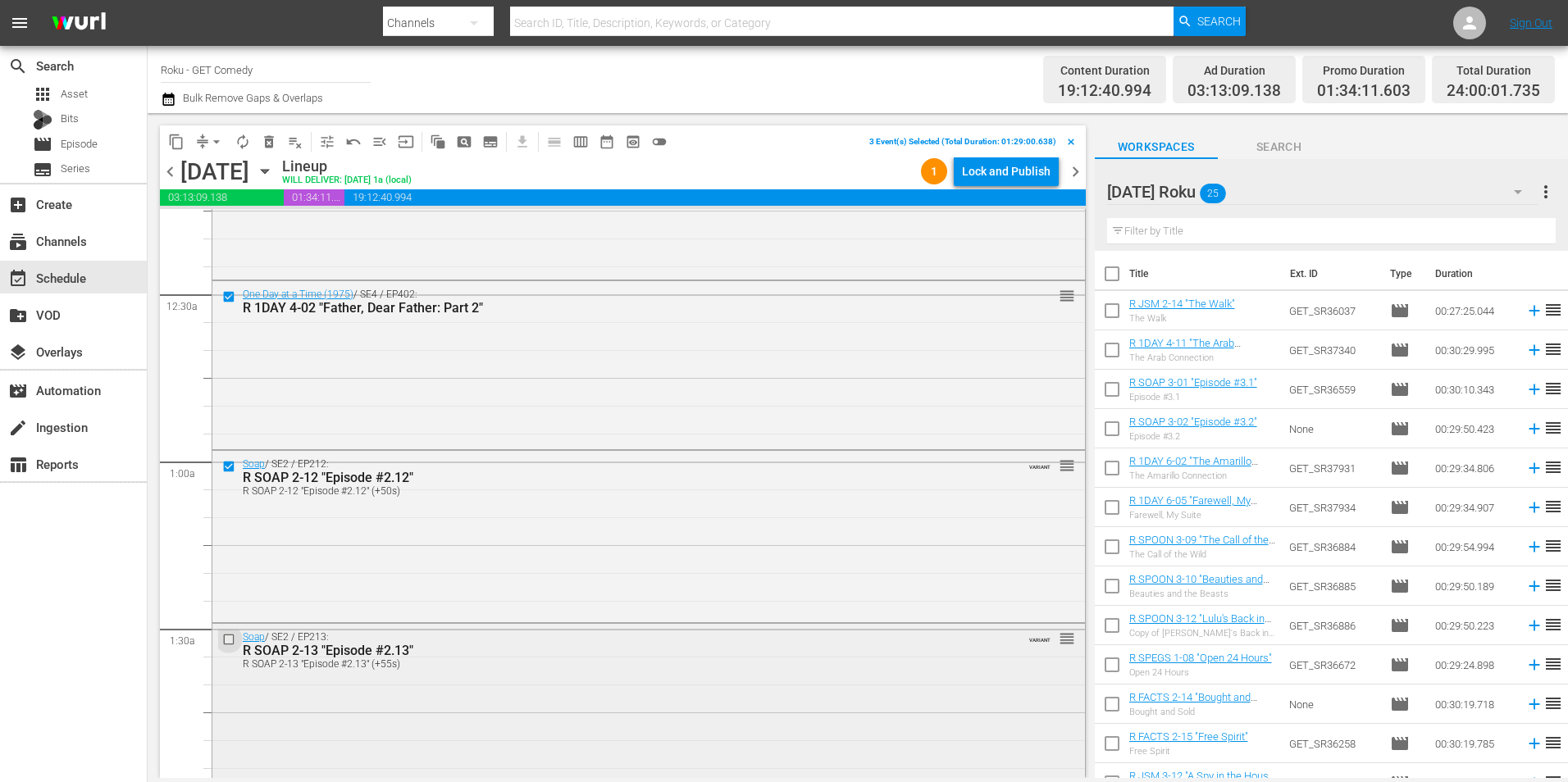
click at [226, 638] on input "checkbox" at bounding box center [230, 639] width 17 height 14
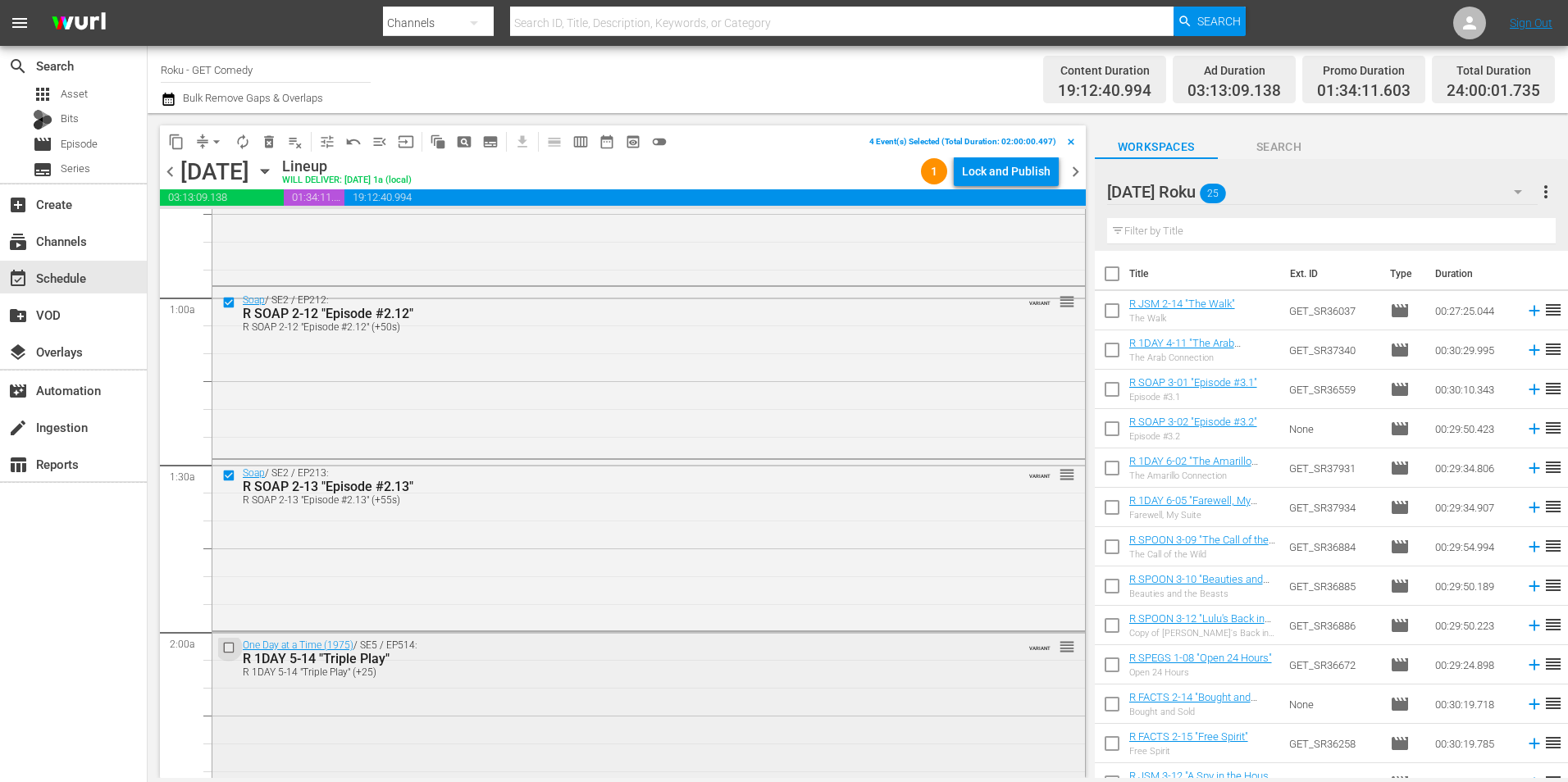
click at [227, 644] on input "checkbox" at bounding box center [230, 648] width 17 height 14
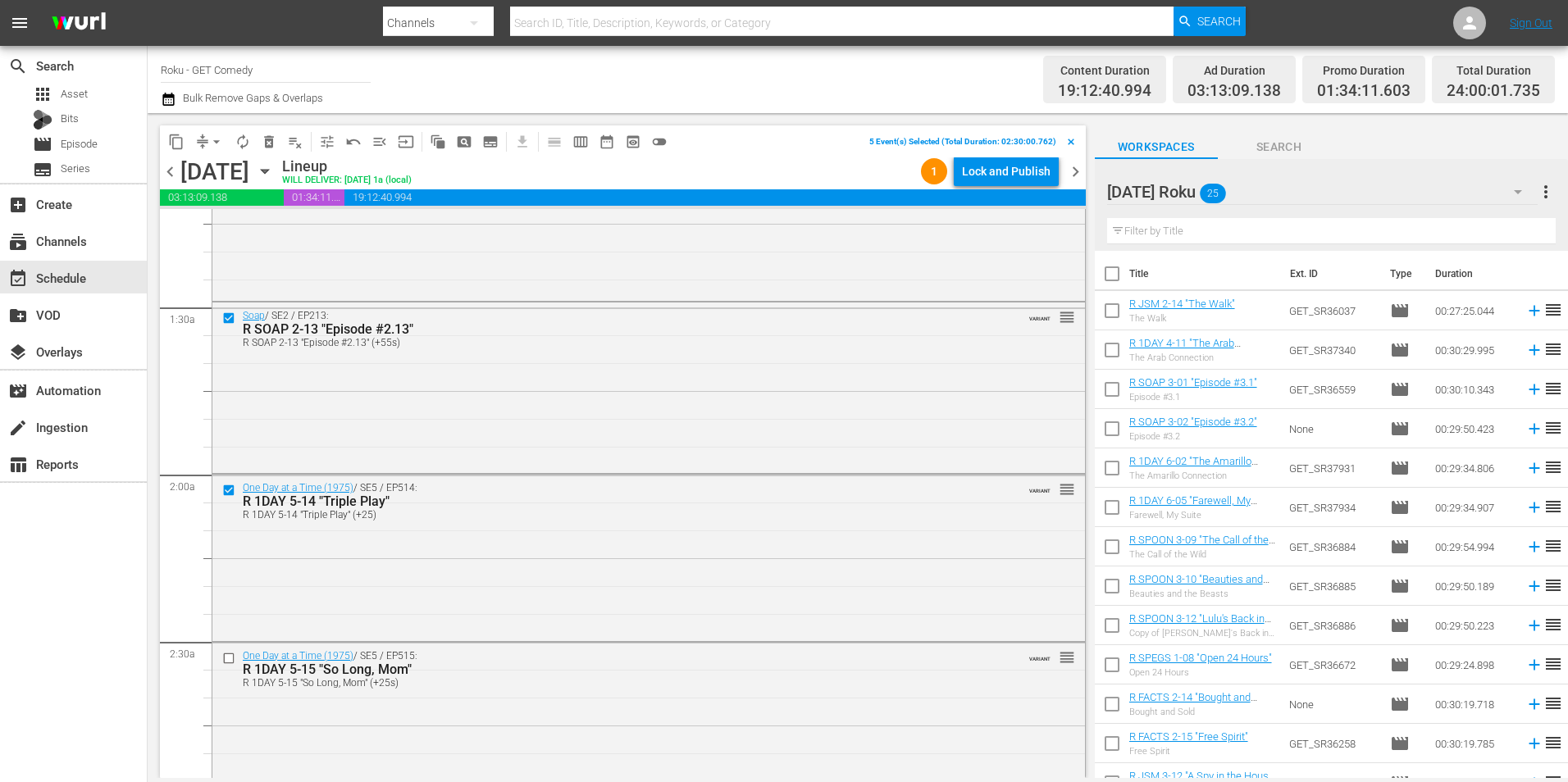
scroll to position [410, 0]
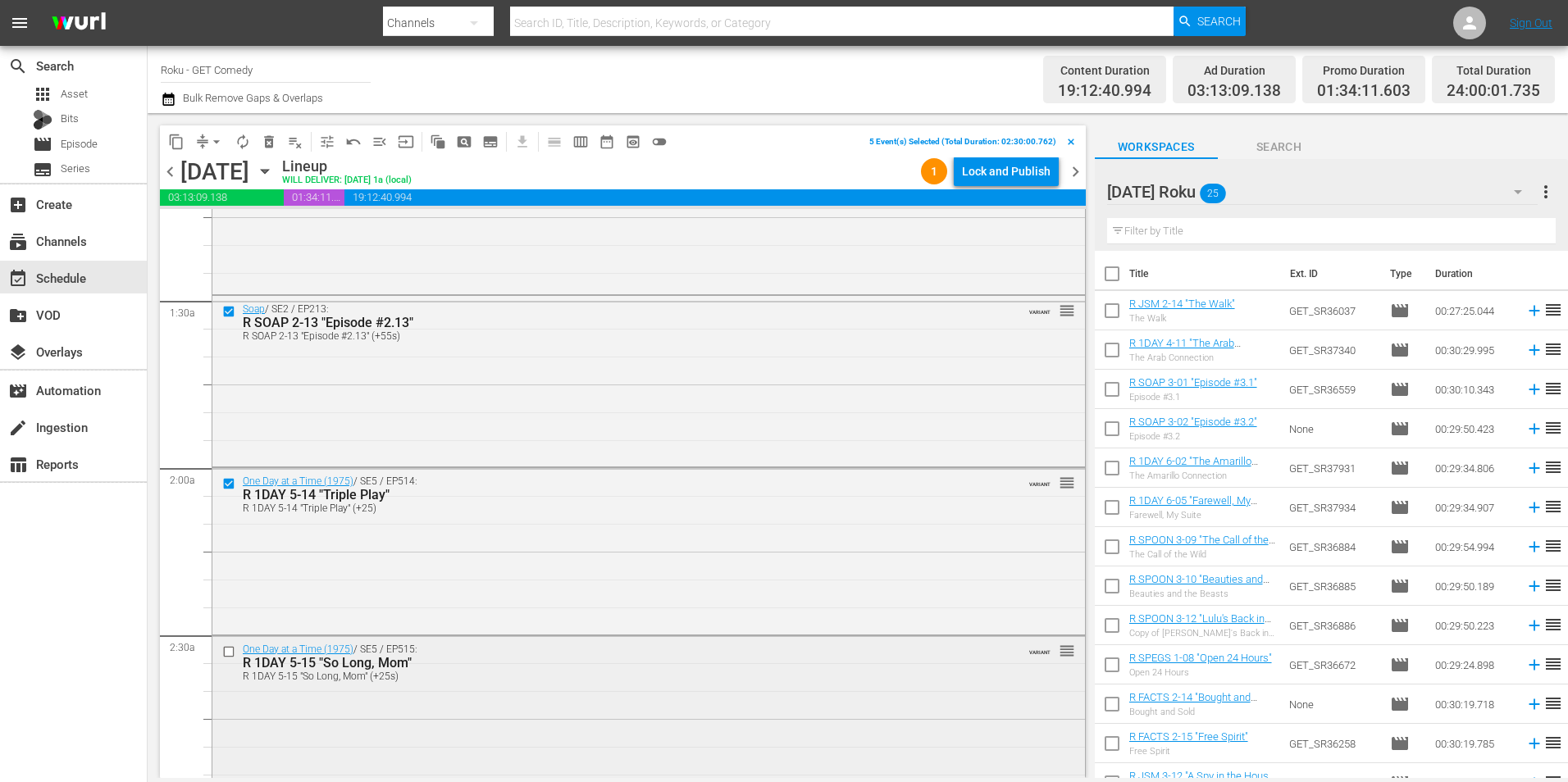
click at [227, 653] on input "checkbox" at bounding box center [230, 652] width 17 height 14
click at [178, 143] on span "content_copy" at bounding box center [176, 142] width 17 height 17
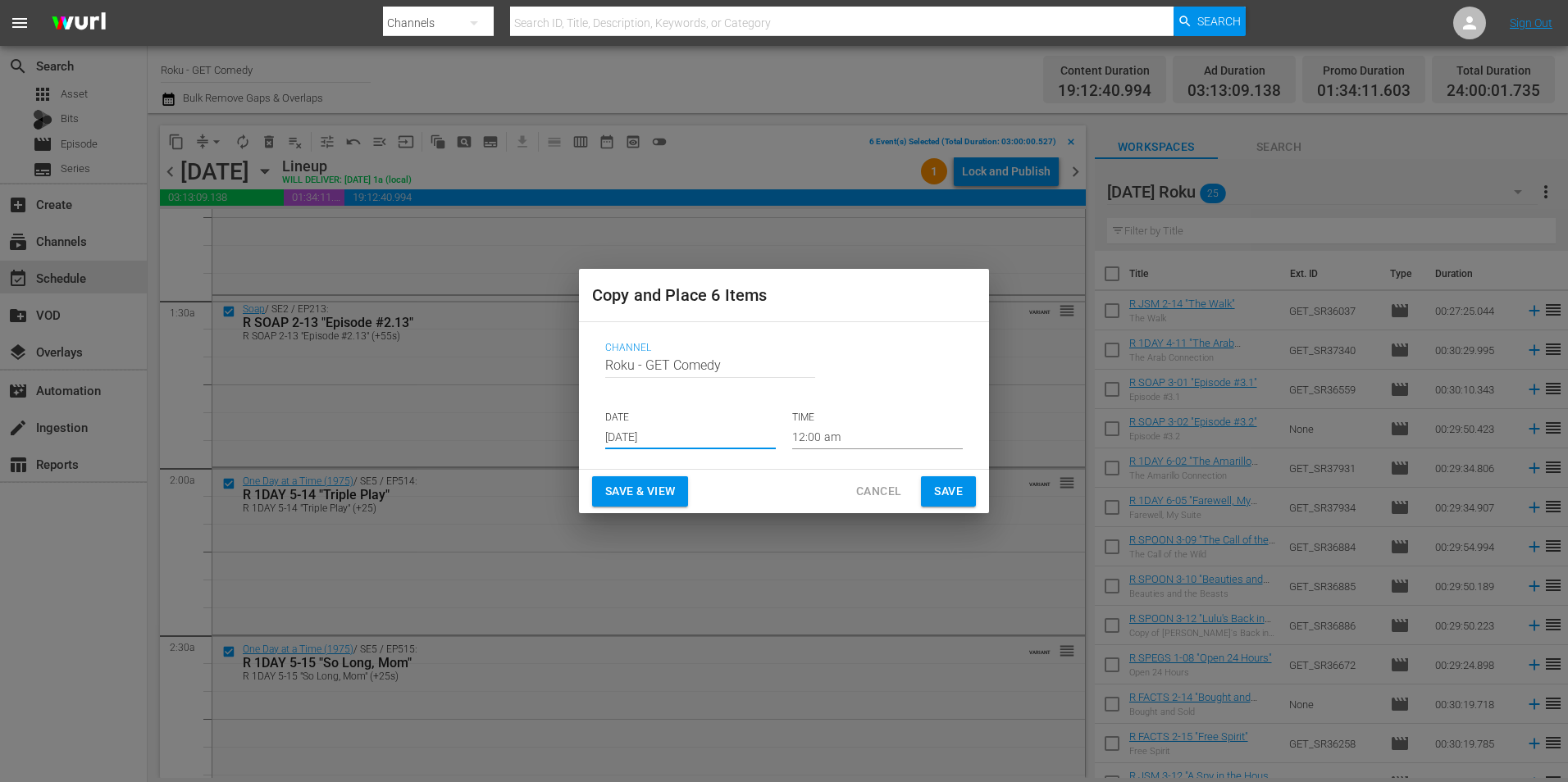
click at [673, 435] on input "[DATE]" at bounding box center [690, 437] width 171 height 25
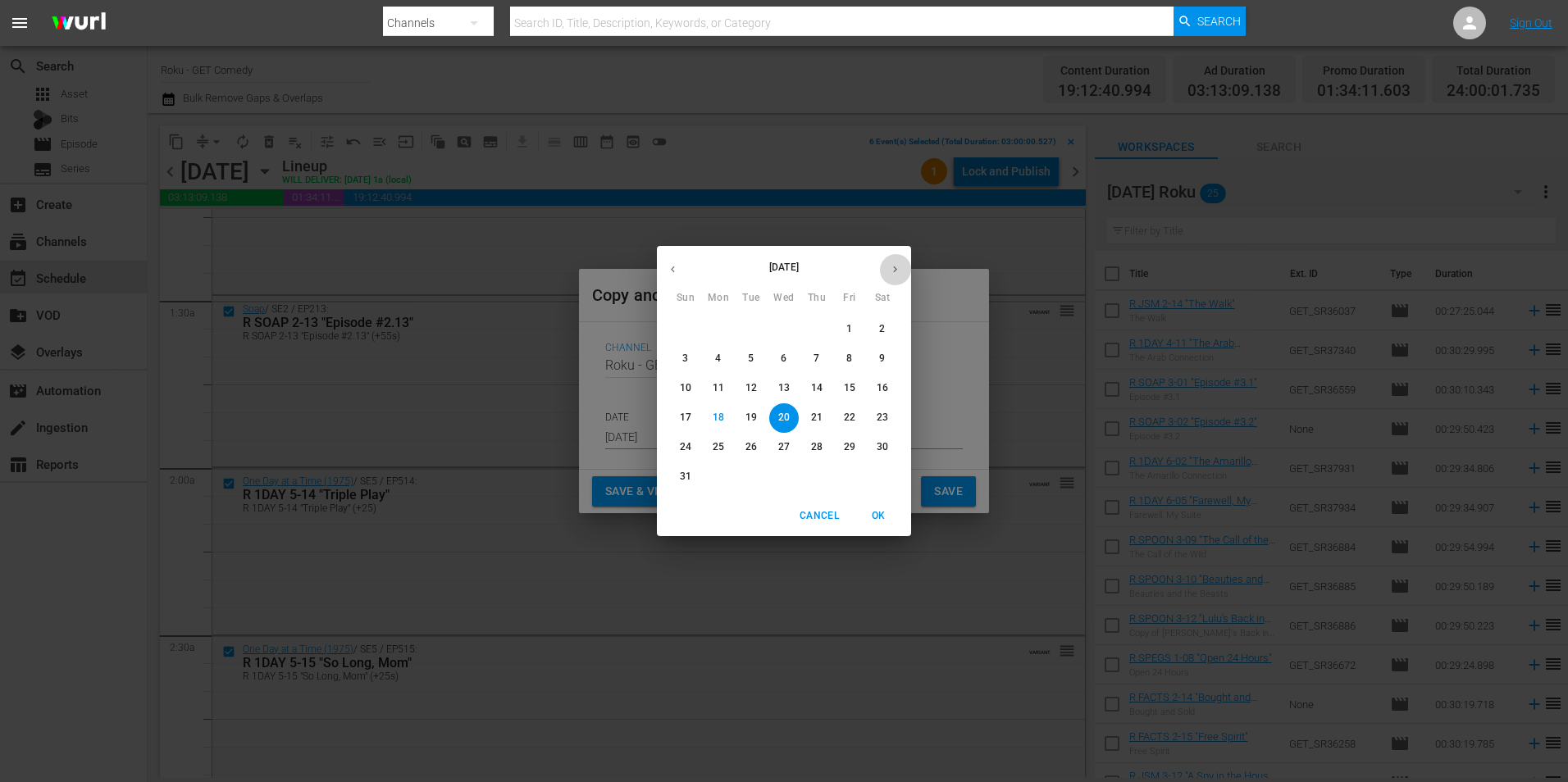
click at [896, 278] on button "button" at bounding box center [895, 269] width 32 height 32
click at [885, 328] on p "6" at bounding box center [881, 329] width 5 height 14
type input "[DATE]"
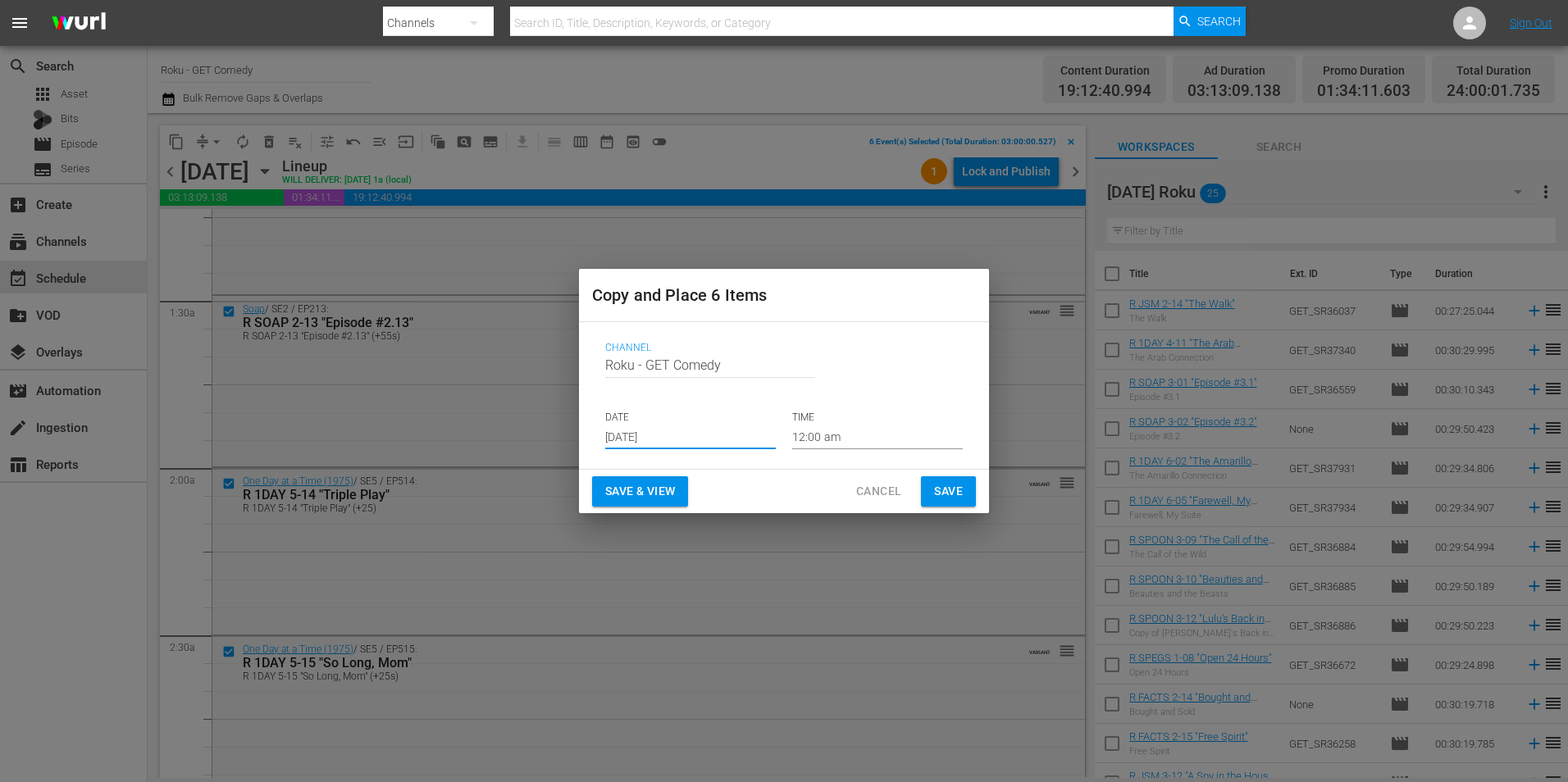
click at [821, 440] on input "12:00 am" at bounding box center [877, 437] width 171 height 25
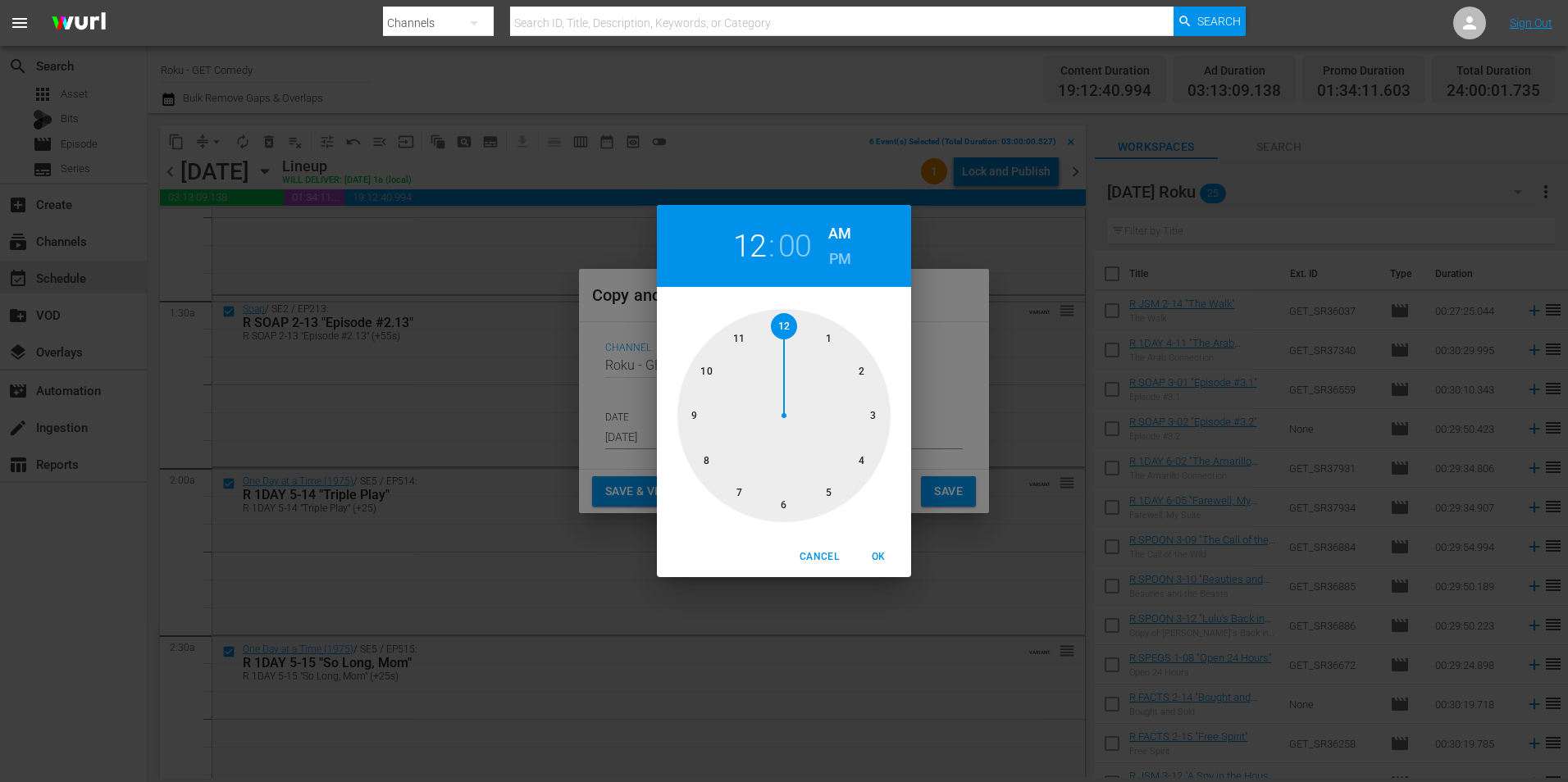
click at [788, 498] on div at bounding box center [783, 415] width 213 height 213
click at [890, 557] on span "OK" at bounding box center [878, 556] width 39 height 17
type input "06:00 am"
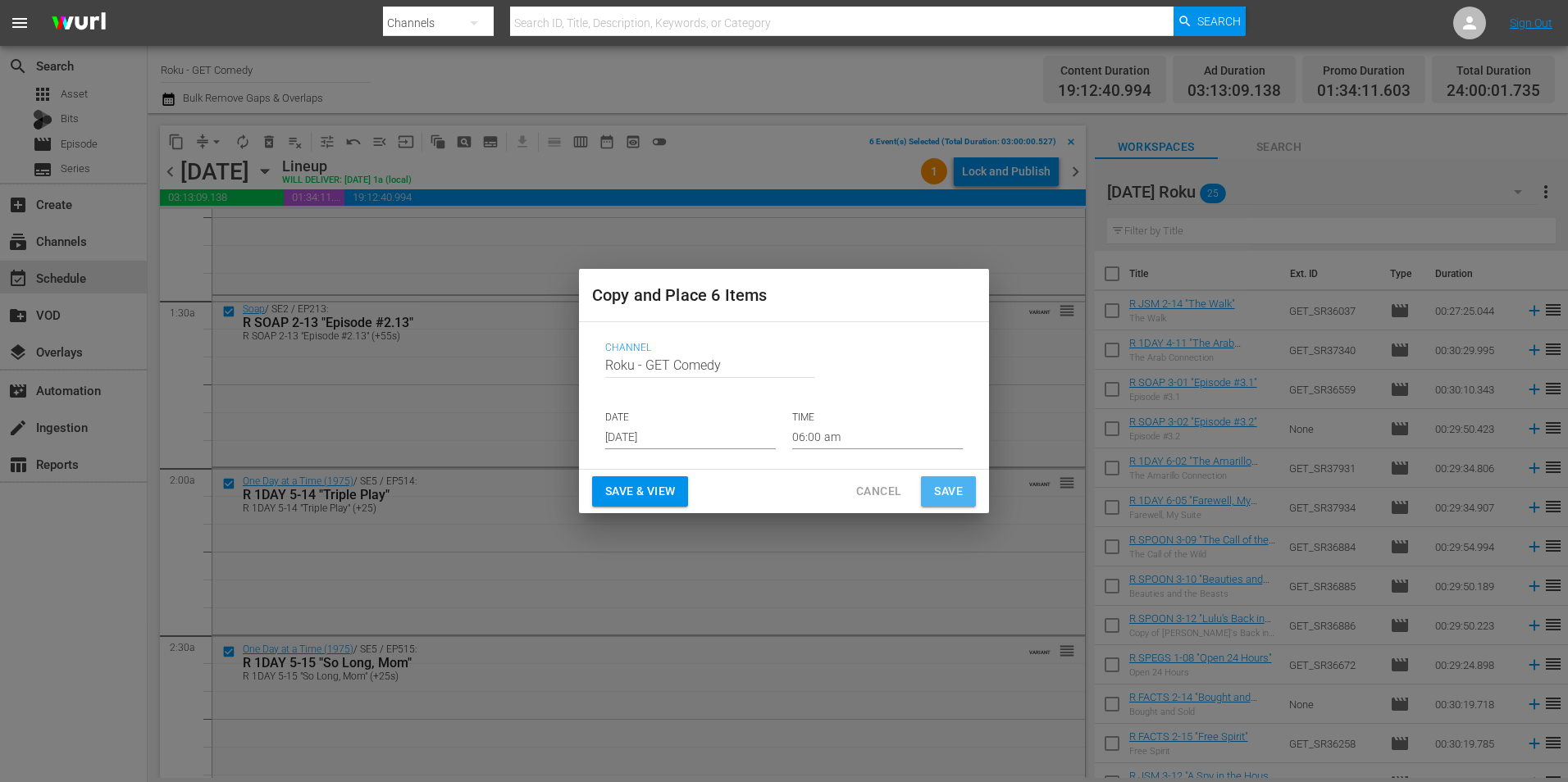
click at [943, 496] on span "Save" at bounding box center [948, 491] width 28 height 20
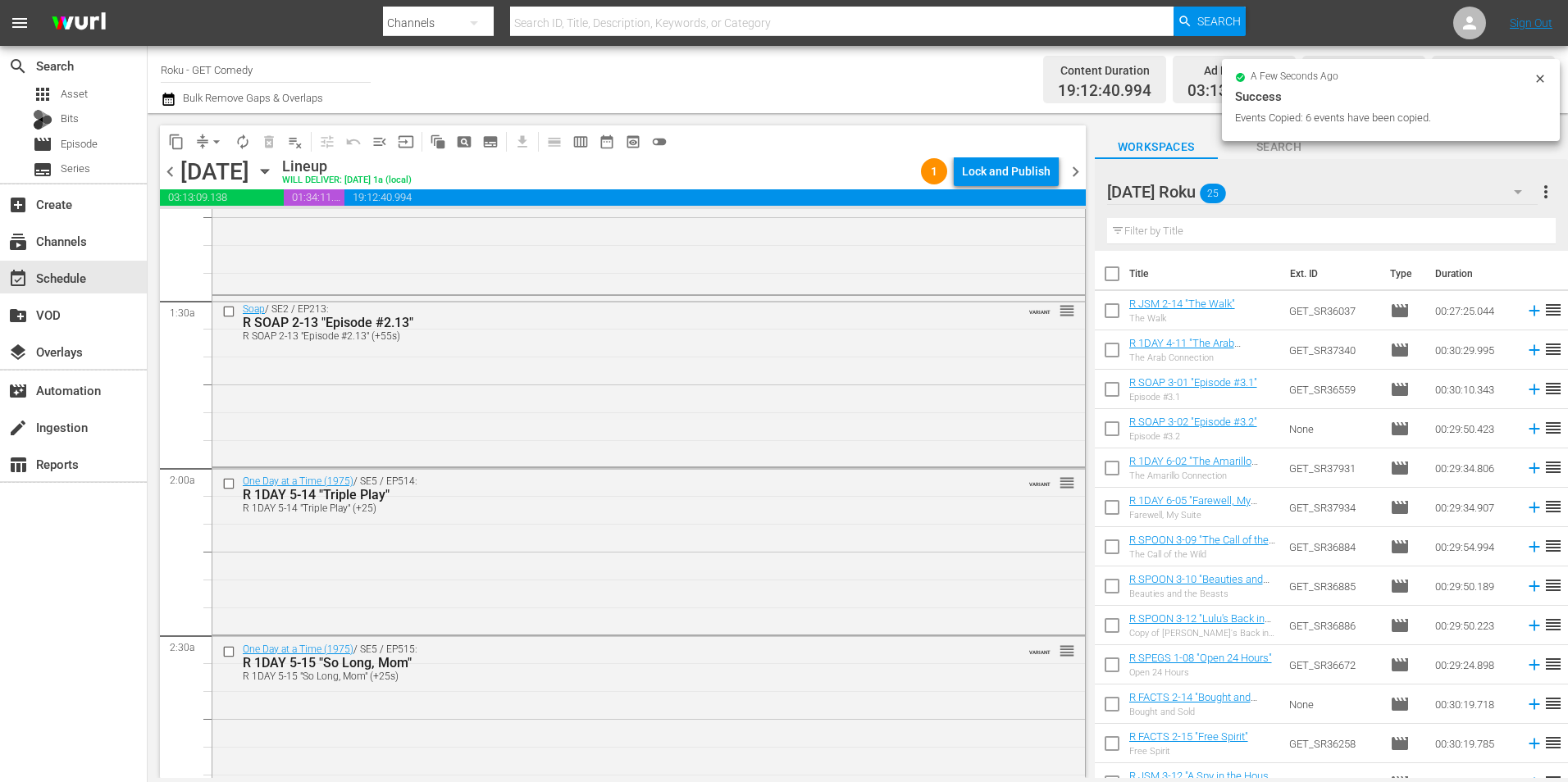
click at [278, 172] on div "Friday, August 29th August 29th" at bounding box center [229, 172] width 97 height 27
click at [273, 172] on icon "button" at bounding box center [265, 171] width 18 height 18
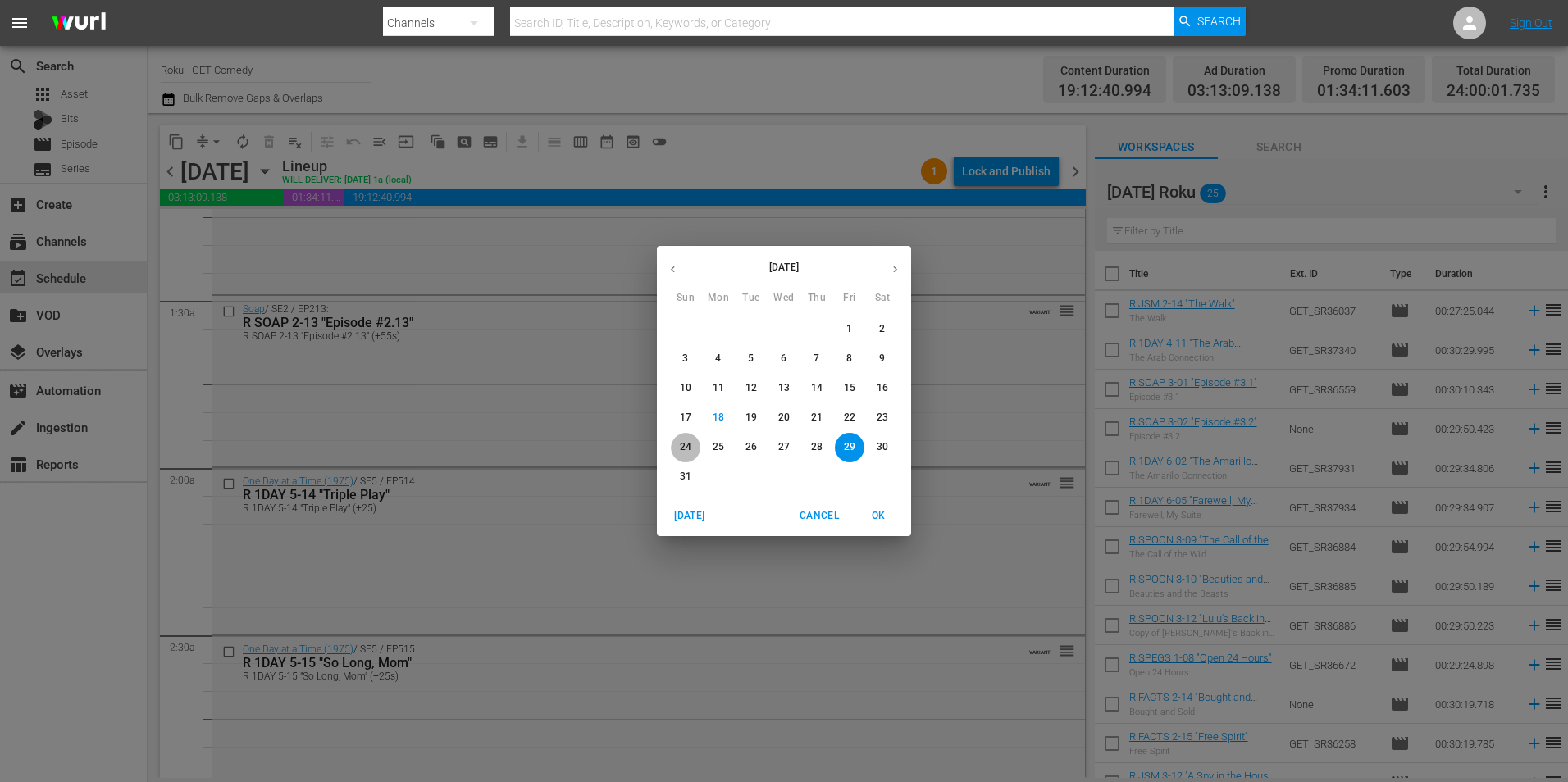
click at [685, 450] on p "24" at bounding box center [685, 448] width 12 height 14
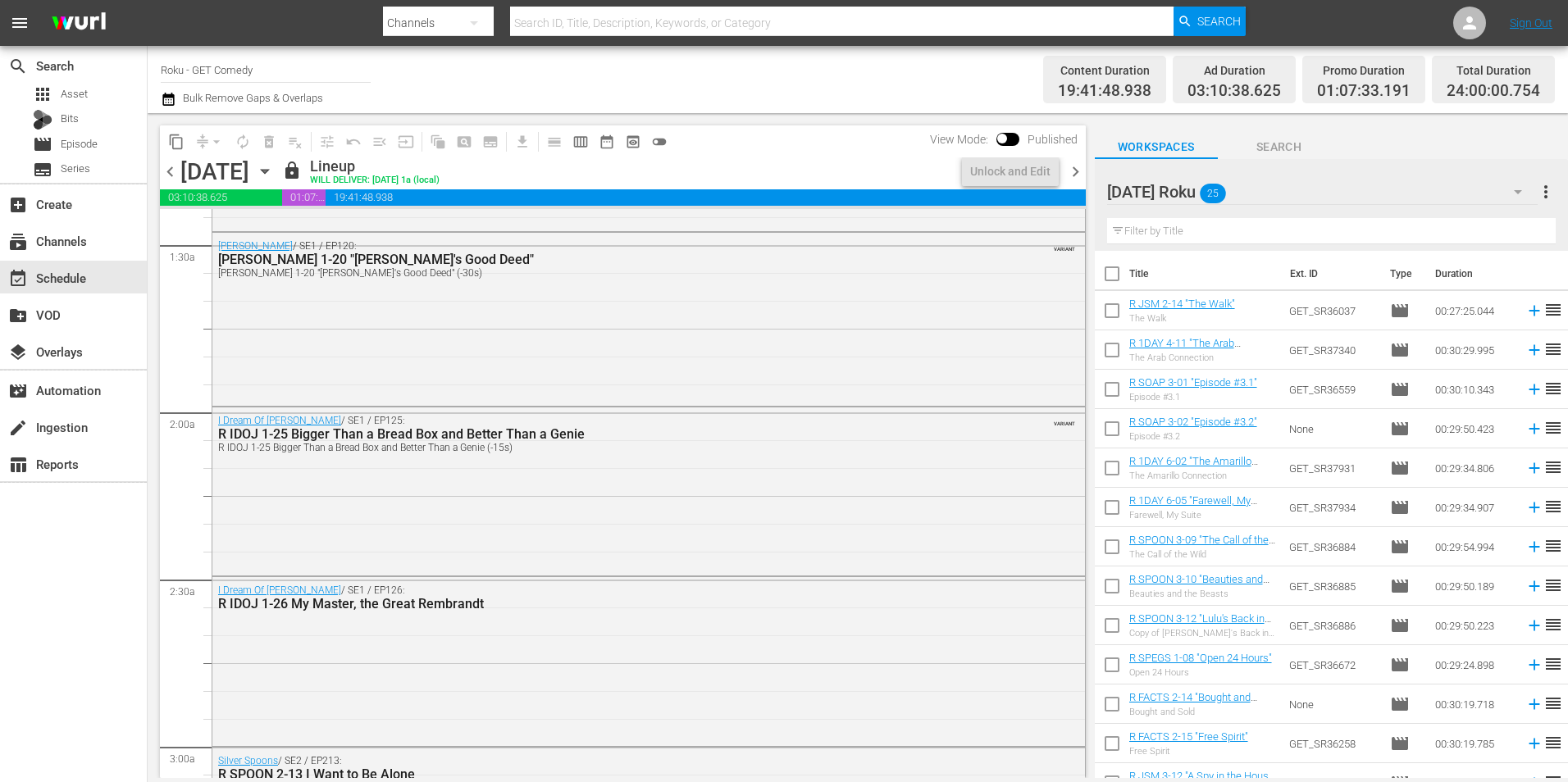
scroll to position [382, 0]
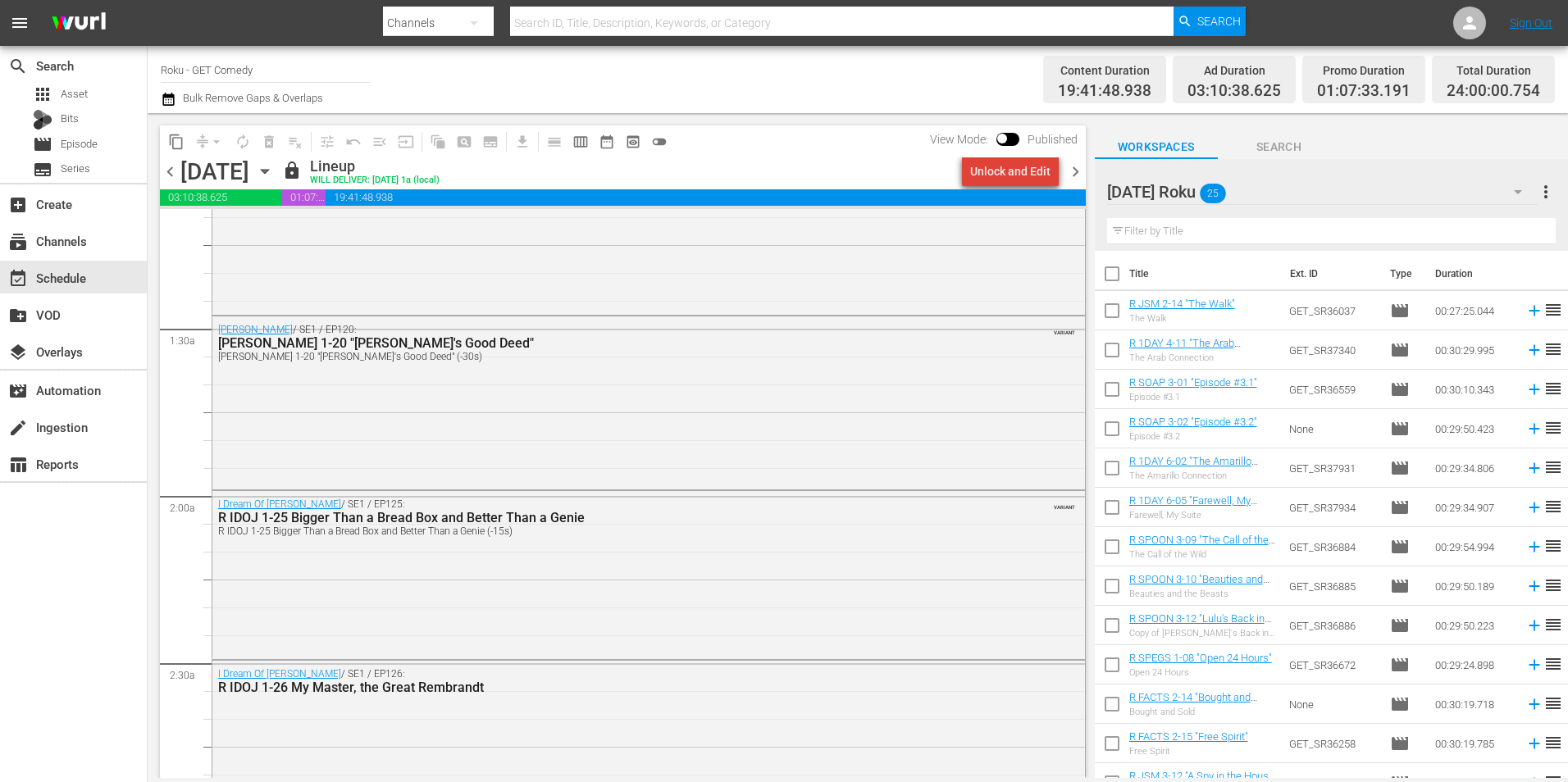
click at [1041, 165] on div "Unlock and Edit" at bounding box center [1010, 171] width 81 height 29
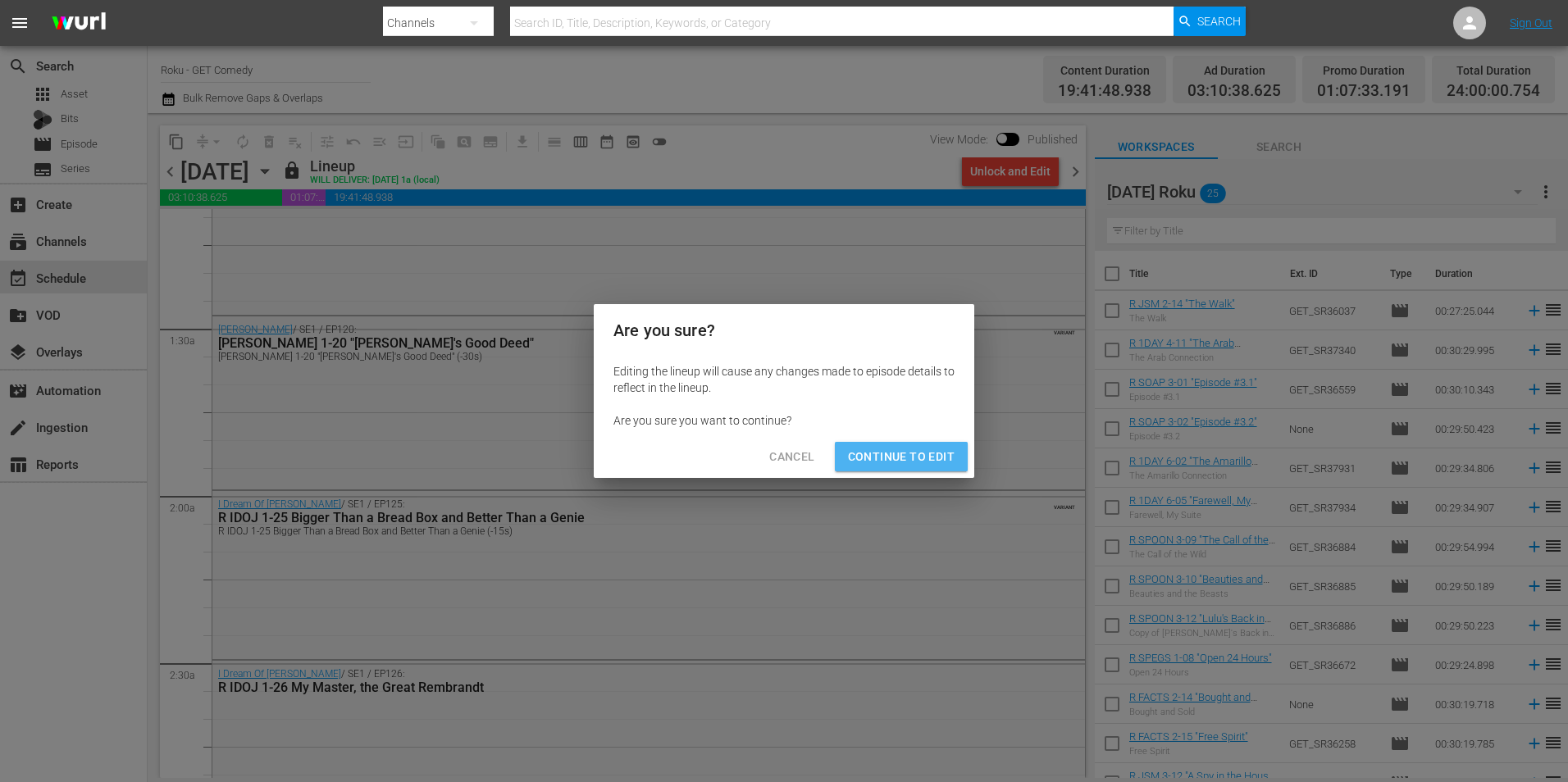
click at [923, 454] on span "Continue to Edit" at bounding box center [901, 456] width 106 height 20
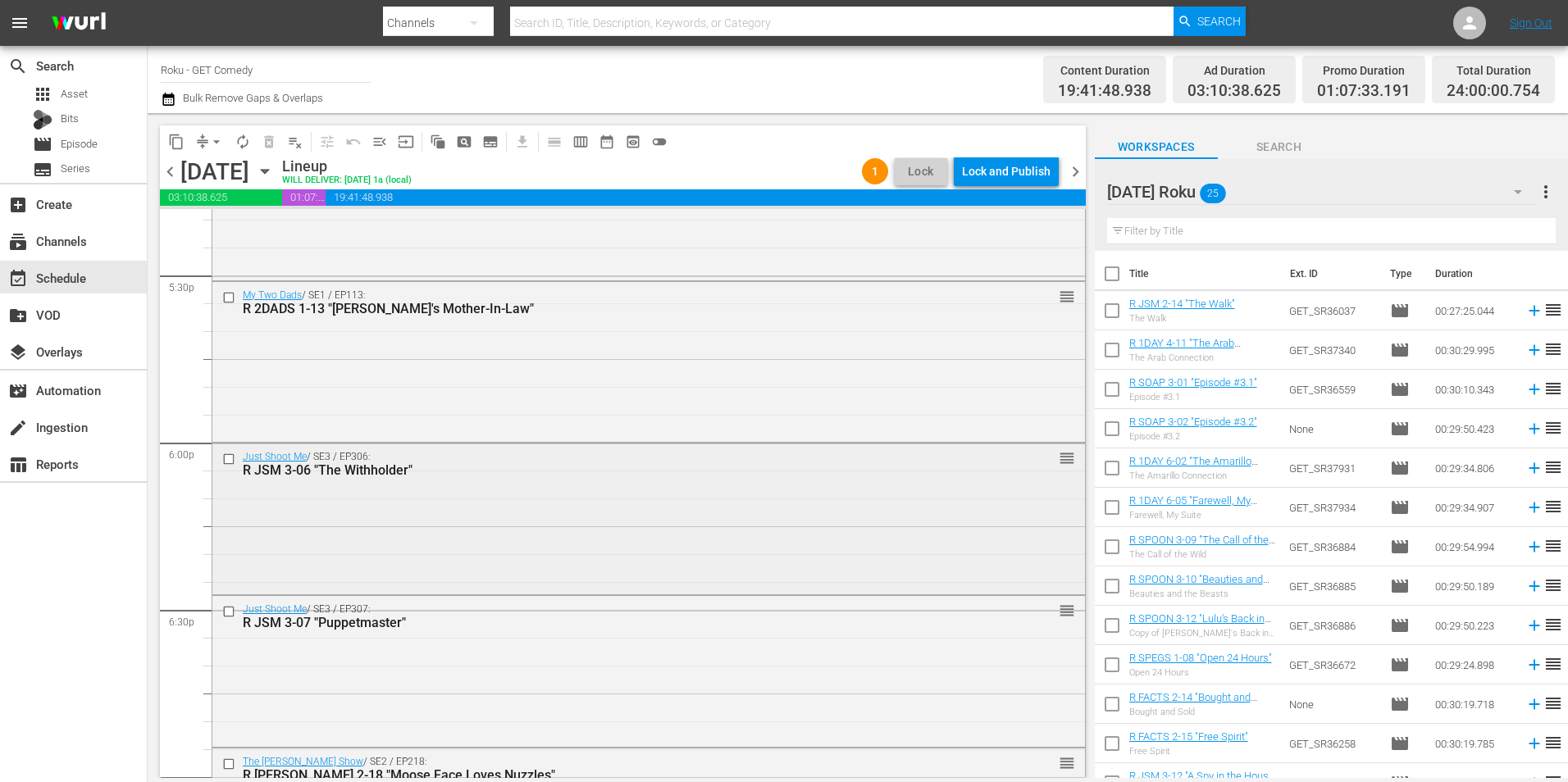
scroll to position [5792, 0]
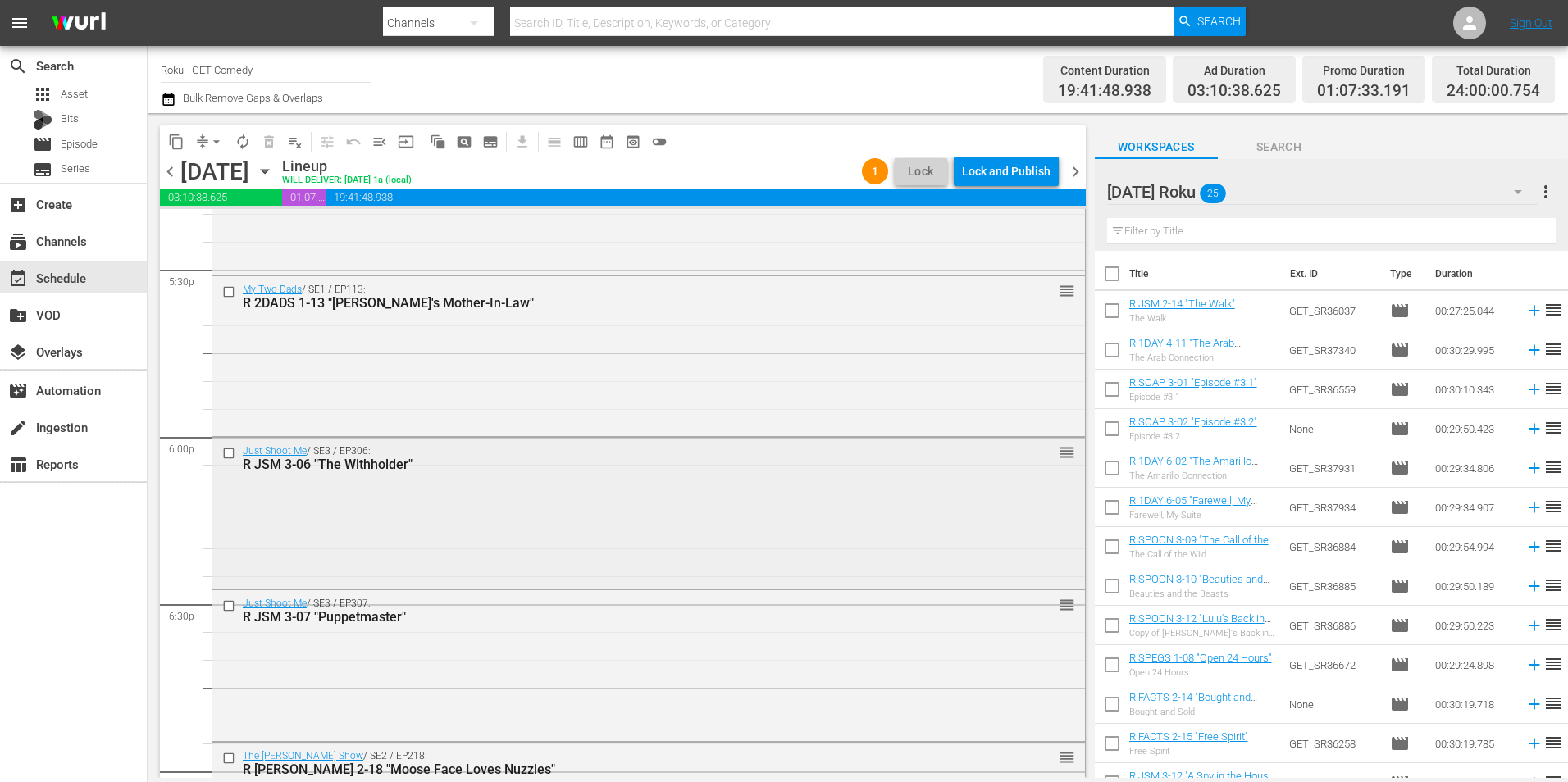
click at [229, 453] on input "checkbox" at bounding box center [230, 453] width 17 height 14
click at [229, 608] on input "checkbox" at bounding box center [230, 605] width 17 height 14
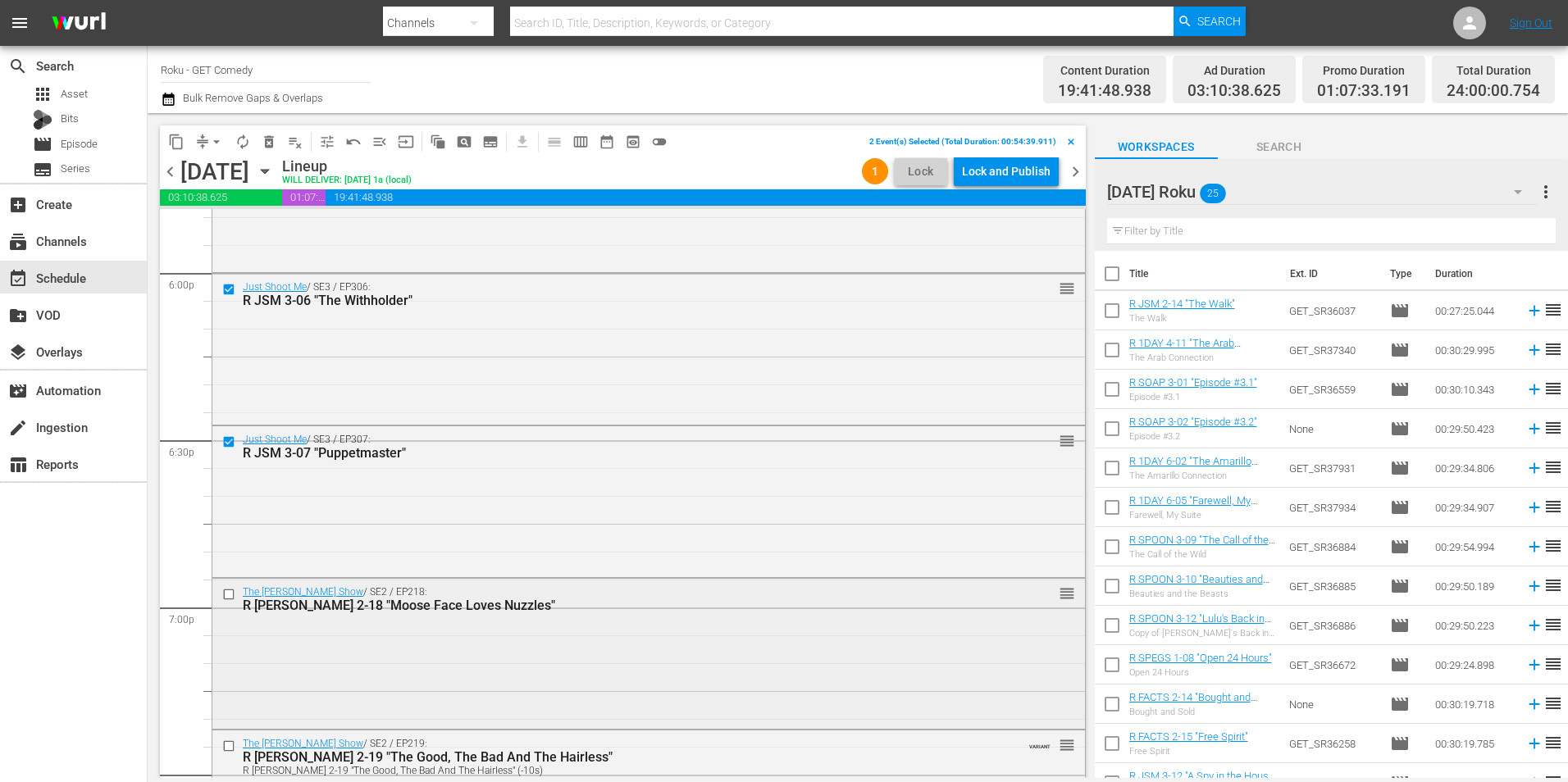
click at [226, 594] on input "checkbox" at bounding box center [230, 594] width 17 height 14
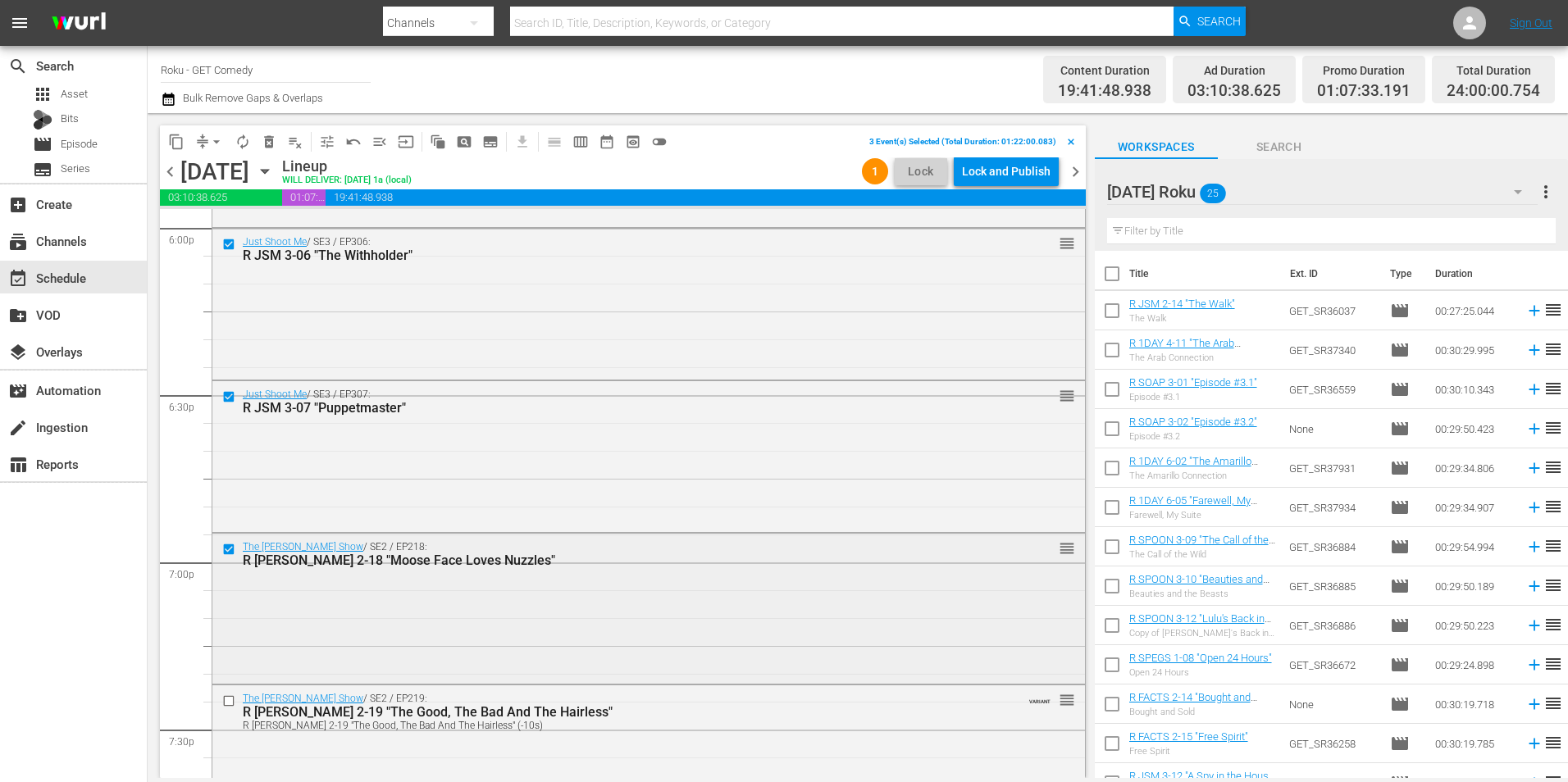
scroll to position [6038, 0]
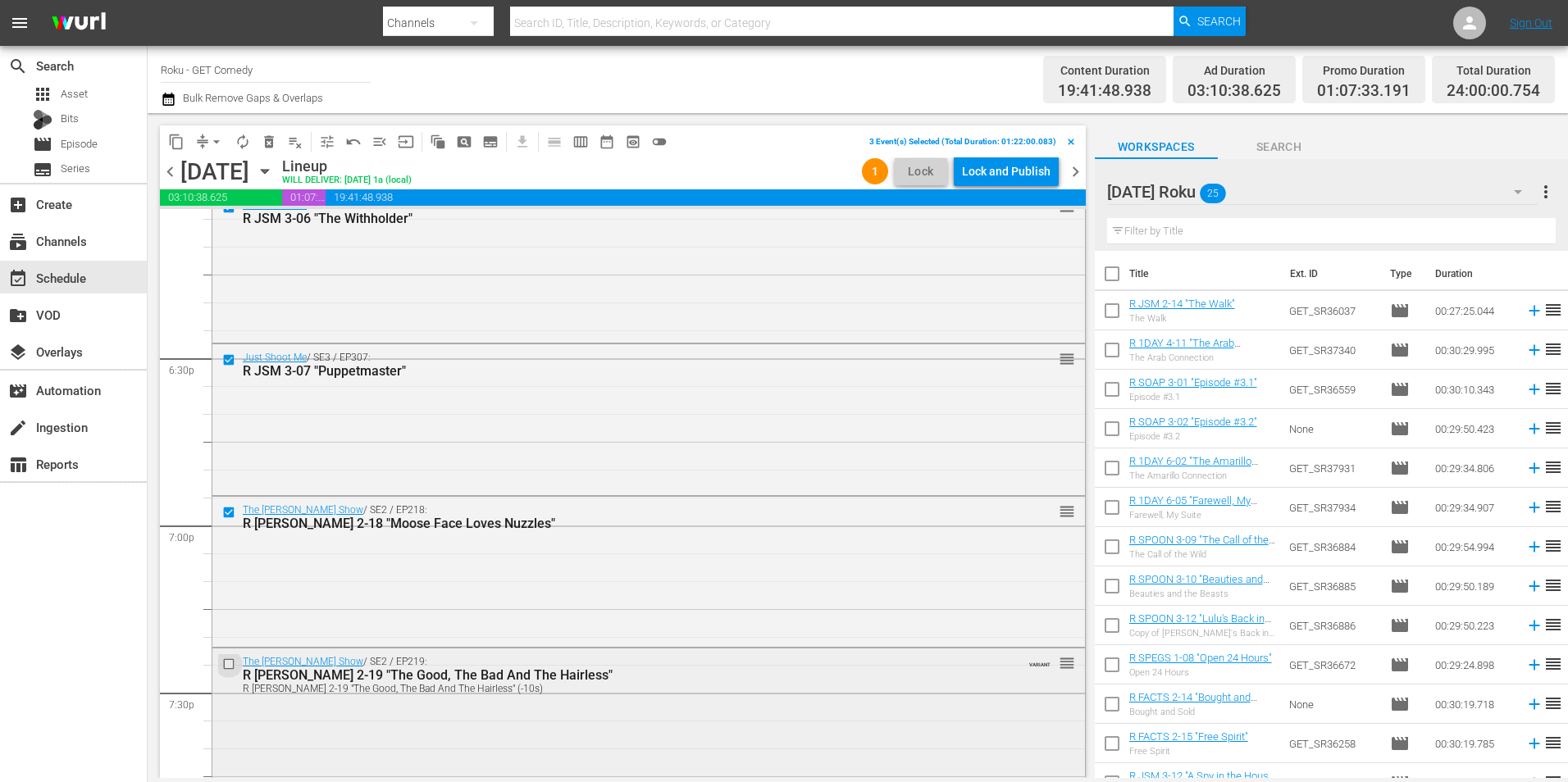
click at [222, 664] on input "checkbox" at bounding box center [230, 663] width 17 height 14
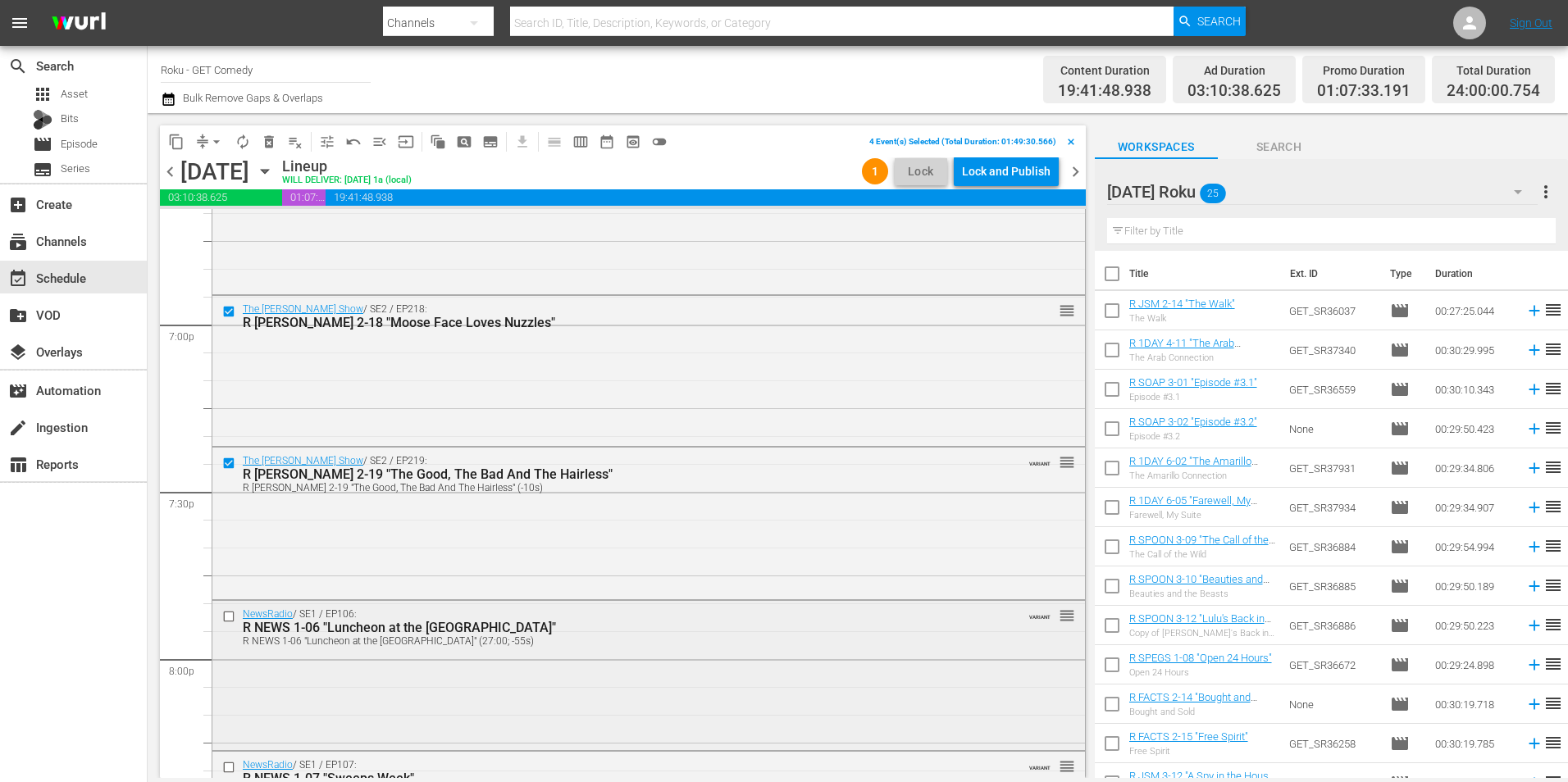
scroll to position [6283, 0]
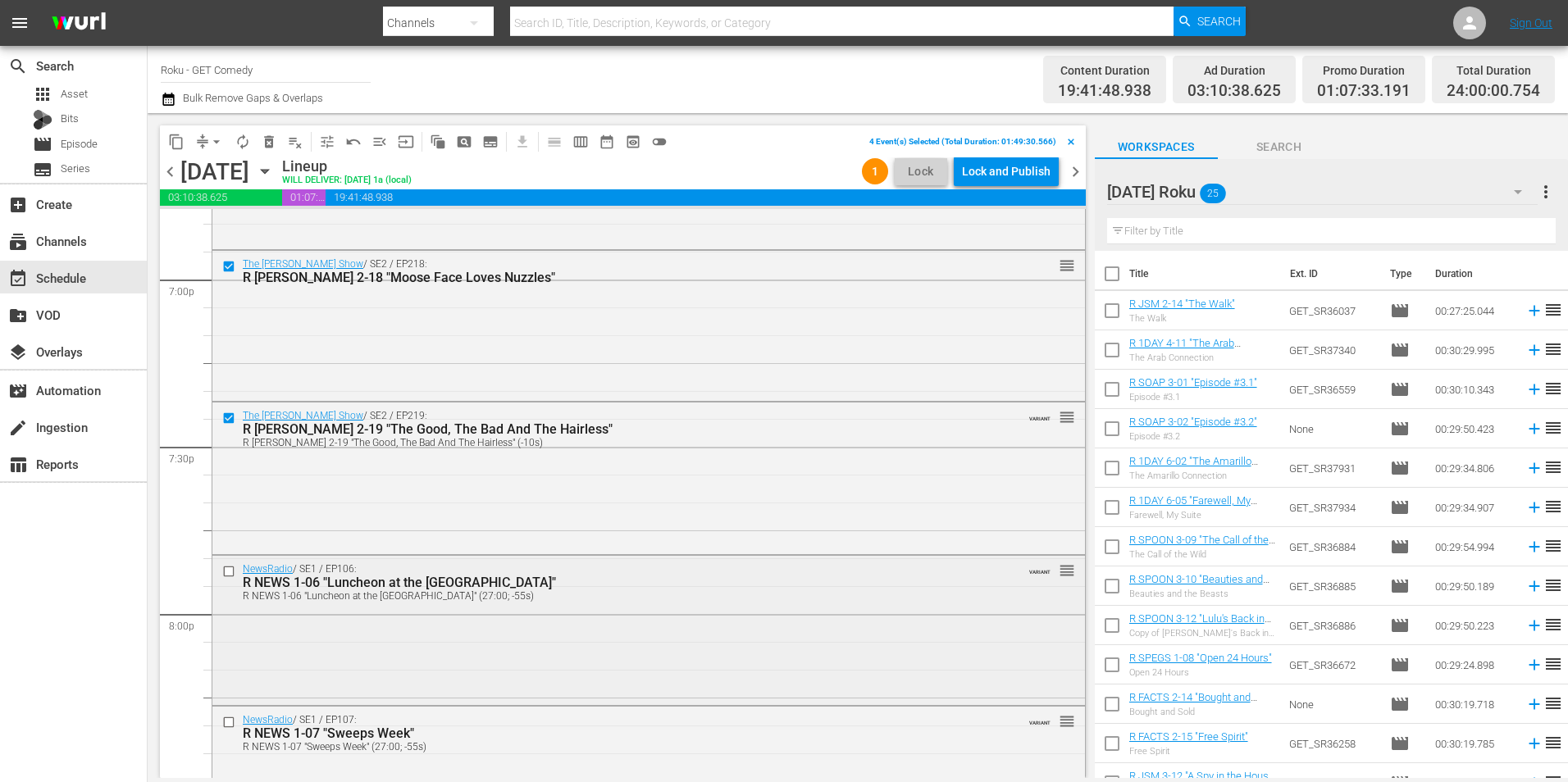
click at [225, 571] on input "checkbox" at bounding box center [230, 571] width 17 height 14
click at [231, 721] on input "checkbox" at bounding box center [230, 722] width 17 height 14
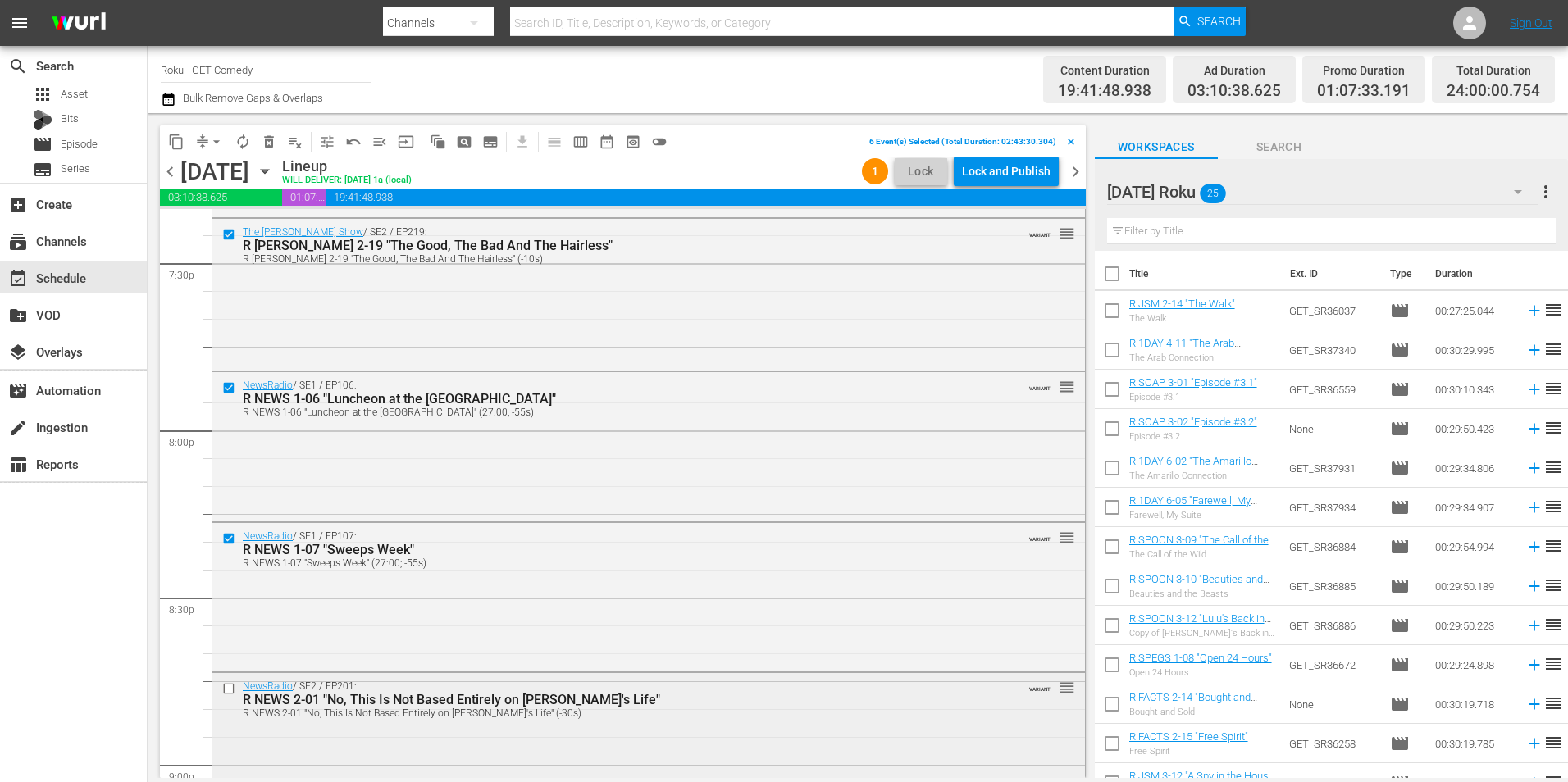
scroll to position [6529, 0]
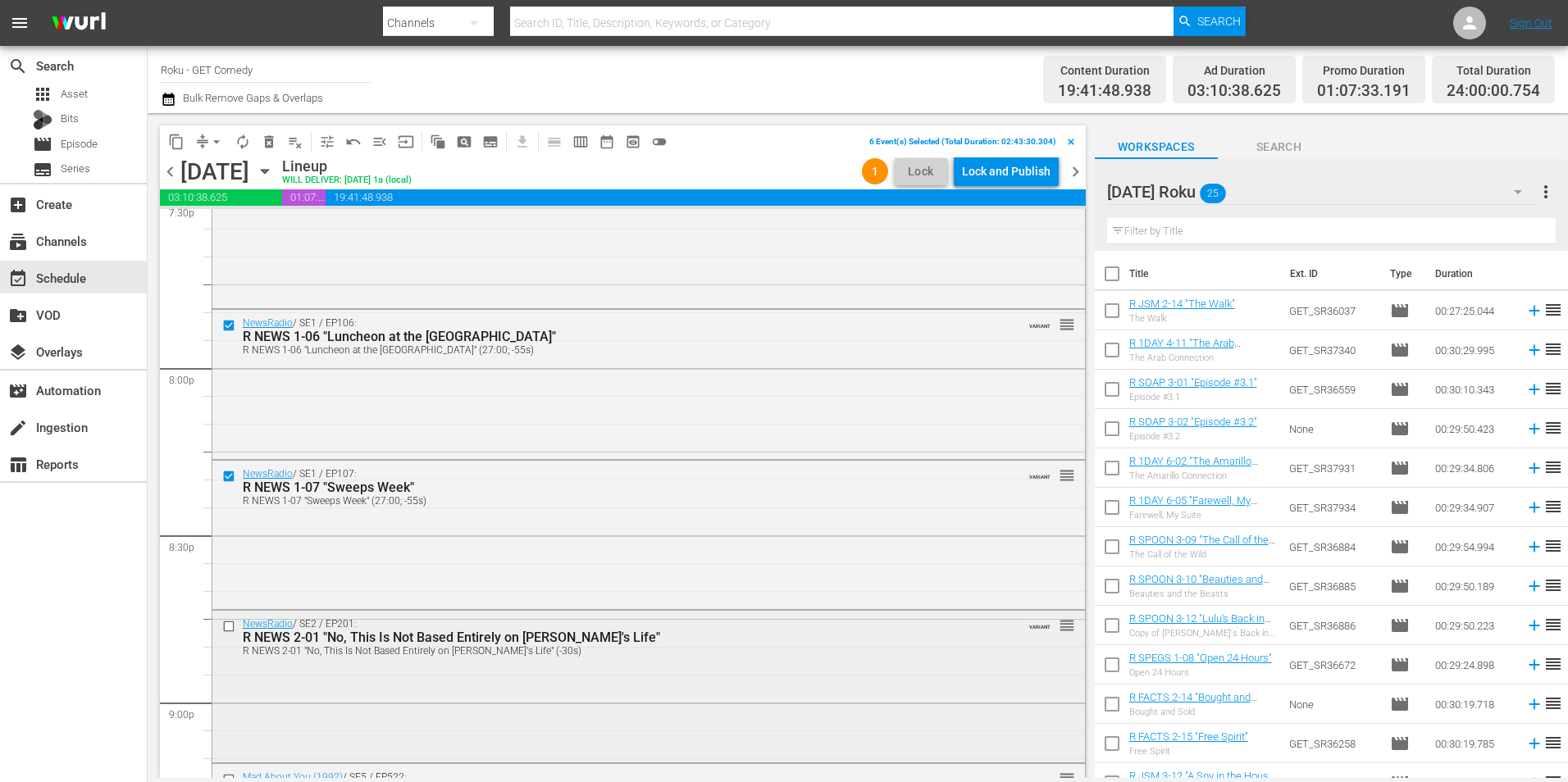
click at [223, 627] on input "checkbox" at bounding box center [230, 627] width 17 height 14
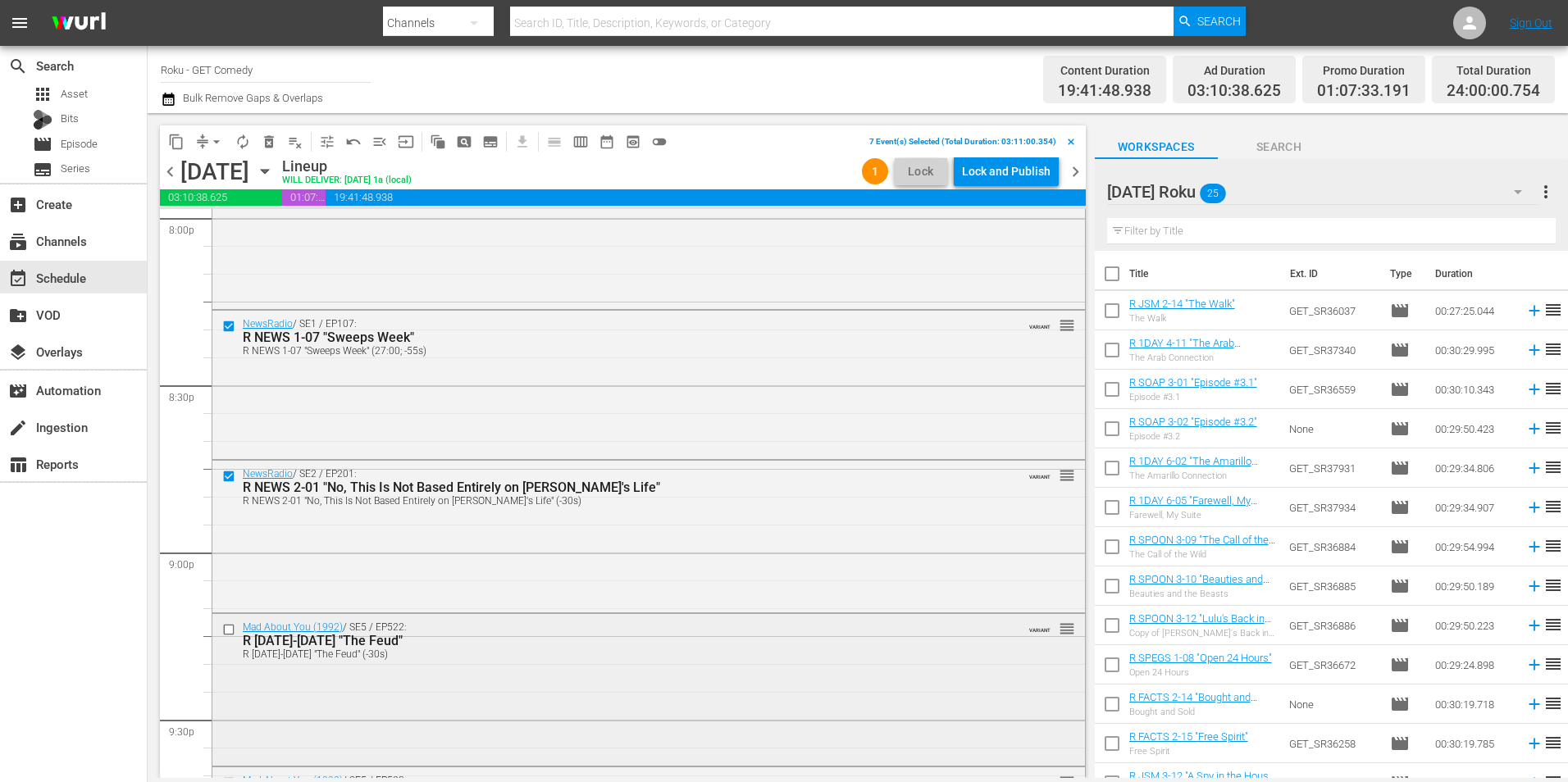
scroll to position [6694, 0]
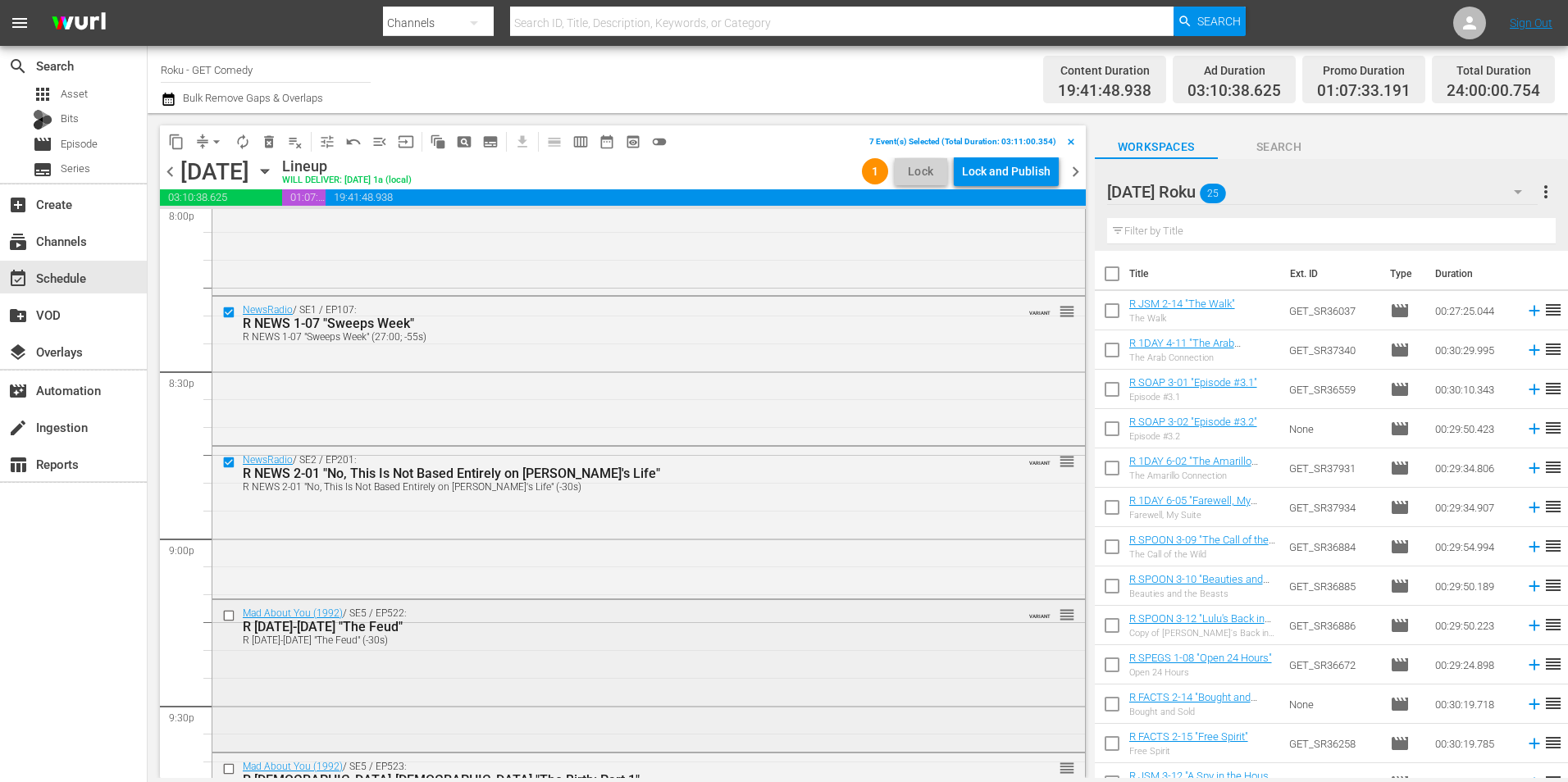
click at [229, 617] on input "checkbox" at bounding box center [230, 616] width 17 height 14
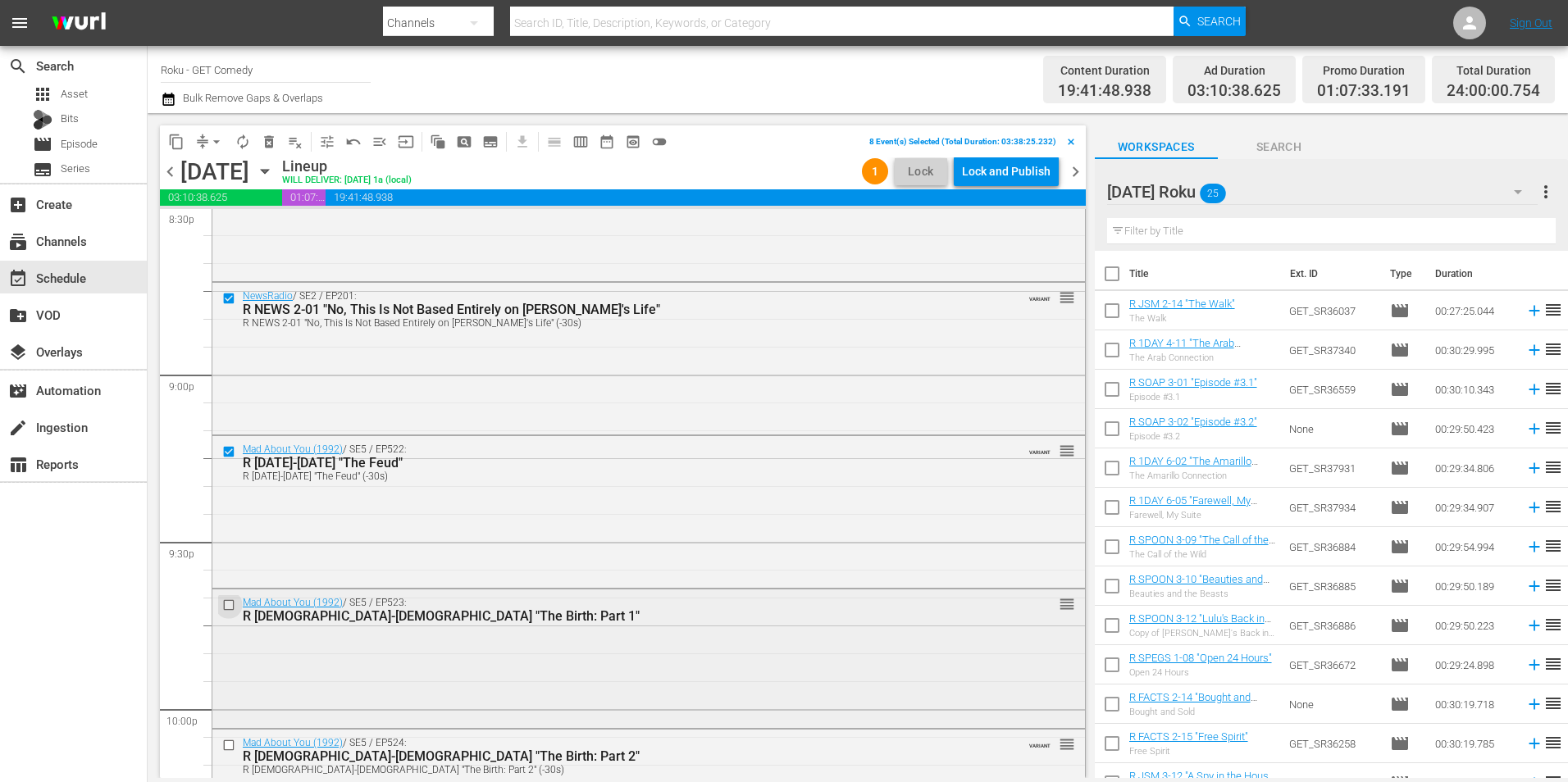
click at [227, 605] on input "checkbox" at bounding box center [230, 605] width 17 height 14
click at [231, 747] on input "checkbox" at bounding box center [230, 746] width 17 height 14
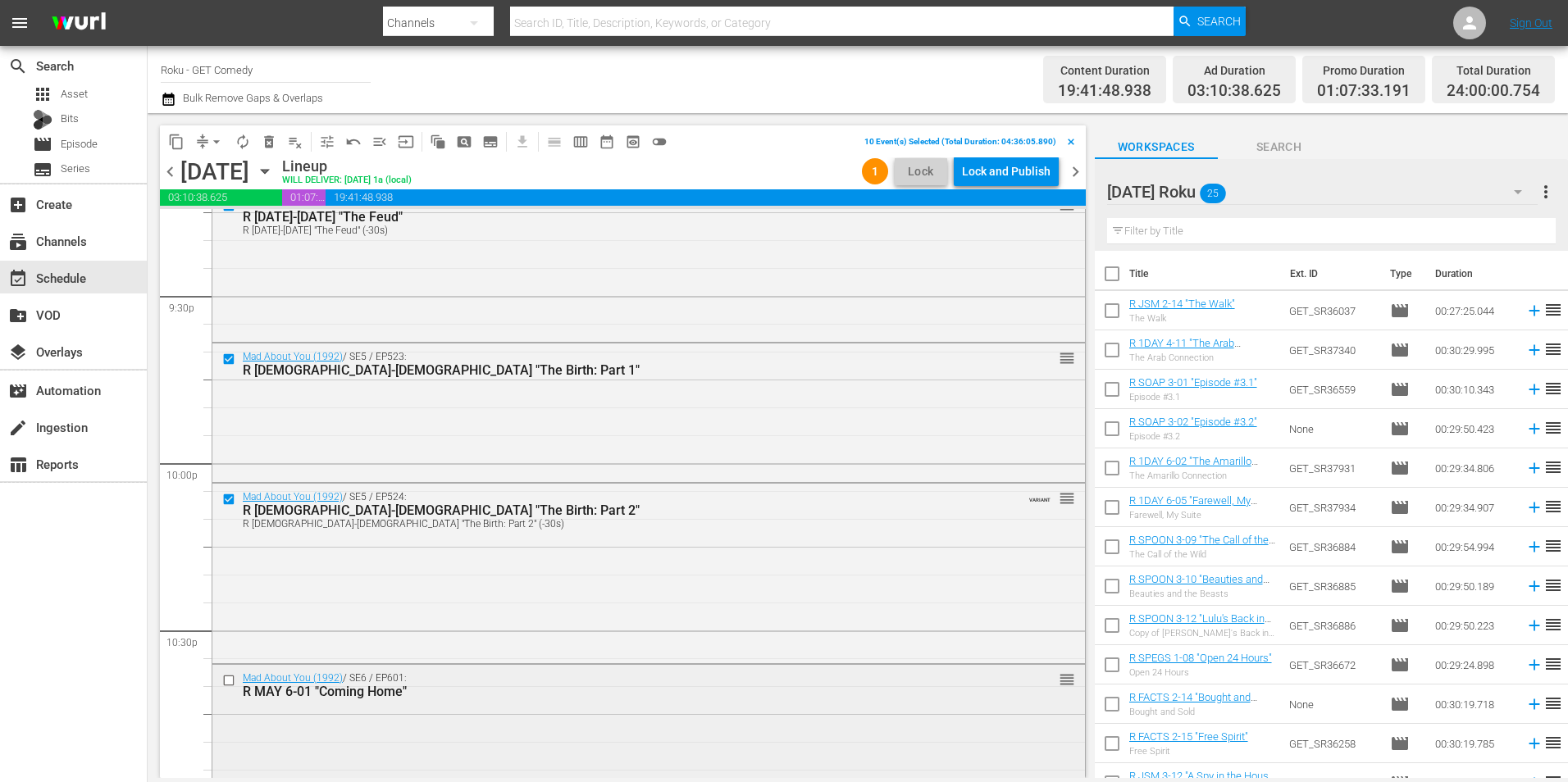
click at [233, 680] on input "checkbox" at bounding box center [230, 680] width 17 height 14
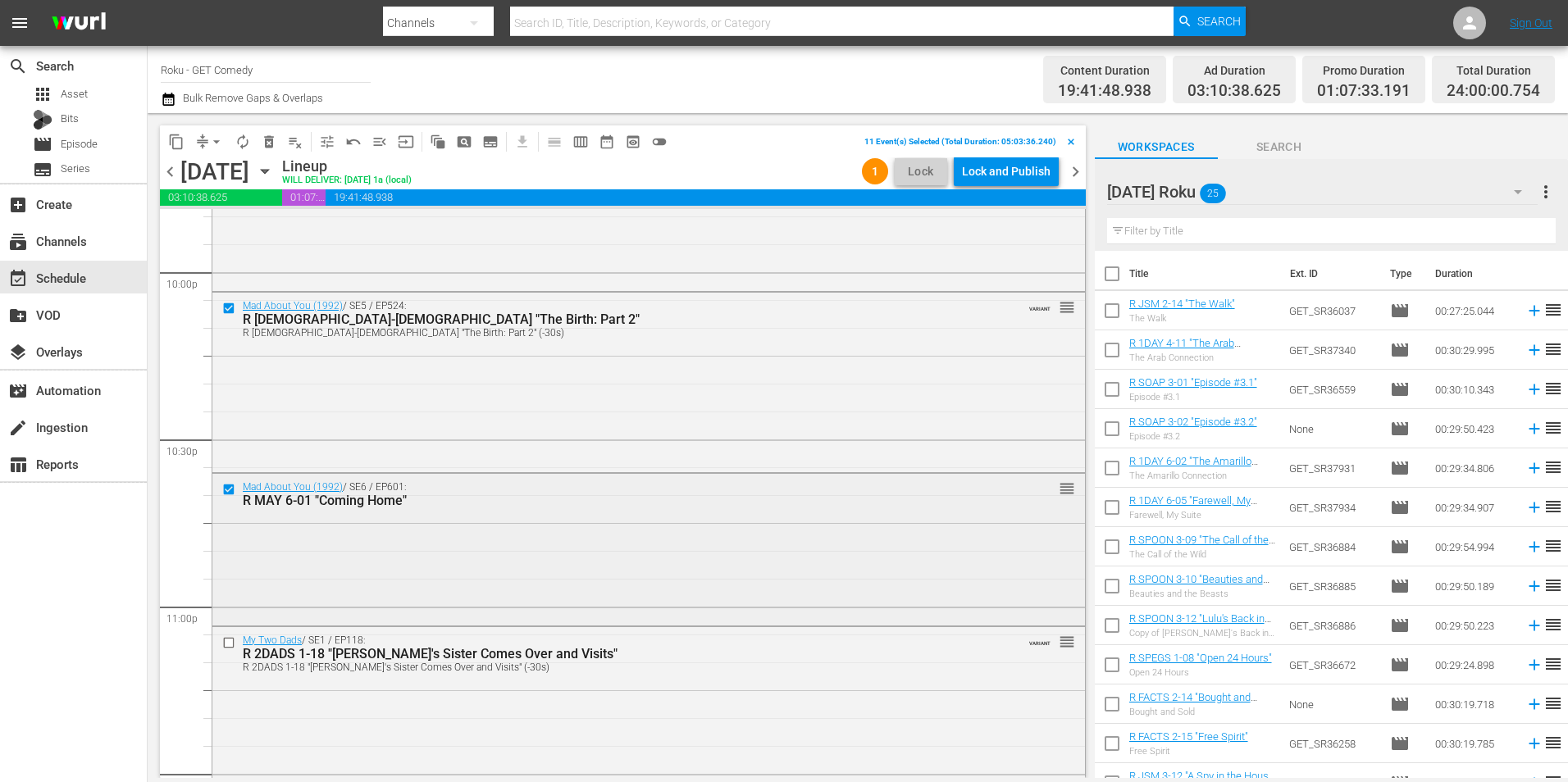
scroll to position [7349, 0]
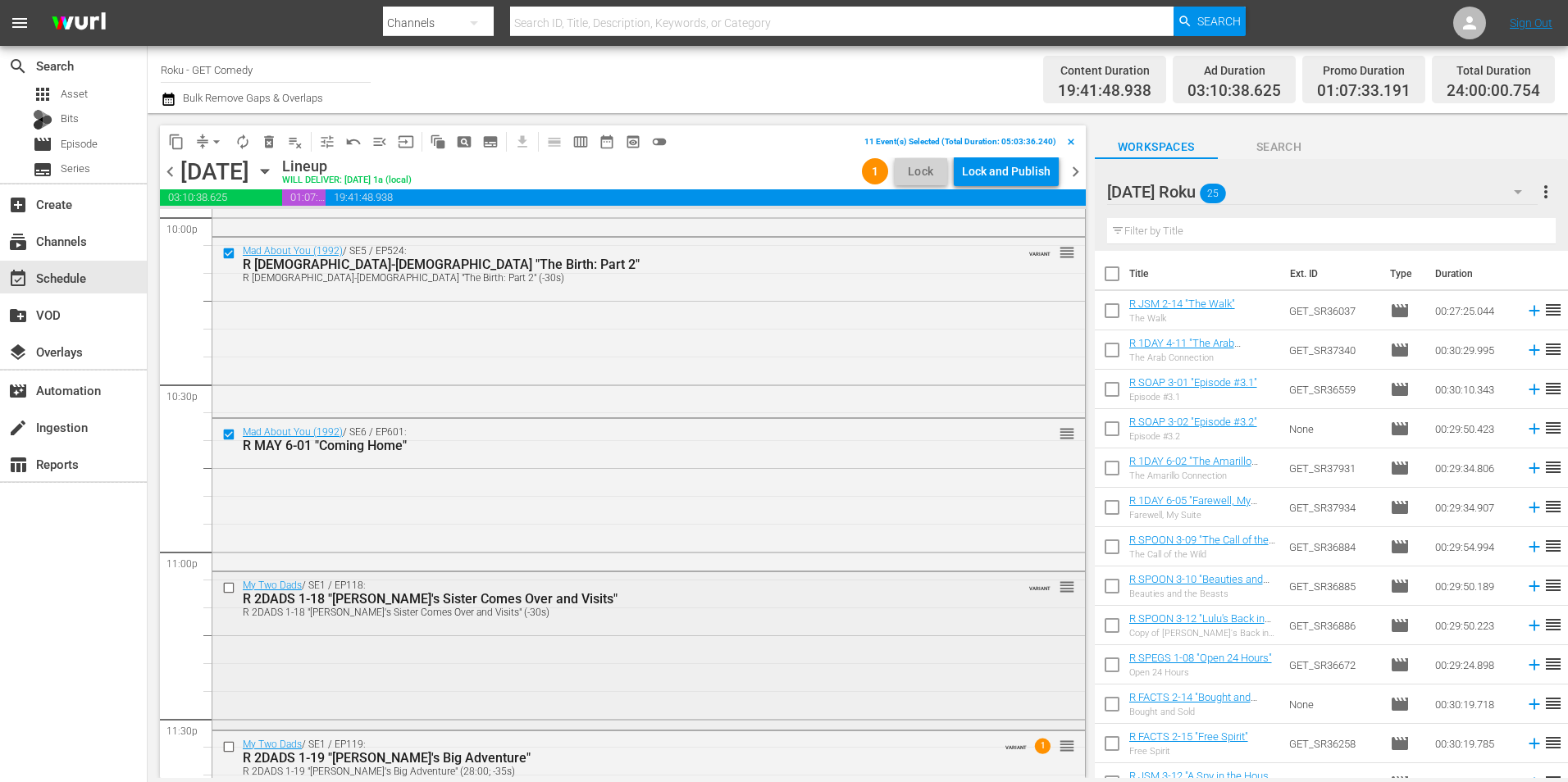
click at [227, 587] on input "checkbox" at bounding box center [230, 587] width 17 height 14
click at [228, 749] on input "checkbox" at bounding box center [230, 747] width 17 height 14
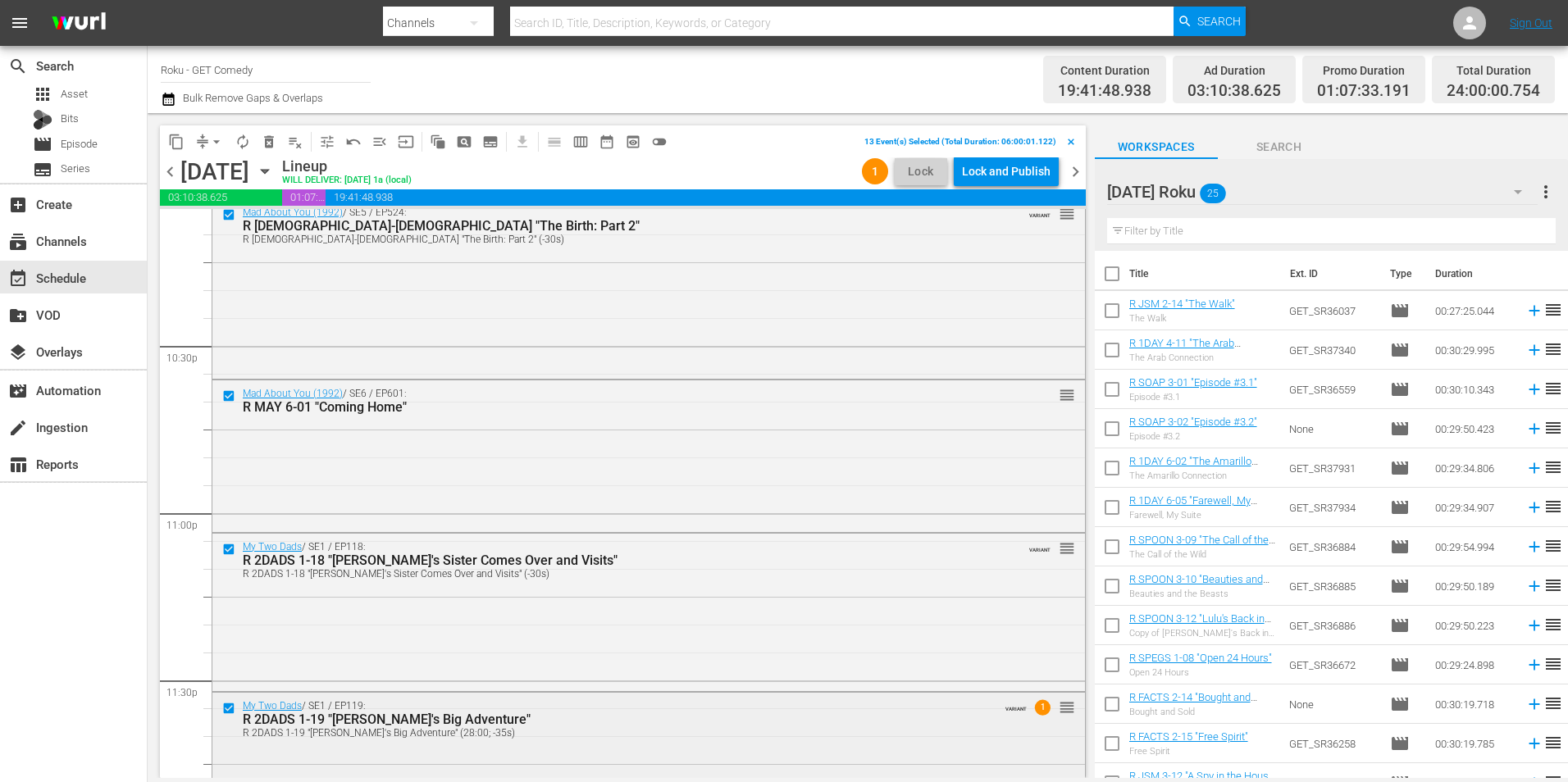
scroll to position [7457, 0]
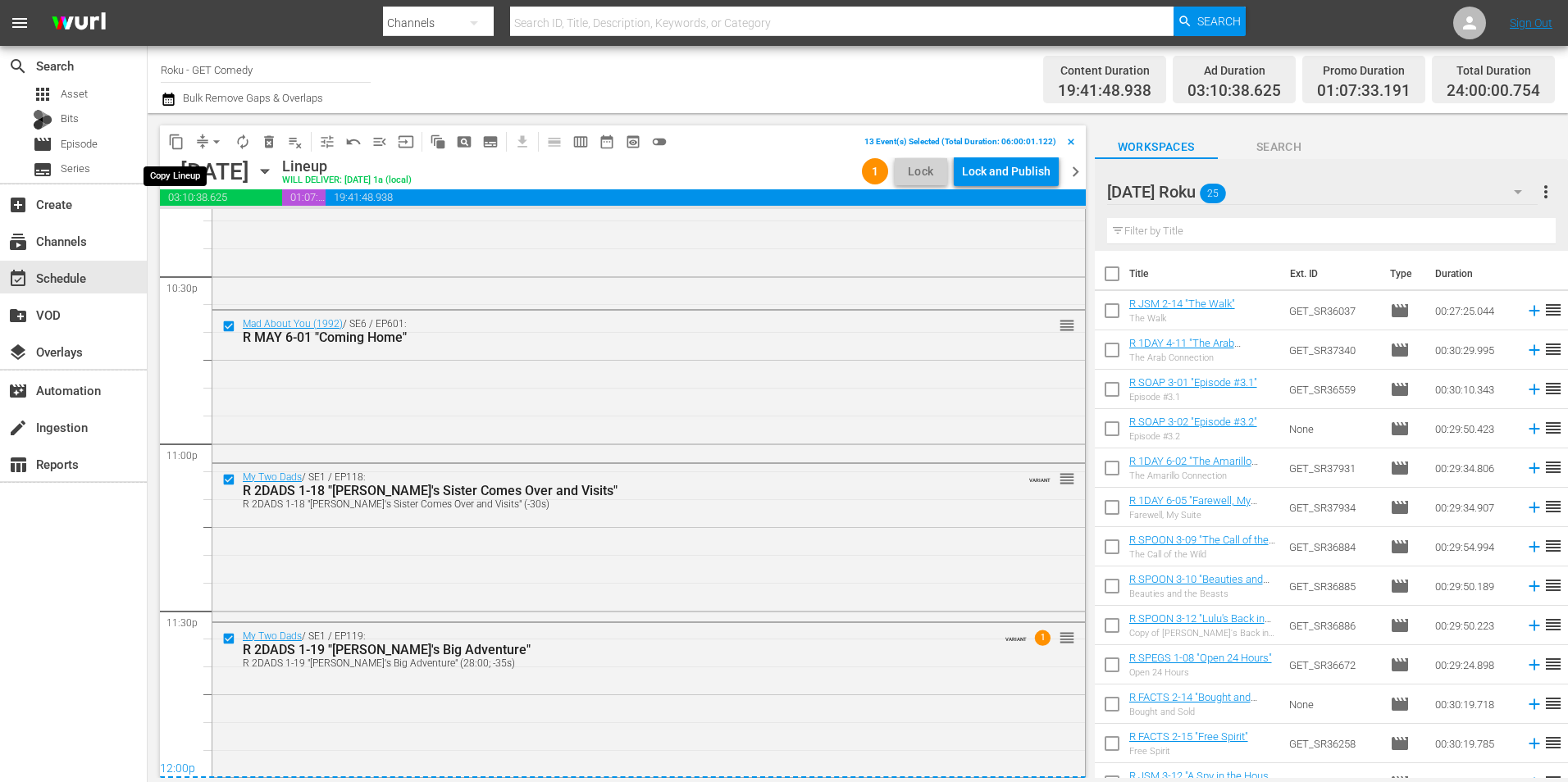
click at [180, 138] on span "content_copy" at bounding box center [176, 142] width 17 height 17
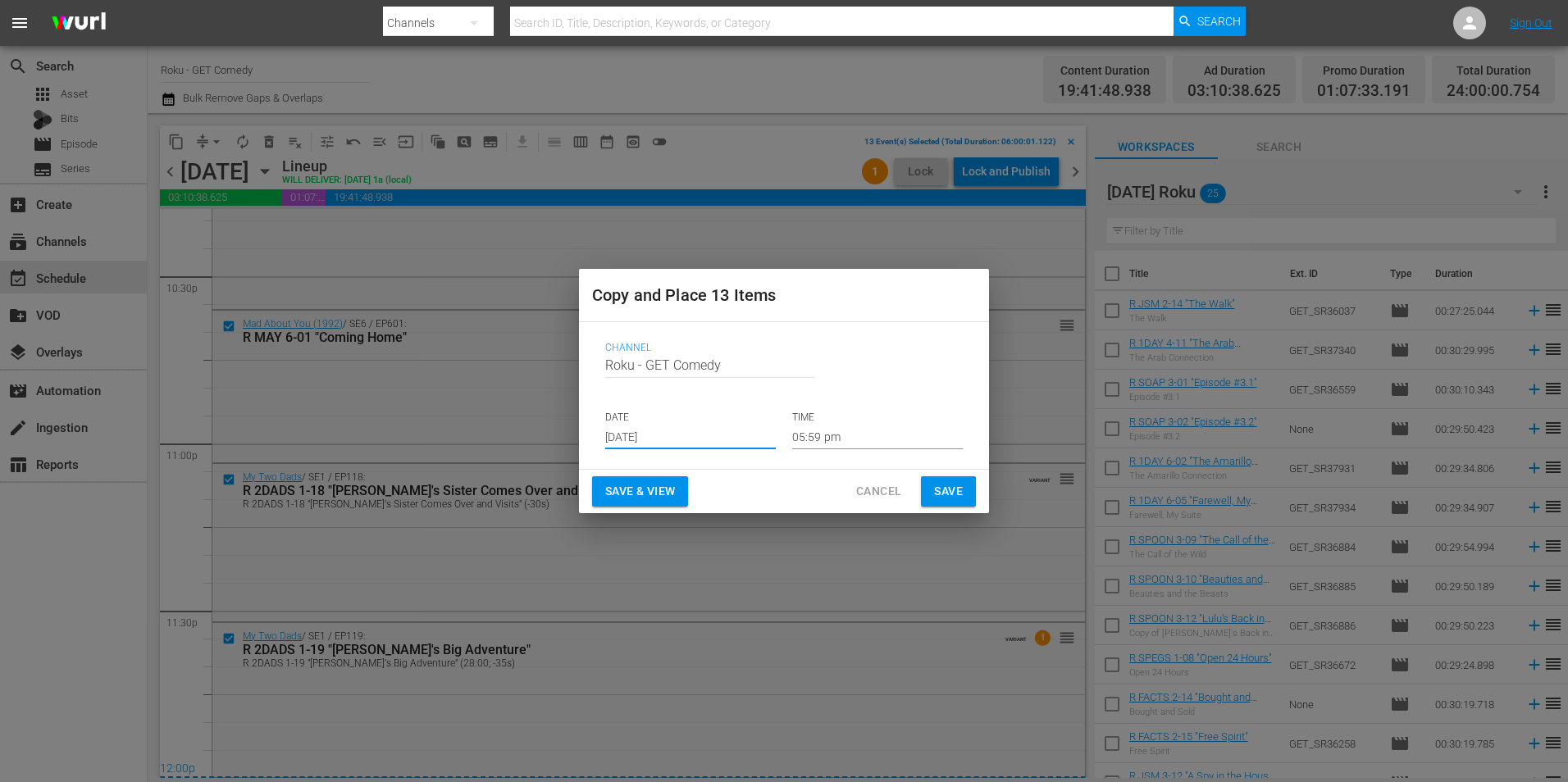
click at [653, 432] on input "[DATE]" at bounding box center [690, 437] width 171 height 25
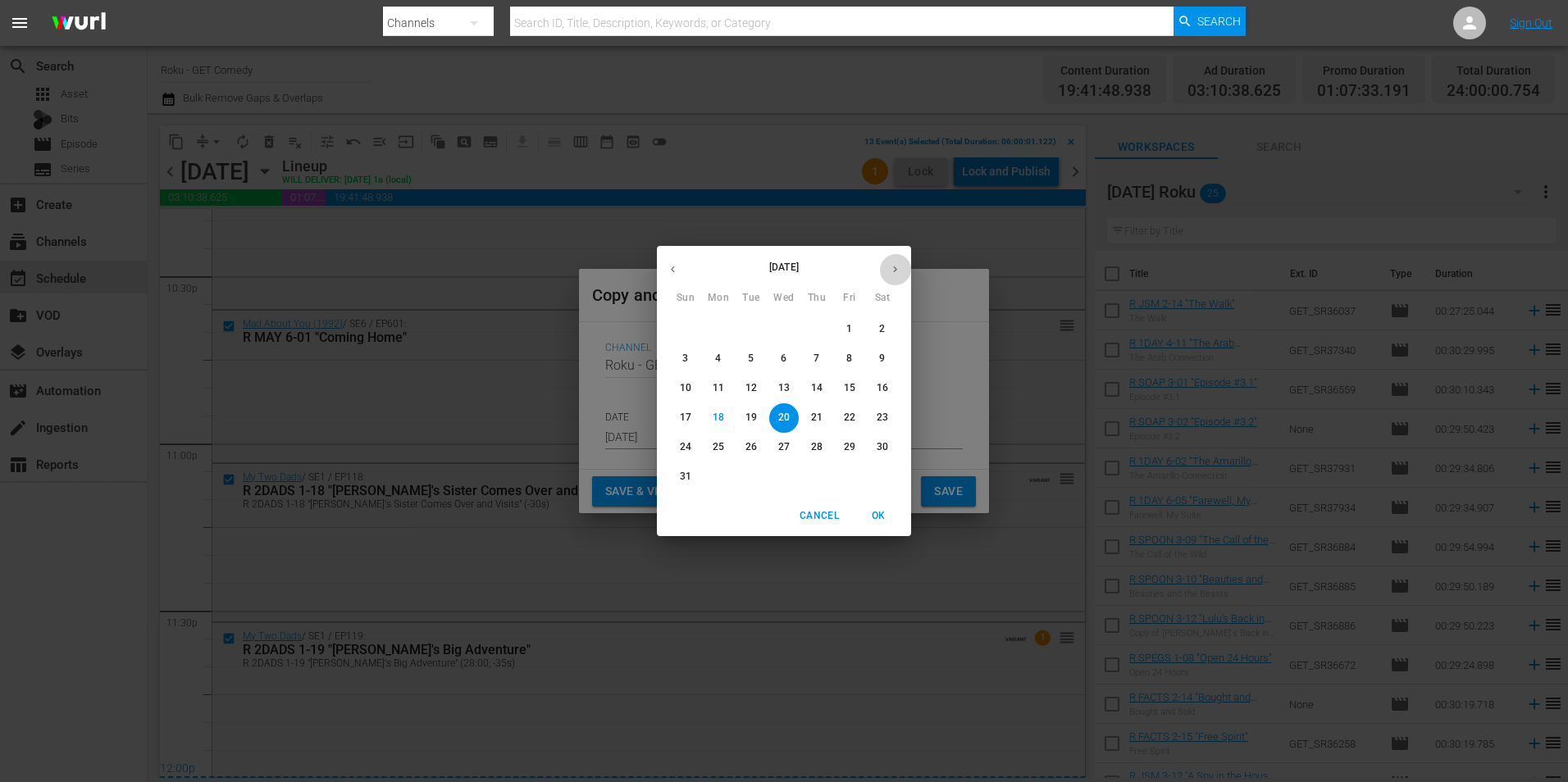
click at [899, 263] on icon "button" at bounding box center [895, 269] width 12 height 12
drag, startPoint x: 884, startPoint y: 326, endPoint x: 864, endPoint y: 385, distance: 62.3
click at [885, 327] on p "6" at bounding box center [881, 329] width 5 height 14
type input "[DATE]"
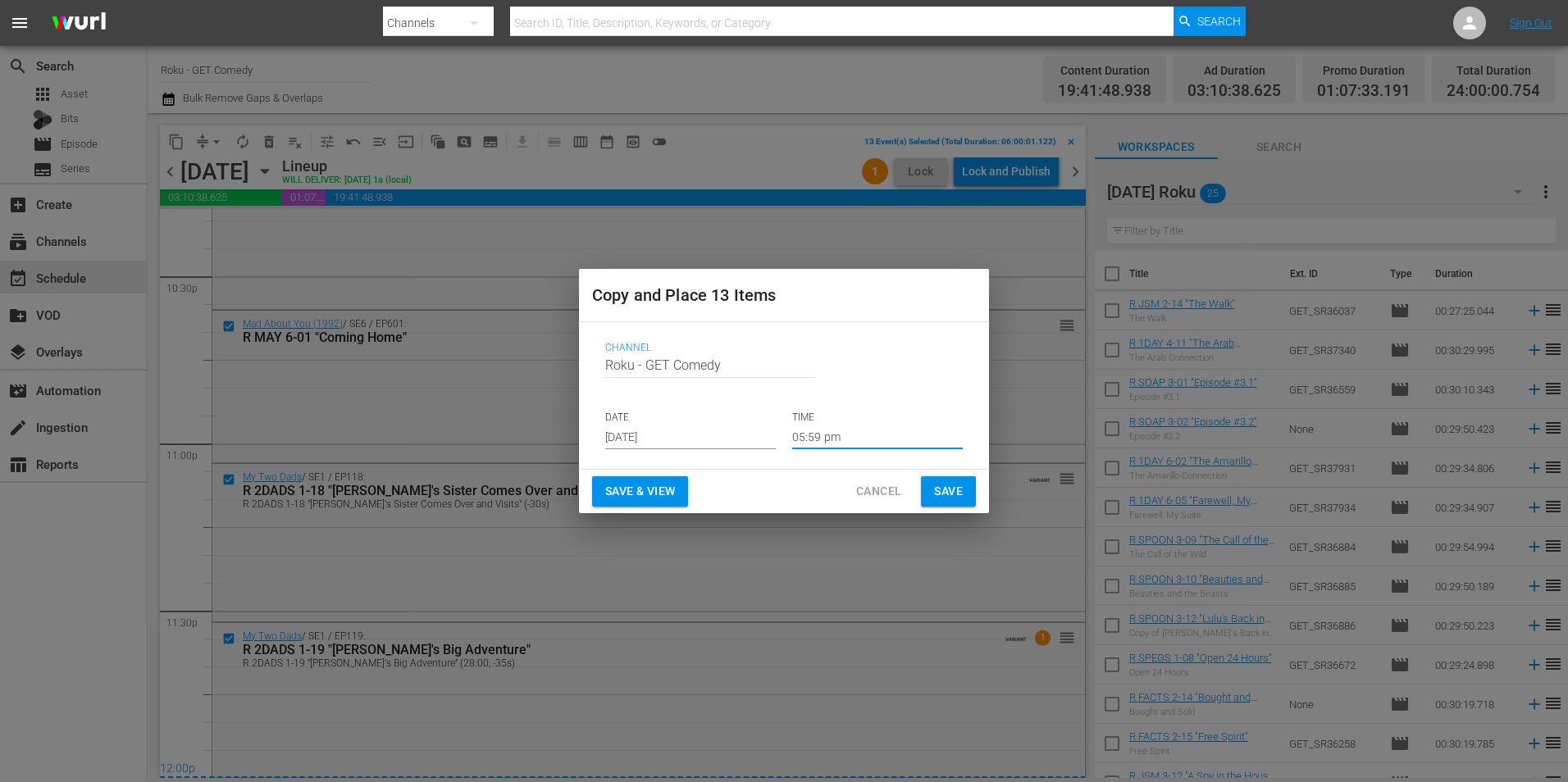
click at [817, 438] on input "05:59 pm" at bounding box center [877, 437] width 171 height 25
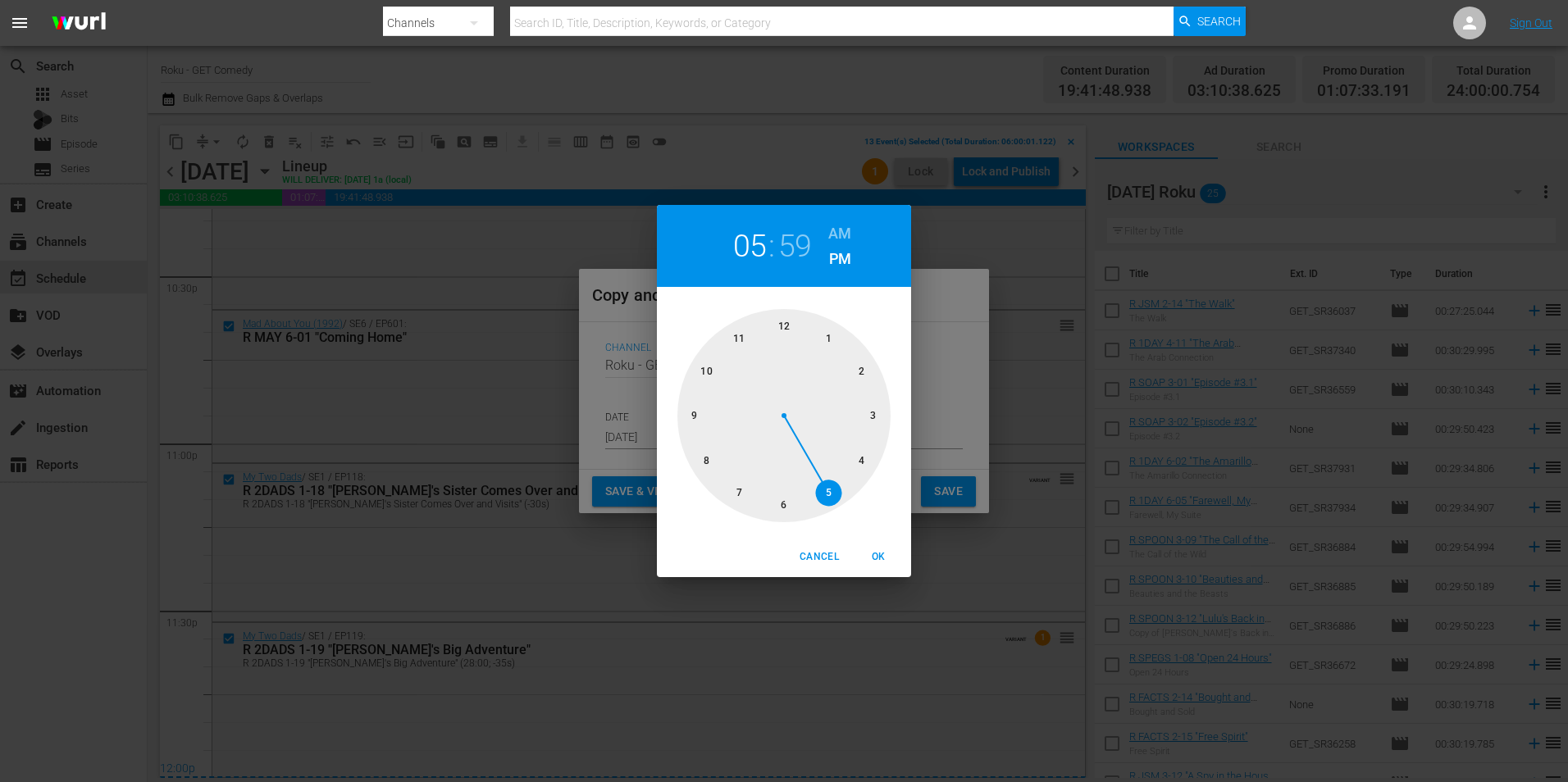
click at [790, 327] on div at bounding box center [783, 415] width 213 height 213
click at [791, 323] on div at bounding box center [783, 415] width 213 height 213
click at [882, 553] on span "OK" at bounding box center [878, 556] width 39 height 17
type input "12:00 pm"
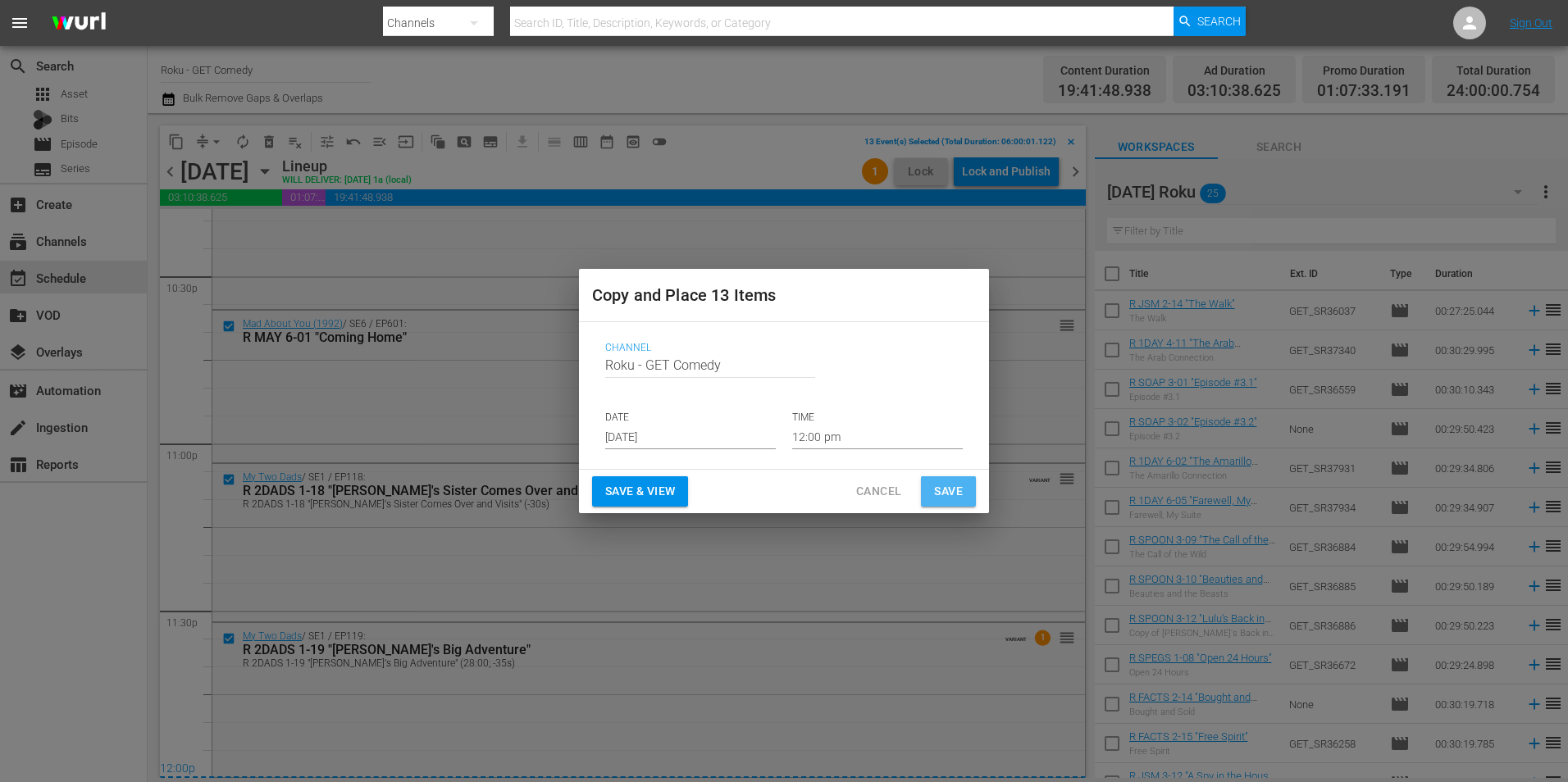
click at [949, 491] on span "Save" at bounding box center [948, 491] width 28 height 20
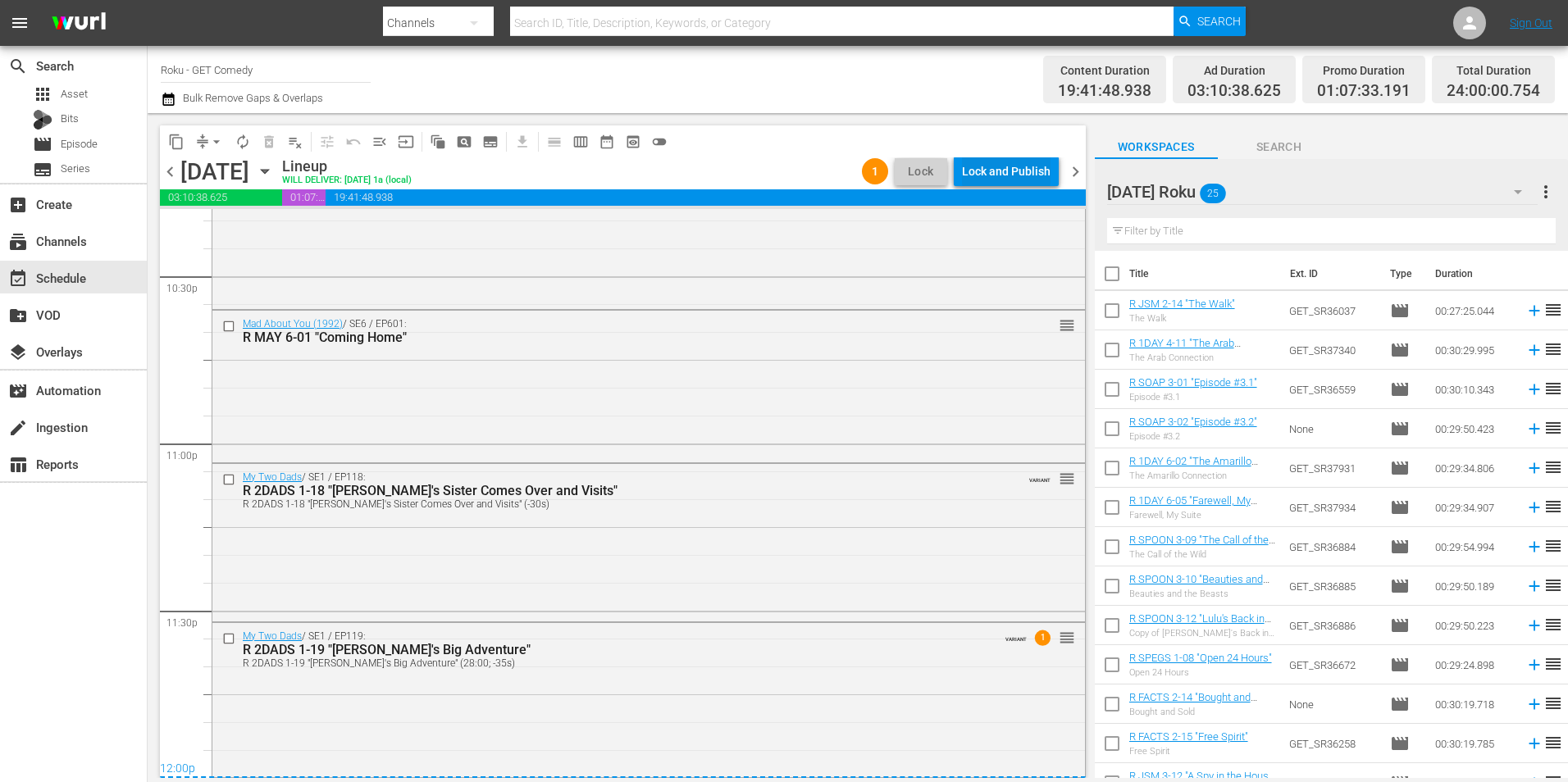
click at [1018, 180] on div "Lock and Publish" at bounding box center [1006, 171] width 88 height 29
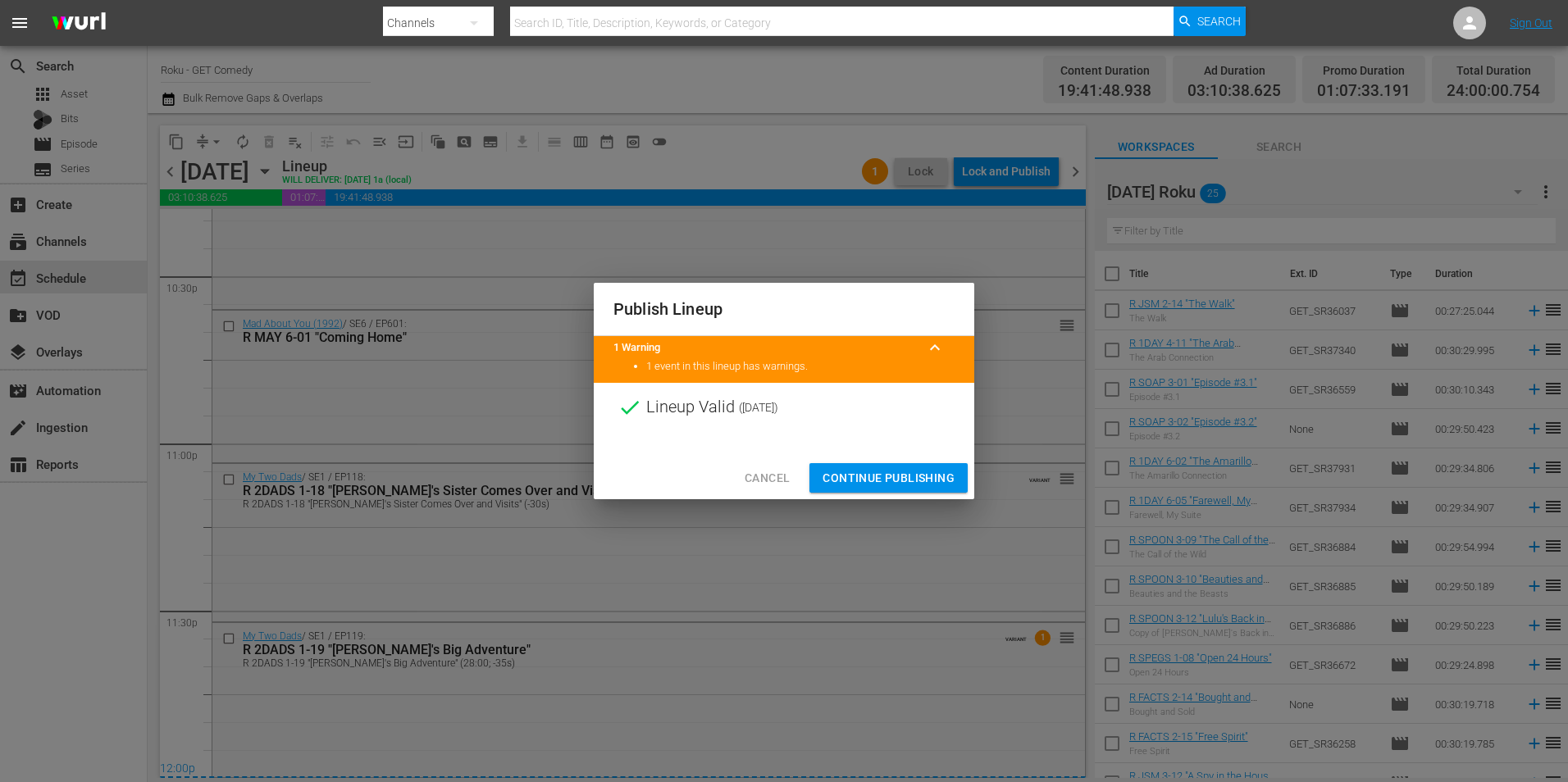
click at [907, 475] on span "Continue Publishing" at bounding box center [888, 478] width 132 height 20
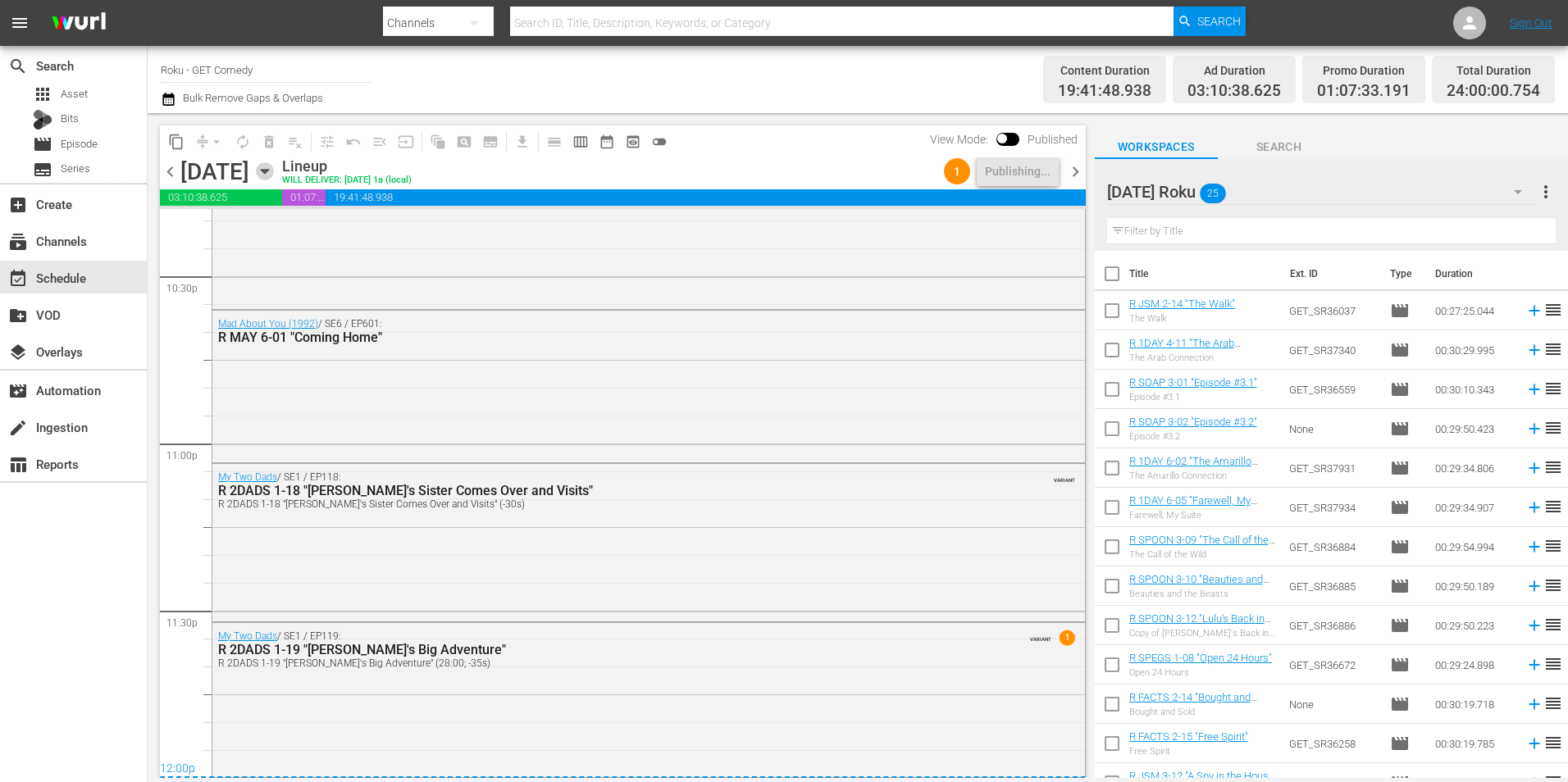
click at [273, 174] on icon "button" at bounding box center [265, 171] width 18 height 18
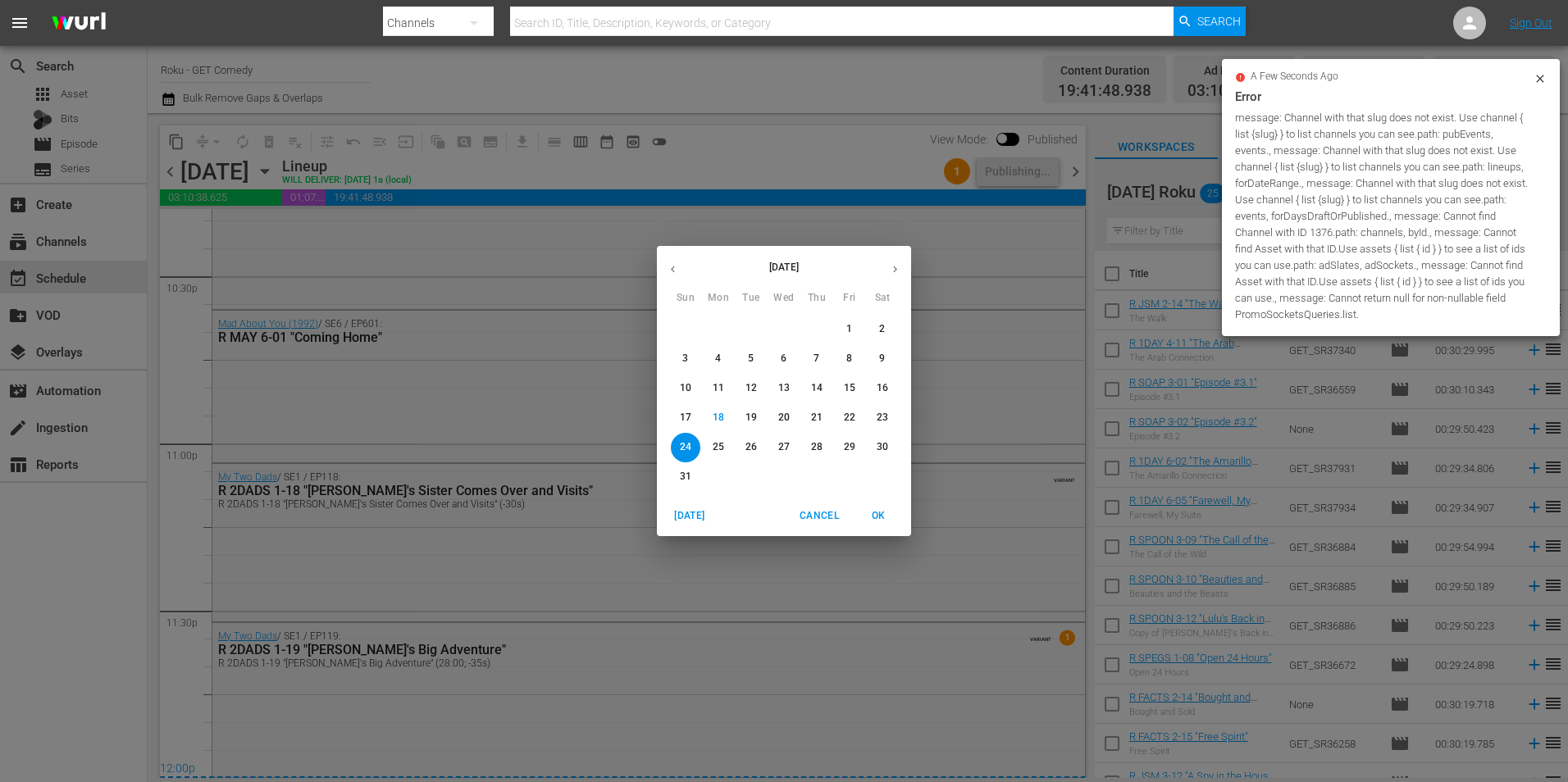
click at [908, 278] on button "button" at bounding box center [895, 269] width 32 height 32
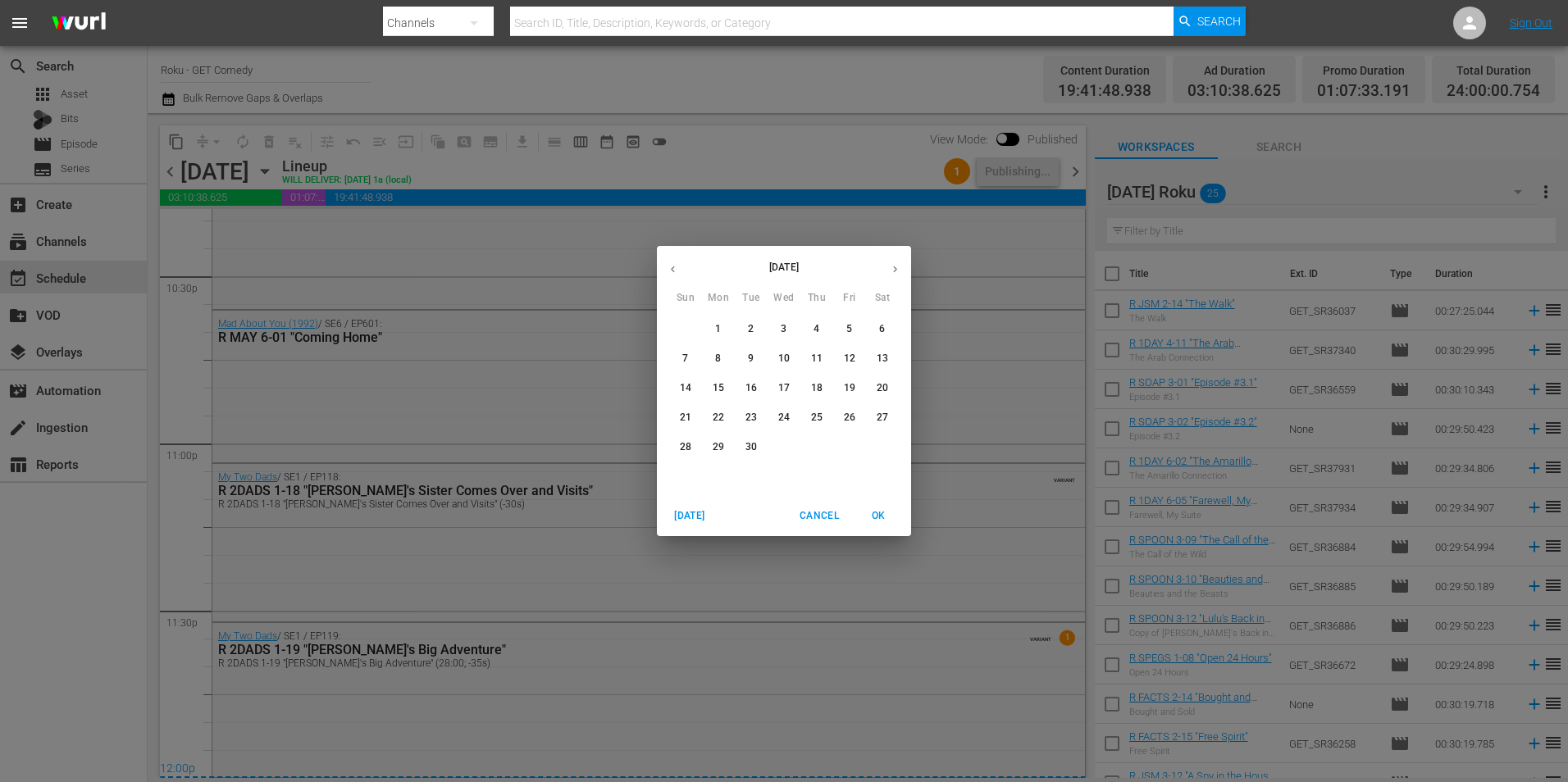
click at [880, 327] on p "6" at bounding box center [881, 329] width 5 height 14
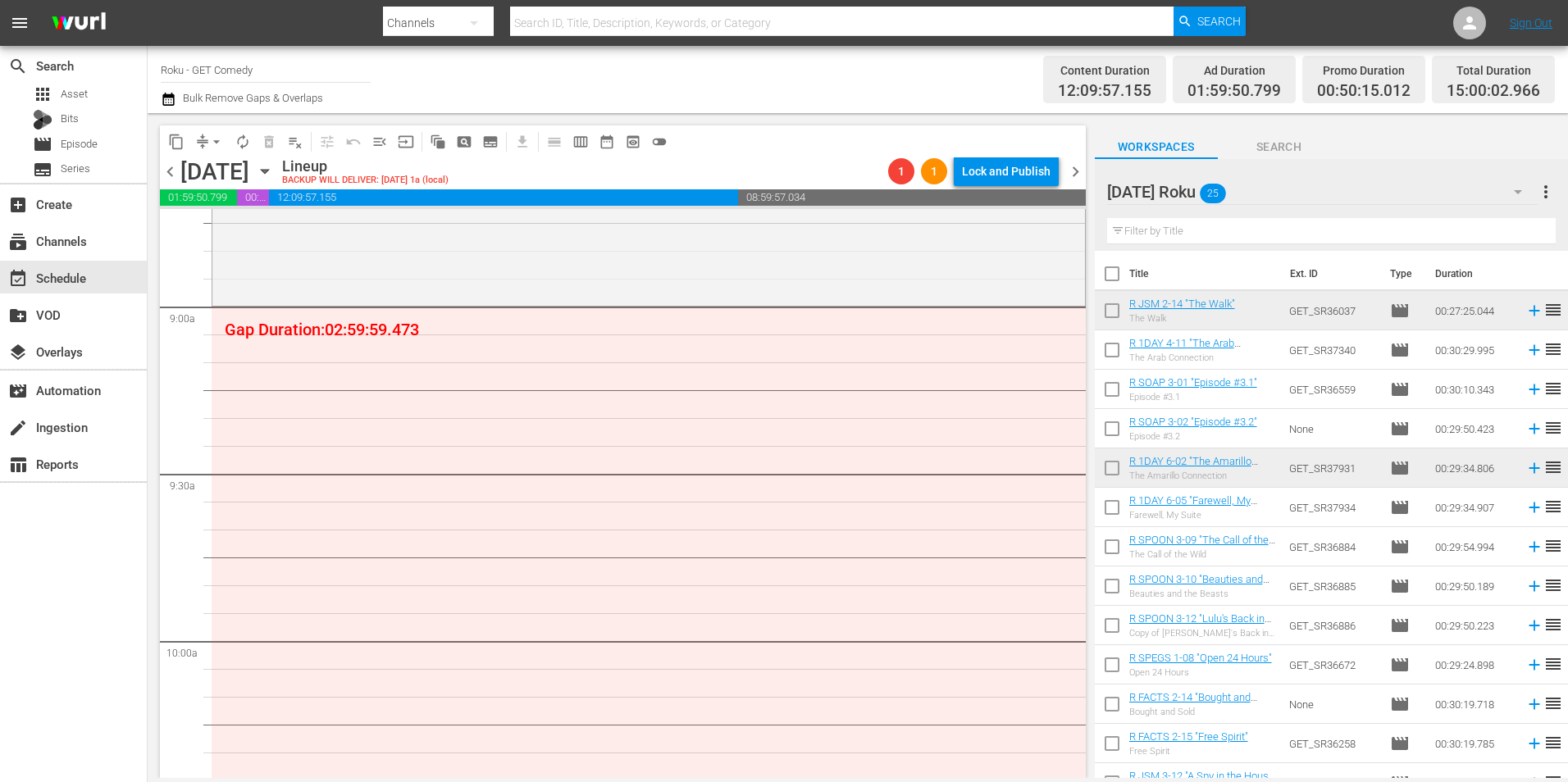
scroll to position [2951, 0]
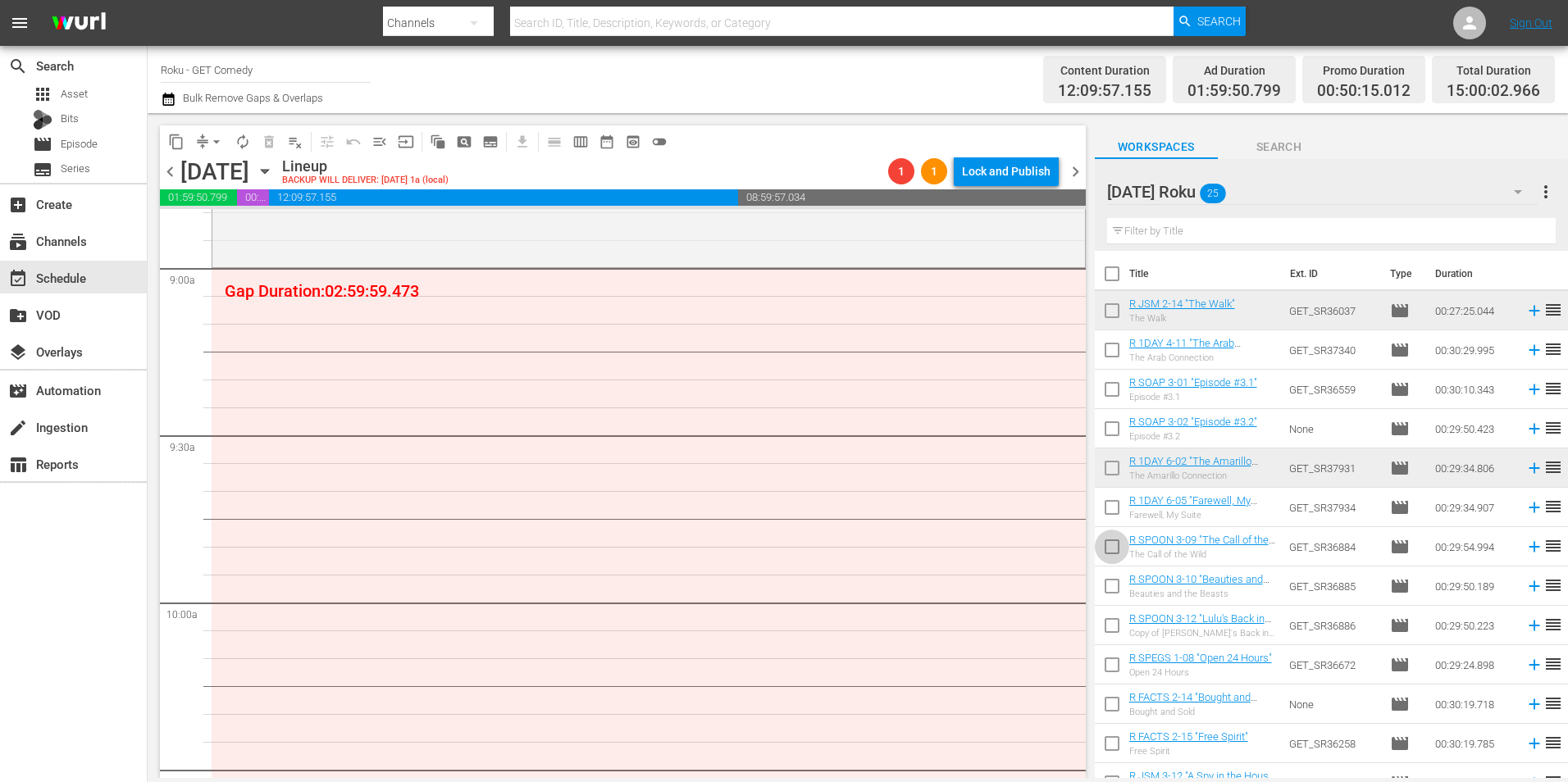
click at [1111, 548] on input "checkbox" at bounding box center [1111, 549] width 35 height 34
checkbox input "true"
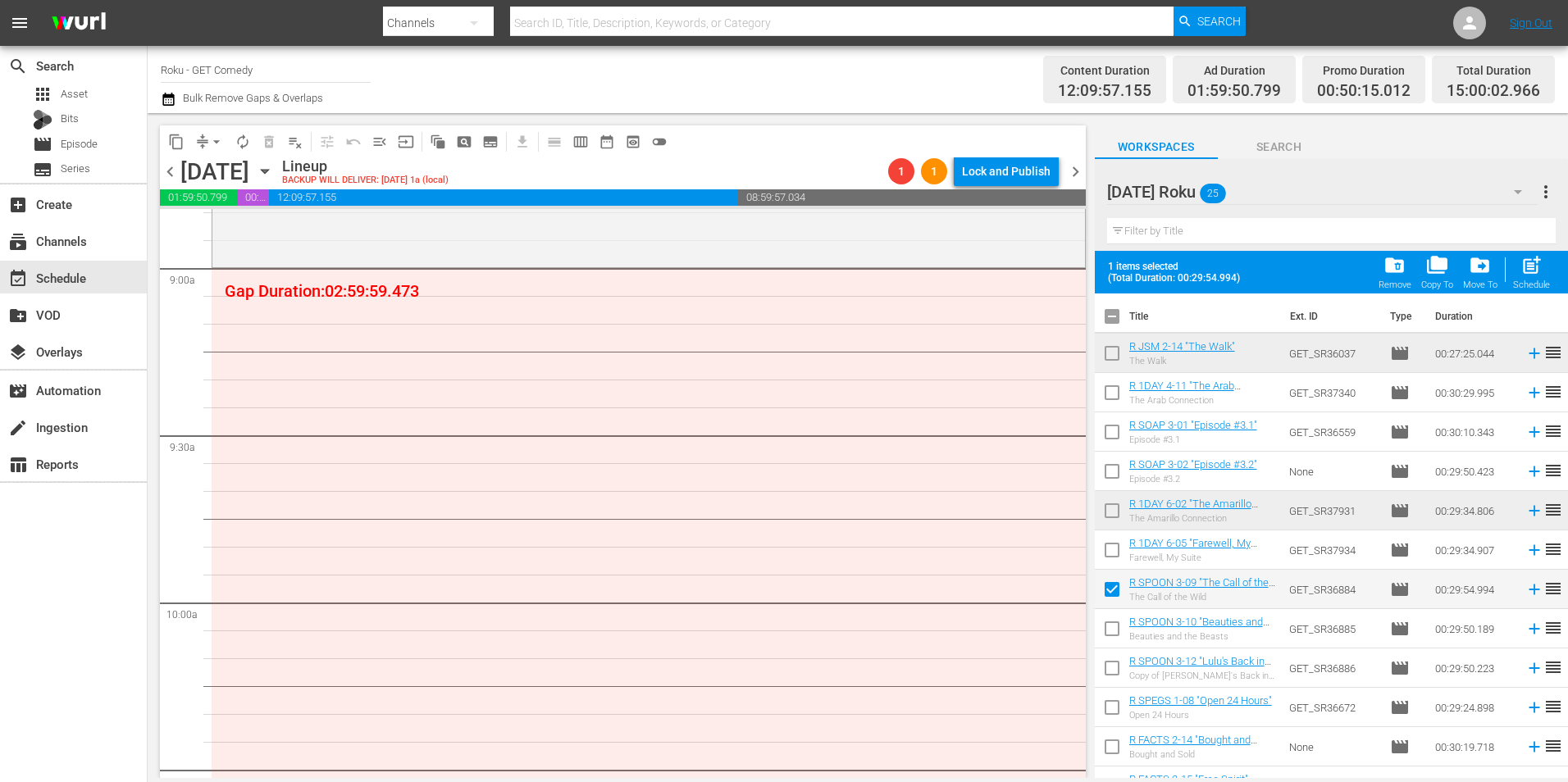
click at [1110, 635] on input "checkbox" at bounding box center [1111, 632] width 35 height 34
checkbox input "true"
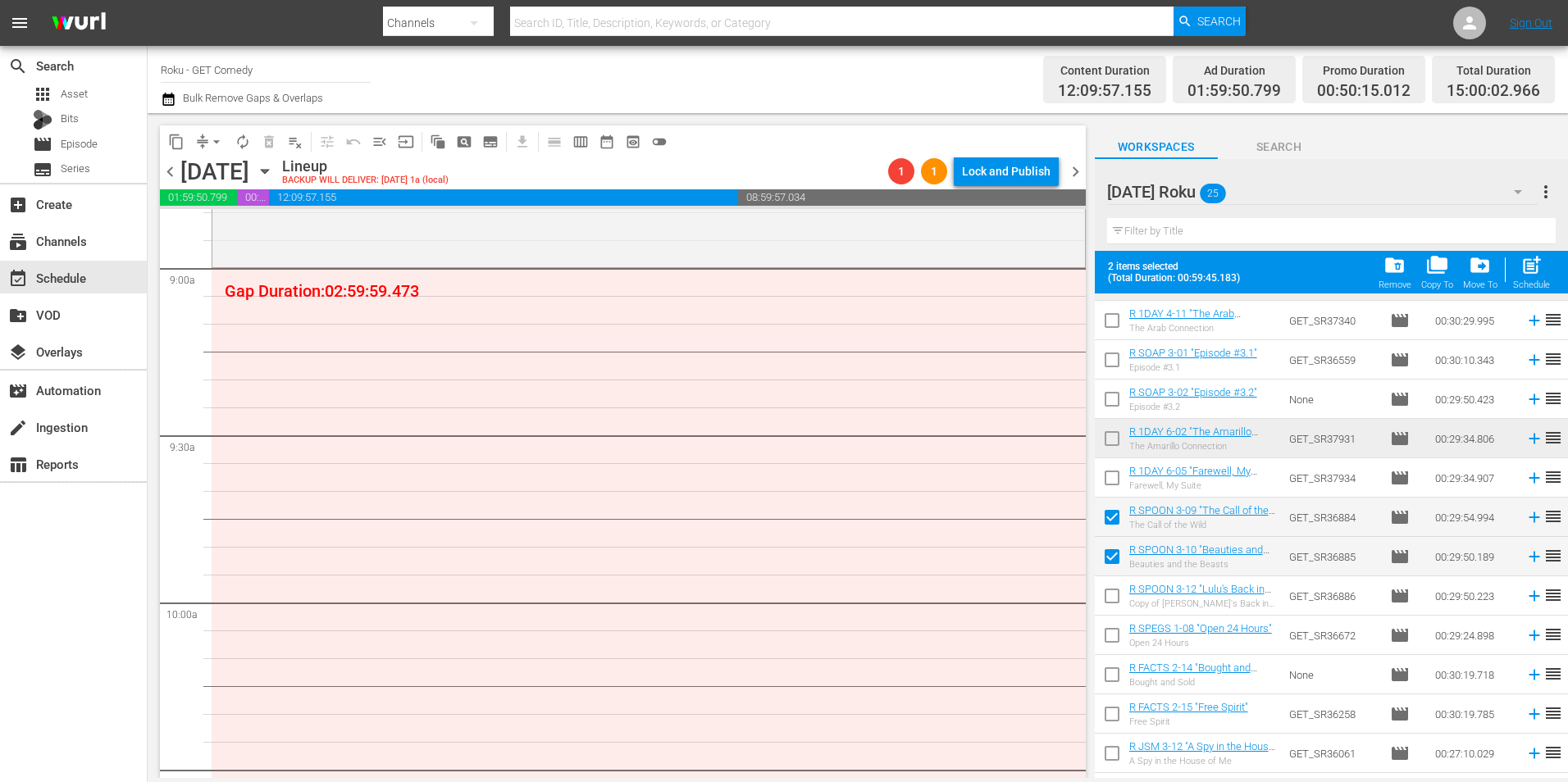
scroll to position [164, 0]
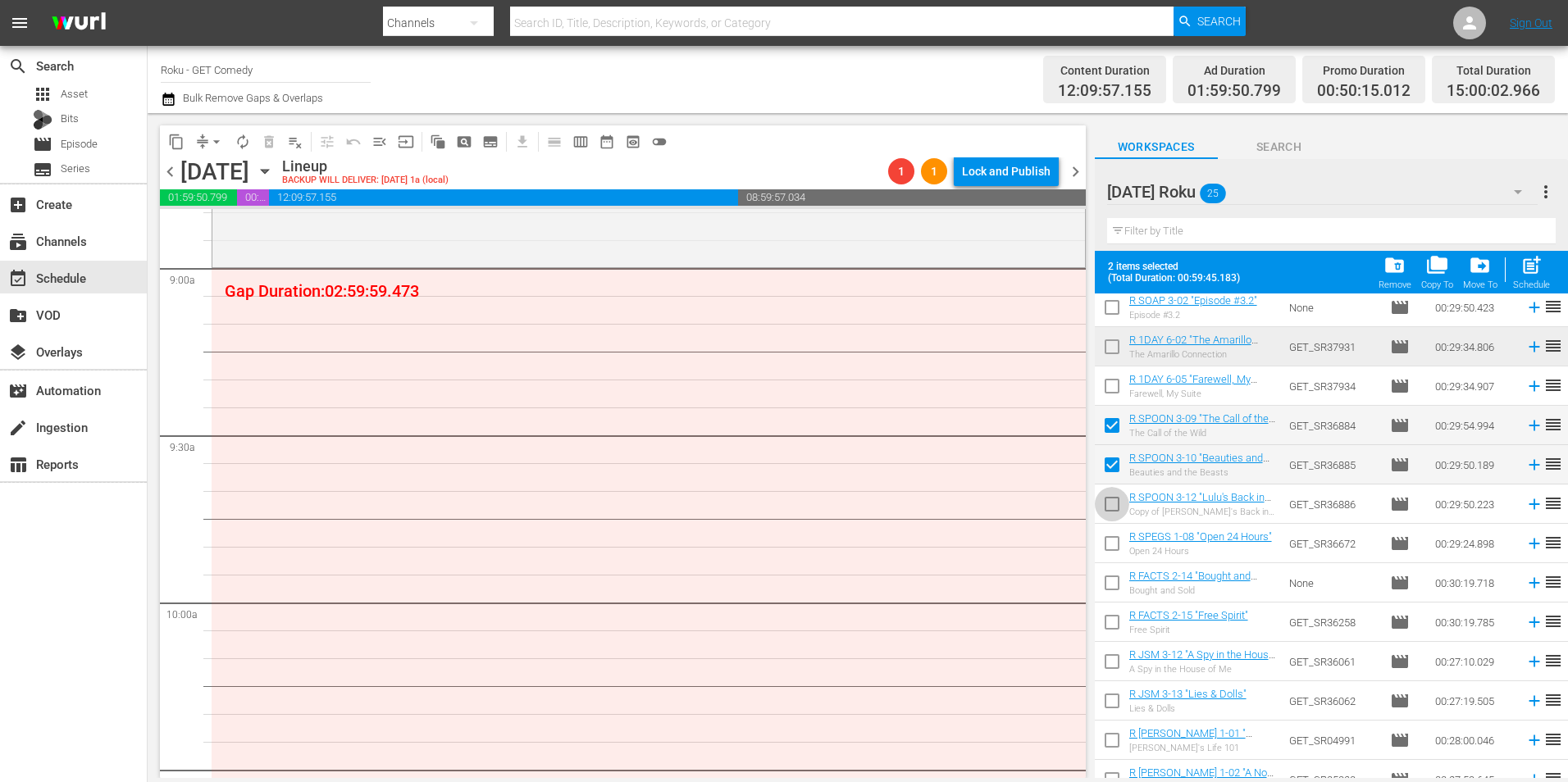
click at [1112, 512] on input "checkbox" at bounding box center [1111, 507] width 35 height 34
checkbox input "true"
click at [1112, 547] on input "checkbox" at bounding box center [1111, 547] width 35 height 34
checkbox input "true"
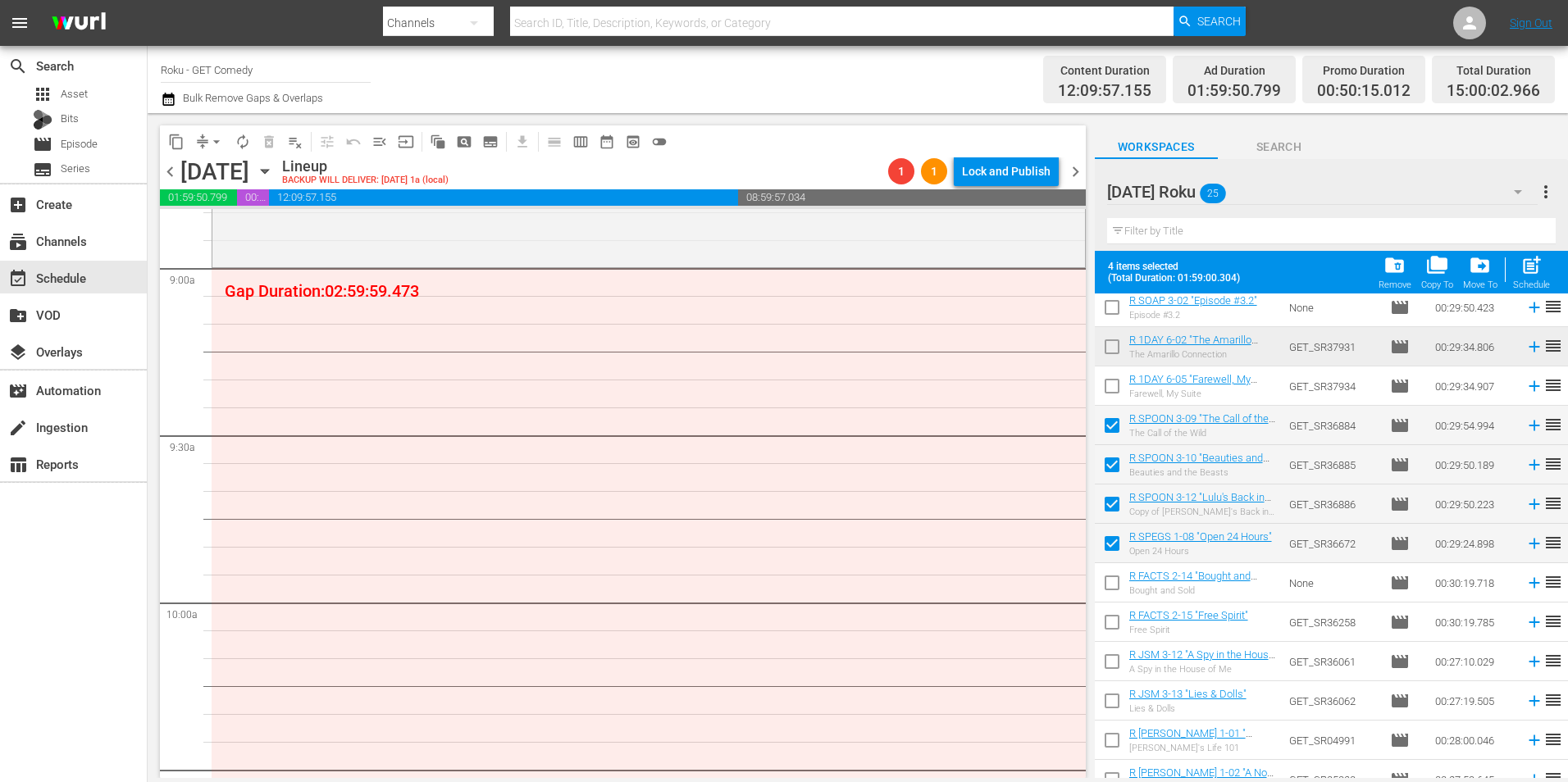
drag, startPoint x: 1113, startPoint y: 582, endPoint x: 1113, endPoint y: 609, distance: 27.0
click at [1113, 583] on input "checkbox" at bounding box center [1111, 586] width 35 height 34
checkbox input "true"
click at [1111, 622] on input "checkbox" at bounding box center [1111, 625] width 35 height 34
checkbox input "true"
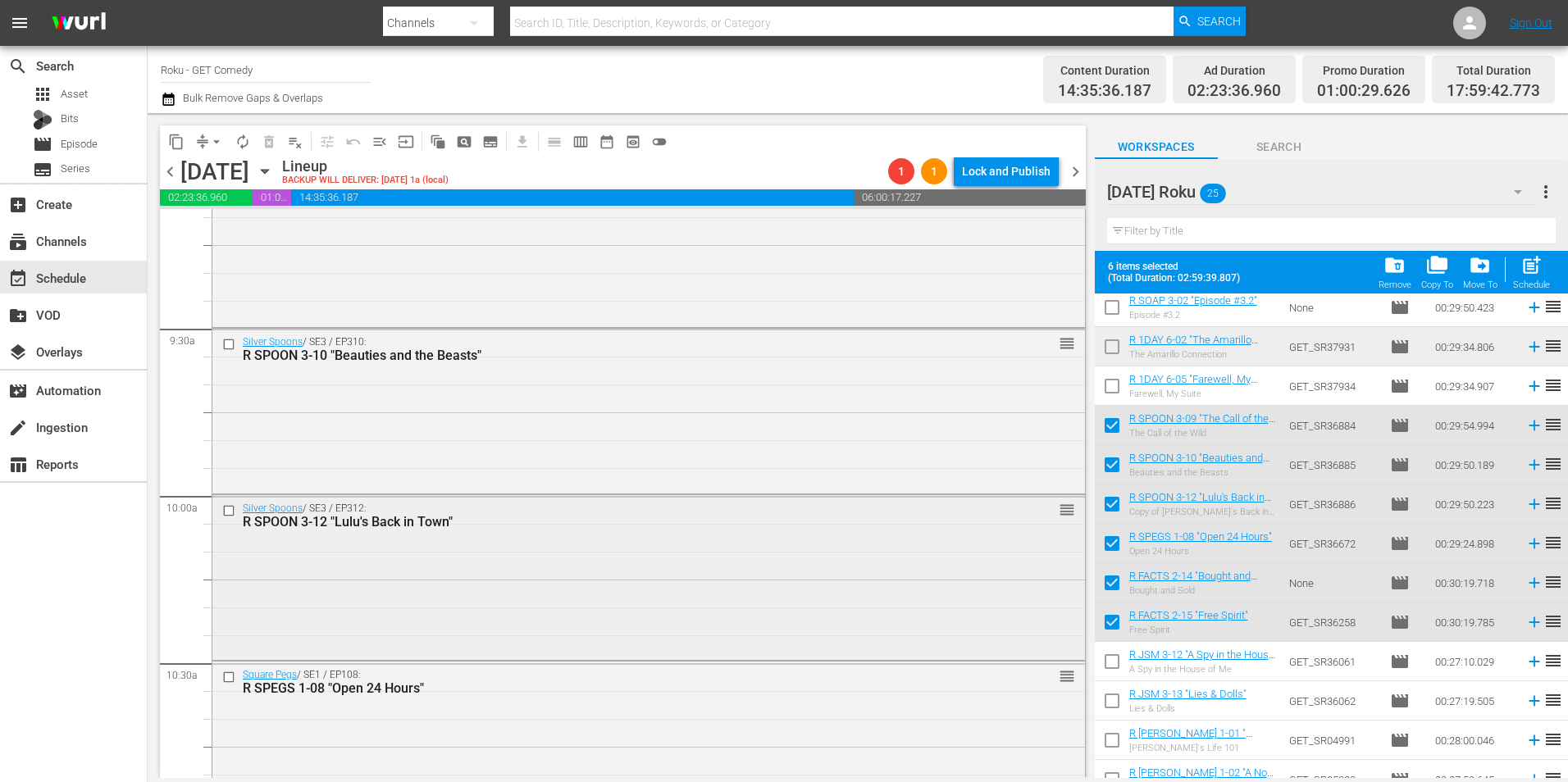
scroll to position [3032, 0]
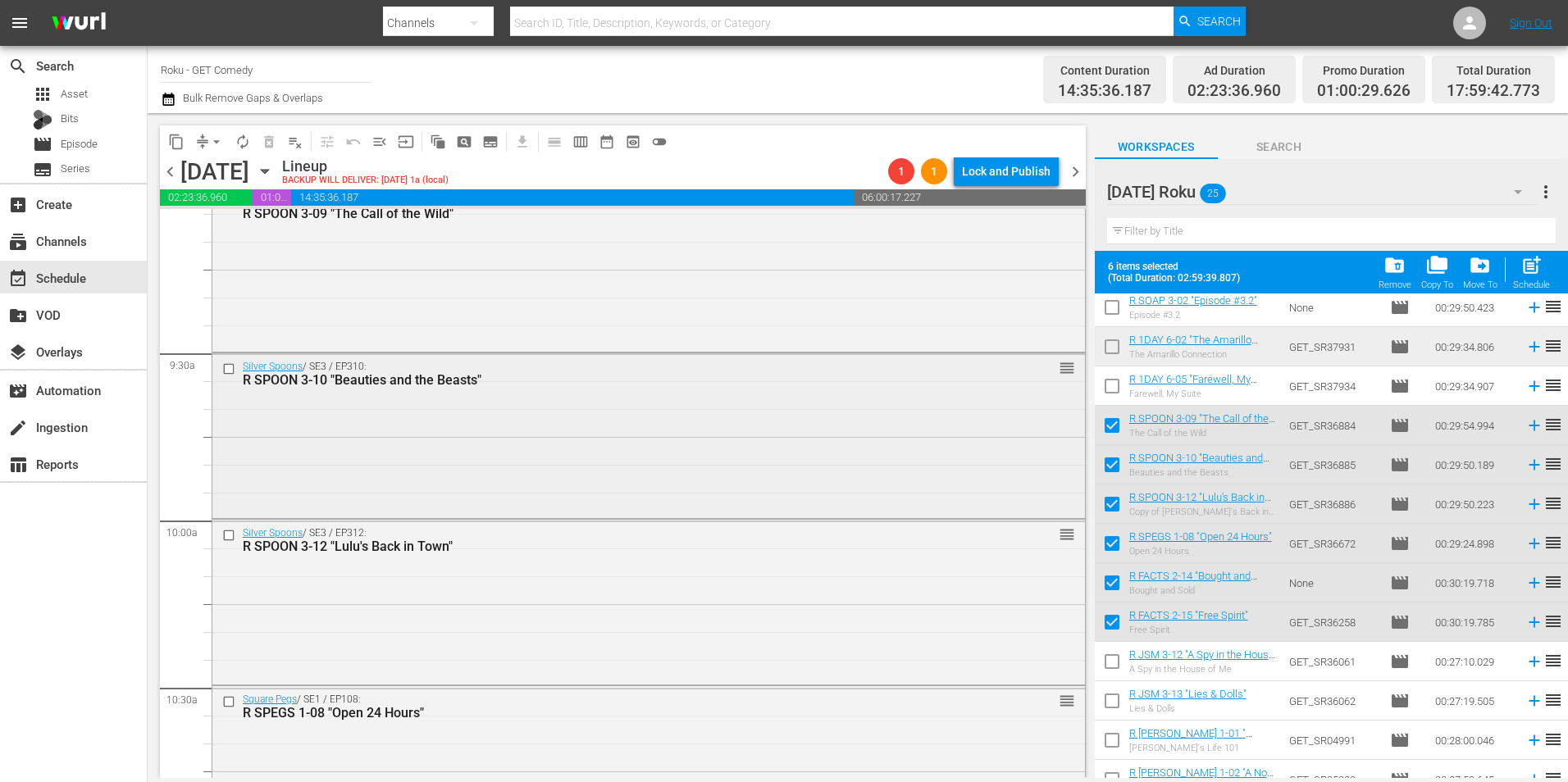
click at [575, 456] on div "Silver Spoons / SE3 / EP310: R SPOON 3-10 "Beauties and the Beasts" reorder" at bounding box center [649, 433] width 872 height 162
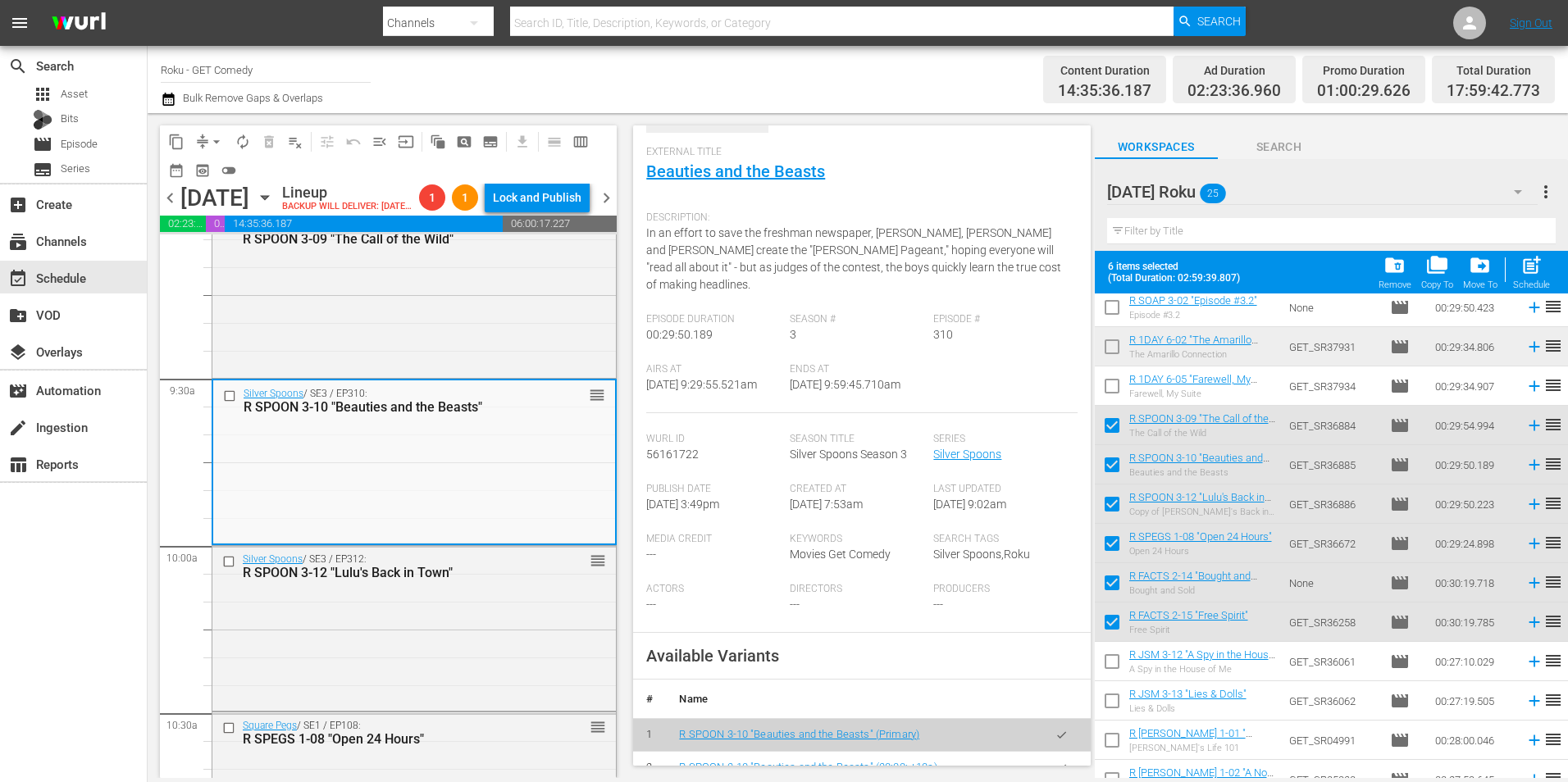
scroll to position [164, 0]
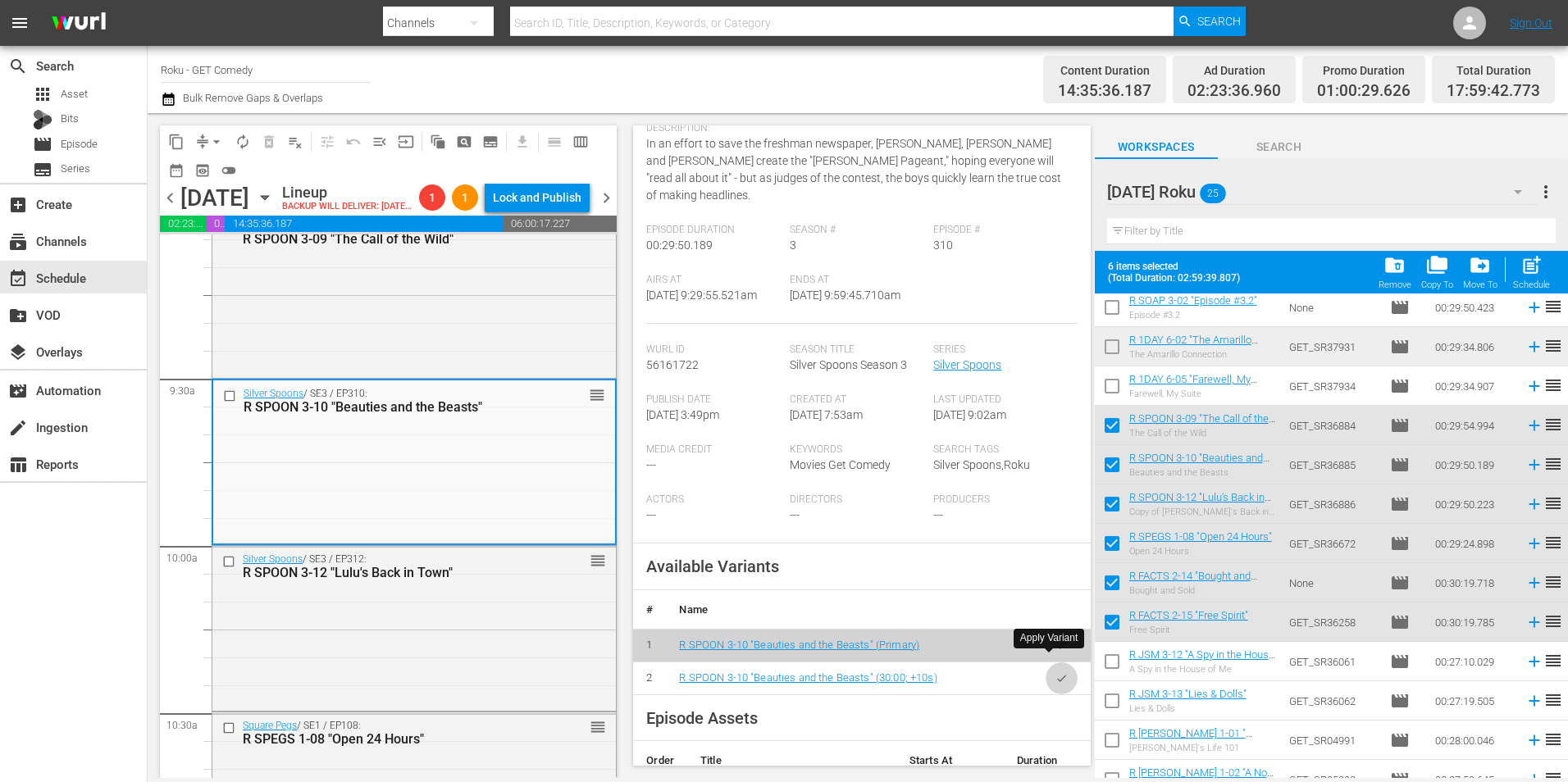
click at [1056, 672] on icon "button" at bounding box center [1062, 678] width 12 height 12
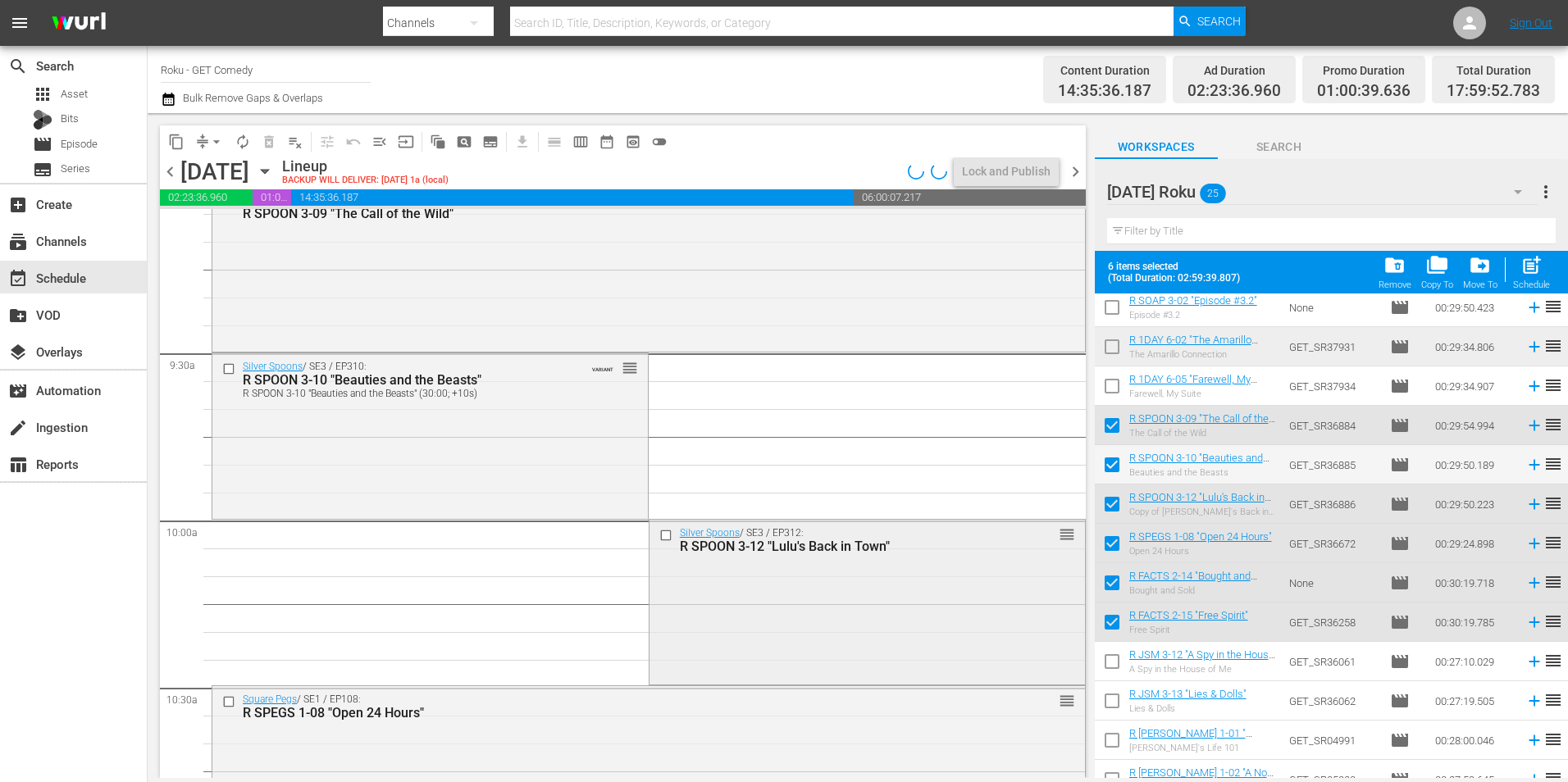
click at [753, 606] on div "Silver Spoons / SE3 / EP312: R SPOON 3-12 "Lulu's Back in Town" reorder" at bounding box center [867, 600] width 435 height 162
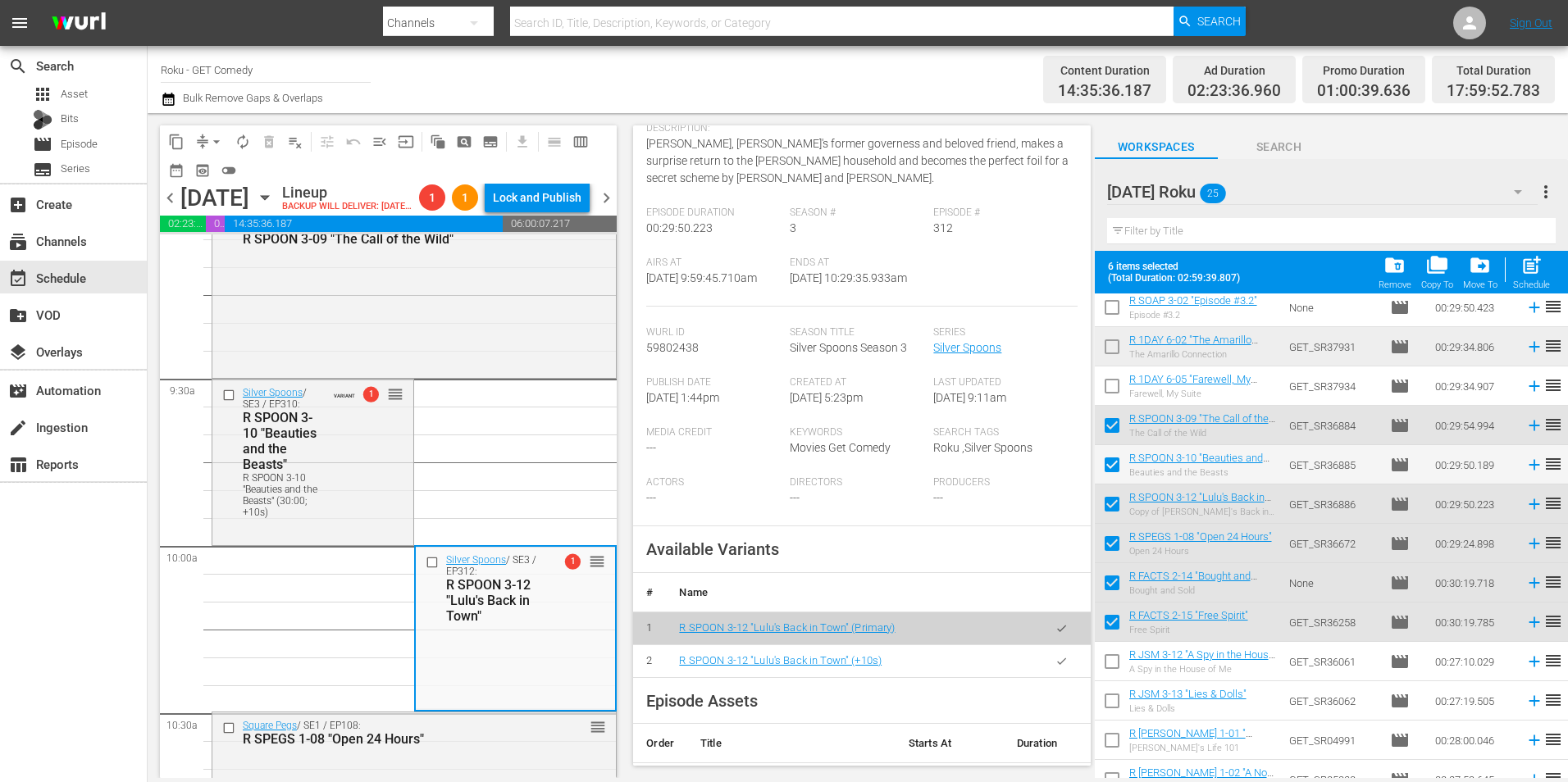
scroll to position [328, 0]
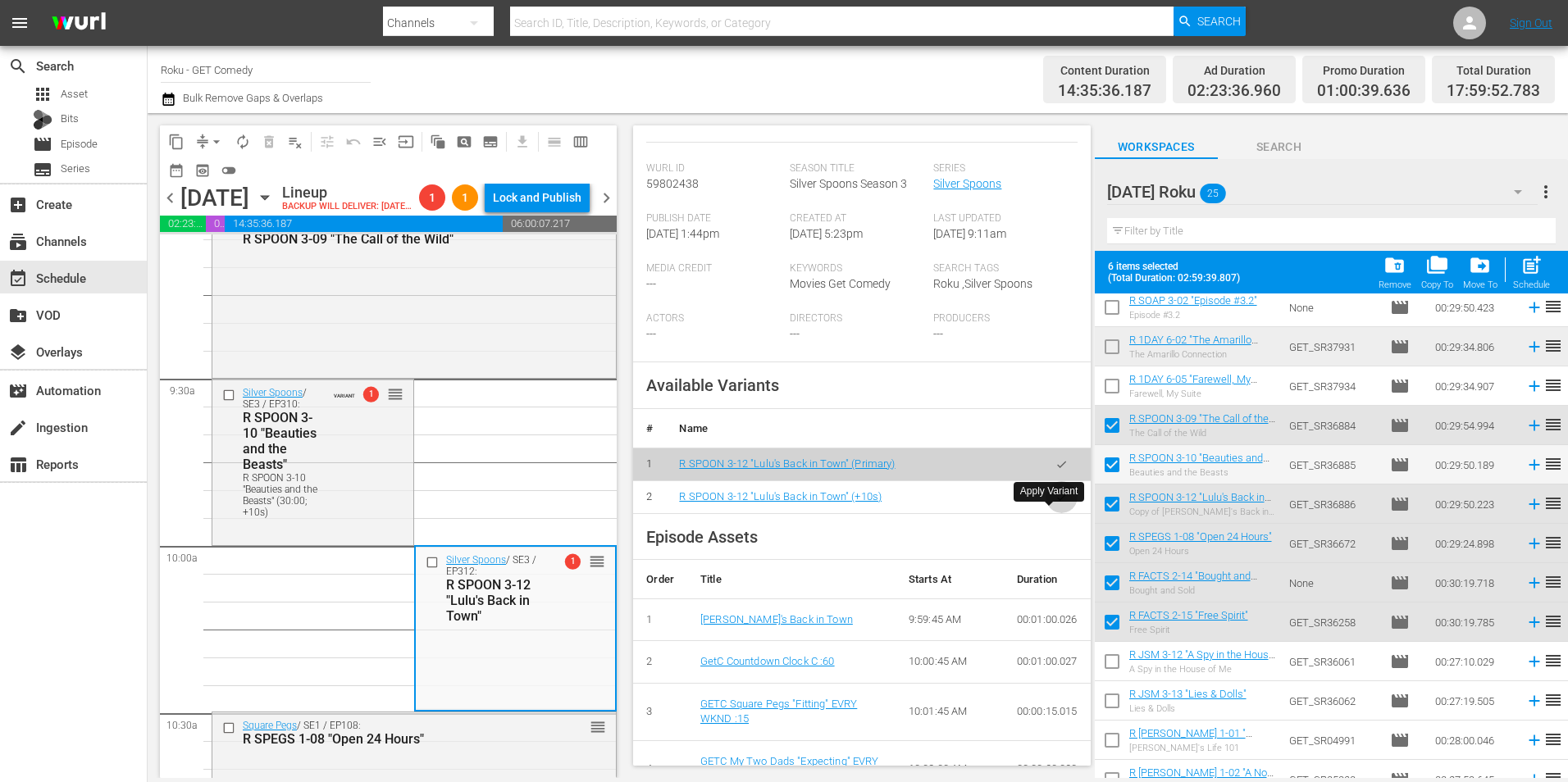
click at [1045, 513] on button "button" at bounding box center [1061, 497] width 32 height 32
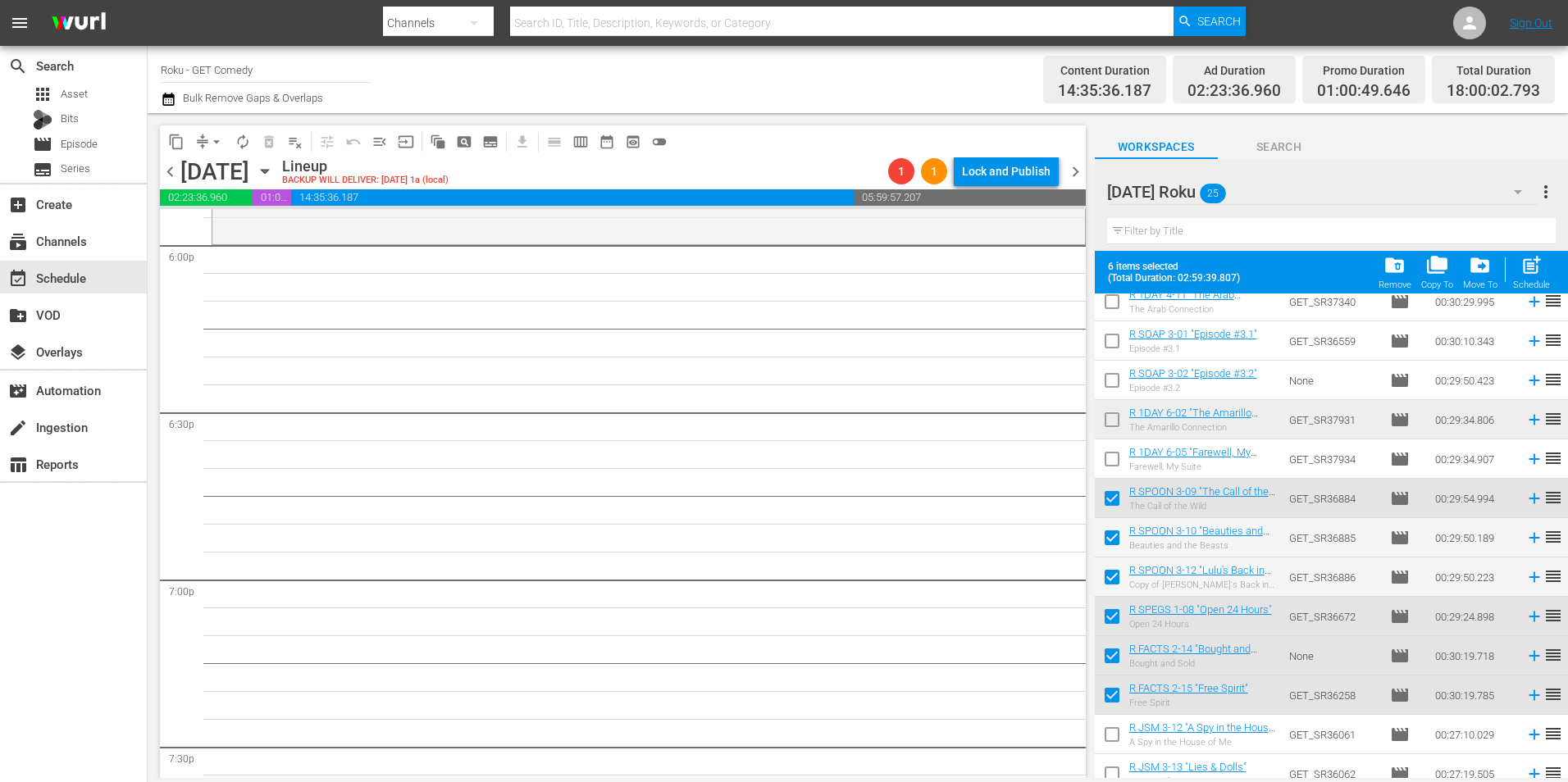
scroll to position [0, 0]
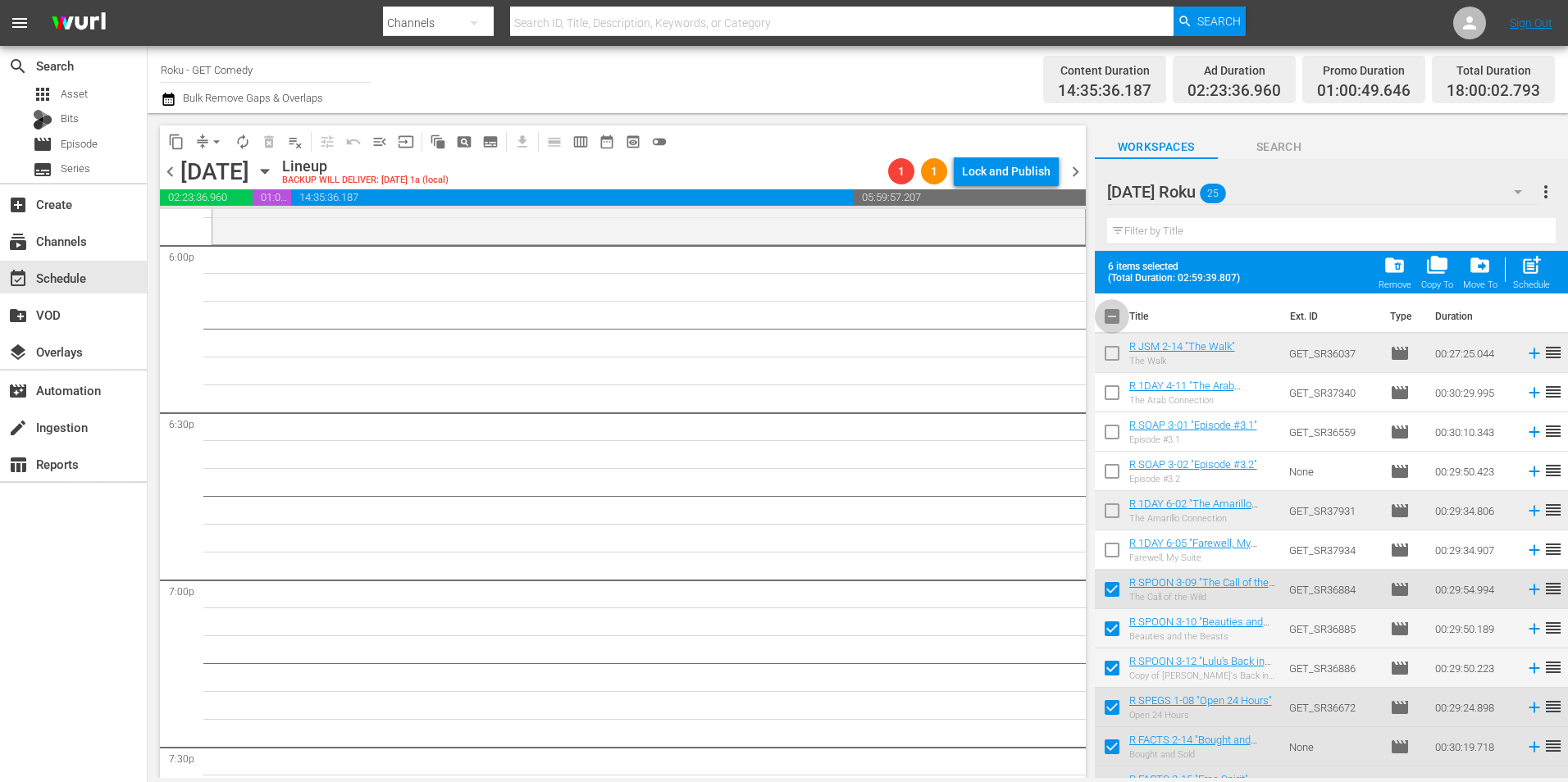
click at [1105, 318] on input "checkbox" at bounding box center [1111, 319] width 35 height 34
checkbox input "true"
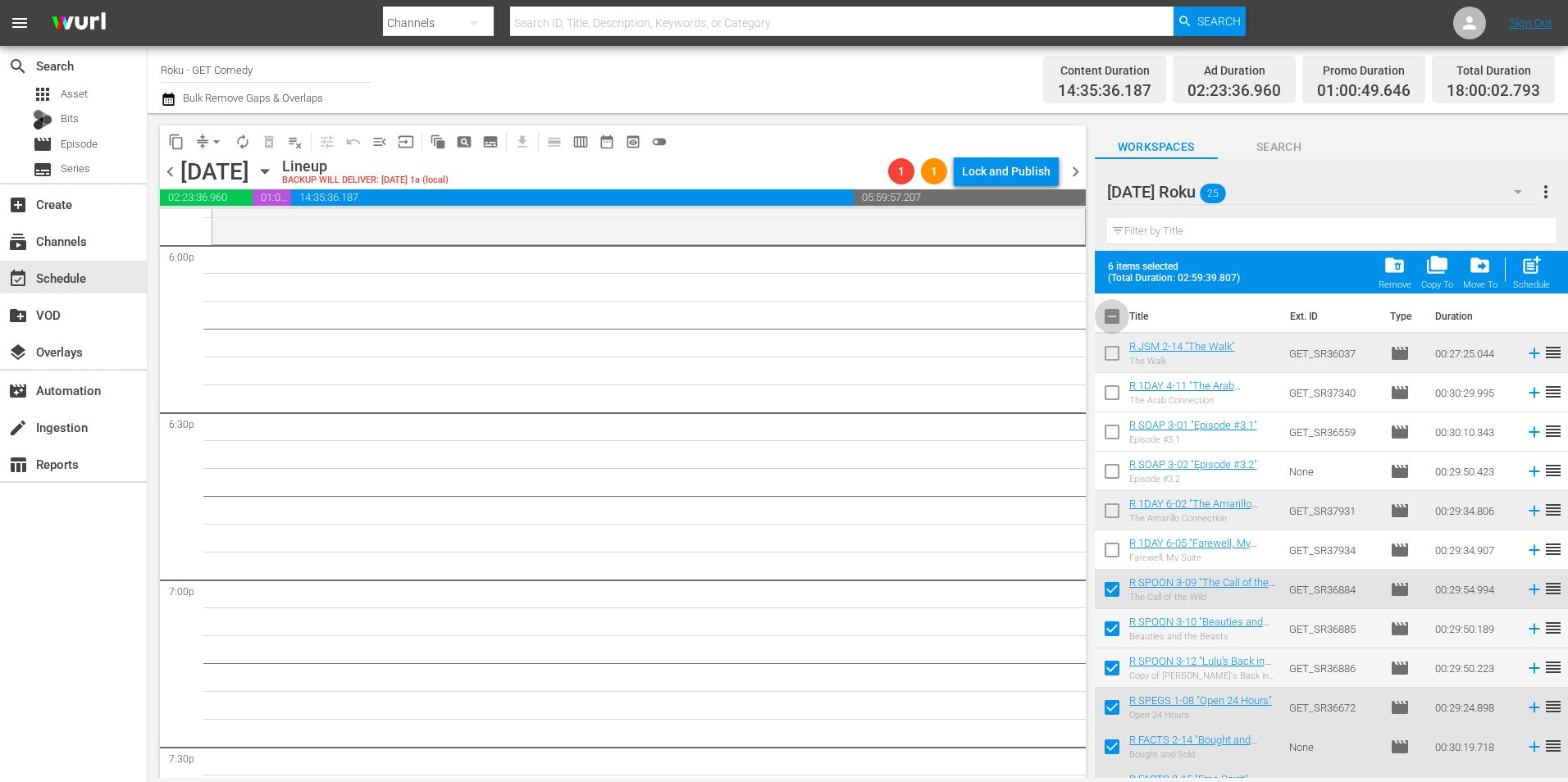
checkbox input "true"
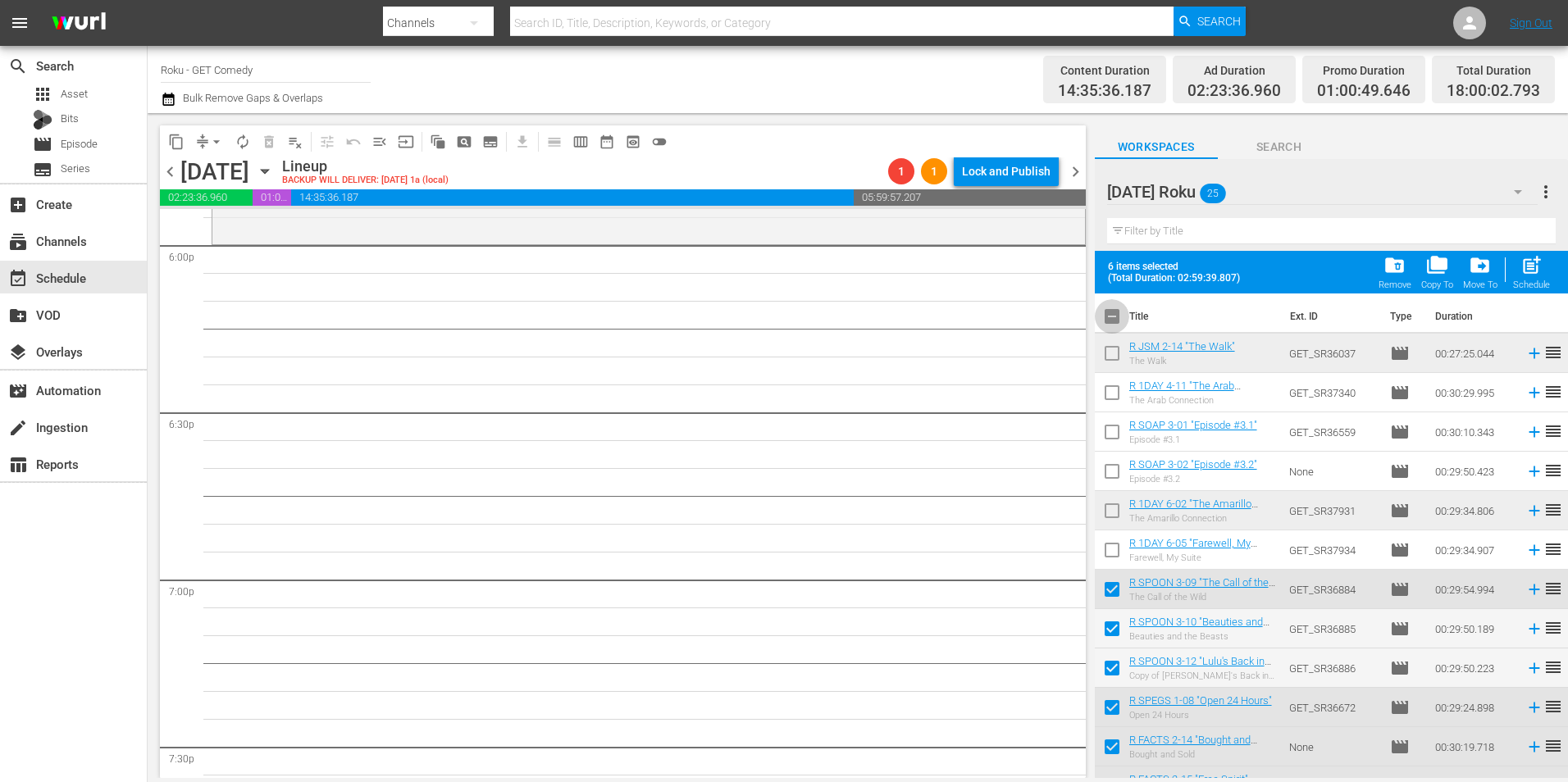
checkbox input "true"
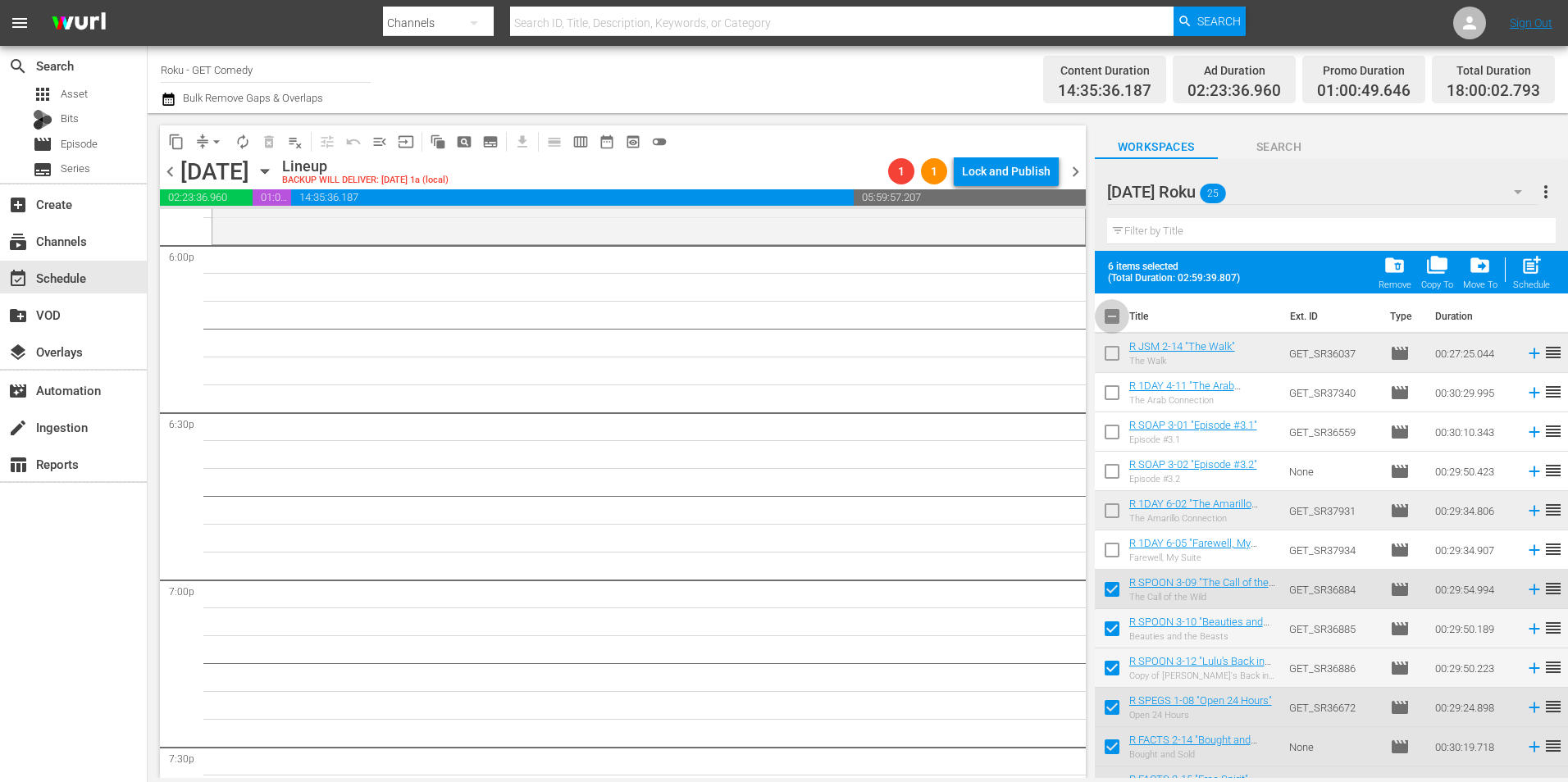
checkbox input "true"
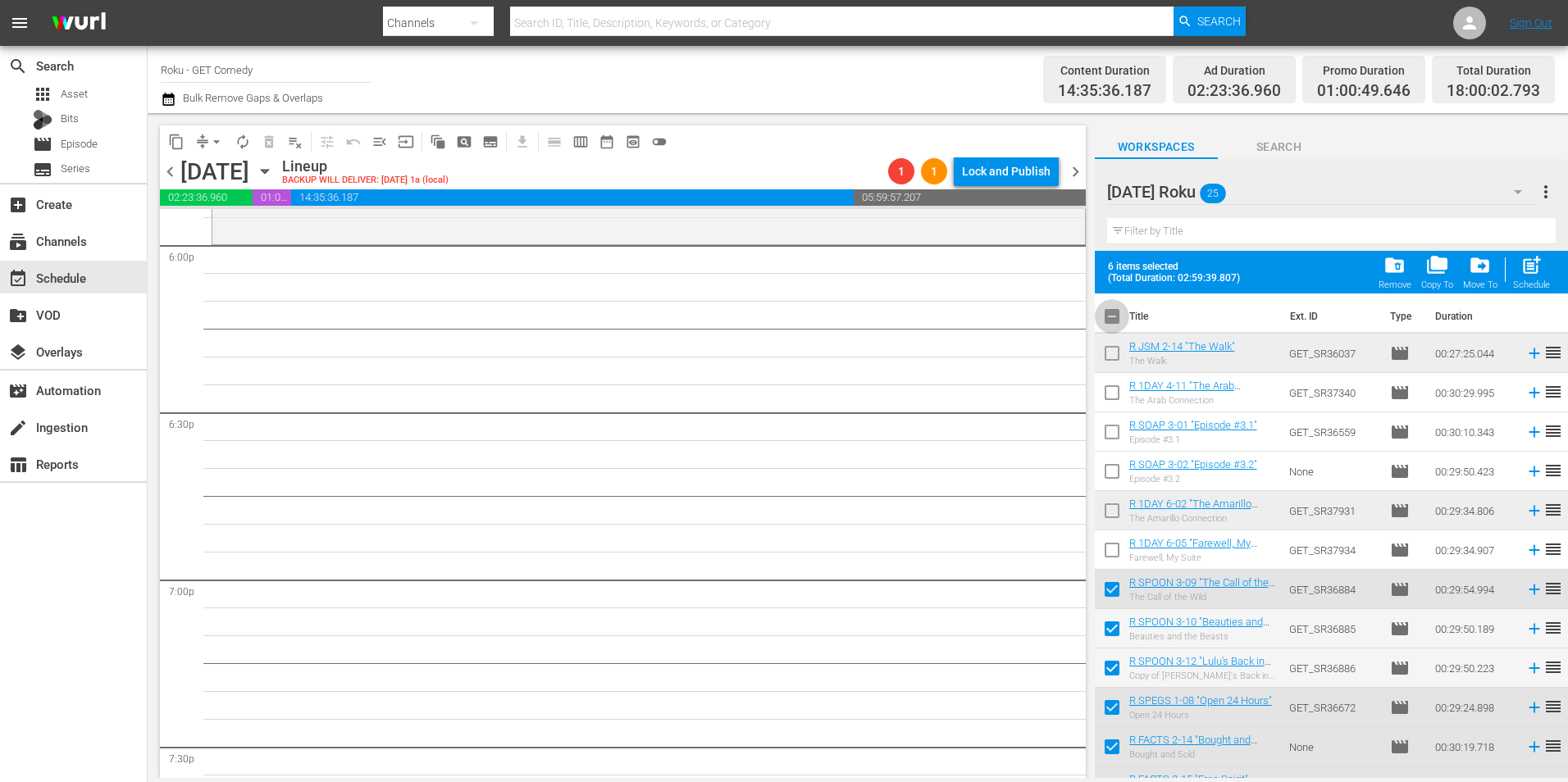
checkbox input "true"
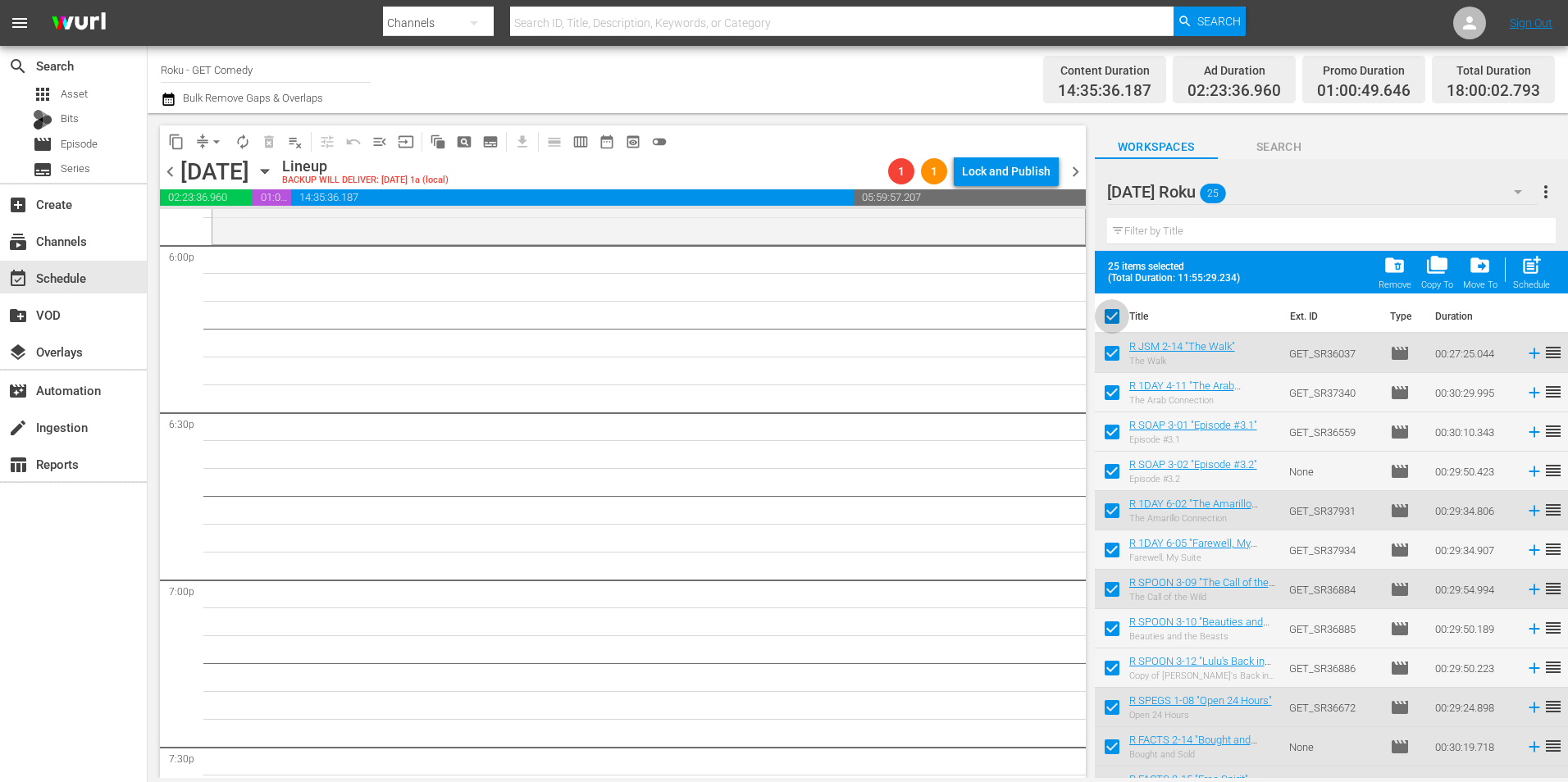
click at [1117, 316] on input "checkbox" at bounding box center [1111, 319] width 35 height 34
checkbox input "false"
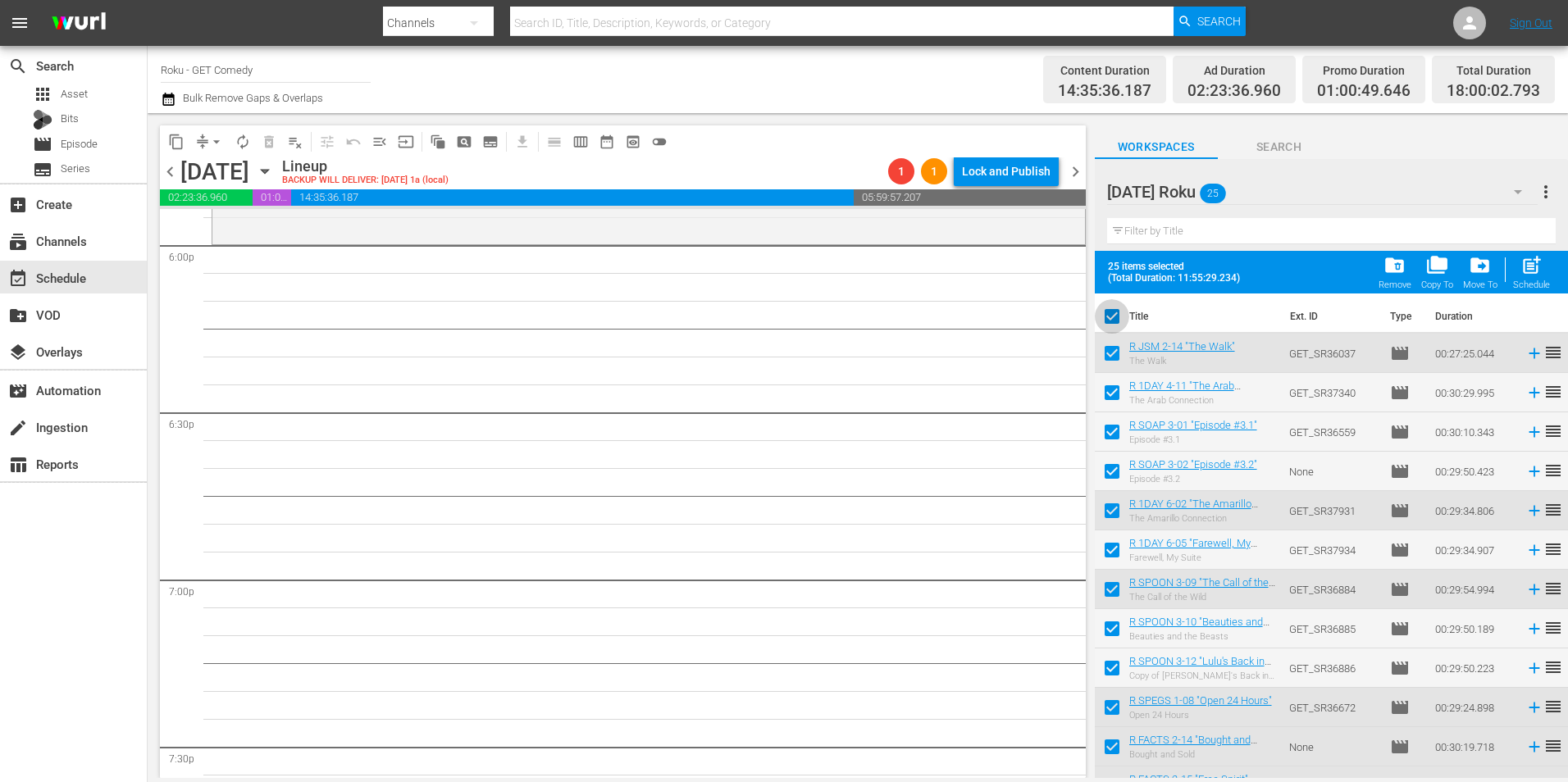
checkbox input "false"
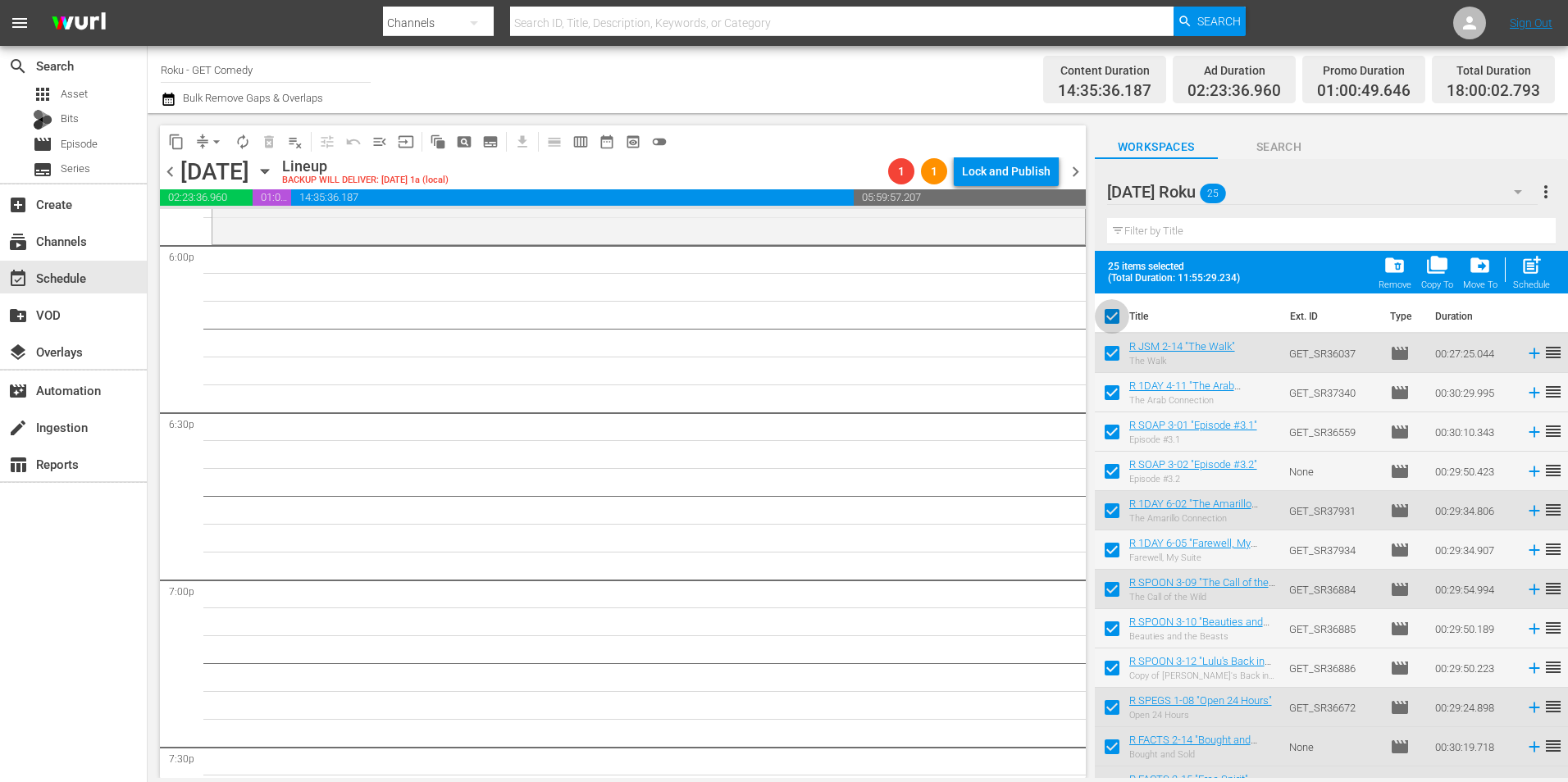
checkbox input "false"
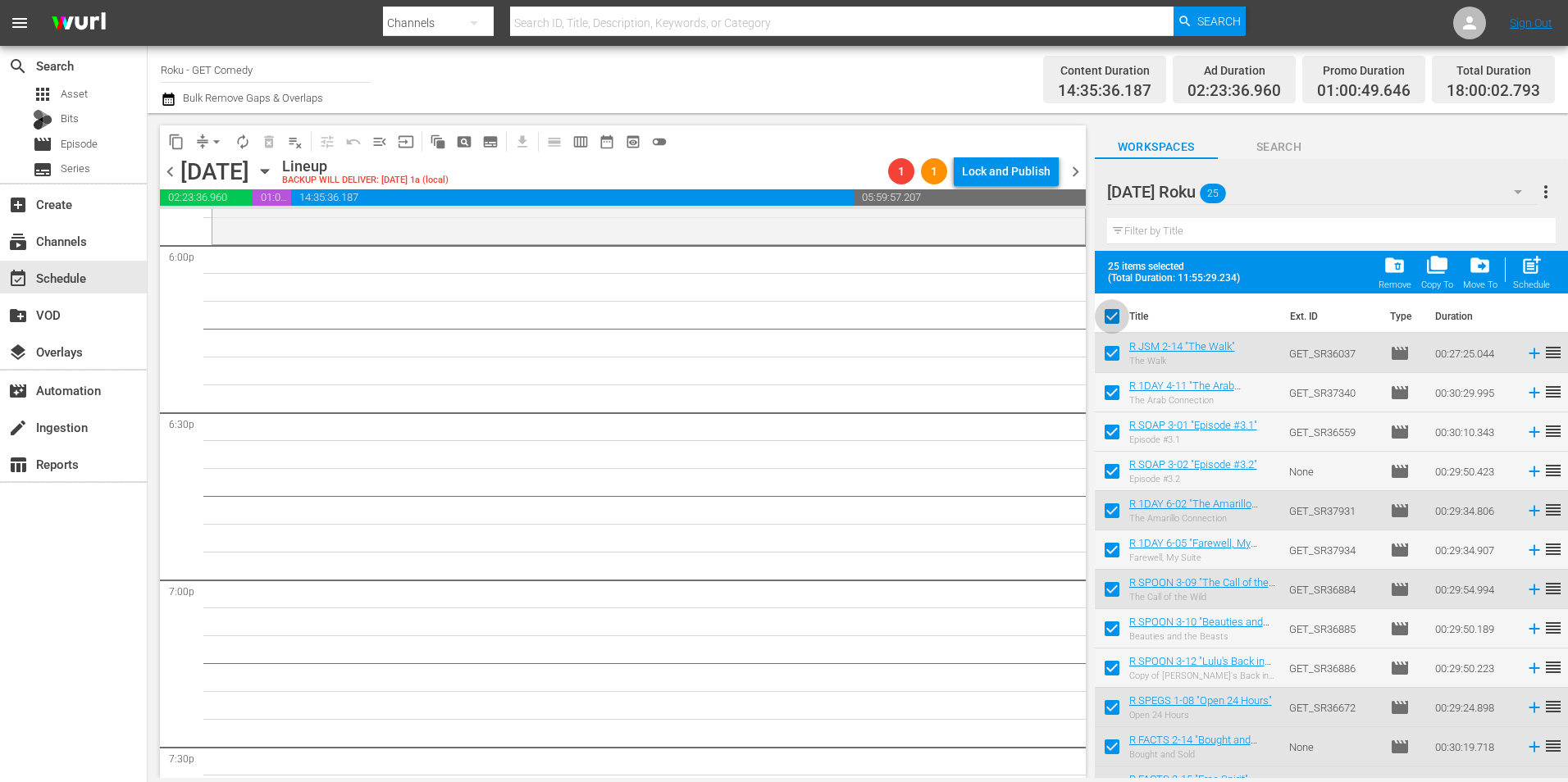
checkbox input "false"
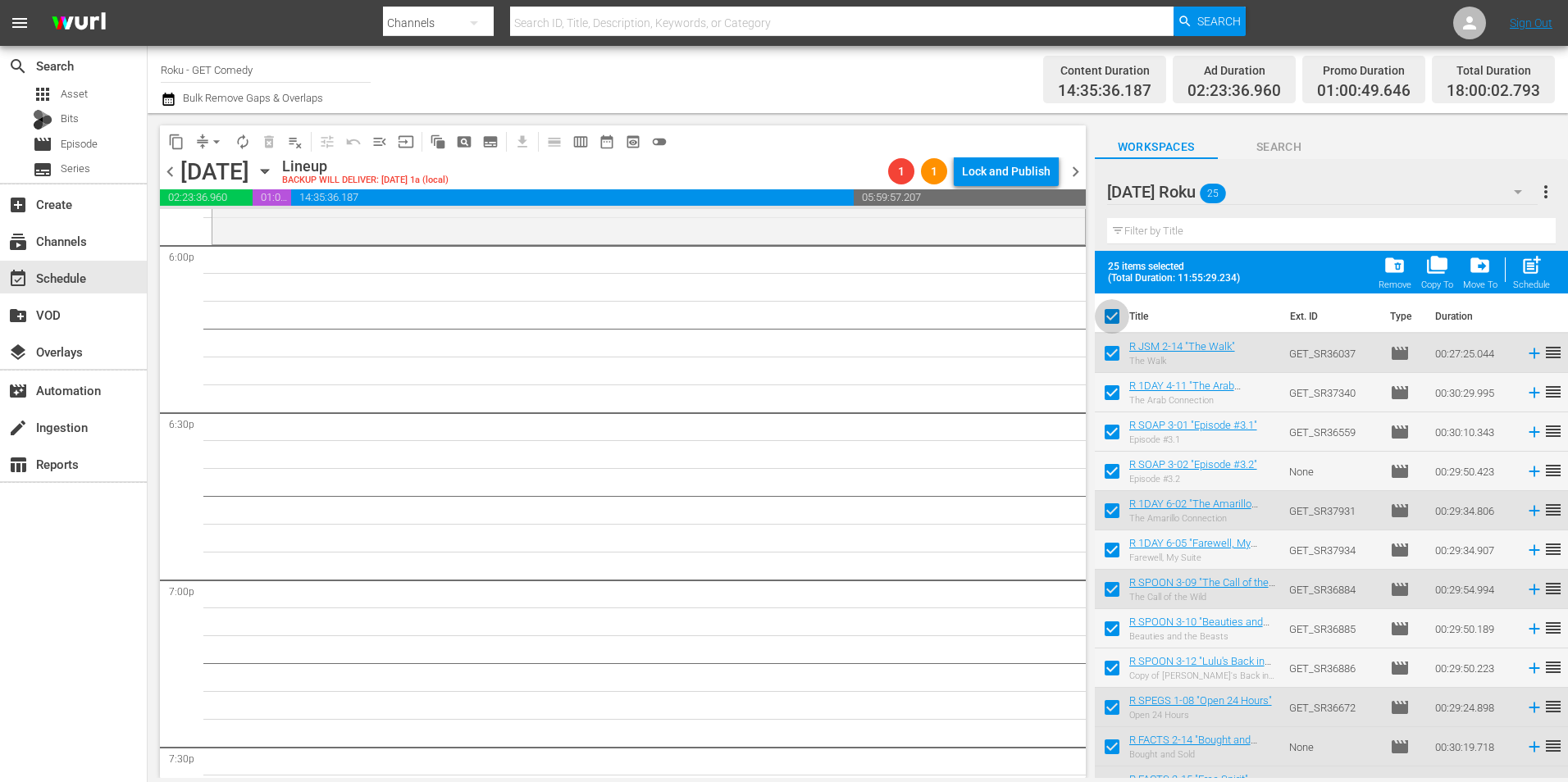
checkbox input "false"
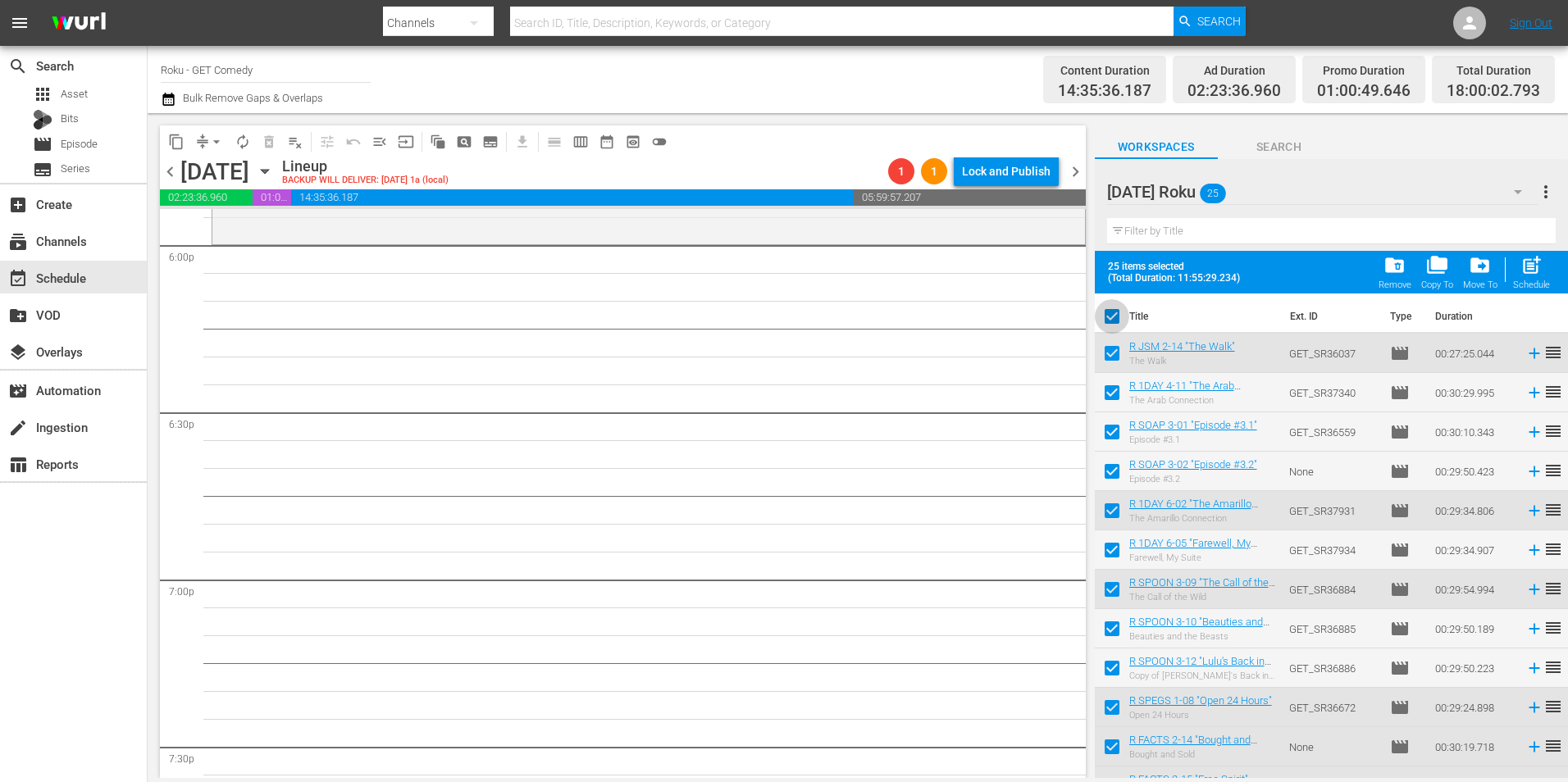
checkbox input "false"
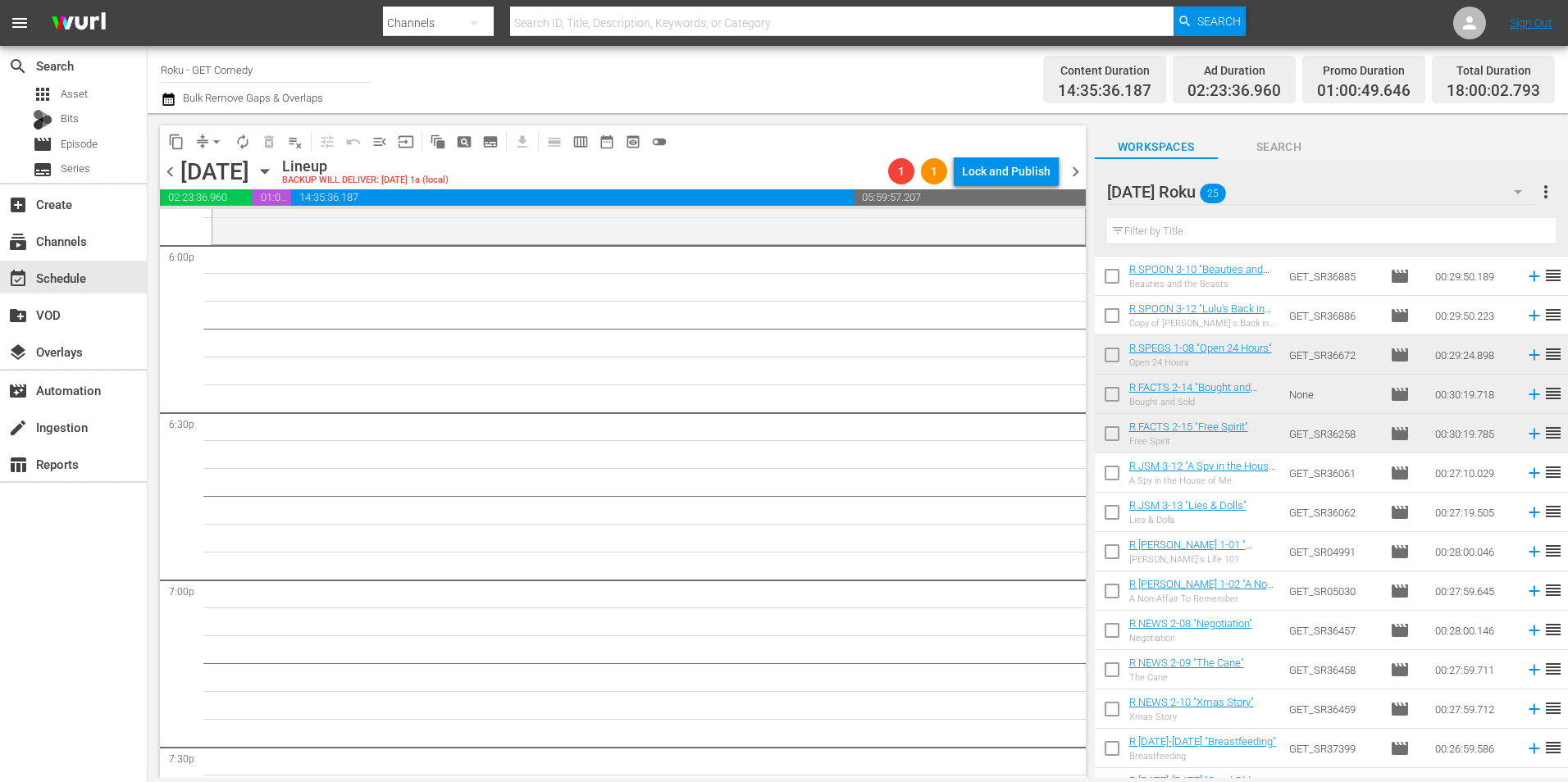
scroll to position [328, 0]
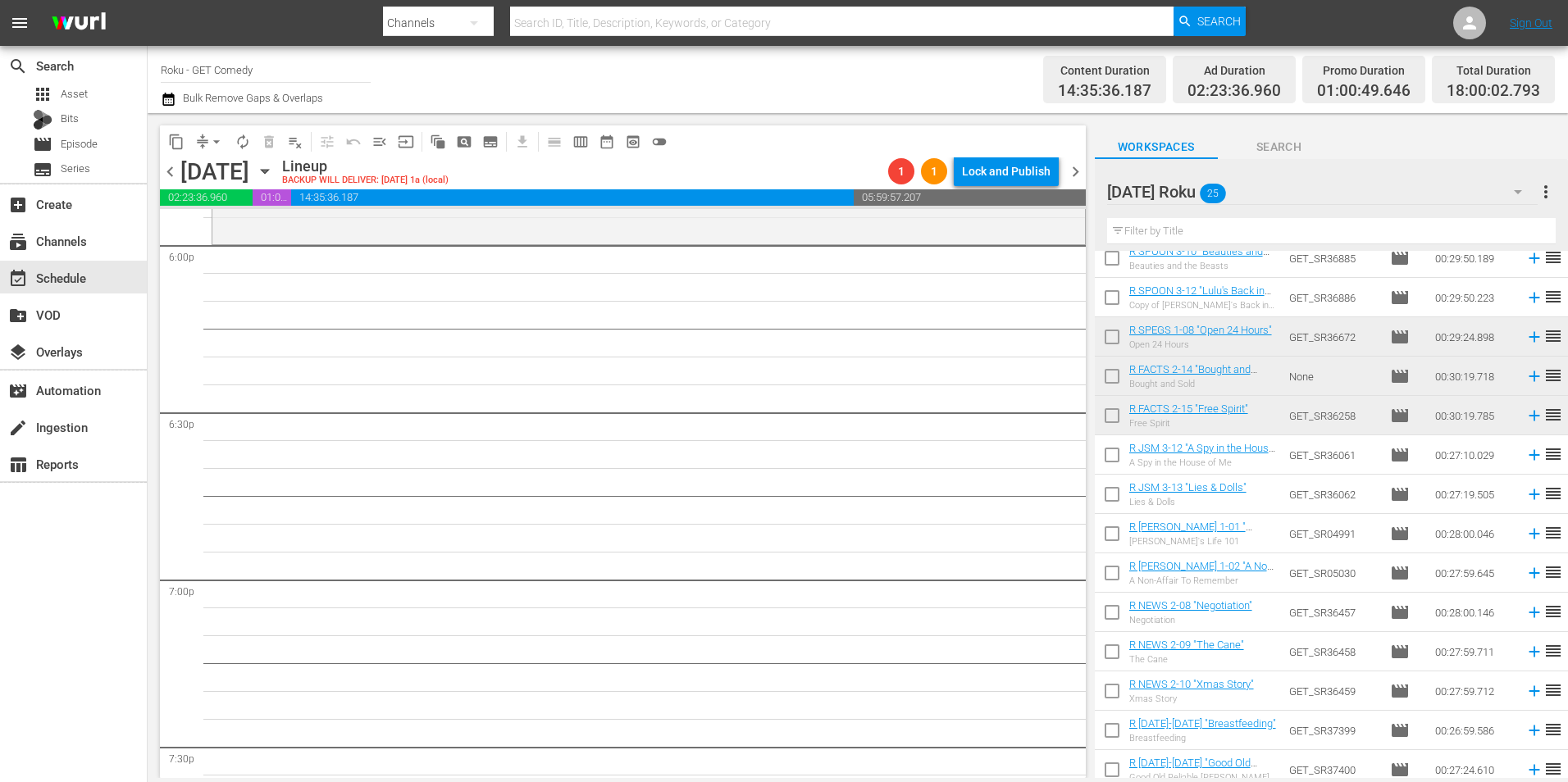
click at [1108, 464] on input "checkbox" at bounding box center [1111, 458] width 35 height 34
checkbox input "true"
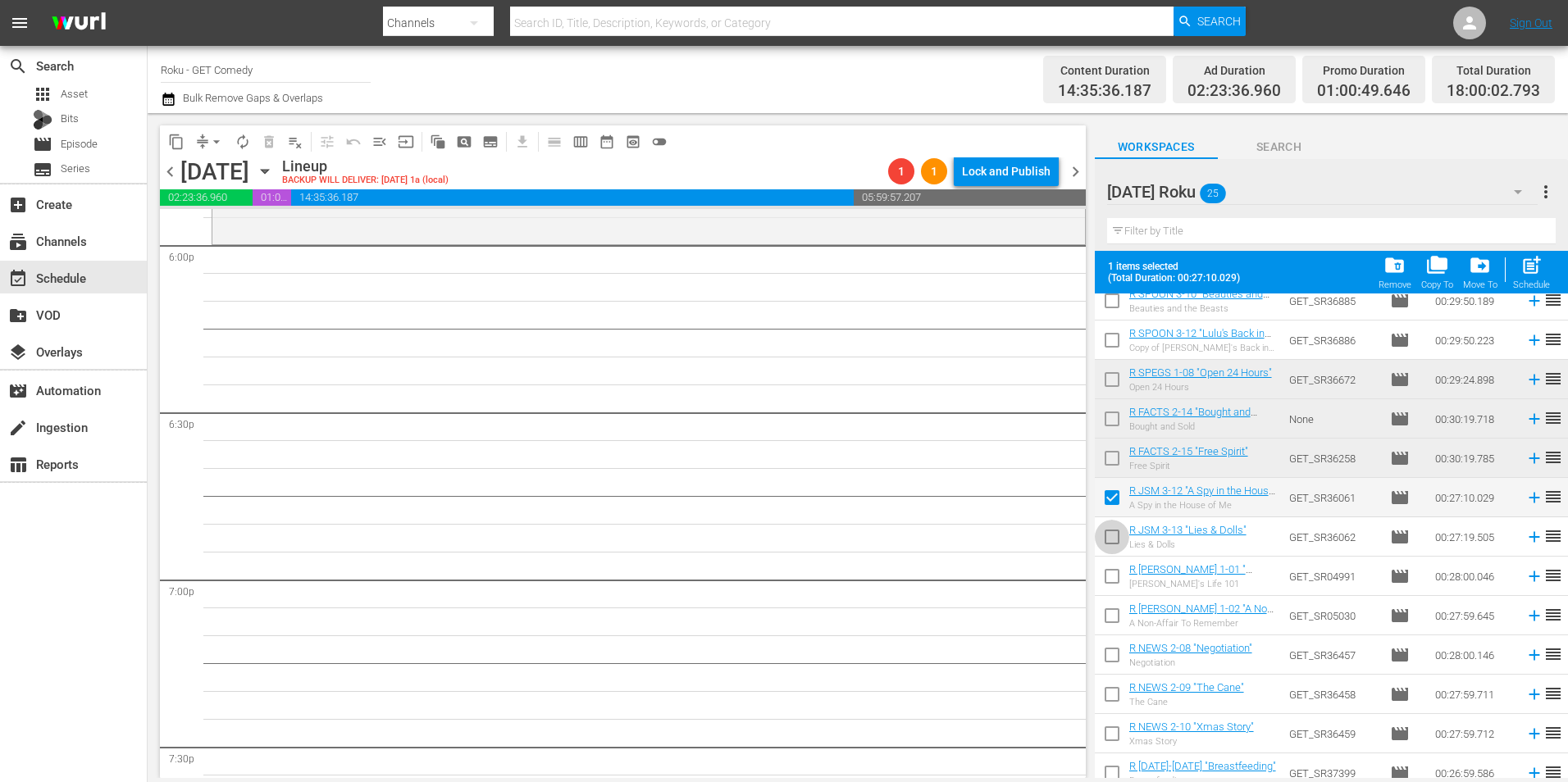
click at [1111, 536] on input "checkbox" at bounding box center [1111, 540] width 35 height 34
checkbox input "true"
click at [1111, 571] on input "checkbox" at bounding box center [1111, 579] width 35 height 34
checkbox input "true"
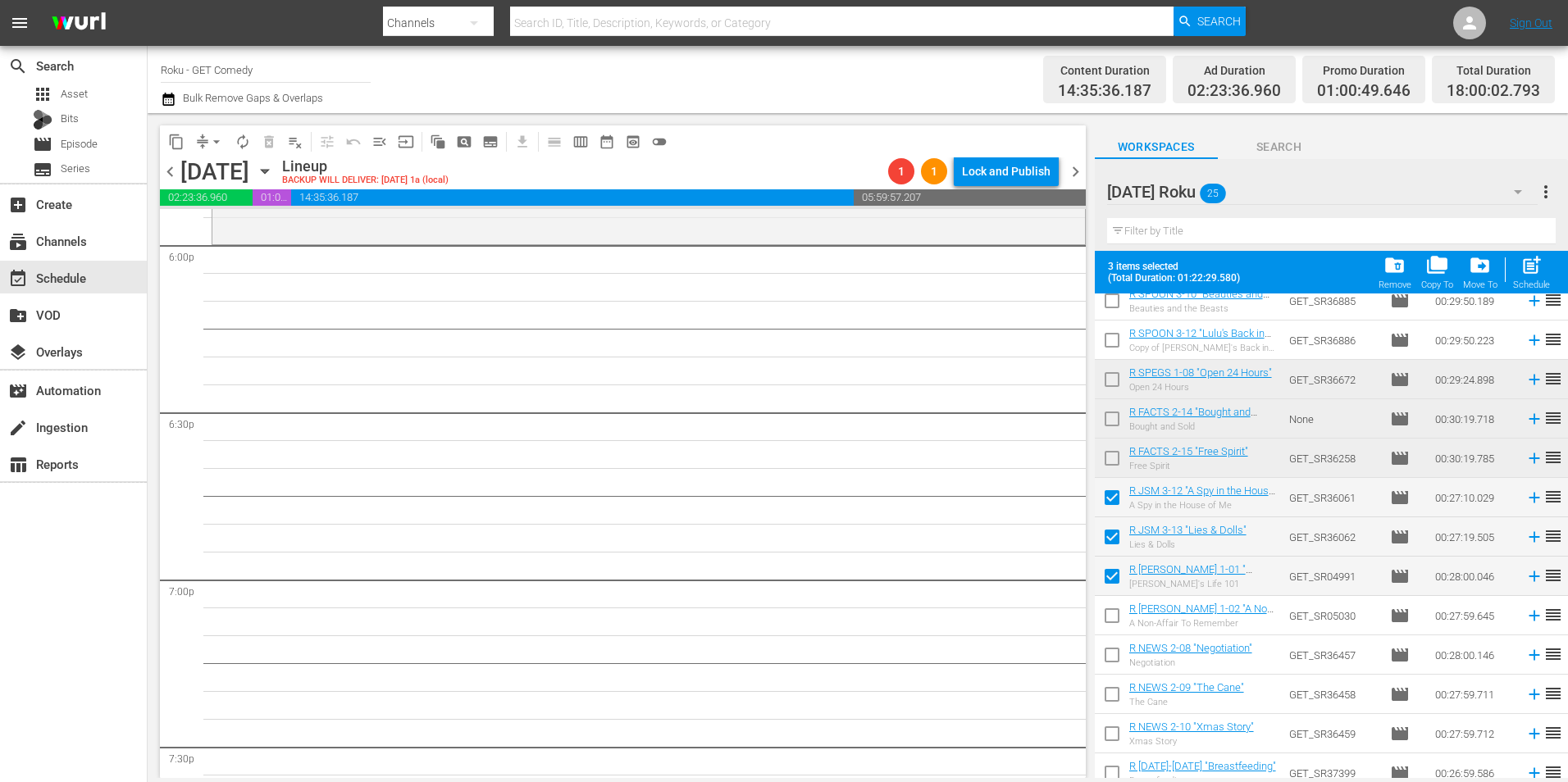
click at [1112, 617] on input "checkbox" at bounding box center [1111, 618] width 35 height 34
checkbox input "true"
click at [1103, 655] on input "checkbox" at bounding box center [1111, 658] width 35 height 34
checkbox input "true"
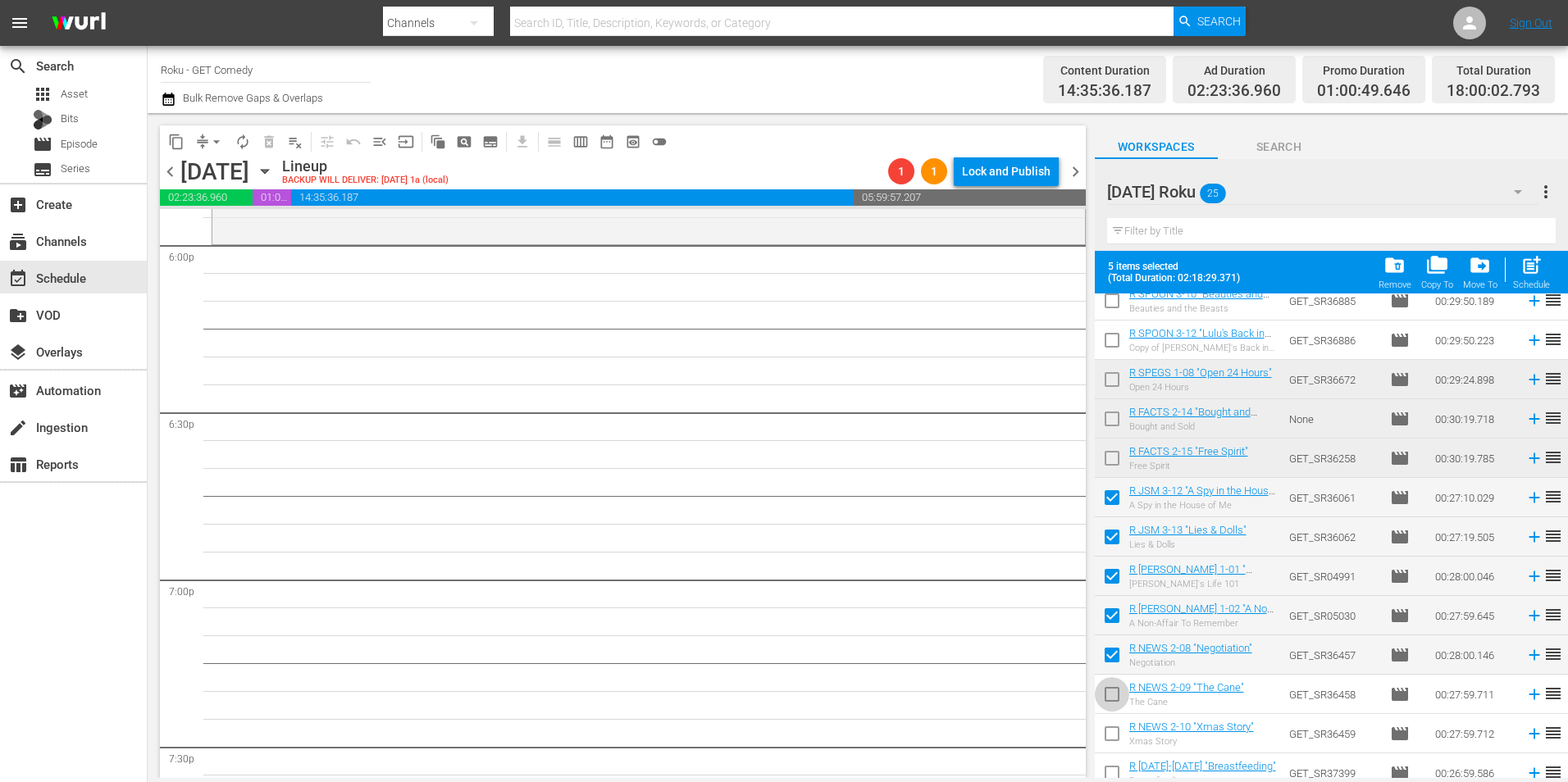
click at [1103, 695] on input "checkbox" at bounding box center [1111, 697] width 35 height 34
checkbox input "true"
click at [1109, 732] on input "checkbox" at bounding box center [1111, 737] width 35 height 34
checkbox input "true"
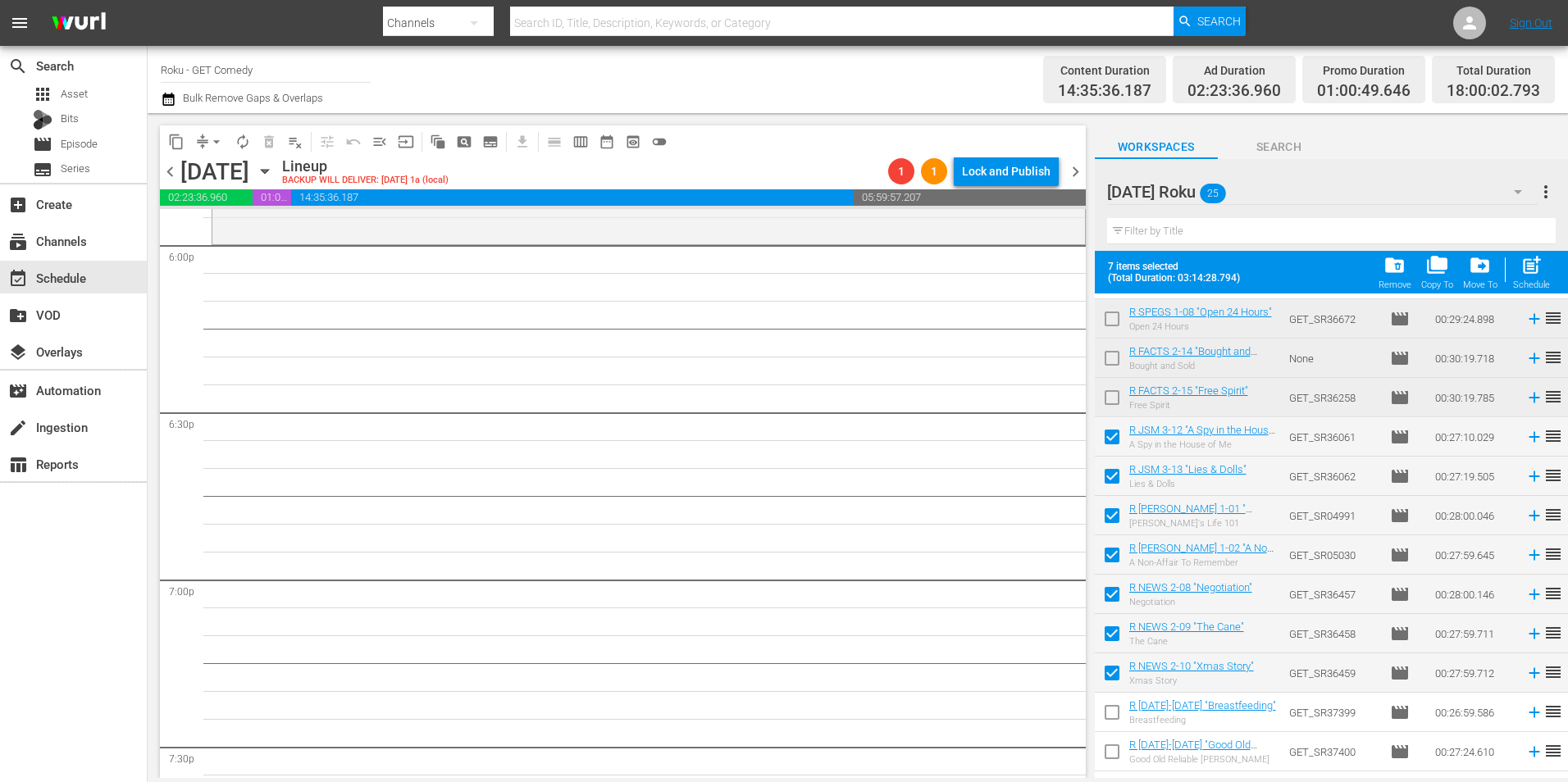
scroll to position [492, 0]
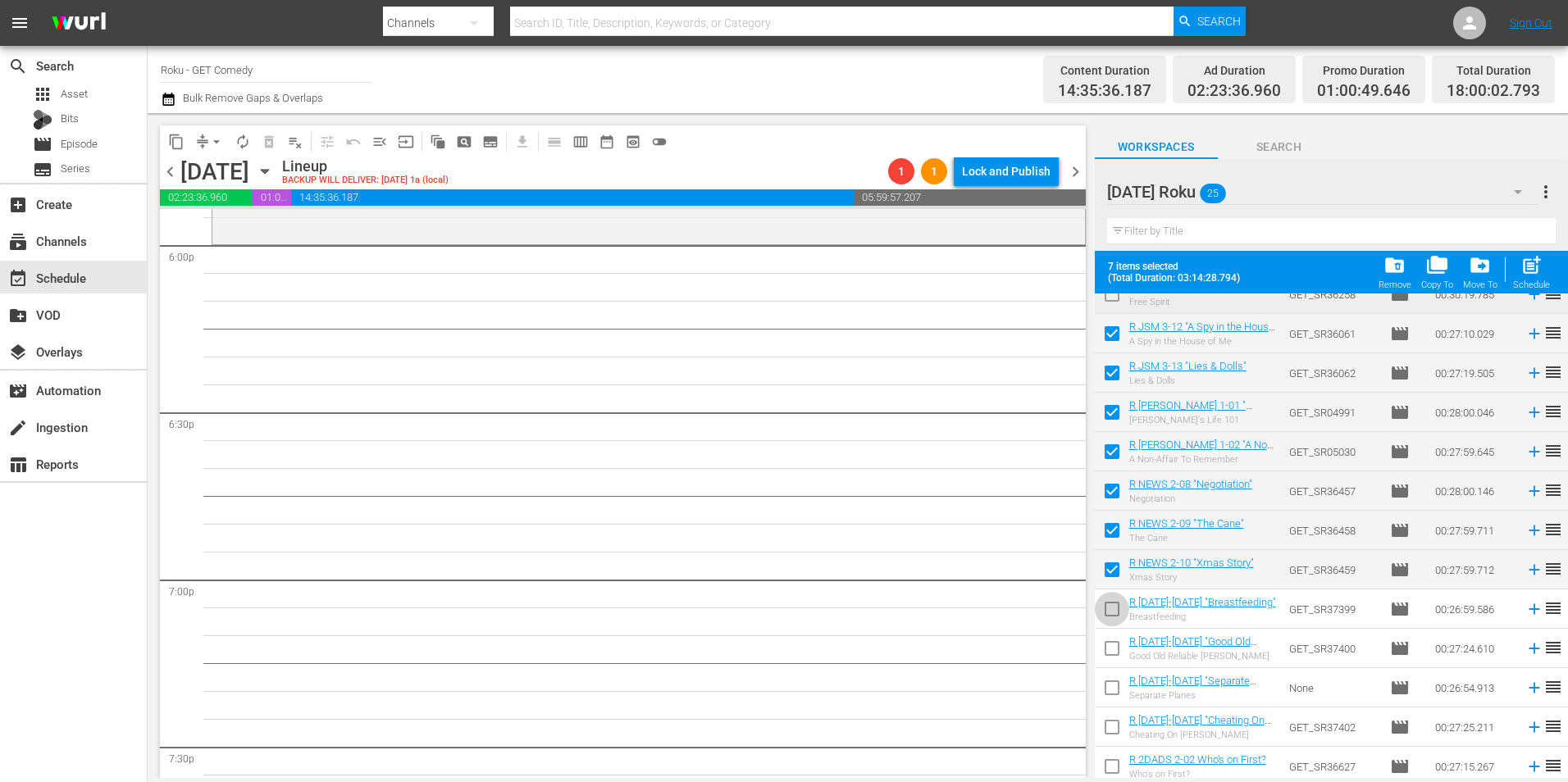
click at [1113, 615] on input "checkbox" at bounding box center [1111, 612] width 35 height 34
checkbox input "true"
click at [1112, 656] on input "checkbox" at bounding box center [1111, 651] width 35 height 34
checkbox input "true"
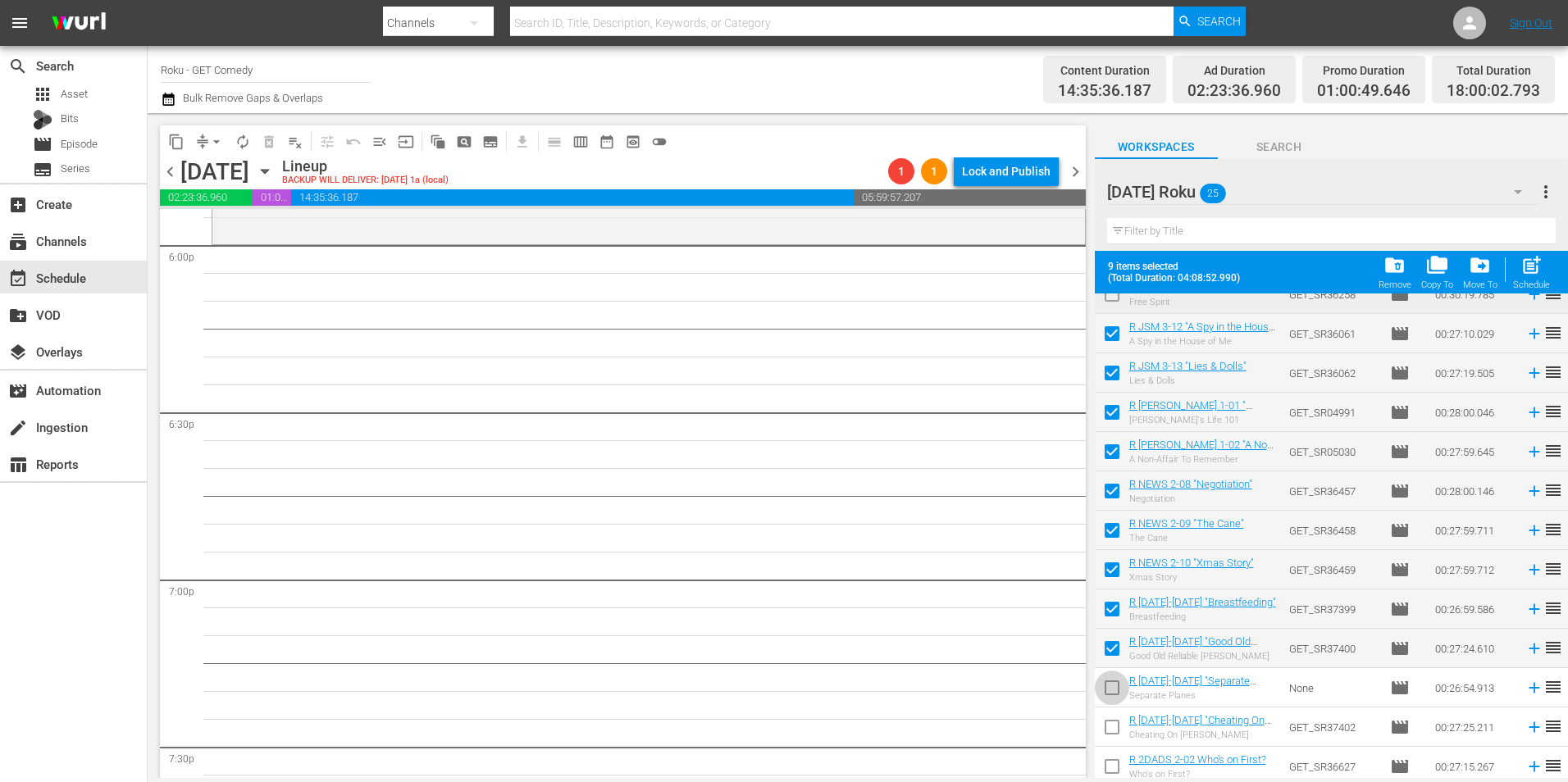
click at [1112, 685] on input "checkbox" at bounding box center [1111, 691] width 35 height 34
checkbox input "true"
click at [1109, 732] on input "checkbox" at bounding box center [1111, 730] width 35 height 34
checkbox input "true"
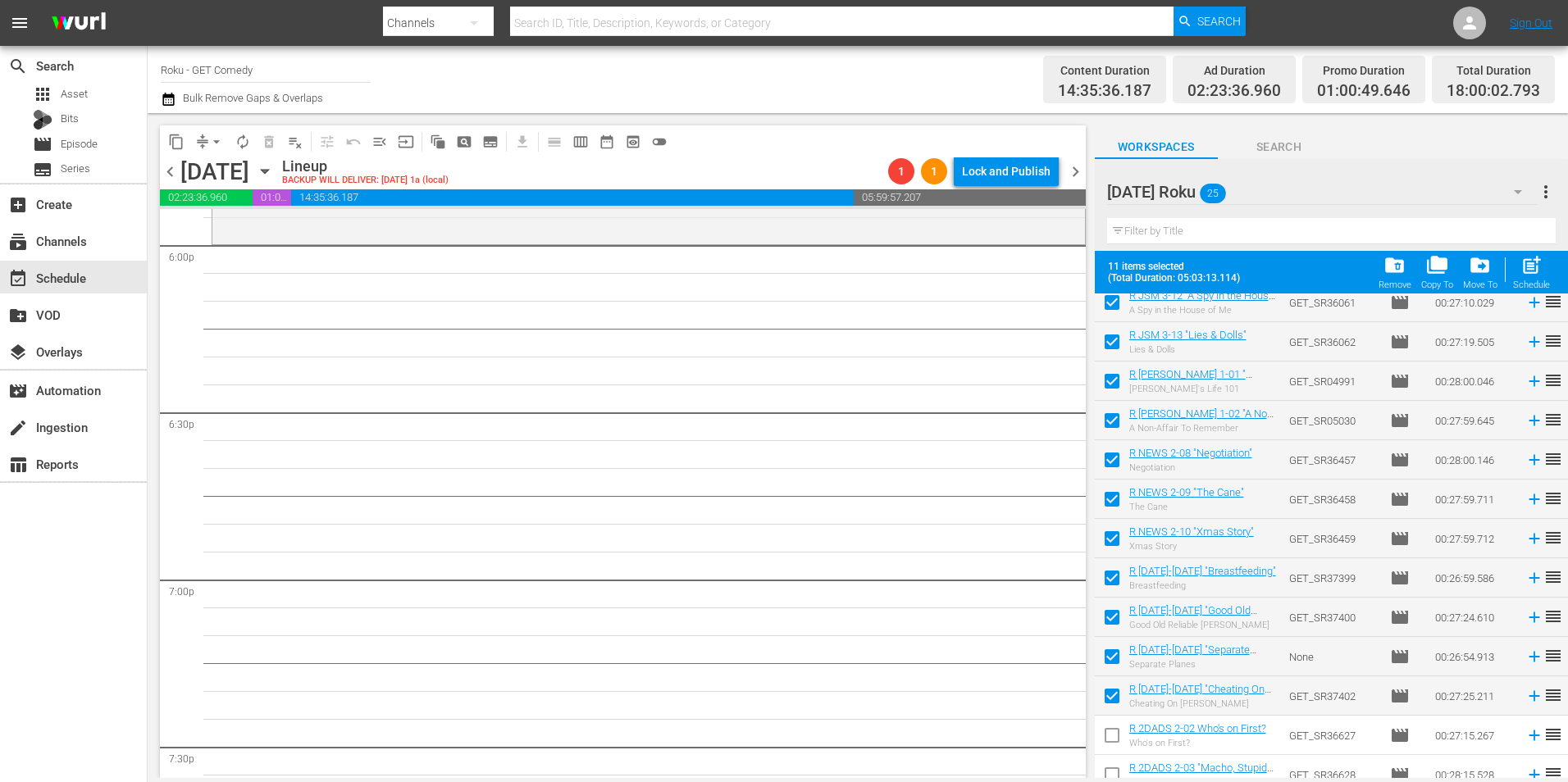
scroll to position [537, 0]
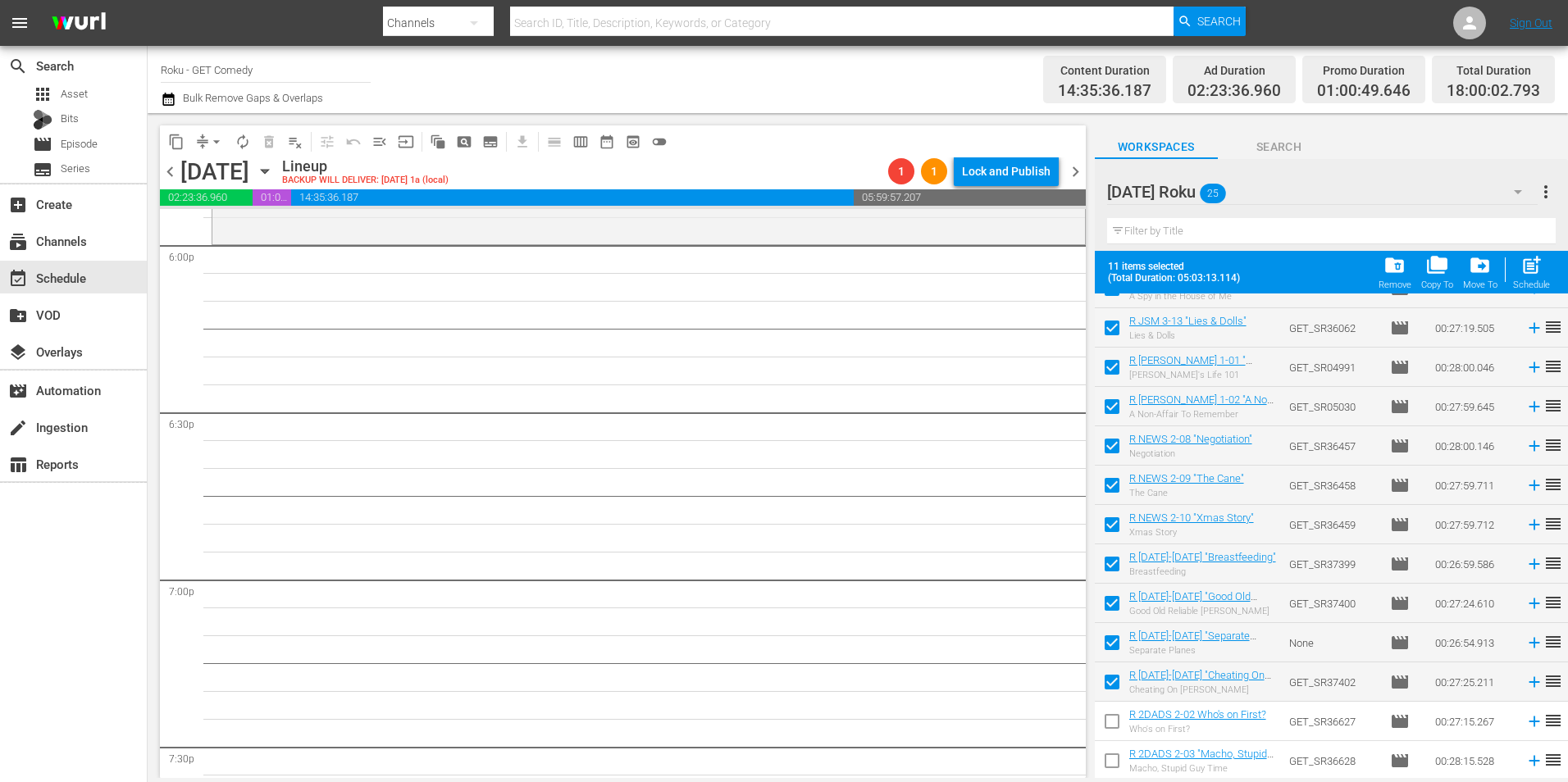
click at [1111, 730] on input "checkbox" at bounding box center [1111, 724] width 35 height 34
checkbox input "true"
click at [1113, 769] on input "checkbox" at bounding box center [1111, 763] width 35 height 34
checkbox input "true"
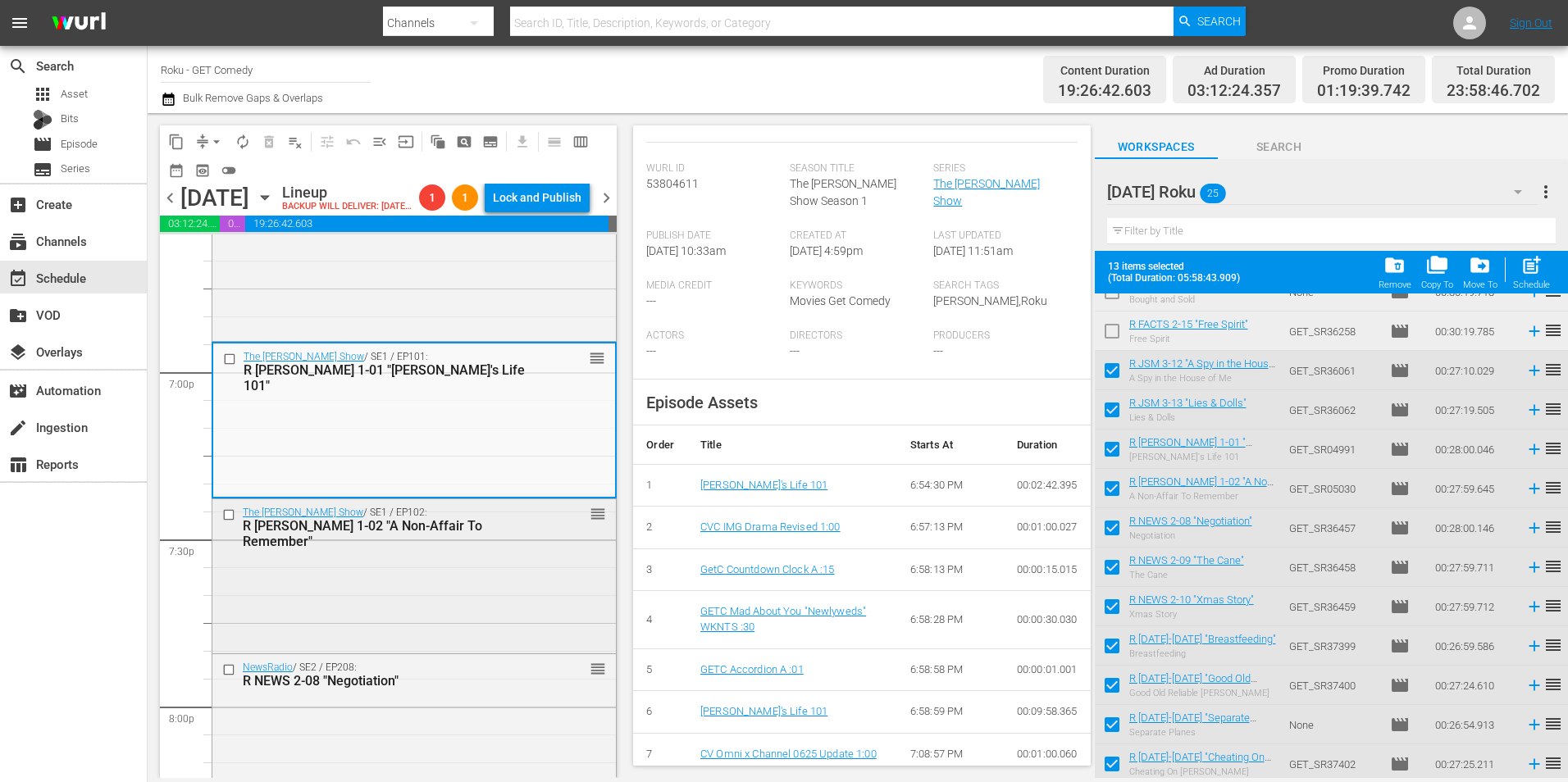
scroll to position [6229, 0]
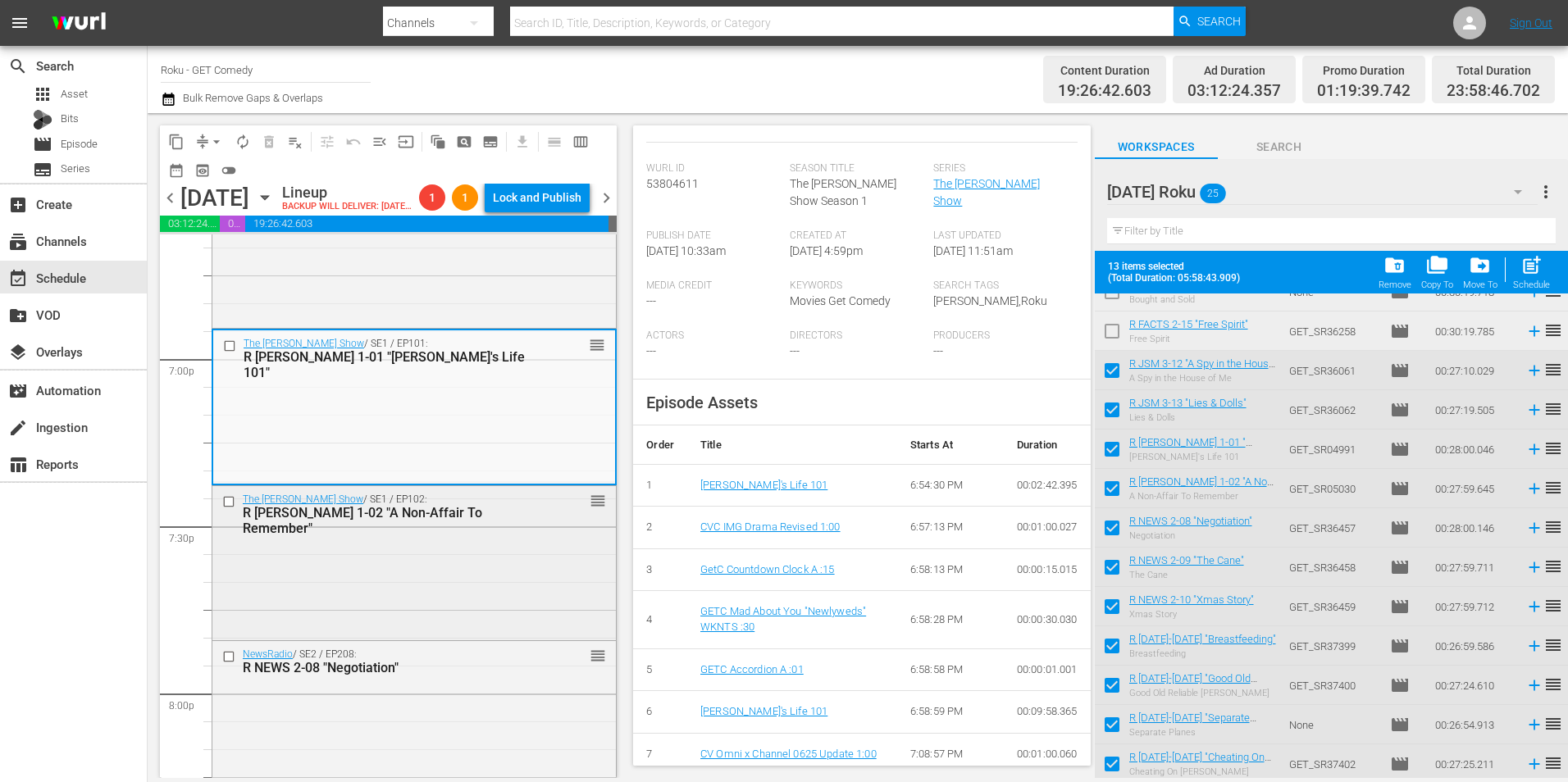
click at [486, 637] on div "The Jeff Foxworthy Show / SE1 / EP102: R JEFF 1-02 "A Non-Affair To Remember" r…" at bounding box center [414, 561] width 404 height 150
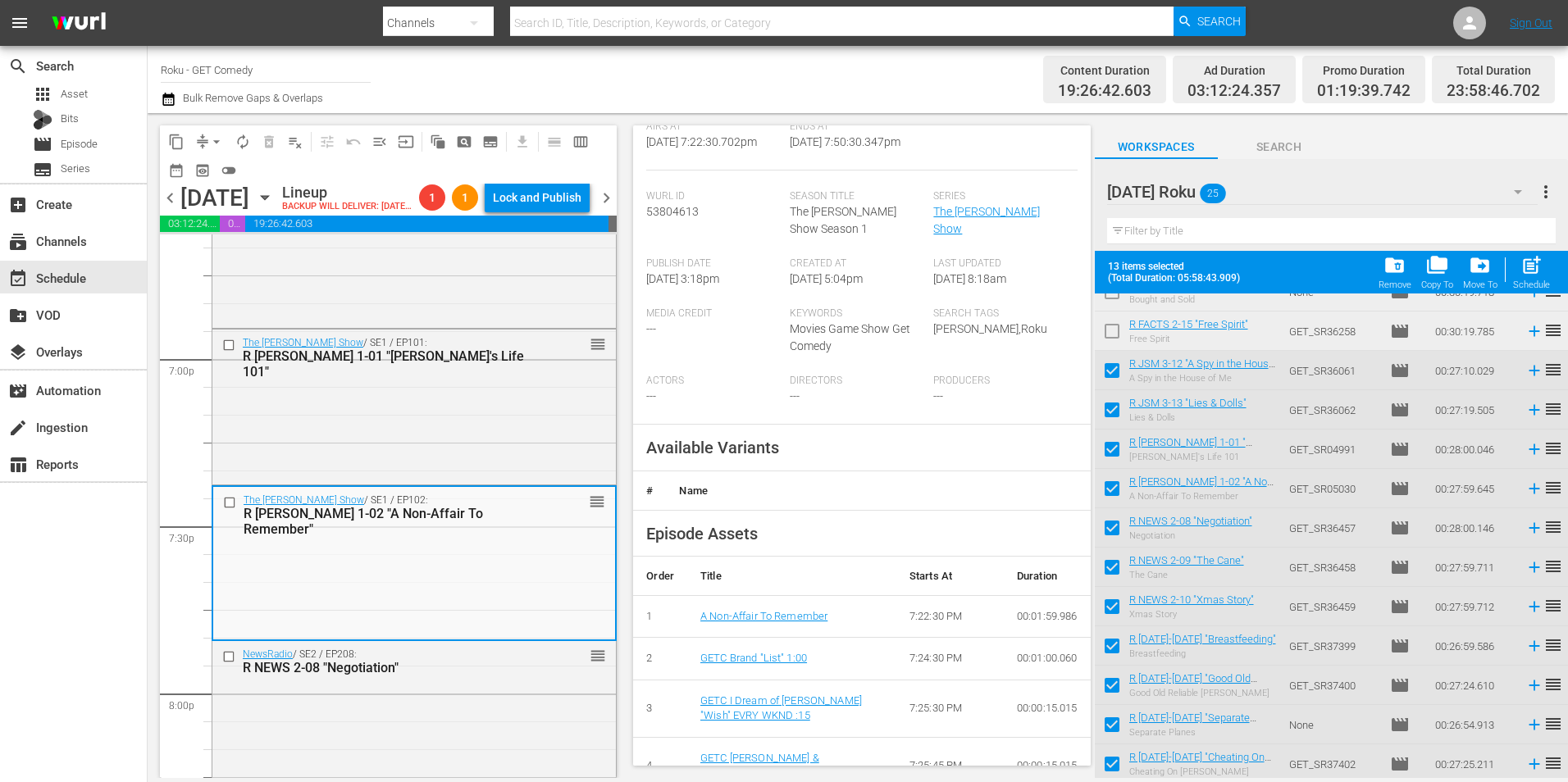
scroll to position [328, 0]
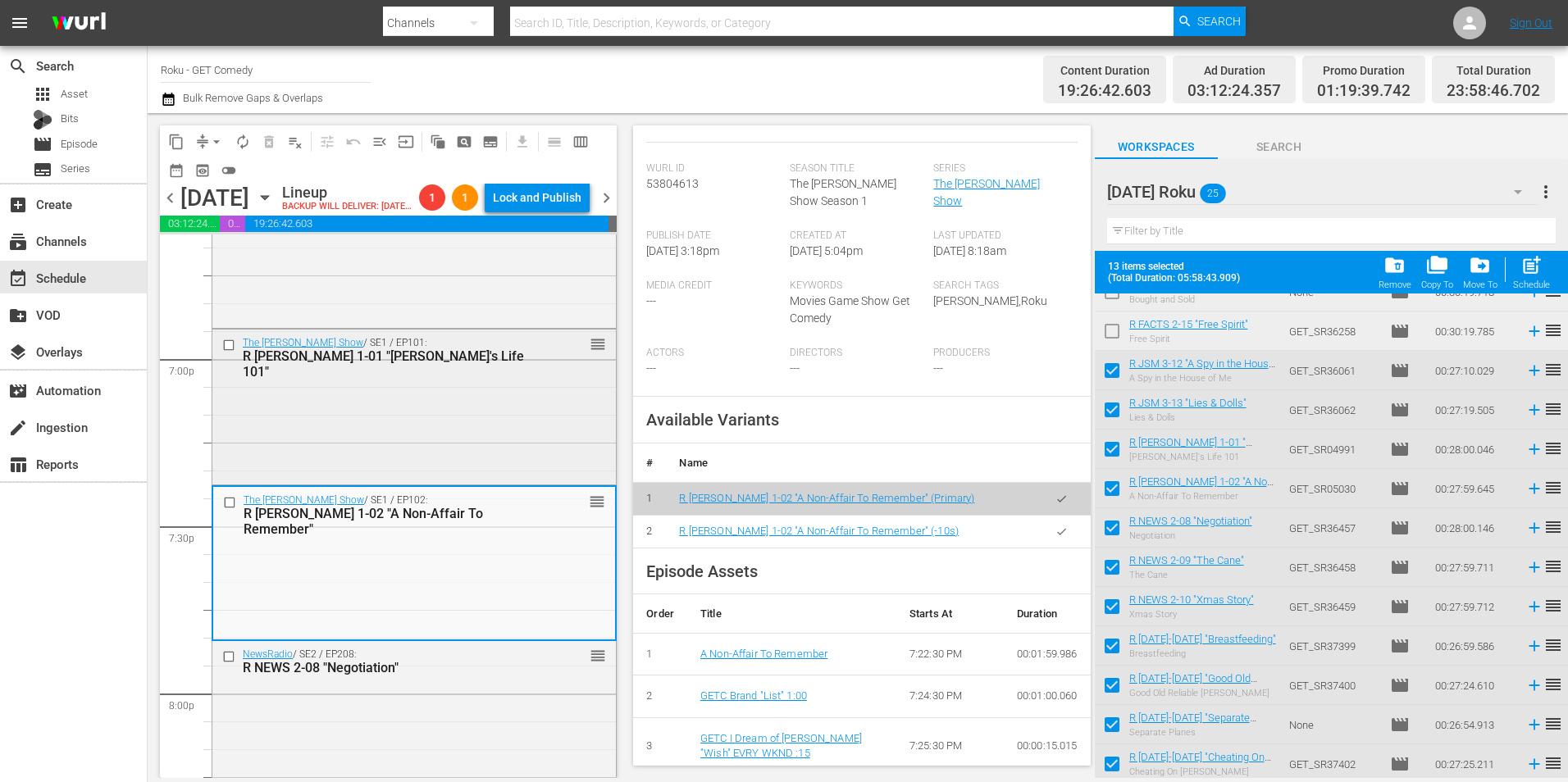
click at [387, 380] on div "R JEFF 1-01 "Jeff's Life 101"" at bounding box center [388, 364] width 291 height 31
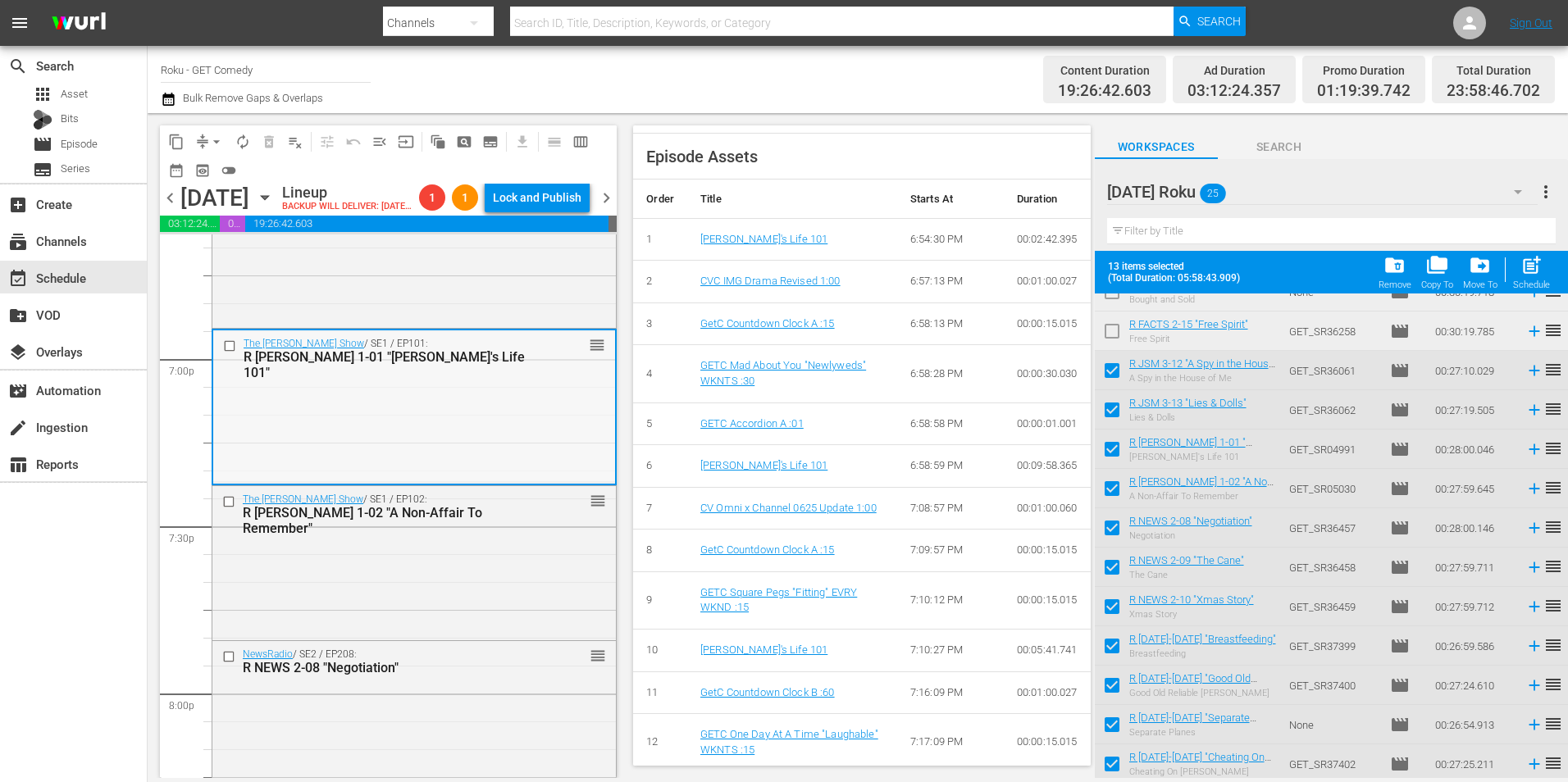
scroll to position [6066, 0]
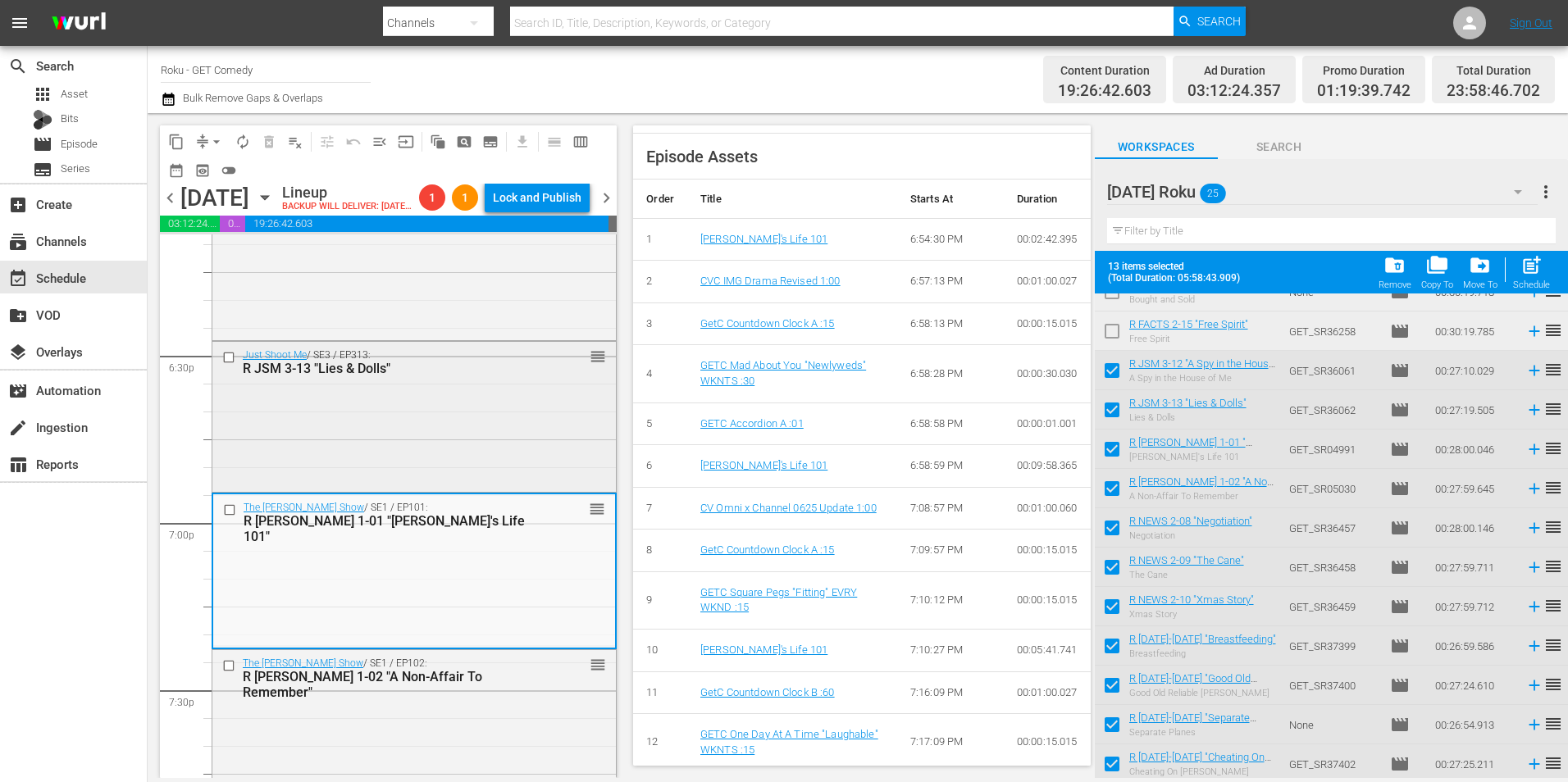
click at [475, 463] on div "Just Shoot Me / SE3 / EP313: R JSM 3-13 "Lies & Dolls" reorder" at bounding box center [414, 415] width 404 height 148
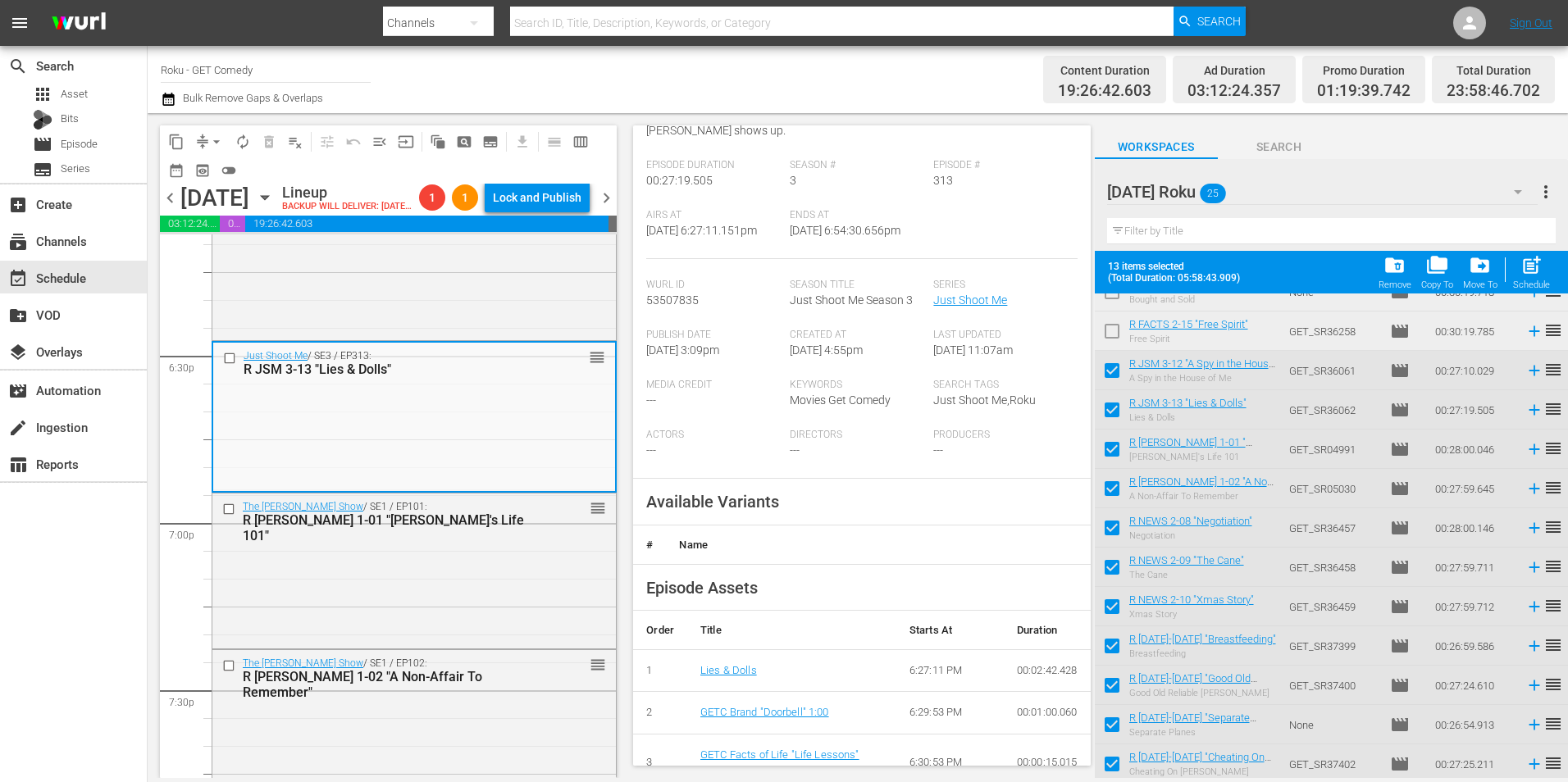
scroll to position [246, 0]
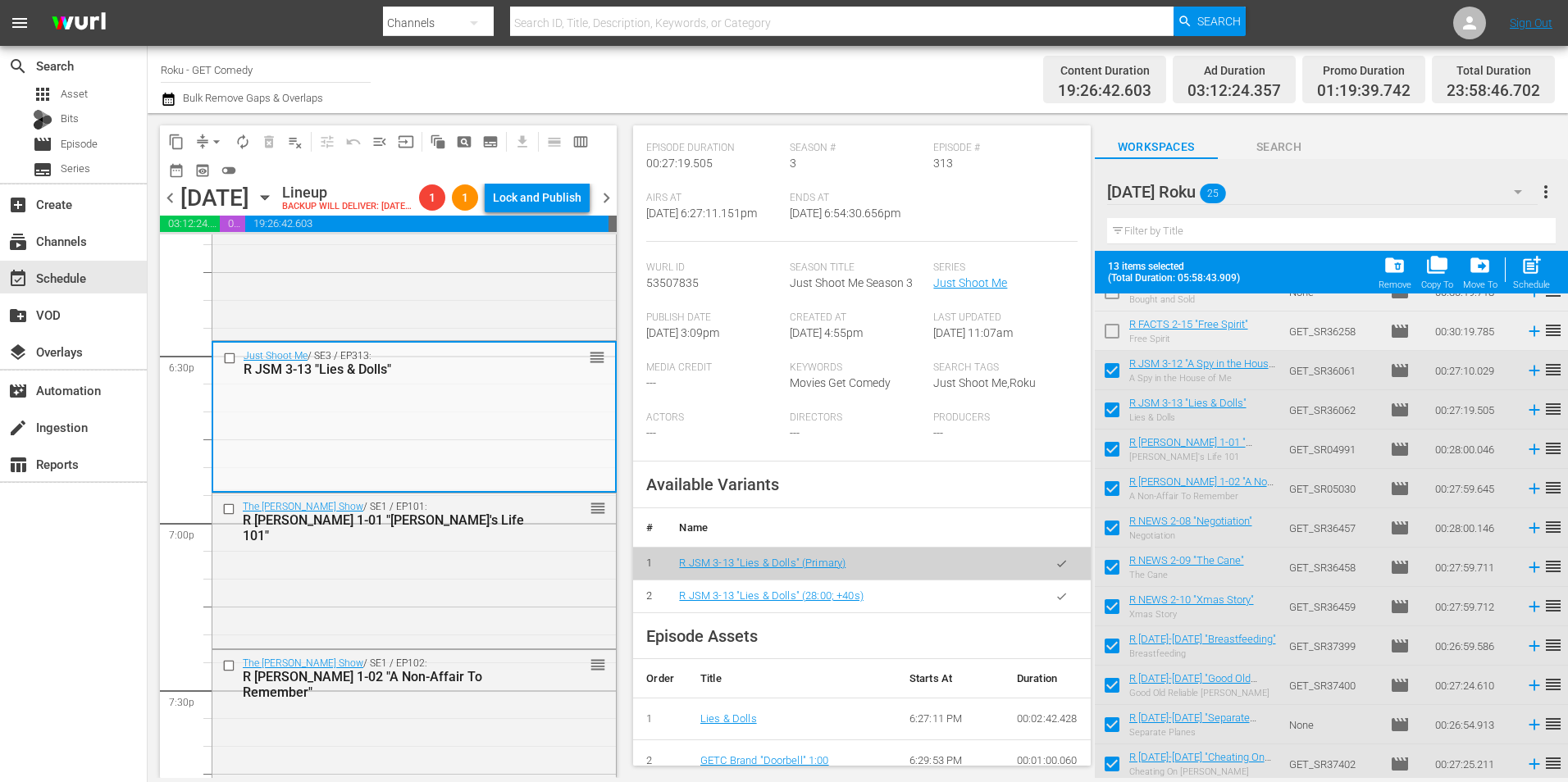
drag, startPoint x: 1044, startPoint y: 577, endPoint x: 1549, endPoint y: 567, distance: 505.1
click at [1056, 590] on icon "button" at bounding box center [1062, 596] width 12 height 12
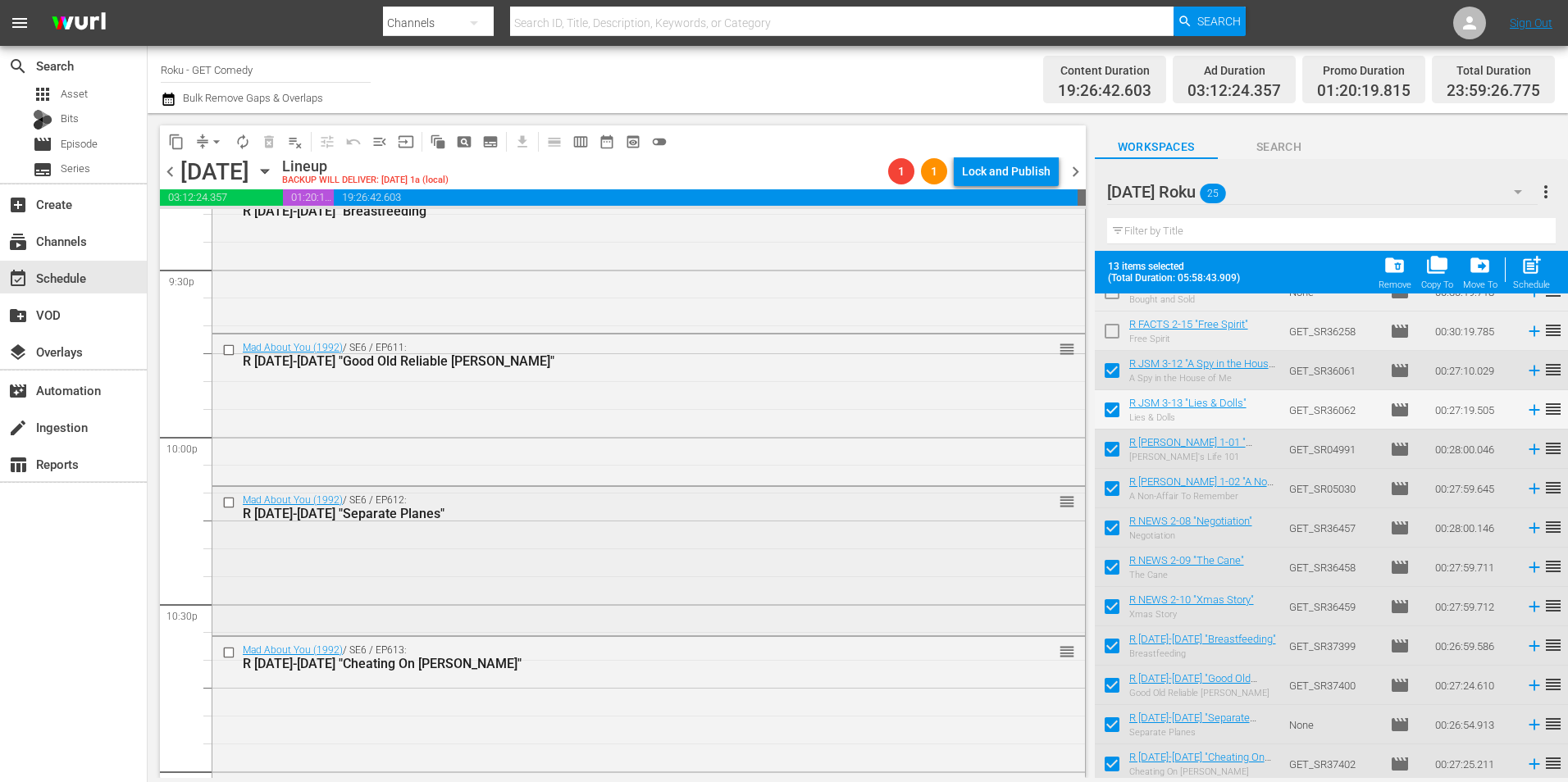
scroll to position [7211, 0]
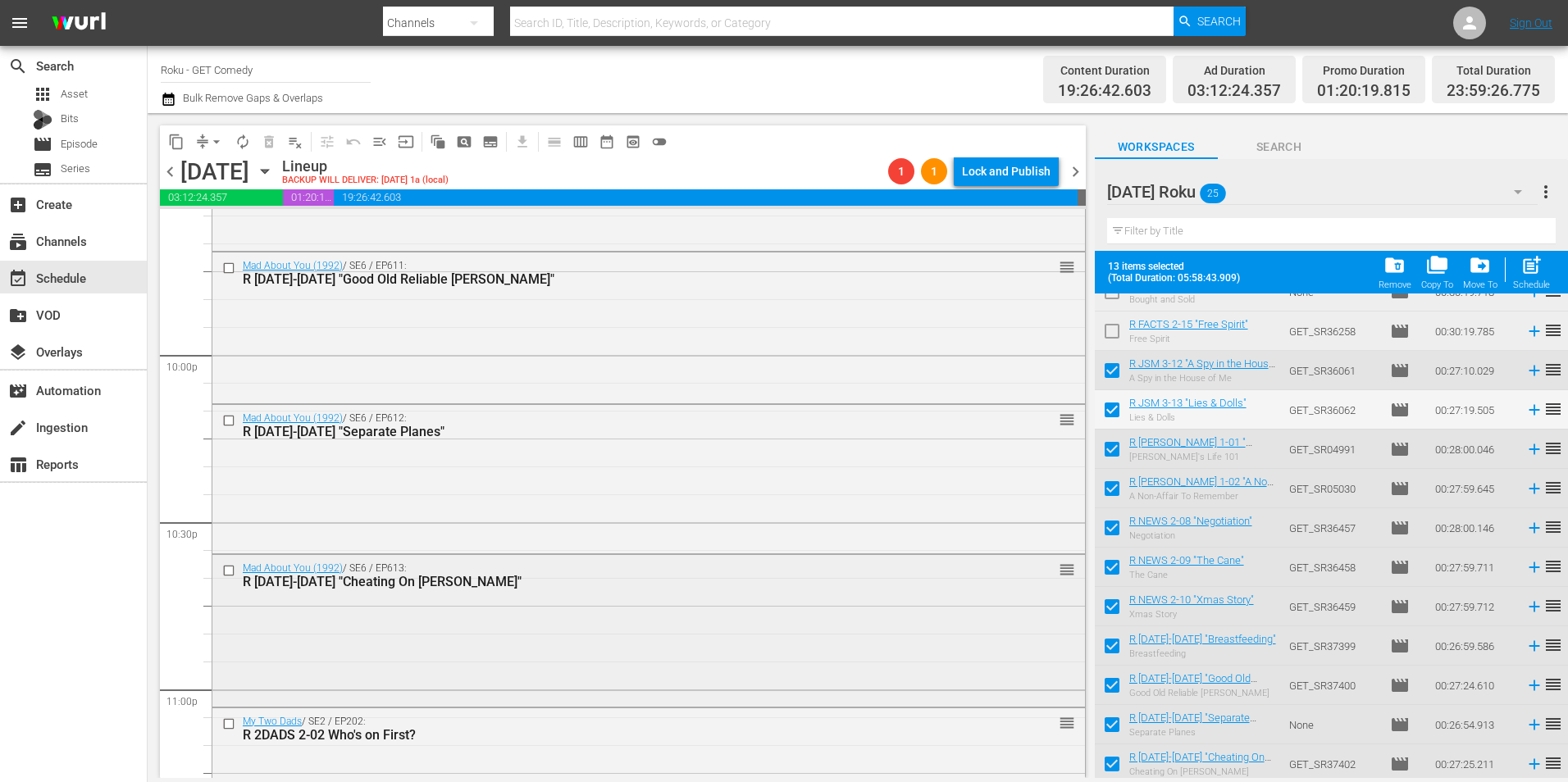
click at [506, 591] on div "Mad About You (1992) / SE6 / EP613: R MAY 6-13 "Cheating On Sheila" reorder" at bounding box center [649, 574] width 872 height 40
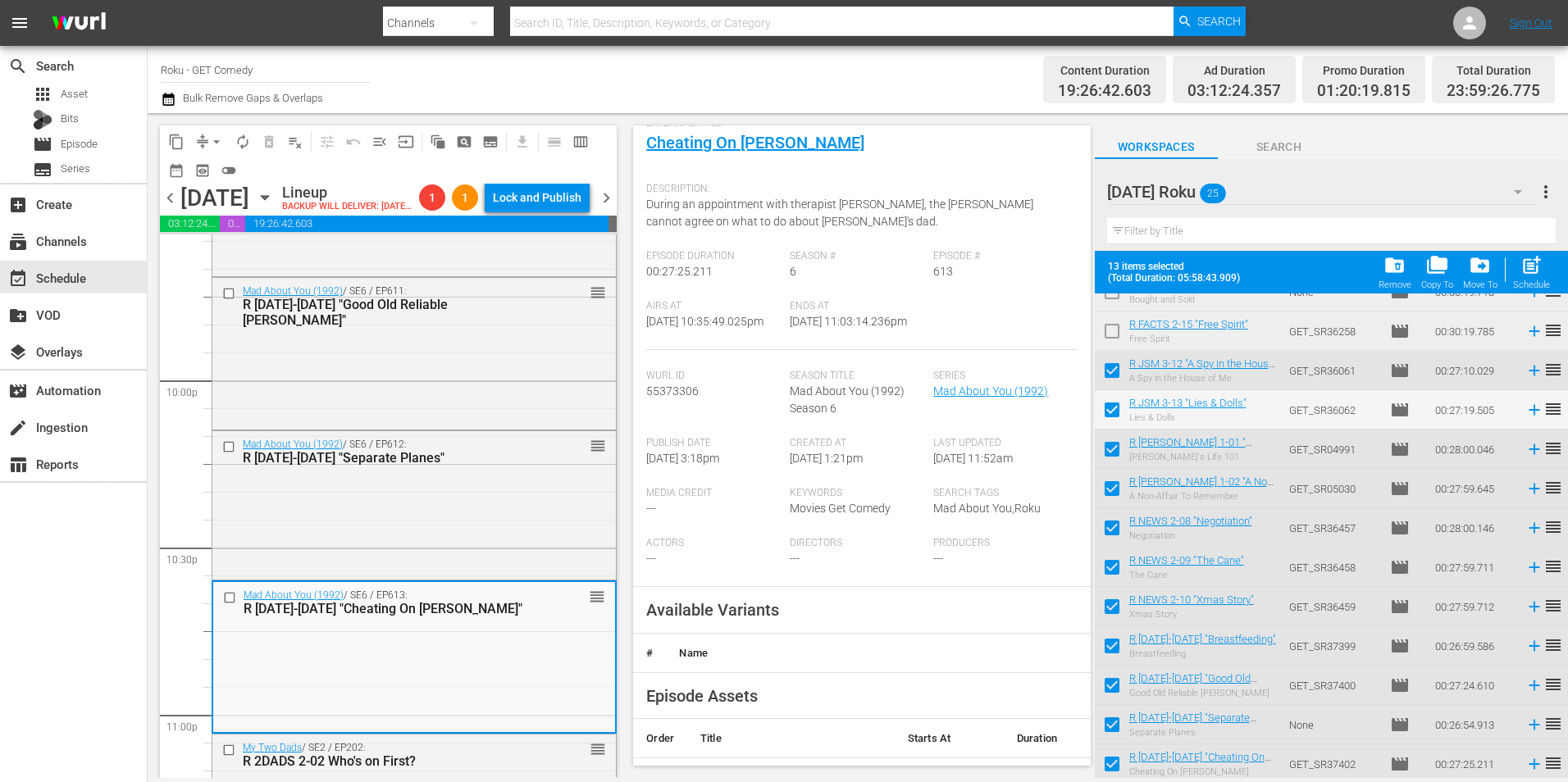
scroll to position [328, 0]
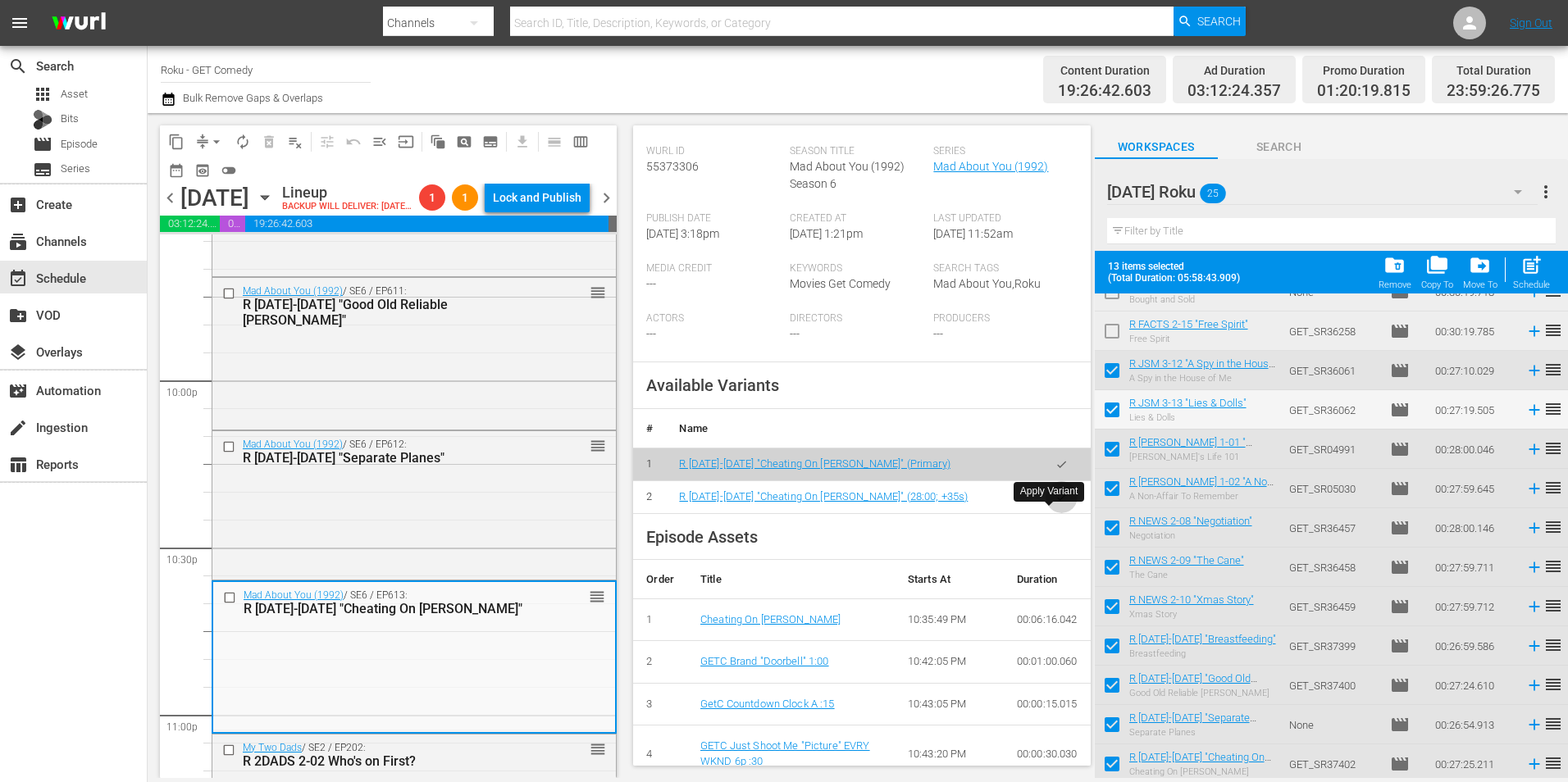
click at [1064, 513] on button "button" at bounding box center [1061, 497] width 32 height 32
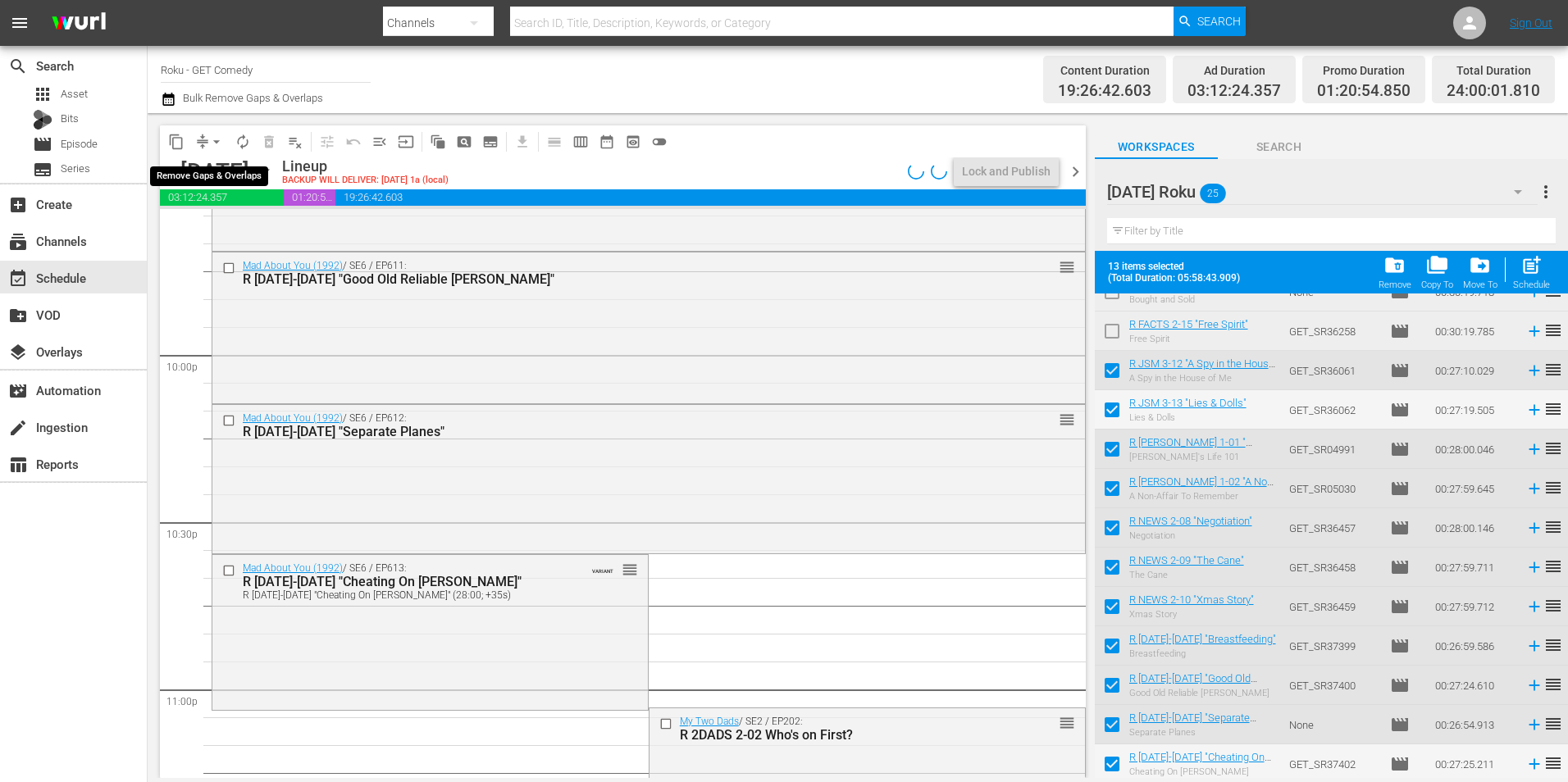
click at [216, 140] on span "arrow_drop_down" at bounding box center [216, 142] width 17 height 17
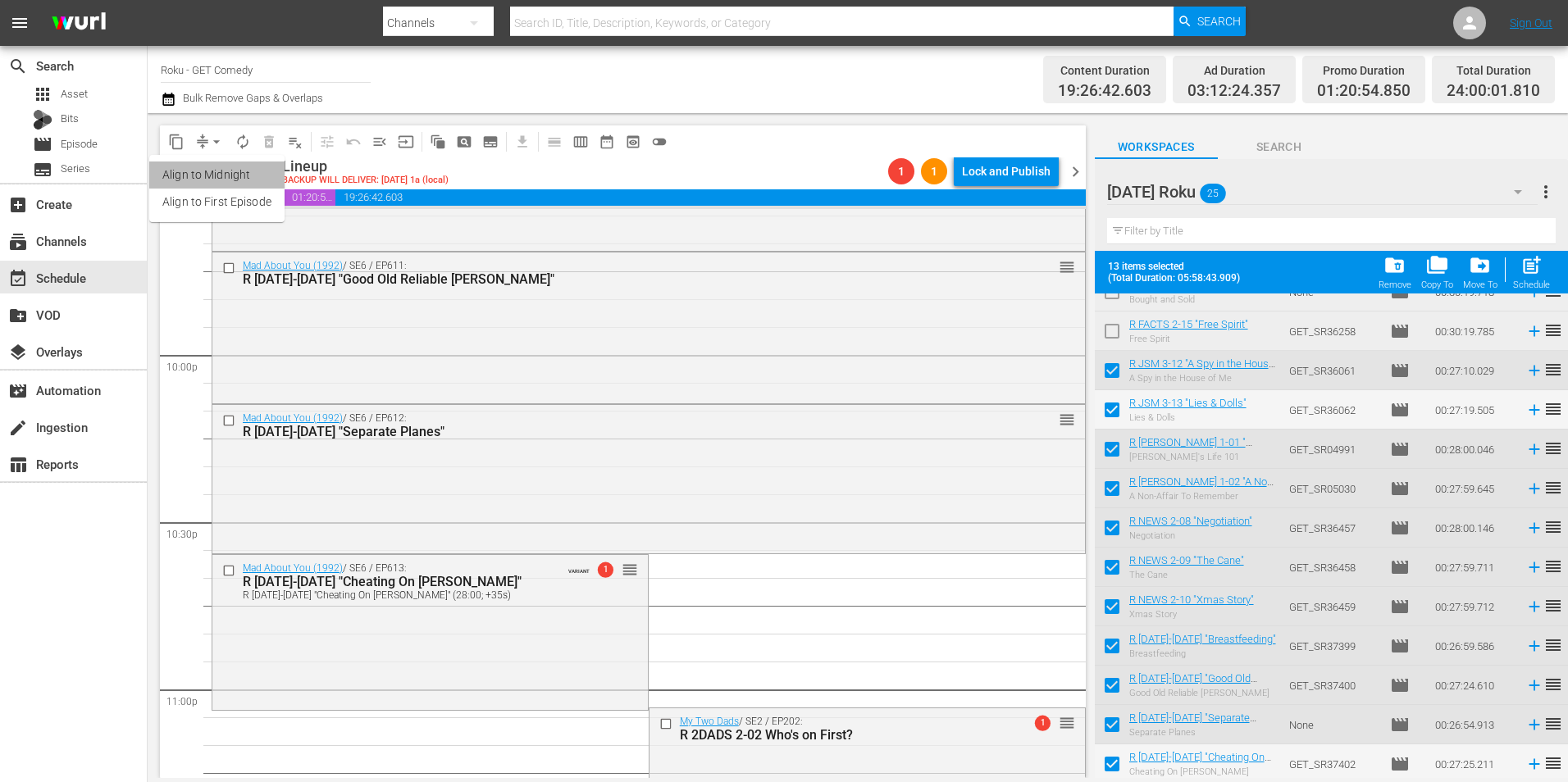
click at [209, 167] on li "Align to Midnight" at bounding box center [217, 175] width 135 height 27
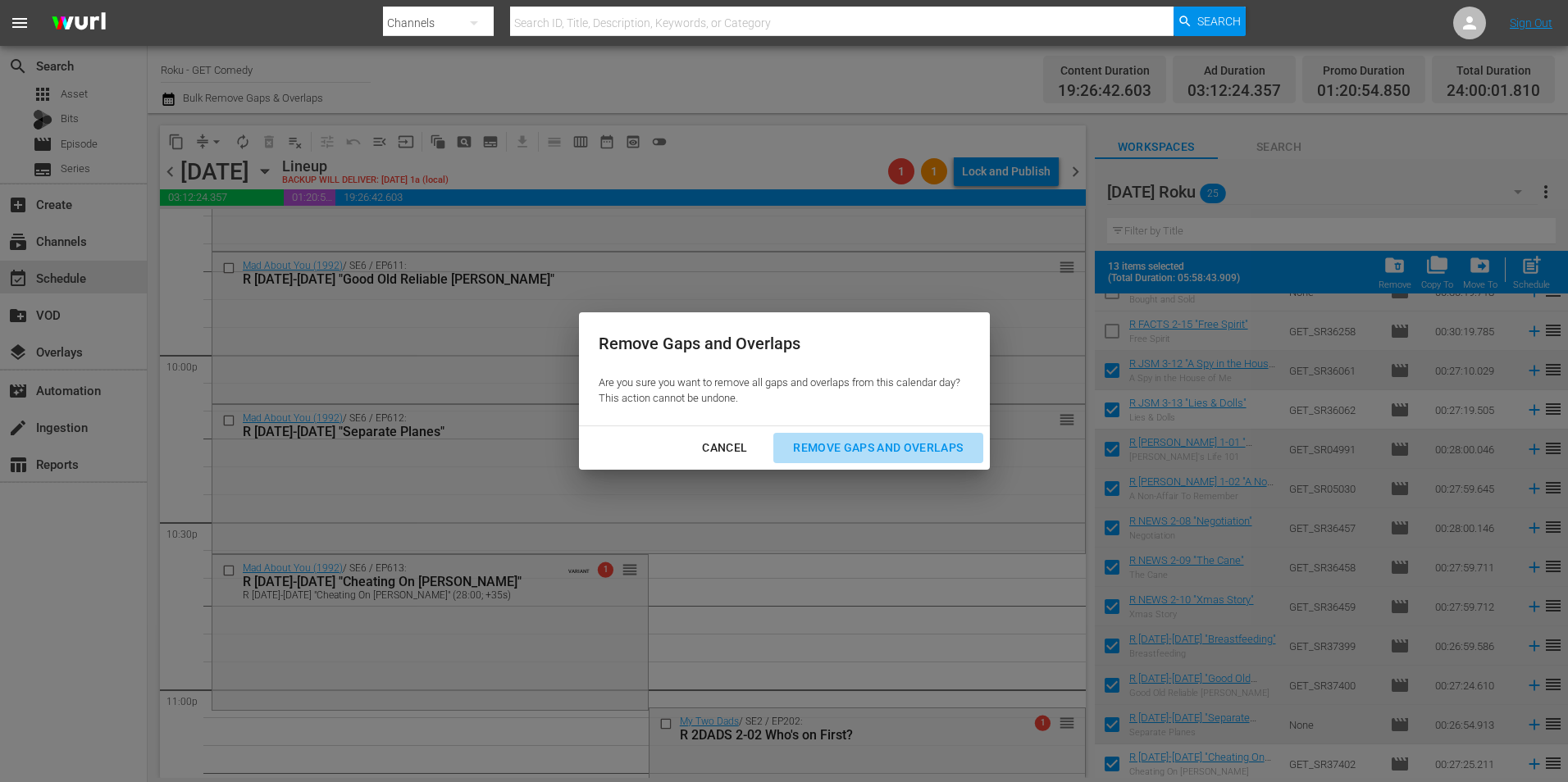
click at [925, 433] on button "Remove Gaps and Overlaps" at bounding box center [878, 448] width 209 height 30
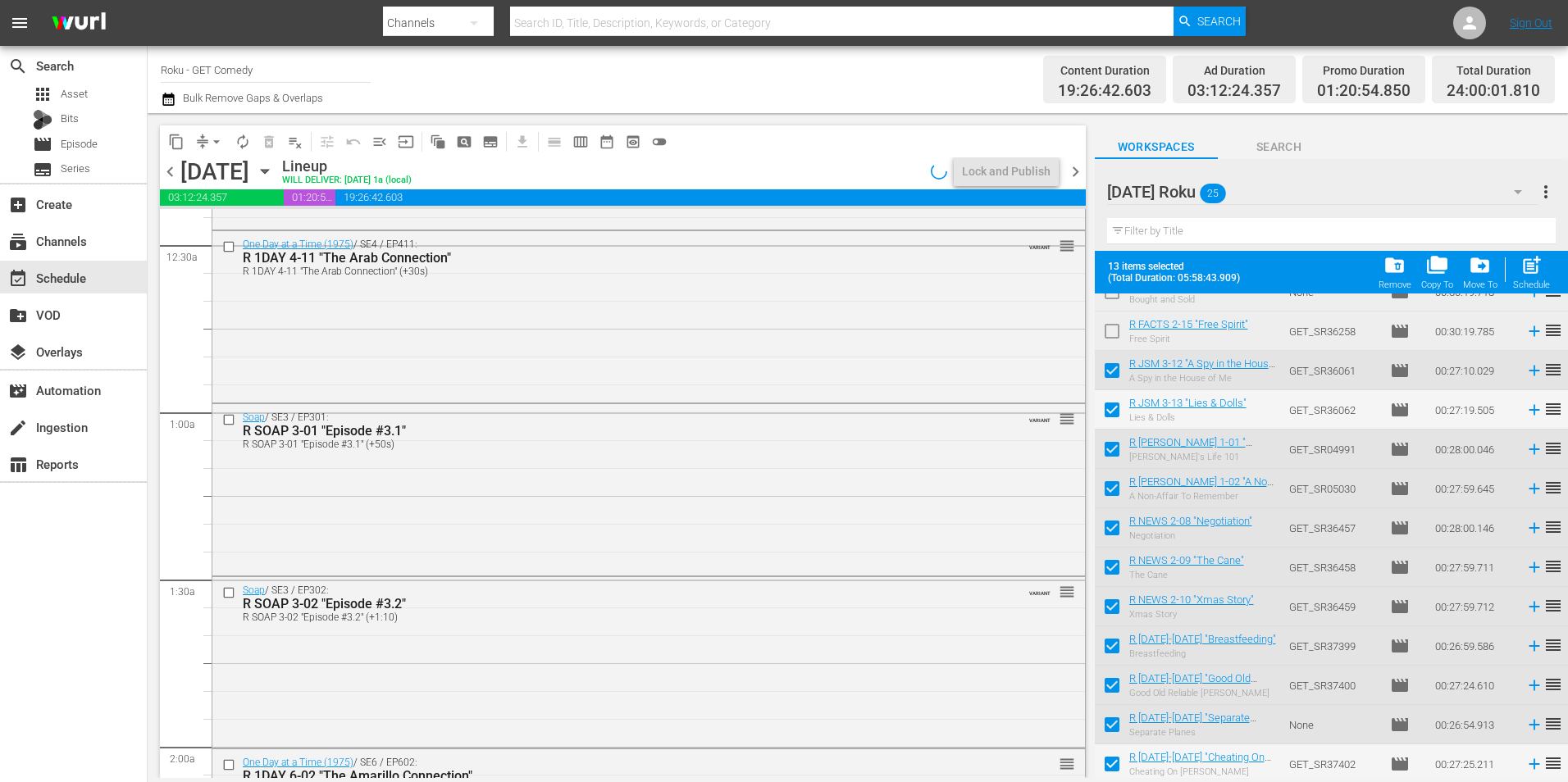
scroll to position [0, 0]
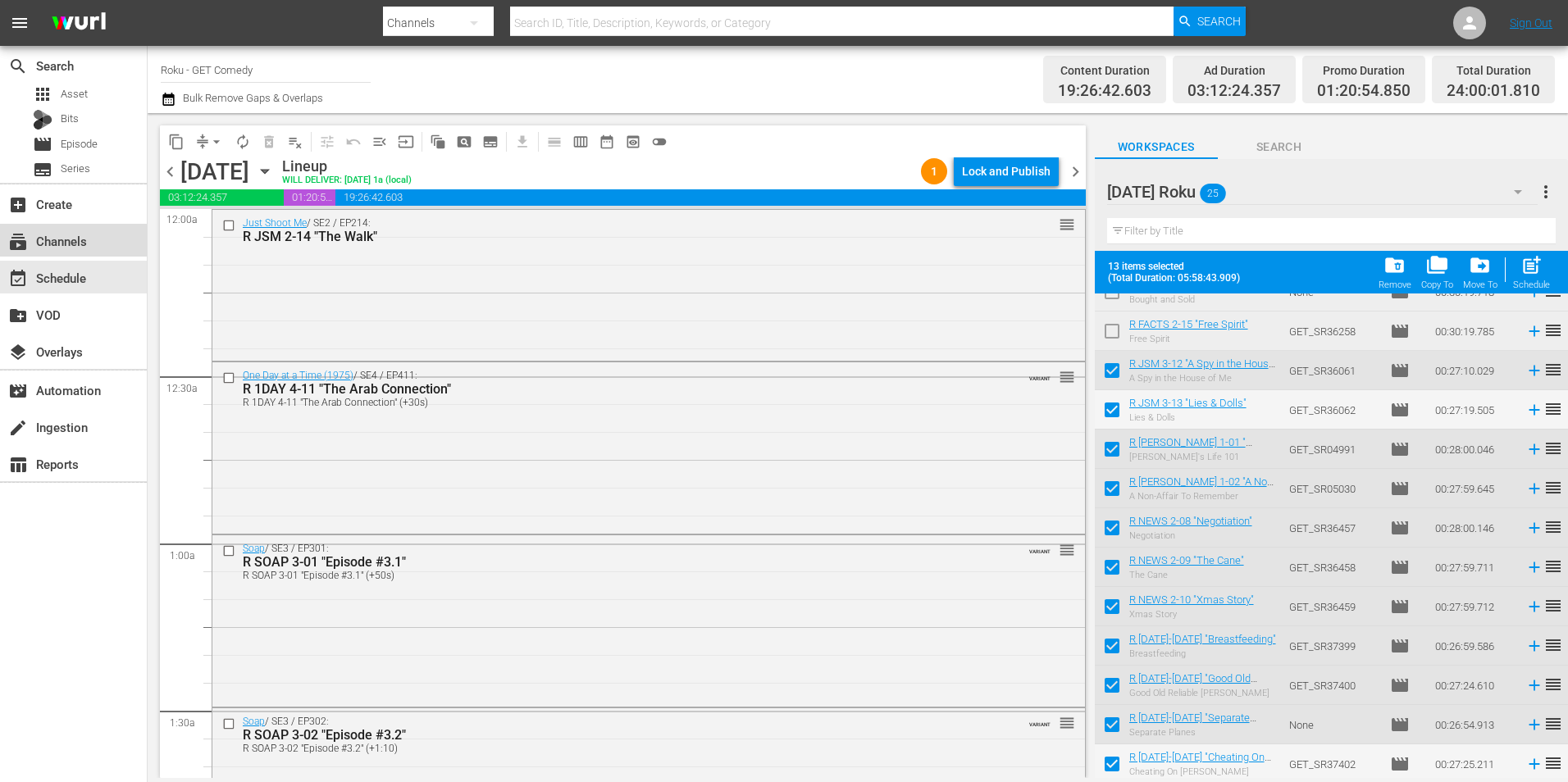
click at [91, 243] on div "subscriptions Channels" at bounding box center [46, 238] width 92 height 15
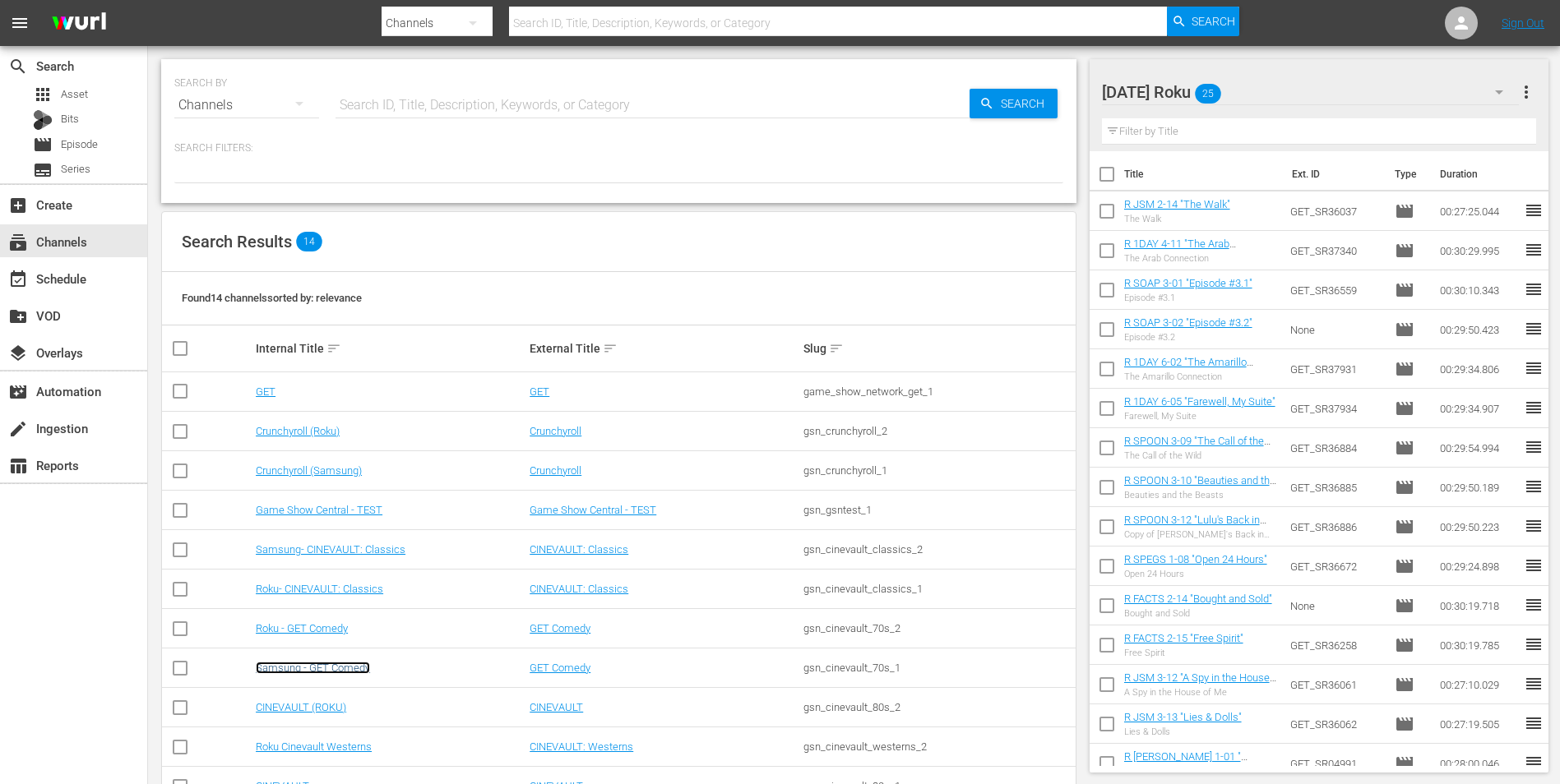
click at [321, 665] on link "Samsung - GET Comedy" at bounding box center [312, 668] width 114 height 12
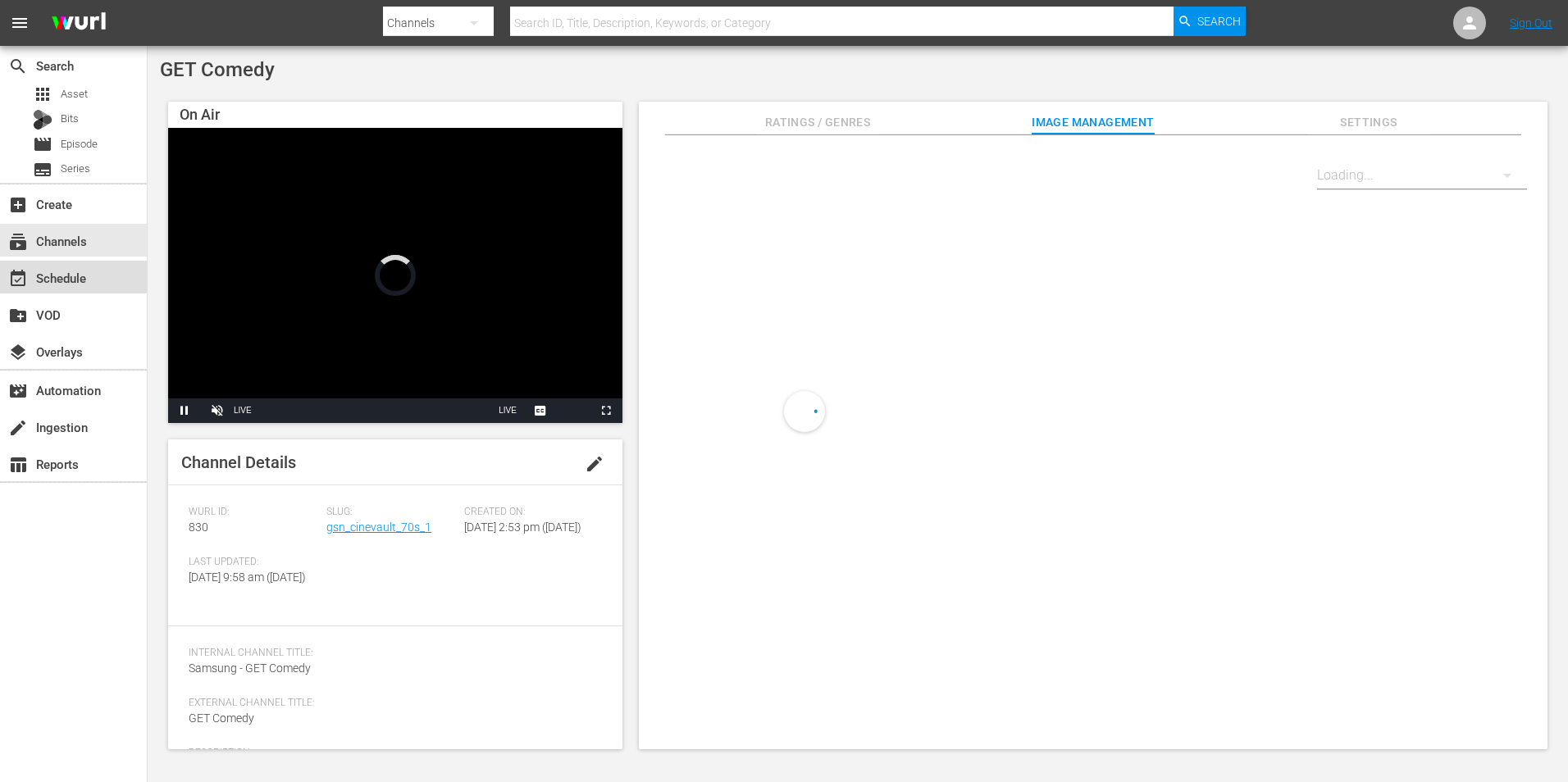
click at [73, 273] on div "event_available Schedule" at bounding box center [46, 275] width 92 height 15
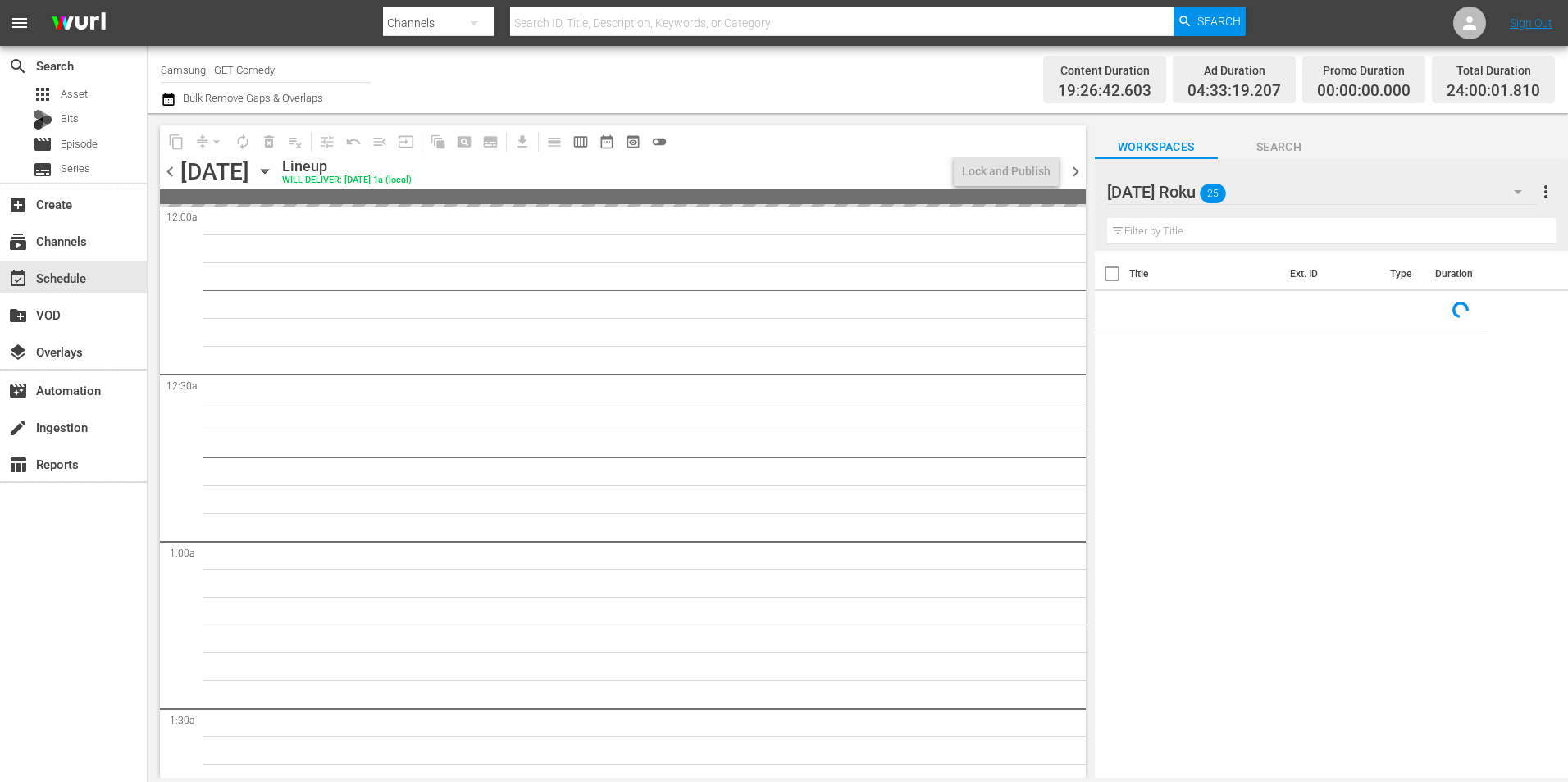
click at [1325, 187] on div "Saturday Roku 25" at bounding box center [1322, 192] width 430 height 46
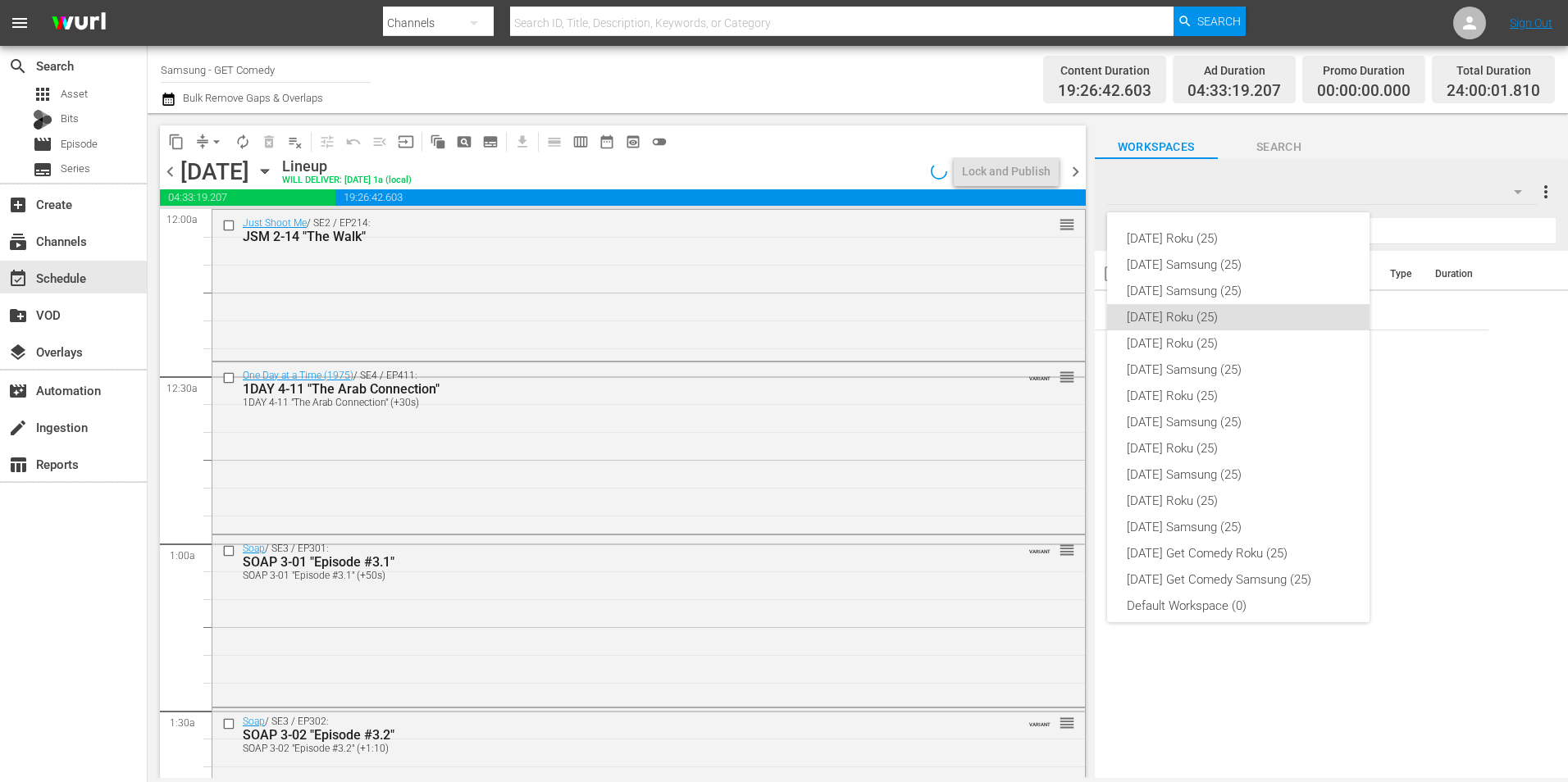
scroll to position [10, 0]
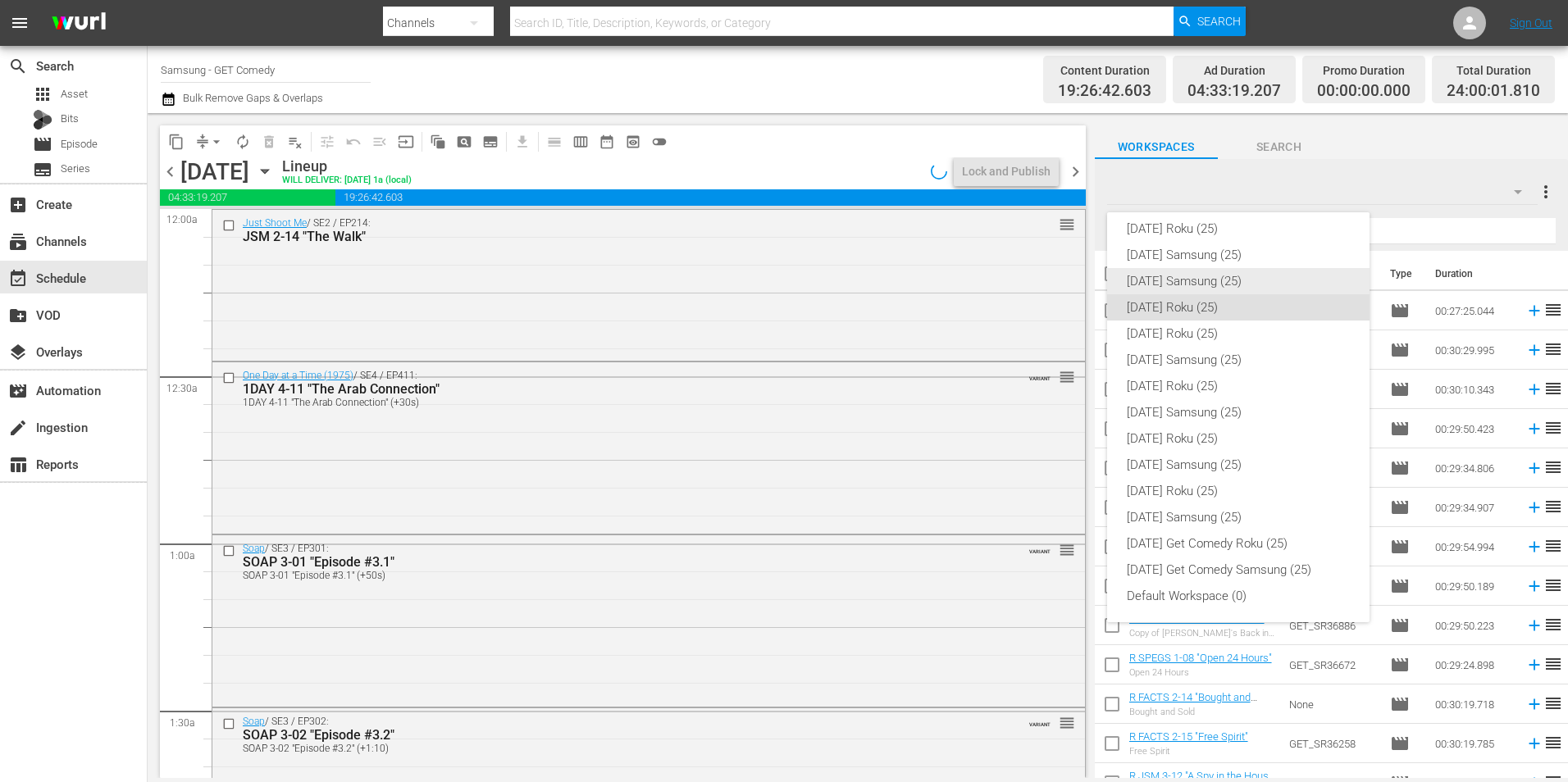
click at [1225, 287] on div "[DATE] Samsung (25)" at bounding box center [1238, 281] width 223 height 27
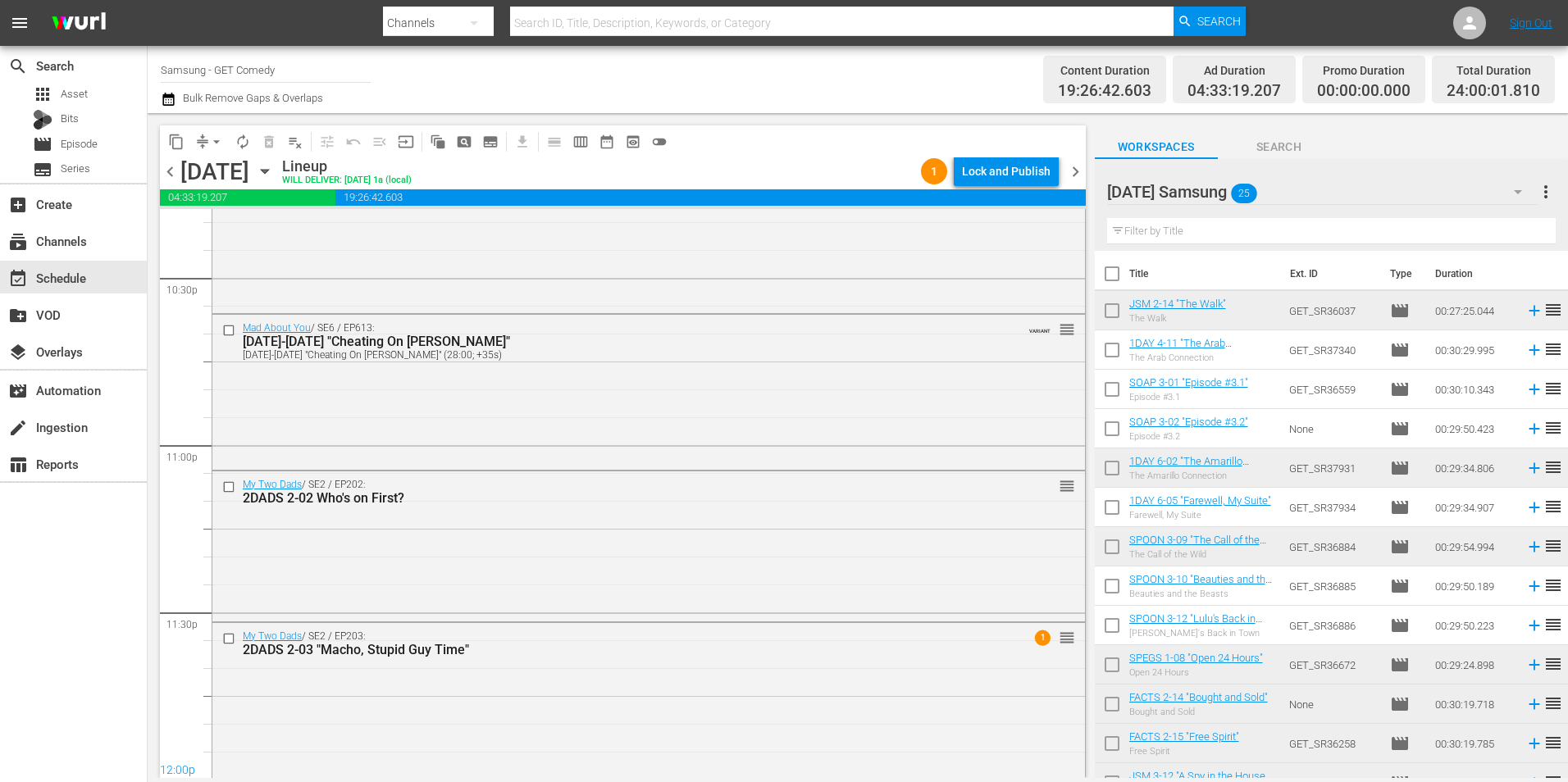
scroll to position [7457, 0]
click at [1358, 187] on div "Saturday Samsung 25" at bounding box center [1322, 192] width 430 height 46
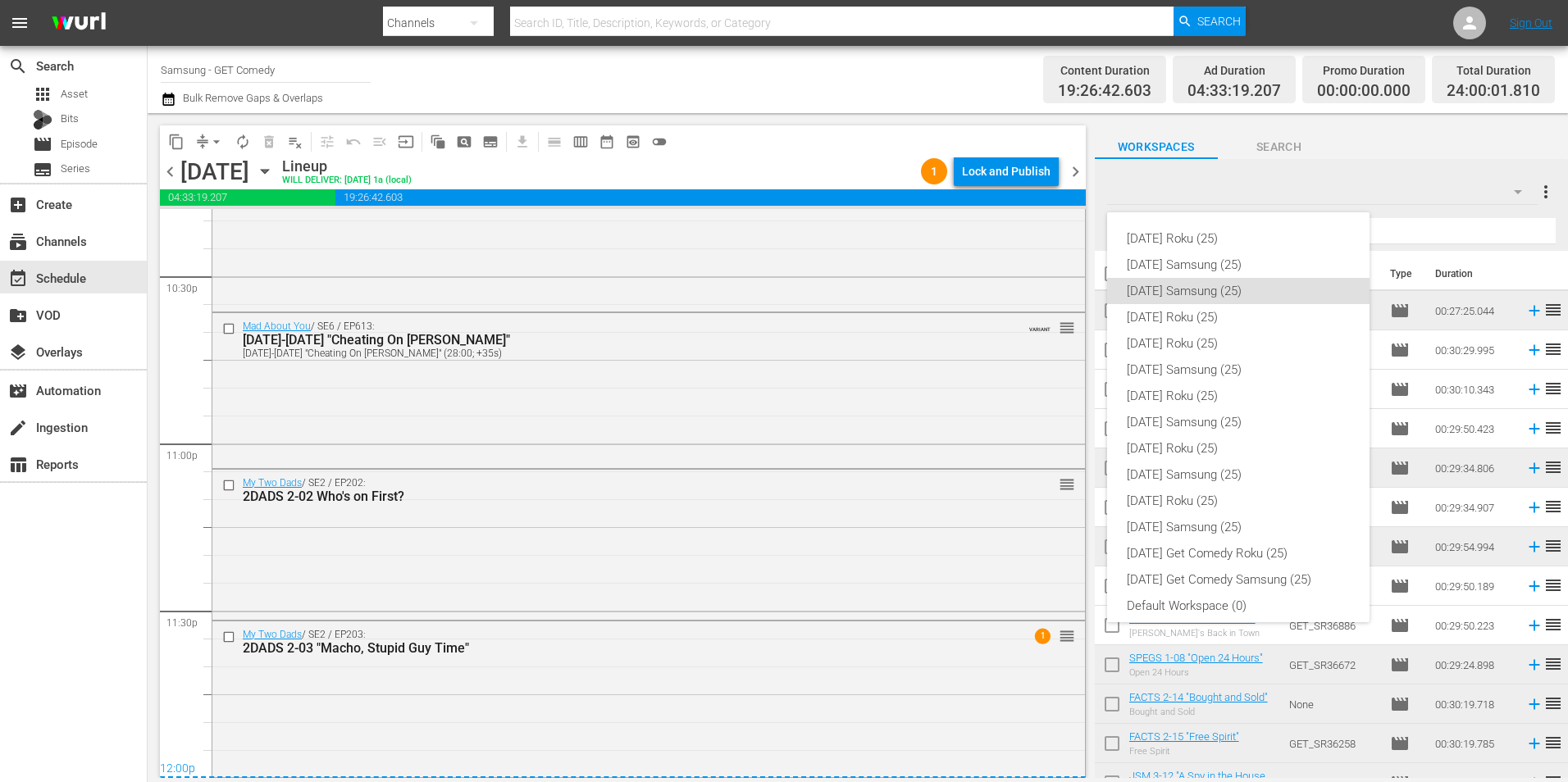
scroll to position [10, 0]
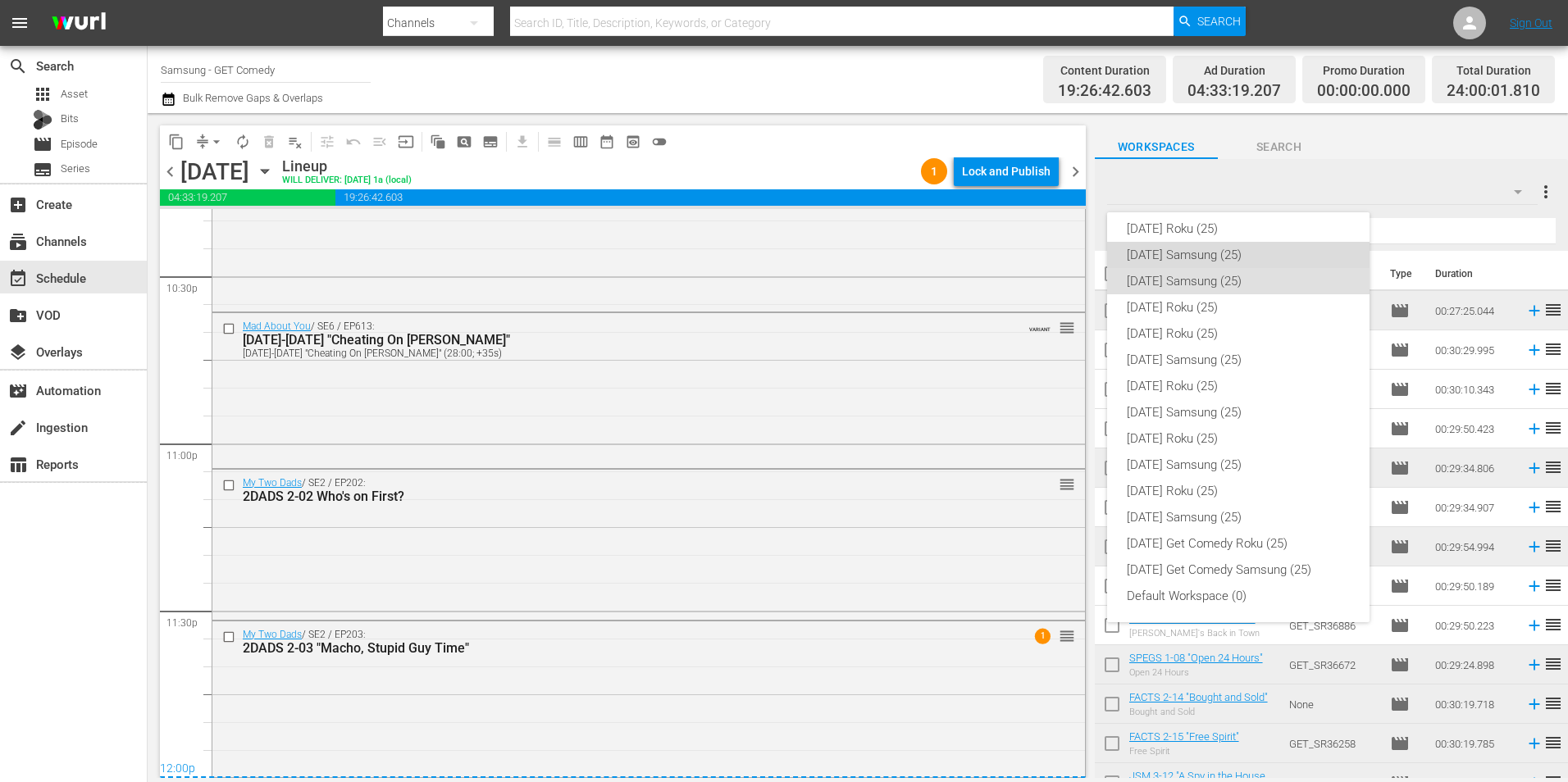
click at [1252, 254] on div "[DATE] Samsung (25)" at bounding box center [1238, 255] width 223 height 27
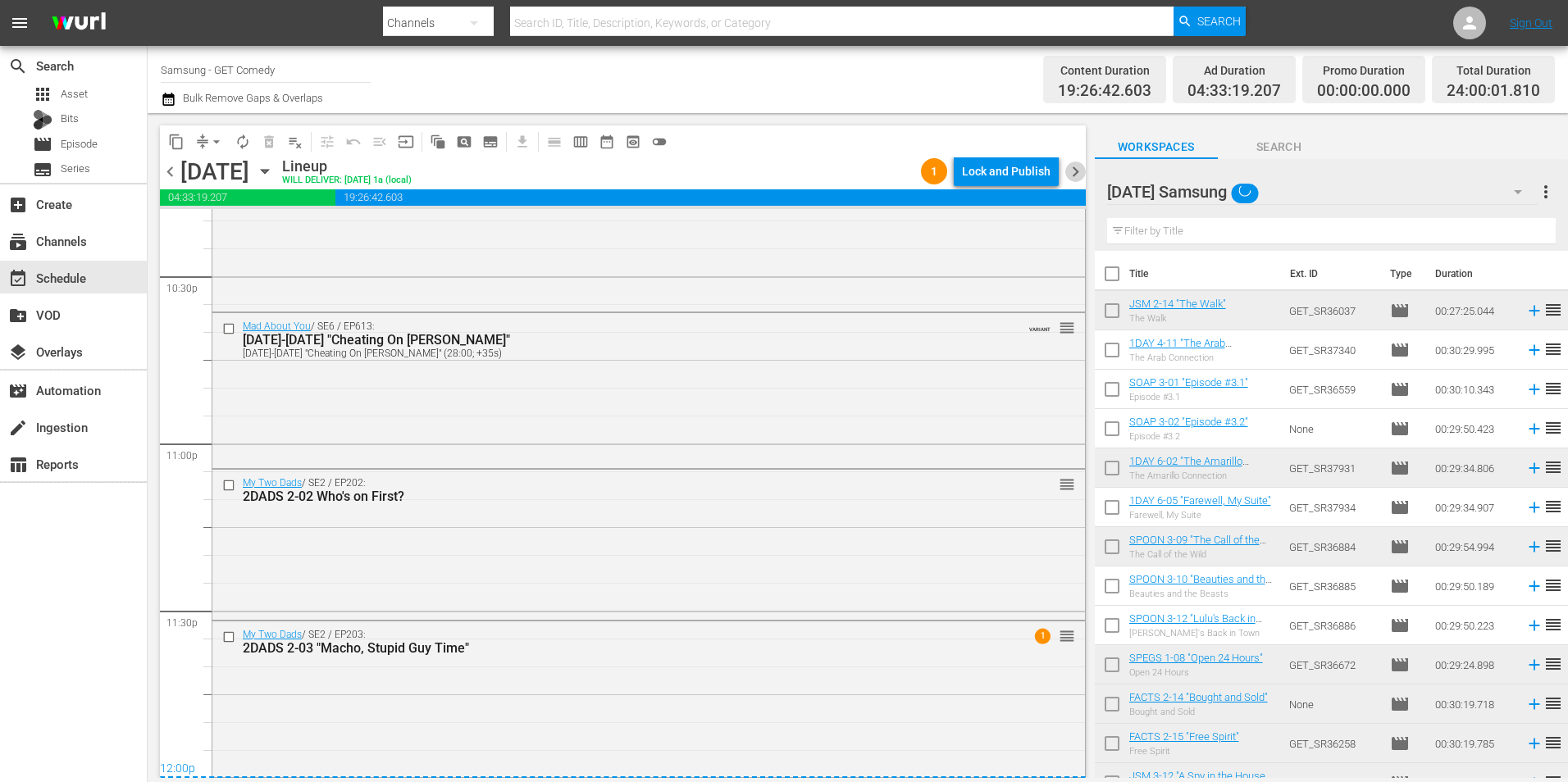
click at [1074, 165] on span "chevron_right" at bounding box center [1075, 172] width 20 height 20
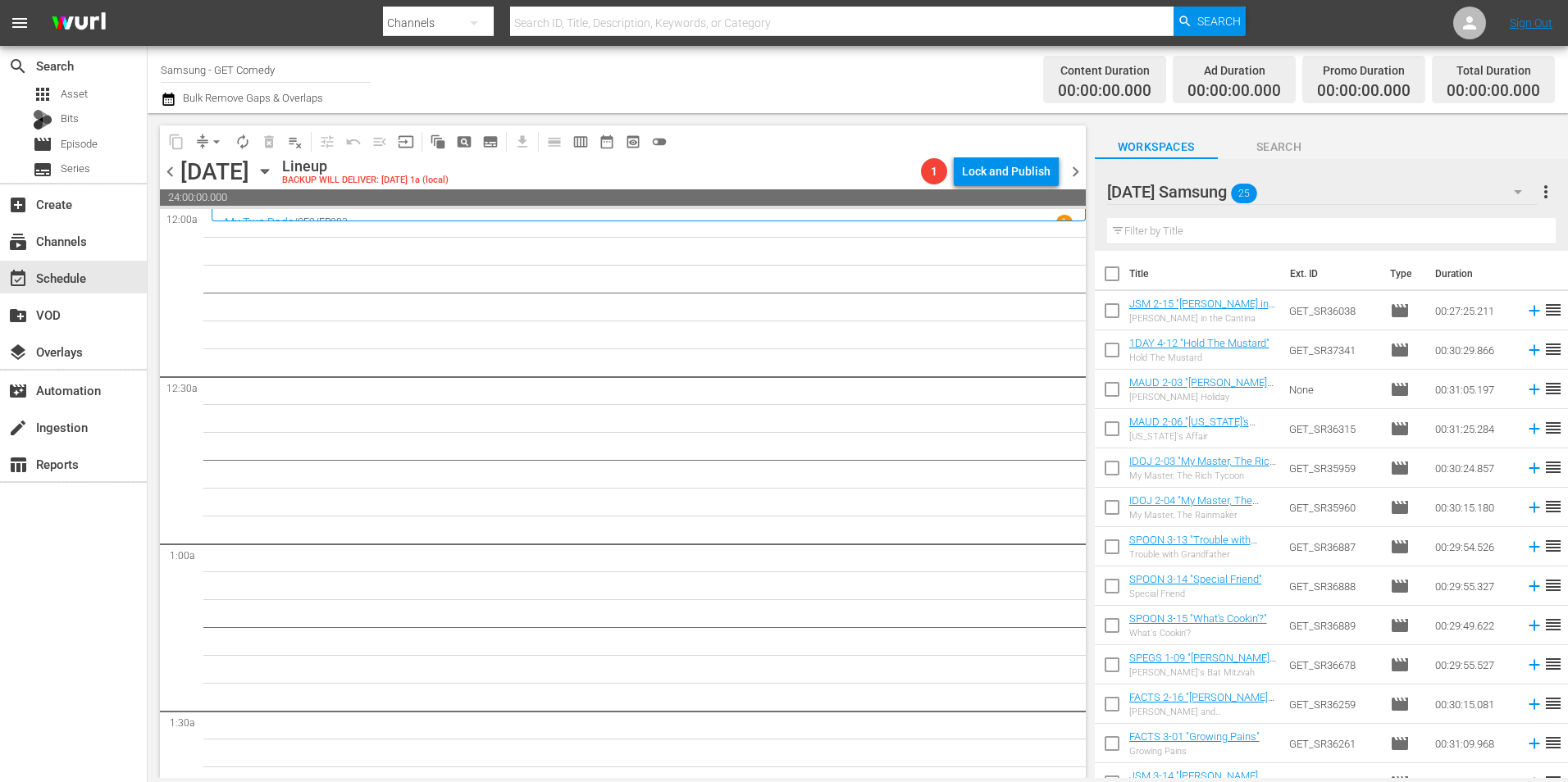
click at [1116, 319] on input "checkbox" at bounding box center [1111, 313] width 35 height 34
checkbox input "true"
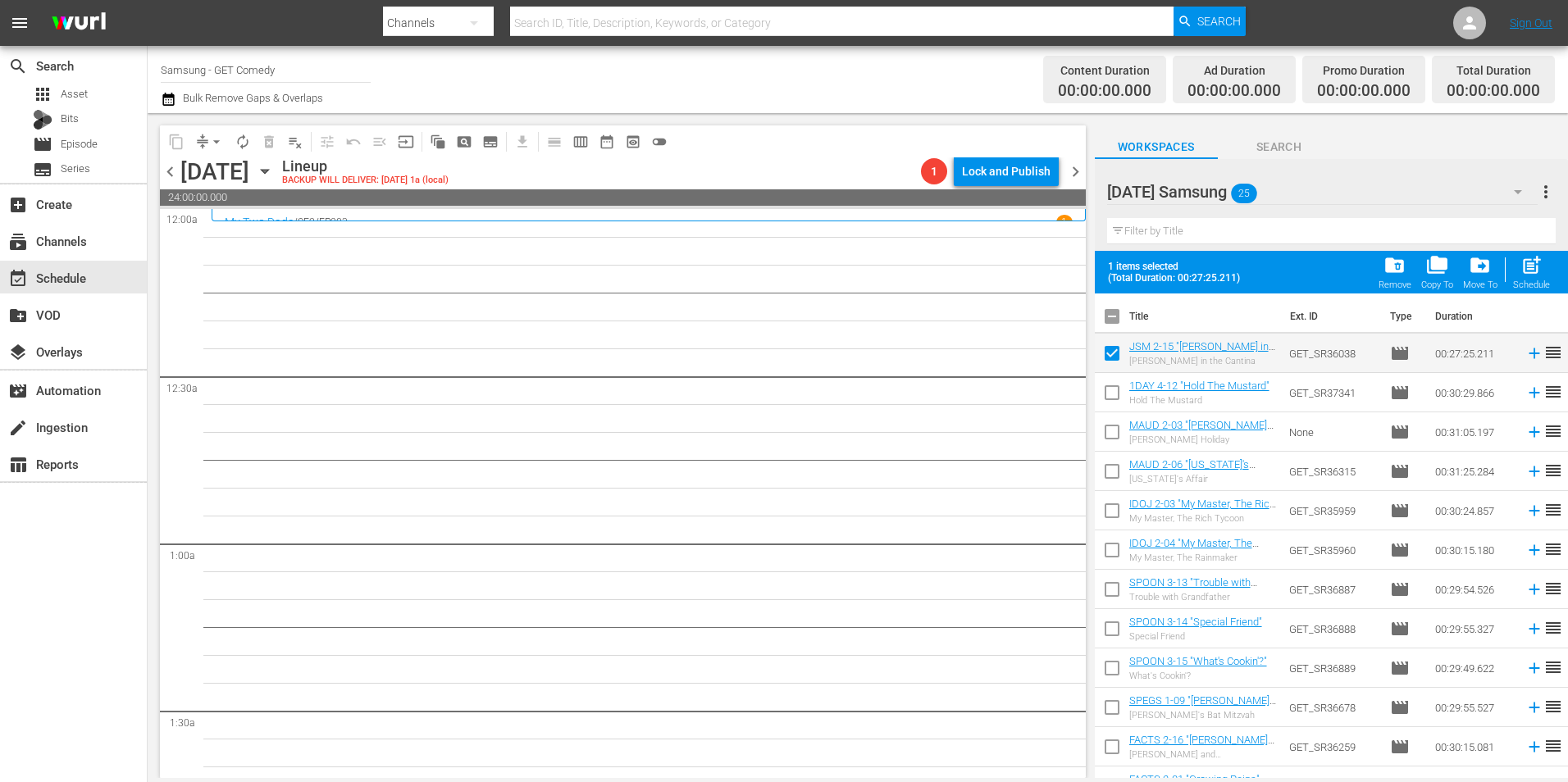
click at [1115, 396] on input "checkbox" at bounding box center [1111, 395] width 35 height 34
checkbox input "true"
click at [1110, 429] on input "checkbox" at bounding box center [1111, 435] width 35 height 34
checkbox input "true"
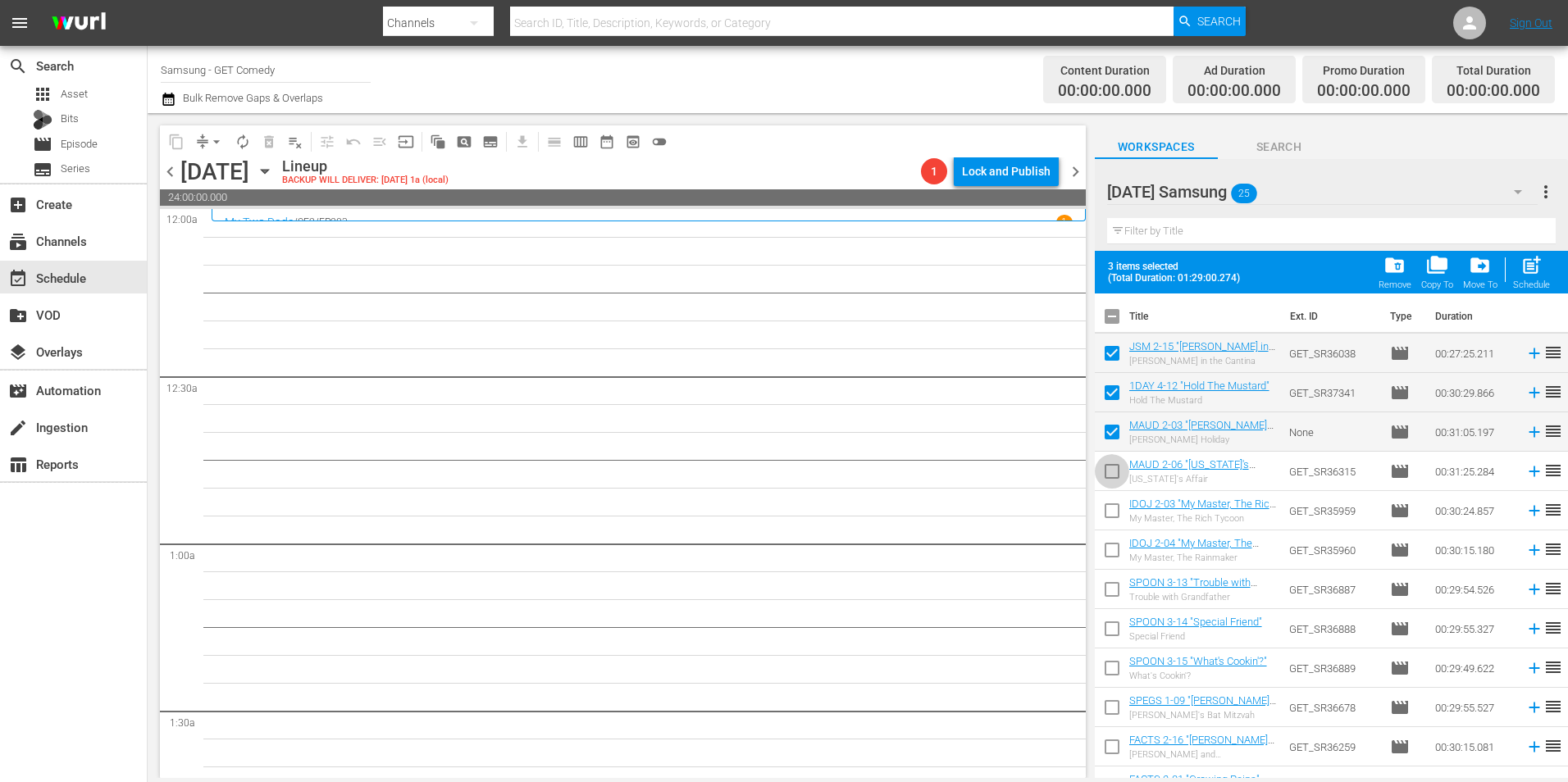
click at [1114, 472] on input "checkbox" at bounding box center [1111, 474] width 35 height 34
checkbox input "true"
click at [1107, 507] on input "checkbox" at bounding box center [1111, 514] width 35 height 34
checkbox input "true"
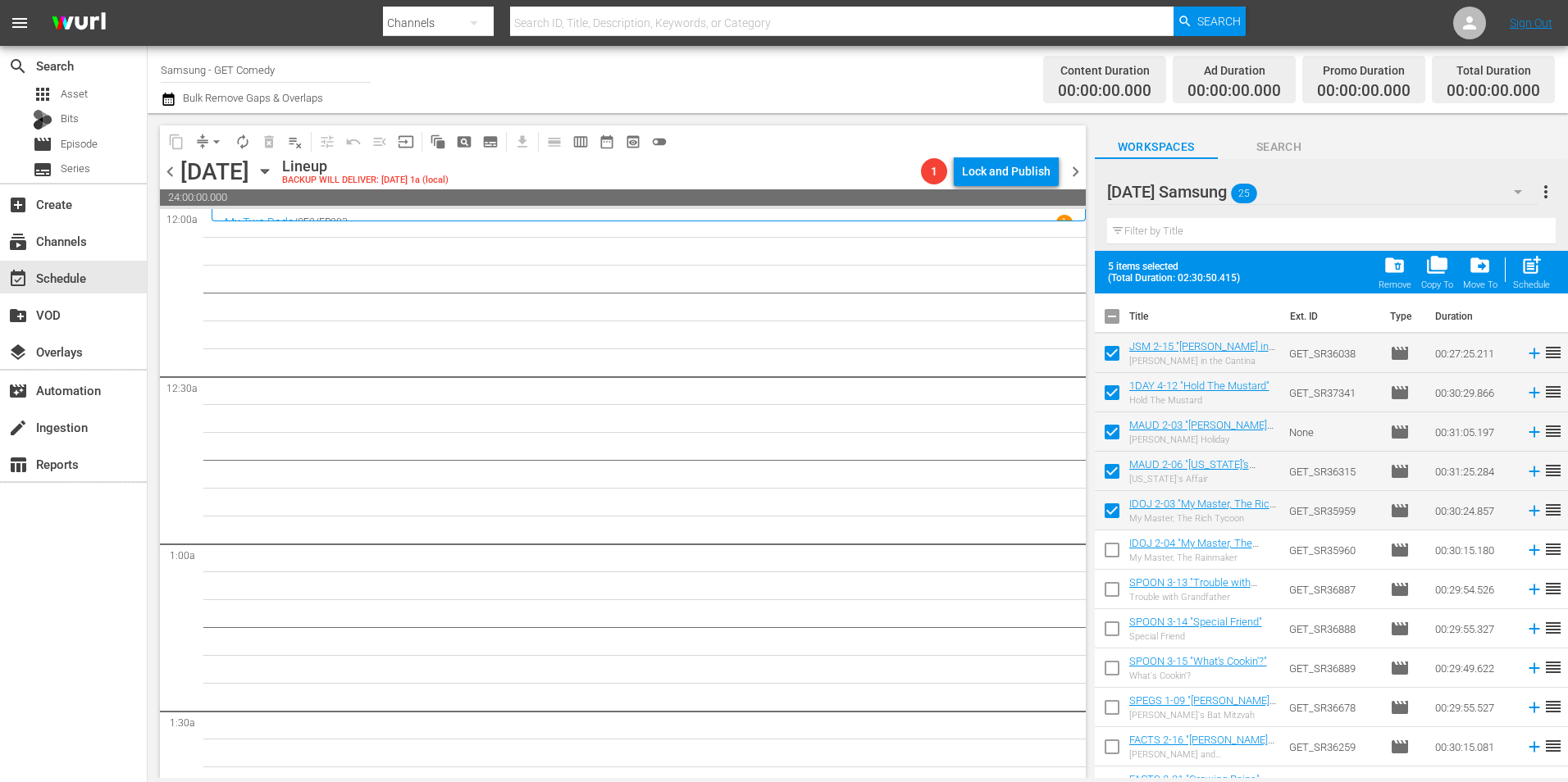
click at [1107, 550] on input "checkbox" at bounding box center [1111, 553] width 35 height 34
checkbox input "true"
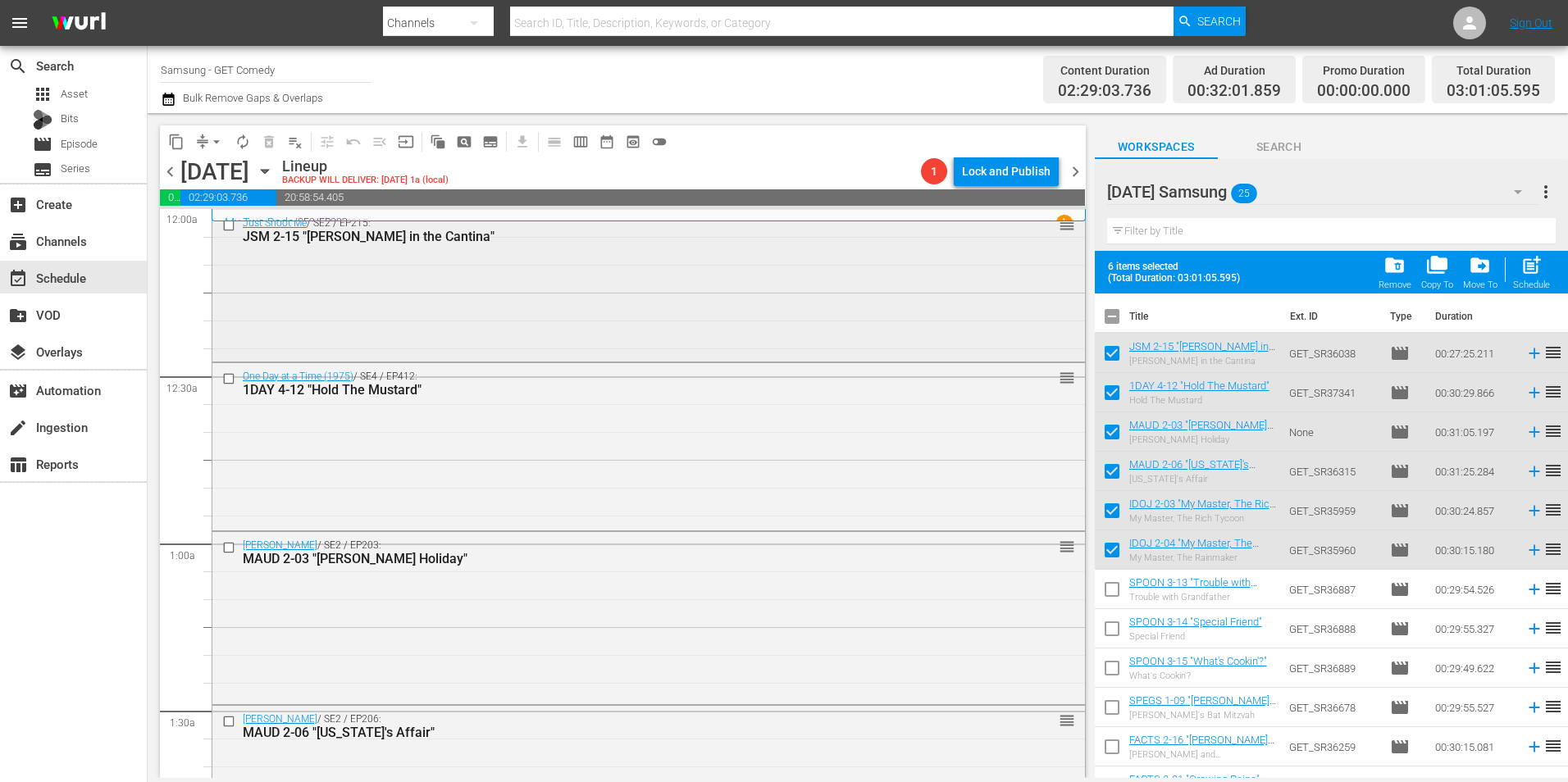
click at [522, 321] on div "Just Shoot Me / SE2 / EP215: JSM 2-15 "Nina in the Cantina" reorder" at bounding box center [649, 283] width 872 height 148
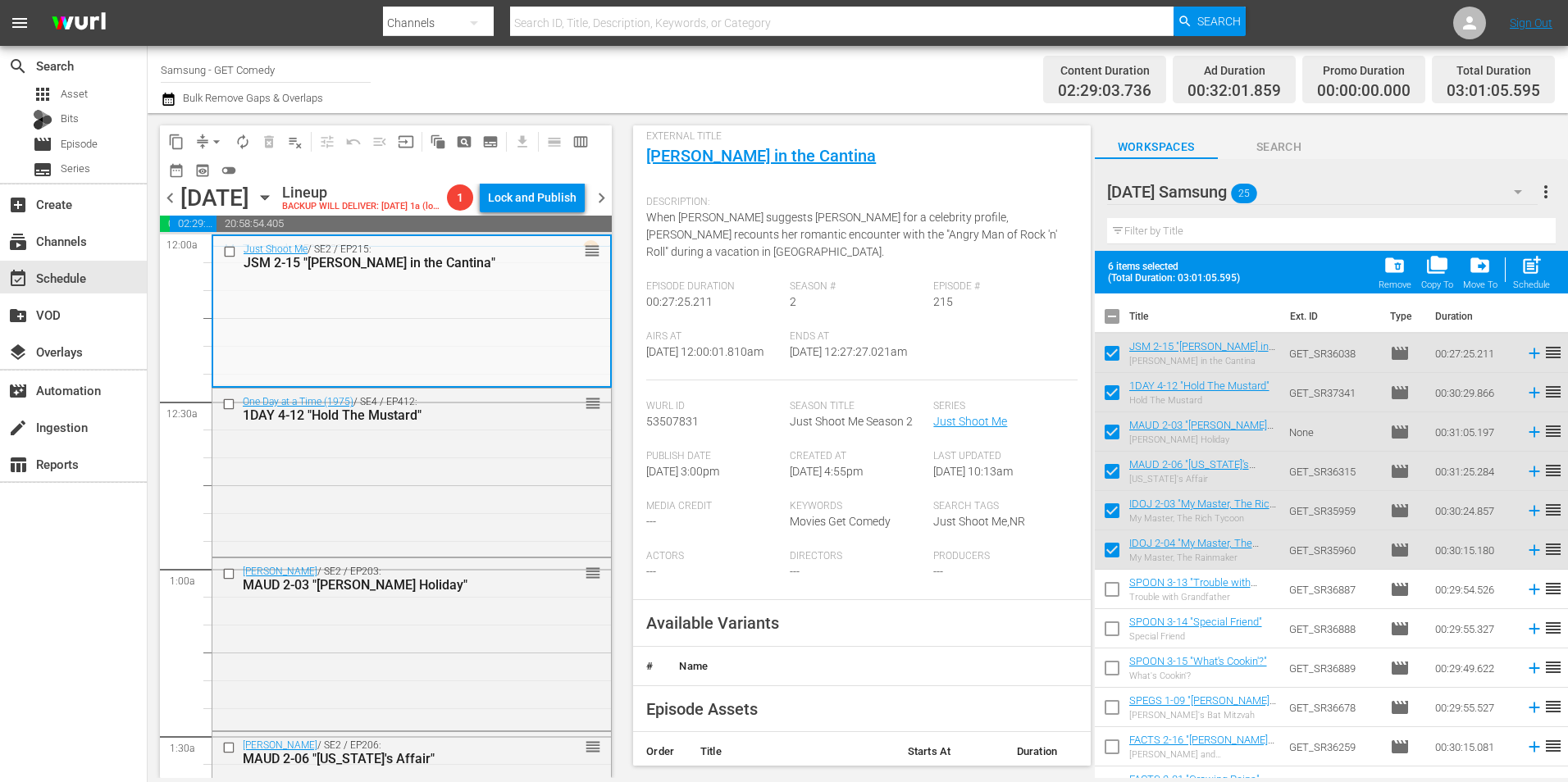
scroll to position [246, 0]
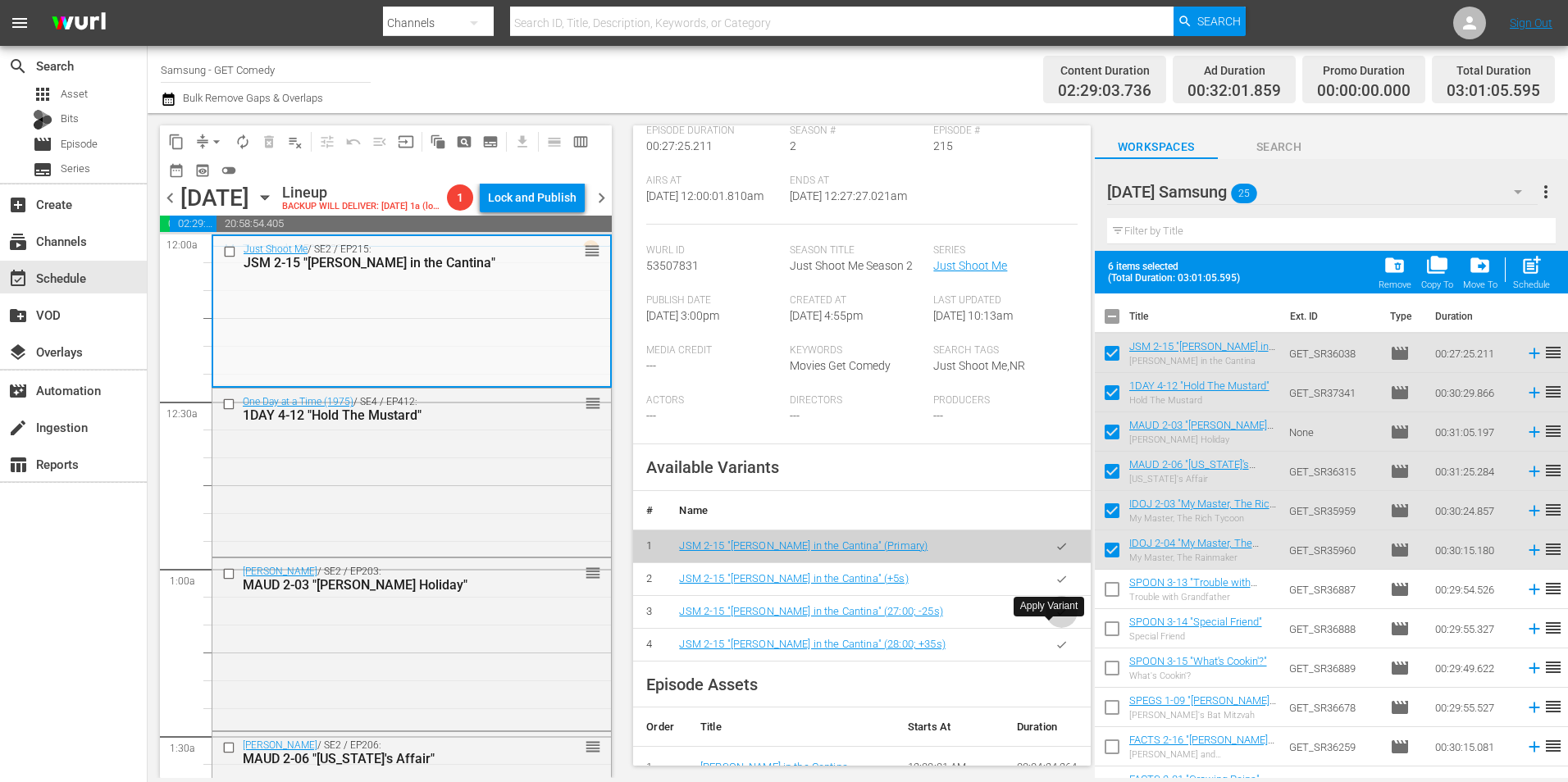
click at [1056, 618] on icon "button" at bounding box center [1062, 612] width 12 height 12
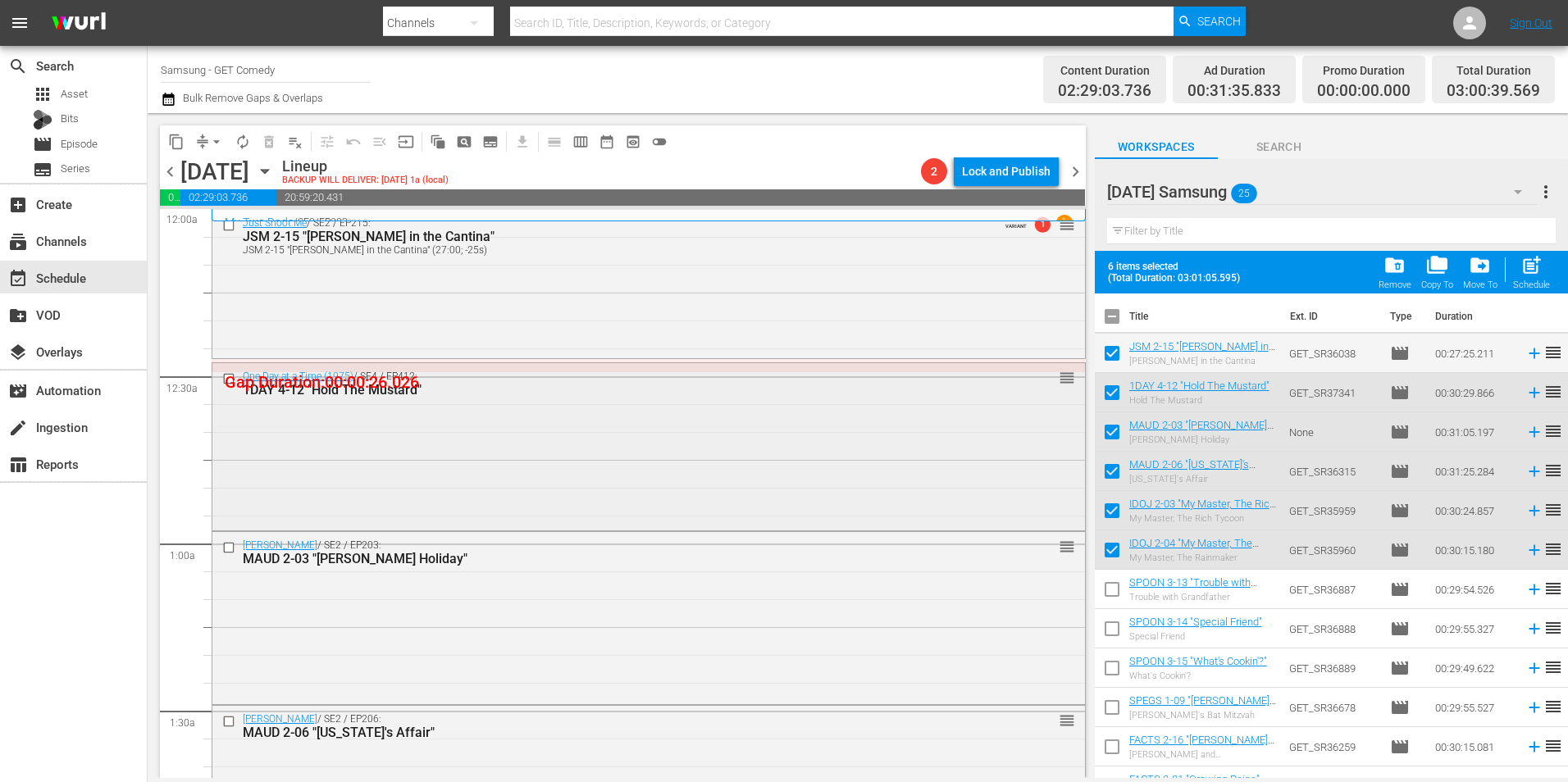
click at [351, 408] on div "One Day at a Time (1975) / SE4 / EP412: 1DAY 4-12 "Hold The Mustard" reorder" at bounding box center [649, 445] width 872 height 165
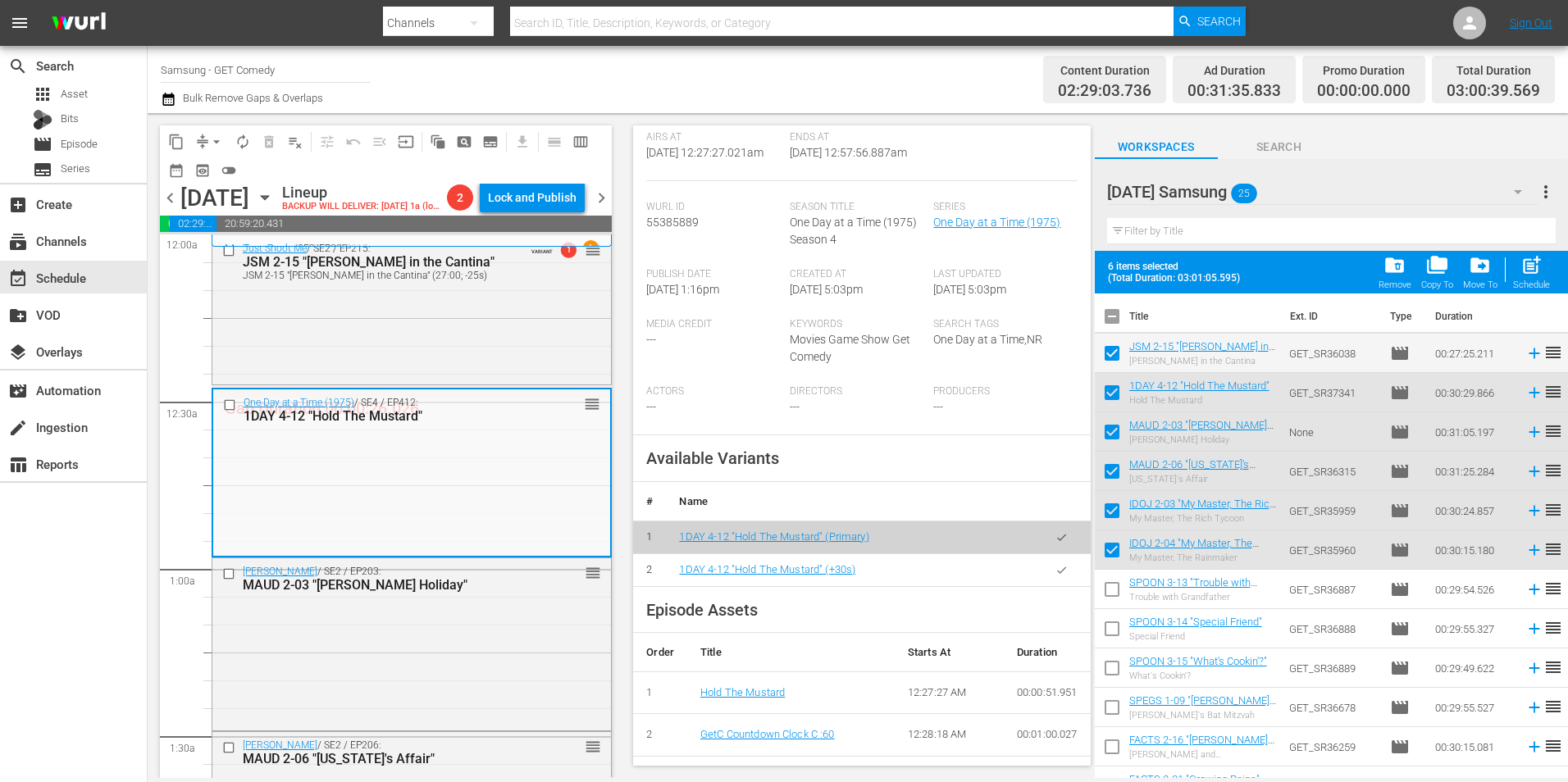
scroll to position [328, 0]
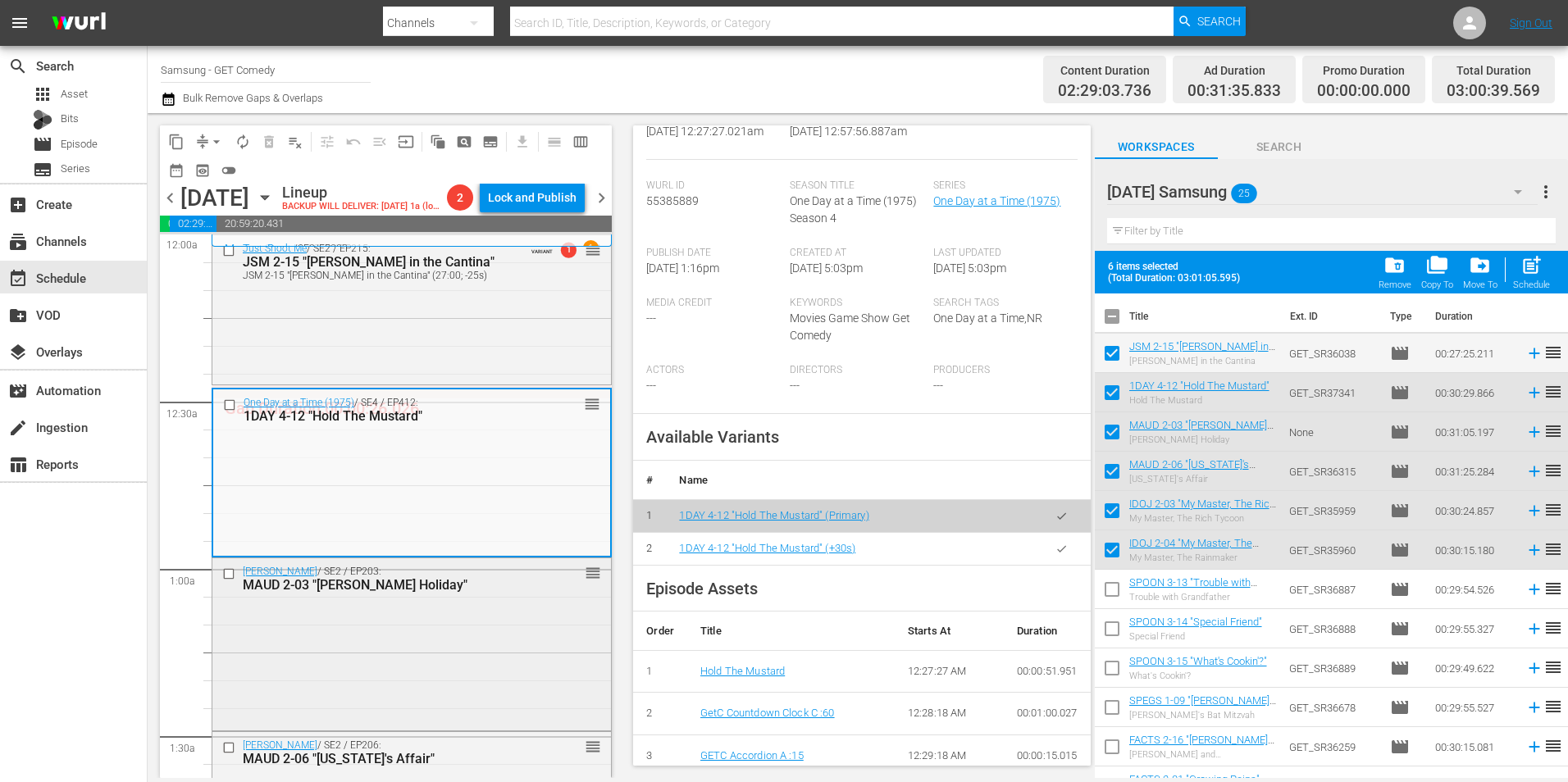
click at [411, 661] on div "Maude / SE2 / EP203: MAUD 2-03 "Walter's Holiday" reorder" at bounding box center [411, 642] width 398 height 168
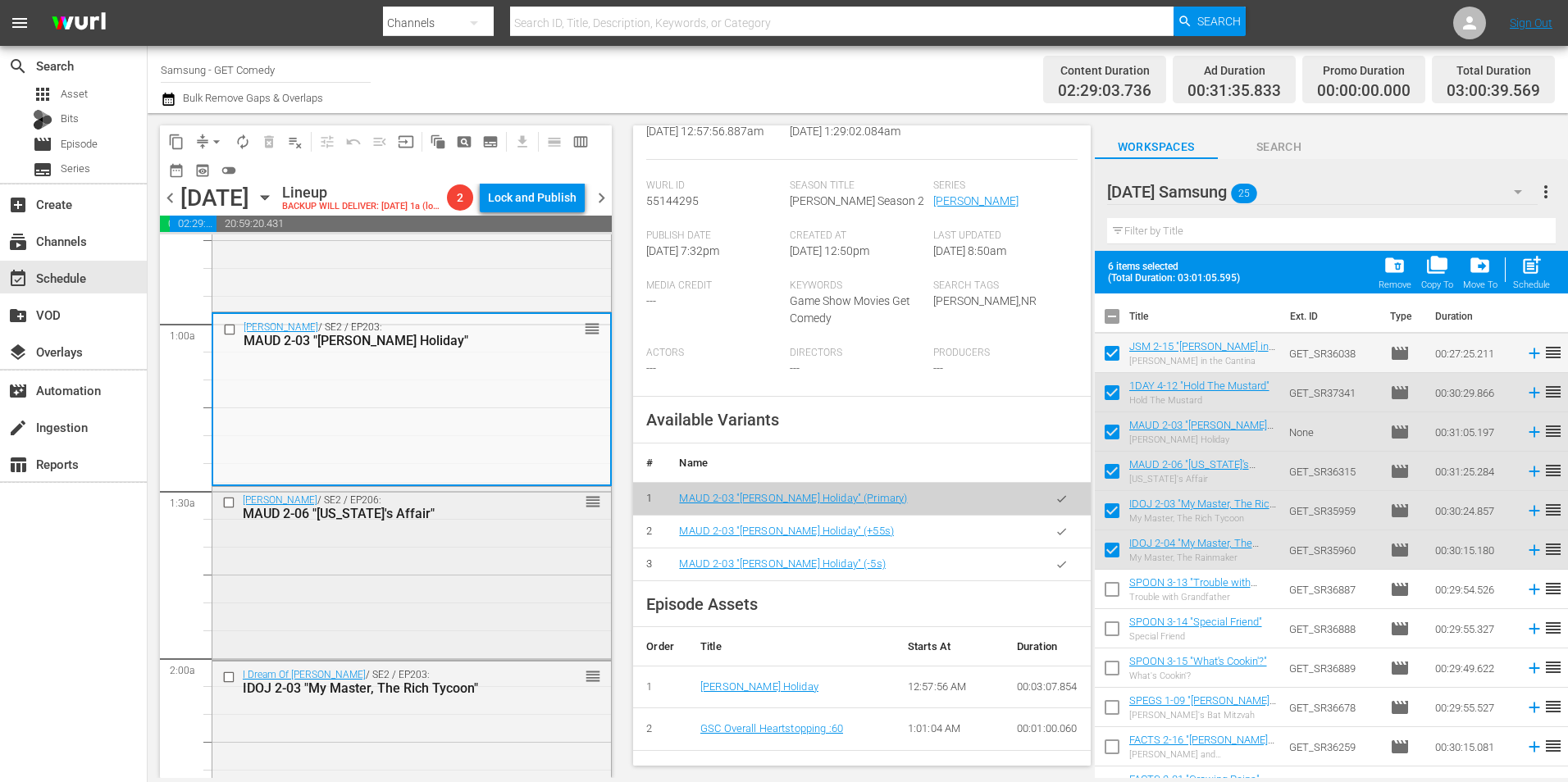
scroll to position [246, 0]
click at [426, 623] on div "Maude / SE2 / EP206: MAUD 2-06 "Florida's Affair" reorder" at bounding box center [411, 571] width 398 height 171
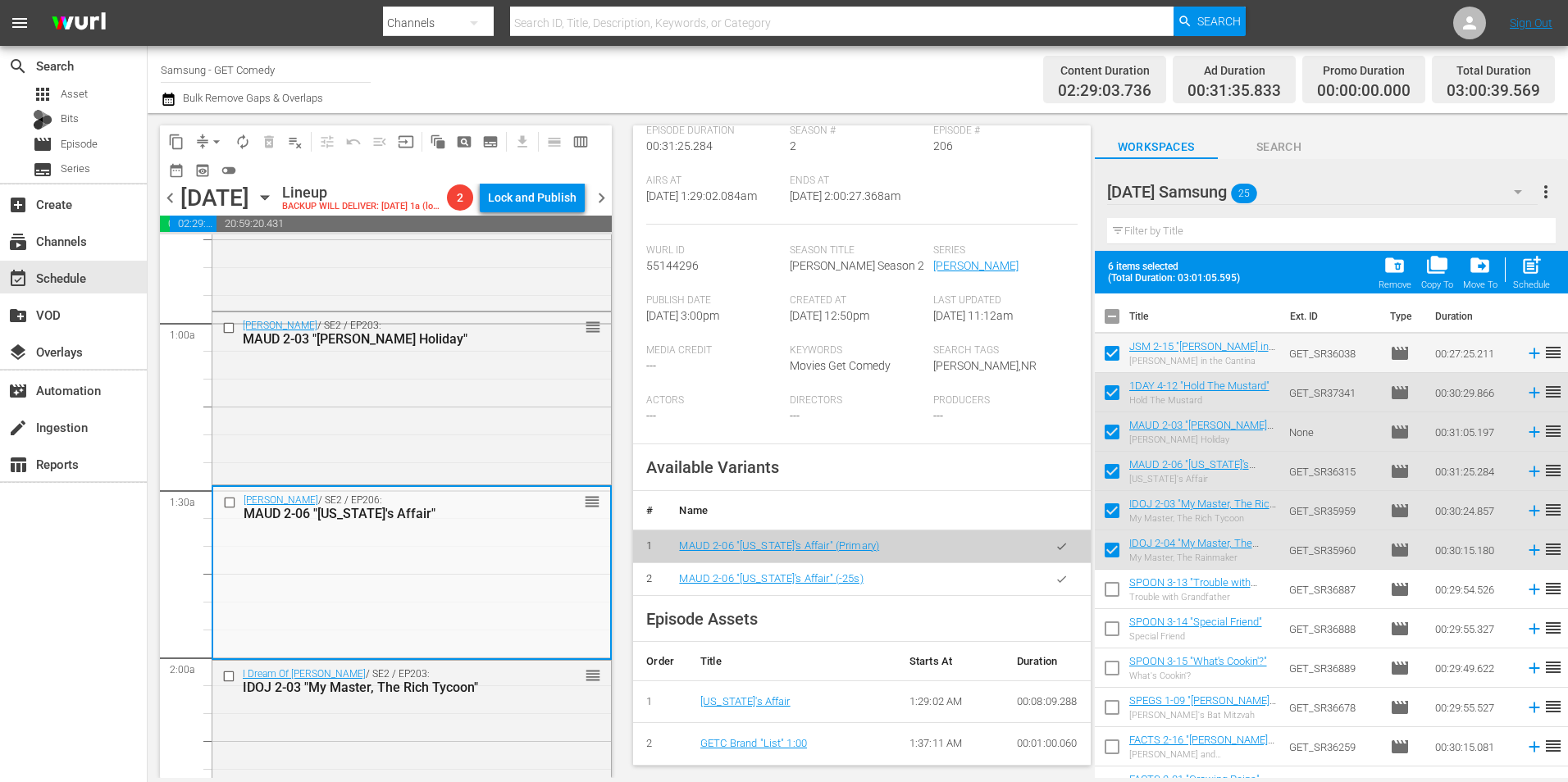
click at [1057, 575] on icon "button" at bounding box center [1061, 578] width 9 height 6
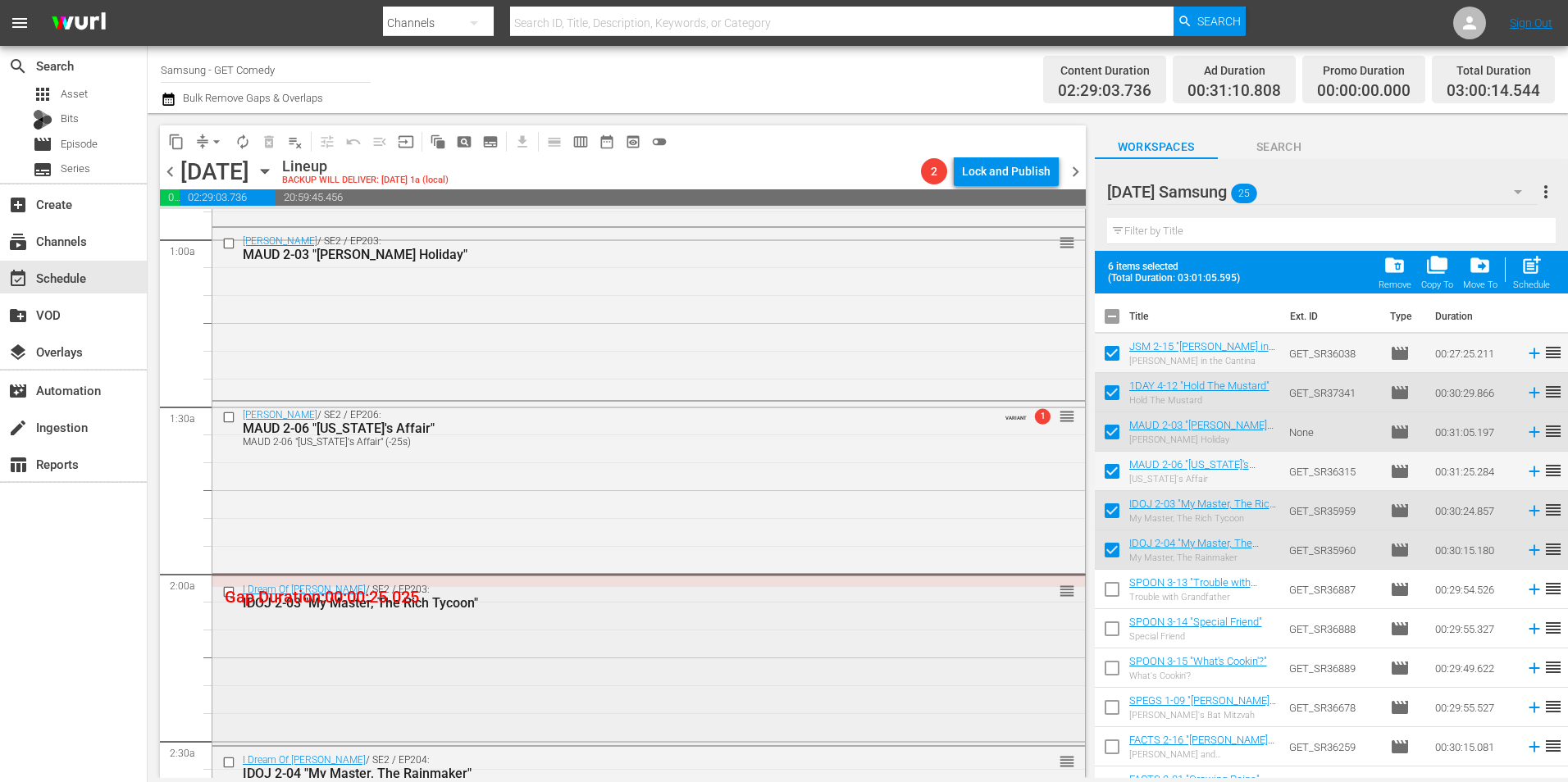
scroll to position [328, 0]
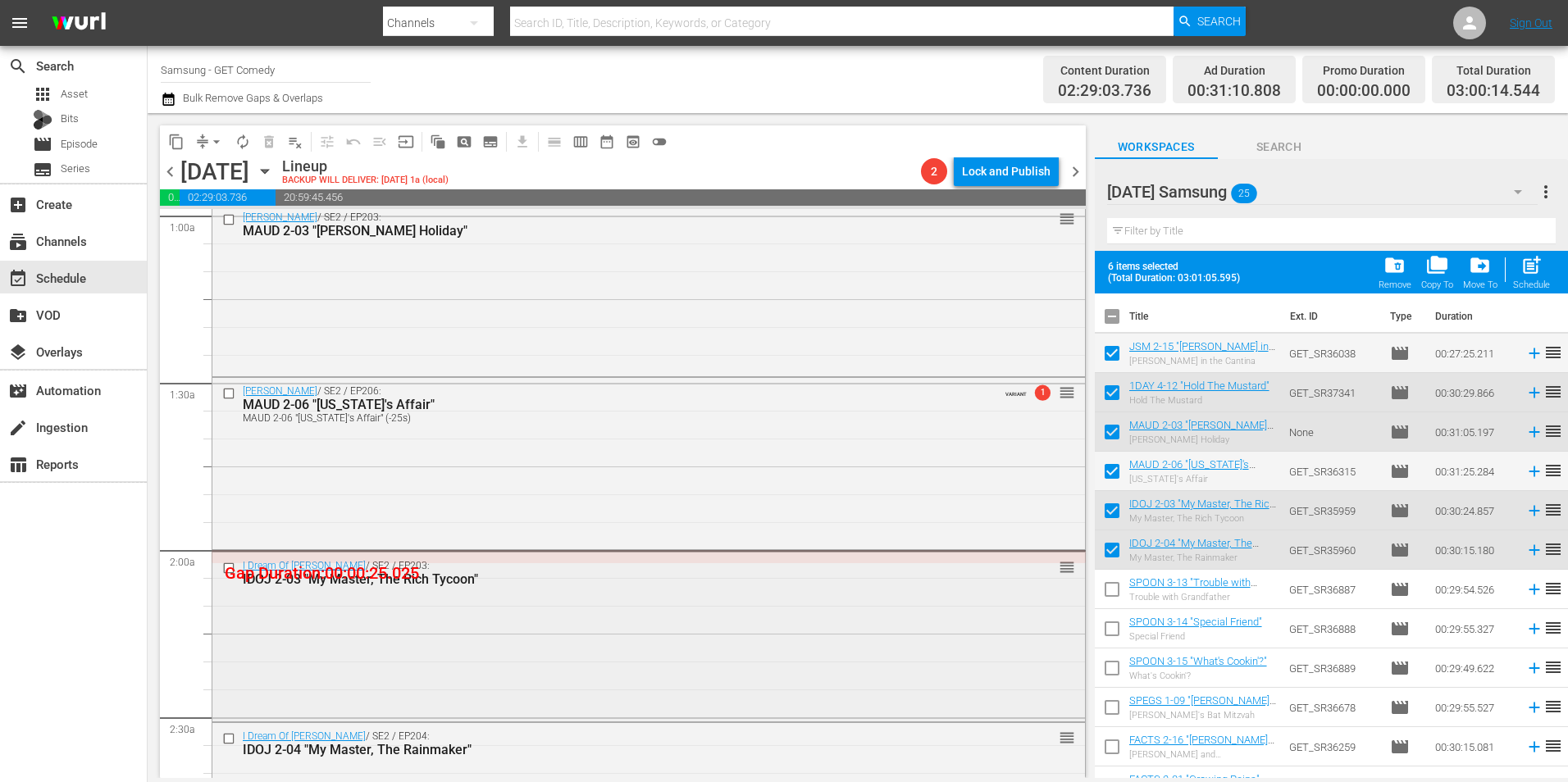
click at [539, 597] on div "I Dream Of Jeannie / SE2 / EP203: IDOJ 2-03 "My Master, The Rich Tycoon" reorder" at bounding box center [649, 635] width 872 height 165
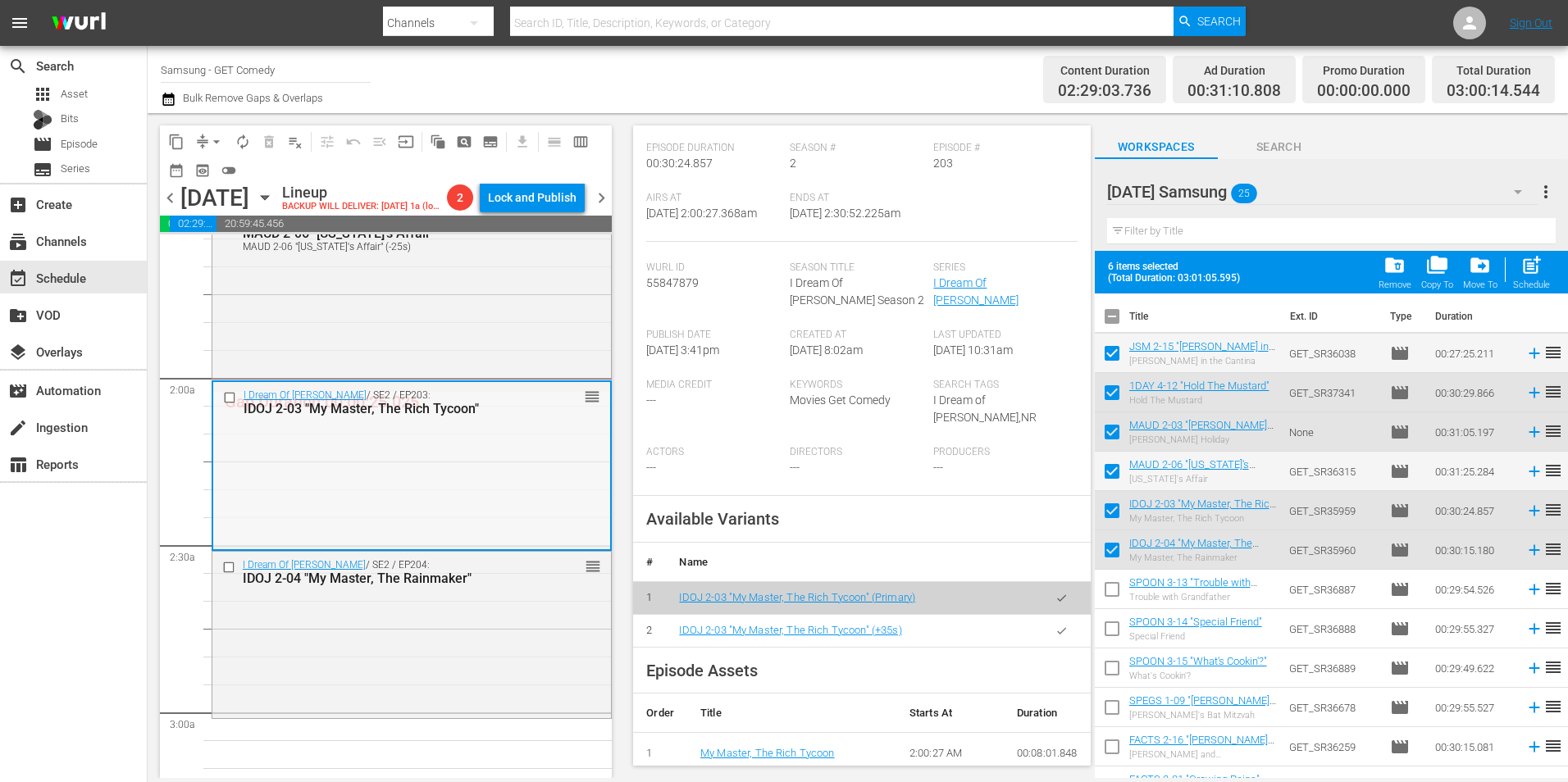
scroll to position [574, 0]
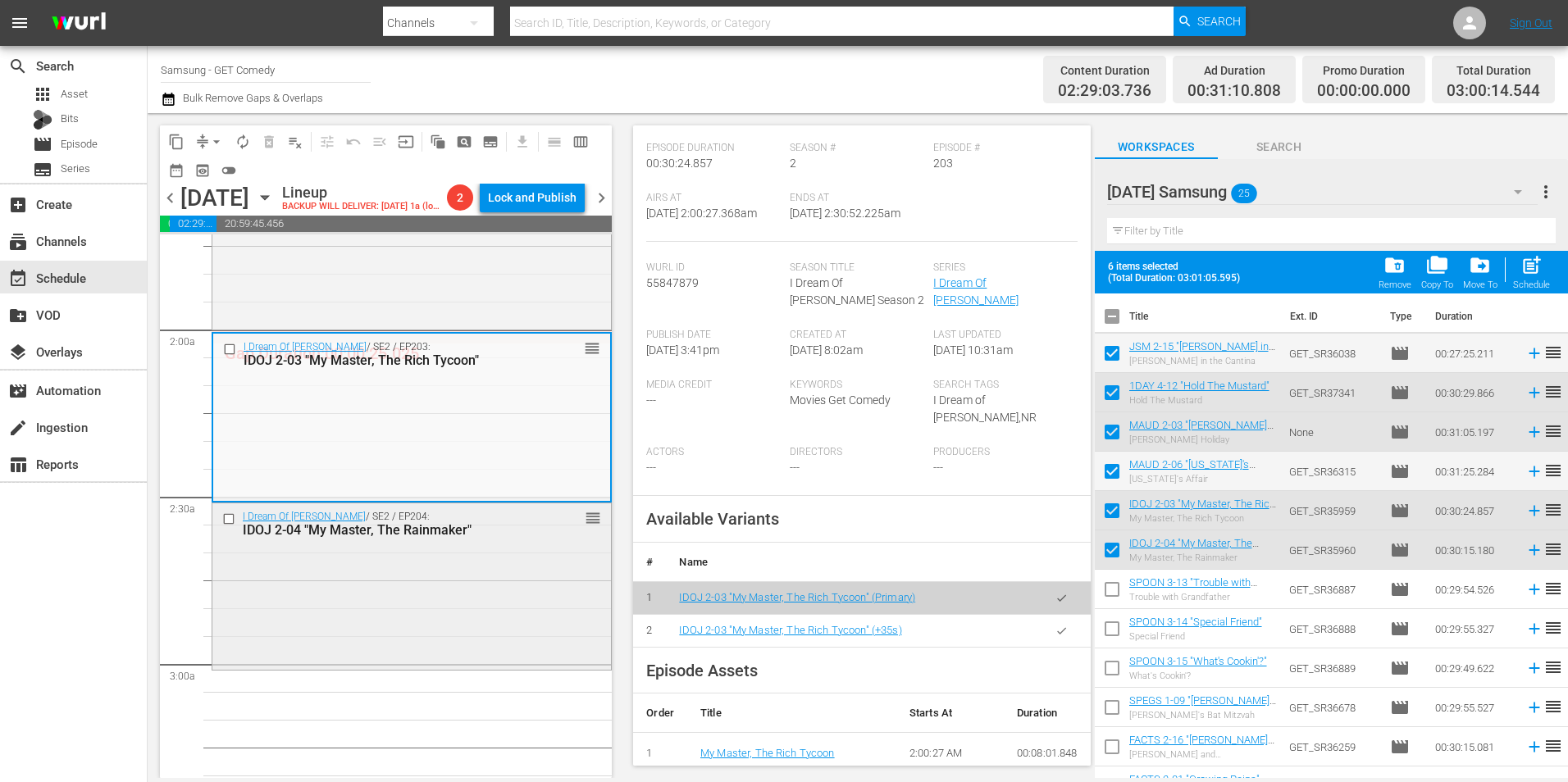
click at [370, 610] on div "I Dream Of Jeannie / SE2 / EP204: IDOJ 2-04 "My Master, The Rainmaker" reorder" at bounding box center [411, 585] width 398 height 164
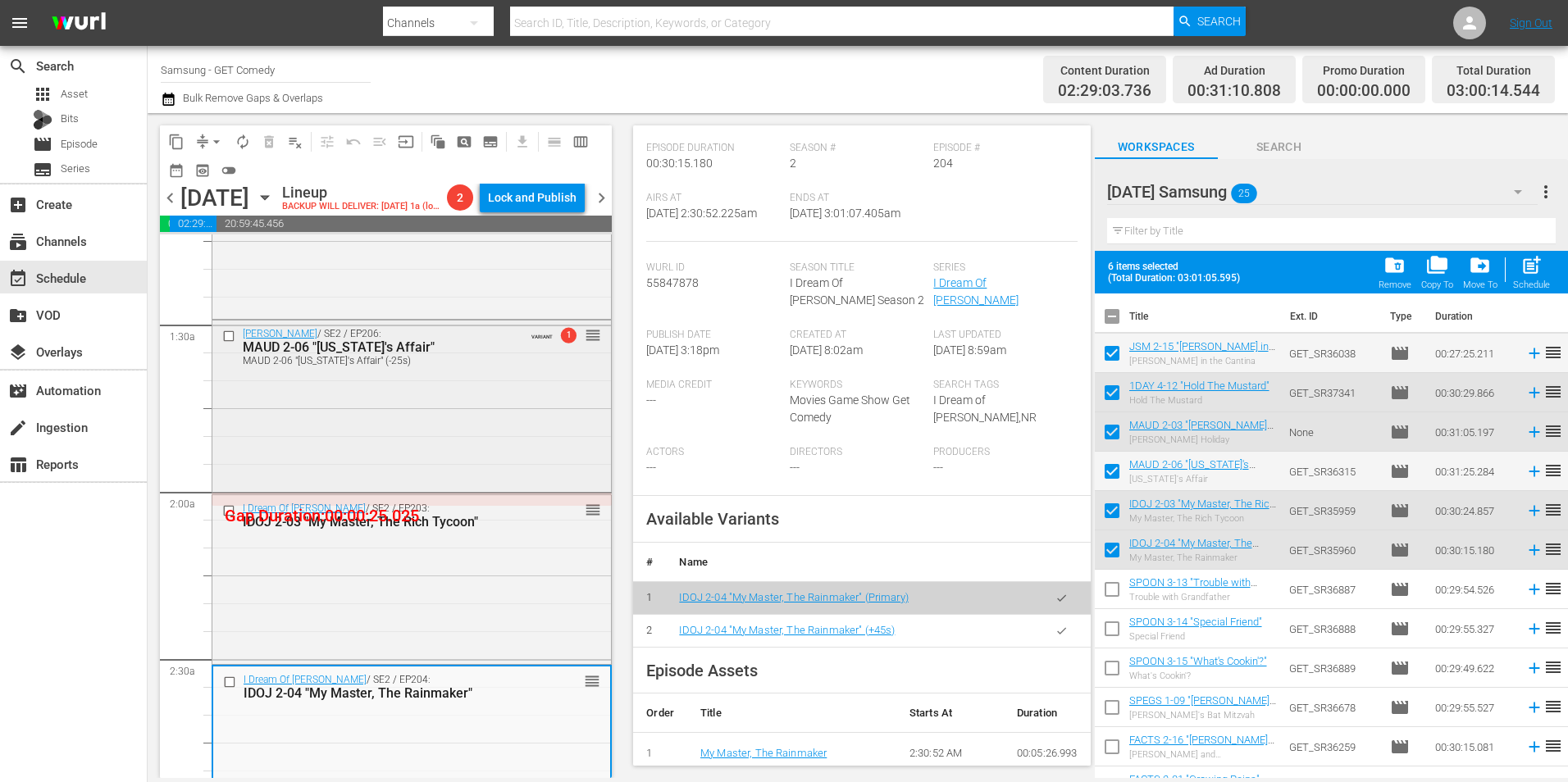
scroll to position [410, 0]
click at [464, 585] on div "I Dream Of Jeannie / SE2 / EP203: IDOJ 2-03 "My Master, The Rich Tycoon" reorder" at bounding box center [411, 579] width 398 height 165
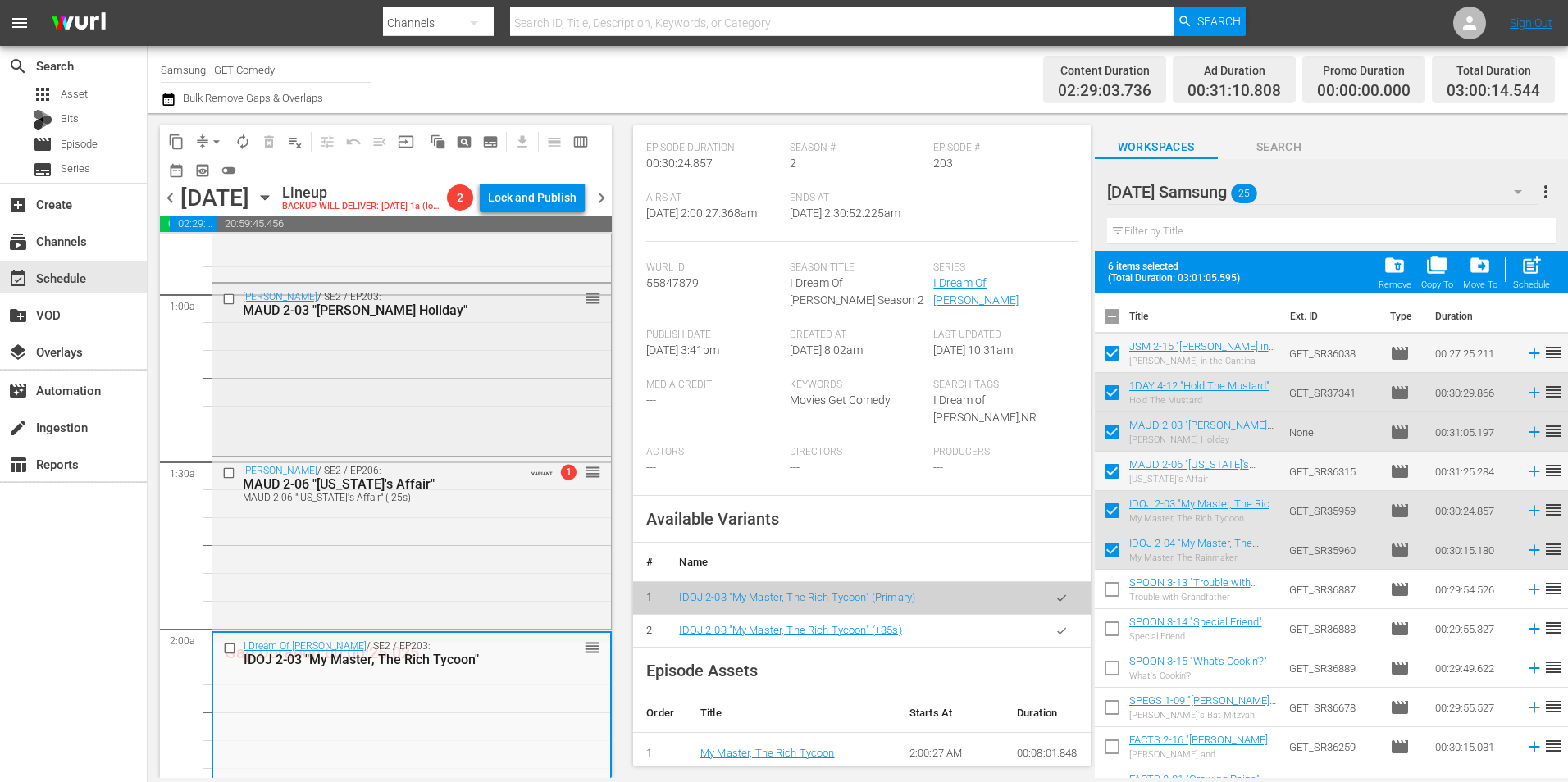
scroll to position [246, 0]
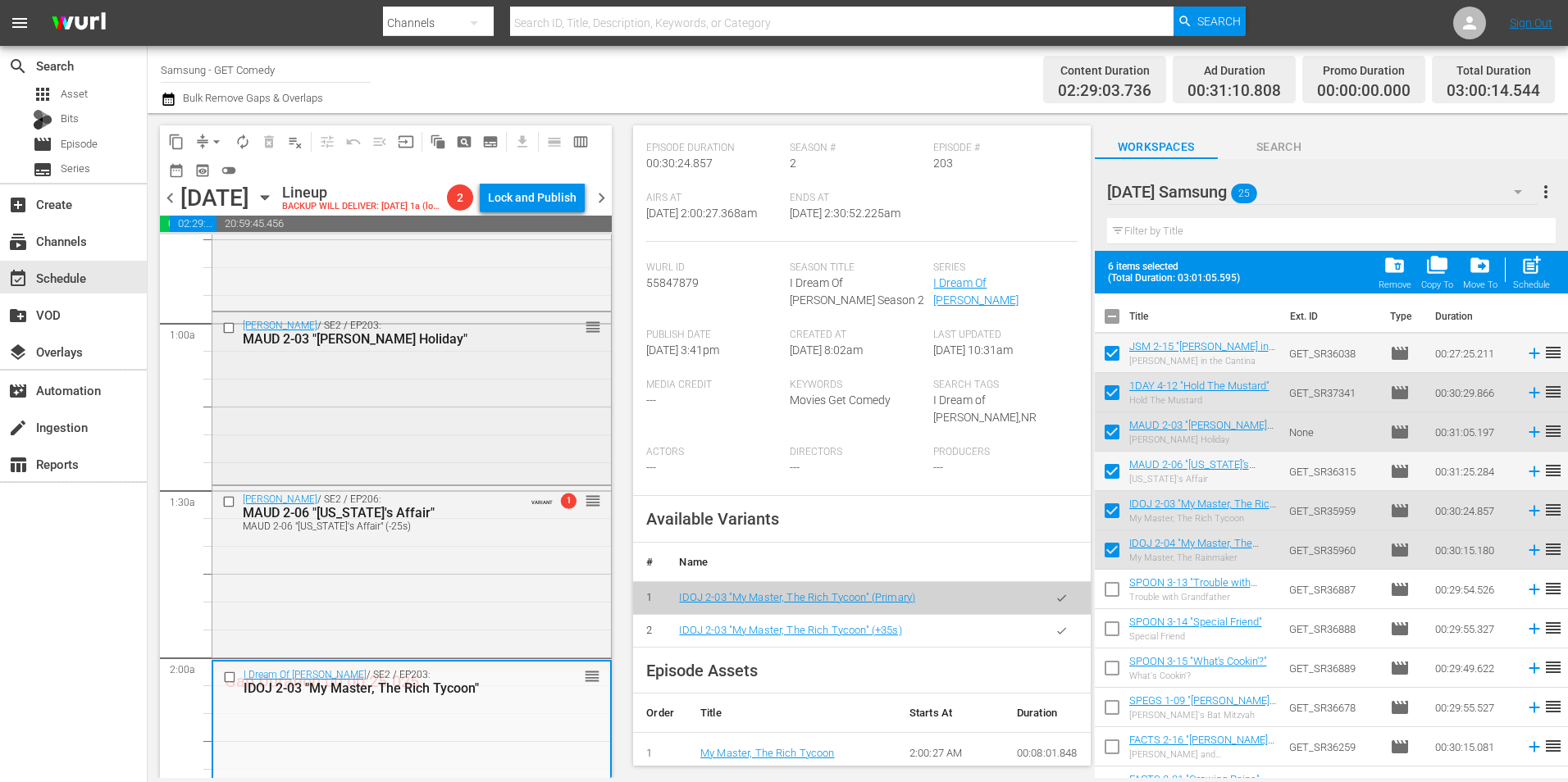
click at [442, 418] on div "Maude / SE2 / EP203: MAUD 2-03 "Walter's Holiday" reorder" at bounding box center [411, 396] width 398 height 168
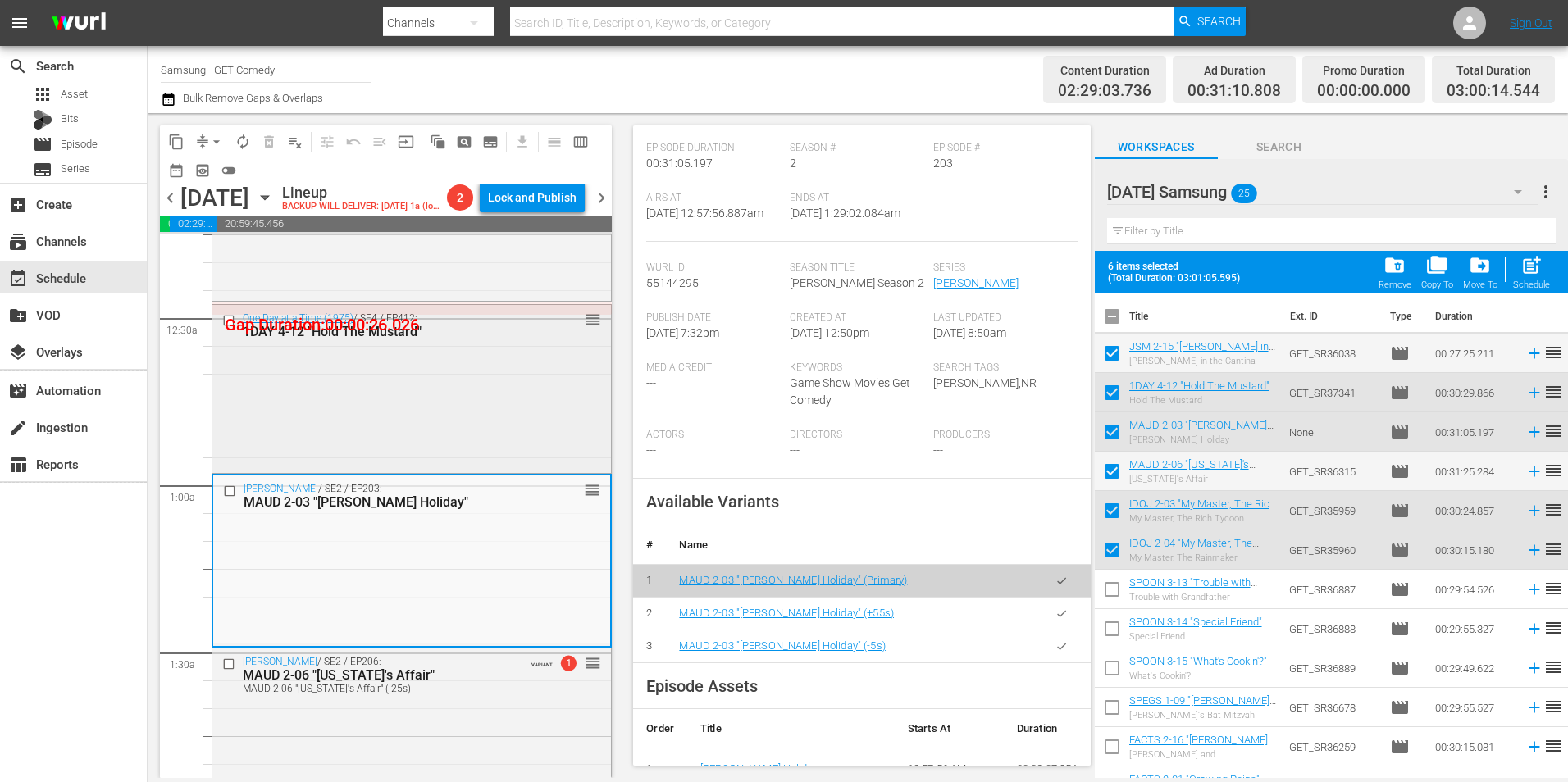
scroll to position [82, 0]
click at [478, 437] on div "One Day at a Time (1975) / SE4 / EP412: 1DAY 4-12 "Hold The Mustard" reorder" at bounding box center [411, 389] width 398 height 165
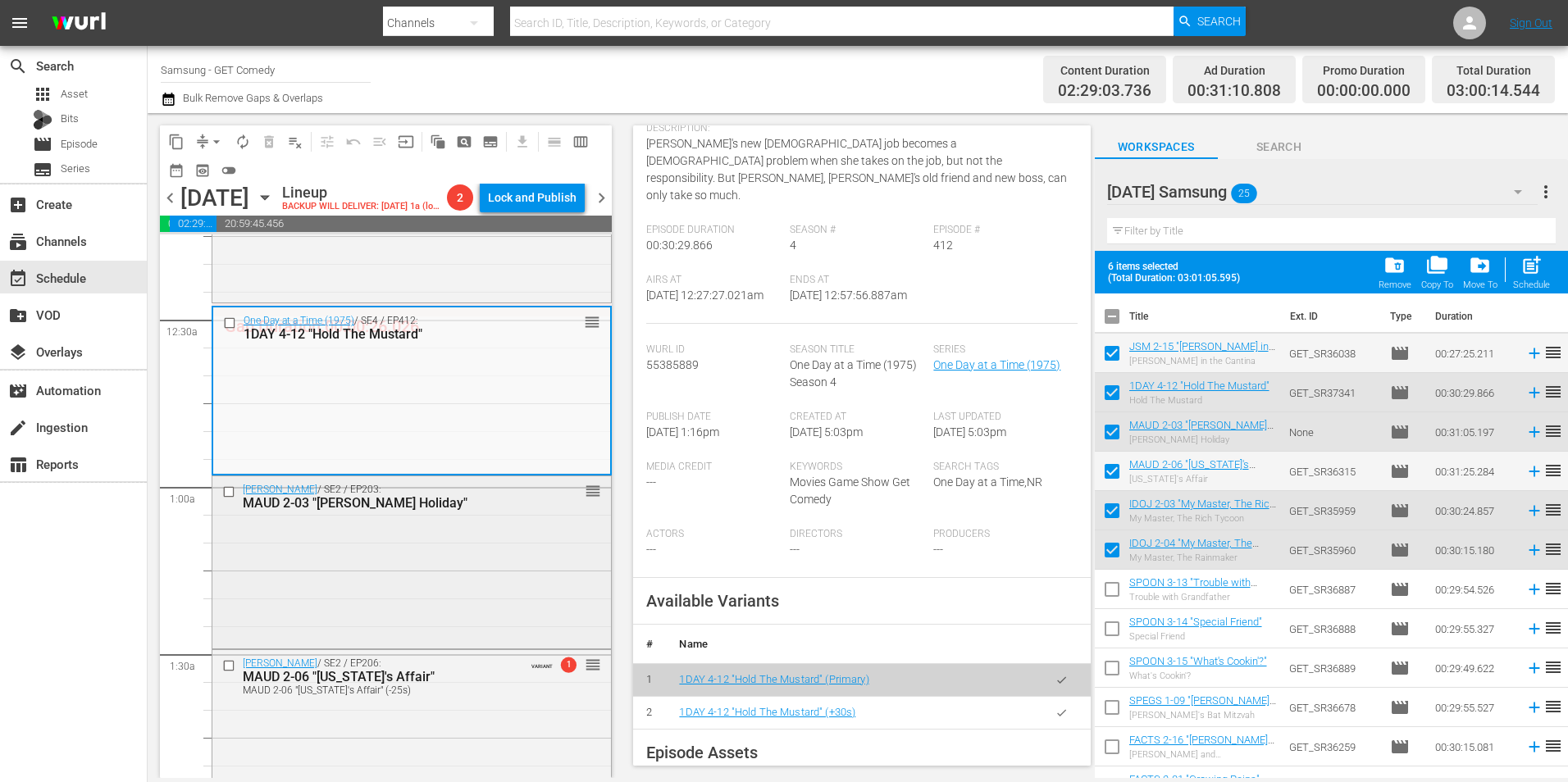
scroll to position [0, 0]
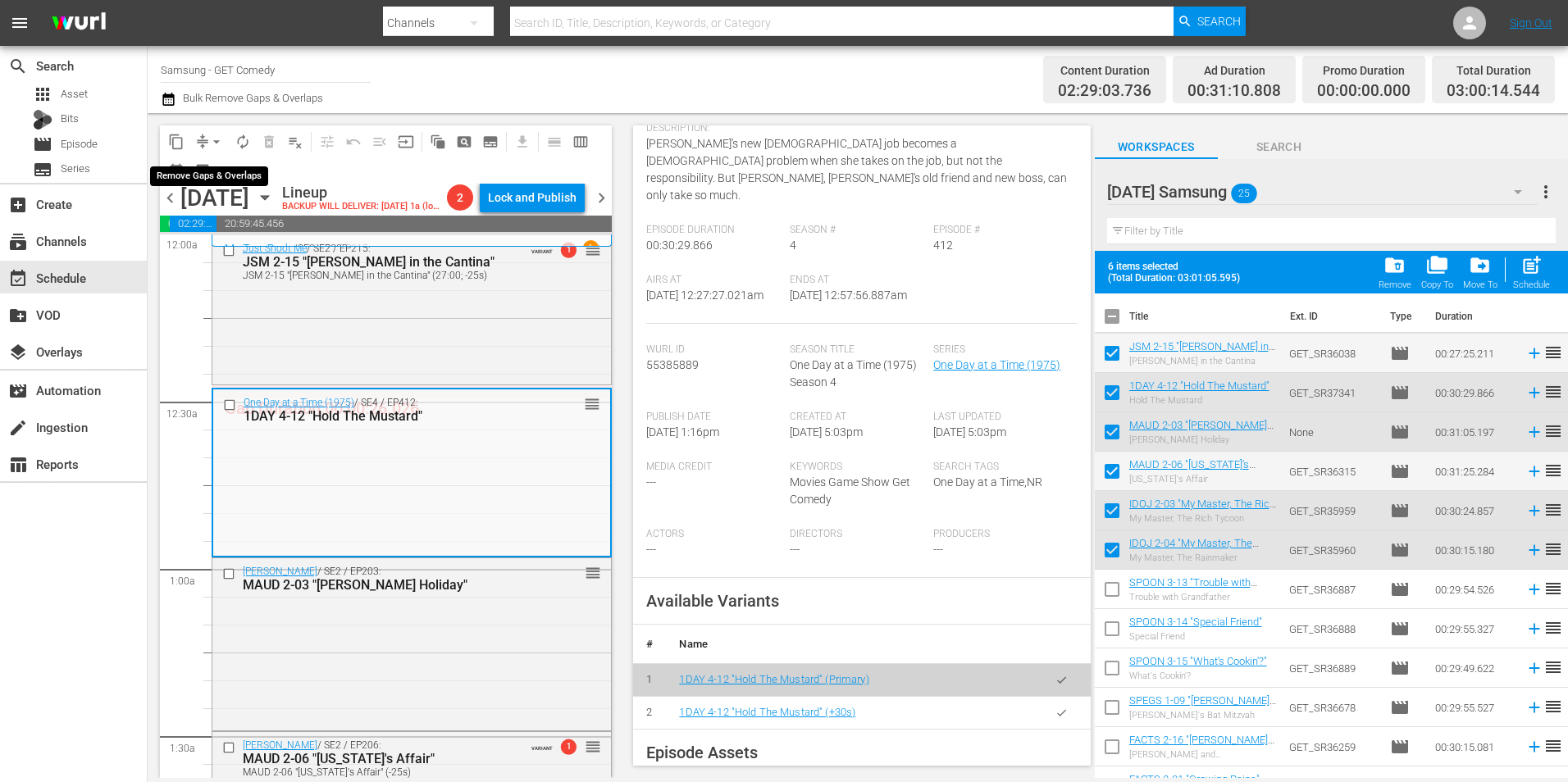
click at [197, 144] on span "compress" at bounding box center [203, 142] width 17 height 17
click at [210, 137] on span "arrow_drop_down" at bounding box center [216, 142] width 17 height 17
click at [232, 170] on li "Align to Midnight" at bounding box center [217, 175] width 173 height 27
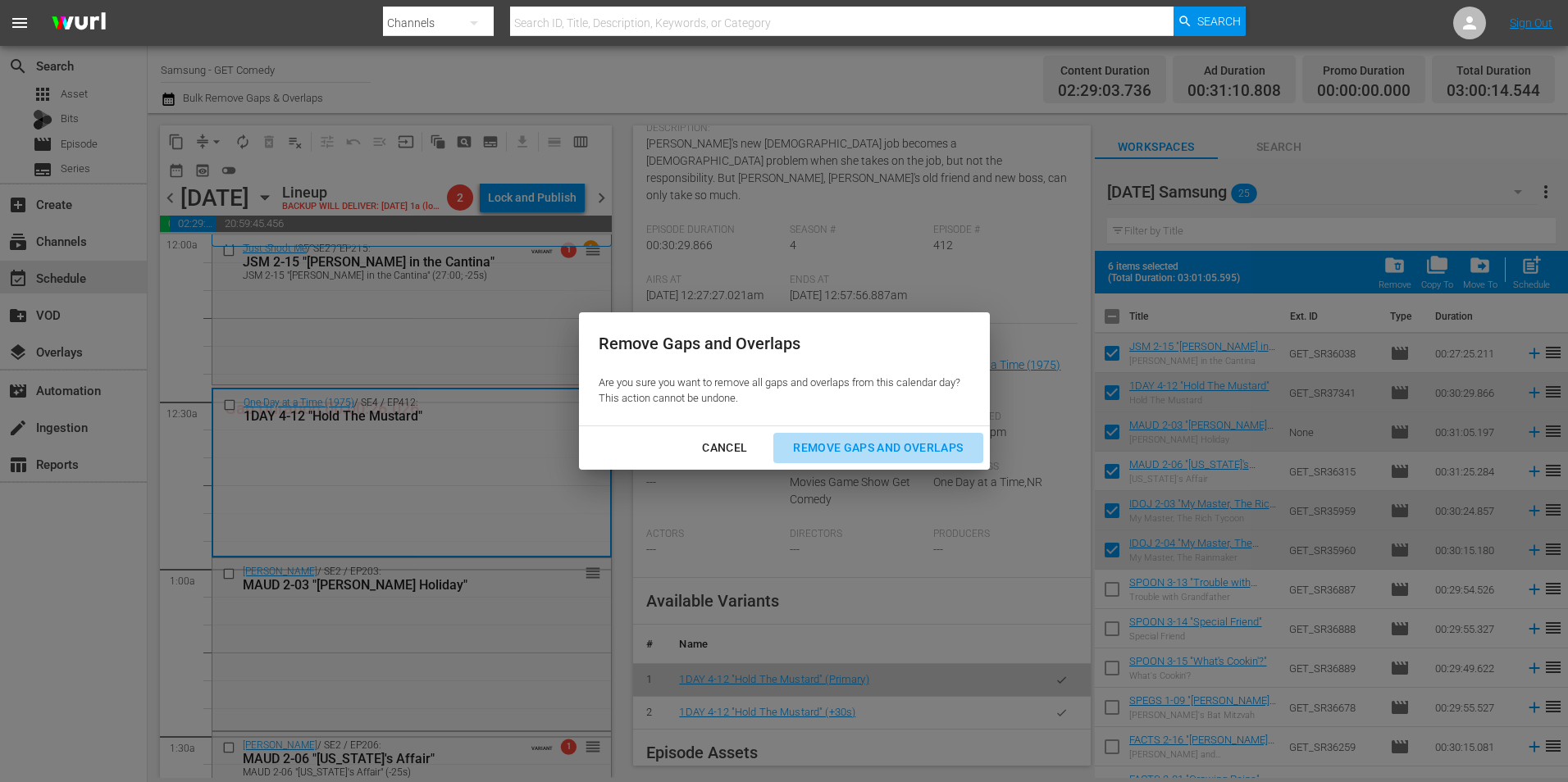
click at [860, 445] on div "Remove Gaps and Overlaps" at bounding box center [877, 448] width 196 height 20
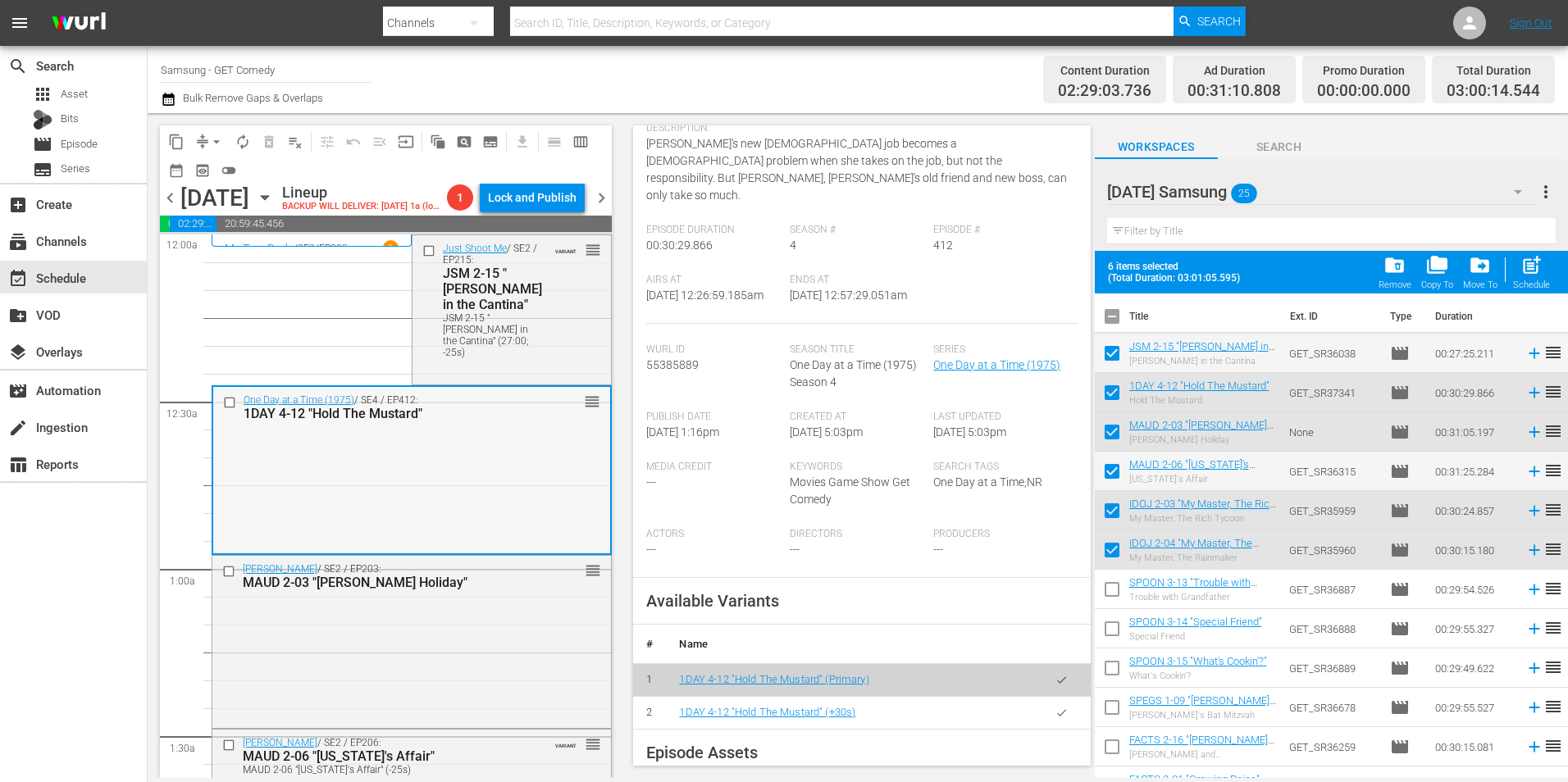
click at [418, 489] on div "One Day at a Time (1975) / SE4 / EP412: 1DAY 4-12 "Hold The Mustard" reorder" at bounding box center [411, 469] width 396 height 165
click at [528, 373] on div "Select Event" at bounding box center [531, 372] width 129 height 22
click at [437, 358] on div "Just Shoot Me / SE2 / EP215: JSM 2-15 "Nina in the Cantina" JSM 2-15 "Nina in t…" at bounding box center [511, 308] width 198 height 146
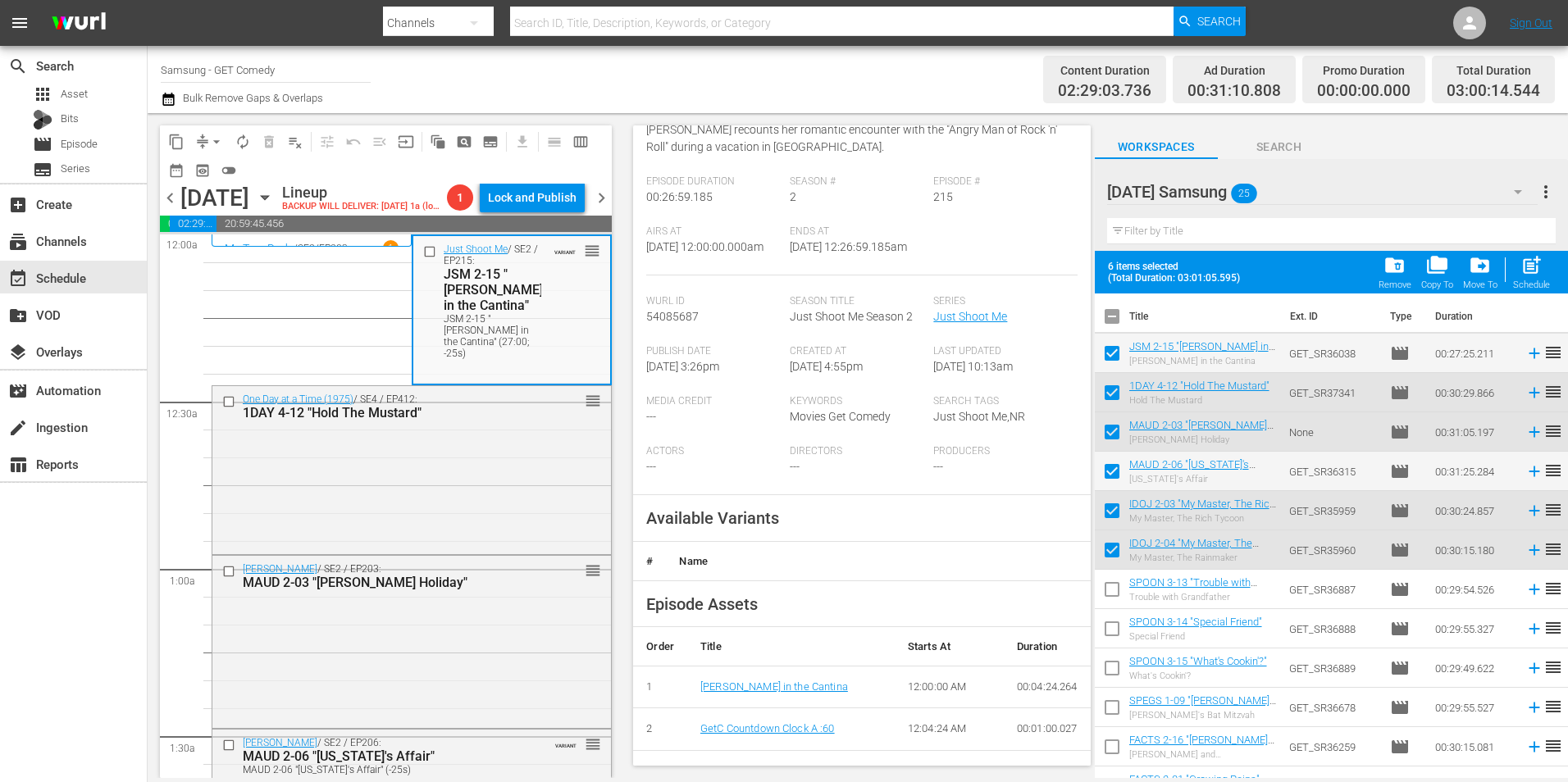
scroll to position [246, 0]
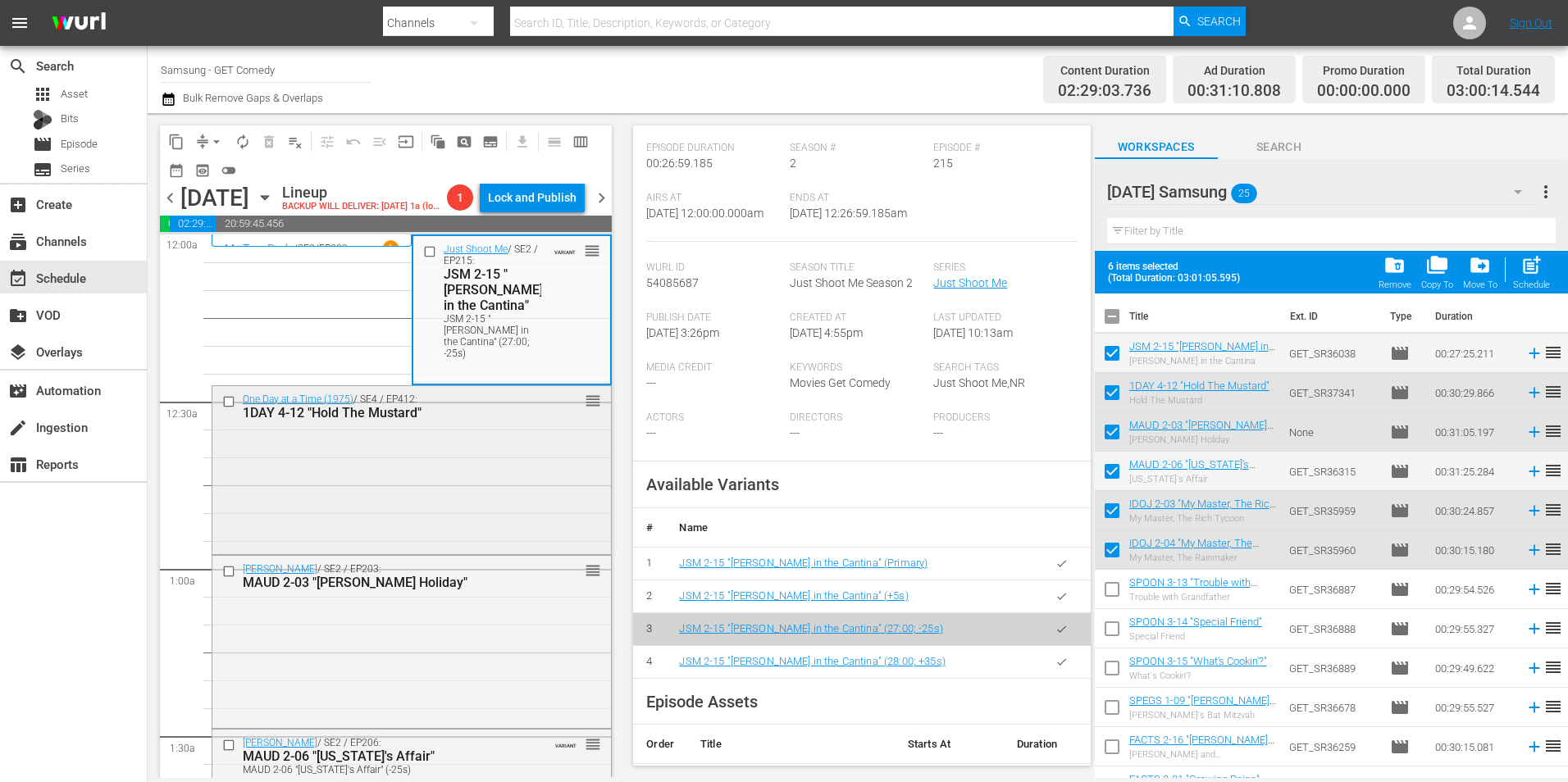
click at [462, 541] on div "One Day at a Time (1975) / SE4 / EP412: 1DAY 4-12 "Hold The Mustard" reorder" at bounding box center [411, 468] width 398 height 165
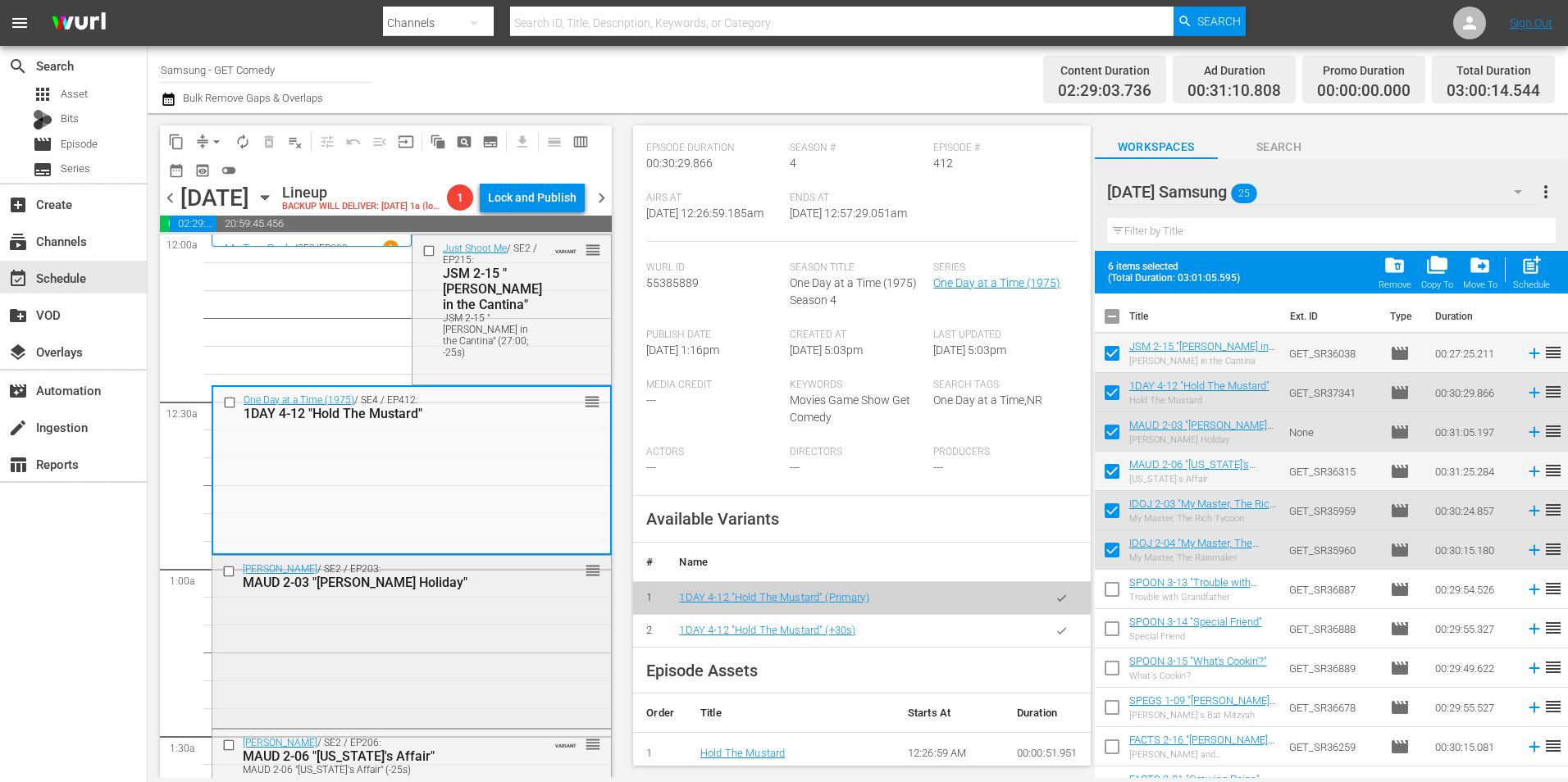
click at [486, 695] on div "Maude / SE2 / EP203: MAUD 2-03 "Walter's Holiday" reorder" at bounding box center [411, 640] width 398 height 168
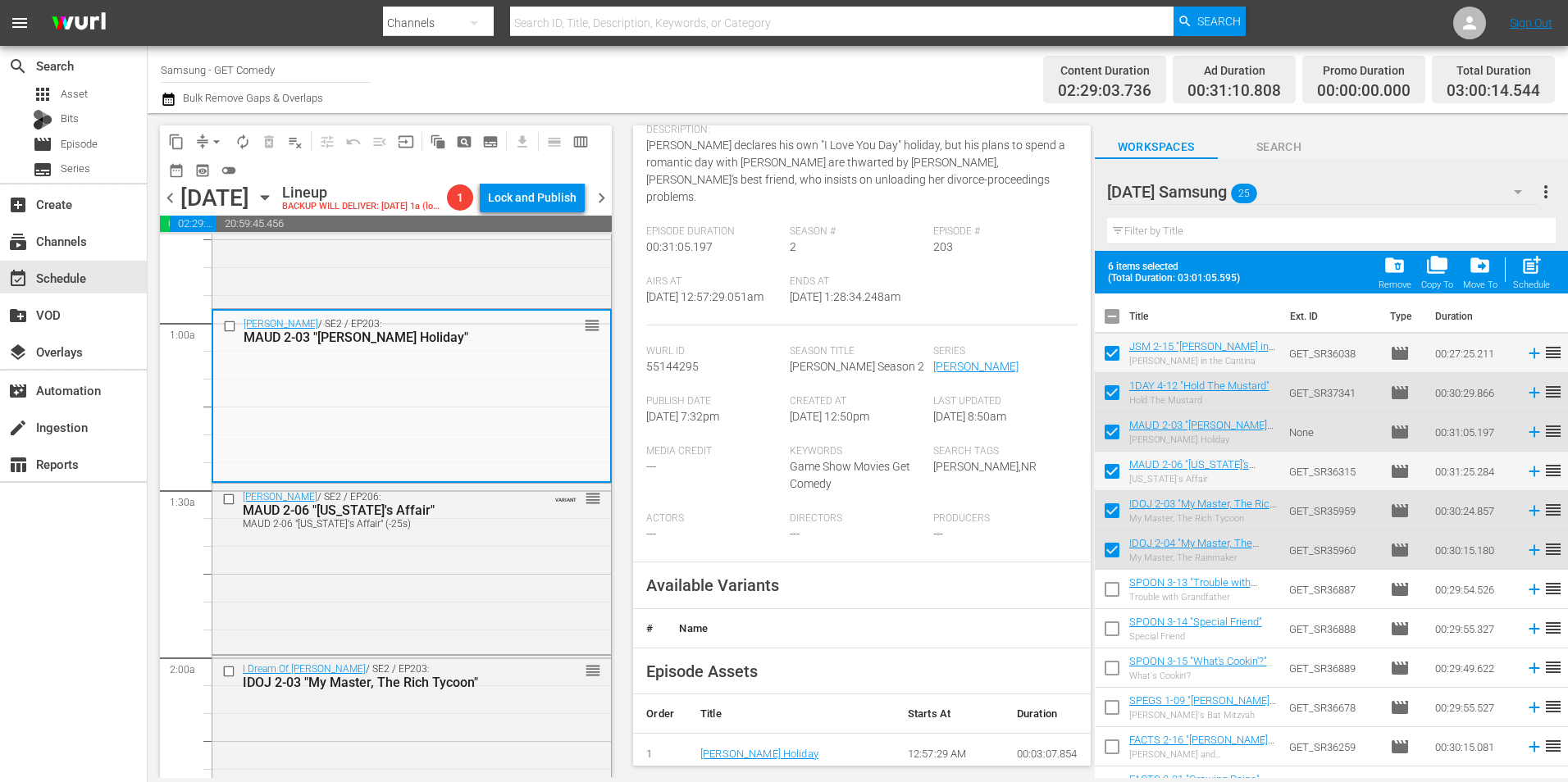
scroll to position [164, 0]
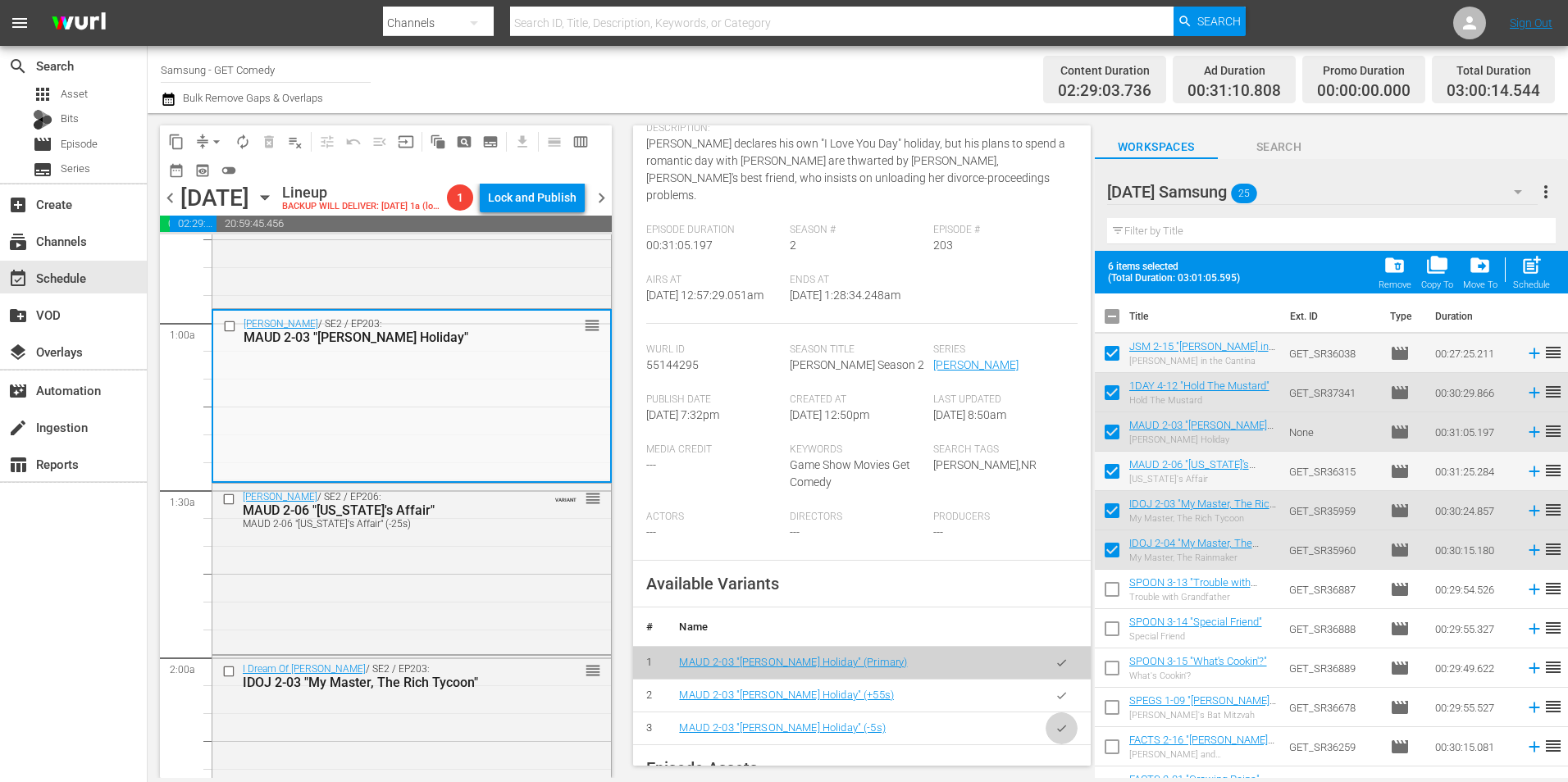
click at [1056, 728] on icon "button" at bounding box center [1062, 728] width 12 height 12
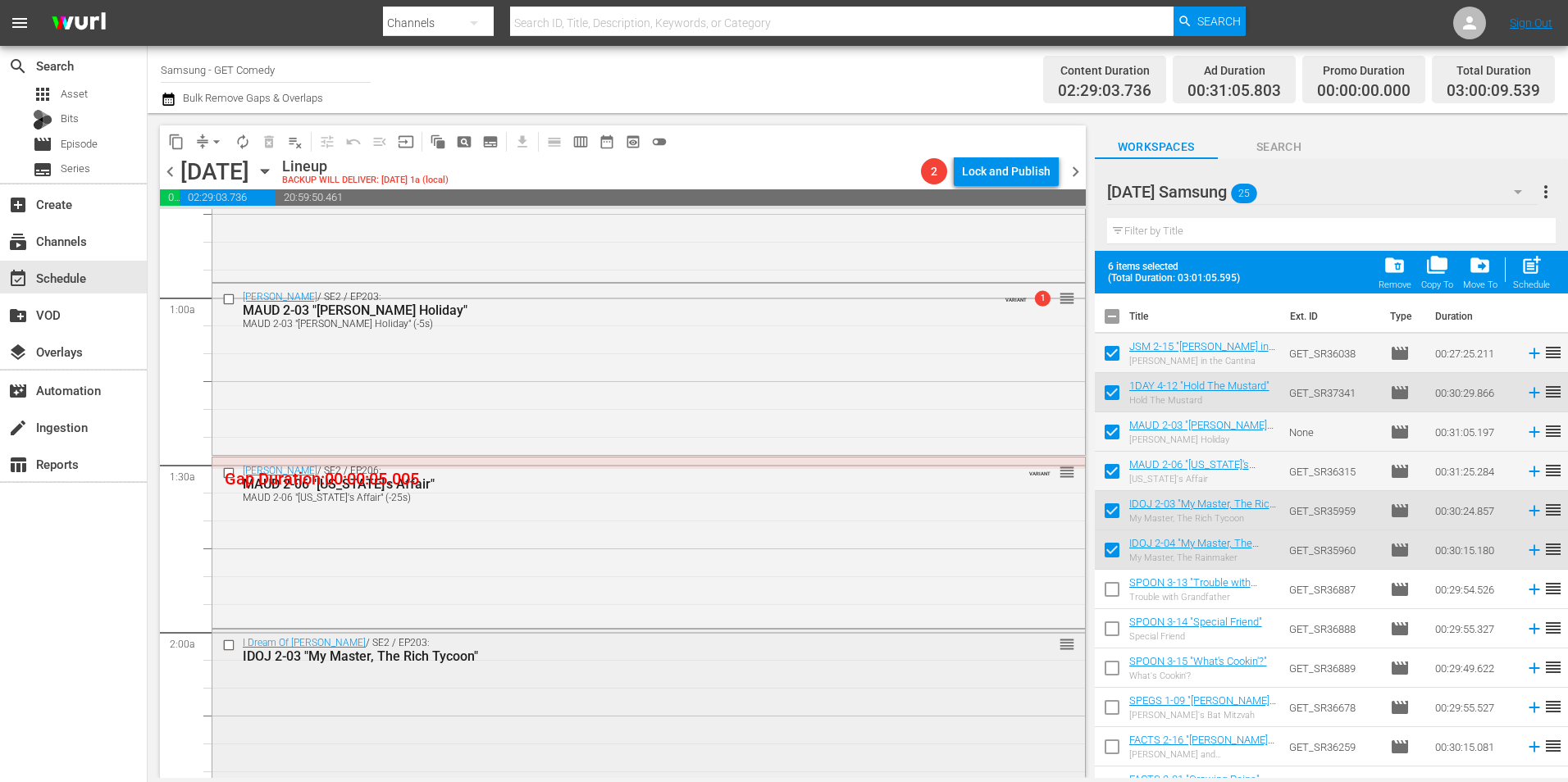
click at [417, 713] on div "I Dream Of Jeannie / SE2 / EP203: IDOJ 2-03 "My Master, The Rich Tycoon" reorder" at bounding box center [649, 712] width 872 height 165
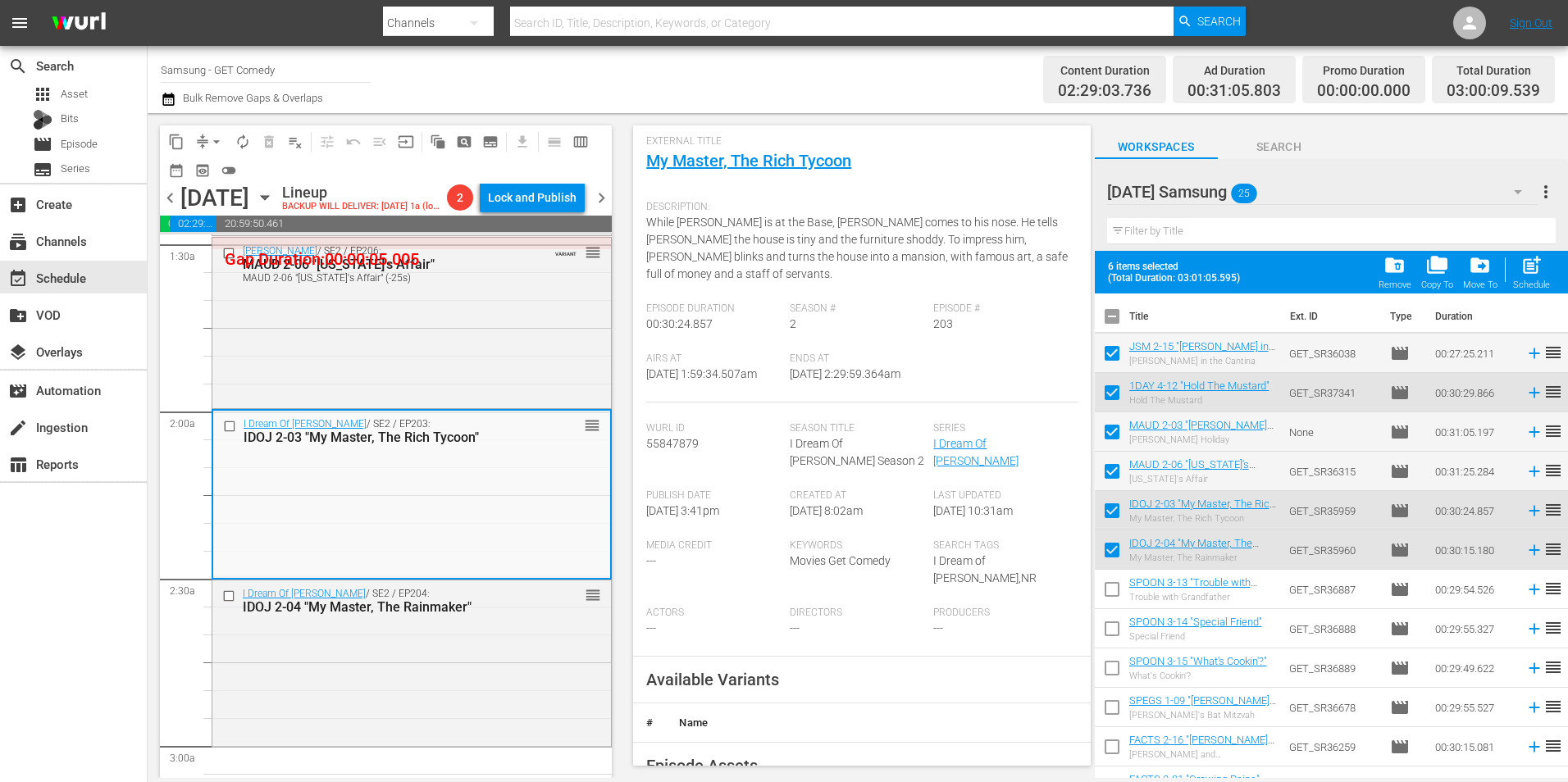
scroll to position [246, 0]
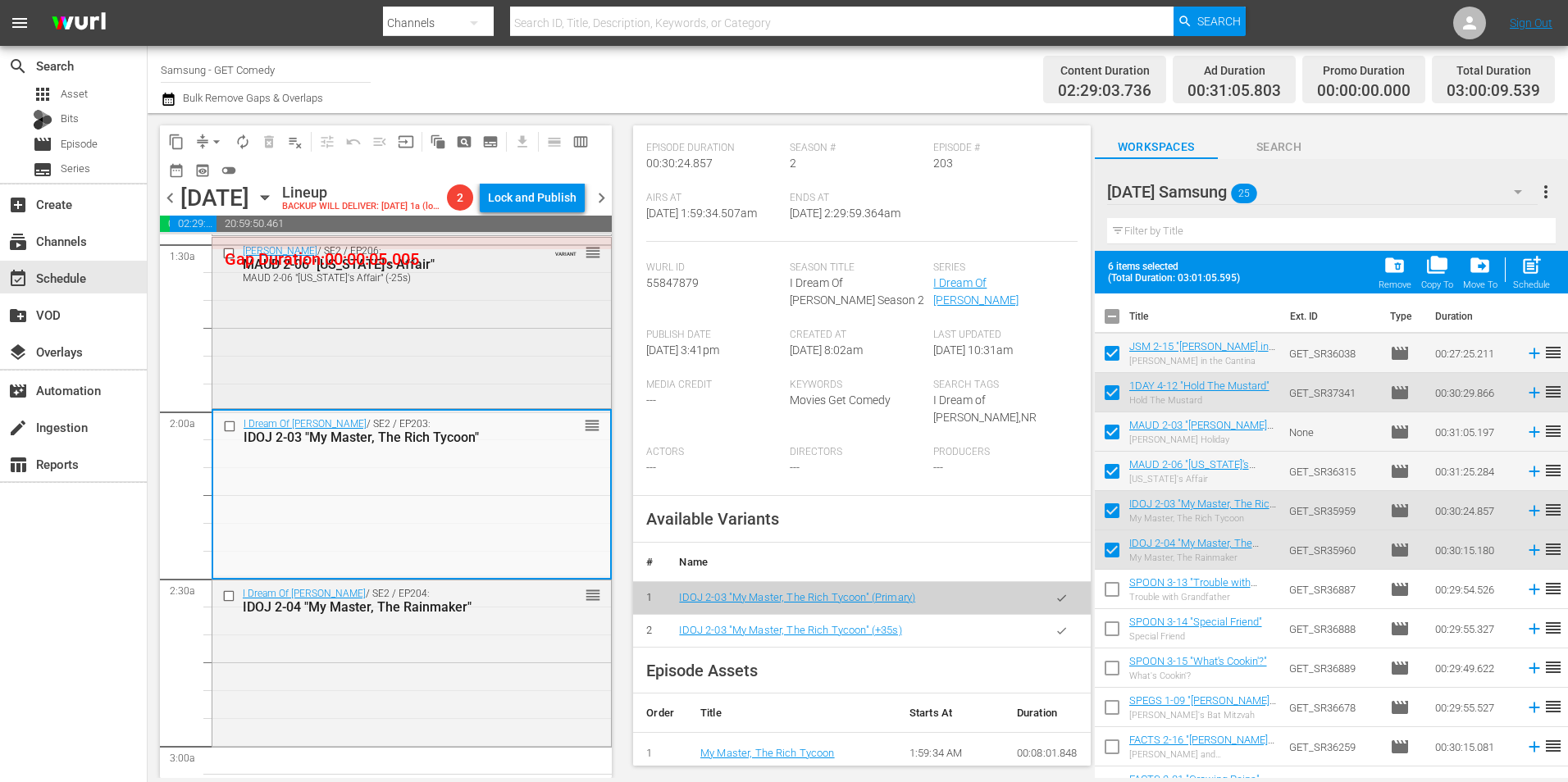
click at [439, 392] on div "Maude / SE2 / EP206: MAUD 2-06 "Florida's Affair" MAUD 2-06 "Florida's Affair" …" at bounding box center [411, 322] width 398 height 168
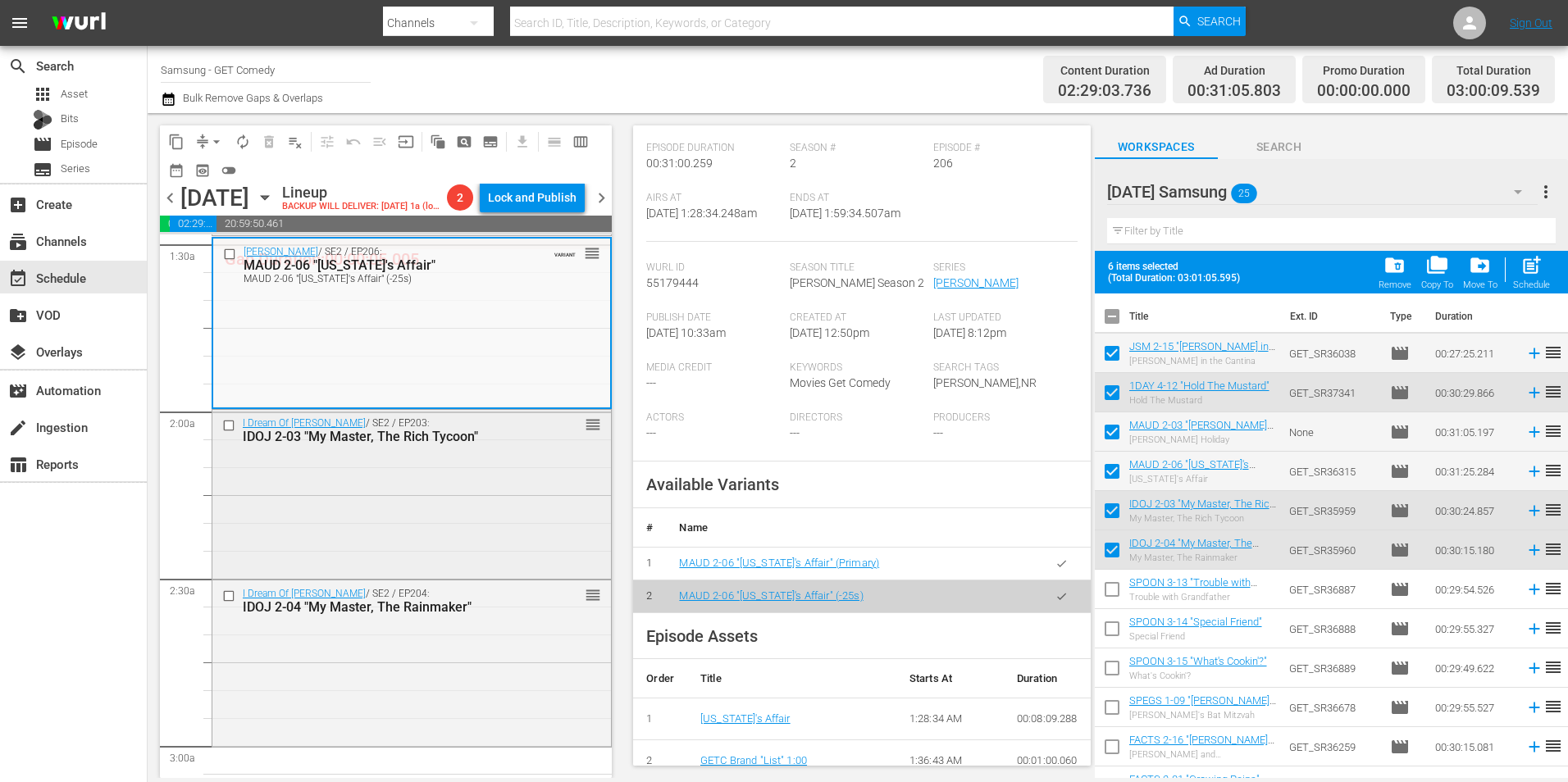
click at [423, 535] on div "I Dream Of Jeannie / SE2 / EP203: IDOJ 2-03 "My Master, The Rich Tycoon" reorder" at bounding box center [411, 492] width 398 height 165
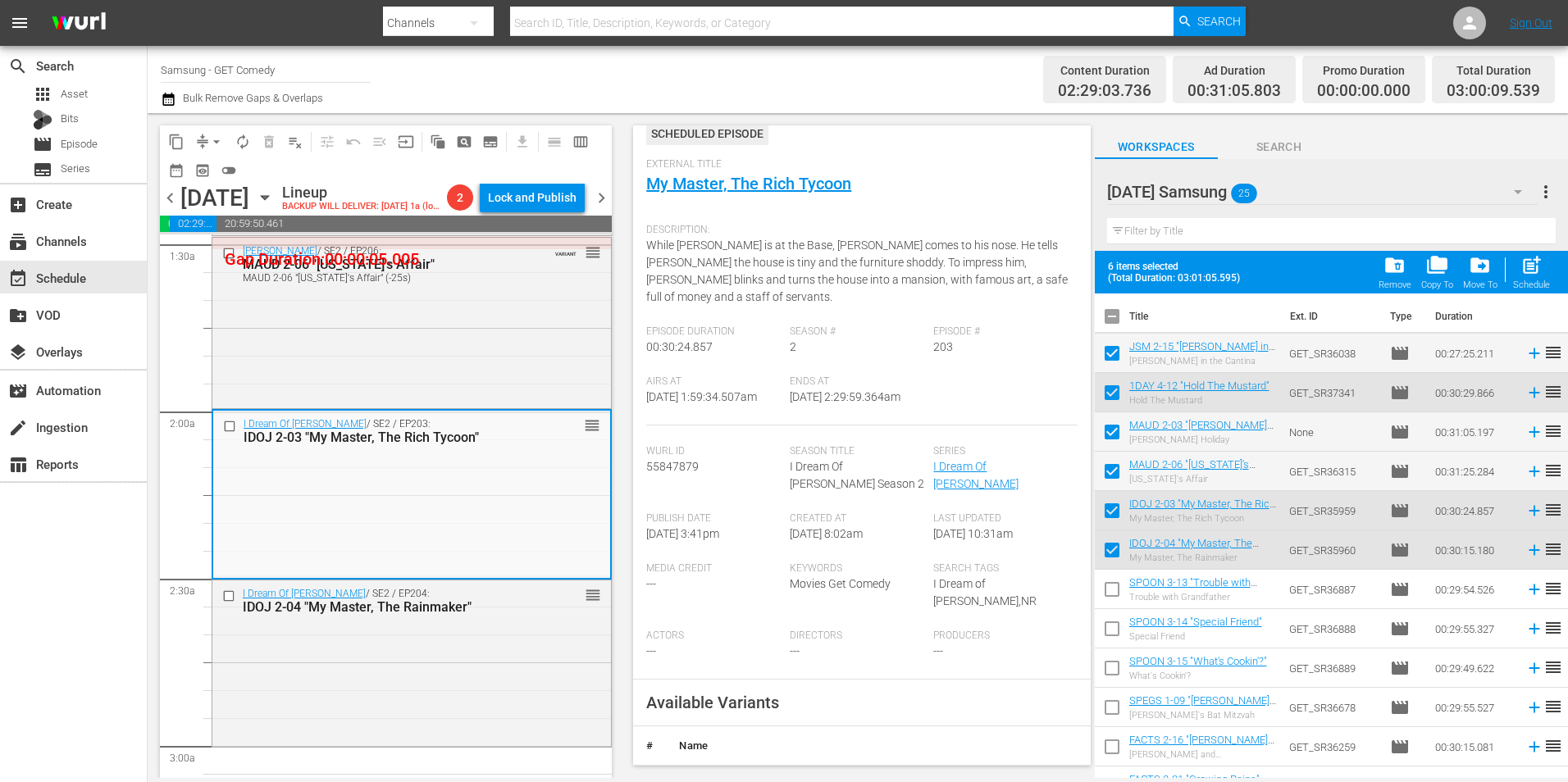
scroll to position [164, 0]
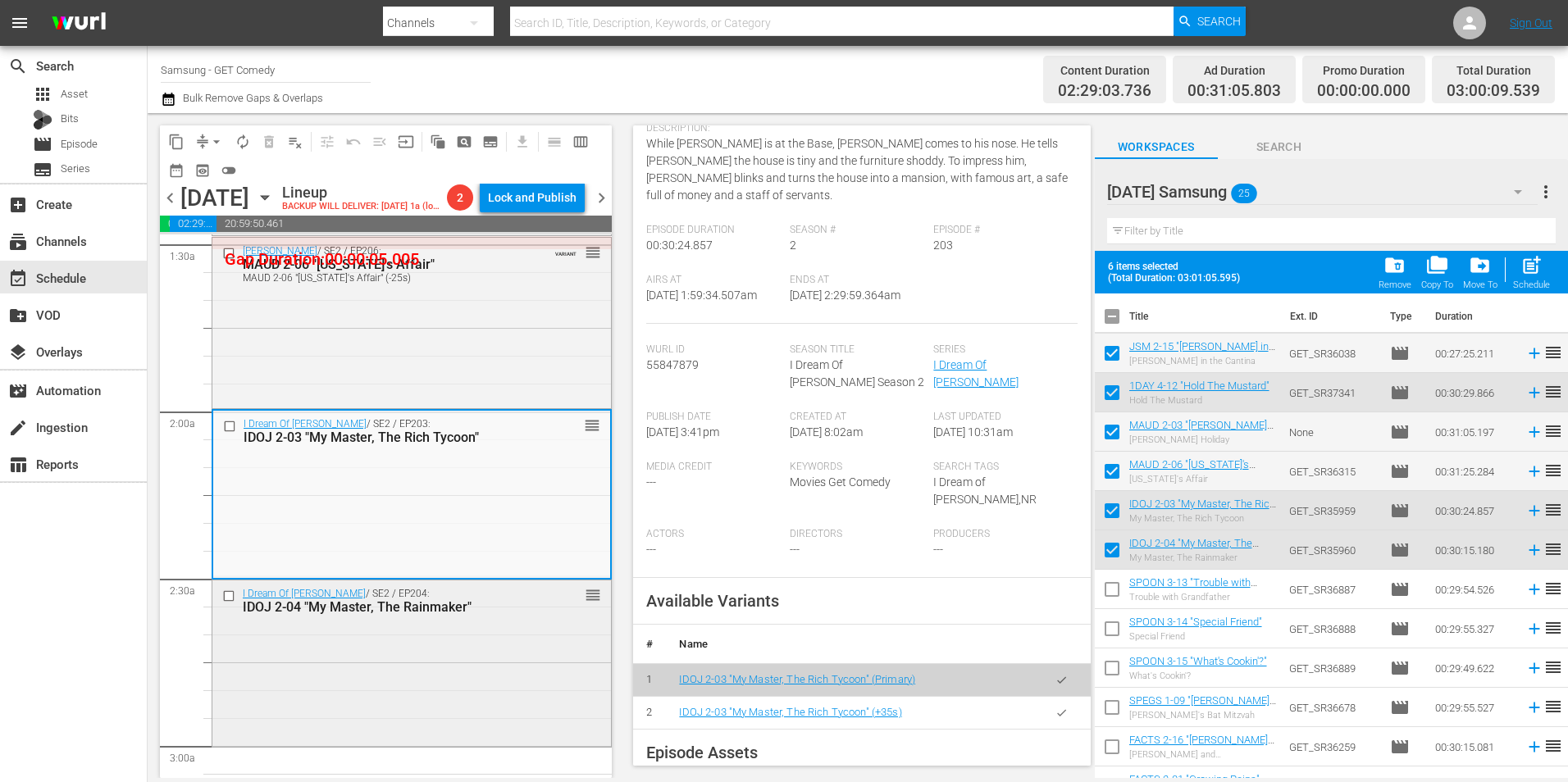
click at [416, 686] on div "I Dream Of Jeannie / SE2 / EP204: IDOJ 2-04 "My Master, The Rainmaker" reorder" at bounding box center [411, 662] width 398 height 164
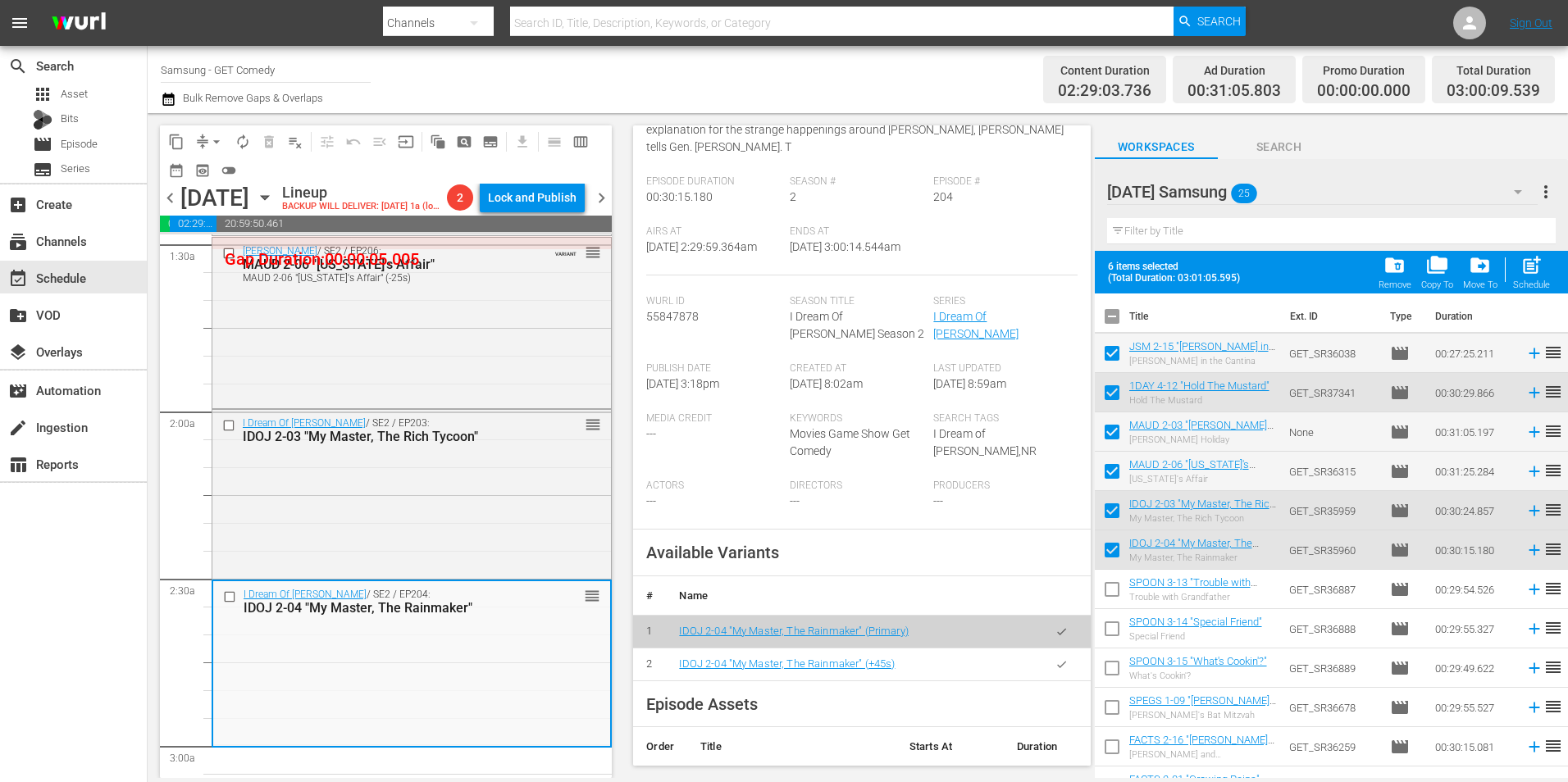
scroll to position [246, 0]
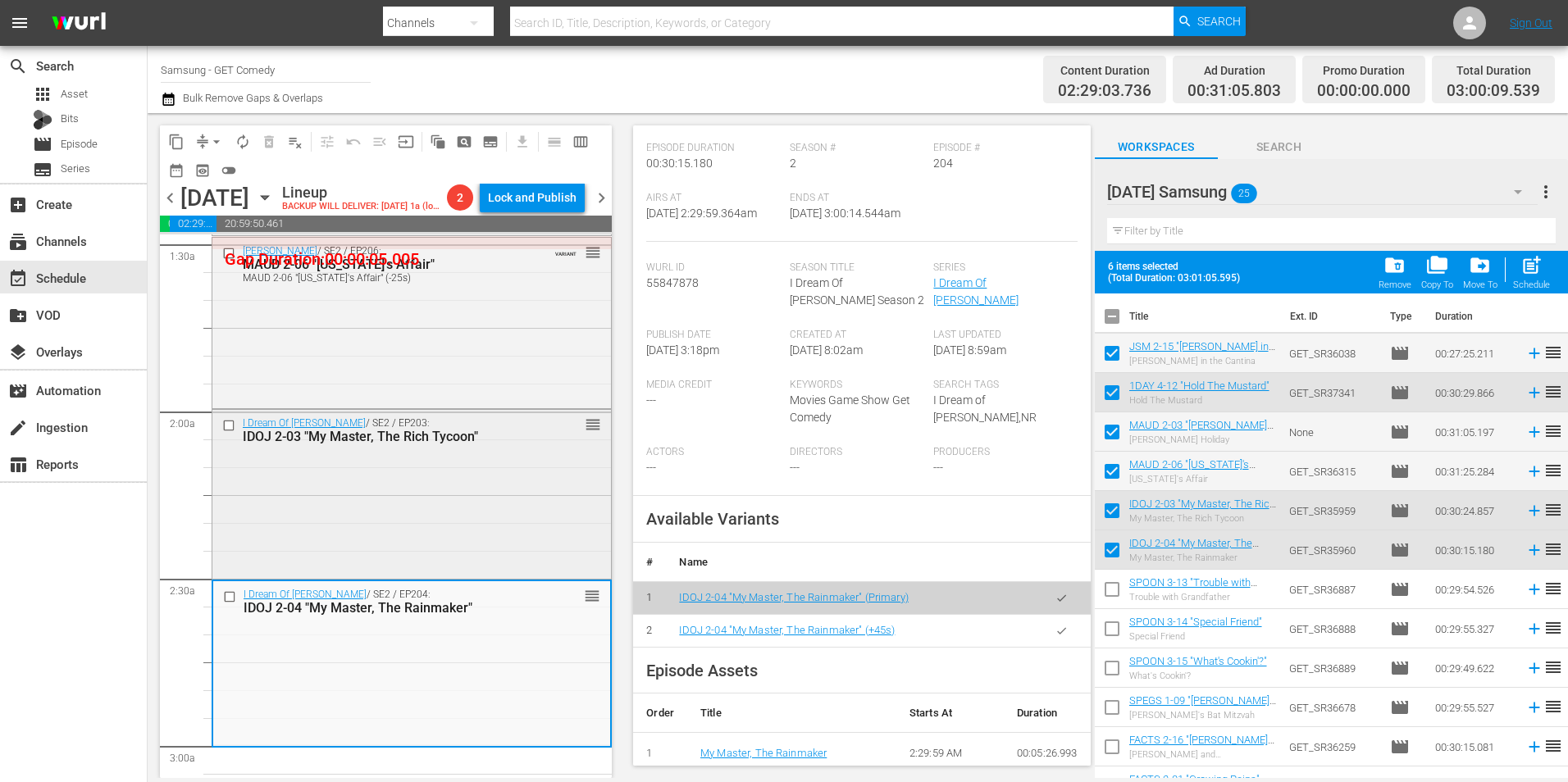
click at [395, 502] on div "I Dream Of Jeannie / SE2 / EP203: IDOJ 2-03 "My Master, The Rich Tycoon" reorder" at bounding box center [411, 492] width 398 height 165
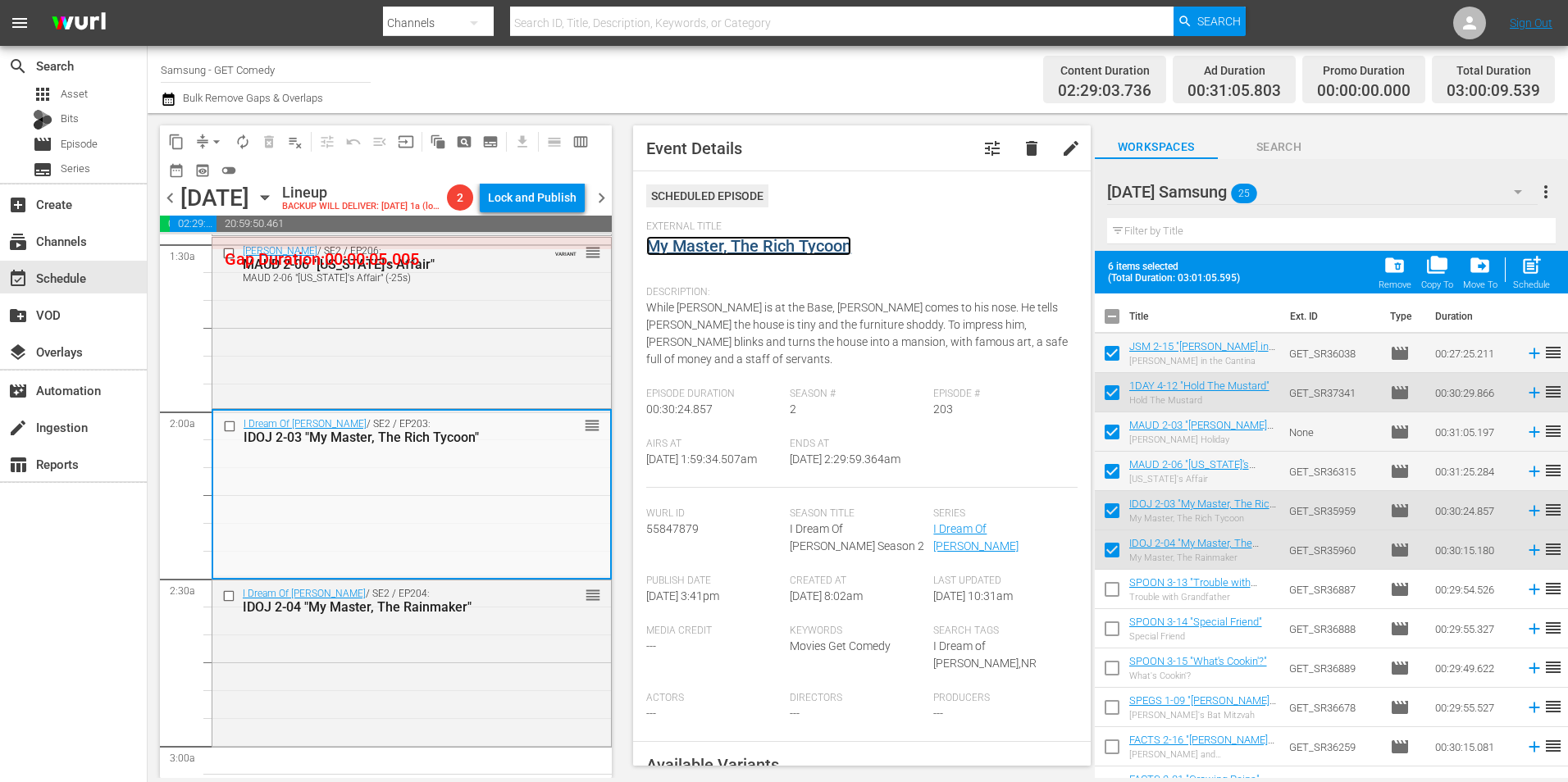
click at [730, 249] on link "My Master, The Rich Tycoon" at bounding box center [749, 246] width 205 height 19
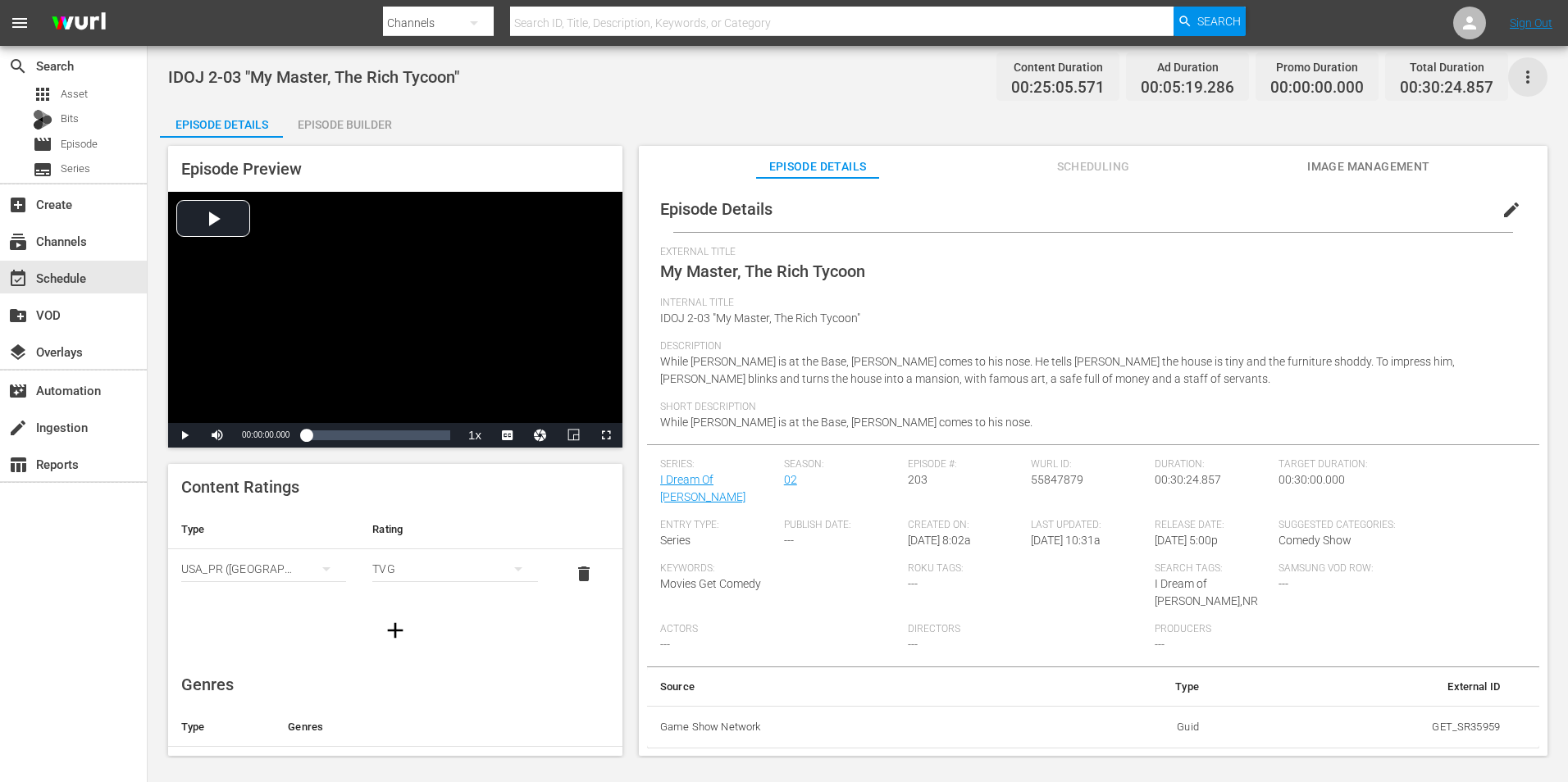
click at [1531, 73] on icon "button" at bounding box center [1527, 77] width 19 height 19
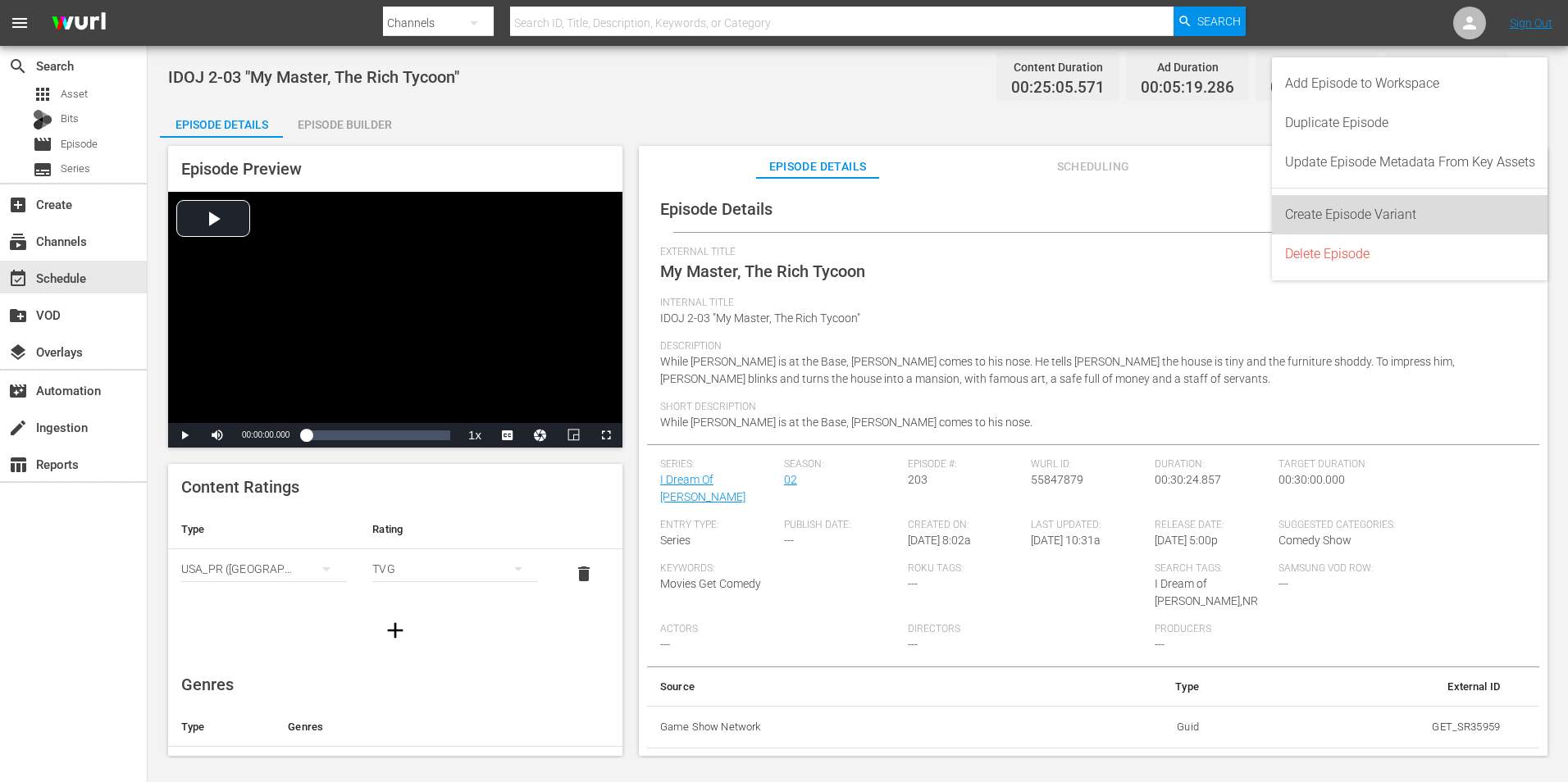
click at [1451, 209] on div "Create Episode Variant" at bounding box center [1410, 215] width 250 height 39
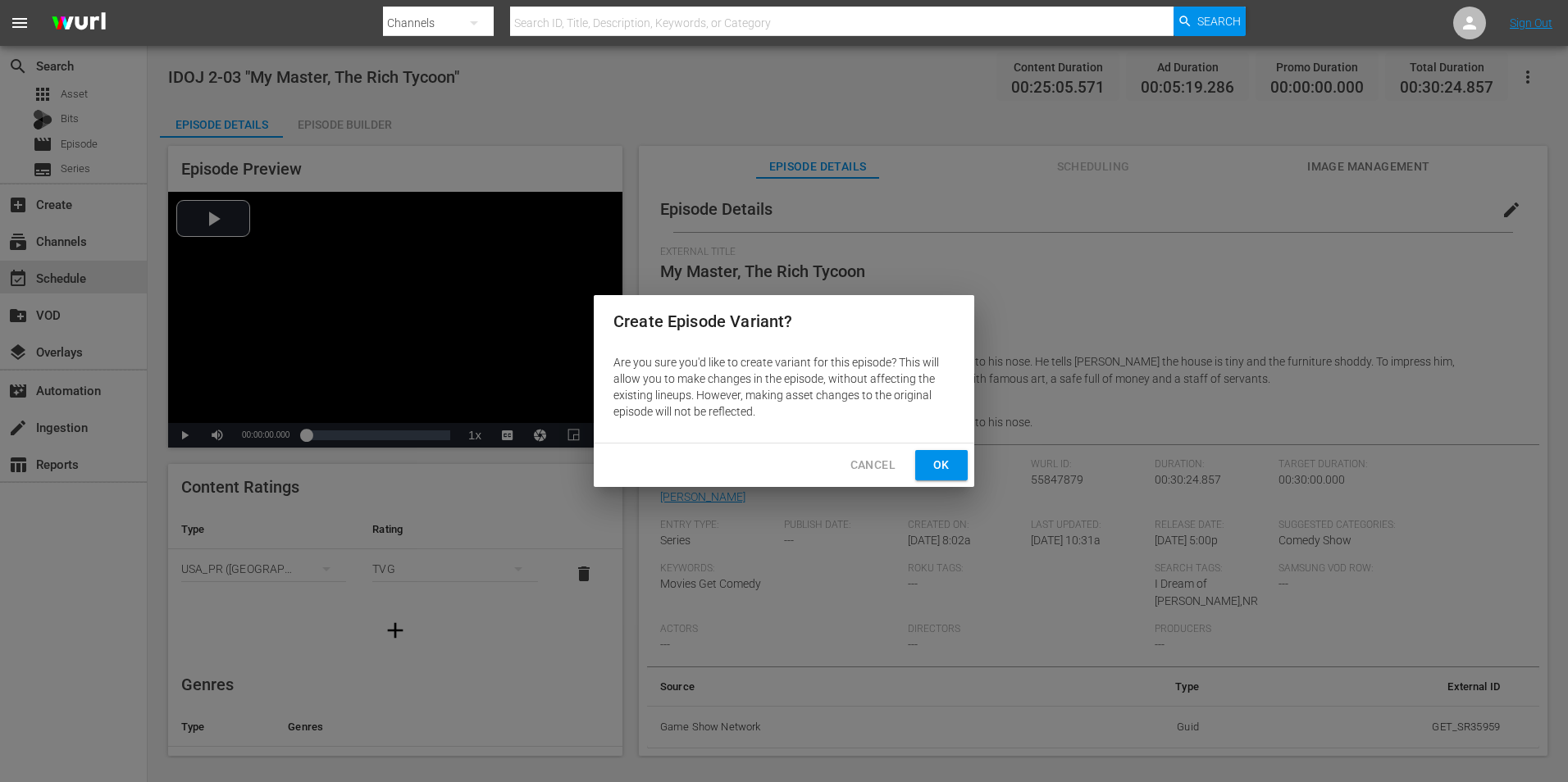
click at [948, 463] on span "Ok" at bounding box center [942, 464] width 27 height 20
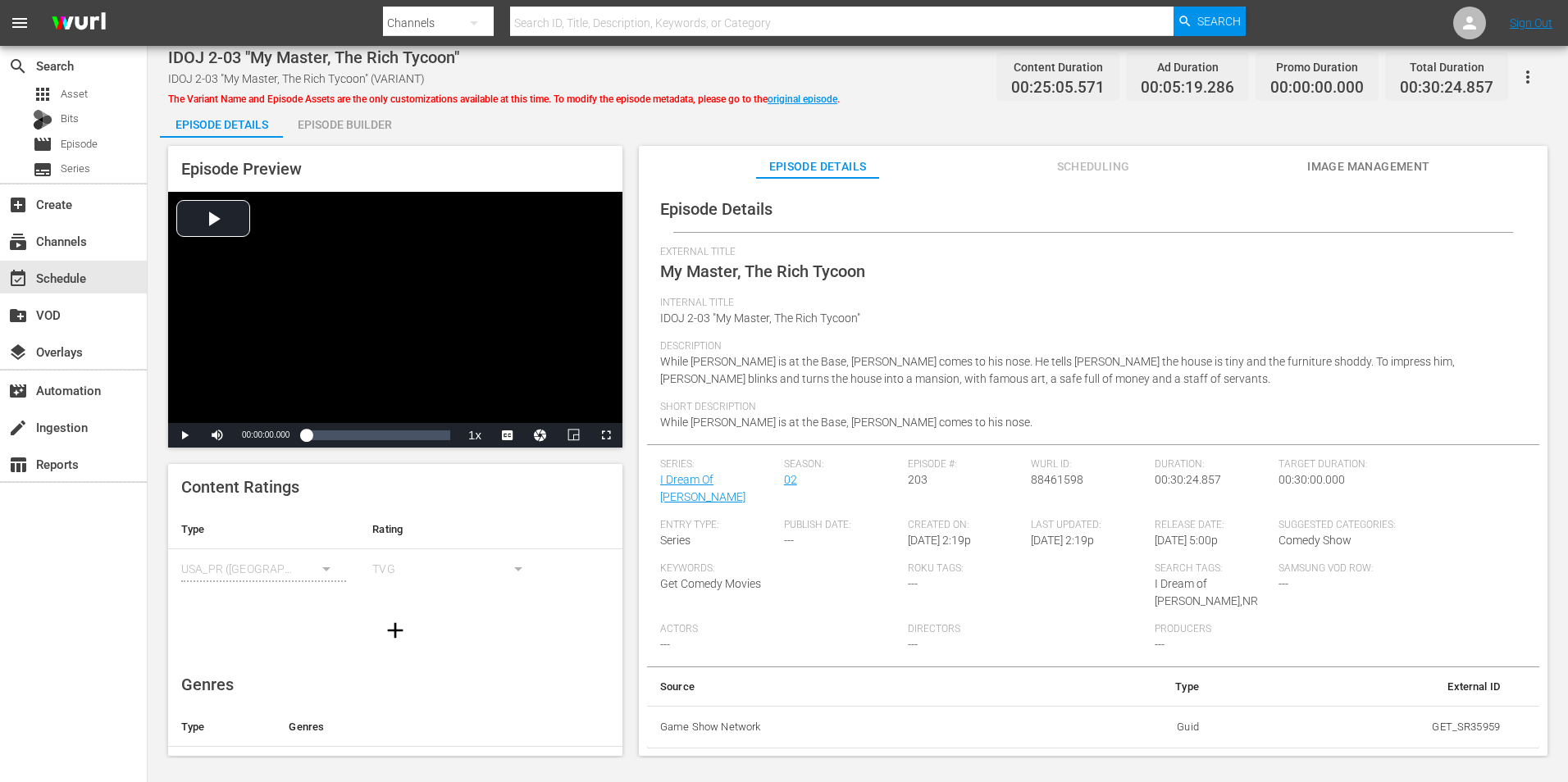
click at [385, 76] on span "IDOJ 2-03 "My Master, The Rich Tycoon" (VARIANT)" at bounding box center [296, 79] width 257 height 13
click at [1085, 171] on span "Scheduling" at bounding box center [1093, 166] width 123 height 20
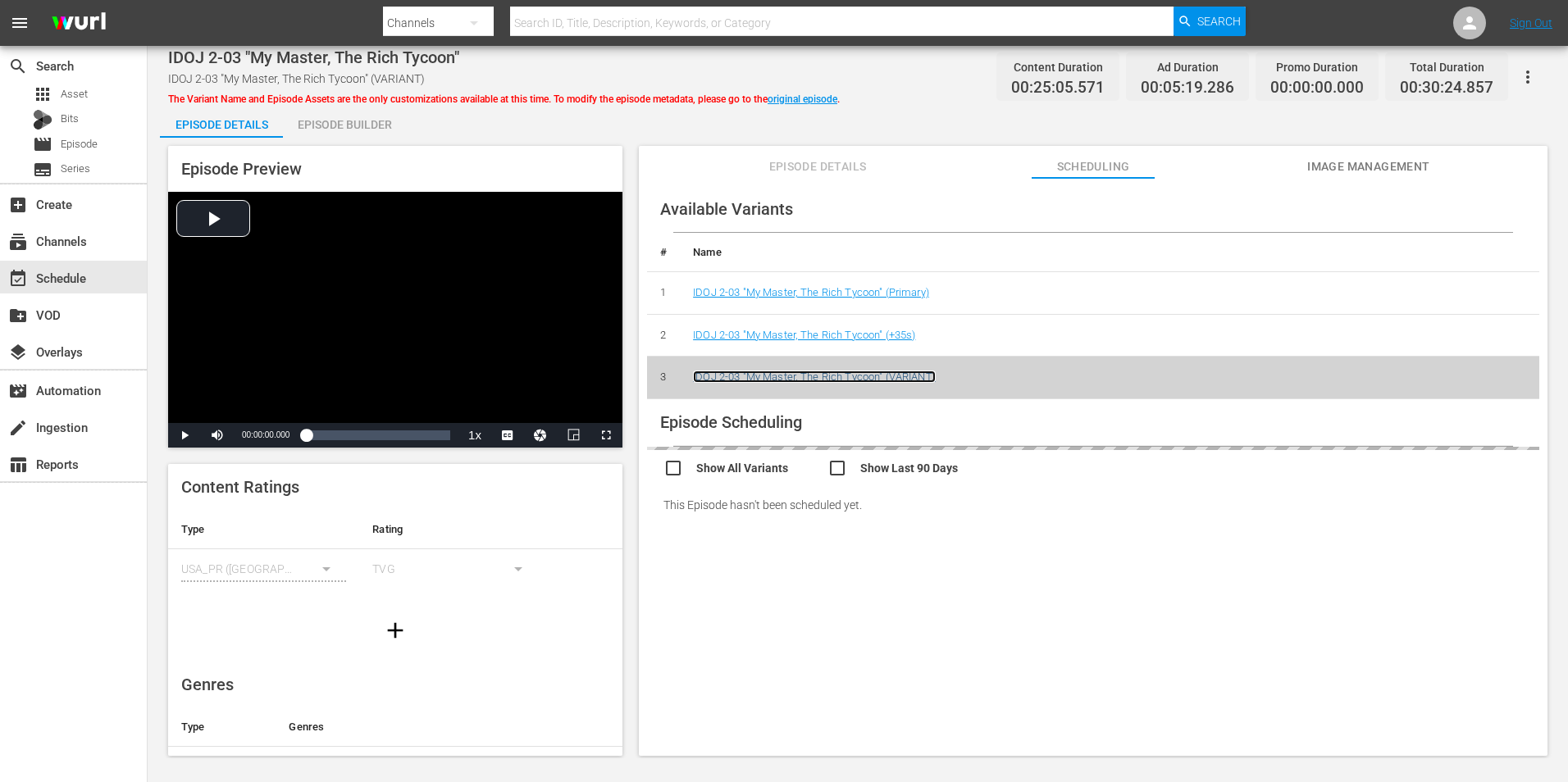
click at [892, 378] on link "IDOJ 2-03 "My Master, The Rich Tycoon" (VARIANT)" at bounding box center [814, 377] width 242 height 12
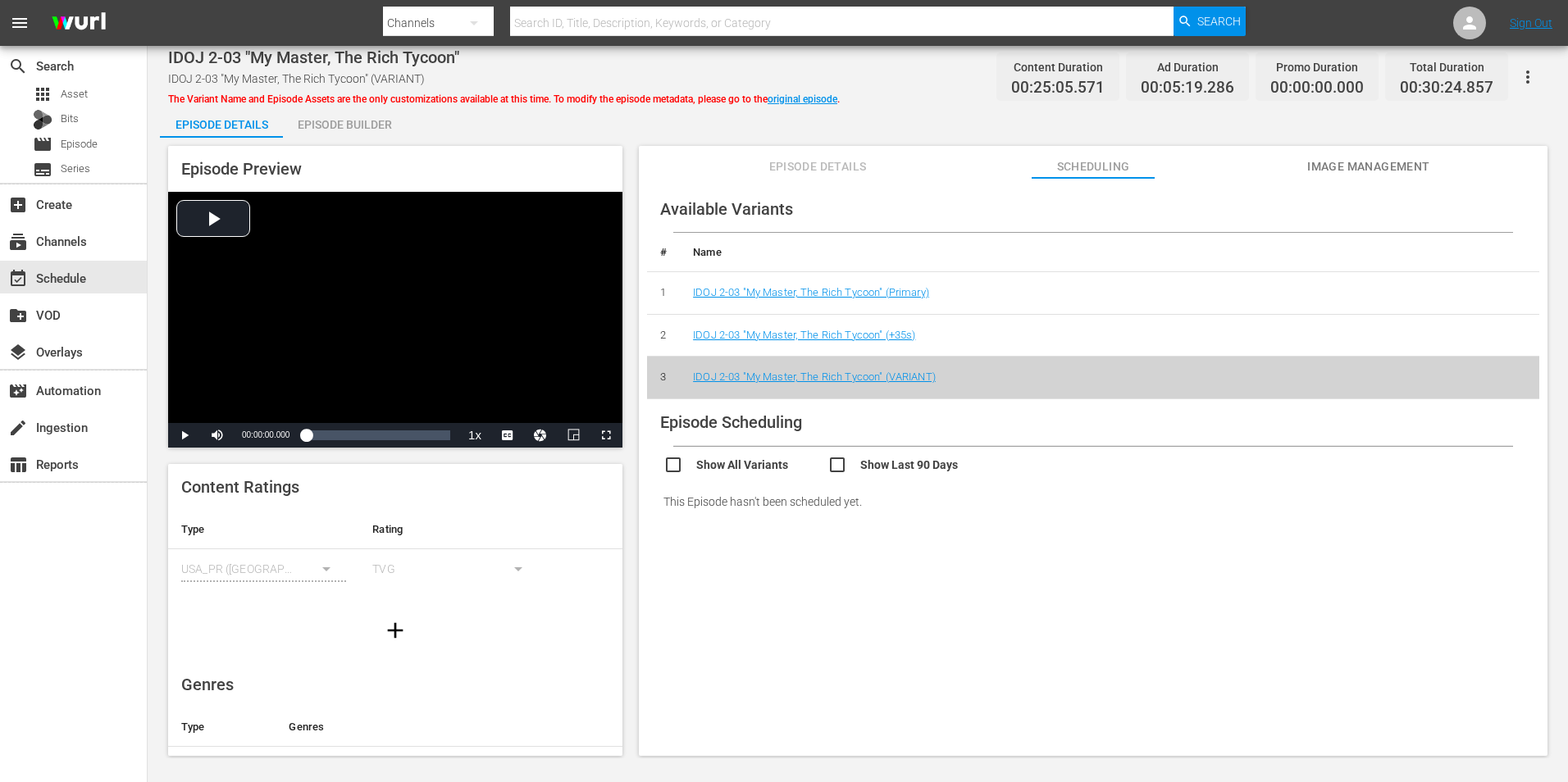
click at [333, 111] on div "Episode Builder" at bounding box center [344, 125] width 123 height 39
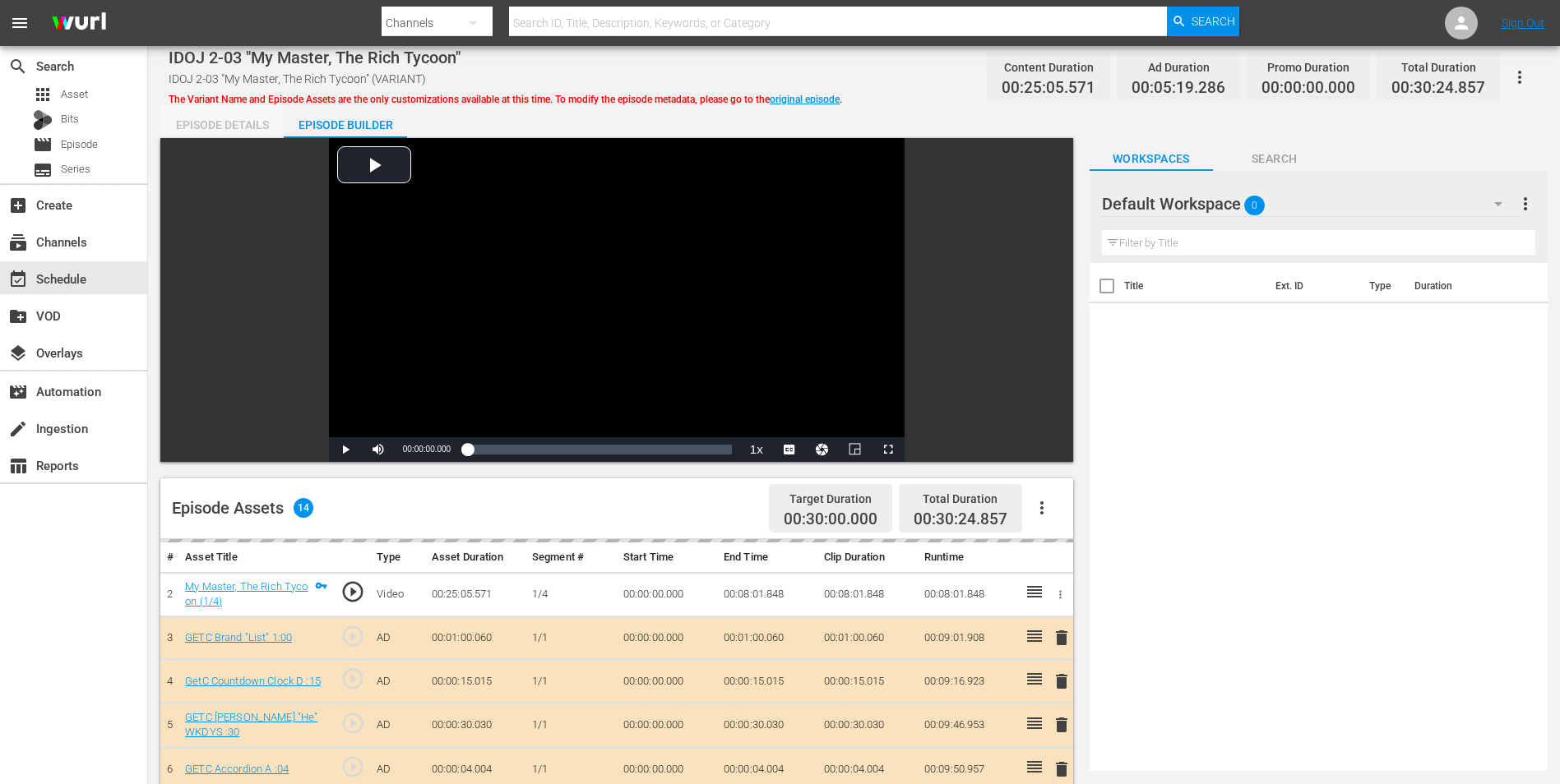
click at [242, 126] on div "Episode Details" at bounding box center [222, 125] width 123 height 39
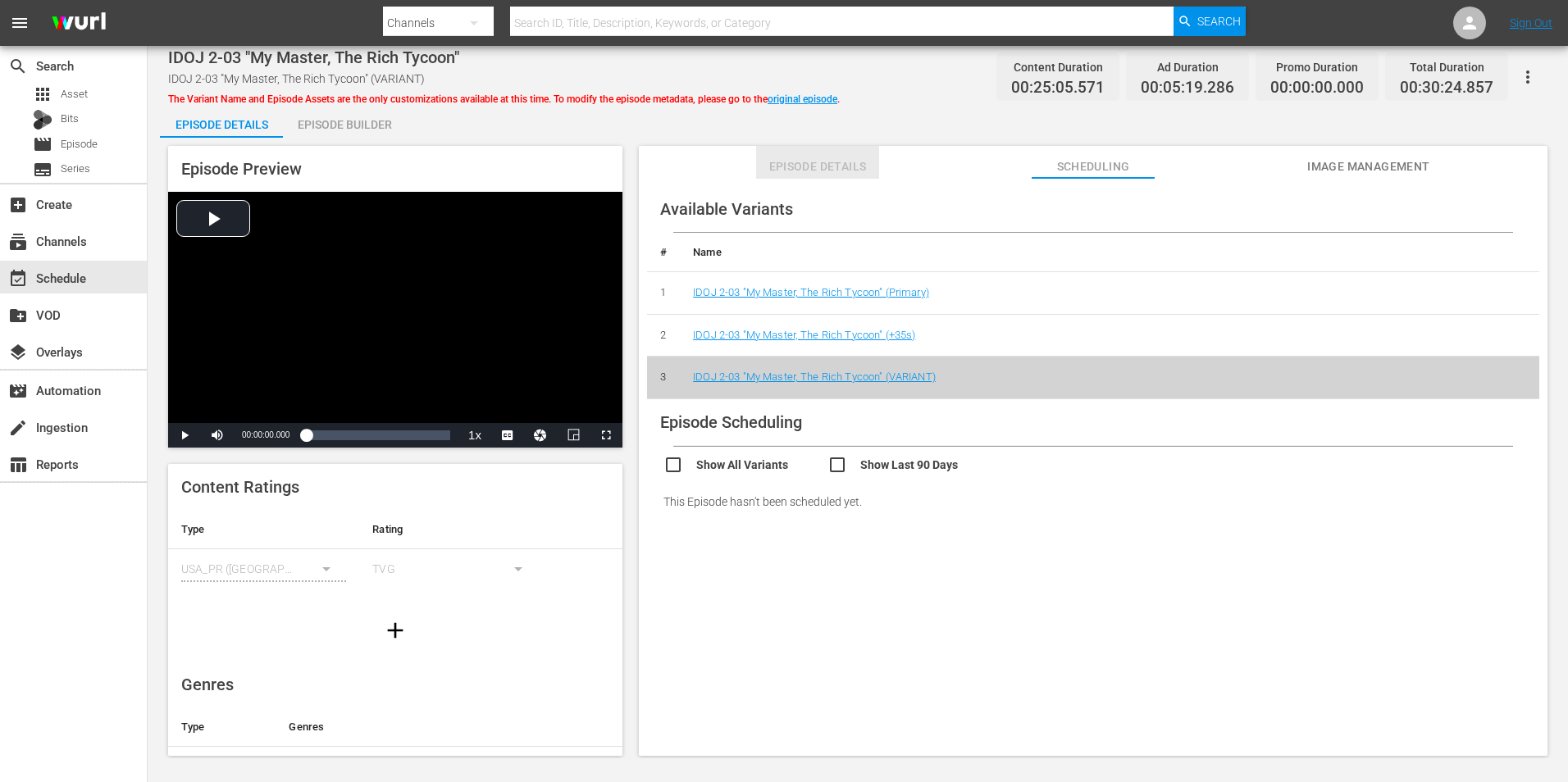
click at [837, 166] on span "Episode Details" at bounding box center [817, 166] width 123 height 20
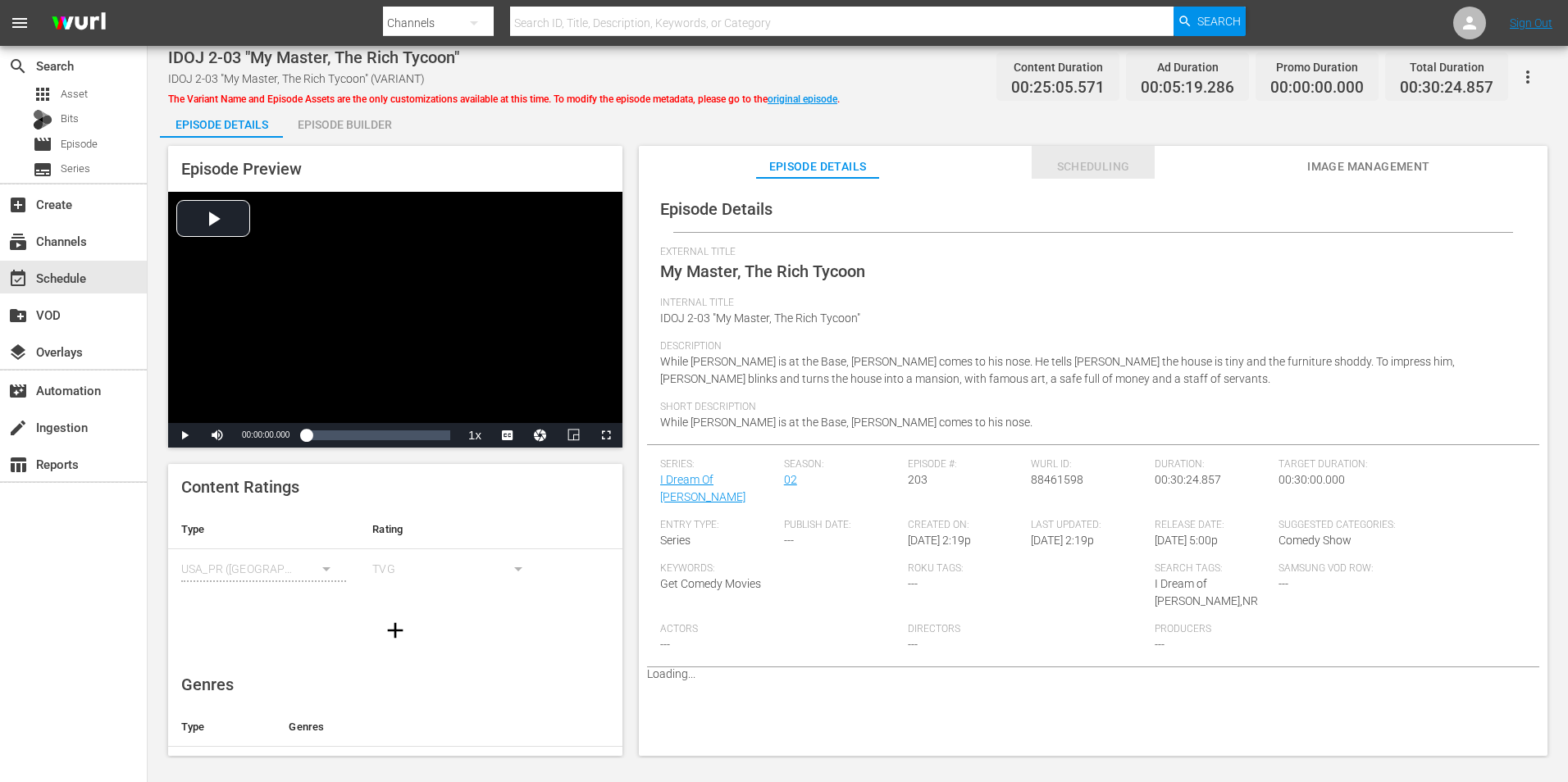
click at [1087, 174] on span "Scheduling" at bounding box center [1093, 166] width 123 height 20
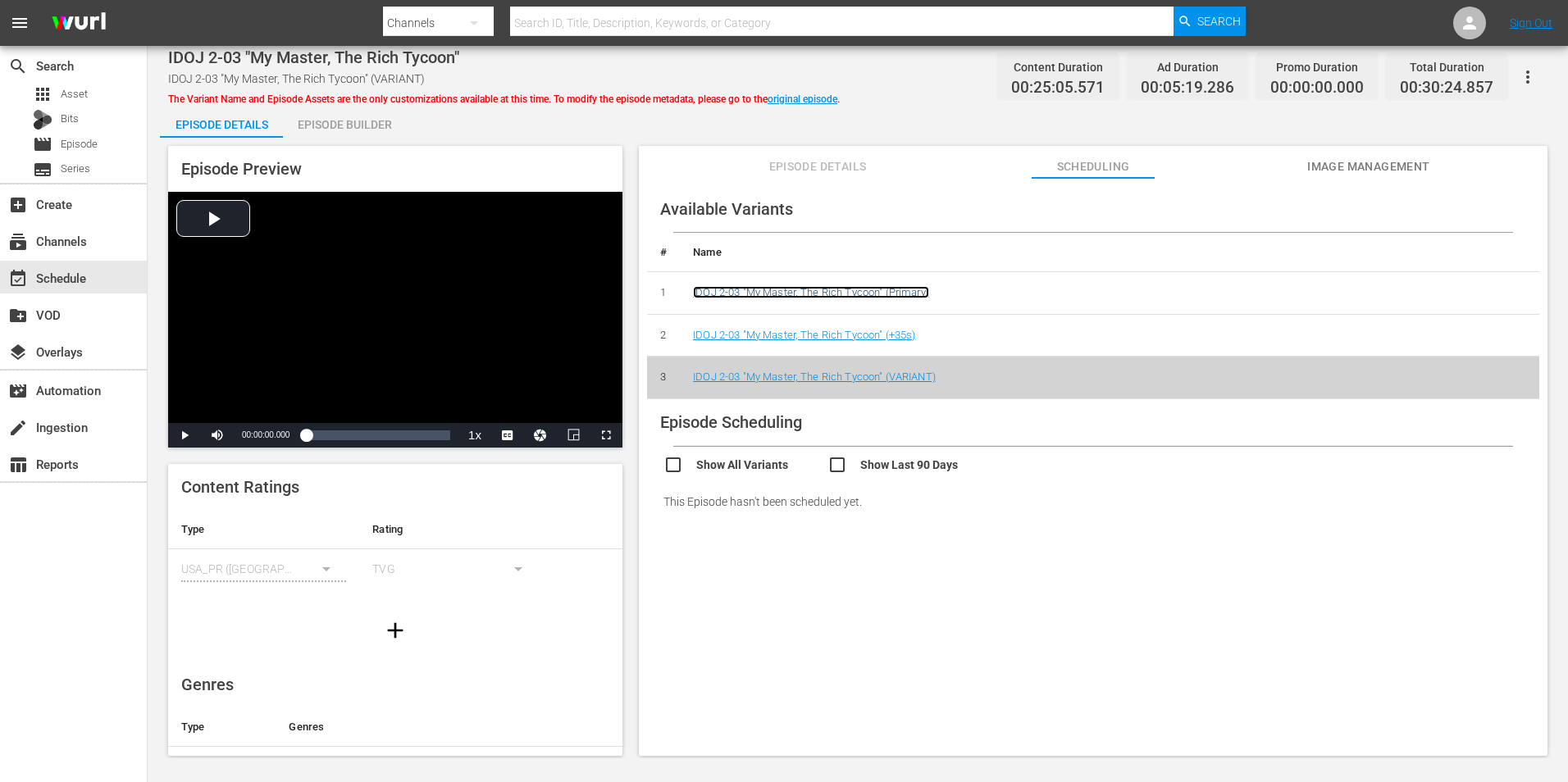
click at [911, 295] on link "IDOJ 2-03 "My Master, The Rich Tycoon" (Primary)" at bounding box center [811, 292] width 236 height 12
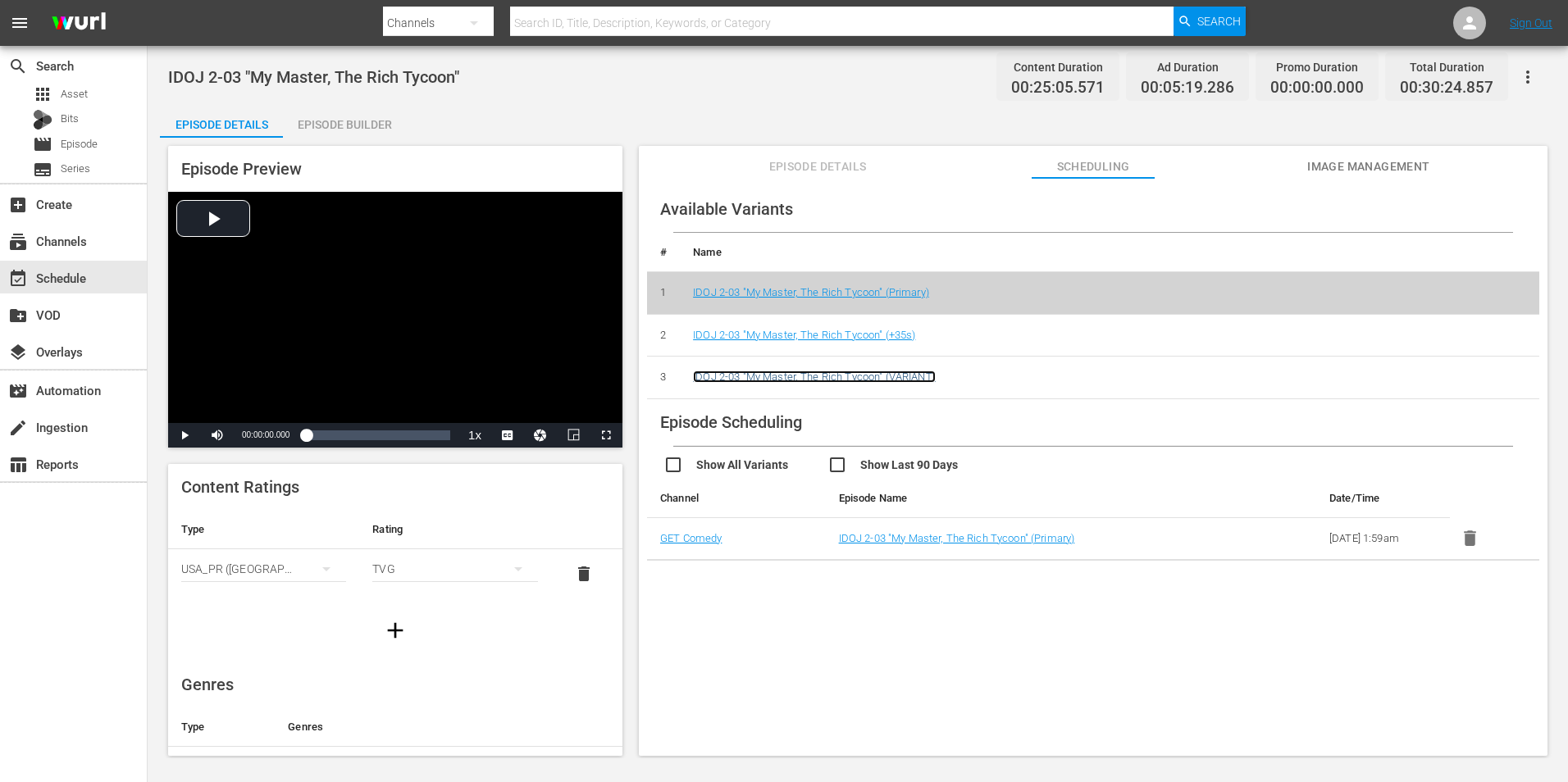
click at [895, 374] on link "IDOJ 2-03 "My Master, The Rich Tycoon" (VARIANT)" at bounding box center [814, 377] width 242 height 12
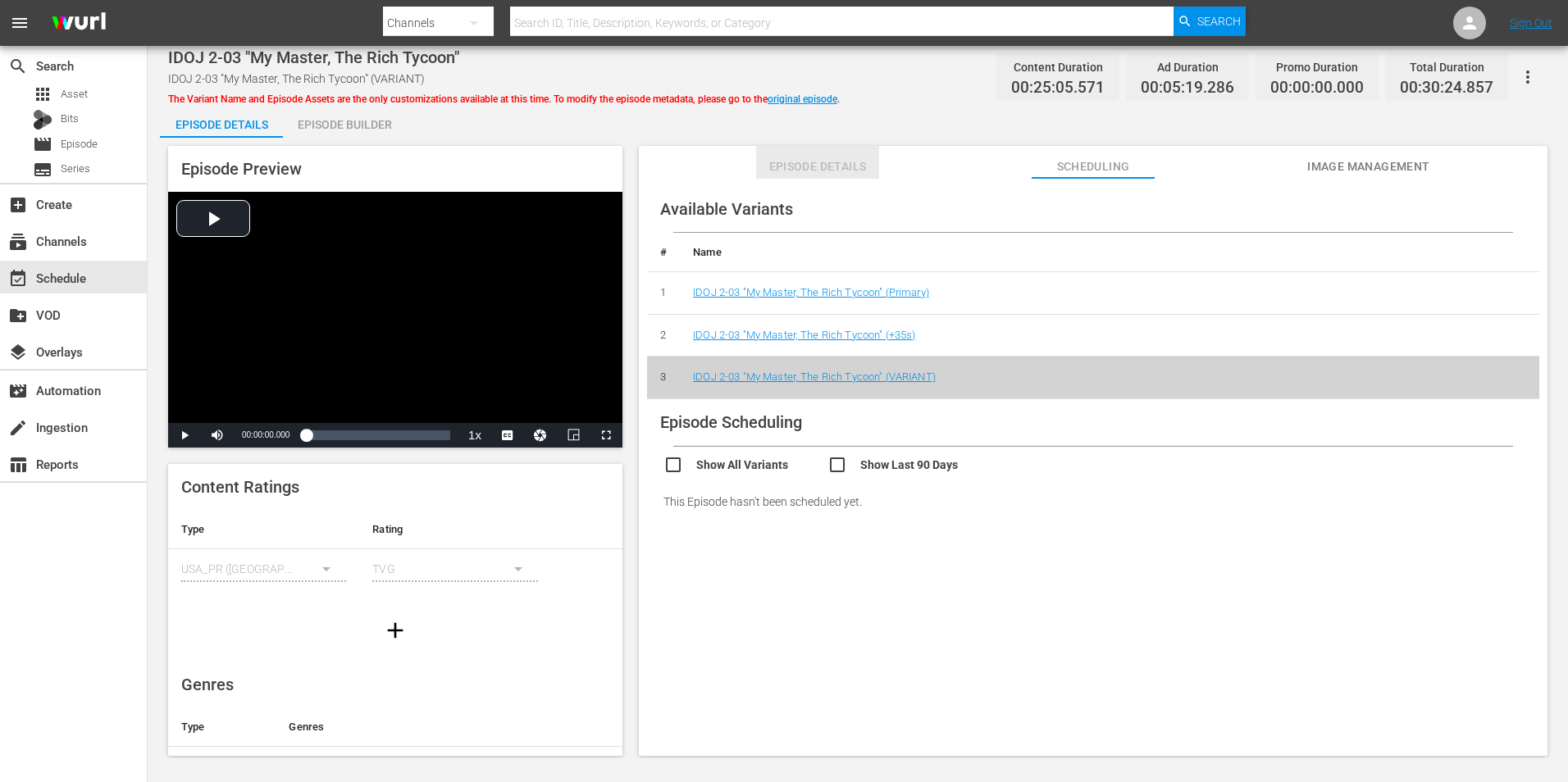
click at [845, 167] on span "Episode Details" at bounding box center [817, 166] width 123 height 20
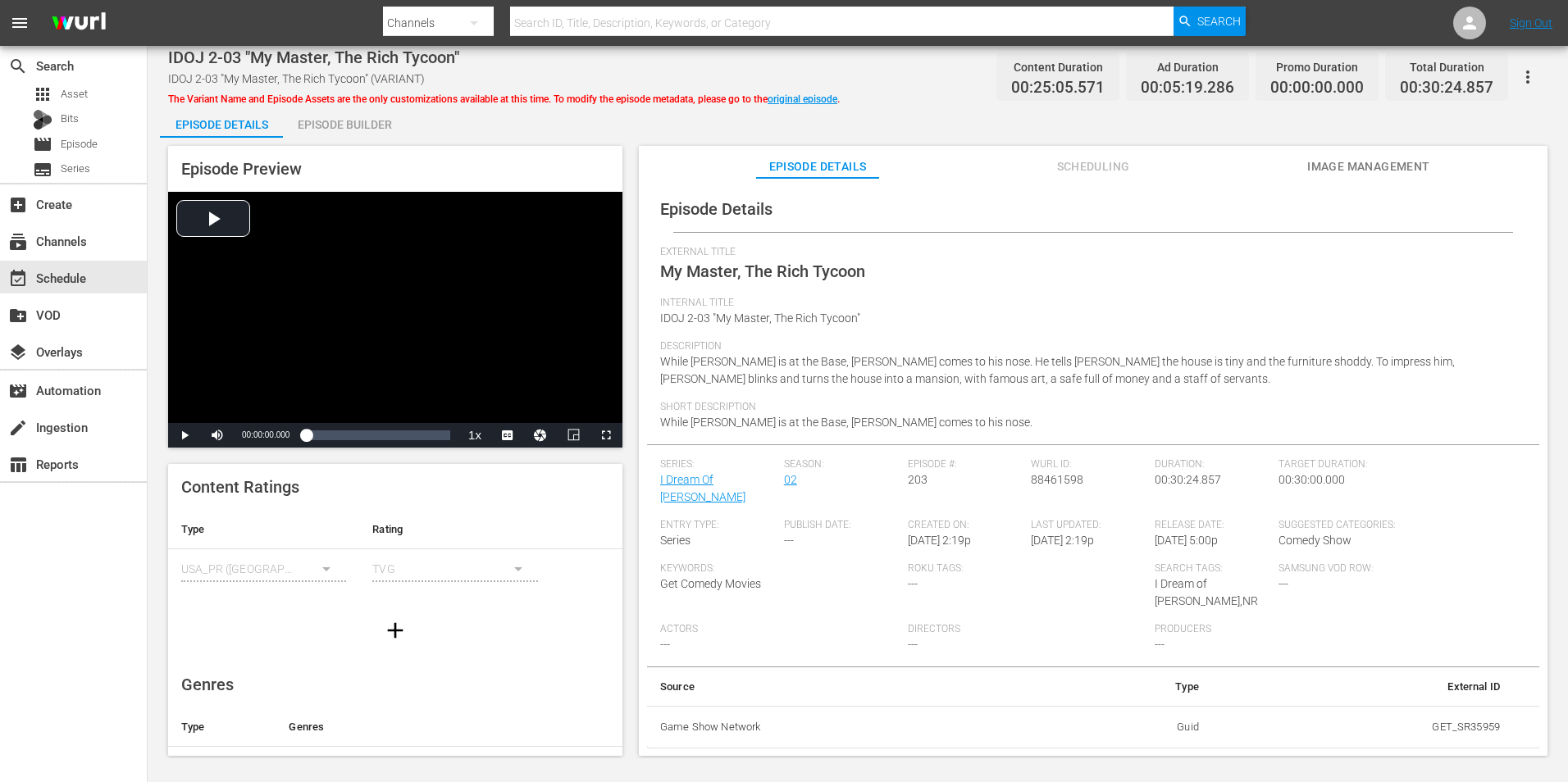
click at [361, 73] on span "IDOJ 2-03 "My Master, The Rich Tycoon" (VARIANT)" at bounding box center [296, 79] width 257 height 13
click at [1529, 80] on icon "button" at bounding box center [1527, 77] width 19 height 19
click at [822, 116] on div "Episode Details Episode Builder Episode Preview Video Player is loading. Play V…" at bounding box center [857, 437] width 1395 height 664
click at [374, 136] on div "Episode Builder" at bounding box center [344, 125] width 123 height 39
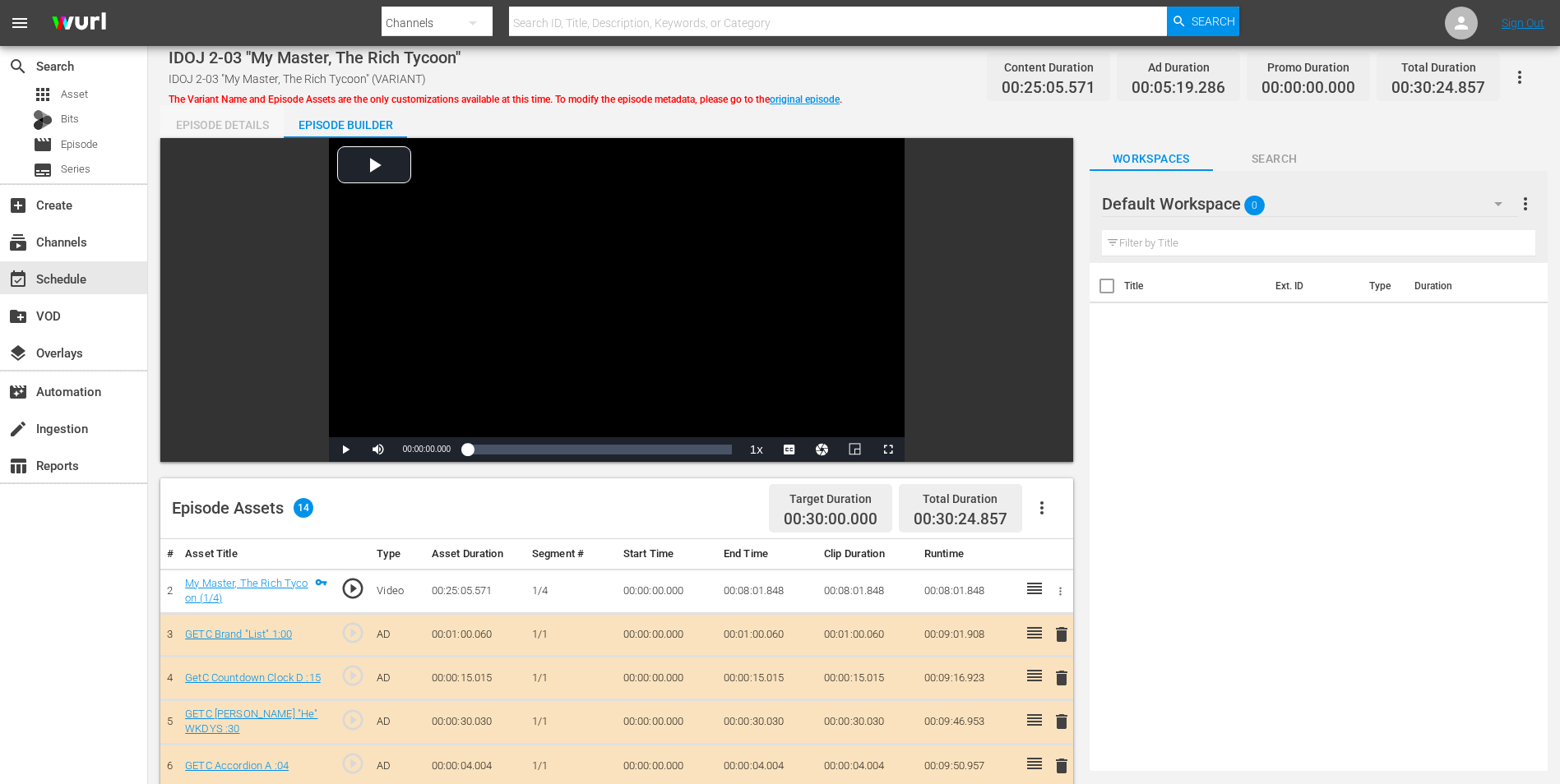
click at [243, 123] on div "Episode Details" at bounding box center [222, 125] width 123 height 39
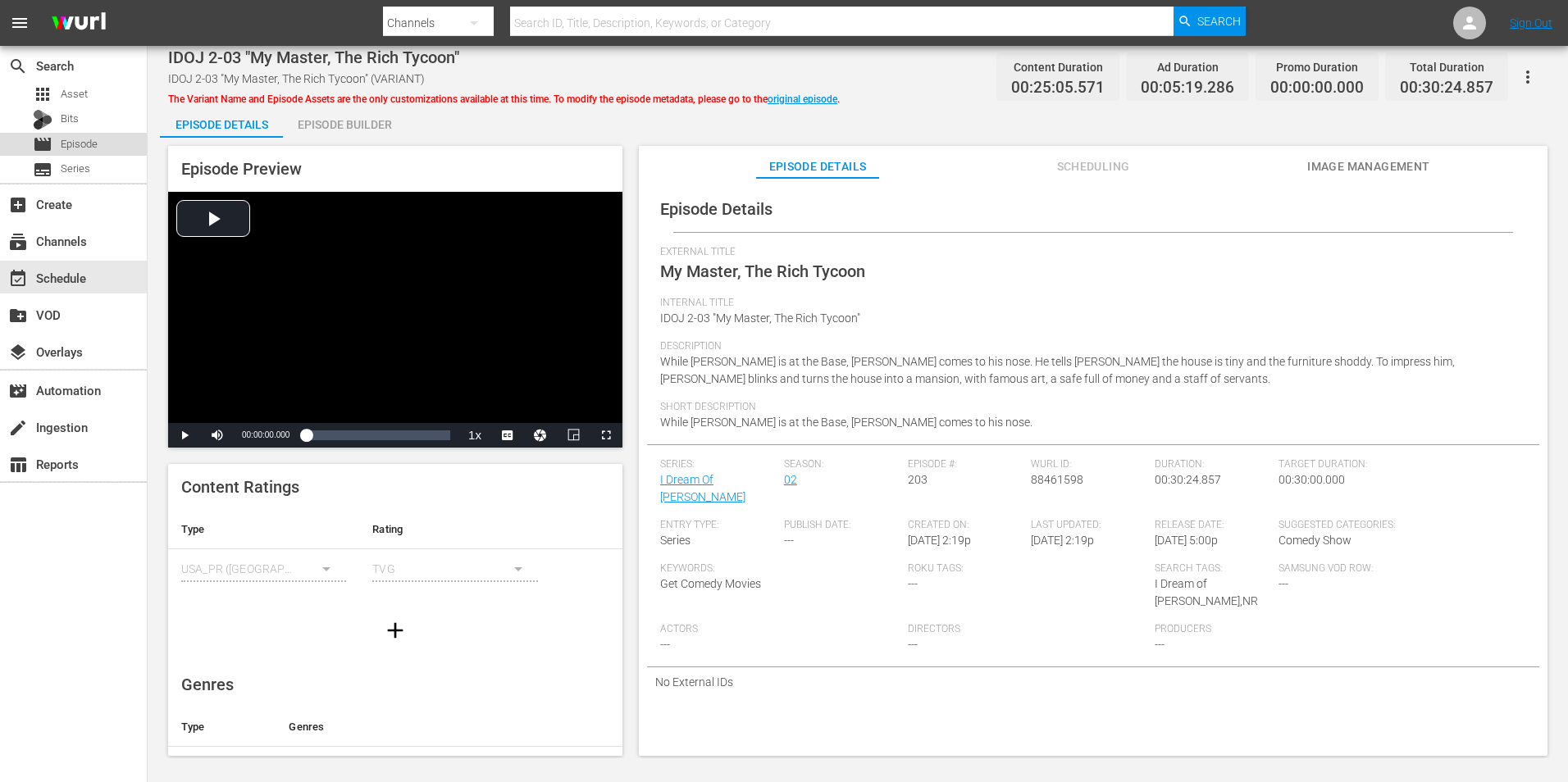
click at [80, 140] on span "Episode" at bounding box center [80, 144] width 37 height 17
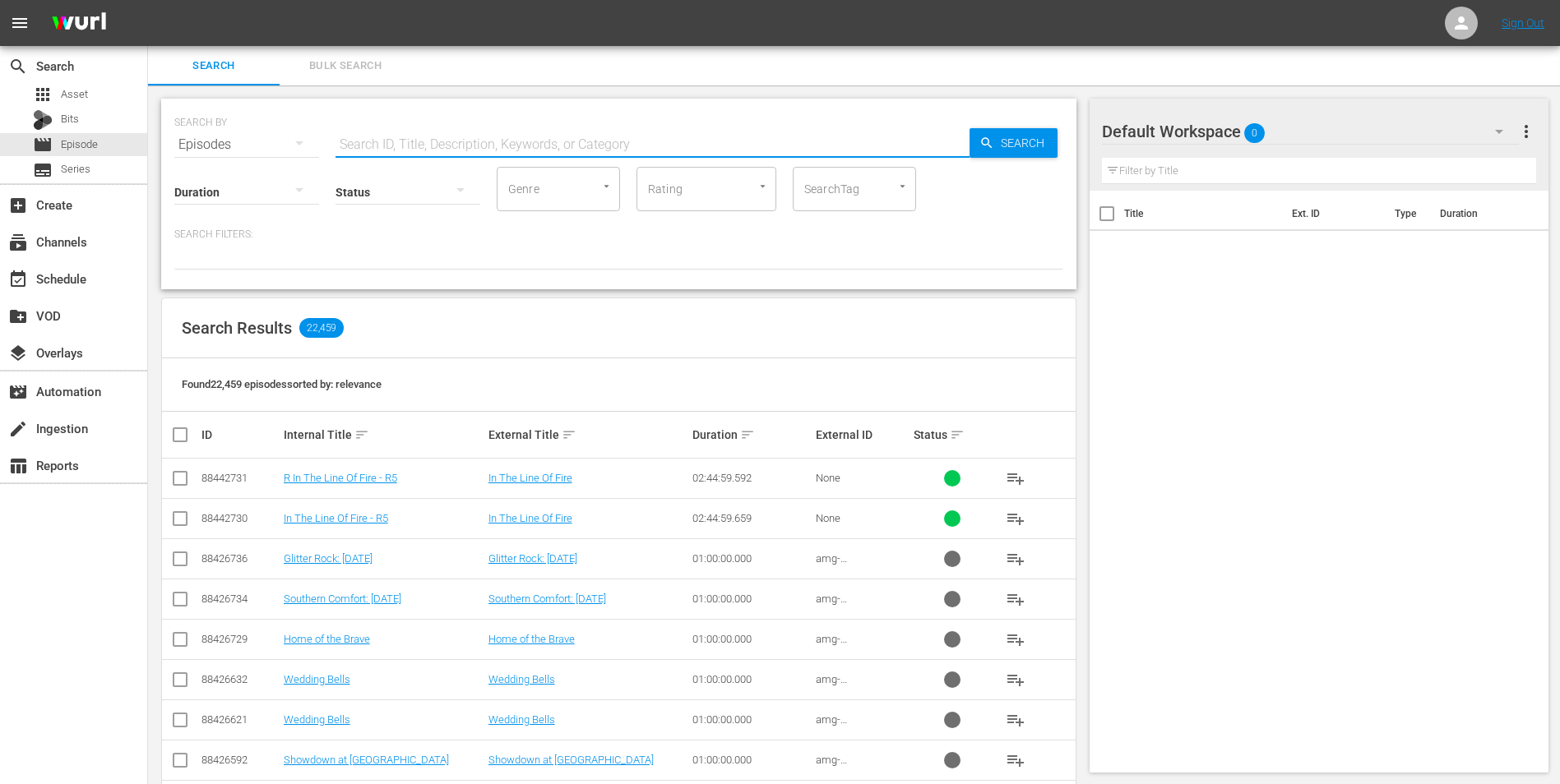
click at [502, 143] on input "text" at bounding box center [652, 145] width 634 height 39
click at [570, 135] on input "text" at bounding box center [652, 145] width 634 height 39
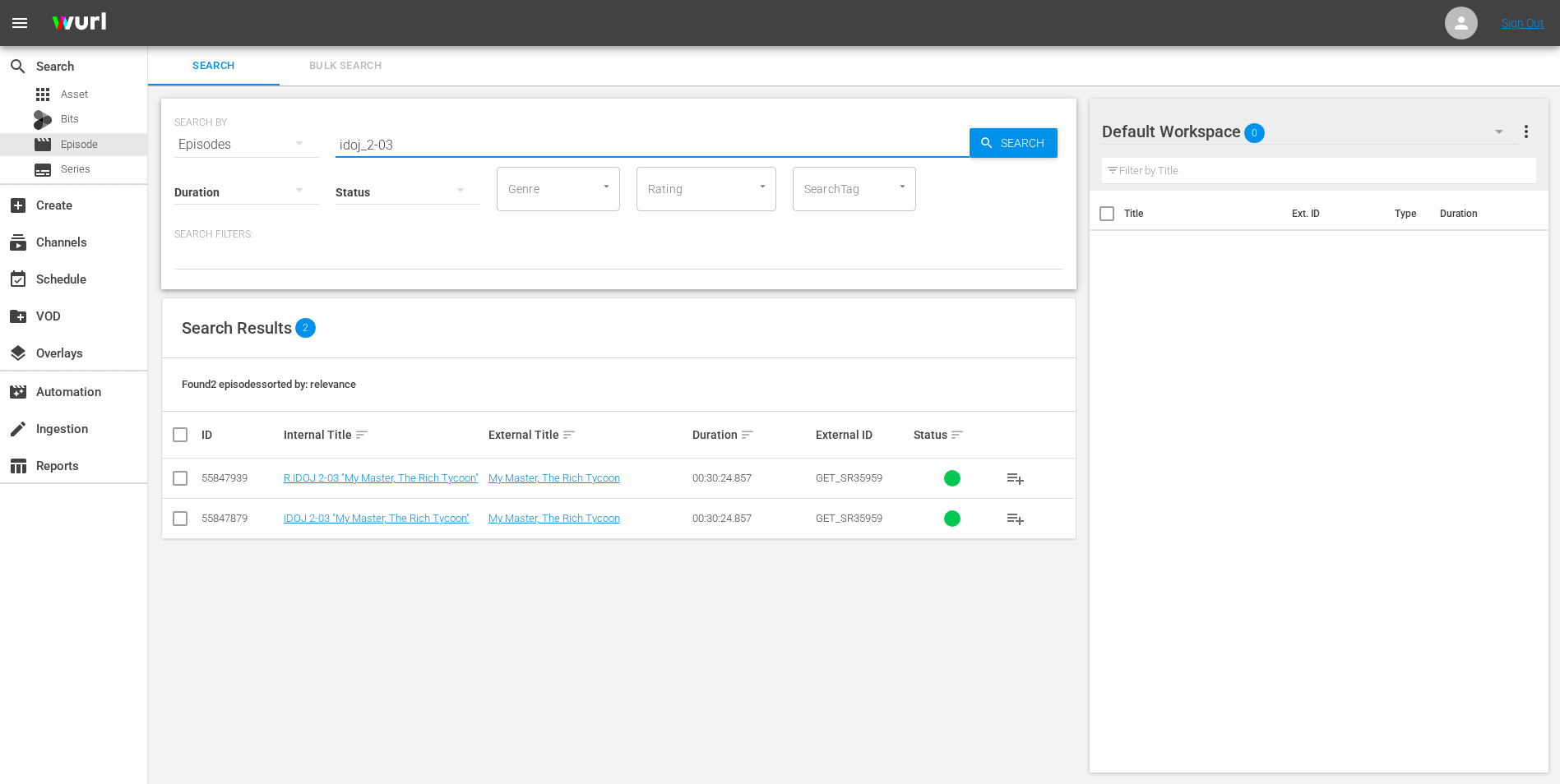
type input "idoj_2-03"
drag, startPoint x: 461, startPoint y: 141, endPoint x: 174, endPoint y: 122, distance: 287.6
click at [175, 122] on div "SEARCH BY Search By Episodes Search ID, Title, Description, Keywords, or Catego…" at bounding box center [618, 135] width 889 height 59
drag, startPoint x: 595, startPoint y: 333, endPoint x: 1448, endPoint y: 97, distance: 885.0
click at [596, 333] on div "Search Results 2" at bounding box center [618, 328] width 913 height 60
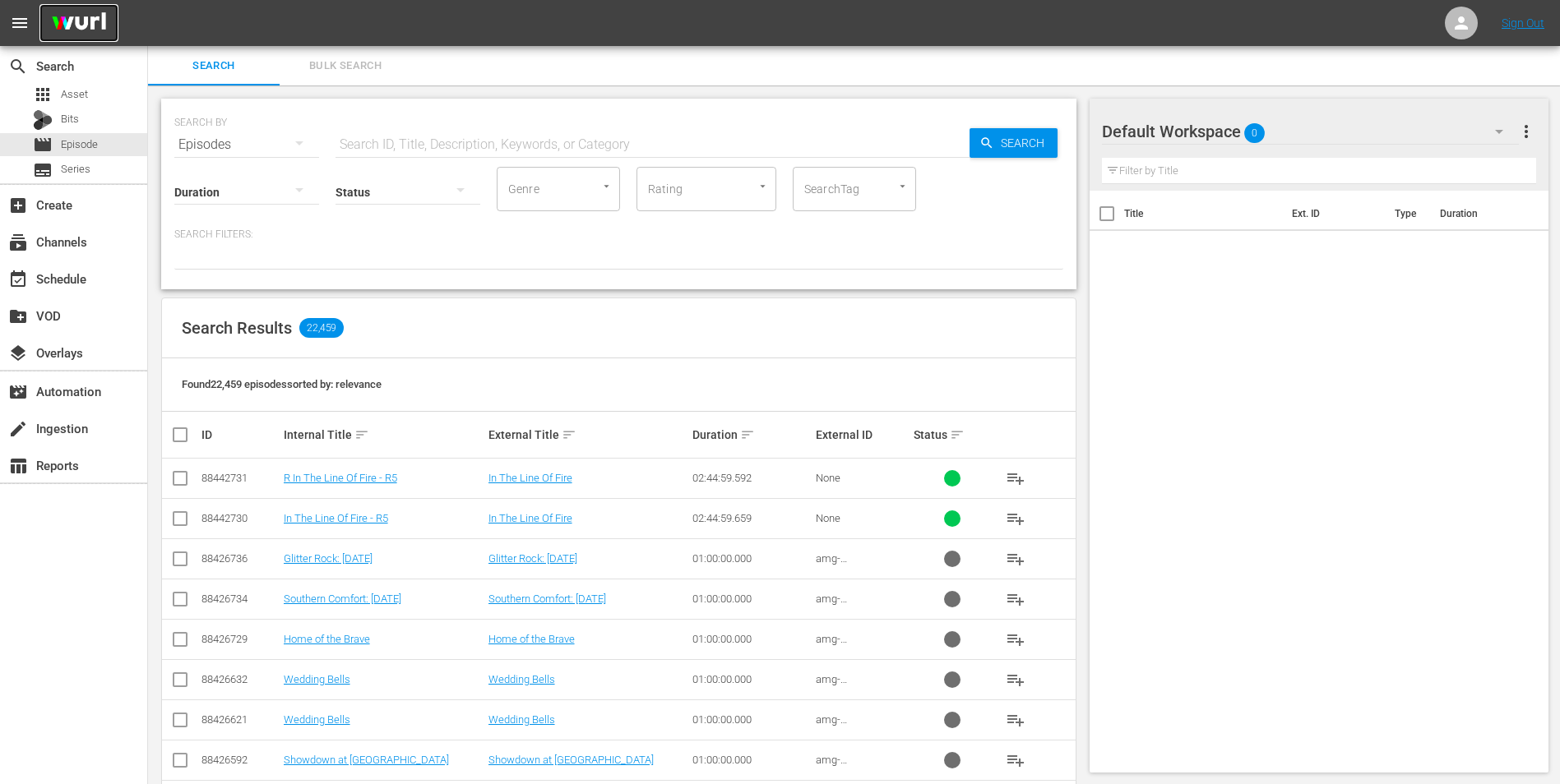
click at [40, 13] on img at bounding box center [78, 24] width 79 height 39
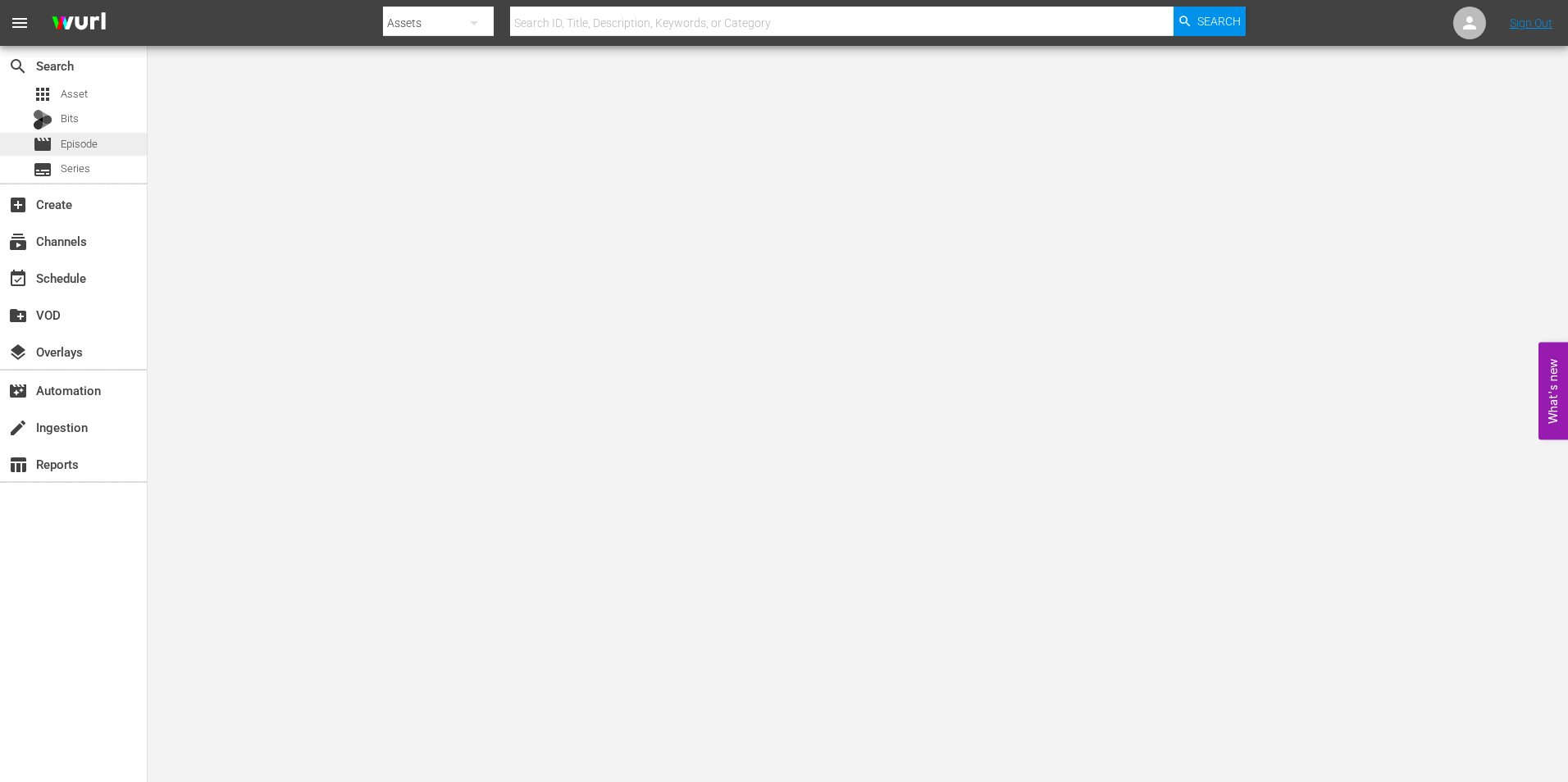
click at [95, 148] on span "Episode" at bounding box center [80, 144] width 37 height 17
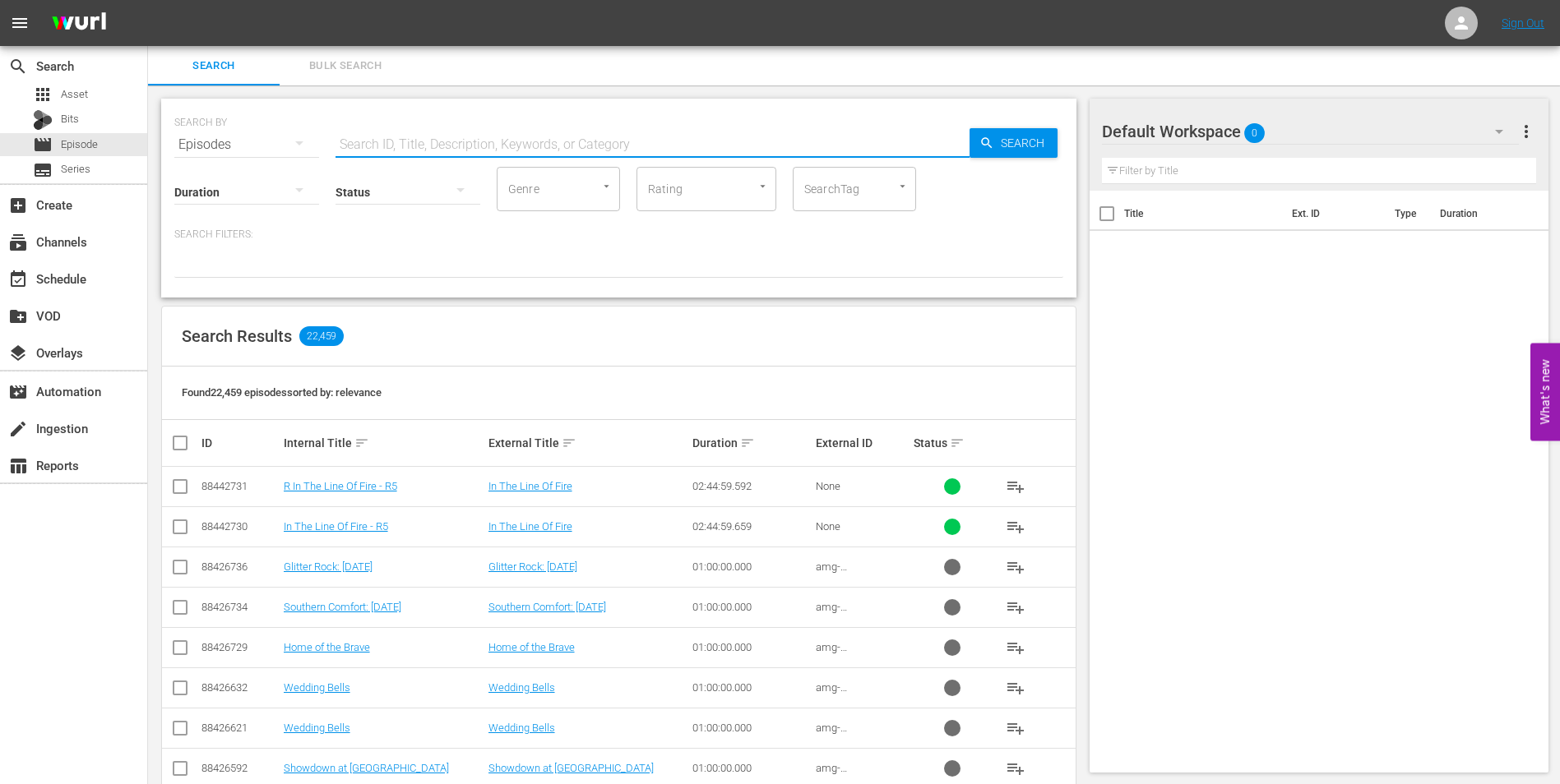
click at [360, 143] on input "text" at bounding box center [652, 145] width 634 height 39
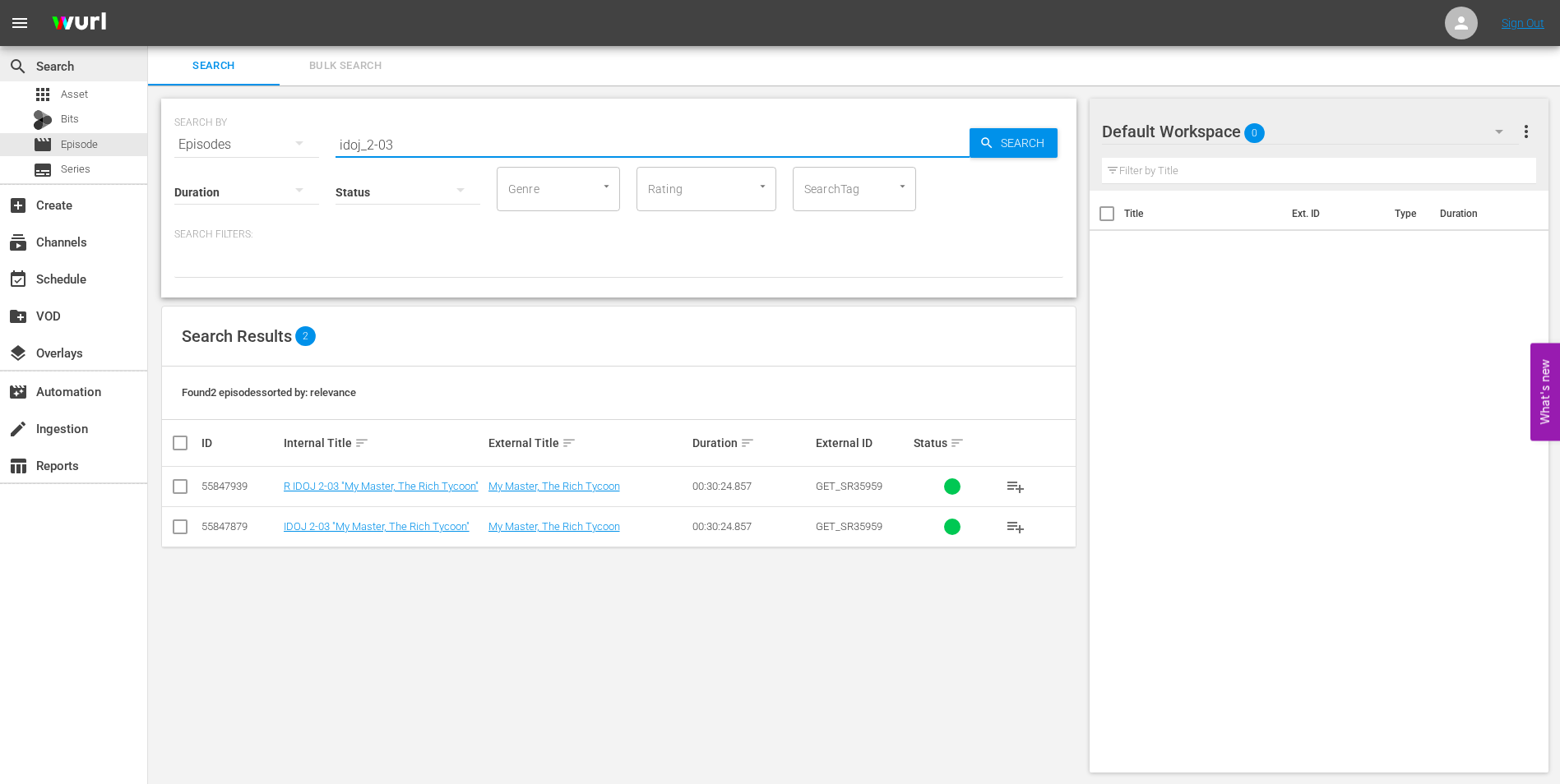
type input "idoj_2-03"
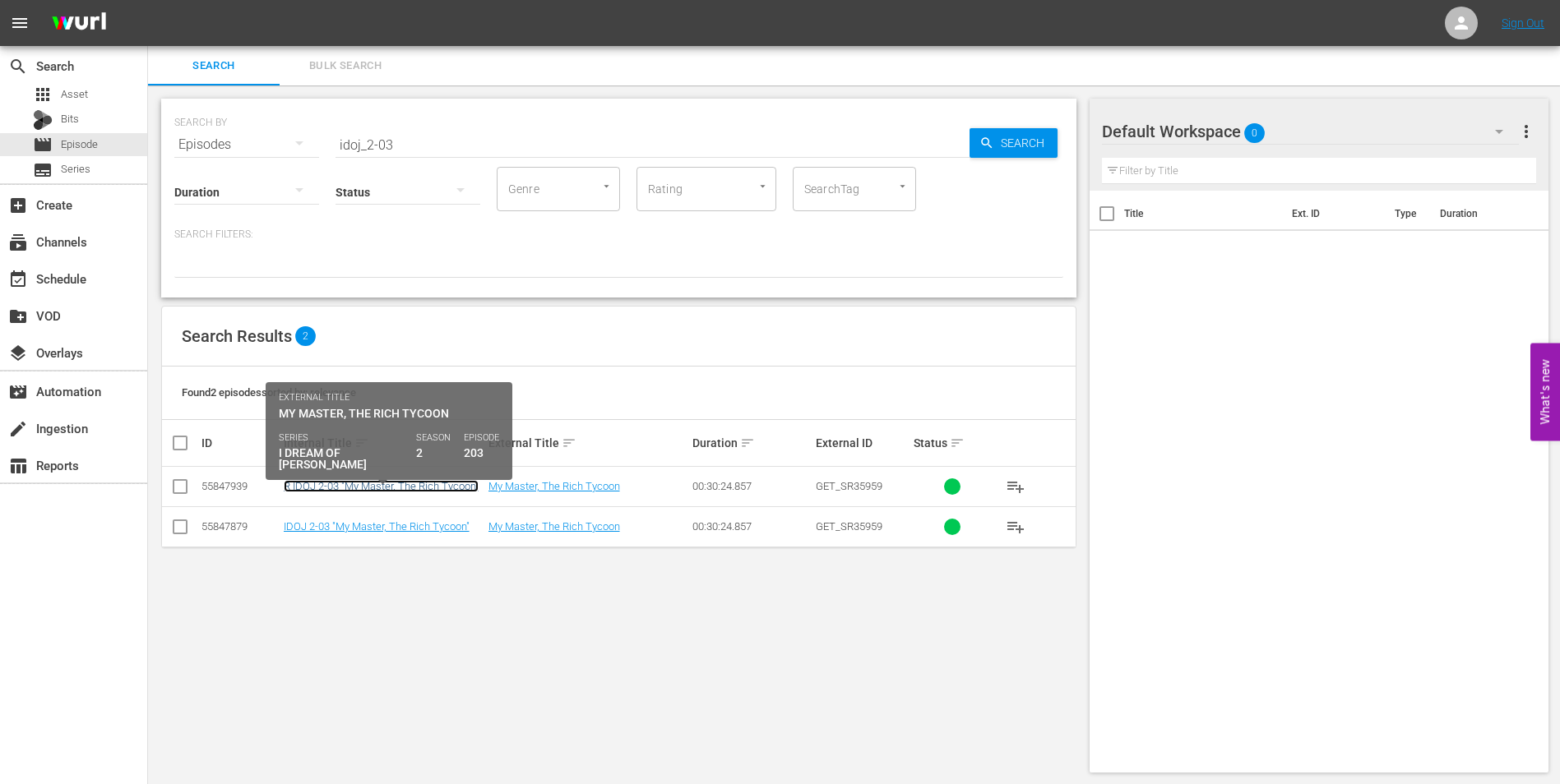
click at [352, 488] on link "R IDOJ 2-03 "My Master, The Rich Tycoon"" at bounding box center [382, 486] width 195 height 12
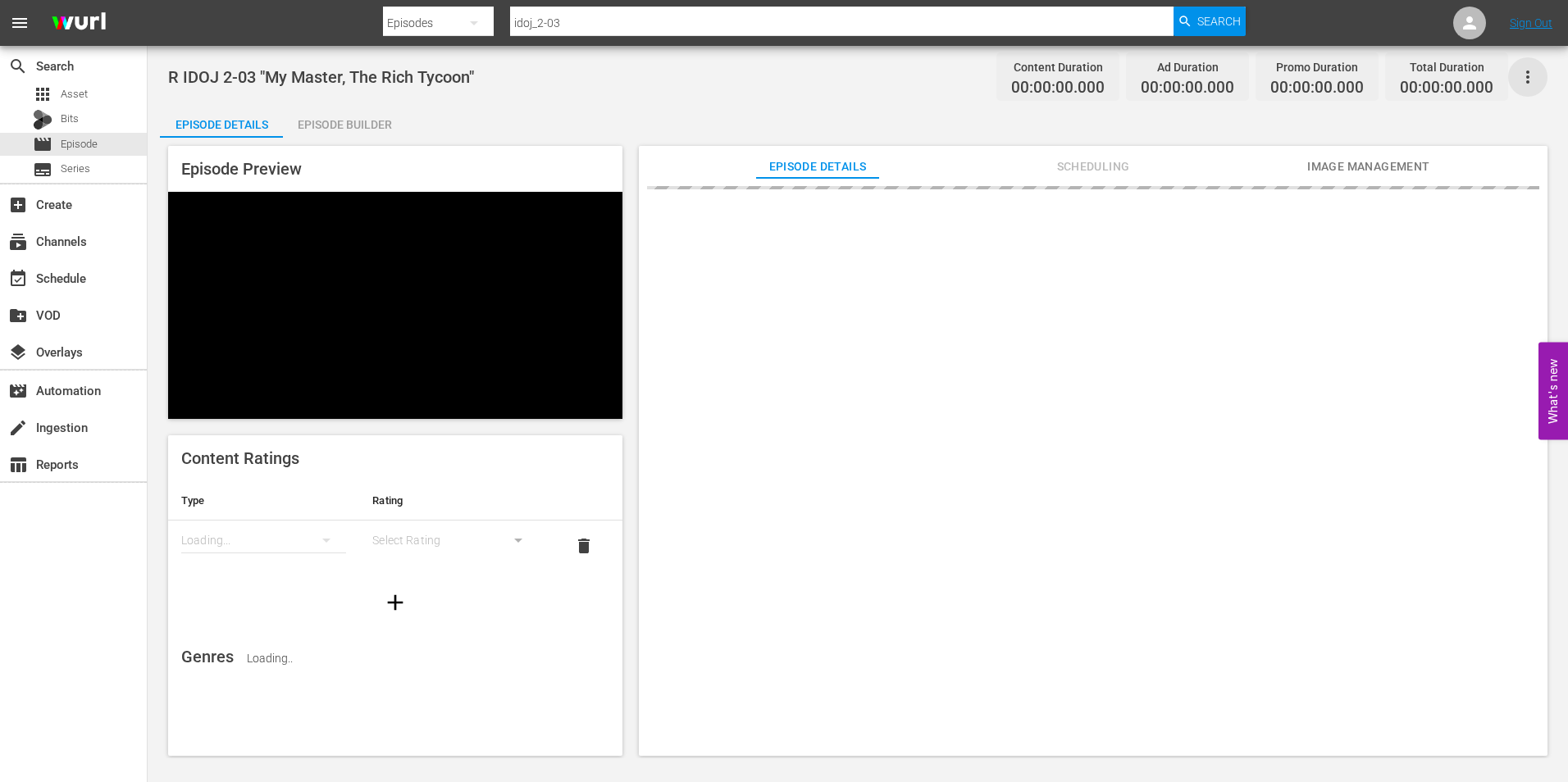
click at [1527, 74] on icon "button" at bounding box center [1527, 77] width 19 height 19
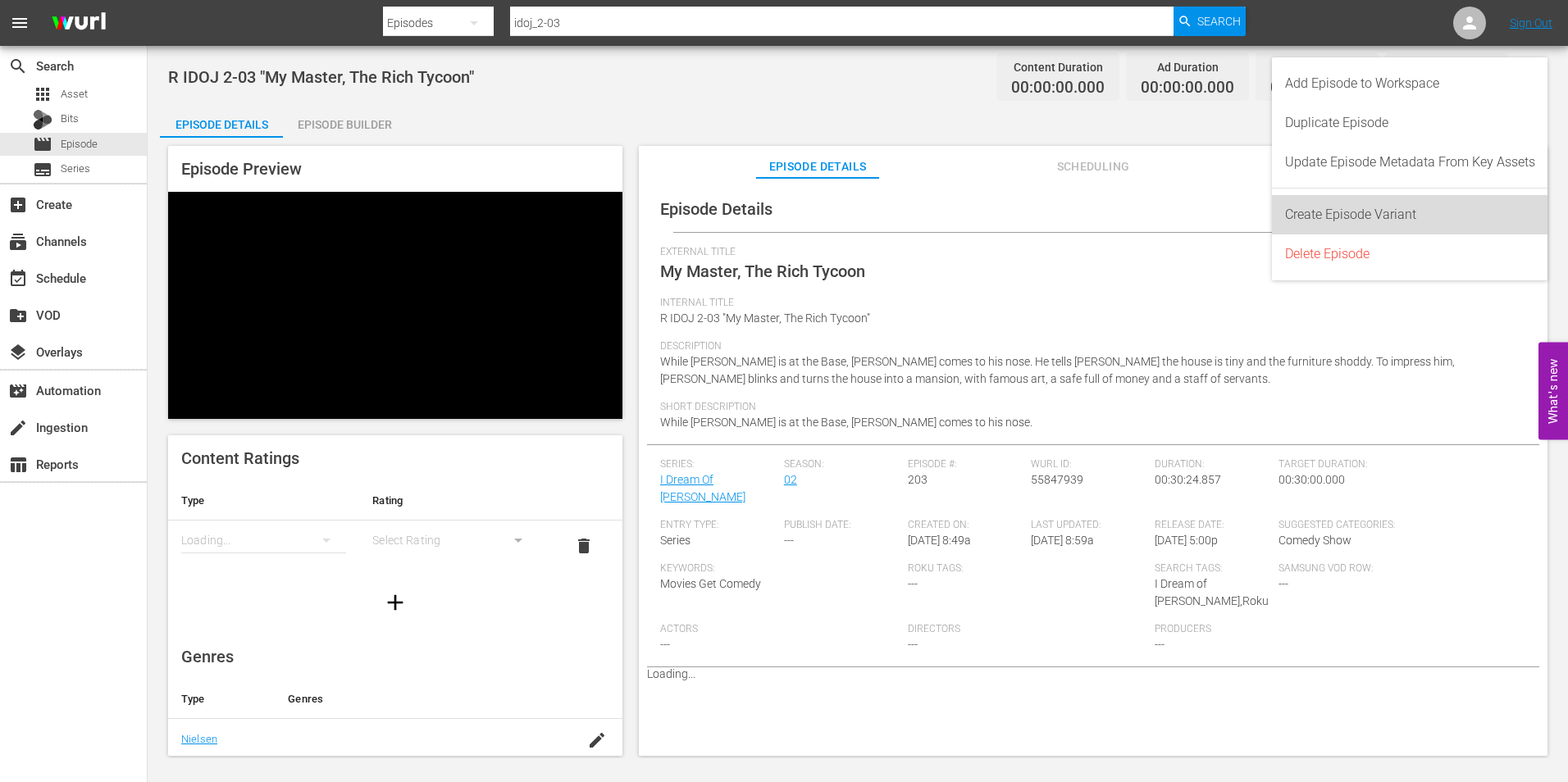
click at [1456, 213] on div "Create Episode Variant" at bounding box center [1410, 215] width 250 height 39
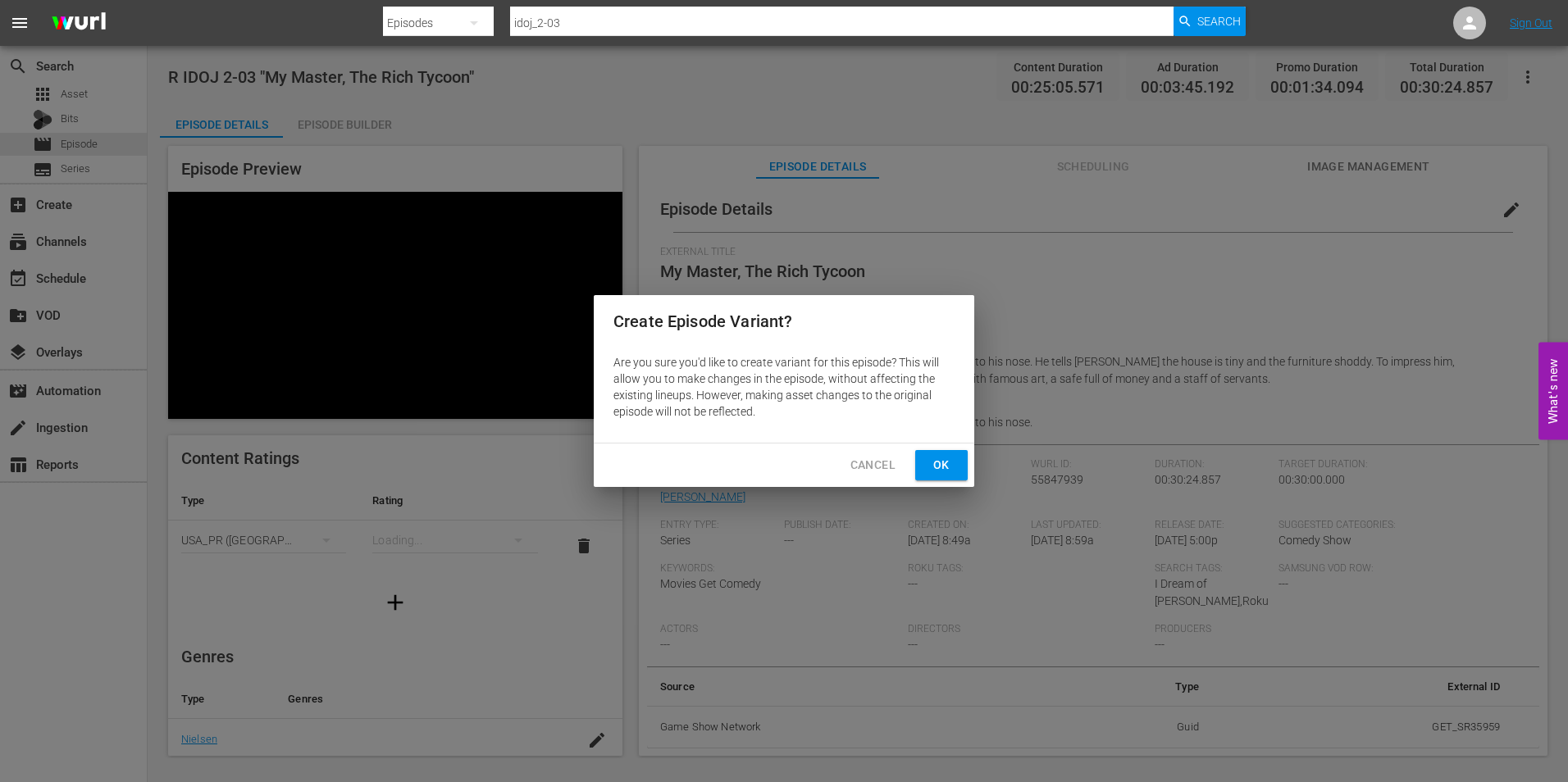
click at [926, 470] on button "Ok" at bounding box center [941, 465] width 52 height 30
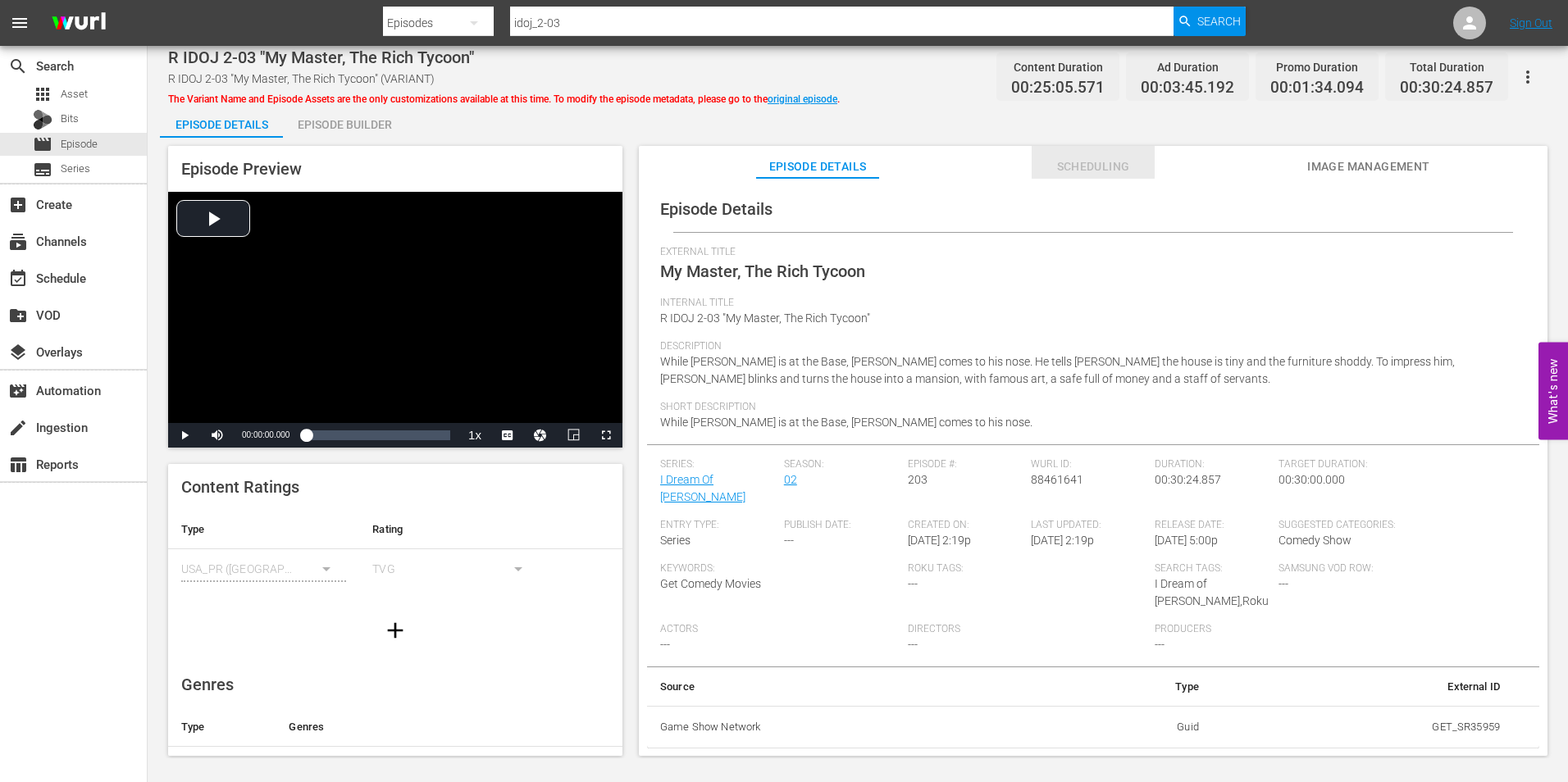
click at [1089, 153] on button "Scheduling" at bounding box center [1093, 162] width 123 height 33
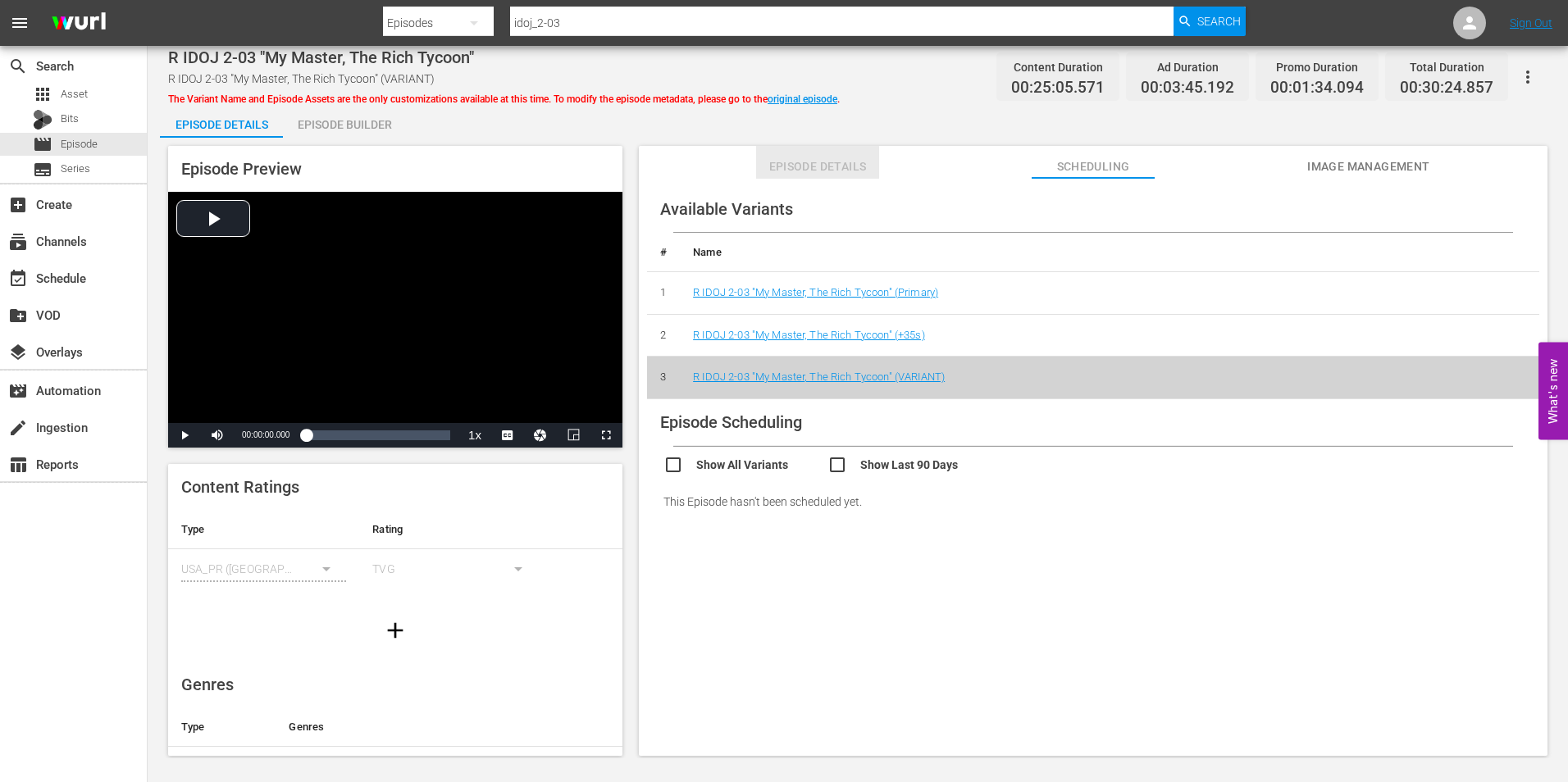
click at [843, 157] on span "Episode Details" at bounding box center [817, 166] width 123 height 20
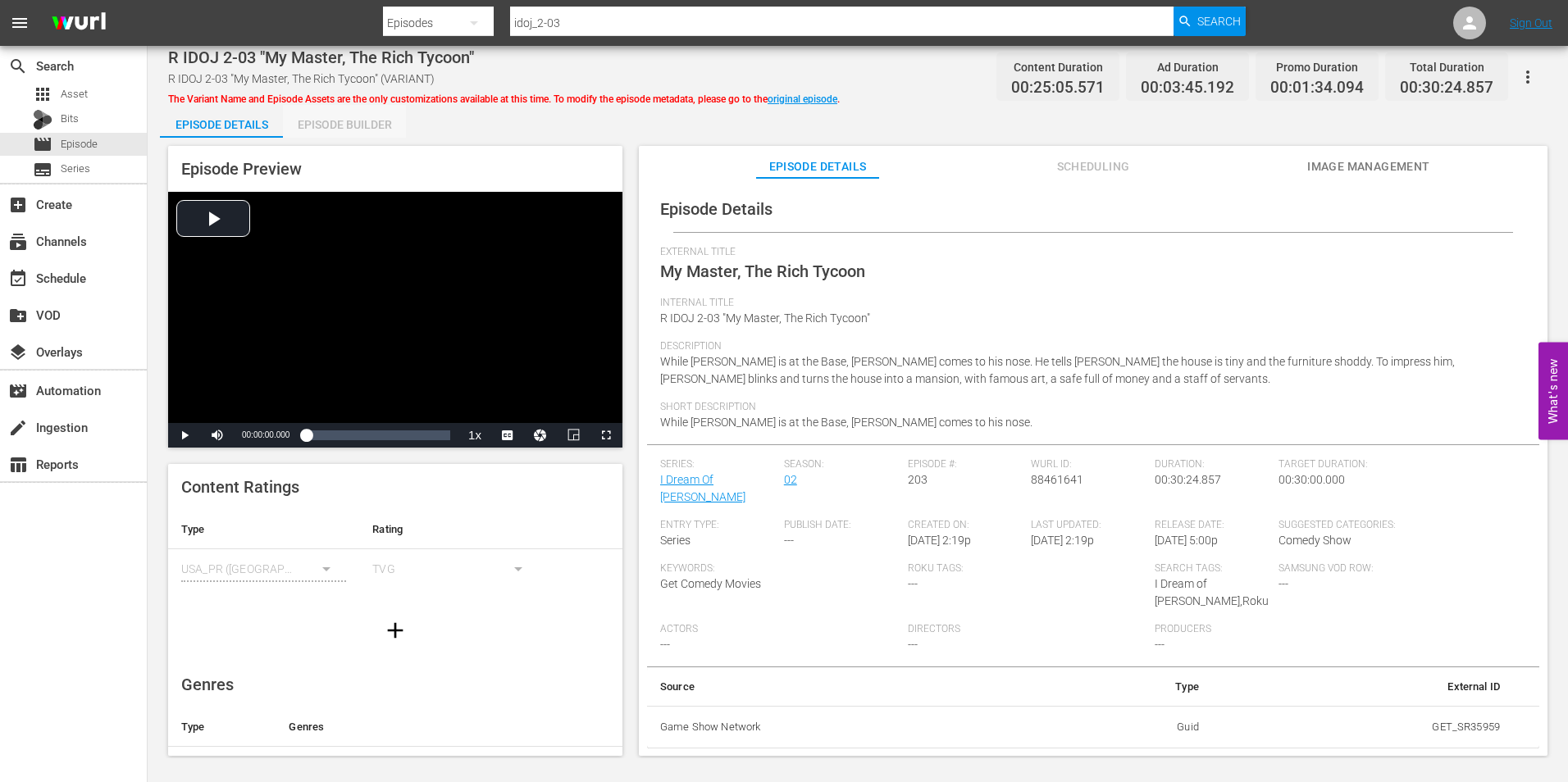
click at [373, 134] on div "Episode Builder" at bounding box center [344, 125] width 123 height 39
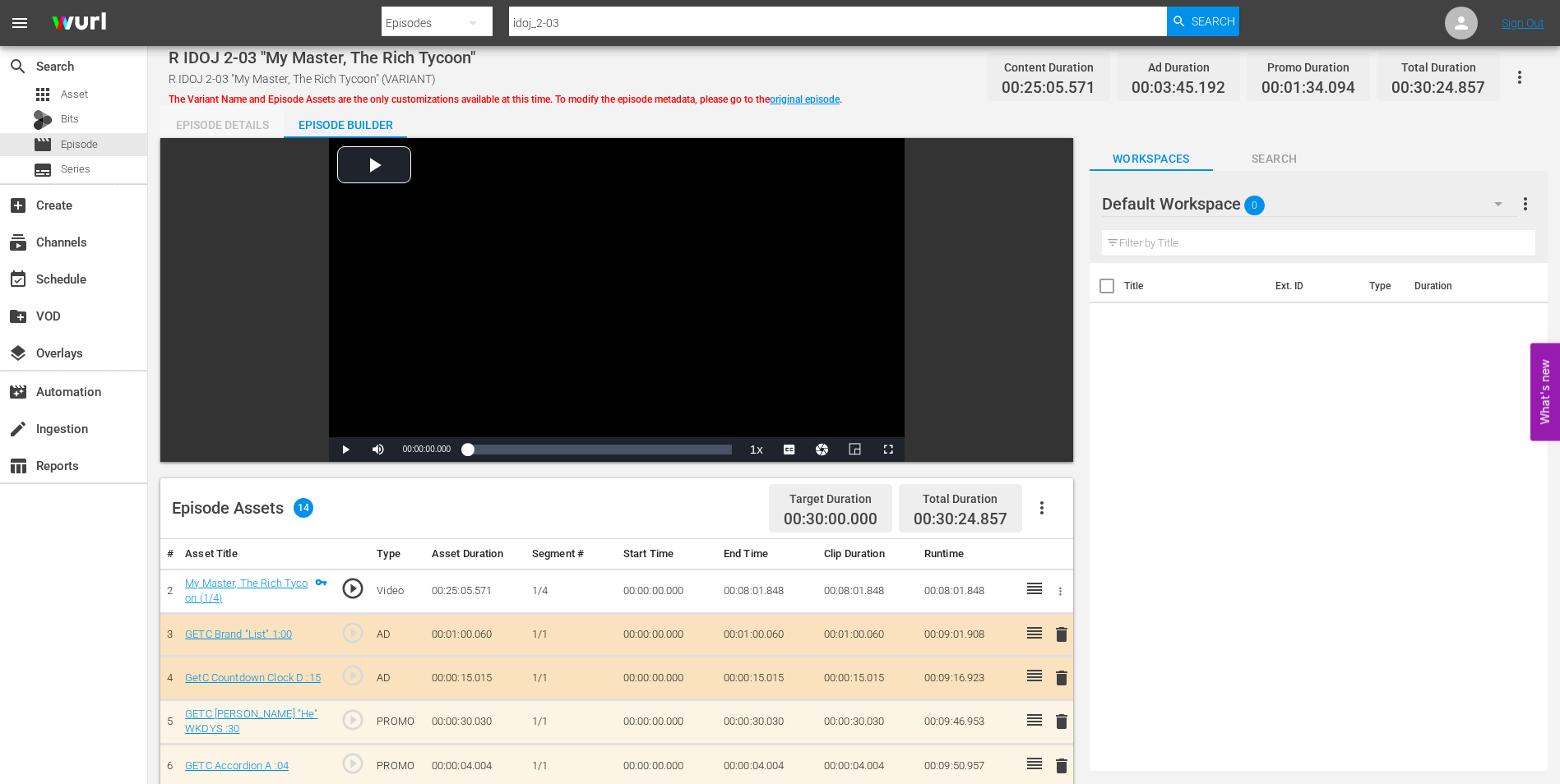
click at [232, 128] on div "Episode Details" at bounding box center [222, 125] width 123 height 39
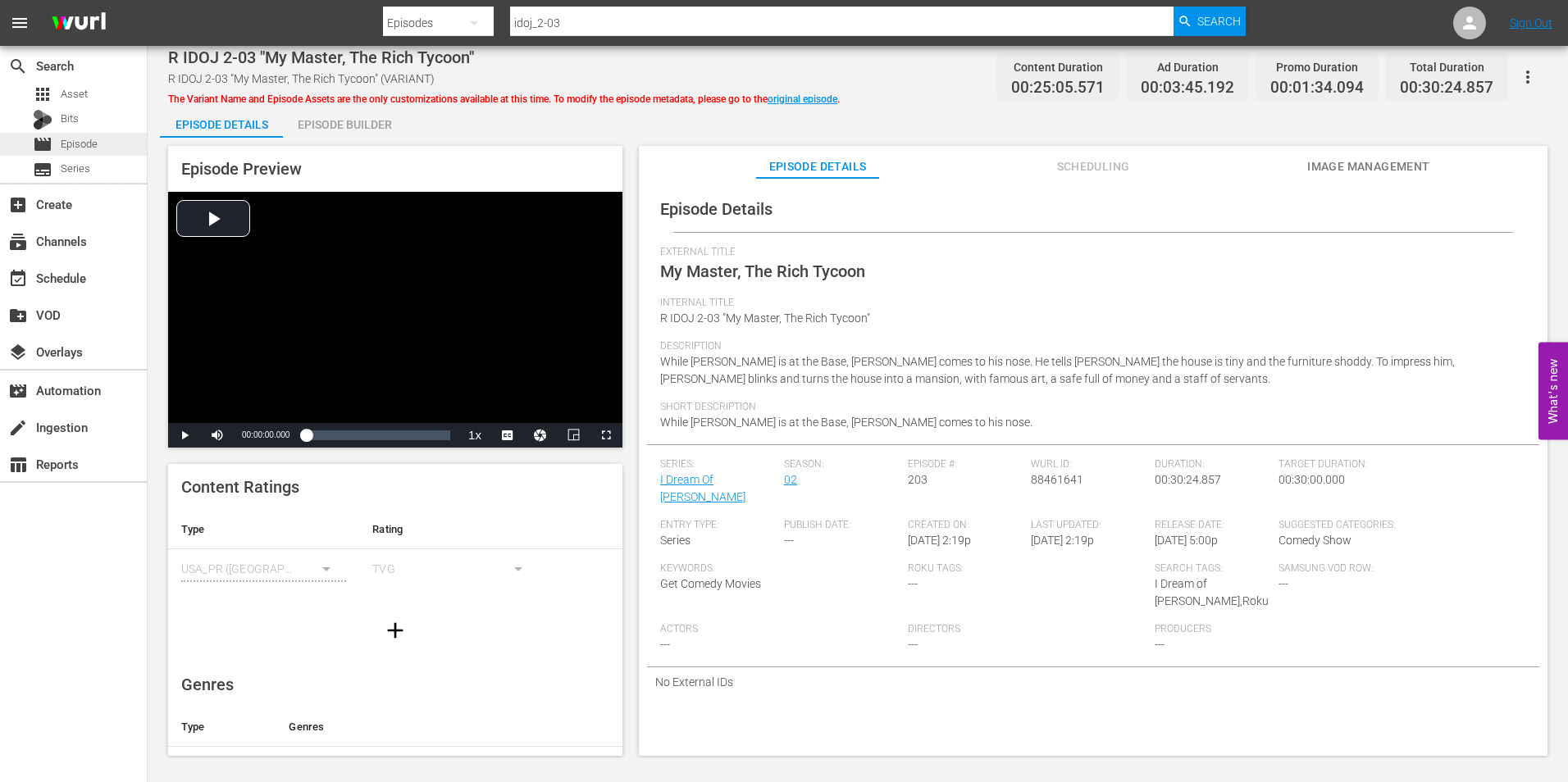
click at [97, 143] on span "Episode" at bounding box center [80, 144] width 37 height 17
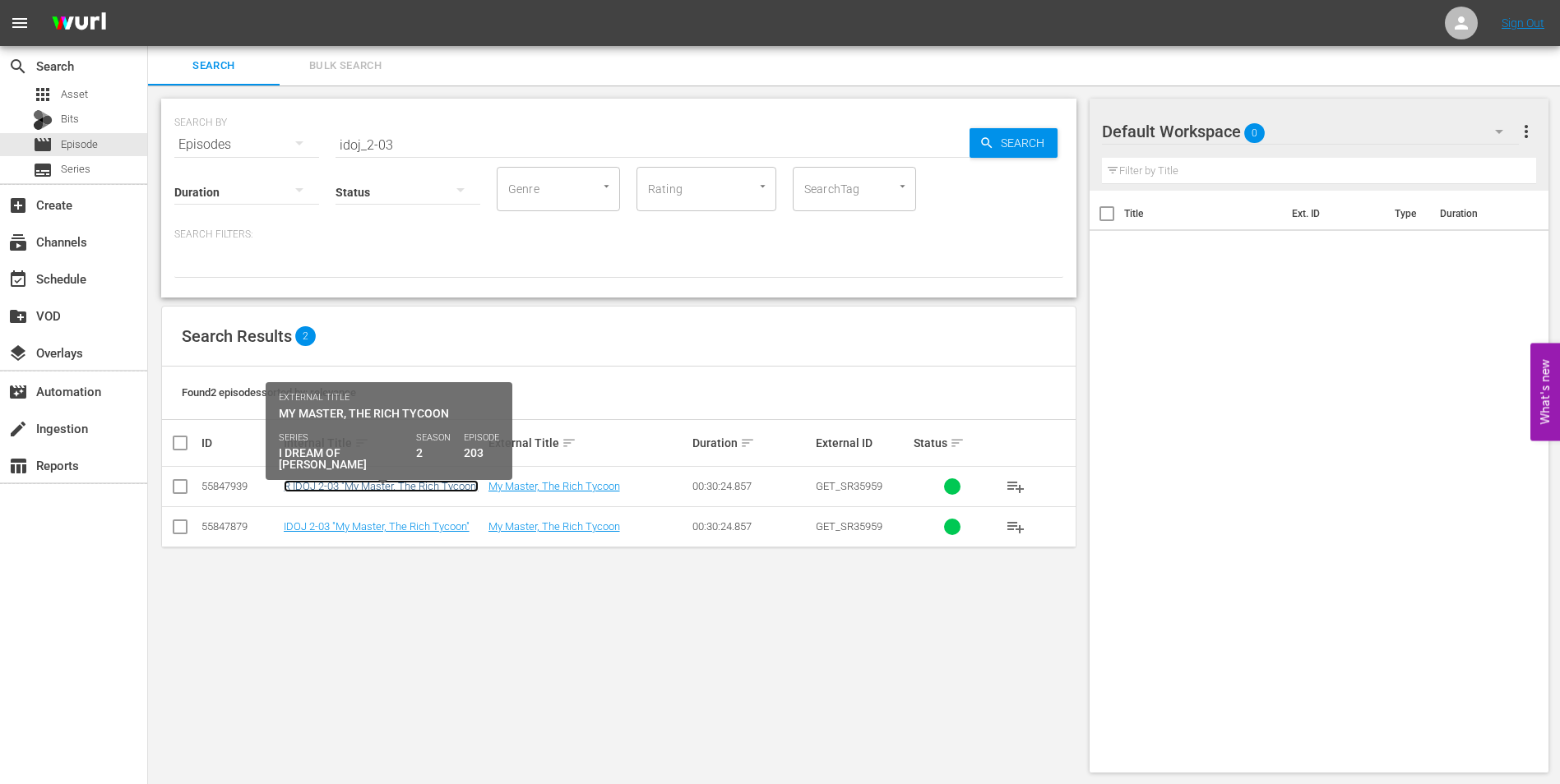
click at [360, 482] on link "R IDOJ 2-03 "My Master, The Rich Tycoon"" at bounding box center [382, 486] width 195 height 12
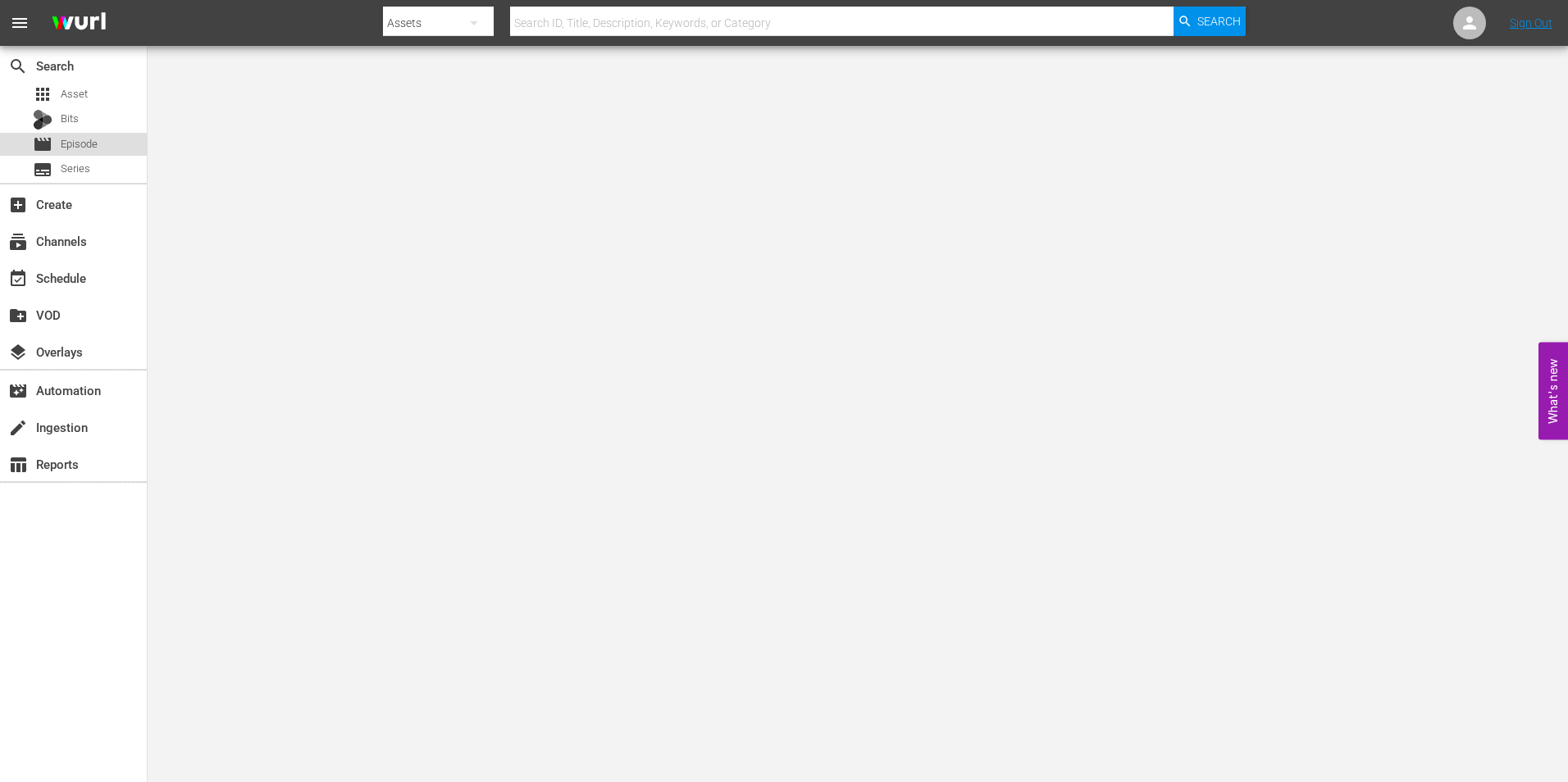
click at [73, 142] on span "Episode" at bounding box center [80, 144] width 37 height 17
